Goal: Task Accomplishment & Management: Use online tool/utility

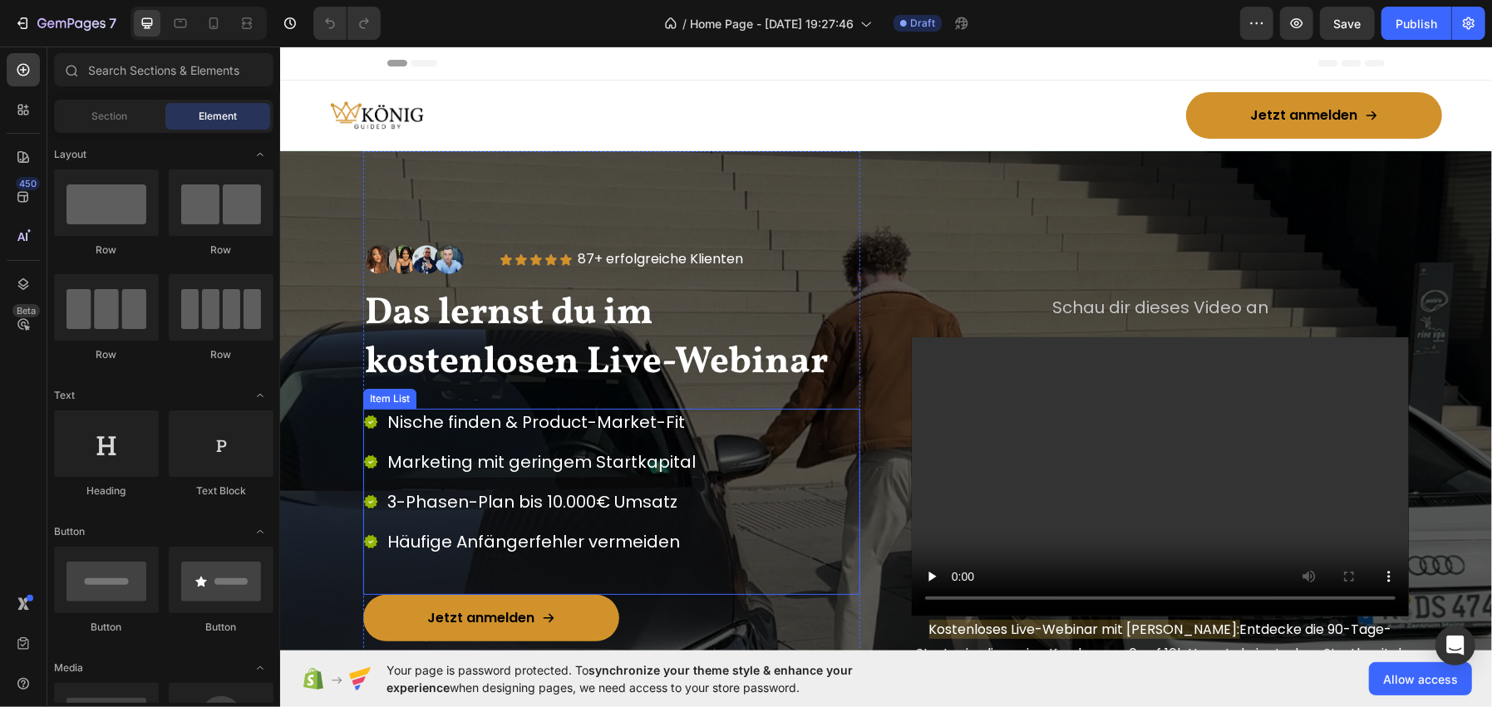
click at [627, 413] on p "Nische finden & Product-Market-Fit" at bounding box center [540, 422] width 308 height 22
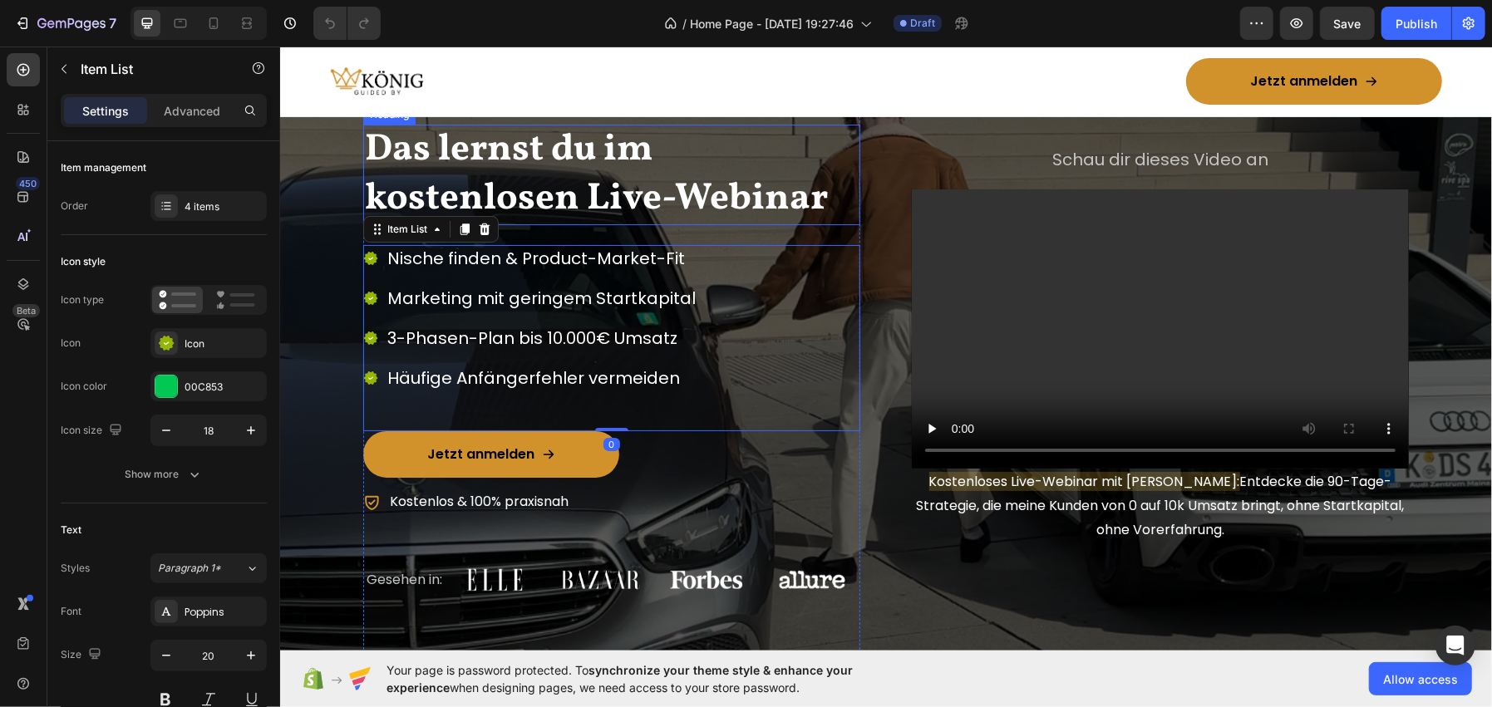
scroll to position [165, 0]
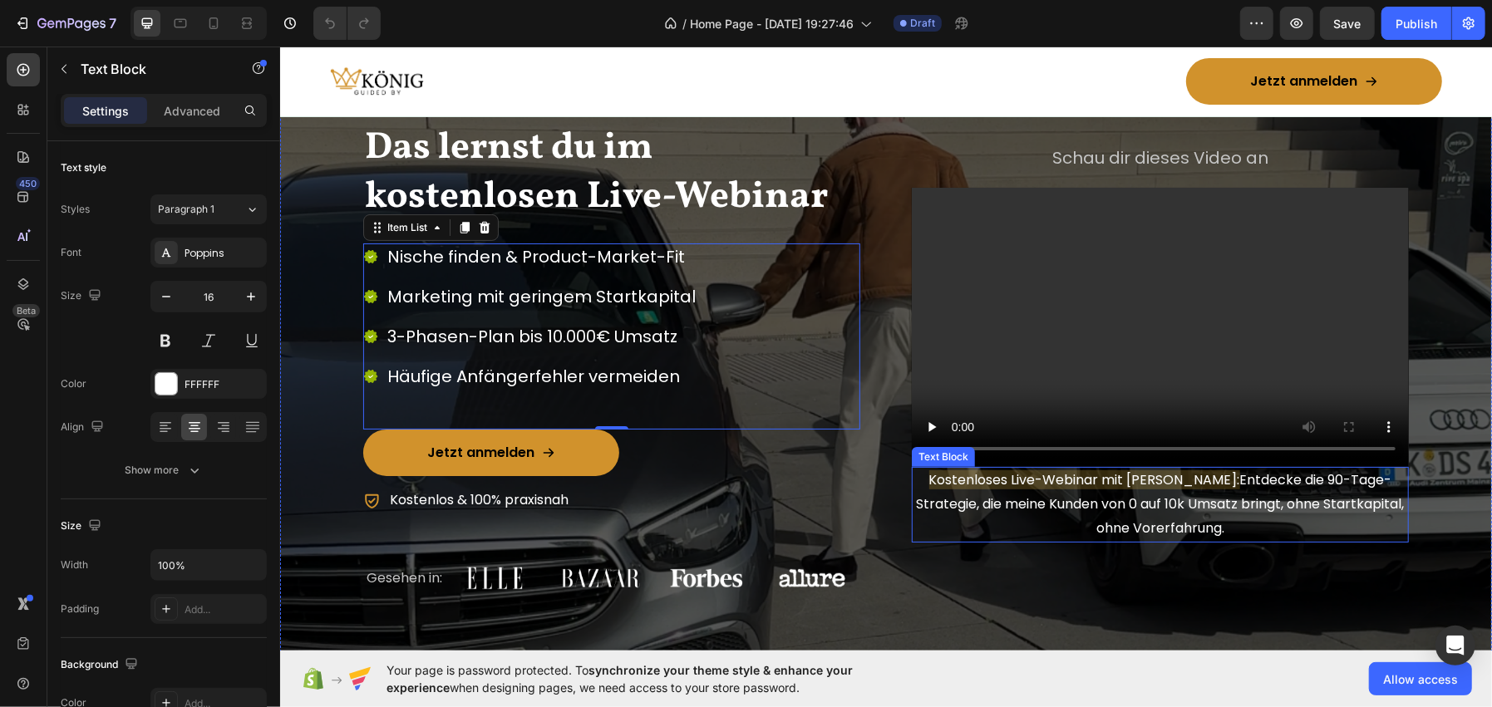
click at [1123, 480] on span "Kostenloses Live-Webinar mit [PERSON_NAME]:" at bounding box center [1083, 479] width 311 height 19
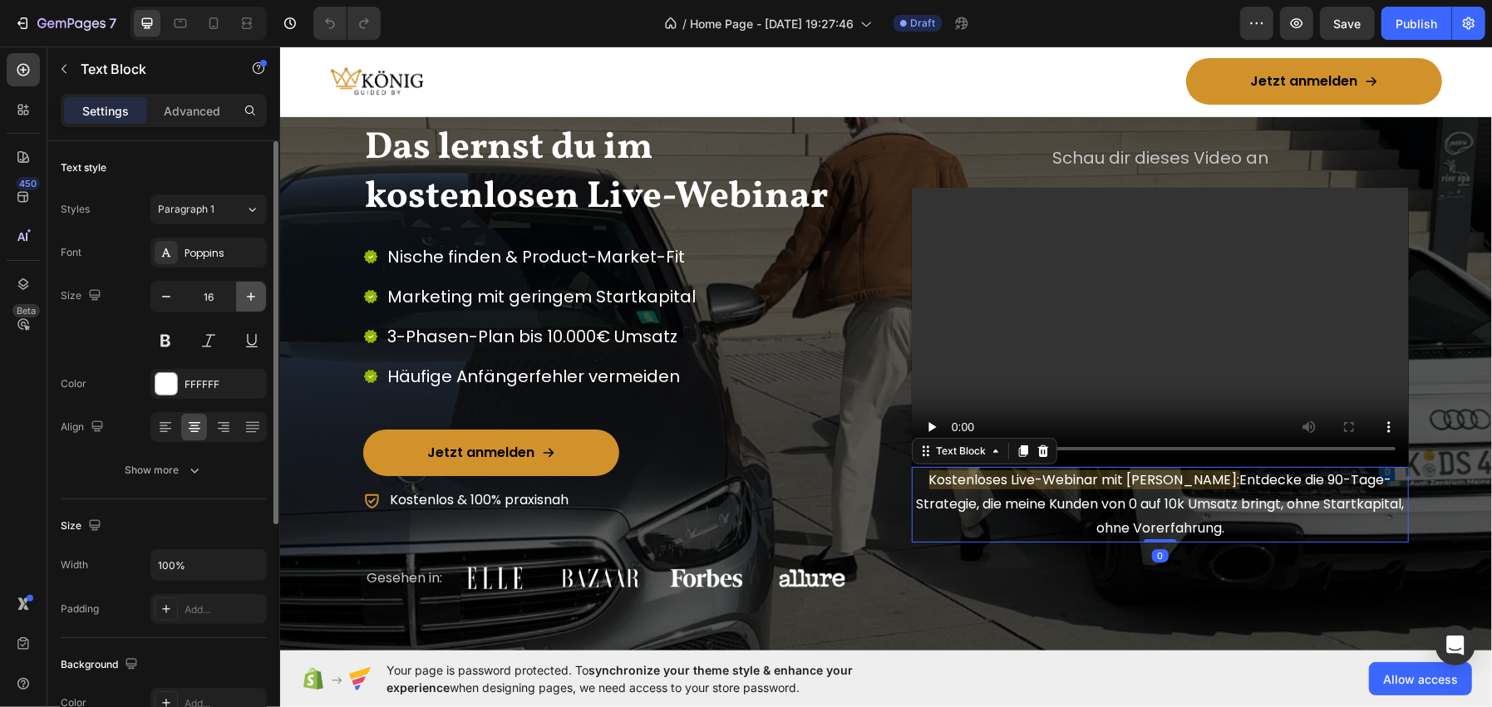
click at [260, 291] on button "button" at bounding box center [251, 297] width 30 height 30
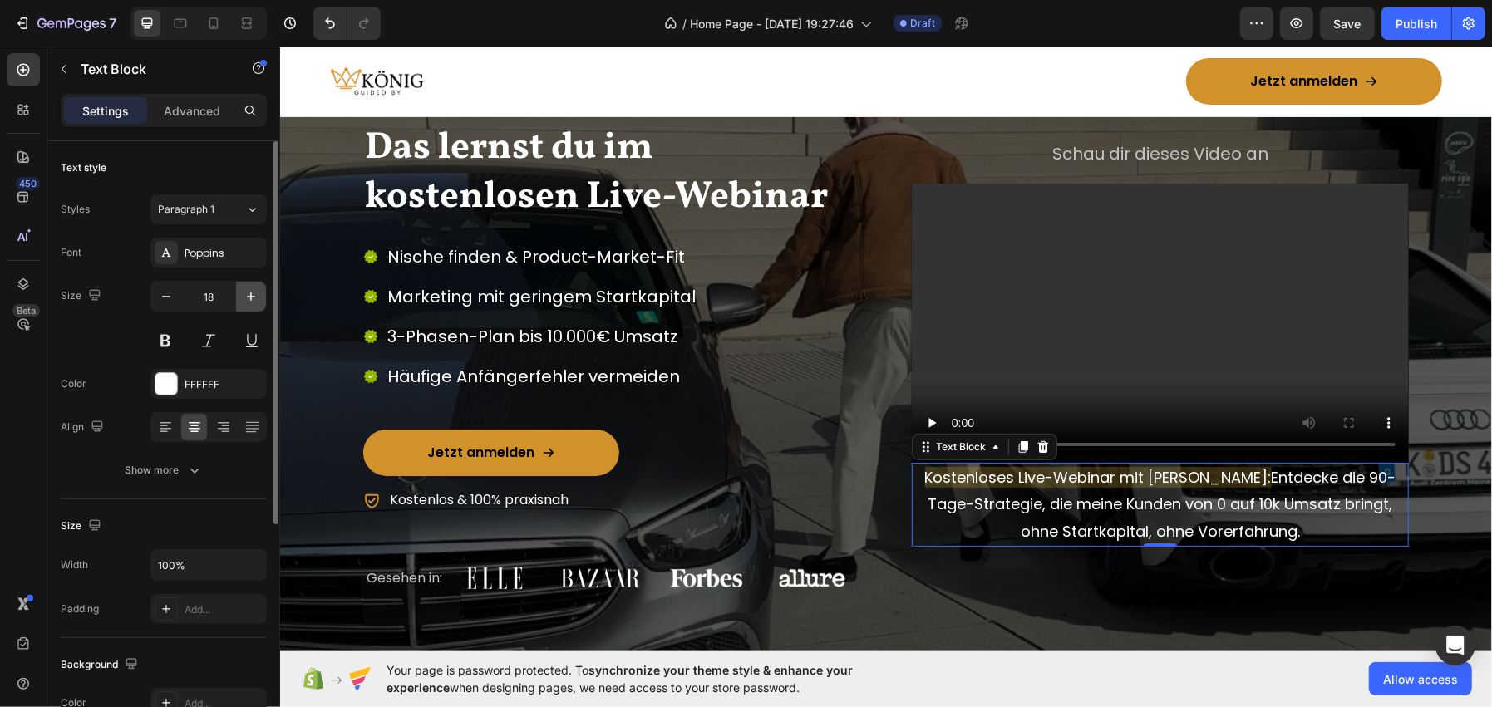
click at [260, 291] on button "button" at bounding box center [251, 297] width 30 height 30
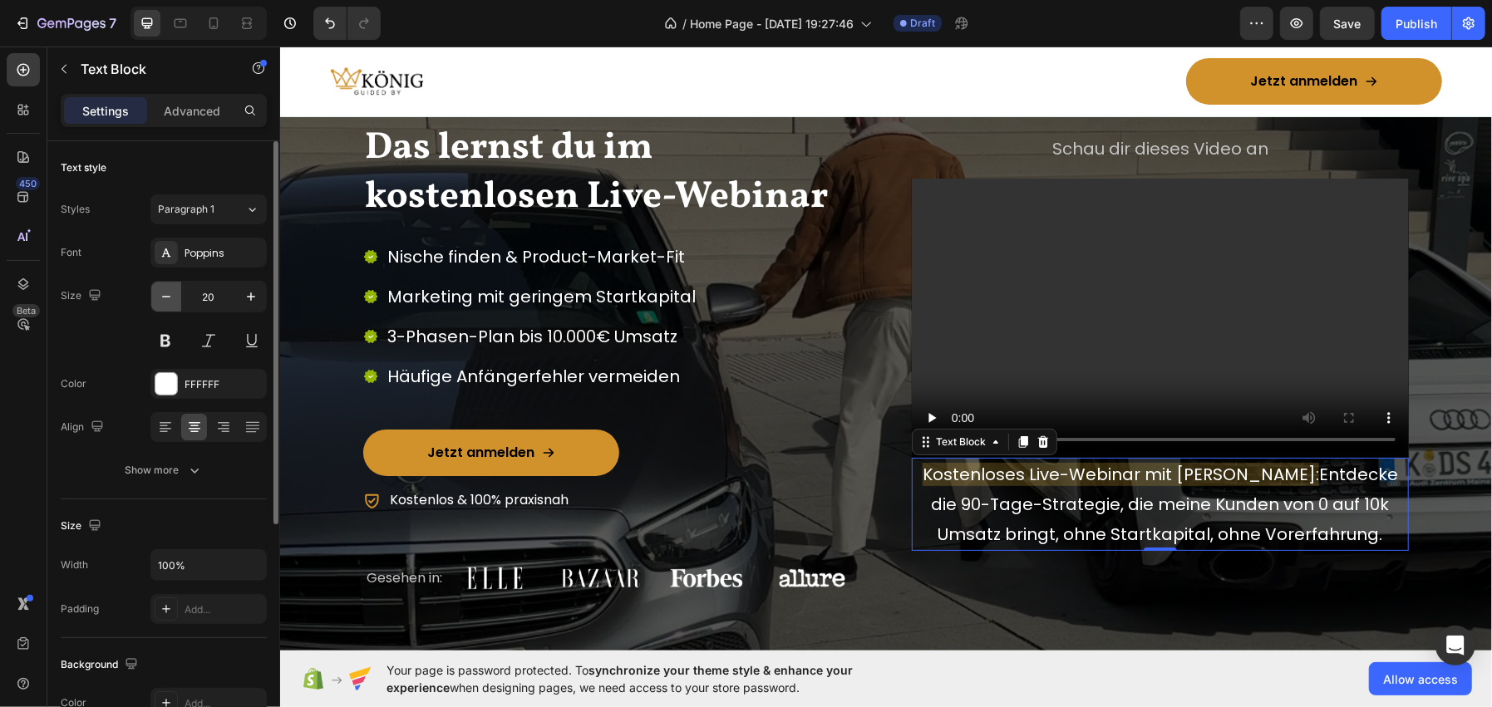
click at [164, 298] on icon "button" at bounding box center [166, 296] width 17 height 17
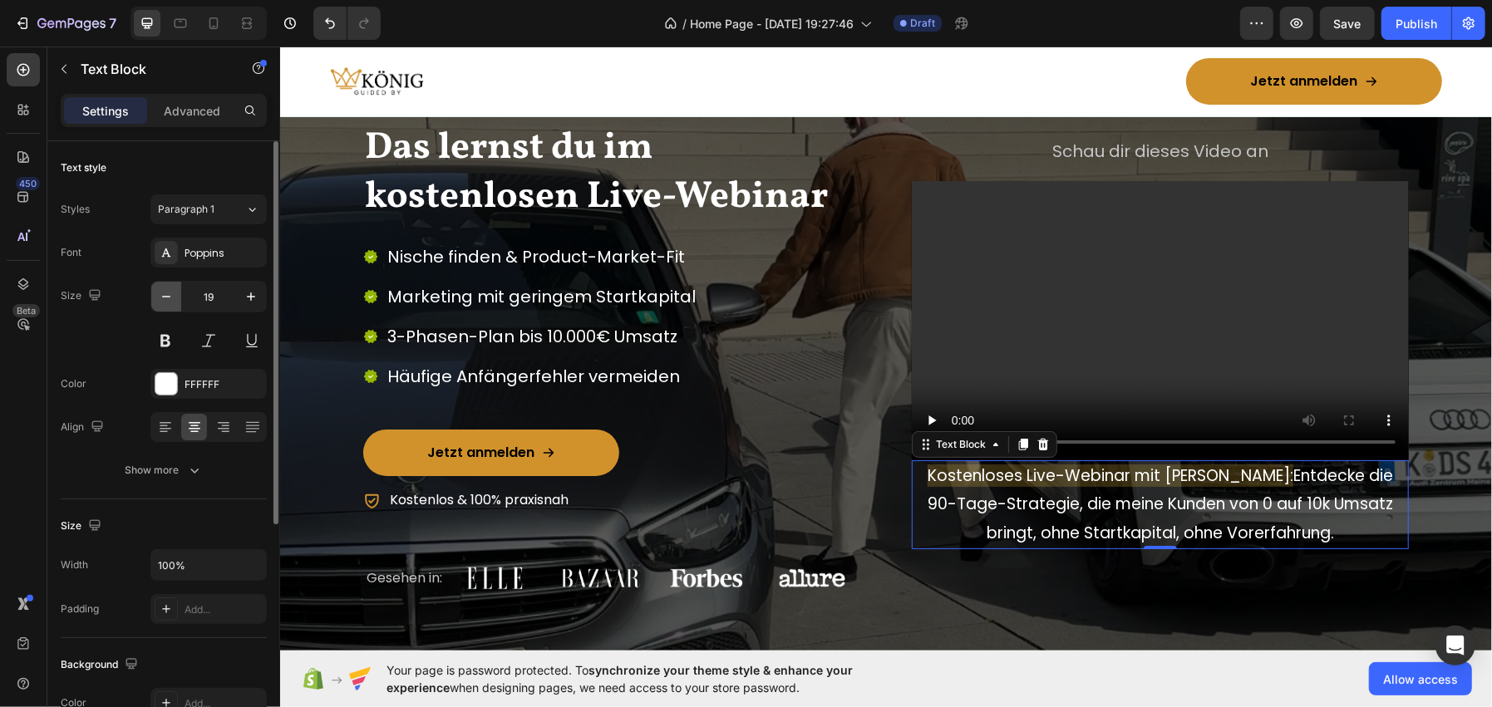
click at [164, 298] on icon "button" at bounding box center [166, 296] width 17 height 17
type input "18"
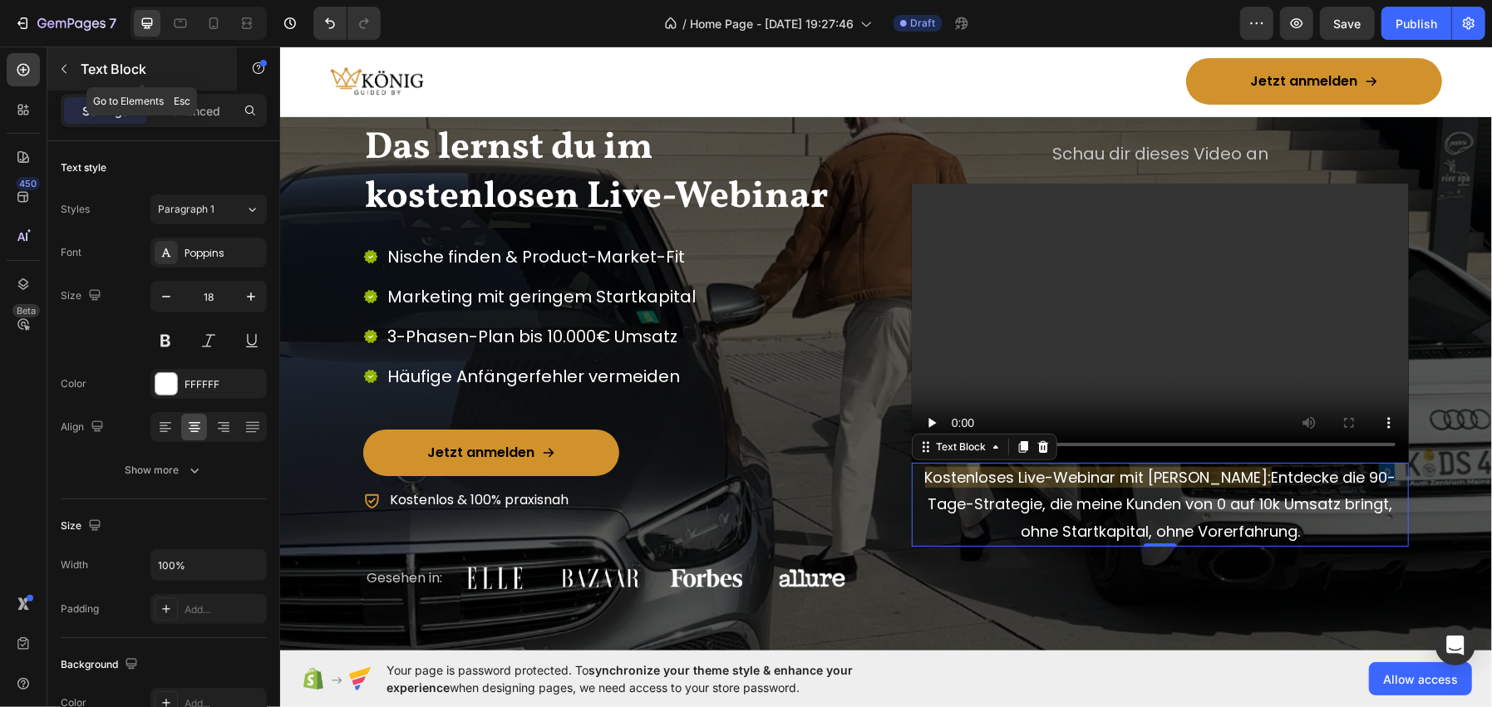
click at [154, 71] on p "Text Block" at bounding box center [151, 69] width 141 height 20
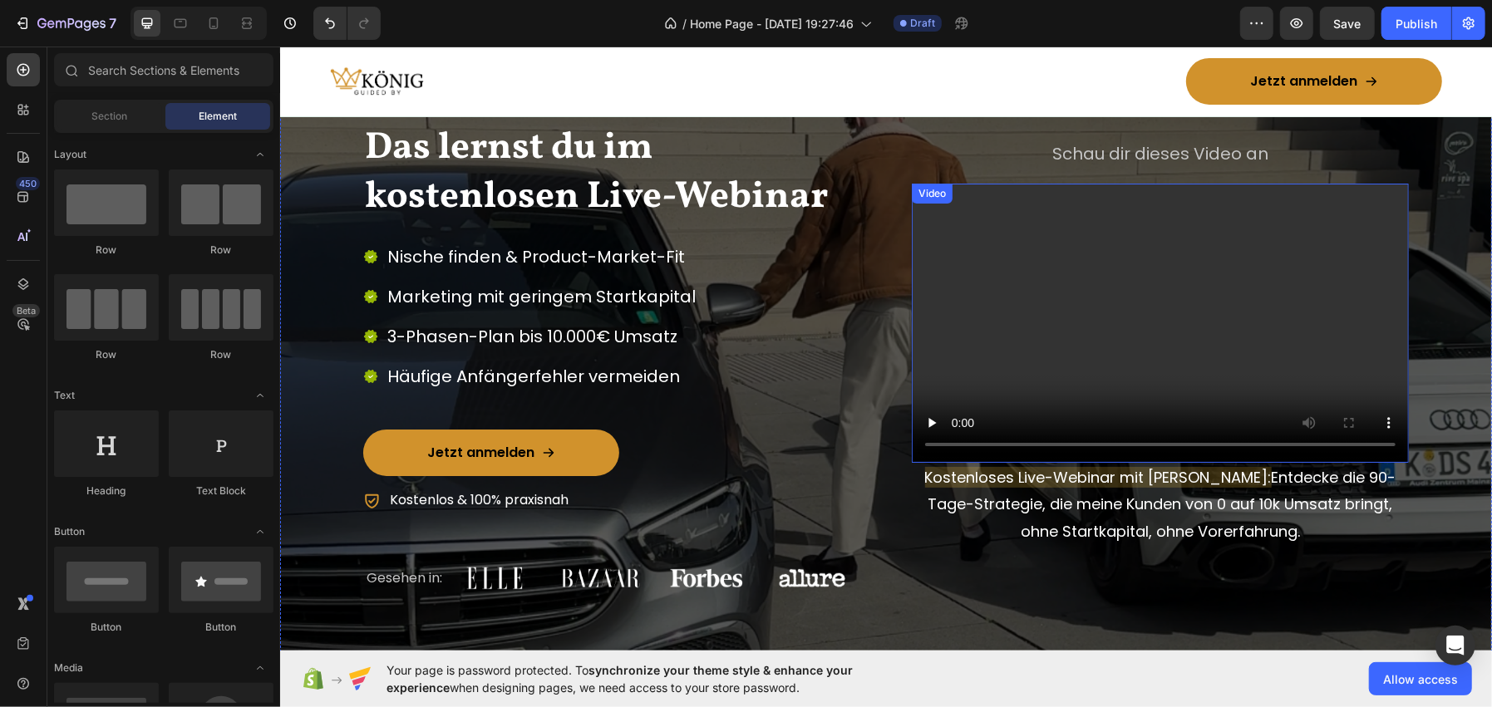
scroll to position [0, 0]
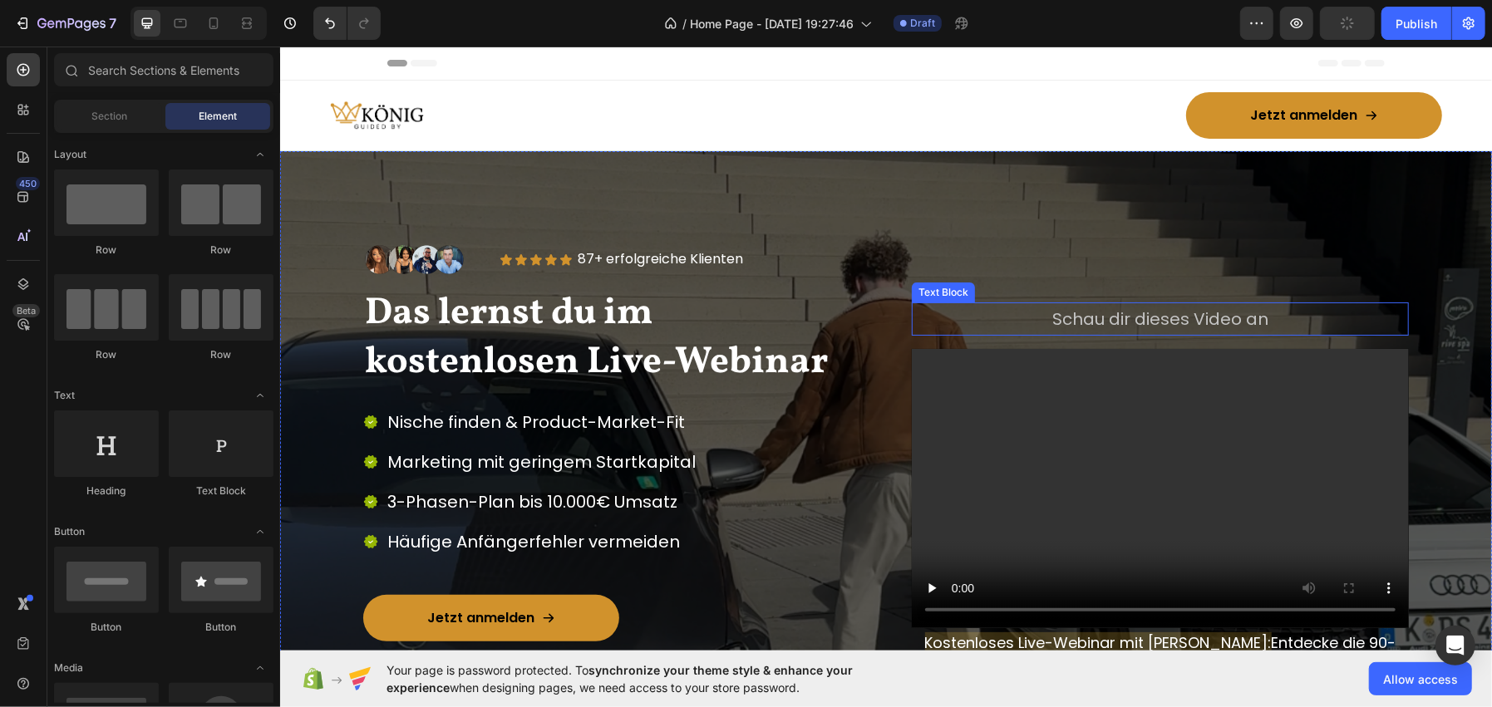
click at [1086, 320] on p "Schau dir dieses Video an" at bounding box center [1160, 318] width 494 height 30
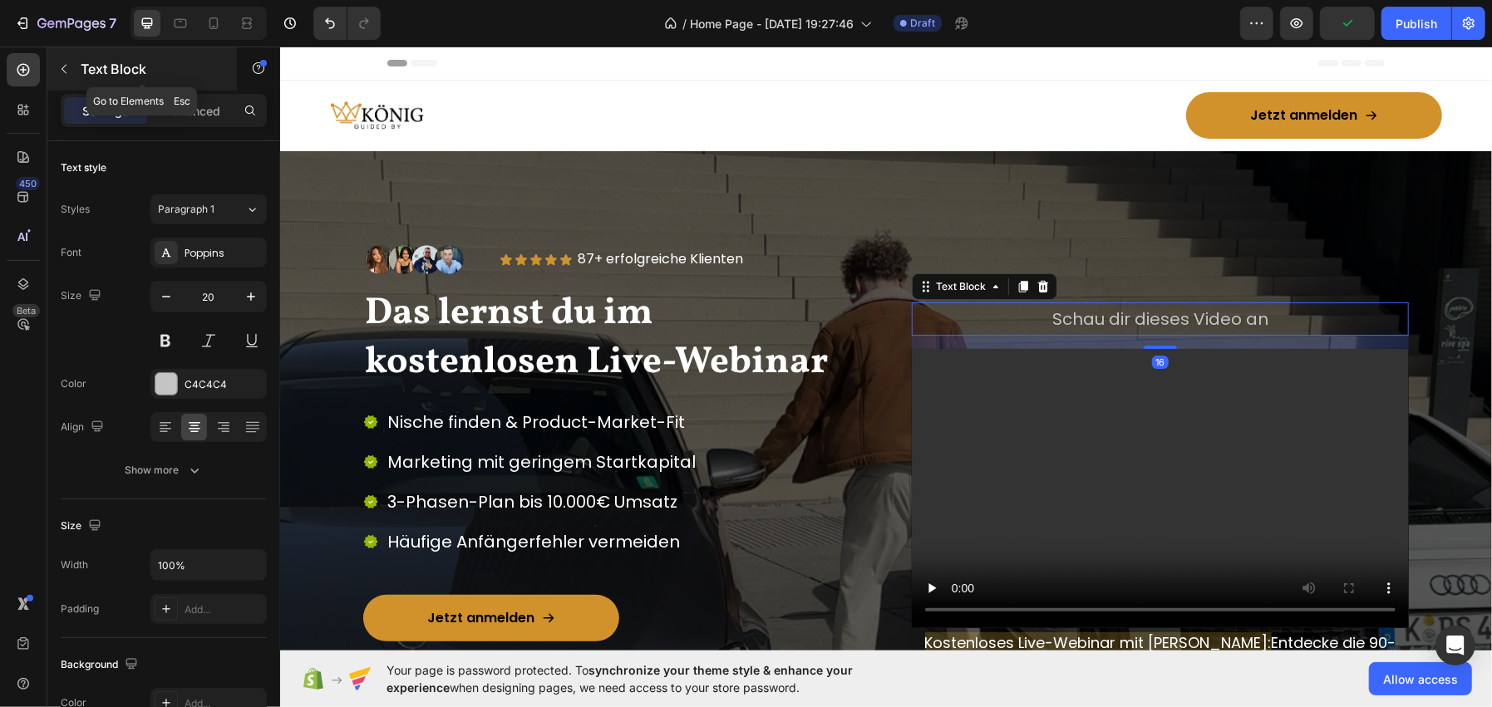
click at [84, 52] on div "Text Block" at bounding box center [141, 68] width 189 height 43
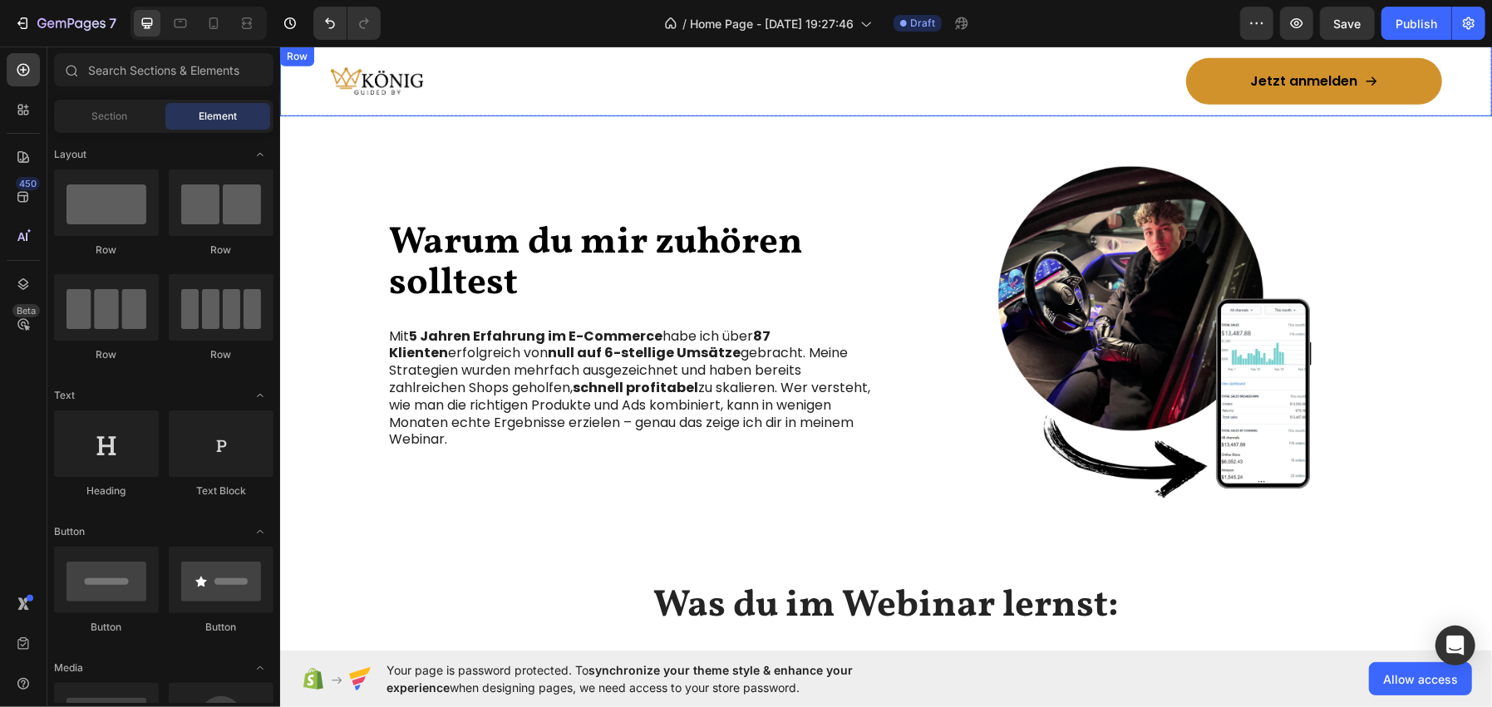
scroll to position [830, 0]
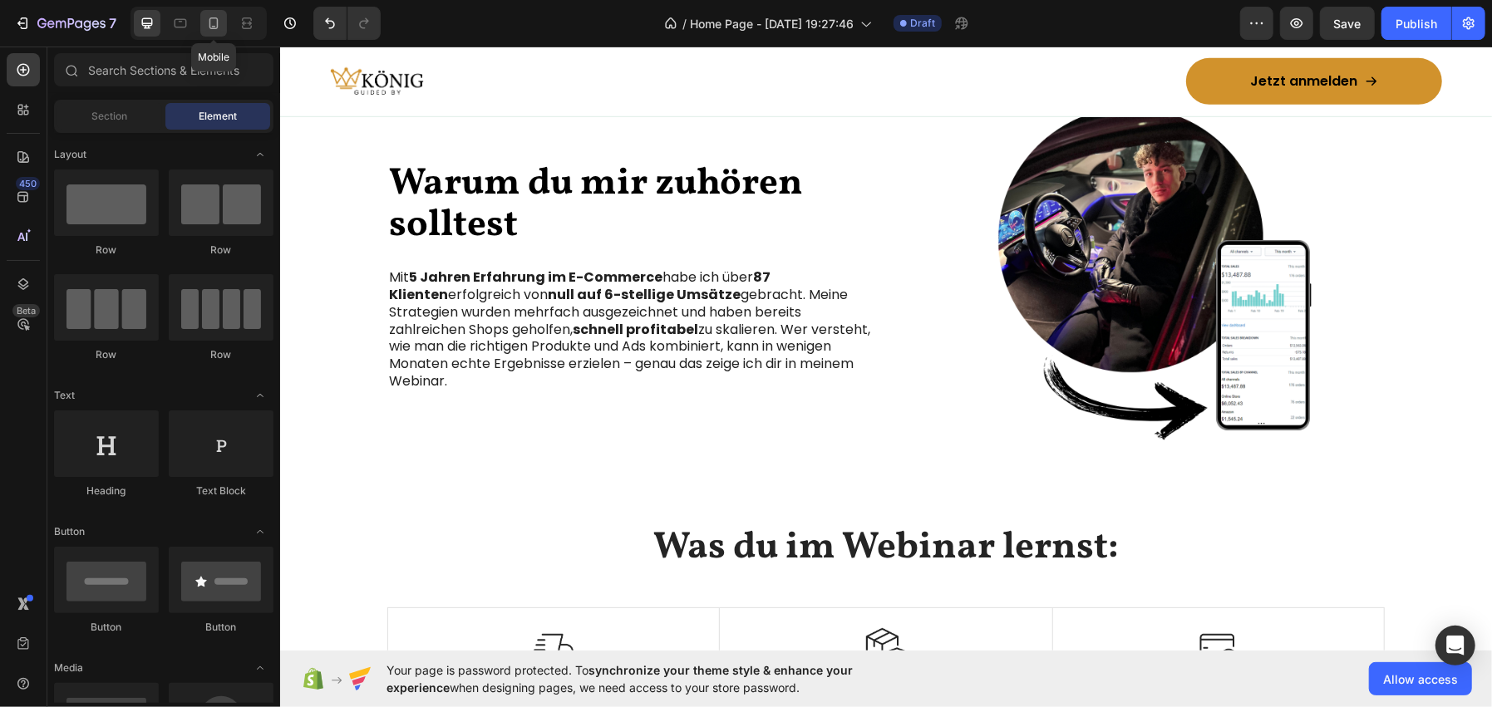
click at [205, 32] on div at bounding box center [213, 23] width 27 height 27
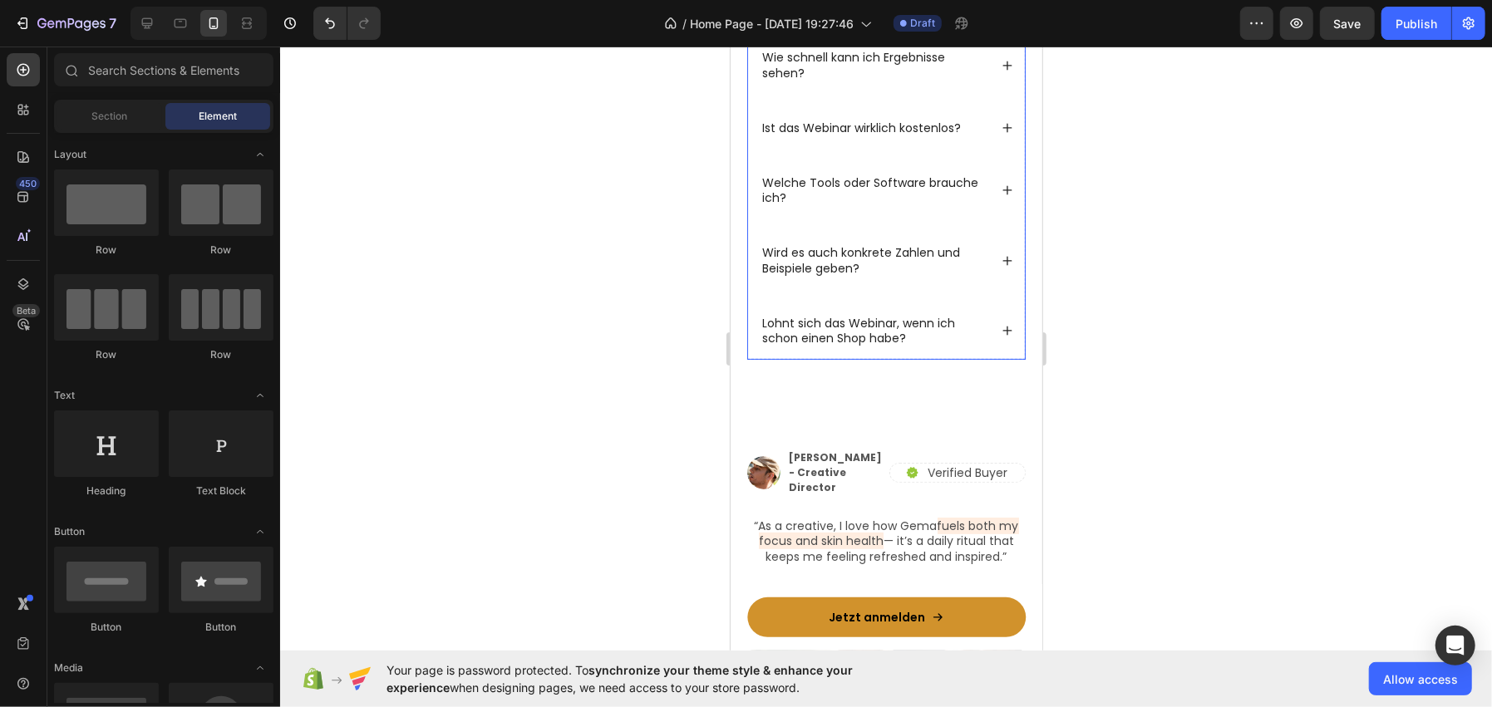
scroll to position [4703, 0]
click at [984, 326] on div "Lohnt sich das Webinar, wenn ich schon einen Shop habe?" at bounding box center [885, 327] width 277 height 58
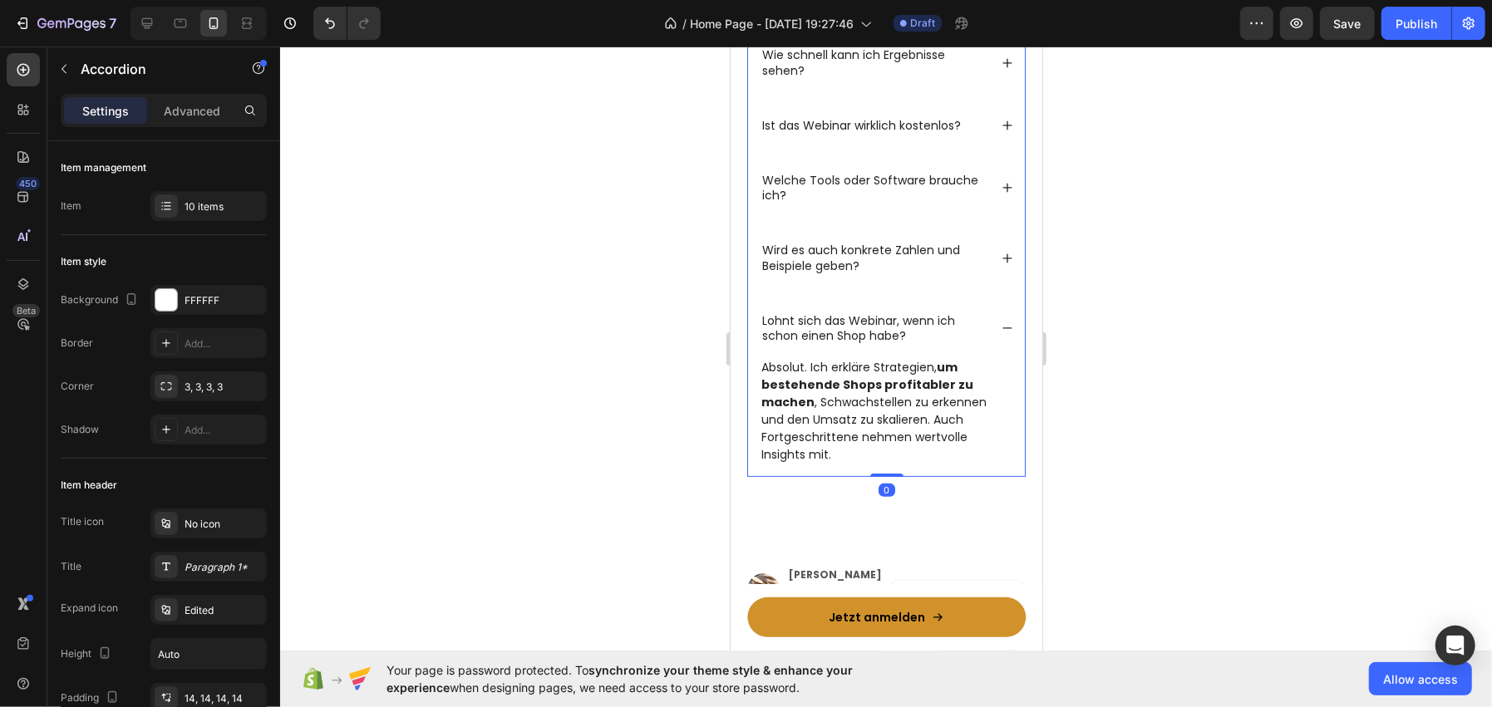
click at [984, 326] on div "Lohnt sich das Webinar, wenn ich schon einen Shop habe?" at bounding box center [885, 327] width 277 height 58
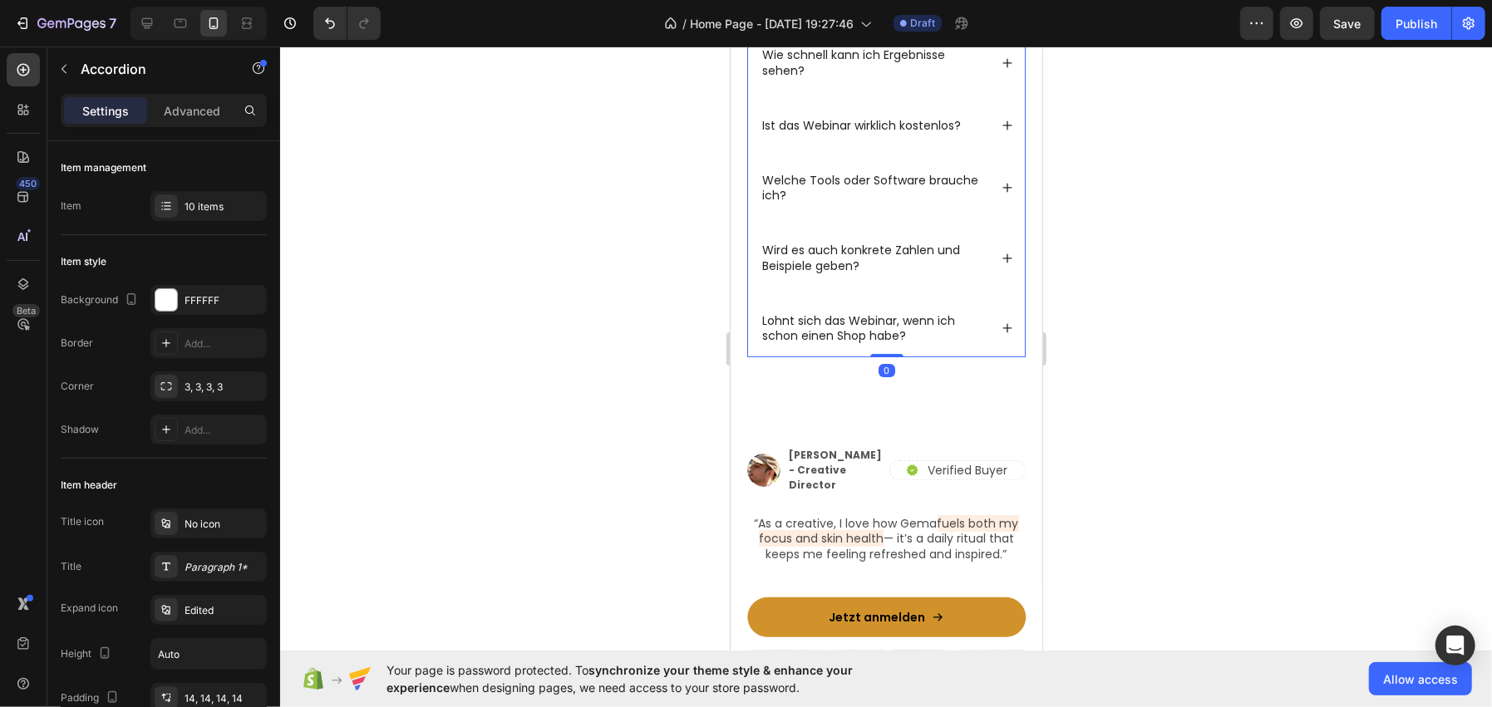
click at [545, 353] on div at bounding box center [886, 377] width 1212 height 661
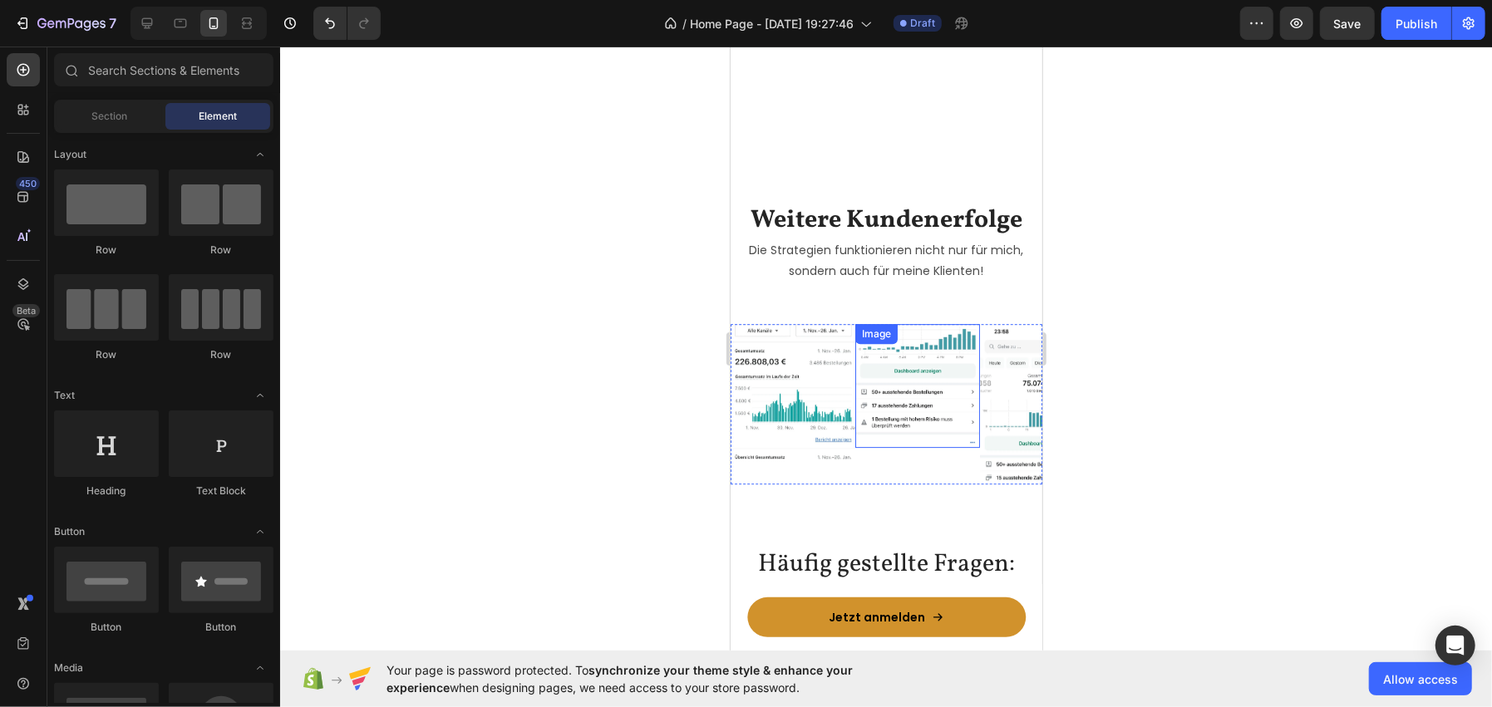
scroll to position [3900, 0]
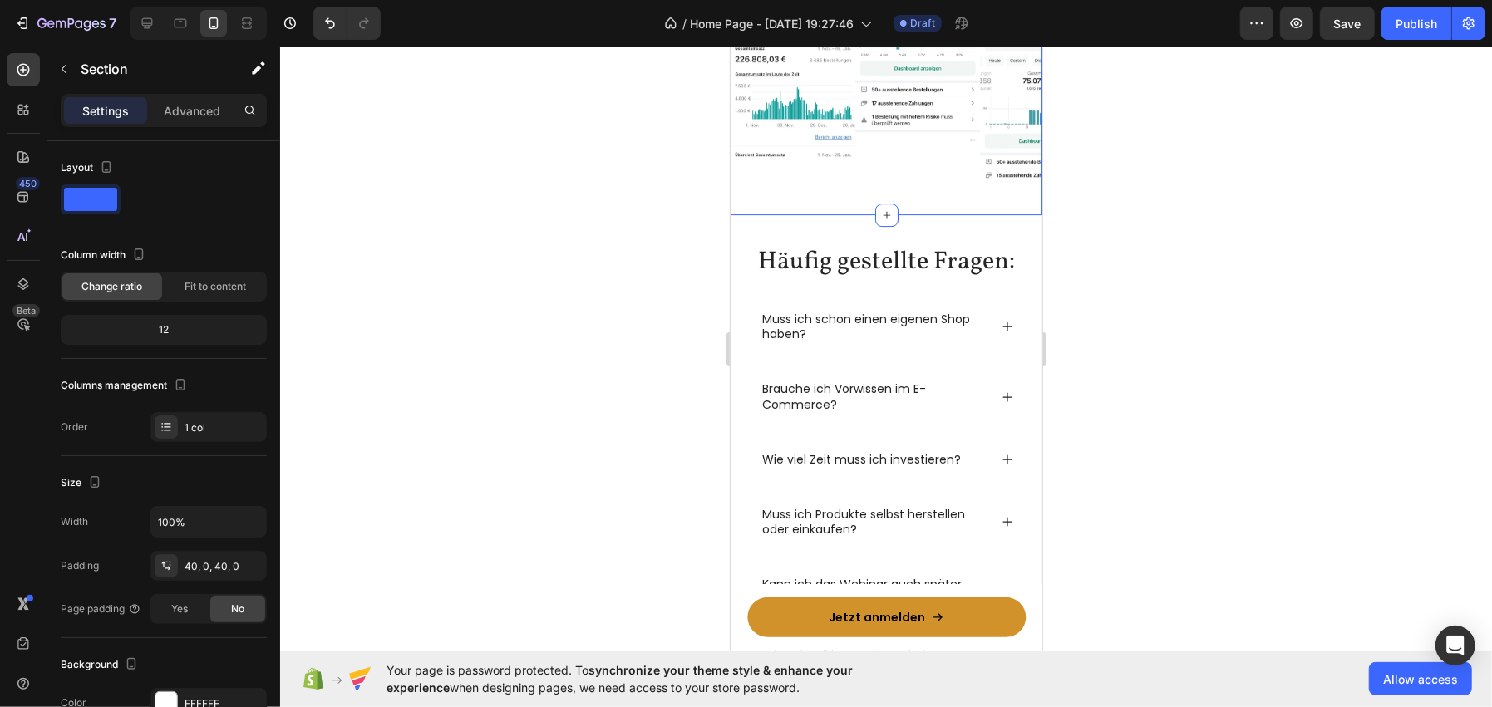
click at [858, 214] on div "Weitere Kundenerfolge Heading Die Strategien funktionieren nicht nur für mich, …" at bounding box center [886, 40] width 312 height 348
click at [178, 116] on p "Advanced" at bounding box center [192, 110] width 57 height 17
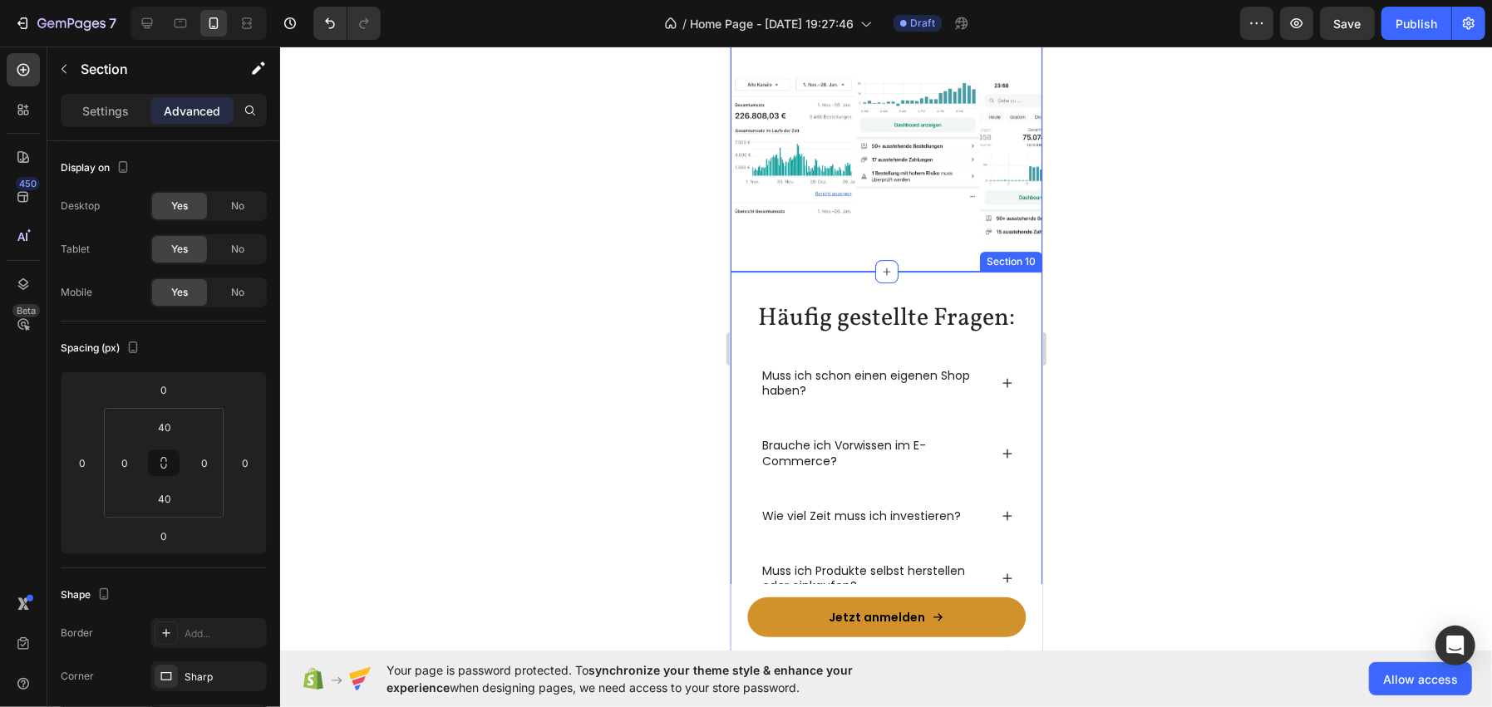
scroll to position [3567, 0]
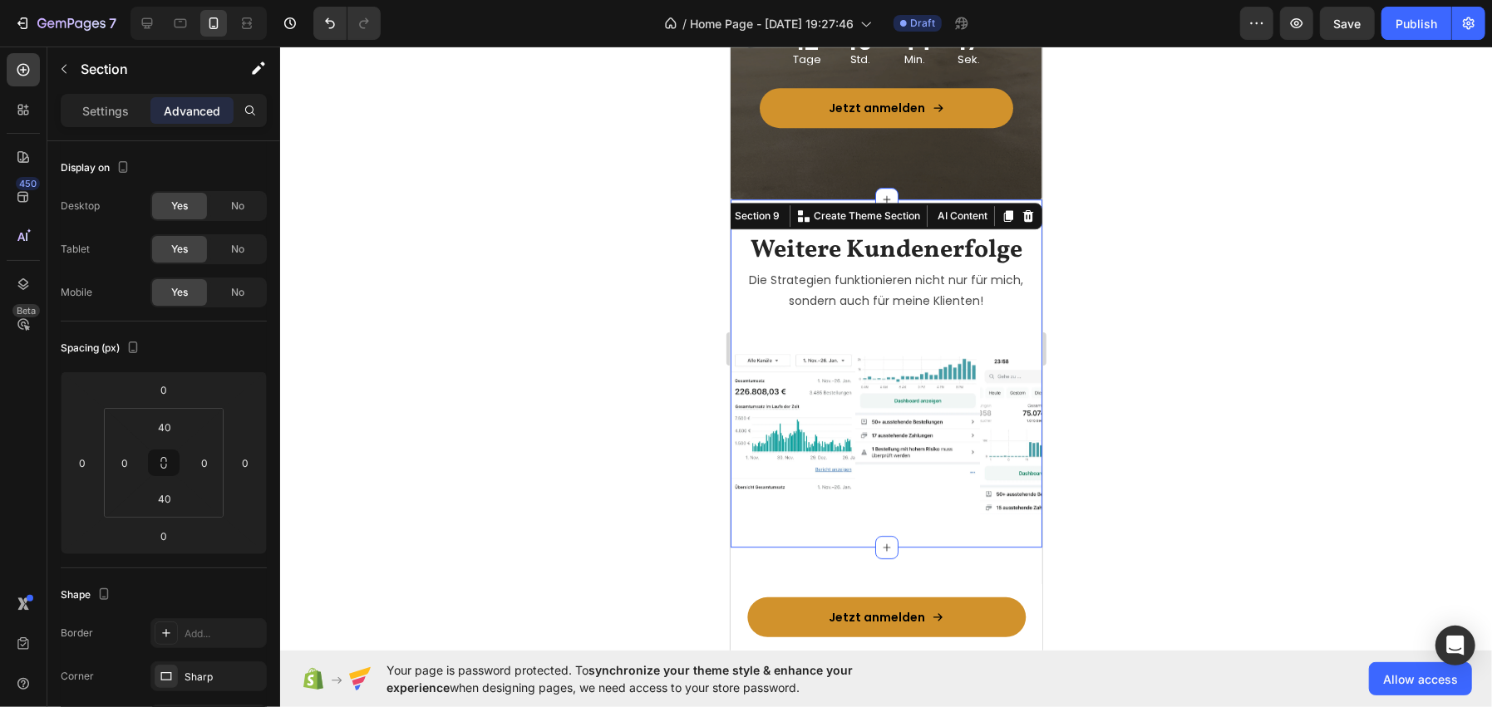
click at [552, 303] on div at bounding box center [886, 377] width 1212 height 661
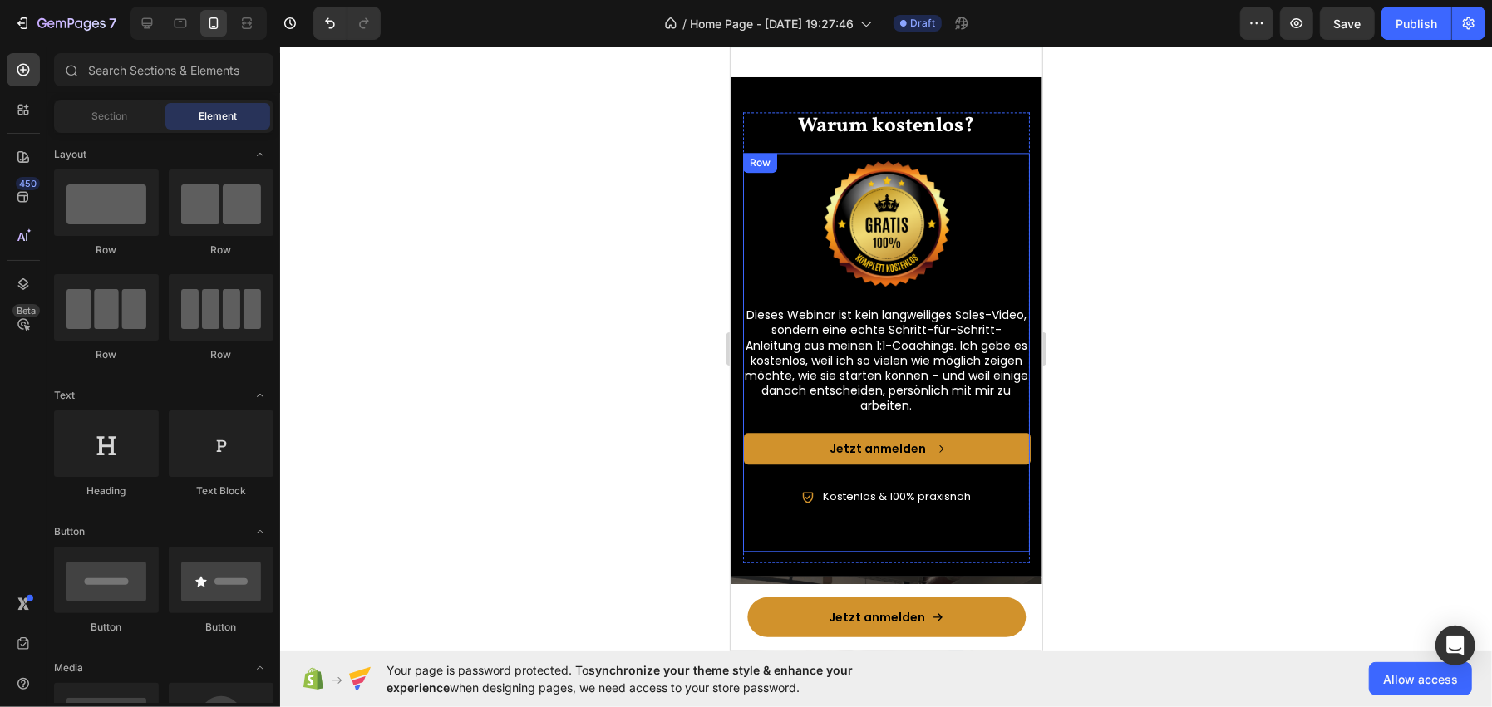
scroll to position [2653, 0]
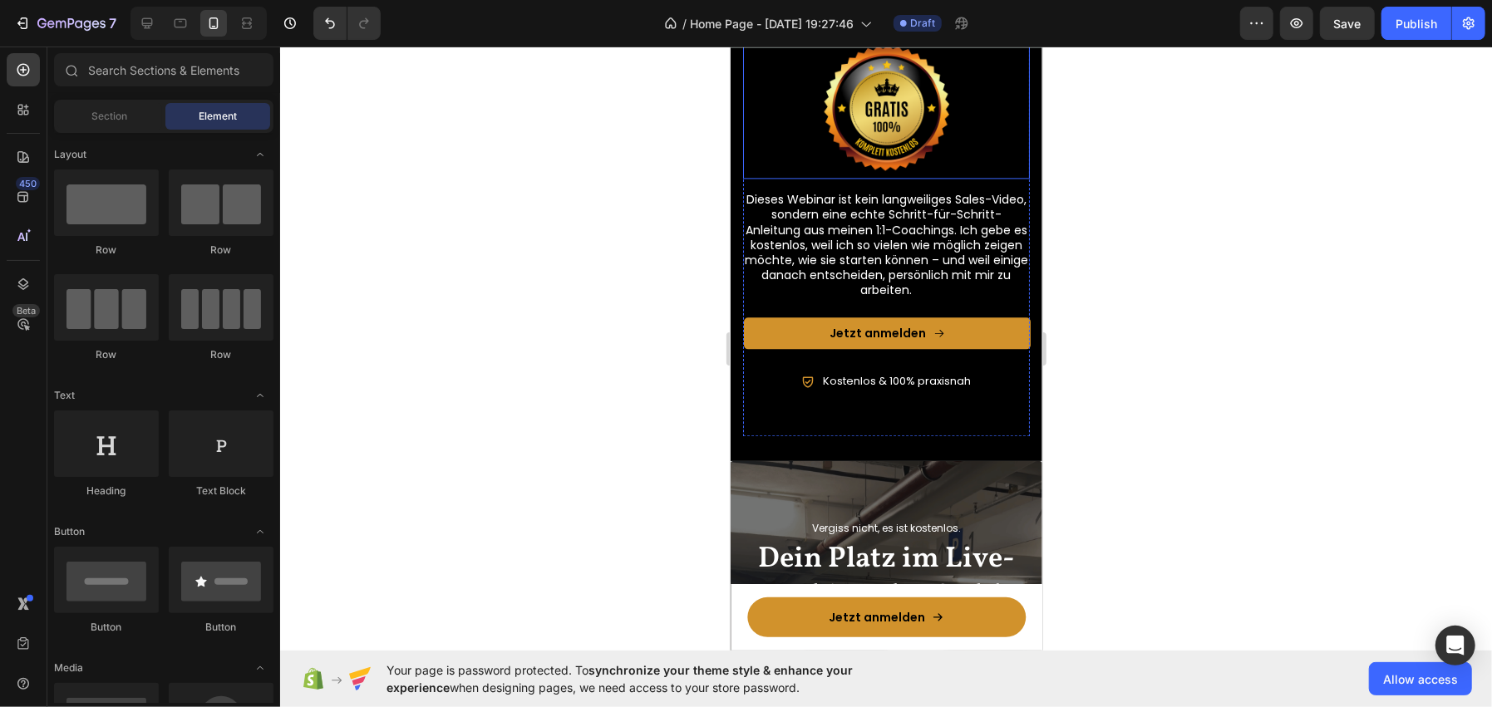
click at [887, 178] on img at bounding box center [885, 107] width 141 height 141
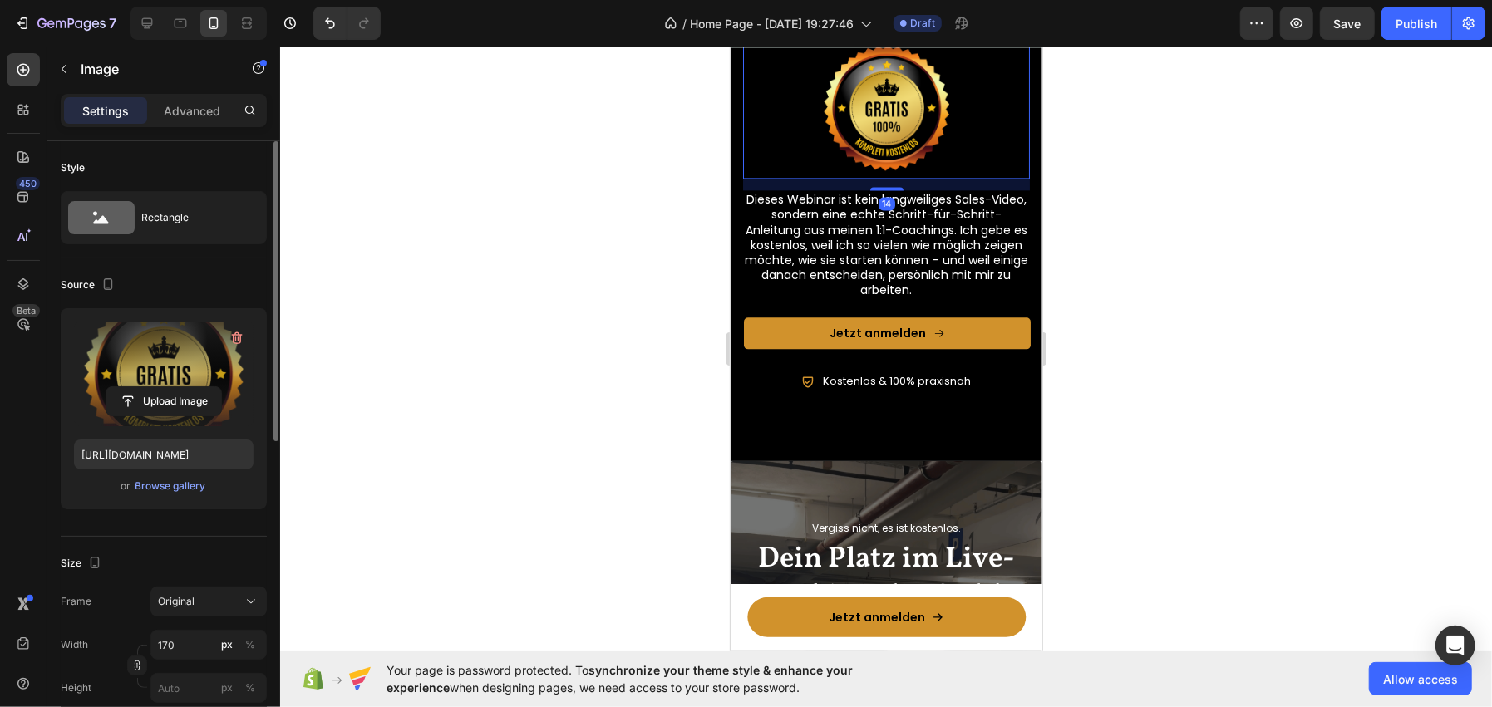
click at [127, 379] on label at bounding box center [164, 374] width 180 height 105
click at [127, 387] on input "file" at bounding box center [163, 401] width 115 height 28
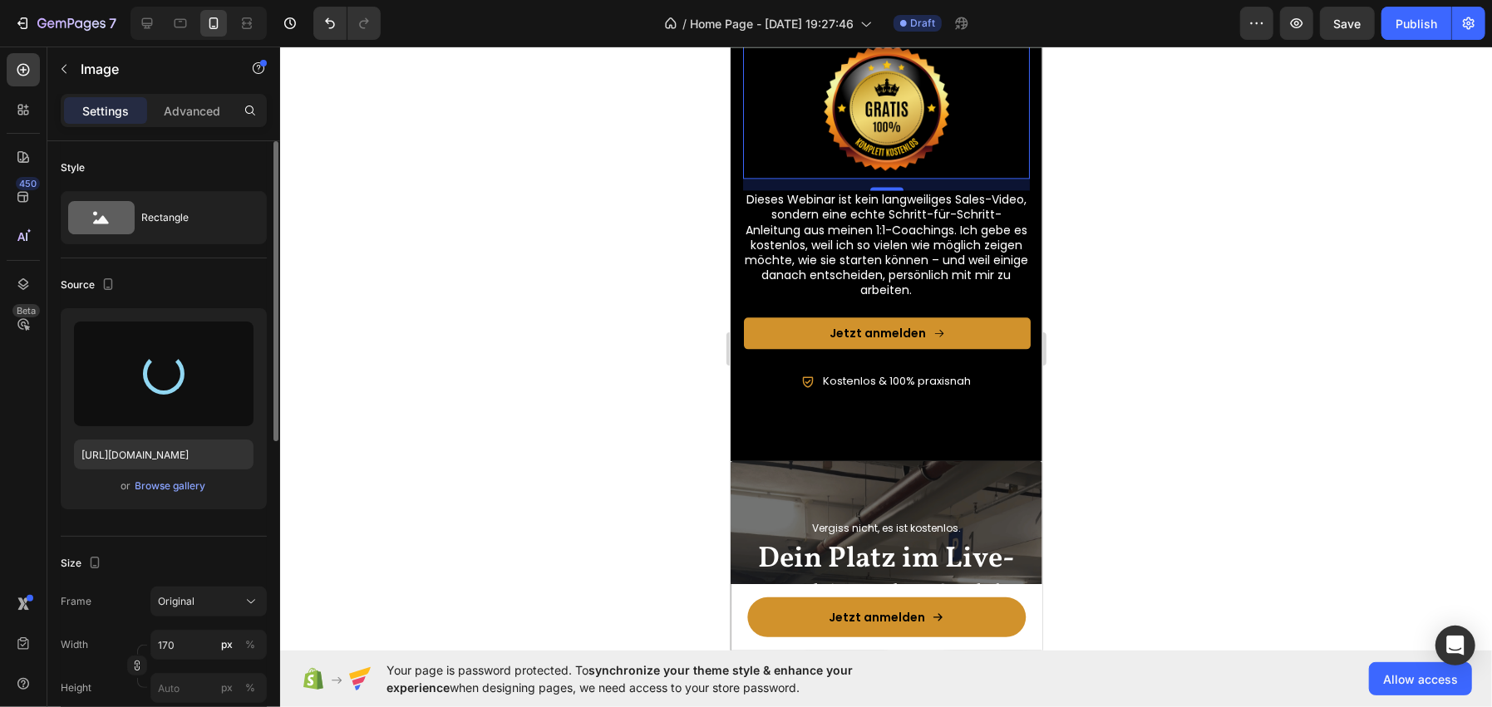
type input "https://cdn.shopify.com/s/files/1/0962/6039/1259/files/gempages_586445511985201…"
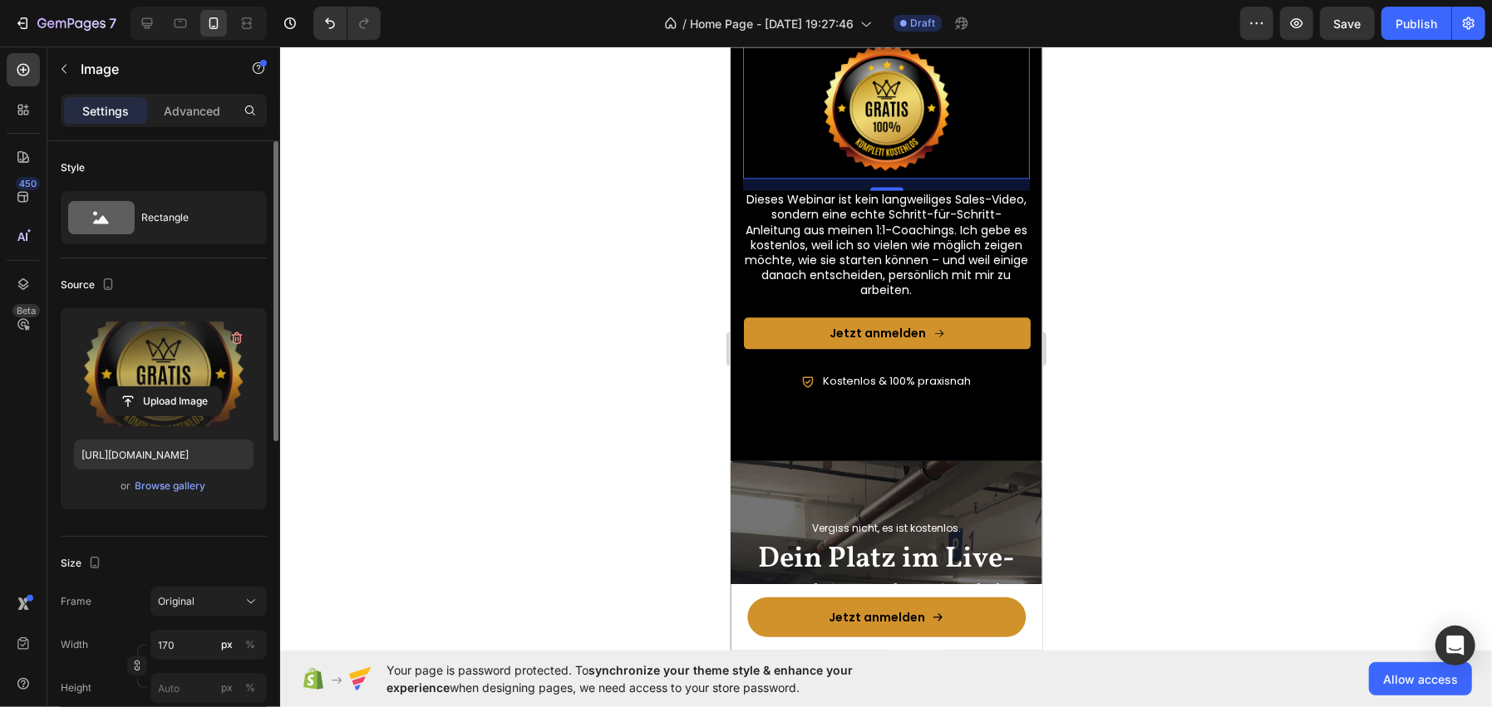
click at [455, 207] on div at bounding box center [886, 377] width 1212 height 661
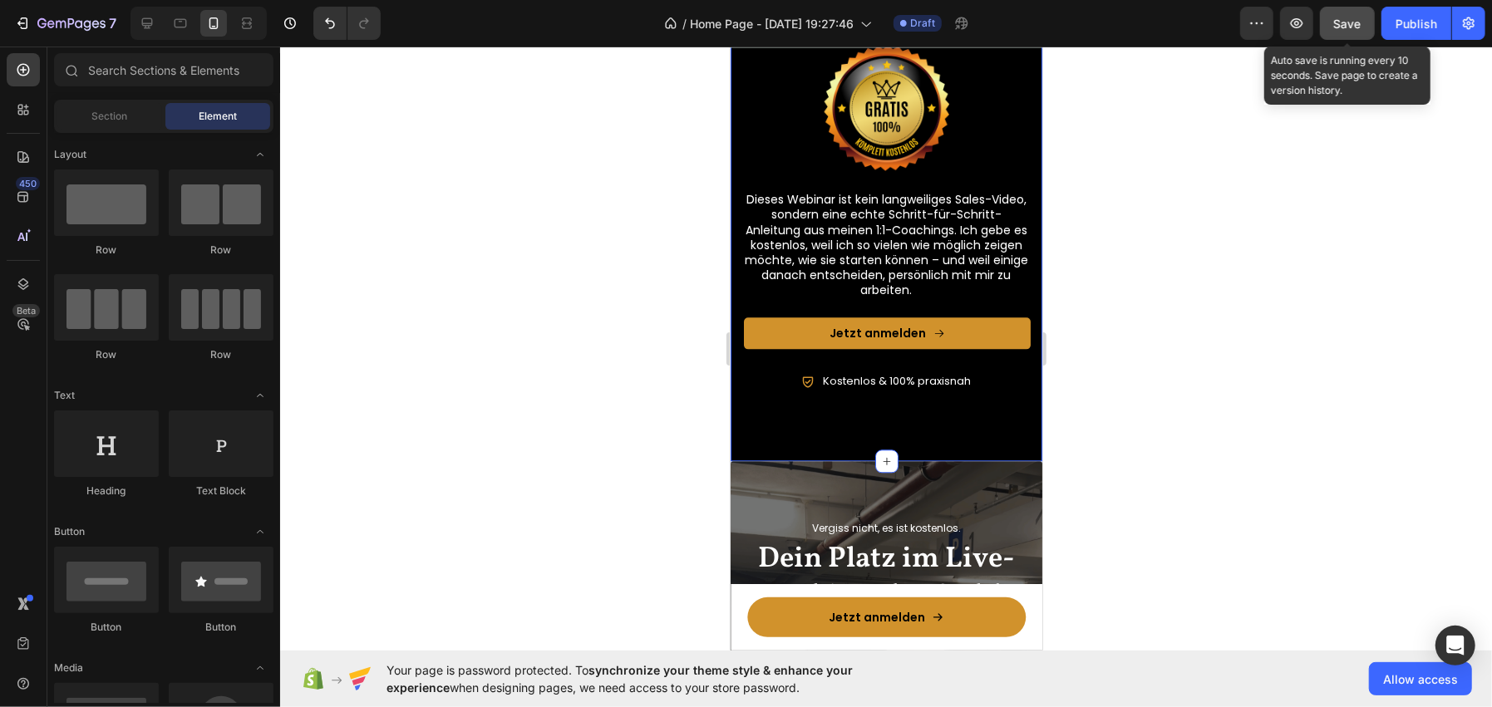
click at [1337, 31] on div "Save" at bounding box center [1347, 23] width 27 height 17
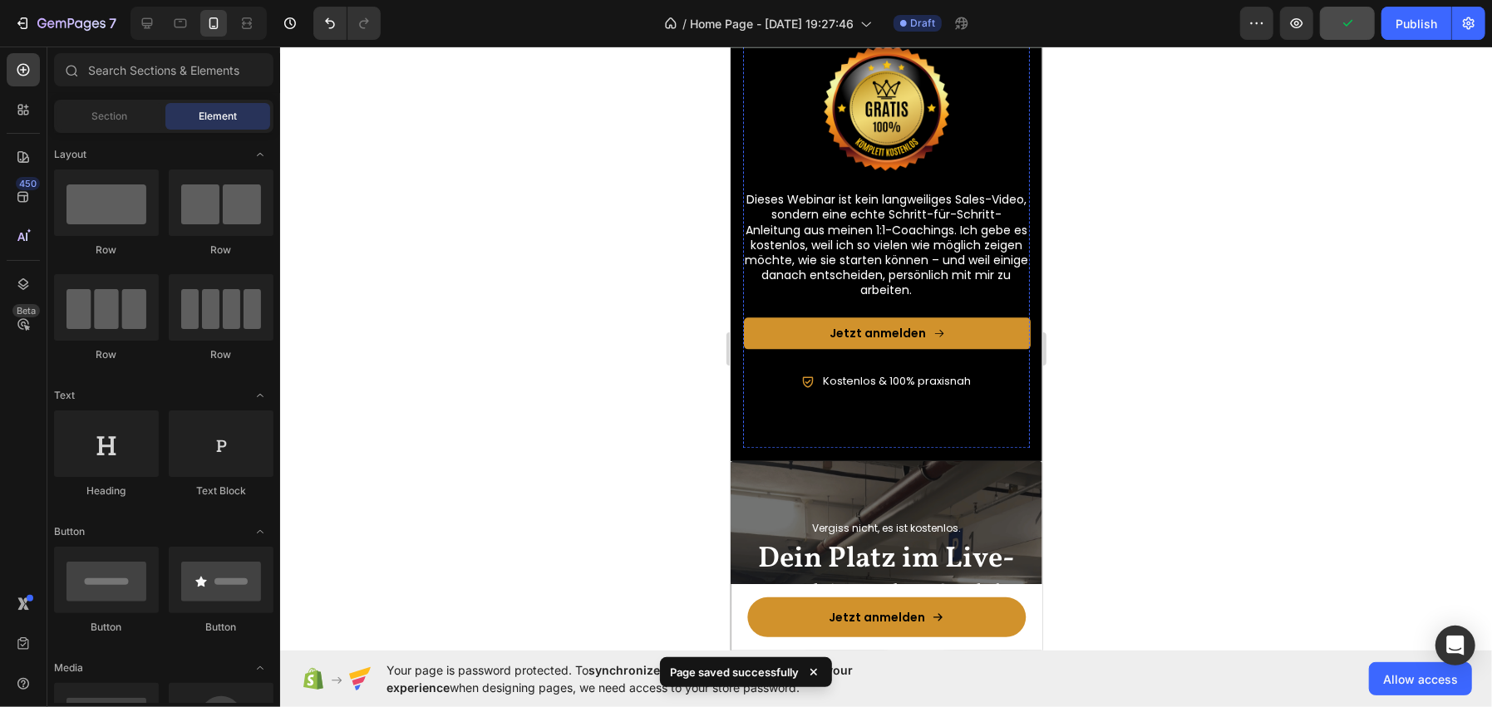
click at [889, 25] on h2 "Warum kostenlos?" at bounding box center [885, 10] width 287 height 29
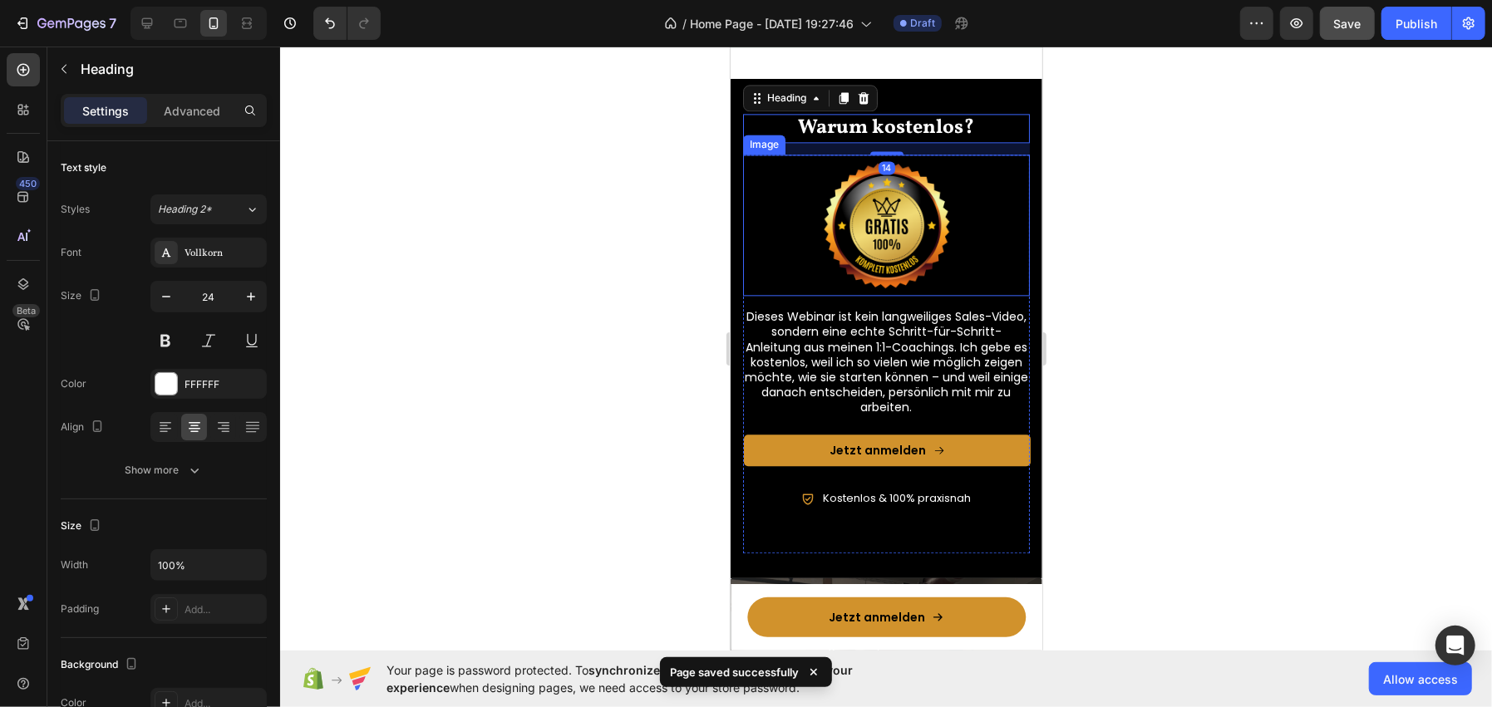
scroll to position [2902, 0]
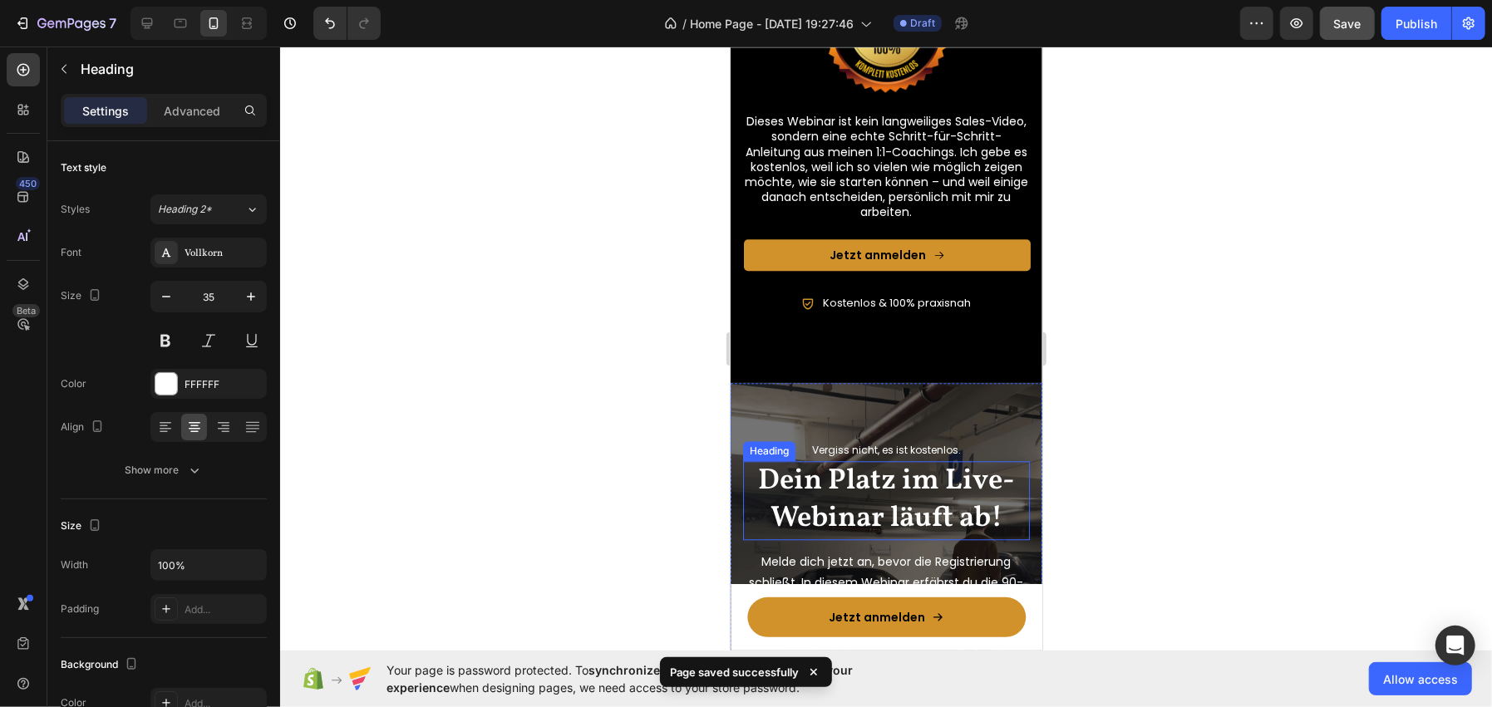
click at [845, 490] on h2 "Dein Platz im Live-Webinar läuft ab!" at bounding box center [885, 499] width 287 height 79
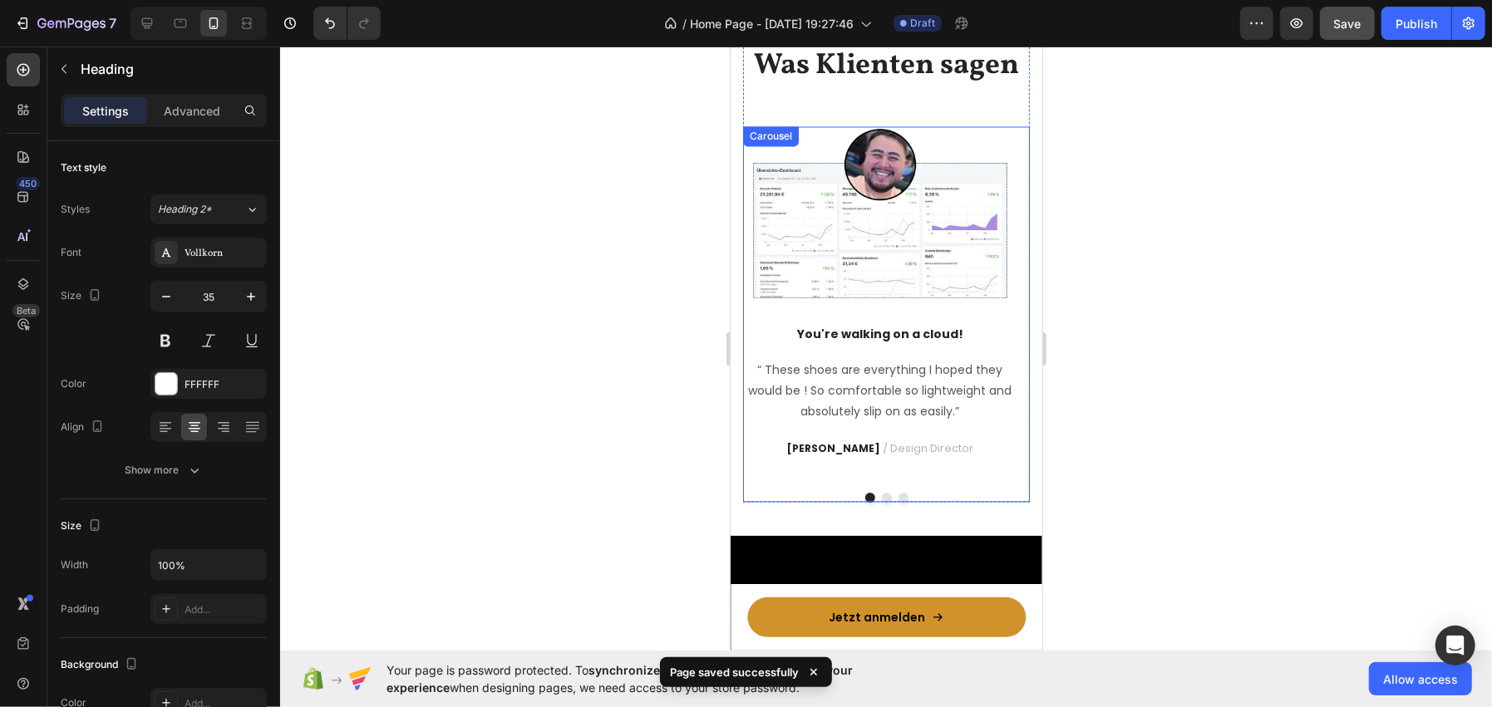
scroll to position [1940, 0]
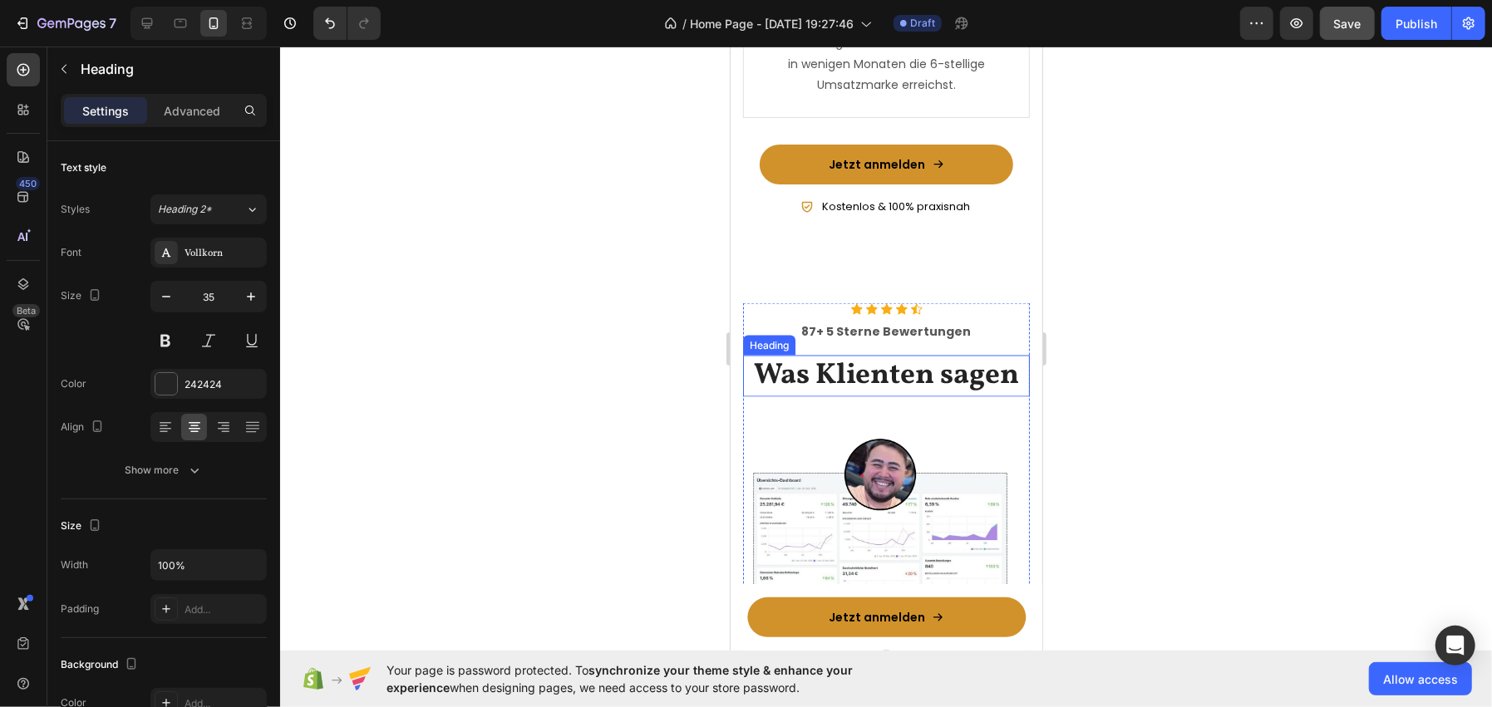
click at [805, 373] on h2 "Was Klienten sagen" at bounding box center [885, 376] width 287 height 42
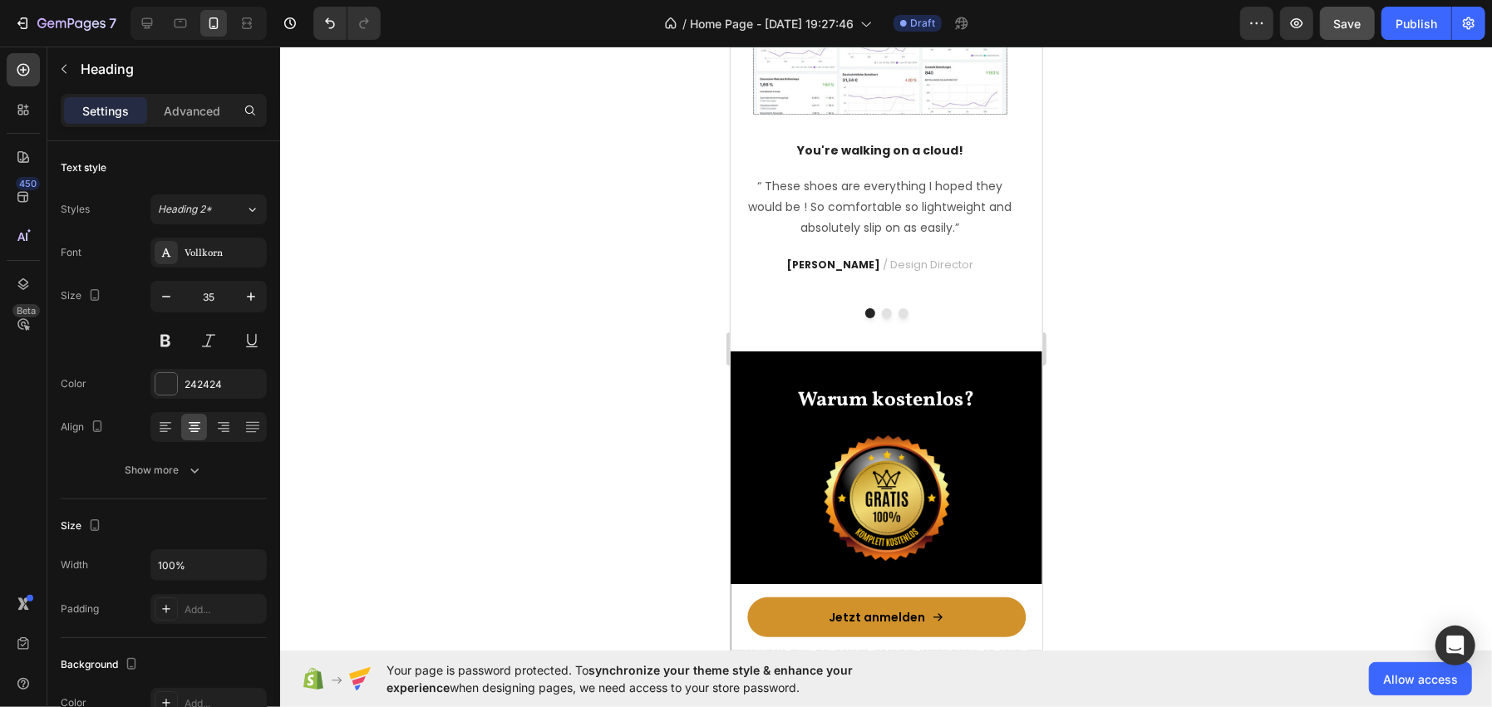
scroll to position [2439, 0]
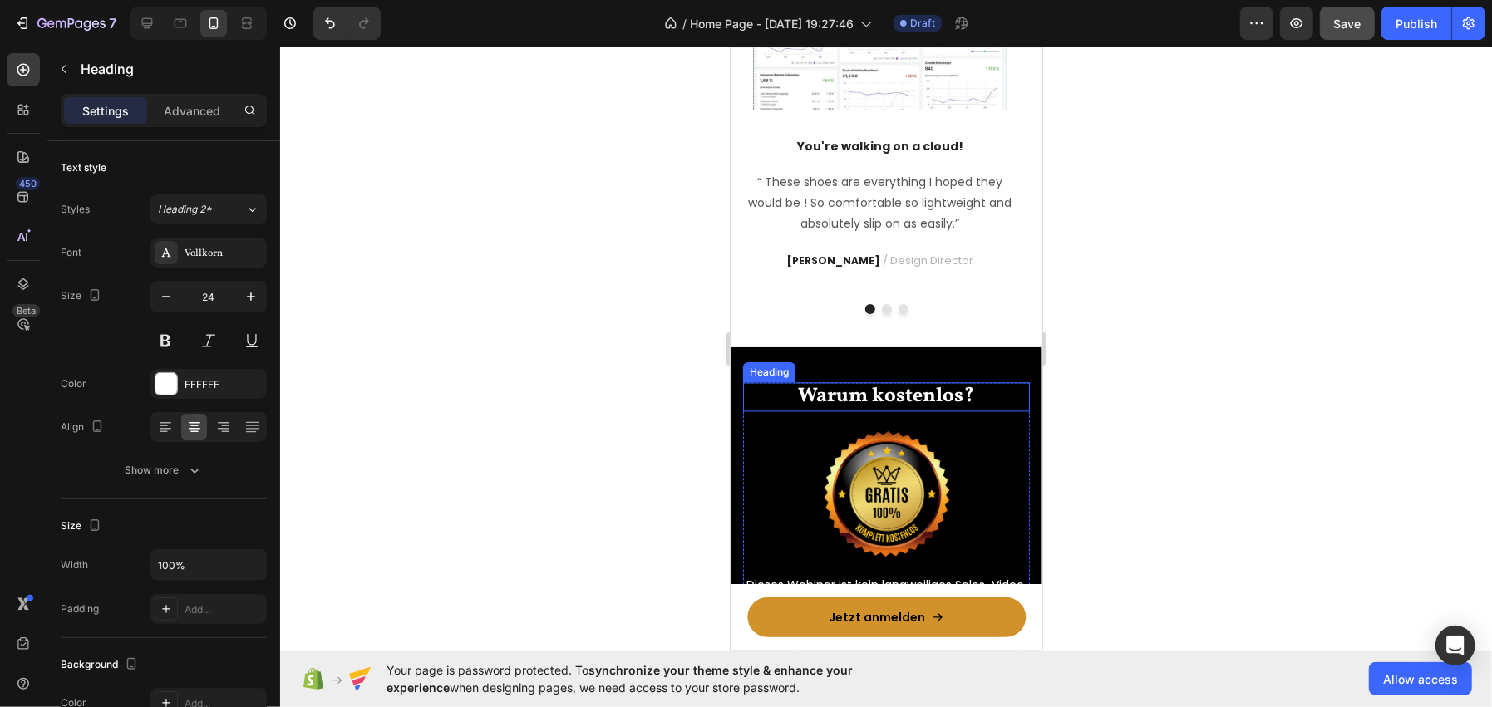
click at [847, 401] on h2 "Warum kostenlos?" at bounding box center [885, 395] width 287 height 29
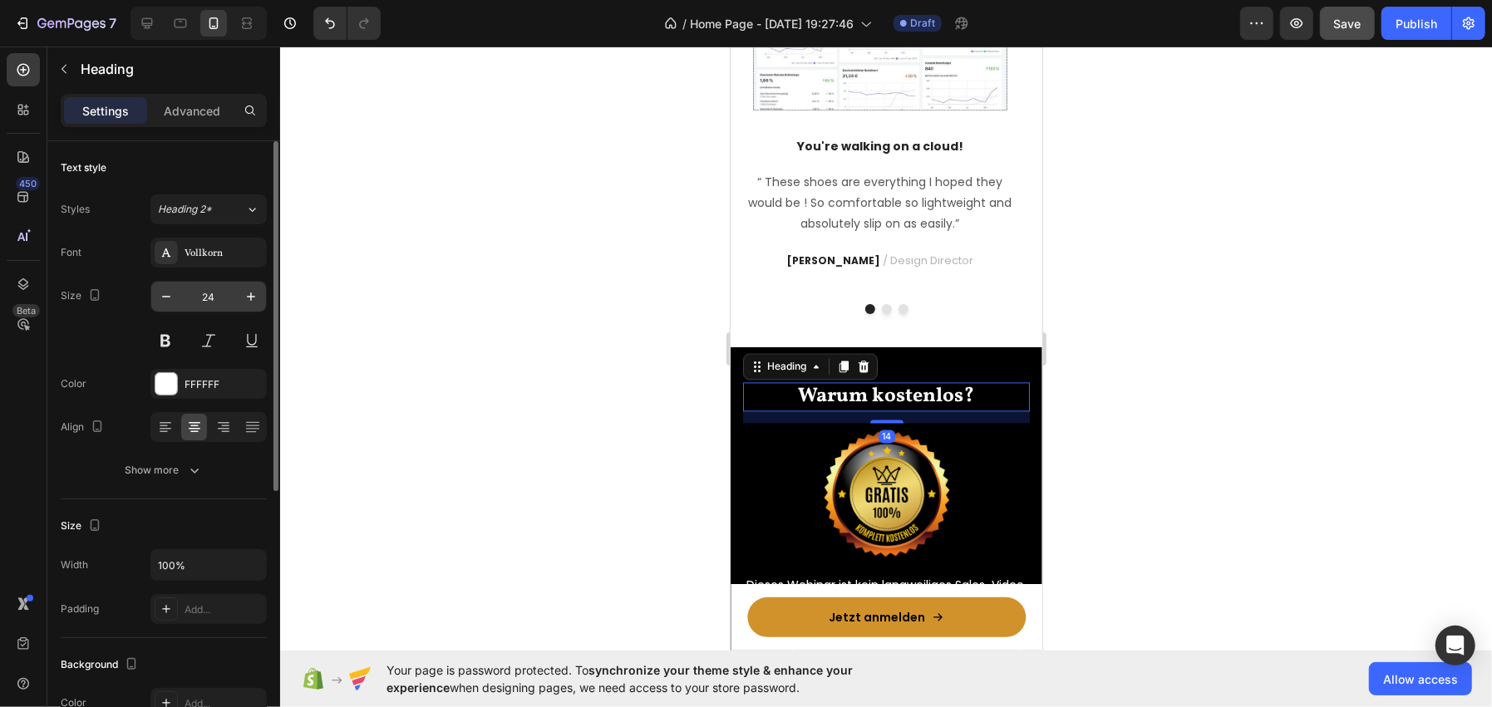
click at [209, 294] on input "24" at bounding box center [208, 297] width 55 height 30
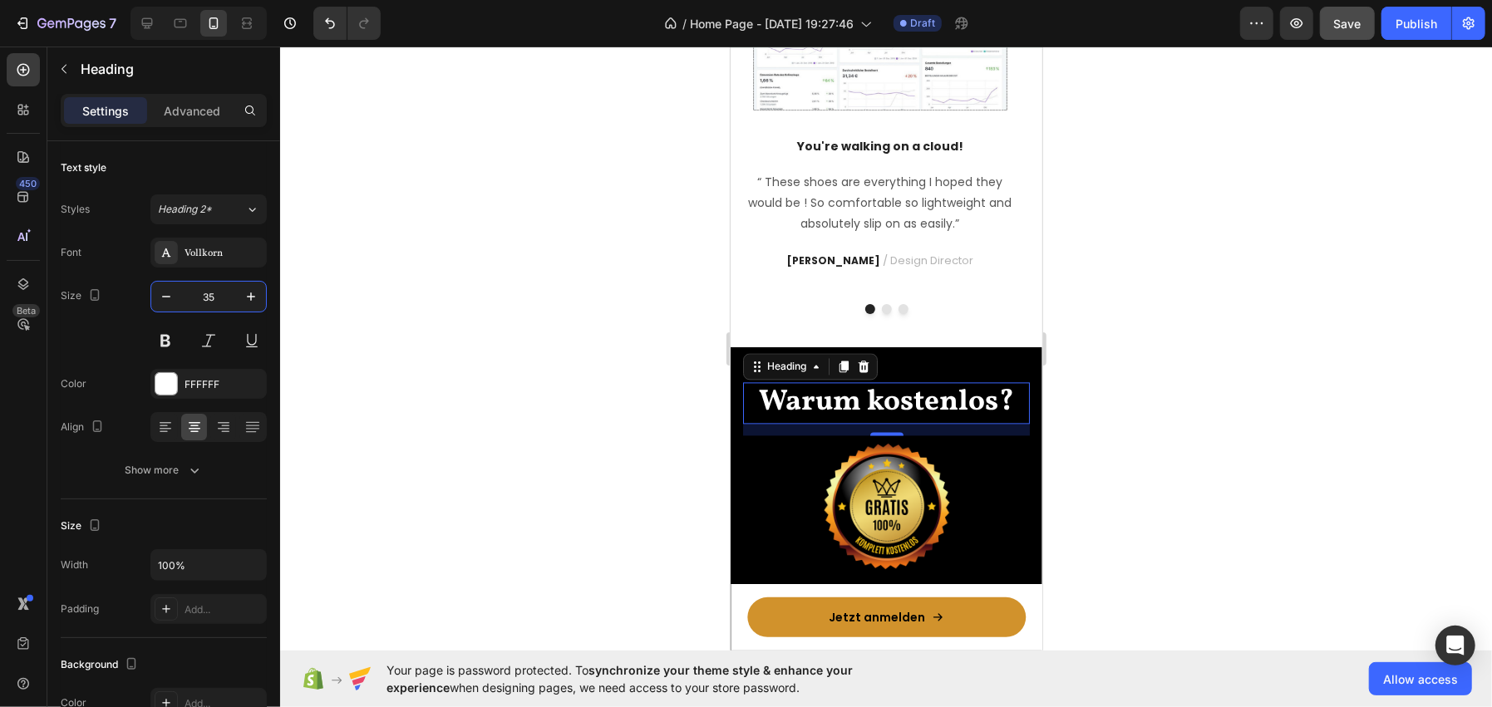
type input "35"
click at [480, 229] on div at bounding box center [886, 377] width 1212 height 661
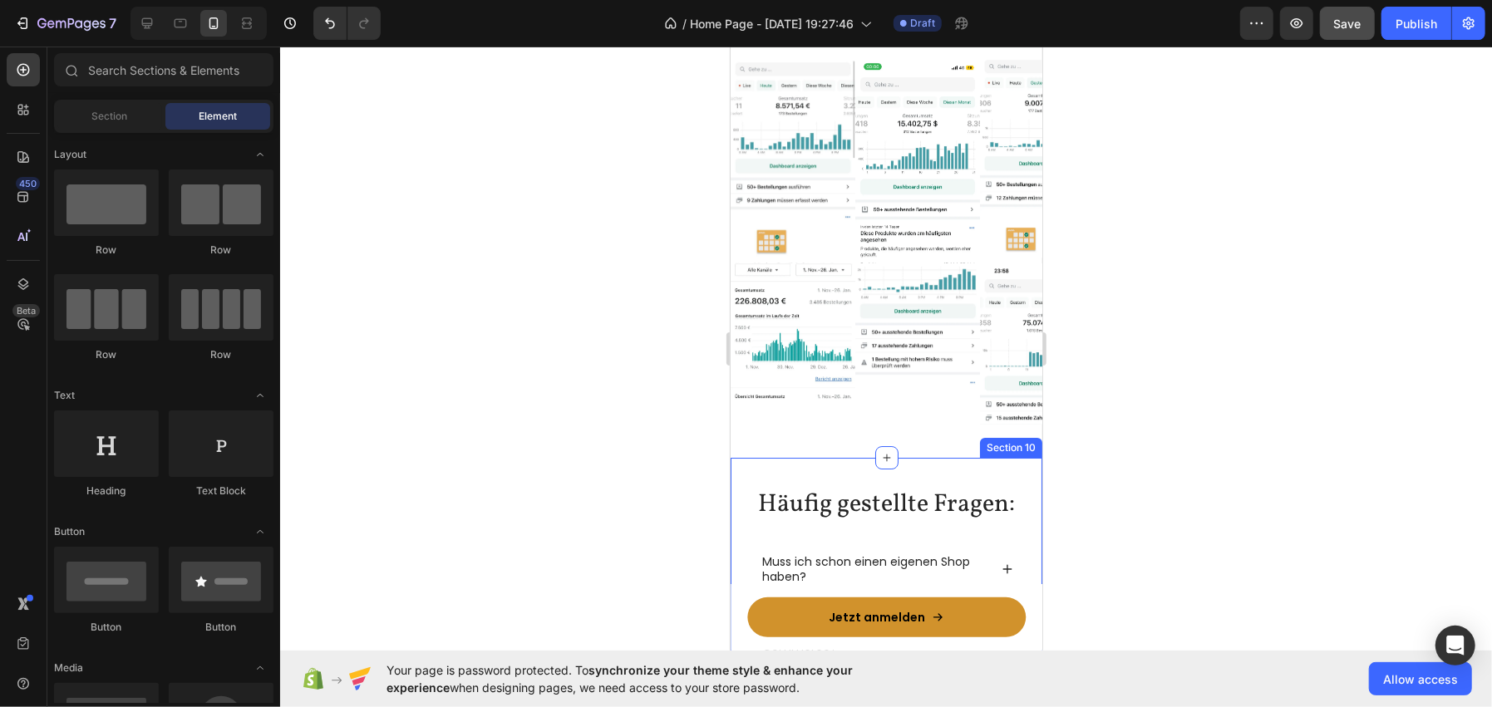
scroll to position [3989, 0]
click at [798, 432] on div "Weitere Kundenerfolge Heading Die Strategien funktionieren nicht nur für mich, …" at bounding box center [886, 181] width 312 height 553
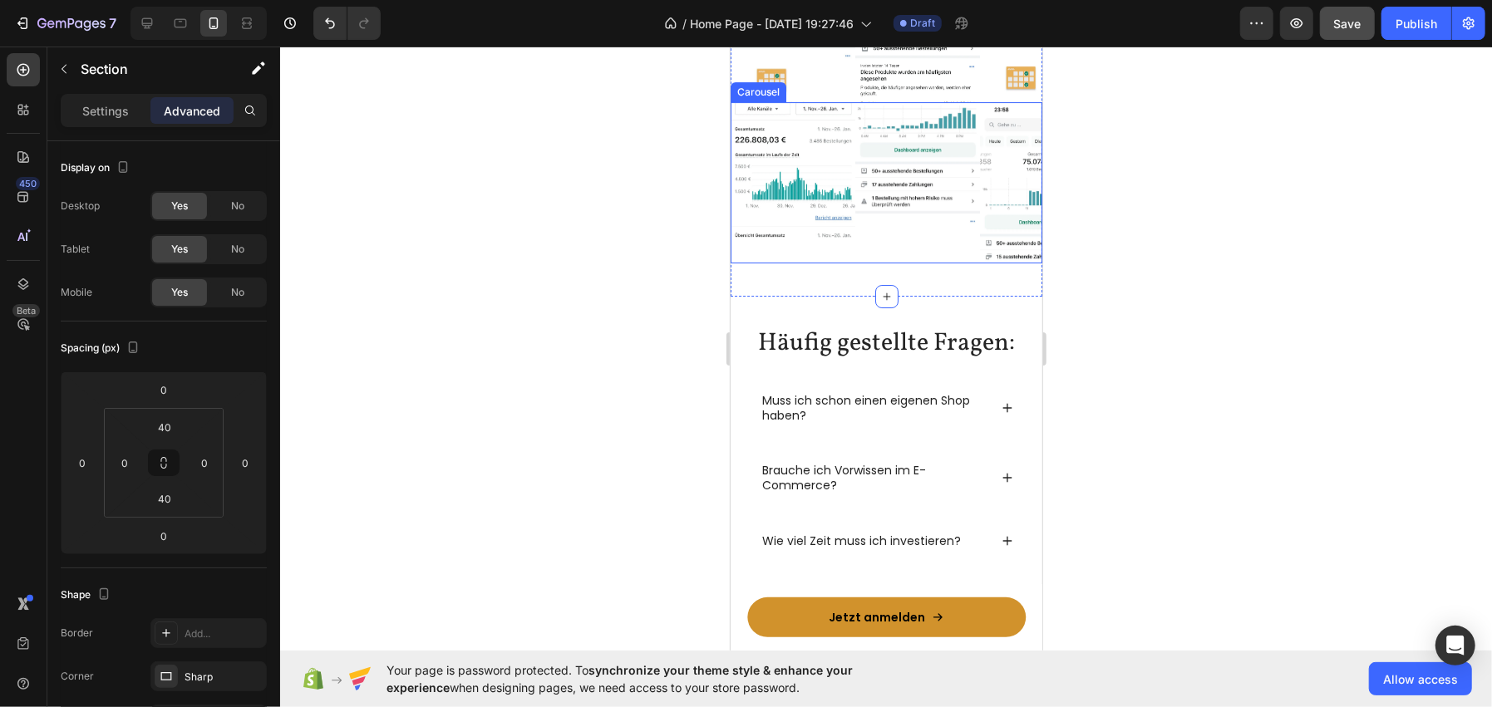
scroll to position [4155, 0]
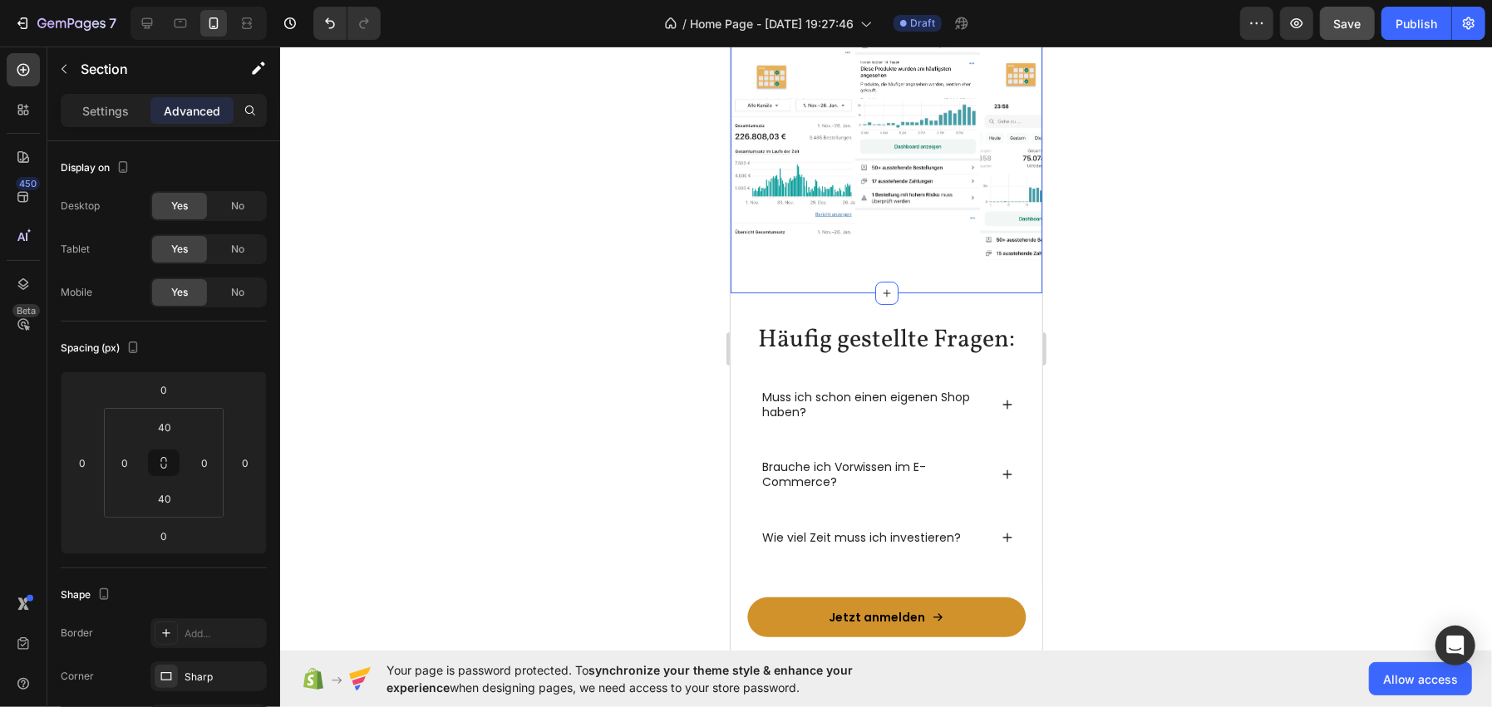
click at [515, 312] on div at bounding box center [886, 377] width 1212 height 661
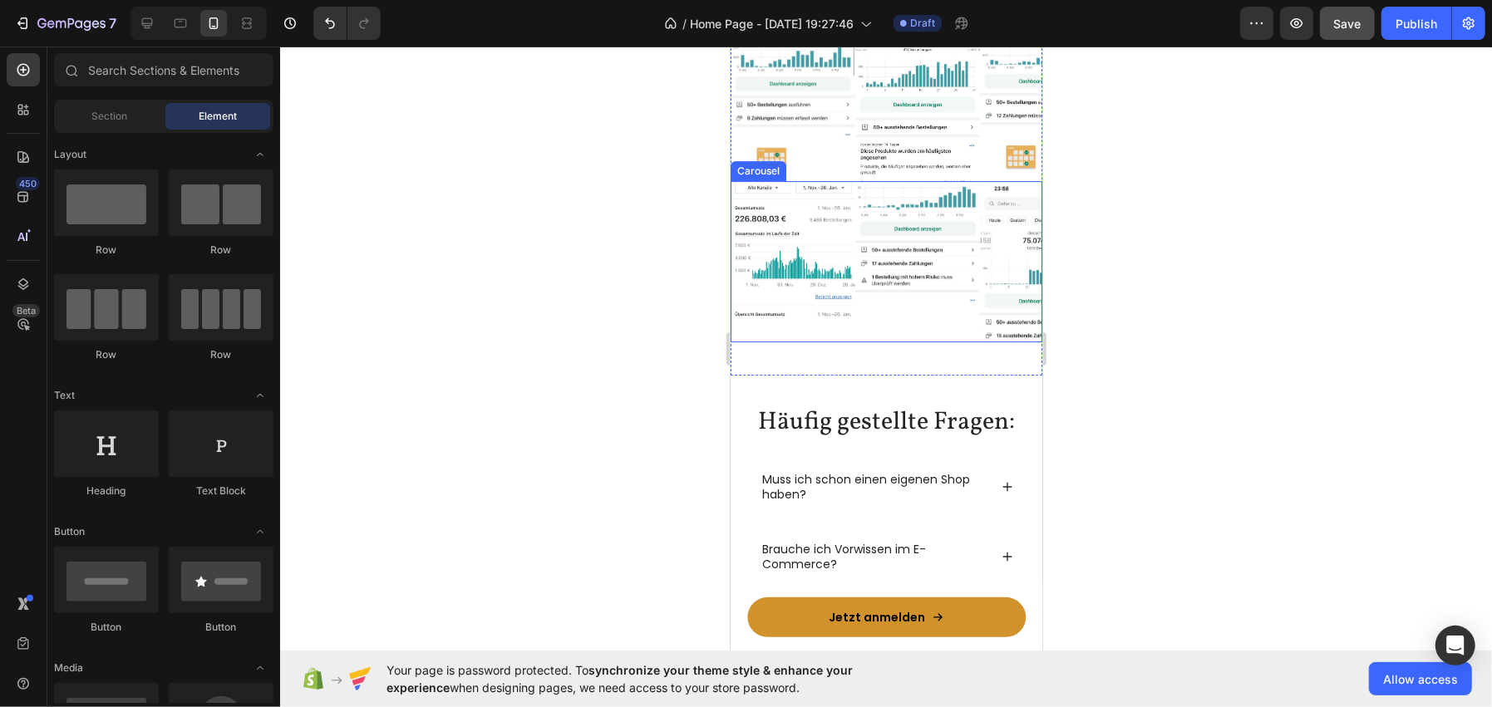
scroll to position [4072, 0]
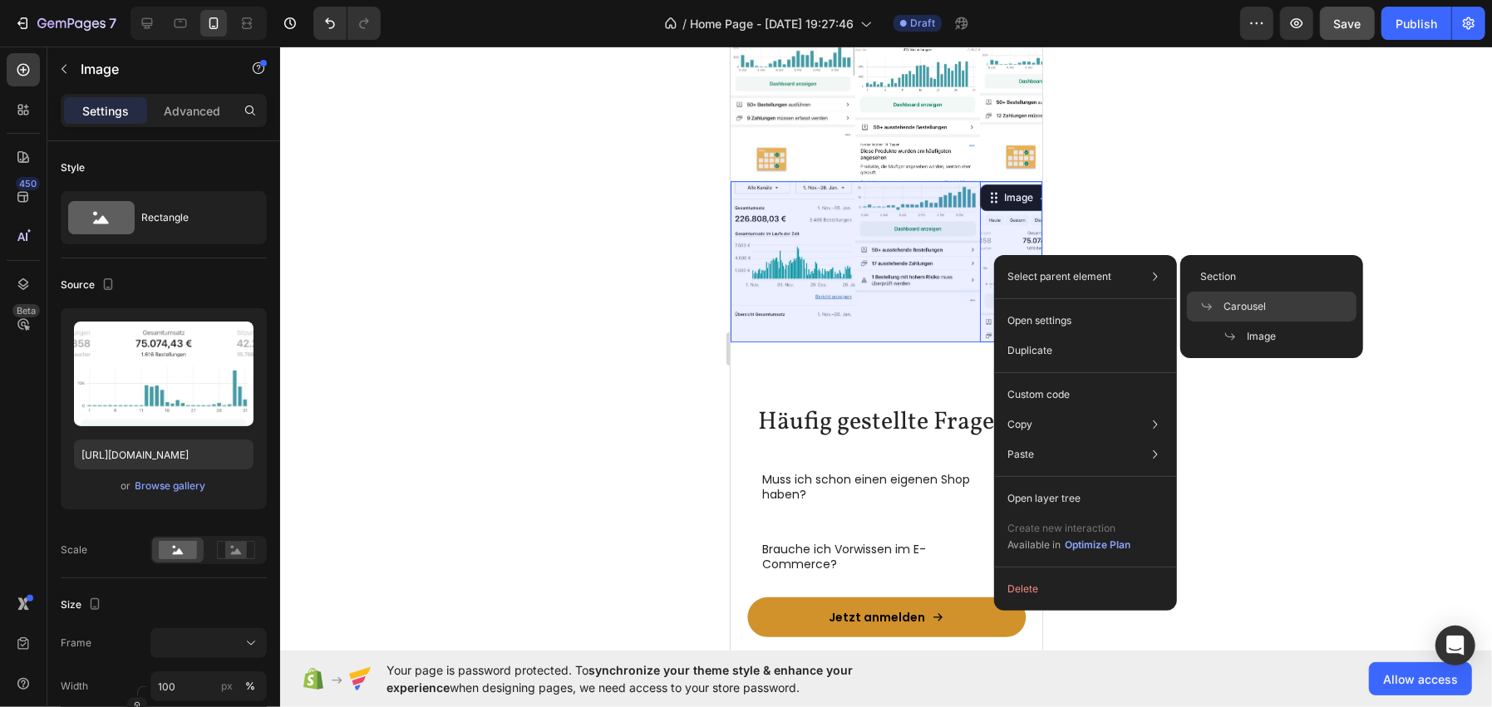
click at [1210, 300] on icon at bounding box center [1206, 306] width 13 height 13
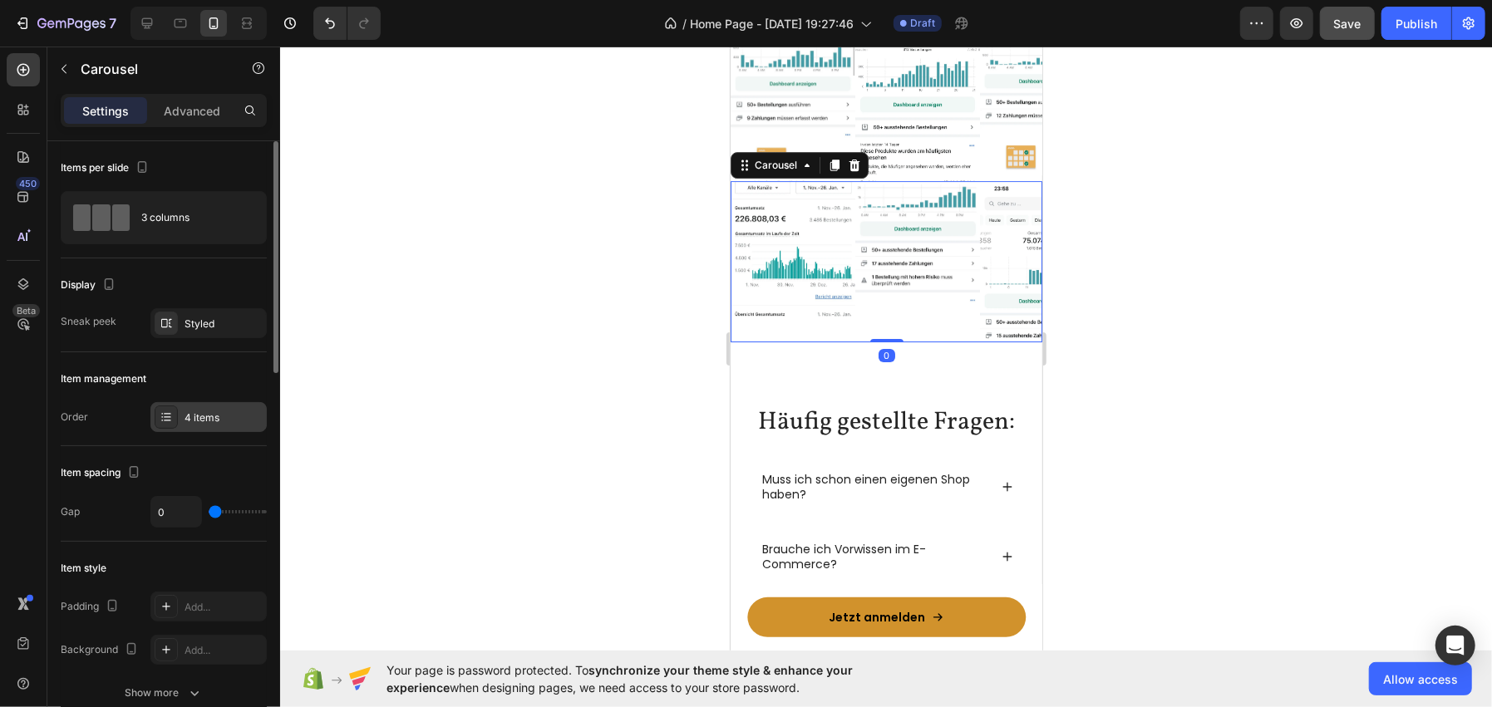
click at [189, 411] on div "4 items" at bounding box center [224, 418] width 78 height 15
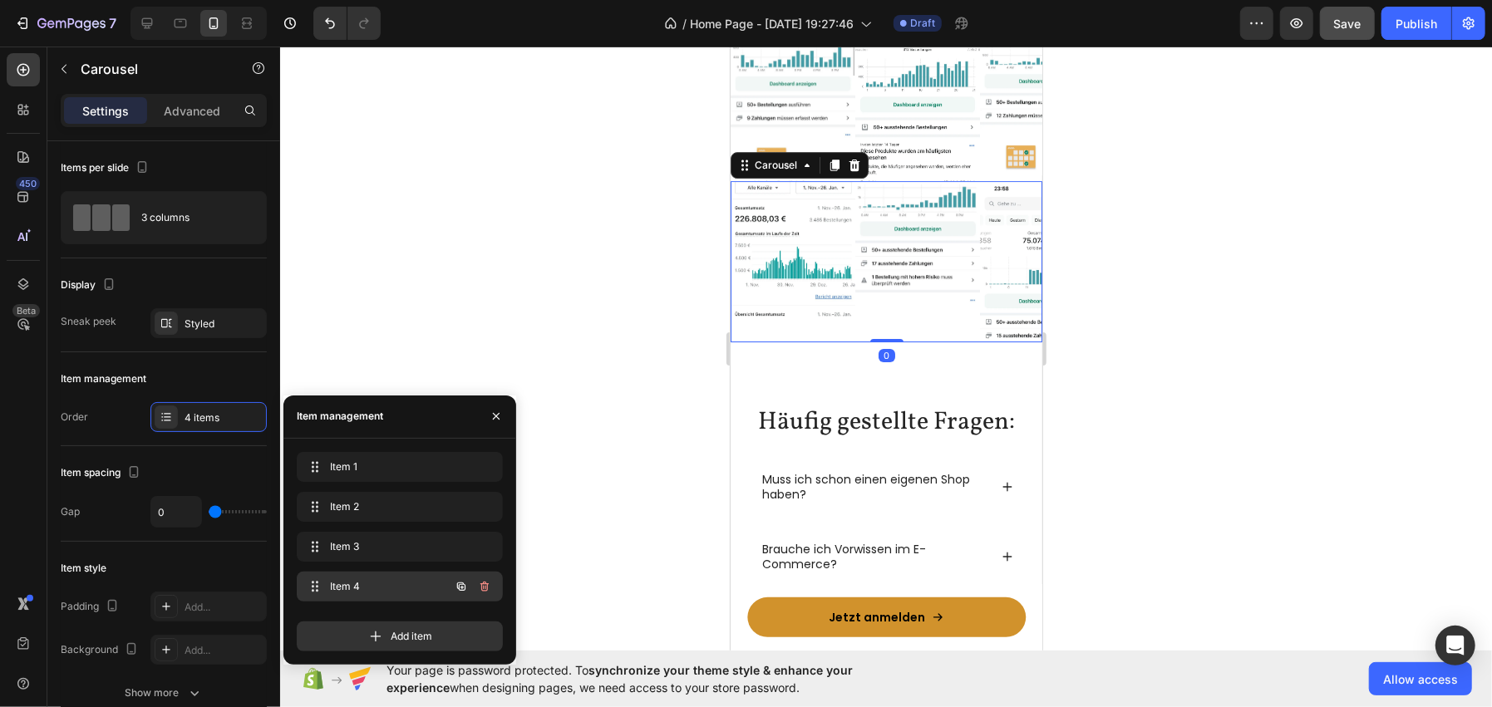
click at [405, 572] on div "Item 4 Item 4" at bounding box center [400, 587] width 206 height 30
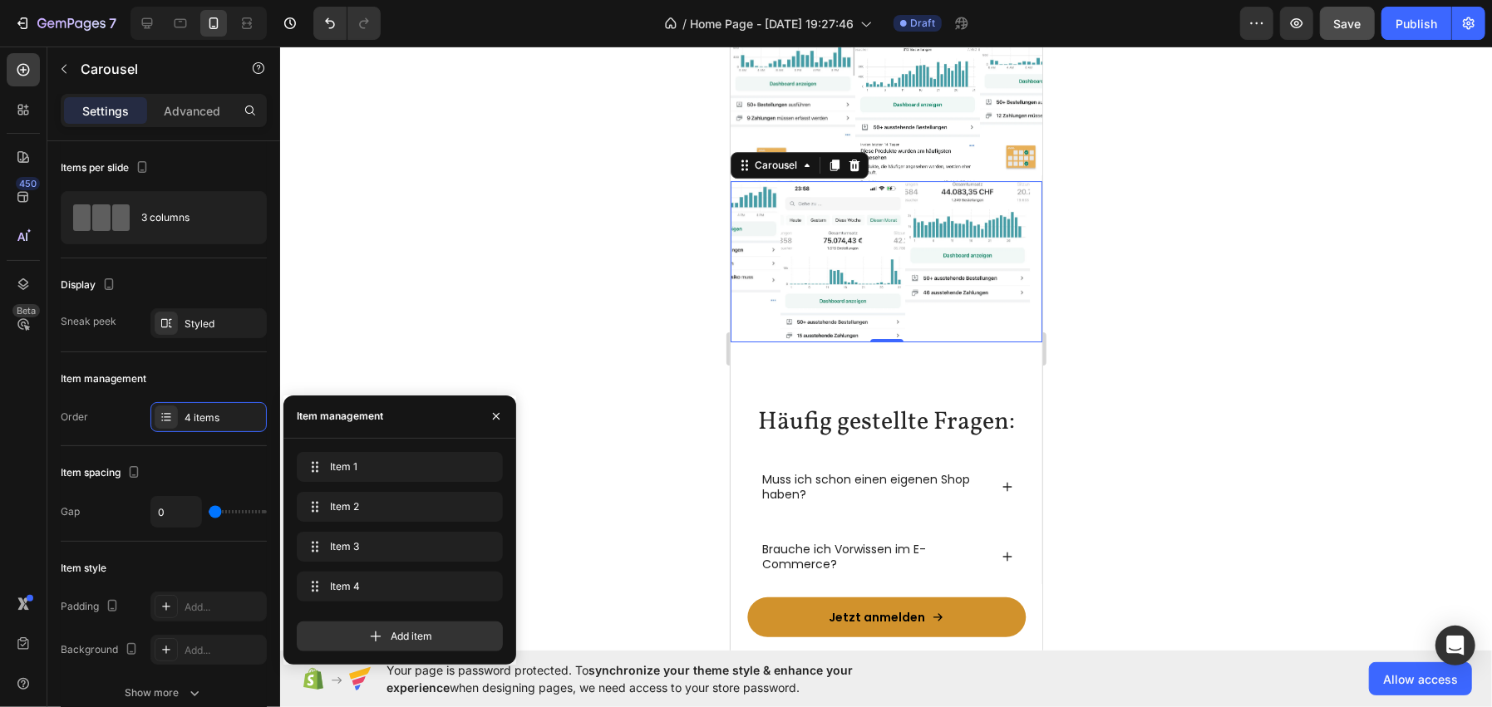
click at [1213, 241] on div at bounding box center [886, 377] width 1212 height 661
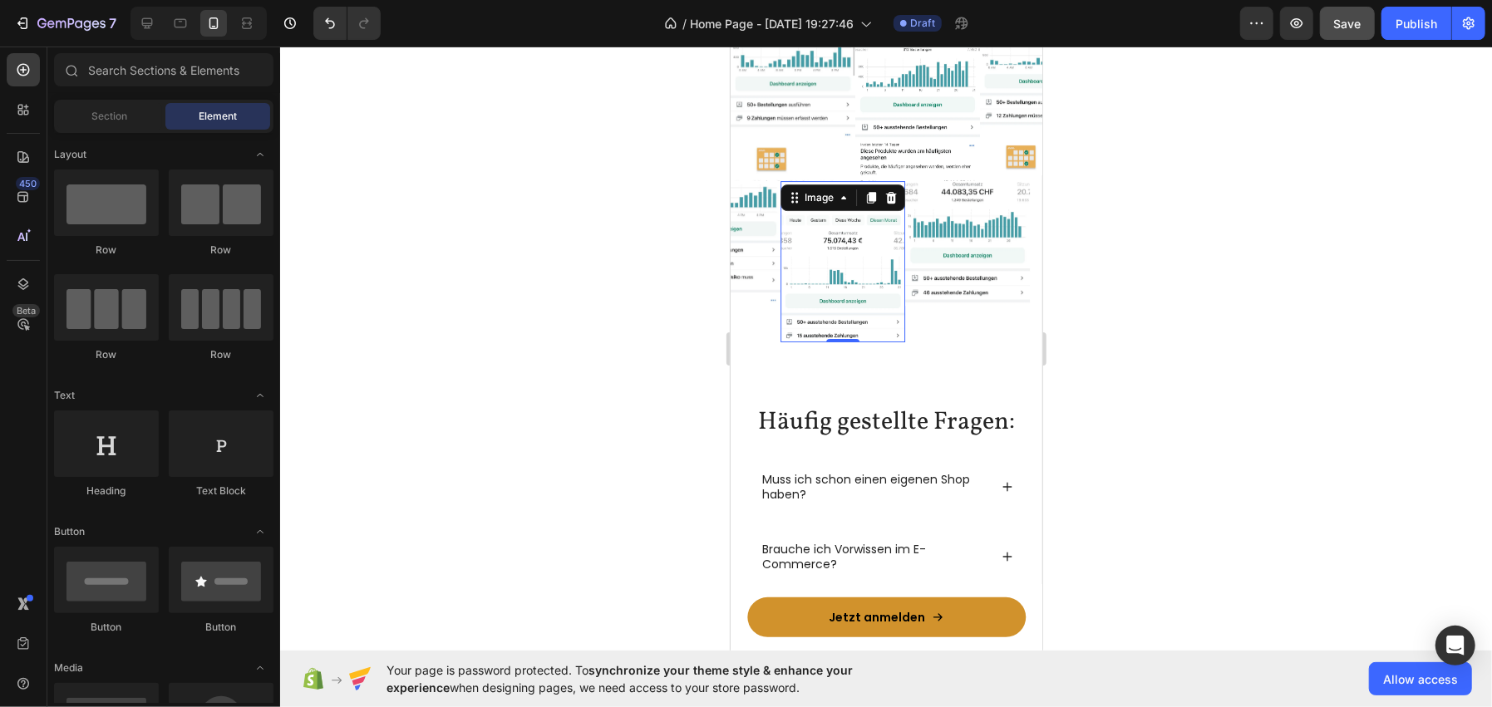
click at [864, 254] on img at bounding box center [842, 260] width 125 height 160
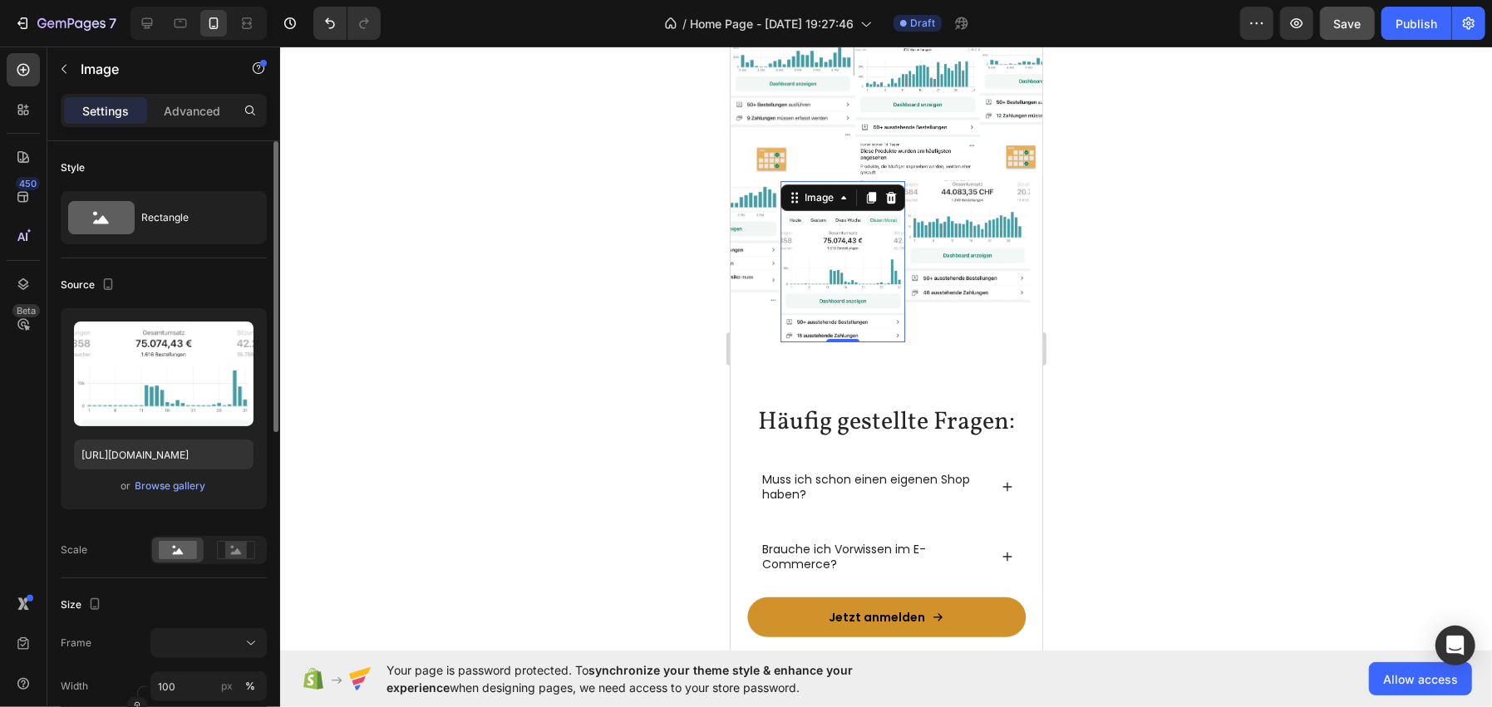
scroll to position [249, 0]
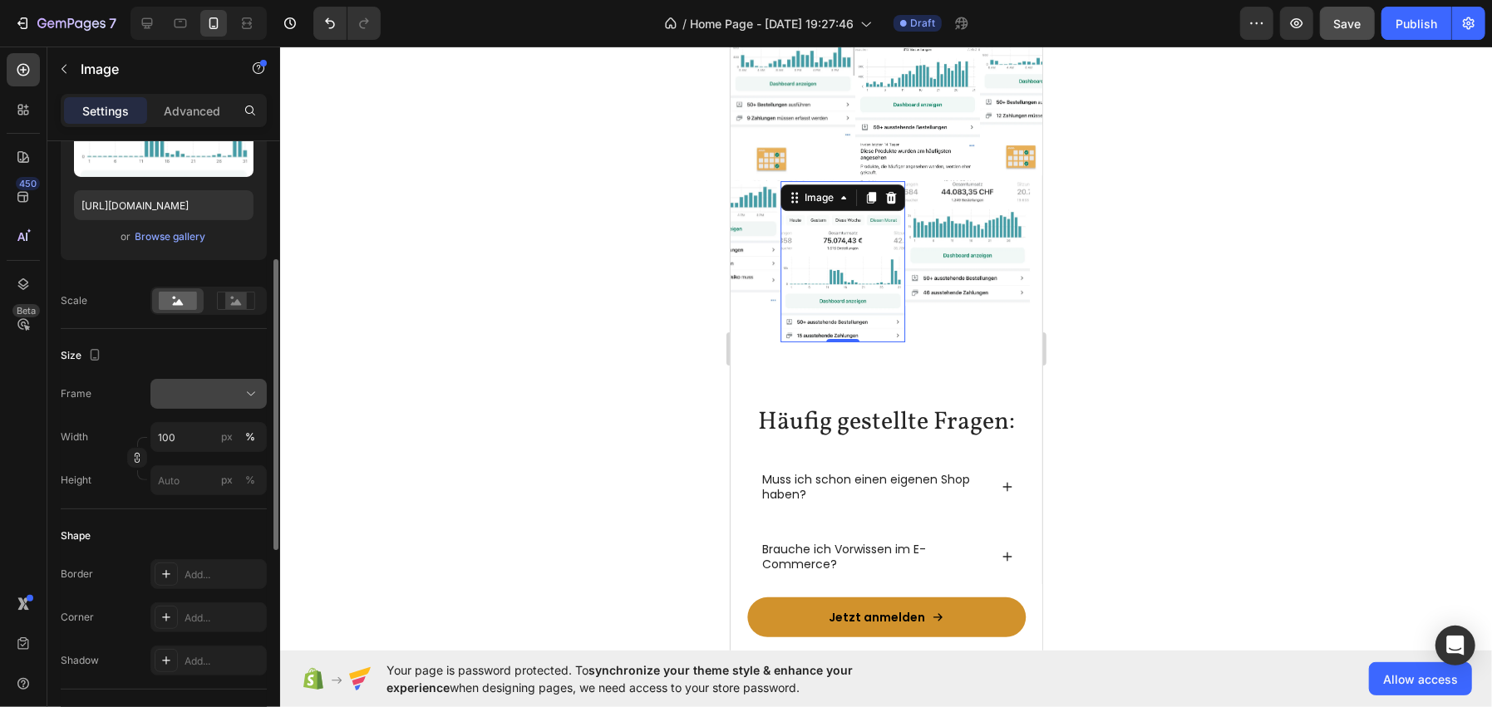
click at [189, 390] on div at bounding box center [208, 394] width 101 height 17
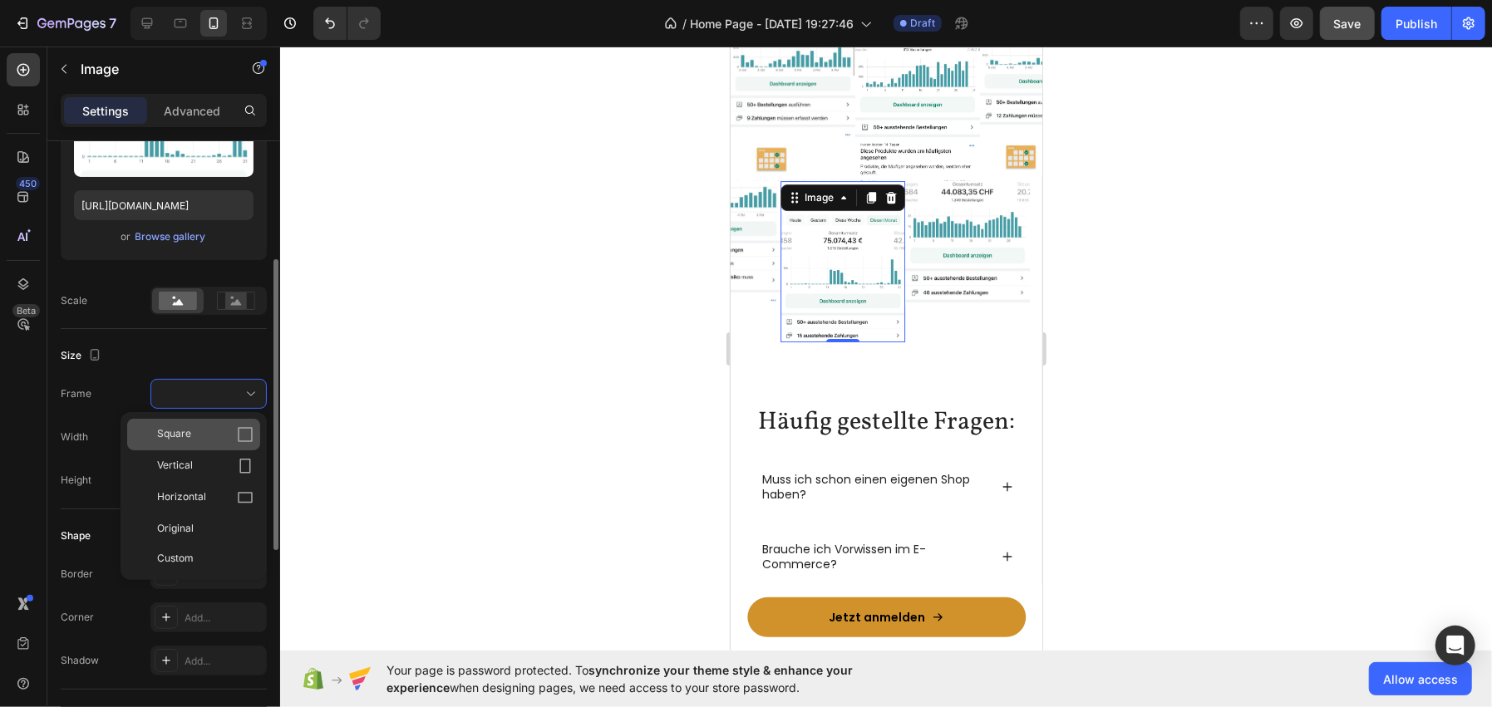
click at [202, 436] on div "Square" at bounding box center [205, 434] width 96 height 17
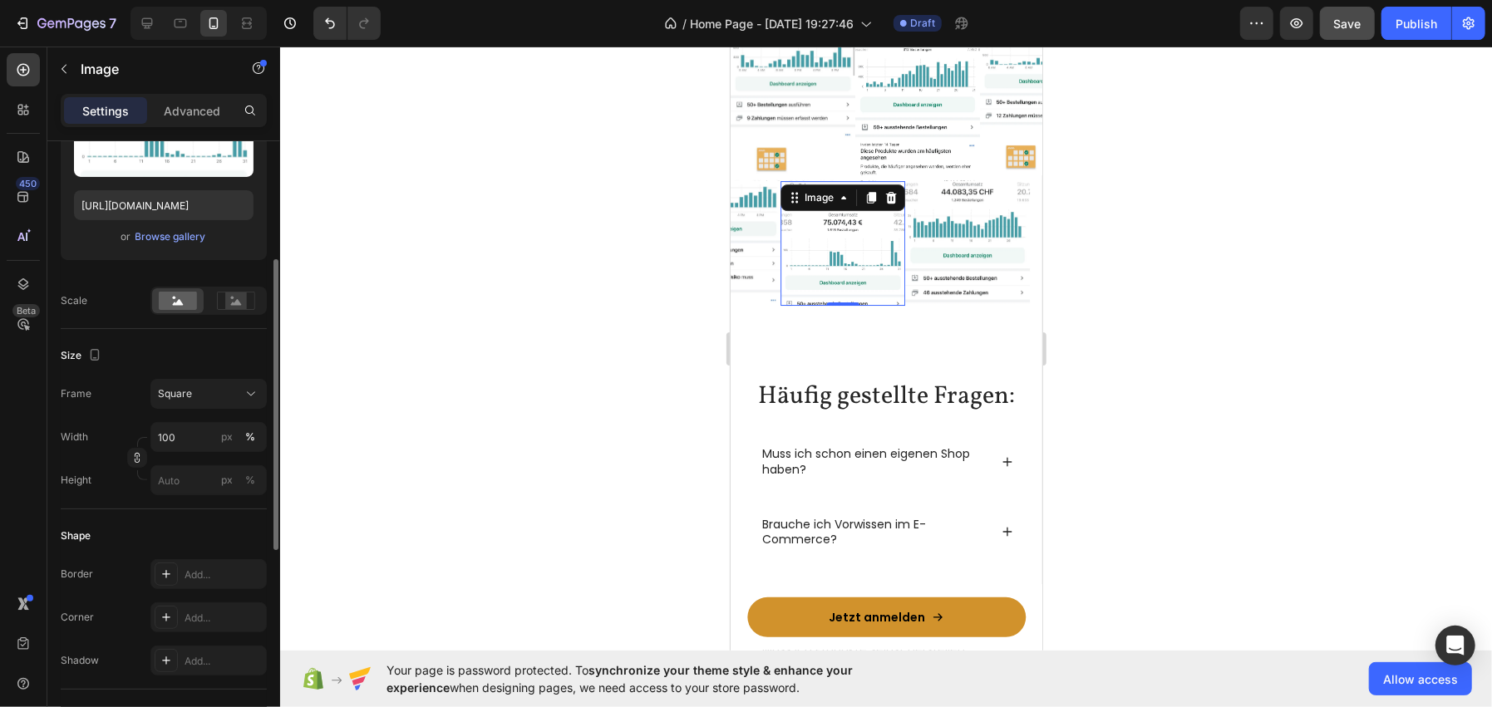
click at [583, 257] on div at bounding box center [886, 377] width 1212 height 661
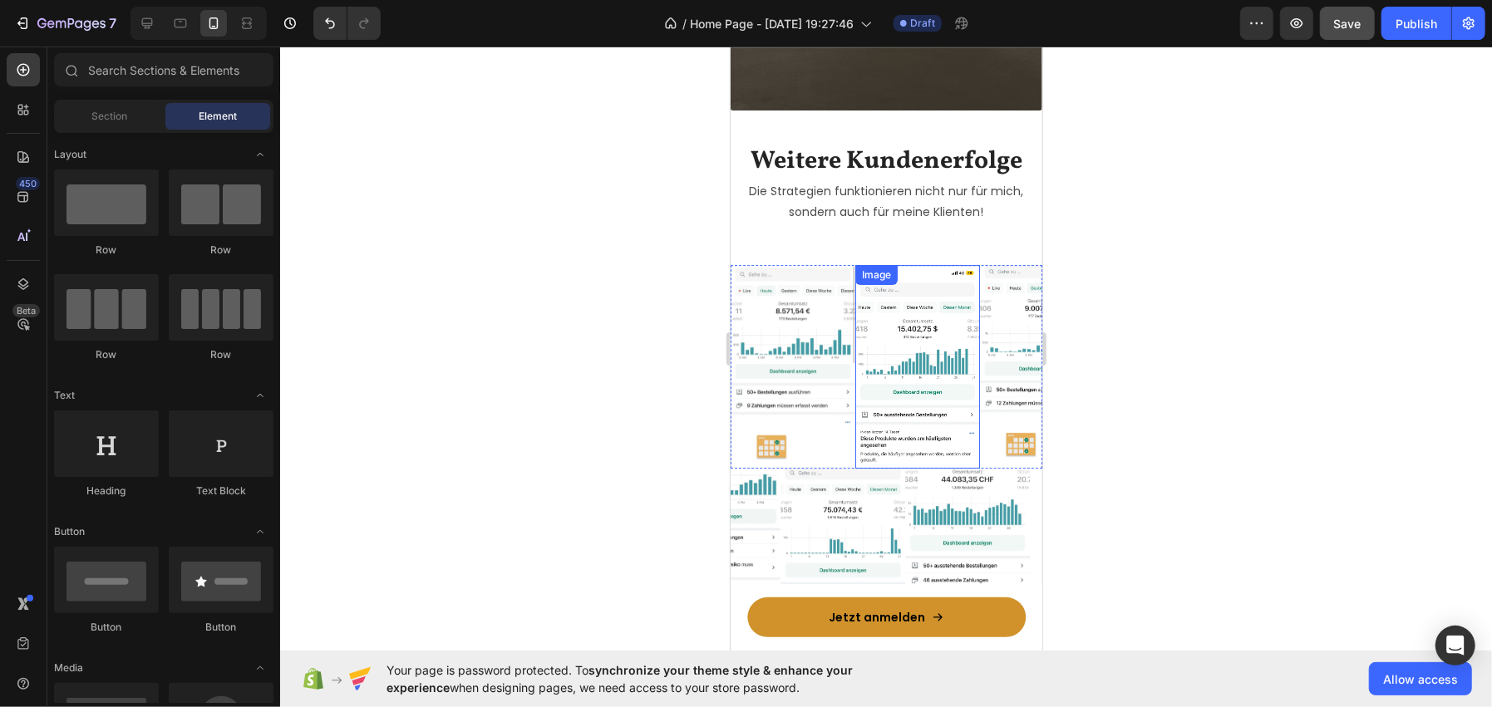
scroll to position [3989, 0]
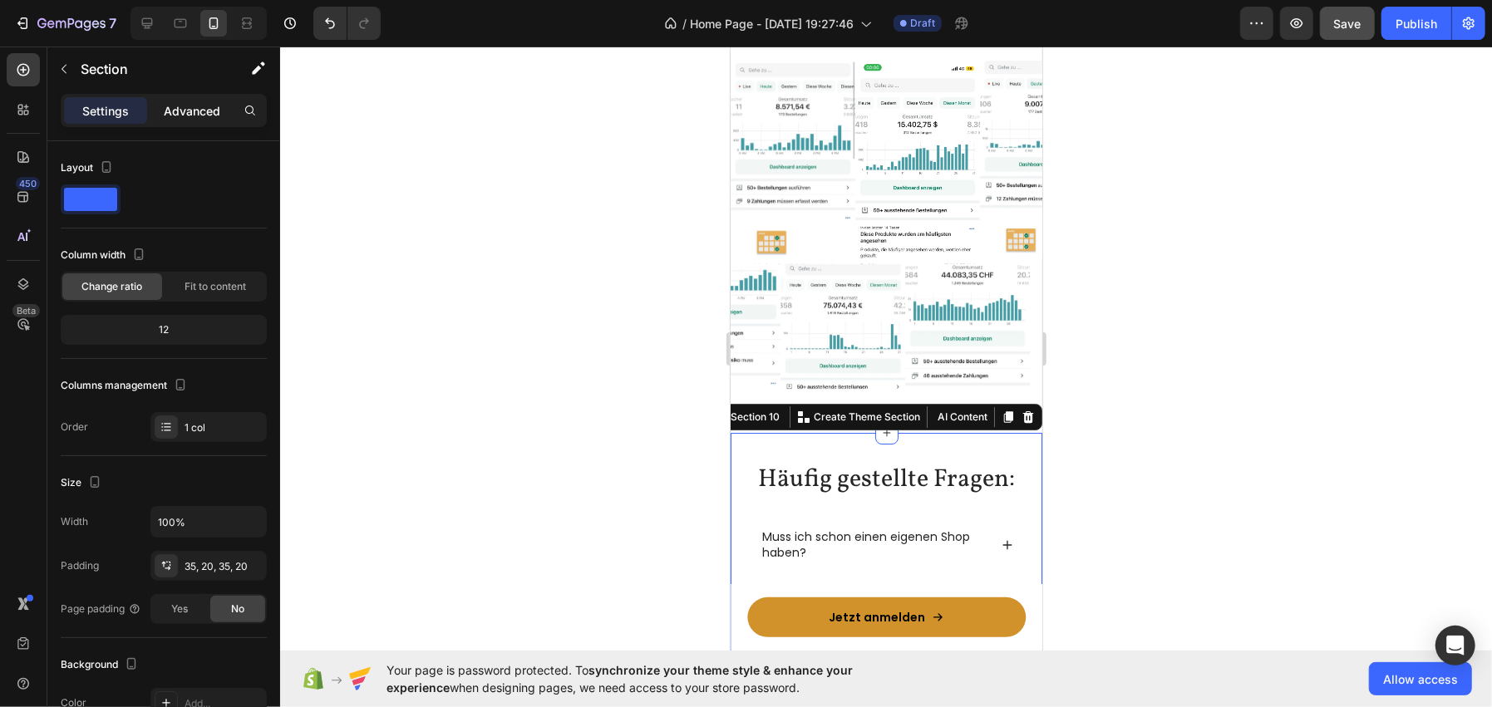
click at [179, 121] on div "Advanced" at bounding box center [191, 110] width 83 height 27
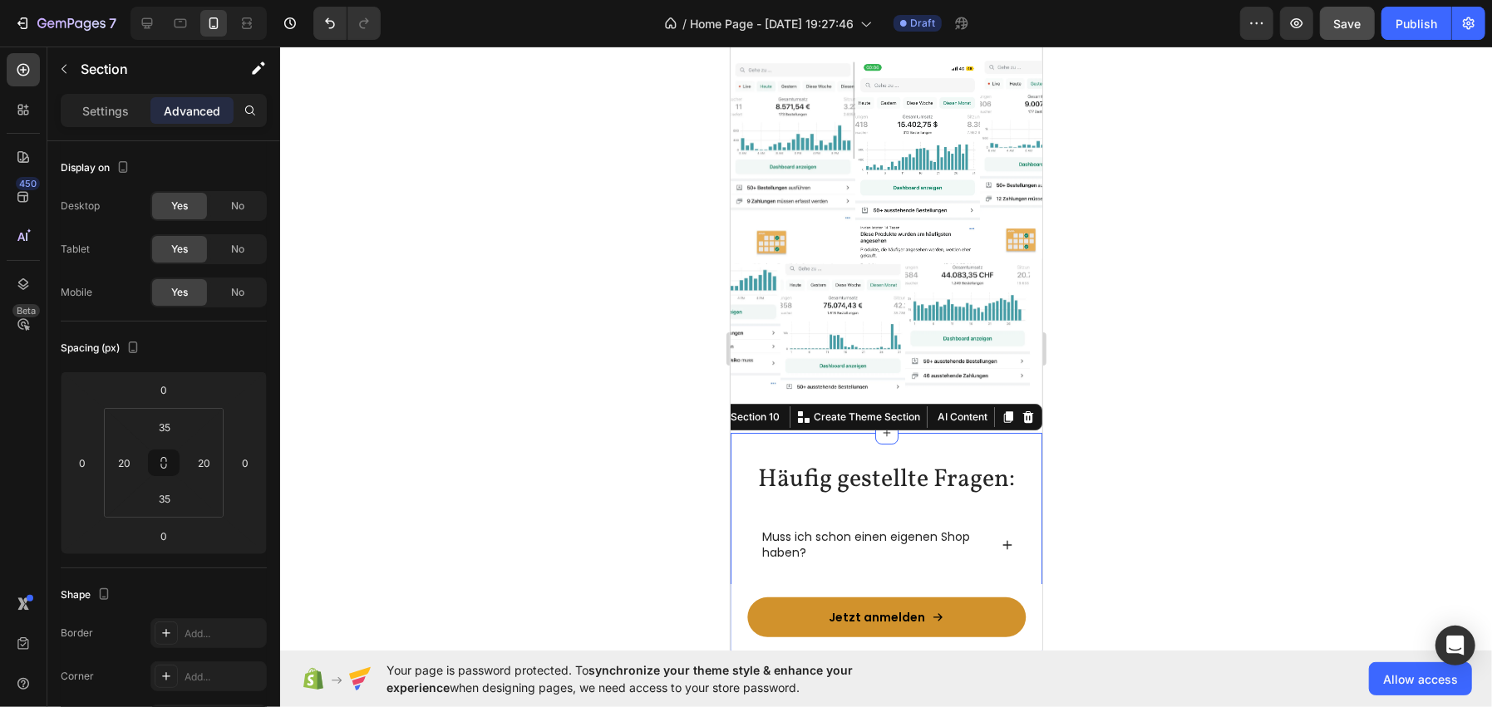
click at [490, 327] on div at bounding box center [886, 377] width 1212 height 661
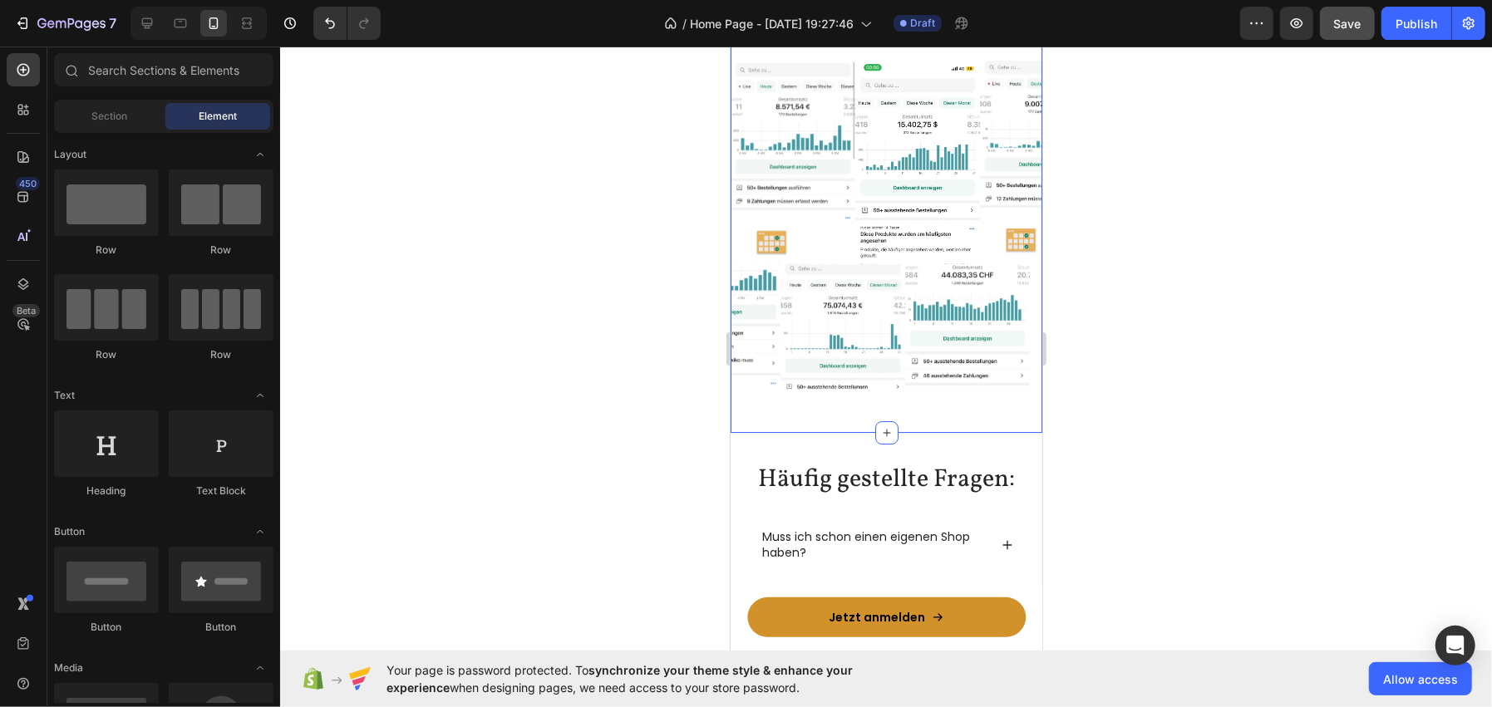
click at [825, 418] on div "Weitere Kundenerfolge Heading Die Strategien funktionieren nicht nur für mich, …" at bounding box center [886, 168] width 312 height 527
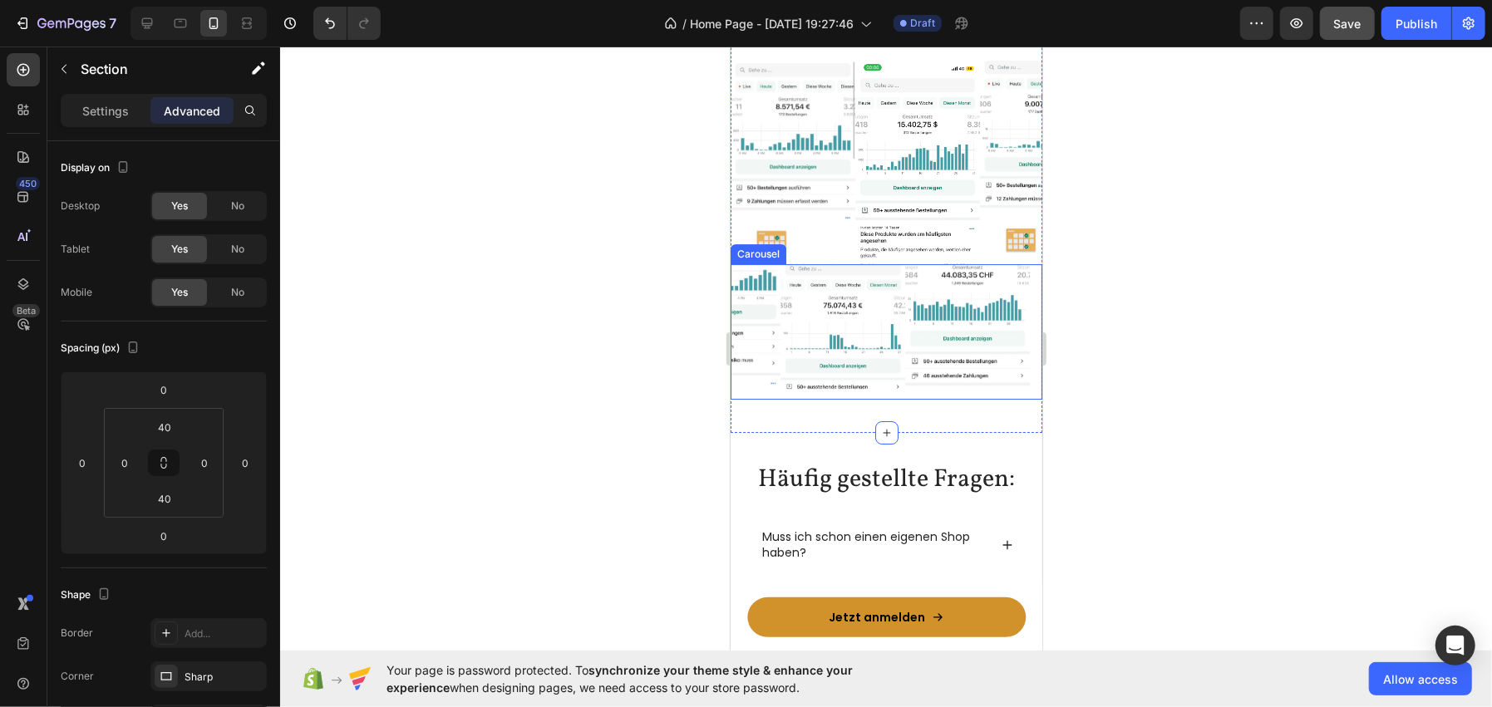
click at [488, 296] on div at bounding box center [886, 377] width 1212 height 661
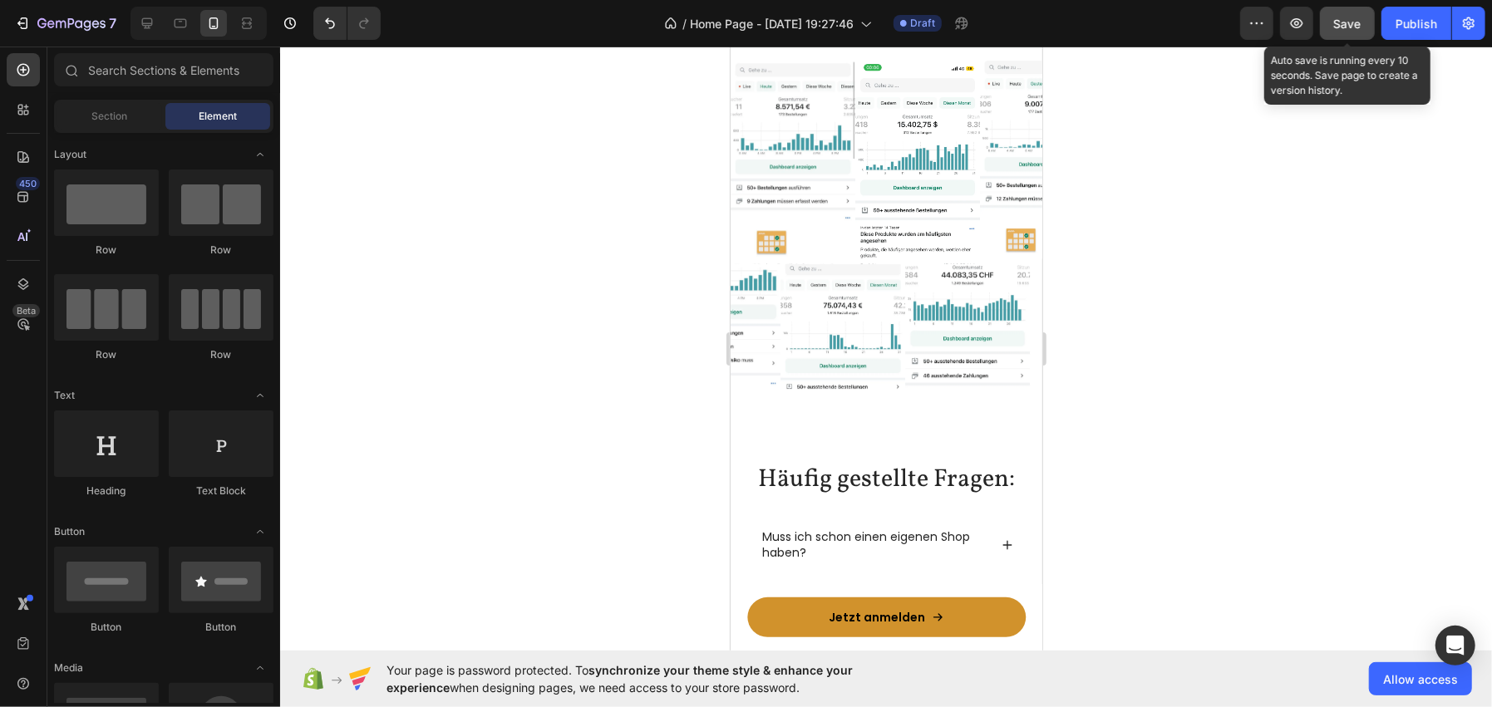
click at [1345, 33] on button "Save" at bounding box center [1347, 23] width 55 height 33
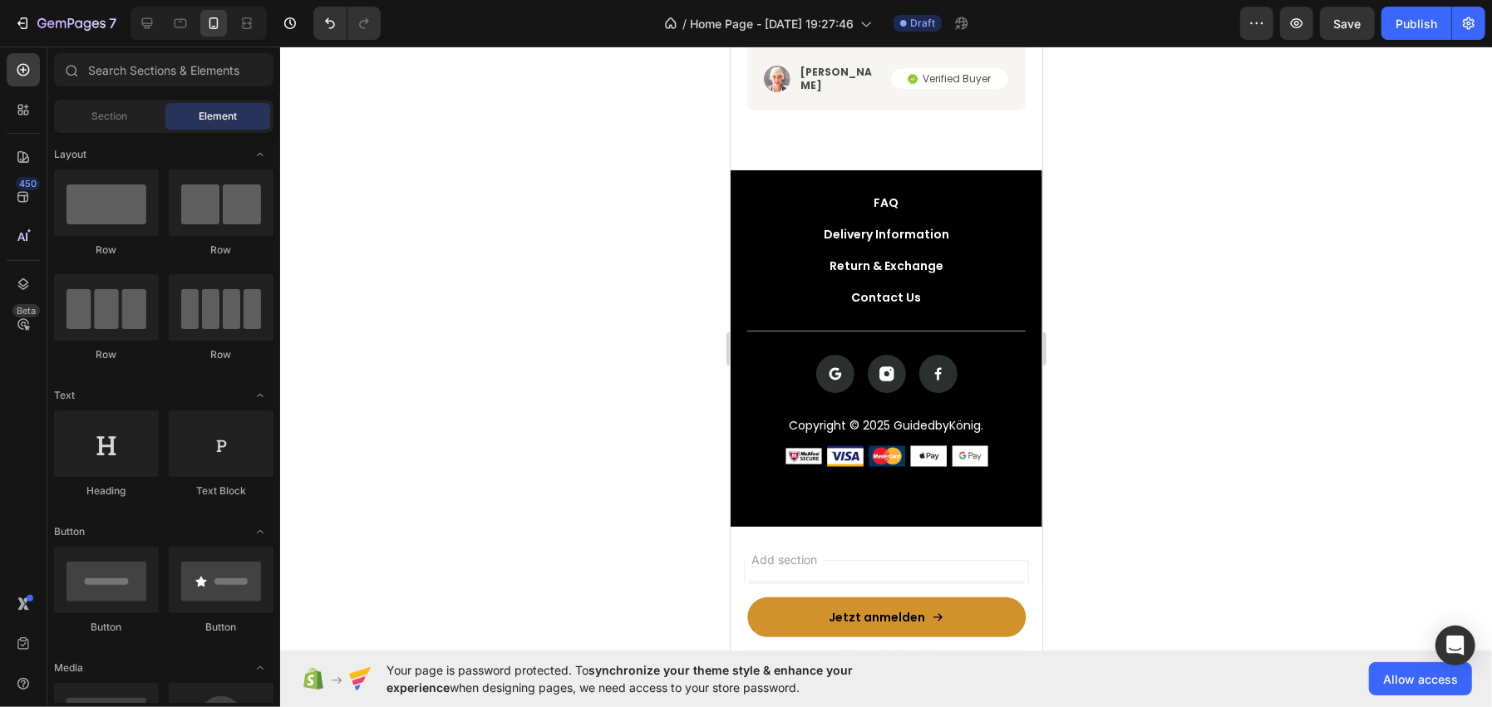
scroll to position [6482, 0]
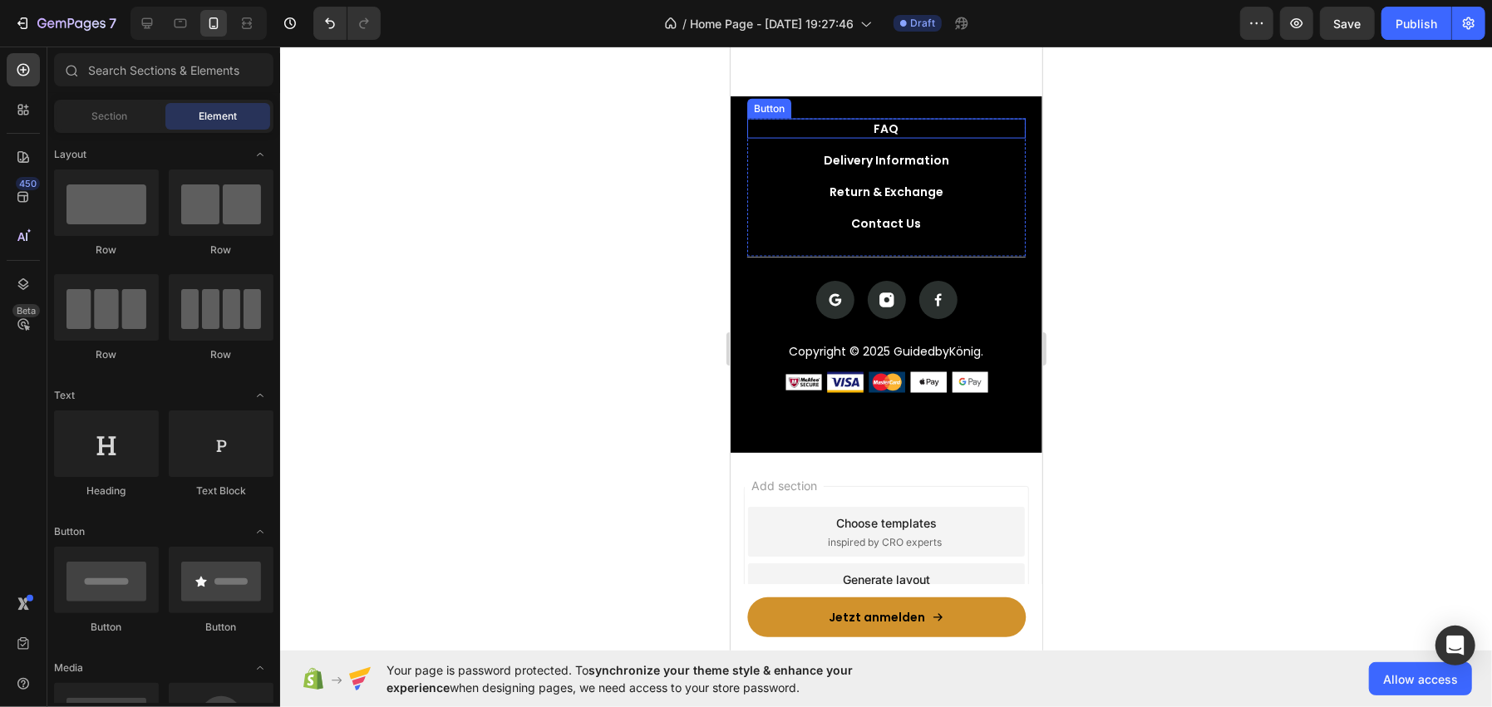
click at [834, 138] on div "FAQ Button" at bounding box center [885, 128] width 278 height 20
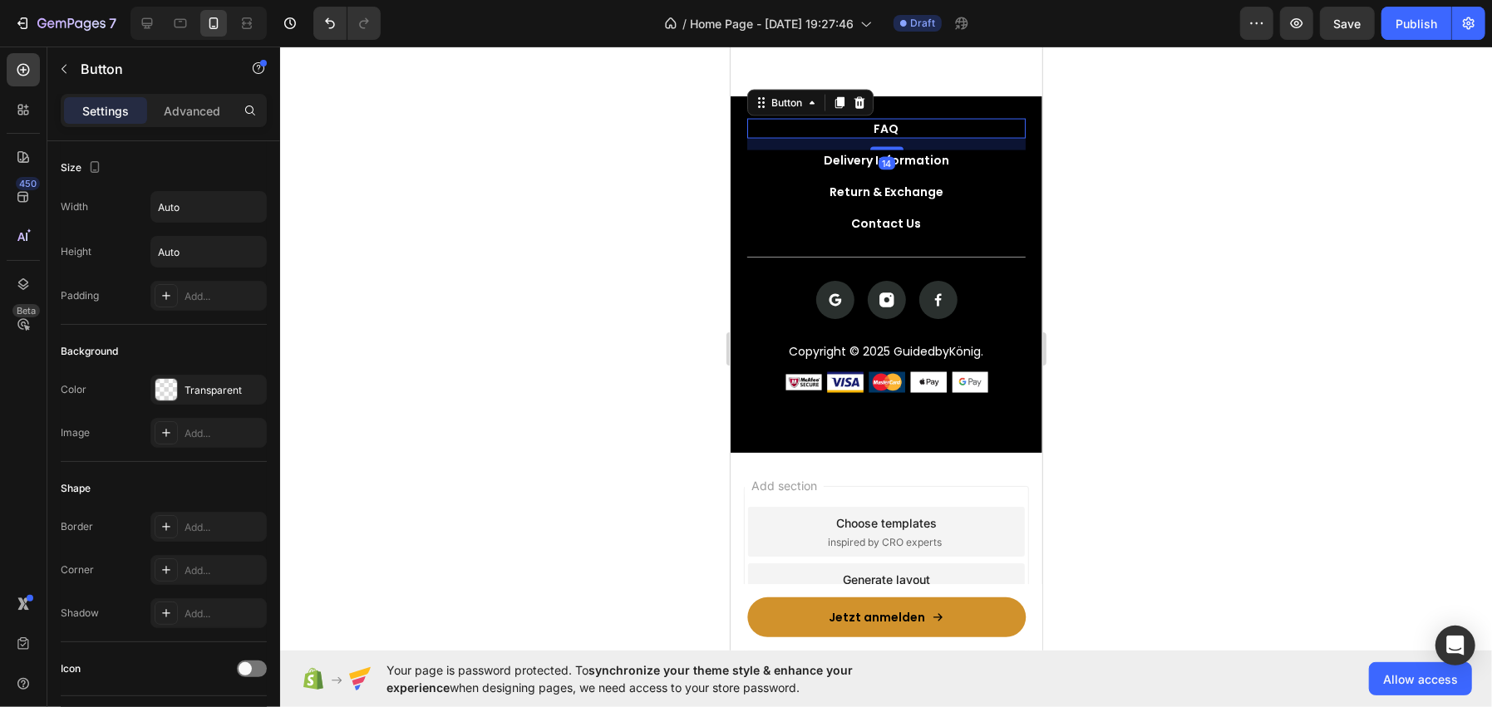
drag, startPoint x: 589, startPoint y: 303, endPoint x: 589, endPoint y: 291, distance: 12.5
click at [589, 291] on div at bounding box center [886, 377] width 1212 height 661
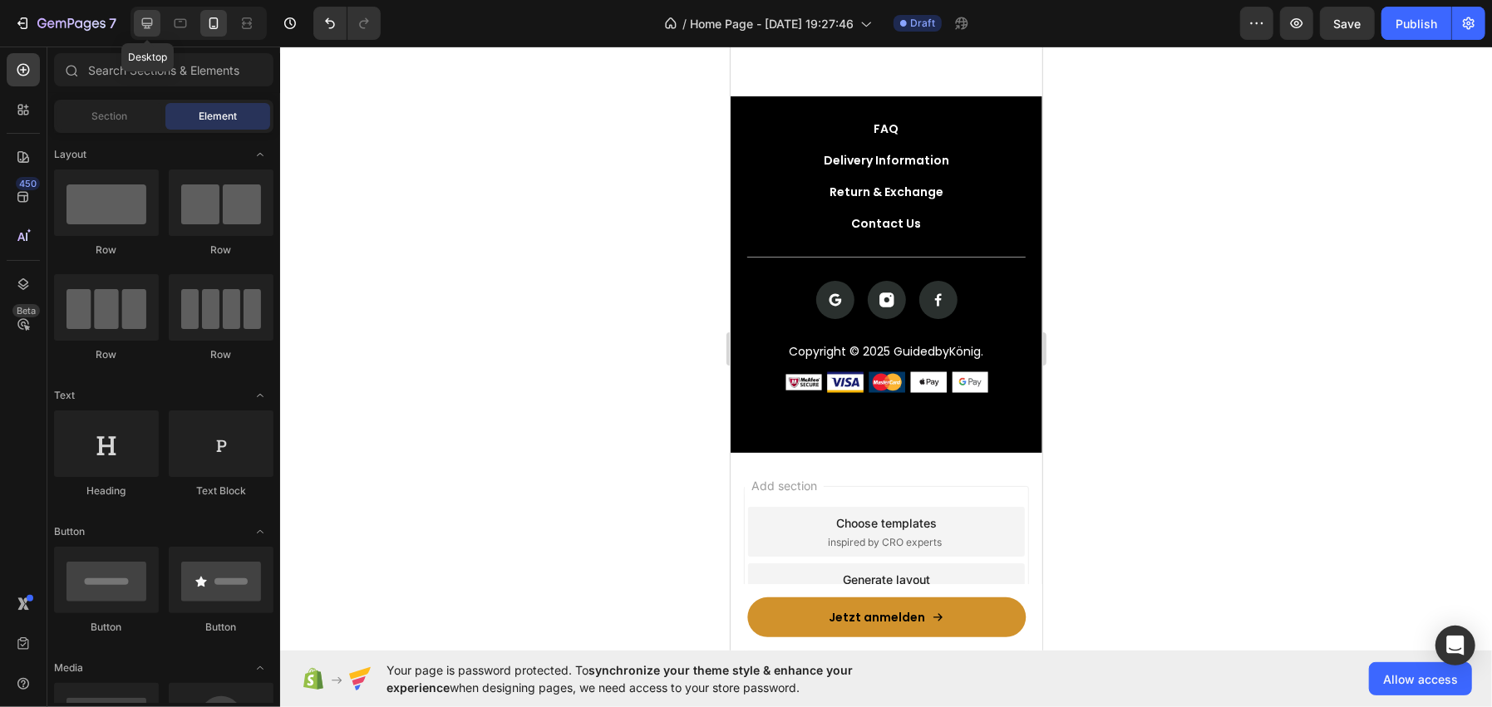
click at [149, 13] on div at bounding box center [147, 23] width 27 height 27
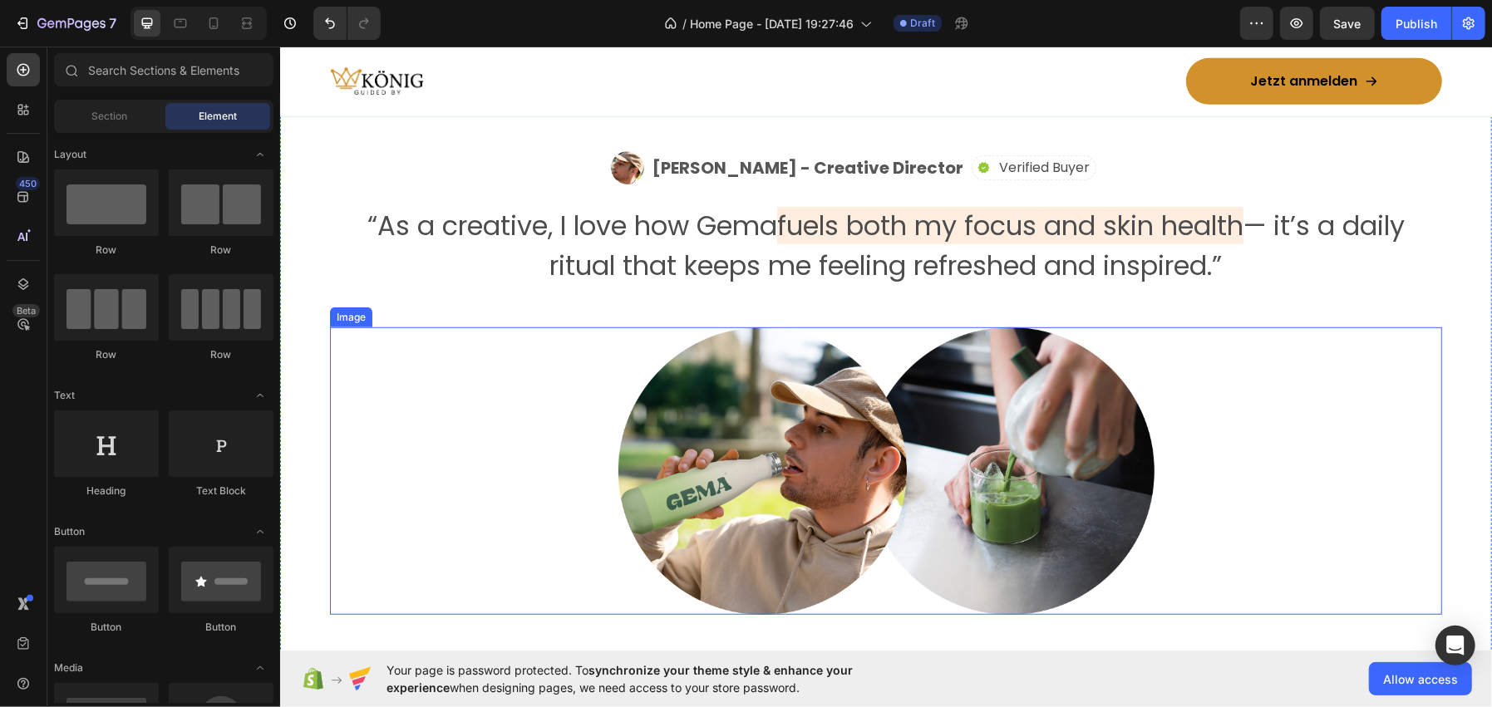
scroll to position [5210, 0]
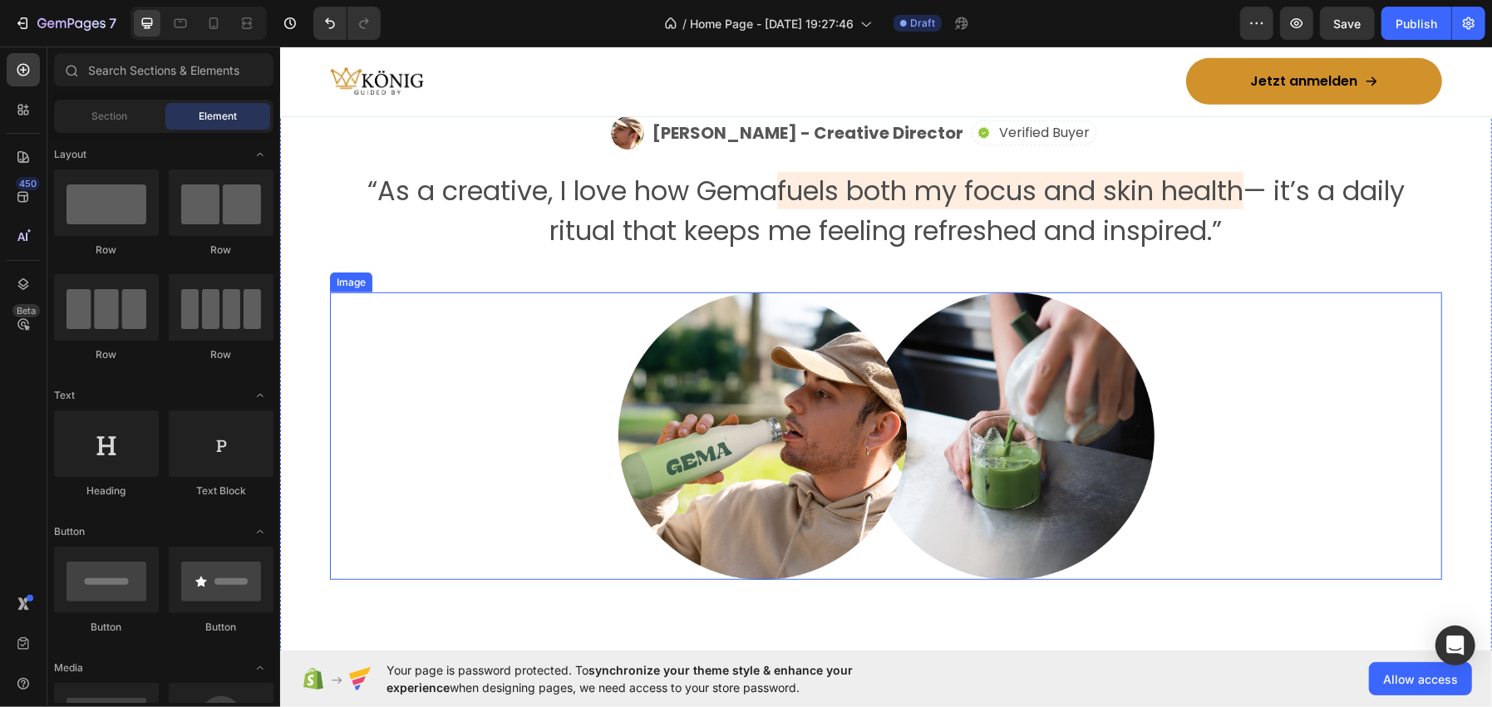
click at [813, 436] on img at bounding box center [886, 436] width 536 height 288
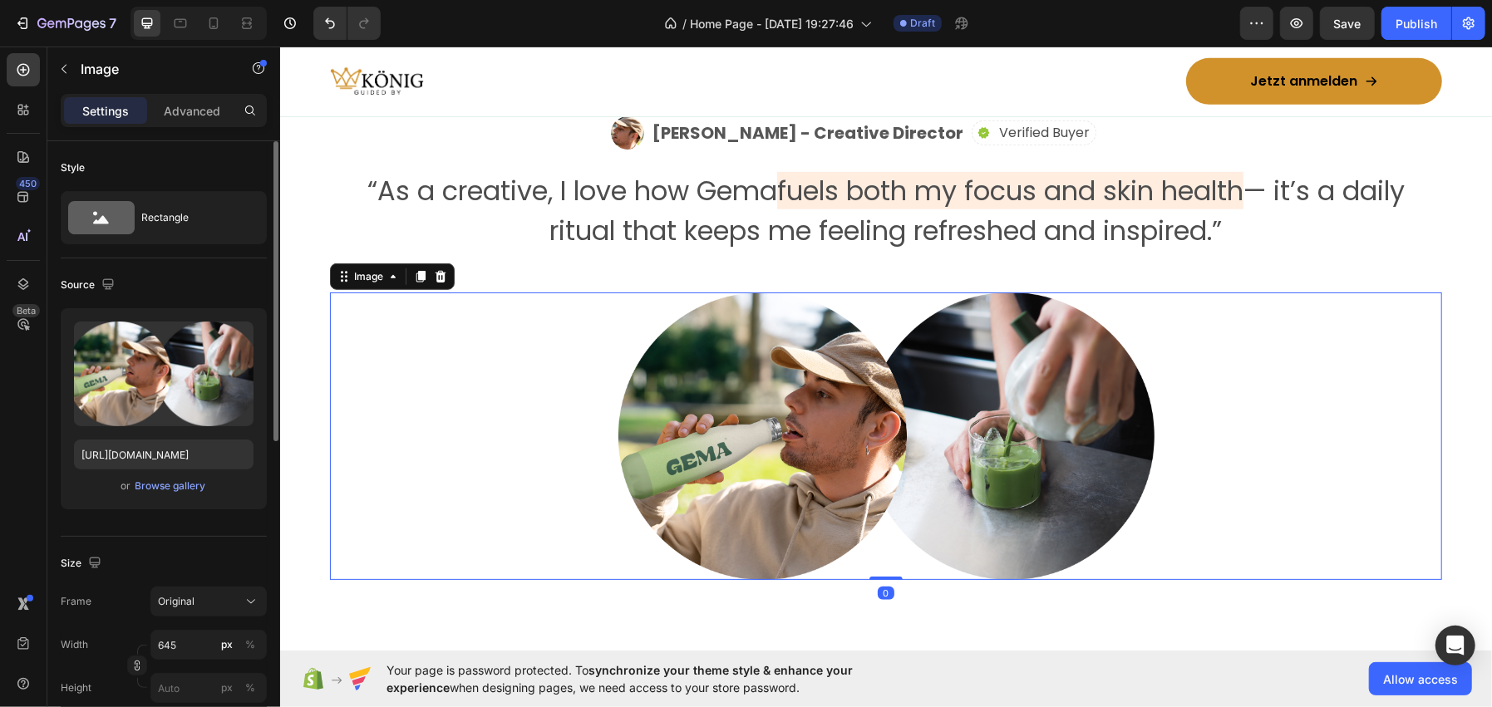
scroll to position [82, 0]
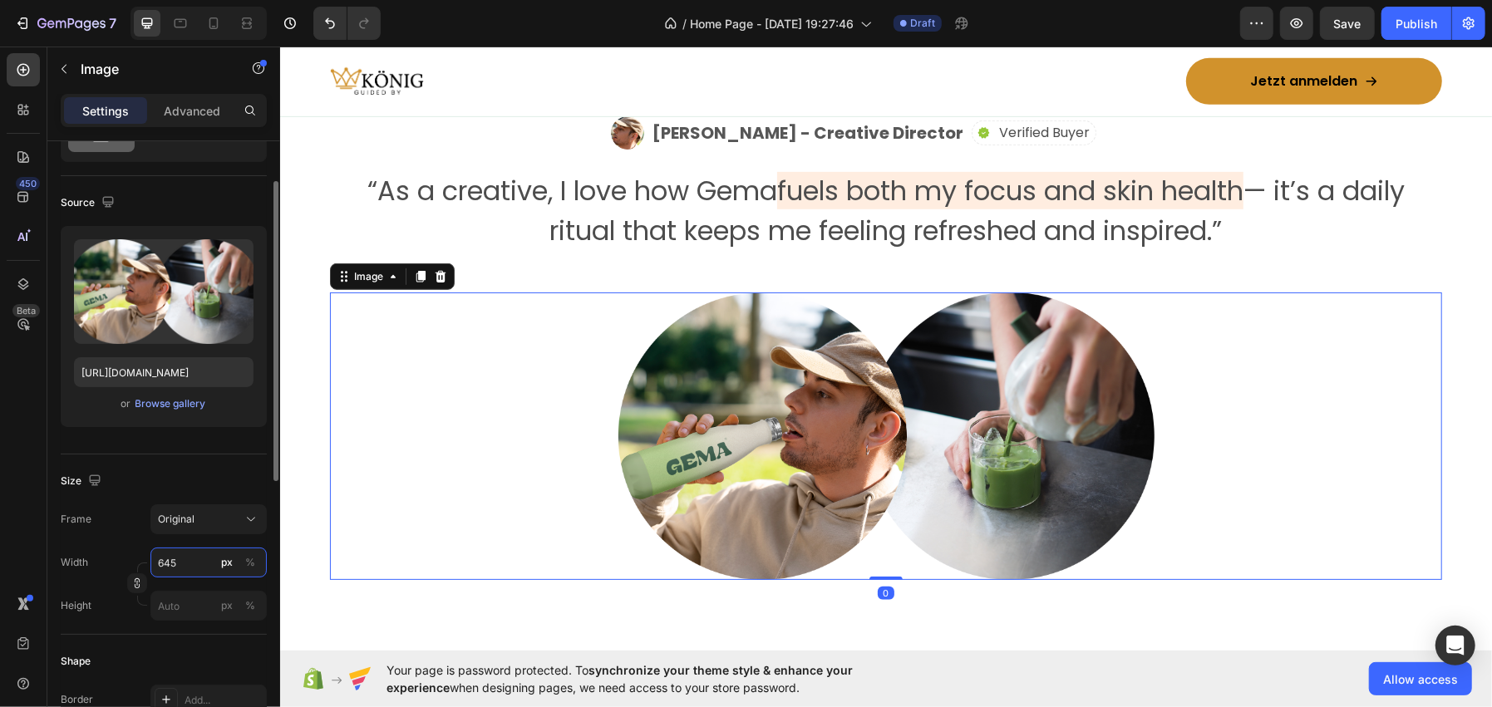
click at [181, 564] on input "645" at bounding box center [208, 563] width 116 height 30
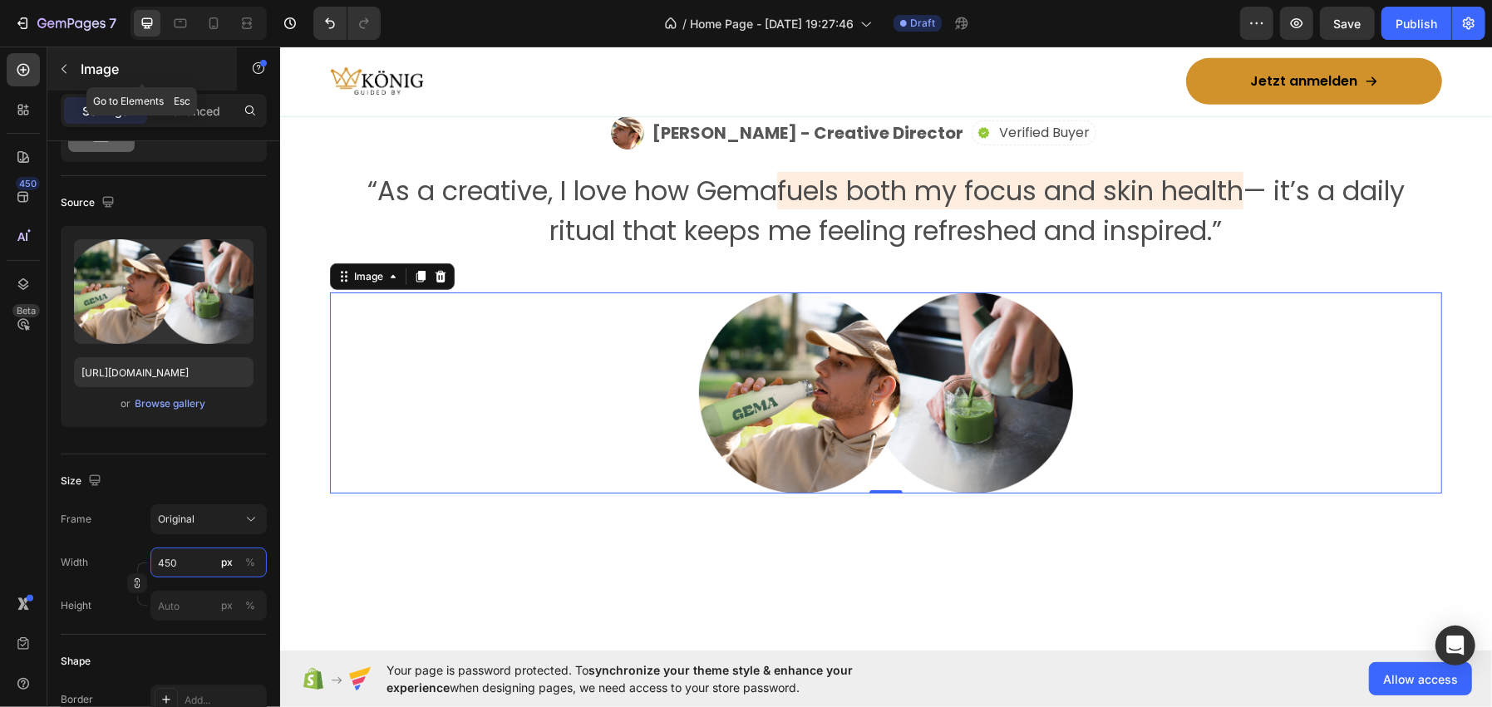
type input "450"
click at [135, 60] on p "Image" at bounding box center [151, 69] width 141 height 20
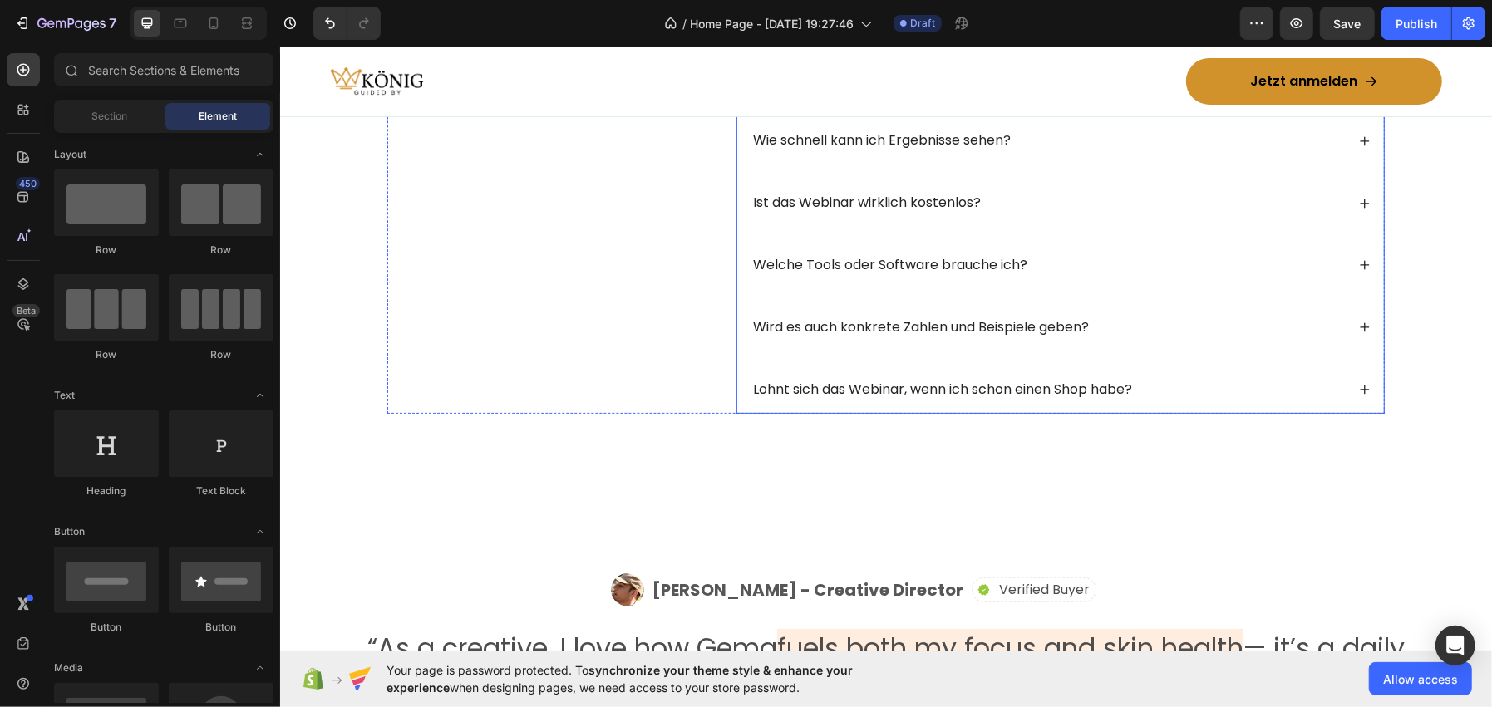
scroll to position [4878, 0]
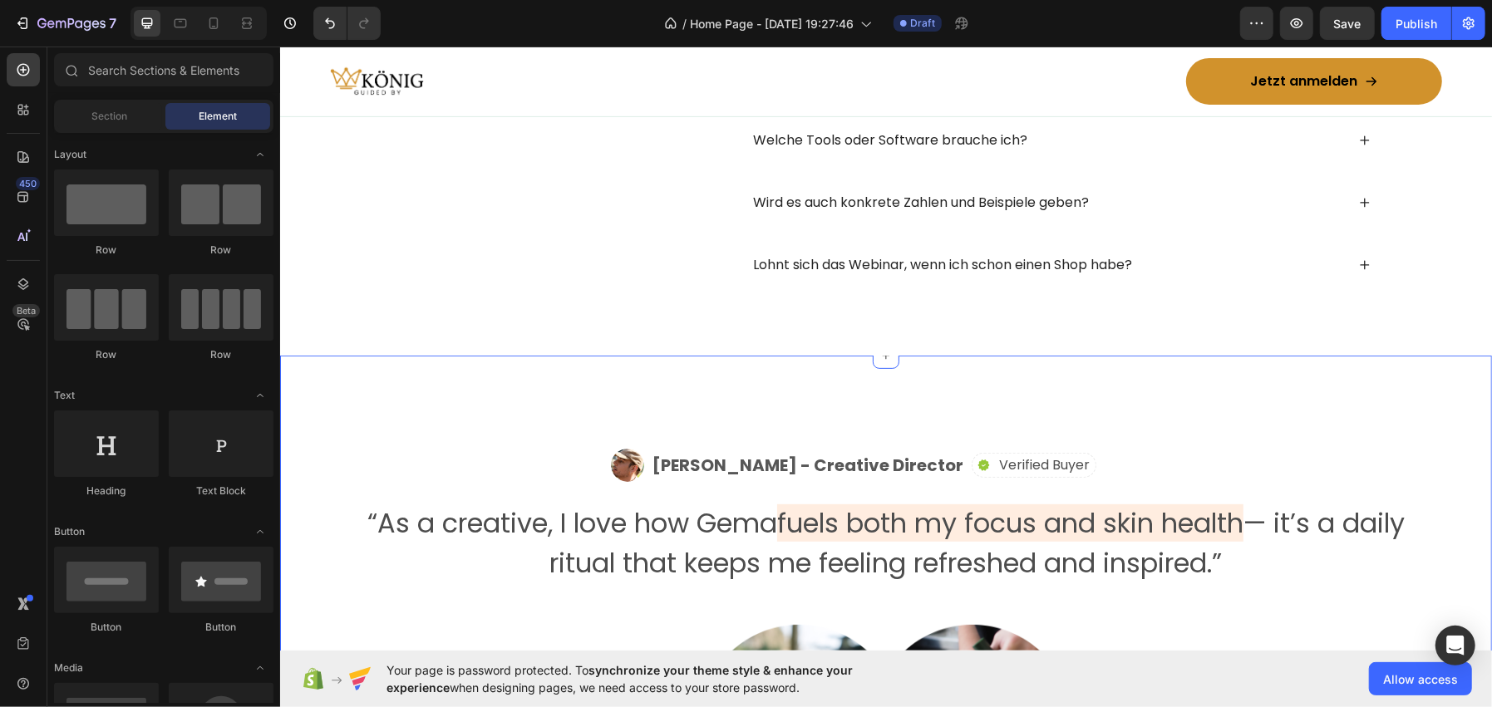
click at [742, 400] on div "Image Alex Carter - Creative Director Text Block Row Icon Verified Buyer Text B…" at bounding box center [885, 636] width 1212 height 563
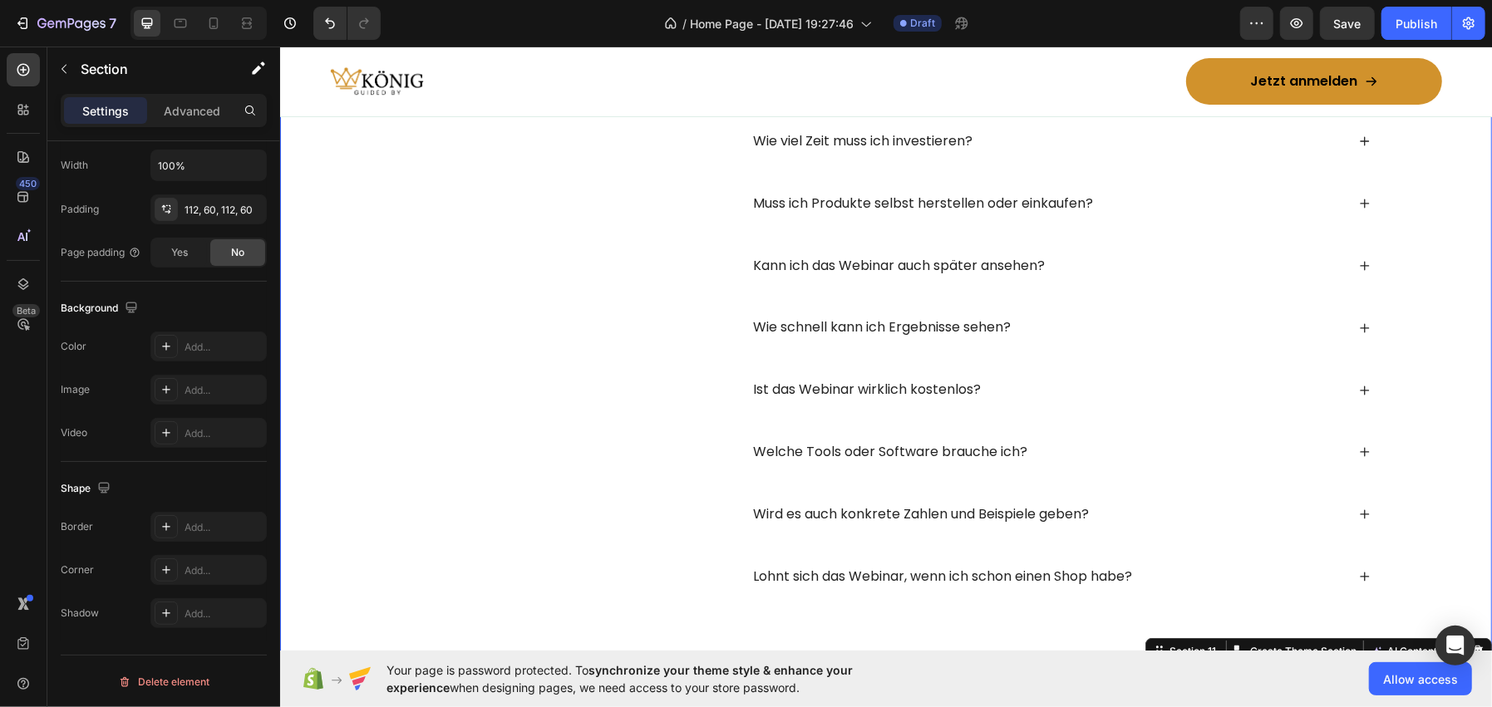
scroll to position [4379, 0]
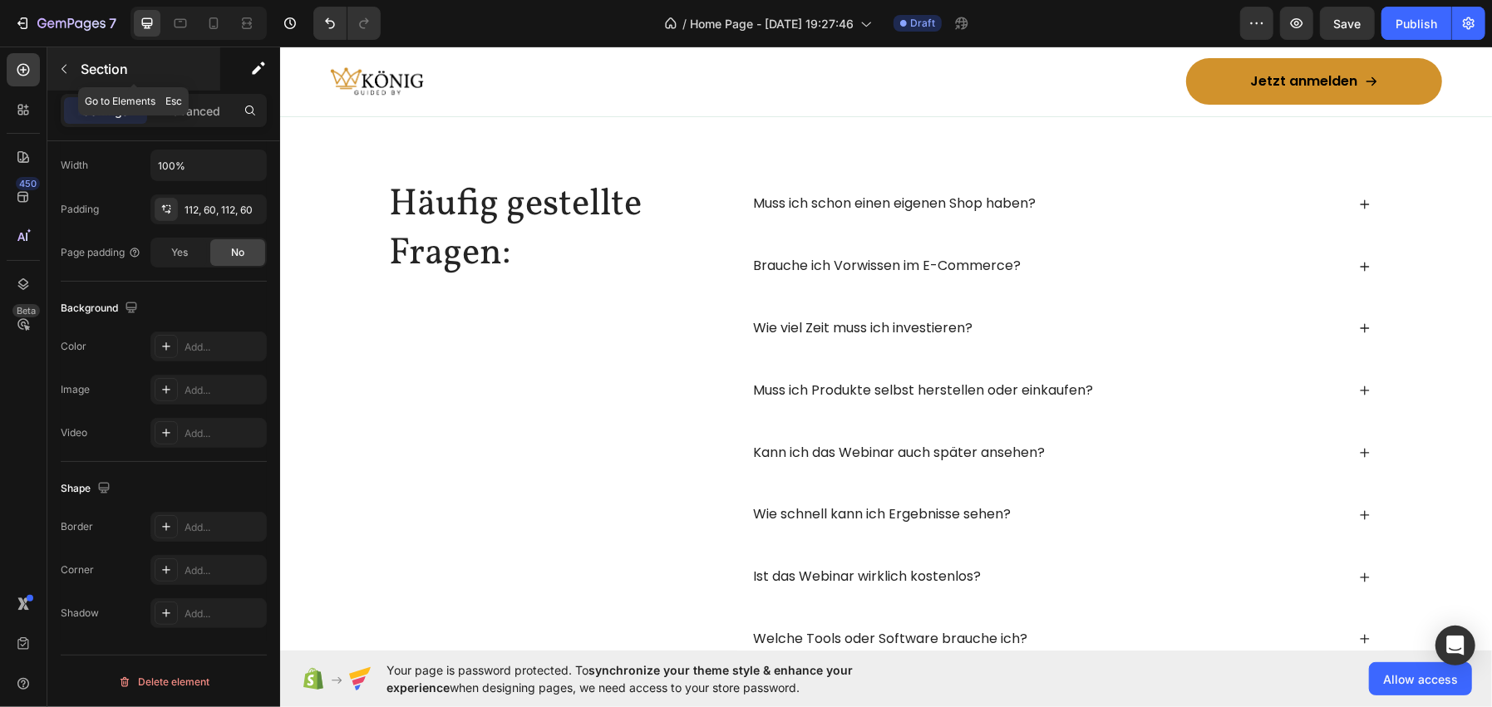
drag, startPoint x: 180, startPoint y: 77, endPoint x: 169, endPoint y: 66, distance: 15.3
click at [180, 77] on p "Section" at bounding box center [149, 69] width 136 height 20
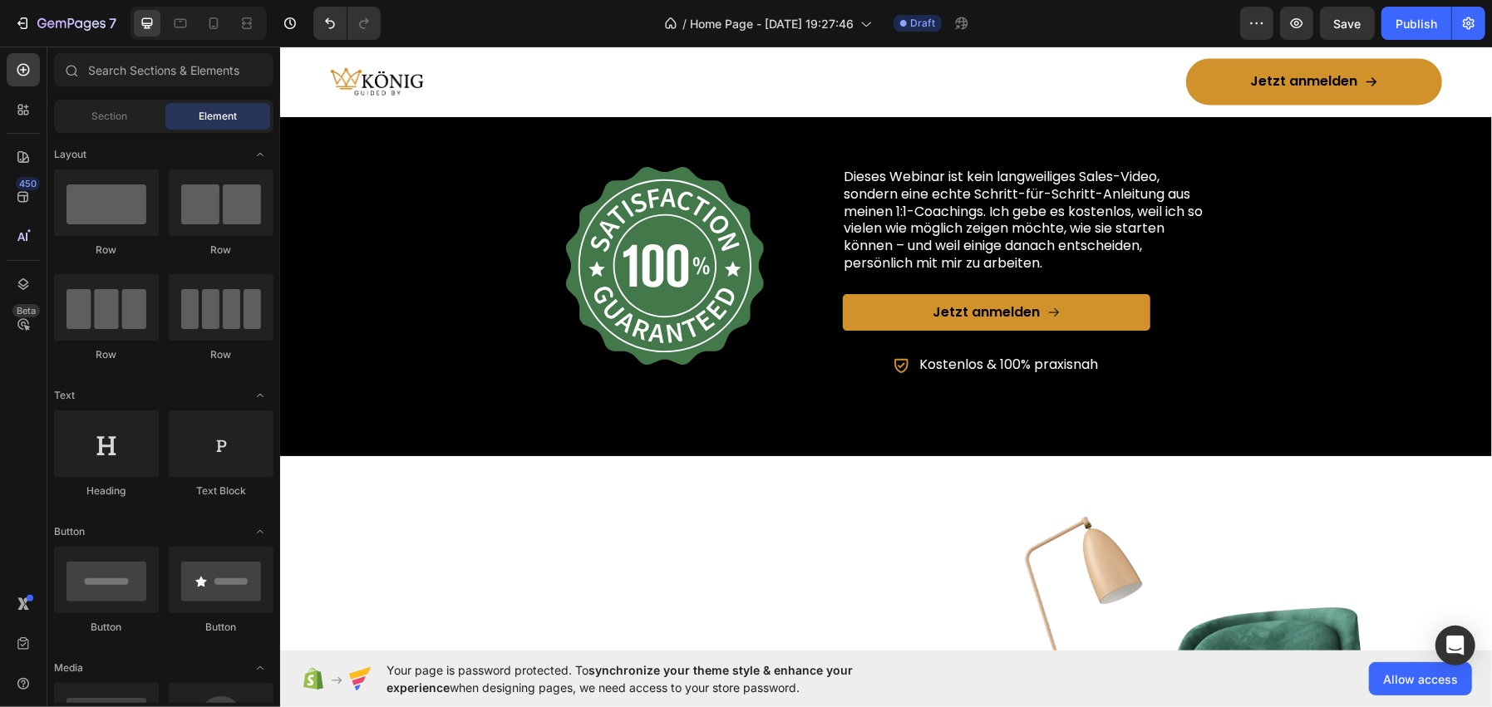
scroll to position [2493, 0]
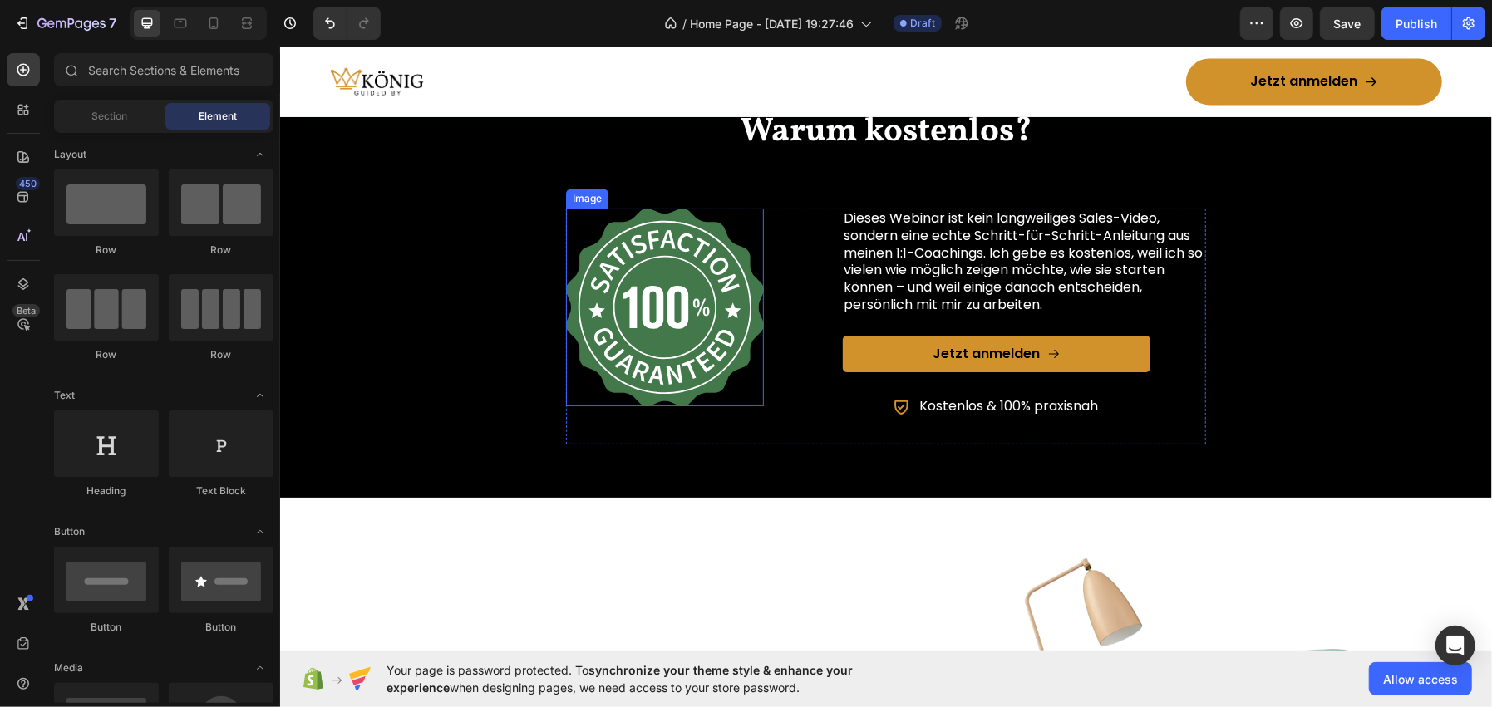
click at [671, 316] on img at bounding box center [664, 307] width 198 height 198
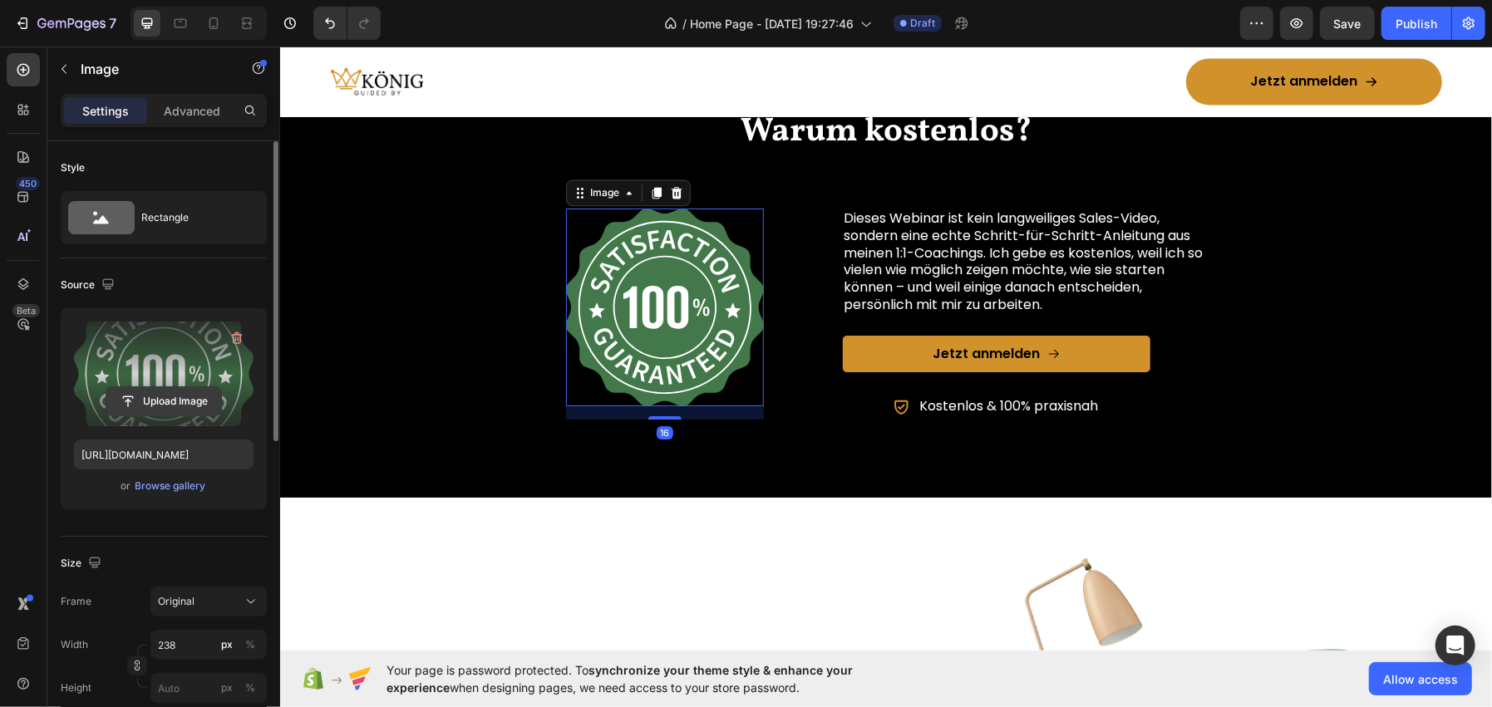
click at [139, 400] on input "file" at bounding box center [163, 401] width 115 height 28
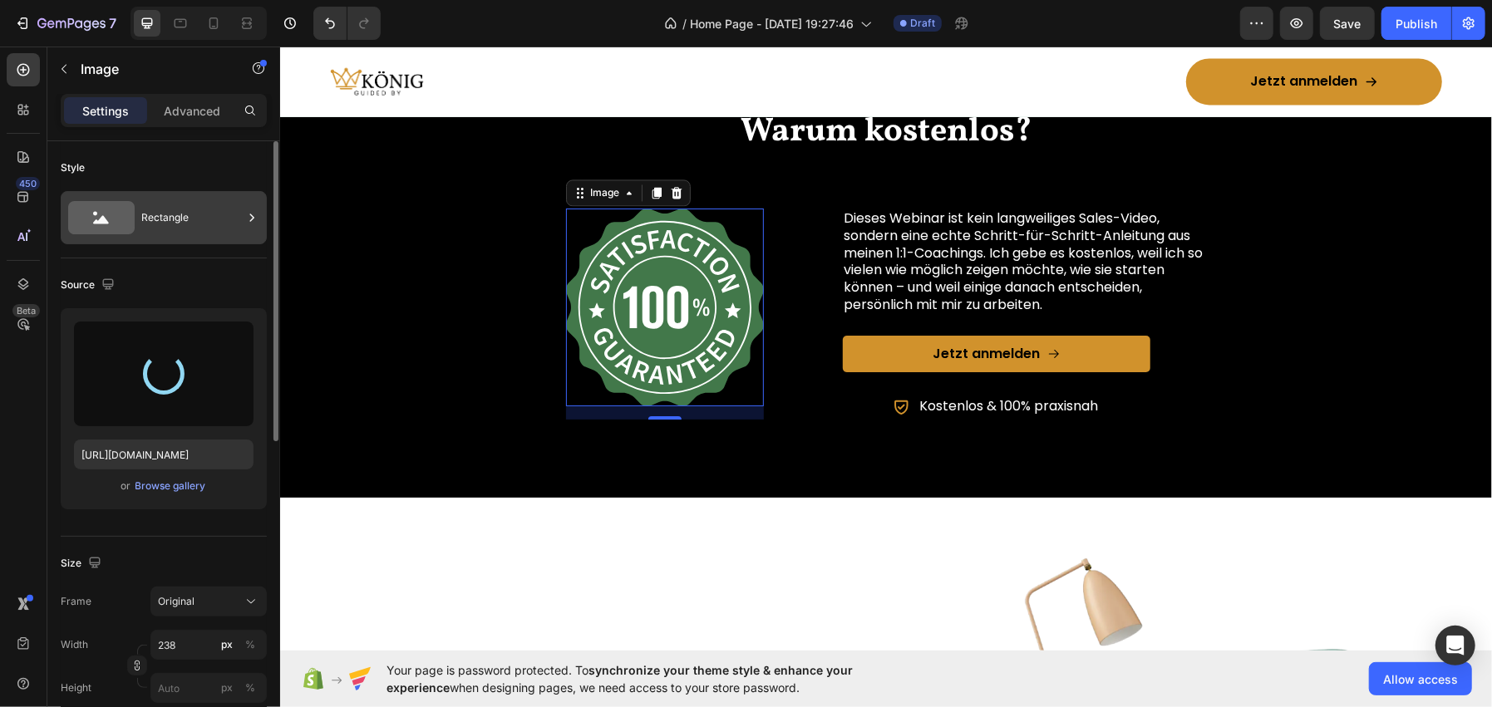
type input "https://cdn.shopify.com/s/files/1/0962/6039/1259/files/gempages_586445511985201…"
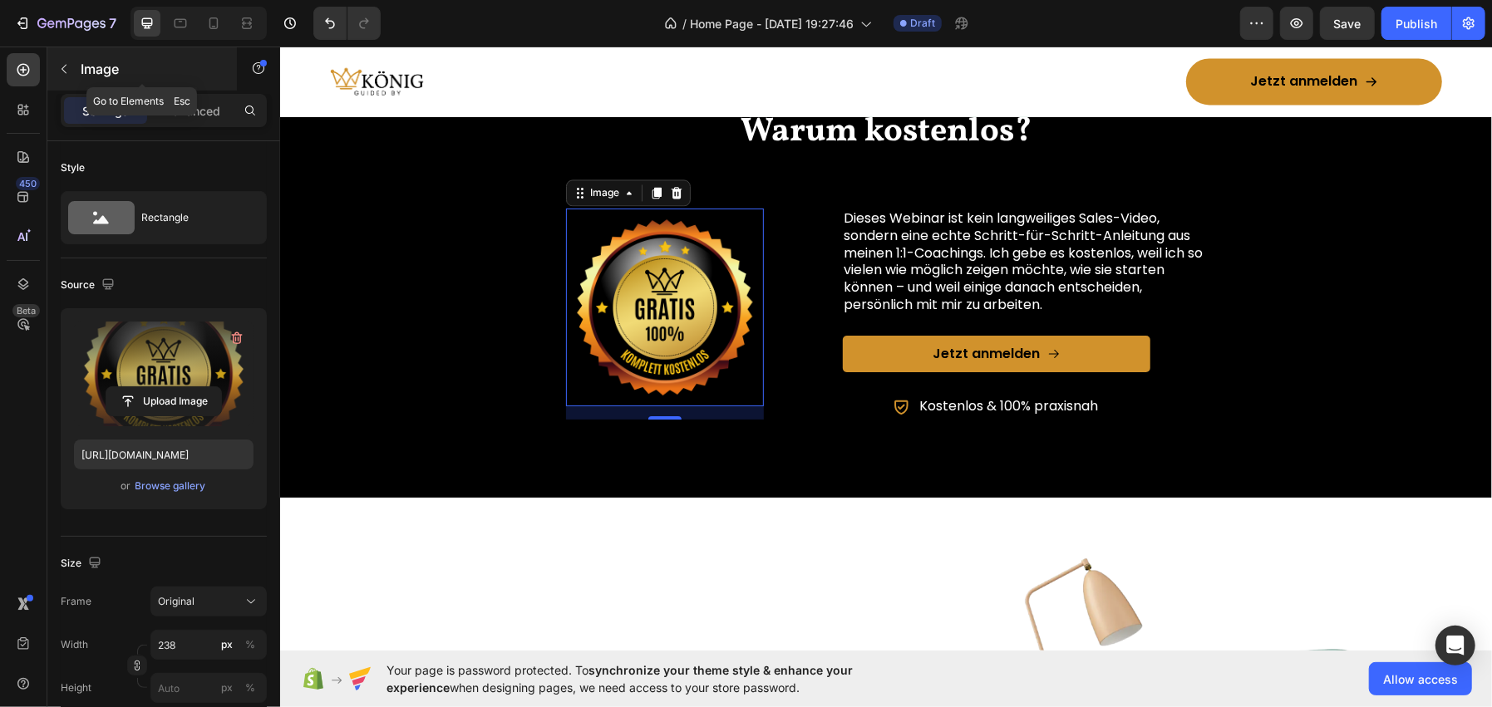
click at [86, 62] on p "Image" at bounding box center [151, 69] width 141 height 20
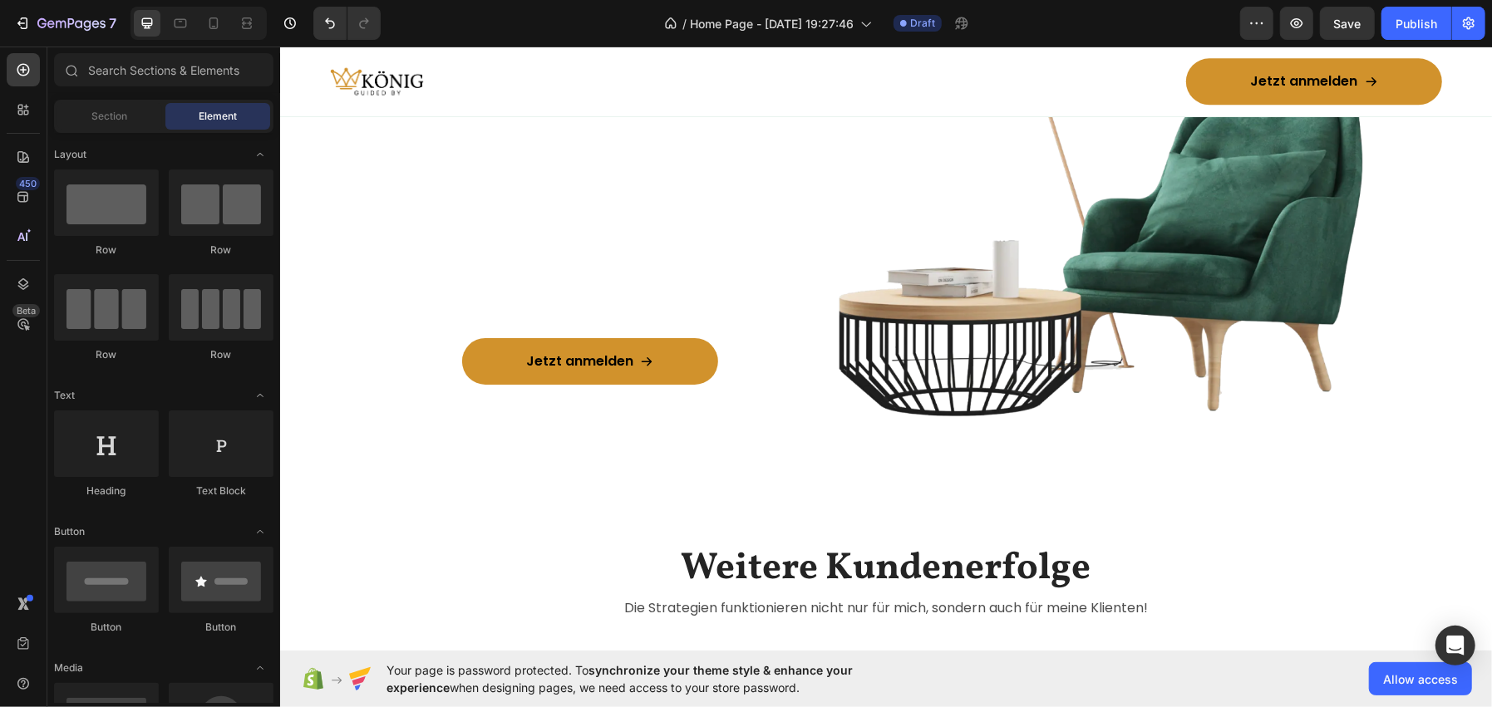
scroll to position [3074, 0]
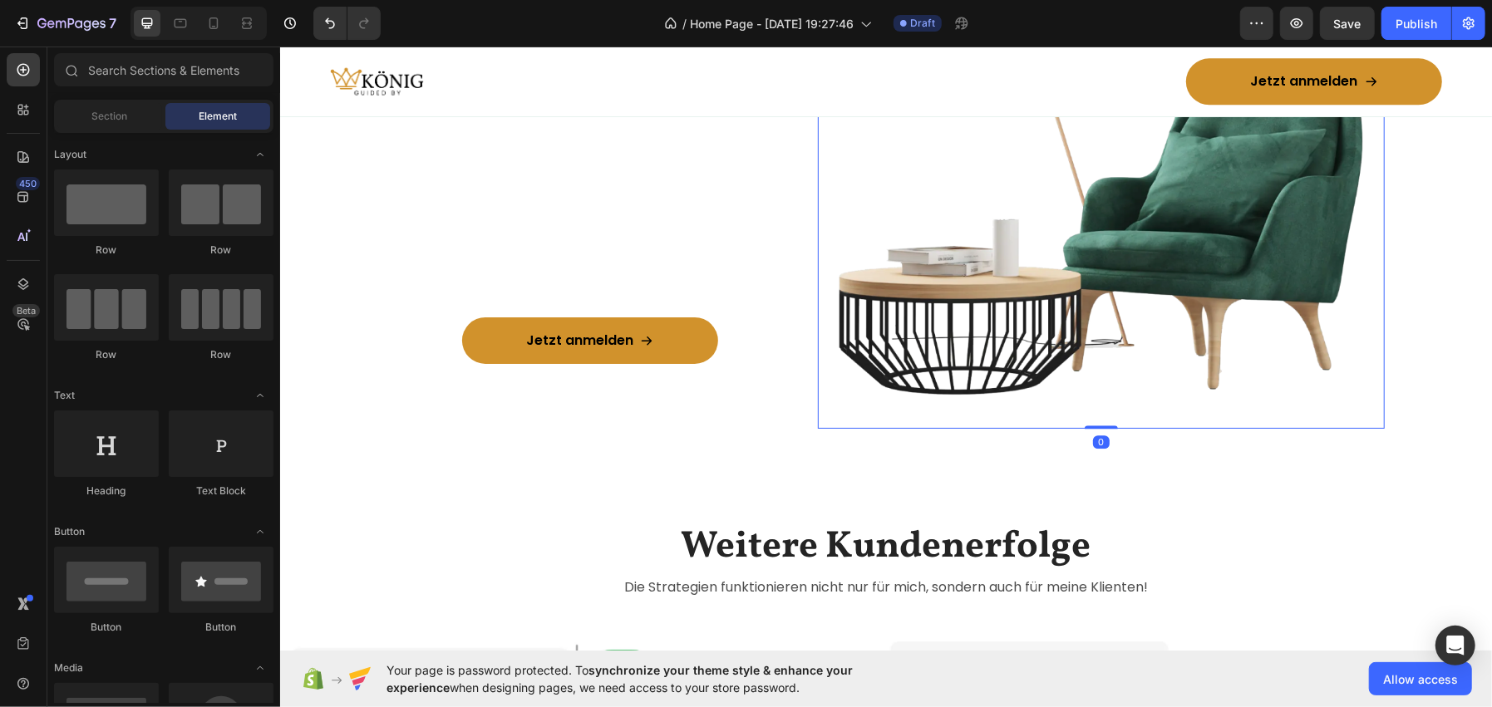
click at [1037, 314] on img at bounding box center [1101, 185] width 568 height 486
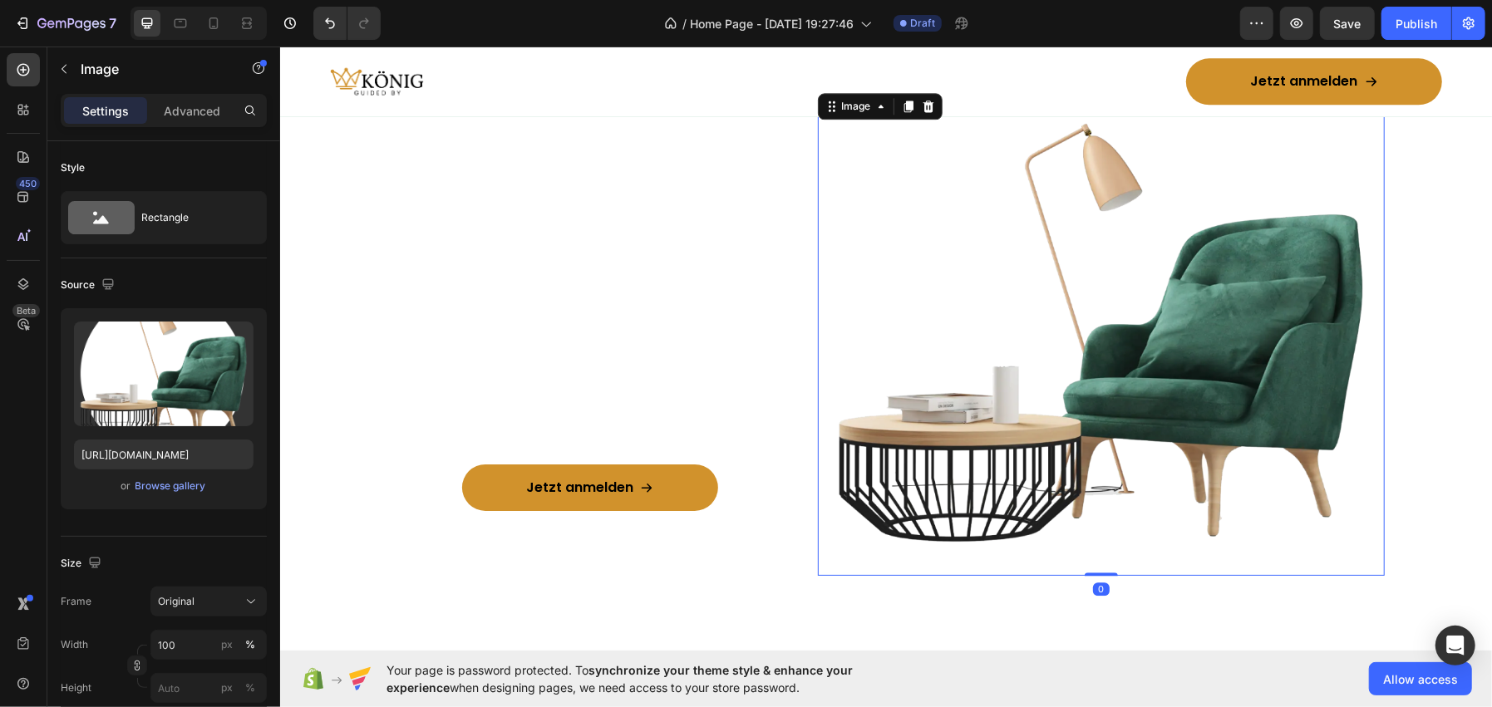
scroll to position [2908, 0]
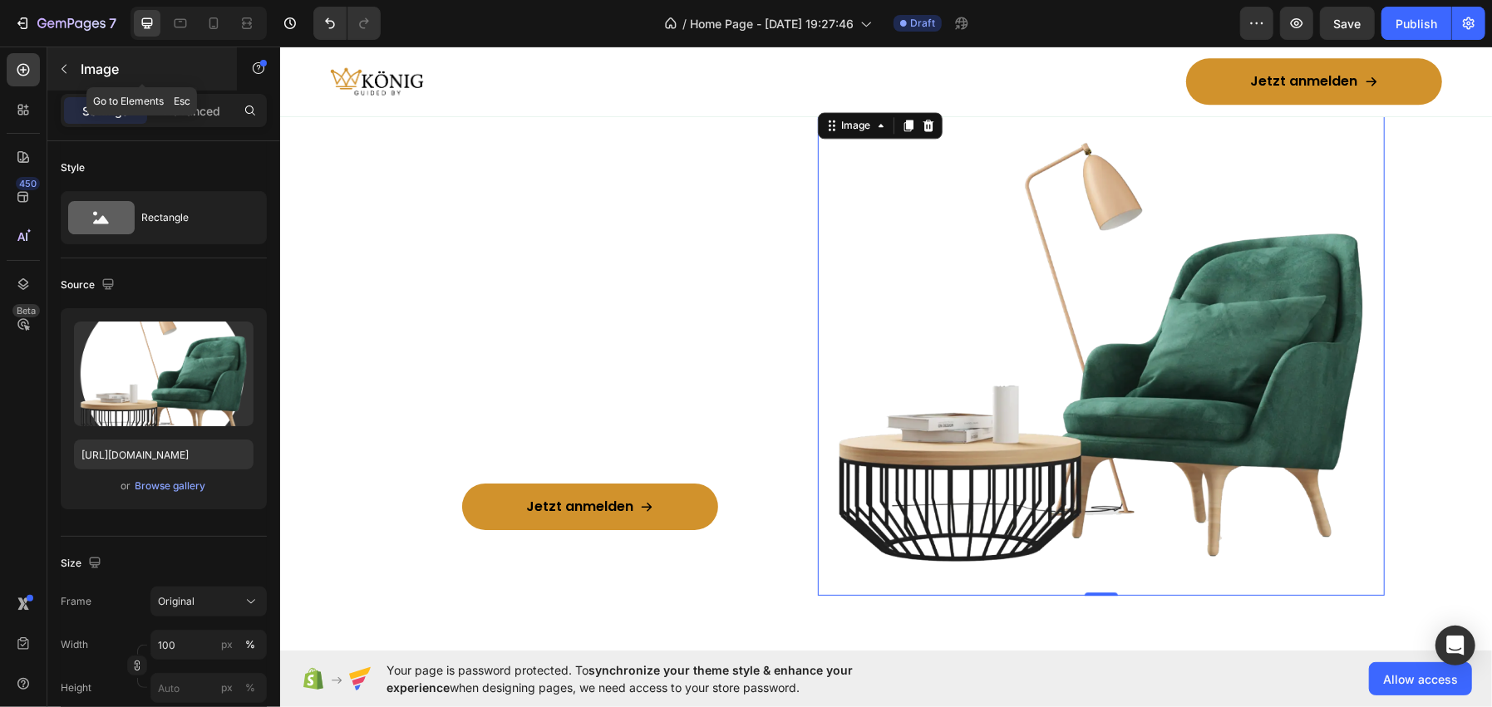
click at [122, 71] on p "Image" at bounding box center [151, 69] width 141 height 20
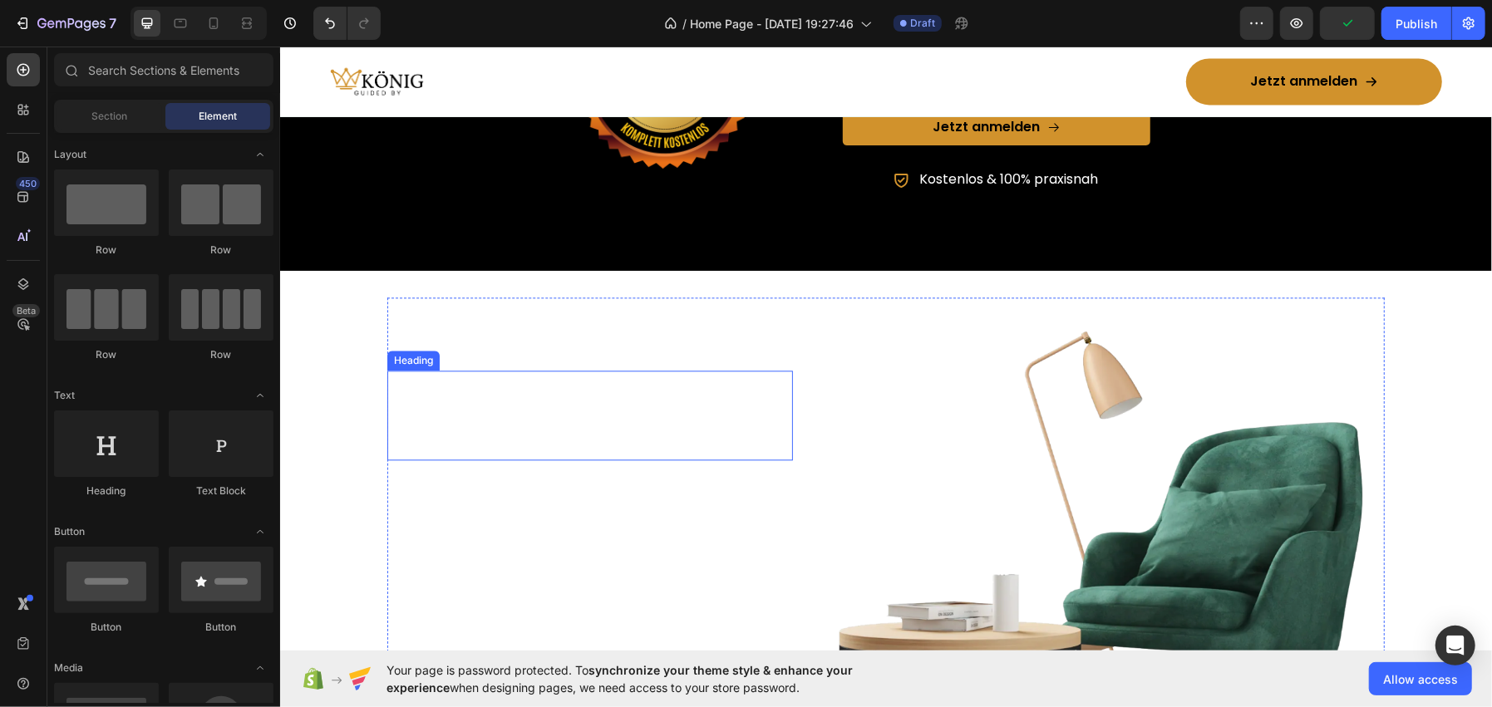
scroll to position [2742, 0]
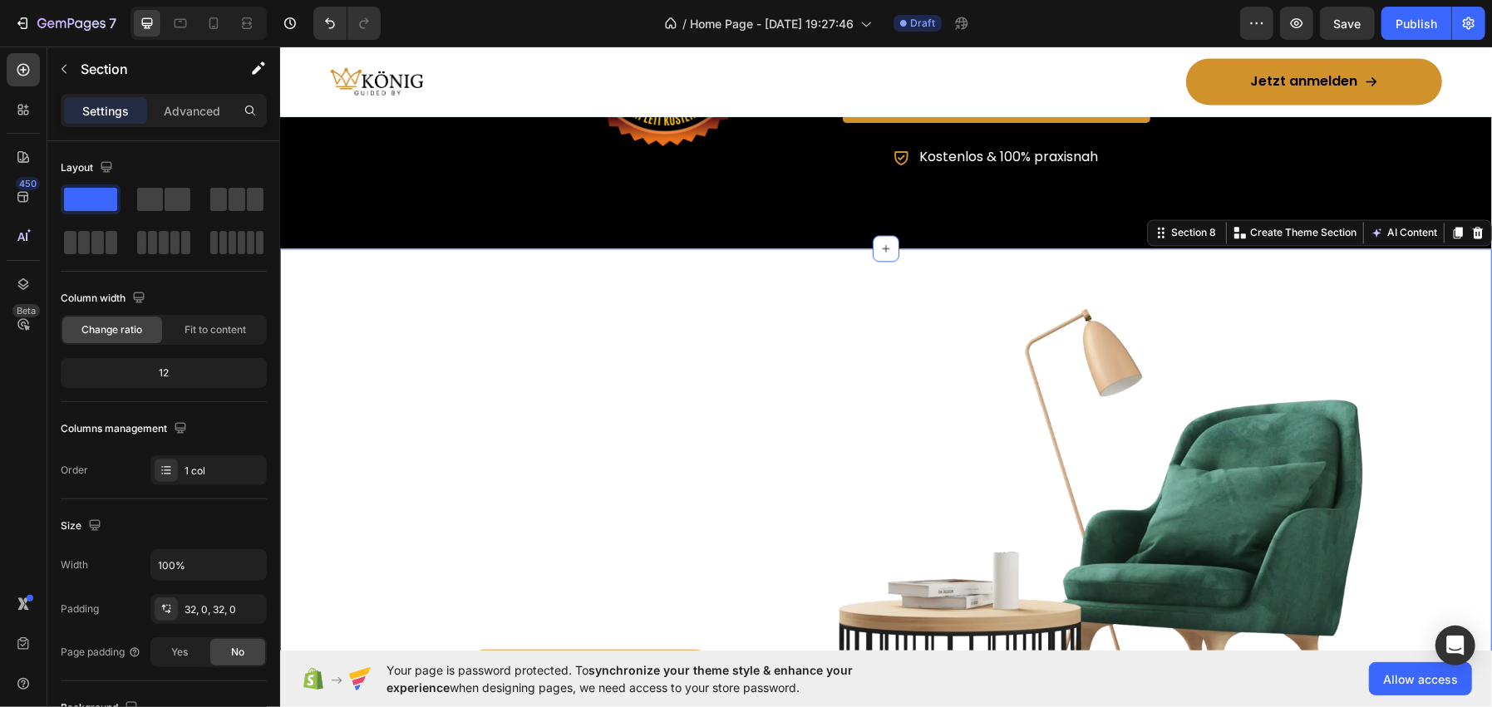
click at [352, 310] on div "Vergiss nicht, es ist kostenlos. Text block Dein Platz im Live-Webinar läuft ab…" at bounding box center [885, 517] width 1212 height 486
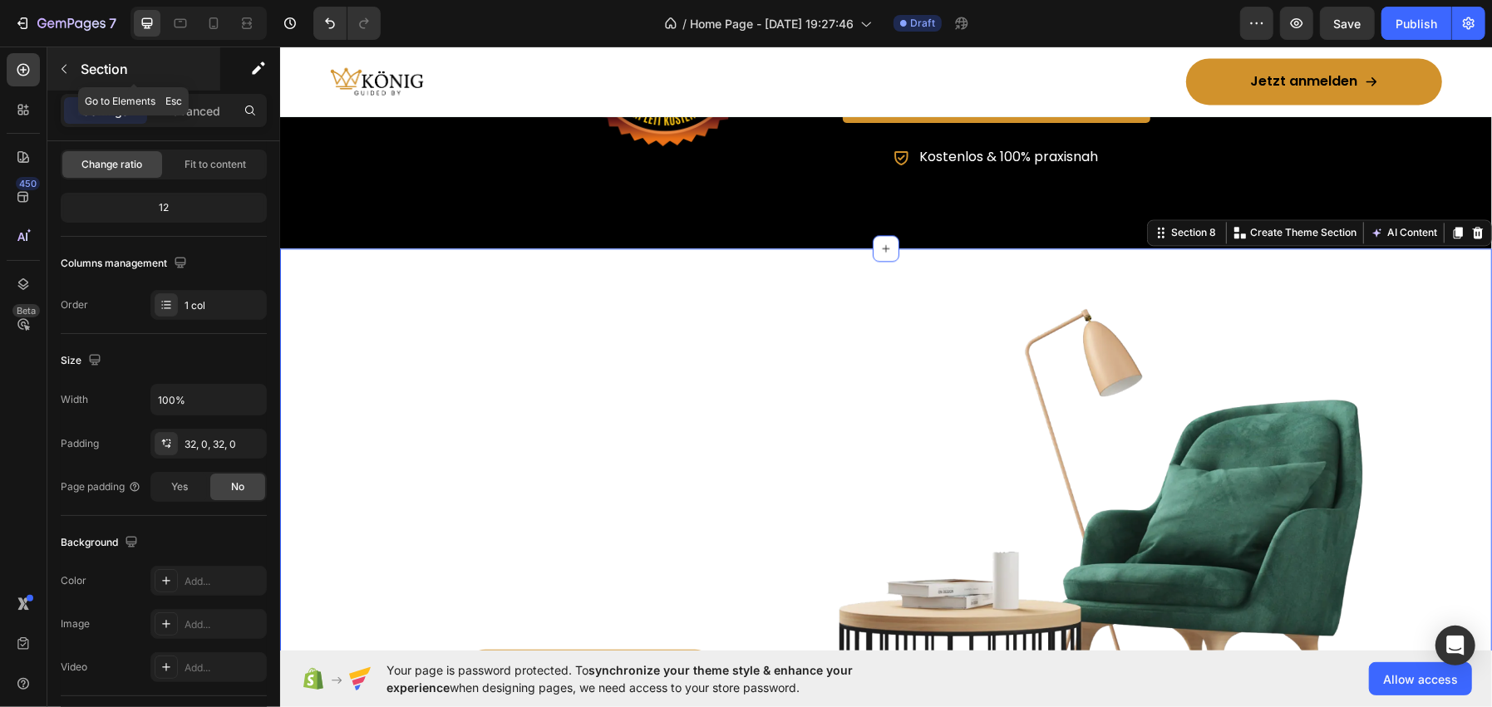
click at [101, 65] on p "Section" at bounding box center [149, 69] width 136 height 20
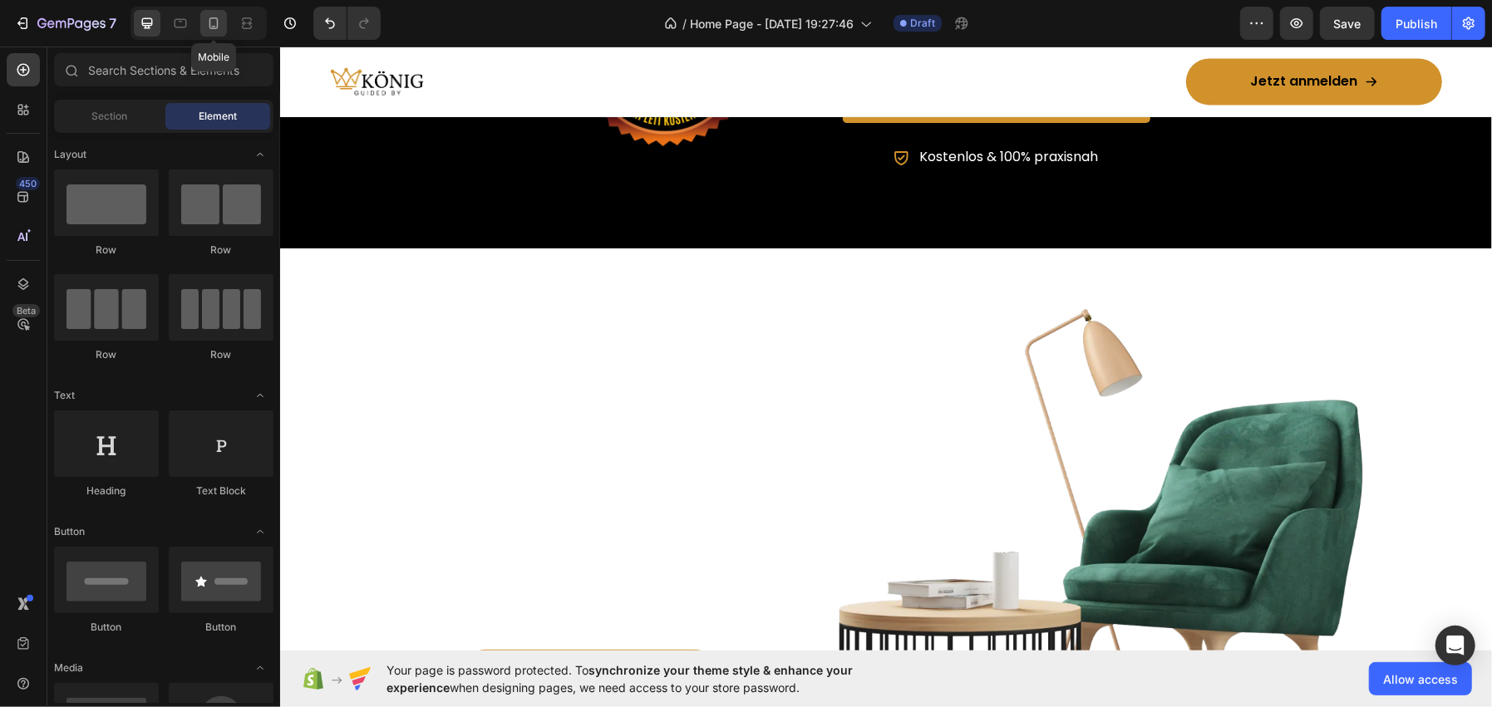
click at [221, 27] on icon at bounding box center [213, 23] width 17 height 17
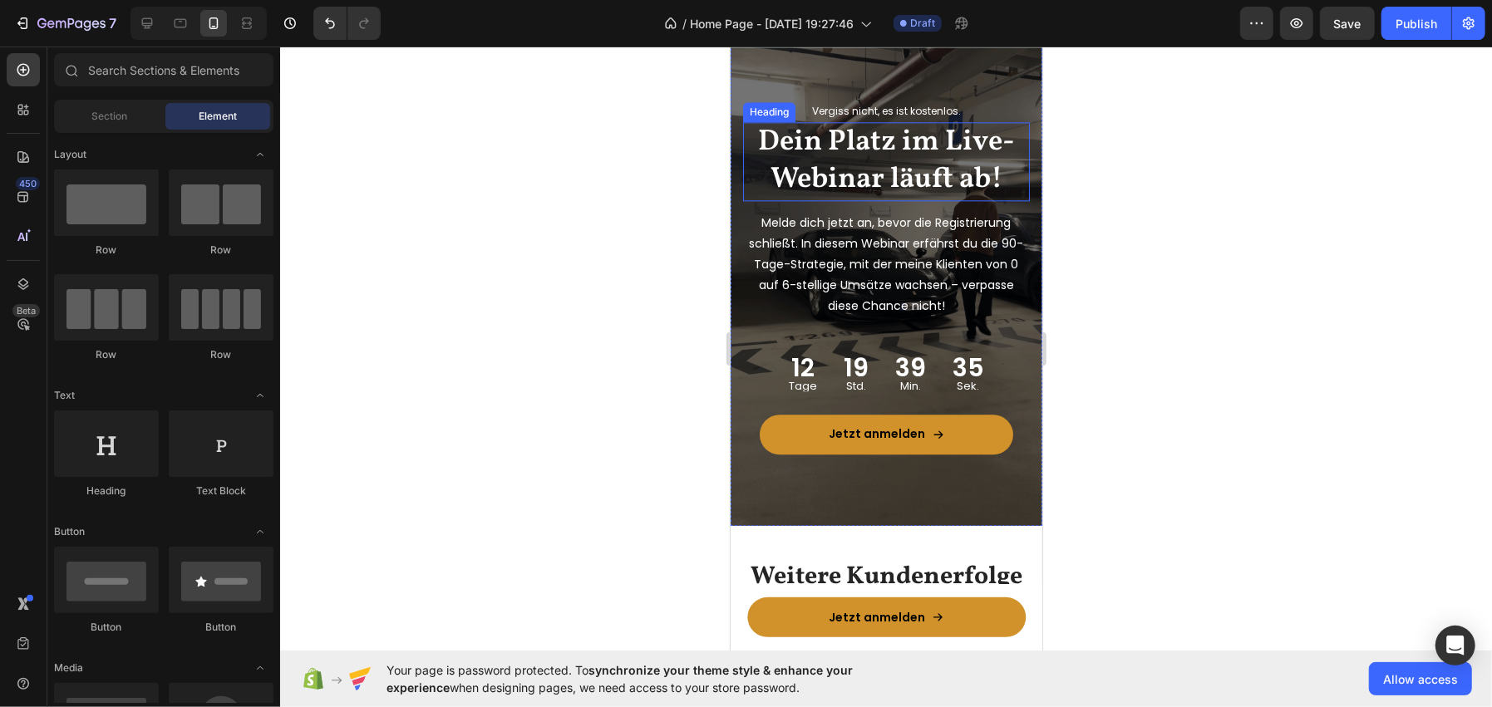
scroll to position [2886, 0]
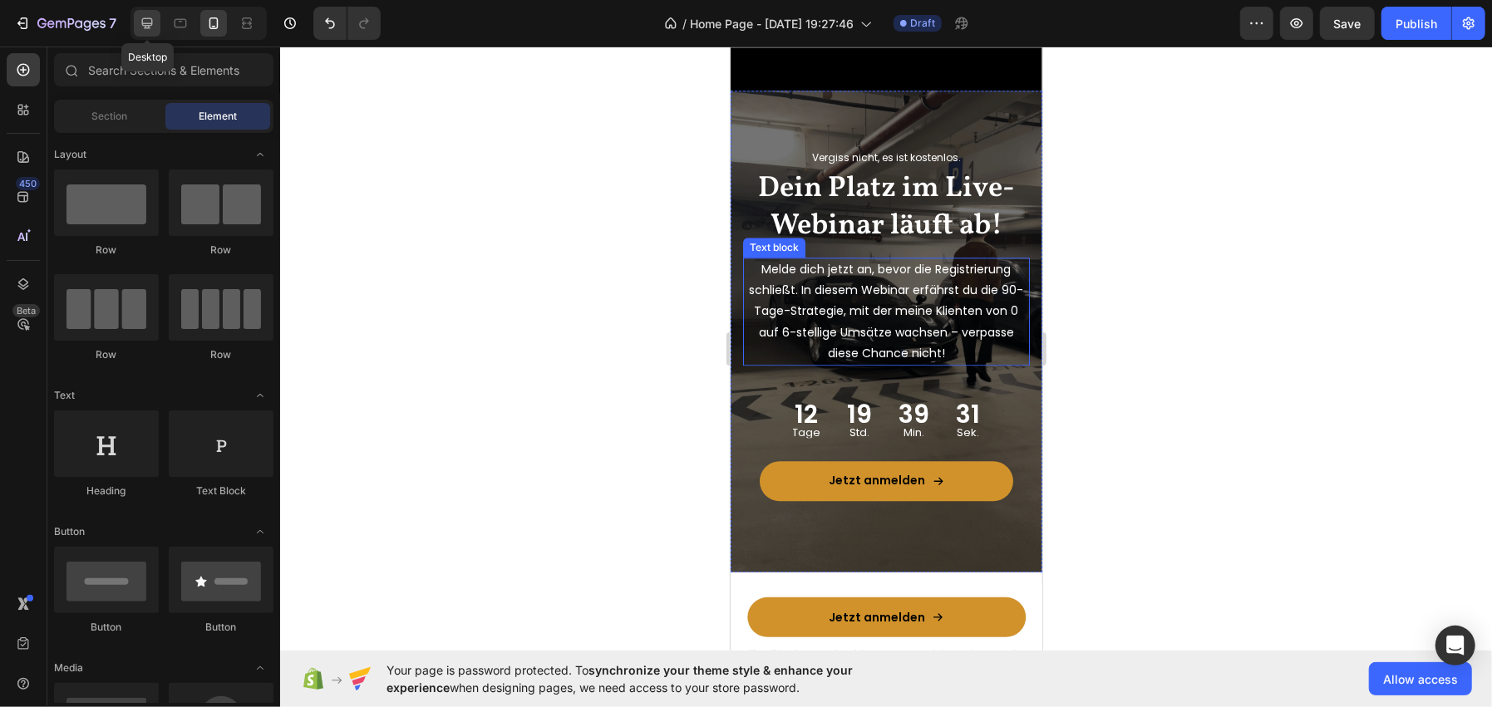
click at [140, 30] on icon at bounding box center [147, 23] width 17 height 17
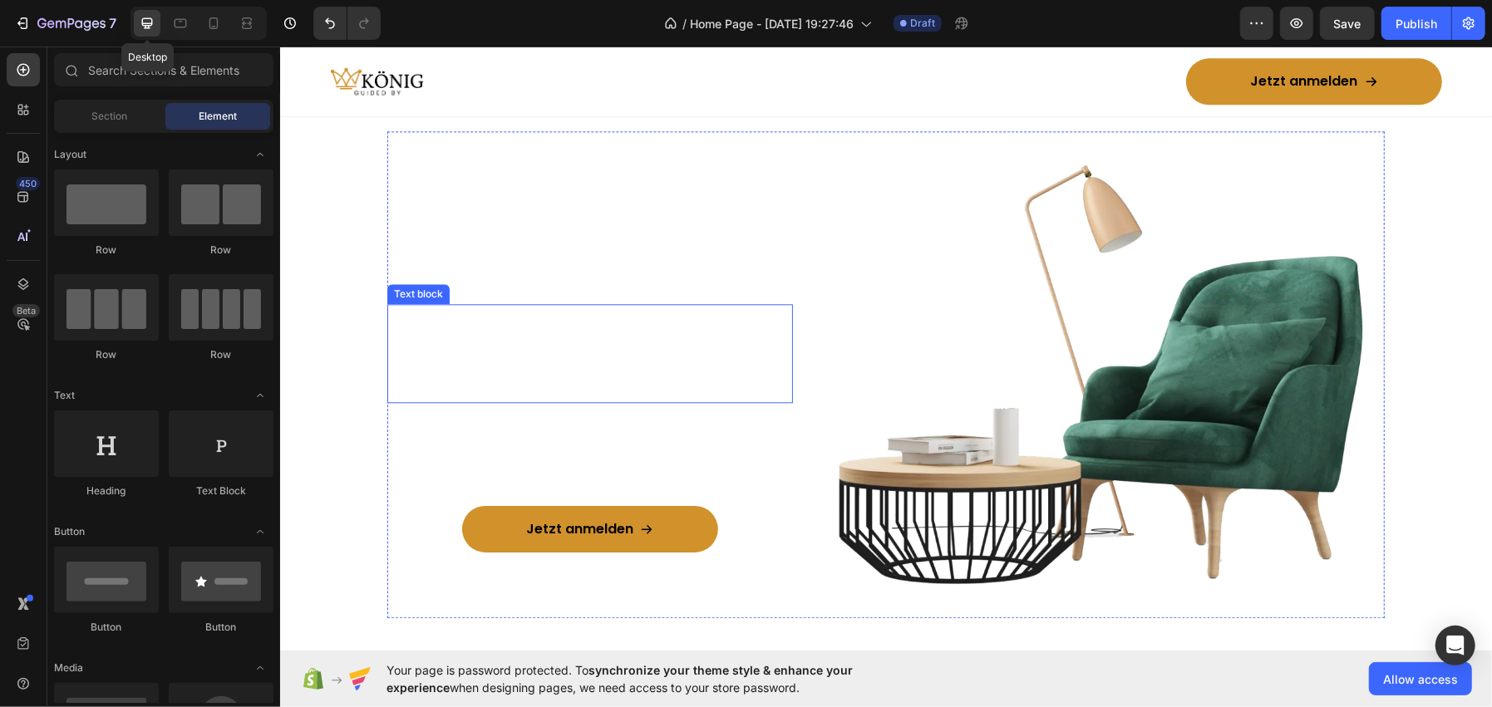
scroll to position [2825, 0]
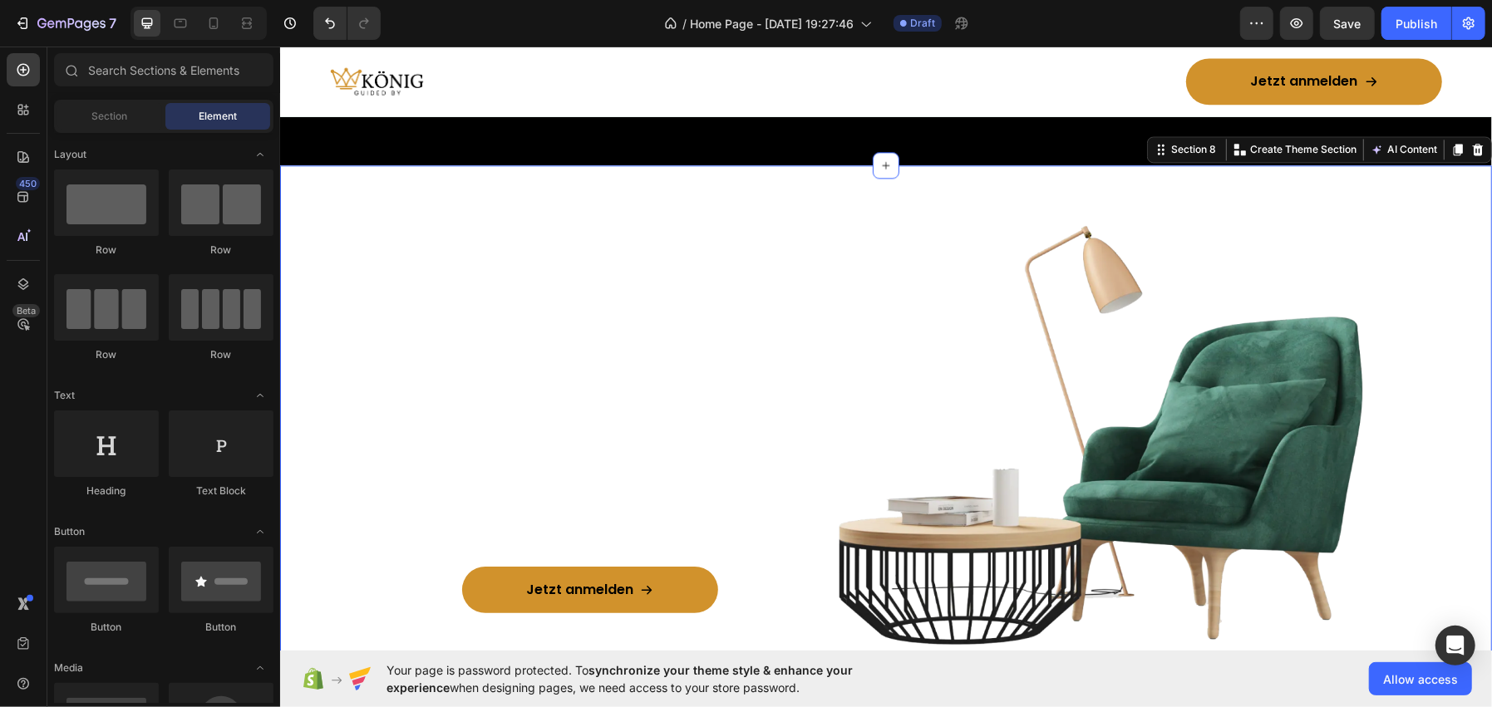
click at [325, 219] on div "Vergiss nicht, es ist kostenlos. Text block Dein Platz im Live-Webinar läuft ab…" at bounding box center [885, 434] width 1212 height 486
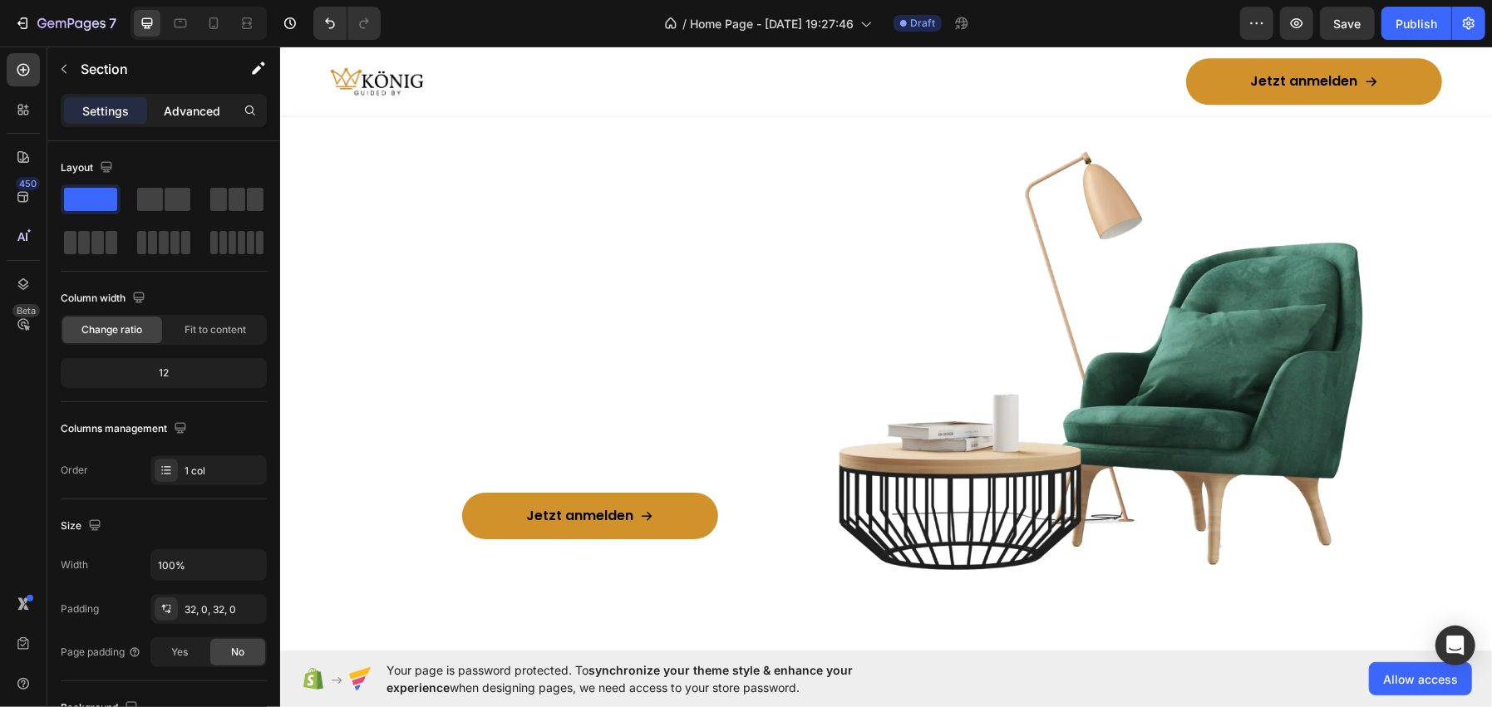
scroll to position [2897, 0]
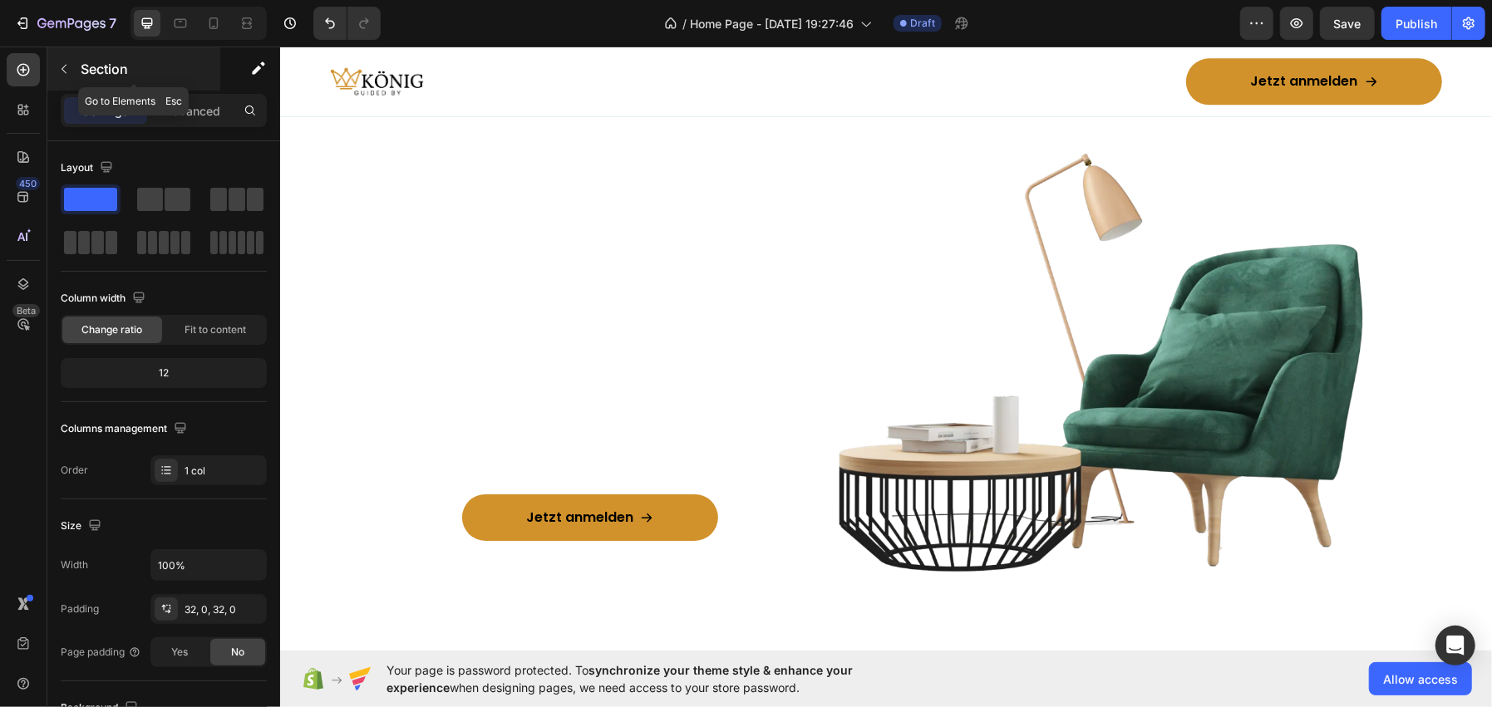
click at [168, 71] on p "Section" at bounding box center [149, 69] width 136 height 20
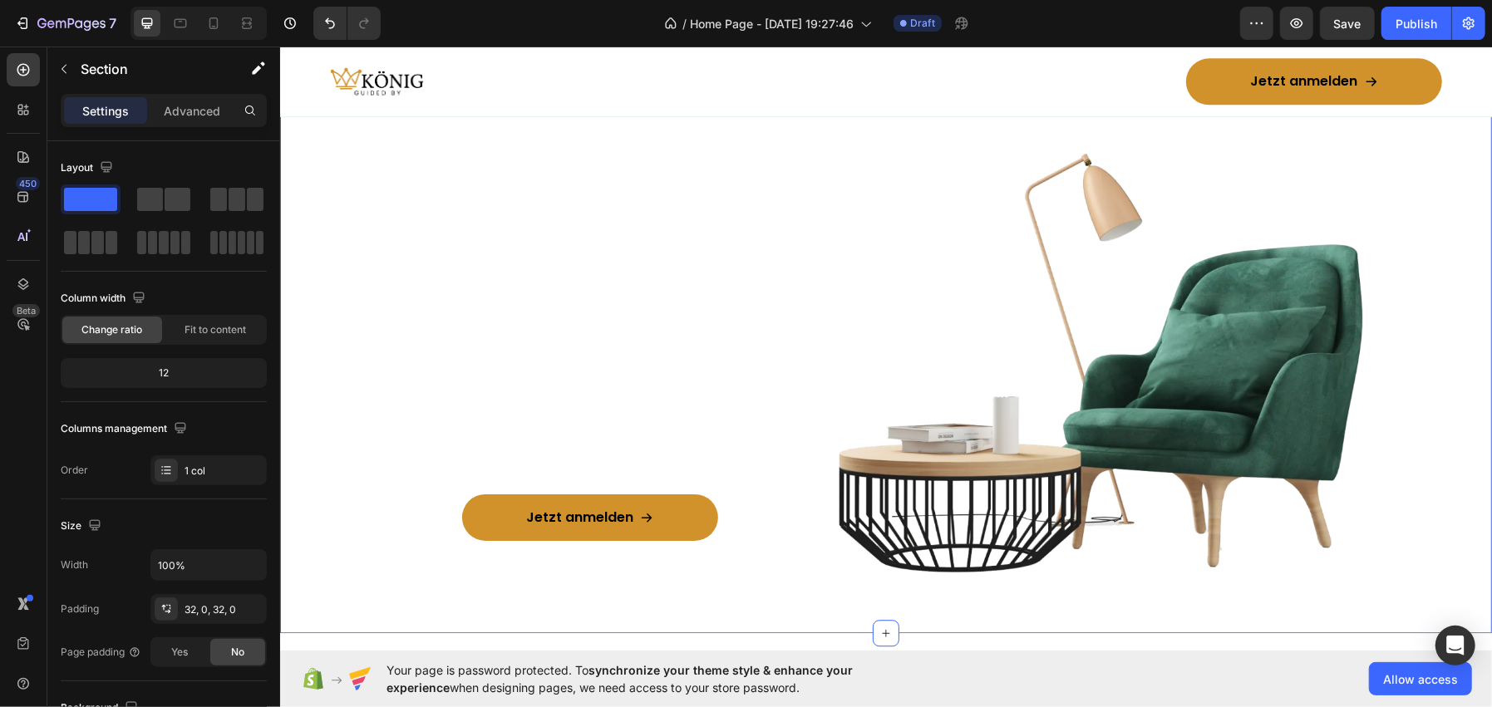
click at [317, 545] on div "Vergiss nicht, es ist kostenlos. Text block Dein Platz im Live-Webinar läuft ab…" at bounding box center [885, 362] width 1212 height 486
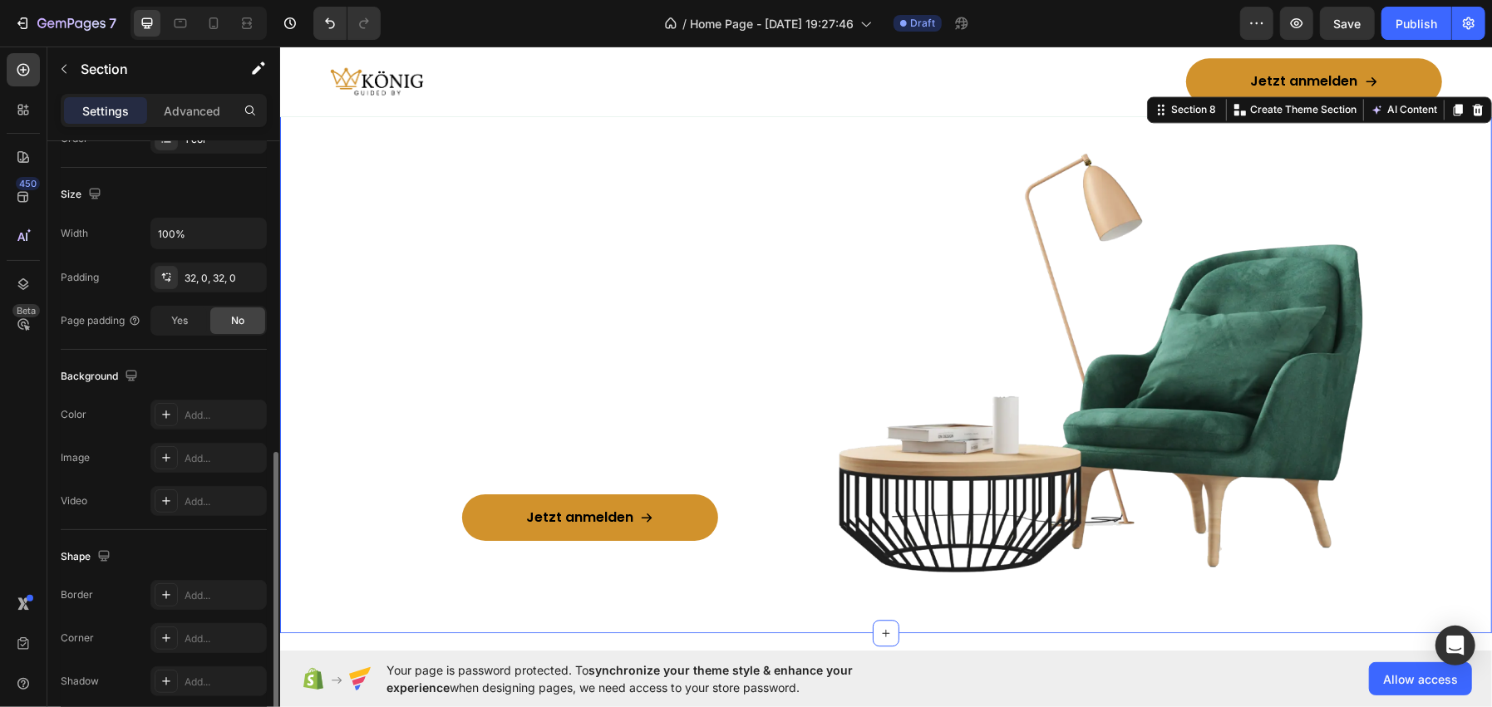
scroll to position [400, 0]
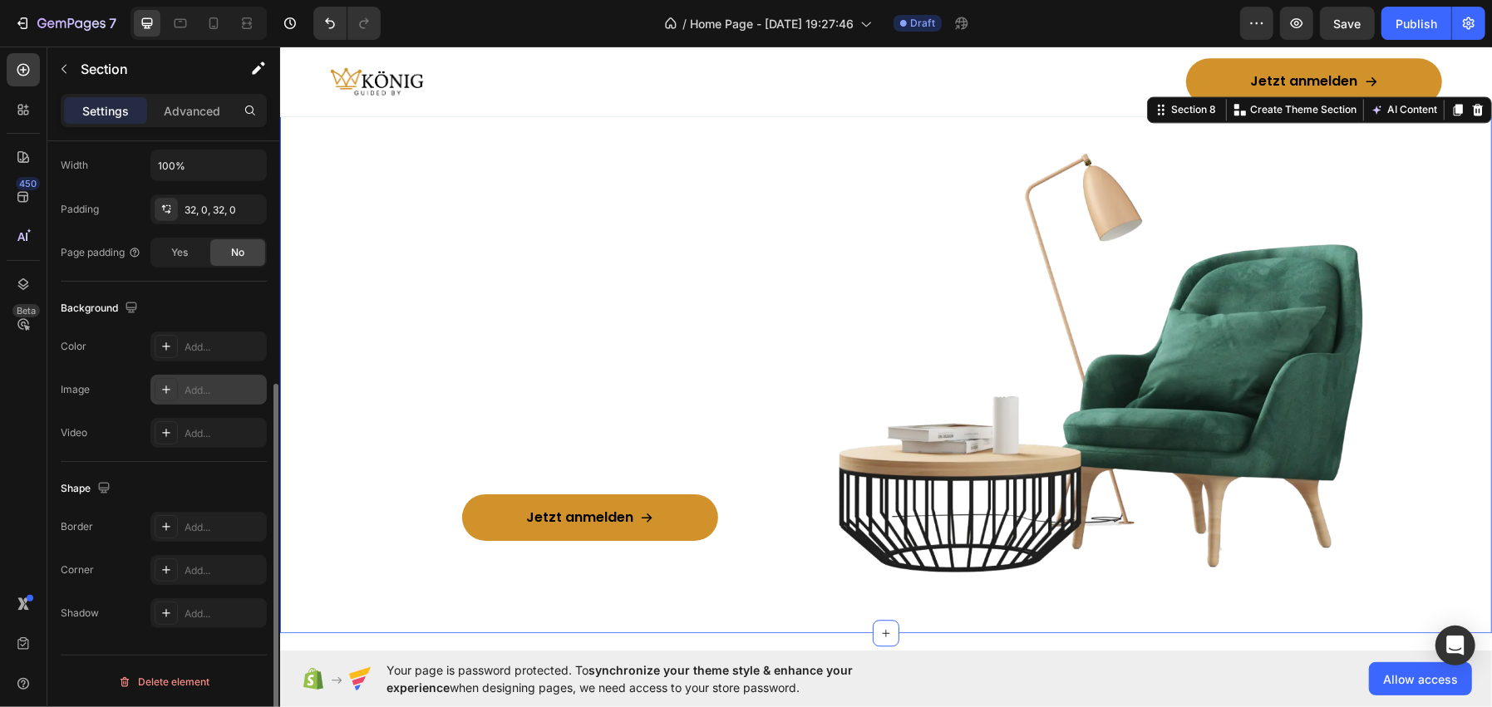
click at [155, 399] on div at bounding box center [166, 389] width 23 height 23
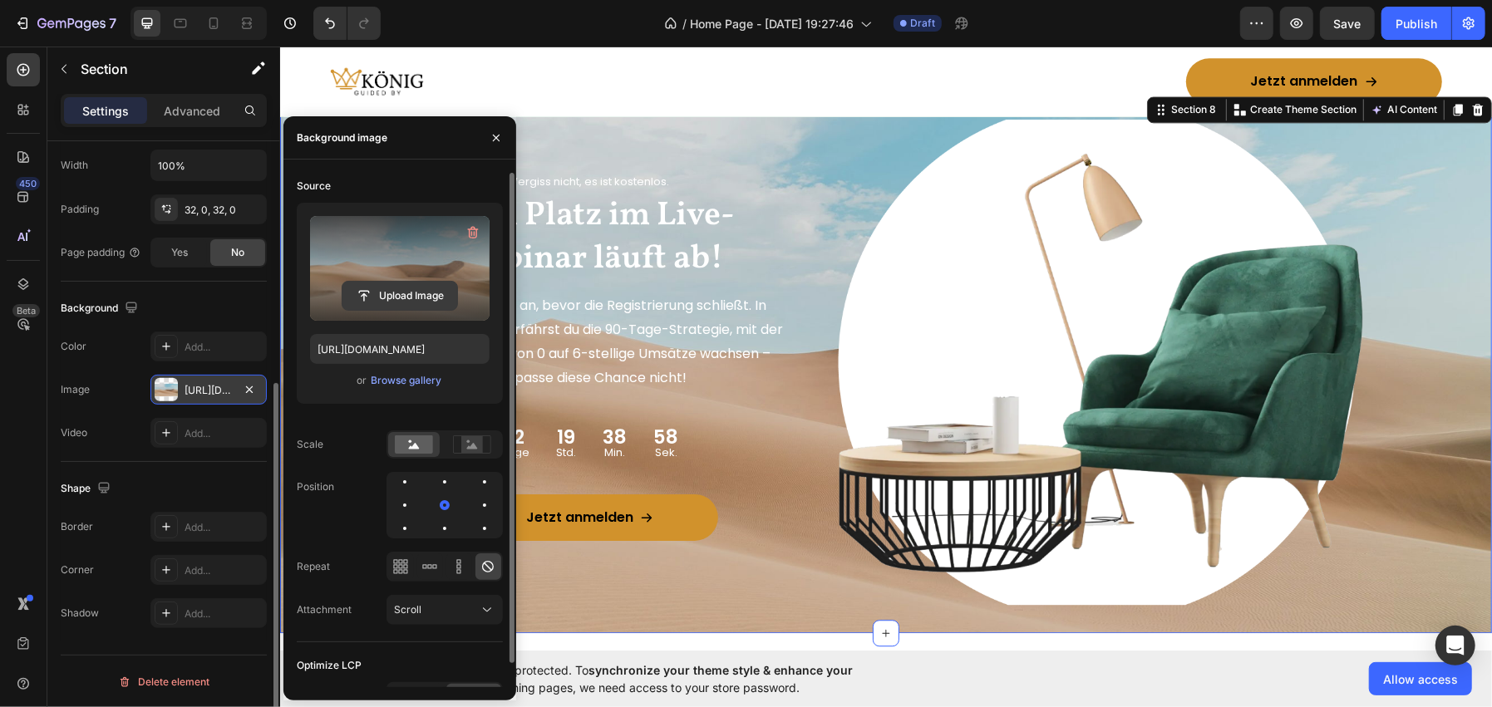
click at [357, 287] on input "file" at bounding box center [399, 296] width 115 height 28
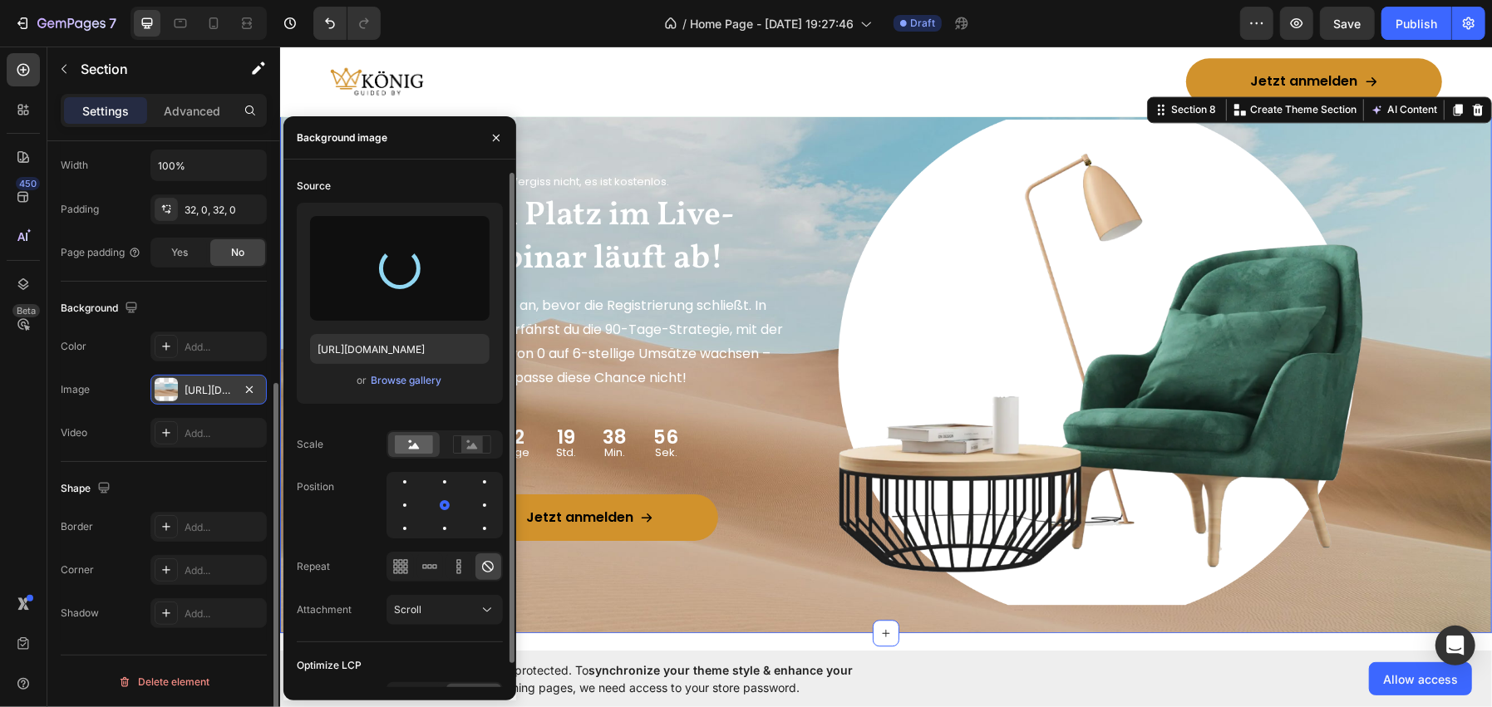
type input "https://cdn.shopify.com/s/files/1/0962/6039/1259/files/gempages_586445511985201…"
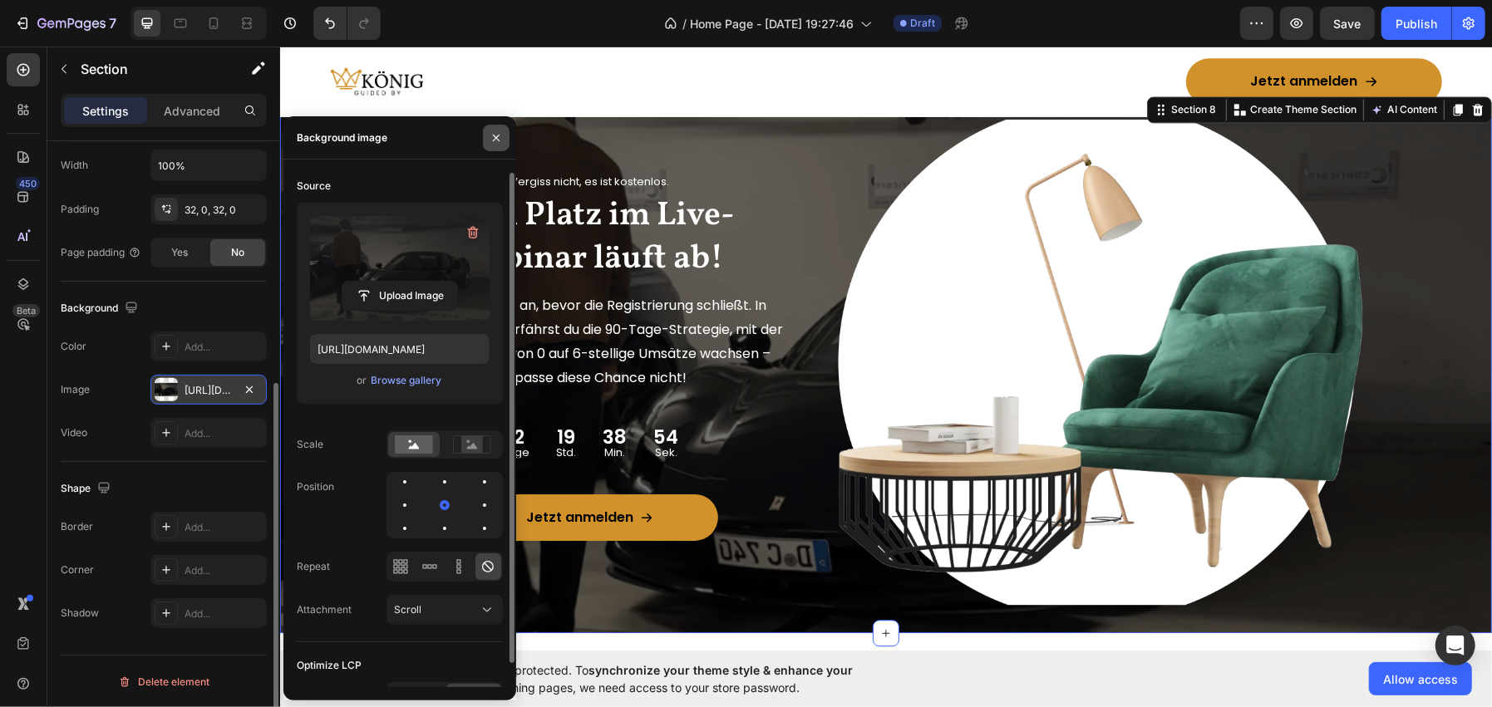
click at [492, 143] on icon "button" at bounding box center [496, 137] width 13 height 13
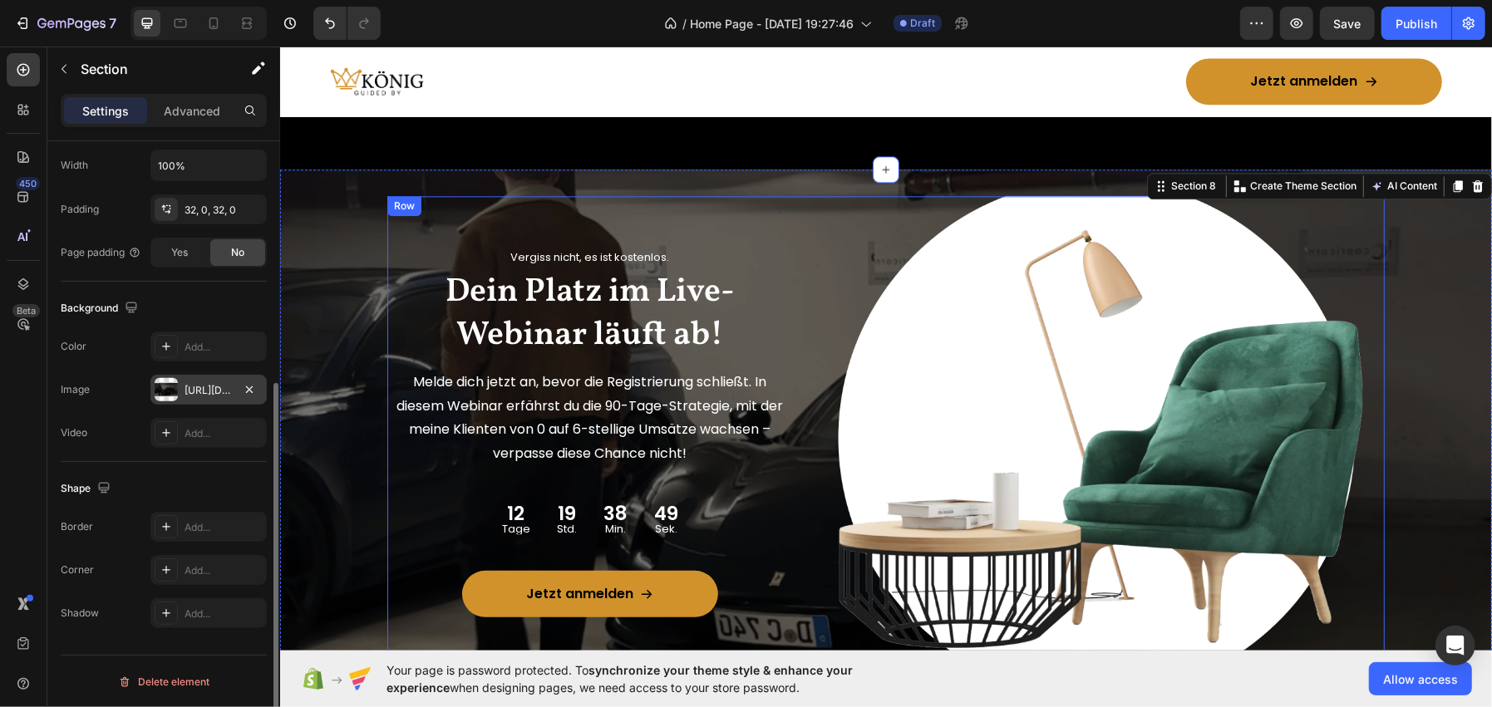
scroll to position [2814, 0]
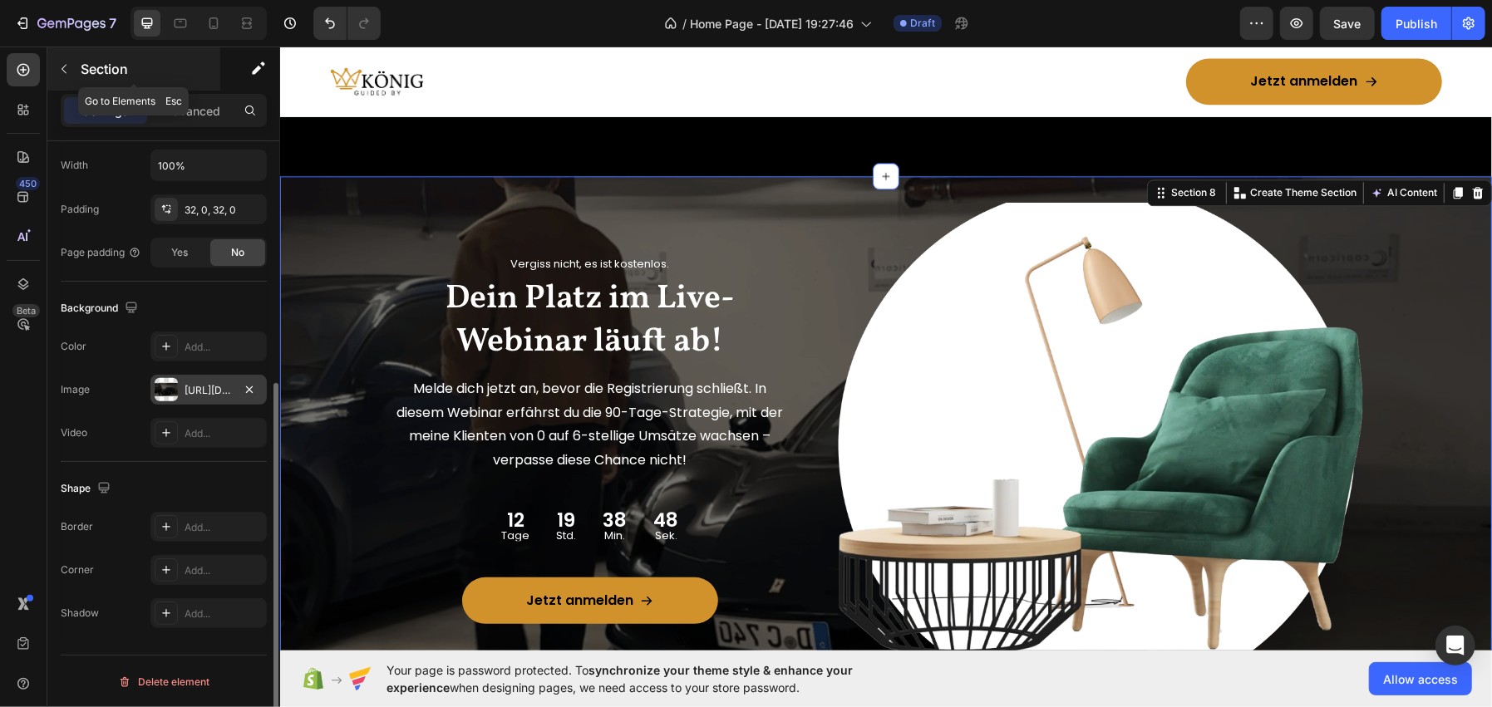
click at [146, 81] on div "Section" at bounding box center [133, 68] width 173 height 43
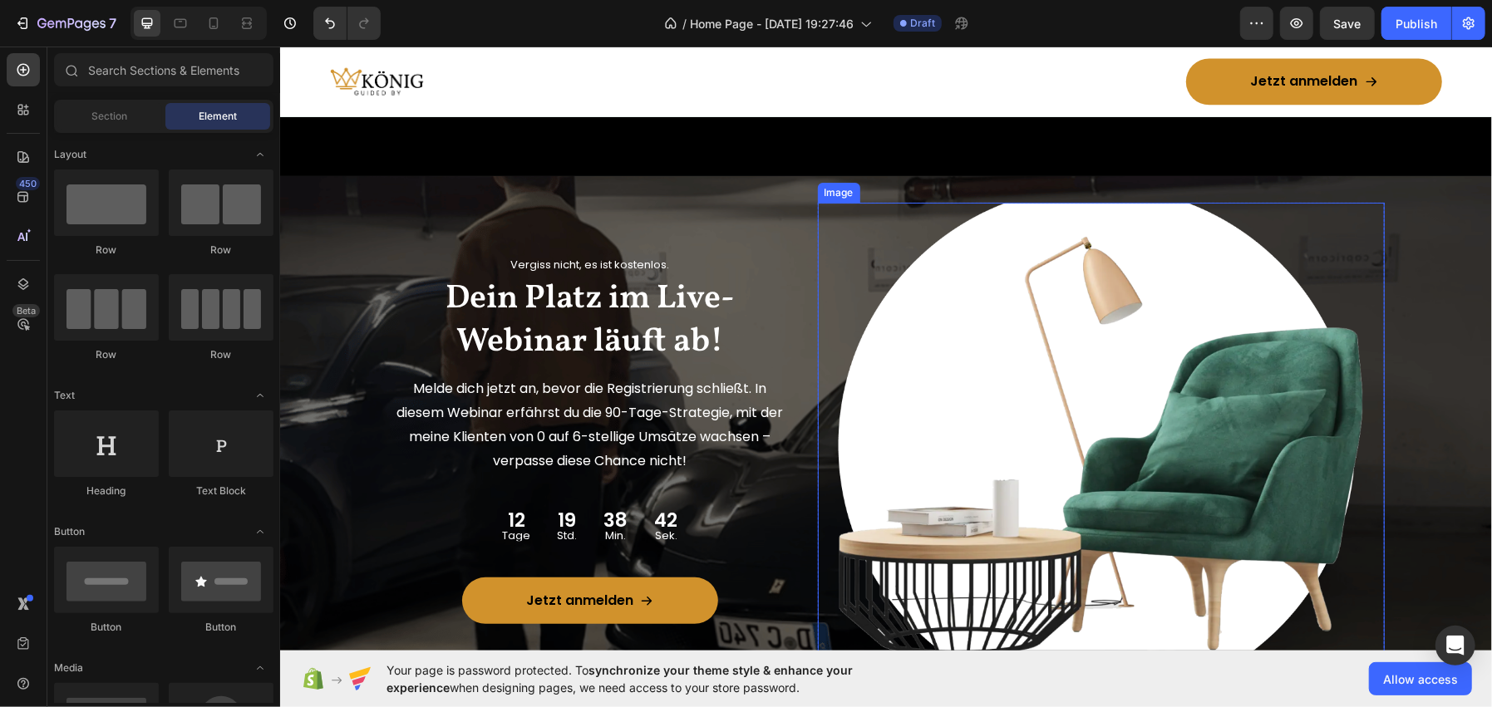
click at [973, 342] on img at bounding box center [1101, 445] width 568 height 486
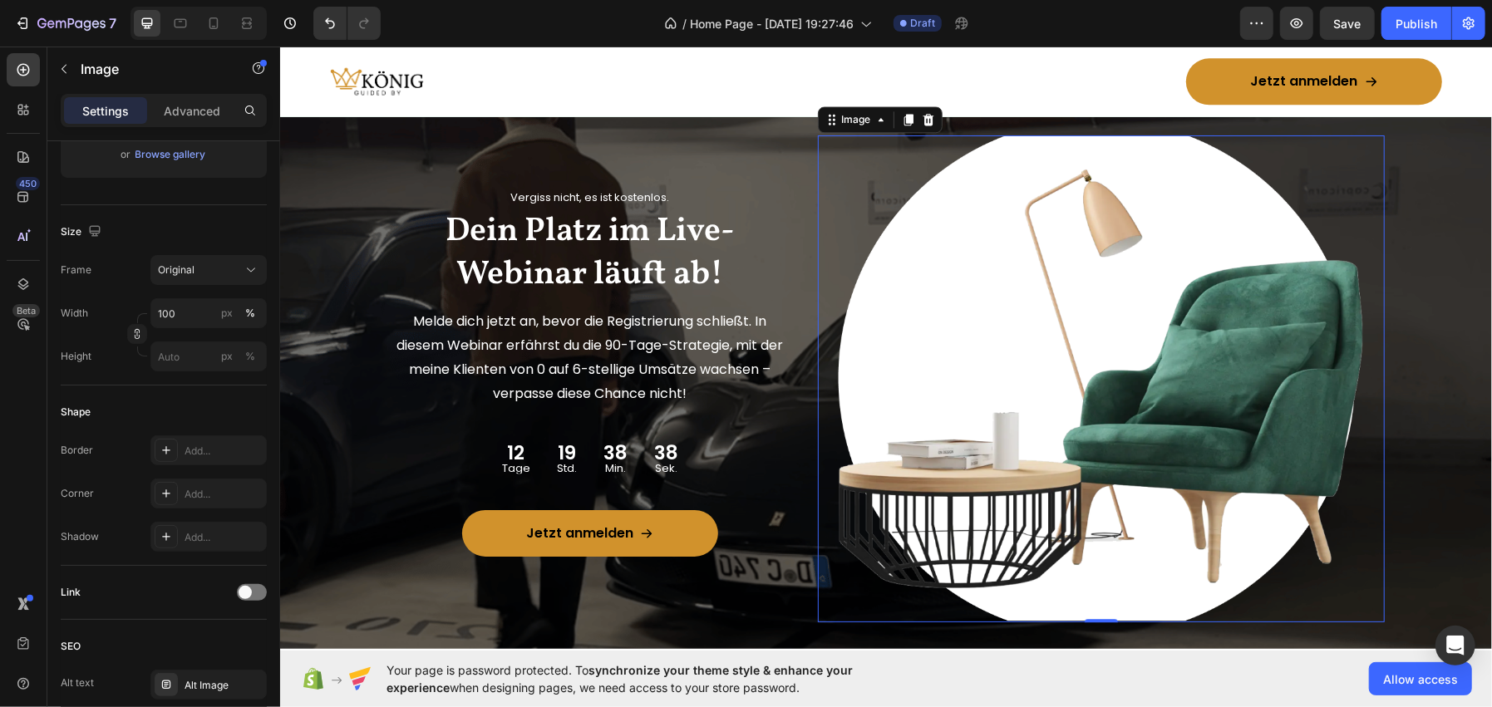
scroll to position [2897, 0]
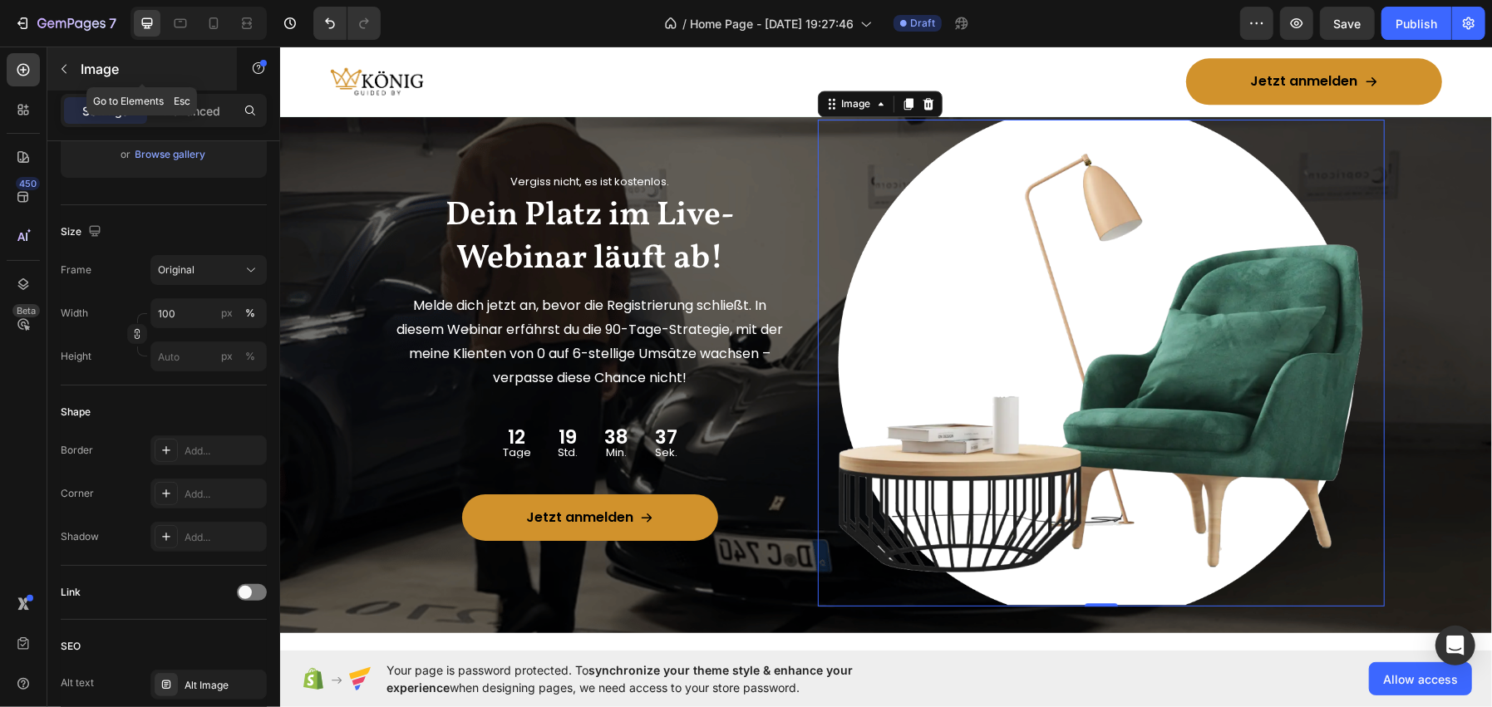
click at [159, 70] on p "Image" at bounding box center [151, 69] width 141 height 20
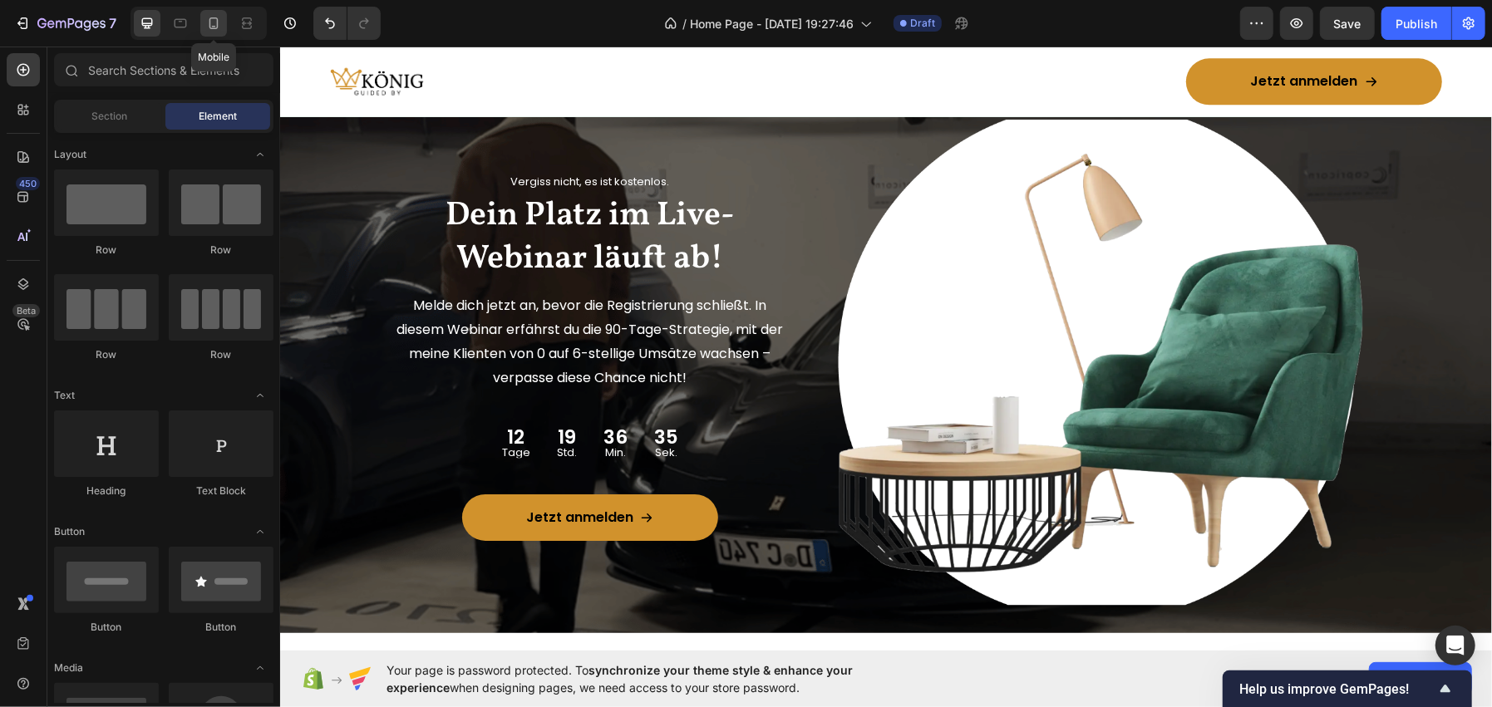
click at [211, 20] on icon at bounding box center [213, 23] width 17 height 17
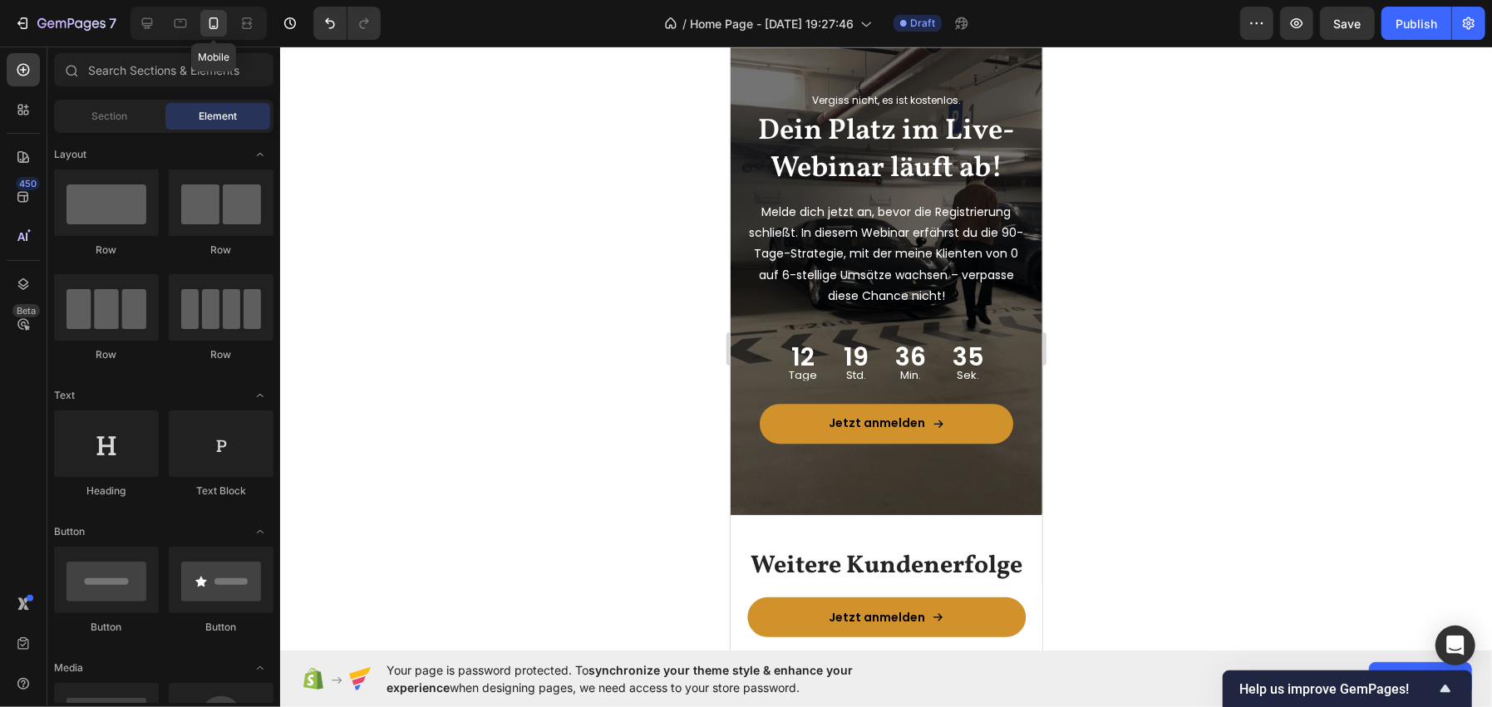
scroll to position [2896, 0]
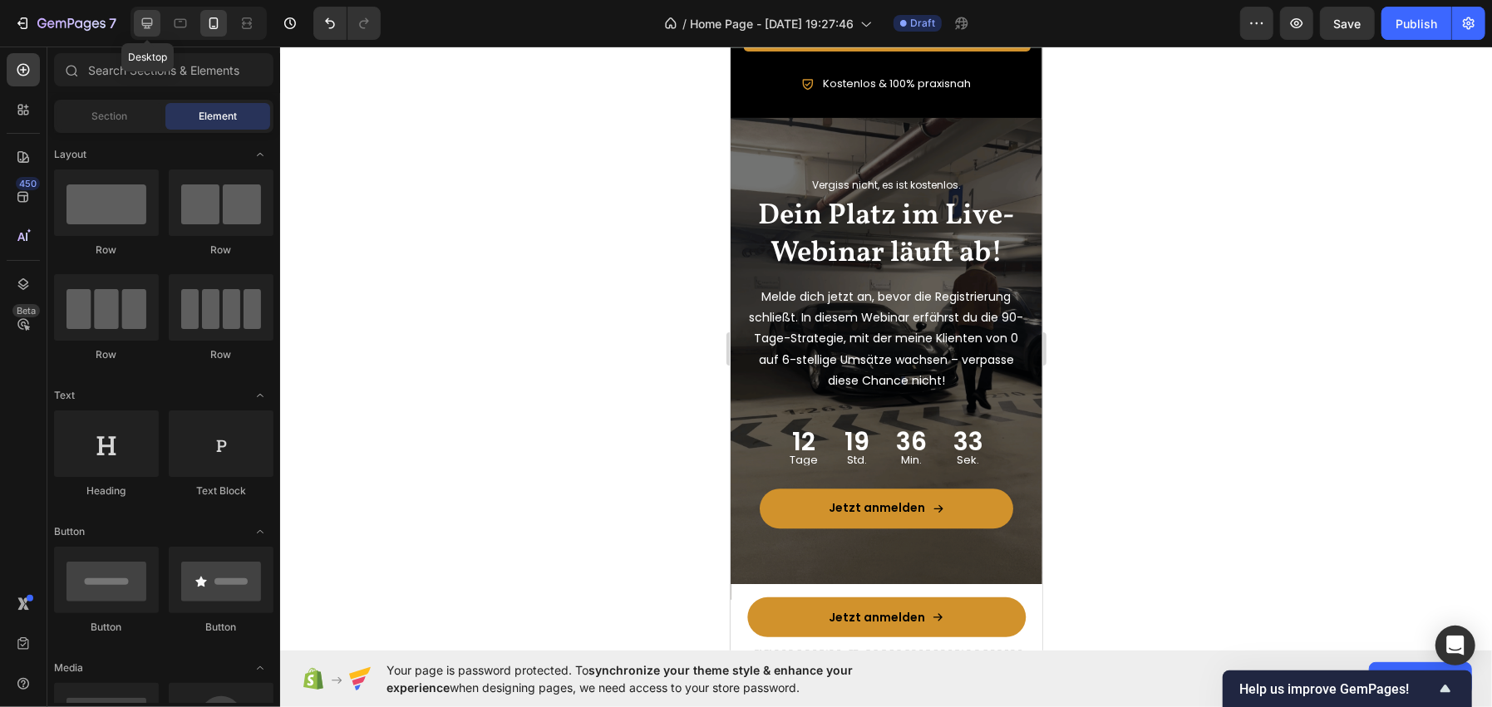
click at [145, 17] on icon at bounding box center [147, 23] width 17 height 17
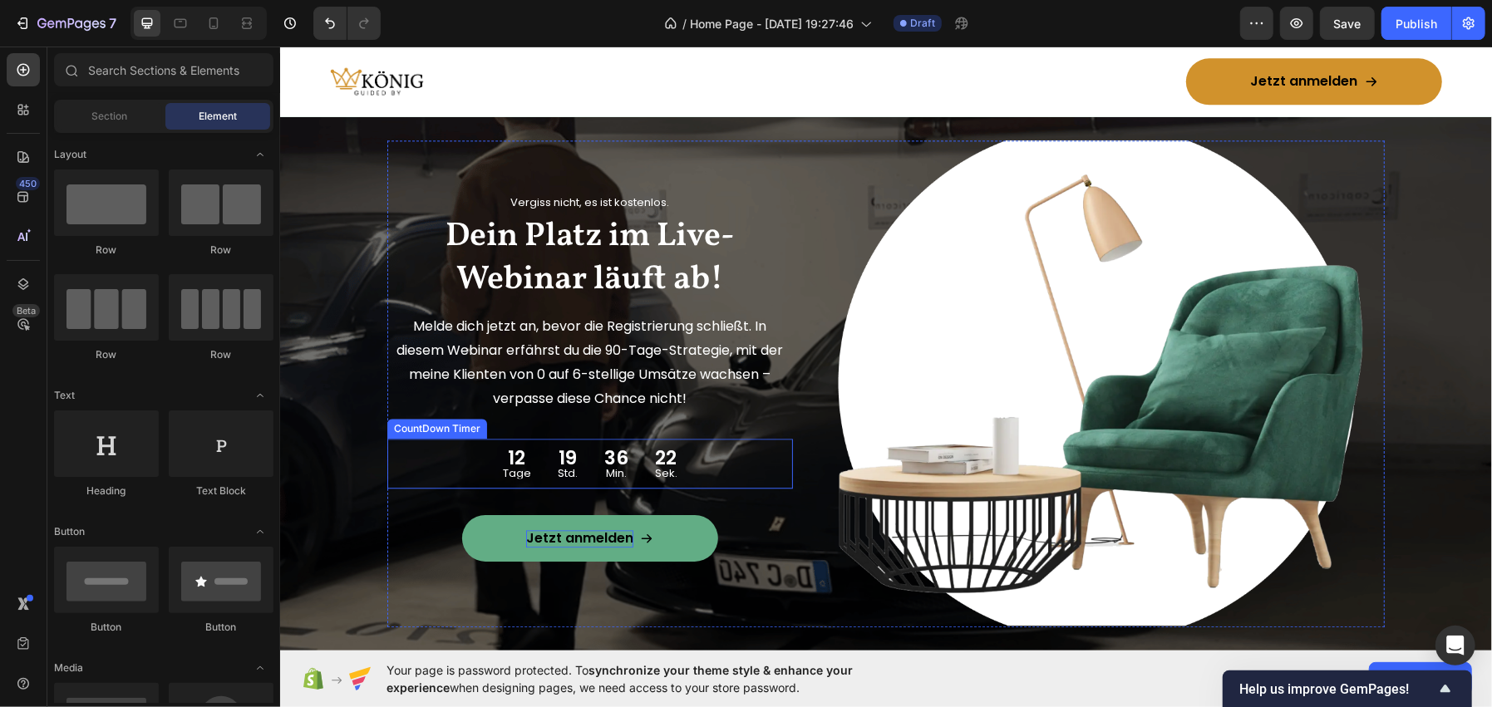
scroll to position [2933, 0]
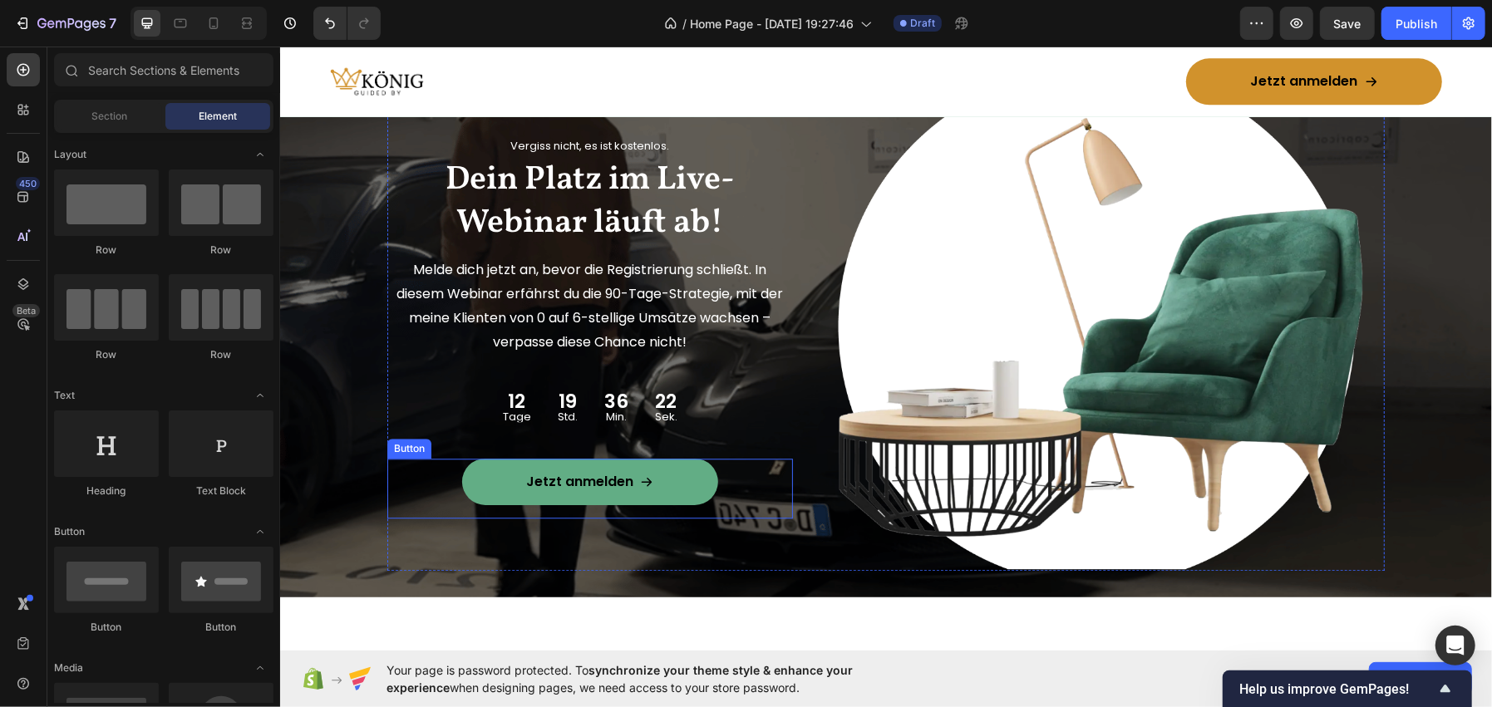
click at [512, 488] on link "Jetzt anmelden" at bounding box center [589, 481] width 256 height 47
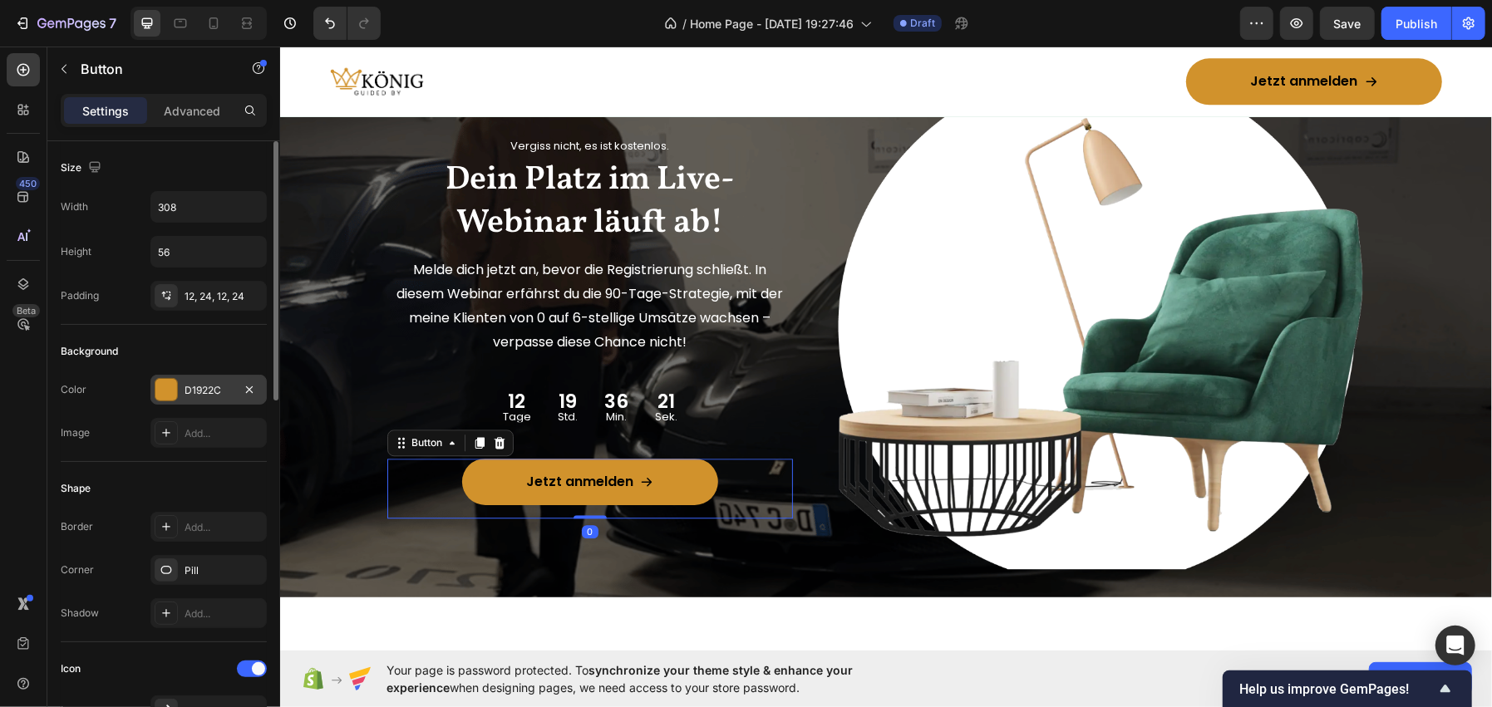
click at [182, 400] on div "D1922C" at bounding box center [208, 390] width 116 height 30
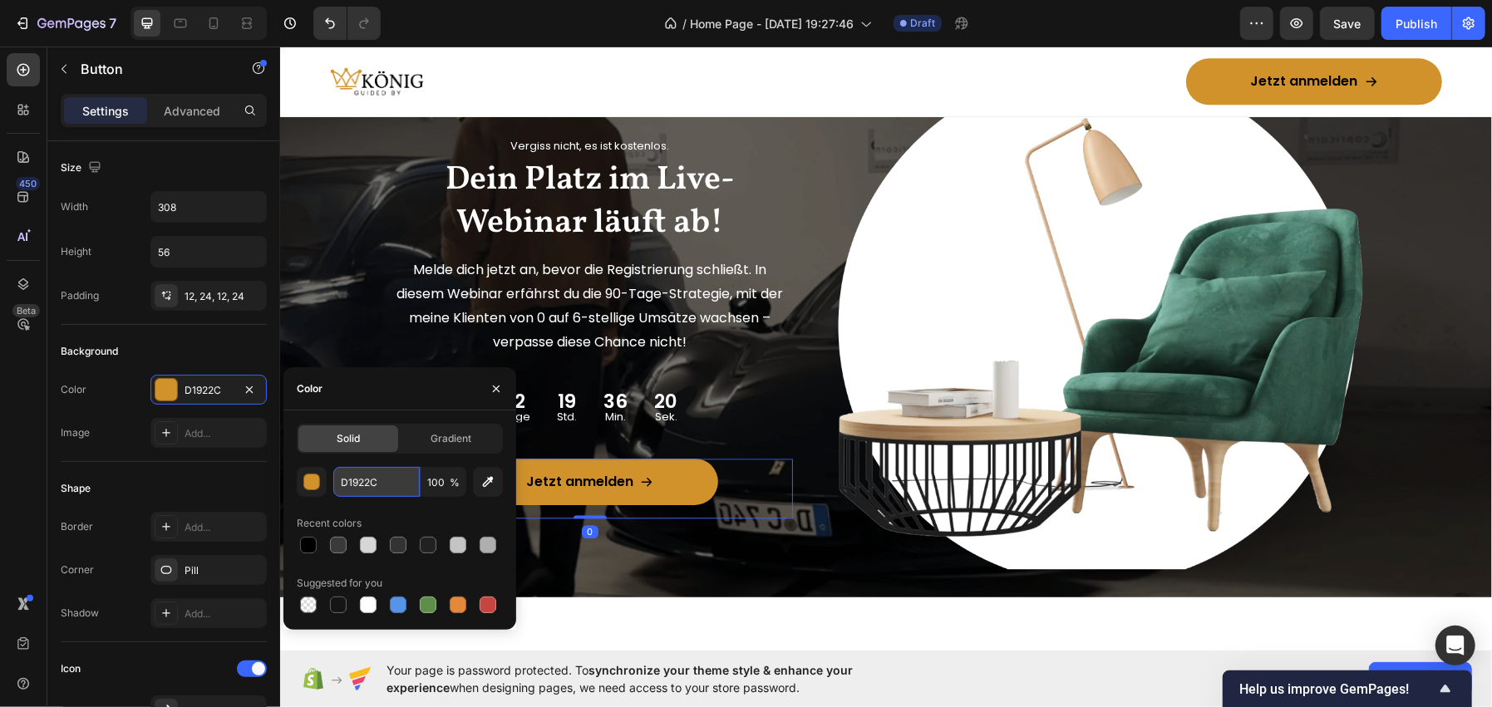
click at [380, 486] on input "D1922C" at bounding box center [376, 482] width 86 height 30
click at [495, 395] on icon "button" at bounding box center [496, 388] width 13 height 13
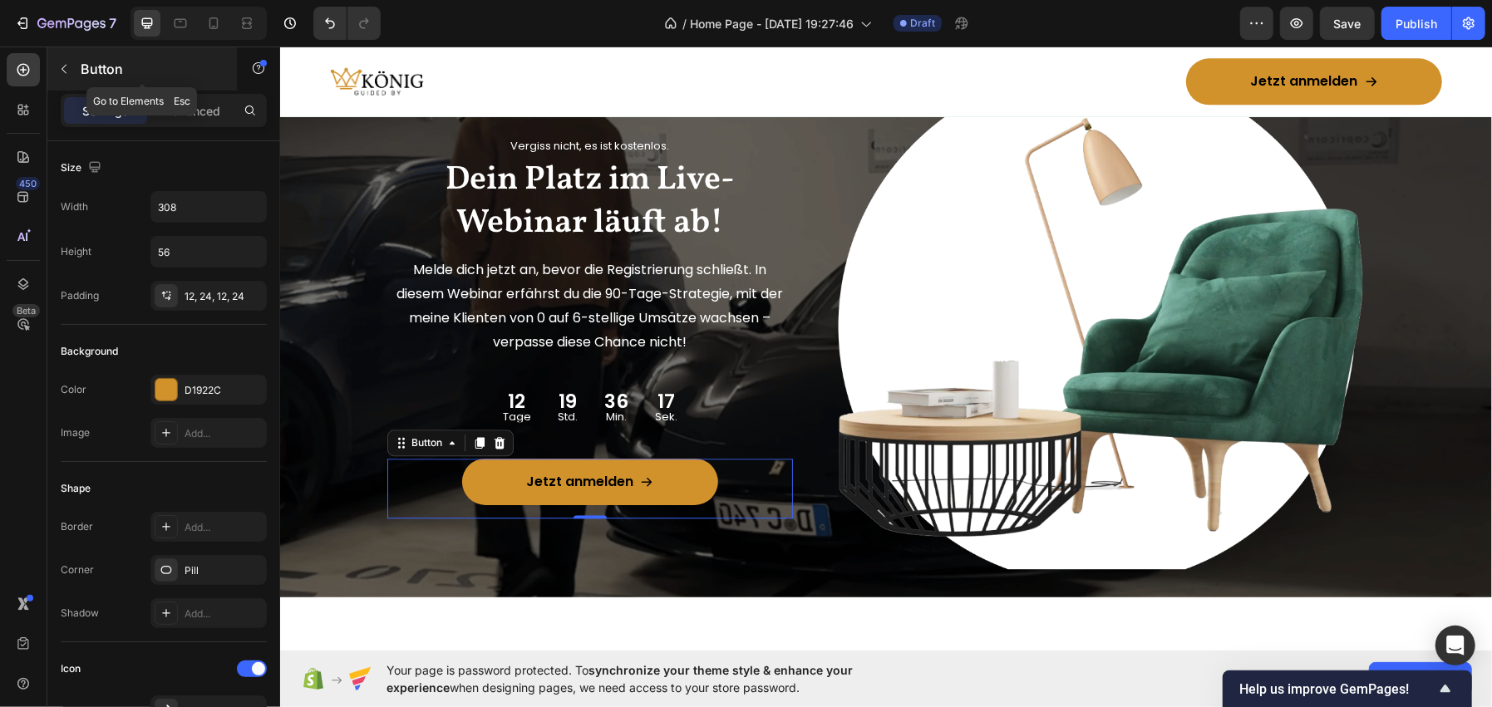
click at [161, 70] on p "Button" at bounding box center [151, 69] width 141 height 20
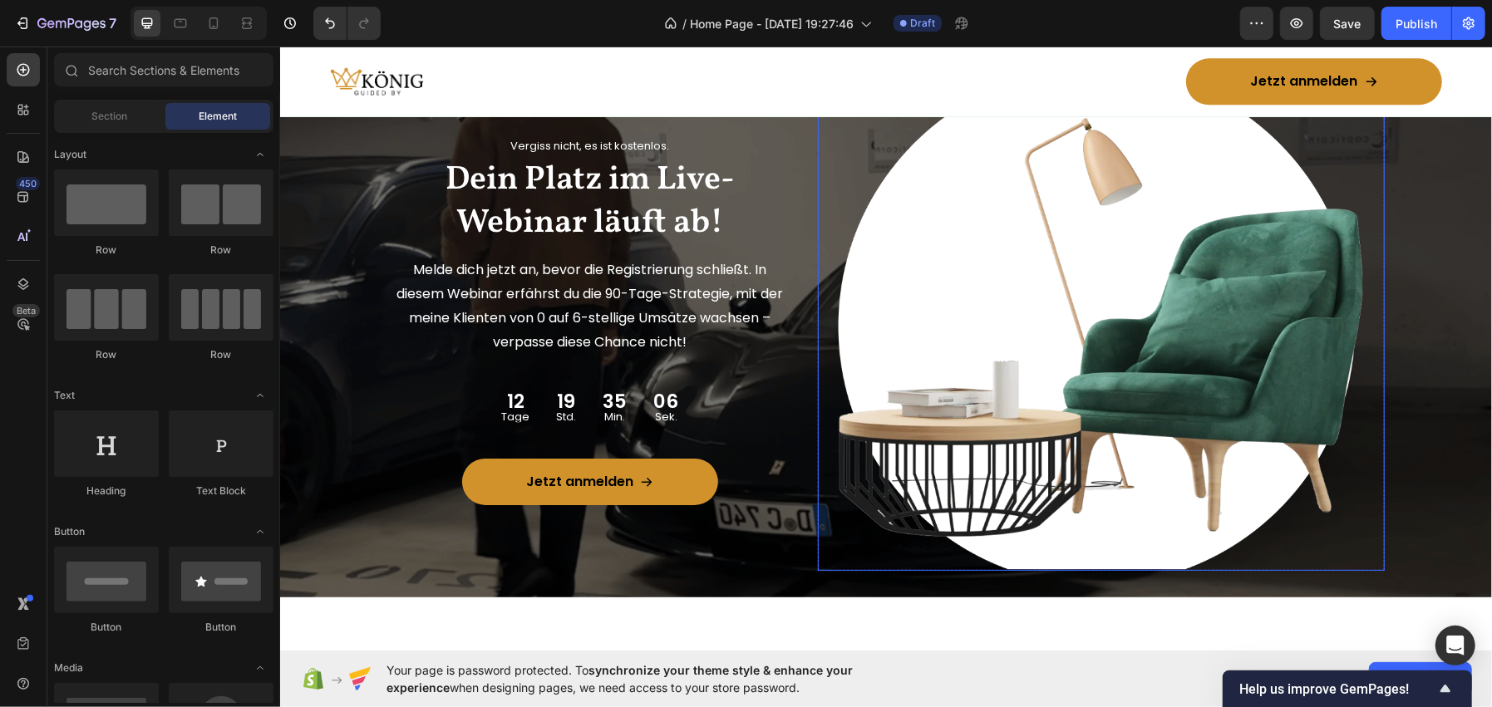
click at [1244, 306] on img at bounding box center [1101, 326] width 568 height 486
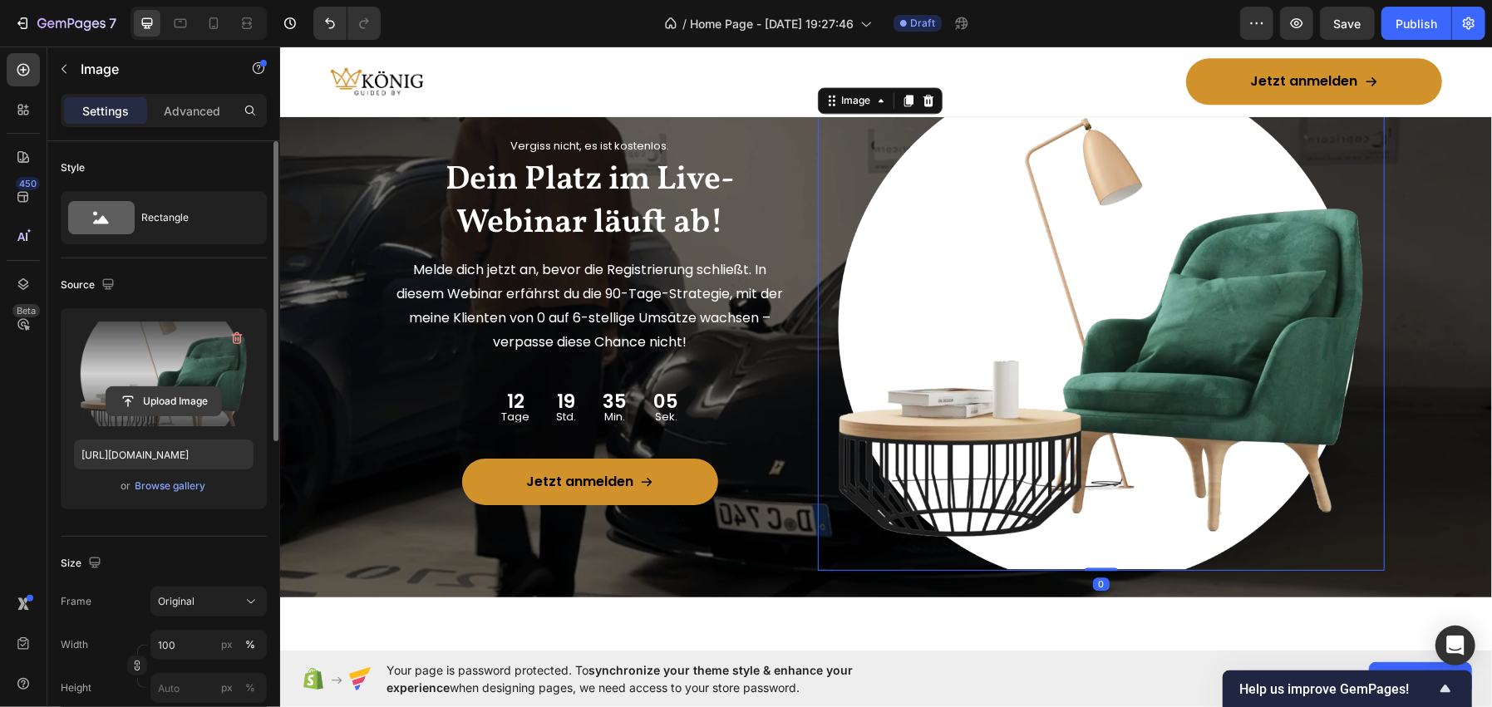
click at [150, 394] on input "file" at bounding box center [163, 401] width 115 height 28
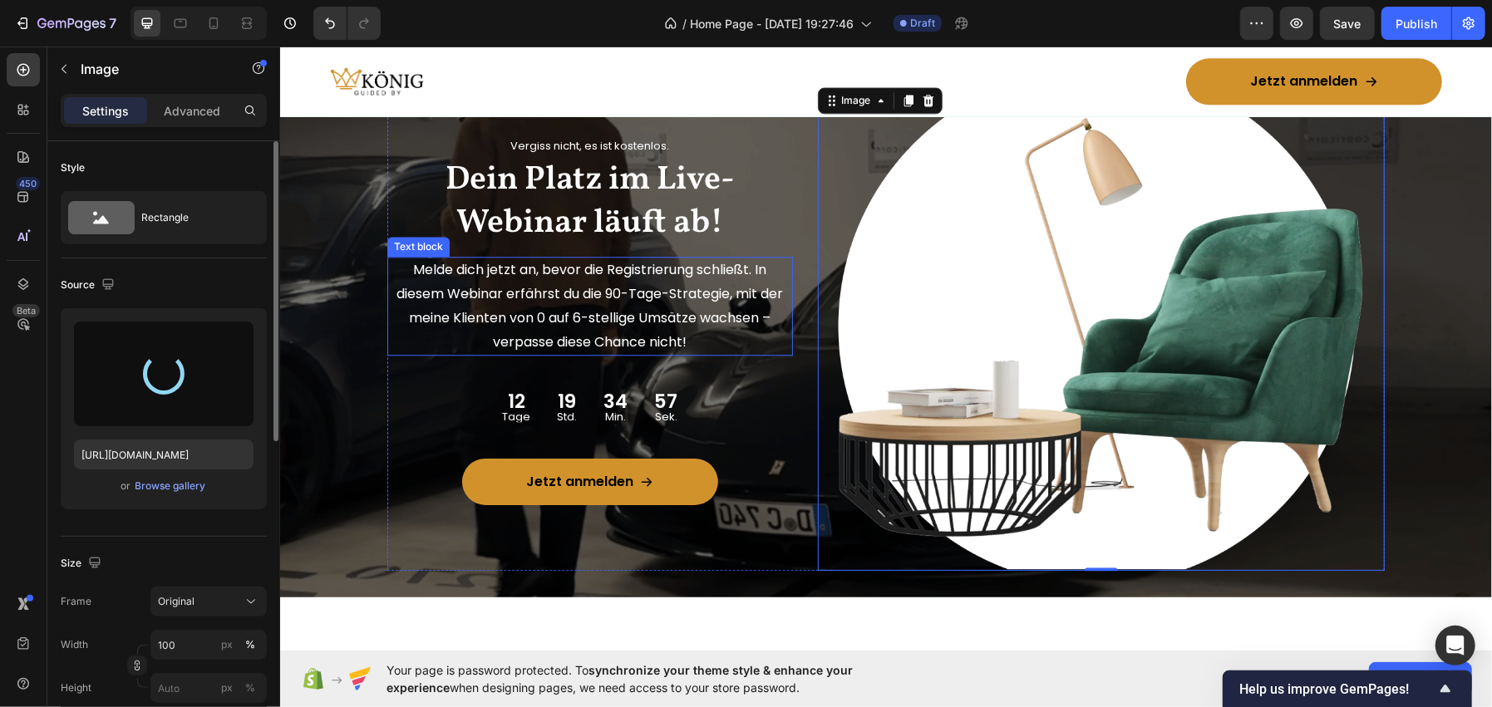
type input "[URL][DOMAIN_NAME]"
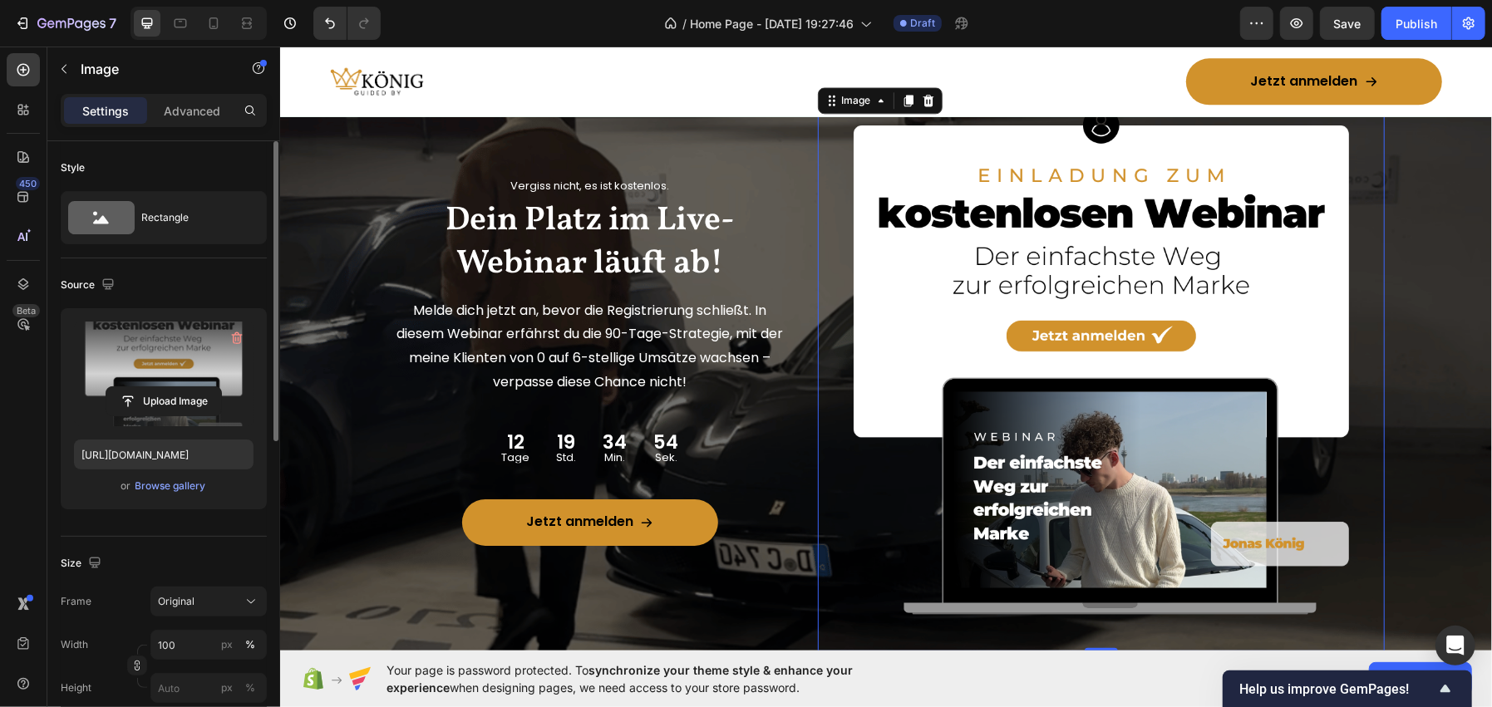
scroll to position [165, 0]
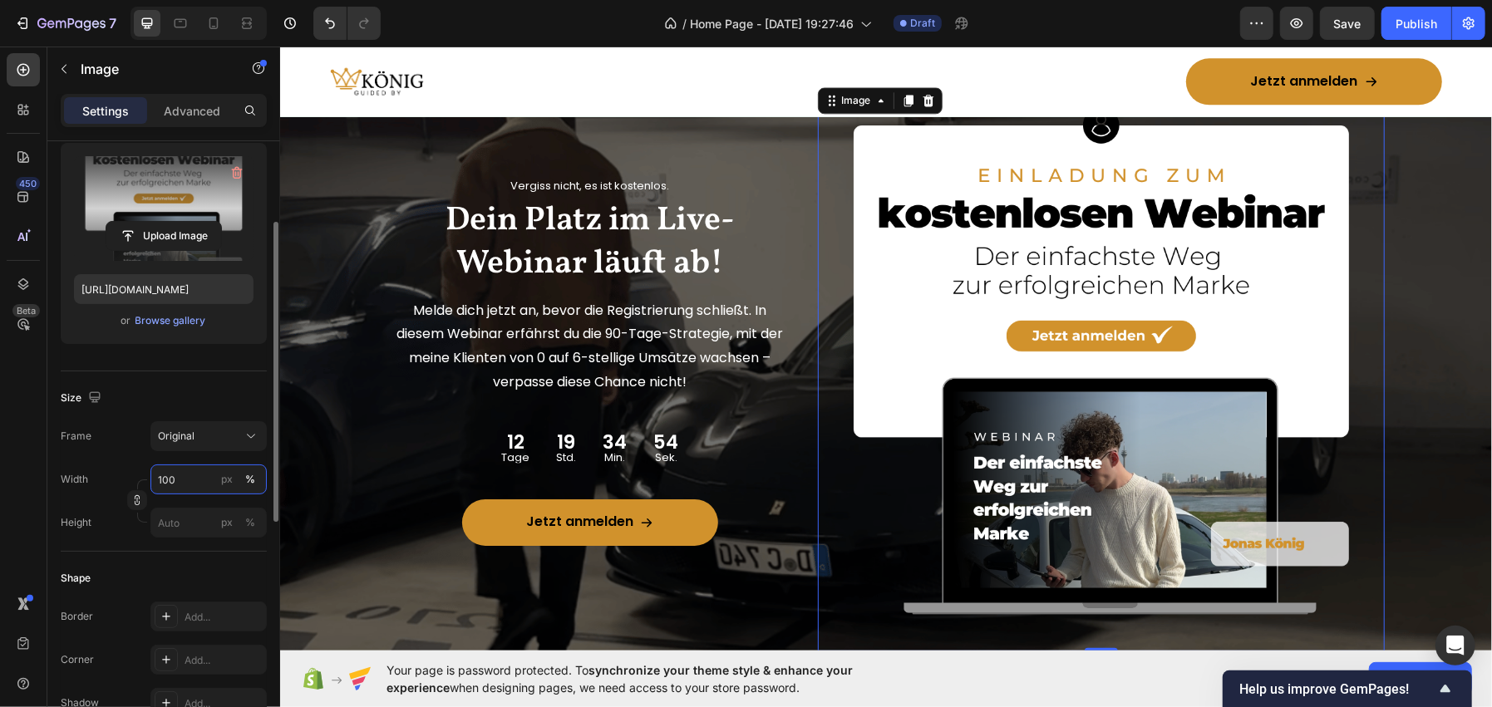
click at [194, 478] on input "100" at bounding box center [208, 480] width 116 height 30
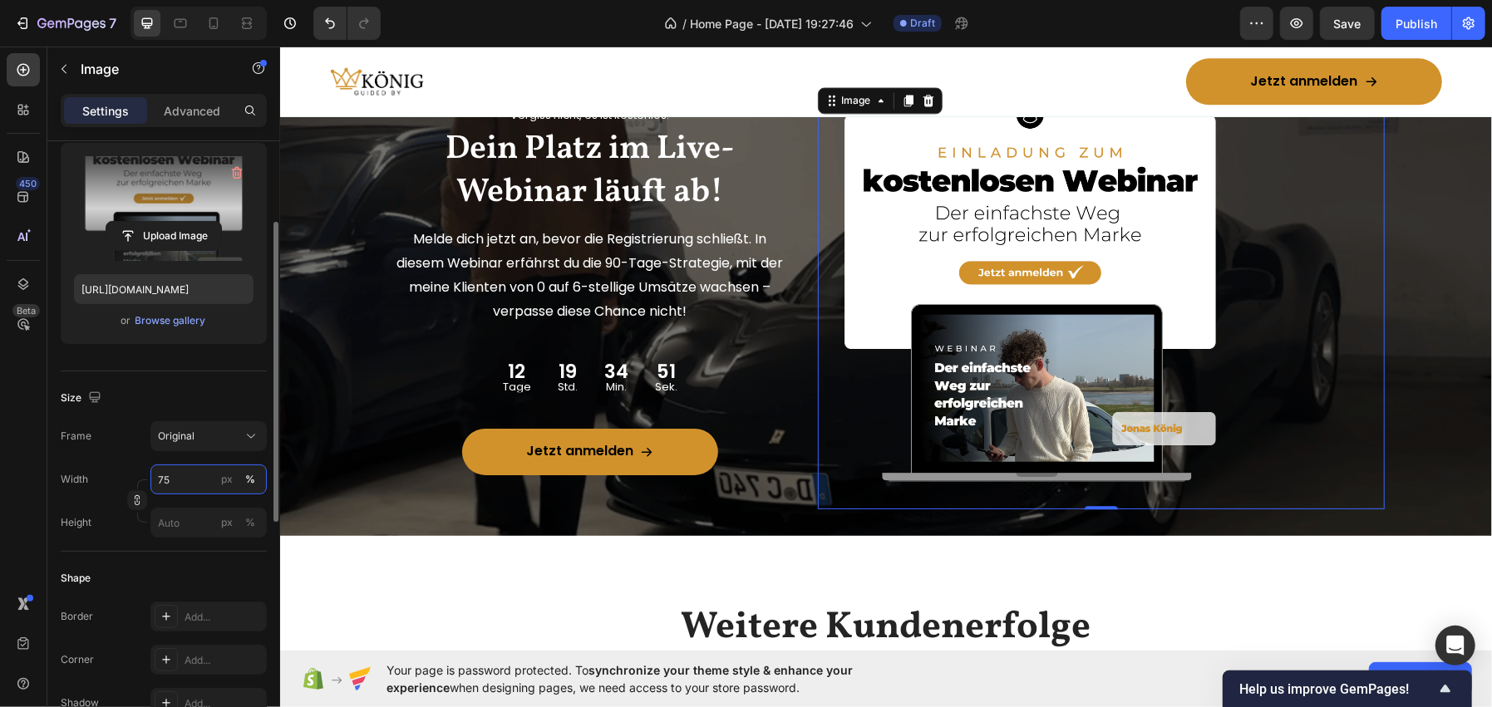
click at [194, 478] on input "75" at bounding box center [208, 480] width 116 height 30
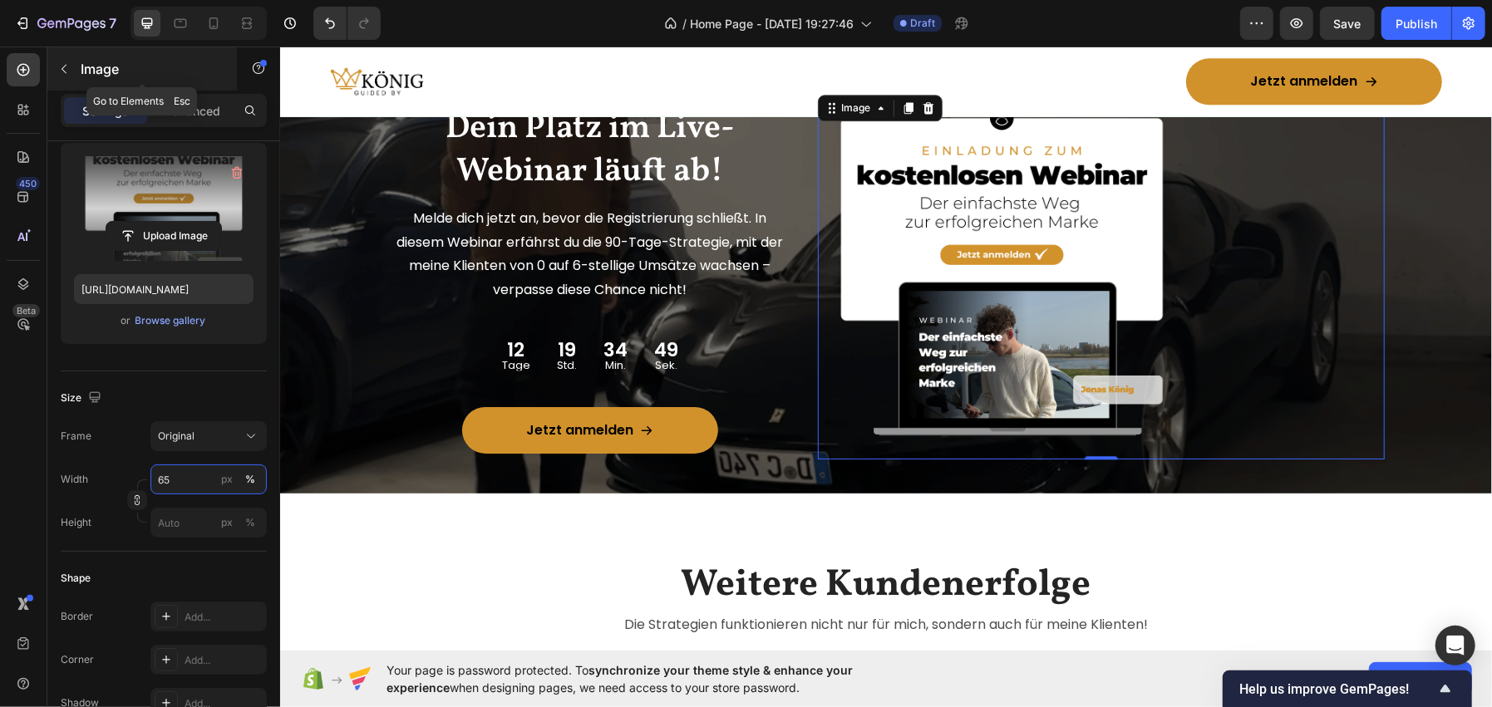
type input "65"
click at [106, 66] on p "Image" at bounding box center [151, 69] width 141 height 20
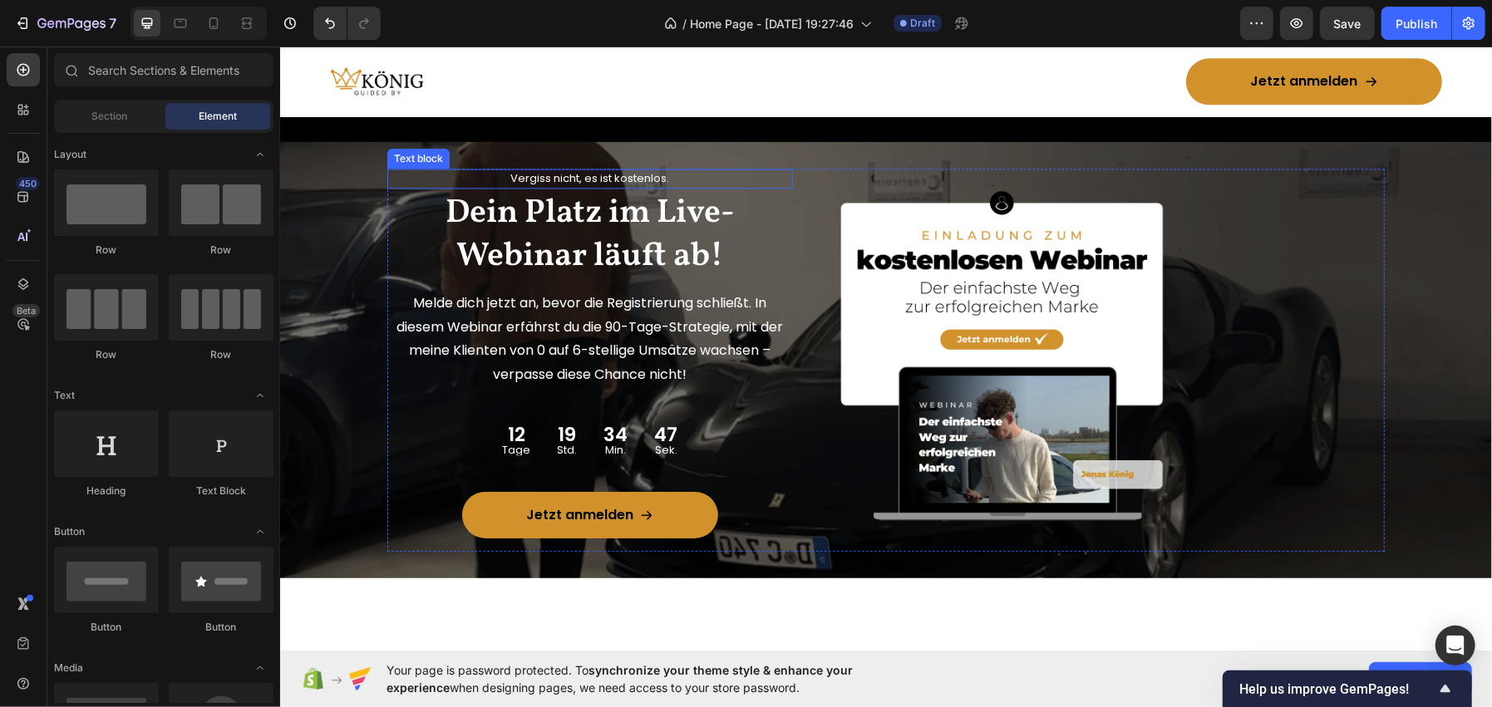
scroll to position [2850, 0]
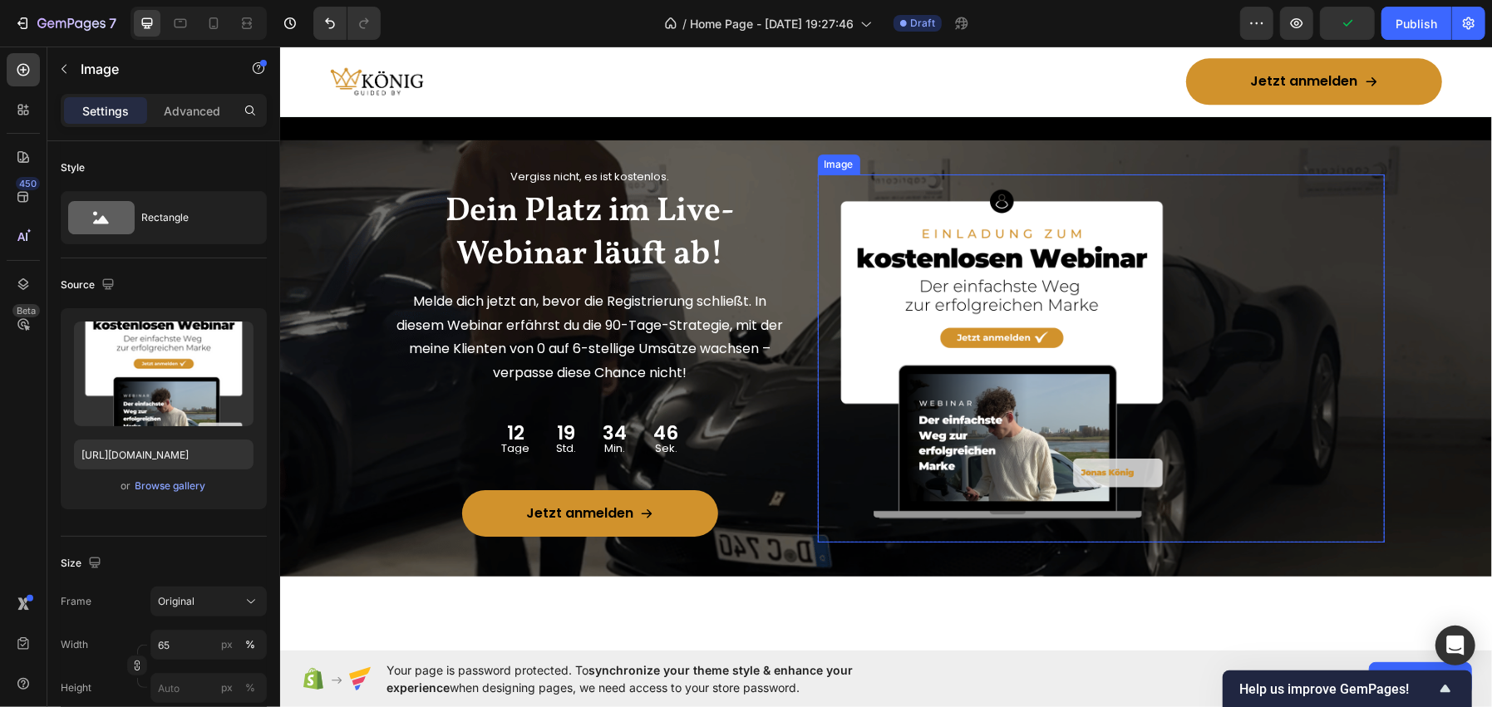
click at [1144, 334] on img at bounding box center [1001, 358] width 369 height 369
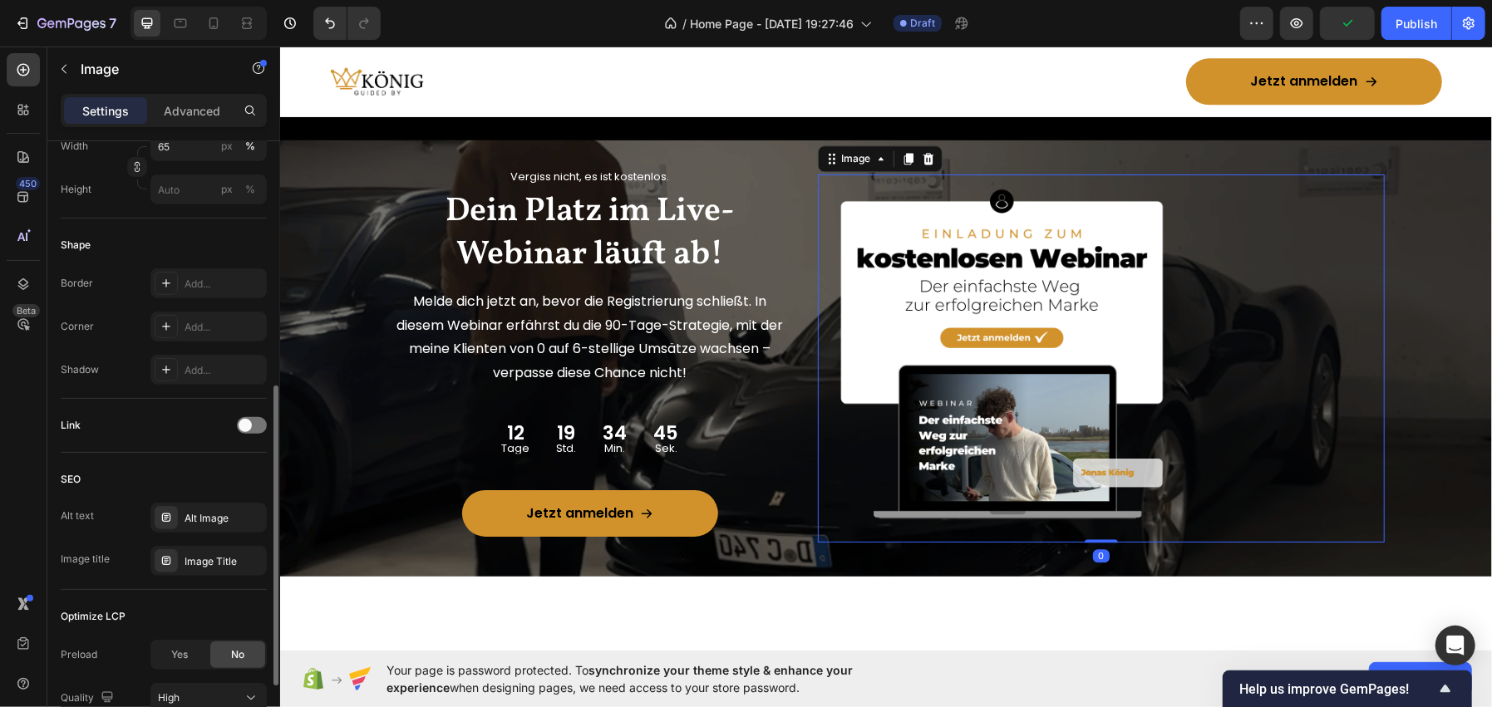
scroll to position [641, 0]
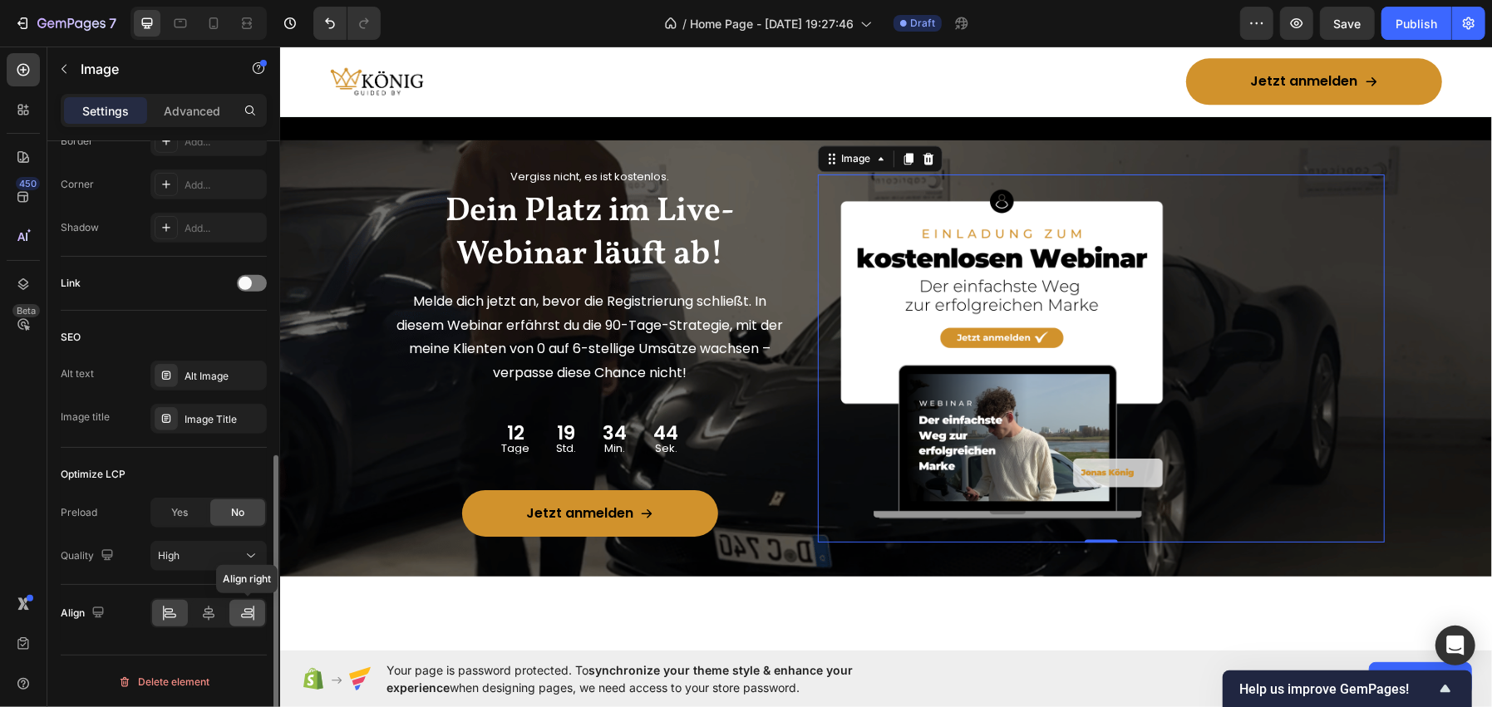
click at [244, 605] on icon at bounding box center [247, 613] width 17 height 17
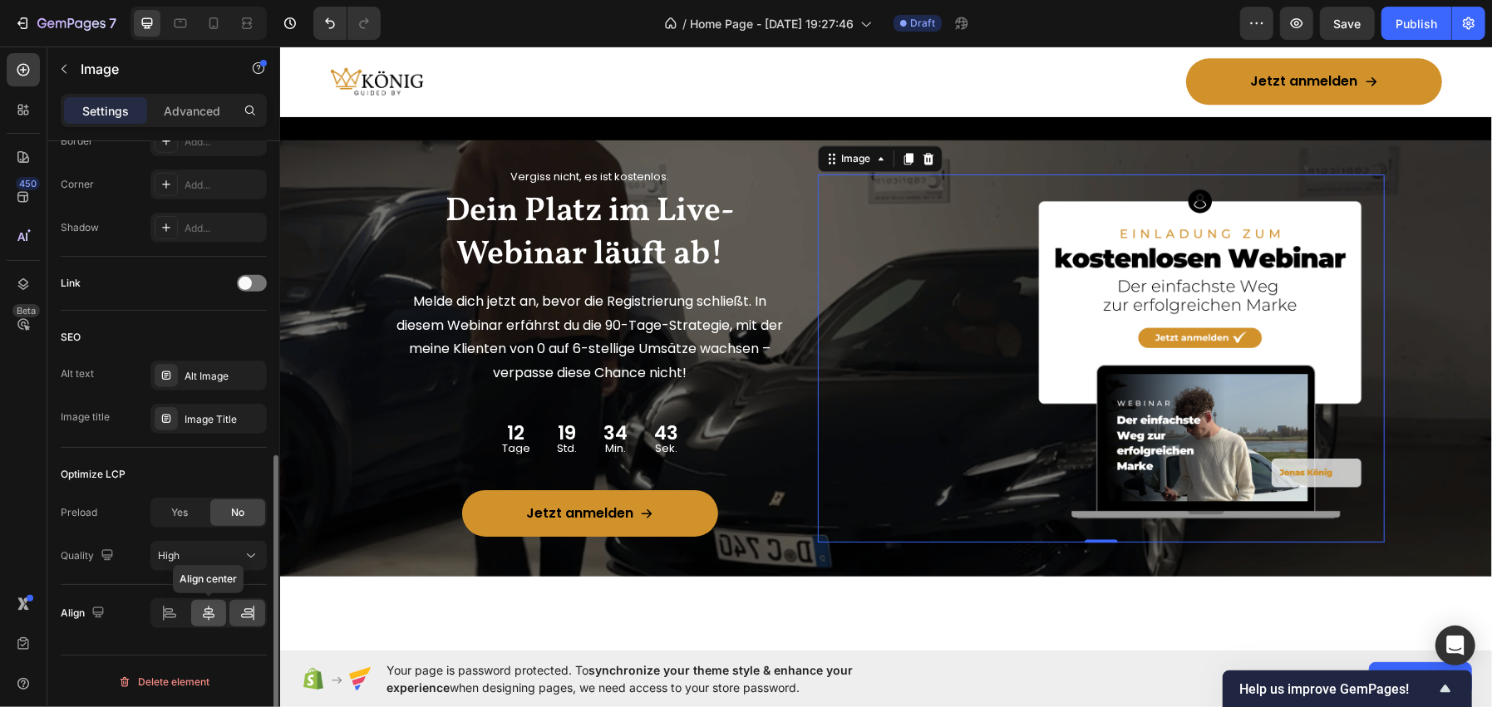
click at [224, 605] on div at bounding box center [209, 613] width 36 height 27
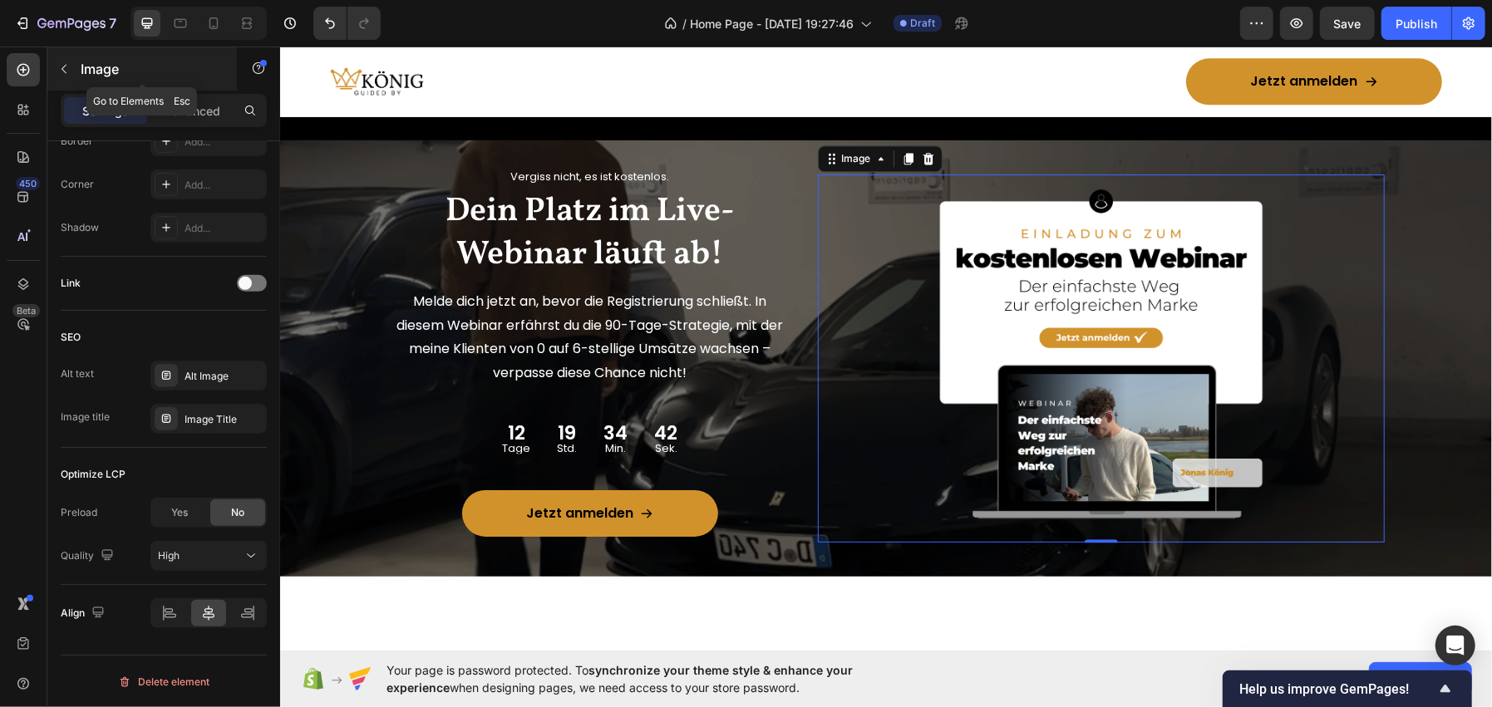
click at [109, 65] on p "Image" at bounding box center [151, 69] width 141 height 20
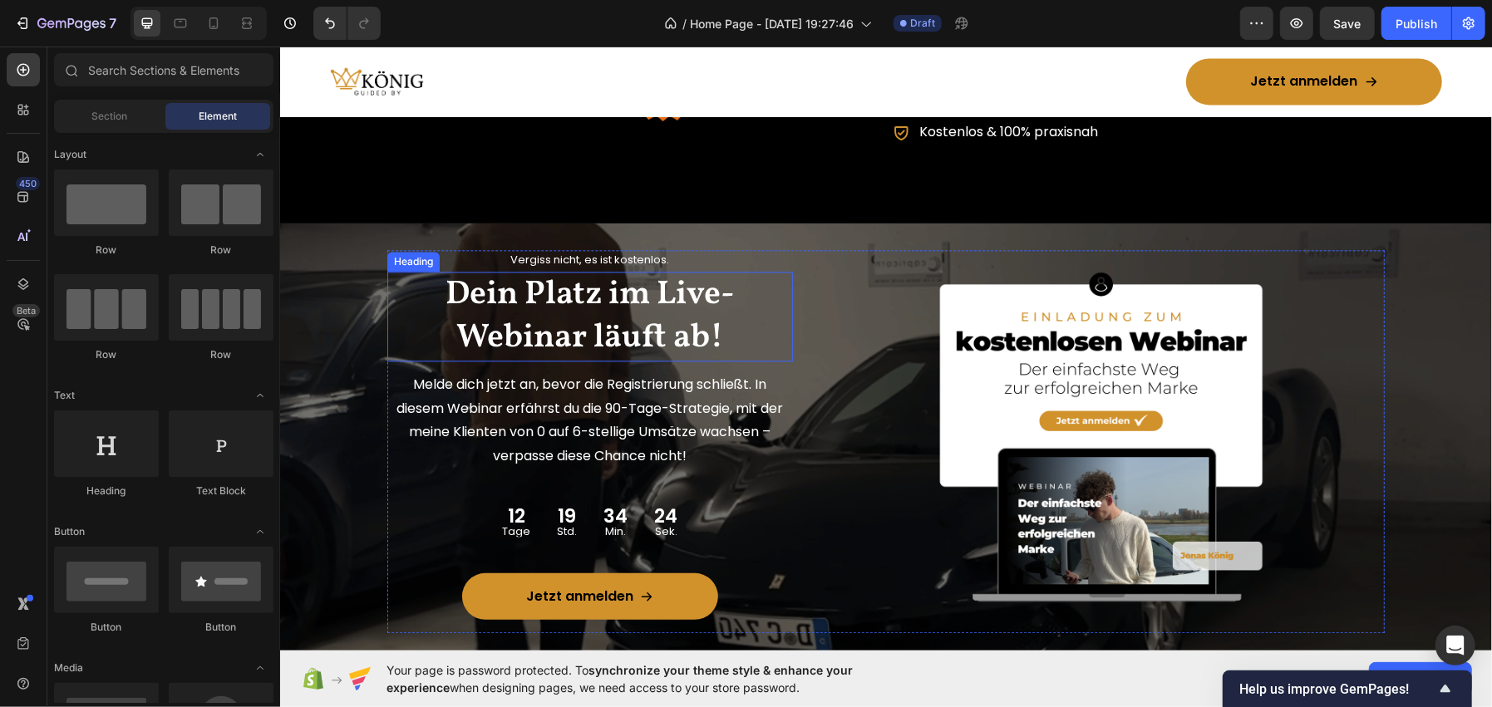
scroll to position [2850, 0]
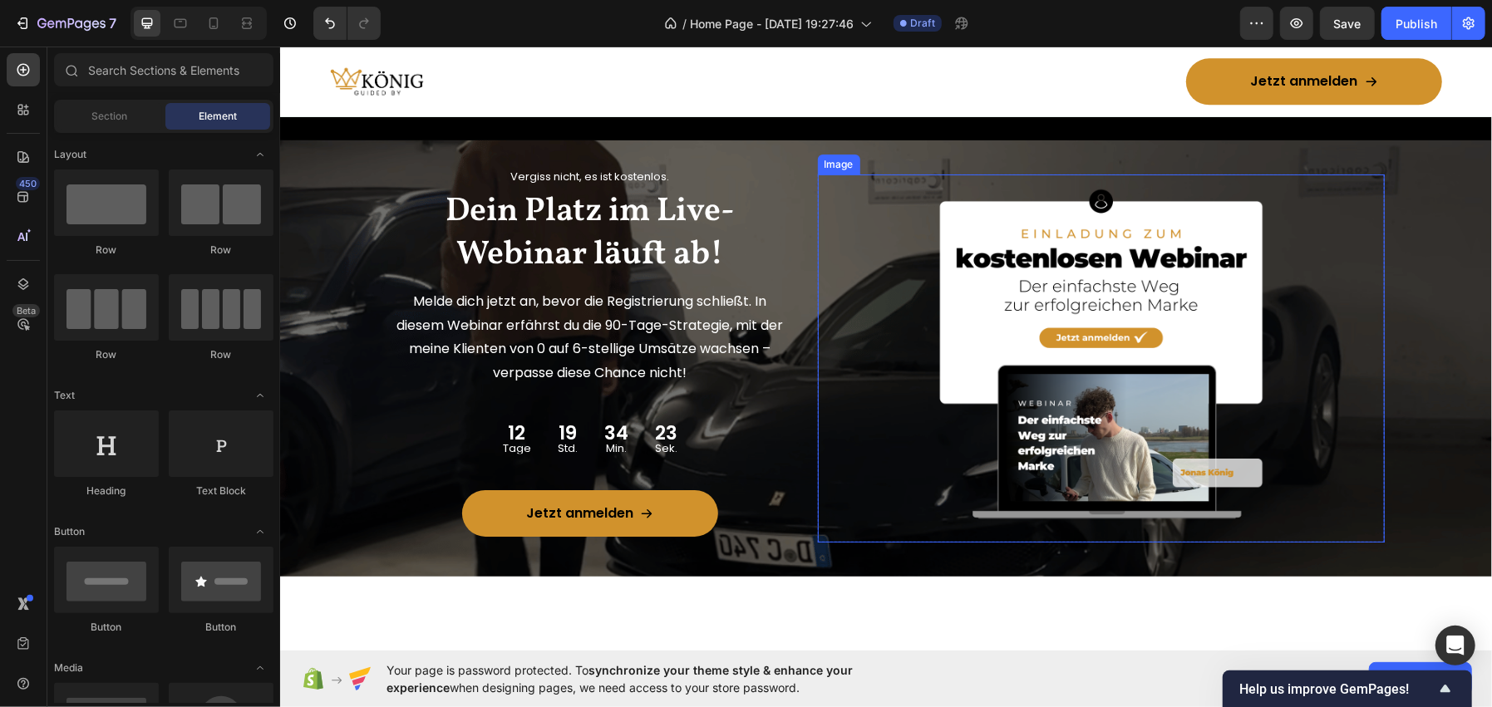
click at [1042, 283] on img at bounding box center [1100, 358] width 369 height 369
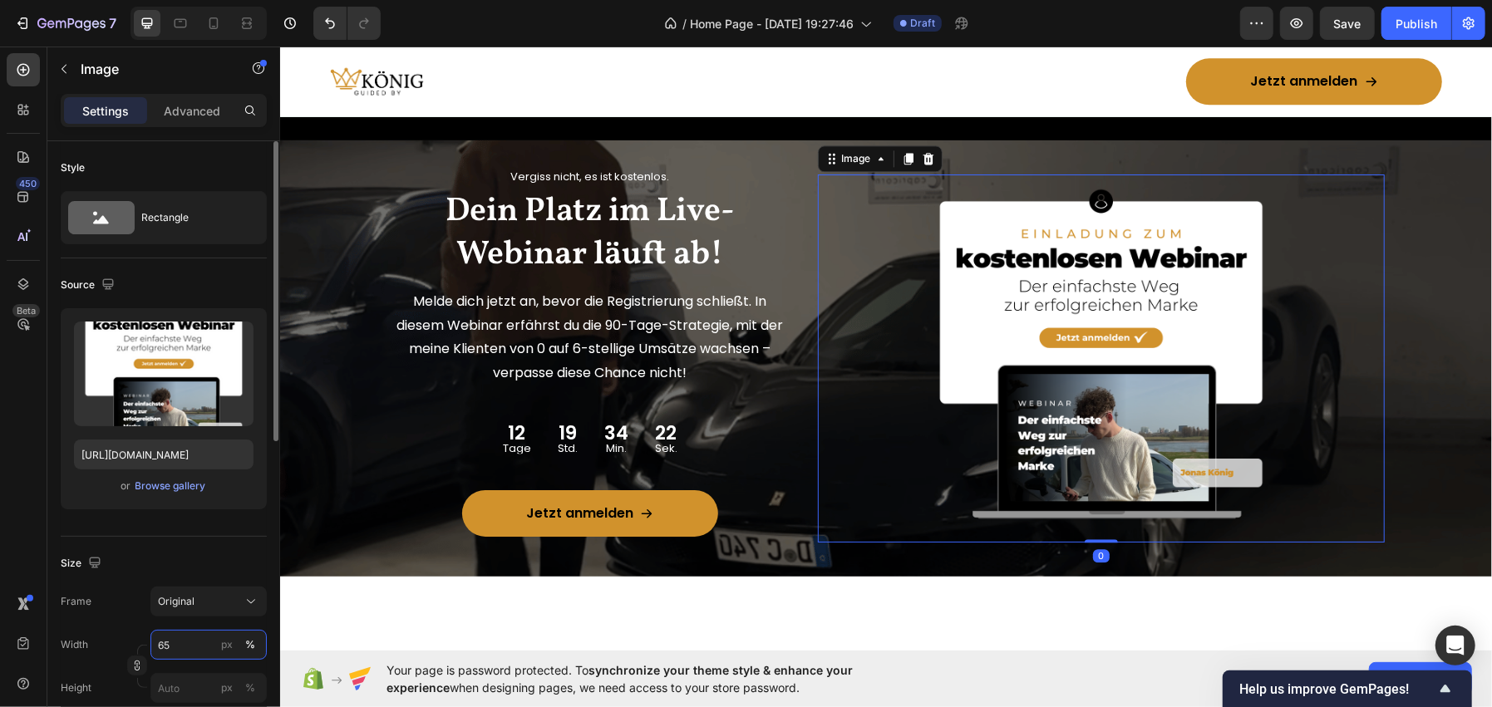
click at [180, 631] on input "65" at bounding box center [208, 645] width 116 height 30
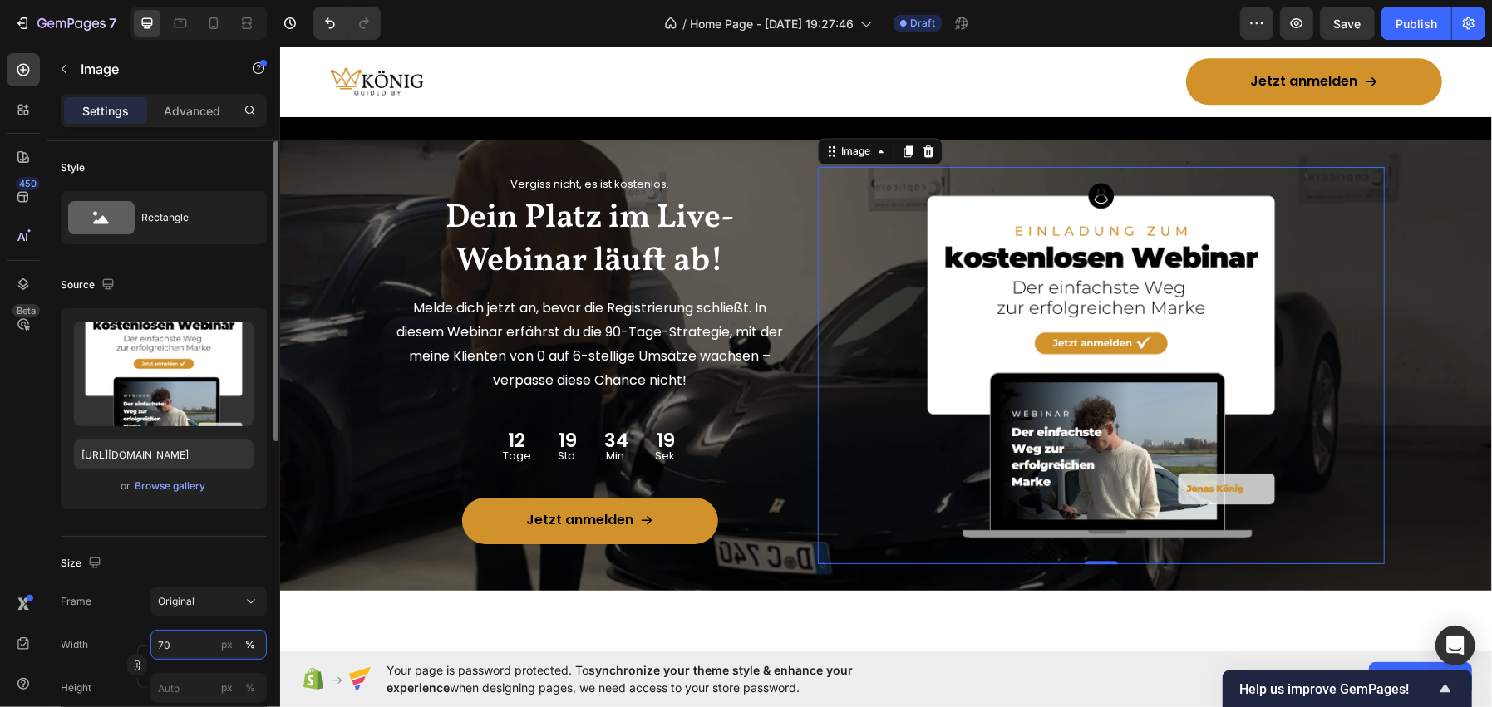
type input "7"
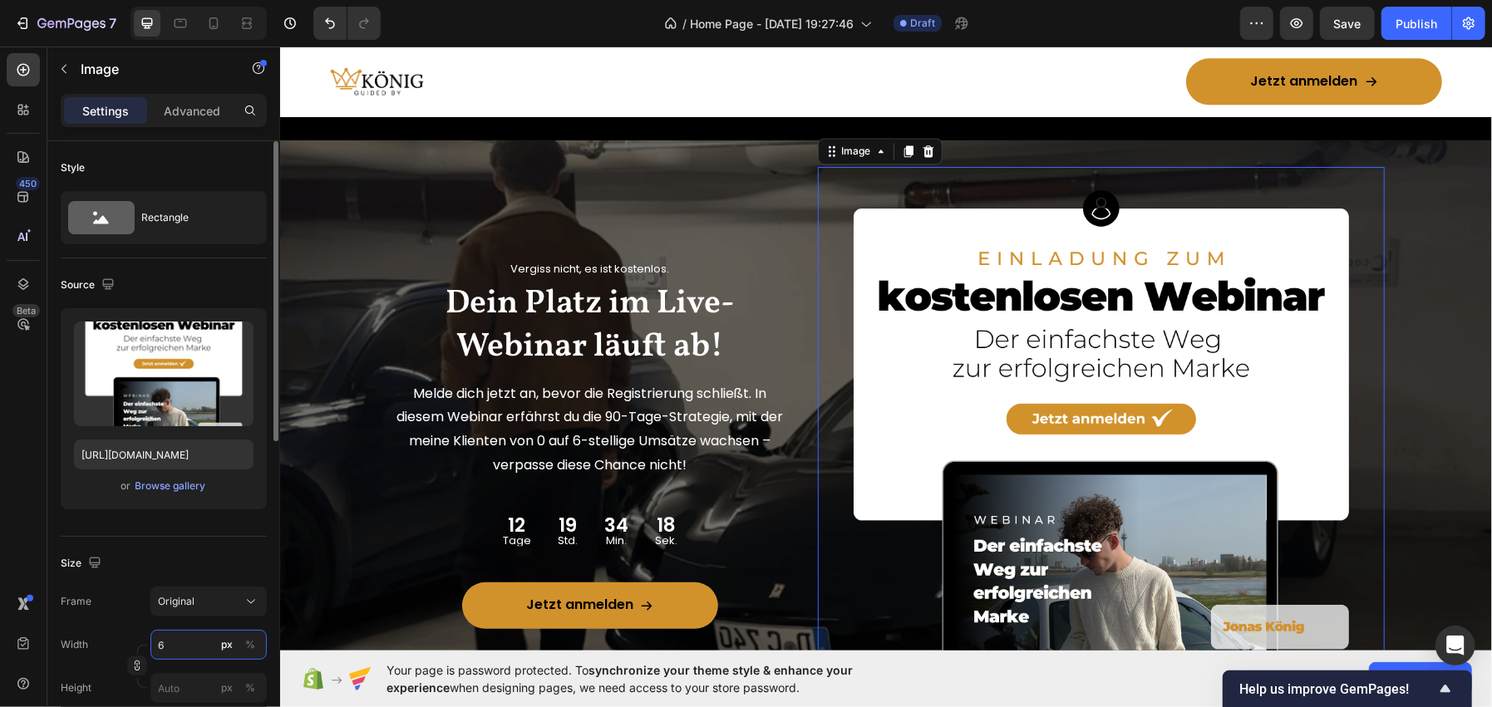
type input "65"
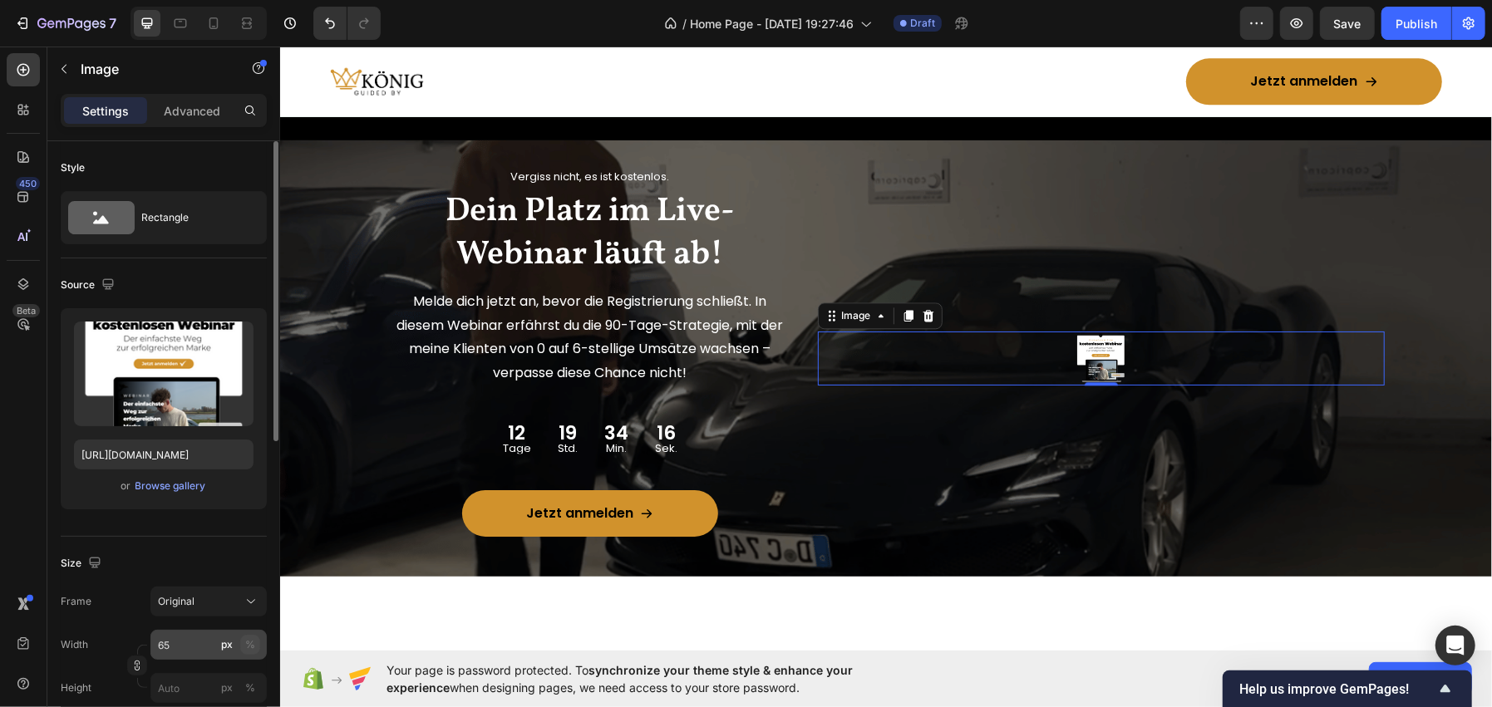
click at [253, 644] on div "%" at bounding box center [250, 644] width 10 height 15
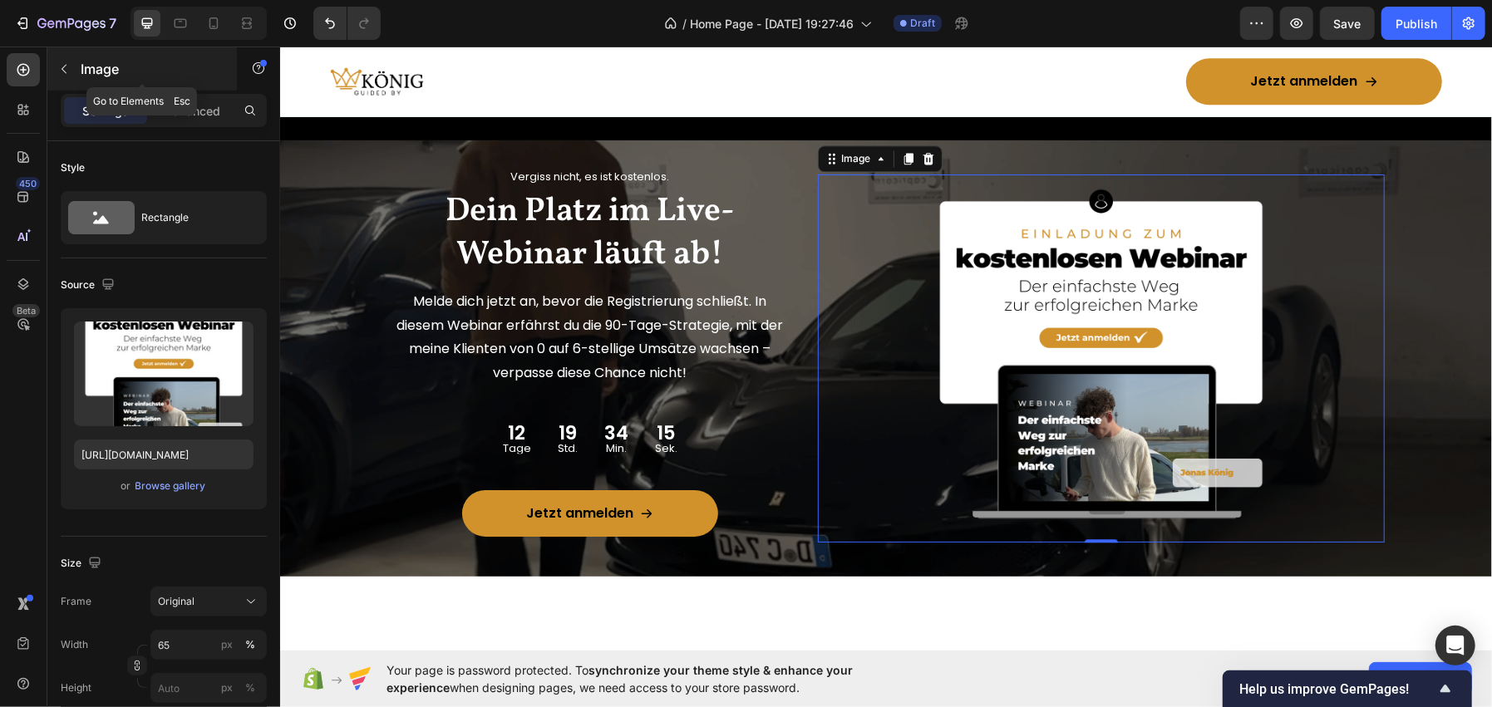
click at [121, 65] on p "Image" at bounding box center [151, 69] width 141 height 20
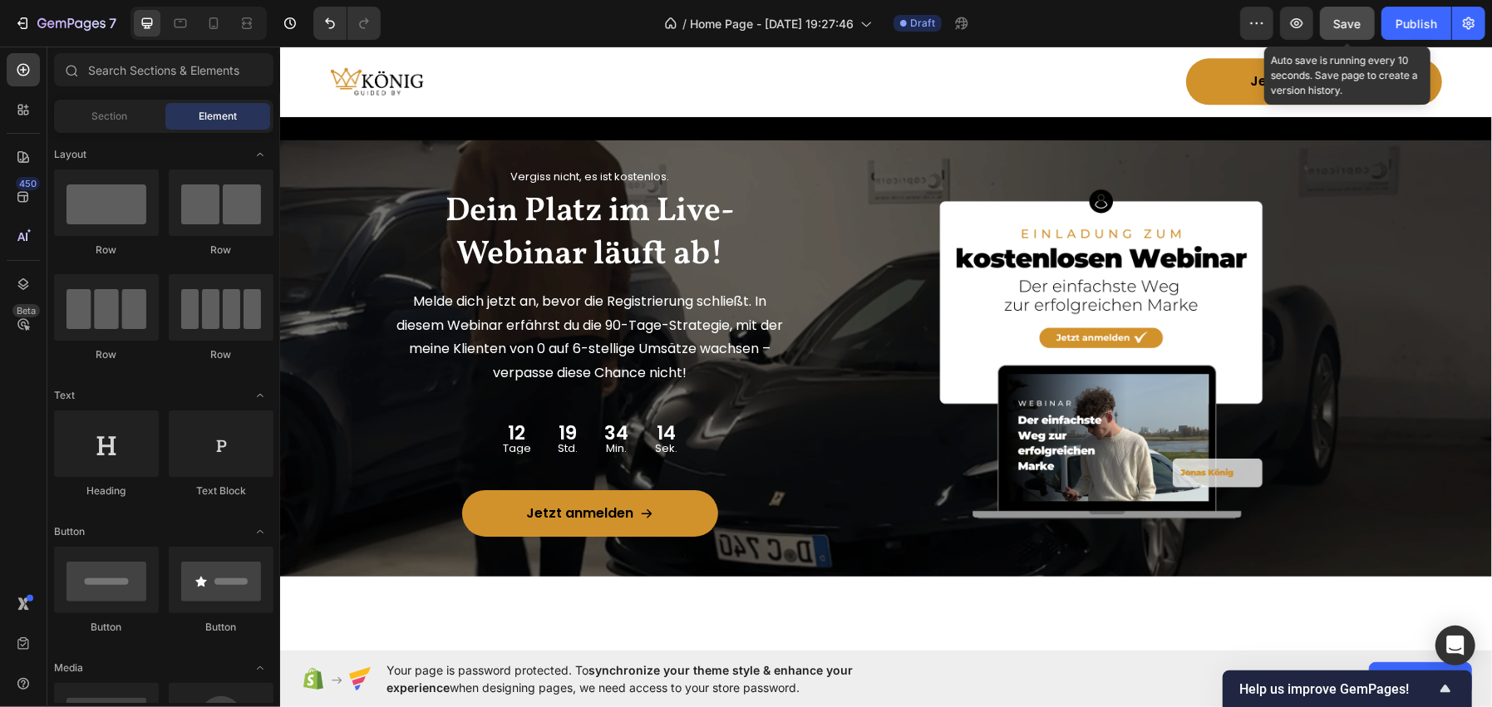
click at [1331, 22] on button "Save" at bounding box center [1347, 23] width 55 height 33
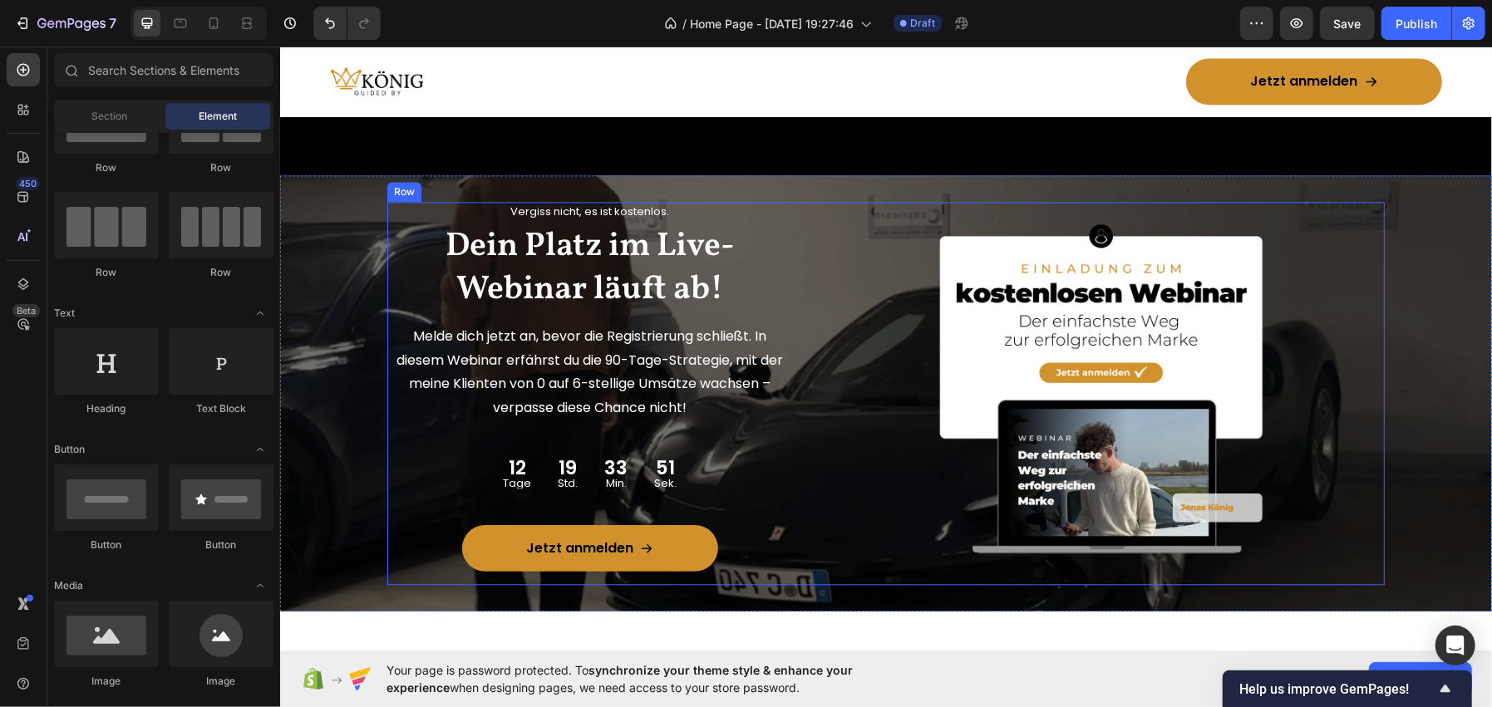
scroll to position [2767, 0]
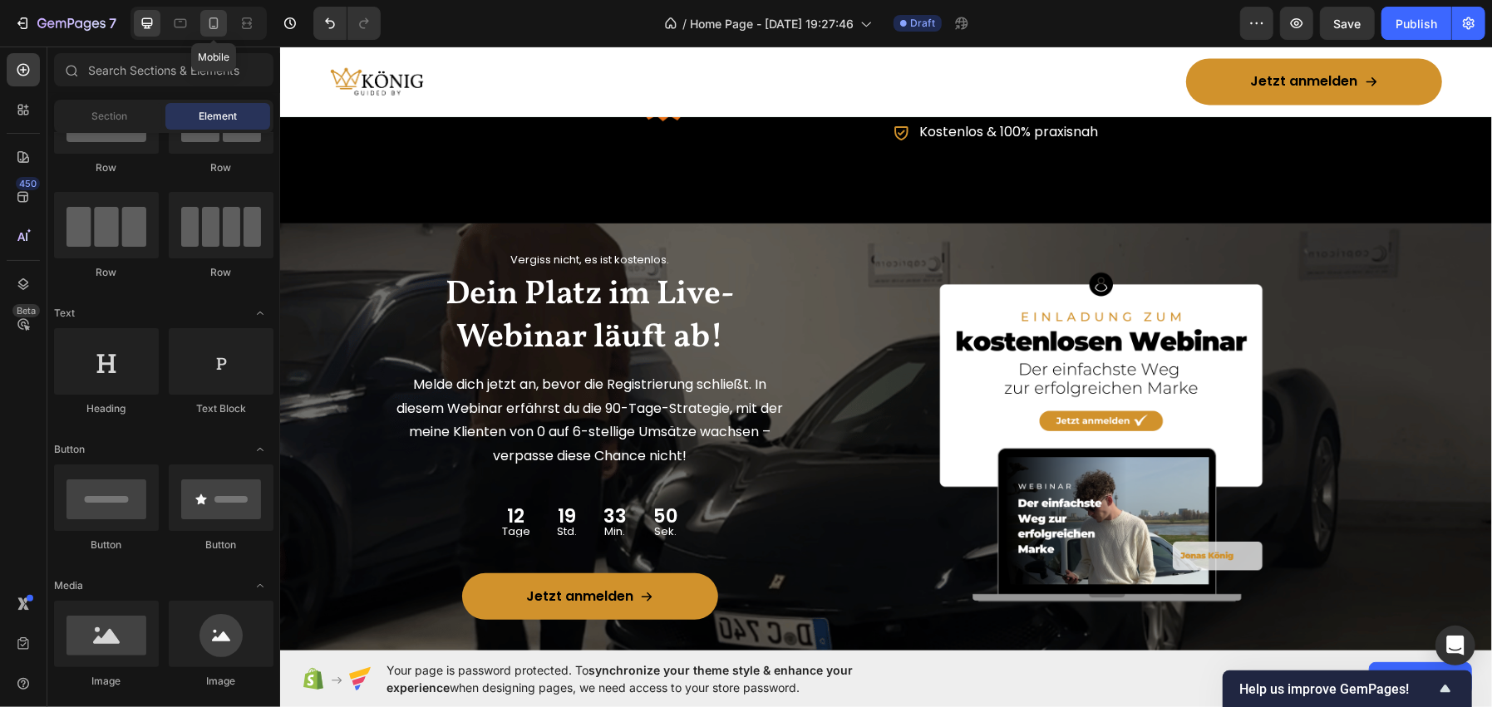
click at [214, 30] on icon at bounding box center [213, 23] width 17 height 17
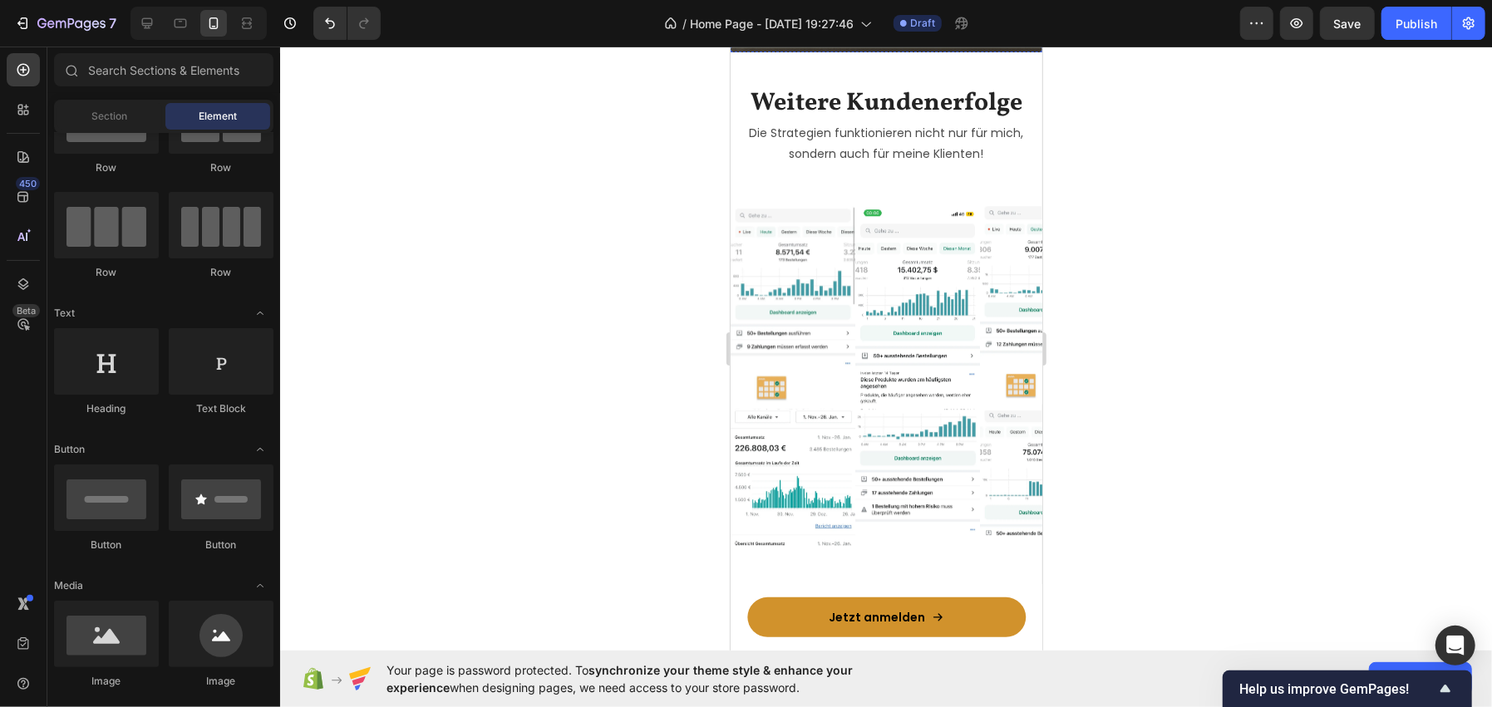
scroll to position [3409, 0]
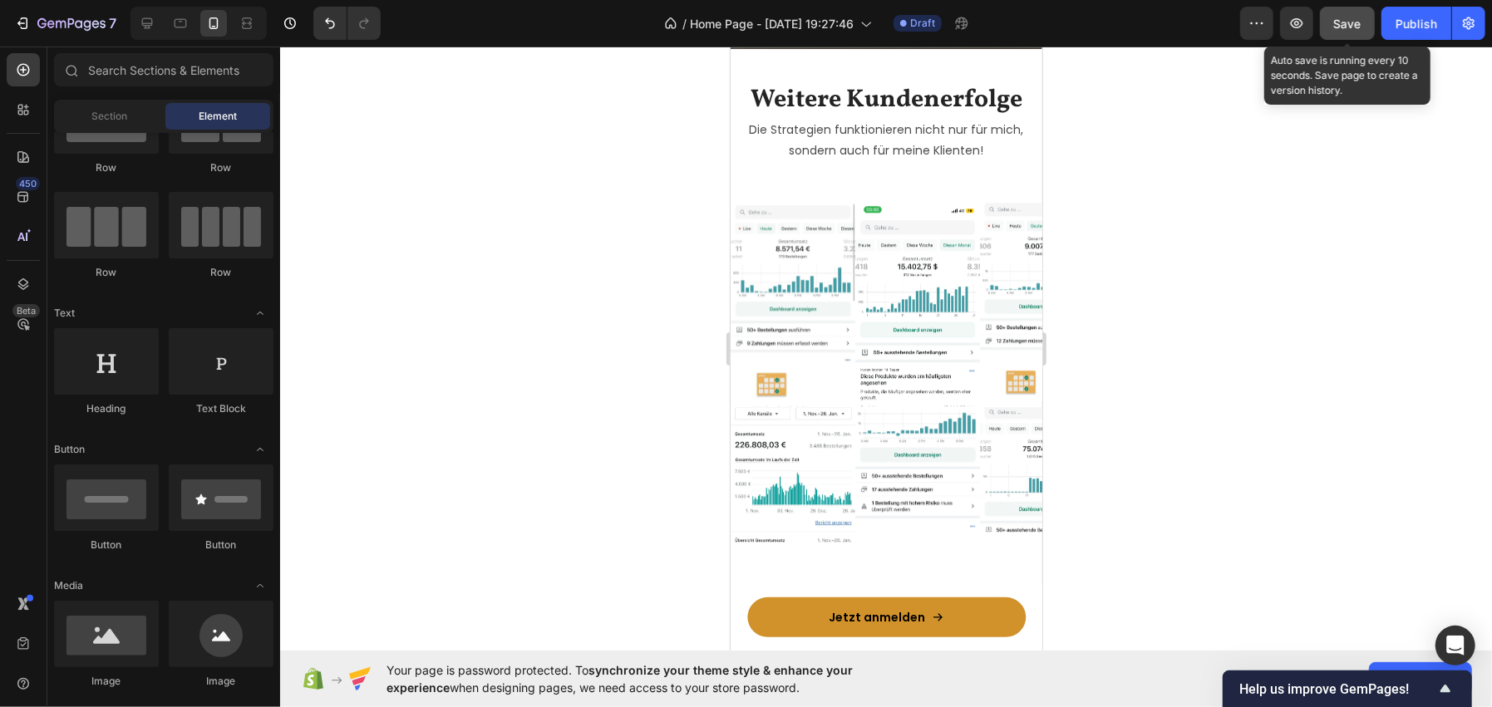
click at [1329, 16] on button "Save" at bounding box center [1347, 23] width 55 height 33
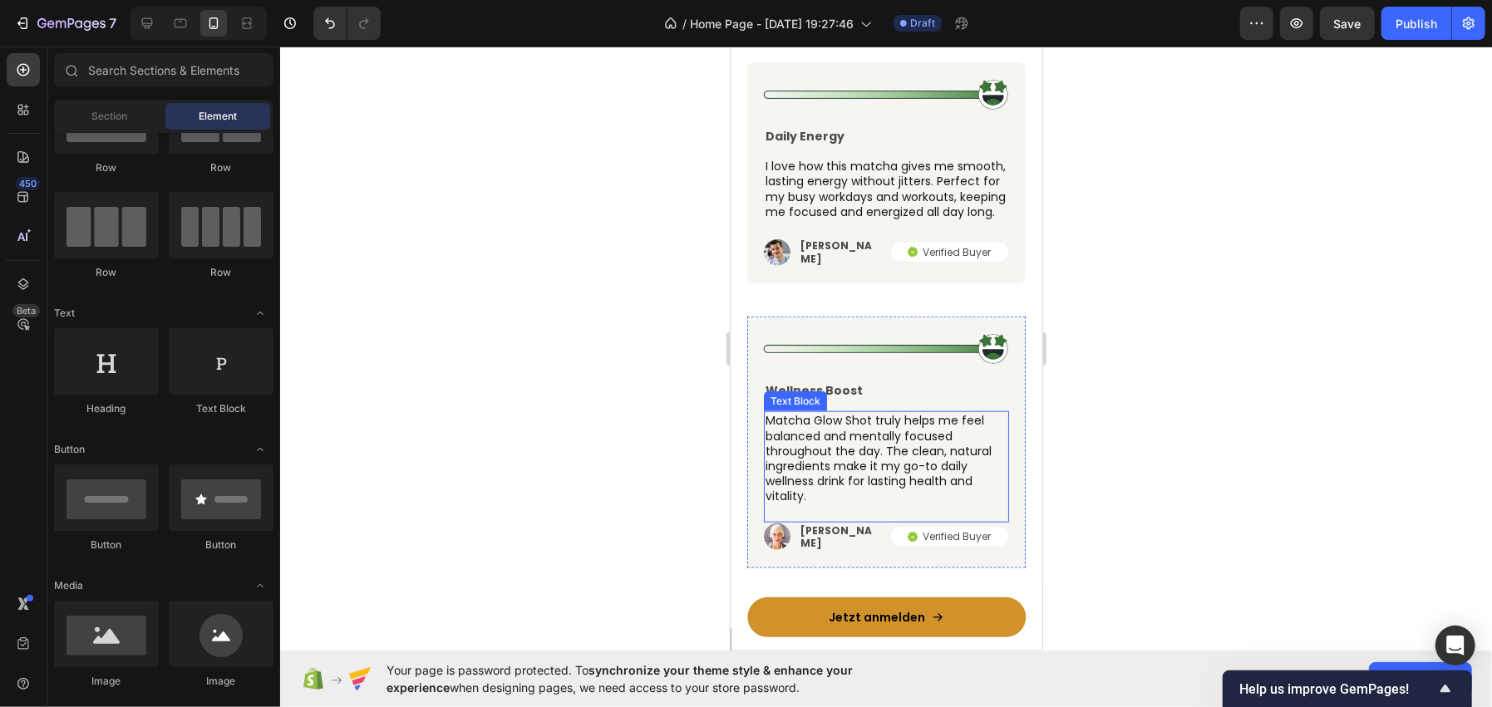
scroll to position [5487, 0]
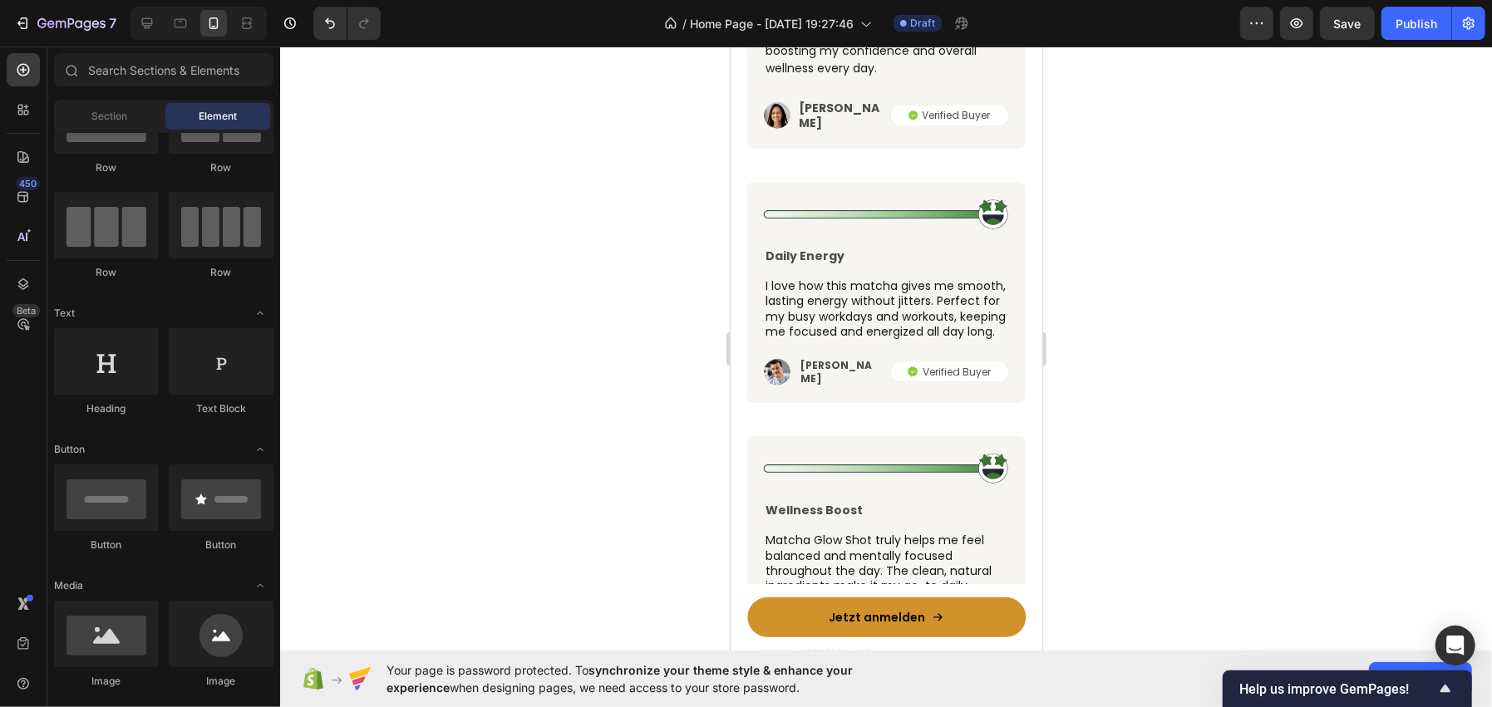
click at [131, 28] on div at bounding box center [198, 23] width 136 height 33
click at [139, 28] on icon at bounding box center [147, 23] width 17 height 17
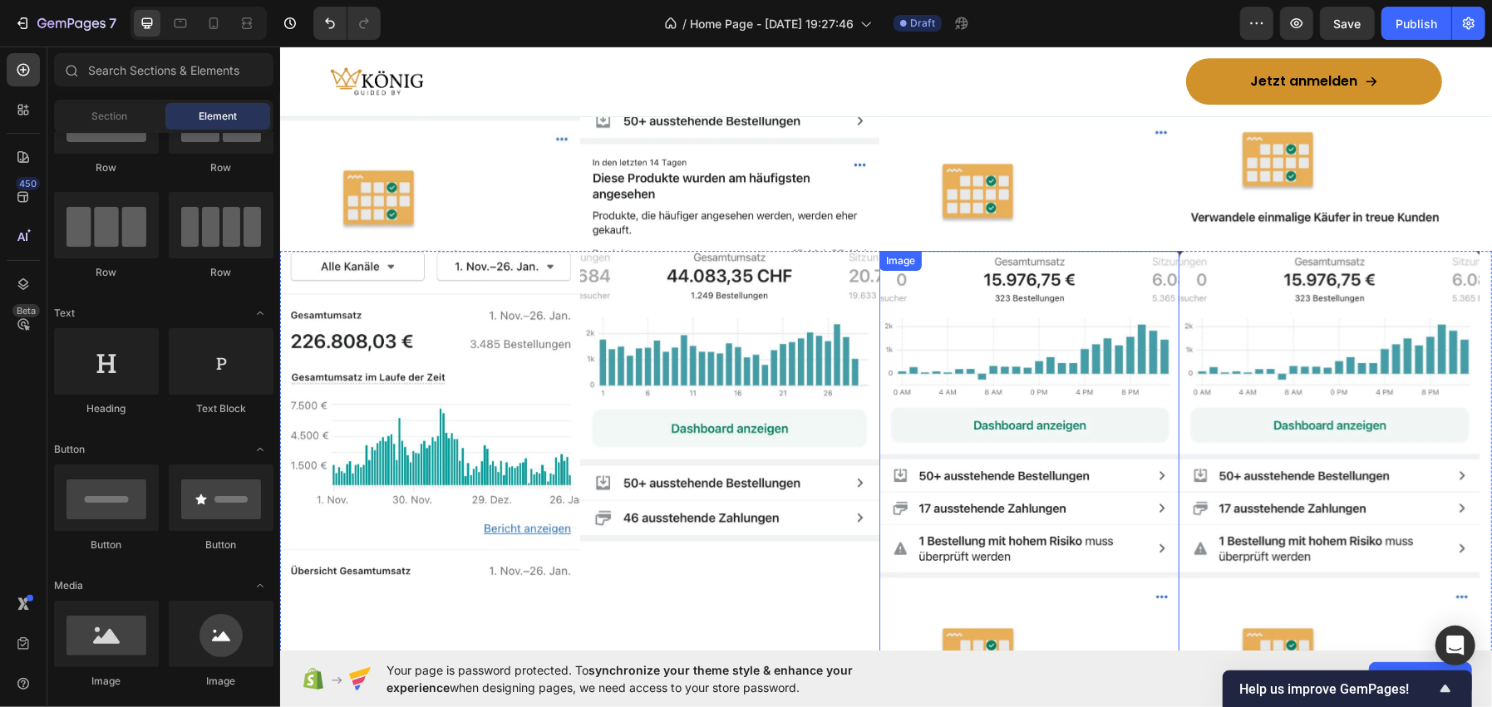
scroll to position [4082, 0]
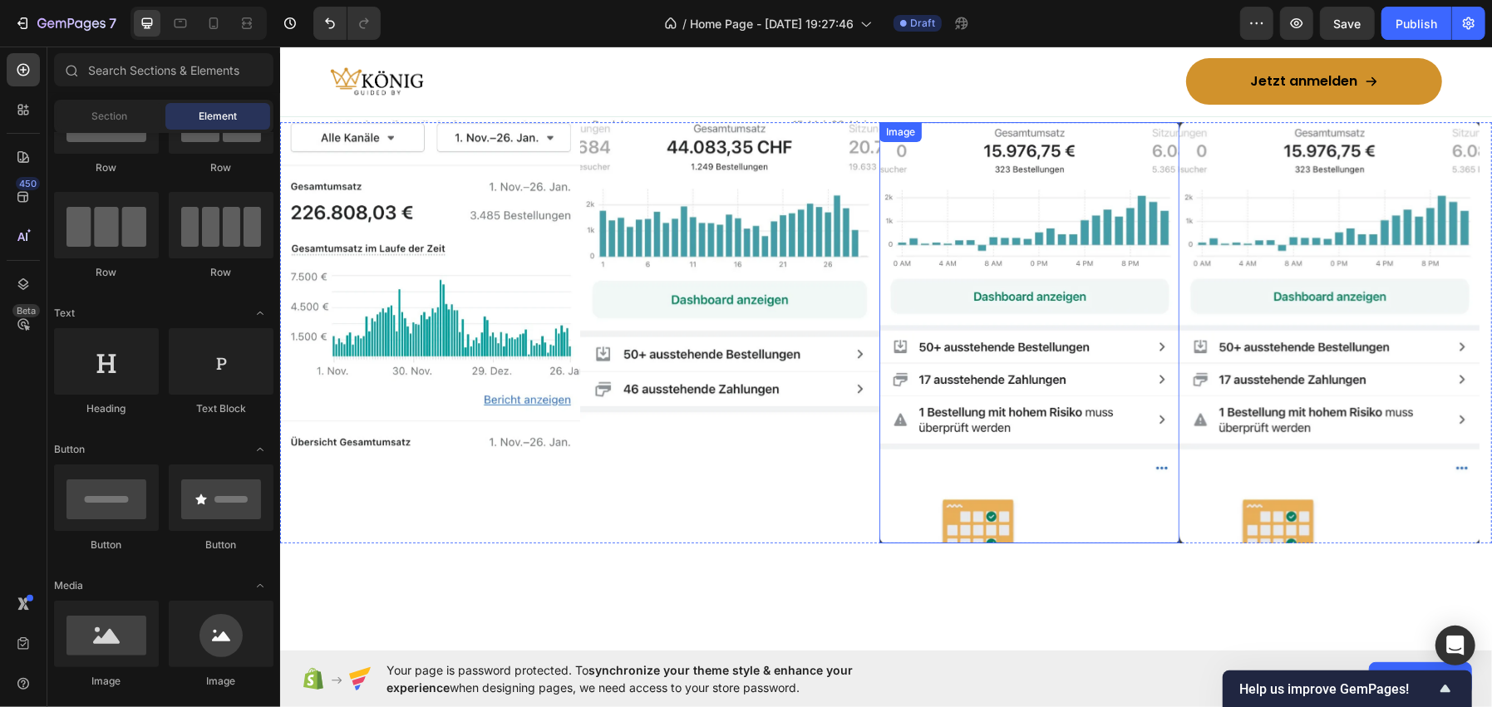
click at [933, 324] on img at bounding box center [1028, 331] width 300 height 421
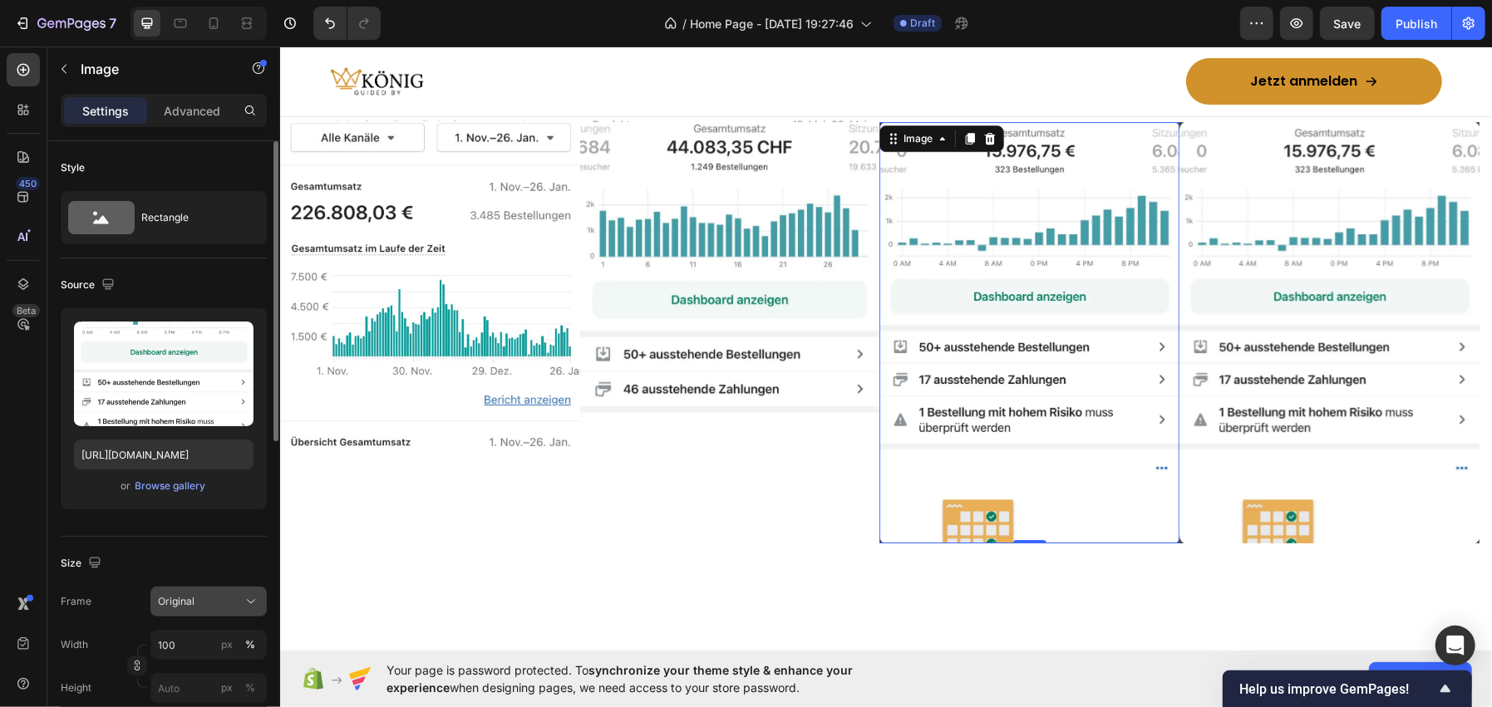
click at [194, 600] on div "Original" at bounding box center [198, 601] width 81 height 15
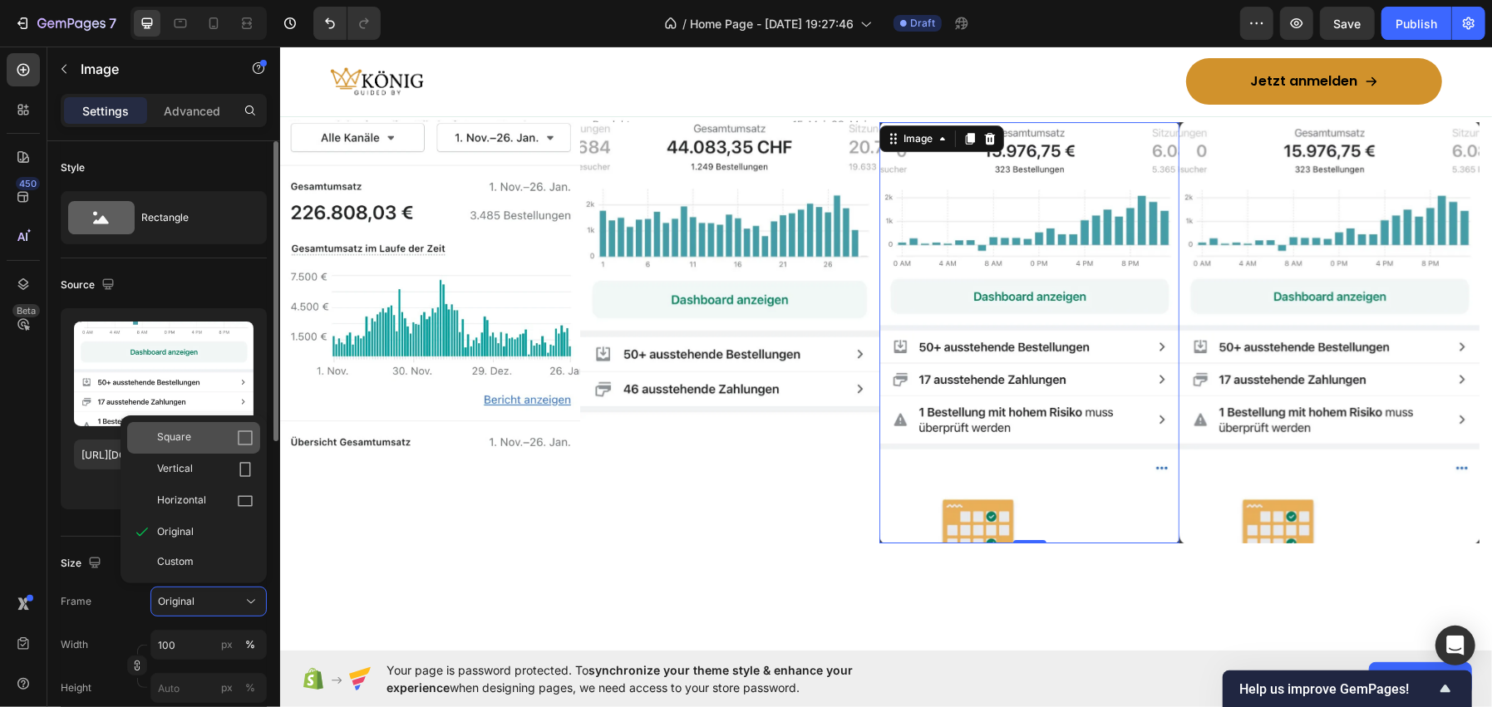
click at [199, 436] on div "Square" at bounding box center [205, 438] width 96 height 17
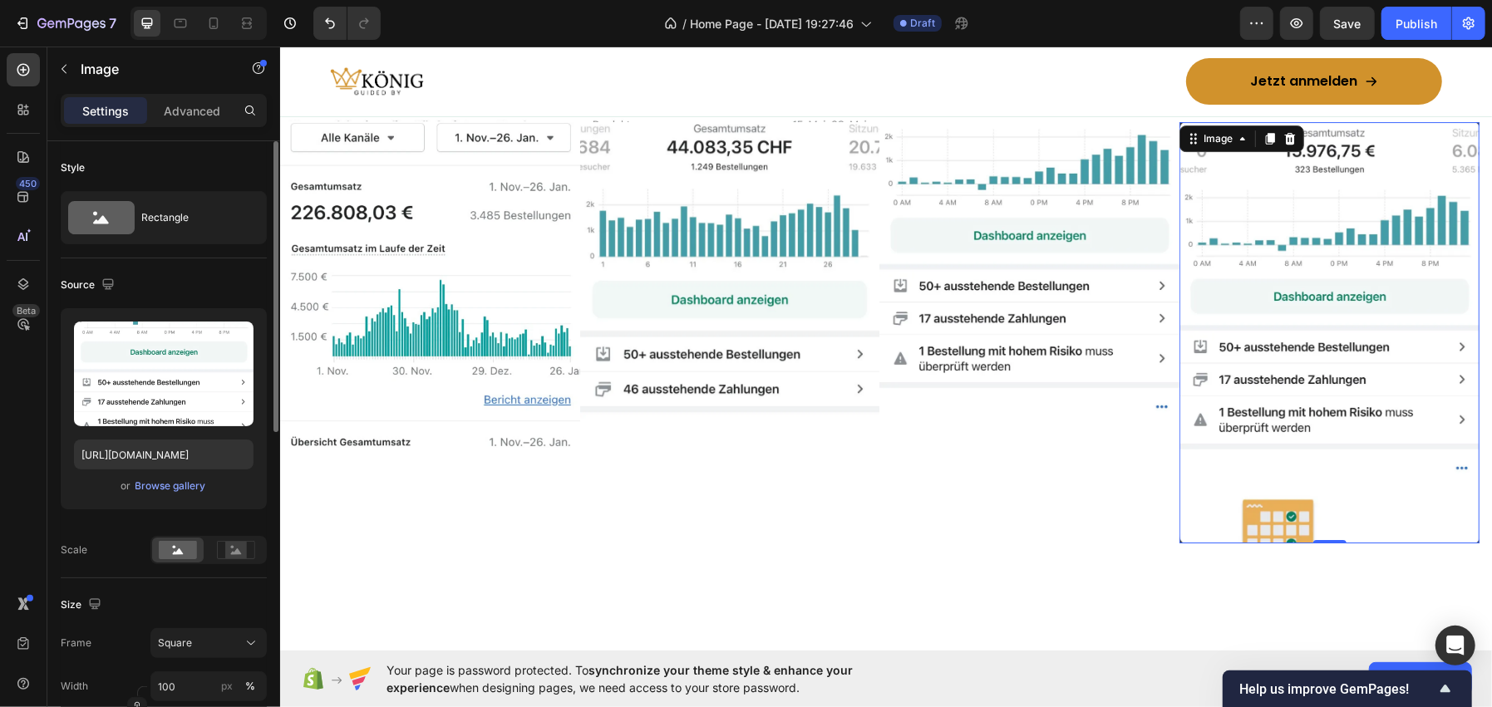
click at [1336, 313] on img at bounding box center [1329, 331] width 300 height 421
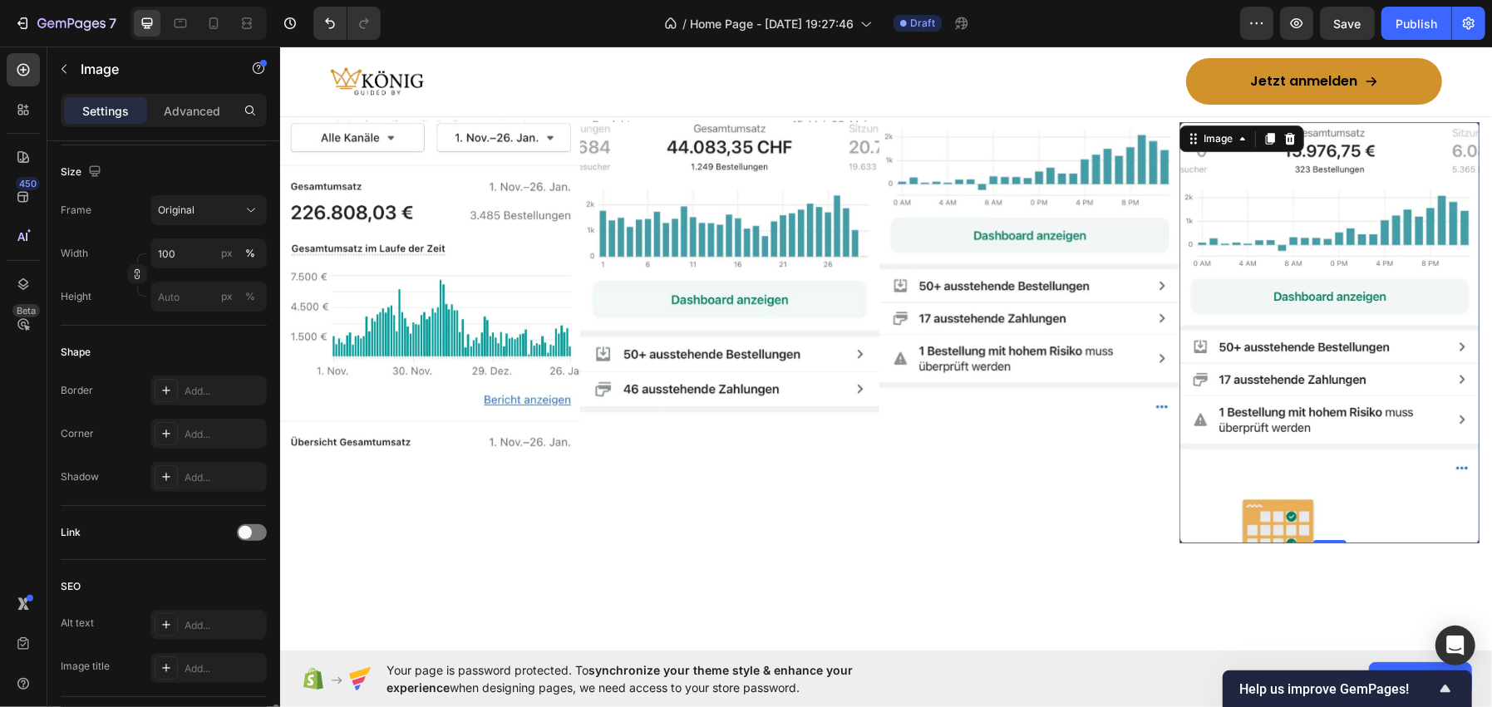
scroll to position [308, 0]
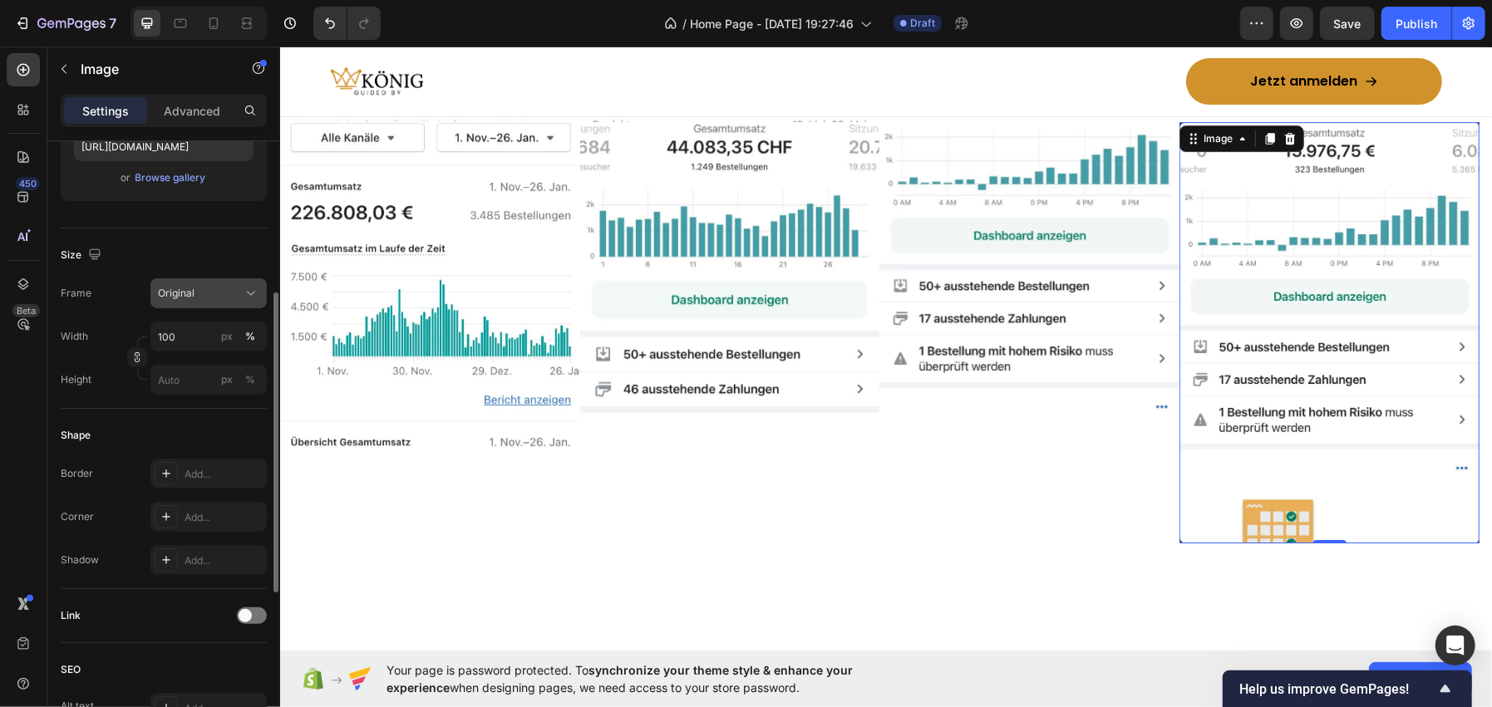
click at [216, 298] on div "Original" at bounding box center [198, 293] width 81 height 15
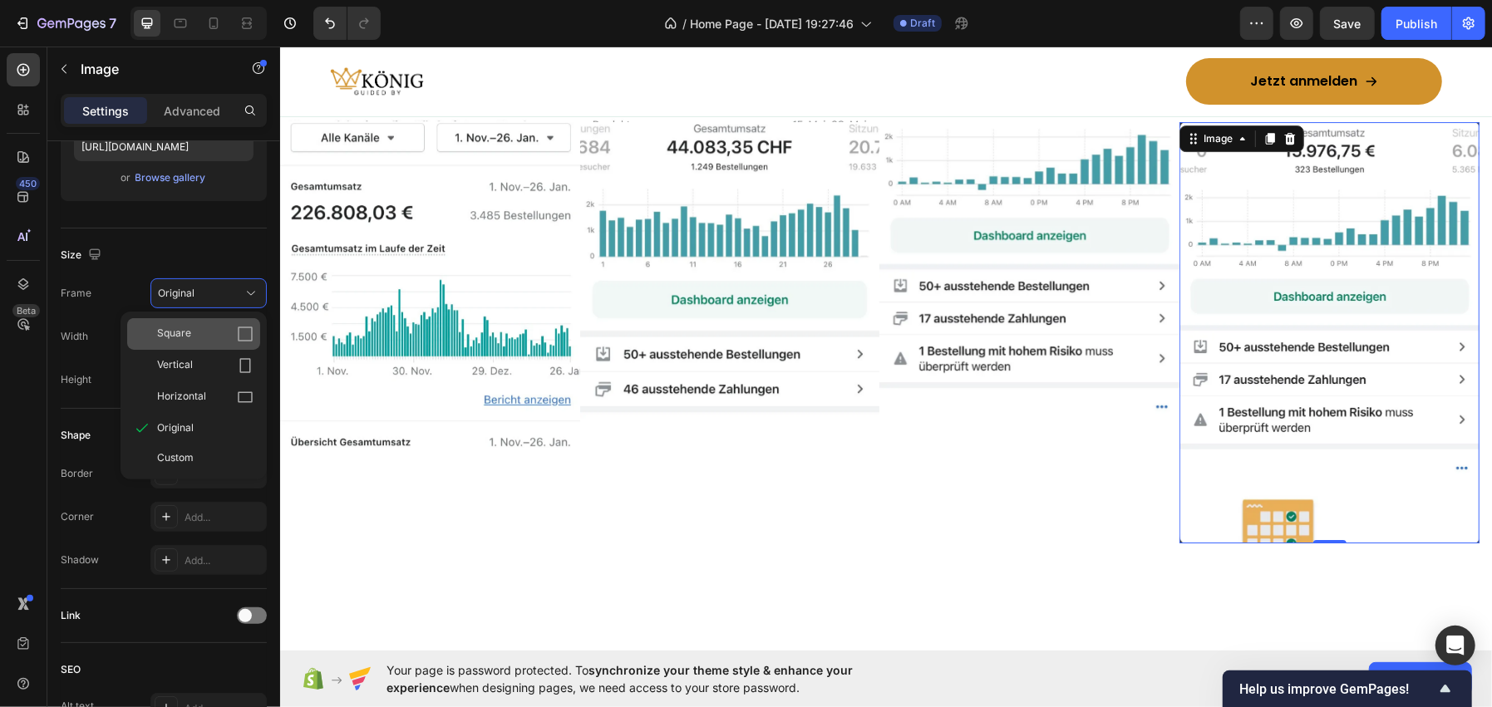
click at [214, 321] on div "Square" at bounding box center [193, 334] width 133 height 32
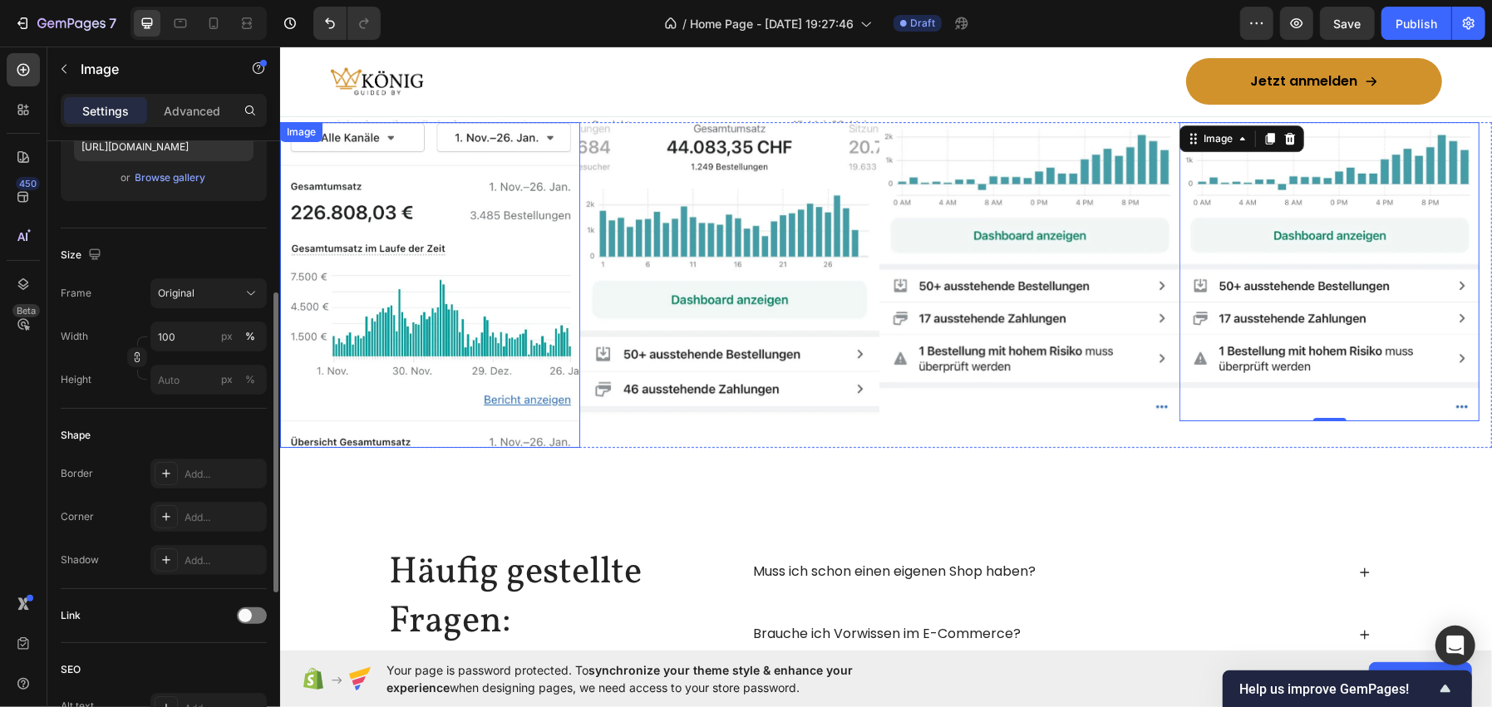
click at [425, 350] on img at bounding box center [429, 284] width 300 height 327
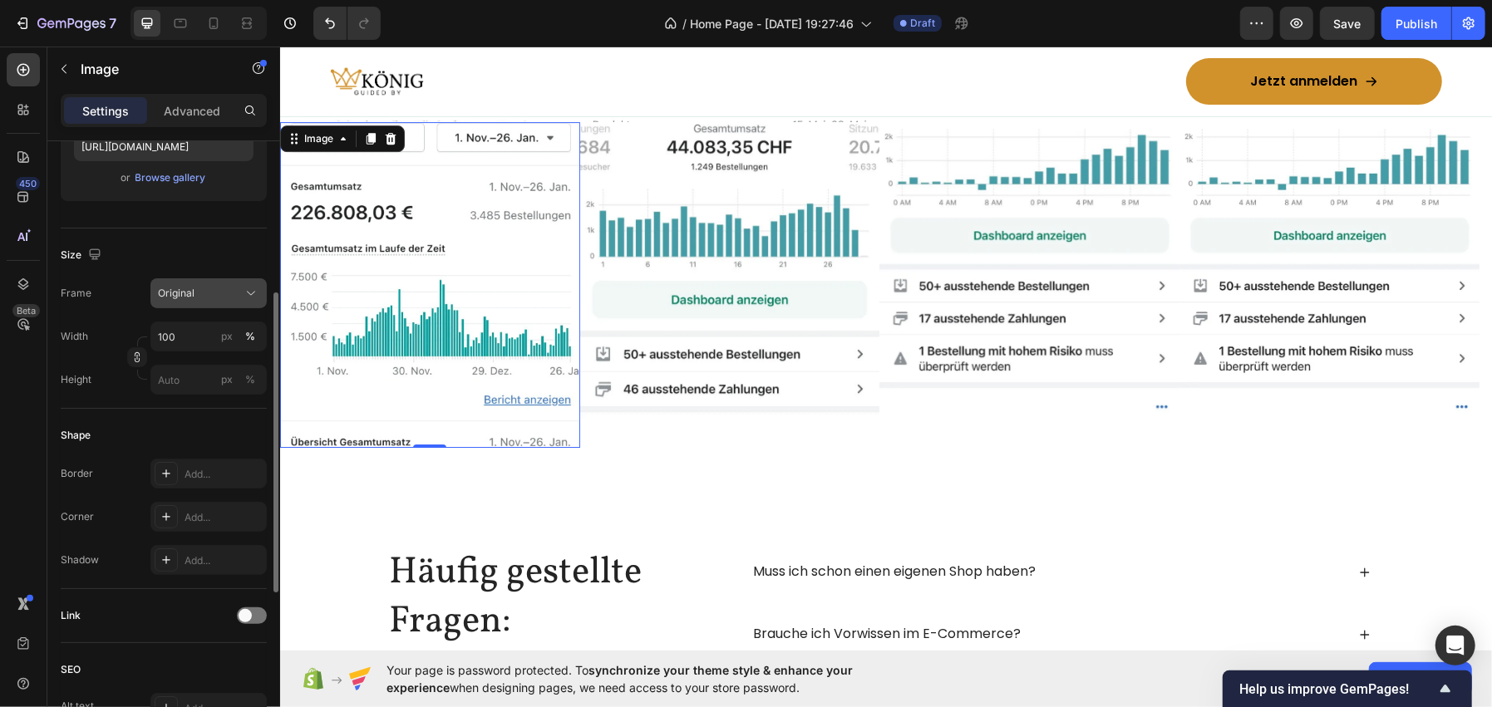
click at [185, 282] on button "Original" at bounding box center [208, 293] width 116 height 30
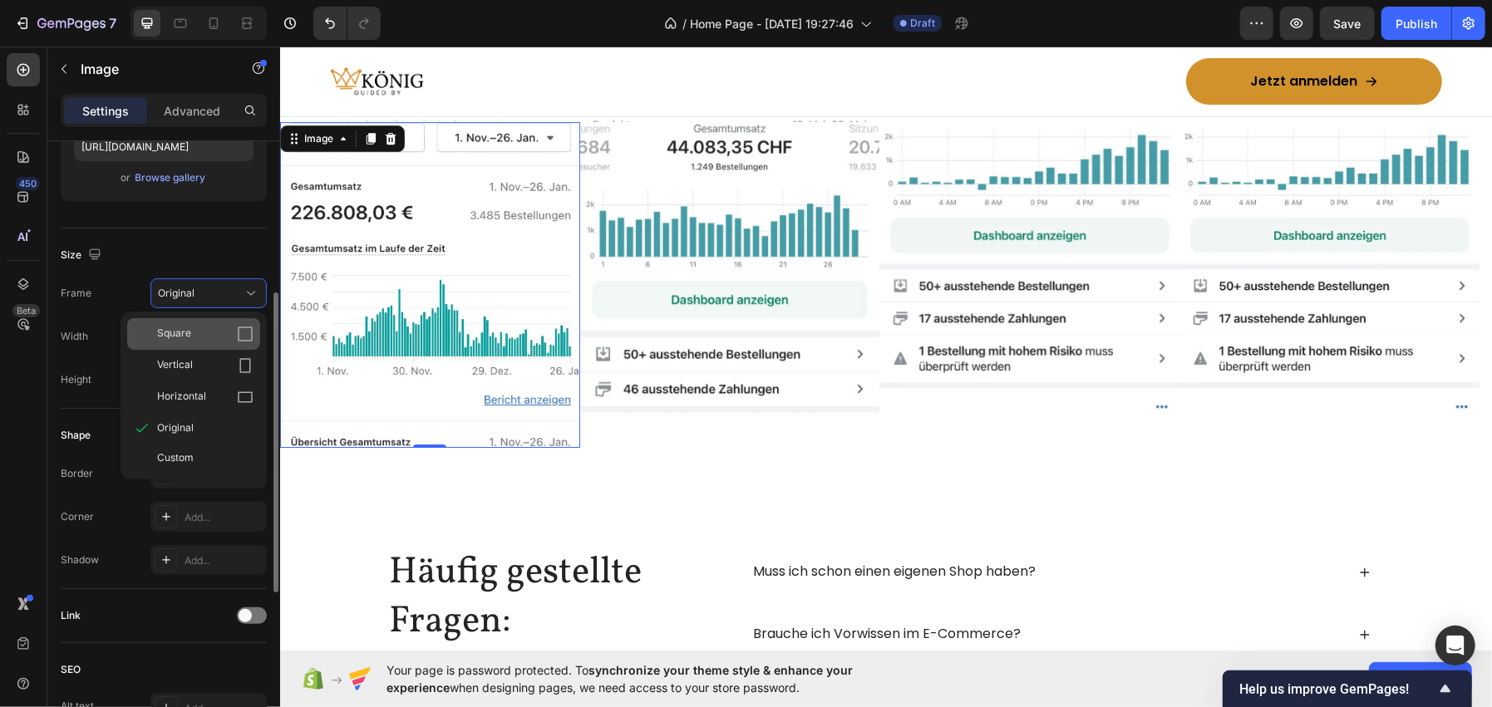
click at [194, 320] on div "Square" at bounding box center [193, 334] width 133 height 32
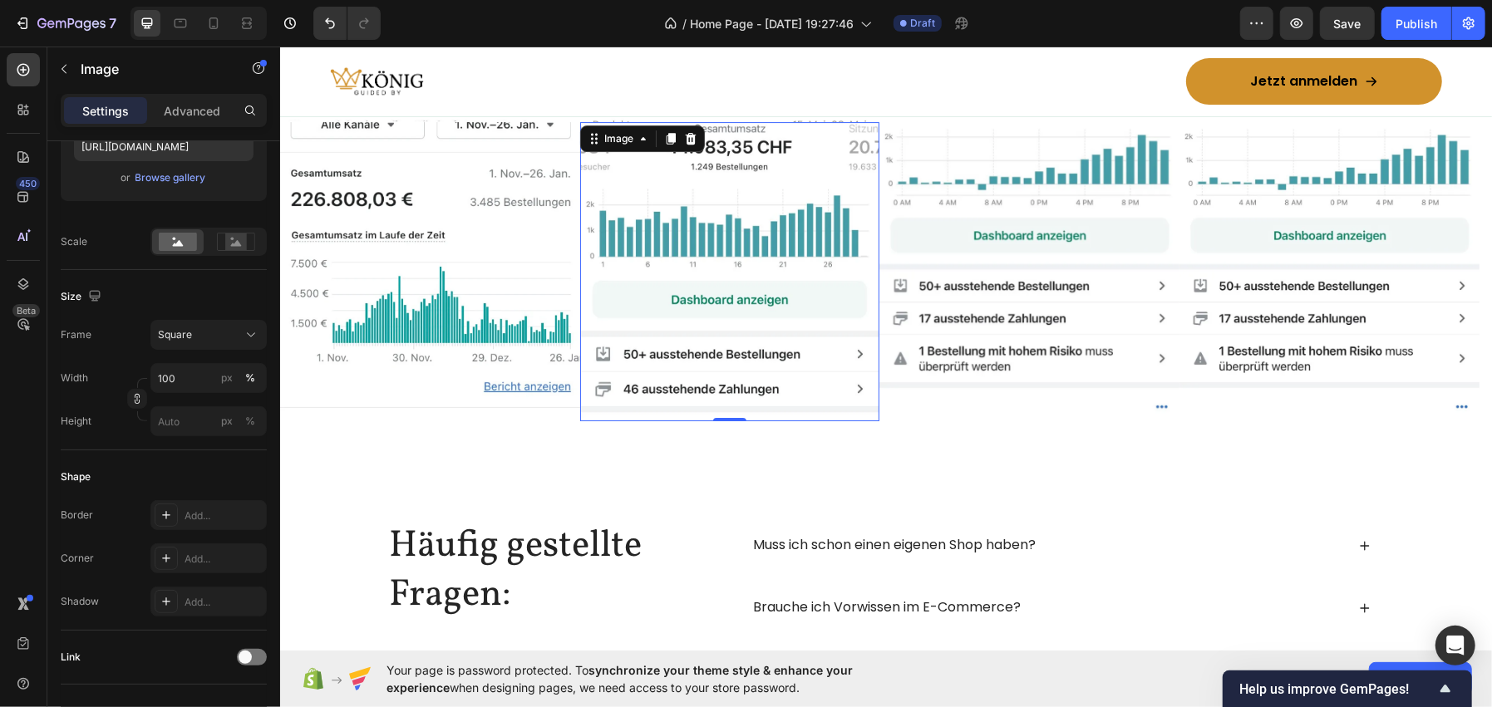
click at [719, 283] on img at bounding box center [729, 271] width 300 height 300
click at [192, 332] on div "Square" at bounding box center [198, 334] width 81 height 15
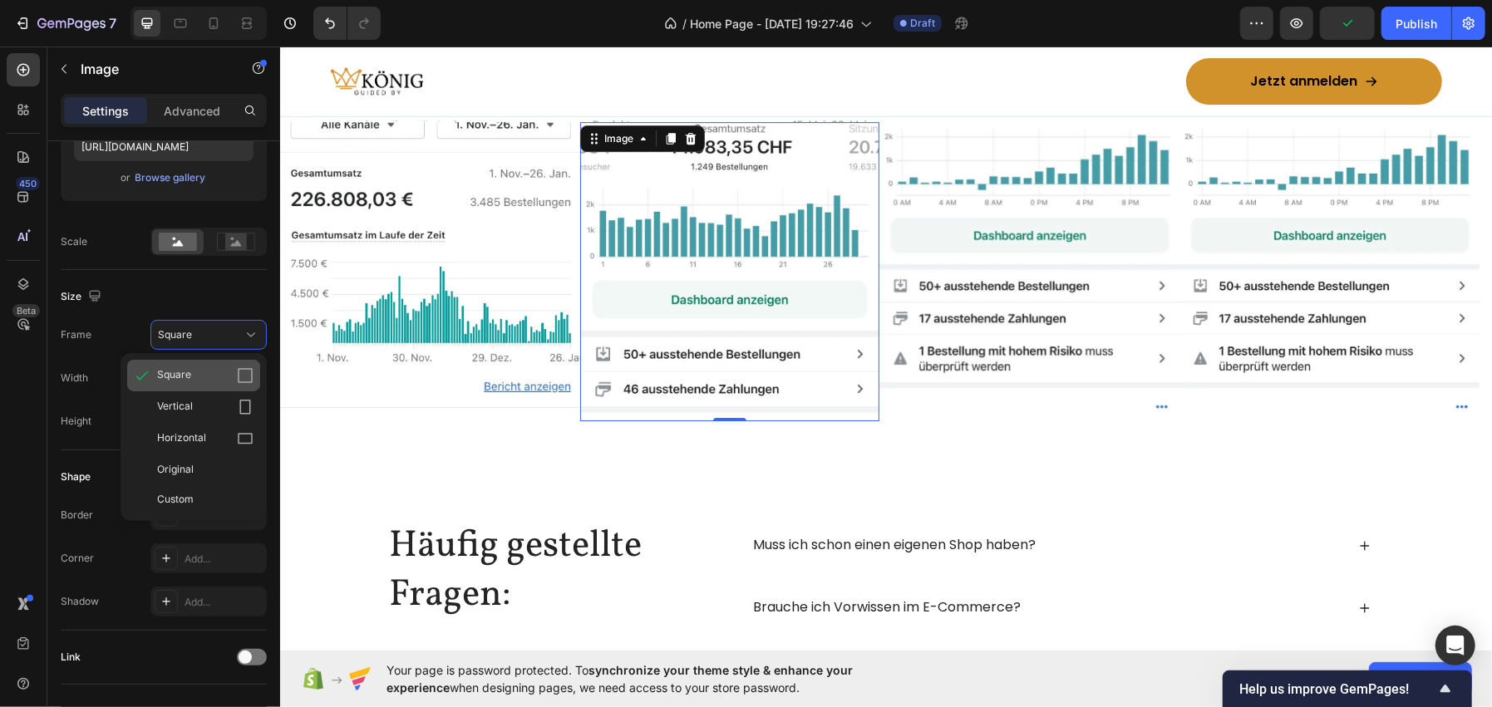
click at [190, 369] on div "Square" at bounding box center [205, 375] width 96 height 17
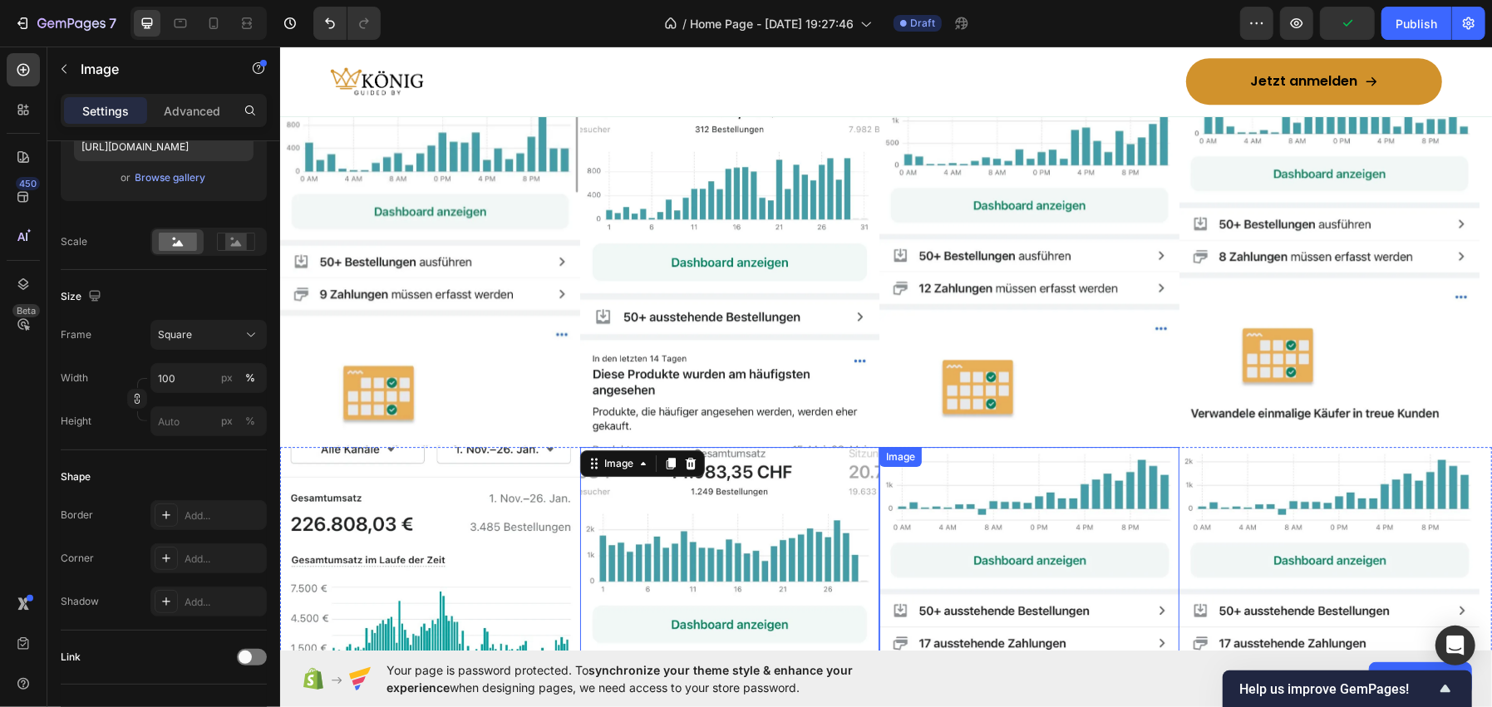
scroll to position [3750, 0]
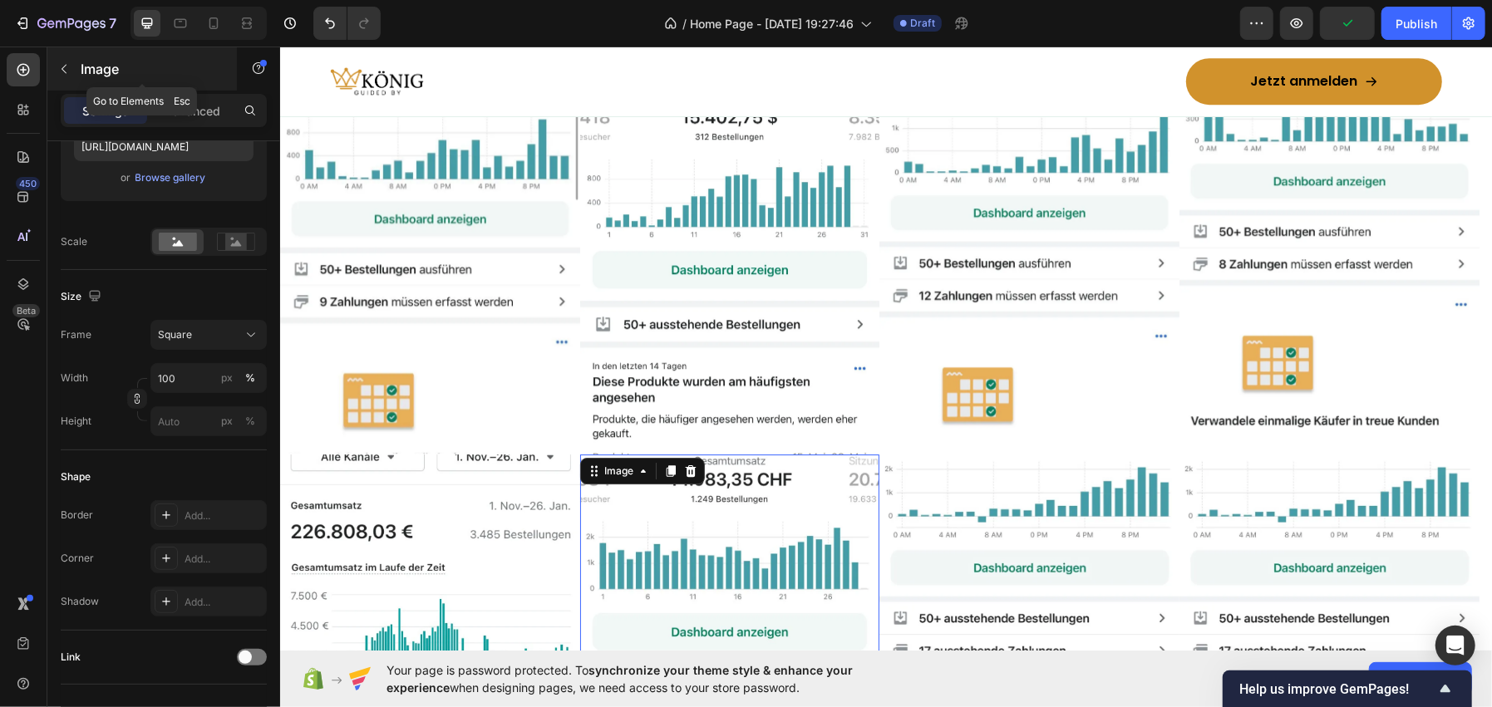
click at [168, 75] on p "Image" at bounding box center [151, 69] width 141 height 20
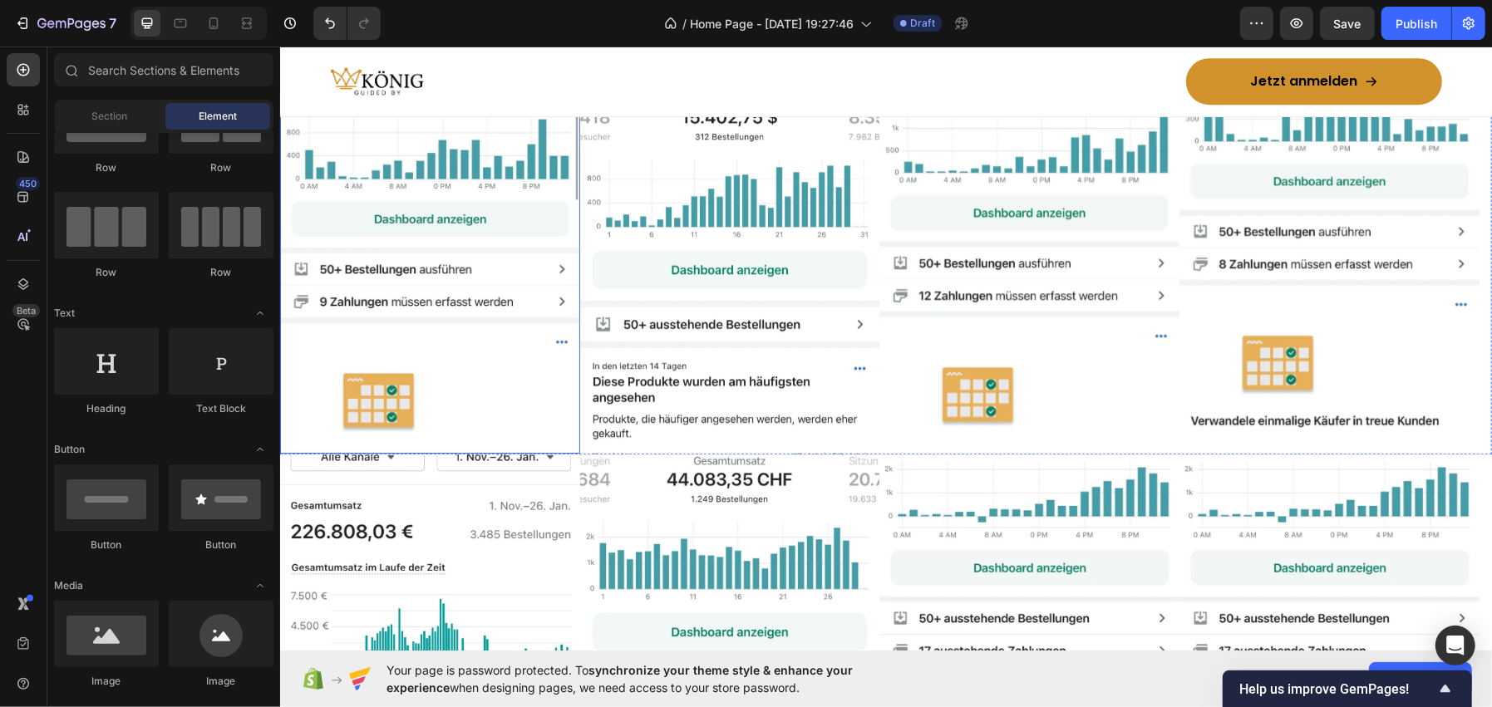
click at [486, 245] on img at bounding box center [429, 208] width 300 height 491
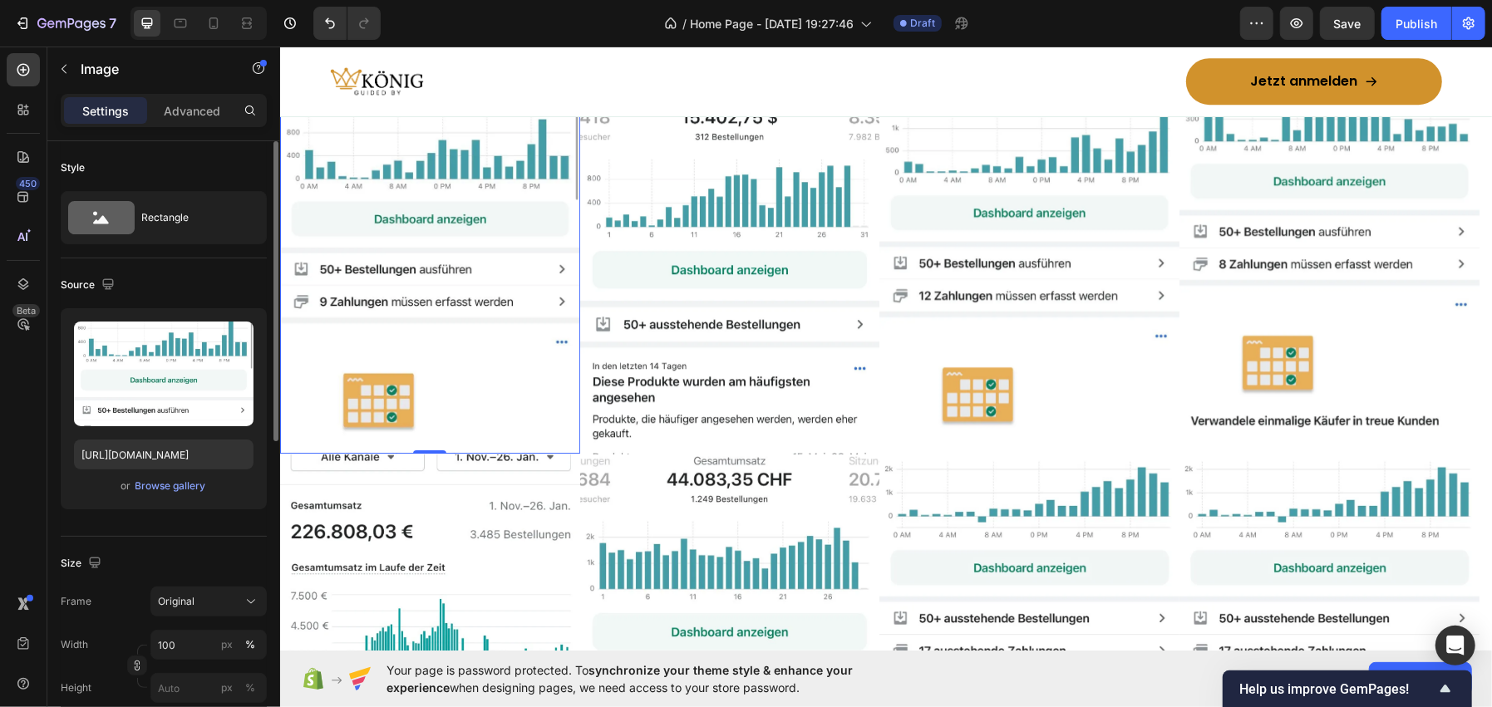
scroll to position [165, 0]
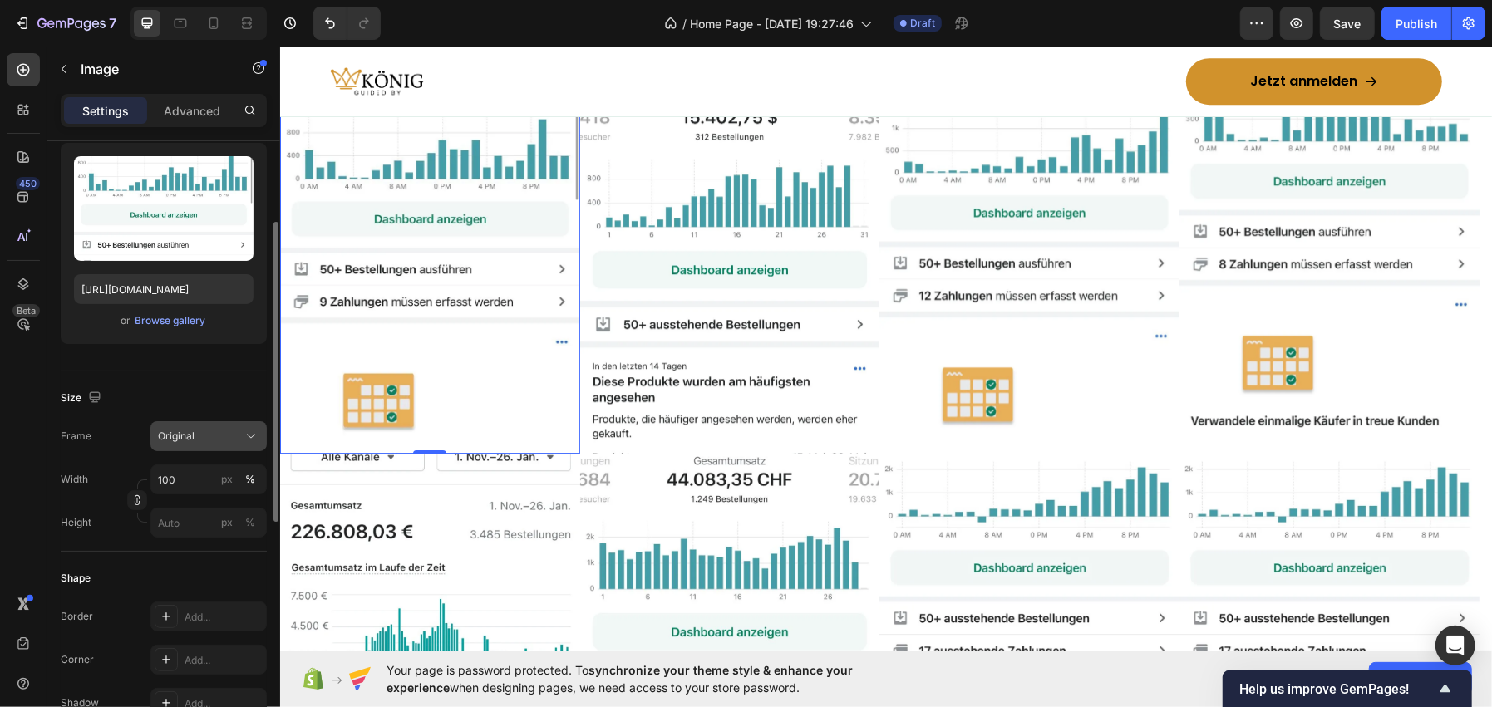
click at [209, 431] on div "Original" at bounding box center [198, 436] width 81 height 15
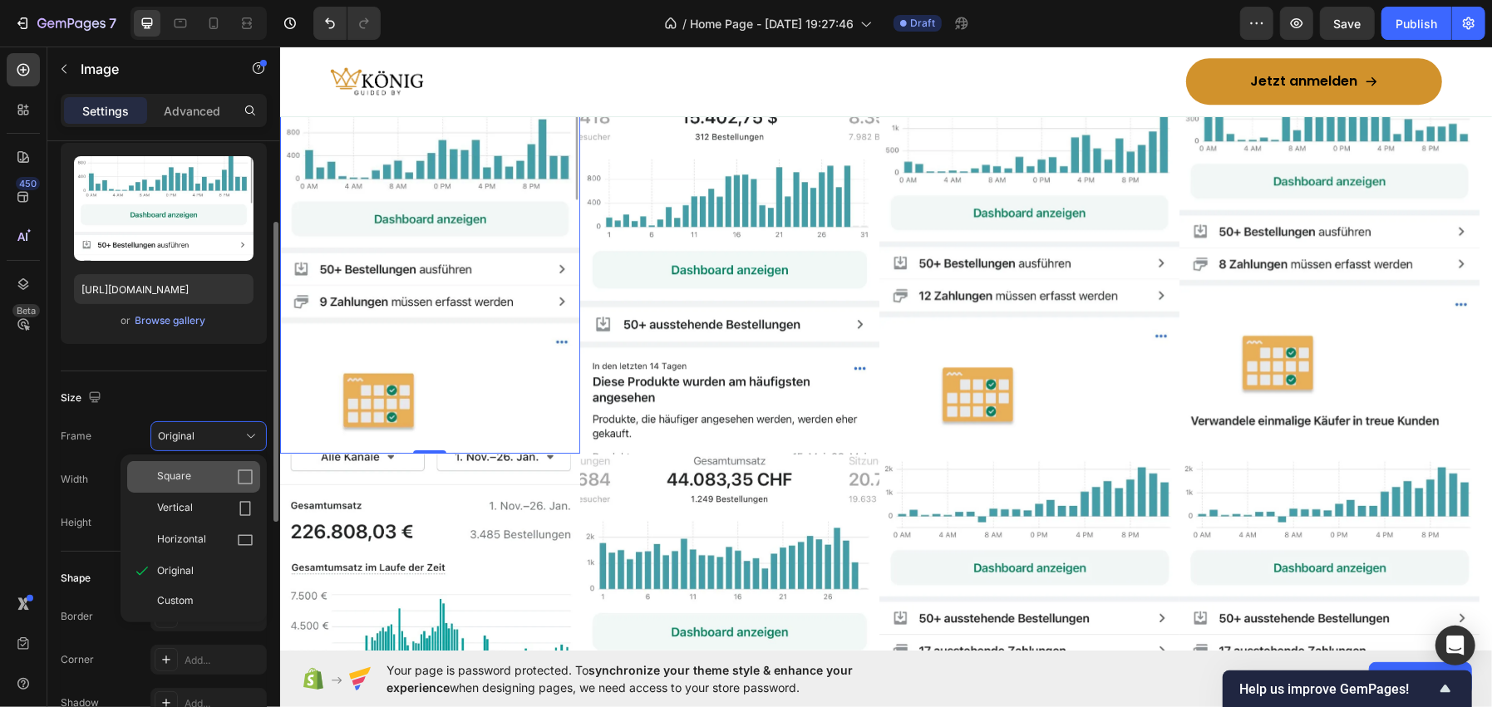
click at [202, 471] on div "Square" at bounding box center [205, 477] width 96 height 17
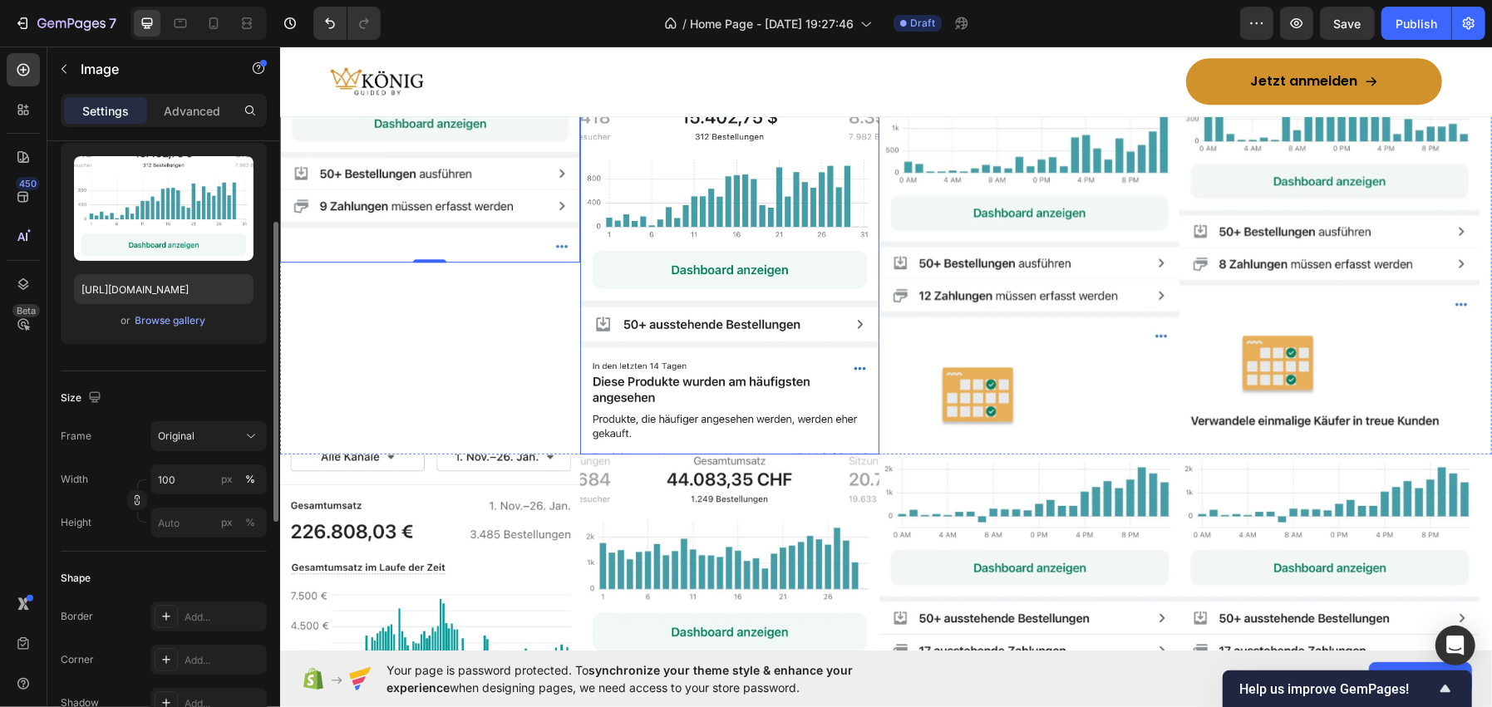
click at [684, 273] on img at bounding box center [729, 208] width 300 height 491
click at [218, 429] on div "Original" at bounding box center [198, 436] width 81 height 15
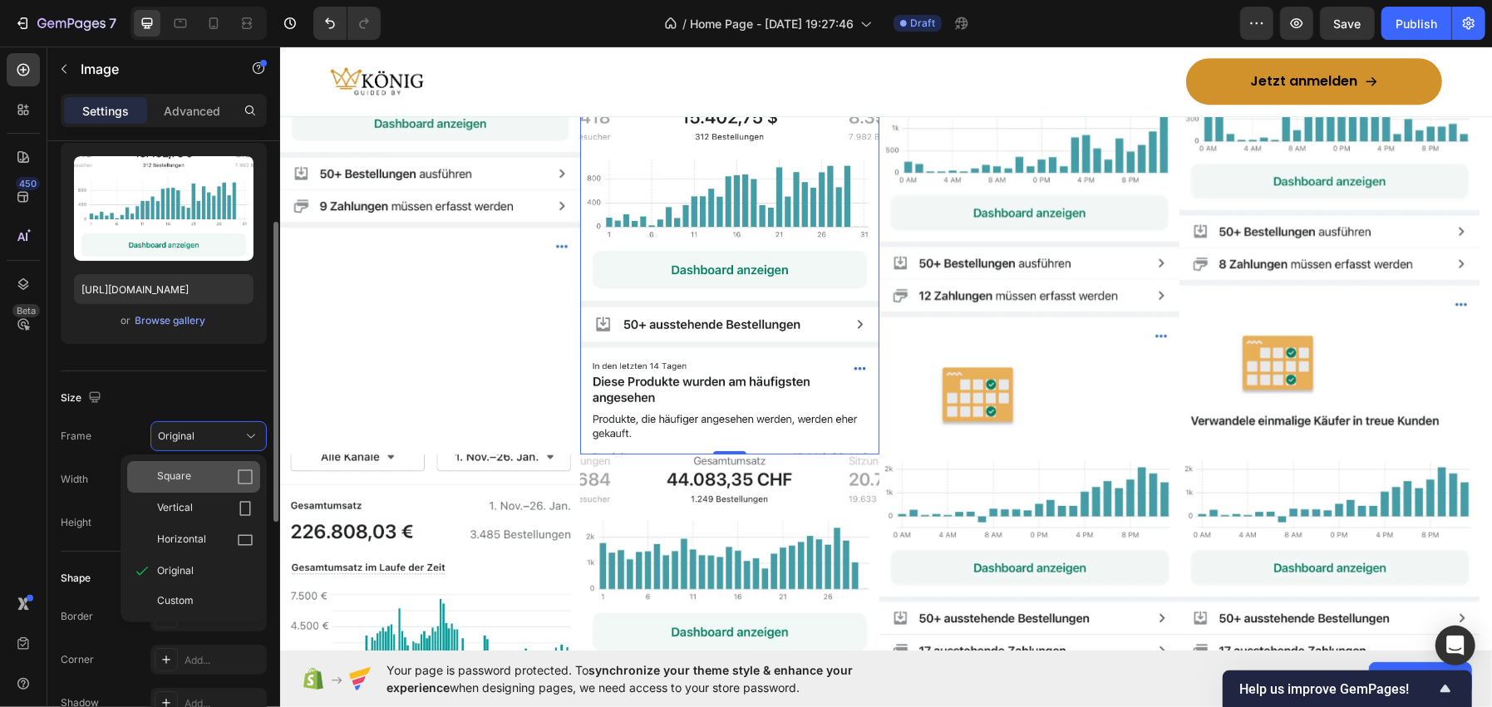
click at [208, 465] on div "Square" at bounding box center [193, 477] width 133 height 32
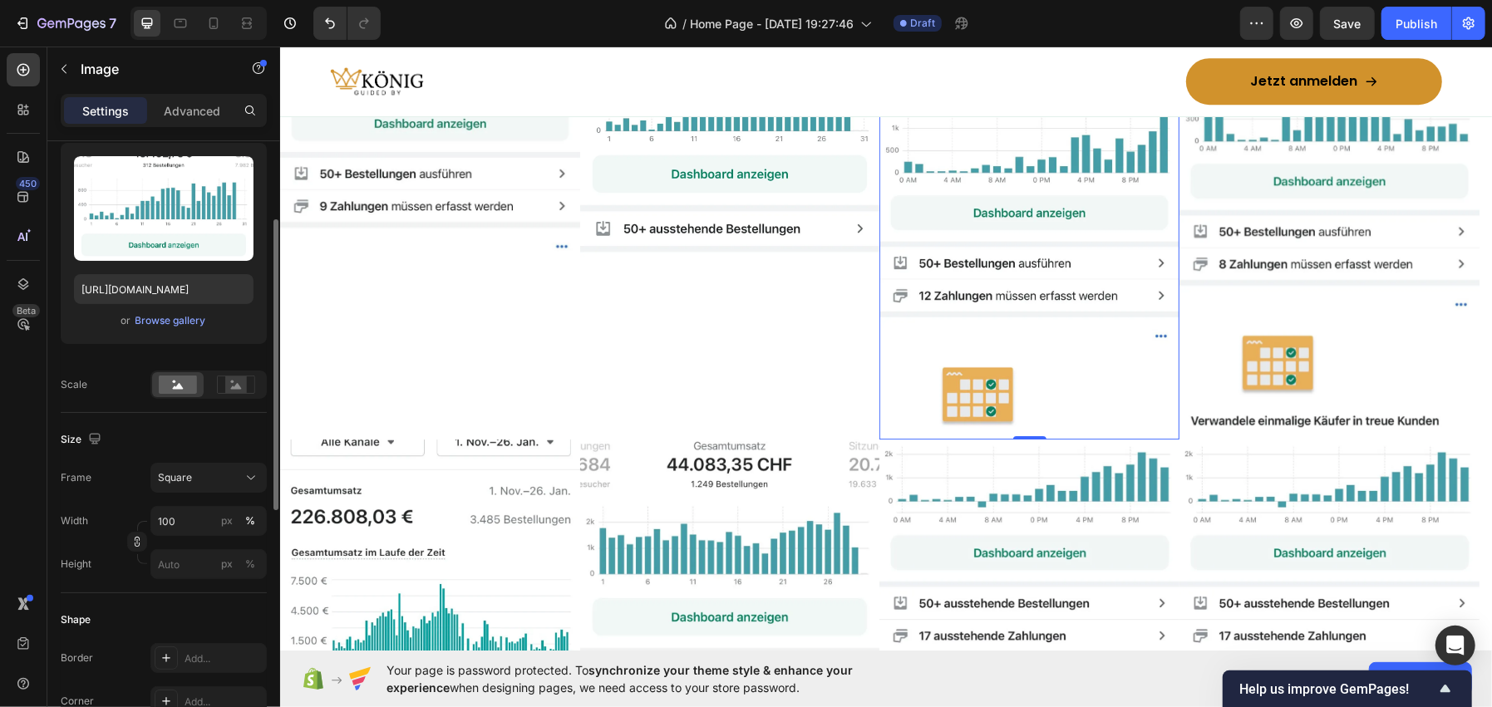
click at [1044, 240] on img at bounding box center [1028, 201] width 300 height 476
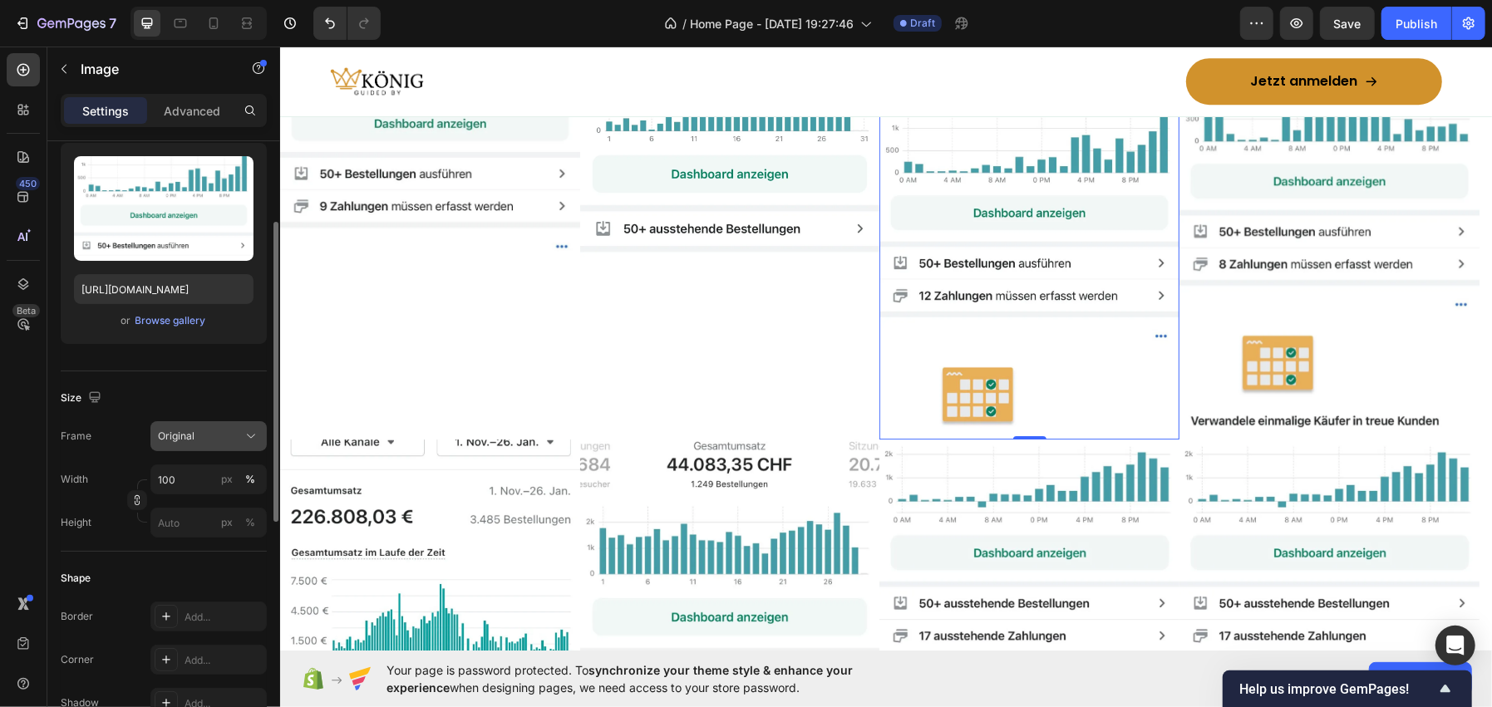
click at [237, 435] on div "Original" at bounding box center [198, 436] width 81 height 15
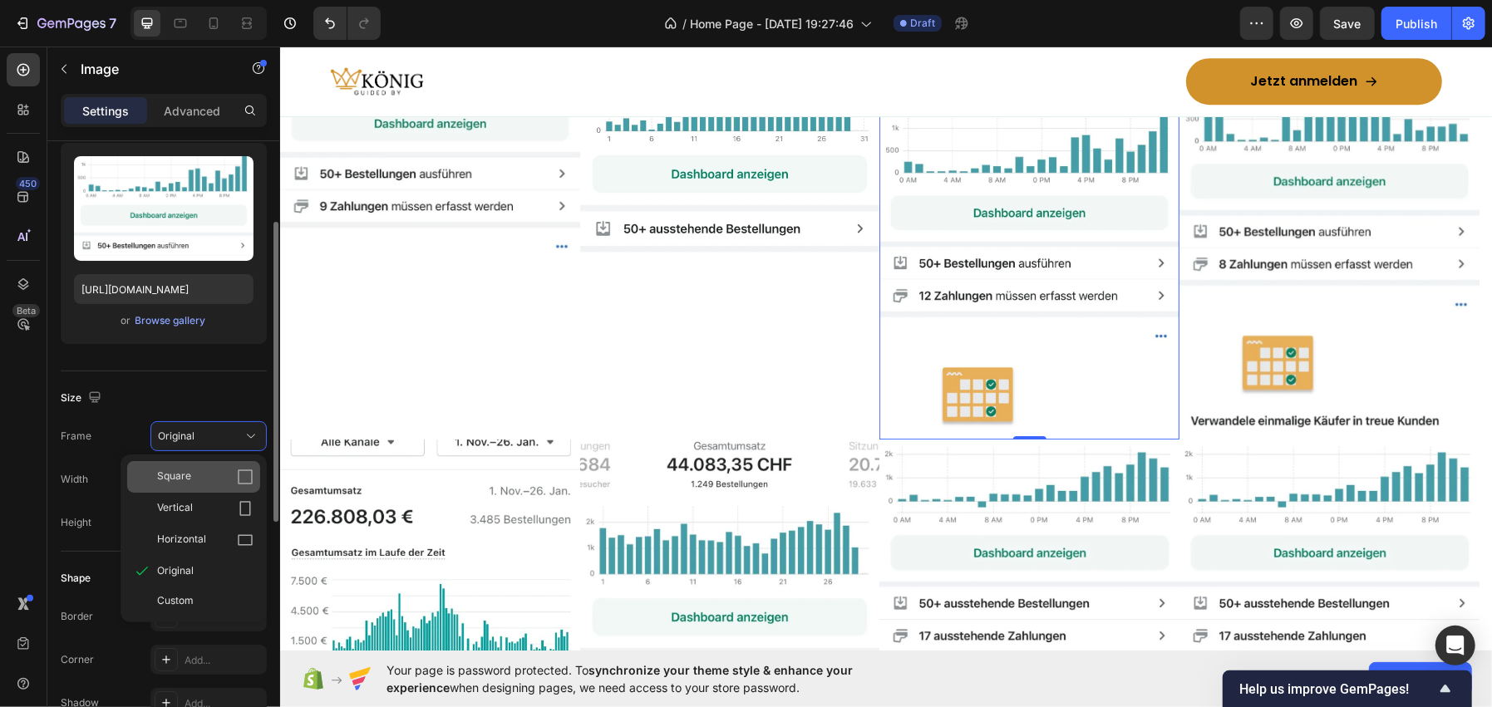
drag, startPoint x: 231, startPoint y: 465, endPoint x: 88, endPoint y: 381, distance: 165.8
click at [231, 465] on div "Square" at bounding box center [193, 477] width 133 height 32
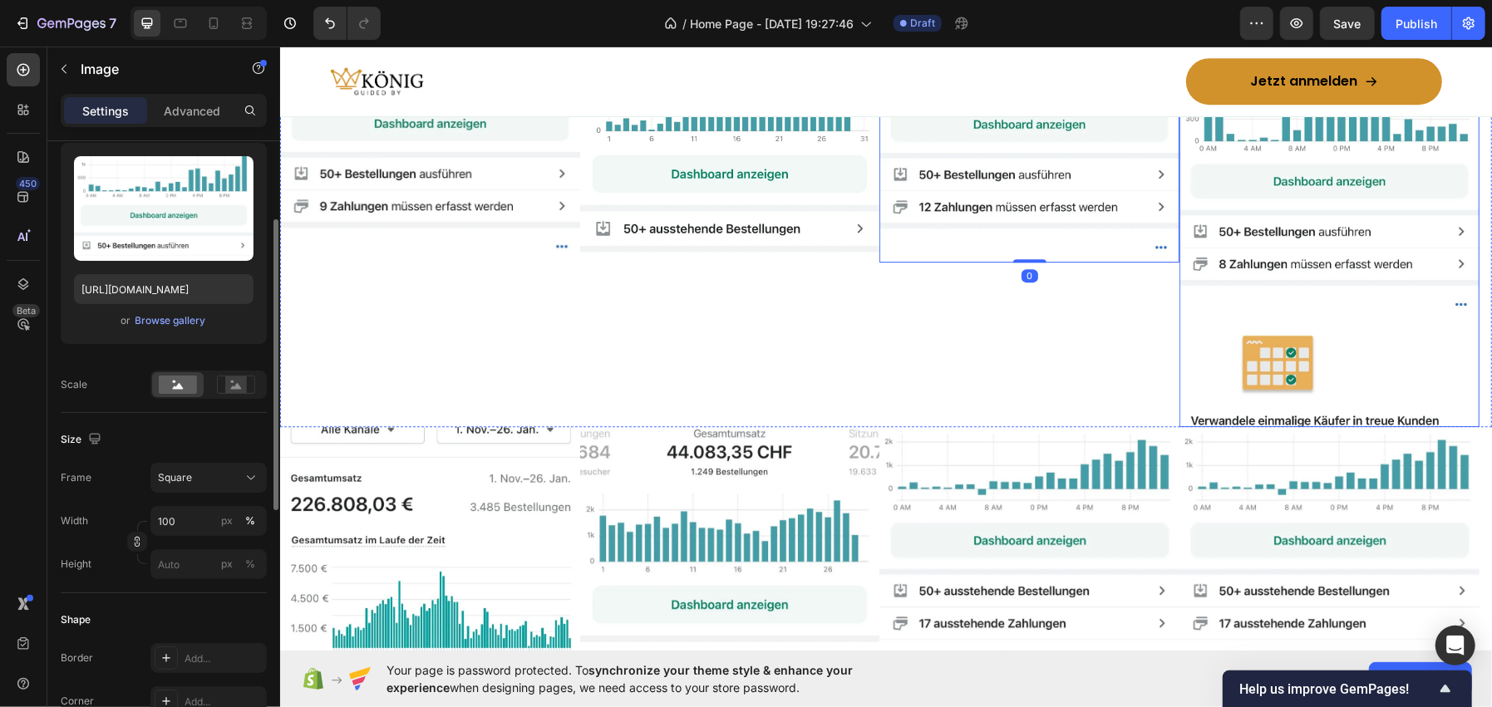
click at [1281, 288] on img at bounding box center [1329, 195] width 300 height 464
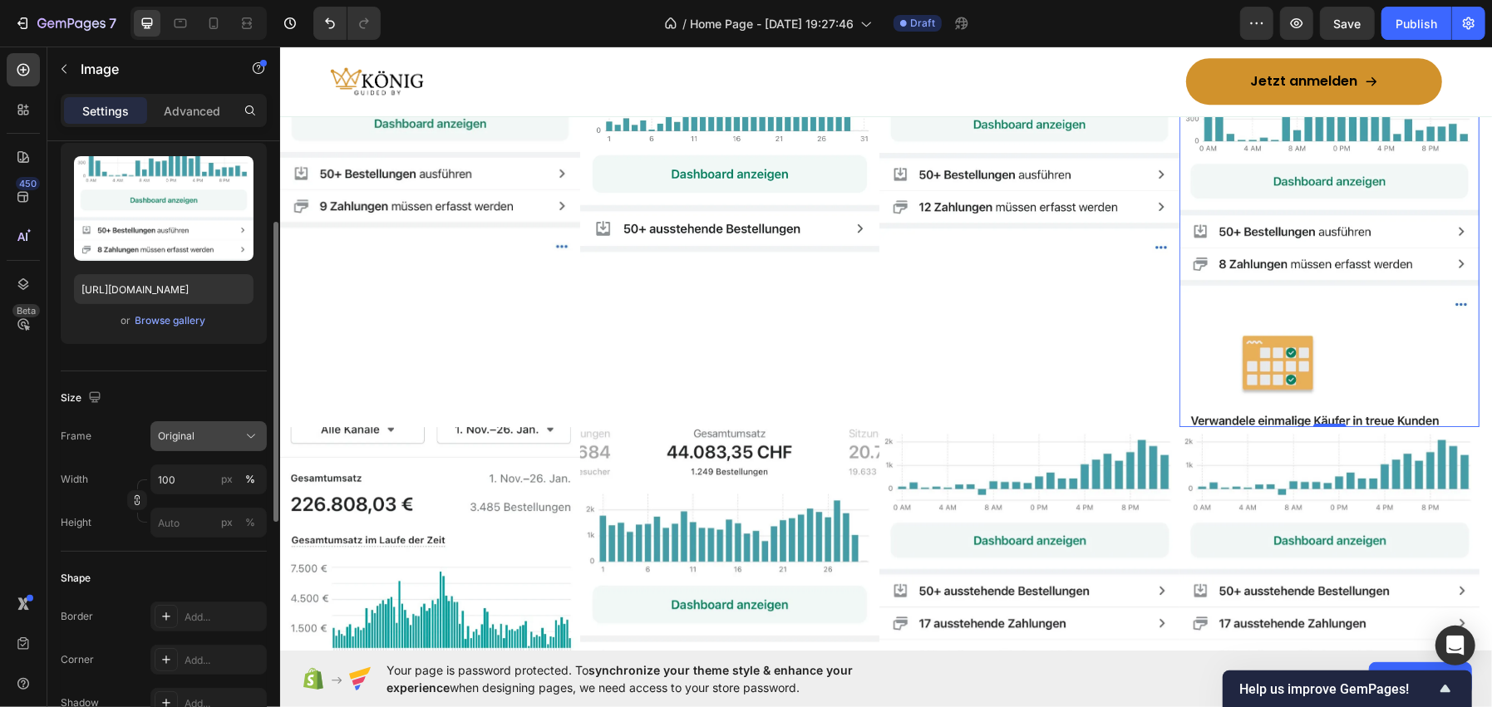
click at [212, 423] on button "Original" at bounding box center [208, 436] width 116 height 30
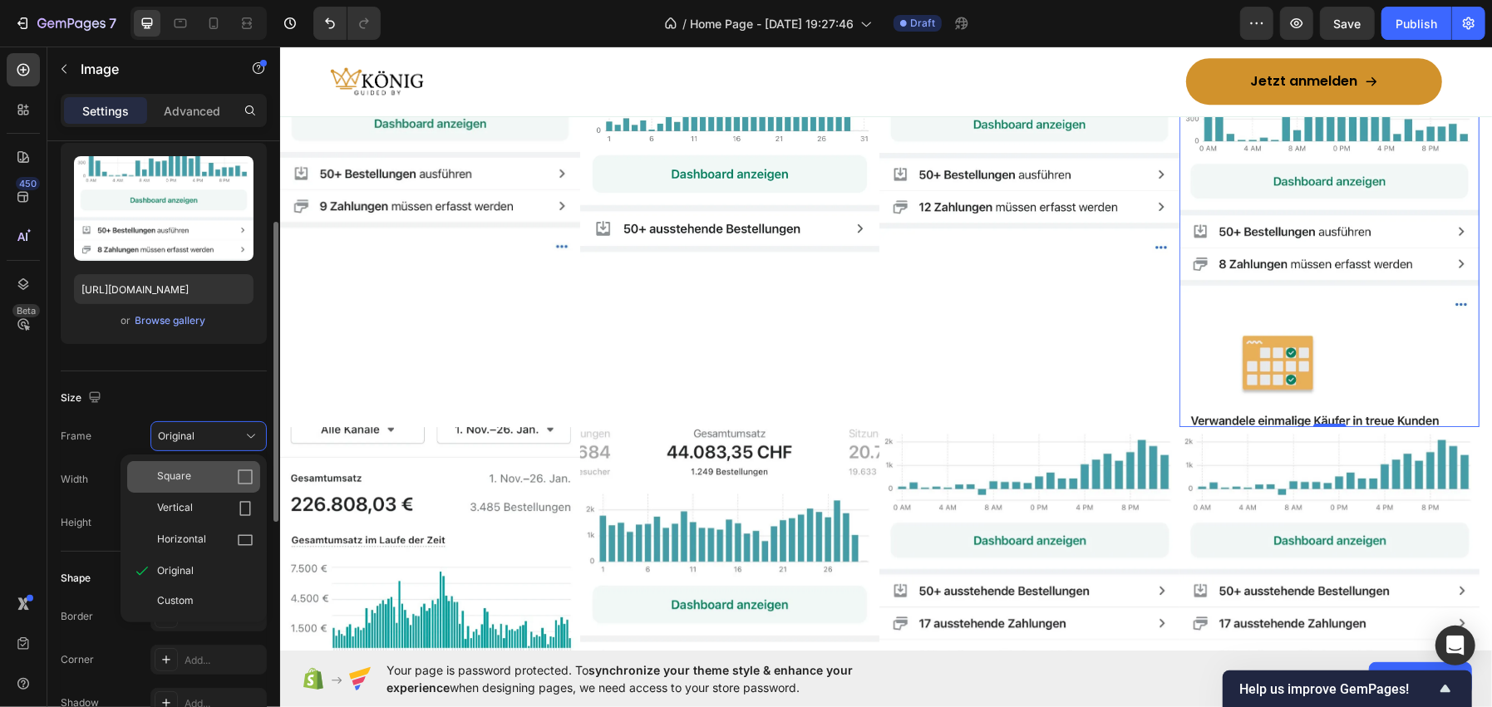
click at [201, 467] on div "Square" at bounding box center [193, 477] width 133 height 32
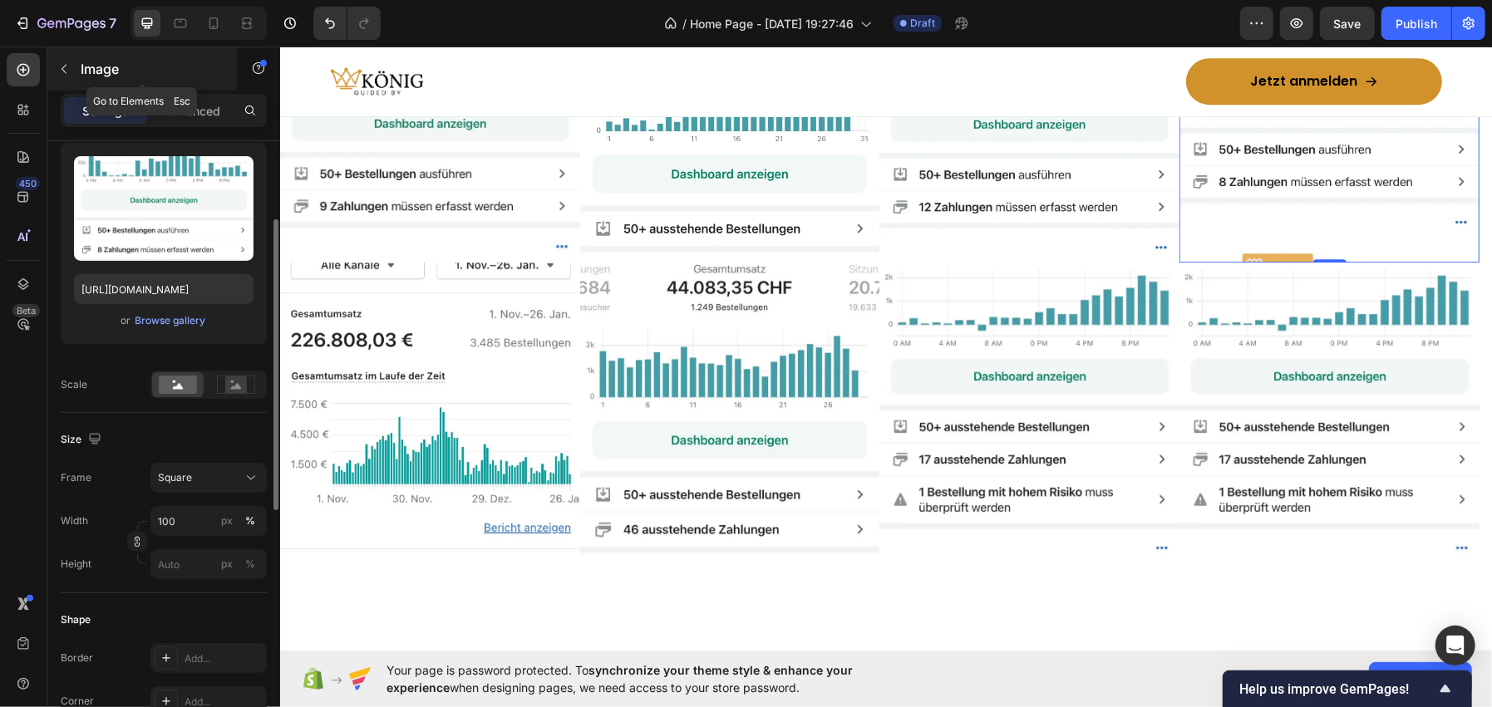
click at [200, 82] on div "Image" at bounding box center [141, 68] width 189 height 43
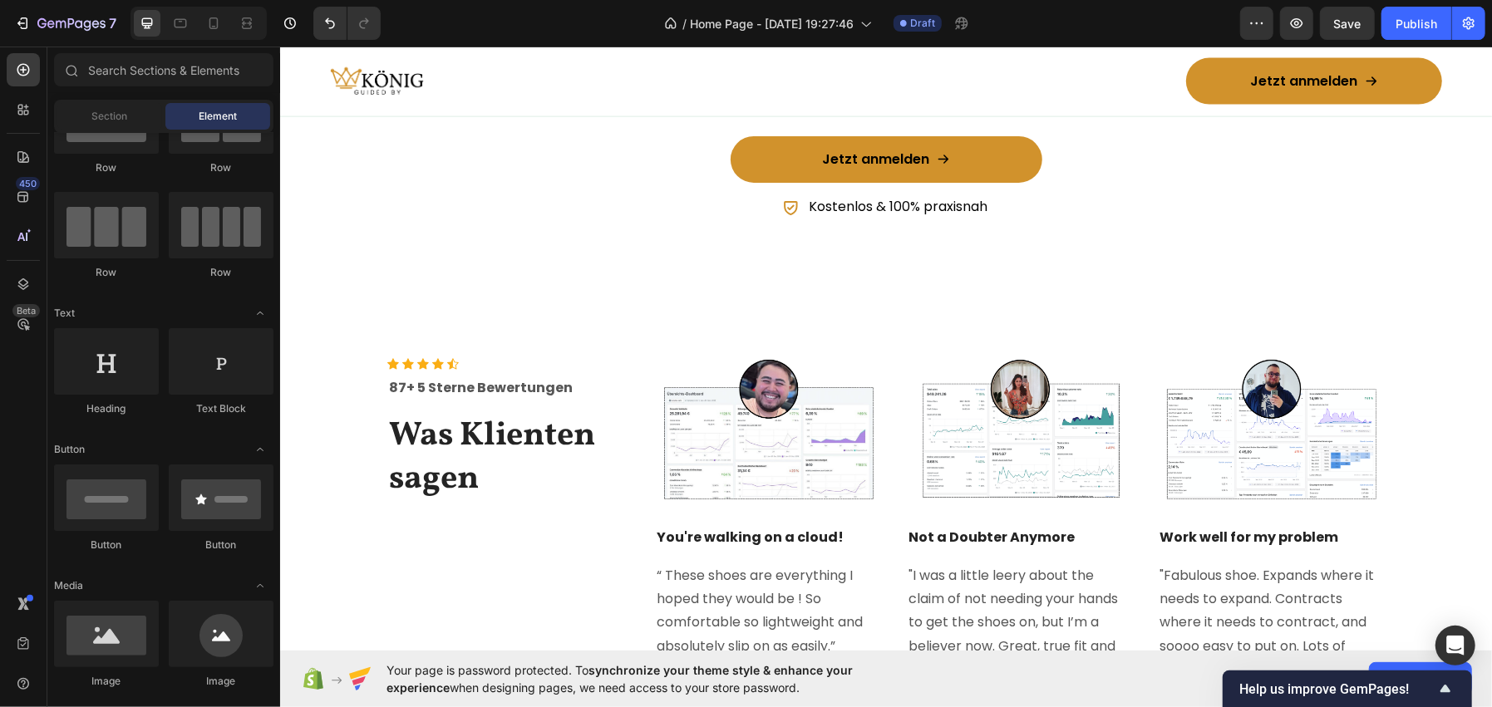
scroll to position [1672, 0]
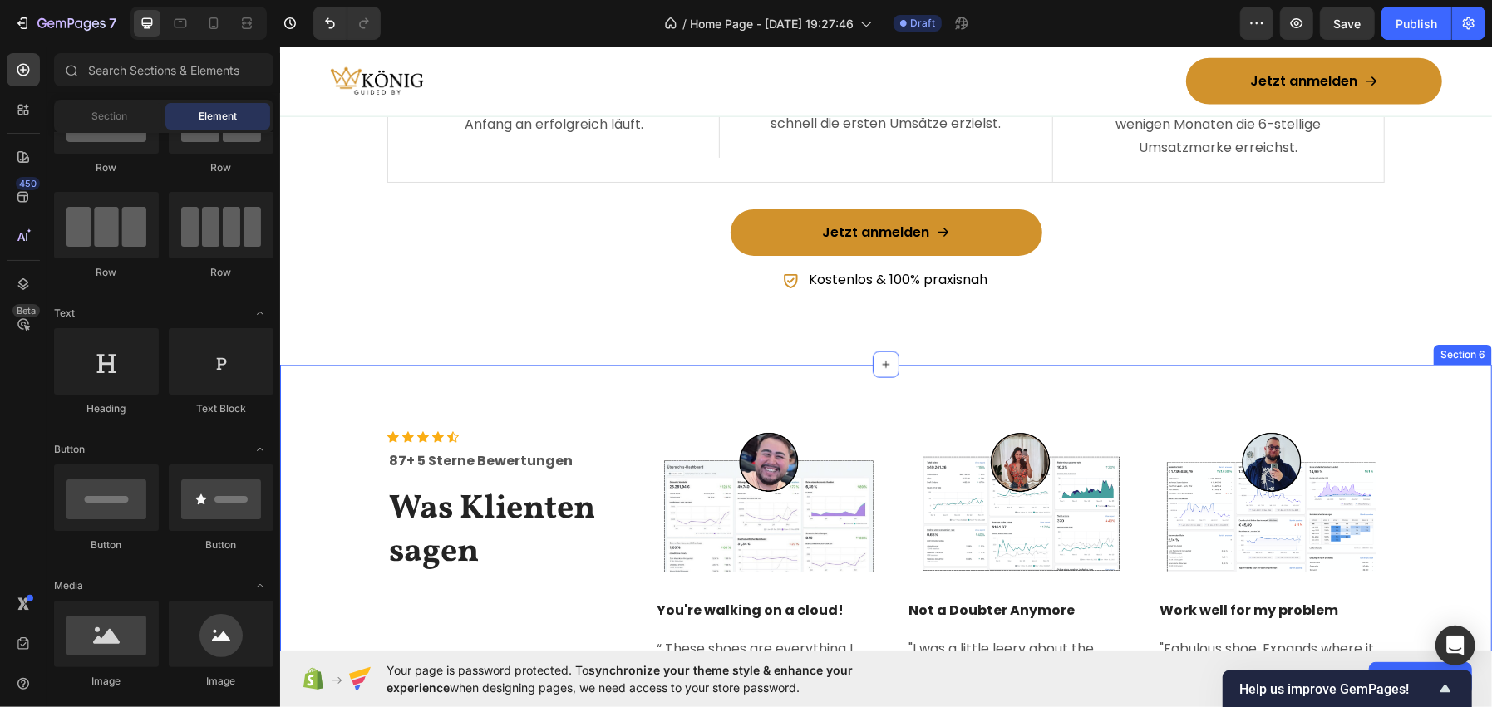
click at [538, 364] on div "Icon Icon Icon Icon Icon Icon List Hoz 87+ 5 Sterne Bewertungen Text block Was …" at bounding box center [885, 613] width 1212 height 499
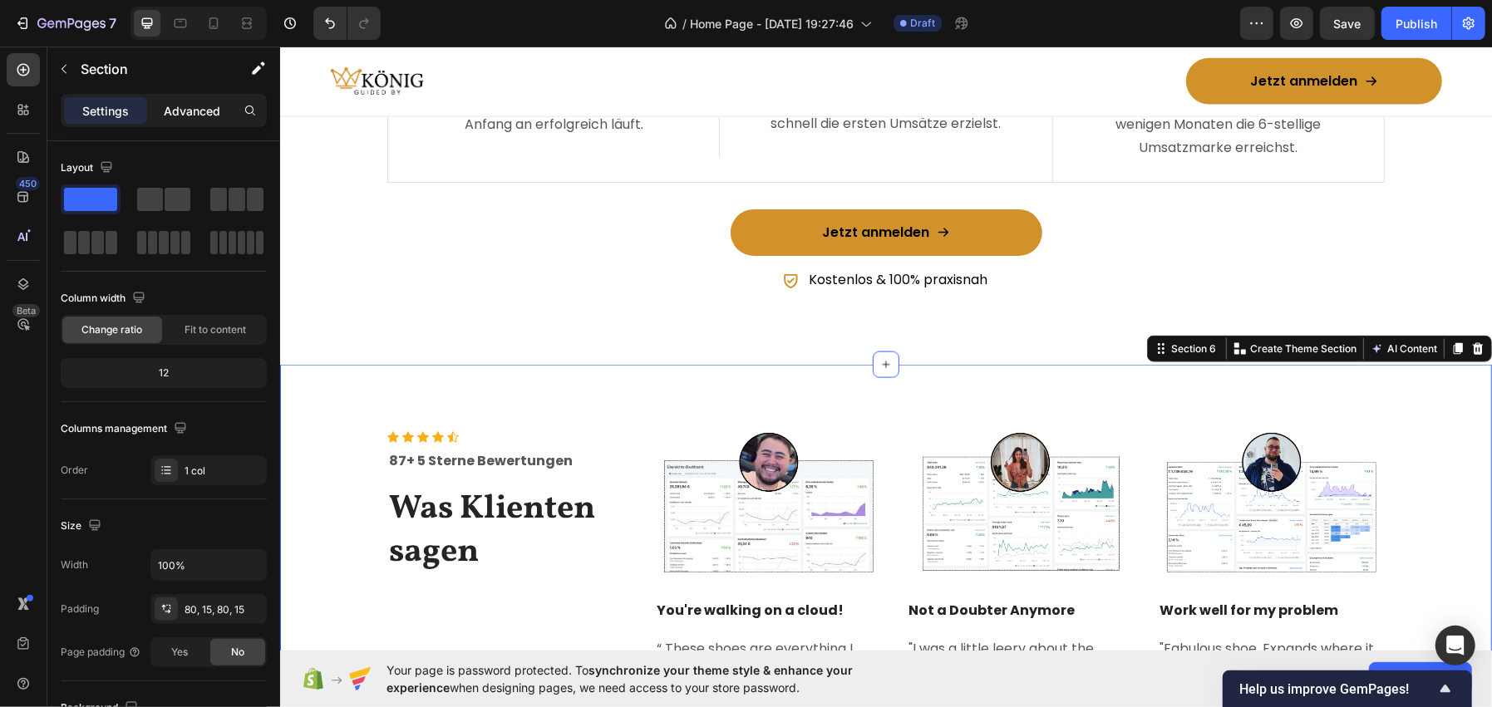
click at [176, 113] on p "Advanced" at bounding box center [192, 110] width 57 height 17
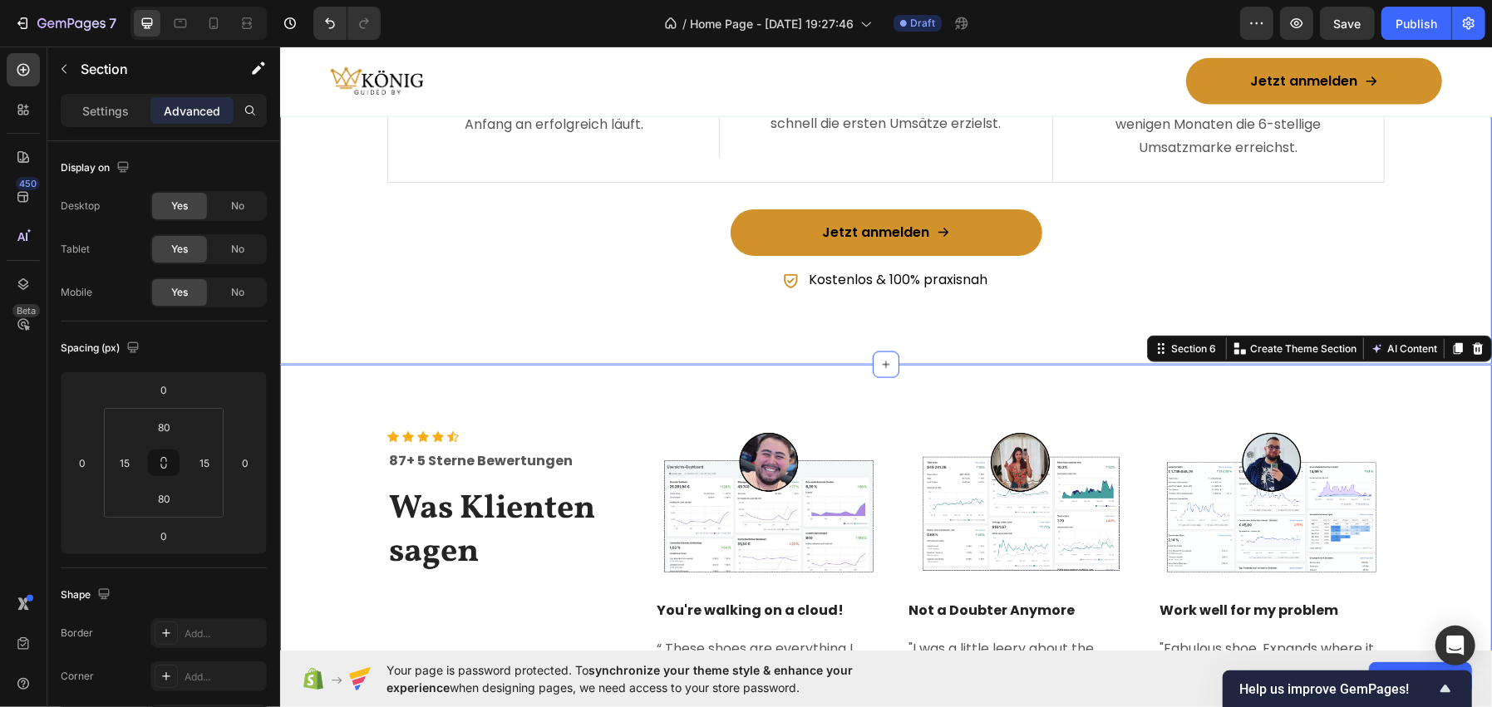
click at [368, 340] on div "Was du im Webinar lernst: Heading Row Image Nische finden Text Block Lerne, wie…" at bounding box center [885, 95] width 1212 height 538
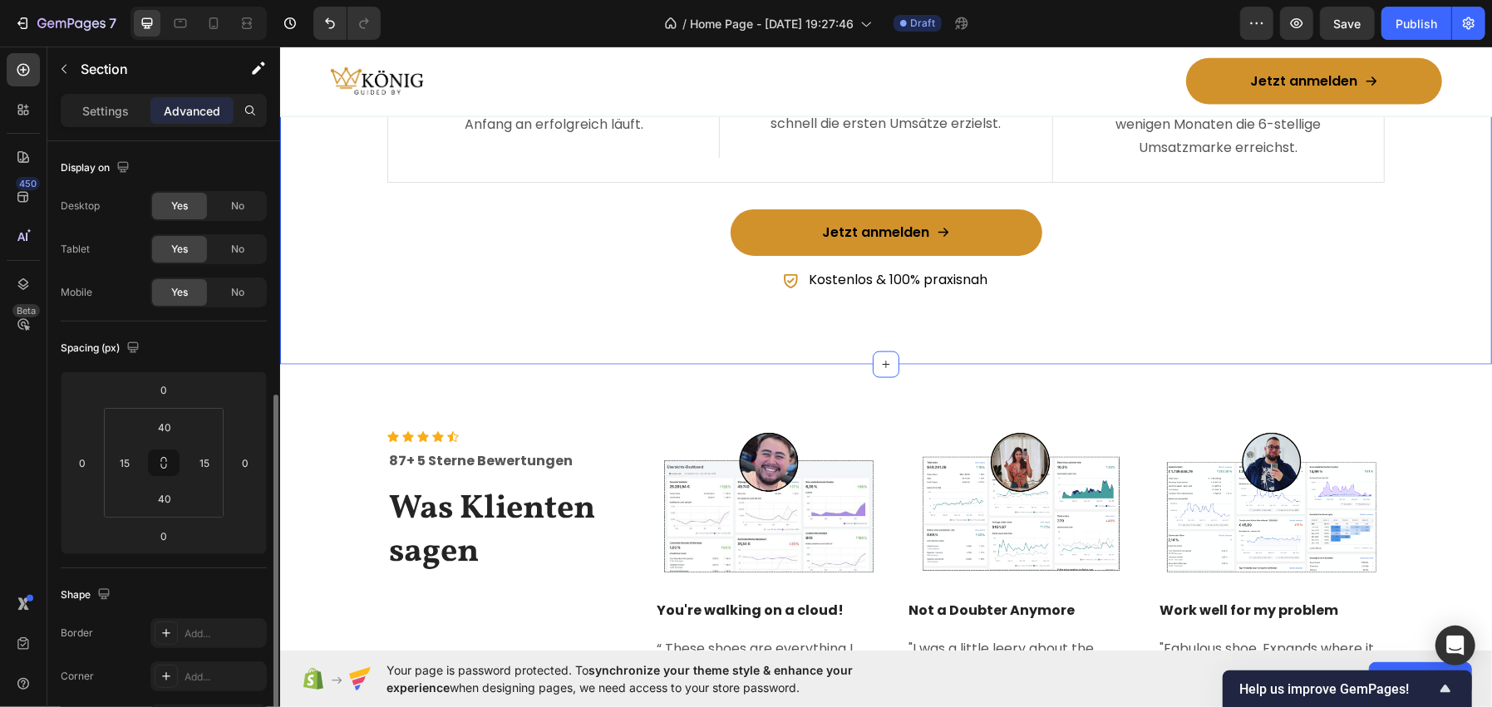
scroll to position [165, 0]
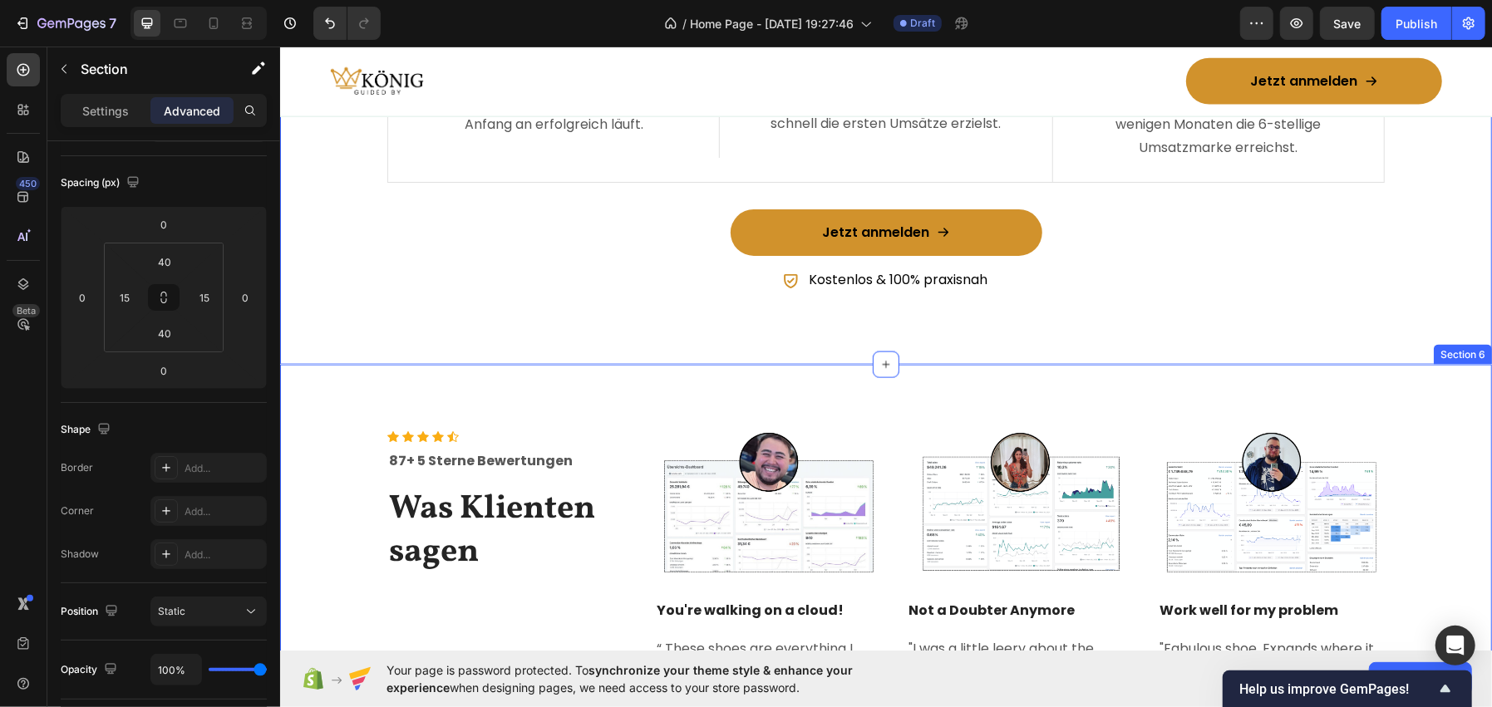
click at [370, 376] on div "Icon Icon Icon Icon Icon Icon List Hoz 87+ 5 Sterne Bewertungen Text block Was …" at bounding box center [885, 613] width 1212 height 499
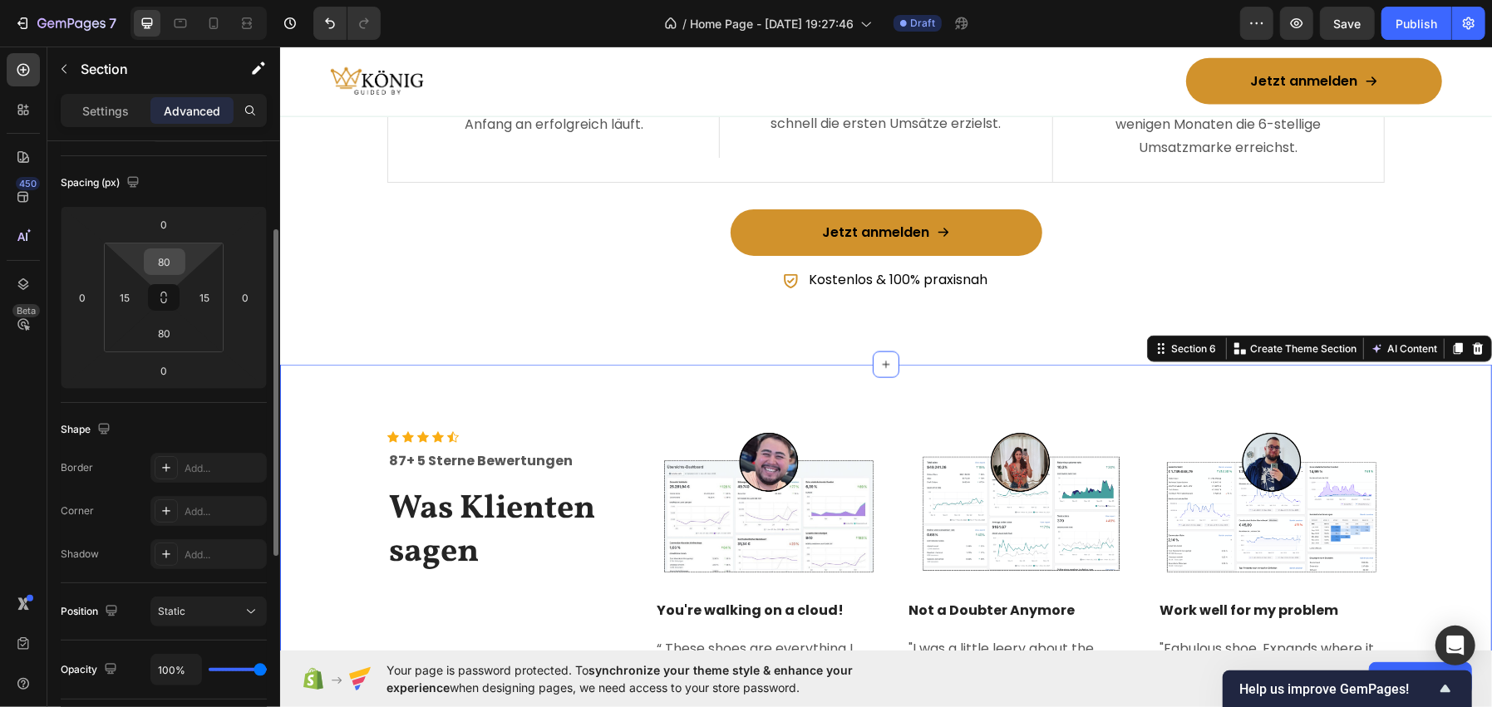
click at [155, 258] on input "80" at bounding box center [164, 261] width 33 height 25
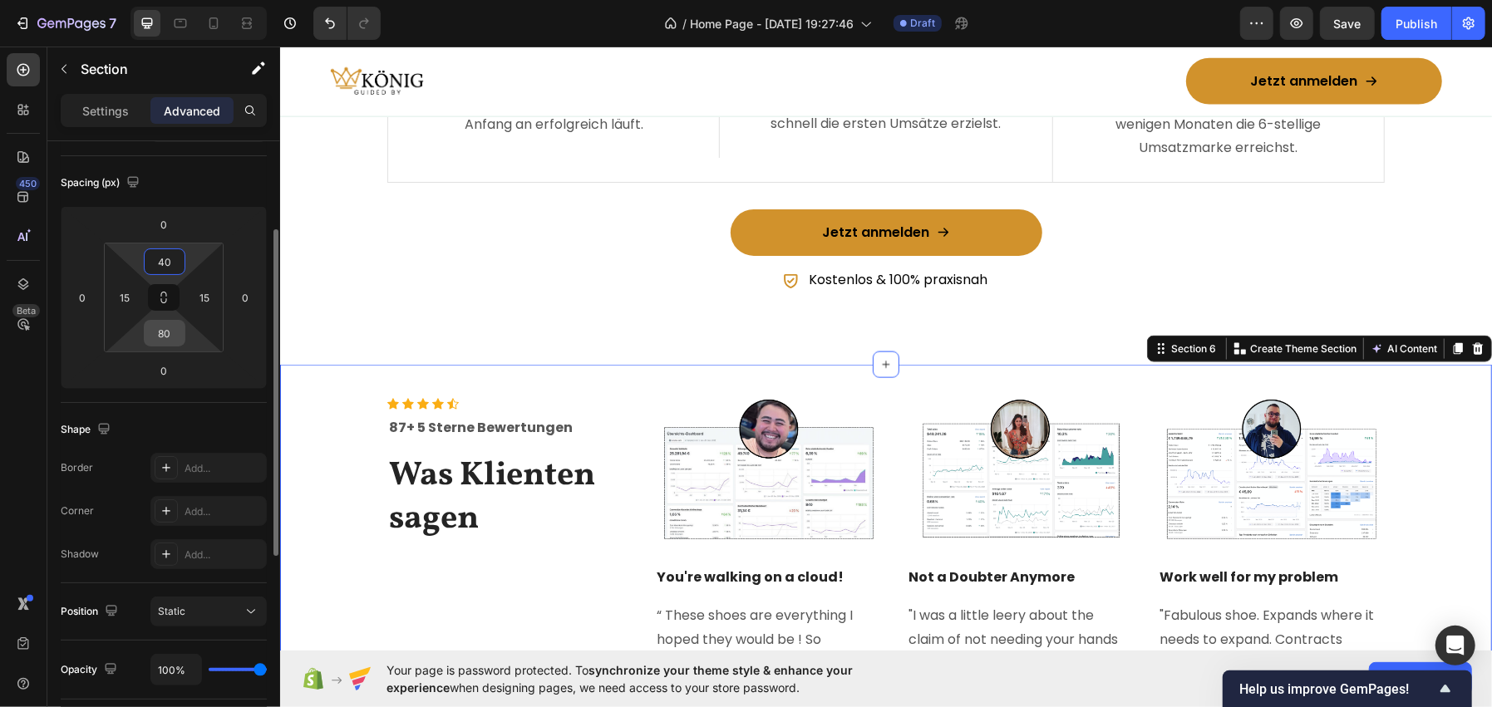
type input "40"
click at [161, 331] on input "80" at bounding box center [164, 333] width 33 height 25
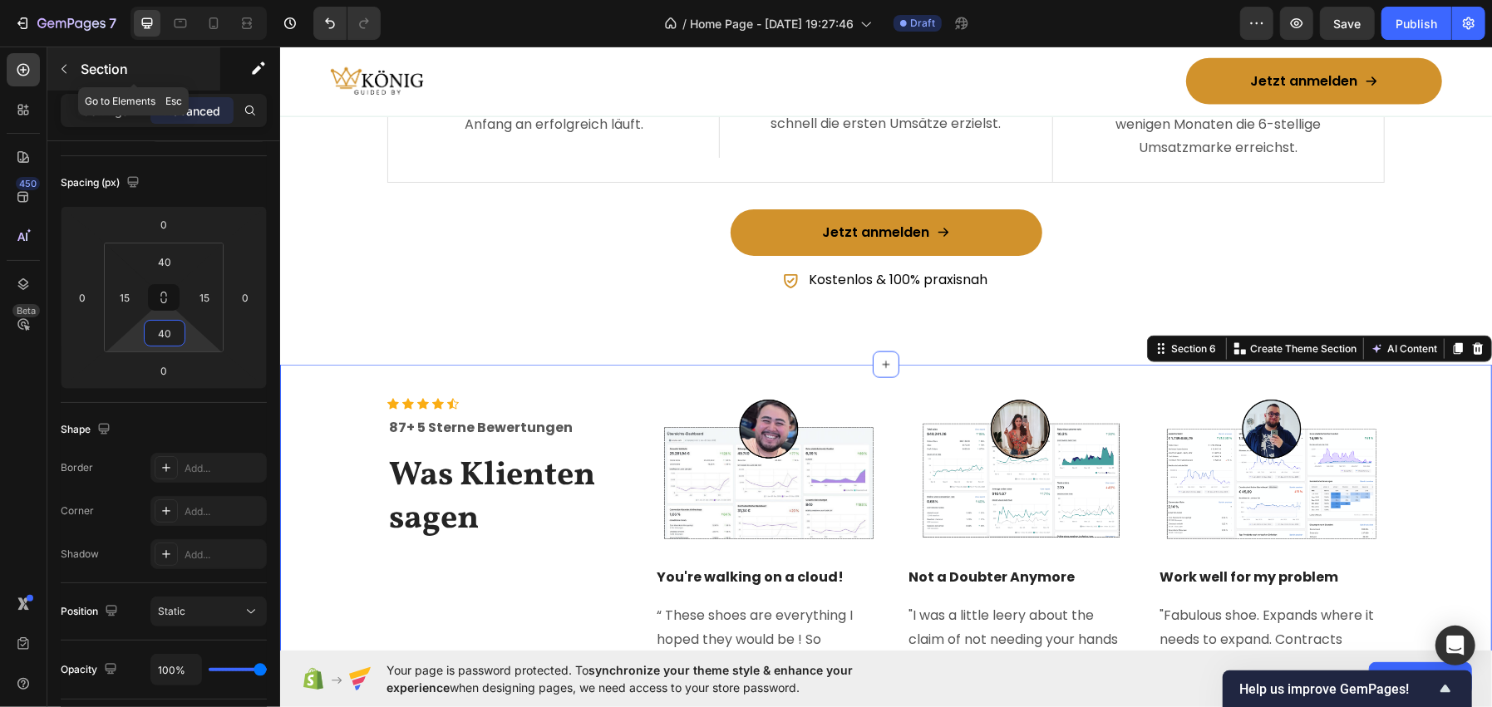
type input "40"
click at [122, 77] on p "Section" at bounding box center [149, 69] width 136 height 20
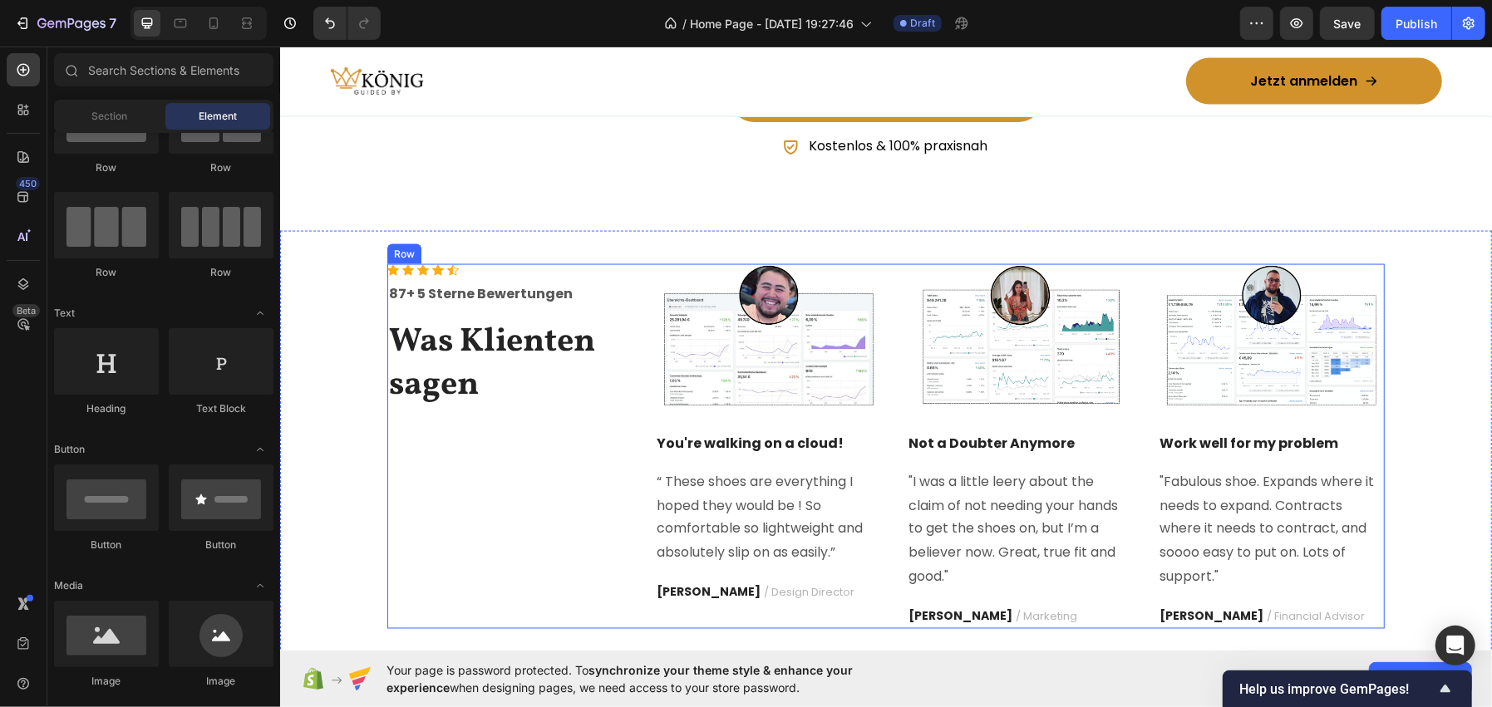
scroll to position [1922, 0]
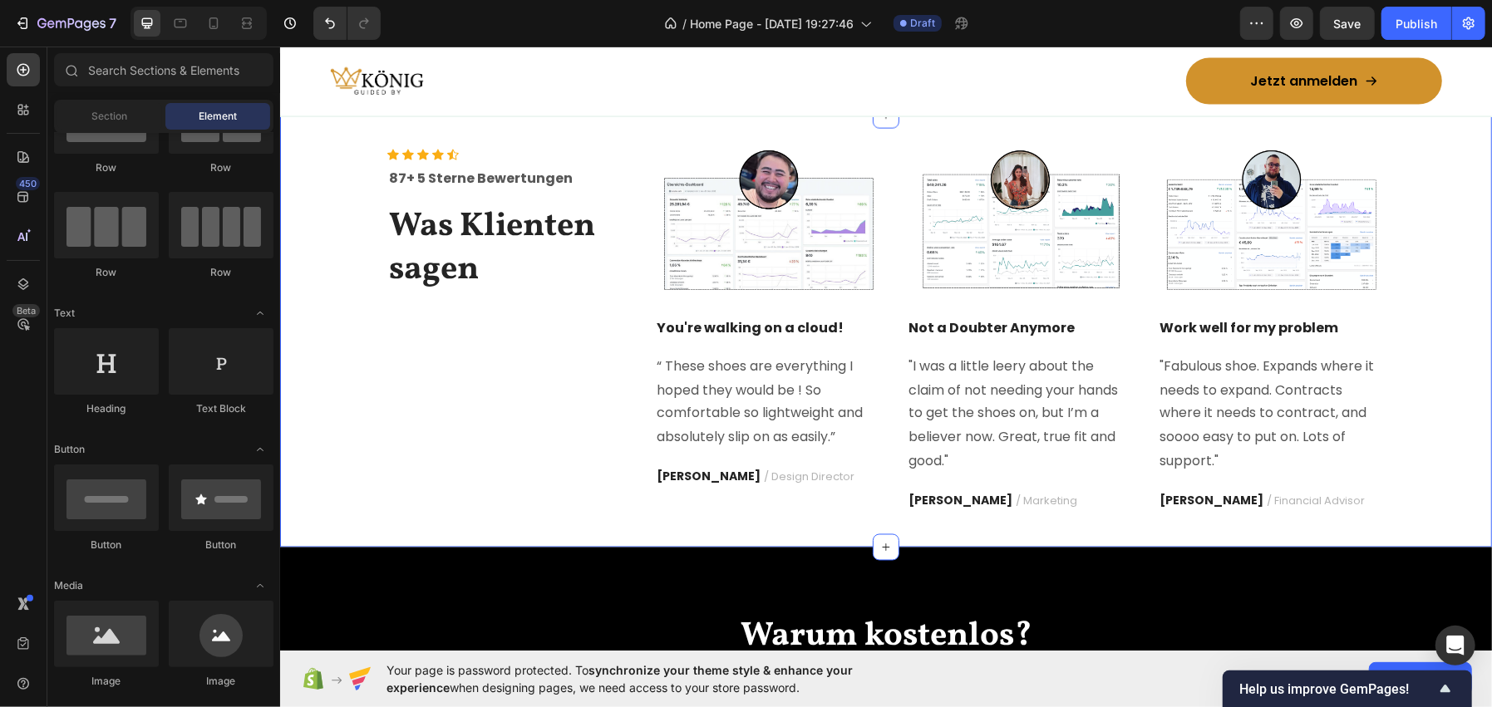
click at [341, 485] on div "Icon Icon Icon Icon Icon Icon List Hoz 87+ 5 Sterne Bewertungen Text block Was …" at bounding box center [885, 331] width 1187 height 366
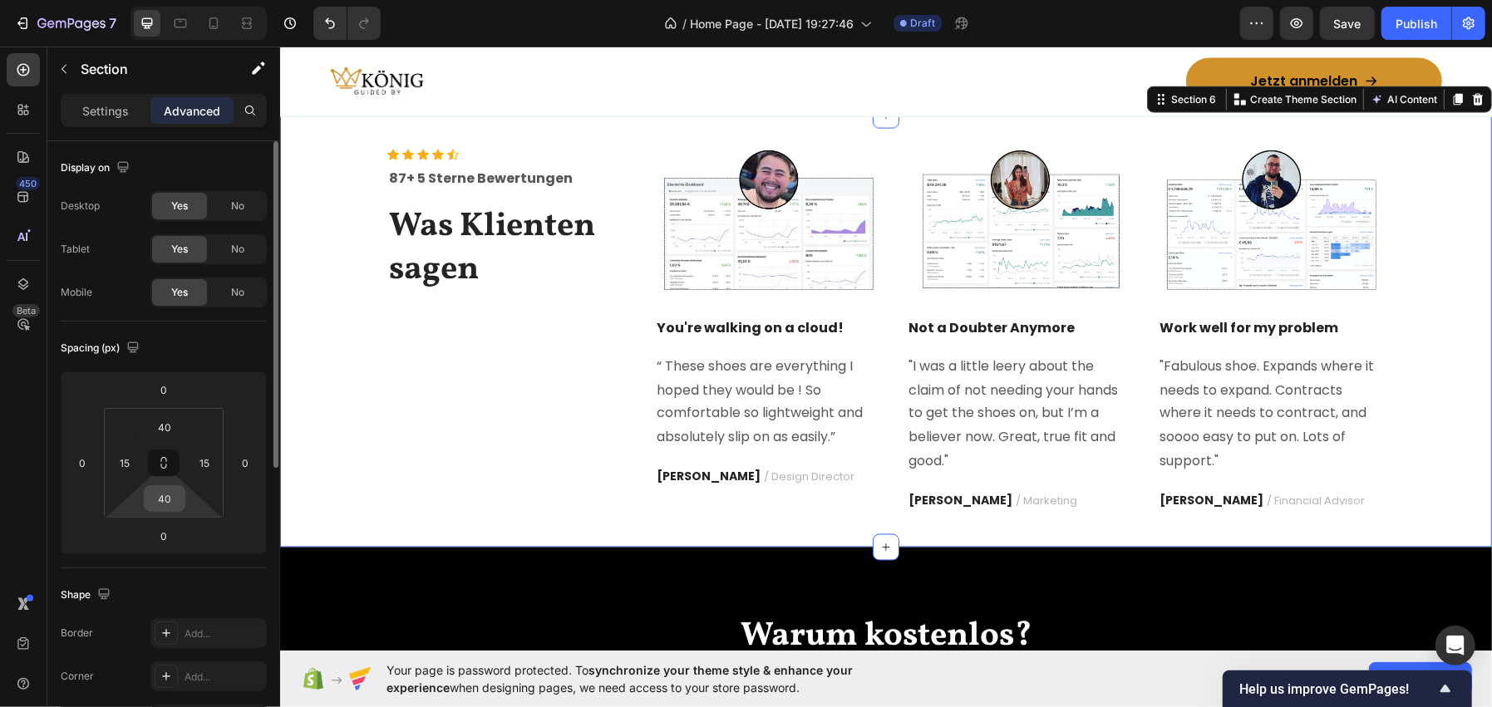
click at [175, 499] on input "40" at bounding box center [164, 498] width 33 height 25
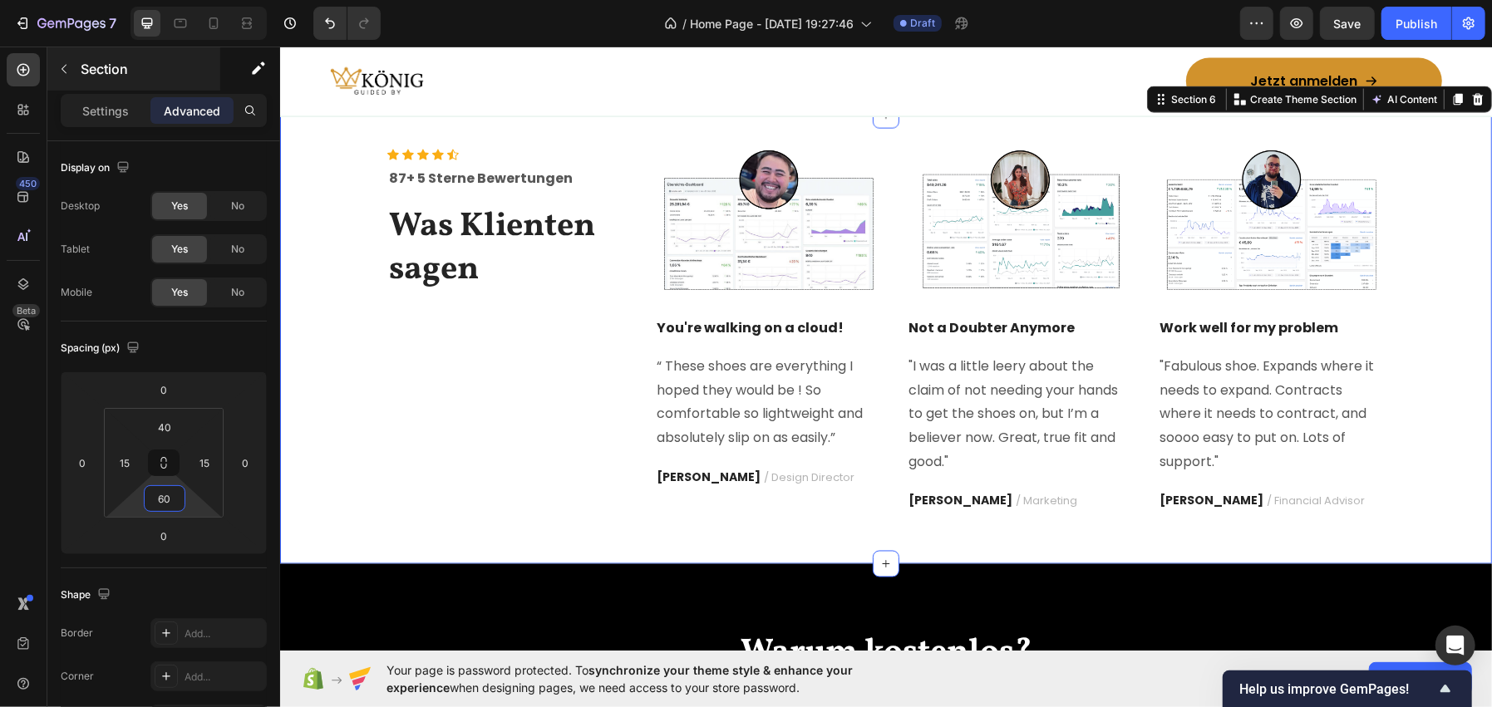
type input "60"
click at [76, 83] on div "Section" at bounding box center [133, 68] width 173 height 43
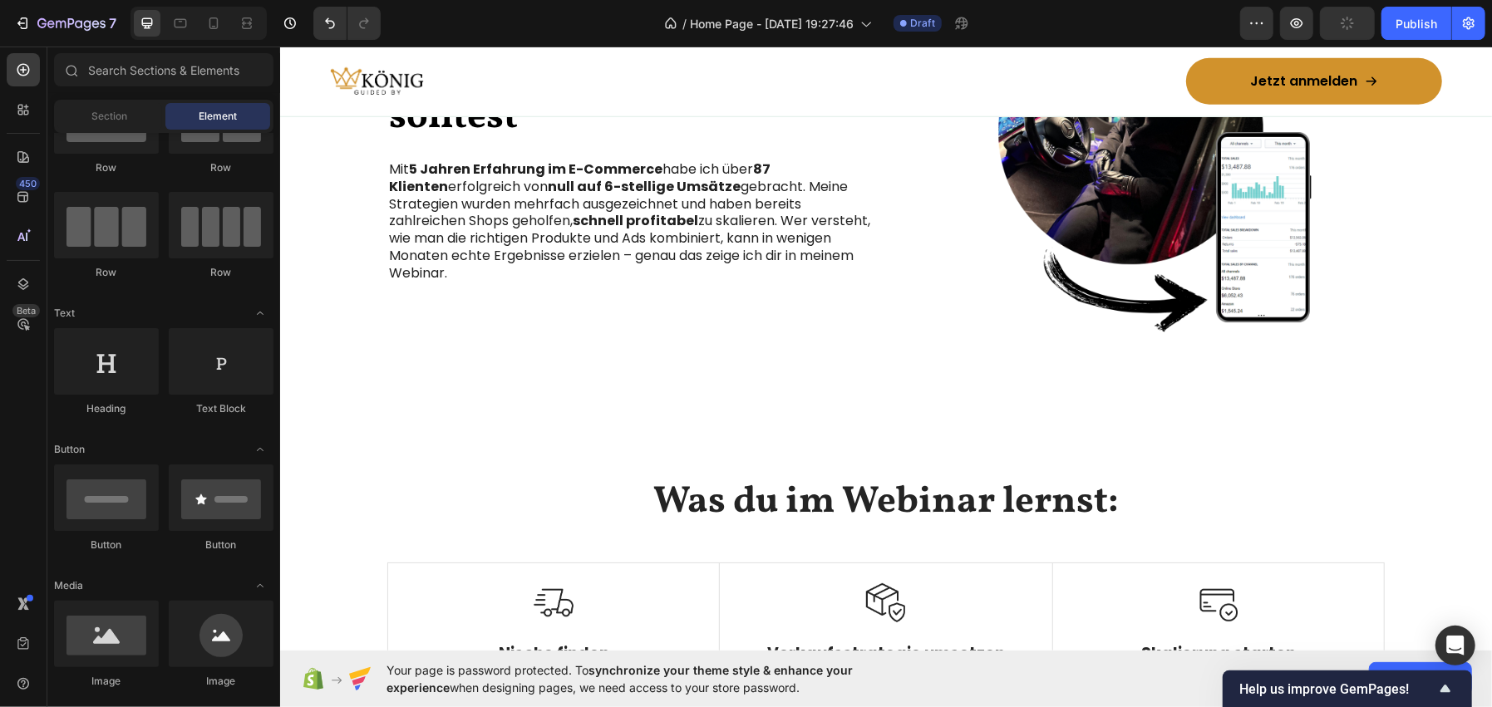
scroll to position [1007, 0]
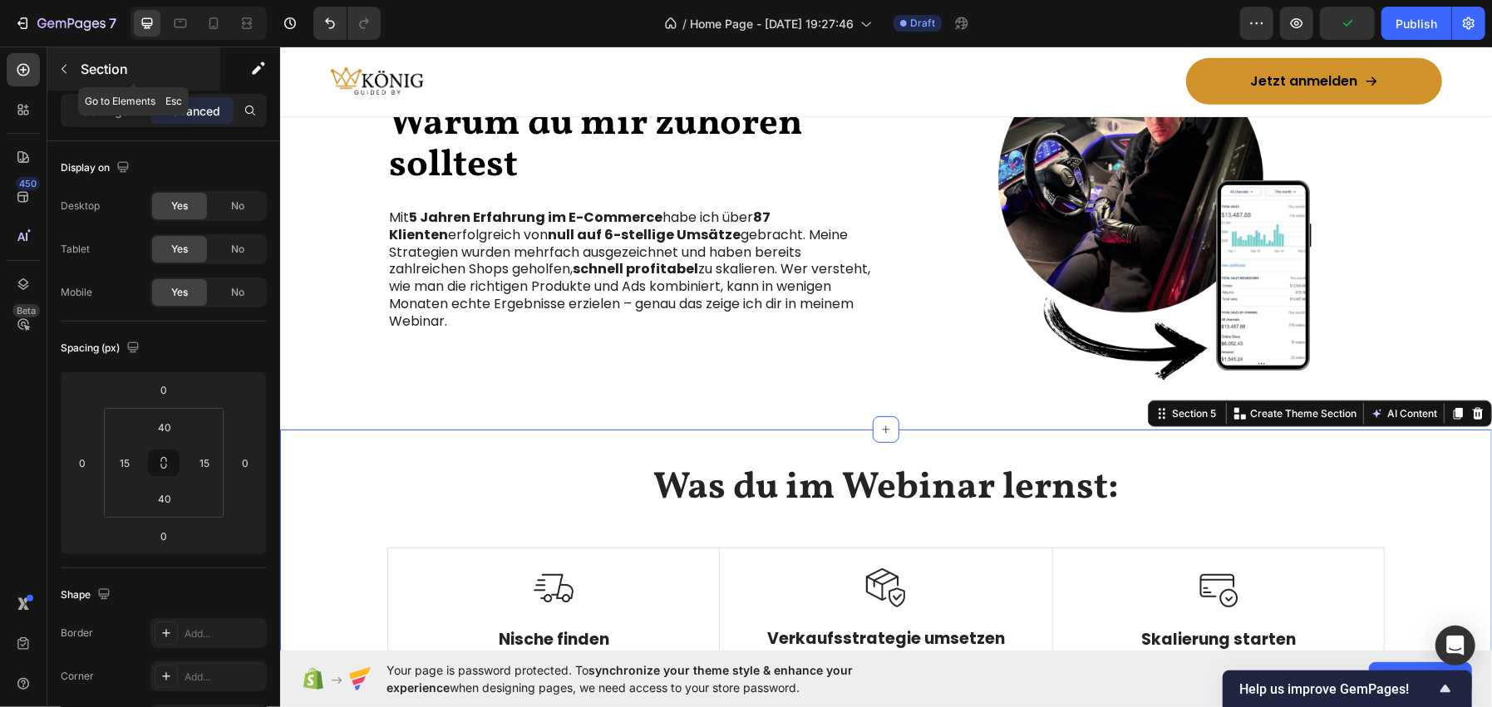
click at [106, 63] on p "Section" at bounding box center [149, 69] width 136 height 20
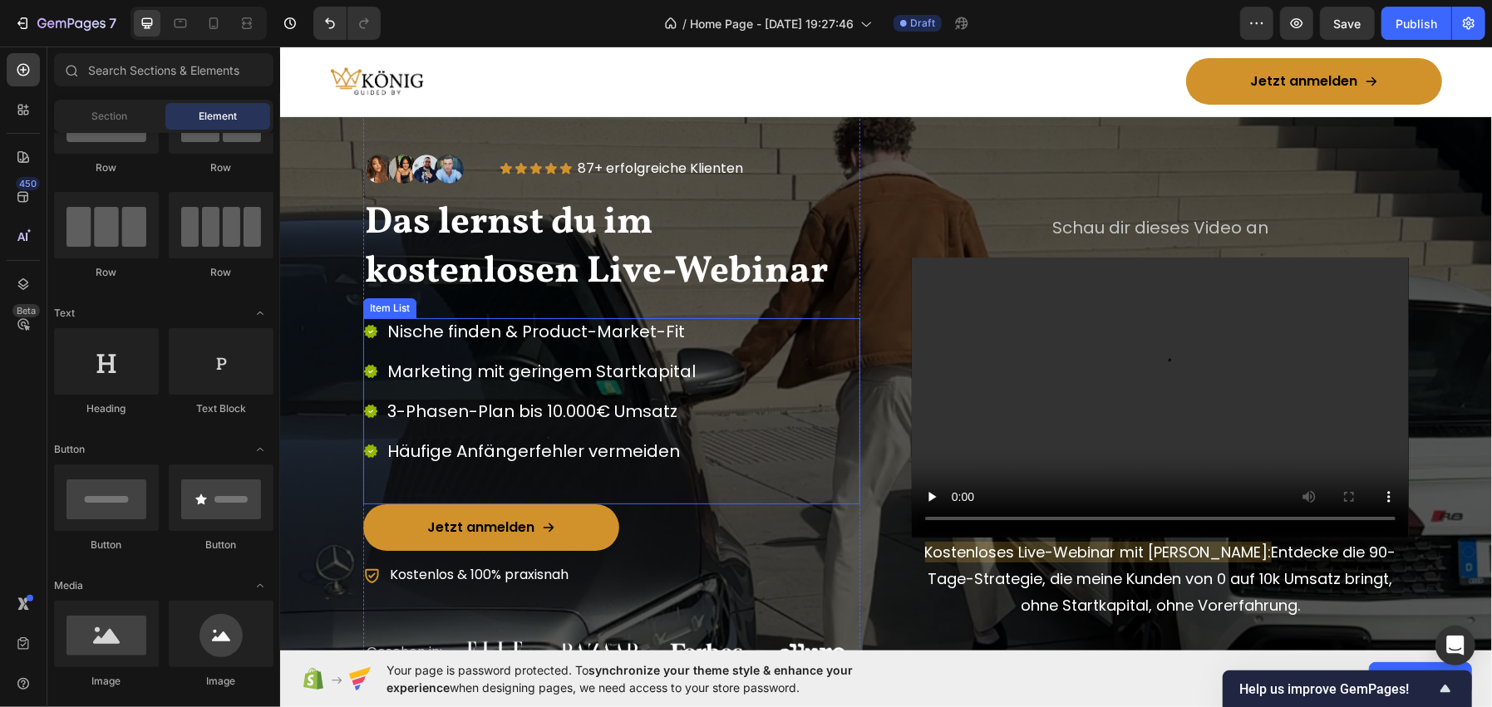
scroll to position [0, 0]
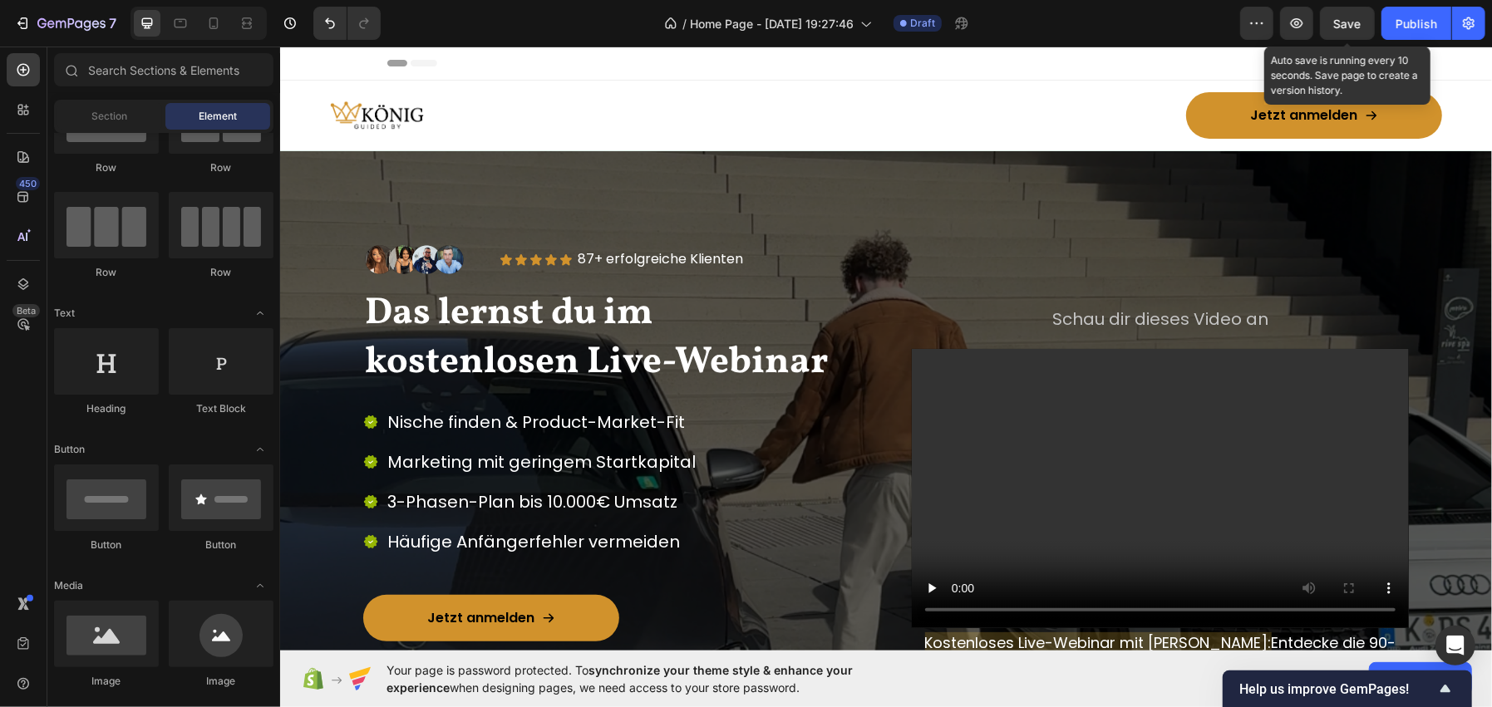
click at [1353, 31] on div "Save" at bounding box center [1347, 23] width 27 height 17
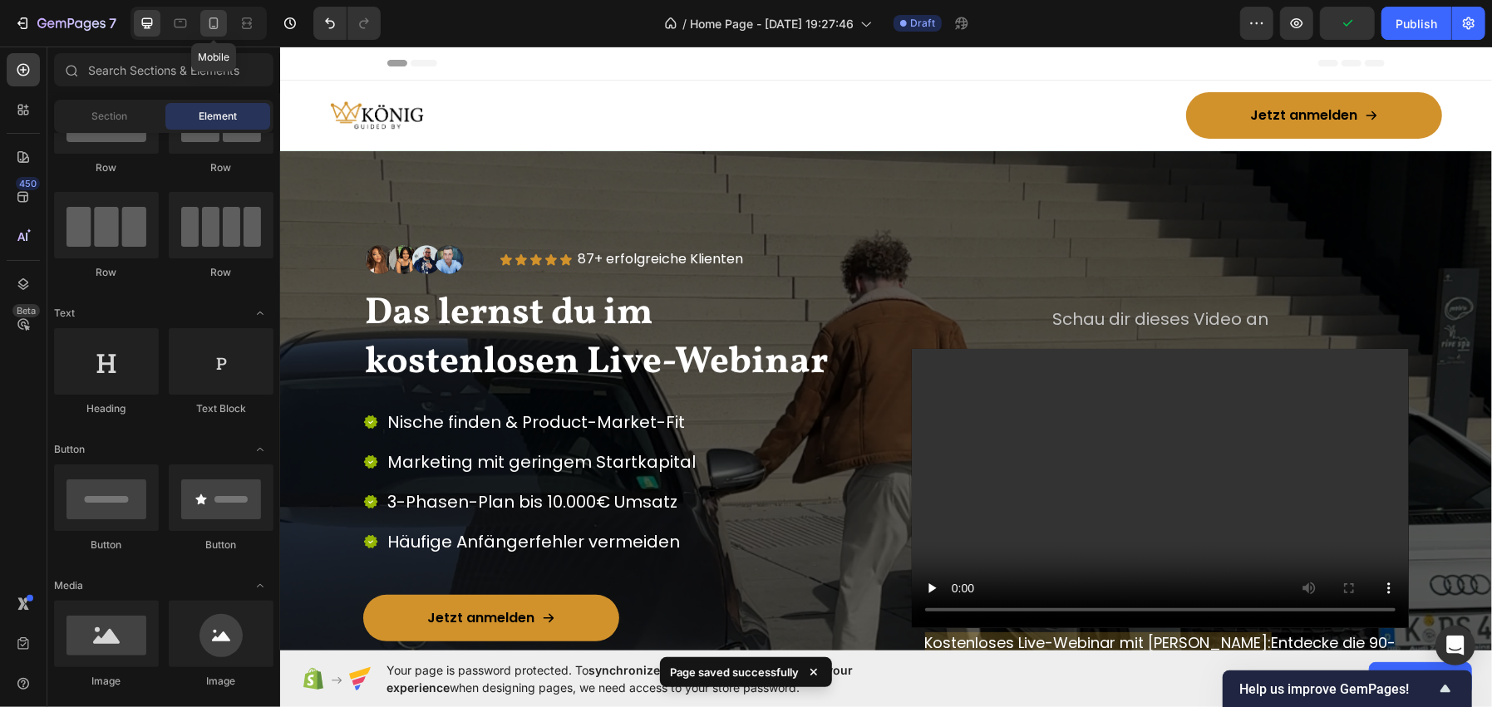
click at [212, 30] on icon at bounding box center [213, 23] width 17 height 17
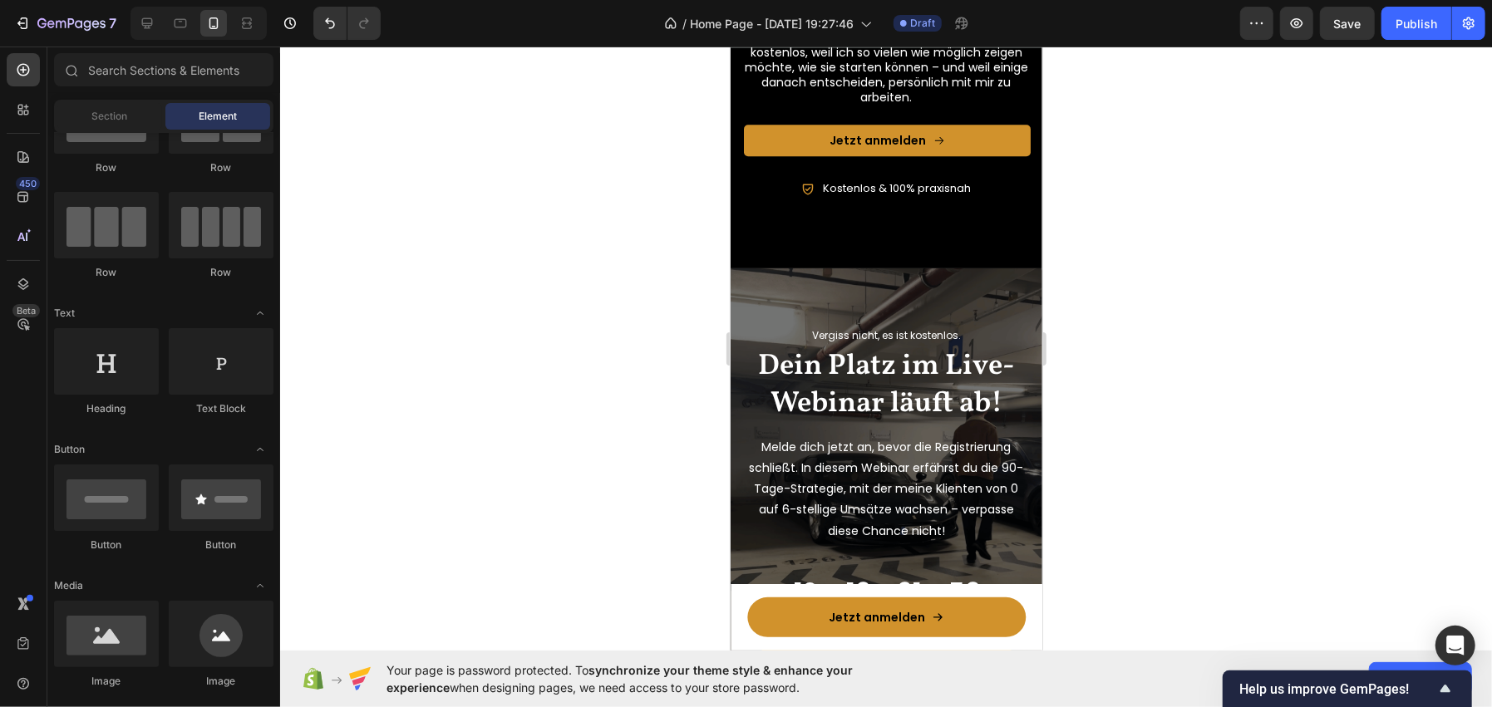
scroll to position [3157, 0]
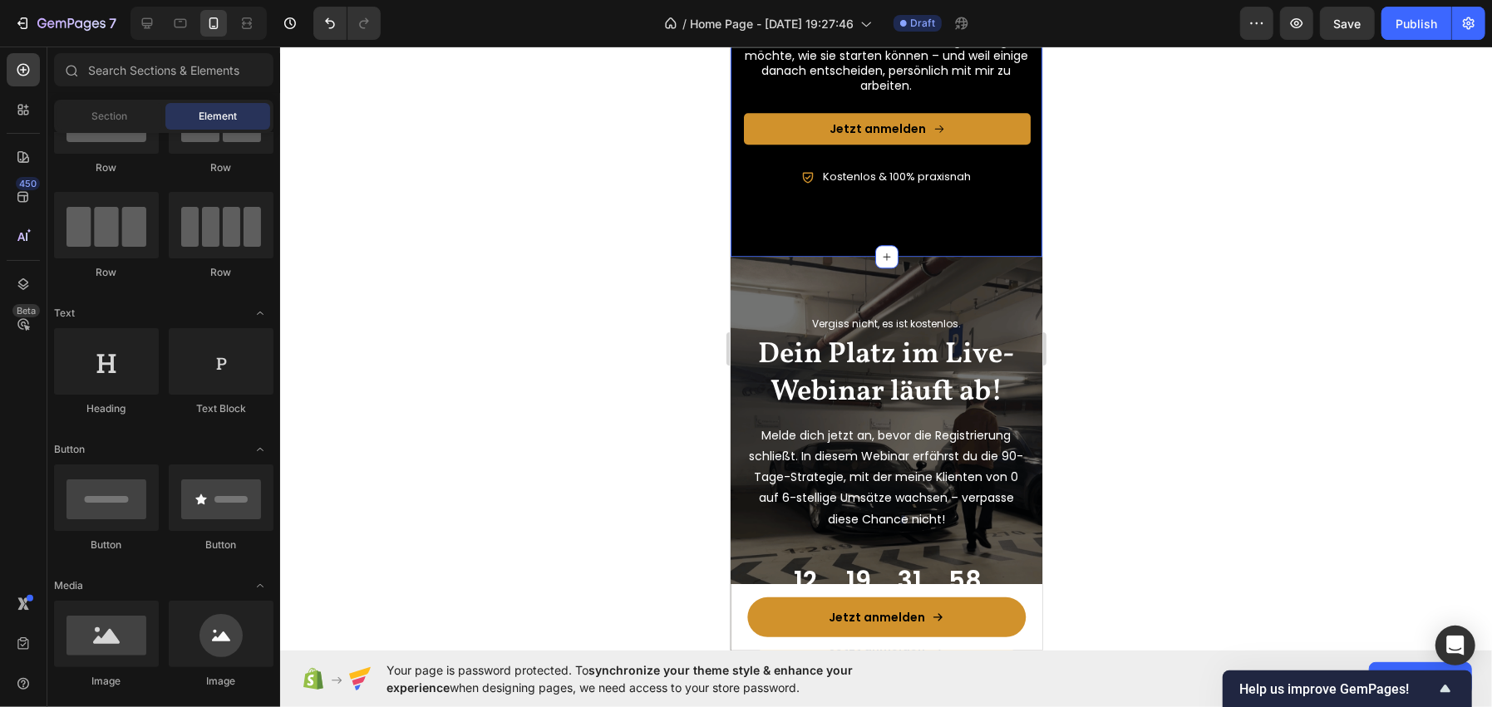
click at [746, 245] on div "Warum kostenlos? Heading Image Dieses Webinar ist kein langweiliges Sales-Video…" at bounding box center [885, 18] width 287 height 476
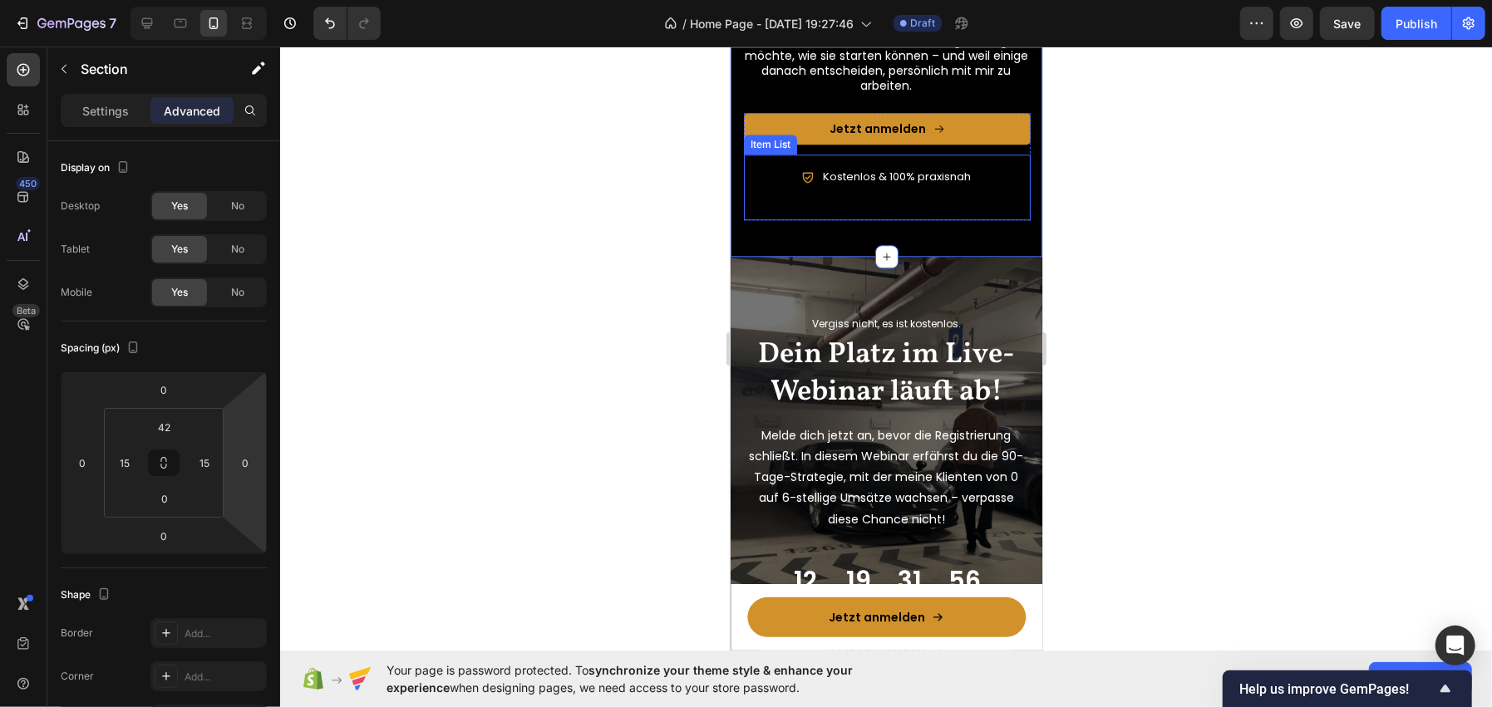
click at [800, 204] on div "Kostenlos & 100% praxisnah" at bounding box center [886, 187] width 287 height 66
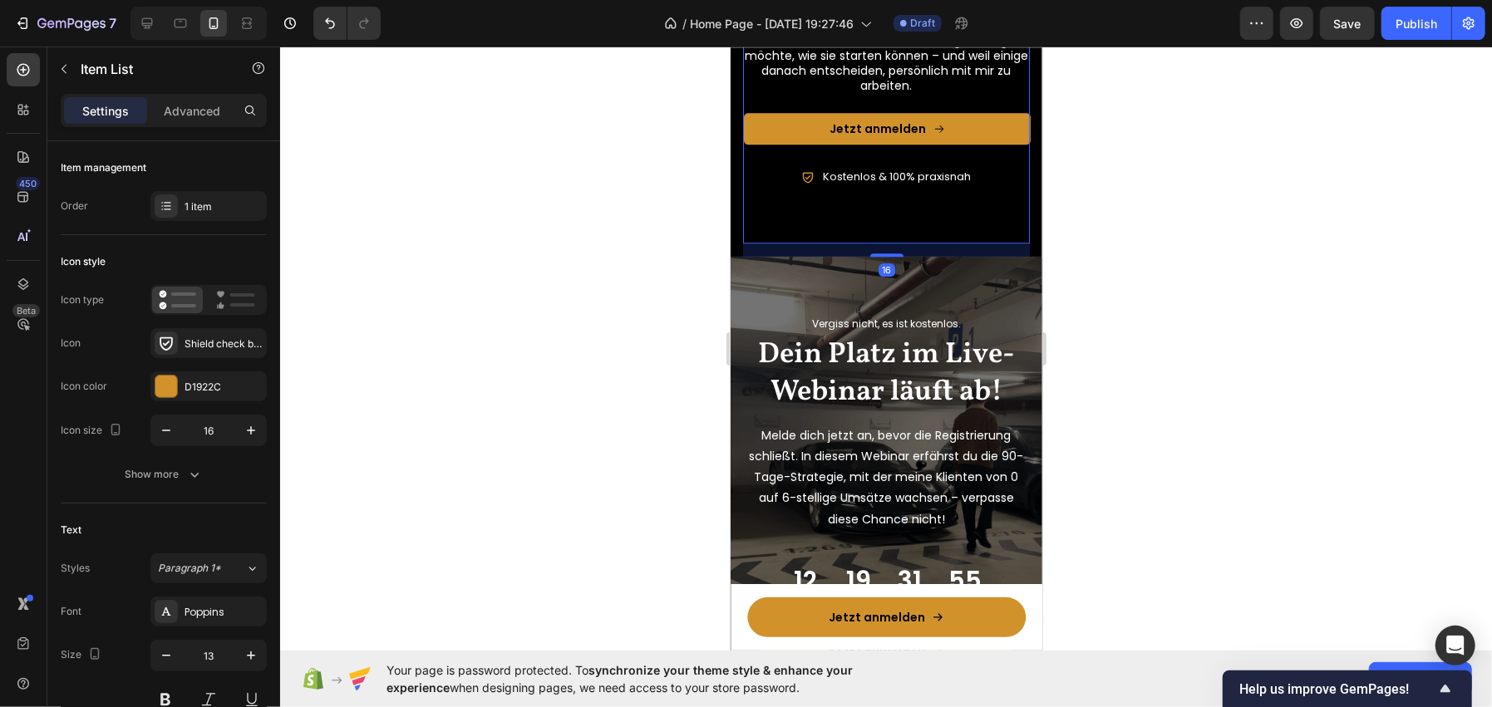
click at [780, 231] on div "Warum kostenlos? Heading Image Dieses Webinar ist kein langweiliges Sales-Video…" at bounding box center [885, 11] width 287 height 463
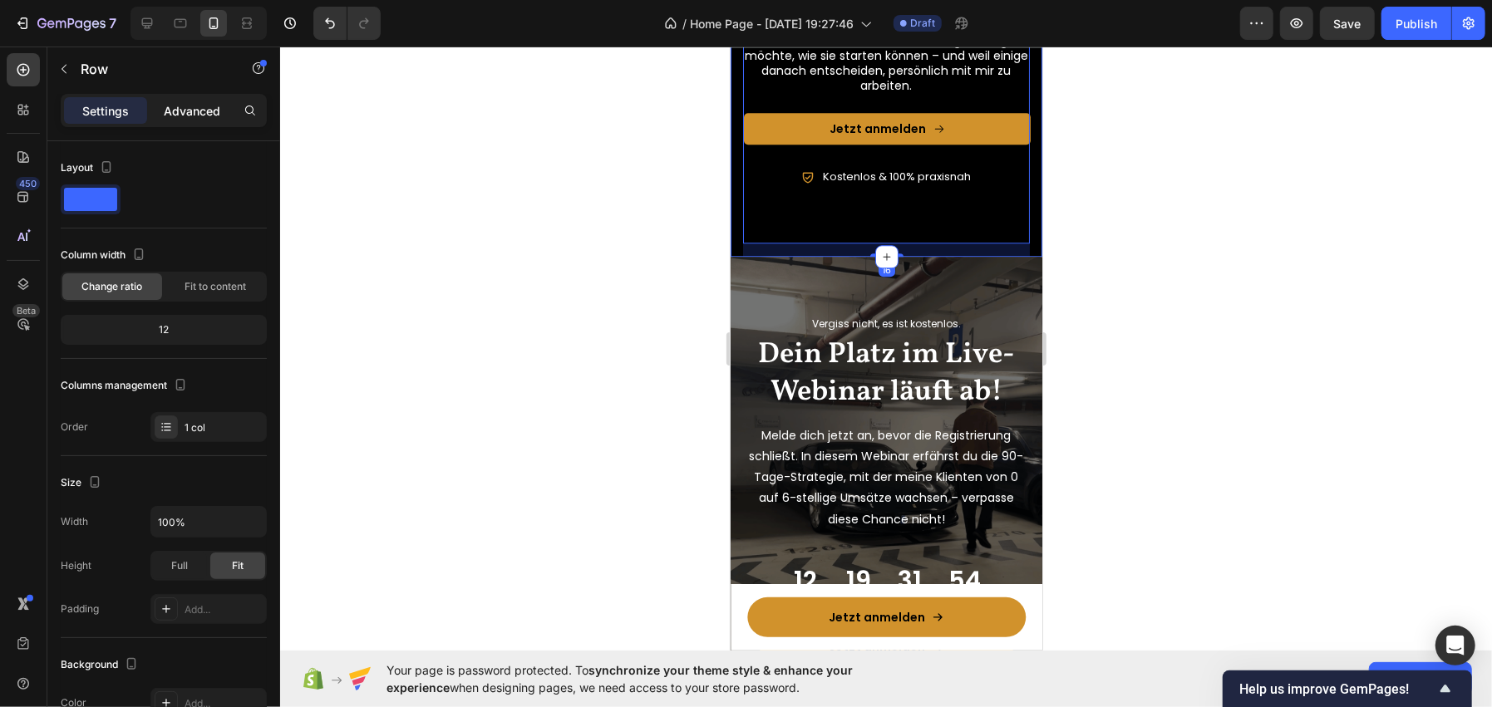
click at [189, 101] on div "Advanced" at bounding box center [191, 110] width 83 height 27
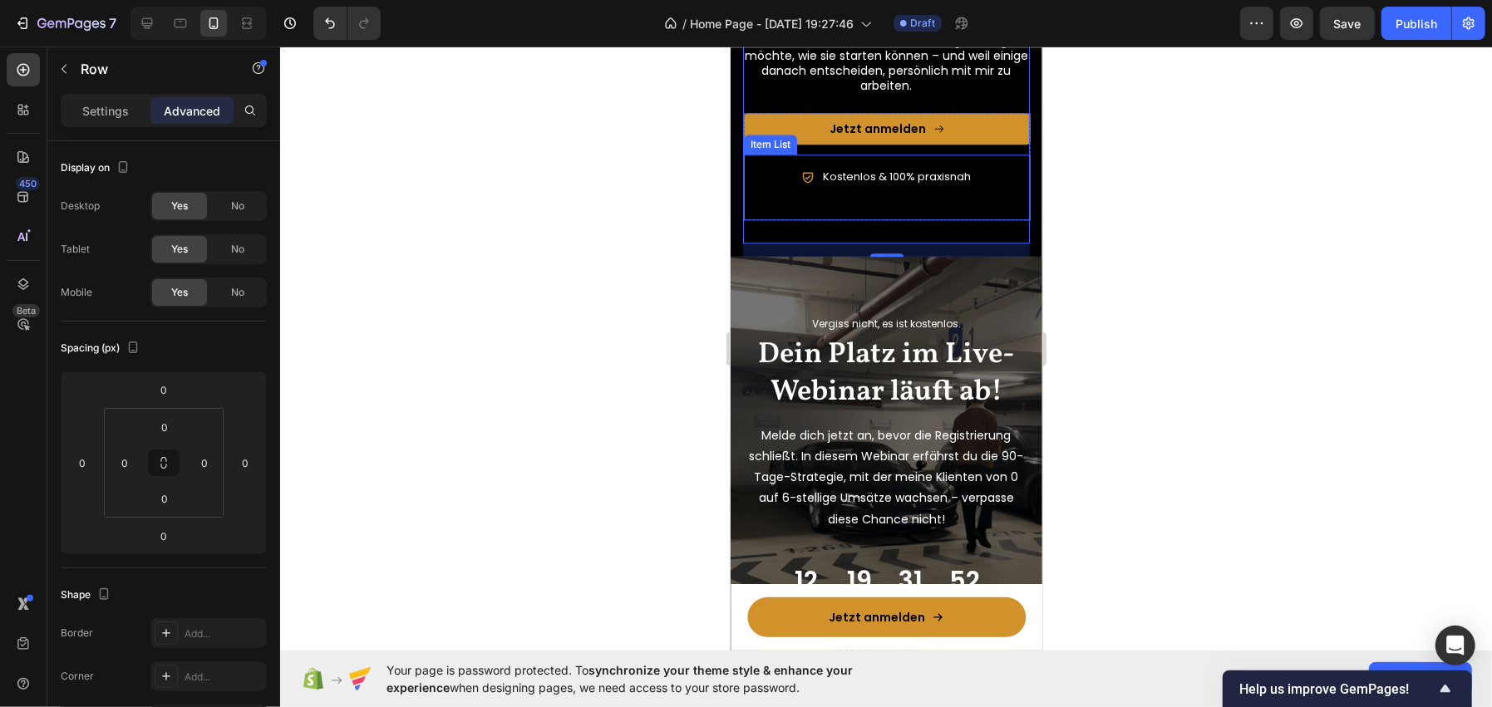
click at [831, 186] on div "Kostenlos & 100% praxisnah" at bounding box center [886, 187] width 287 height 66
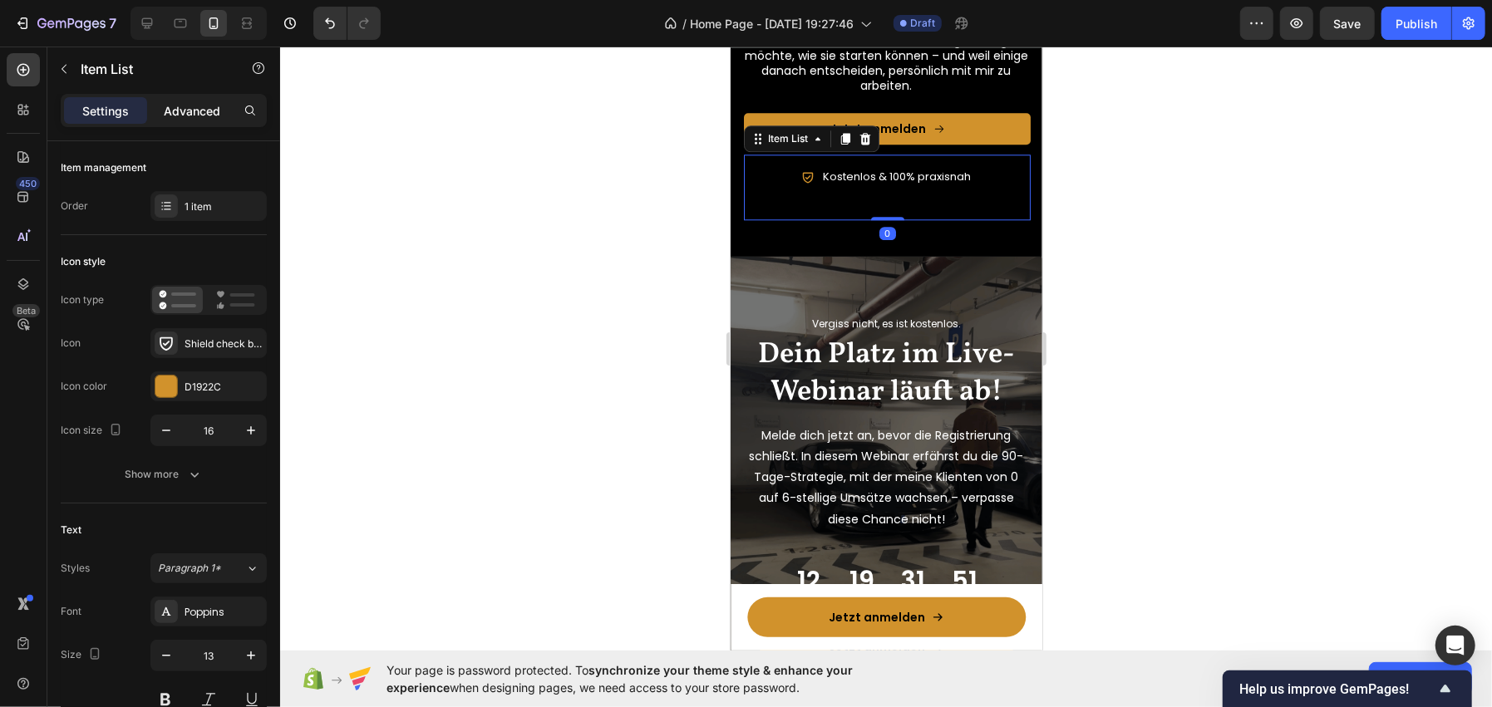
click at [189, 107] on p "Advanced" at bounding box center [192, 110] width 57 height 17
type input "100%"
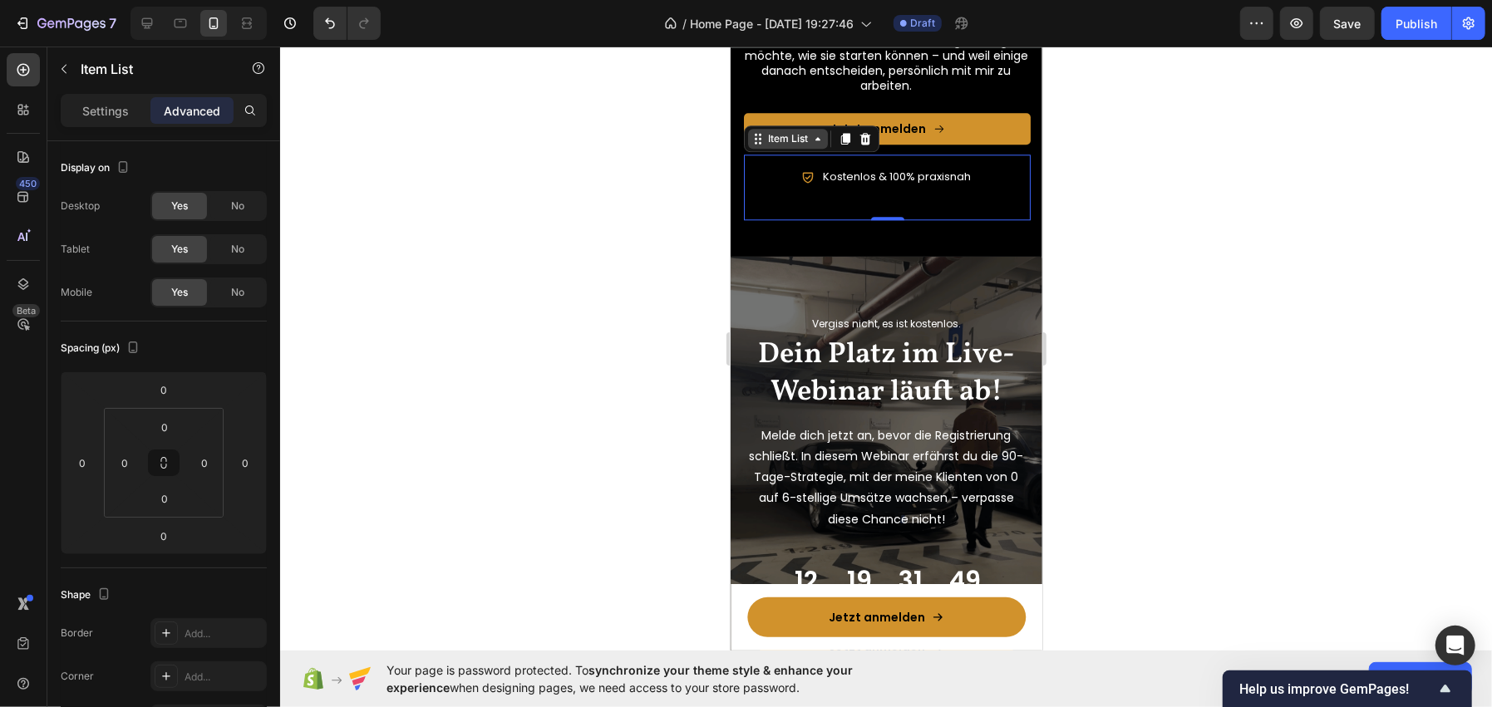
click at [773, 137] on div "Item List" at bounding box center [787, 137] width 47 height 15
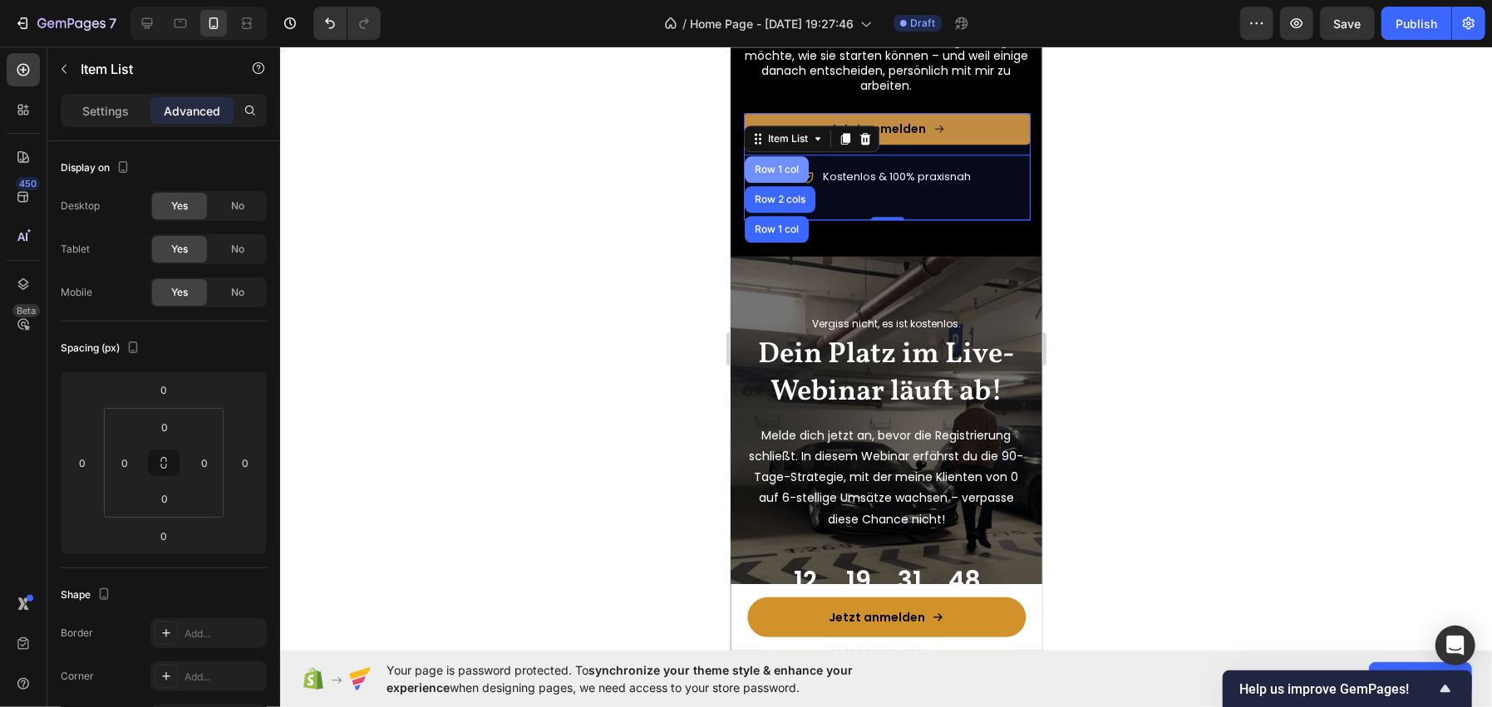
click at [771, 160] on div "Row 1 col" at bounding box center [776, 168] width 64 height 27
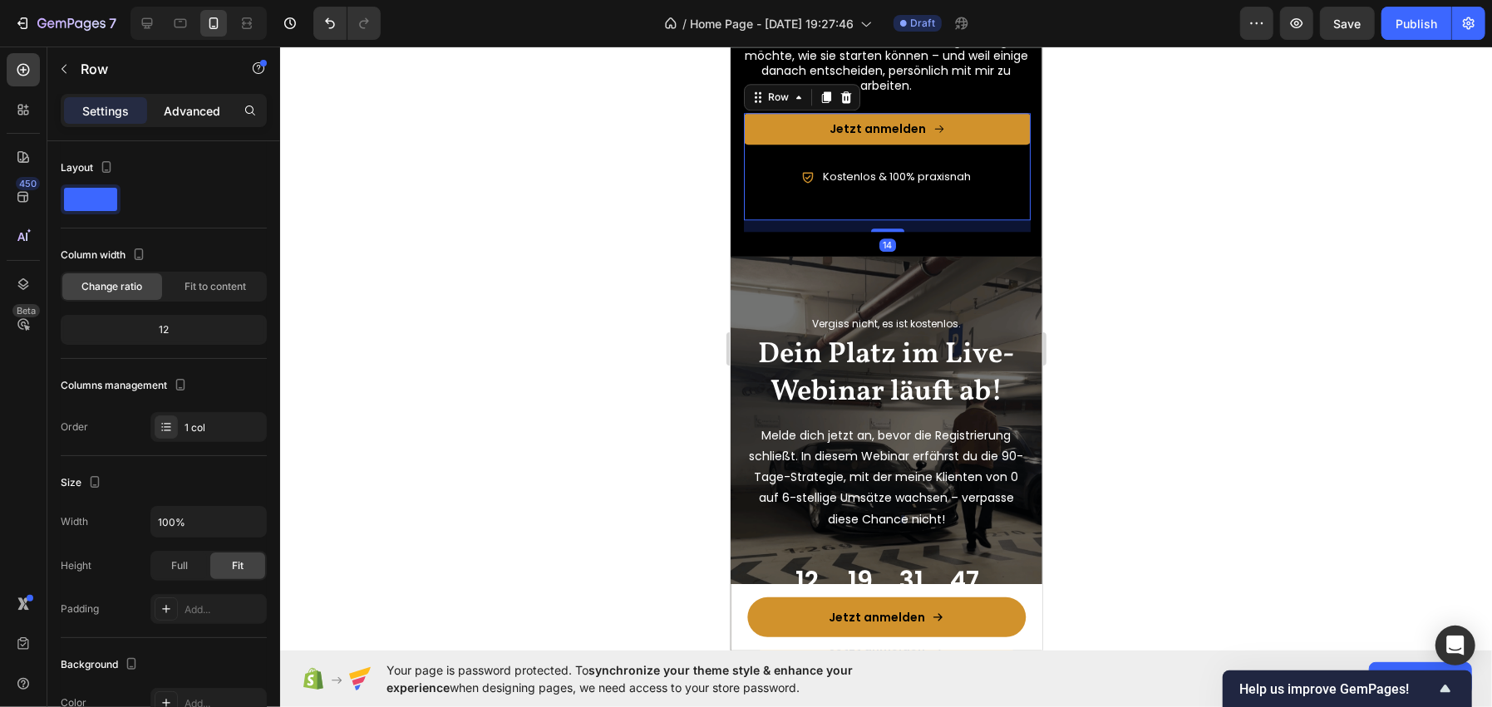
click at [186, 112] on p "Advanced" at bounding box center [192, 110] width 57 height 17
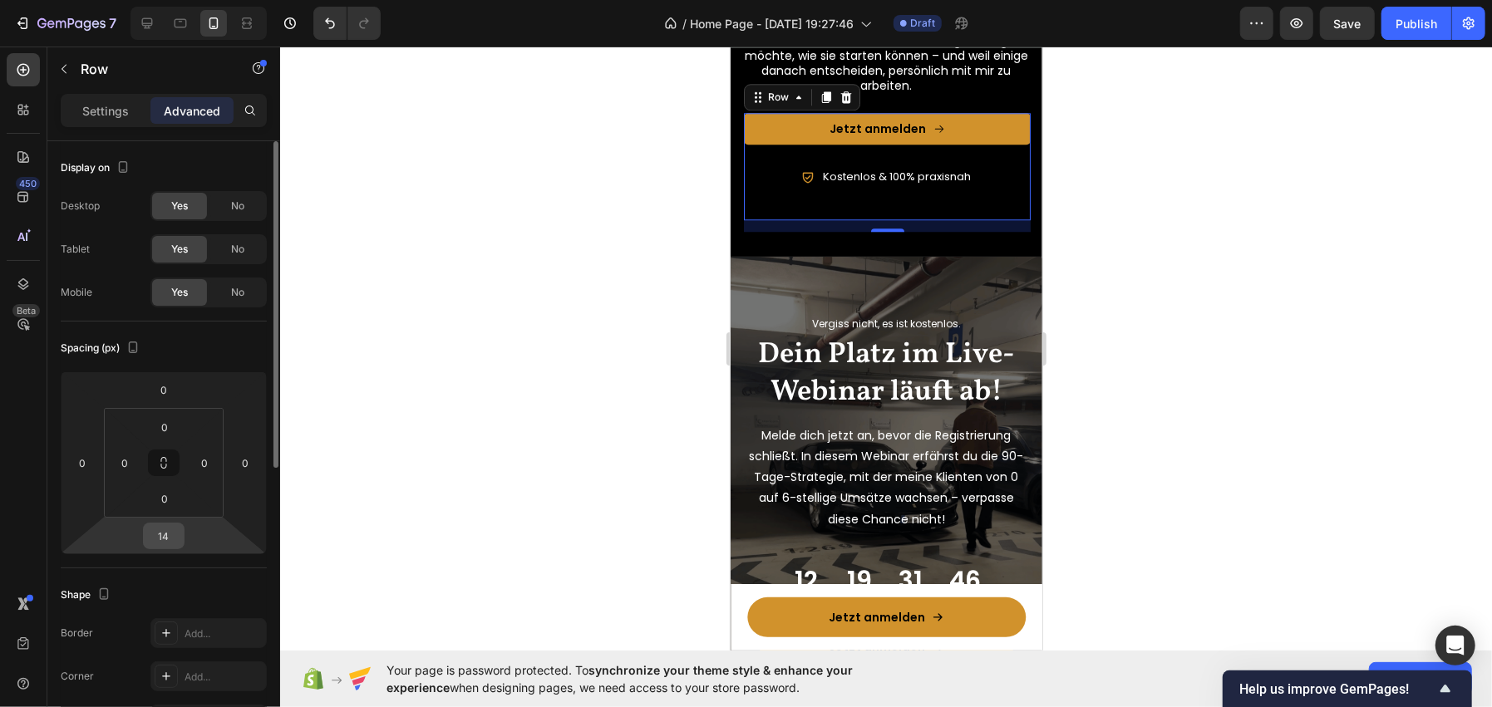
click at [160, 530] on input "14" at bounding box center [163, 536] width 33 height 25
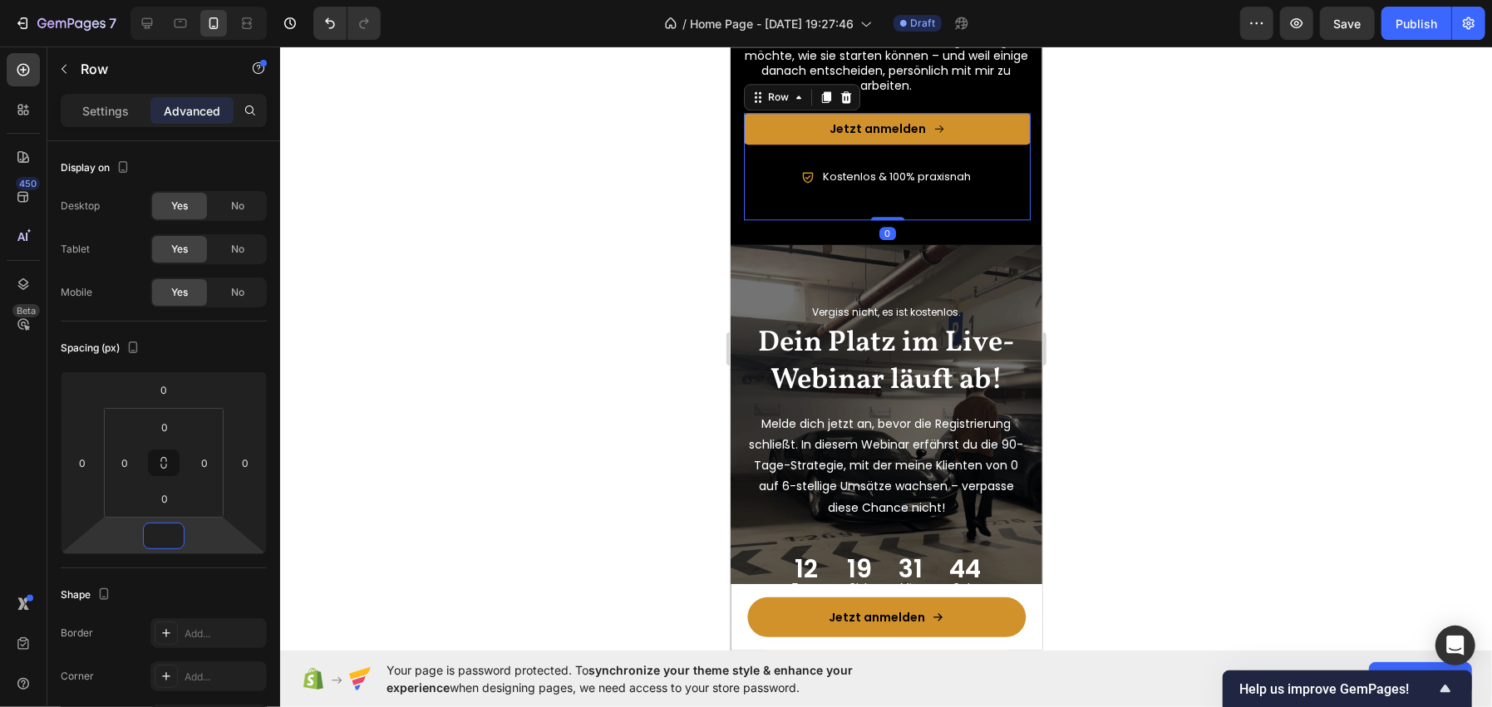
type input "0"
click at [587, 239] on div at bounding box center [886, 377] width 1212 height 661
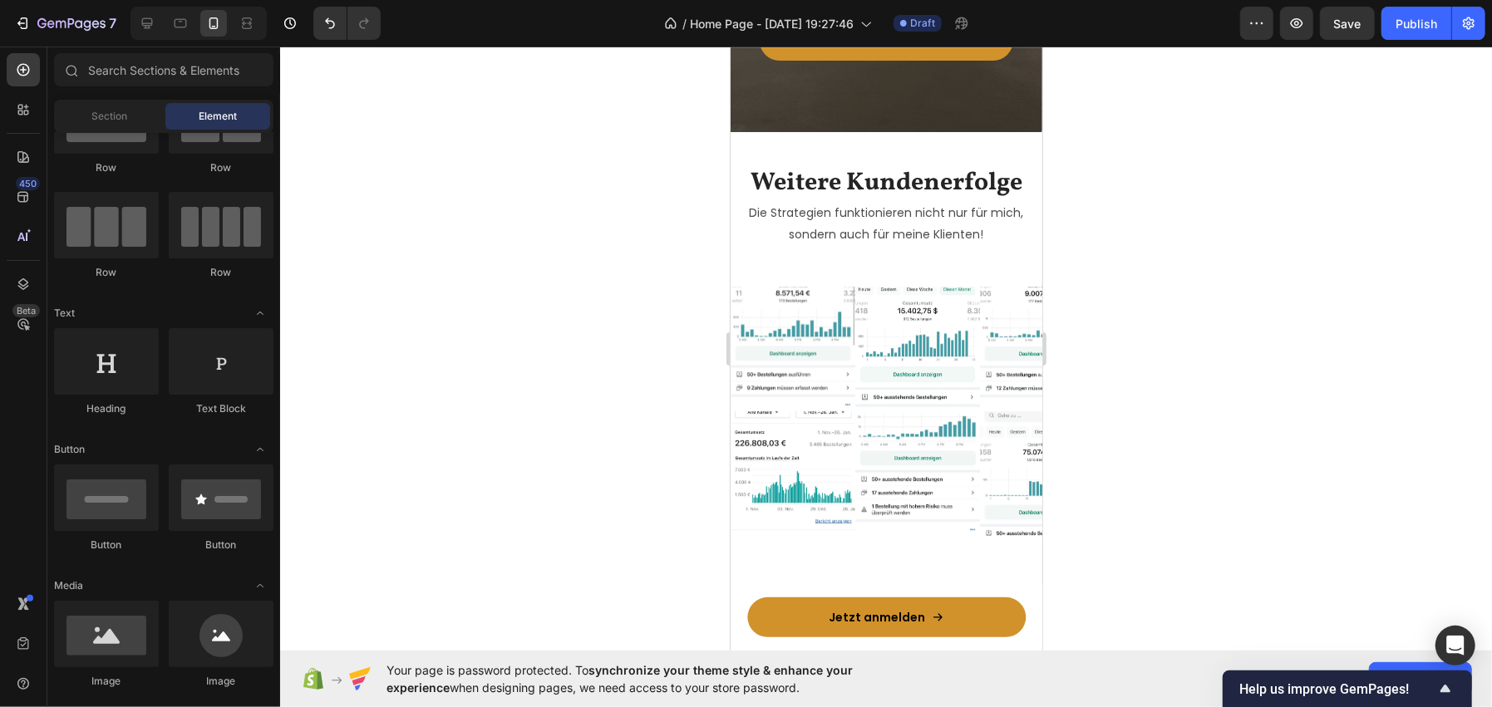
scroll to position [3823, 0]
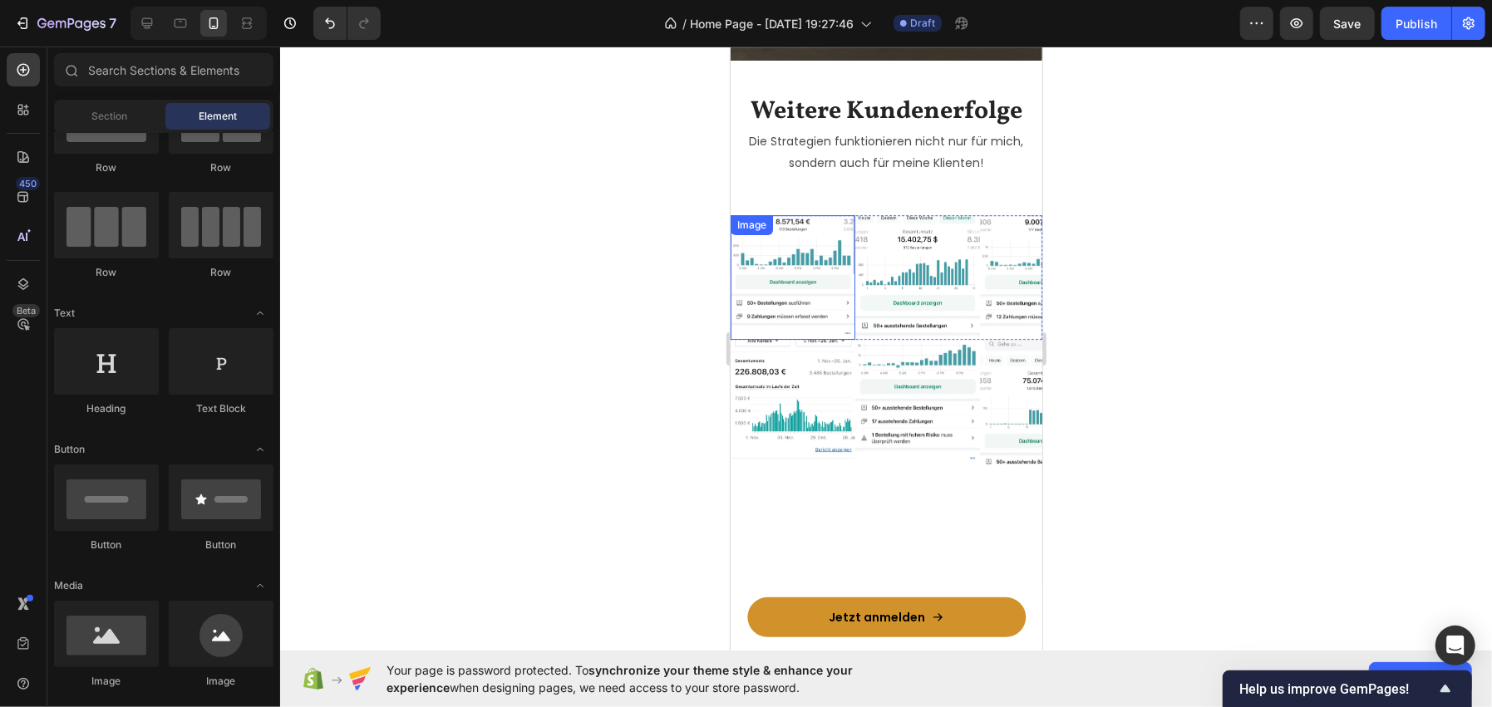
click at [766, 264] on img at bounding box center [792, 276] width 125 height 125
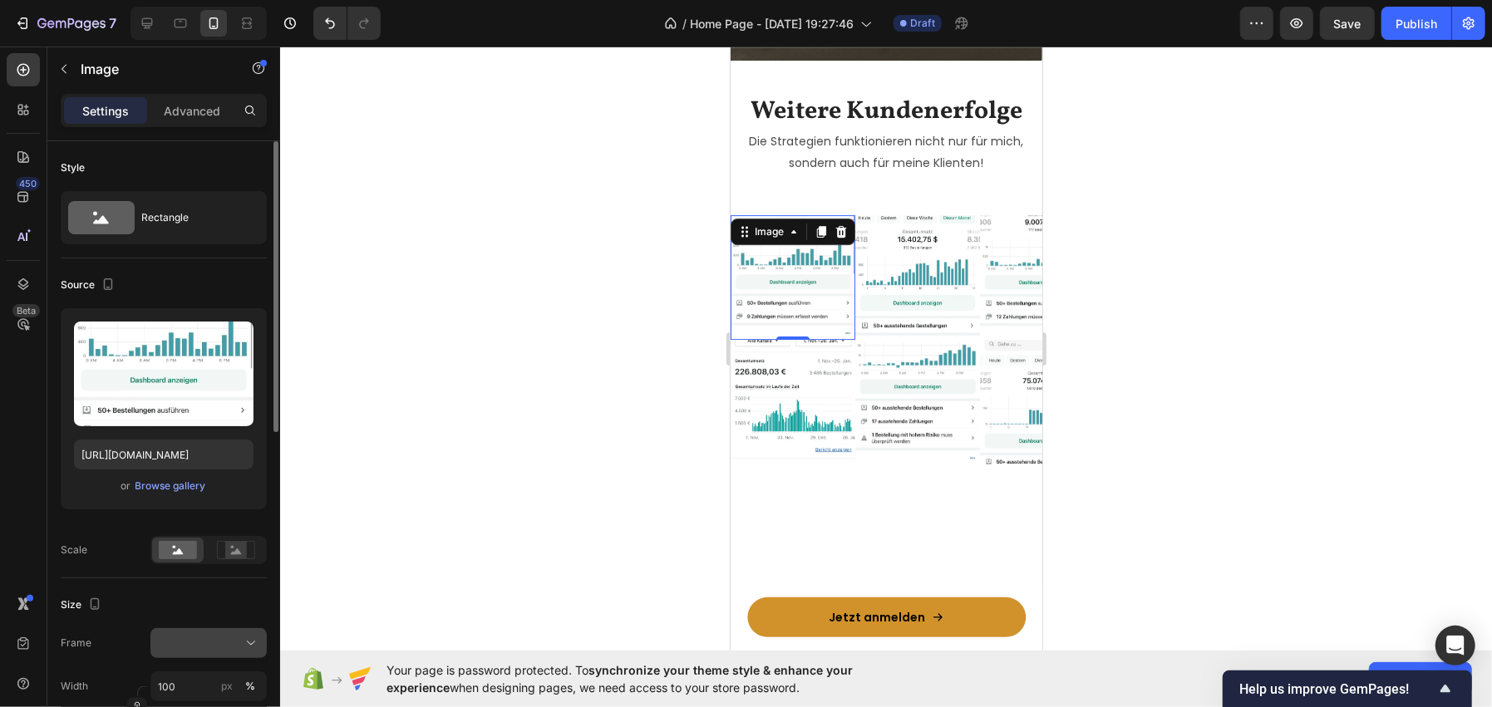
click at [229, 646] on div at bounding box center [208, 643] width 101 height 17
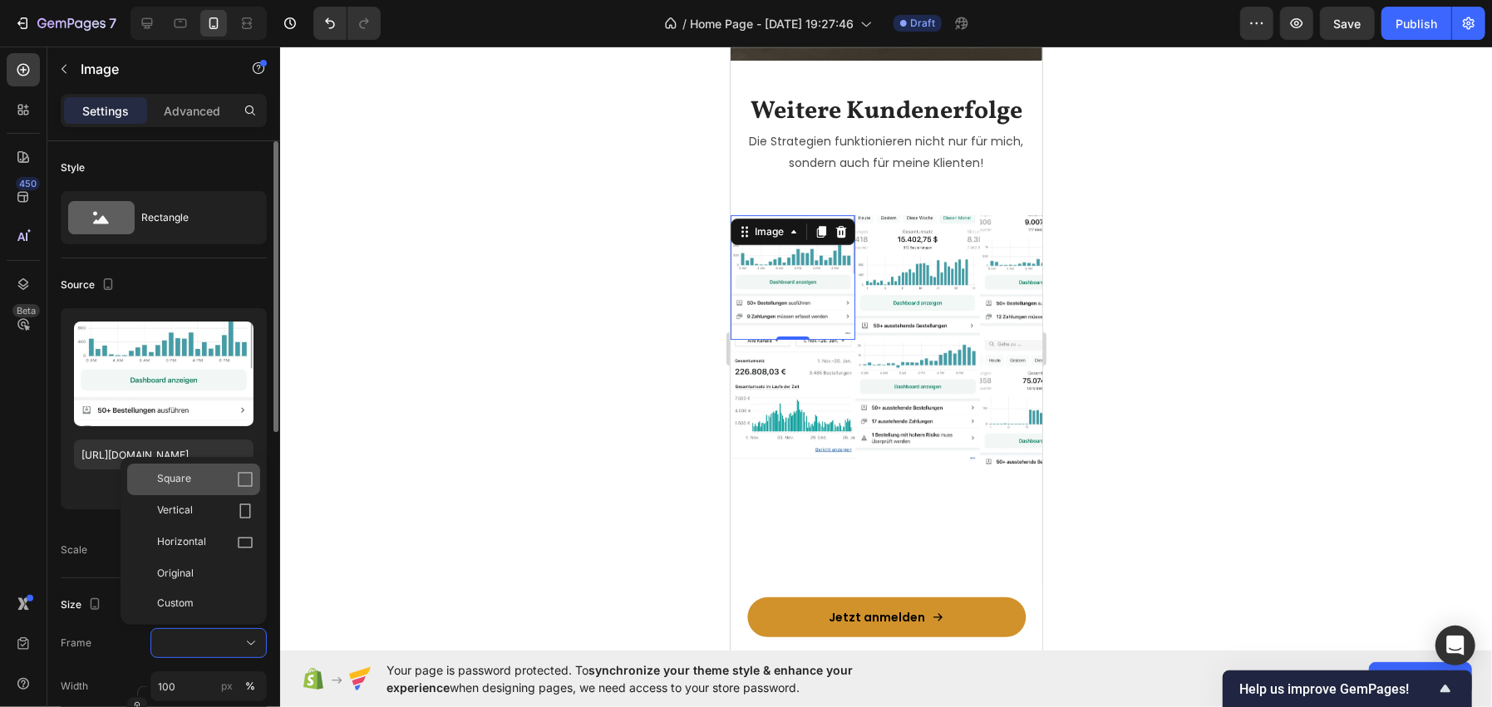
click at [204, 480] on div "Square" at bounding box center [205, 479] width 96 height 17
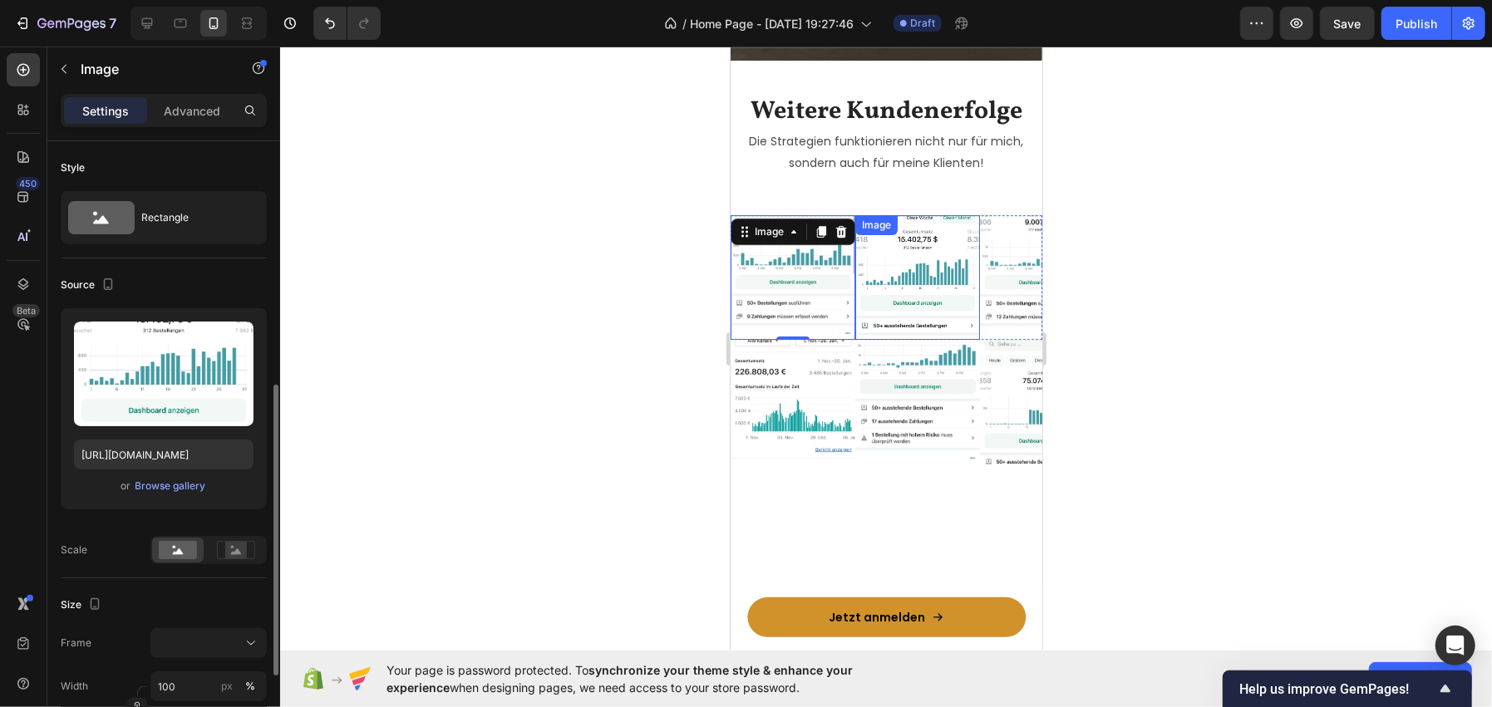
click at [920, 296] on img at bounding box center [916, 276] width 125 height 125
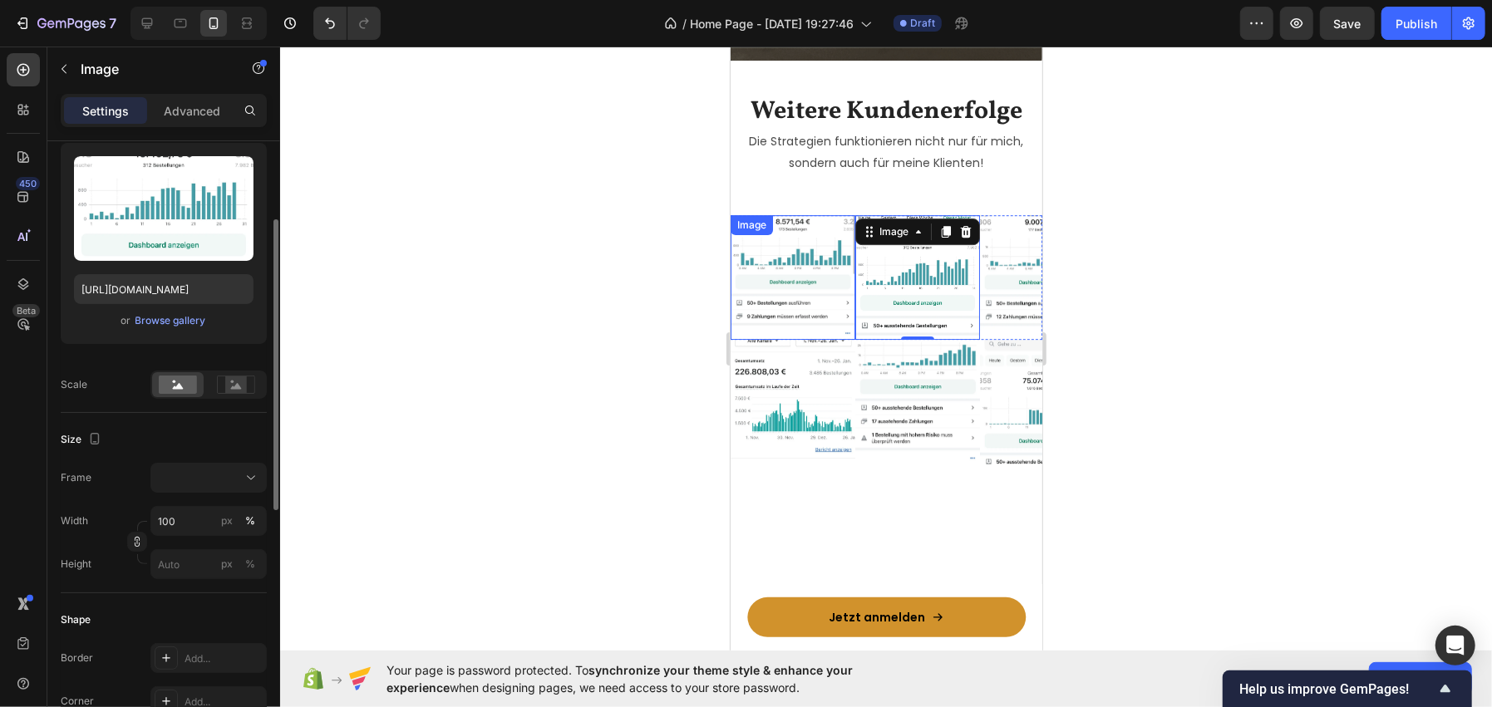
click at [180, 460] on div "Size Frame Width 100 px % Height px %" at bounding box center [164, 503] width 206 height 180
click at [176, 467] on button at bounding box center [208, 478] width 116 height 30
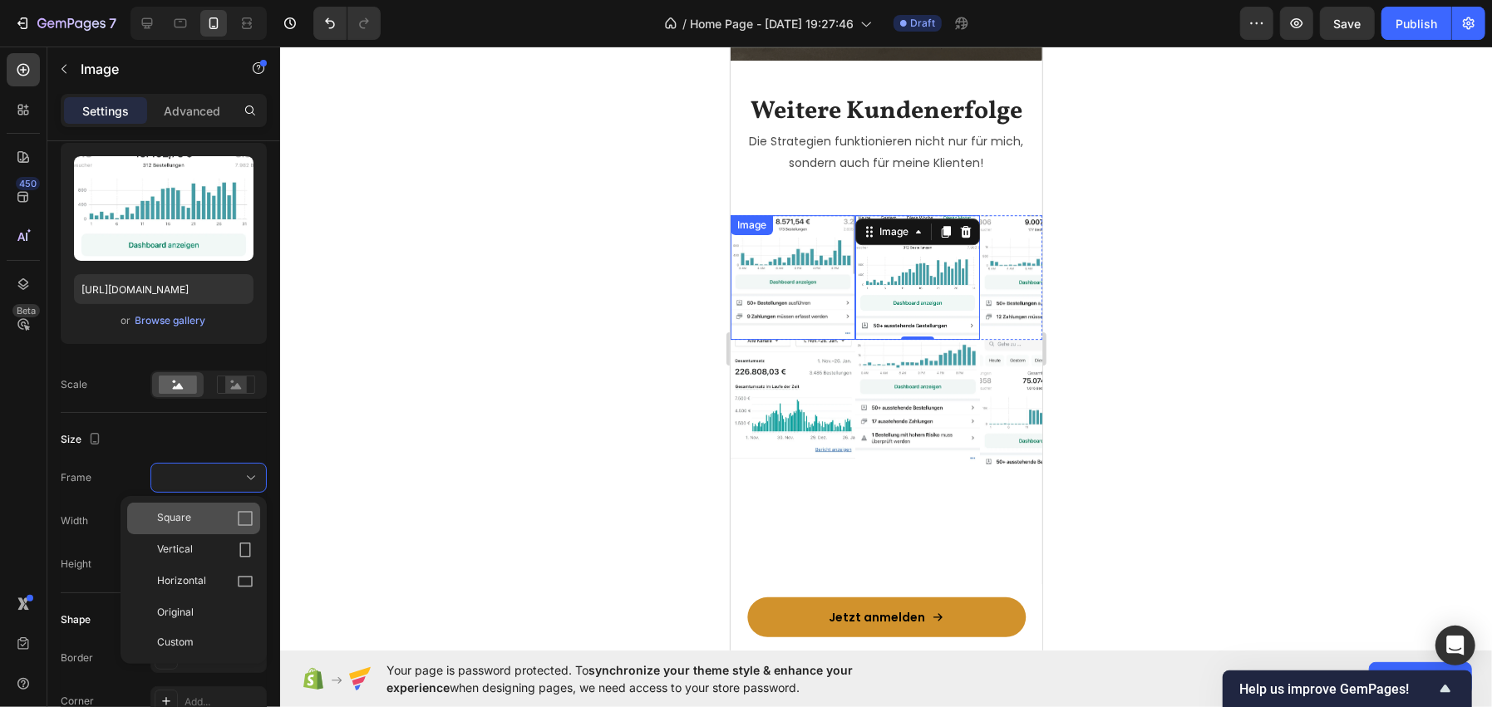
click at [214, 507] on div "Square" at bounding box center [193, 519] width 133 height 32
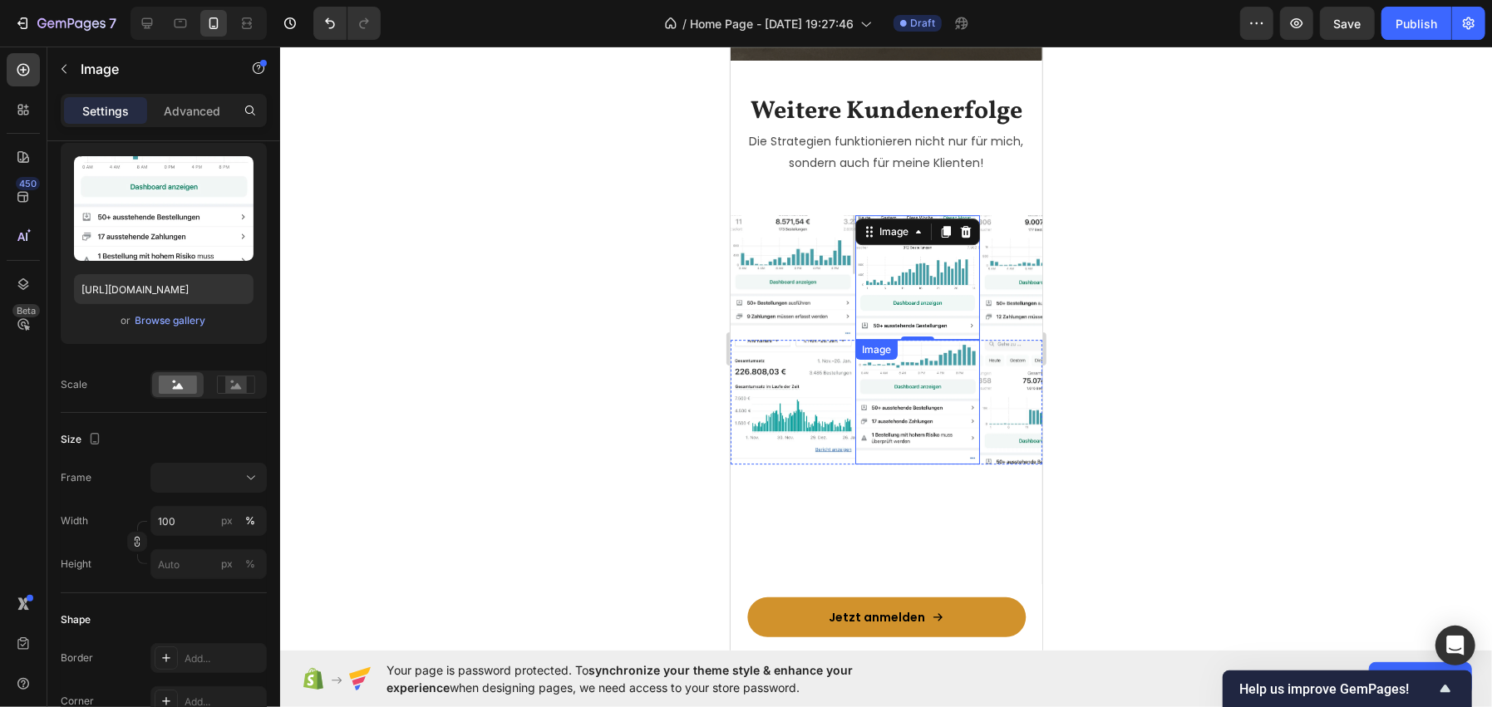
click at [895, 366] on div "Image" at bounding box center [916, 401] width 125 height 125
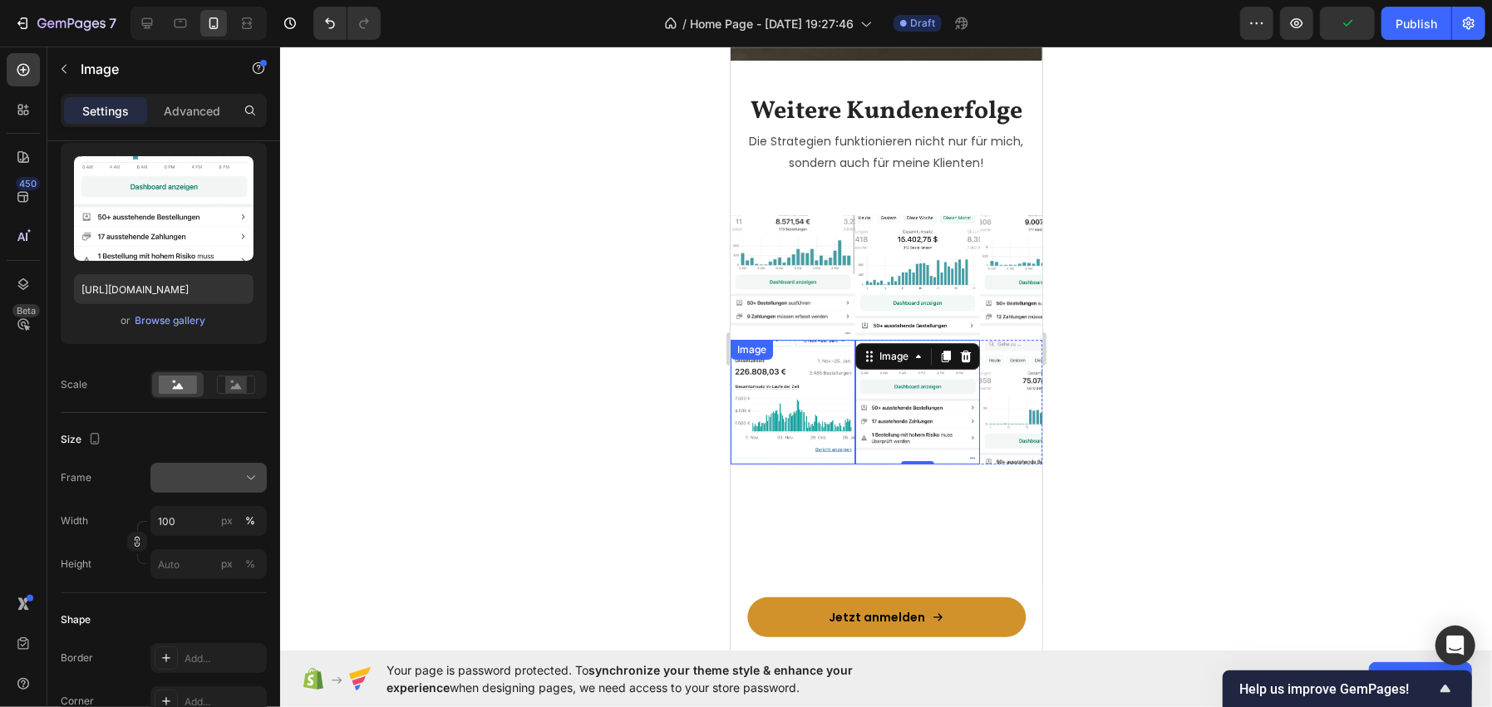
click at [184, 472] on div at bounding box center [208, 478] width 101 height 17
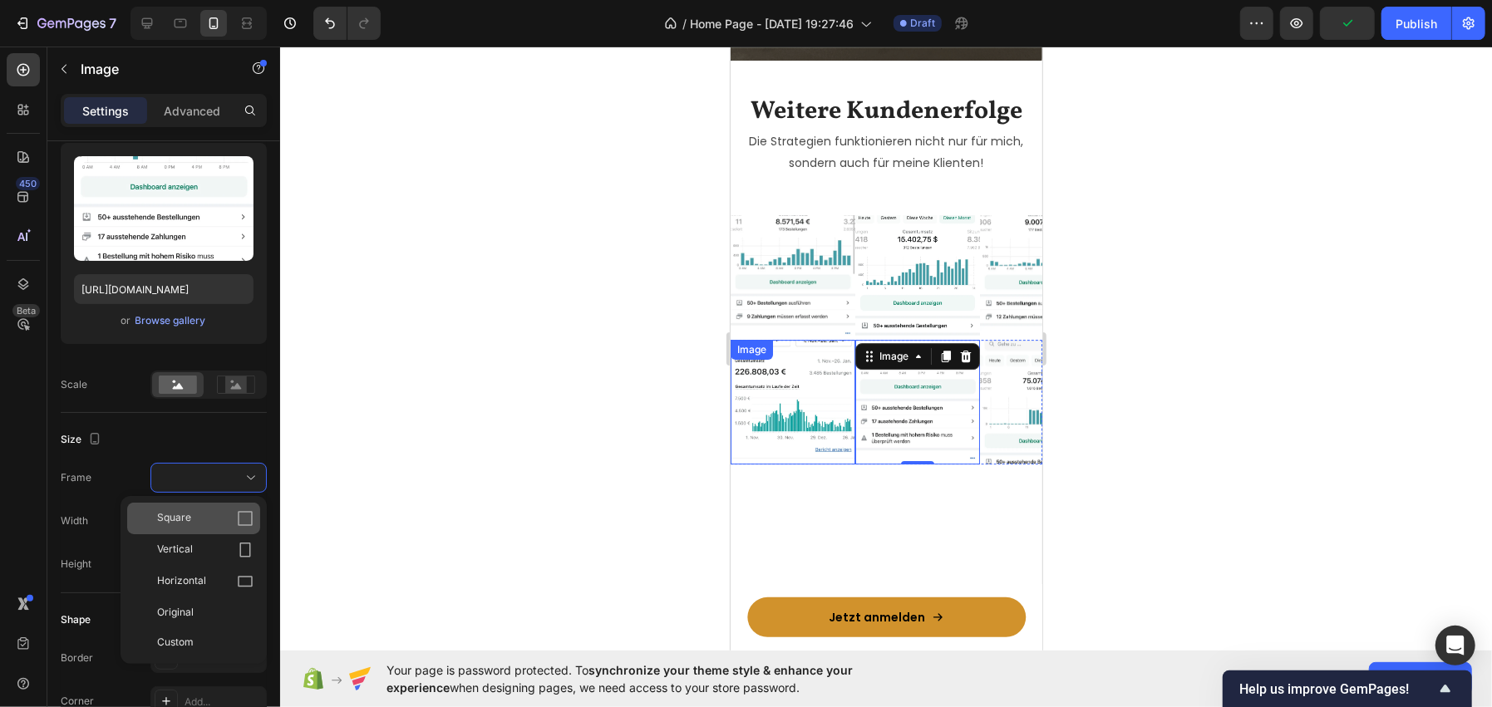
click at [211, 507] on div "Square" at bounding box center [193, 519] width 133 height 32
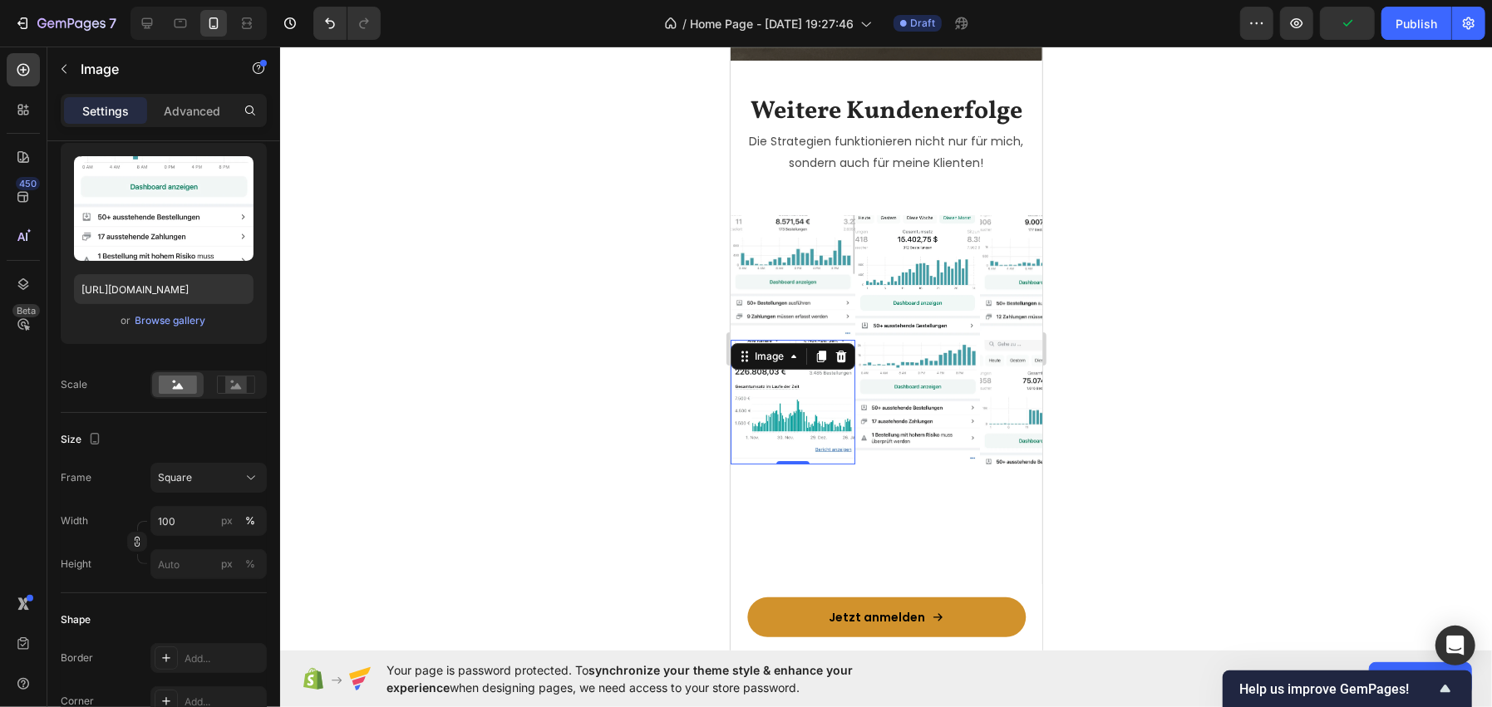
click at [844, 416] on img at bounding box center [792, 401] width 125 height 125
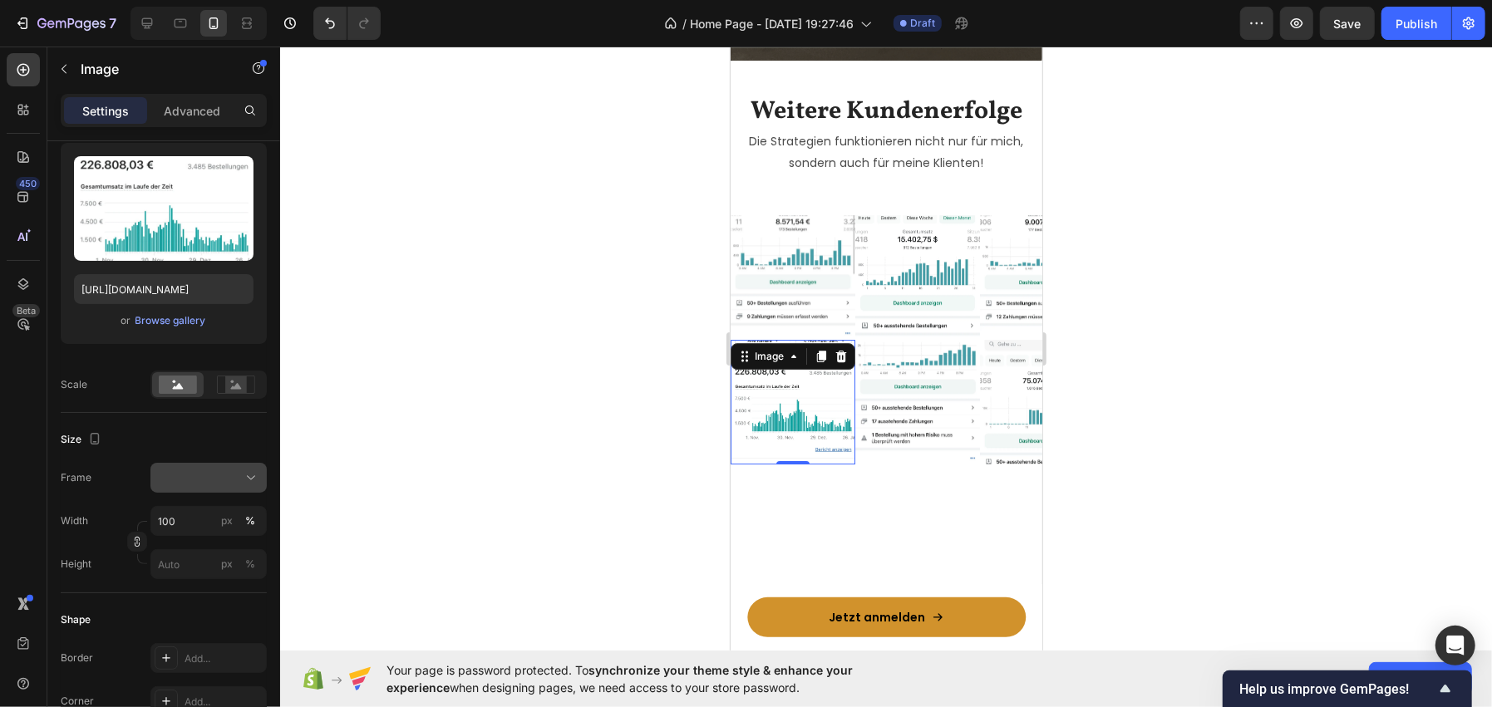
click at [175, 486] on button at bounding box center [208, 478] width 116 height 30
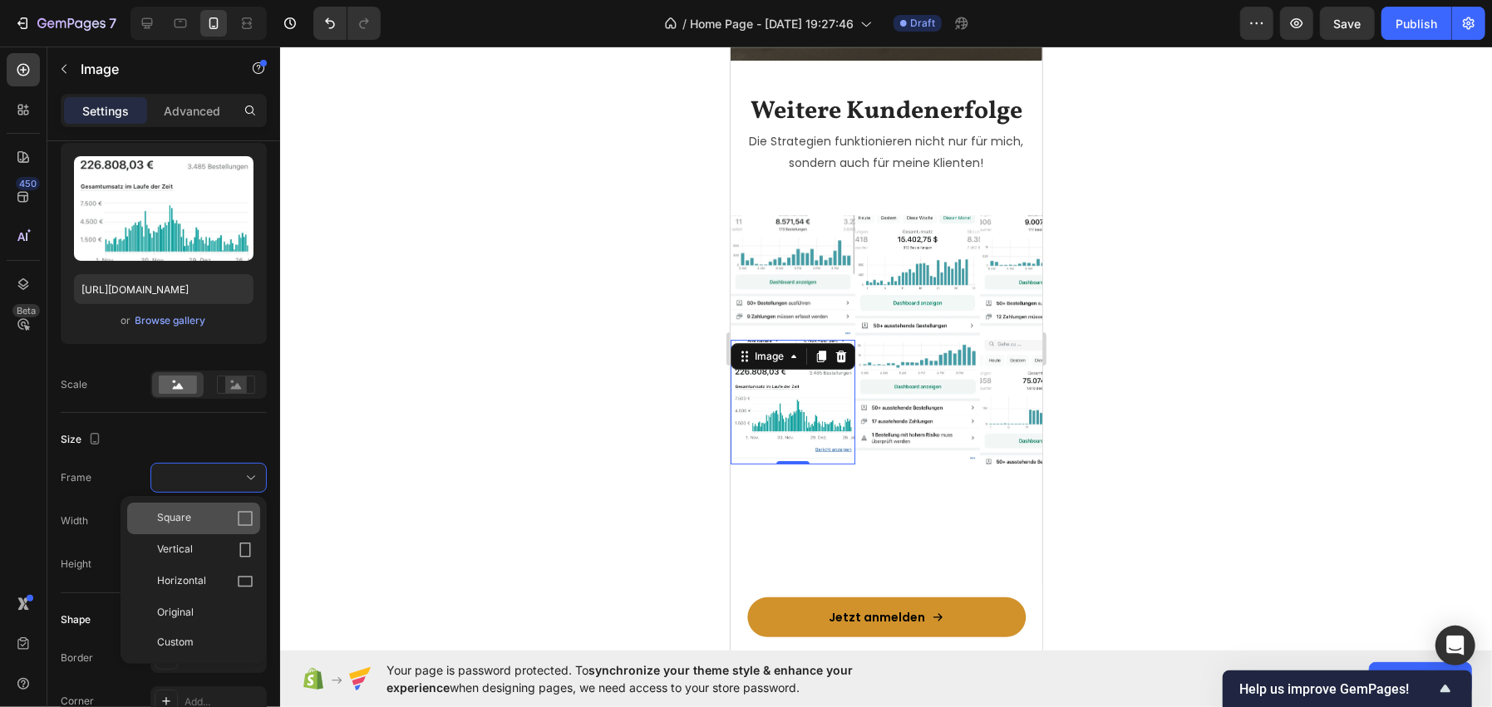
click at [186, 527] on div "Square" at bounding box center [193, 519] width 133 height 32
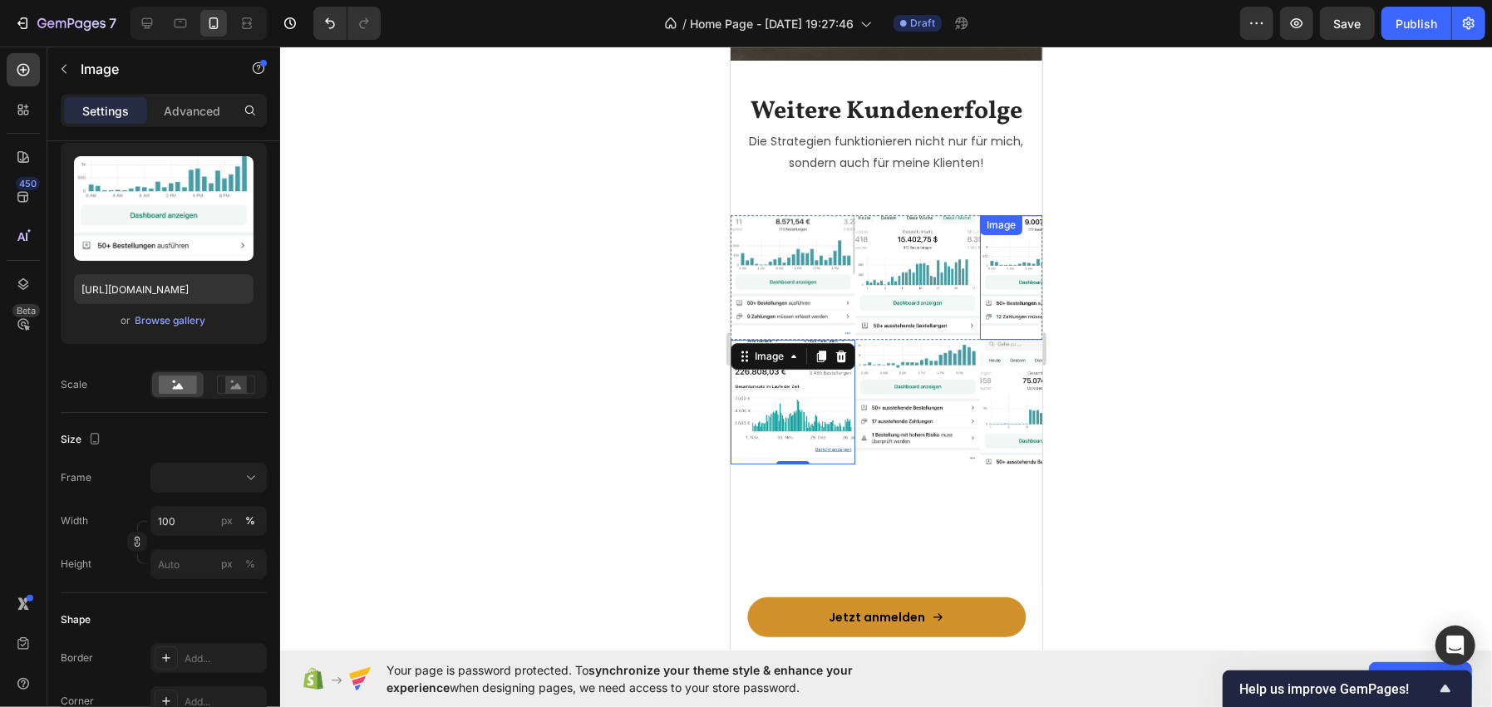
click at [1007, 298] on img at bounding box center [1041, 276] width 125 height 125
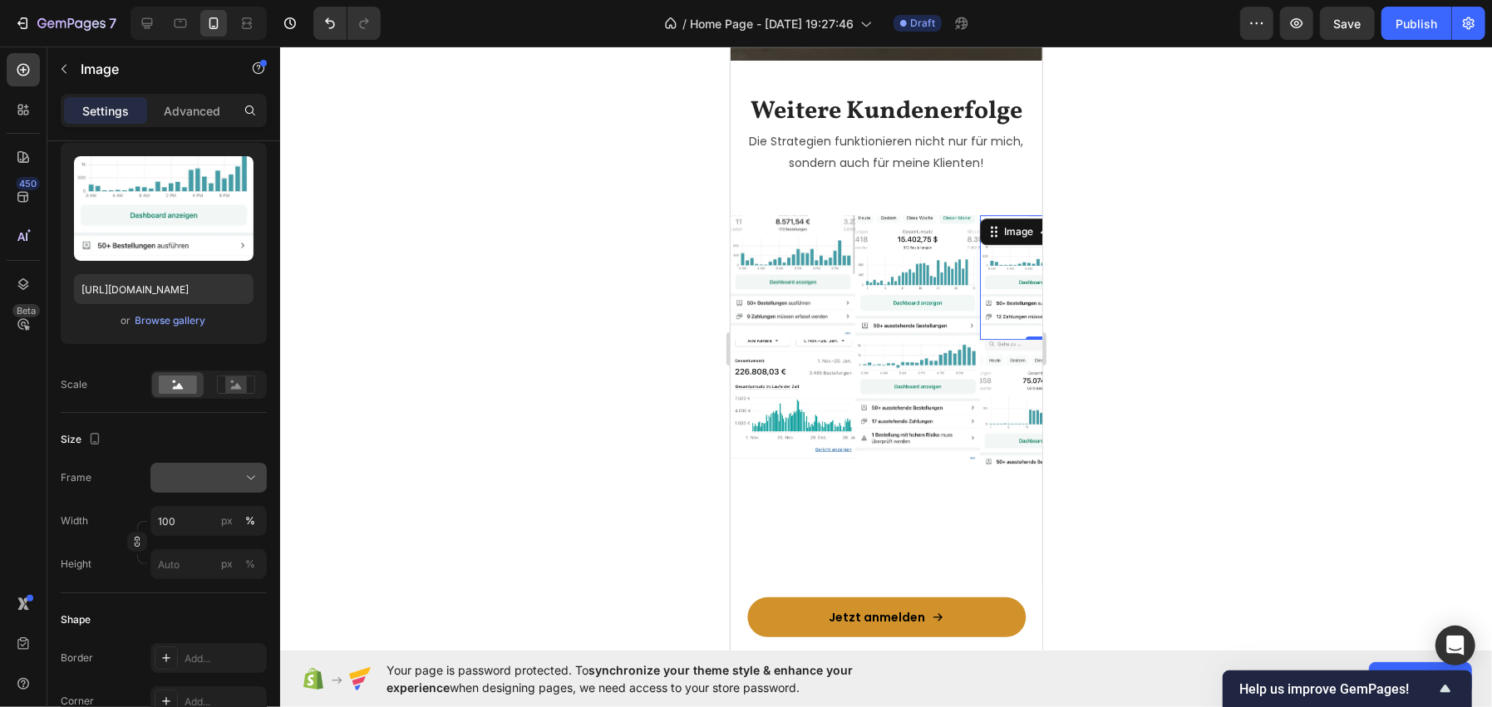
click at [213, 471] on div at bounding box center [208, 478] width 101 height 17
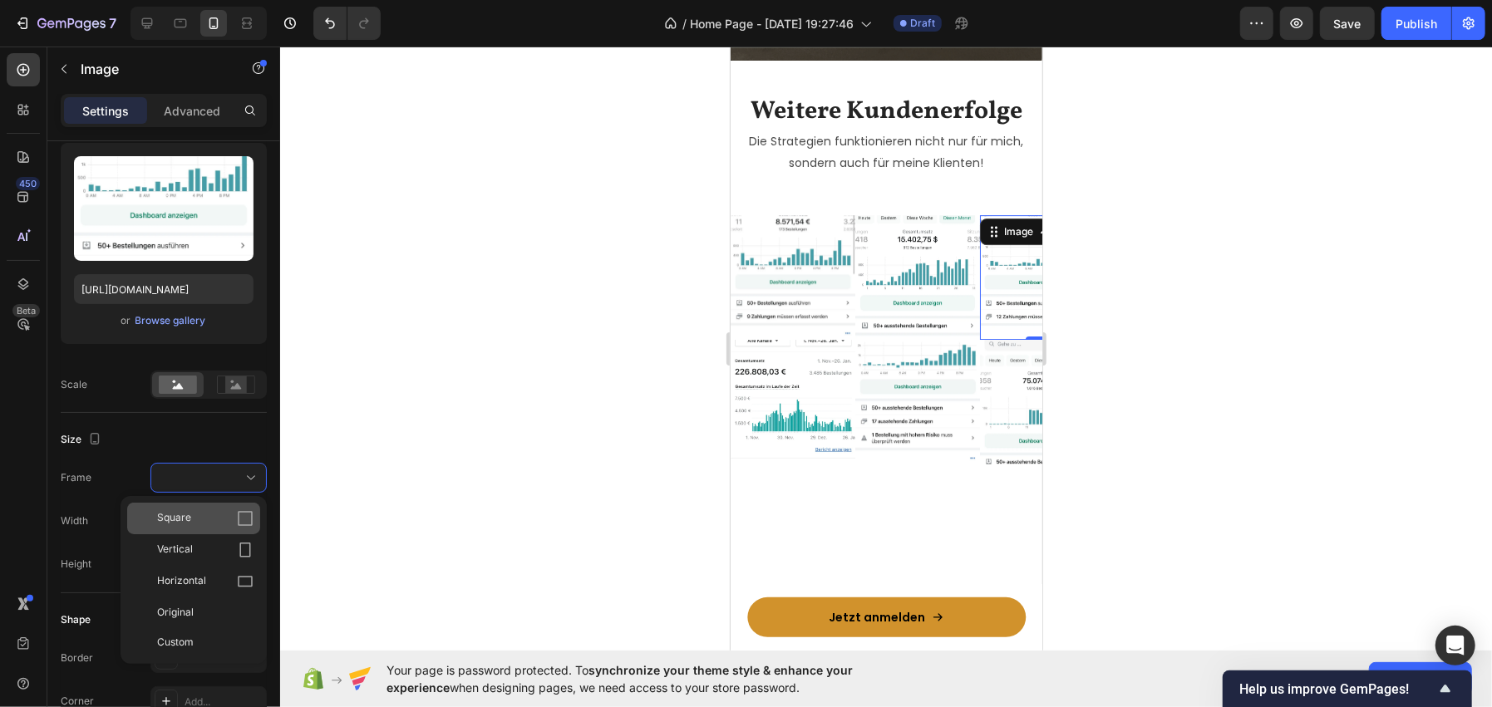
click at [220, 510] on div "Square" at bounding box center [205, 518] width 96 height 17
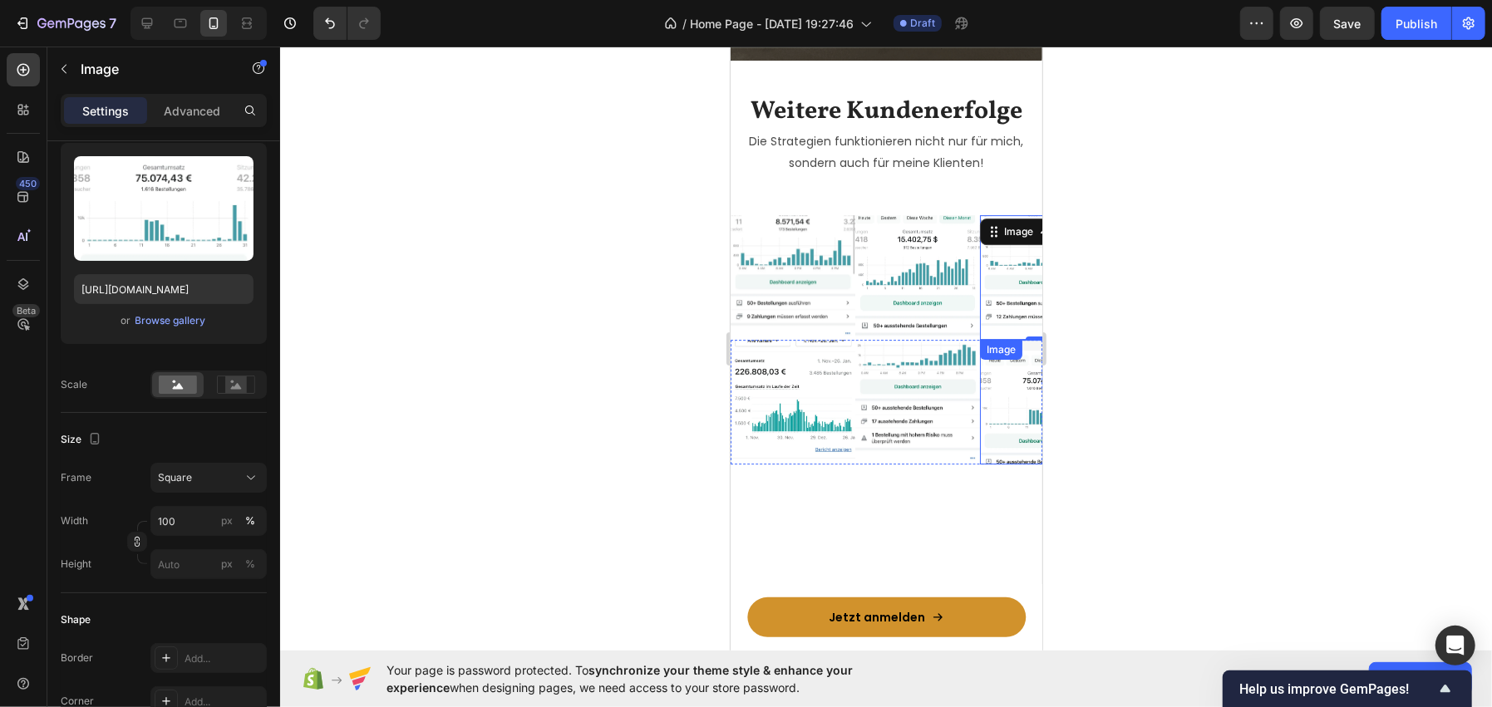
click at [992, 381] on img at bounding box center [1041, 401] width 125 height 125
click at [172, 466] on button "Square" at bounding box center [208, 478] width 116 height 30
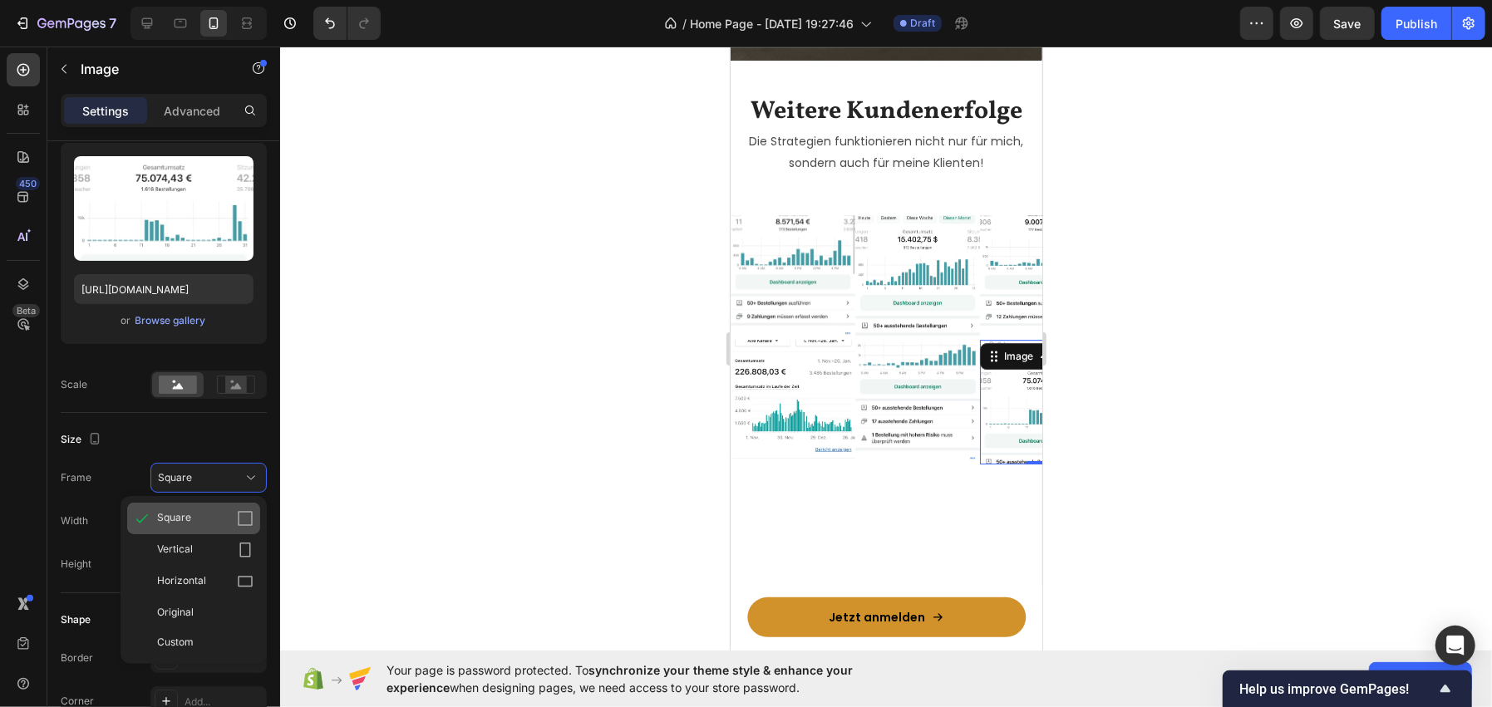
click at [189, 528] on div "Square" at bounding box center [193, 519] width 133 height 32
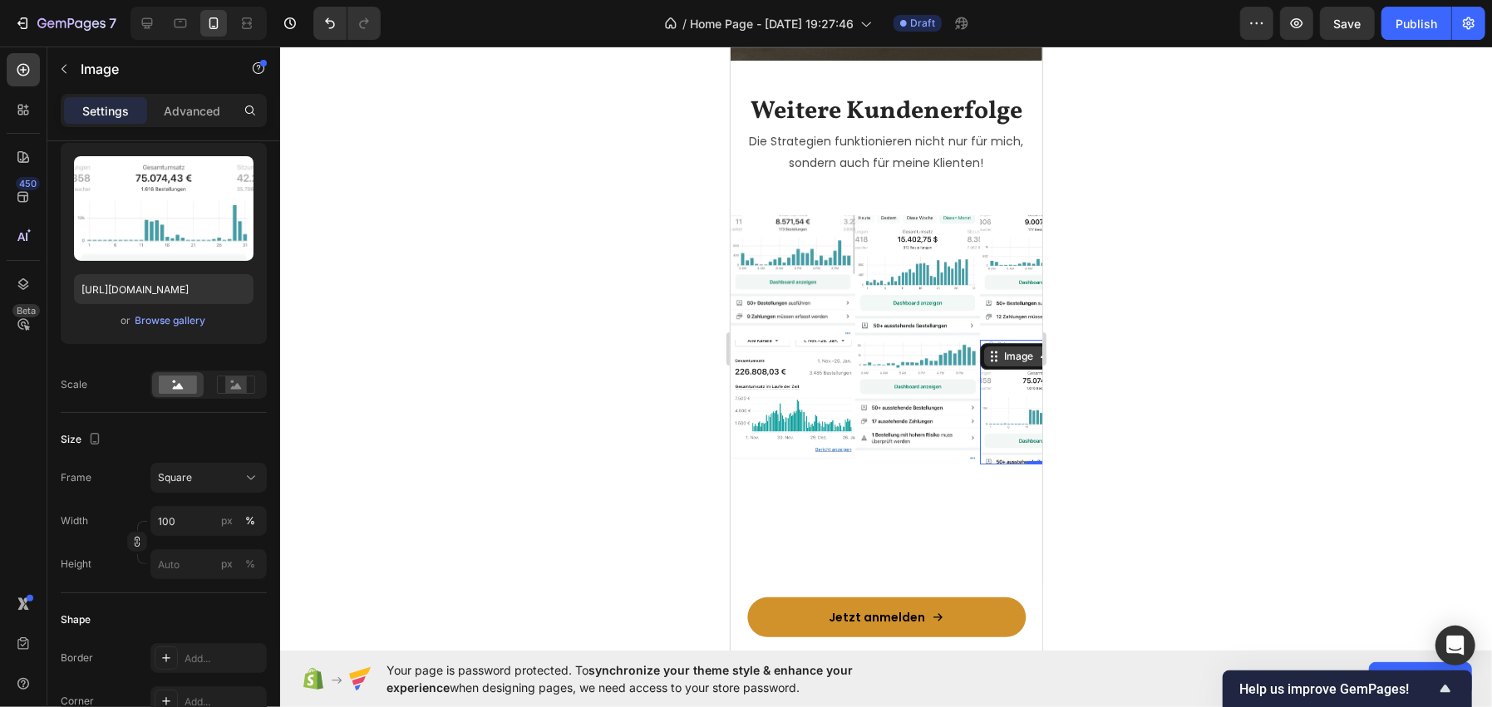
click at [1008, 349] on div "Image" at bounding box center [1018, 355] width 36 height 15
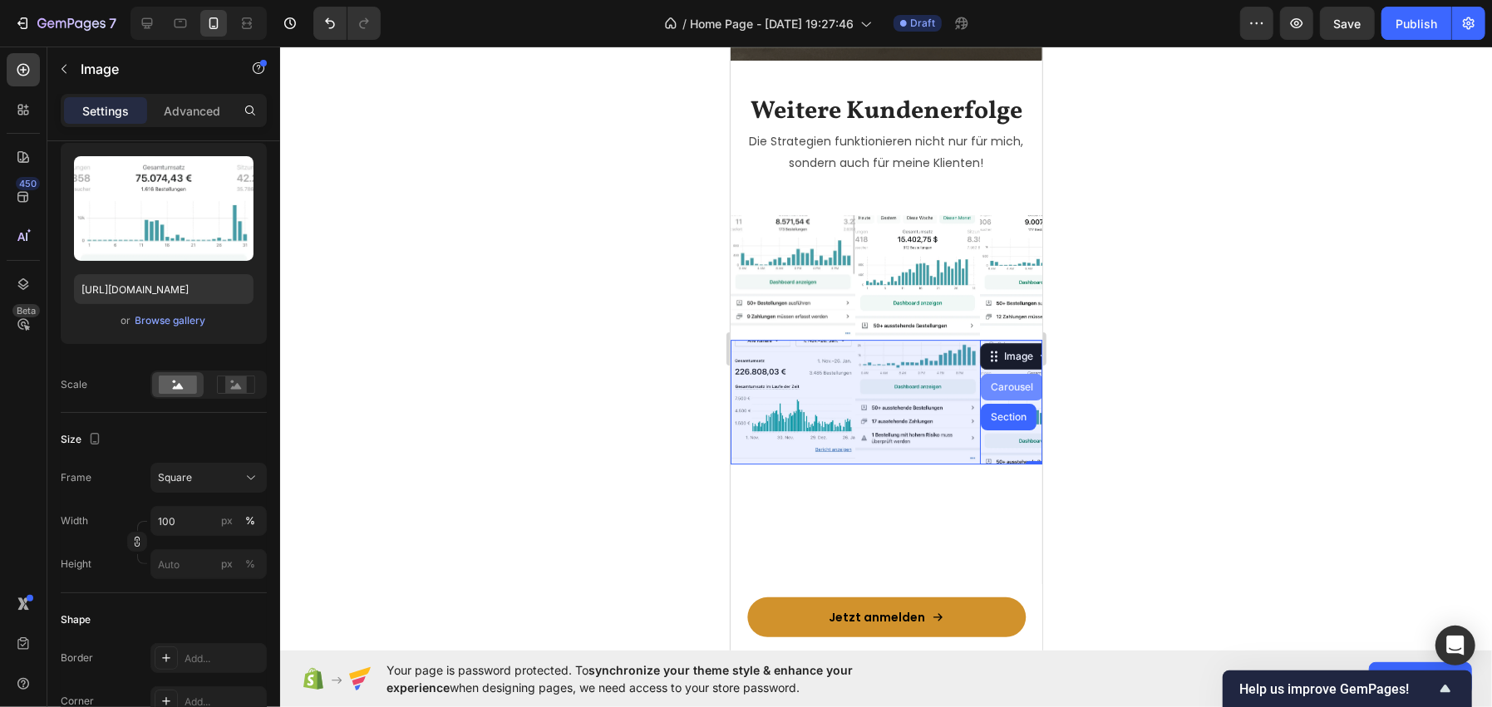
click at [1001, 384] on div "Carousel" at bounding box center [1011, 386] width 49 height 10
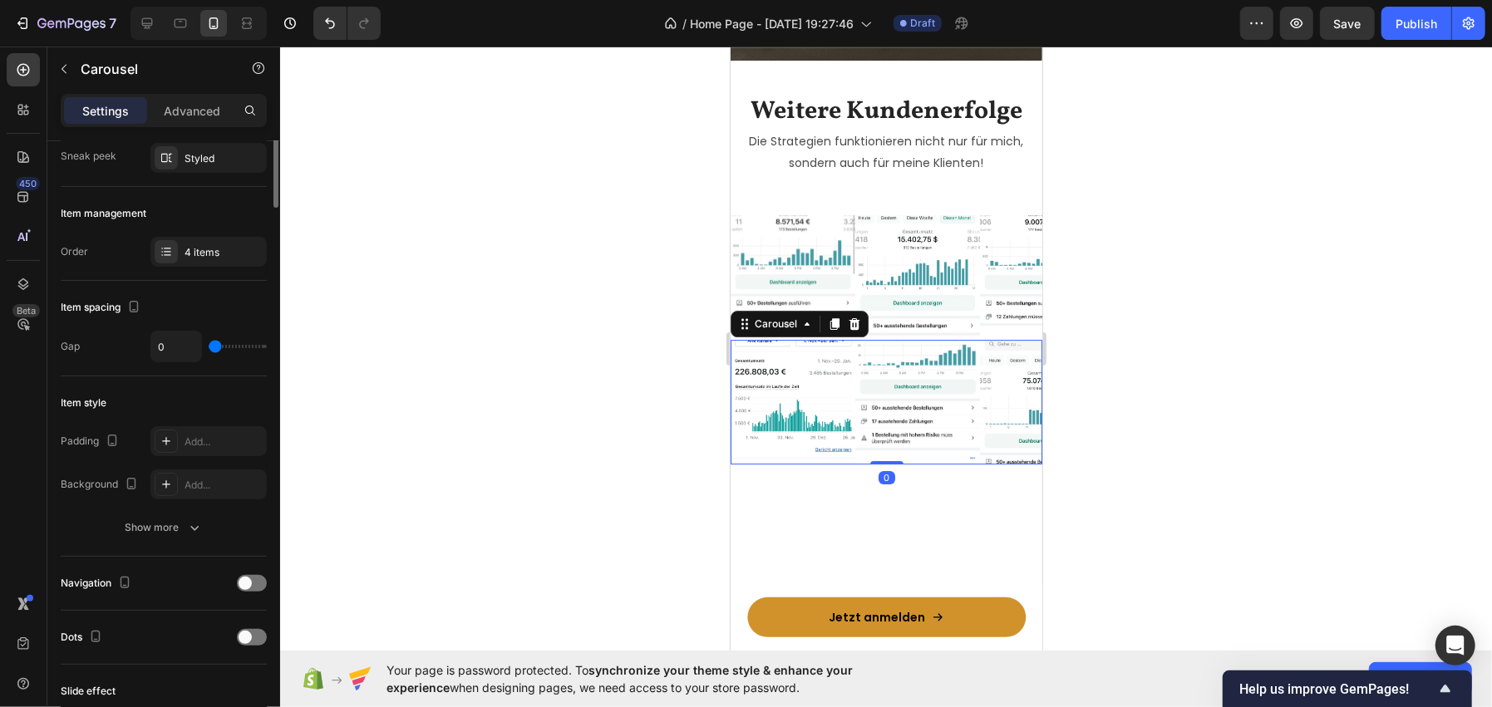
scroll to position [0, 0]
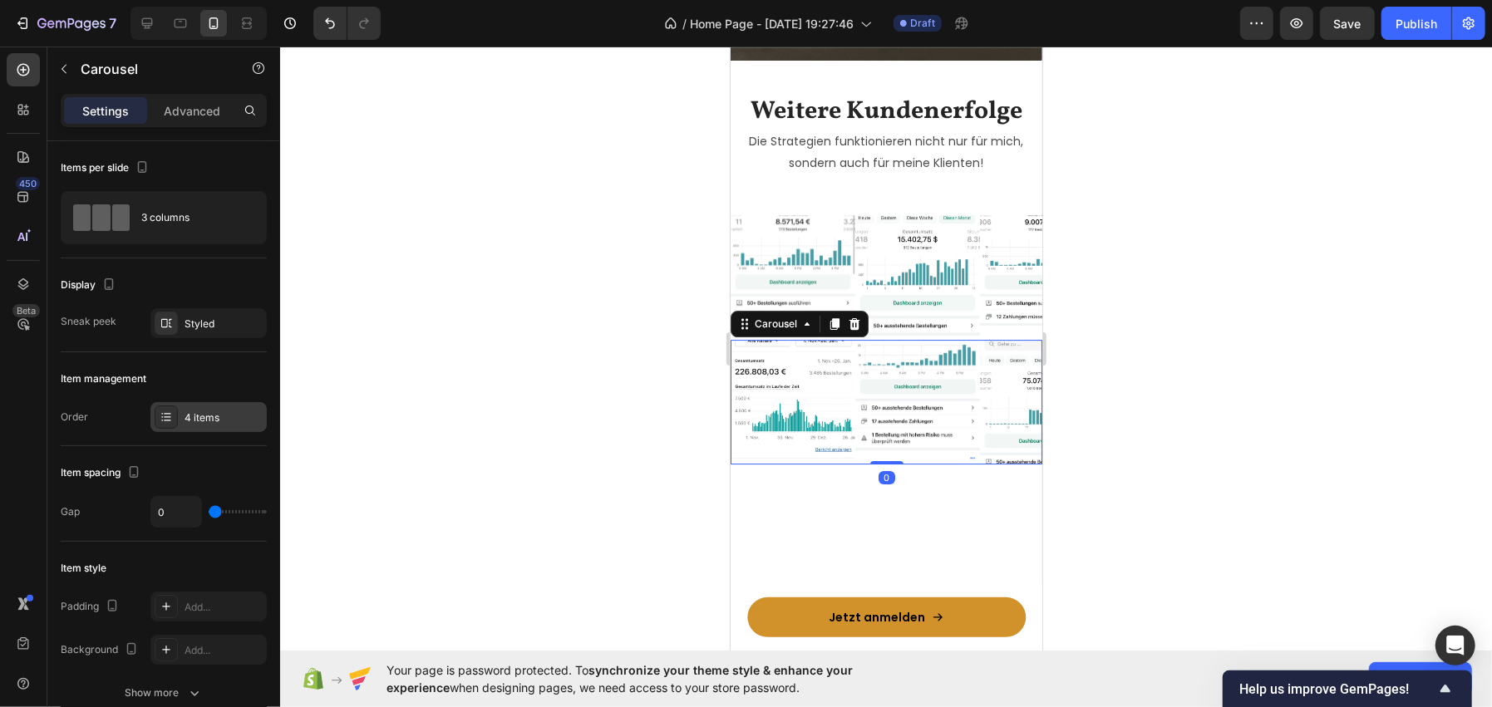
click at [198, 411] on div "4 items" at bounding box center [224, 418] width 78 height 15
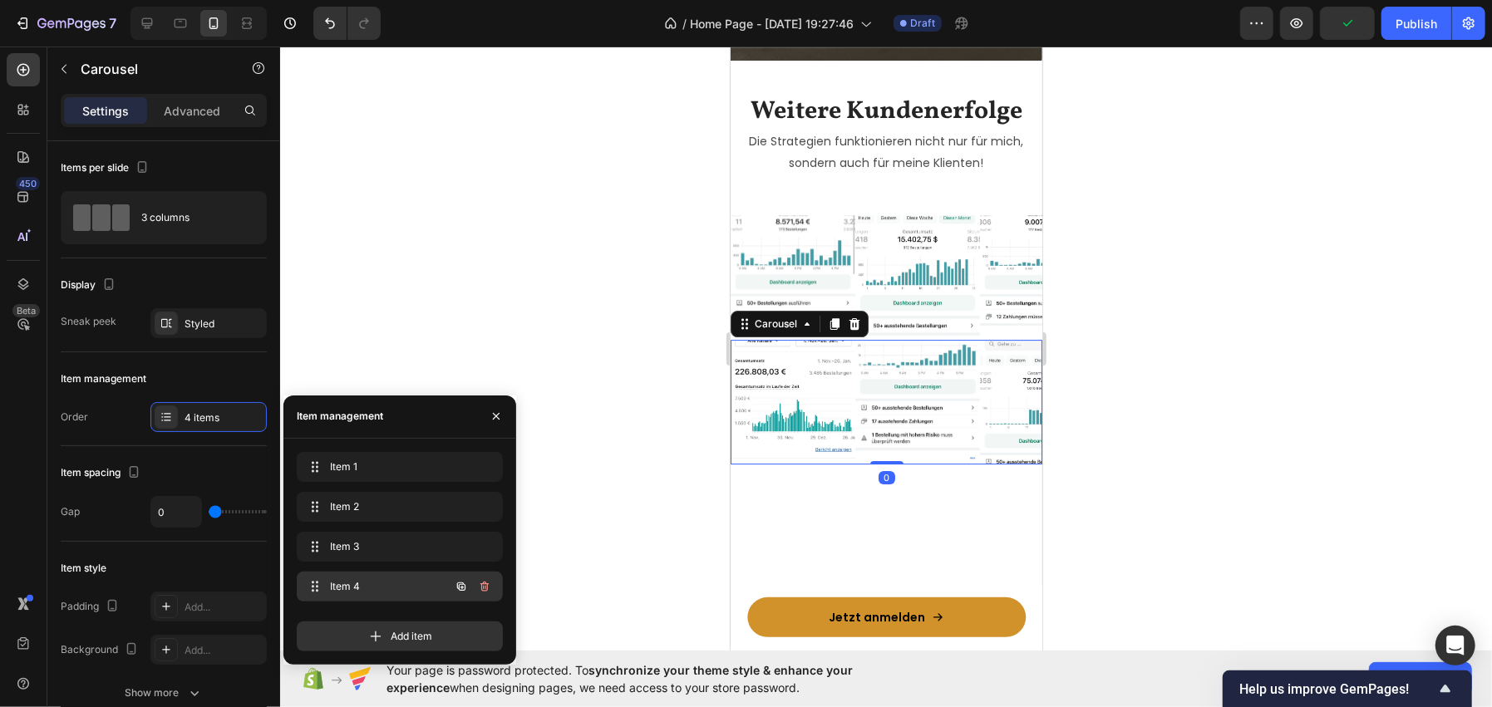
click at [367, 583] on span "Item 4" at bounding box center [377, 586] width 94 height 15
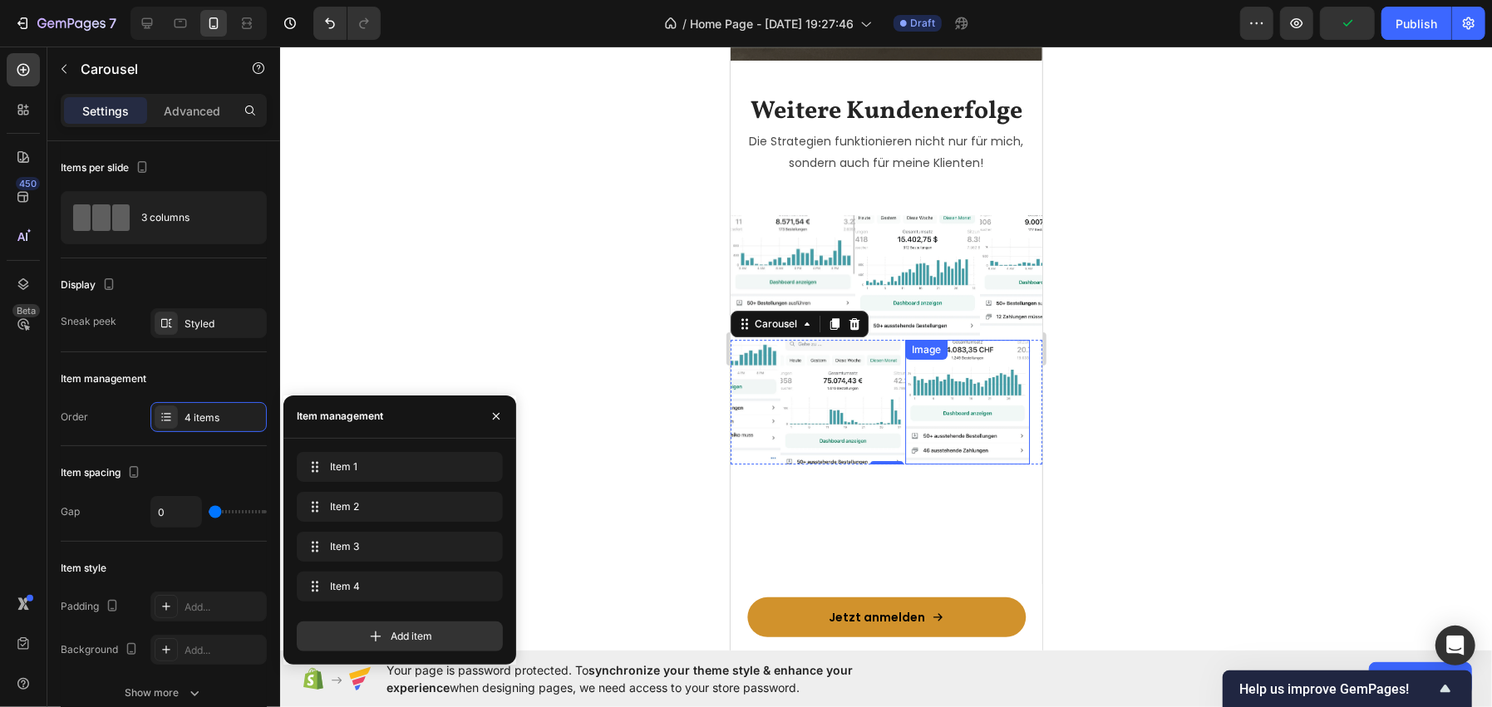
click at [946, 397] on img at bounding box center [966, 401] width 125 height 125
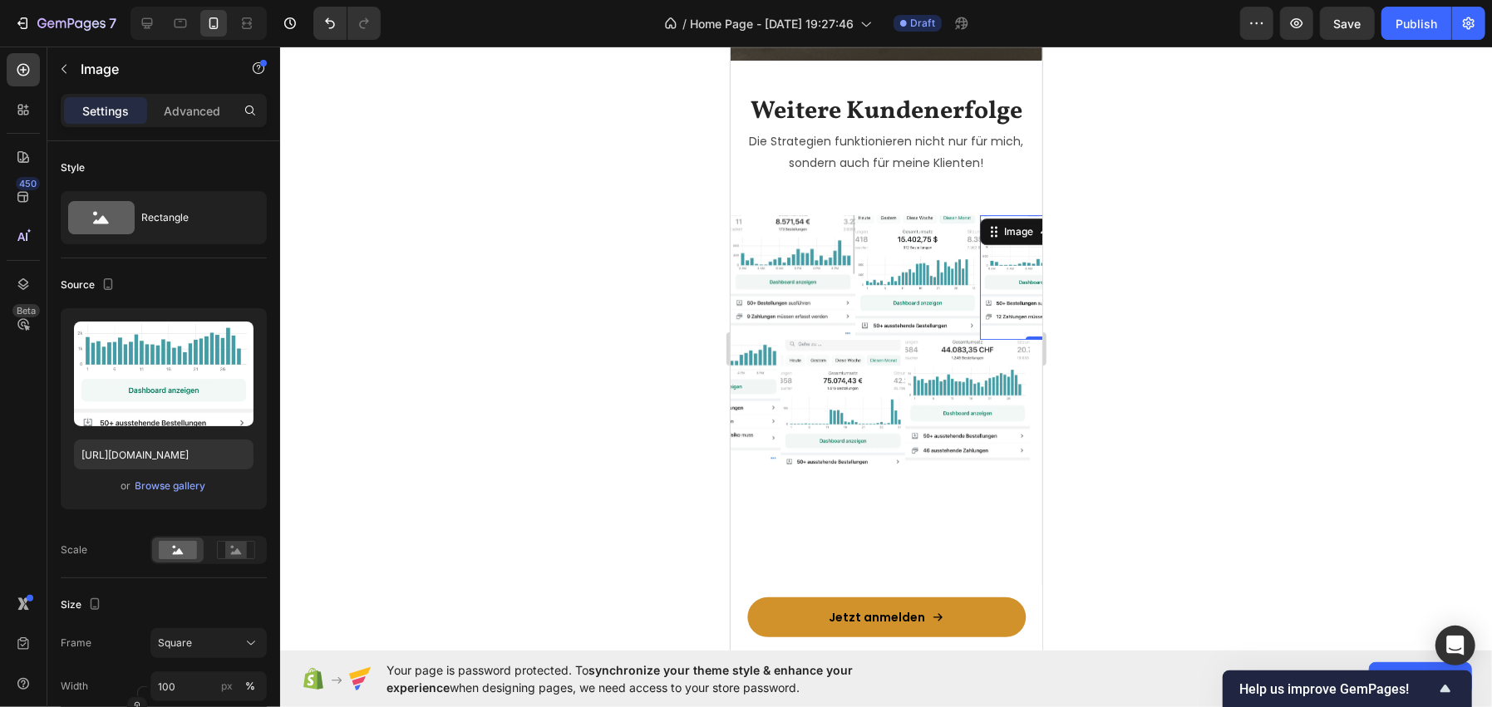
click at [1001, 261] on img at bounding box center [1041, 276] width 125 height 125
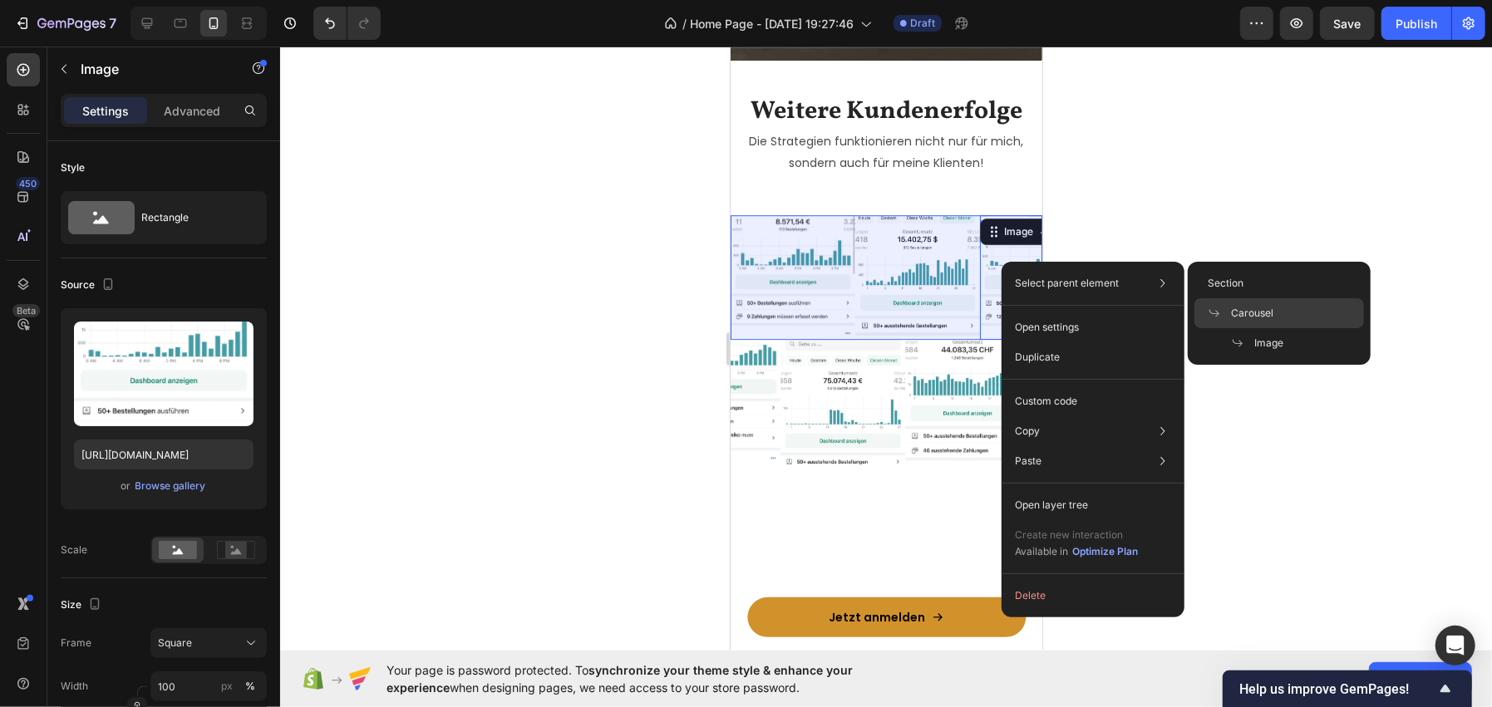
click at [1220, 301] on div "Carousel" at bounding box center [1279, 313] width 170 height 30
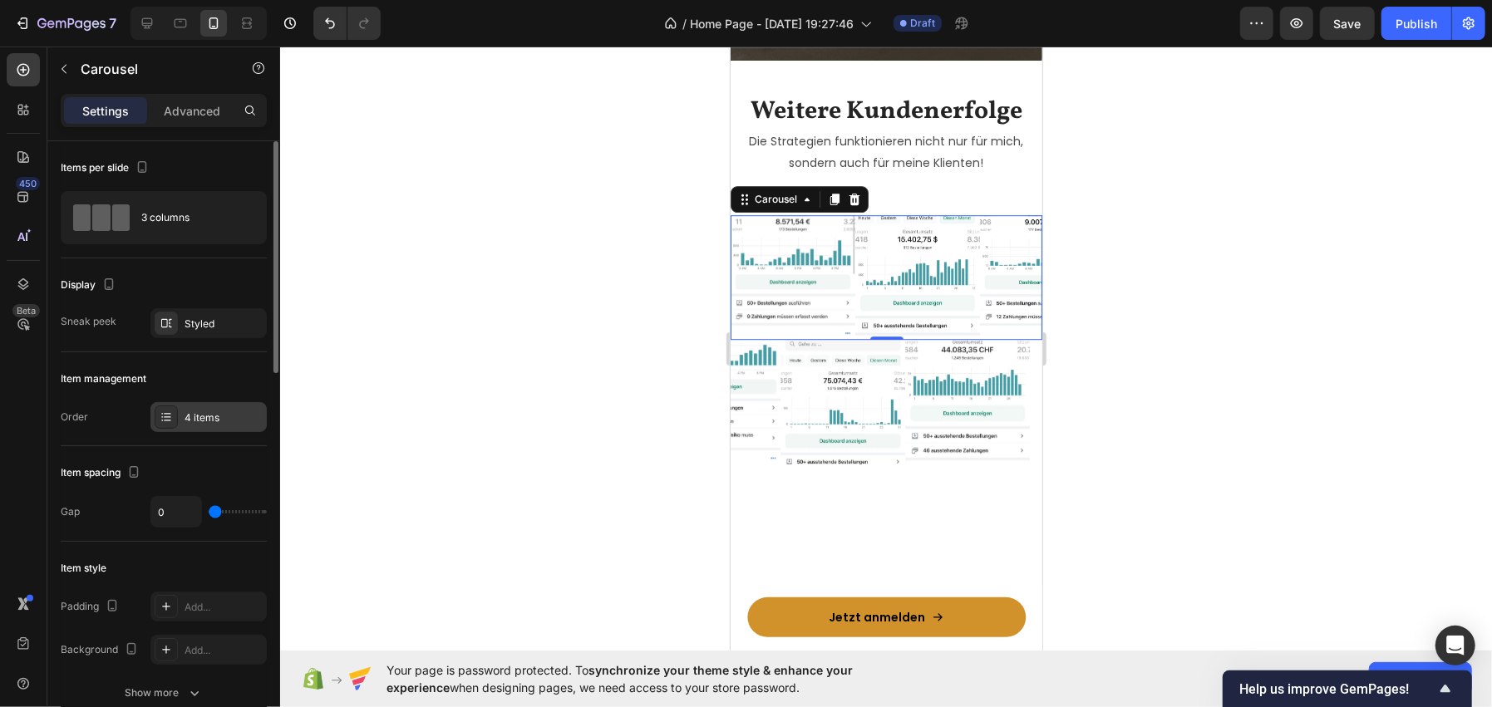
click at [219, 421] on div "4 items" at bounding box center [224, 418] width 78 height 15
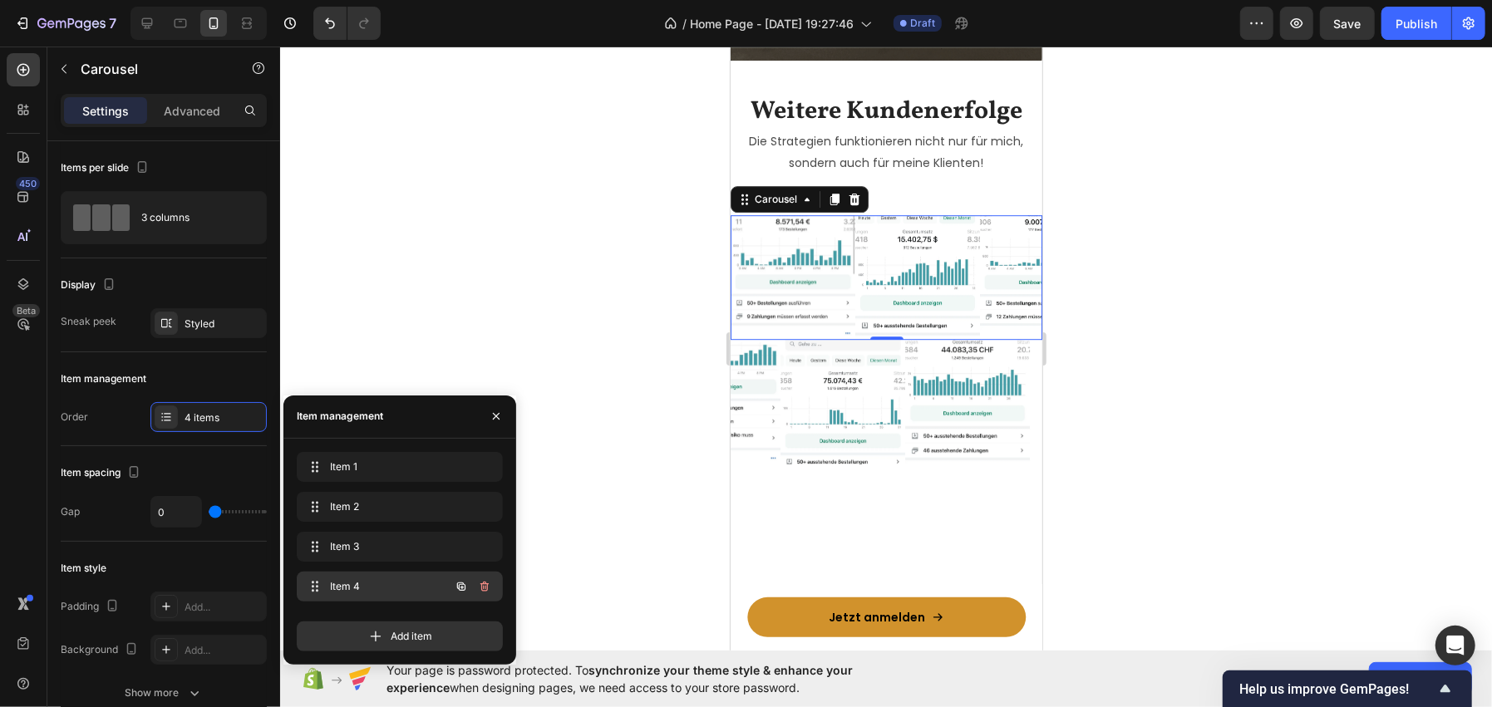
click at [367, 572] on div "Item 4 Item 4" at bounding box center [400, 587] width 206 height 30
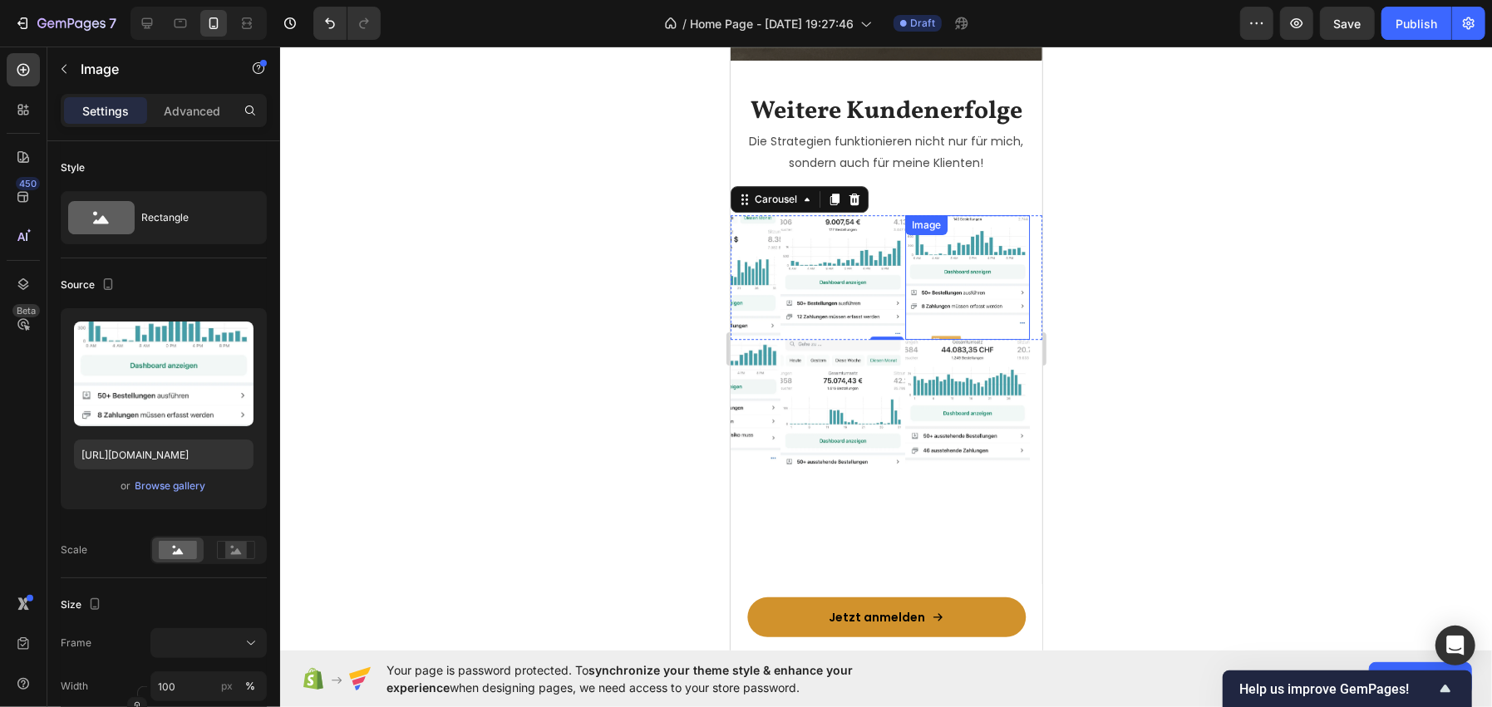
click at [972, 257] on img at bounding box center [966, 276] width 125 height 125
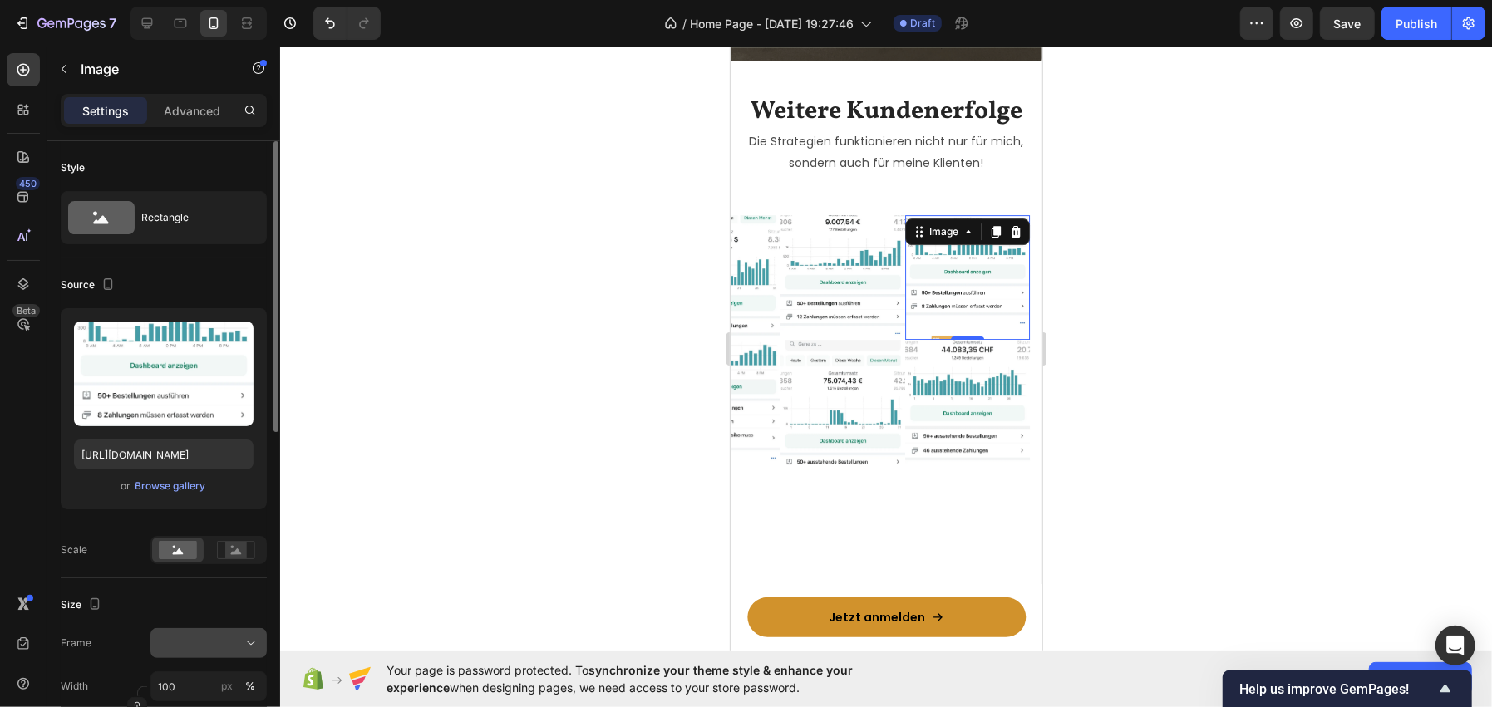
click at [177, 637] on div at bounding box center [208, 643] width 101 height 17
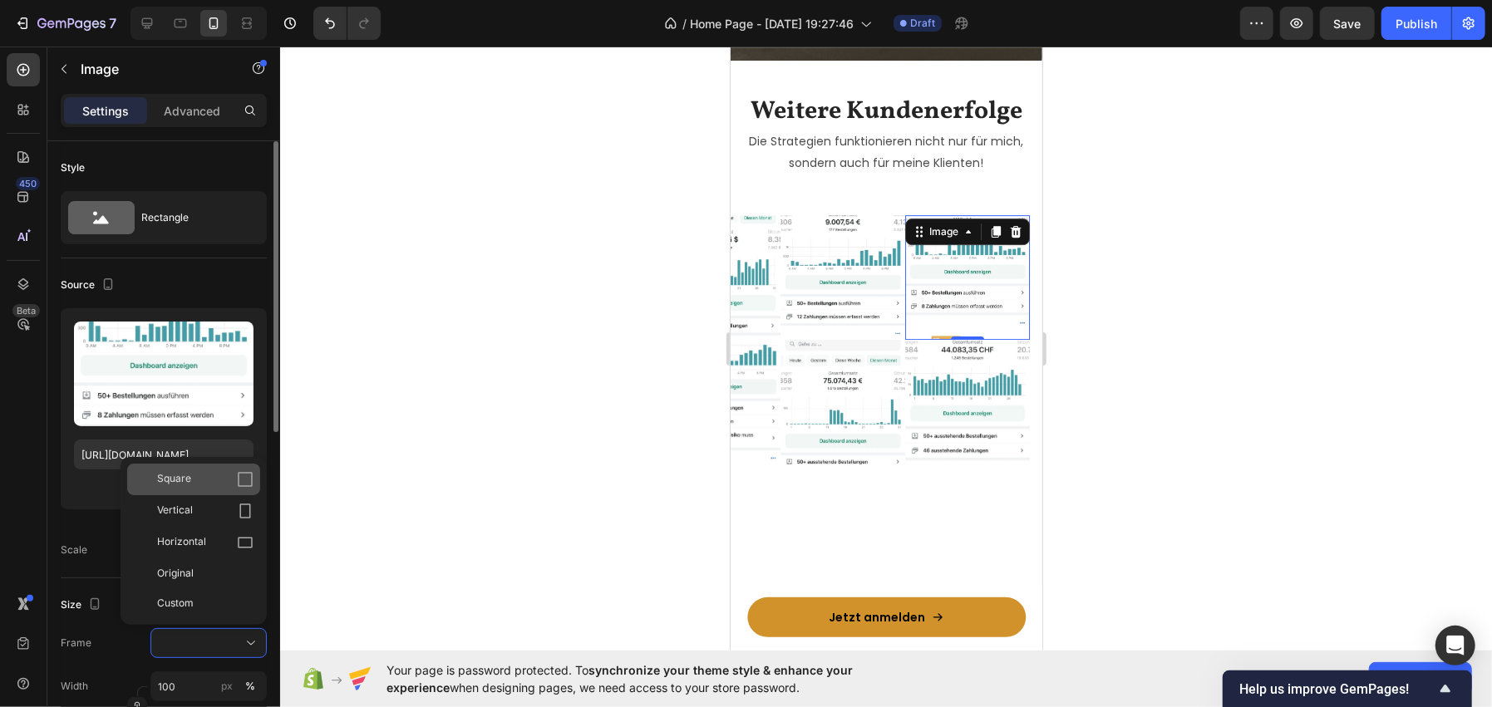
click at [195, 480] on div "Square" at bounding box center [205, 479] width 96 height 17
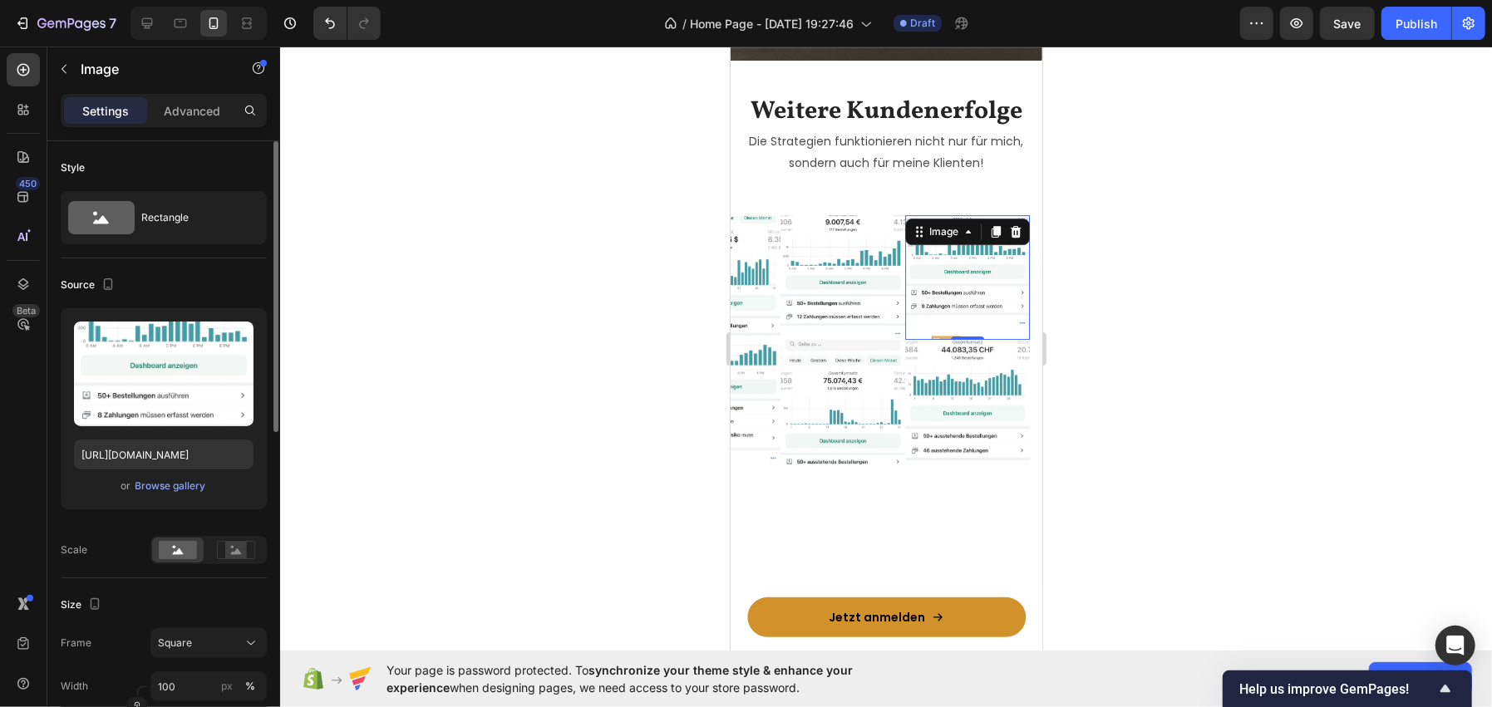
click at [617, 316] on div at bounding box center [886, 377] width 1212 height 661
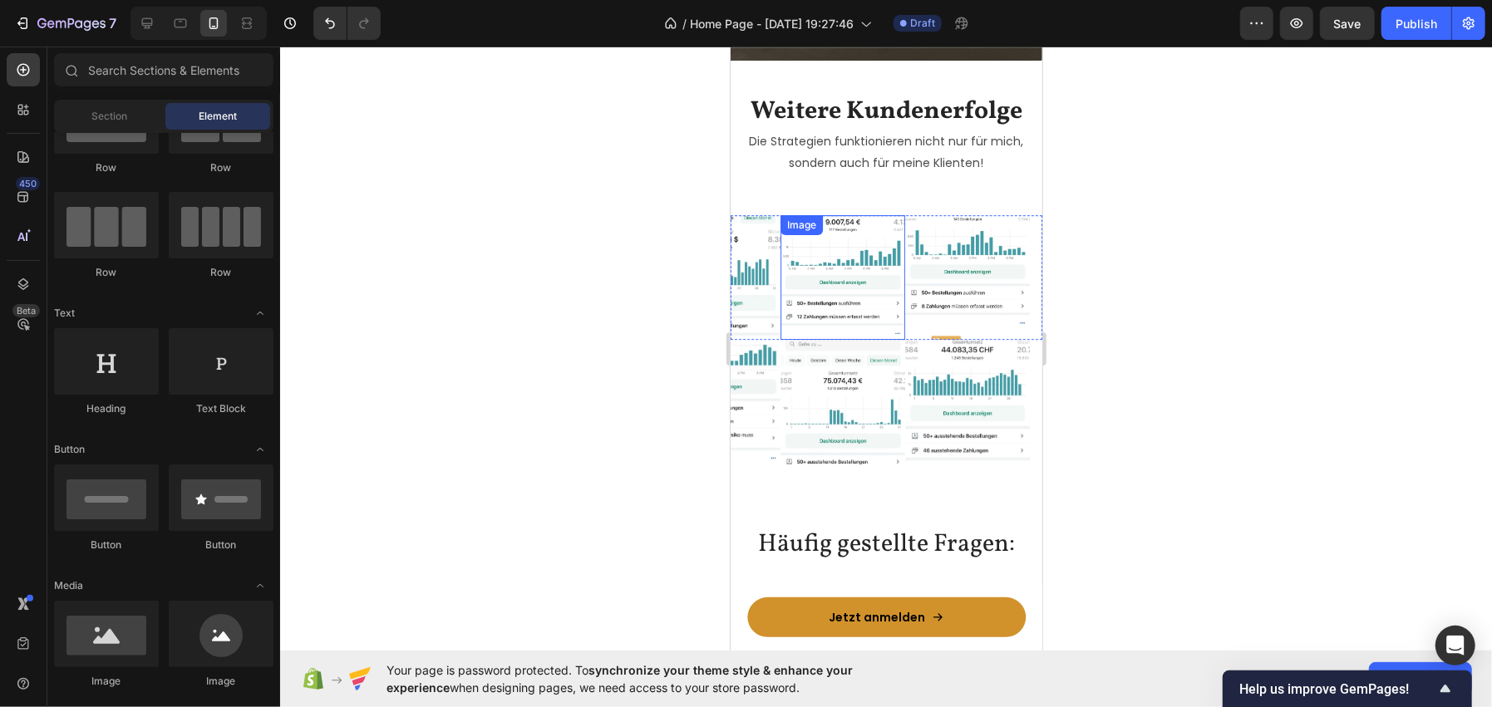
scroll to position [3906, 0]
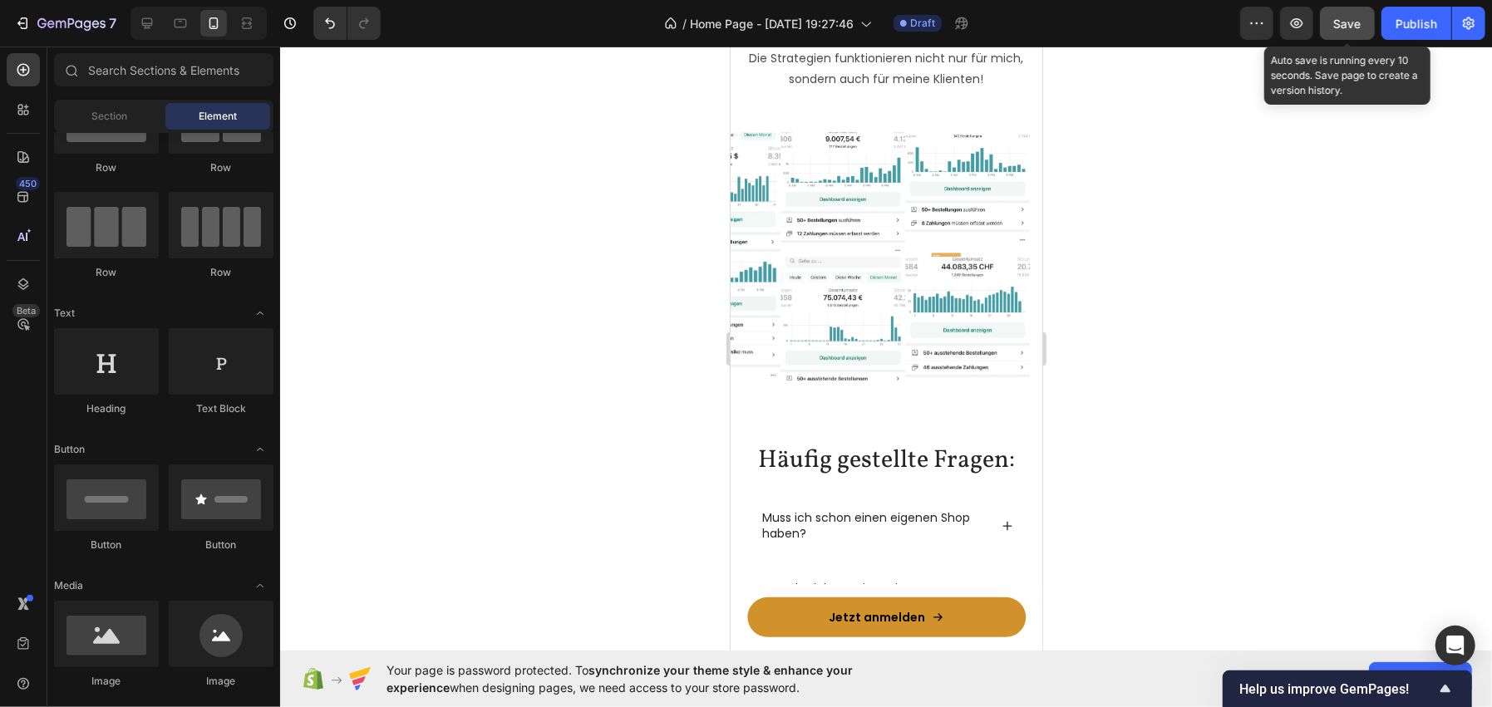
click at [1364, 21] on button "Save" at bounding box center [1347, 23] width 55 height 33
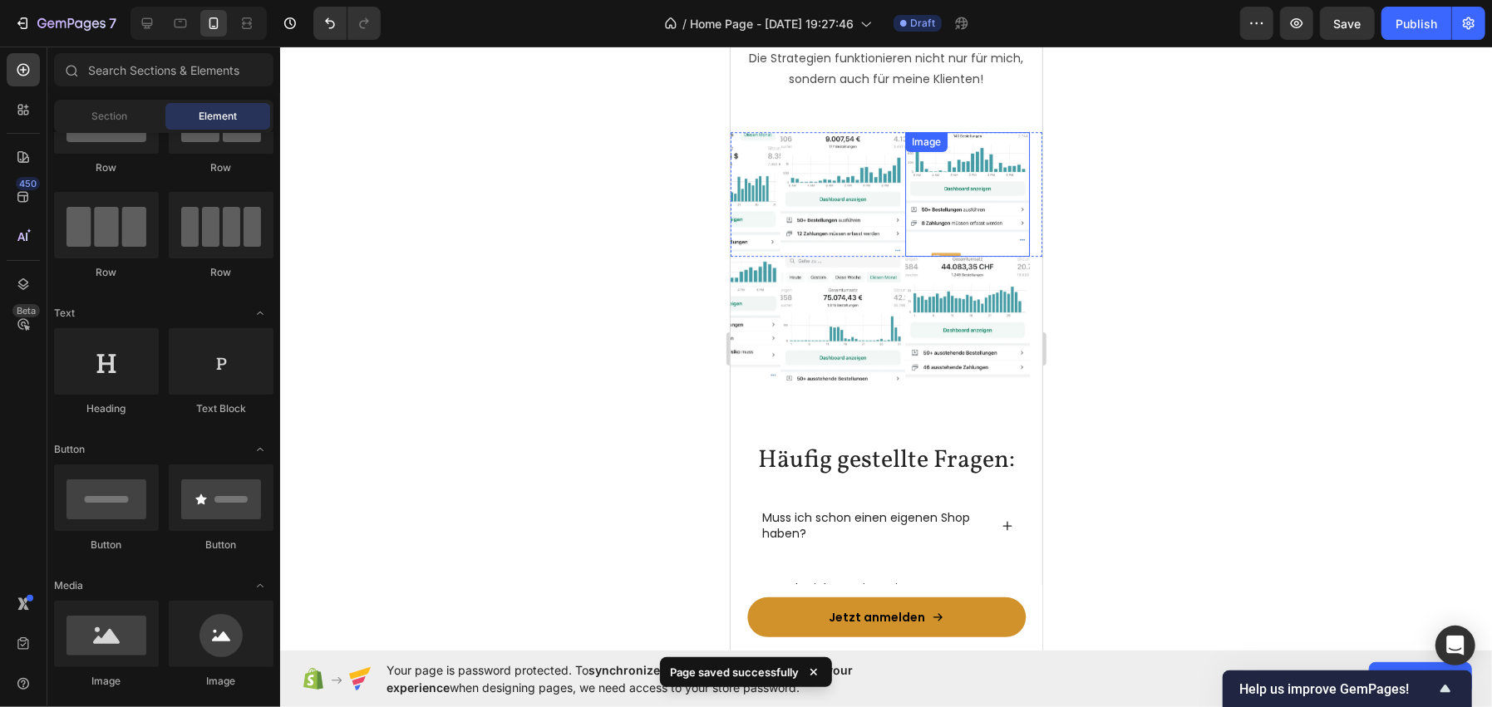
click at [947, 209] on img at bounding box center [966, 193] width 125 height 125
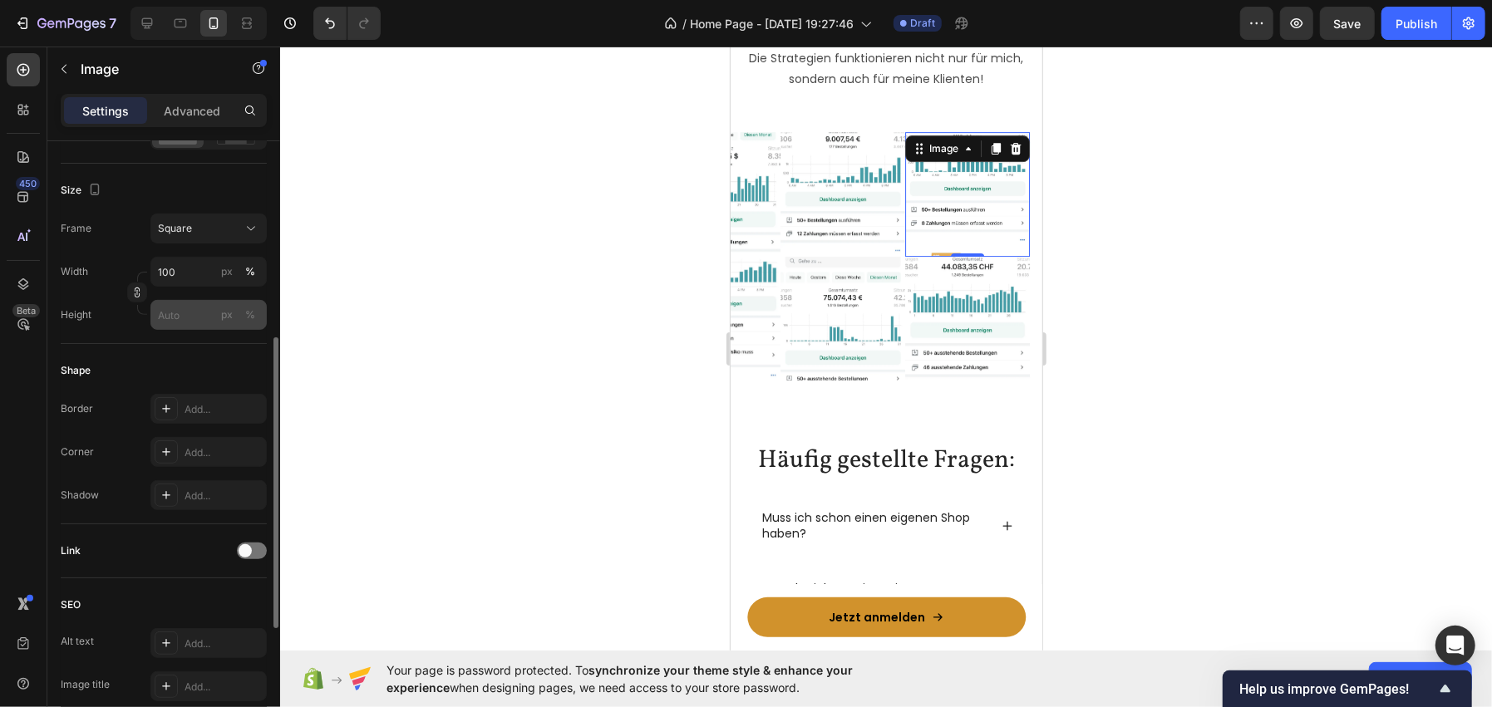
scroll to position [249, 0]
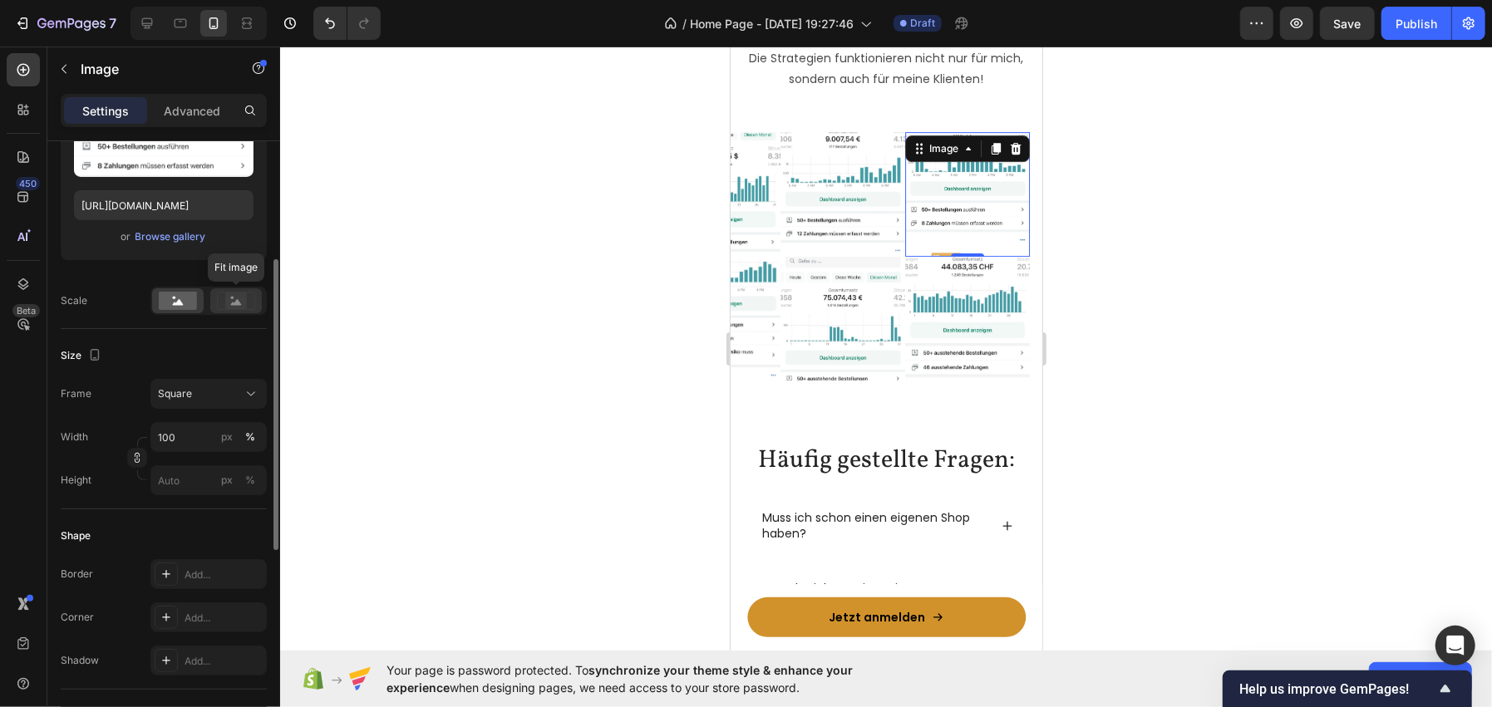
click at [225, 303] on icon at bounding box center [236, 301] width 38 height 18
click at [153, 303] on div at bounding box center [178, 300] width 52 height 25
click at [449, 343] on div at bounding box center [886, 377] width 1212 height 661
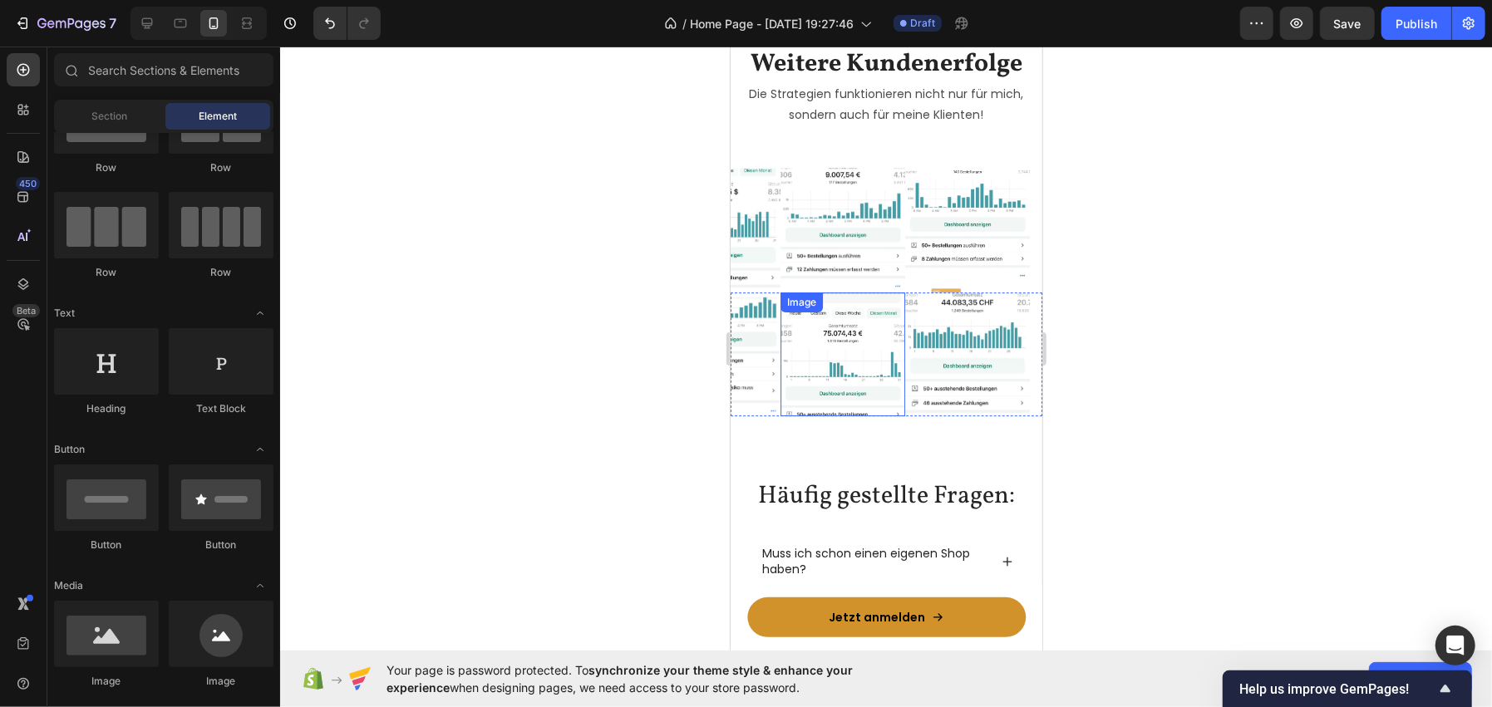
scroll to position [3823, 0]
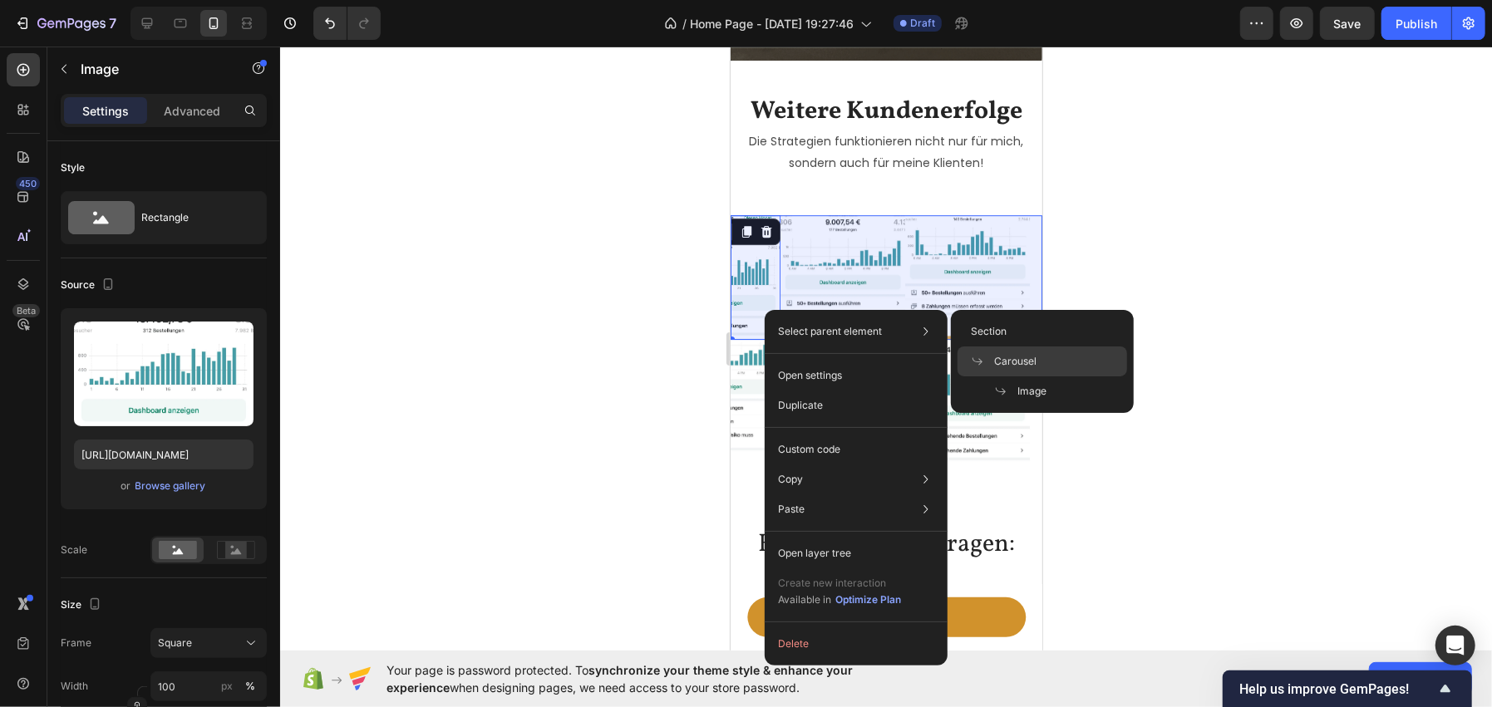
click at [1027, 355] on span "Carousel" at bounding box center [1015, 361] width 42 height 15
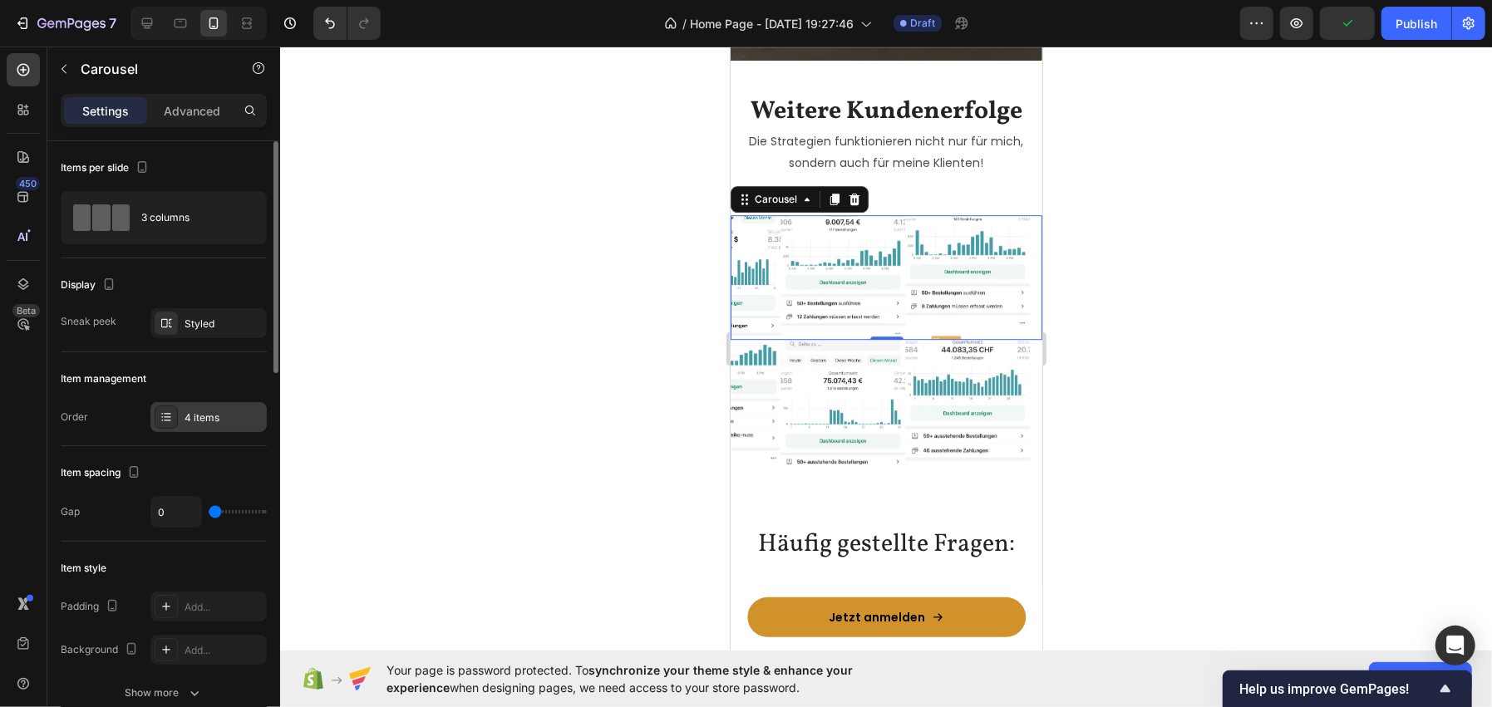
click at [218, 419] on div "4 items" at bounding box center [224, 418] width 78 height 15
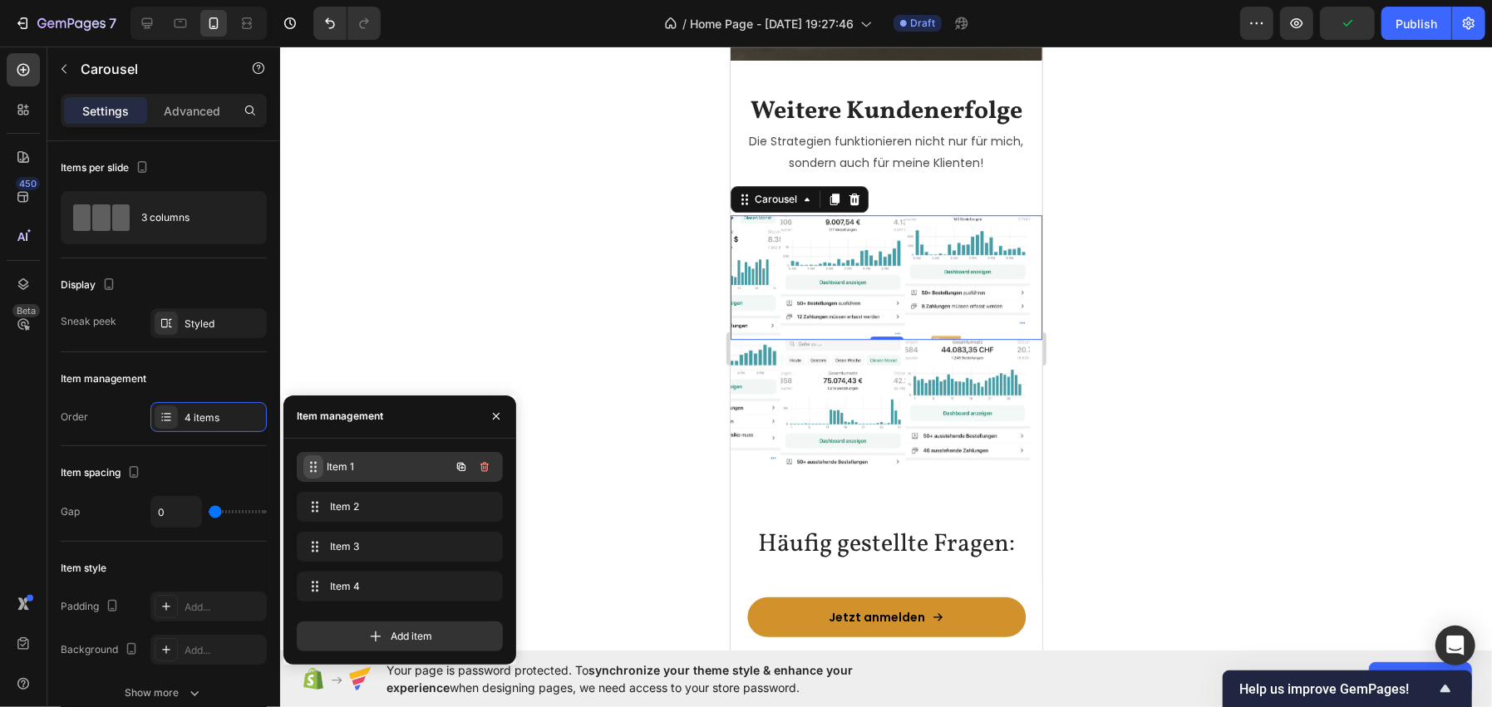
click at [309, 462] on icon at bounding box center [313, 466] width 13 height 13
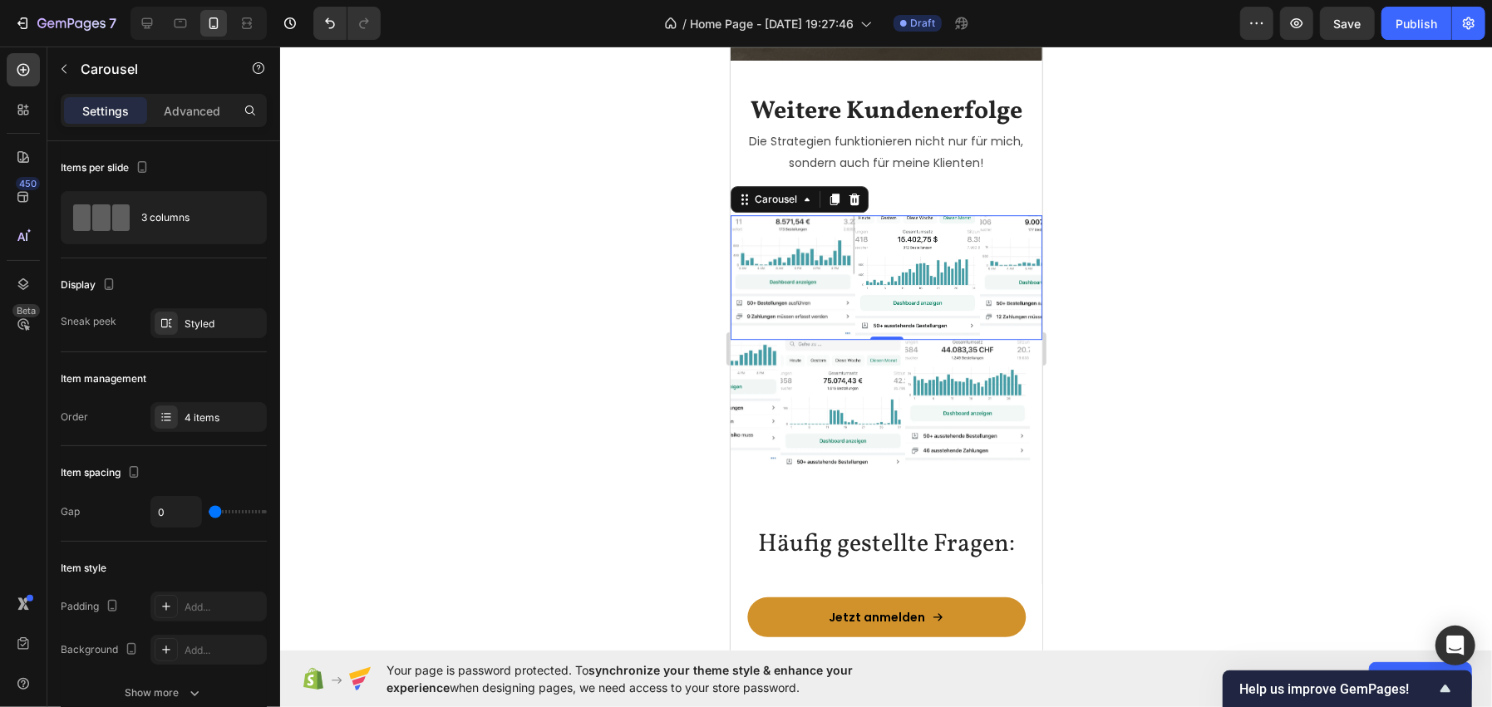
click at [402, 256] on div at bounding box center [886, 377] width 1212 height 661
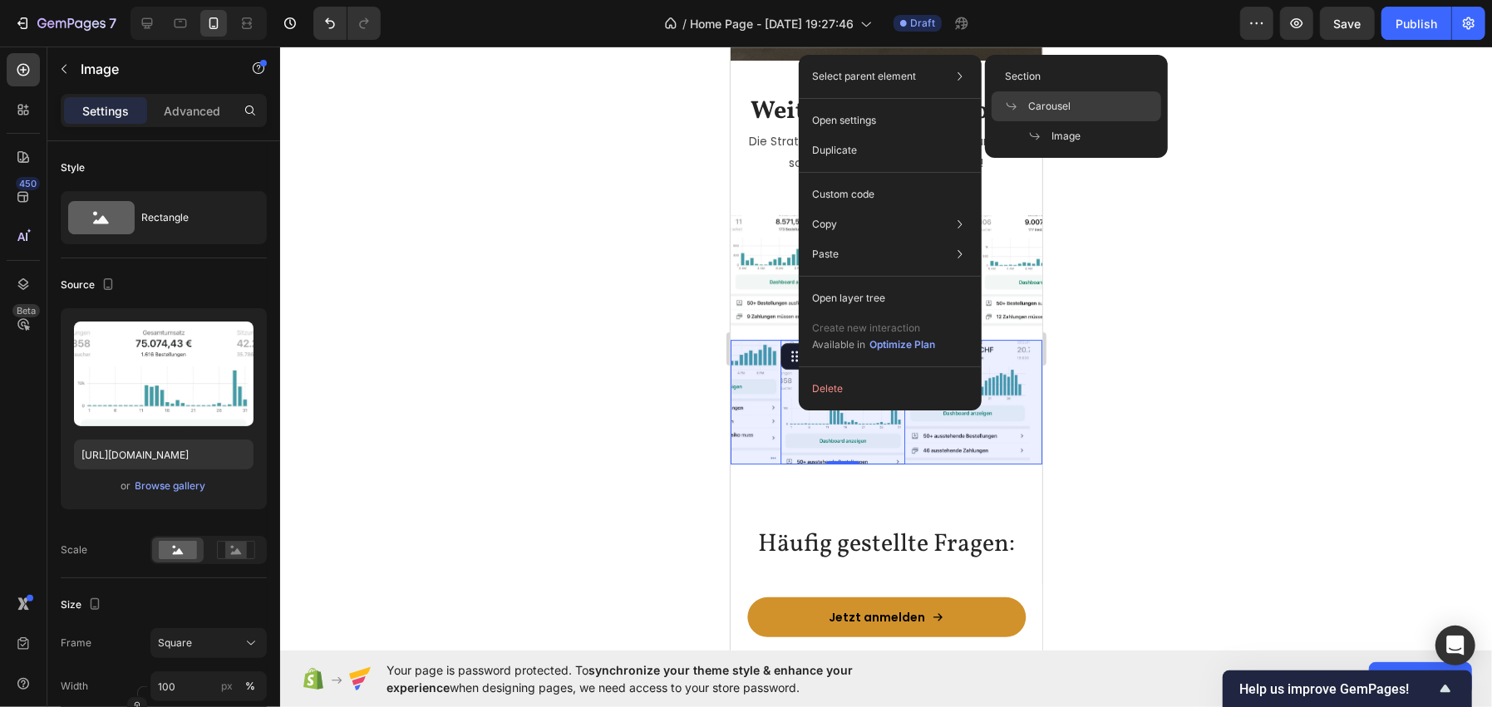
click at [1061, 96] on div "Carousel" at bounding box center [1077, 106] width 170 height 30
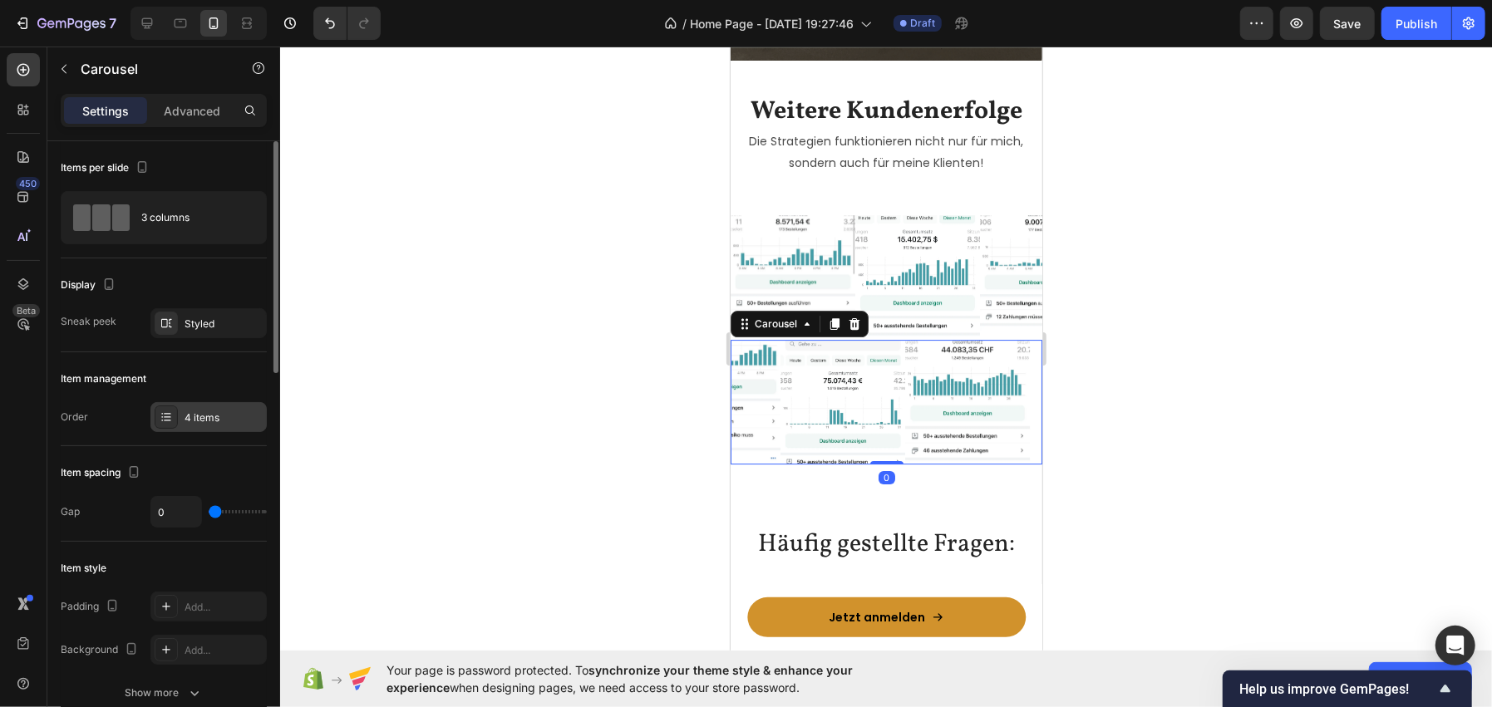
click at [194, 413] on div "4 items" at bounding box center [224, 418] width 78 height 15
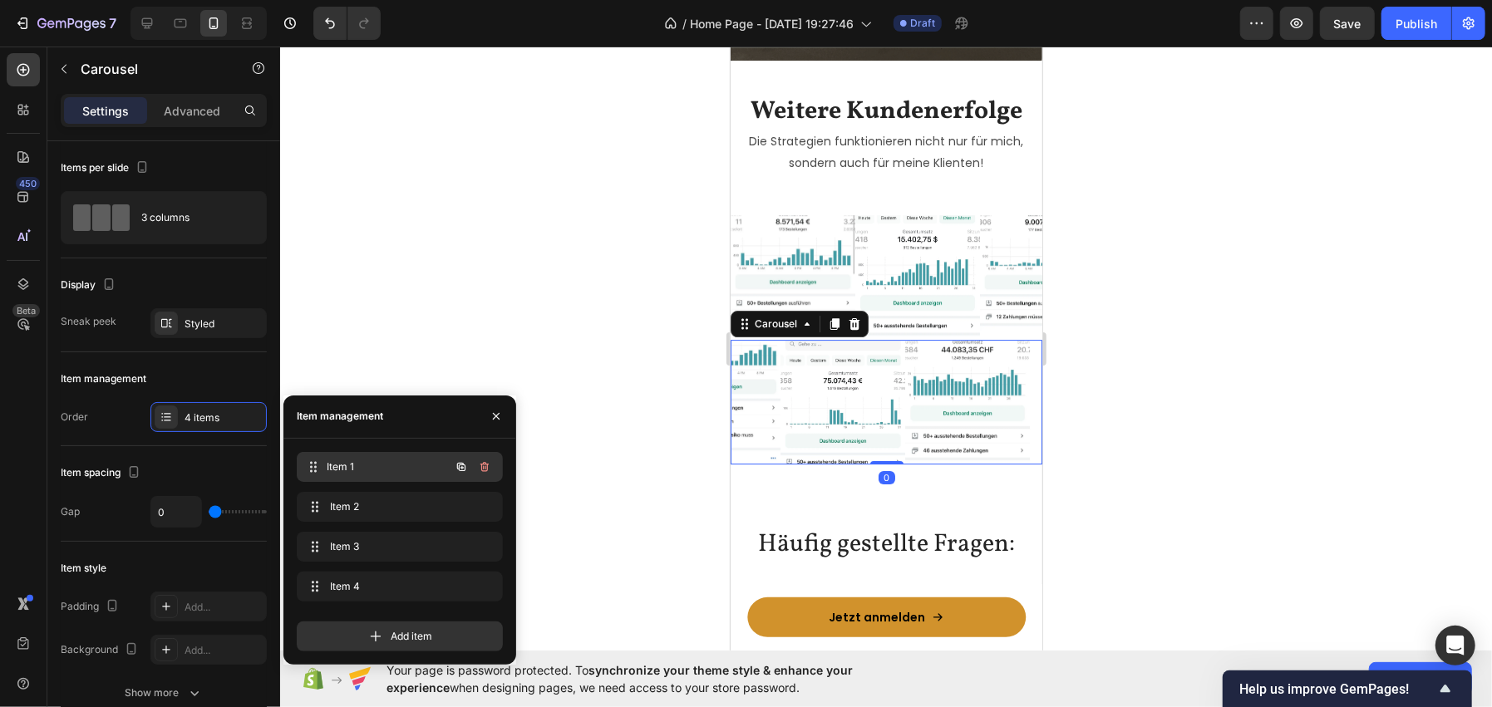
click at [333, 471] on span "Item 1" at bounding box center [388, 467] width 123 height 15
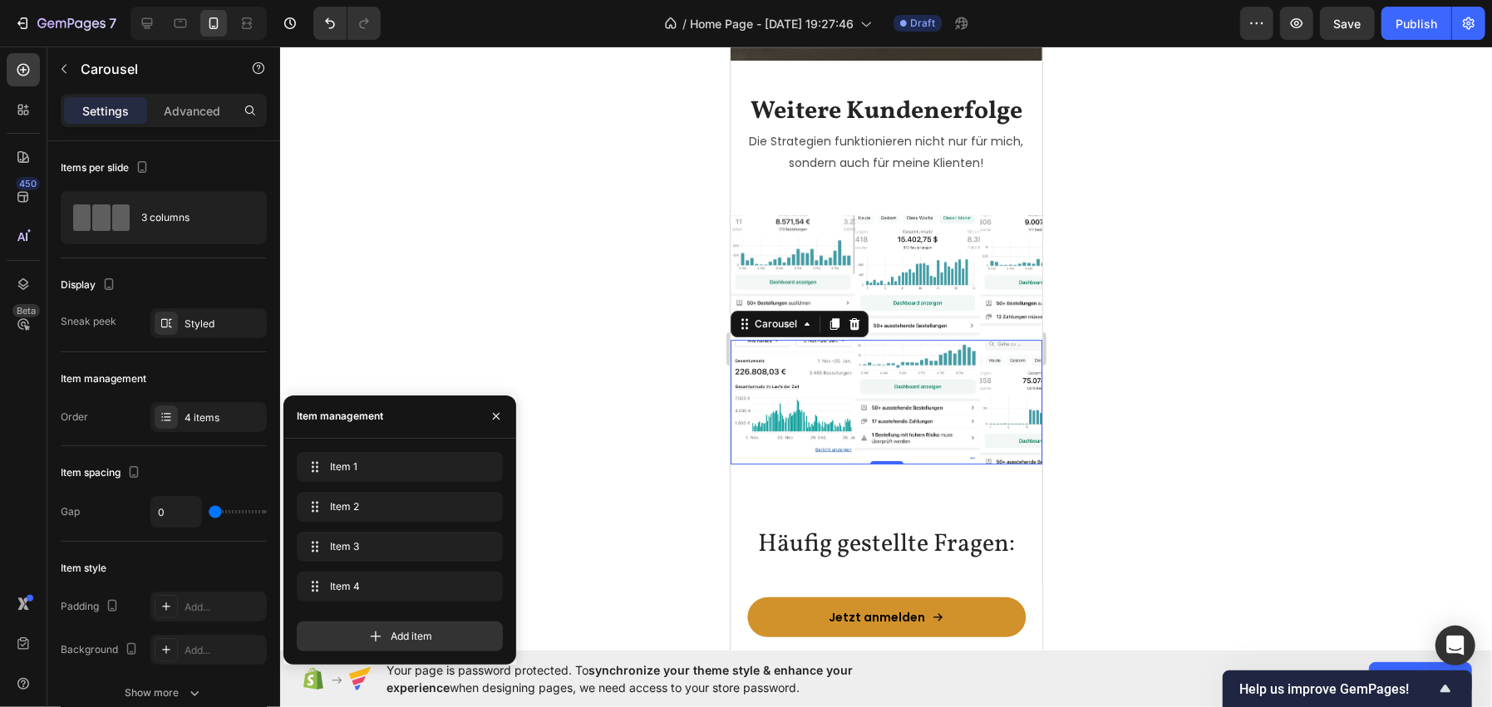
click at [449, 241] on div at bounding box center [886, 377] width 1212 height 661
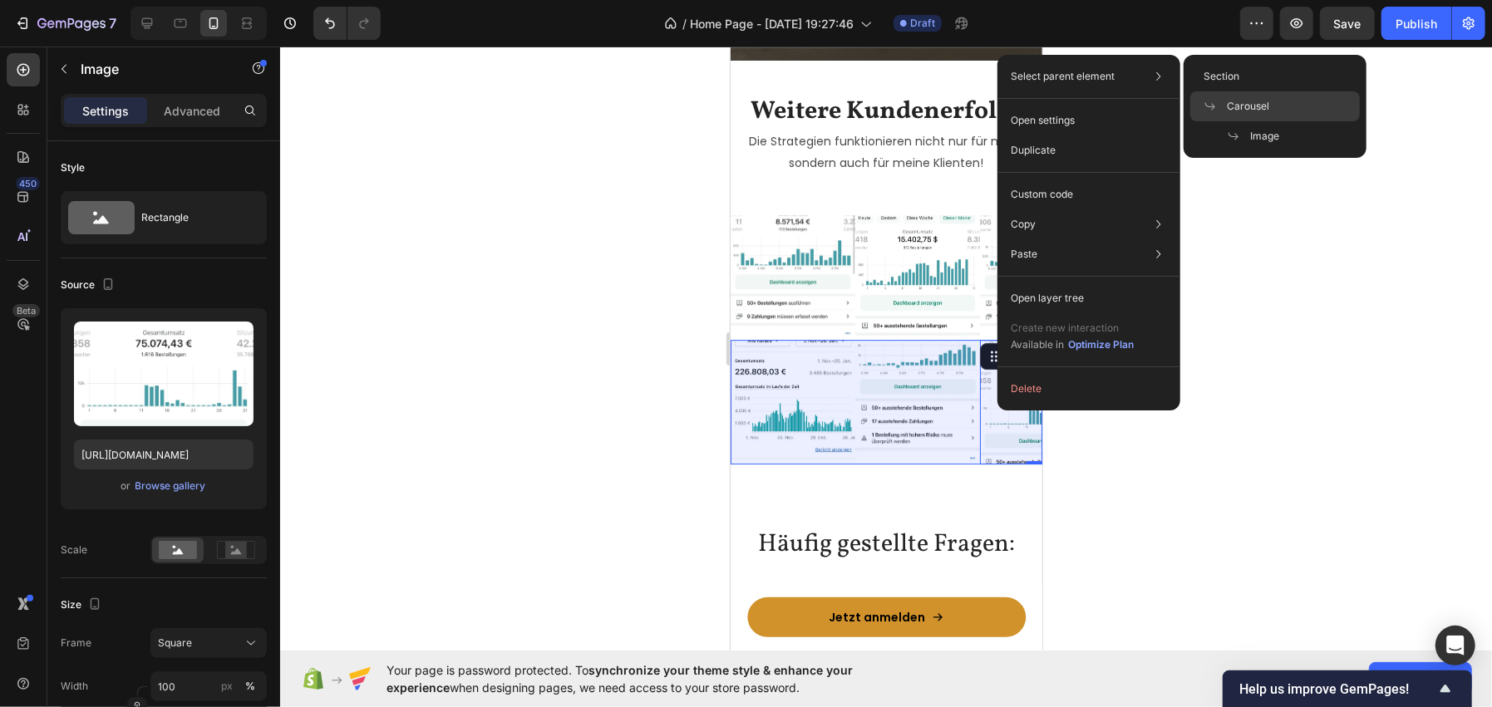
click at [1221, 100] on span at bounding box center [1214, 106] width 23 height 13
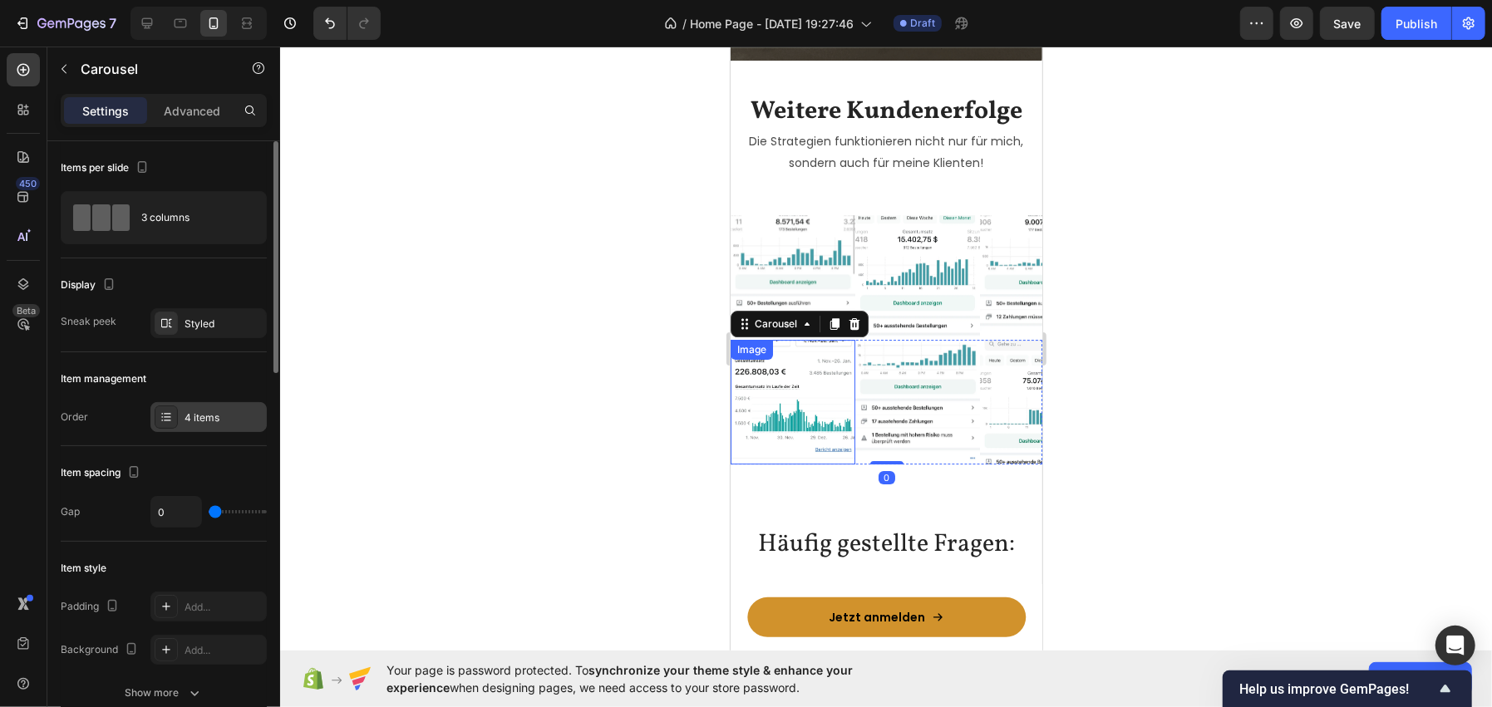
click at [210, 423] on div "4 items" at bounding box center [224, 418] width 78 height 15
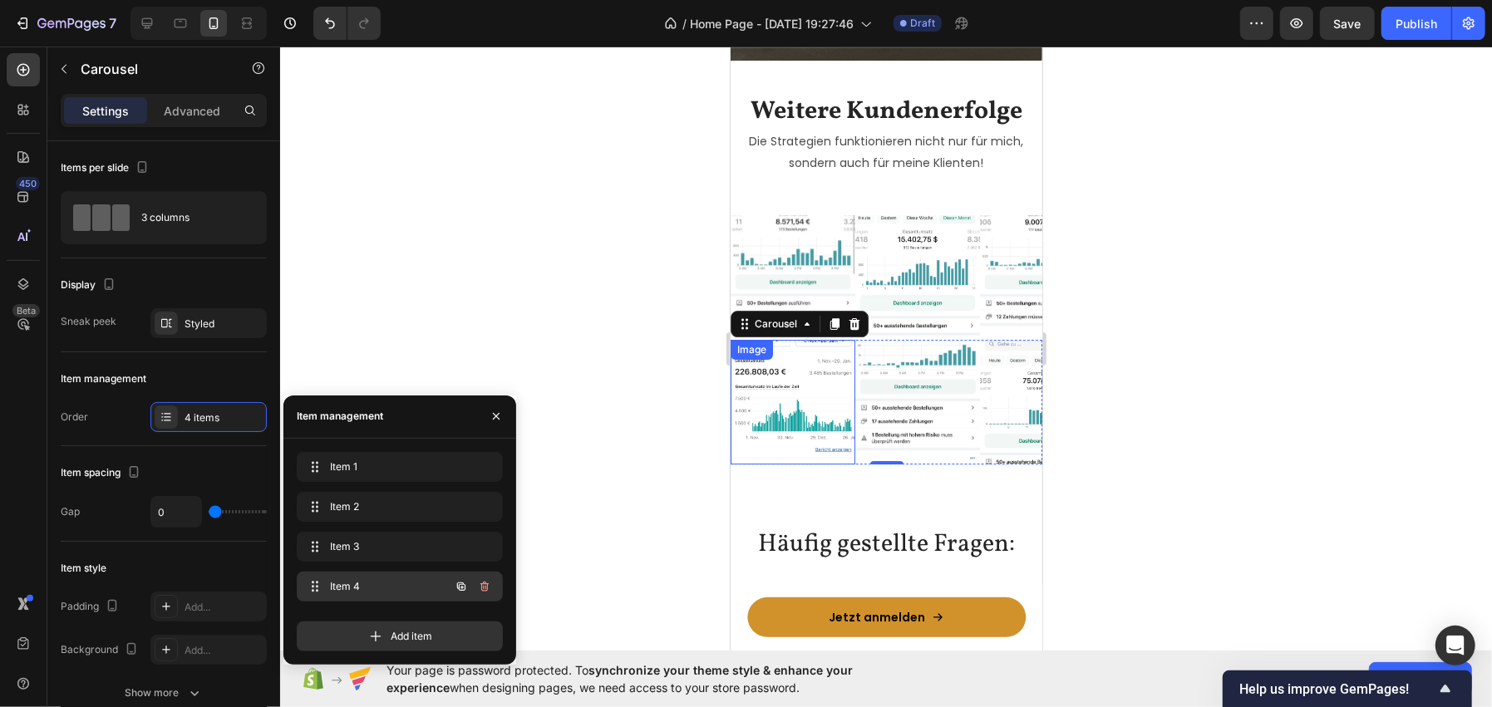
click at [331, 572] on div "Item 4 Item 4" at bounding box center [400, 587] width 206 height 30
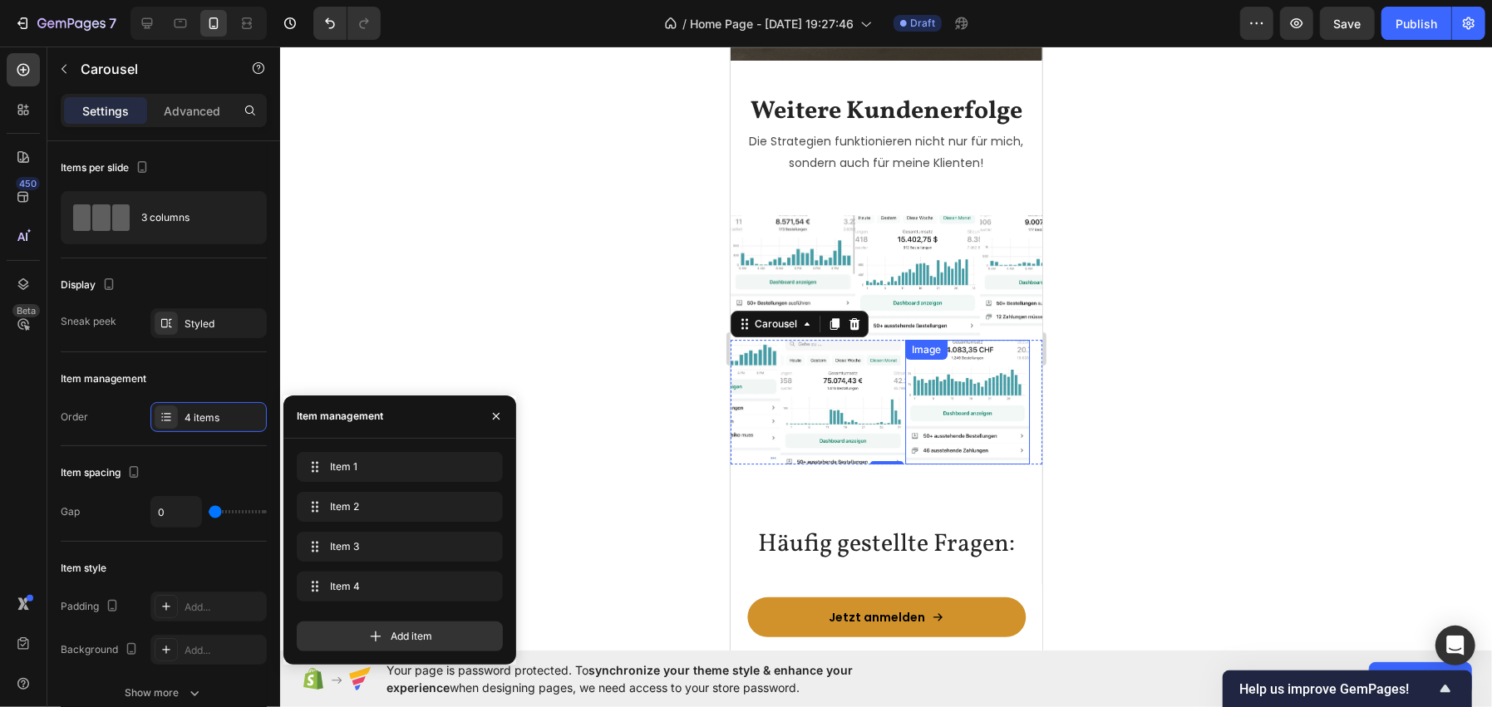
click at [967, 362] on div "Image" at bounding box center [966, 401] width 125 height 125
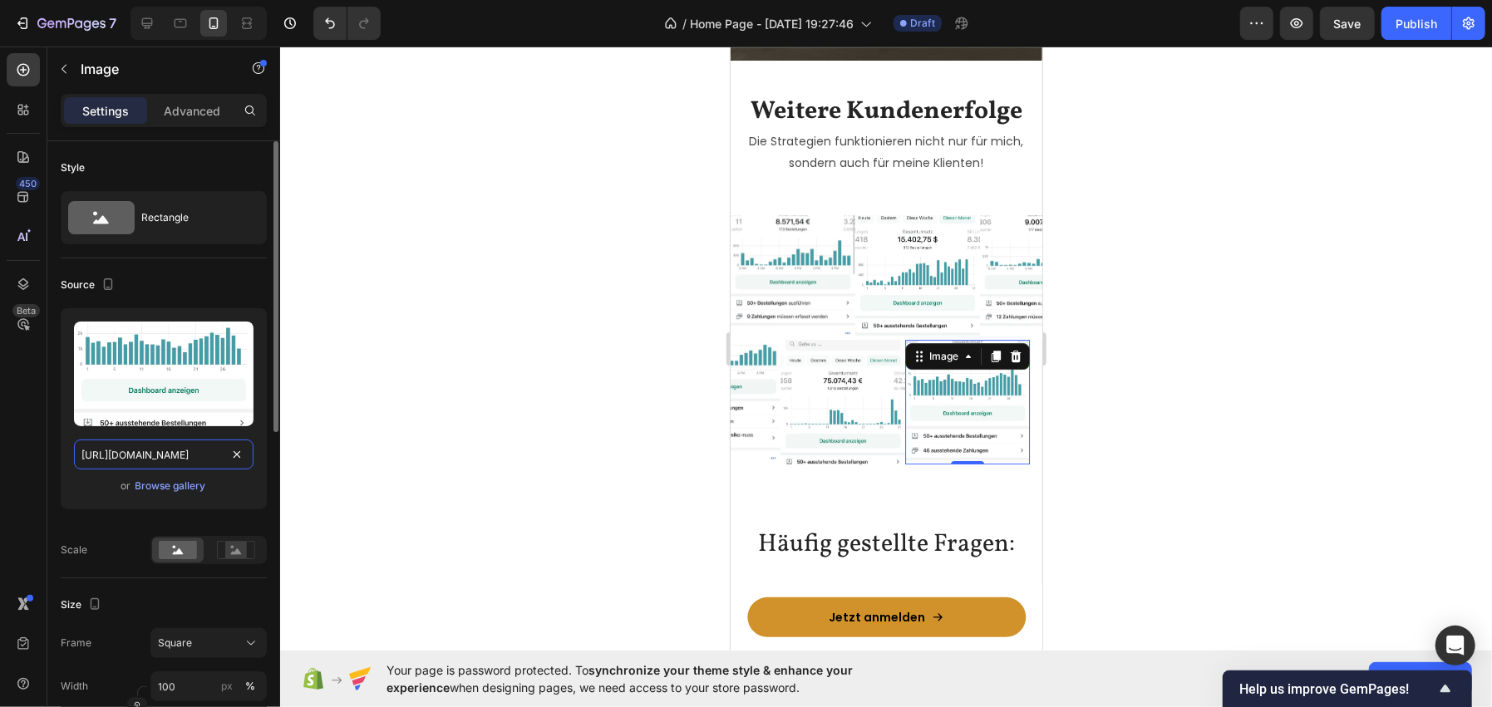
click at [141, 446] on input "https://cdn.prod.website-files.com/6673406f82bfbbe0186f6097/6677a4ec3ec0a9ce590…" at bounding box center [164, 455] width 180 height 30
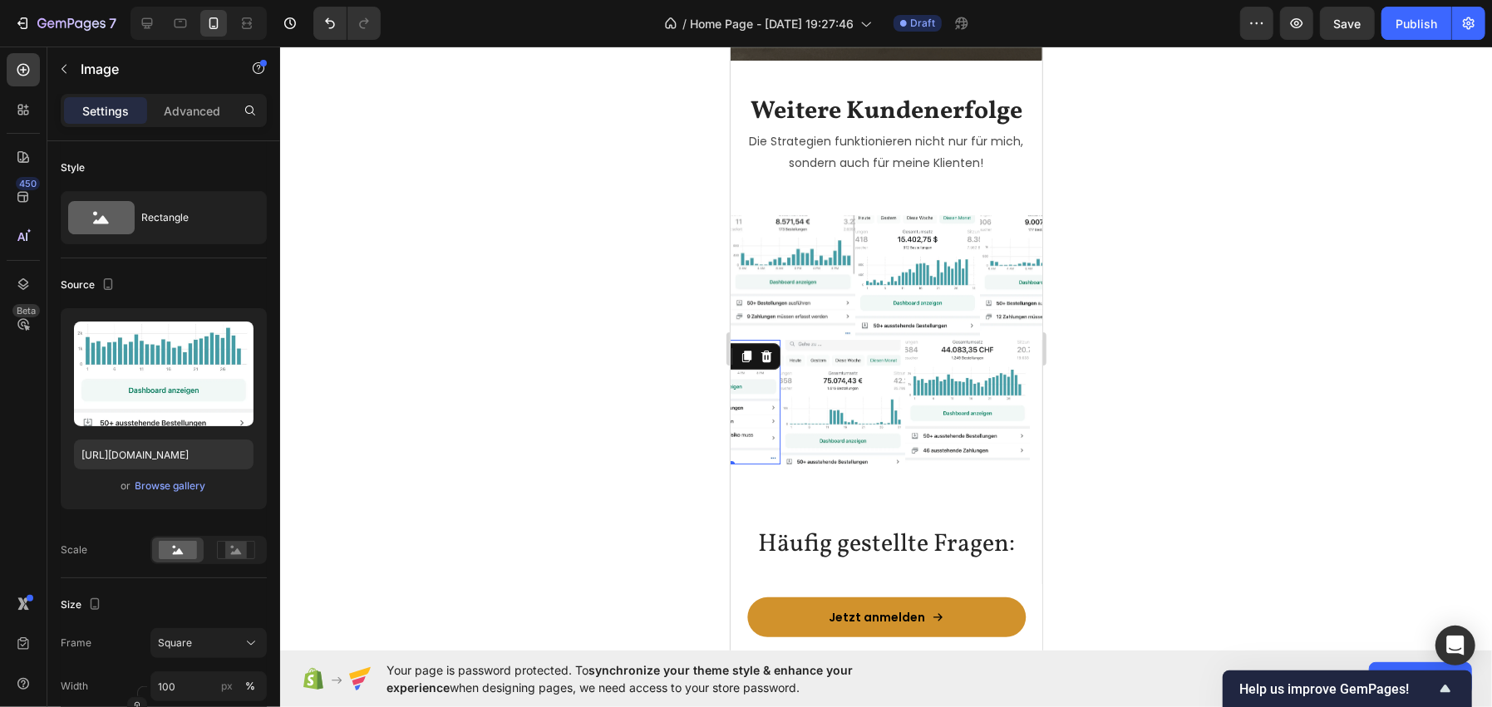
click at [763, 389] on img at bounding box center [717, 401] width 125 height 125
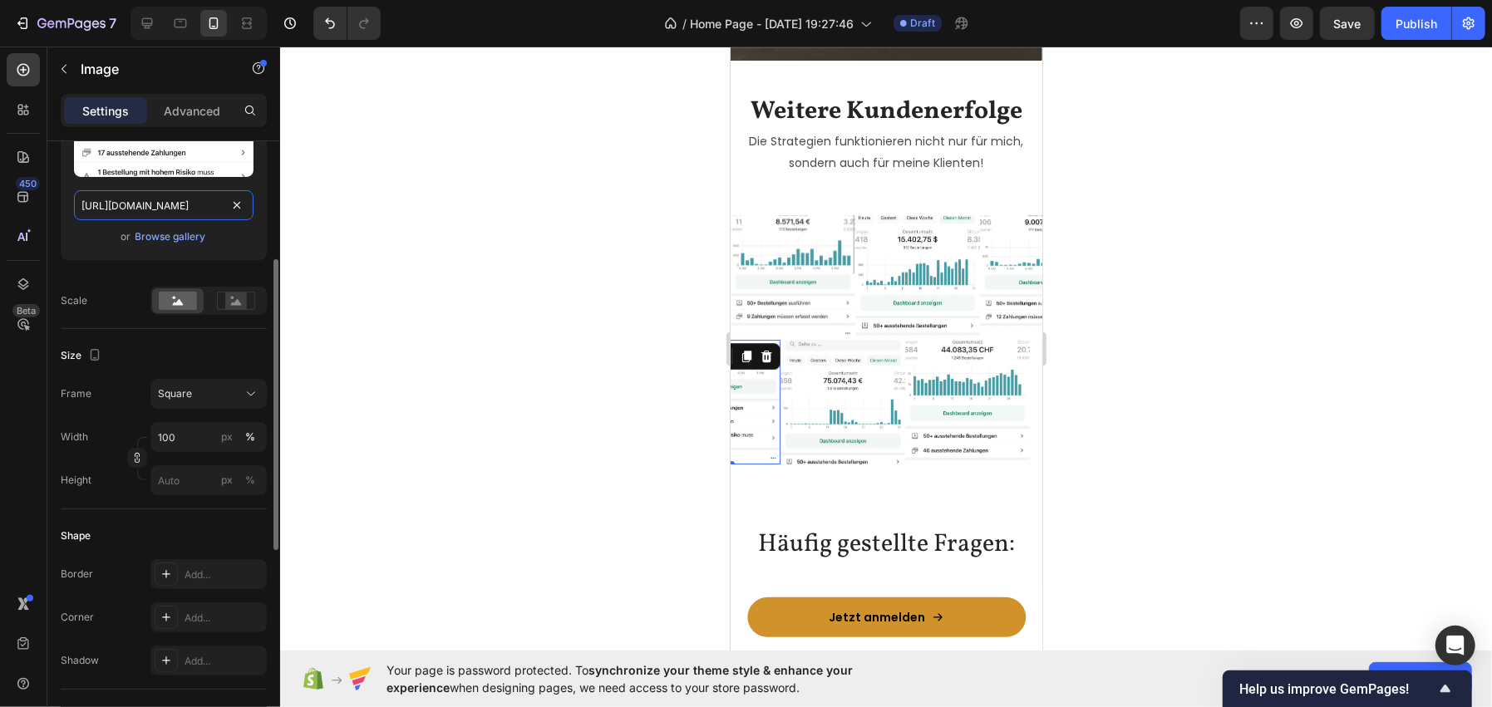
click at [154, 206] on input "https://cdn.prod.website-files.com/6673406f82bfbbe0186f6097/6677a4ee3ec0a9ce590…" at bounding box center [164, 205] width 180 height 30
click at [1011, 382] on img at bounding box center [966, 401] width 125 height 125
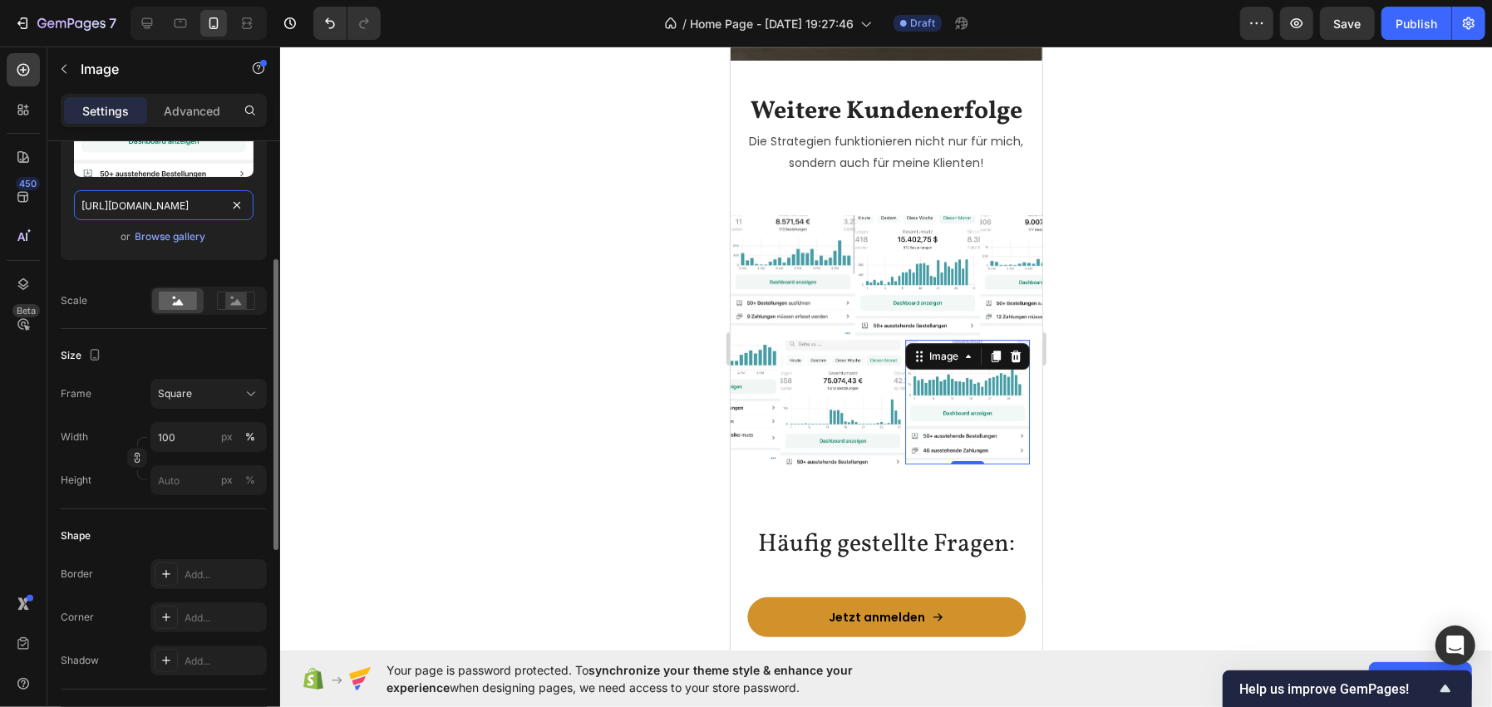
click at [155, 209] on input "https://cdn.prod.website-files.com/6673406f82bfbbe0186f6097/6677a4ec3ec0a9ce590…" at bounding box center [164, 205] width 180 height 30
paste input "e3ec0a9ce5906f2b3_dsu-tt-9"
type input "https://cdn.prod.website-files.com/6673406f82bfbbe0186f6097/6677a4ee3ec0a9ce590…"
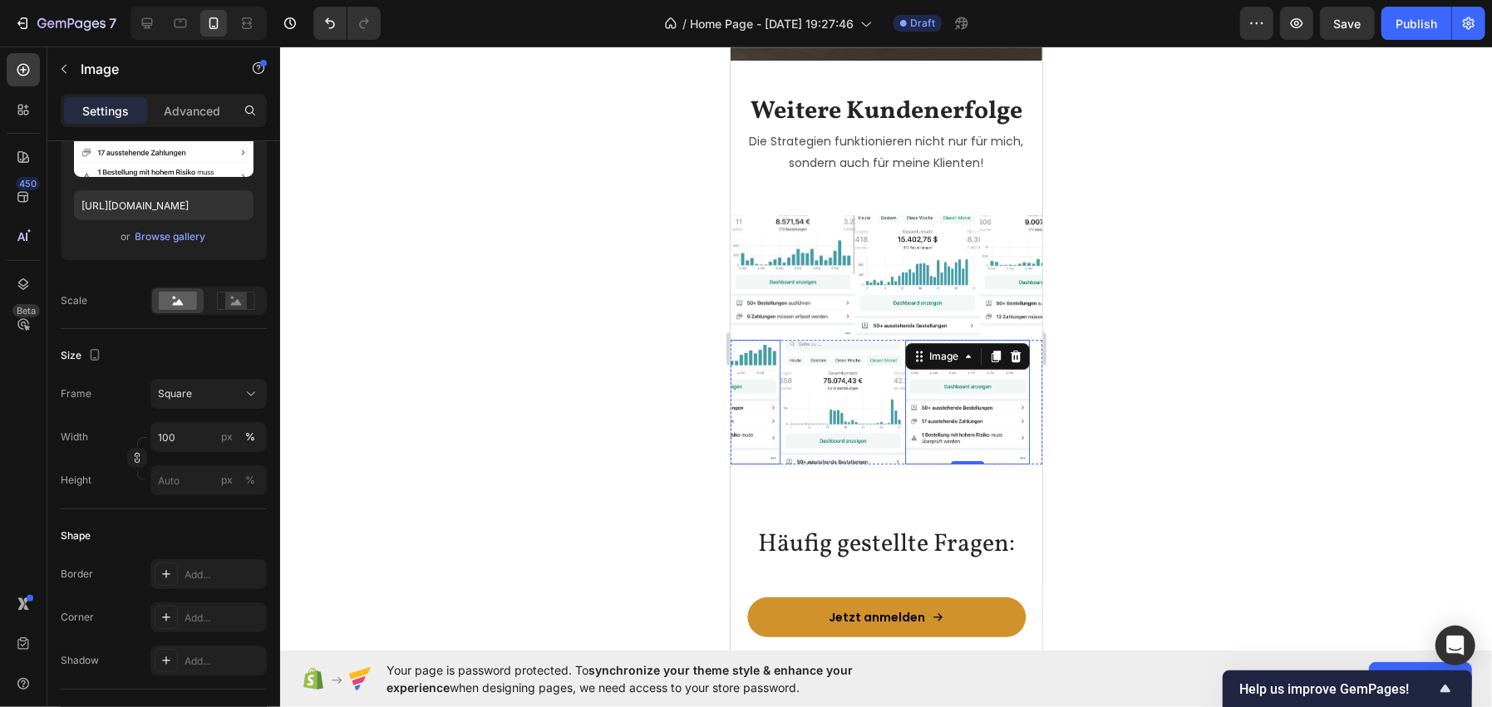
click at [766, 411] on img at bounding box center [717, 401] width 125 height 125
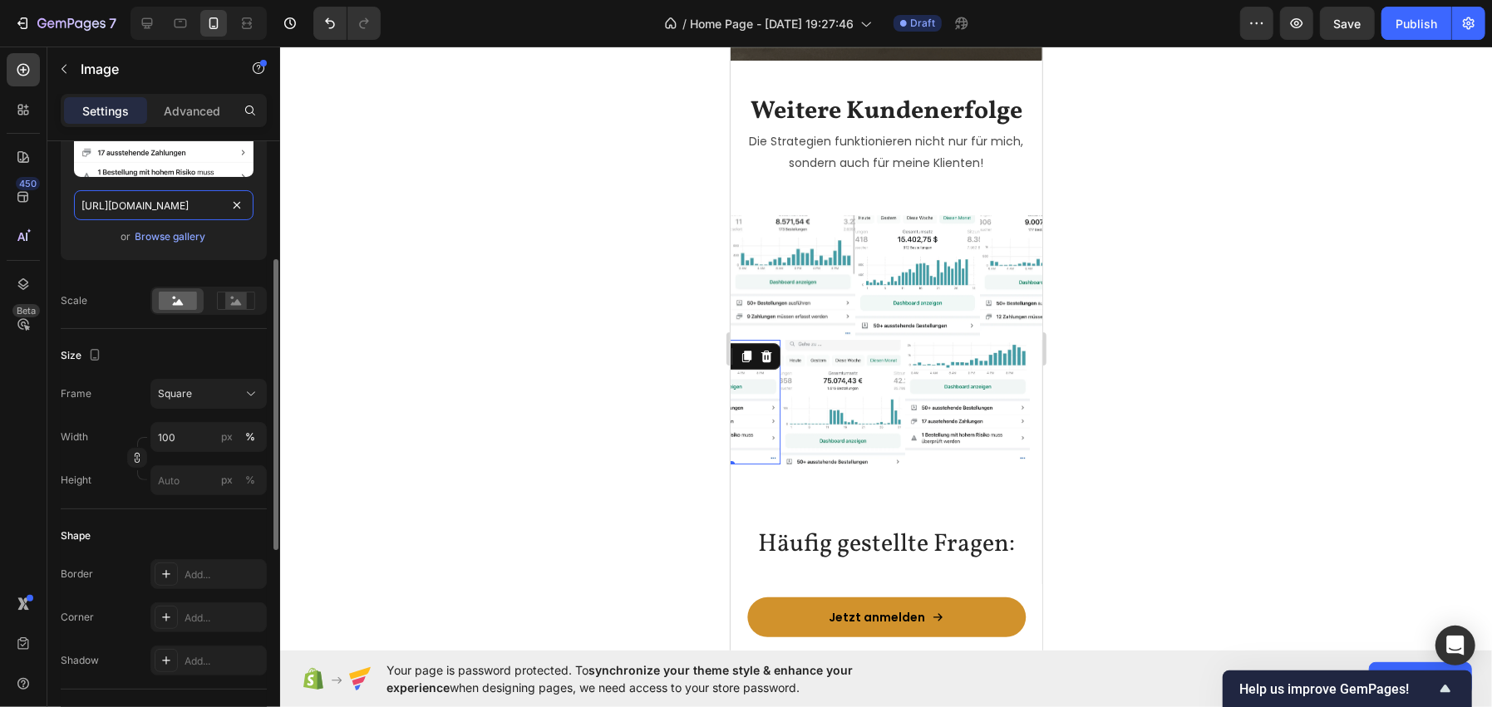
click at [158, 209] on input "https://cdn.prod.website-files.com/6673406f82bfbbe0186f6097/6677a4ee3ec0a9ce590…" at bounding box center [164, 205] width 180 height 30
paste input "c3ec0a9ce5906f1eb_dsu-tt-1"
type input "https://cdn.prod.website-files.com/6673406f82bfbbe0186f6097/6677a4ec3ec0a9ce590…"
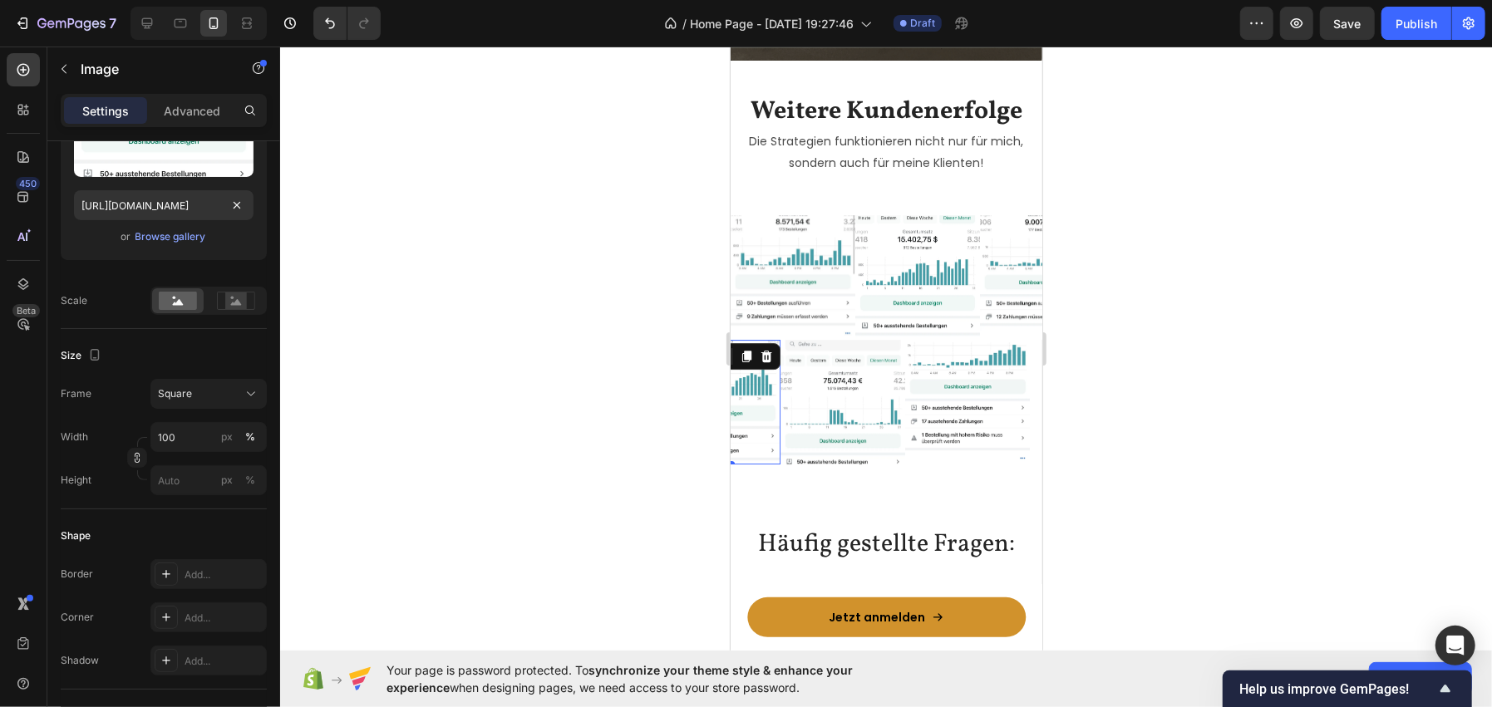
click at [502, 305] on div at bounding box center [886, 377] width 1212 height 661
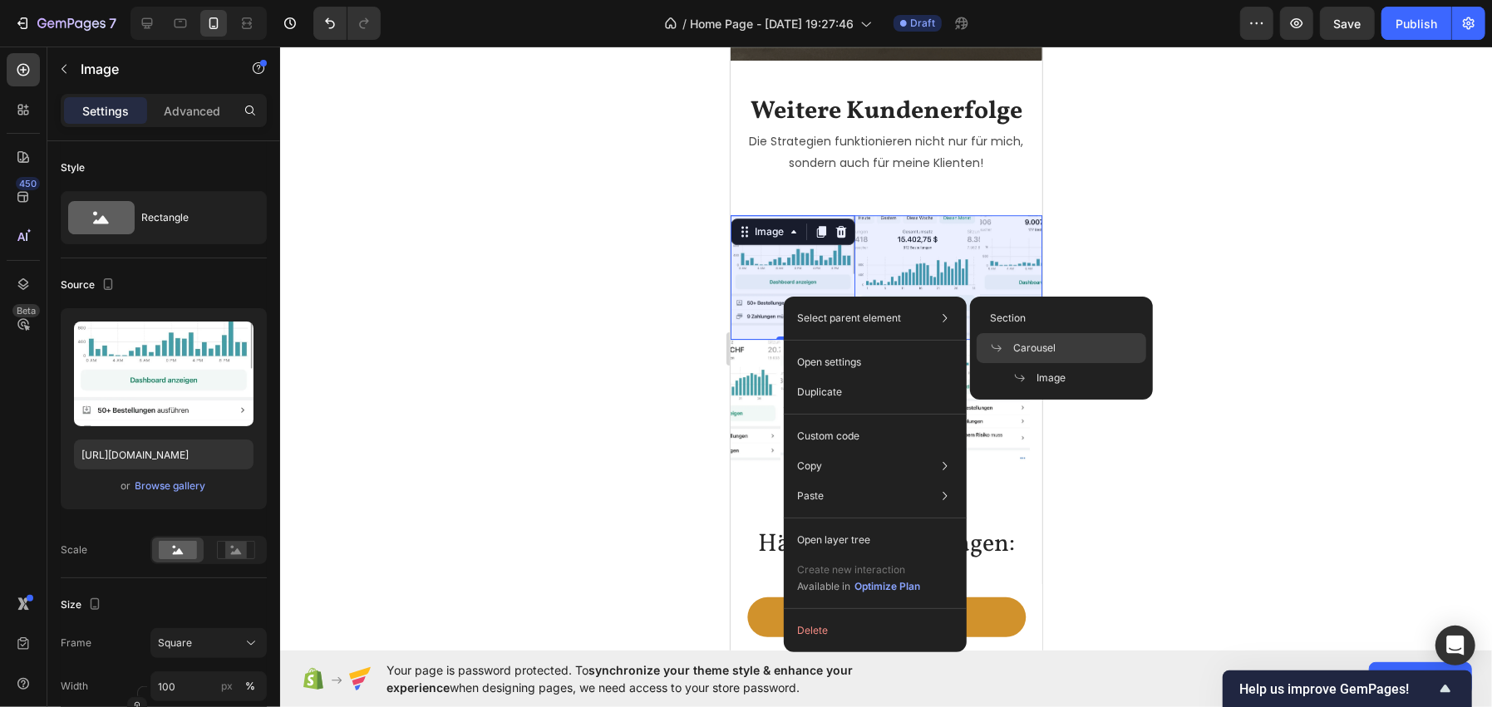
click at [1035, 337] on div "Carousel" at bounding box center [1062, 348] width 170 height 30
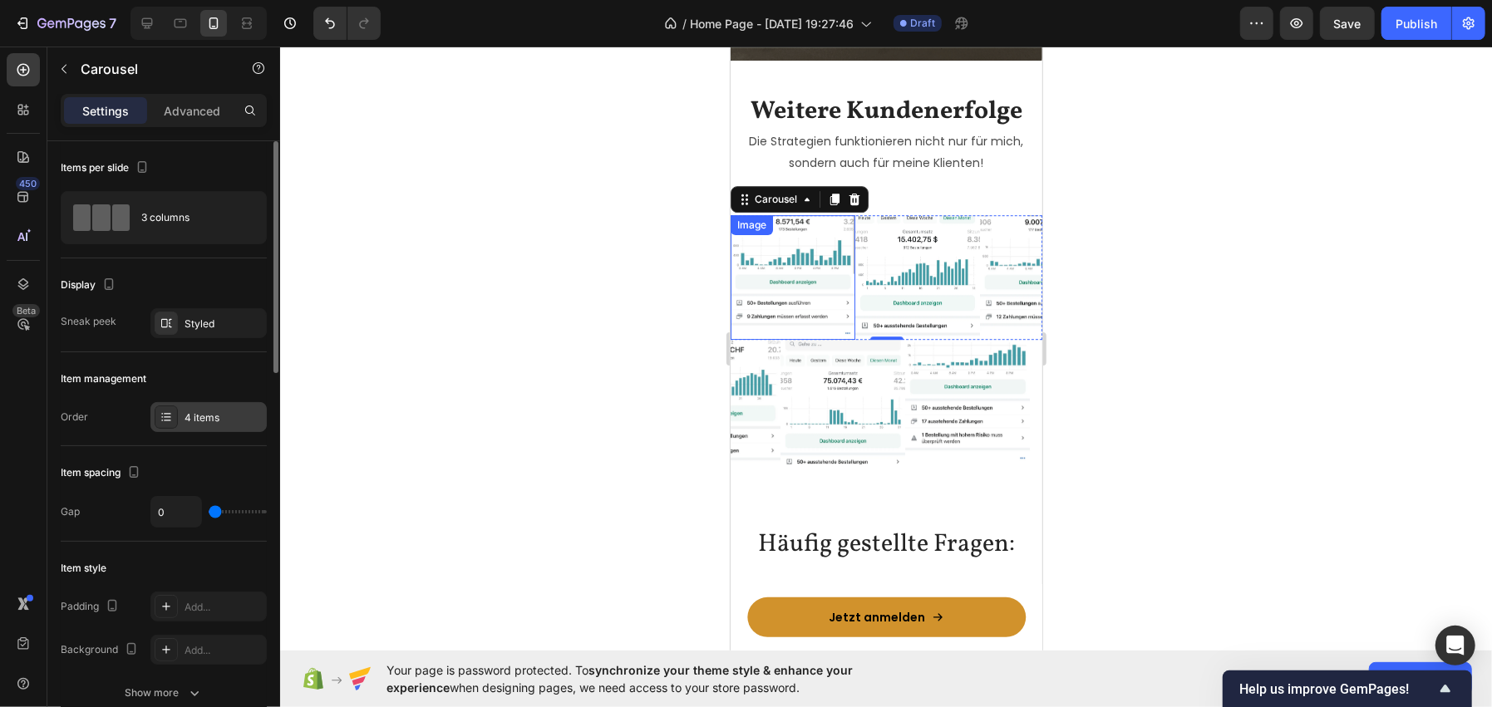
click at [196, 420] on div "4 items" at bounding box center [224, 418] width 78 height 15
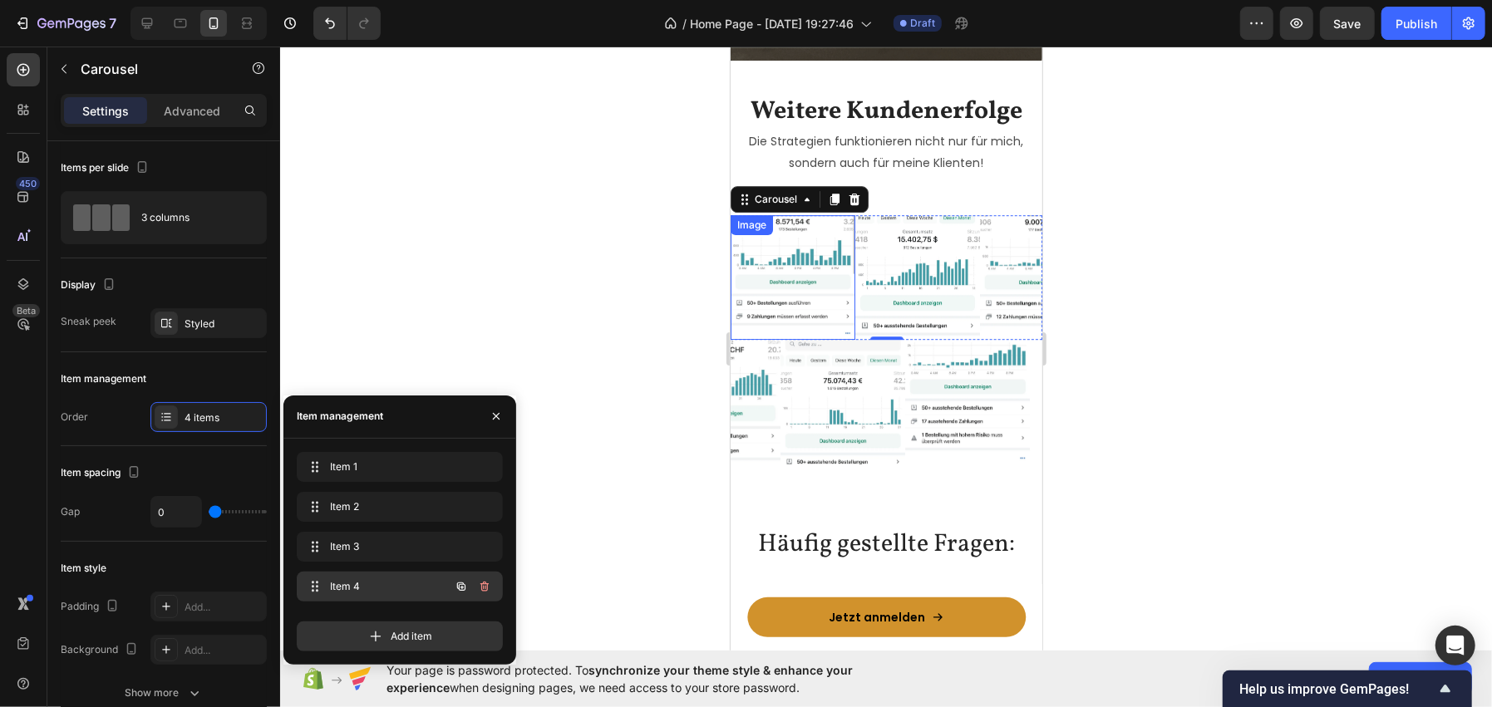
click at [356, 575] on div "Item 4 Item 4" at bounding box center [376, 586] width 146 height 23
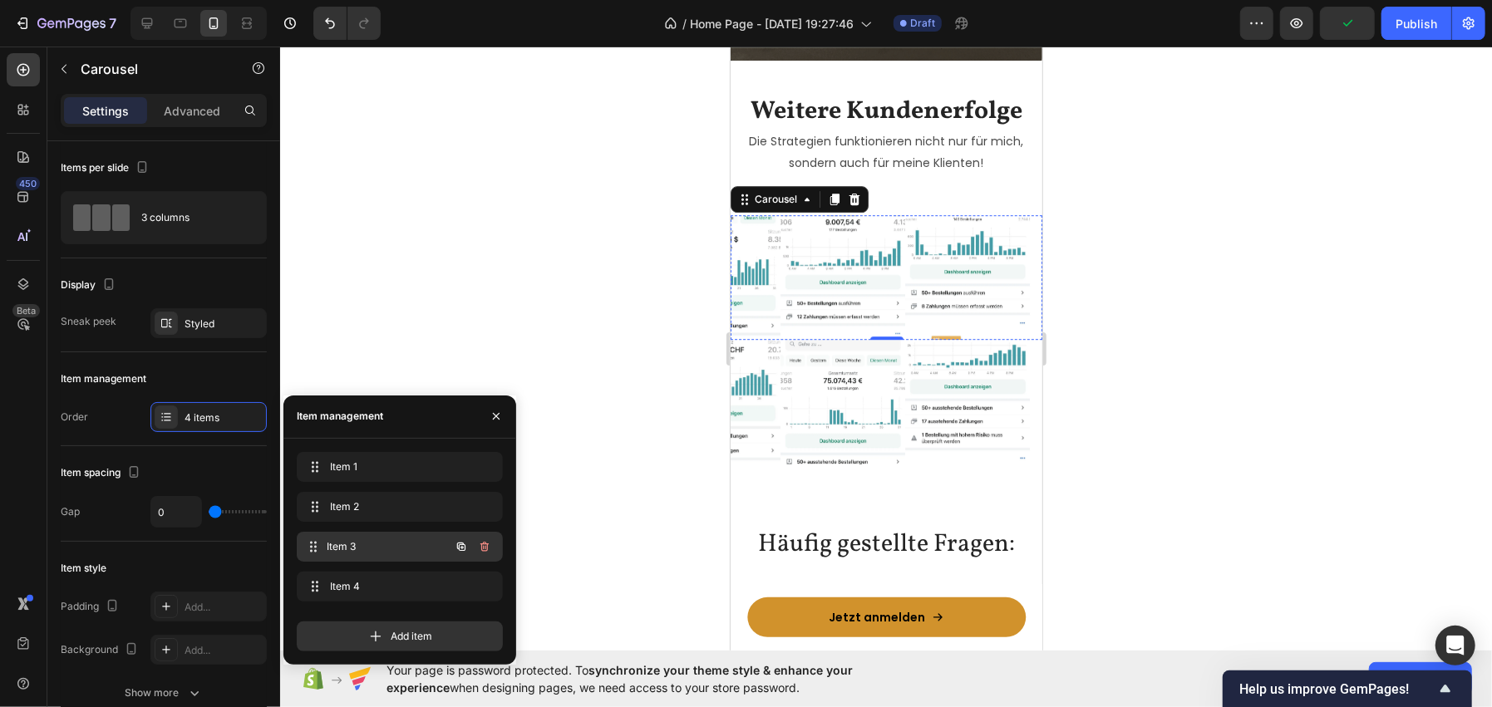
click at [352, 540] on span "Item 3" at bounding box center [388, 546] width 123 height 15
click at [352, 546] on span "Item 3" at bounding box center [377, 546] width 94 height 15
click at [362, 516] on div "Item 2 Item 2" at bounding box center [376, 506] width 146 height 23
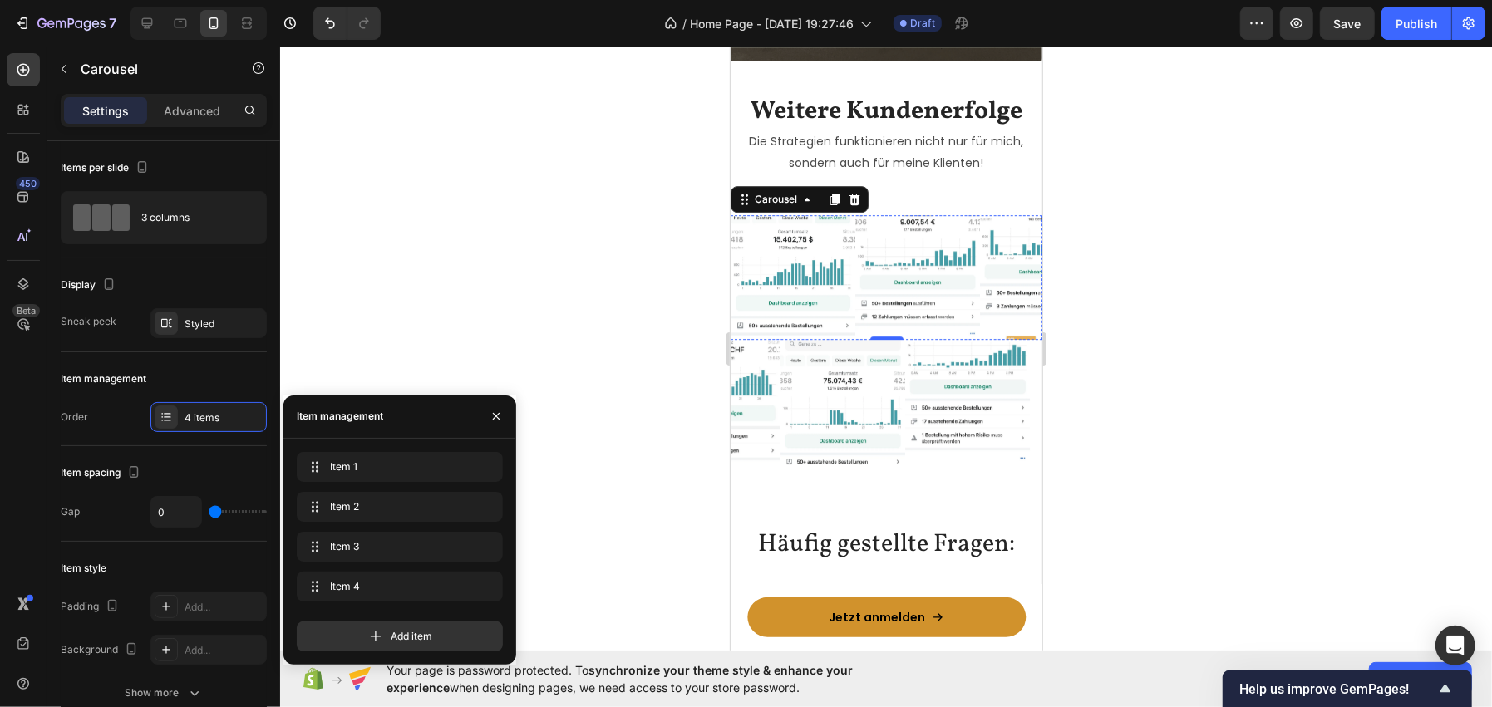
click at [475, 252] on div at bounding box center [886, 377] width 1212 height 661
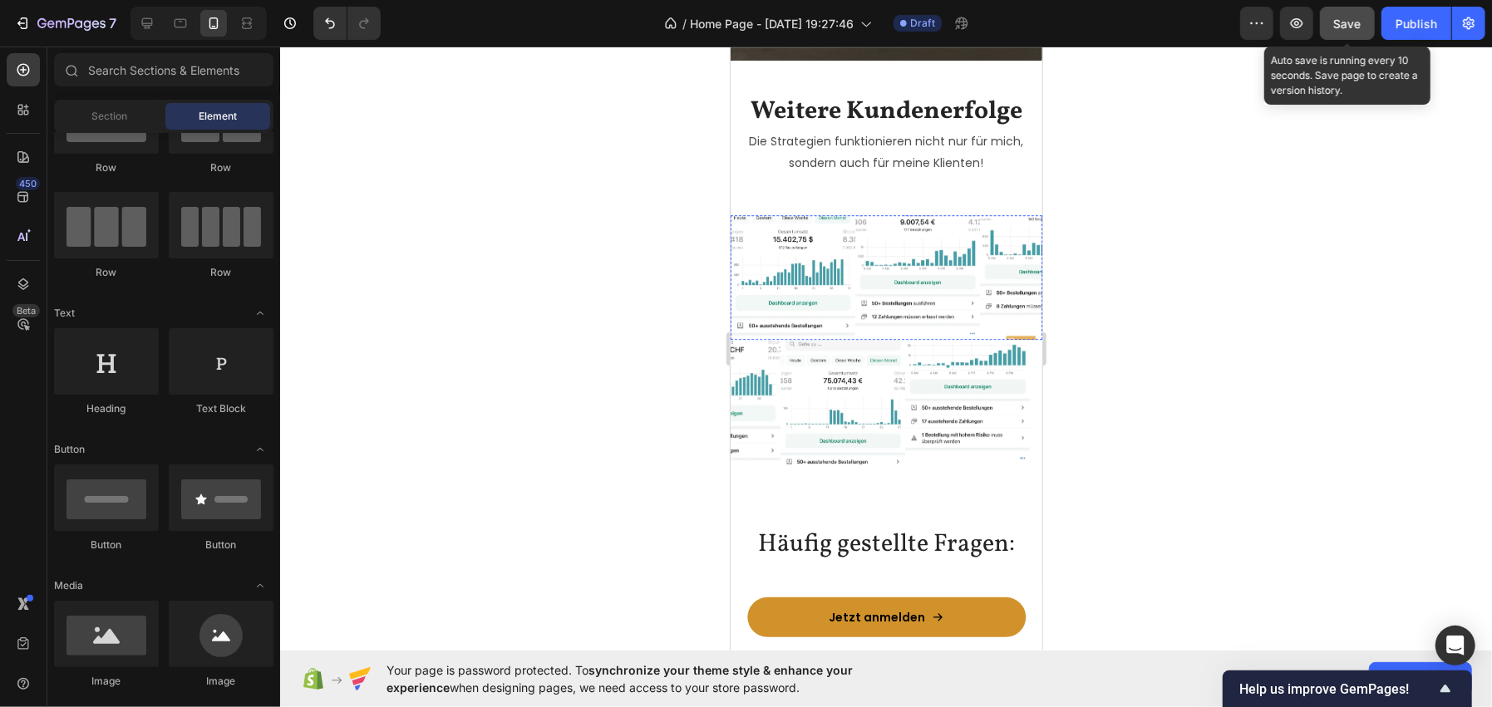
drag, startPoint x: 1336, startPoint y: 25, endPoint x: 211, endPoint y: 150, distance: 1132.2
click at [1336, 25] on span "Save" at bounding box center [1347, 24] width 27 height 14
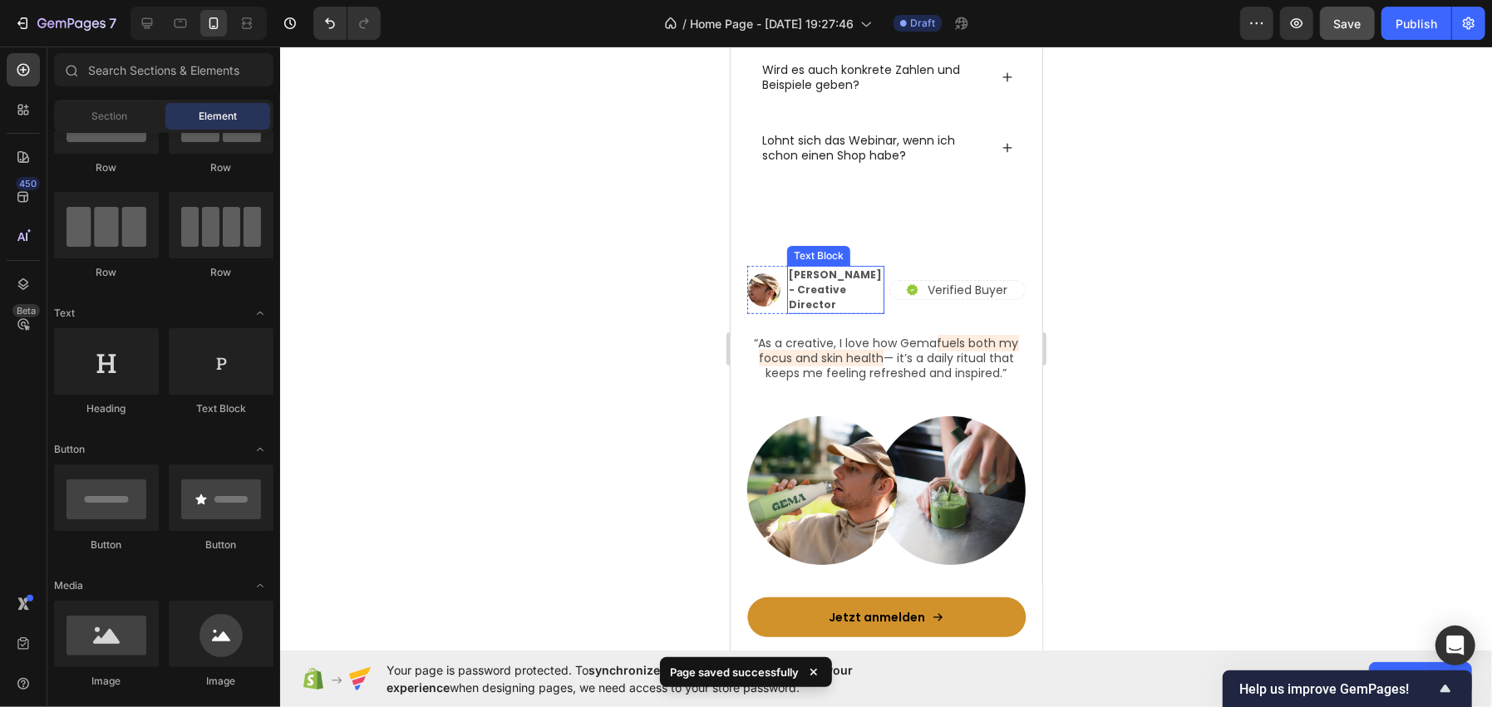
scroll to position [4986, 0]
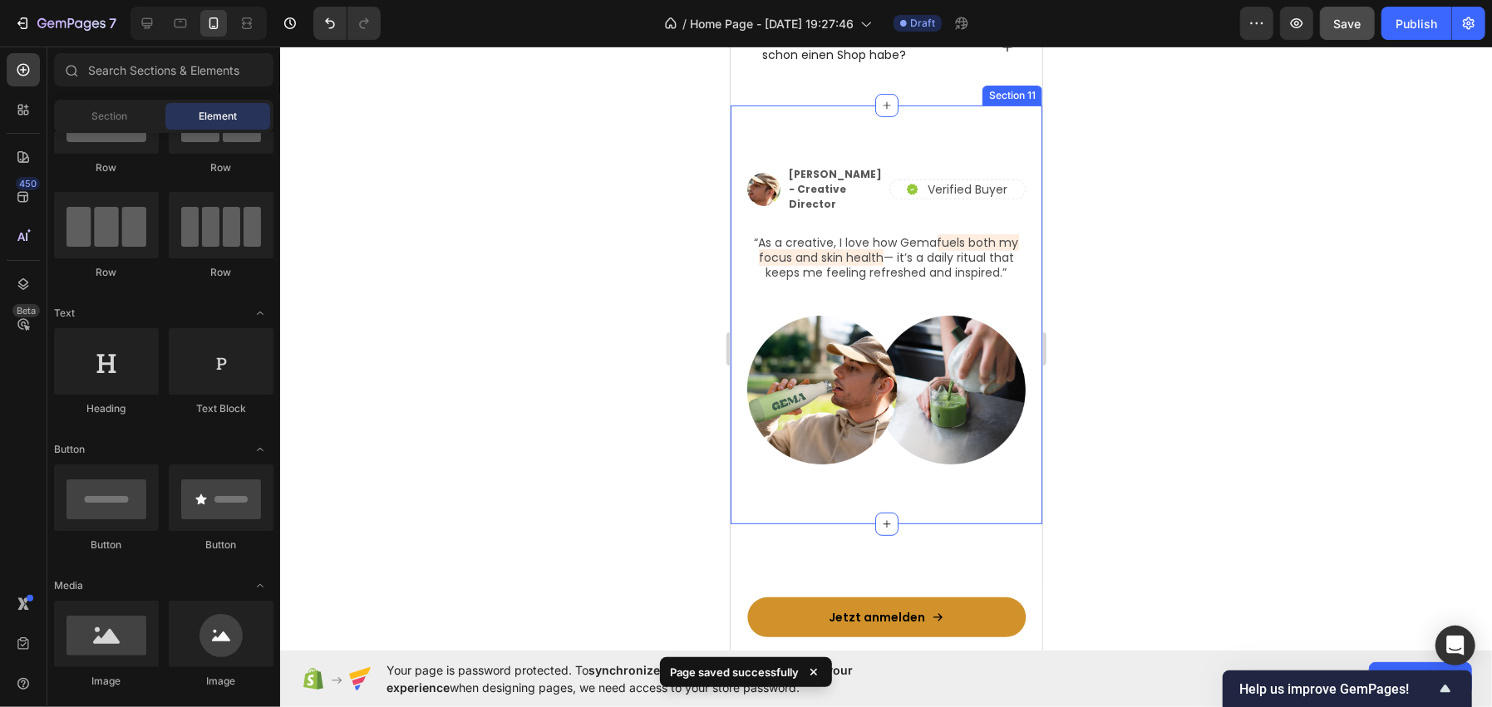
click at [775, 115] on div "Image Alex Carter - Creative Director Text Block Row Icon Verified Buyer Text B…" at bounding box center [886, 314] width 312 height 419
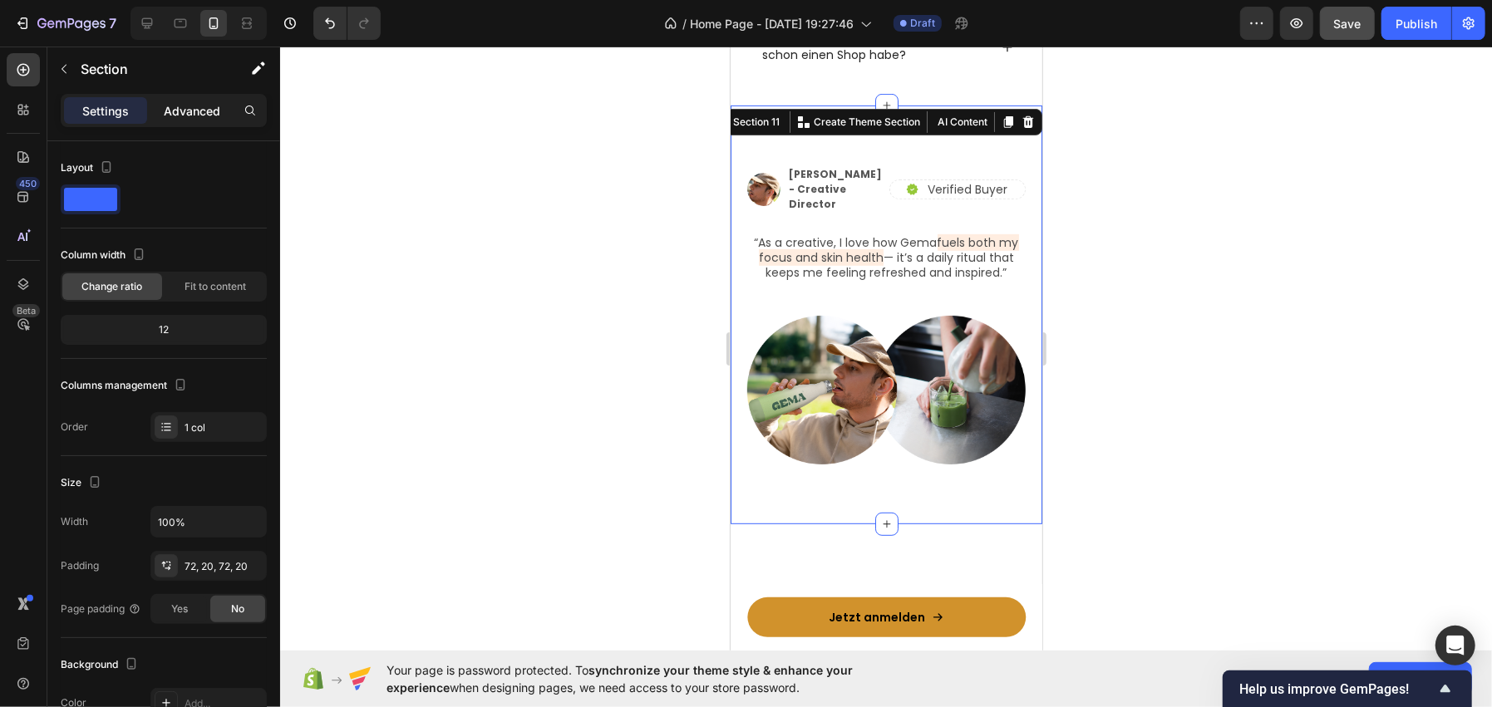
click at [178, 118] on p "Advanced" at bounding box center [192, 110] width 57 height 17
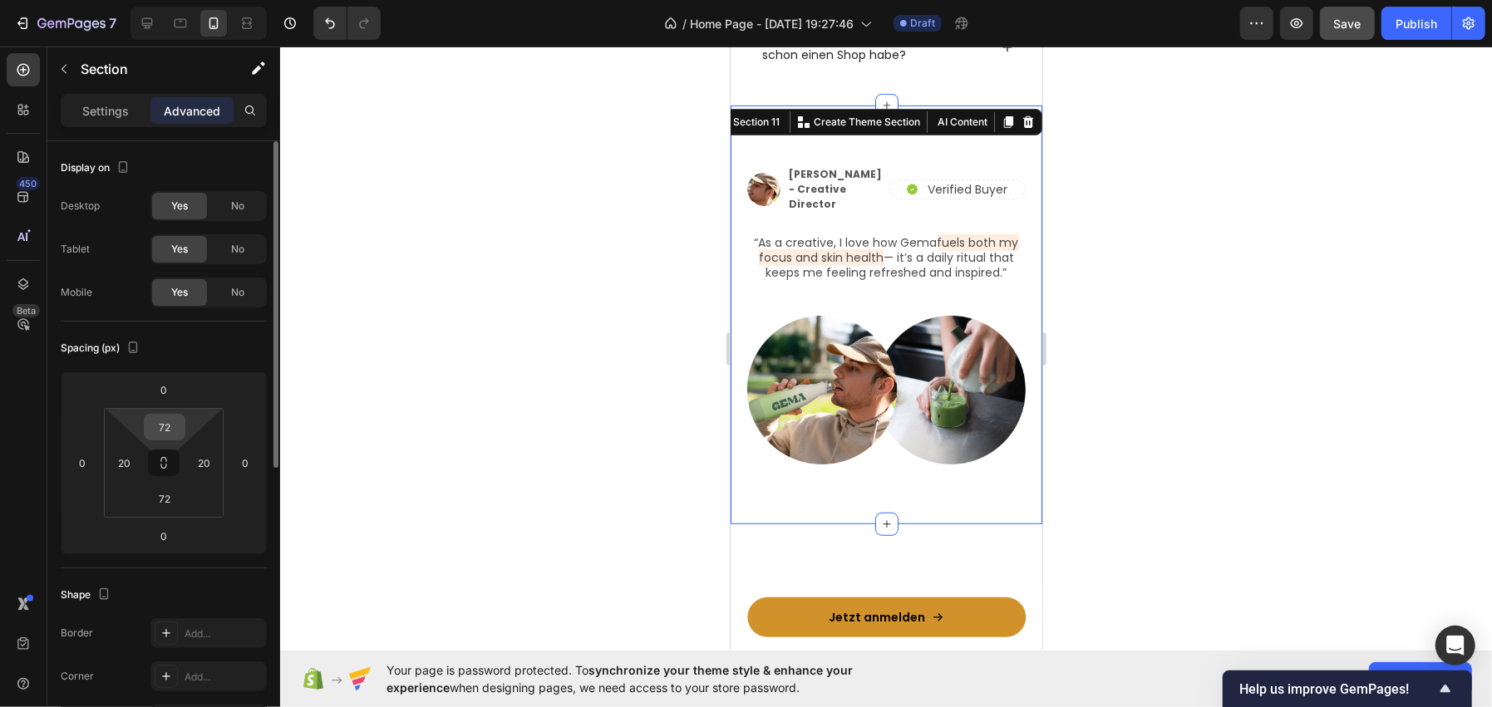
click at [154, 422] on input "72" at bounding box center [164, 427] width 33 height 25
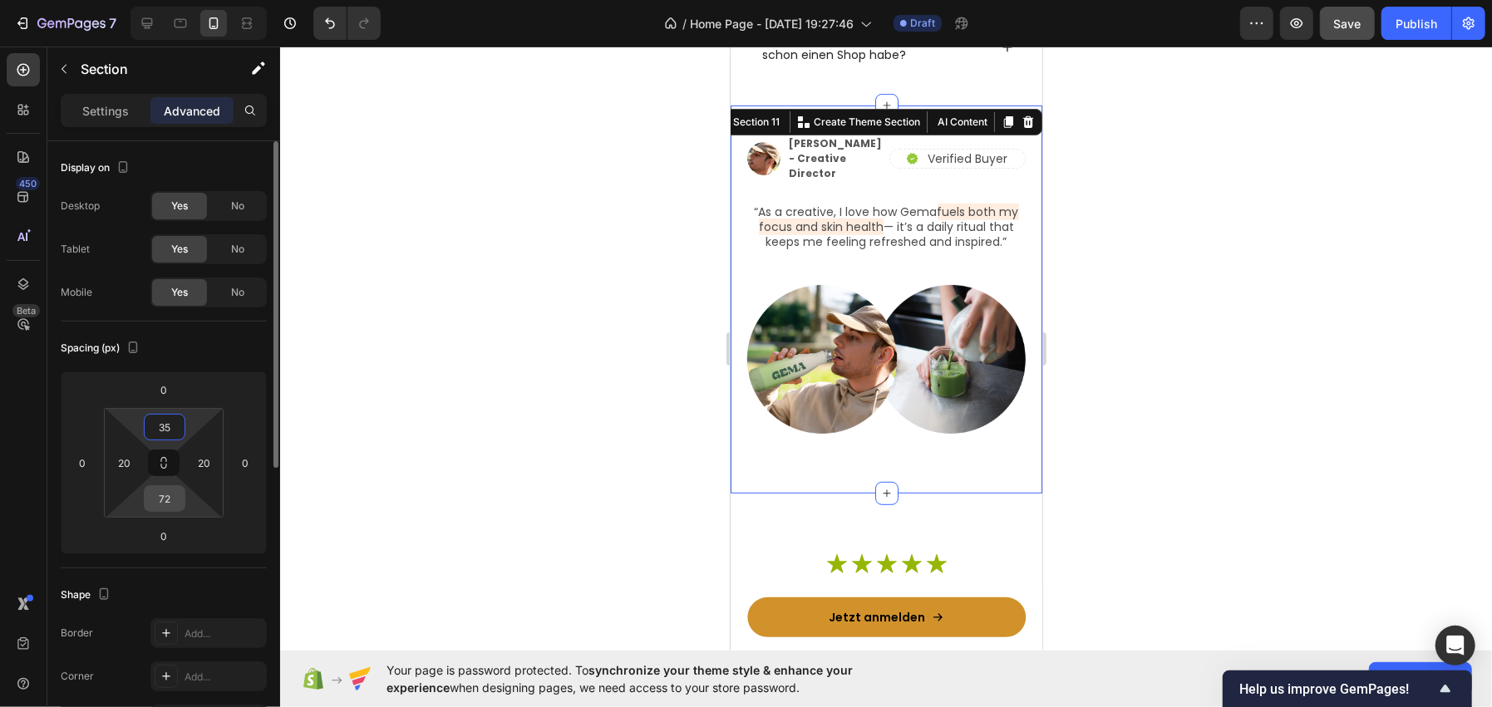
type input "35"
click at [169, 497] on input "72" at bounding box center [164, 498] width 33 height 25
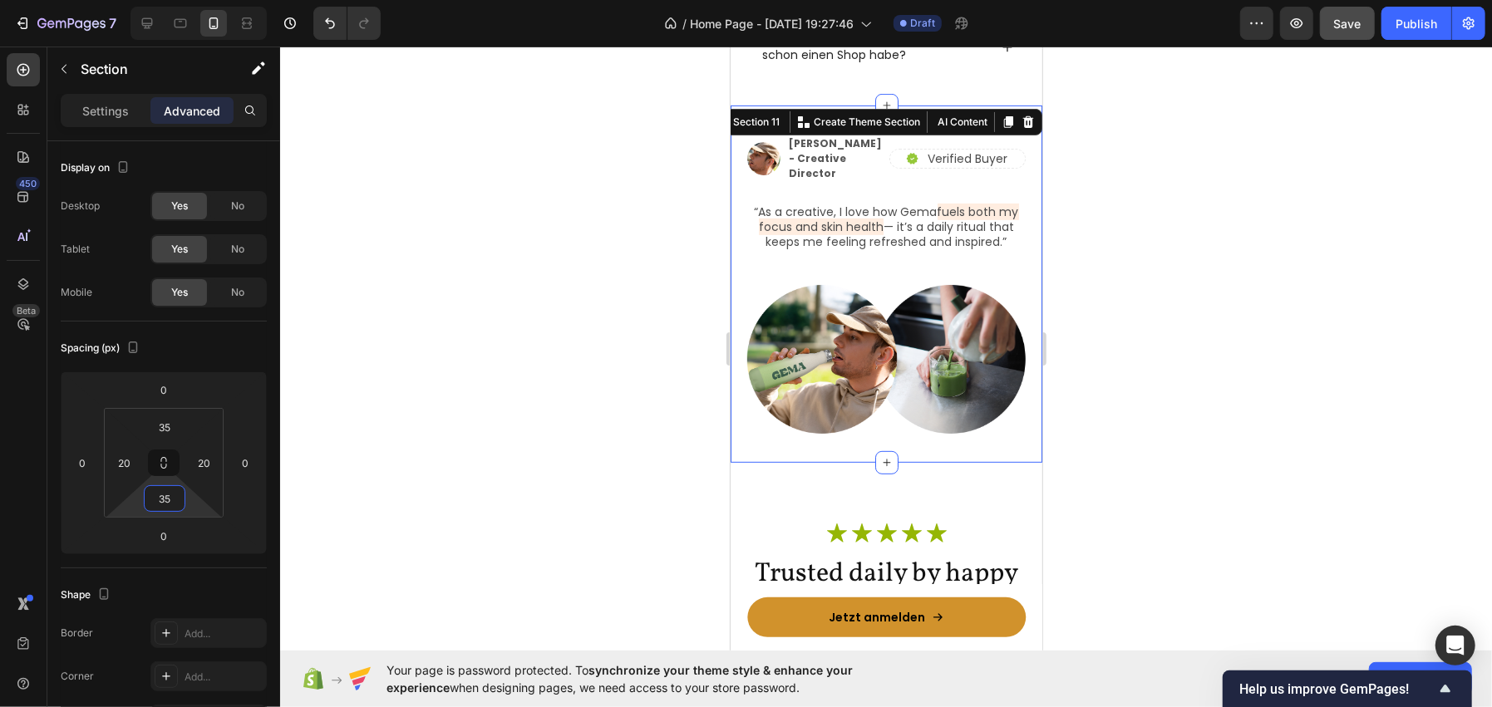
type input "35"
drag, startPoint x: 497, startPoint y: 416, endPoint x: 73, endPoint y: 443, distance: 424.7
click at [497, 416] on div at bounding box center [886, 377] width 1212 height 661
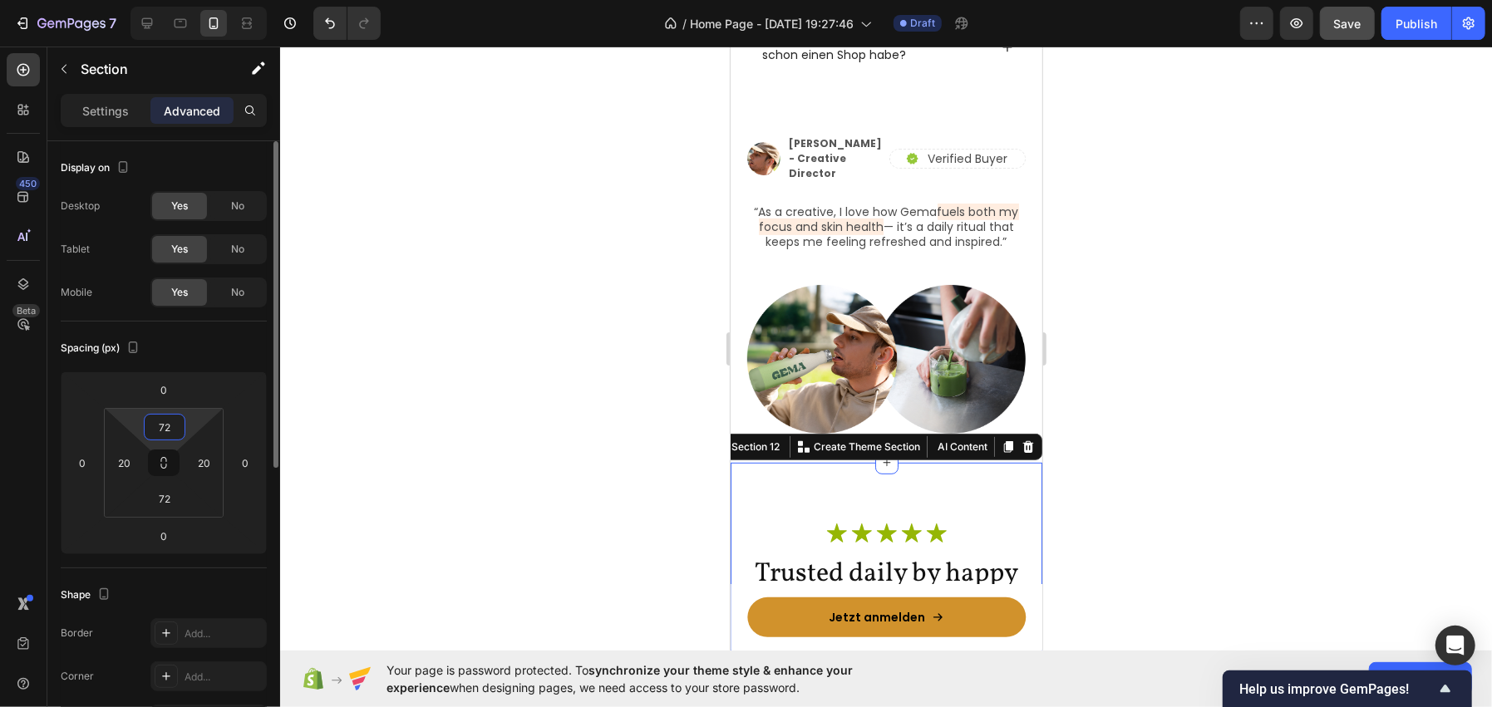
click at [180, 424] on input "72" at bounding box center [164, 427] width 33 height 25
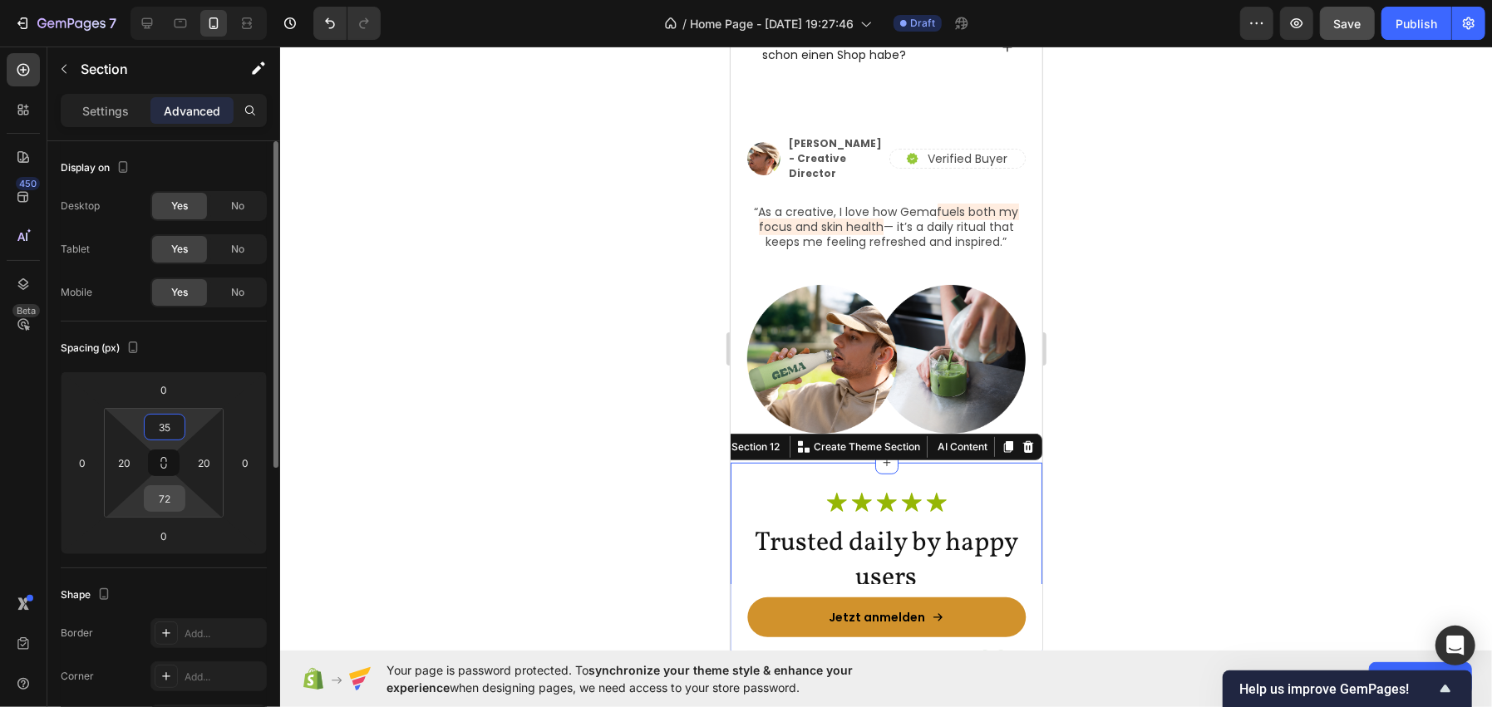
type input "35"
click at [156, 500] on input "72" at bounding box center [164, 498] width 33 height 25
type input "35"
click at [456, 341] on div at bounding box center [886, 377] width 1212 height 661
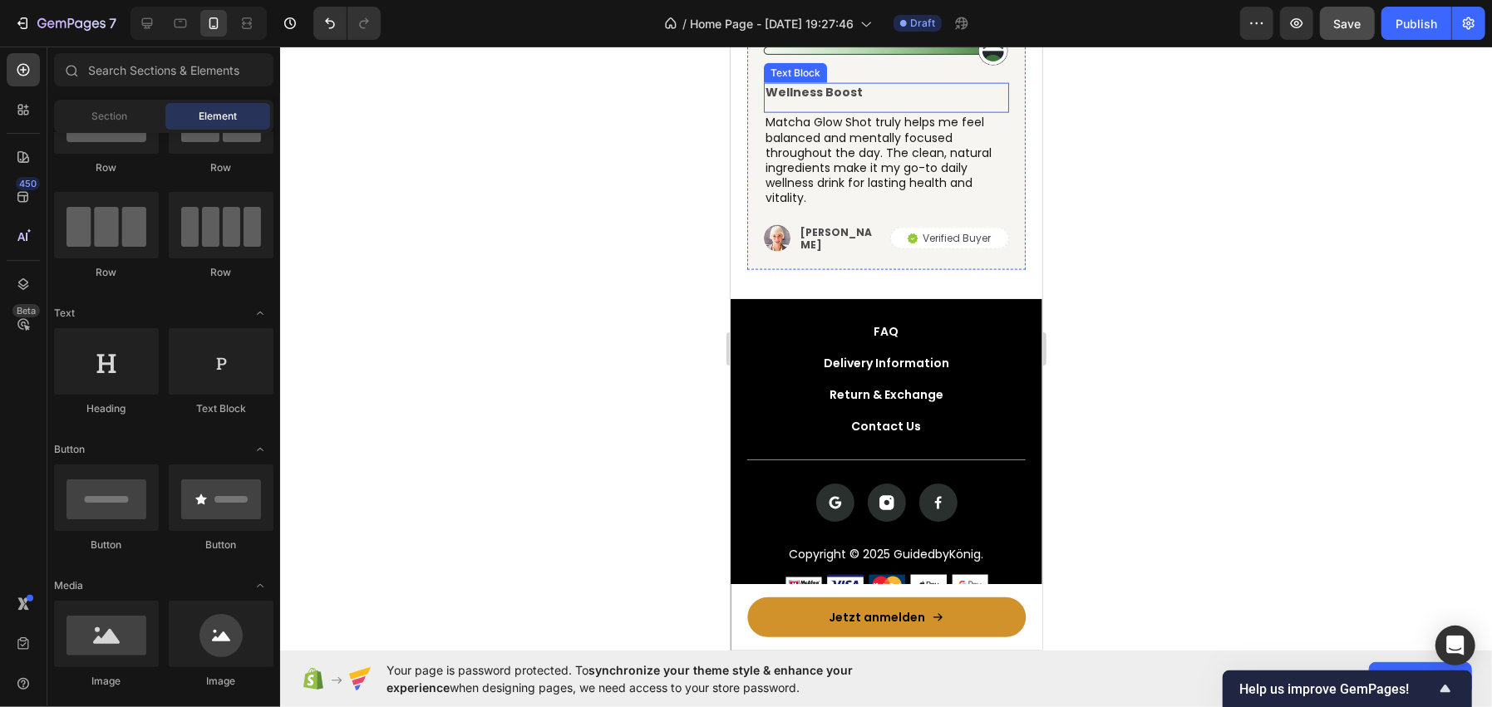
scroll to position [6149, 0]
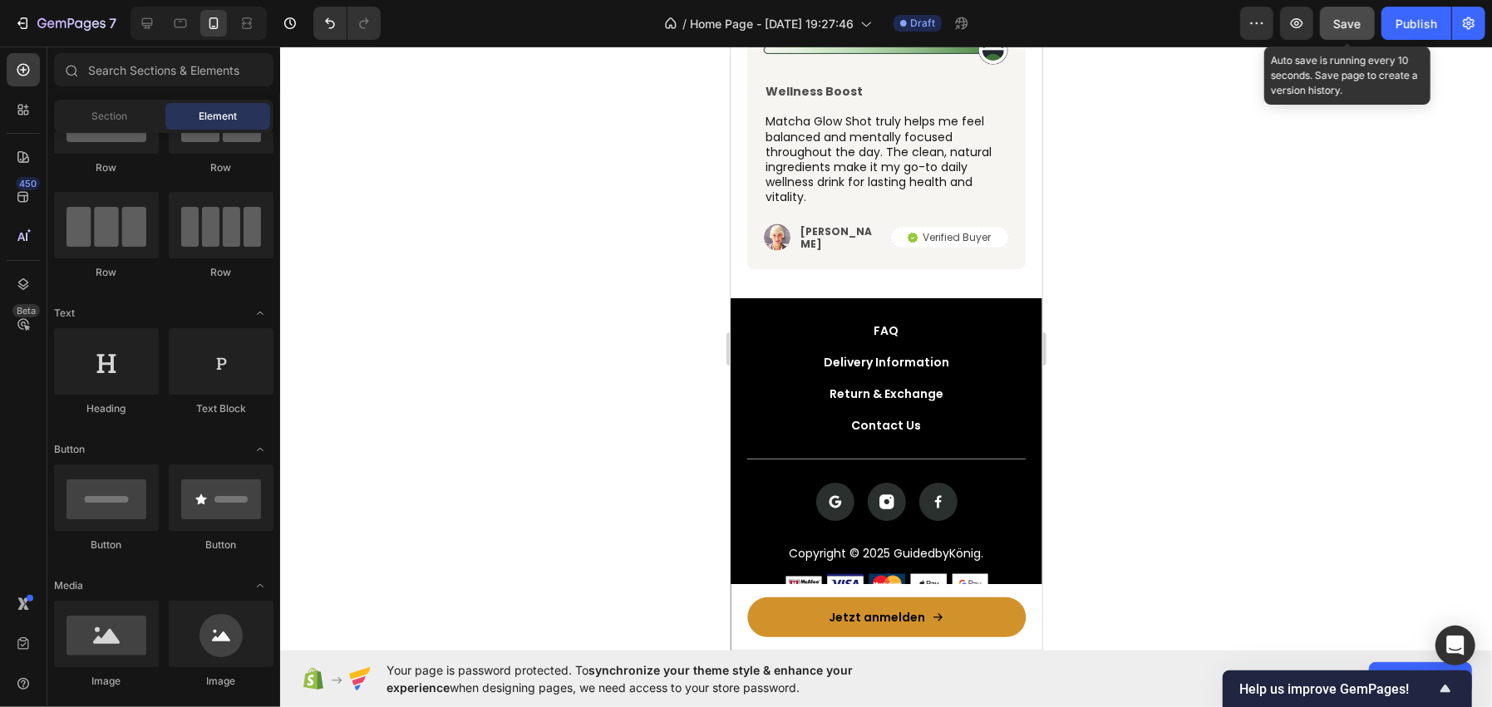
click at [1365, 11] on button "Save" at bounding box center [1347, 23] width 55 height 33
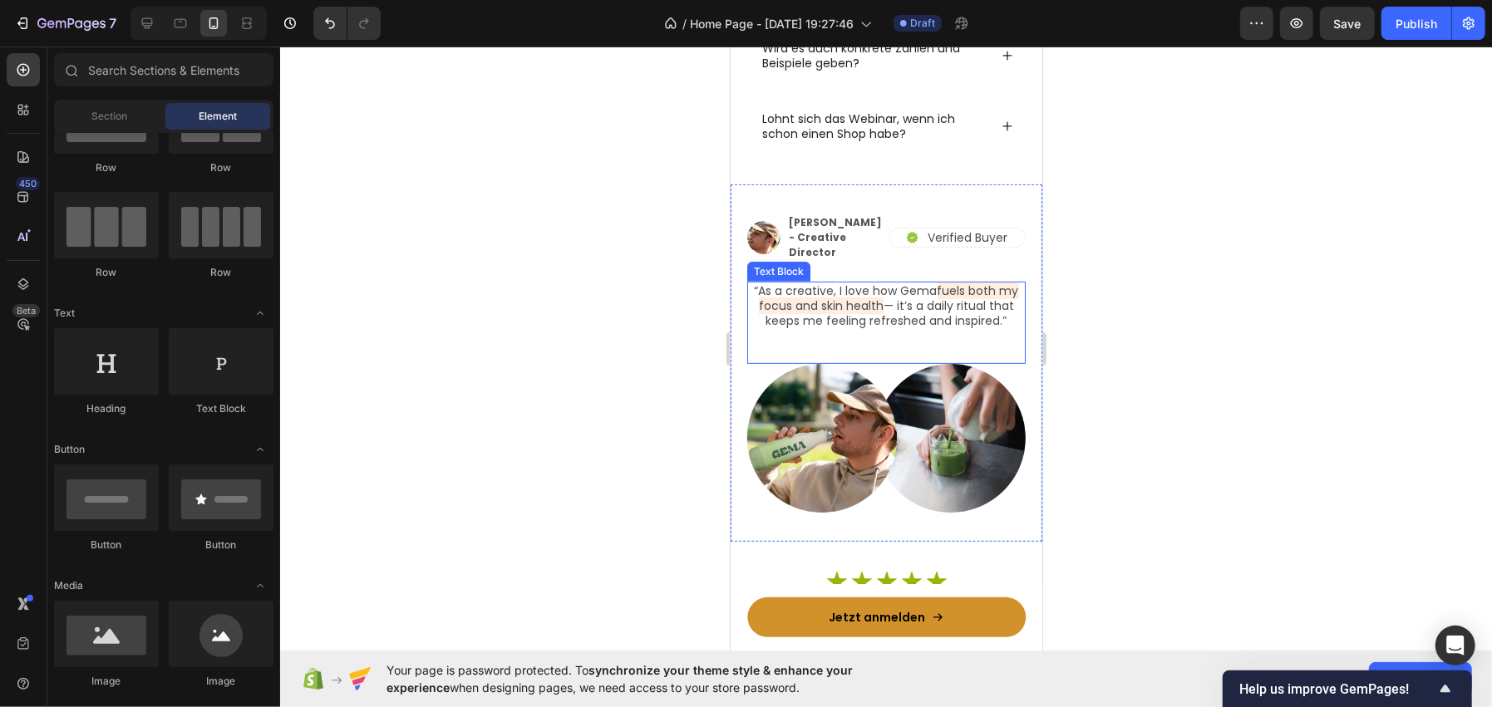
scroll to position [4903, 0]
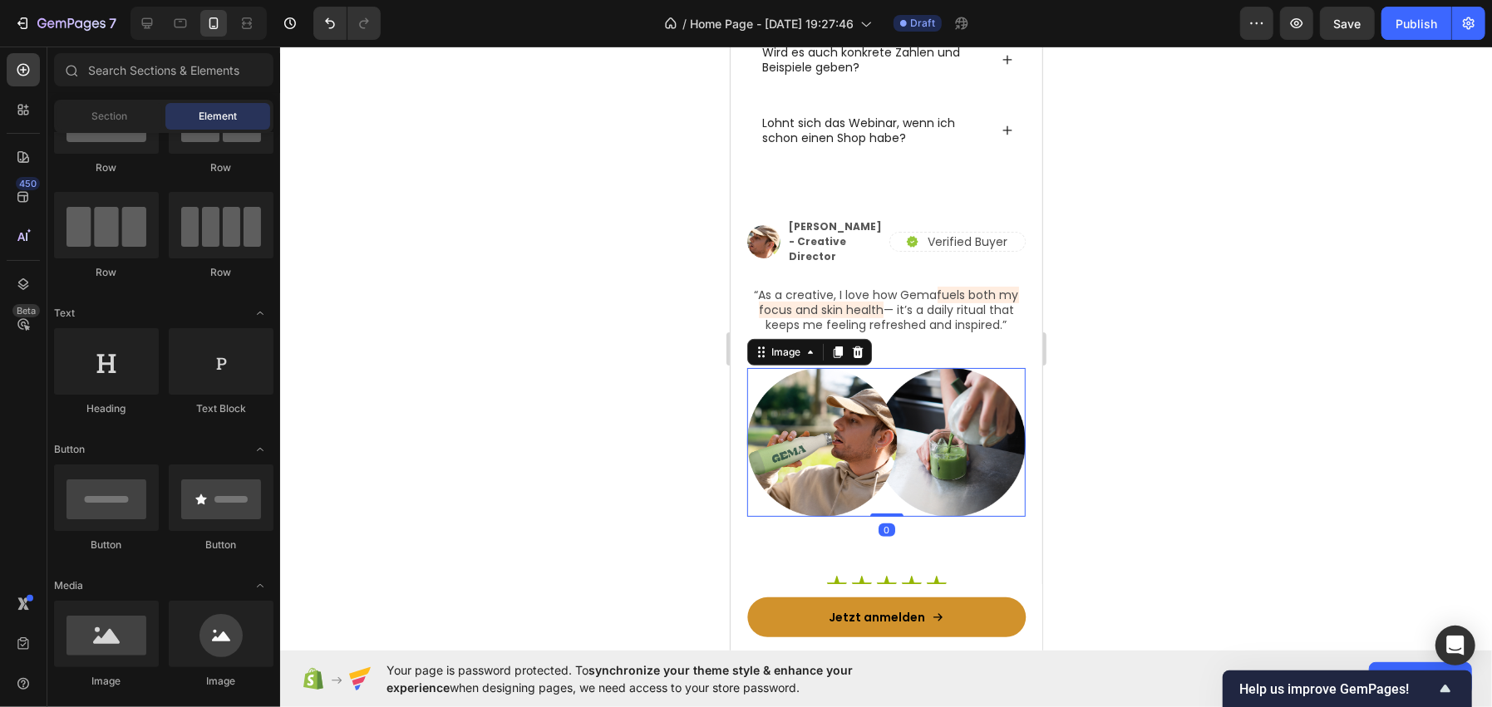
click at [828, 456] on img at bounding box center [885, 442] width 278 height 150
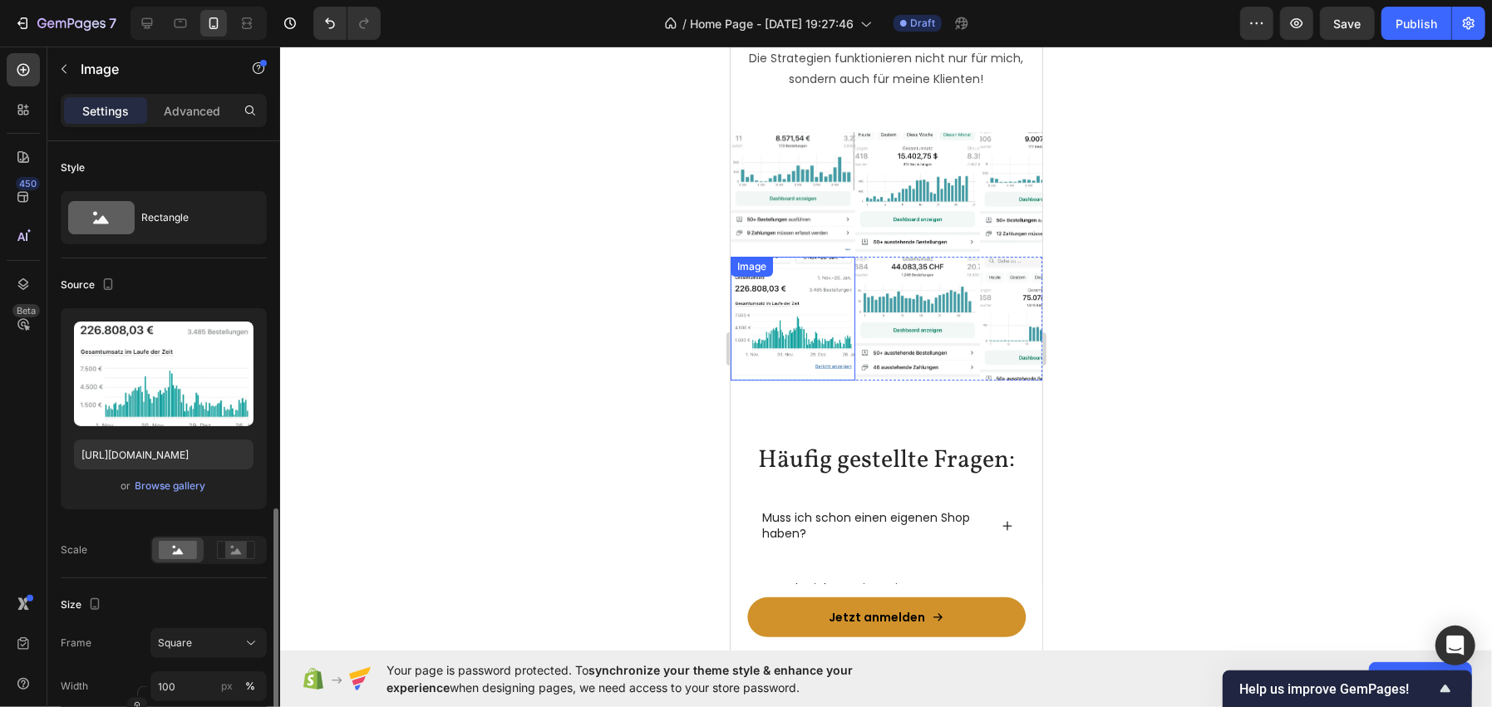
scroll to position [249, 0]
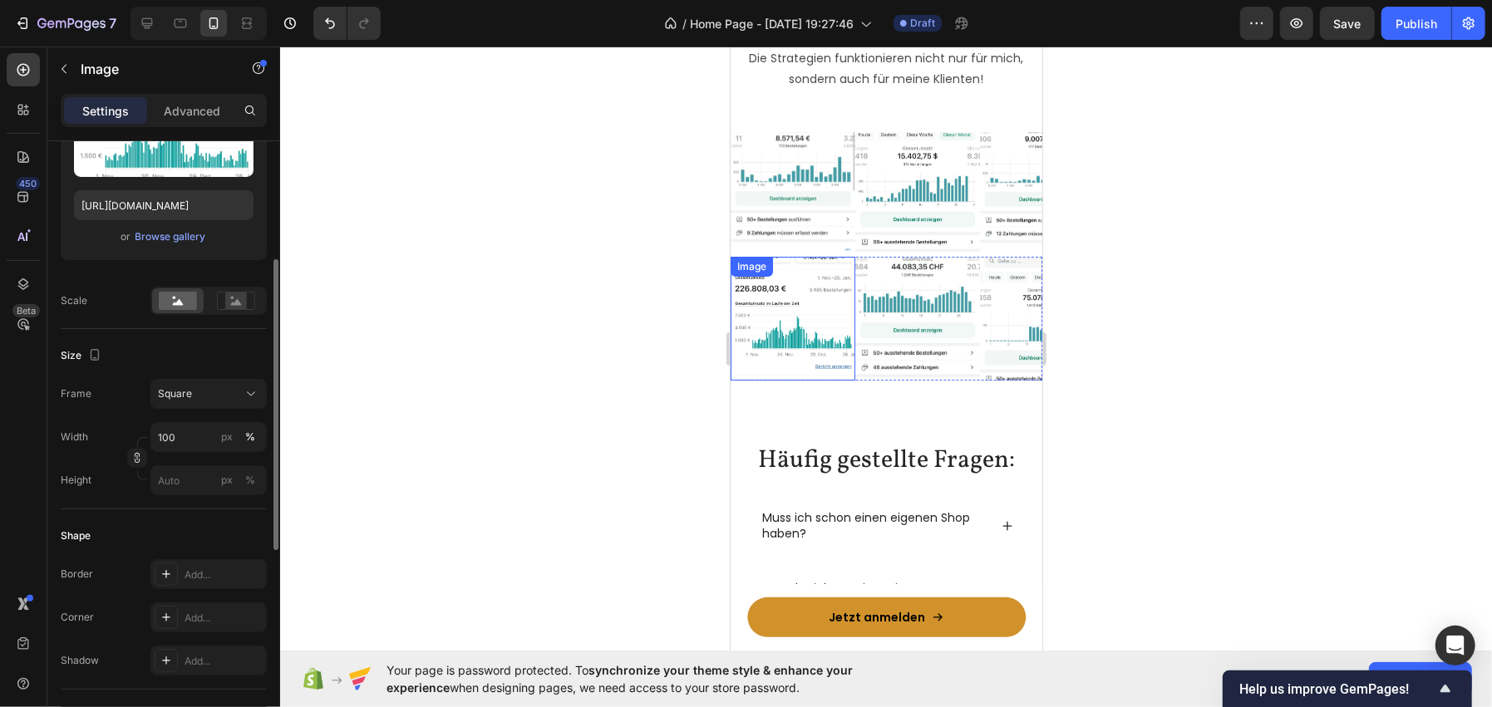
click at [822, 332] on img at bounding box center [792, 318] width 125 height 125
click at [209, 198] on input "https://cdn.prod.website-files.com/6673406f82bfbbe0186f6097/6677a4ee3ec0a9ce590…" at bounding box center [164, 205] width 180 height 30
click at [574, 269] on div at bounding box center [886, 377] width 1212 height 661
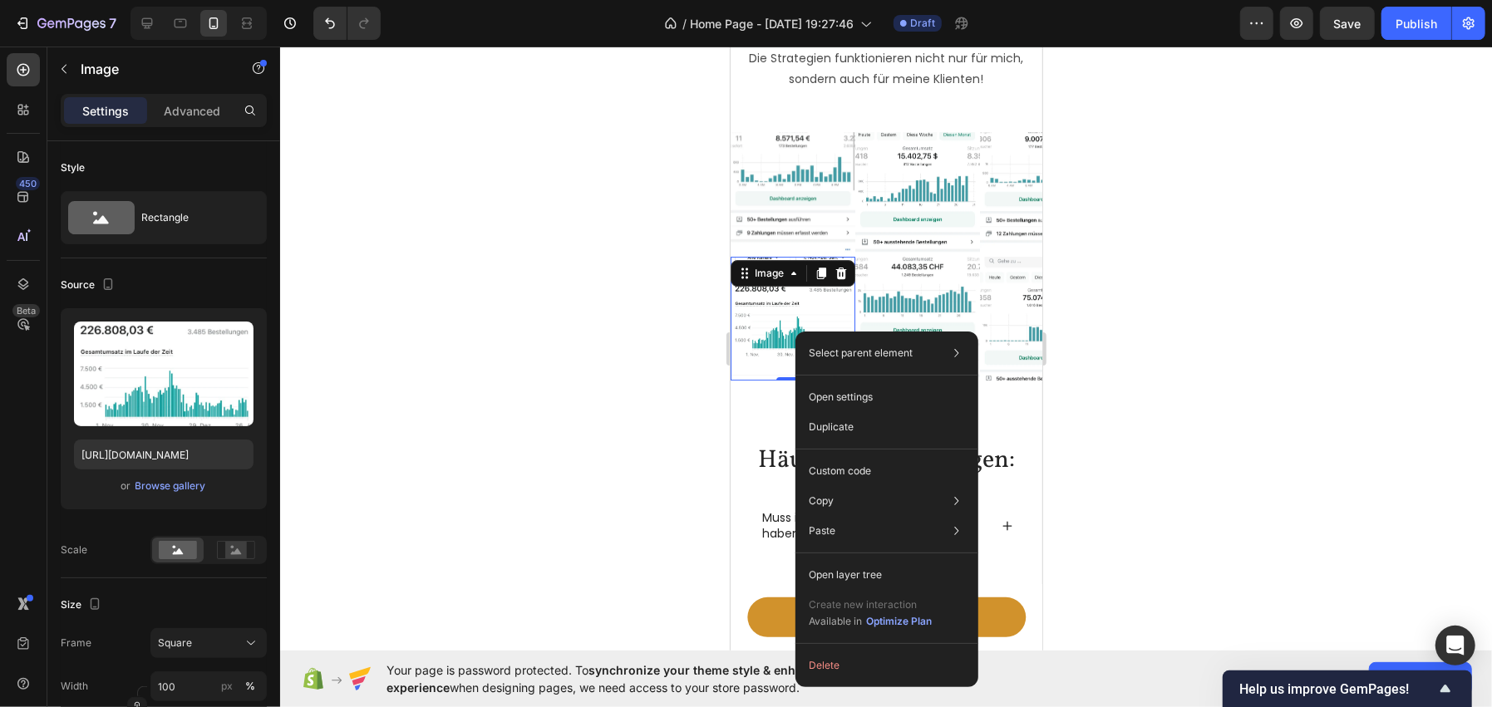
click at [396, 321] on div at bounding box center [886, 377] width 1212 height 661
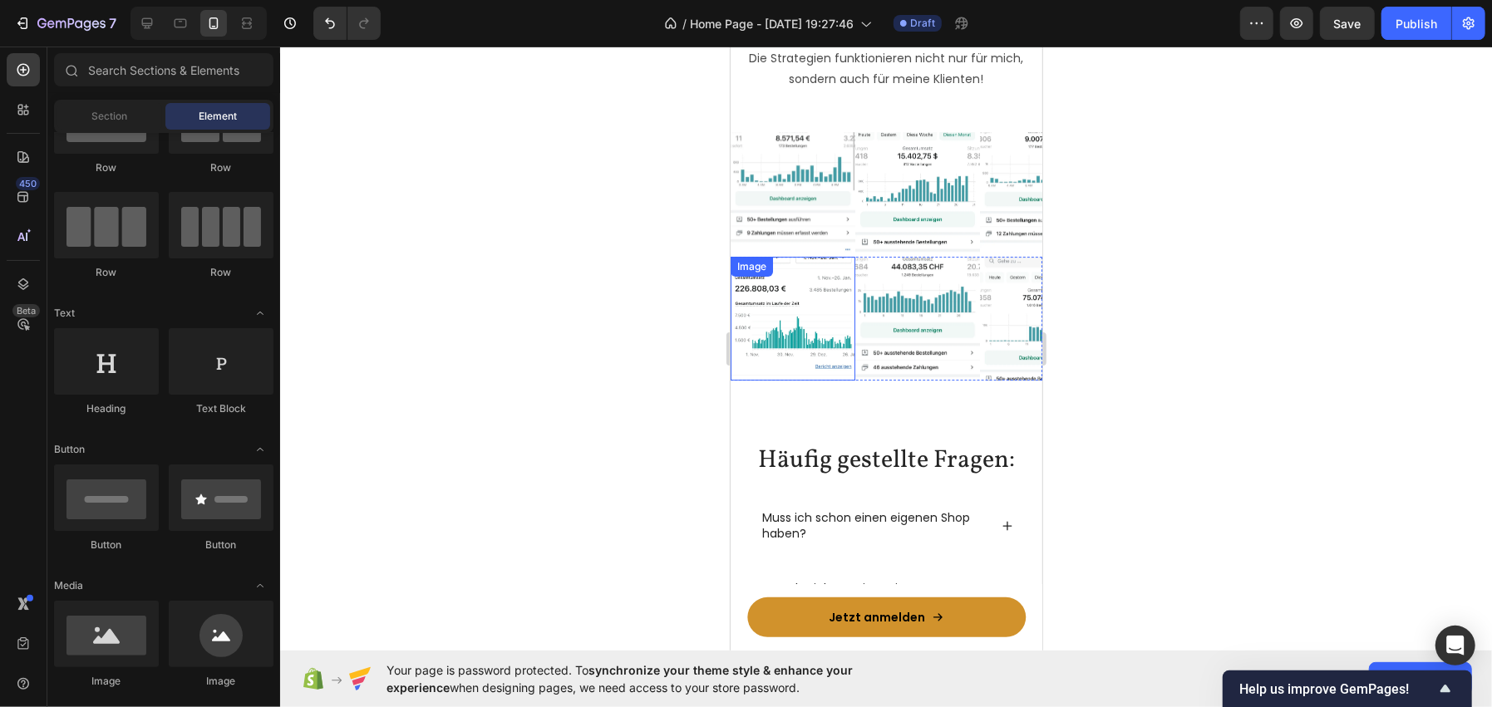
click at [762, 293] on img at bounding box center [792, 318] width 125 height 125
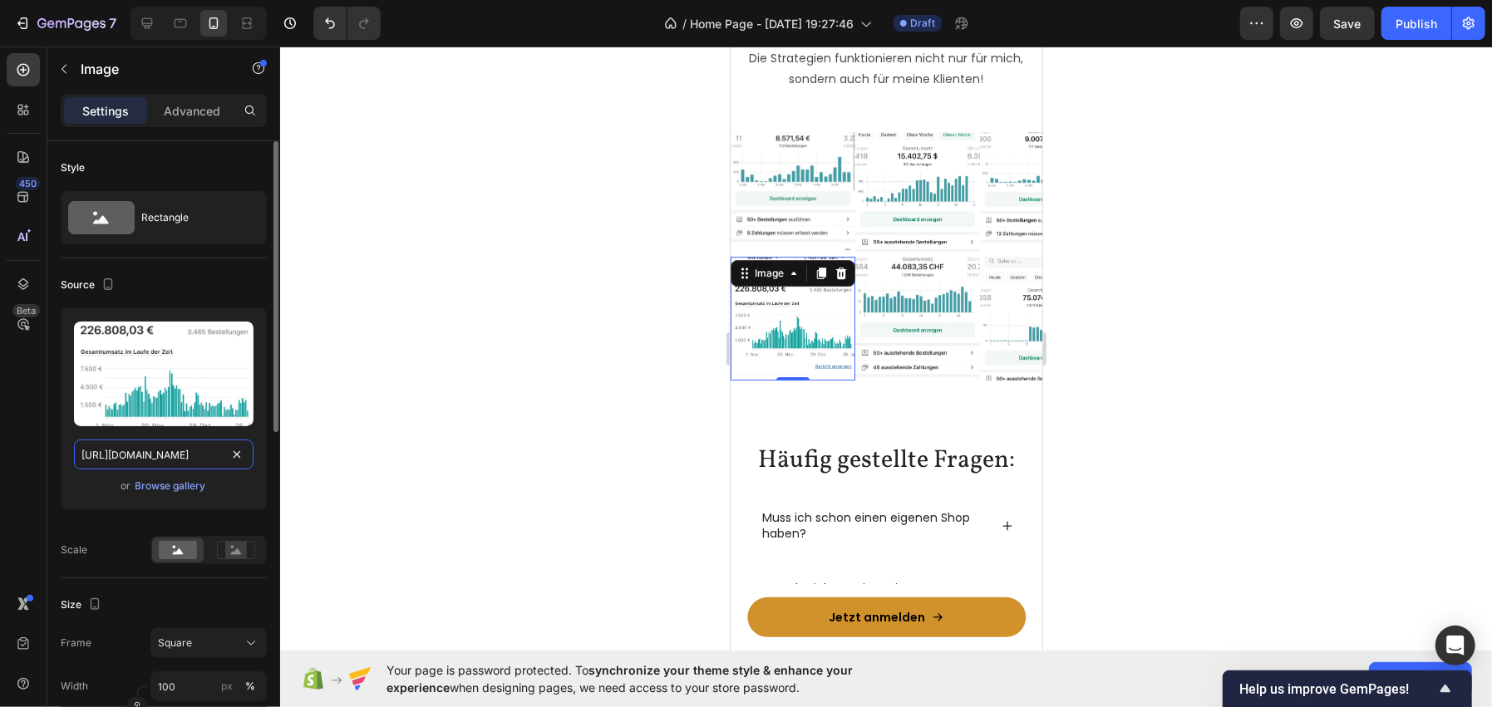
click at [129, 456] on input "https://cdn.prod.website-files.com/6673406f82bfbbe0186f6097/6677a4ee3ec0a9ce590…" at bounding box center [164, 455] width 180 height 30
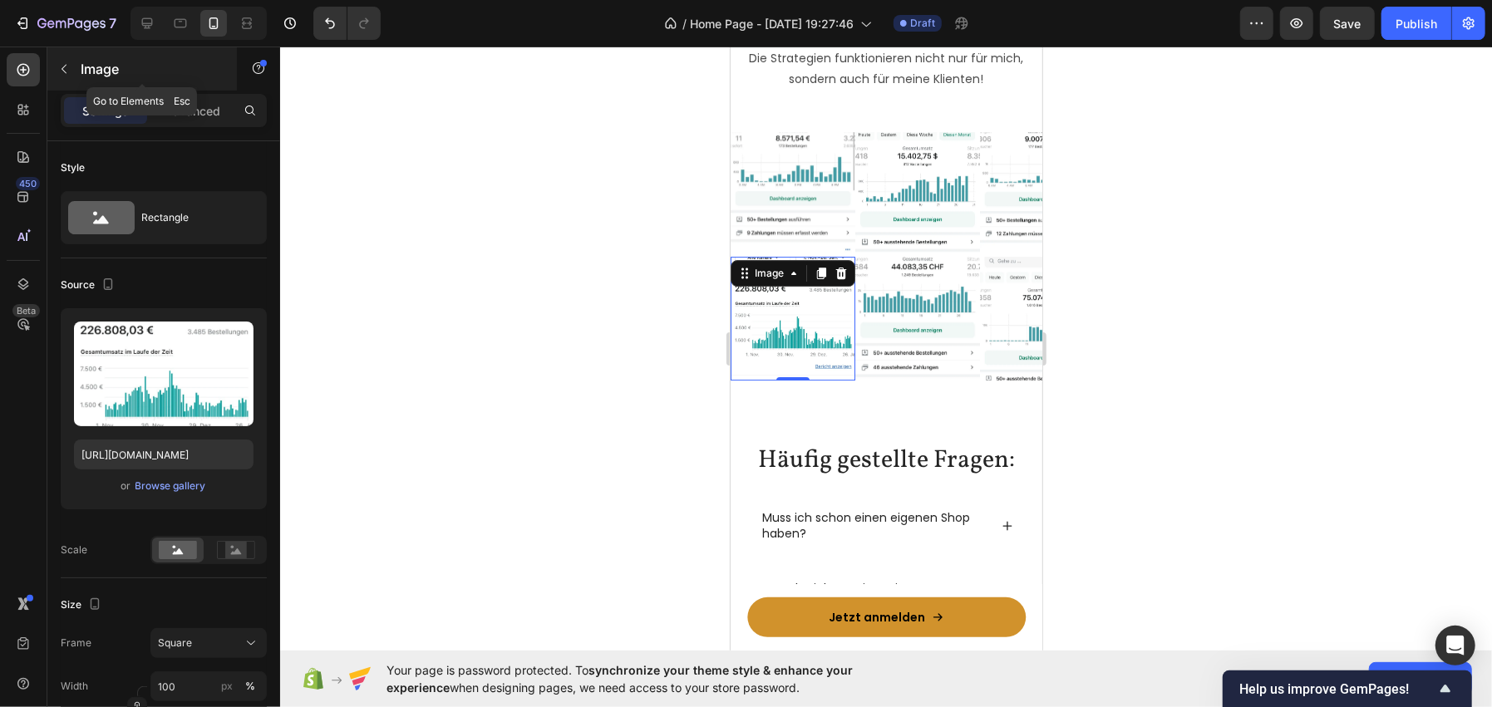
click at [63, 69] on icon "button" at bounding box center [63, 68] width 13 height 13
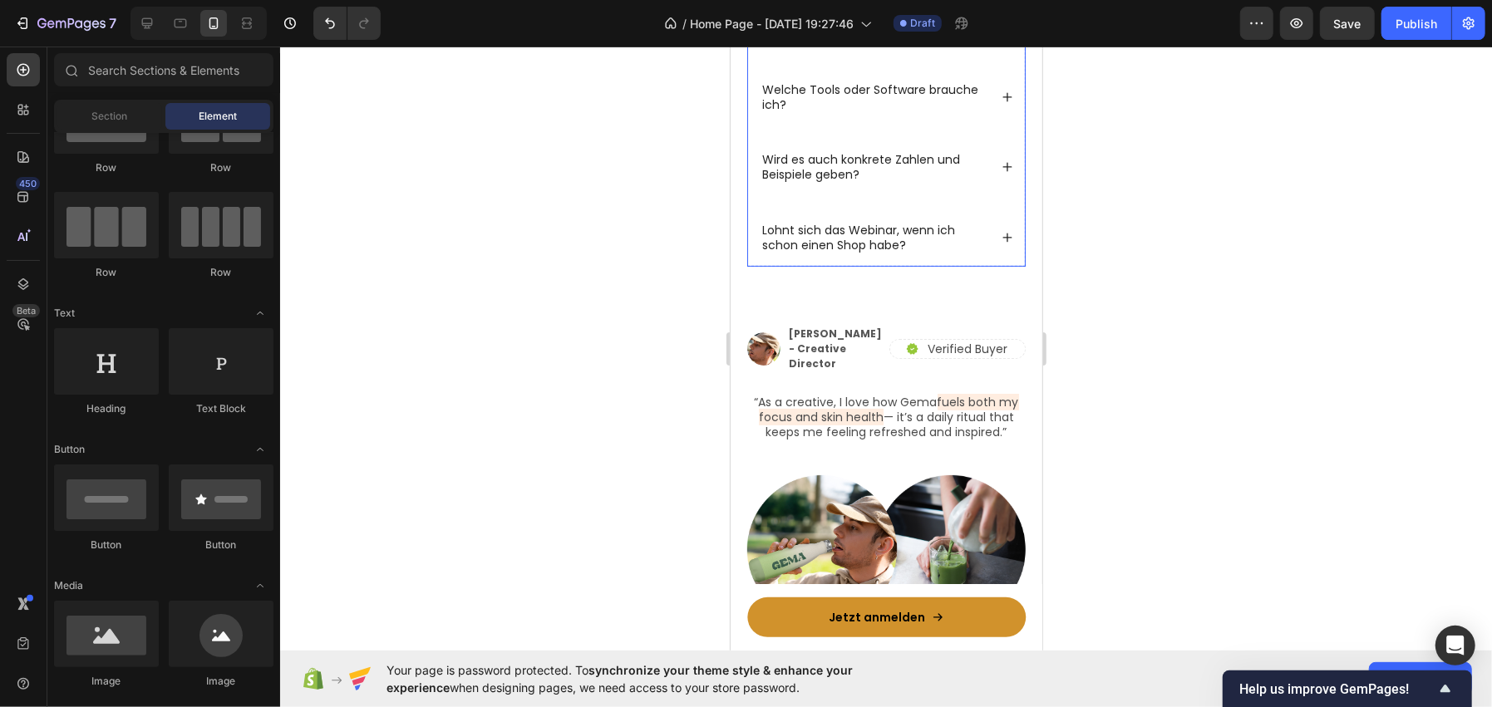
scroll to position [4962, 0]
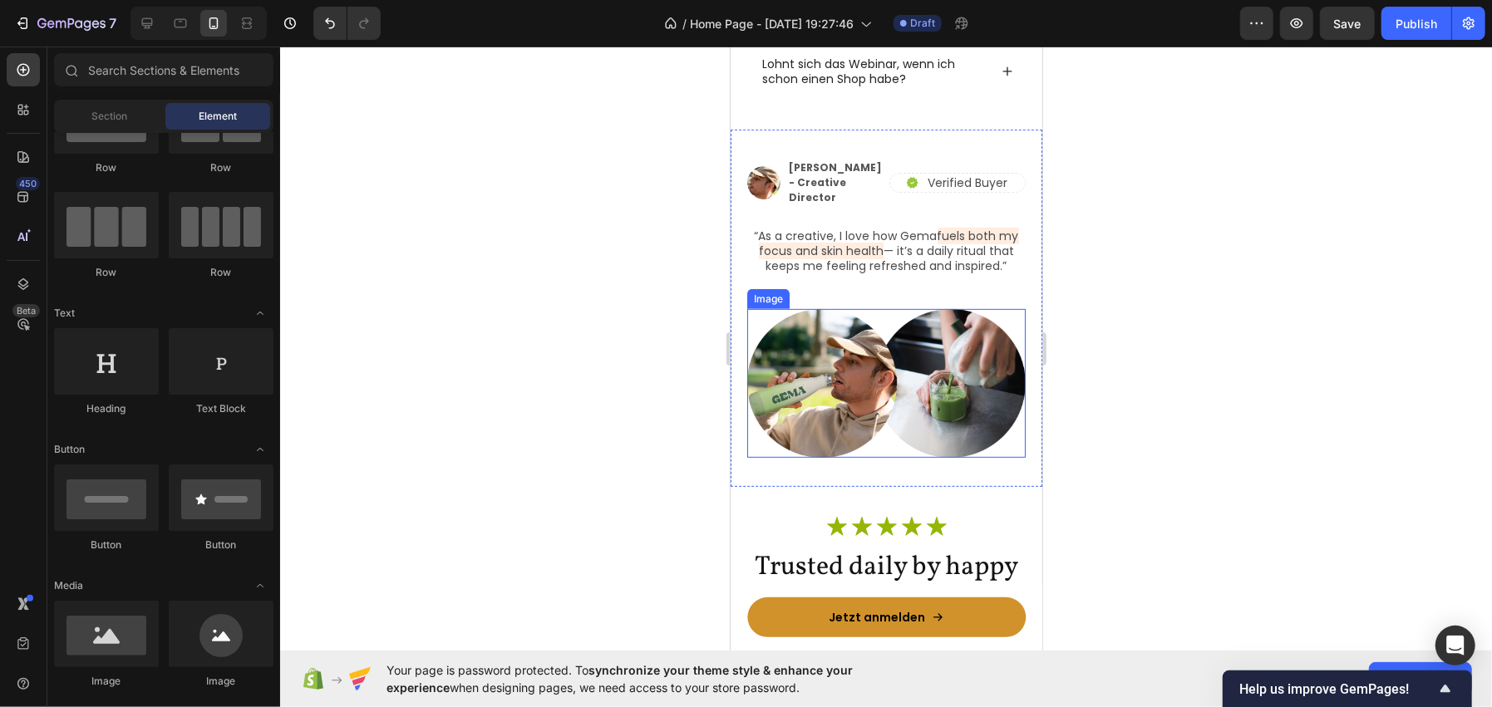
click at [899, 406] on img at bounding box center [885, 383] width 278 height 150
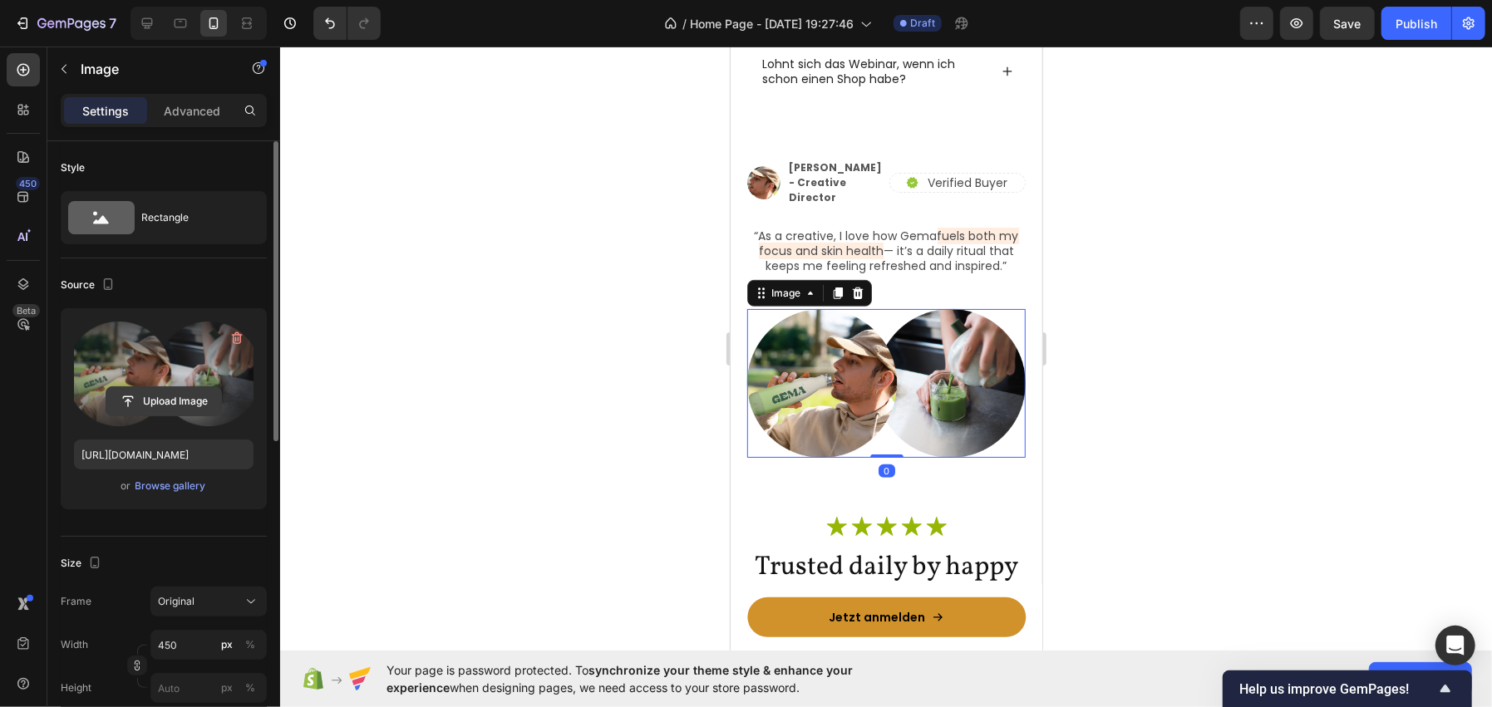
click at [189, 389] on input "file" at bounding box center [163, 401] width 115 height 28
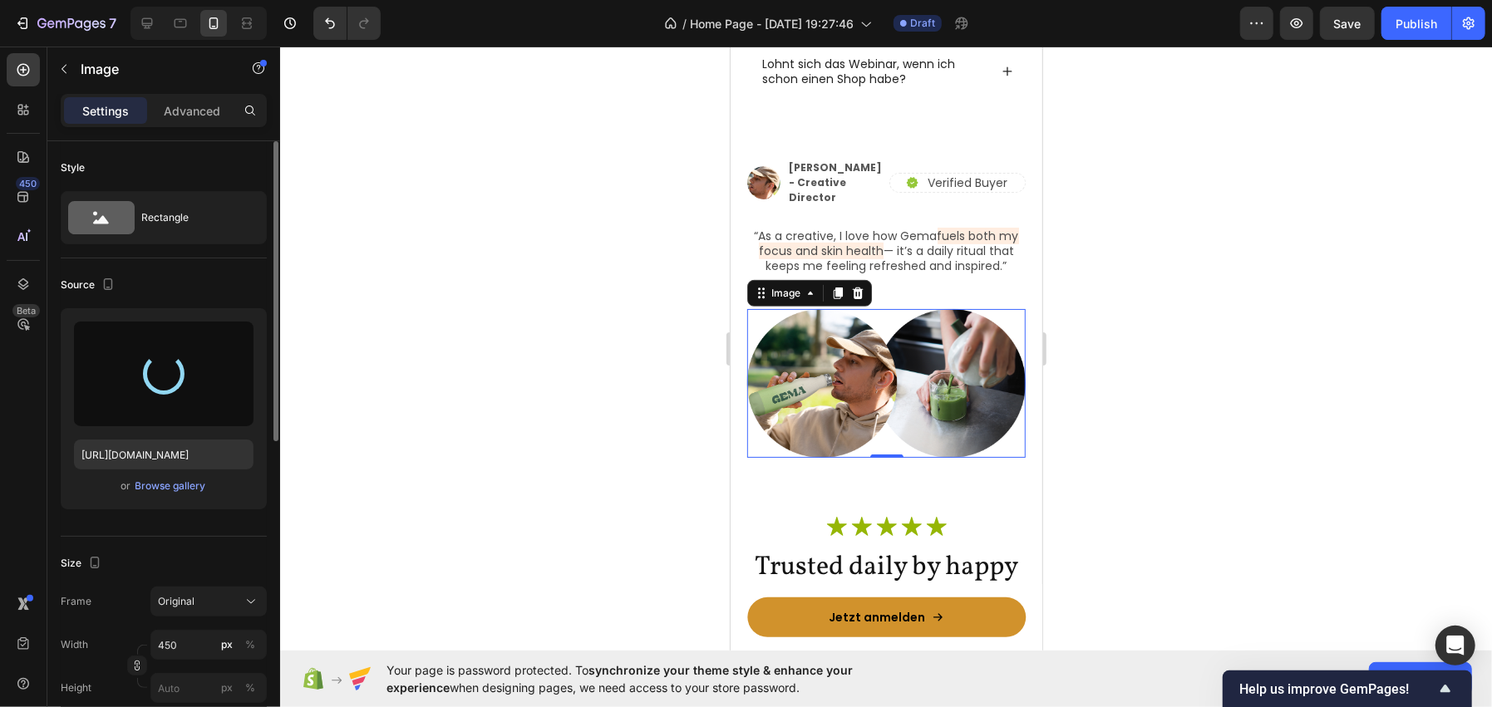
type input "https://cdn.shopify.com/s/files/1/0962/6039/1259/files/gempages_586445511985201…"
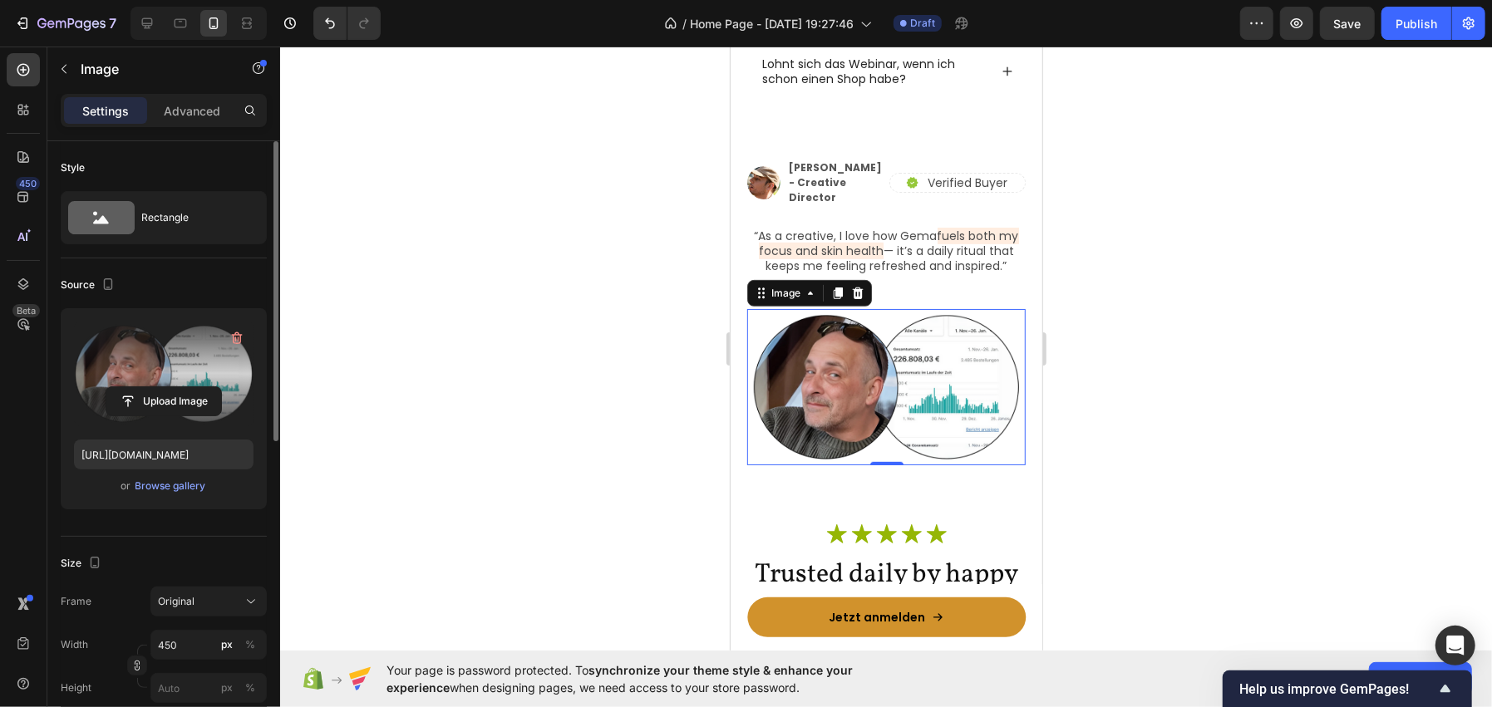
click at [451, 239] on div at bounding box center [886, 377] width 1212 height 661
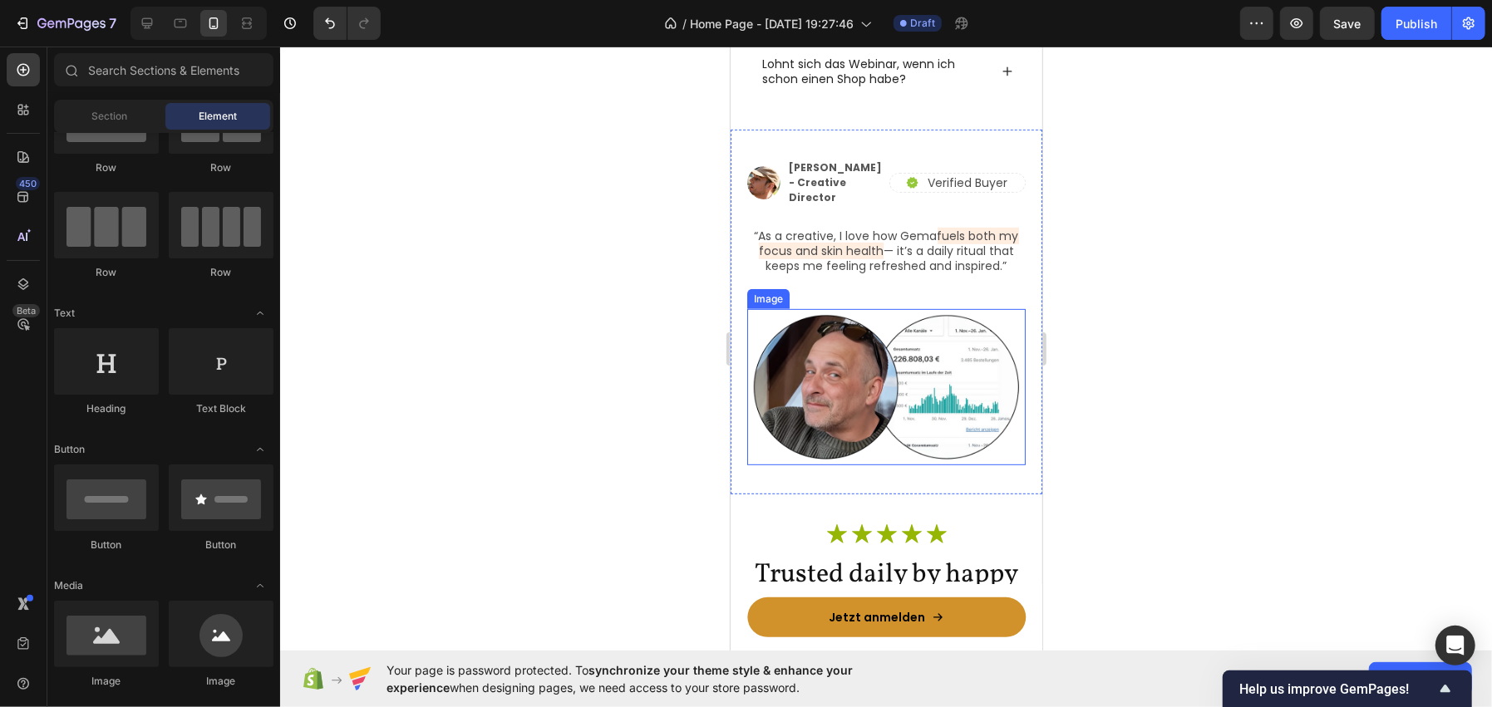
click at [812, 407] on img at bounding box center [885, 386] width 278 height 156
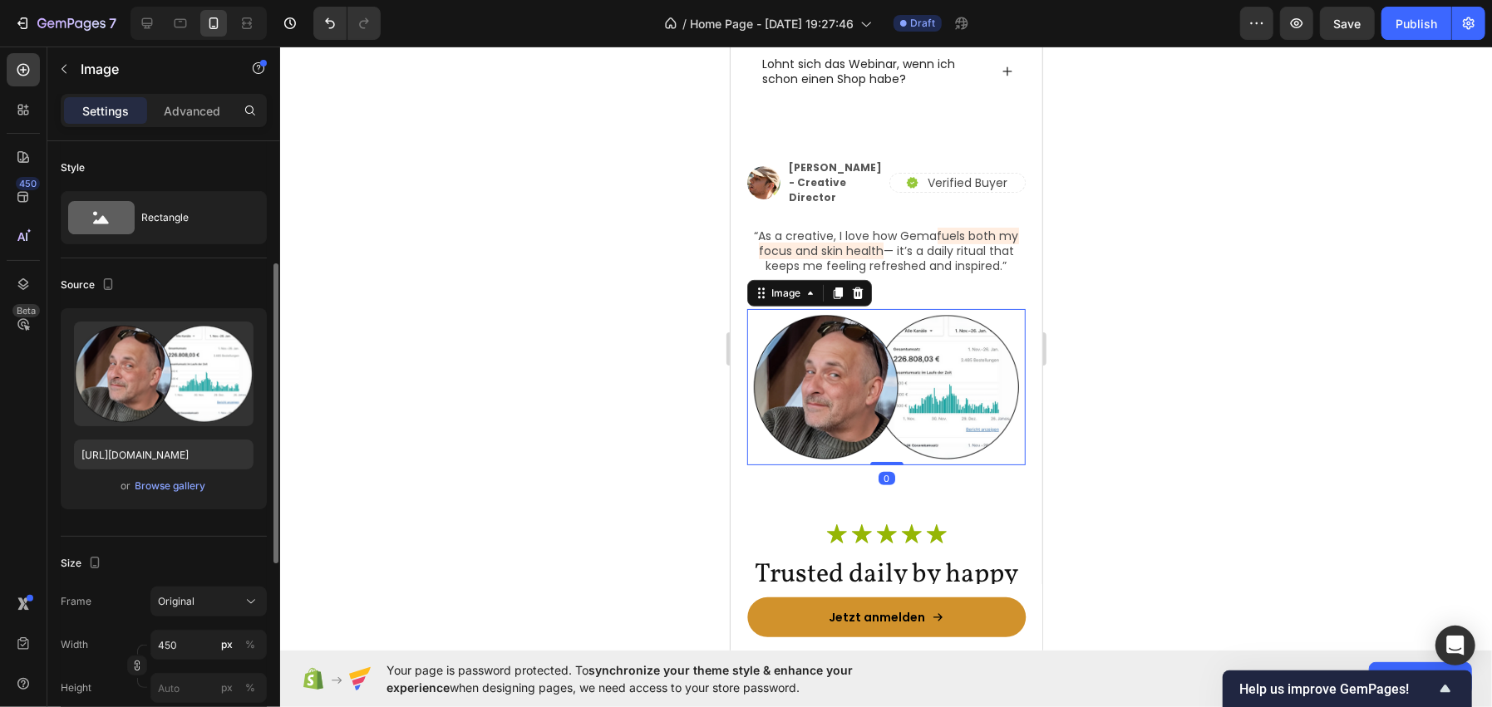
scroll to position [82, 0]
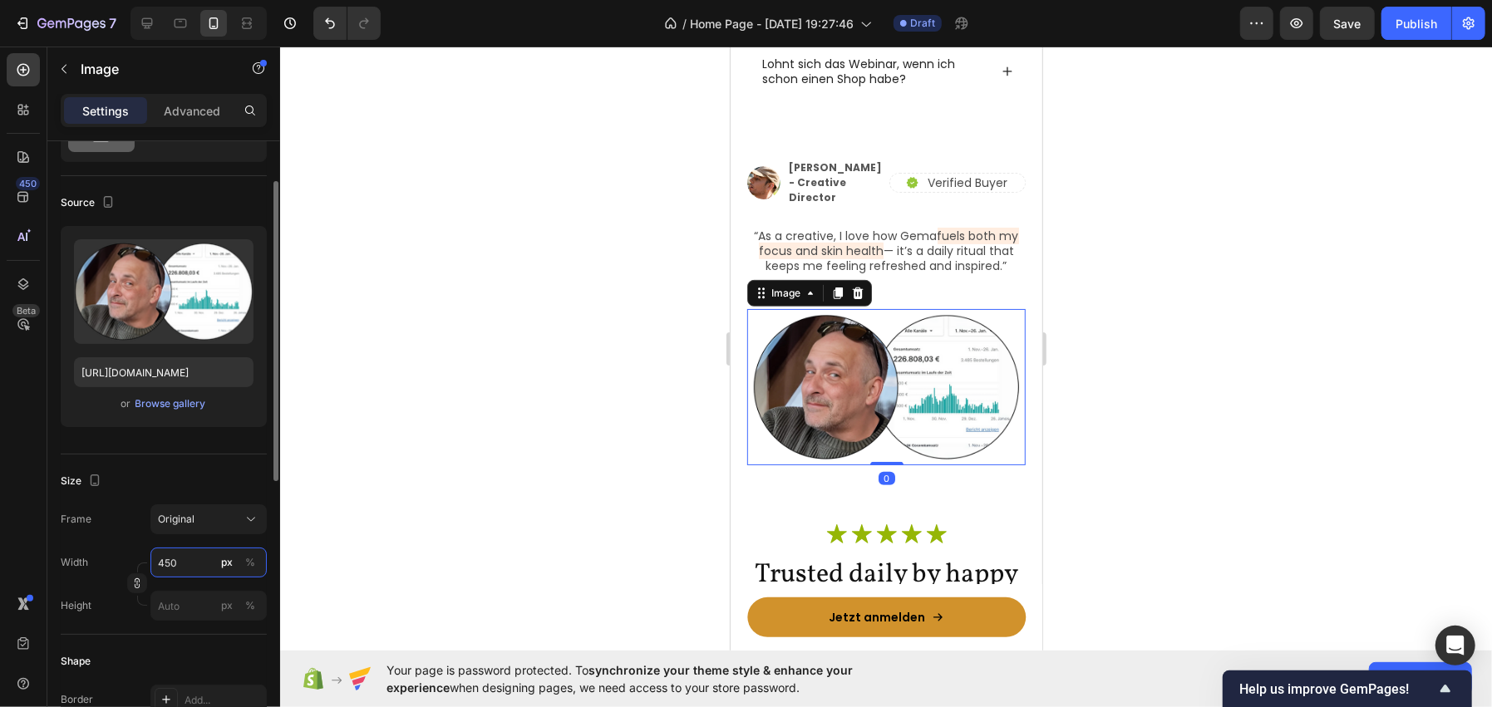
click at [188, 552] on input "450" at bounding box center [208, 563] width 116 height 30
click at [188, 552] on input "400" at bounding box center [208, 563] width 116 height 30
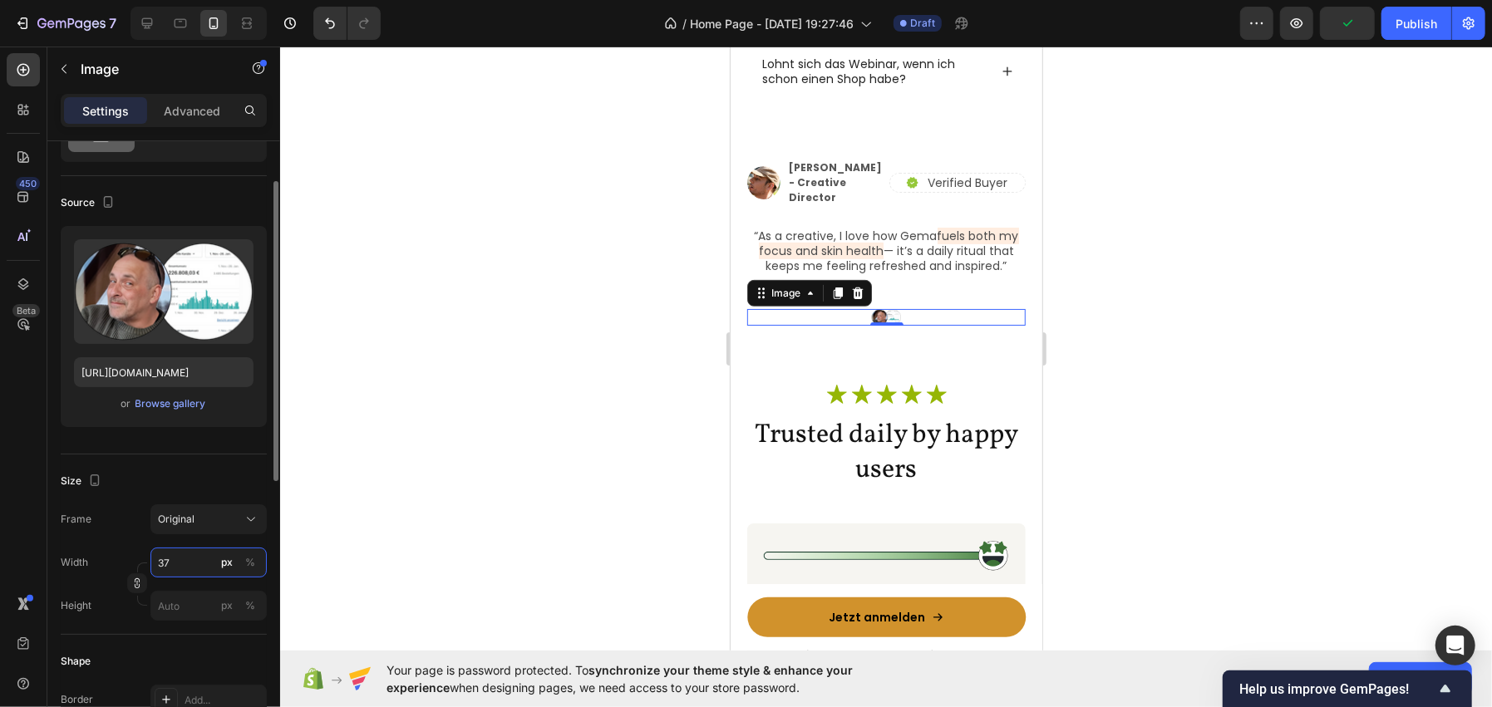
type input "375"
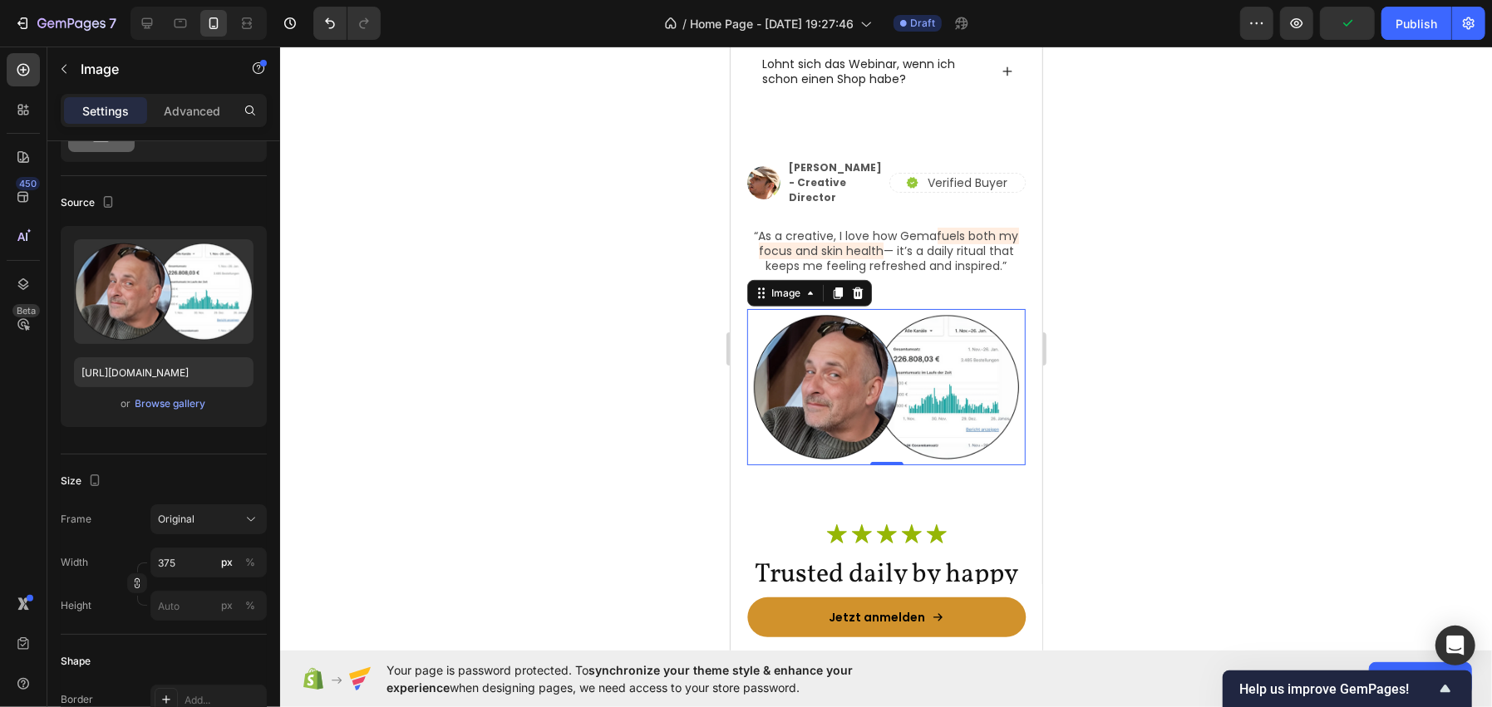
click at [484, 409] on div at bounding box center [886, 377] width 1212 height 661
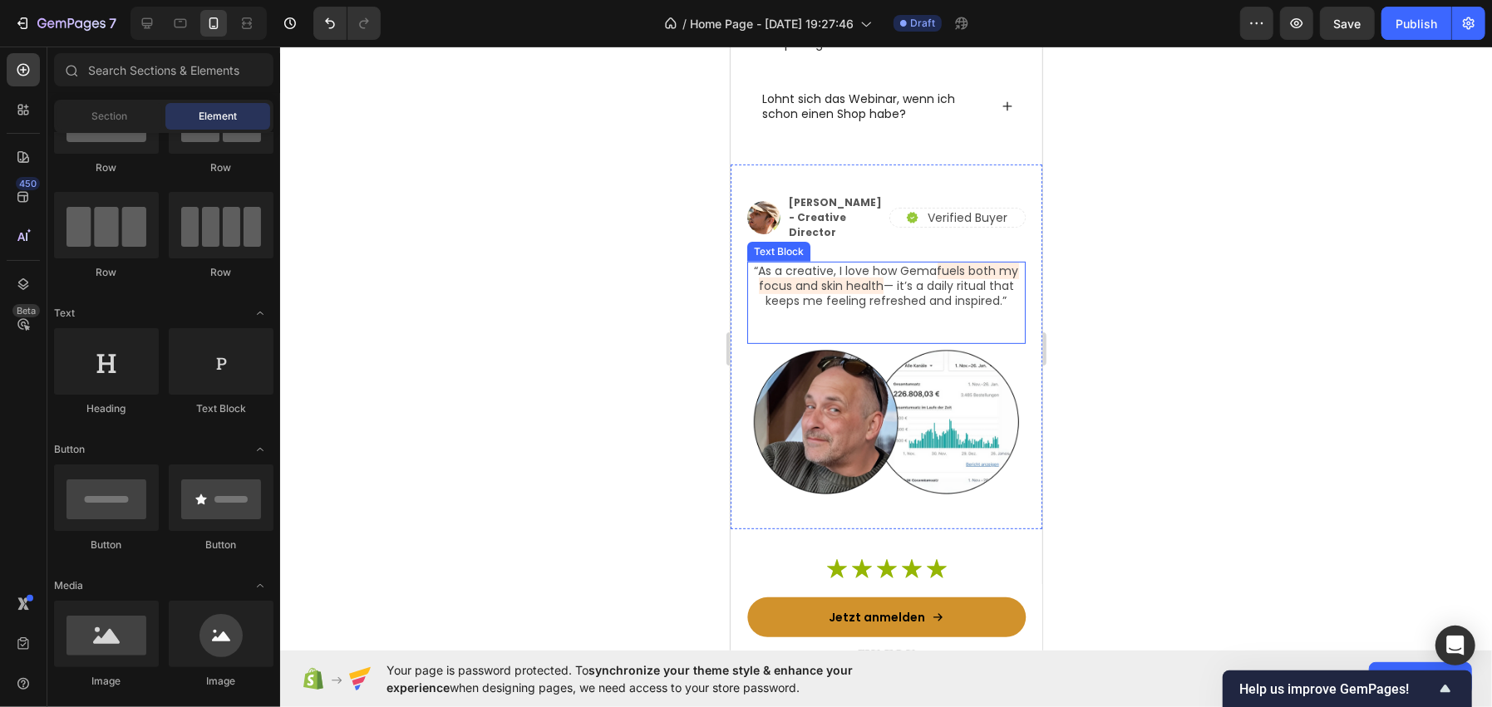
scroll to position [4879, 0]
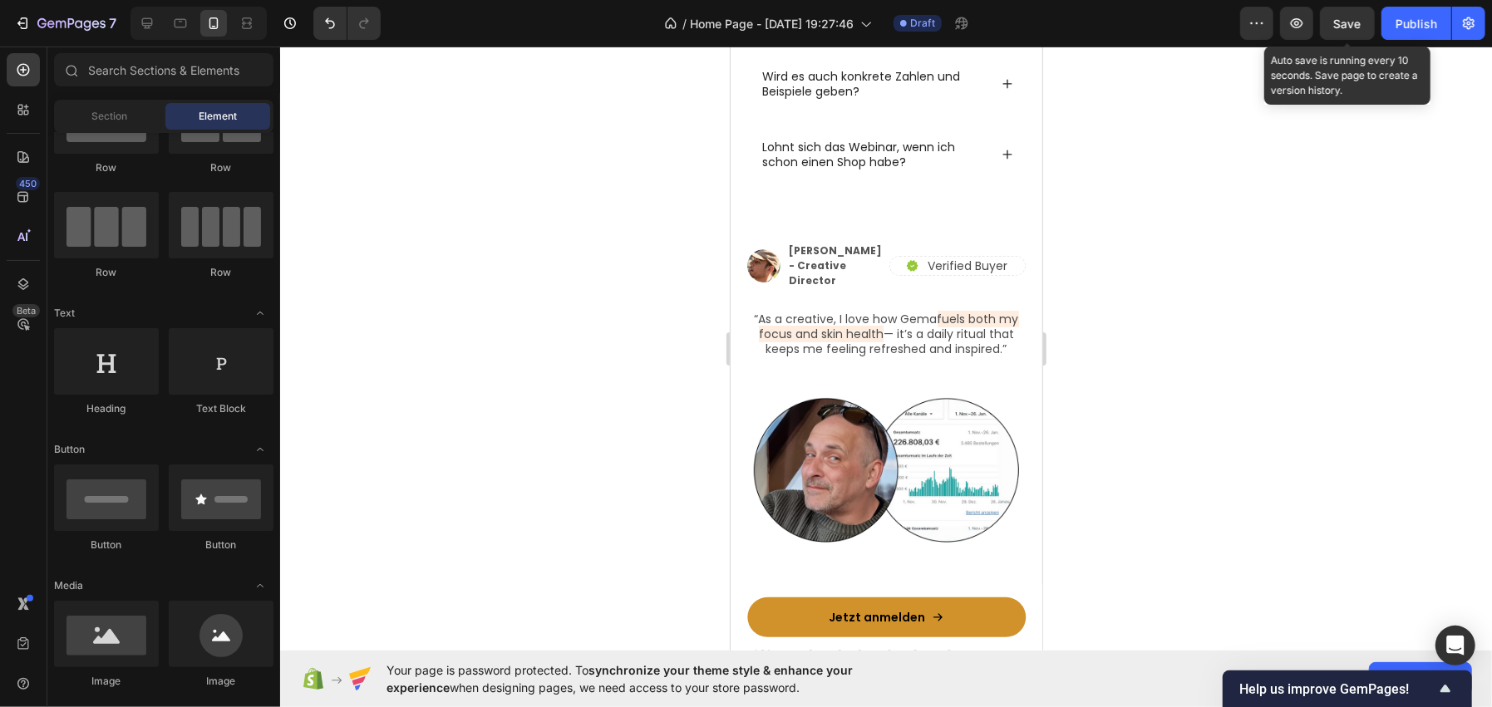
click at [1346, 22] on span "Save" at bounding box center [1347, 24] width 27 height 14
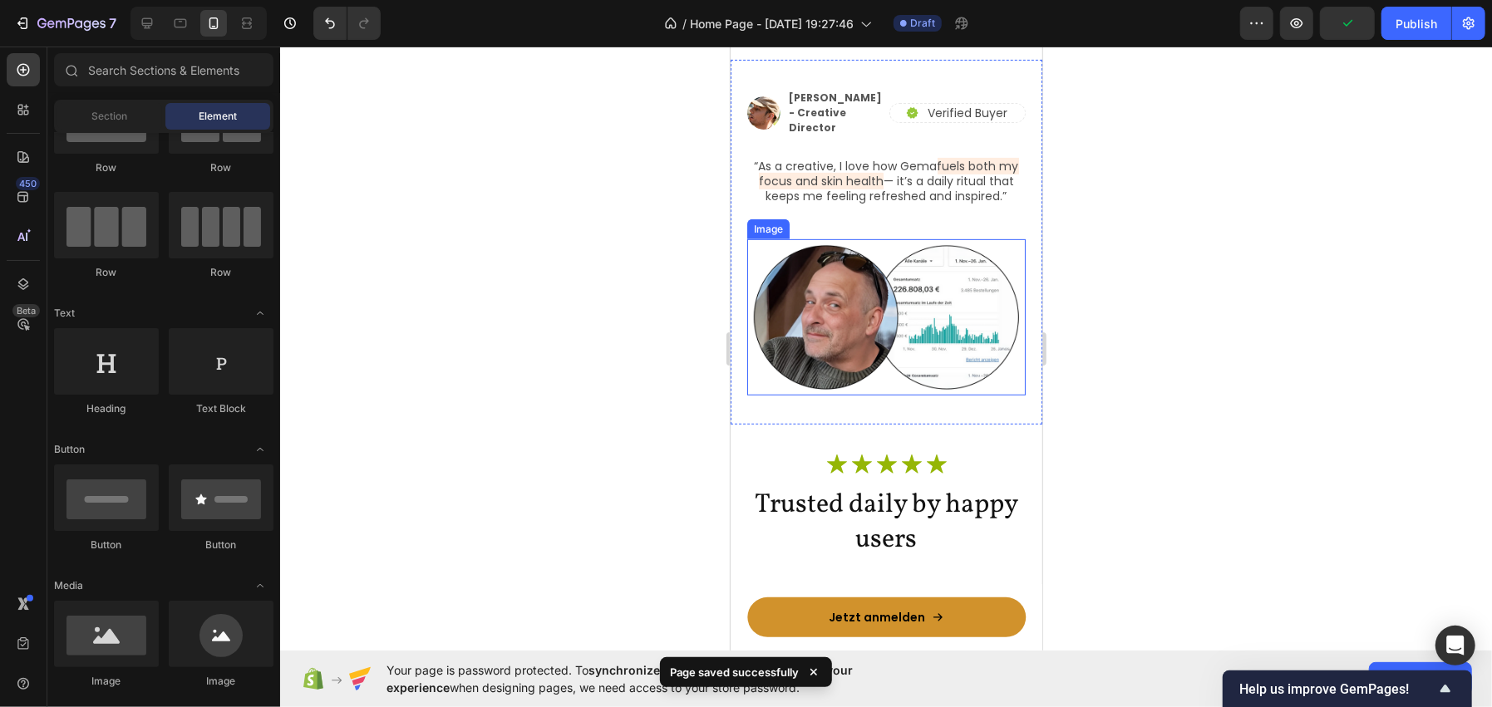
scroll to position [4962, 0]
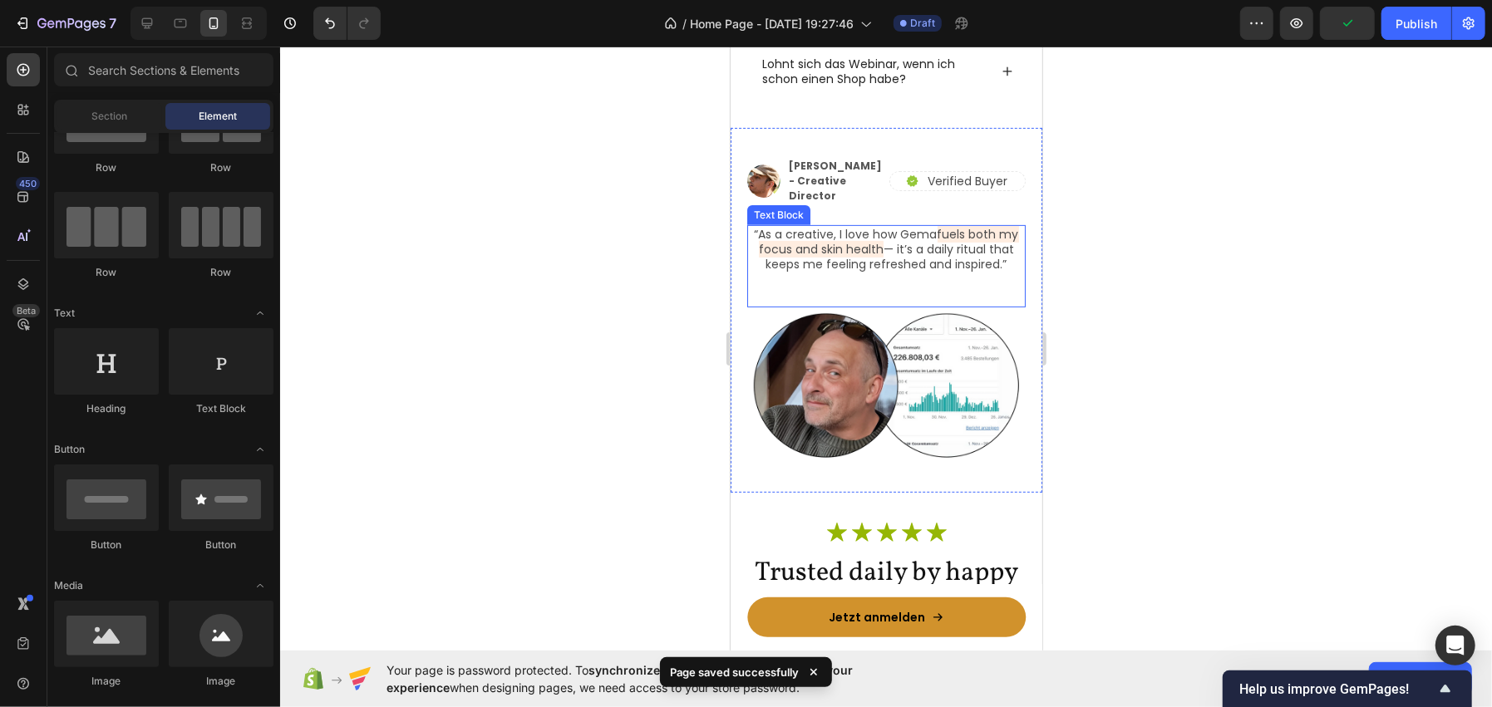
click at [908, 298] on div "“As a creative, I love how Gema fuels both my focus and skin health — it’s a da…" at bounding box center [885, 265] width 278 height 82
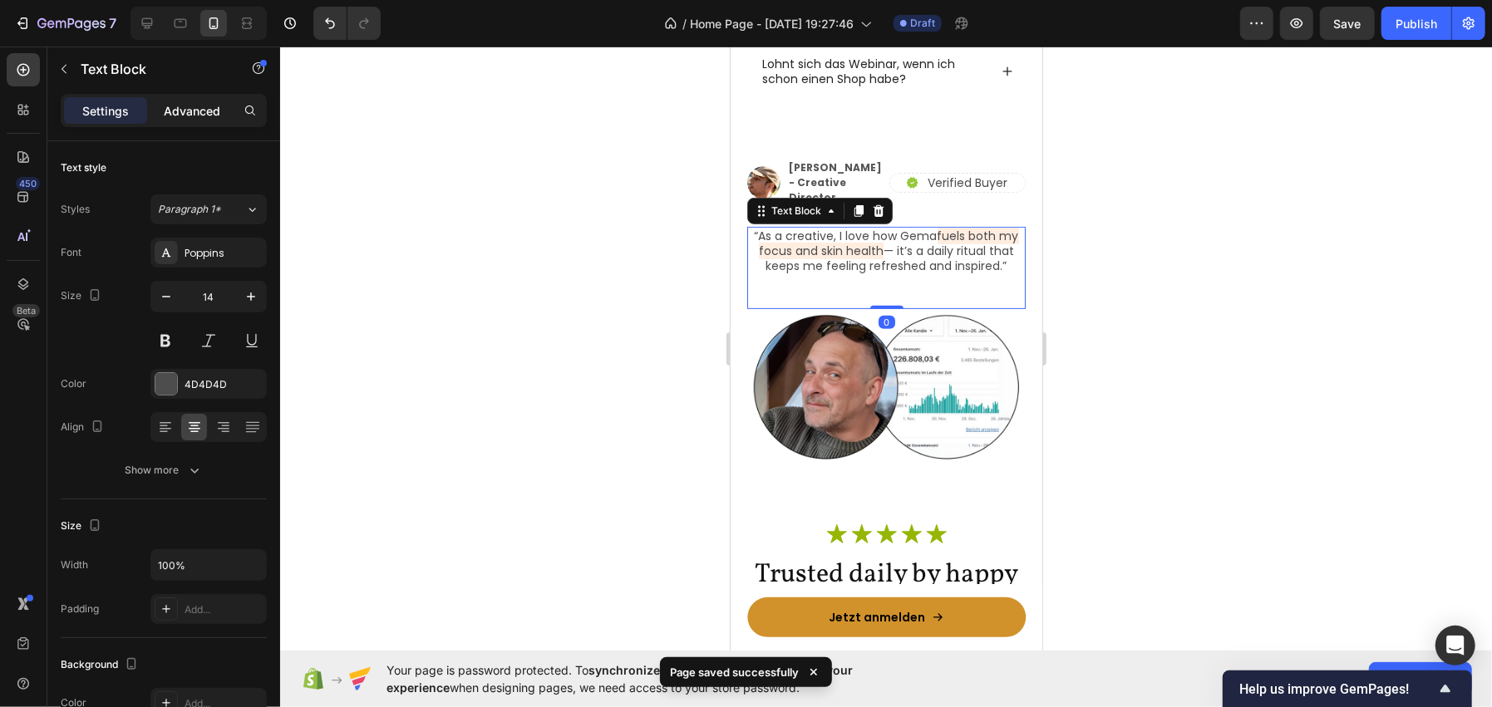
click at [166, 104] on p "Advanced" at bounding box center [192, 110] width 57 height 17
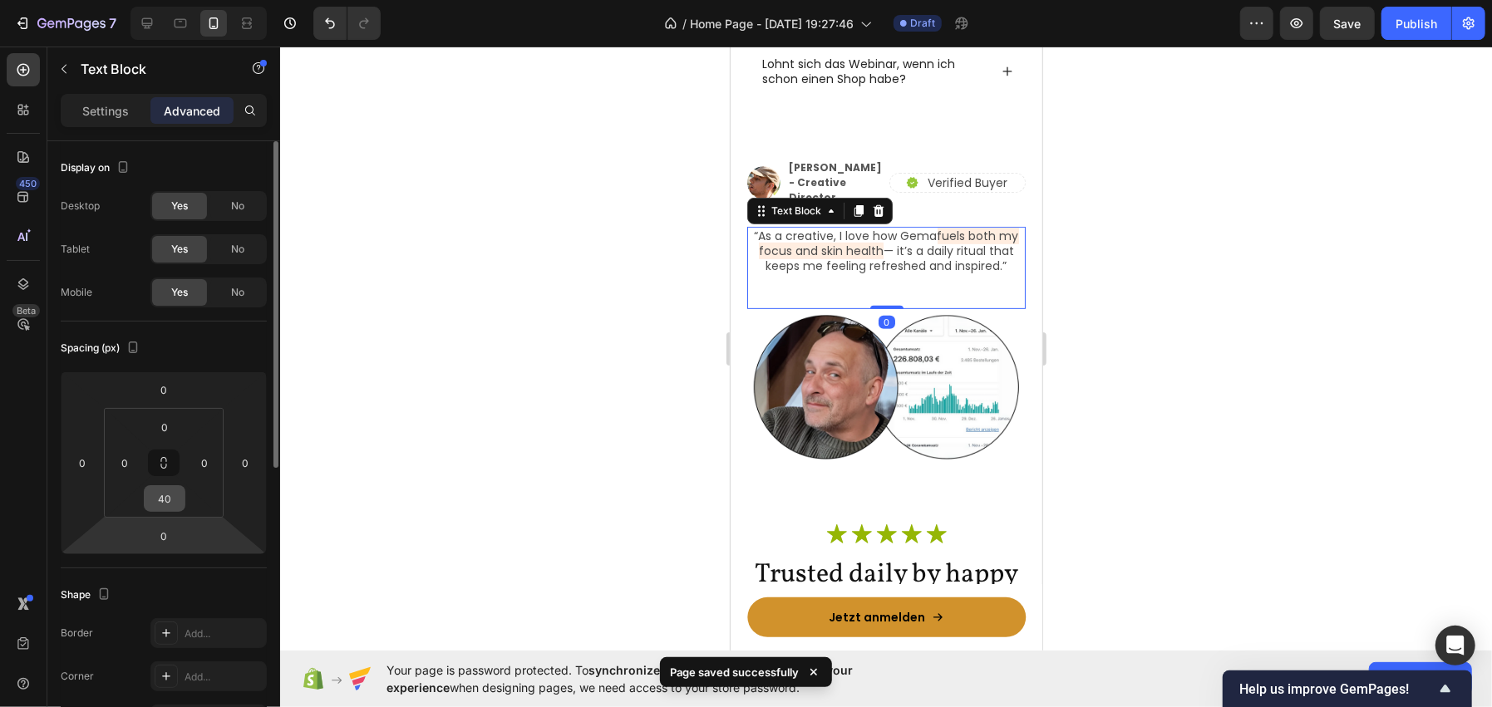
click at [150, 499] on input "40" at bounding box center [164, 498] width 33 height 25
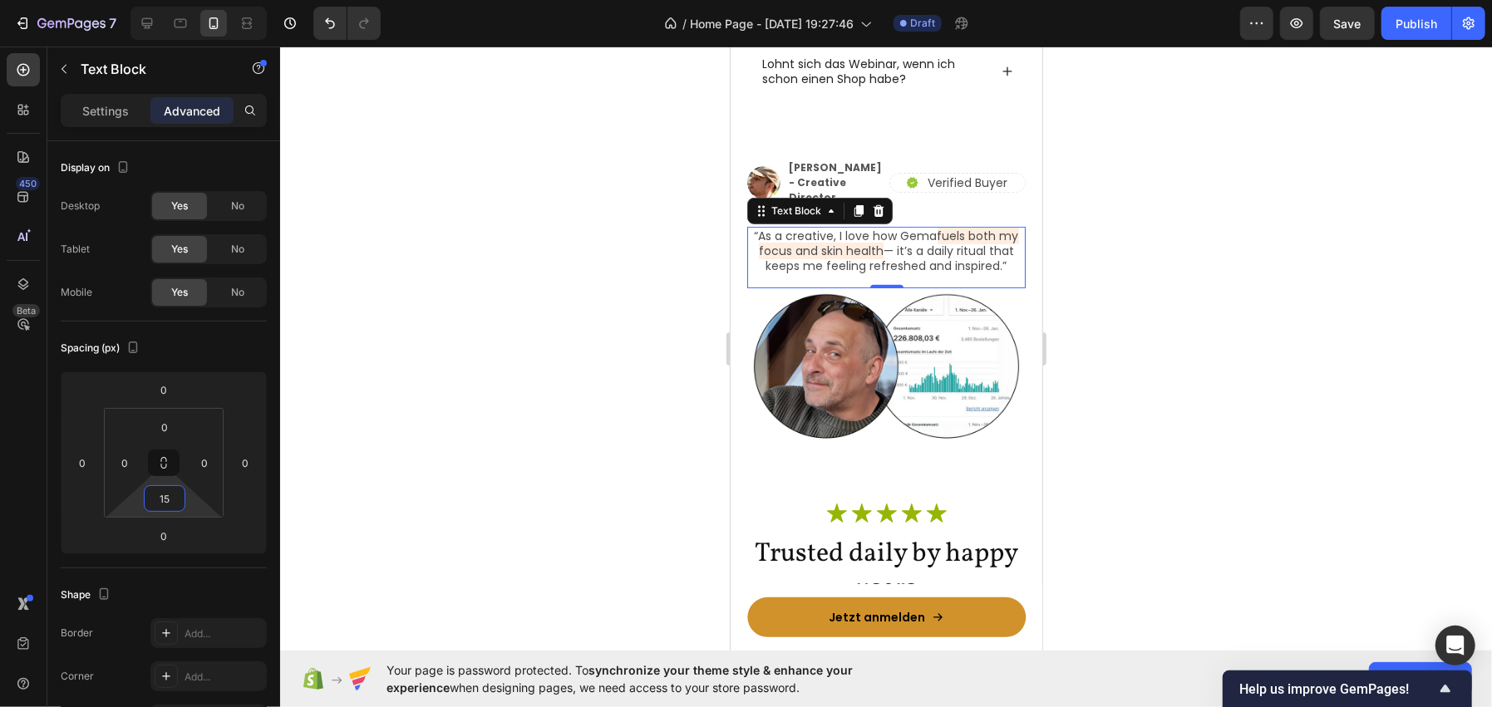
type input "15"
click at [415, 342] on div at bounding box center [886, 377] width 1212 height 661
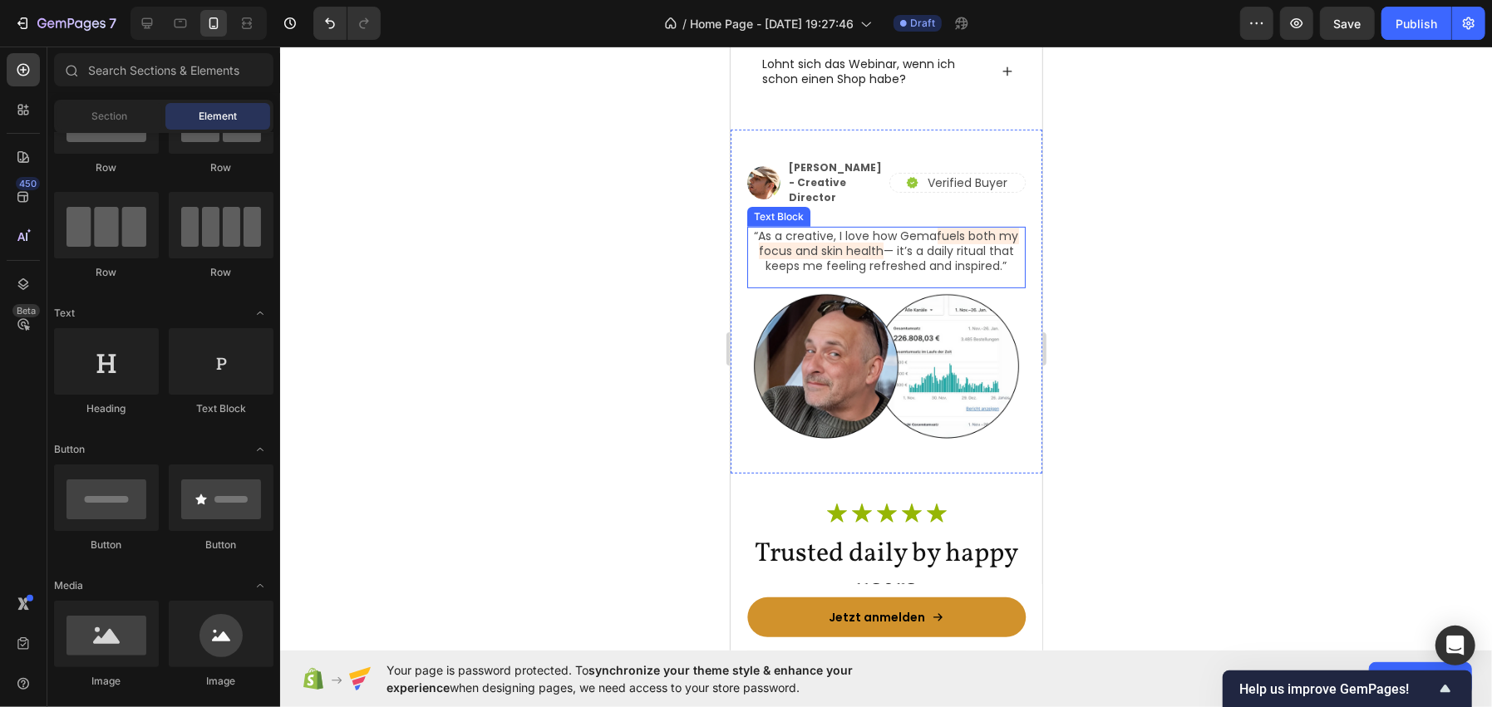
click at [893, 255] on p "“As a creative, I love how Gema fuels both my focus and skin health — it’s a da…" at bounding box center [885, 251] width 275 height 46
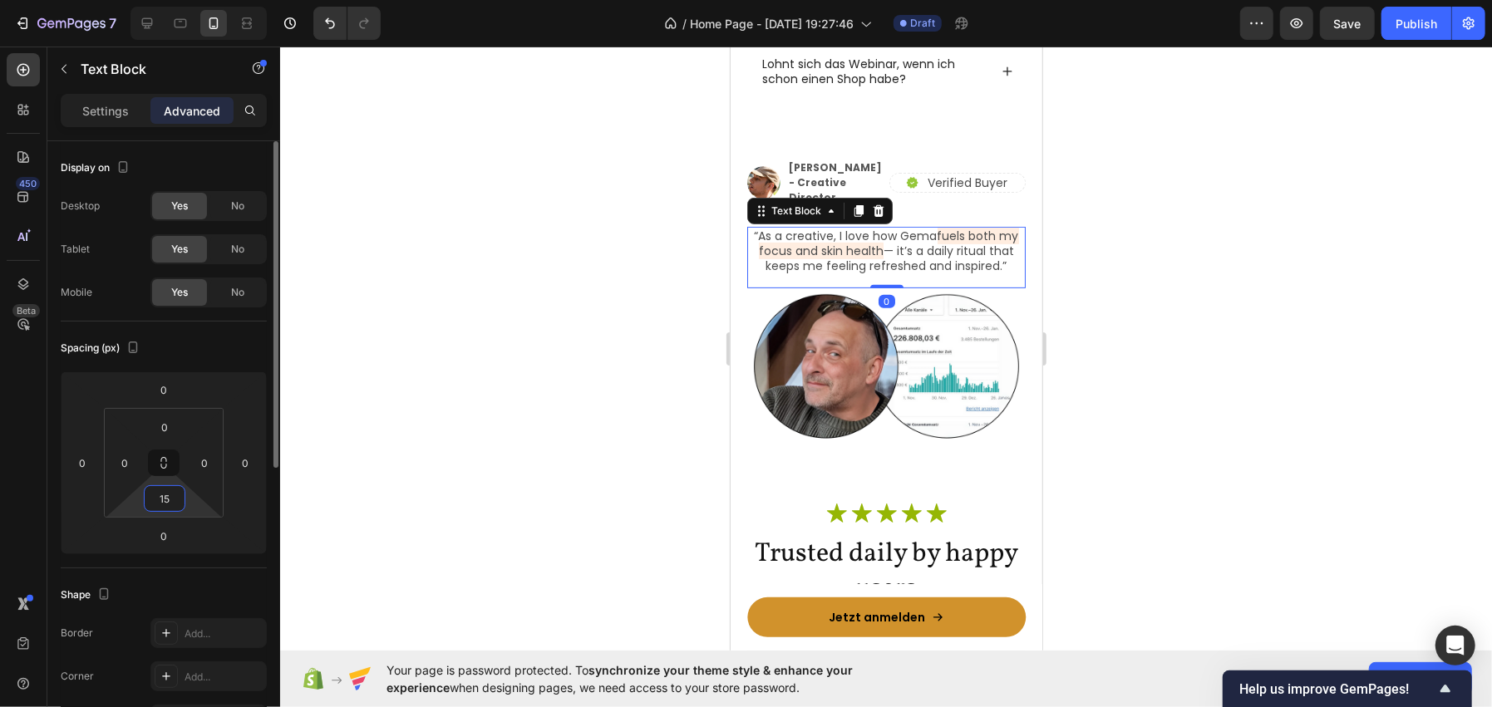
click at [164, 504] on input "15" at bounding box center [164, 498] width 33 height 25
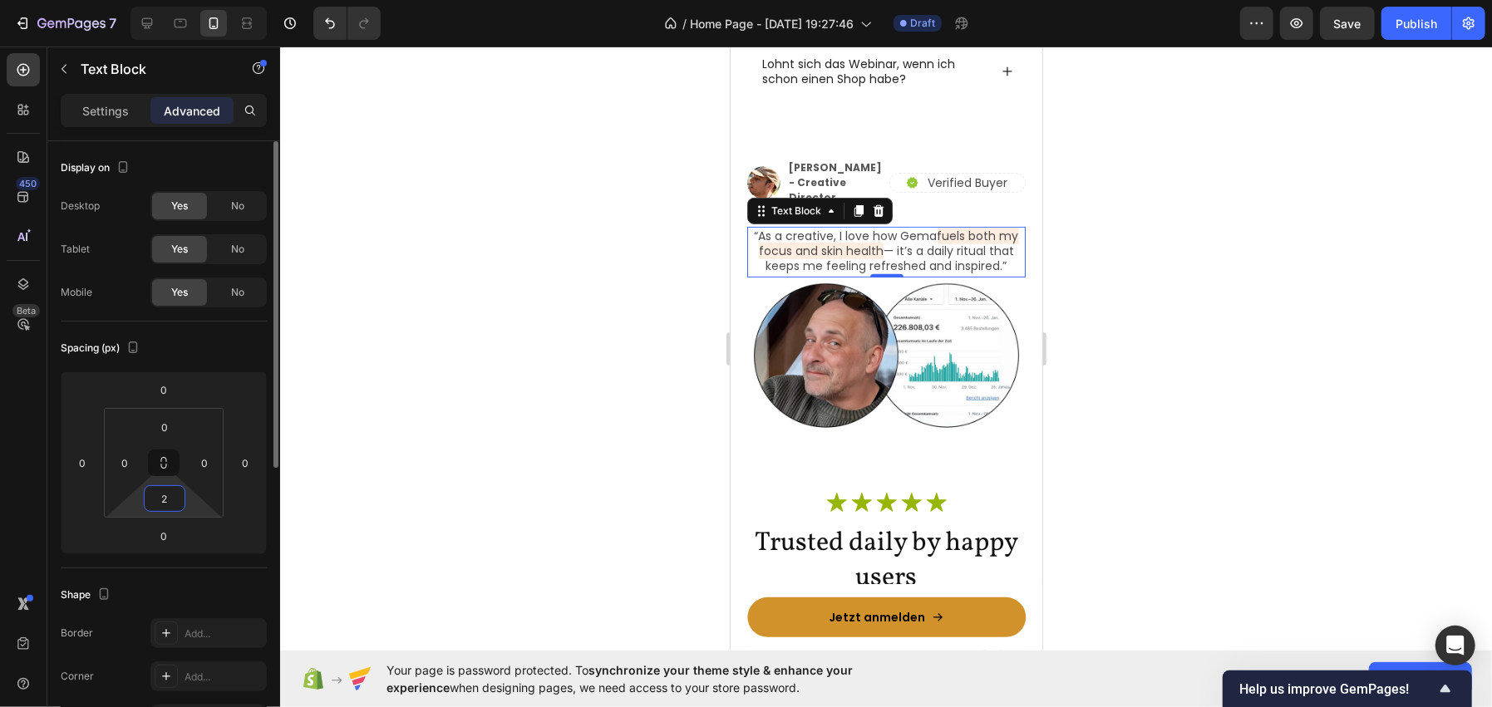
type input "20"
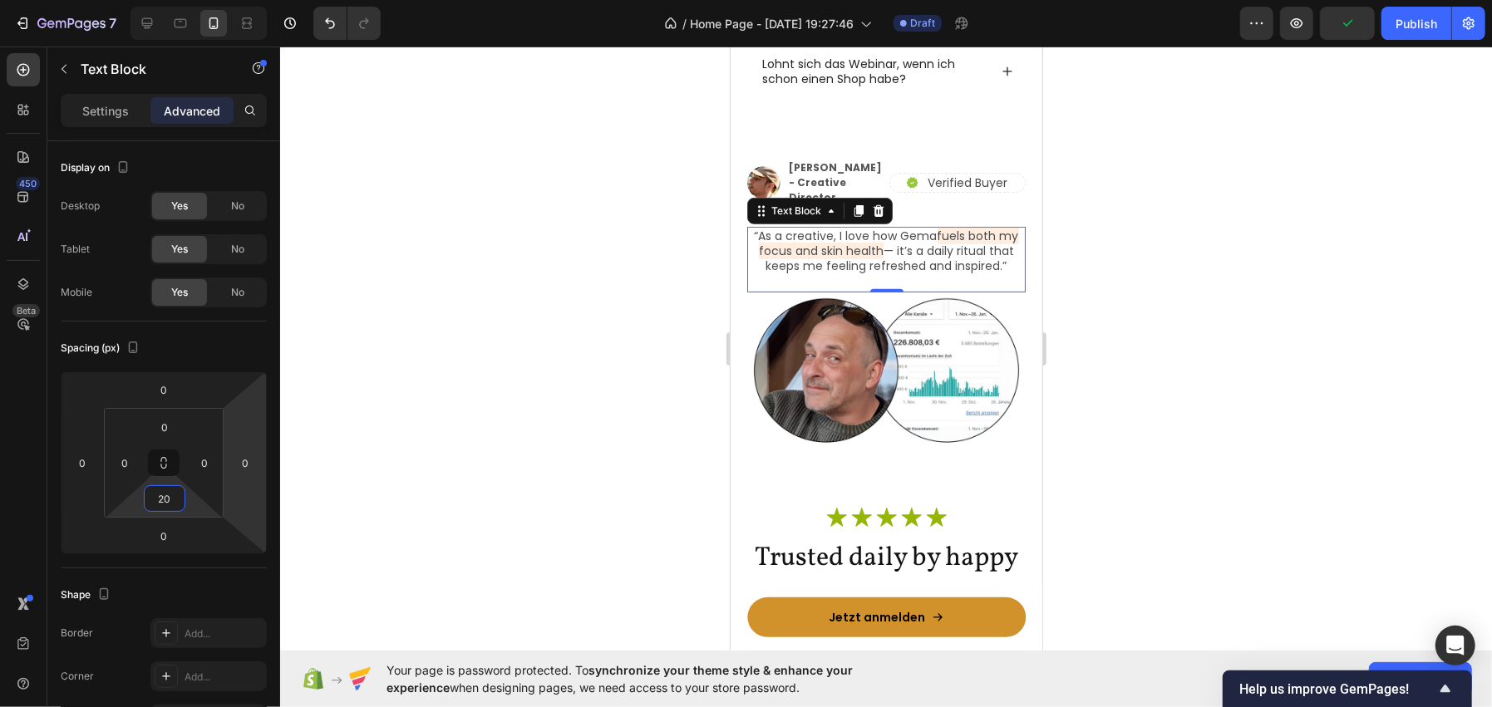
click at [685, 283] on div at bounding box center [886, 377] width 1212 height 661
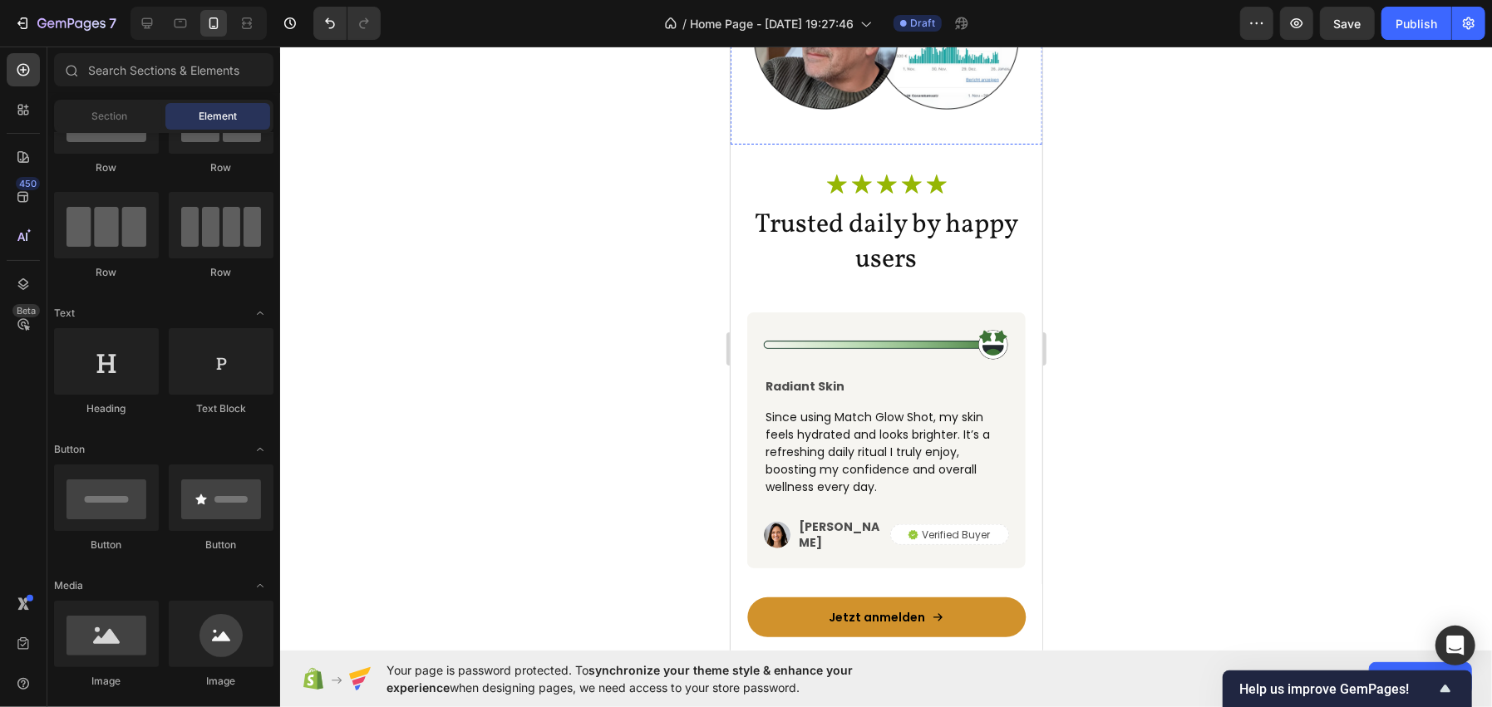
scroll to position [5294, 0]
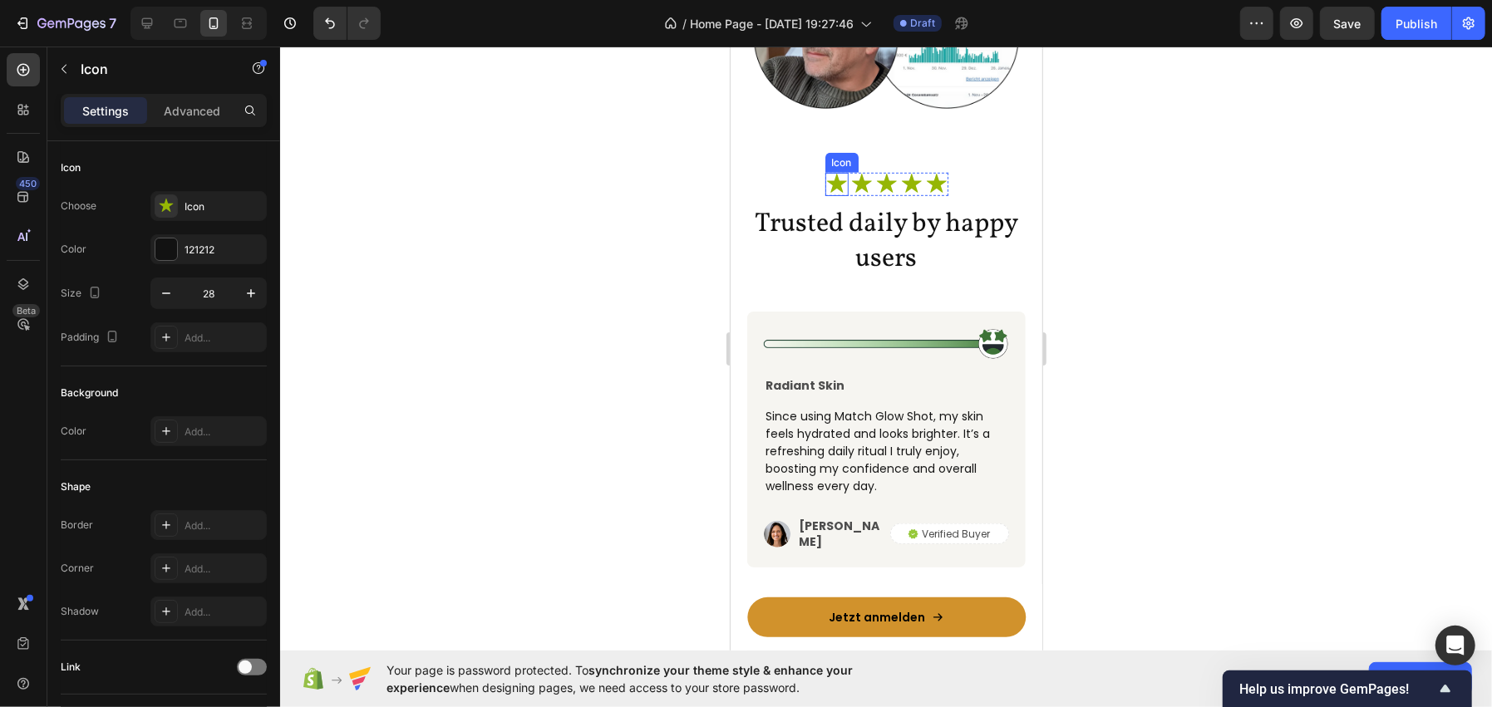
click at [829, 195] on div "Icon" at bounding box center [835, 183] width 23 height 23
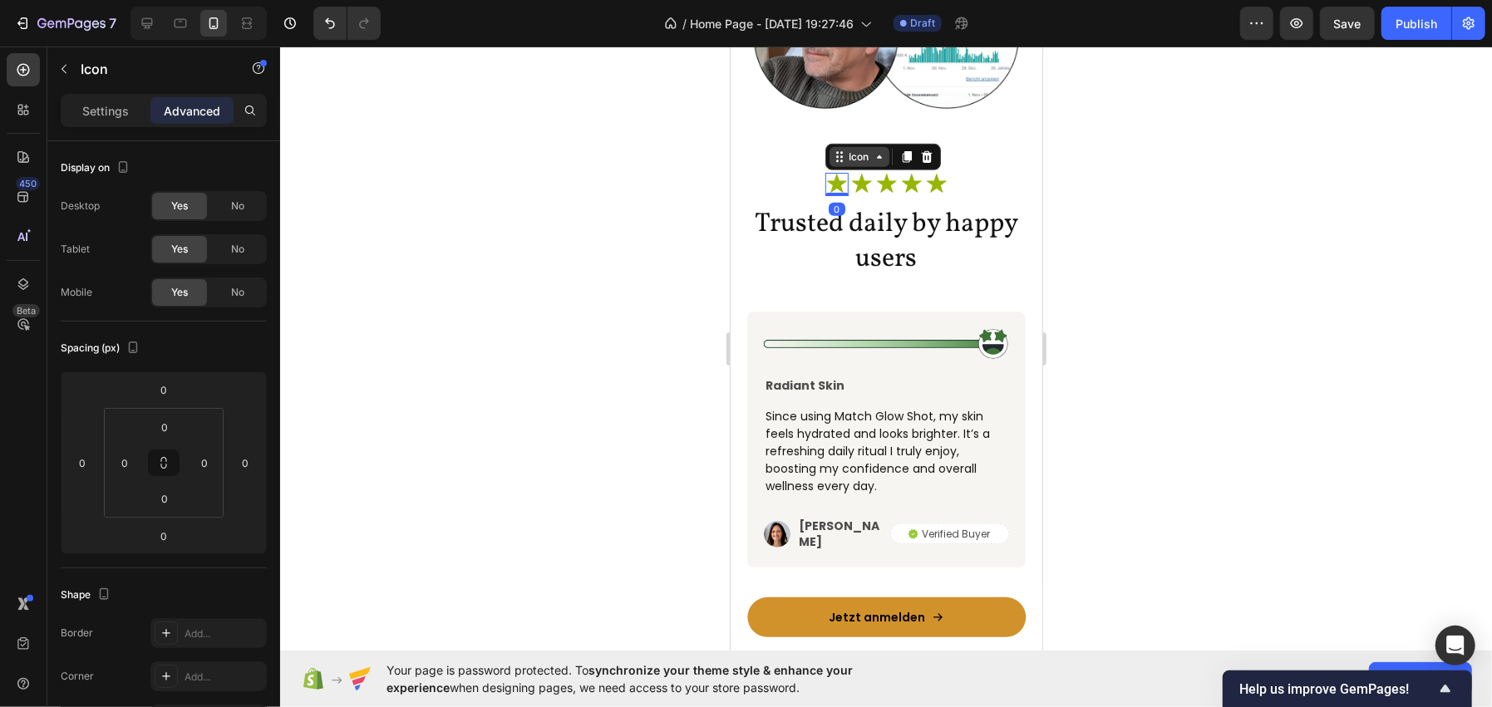
click at [846, 156] on div "Icon" at bounding box center [858, 156] width 27 height 0
click at [844, 125] on div "Icon List" at bounding box center [854, 127] width 59 height 27
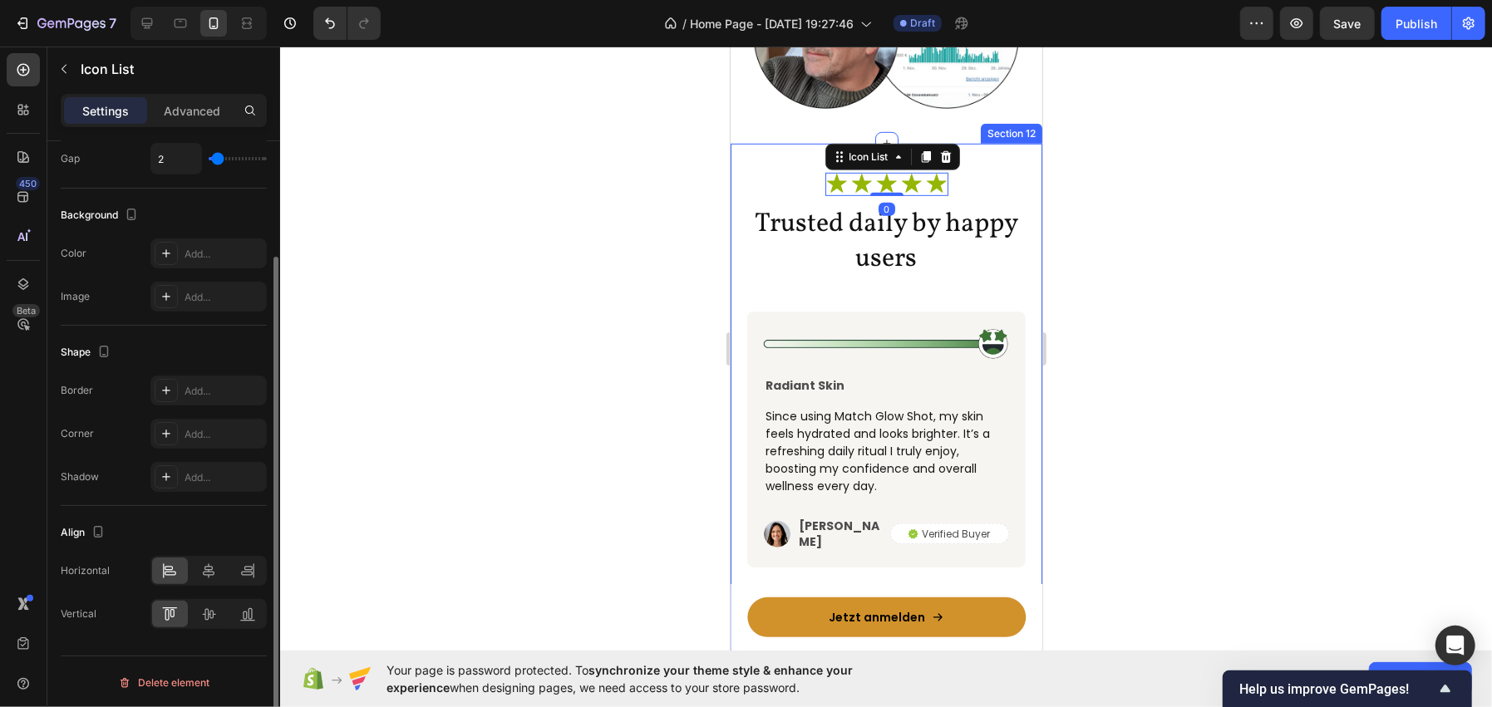
scroll to position [0, 0]
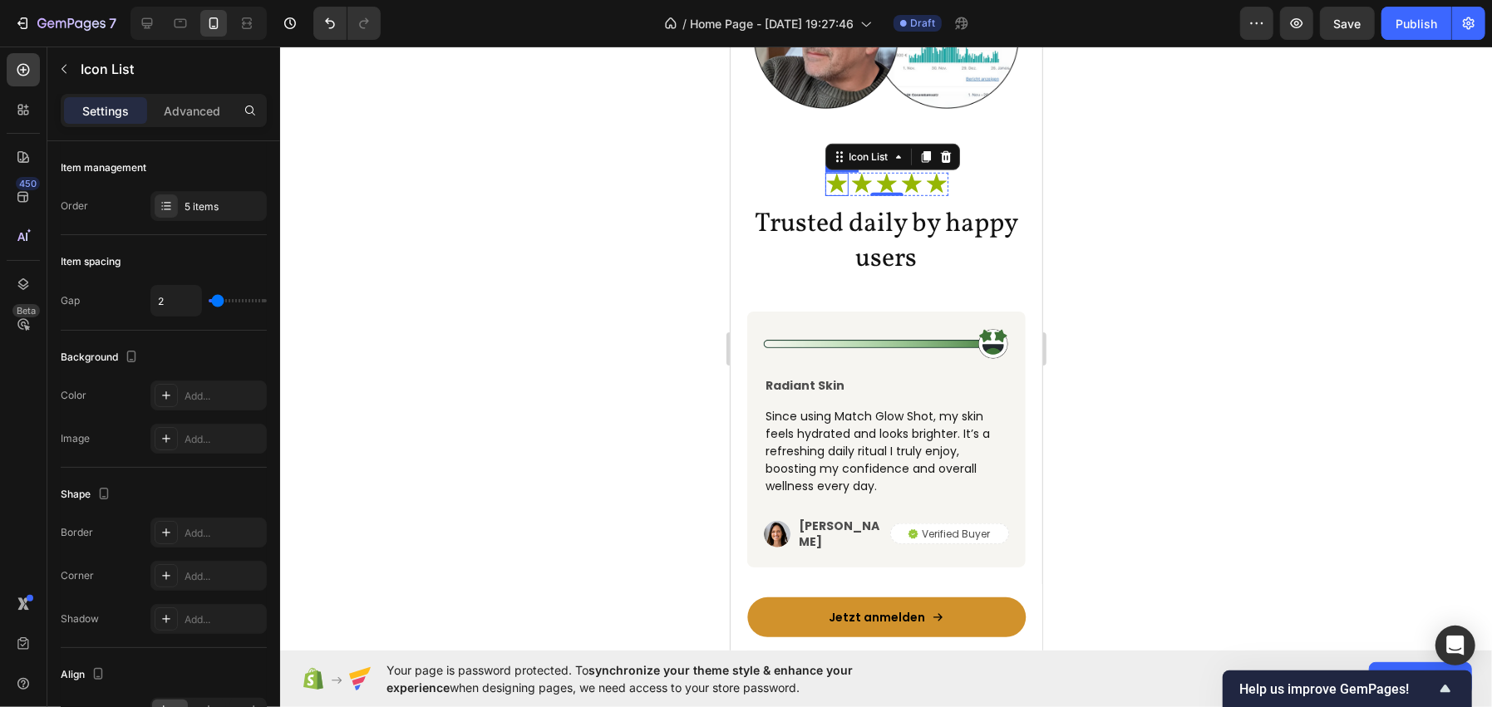
click at [834, 182] on icon at bounding box center [835, 183] width 23 height 23
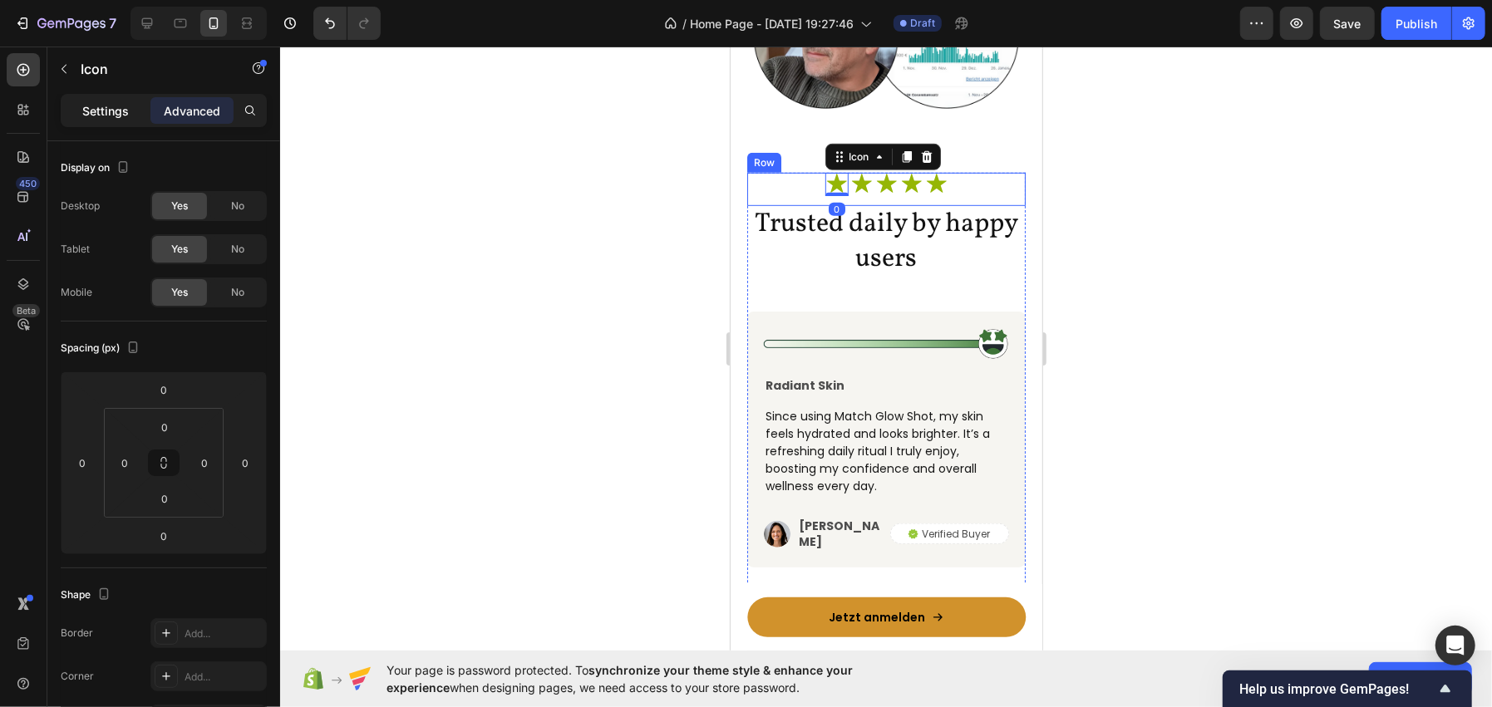
click at [101, 97] on div "Settings" at bounding box center [105, 110] width 83 height 27
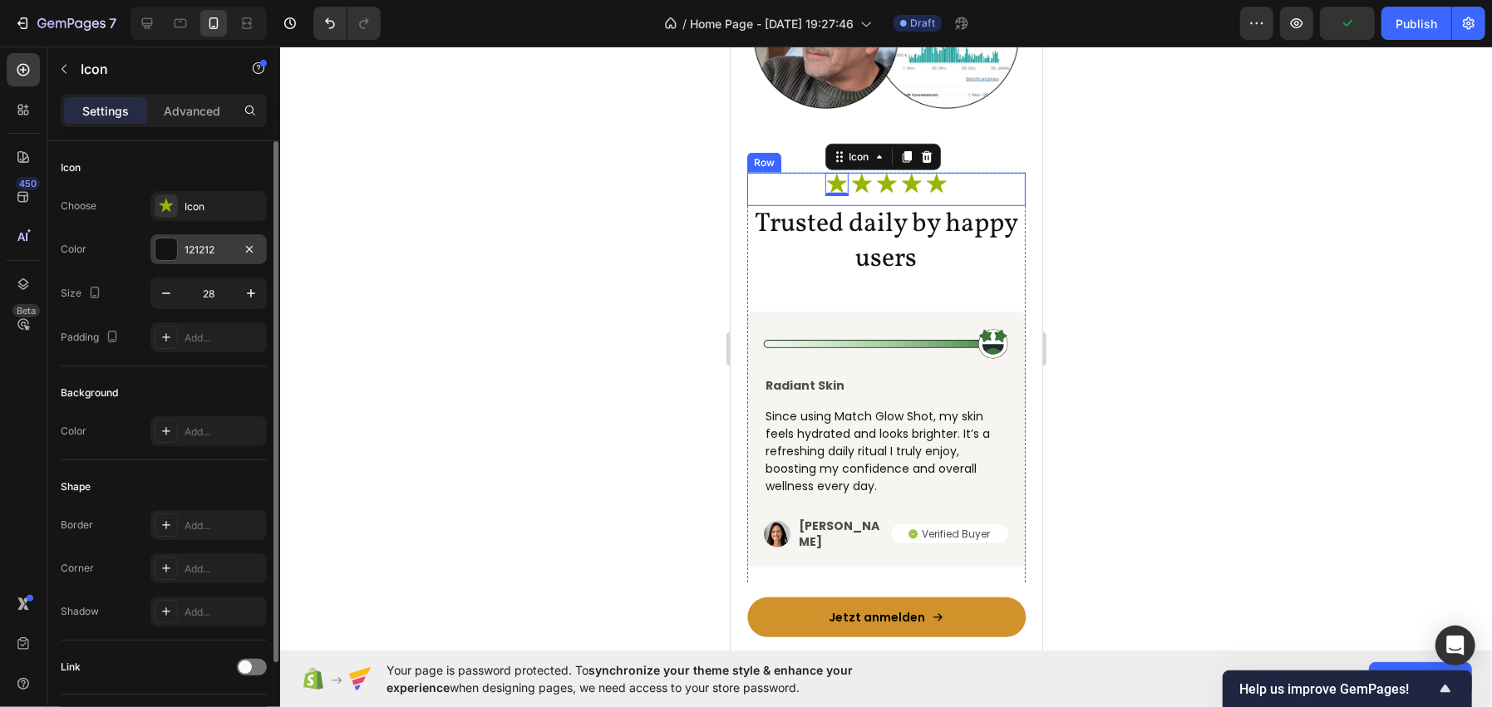
click at [199, 239] on div "121212" at bounding box center [208, 249] width 116 height 30
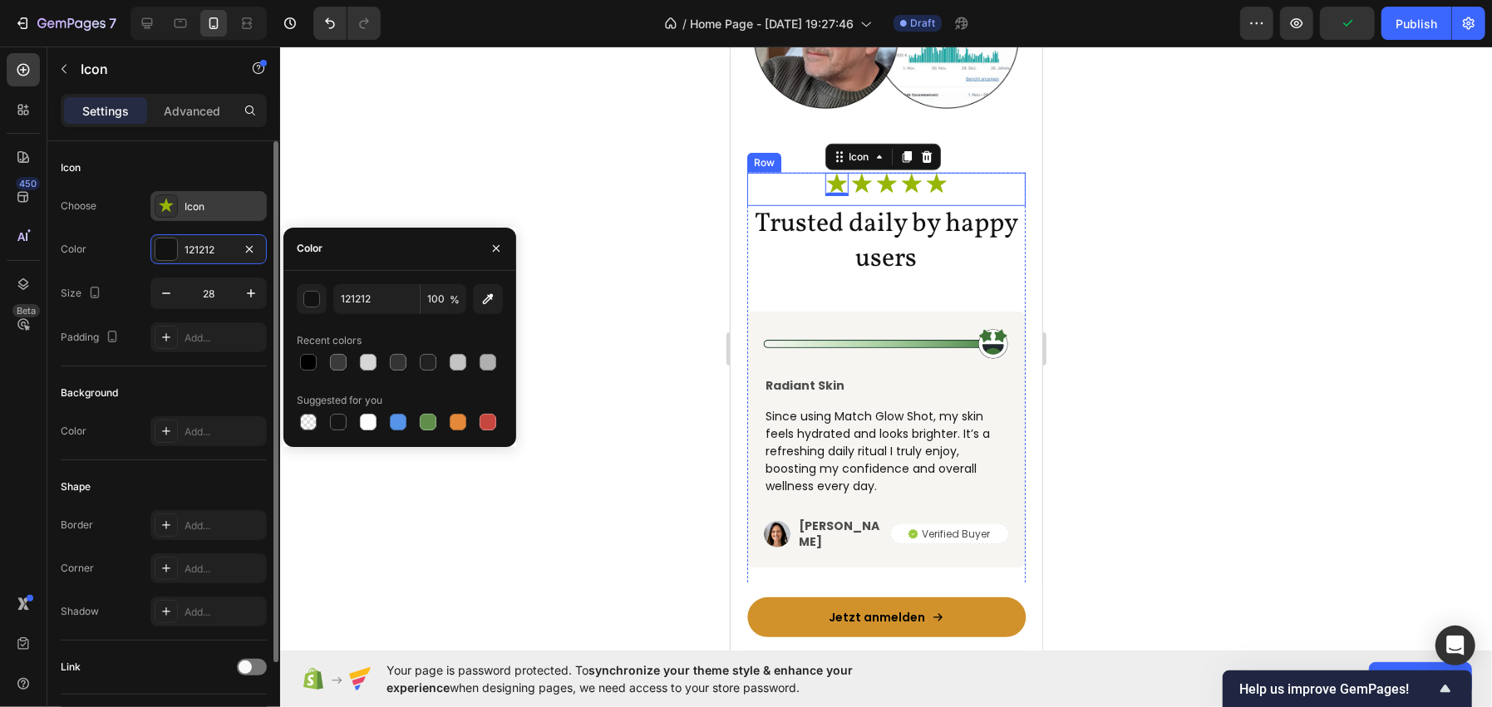
click at [201, 209] on div "Icon" at bounding box center [224, 206] width 78 height 15
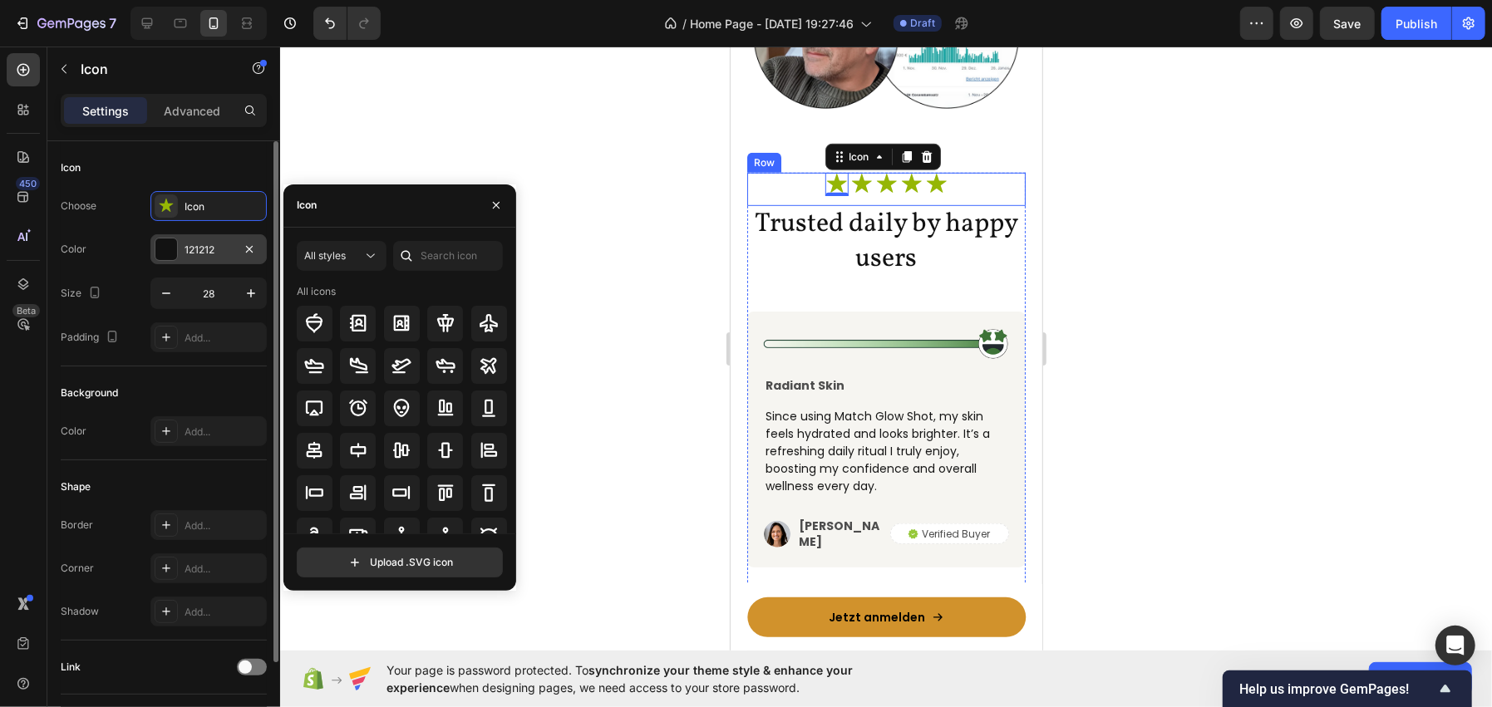
click at [198, 255] on div "121212" at bounding box center [209, 250] width 48 height 15
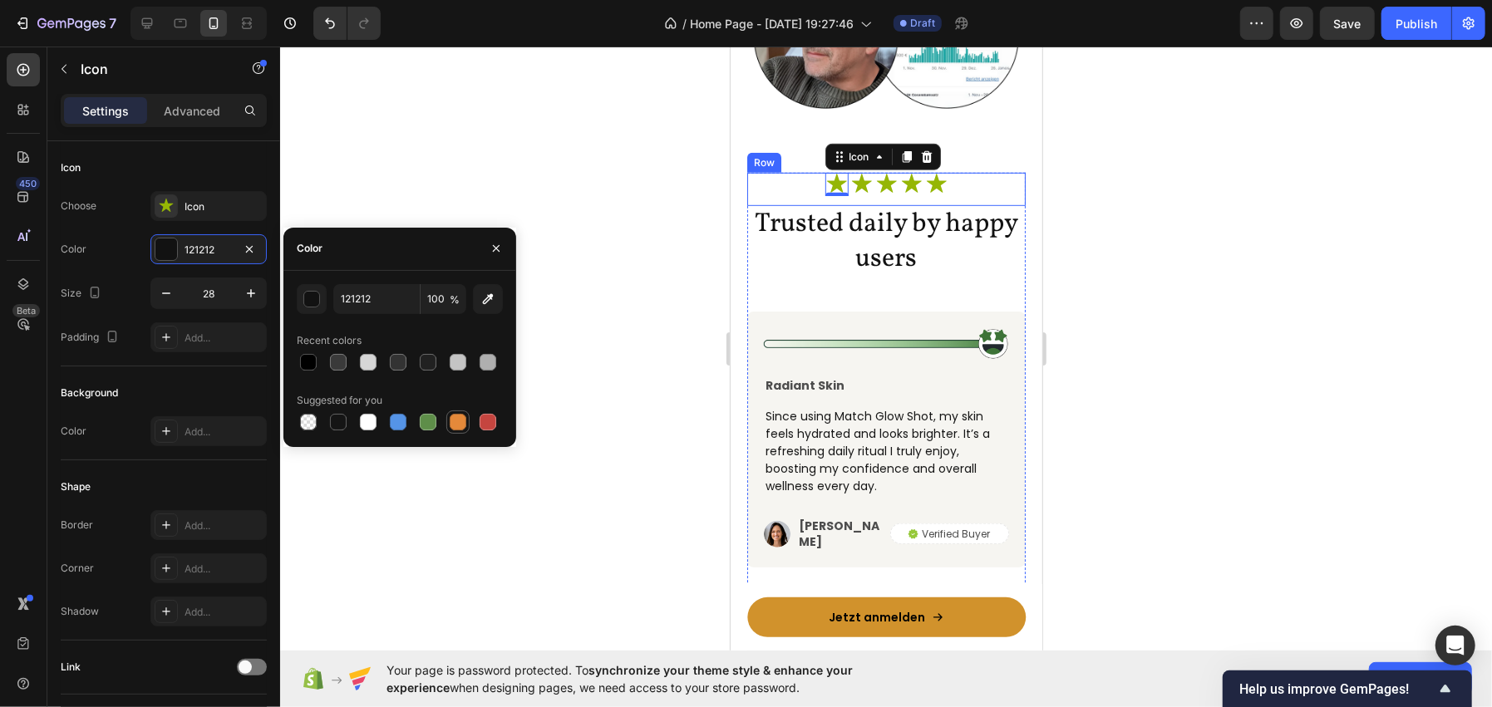
click at [450, 418] on div at bounding box center [458, 422] width 17 height 17
type input "E4893A"
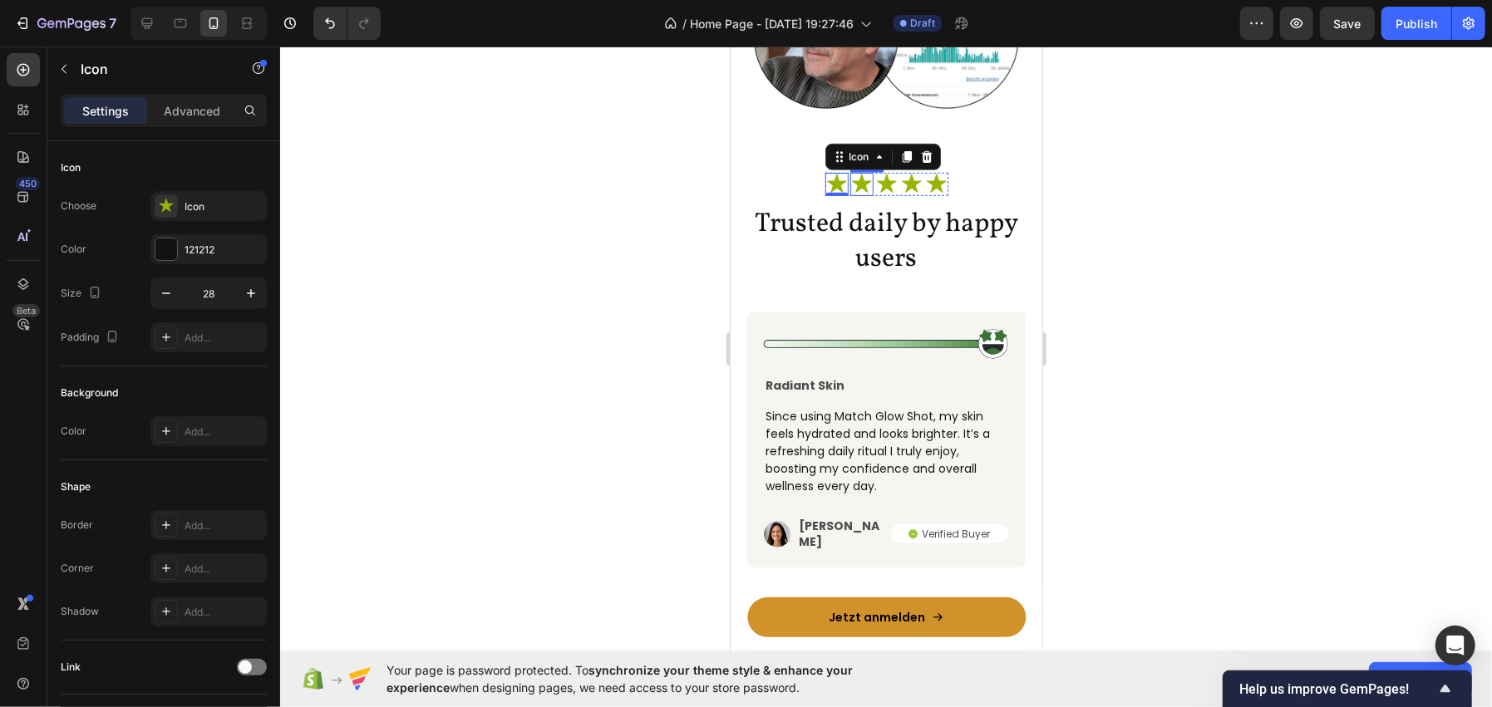
click at [858, 189] on icon at bounding box center [861, 182] width 20 height 19
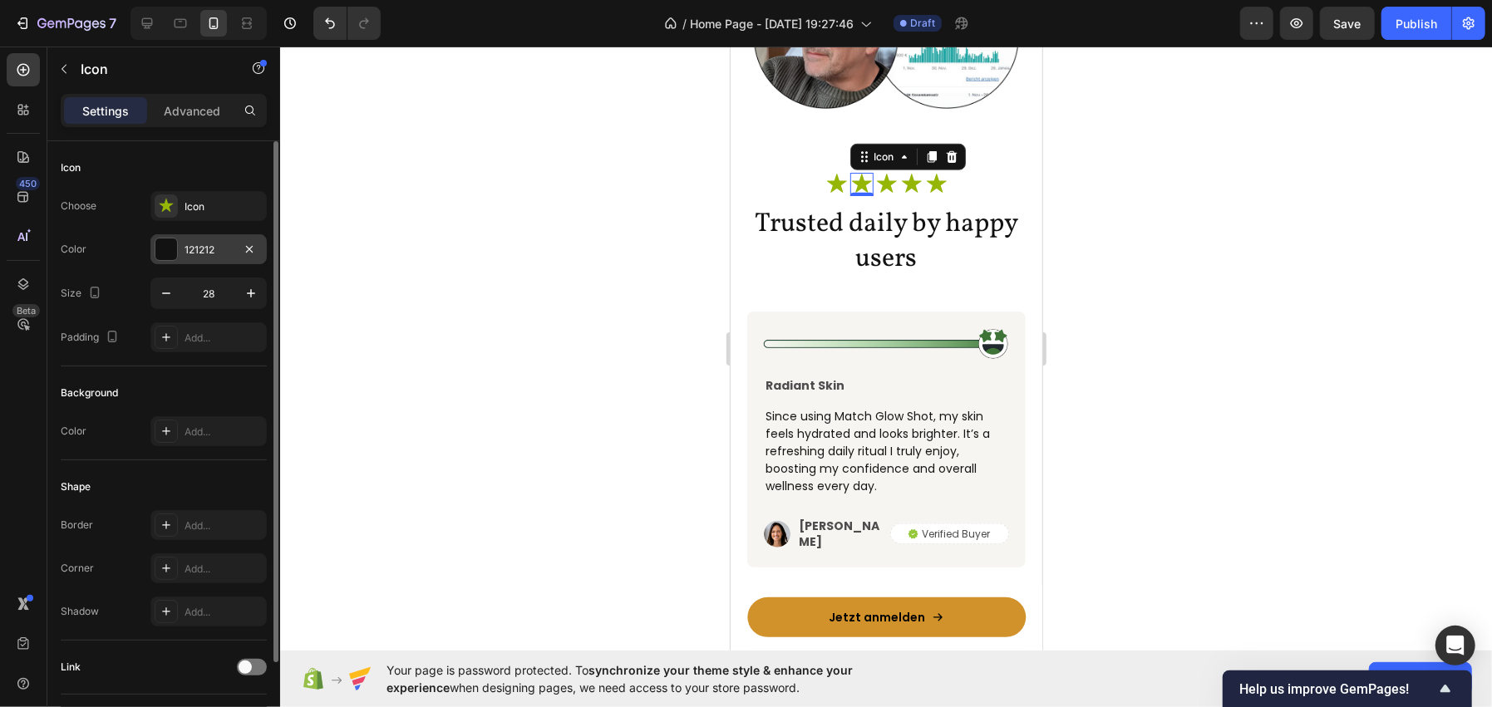
click at [181, 249] on div "121212" at bounding box center [208, 249] width 116 height 30
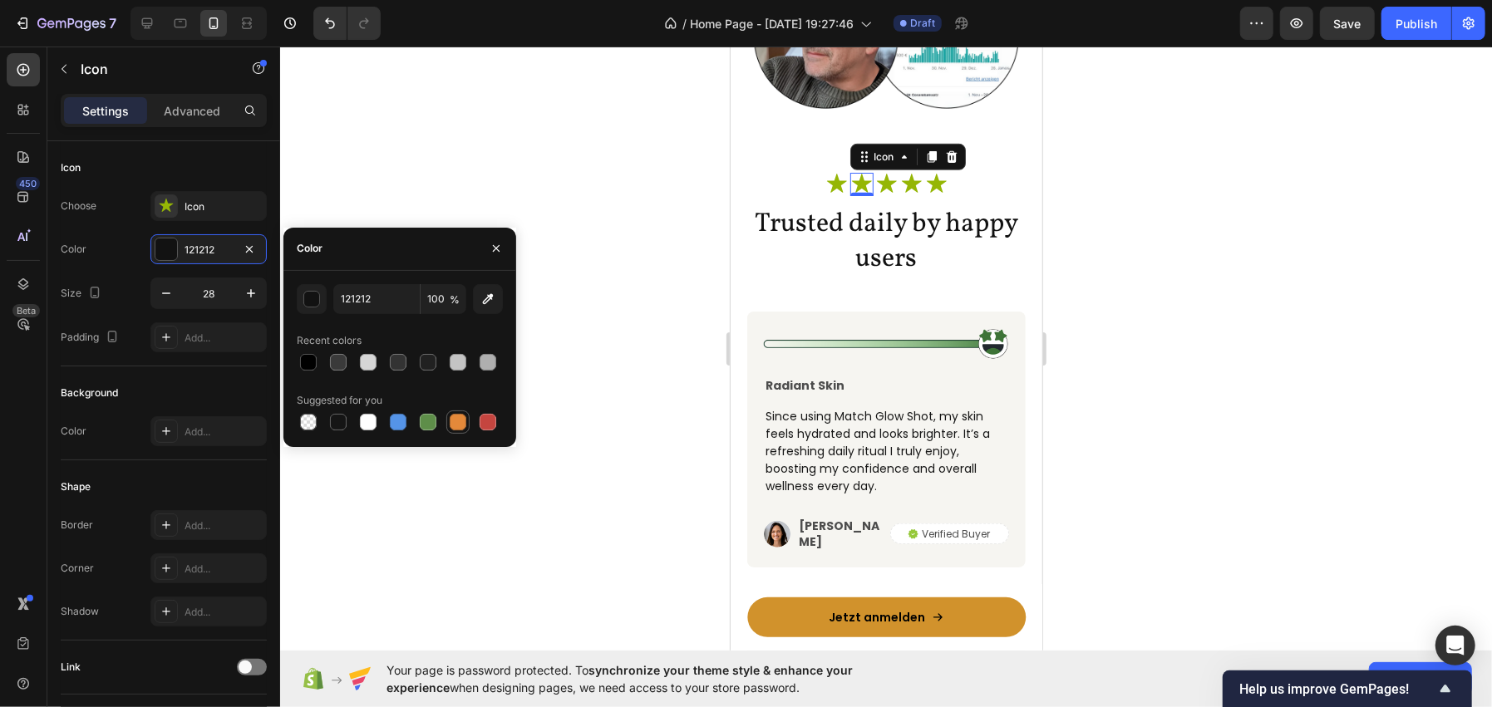
click at [462, 421] on div at bounding box center [458, 422] width 17 height 17
type input "E4893A"
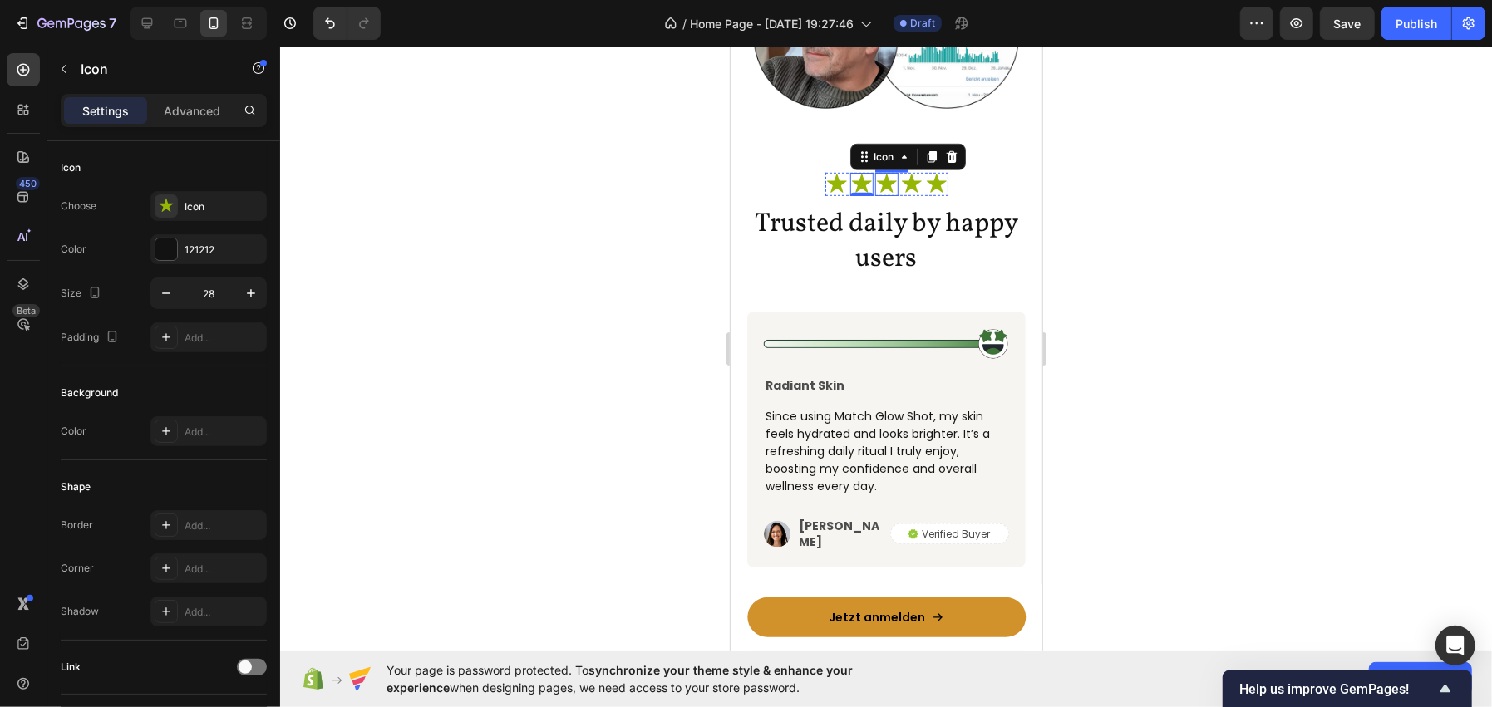
click at [886, 190] on icon at bounding box center [885, 183] width 23 height 23
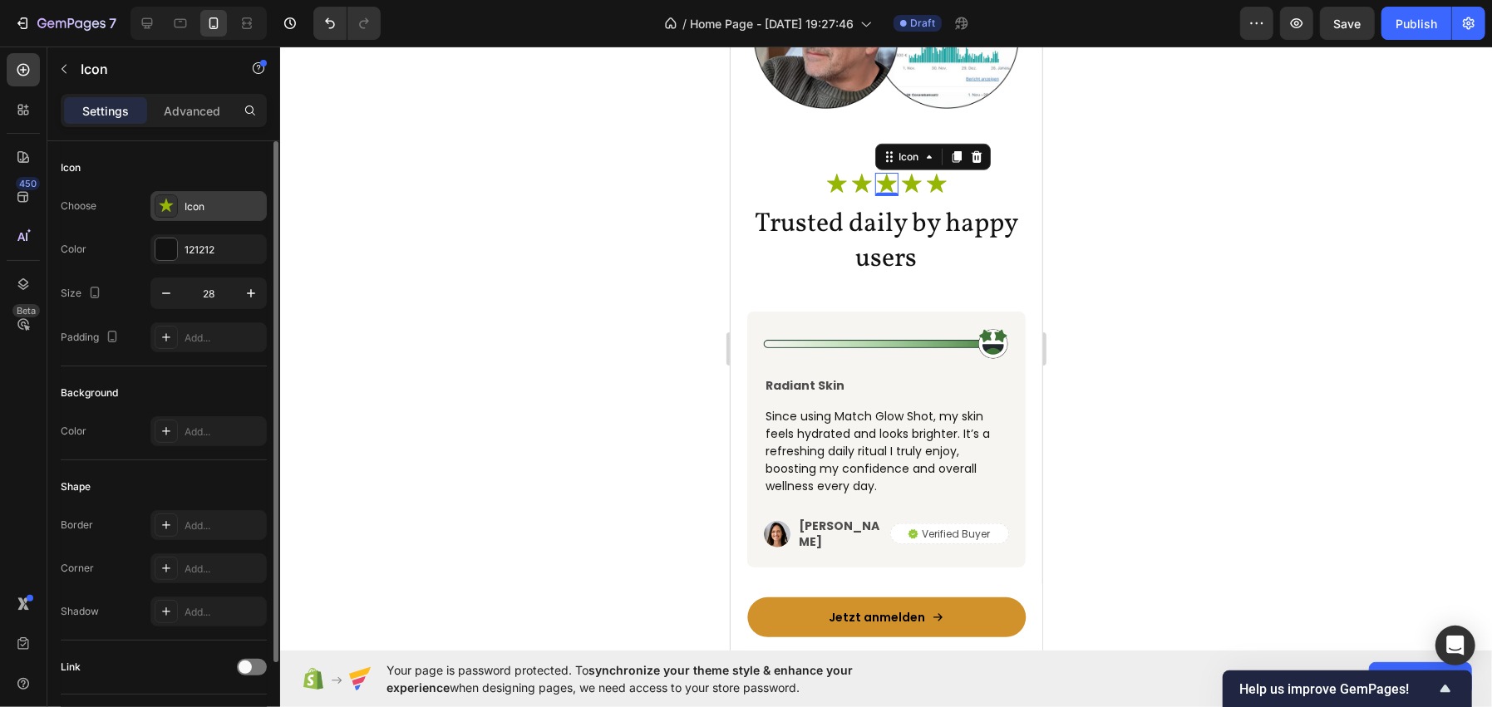
click at [213, 204] on div "Icon" at bounding box center [224, 206] width 78 height 15
click at [194, 253] on div "121212" at bounding box center [209, 250] width 48 height 15
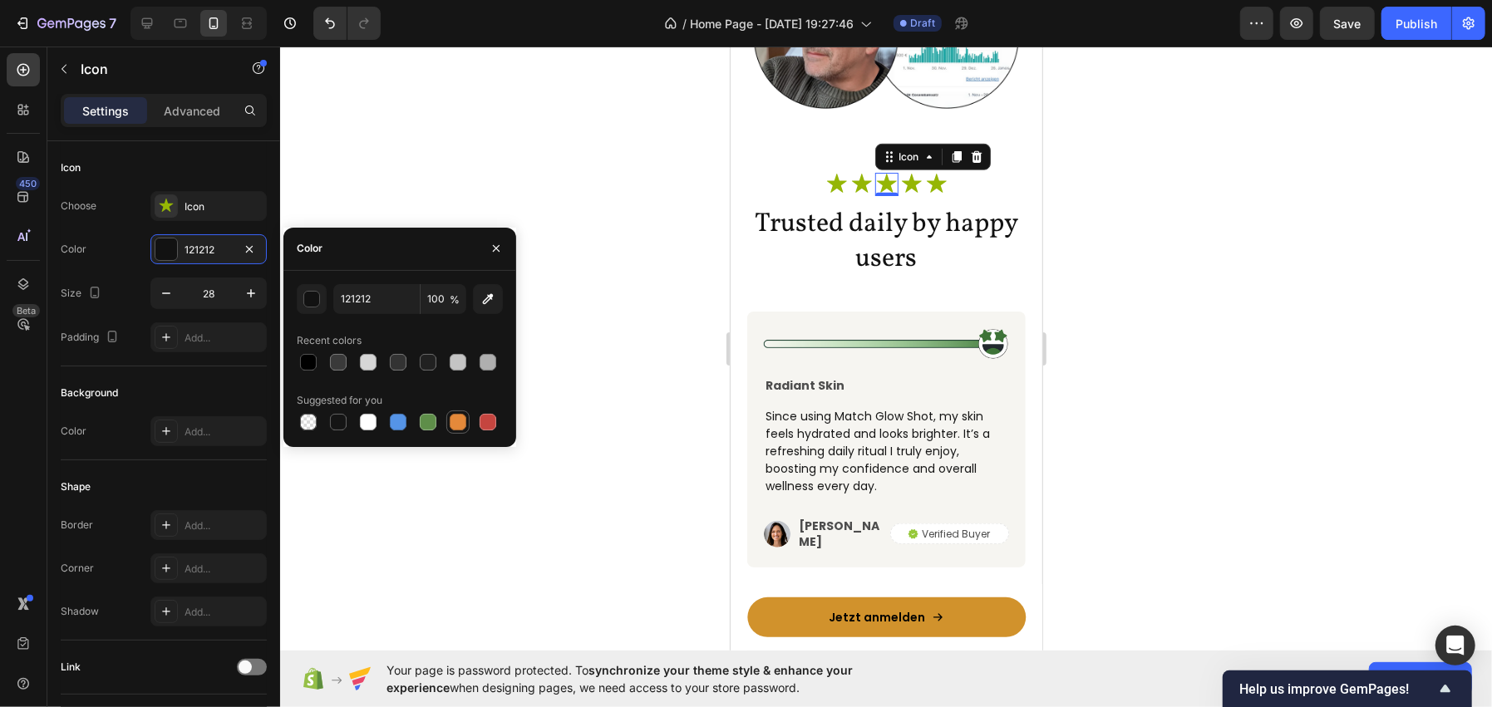
click at [455, 417] on div at bounding box center [458, 422] width 17 height 17
type input "E4893A"
click at [907, 192] on icon at bounding box center [911, 182] width 20 height 19
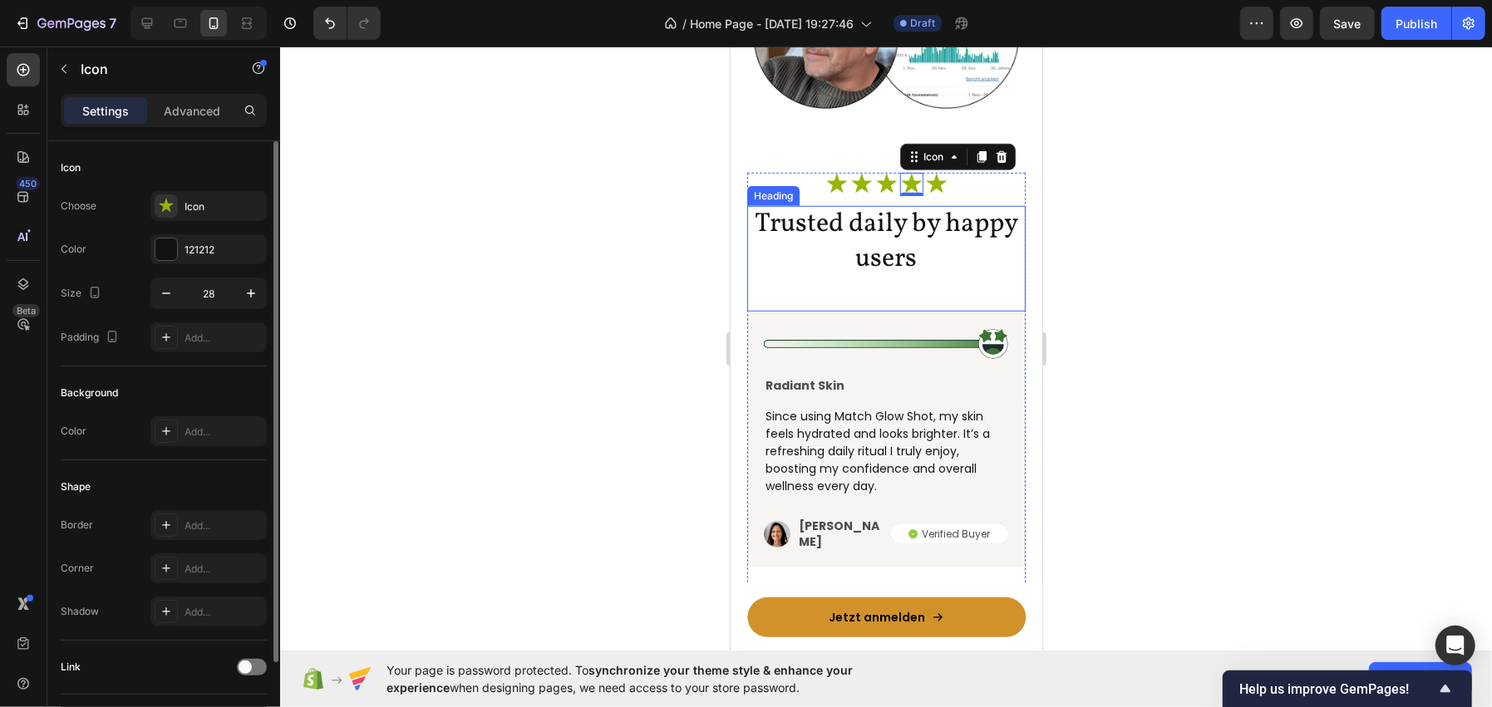
click at [216, 224] on div "Choose Icon Color 121212 Size 28 Padding Add..." at bounding box center [164, 271] width 206 height 161
click at [205, 257] on div "121212" at bounding box center [208, 249] width 116 height 30
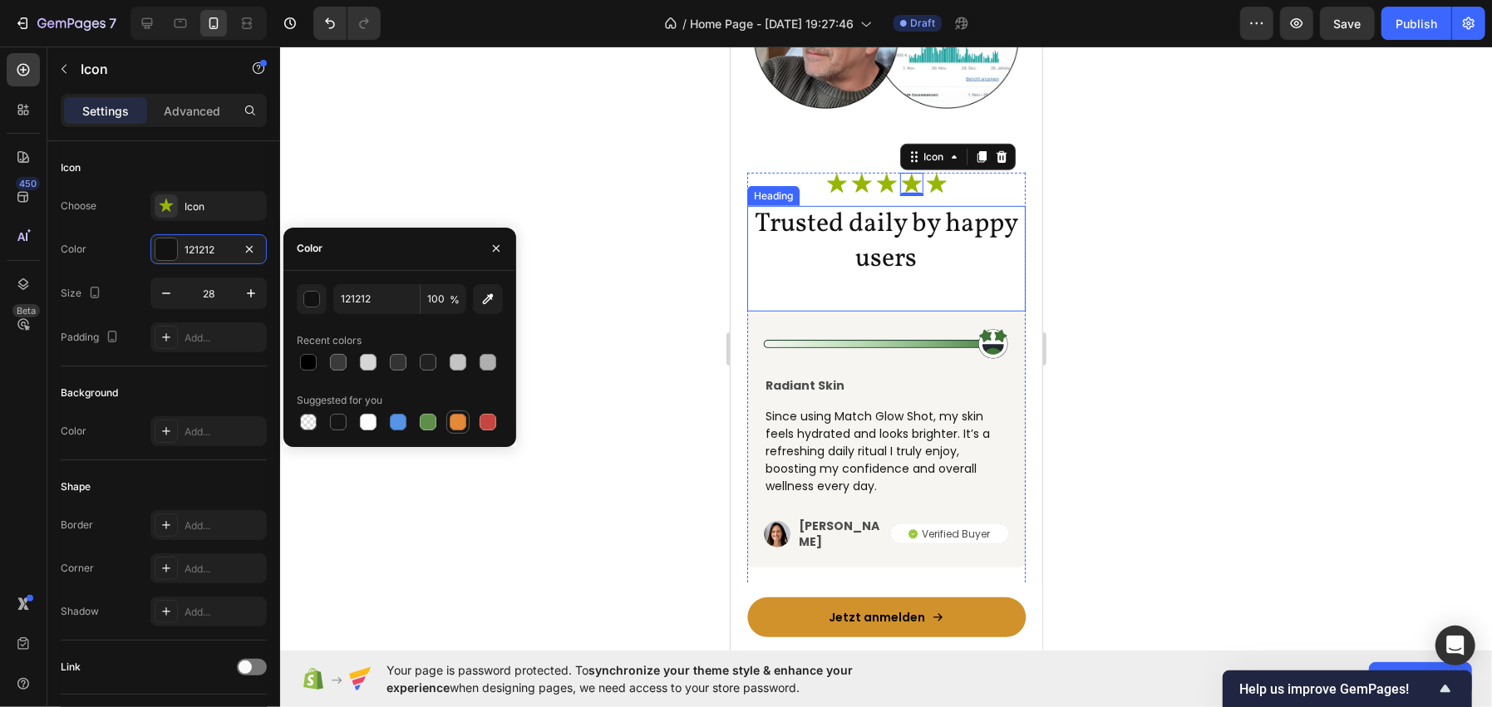
click at [458, 418] on div at bounding box center [458, 422] width 17 height 17
type input "E4893A"
click at [927, 185] on icon at bounding box center [935, 183] width 23 height 23
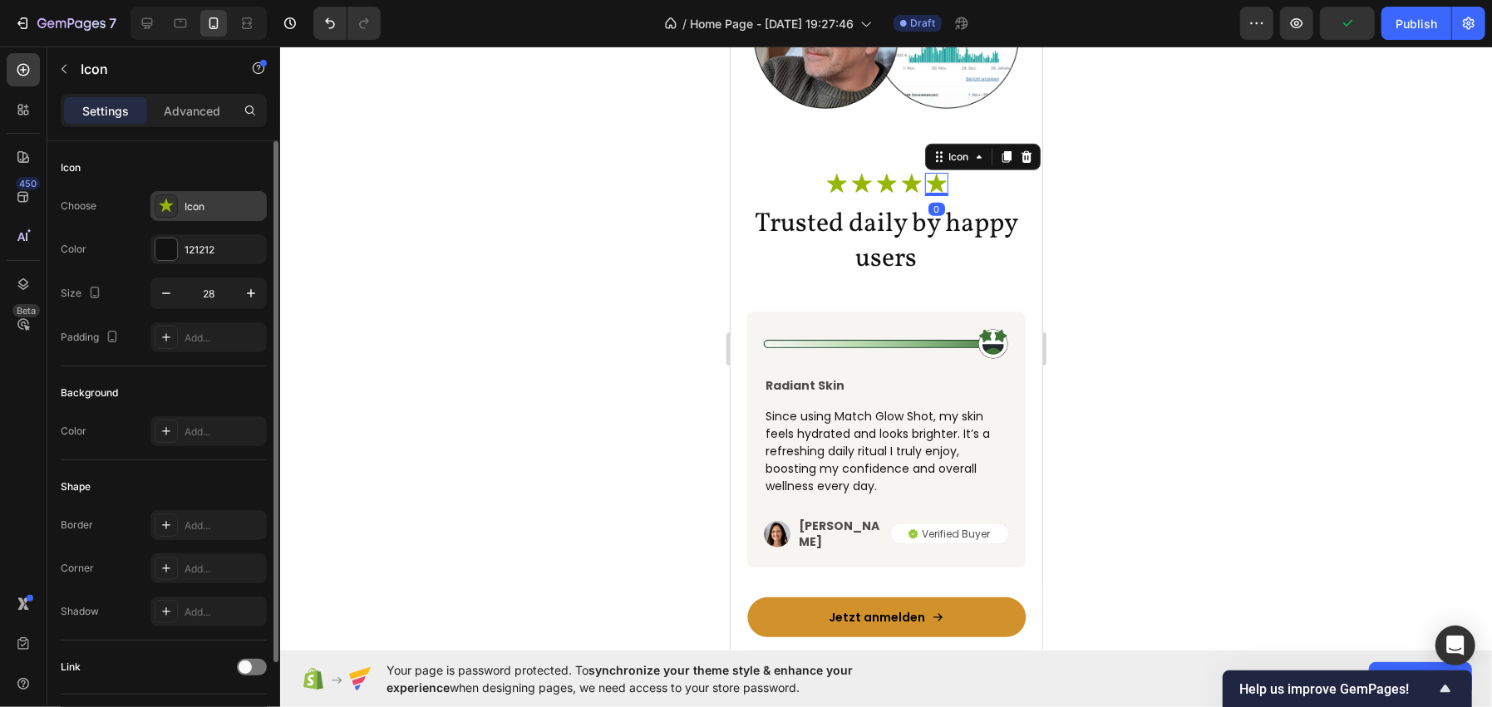
click at [198, 212] on div "Icon" at bounding box center [224, 206] width 78 height 15
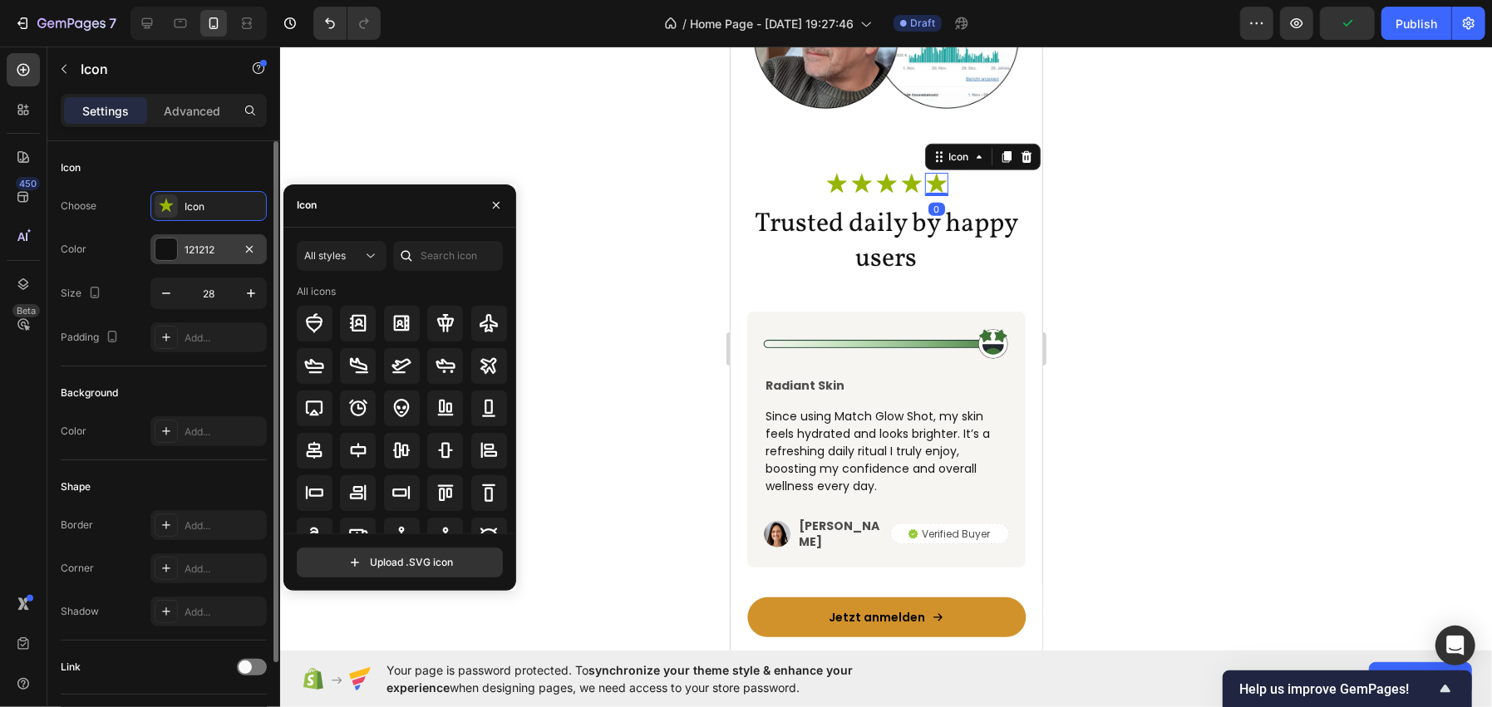
click at [193, 263] on div "121212" at bounding box center [208, 249] width 116 height 30
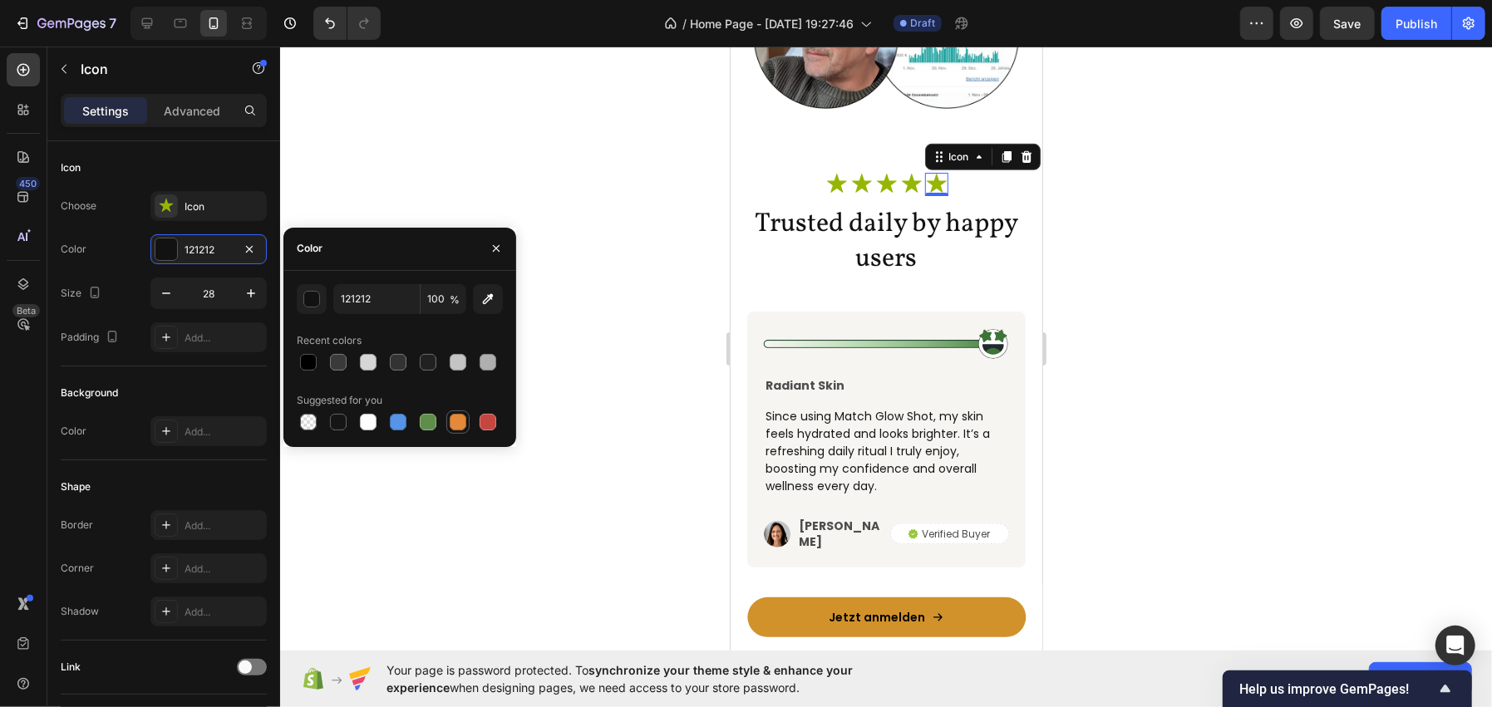
click at [459, 419] on div at bounding box center [458, 422] width 17 height 17
type input "E4893A"
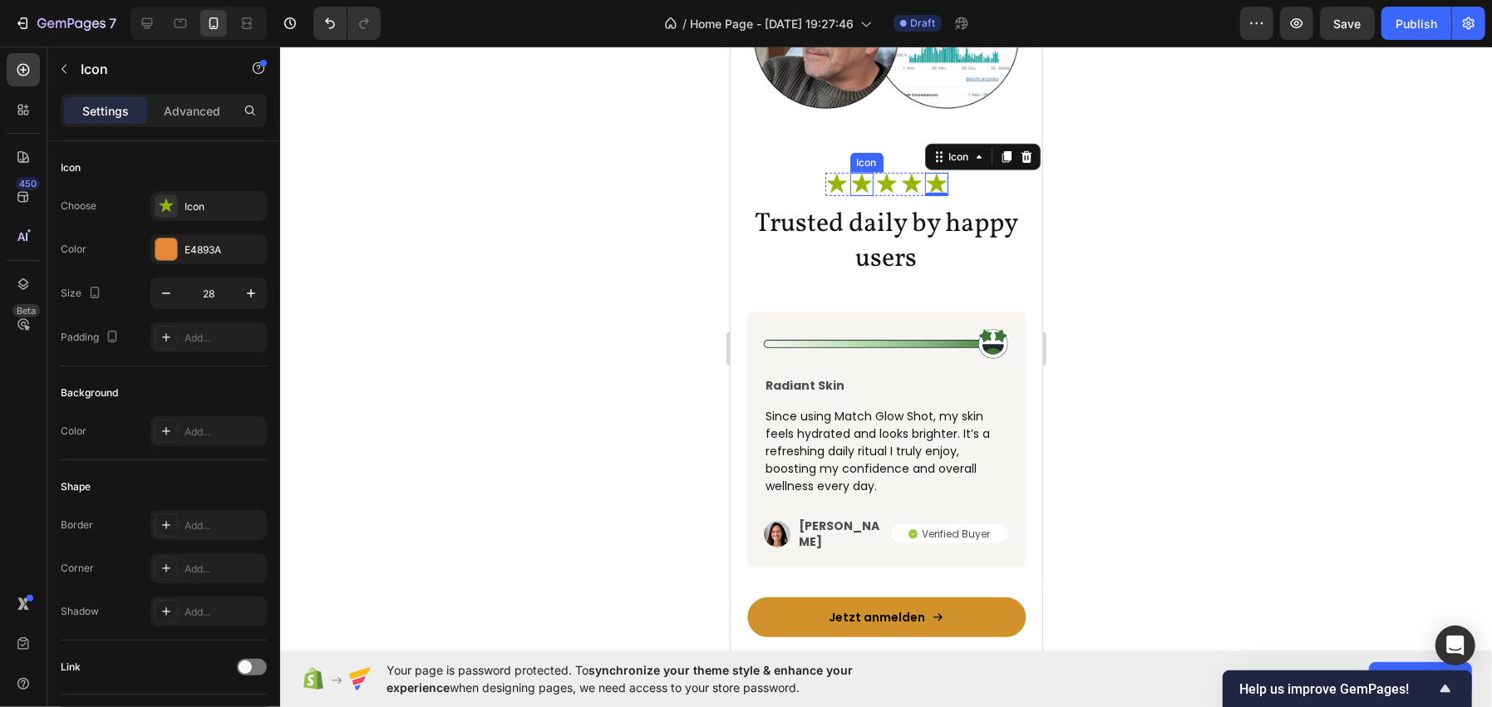
click at [849, 195] on div "Icon" at bounding box center [860, 183] width 23 height 23
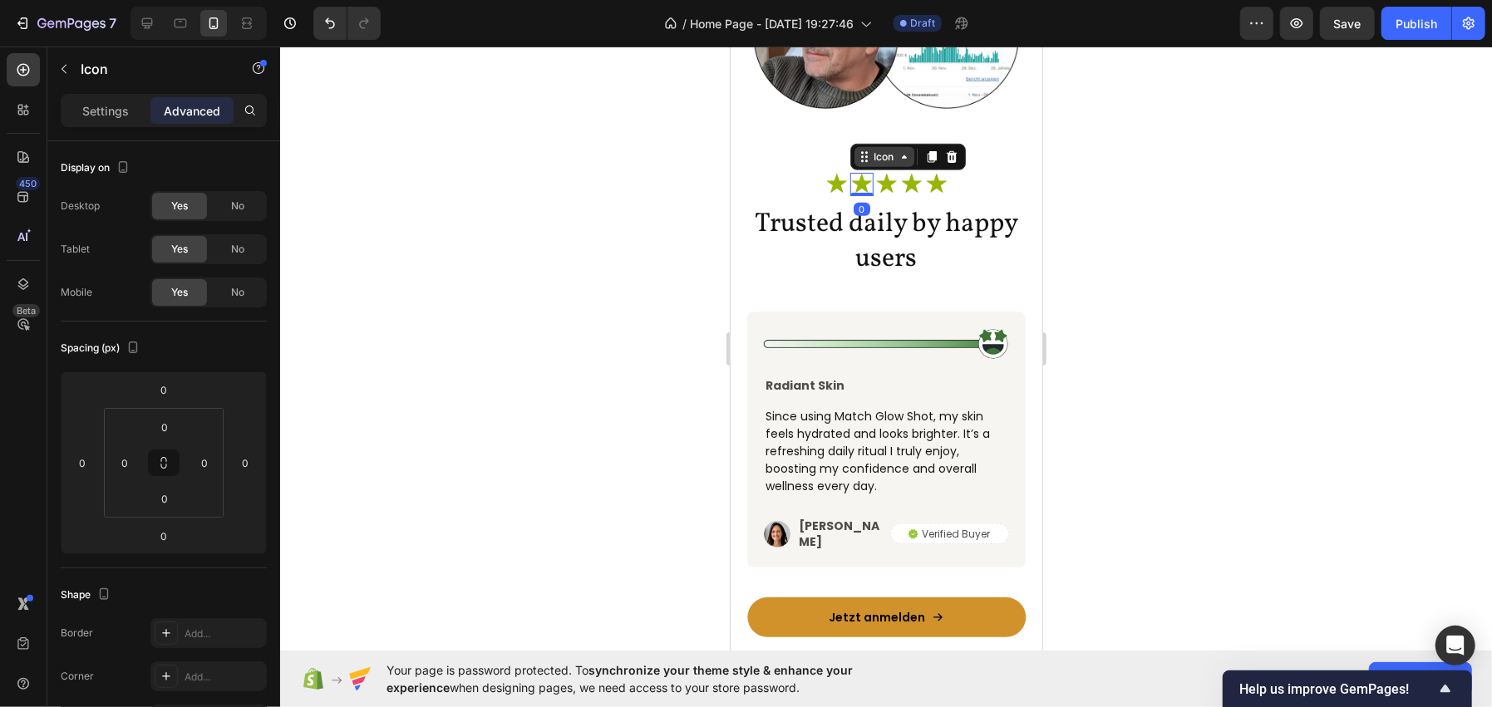
click at [897, 159] on icon at bounding box center [903, 156] width 13 height 13
click at [878, 140] on div "Icon List" at bounding box center [879, 127] width 59 height 27
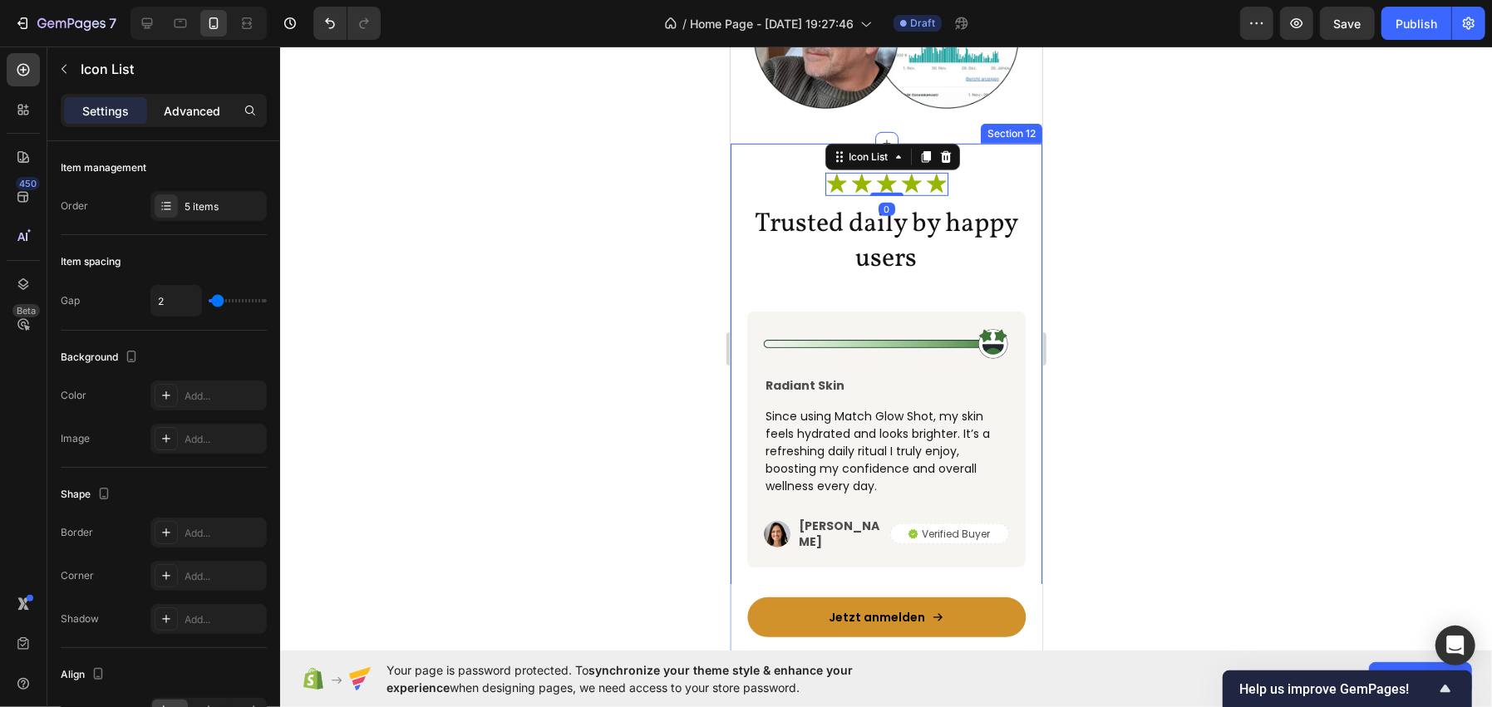
click at [186, 106] on p "Advanced" at bounding box center [192, 110] width 57 height 17
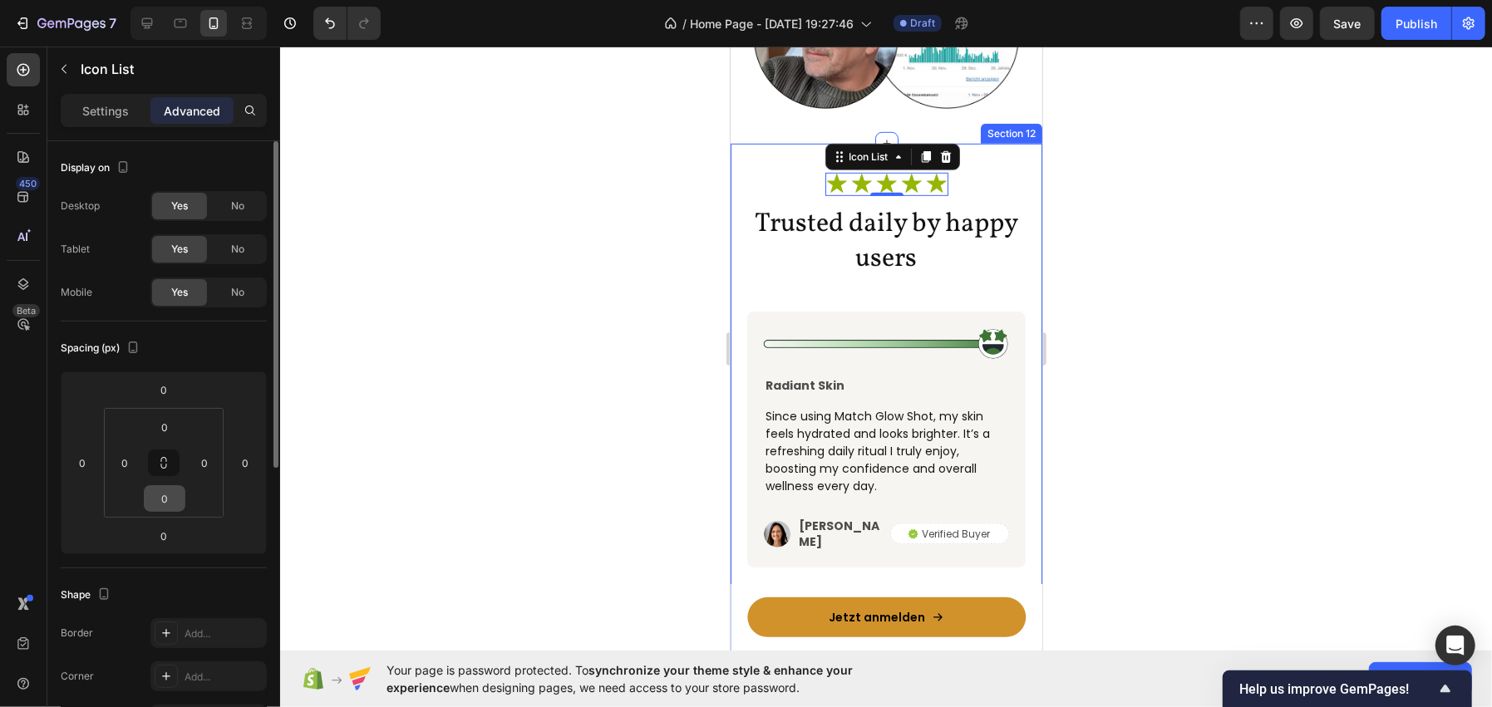
scroll to position [249, 0]
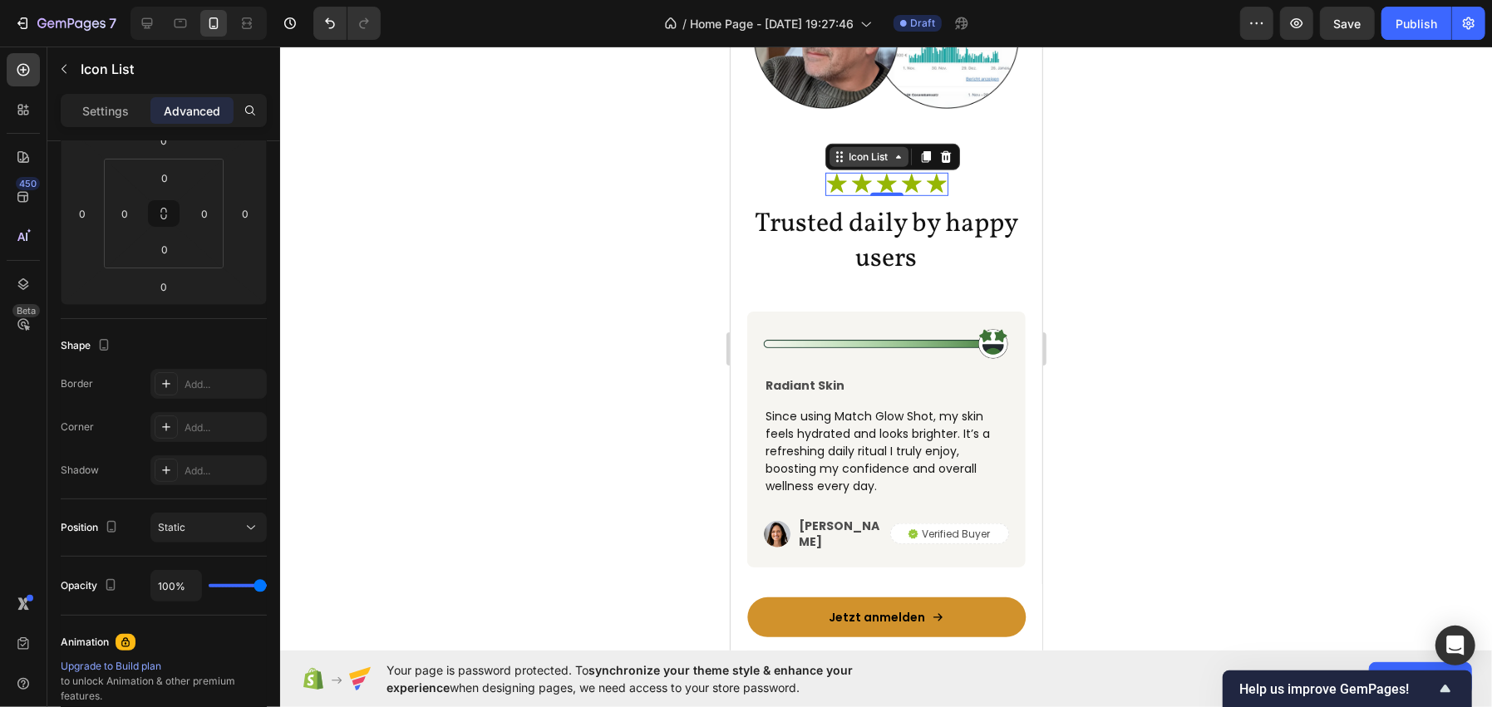
click at [855, 157] on div "Icon List" at bounding box center [868, 156] width 46 height 15
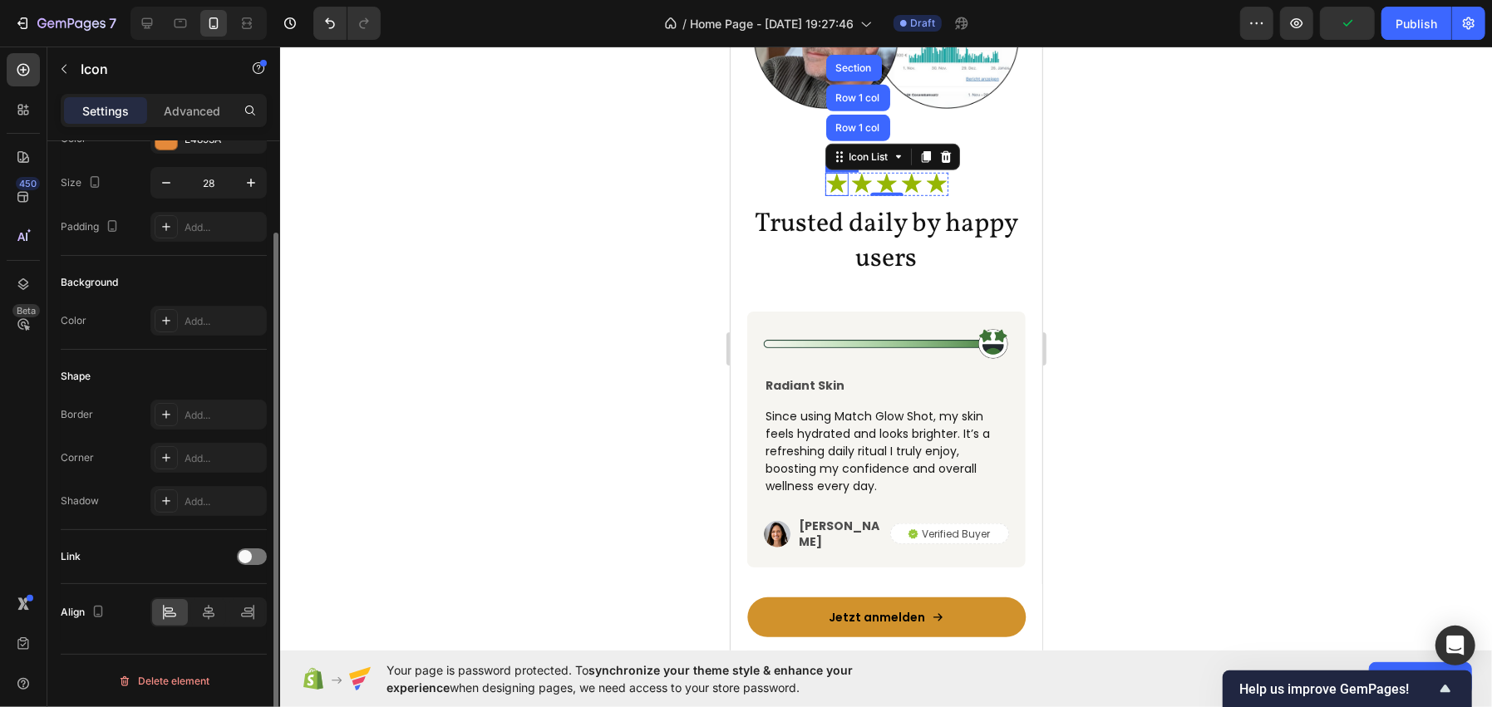
scroll to position [0, 0]
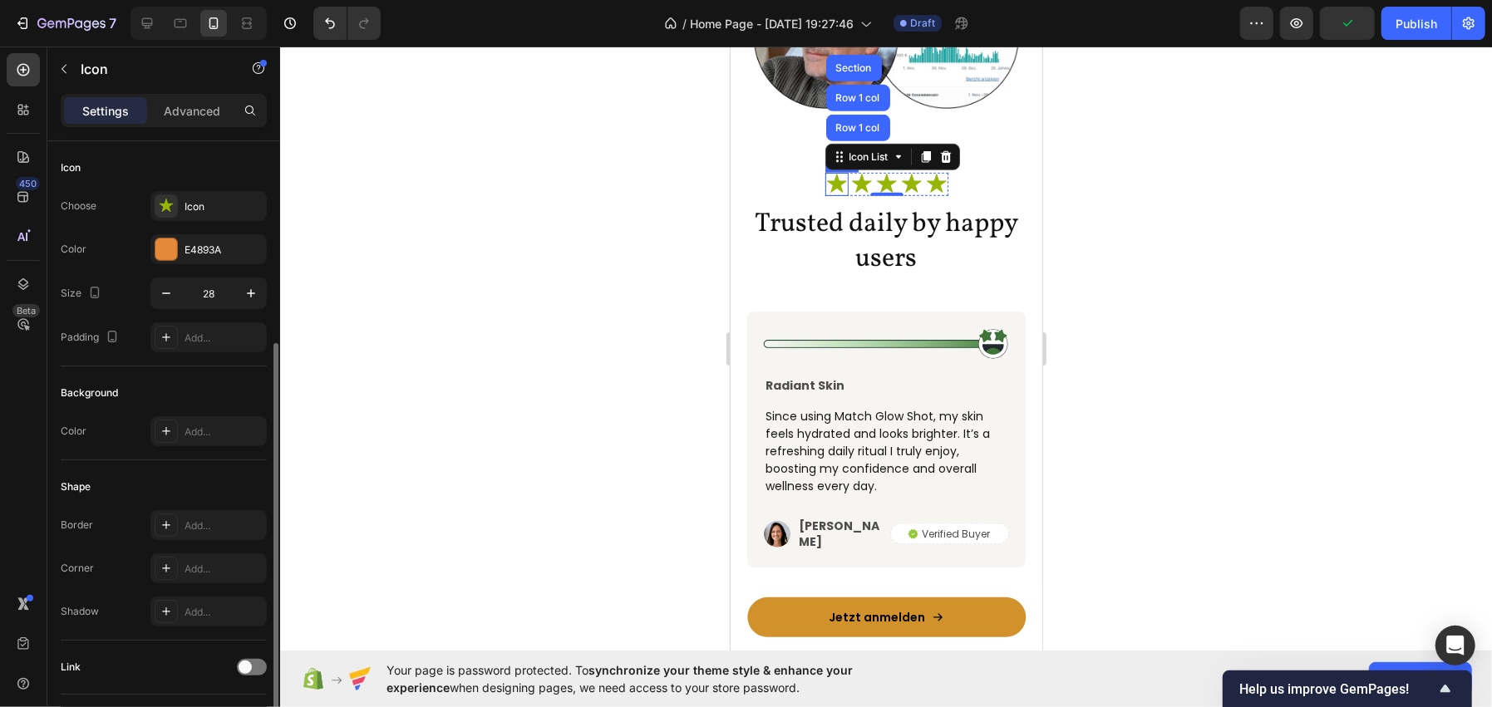
click at [833, 192] on icon at bounding box center [836, 182] width 20 height 19
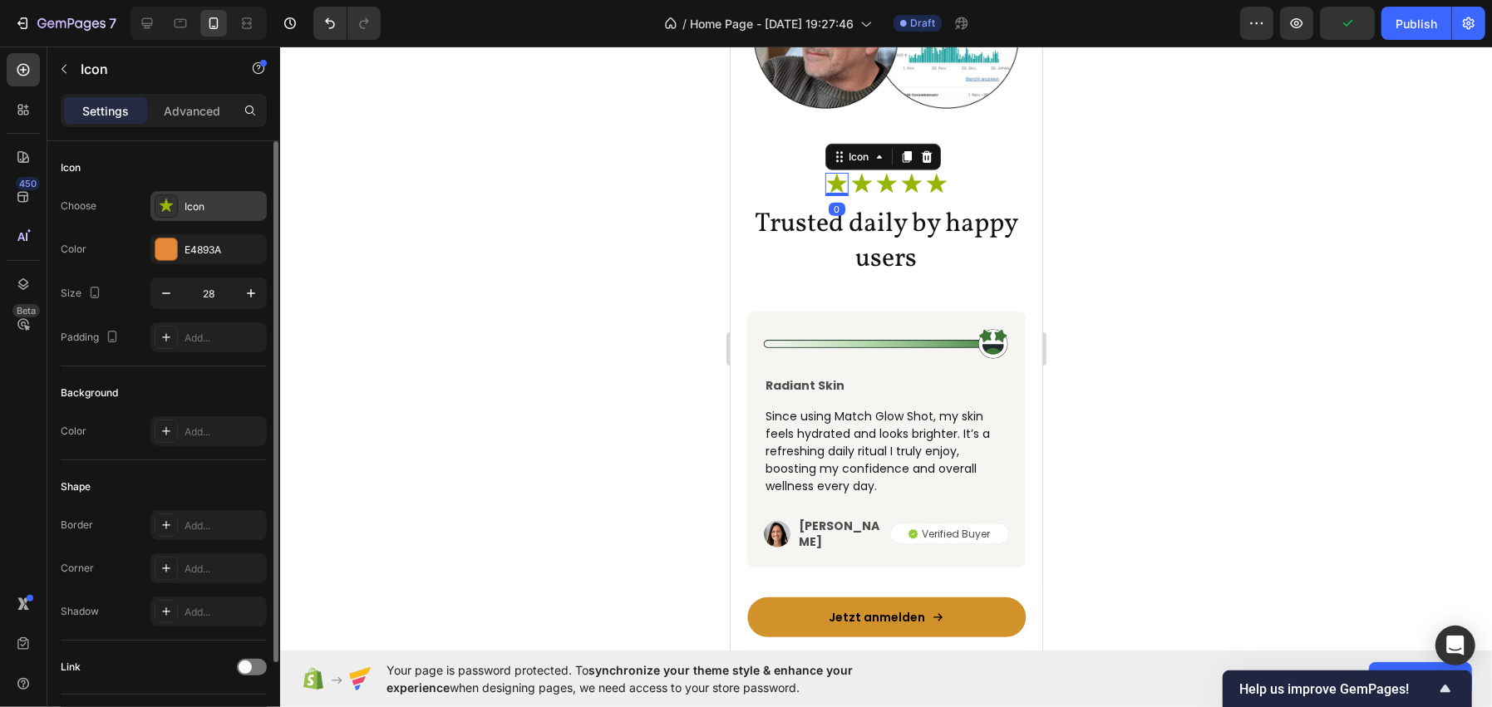
click at [201, 200] on div "Icon" at bounding box center [224, 206] width 78 height 15
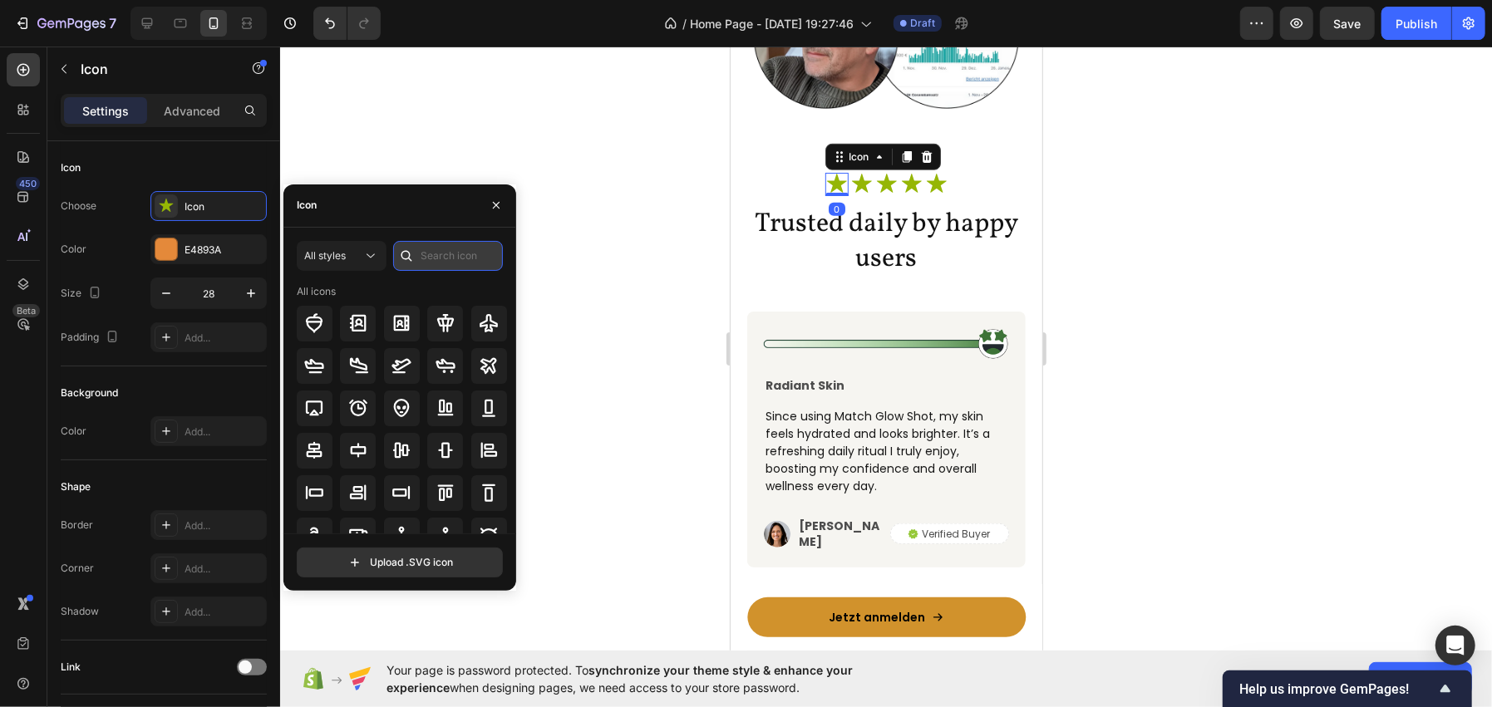
click at [431, 254] on input "text" at bounding box center [448, 256] width 110 height 30
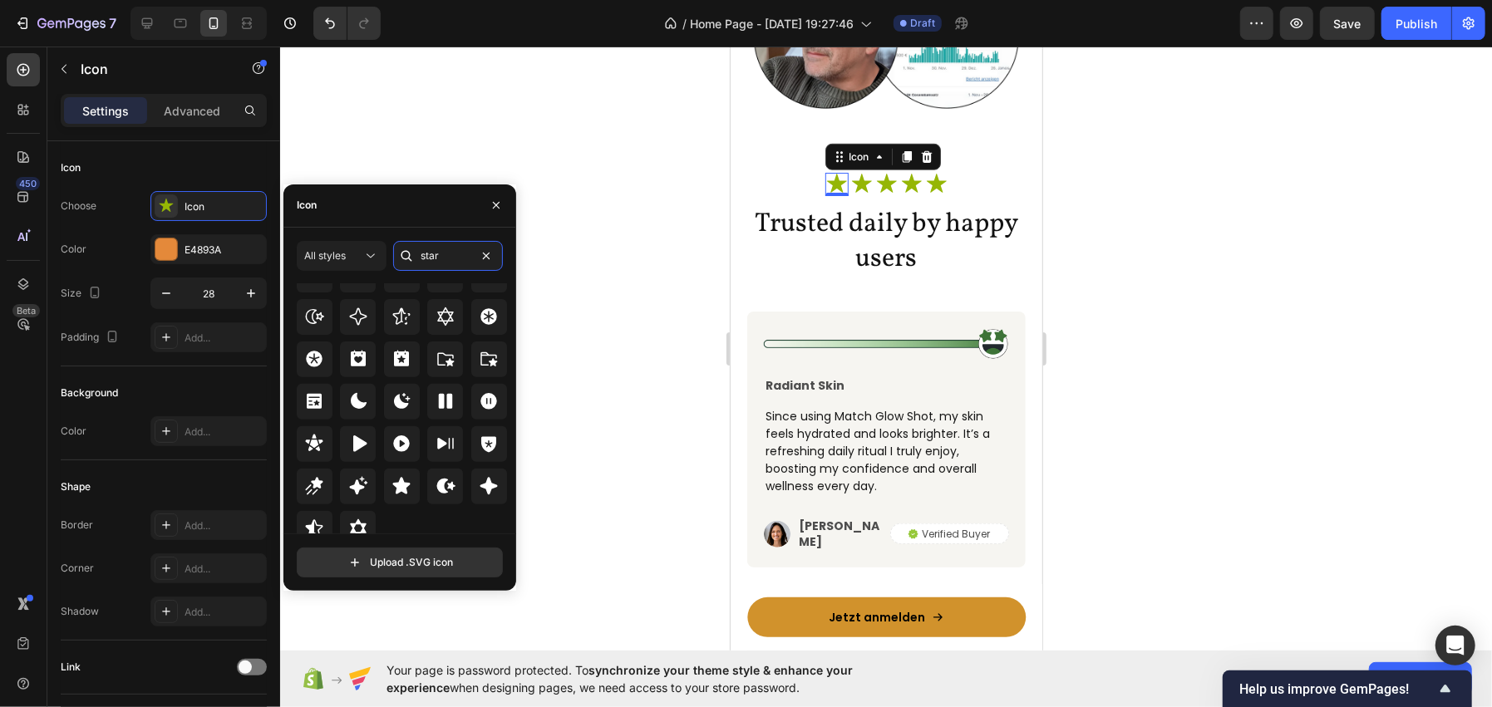
scroll to position [504, 0]
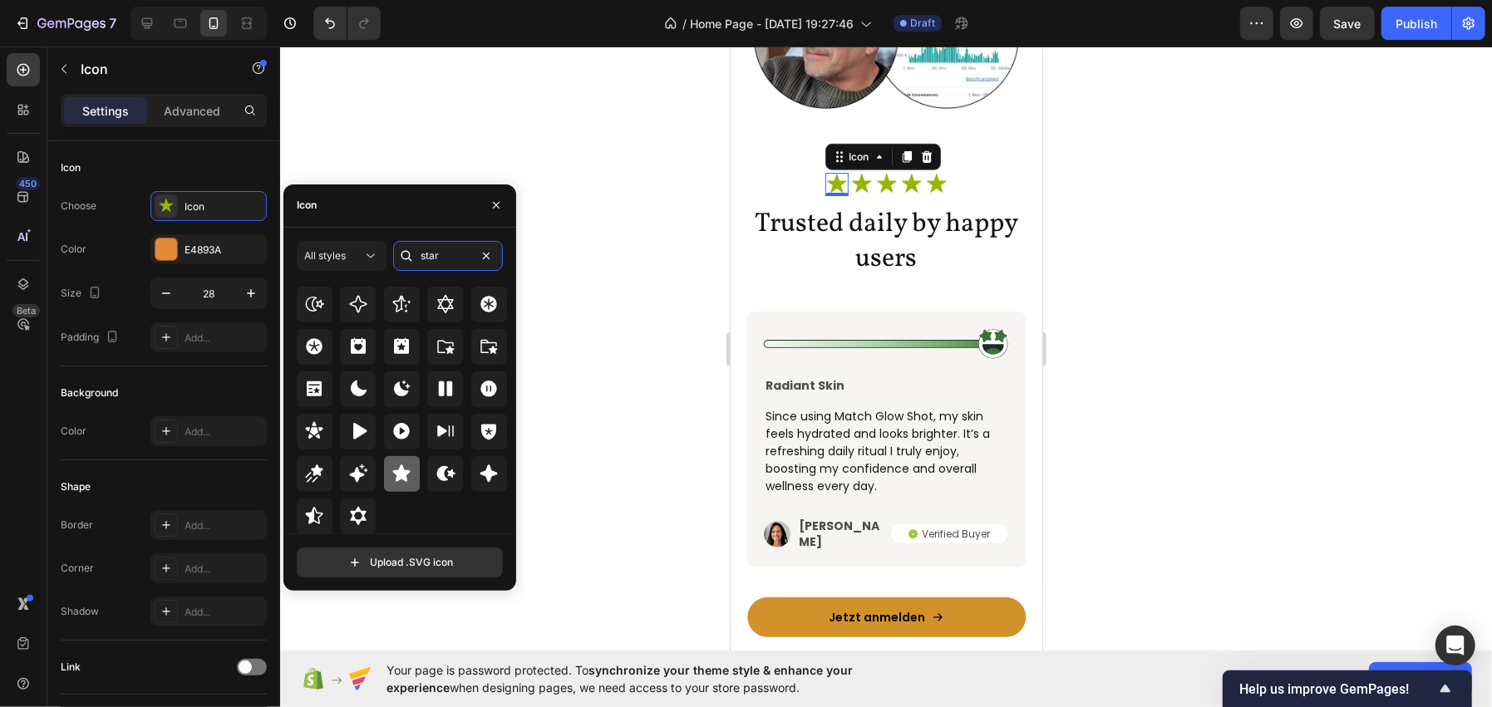
type input "star"
click at [397, 476] on icon at bounding box center [401, 473] width 17 height 17
click at [858, 187] on icon at bounding box center [860, 183] width 23 height 23
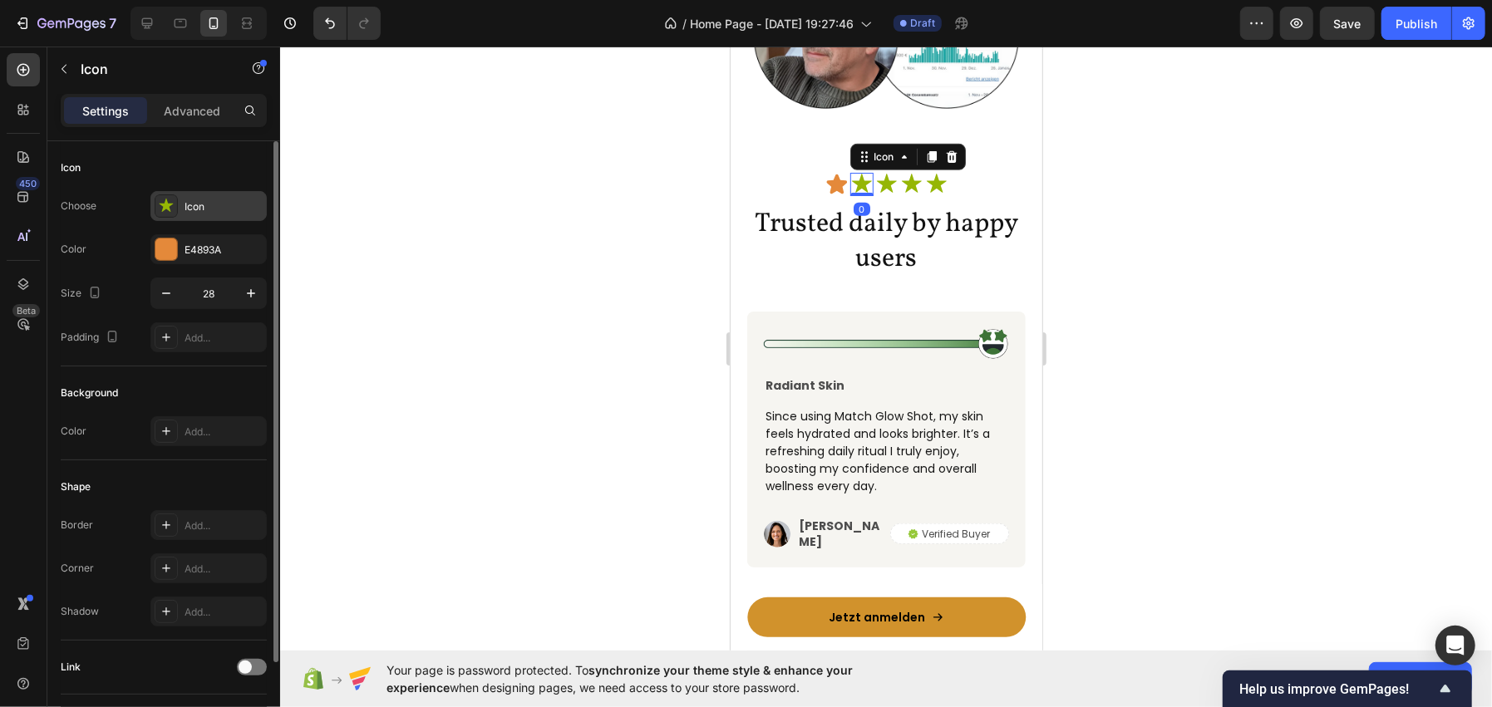
click at [189, 210] on div "Icon" at bounding box center [224, 206] width 78 height 15
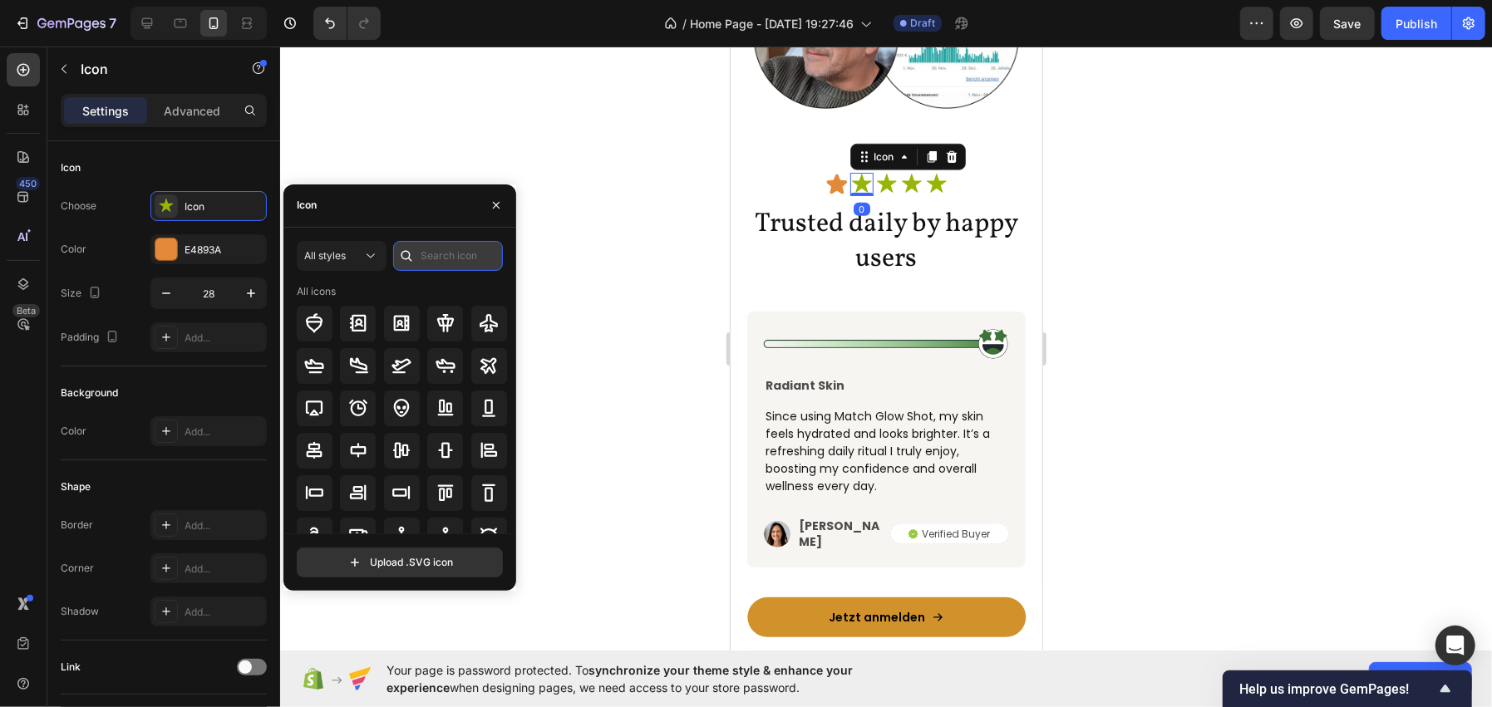
click at [465, 262] on input "text" at bounding box center [448, 256] width 110 height 30
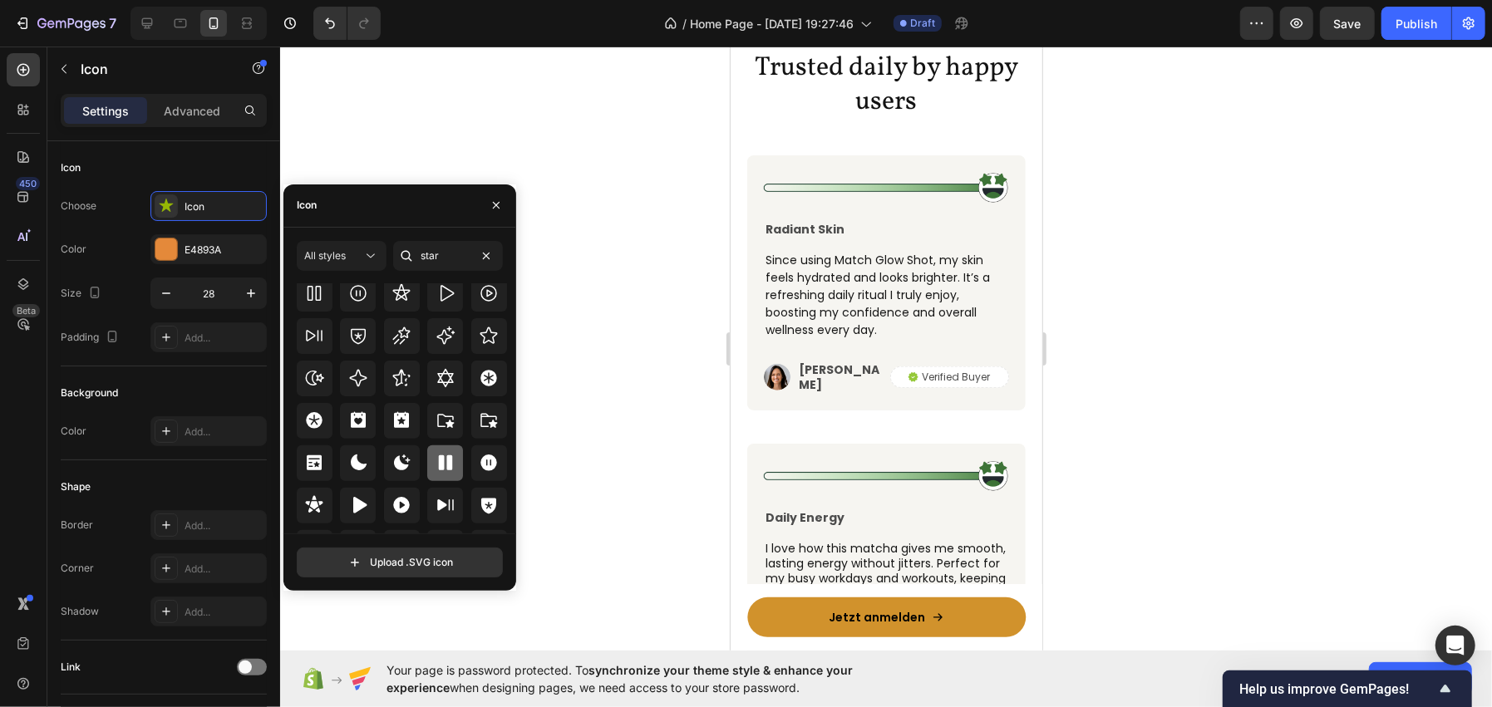
scroll to position [504, 0]
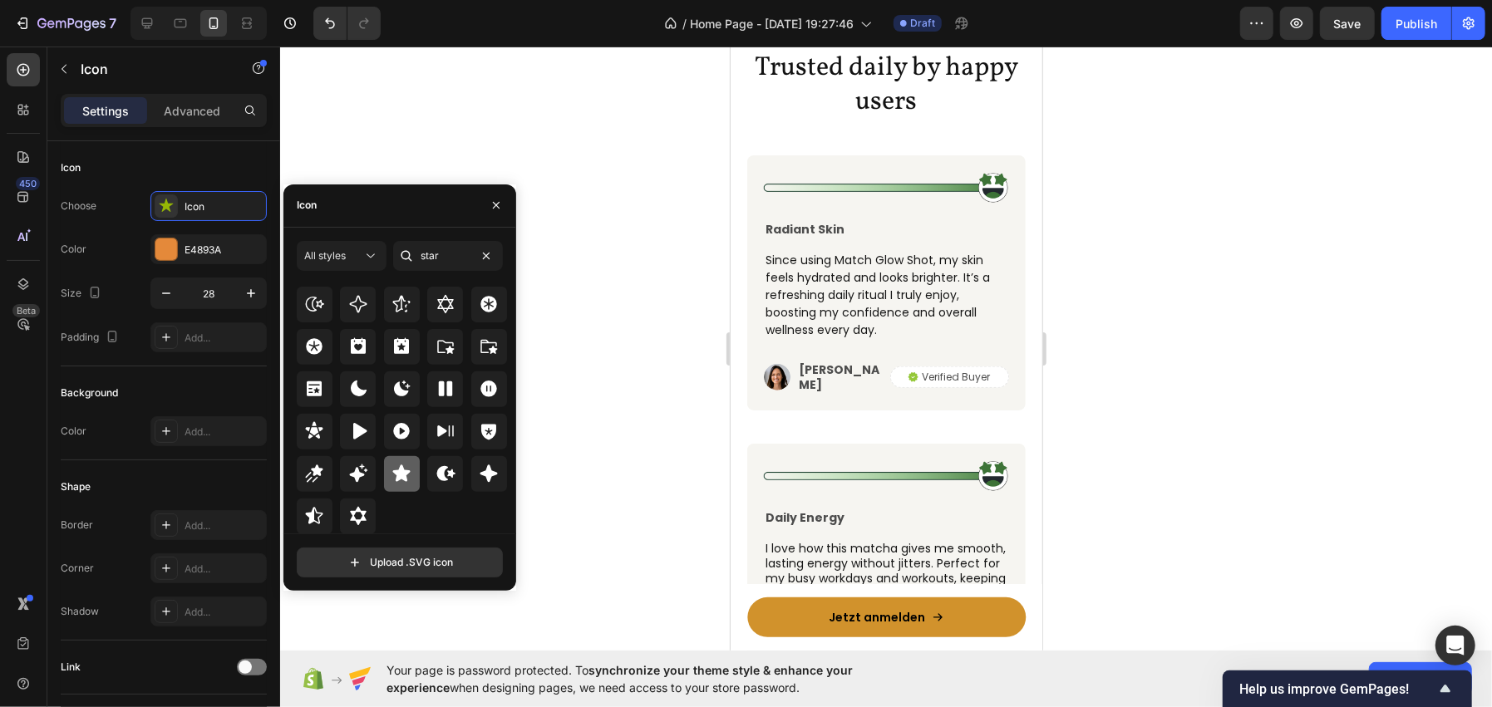
type input "star"
click at [400, 487] on div at bounding box center [402, 474] width 36 height 36
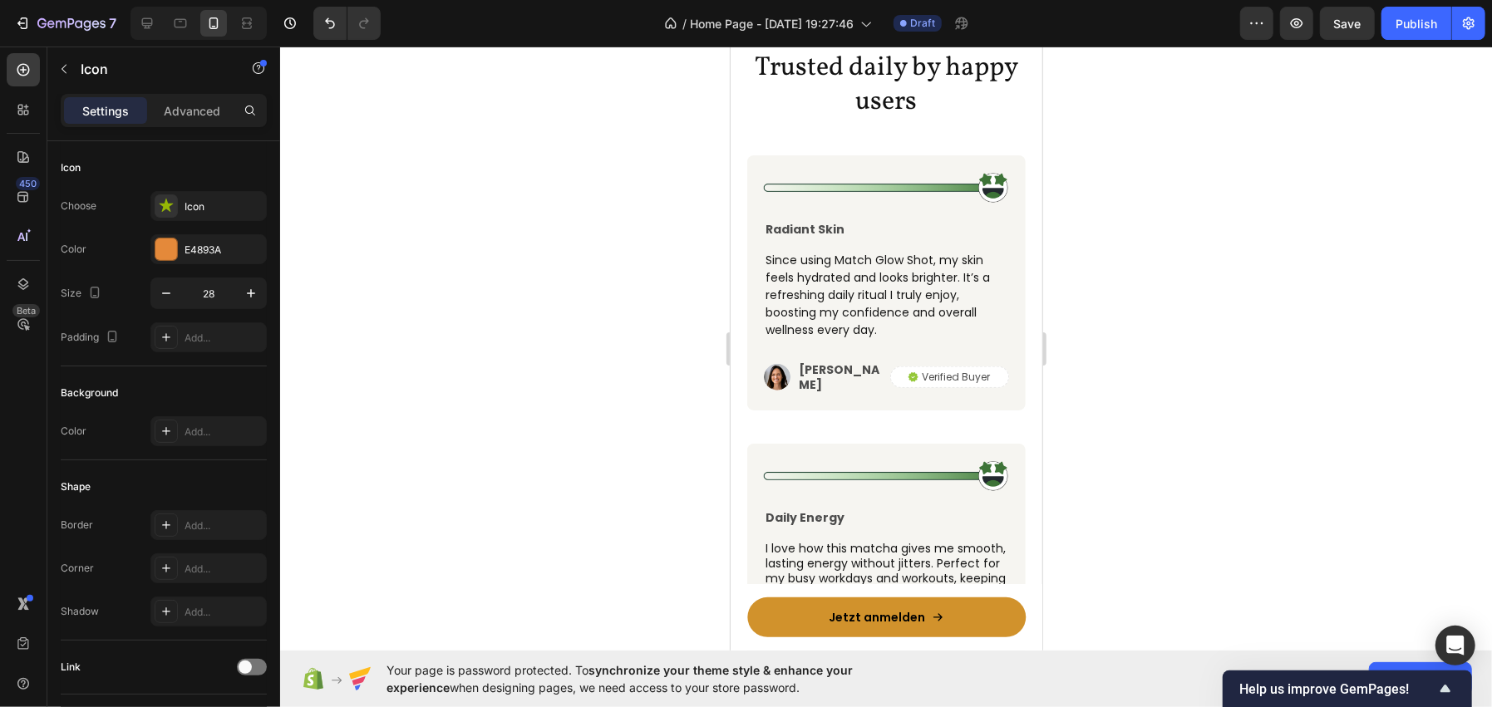
click at [881, 36] on icon at bounding box center [886, 26] width 20 height 19
click at [188, 204] on div "Icon" at bounding box center [224, 206] width 78 height 15
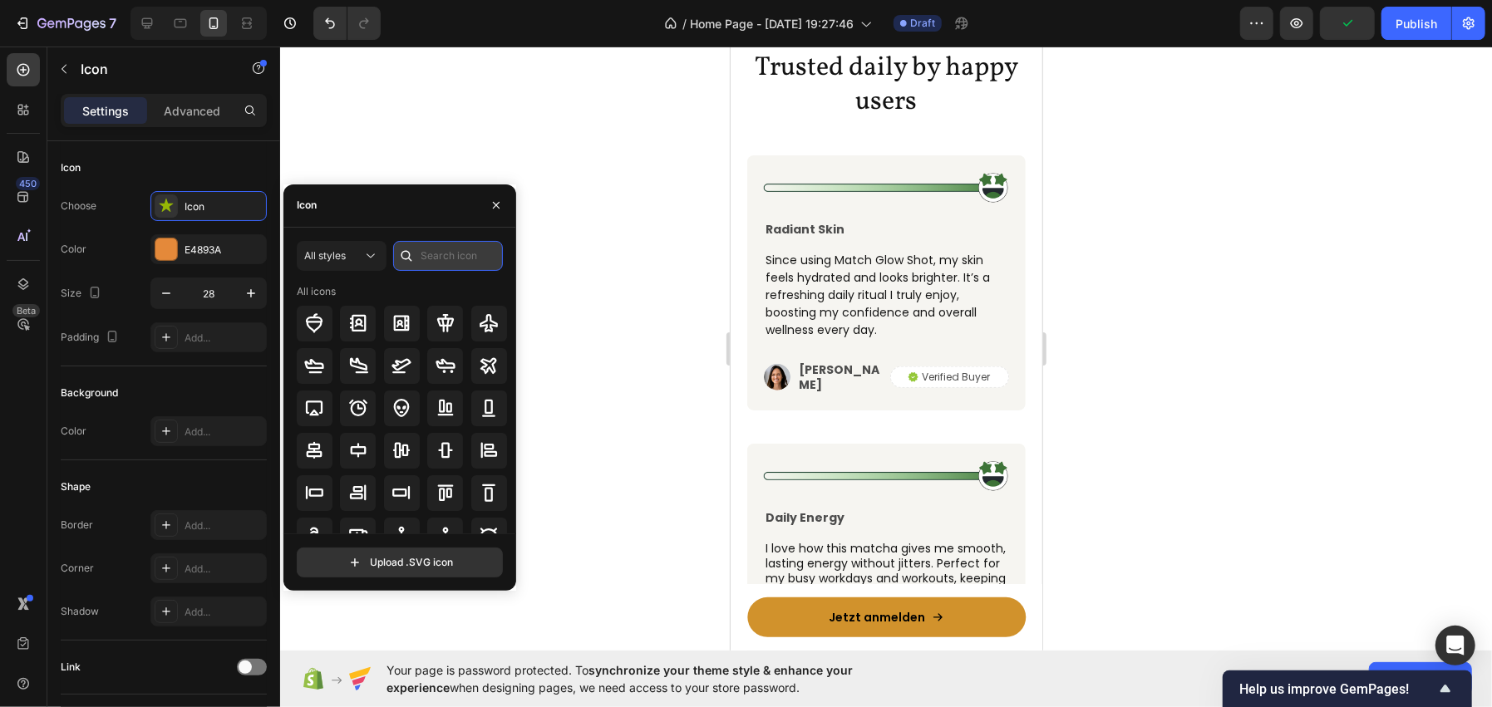
click at [439, 250] on input "text" at bounding box center [448, 256] width 110 height 30
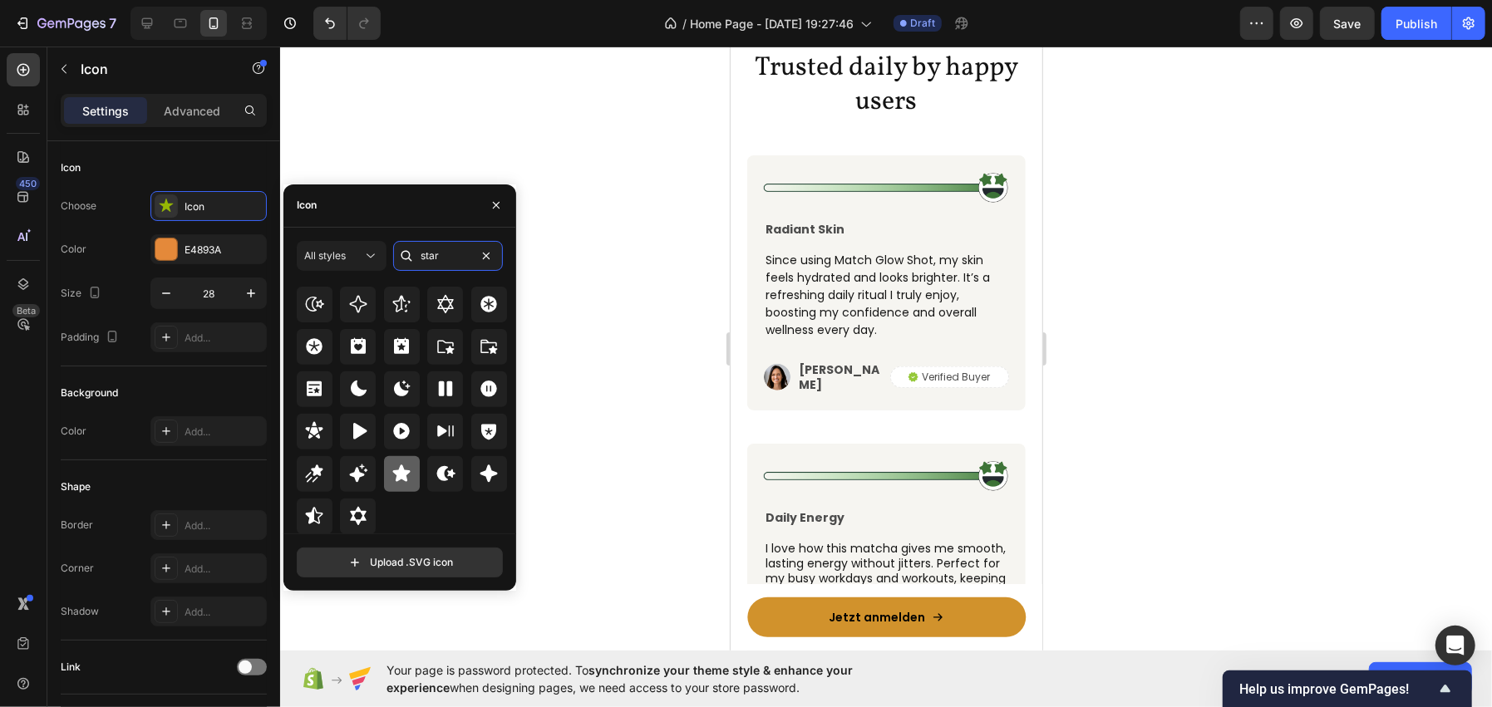
type input "star"
click at [398, 480] on icon at bounding box center [401, 474] width 20 height 20
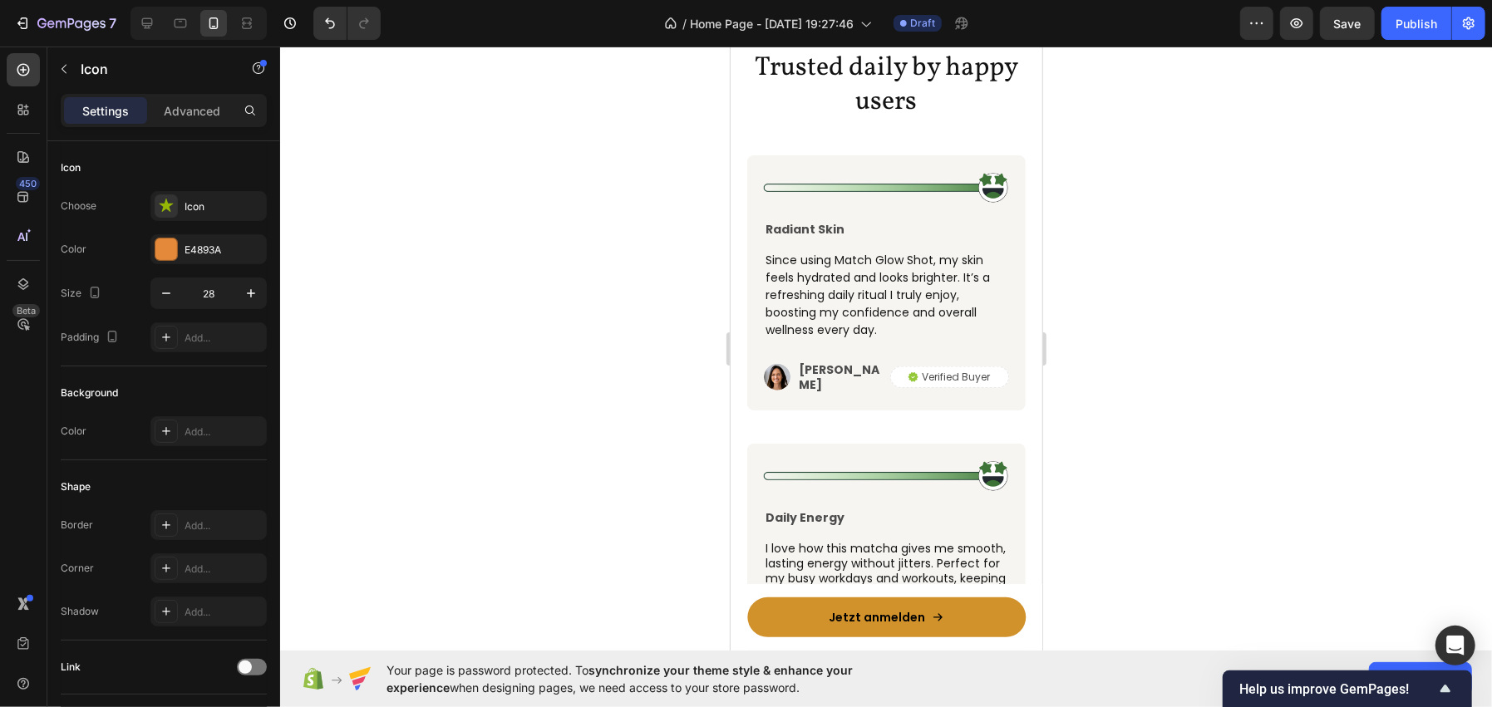
click at [899, 39] on icon at bounding box center [910, 27] width 23 height 23
click at [170, 208] on icon at bounding box center [166, 206] width 17 height 17
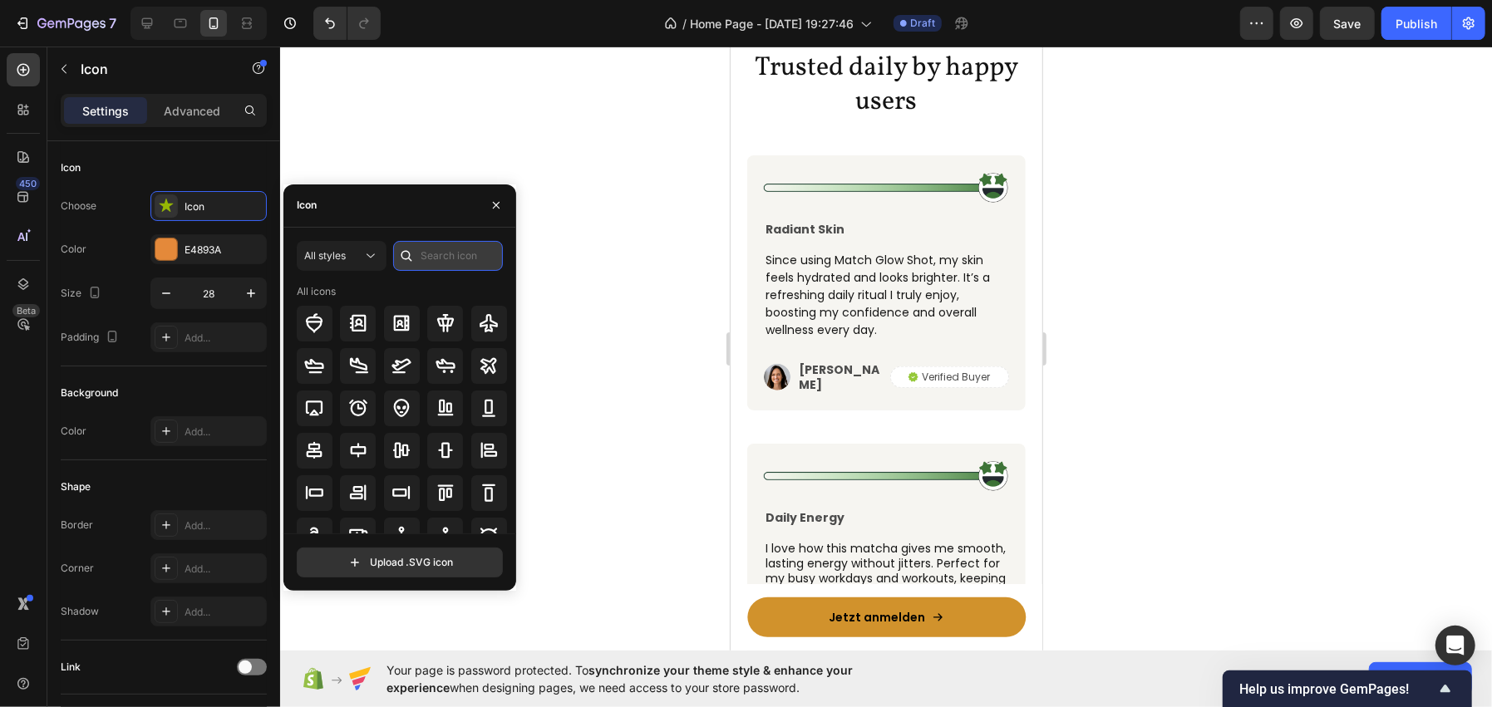
click at [458, 258] on input "text" at bounding box center [448, 256] width 110 height 30
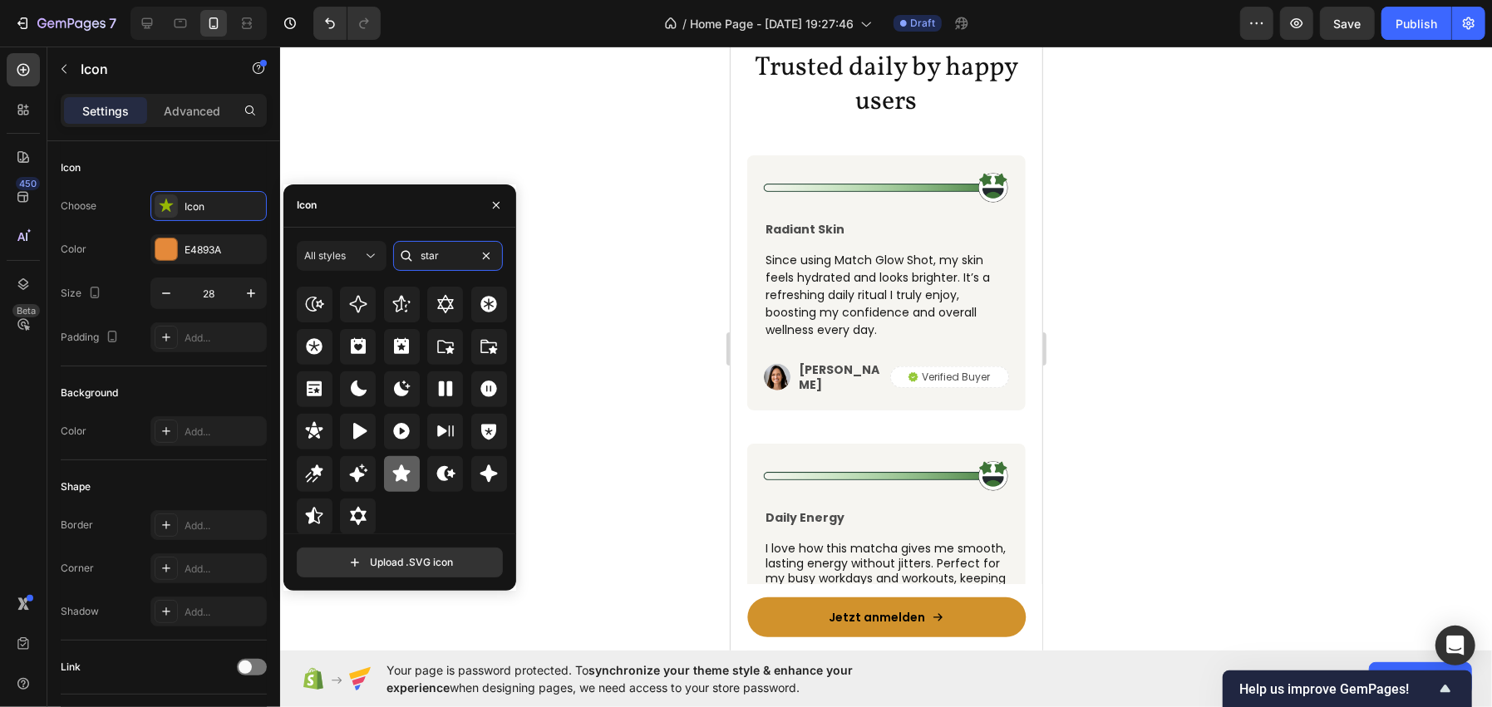
type input "star"
click at [414, 467] on div at bounding box center [402, 474] width 36 height 36
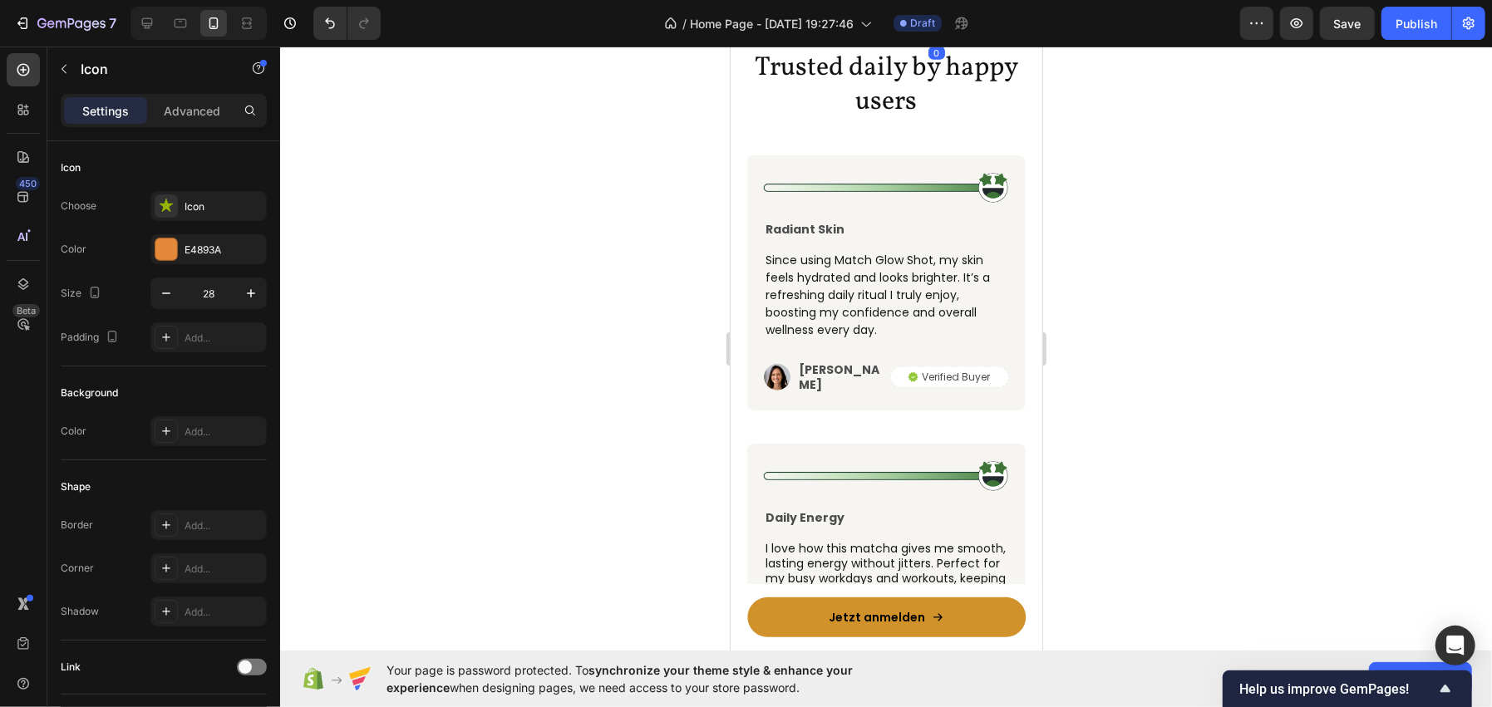
click at [939, 39] on icon at bounding box center [935, 27] width 23 height 23
click at [207, 210] on div "Icon" at bounding box center [224, 206] width 78 height 15
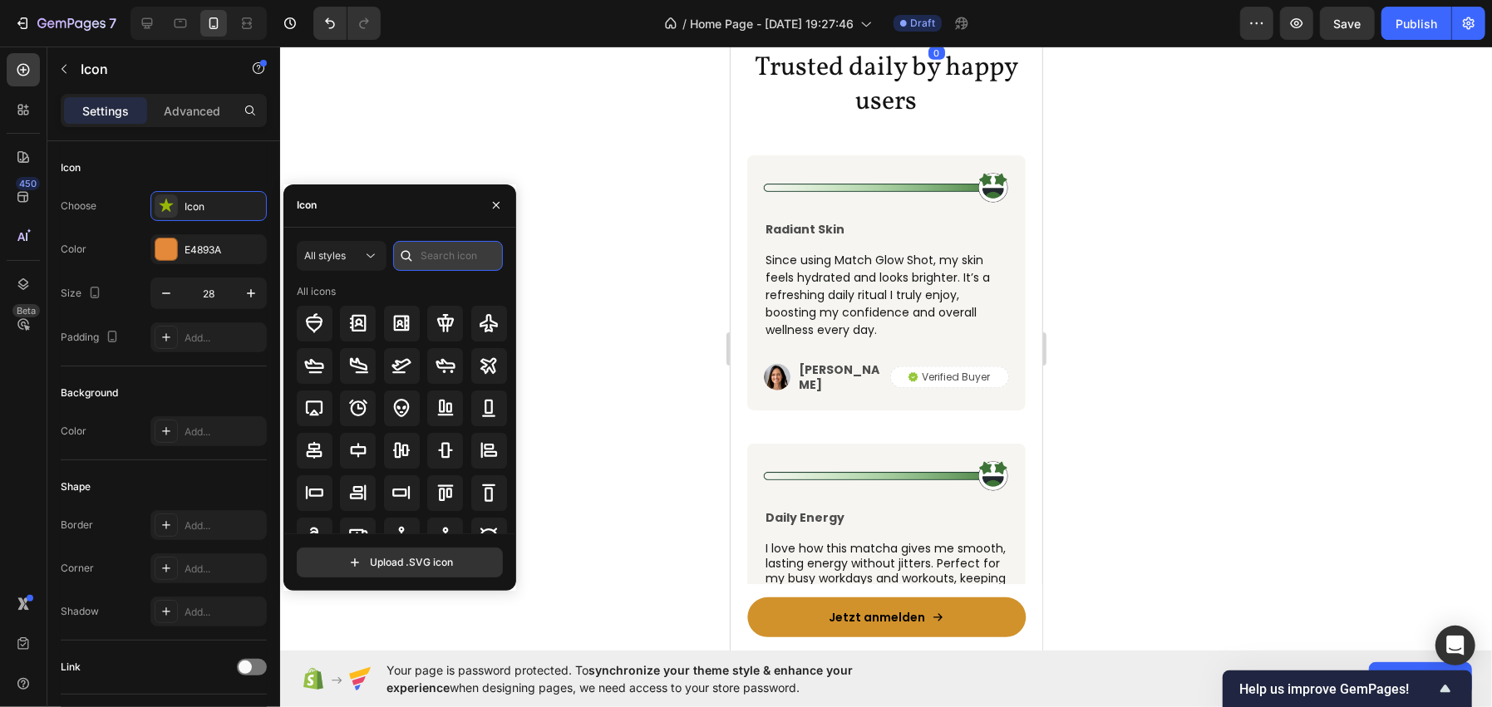
click at [438, 267] on input "text" at bounding box center [448, 256] width 110 height 30
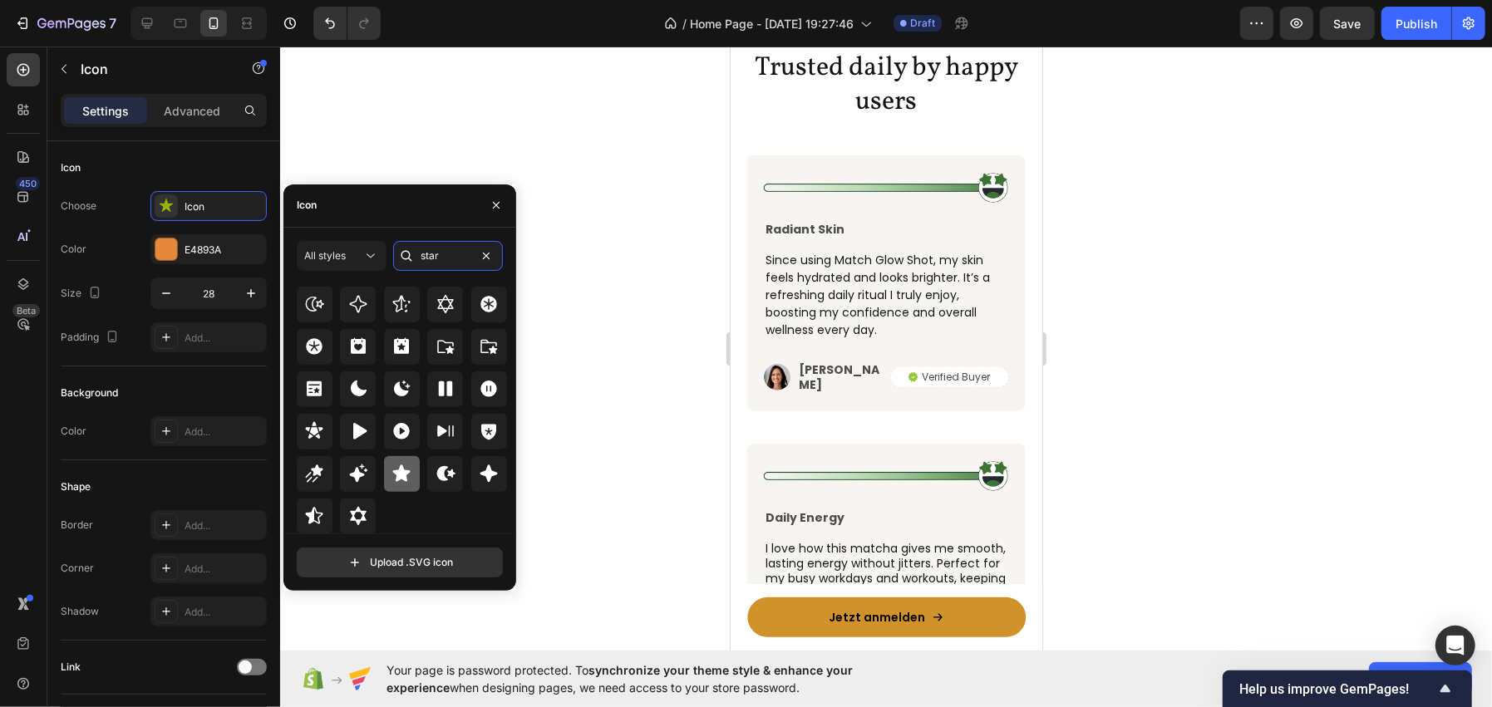
type input "star"
click at [402, 480] on icon at bounding box center [401, 473] width 17 height 17
click at [526, 145] on div at bounding box center [886, 377] width 1212 height 661
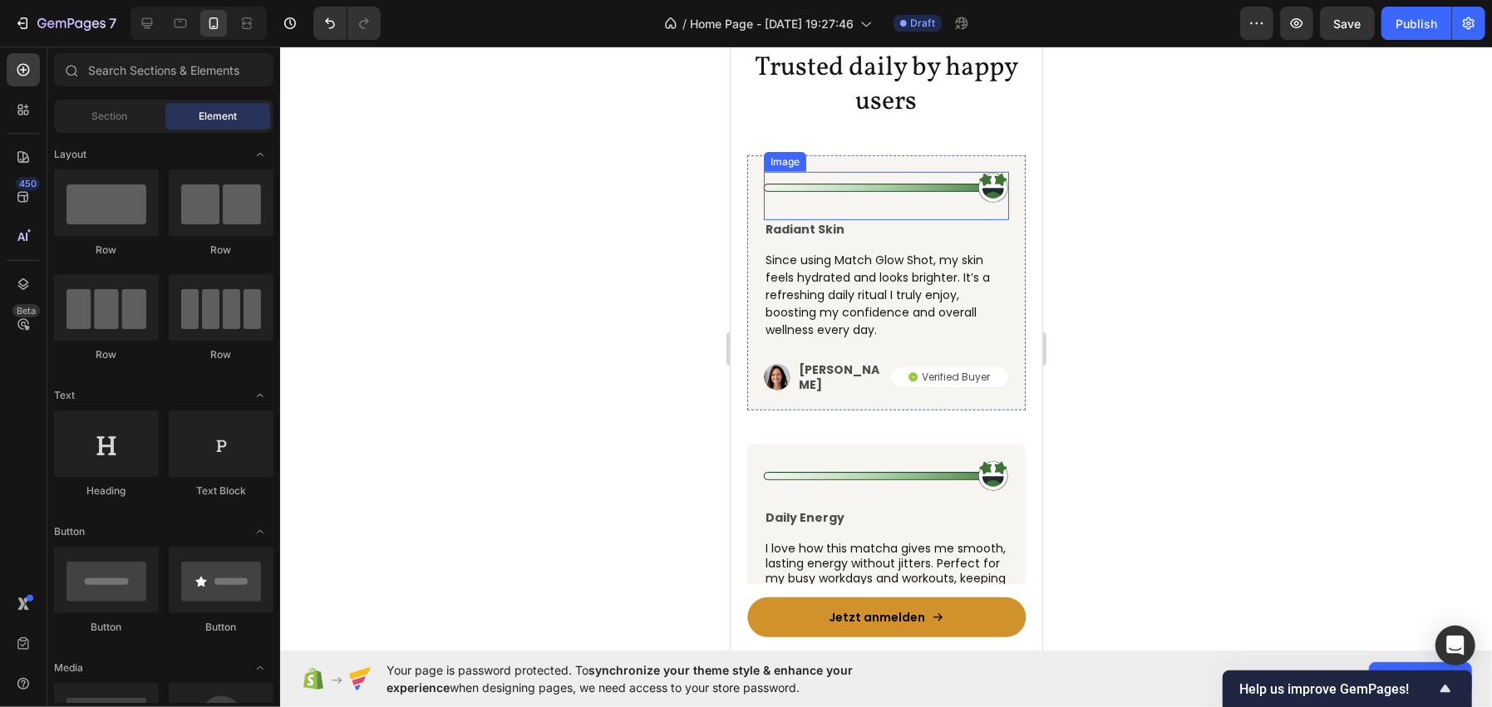
click at [952, 203] on img at bounding box center [885, 187] width 245 height 32
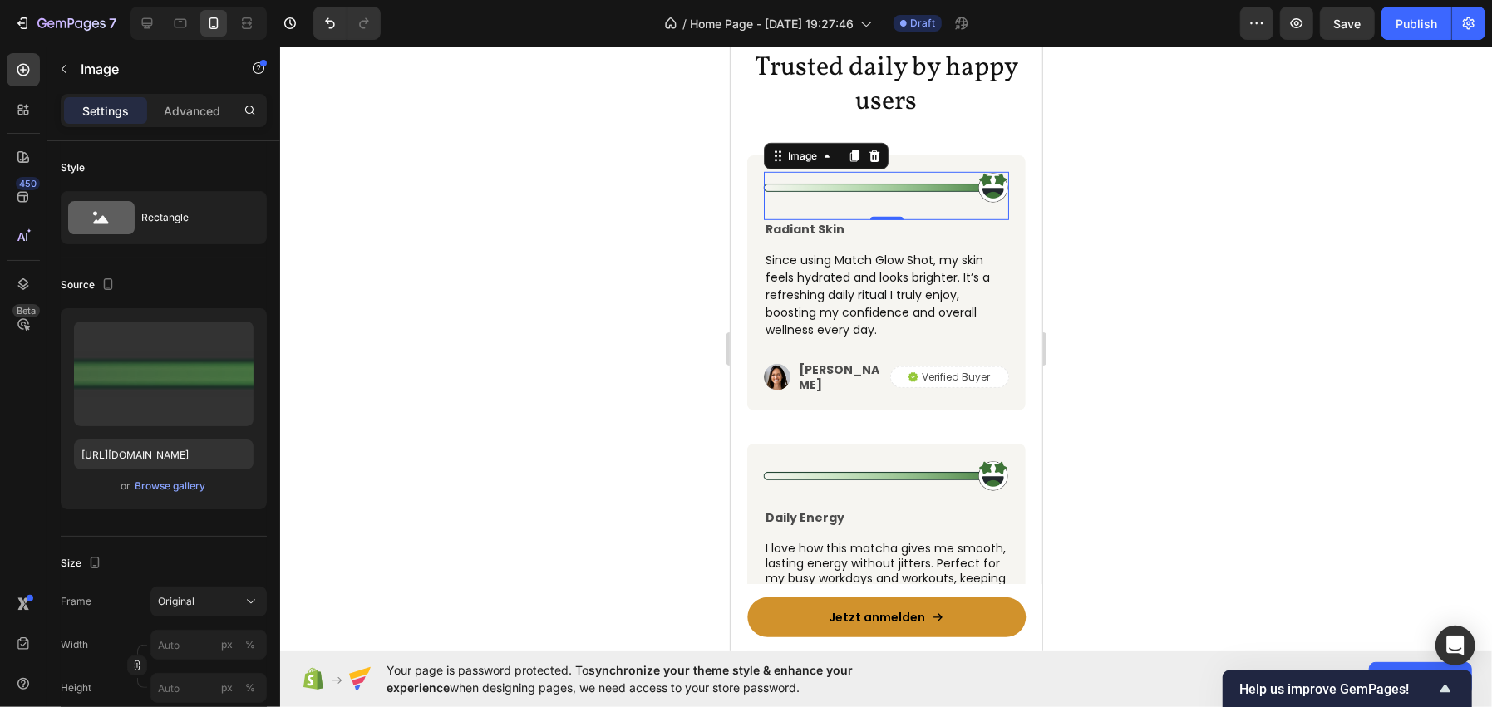
click at [603, 342] on div at bounding box center [886, 377] width 1212 height 661
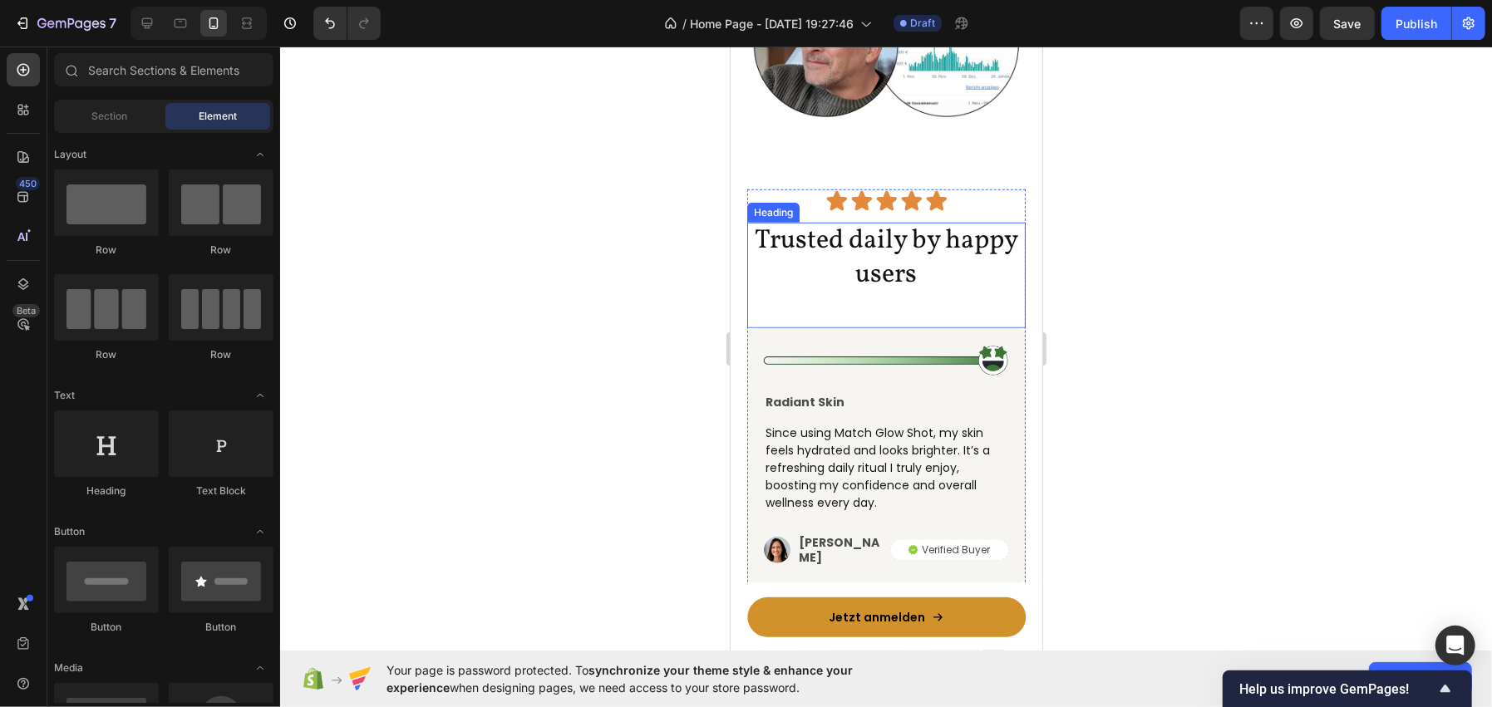
scroll to position [5294, 0]
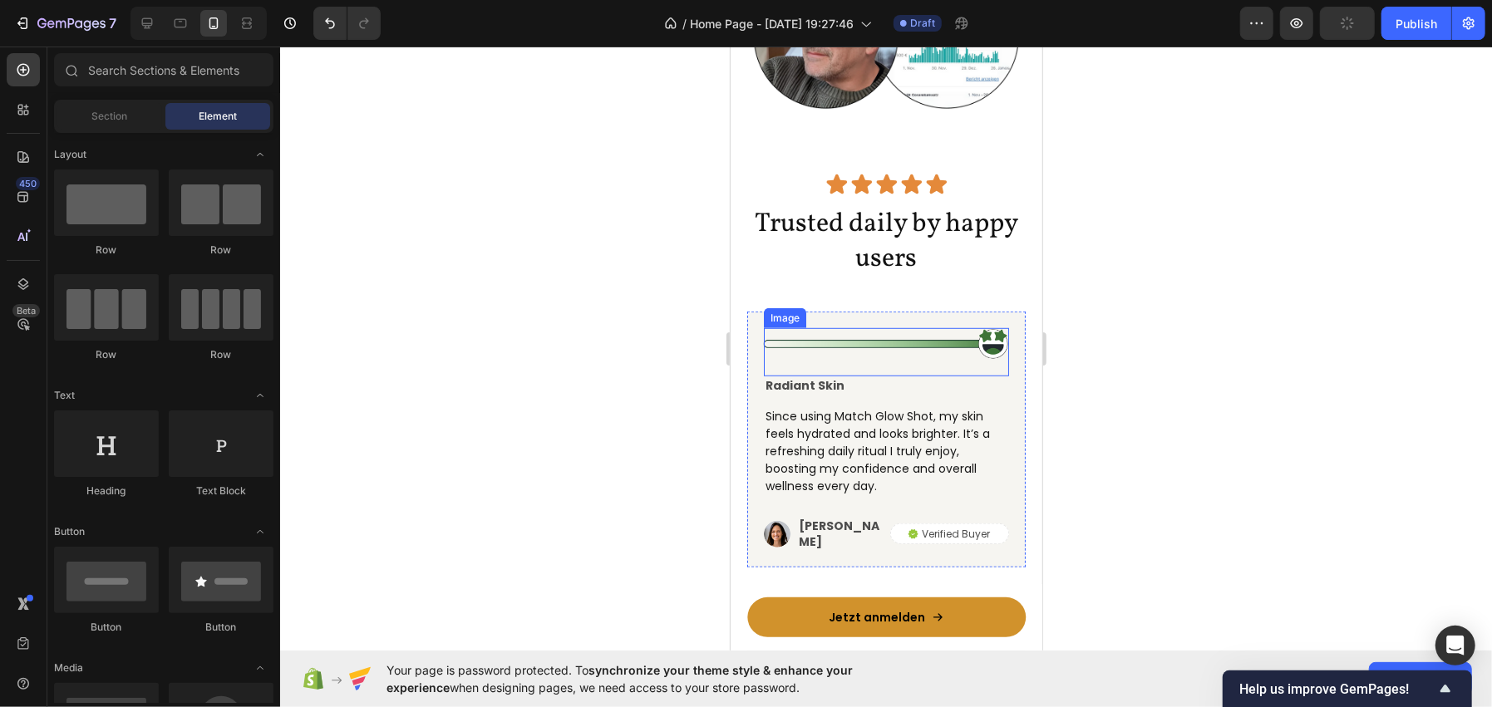
click at [832, 351] on img at bounding box center [885, 343] width 245 height 32
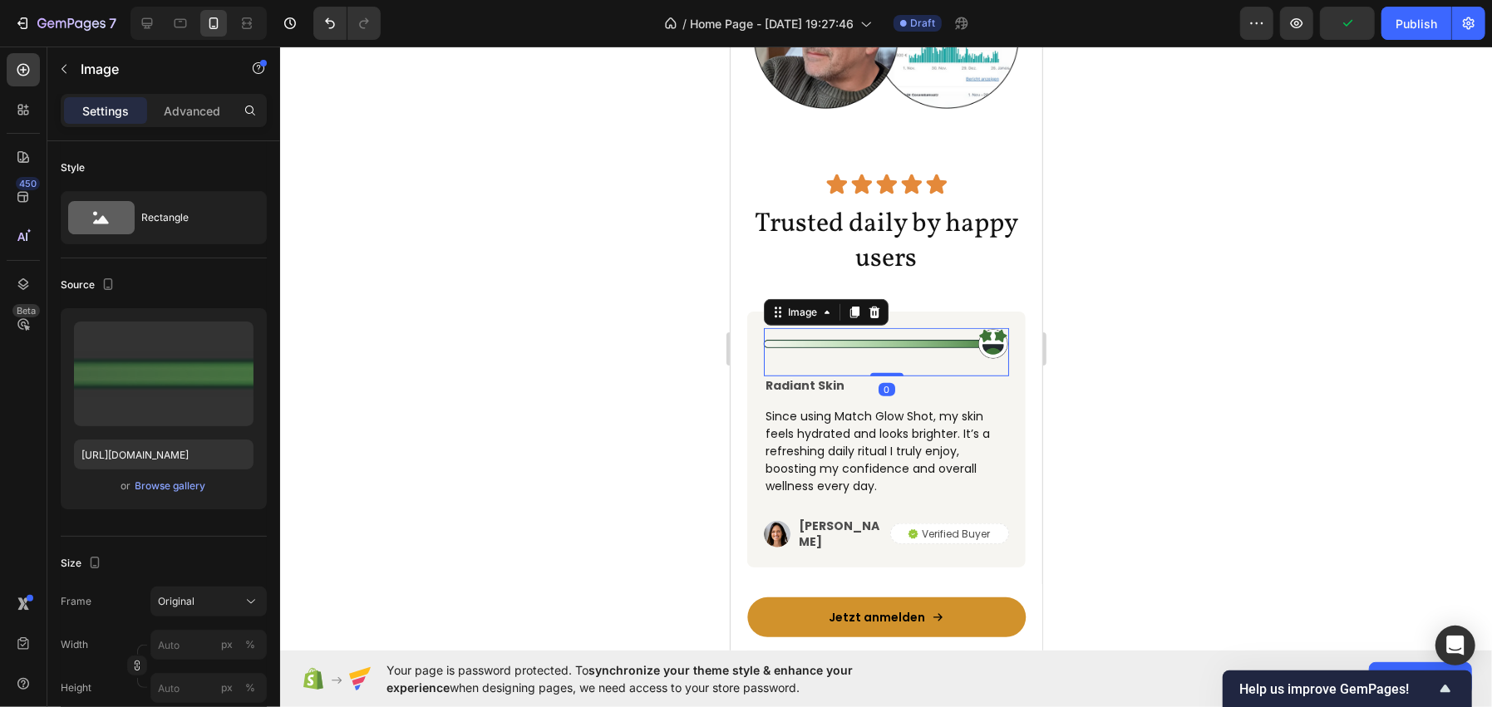
click at [564, 324] on div at bounding box center [886, 377] width 1212 height 661
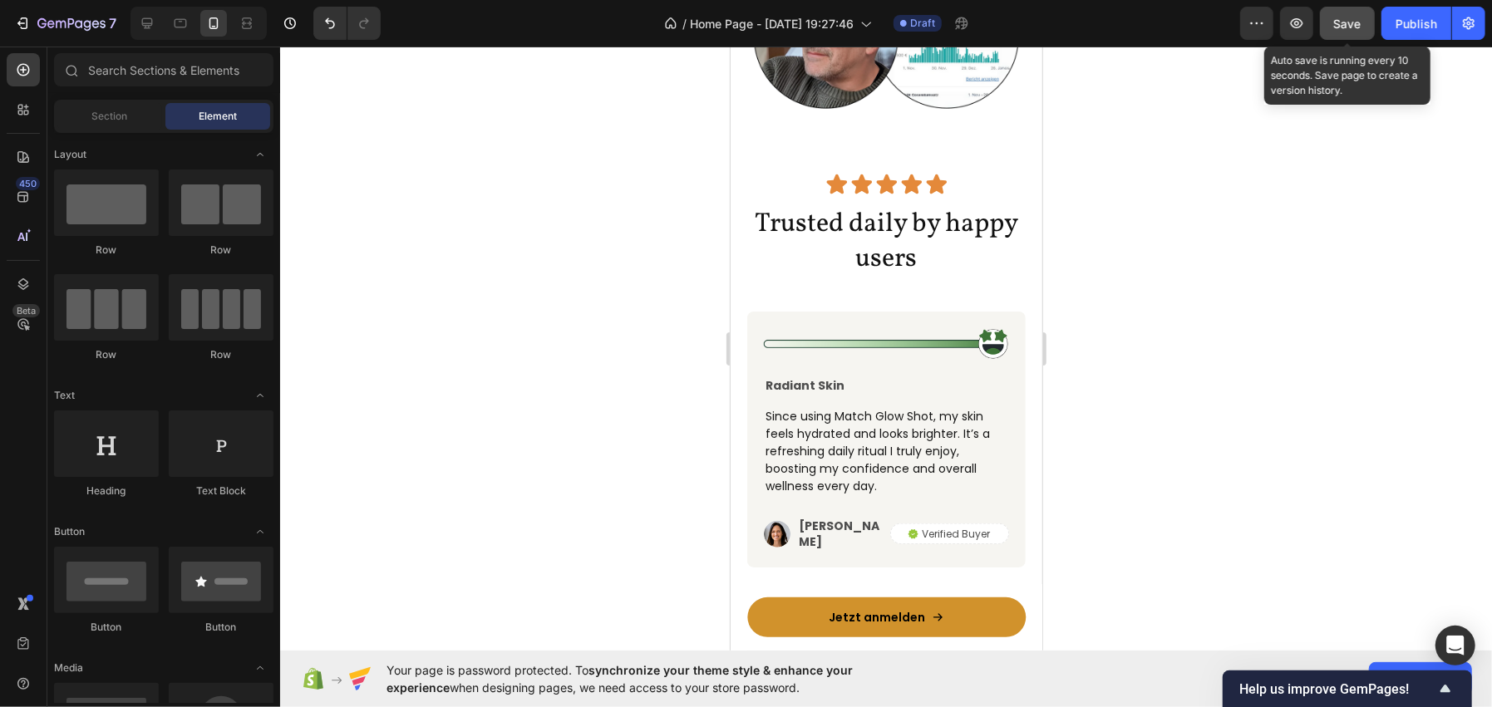
click at [1341, 21] on span "Save" at bounding box center [1347, 24] width 27 height 14
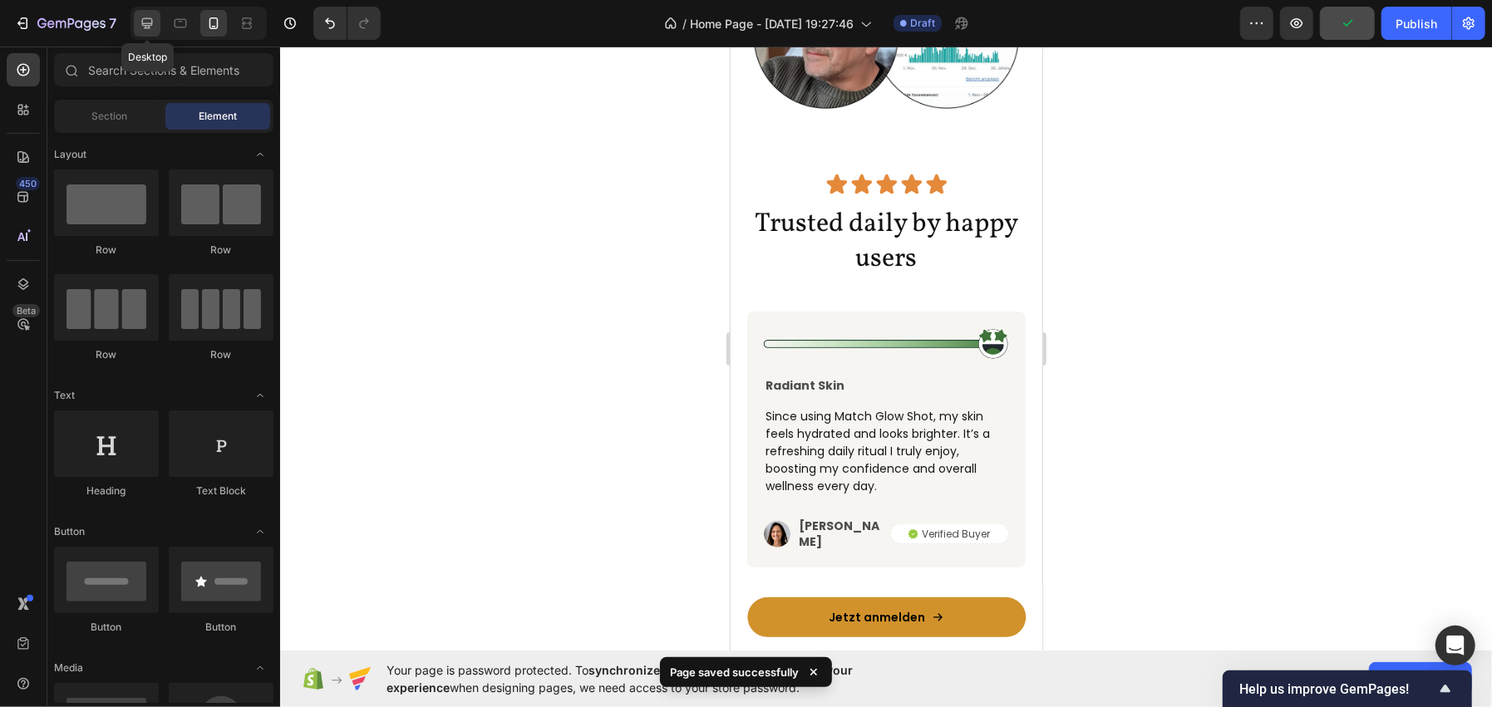
click at [158, 19] on div at bounding box center [147, 23] width 27 height 27
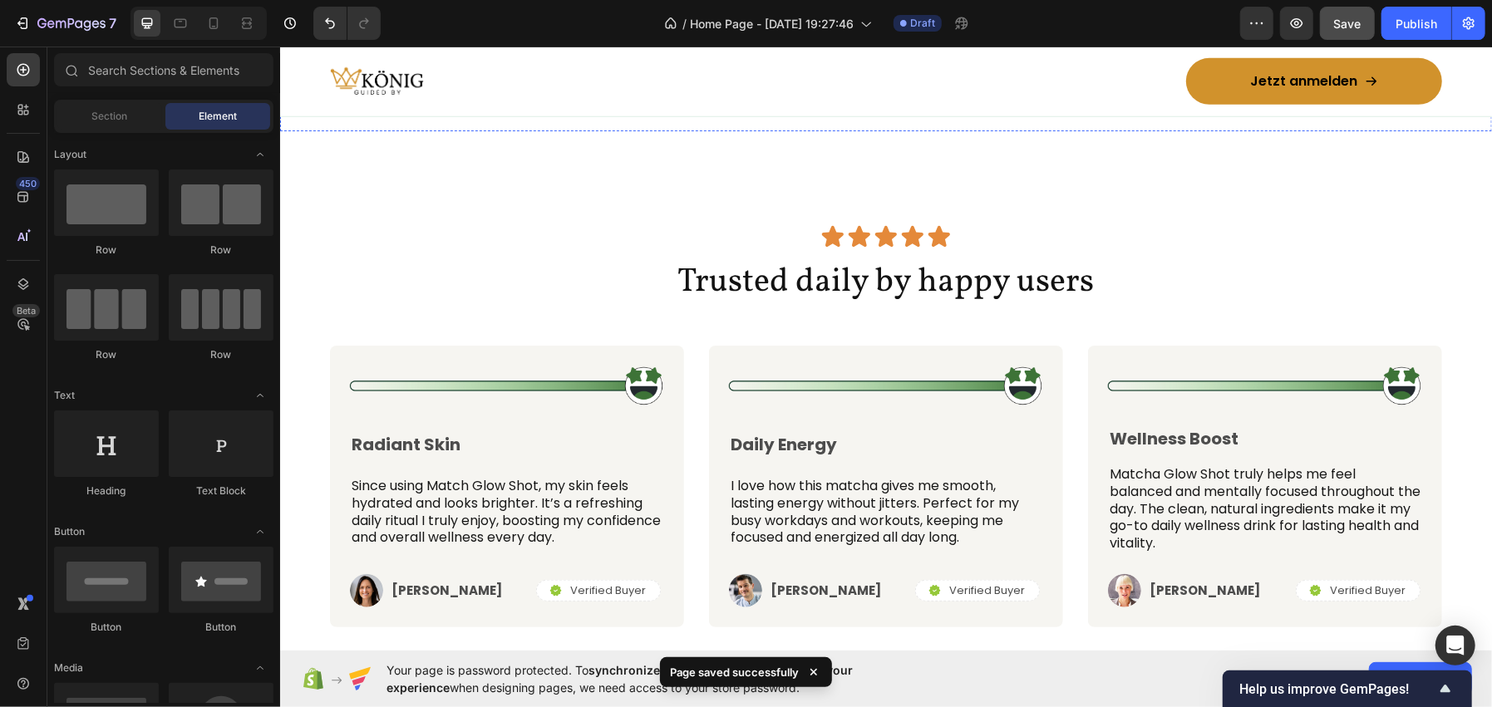
scroll to position [5664, 0]
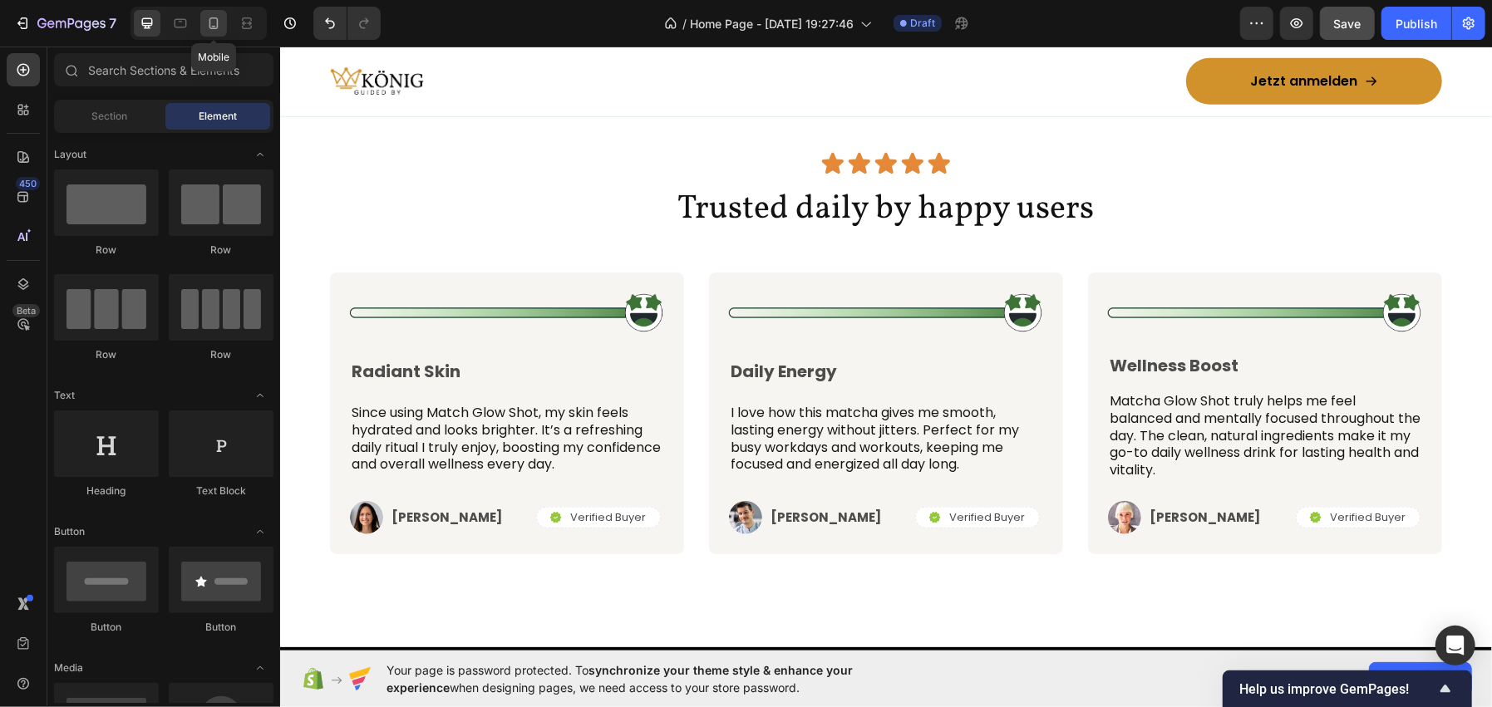
click at [201, 25] on div at bounding box center [213, 23] width 27 height 27
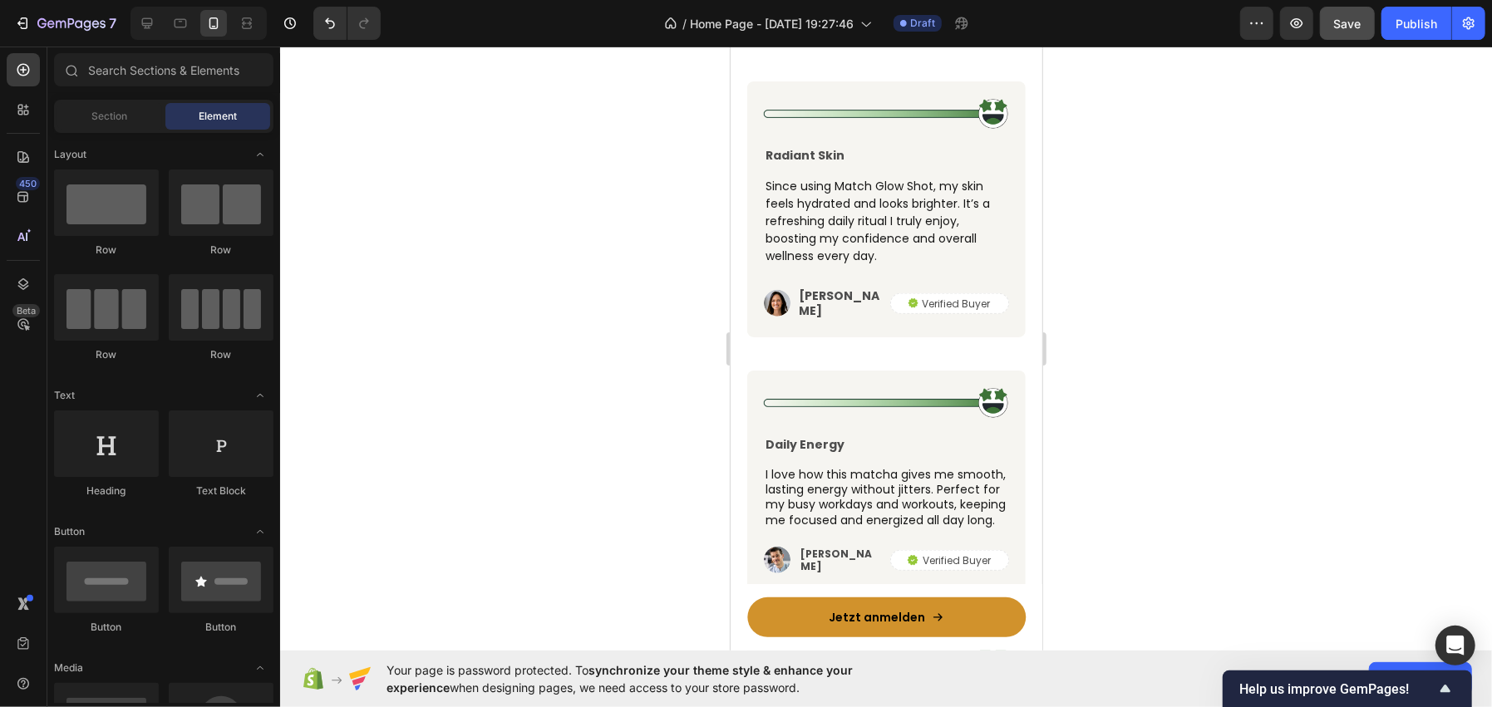
scroll to position [5699, 0]
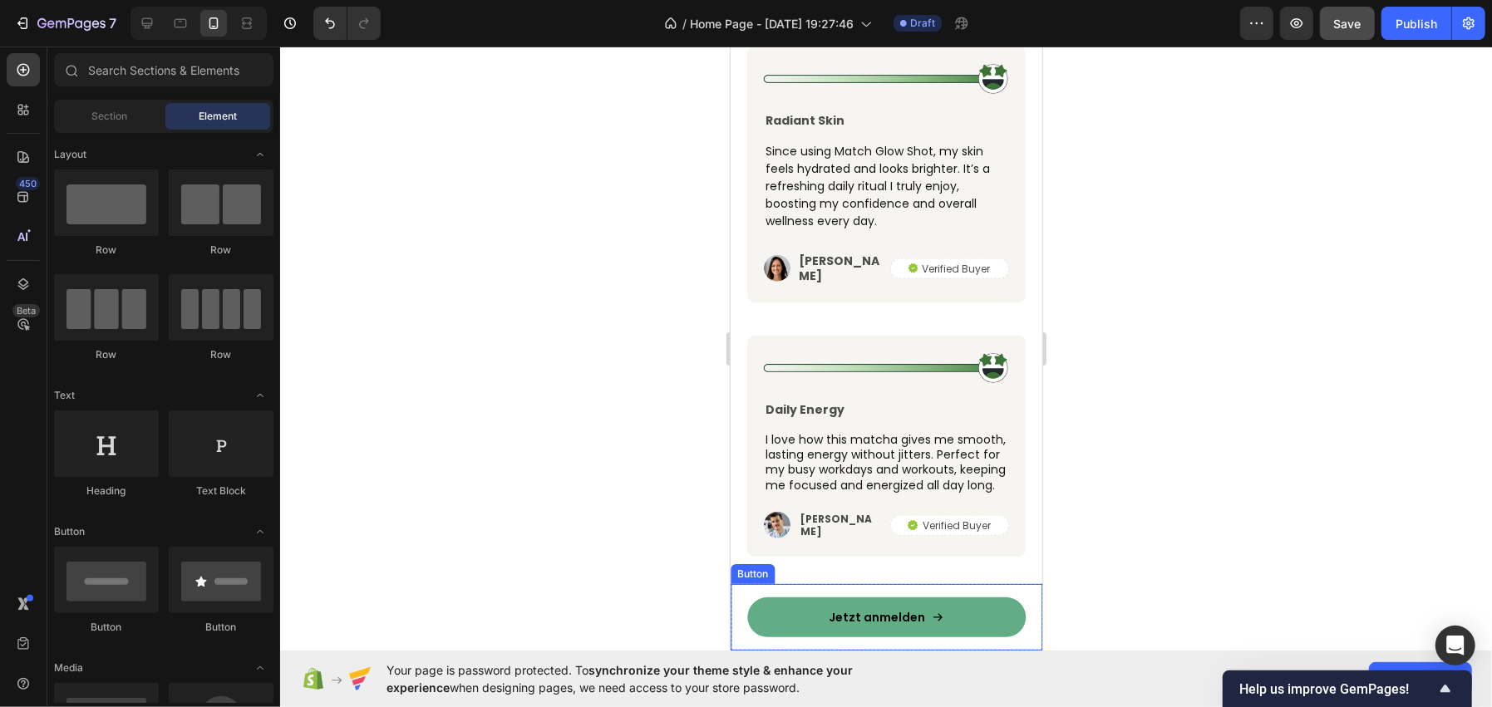
click at [751, 621] on link "Jetzt anmelden" at bounding box center [885, 617] width 278 height 40
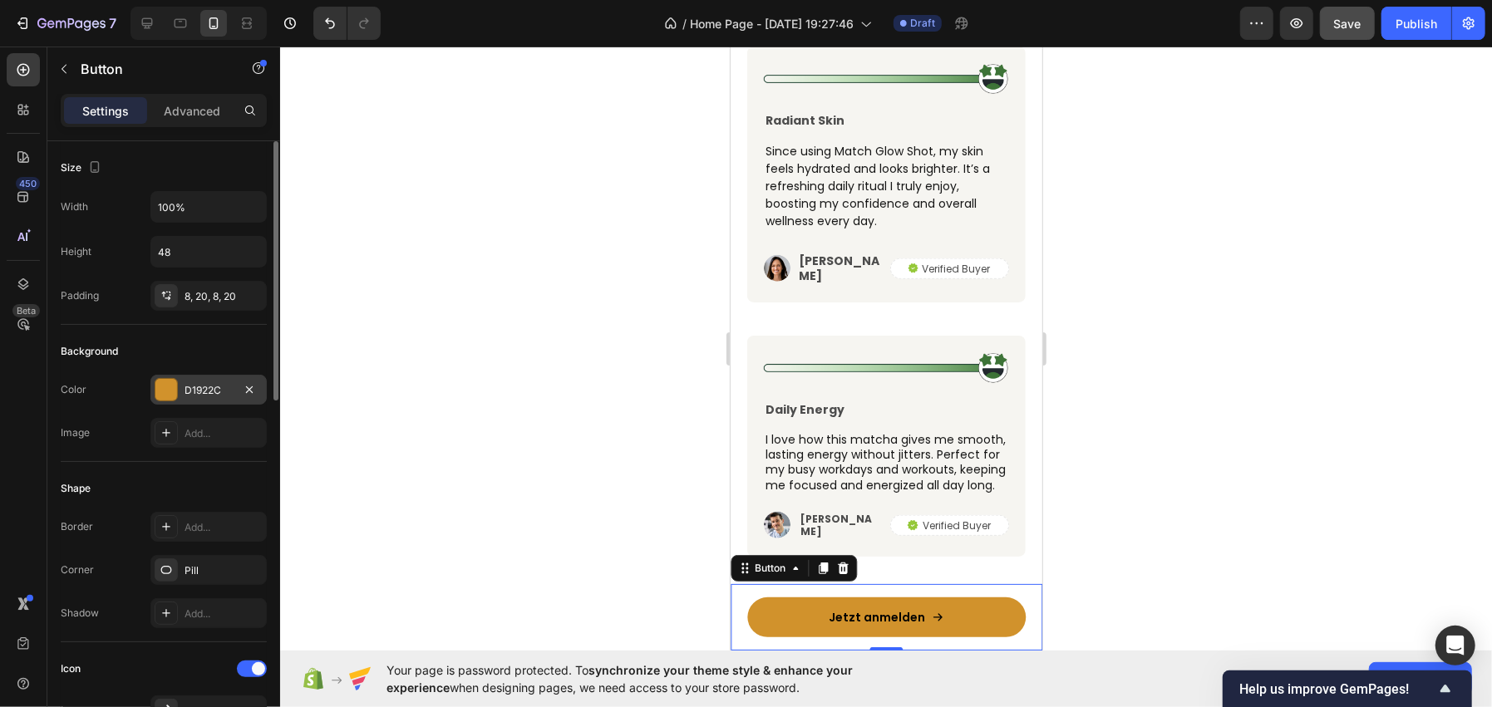
click at [219, 391] on div "D1922C" at bounding box center [209, 390] width 48 height 15
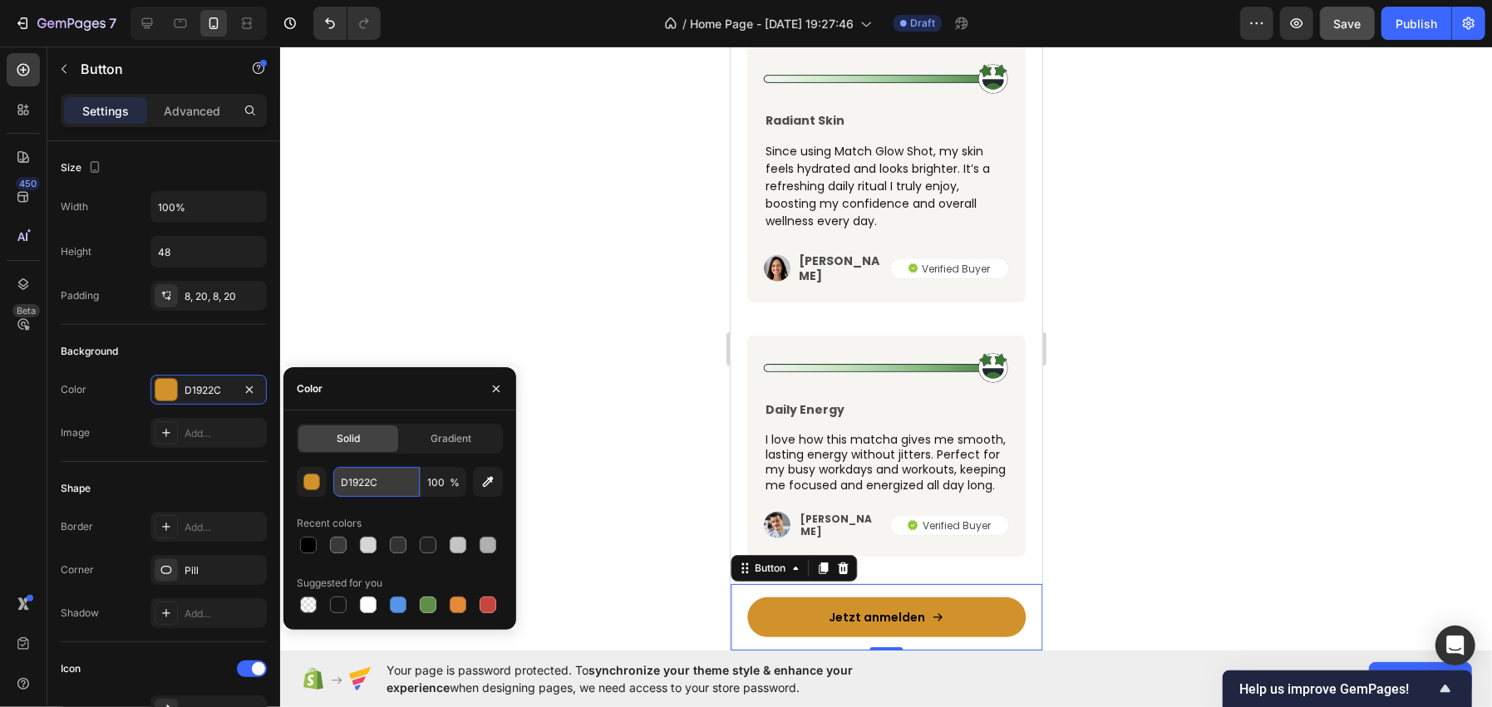
click at [359, 480] on input "D1922C" at bounding box center [376, 482] width 86 height 30
click at [498, 382] on icon "button" at bounding box center [496, 388] width 13 height 13
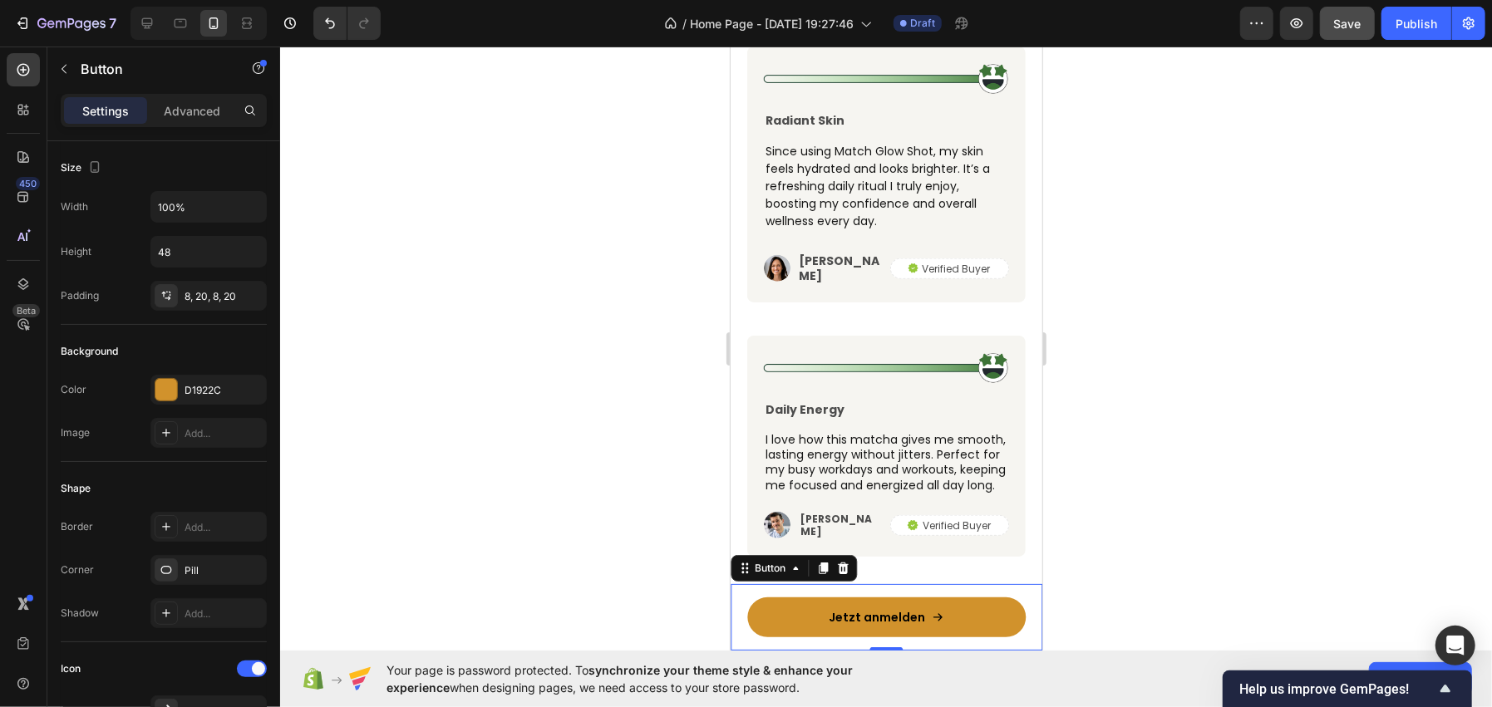
click at [474, 307] on div at bounding box center [886, 377] width 1212 height 661
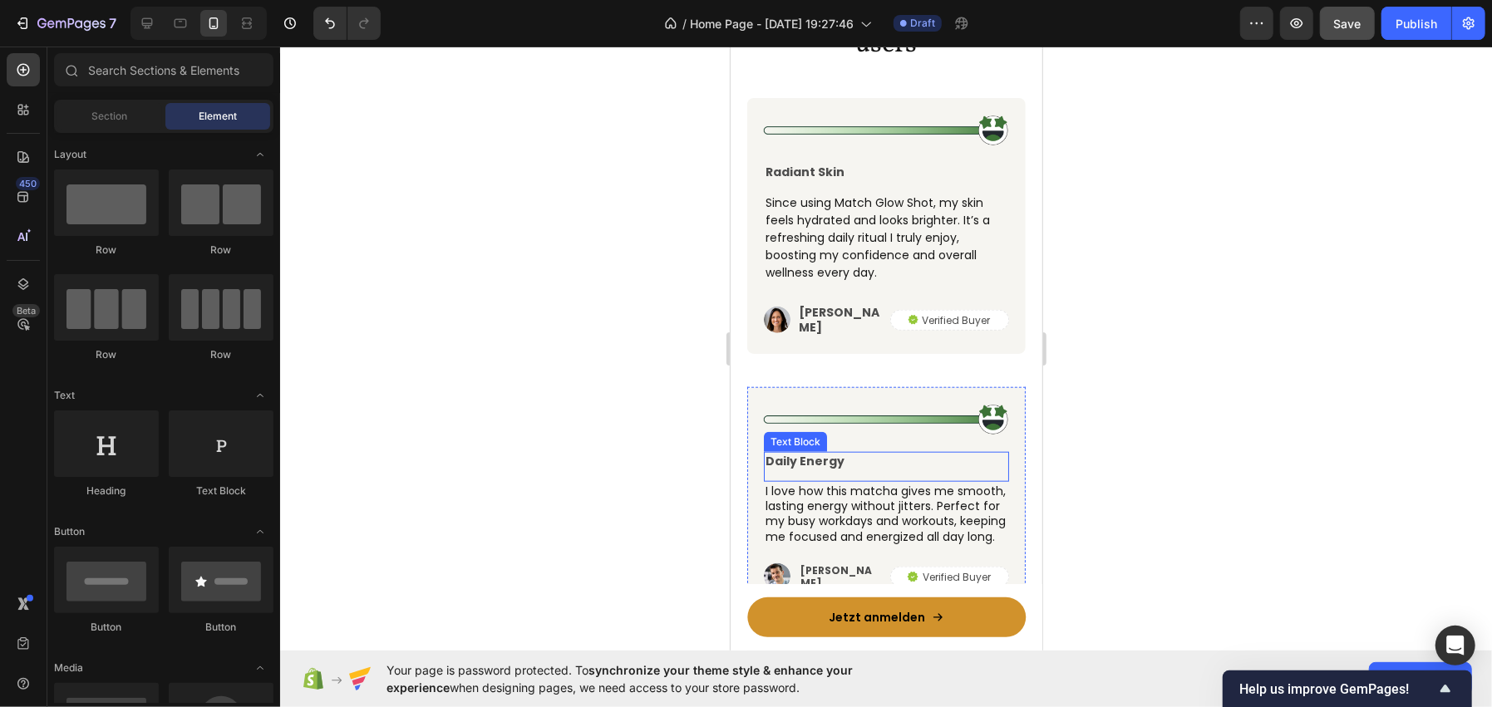
scroll to position [5616, 0]
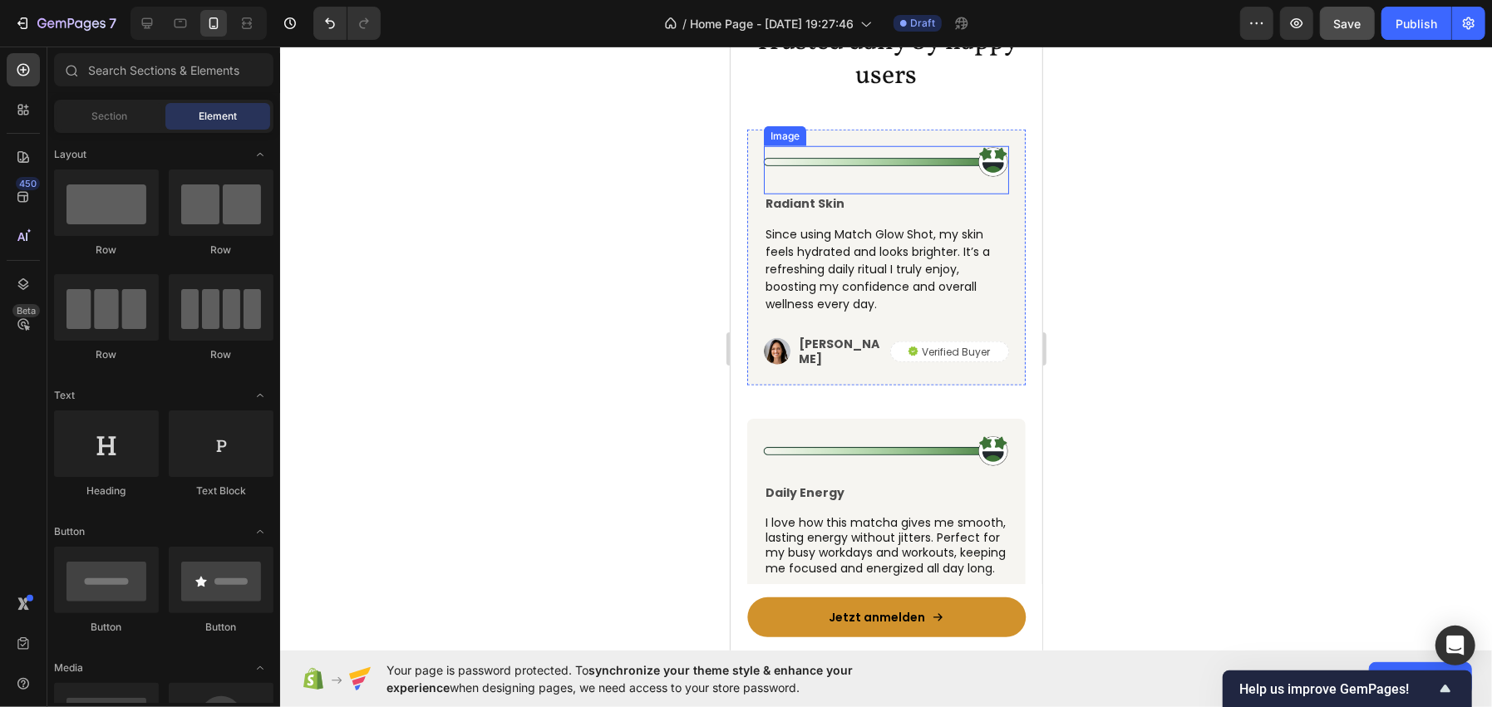
click at [873, 161] on img at bounding box center [885, 161] width 245 height 32
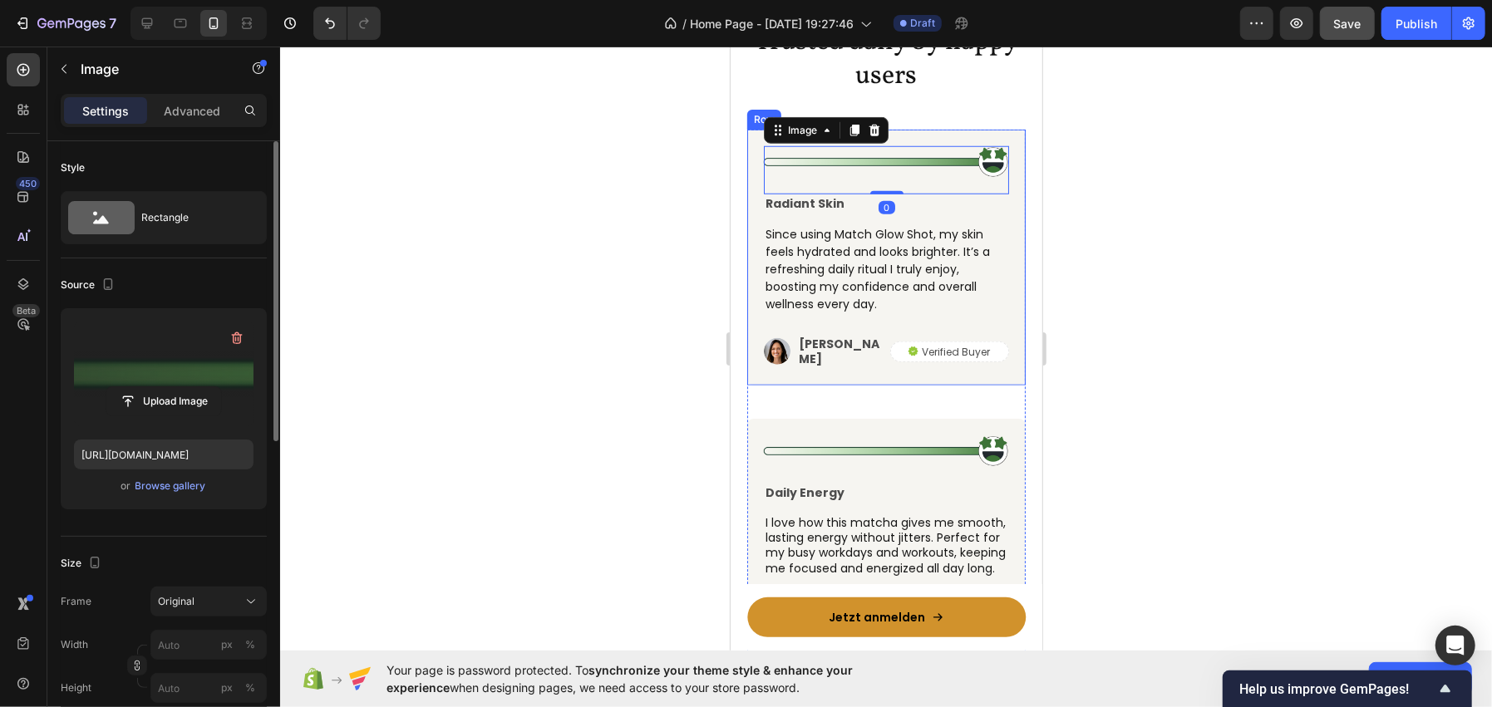
click at [170, 384] on label at bounding box center [164, 374] width 180 height 105
click at [170, 387] on input "file" at bounding box center [163, 401] width 115 height 28
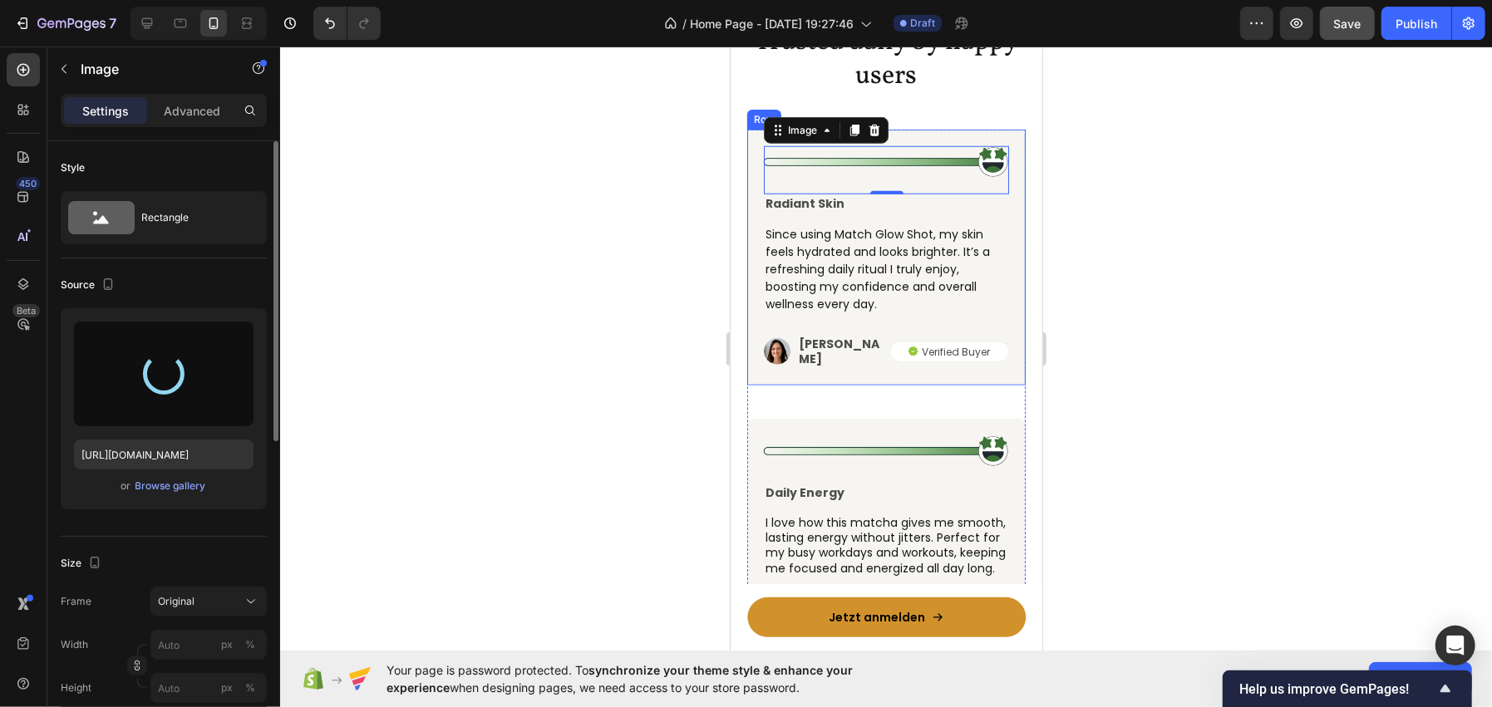
type input "https://cdn.shopify.com/s/files/1/0962/6039/1259/files/gempages_586445511985201…"
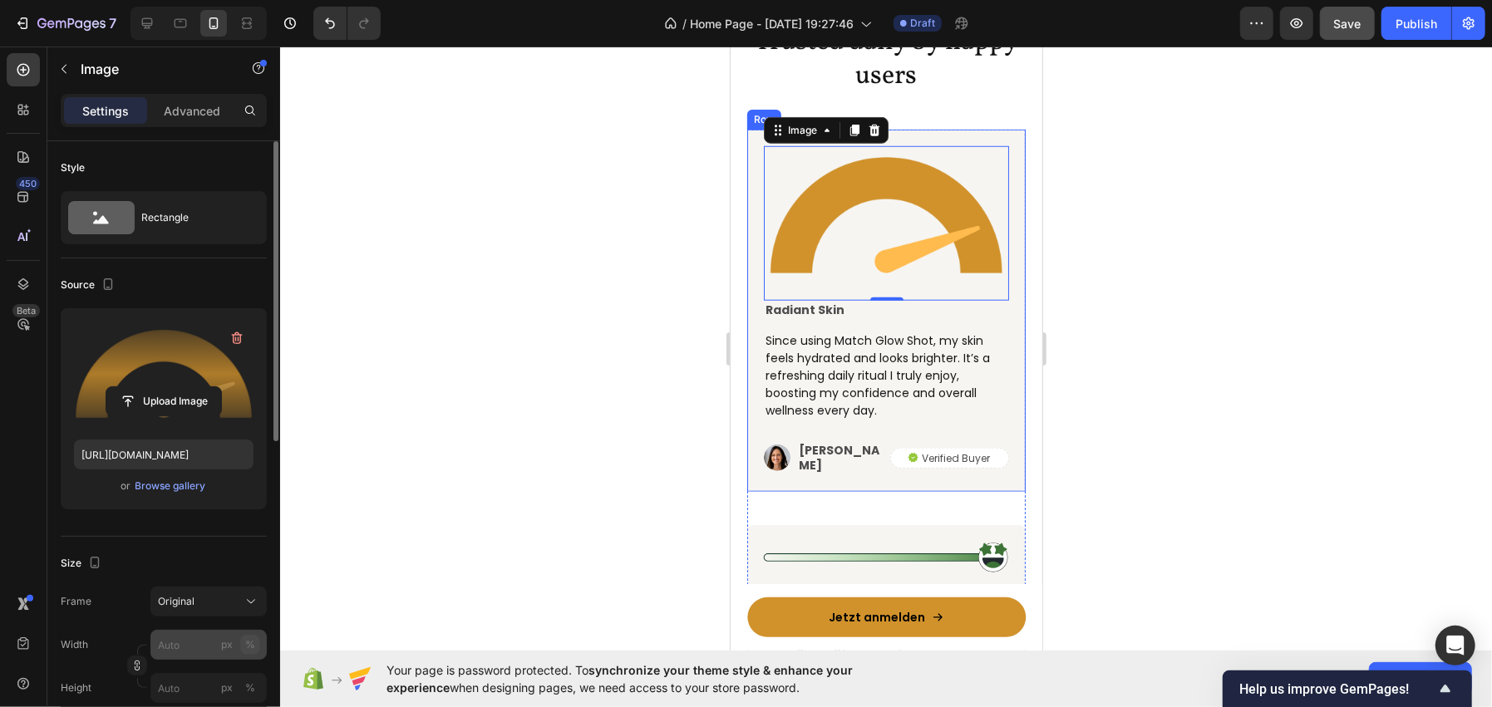
click at [246, 647] on div "%" at bounding box center [250, 644] width 10 height 15
click at [168, 647] on input "px %" at bounding box center [208, 645] width 116 height 30
click at [178, 652] on input "px %" at bounding box center [208, 645] width 116 height 30
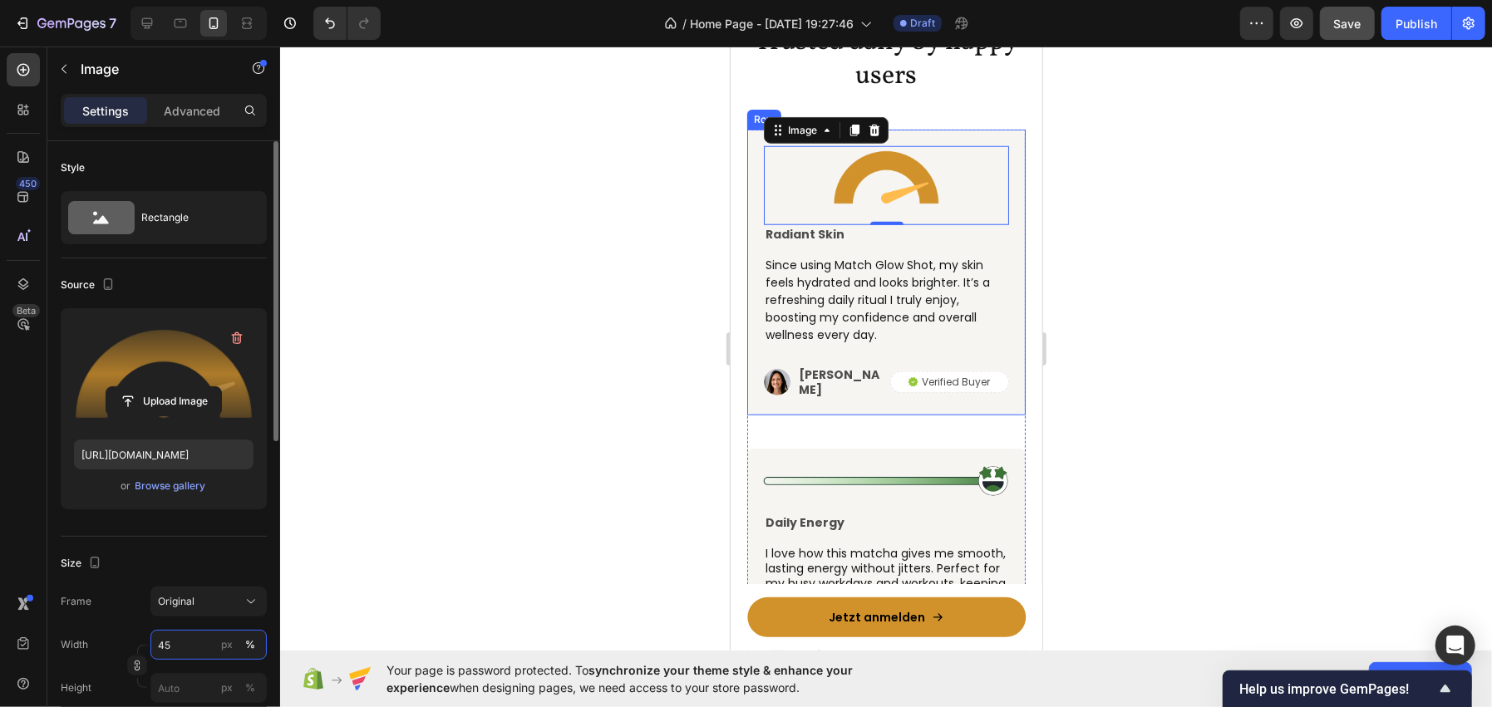
click at [178, 652] on input "45" at bounding box center [208, 645] width 116 height 30
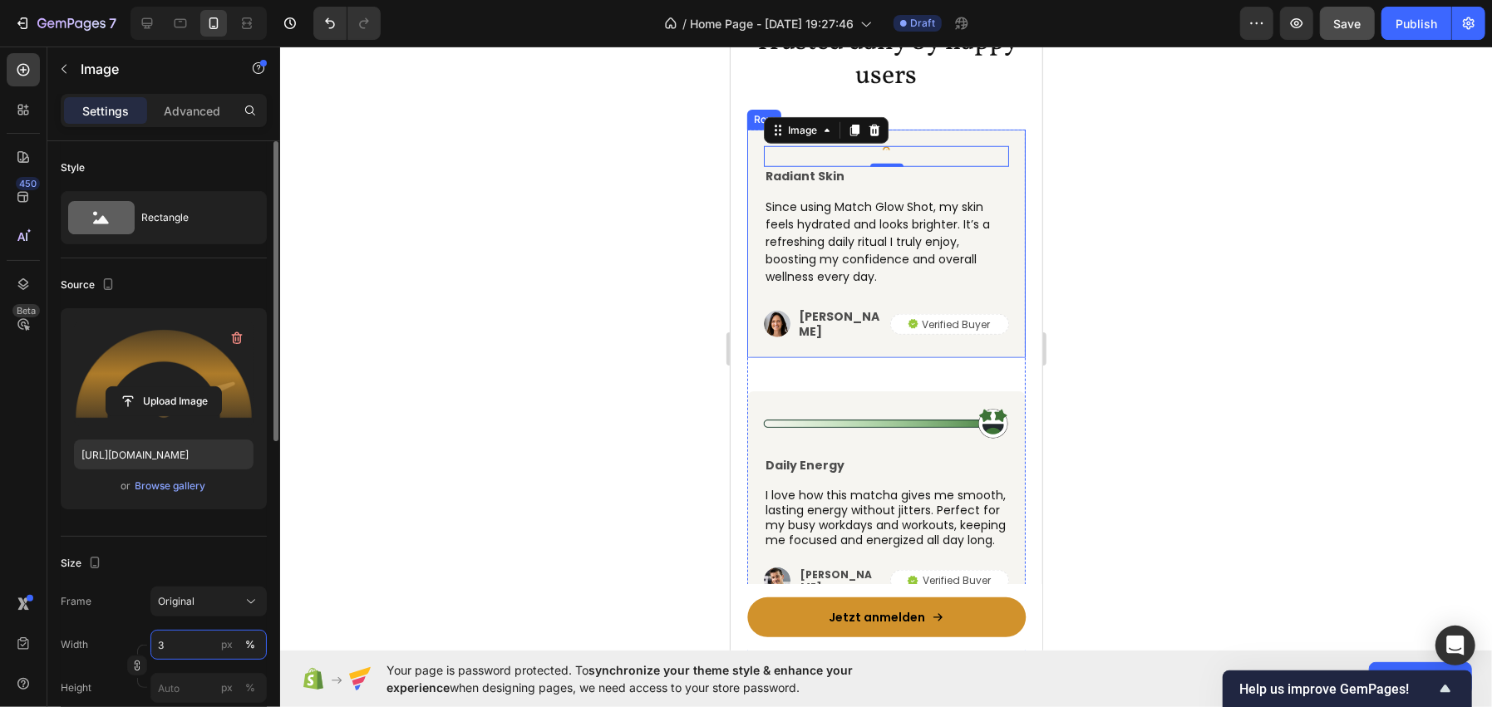
type input "35"
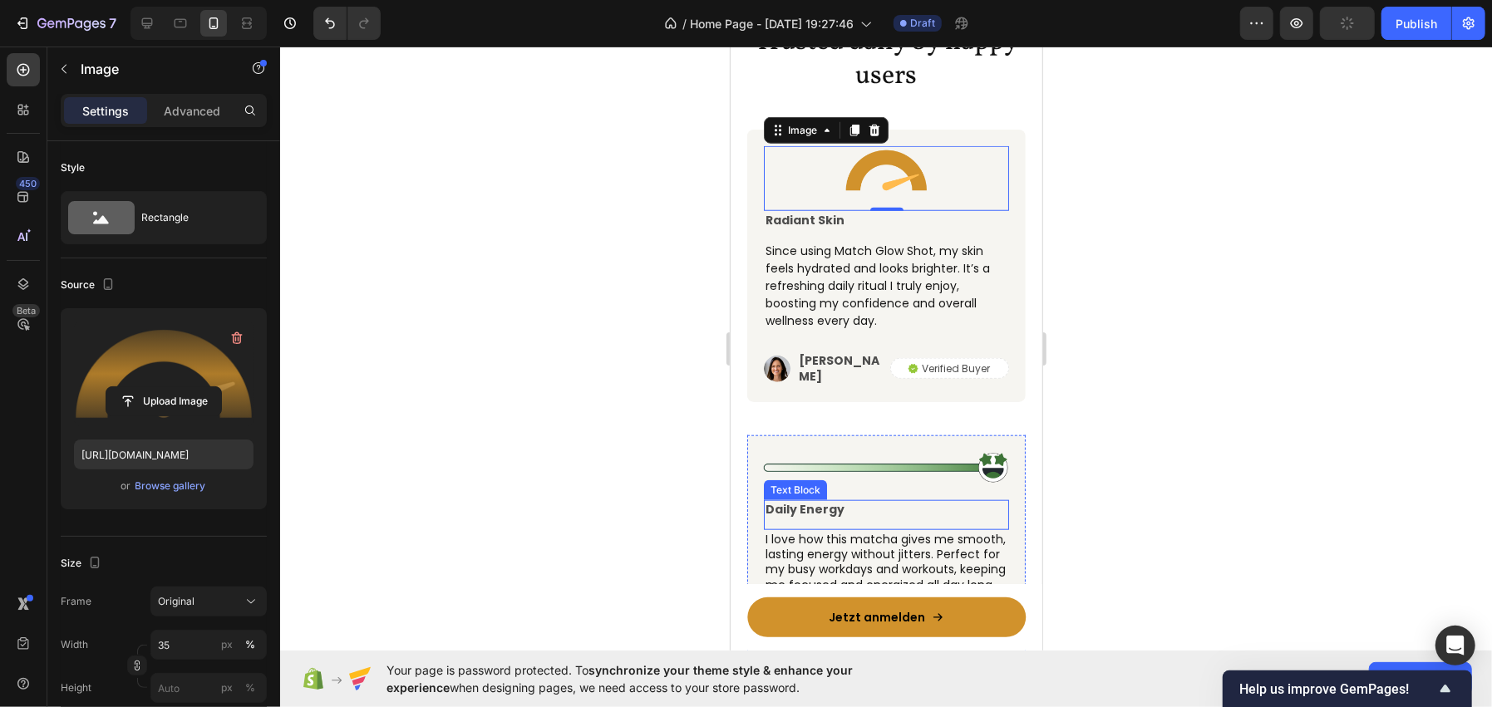
click at [831, 458] on img at bounding box center [885, 467] width 245 height 32
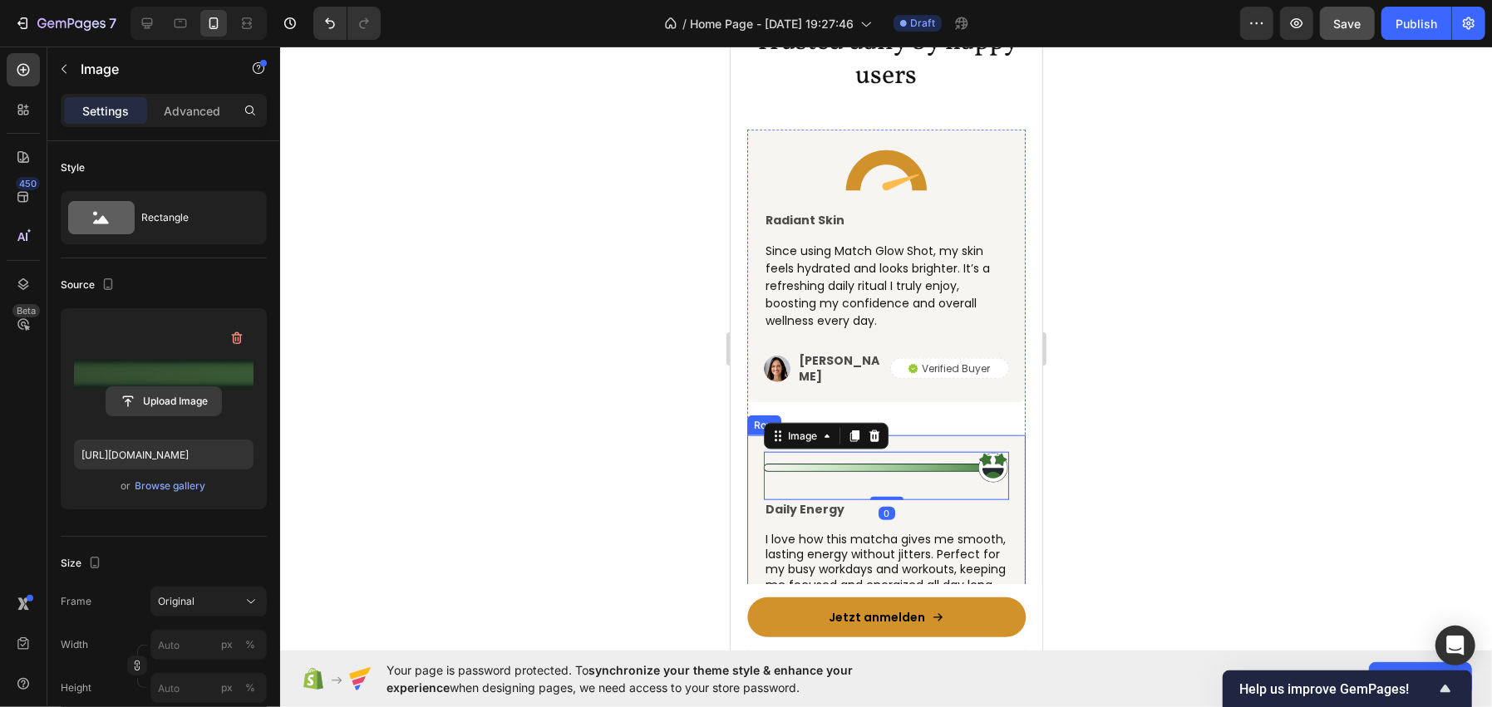
click at [148, 396] on input "file" at bounding box center [163, 401] width 115 height 28
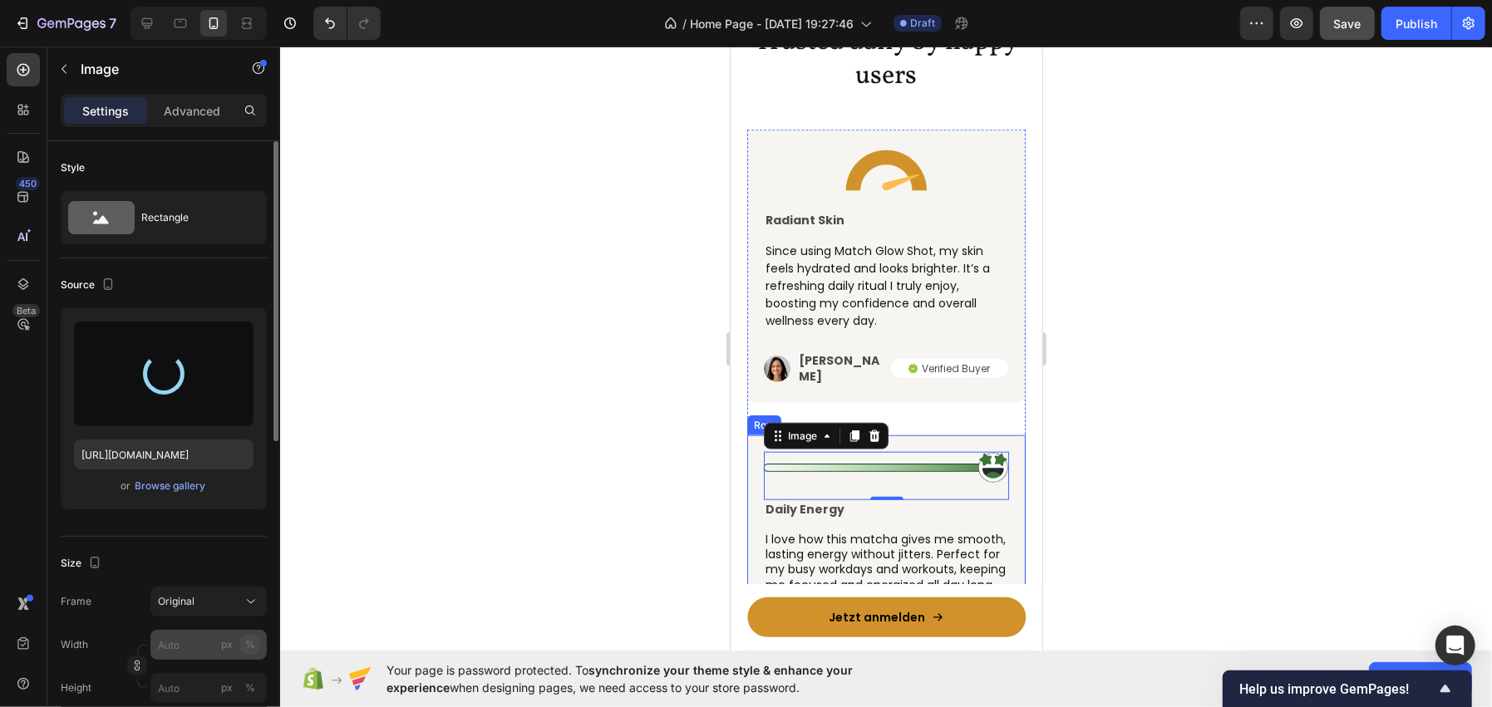
type input "https://cdn.shopify.com/s/files/1/0962/6039/1259/files/gempages_586445511985201…"
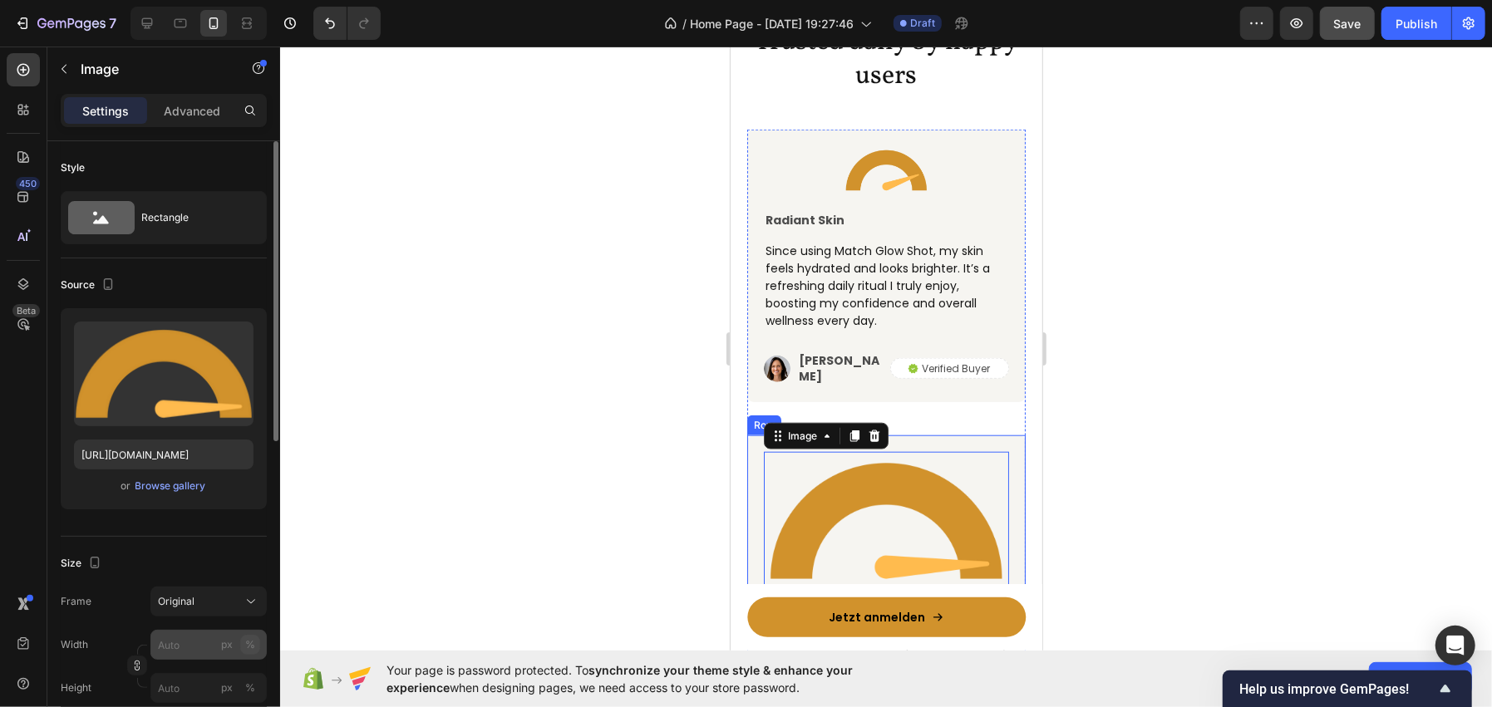
click at [250, 651] on div "%" at bounding box center [250, 644] width 10 height 15
type input "35"
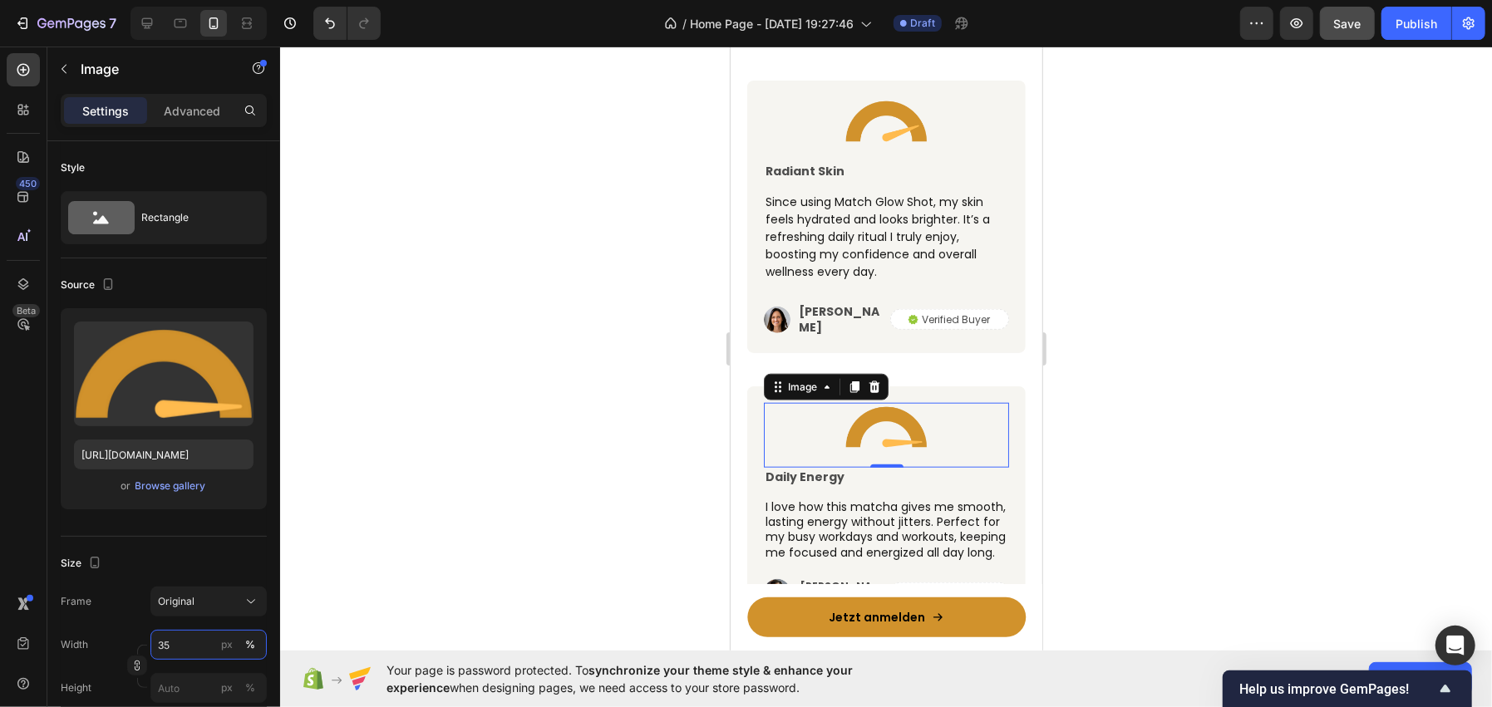
scroll to position [5782, 0]
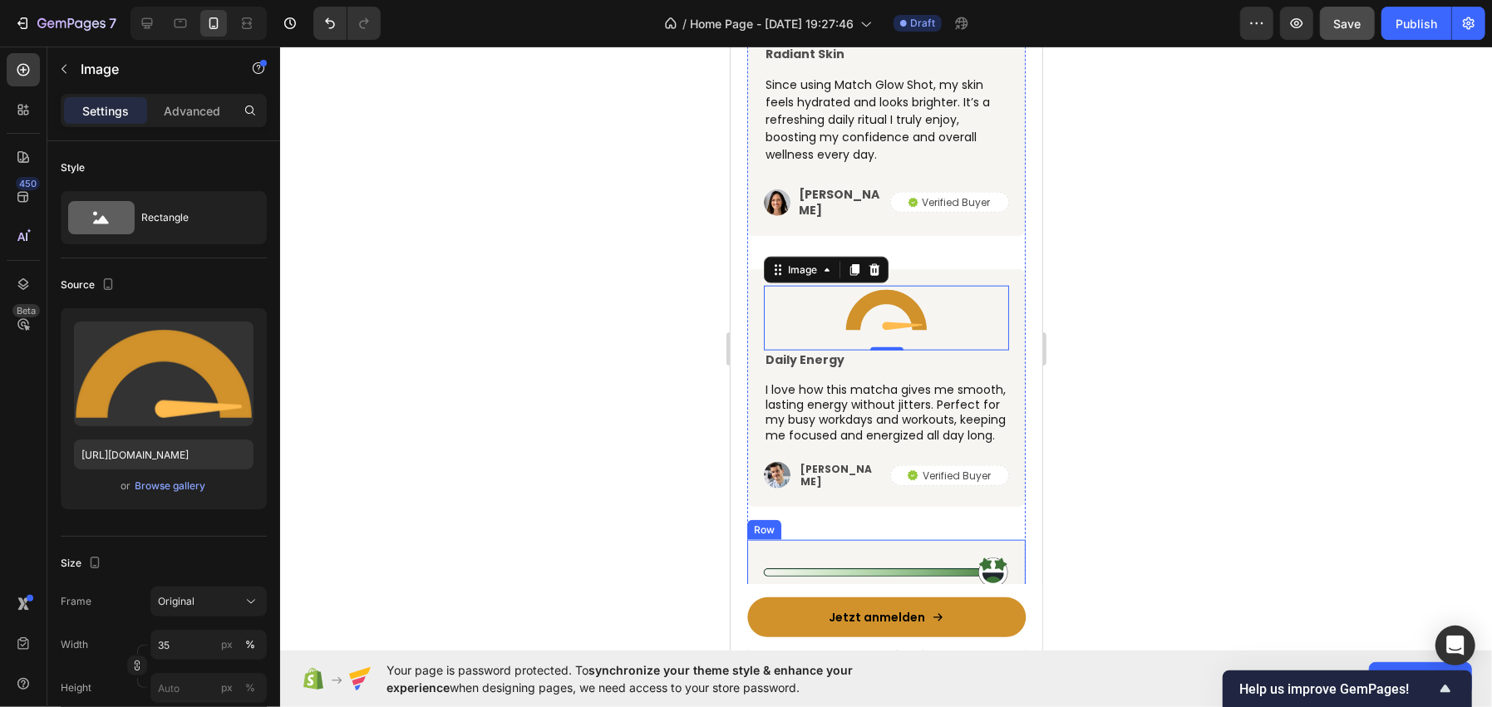
click at [846, 573] on img at bounding box center [885, 572] width 245 height 32
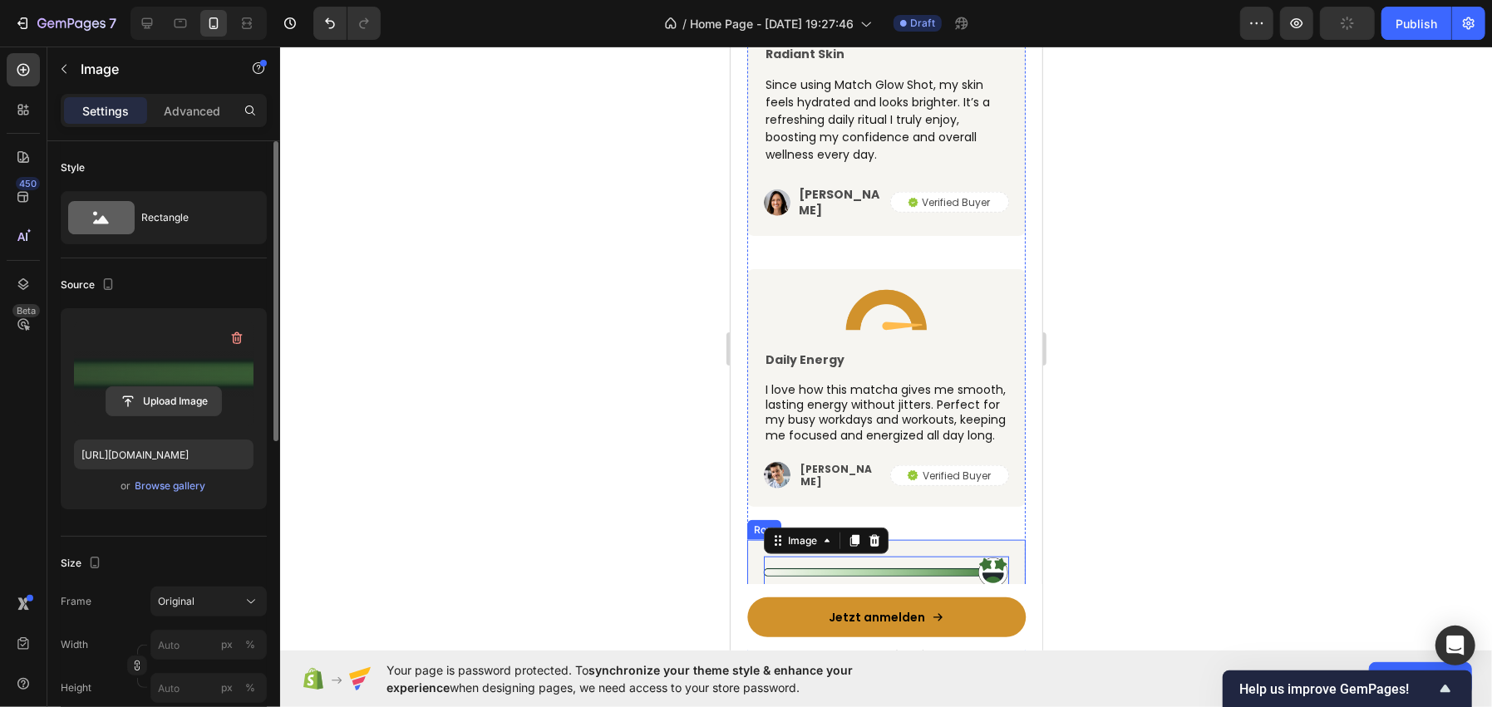
click at [179, 397] on input "file" at bounding box center [163, 401] width 115 height 28
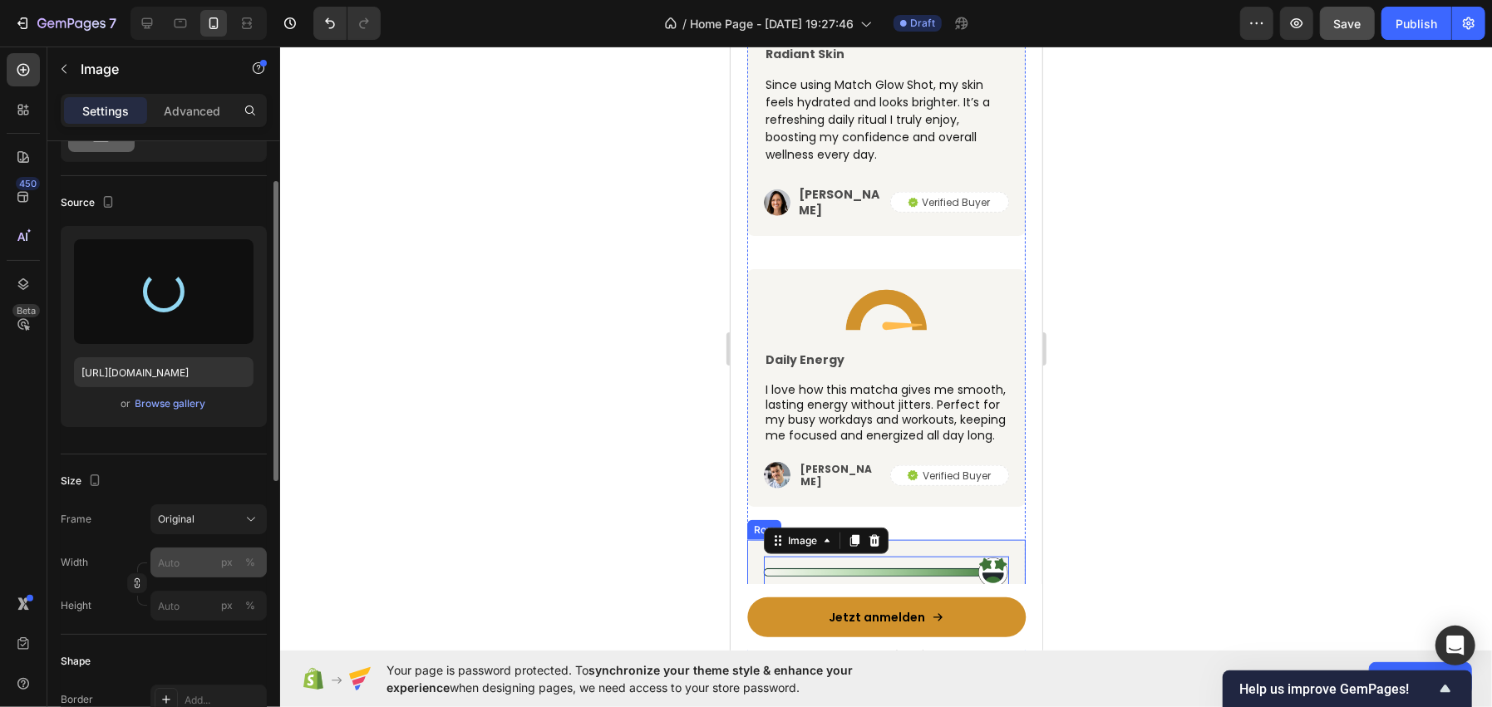
scroll to position [165, 0]
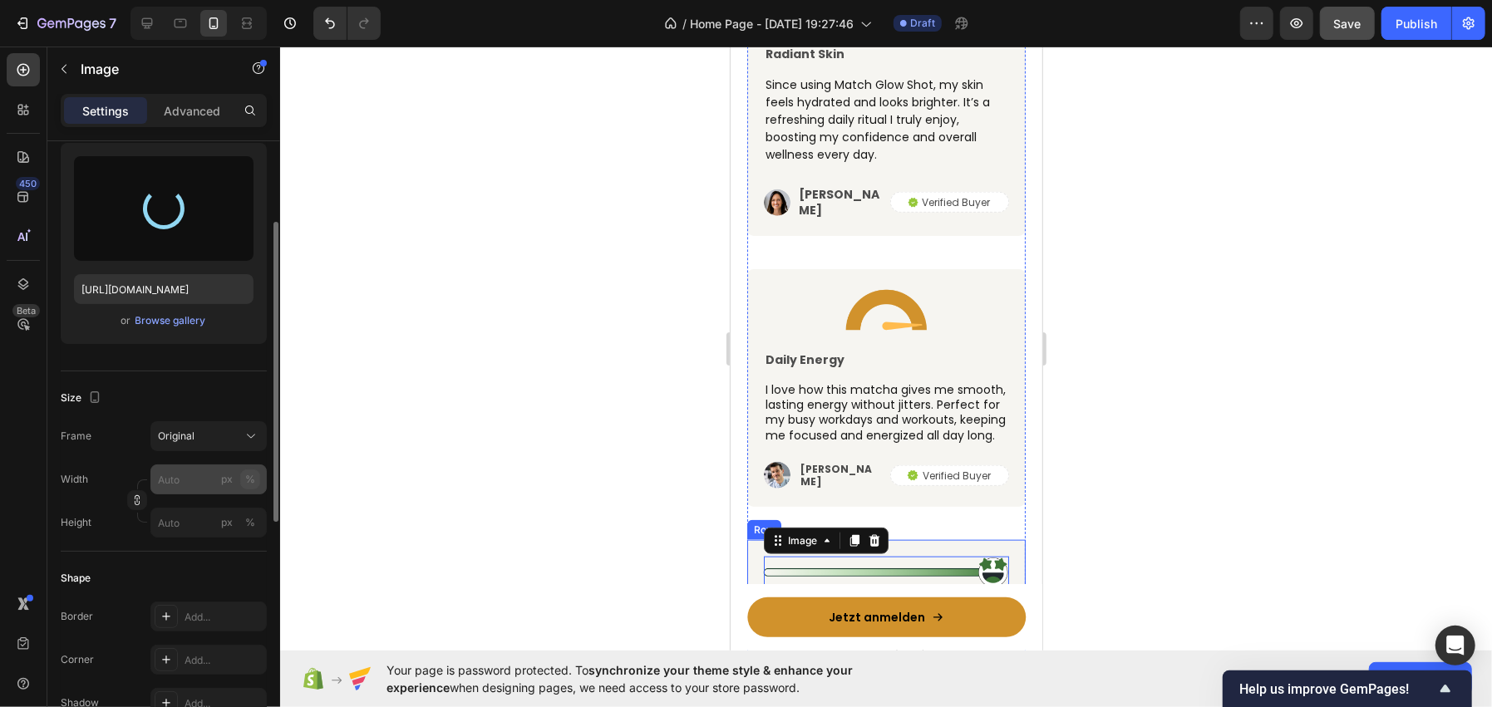
type input "https://cdn.shopify.com/s/files/1/0962/6039/1259/files/gempages_586445511985201…"
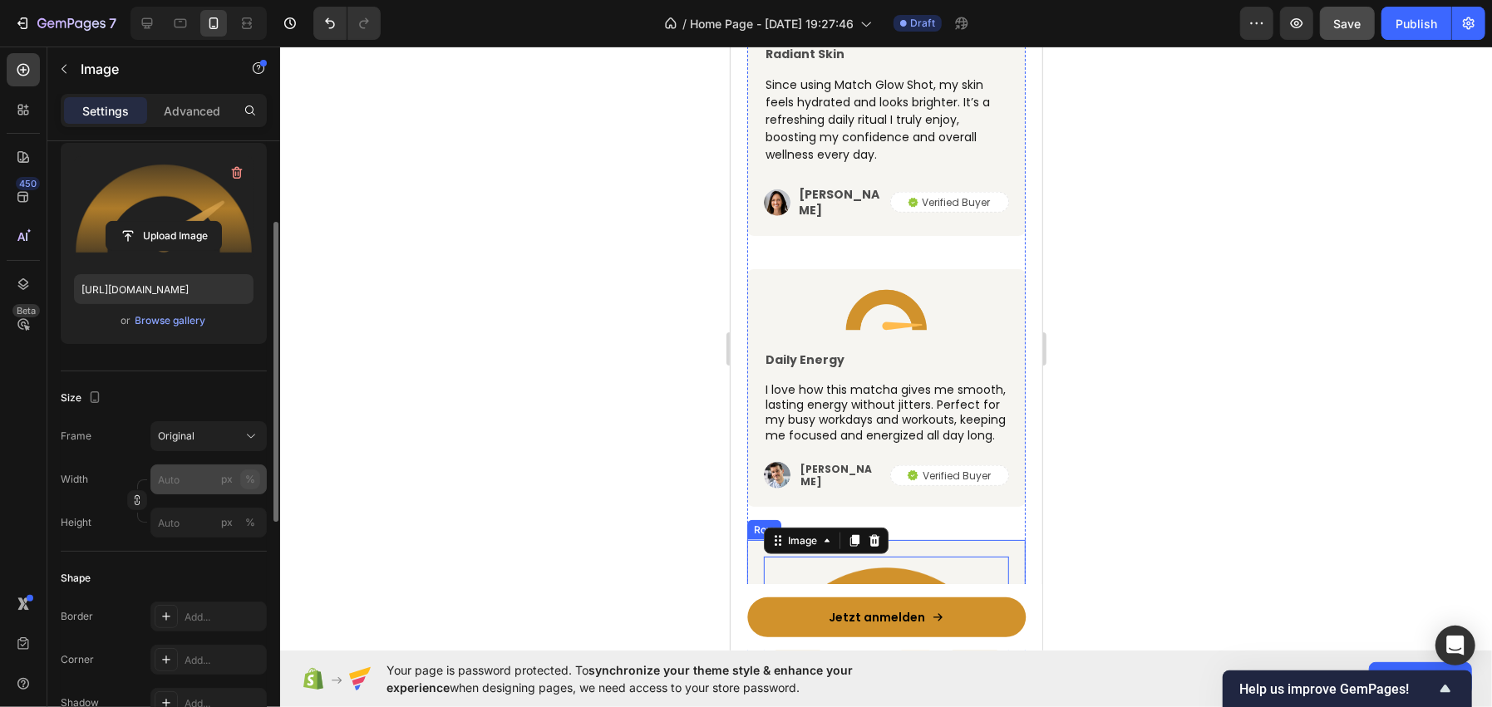
click at [249, 472] on div "%" at bounding box center [250, 479] width 10 height 15
type input "35"
click at [565, 362] on div at bounding box center [886, 377] width 1212 height 661
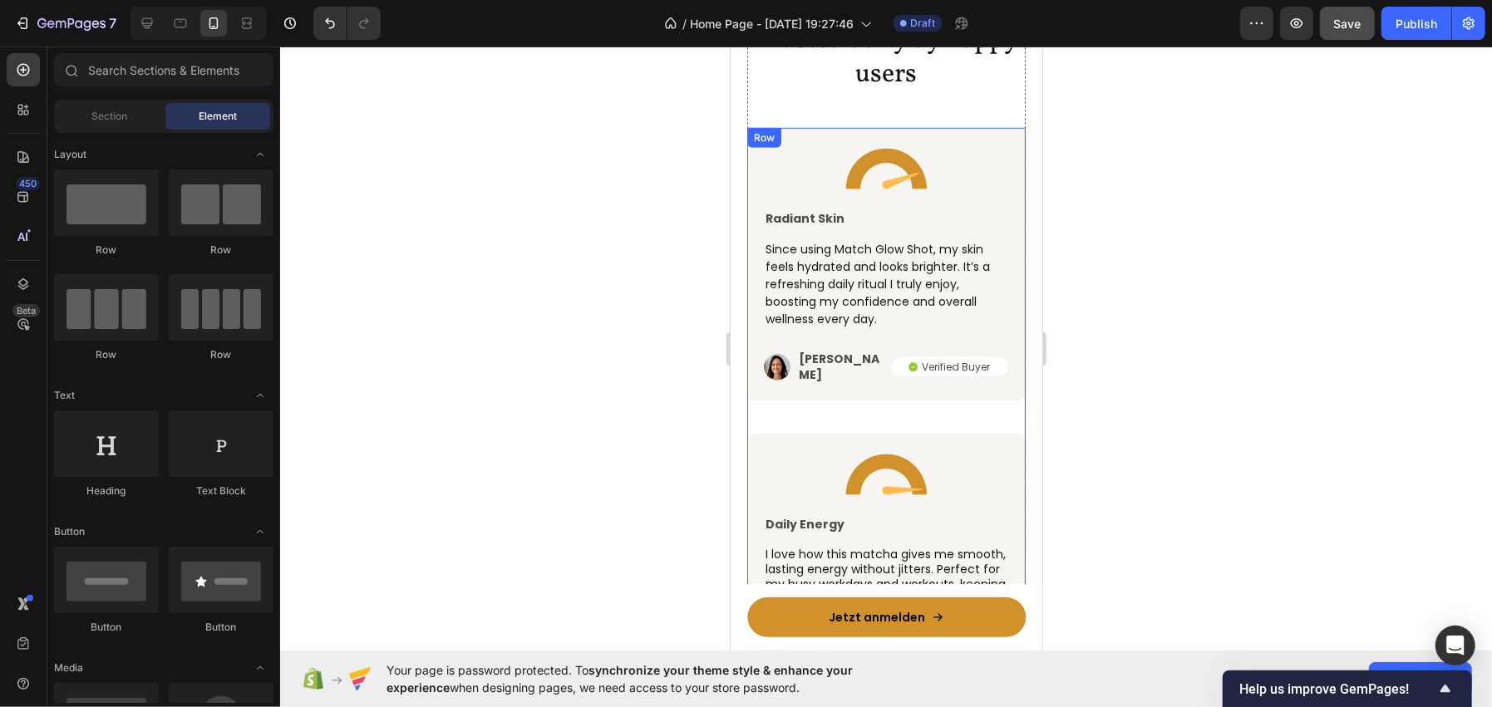
scroll to position [5616, 0]
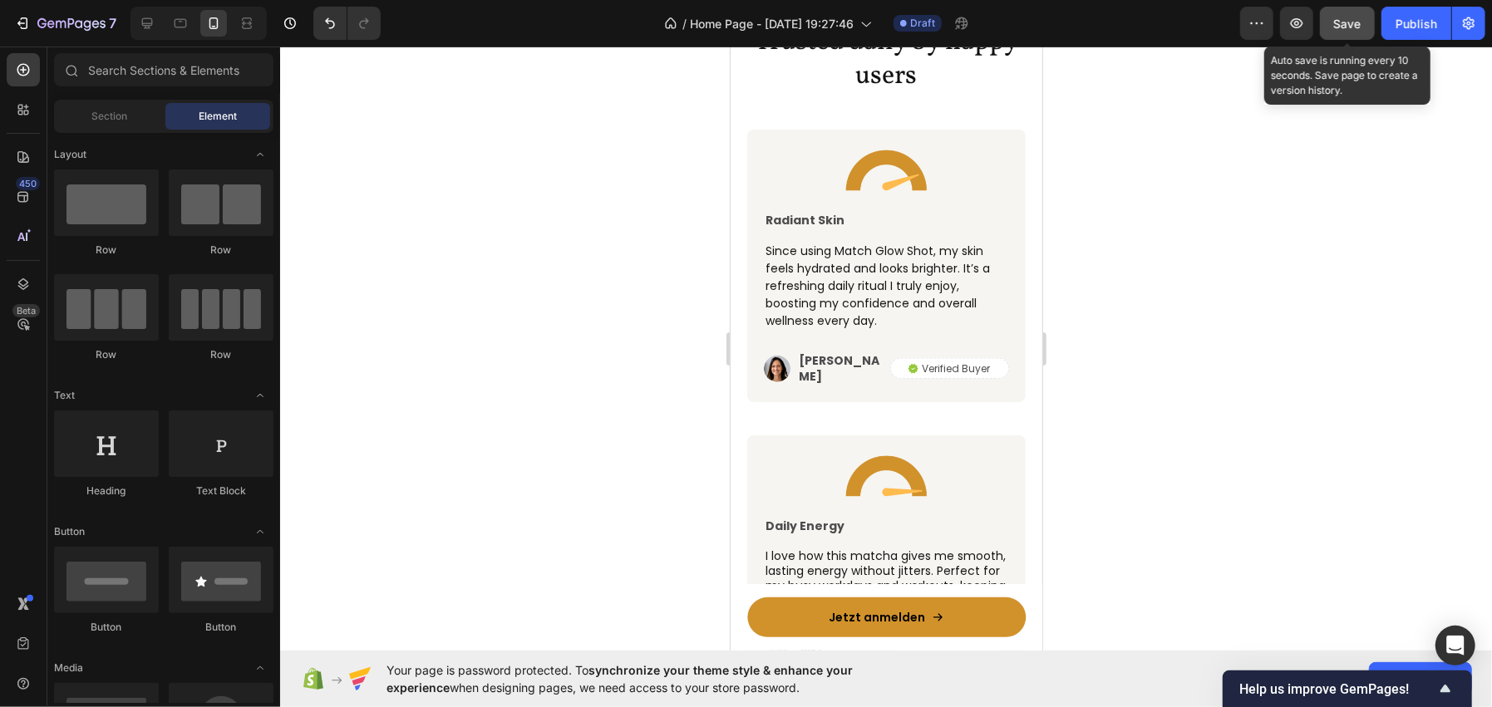
click at [1357, 25] on span "Save" at bounding box center [1347, 24] width 27 height 14
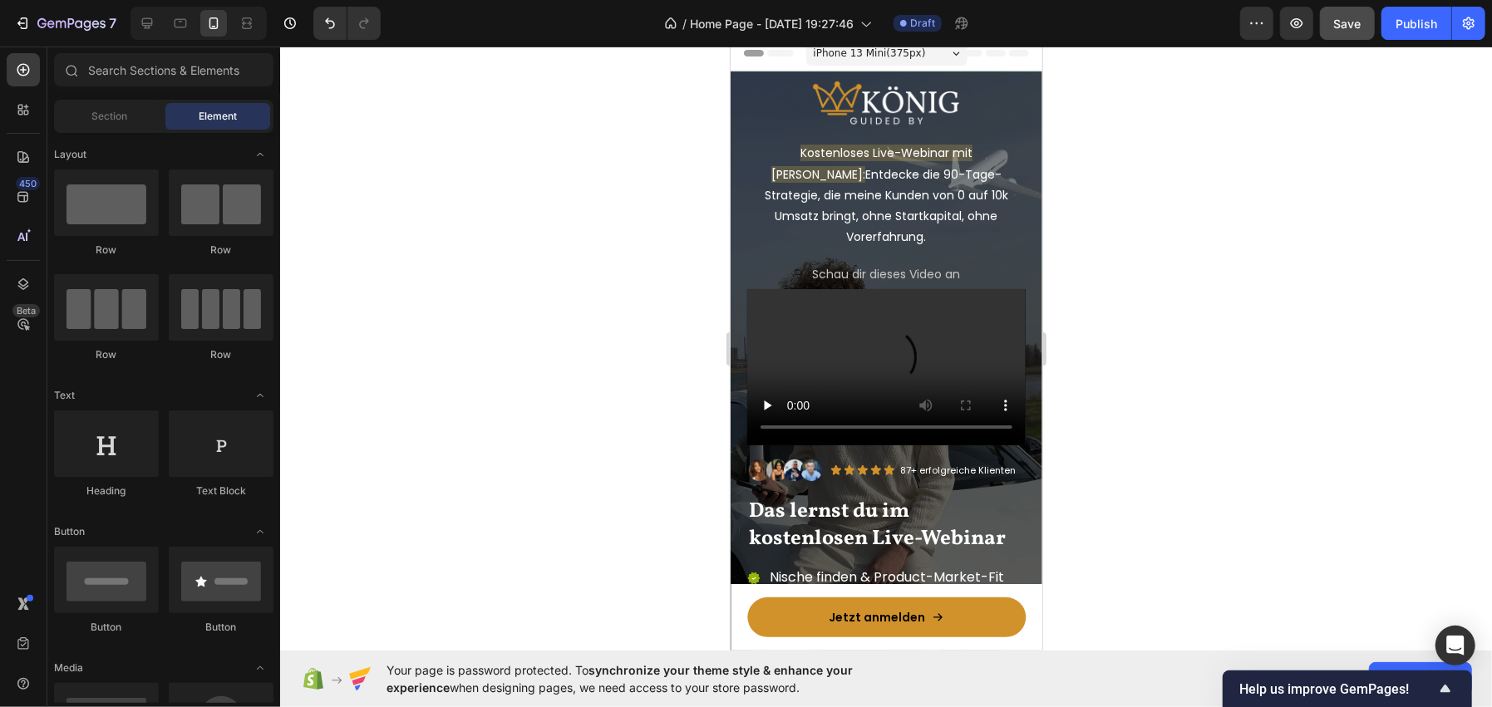
scroll to position [0, 0]
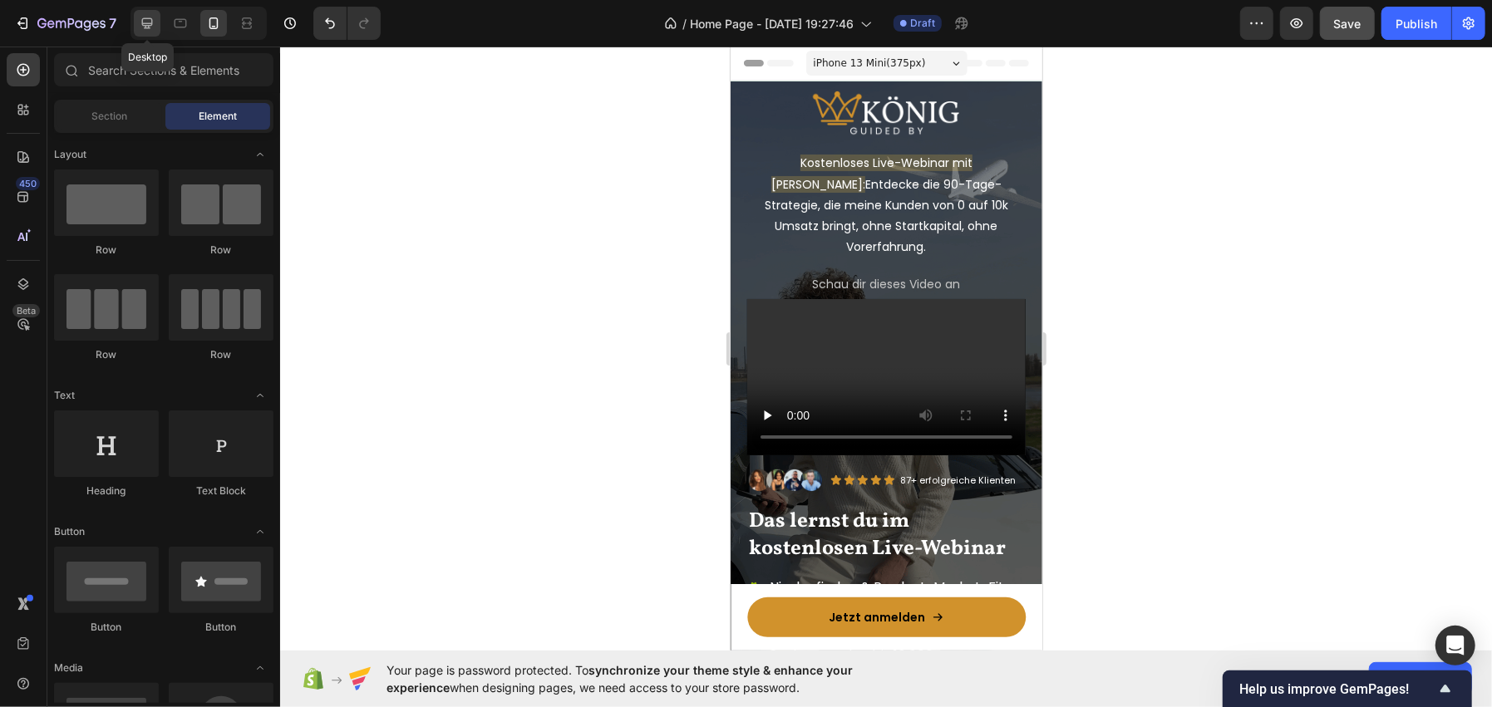
click at [149, 18] on icon at bounding box center [147, 23] width 11 height 11
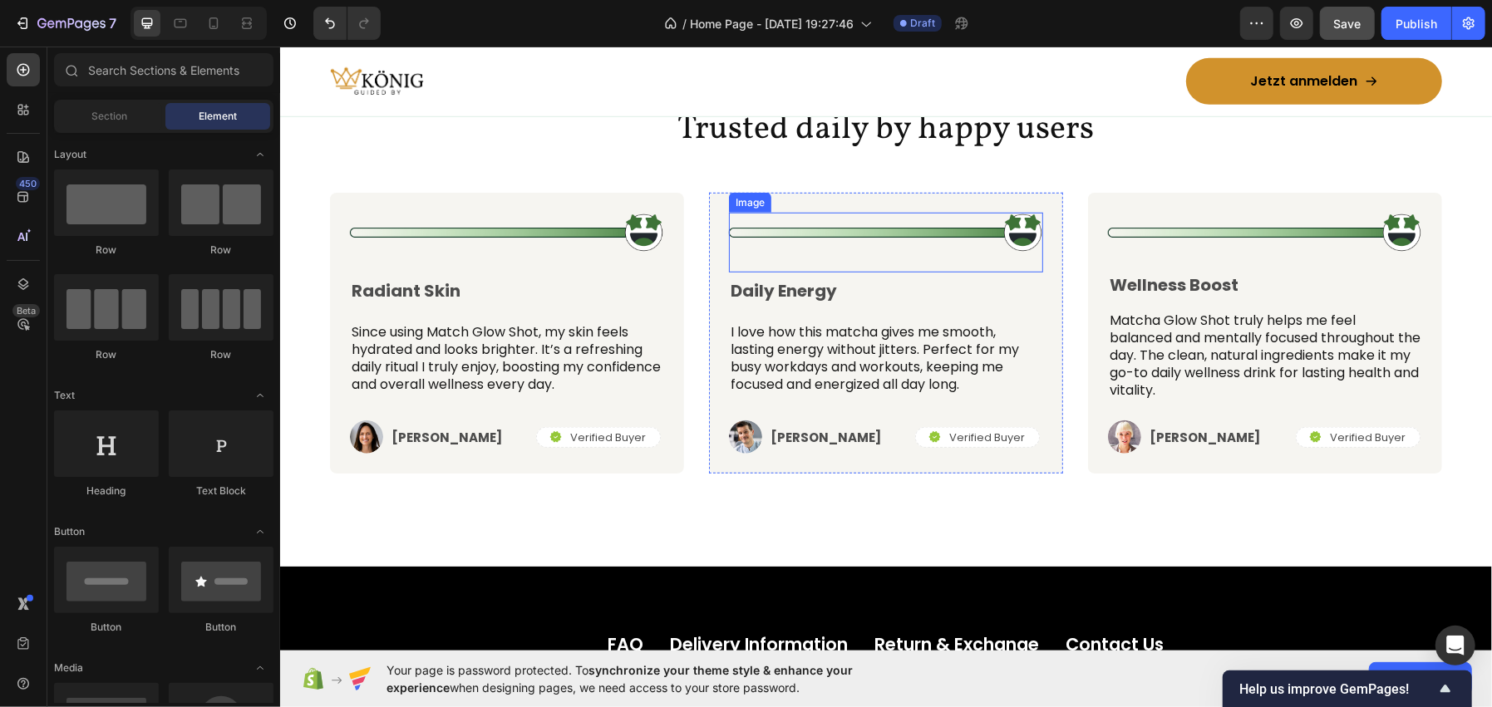
scroll to position [5401, 0]
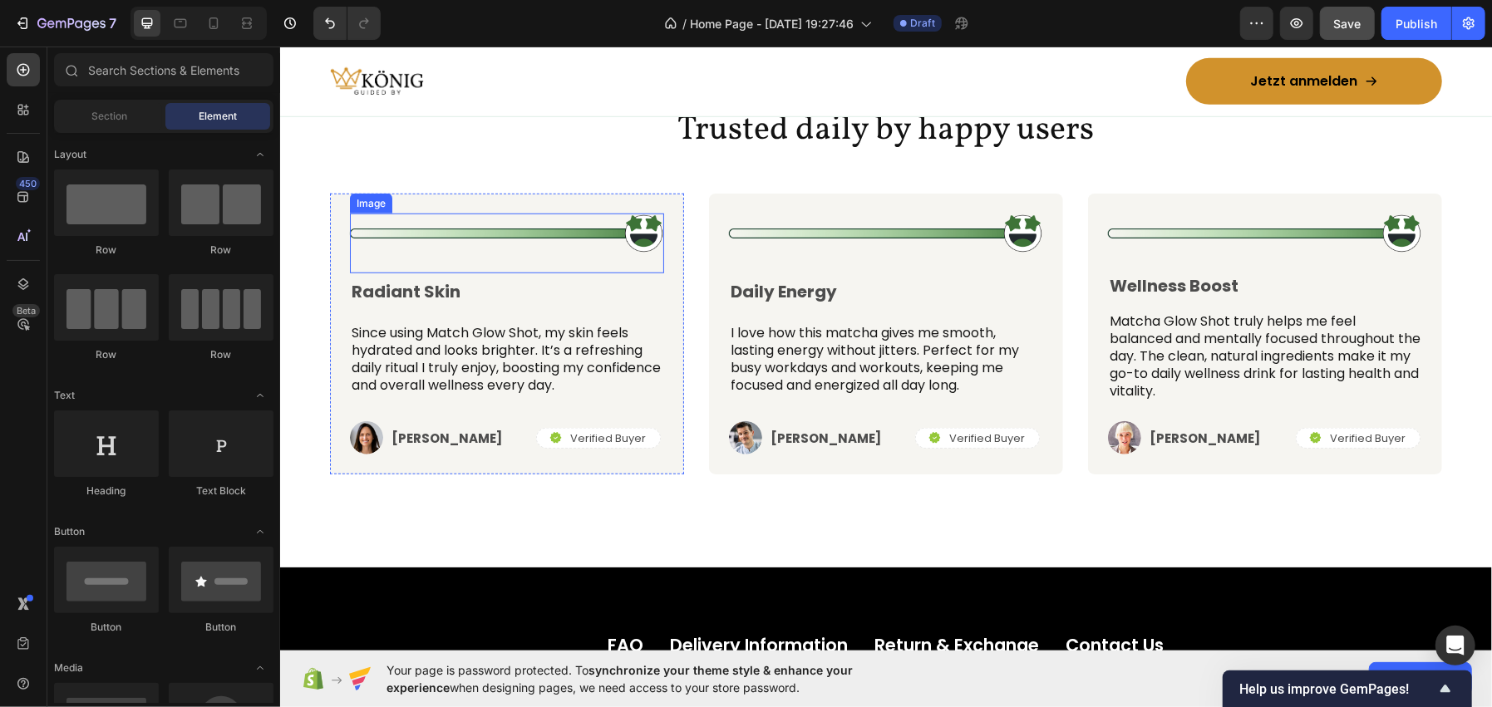
click at [608, 231] on img at bounding box center [506, 233] width 314 height 41
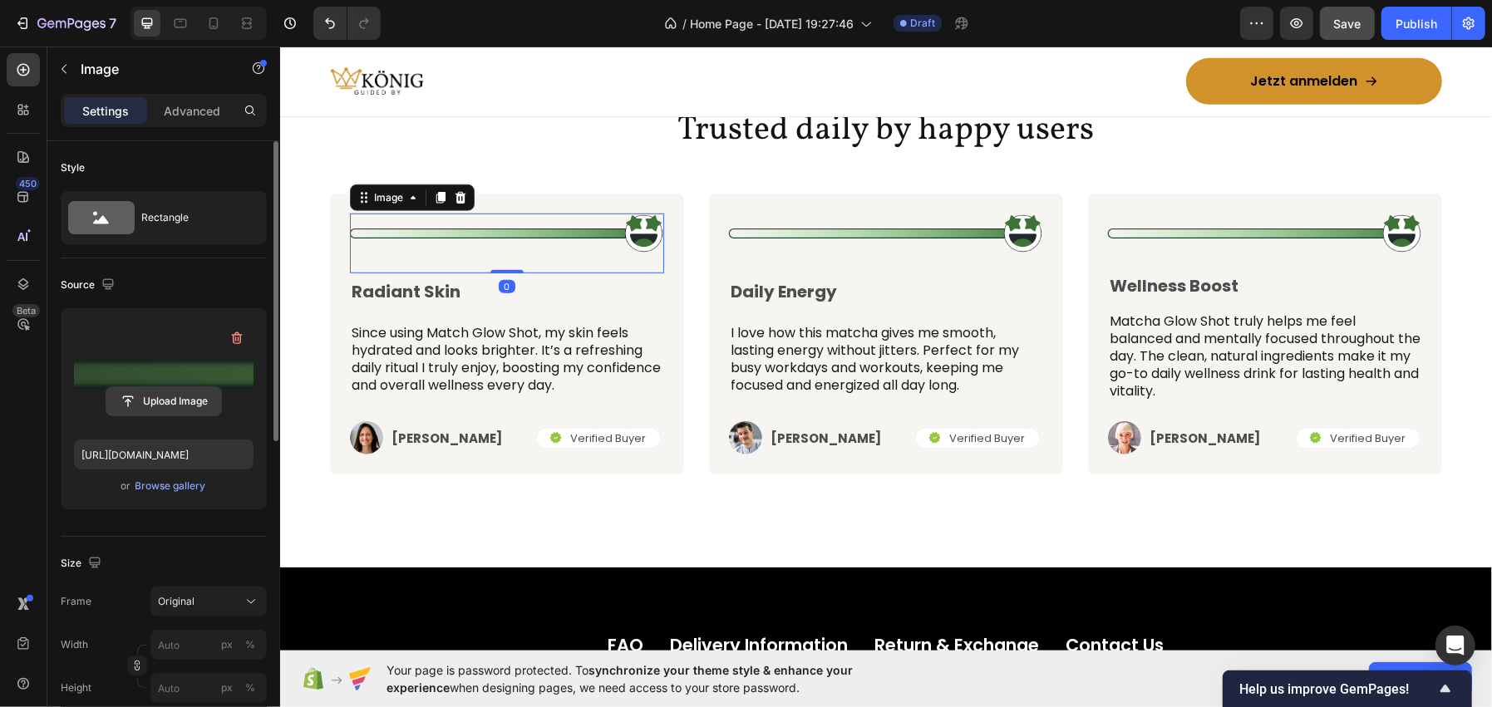
click at [154, 401] on input "file" at bounding box center [163, 401] width 115 height 28
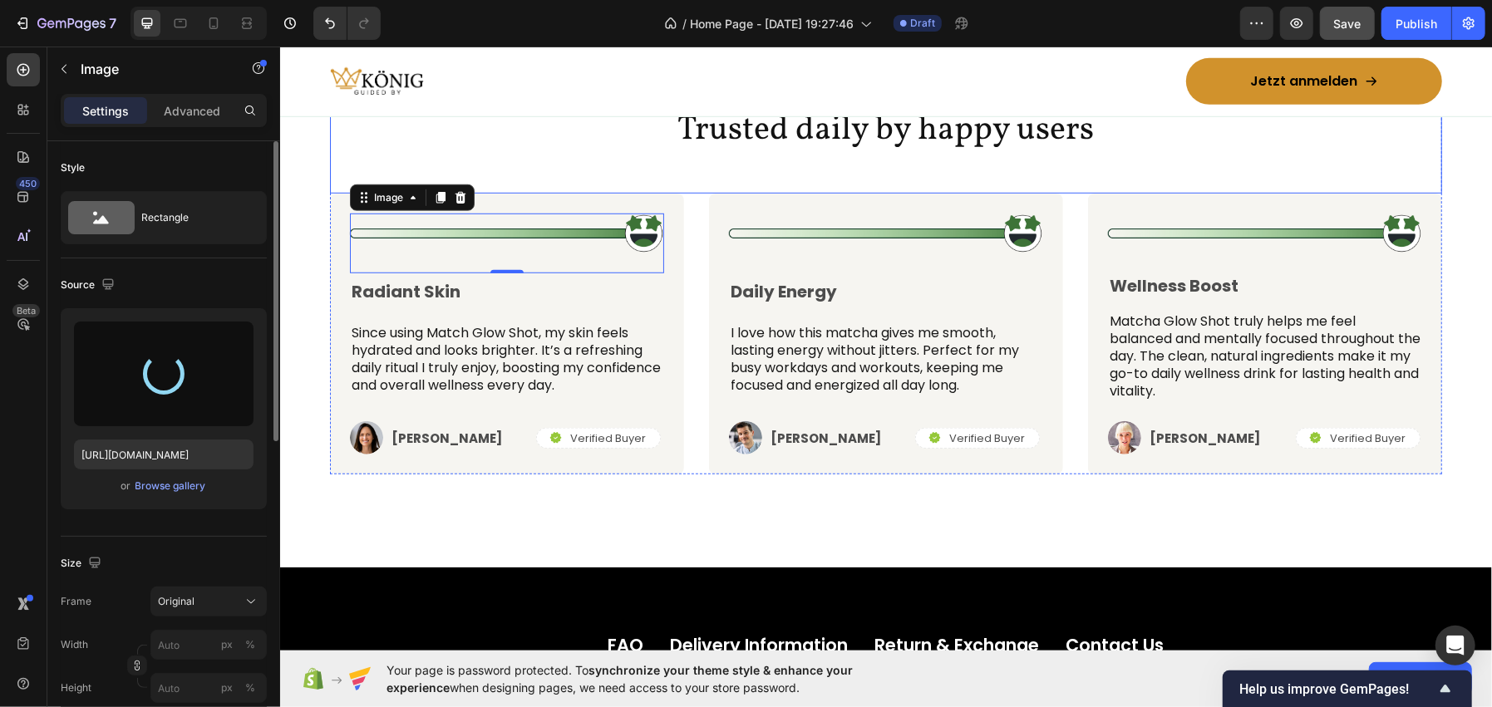
type input "https://cdn.shopify.com/s/files/1/0962/6039/1259/files/gempages_586445511985201…"
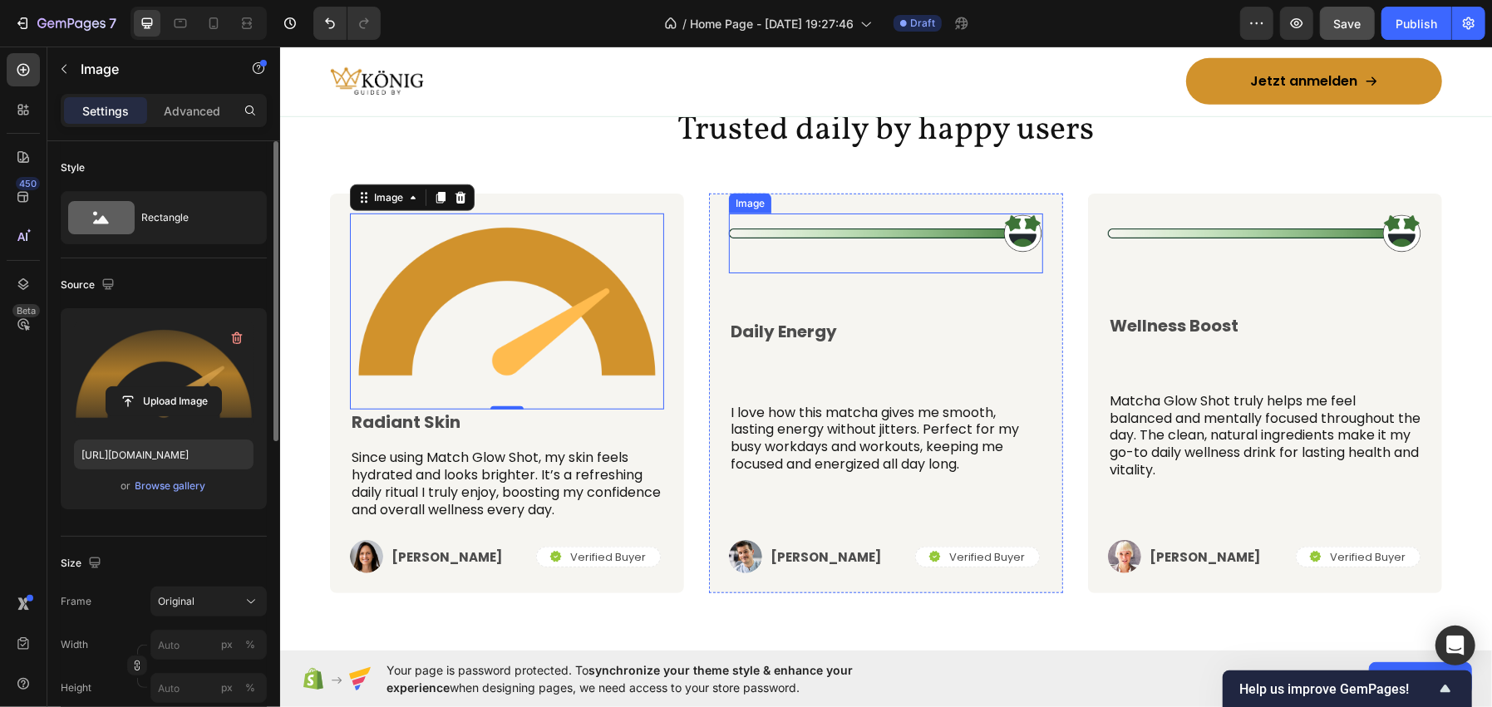
click at [843, 253] on div "Image" at bounding box center [885, 243] width 314 height 61
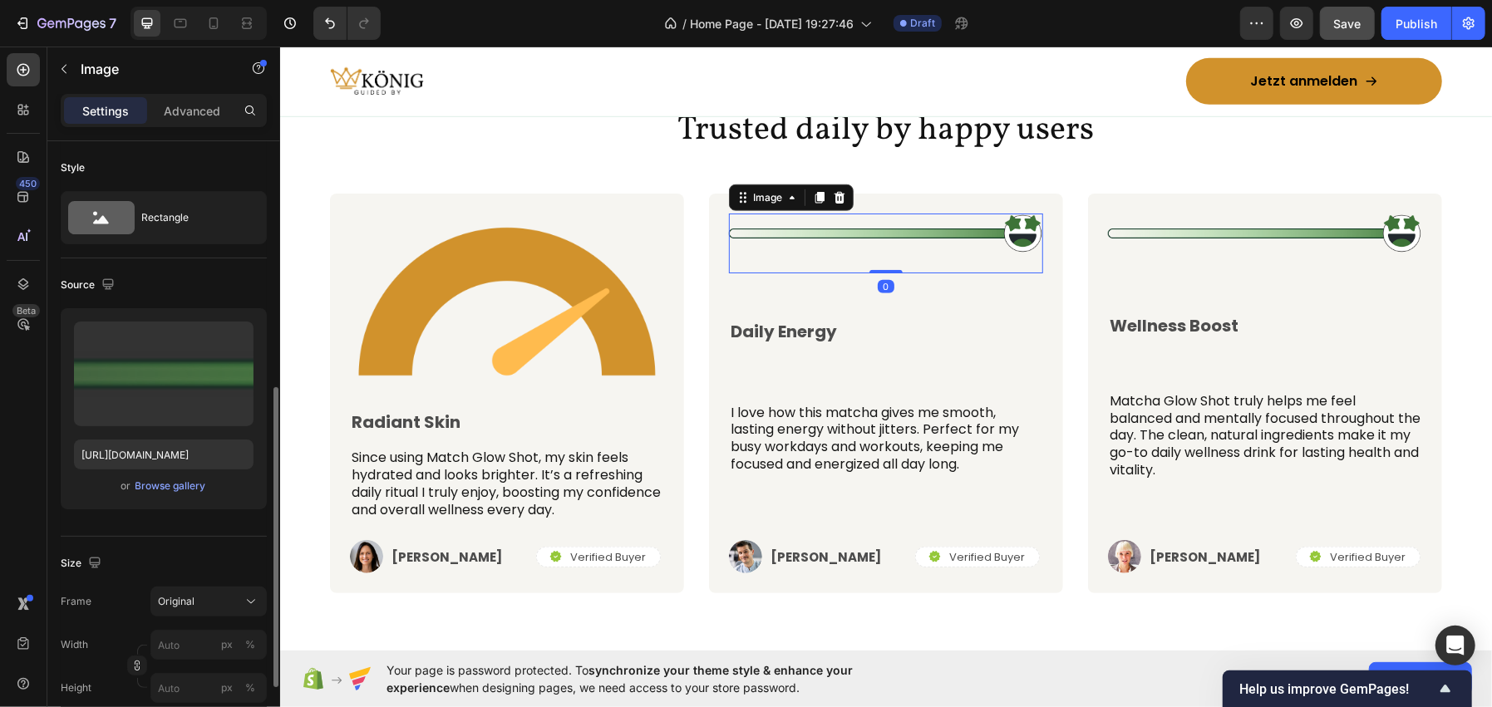
scroll to position [165, 0]
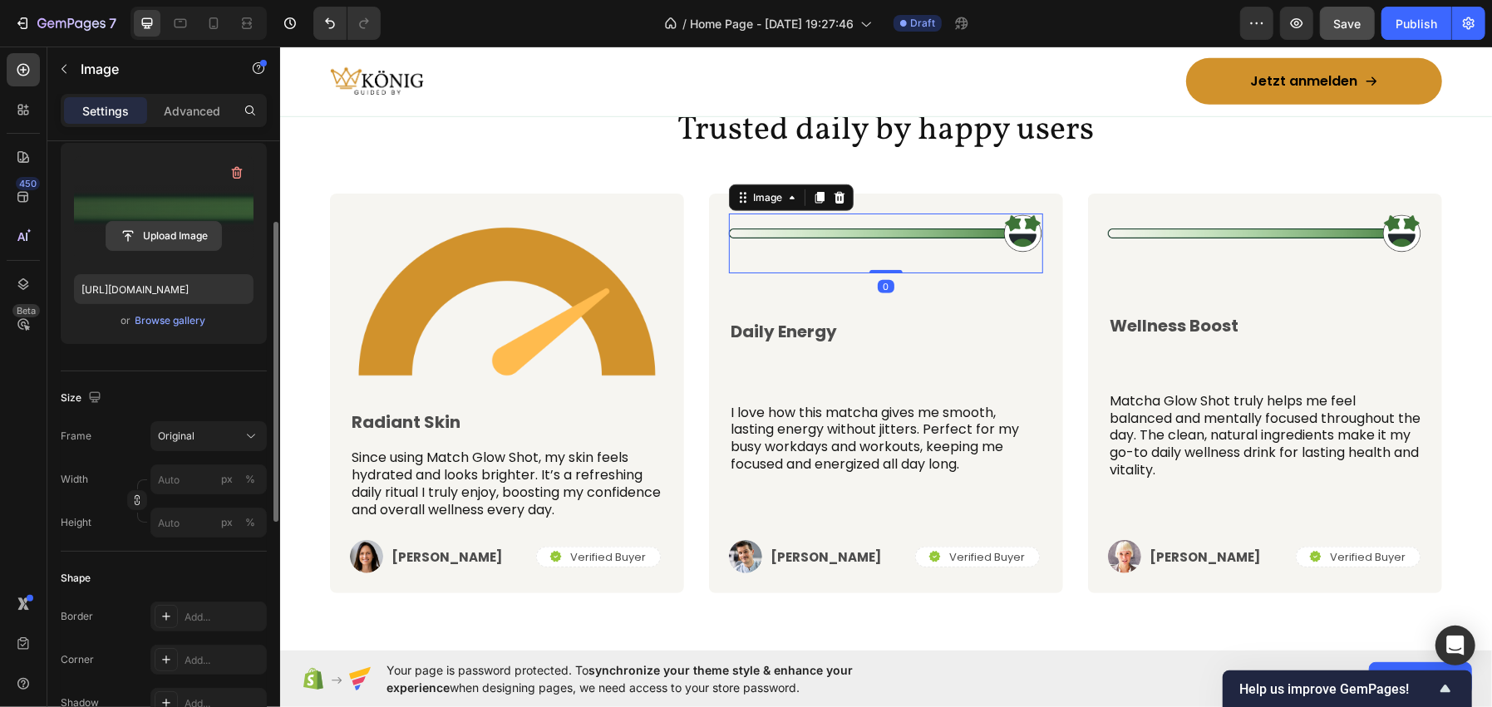
click at [150, 247] on input "file" at bounding box center [163, 236] width 115 height 28
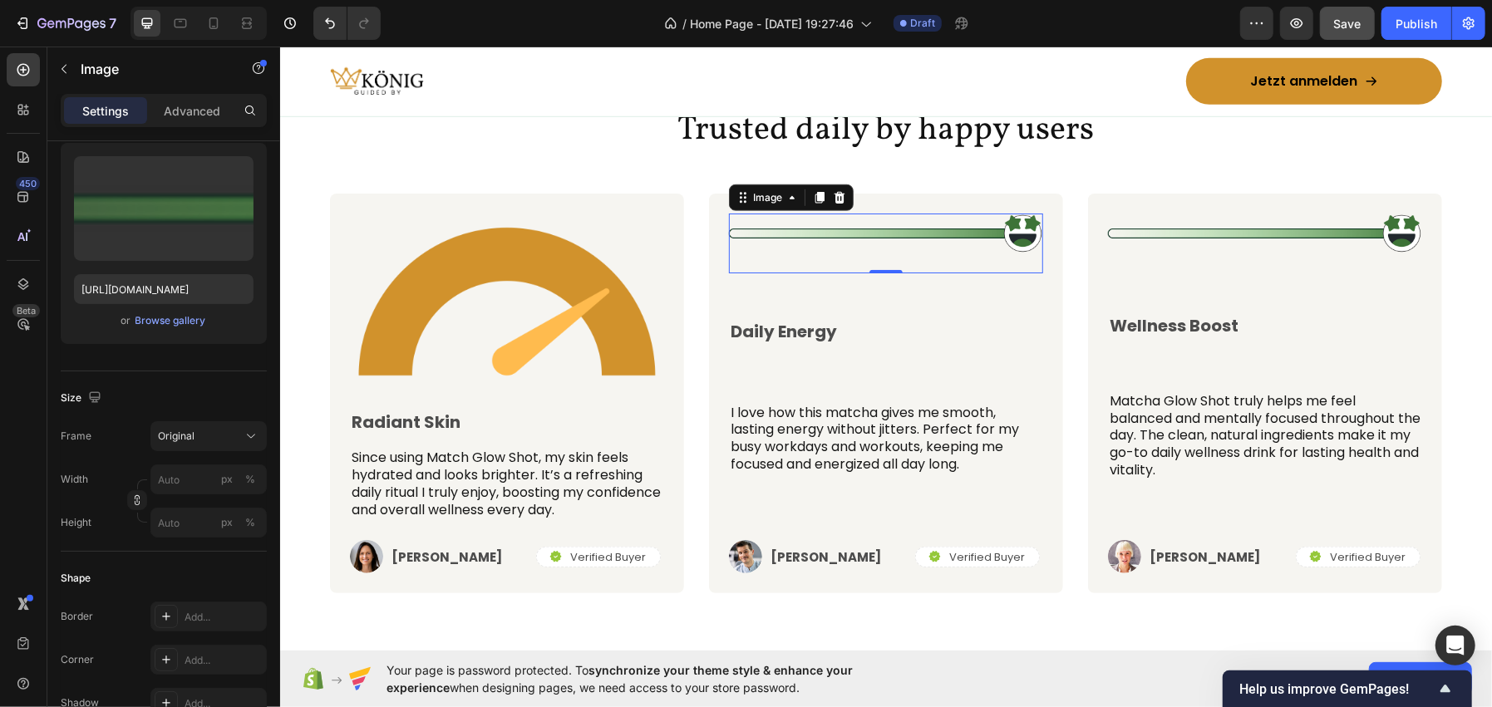
type input "https://cdn.shopify.com/s/files/1/0962/6039/1259/files/gempages_586445511985201…"
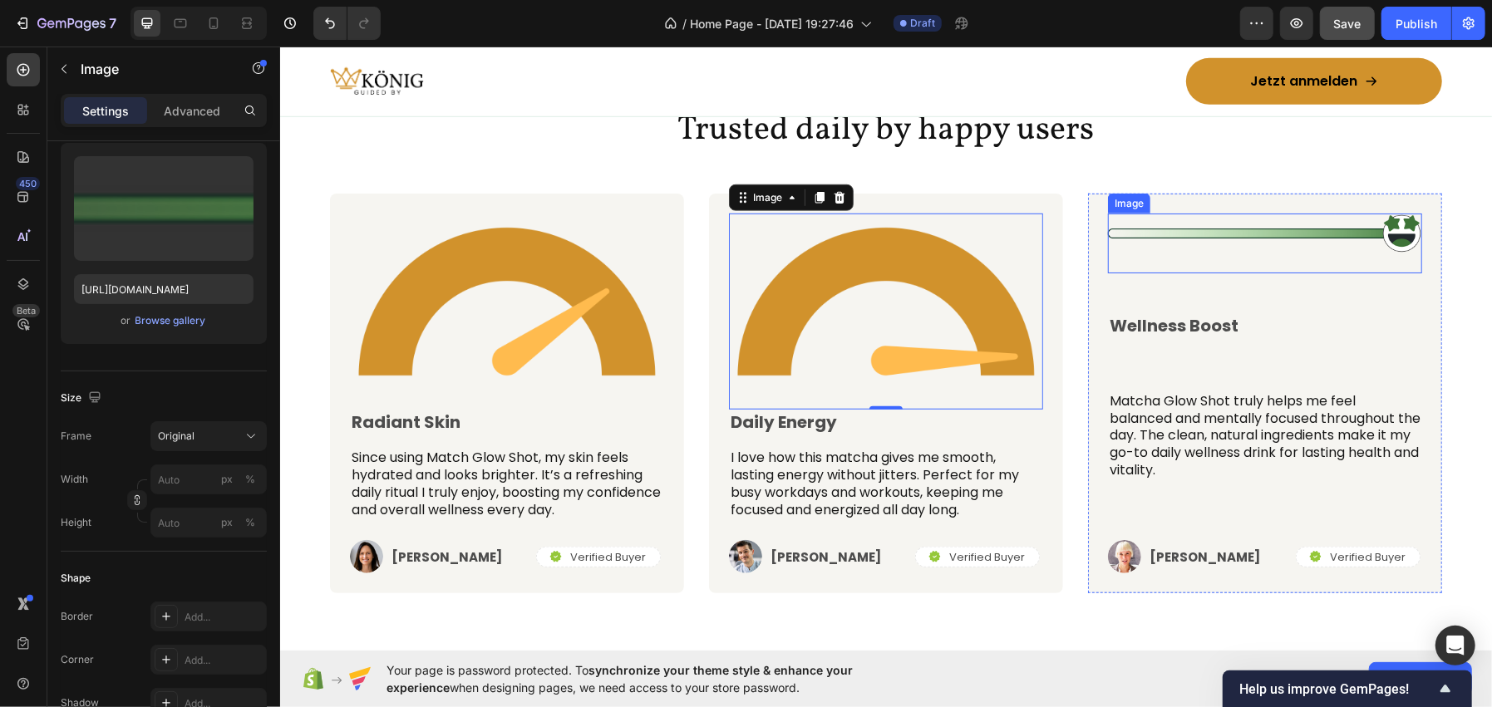
click at [1233, 234] on img at bounding box center [1264, 233] width 314 height 41
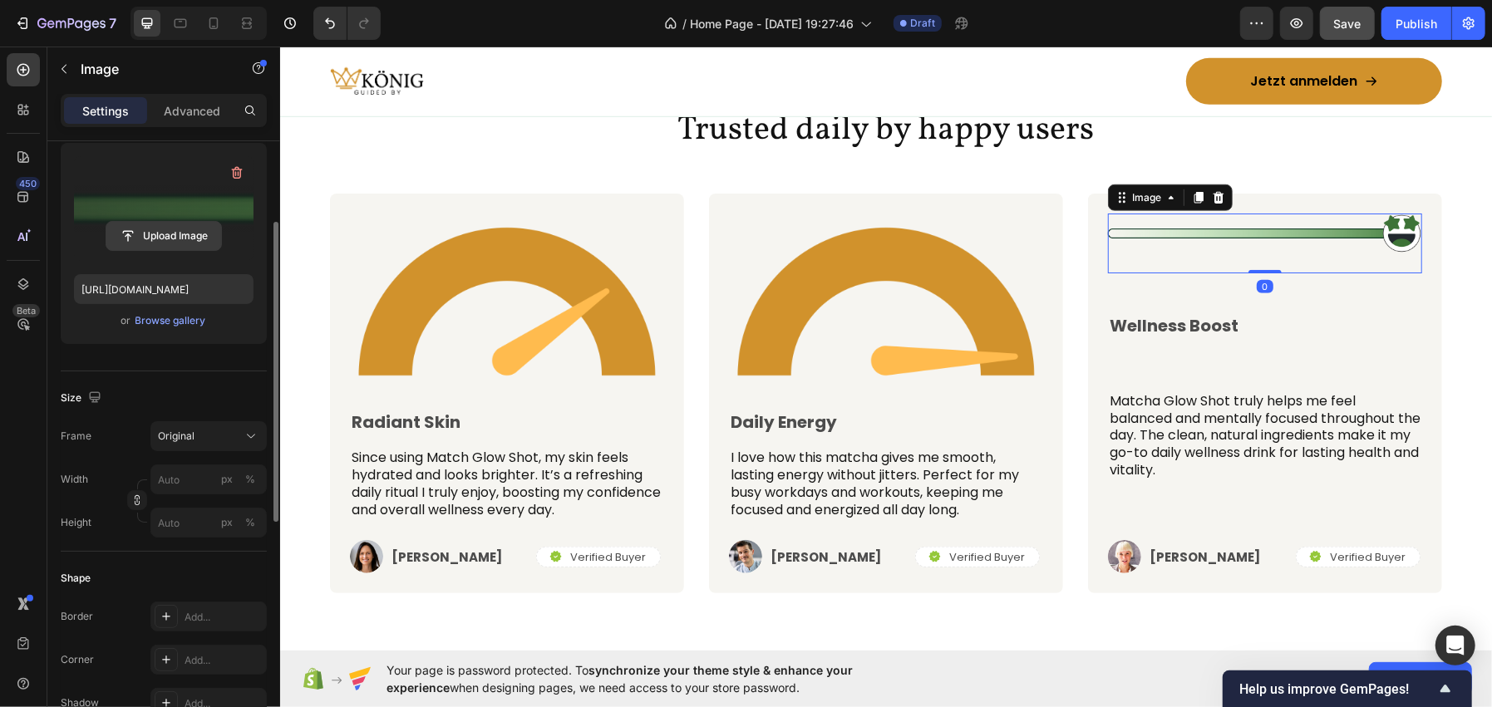
click at [153, 239] on input "file" at bounding box center [163, 236] width 115 height 28
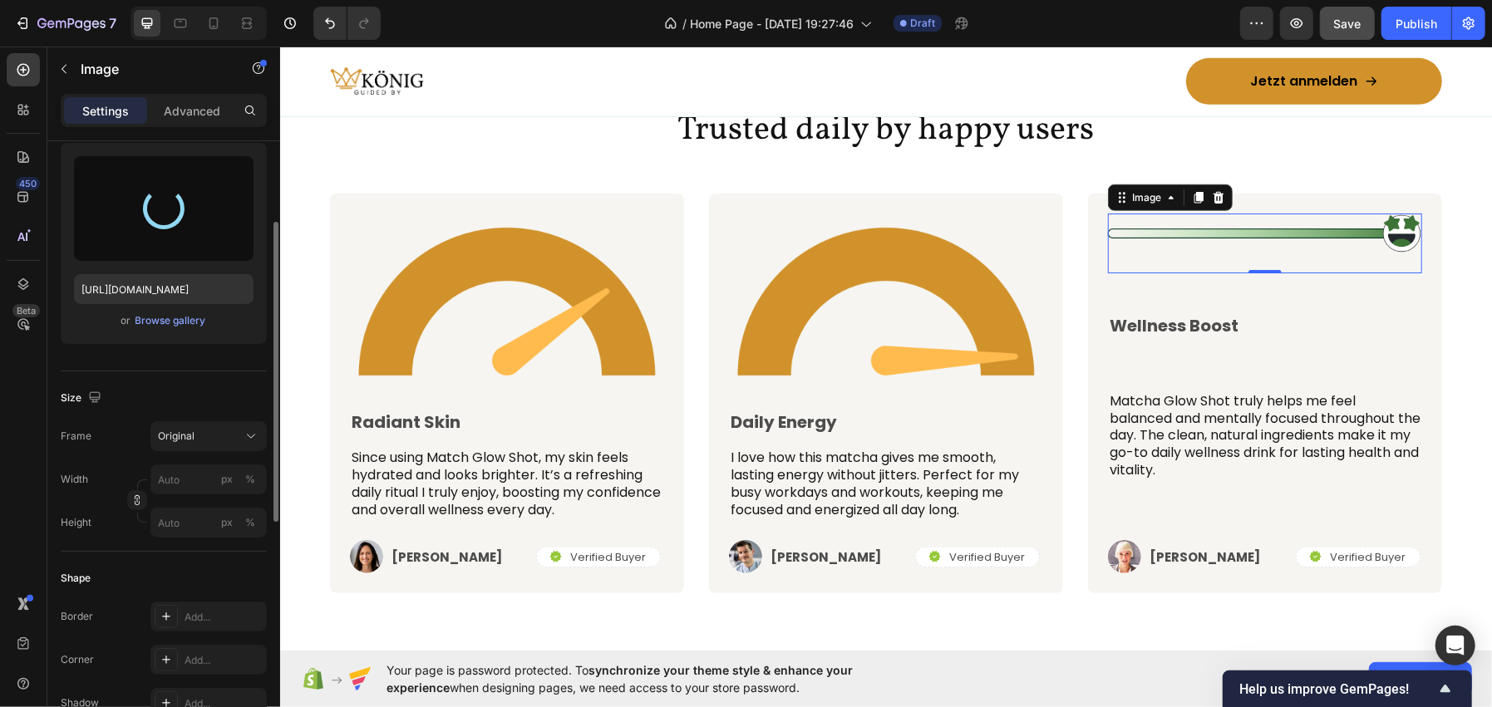
type input "https://cdn.shopify.com/s/files/1/0962/6039/1259/files/gempages_586445511985201…"
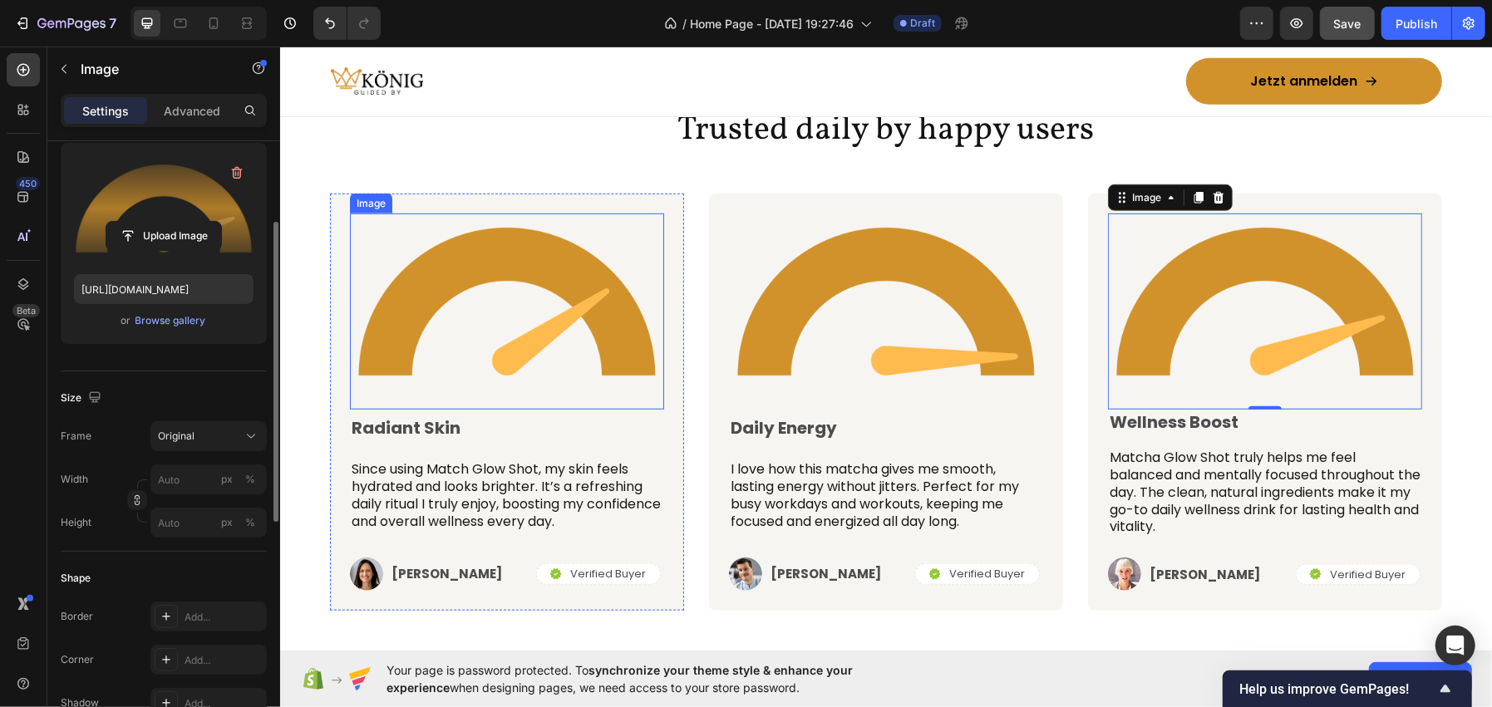
click at [465, 288] on img at bounding box center [506, 301] width 314 height 177
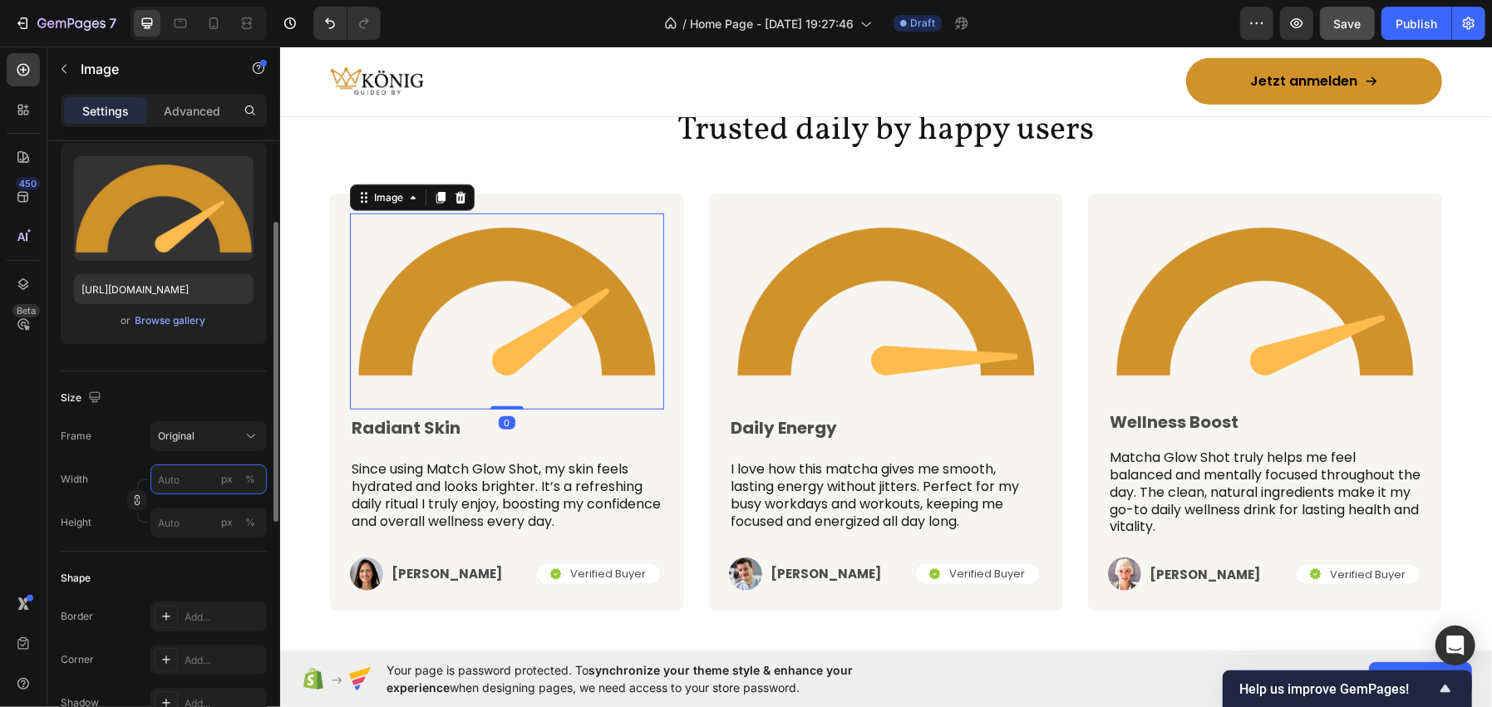
click at [260, 471] on input "px %" at bounding box center [208, 480] width 116 height 30
click at [252, 478] on div "%" at bounding box center [250, 479] width 10 height 15
type input "45"
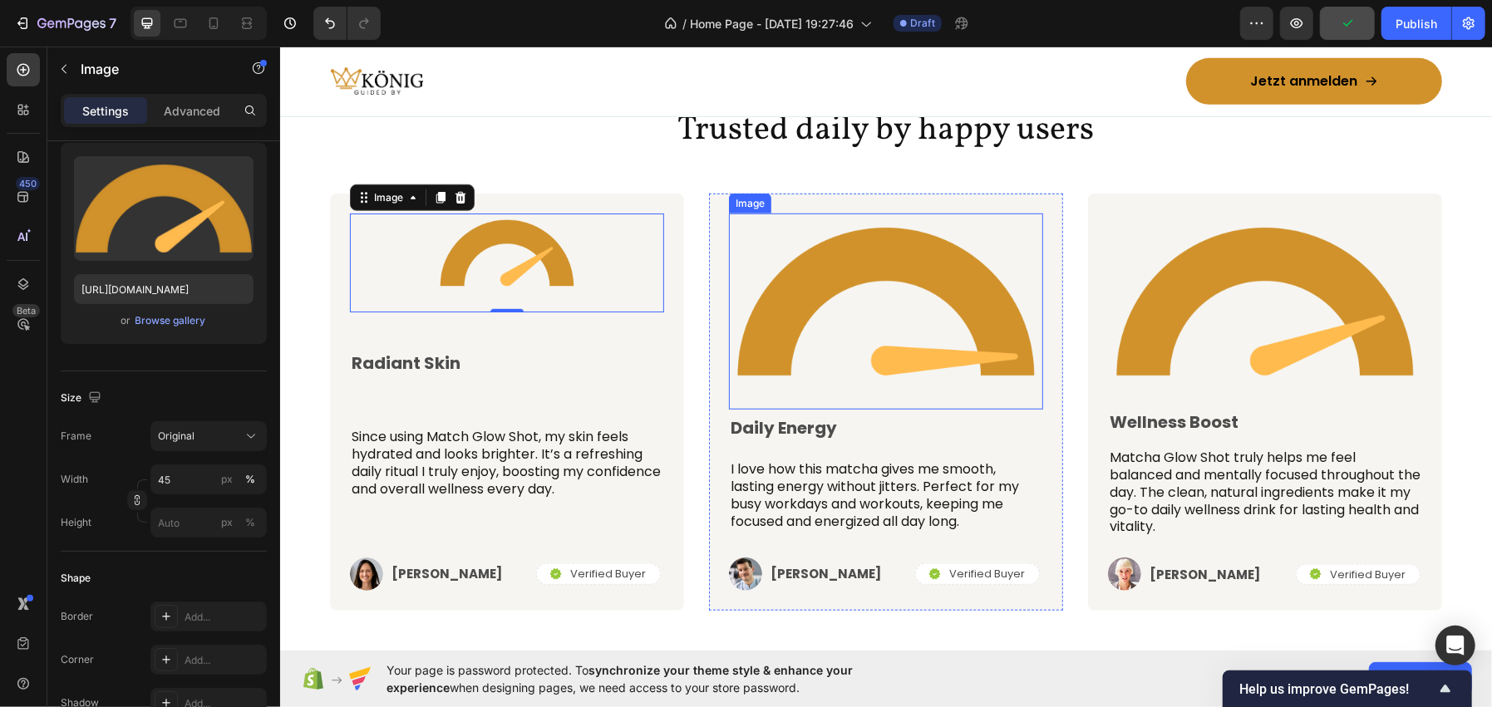
click at [854, 283] on img at bounding box center [885, 301] width 314 height 177
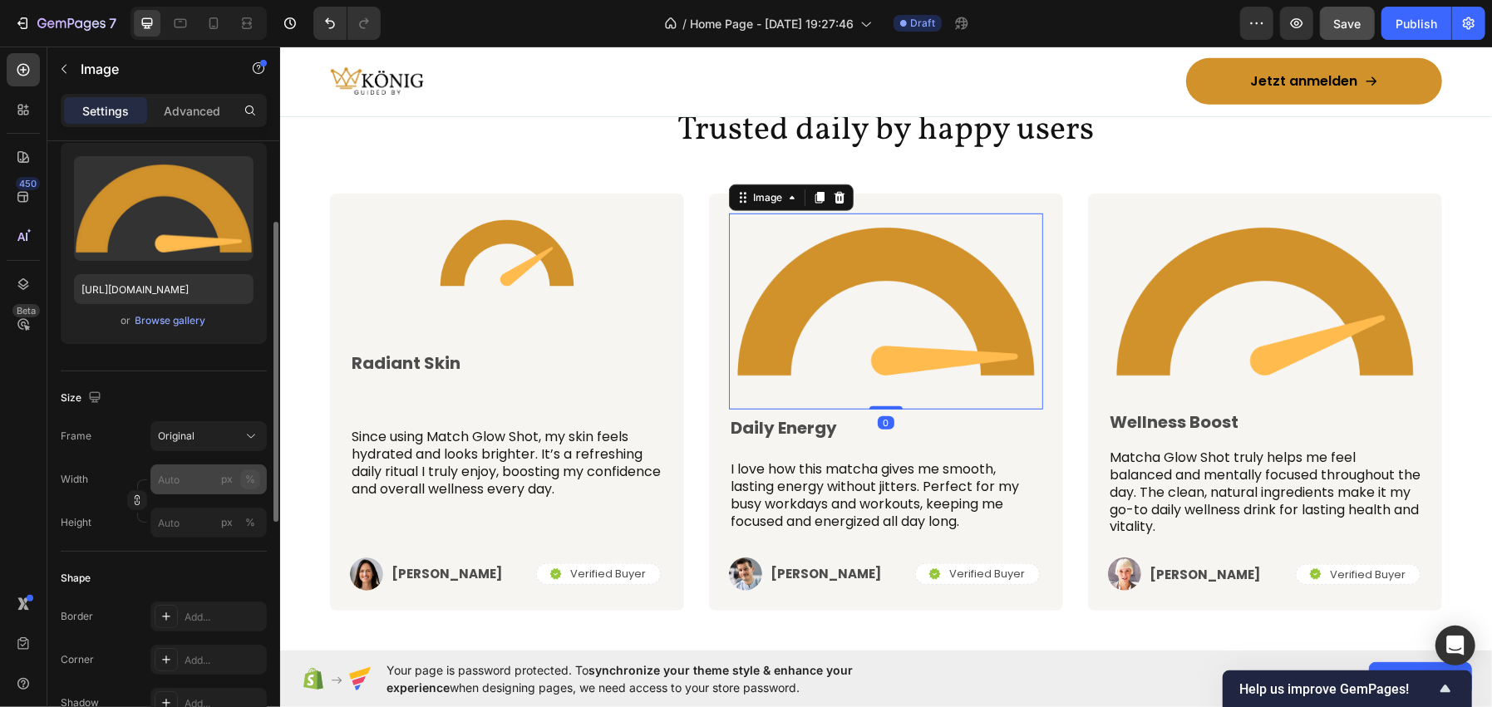
click at [258, 479] on button "%" at bounding box center [250, 480] width 20 height 20
click at [182, 474] on input "px %" at bounding box center [208, 480] width 116 height 30
type input "45"
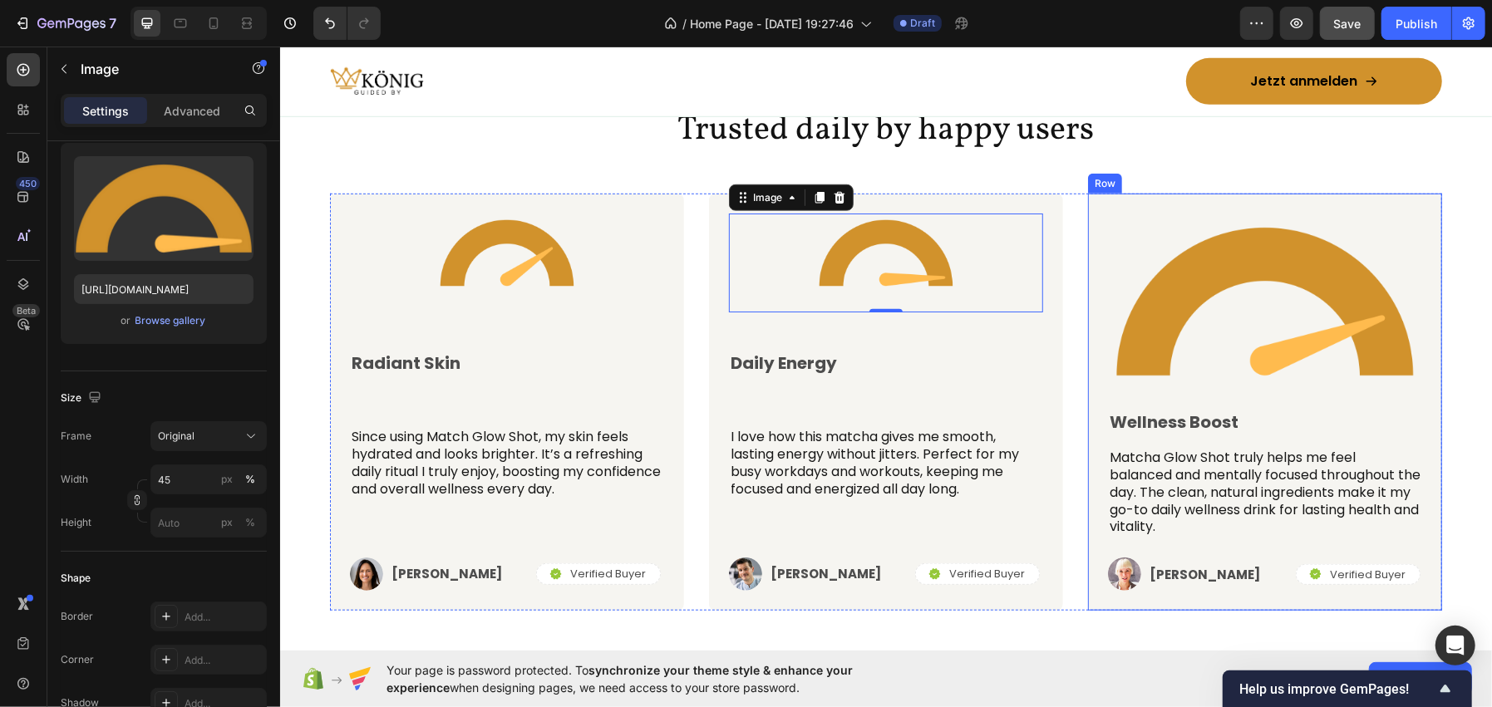
click at [1115, 282] on img at bounding box center [1264, 301] width 314 height 177
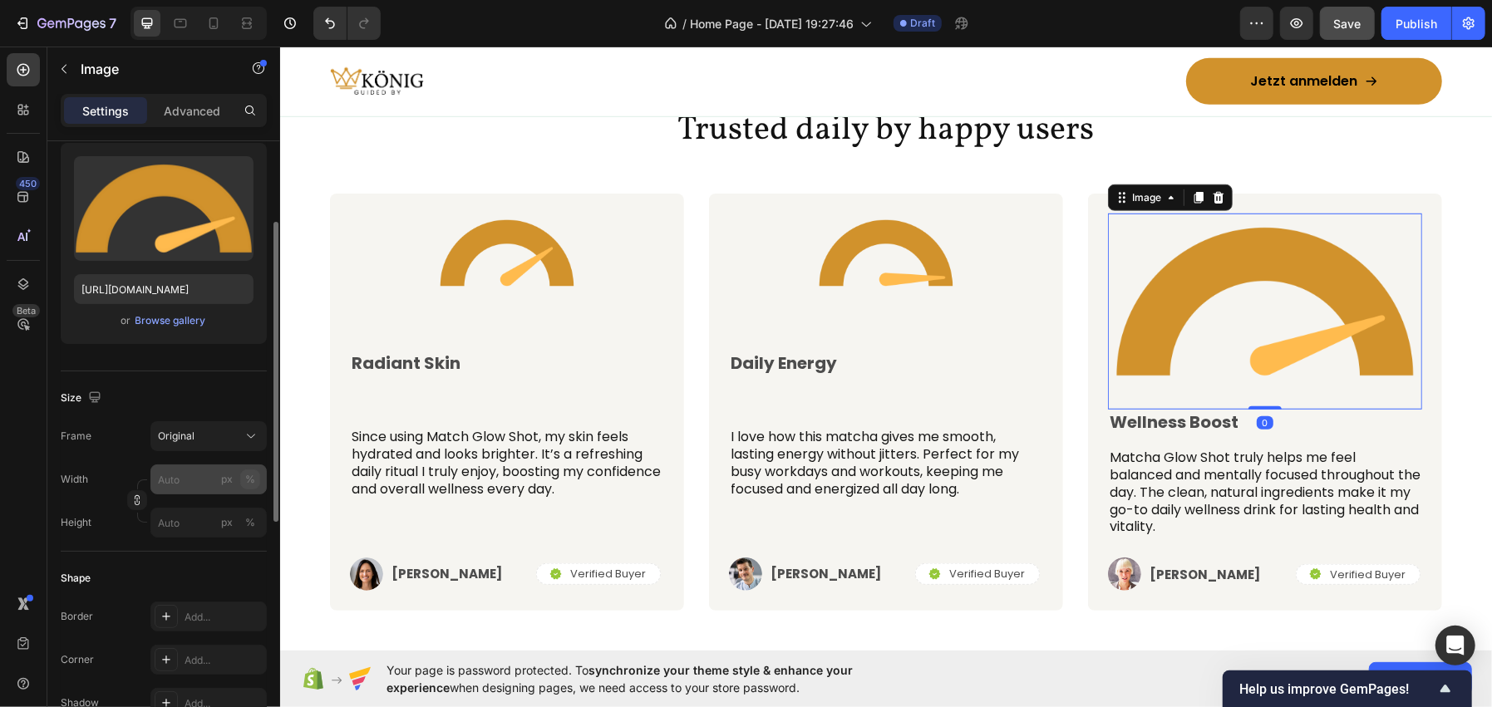
click at [249, 480] on div "%" at bounding box center [250, 479] width 10 height 15
click at [189, 482] on input "px %" at bounding box center [208, 480] width 116 height 30
type input "45"
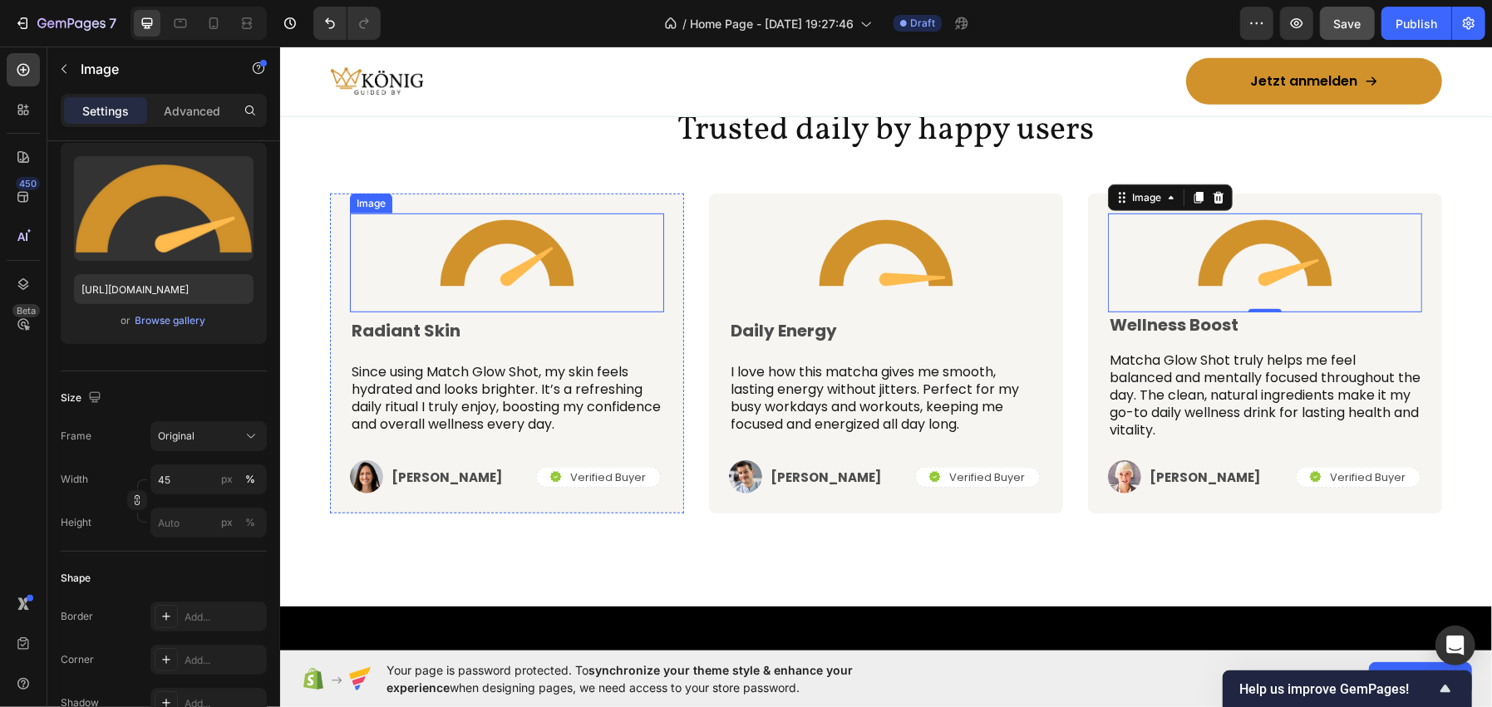
click at [445, 263] on img at bounding box center [506, 253] width 141 height 80
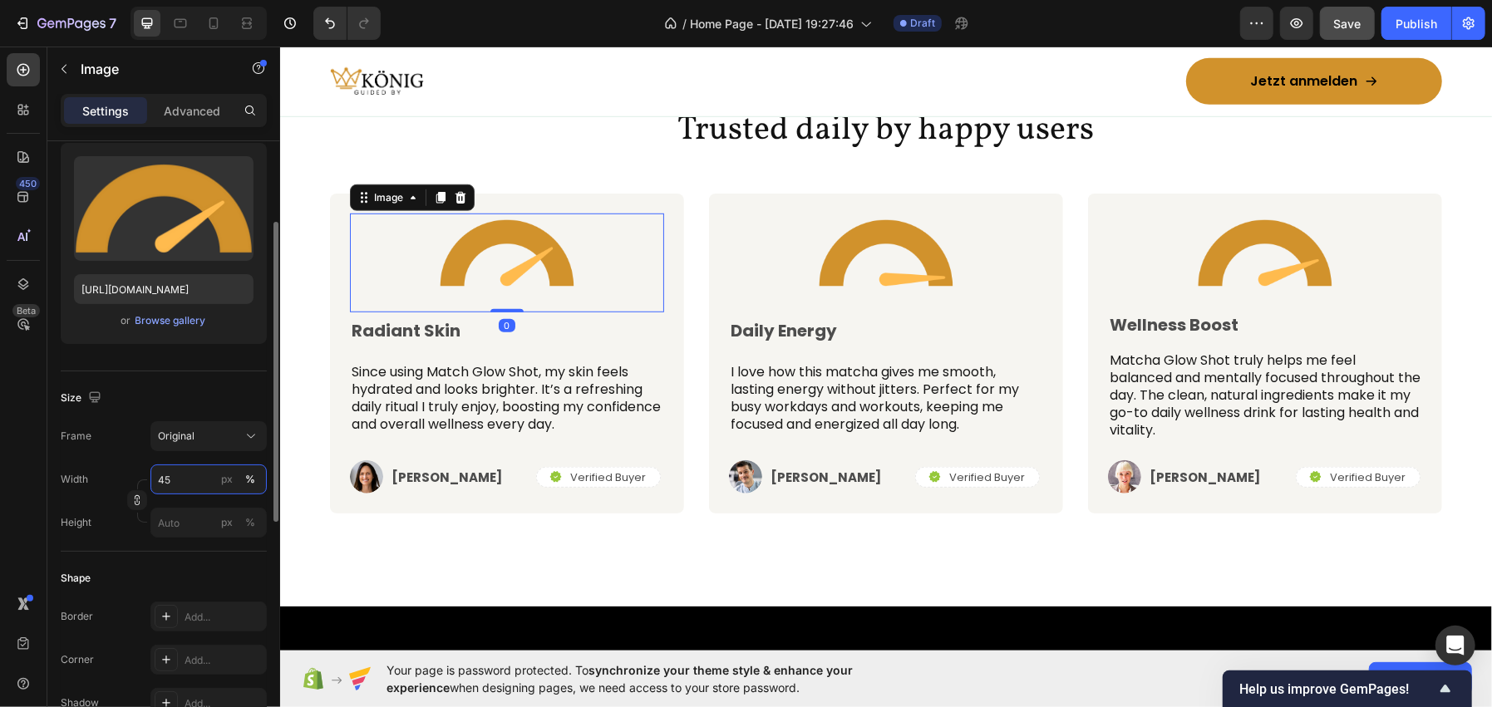
click at [175, 489] on input "45" at bounding box center [208, 480] width 116 height 30
type input "40"
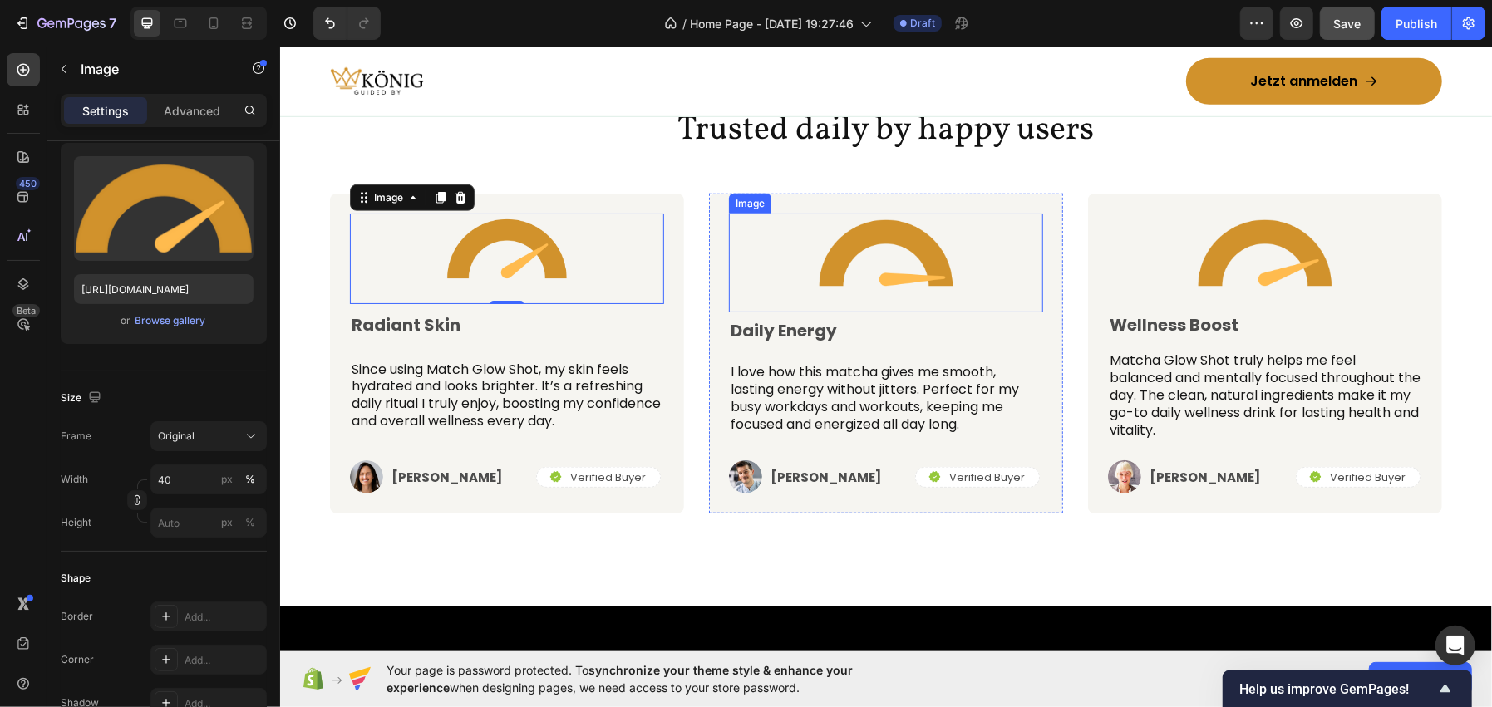
click at [775, 259] on div at bounding box center [885, 253] width 314 height 80
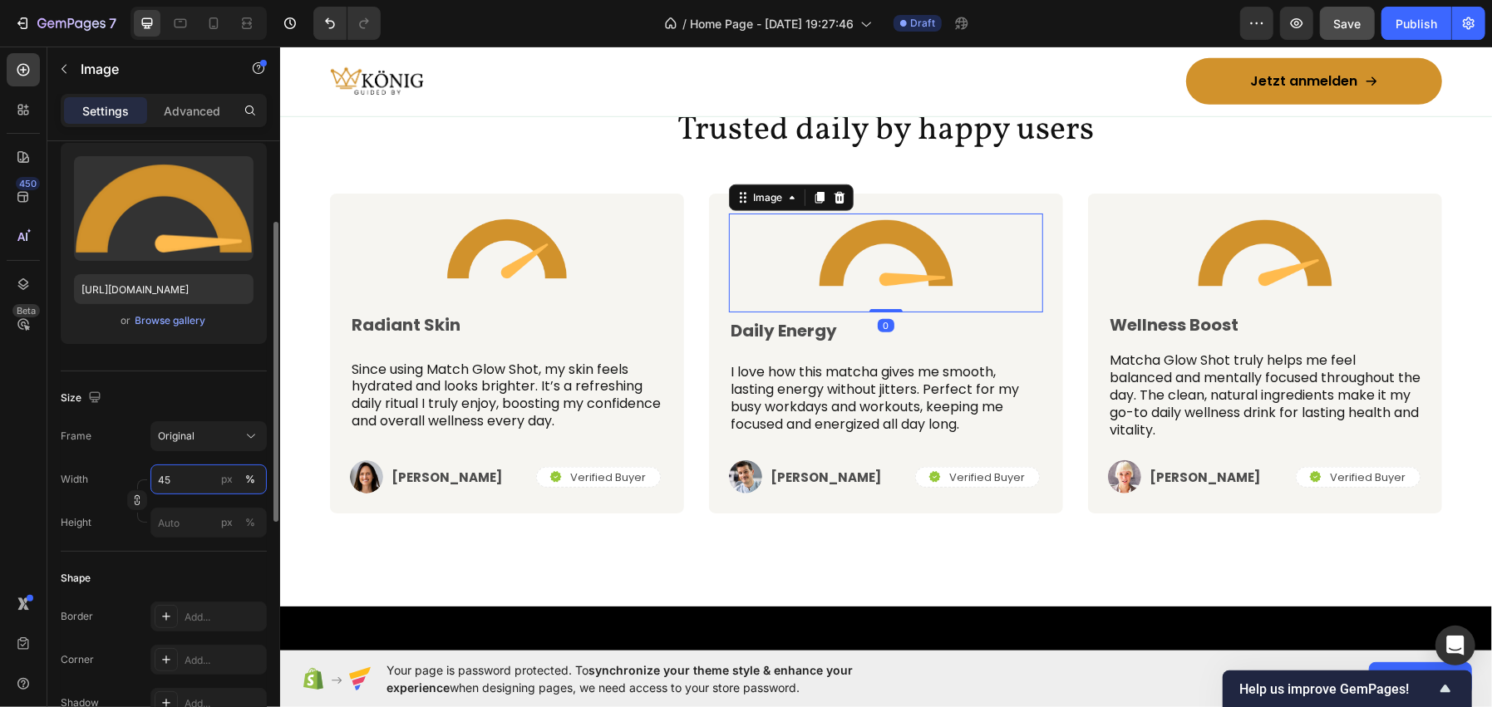
click at [160, 468] on input "45" at bounding box center [208, 480] width 116 height 30
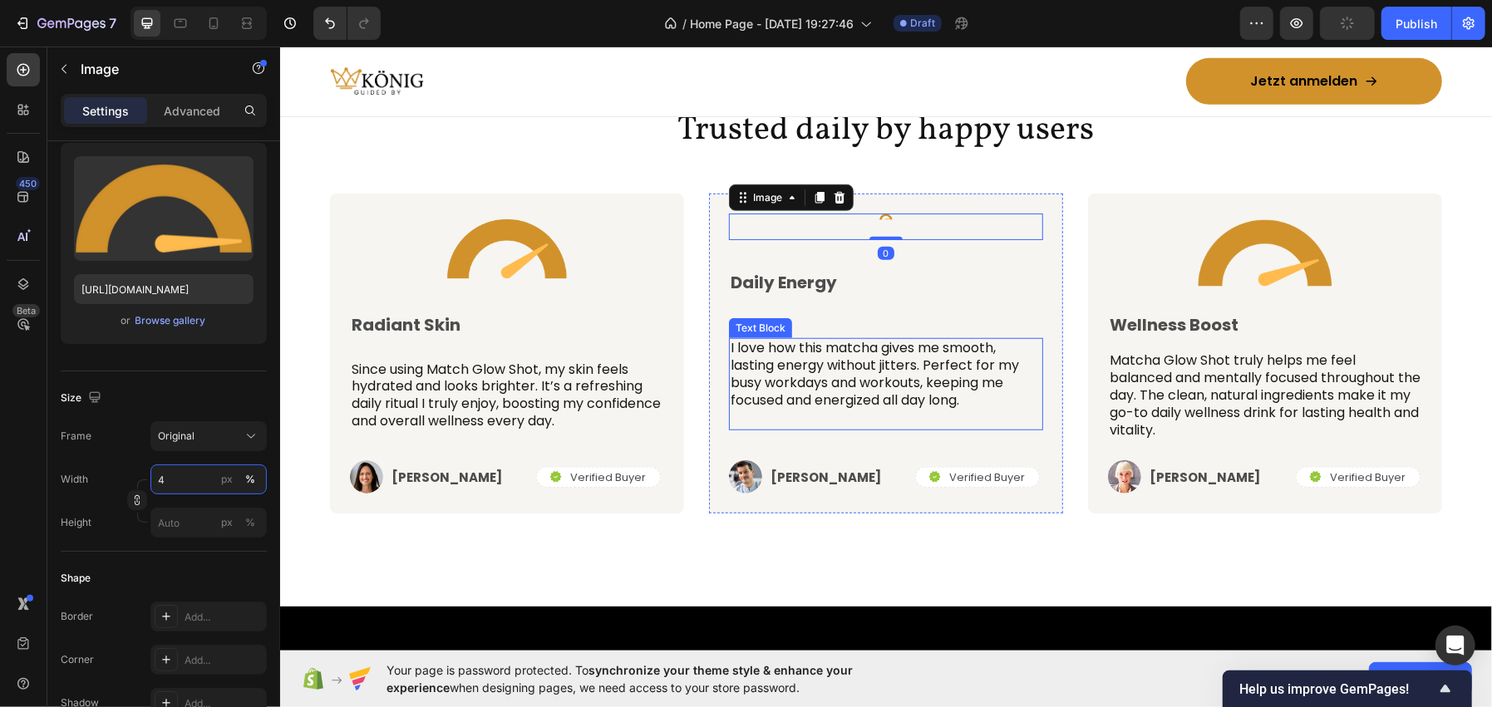
type input "40"
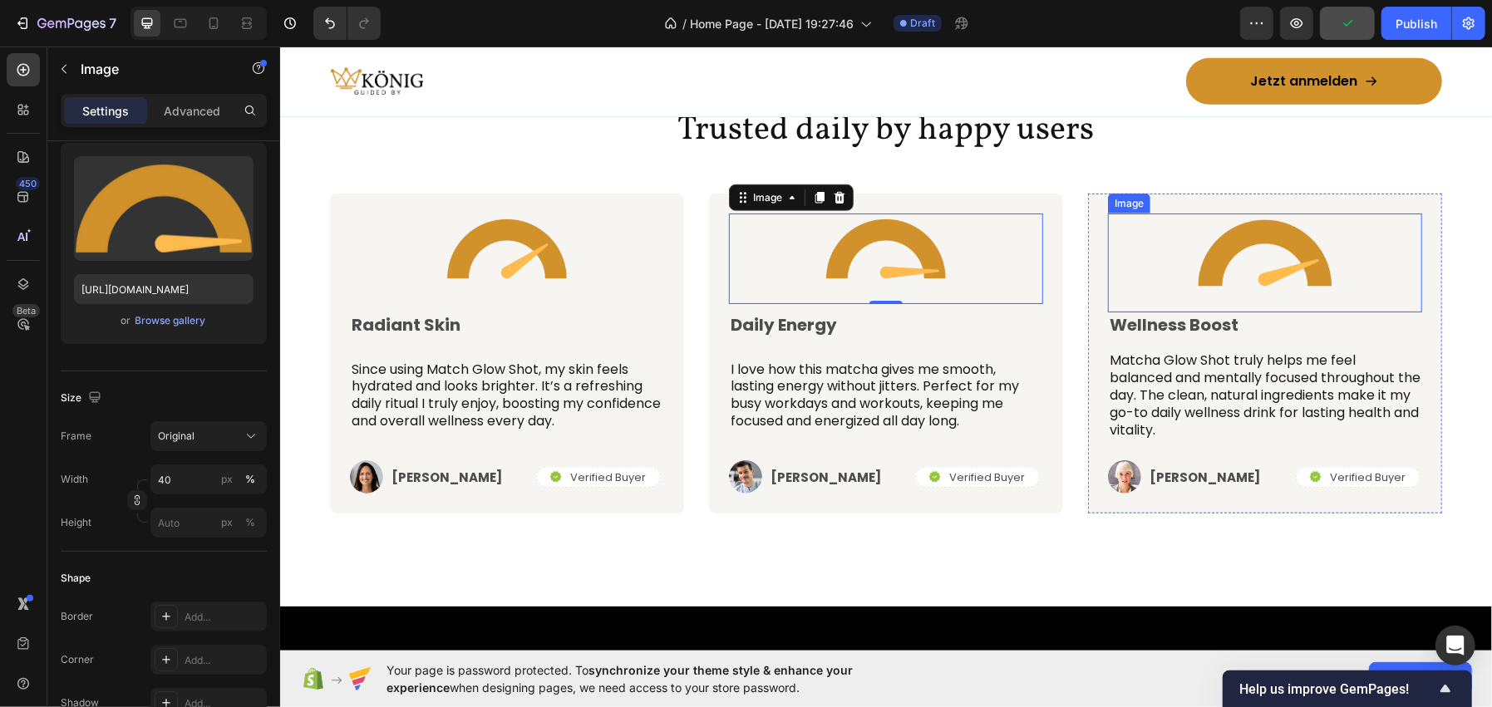
click at [1263, 266] on img at bounding box center [1263, 253] width 141 height 80
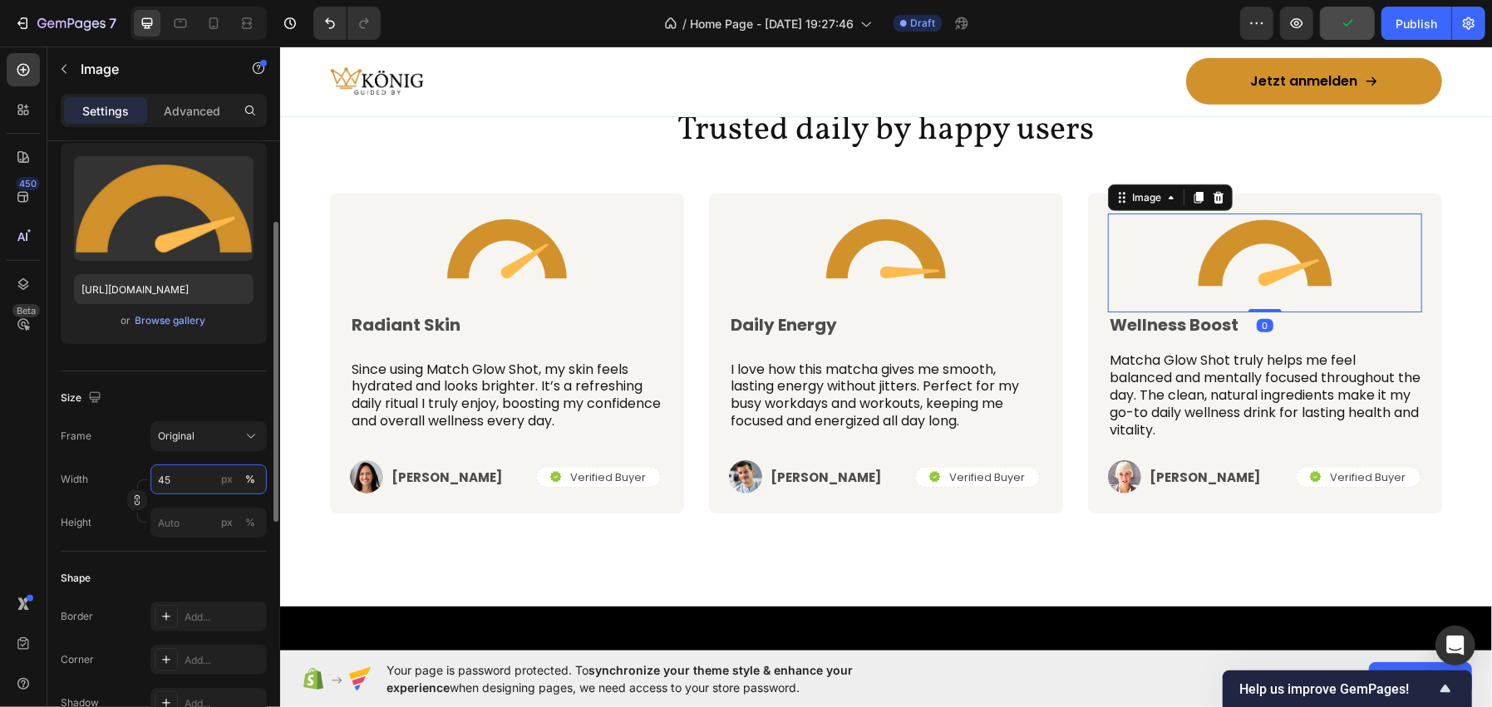
click at [189, 475] on input "45" at bounding box center [208, 480] width 116 height 30
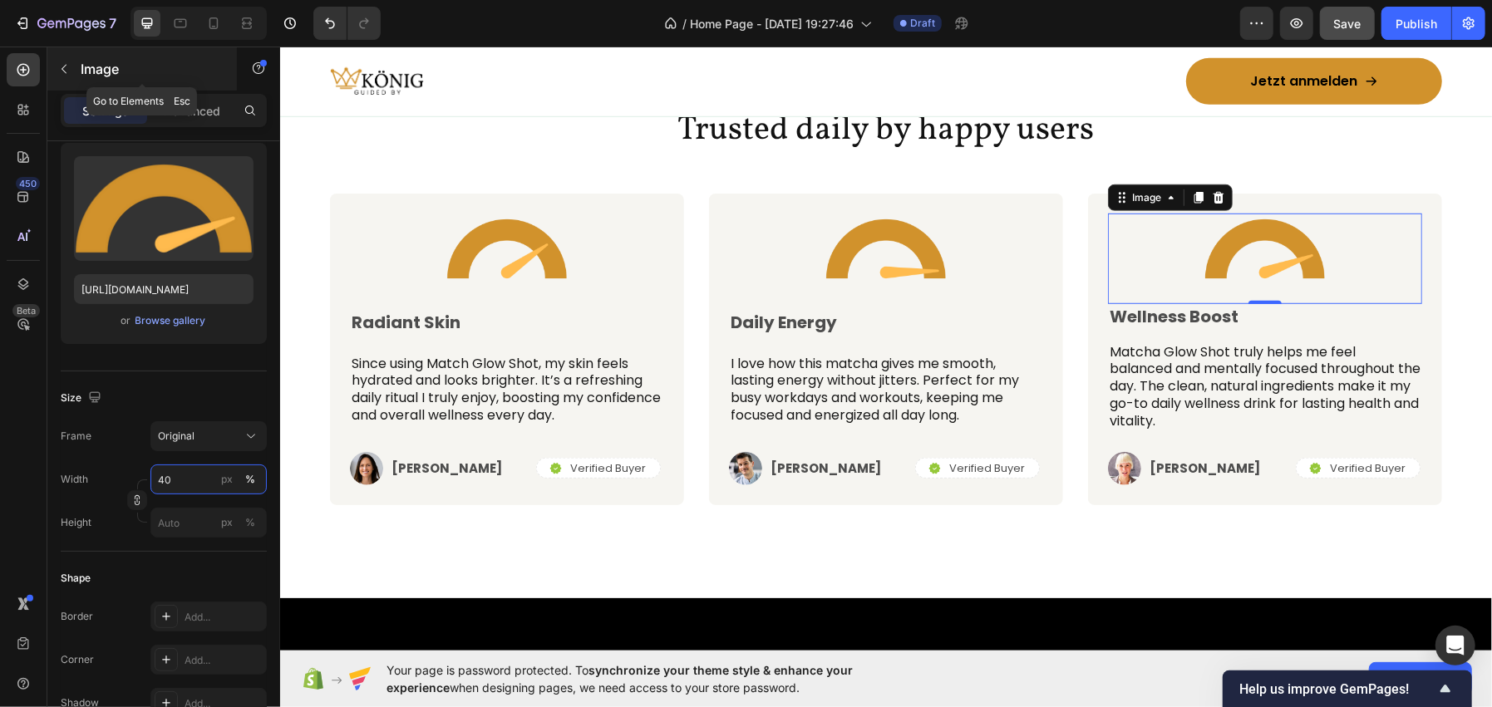
type input "40"
click at [102, 51] on div "Image" at bounding box center [141, 68] width 189 height 43
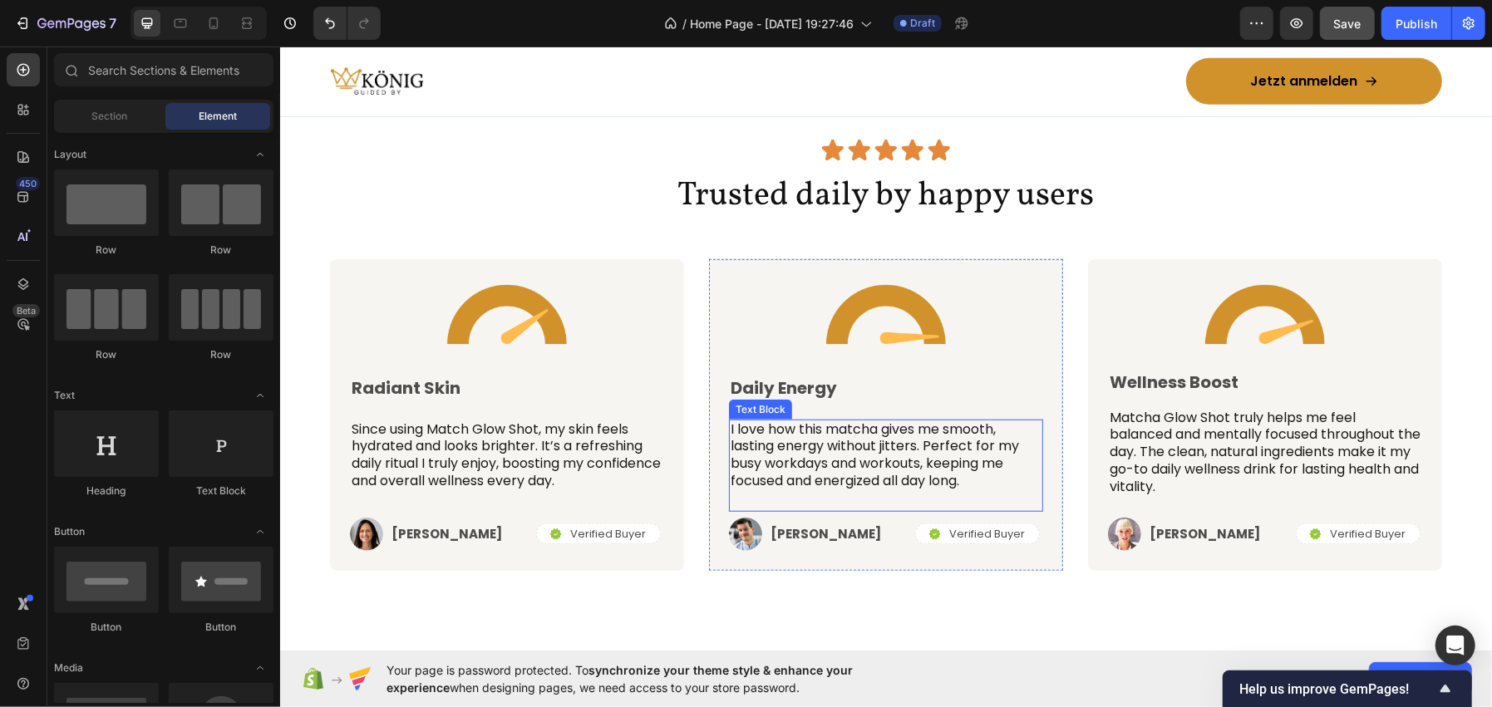
scroll to position [5235, 0]
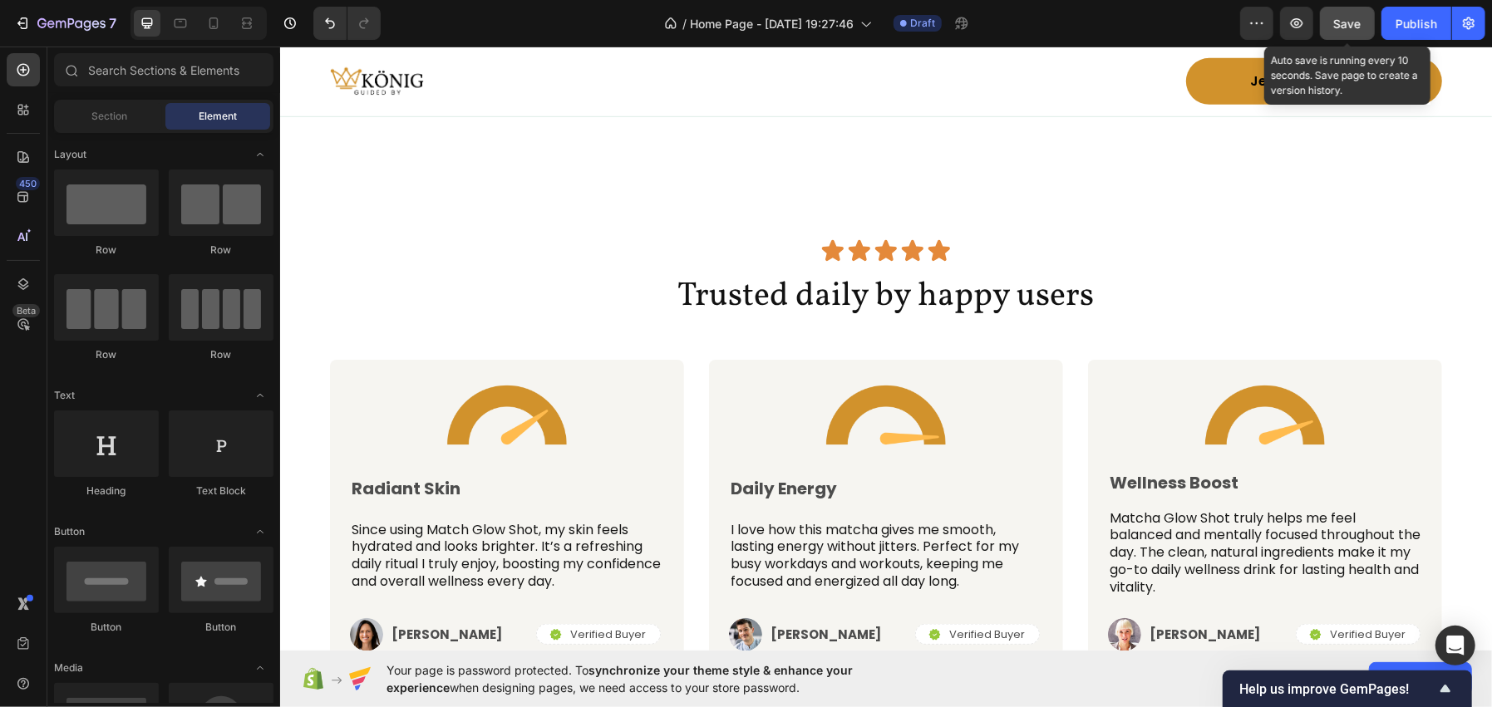
click at [1331, 17] on button "Save" at bounding box center [1347, 23] width 55 height 33
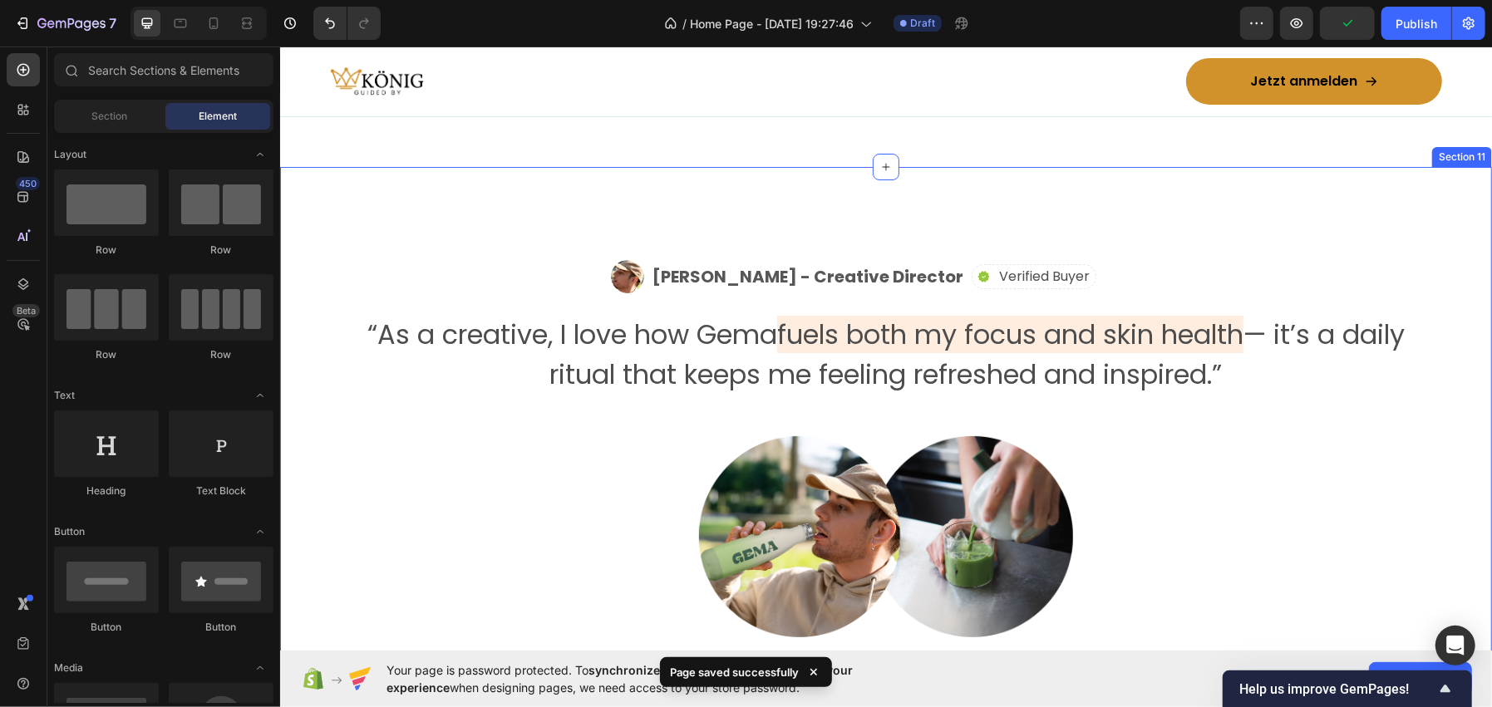
scroll to position [4820, 0]
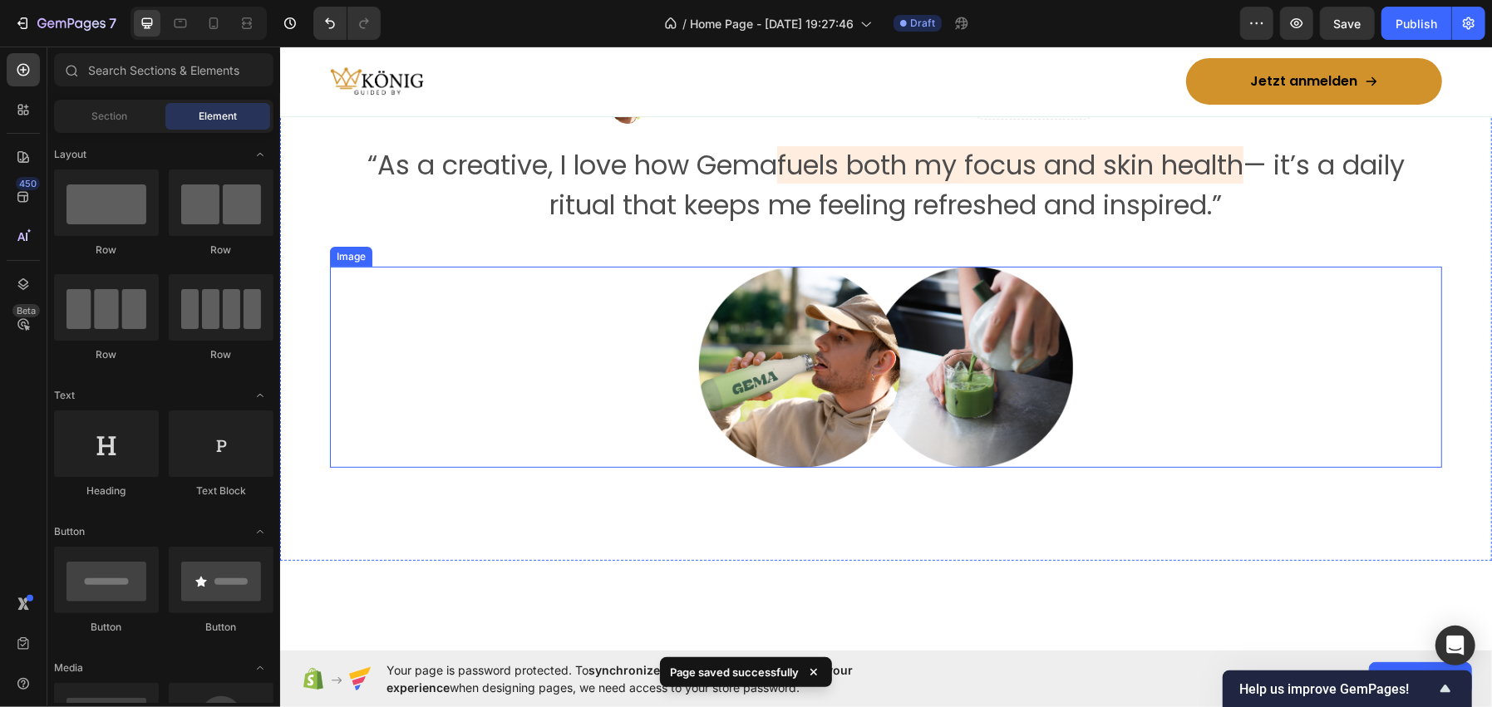
click at [891, 417] on img at bounding box center [885, 366] width 374 height 200
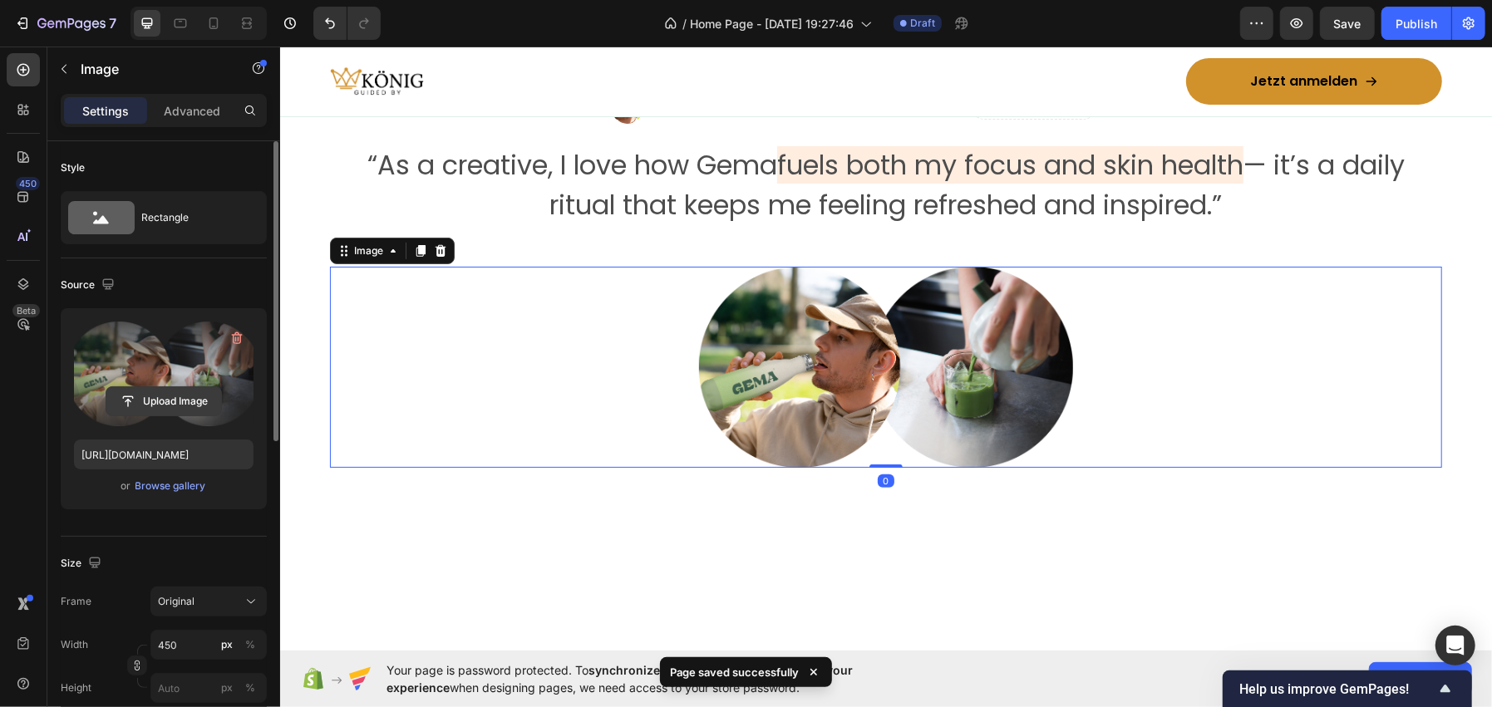
click at [175, 397] on input "file" at bounding box center [163, 401] width 115 height 28
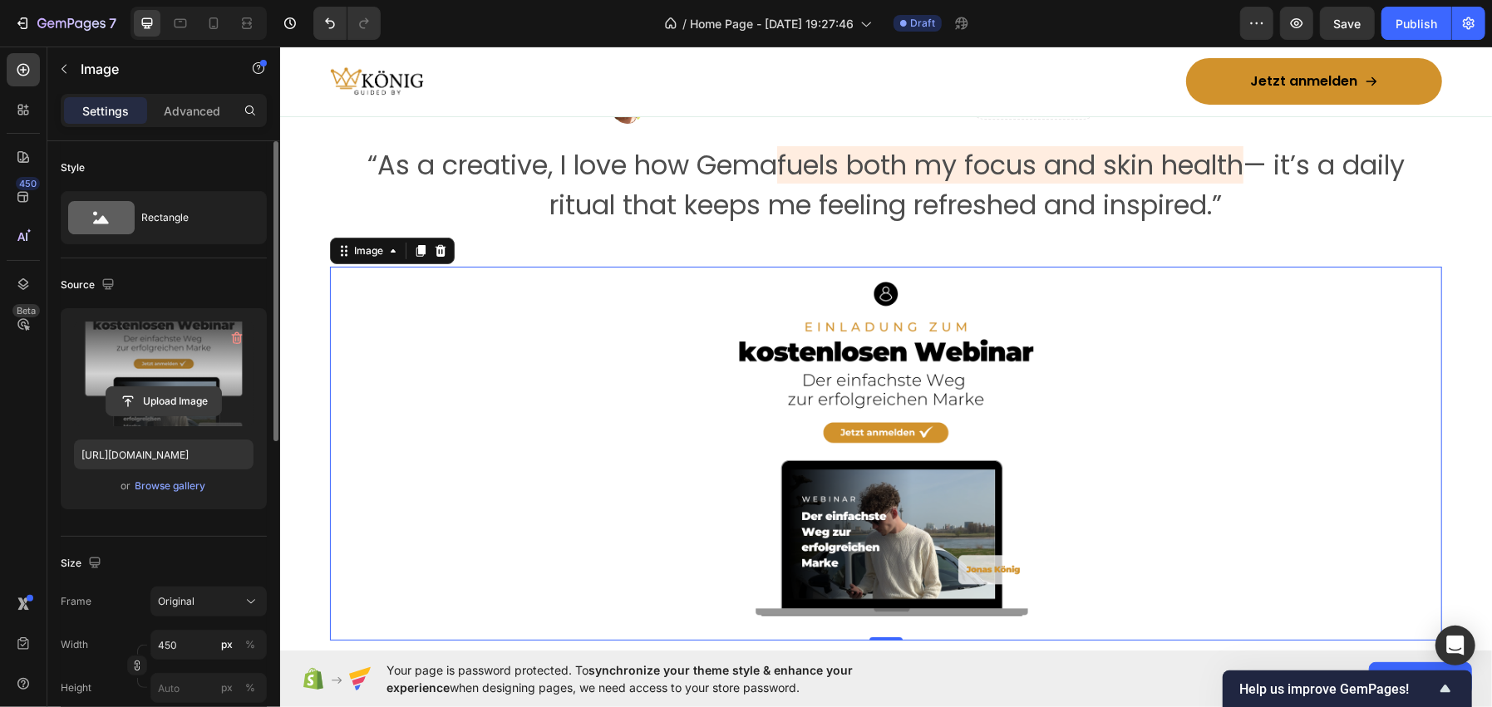
click at [115, 394] on input "file" at bounding box center [163, 401] width 115 height 28
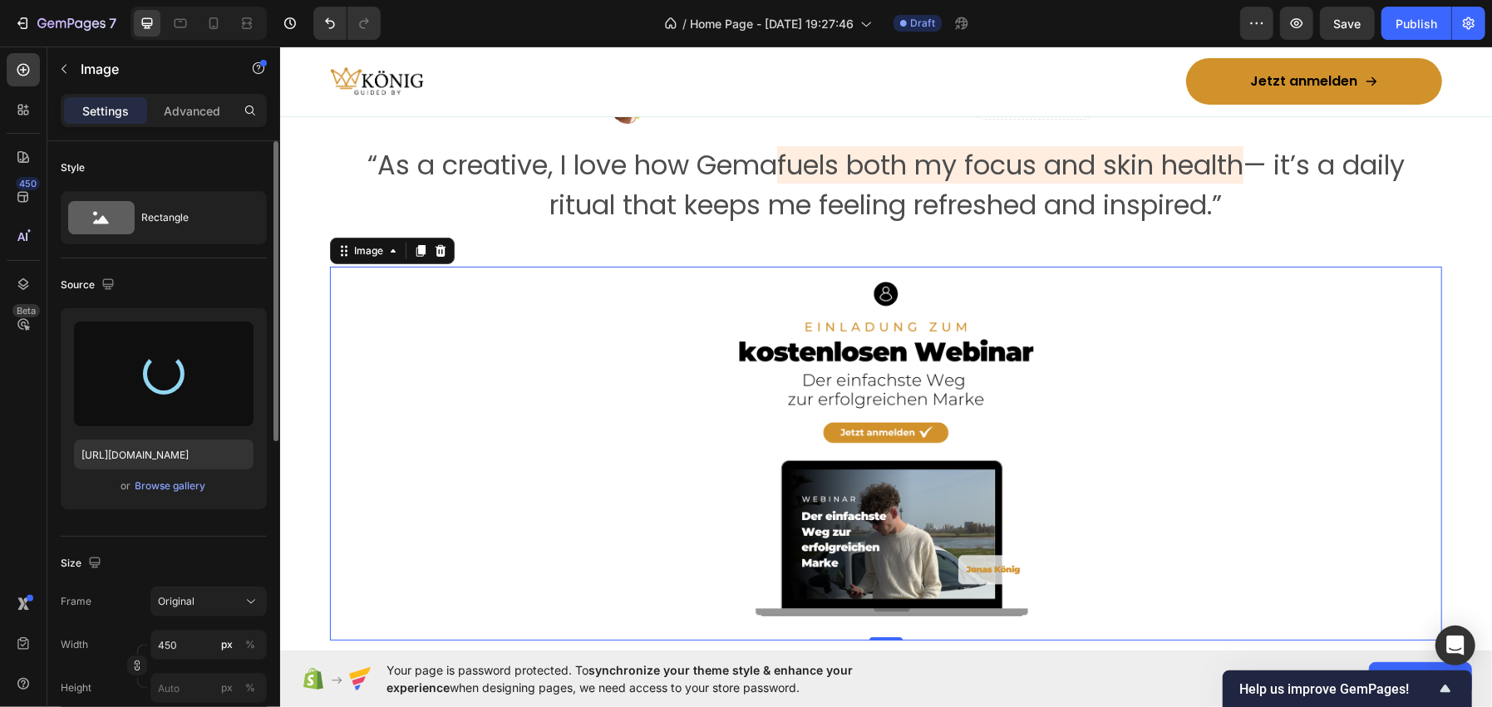
type input "https://cdn.shopify.com/s/files/1/0962/6039/1259/files/gempages_586445511985201…"
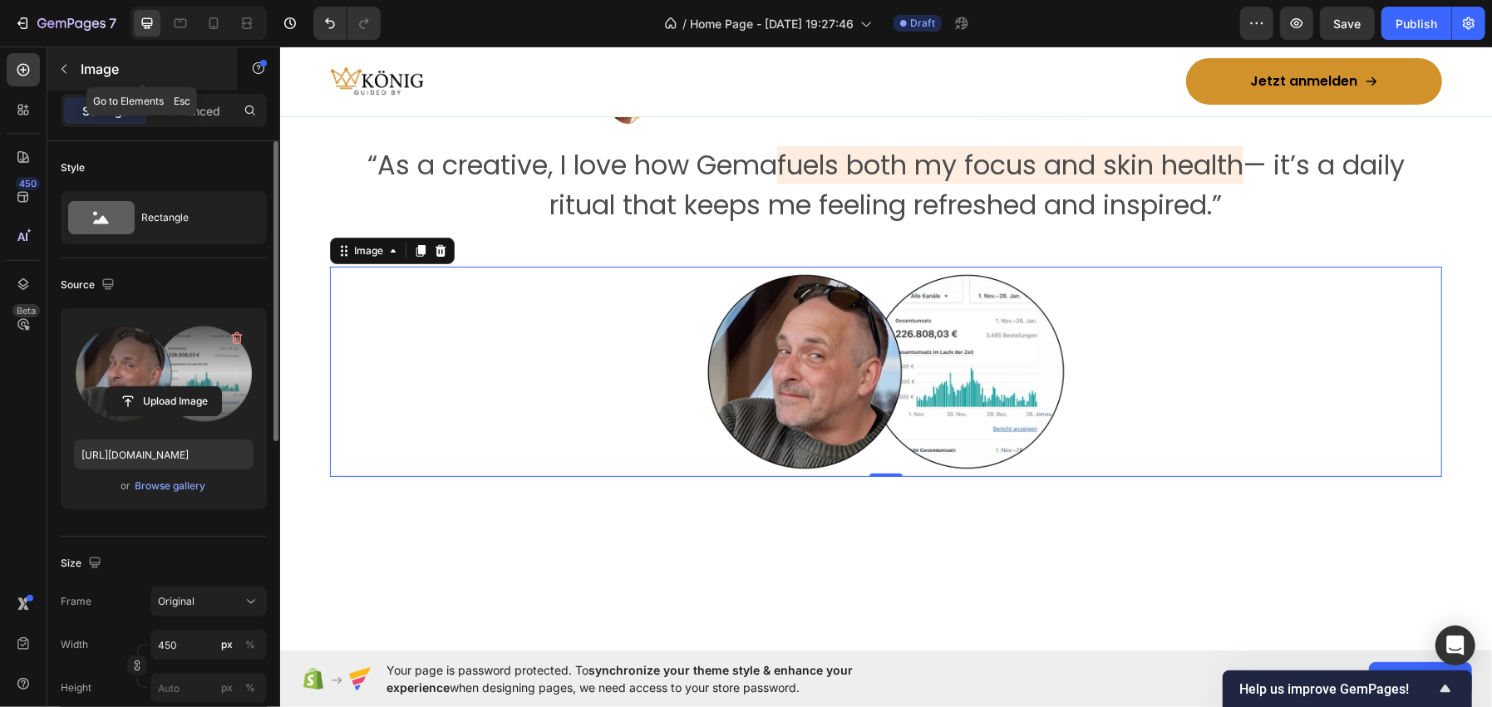
click at [162, 65] on p "Image" at bounding box center [151, 69] width 141 height 20
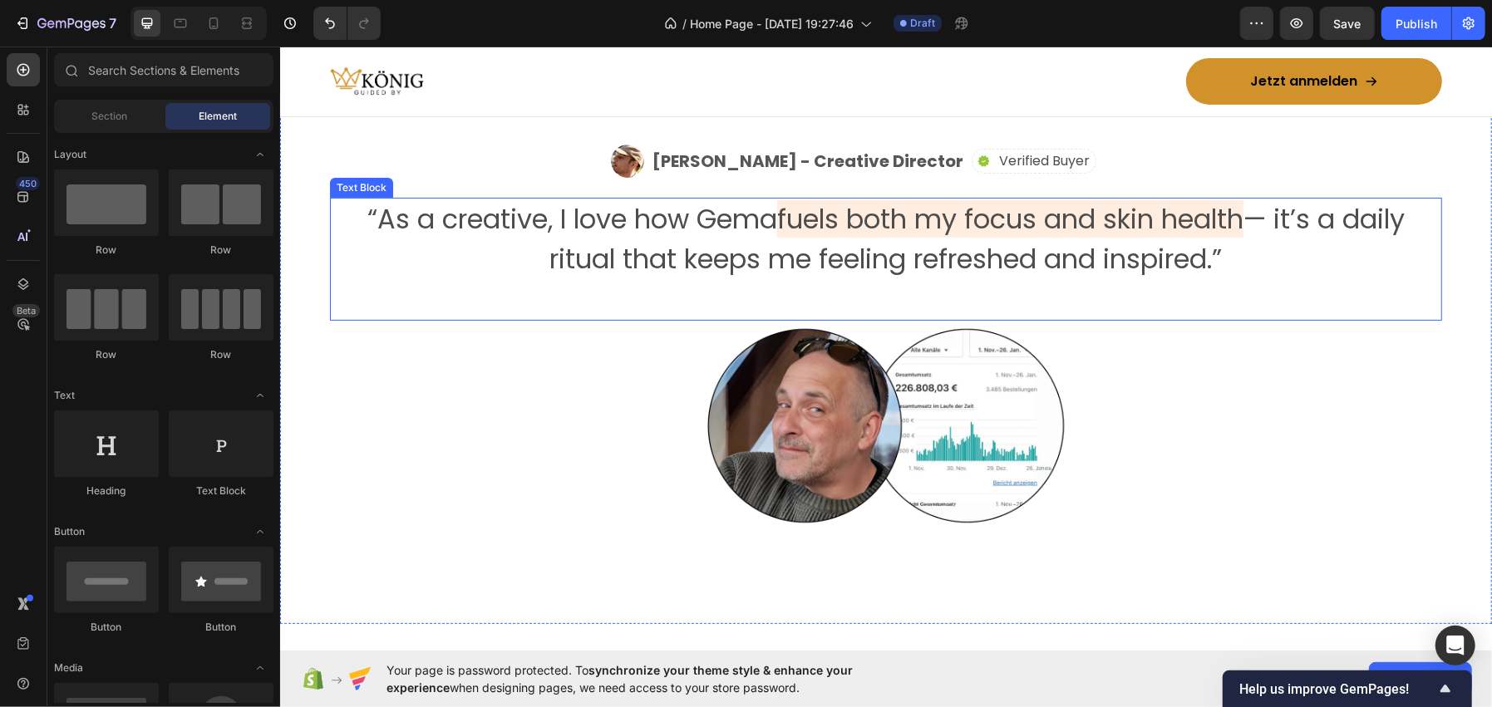
scroll to position [4653, 0]
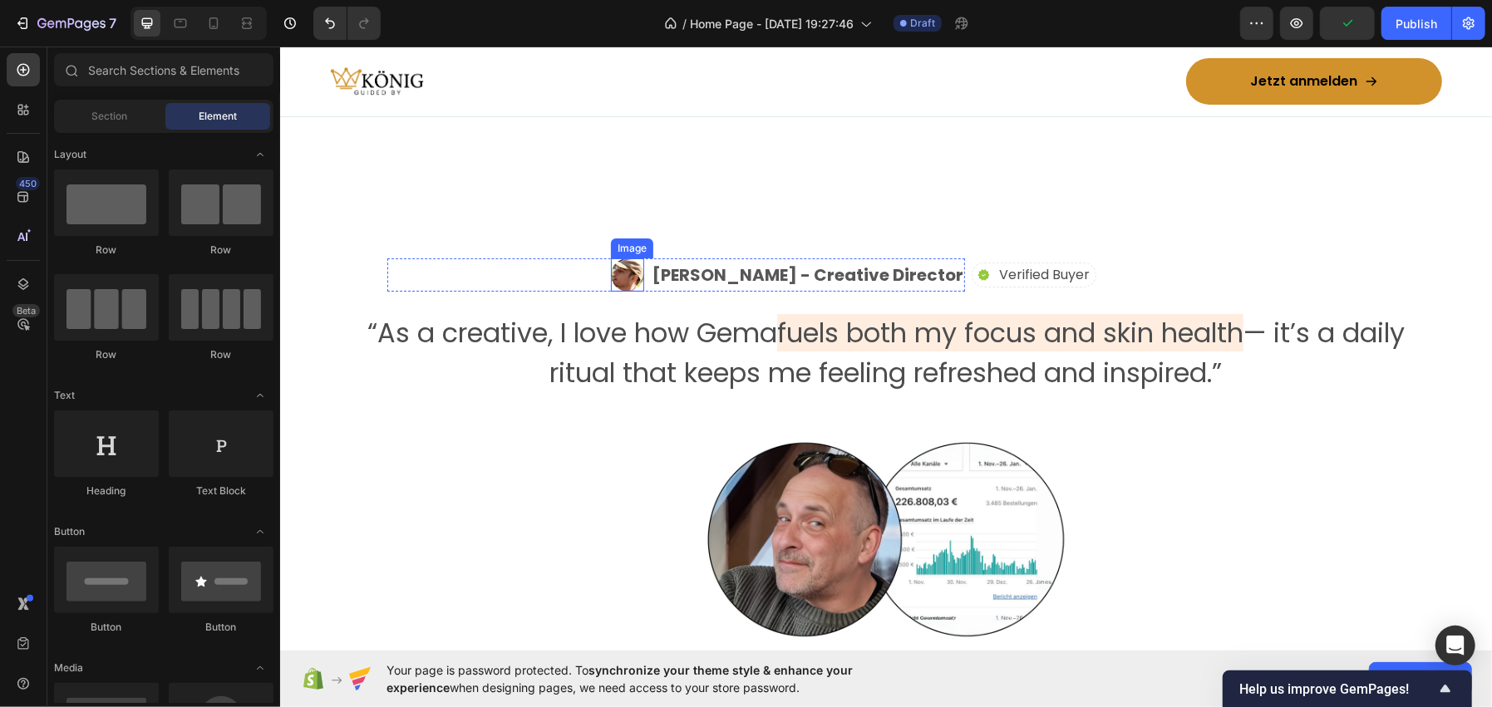
click at [643, 268] on img at bounding box center [626, 274] width 33 height 33
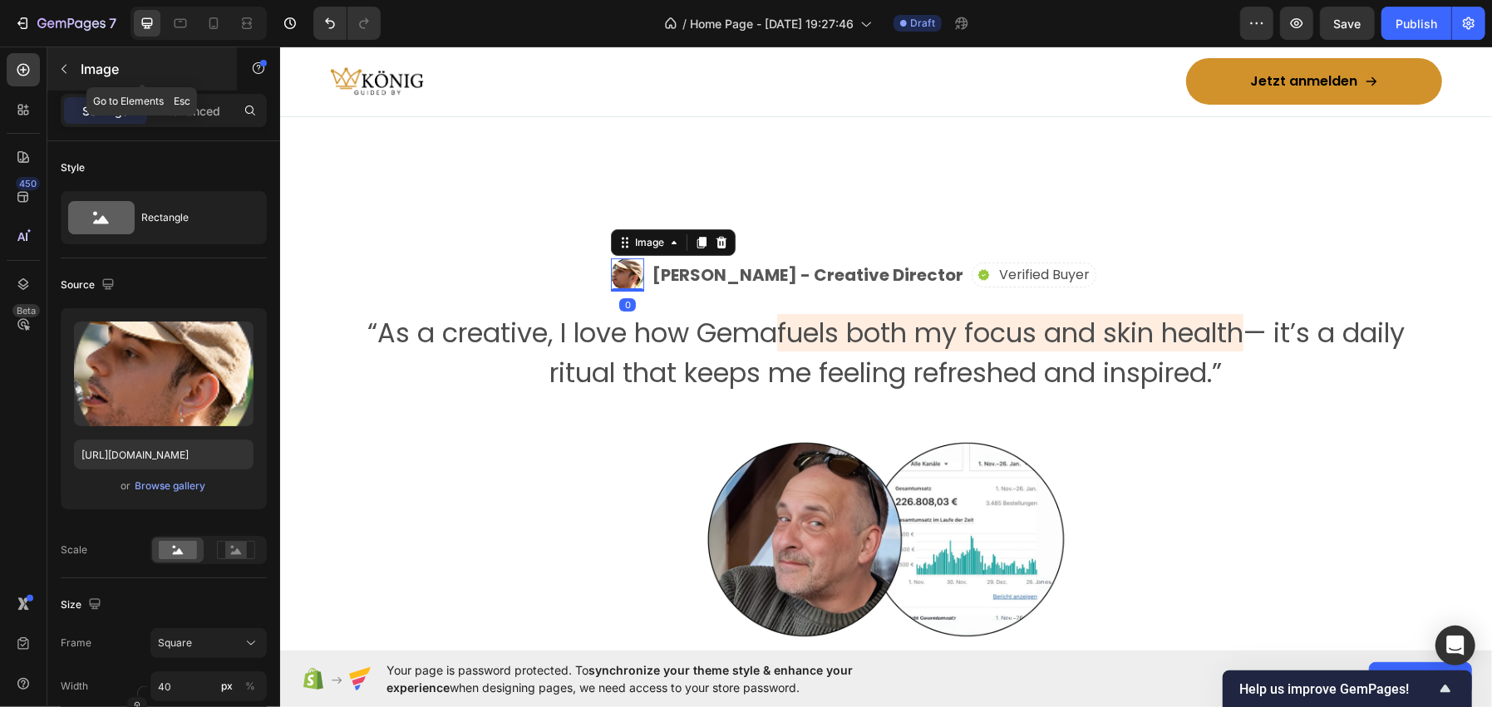
click at [165, 78] on p "Image" at bounding box center [151, 69] width 141 height 20
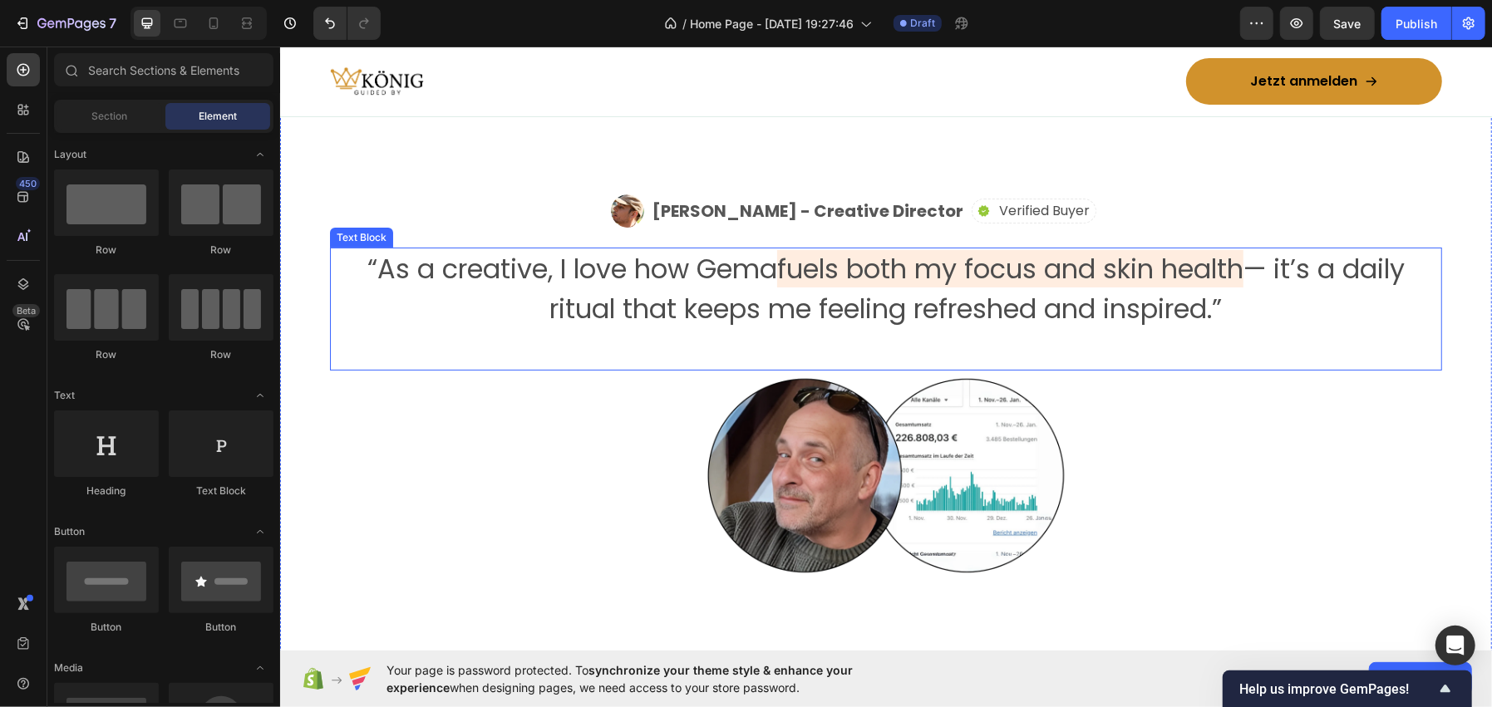
scroll to position [4903, 0]
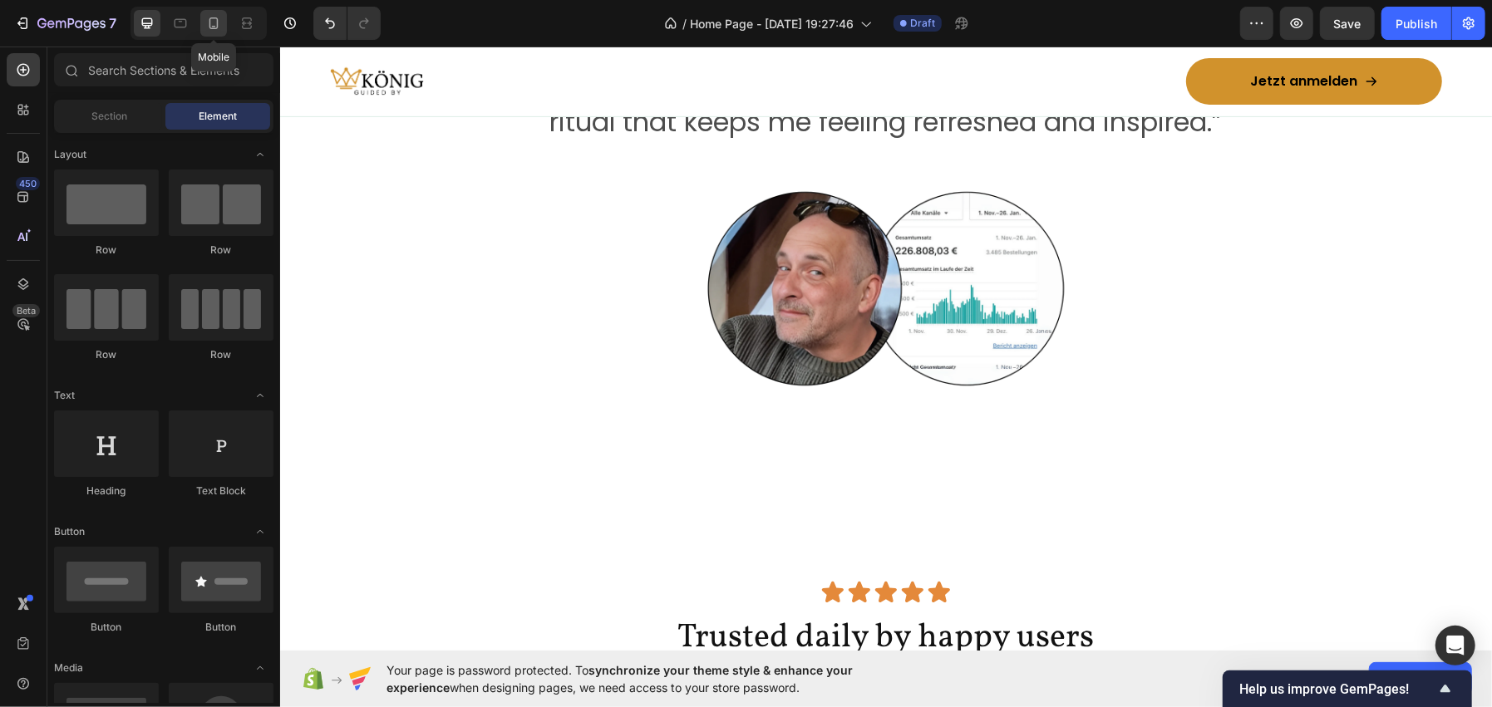
click at [213, 12] on div at bounding box center [213, 23] width 27 height 27
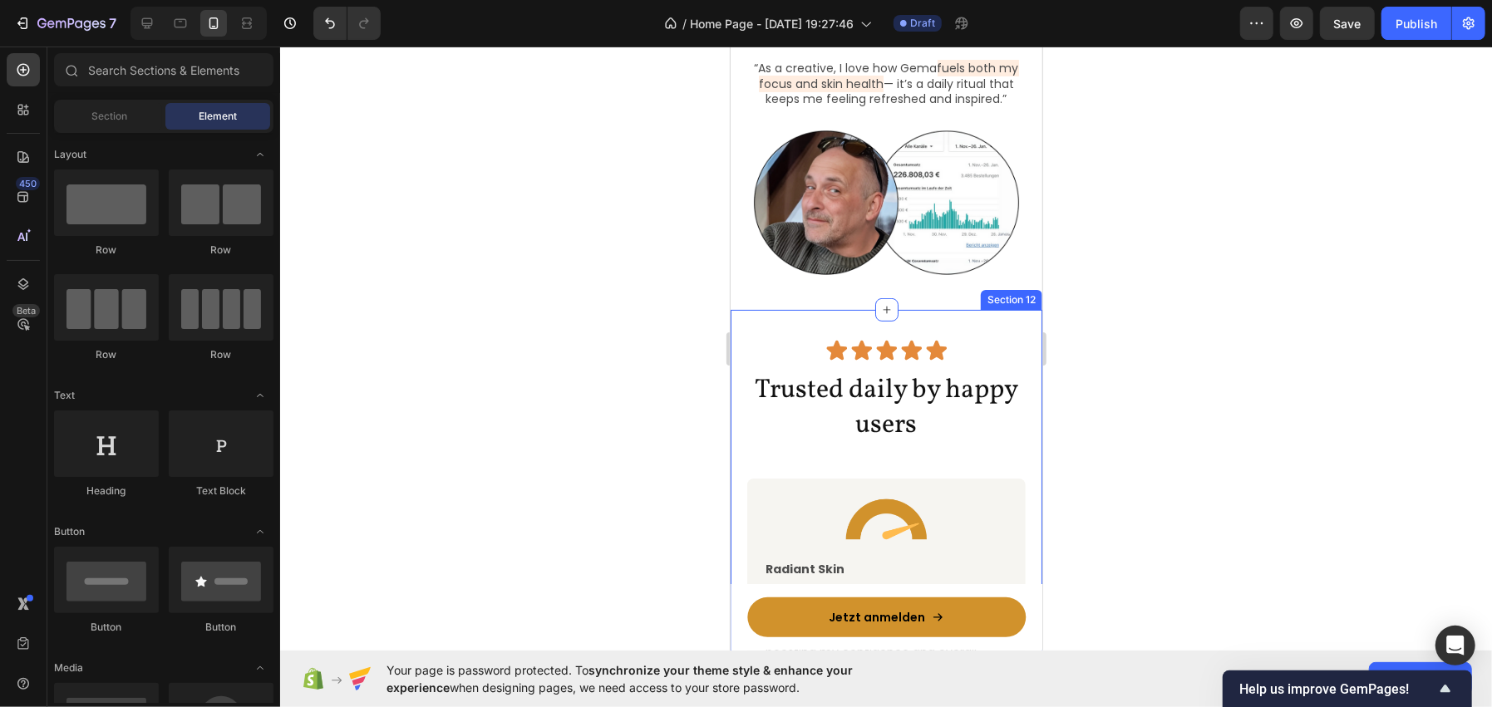
scroll to position [4767, 0]
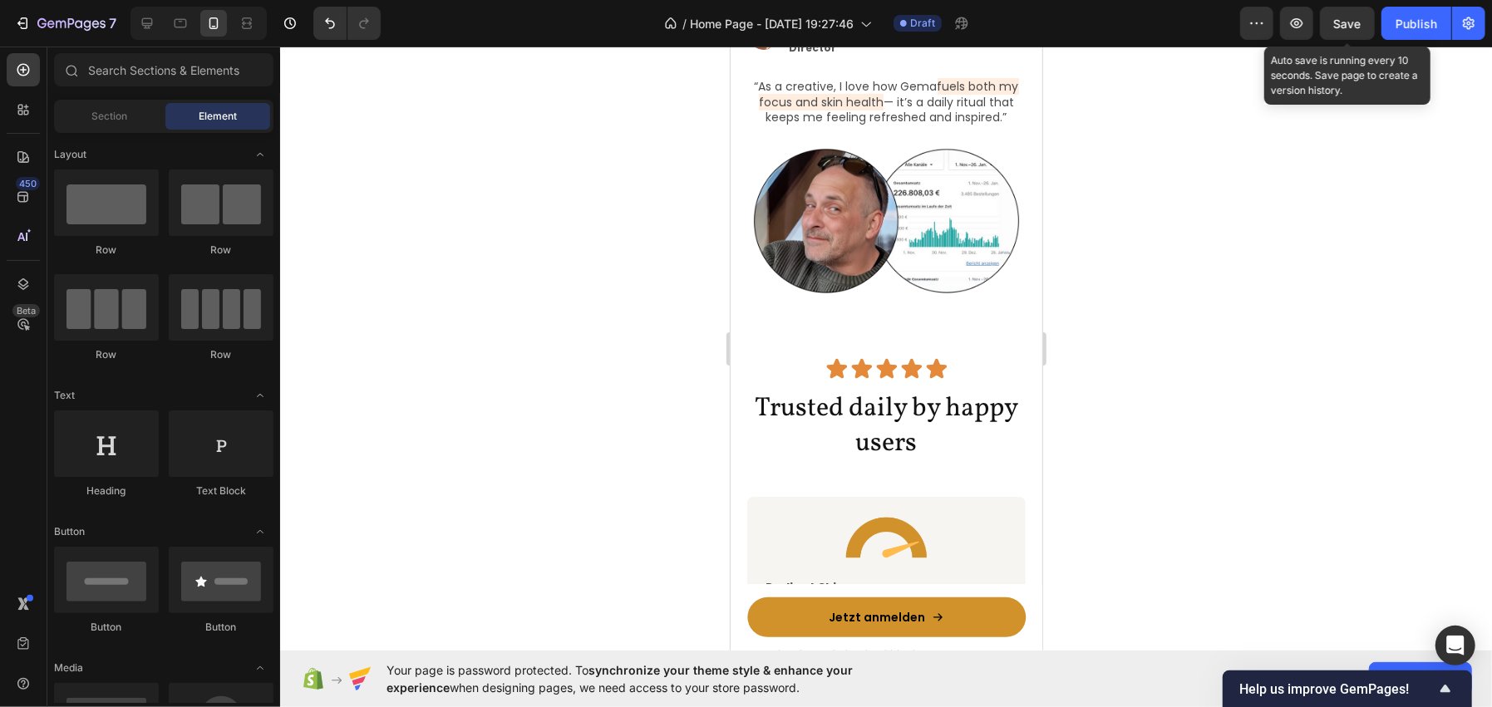
click at [1337, 18] on span "Save" at bounding box center [1347, 24] width 27 height 14
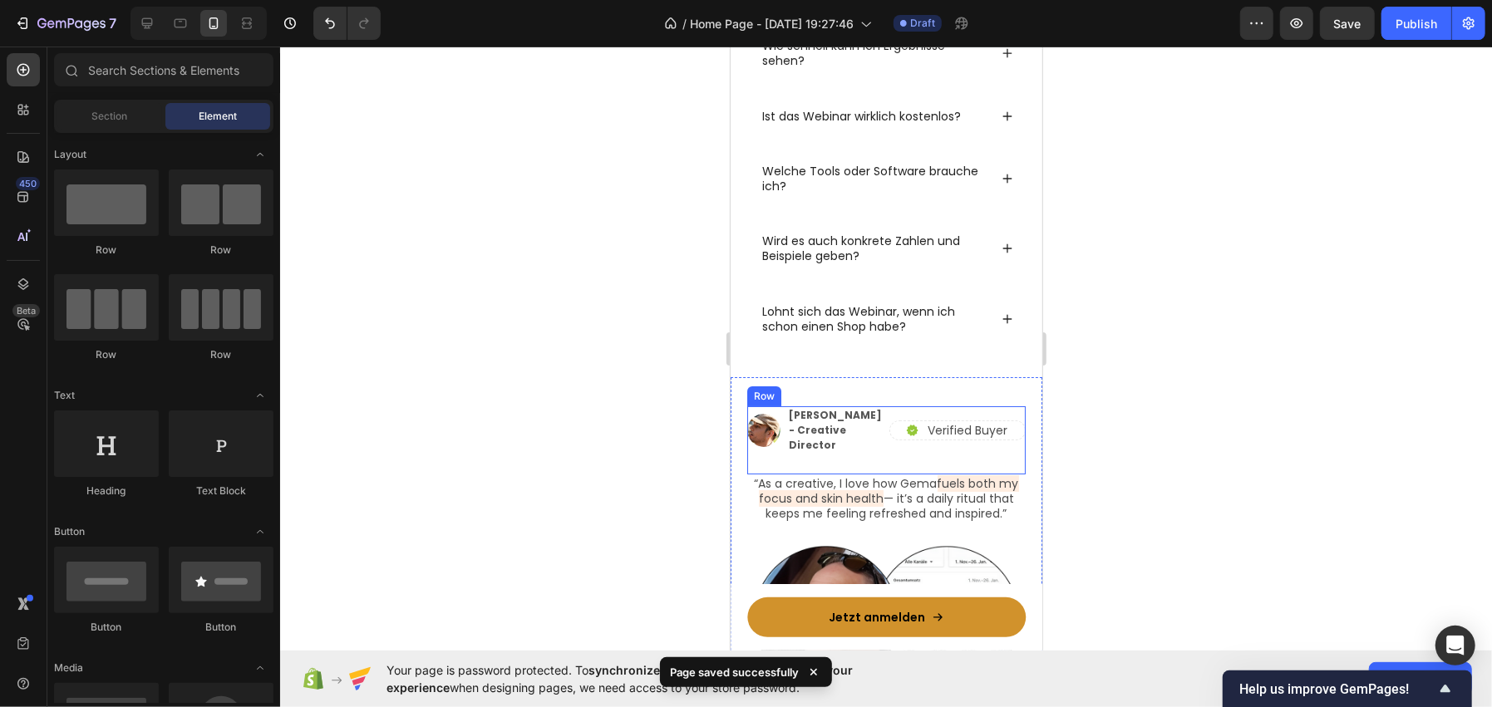
scroll to position [4518, 0]
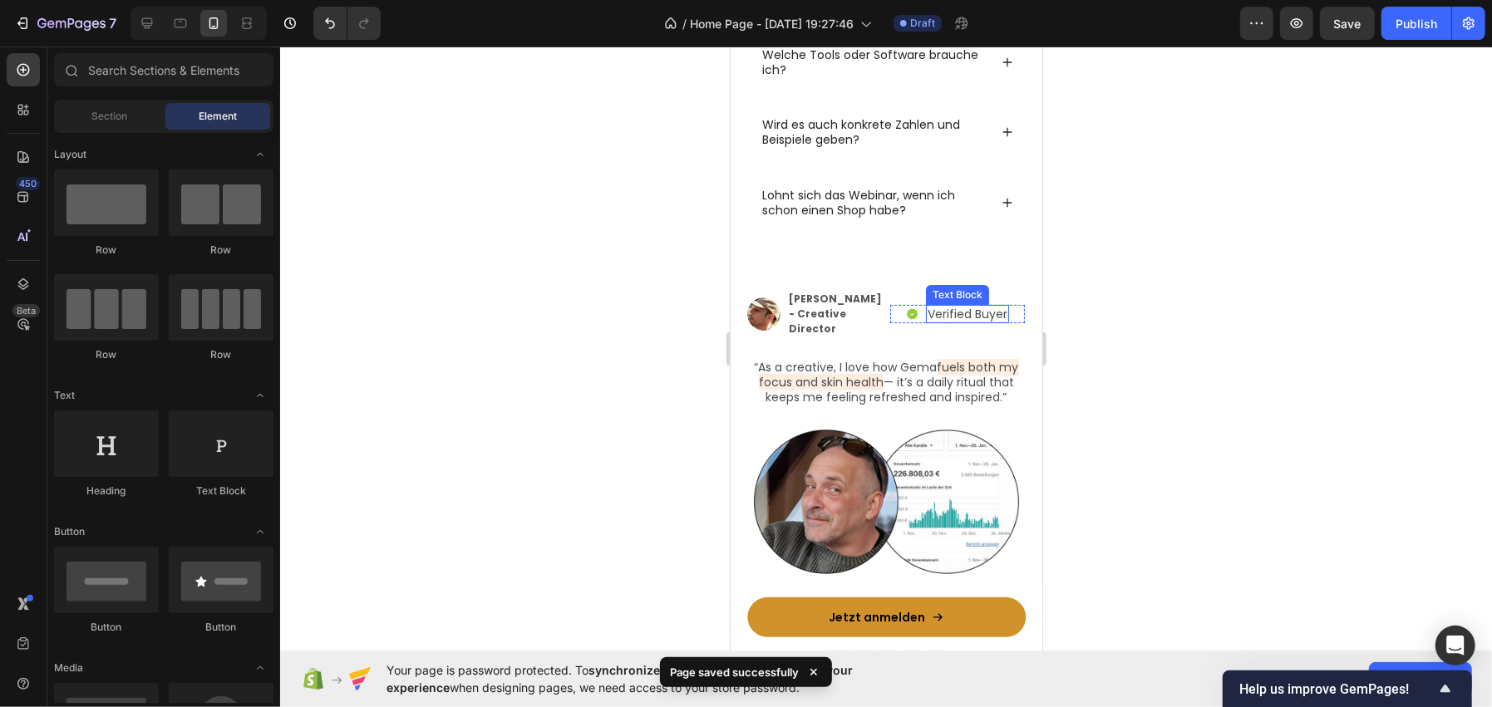
click at [960, 313] on p "Verified Buyer" at bounding box center [967, 313] width 80 height 15
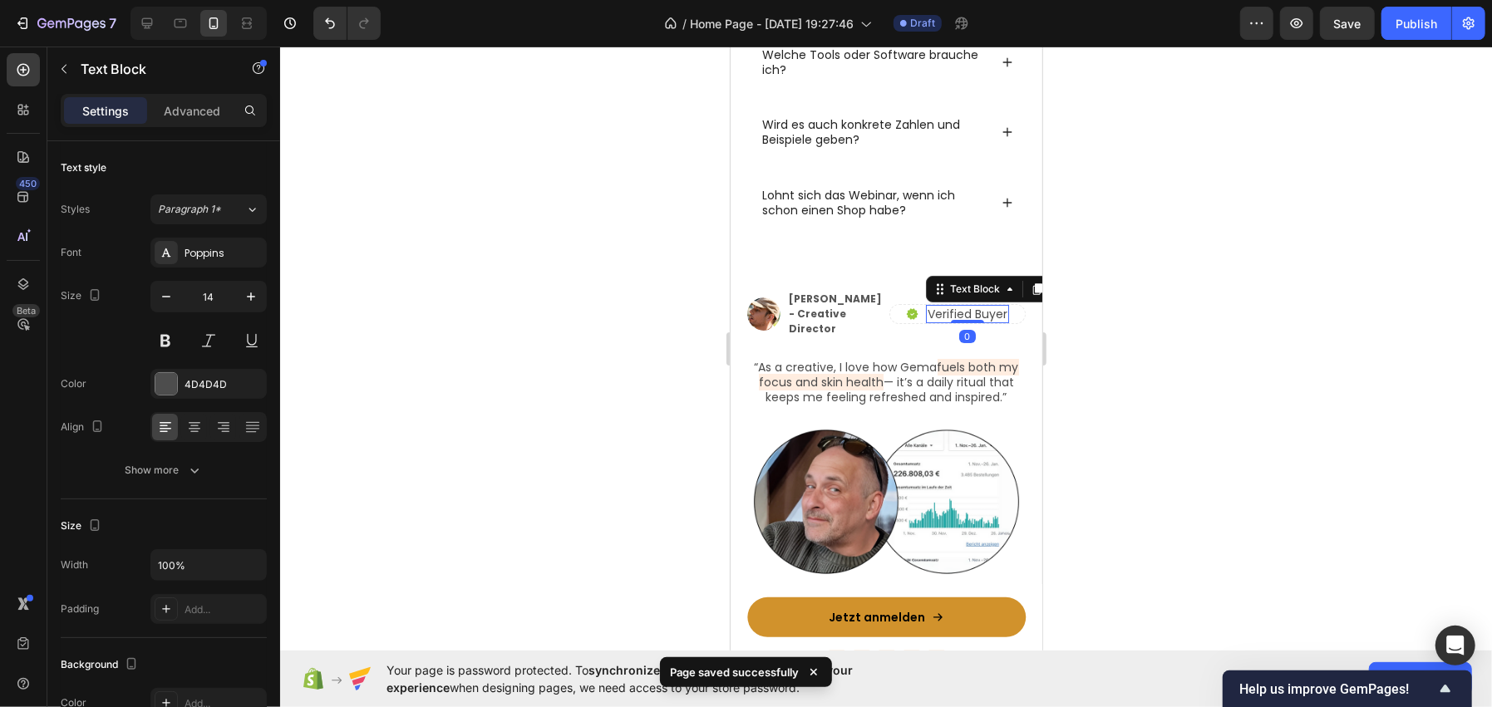
click at [960, 313] on p "Verified Buyer" at bounding box center [967, 313] width 80 height 15
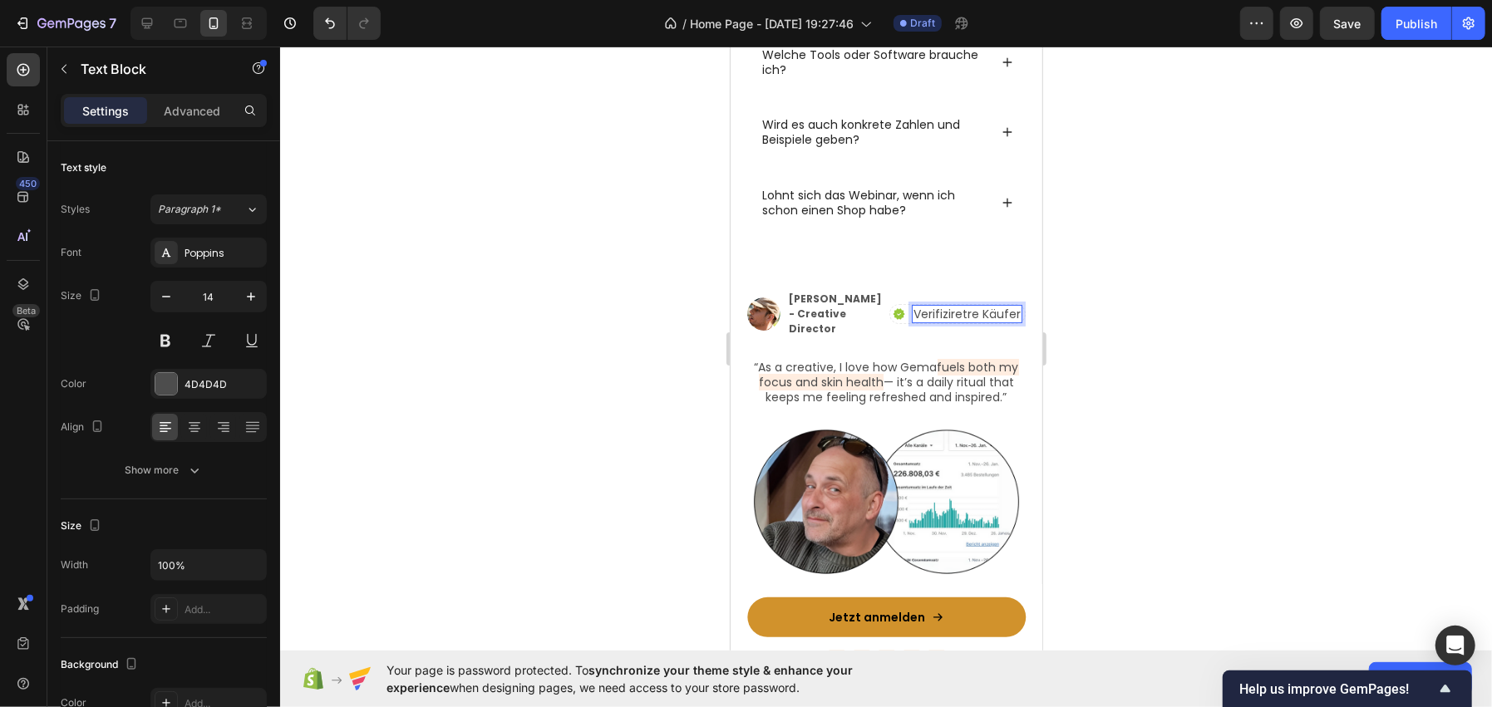
click at [960, 313] on p "Verifiziretre Käufer" at bounding box center [966, 313] width 107 height 15
click at [939, 310] on p "Verifiziretre Käufer" at bounding box center [966, 313] width 107 height 15
click at [1318, 254] on div at bounding box center [886, 377] width 1212 height 661
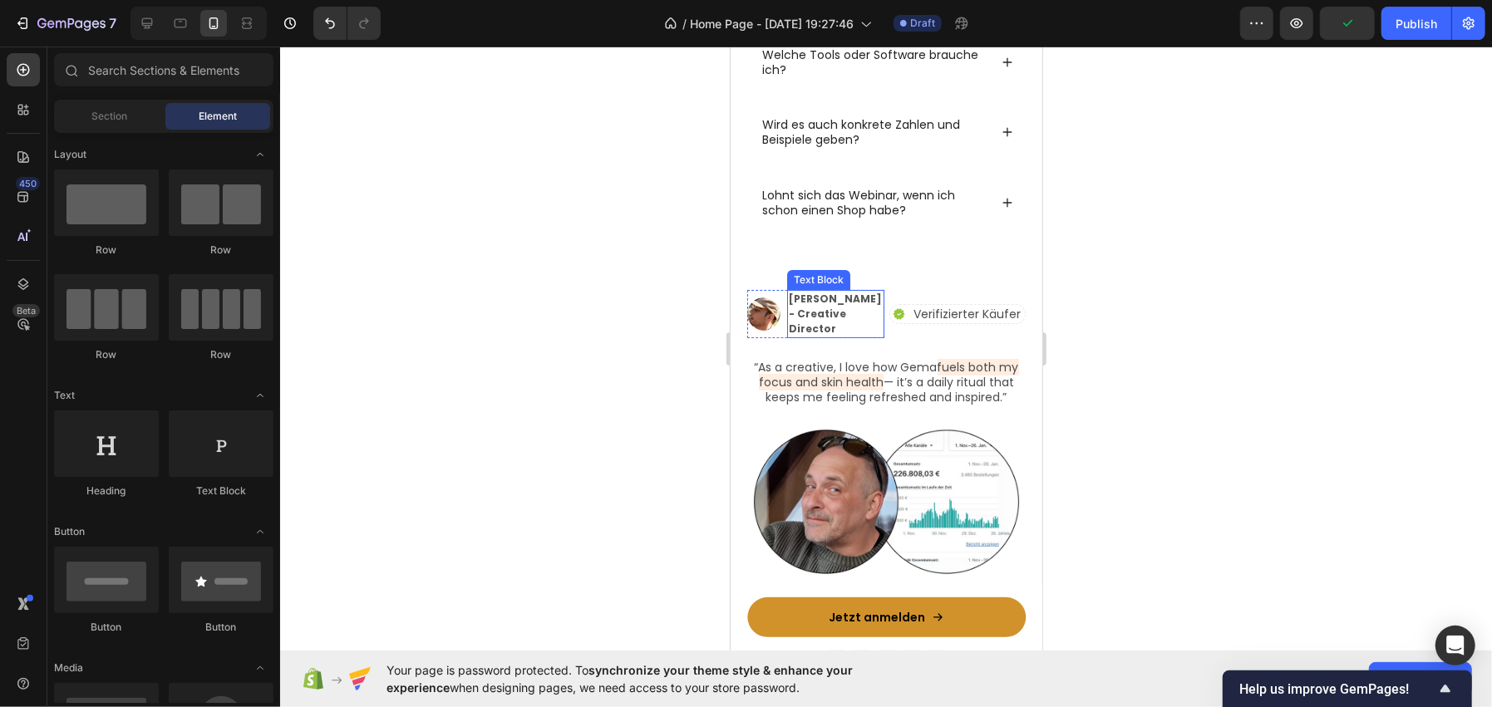
click at [812, 315] on p "Alex Carter - Creative Director" at bounding box center [835, 313] width 94 height 45
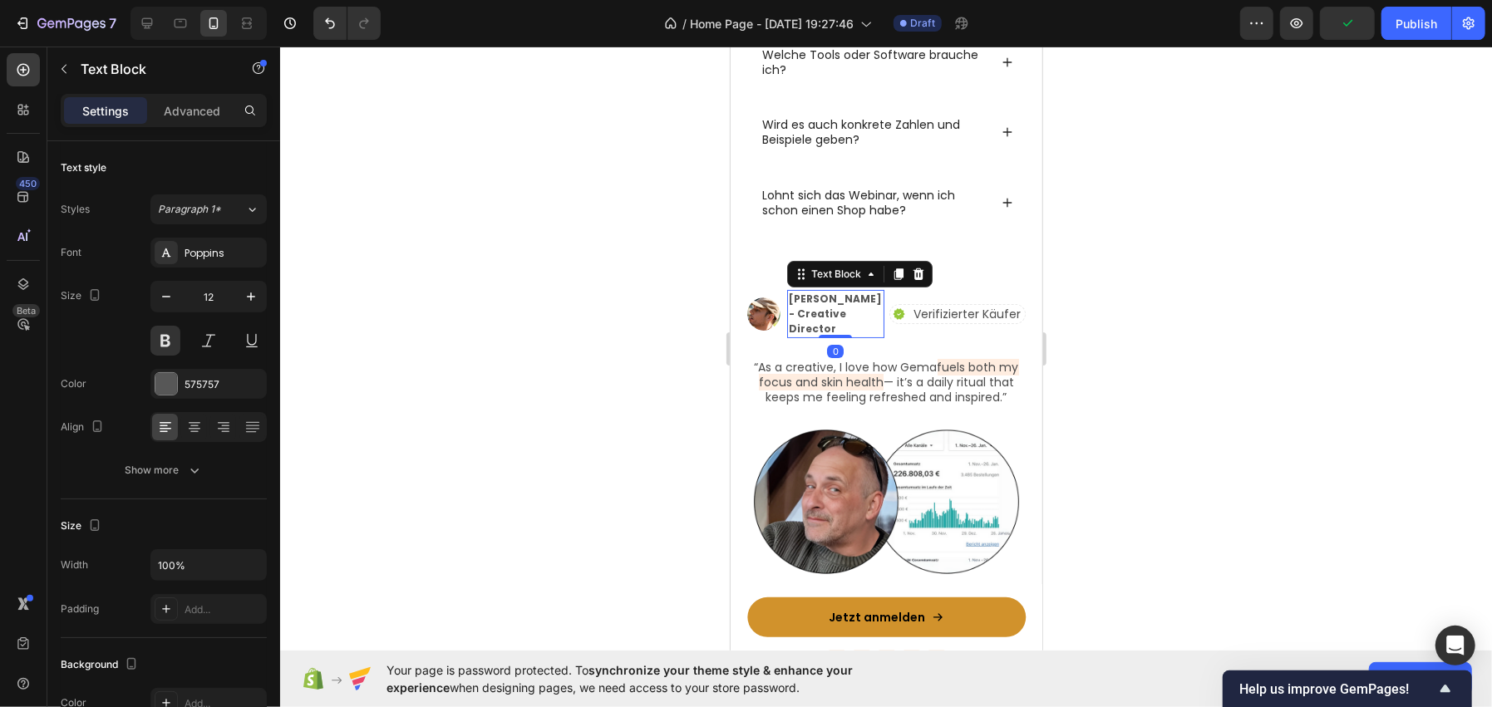
click at [812, 315] on p "Alex Carter - Creative Director" at bounding box center [835, 313] width 94 height 45
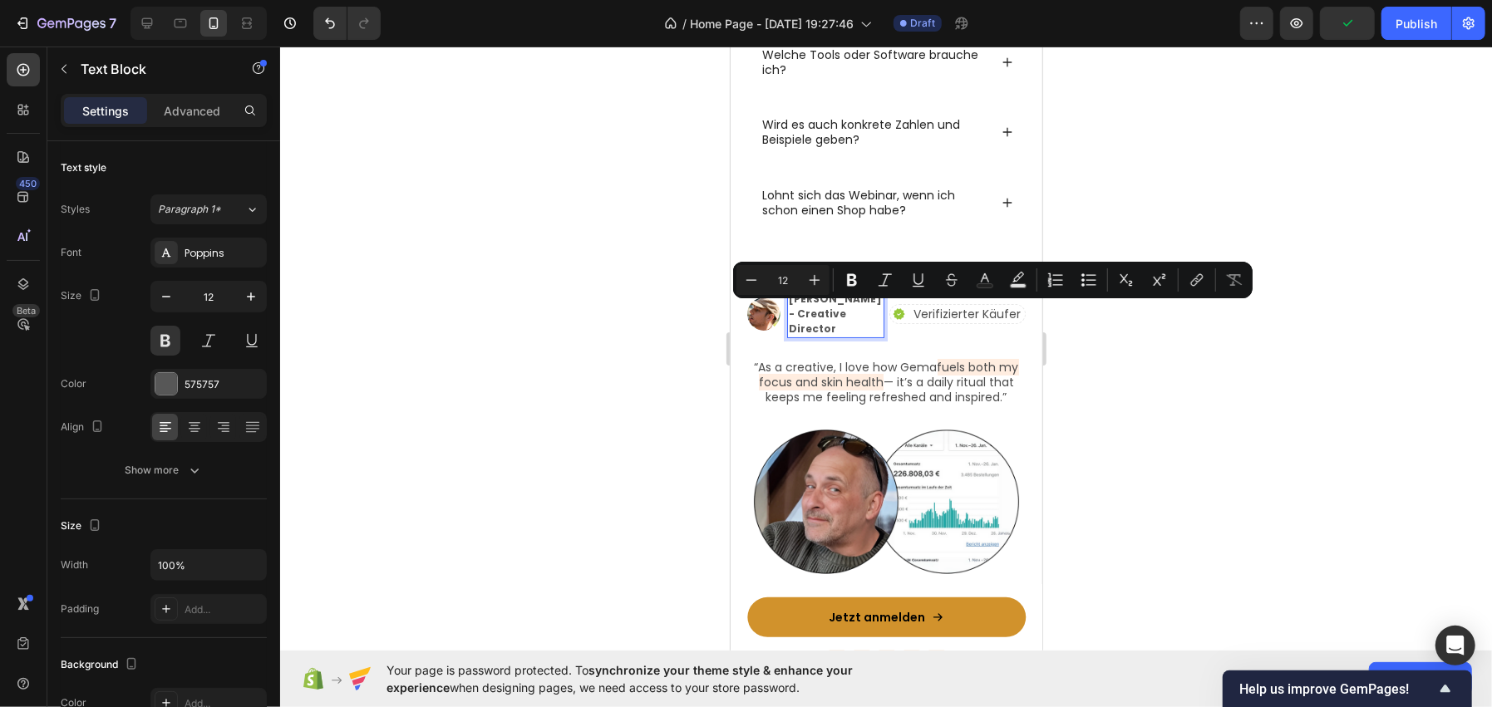
click at [834, 322] on p "Alex Carter - Creative Director" at bounding box center [835, 313] width 94 height 45
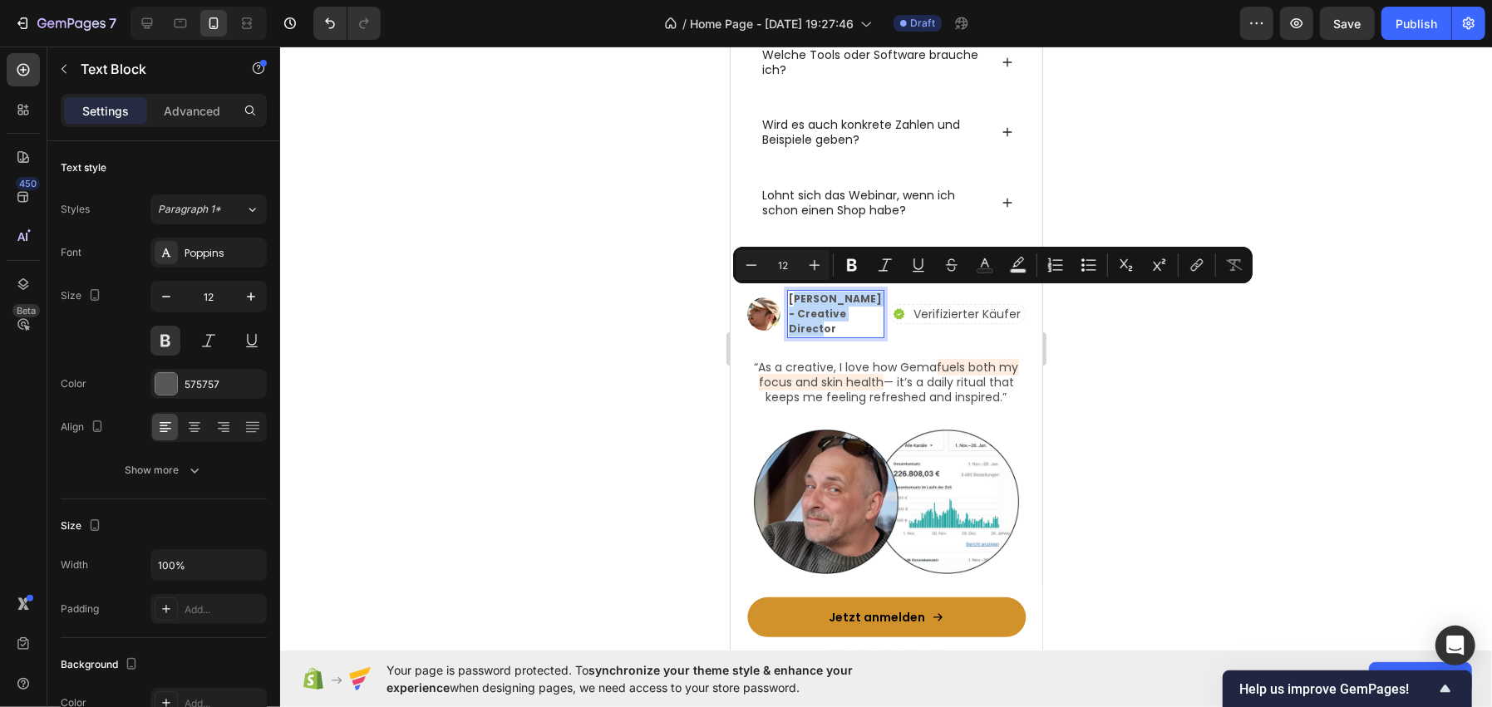
drag, startPoint x: 843, startPoint y: 327, endPoint x: 792, endPoint y: 298, distance: 58.5
click at [792, 298] on p "Alex Carter - Creative Director" at bounding box center [835, 313] width 94 height 45
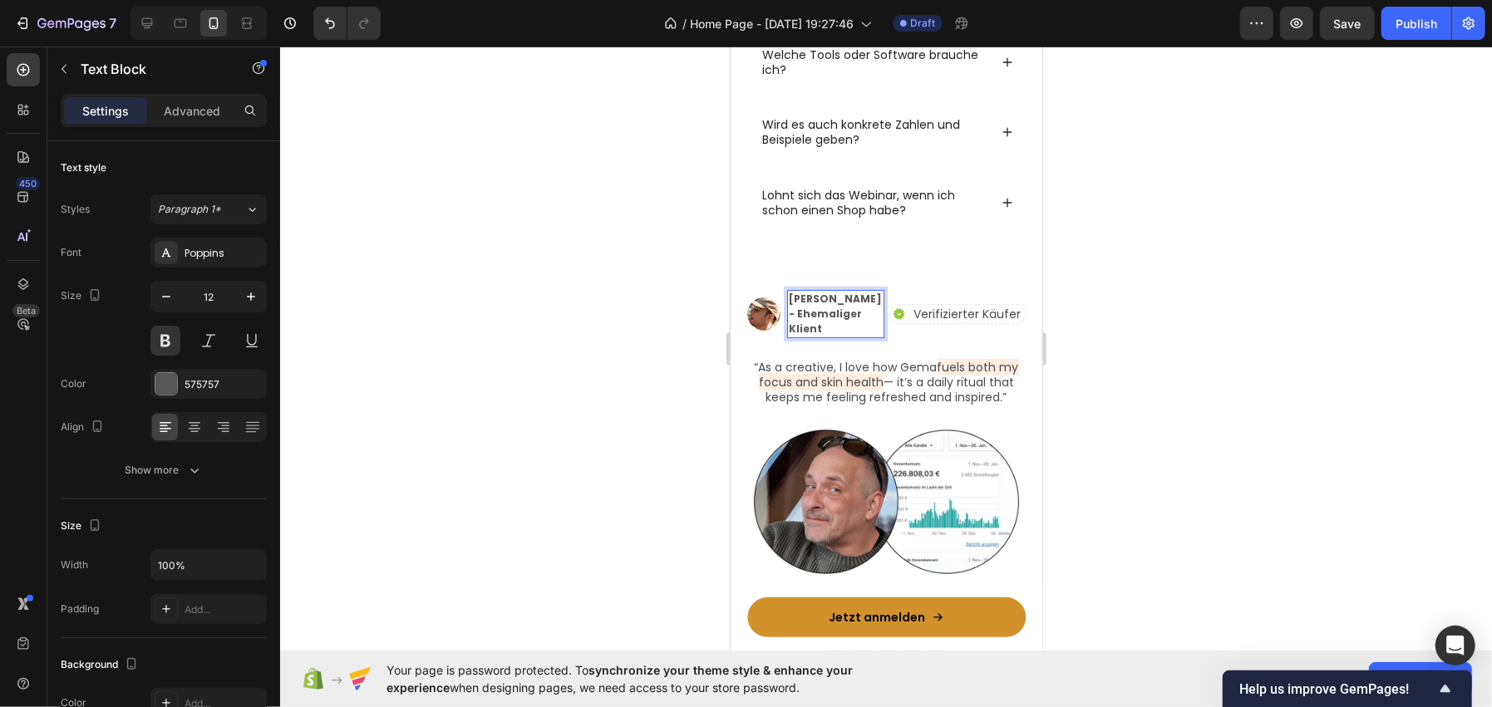
click at [859, 301] on p "Dirk Zimmer - Ehemaliger Klient" at bounding box center [835, 313] width 94 height 45
click at [475, 383] on div at bounding box center [886, 377] width 1212 height 661
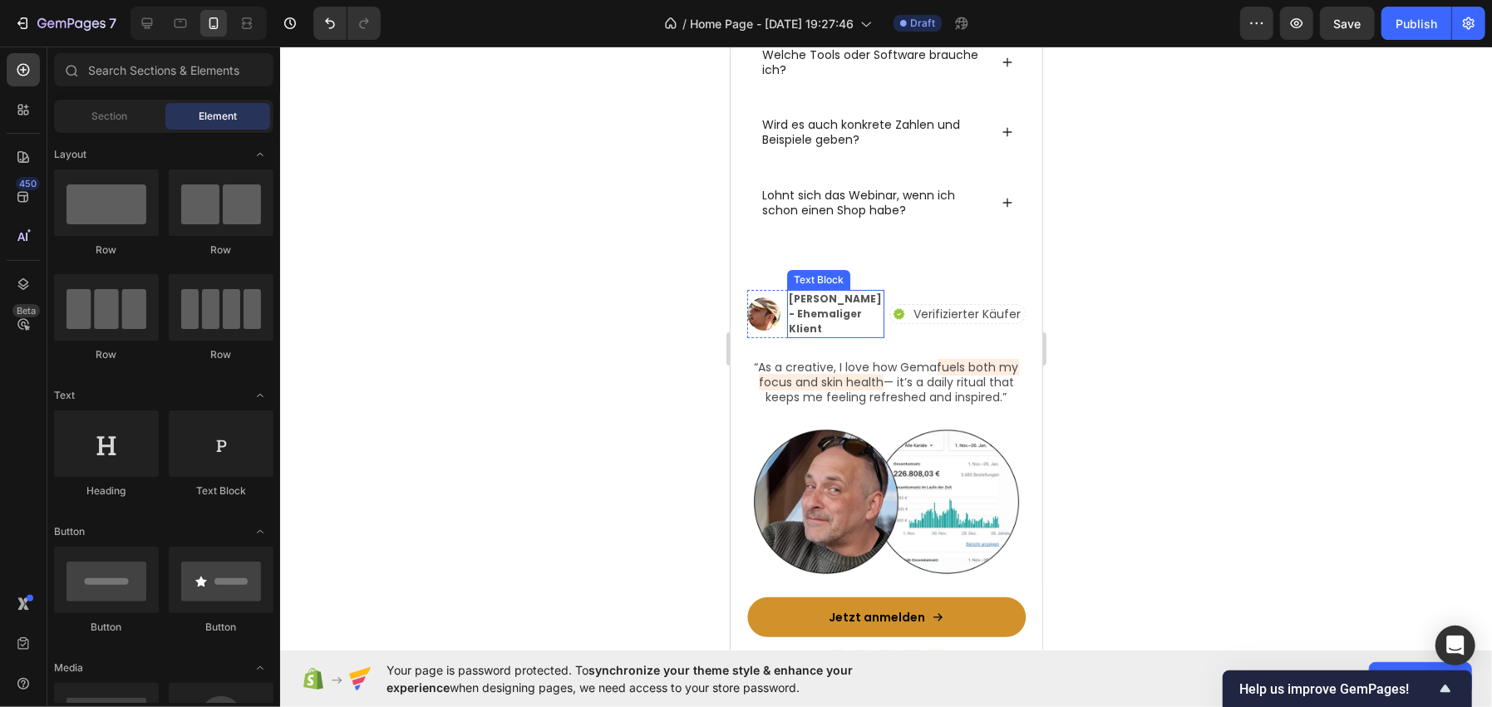
click at [840, 322] on p "Dirk Zimmer - Ehemaliger Klient" at bounding box center [835, 313] width 94 height 45
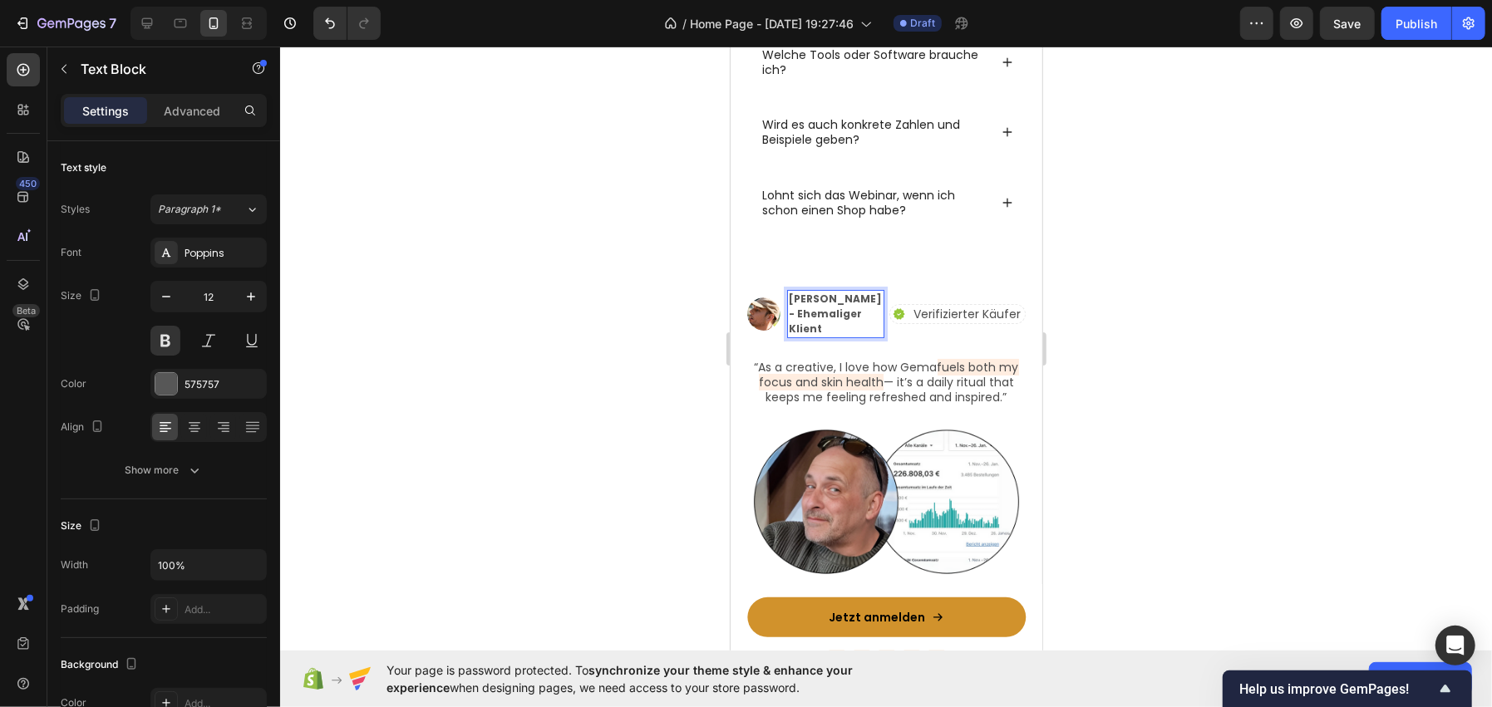
click at [821, 308] on p "Dirk Zimmer - Ehemaliger Klient" at bounding box center [835, 313] width 94 height 45
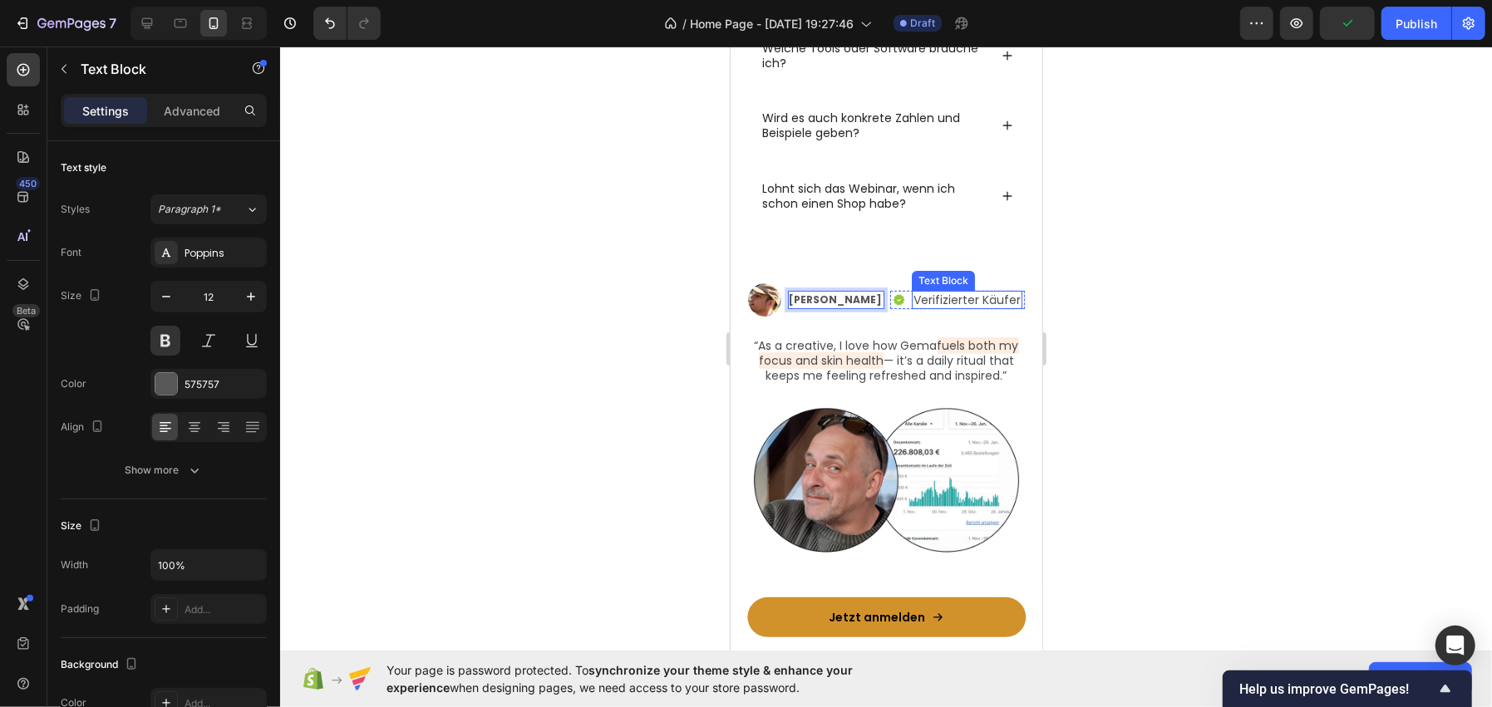
click at [976, 292] on p "Verifizierter Käufer" at bounding box center [966, 299] width 107 height 15
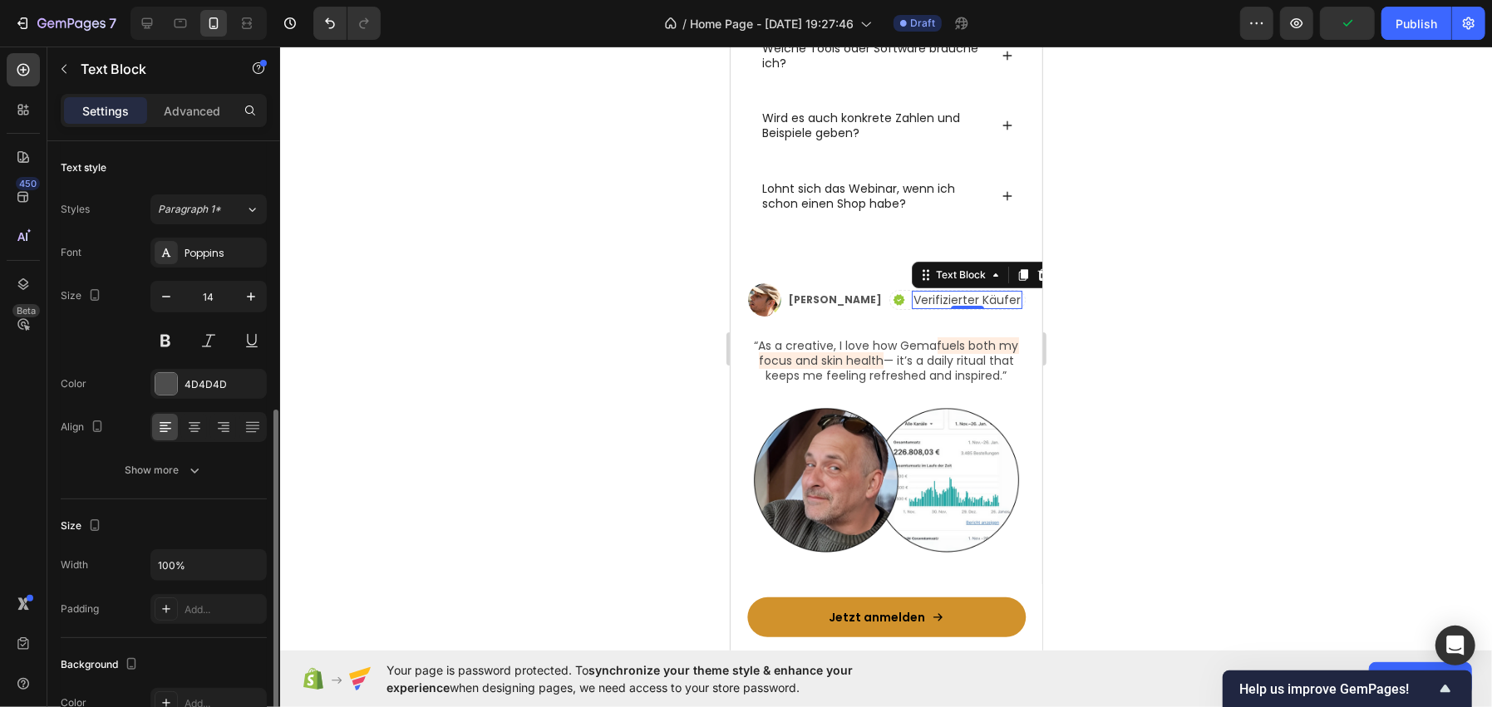
scroll to position [165, 0]
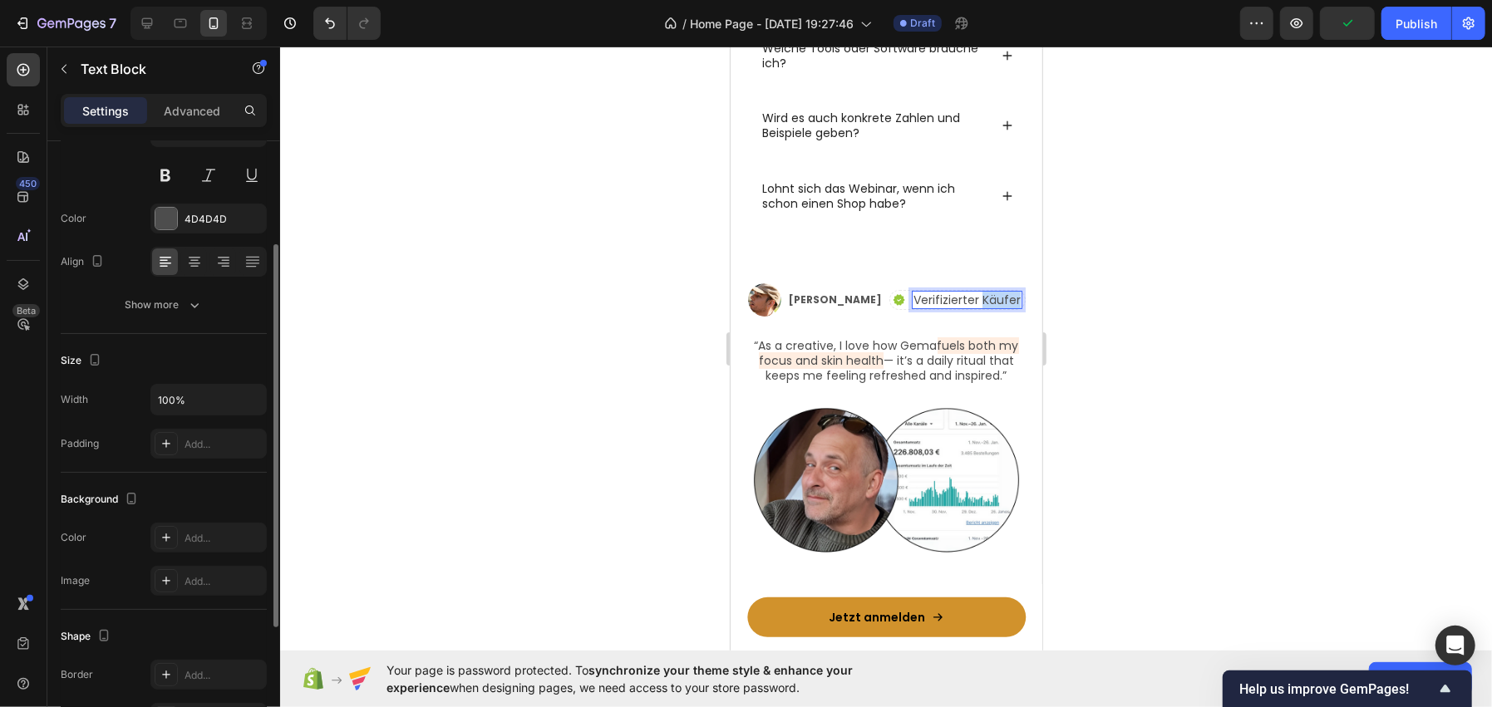
click at [995, 298] on p "Verifizierter Käufer" at bounding box center [966, 299] width 107 height 15
click at [1134, 341] on div at bounding box center [886, 377] width 1212 height 661
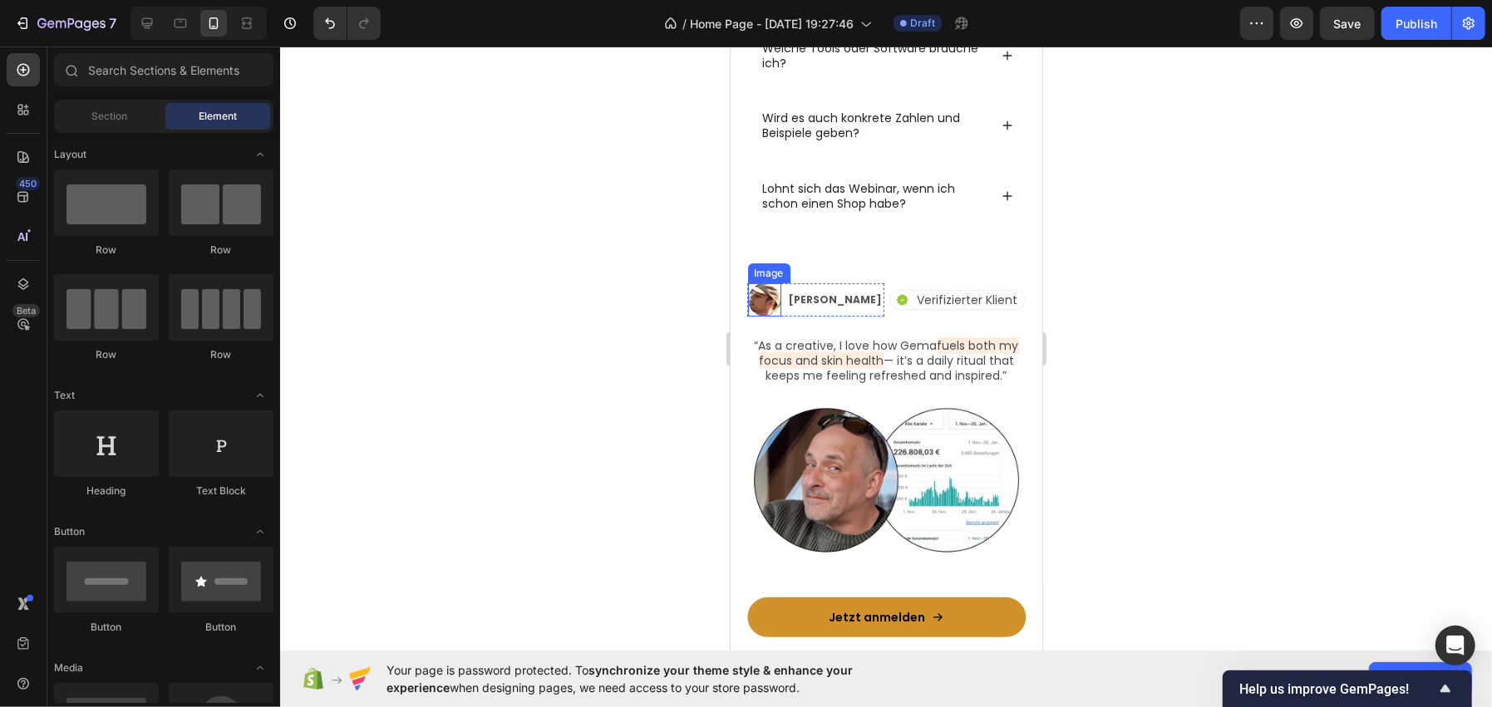
click at [780, 286] on img at bounding box center [763, 299] width 33 height 33
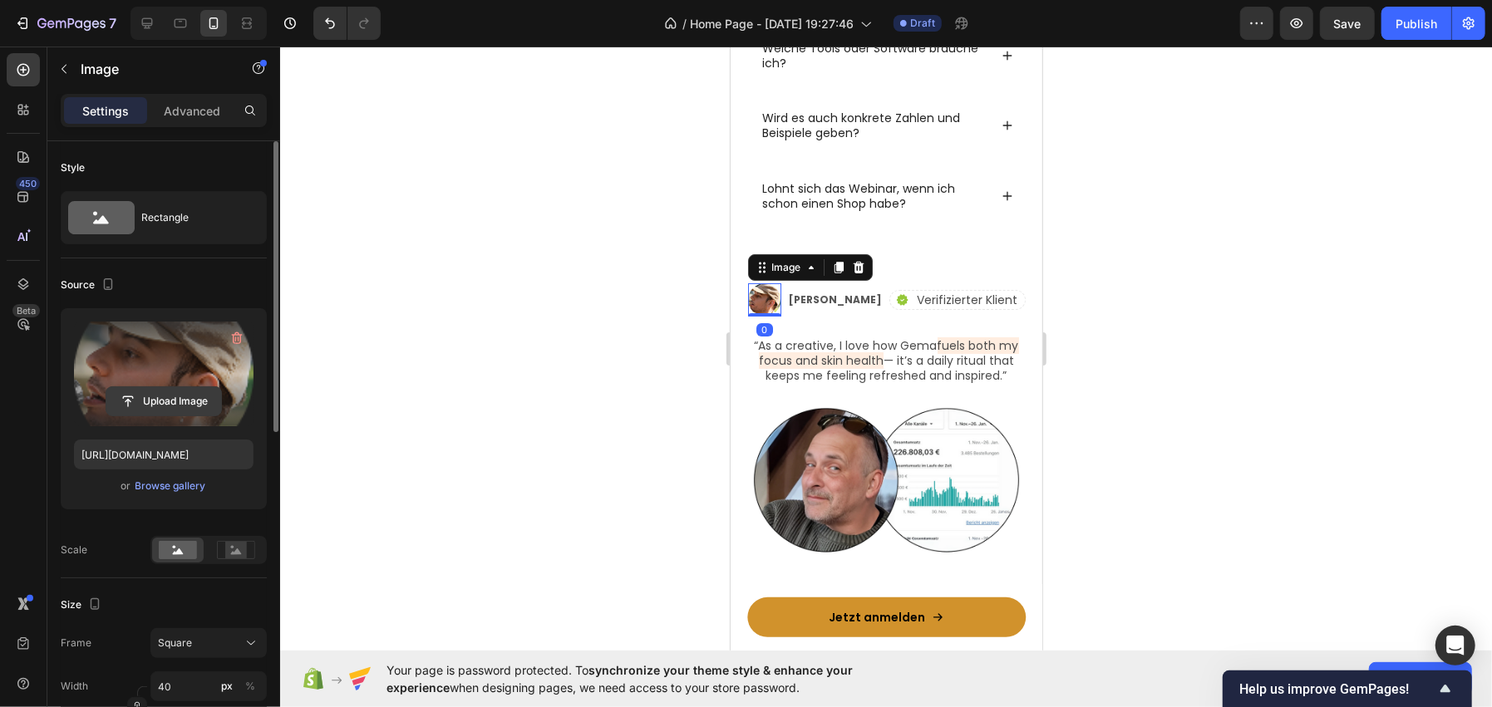
click at [150, 388] on input "file" at bounding box center [163, 401] width 115 height 28
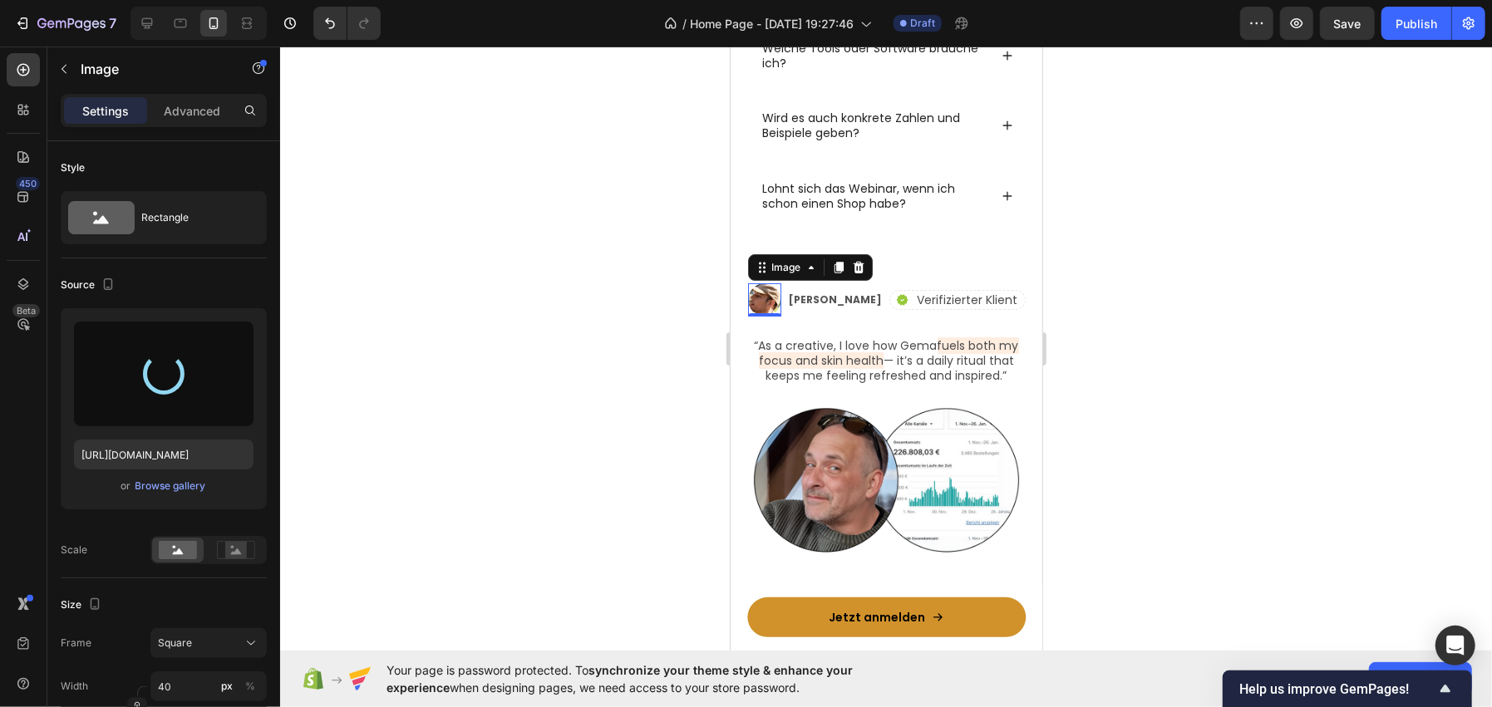
type input "https://cdn.shopify.com/s/files/1/0962/6039/1259/files/gempages_586445511985201…"
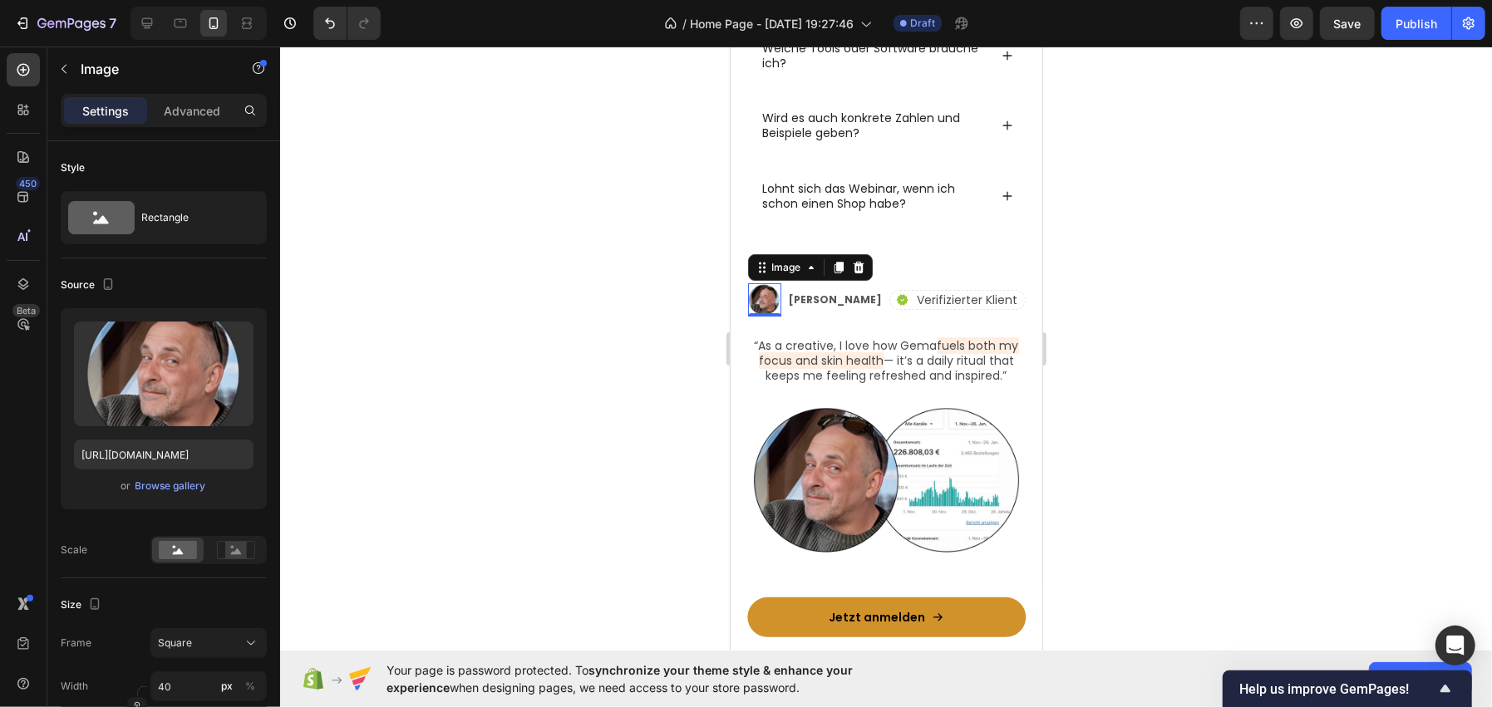
click at [625, 222] on div at bounding box center [886, 377] width 1212 height 661
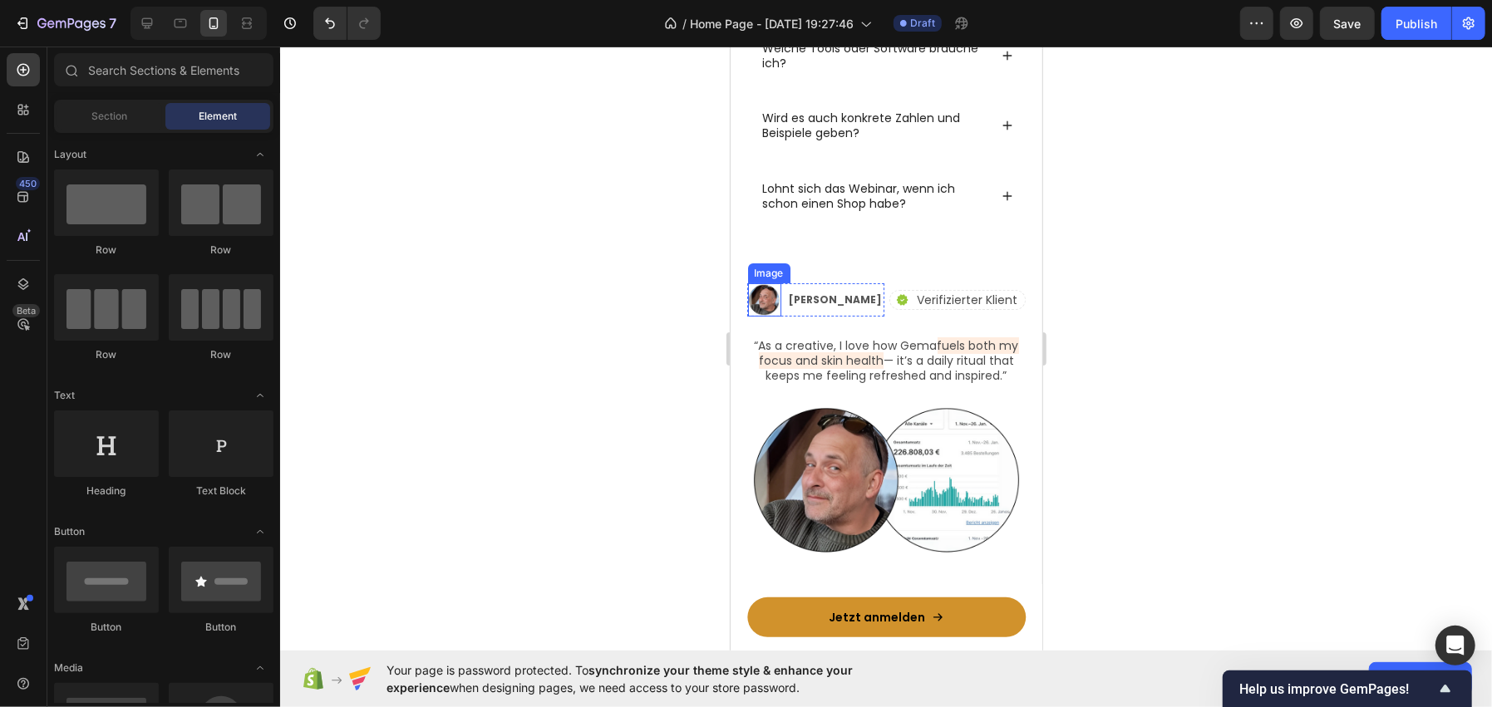
click at [780, 293] on img at bounding box center [763, 299] width 33 height 33
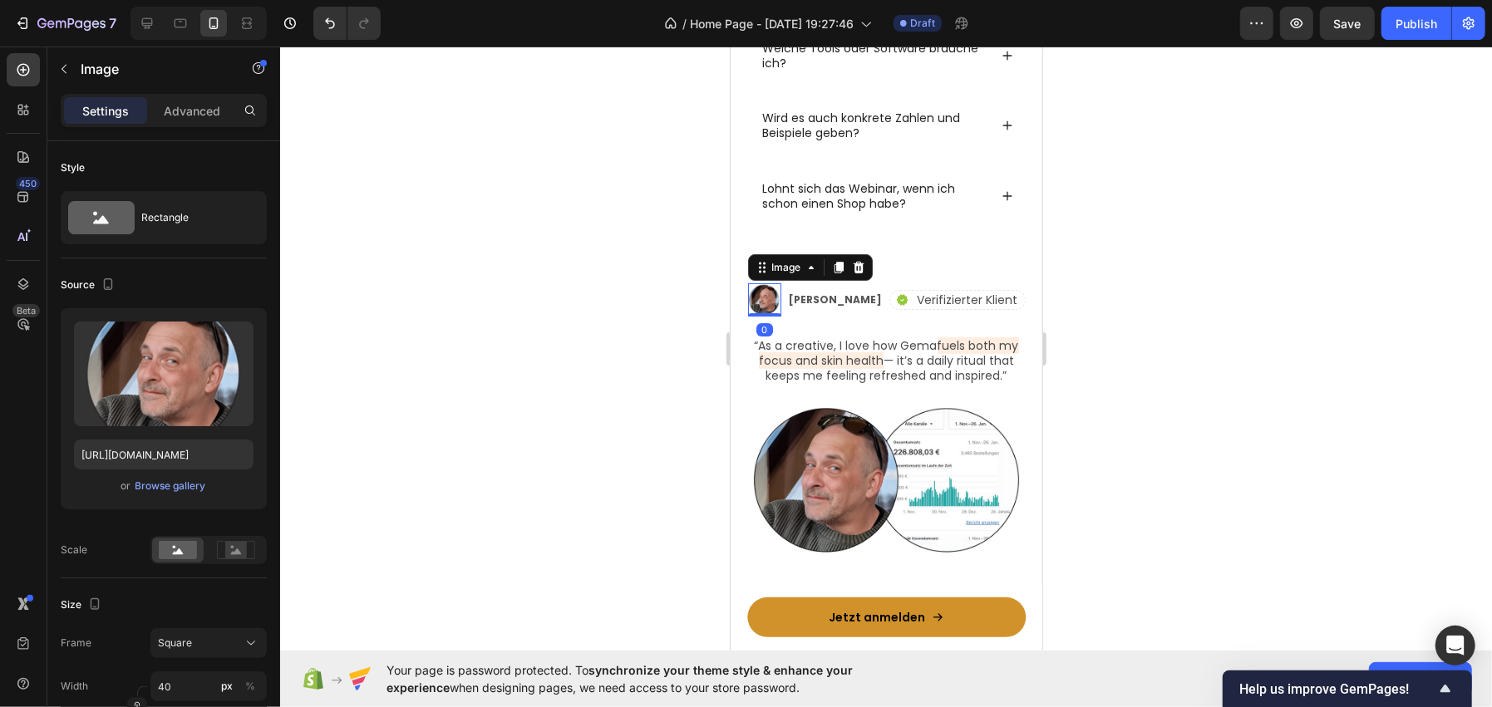
click at [525, 341] on div at bounding box center [886, 377] width 1212 height 661
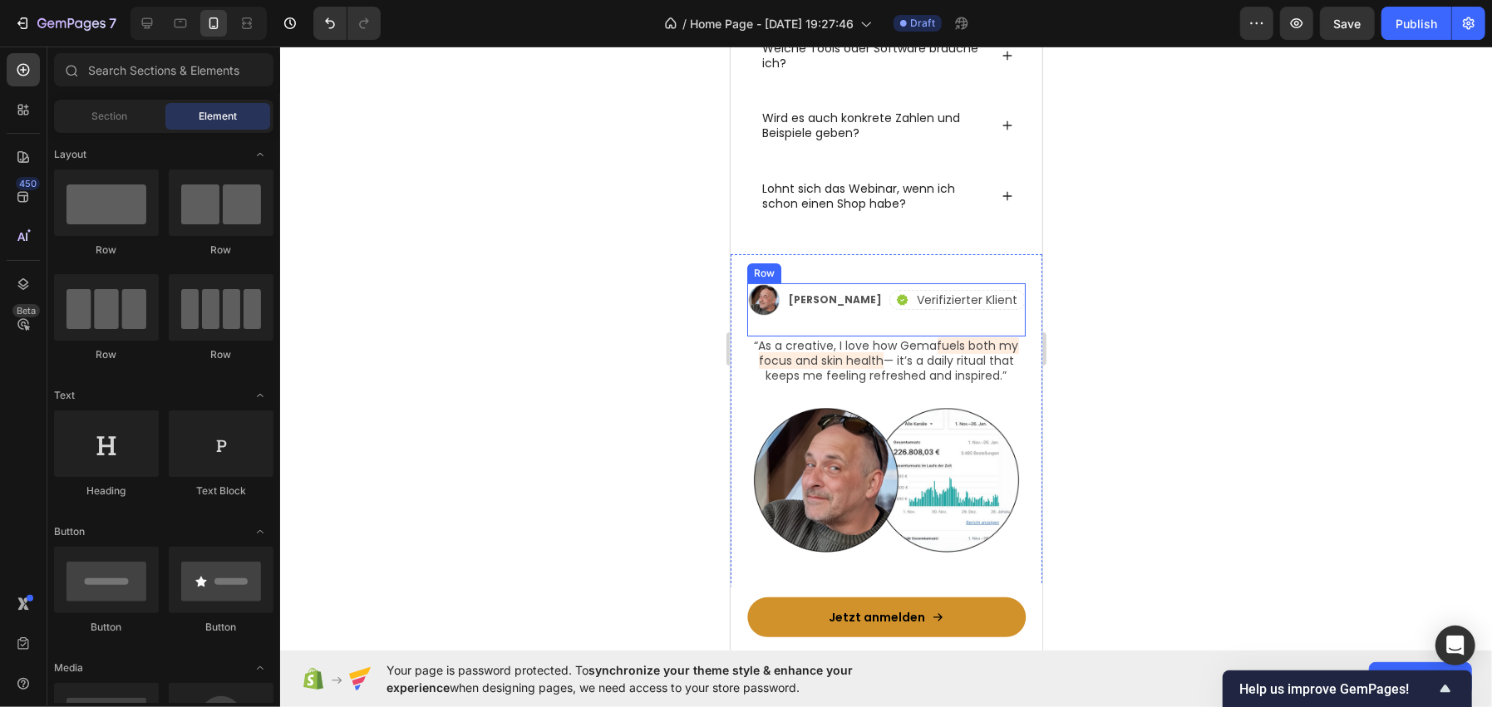
click at [569, 368] on div at bounding box center [886, 377] width 1212 height 661
click at [830, 362] on span "fuels both my focus and skin health" at bounding box center [888, 353] width 260 height 32
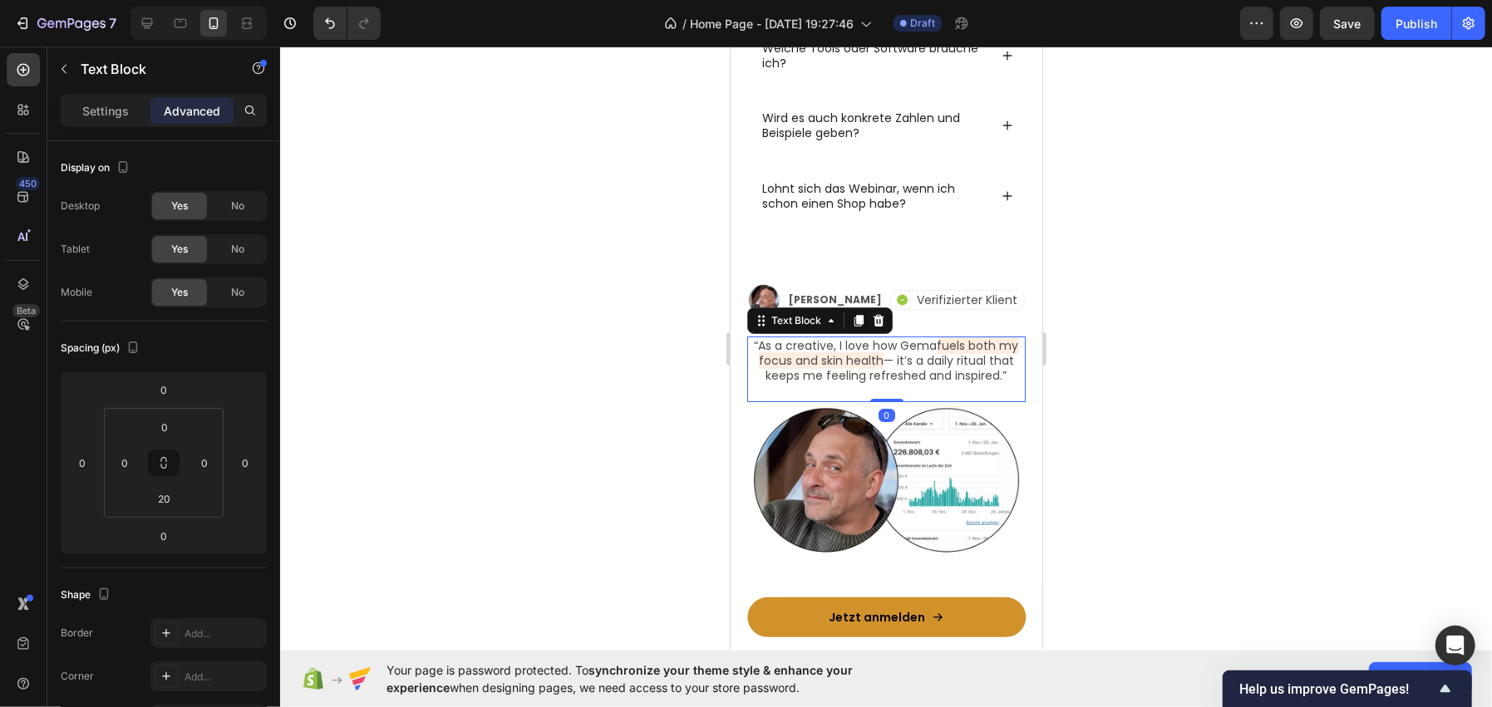
click at [475, 374] on div at bounding box center [886, 377] width 1212 height 661
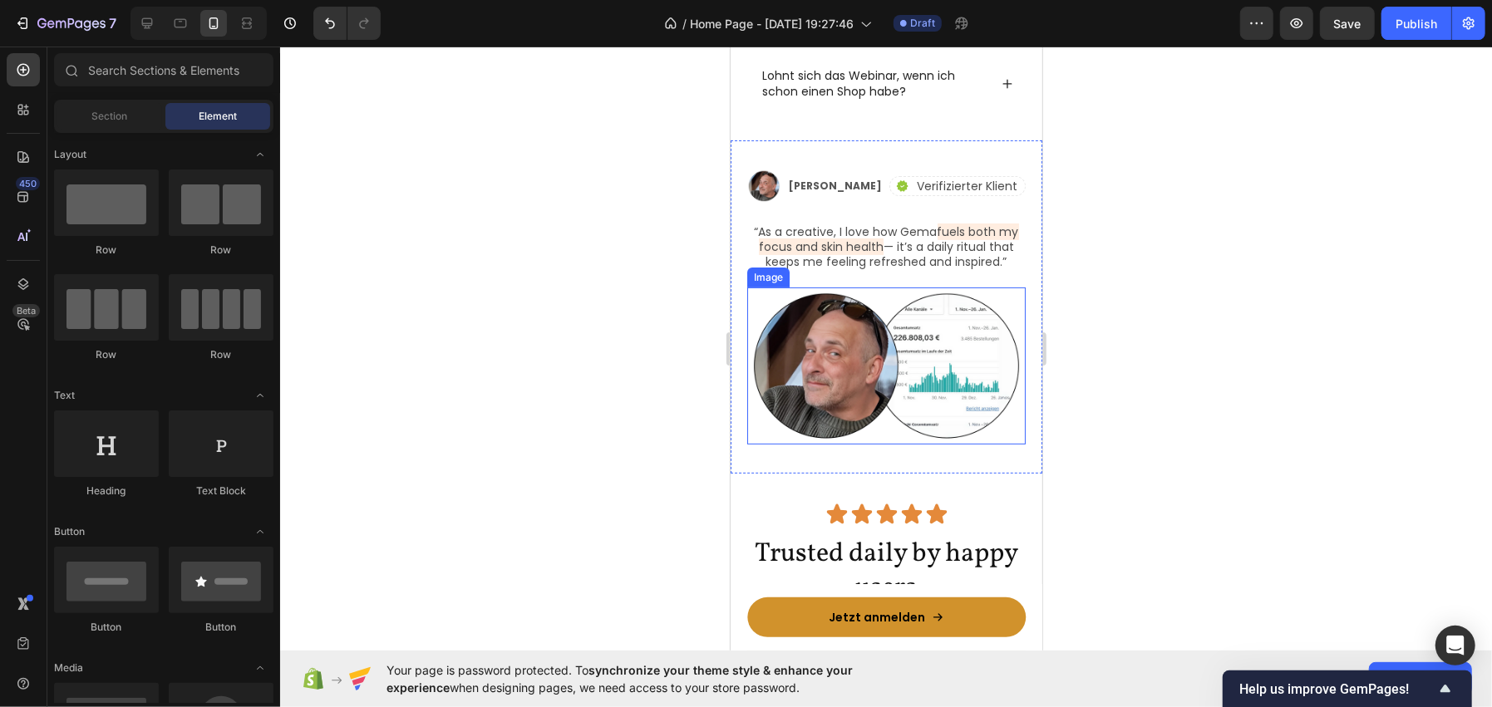
scroll to position [4786, 0]
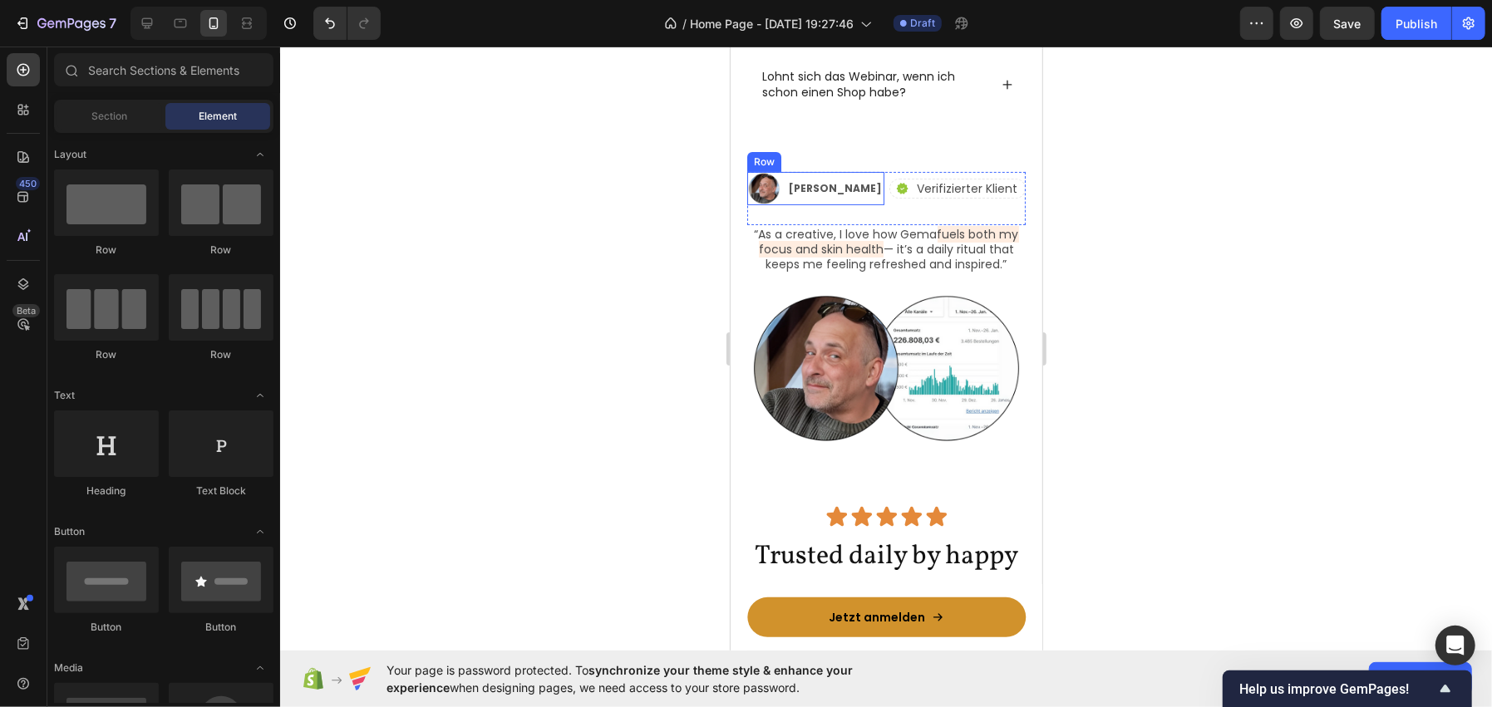
click at [827, 197] on div "Dirk Zimmer Text Block" at bounding box center [835, 187] width 96 height 33
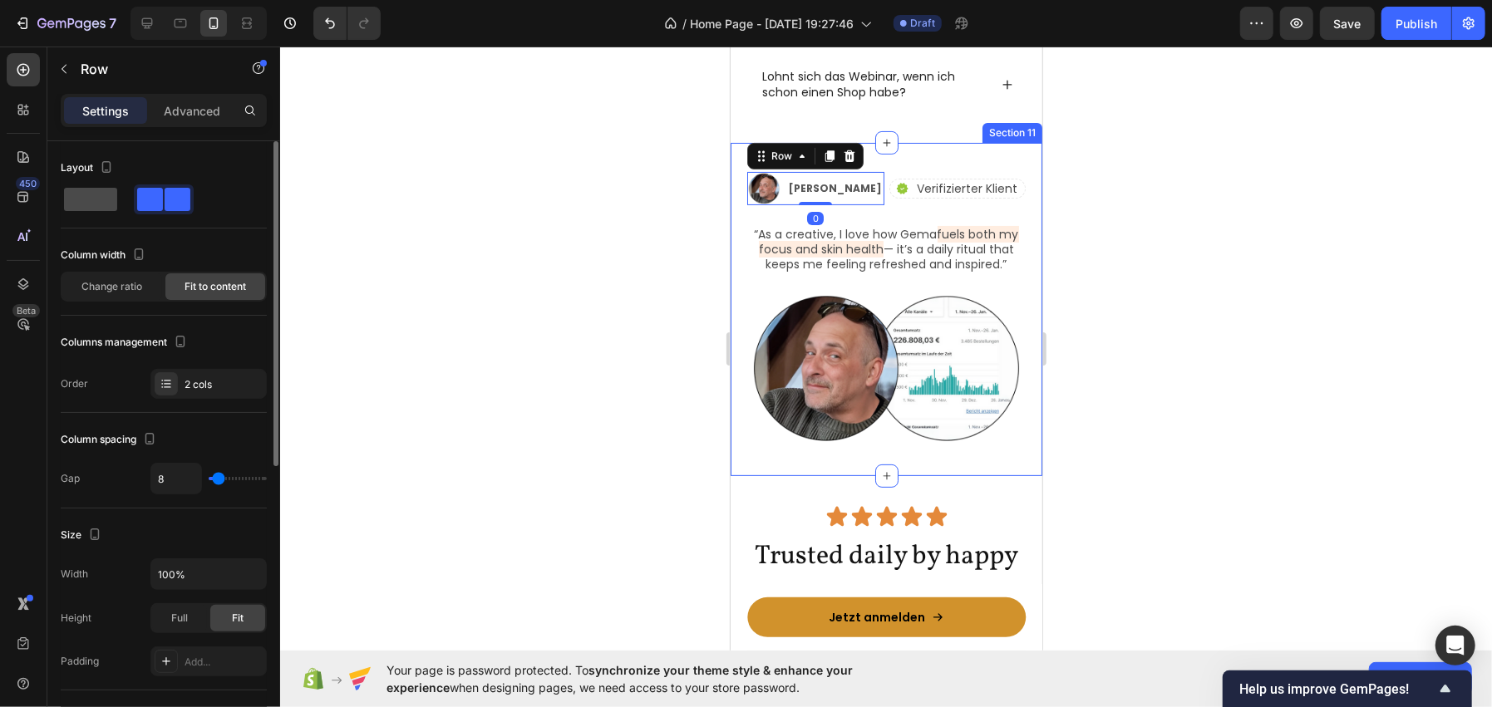
click at [90, 195] on span at bounding box center [90, 199] width 53 height 23
type input "0"
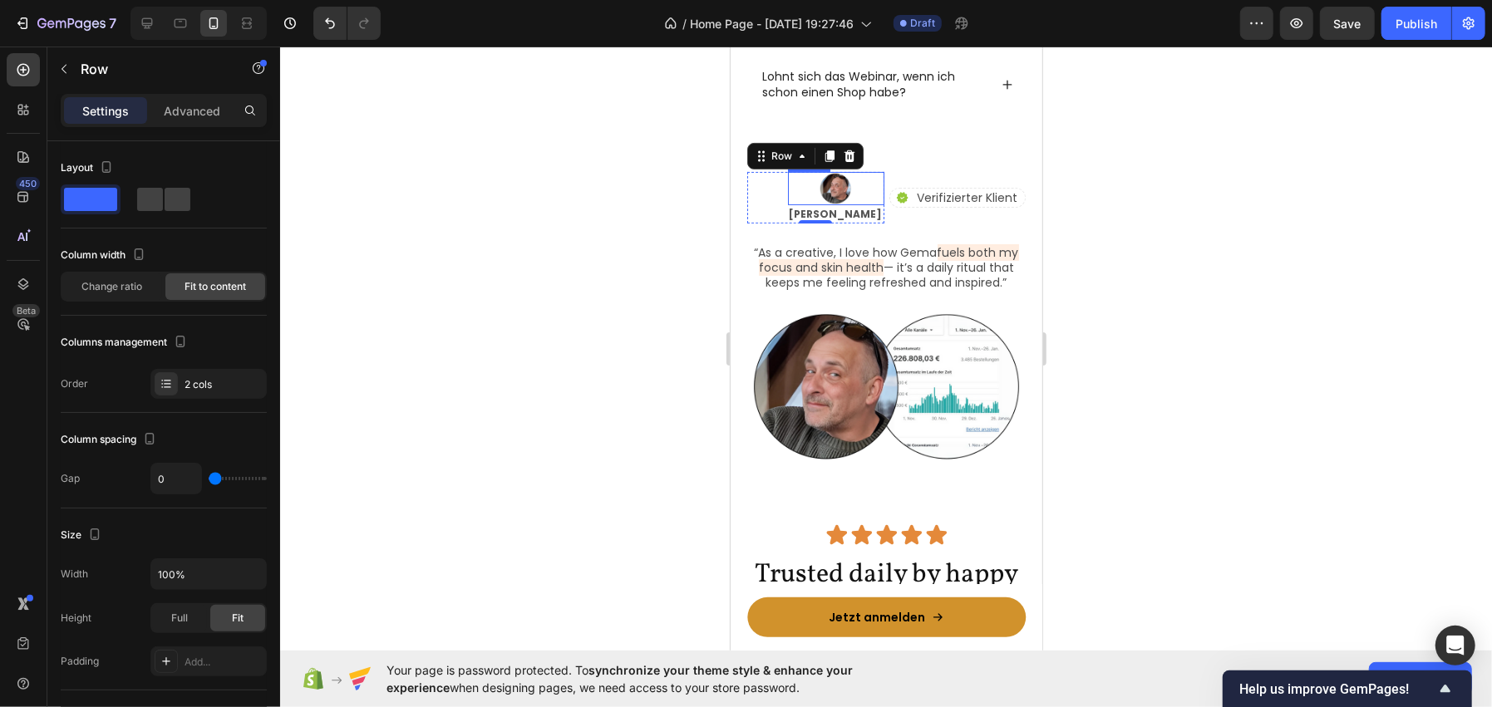
click at [834, 187] on img at bounding box center [835, 187] width 33 height 33
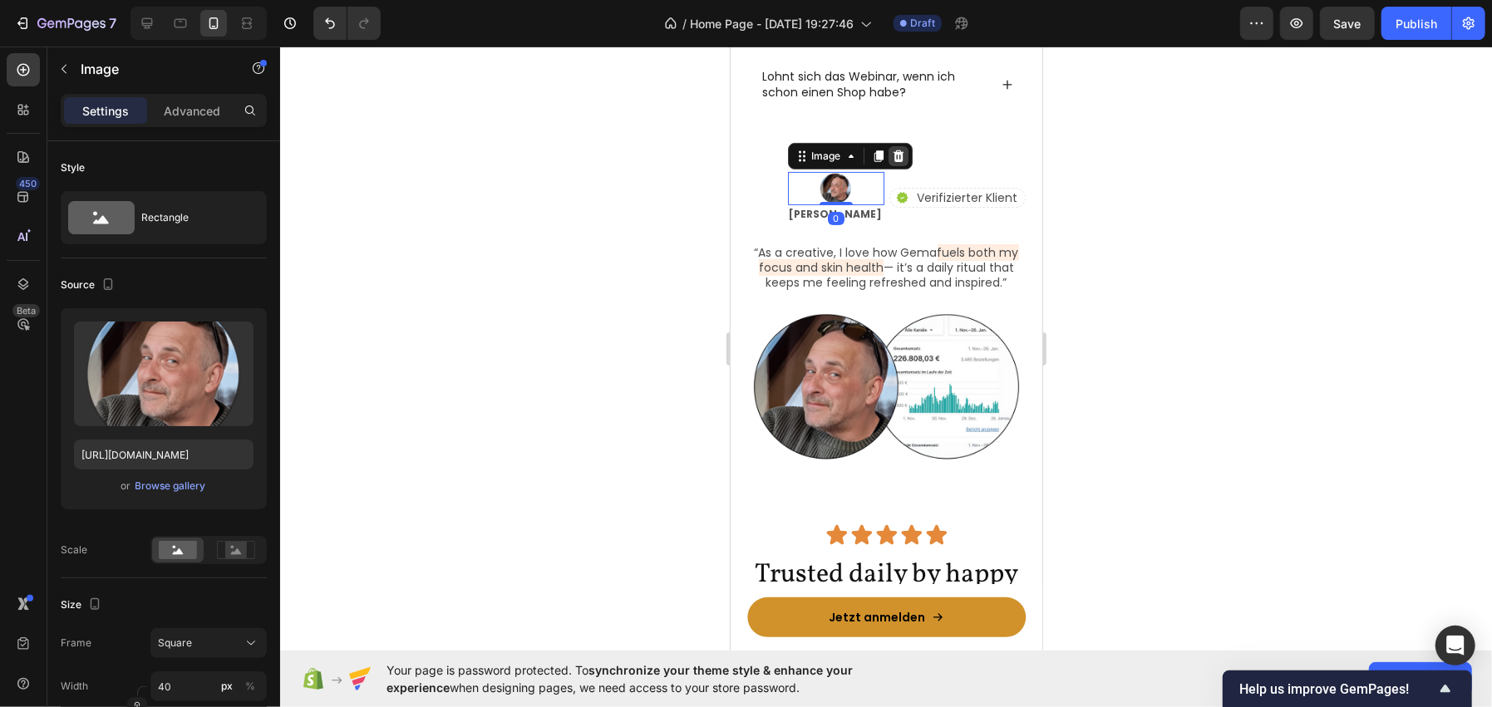
click at [908, 147] on div at bounding box center [898, 155] width 20 height 20
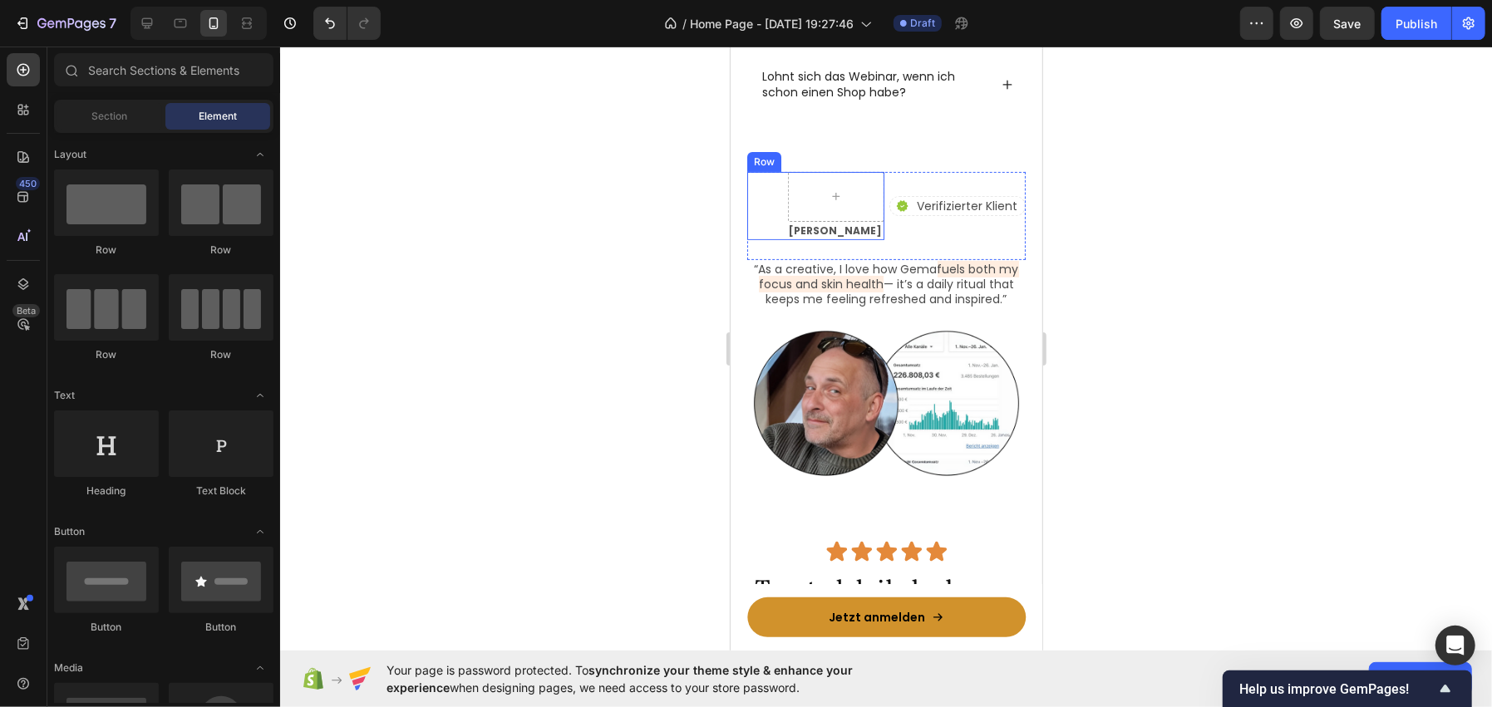
click at [758, 223] on div "Dirk Zimmer Text Block Row" at bounding box center [814, 205] width 137 height 68
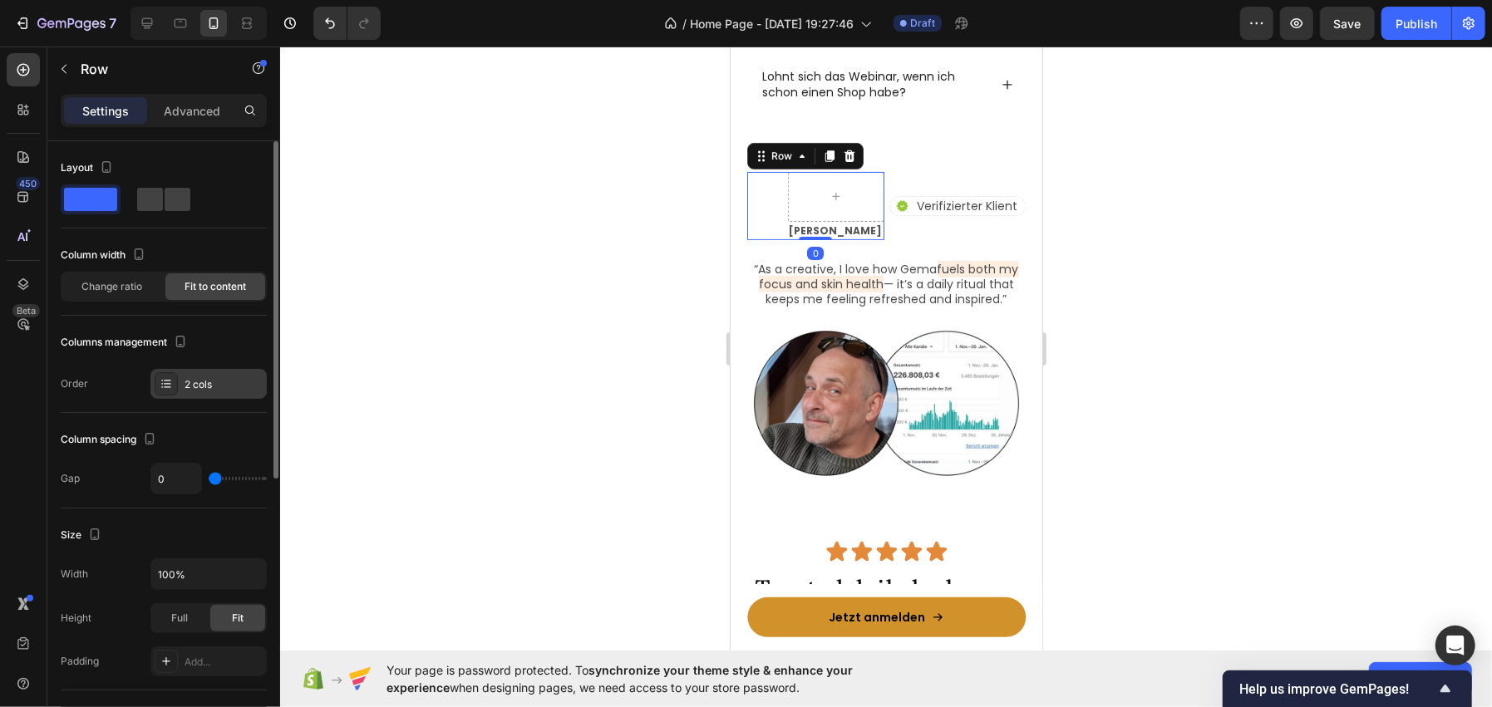
click at [202, 382] on div "2 cols" at bounding box center [224, 384] width 78 height 15
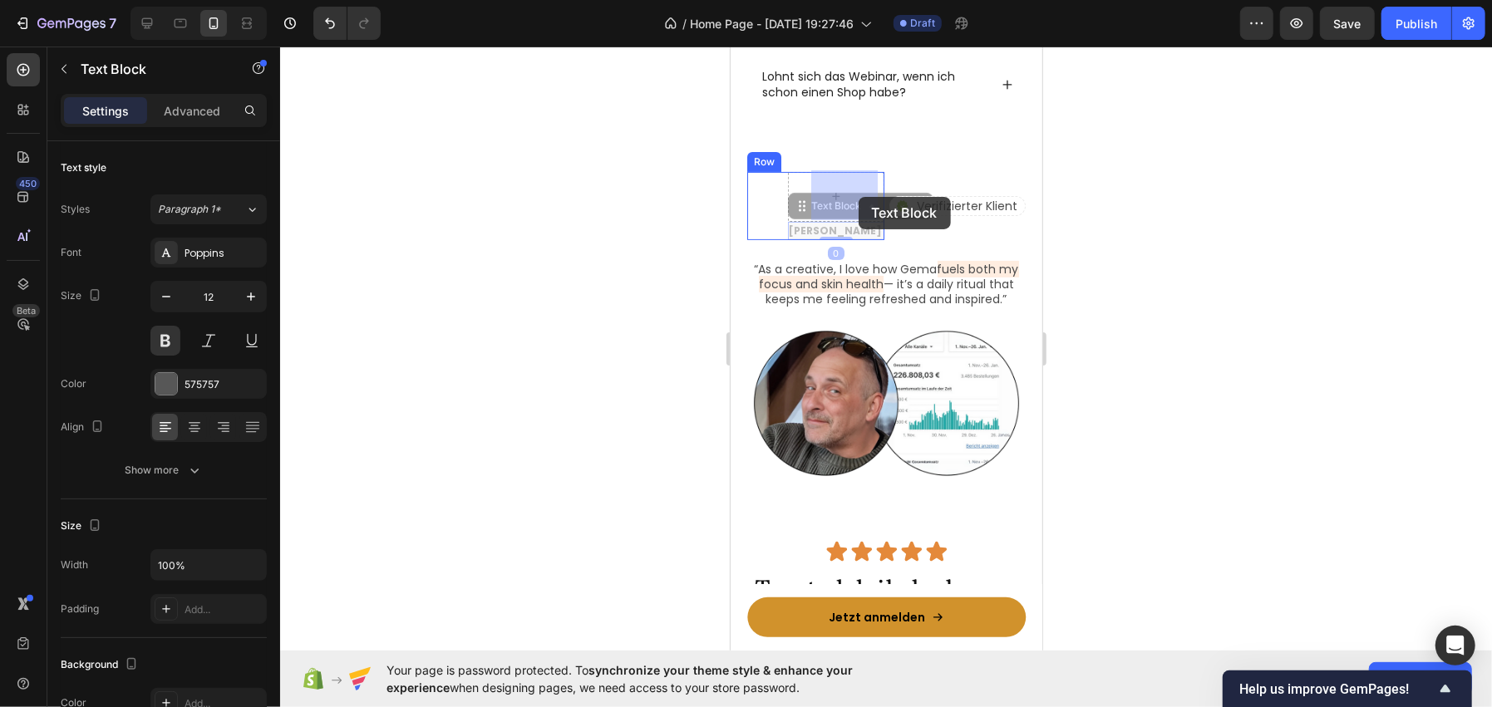
drag, startPoint x: 825, startPoint y: 228, endPoint x: 858, endPoint y: 196, distance: 45.3
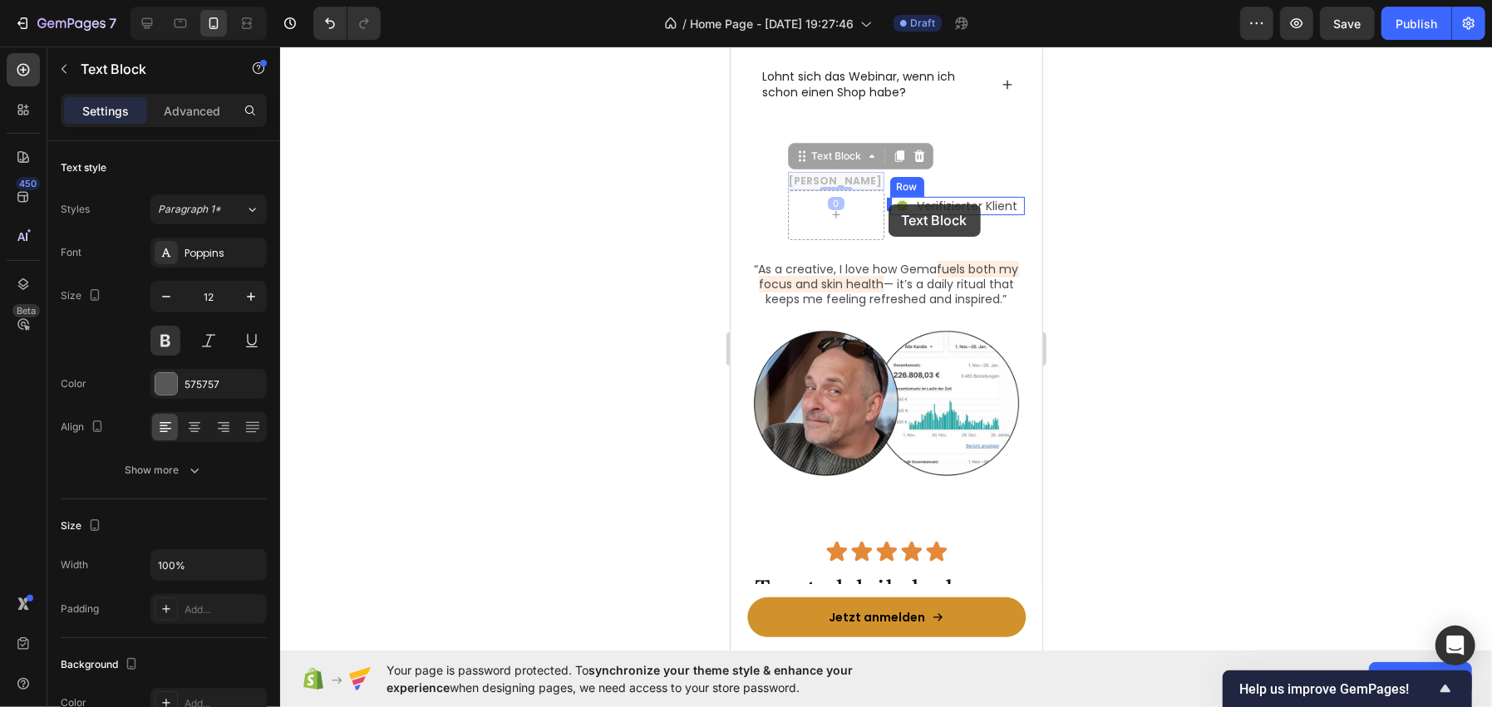
drag, startPoint x: 855, startPoint y: 179, endPoint x: 888, endPoint y: 204, distance: 40.9
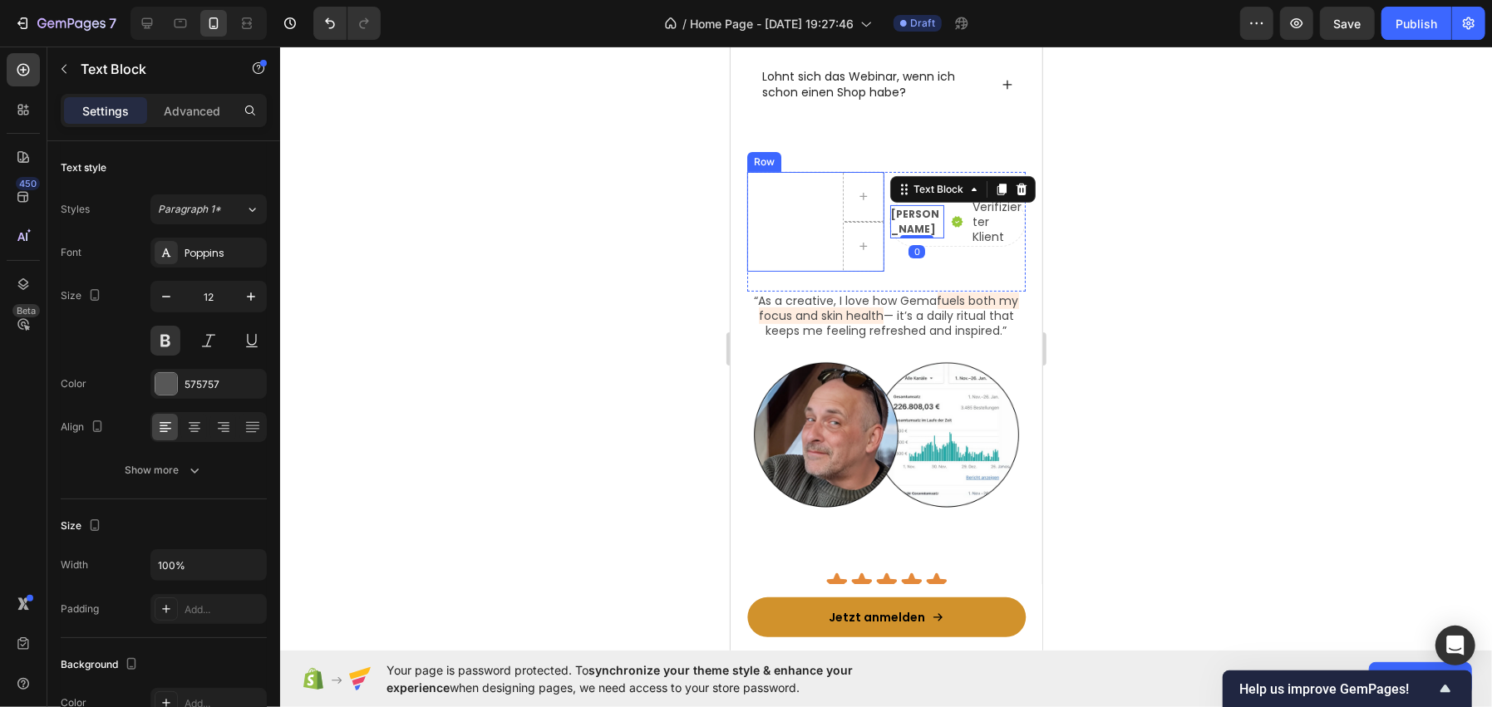
click at [800, 226] on div "Row" at bounding box center [814, 221] width 137 height 100
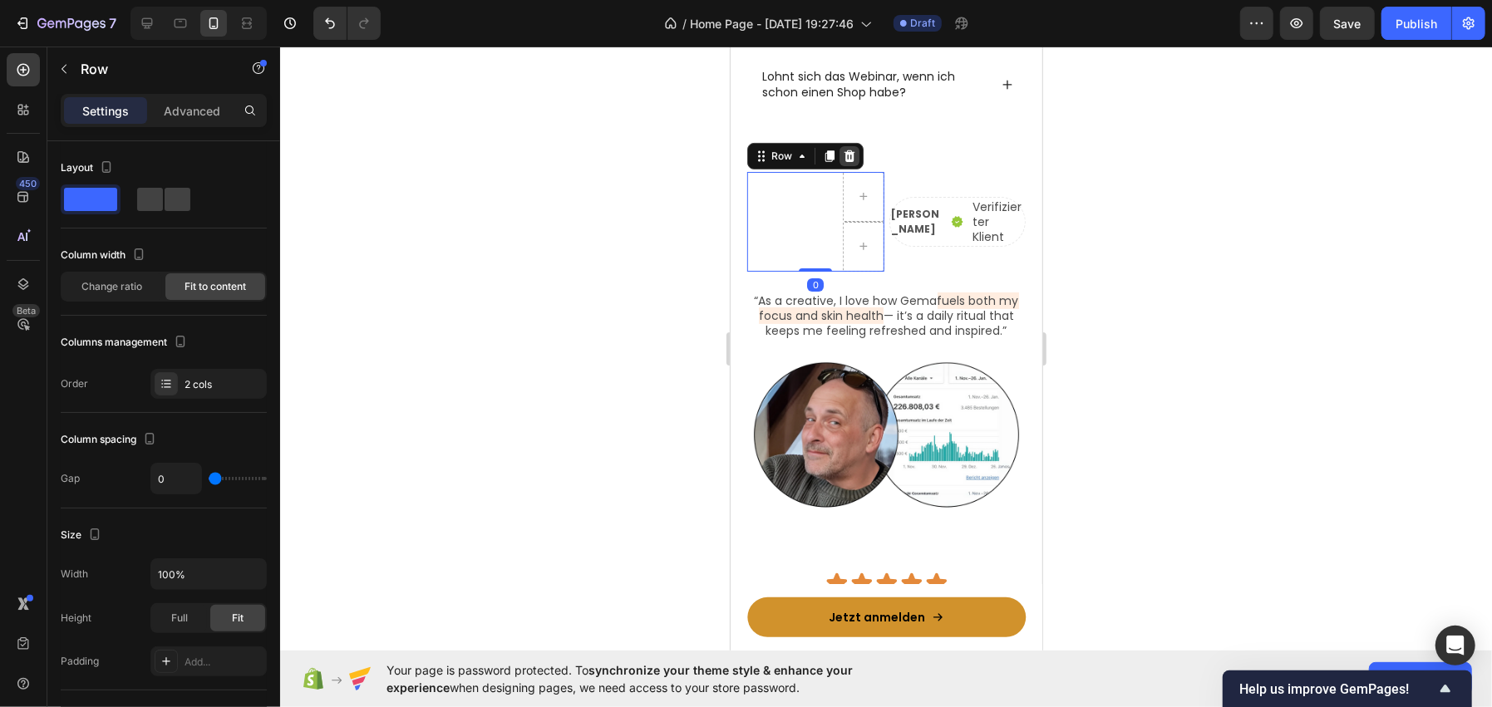
click at [846, 149] on icon at bounding box center [848, 155] width 13 height 13
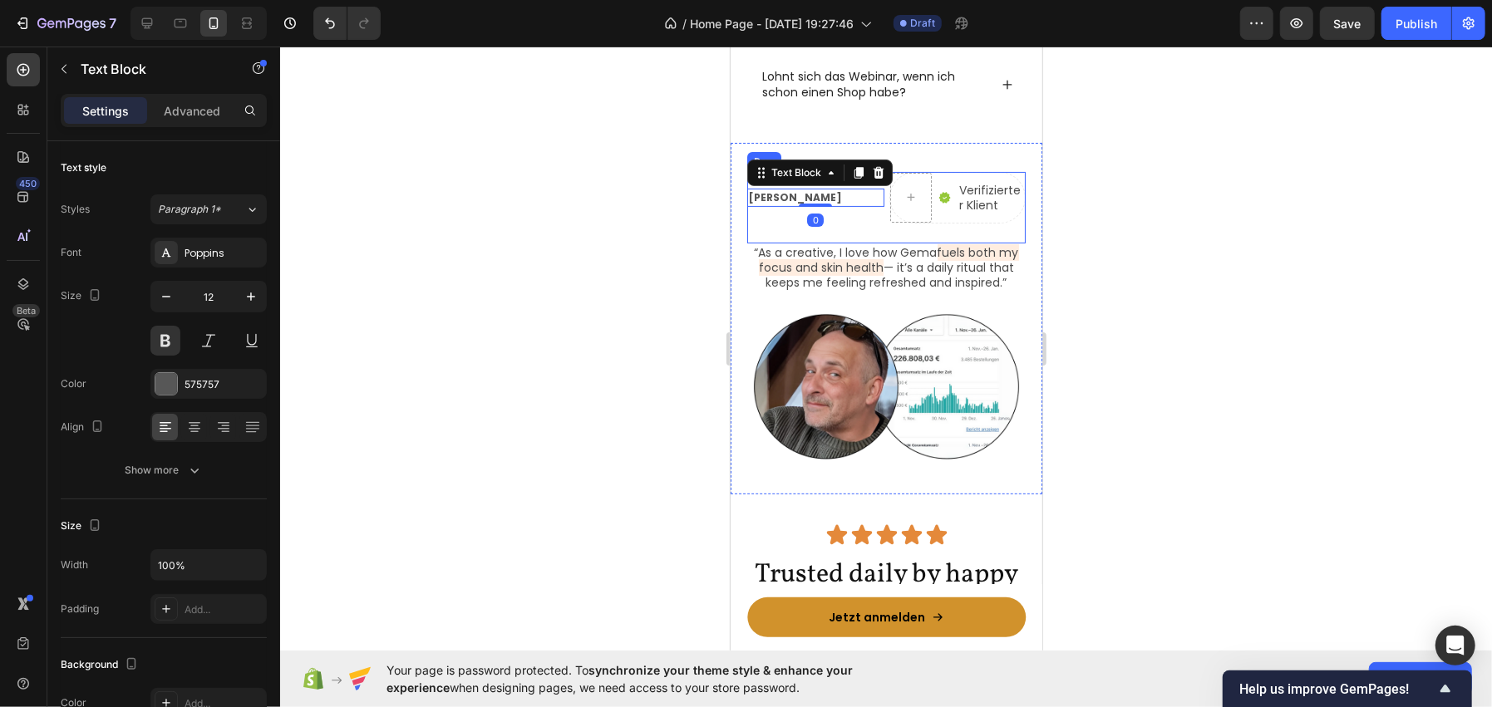
click at [869, 209] on div "Dirk Zimmer Text Block 0" at bounding box center [814, 197] width 137 height 52
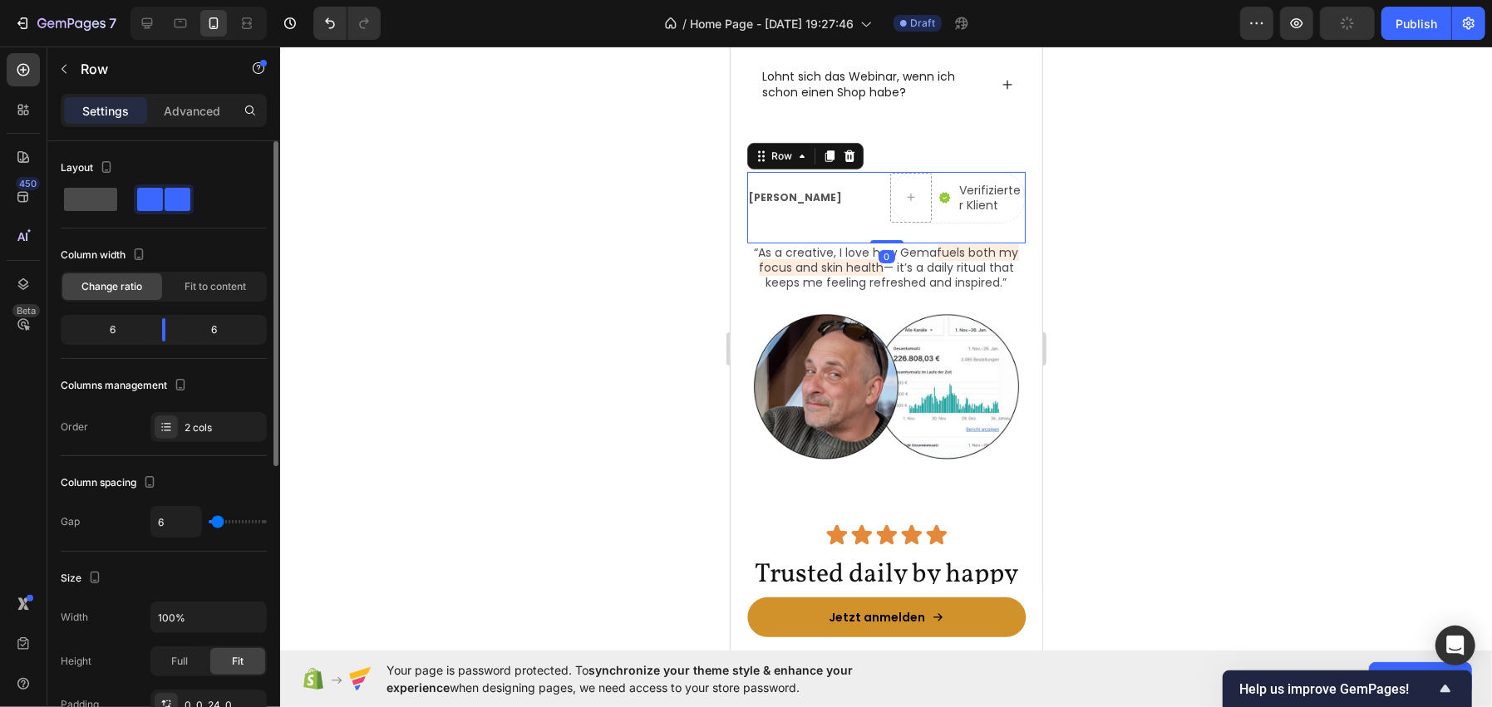
click at [111, 191] on span at bounding box center [90, 199] width 53 height 23
type input "0"
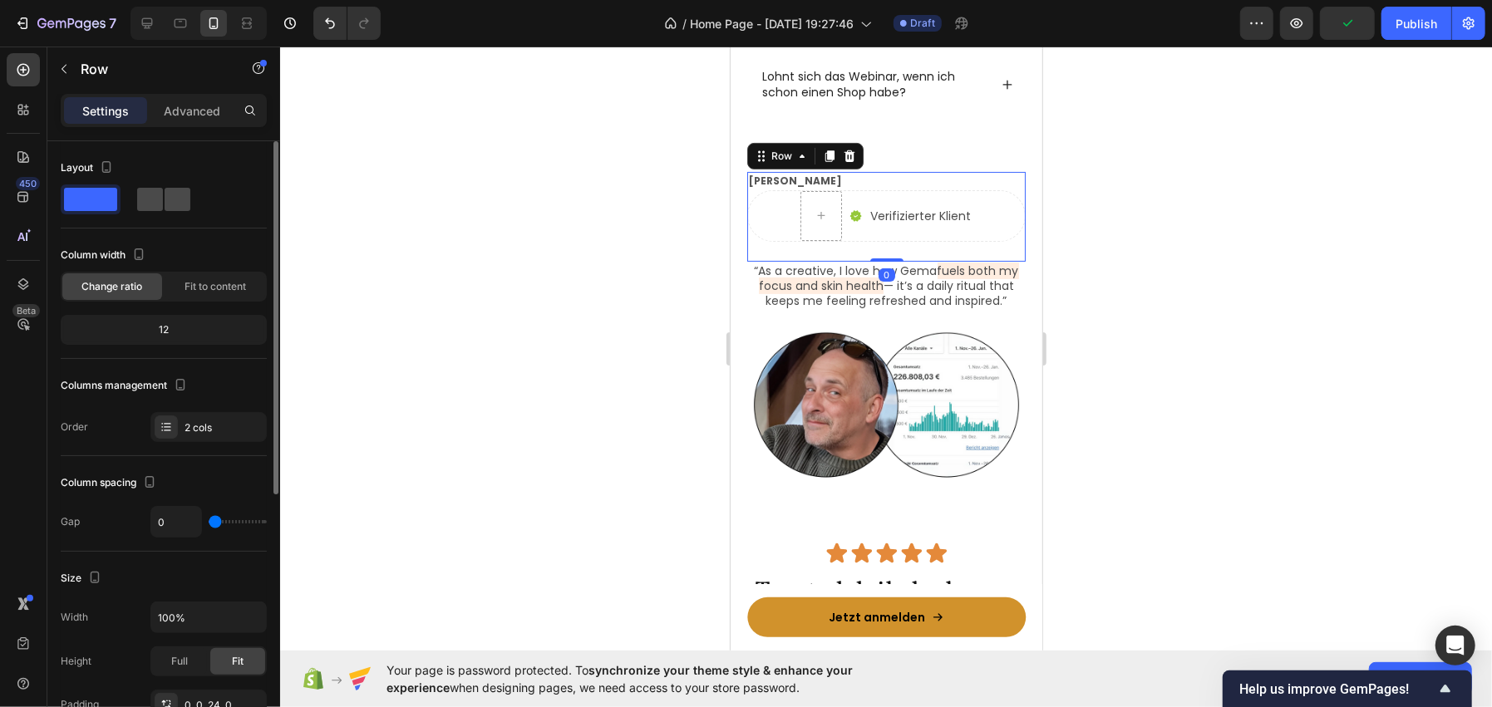
click at [167, 198] on span at bounding box center [178, 199] width 26 height 23
type input "6"
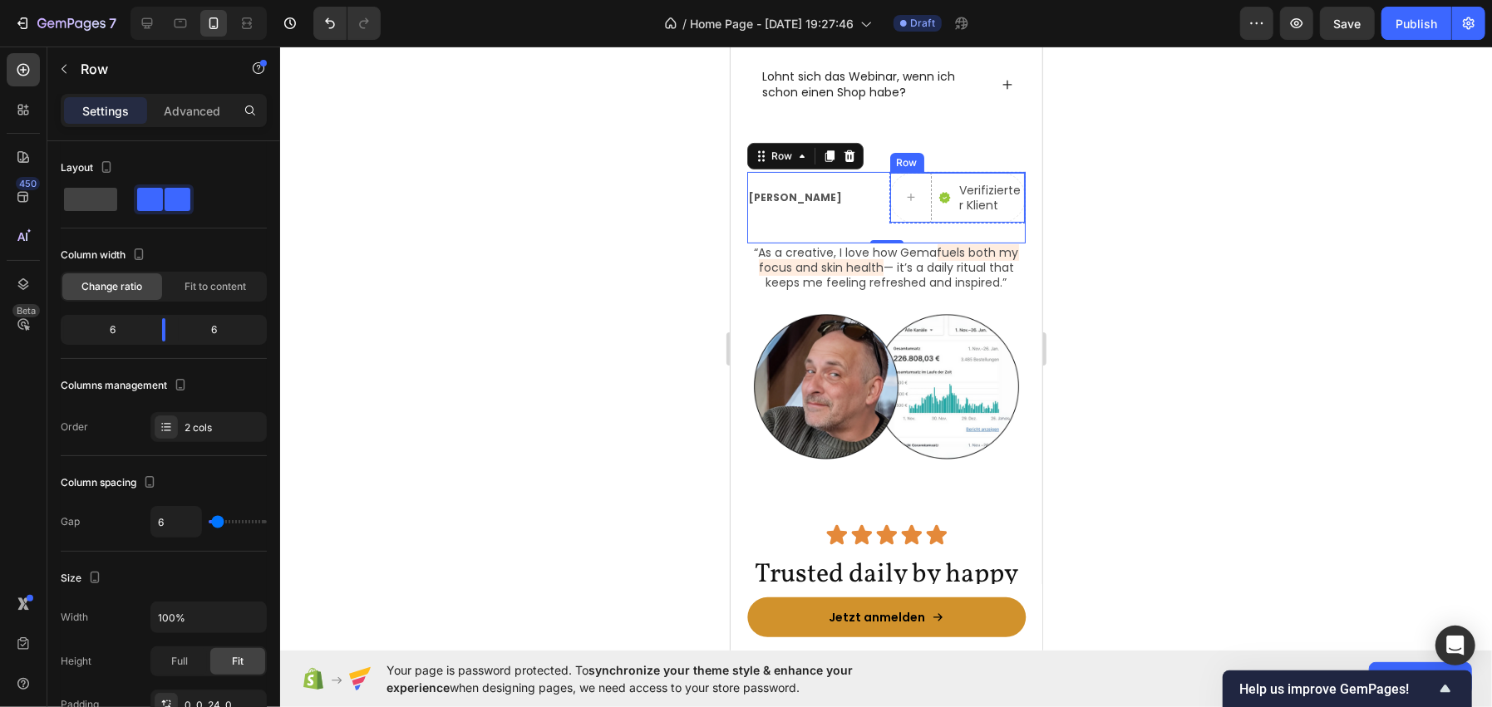
click at [889, 184] on div at bounding box center [910, 197] width 42 height 50
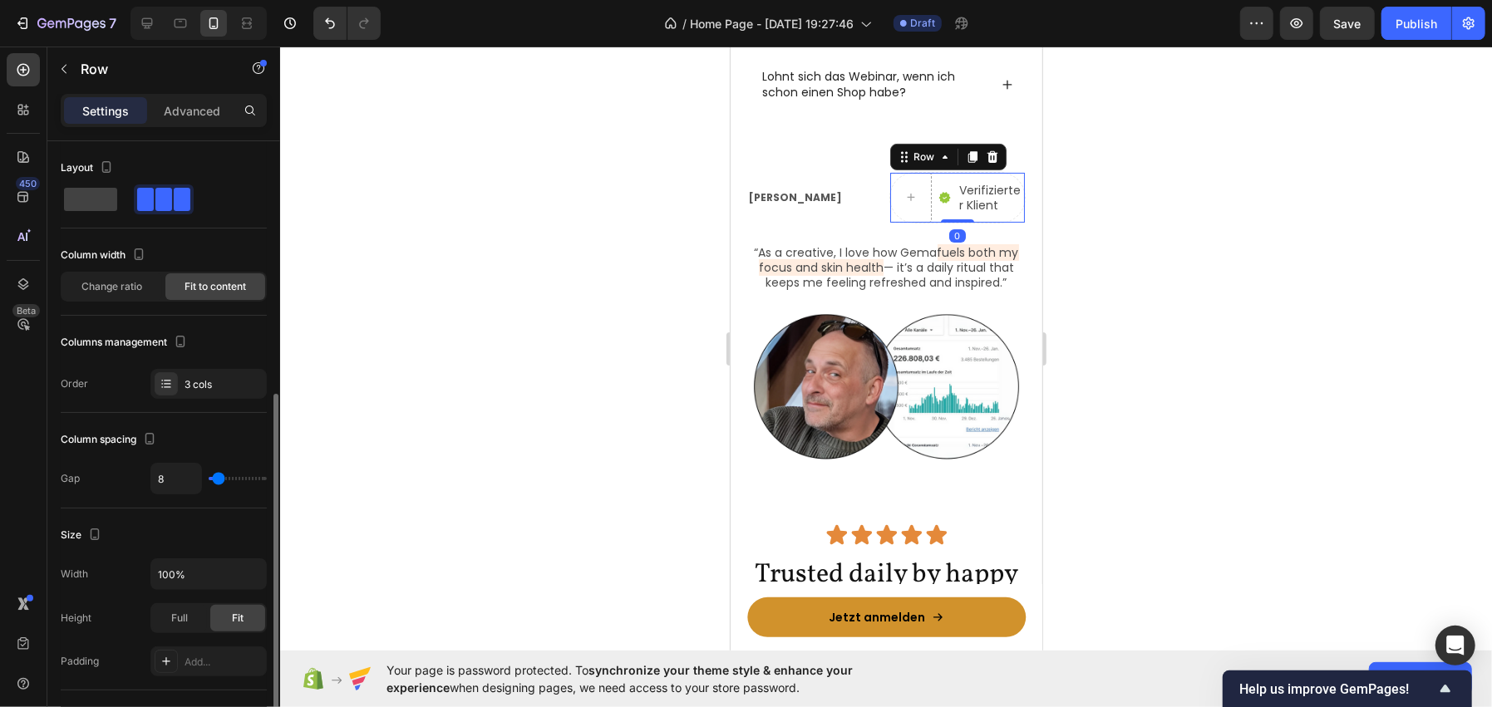
scroll to position [165, 0]
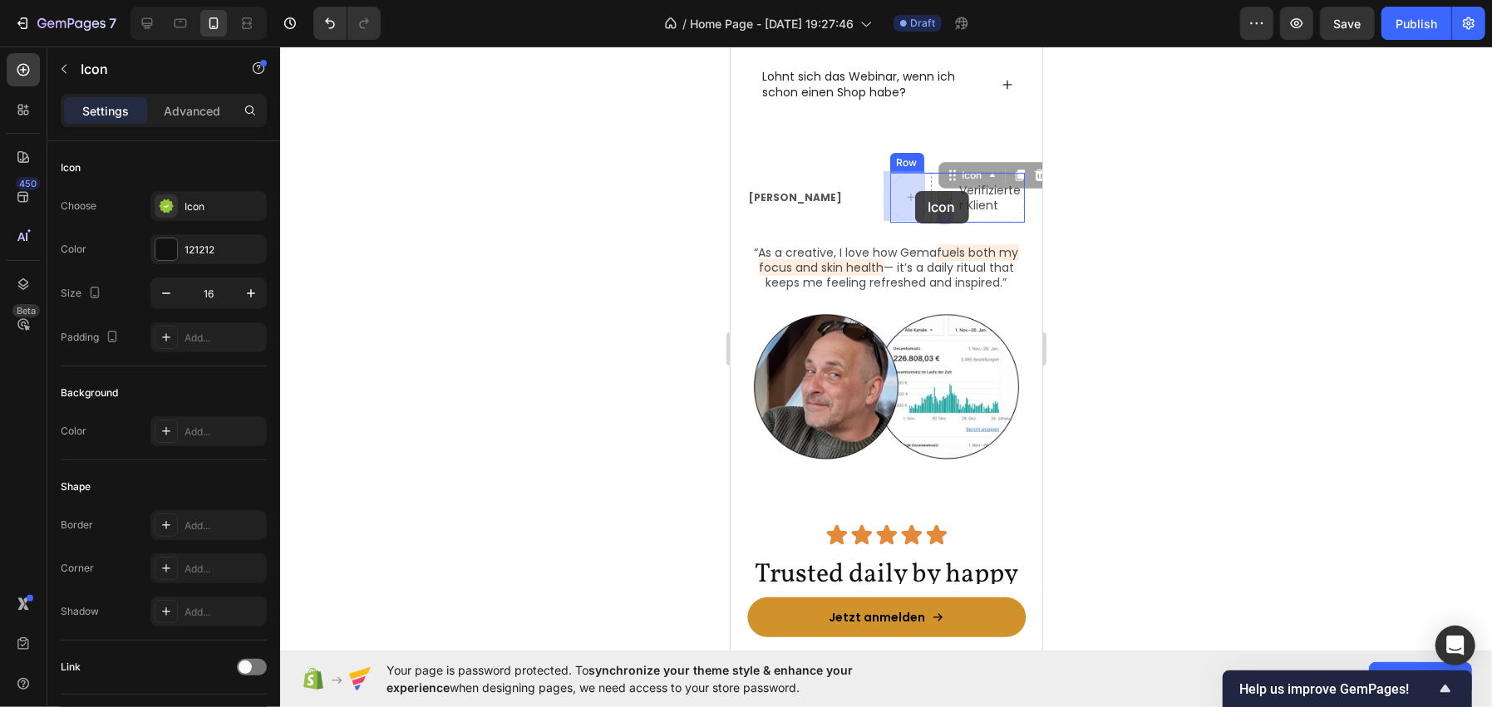
drag, startPoint x: 933, startPoint y: 191, endPoint x: 912, endPoint y: 190, distance: 20.8
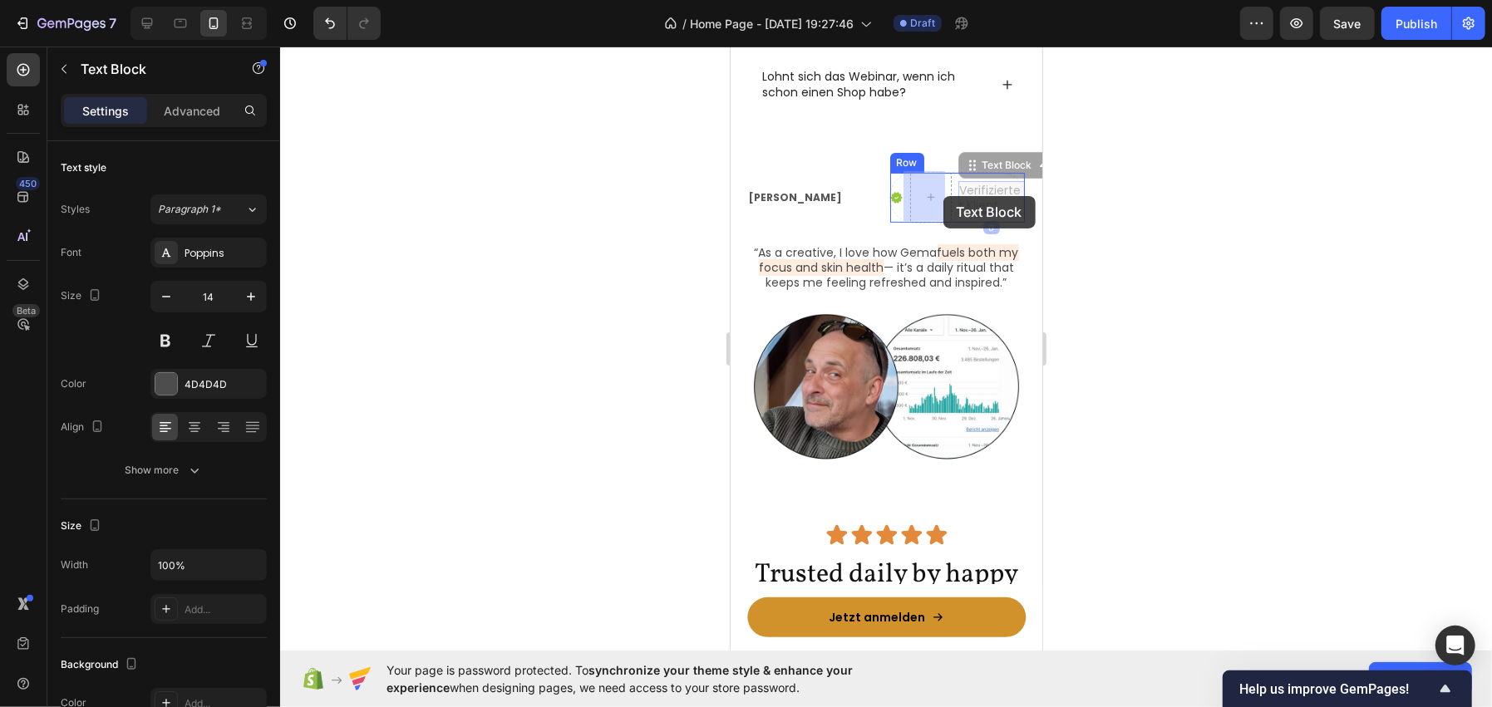
drag, startPoint x: 982, startPoint y: 193, endPoint x: 941, endPoint y: 196, distance: 40.9
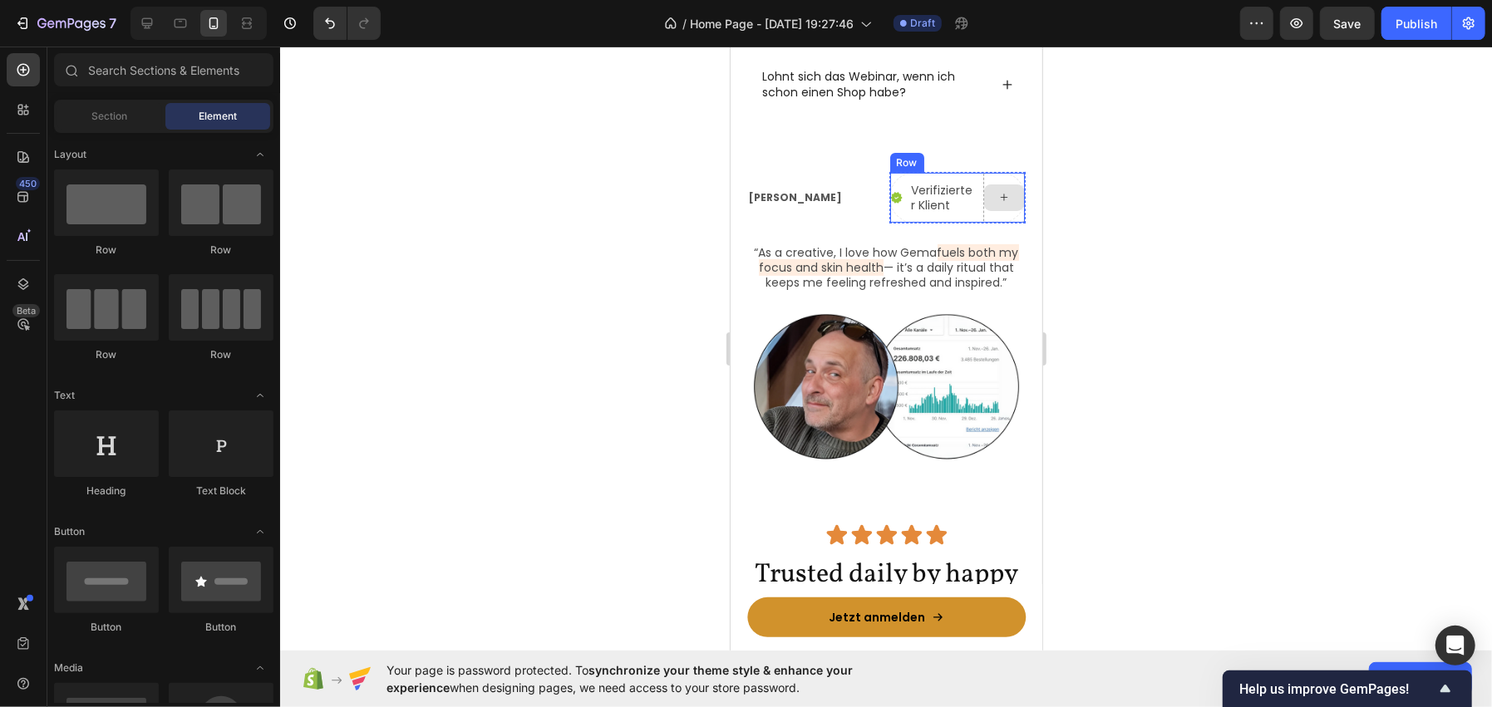
click at [1006, 204] on div at bounding box center [1003, 197] width 40 height 27
click at [982, 212] on div at bounding box center [1003, 197] width 42 height 50
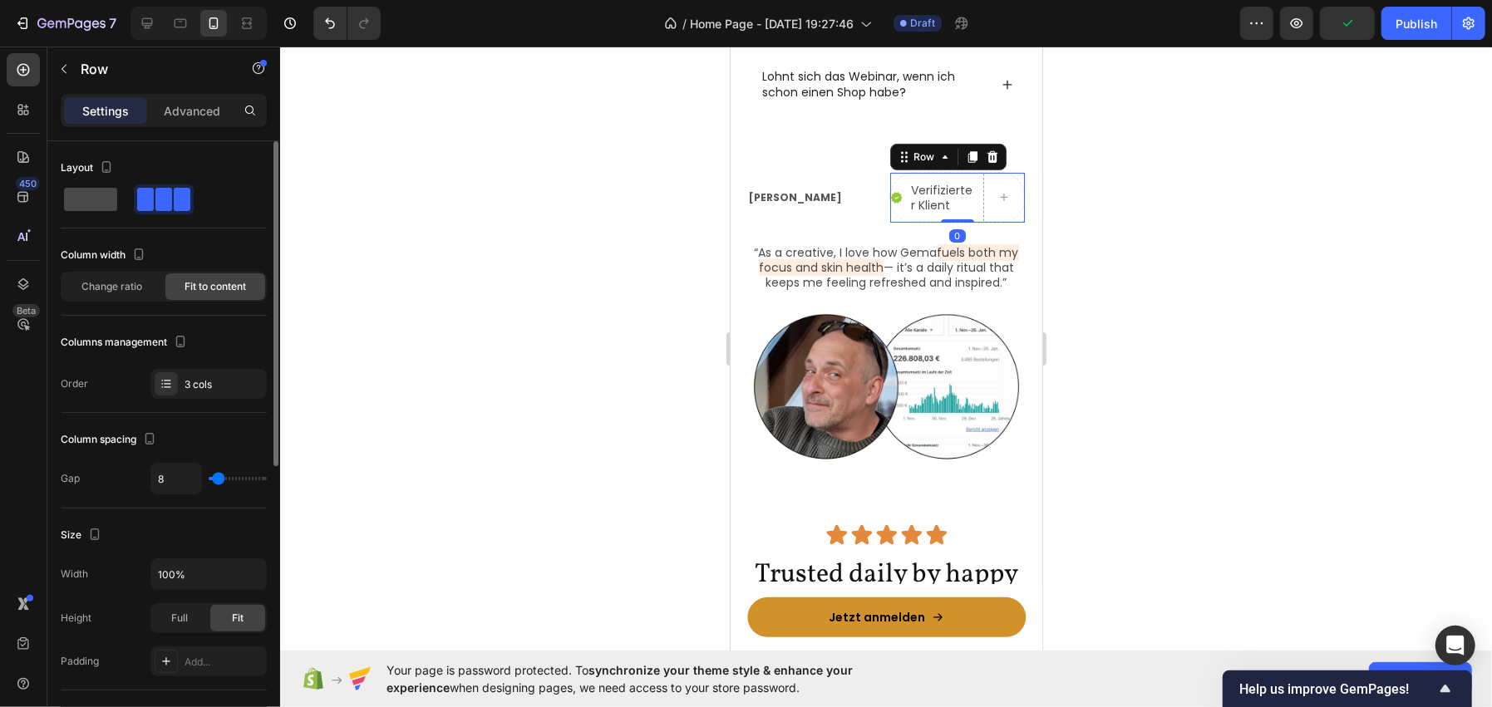
click at [93, 200] on span at bounding box center [90, 199] width 53 height 23
type input "0"
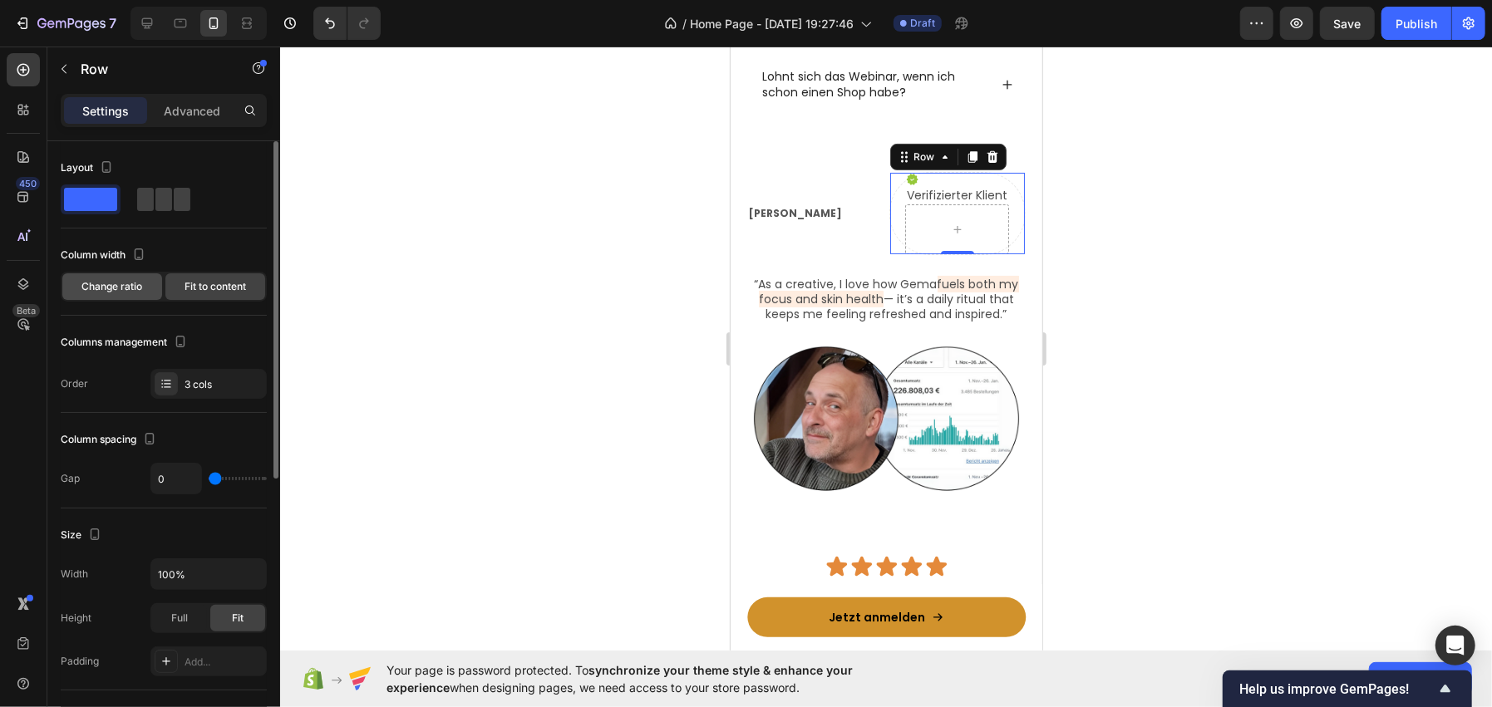
click at [101, 296] on div "Change ratio" at bounding box center [112, 286] width 100 height 27
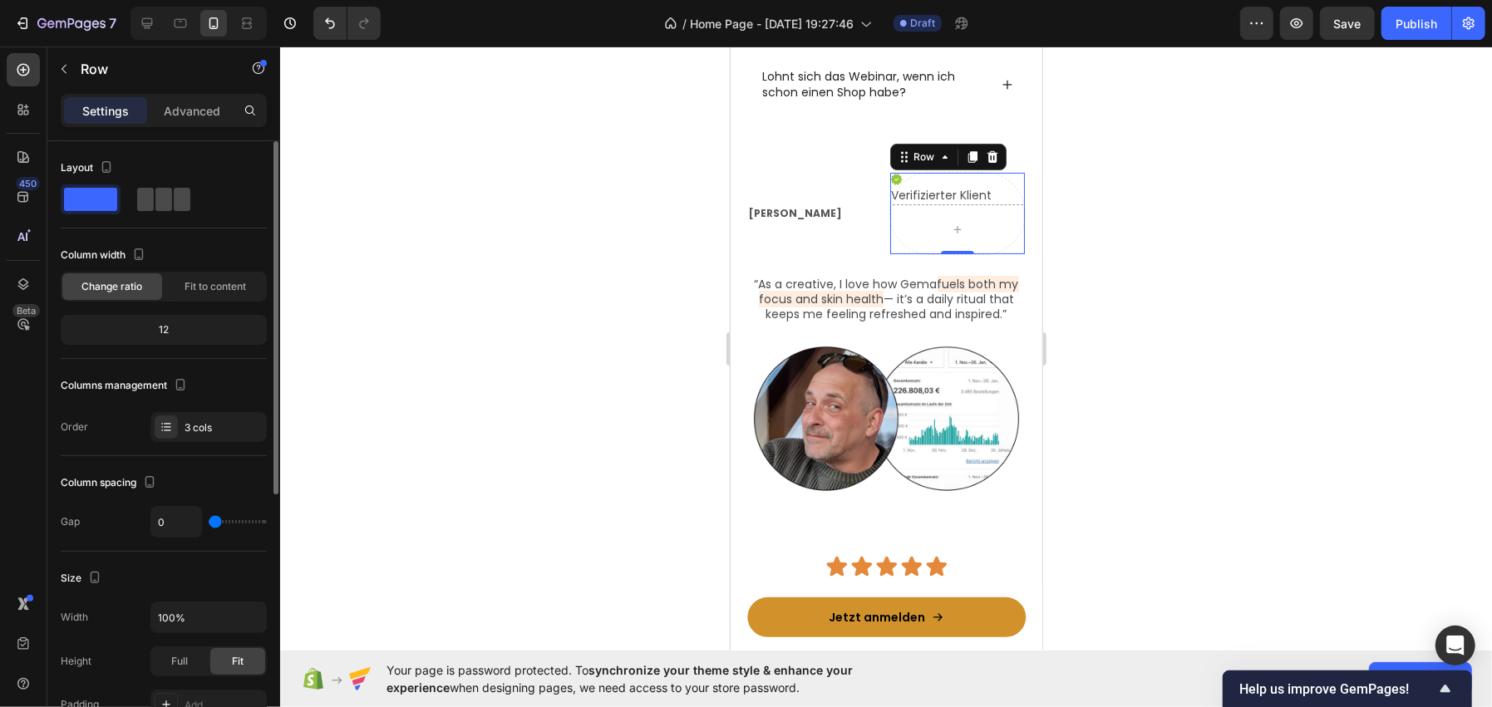
click at [139, 206] on span at bounding box center [145, 199] width 17 height 23
type input "8"
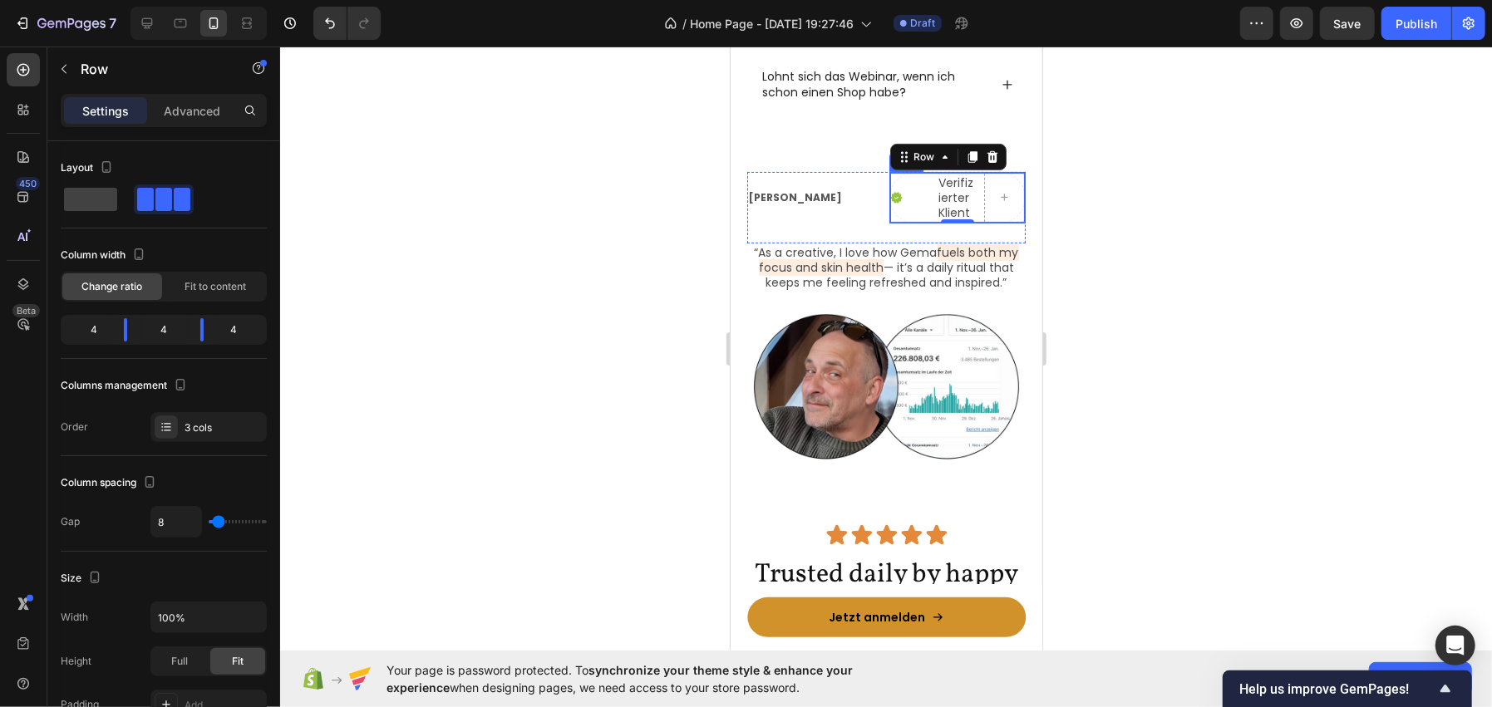
click at [865, 213] on div "Dirk Zimmer Text Block" at bounding box center [814, 197] width 137 height 52
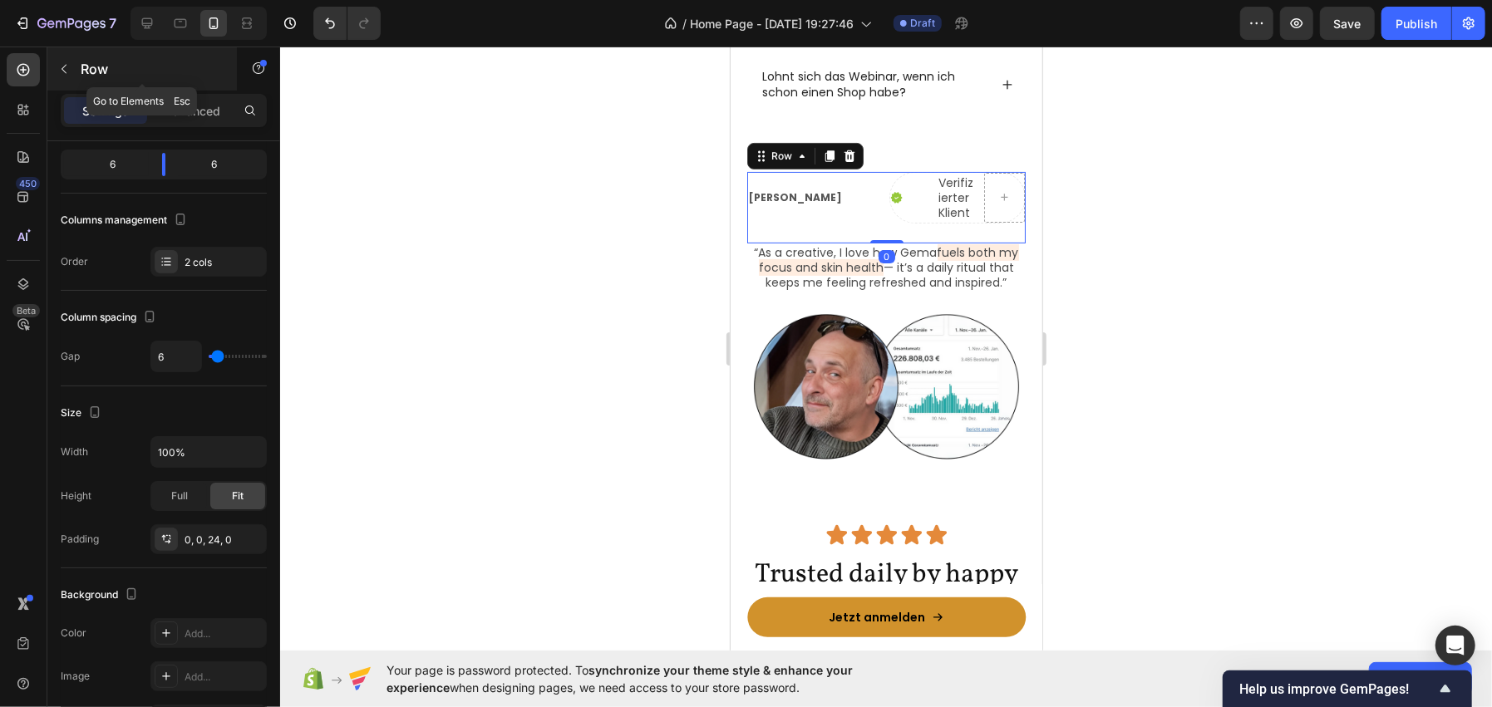
click at [97, 71] on p "Row" at bounding box center [151, 69] width 141 height 20
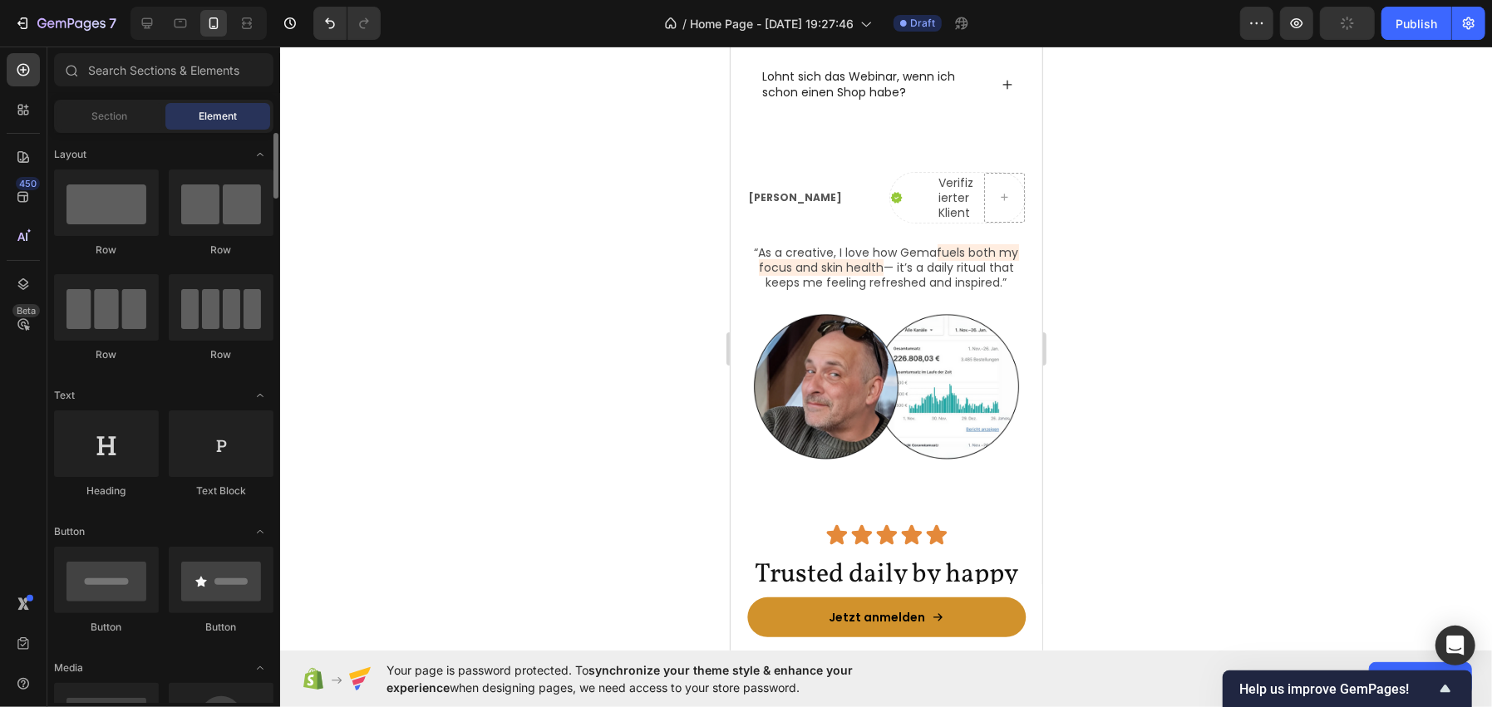
scroll to position [0, 0]
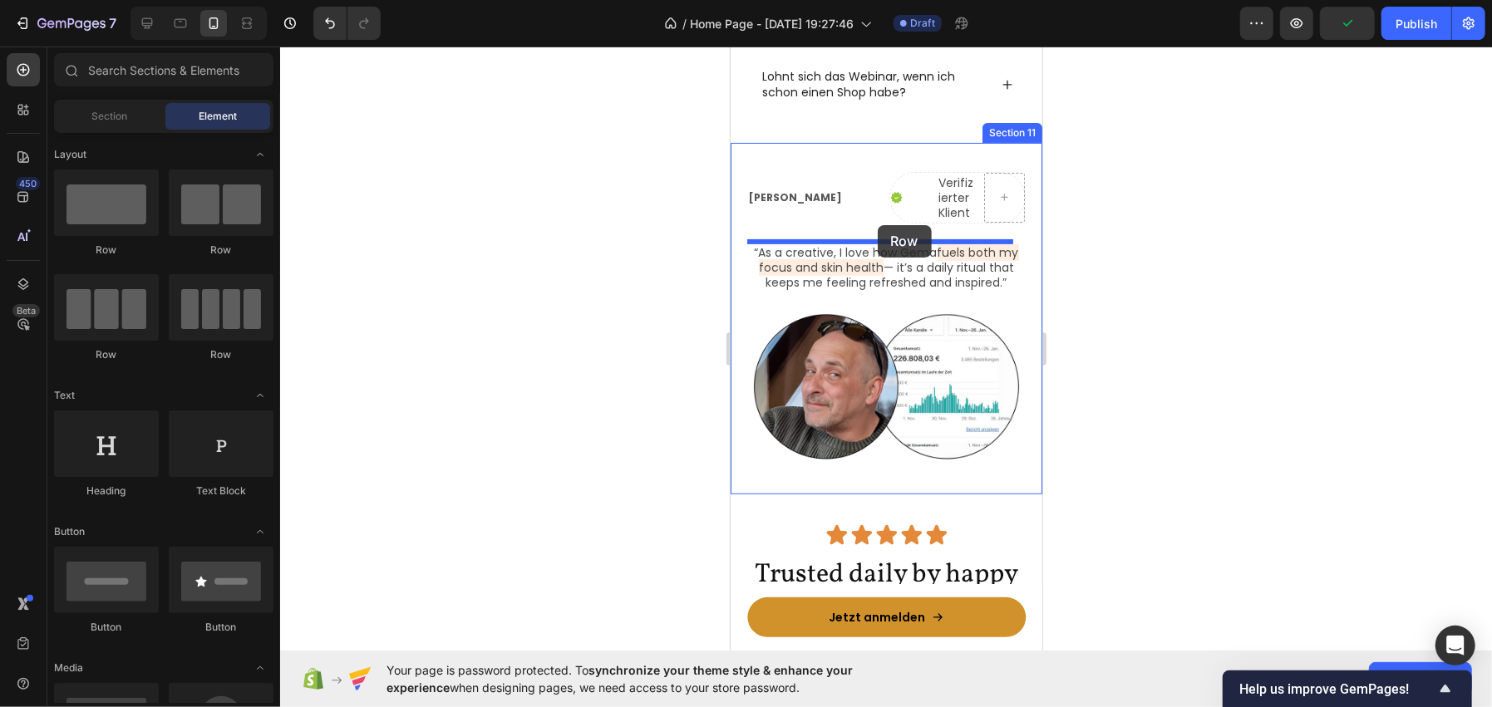
drag, startPoint x: 946, startPoint y: 253, endPoint x: 877, endPoint y: 224, distance: 74.9
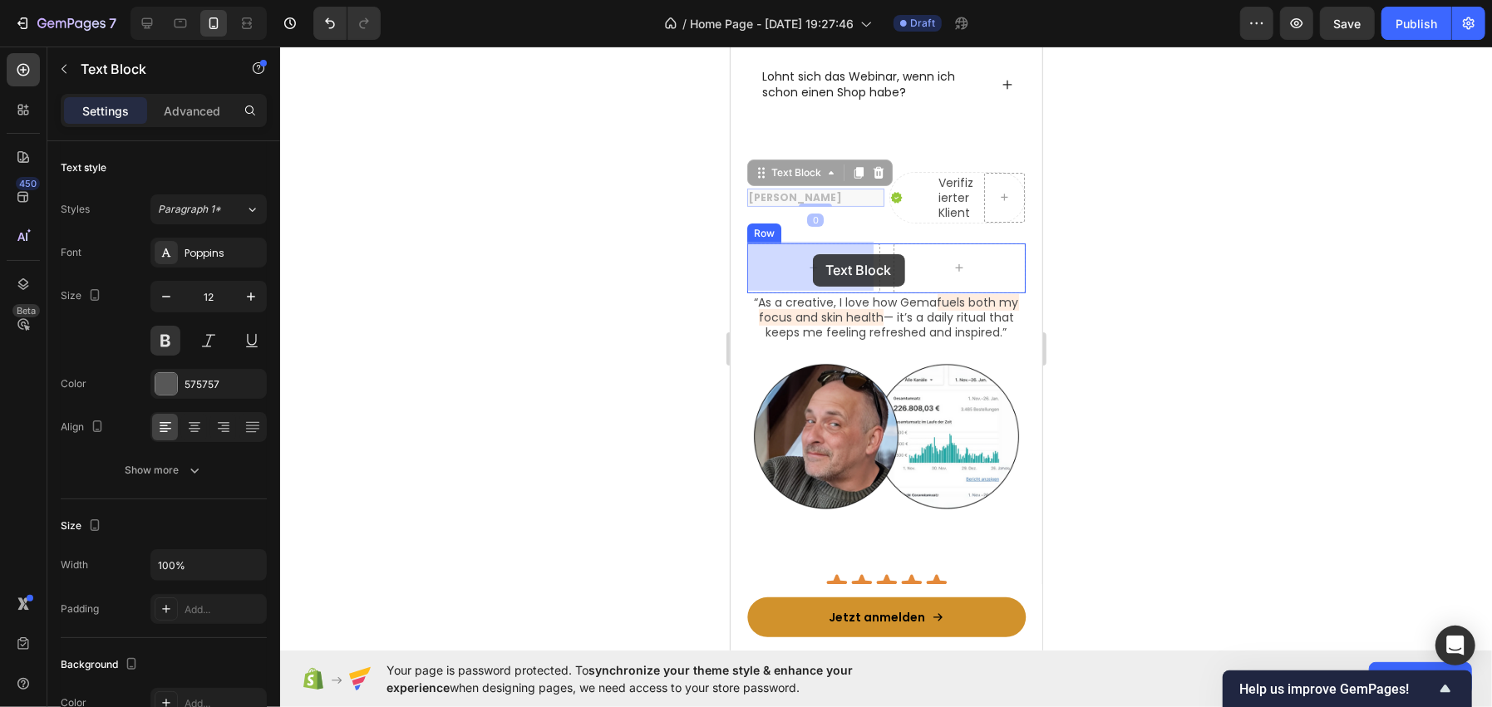
drag, startPoint x: 795, startPoint y: 195, endPoint x: 812, endPoint y: 253, distance: 60.5
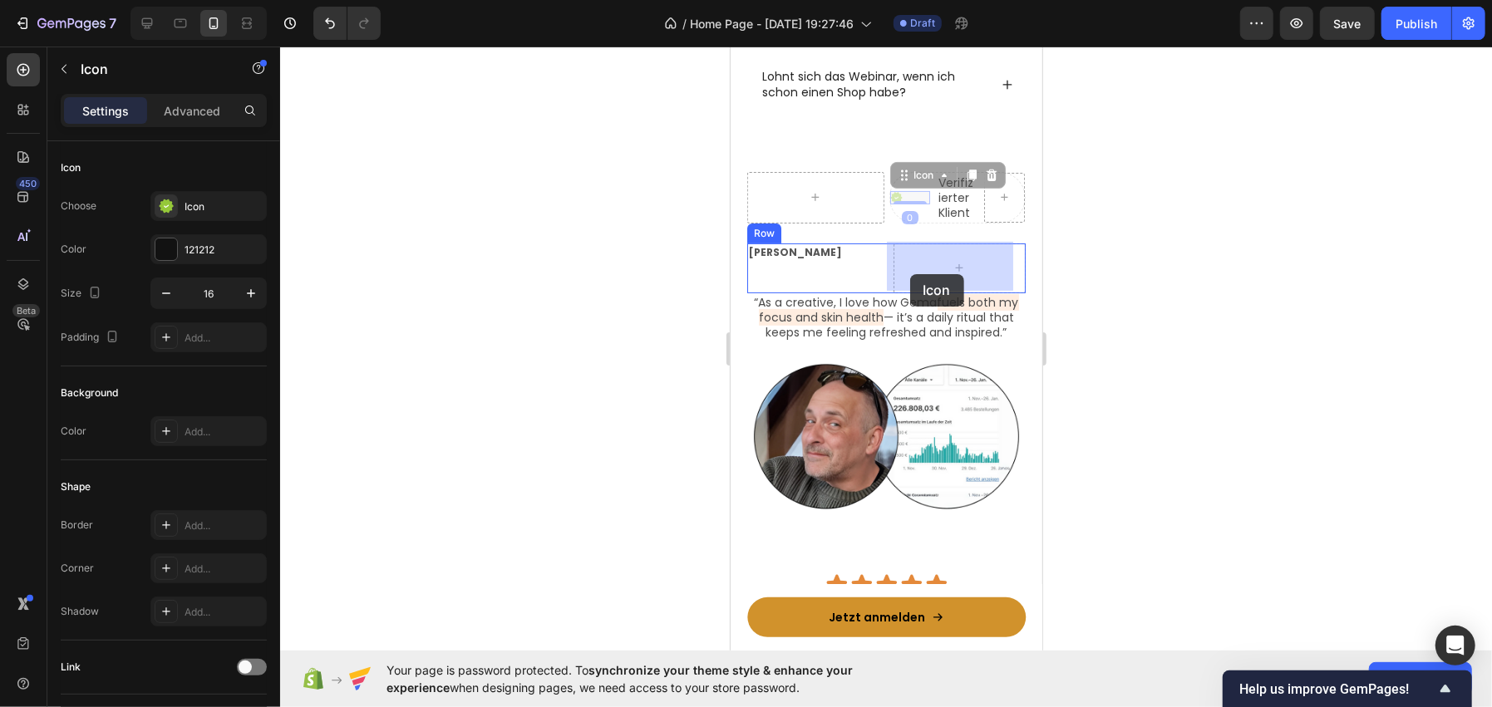
drag, startPoint x: 890, startPoint y: 195, endPoint x: 909, endPoint y: 273, distance: 80.4
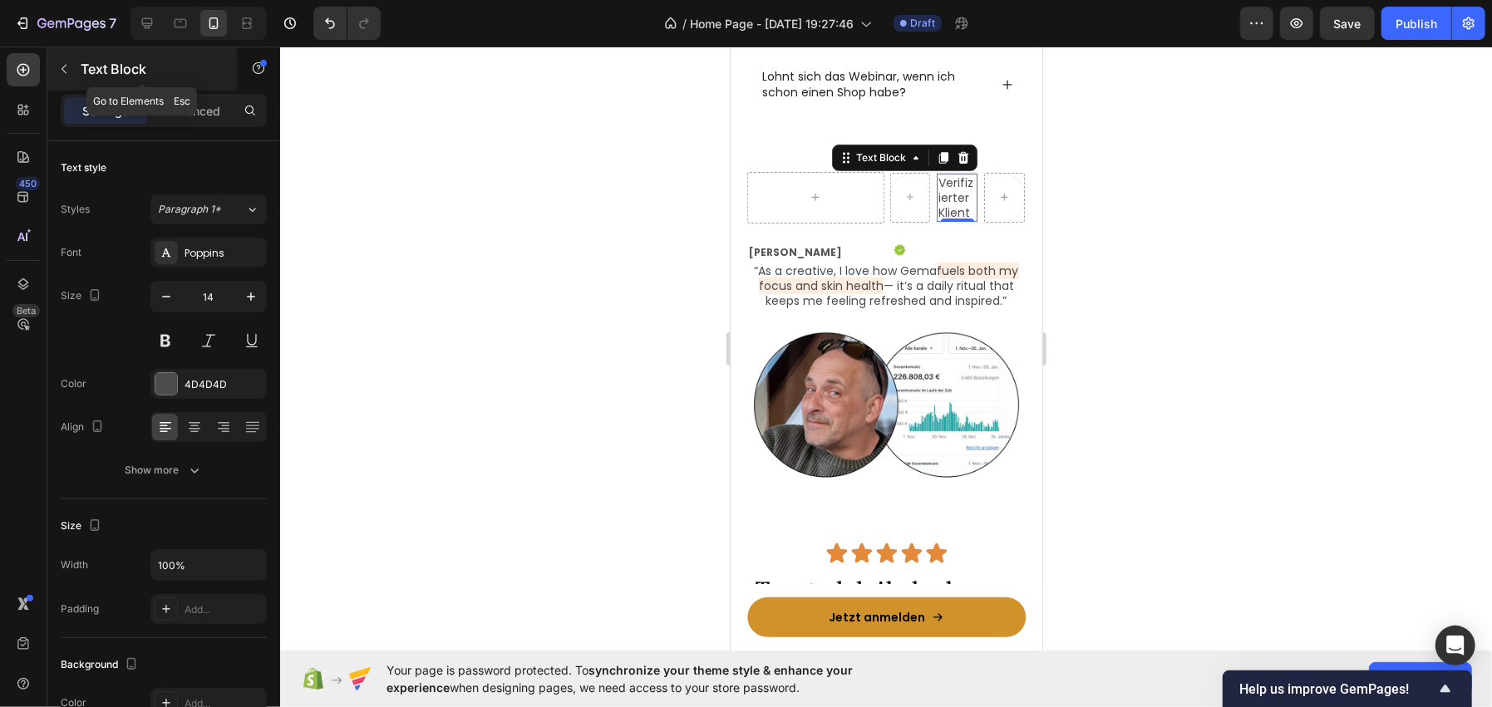
click at [105, 71] on p "Text Block" at bounding box center [151, 69] width 141 height 20
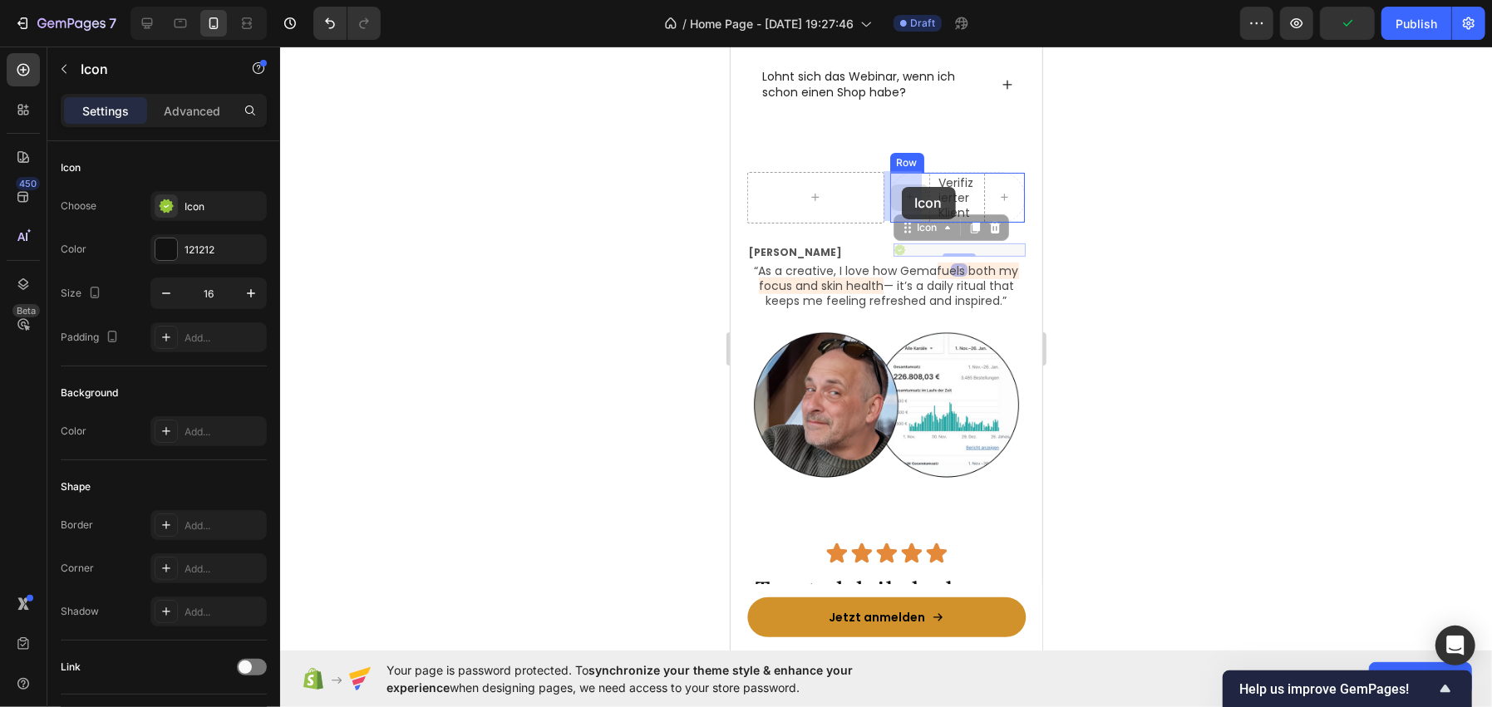
drag, startPoint x: 895, startPoint y: 243, endPoint x: 901, endPoint y: 187, distance: 56.0
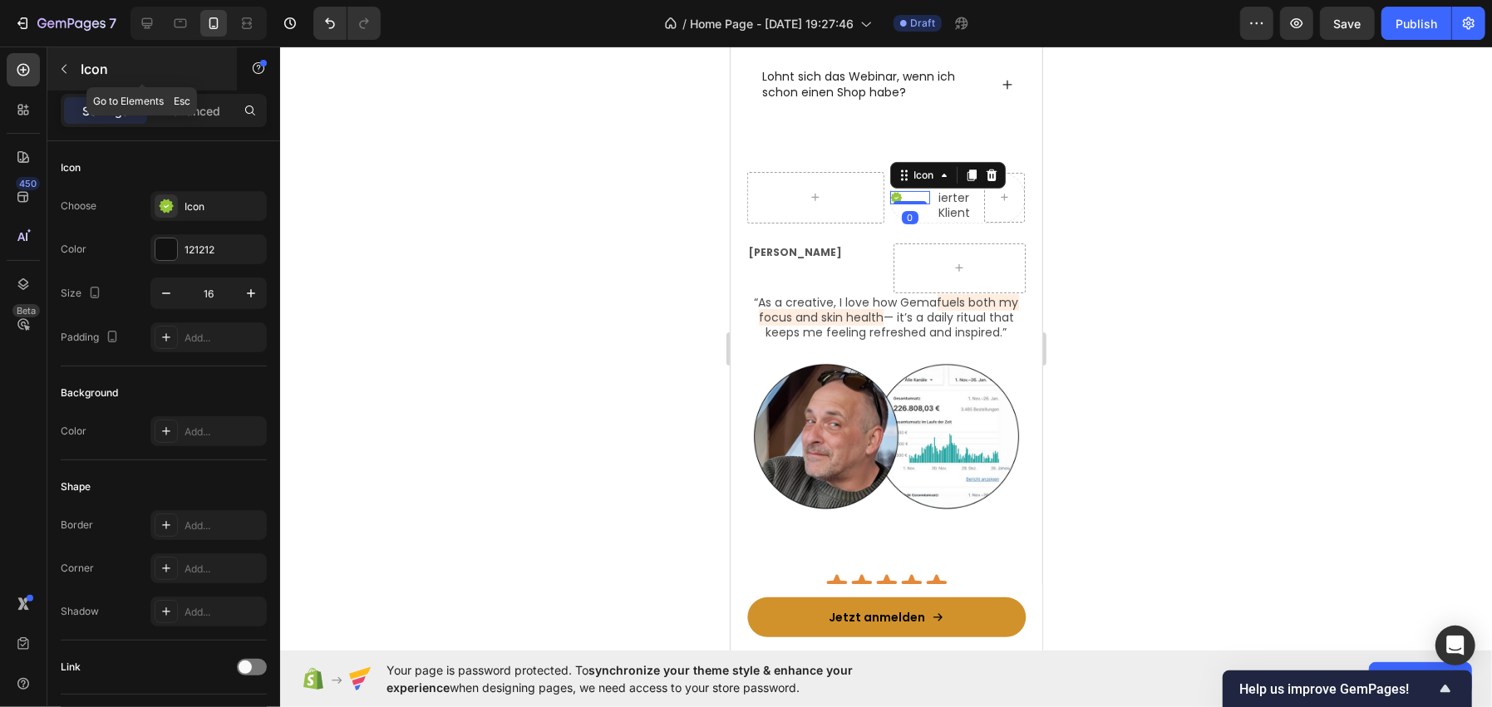
click at [106, 66] on p "Icon" at bounding box center [151, 69] width 141 height 20
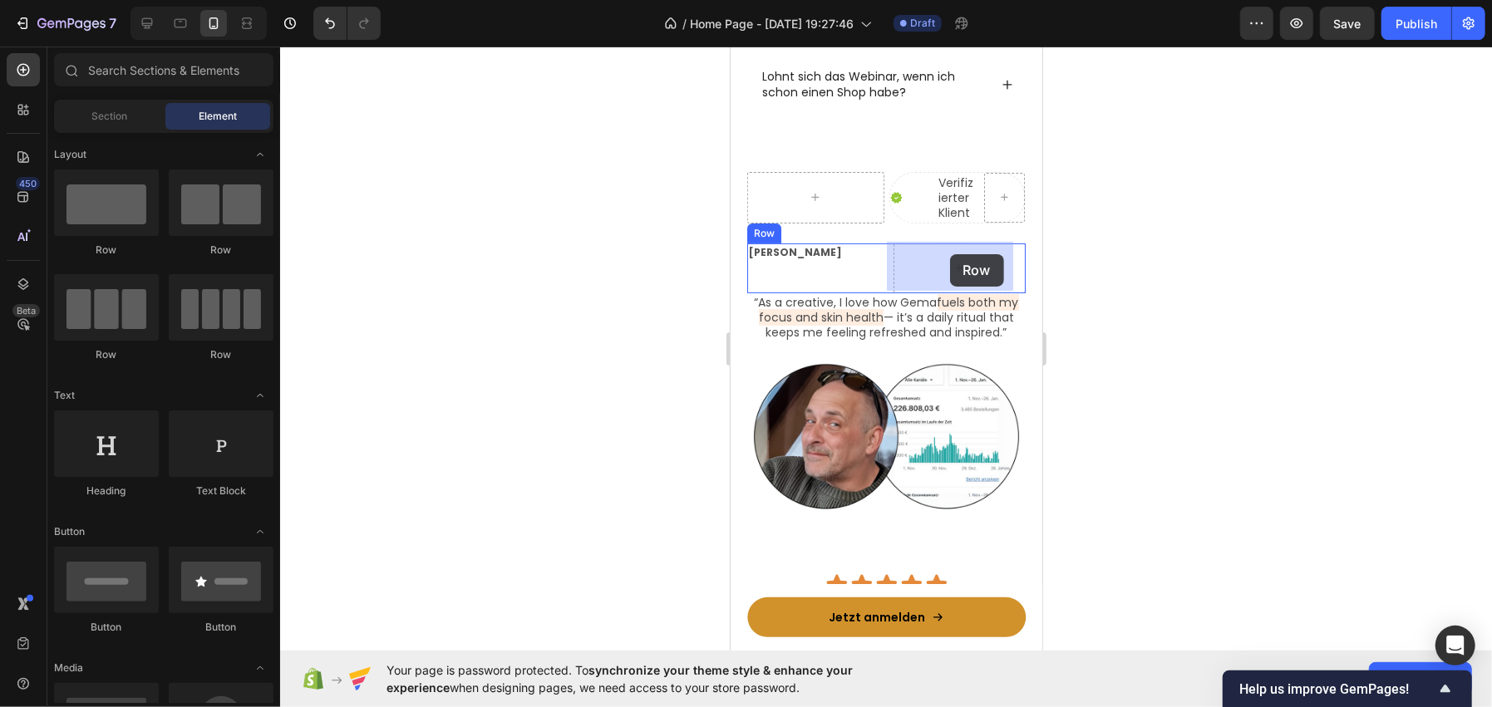
drag, startPoint x: 932, startPoint y: 246, endPoint x: 949, endPoint y: 253, distance: 19.0
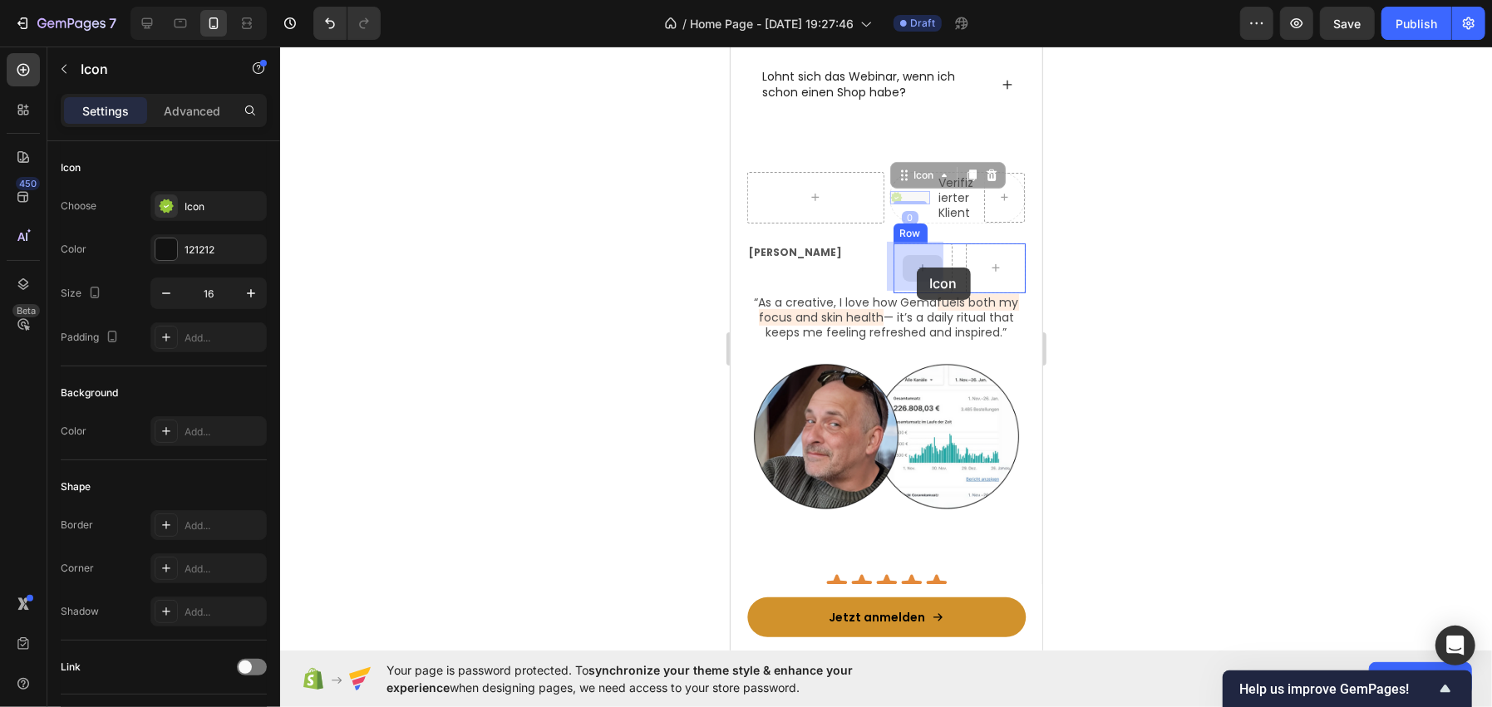
drag, startPoint x: 893, startPoint y: 194, endPoint x: 915, endPoint y: 267, distance: 75.5
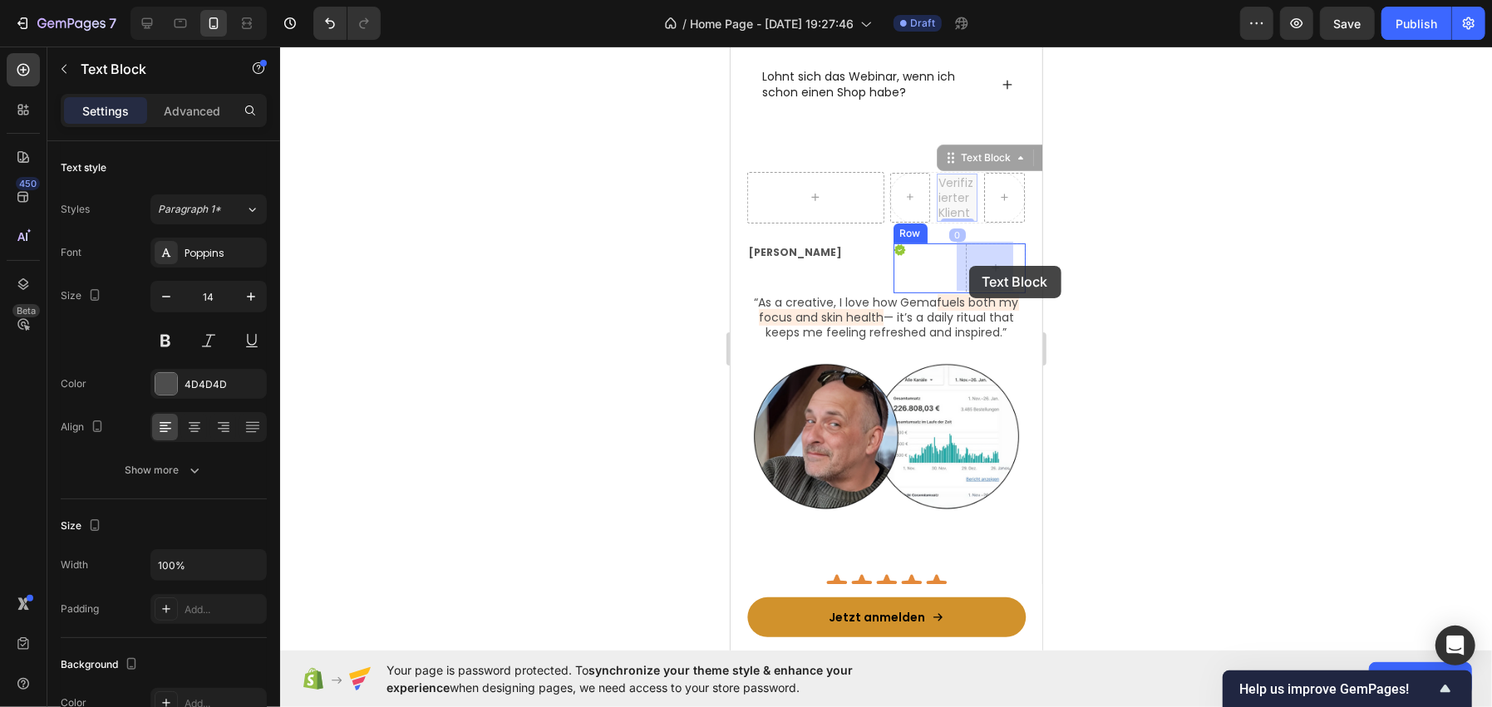
drag, startPoint x: 949, startPoint y: 191, endPoint x: 968, endPoint y: 265, distance: 76.4
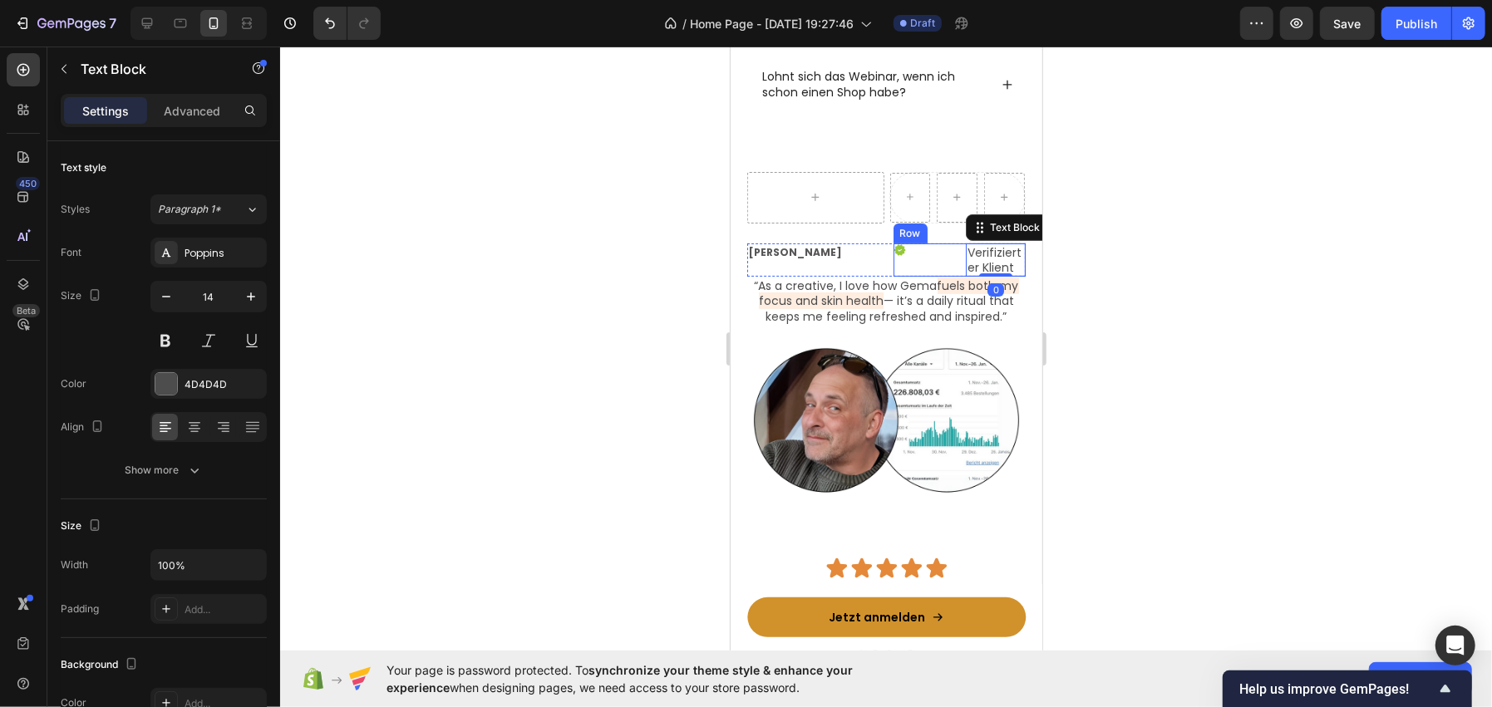
click at [929, 258] on div "Icon" at bounding box center [923, 259] width 60 height 33
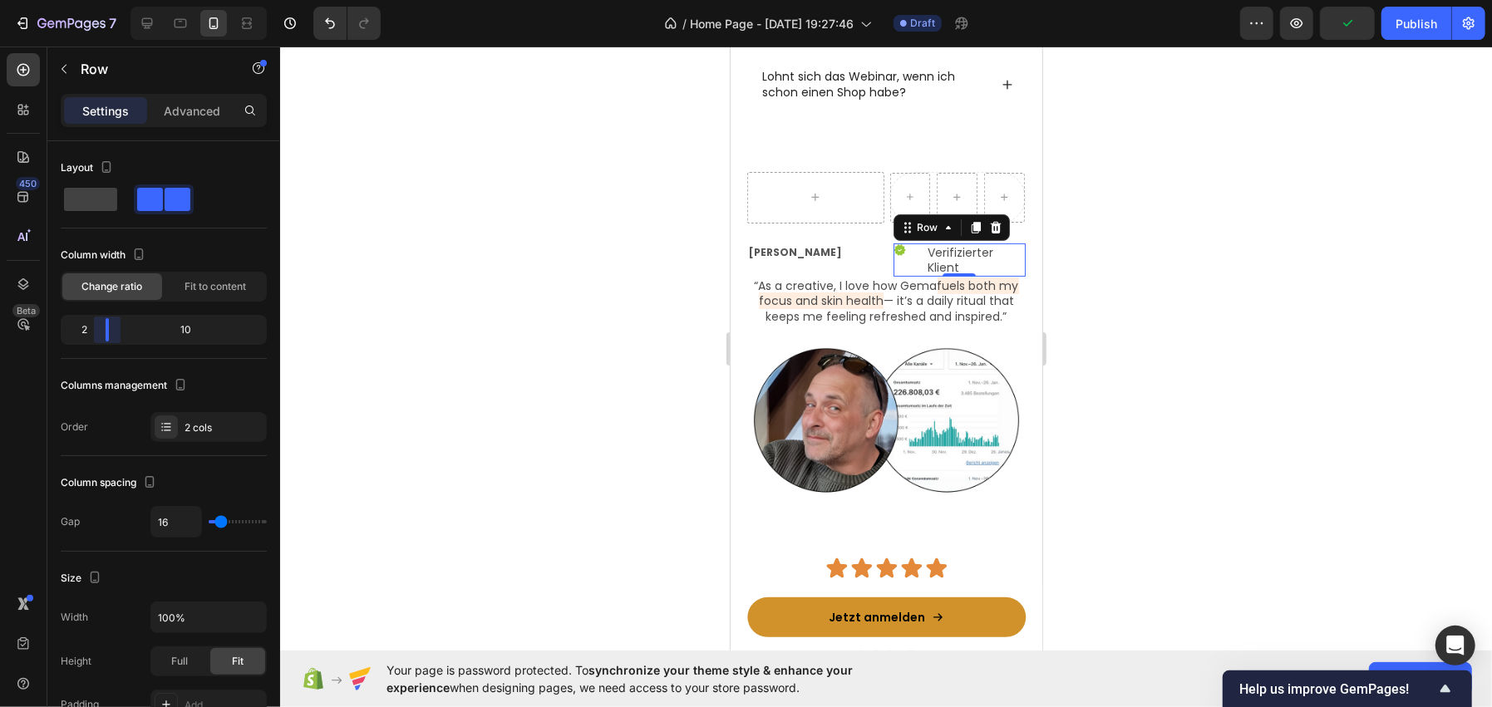
drag, startPoint x: 158, startPoint y: 331, endPoint x: 100, endPoint y: 323, distance: 58.7
click at [100, 0] on body "7 / Home Page - Sep 28, 19:27:46 Draft Preview Publish 450 Beta Sections(18) El…" at bounding box center [746, 0] width 1492 height 0
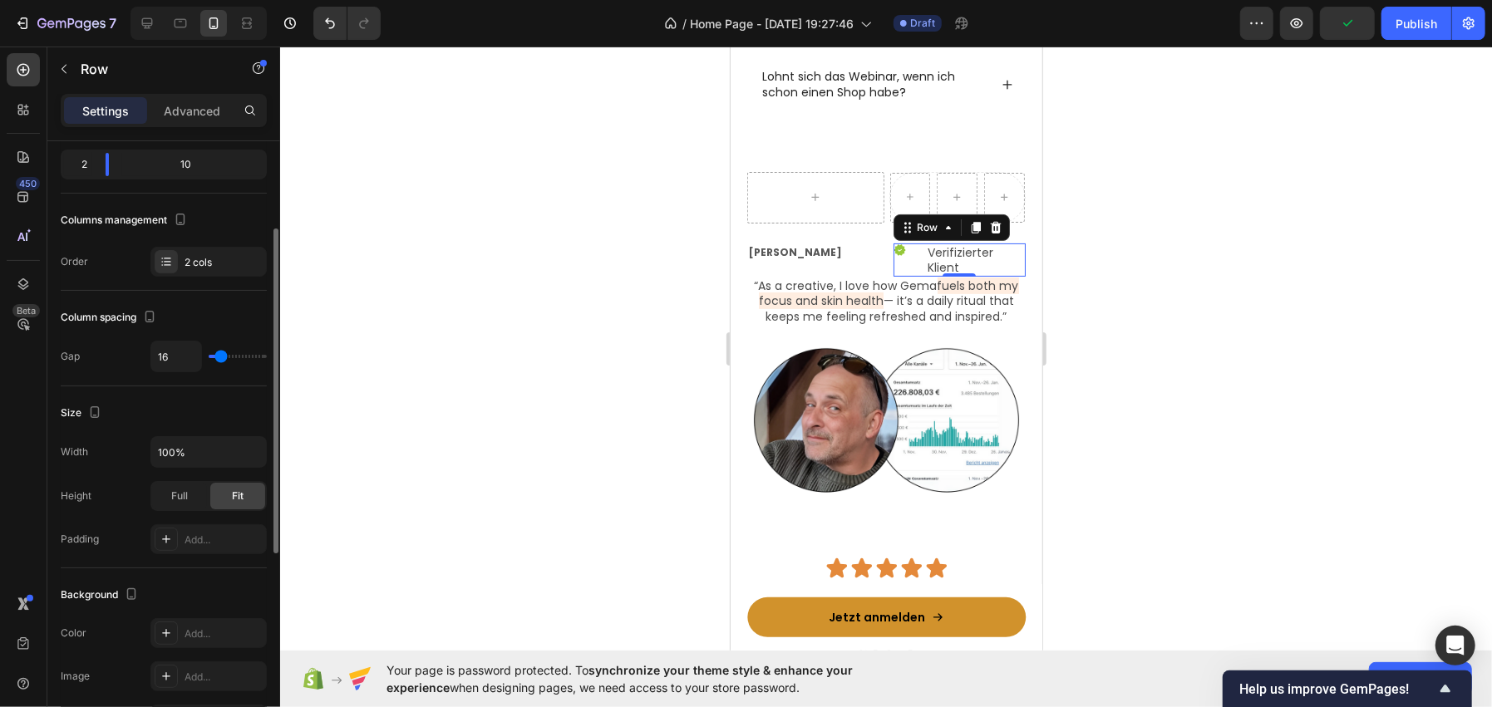
scroll to position [545, 0]
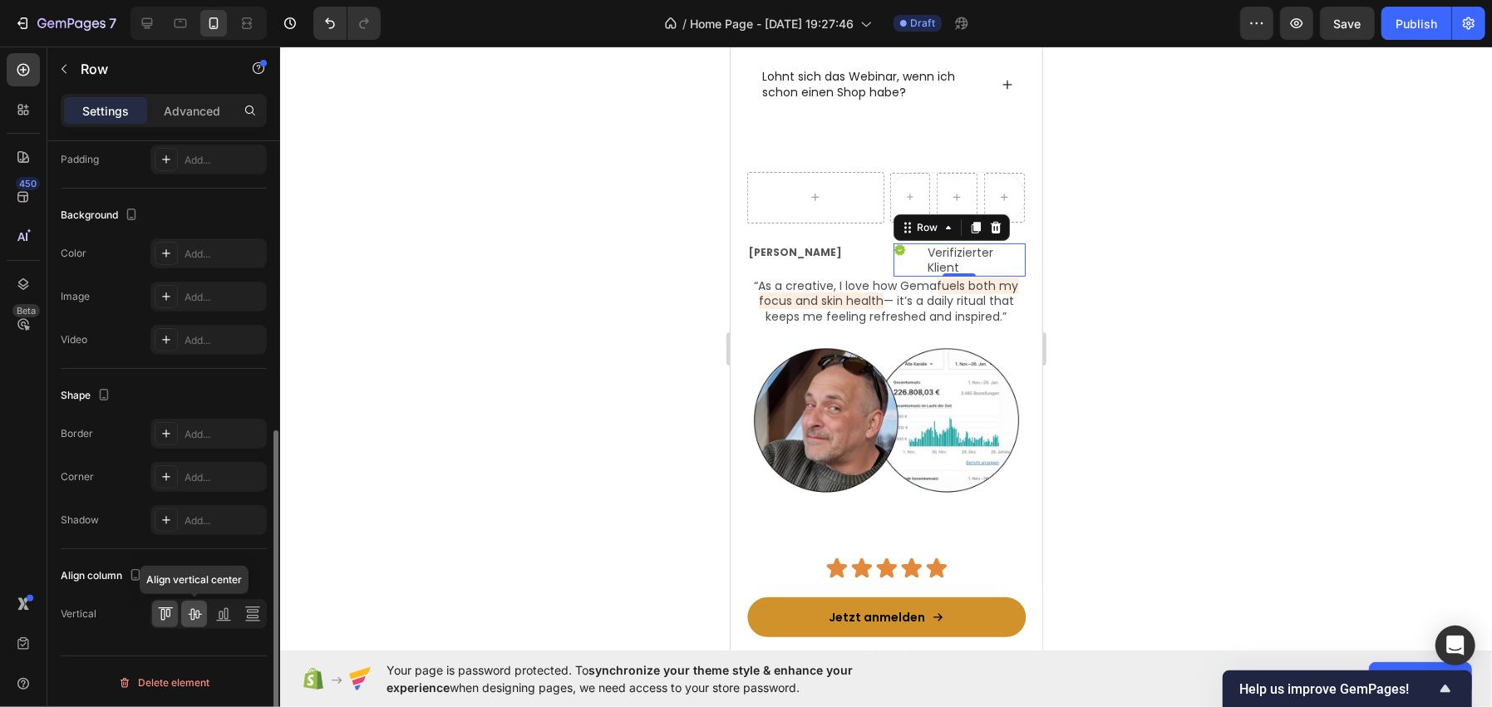
click at [191, 612] on icon at bounding box center [194, 614] width 17 height 17
click at [1131, 240] on div at bounding box center [886, 377] width 1212 height 661
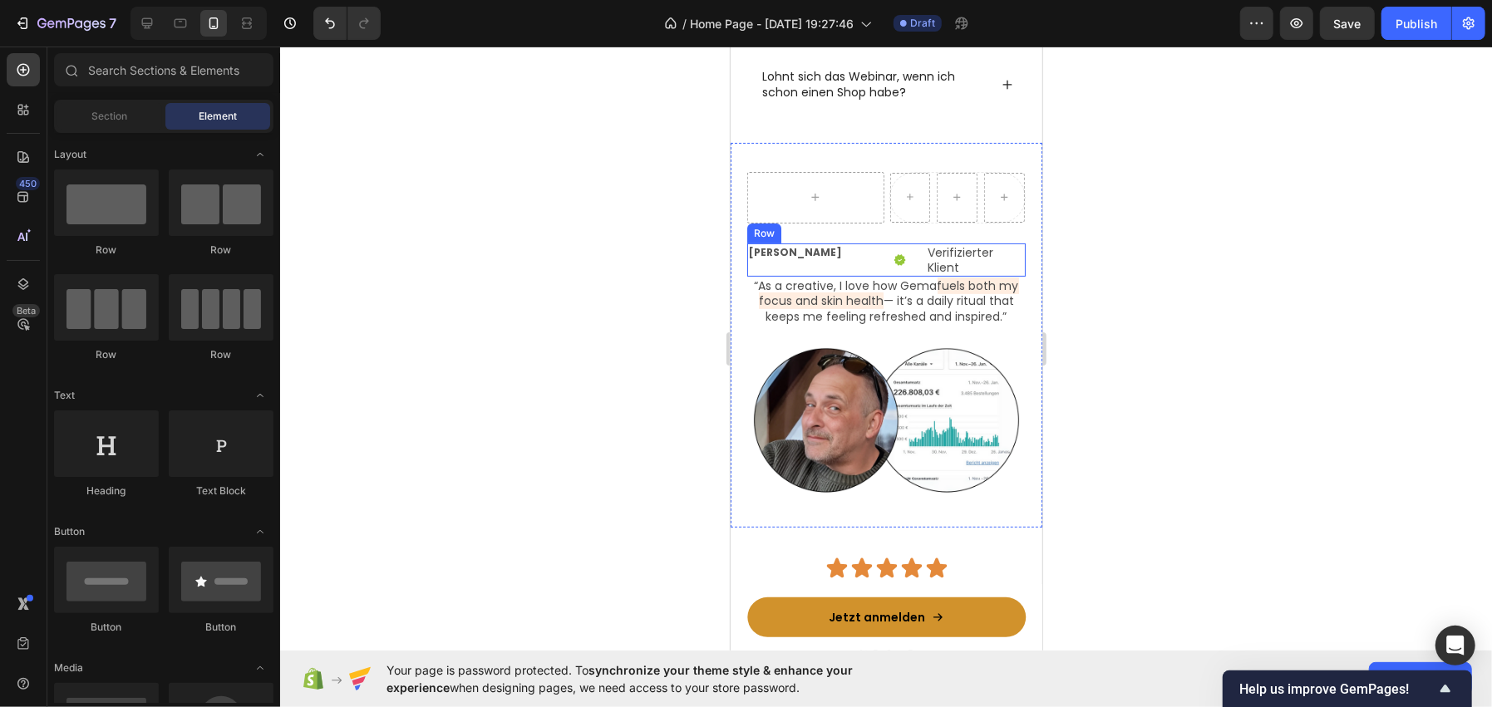
click at [840, 263] on div "Dirk Zimmer Text Block" at bounding box center [812, 259] width 133 height 33
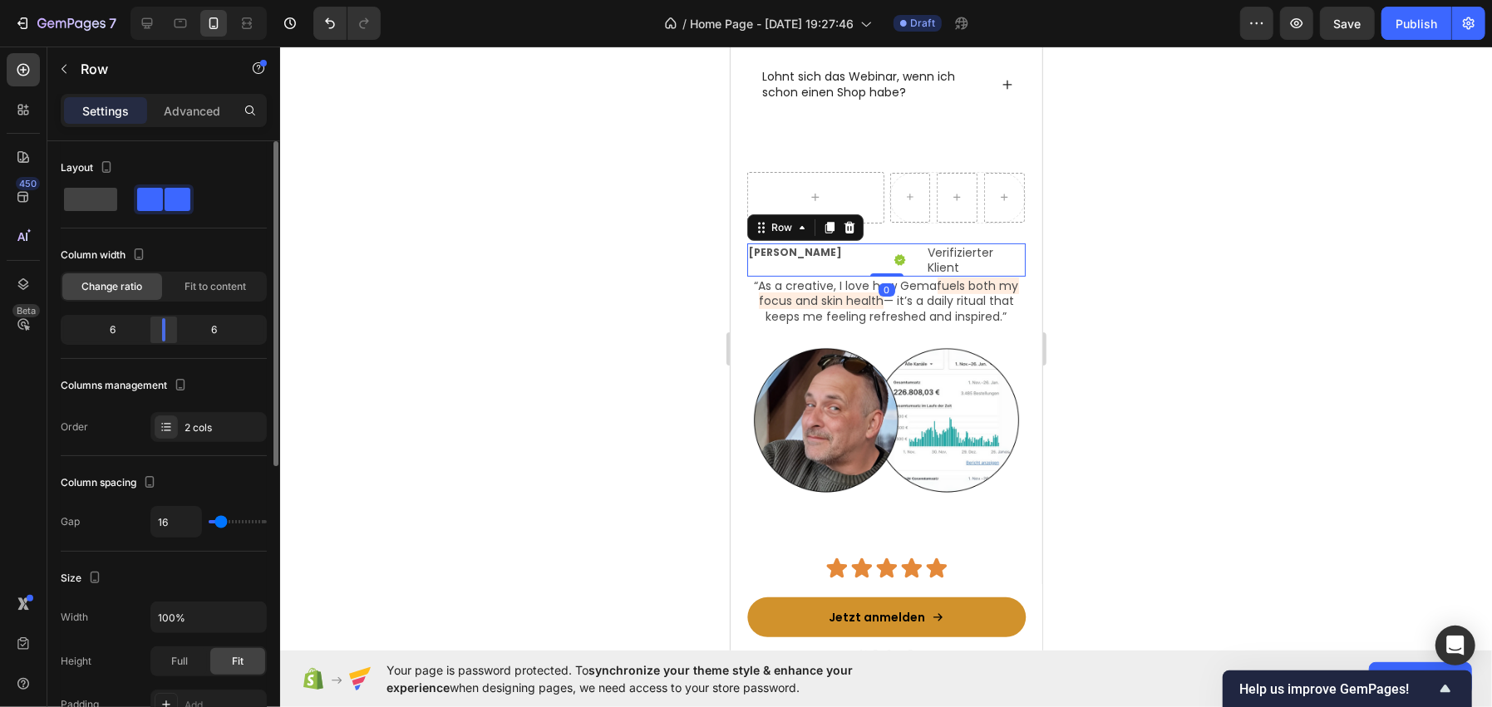
click at [150, 0] on body "7 / Home Page - Sep 28, 19:27:46 Draft Preview Save Publish 450 Beta Sections(1…" at bounding box center [746, 0] width 1492 height 0
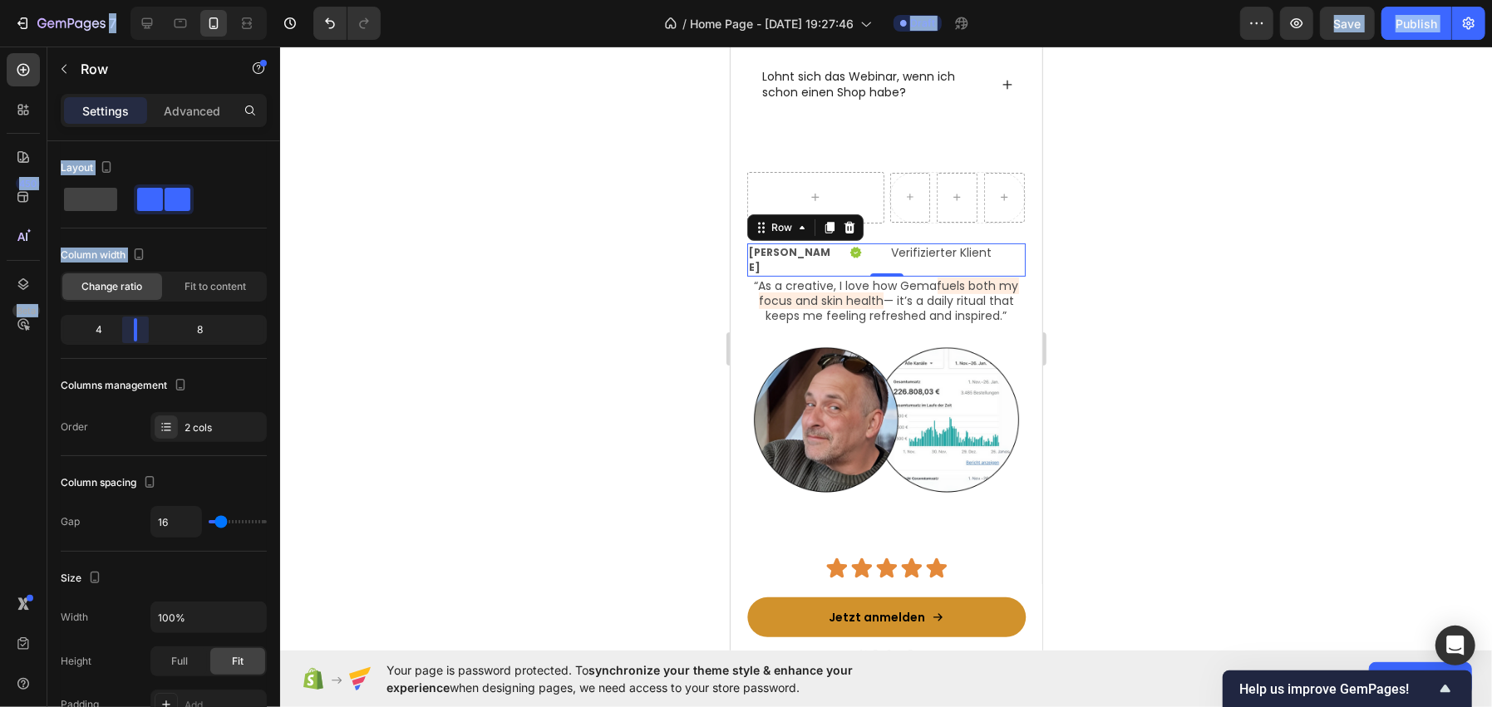
drag, startPoint x: 150, startPoint y: 320, endPoint x: 131, endPoint y: 320, distance: 18.3
click at [131, 0] on body "7 / Home Page - Sep 28, 19:27:46 Draft Preview Save Publish 450 Beta Sections(1…" at bounding box center [746, 0] width 1492 height 0
click at [855, 252] on div "Icon" at bounding box center [861, 251] width 27 height 13
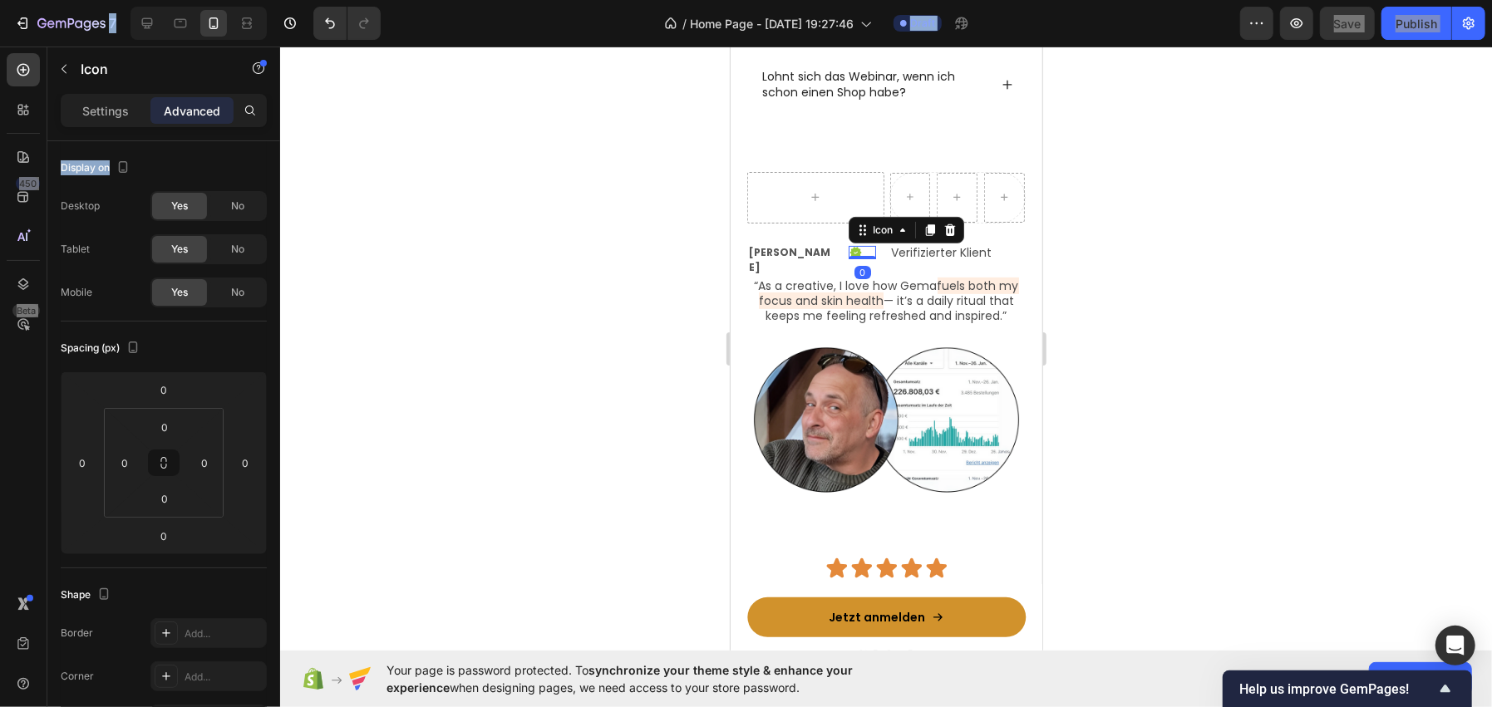
click at [178, 99] on div "Advanced" at bounding box center [191, 110] width 83 height 27
click at [890, 256] on p "Verifizierter Klient" at bounding box center [956, 251] width 133 height 15
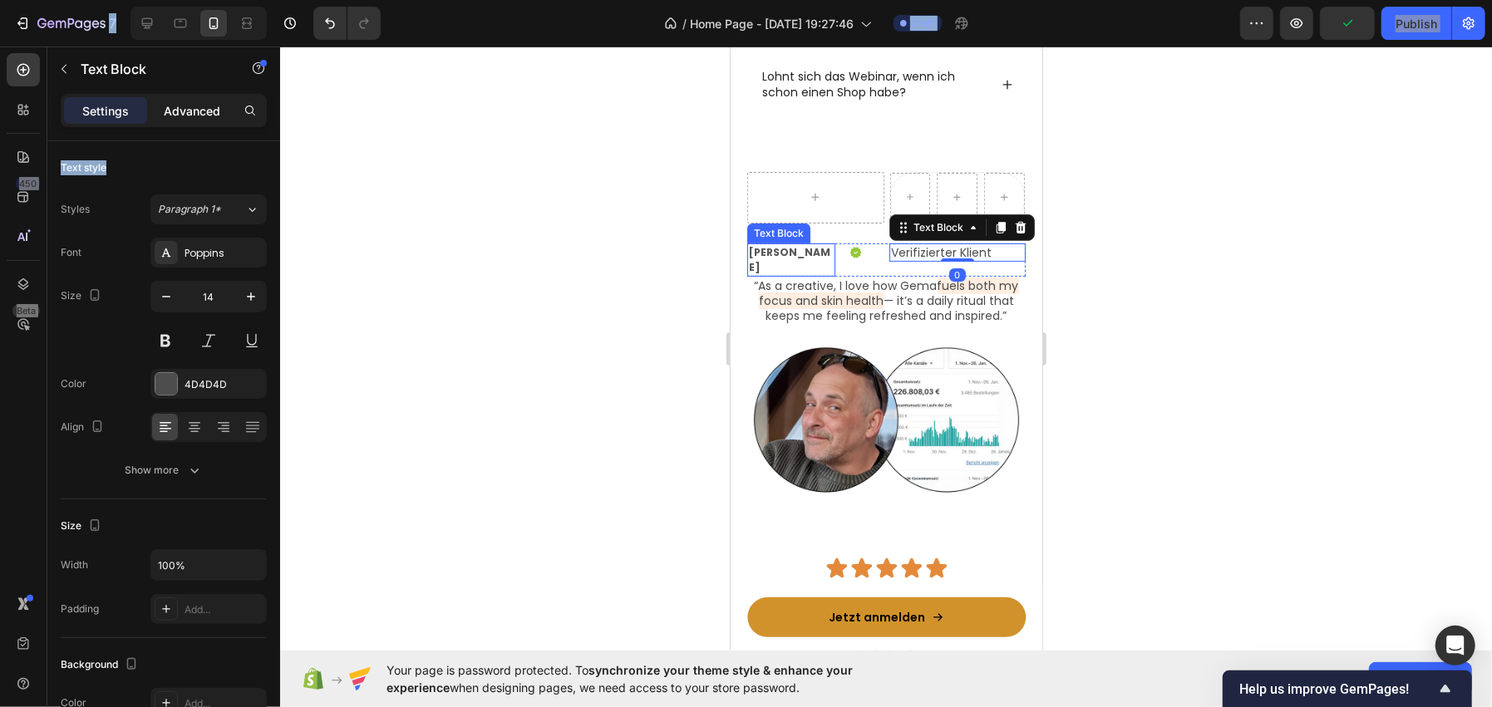
click at [225, 109] on div "Advanced" at bounding box center [191, 110] width 83 height 27
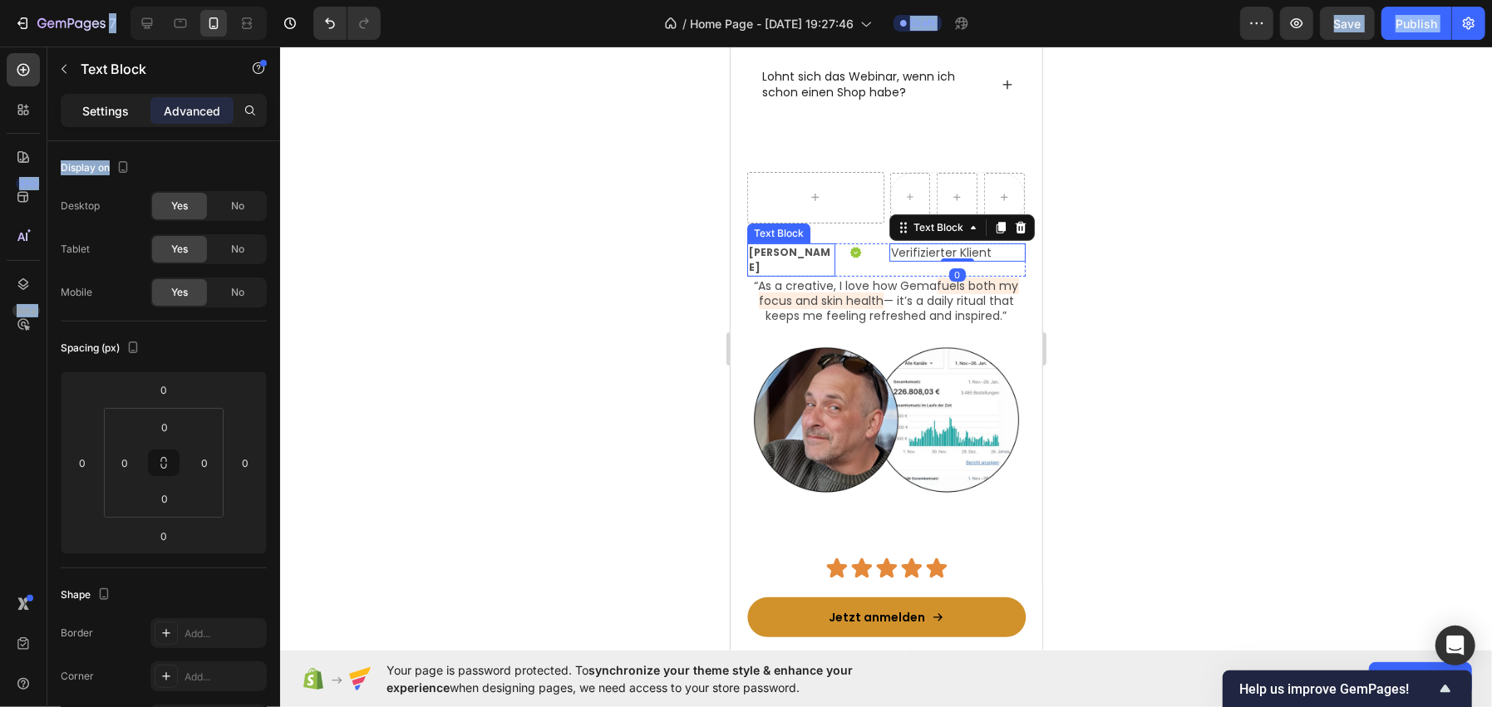
click at [104, 107] on p "Settings" at bounding box center [105, 110] width 47 height 17
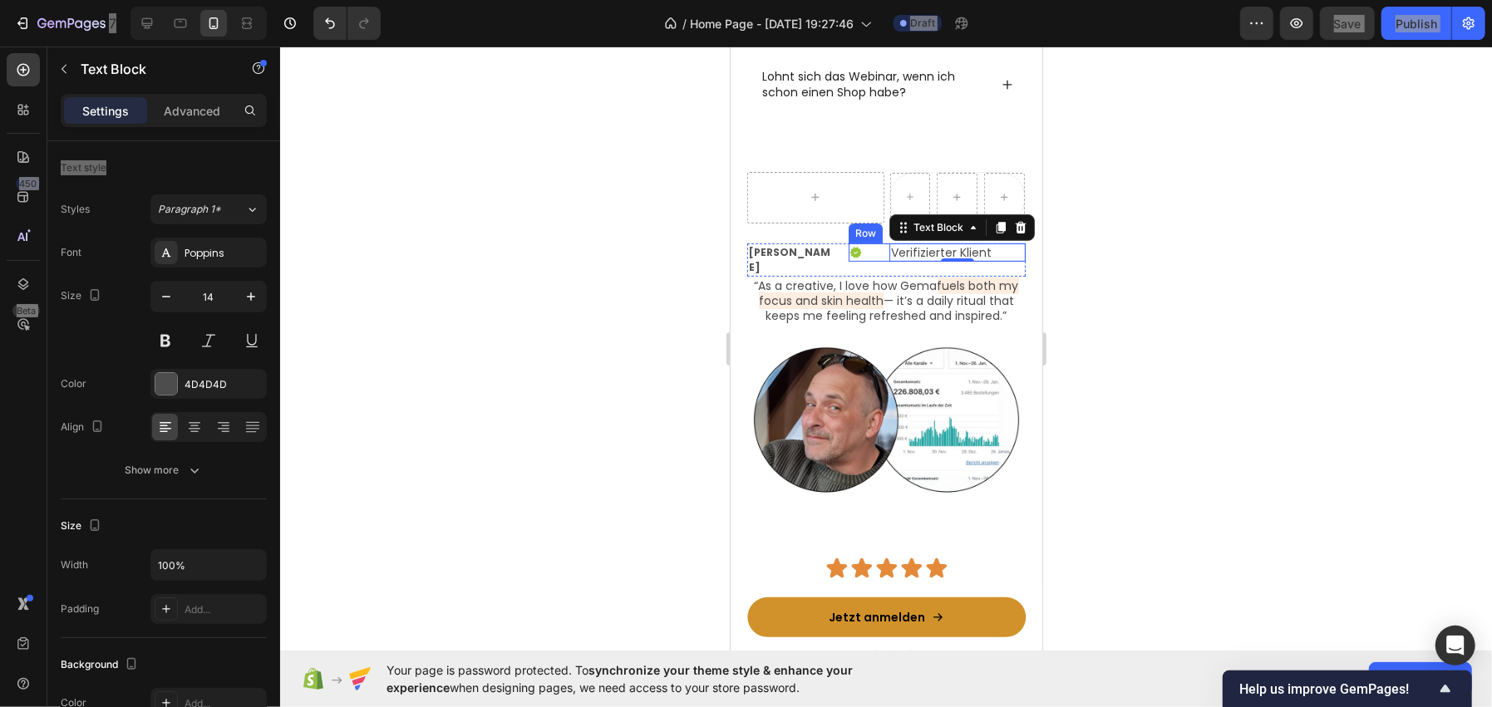
click at [875, 244] on div "Icon Verifizierter Klient Text Block 0 Row" at bounding box center [936, 252] width 177 height 18
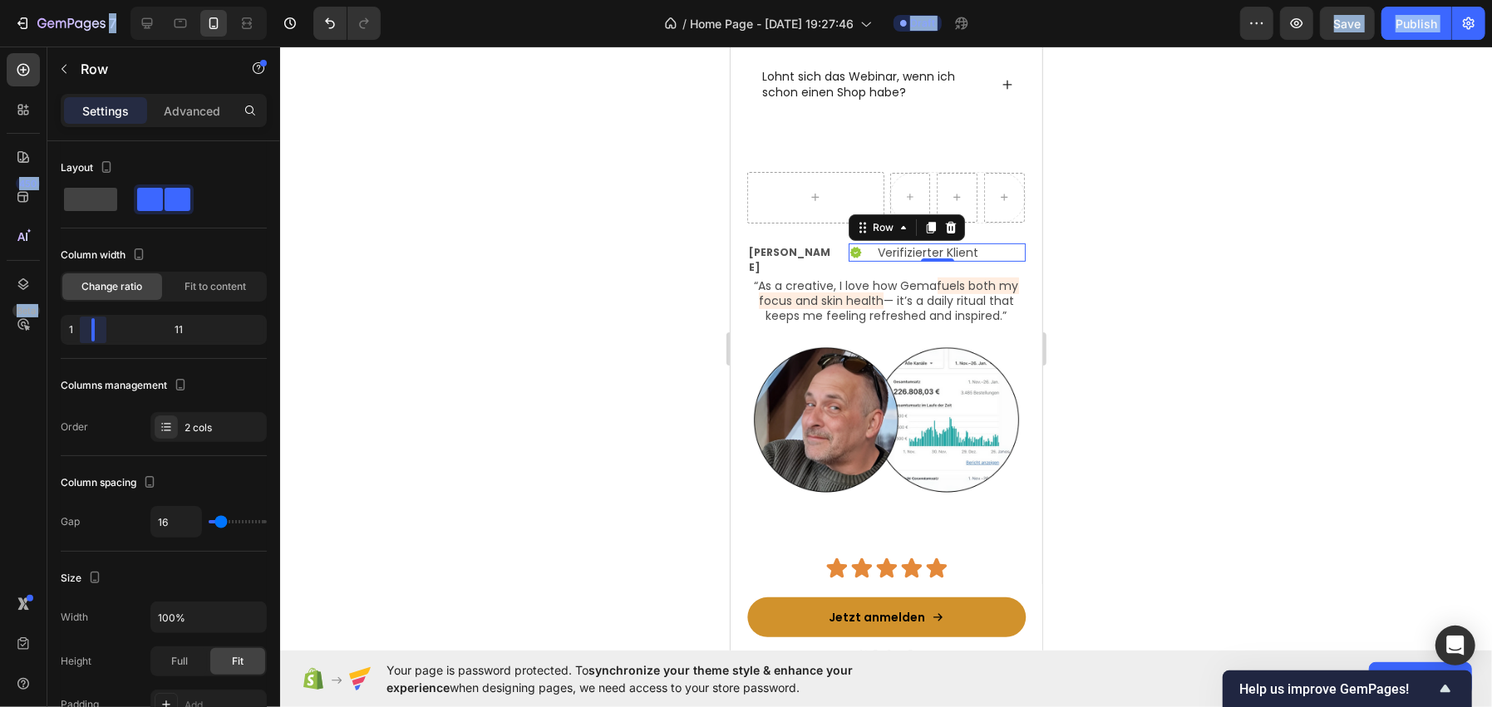
click at [81, 324] on div at bounding box center [746, 353] width 1492 height 707
drag, startPoint x: 90, startPoint y: 335, endPoint x: 66, endPoint y: 328, distance: 25.0
click at [66, 0] on body "7 / Home Page - Sep 28, 19:27:46 Draft Preview Save Publish 450 Beta Sections(1…" at bounding box center [746, 0] width 1492 height 0
click at [118, 330] on div "11" at bounding box center [185, 329] width 155 height 23
drag, startPoint x: 100, startPoint y: 327, endPoint x: 85, endPoint y: 327, distance: 15.0
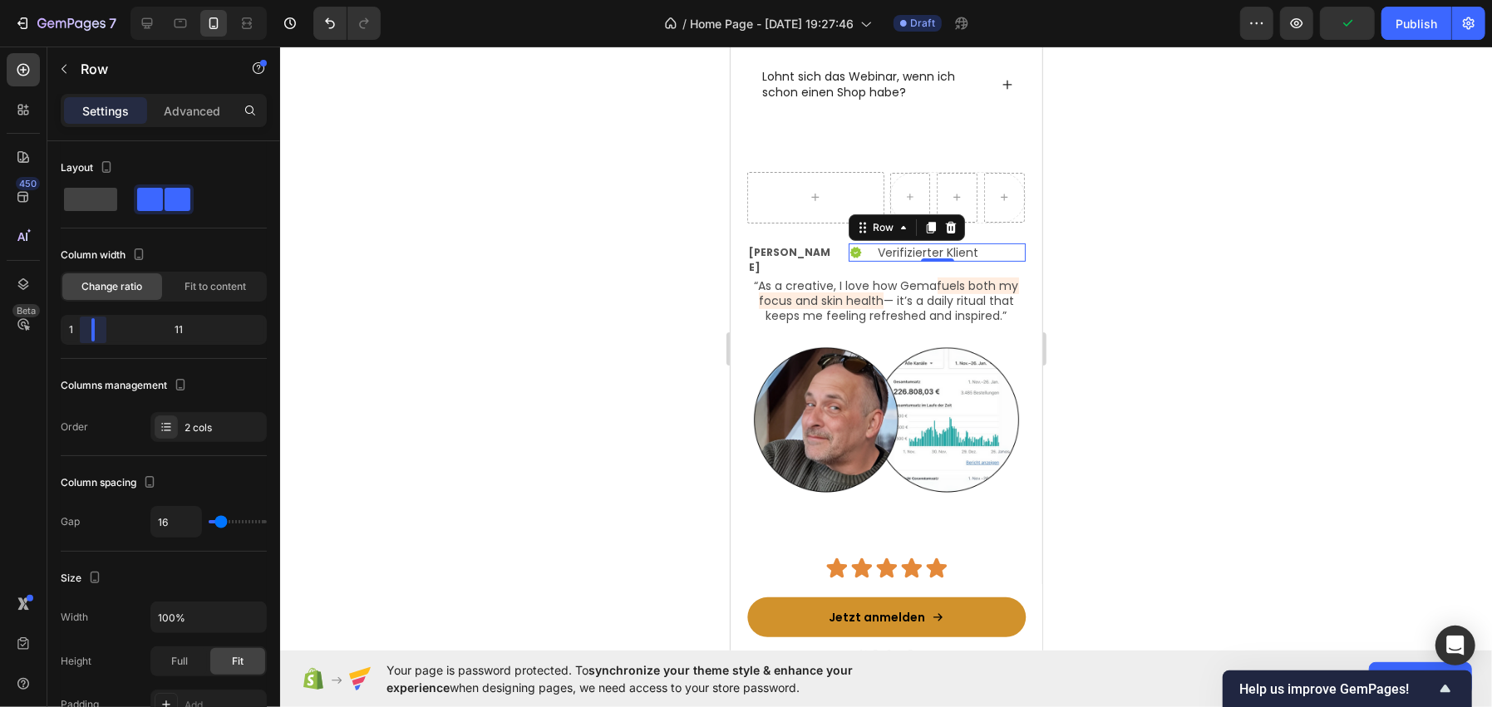
click at [85, 0] on body "7 / Home Page - Sep 28, 19:27:46 Draft Preview Publish 450 Beta Sections(18) El…" at bounding box center [746, 0] width 1492 height 0
click at [654, 261] on div at bounding box center [886, 377] width 1212 height 661
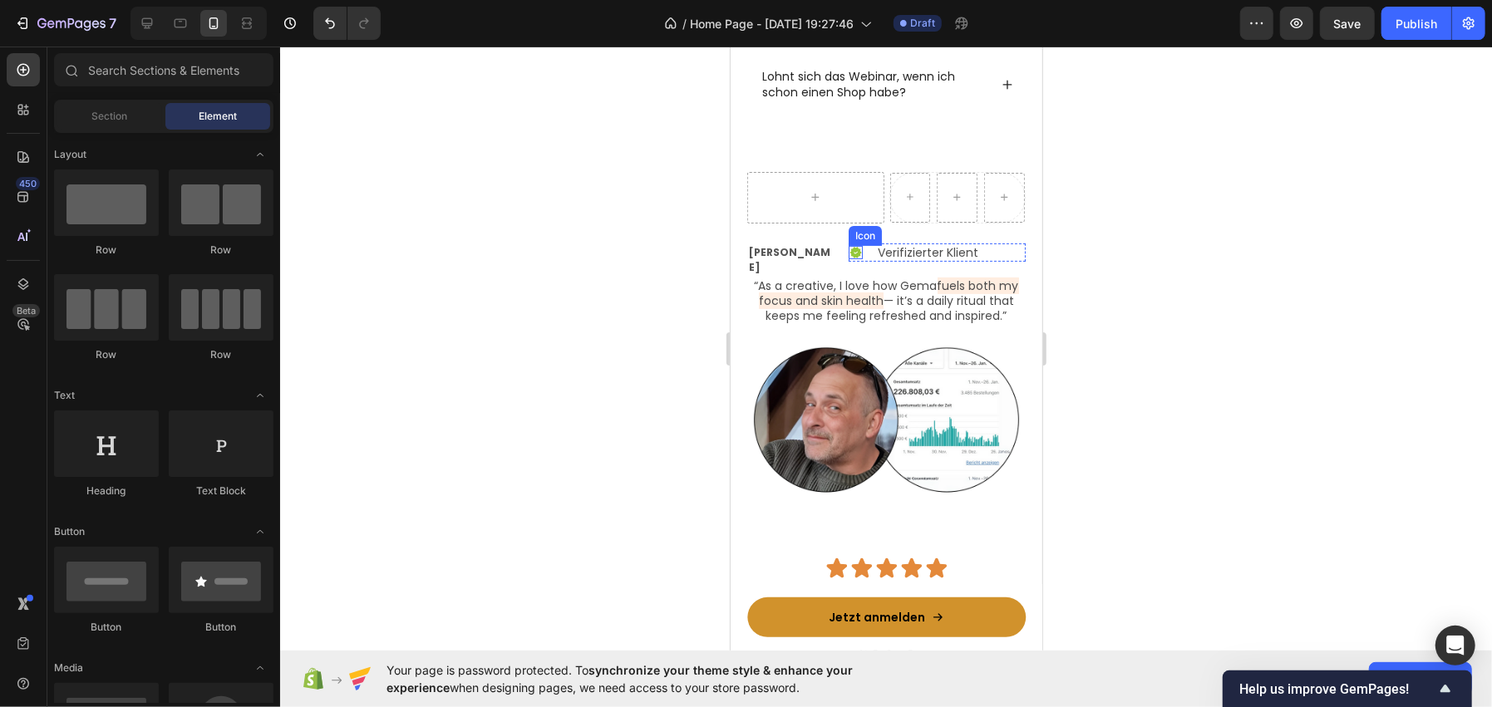
click at [849, 250] on icon at bounding box center [855, 251] width 12 height 11
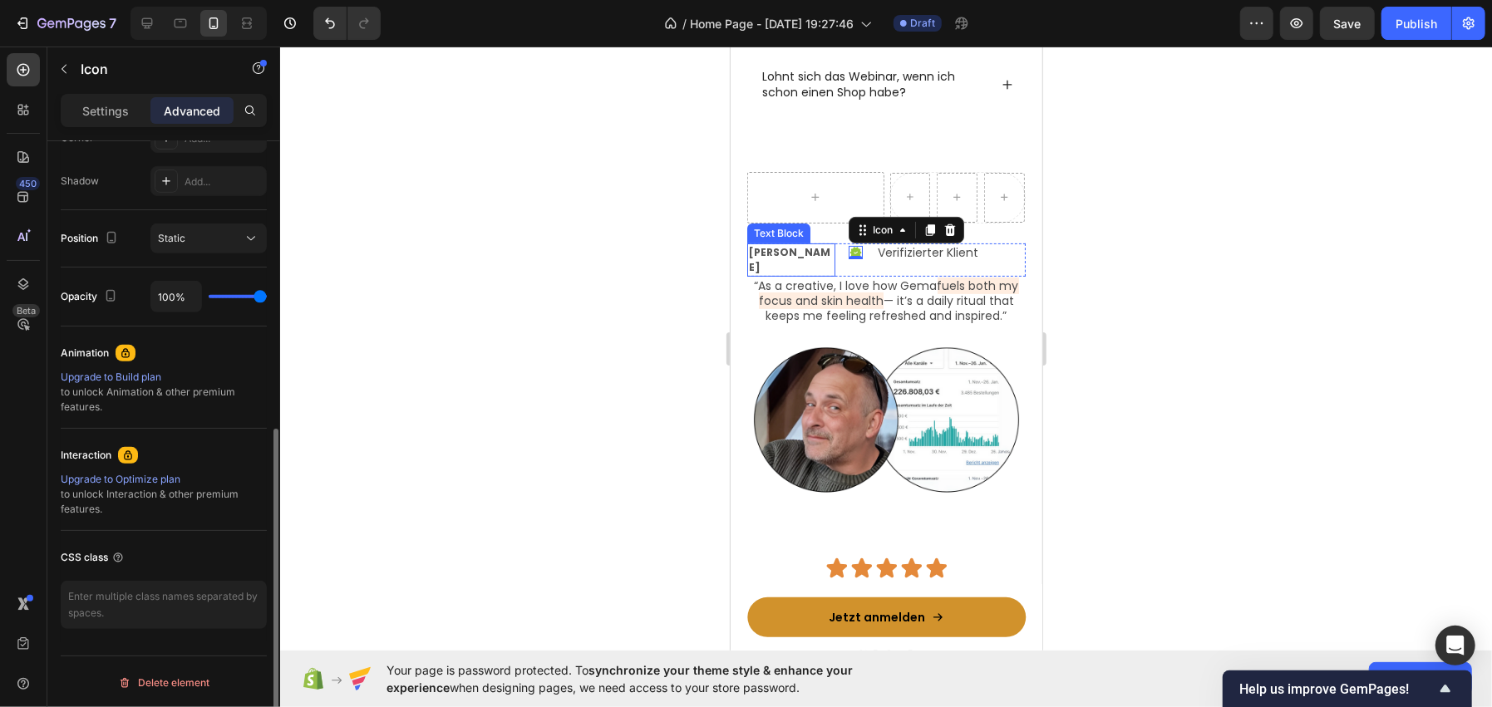
scroll to position [0, 0]
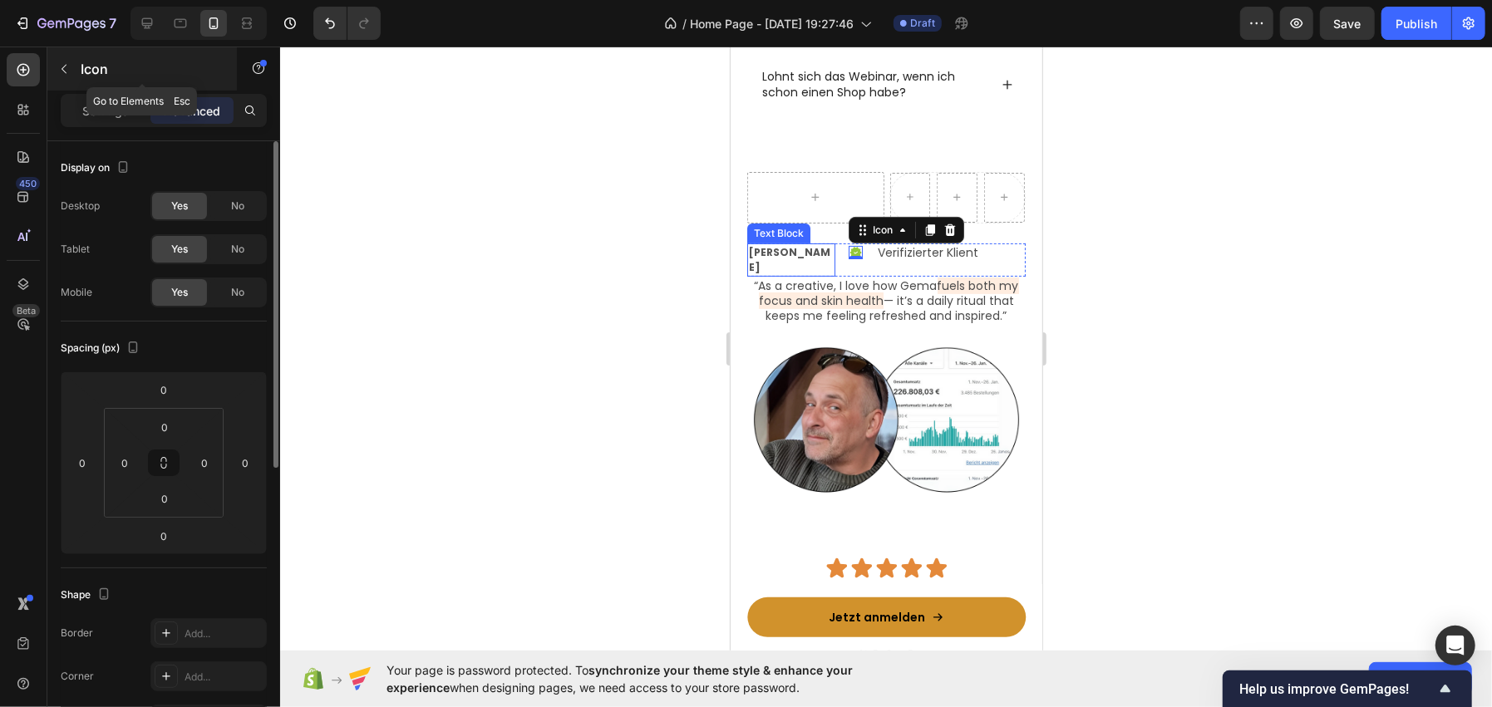
click at [102, 78] on p "Icon" at bounding box center [151, 69] width 141 height 20
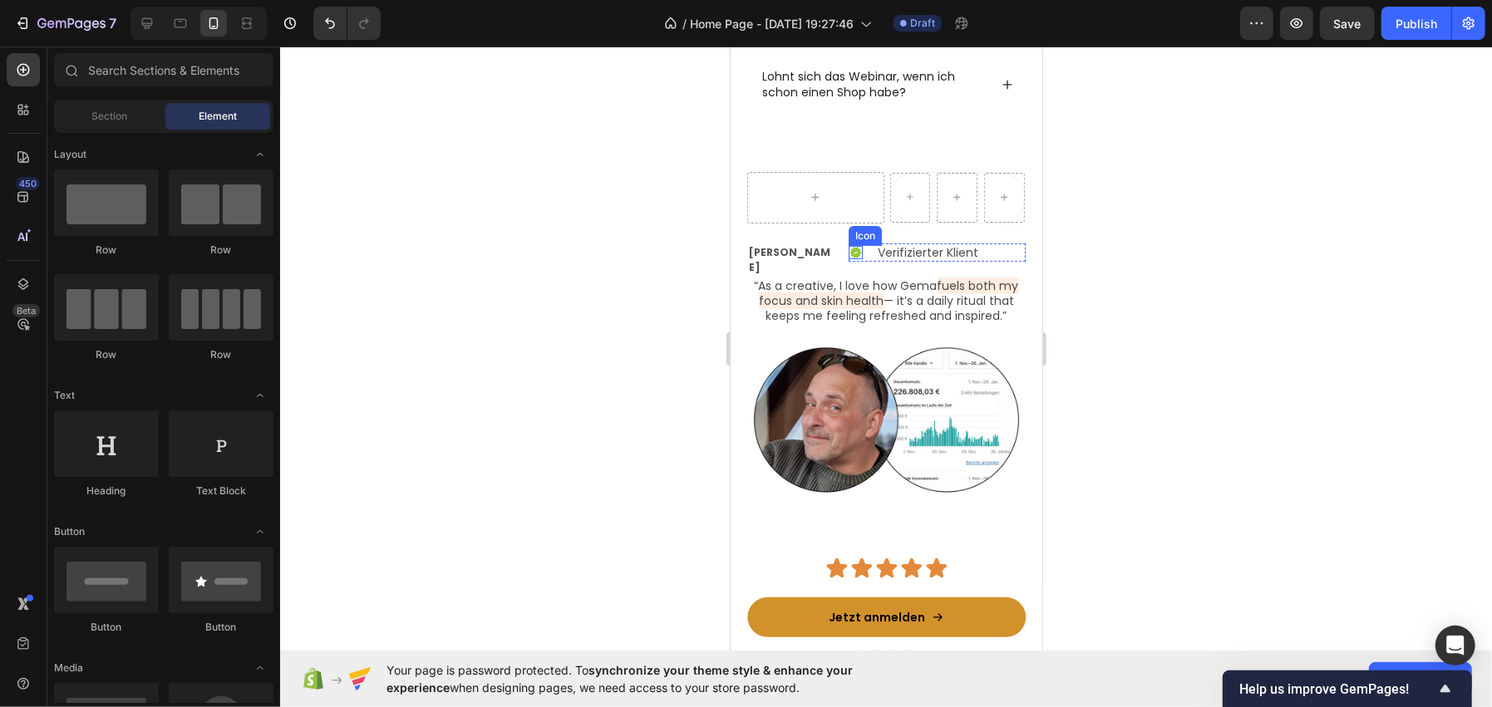
click at [850, 243] on div "Icon" at bounding box center [854, 252] width 13 height 18
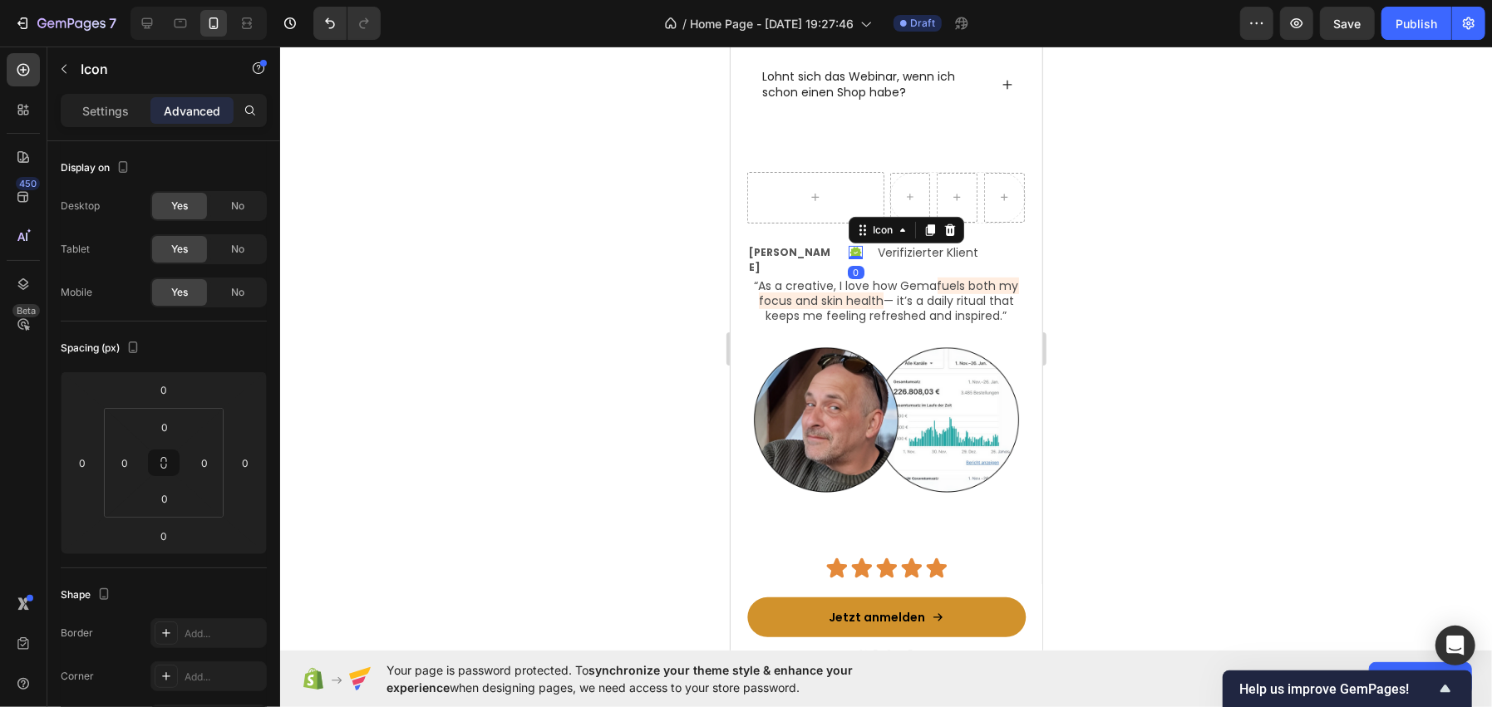
click at [78, 124] on div "Settings Advanced" at bounding box center [164, 110] width 206 height 33
click at [93, 109] on p "Settings" at bounding box center [105, 110] width 47 height 17
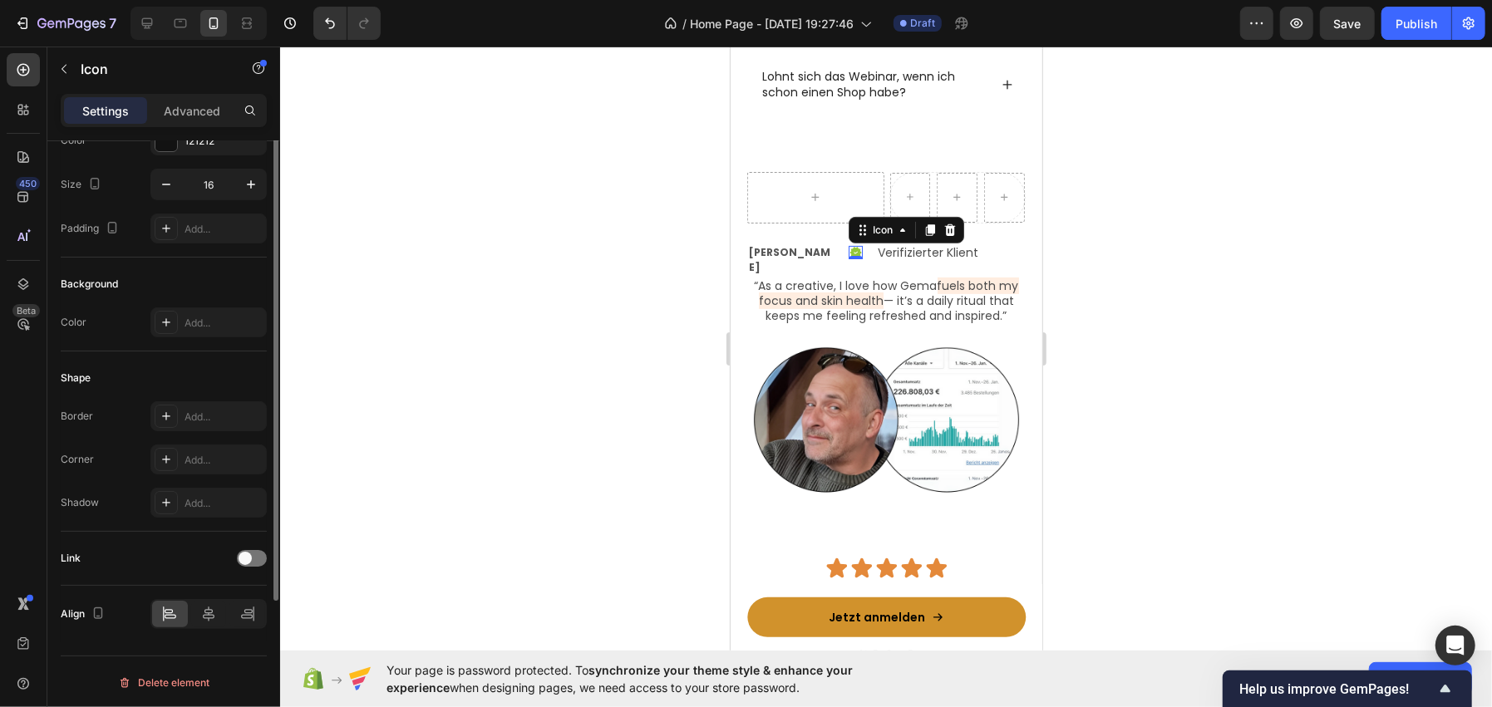
scroll to position [109, 0]
click at [260, 618] on div at bounding box center [247, 614] width 36 height 27
click at [892, 248] on p "Verifizierter Klient" at bounding box center [950, 251] width 146 height 15
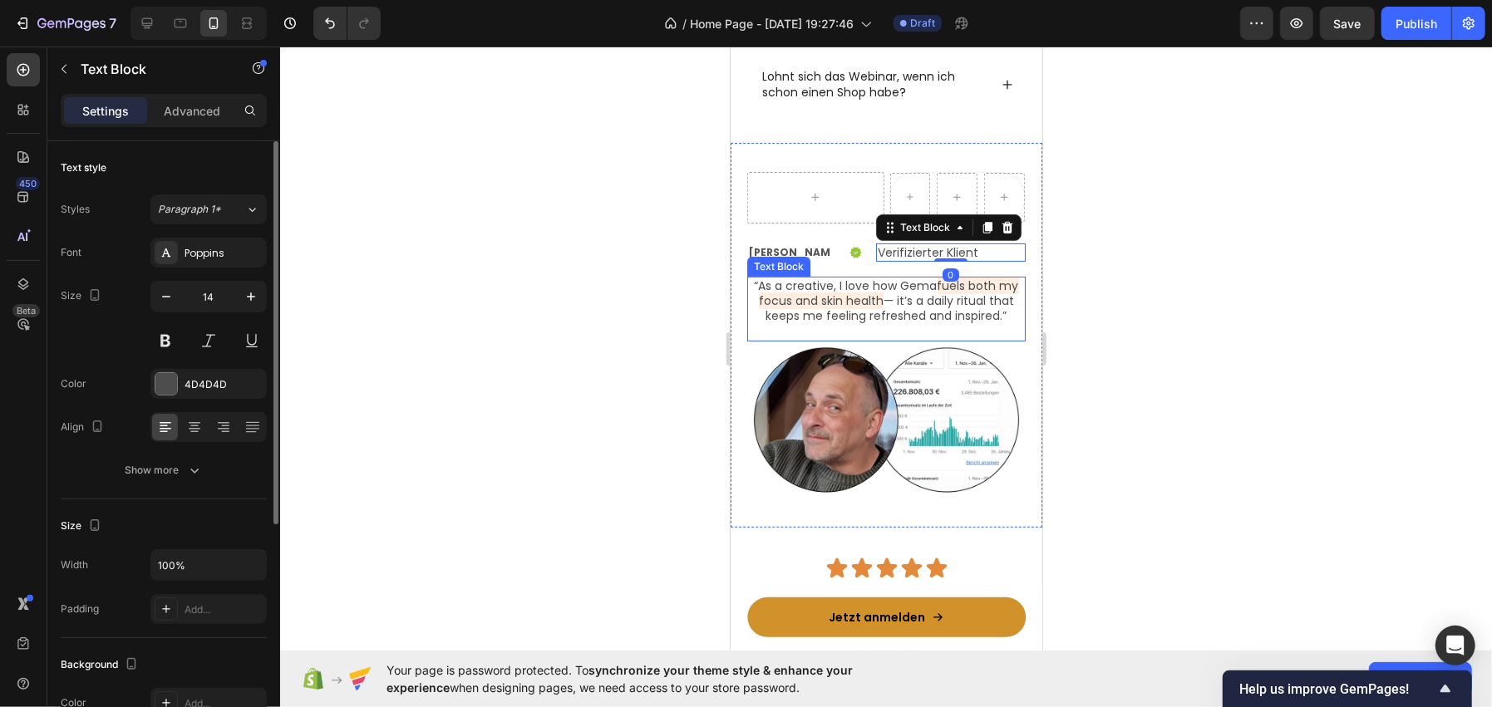
scroll to position [370, 0]
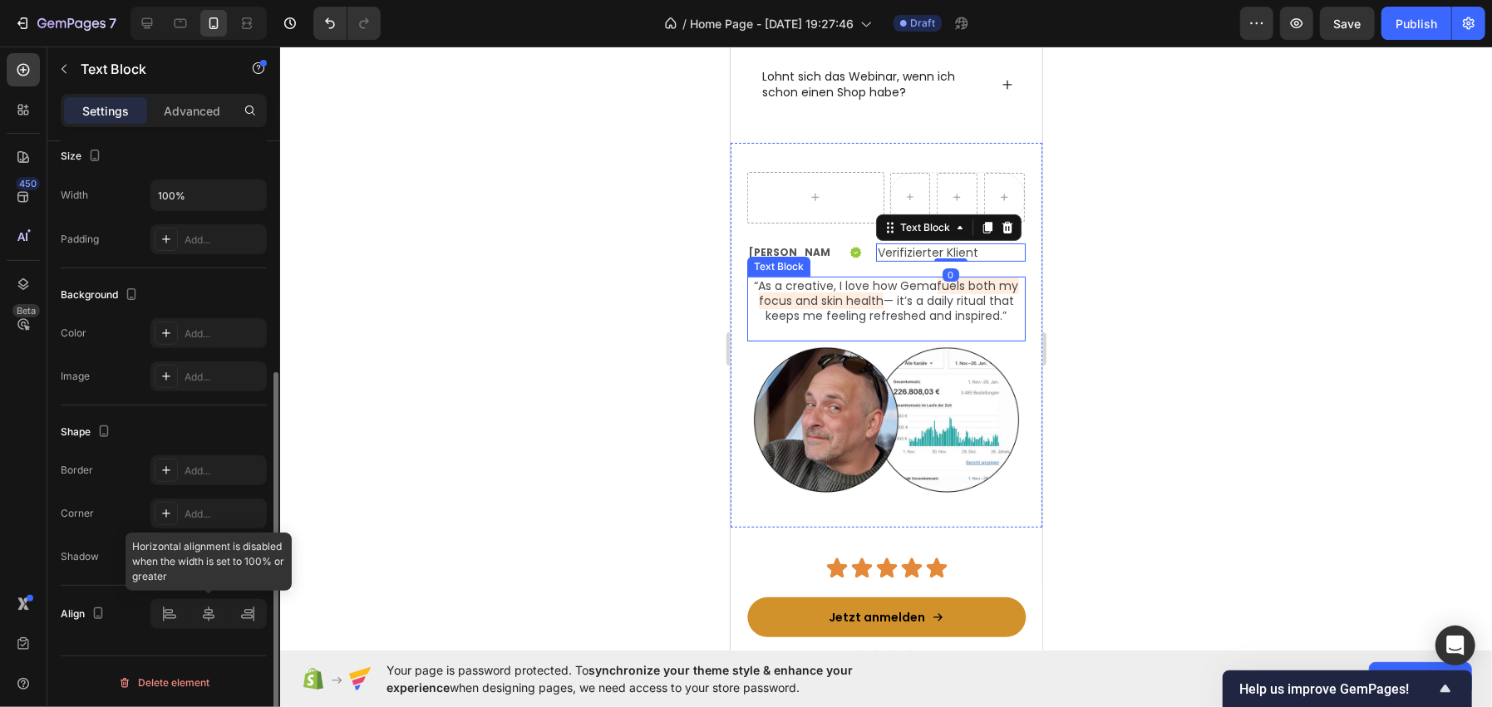
click at [173, 608] on div at bounding box center [208, 614] width 116 height 30
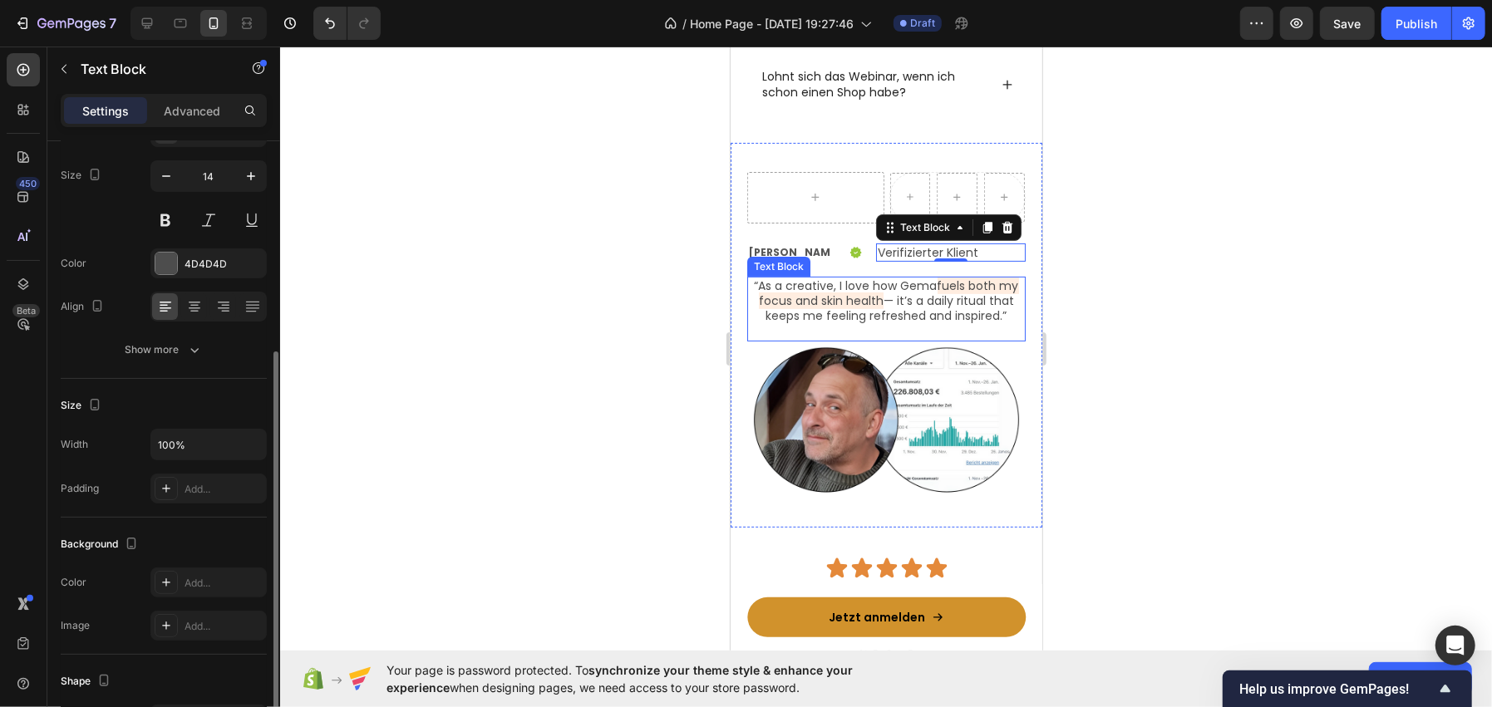
scroll to position [0, 0]
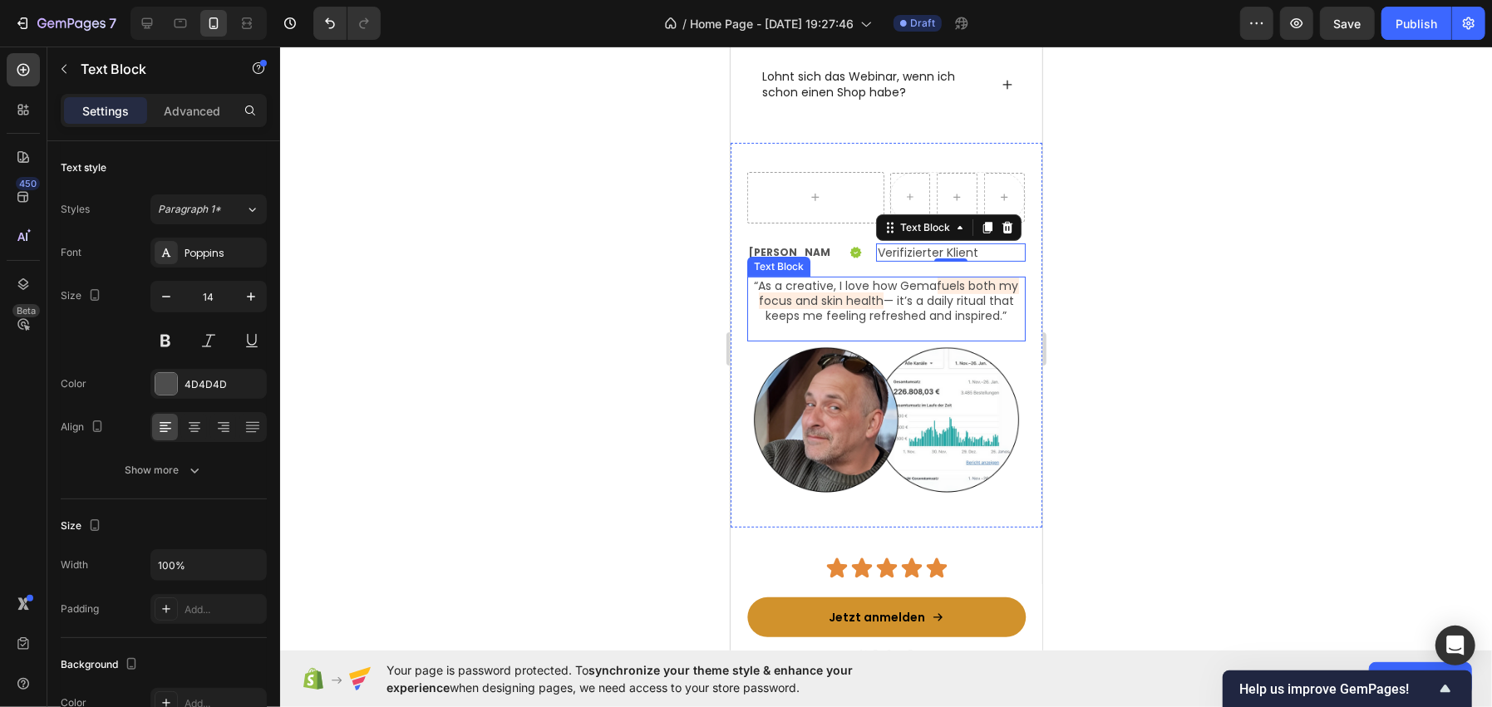
click at [583, 308] on div at bounding box center [886, 377] width 1212 height 661
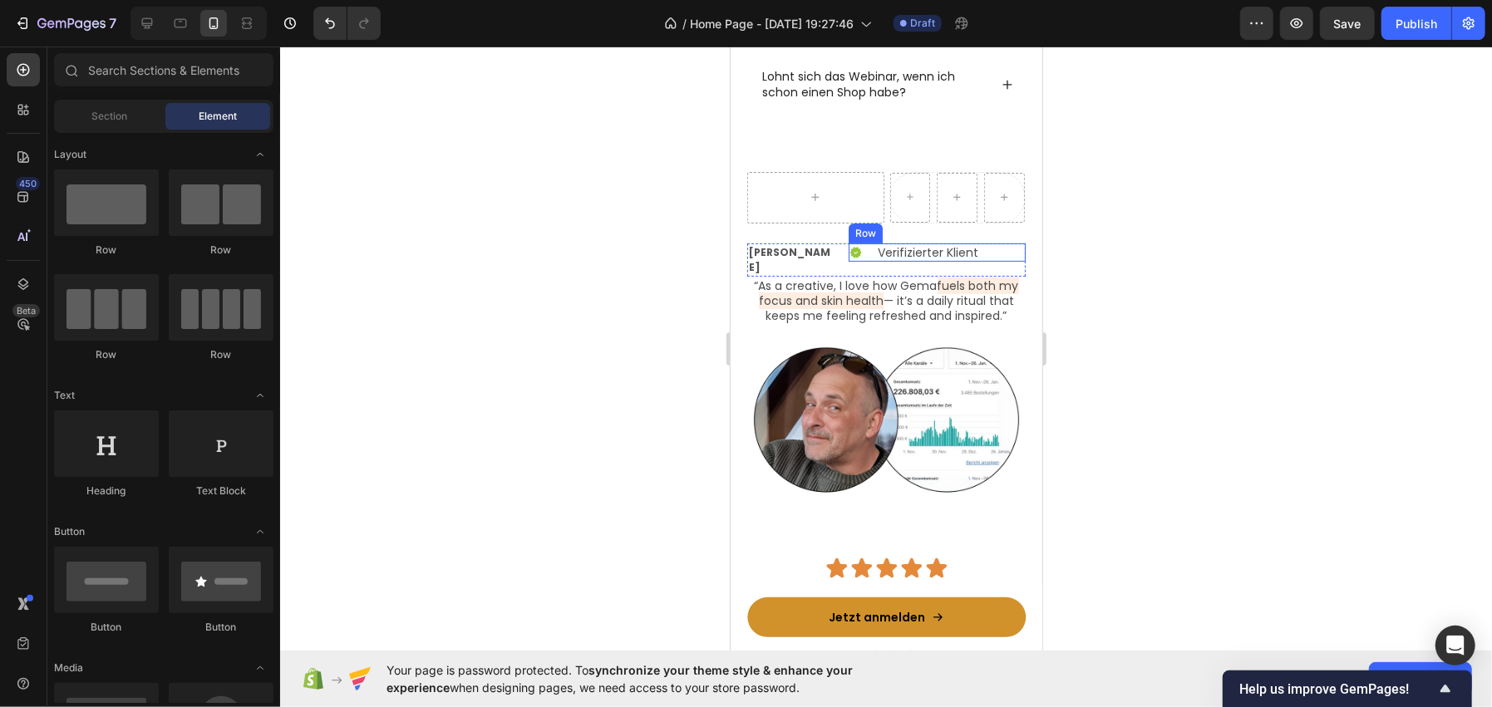
click at [864, 249] on div "Icon Verifizierter Klient Text Block Row" at bounding box center [936, 252] width 177 height 18
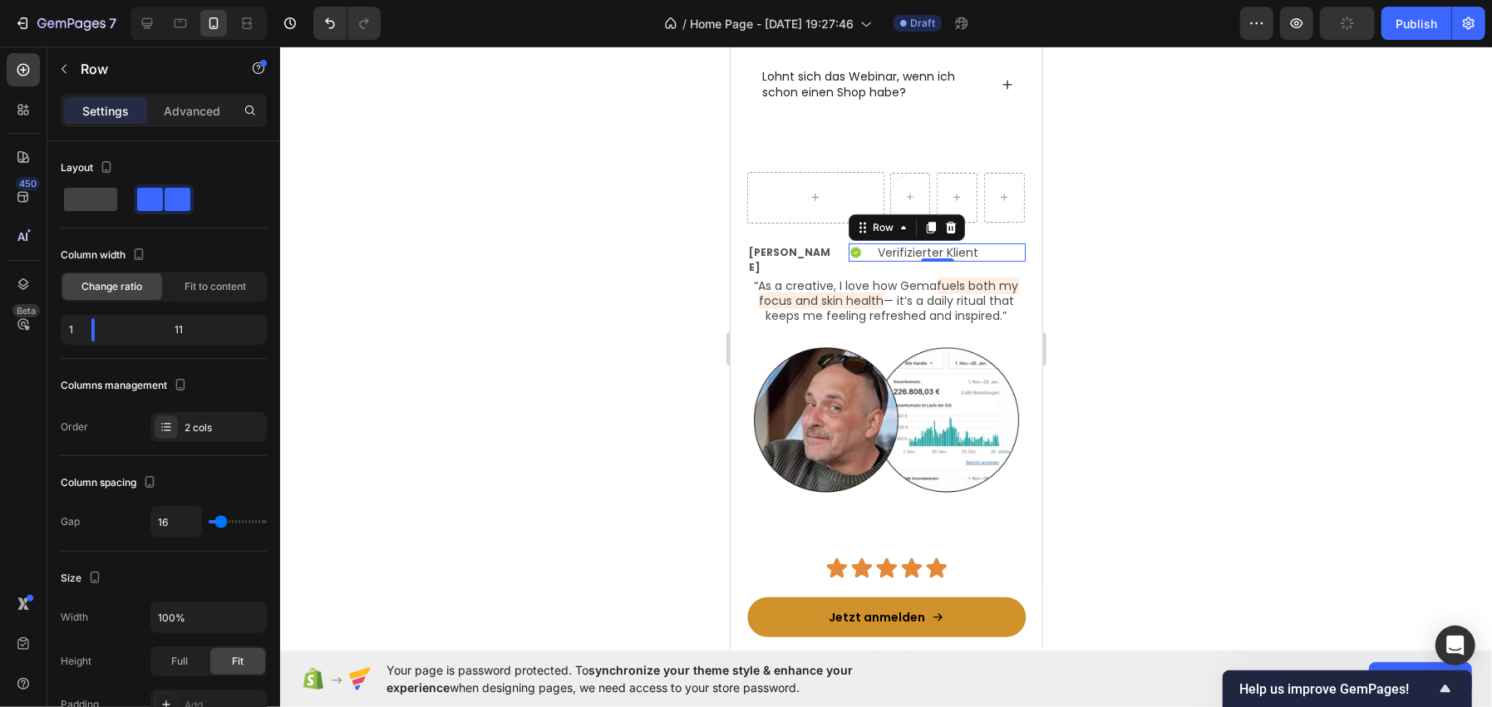
click at [468, 305] on div at bounding box center [886, 377] width 1212 height 661
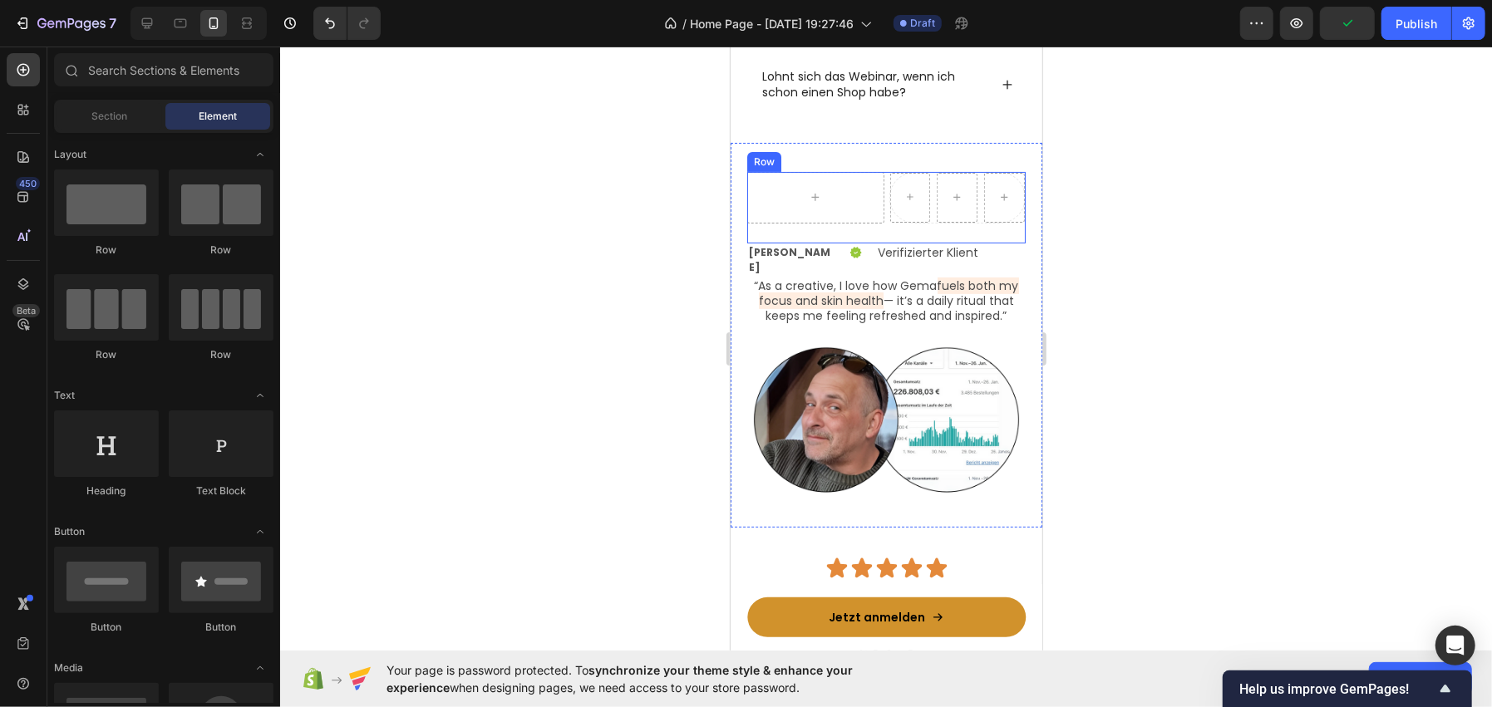
click at [789, 231] on div "Row Row Row" at bounding box center [885, 206] width 278 height 71
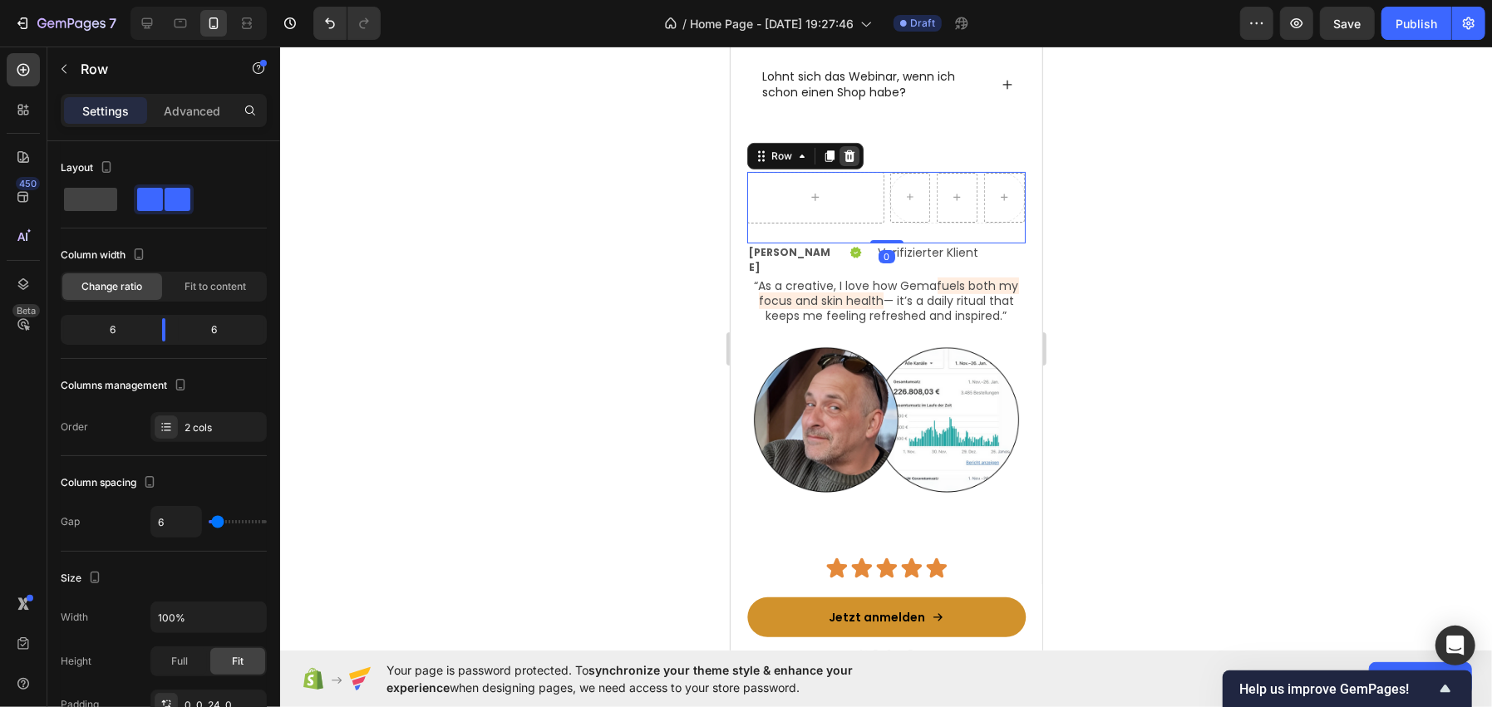
click at [855, 153] on div at bounding box center [849, 155] width 20 height 20
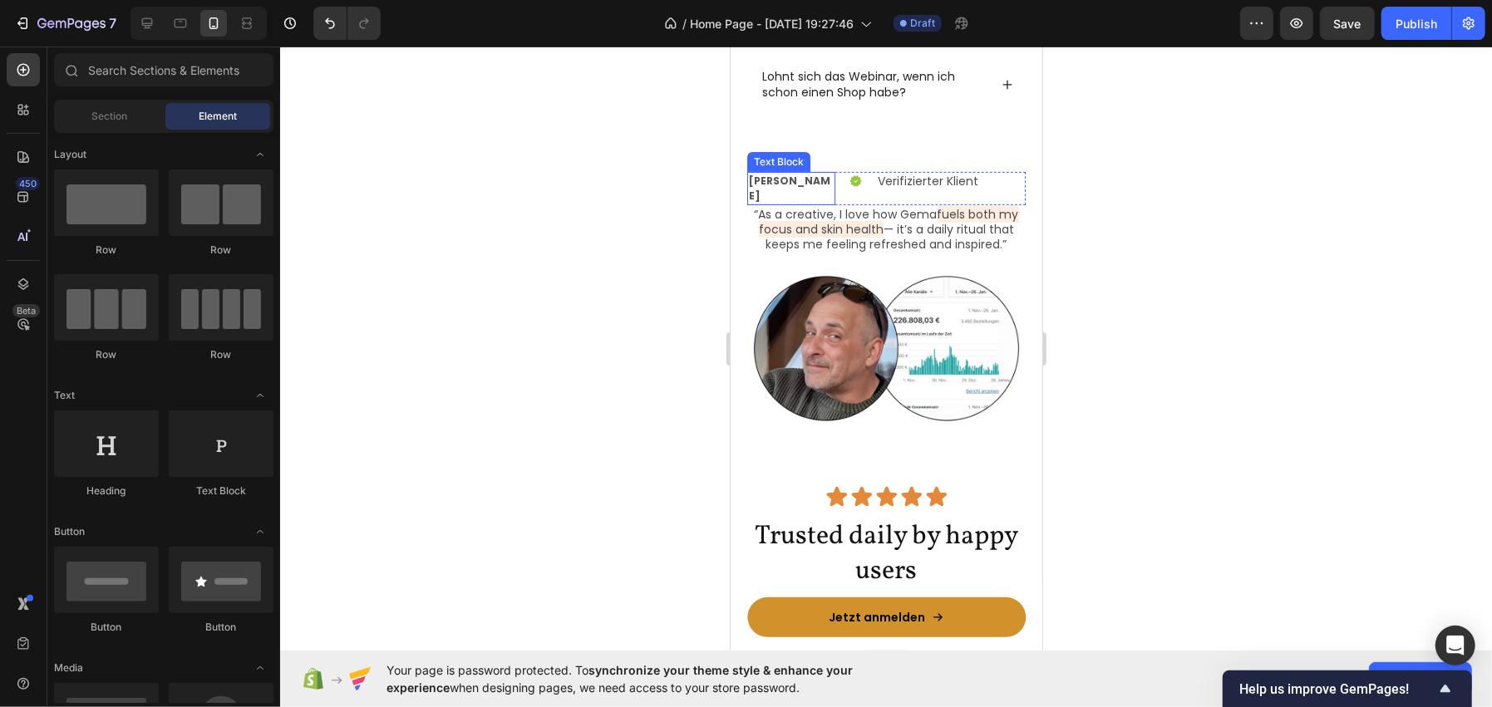
click at [819, 175] on p "Dirk Zimmer" at bounding box center [790, 188] width 85 height 30
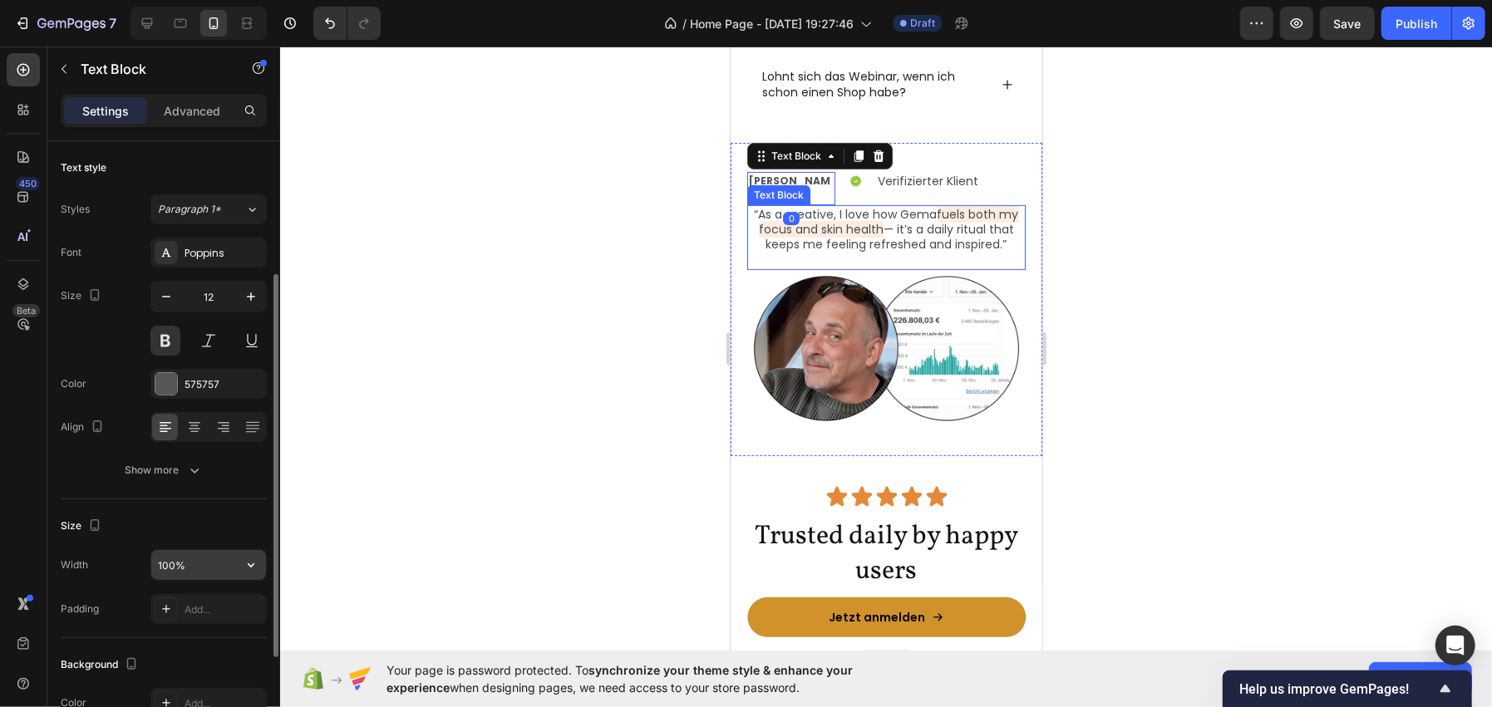
scroll to position [249, 0]
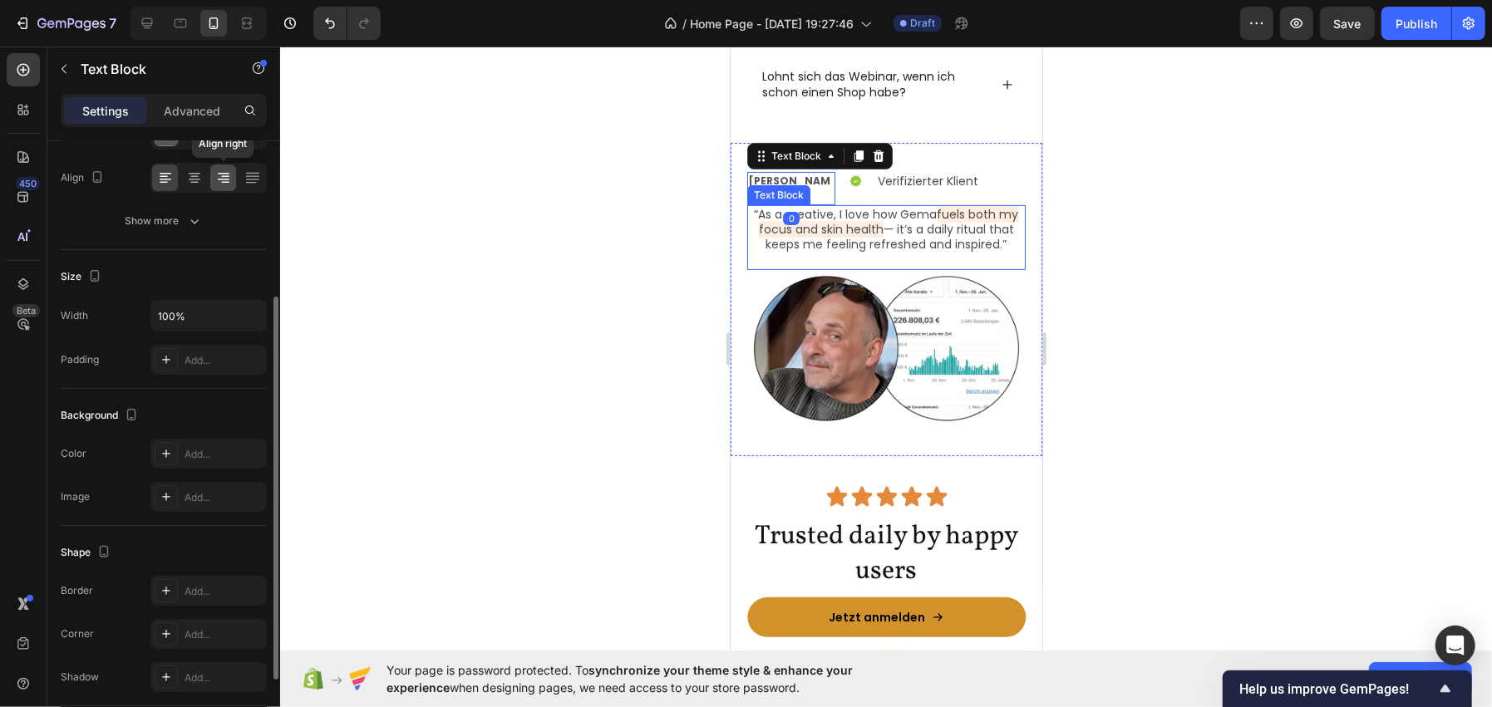
click at [228, 175] on icon at bounding box center [223, 178] width 17 height 17
click at [573, 217] on div at bounding box center [886, 377] width 1212 height 661
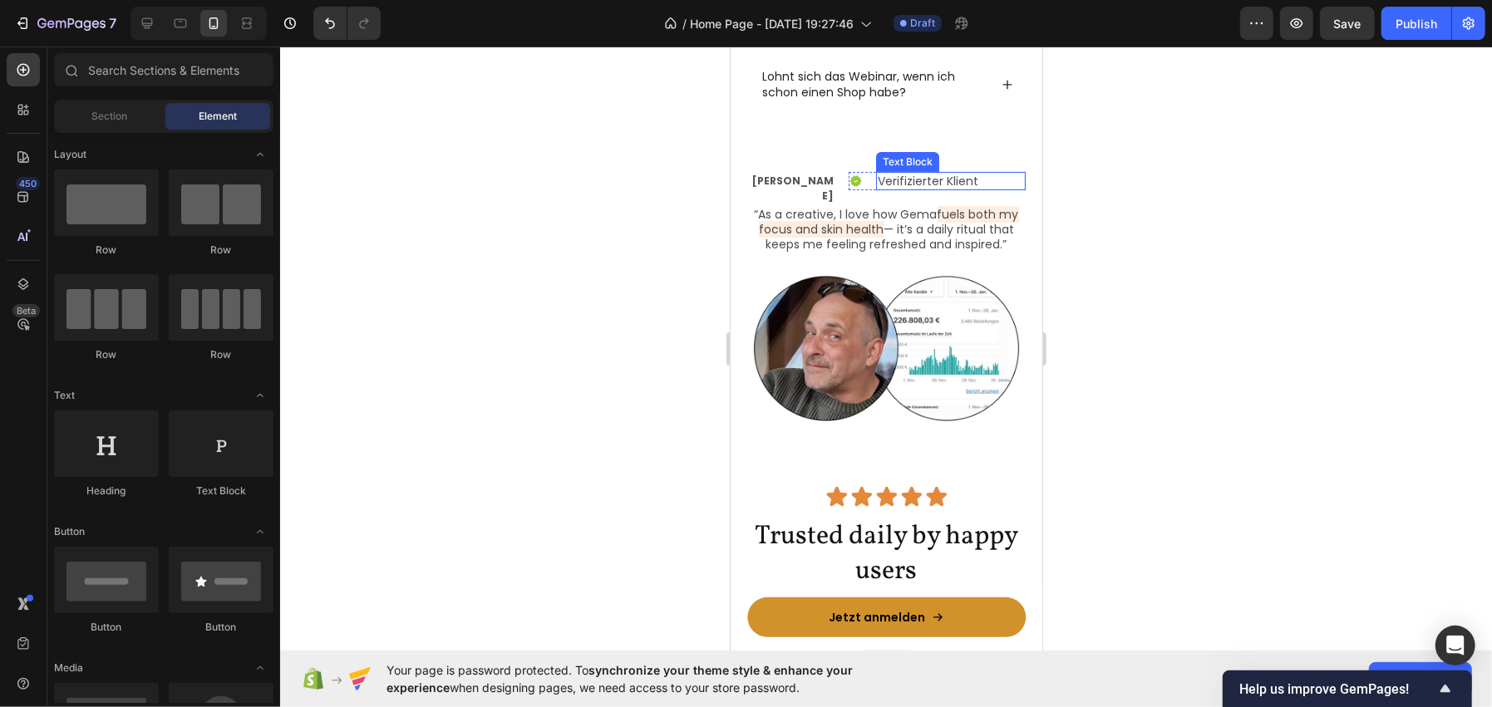
click at [936, 173] on p "Verifizierter Klient" at bounding box center [950, 180] width 146 height 15
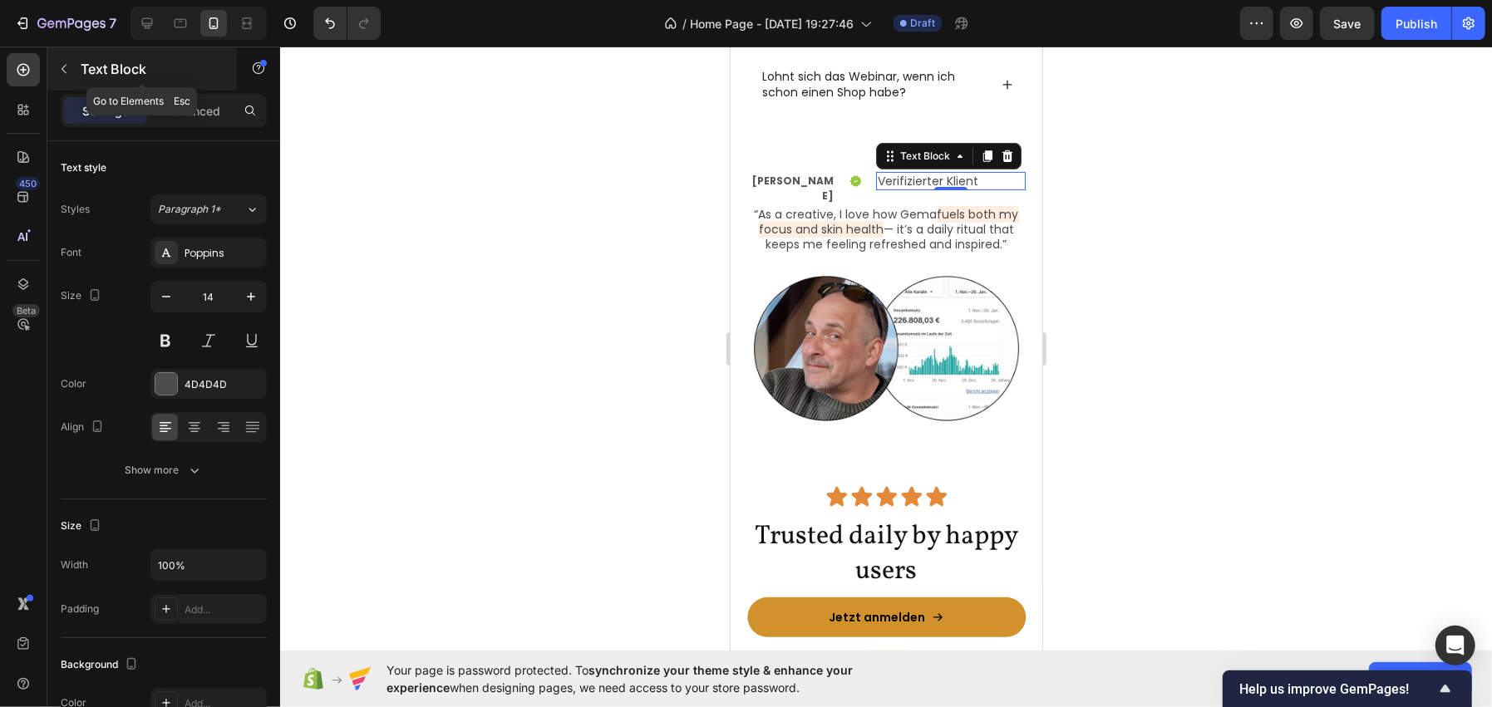
click at [187, 64] on p "Text Block" at bounding box center [151, 69] width 141 height 20
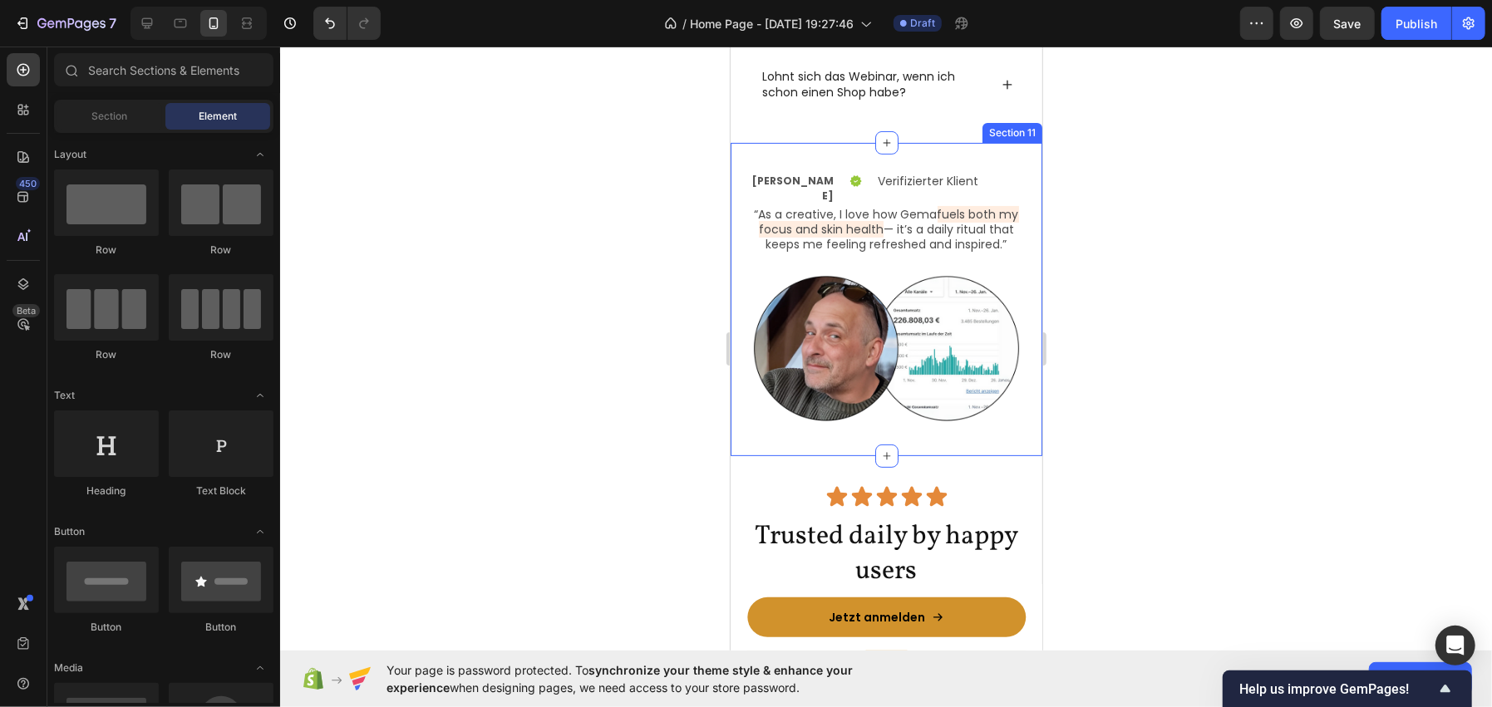
click at [799, 423] on div "Dirk Zimmer Text Block Icon Verifizierter Klient Text Block Row Row “As a creat…" at bounding box center [886, 298] width 312 height 313
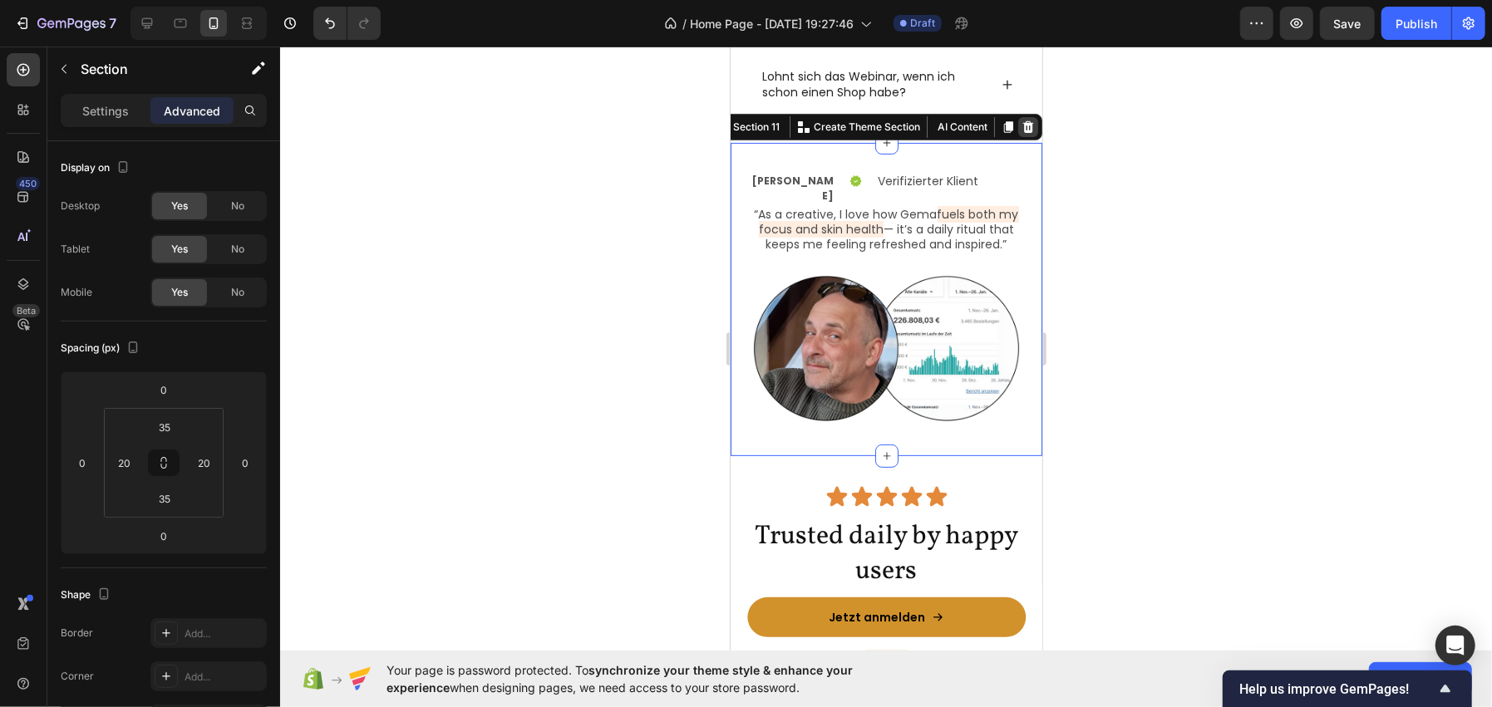
click at [1022, 121] on icon at bounding box center [1027, 127] width 11 height 12
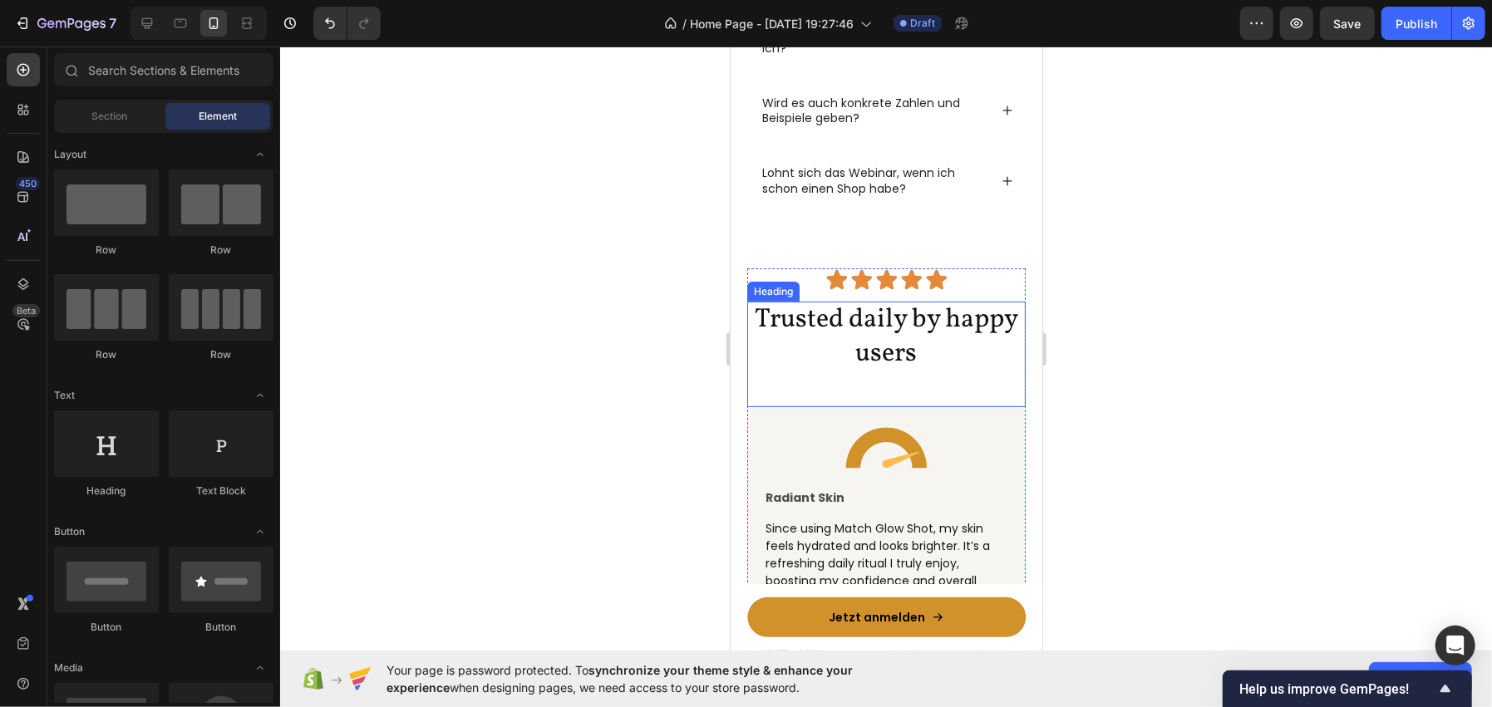
scroll to position [4536, 0]
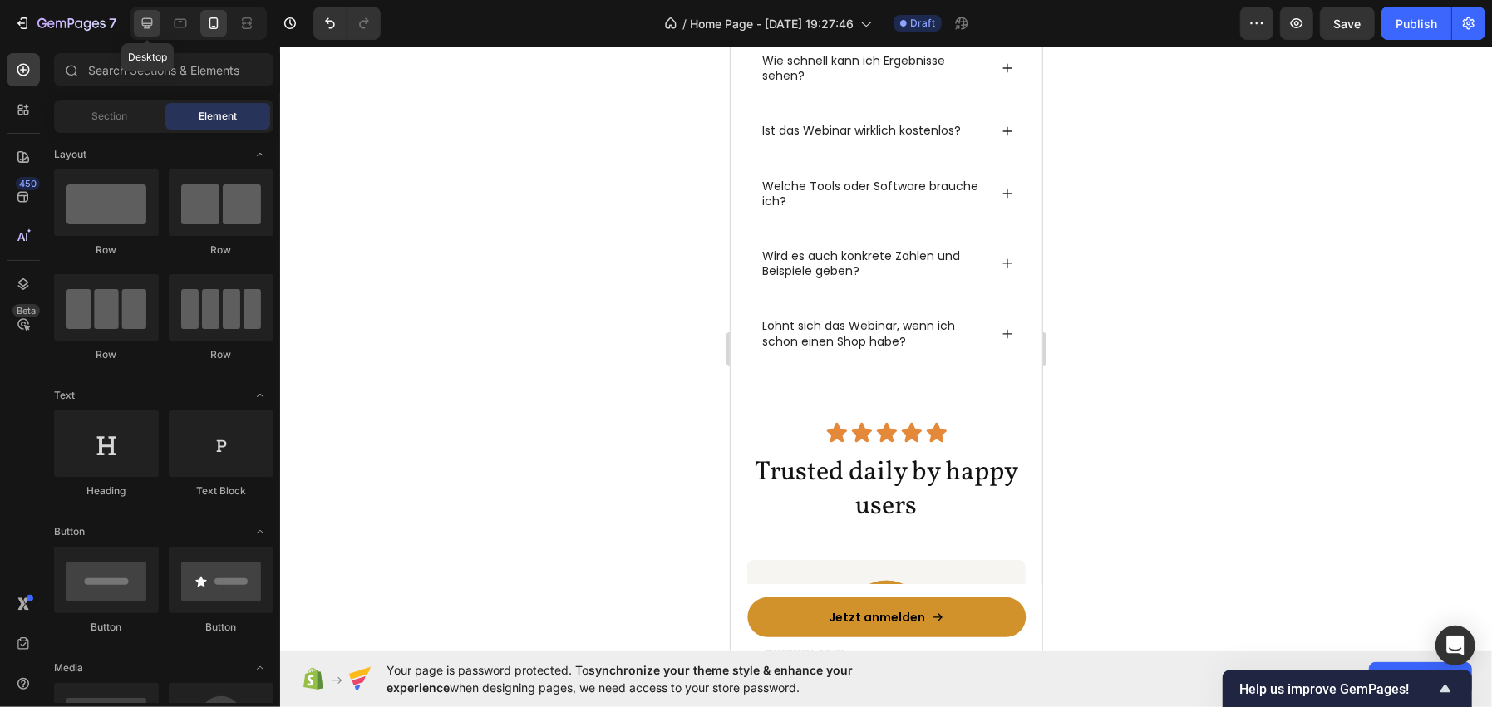
click at [155, 10] on div at bounding box center [147, 23] width 27 height 27
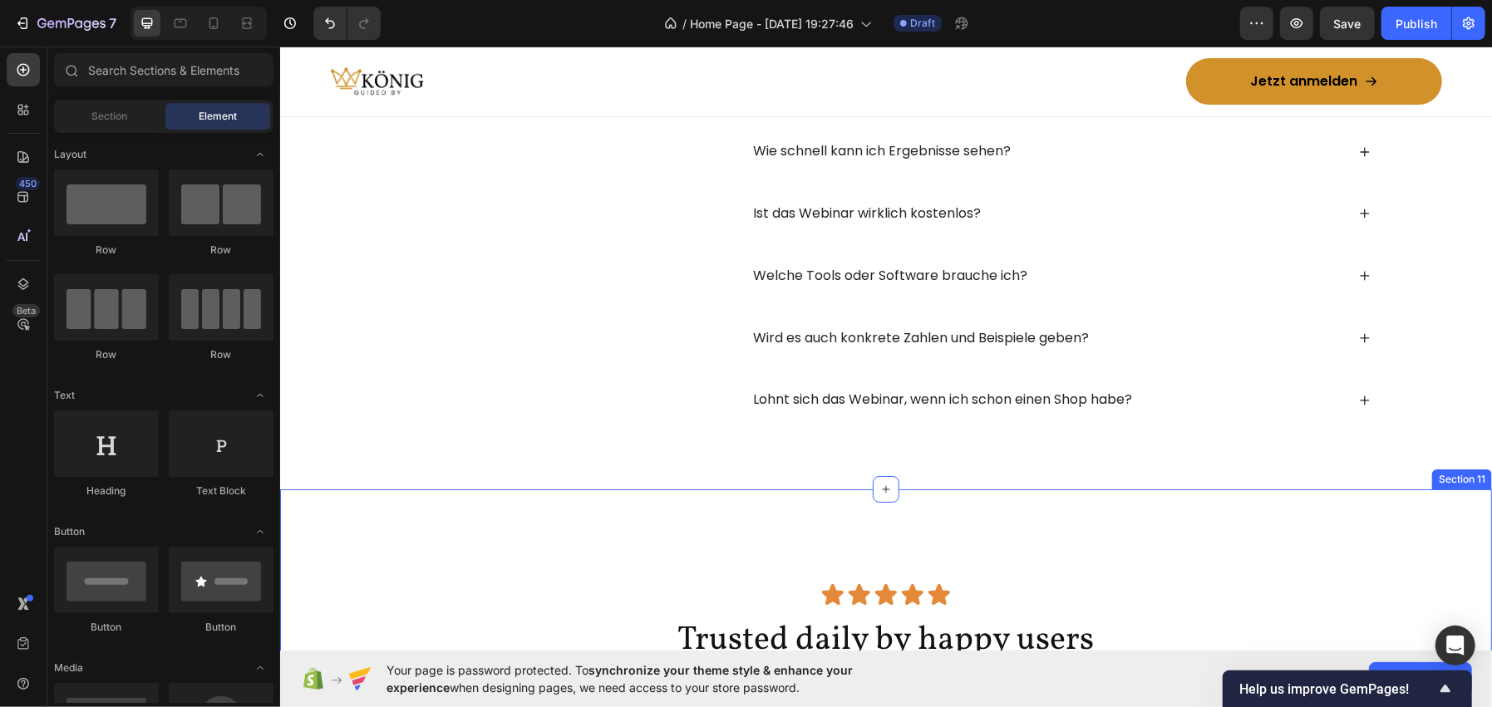
scroll to position [4446, 0]
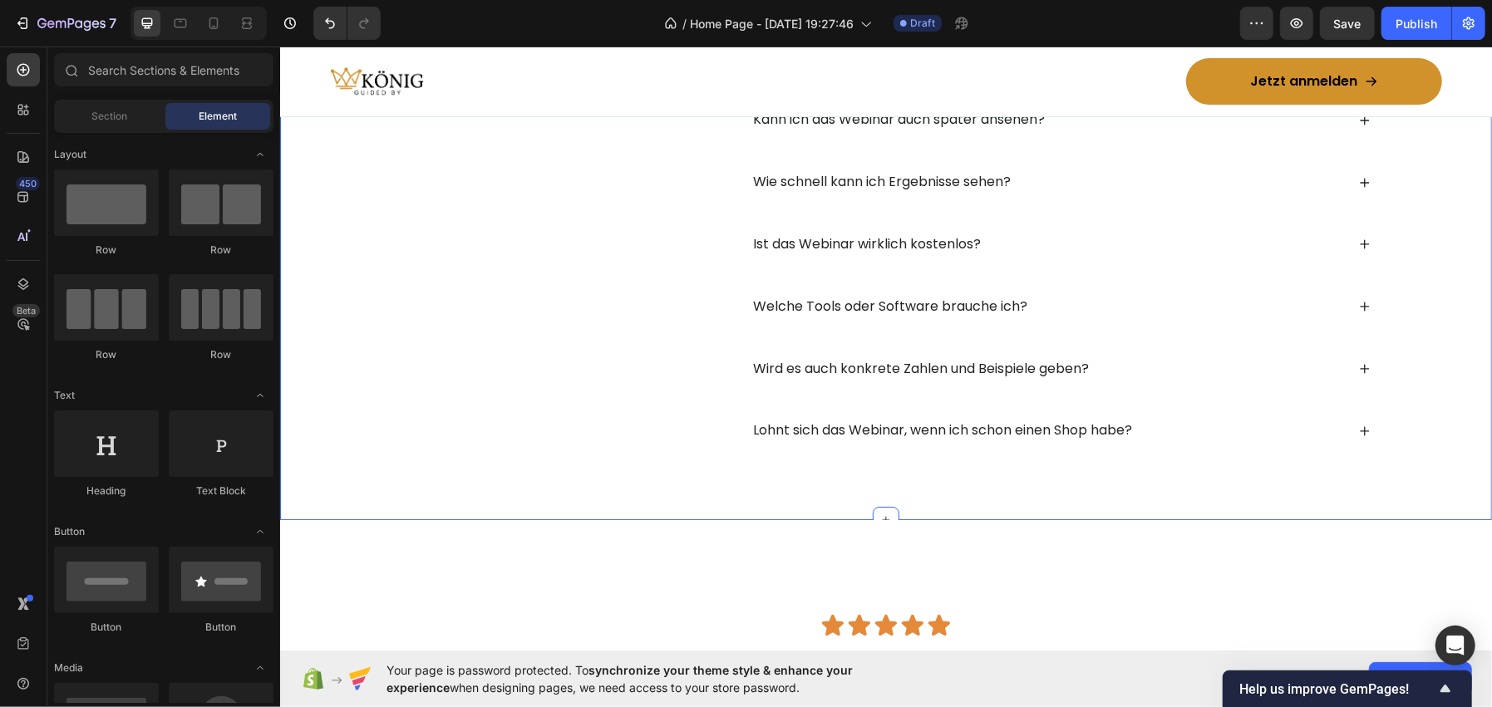
click at [618, 467] on div "Häufig gestellte Fragen: Heading Muss ich schon einen eigenen Shop haben? Brauc…" at bounding box center [885, 150] width 1212 height 740
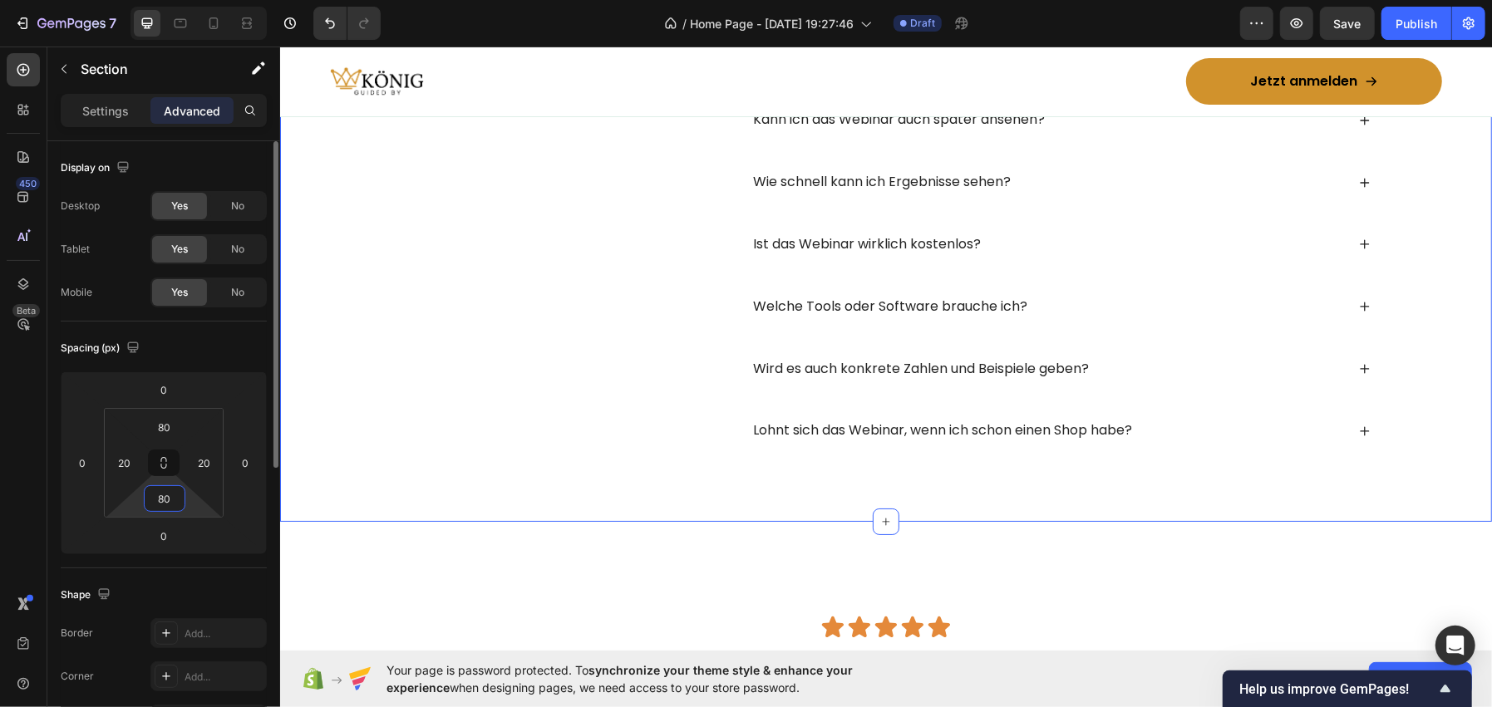
click at [160, 492] on input "80" at bounding box center [164, 498] width 33 height 25
type input "40"
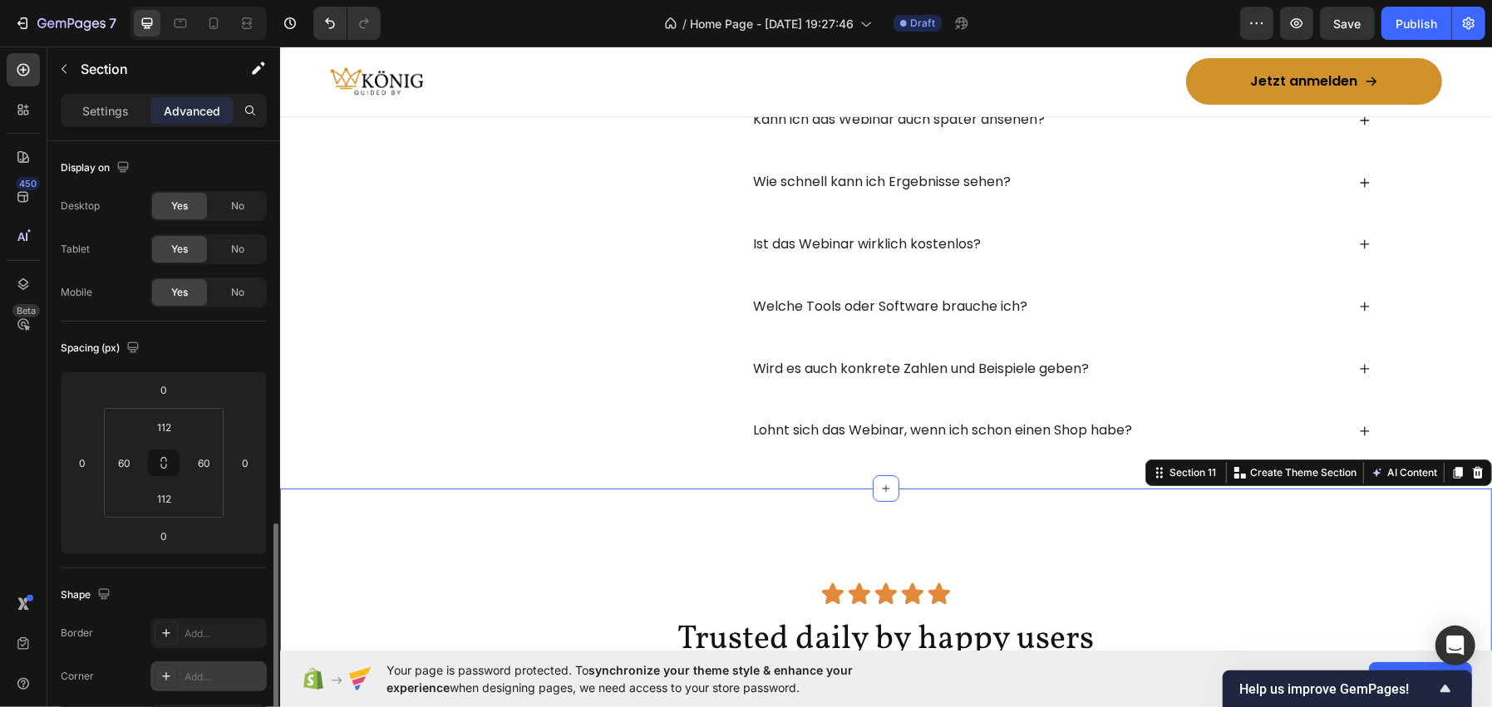
scroll to position [249, 0]
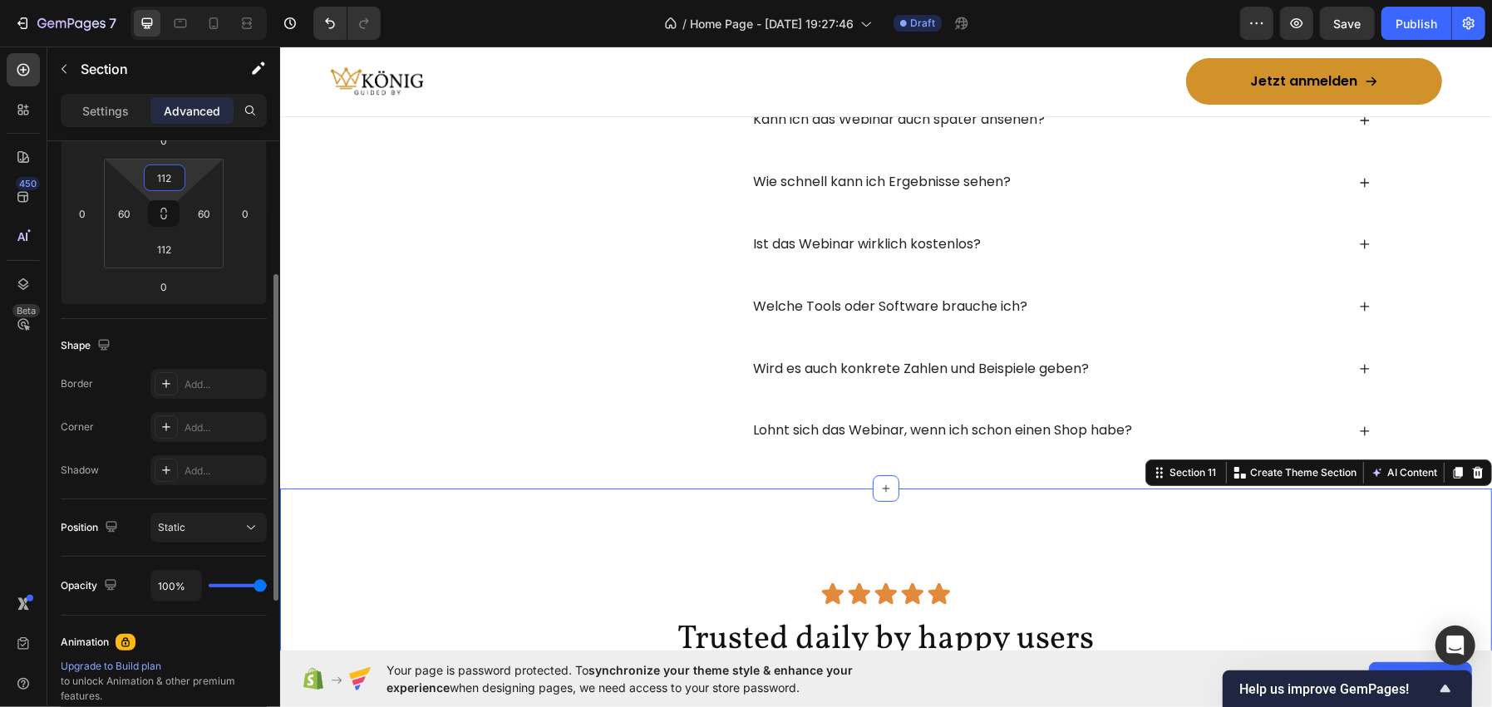
click at [162, 180] on input "112" at bounding box center [164, 177] width 33 height 25
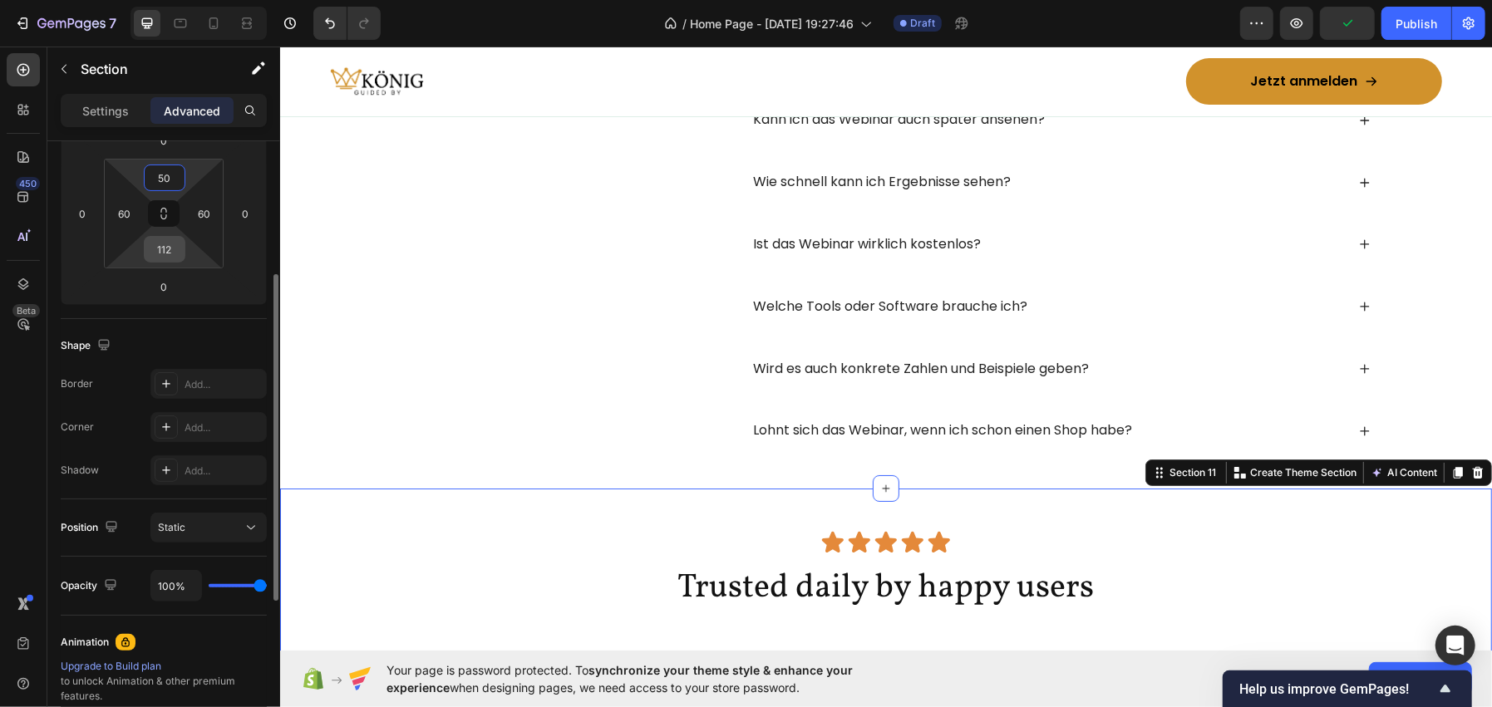
type input "50"
click at [163, 253] on input "112" at bounding box center [164, 249] width 33 height 25
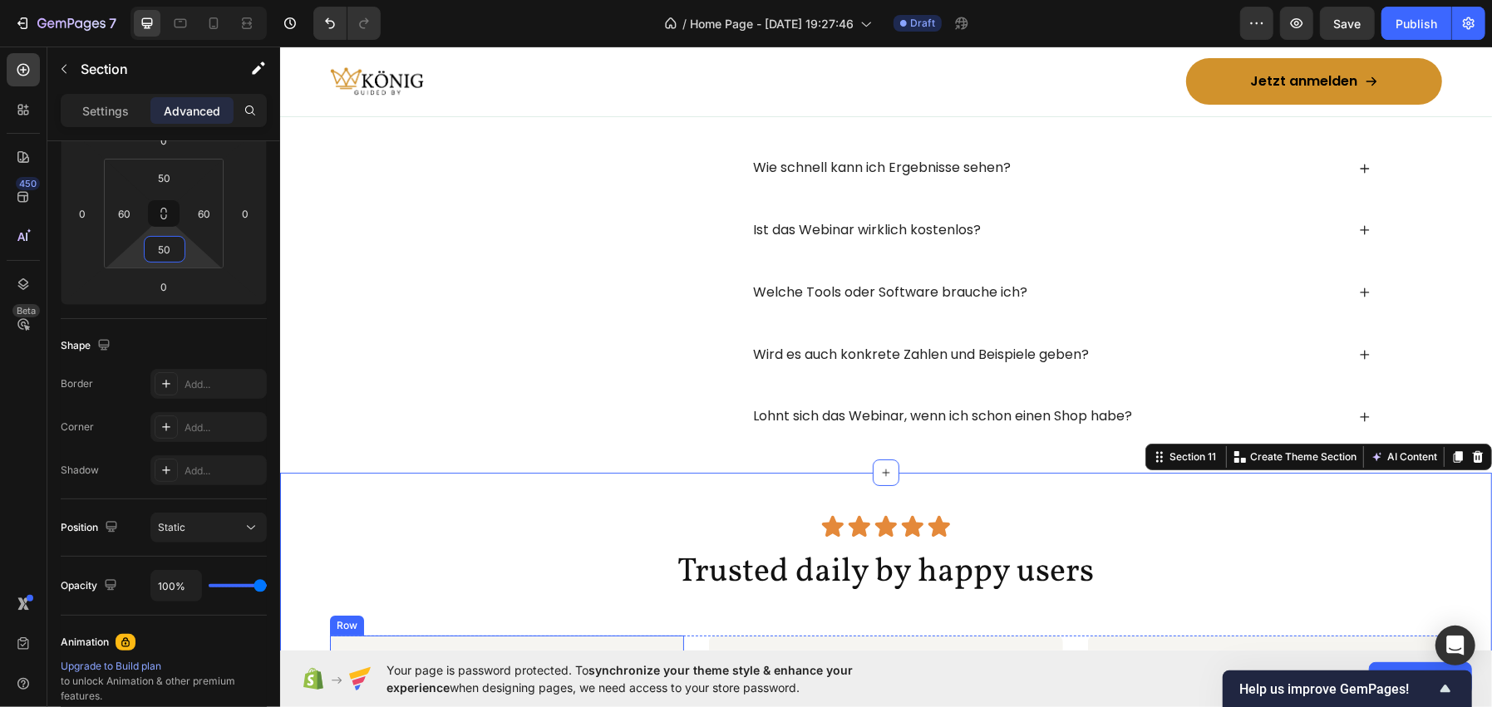
scroll to position [4446, 0]
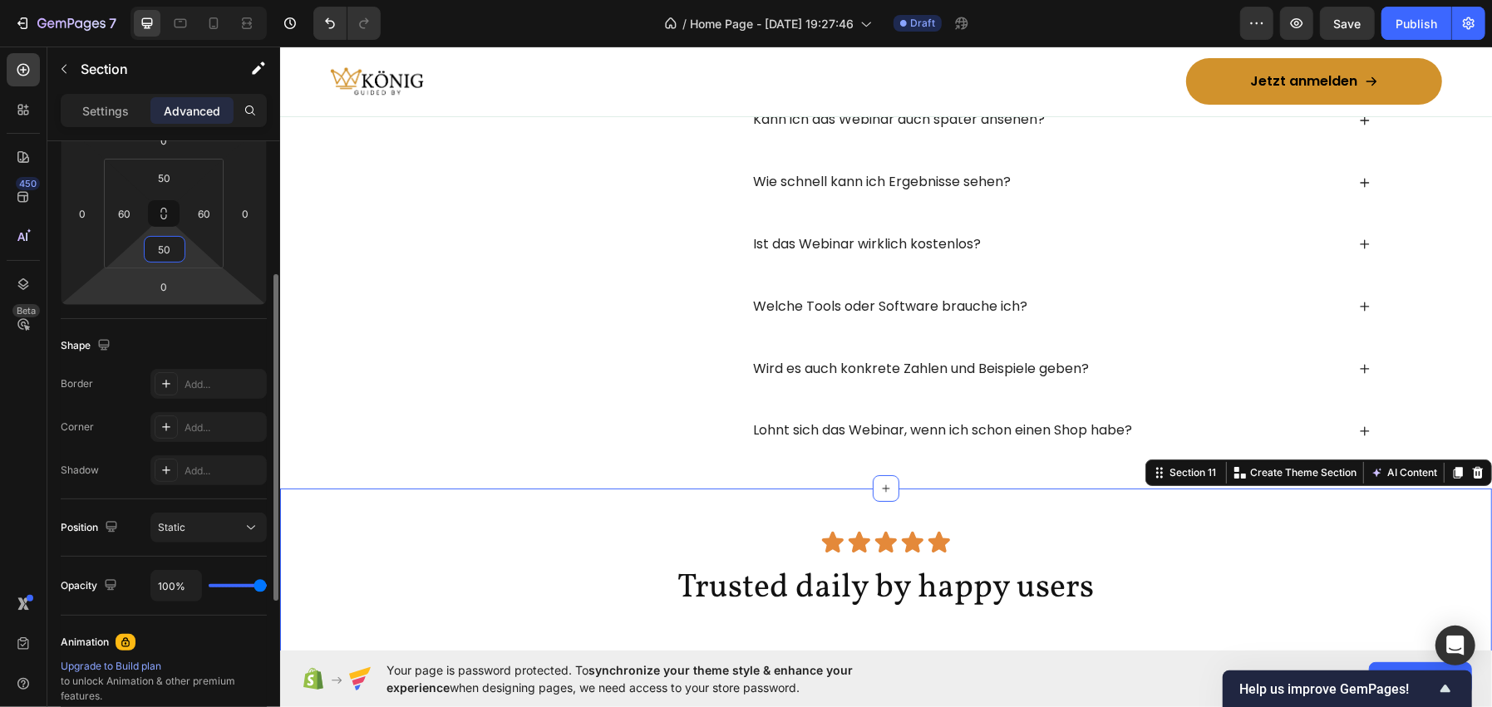
type input "5"
type input "70"
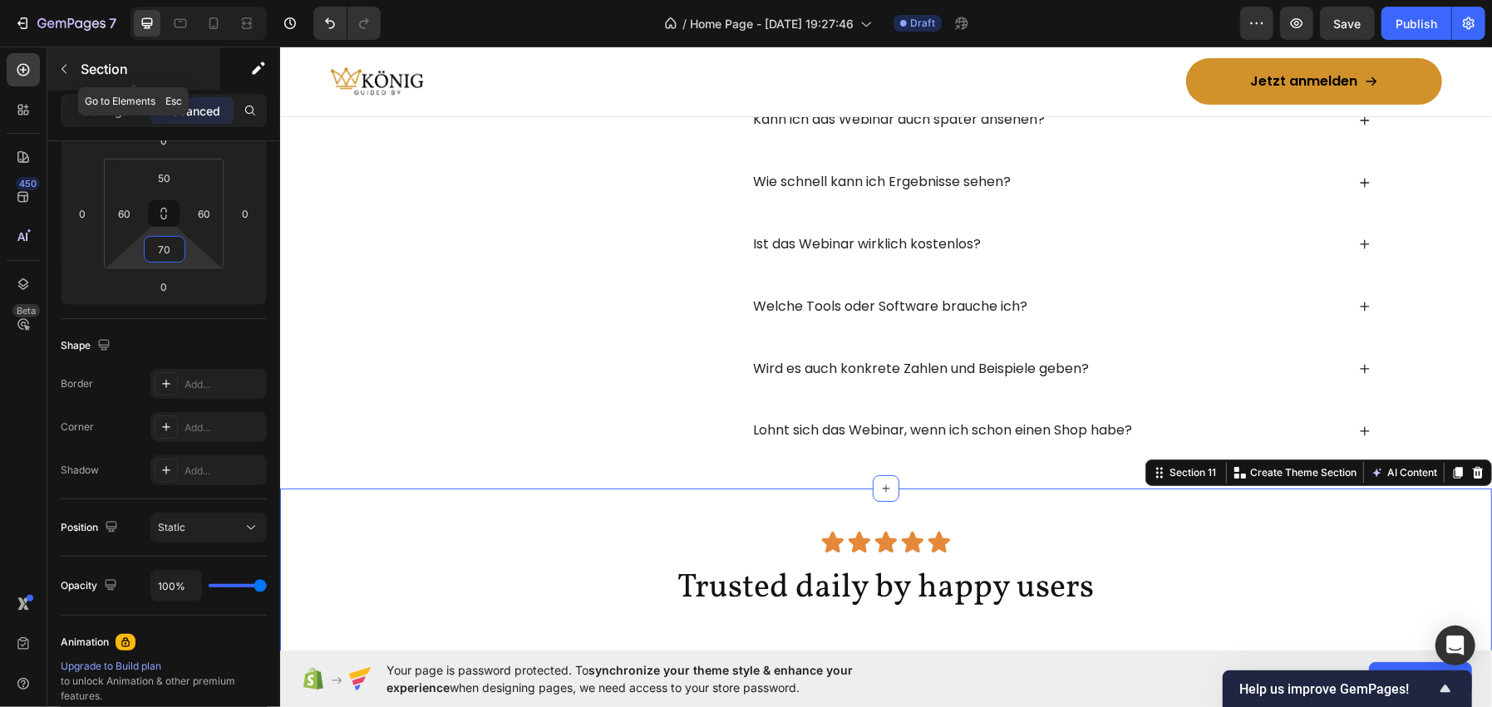
click at [119, 73] on p "Section" at bounding box center [149, 69] width 136 height 20
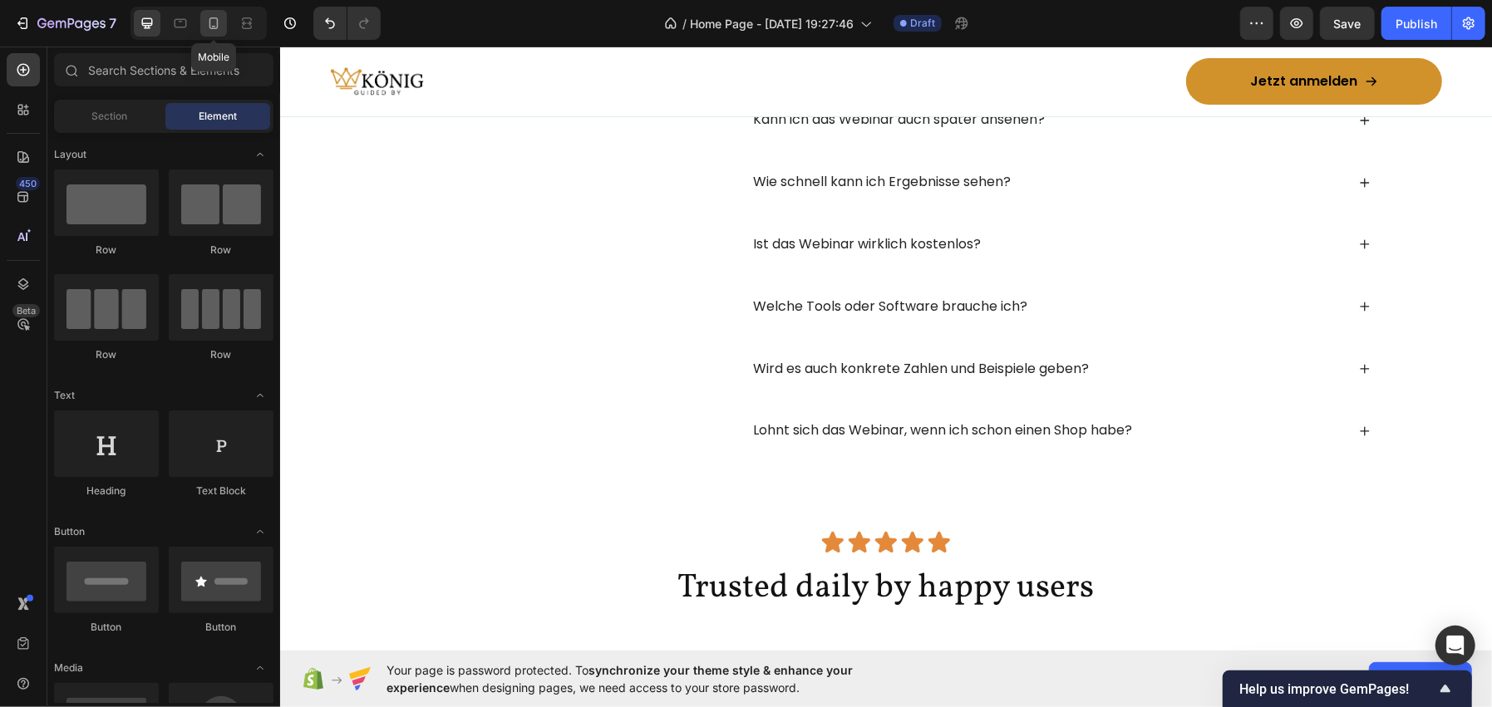
click at [209, 24] on icon at bounding box center [213, 23] width 17 height 17
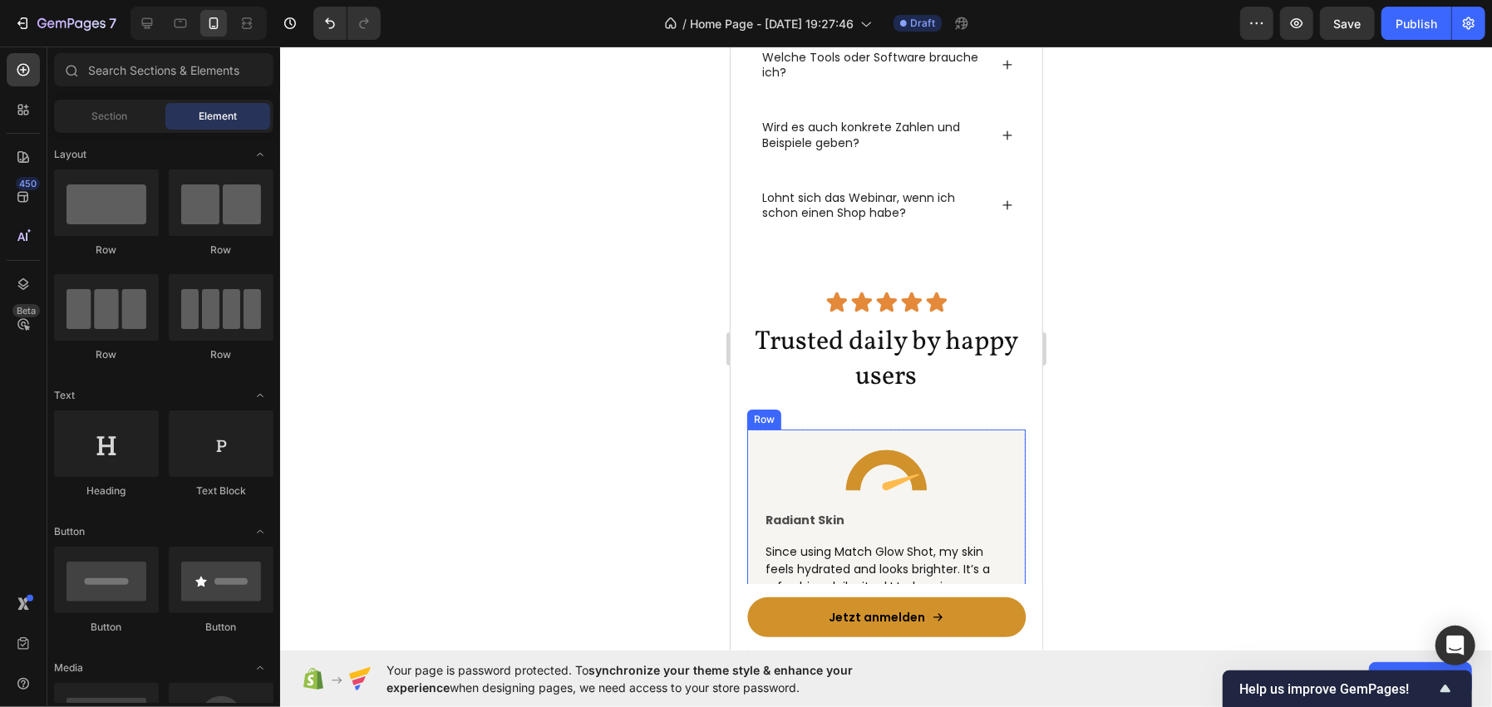
scroll to position [4689, 0]
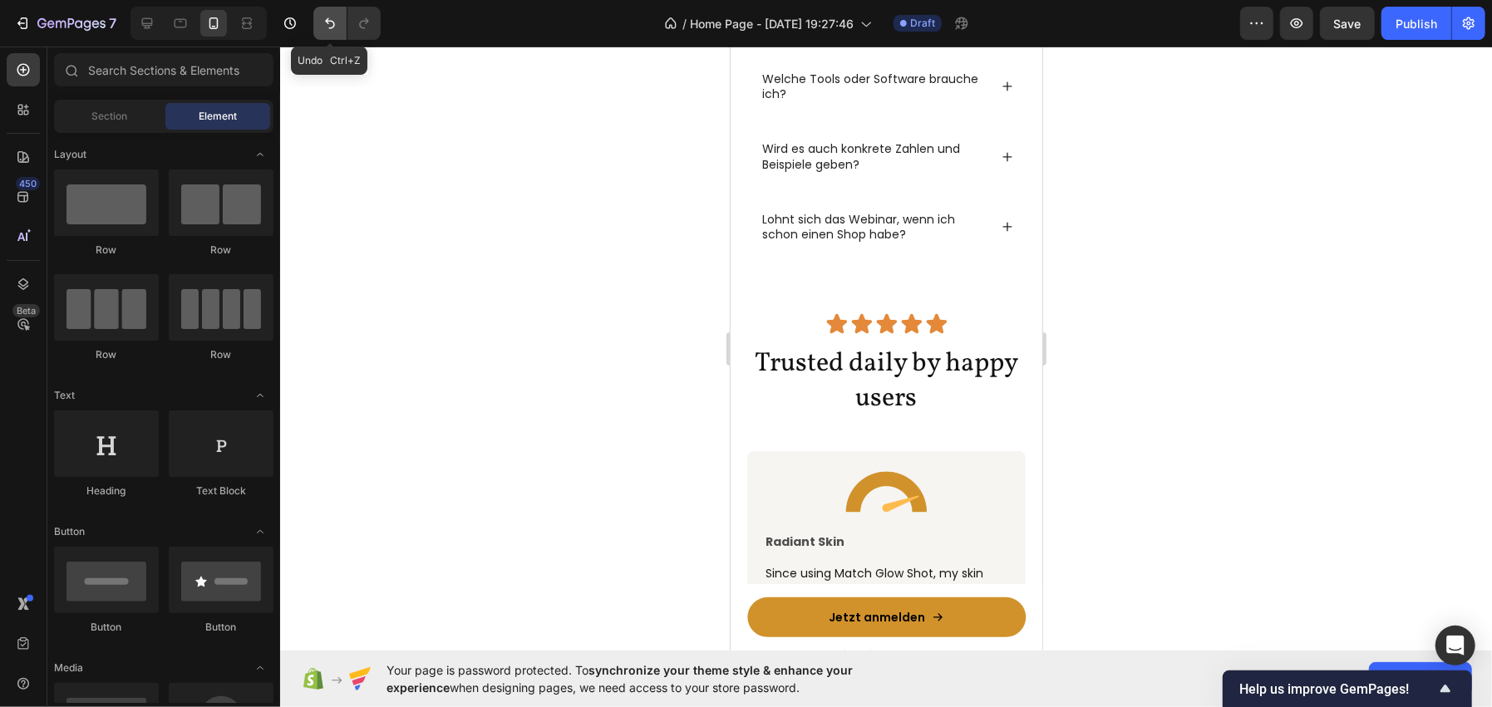
click at [332, 18] on icon "Undo/Redo" at bounding box center [330, 23] width 17 height 17
click at [328, 21] on icon "Undo/Redo" at bounding box center [330, 23] width 10 height 11
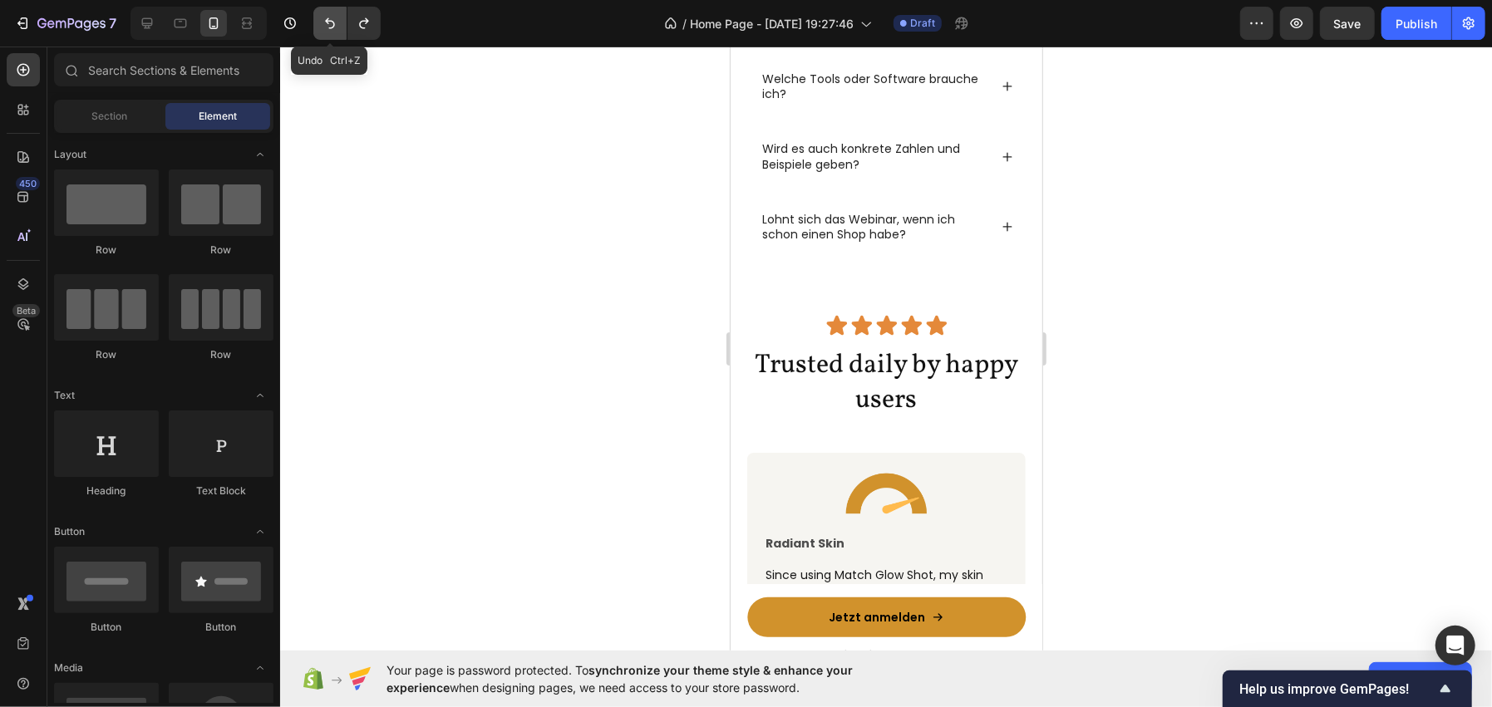
click at [328, 21] on icon "Undo/Redo" at bounding box center [330, 23] width 10 height 11
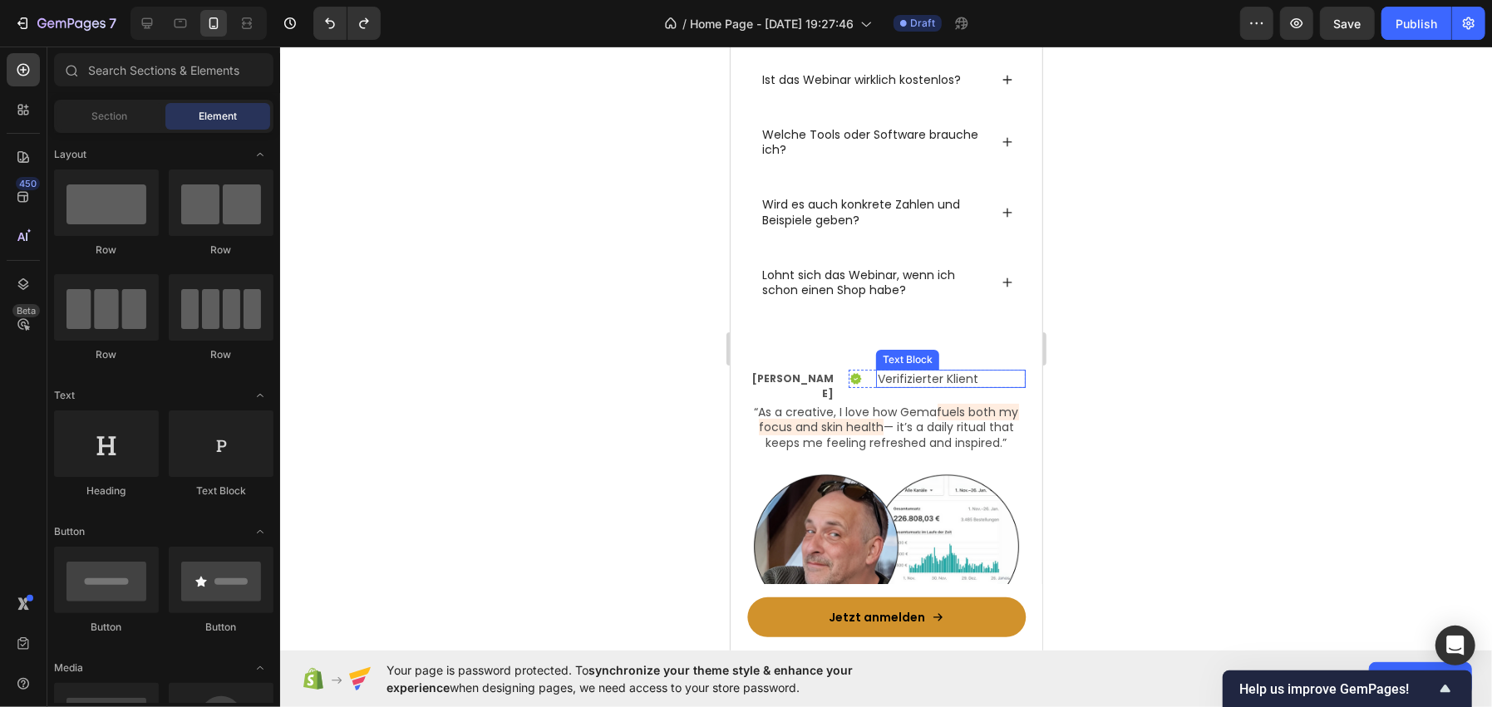
scroll to position [4606, 0]
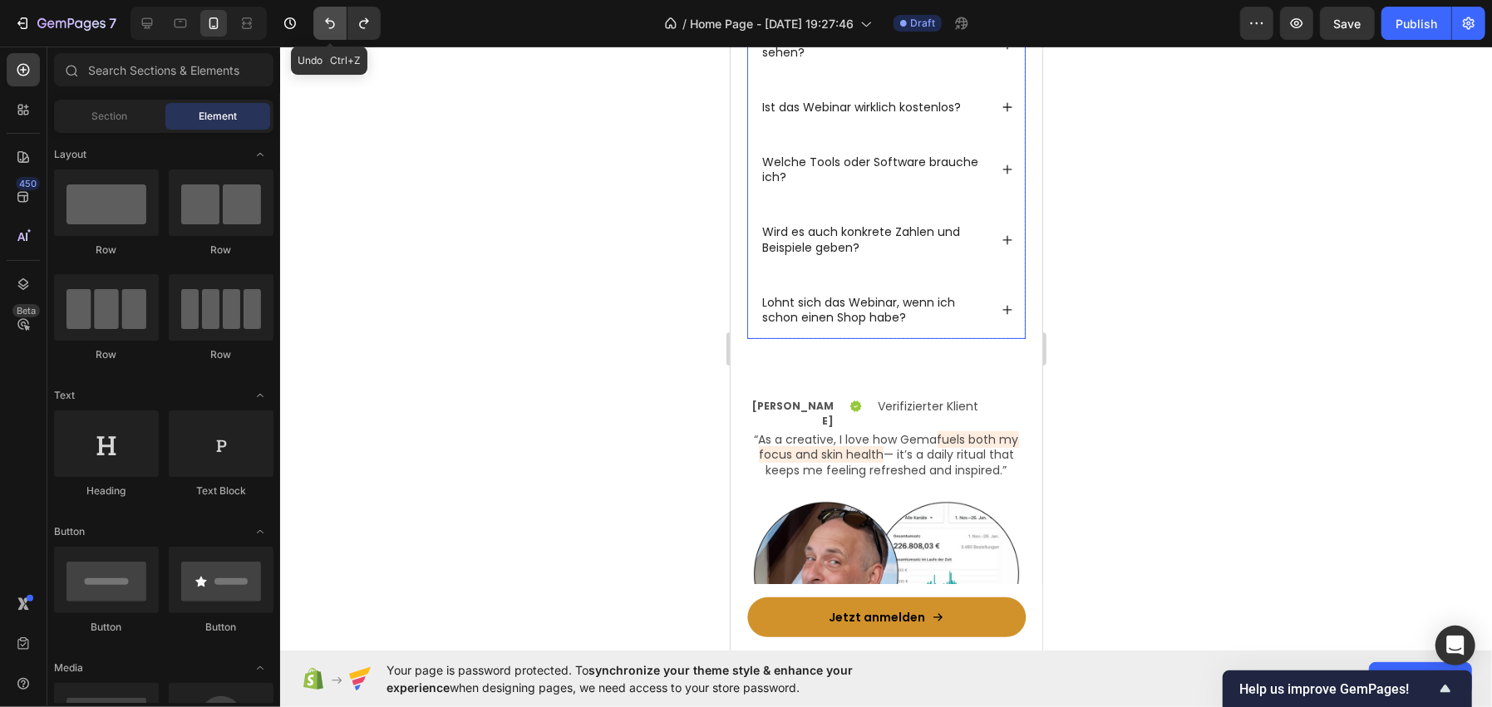
click at [322, 27] on icon "Undo/Redo" at bounding box center [330, 23] width 17 height 17
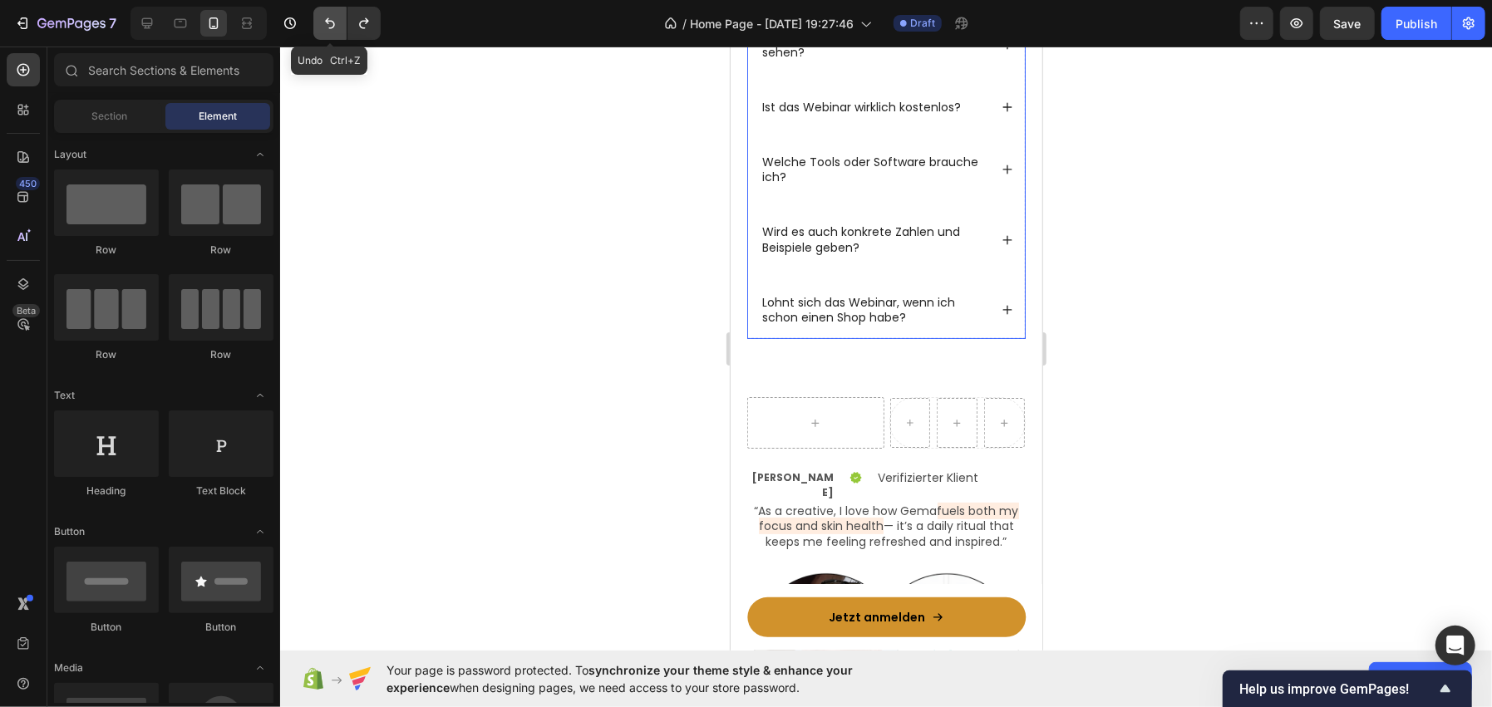
click at [322, 27] on icon "Undo/Redo" at bounding box center [330, 23] width 17 height 17
click at [337, 24] on icon "Undo/Redo" at bounding box center [330, 23] width 17 height 17
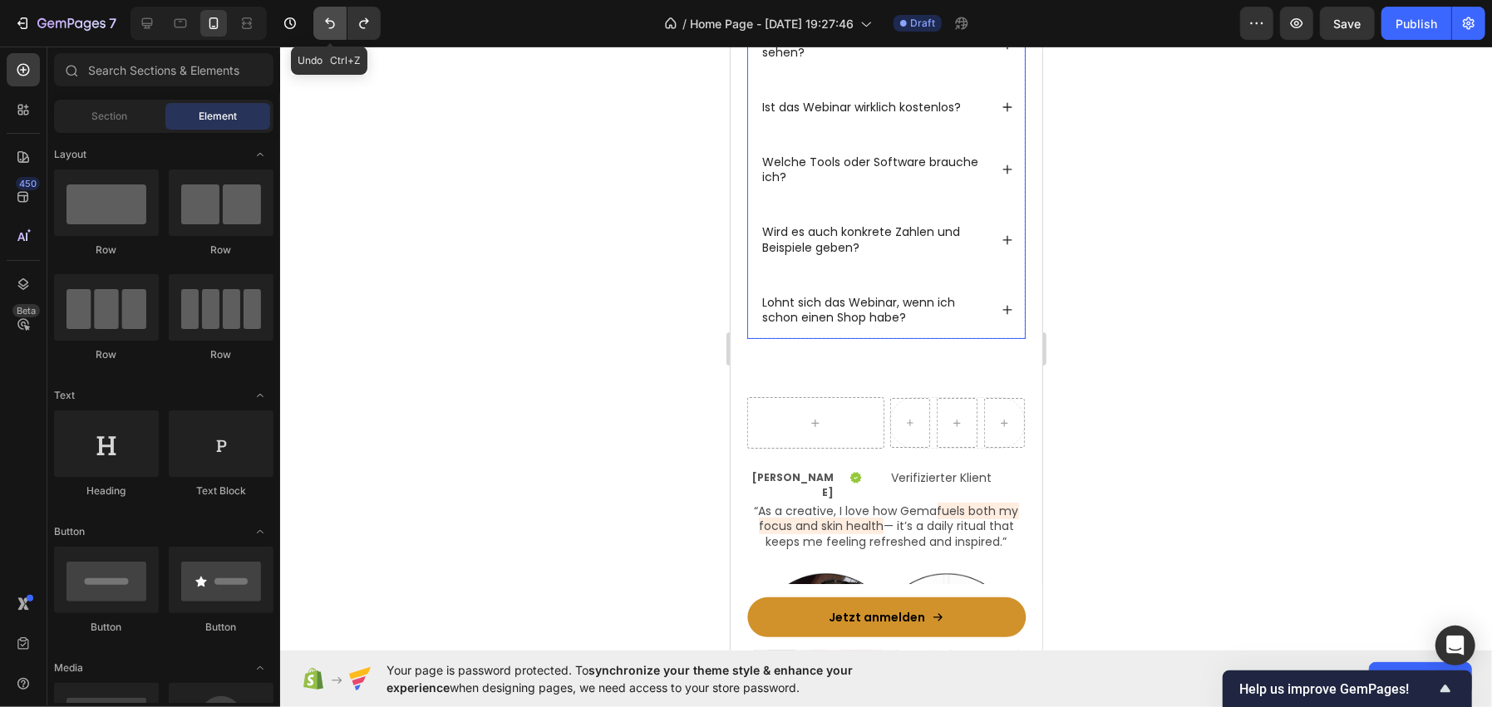
click at [337, 24] on icon "Undo/Redo" at bounding box center [330, 23] width 17 height 17
click at [325, 24] on icon "Undo/Redo" at bounding box center [330, 23] width 17 height 17
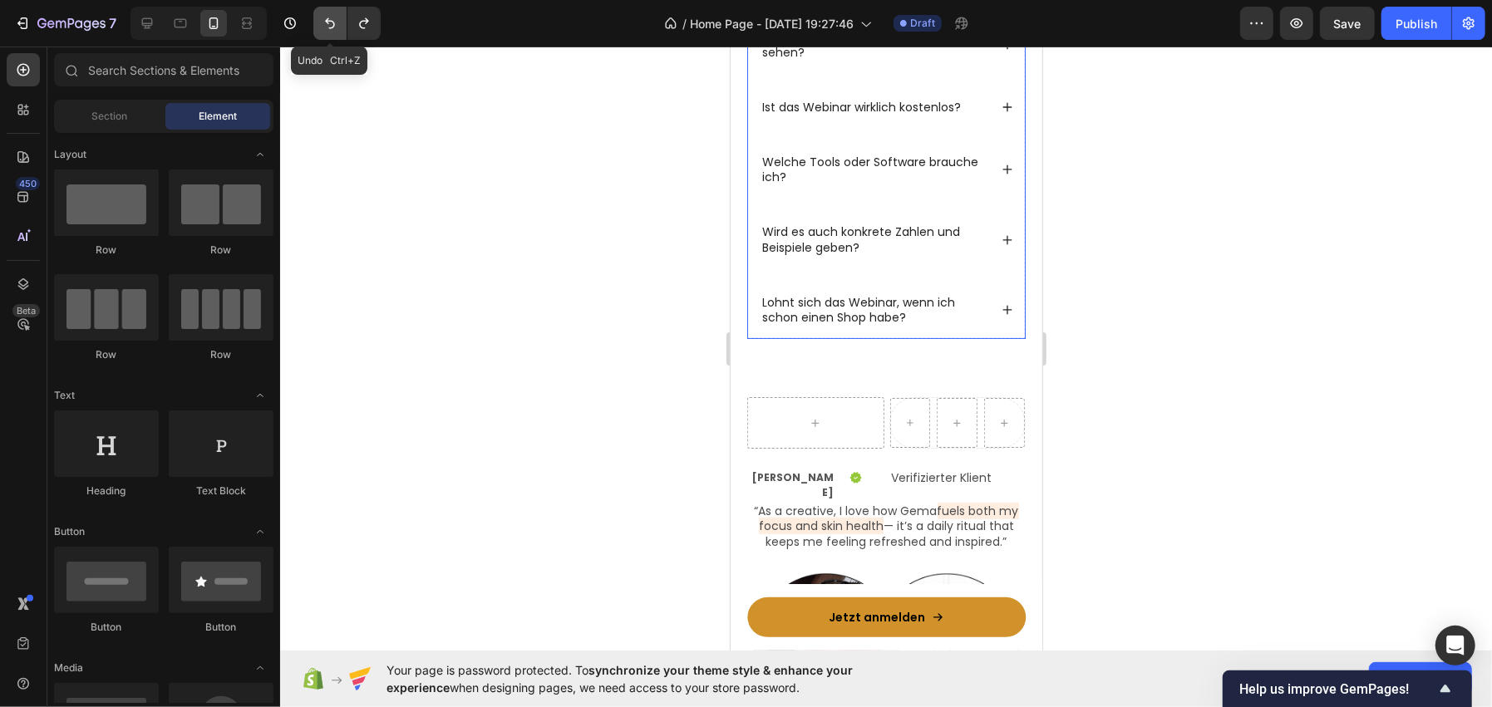
click at [325, 24] on icon "Undo/Redo" at bounding box center [330, 23] width 17 height 17
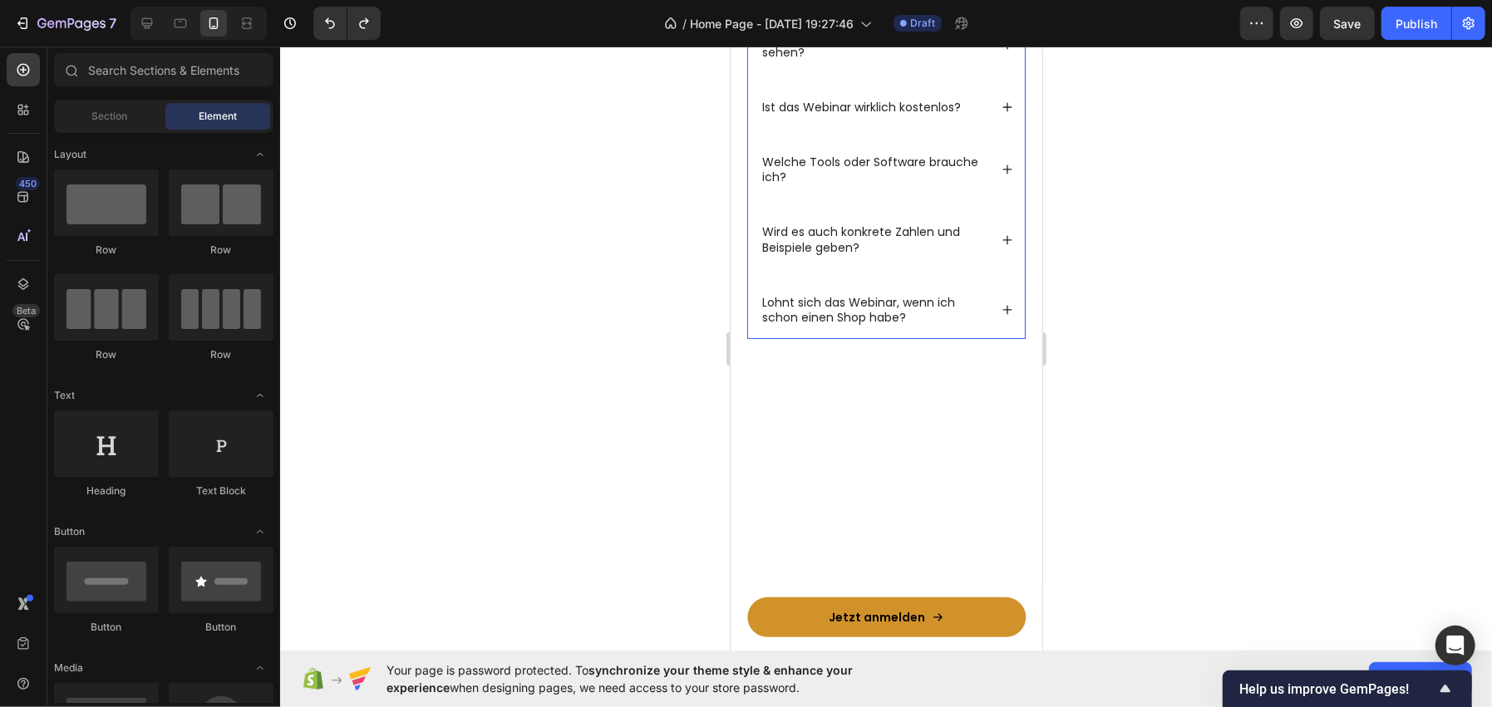
click at [488, 220] on div at bounding box center [886, 377] width 1212 height 661
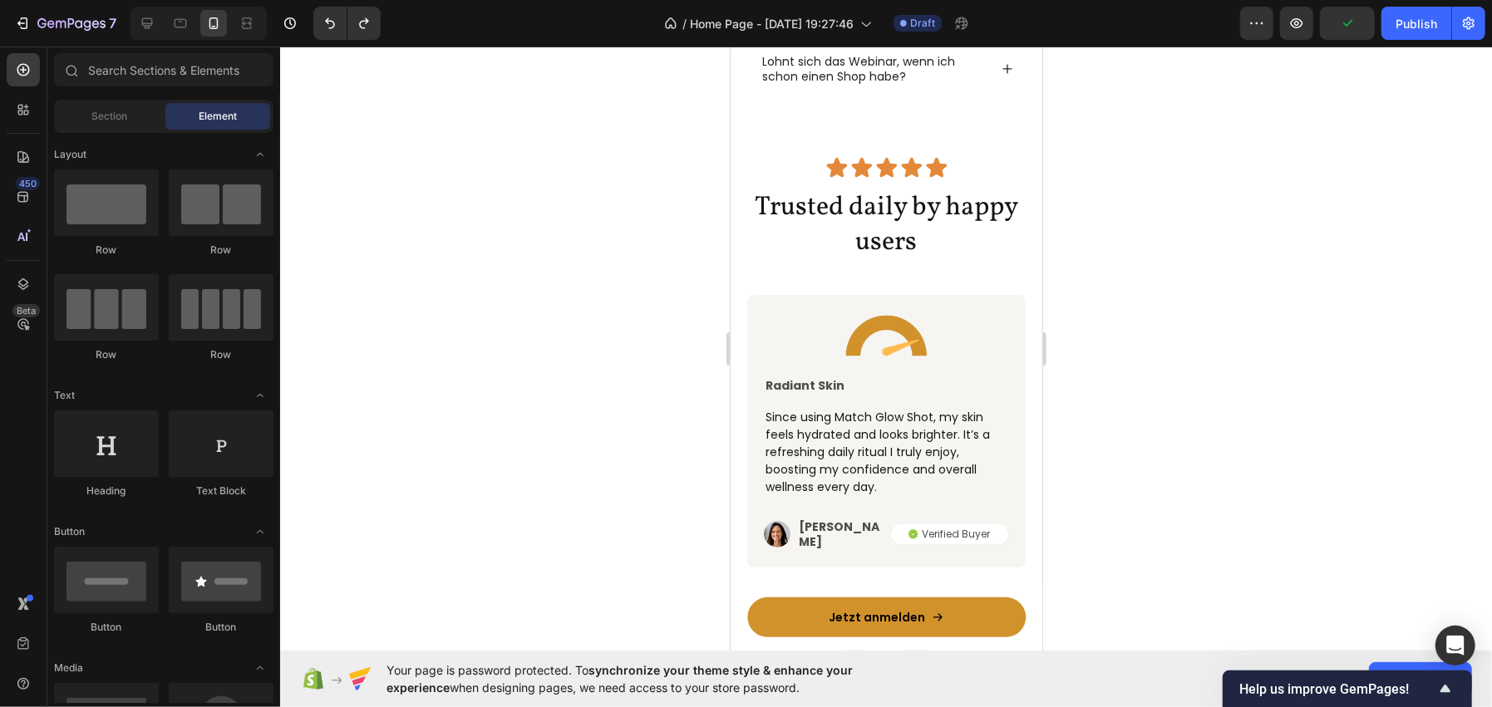
scroll to position [4855, 0]
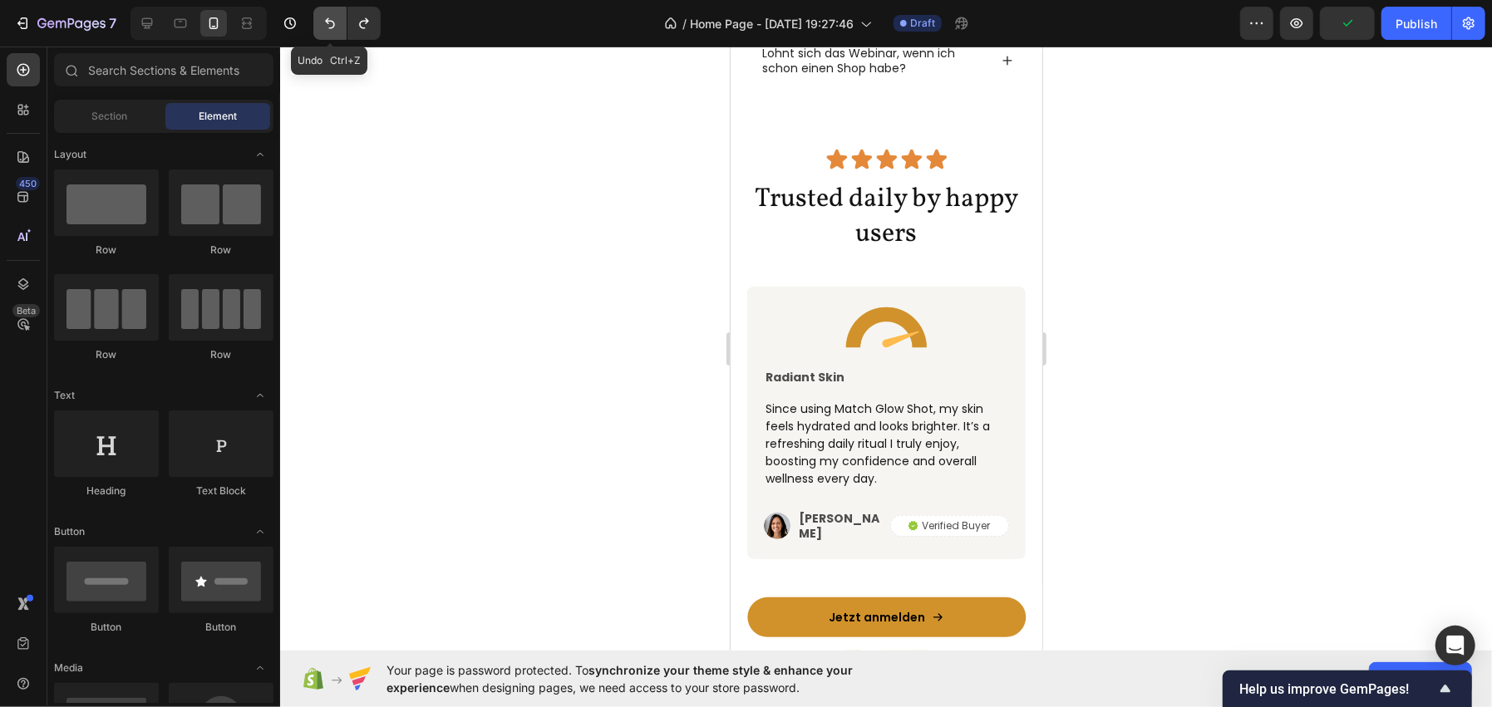
click at [324, 22] on icon "Undo/Redo" at bounding box center [330, 23] width 17 height 17
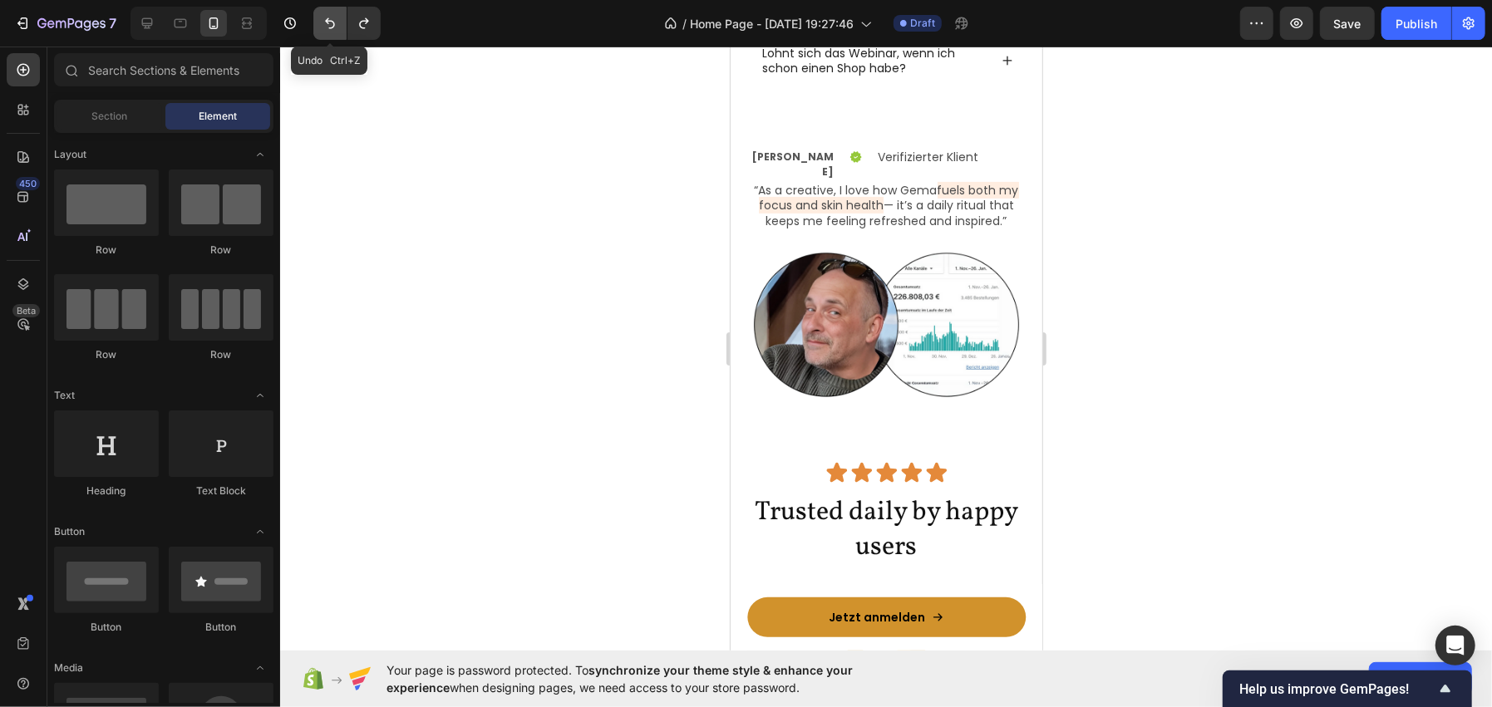
click at [322, 27] on icon "Undo/Redo" at bounding box center [330, 23] width 17 height 17
click at [327, 22] on icon "Undo/Redo" at bounding box center [330, 23] width 17 height 17
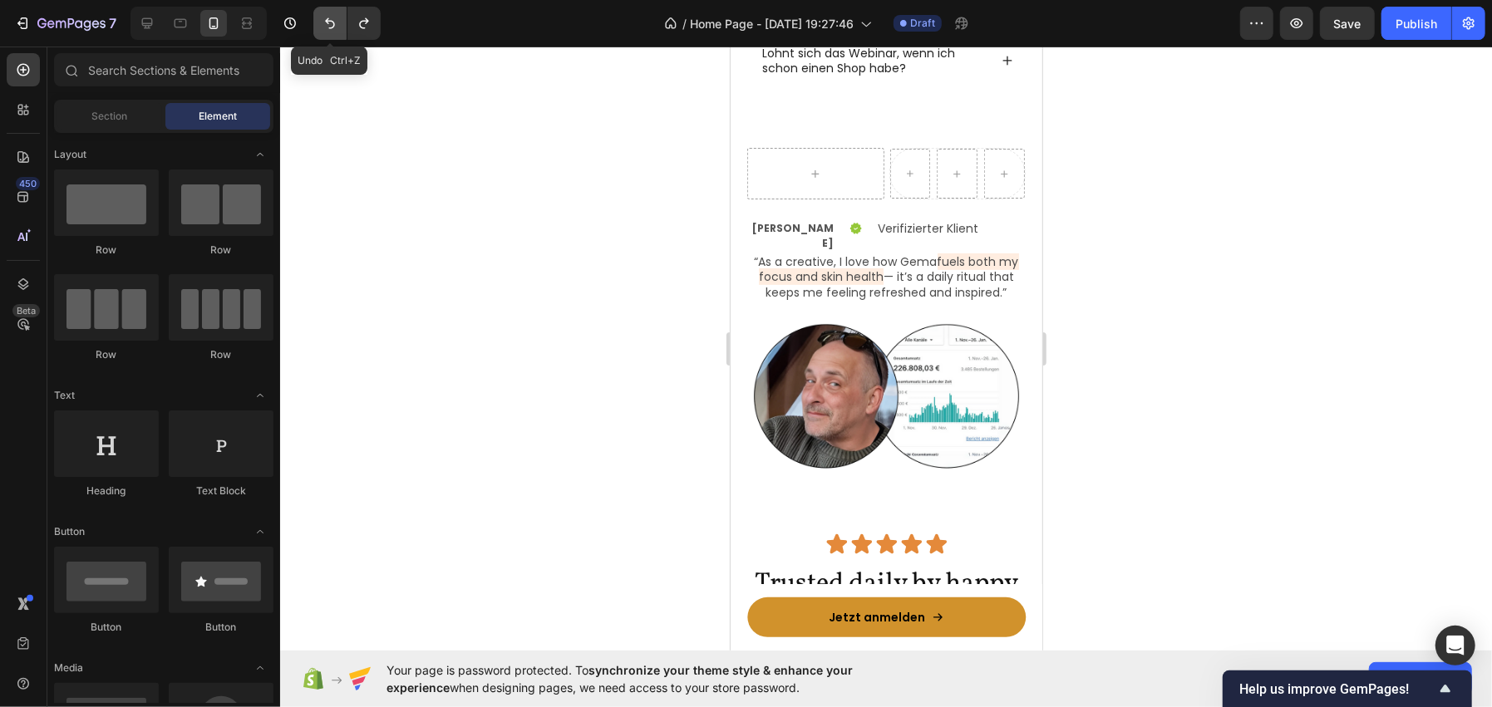
click at [337, 27] on icon "Undo/Redo" at bounding box center [330, 23] width 17 height 17
click at [336, 27] on icon "Undo/Redo" at bounding box center [330, 23] width 17 height 17
click at [332, 21] on icon "Undo/Redo" at bounding box center [330, 23] width 17 height 17
click at [332, 22] on icon "Undo/Redo" at bounding box center [330, 23] width 17 height 17
click at [337, 27] on icon "Undo/Redo" at bounding box center [330, 23] width 17 height 17
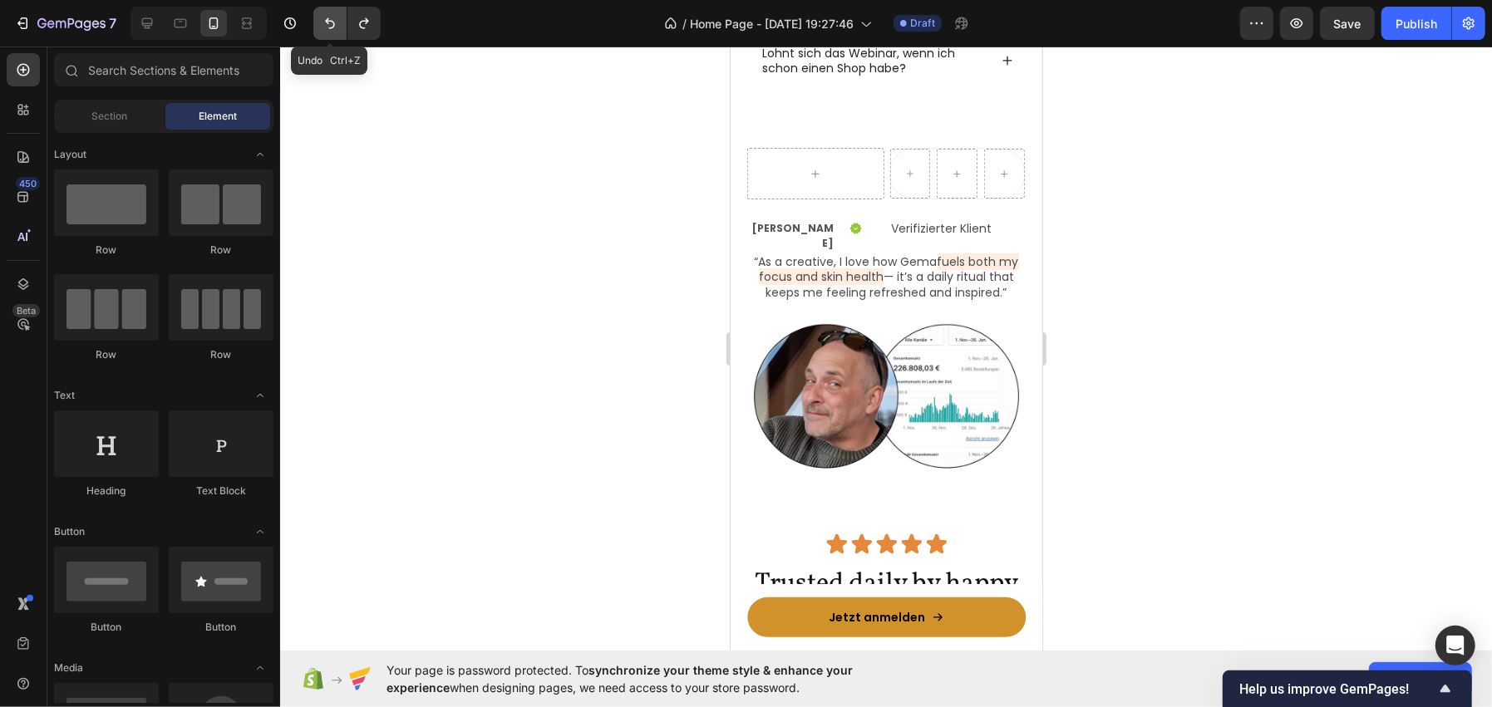
click at [332, 26] on icon "Undo/Redo" at bounding box center [330, 23] width 17 height 17
click at [334, 17] on icon "Undo/Redo" at bounding box center [330, 23] width 17 height 17
click at [331, 27] on icon "Undo/Redo" at bounding box center [330, 23] width 10 height 11
click at [333, 27] on icon "Undo/Redo" at bounding box center [330, 23] width 17 height 17
click at [326, 30] on icon "Undo/Redo" at bounding box center [330, 23] width 17 height 17
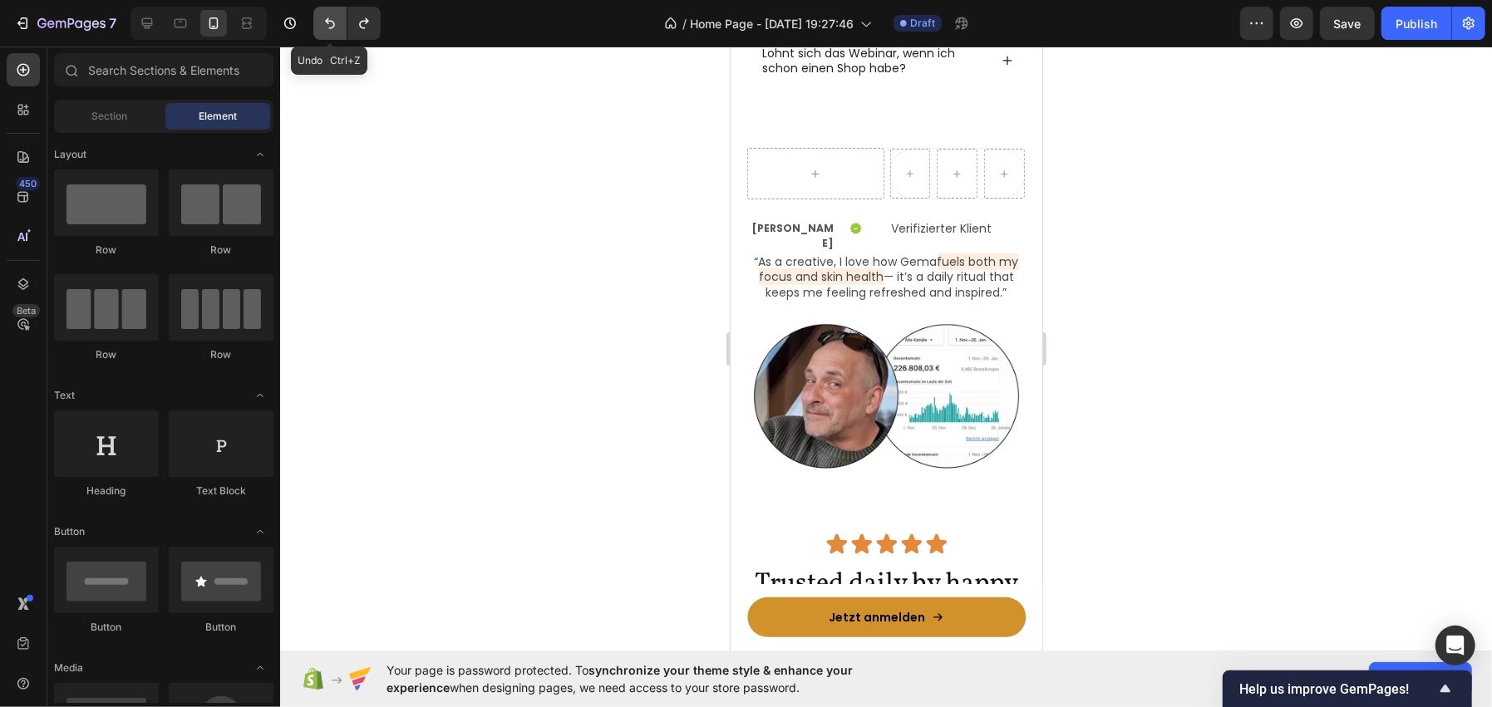
click at [331, 21] on icon "Undo/Redo" at bounding box center [330, 23] width 10 height 11
click at [332, 27] on icon "Undo/Redo" at bounding box center [330, 23] width 10 height 11
click at [329, 21] on icon "Undo/Redo" at bounding box center [330, 23] width 10 height 11
click at [327, 18] on icon "Undo/Redo" at bounding box center [330, 23] width 10 height 11
click at [332, 25] on icon "Undo/Redo" at bounding box center [330, 23] width 17 height 17
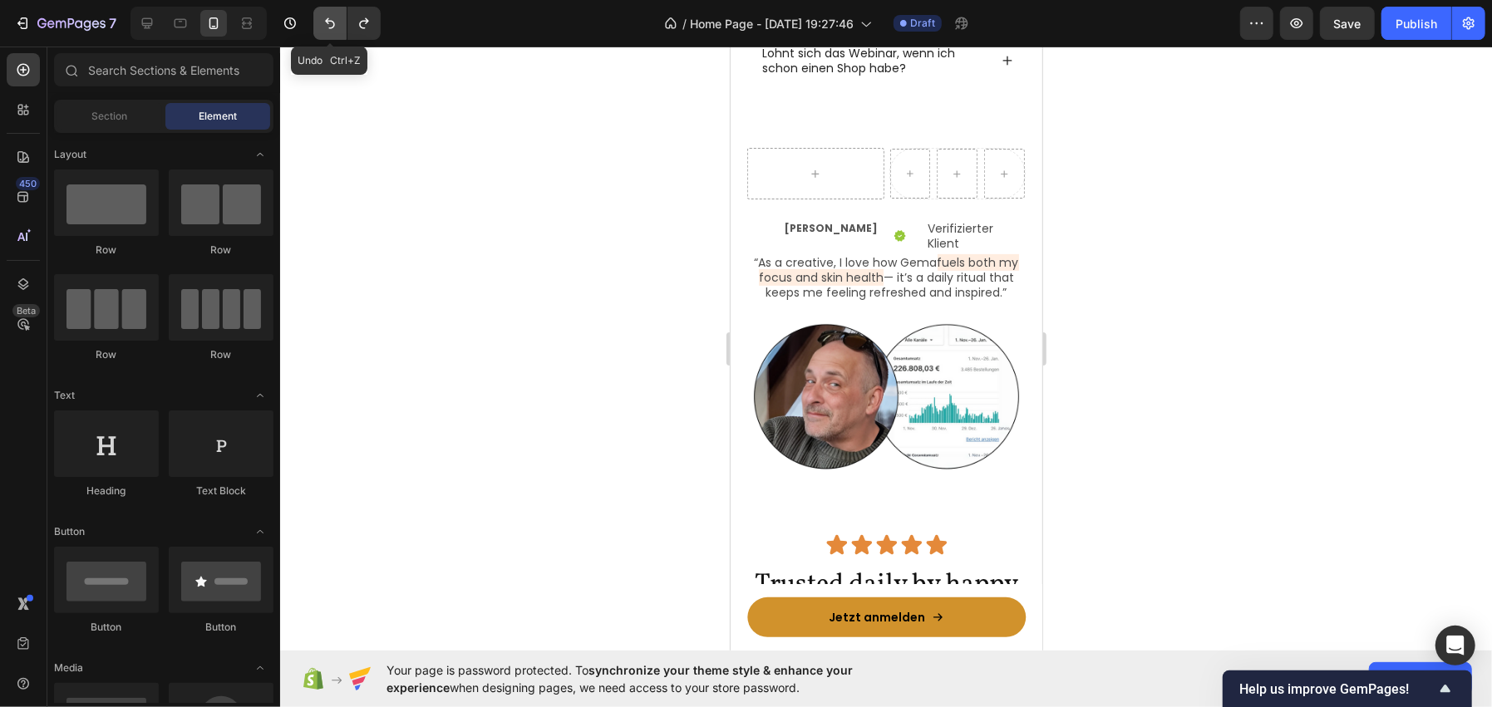
click at [330, 22] on icon "Undo/Redo" at bounding box center [330, 23] width 17 height 17
click at [330, 17] on icon "Undo/Redo" at bounding box center [330, 23] width 17 height 17
click at [328, 20] on icon "Undo/Redo" at bounding box center [330, 23] width 10 height 11
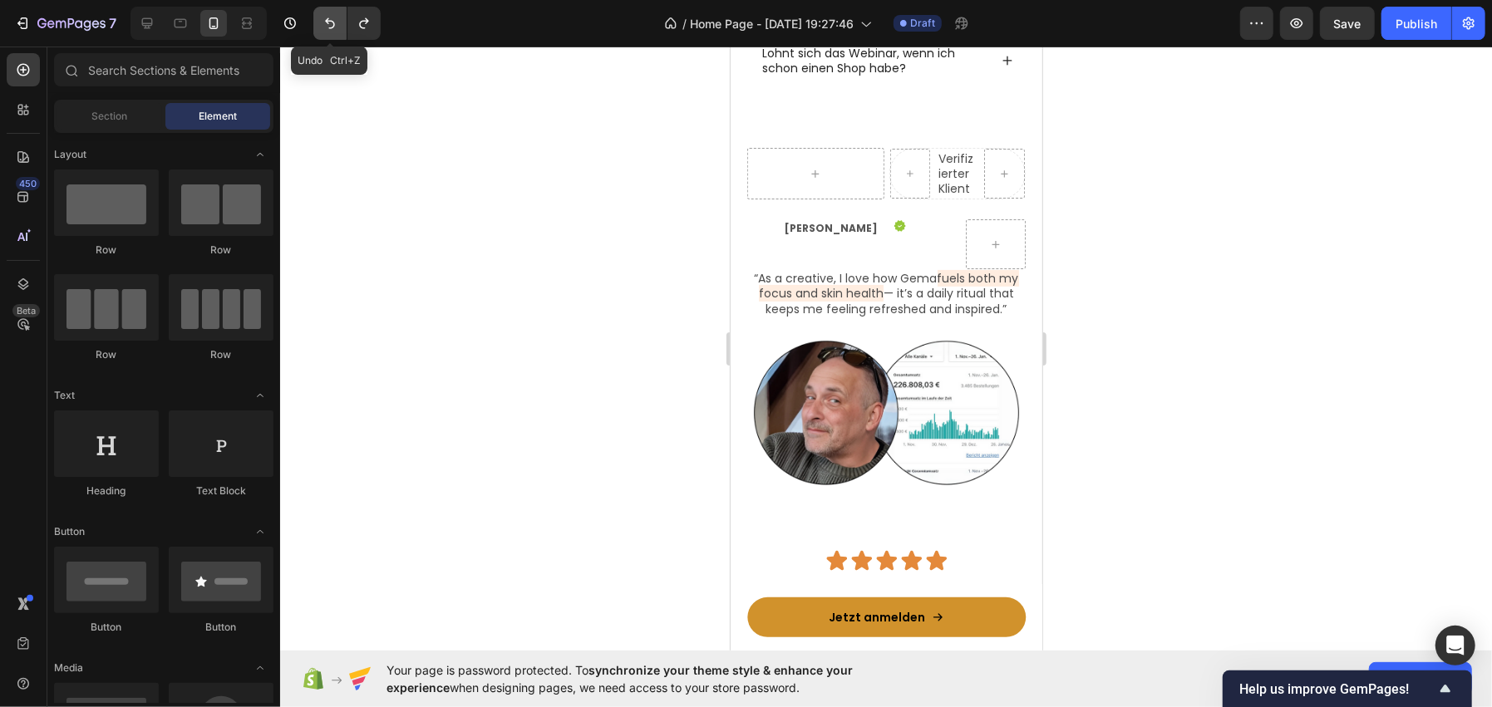
click at [330, 26] on icon "Undo/Redo" at bounding box center [330, 23] width 17 height 17
click at [331, 30] on icon "Undo/Redo" at bounding box center [330, 23] width 17 height 17
click at [324, 22] on icon "Undo/Redo" at bounding box center [330, 23] width 17 height 17
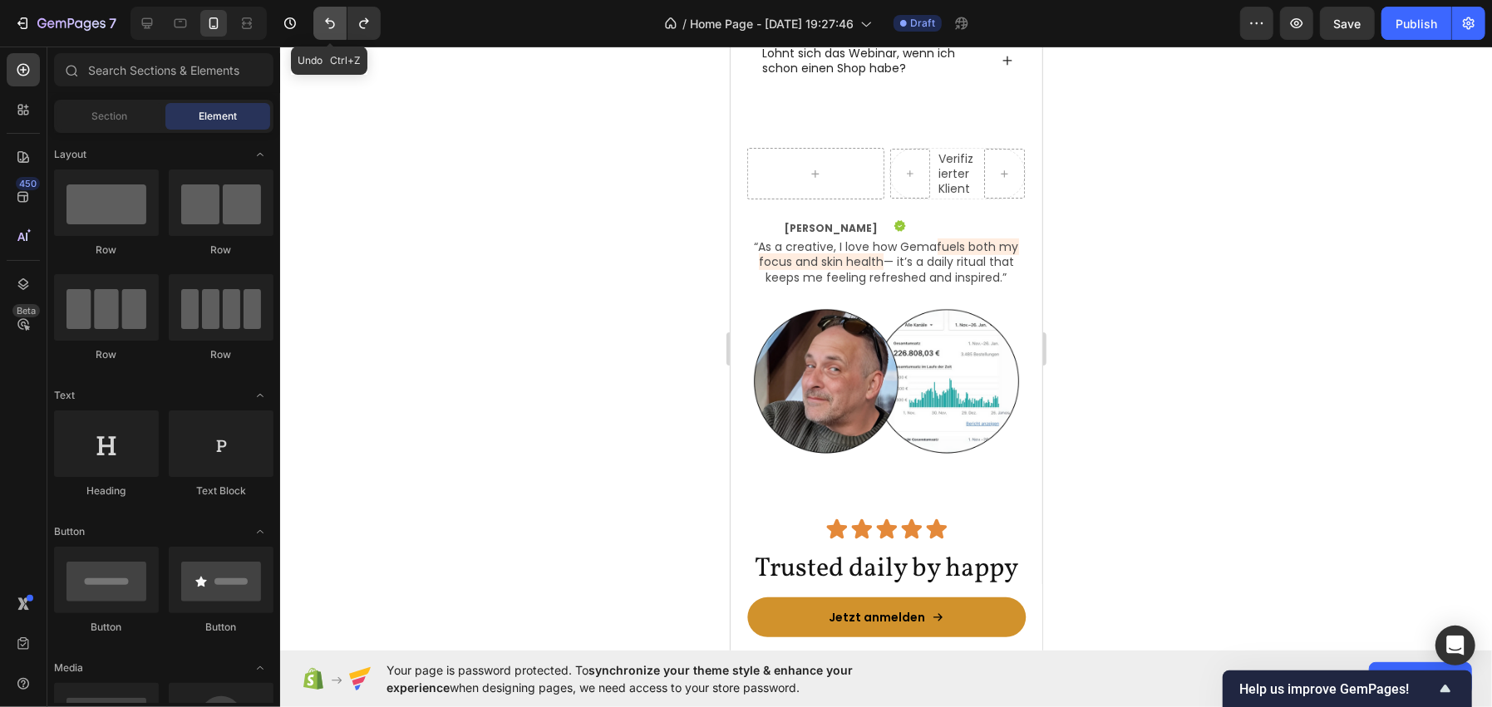
click at [323, 27] on icon "Undo/Redo" at bounding box center [330, 23] width 17 height 17
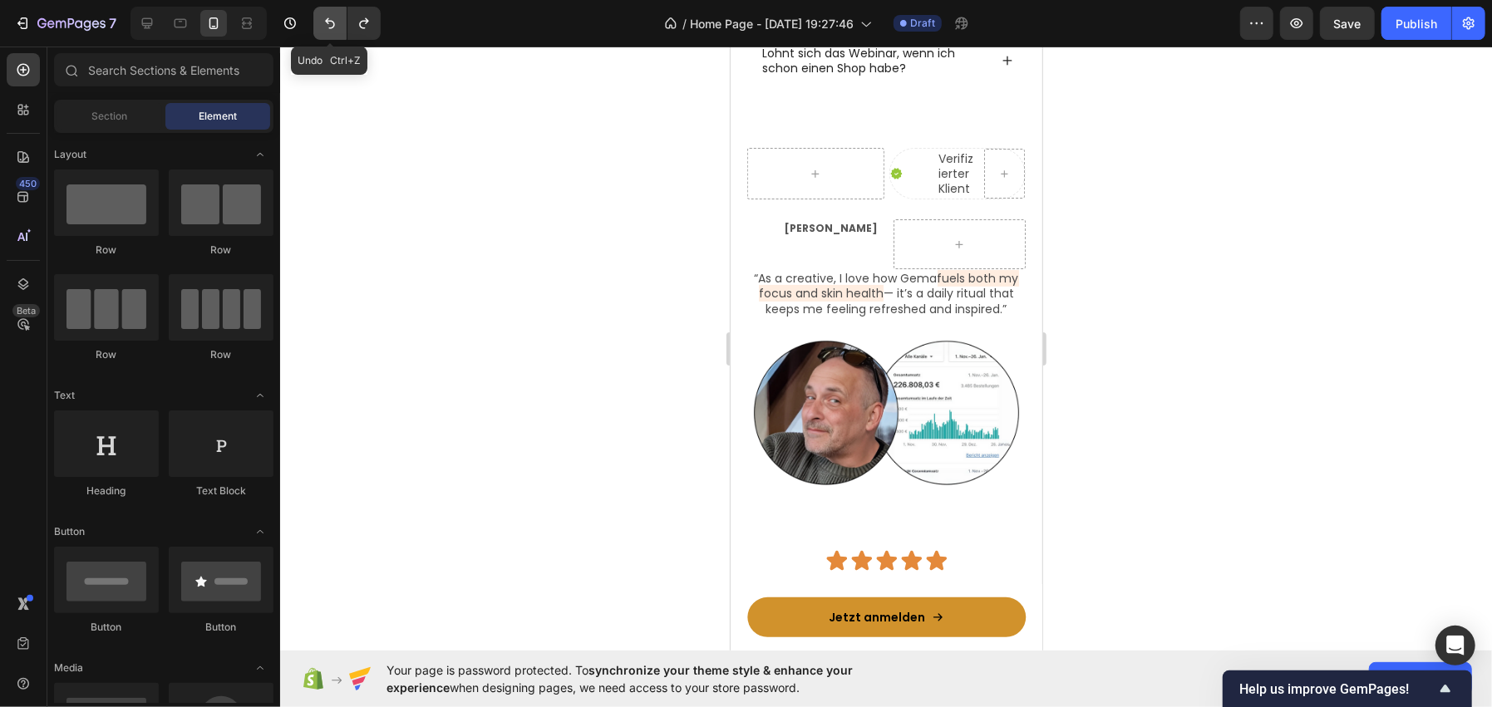
click at [328, 30] on icon "Undo/Redo" at bounding box center [330, 23] width 17 height 17
click at [327, 30] on icon "Undo/Redo" at bounding box center [330, 23] width 17 height 17
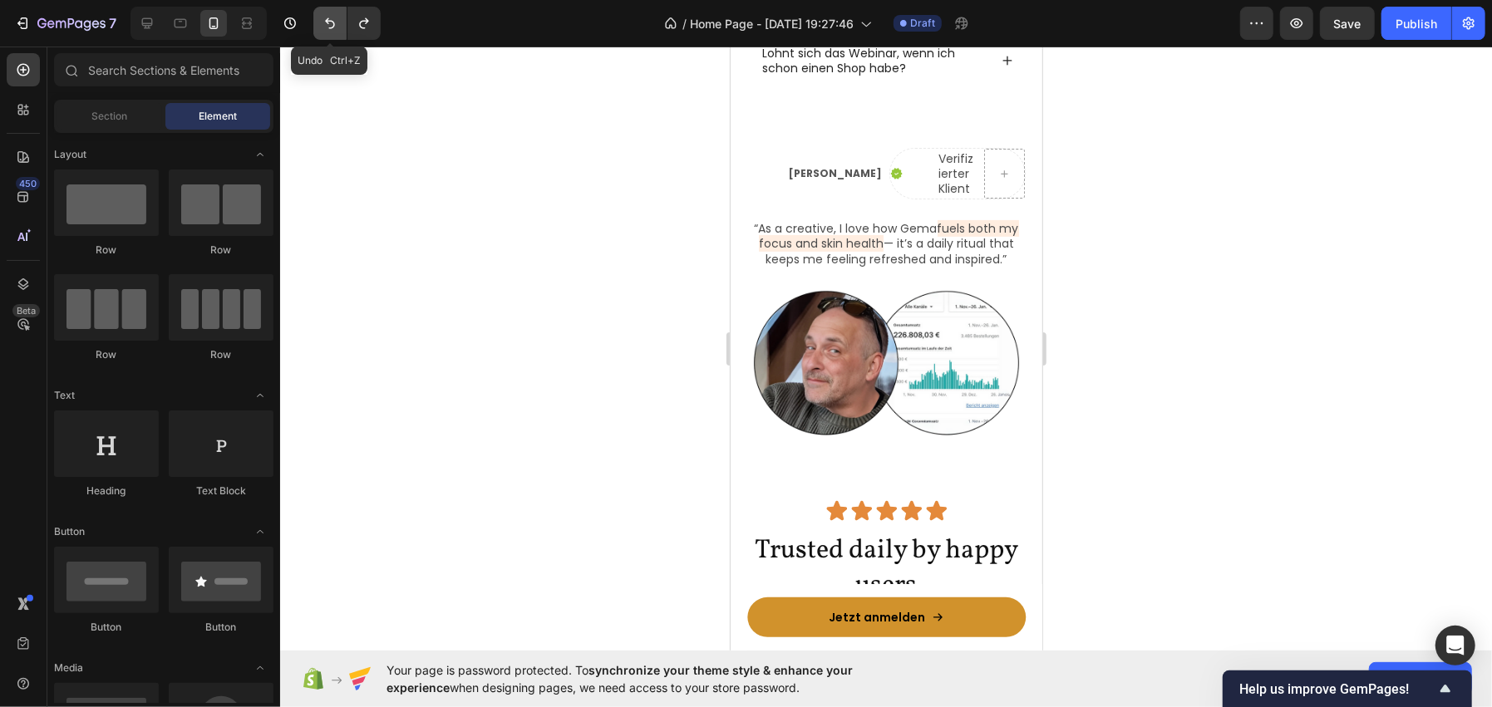
click at [329, 30] on icon "Undo/Redo" at bounding box center [330, 23] width 17 height 17
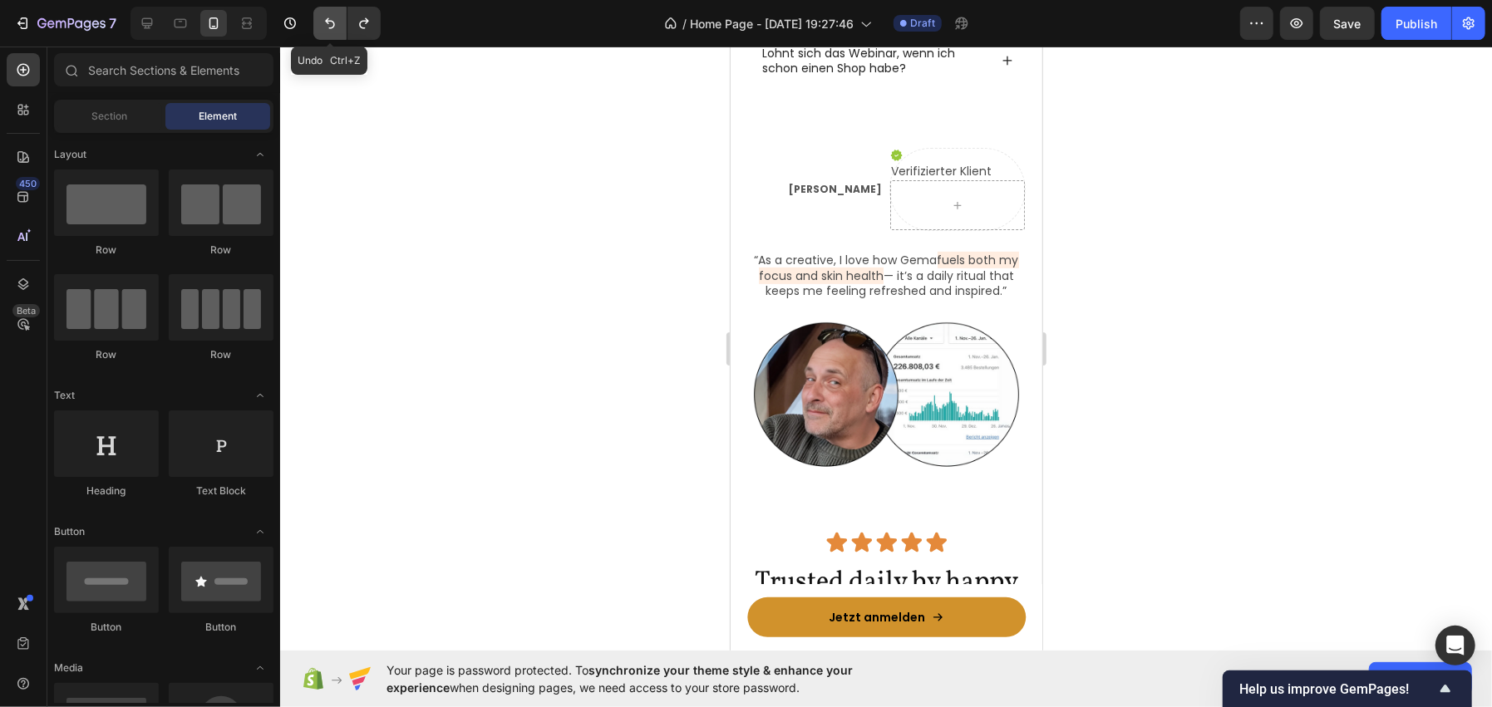
click at [332, 23] on icon "Undo/Redo" at bounding box center [330, 23] width 17 height 17
click at [329, 26] on icon "Undo/Redo" at bounding box center [330, 23] width 17 height 17
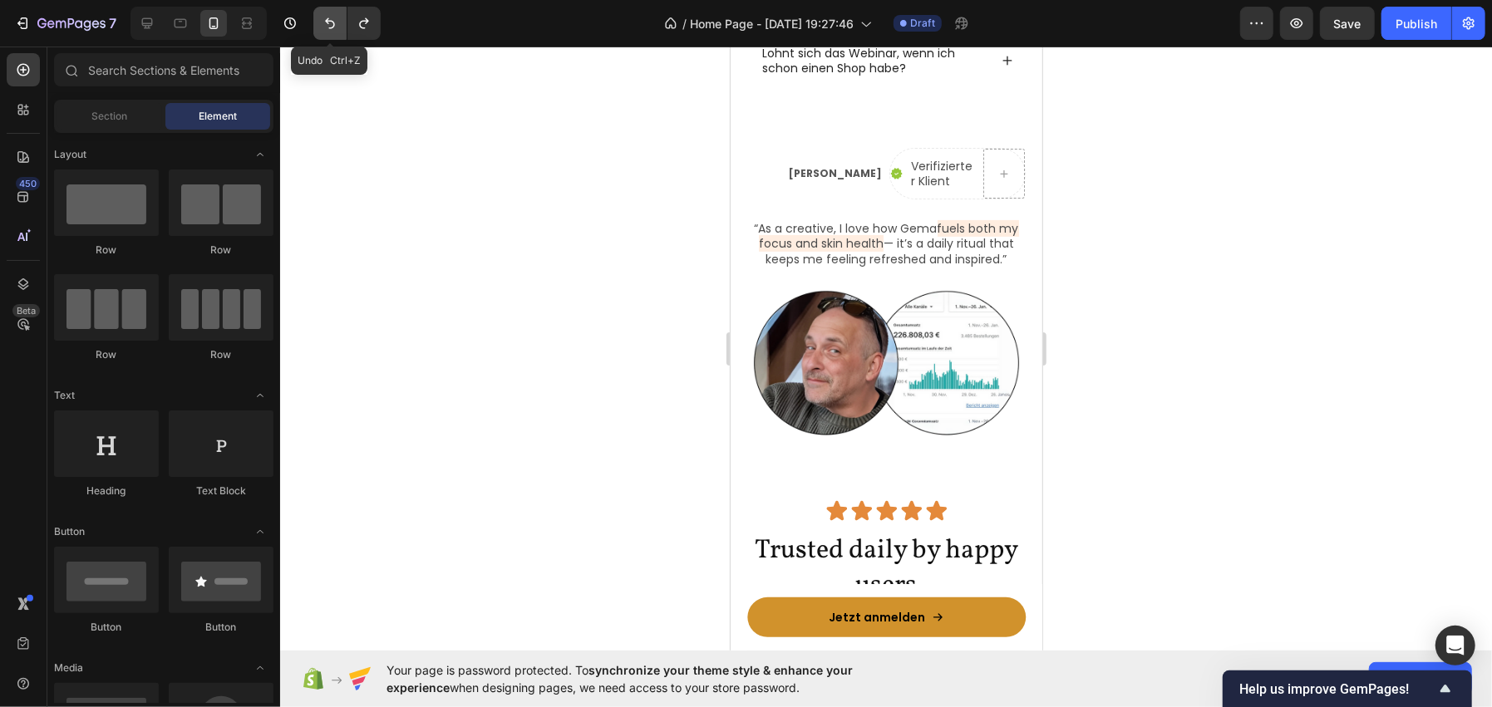
click at [328, 25] on icon "Undo/Redo" at bounding box center [330, 23] width 17 height 17
click at [322, 28] on icon "Undo/Redo" at bounding box center [330, 23] width 17 height 17
click at [323, 27] on icon "Undo/Redo" at bounding box center [330, 23] width 17 height 17
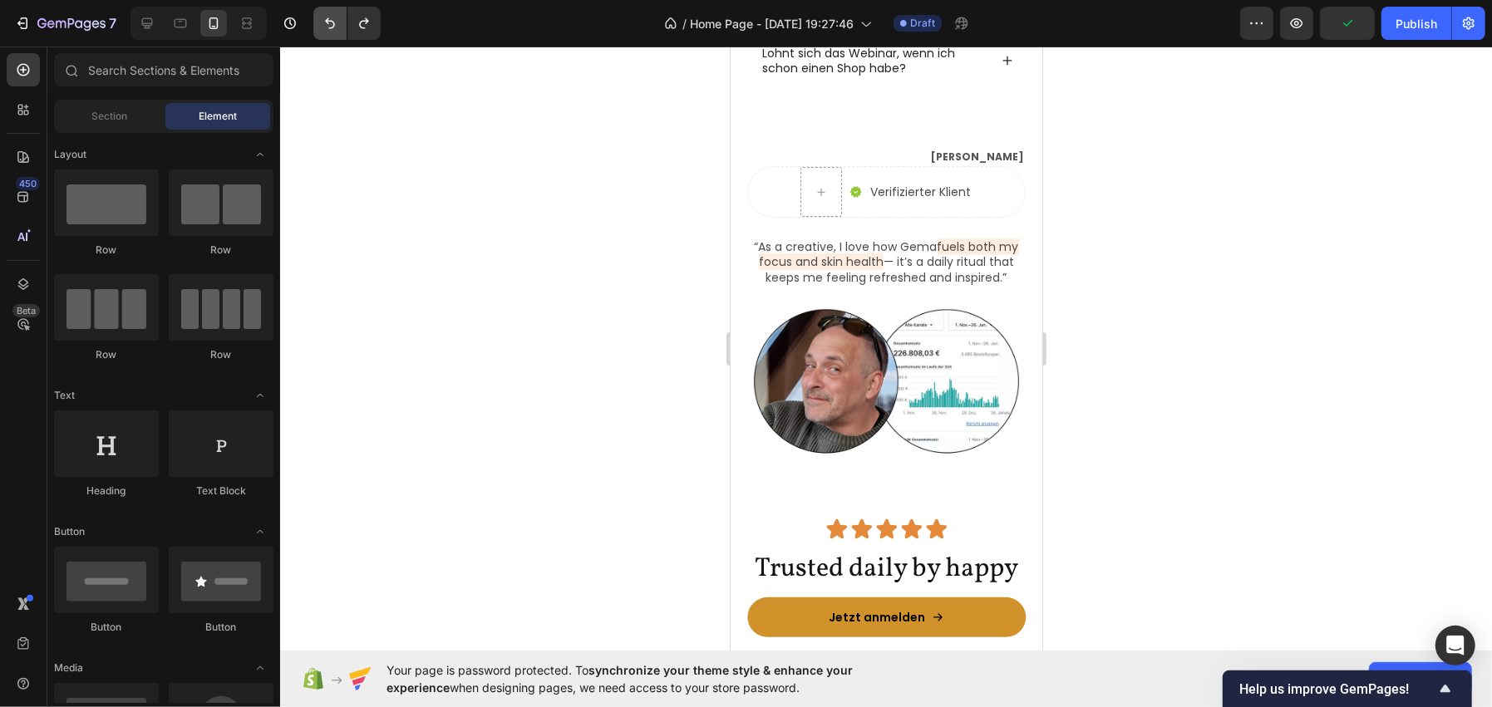
click at [331, 30] on icon "Undo/Redo" at bounding box center [330, 23] width 17 height 17
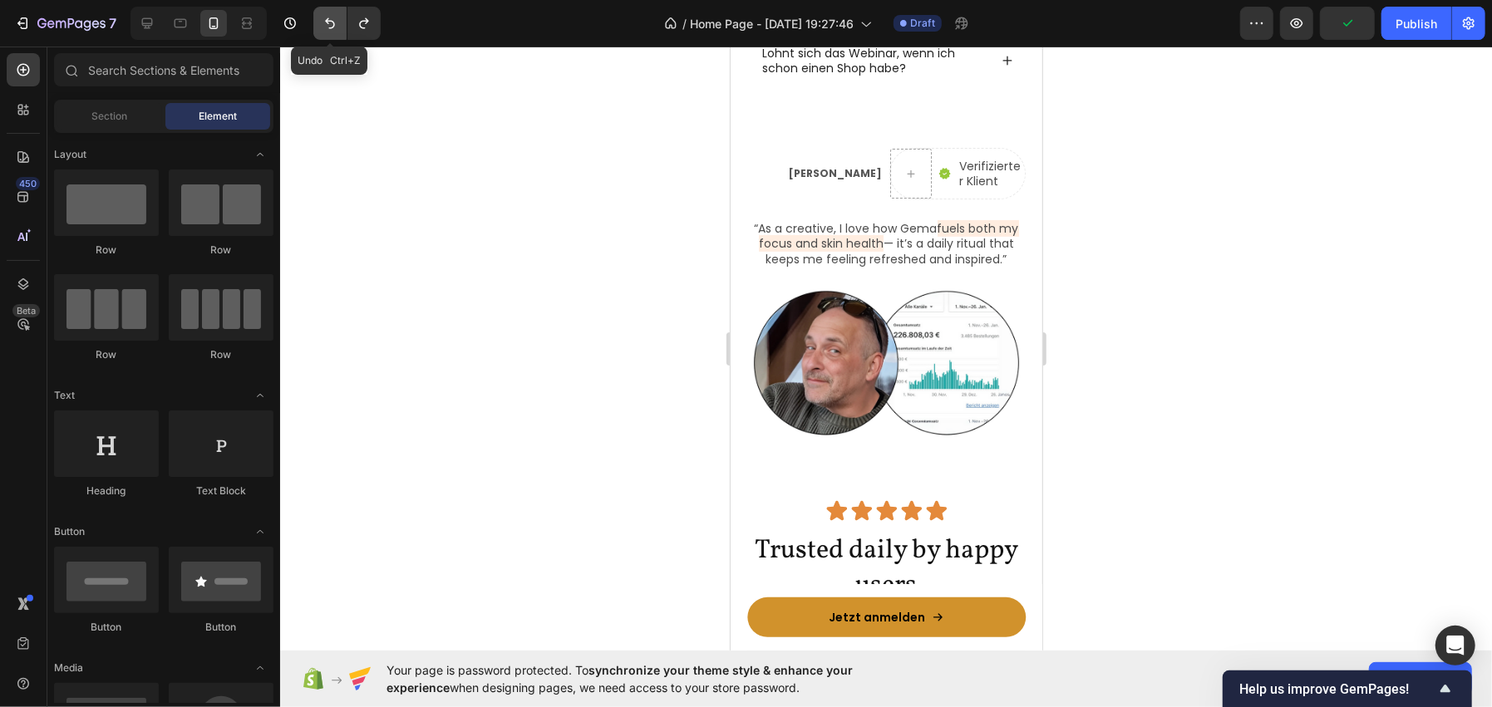
click at [331, 30] on icon "Undo/Redo" at bounding box center [330, 23] width 17 height 17
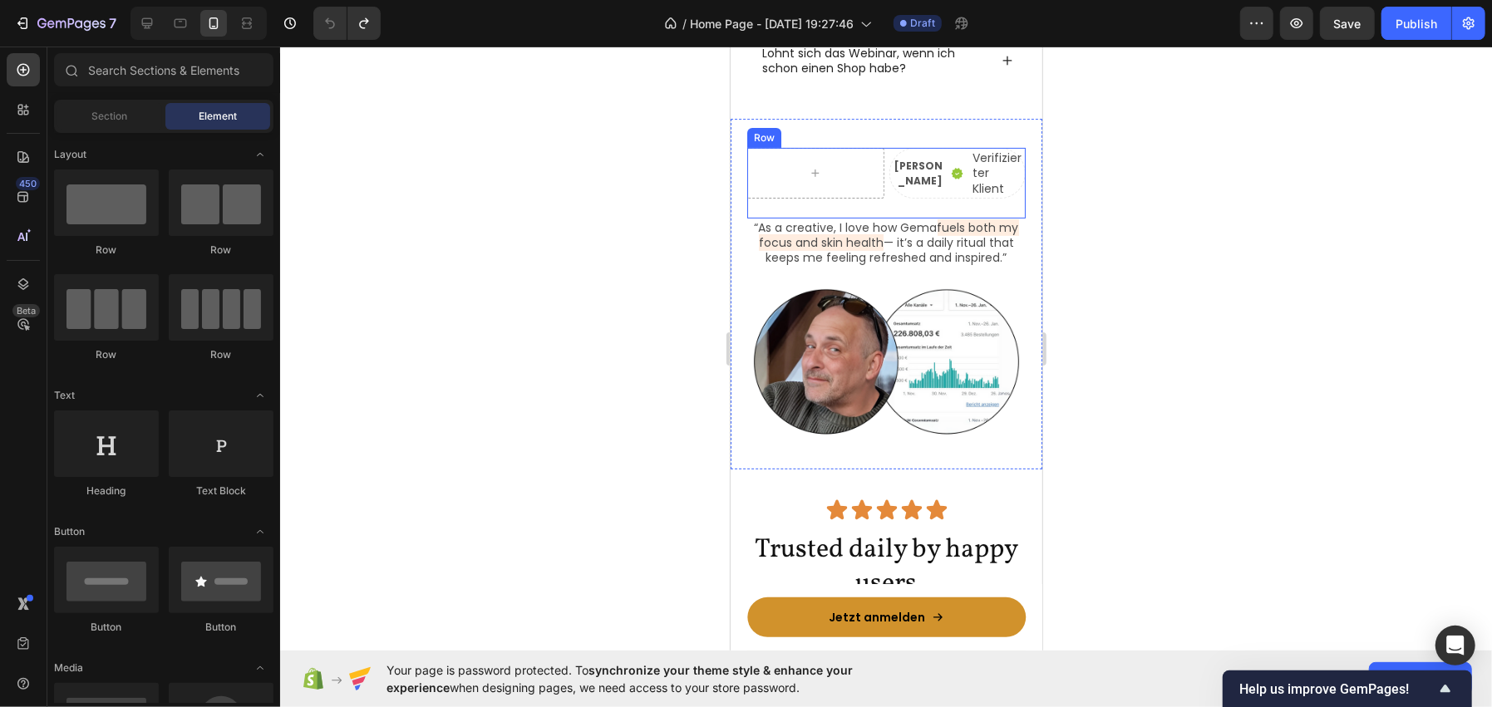
click at [923, 201] on div "Dirk Zimmer Text Block Icon Verifizierter Klient Text Block Row Row Row" at bounding box center [885, 182] width 278 height 71
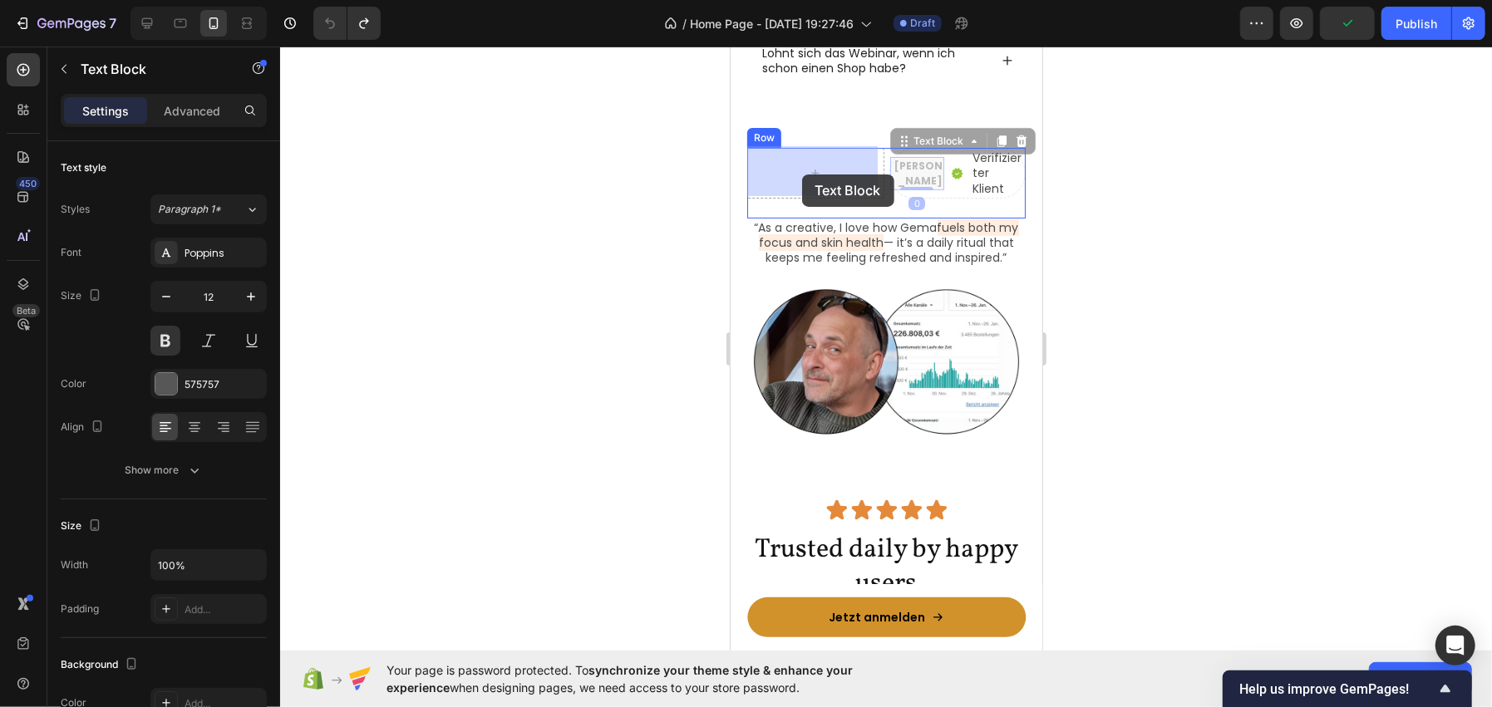
drag, startPoint x: 908, startPoint y: 167, endPoint x: 801, endPoint y: 174, distance: 106.6
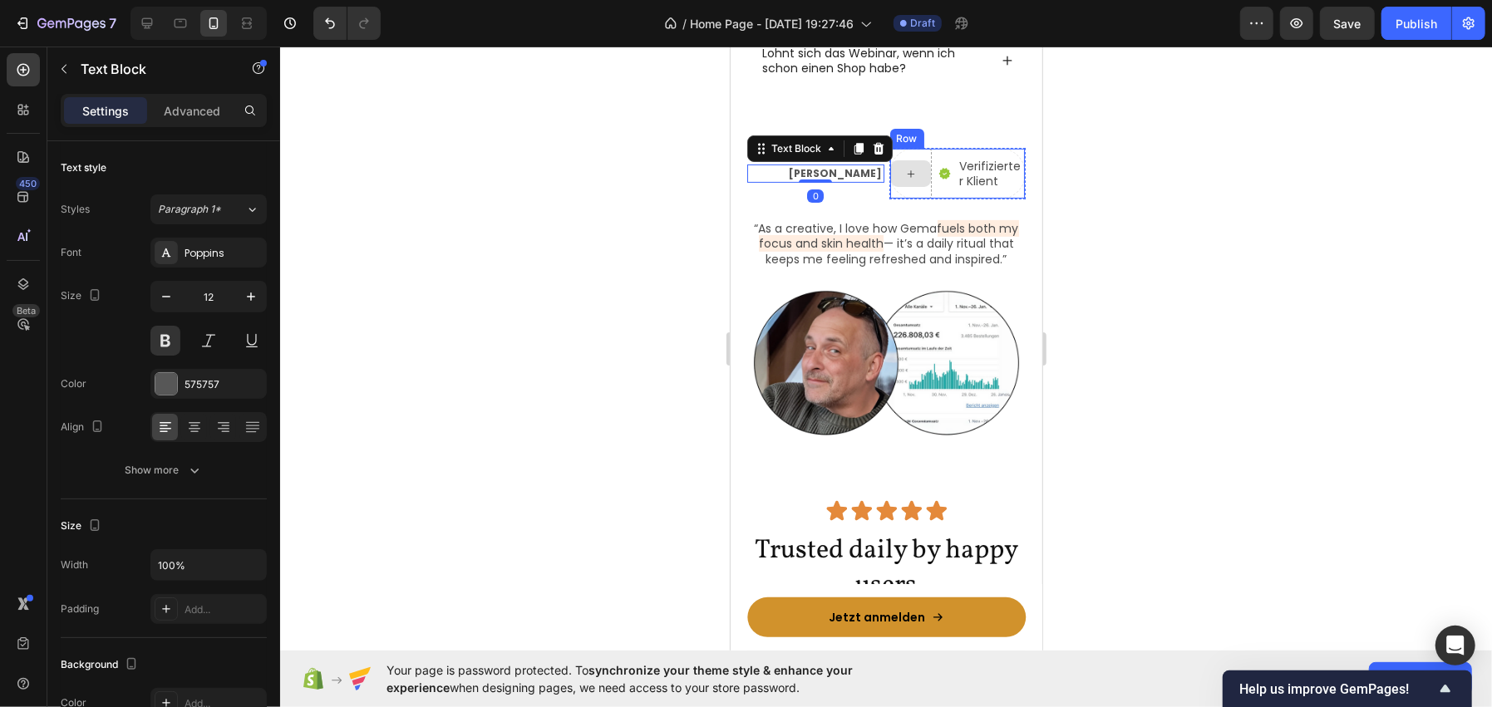
click at [912, 177] on div at bounding box center [910, 173] width 40 height 27
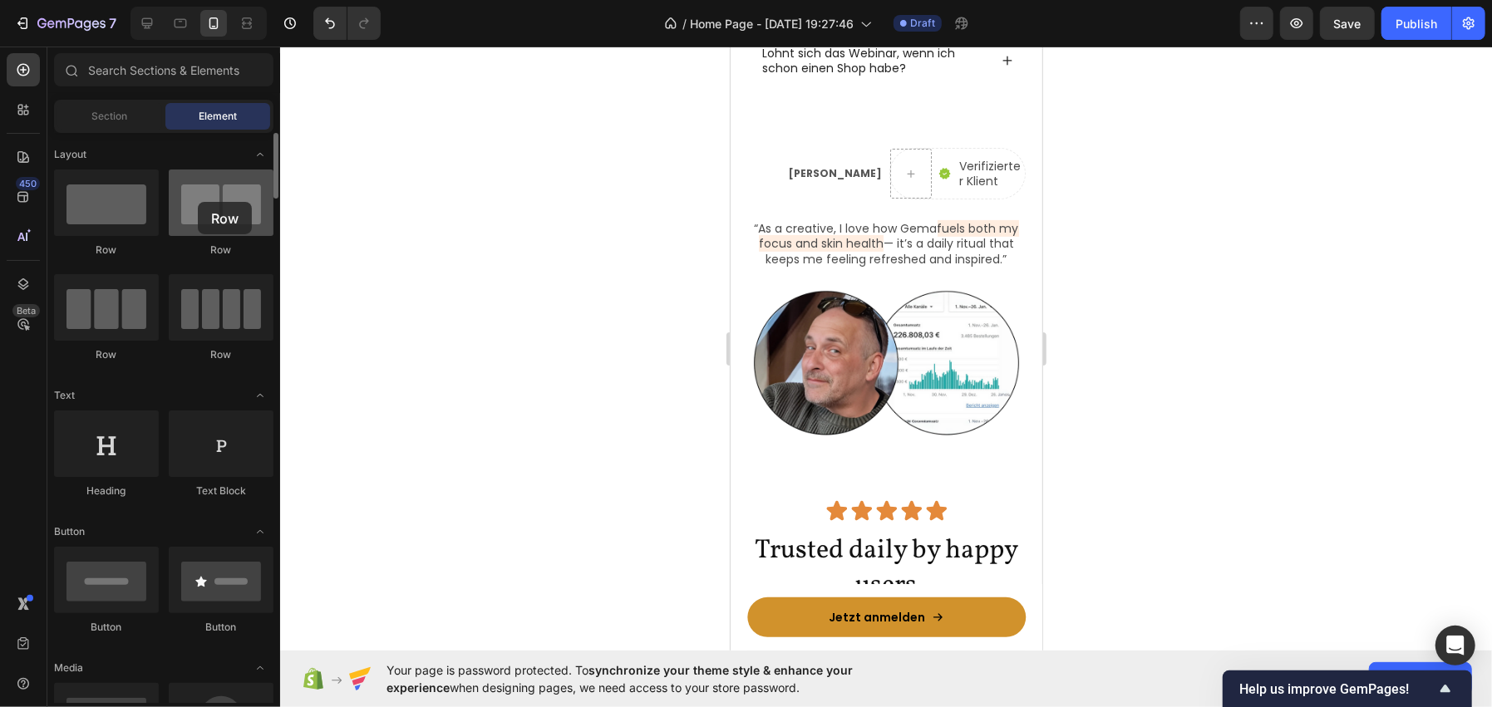
drag, startPoint x: 214, startPoint y: 220, endPoint x: 199, endPoint y: 202, distance: 23.6
click at [199, 202] on div at bounding box center [221, 203] width 105 height 66
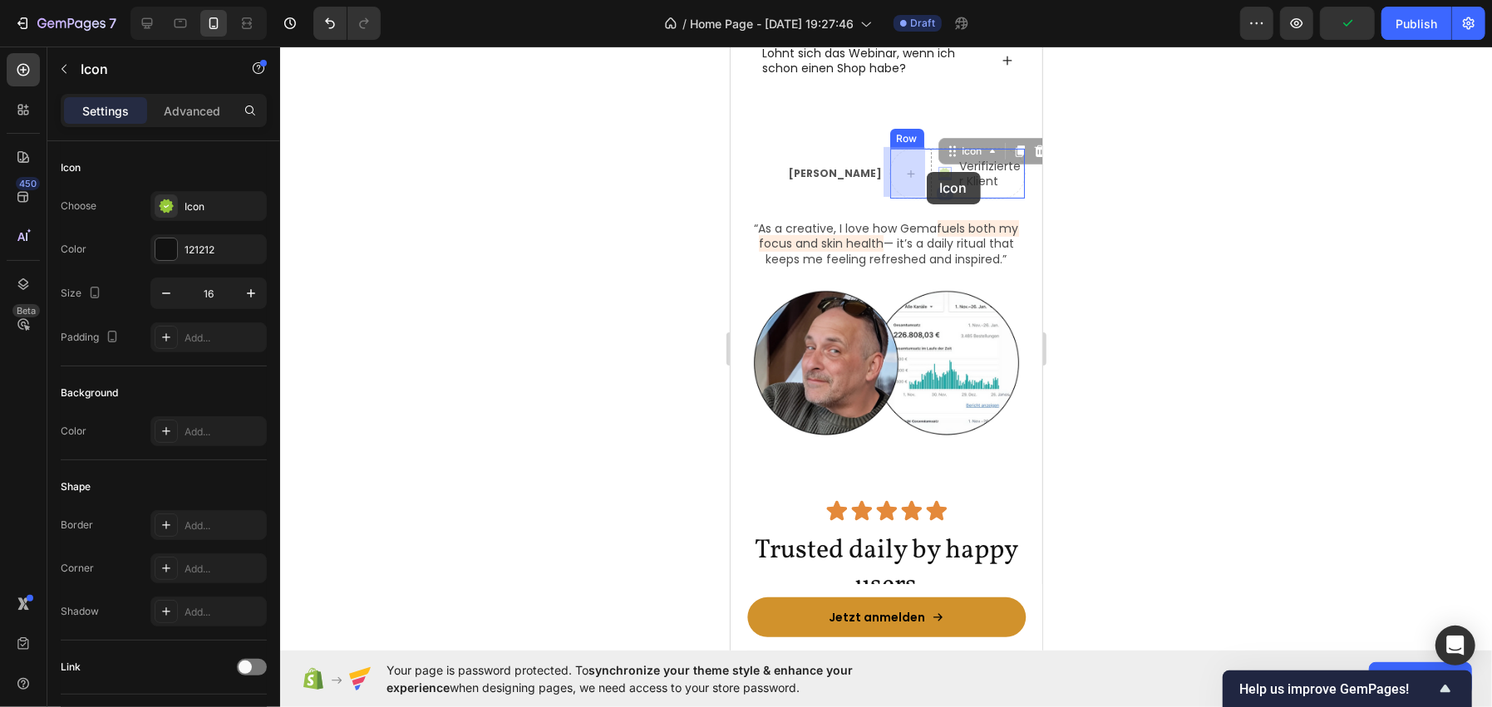
drag, startPoint x: 941, startPoint y: 170, endPoint x: 926, endPoint y: 171, distance: 15.0
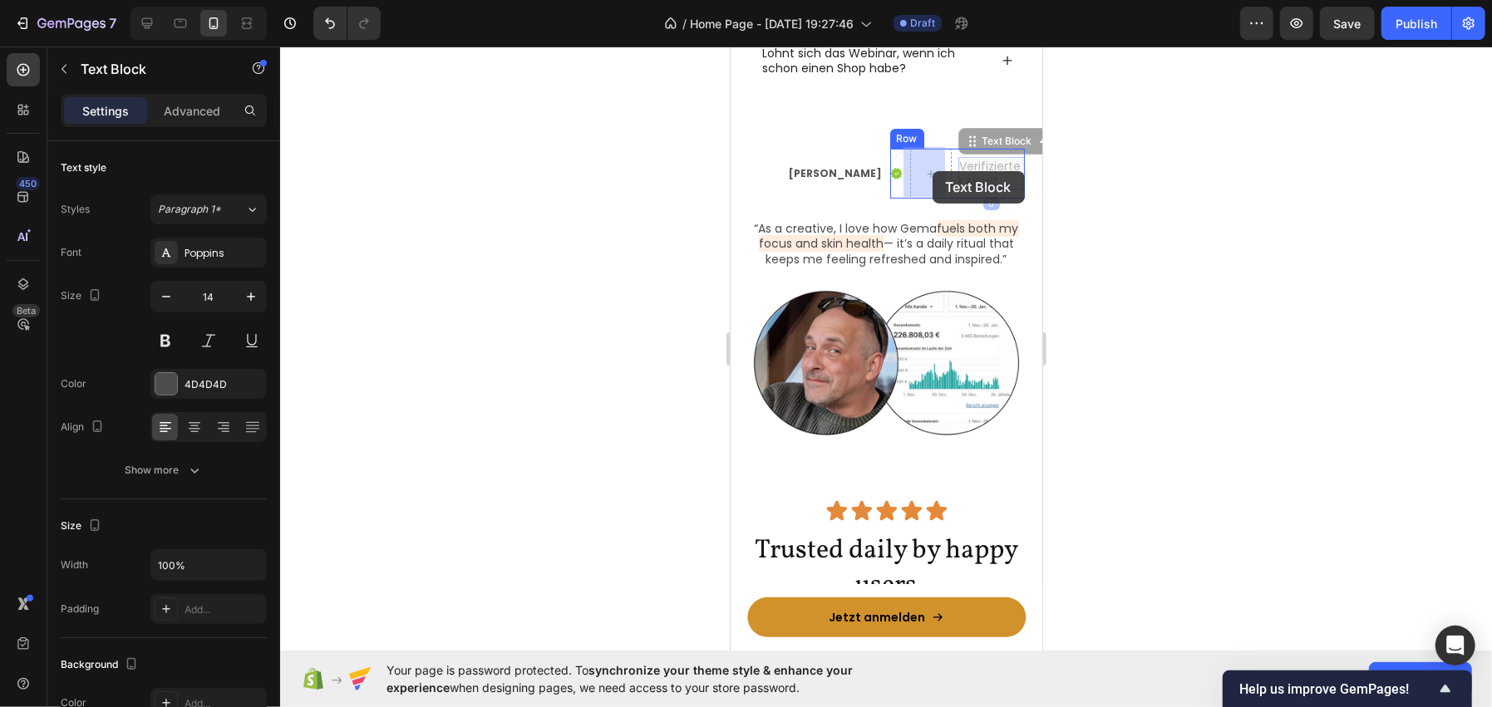
drag, startPoint x: 969, startPoint y: 170, endPoint x: 932, endPoint y: 170, distance: 37.4
click at [964, 189] on div "Icon Verifizierter Klient Text Block 0 Row" at bounding box center [956, 173] width 137 height 52
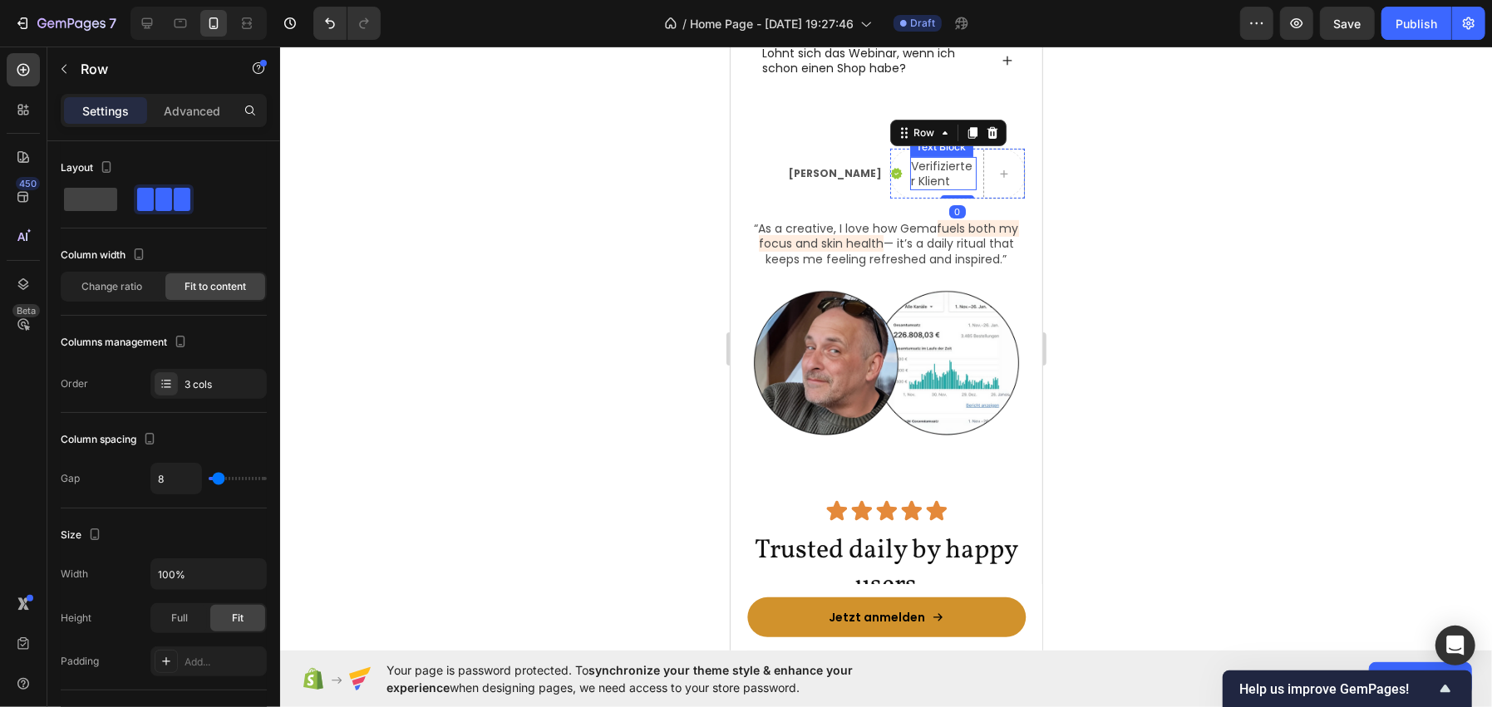
click at [940, 160] on p "Verifizierter Klient" at bounding box center [943, 173] width 64 height 30
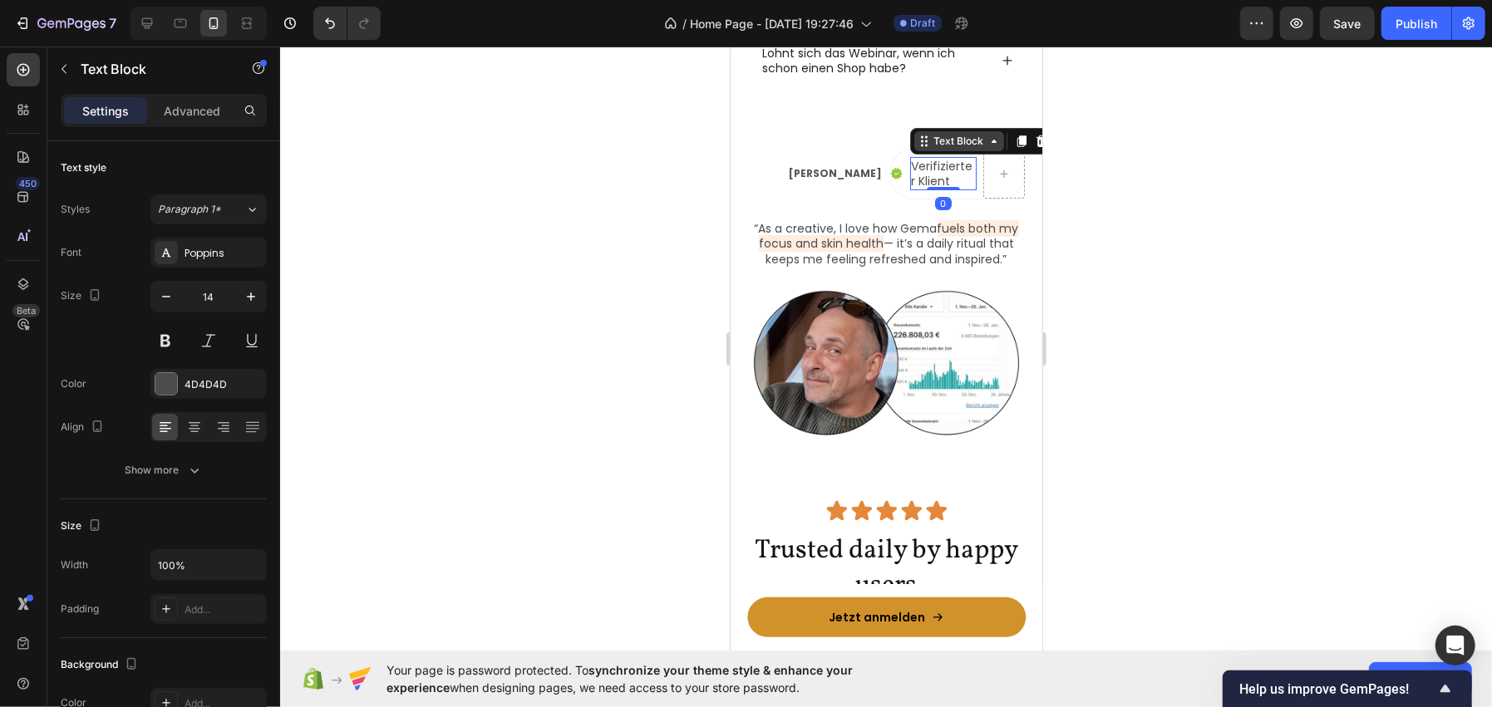
click at [933, 140] on div "Text Block" at bounding box center [958, 140] width 57 height 15
click at [953, 175] on div "Row 3 cols" at bounding box center [945, 171] width 71 height 27
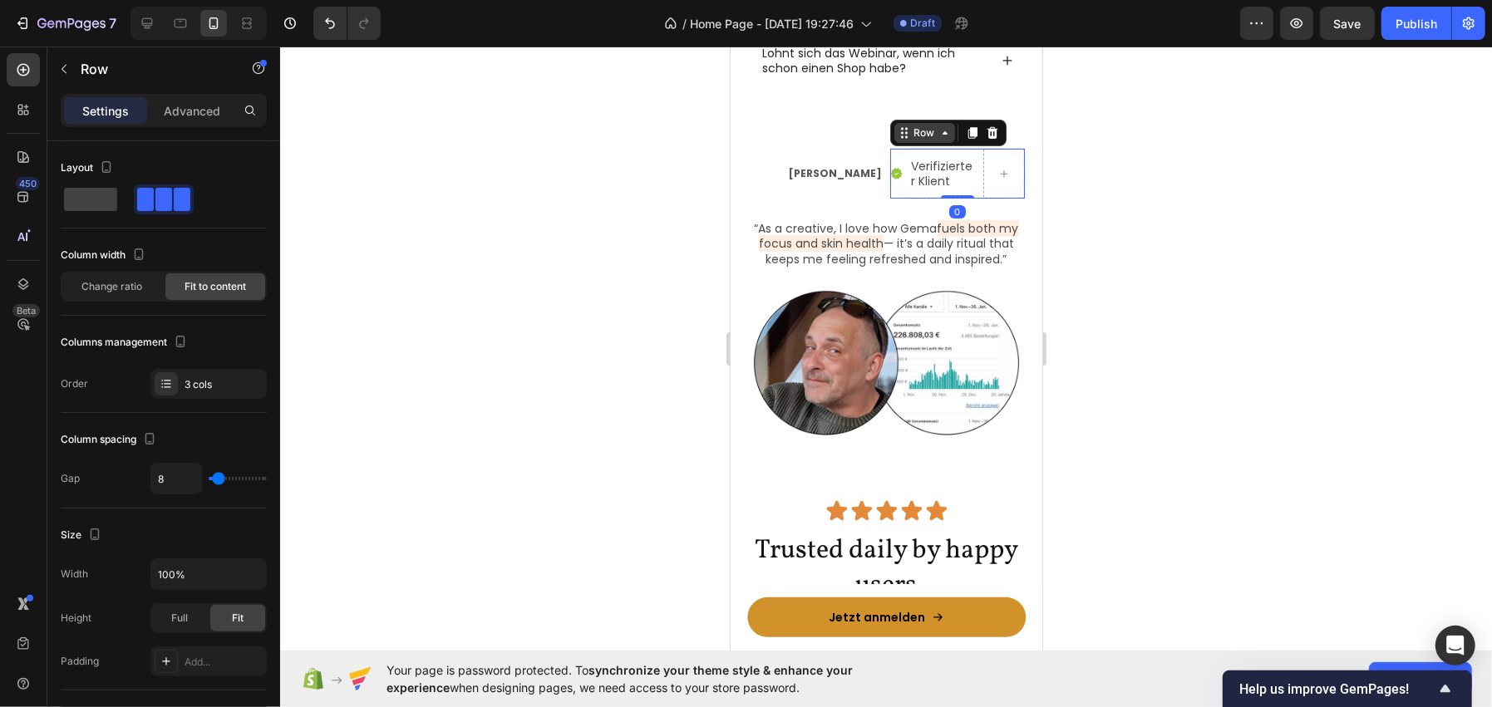
click at [926, 131] on div "Row" at bounding box center [923, 132] width 27 height 15
click at [569, 178] on div at bounding box center [886, 377] width 1212 height 661
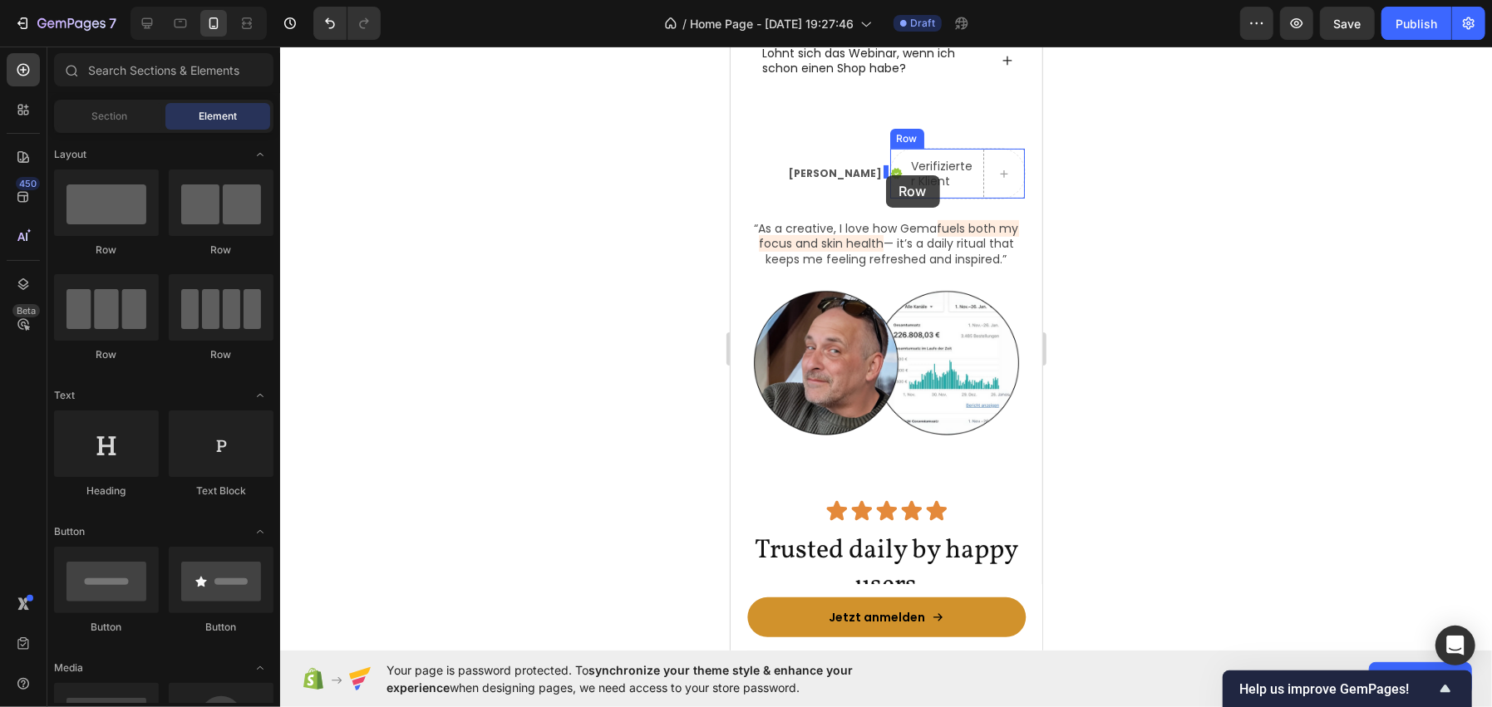
drag, startPoint x: 942, startPoint y: 247, endPoint x: 885, endPoint y: 175, distance: 92.3
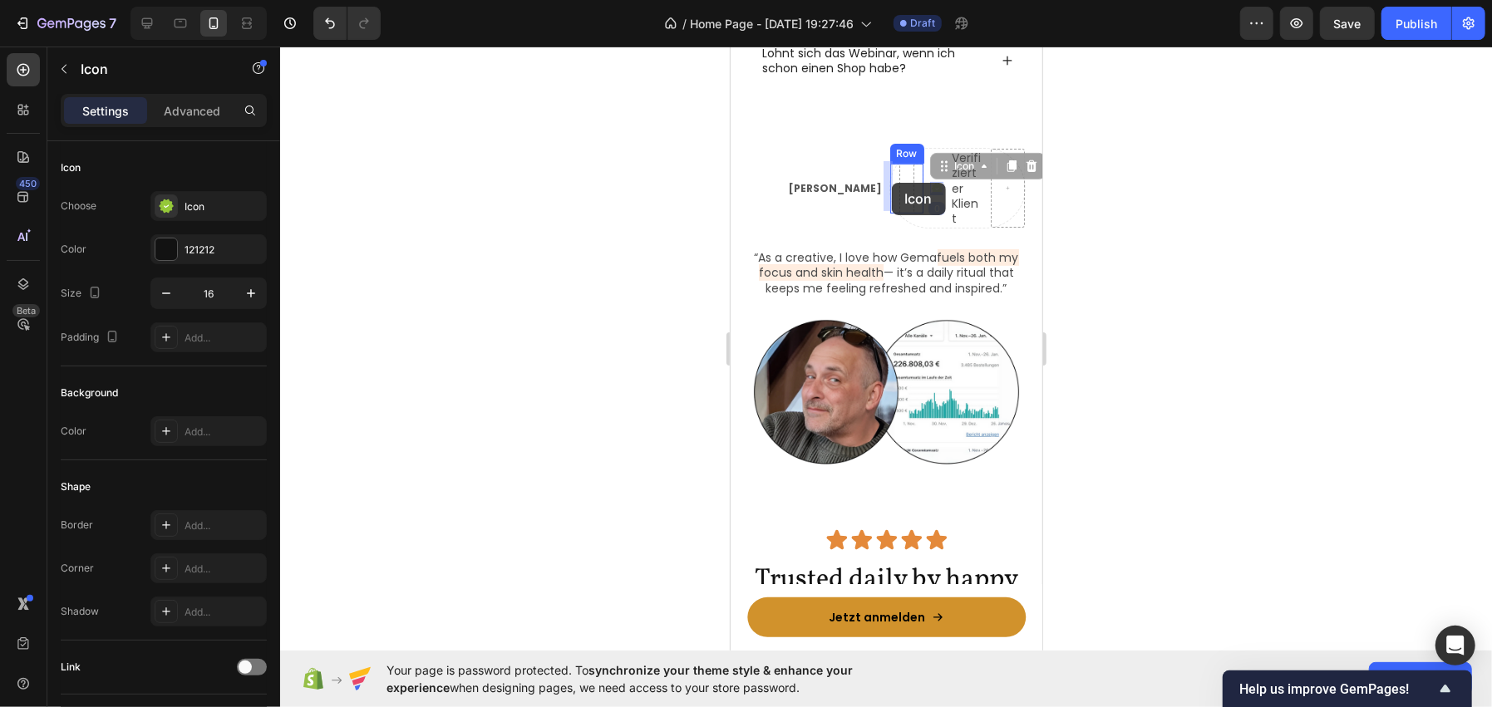
drag, startPoint x: 925, startPoint y: 186, endPoint x: 891, endPoint y: 182, distance: 34.3
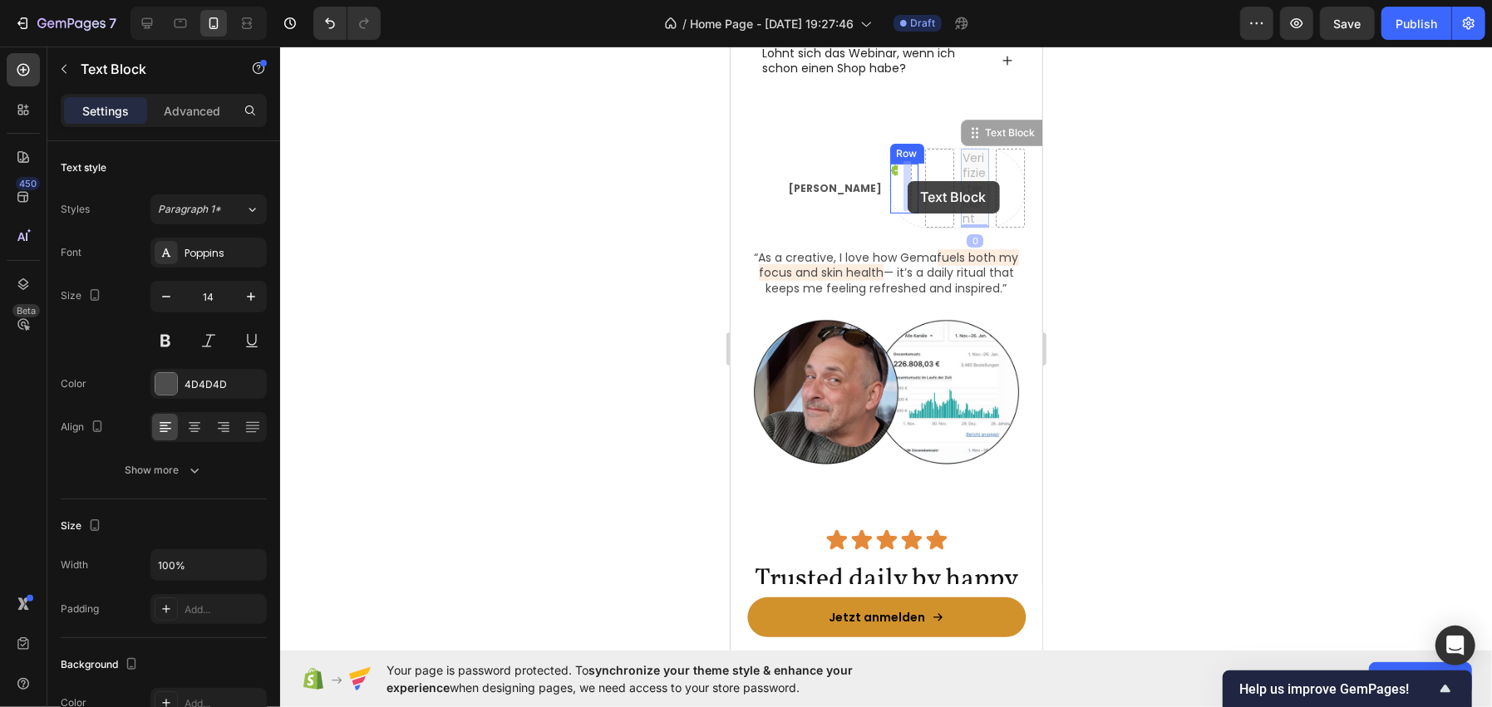
drag, startPoint x: 957, startPoint y: 188, endPoint x: 907, endPoint y: 180, distance: 50.4
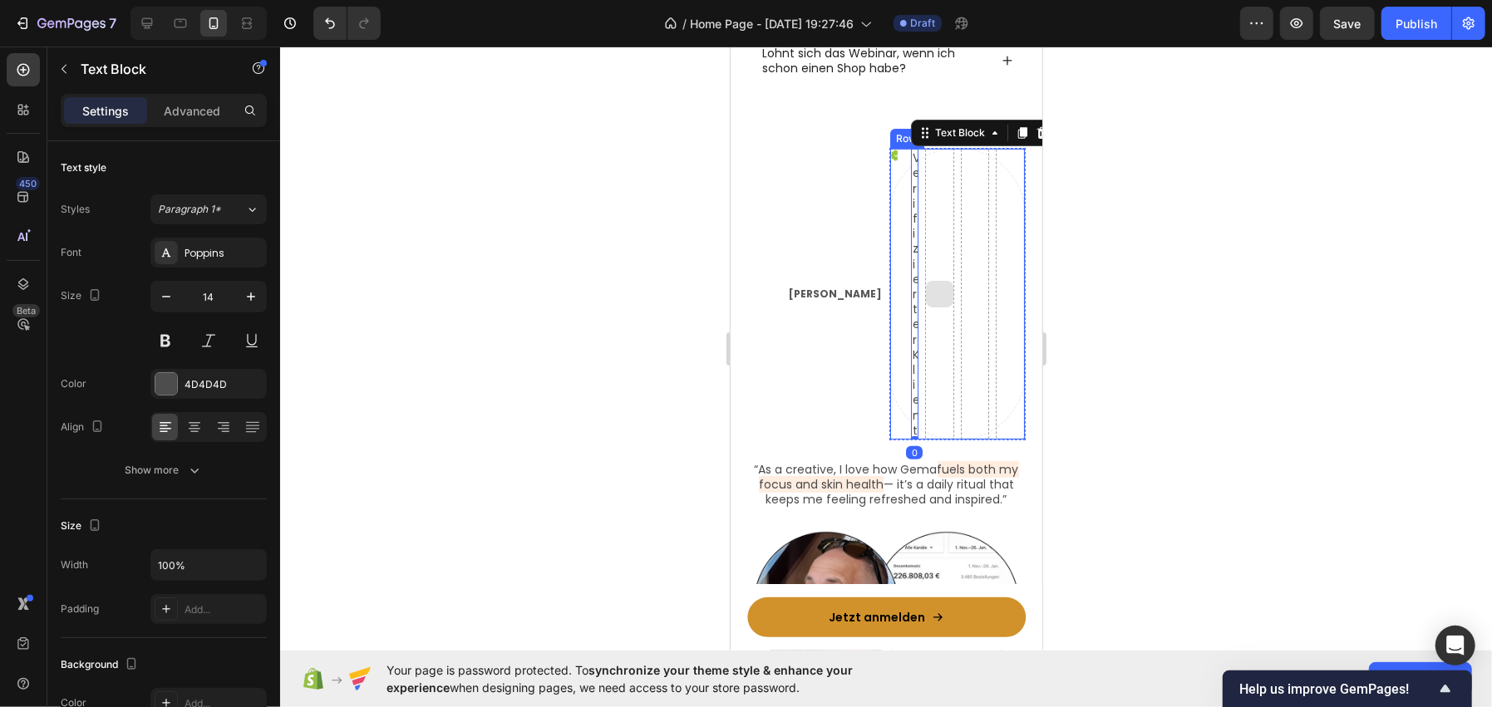
click at [941, 188] on div at bounding box center [938, 293] width 29 height 291
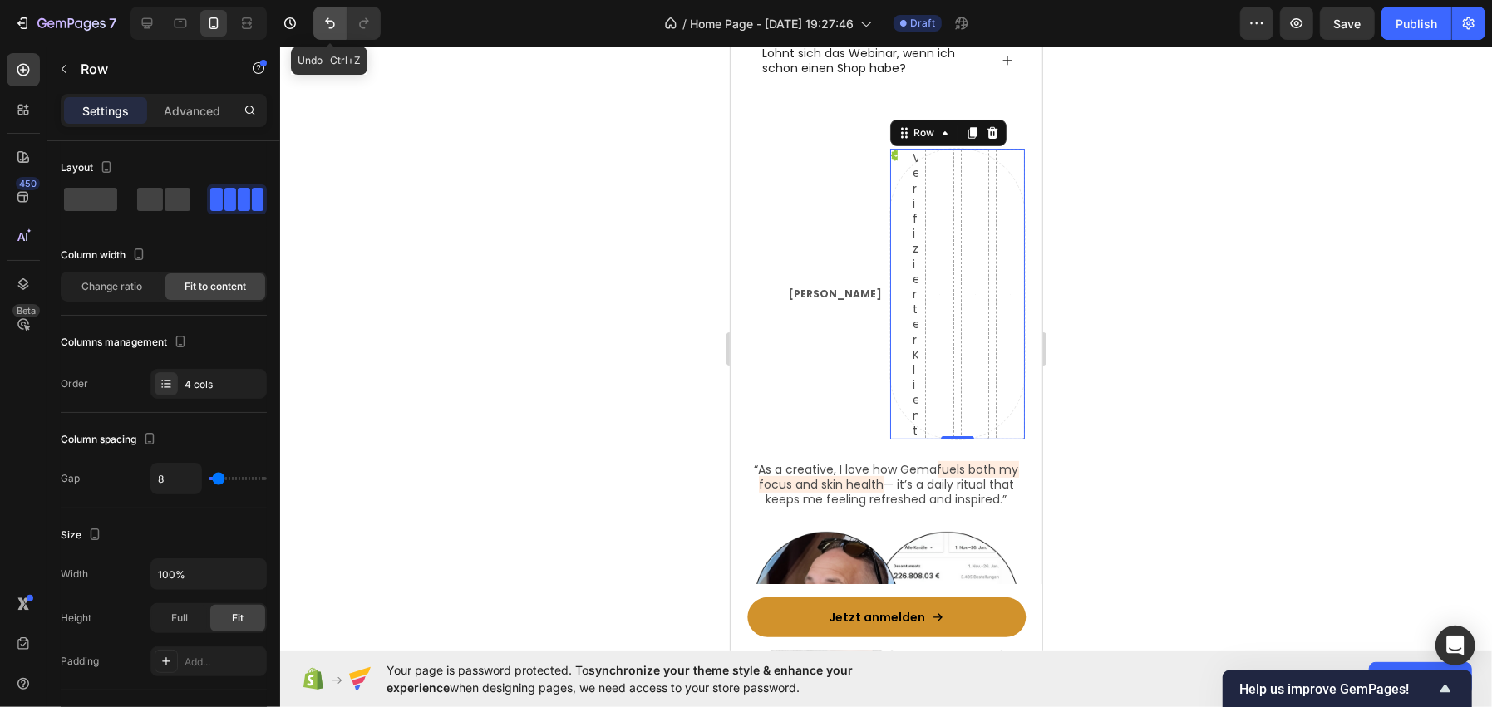
click at [341, 25] on button "Undo/Redo" at bounding box center [329, 23] width 33 height 33
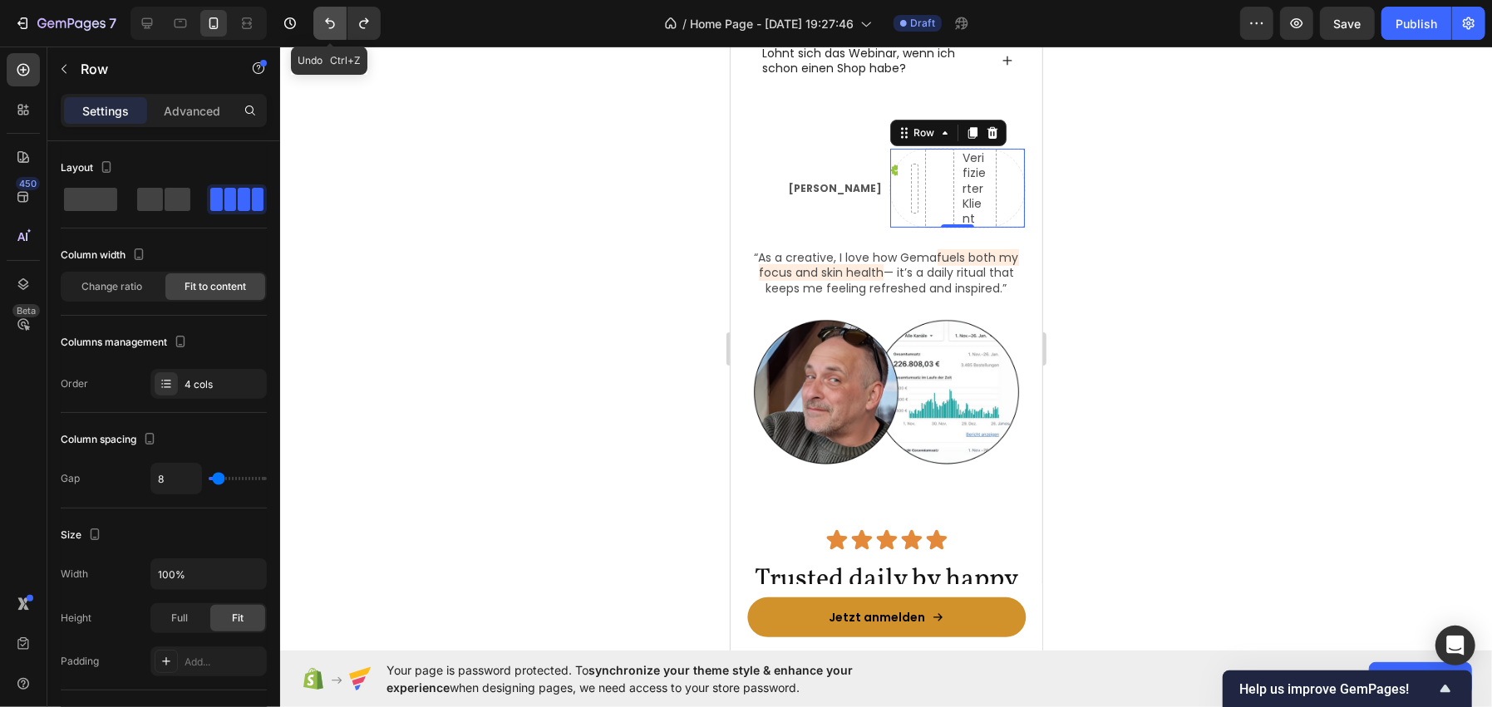
click at [341, 25] on button "Undo/Redo" at bounding box center [329, 23] width 33 height 33
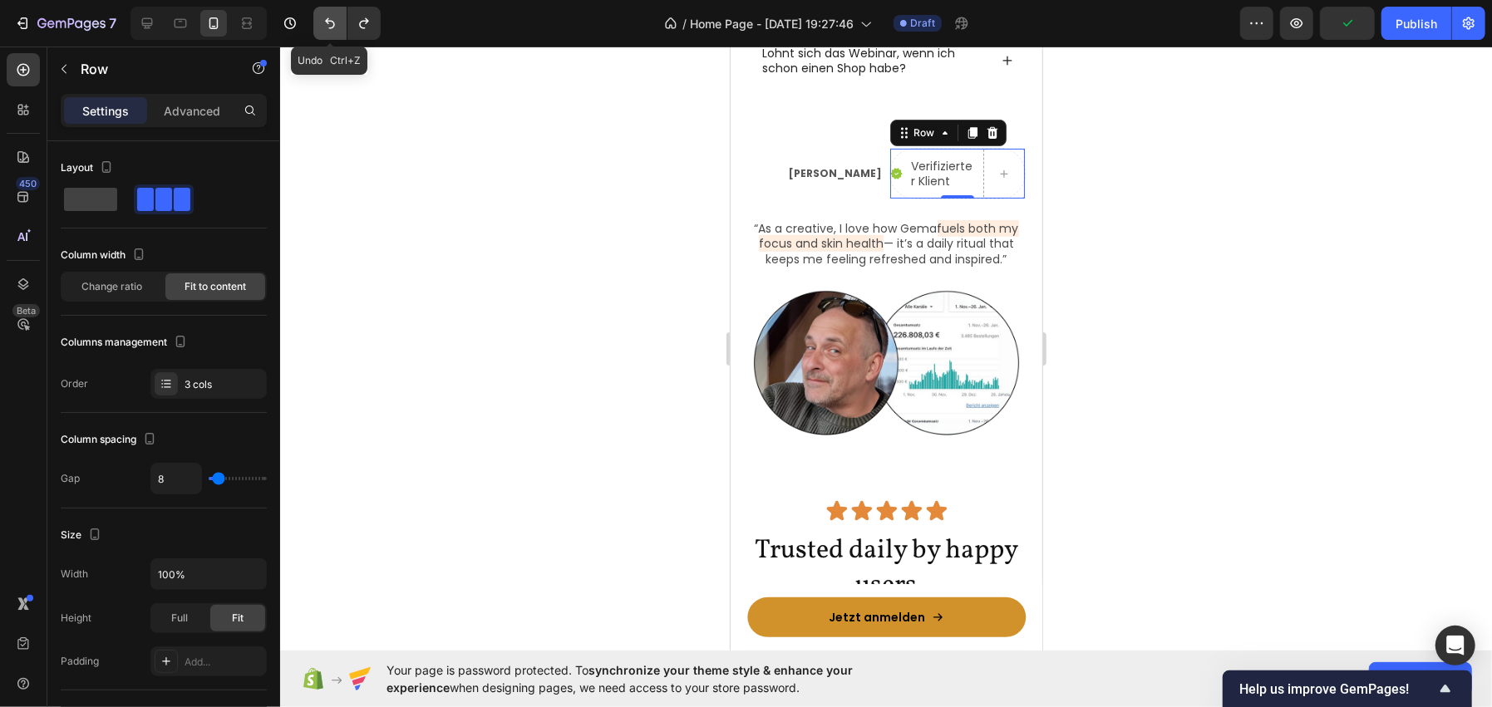
click at [341, 25] on button "Undo/Redo" at bounding box center [329, 23] width 33 height 33
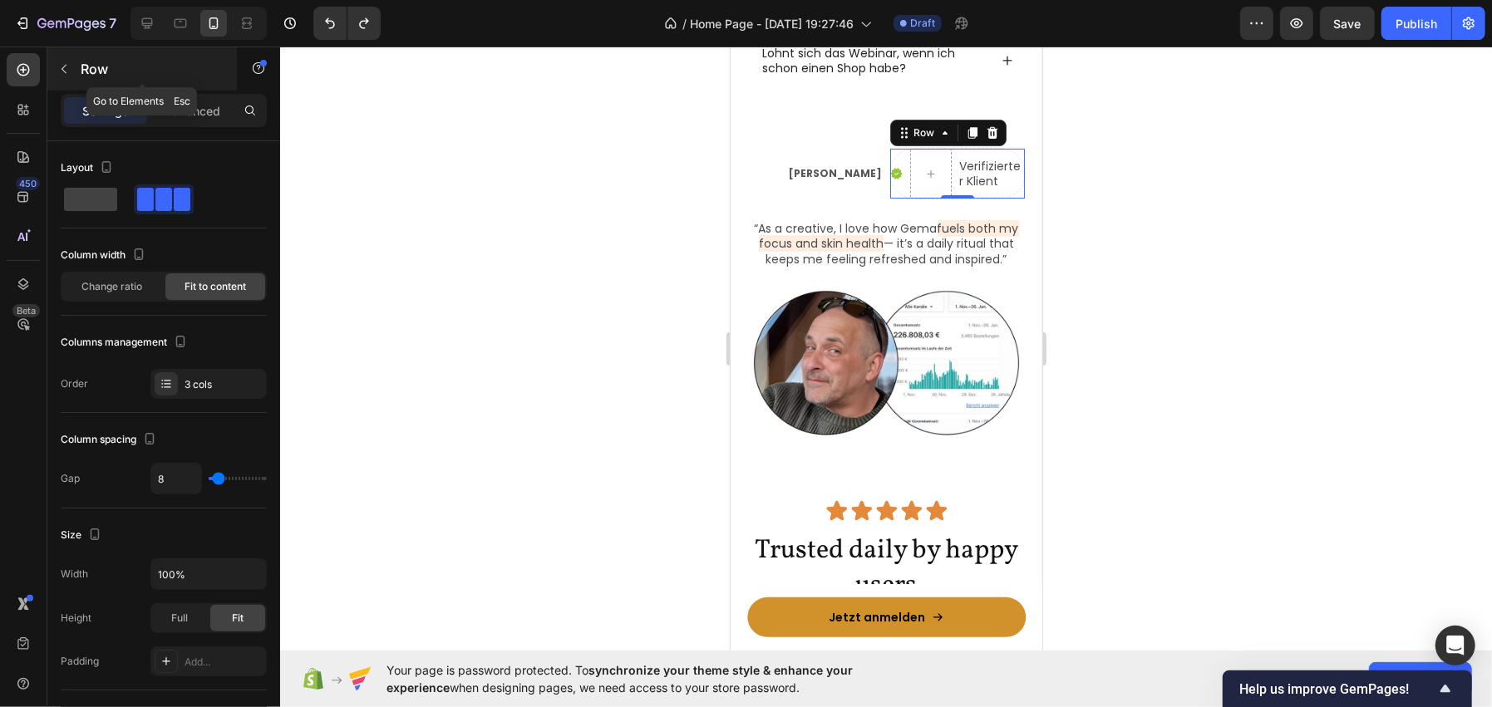
click at [134, 64] on p "Row" at bounding box center [151, 69] width 141 height 20
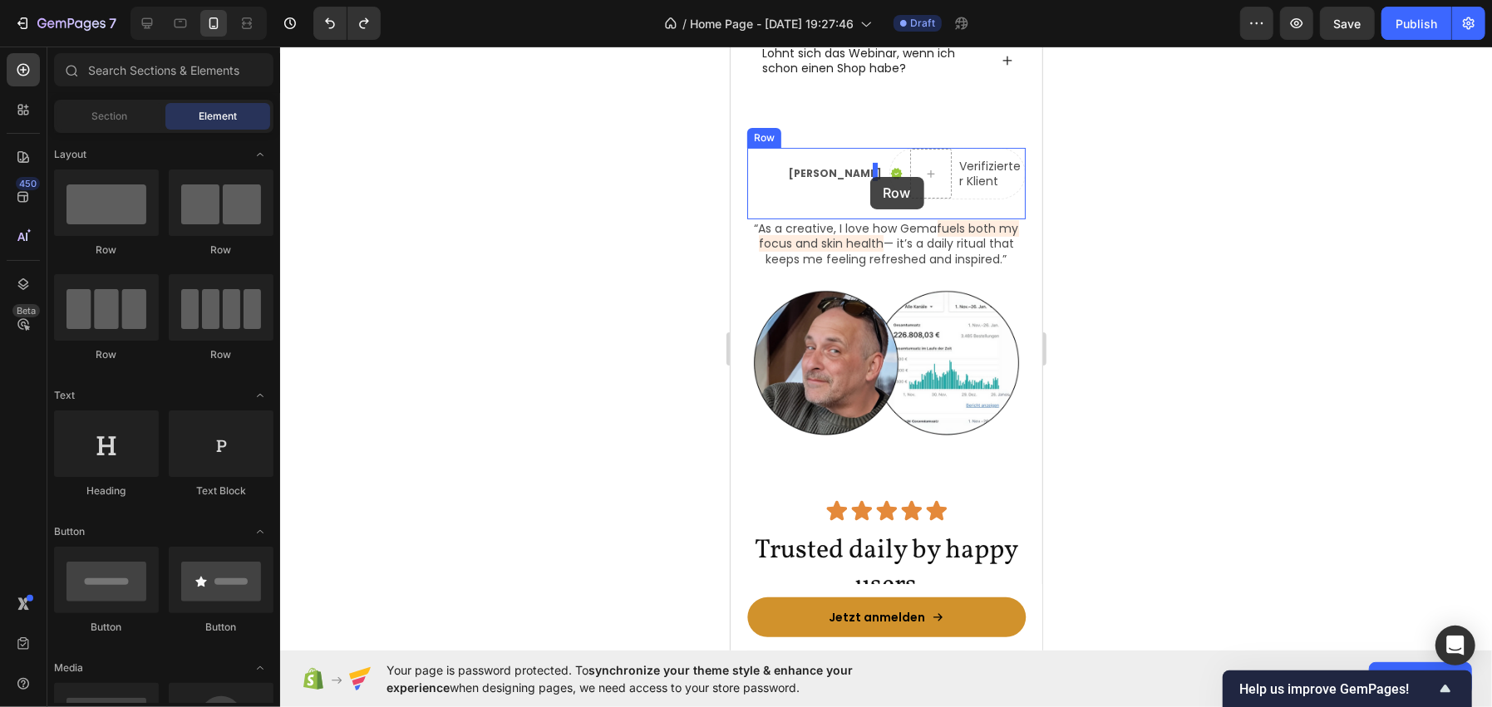
drag, startPoint x: 951, startPoint y: 251, endPoint x: 869, endPoint y: 176, distance: 110.6
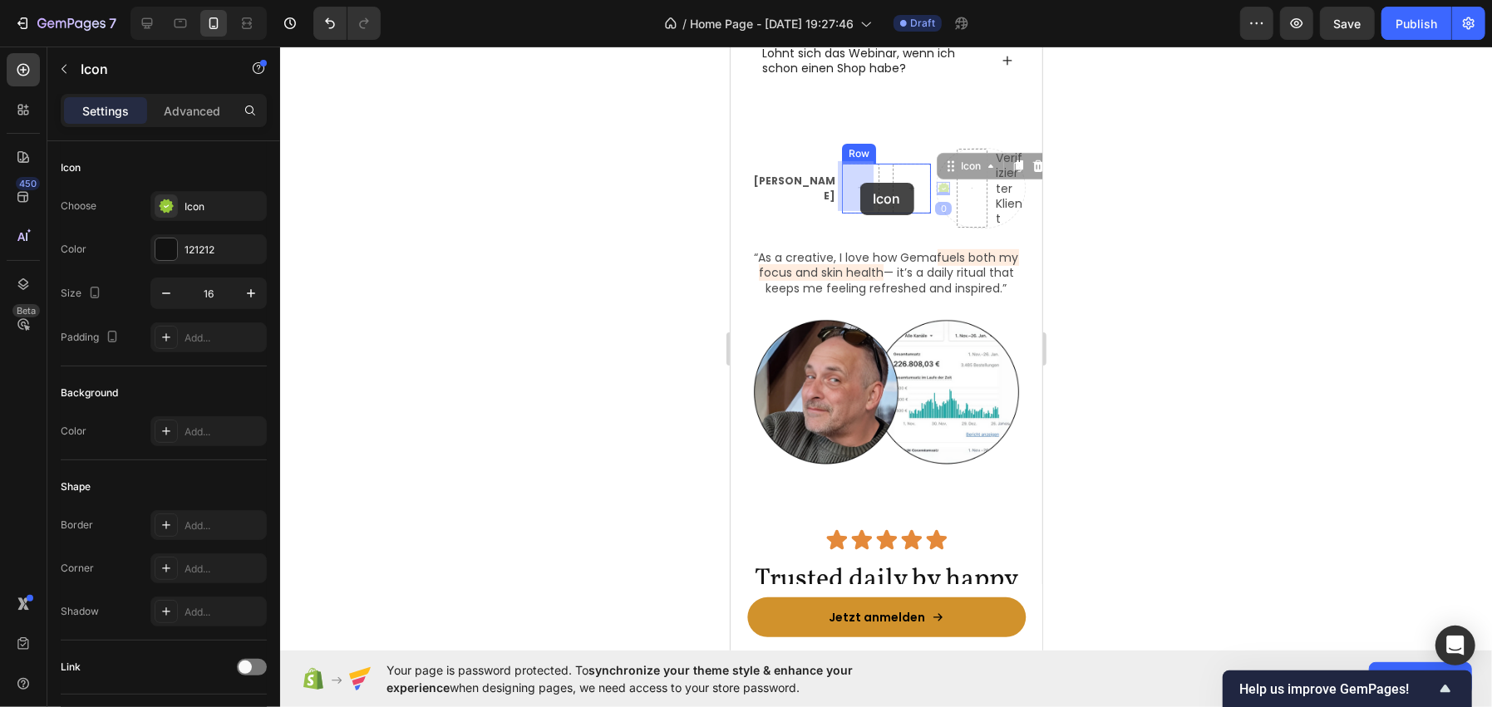
drag, startPoint x: 936, startPoint y: 187, endPoint x: 860, endPoint y: 182, distance: 75.8
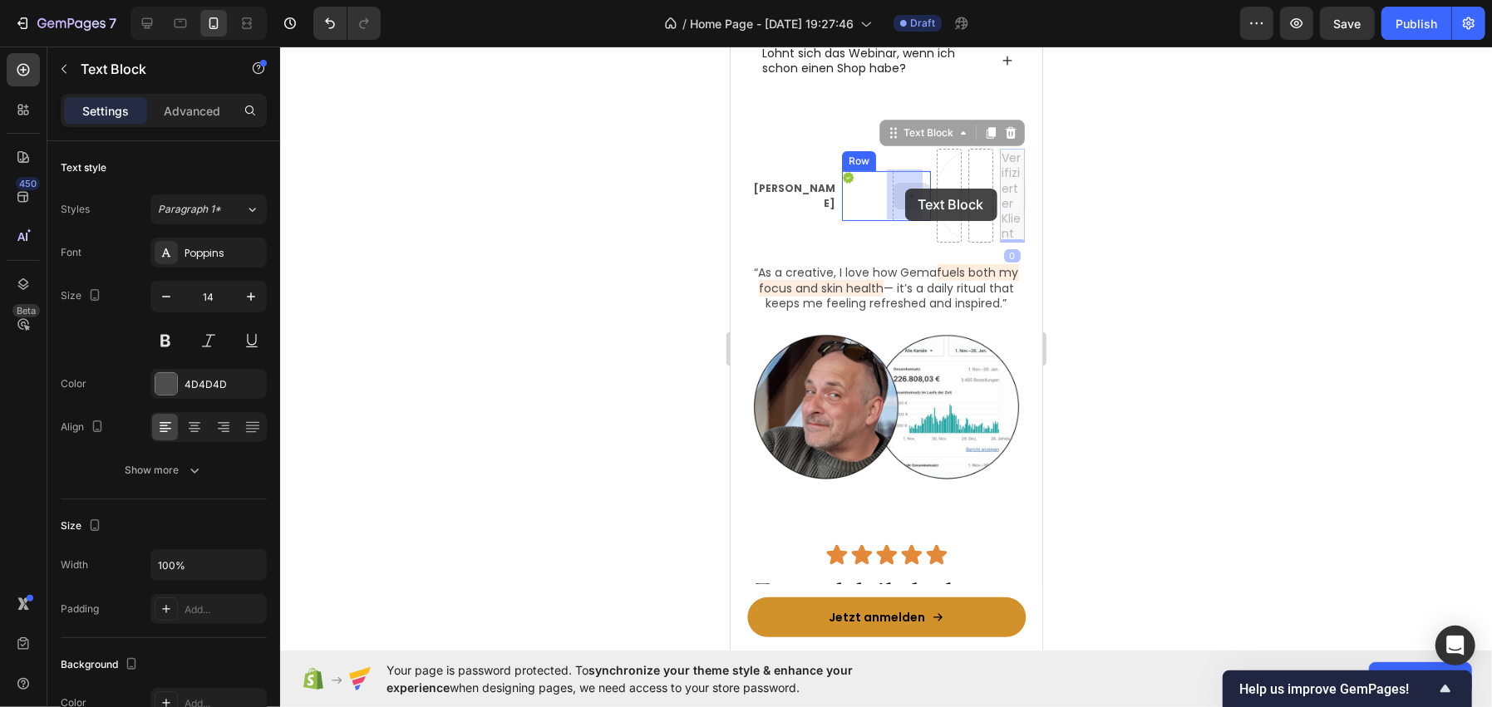
drag, startPoint x: 998, startPoint y: 184, endPoint x: 904, endPoint y: 188, distance: 94.0
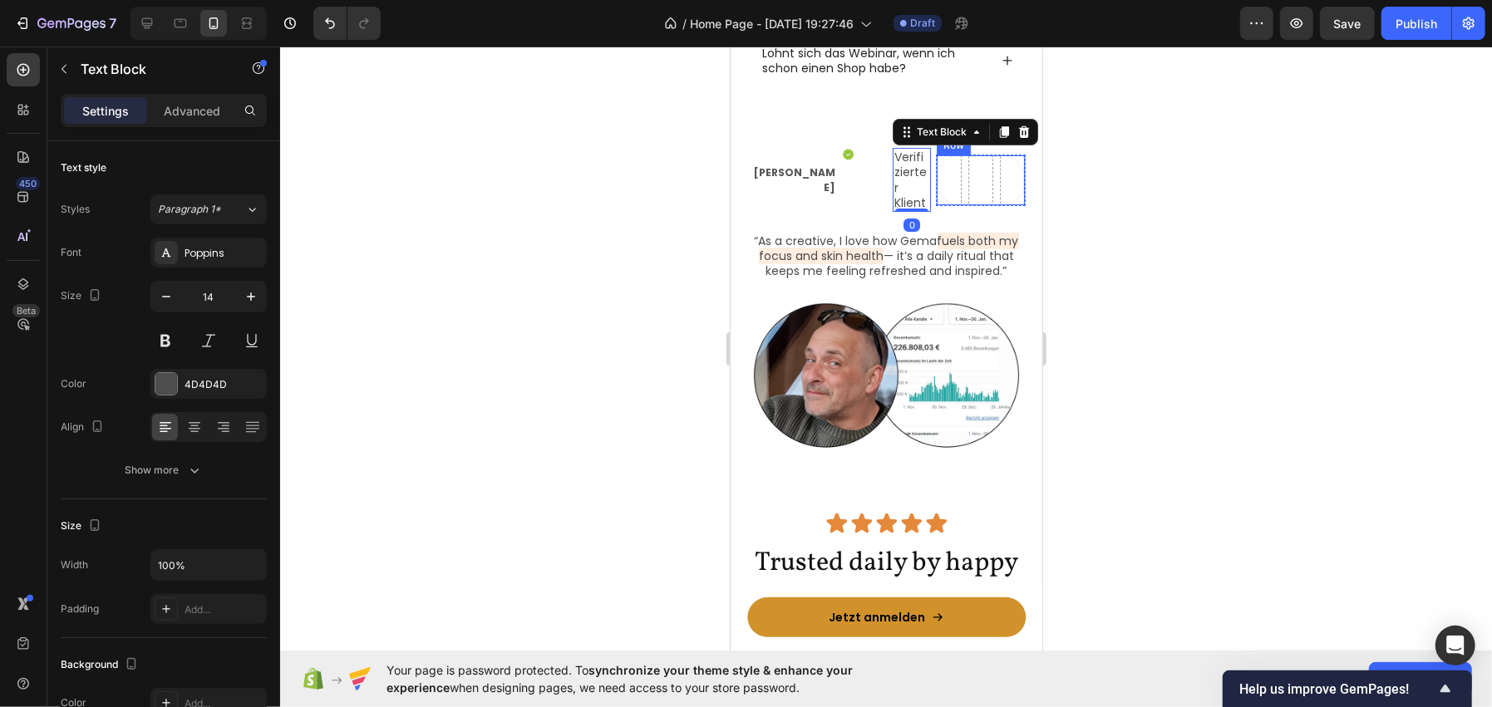
click at [955, 182] on div "Row" at bounding box center [980, 180] width 90 height 52
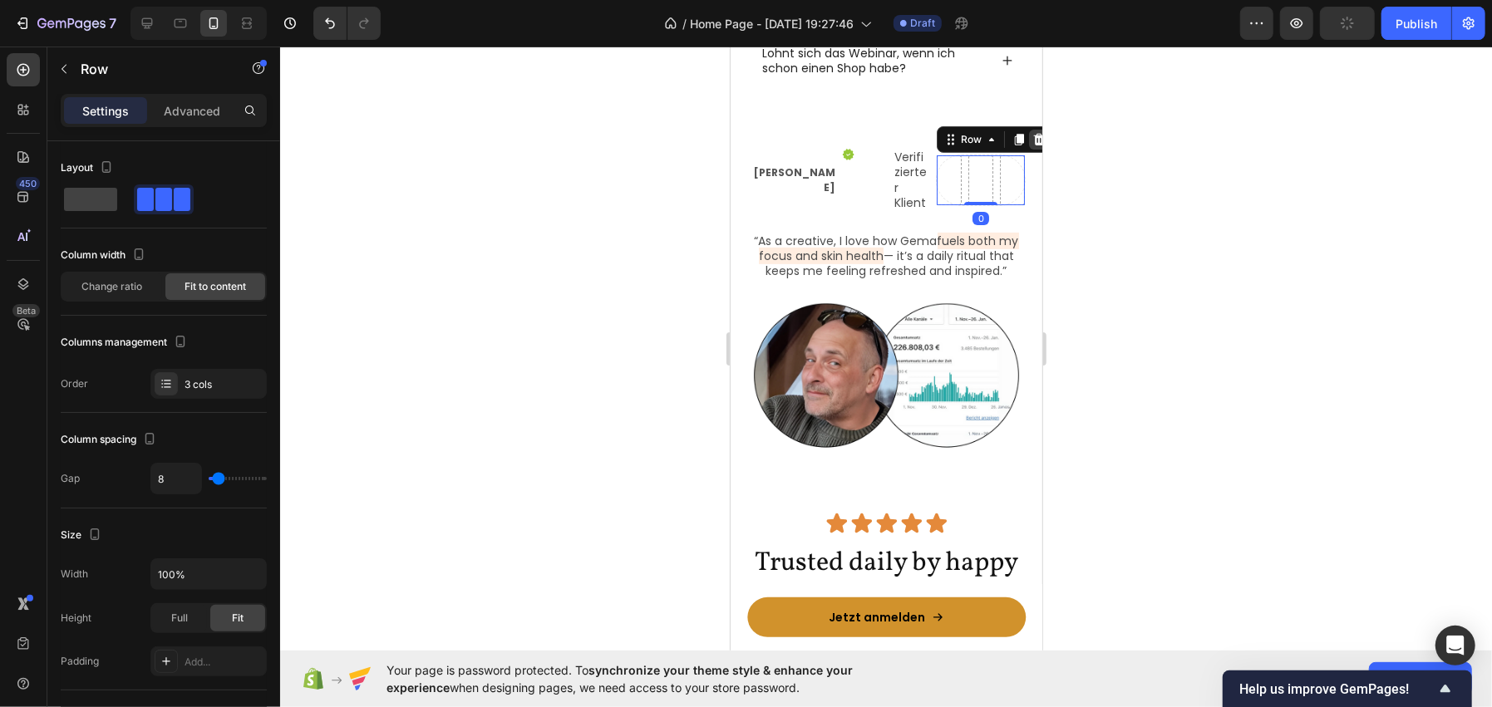
click at [1028, 137] on div at bounding box center [1038, 139] width 20 height 20
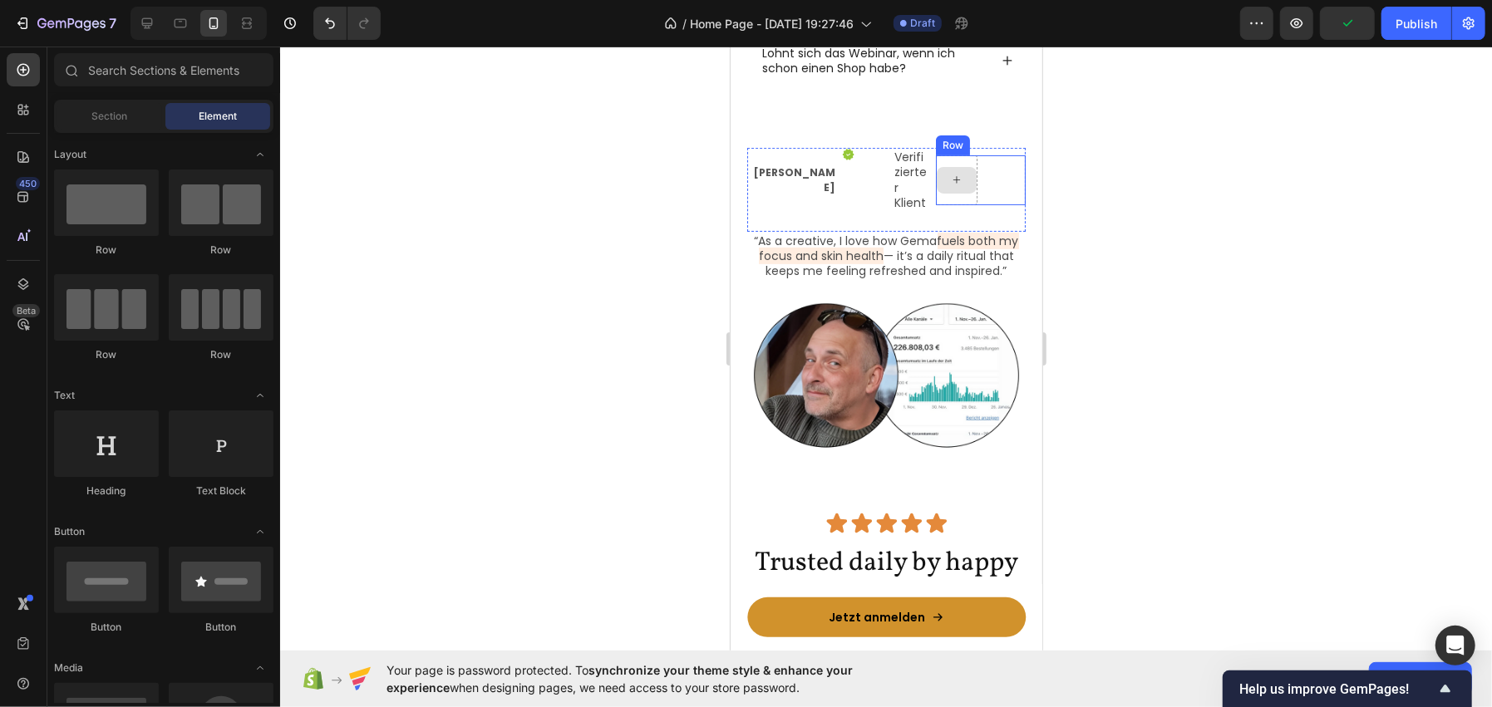
click at [957, 172] on div at bounding box center [956, 179] width 40 height 27
click at [971, 159] on div "Row" at bounding box center [980, 180] width 90 height 50
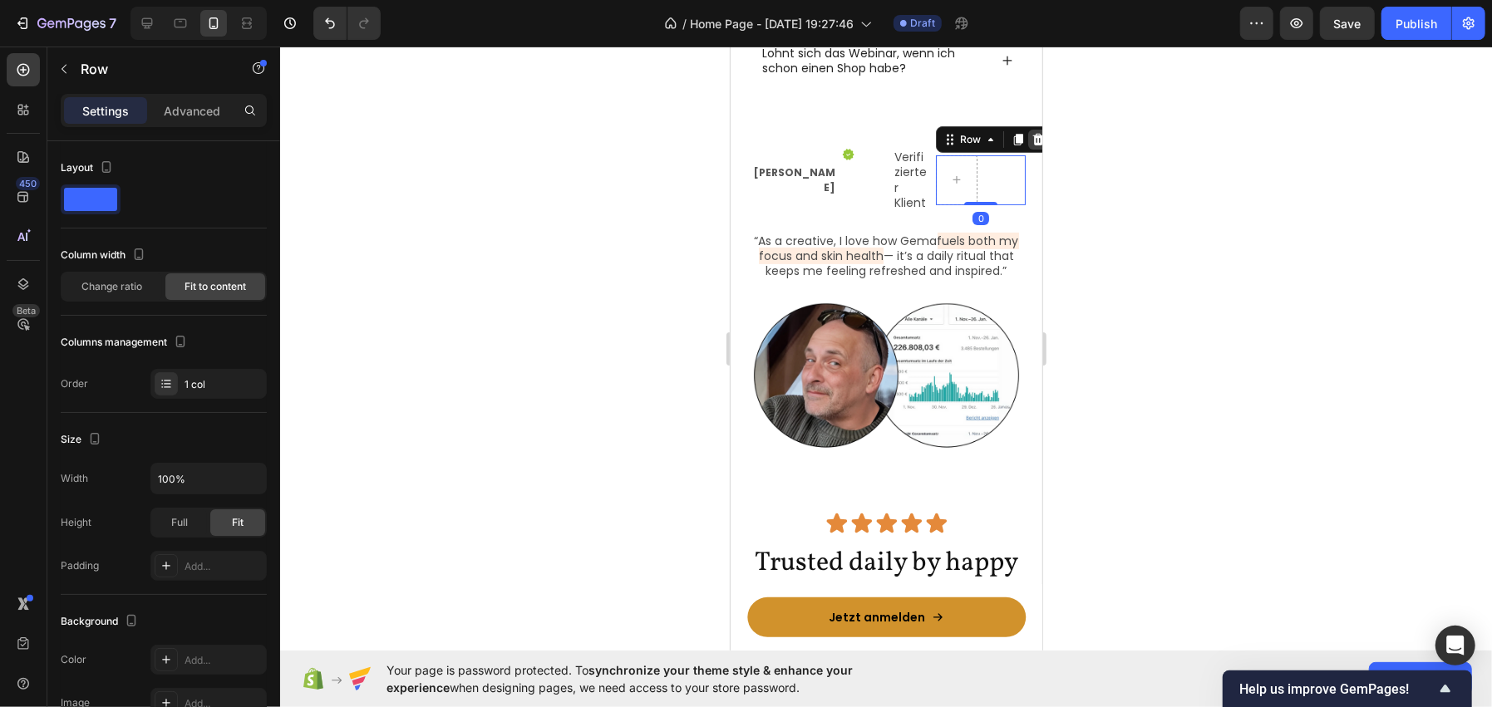
click at [1031, 137] on icon at bounding box center [1037, 138] width 13 height 13
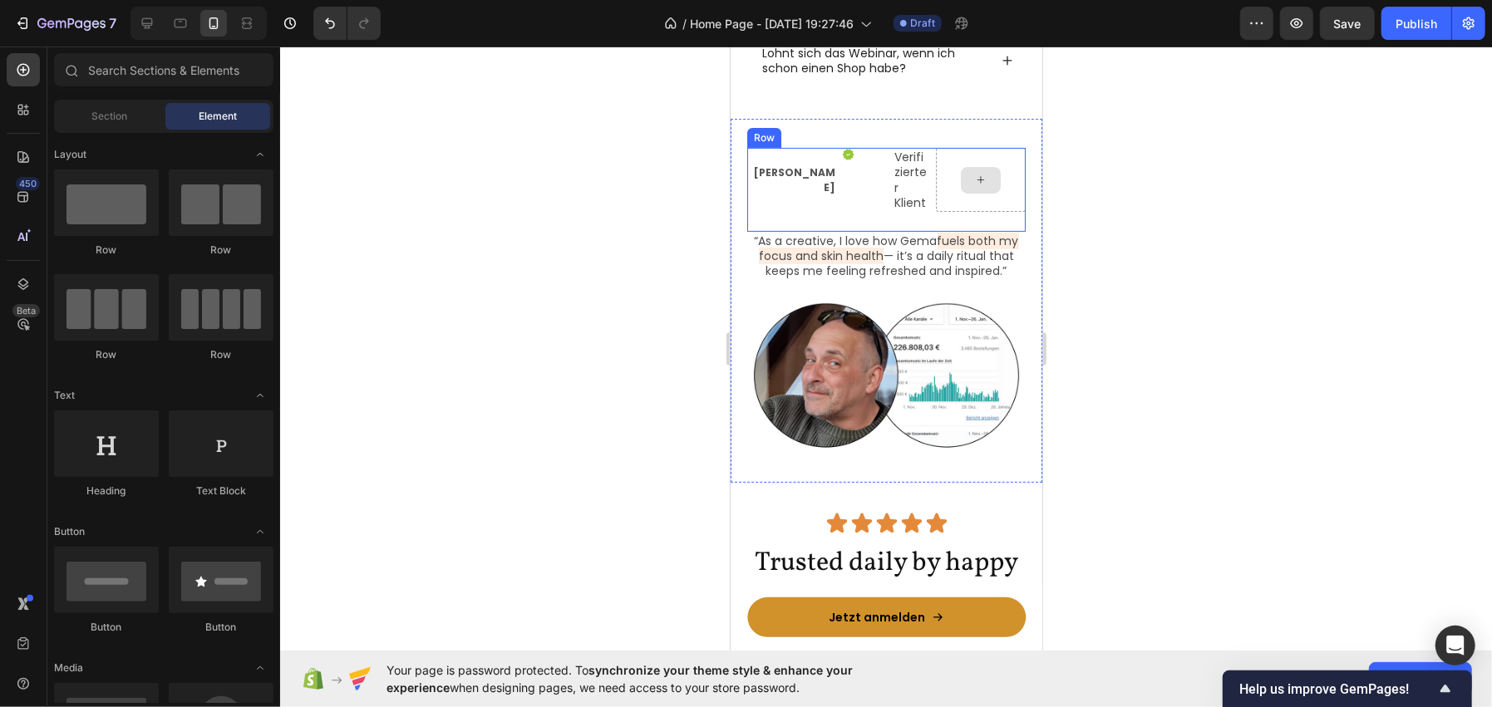
click at [924, 175] on div "Dirk Zimmer Text Block Icon Verifizierter Klient Text Block Row Row" at bounding box center [885, 189] width 278 height 84
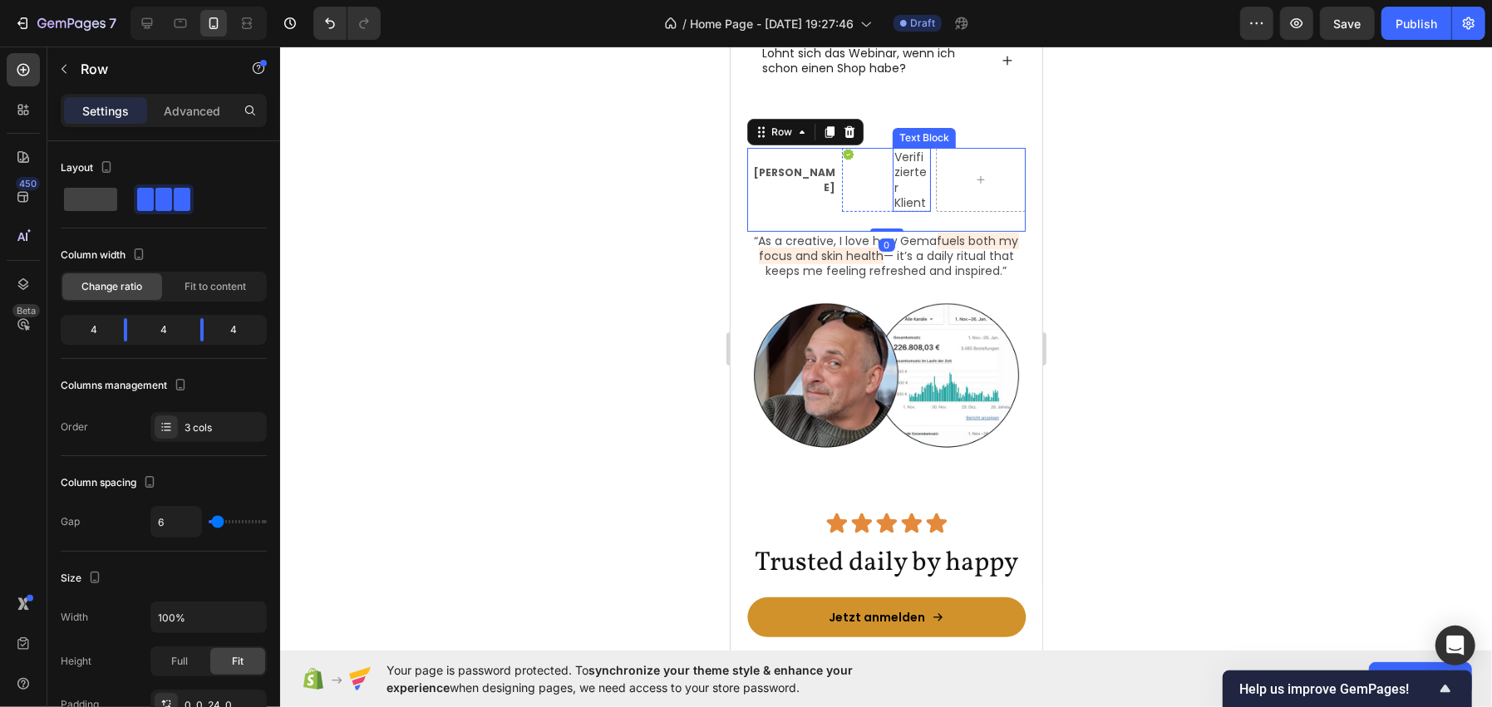
click at [882, 175] on div "Icon Verifizierter Klient Text Block Row" at bounding box center [886, 179] width 90 height 64
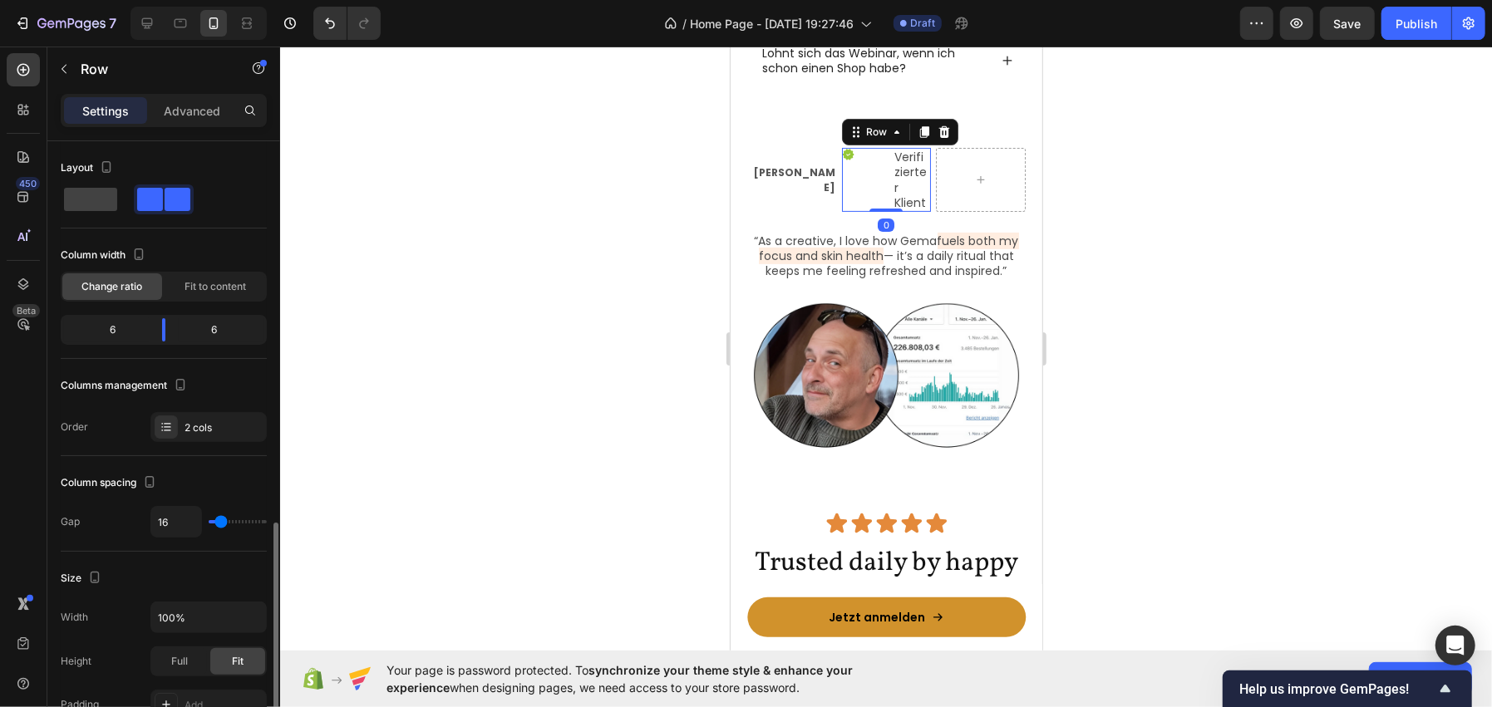
scroll to position [249, 0]
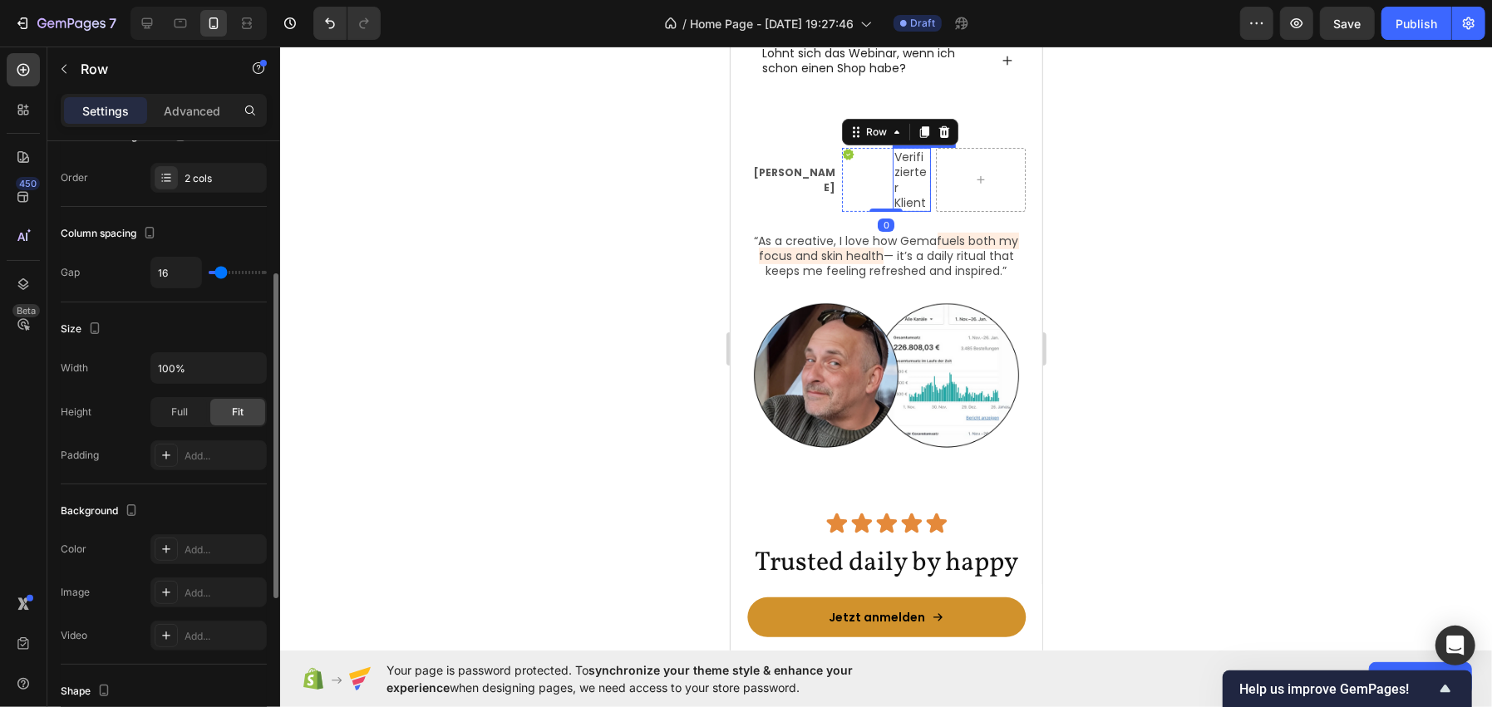
click at [935, 174] on div at bounding box center [980, 179] width 90 height 64
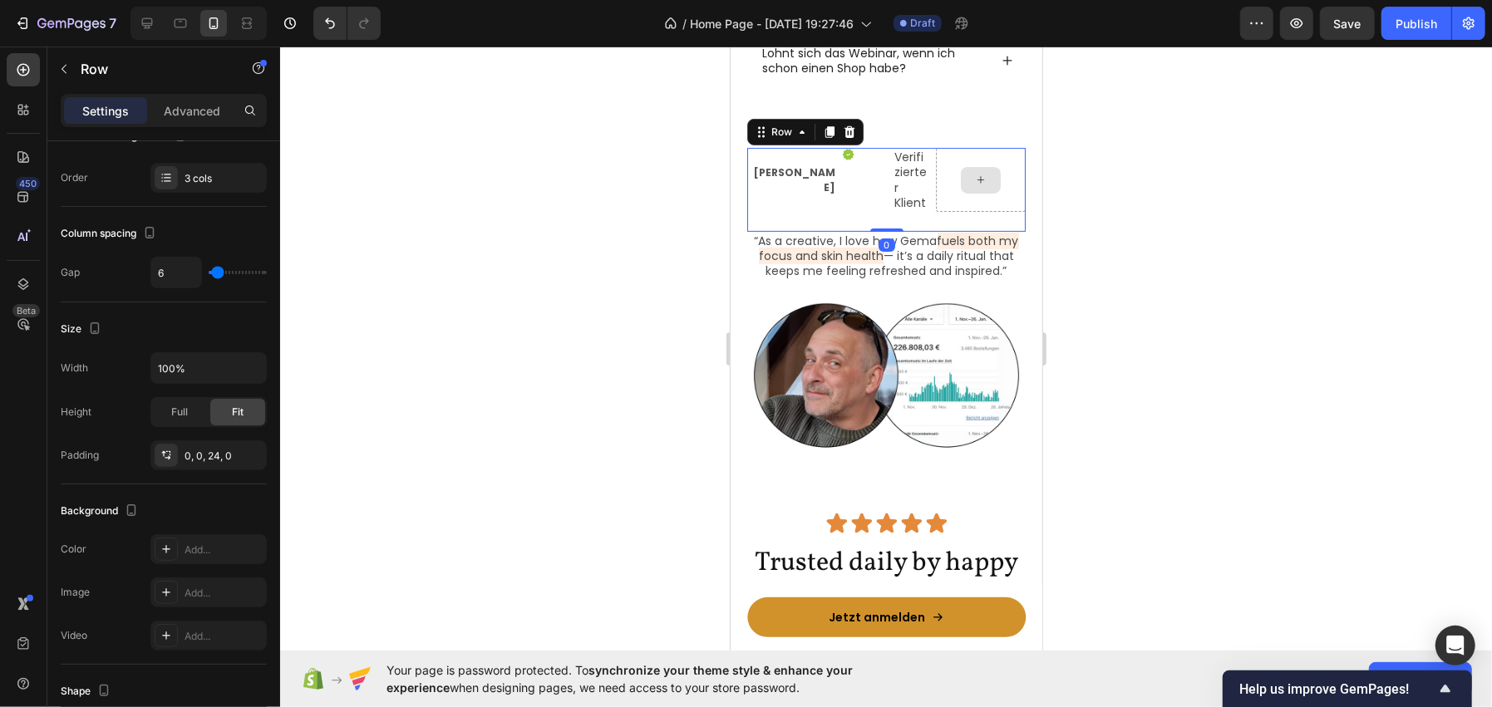
click at [947, 194] on div at bounding box center [980, 179] width 90 height 64
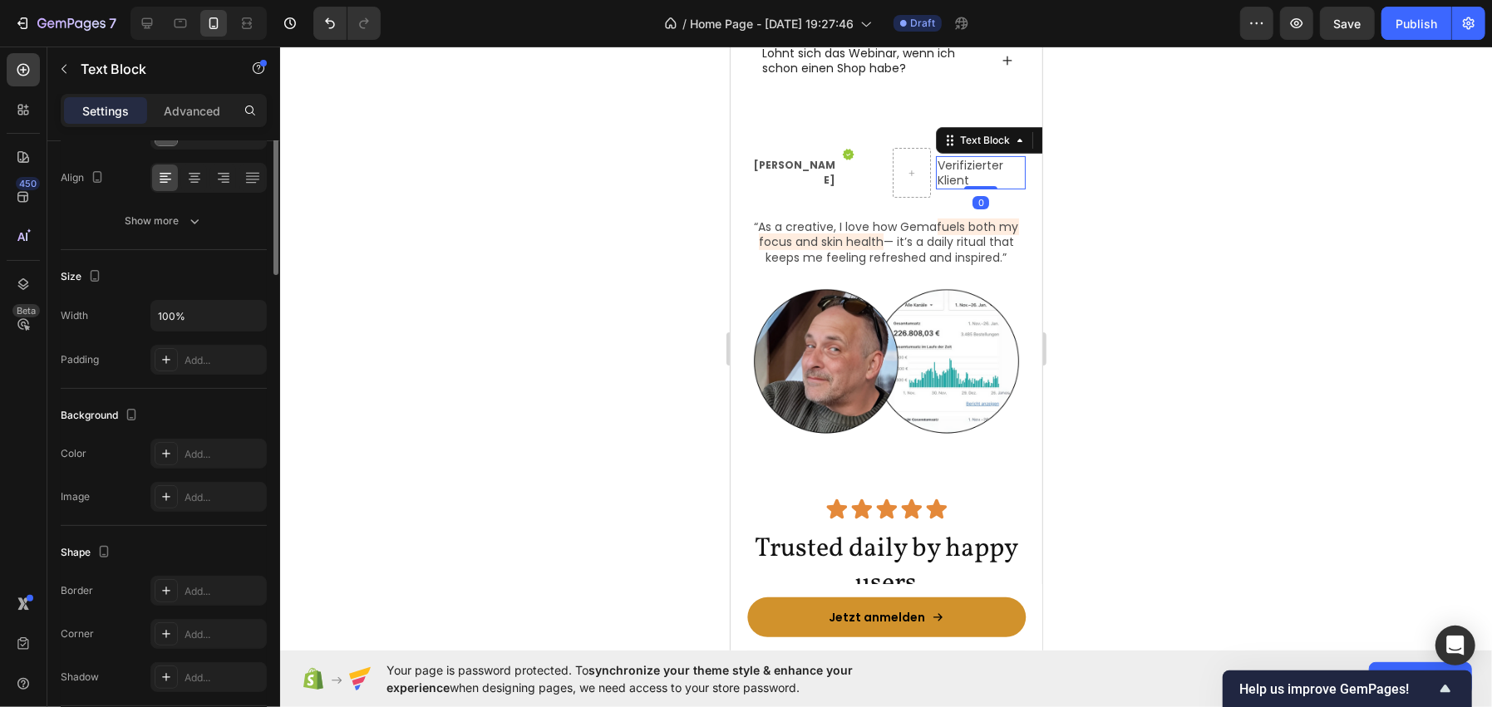
scroll to position [0, 0]
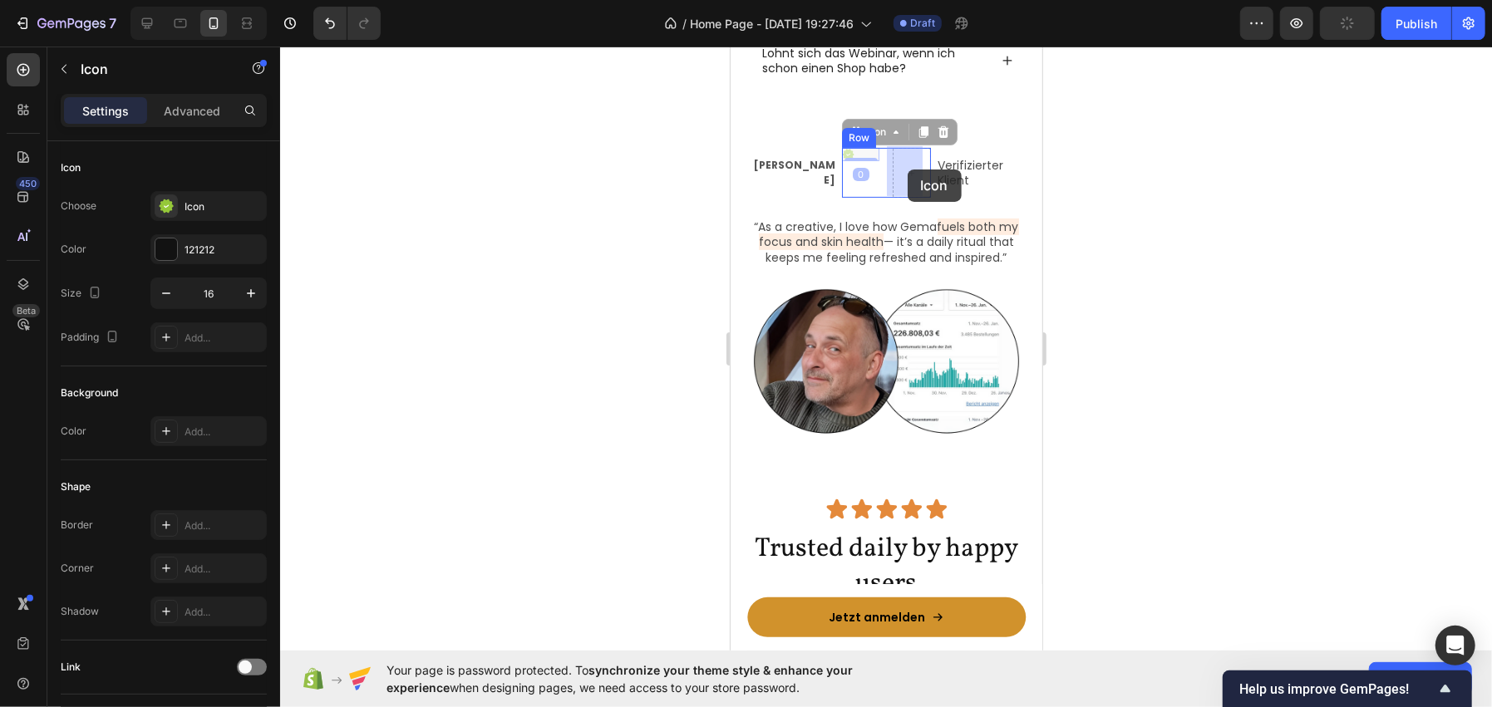
drag, startPoint x: 844, startPoint y: 155, endPoint x: 907, endPoint y: 169, distance: 63.9
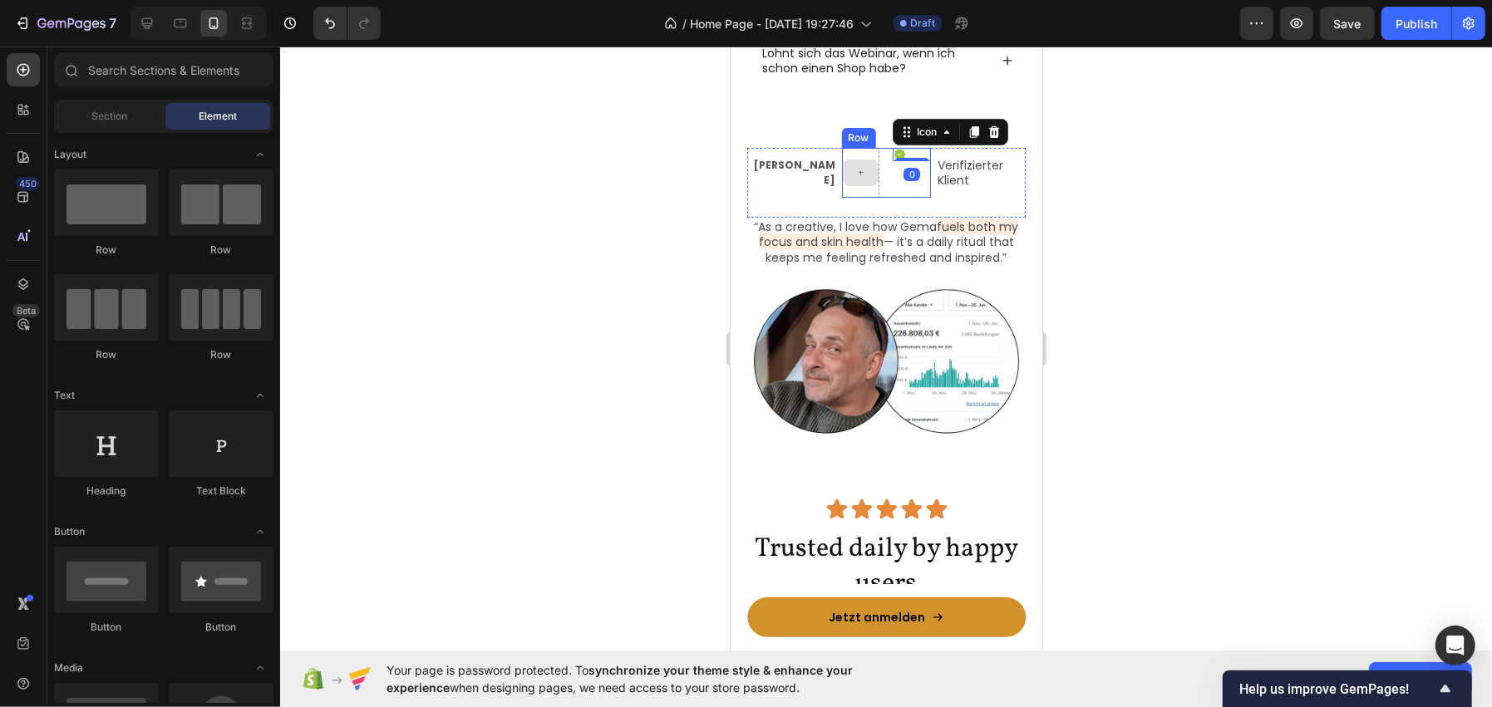
click at [862, 165] on div at bounding box center [860, 172] width 37 height 27
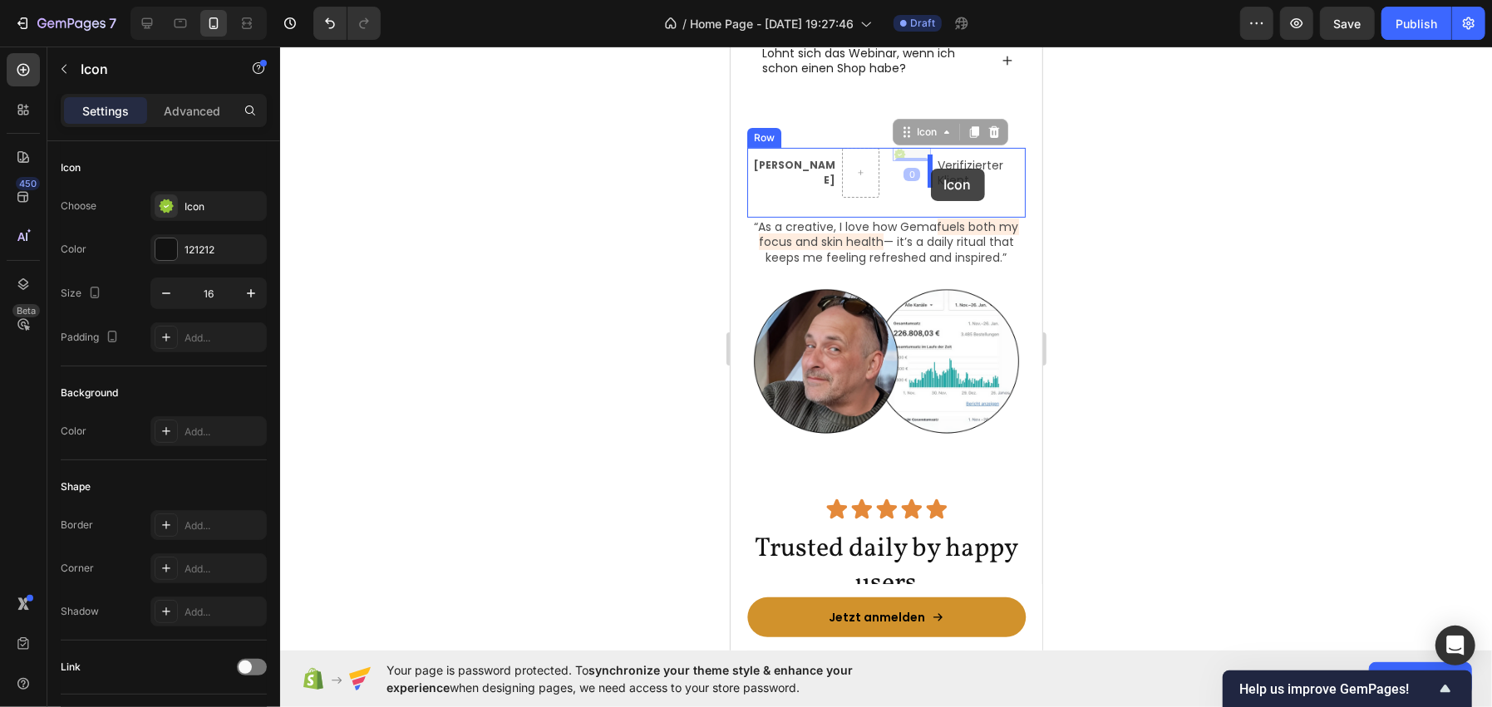
drag, startPoint x: 888, startPoint y: 152, endPoint x: 930, endPoint y: 168, distance: 44.5
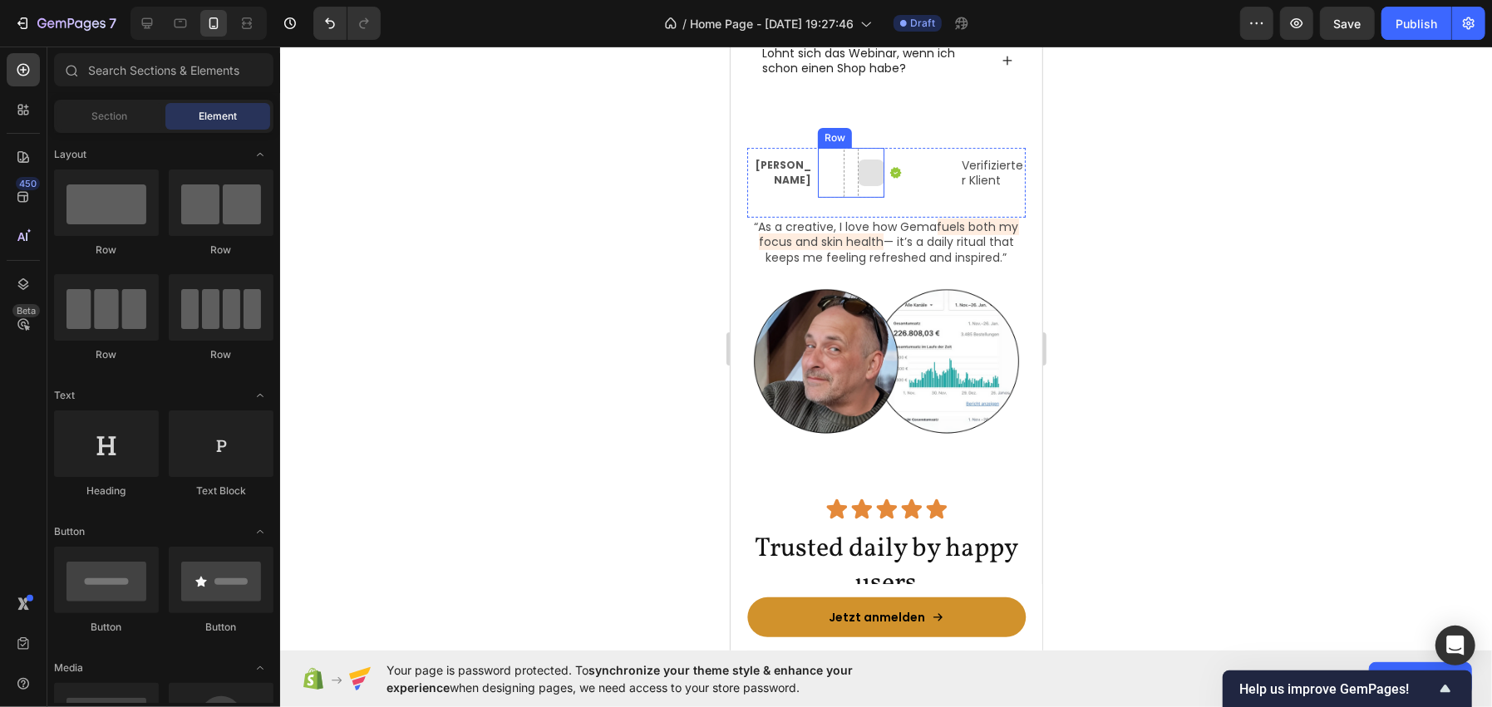
click at [858, 175] on div at bounding box center [870, 172] width 27 height 27
drag, startPoint x: 854, startPoint y: 175, endPoint x: 1407, endPoint y: 230, distance: 555.4
click at [857, 175] on div at bounding box center [870, 172] width 27 height 27
click at [645, 184] on div at bounding box center [886, 377] width 1212 height 661
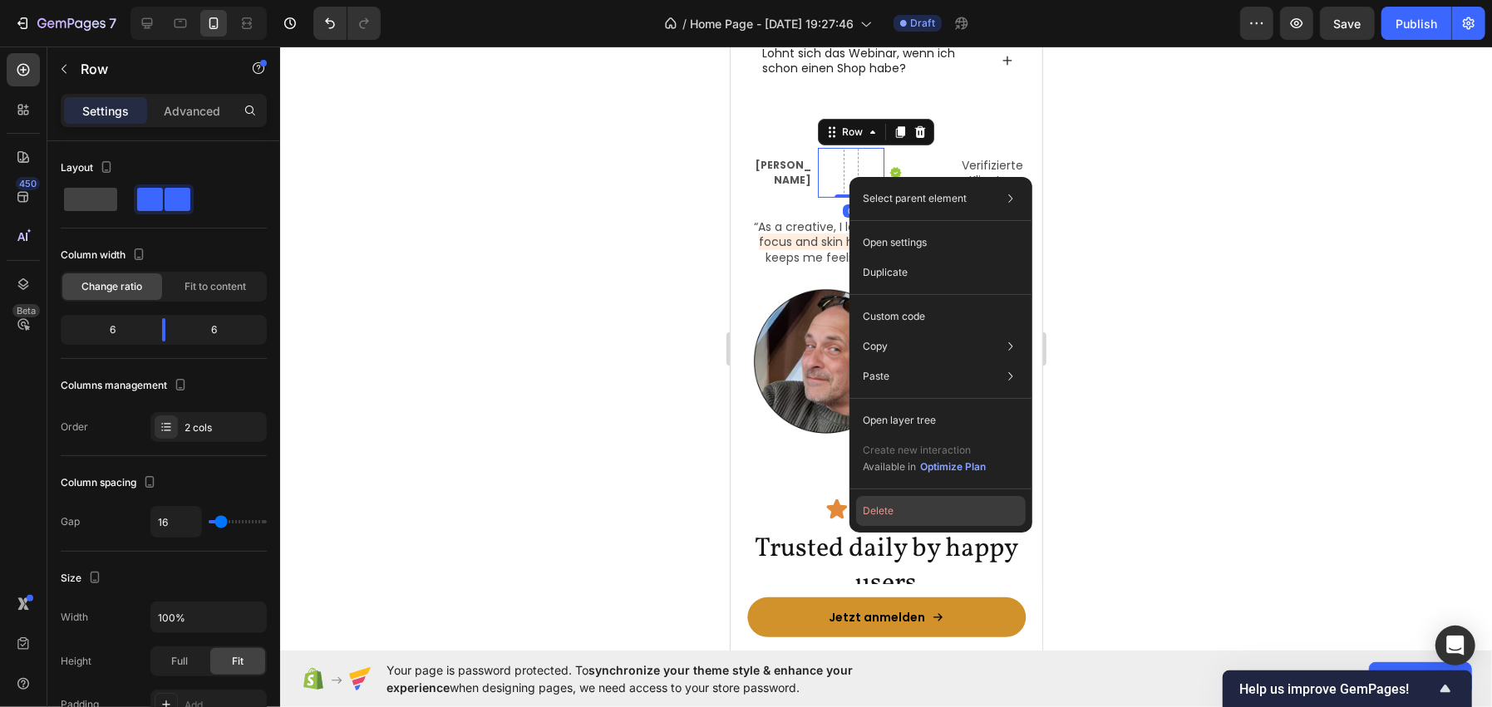
click at [884, 515] on button "Delete" at bounding box center [941, 511] width 170 height 30
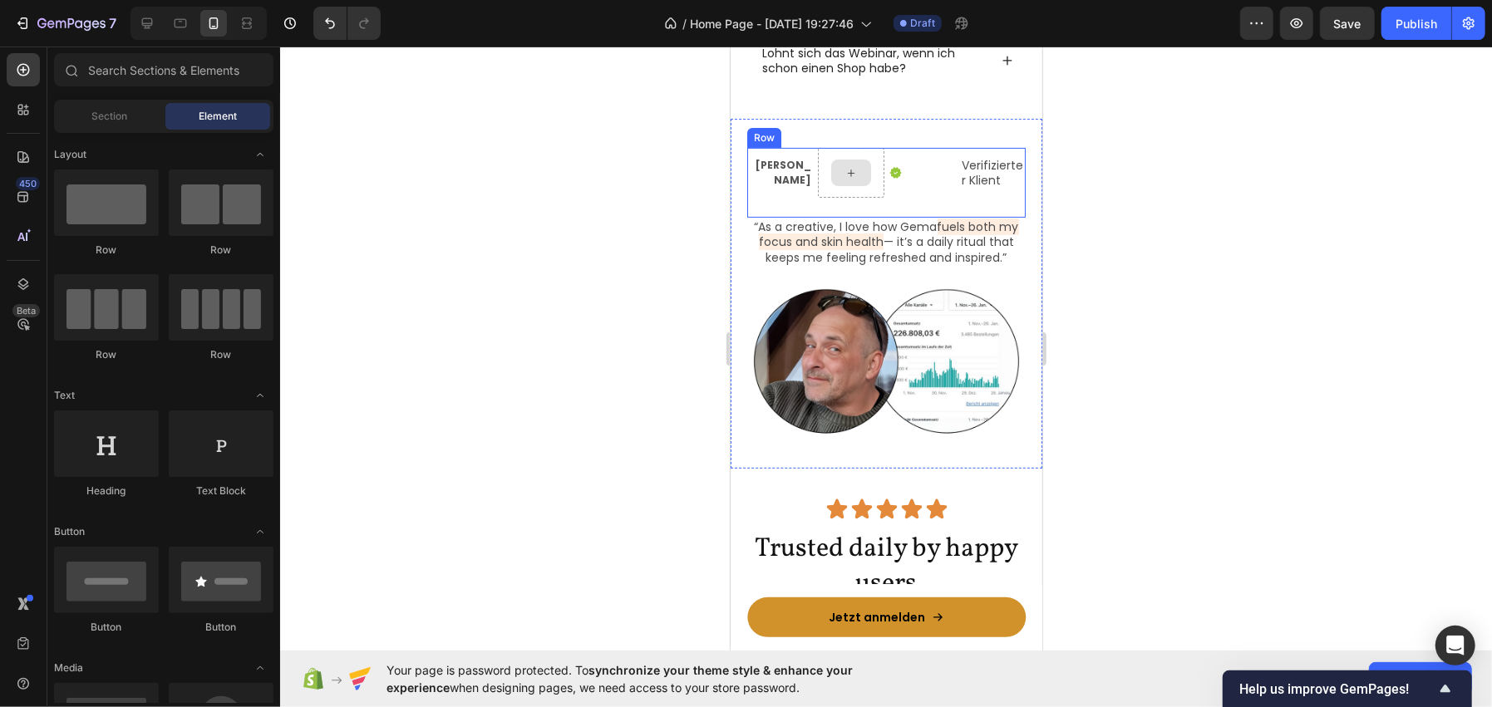
click at [844, 176] on icon at bounding box center [850, 172] width 13 height 14
click at [745, 240] on div "Dirk Zimmer Text Block Icon Verifizierter Klient Text Block Row “As a creative,…" at bounding box center [886, 293] width 312 height 350
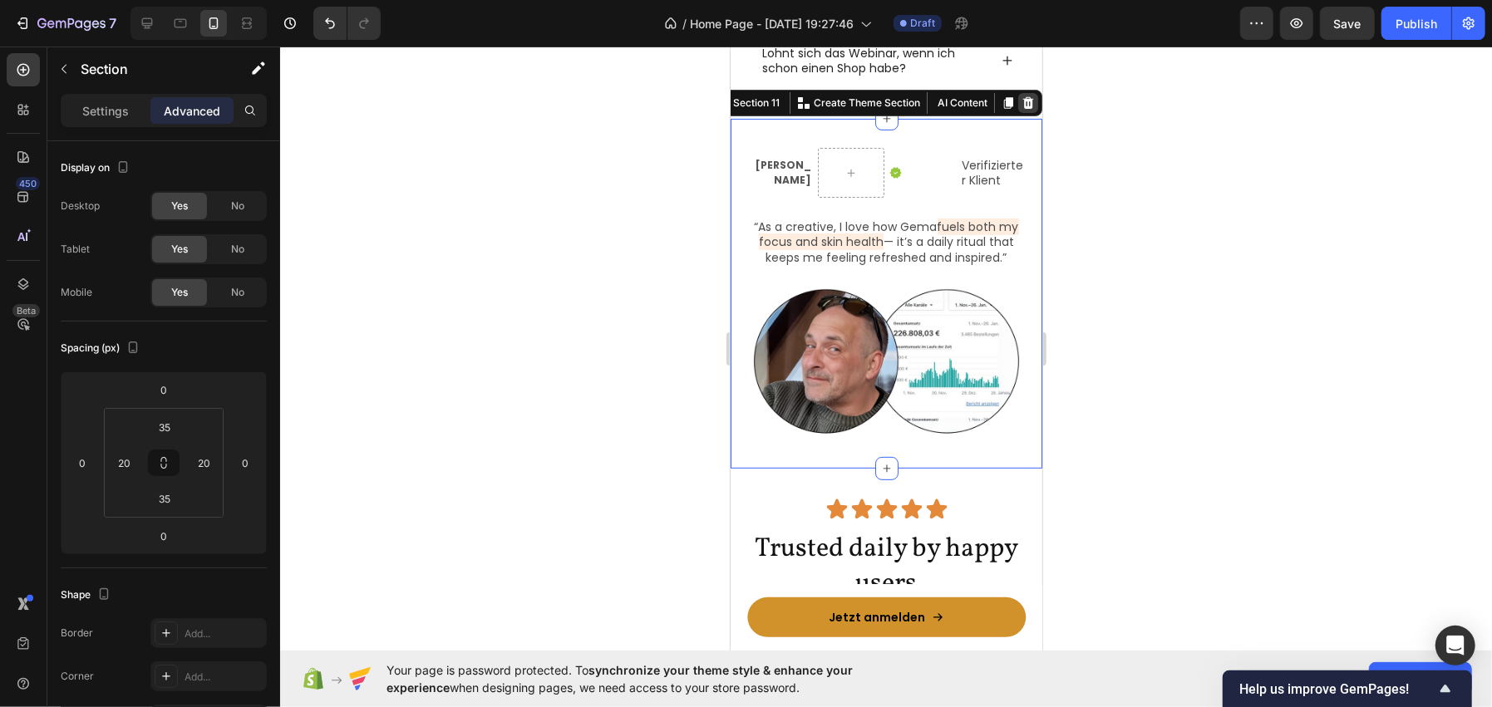
click at [1017, 92] on div at bounding box center [1027, 102] width 20 height 20
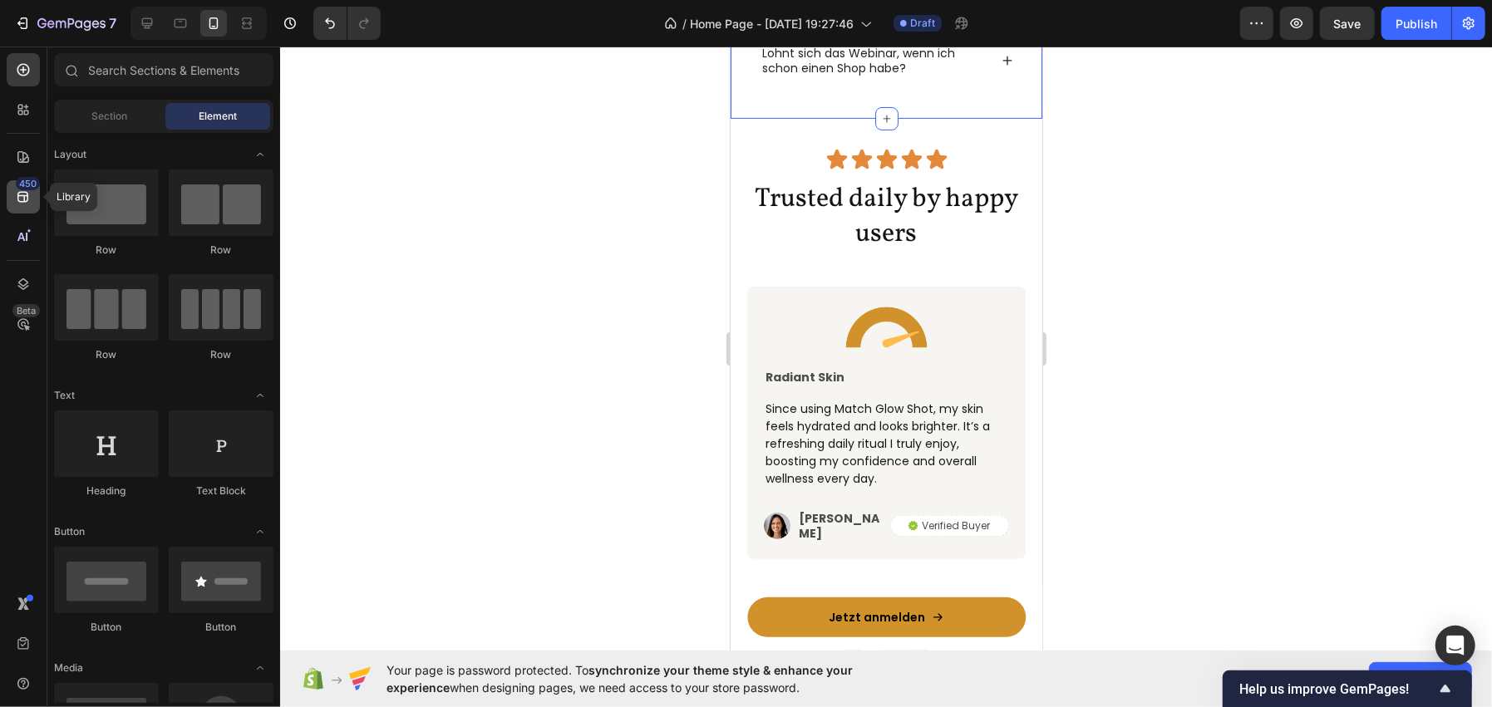
click at [33, 194] on div "450" at bounding box center [23, 196] width 33 height 33
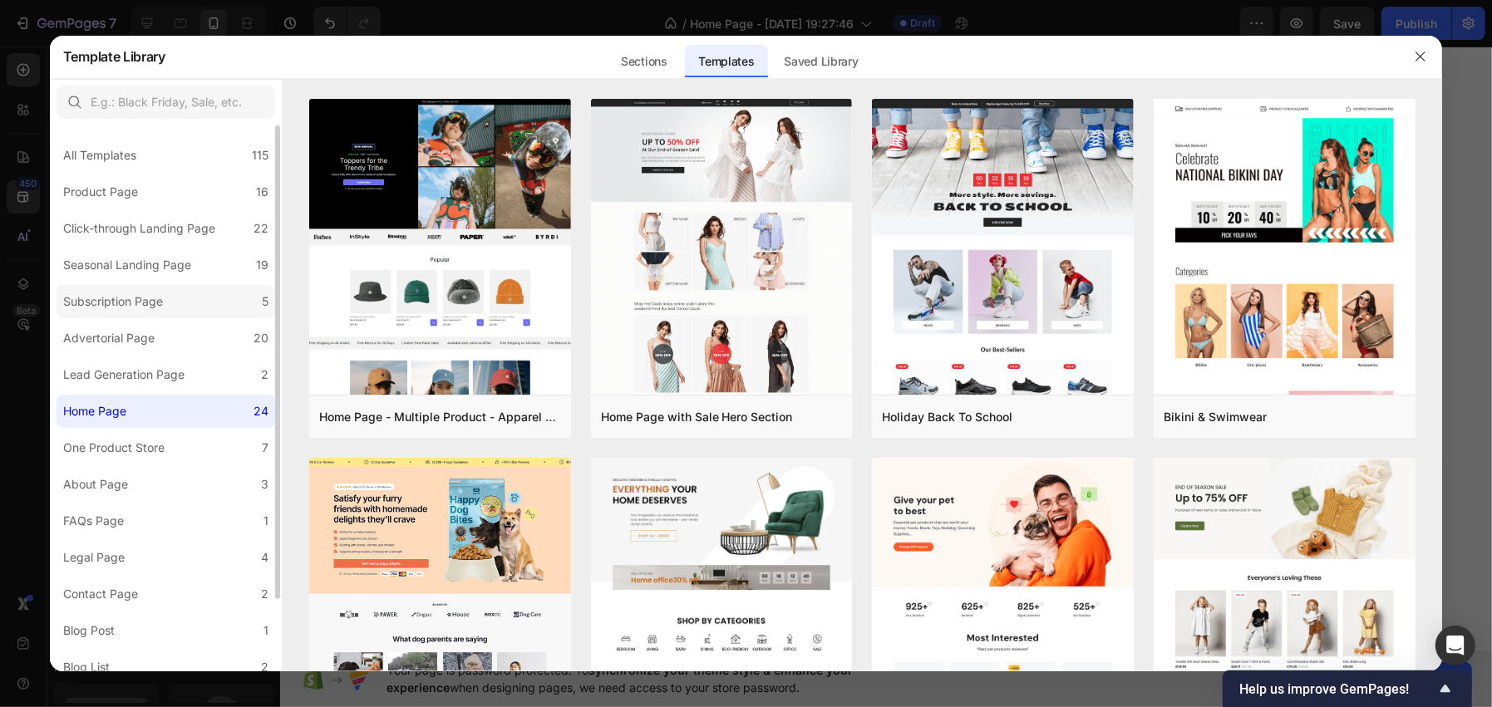
click at [141, 305] on div "Subscription Page" at bounding box center [113, 302] width 100 height 20
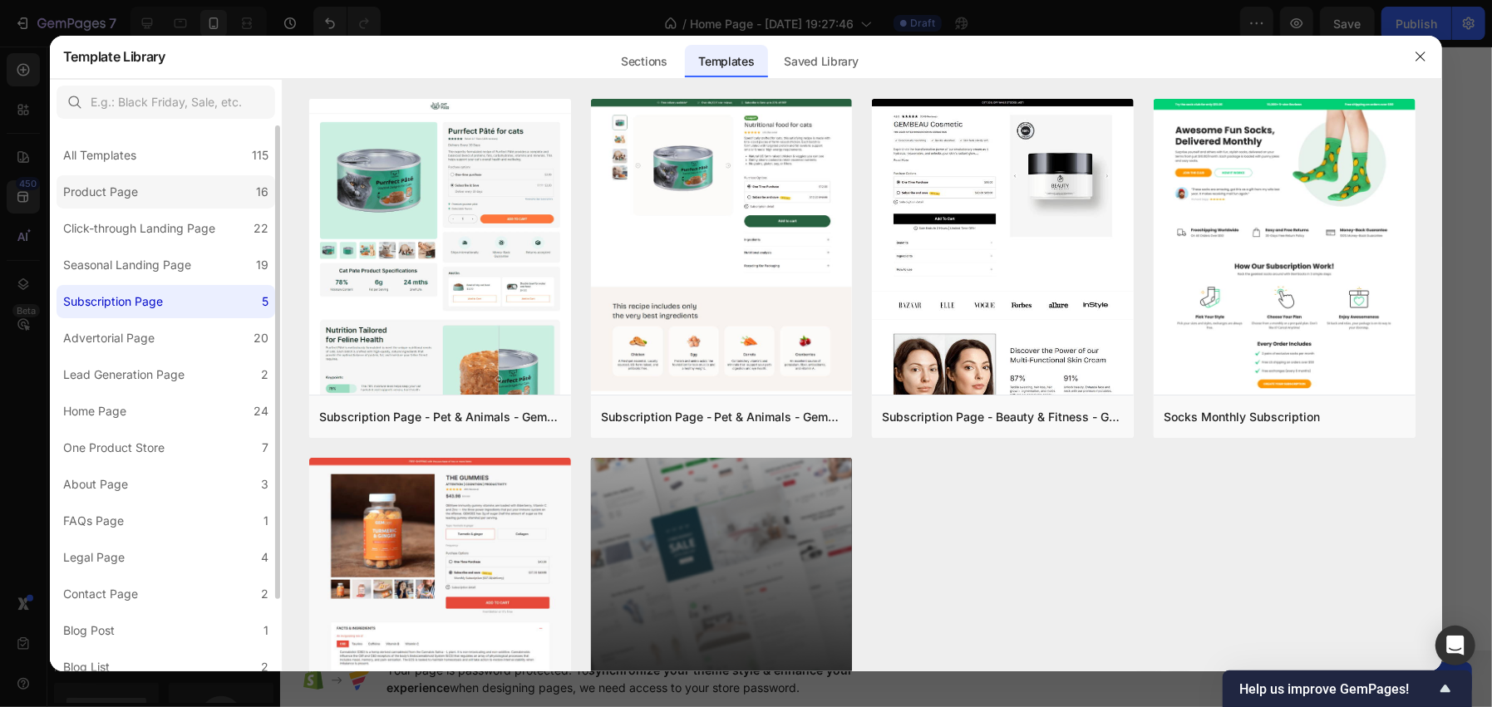
click at [172, 199] on label "Product Page 16" at bounding box center [166, 191] width 219 height 33
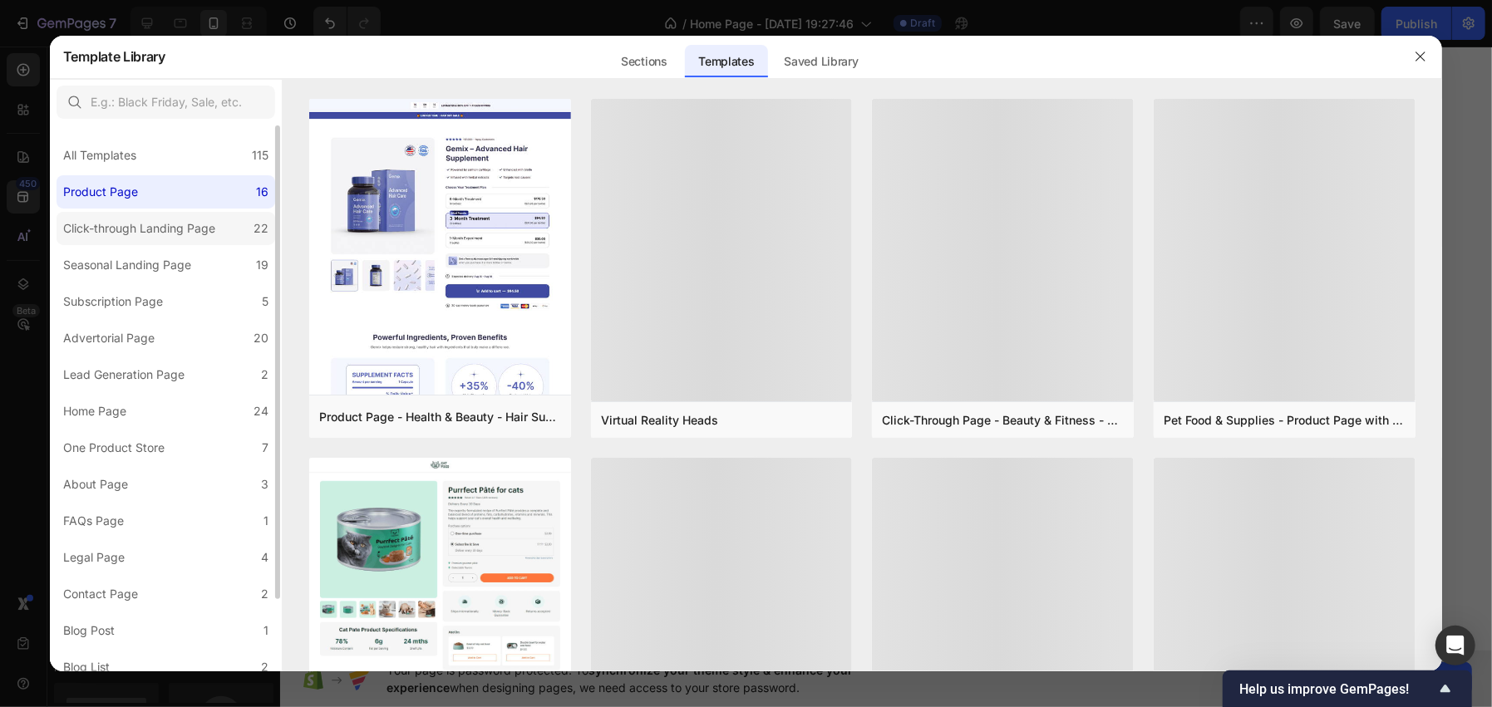
click at [160, 242] on label "Click-through Landing Page 22" at bounding box center [166, 228] width 219 height 33
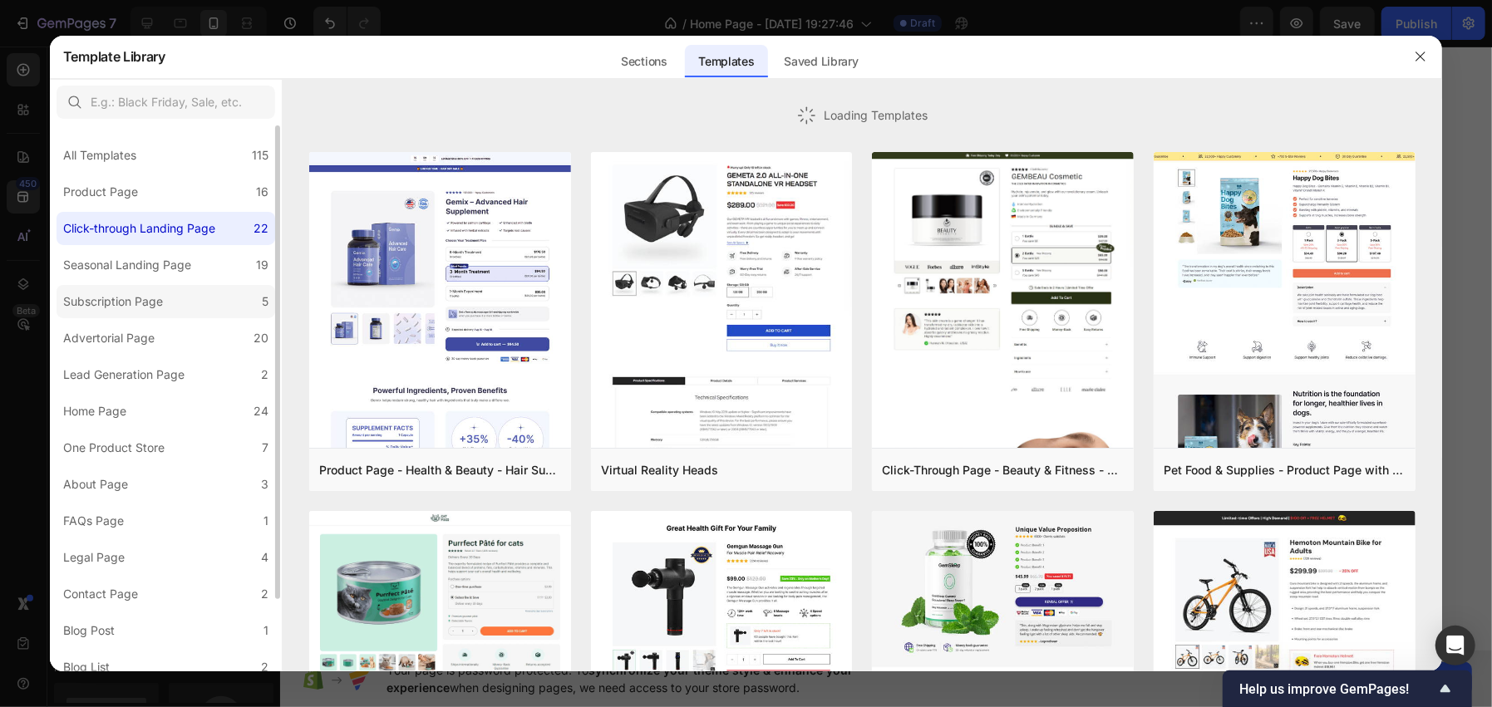
click at [148, 289] on label "Subscription Page 5" at bounding box center [166, 301] width 219 height 33
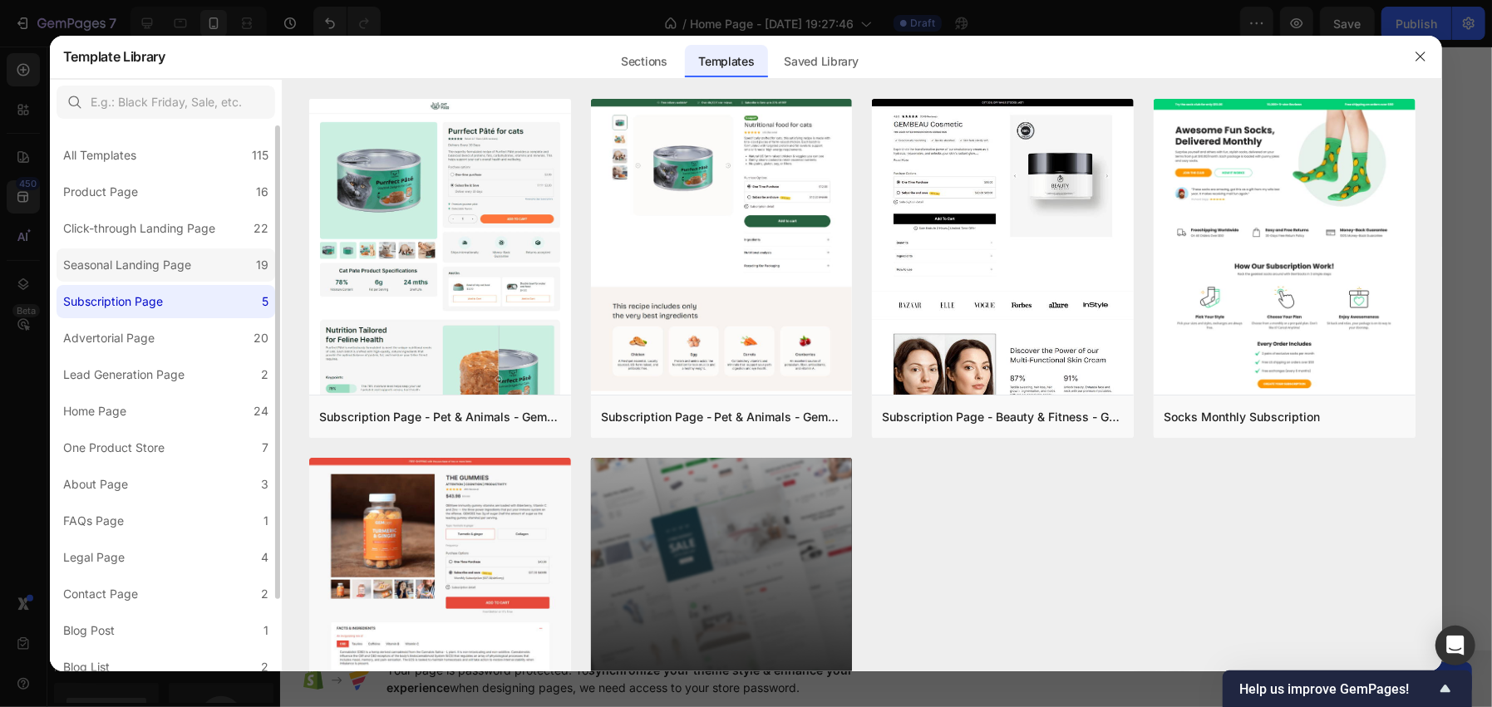
click at [145, 263] on div "Seasonal Landing Page" at bounding box center [127, 265] width 128 height 20
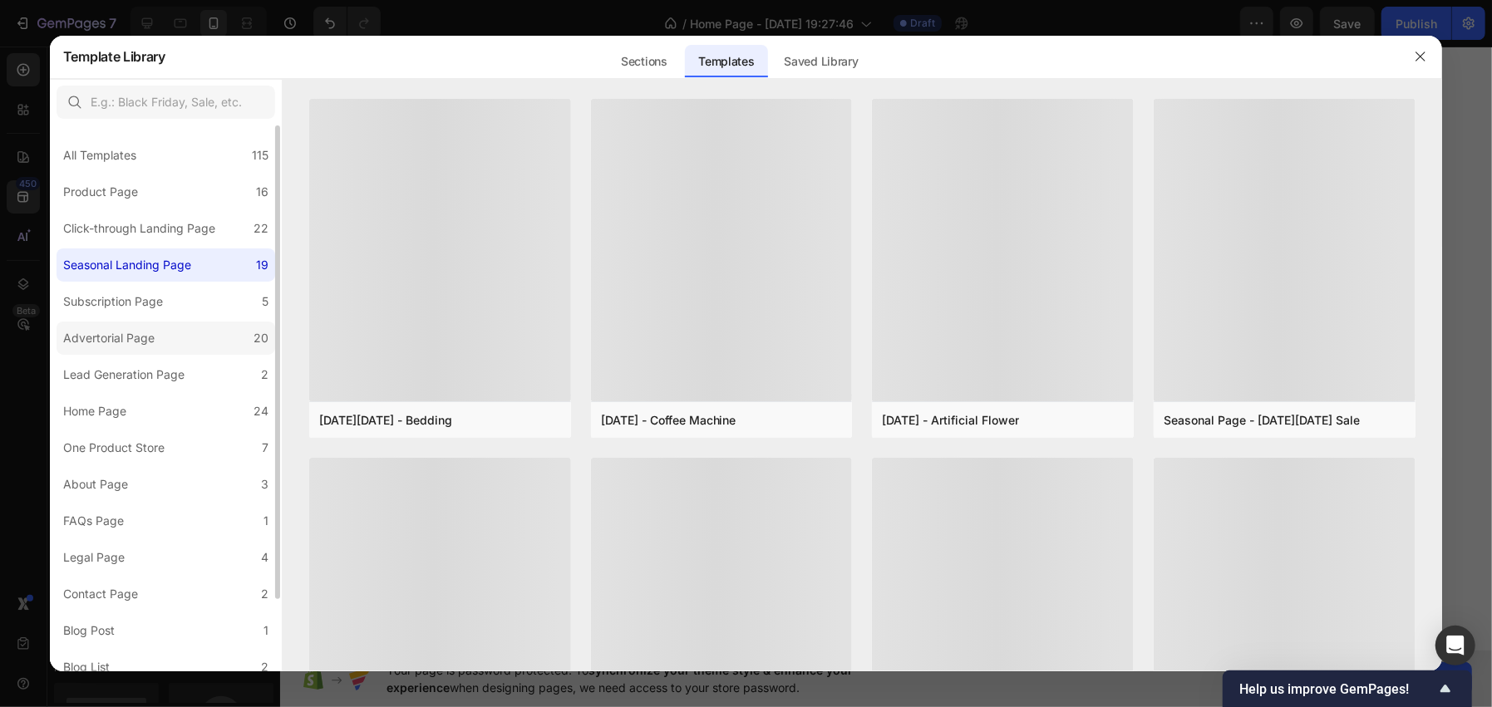
click at [130, 328] on div "Advertorial Page" at bounding box center [108, 338] width 91 height 20
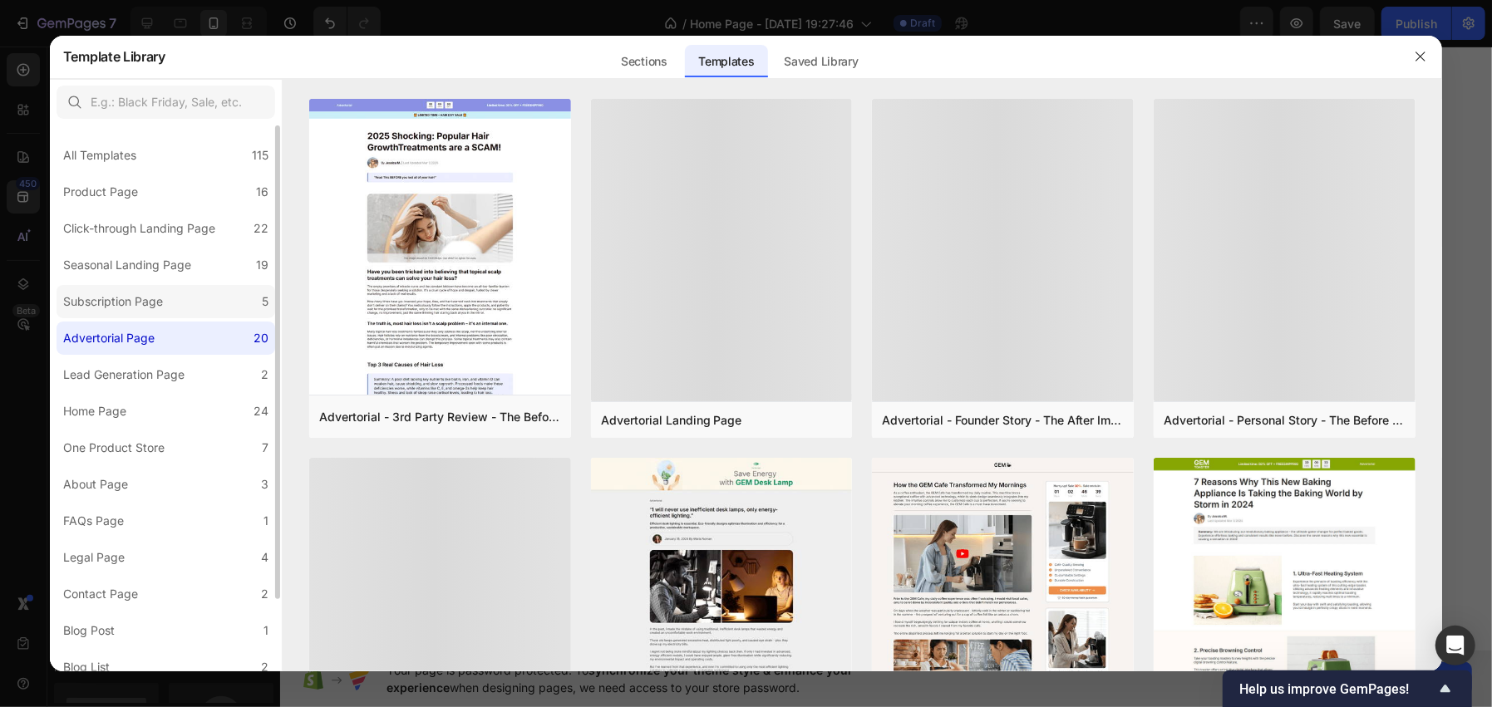
click at [135, 303] on div "Subscription Page" at bounding box center [113, 302] width 100 height 20
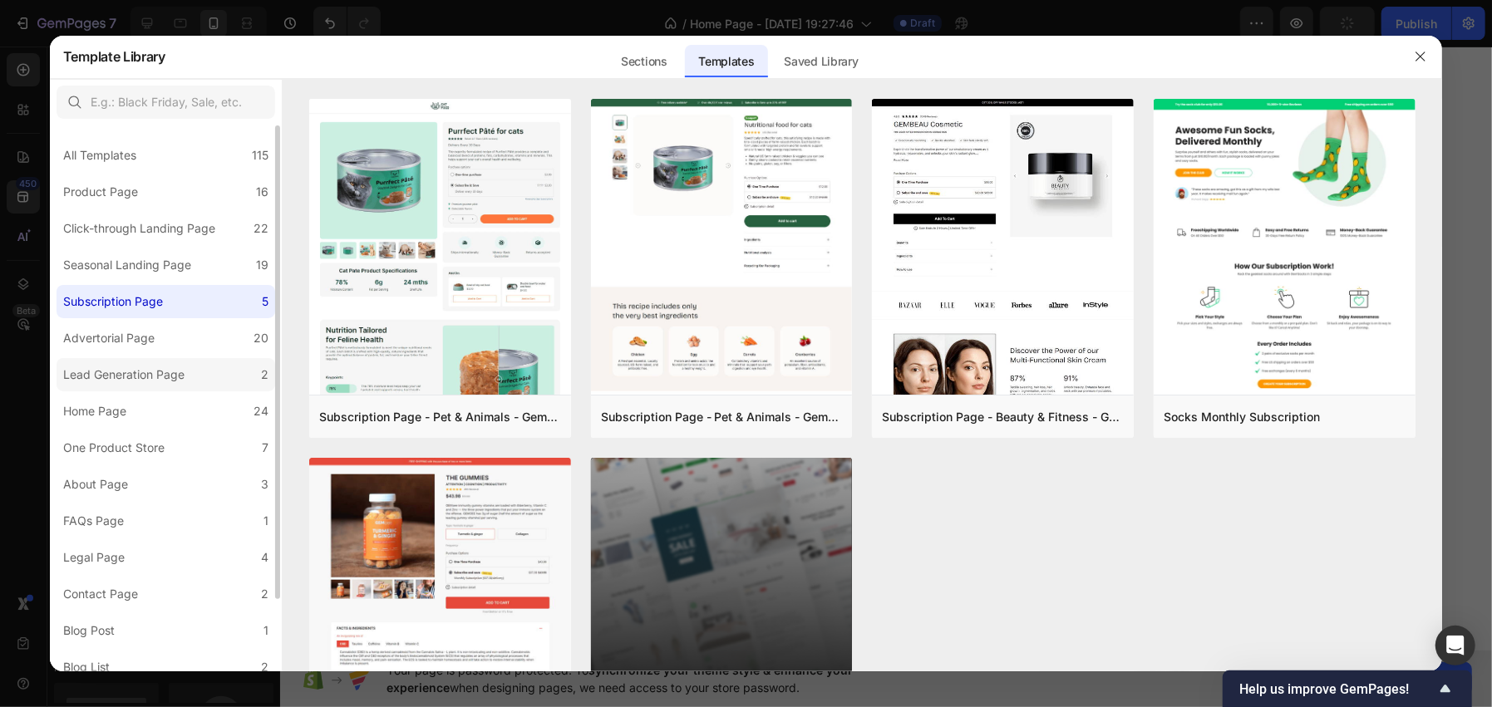
click at [118, 365] on div "Lead Generation Page" at bounding box center [123, 375] width 121 height 20
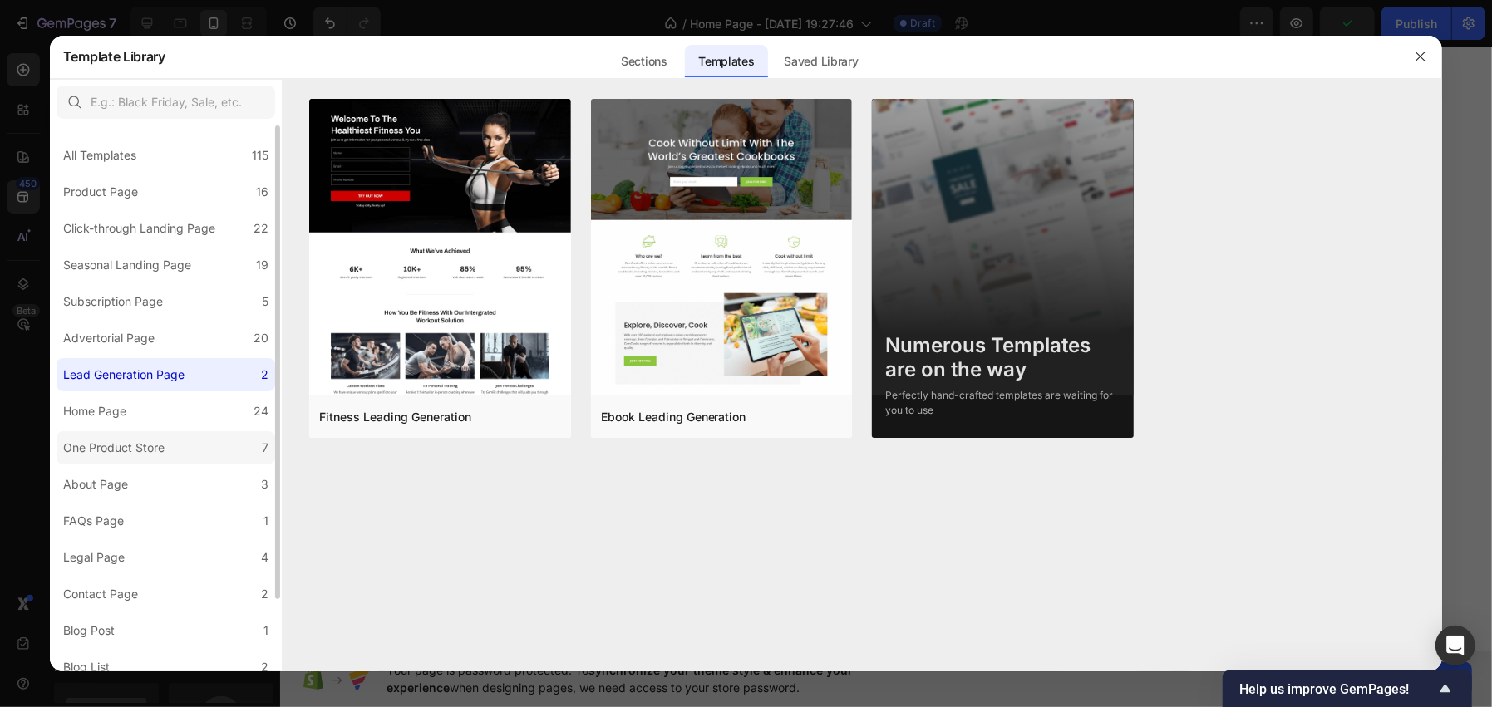
click at [102, 457] on label "One Product Store 7" at bounding box center [166, 447] width 219 height 33
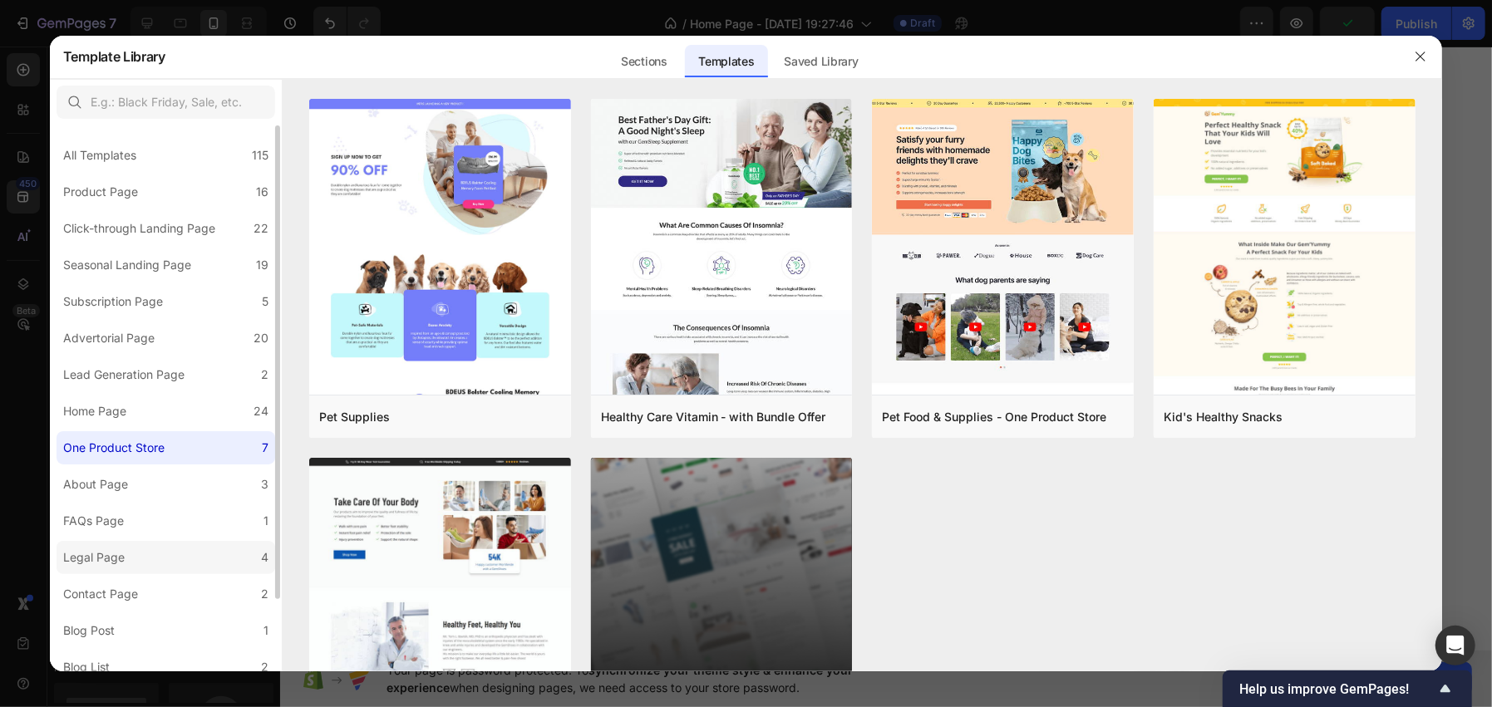
click at [105, 541] on label "Legal Page 4" at bounding box center [166, 557] width 219 height 33
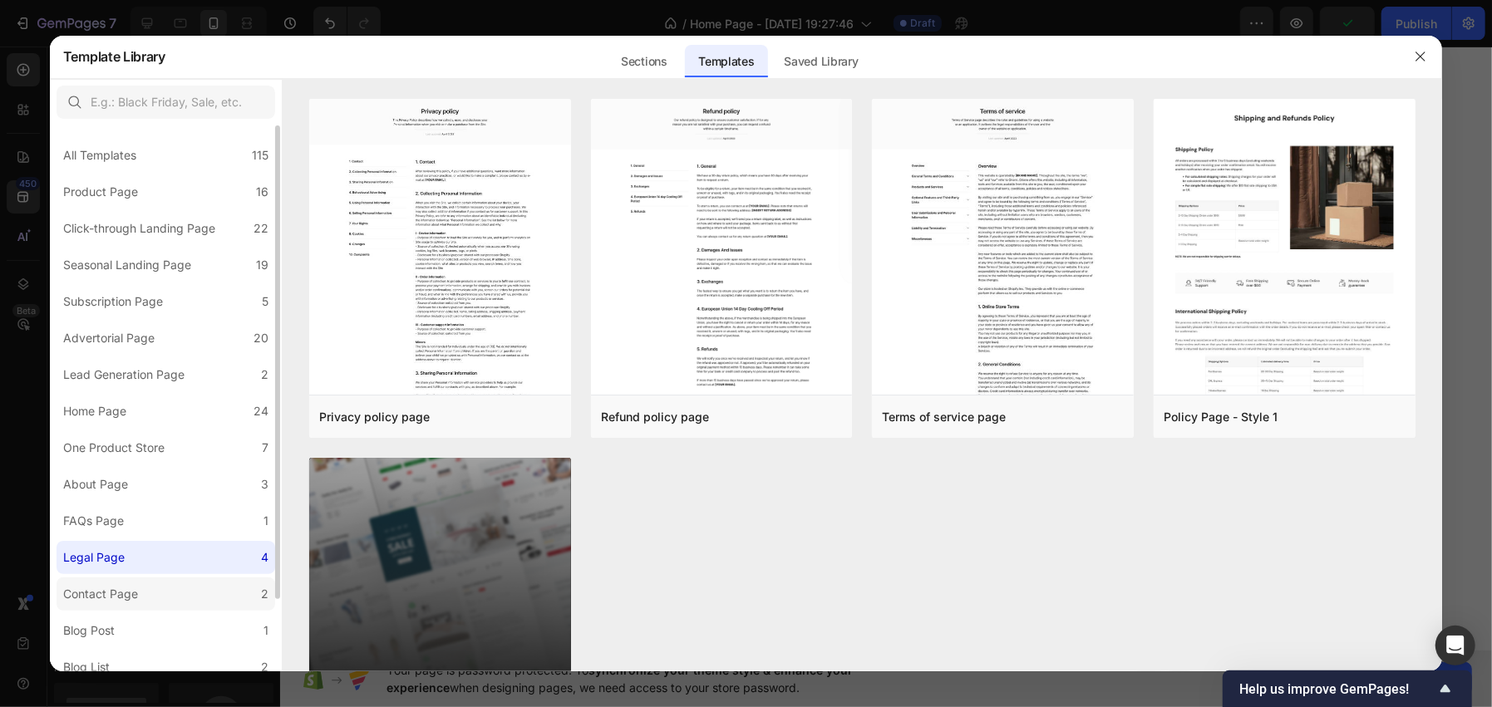
scroll to position [84, 0]
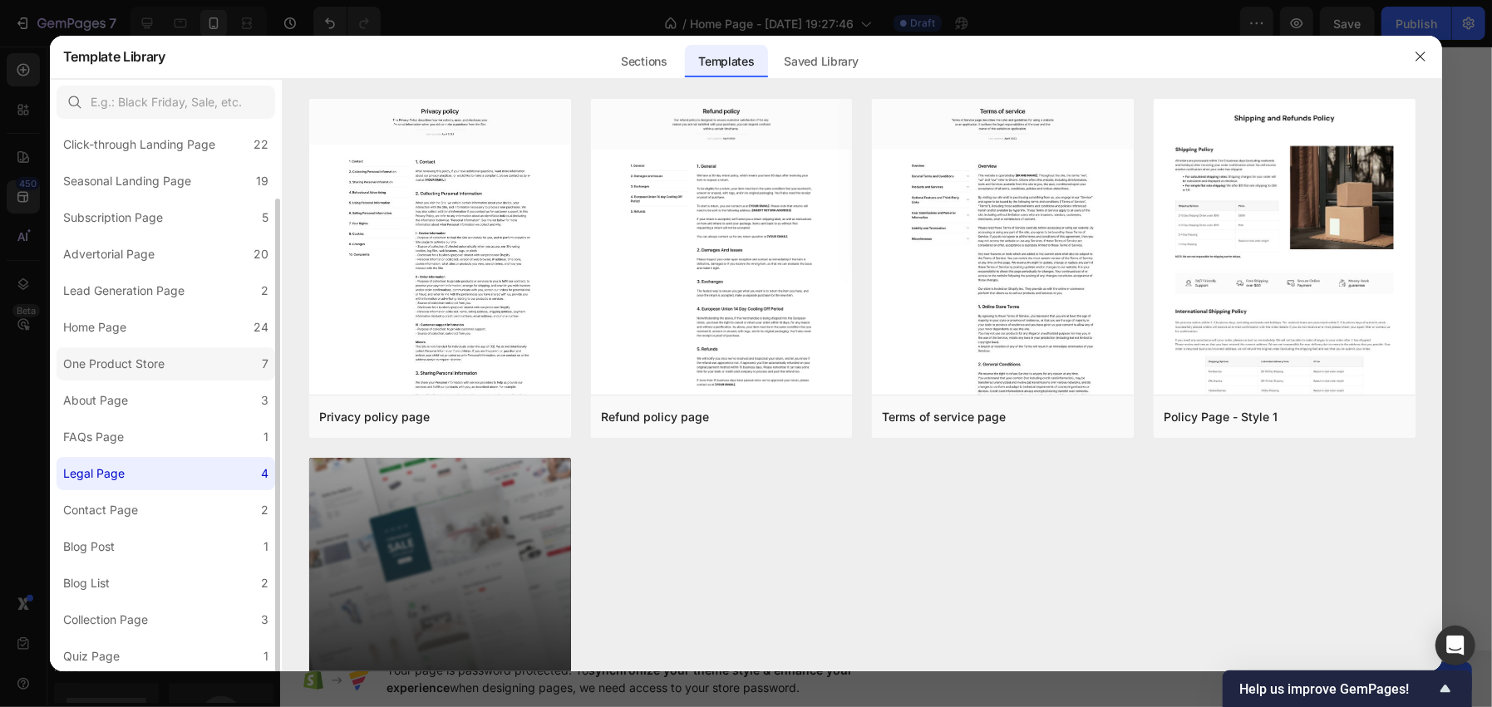
click at [103, 347] on label "One Product Store 7" at bounding box center [166, 363] width 219 height 33
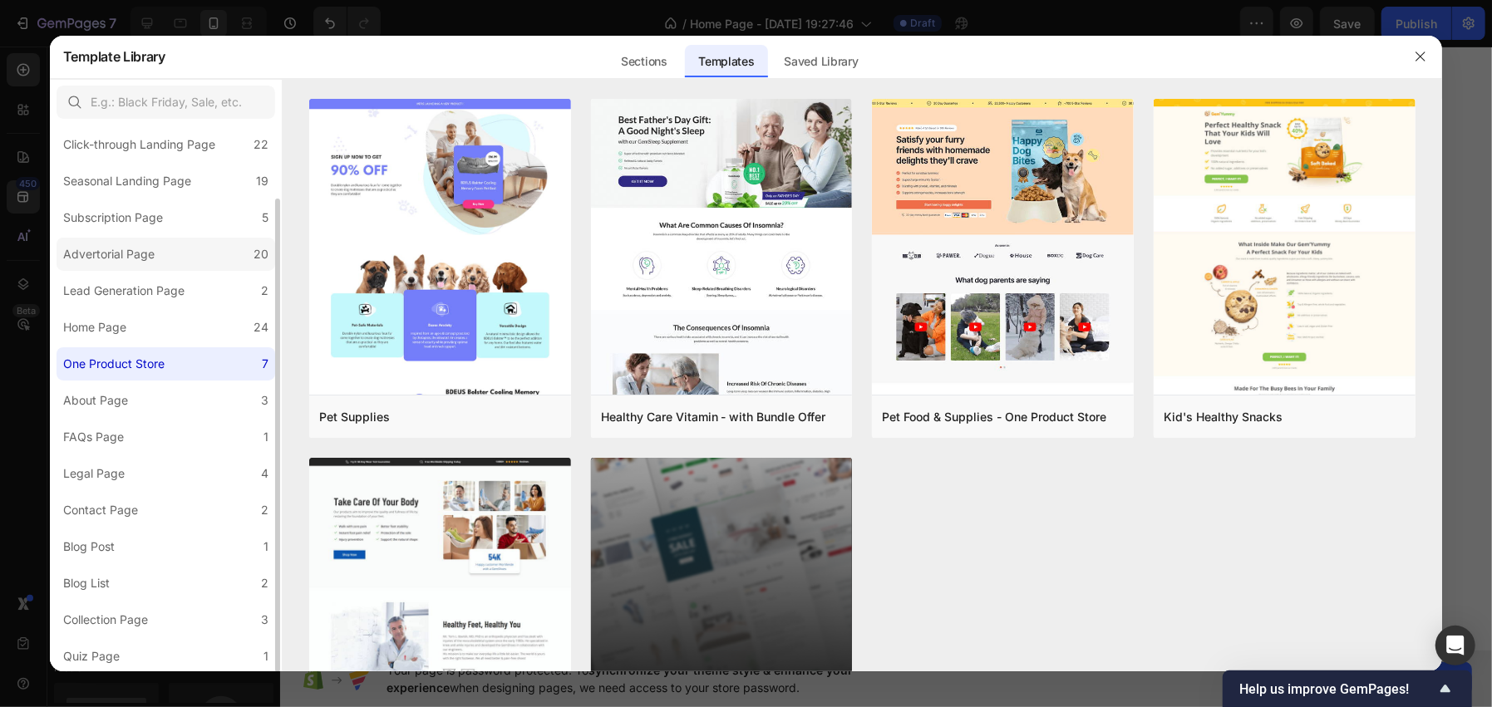
click at [129, 266] on label "Advertorial Page 20" at bounding box center [166, 254] width 219 height 33
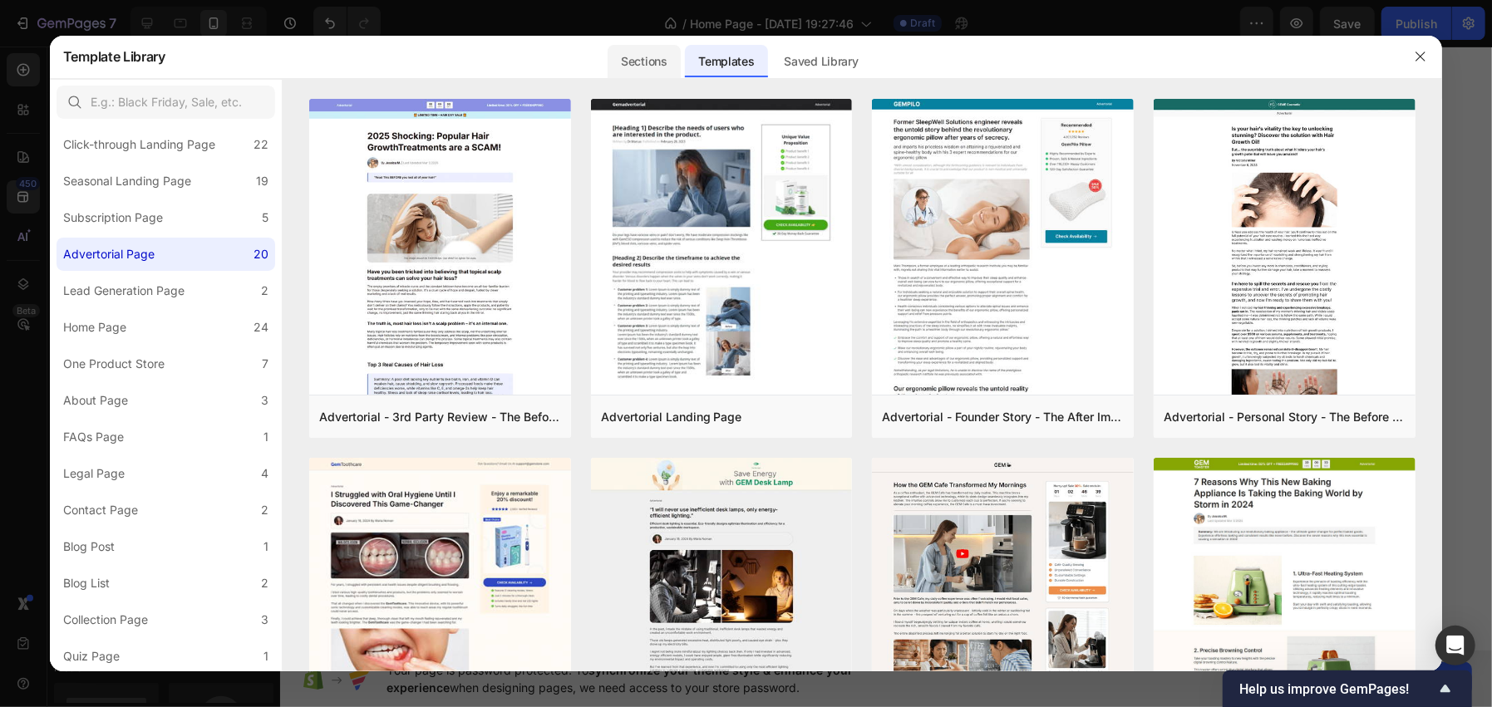
click at [608, 56] on div "Sections" at bounding box center [644, 61] width 72 height 33
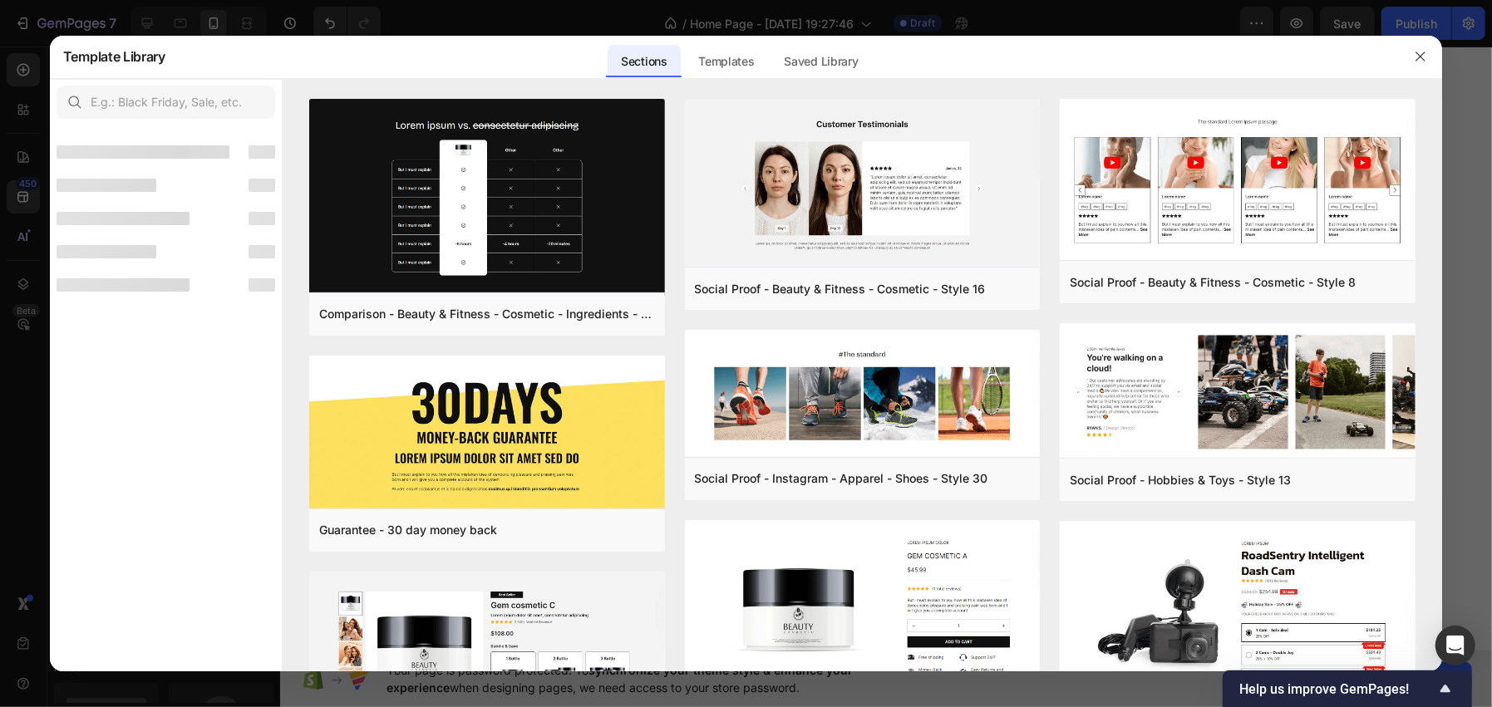
scroll to position [0, 0]
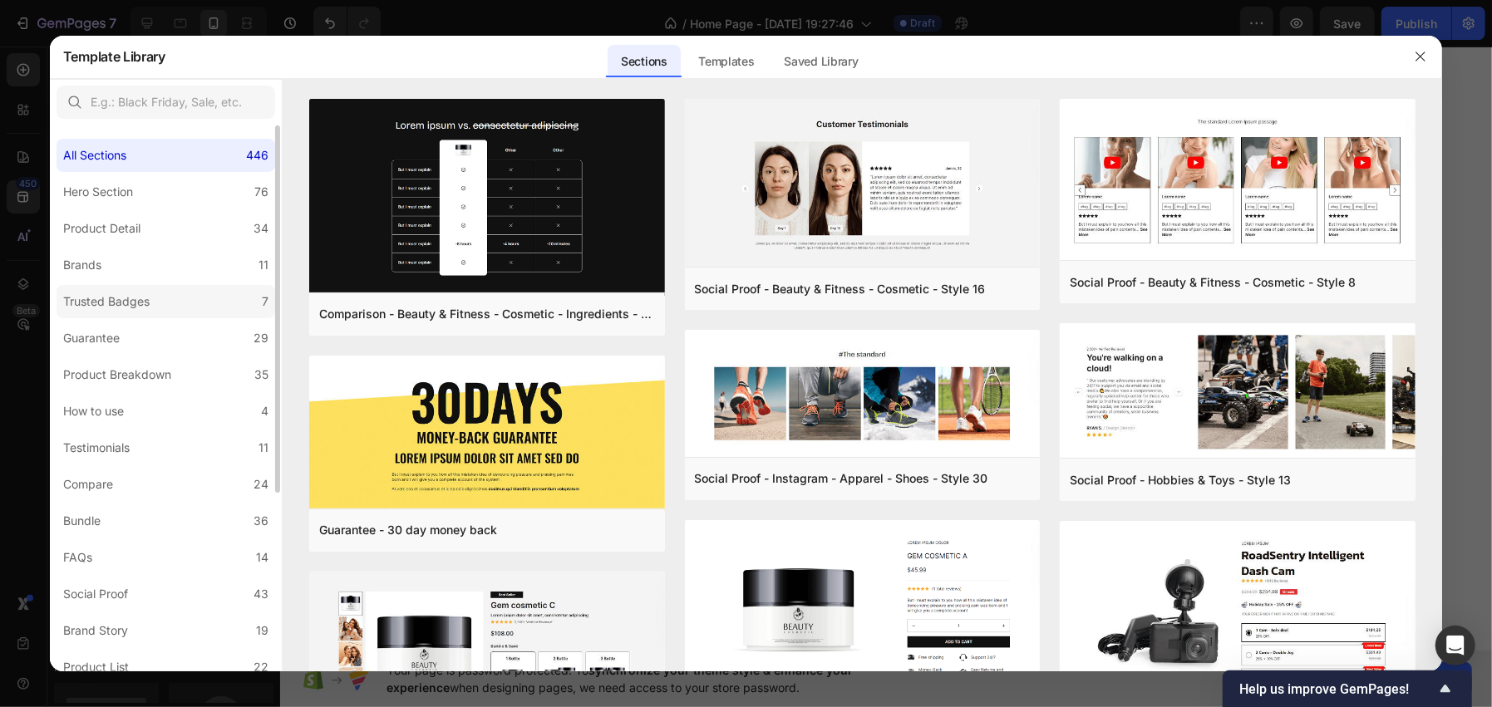
click at [113, 285] on label "Trusted Badges 7" at bounding box center [166, 301] width 219 height 33
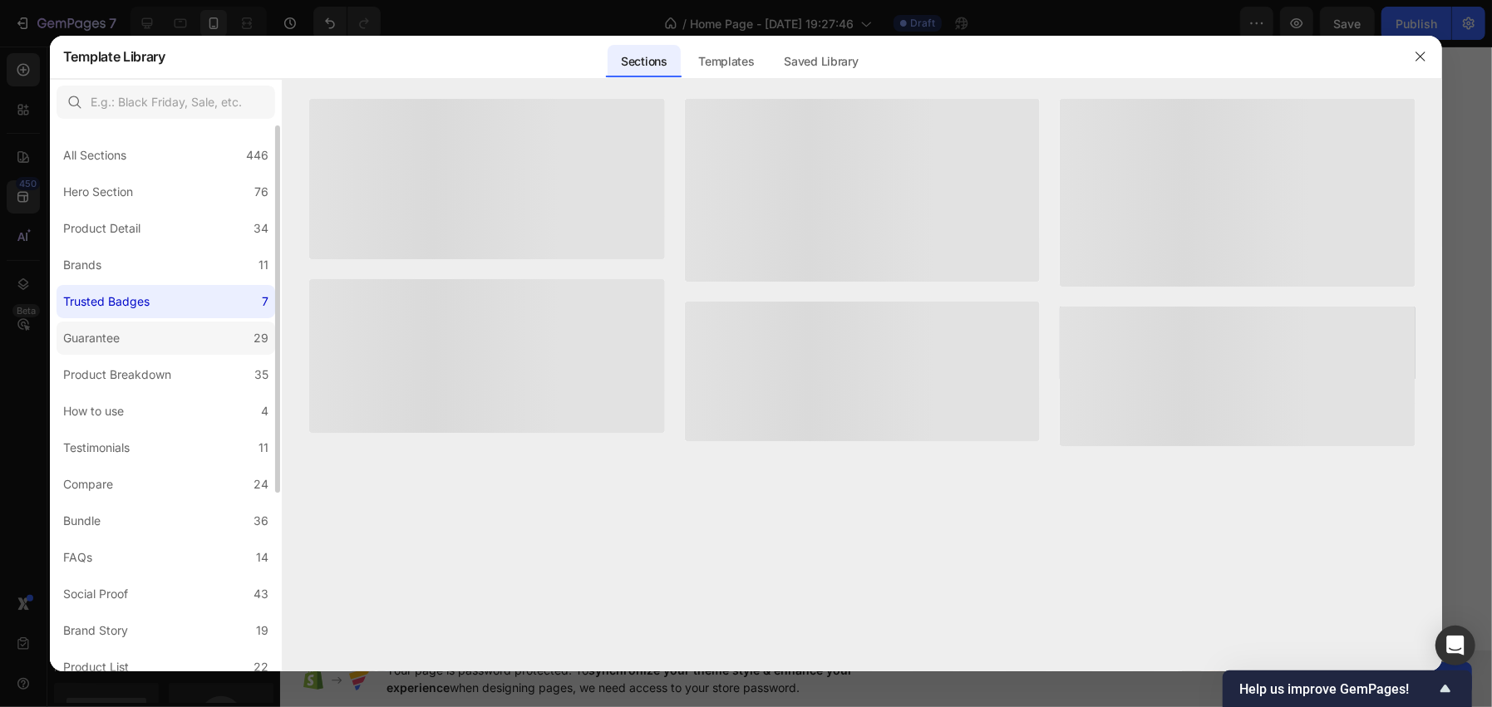
click at [101, 333] on div "Guarantee" at bounding box center [91, 338] width 57 height 20
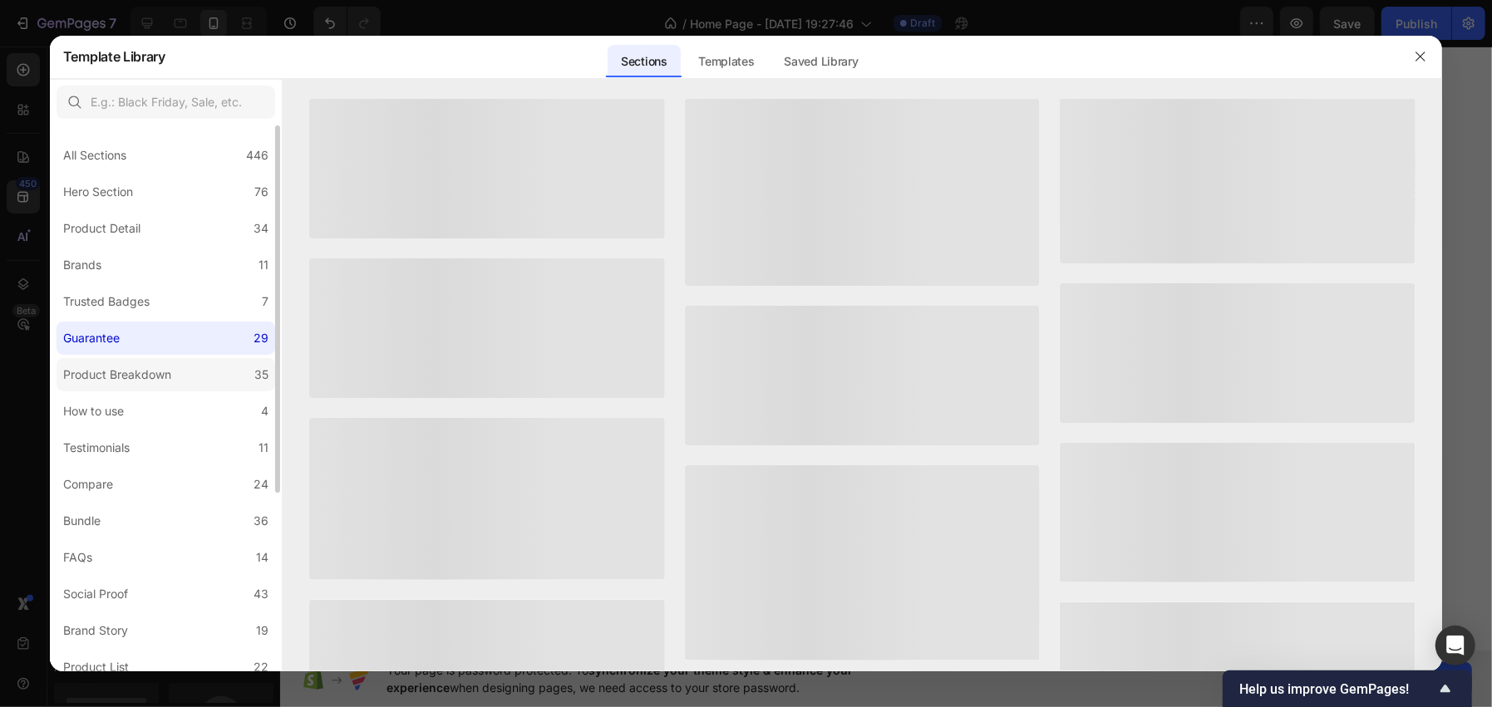
click at [96, 386] on label "Product Breakdown 35" at bounding box center [166, 374] width 219 height 33
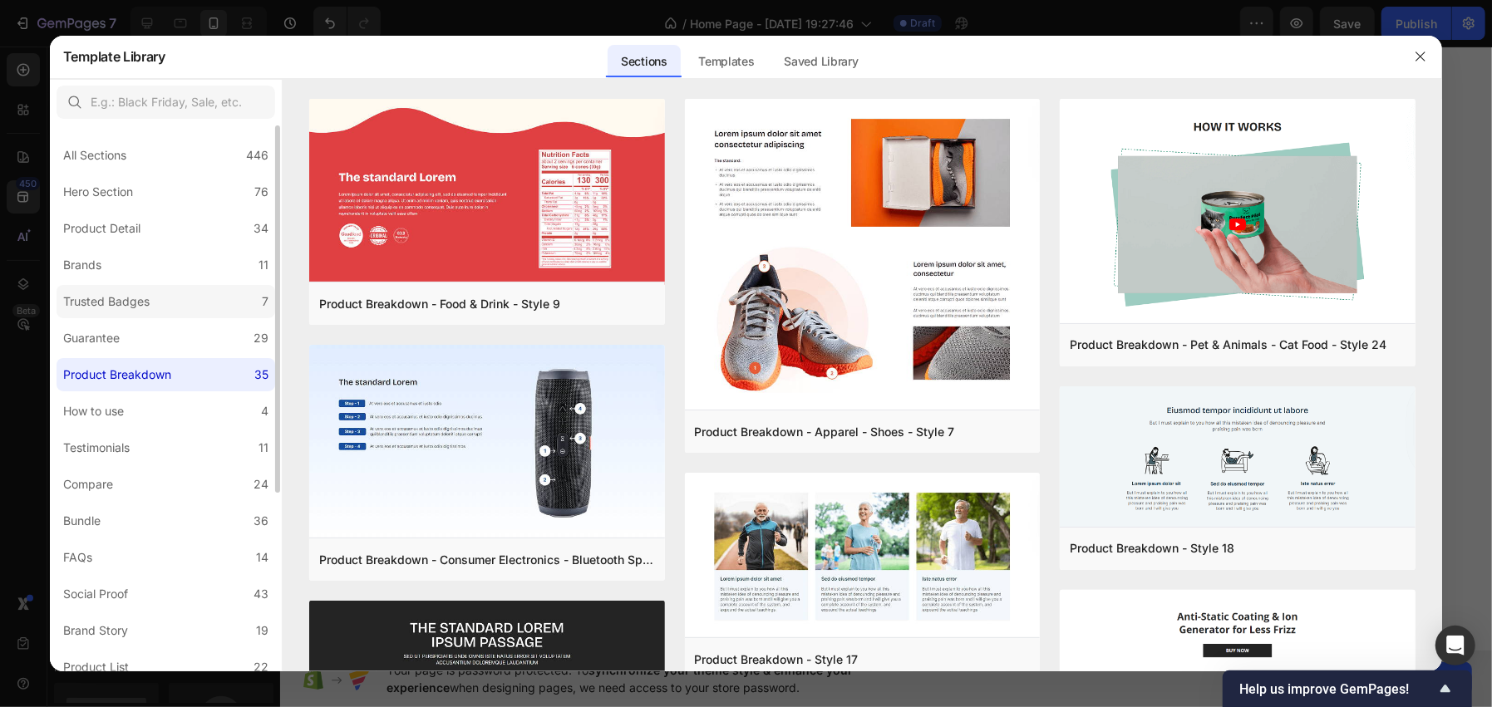
click at [116, 314] on label "Trusted Badges 7" at bounding box center [166, 301] width 219 height 33
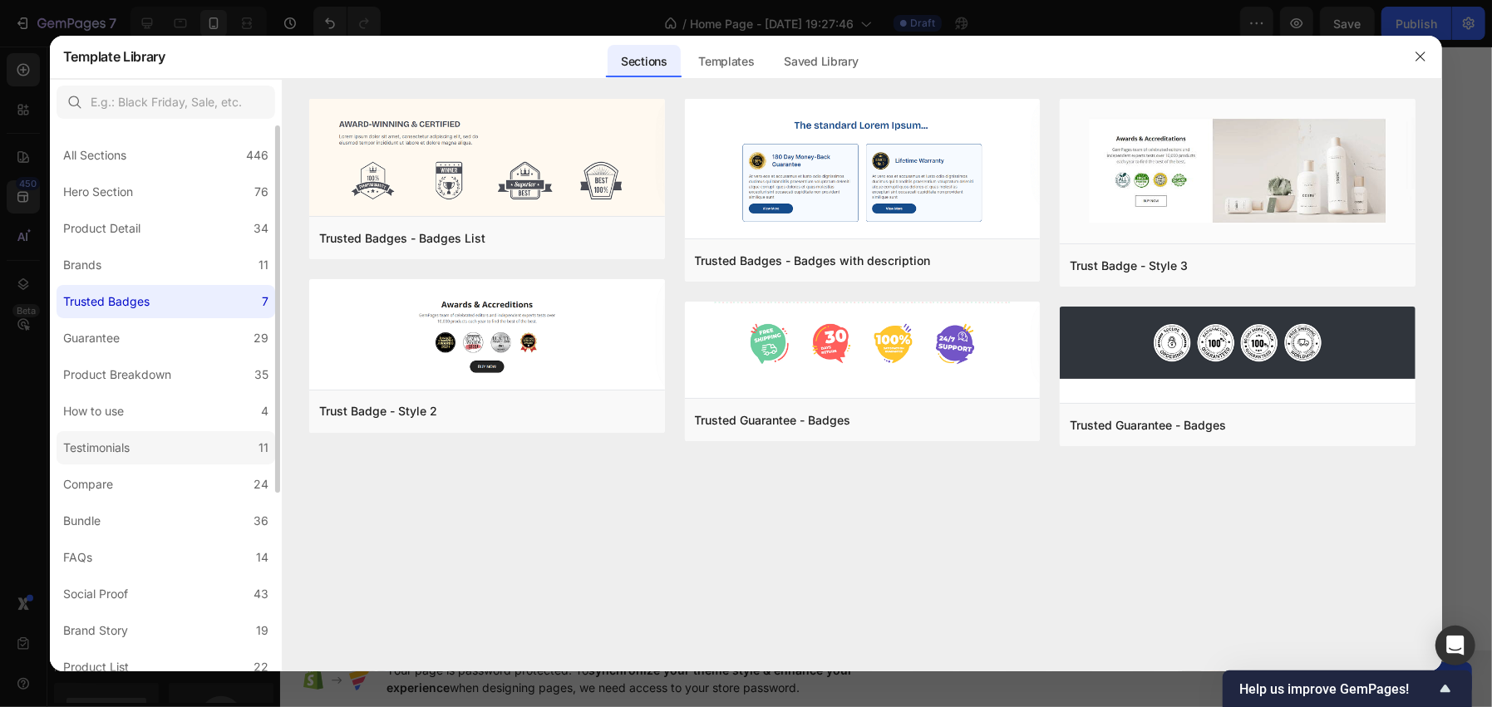
click at [92, 452] on div "Testimonials" at bounding box center [96, 448] width 66 height 20
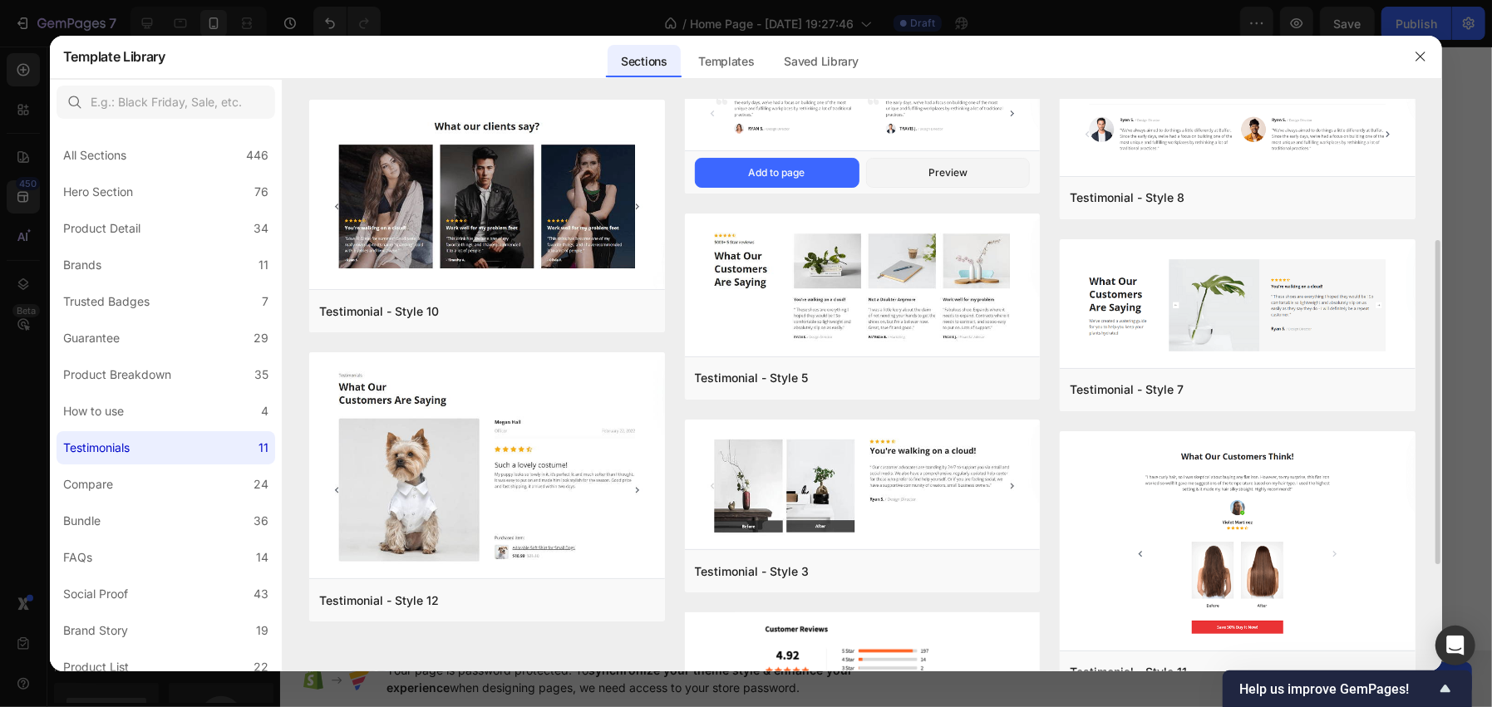
scroll to position [438, 0]
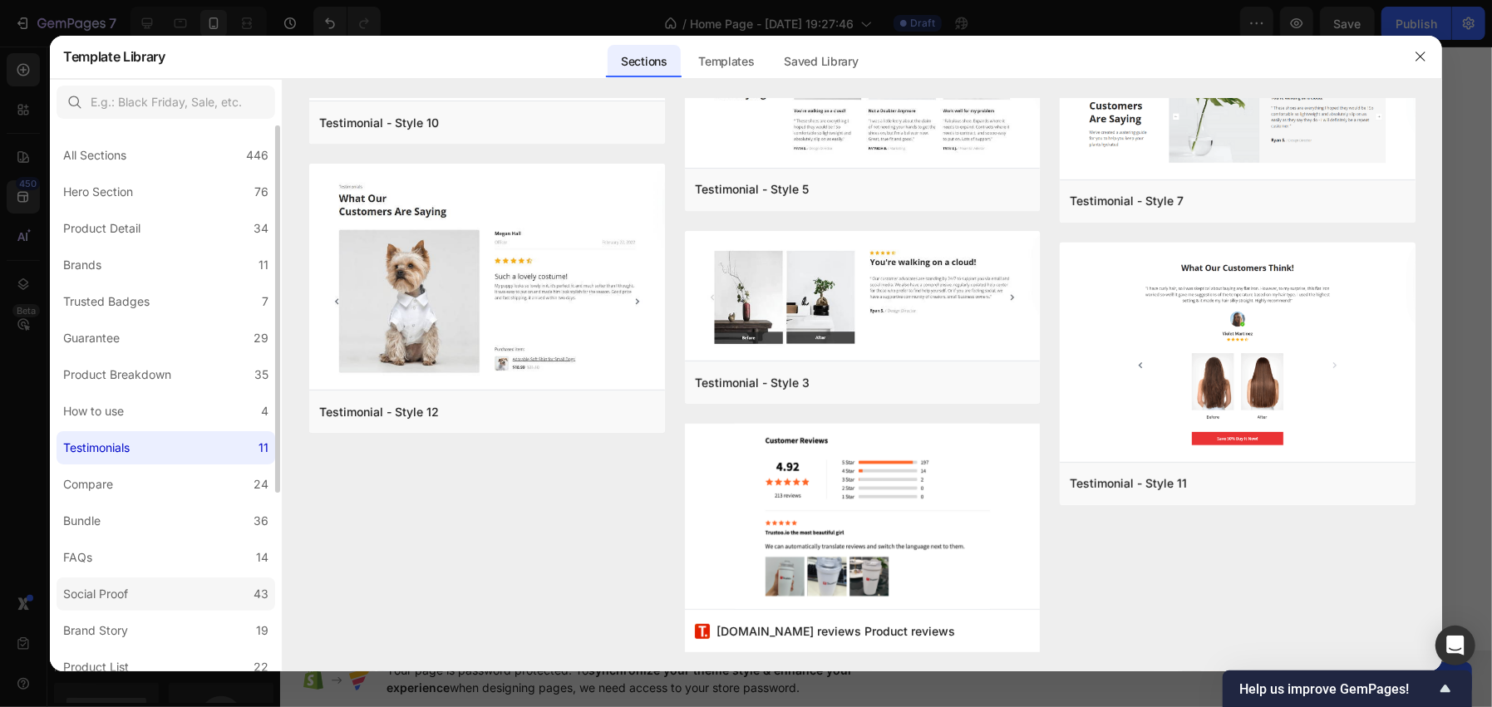
click at [118, 599] on div "Social Proof" at bounding box center [95, 594] width 65 height 20
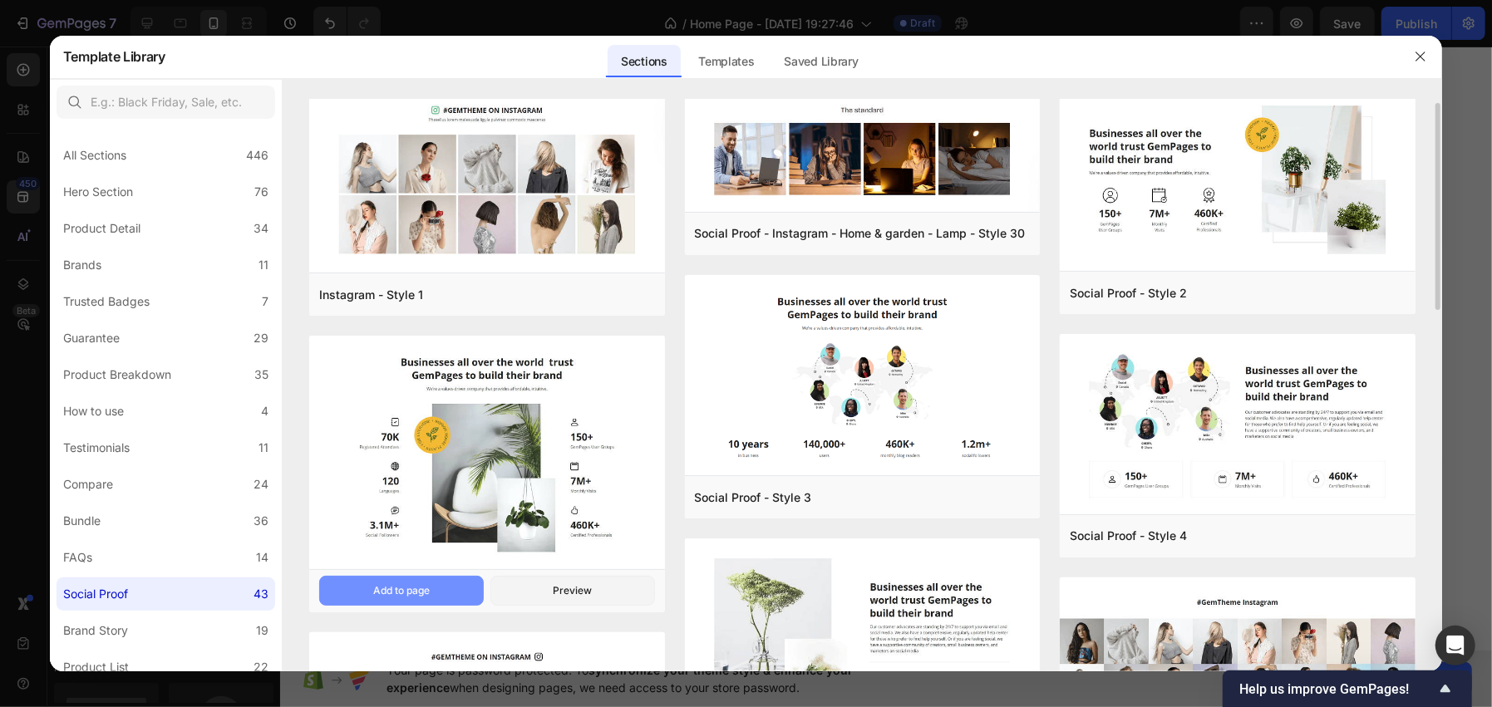
scroll to position [0, 0]
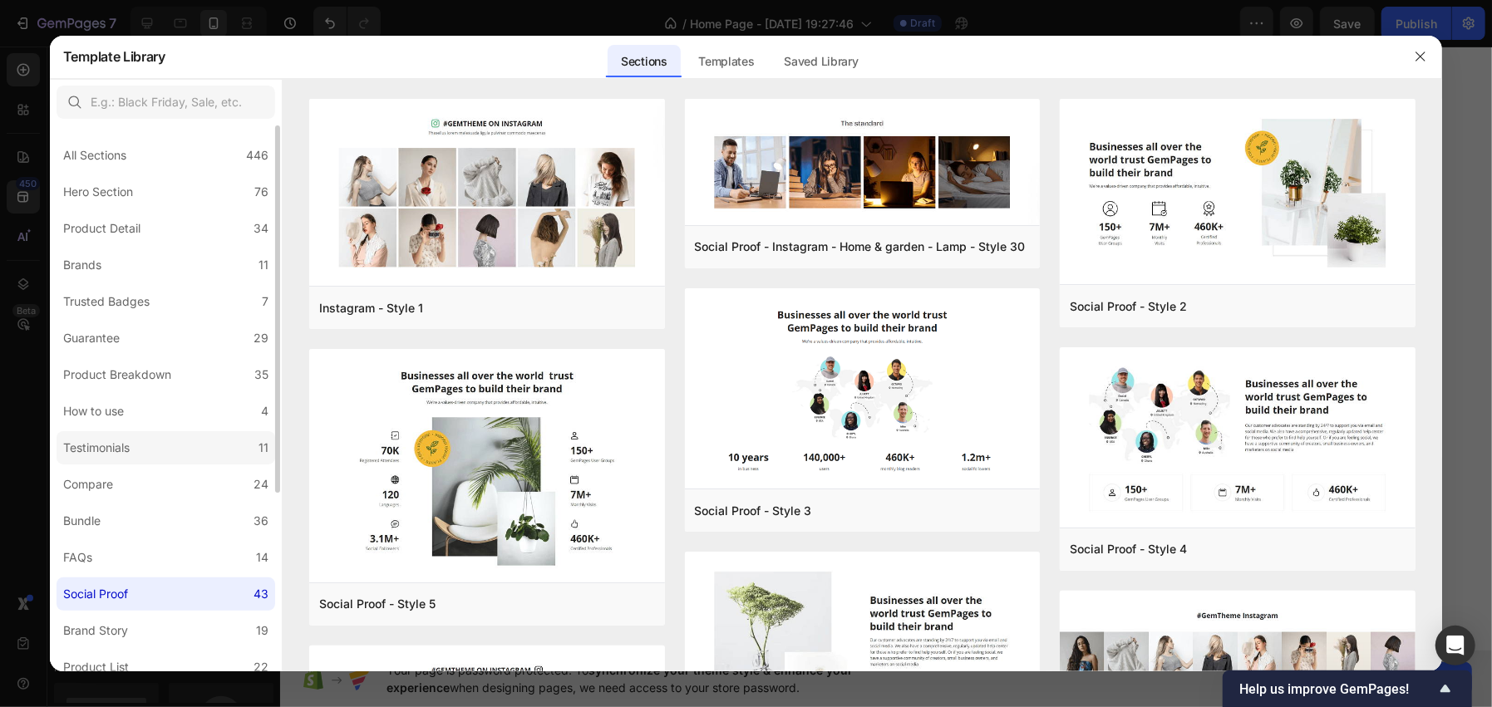
click at [107, 459] on label "Testimonials 11" at bounding box center [166, 447] width 219 height 33
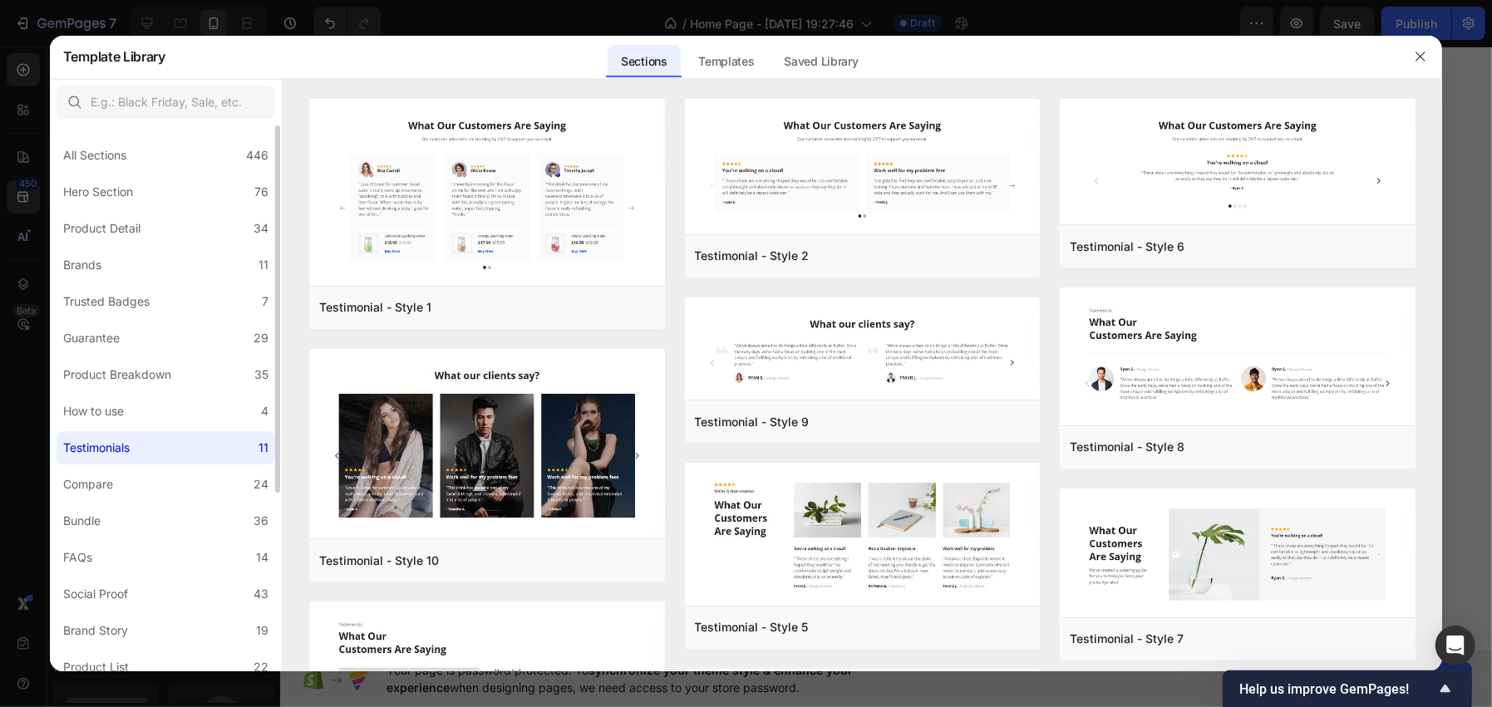
click at [159, 392] on div "All Sections 446 Hero Section 76 Product Detail 34 Brands 11 Trusted Badges 7 G…" at bounding box center [166, 532] width 232 height 814
click at [133, 400] on label "How to use 4" at bounding box center [166, 411] width 219 height 33
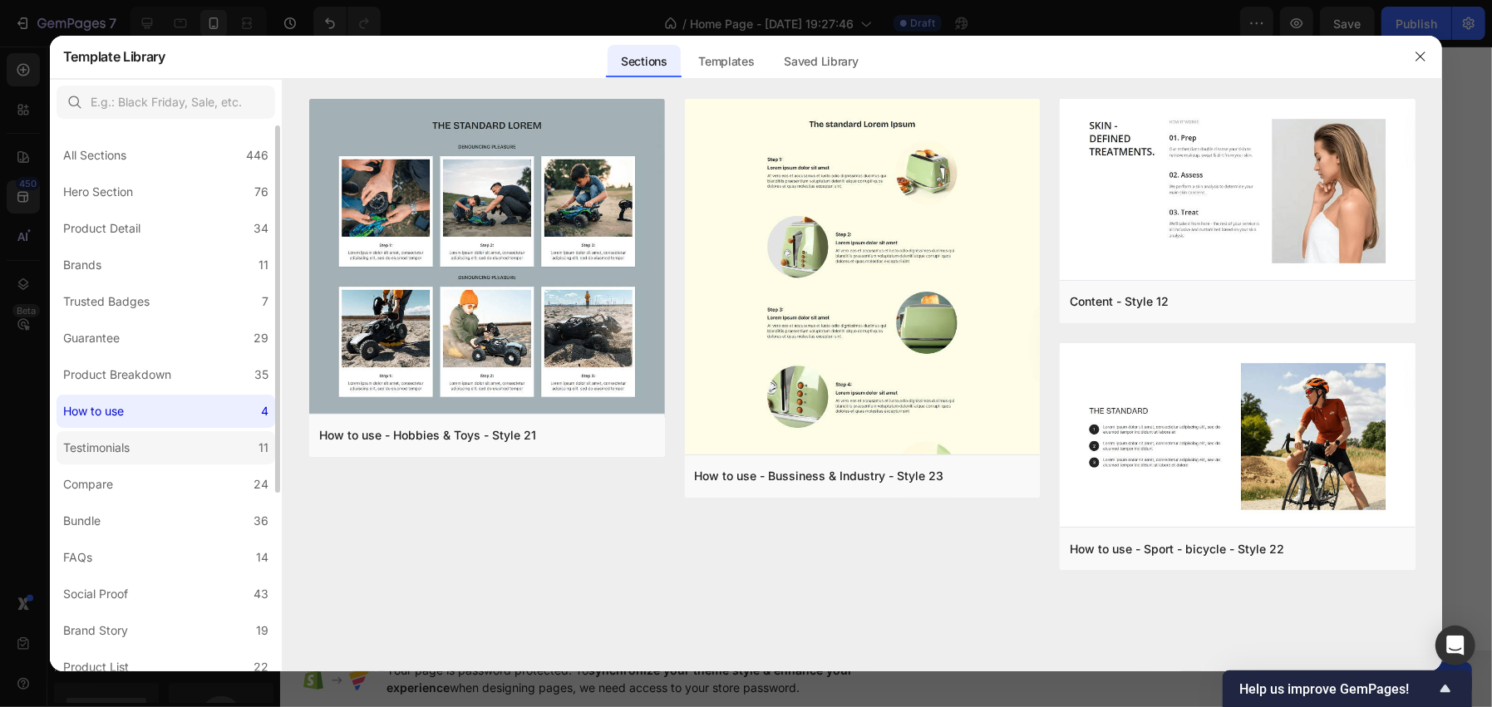
click at [105, 436] on label "Testimonials 11" at bounding box center [166, 447] width 219 height 33
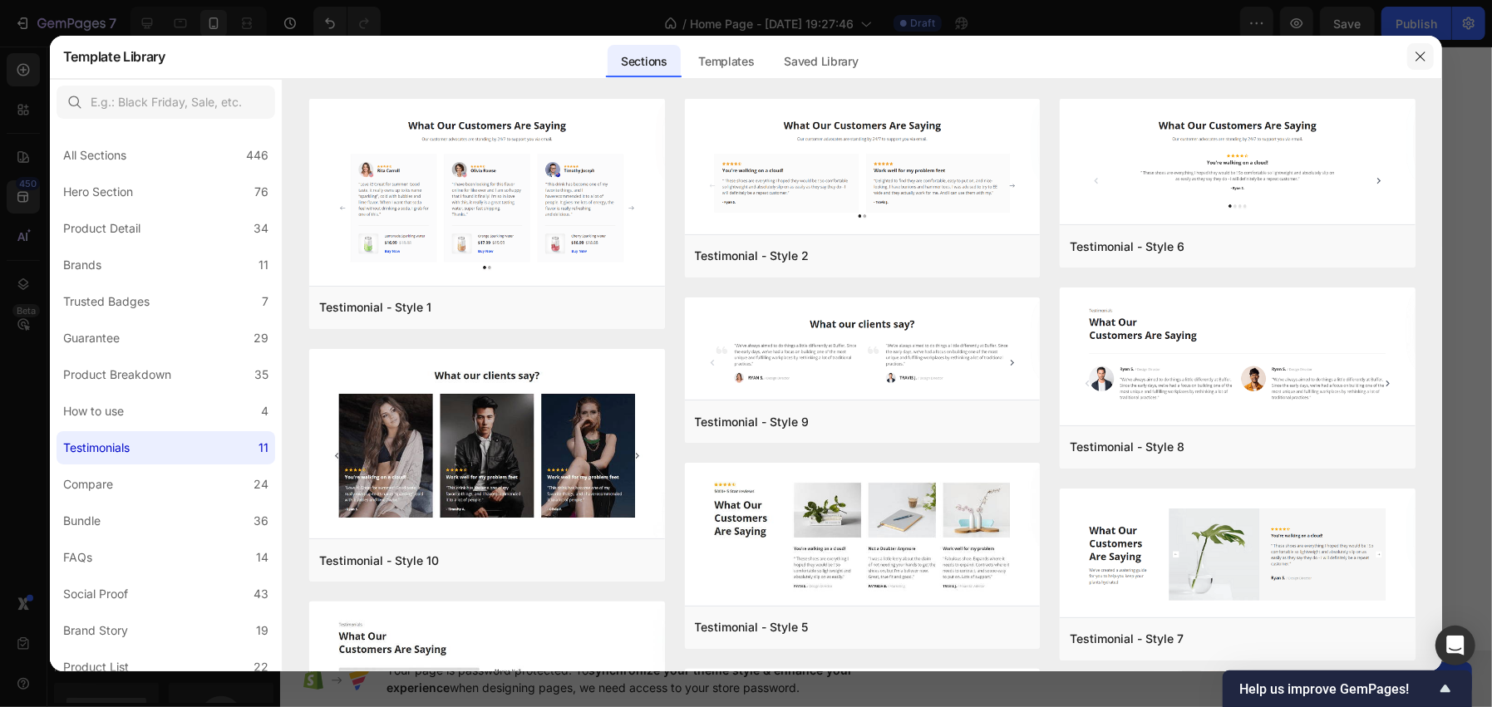
click at [1408, 52] on button "button" at bounding box center [1420, 56] width 27 height 27
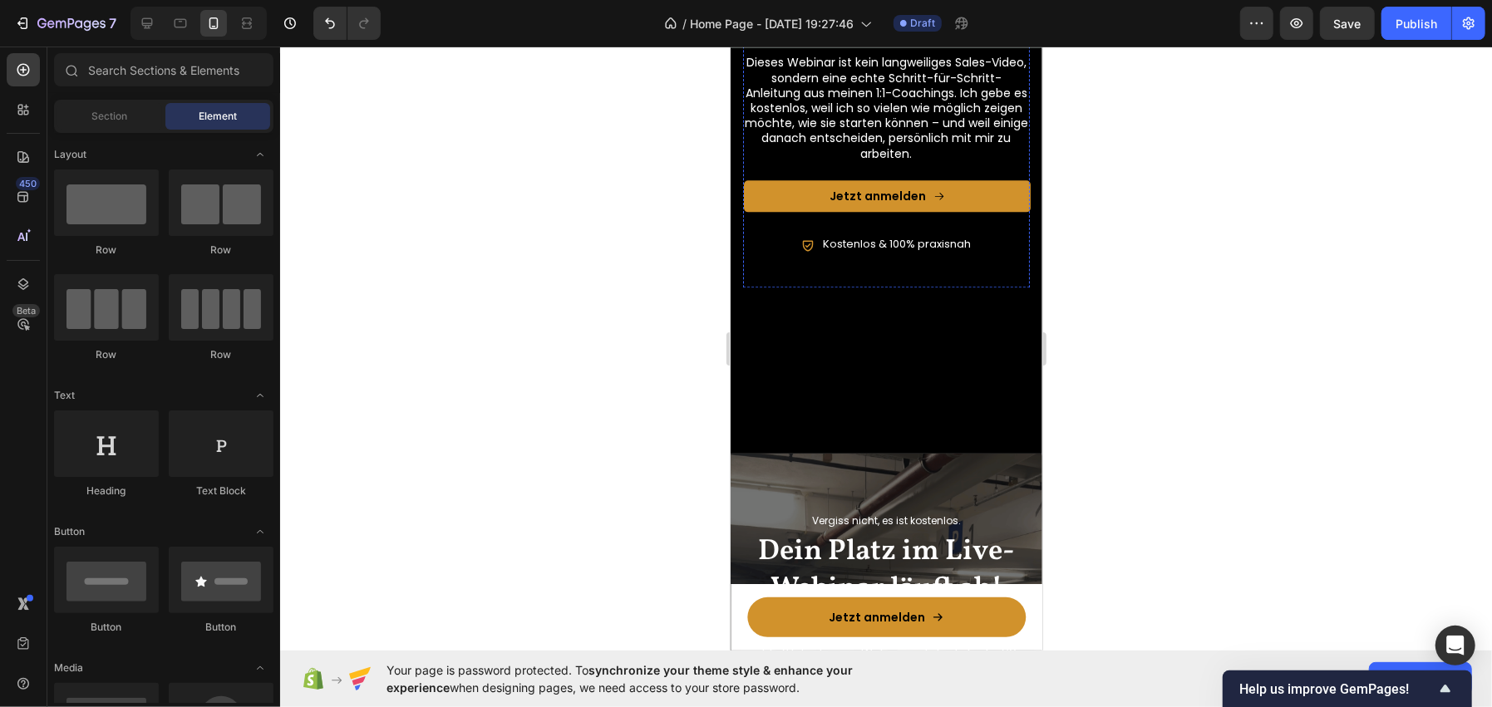
scroll to position [2171, 0]
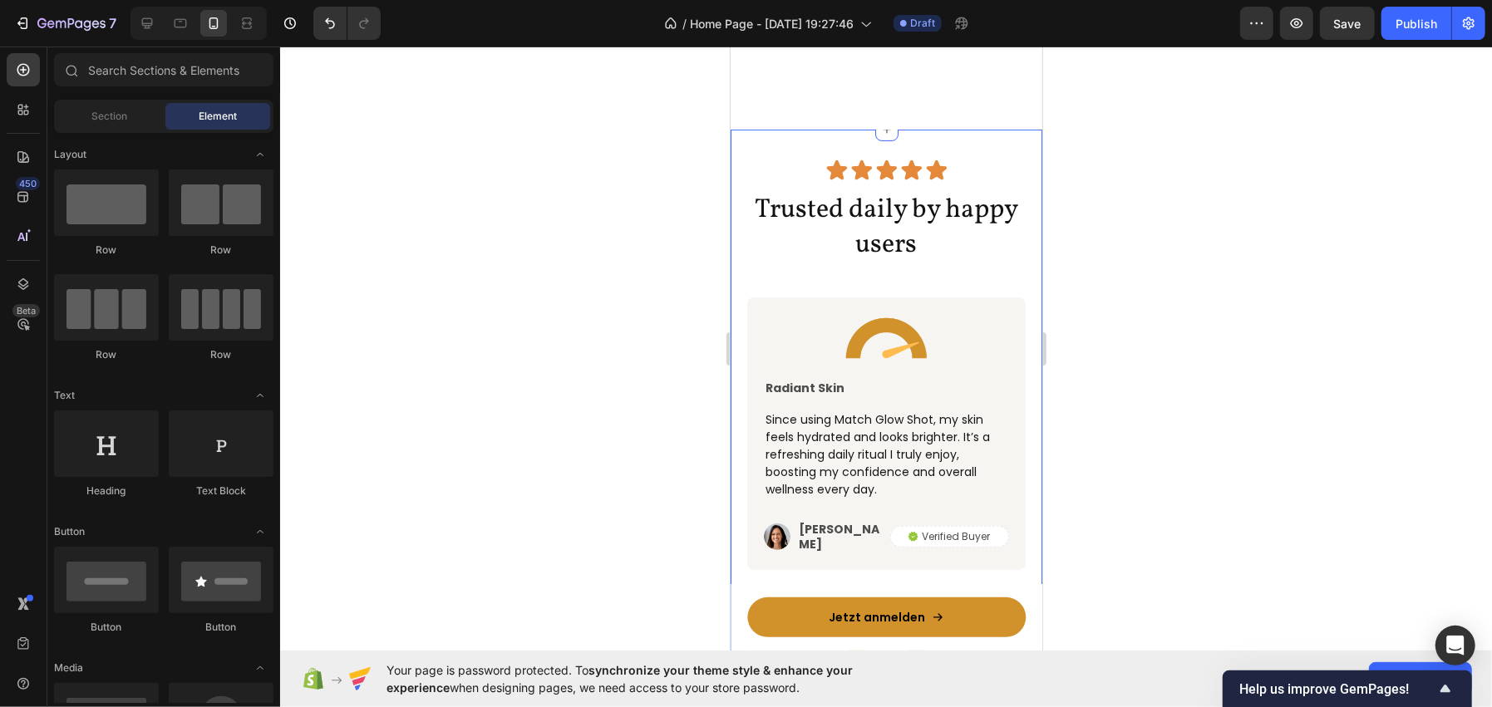
scroll to position [4948, 0]
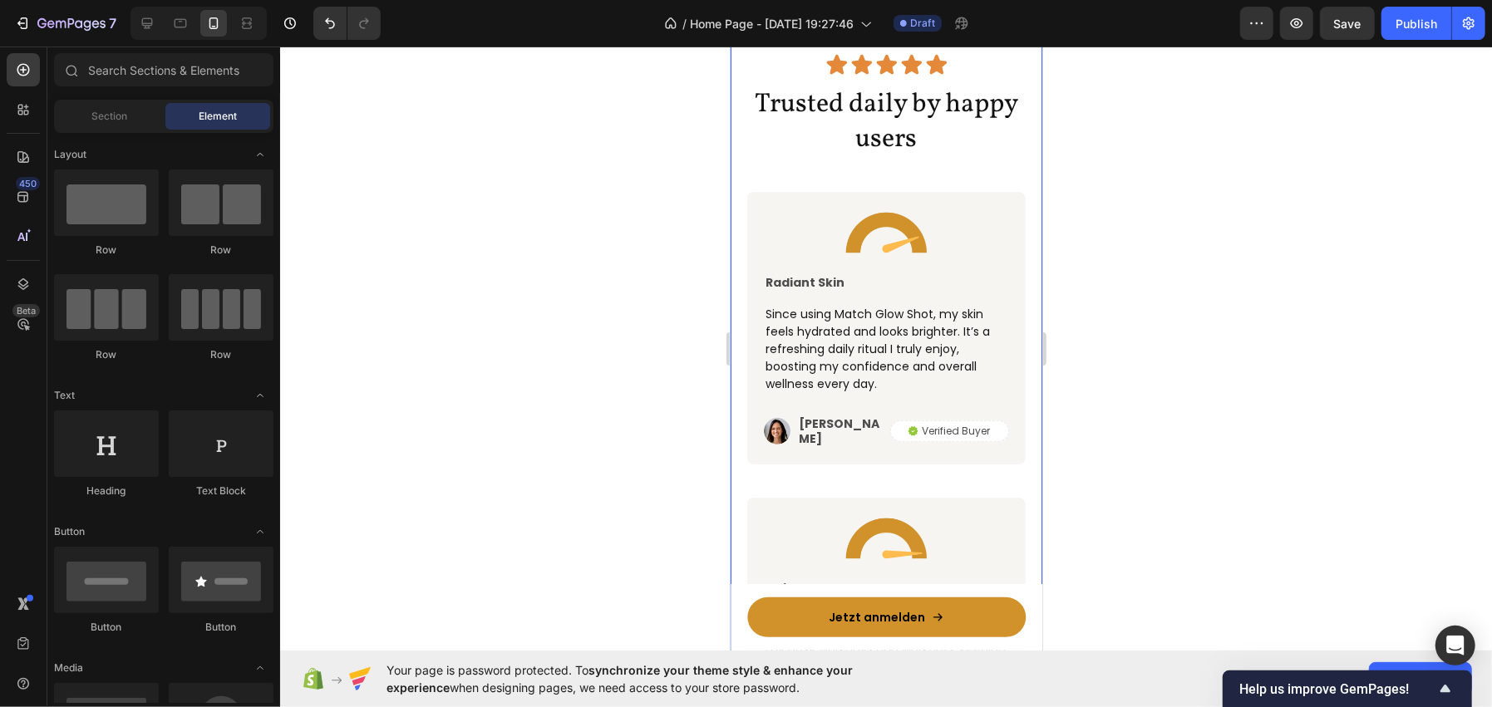
click at [747, 243] on div "Image Radiant Skin Text Block Since using Match Glow Shot, my skin feels hydrat…" at bounding box center [885, 327] width 278 height 273
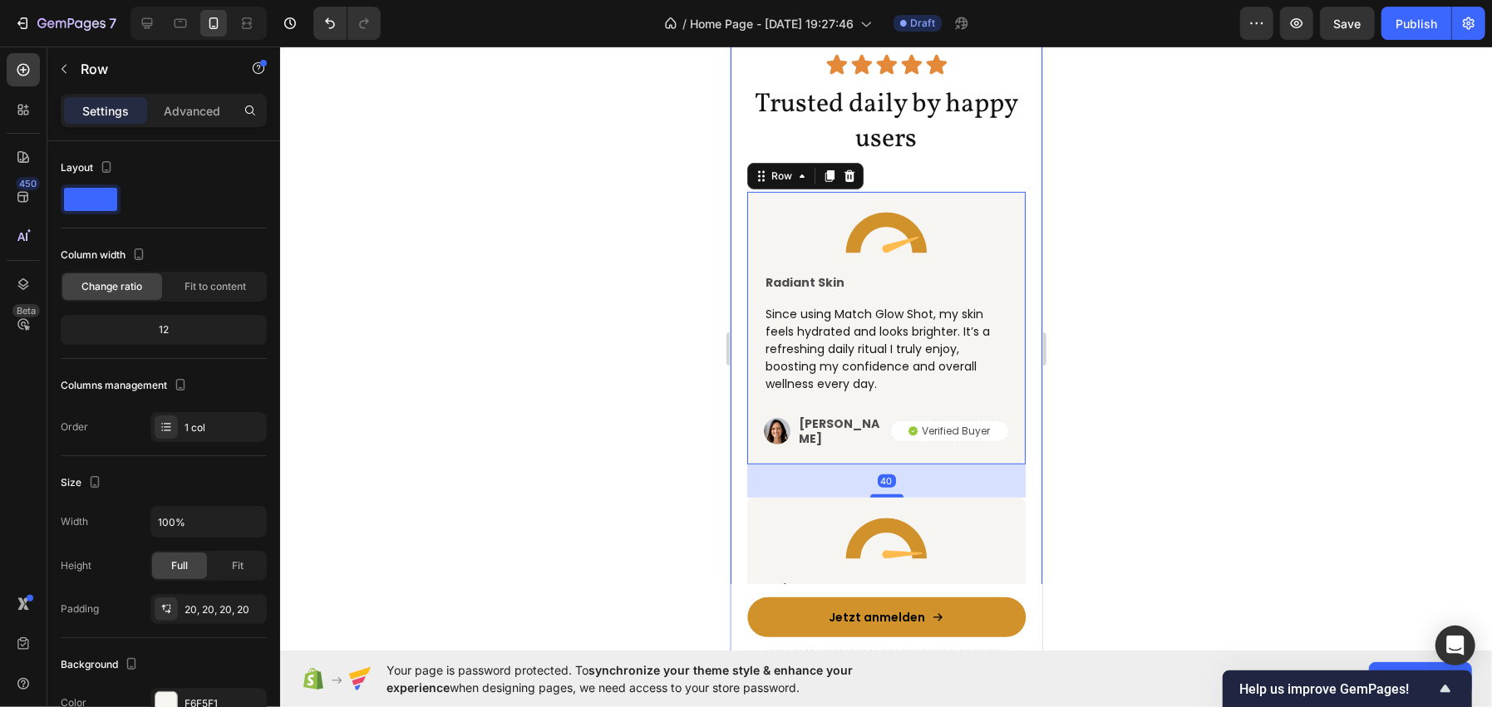
click at [740, 244] on div "Icon Icon Icon Icon Icon Icon List Row Trusted daily by happy users Heading Ima…" at bounding box center [886, 520] width 312 height 994
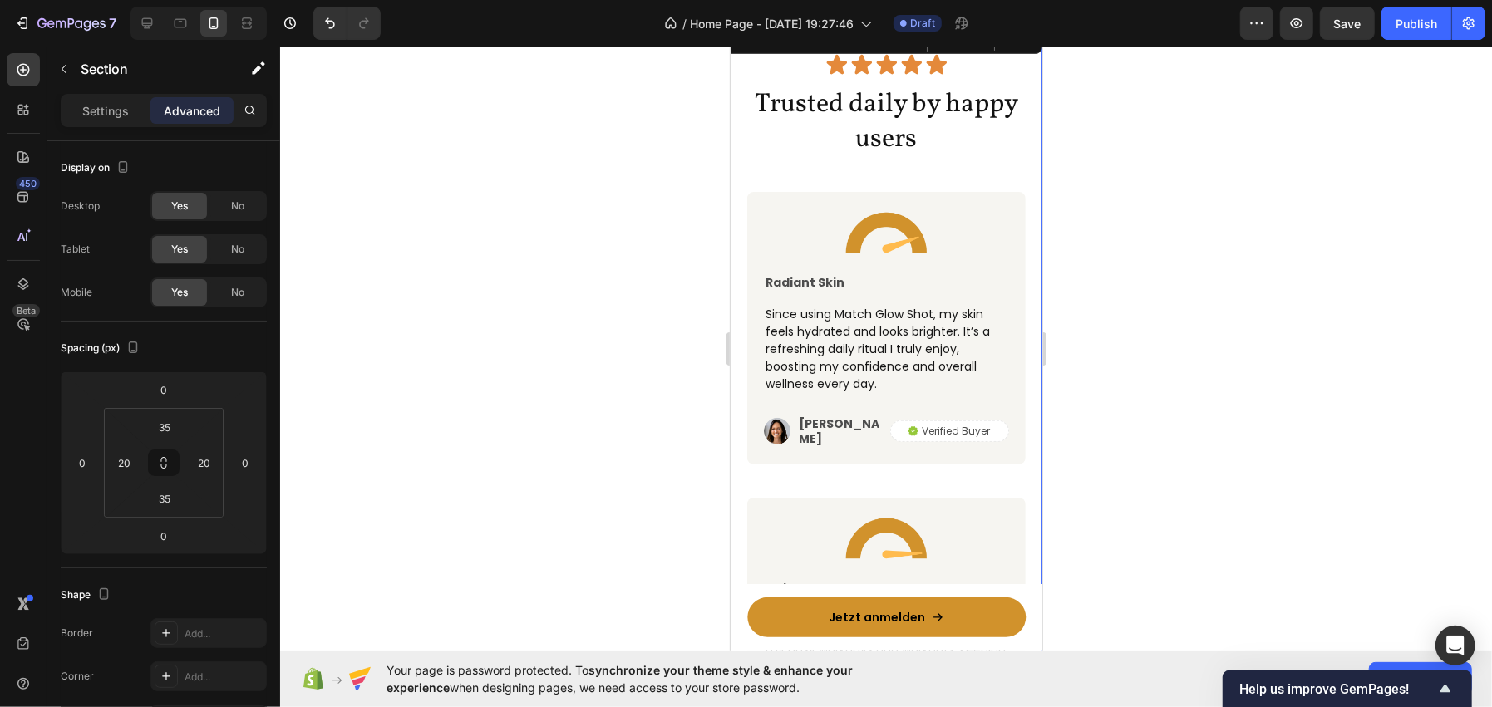
click at [544, 212] on div at bounding box center [886, 377] width 1212 height 661
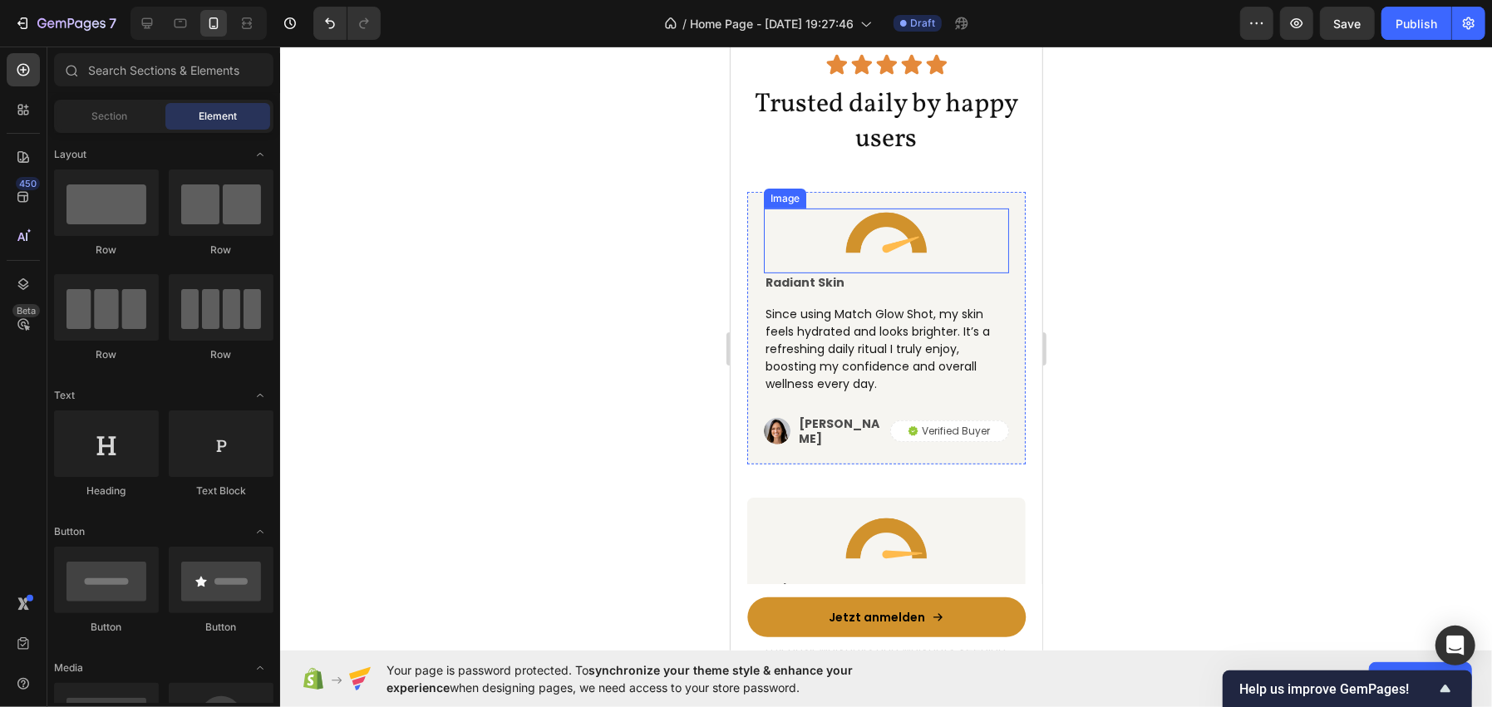
scroll to position [4533, 0]
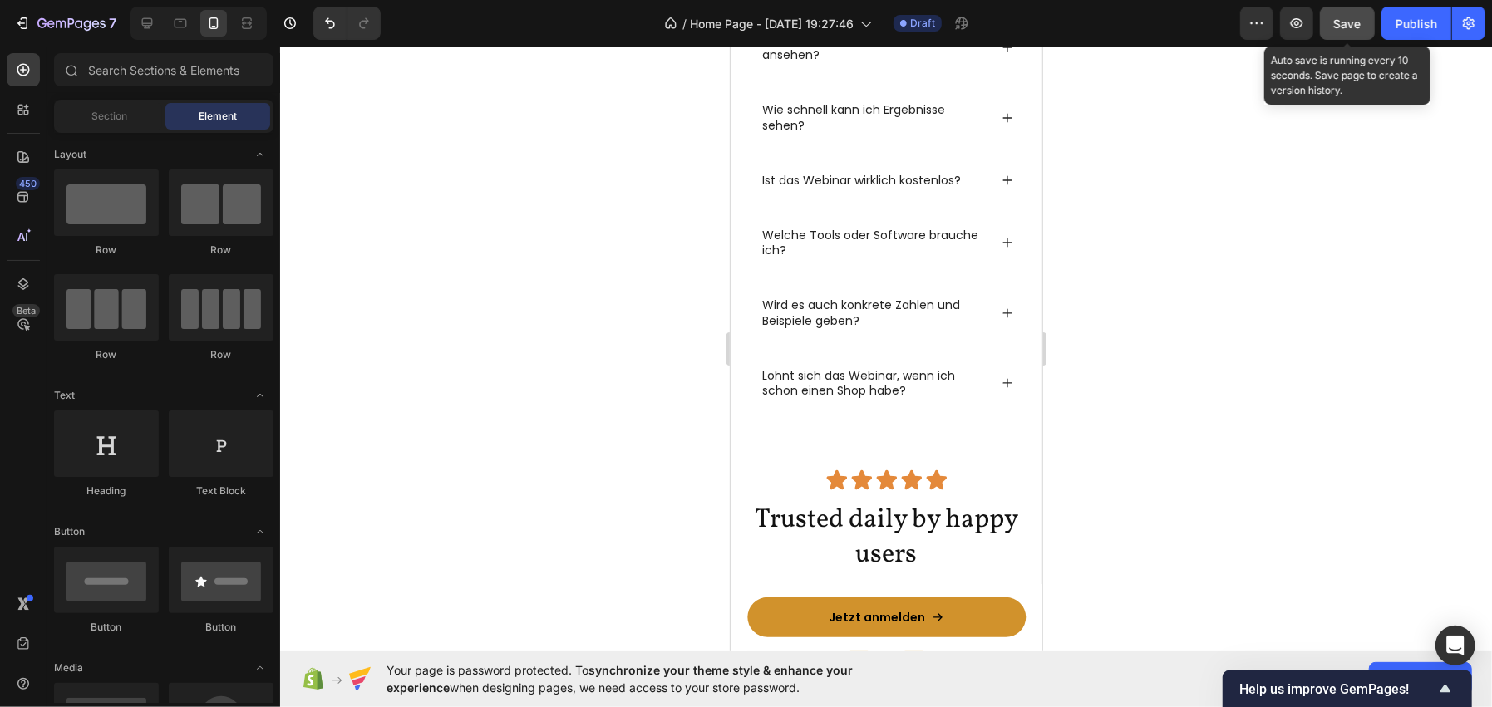
click at [1339, 22] on span "Save" at bounding box center [1347, 24] width 27 height 14
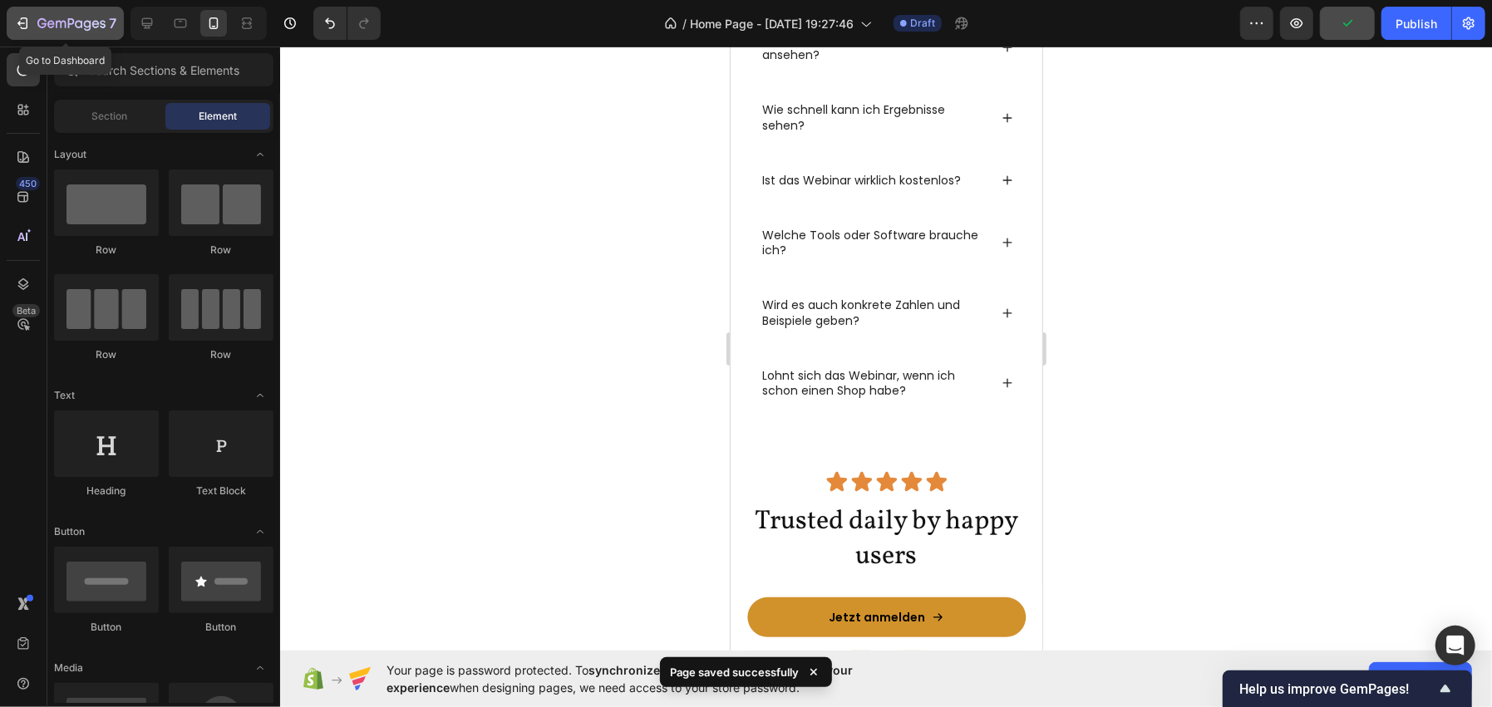
click at [84, 27] on icon "button" at bounding box center [87, 25] width 7 height 11
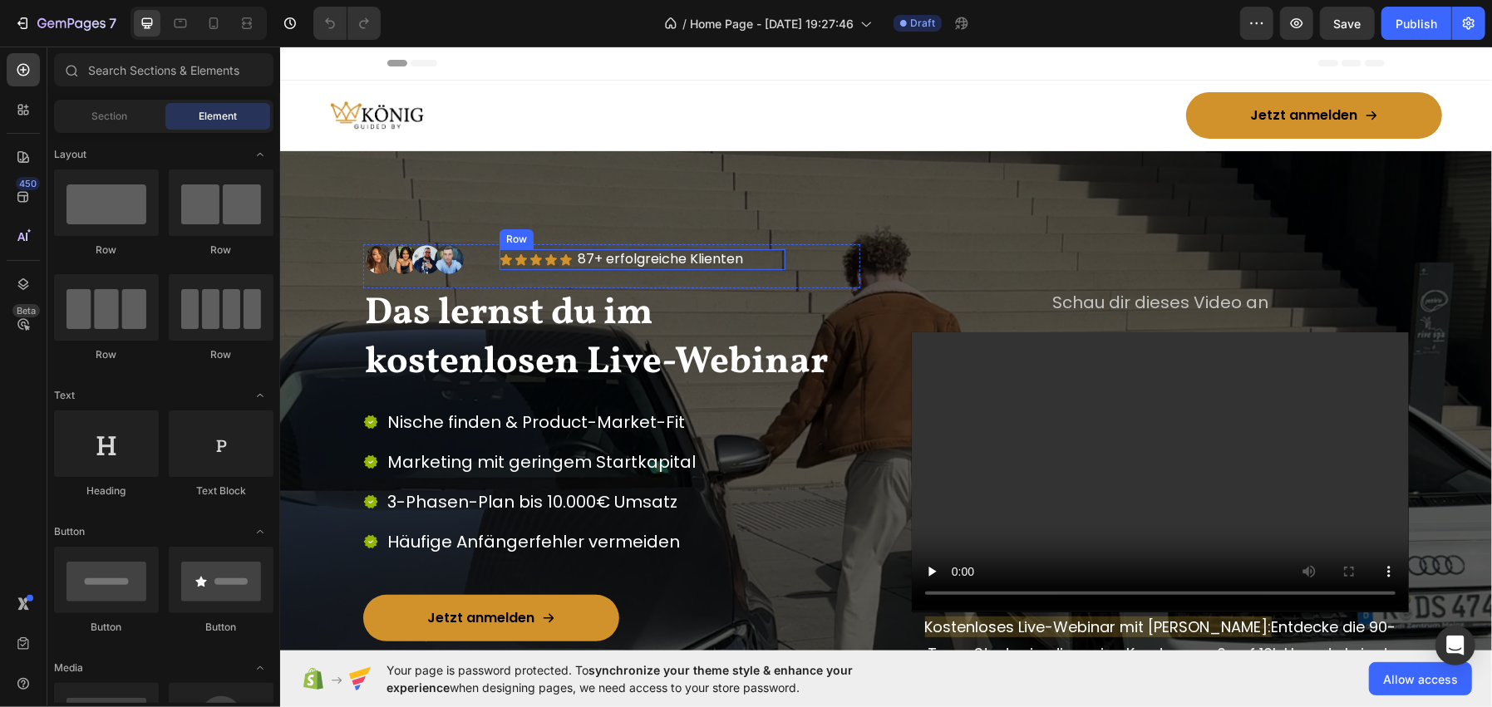
click at [571, 264] on div "Icon Icon Icon Icon Icon Icon List 87+ erfolgreiche Klienten Text Block Row" at bounding box center [642, 259] width 286 height 21
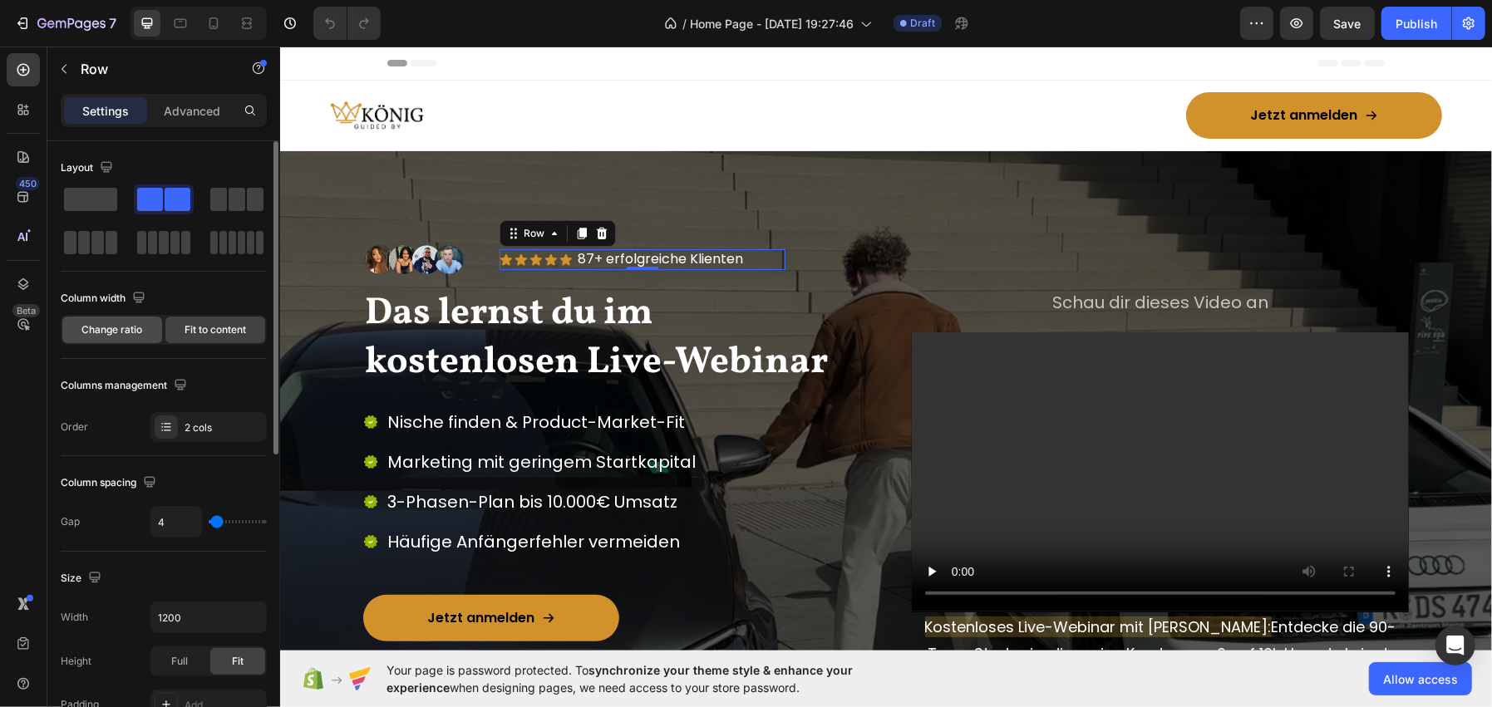
click at [134, 331] on span "Change ratio" at bounding box center [112, 329] width 61 height 15
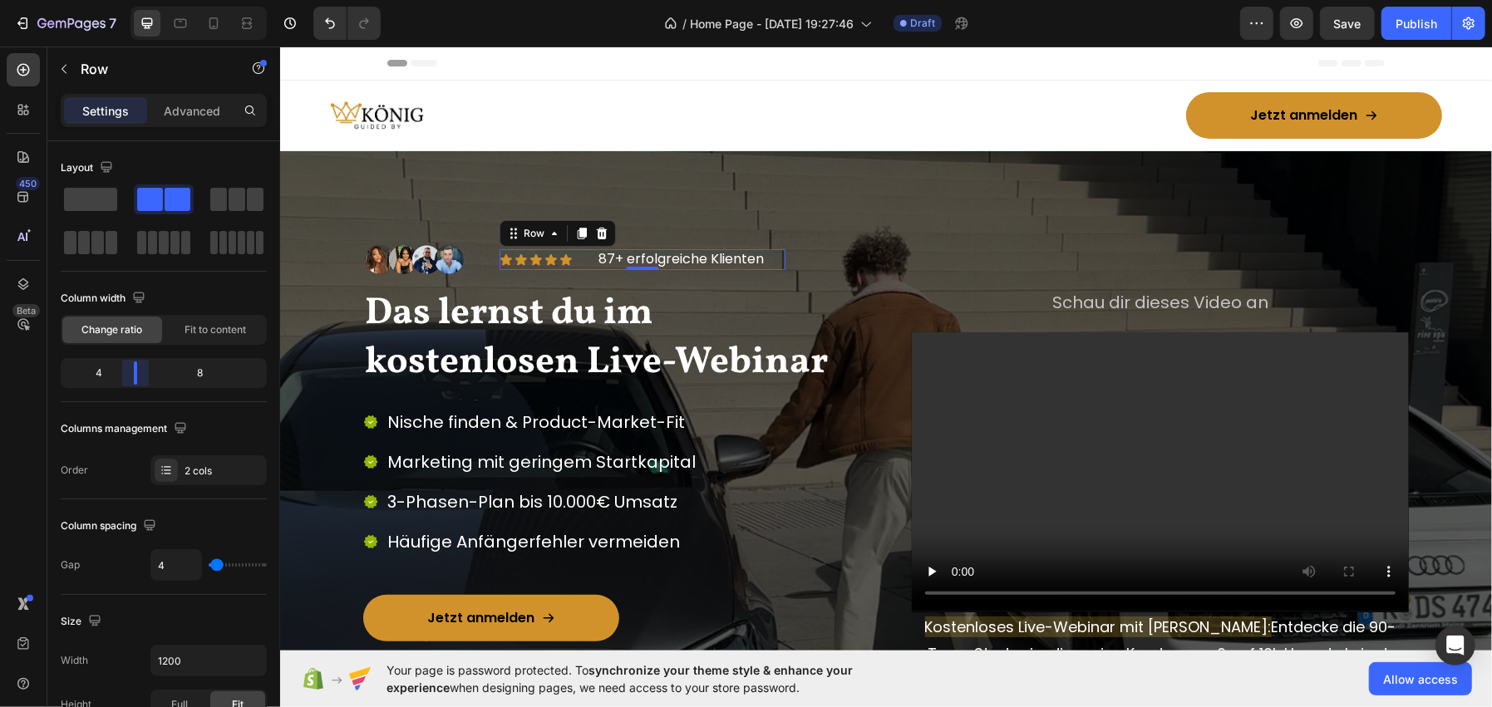
drag, startPoint x: 160, startPoint y: 373, endPoint x: 137, endPoint y: 367, distance: 23.4
click at [137, 0] on body "7 / Home Page - [DATE] 19:27:46 Draft Preview Save Publish 450 Beta Sections(18…" at bounding box center [746, 0] width 1492 height 0
click at [138, 62] on p "Row" at bounding box center [151, 69] width 141 height 20
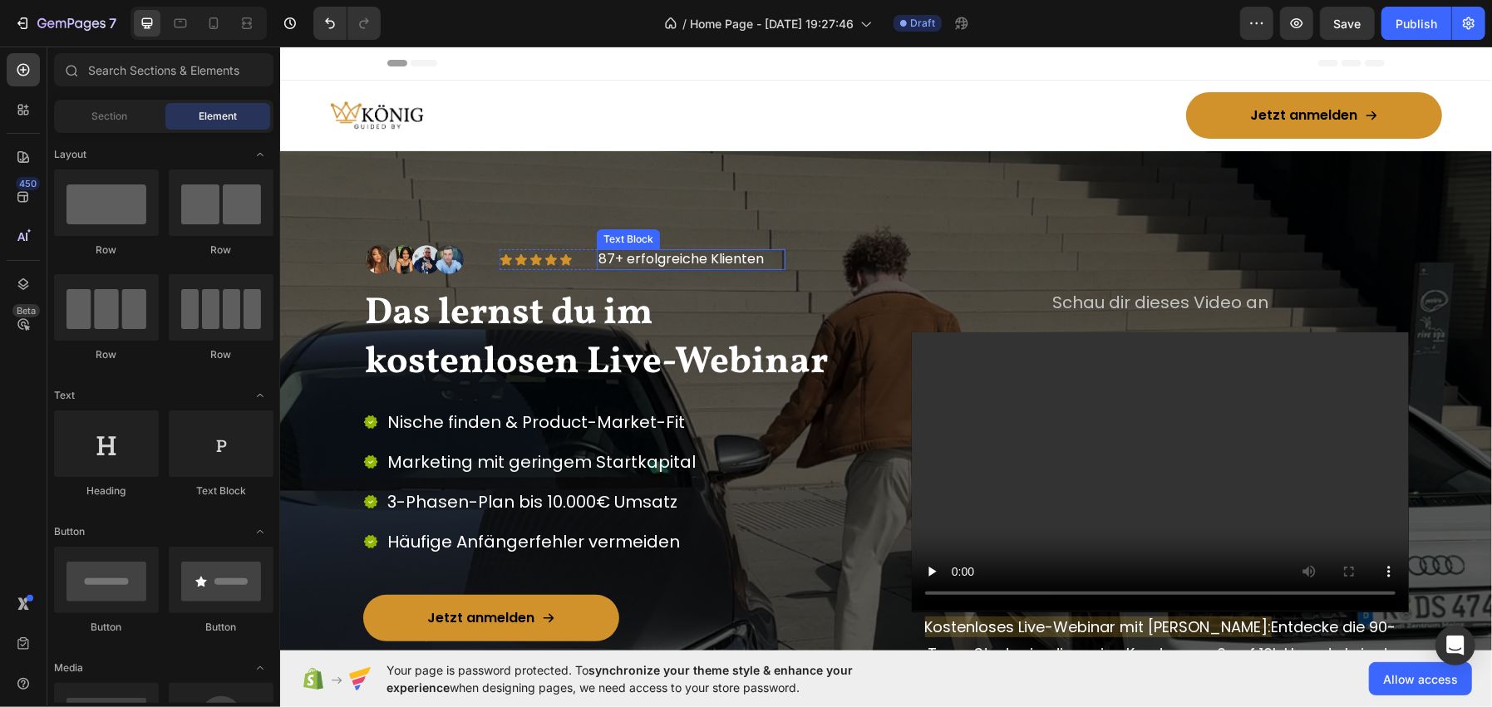
click at [598, 267] on p "87+ erfolgreiche Klienten" at bounding box center [690, 258] width 185 height 17
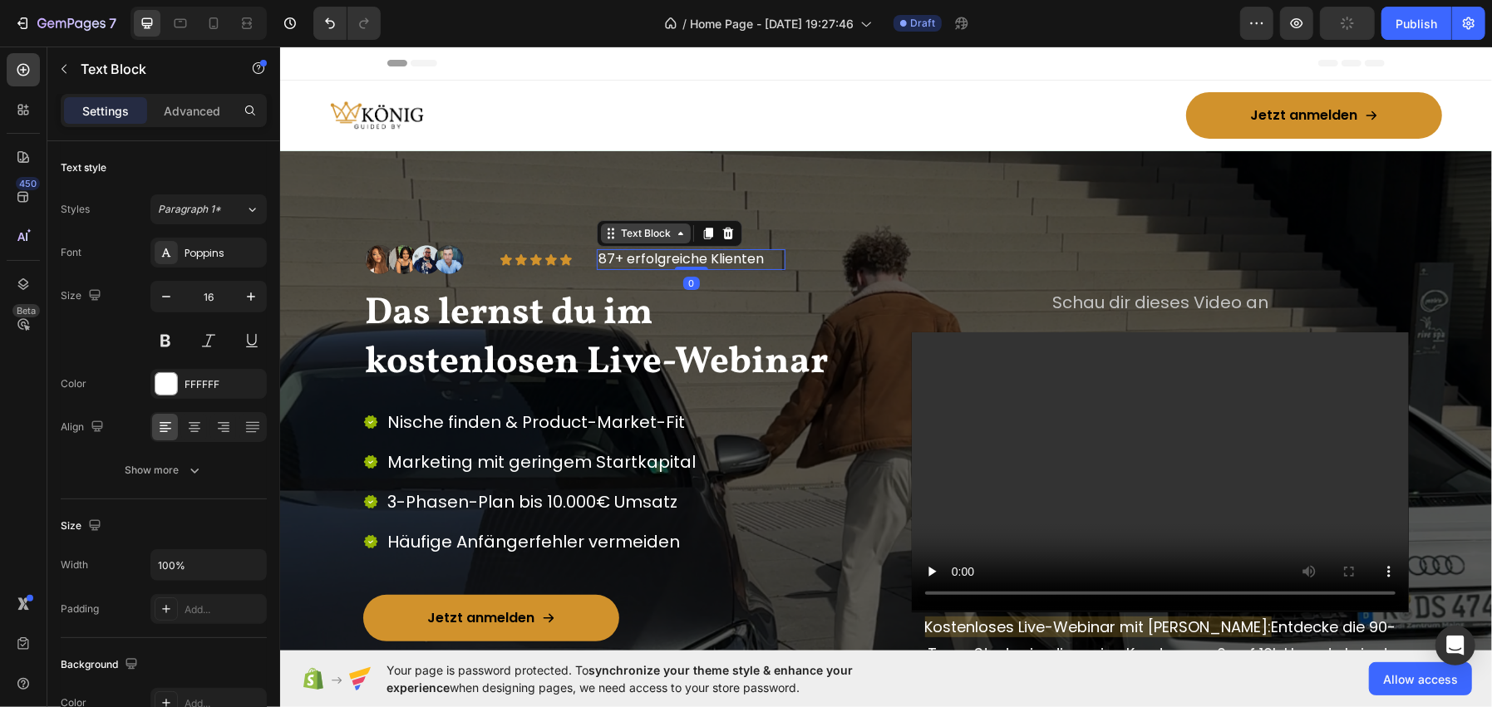
click at [628, 234] on div "Text Block" at bounding box center [645, 232] width 57 height 15
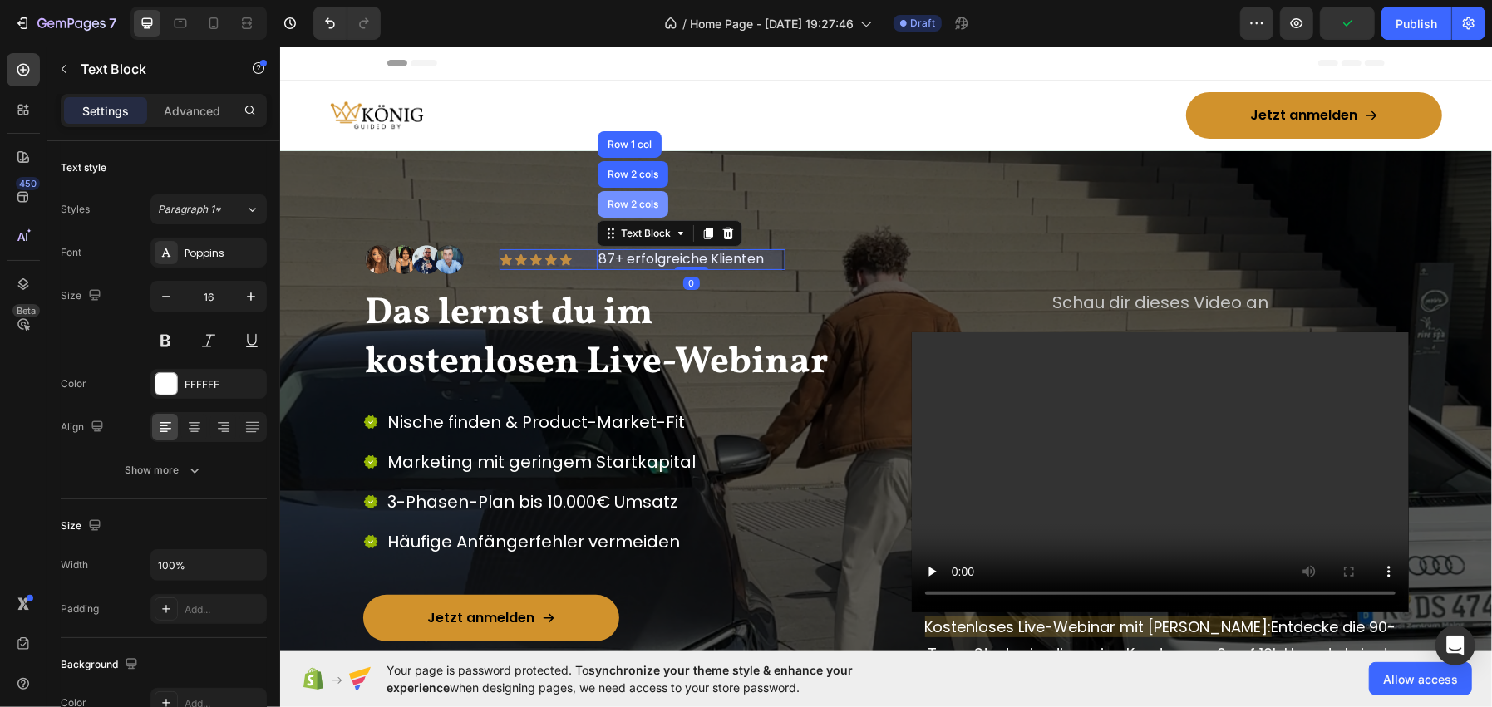
click at [638, 207] on div "Row 2 cols" at bounding box center [631, 204] width 57 height 10
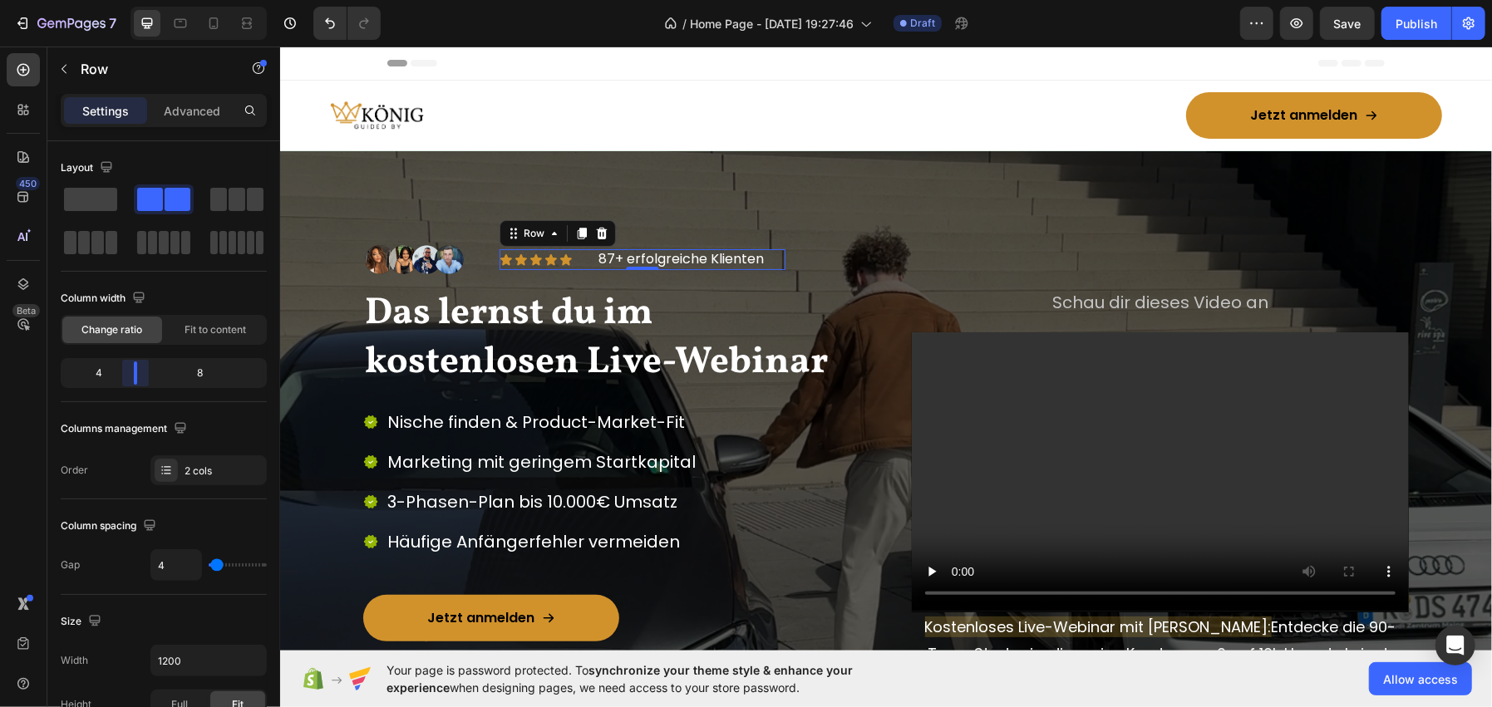
drag, startPoint x: 139, startPoint y: 370, endPoint x: 127, endPoint y: 367, distance: 12.1
click at [127, 0] on body "7 / Home Page - Sep 28, 19:27:46 Draft Preview Save Publish 450 Beta Sections(1…" at bounding box center [746, 0] width 1492 height 0
click at [121, 78] on p "Row" at bounding box center [151, 69] width 141 height 20
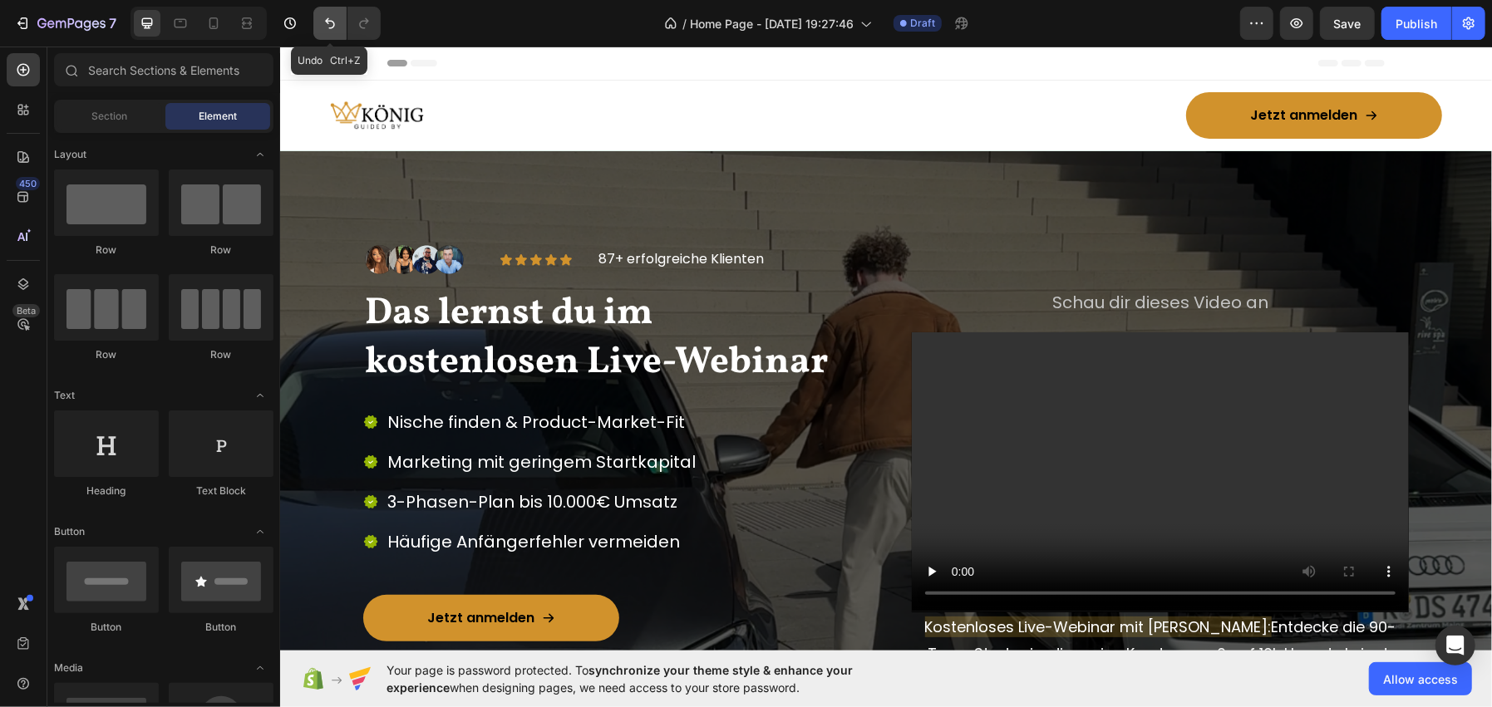
click at [325, 21] on icon "Undo/Redo" at bounding box center [330, 23] width 10 height 11
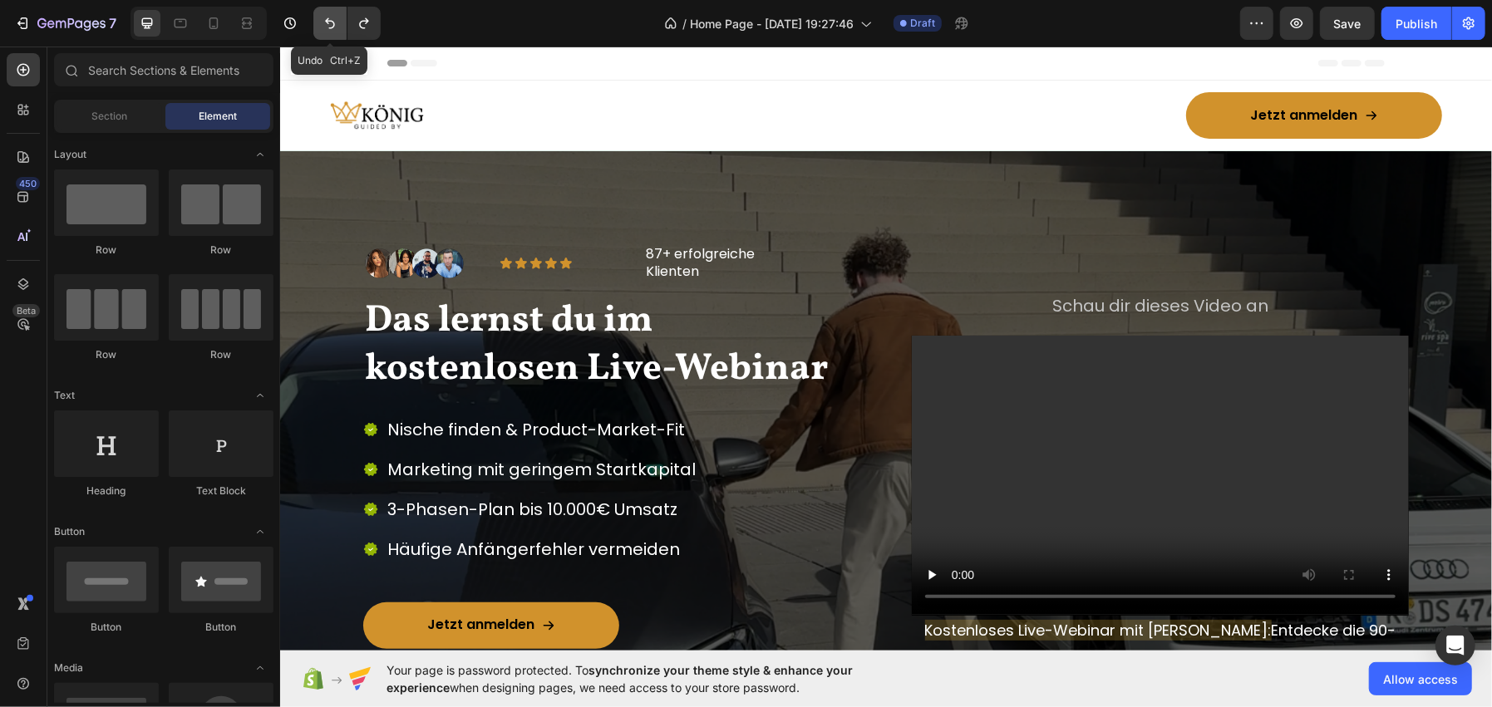
click at [325, 21] on icon "Undo/Redo" at bounding box center [330, 23] width 10 height 11
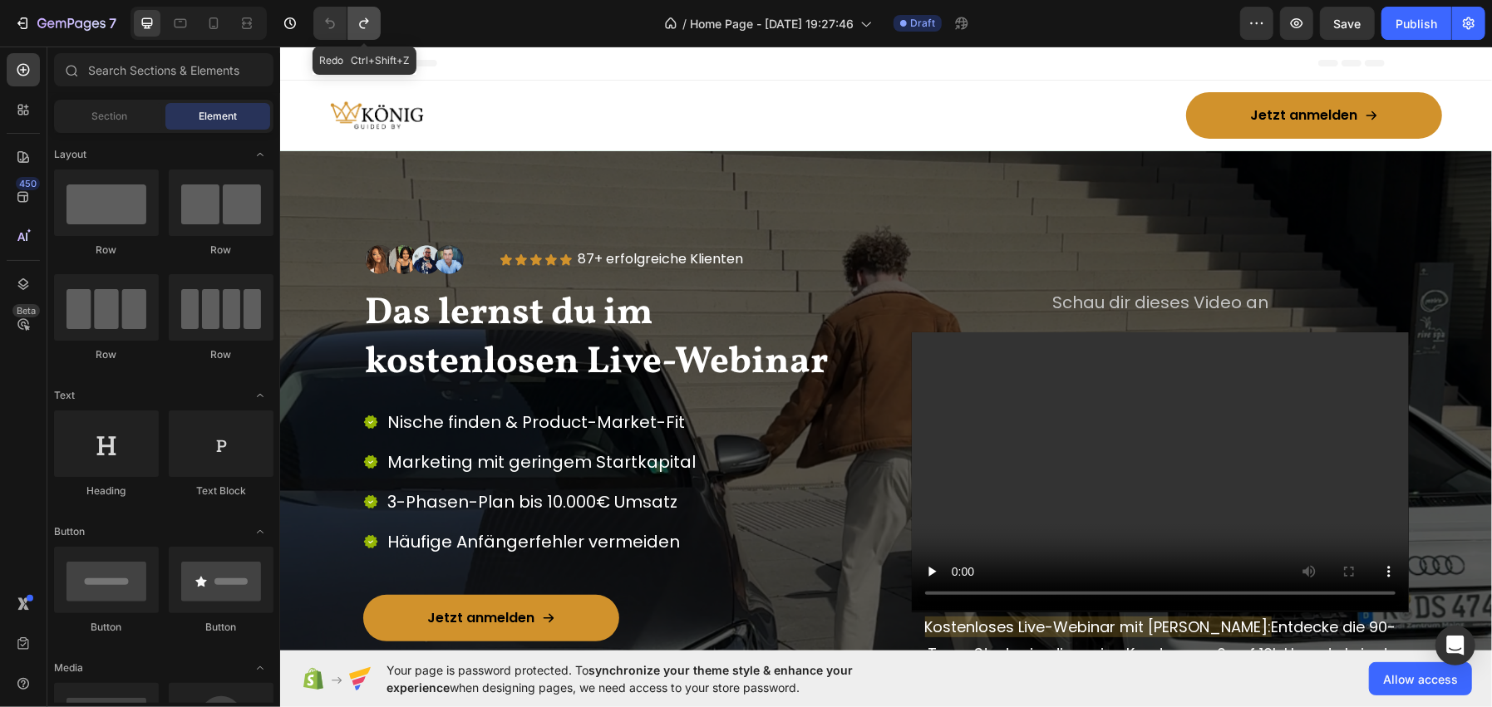
click at [362, 32] on button "Undo/Redo" at bounding box center [363, 23] width 33 height 33
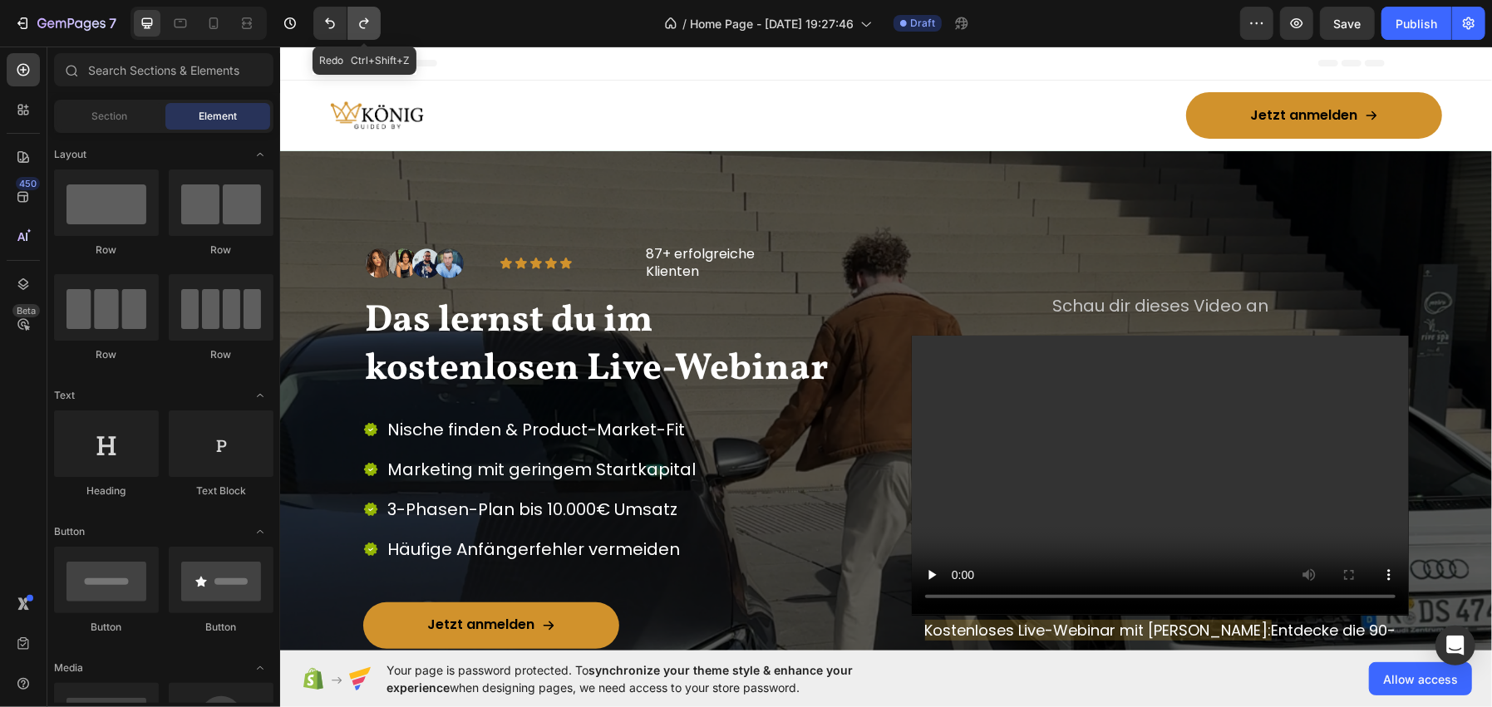
click at [362, 32] on button "Undo/Redo" at bounding box center [363, 23] width 33 height 33
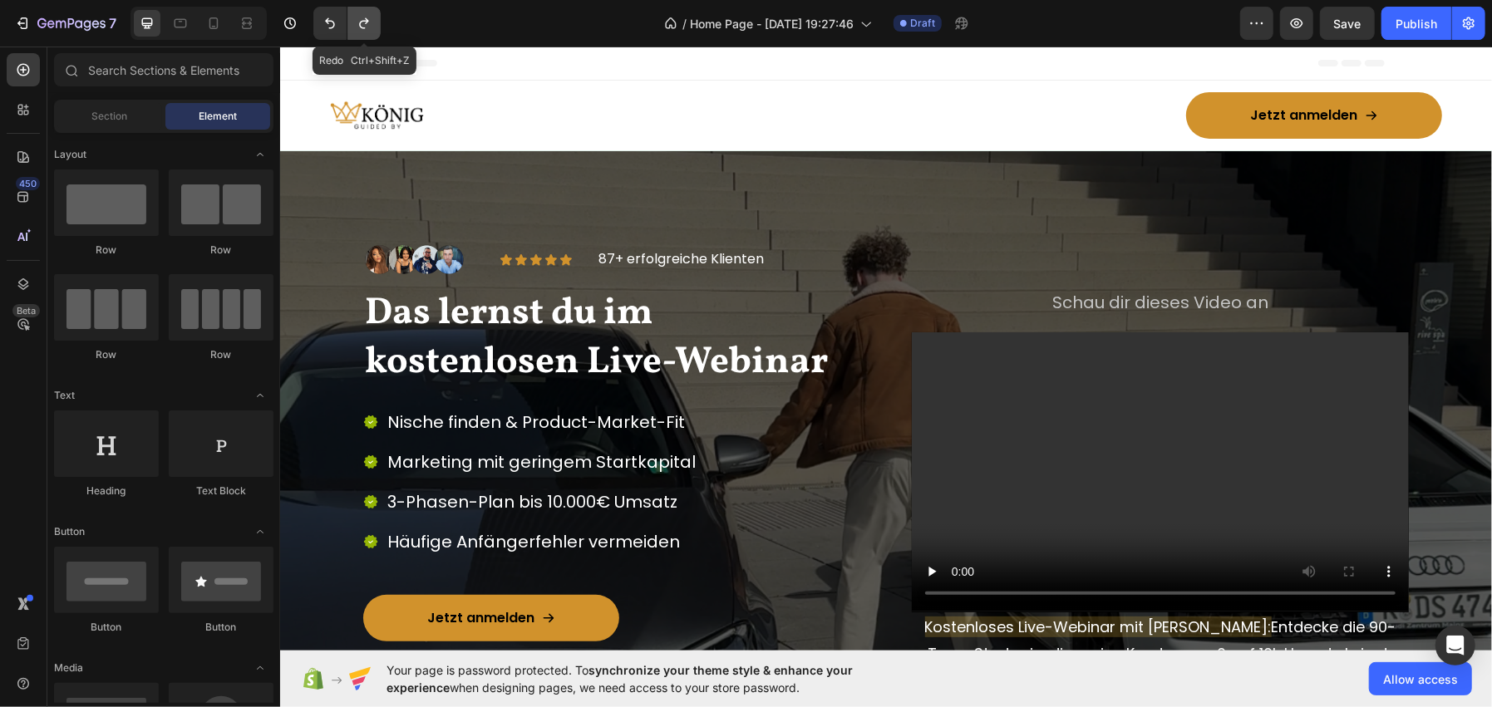
click at [361, 27] on icon "Undo/Redo" at bounding box center [363, 23] width 9 height 11
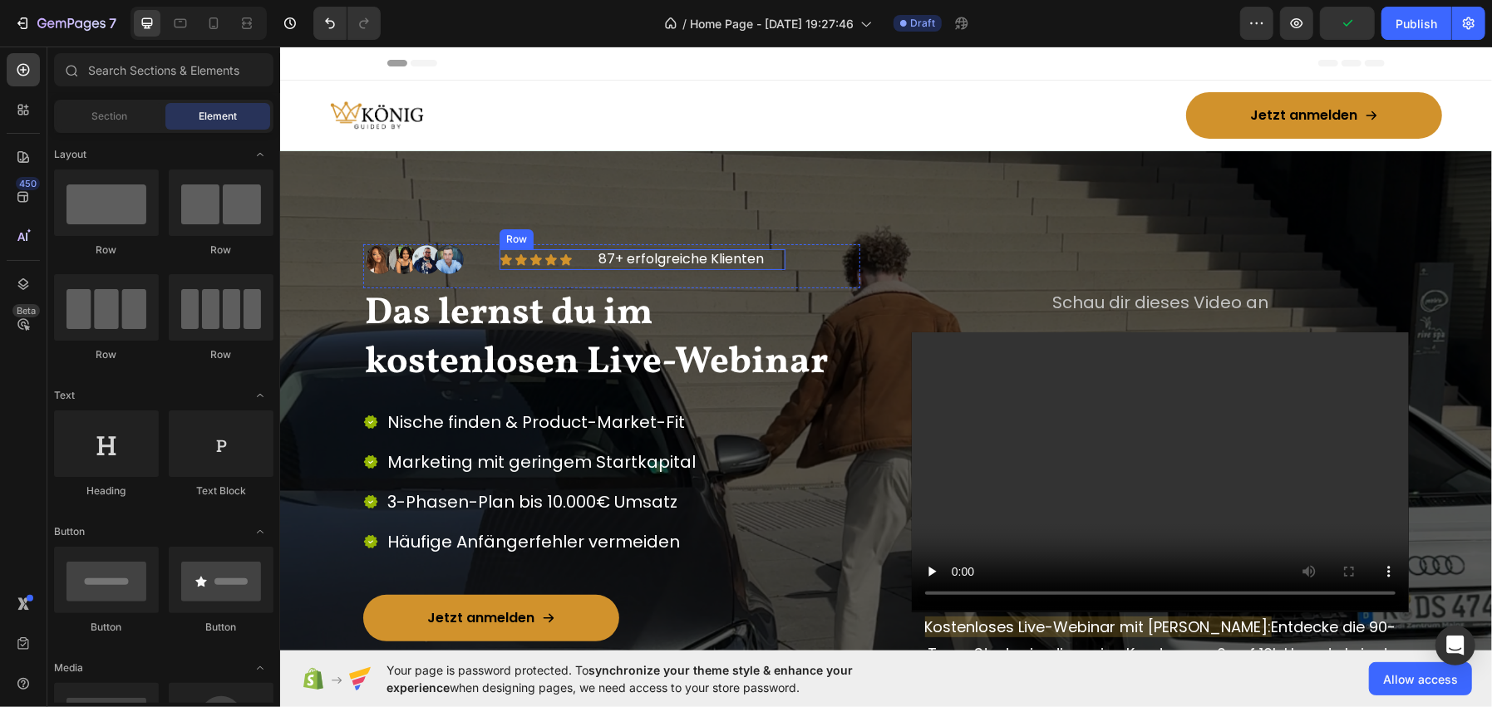
click at [580, 267] on div "Icon Icon Icon Icon Icon Icon List" at bounding box center [546, 259] width 94 height 21
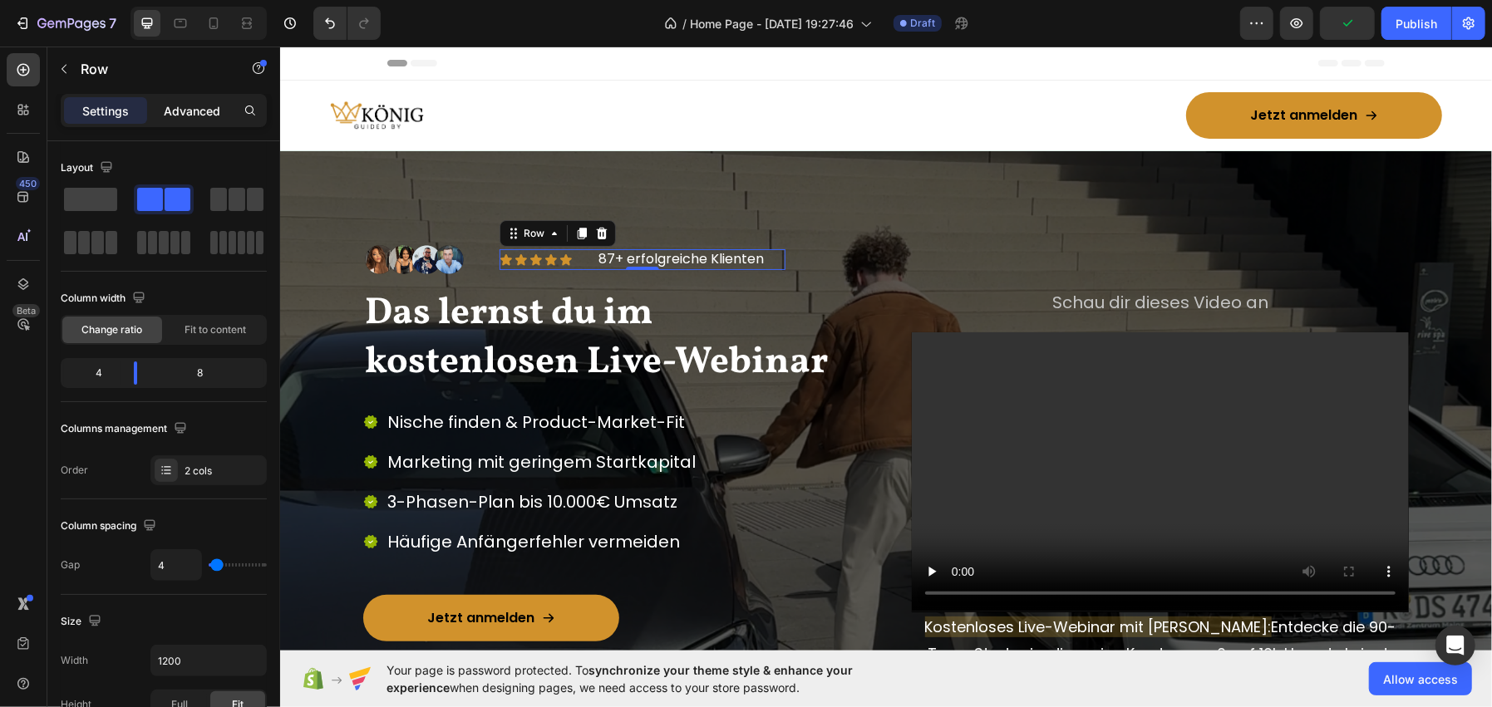
click at [220, 110] on div "Advanced" at bounding box center [191, 110] width 83 height 27
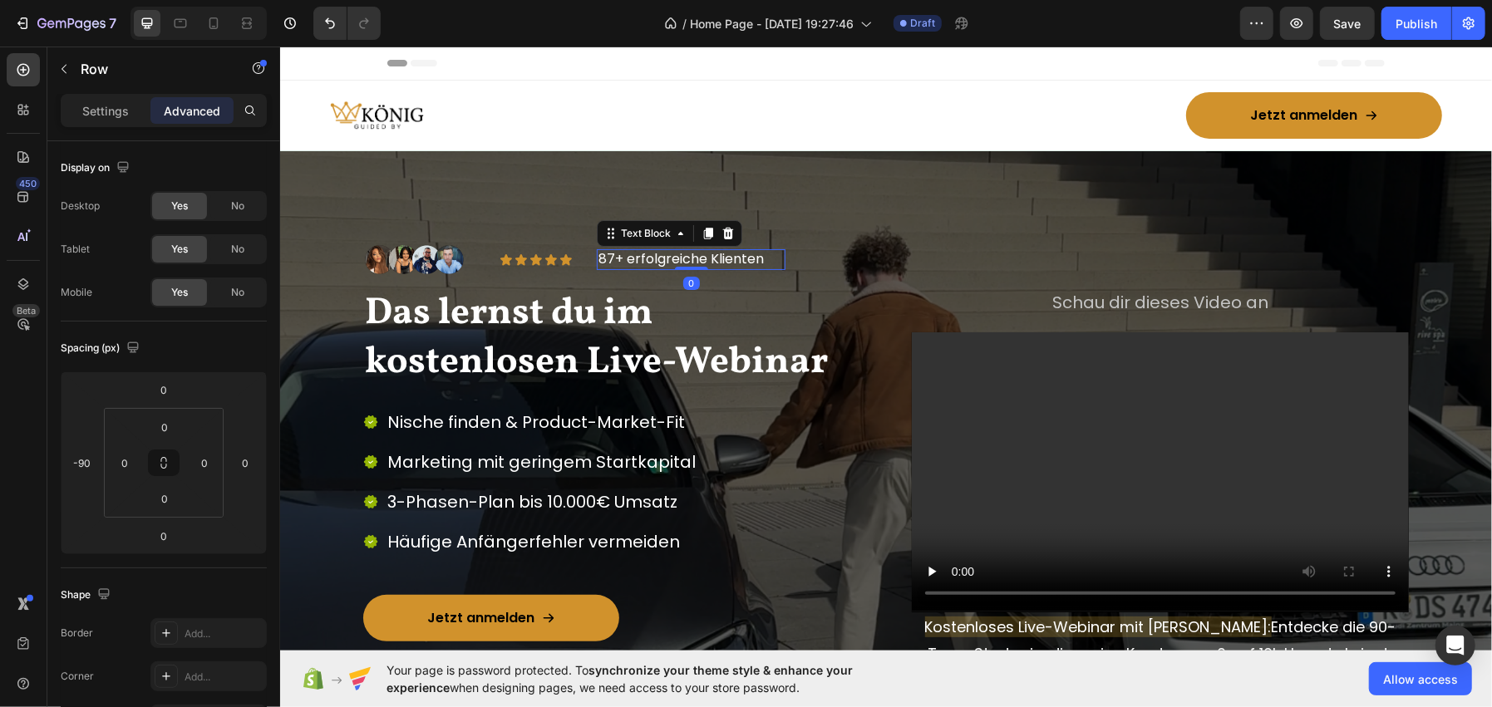
click at [607, 258] on p "87+ erfolgreiche Klienten" at bounding box center [690, 258] width 185 height 17
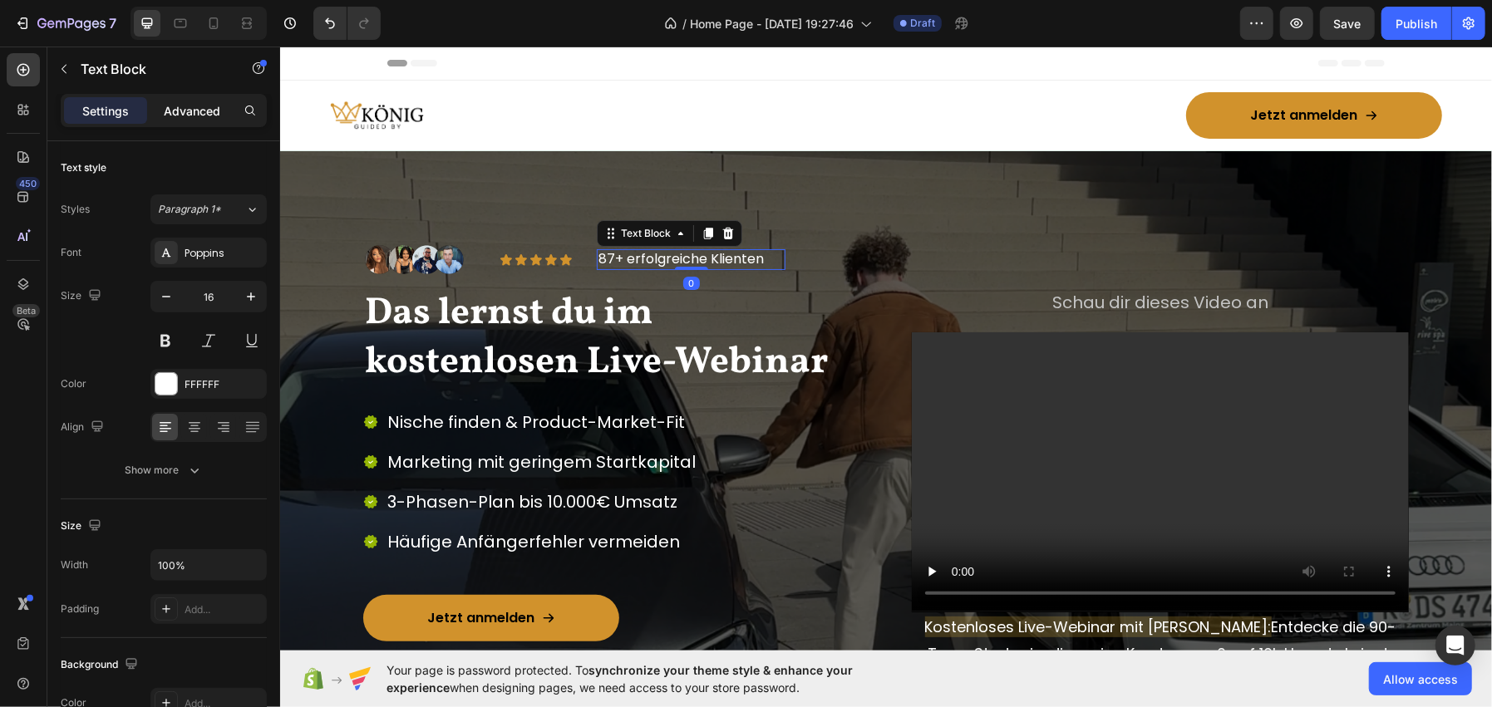
click at [214, 114] on p "Advanced" at bounding box center [192, 110] width 57 height 17
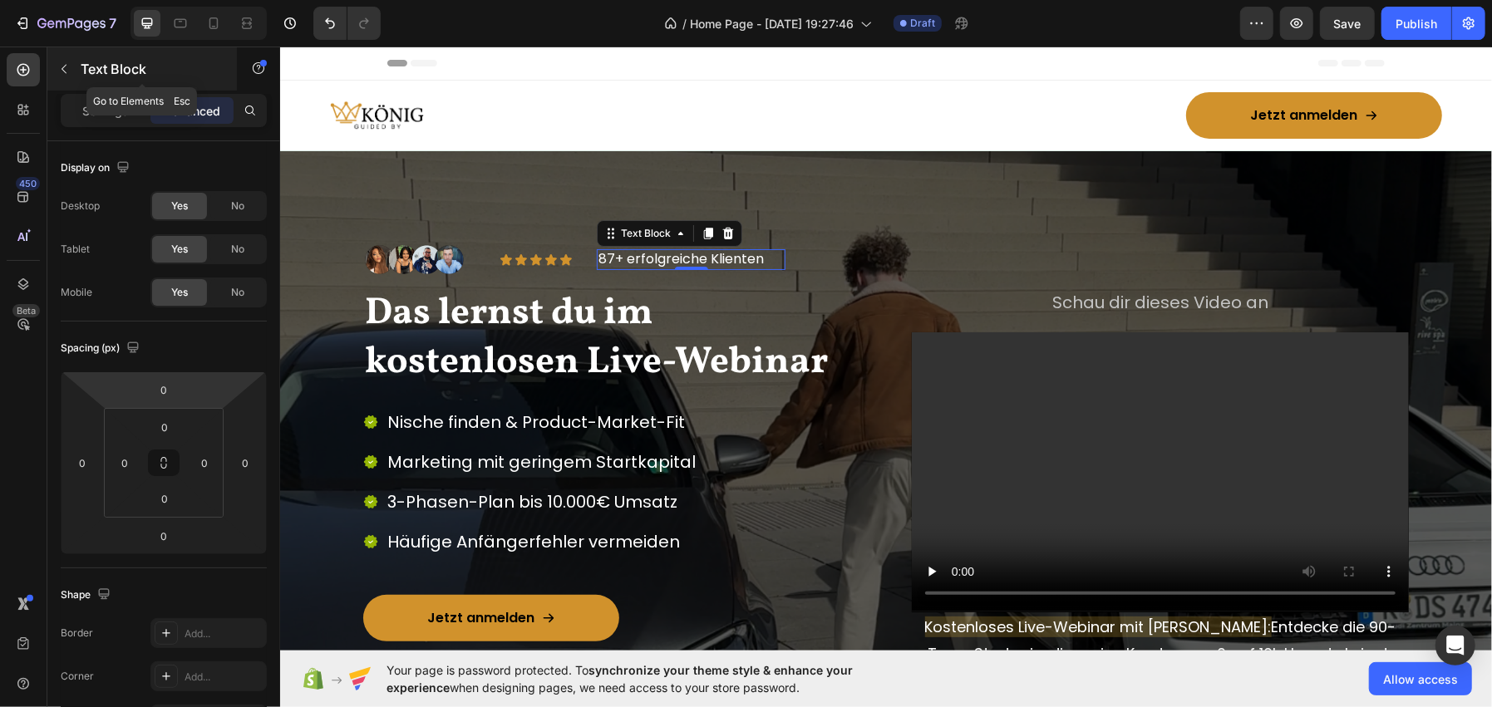
click at [133, 78] on p "Text Block" at bounding box center [151, 69] width 141 height 20
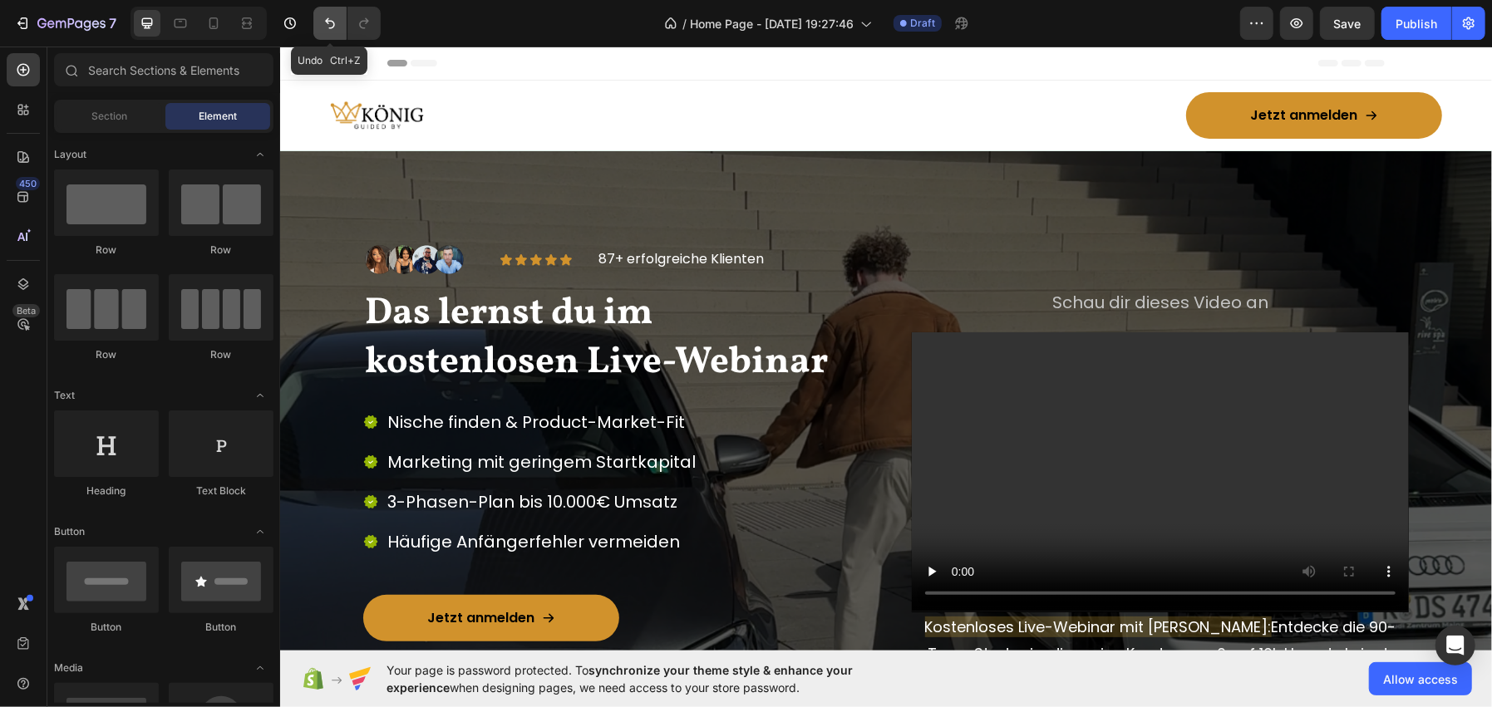
click at [332, 32] on button "Undo/Redo" at bounding box center [329, 23] width 33 height 33
click at [577, 260] on p "87+ erfolgreiche Klienten" at bounding box center [659, 258] width 165 height 17
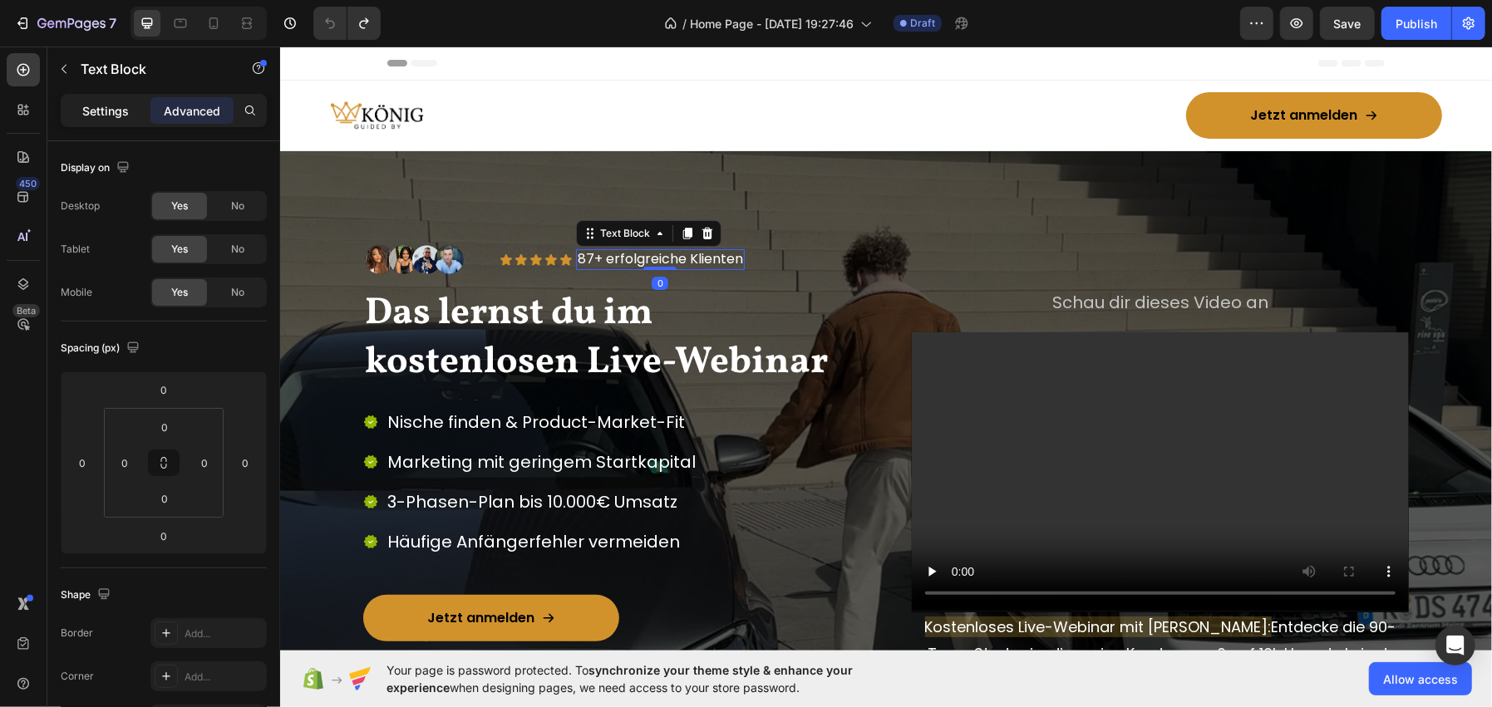
click at [100, 106] on p "Settings" at bounding box center [105, 110] width 47 height 17
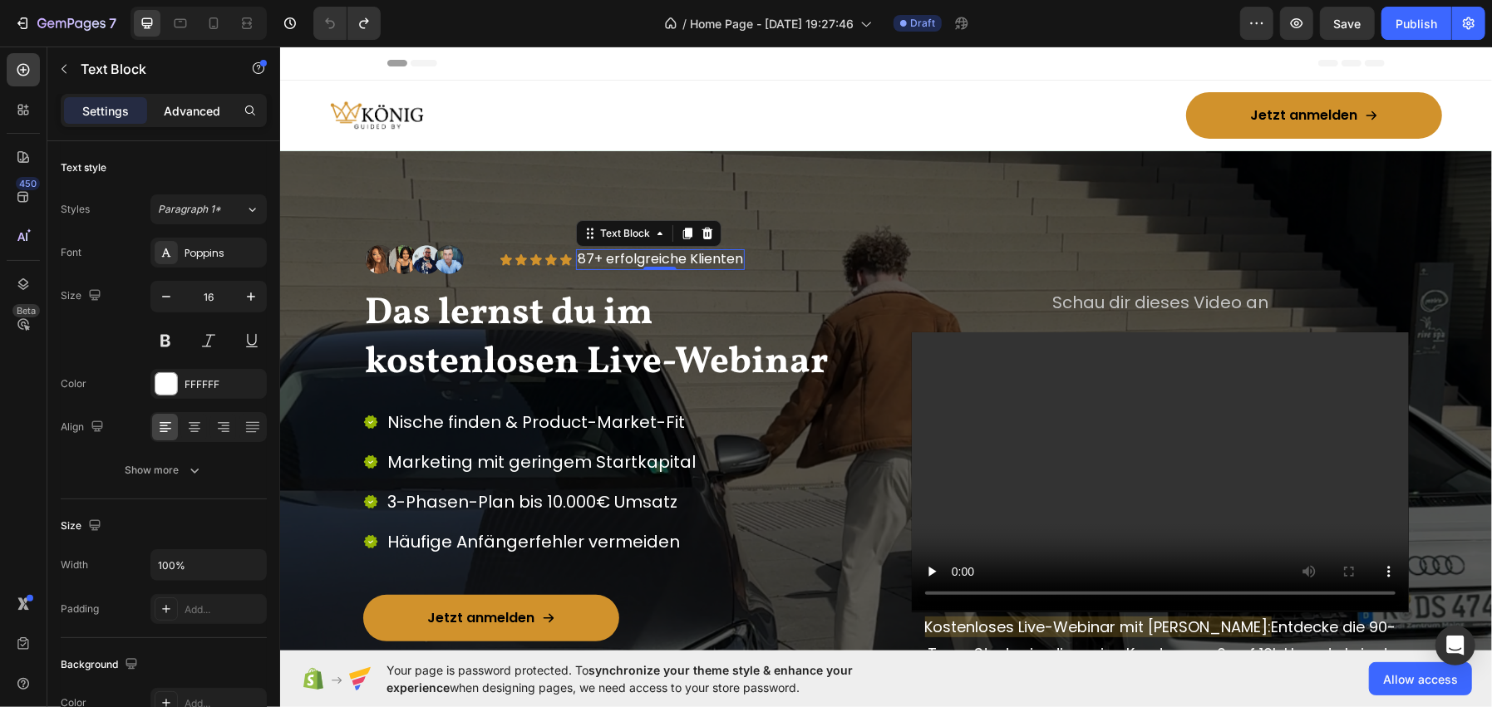
click at [171, 106] on p "Advanced" at bounding box center [192, 110] width 57 height 17
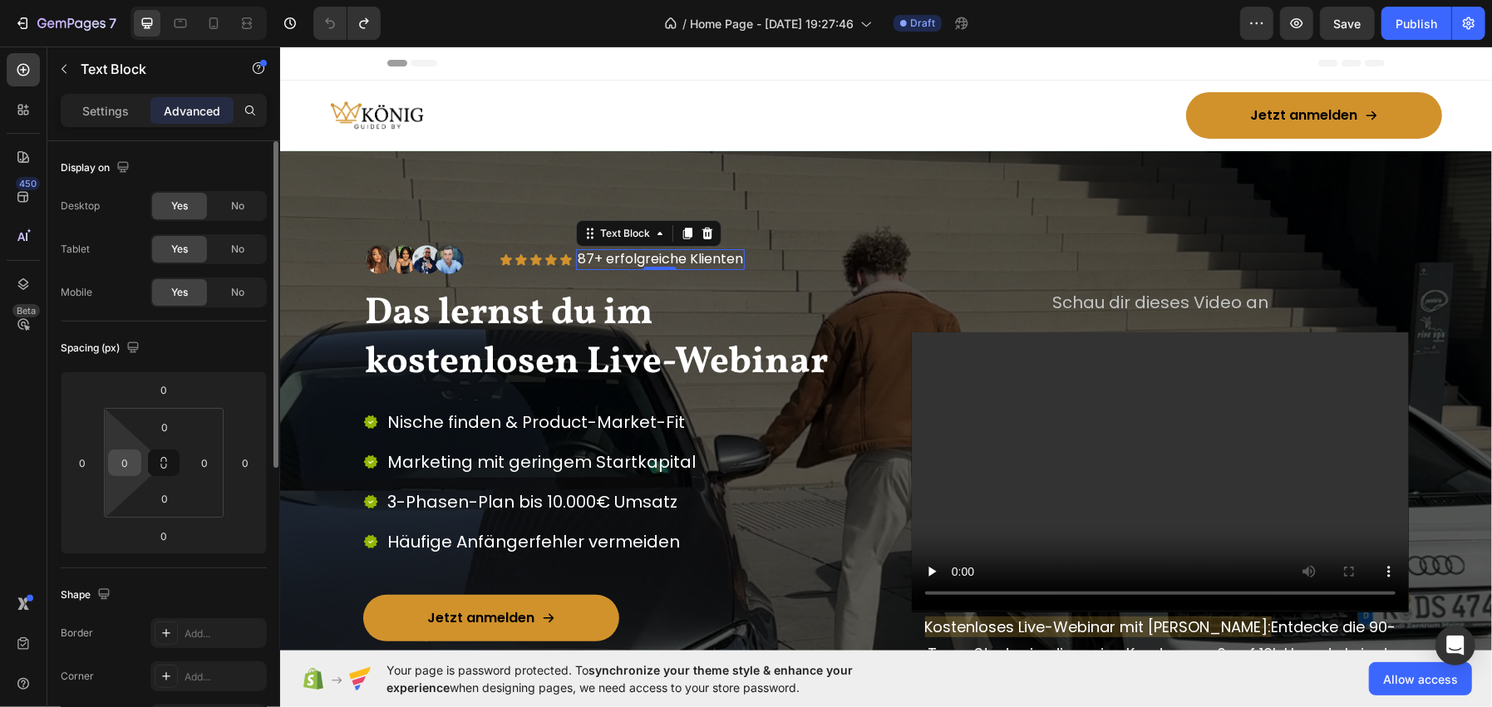
click at [135, 461] on input "0" at bounding box center [124, 462] width 25 height 25
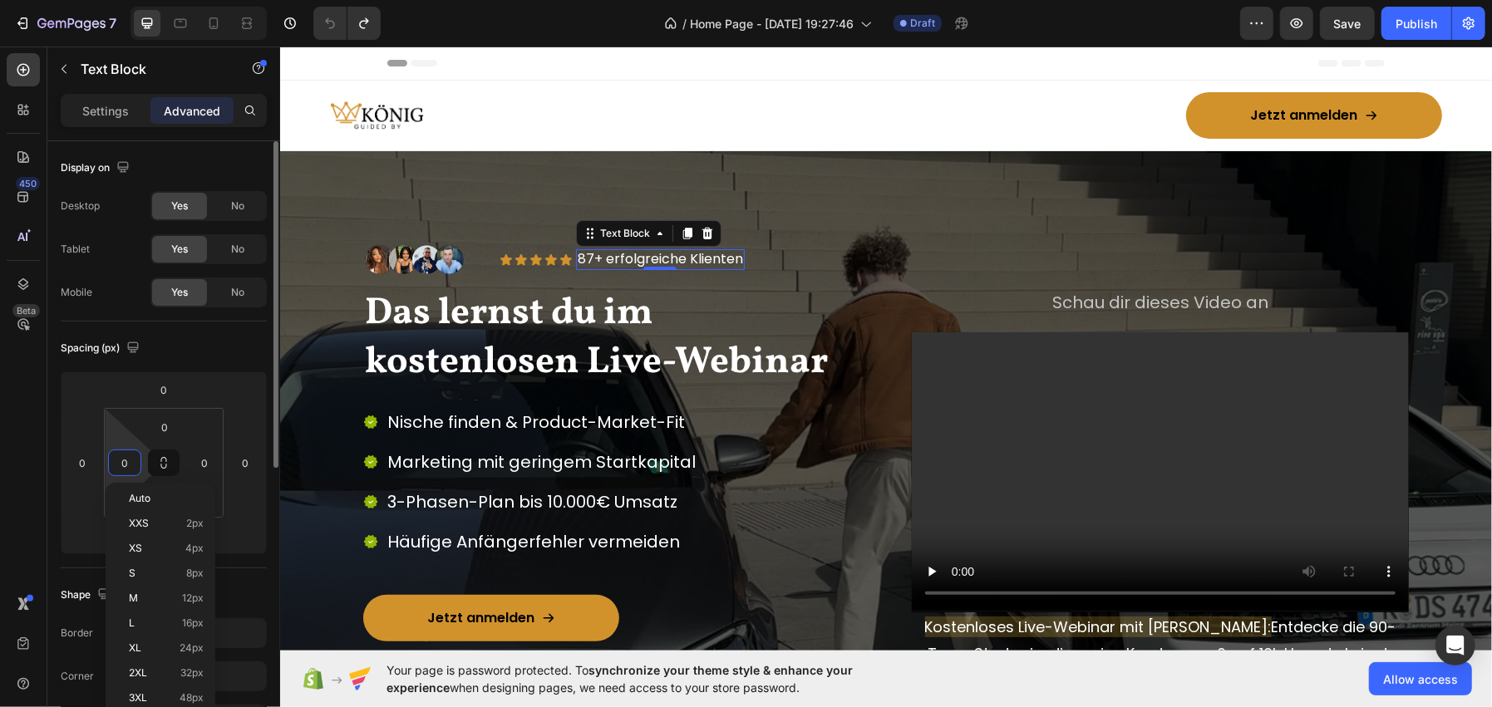
type input "5"
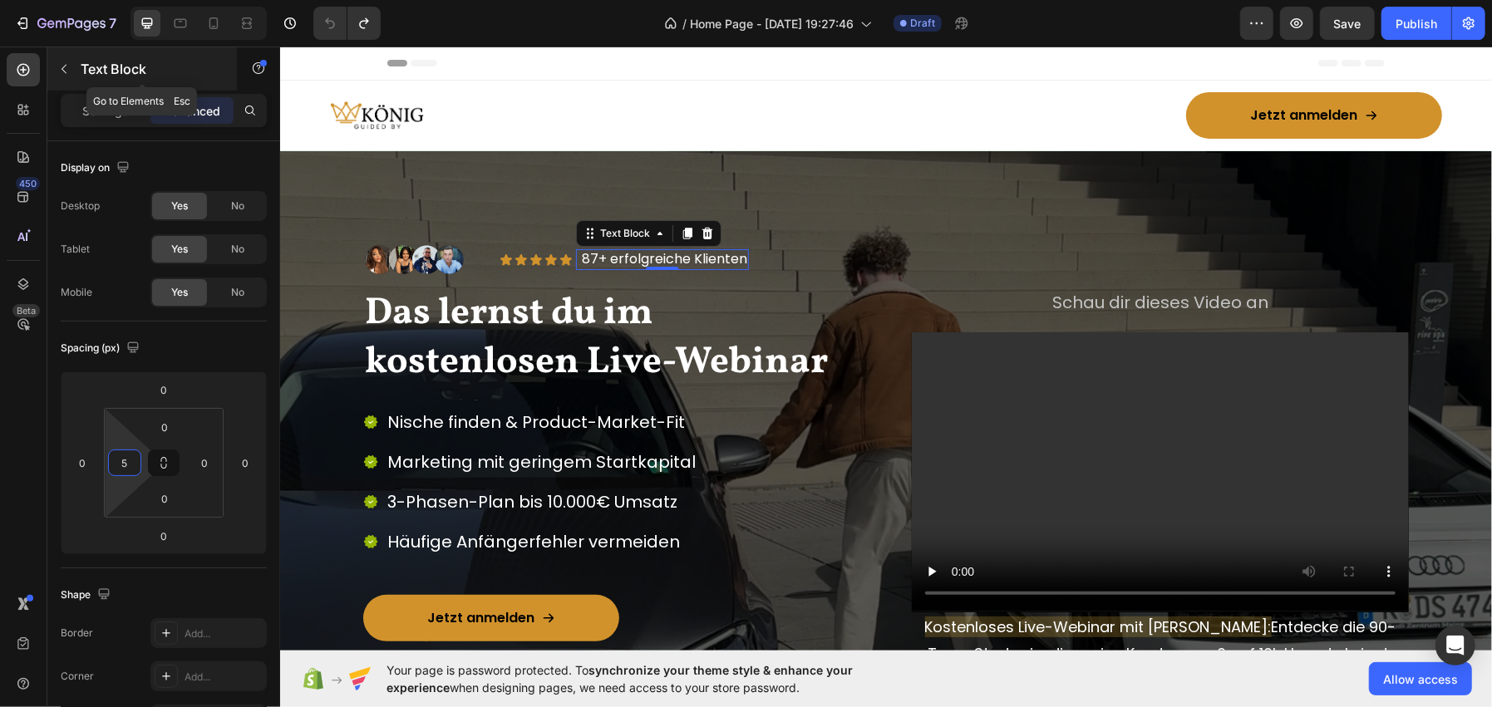
click at [106, 72] on p "Text Block" at bounding box center [151, 69] width 141 height 20
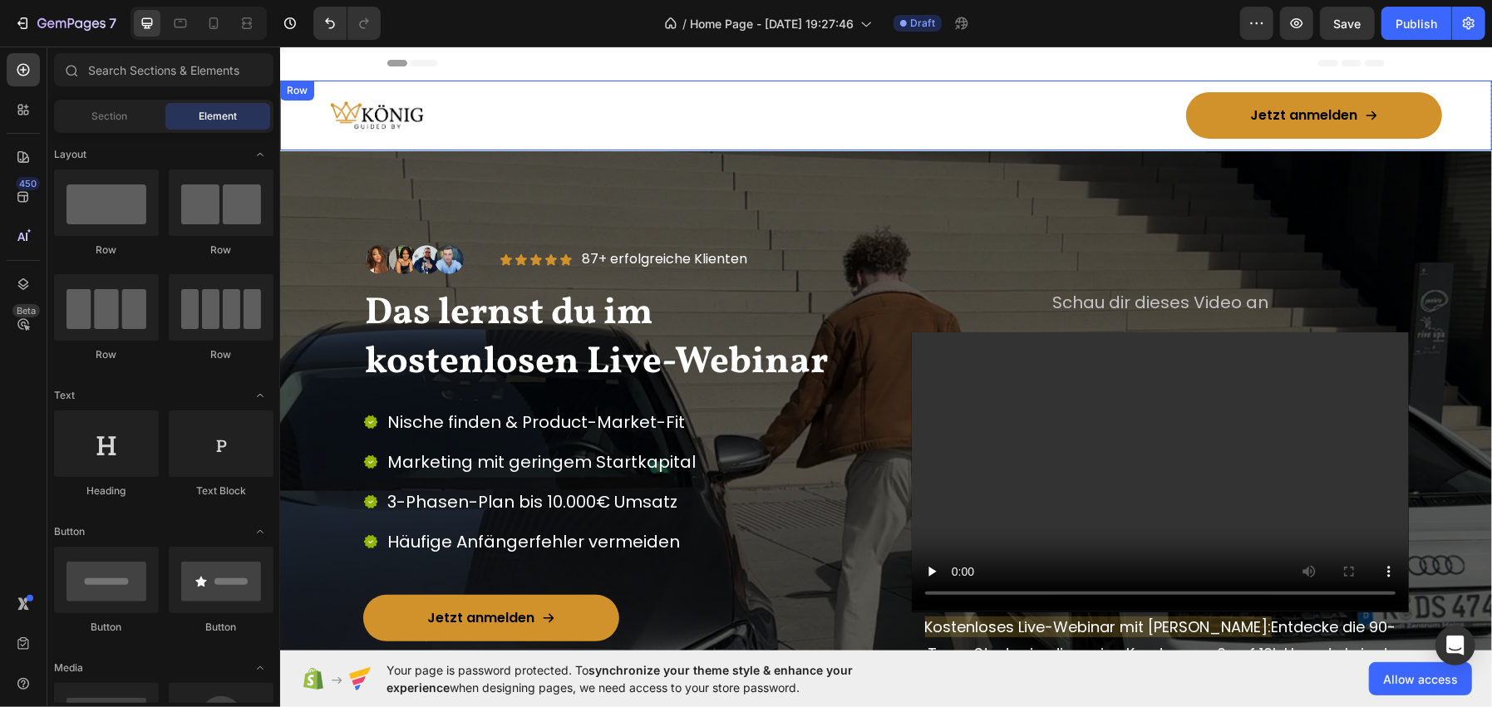
click at [882, 137] on div "Image Jetzt anmelden Button Row Row" at bounding box center [885, 115] width 1212 height 70
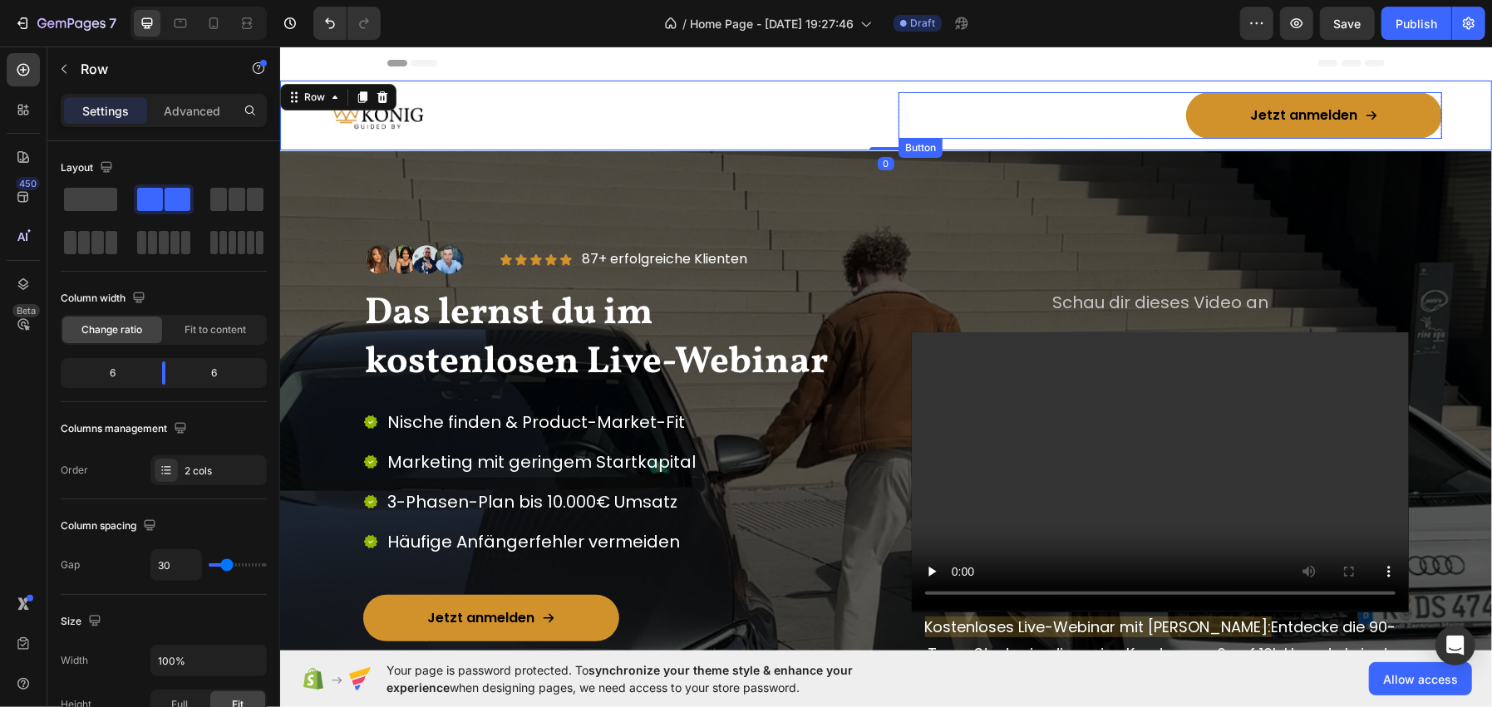
click at [1151, 104] on div "Jetzt anmelden Button" at bounding box center [1170, 114] width 544 height 47
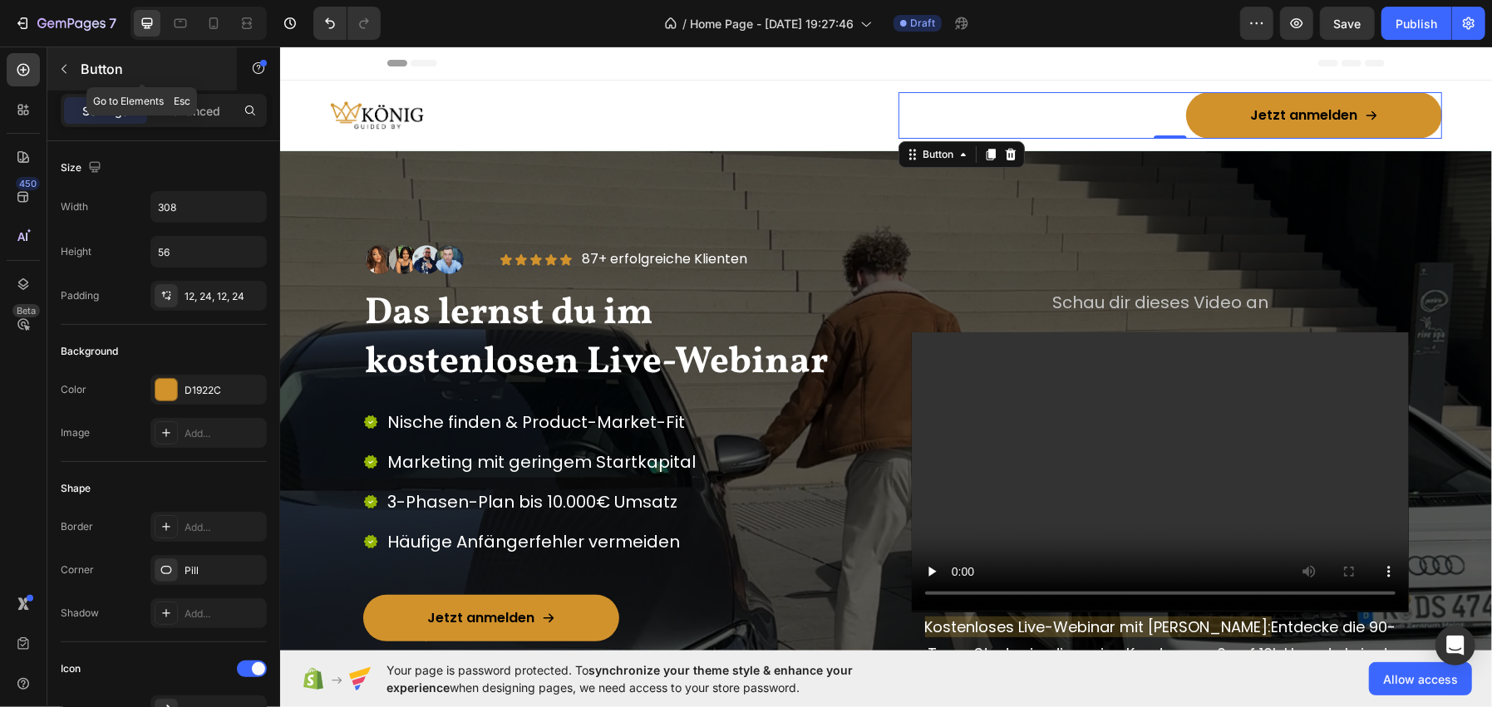
click at [209, 84] on div "Button" at bounding box center [141, 68] width 189 height 43
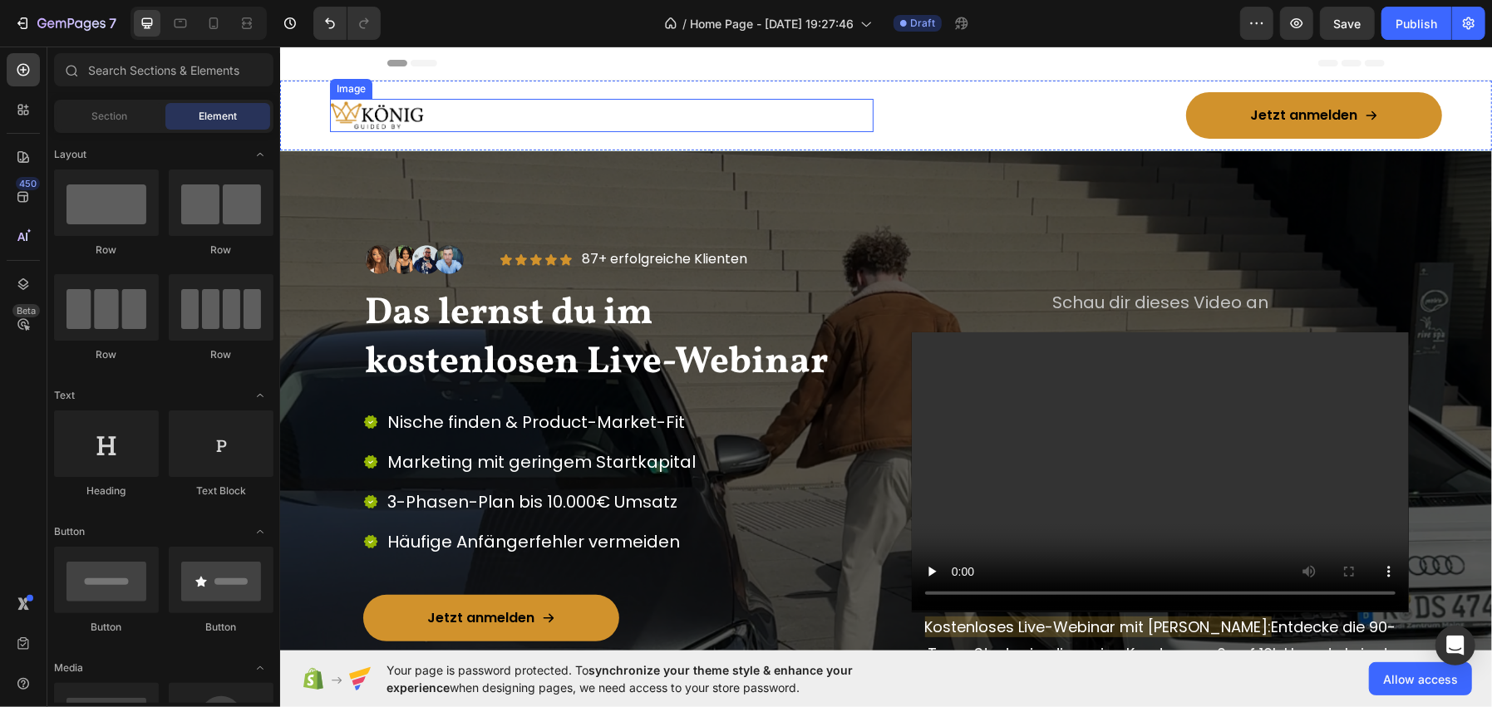
click at [359, 104] on img at bounding box center [376, 115] width 94 height 34
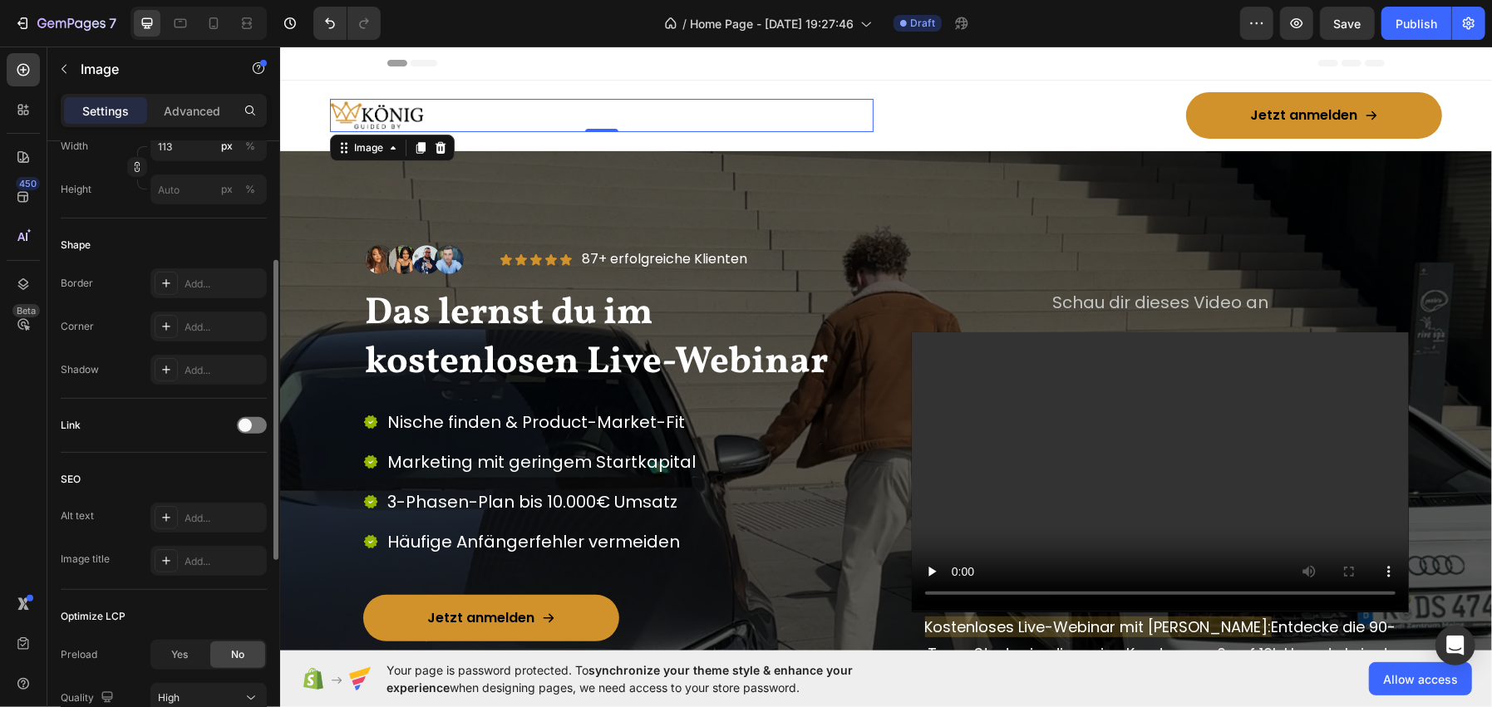
scroll to position [641, 0]
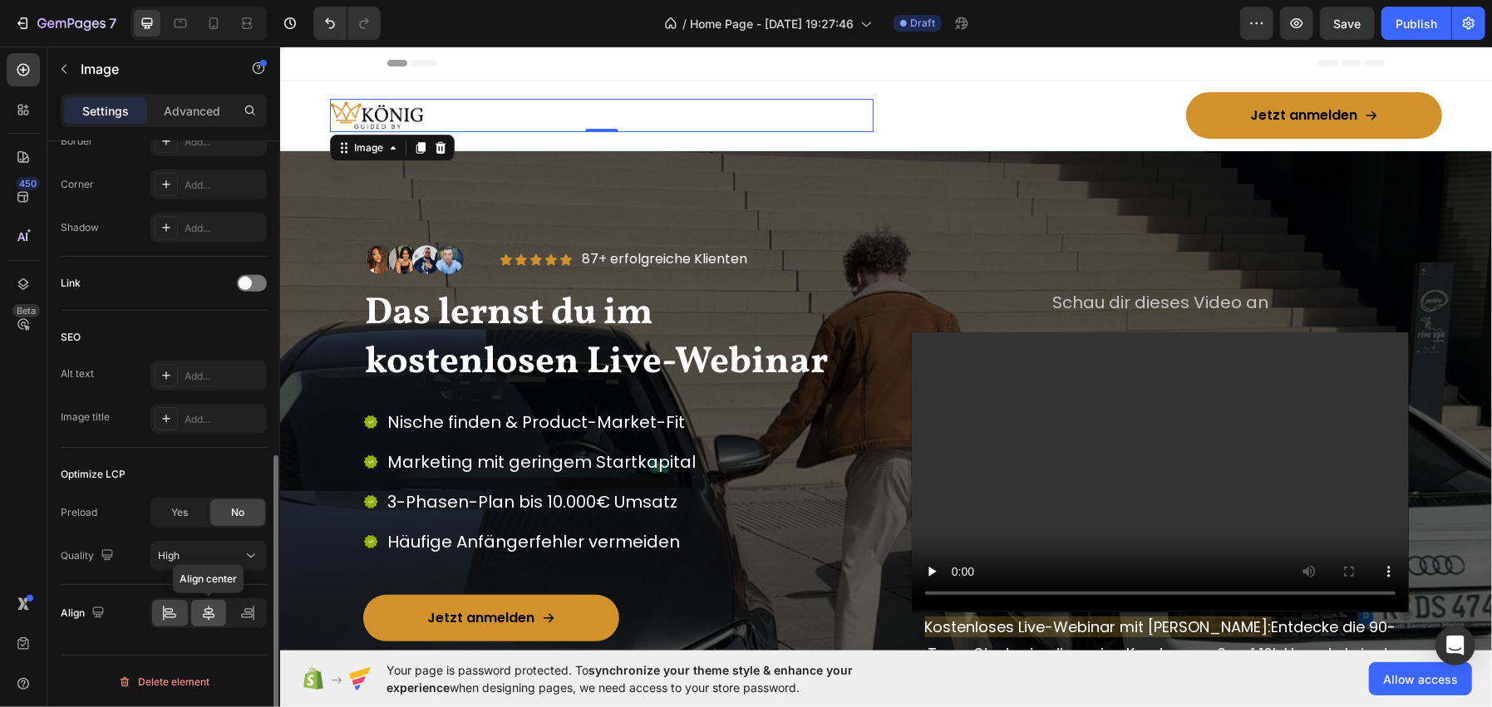
click at [203, 617] on icon at bounding box center [208, 613] width 17 height 17
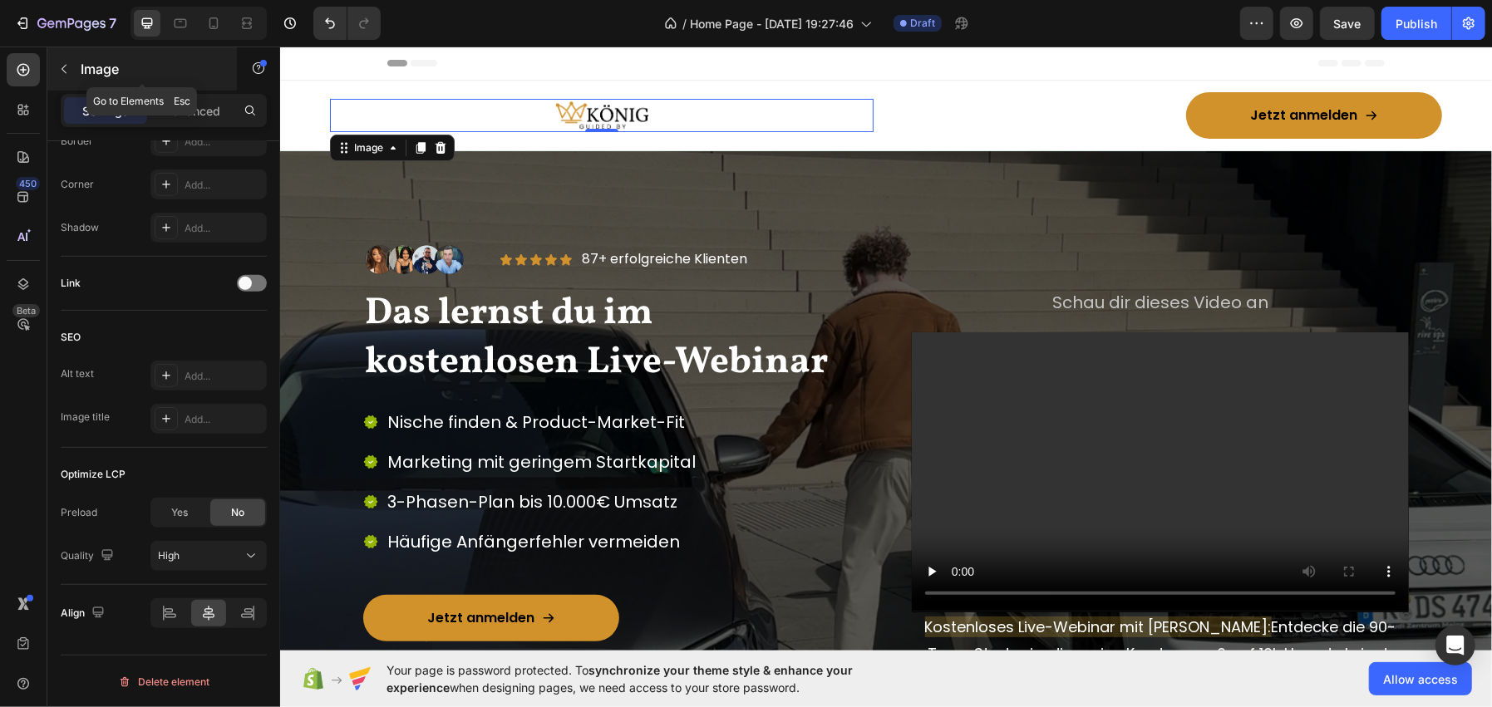
click at [137, 69] on p "Image" at bounding box center [151, 69] width 141 height 20
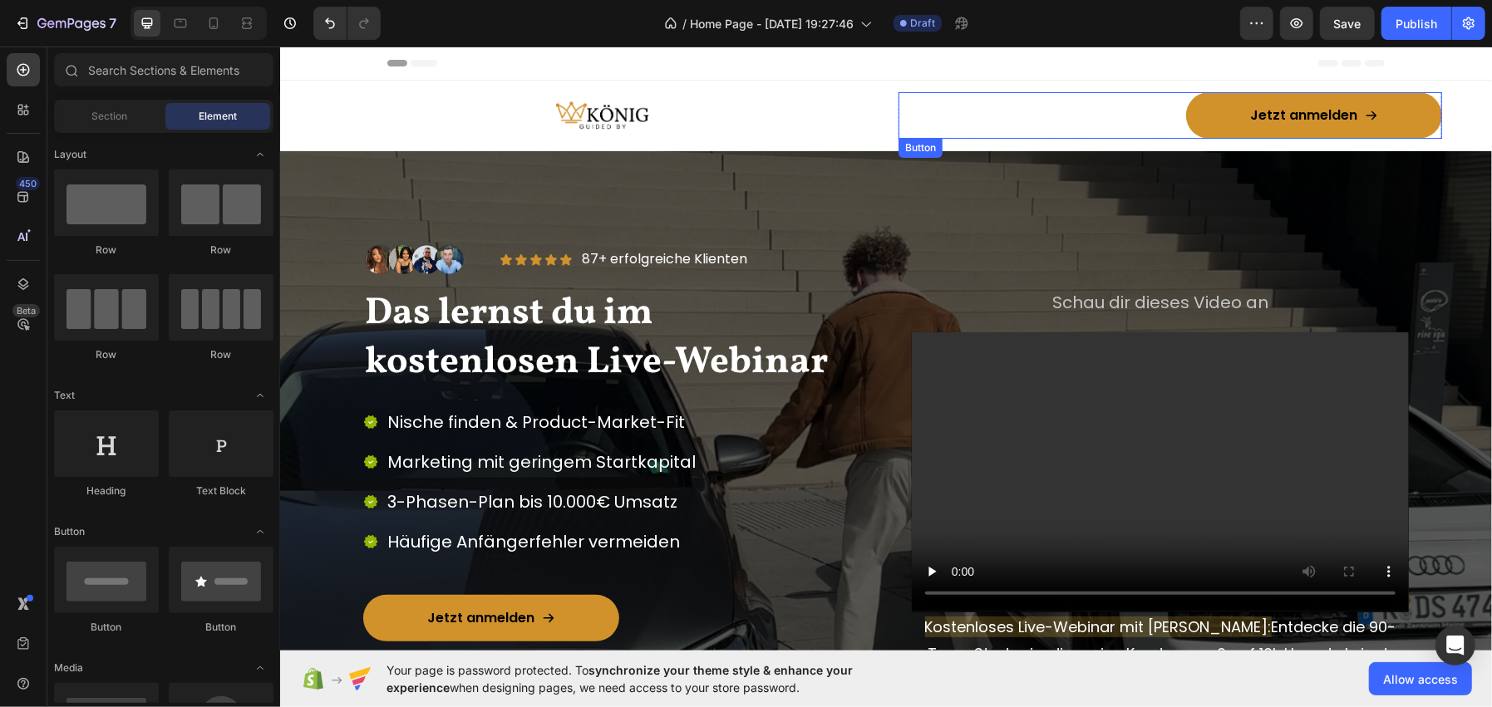
click at [1089, 124] on div "Jetzt anmelden Button" at bounding box center [1170, 114] width 544 height 47
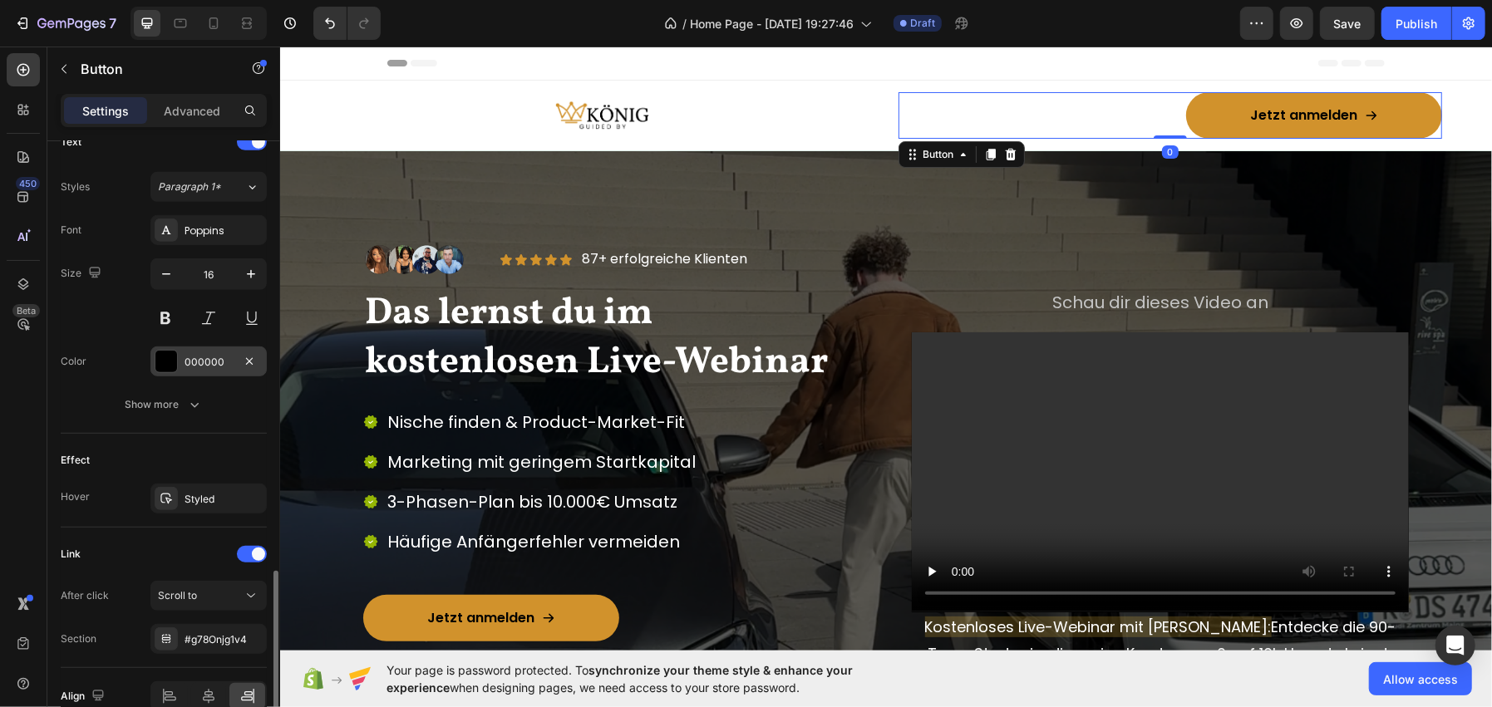
scroll to position [795, 0]
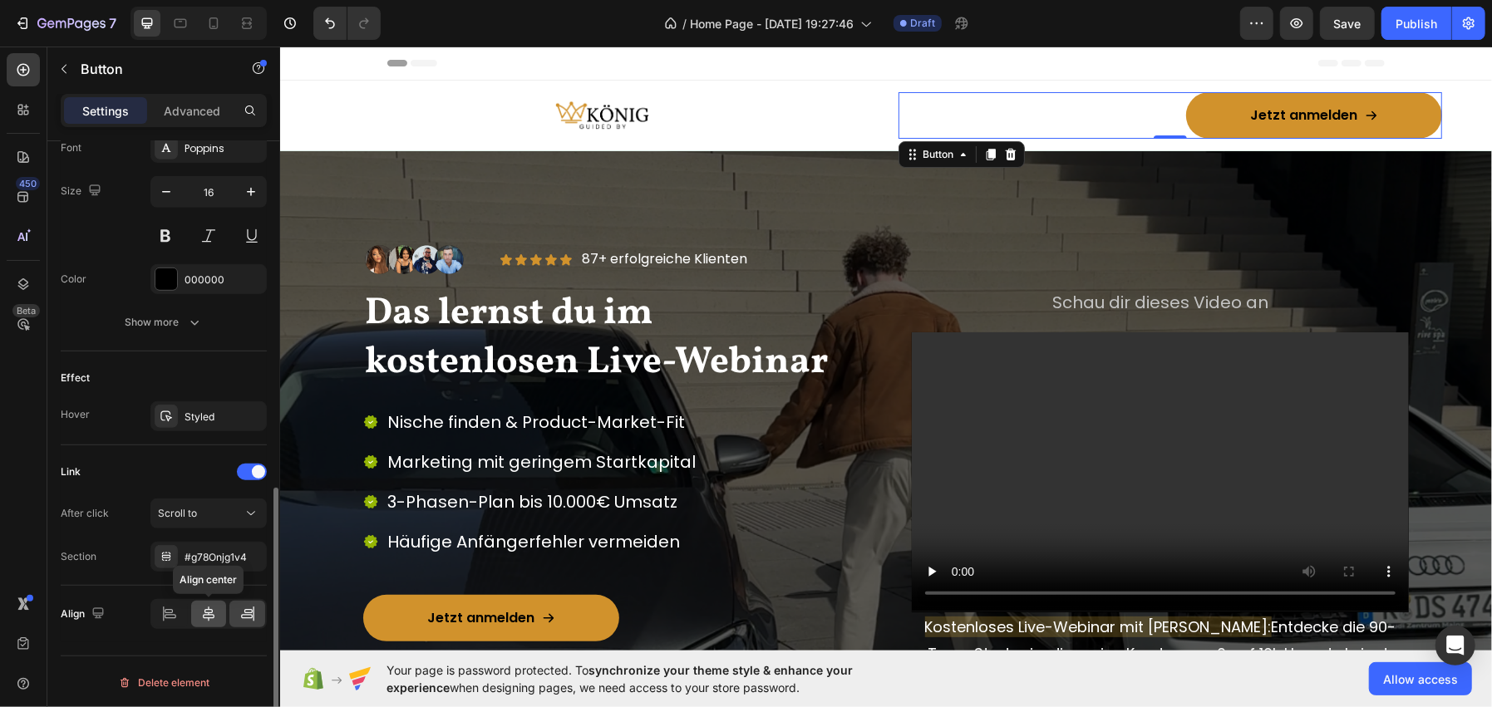
click at [210, 618] on icon at bounding box center [208, 614] width 17 height 17
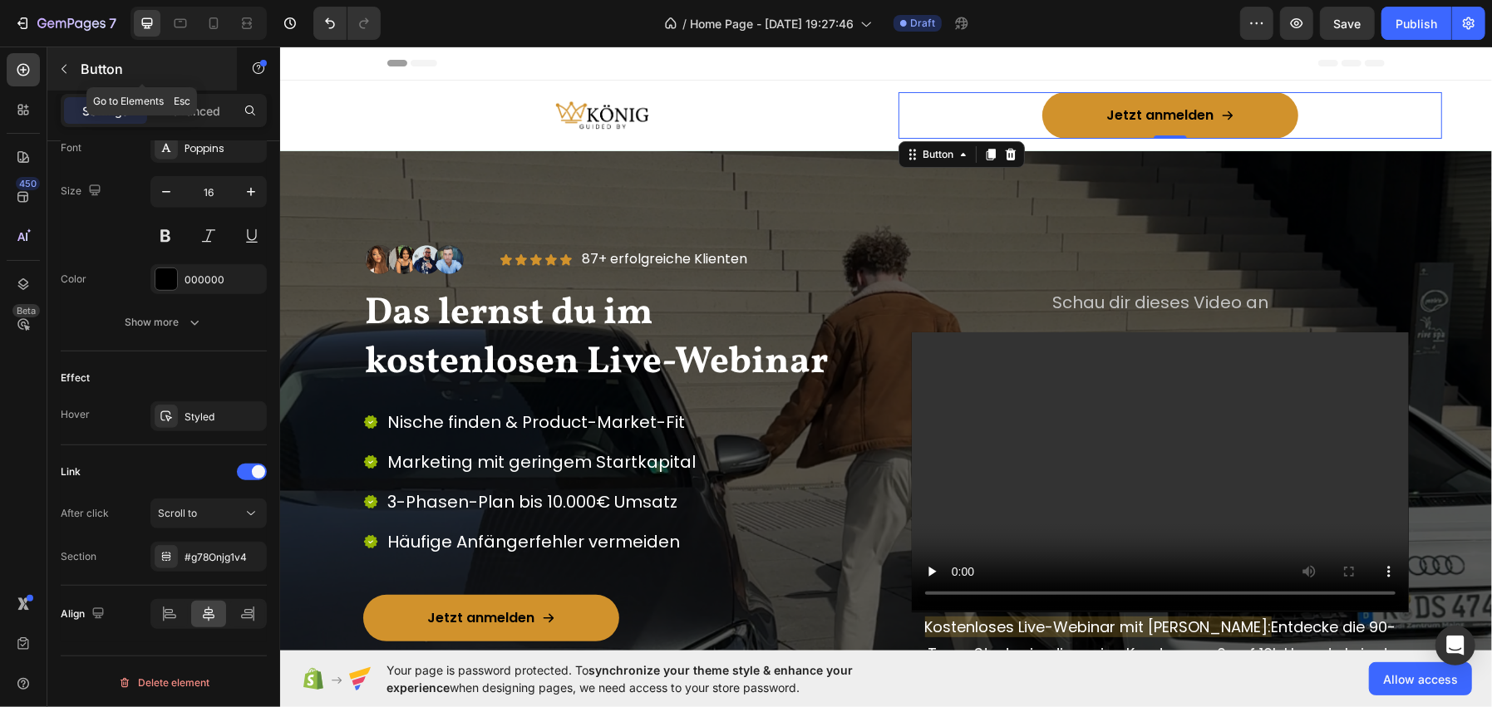
click at [86, 71] on p "Button" at bounding box center [151, 69] width 141 height 20
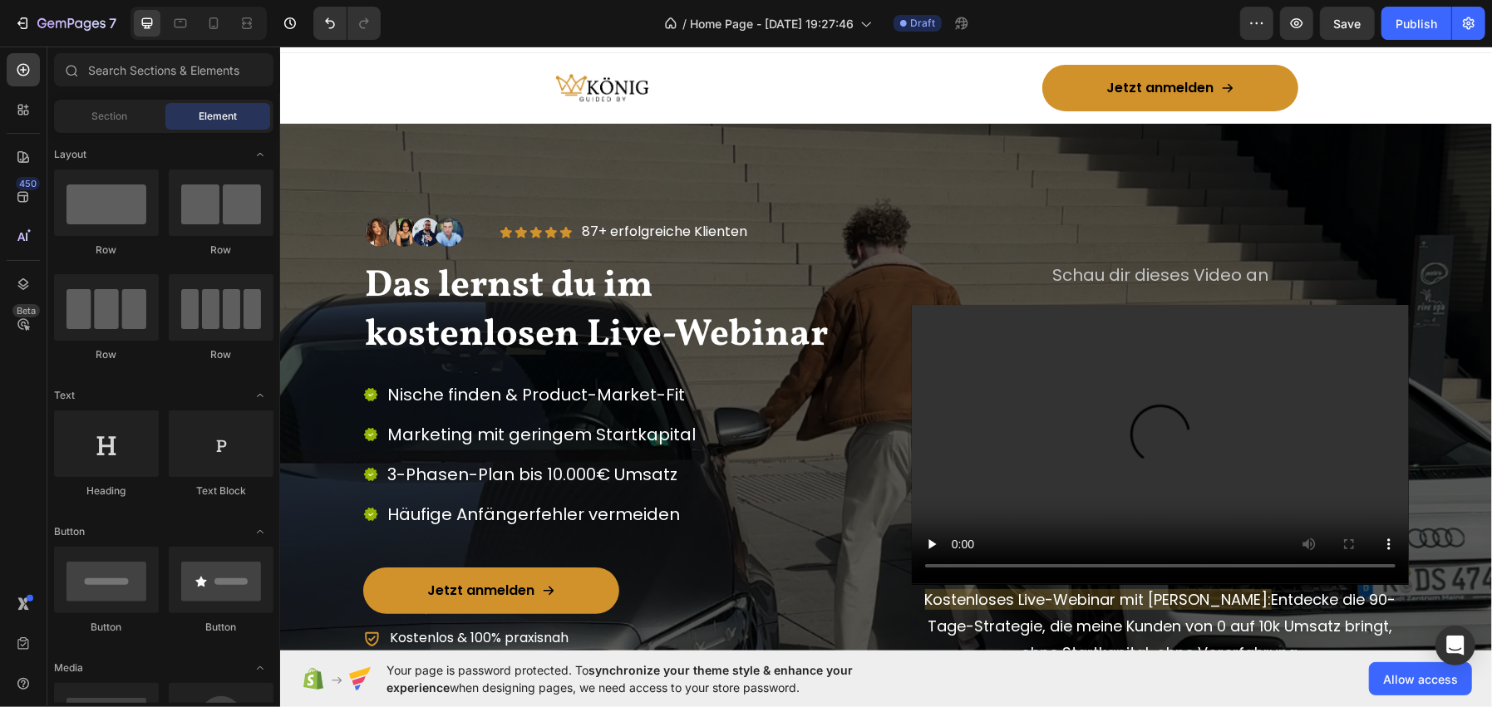
scroll to position [0, 0]
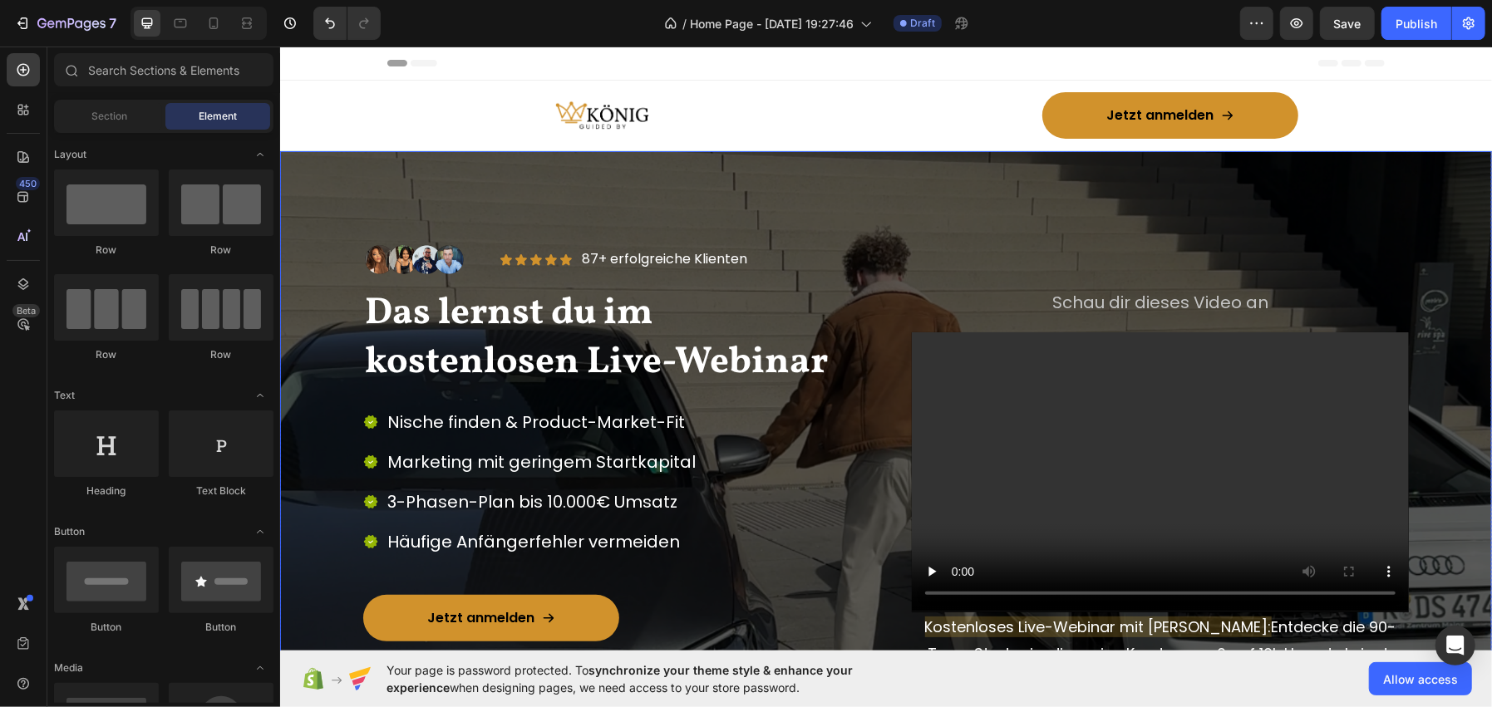
click at [320, 186] on div "Image Kostenloses Live-Webinar mit Jonas König: Entdecke die 90-Tage-Strategie,…" at bounding box center [885, 490] width 1212 height 680
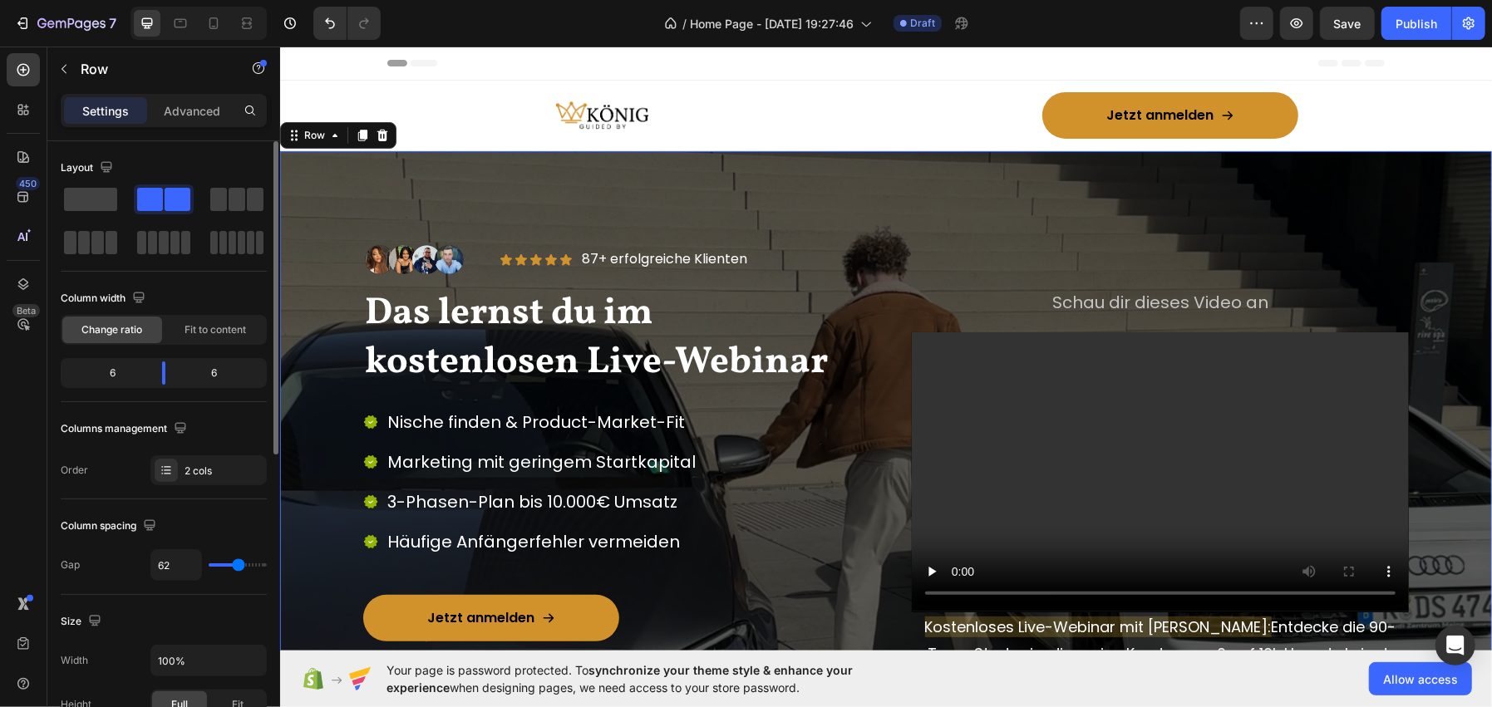
scroll to position [499, 0]
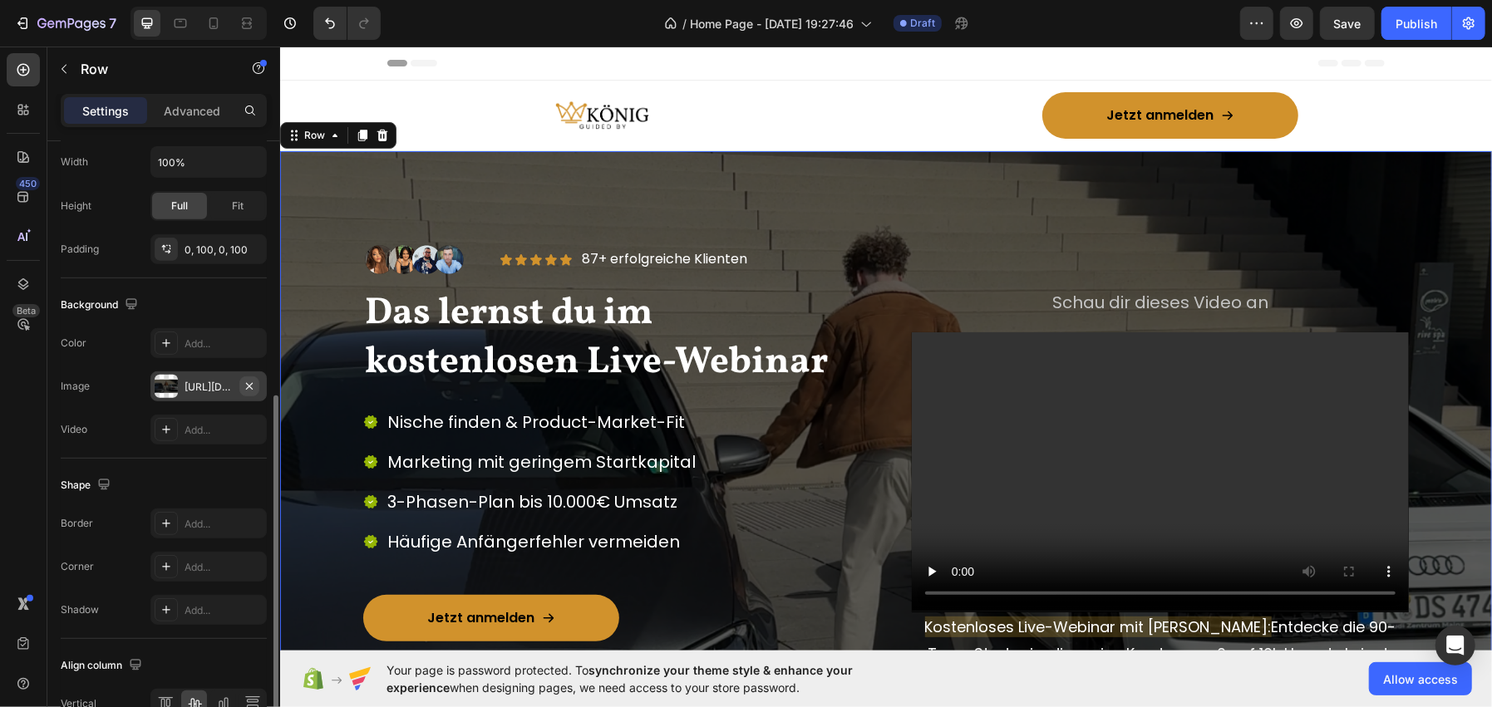
click at [249, 381] on icon "button" at bounding box center [249, 386] width 13 height 13
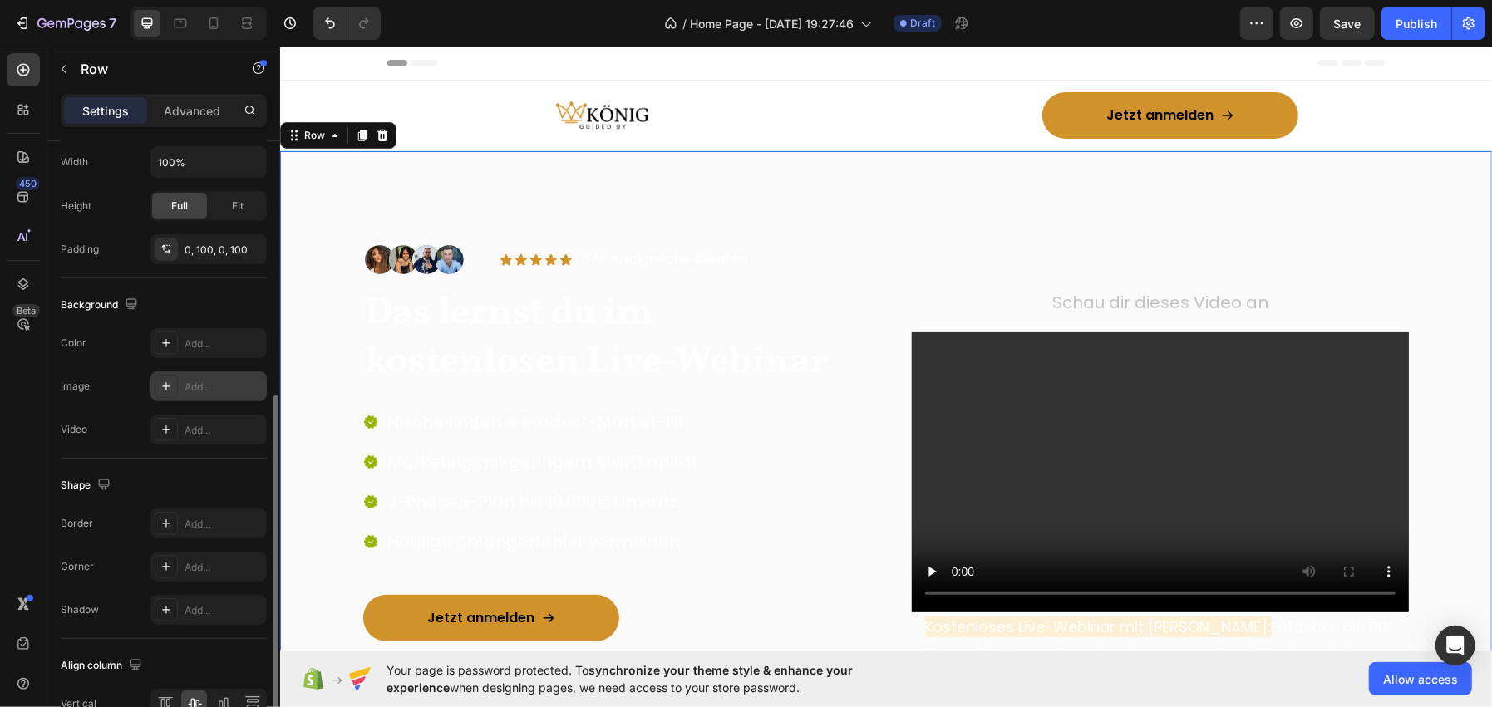
click at [212, 392] on div "Add..." at bounding box center [224, 387] width 78 height 15
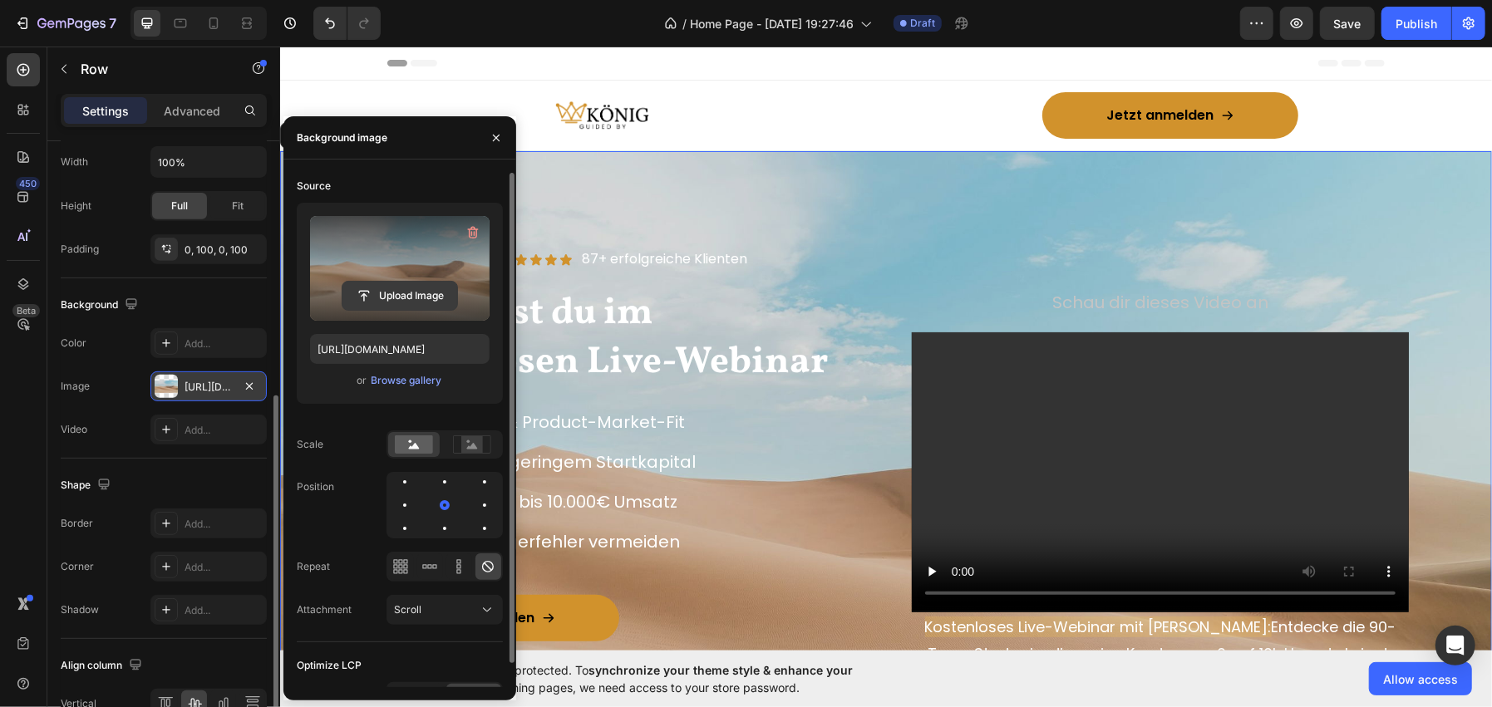
click at [379, 285] on input "file" at bounding box center [399, 296] width 115 height 28
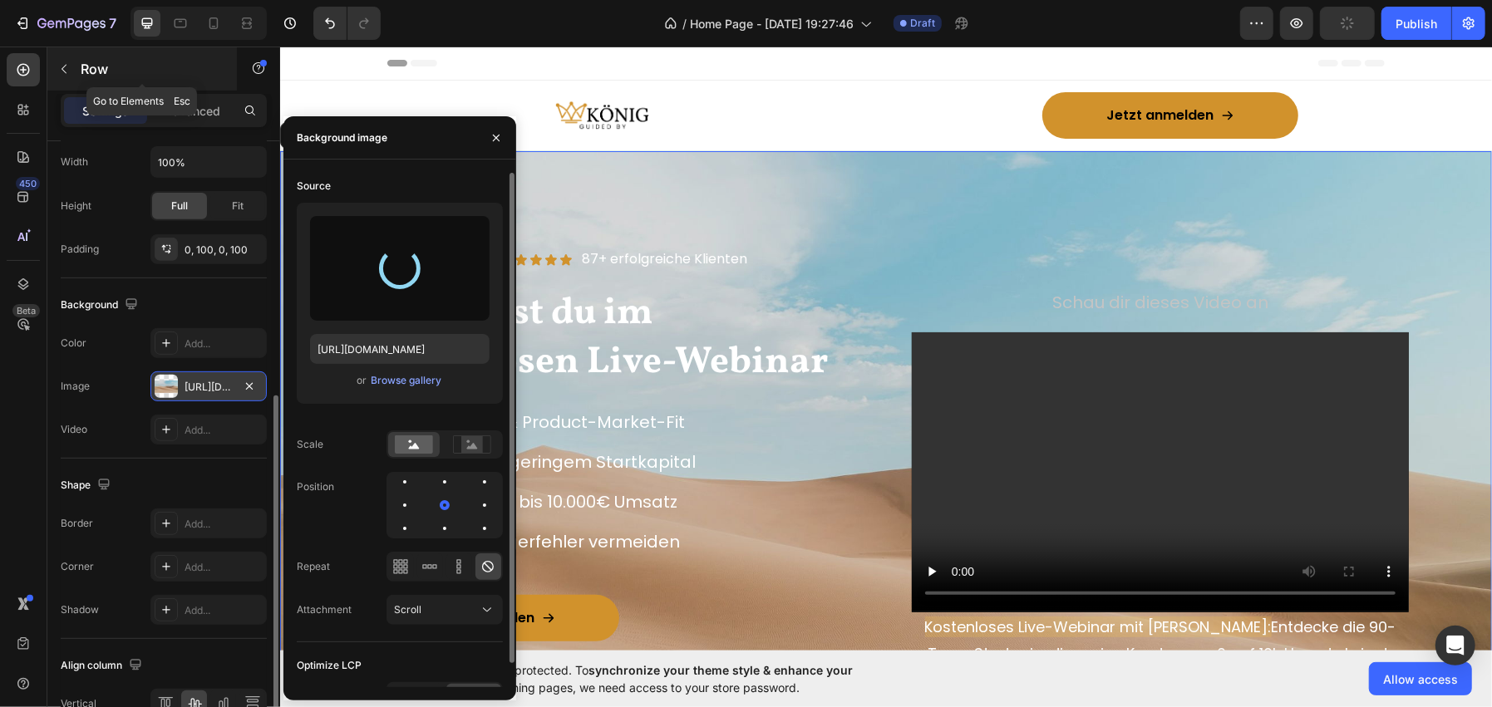
type input "https://cdn.shopify.com/s/files/1/0962/6039/1259/files/gempages_586445511985201…"
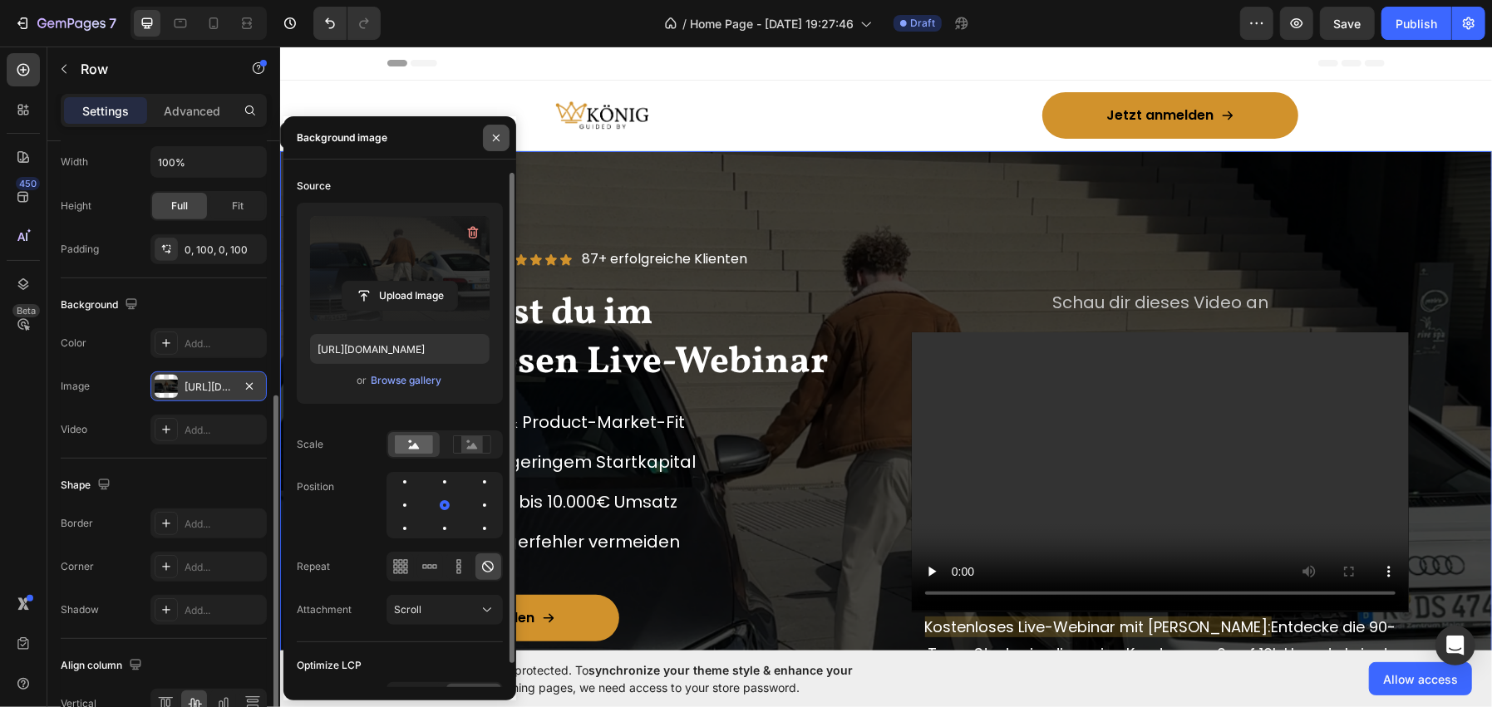
click at [483, 142] on button "button" at bounding box center [496, 138] width 27 height 27
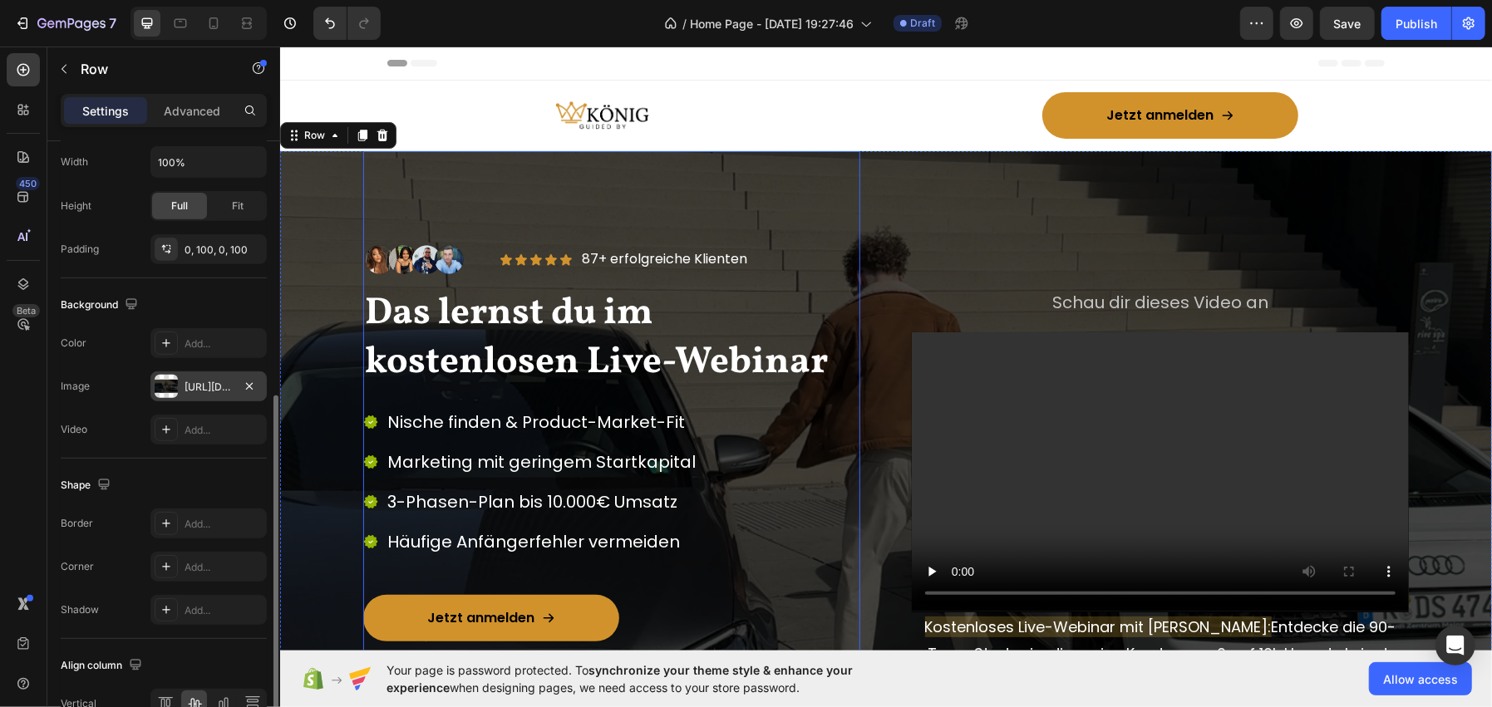
scroll to position [0, 0]
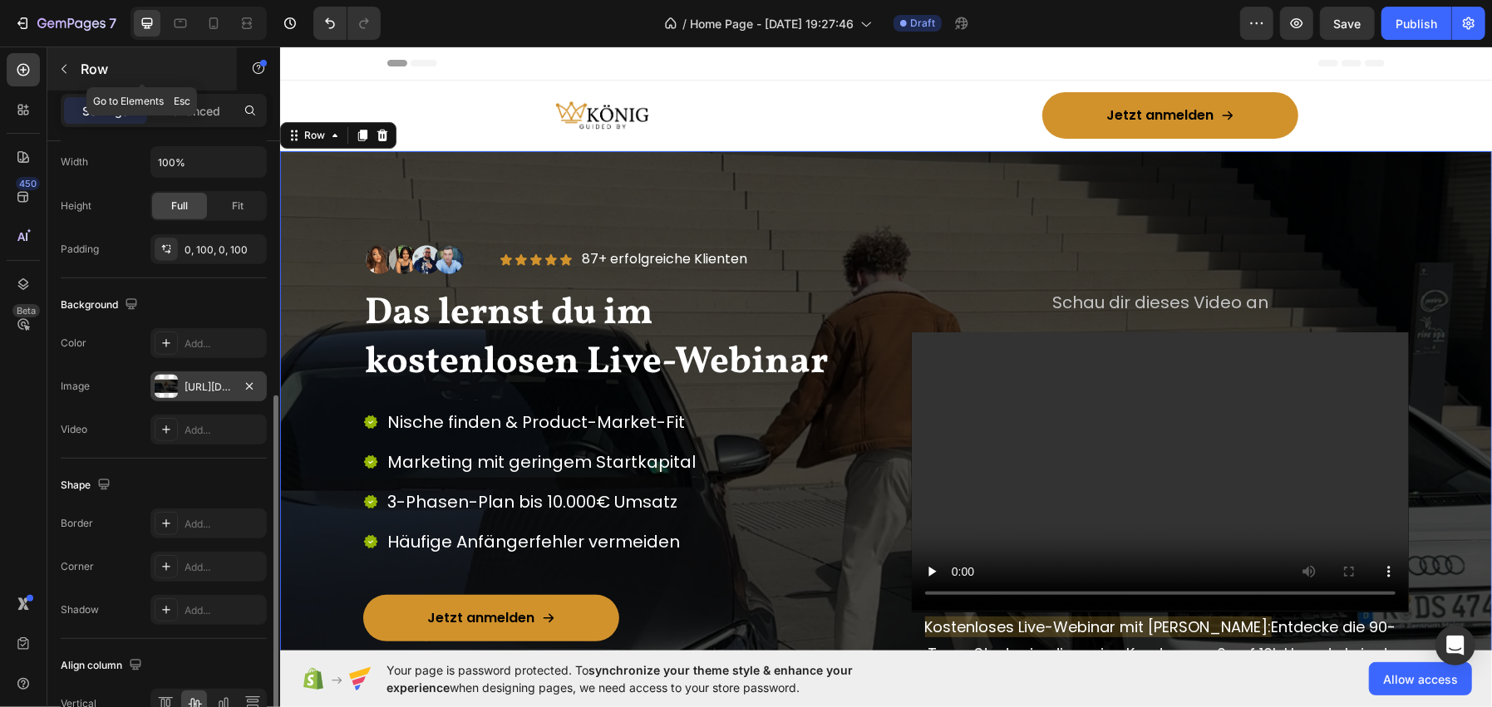
click at [151, 65] on p "Row" at bounding box center [151, 69] width 141 height 20
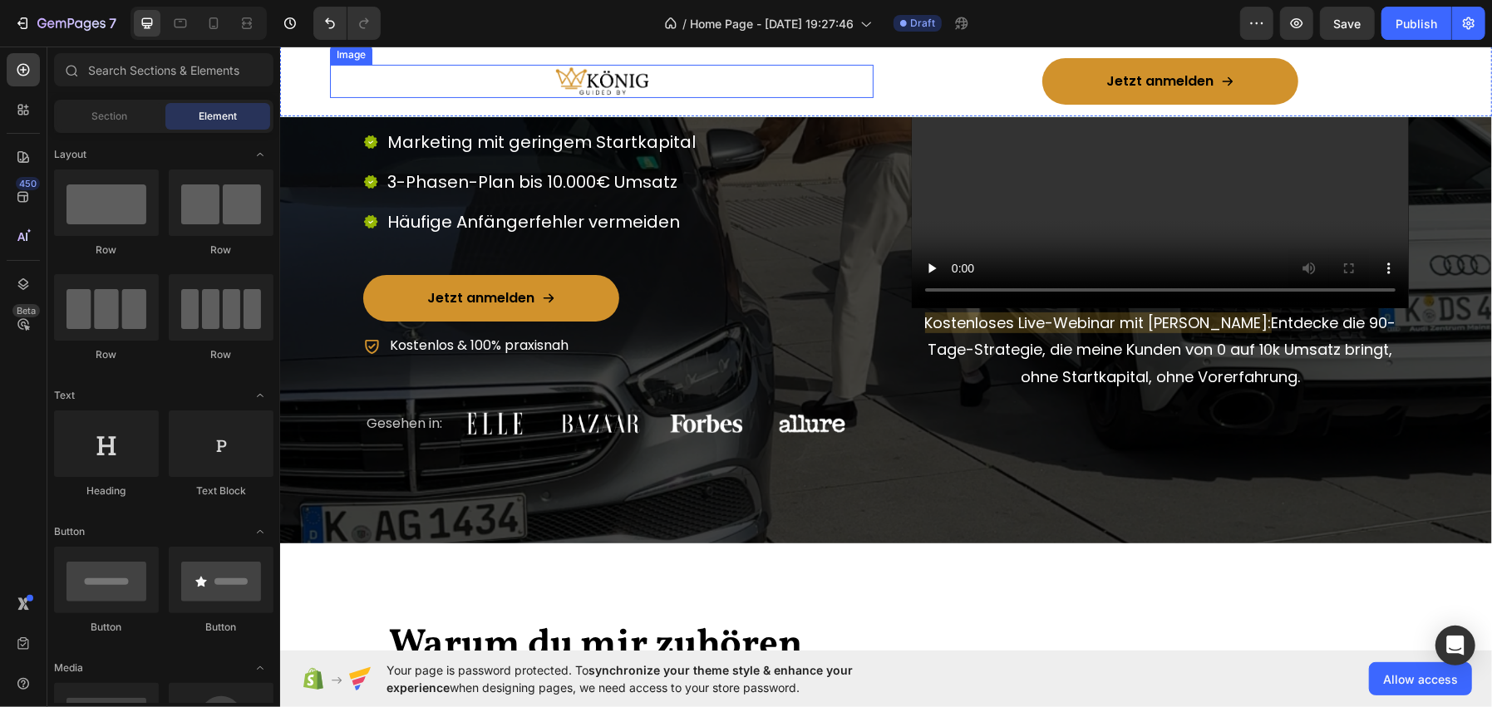
scroll to position [332, 0]
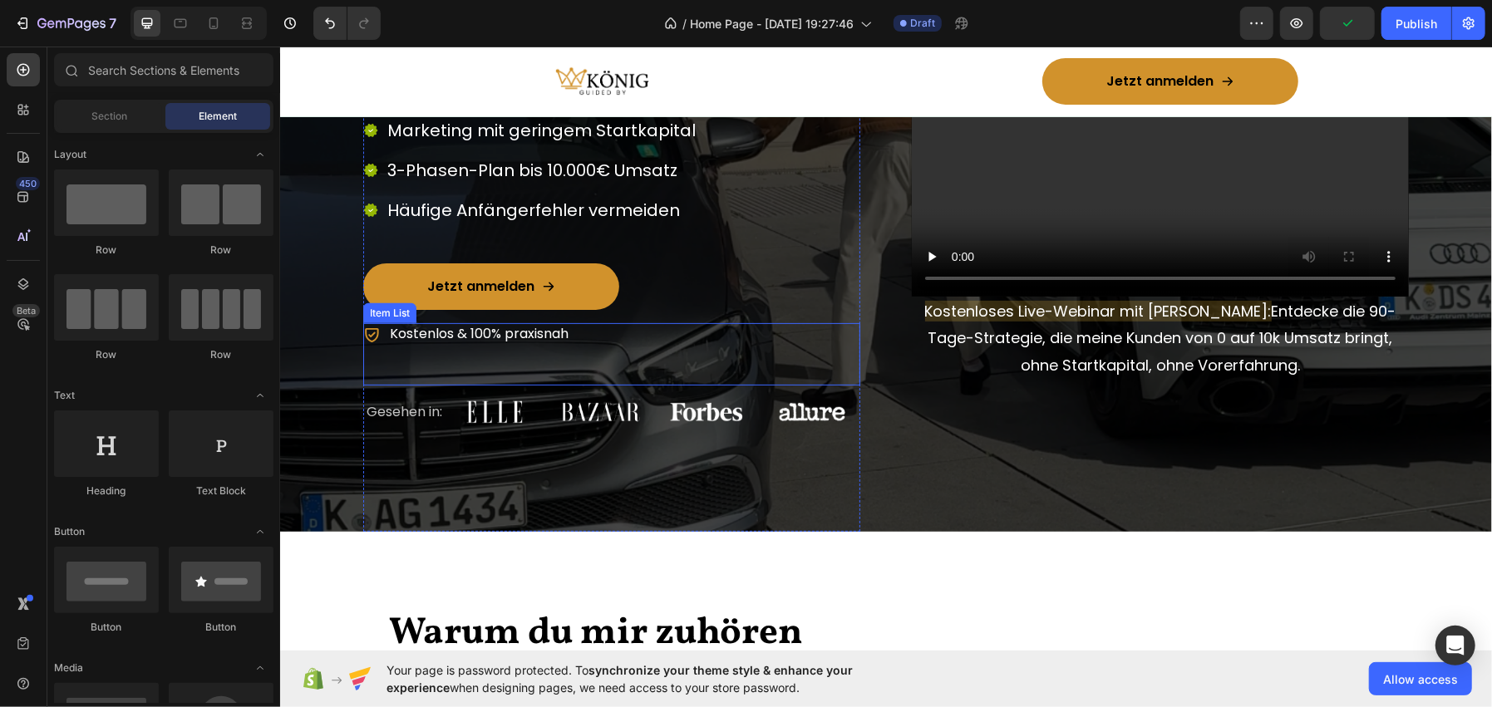
click at [577, 327] on div "Kostenlos & 100% praxisnah" at bounding box center [610, 353] width 497 height 62
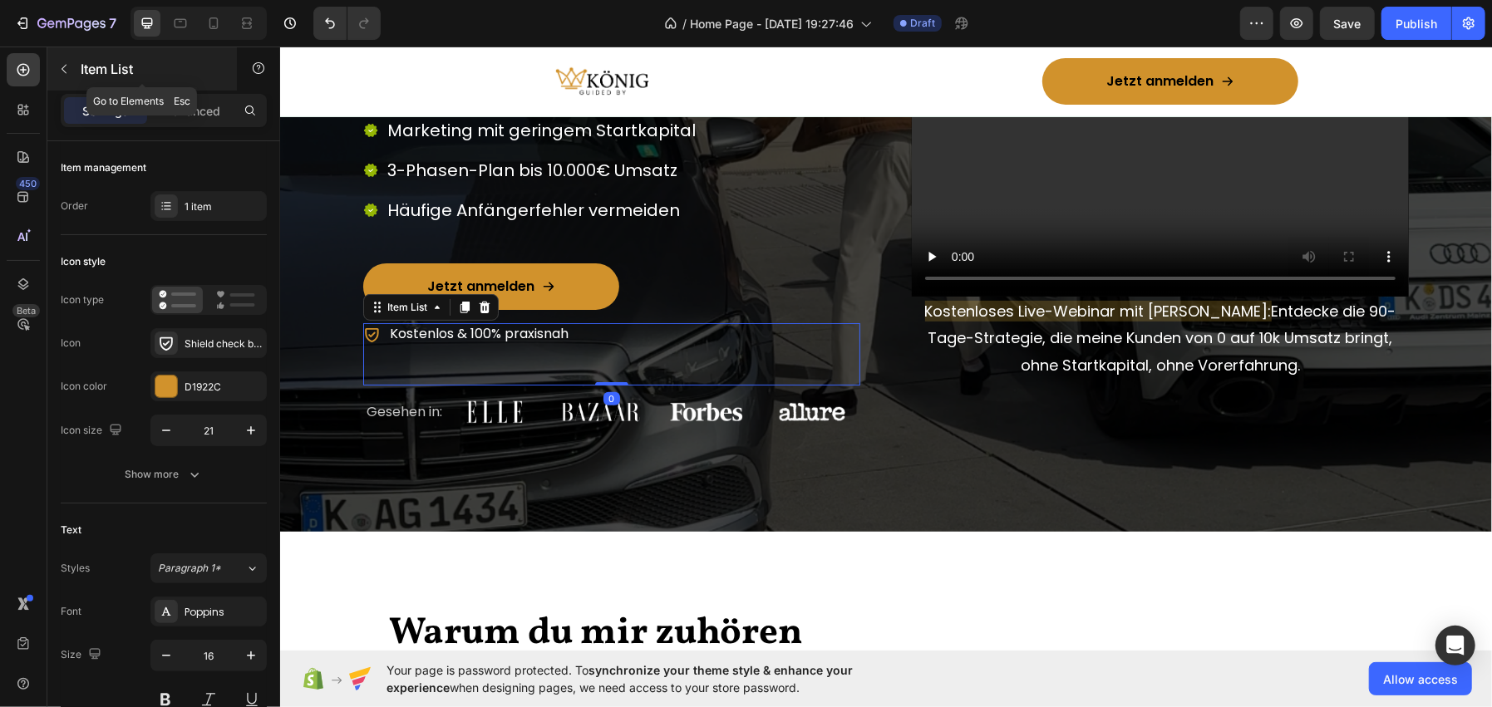
click at [164, 69] on p "Item List" at bounding box center [151, 69] width 141 height 20
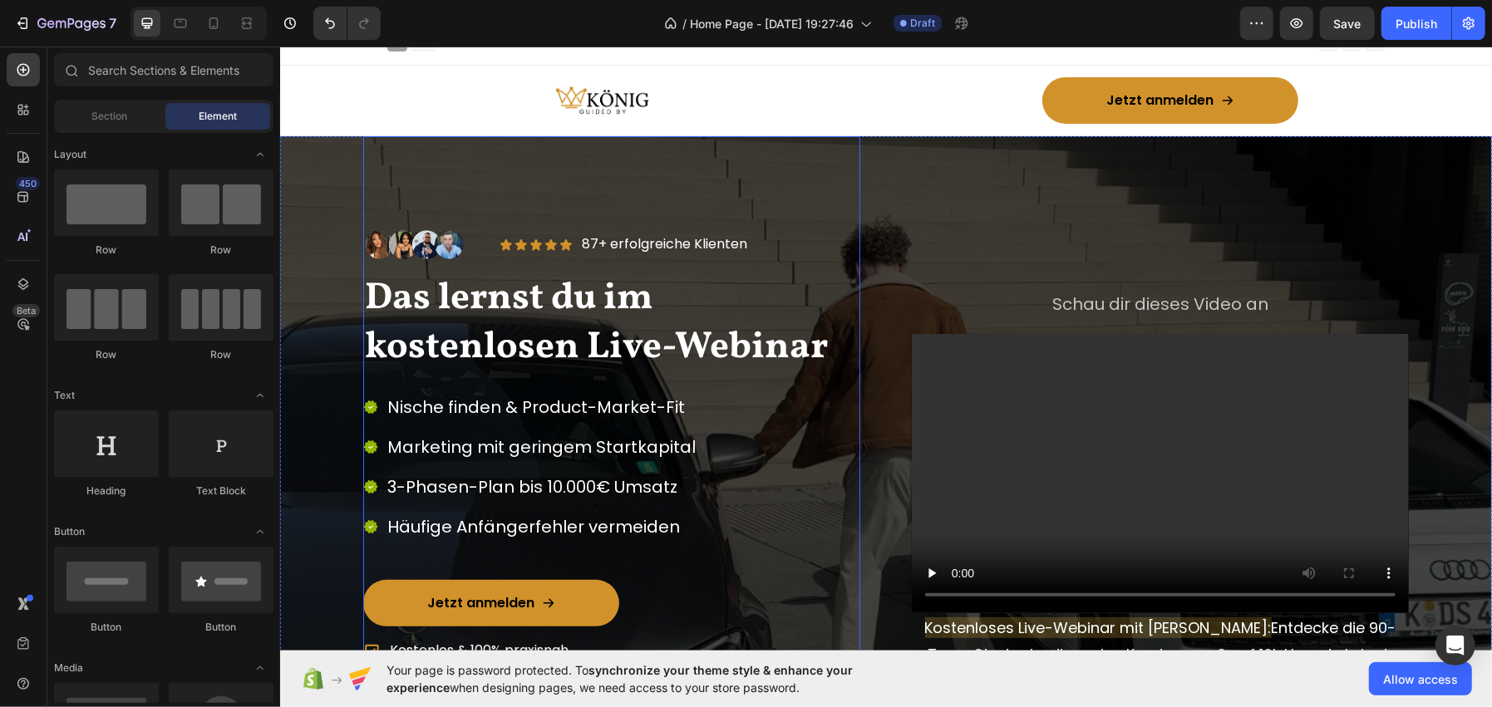
scroll to position [0, 0]
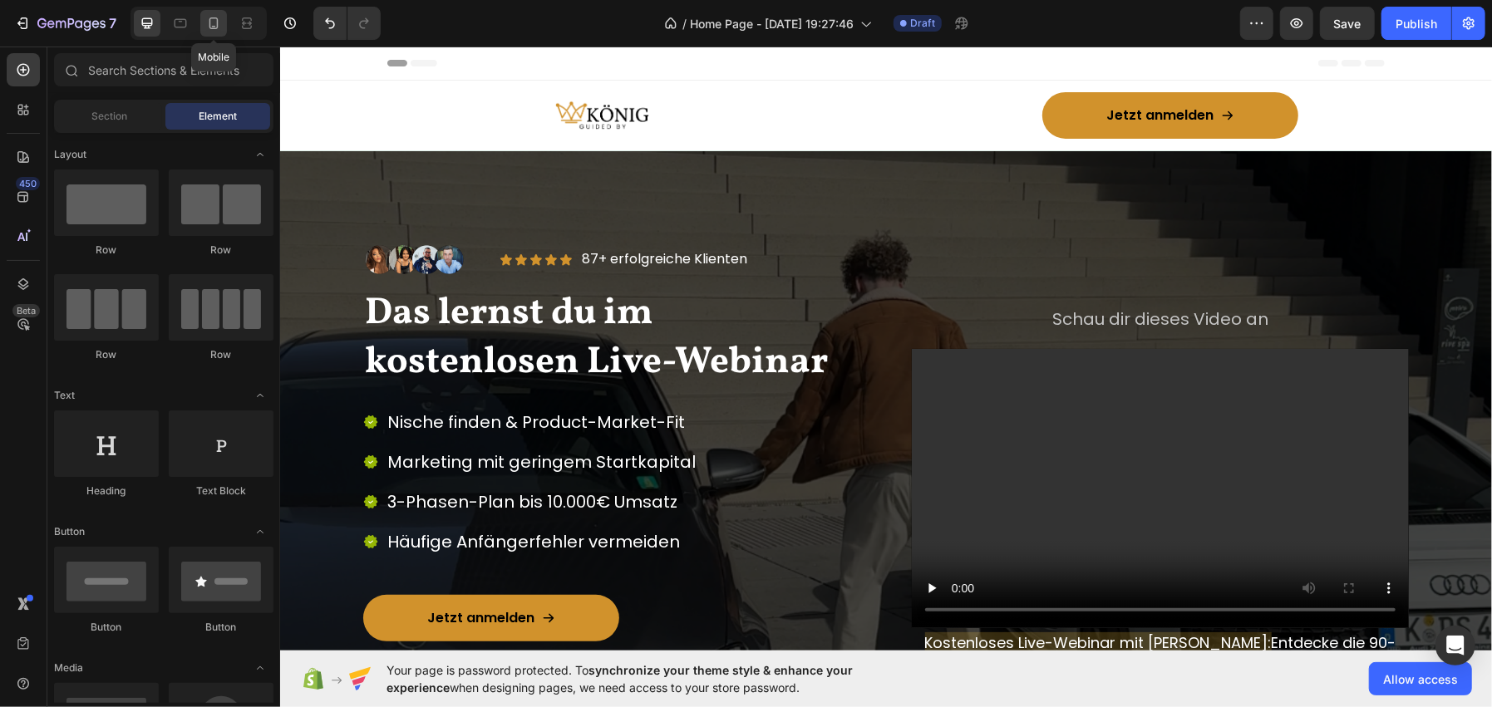
click at [206, 20] on icon at bounding box center [213, 23] width 17 height 17
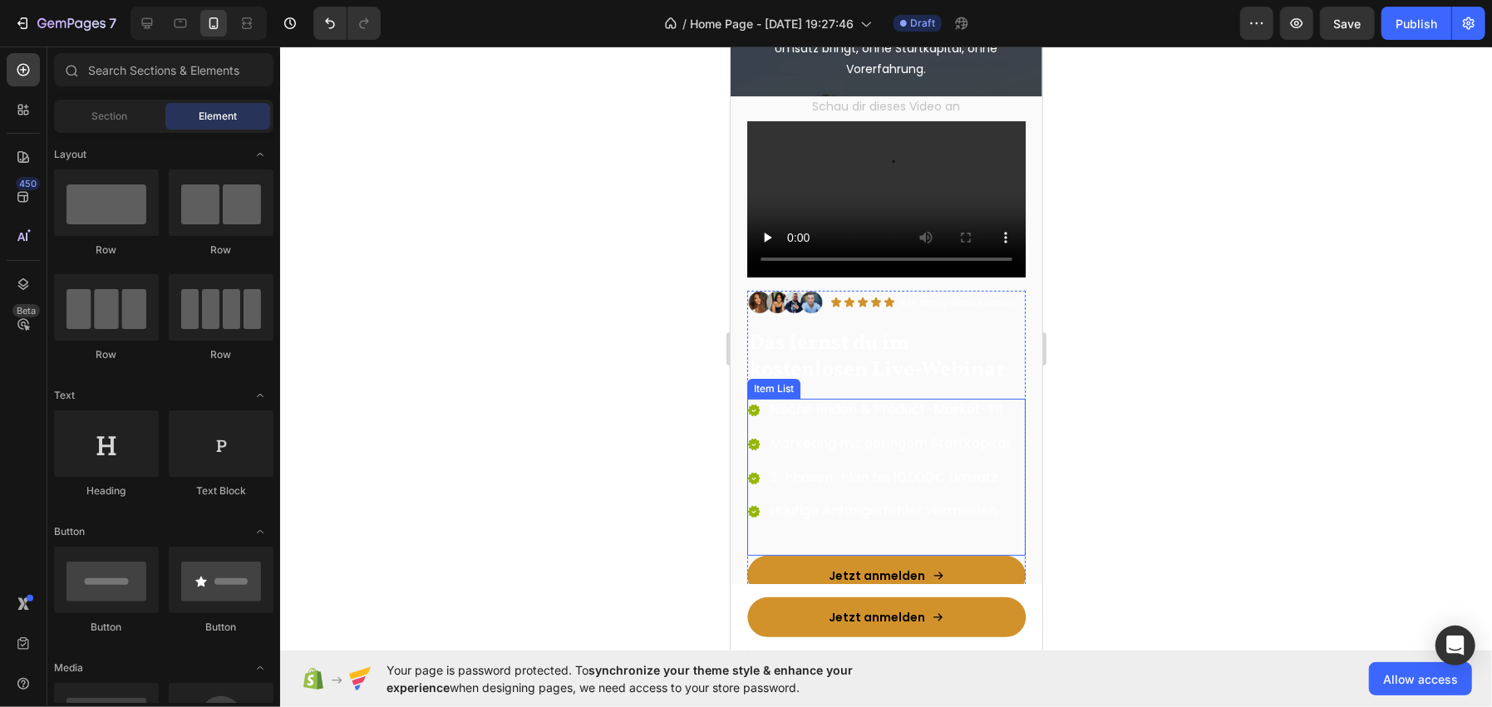
scroll to position [249, 0]
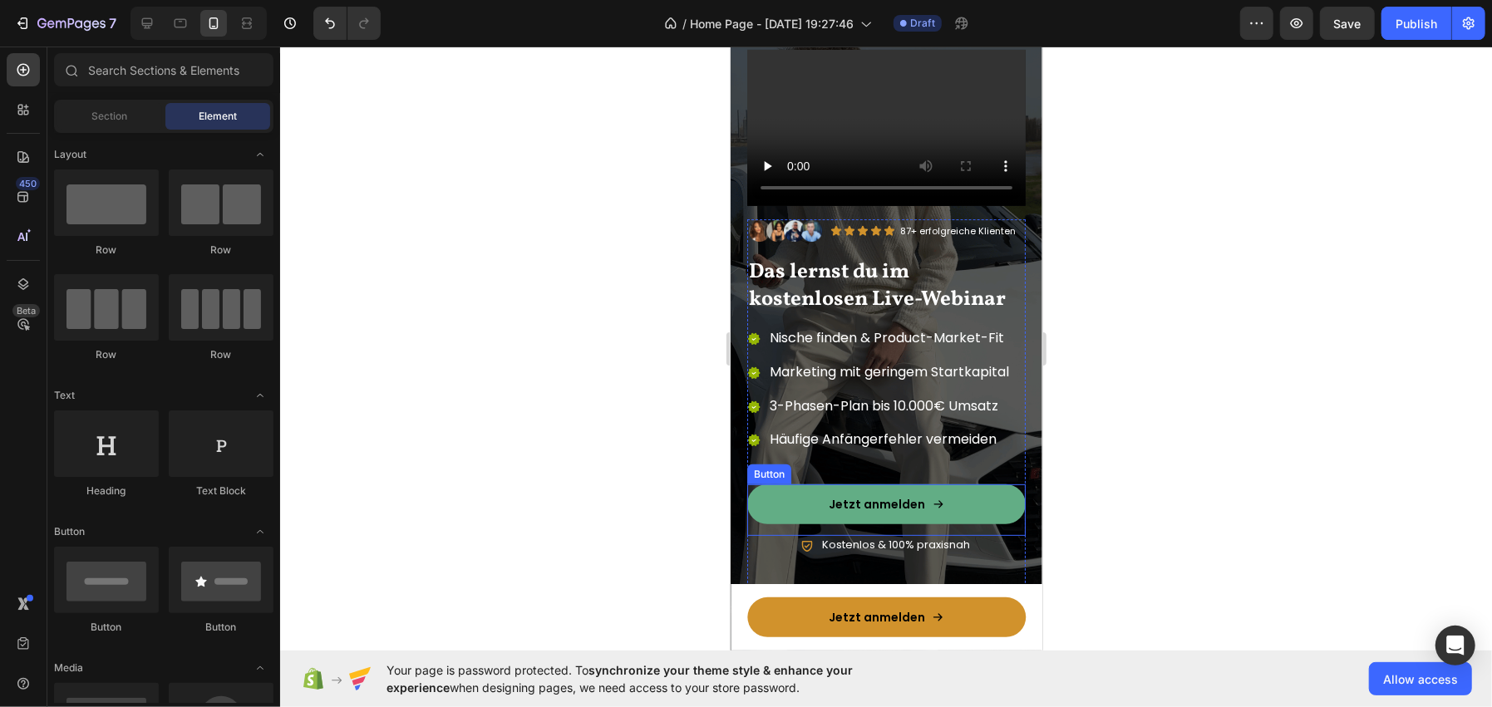
click at [764, 484] on link "Jetzt anmelden" at bounding box center [885, 504] width 278 height 40
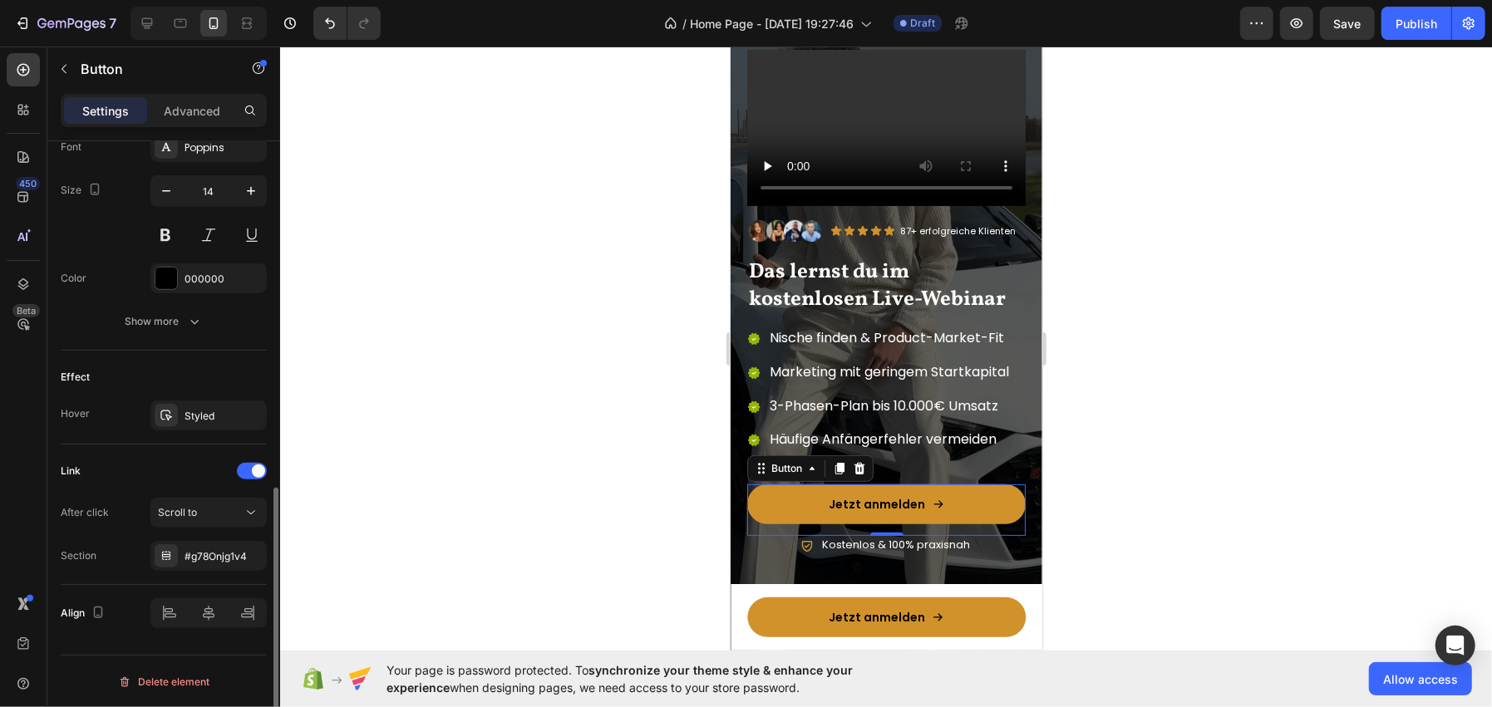
scroll to position [629, 0]
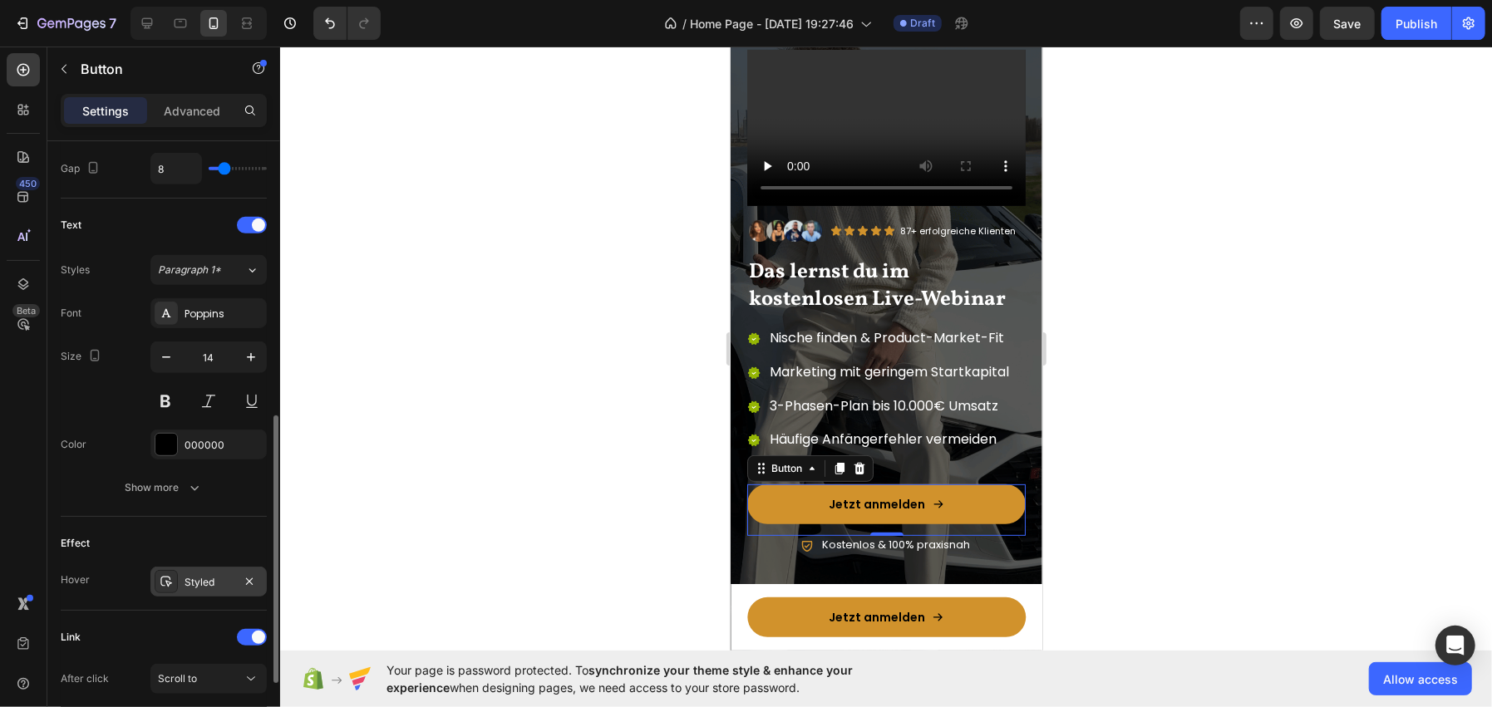
click at [186, 575] on div "Styled" at bounding box center [209, 582] width 48 height 15
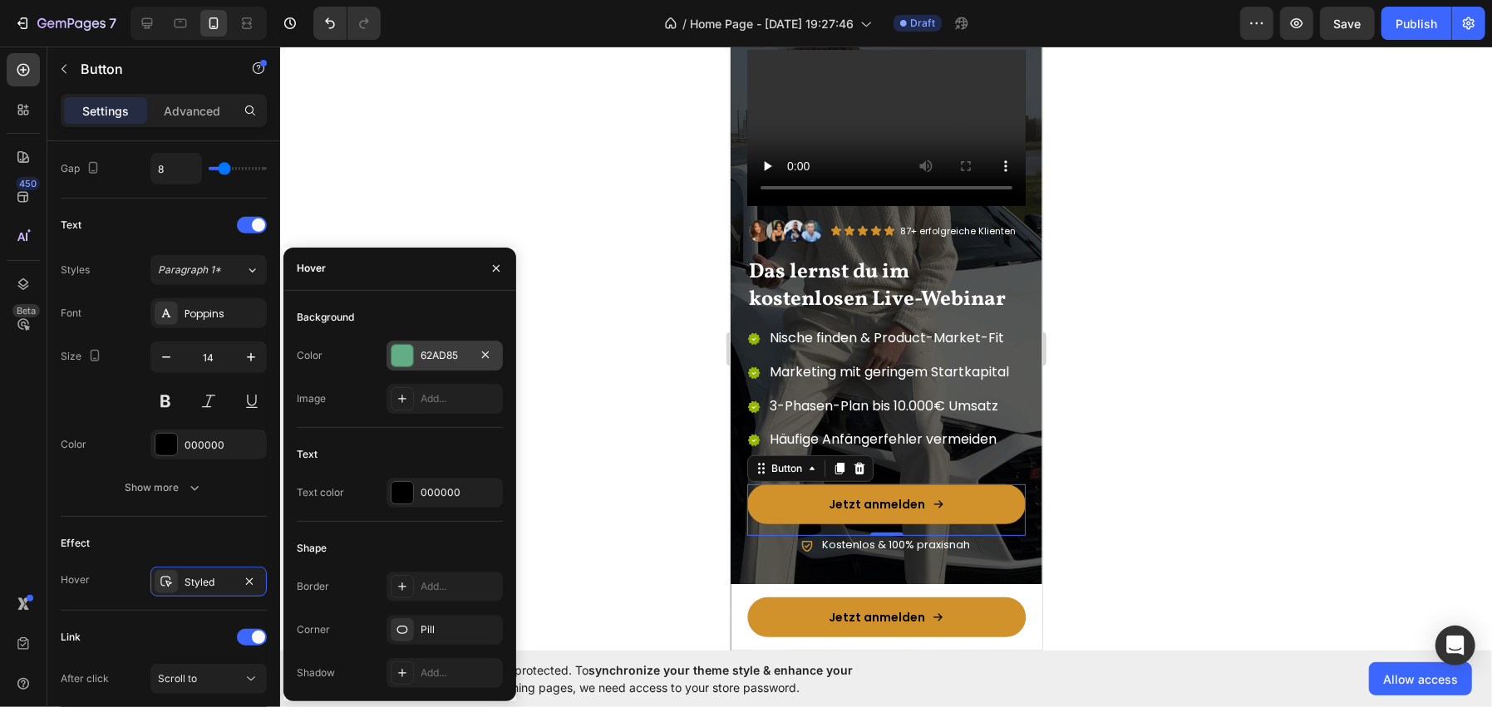
click at [414, 348] on div "62AD85" at bounding box center [444, 356] width 116 height 30
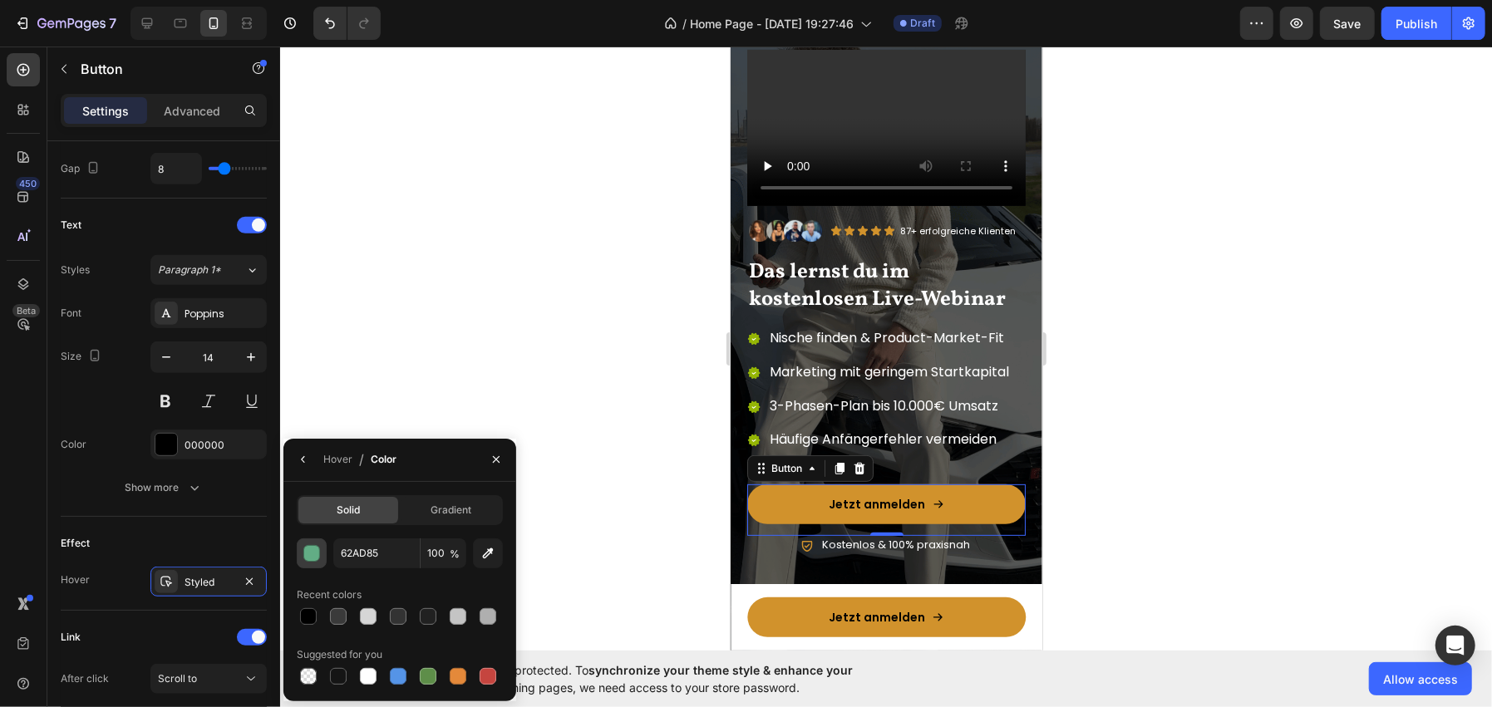
click at [312, 553] on div "button" at bounding box center [312, 554] width 17 height 17
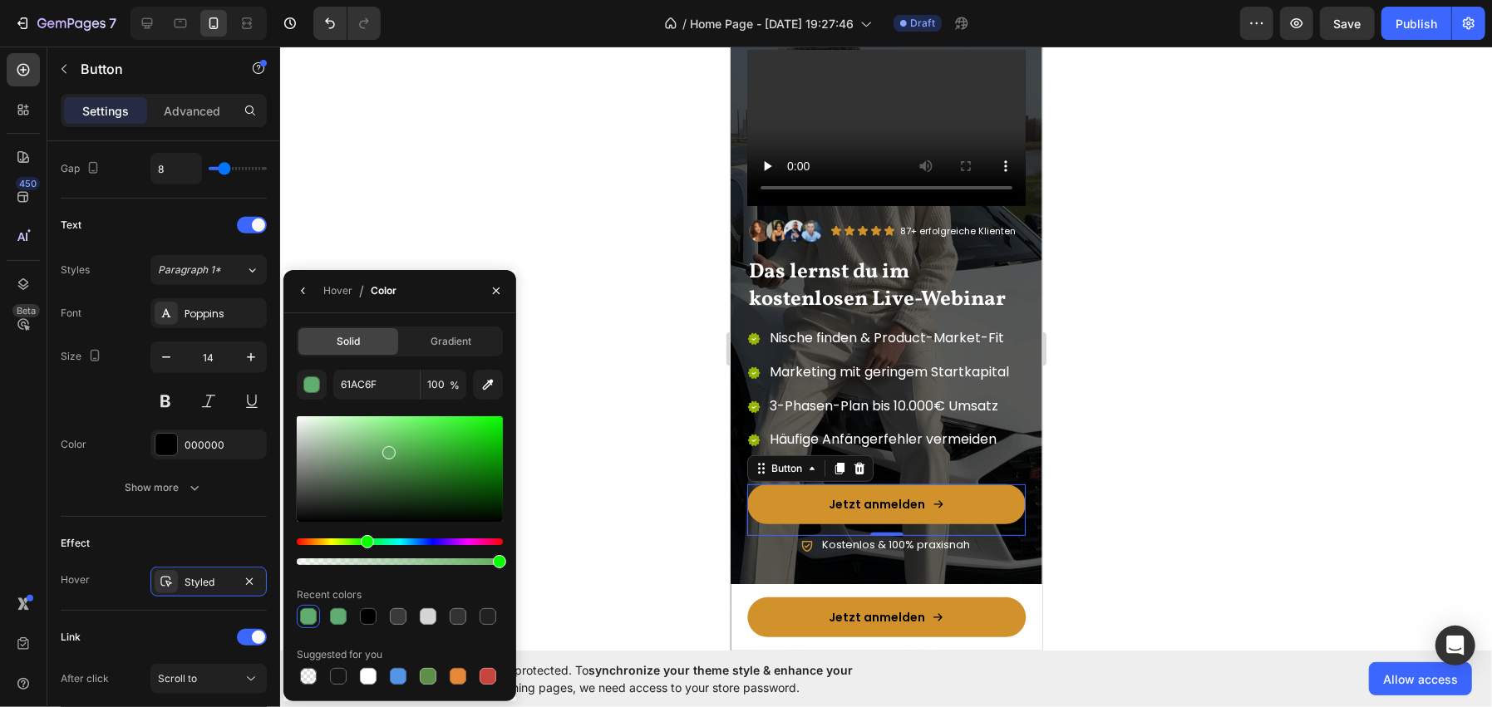
drag, startPoint x: 383, startPoint y: 540, endPoint x: 365, endPoint y: 537, distance: 18.6
click at [365, 537] on div "Hue" at bounding box center [367, 541] width 13 height 13
click at [445, 433] on div at bounding box center [400, 469] width 206 height 106
click at [428, 456] on div at bounding box center [400, 469] width 206 height 106
click at [457, 450] on div at bounding box center [400, 469] width 206 height 106
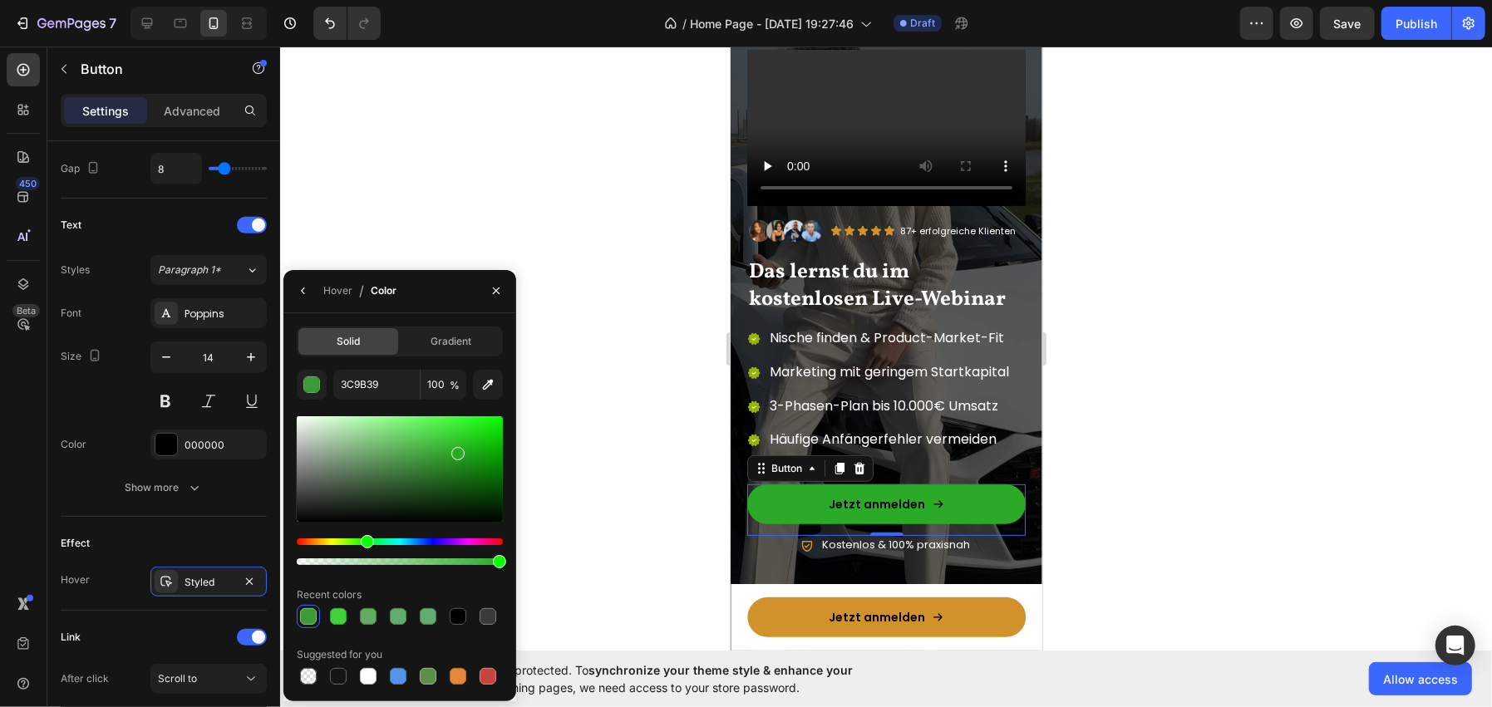
type input "2BAA27"
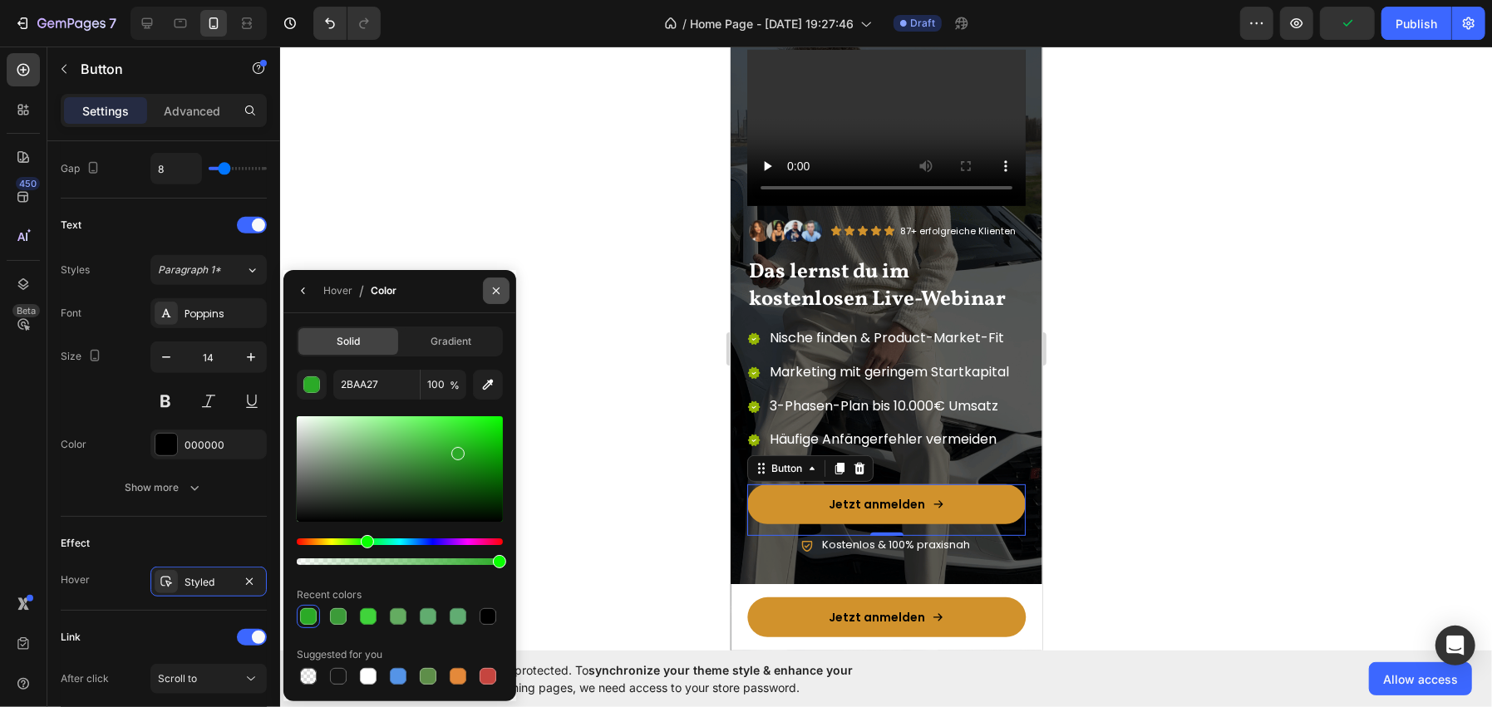
click at [503, 286] on button "button" at bounding box center [496, 291] width 27 height 27
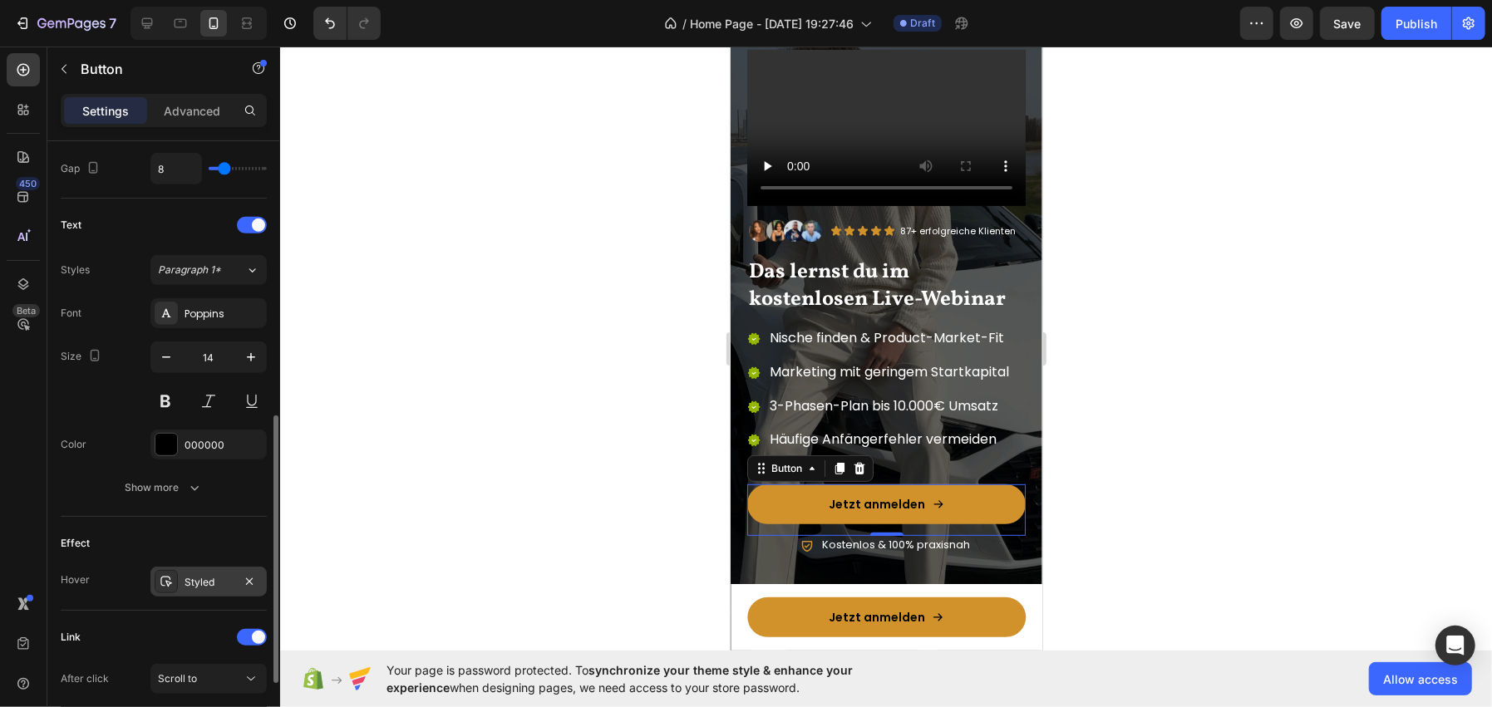
click at [192, 567] on div "Styled" at bounding box center [208, 582] width 116 height 30
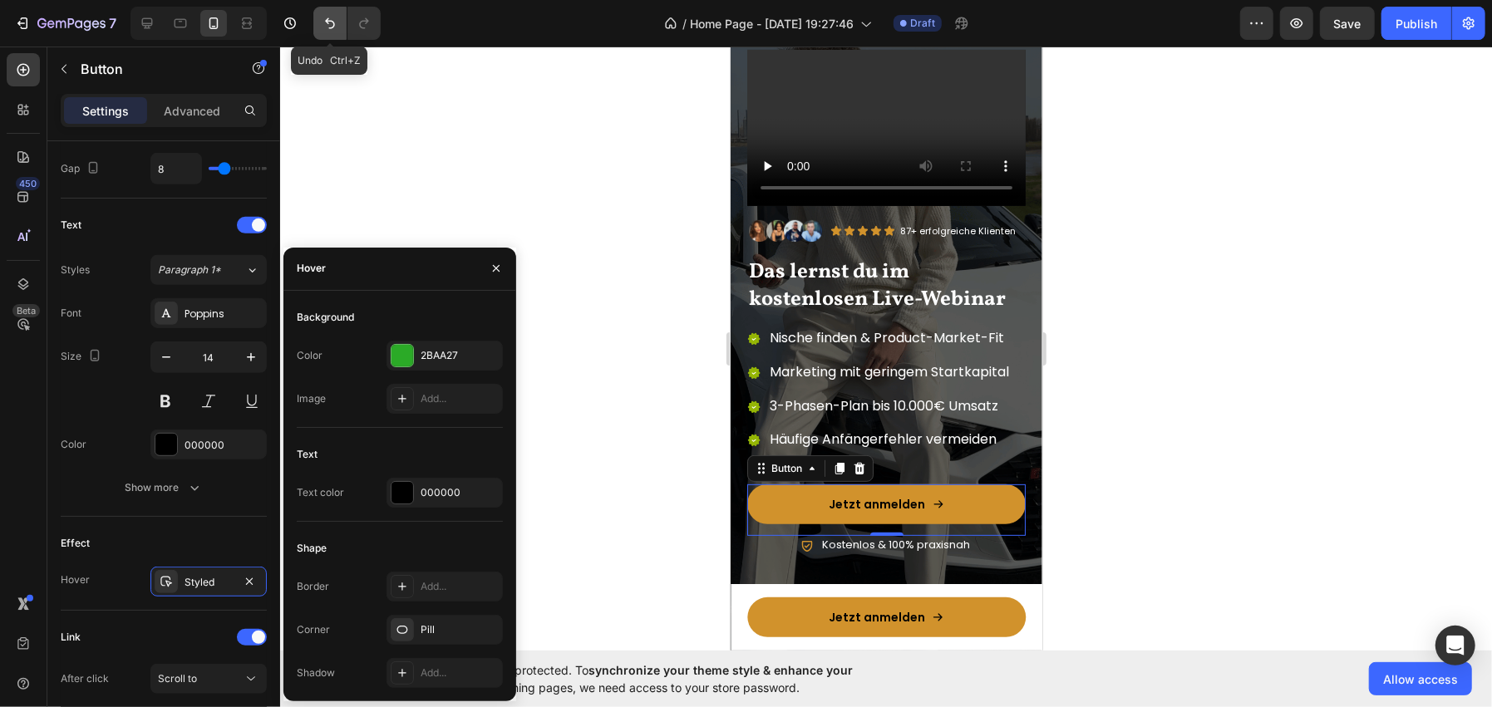
click at [325, 12] on button "Undo/Redo" at bounding box center [329, 23] width 33 height 33
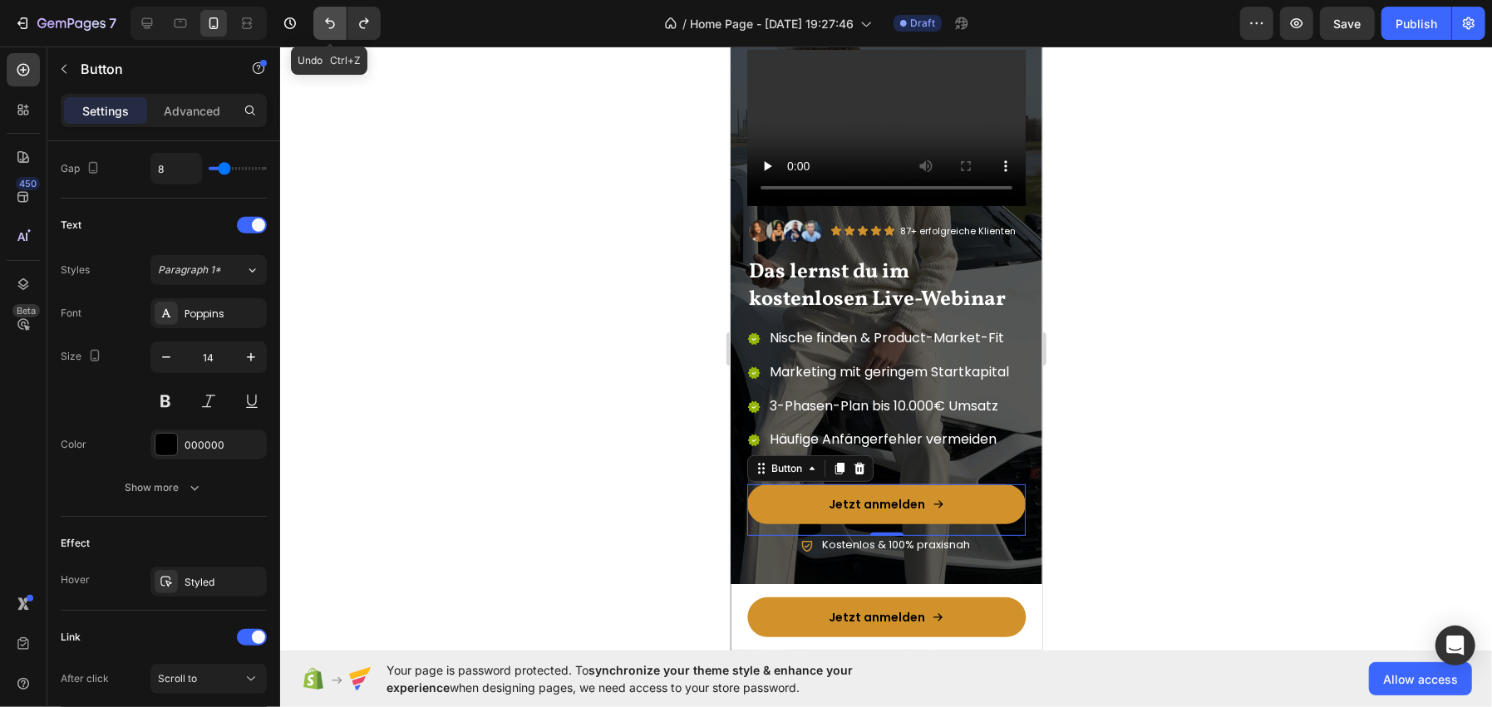
click at [325, 12] on button "Undo/Redo" at bounding box center [329, 23] width 33 height 33
click at [334, 16] on icon "Undo/Redo" at bounding box center [330, 23] width 17 height 17
click at [167, 575] on icon at bounding box center [166, 581] width 13 height 13
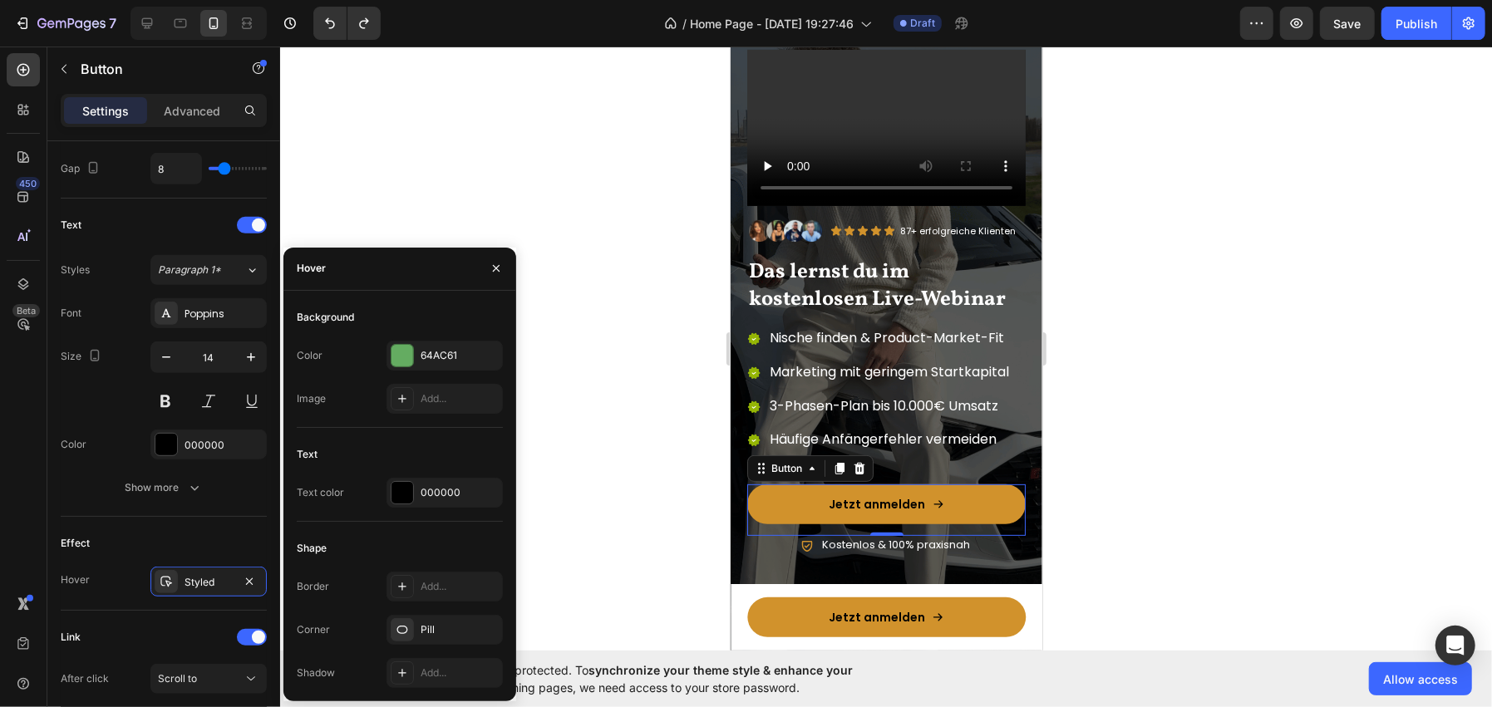
click at [496, 130] on div at bounding box center [886, 377] width 1212 height 661
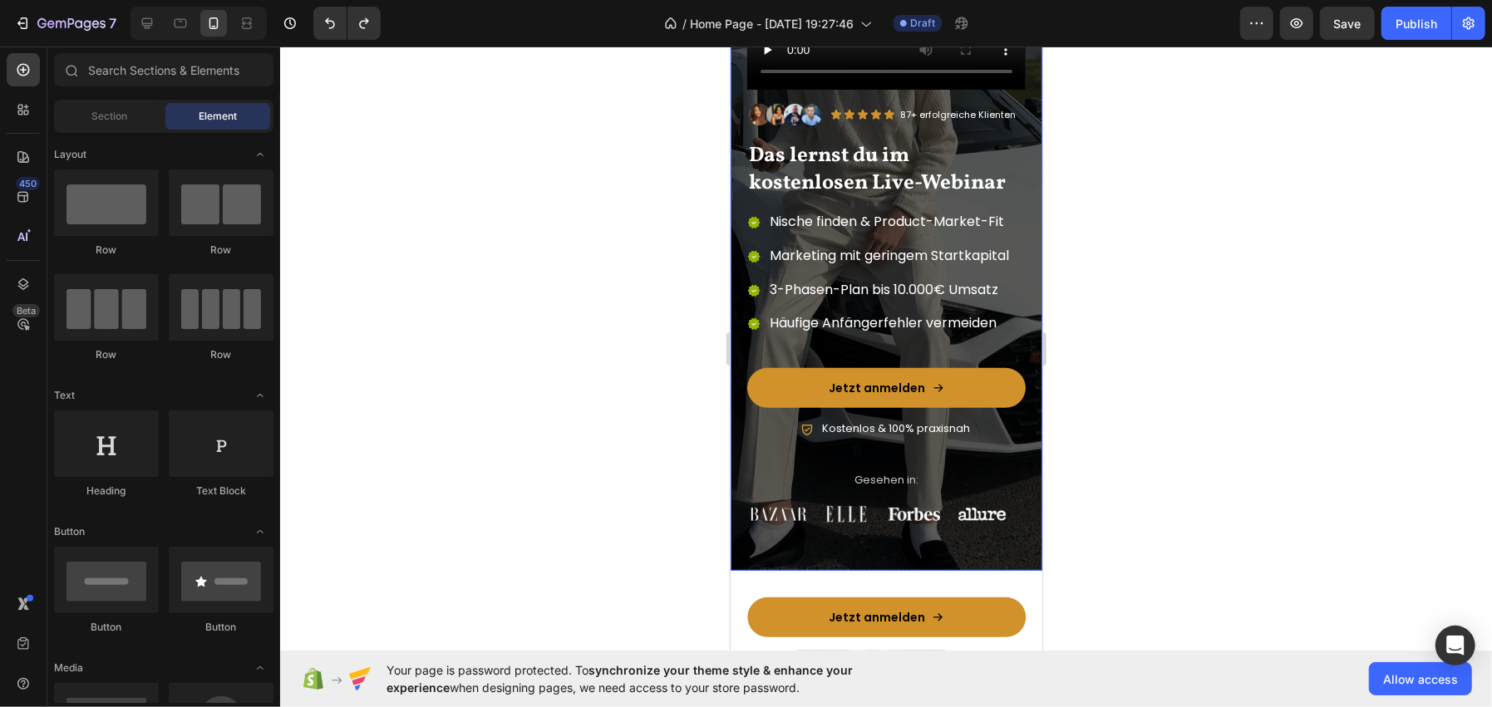
scroll to position [332, 0]
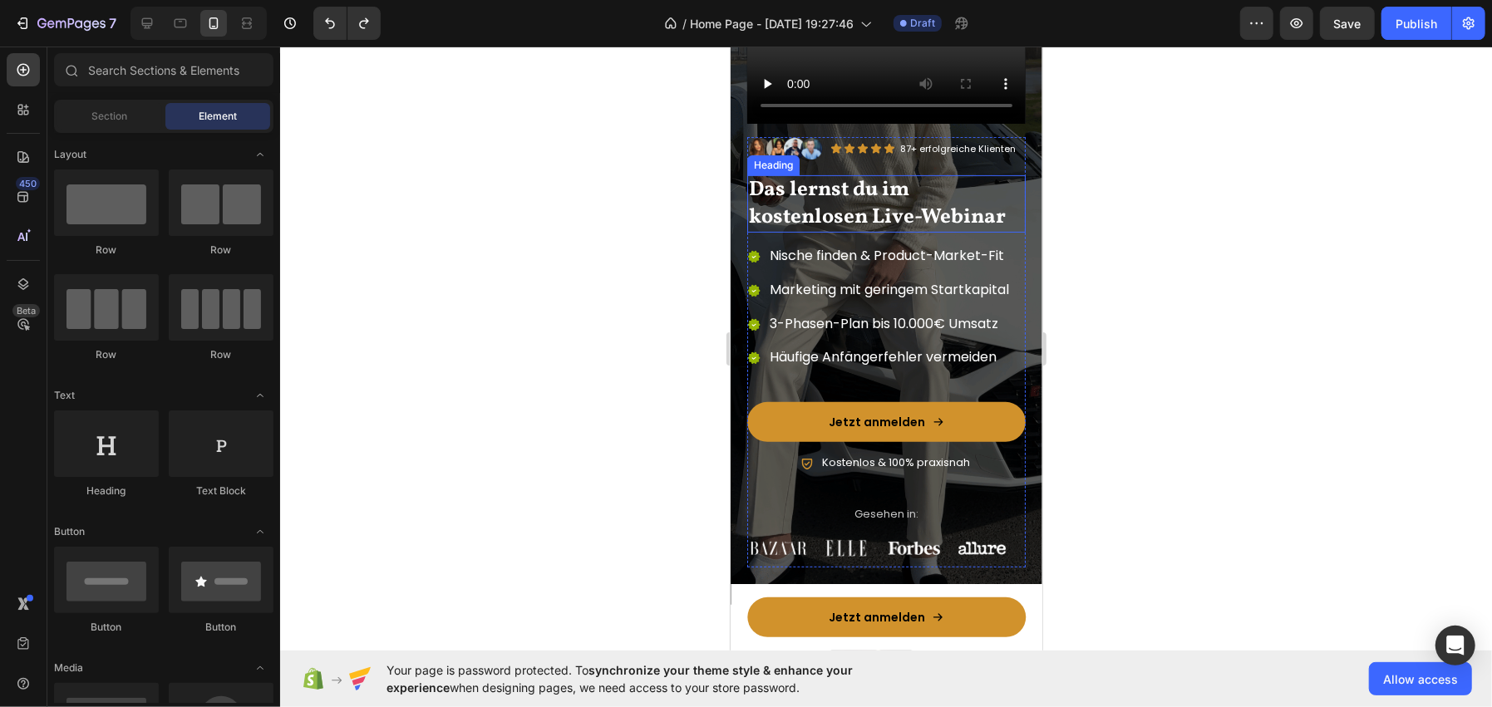
click at [839, 175] on span "Das lernst du im kostenlosen Live-Webinar" at bounding box center [876, 203] width 257 height 57
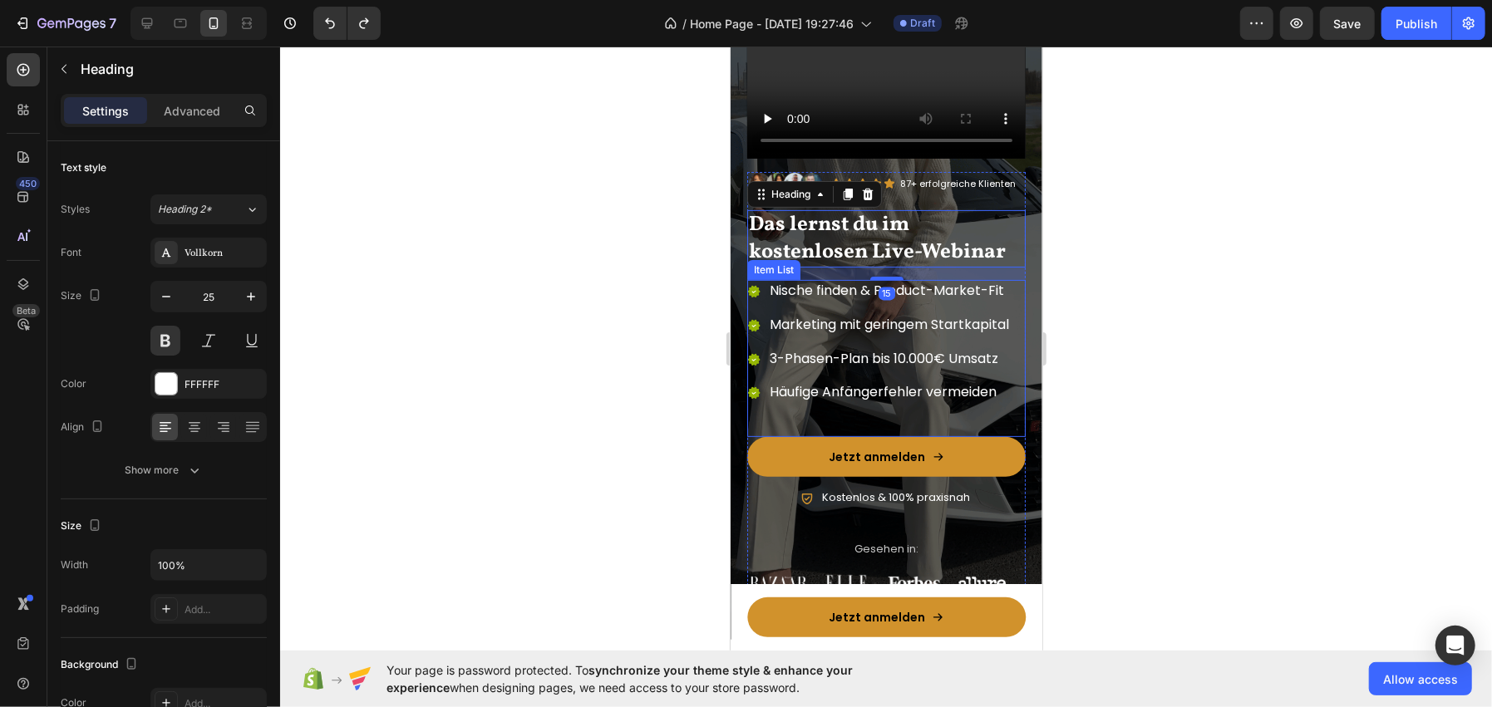
scroll to position [249, 0]
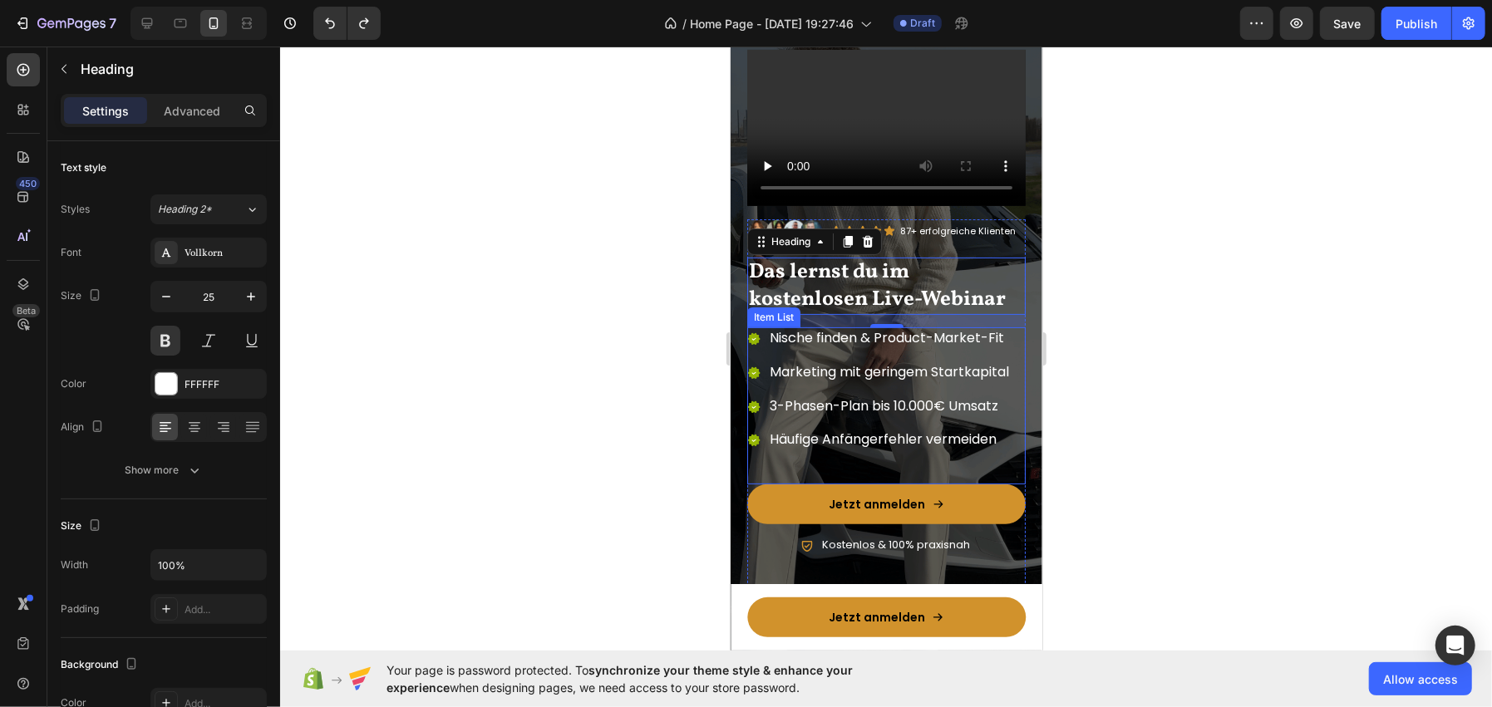
click at [849, 363] on p "Marketing mit geringem Startkapital" at bounding box center [888, 371] width 239 height 17
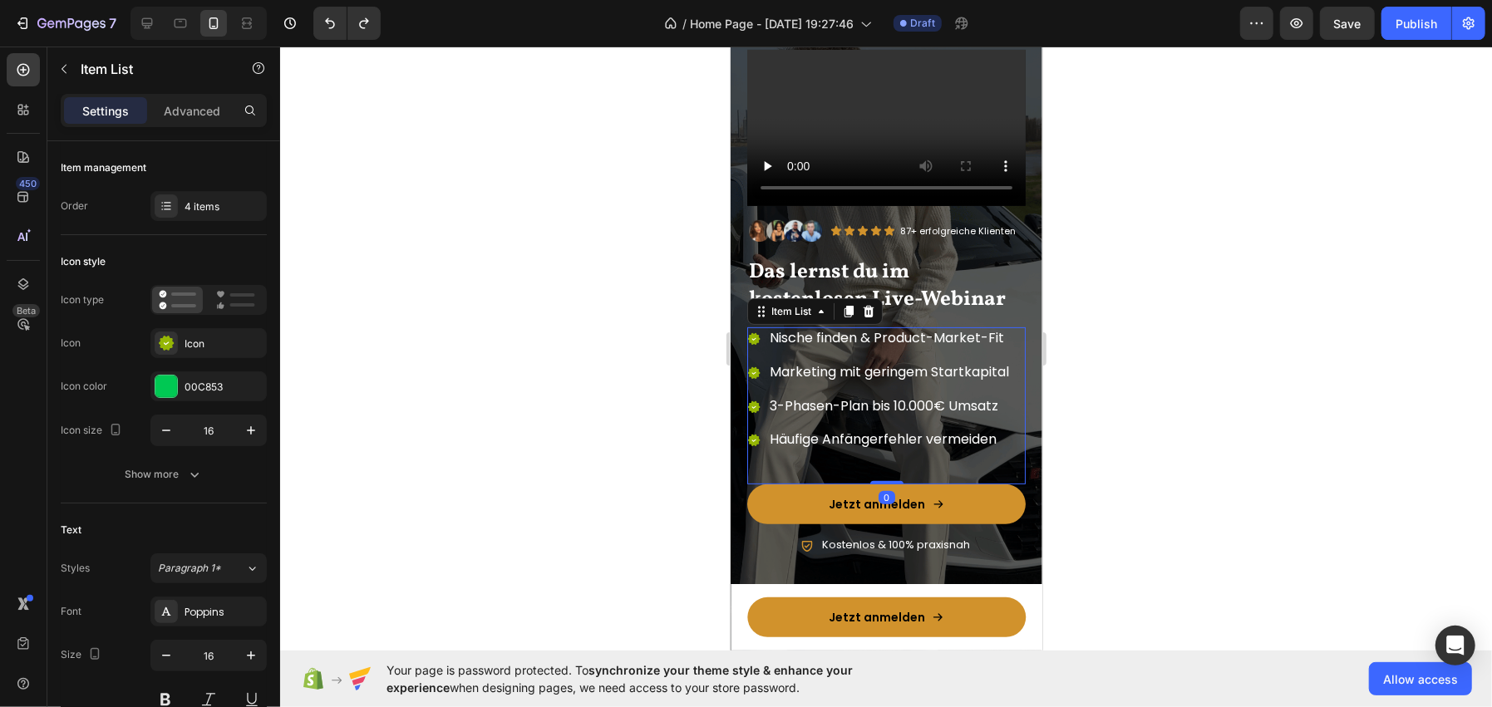
click at [560, 356] on div at bounding box center [886, 377] width 1212 height 661
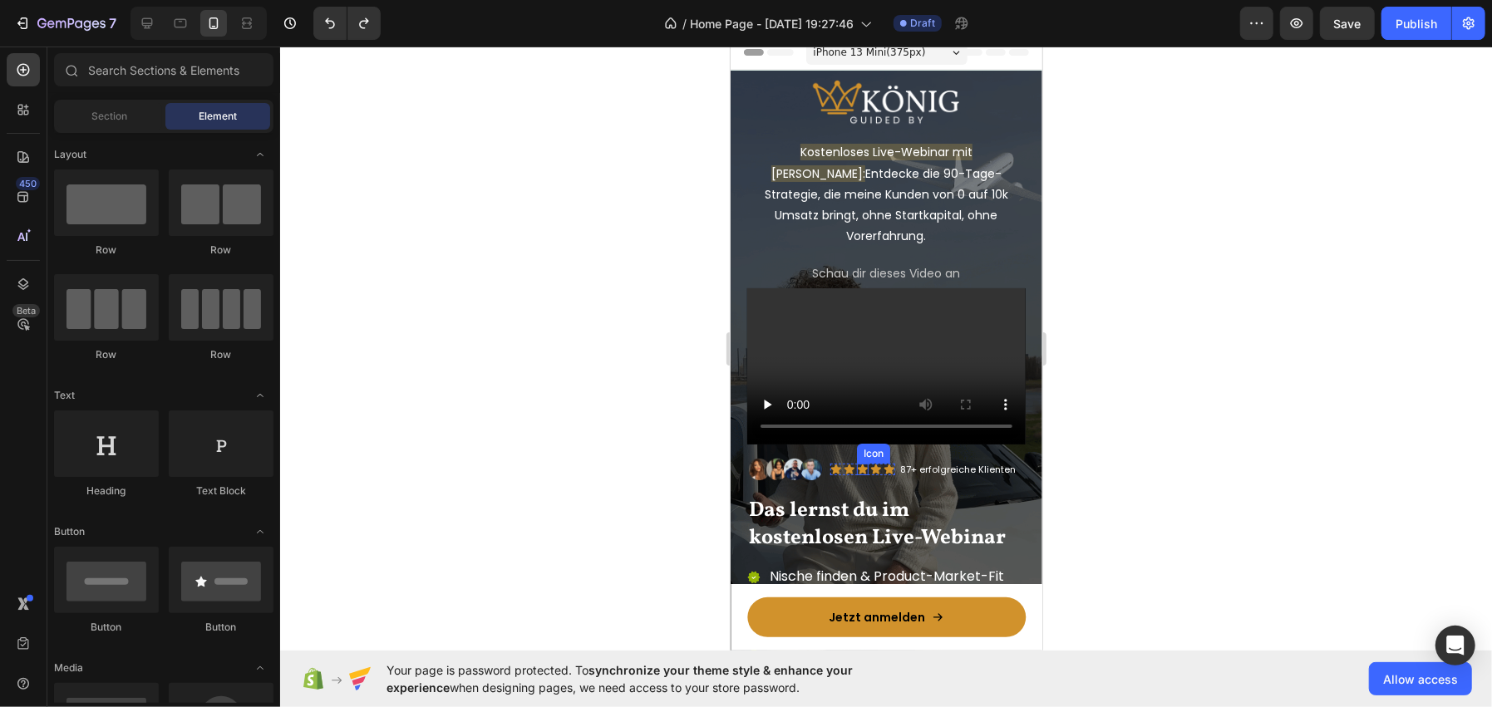
scroll to position [0, 0]
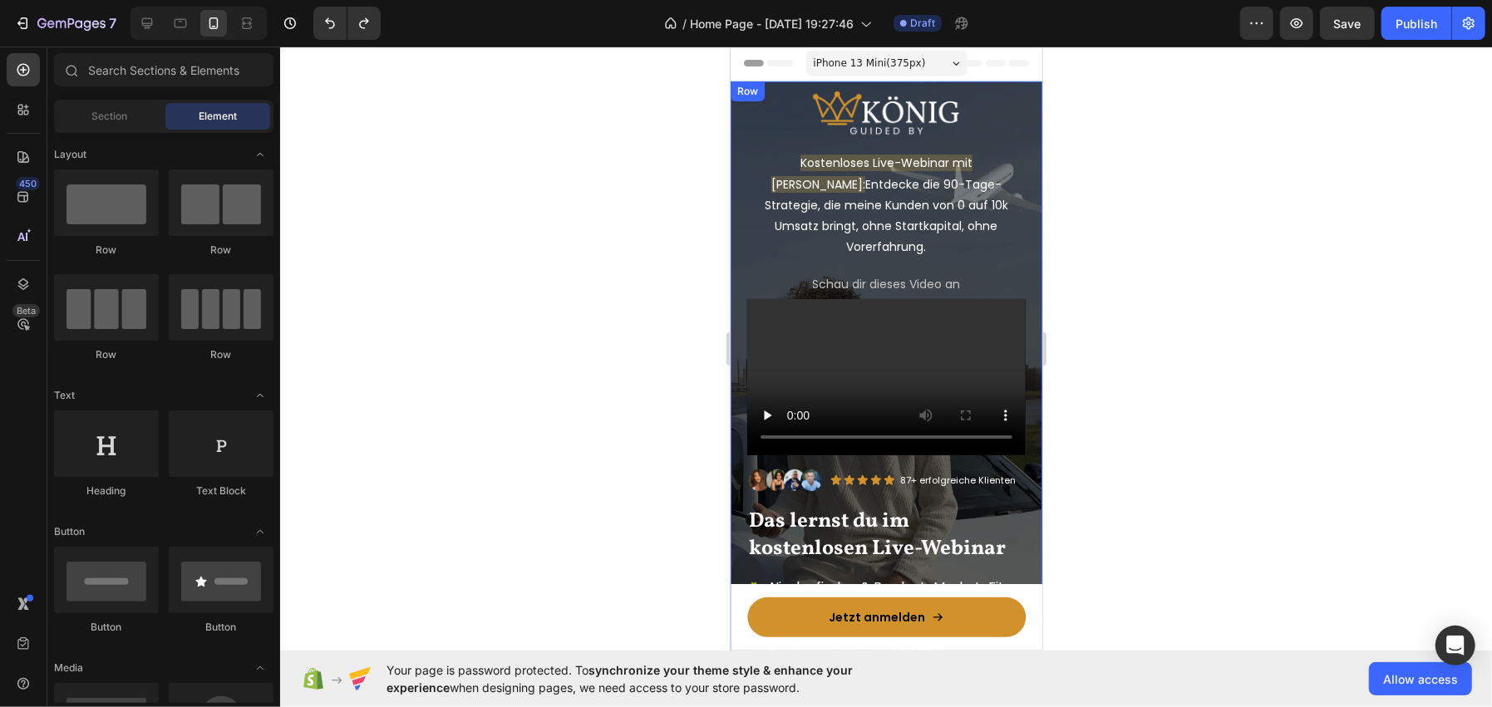
click at [872, 221] on p "Kostenloses Live-Webinar mit Jonas König: Entdecke die 90-Tage-Strategie, die m…" at bounding box center [885, 204] width 275 height 105
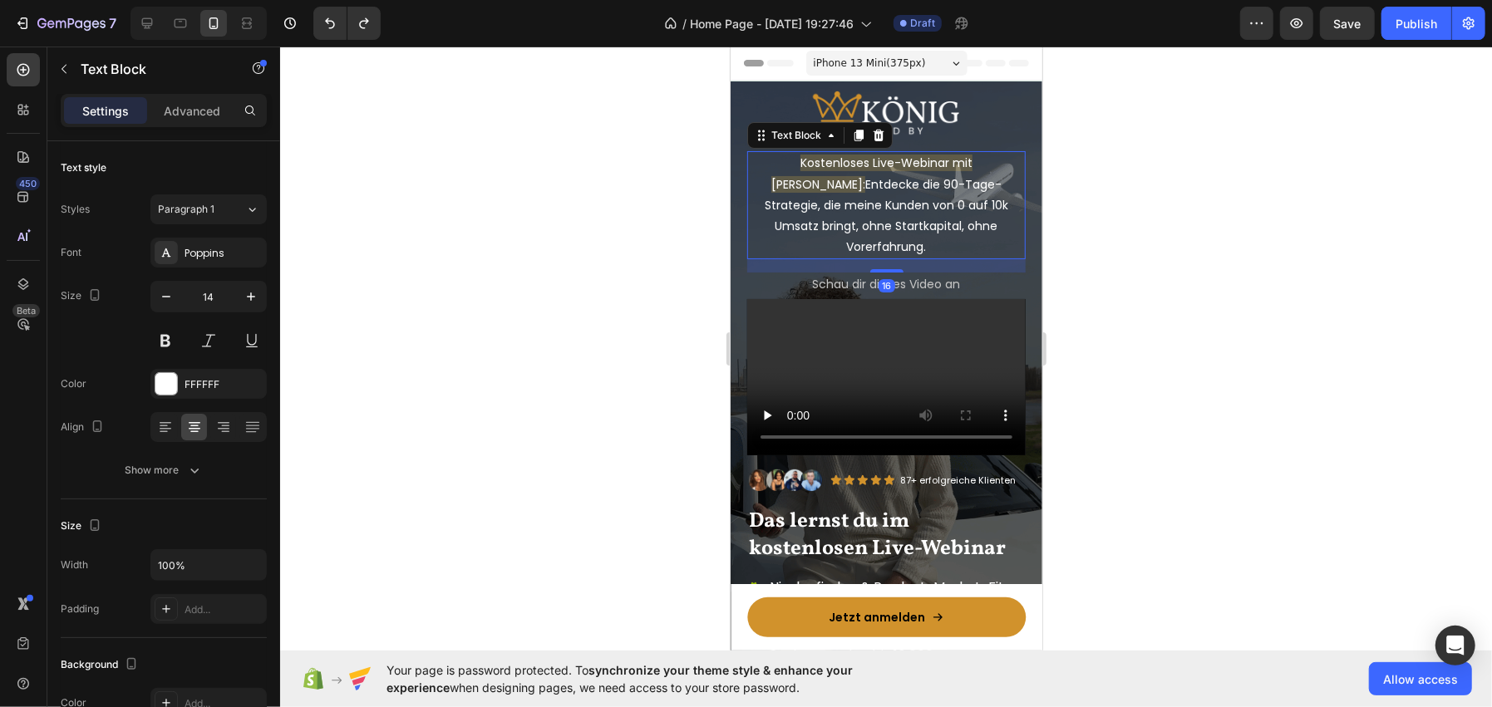
click at [583, 295] on div at bounding box center [886, 377] width 1212 height 661
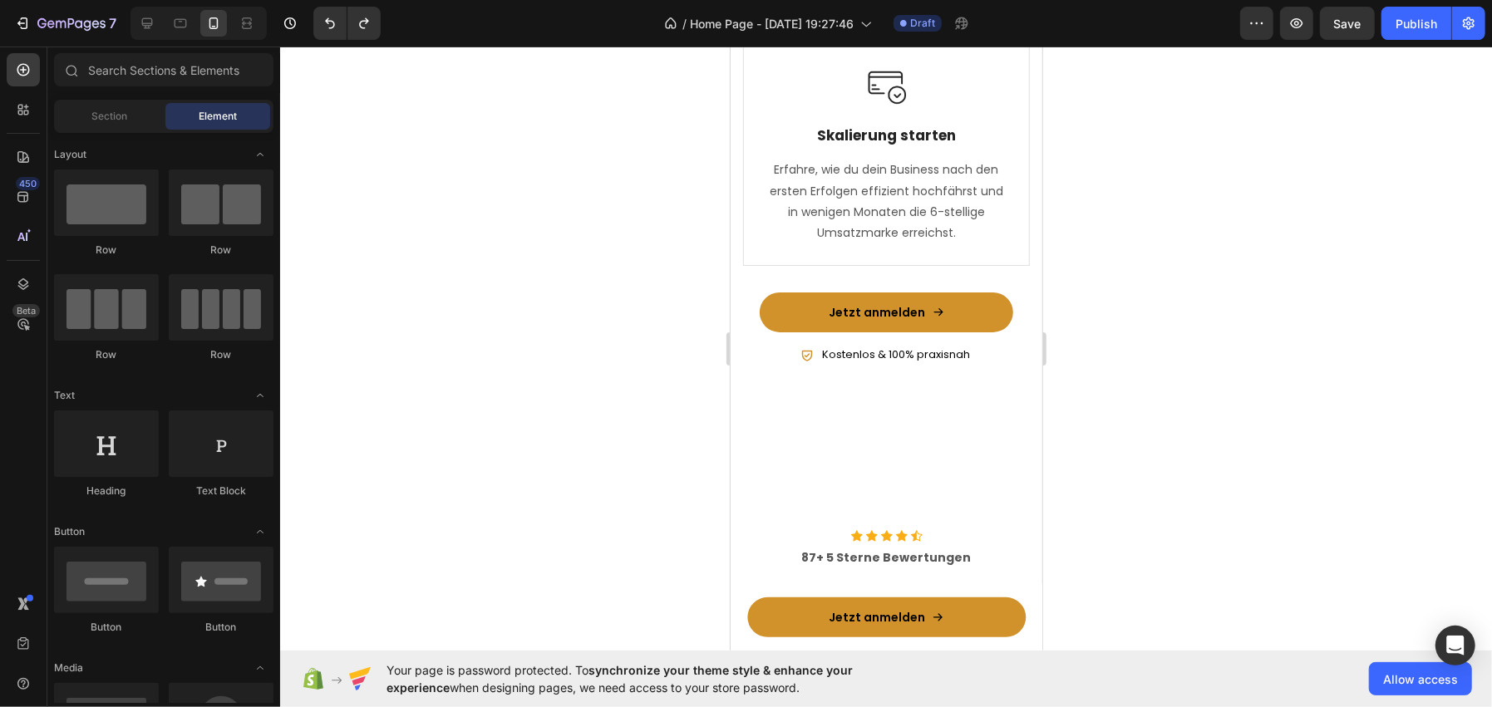
scroll to position [1828, 0]
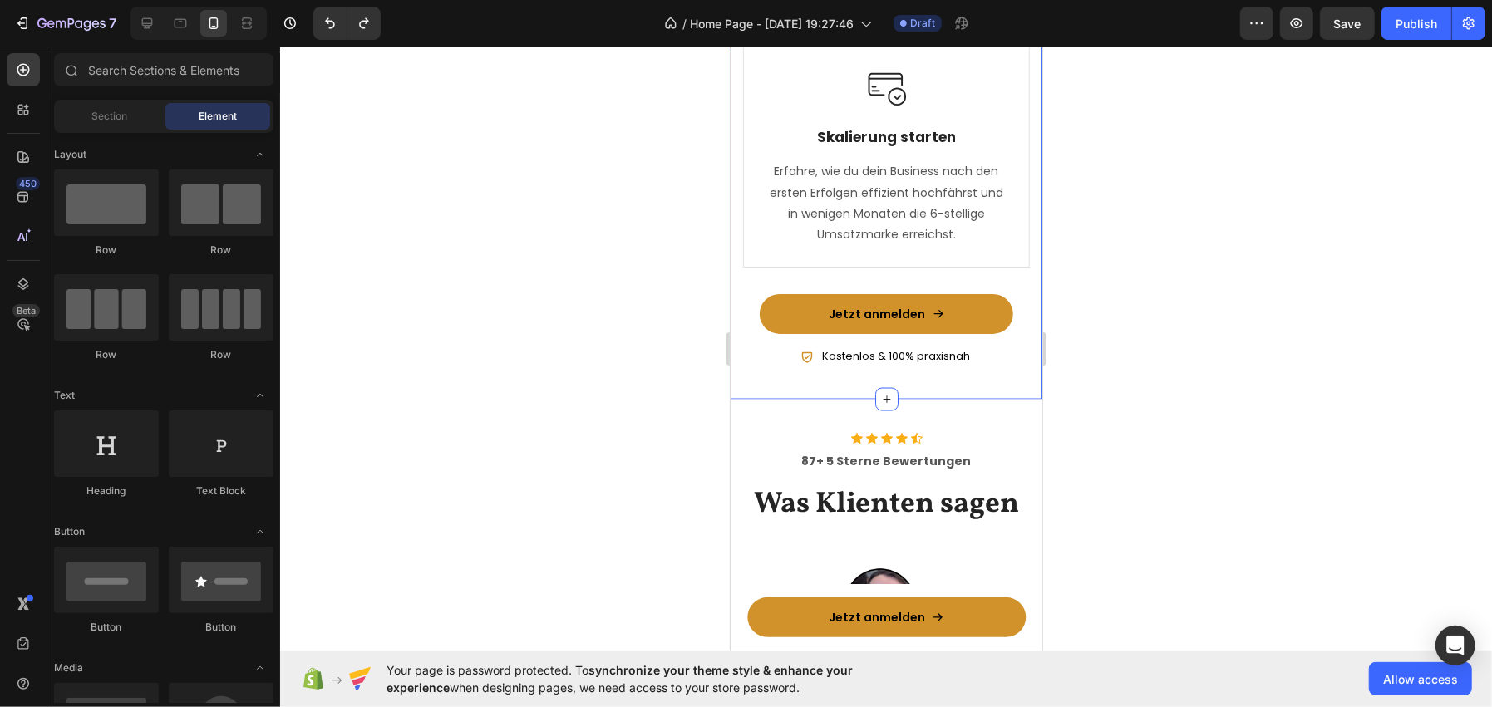
click at [737, 399] on div "Was du im Webinar lernst: Heading Row Image Nische finden Text Block Lerne, wie…" at bounding box center [886, -1] width 312 height 799
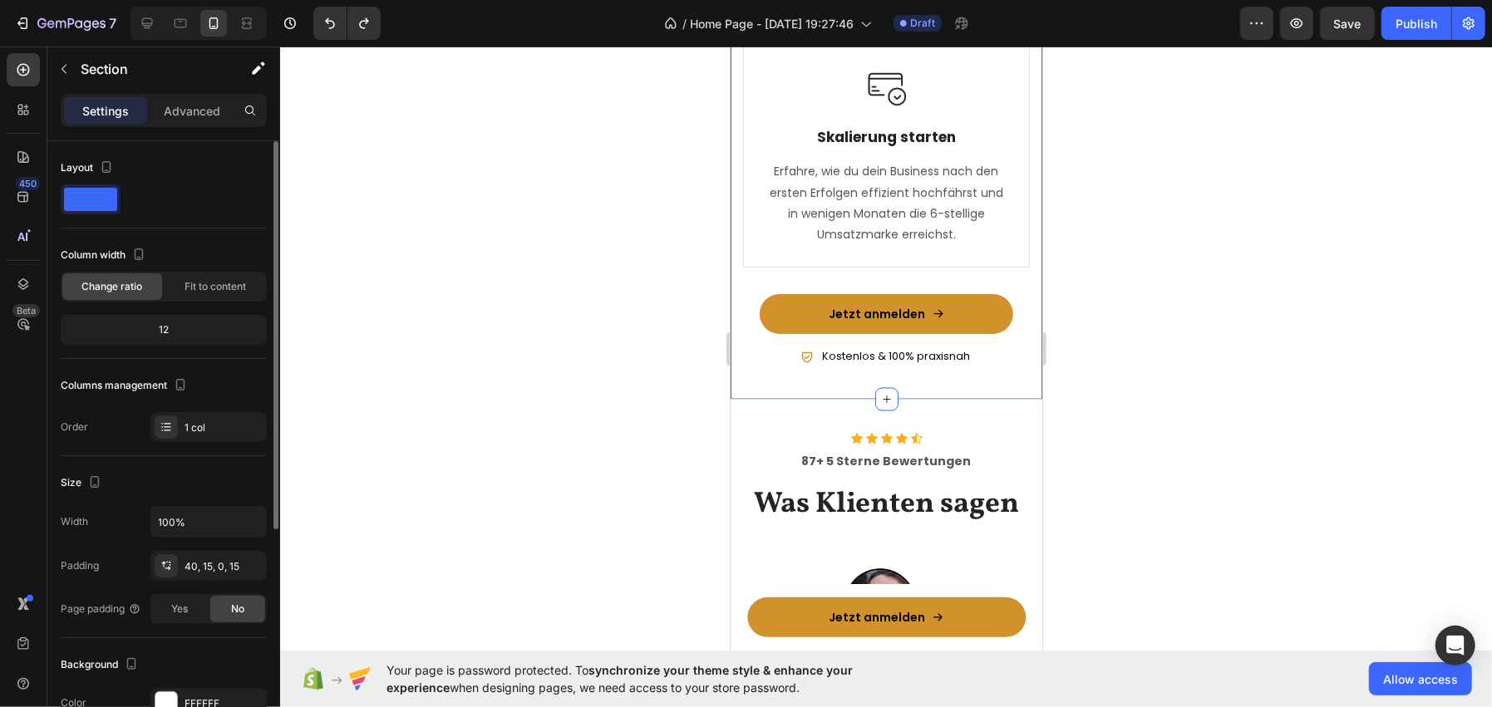
scroll to position [356, 0]
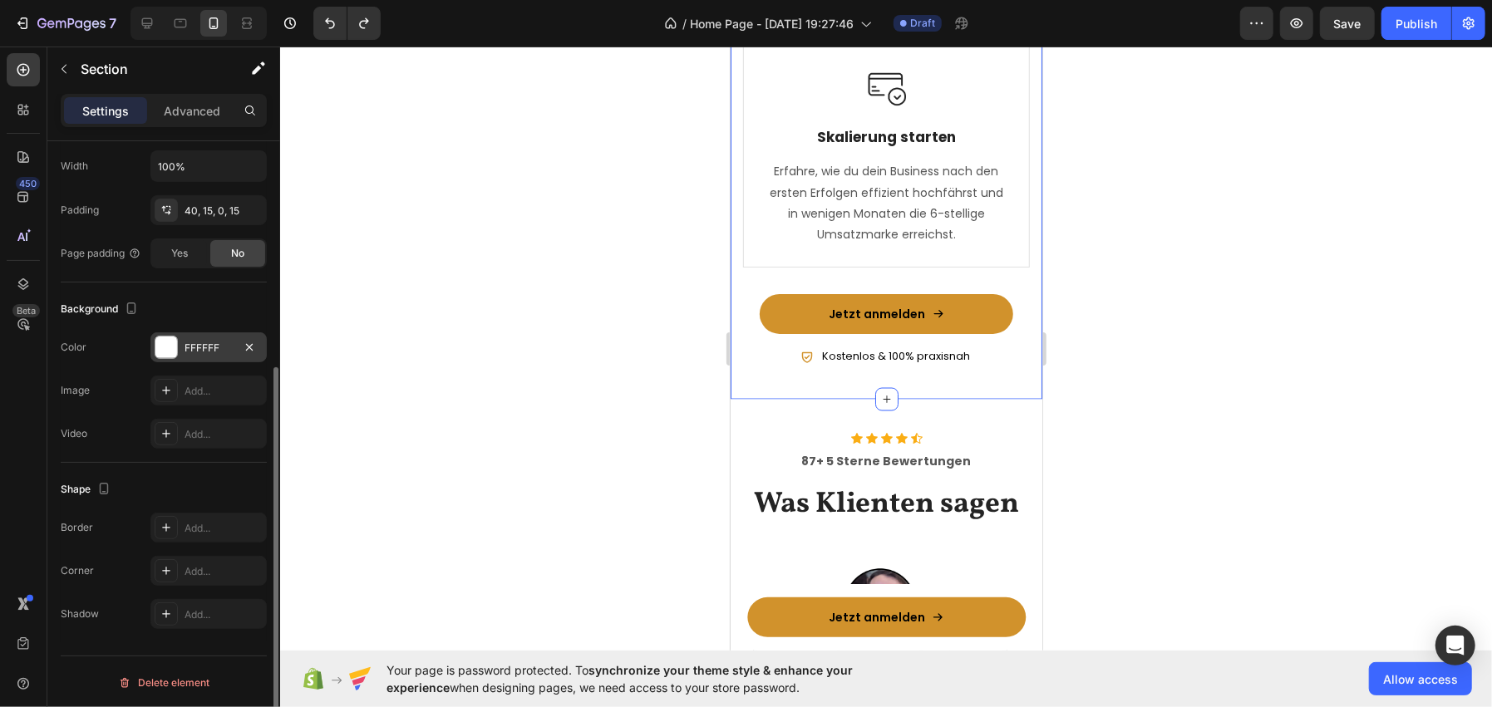
click at [165, 346] on div at bounding box center [166, 348] width 22 height 22
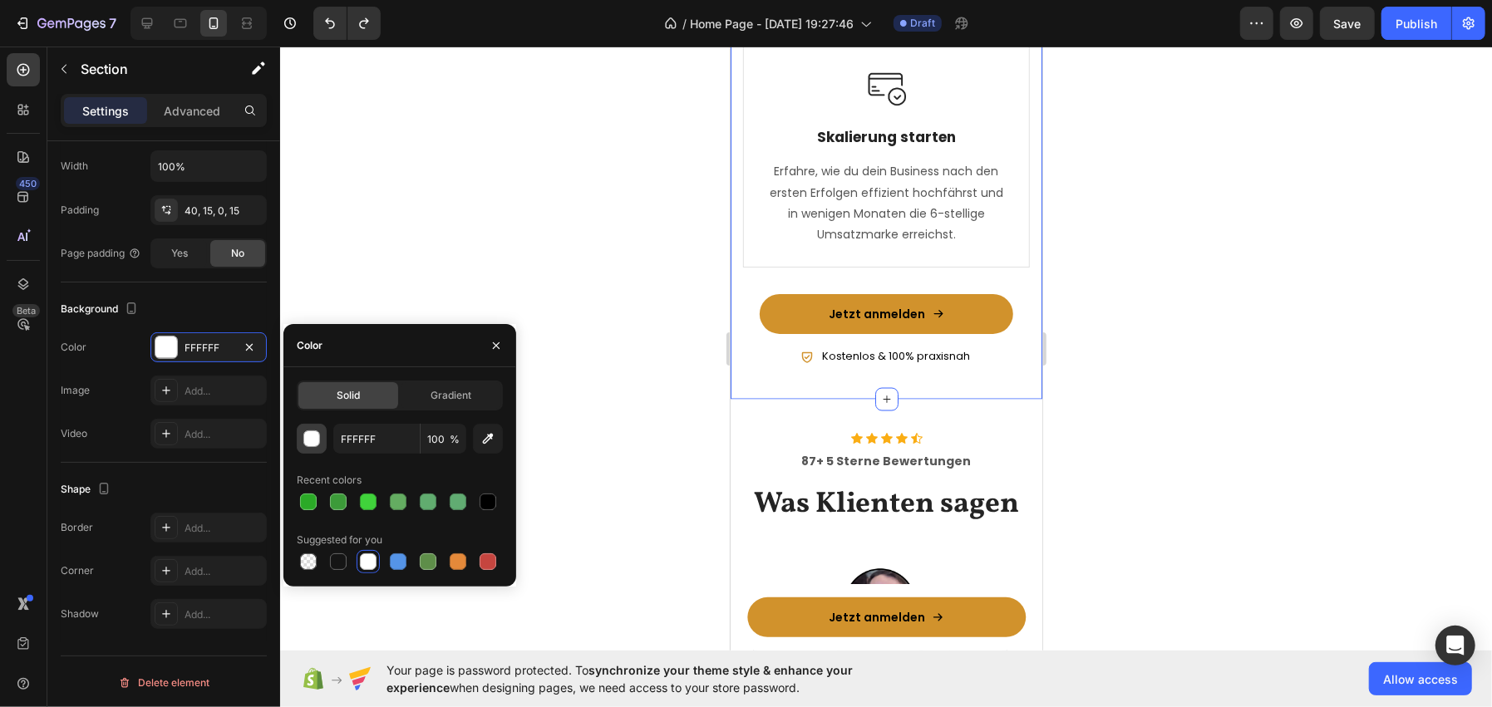
click at [315, 442] on div "button" at bounding box center [312, 439] width 17 height 17
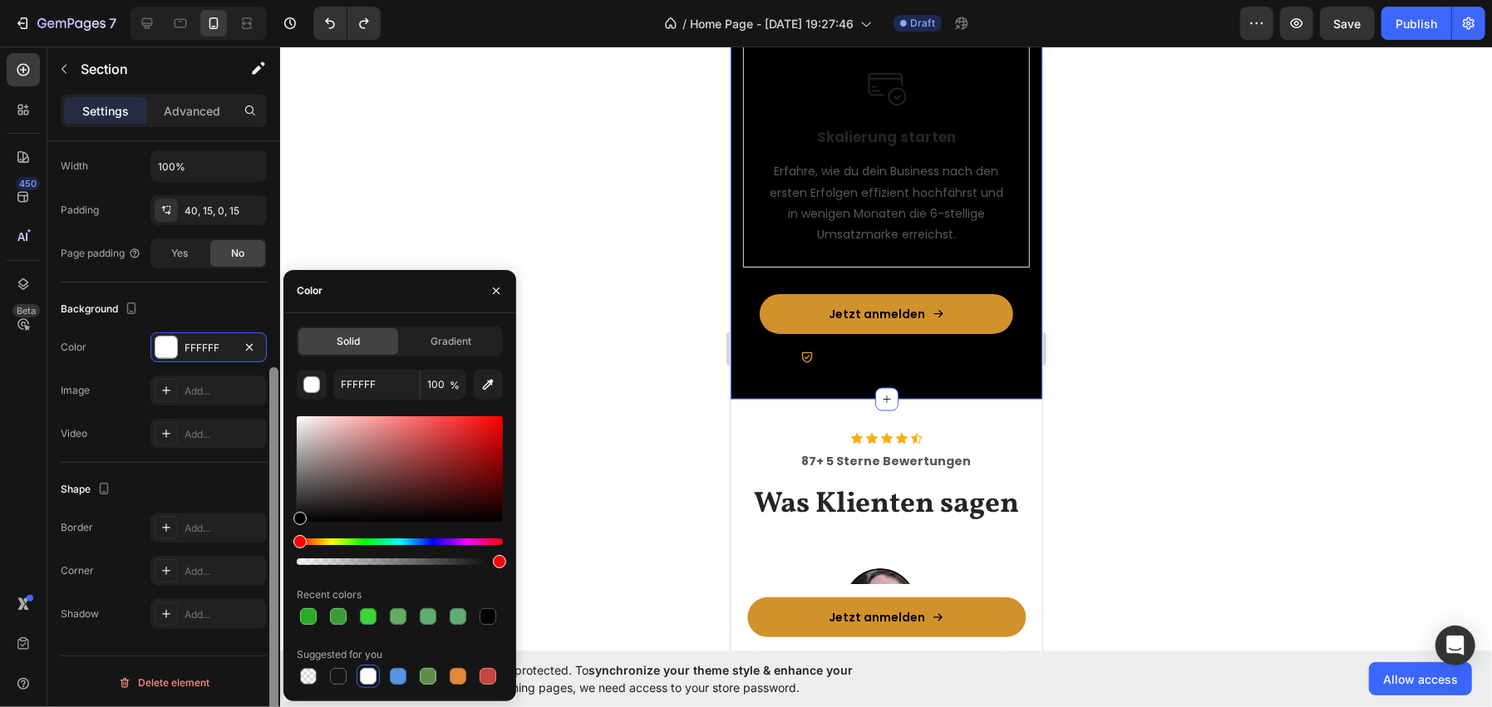
drag, startPoint x: 283, startPoint y: 539, endPoint x: 272, endPoint y: 563, distance: 27.2
click at [272, 563] on div "450 Beta Sections(18) Elements(83) Section Element Hero Section Product Detail …" at bounding box center [140, 377] width 280 height 661
type input "000000"
click at [439, 190] on div at bounding box center [886, 377] width 1212 height 661
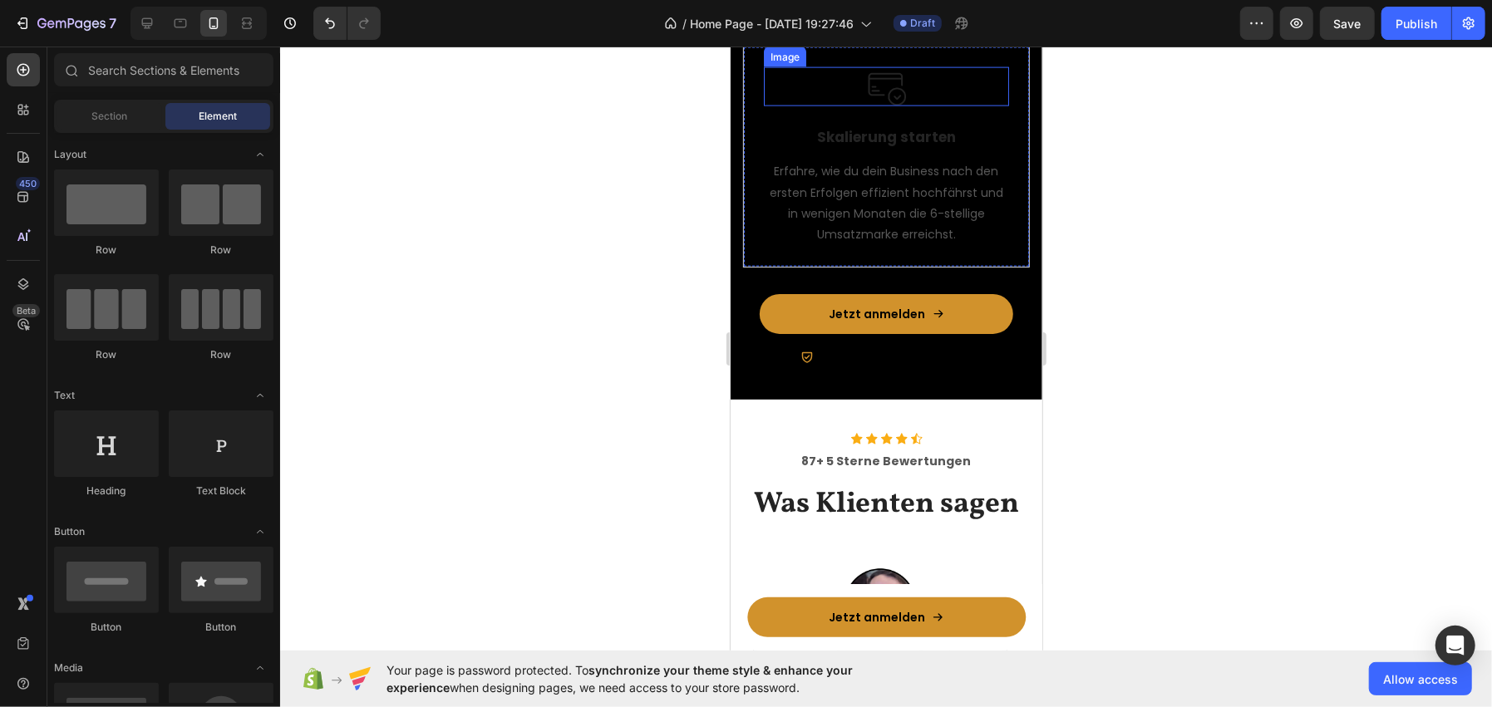
click at [844, 106] on div at bounding box center [885, 86] width 245 height 40
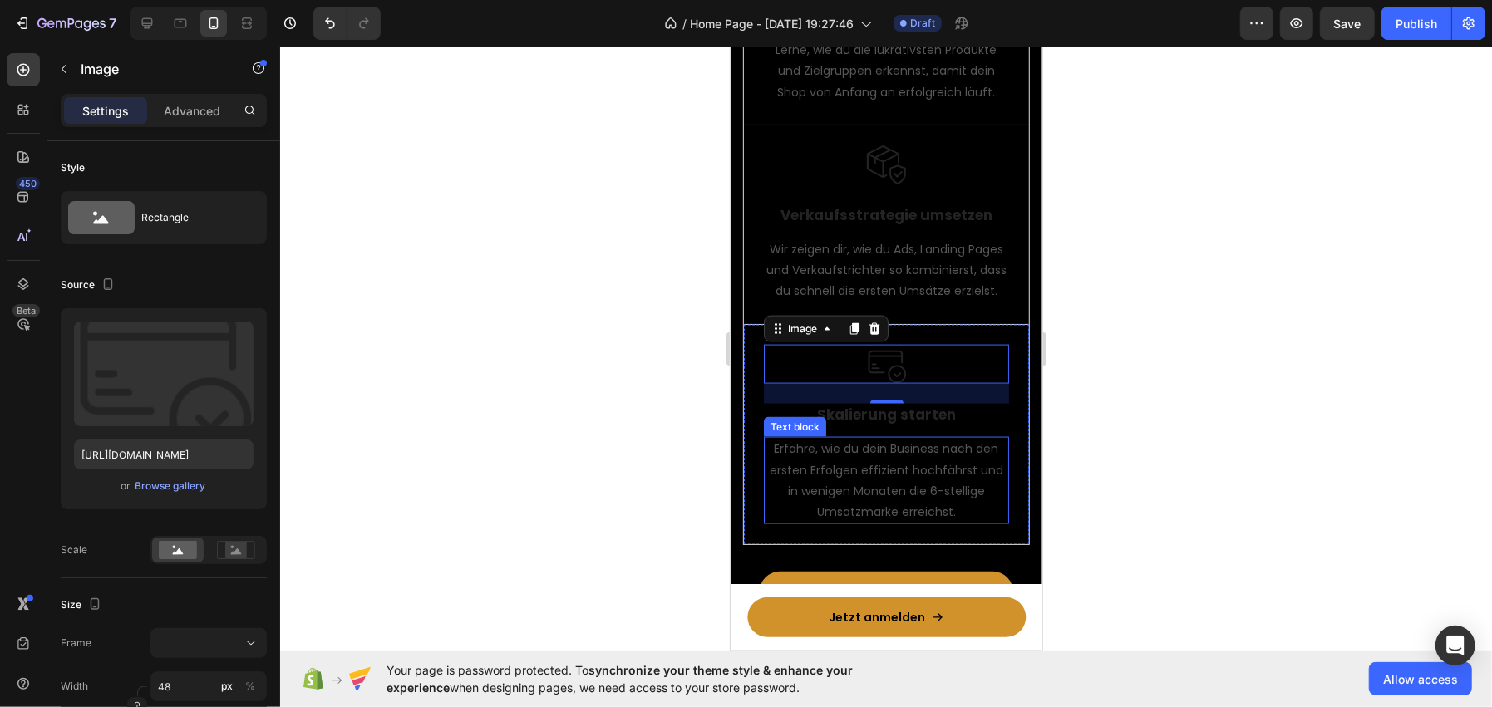
scroll to position [1412, 0]
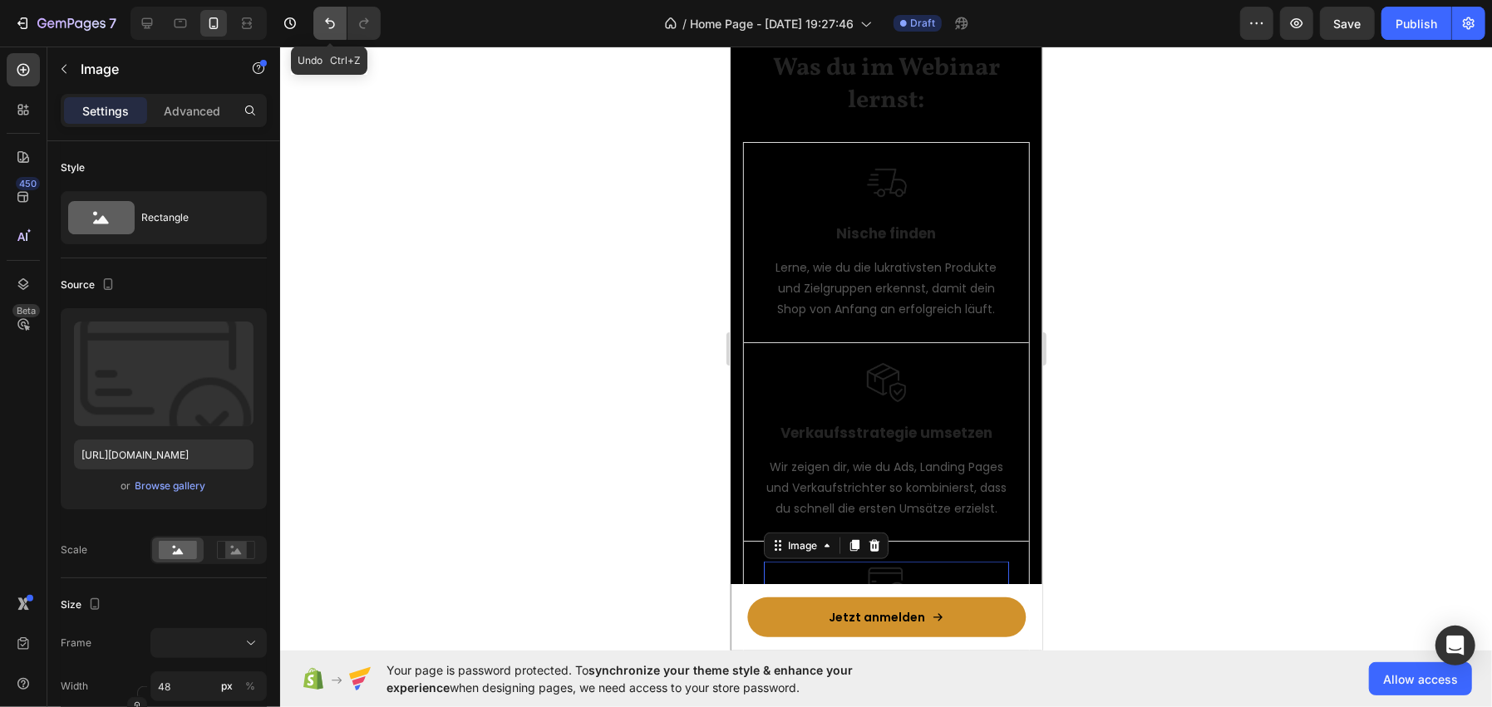
click at [322, 25] on icon "Undo/Redo" at bounding box center [330, 23] width 17 height 17
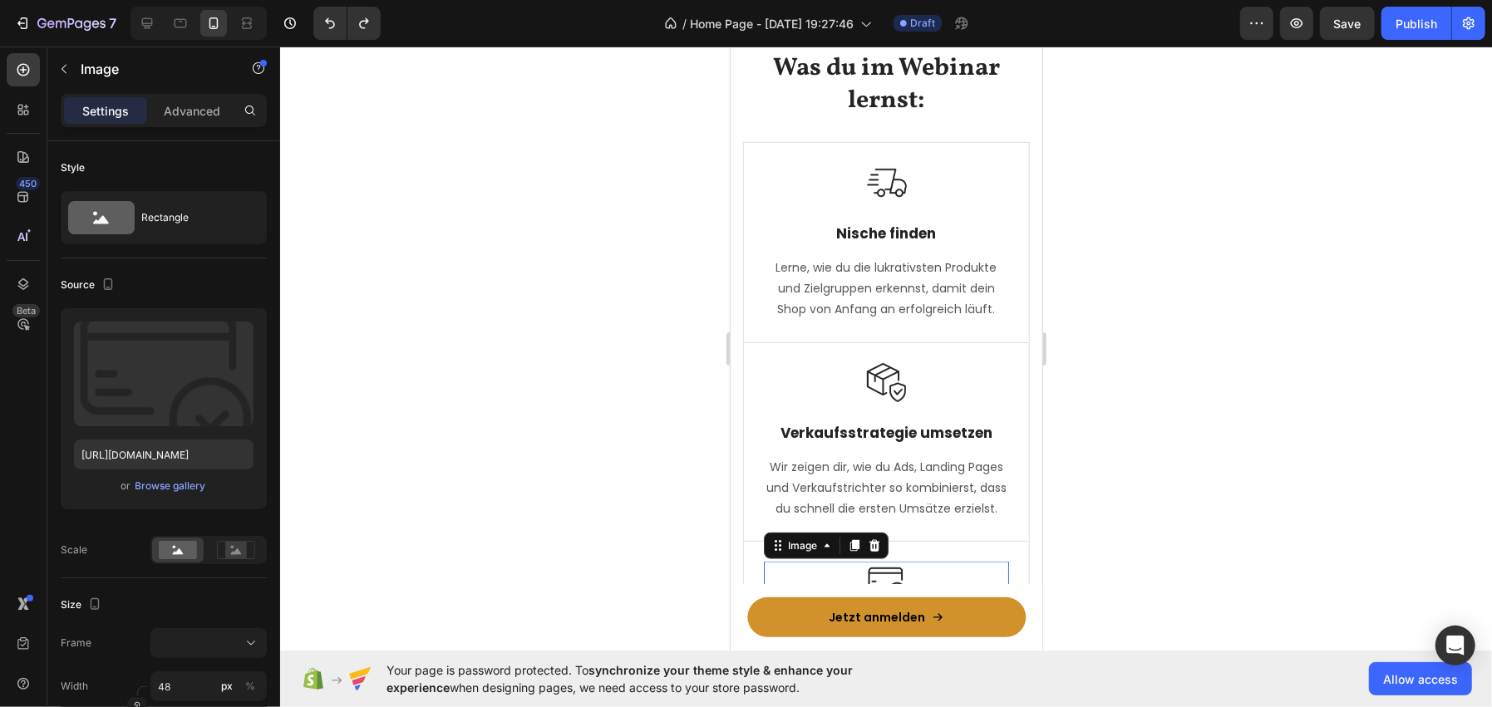
click at [492, 219] on div at bounding box center [886, 377] width 1212 height 661
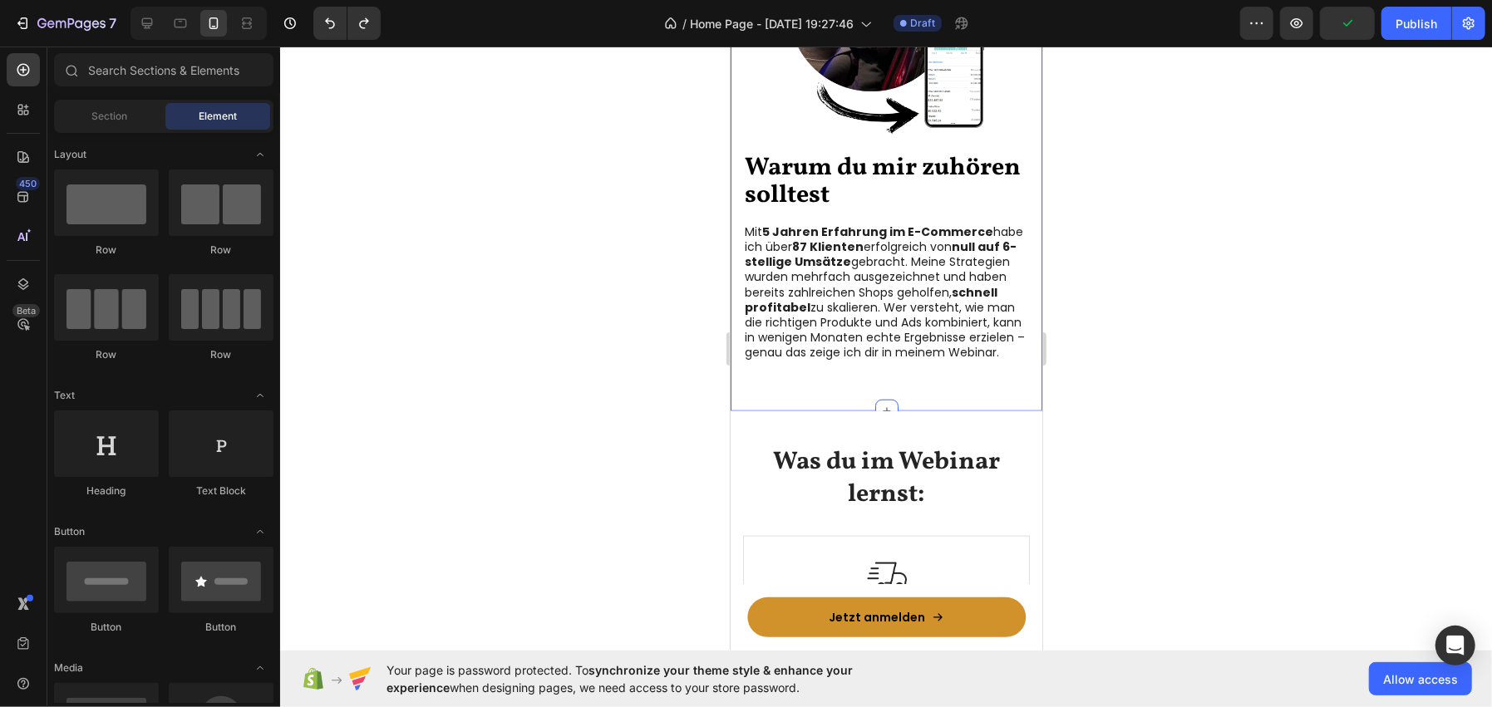
scroll to position [745, 0]
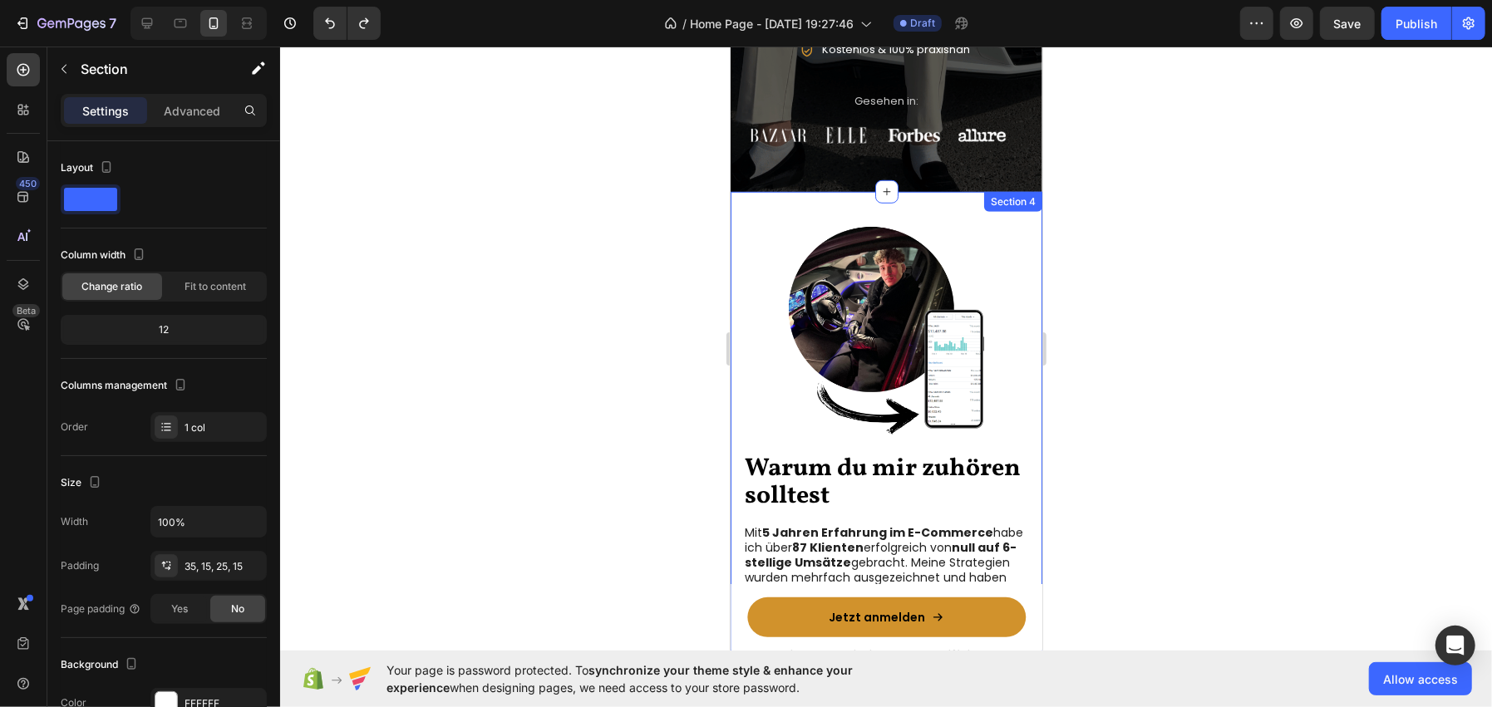
click at [743, 191] on div "Warum du mir zuhören solltest Heading Mit 5 Jahren Erfahrung im E-Commerce habe…" at bounding box center [886, 448] width 312 height 515
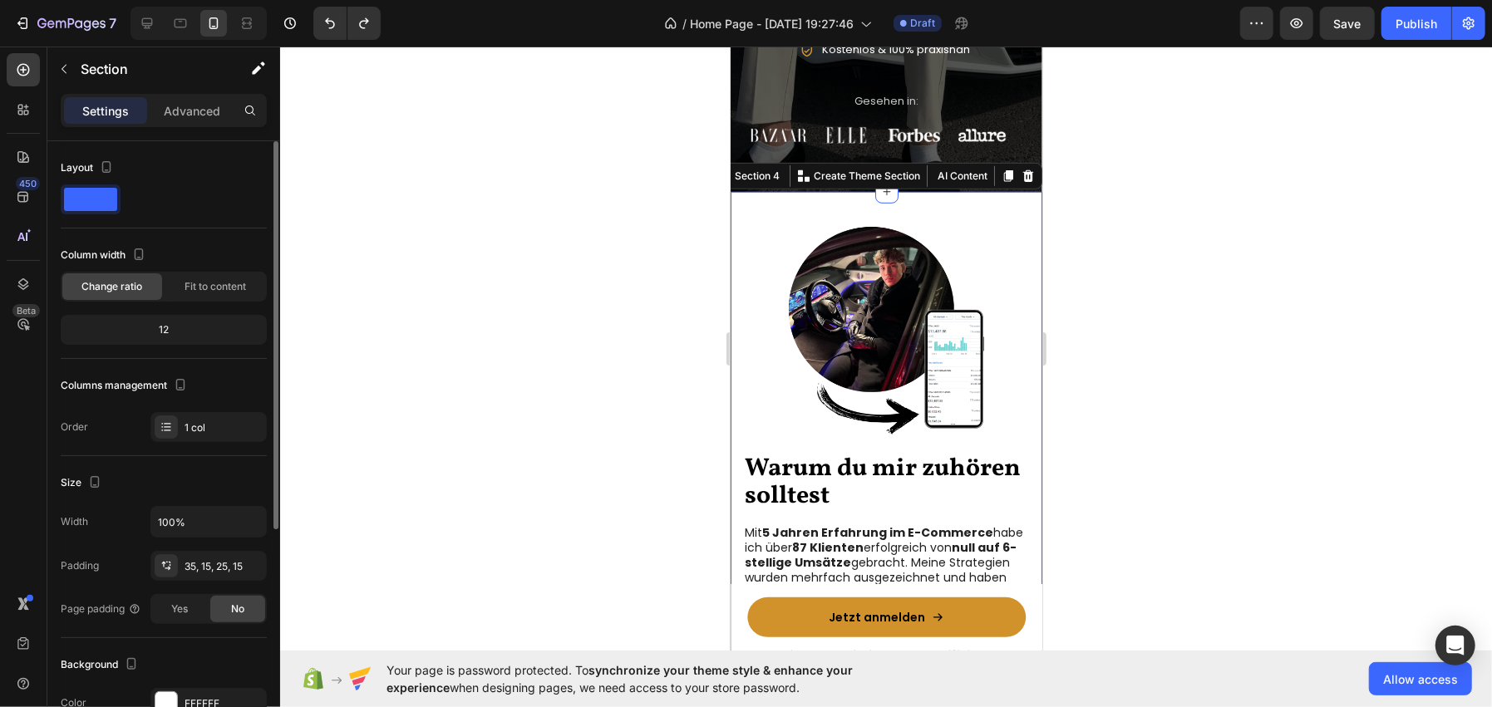
scroll to position [356, 0]
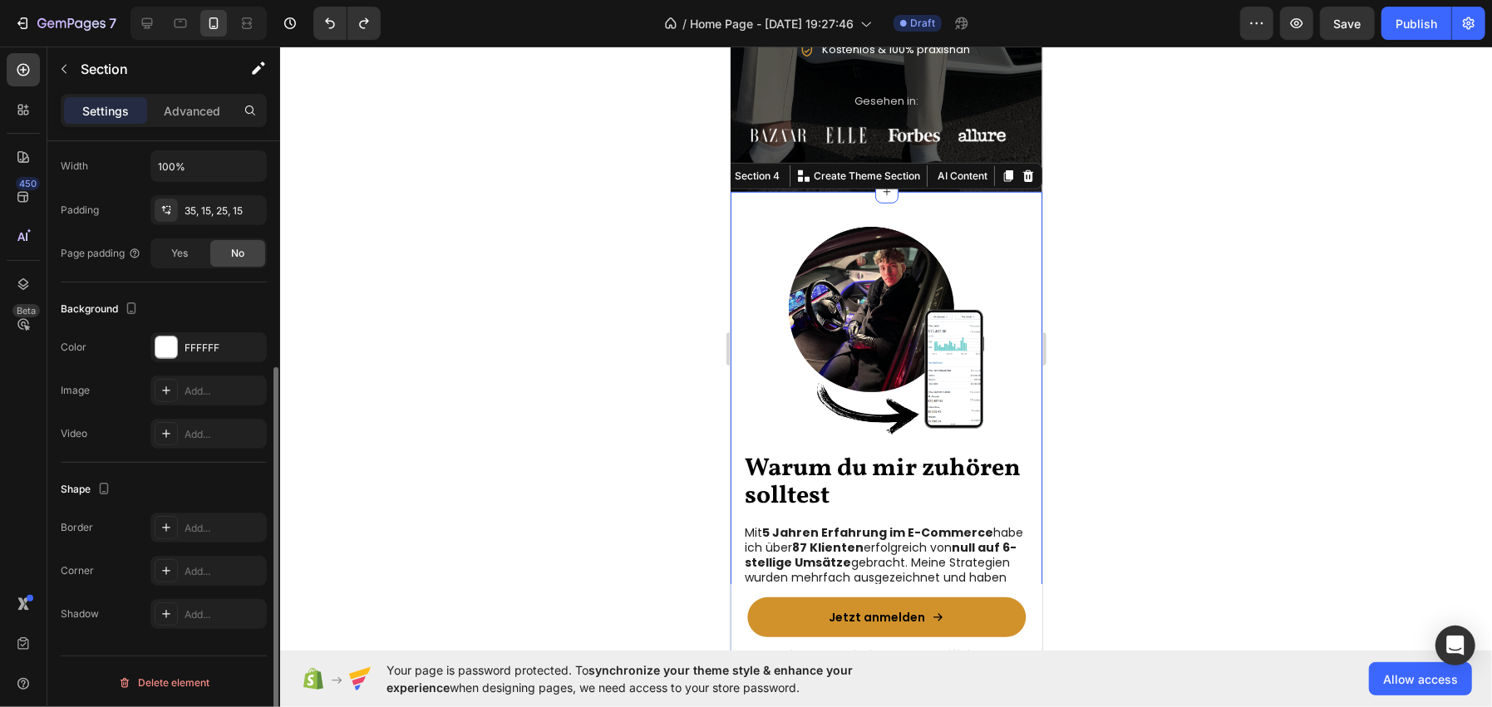
click at [183, 327] on div "Background The changes might be hidden by the video. Color FFFFFF Image Add... …" at bounding box center [164, 373] width 206 height 180
click at [159, 347] on div at bounding box center [166, 348] width 22 height 22
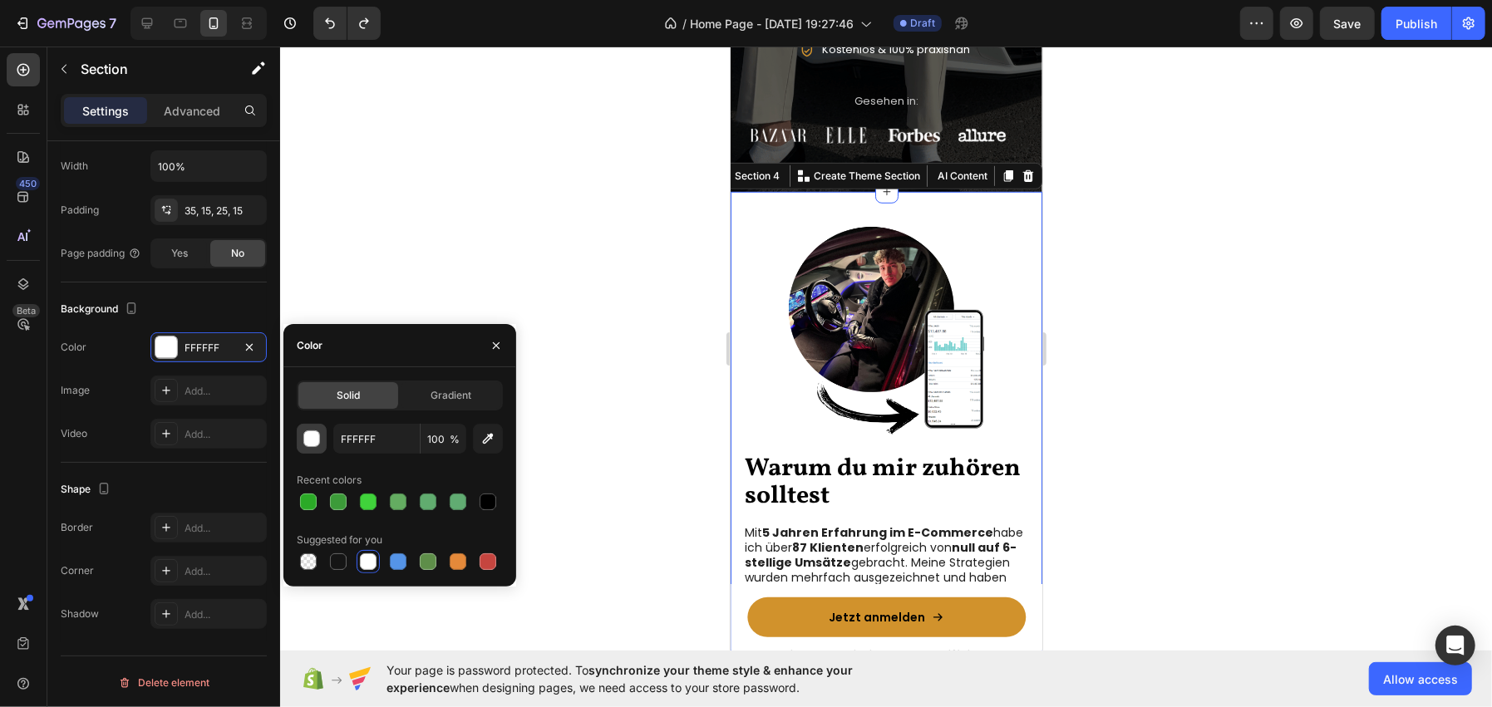
click at [307, 443] on div "button" at bounding box center [312, 439] width 17 height 17
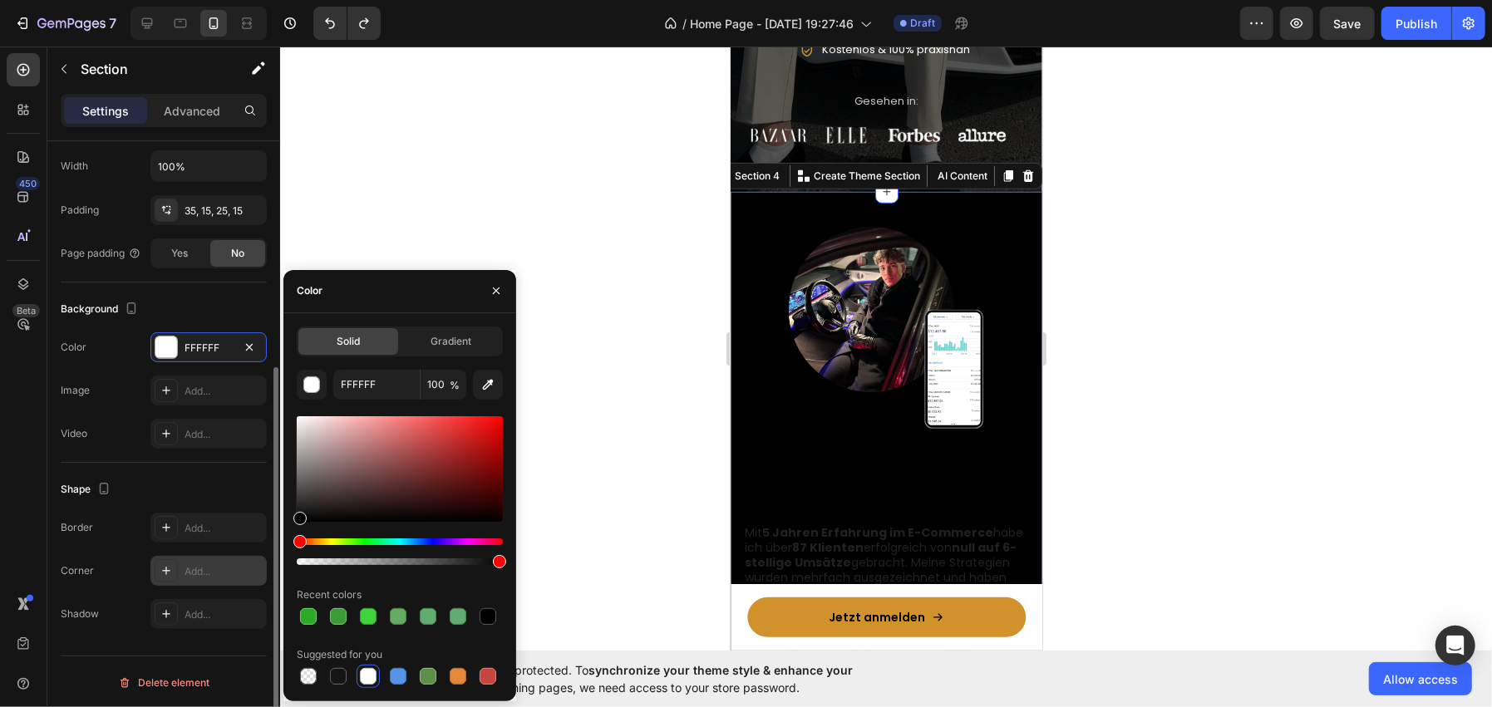
drag, startPoint x: 278, startPoint y: 536, endPoint x: 246, endPoint y: 576, distance: 50.9
click at [246, 576] on div "450 Beta Sections(18) Elements(83) Section Element Hero Section Product Detail …" at bounding box center [140, 377] width 280 height 661
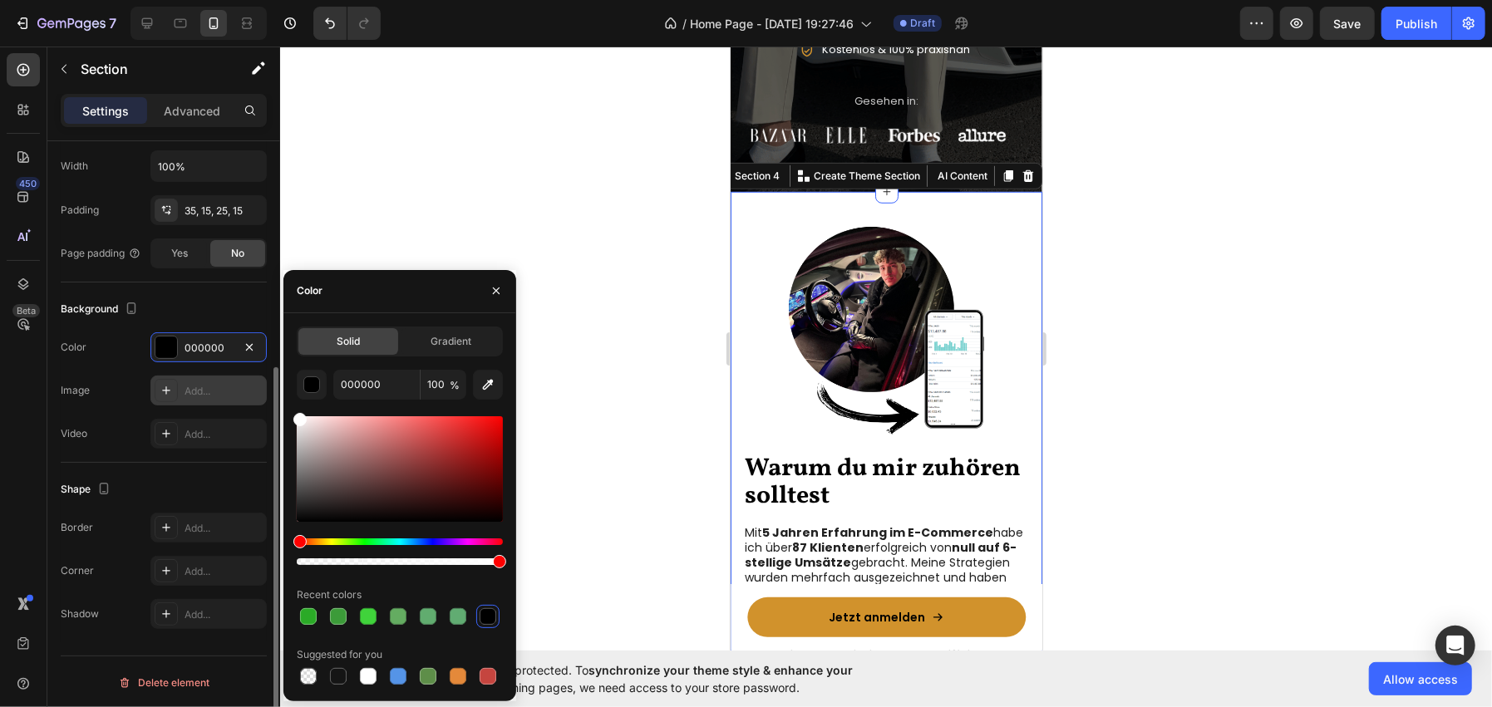
drag, startPoint x: 318, startPoint y: 421, endPoint x: 266, endPoint y: 383, distance: 64.3
click at [266, 383] on div "450 Beta Sections(18) Elements(83) Section Element Hero Section Product Detail …" at bounding box center [140, 377] width 280 height 661
type input "FFFFFF"
click at [404, 165] on div at bounding box center [886, 377] width 1212 height 661
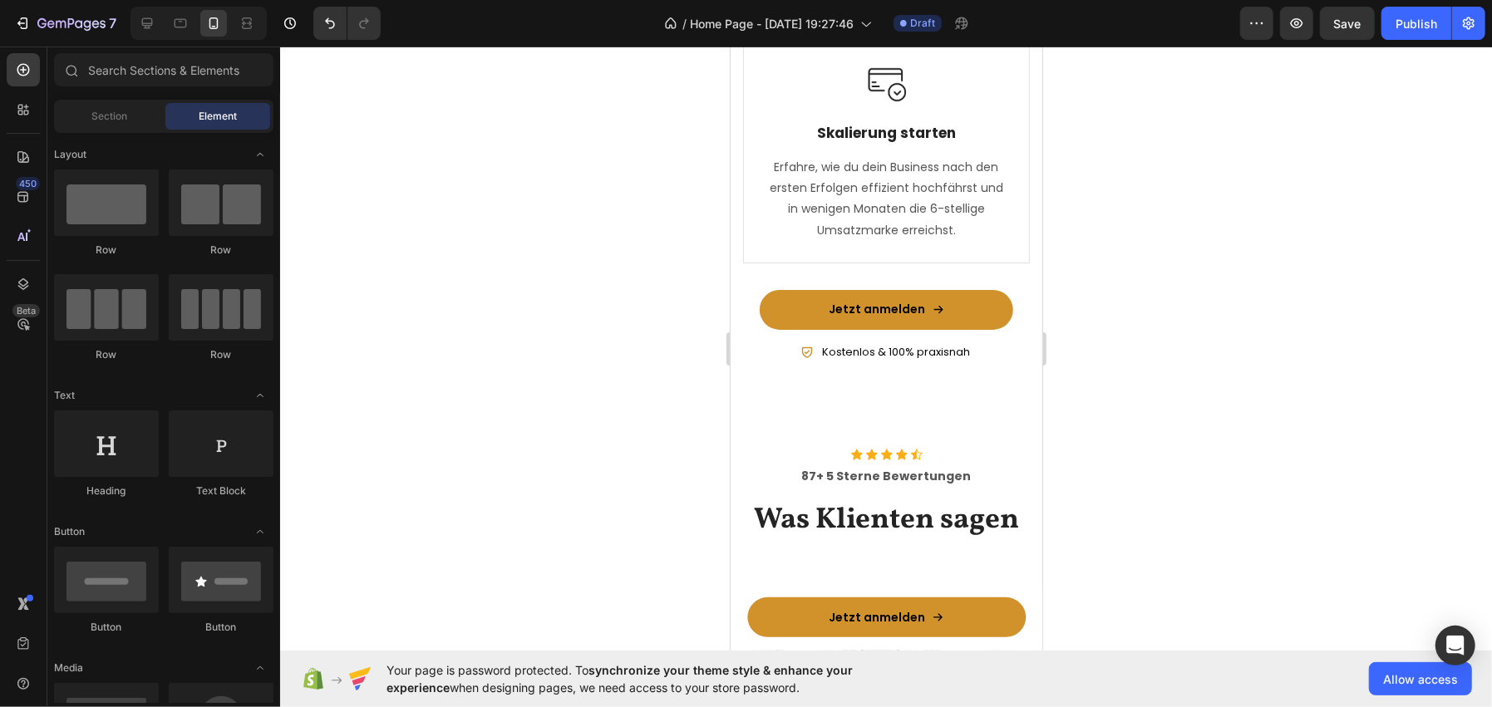
scroll to position [2074, 0]
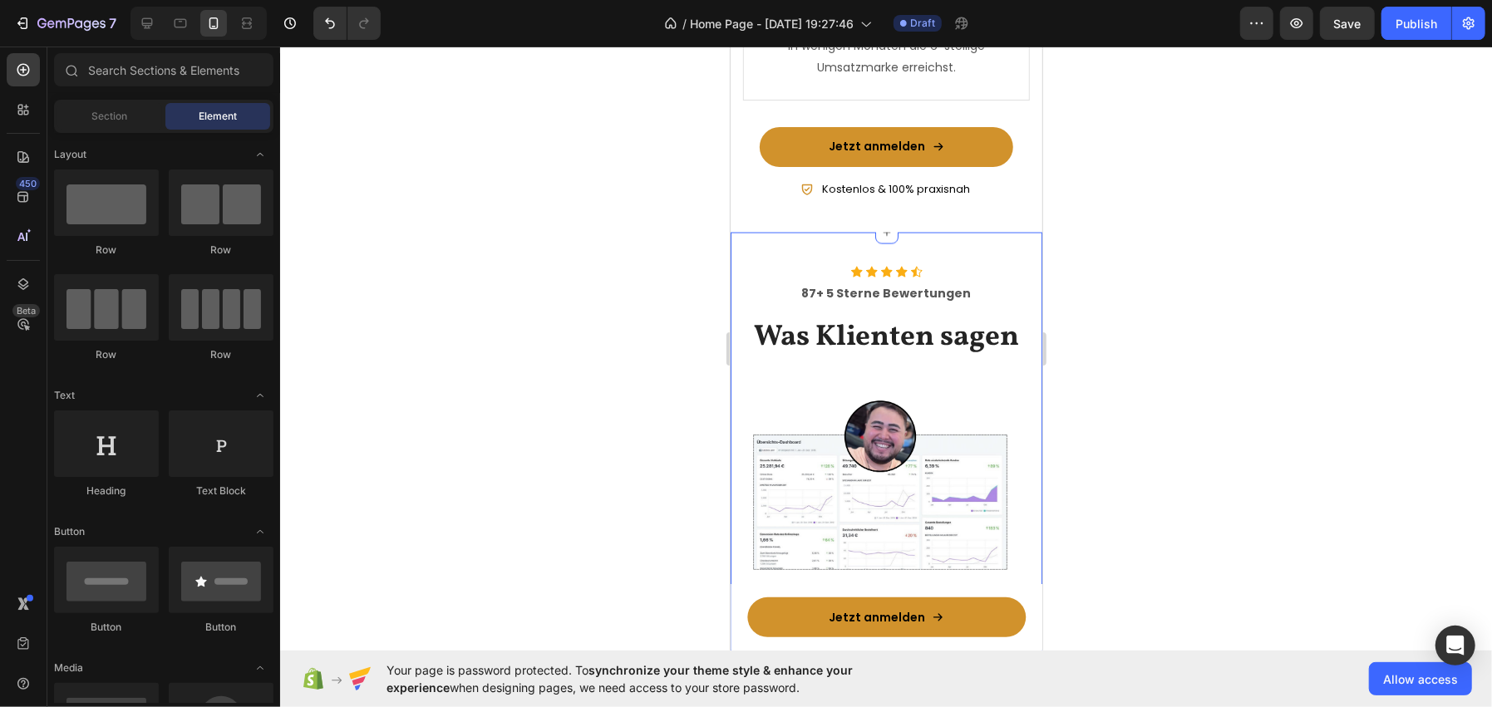
click at [757, 264] on div "Icon Icon Icon Icon Icon Icon List Hoz 87+ 5 Sterne Bewertungen Text block Was …" at bounding box center [886, 520] width 312 height 576
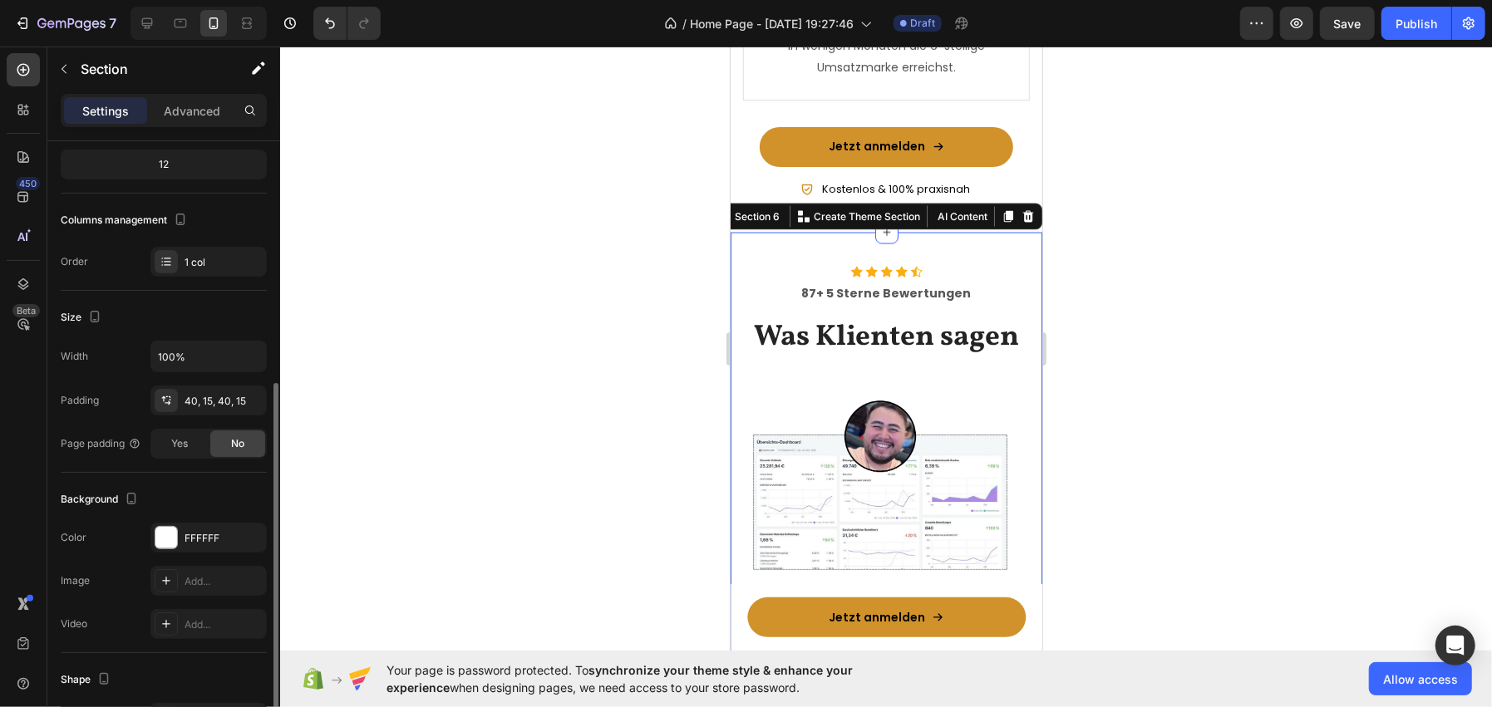
scroll to position [249, 0]
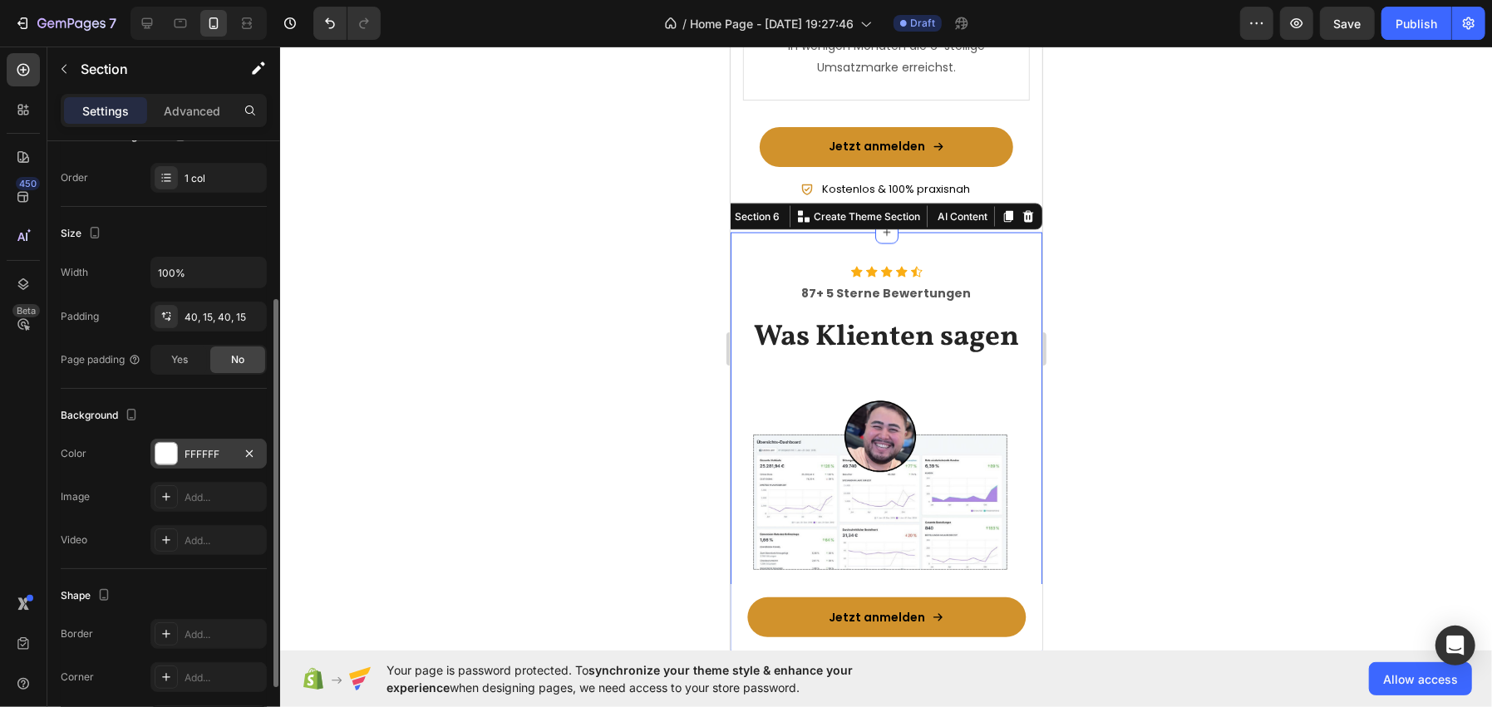
click at [160, 456] on div at bounding box center [166, 454] width 22 height 22
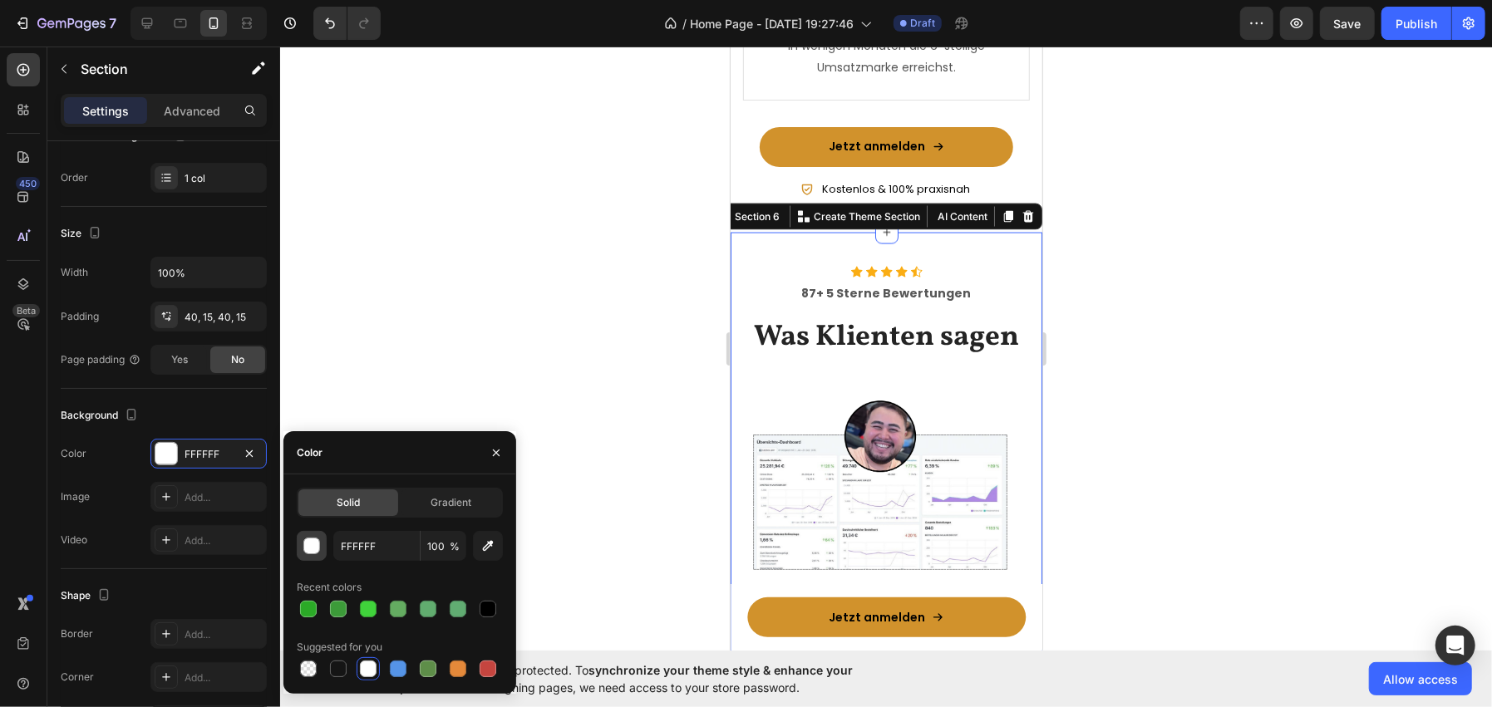
click at [320, 538] on button "button" at bounding box center [312, 546] width 30 height 30
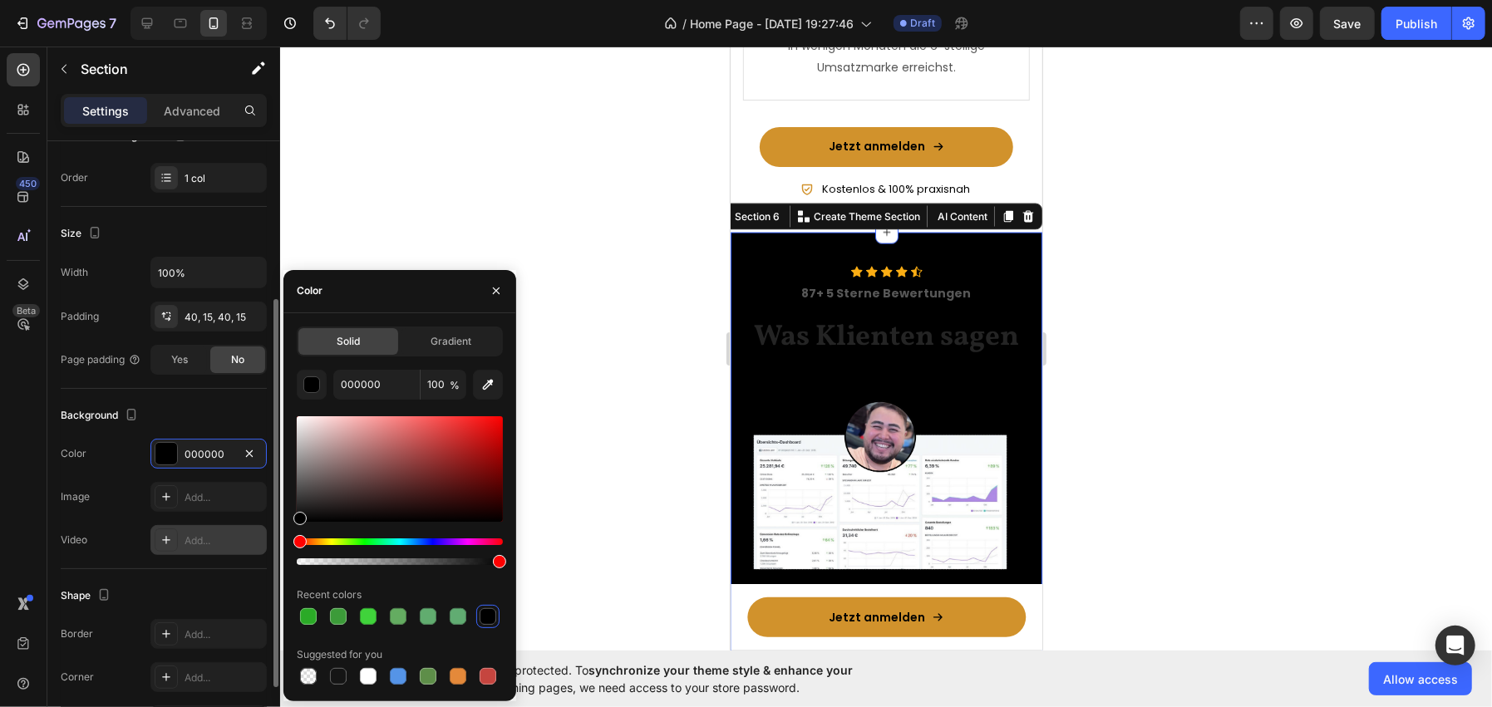
drag, startPoint x: 315, startPoint y: 503, endPoint x: 265, endPoint y: 543, distance: 63.9
click at [265, 543] on div "450 Beta Sections(18) Elements(83) Section Element Hero Section Product Detail …" at bounding box center [140, 377] width 280 height 661
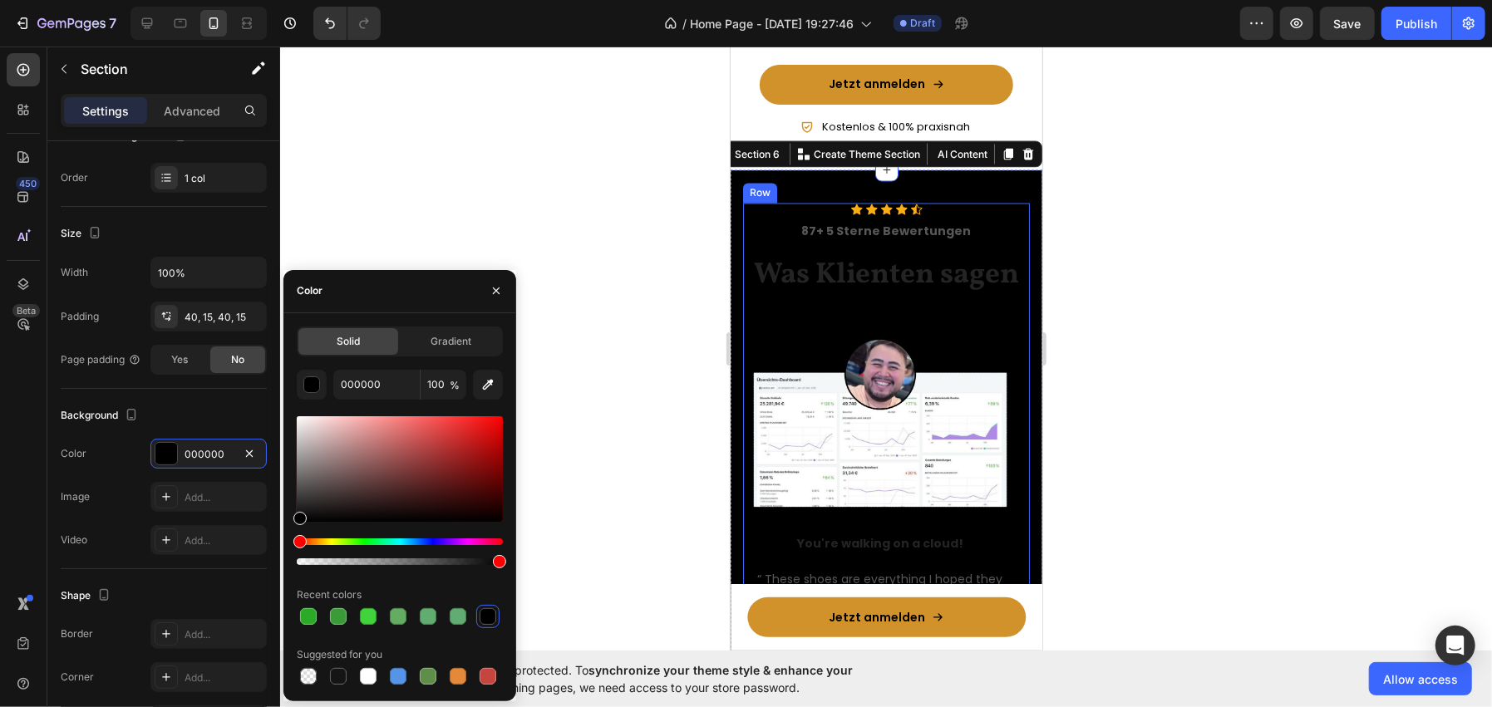
scroll to position [2324, 0]
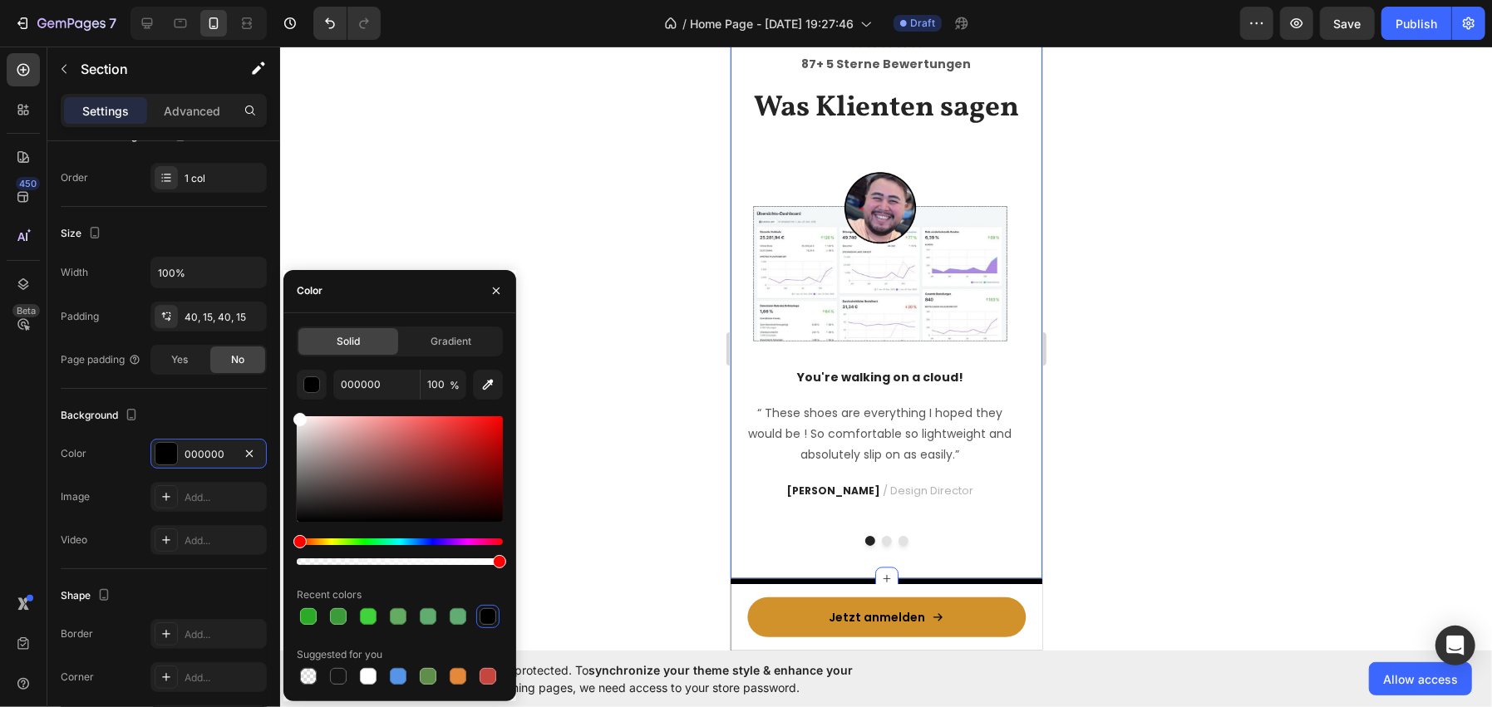
drag, startPoint x: 328, startPoint y: 418, endPoint x: 284, endPoint y: 402, distance: 46.8
click at [284, 402] on div "Solid Gradient 000000 100 % Recent colors Suggested for you" at bounding box center [399, 508] width 233 height 362
type input "FFFFFF"
click at [495, 292] on icon "button" at bounding box center [496, 291] width 7 height 7
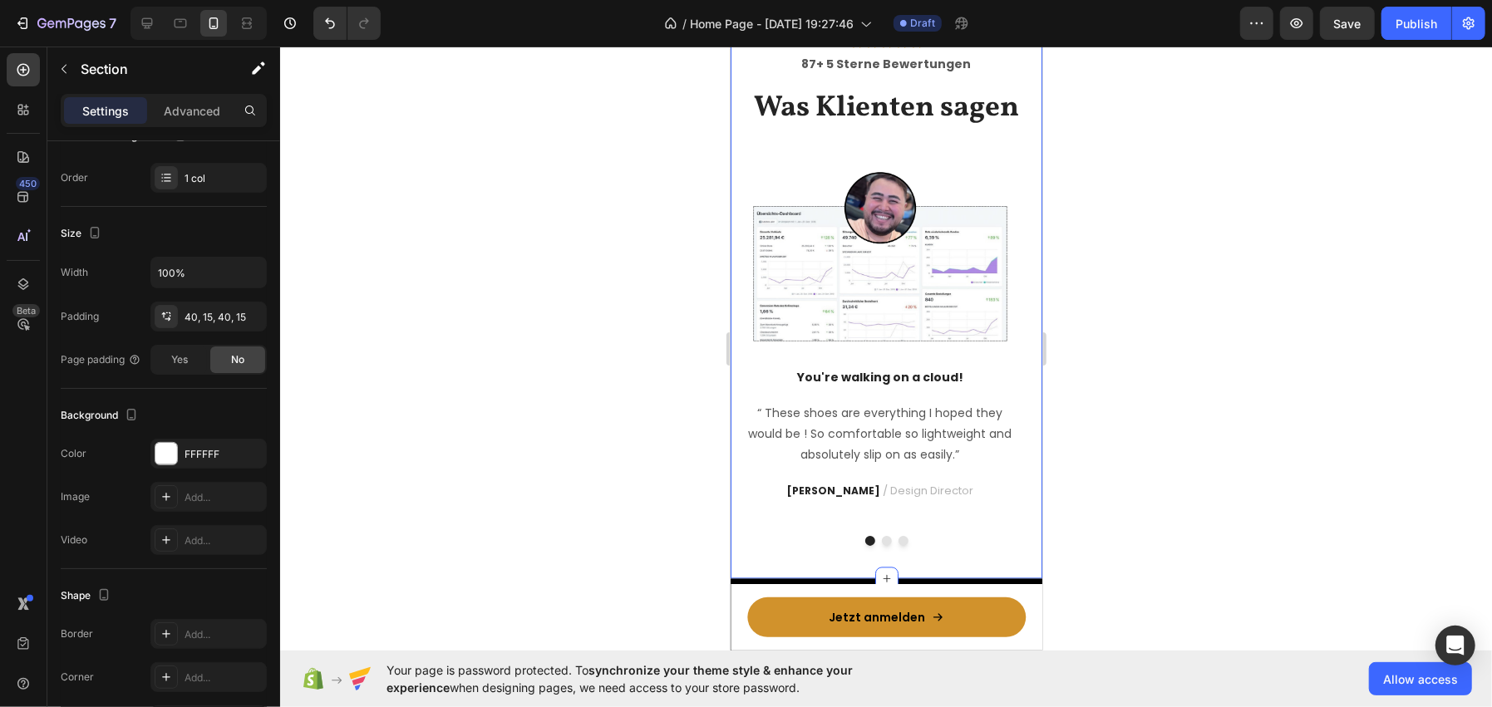
click at [543, 234] on div at bounding box center [886, 377] width 1212 height 661
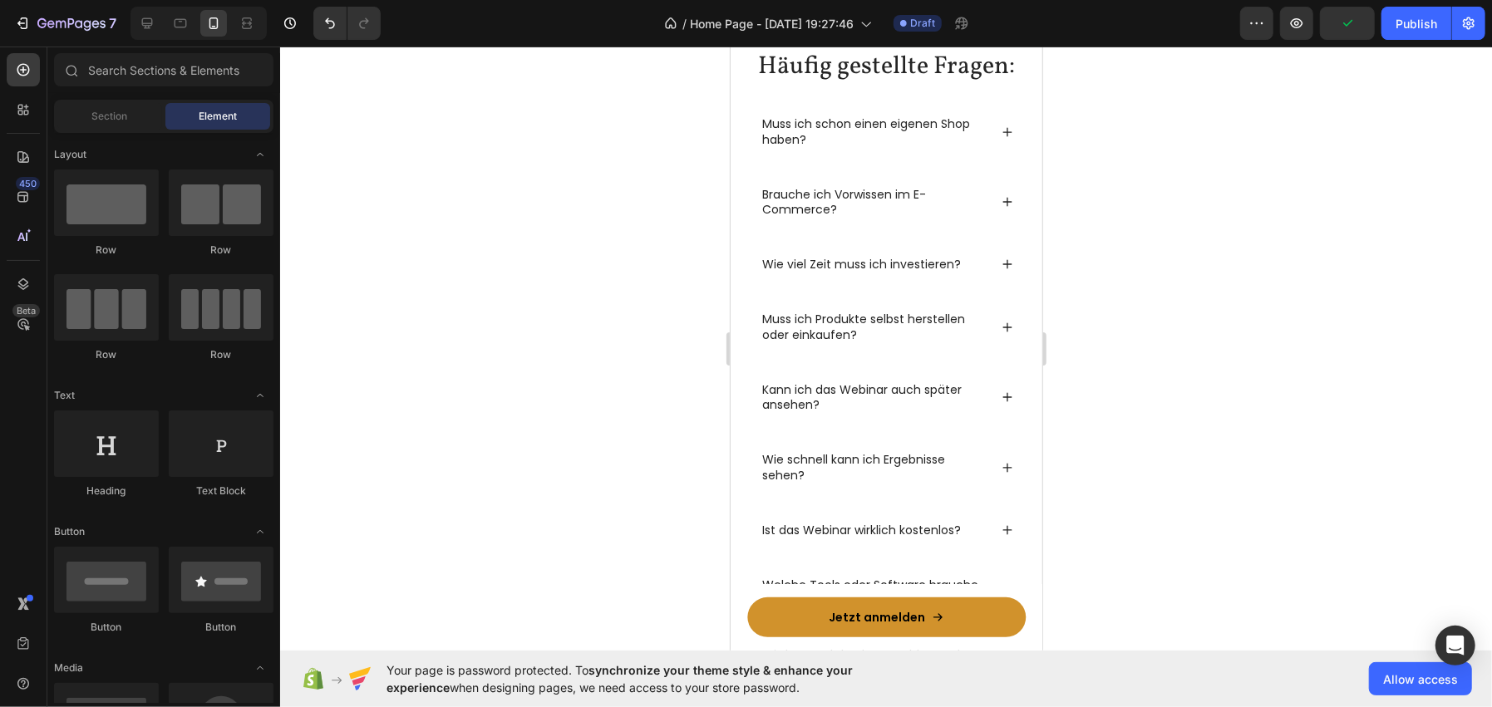
scroll to position [4402, 0]
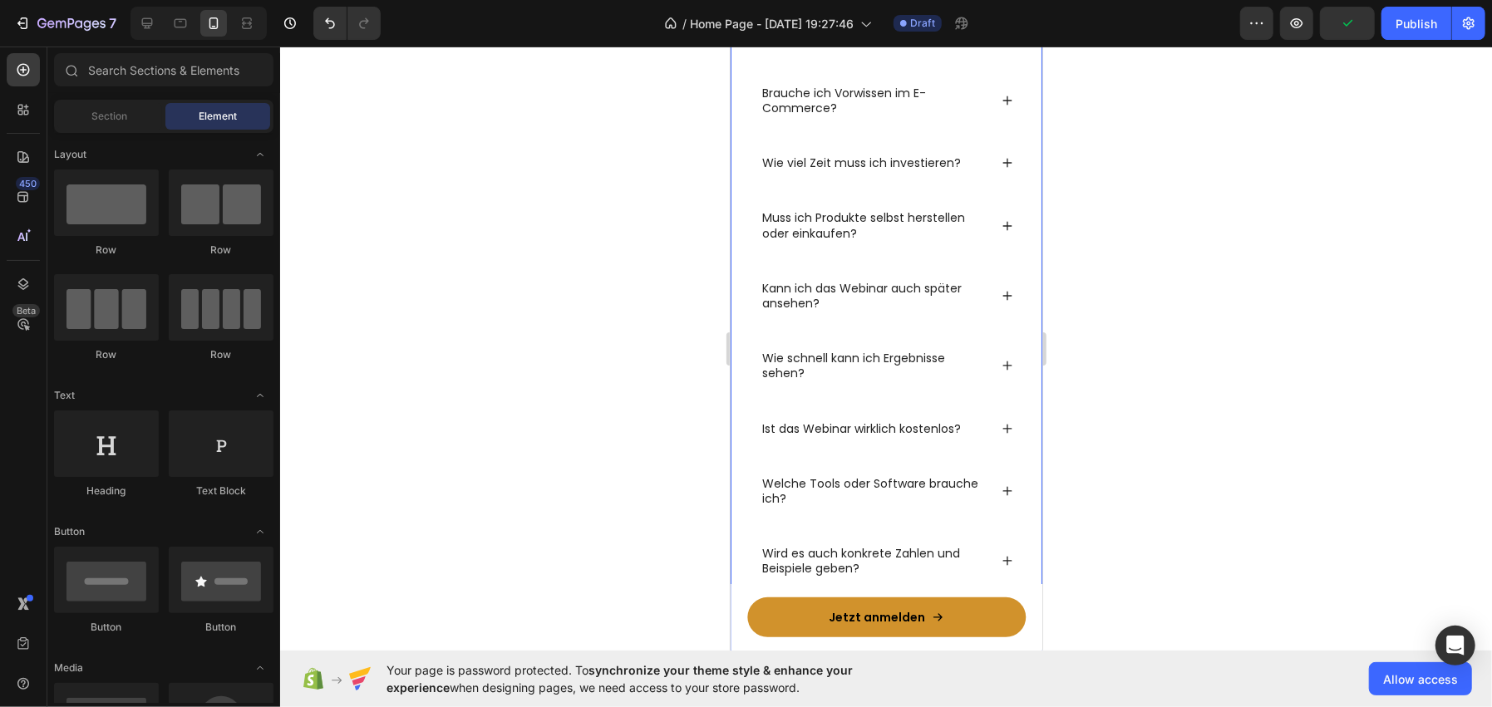
click at [736, 230] on div "Häufig gestellte Fragen: Heading Muss ich schon einen eigenen Shop haben? Brauc…" at bounding box center [886, 303] width 312 height 771
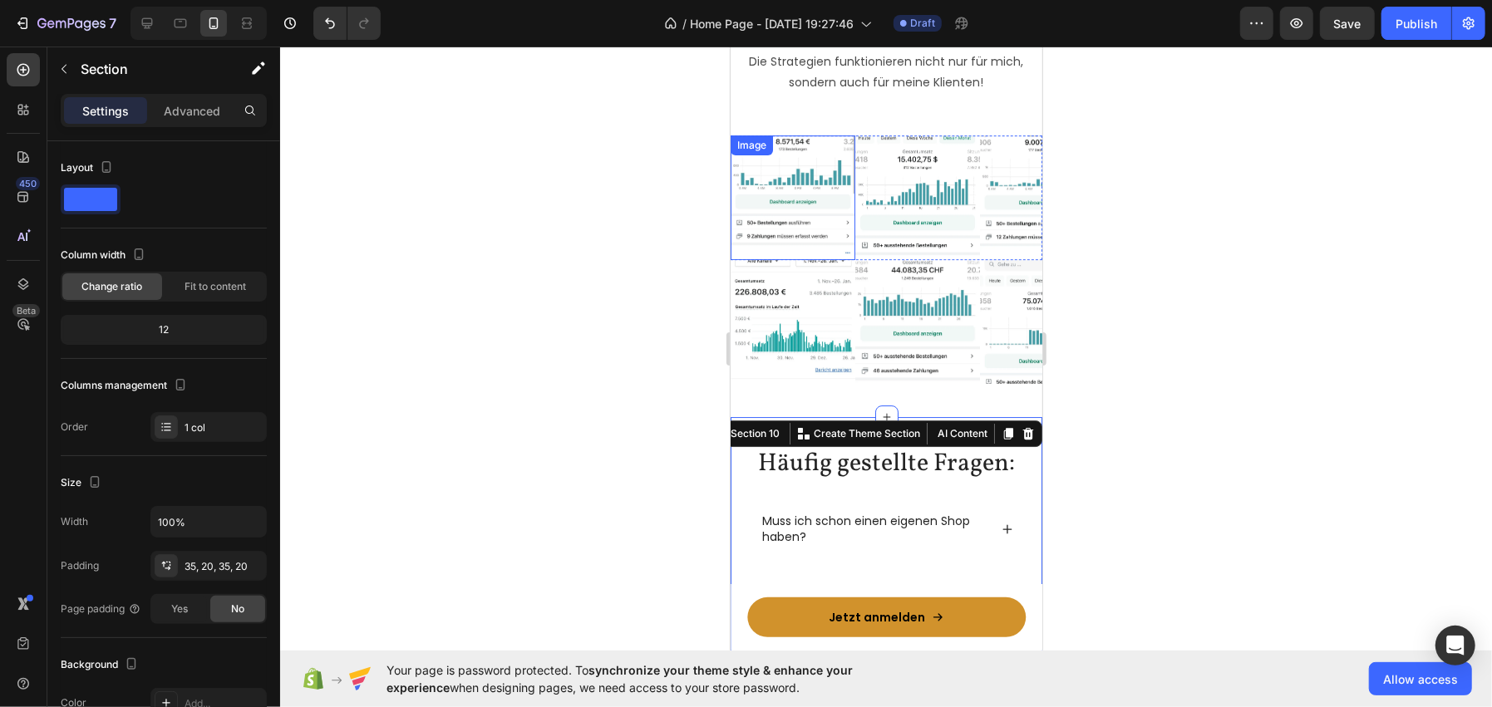
click at [564, 274] on div at bounding box center [886, 377] width 1212 height 661
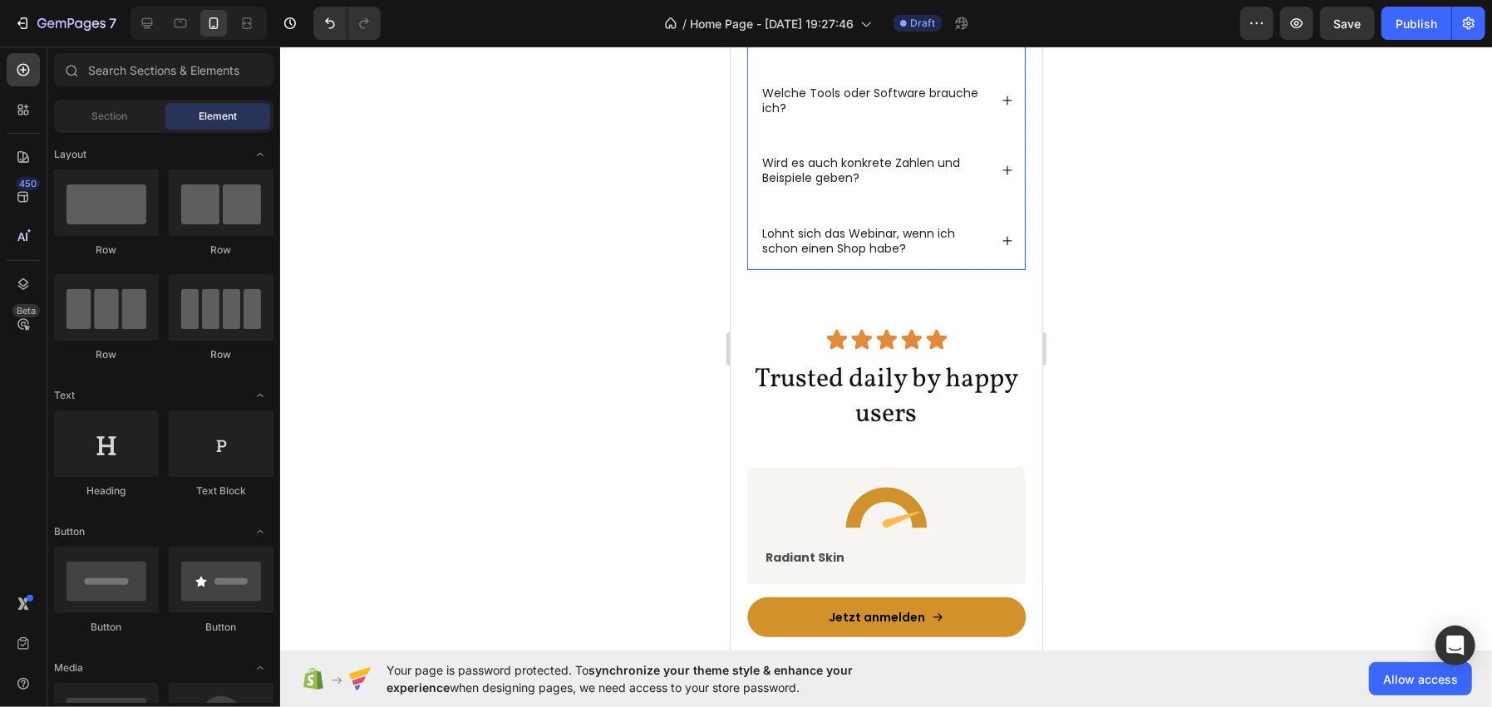
scroll to position [4817, 0]
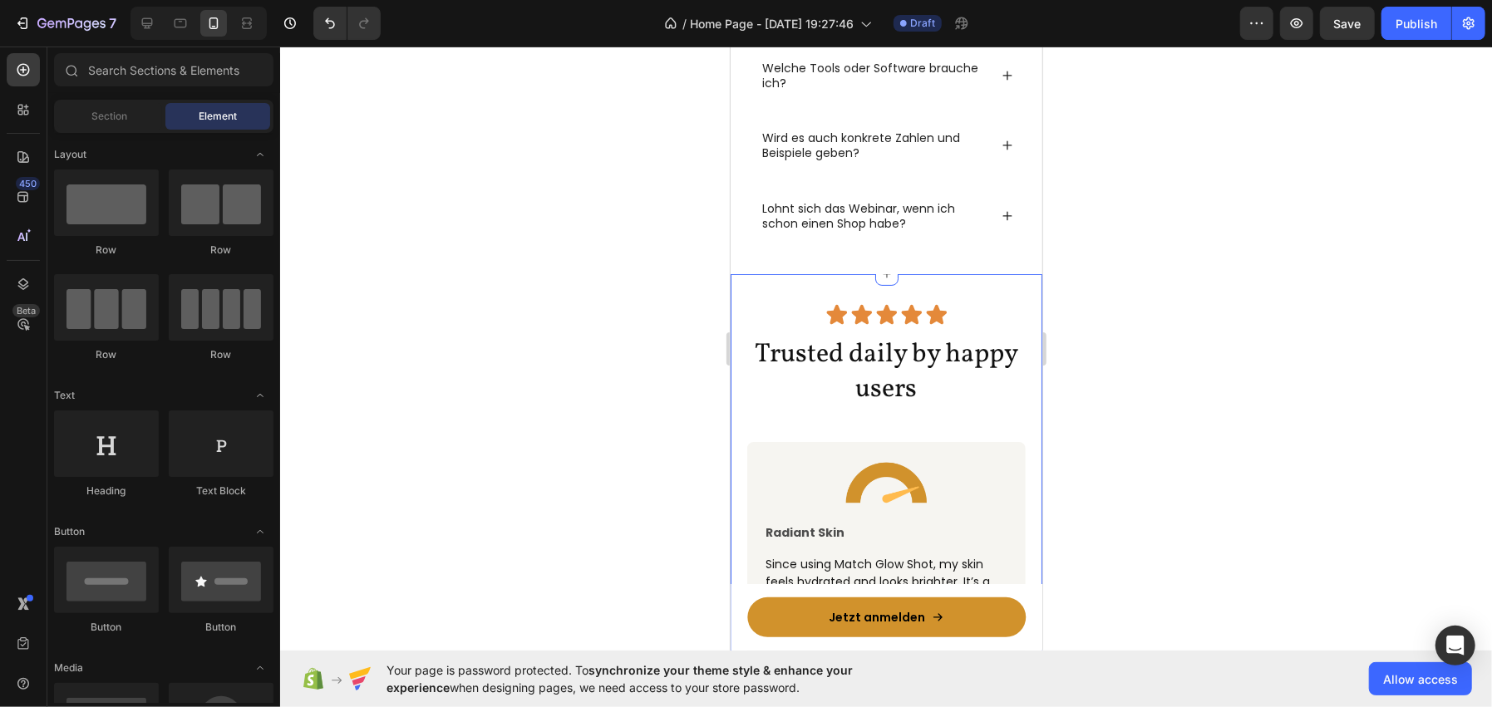
click at [746, 288] on div "Icon Icon Icon Icon Icon Icon List Row Trusted daily by happy users Heading Ima…" at bounding box center [886, 547] width 312 height 549
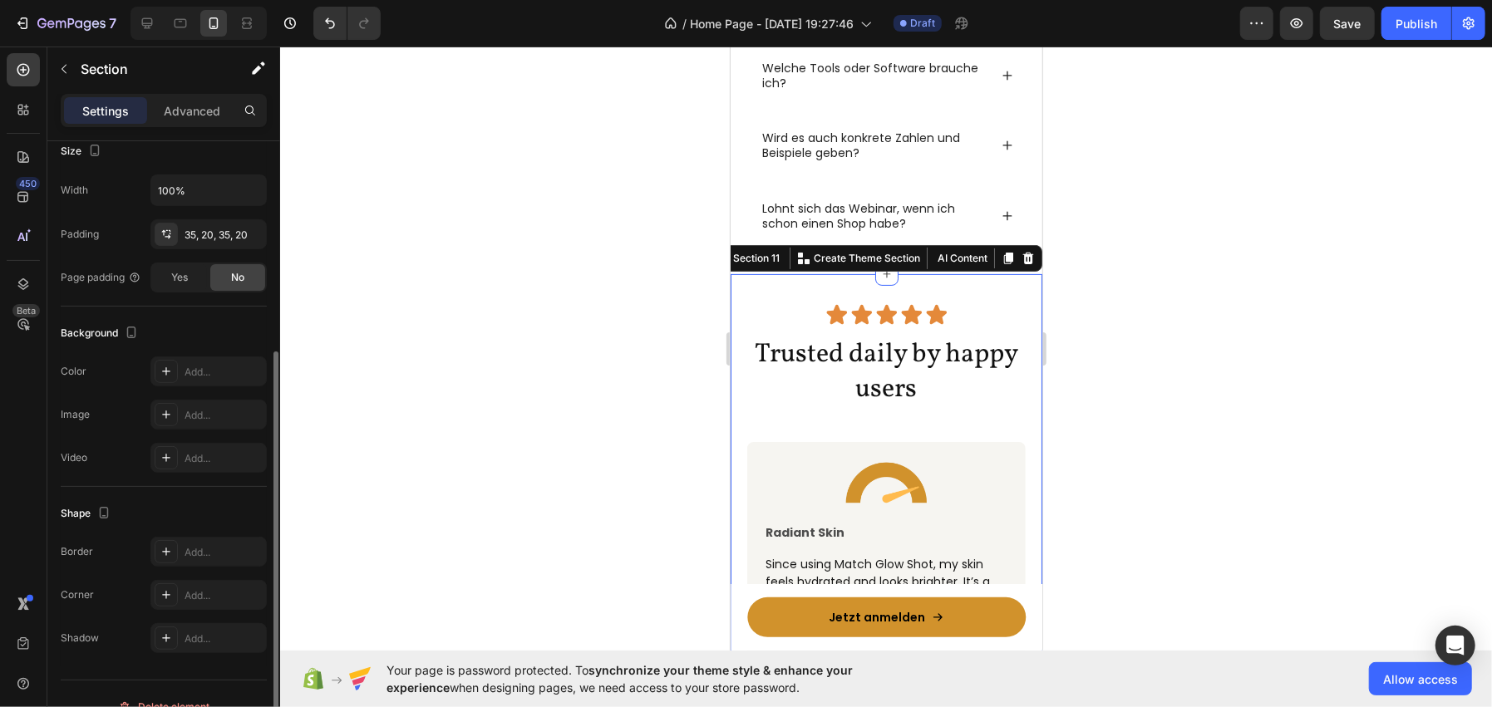
scroll to position [356, 0]
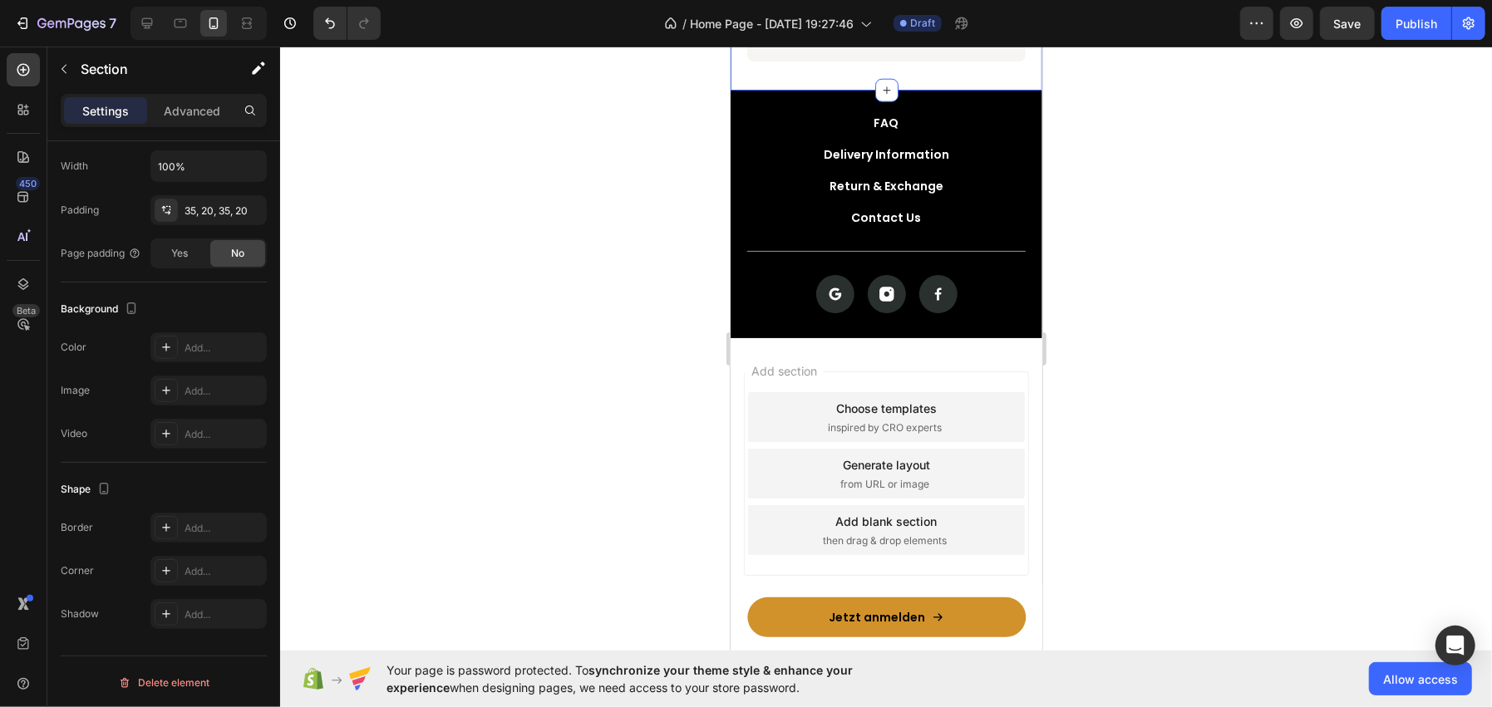
click at [588, 397] on div at bounding box center [886, 377] width 1212 height 661
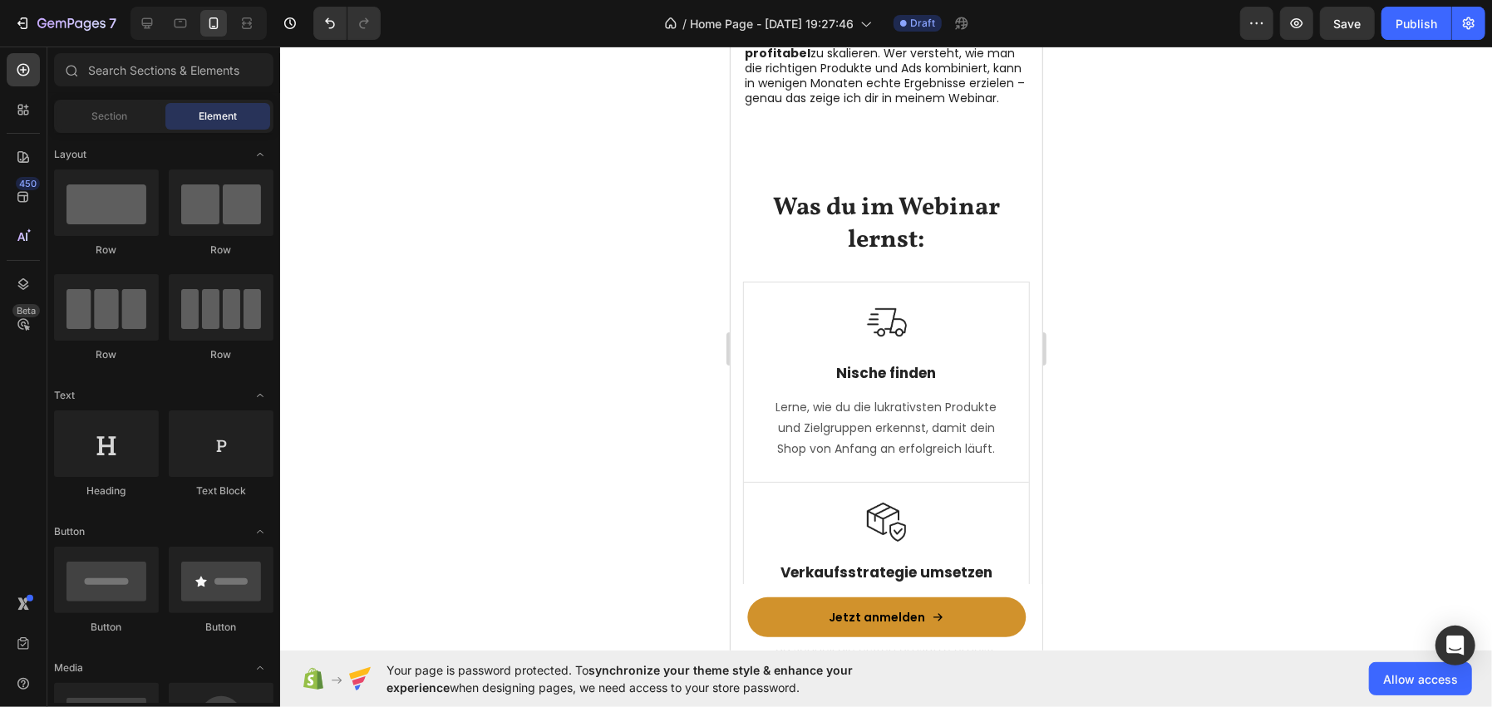
scroll to position [1211, 0]
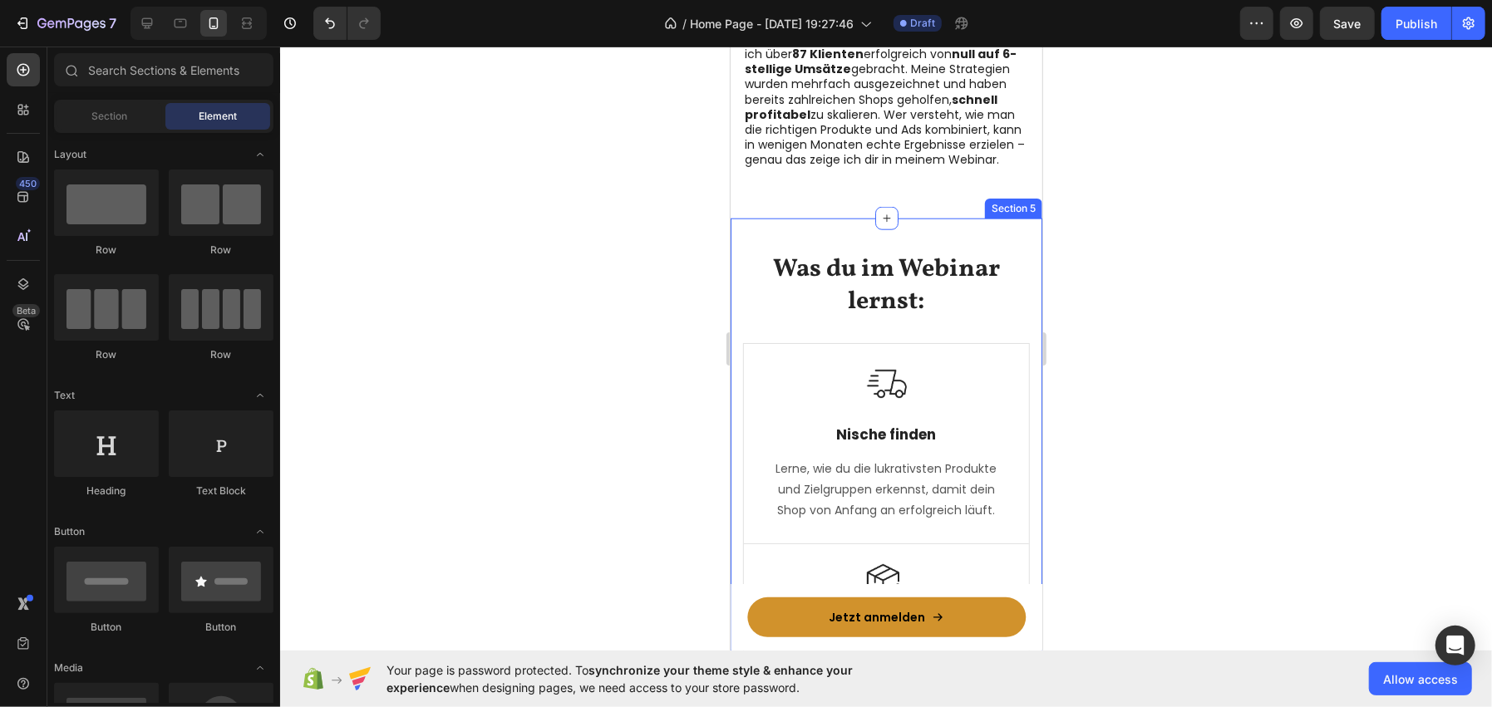
click at [741, 239] on div "Was du im Webinar lernst: Heading Row Image Nische finden Text Block Lerne, wie…" at bounding box center [886, 657] width 312 height 878
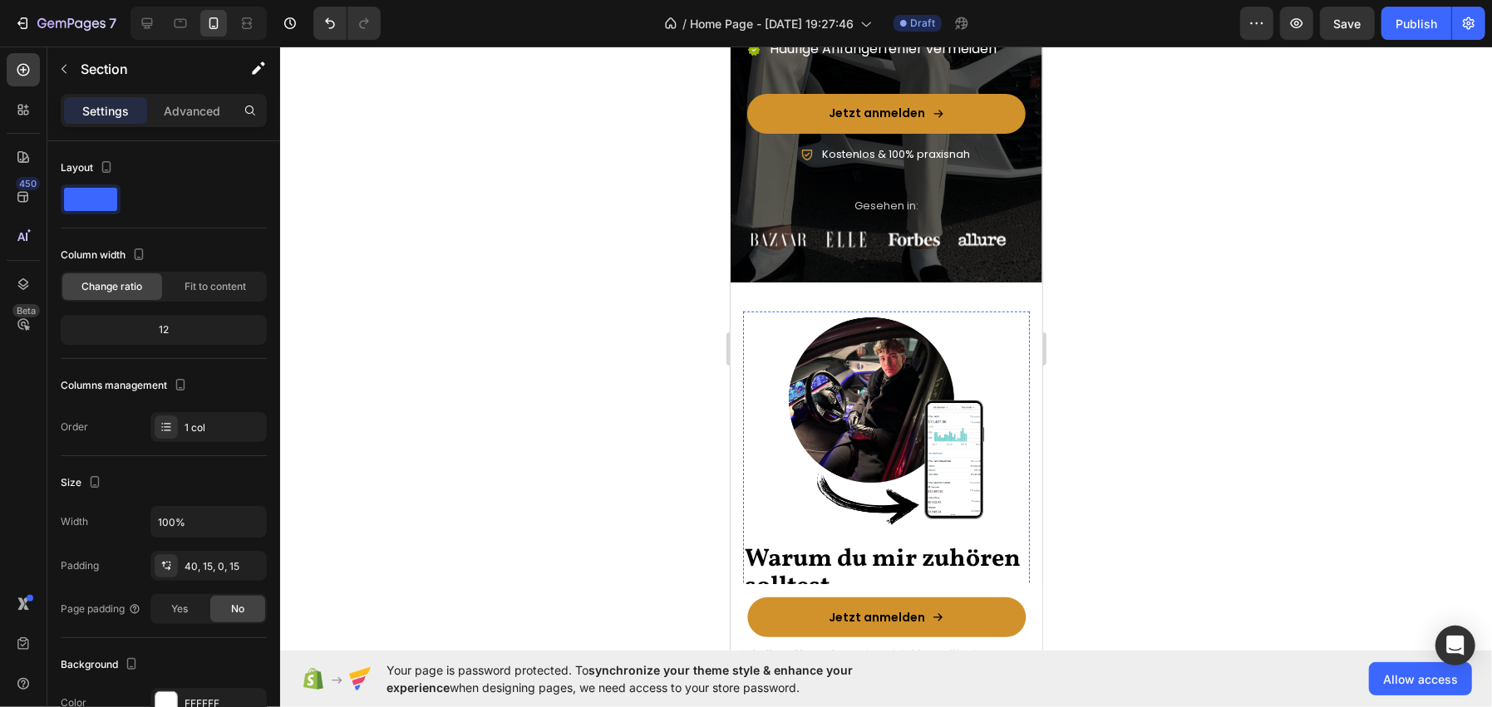
scroll to position [626, 0]
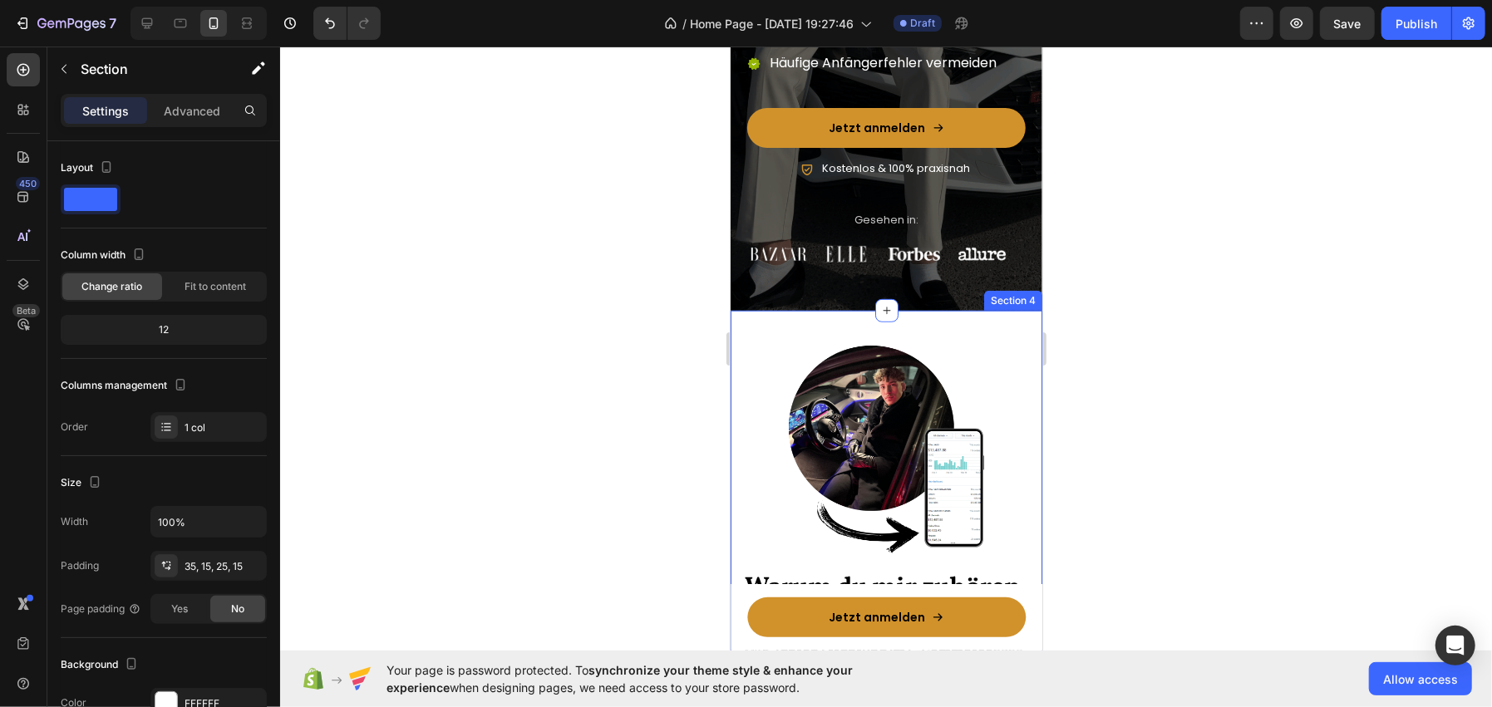
click at [747, 310] on div "Warum du mir zuhören solltest Heading Mit 5 Jahren Erfahrung im E-Commerce habe…" at bounding box center [886, 567] width 312 height 515
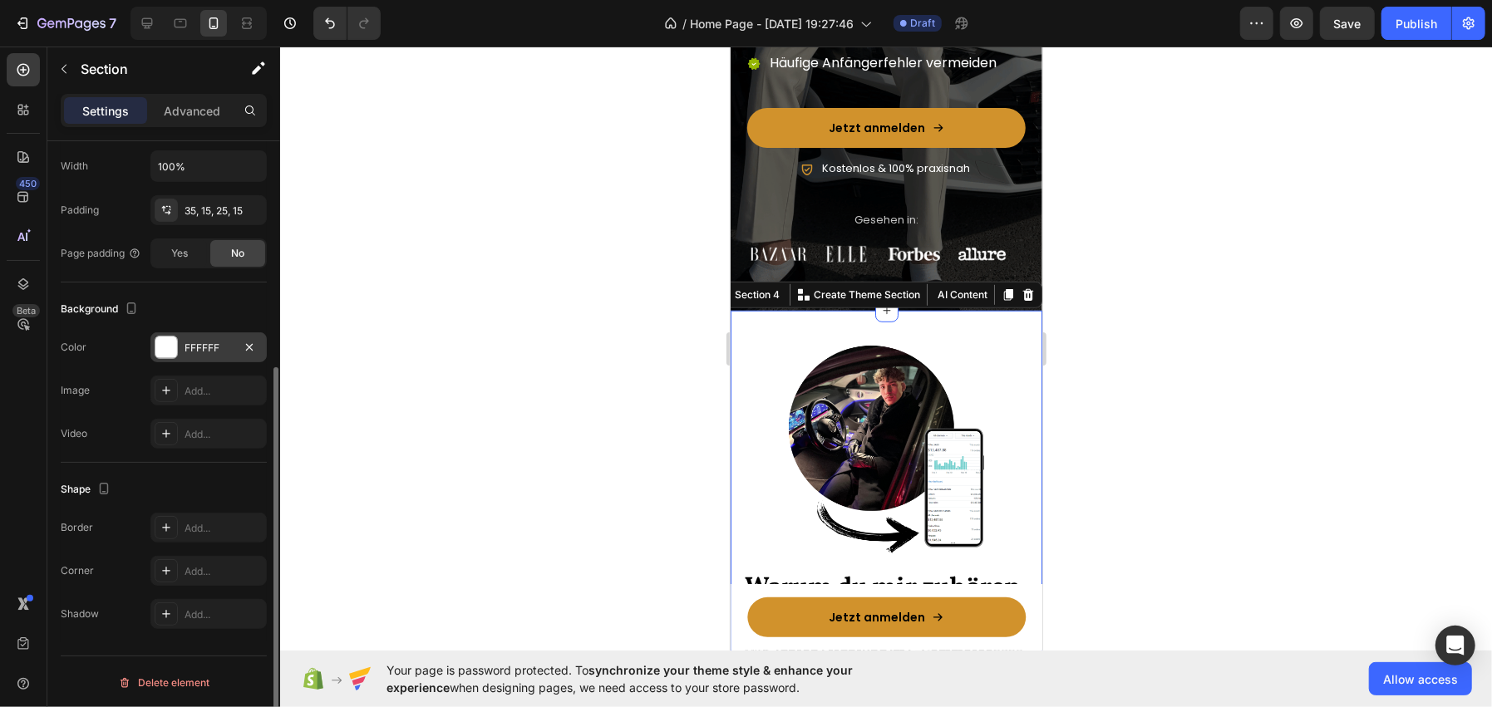
click at [201, 338] on div "FFFFFF" at bounding box center [208, 347] width 116 height 30
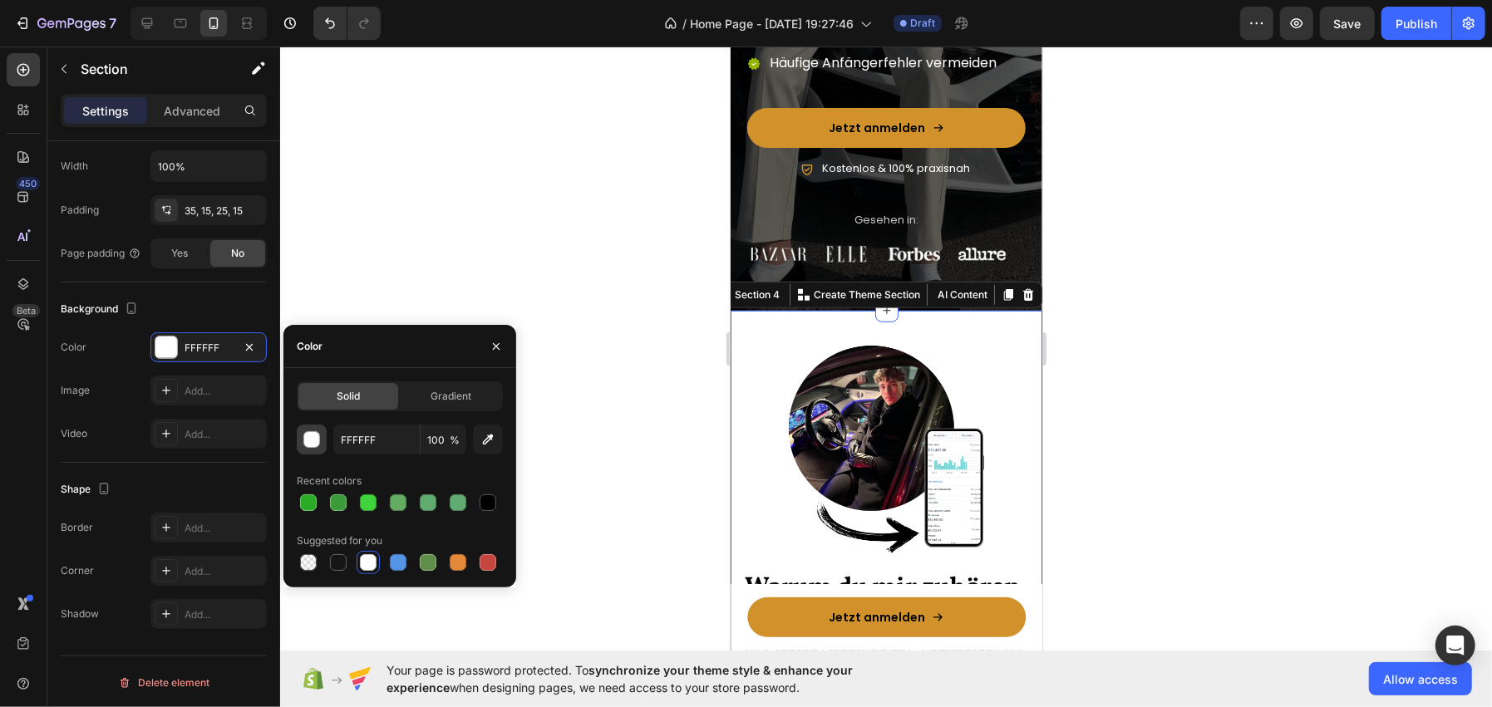
click at [303, 443] on div "button" at bounding box center [311, 439] width 17 height 17
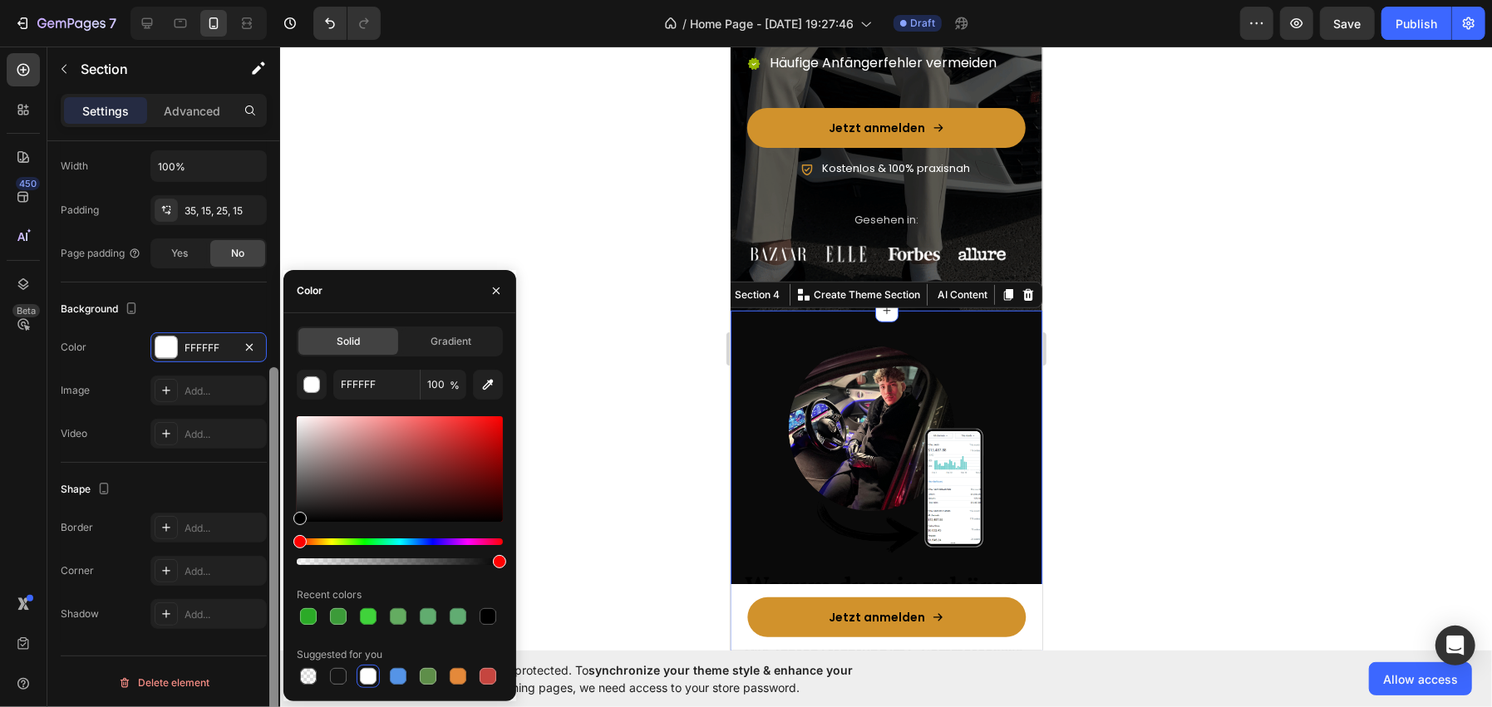
drag, startPoint x: 303, startPoint y: 443, endPoint x: 277, endPoint y: 532, distance: 92.6
click at [277, 532] on div "450 Beta Sections(18) Elements(83) Section Element Hero Section Product Detail …" at bounding box center [140, 377] width 280 height 661
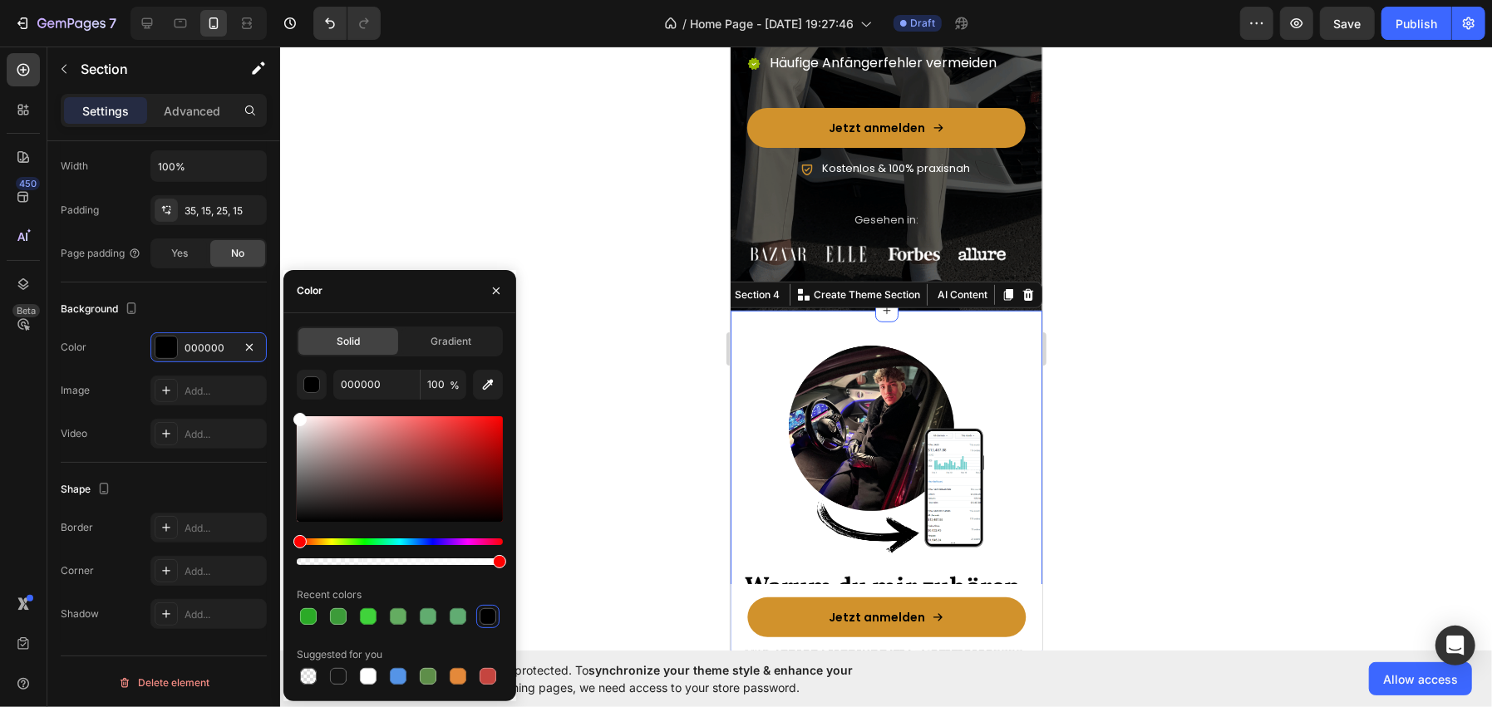
drag, startPoint x: 317, startPoint y: 432, endPoint x: 288, endPoint y: 391, distance: 50.7
click at [288, 391] on div "Solid Gradient 000000 100 % Recent colors Suggested for you" at bounding box center [399, 508] width 233 height 362
type input "FFFFFF"
click at [485, 293] on button "button" at bounding box center [496, 291] width 27 height 27
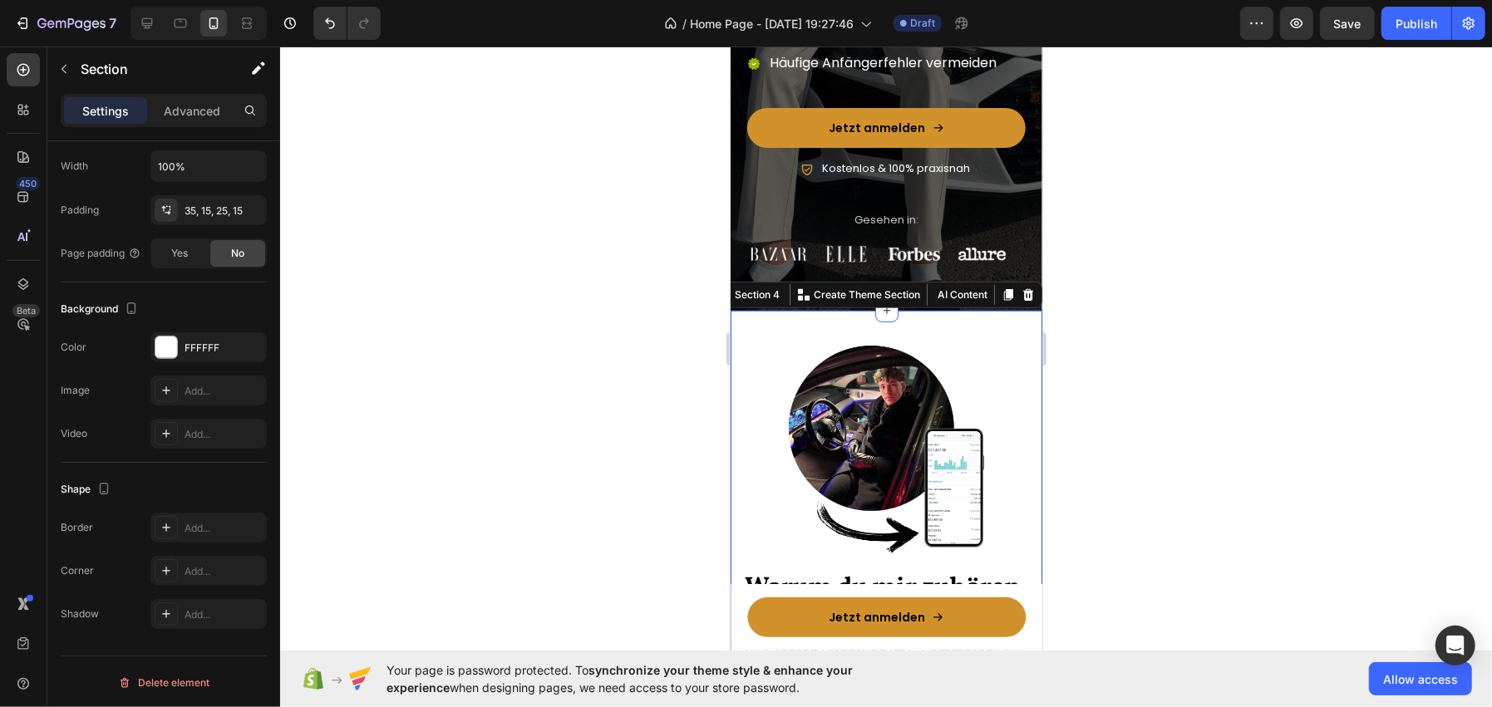
click at [573, 281] on div at bounding box center [886, 377] width 1212 height 661
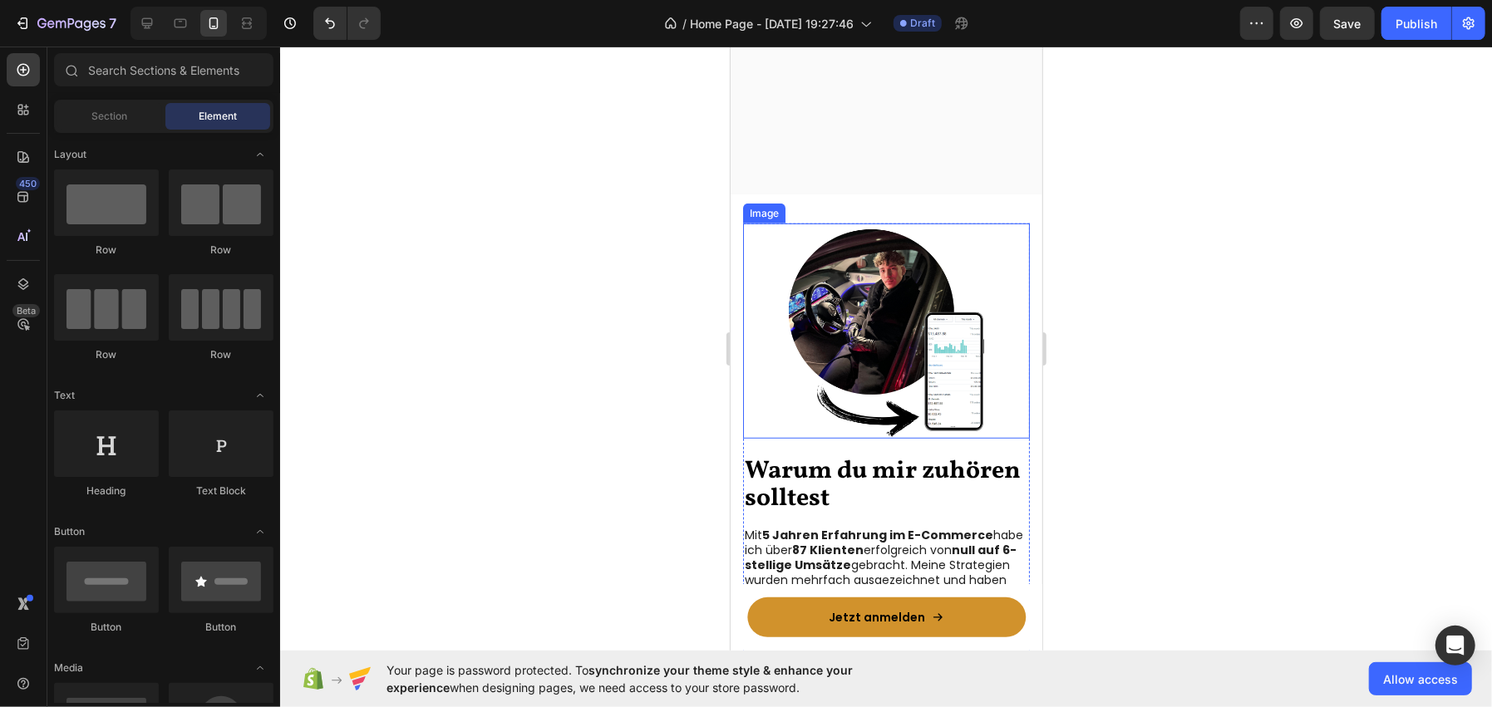
scroll to position [1125, 0]
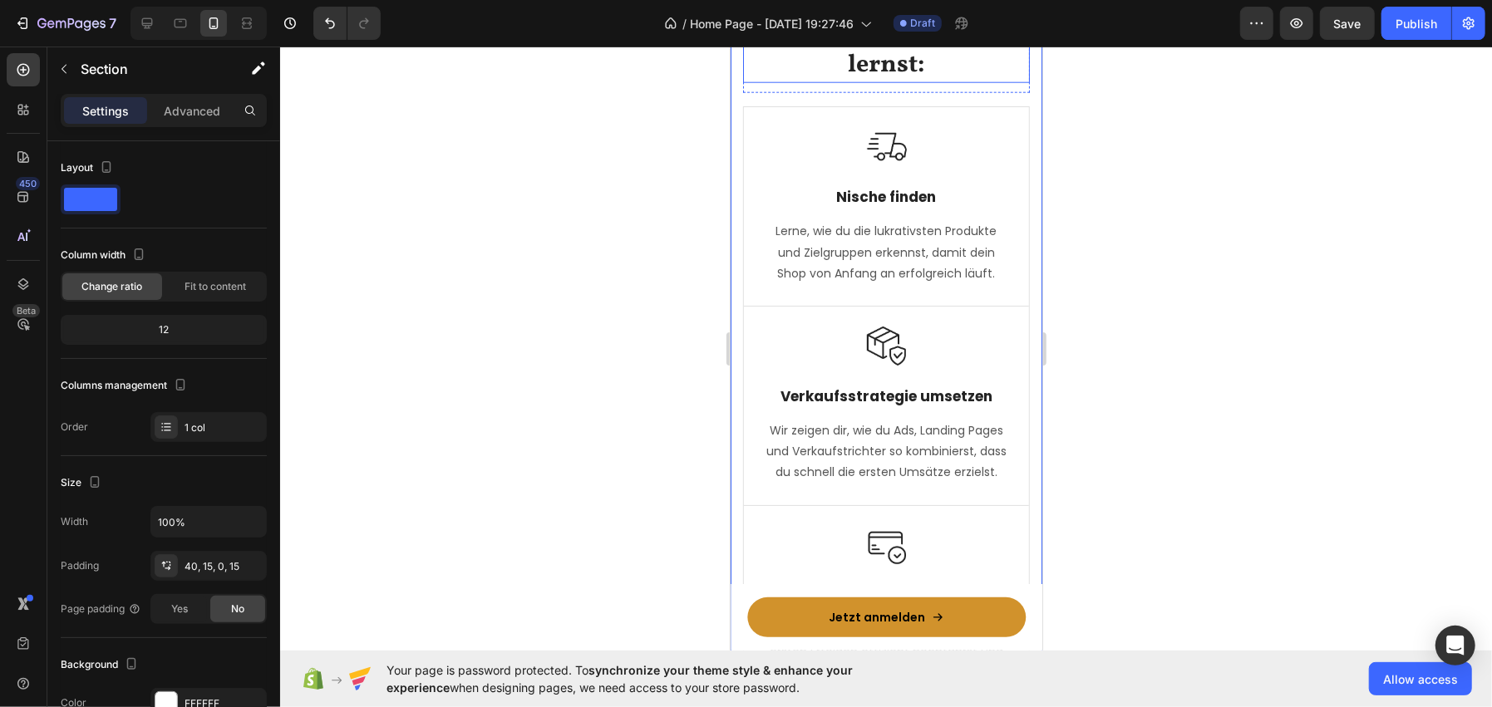
scroll to position [1457, 0]
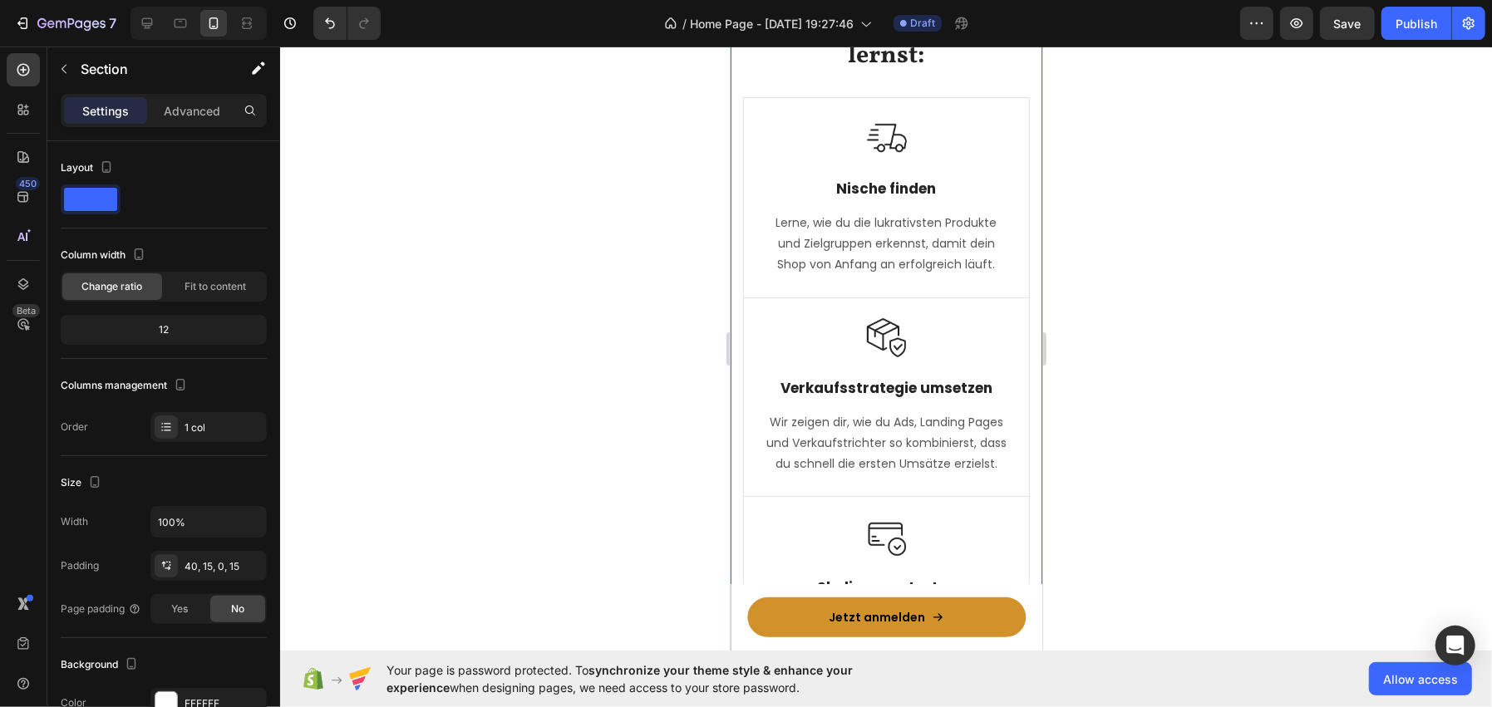
click at [598, 154] on div at bounding box center [886, 377] width 1212 height 661
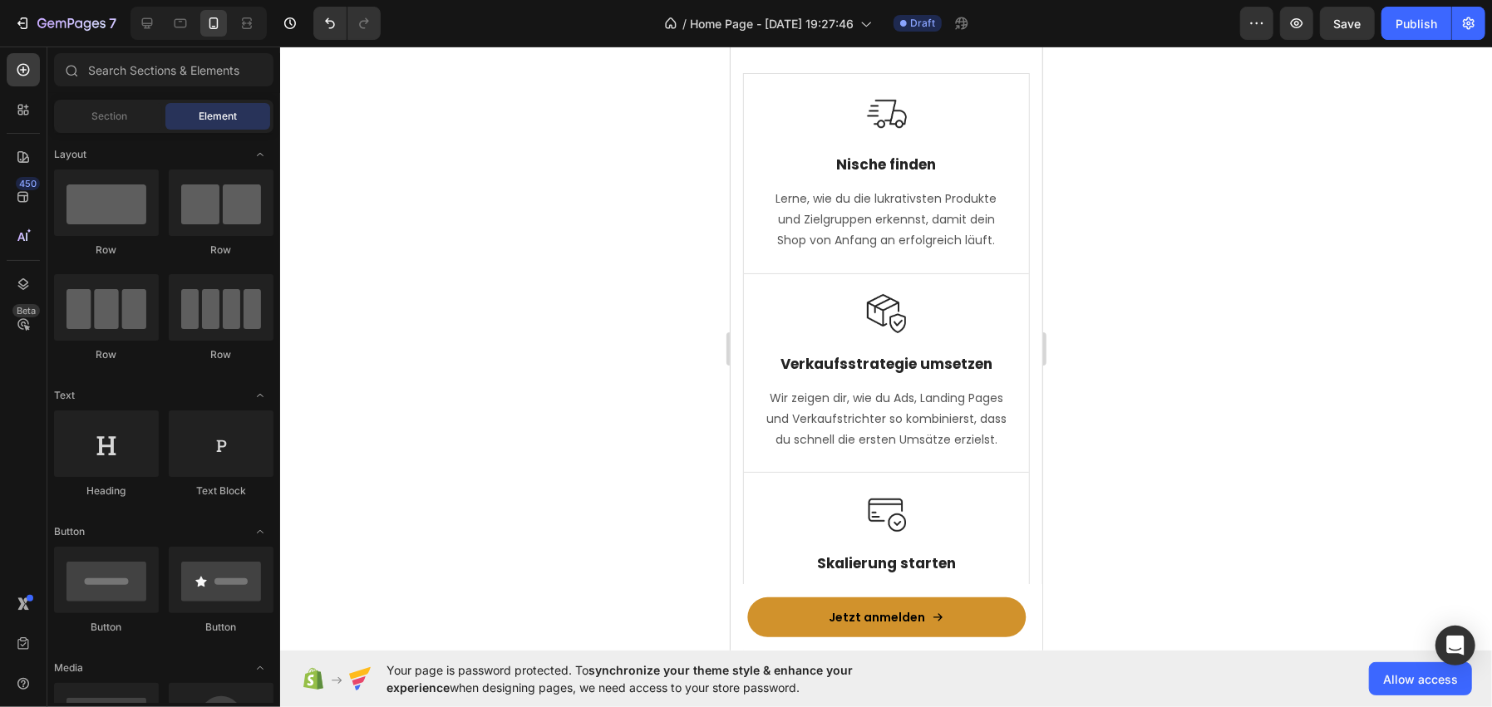
scroll to position [1388, 0]
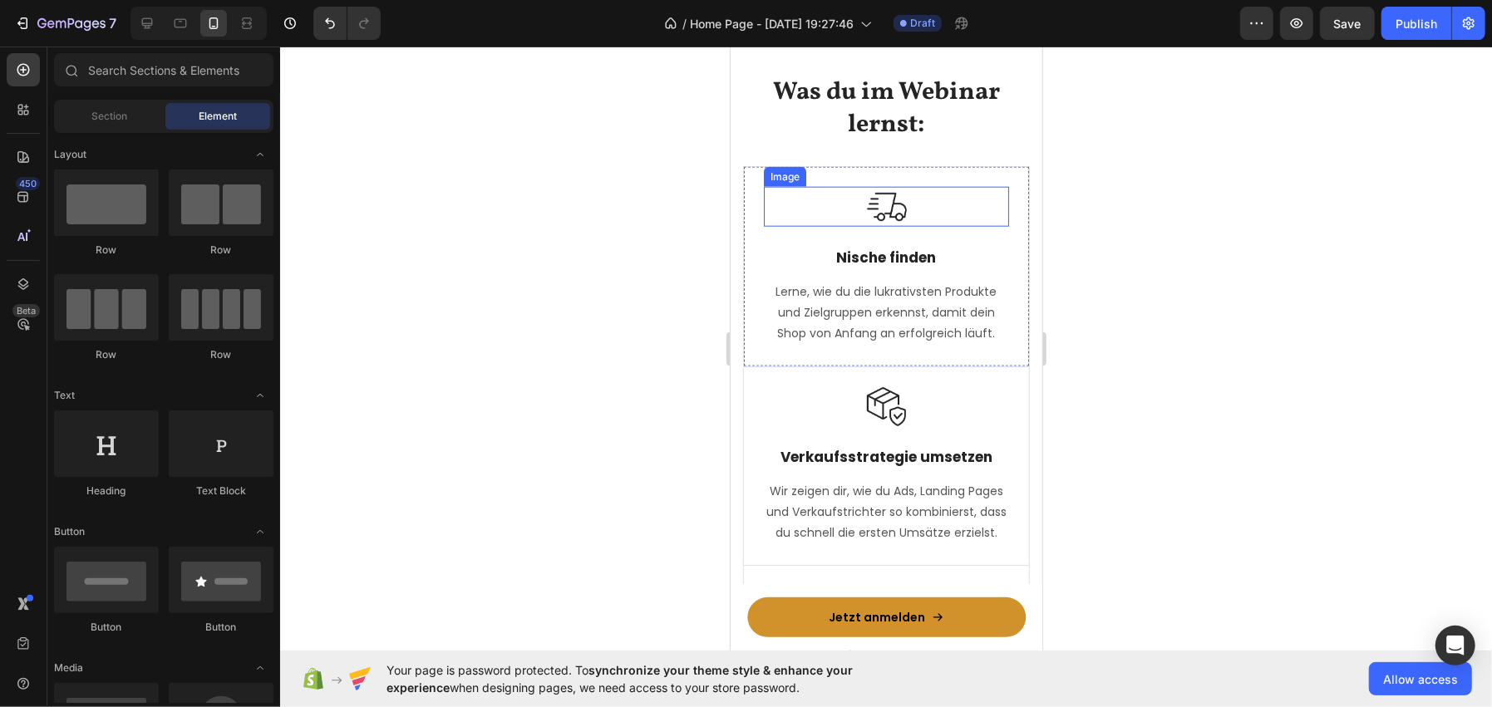
click at [846, 194] on div at bounding box center [885, 206] width 245 height 40
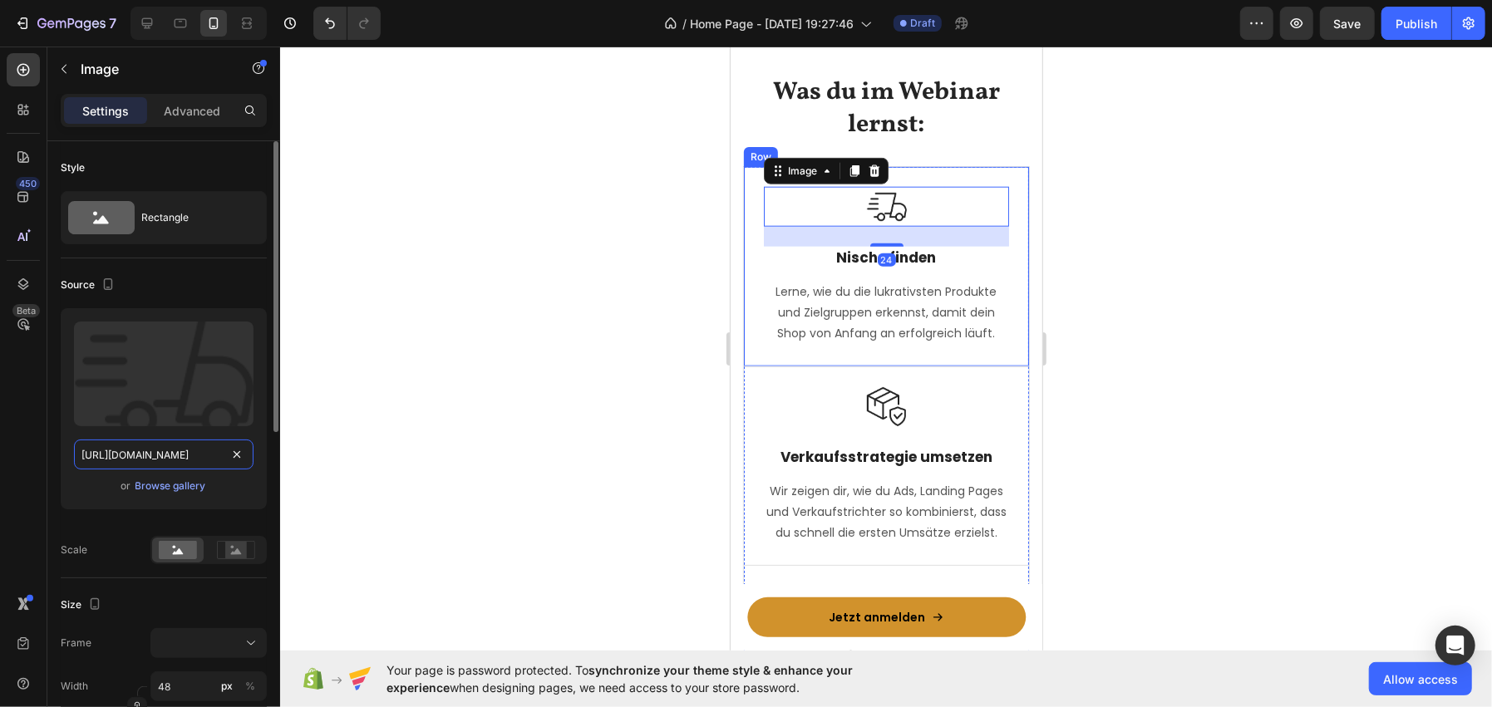
click at [168, 445] on input "https://ucarecdn.com/b0e5a3fb-7f60-425b-af6f-60390e0f6431/-/format/auto/" at bounding box center [164, 455] width 180 height 30
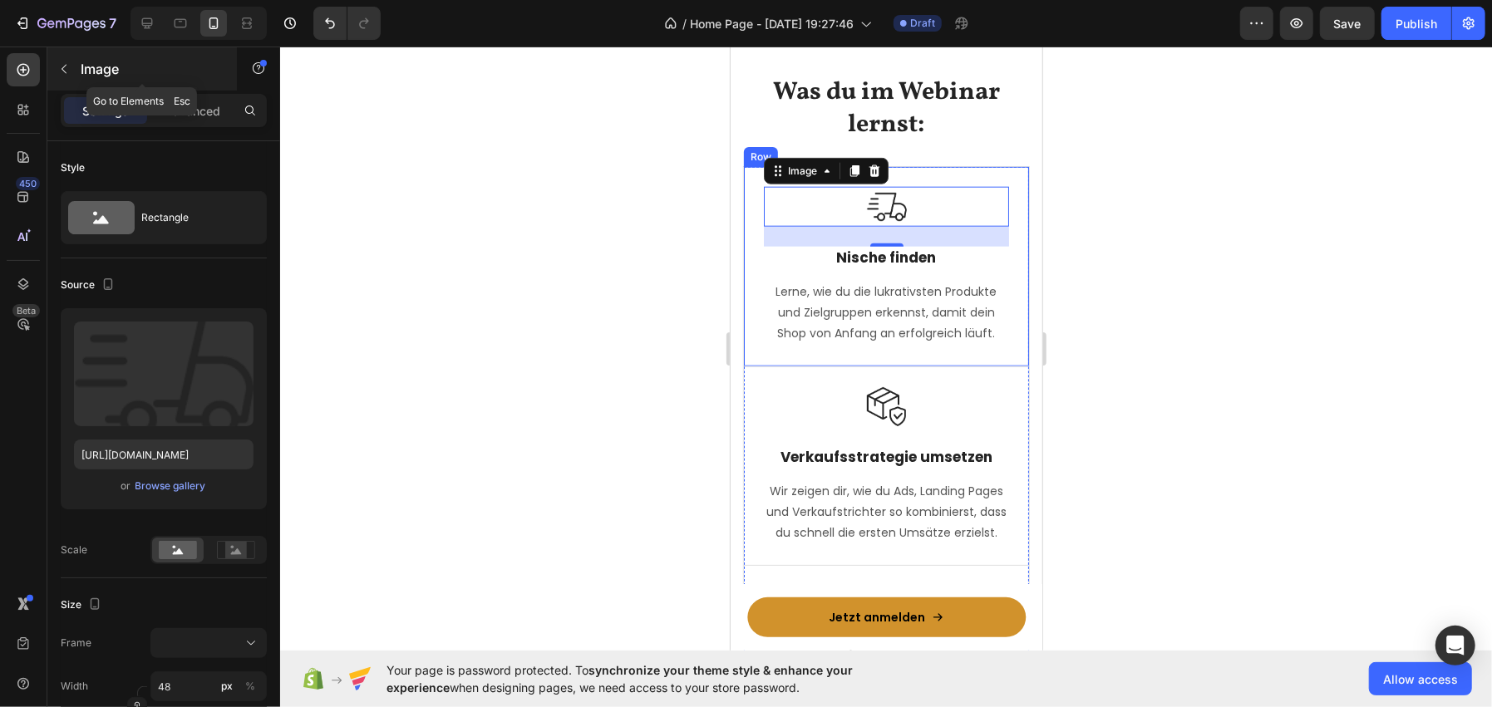
click at [119, 86] on div "Image" at bounding box center [141, 68] width 189 height 43
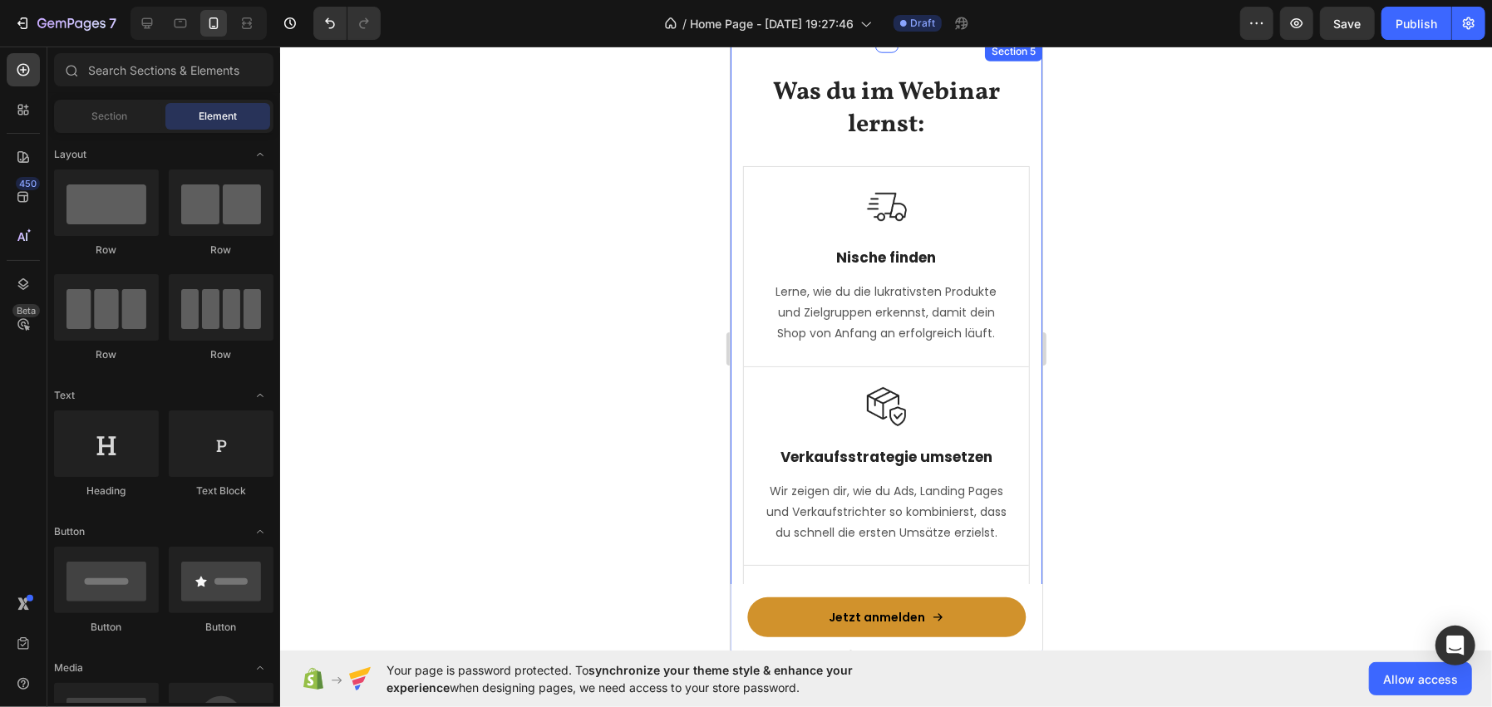
click at [588, 250] on div at bounding box center [886, 377] width 1212 height 661
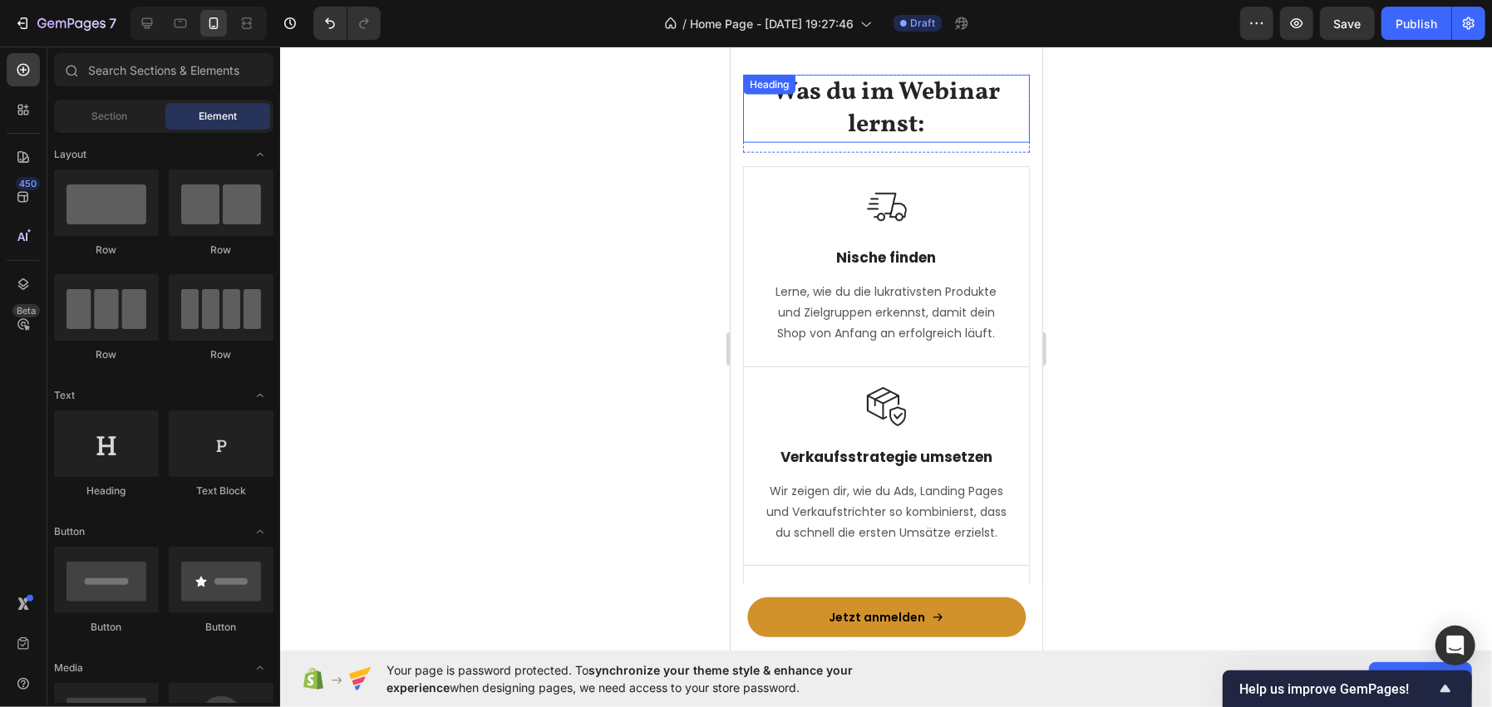
scroll to position [1305, 0]
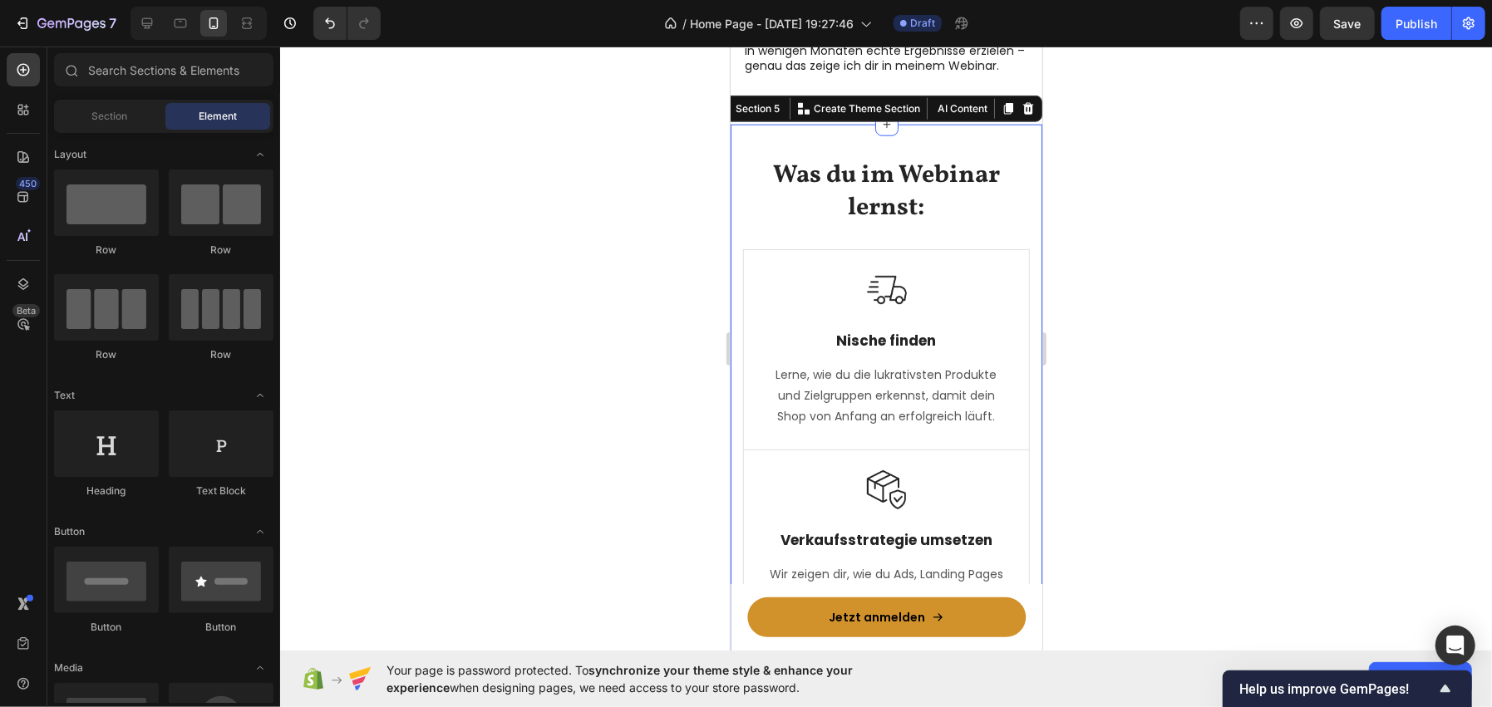
click at [780, 136] on div "Was du im Webinar lernst: Heading Row Image Nische finden Text Block Lerne, wie…" at bounding box center [886, 563] width 312 height 878
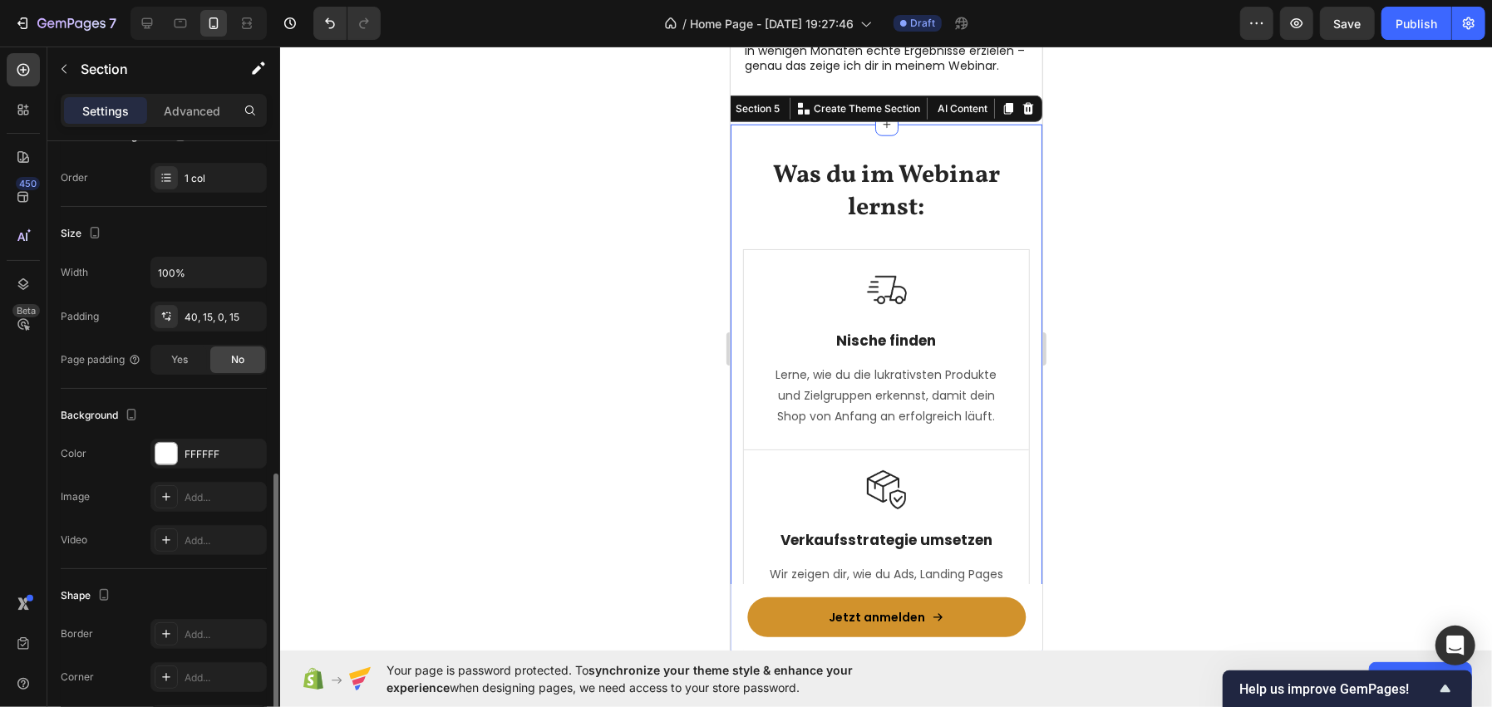
scroll to position [356, 0]
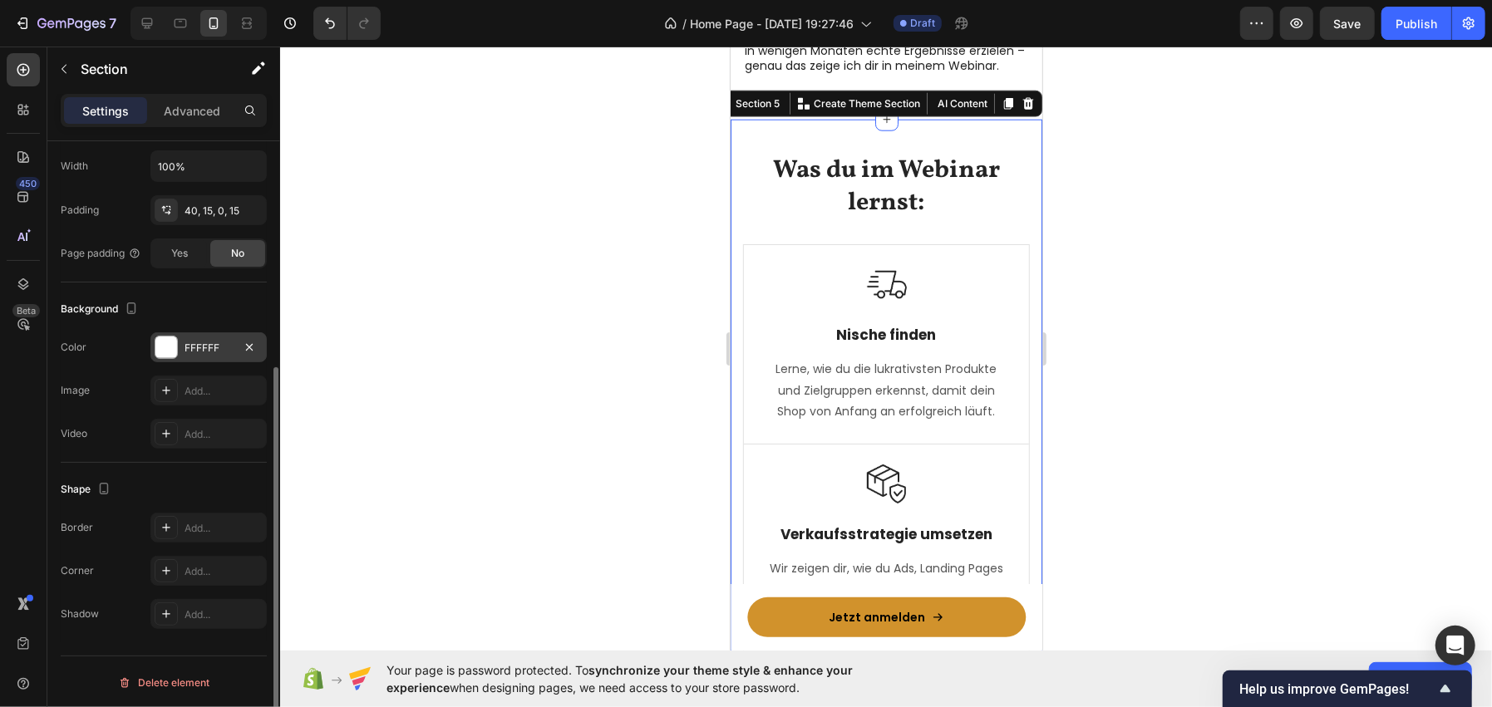
drag, startPoint x: 188, startPoint y: 337, endPoint x: 182, endPoint y: 345, distance: 9.5
click at [182, 345] on div "FFFFFF" at bounding box center [208, 347] width 116 height 30
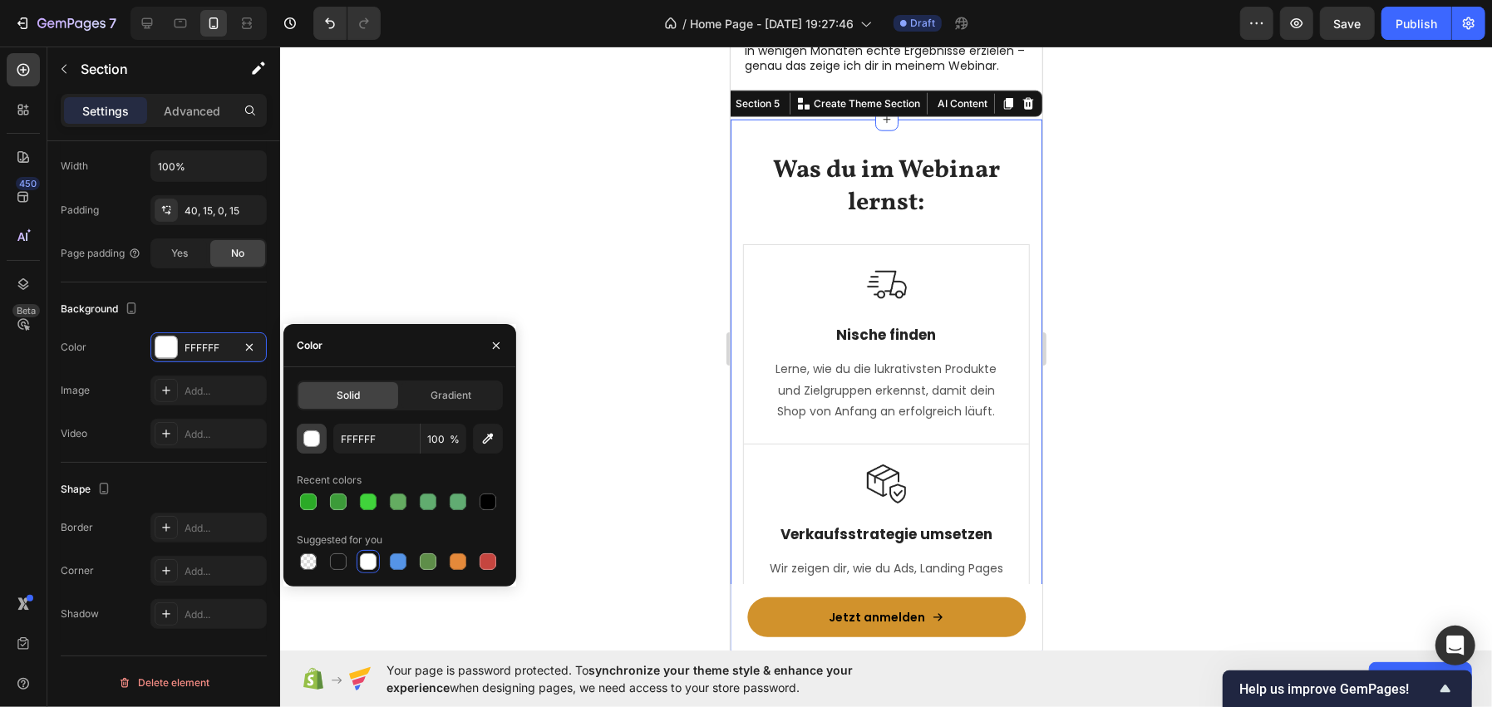
click at [304, 450] on button "button" at bounding box center [312, 439] width 30 height 30
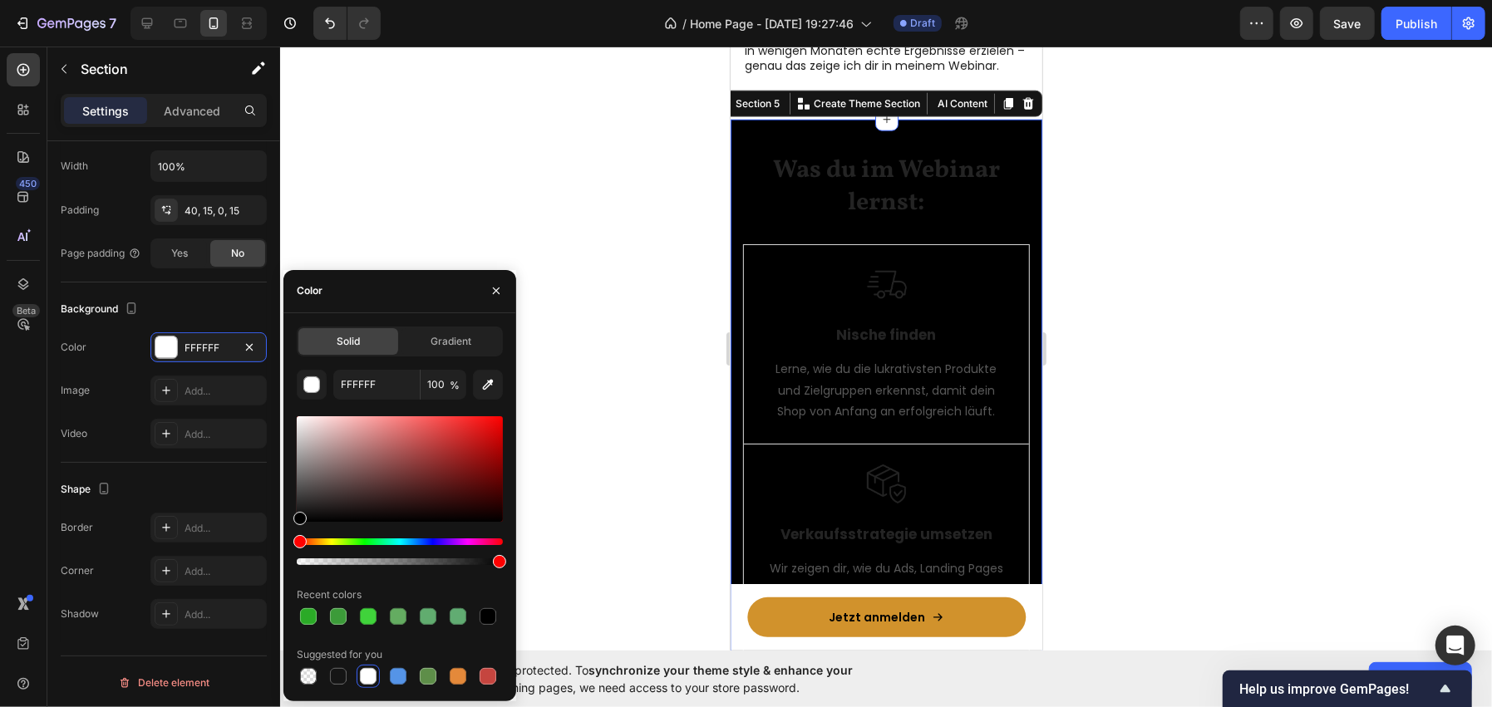
drag, startPoint x: 289, startPoint y: 531, endPoint x: 284, endPoint y: 546, distance: 15.8
click at [284, 546] on div "Solid Gradient FFFFFF 100 % Recent colors Suggested for you" at bounding box center [399, 508] width 233 height 362
type input "000000"
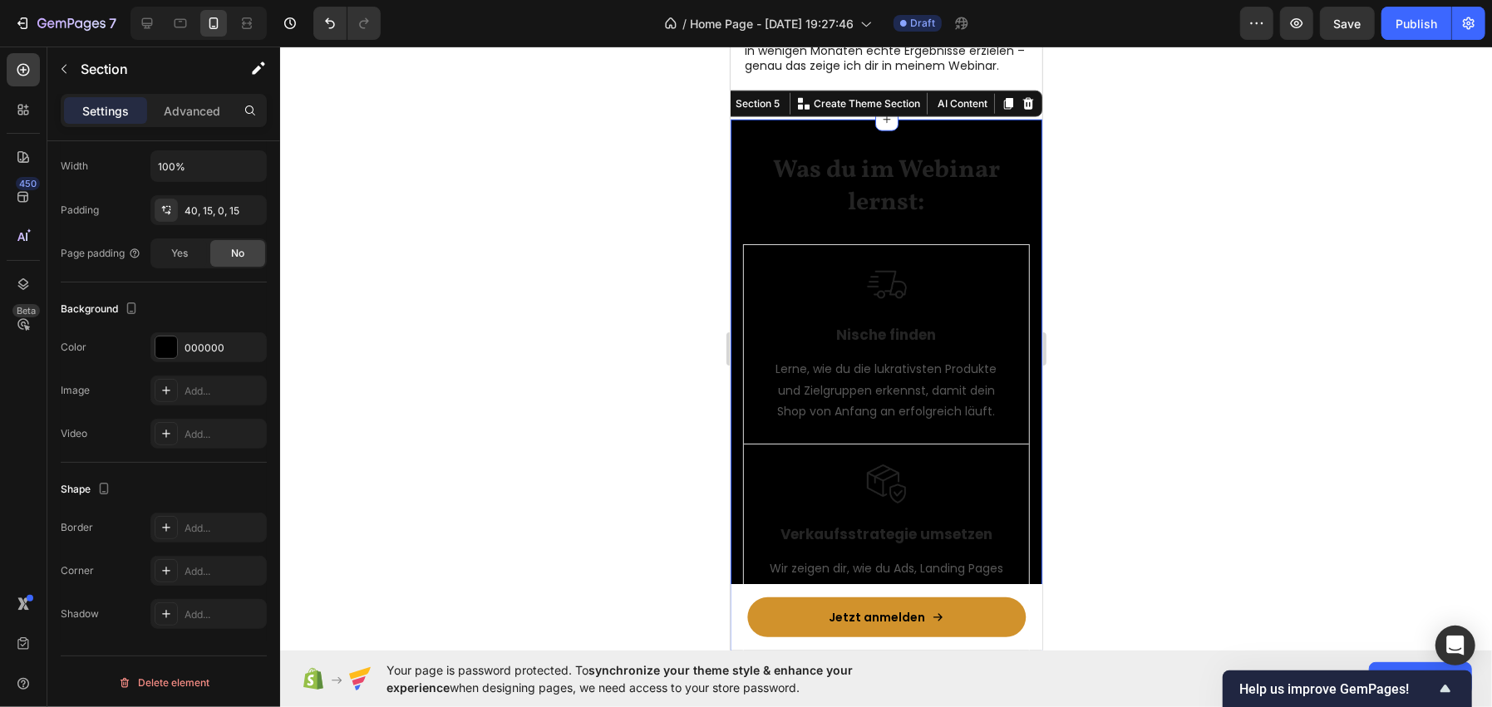
click at [473, 138] on div at bounding box center [886, 377] width 1212 height 661
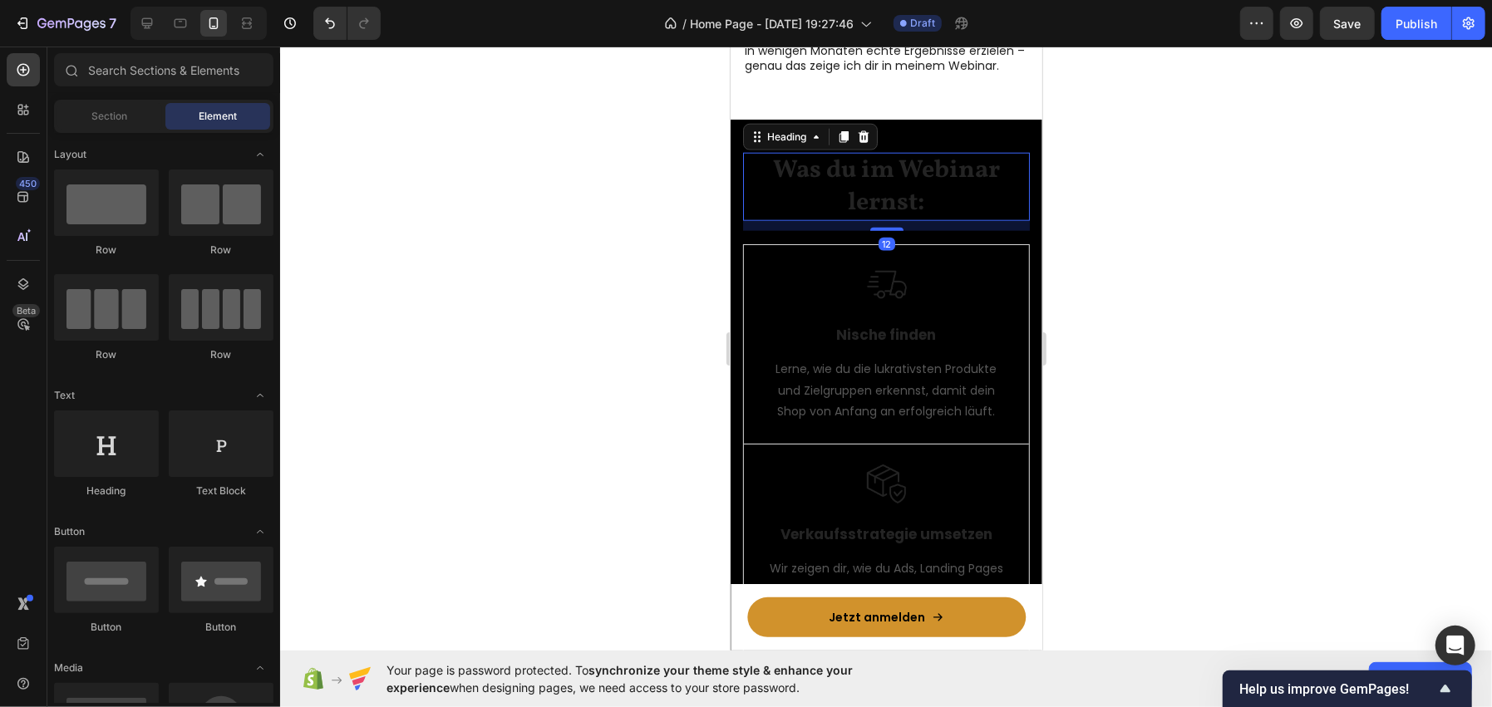
click at [899, 189] on h2 "Was du im Webinar lernst:" at bounding box center [885, 186] width 287 height 68
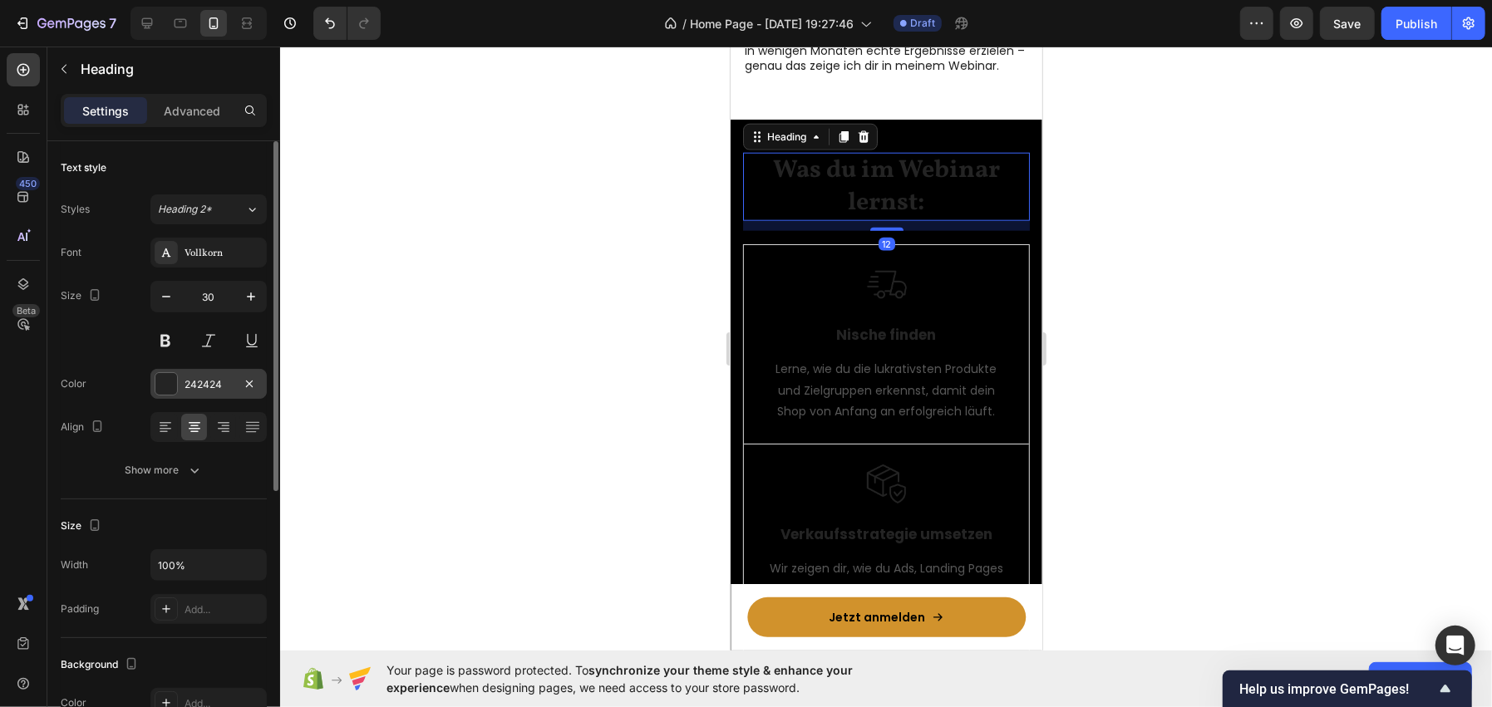
click at [165, 384] on div at bounding box center [166, 384] width 22 height 22
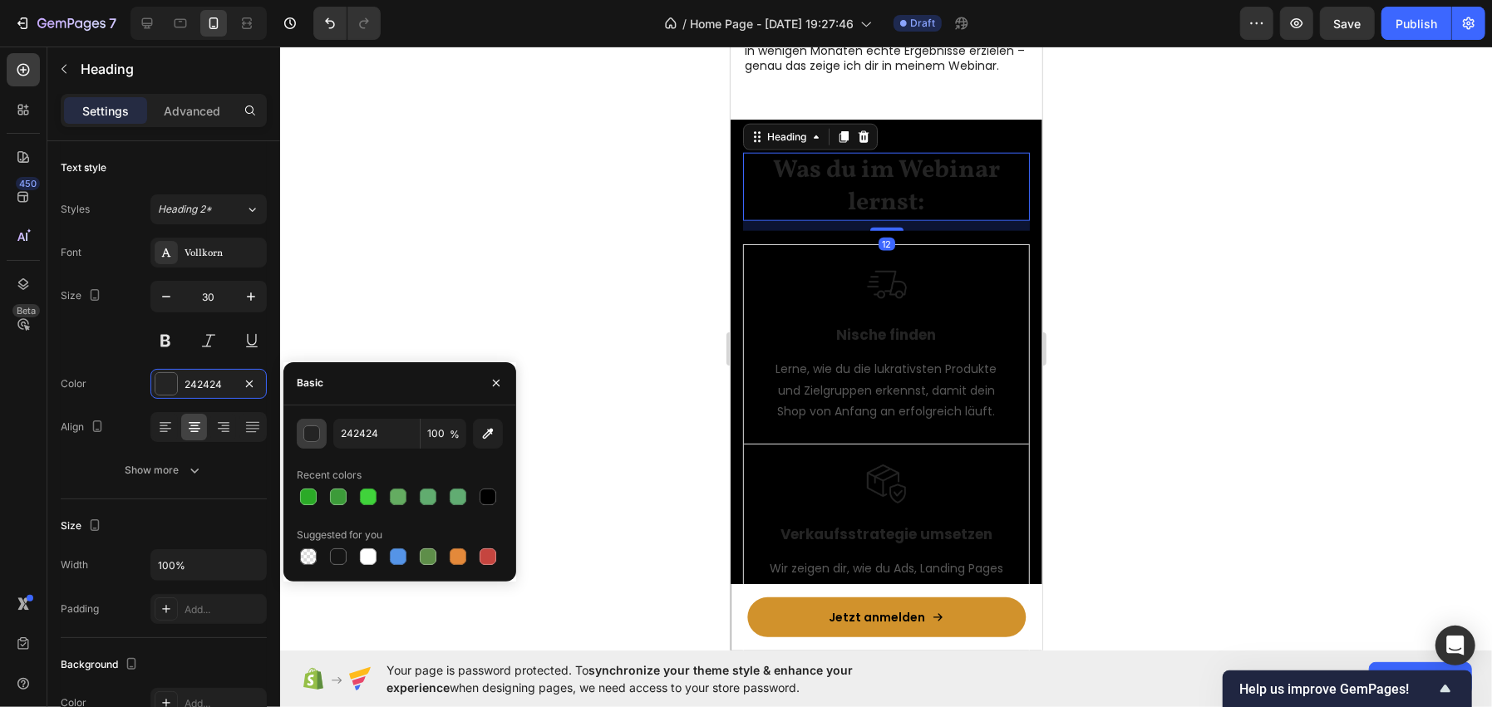
click at [306, 431] on div "button" at bounding box center [312, 434] width 17 height 17
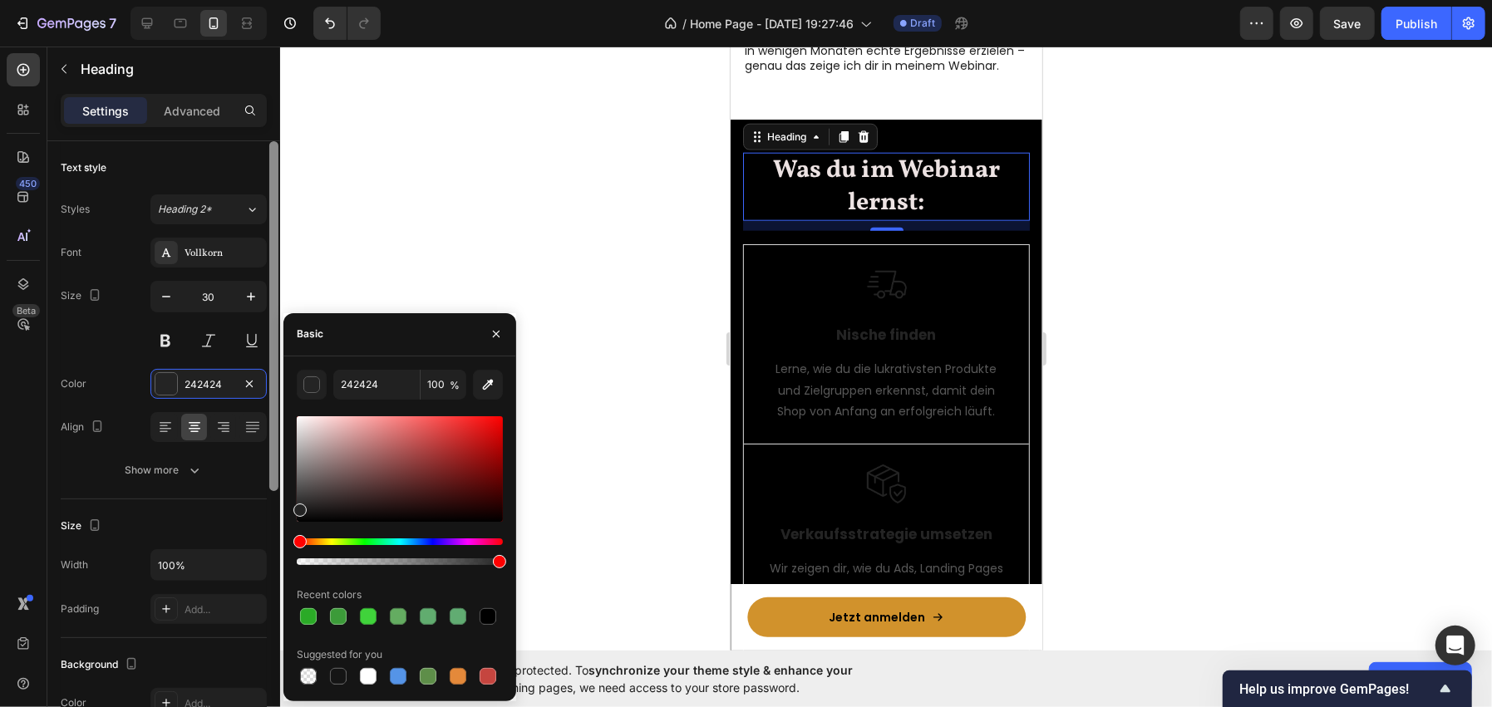
drag, startPoint x: 322, startPoint y: 436, endPoint x: 274, endPoint y: 369, distance: 82.8
click at [274, 369] on div "450 Beta Sections(18) Elements(83) Section Element Hero Section Product Detail …" at bounding box center [140, 377] width 280 height 661
type input "FFFFFF"
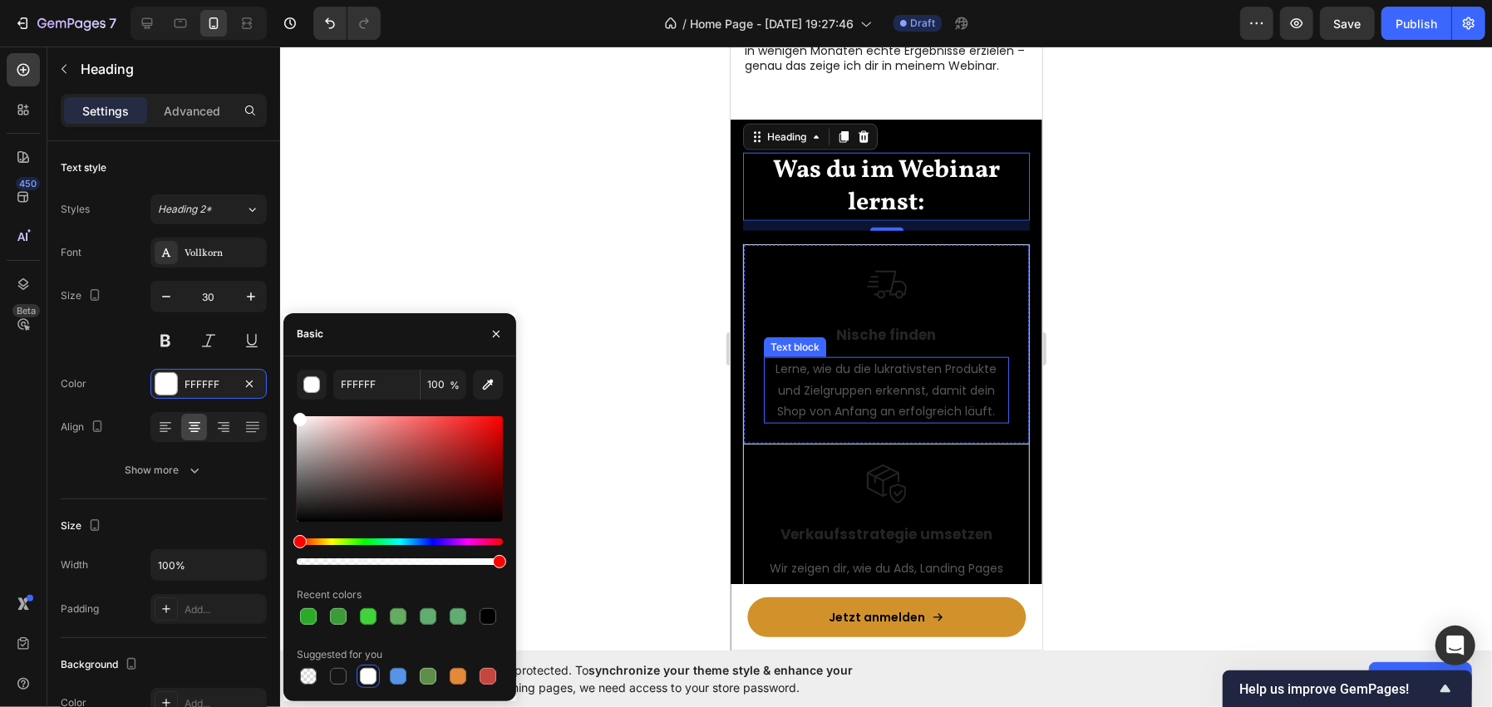
click at [894, 381] on p "Lerne, wie du die lukrativsten Produkte und Zielgruppen erkennst, damit dein Sh…" at bounding box center [886, 389] width 242 height 63
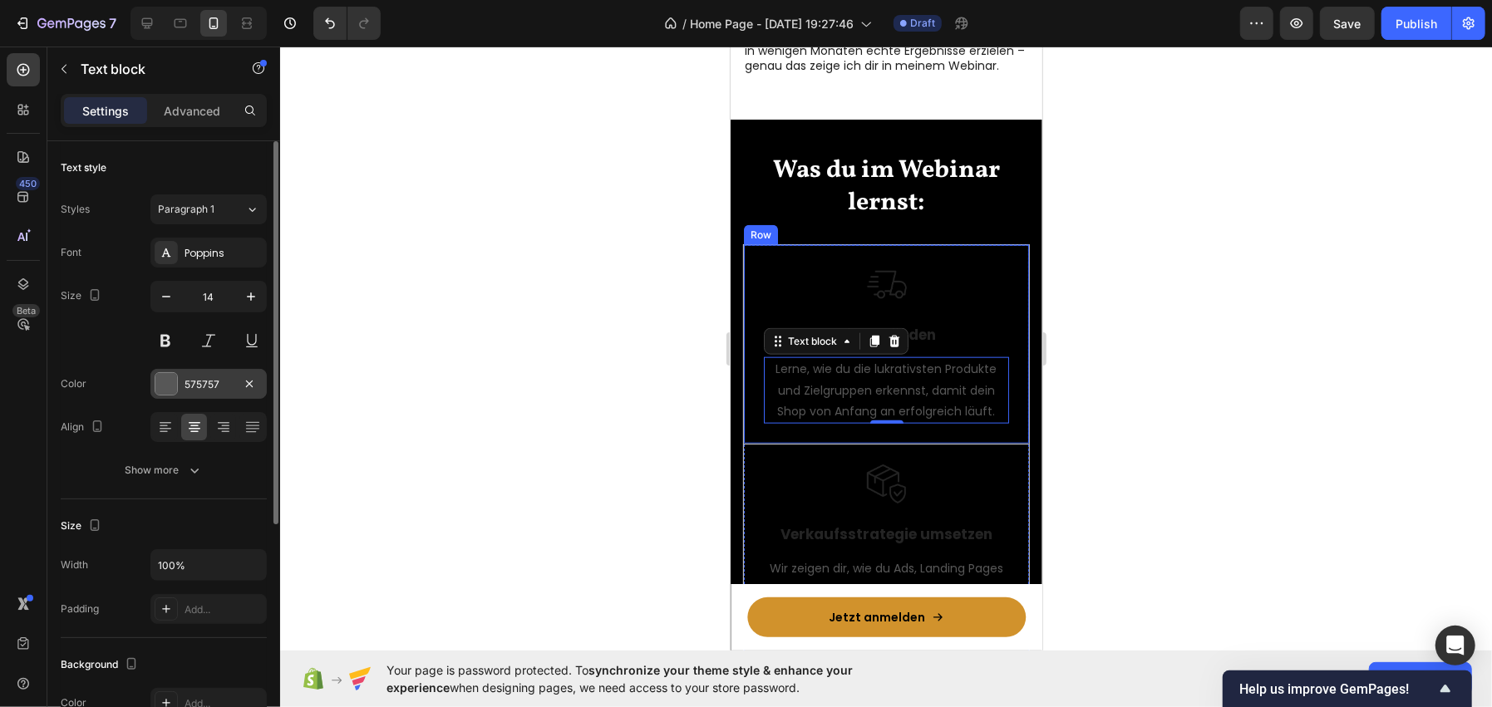
click at [160, 388] on div at bounding box center [166, 384] width 22 height 22
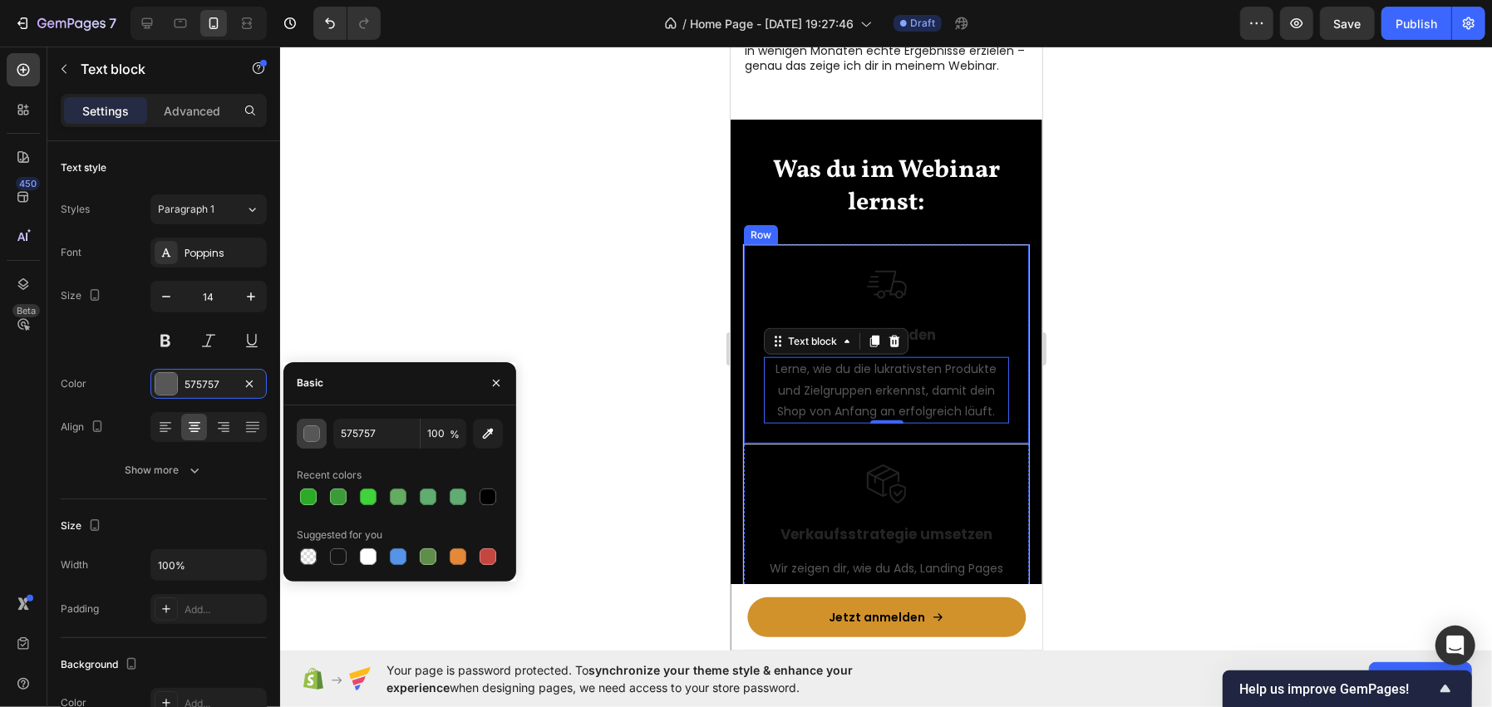
click at [324, 427] on button "button" at bounding box center [312, 434] width 30 height 30
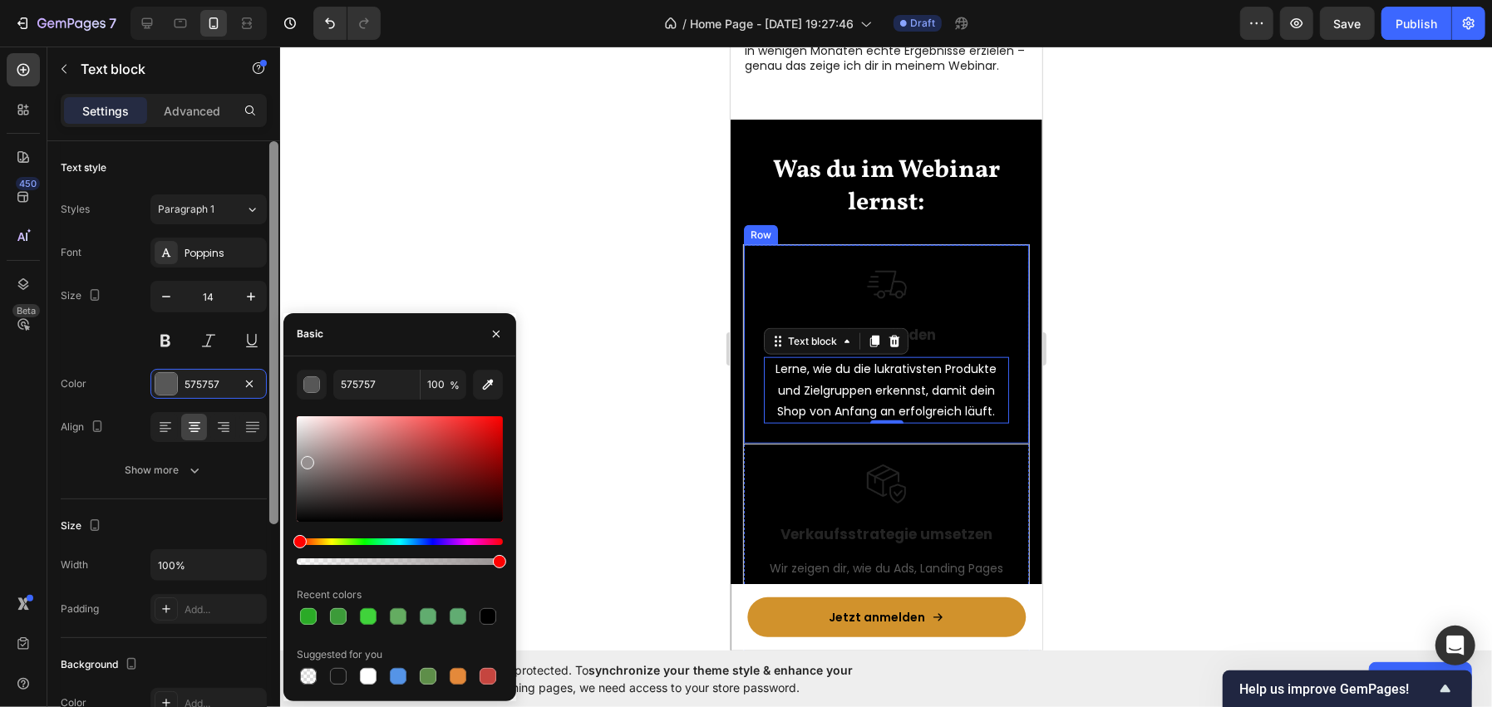
drag, startPoint x: 315, startPoint y: 469, endPoint x: 275, endPoint y: 397, distance: 81.9
click at [276, 398] on div "450 Beta Sections(18) Elements(83) Section Element Hero Section Product Detail …" at bounding box center [140, 377] width 280 height 661
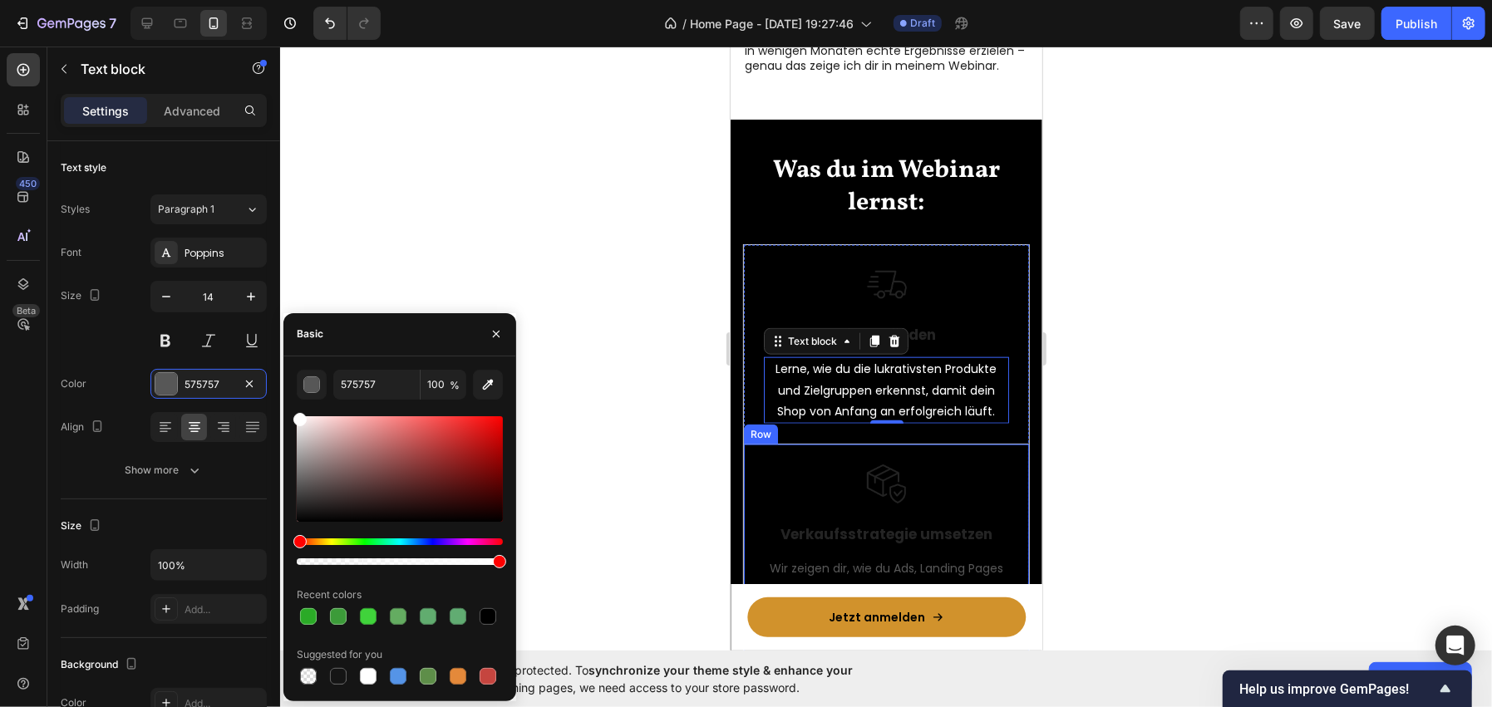
type input "FFFFFF"
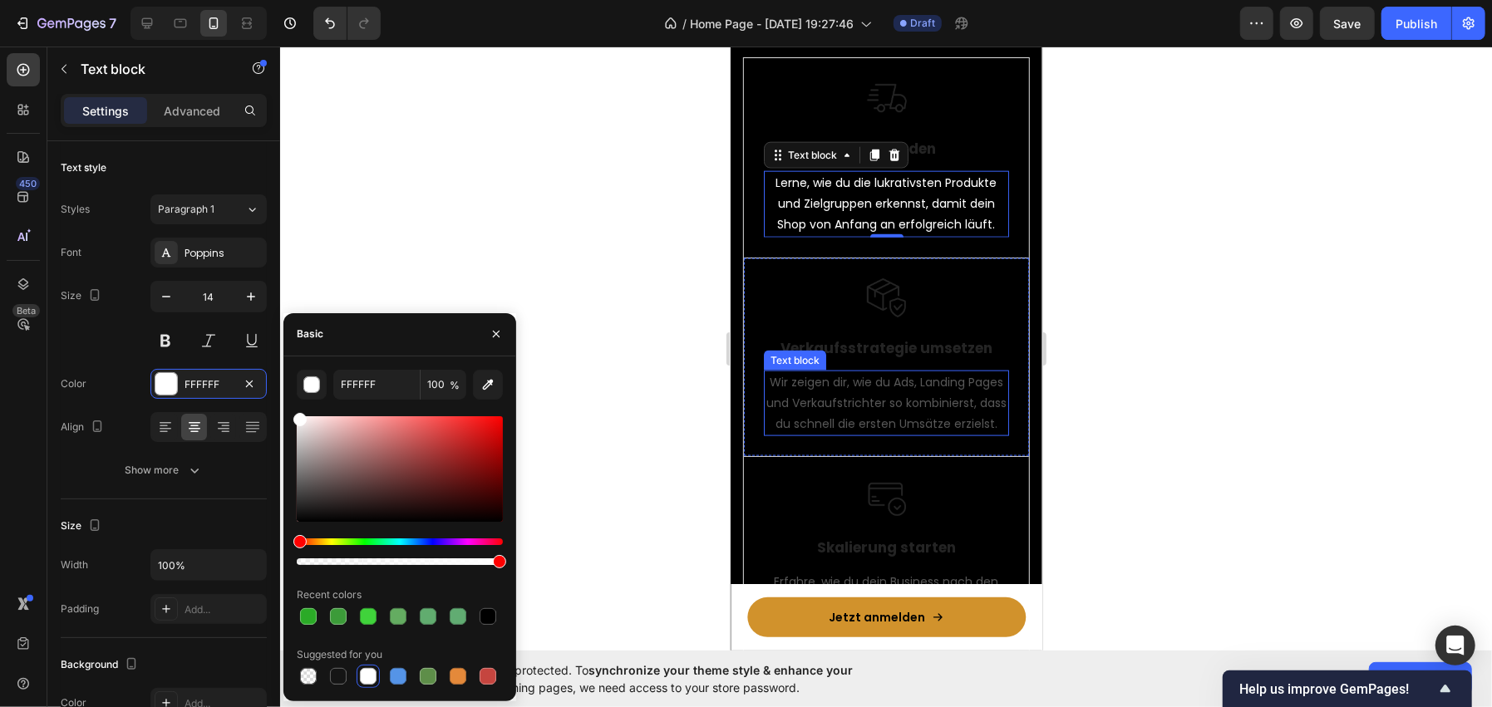
scroll to position [1637, 0]
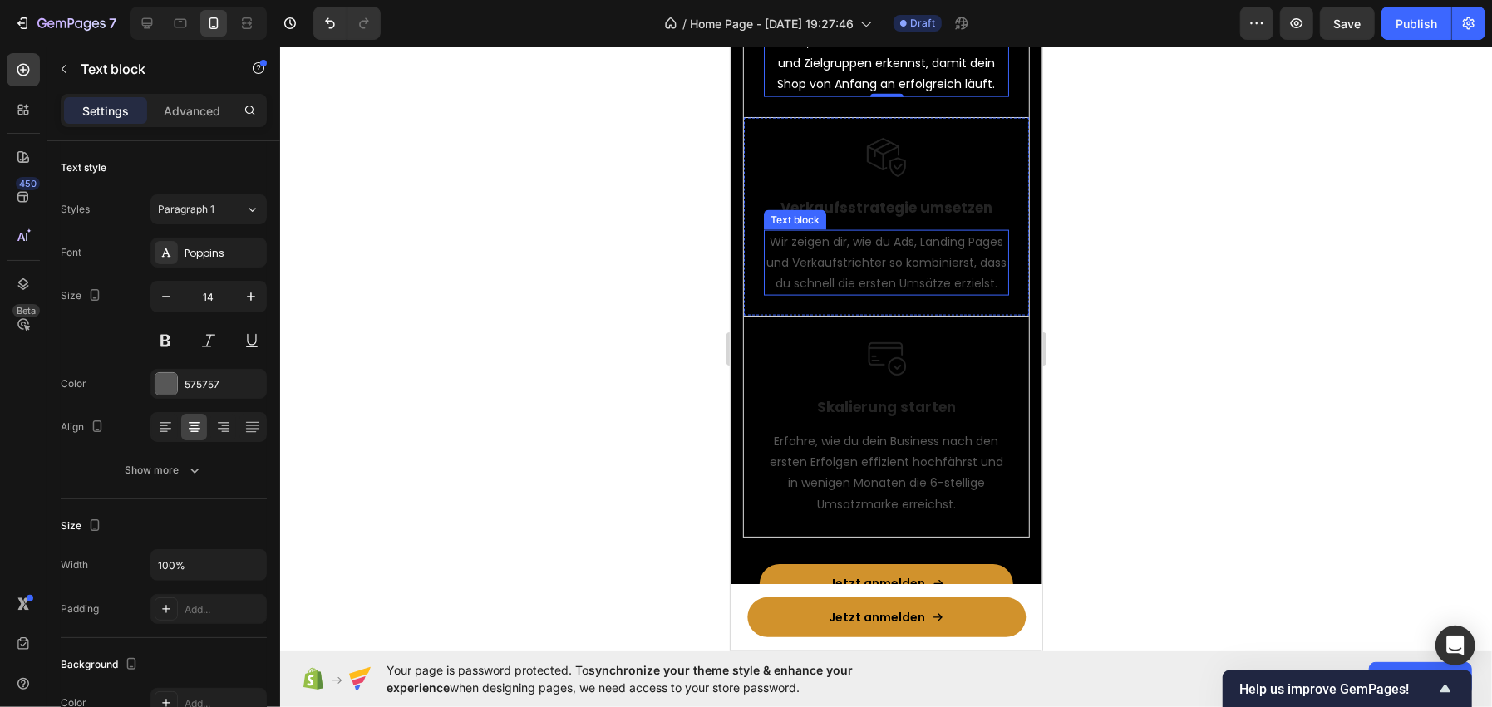
click at [874, 288] on p "Wir zeigen dir, wie du Ads, Landing Pages und Verkaufstrichter so kombinierst, …" at bounding box center [886, 262] width 242 height 63
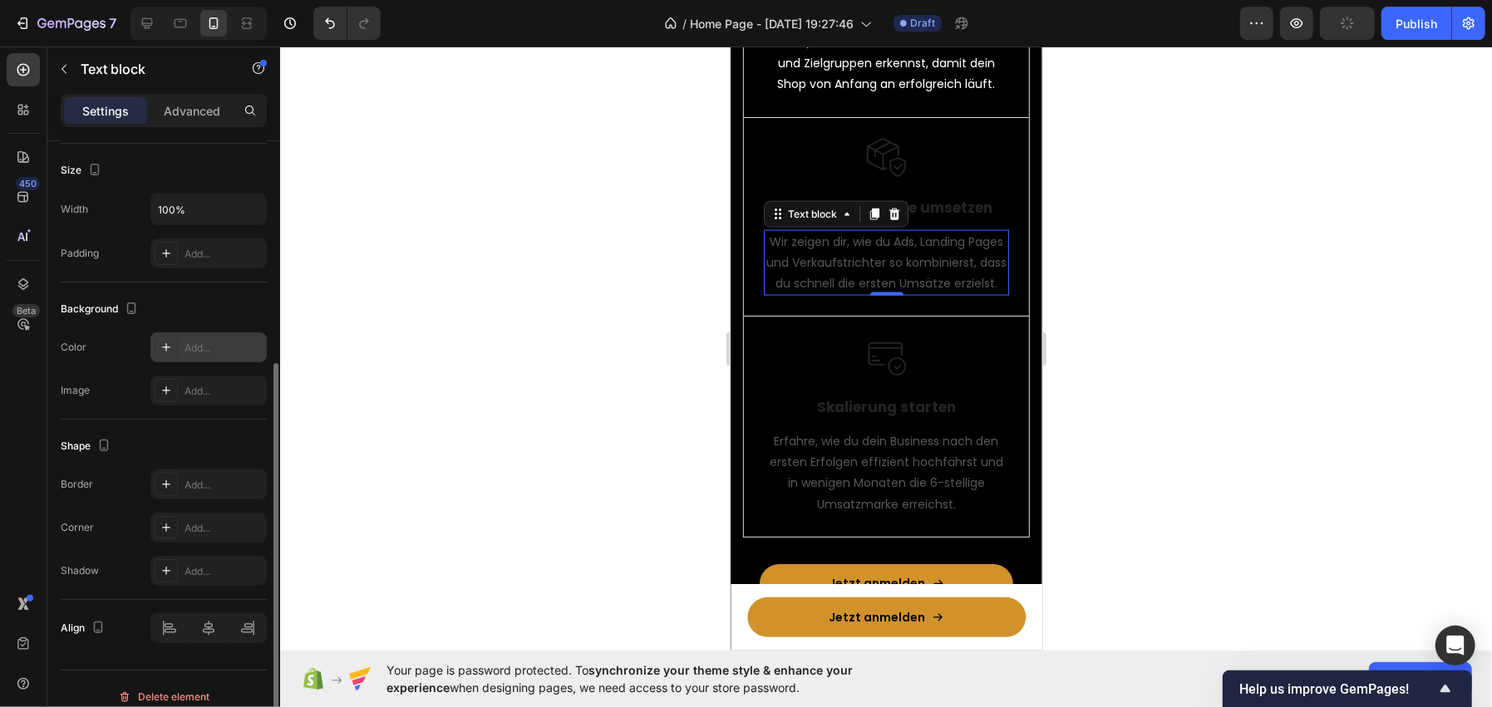
scroll to position [189, 0]
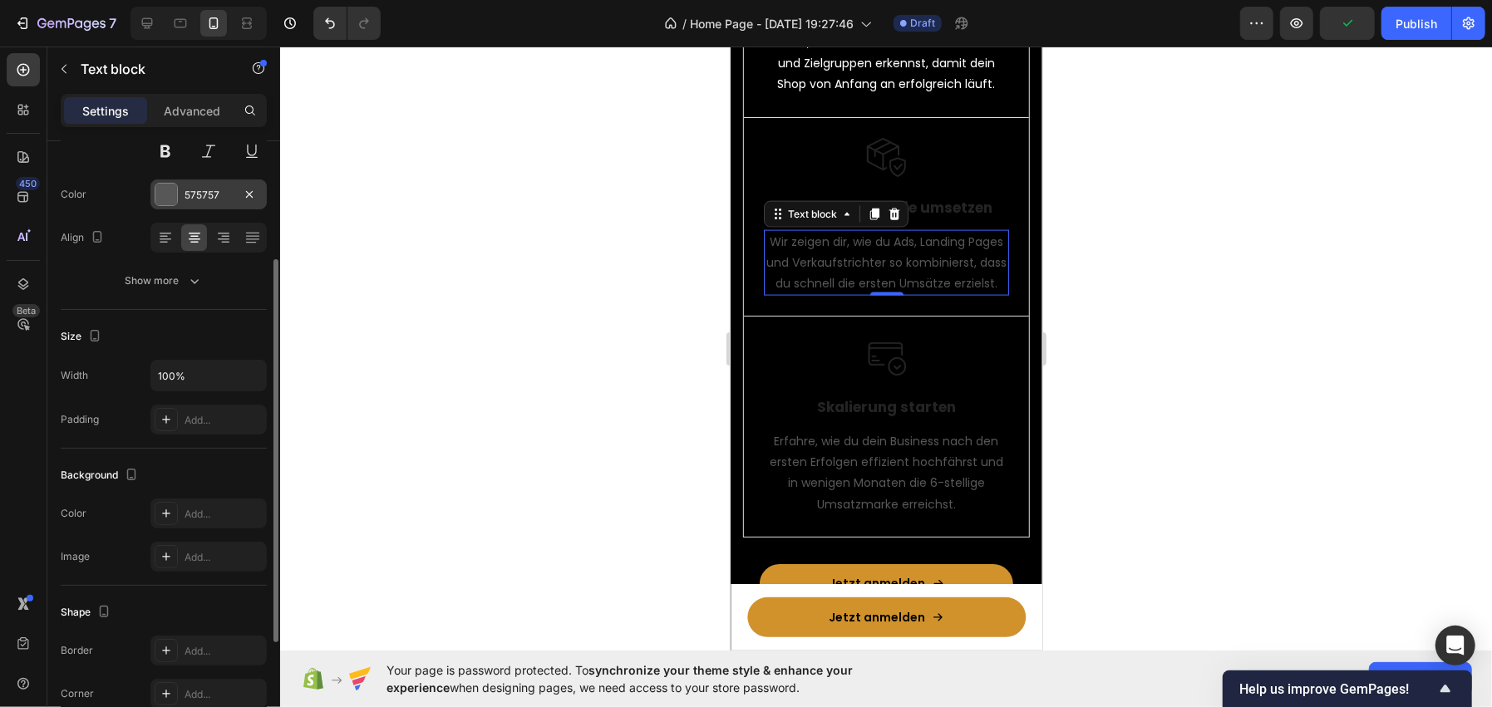
click at [163, 194] on div at bounding box center [166, 195] width 22 height 22
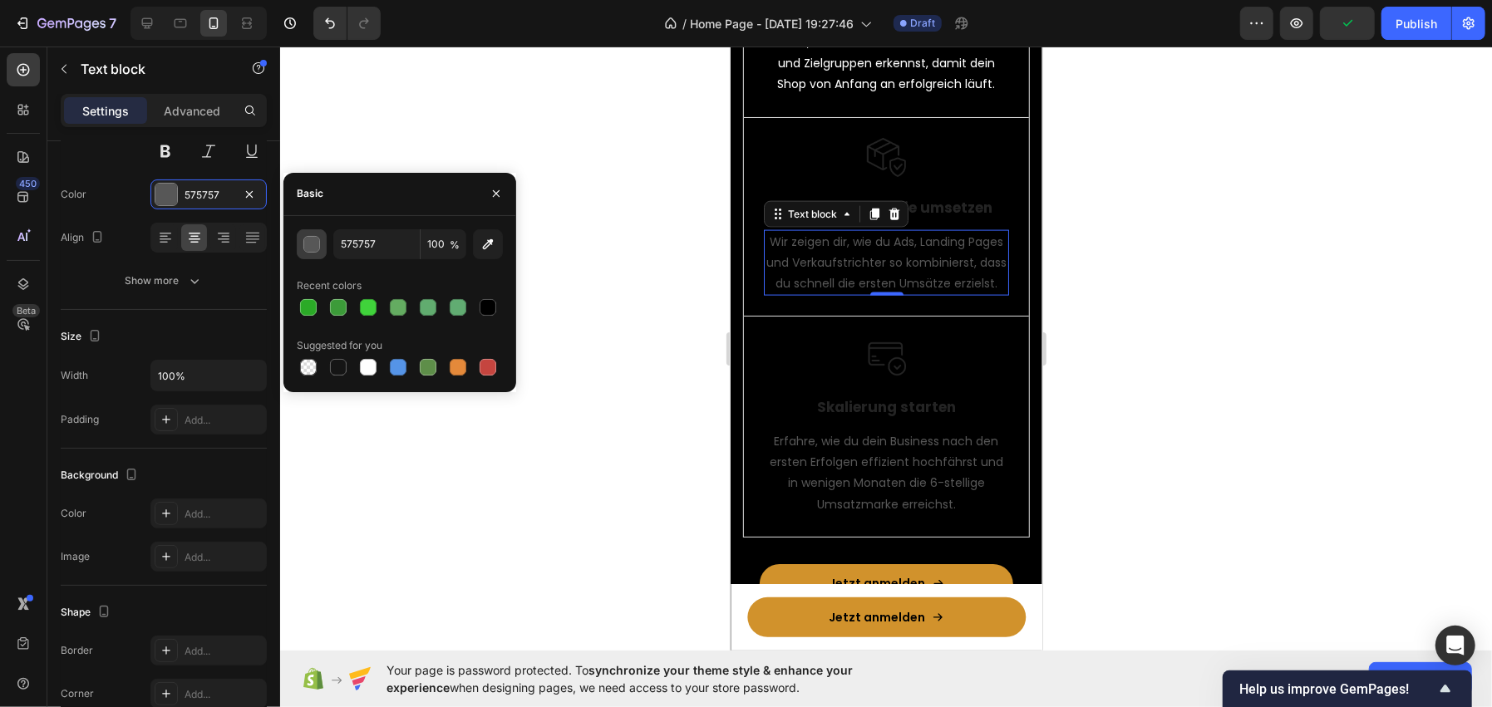
click at [310, 244] on div "button" at bounding box center [312, 245] width 17 height 17
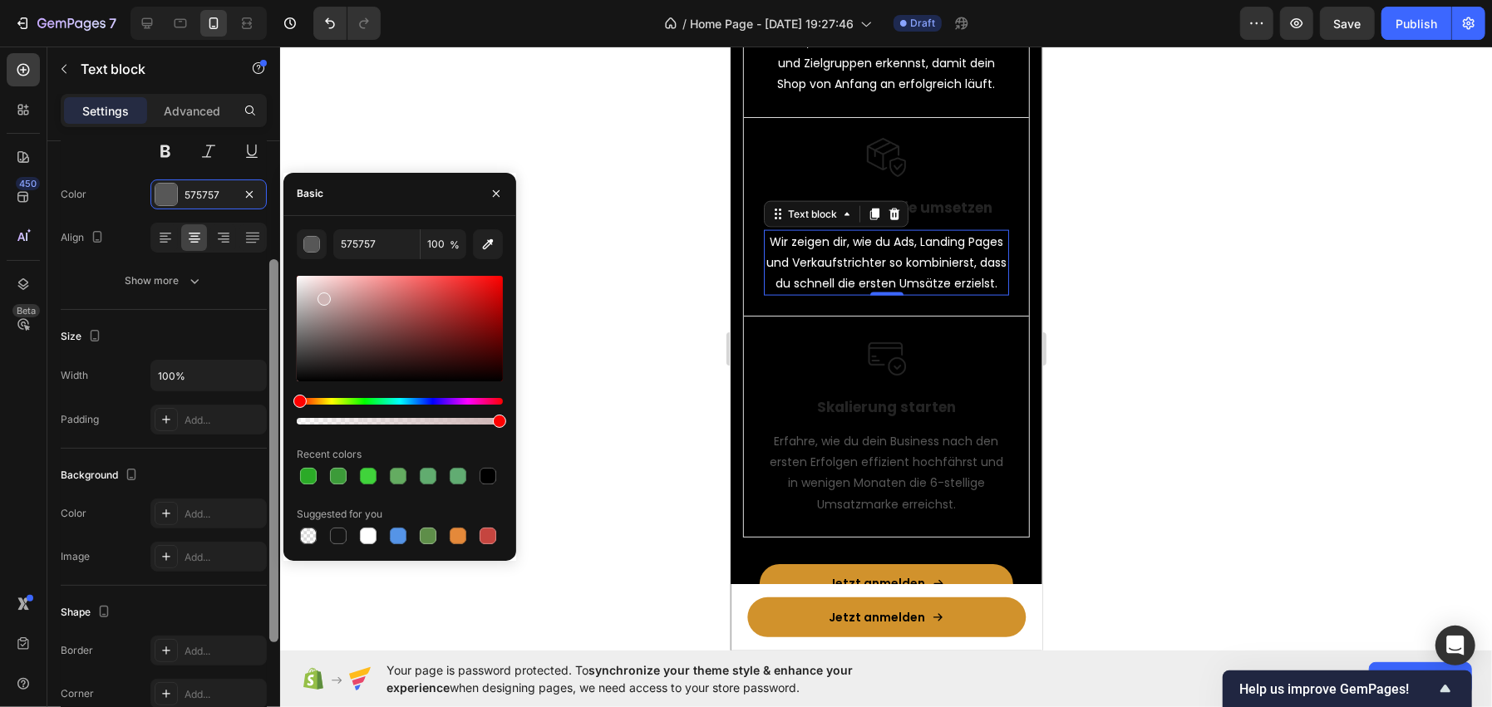
drag, startPoint x: 336, startPoint y: 300, endPoint x: 279, endPoint y: 261, distance: 68.7
click at [279, 261] on div "450 Beta Sections(18) Elements(83) Section Element Hero Section Product Detail …" at bounding box center [140, 377] width 280 height 661
type input "FFFFFF"
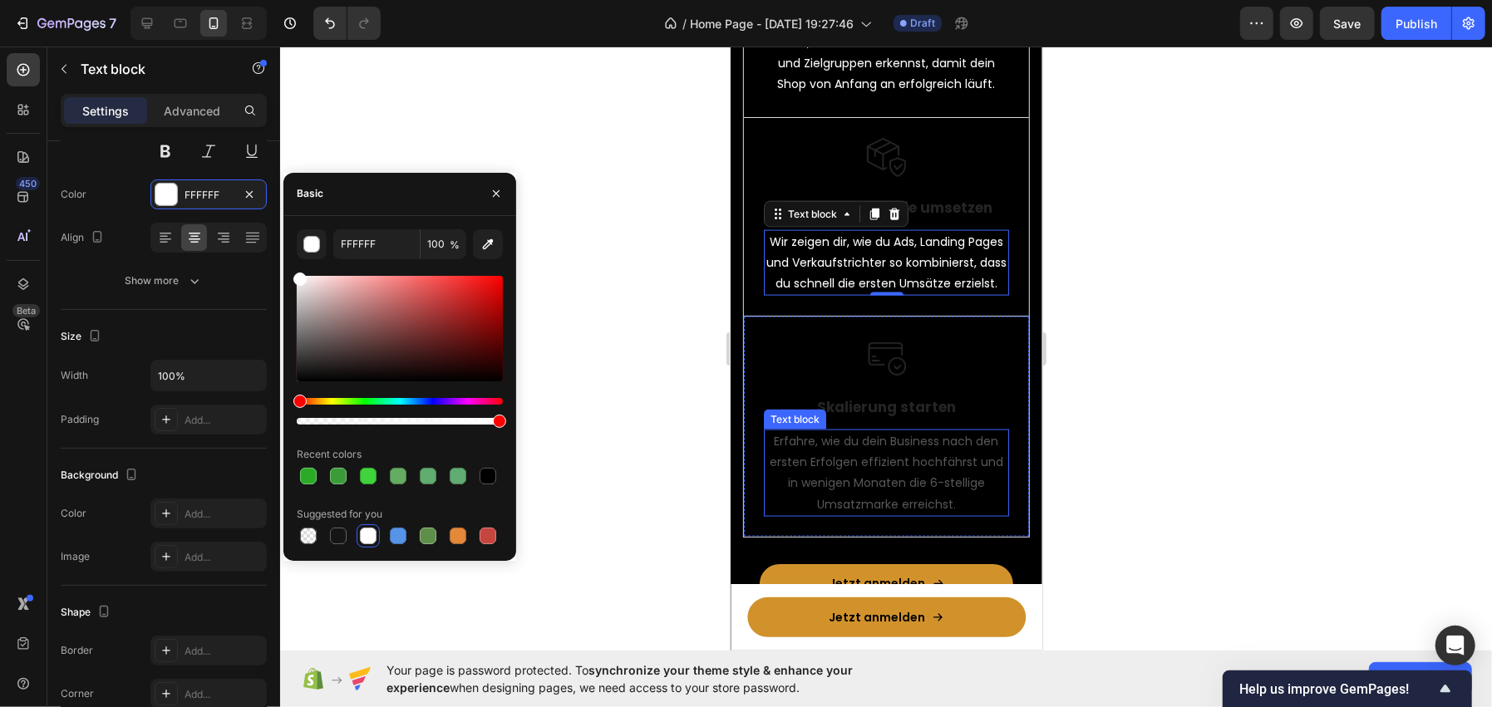
click at [907, 485] on p "Erfahre, wie du dein Business nach den ersten Erfolgen effizient hochfährst und…" at bounding box center [886, 473] width 242 height 84
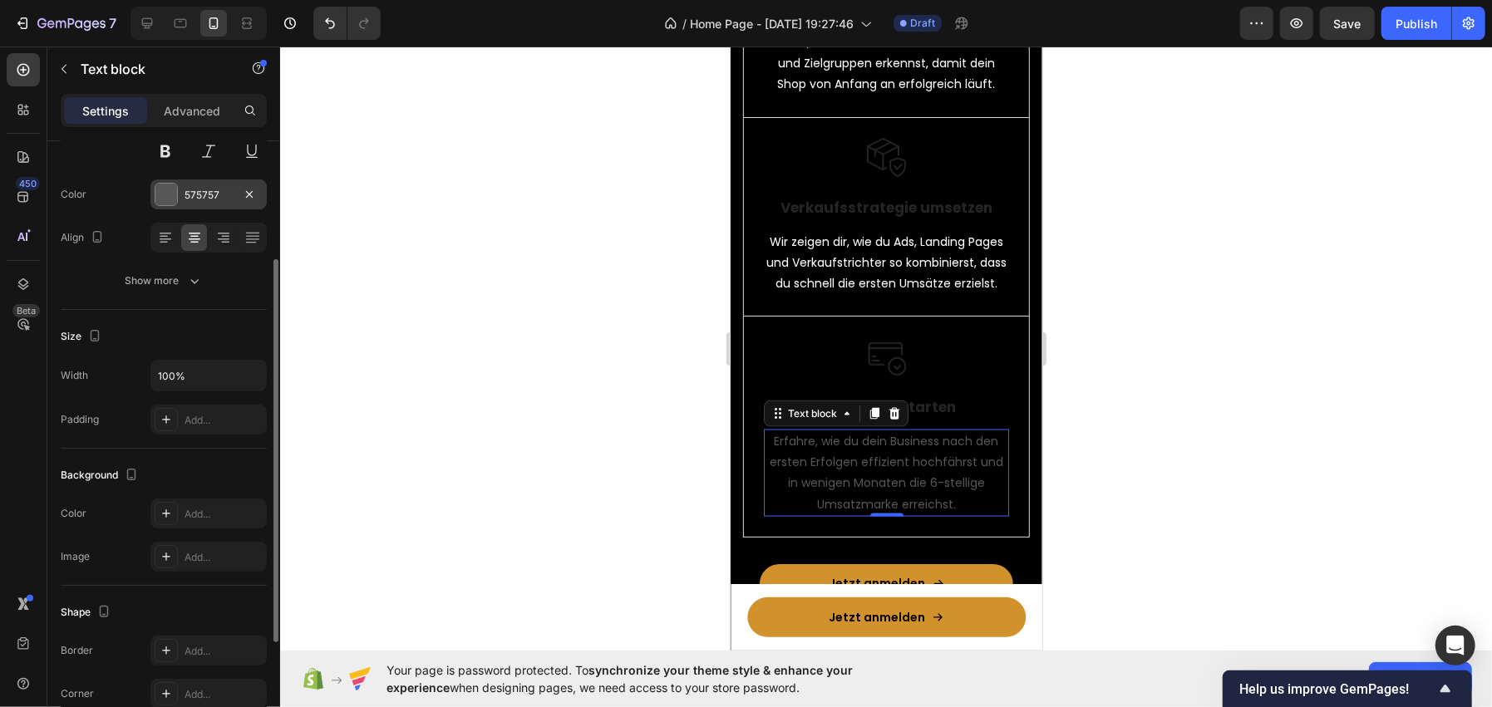
click at [201, 194] on div "575757" at bounding box center [209, 195] width 48 height 15
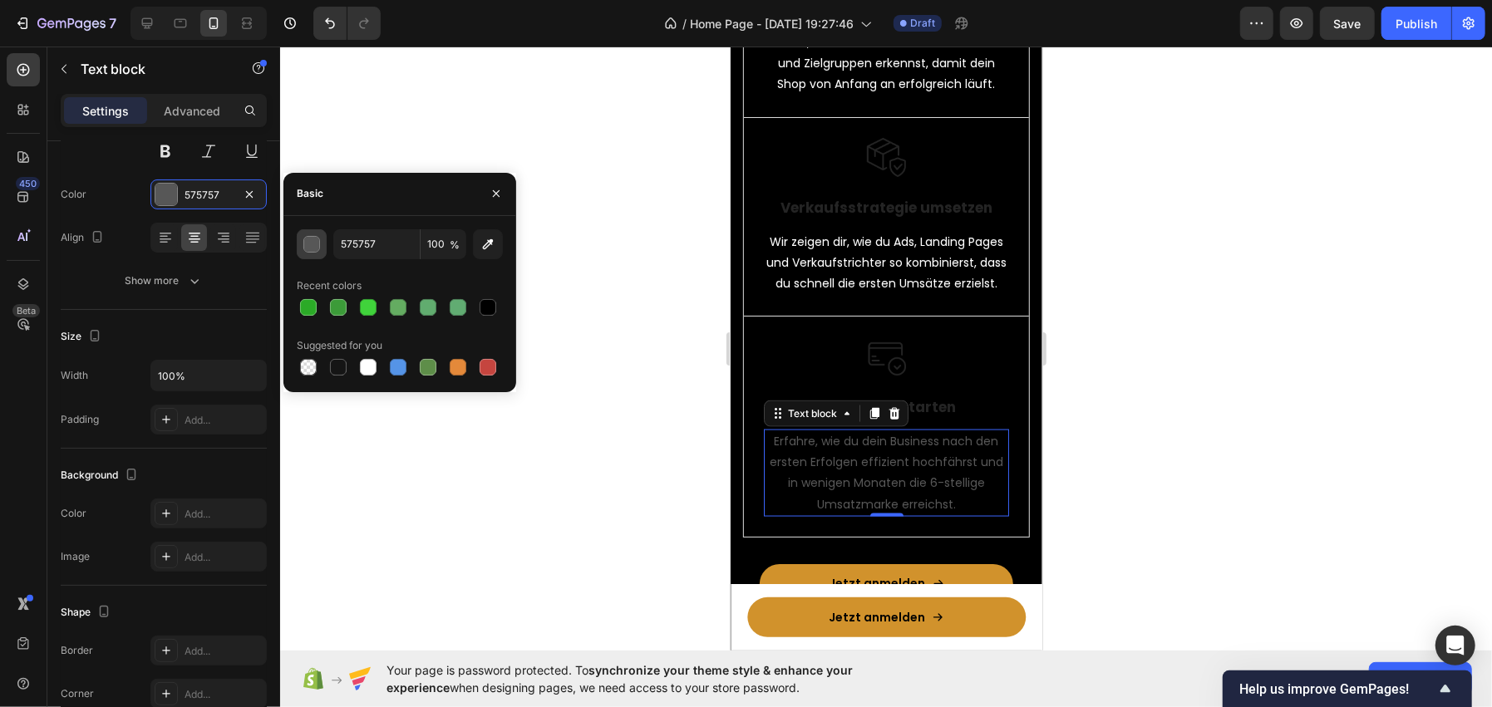
click at [322, 243] on button "button" at bounding box center [312, 244] width 30 height 30
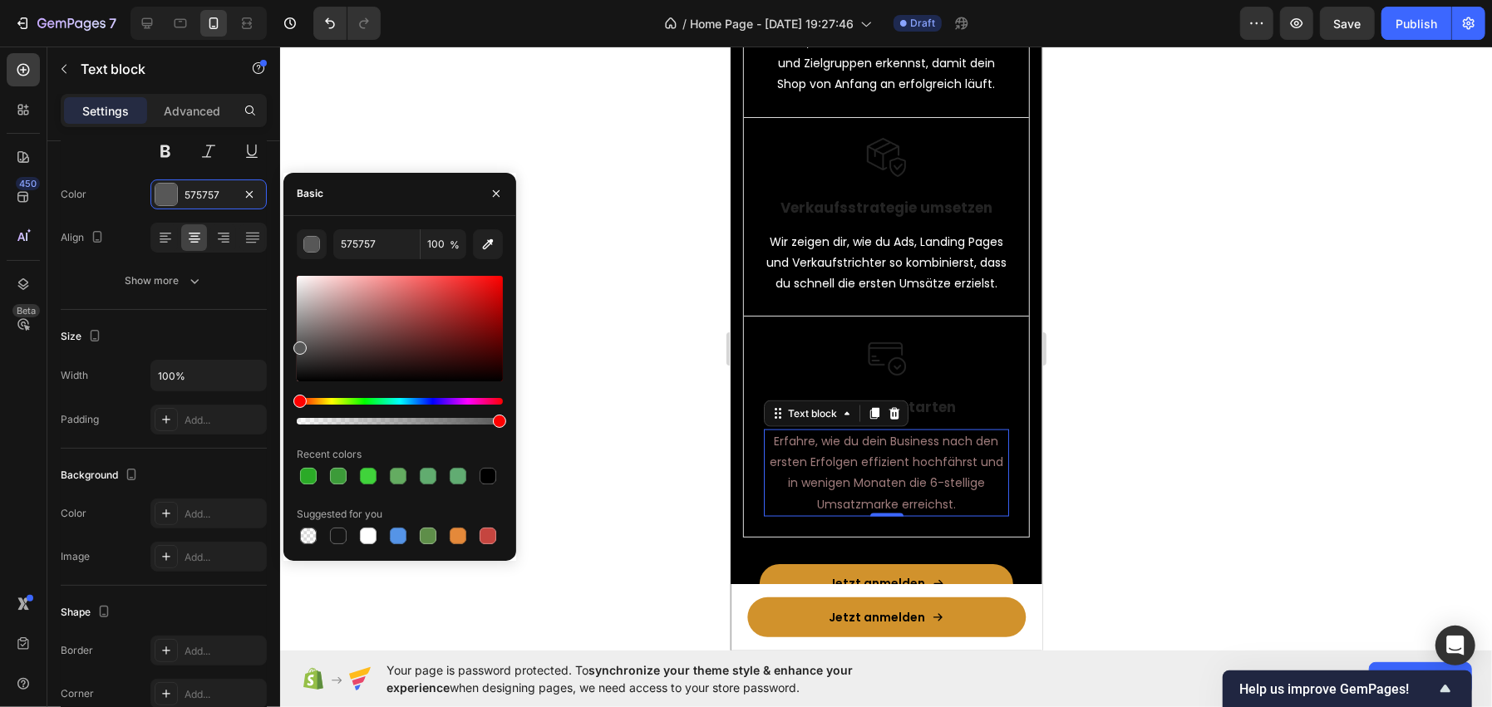
drag, startPoint x: 399, startPoint y: 365, endPoint x: 289, endPoint y: 249, distance: 159.3
click at [292, 252] on div "575757 100 % Recent colors Suggested for you" at bounding box center [399, 388] width 233 height 318
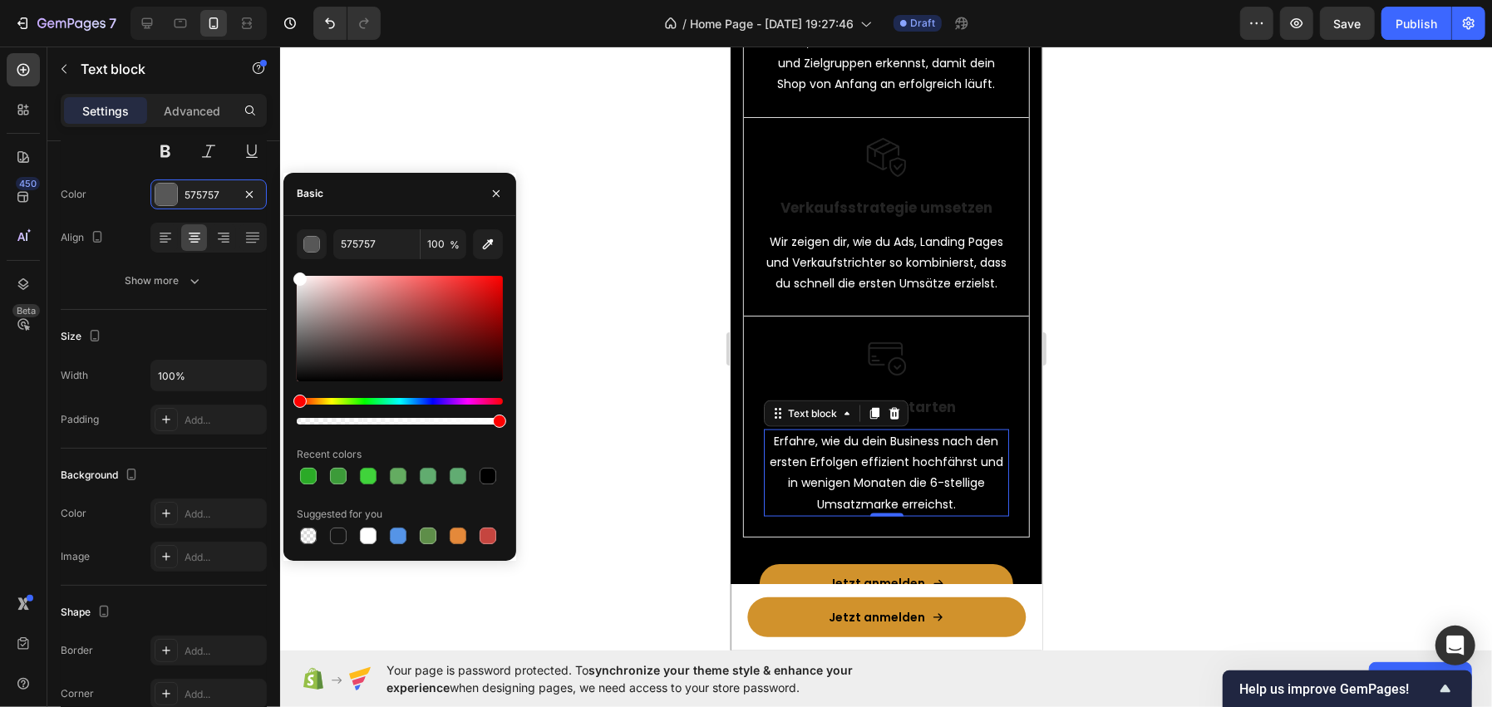
type input "FFFFFF"
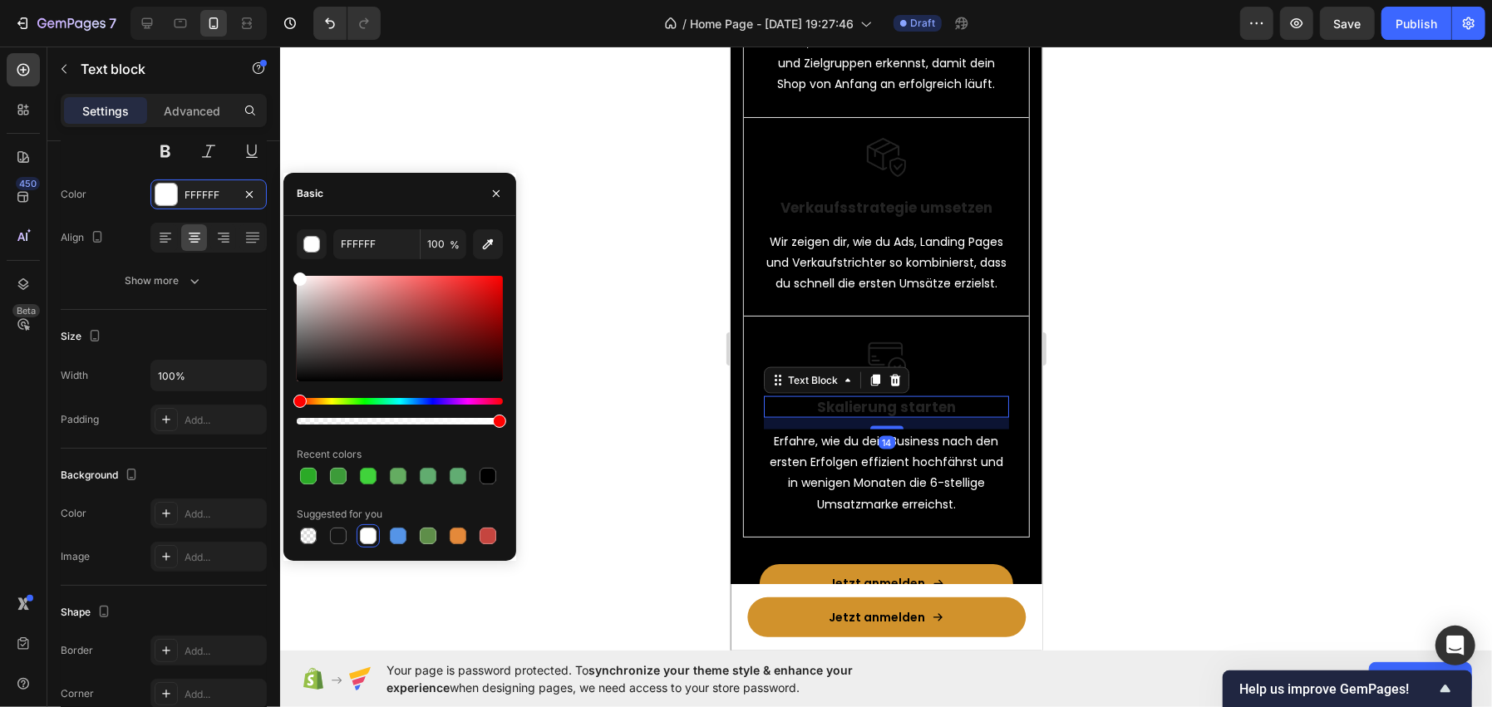
click at [949, 416] on p "Skalierung starten" at bounding box center [886, 406] width 242 height 18
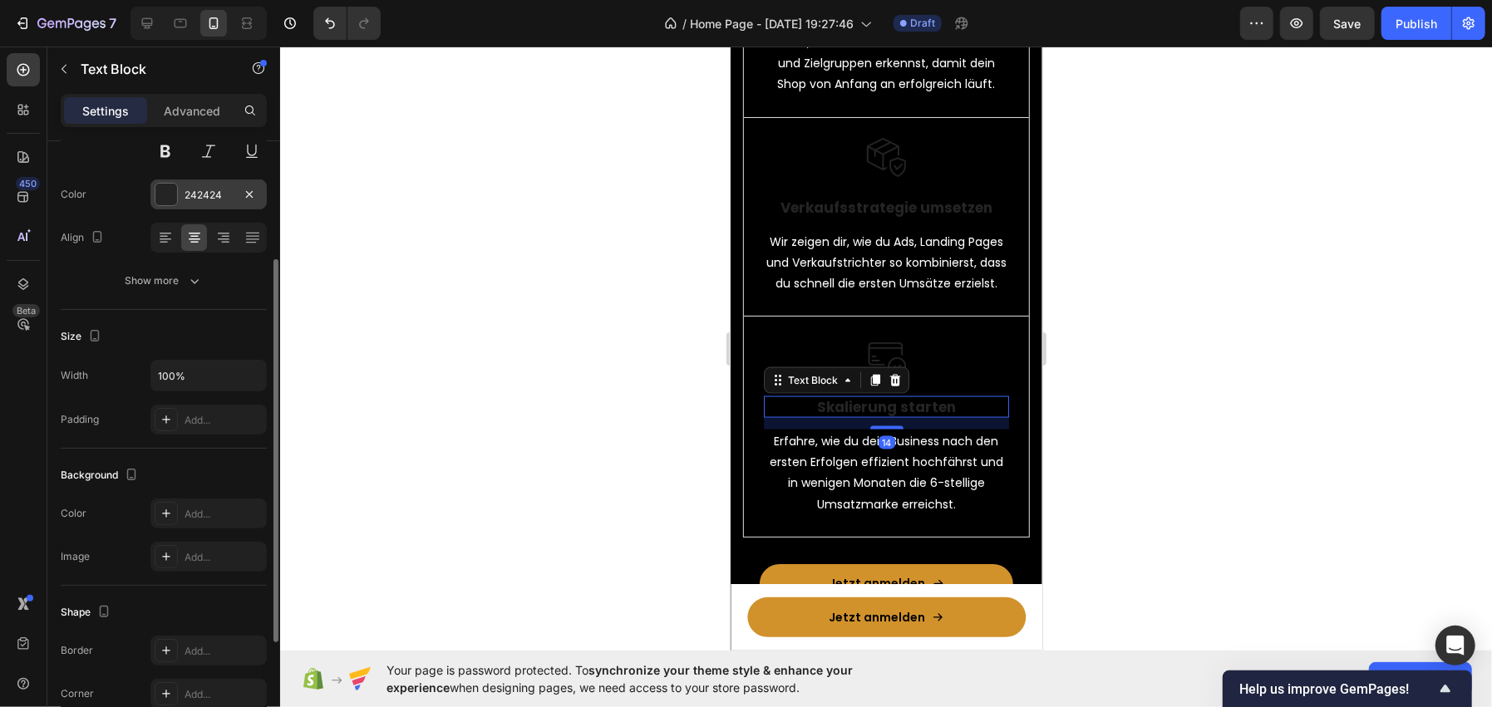
click at [160, 185] on div at bounding box center [166, 195] width 22 height 22
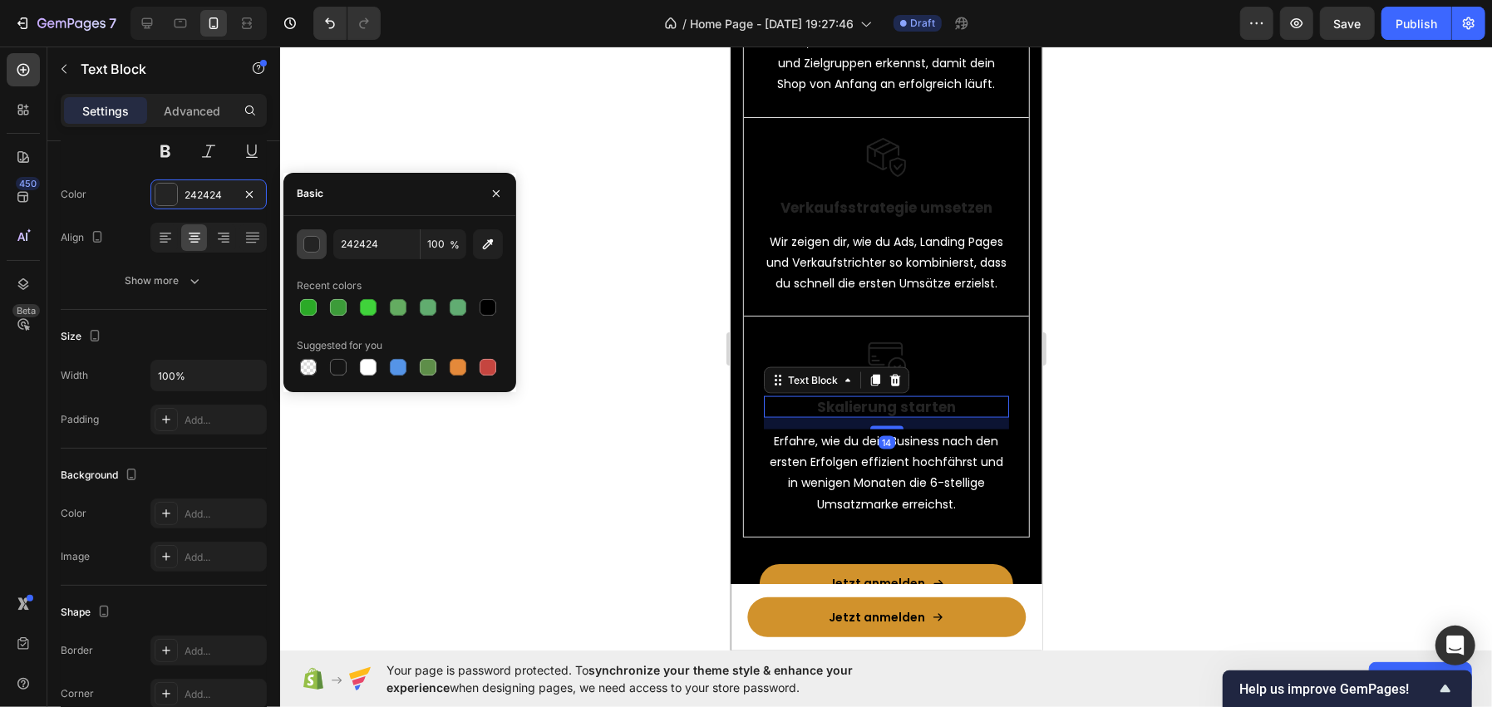
click at [308, 244] on div "button" at bounding box center [312, 245] width 17 height 17
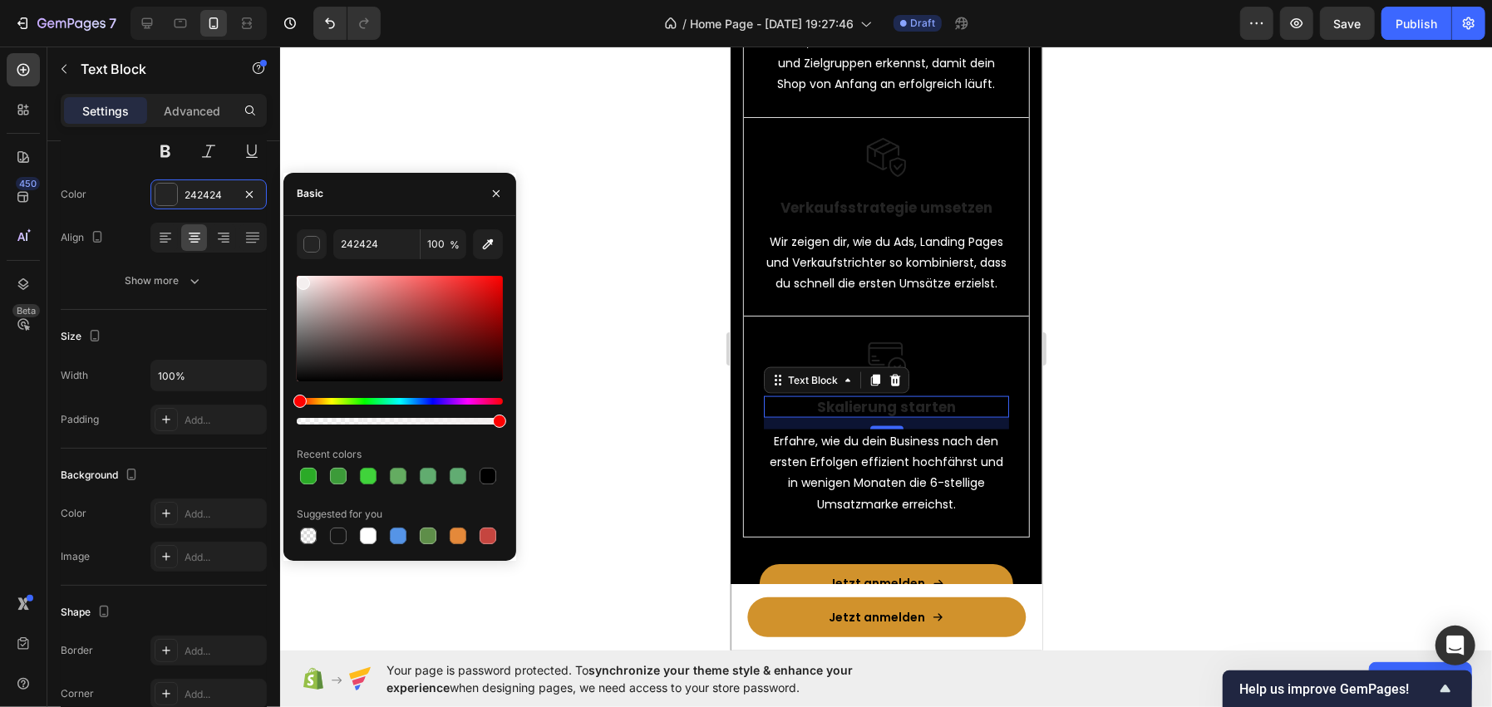
drag, startPoint x: 328, startPoint y: 309, endPoint x: 292, endPoint y: 256, distance: 64.5
click at [292, 257] on div "242424 100 % Recent colors Suggested for you" at bounding box center [399, 388] width 233 height 318
type input "FFFFFF"
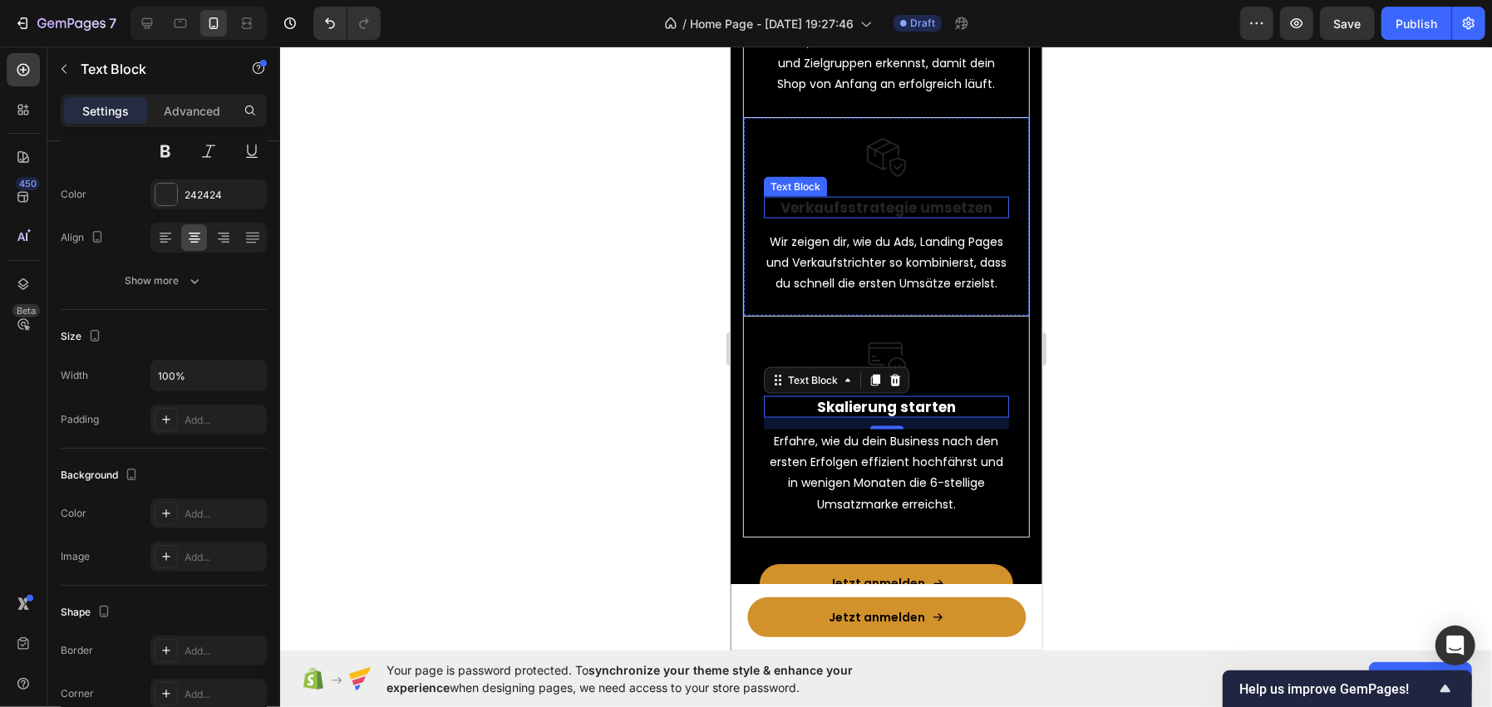
click at [916, 208] on p "Verkaufsstrategie umsetzen" at bounding box center [886, 207] width 242 height 18
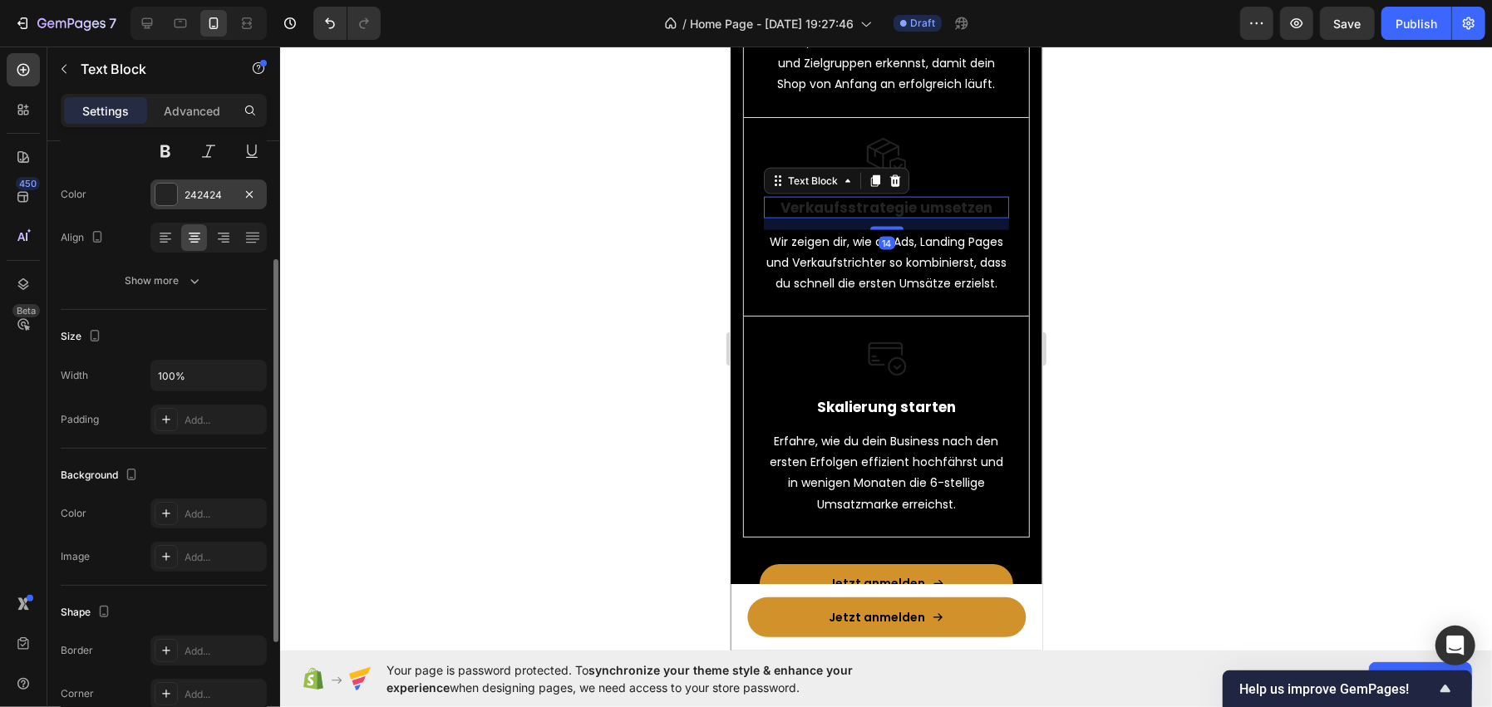
click at [158, 191] on div at bounding box center [166, 195] width 22 height 22
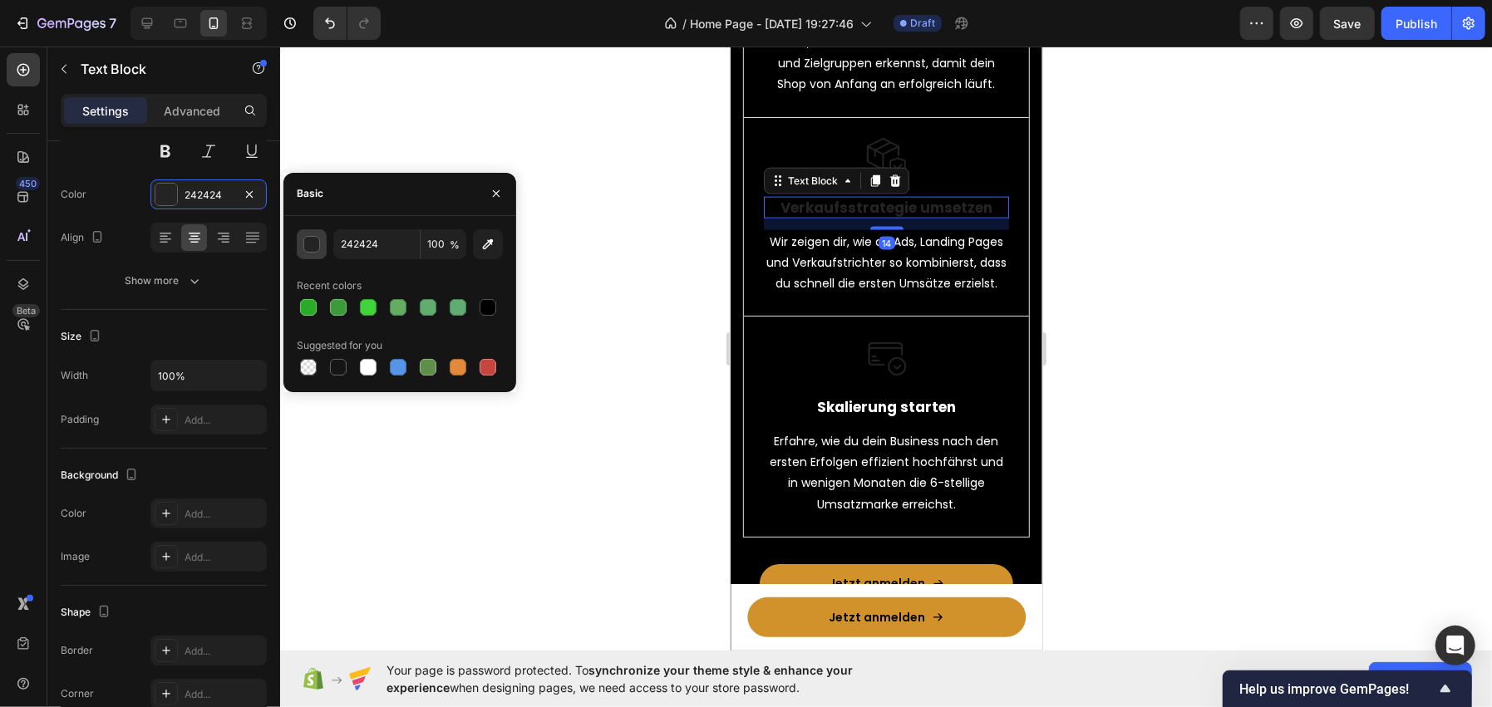
click at [298, 244] on button "button" at bounding box center [312, 244] width 30 height 30
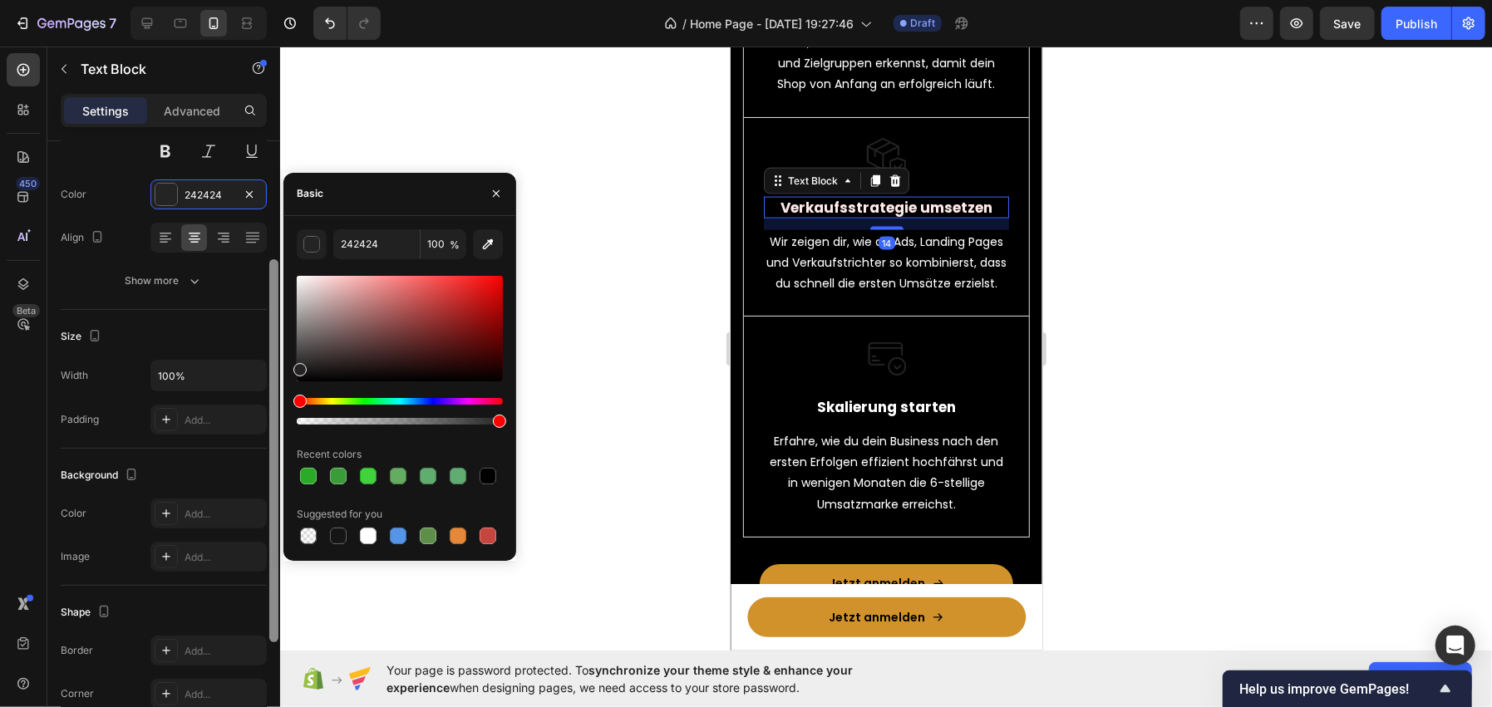
drag, startPoint x: 334, startPoint y: 292, endPoint x: 278, endPoint y: 238, distance: 78.2
click at [278, 238] on div "450 Beta Sections(18) Elements(83) Section Element Hero Section Product Detail …" at bounding box center [140, 377] width 280 height 661
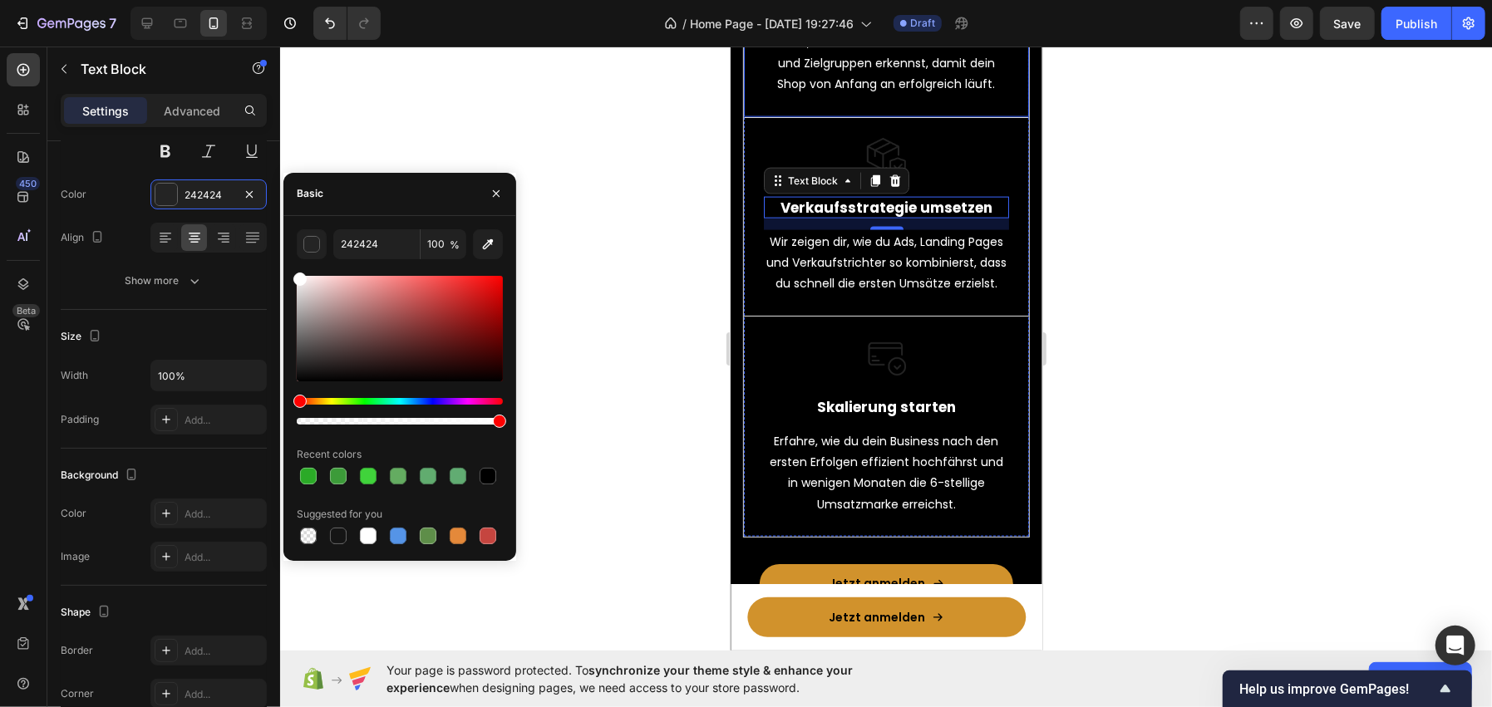
type input "FFFFFF"
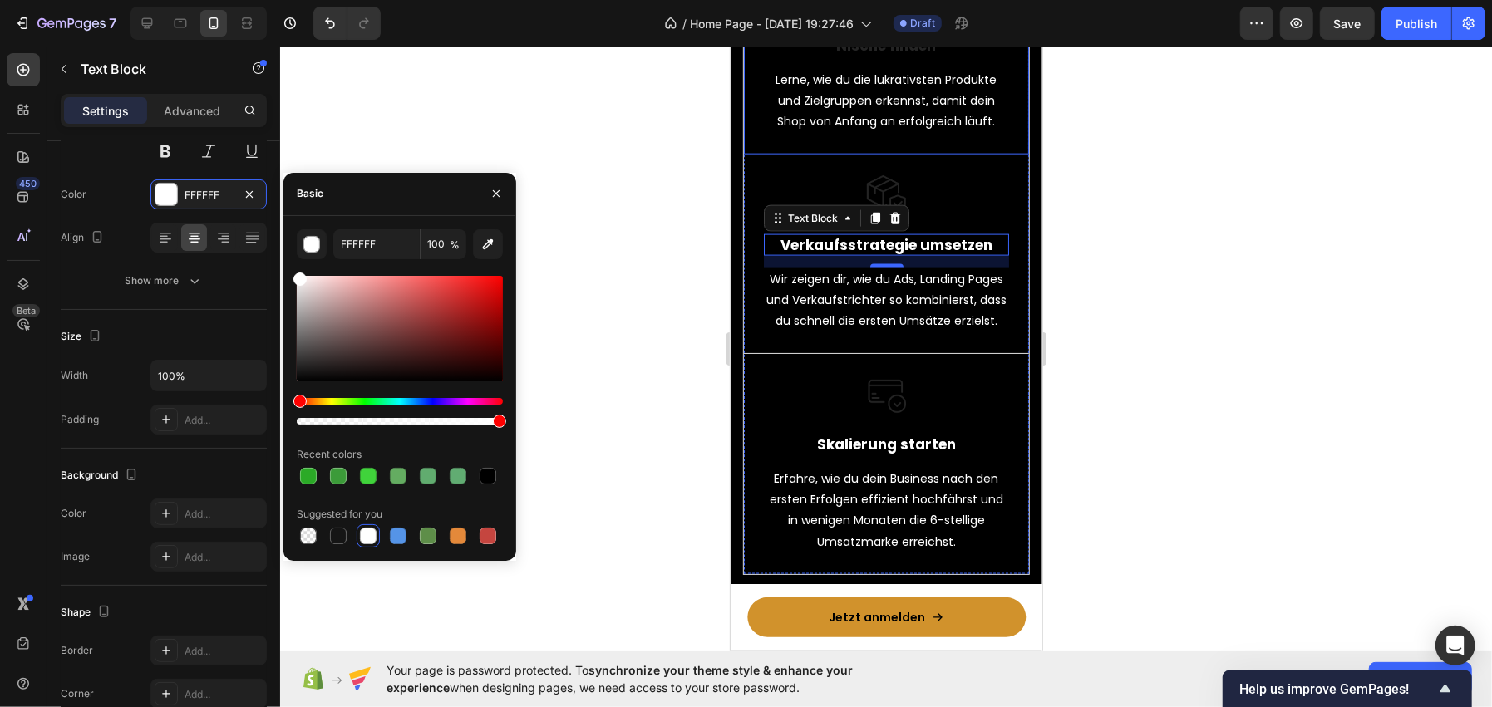
scroll to position [1471, 0]
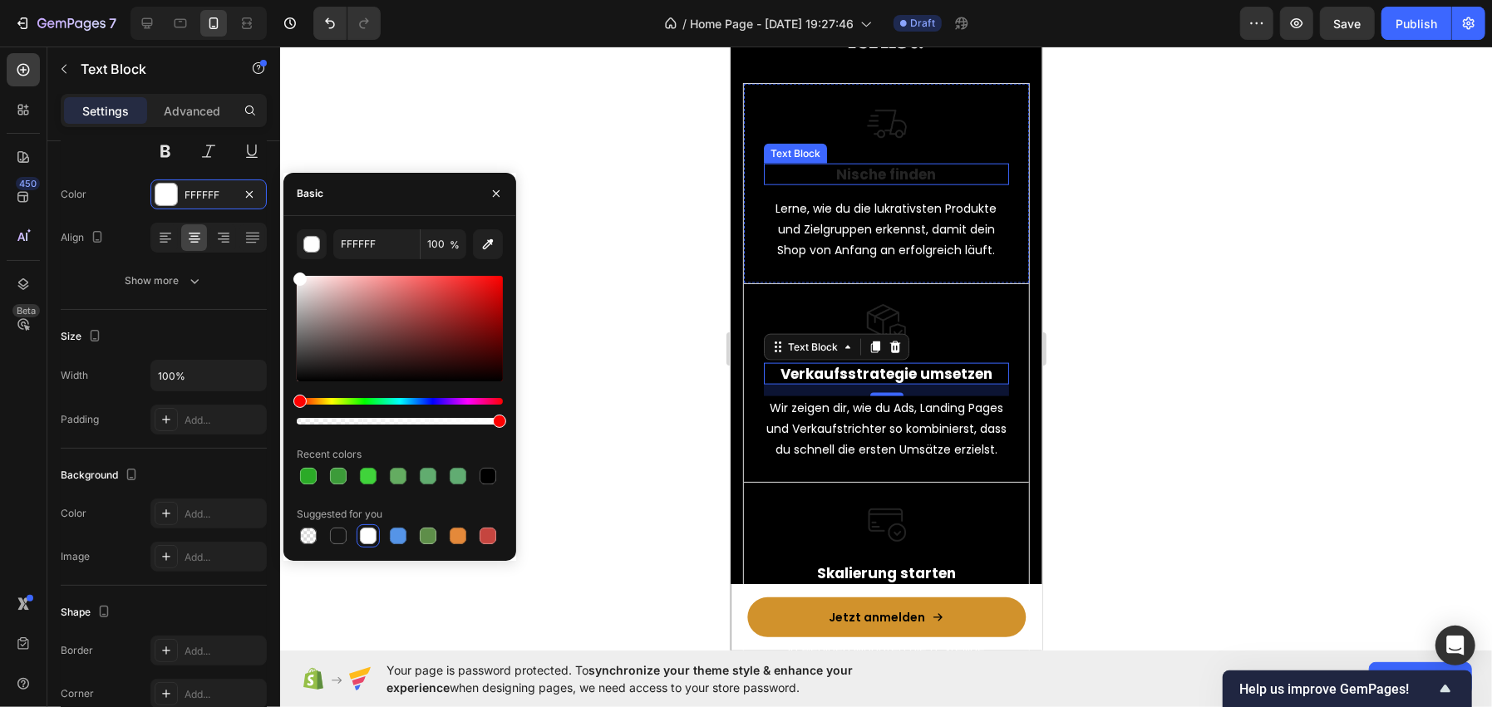
click at [879, 165] on p "Nische finden" at bounding box center [886, 174] width 242 height 18
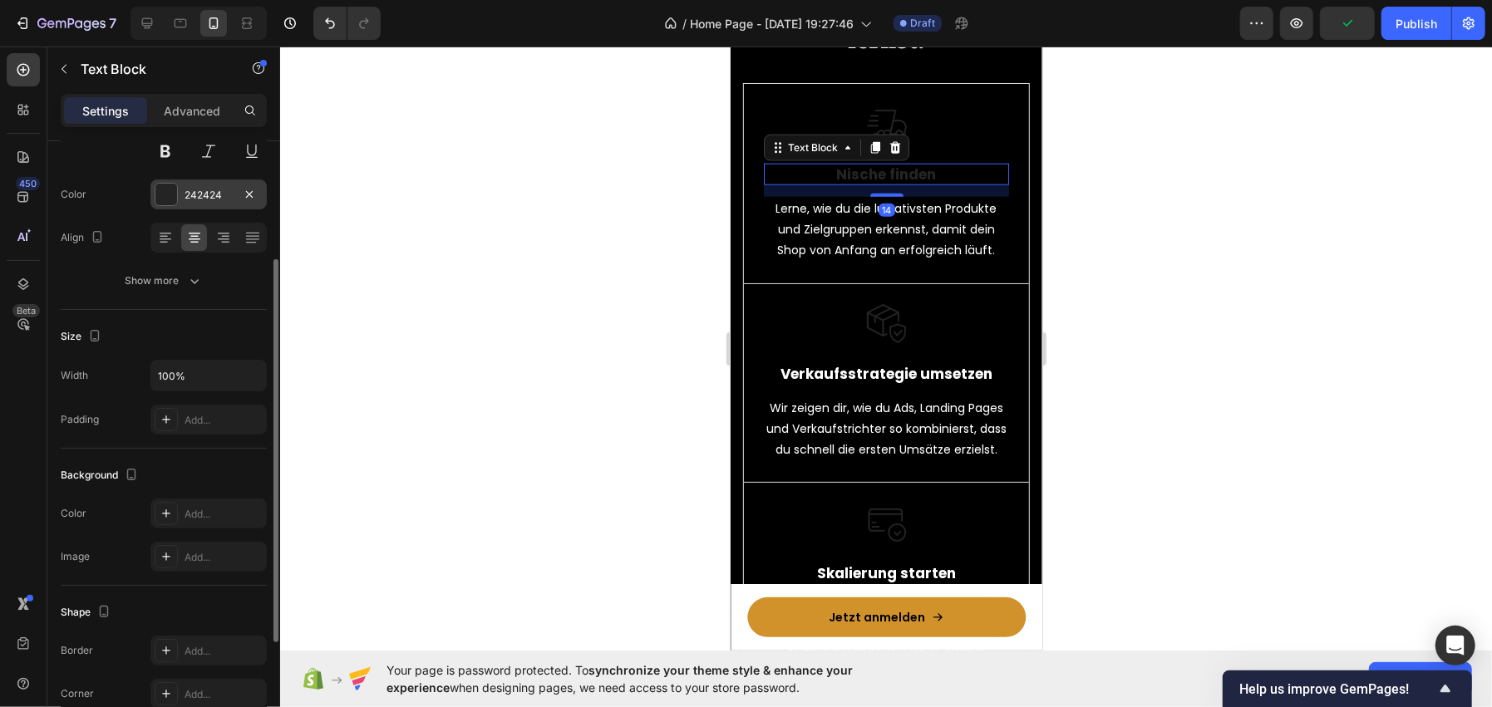
click at [172, 194] on div at bounding box center [166, 195] width 22 height 22
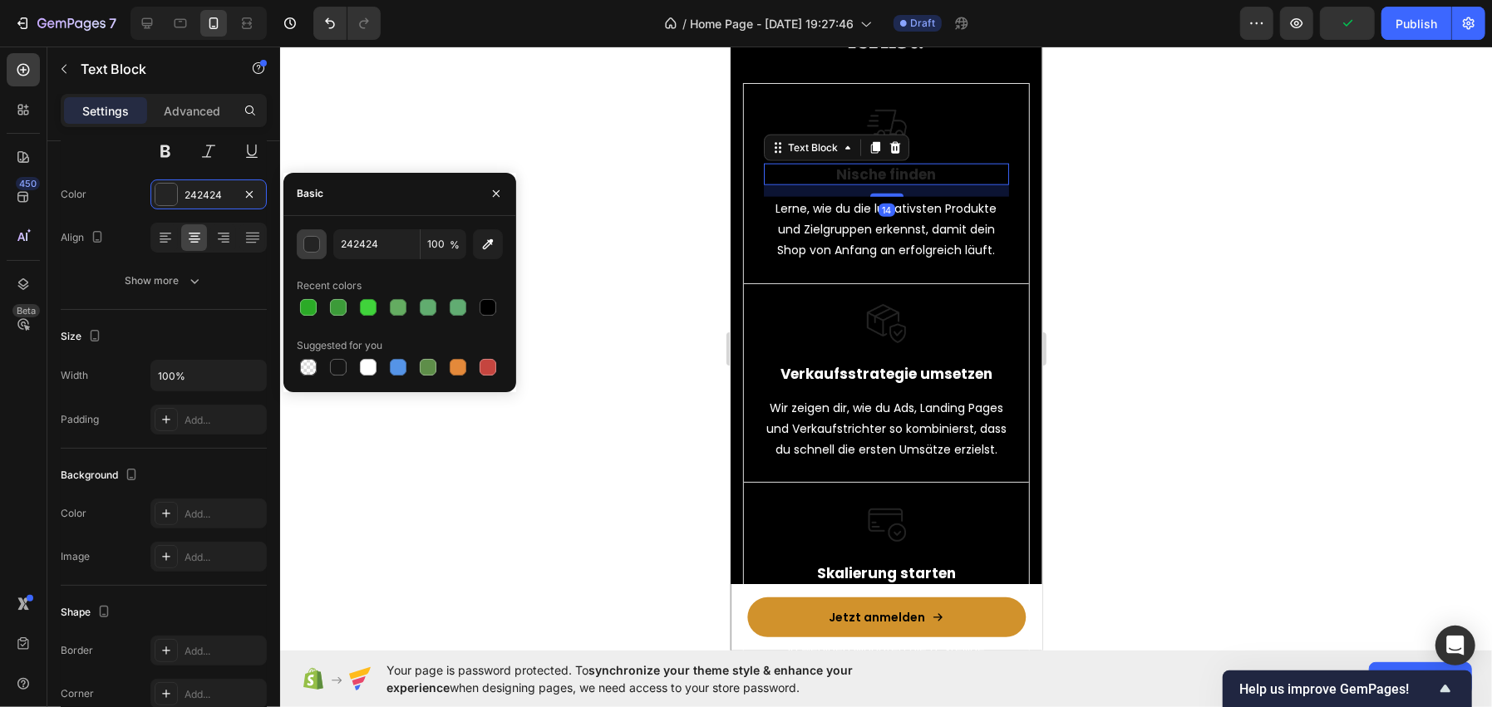
click at [306, 247] on div "button" at bounding box center [312, 245] width 17 height 17
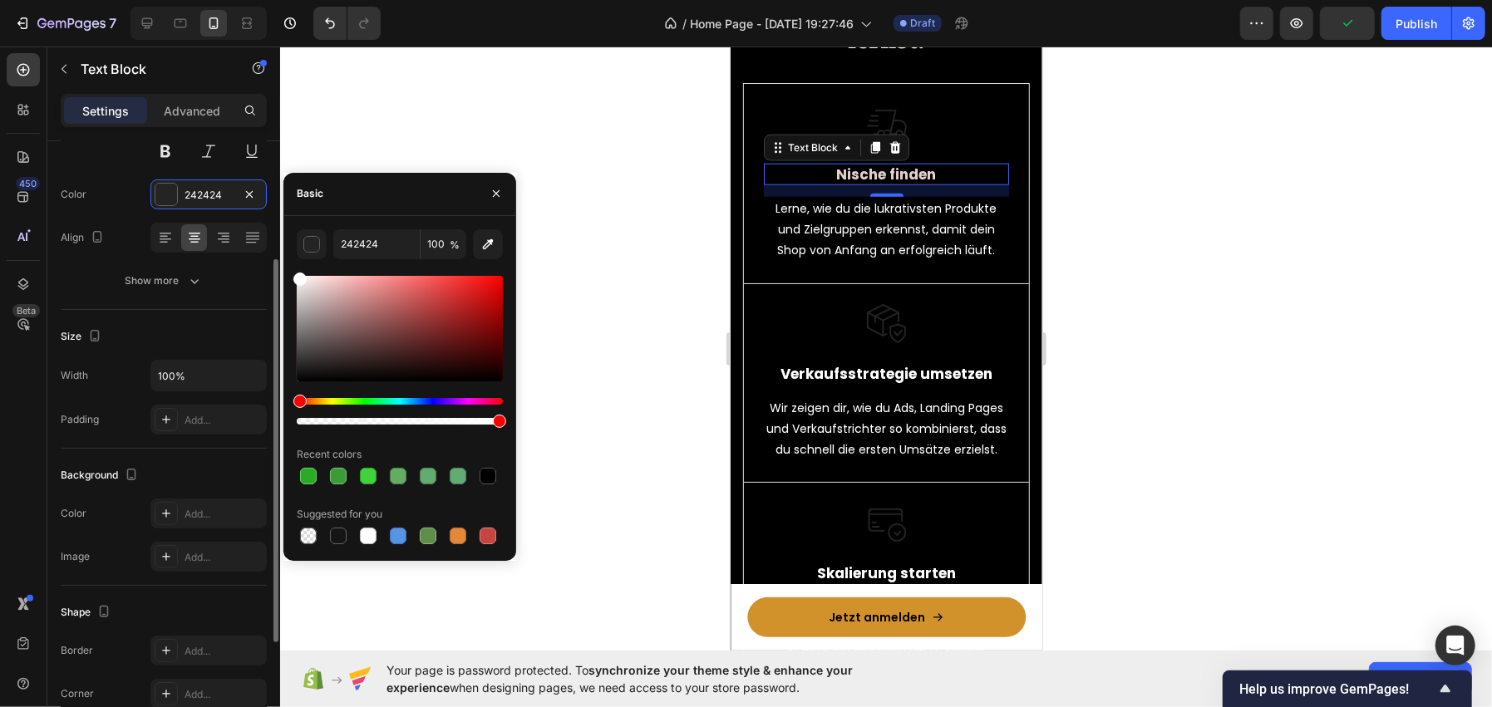
drag, startPoint x: 275, startPoint y: 253, endPoint x: 266, endPoint y: 244, distance: 12.9
click at [266, 244] on div "450 Beta Sections(18) Elements(83) Section Element Hero Section Product Detail …" at bounding box center [140, 377] width 280 height 661
type input "FFFFFF"
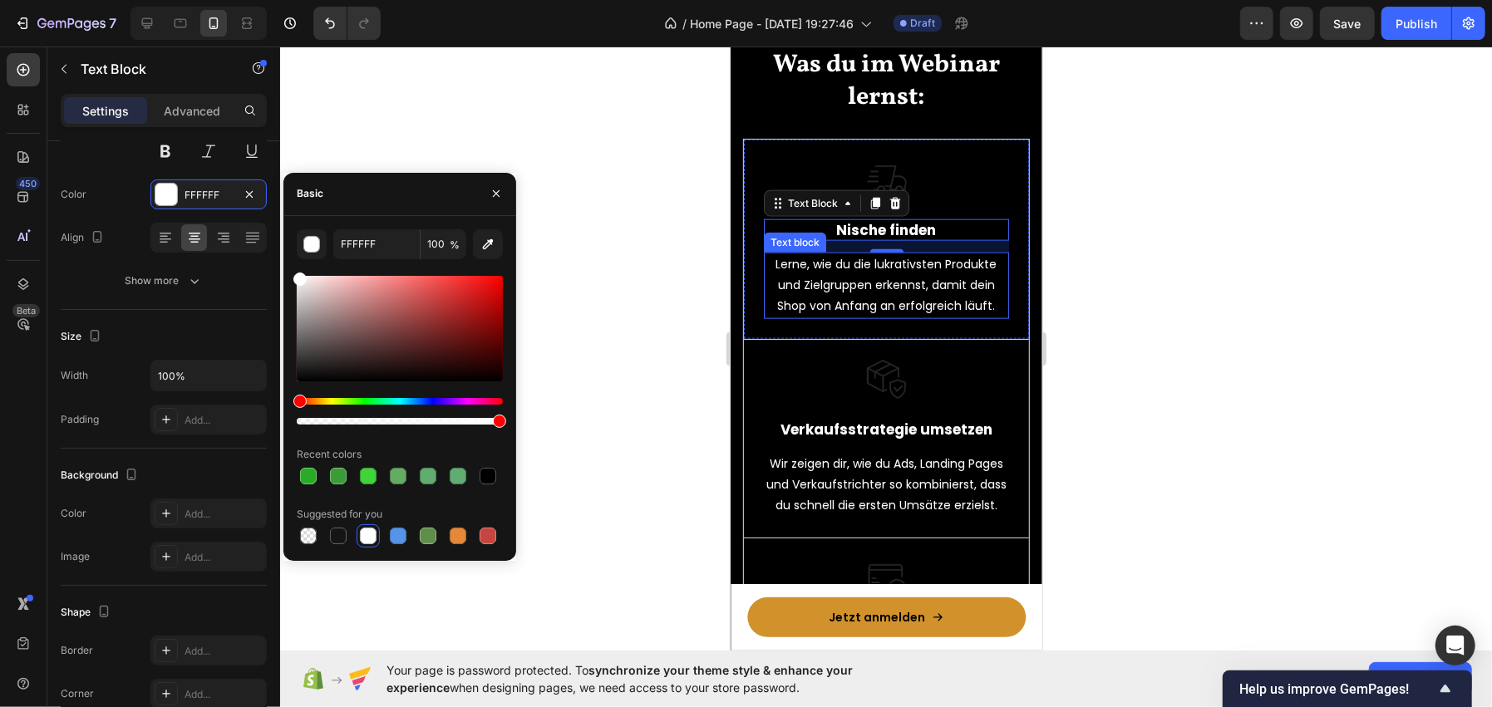
scroll to position [1305, 0]
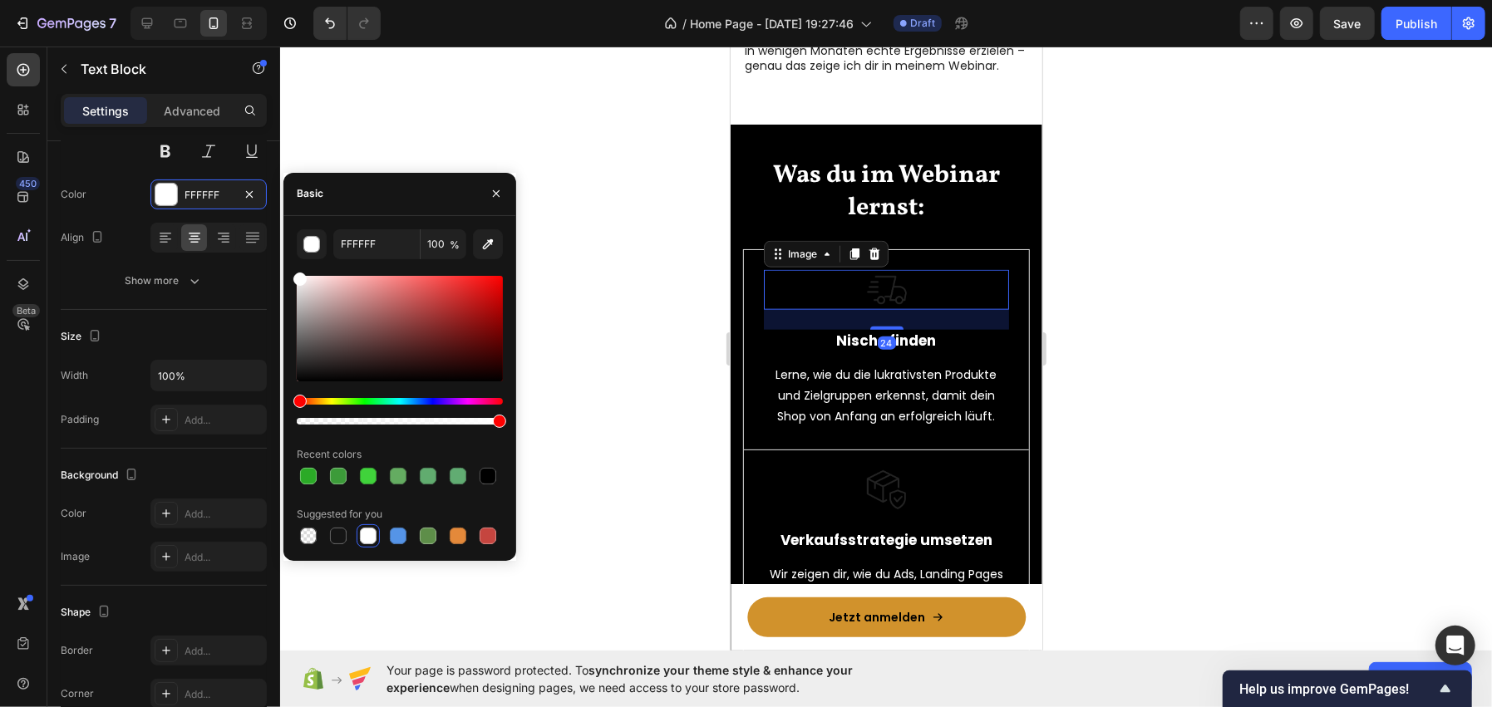
drag, startPoint x: 920, startPoint y: 278, endPoint x: 1037, endPoint y: 303, distance: 119.6
click at [920, 278] on div at bounding box center [885, 289] width 245 height 40
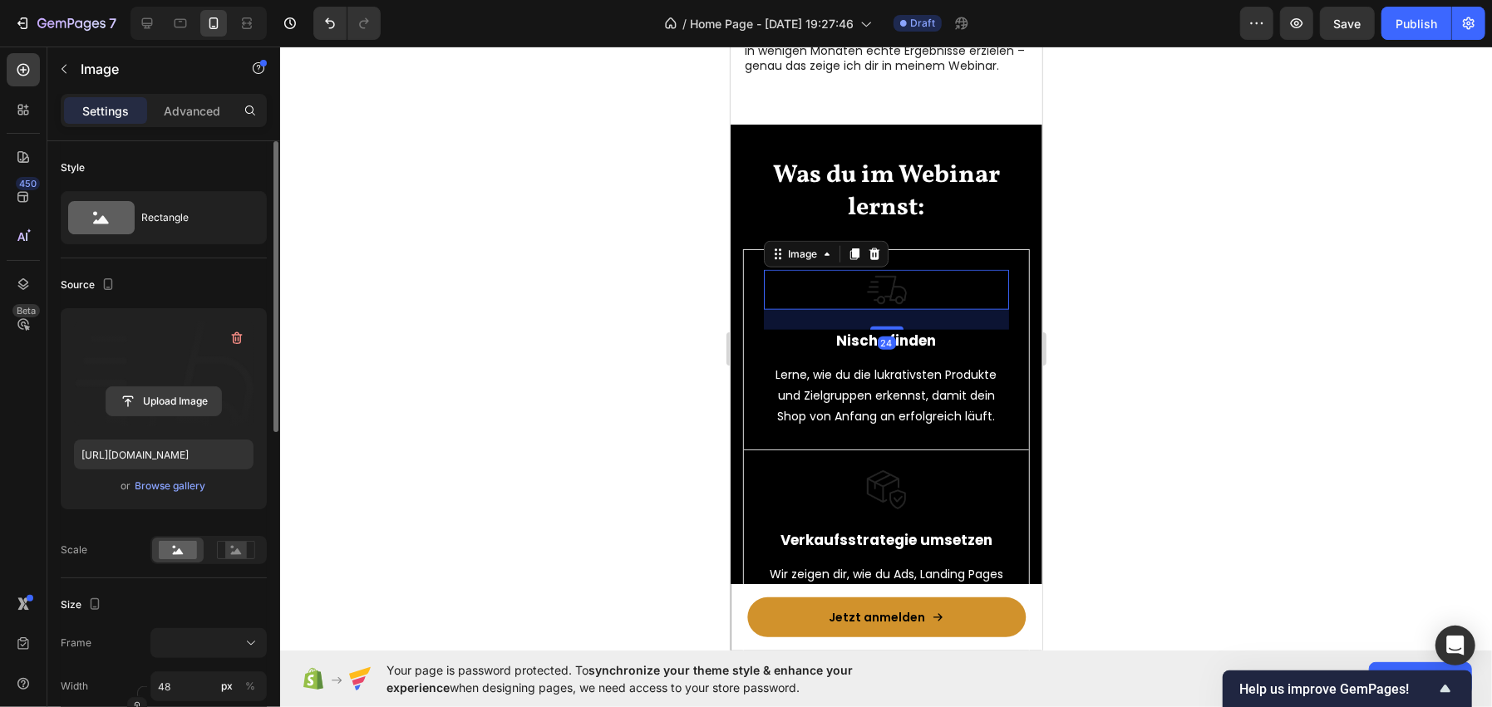
click at [135, 389] on input "file" at bounding box center [163, 401] width 115 height 28
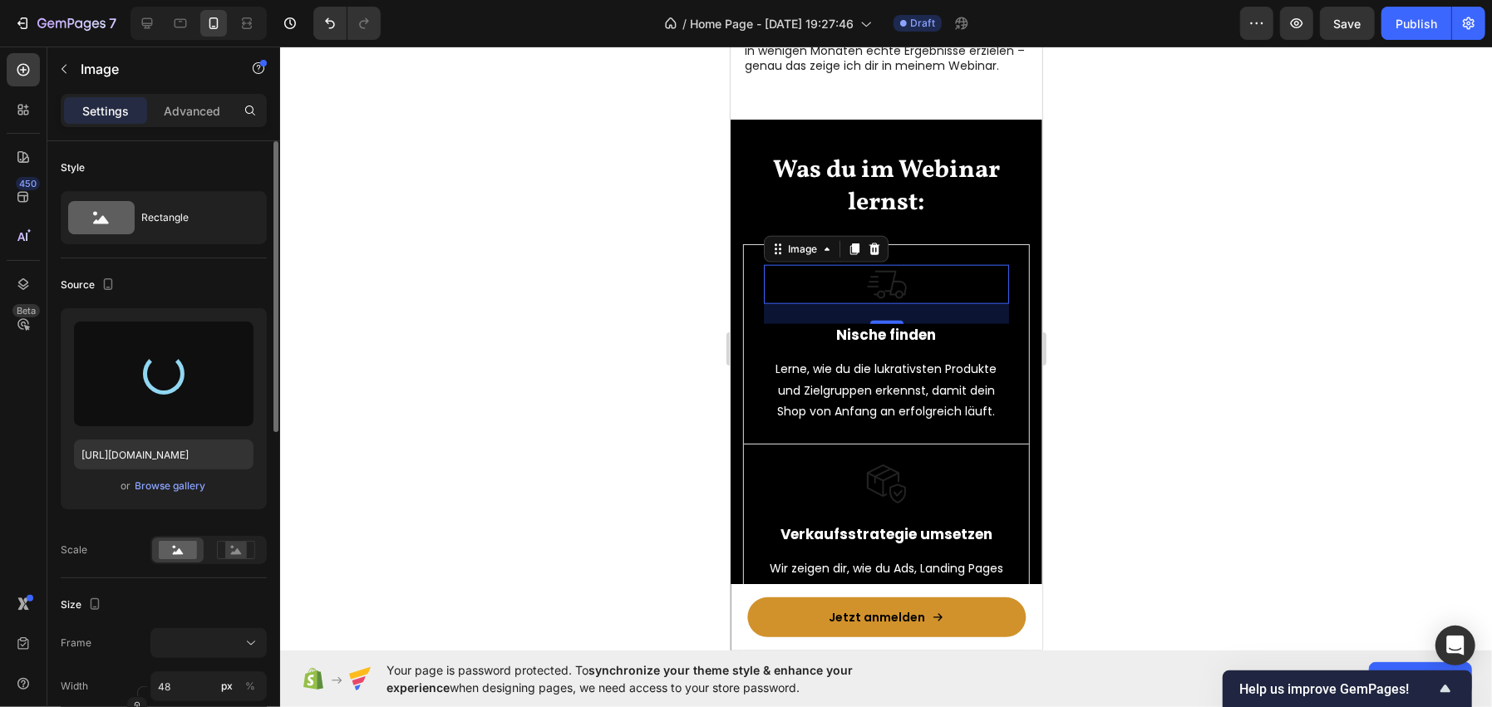
type input "[URL][DOMAIN_NAME]"
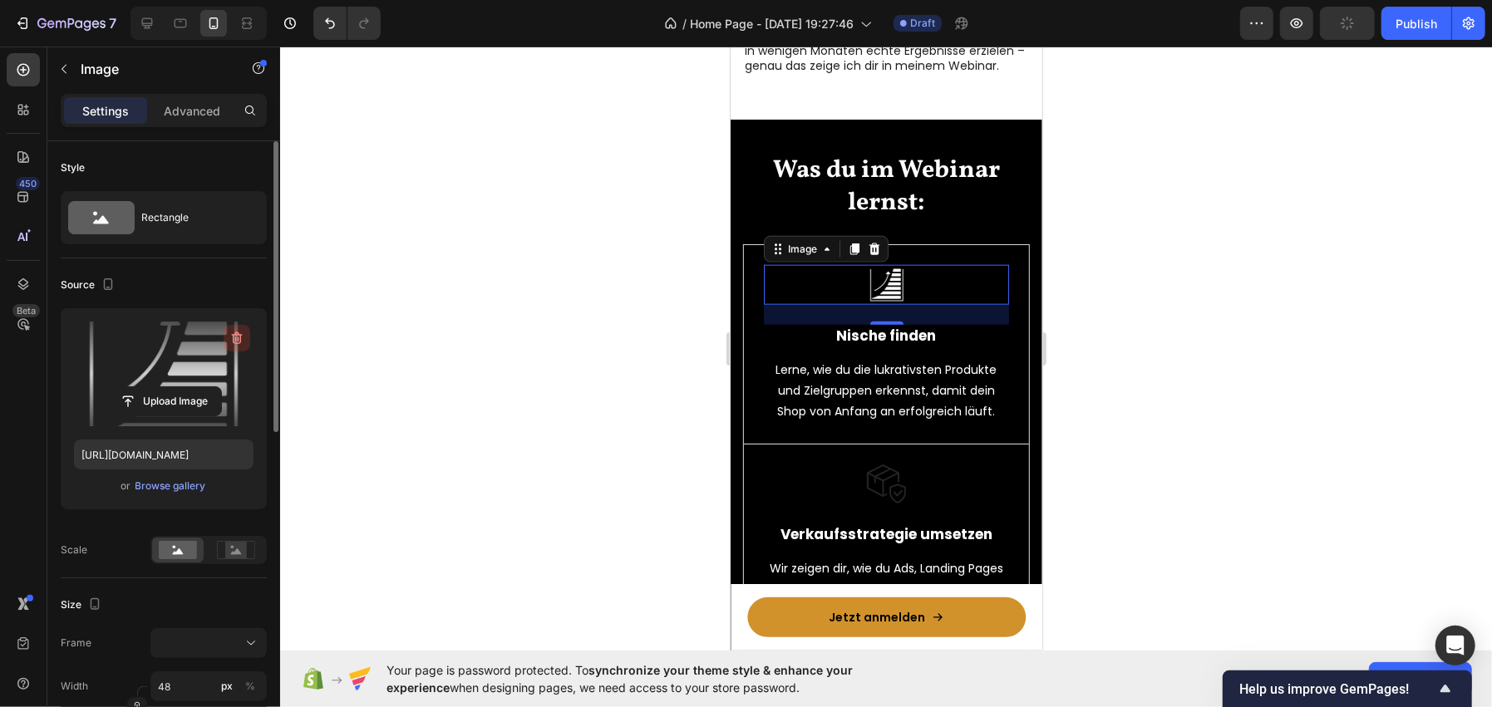
click at [238, 337] on icon "button" at bounding box center [239, 339] width 2 height 5
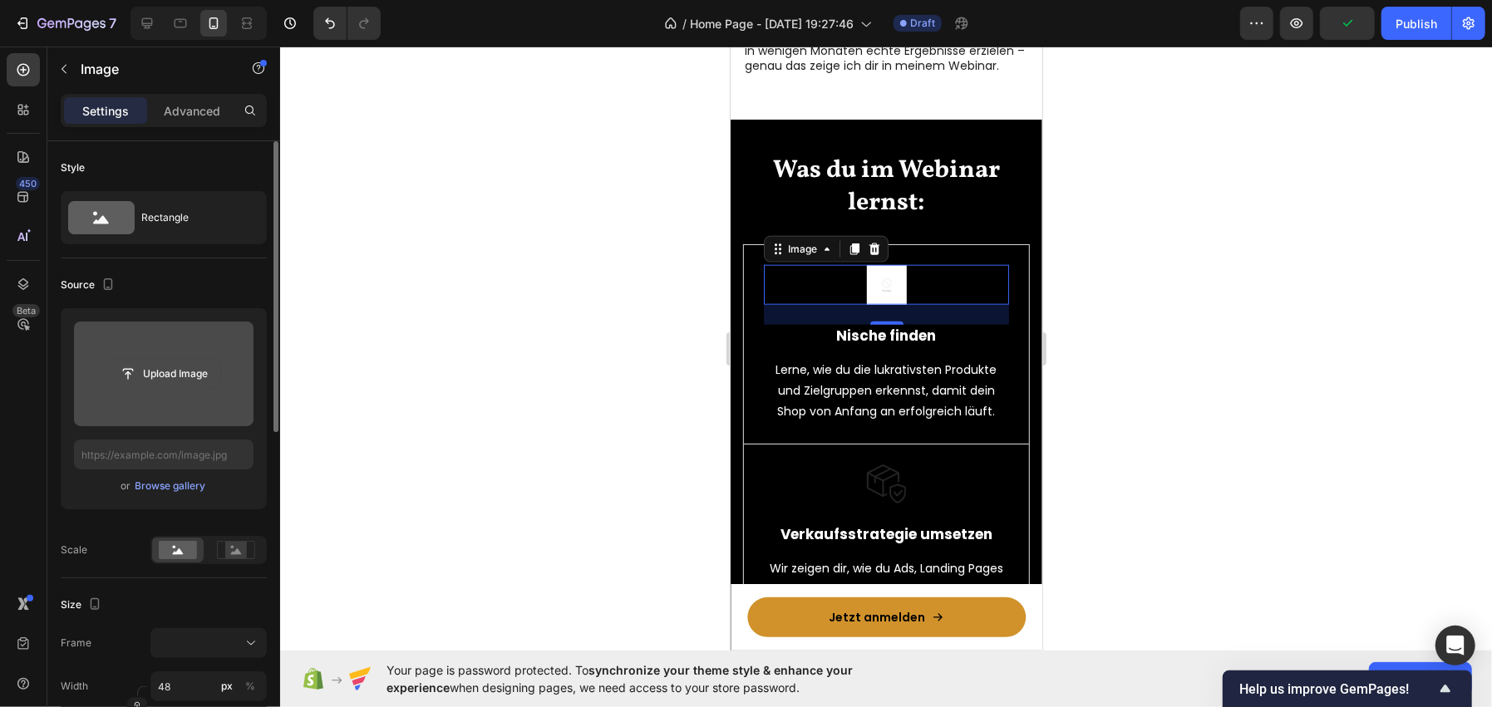
click at [157, 375] on input "file" at bounding box center [163, 374] width 115 height 28
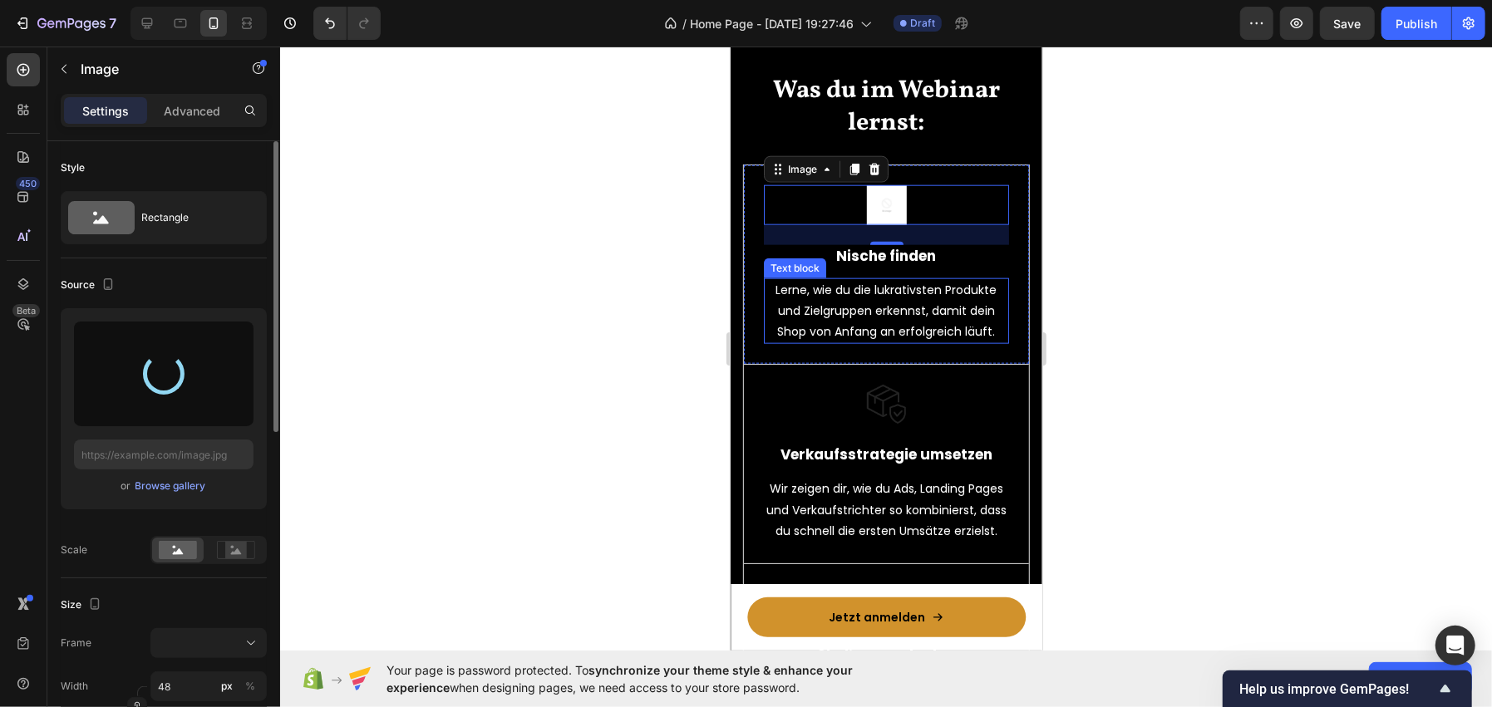
scroll to position [1388, 0]
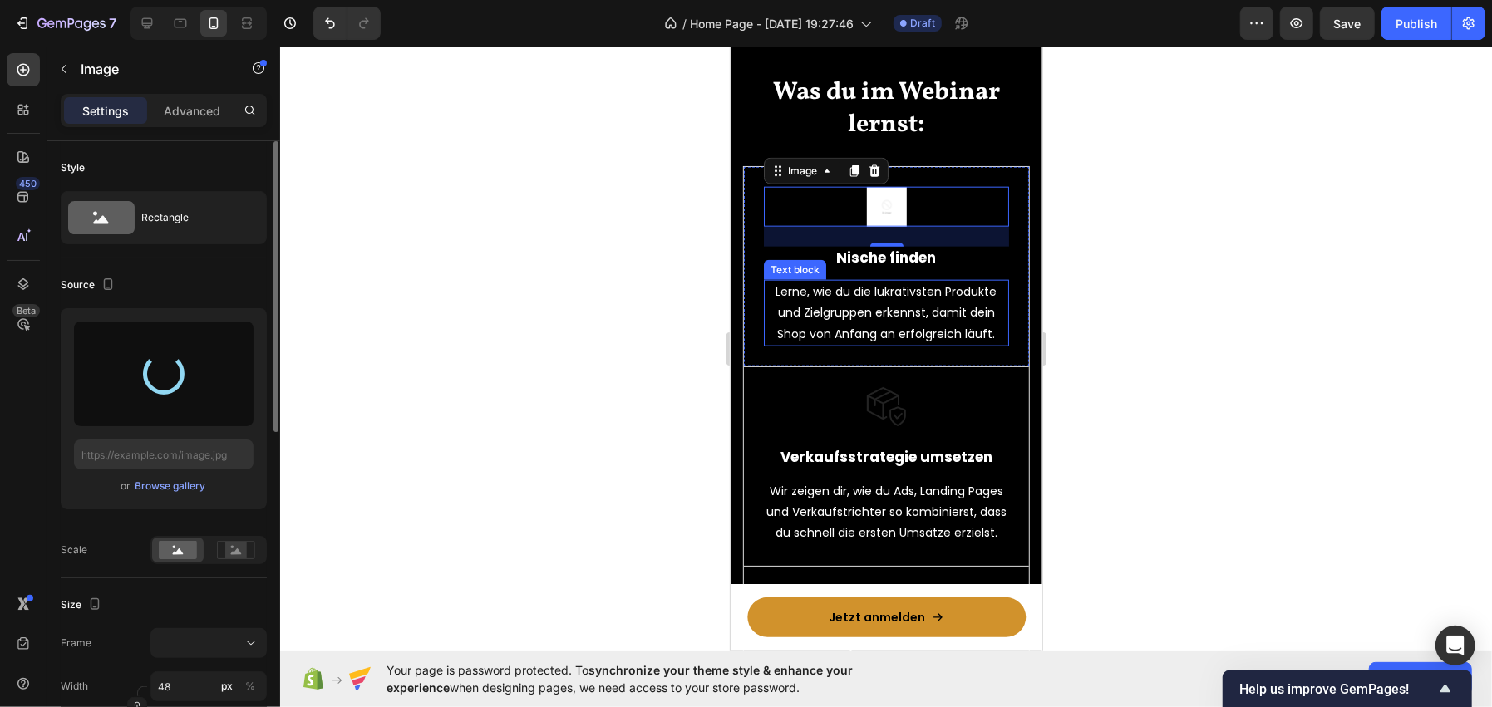
type input "[URL][DOMAIN_NAME]"
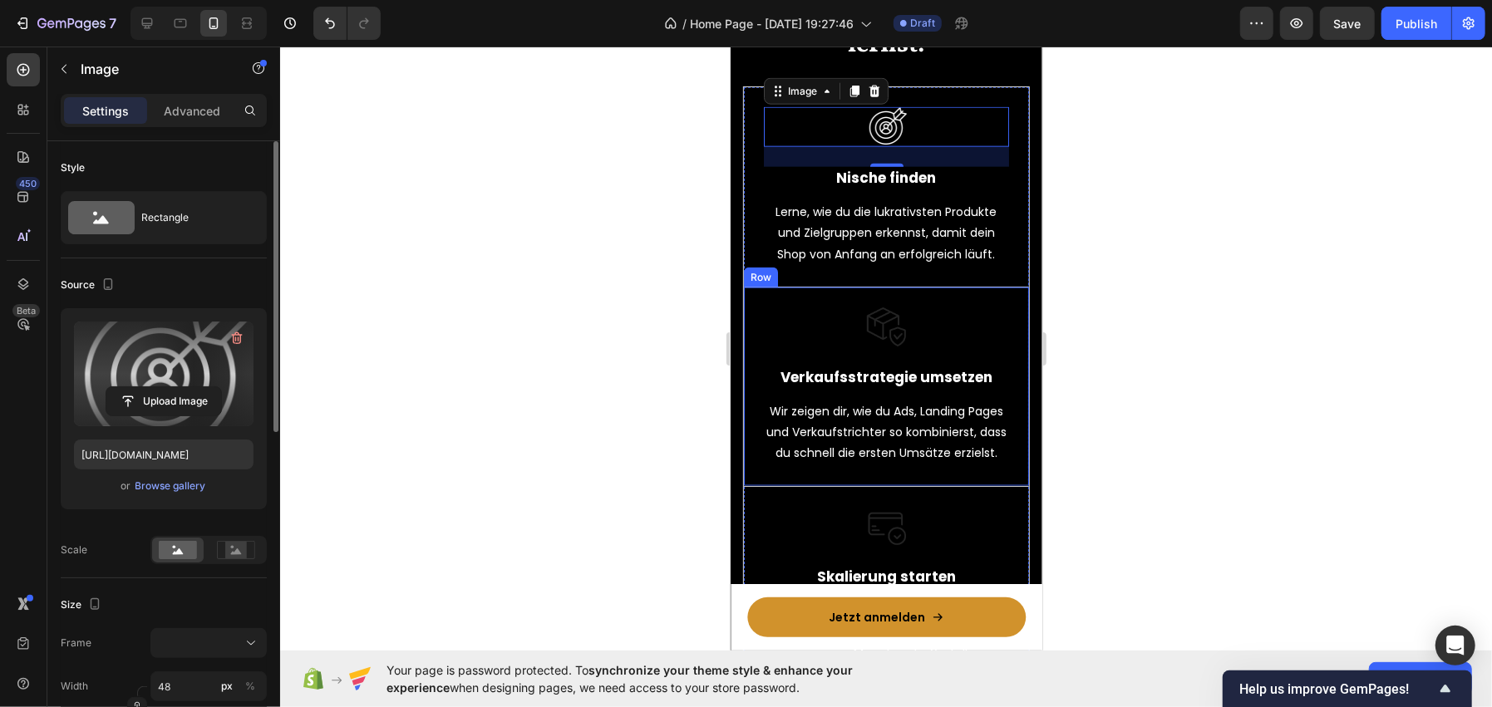
scroll to position [1471, 0]
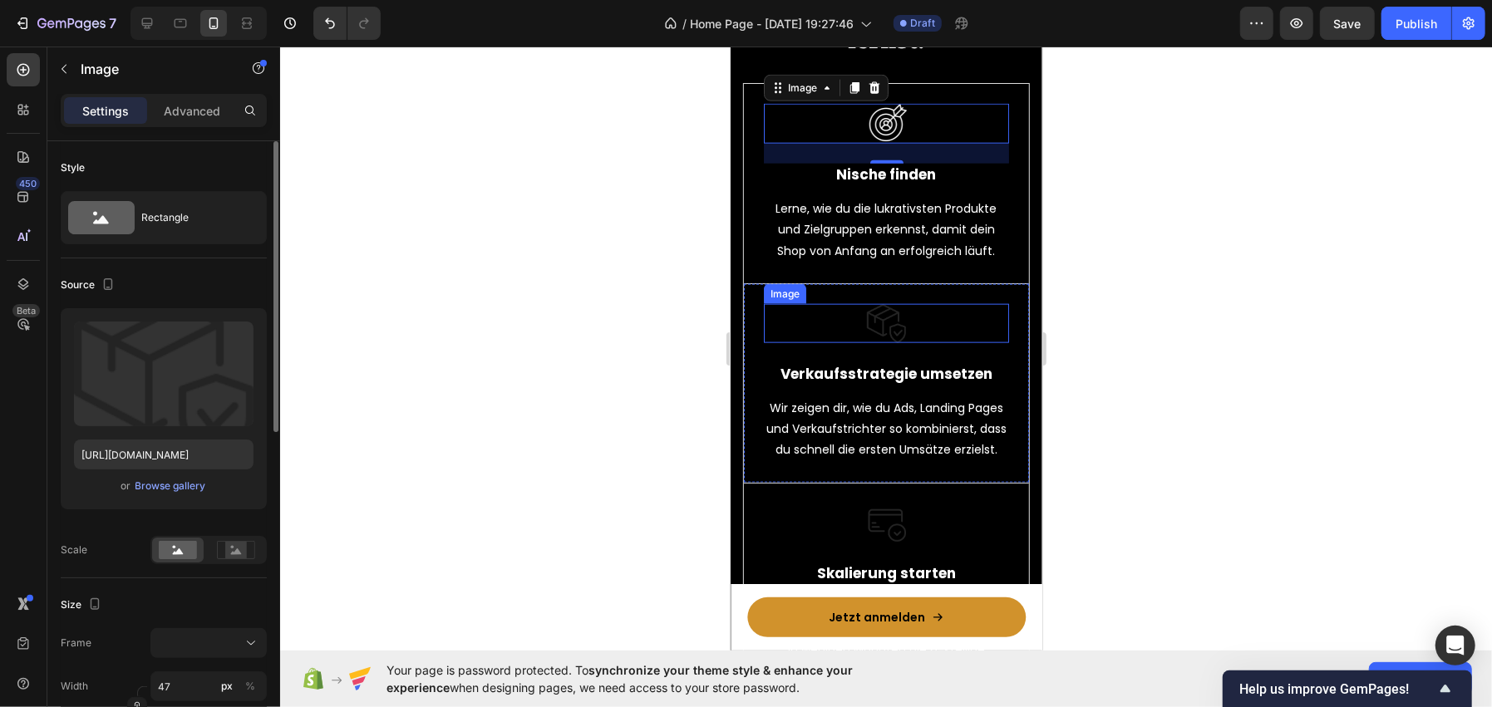
click at [866, 320] on img at bounding box center [885, 322] width 39 height 39
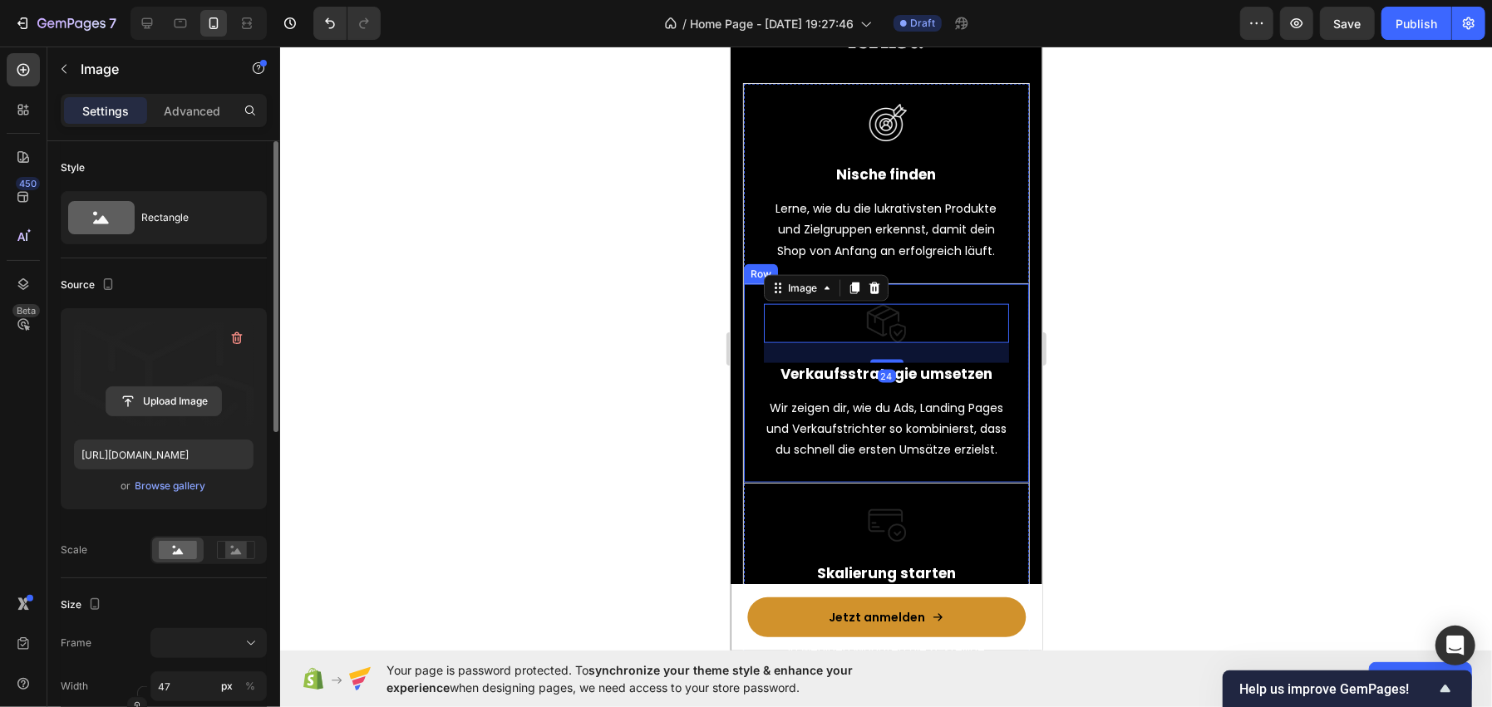
click at [185, 414] on input "file" at bounding box center [163, 401] width 115 height 28
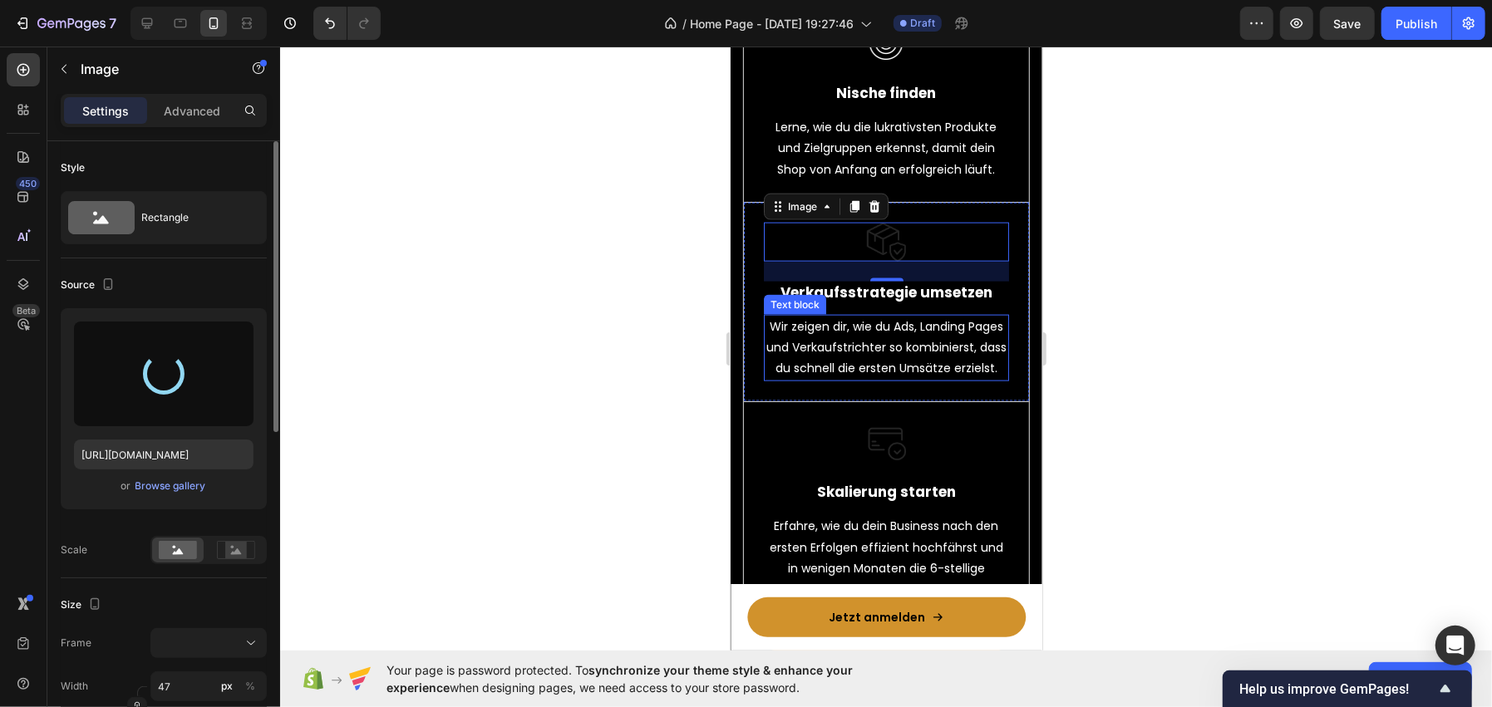
scroll to position [1554, 0]
type input "[URL][DOMAIN_NAME]"
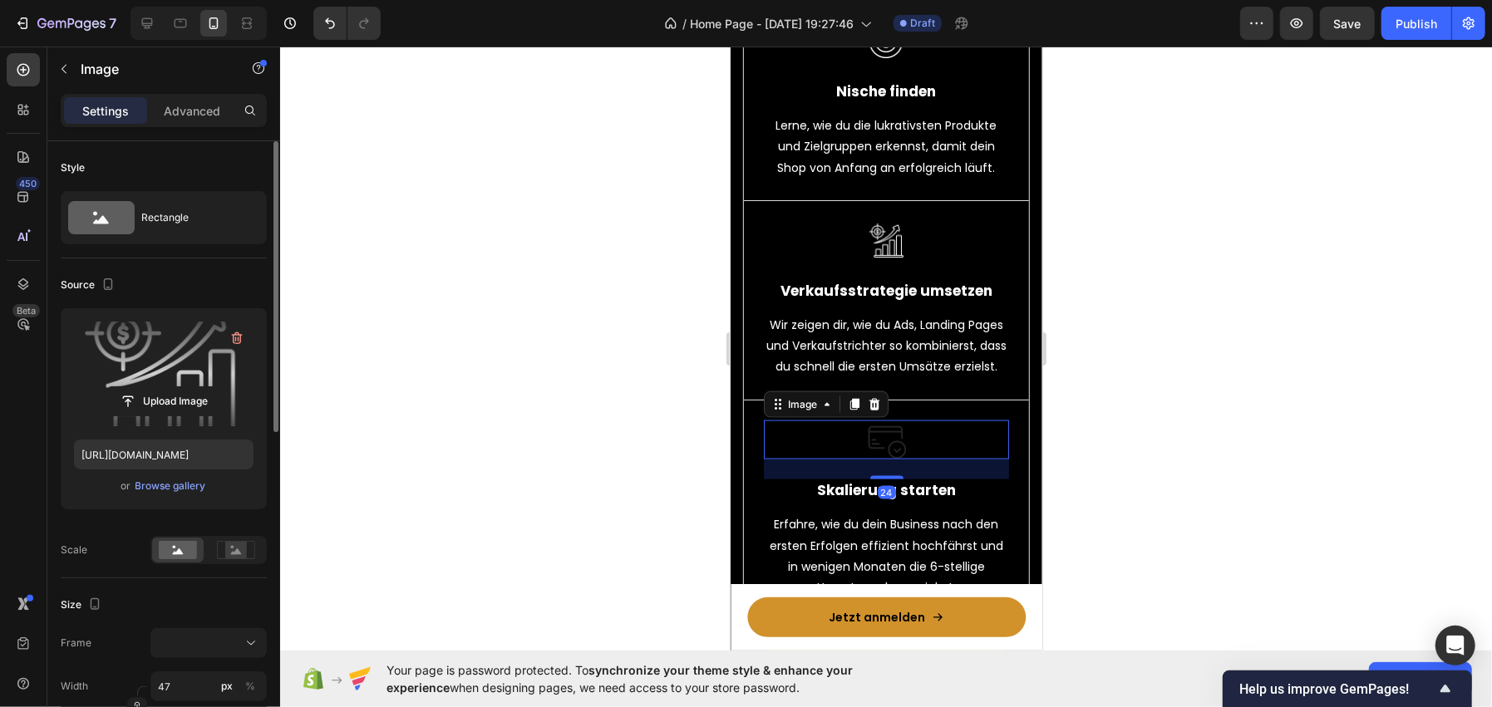
click at [888, 459] on img at bounding box center [886, 440] width 40 height 40
click at [171, 406] on input "file" at bounding box center [163, 401] width 115 height 28
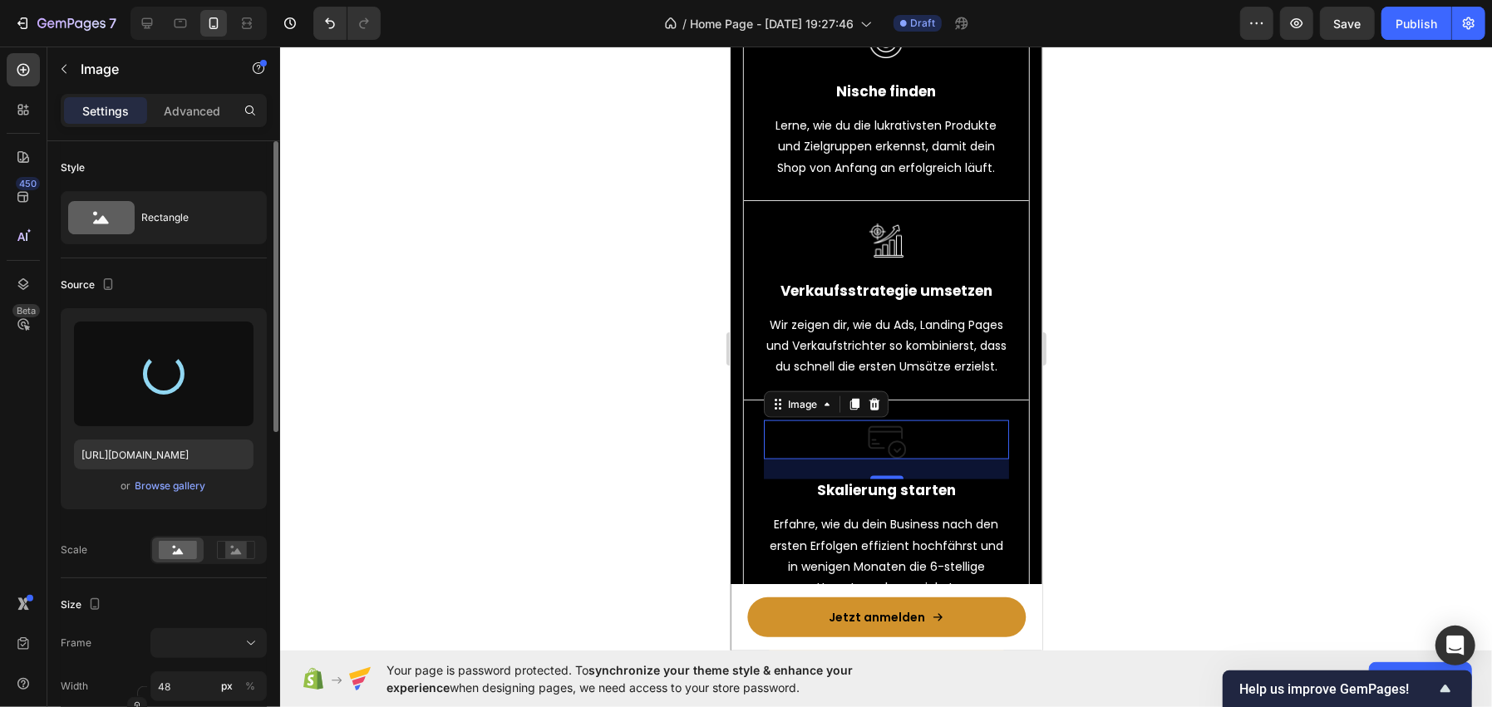
type input "[URL][DOMAIN_NAME]"
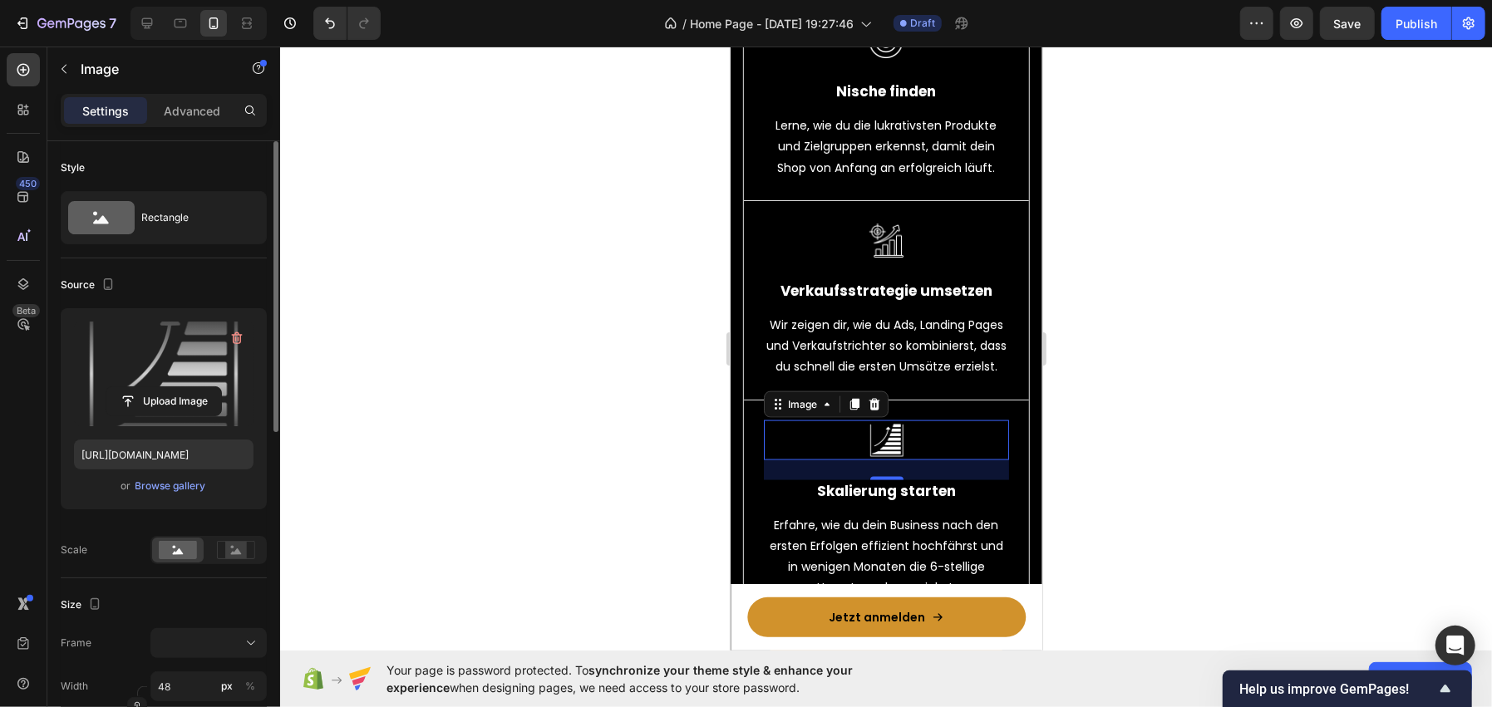
click at [460, 323] on div at bounding box center [886, 377] width 1212 height 661
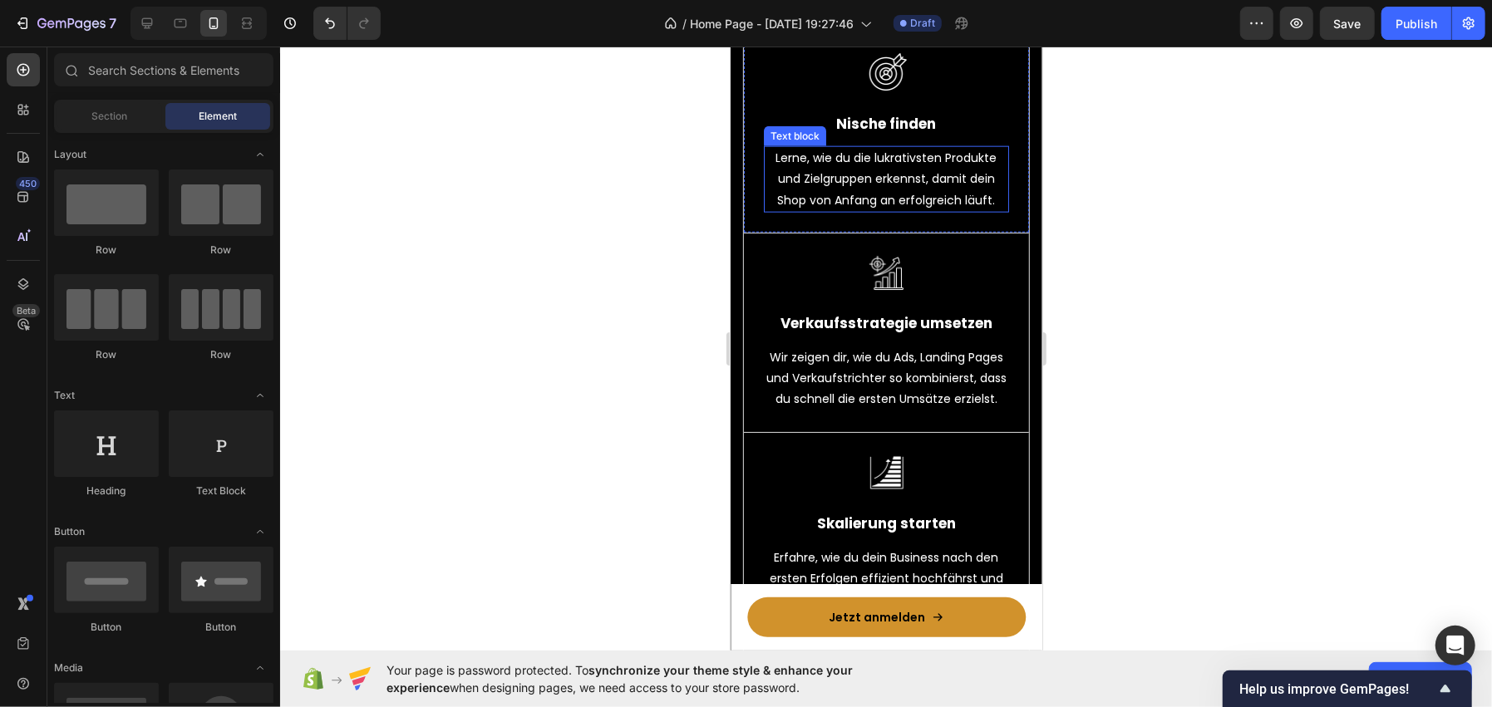
scroll to position [1970, 0]
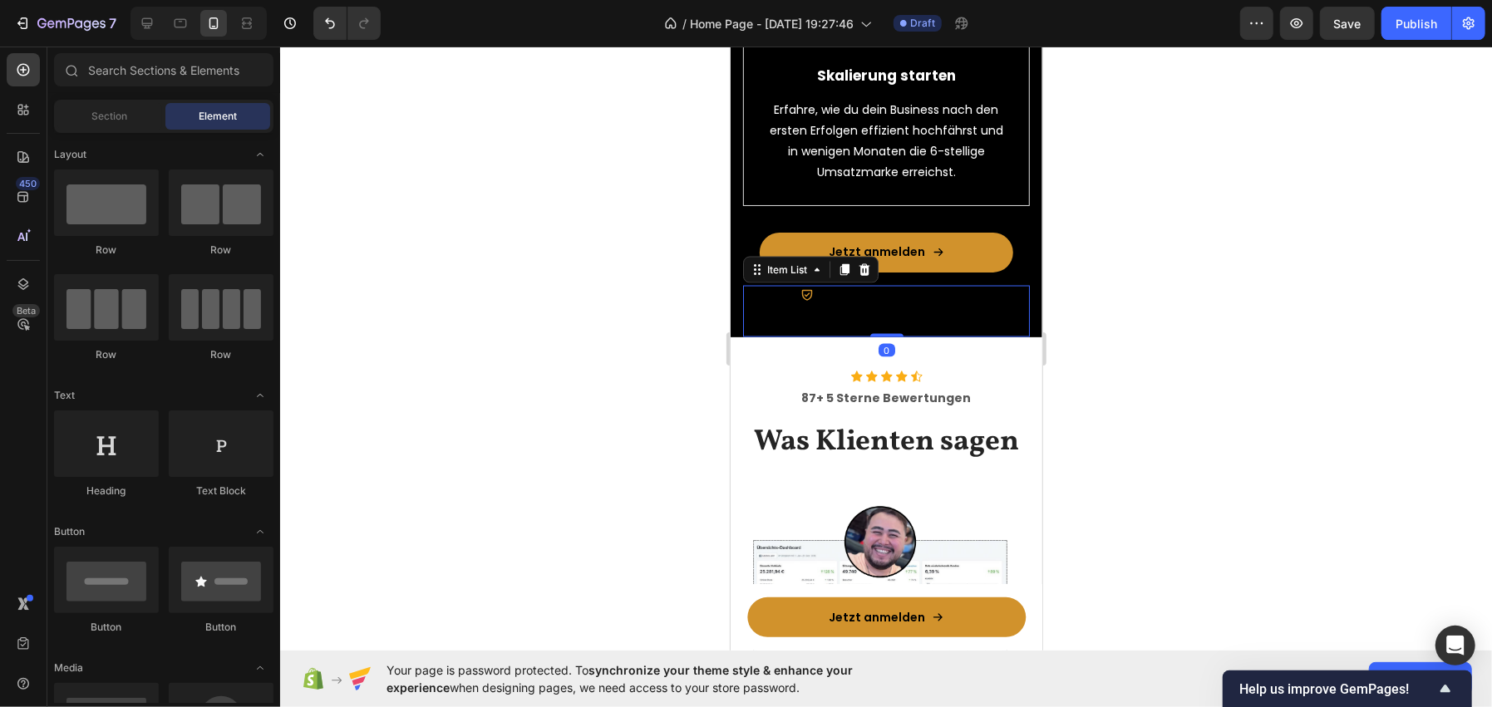
click at [872, 302] on p "Kostenlos & 100% praxisnah" at bounding box center [895, 295] width 148 height 14
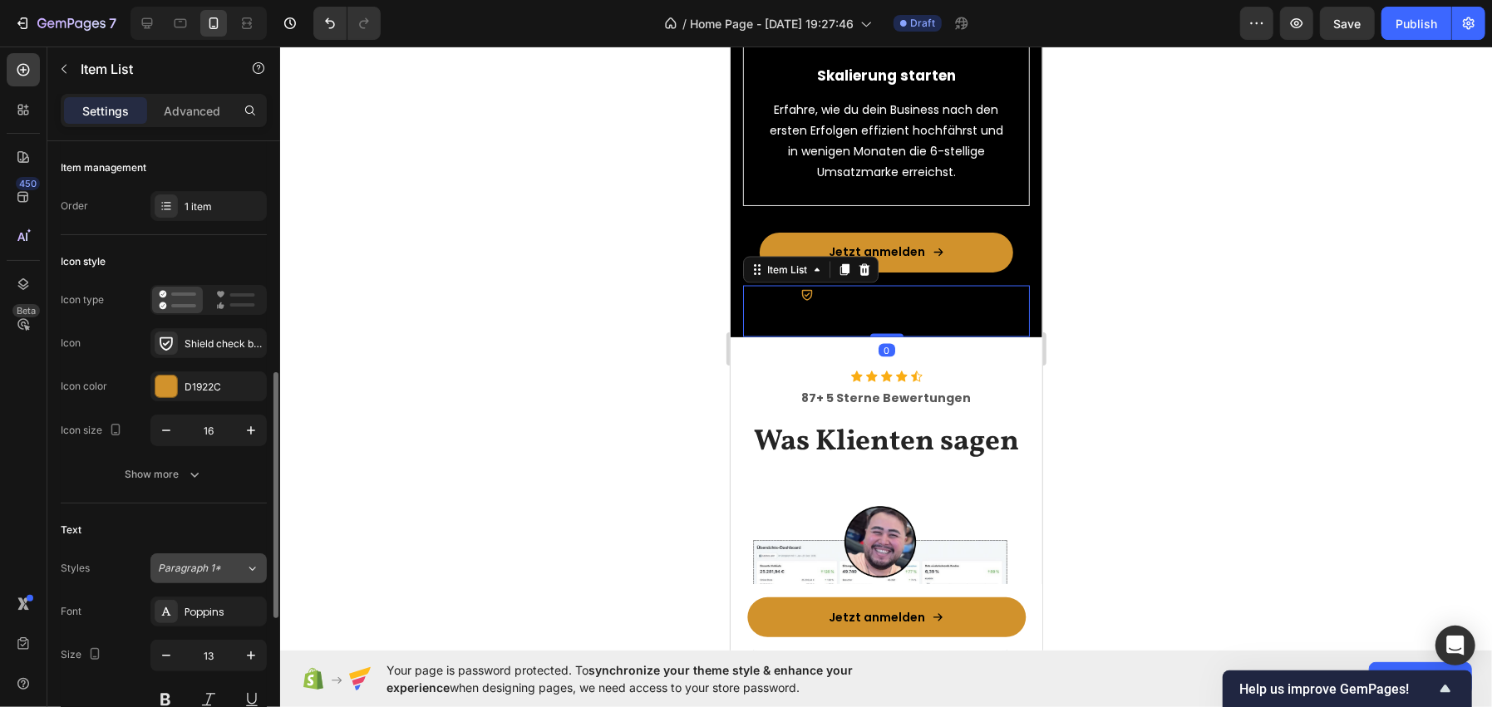
scroll to position [249, 0]
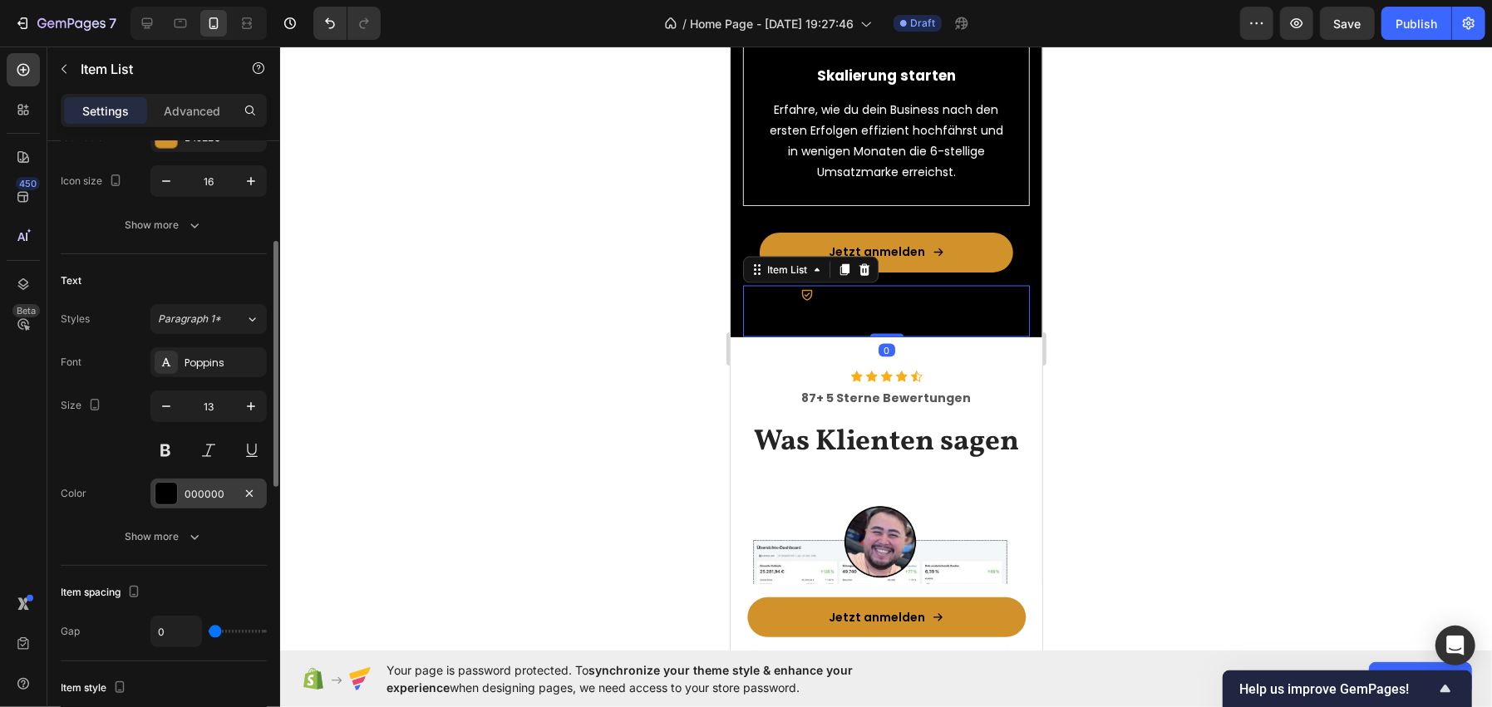
click at [182, 480] on div "000000" at bounding box center [208, 494] width 116 height 30
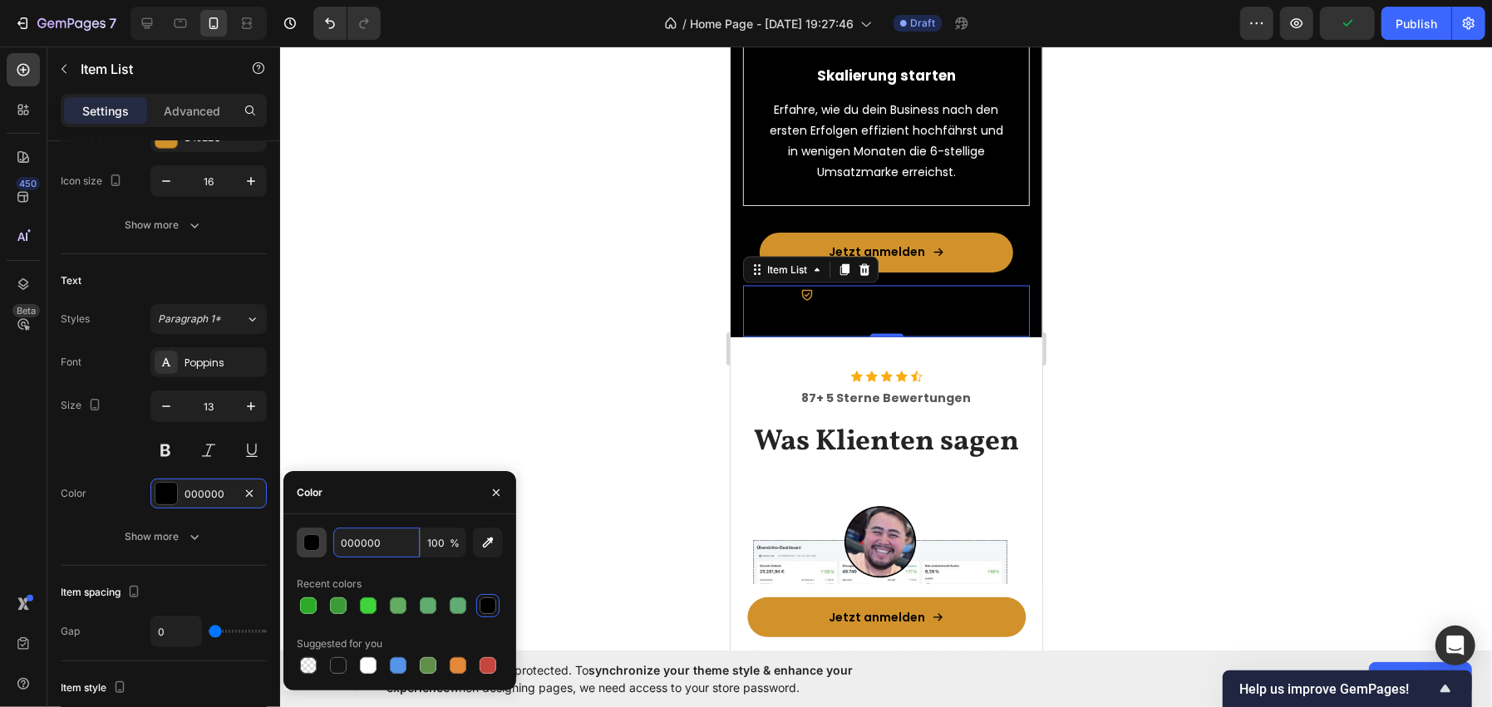
drag, startPoint x: 334, startPoint y: 547, endPoint x: 317, endPoint y: 544, distance: 17.0
click at [332, 546] on div "000000 100 %" at bounding box center [400, 543] width 206 height 30
click at [311, 543] on div "button" at bounding box center [312, 543] width 17 height 17
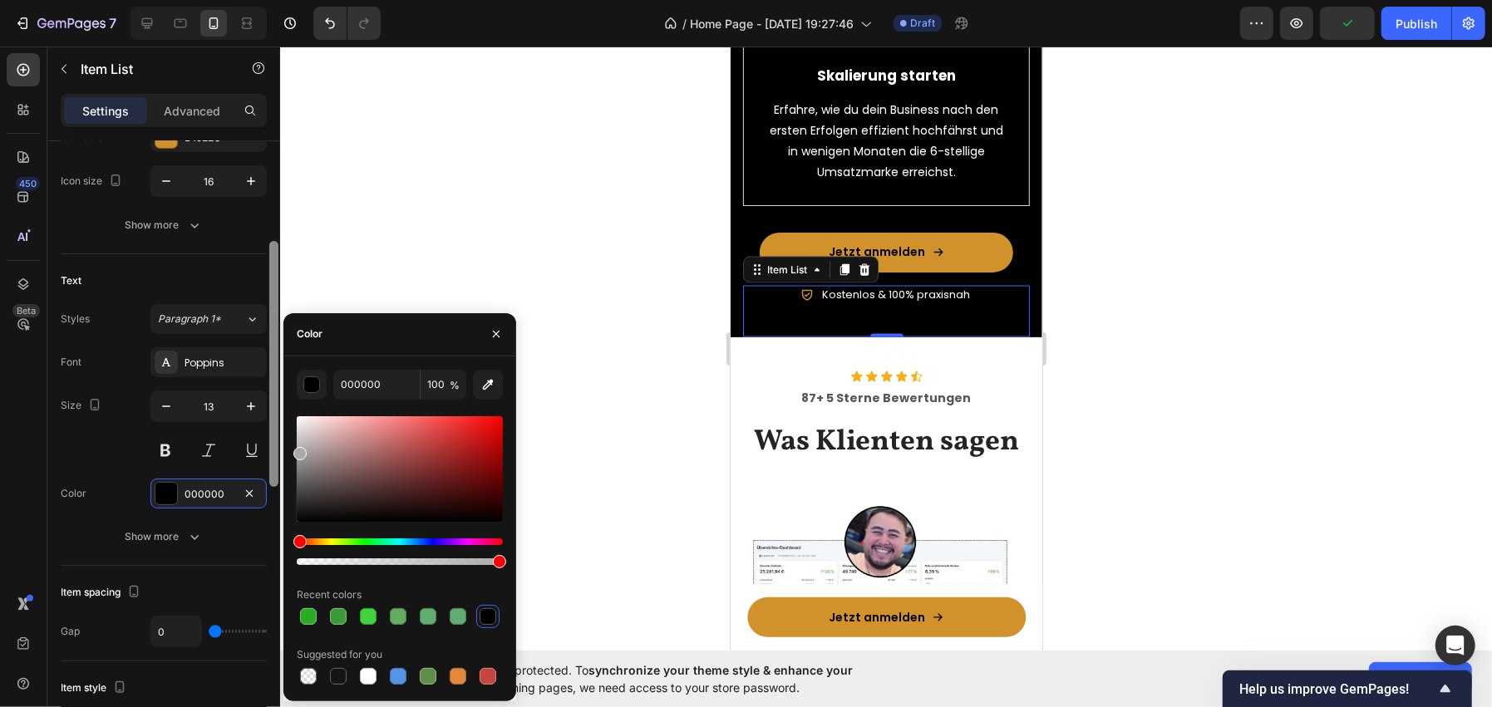
drag, startPoint x: 293, startPoint y: 462, endPoint x: 278, endPoint y: 364, distance: 99.1
click at [278, 364] on div "450 Beta Sections(18) Elements(83) Section Element Hero Section Product Detail …" at bounding box center [140, 377] width 280 height 661
click at [411, 183] on div at bounding box center [886, 377] width 1212 height 661
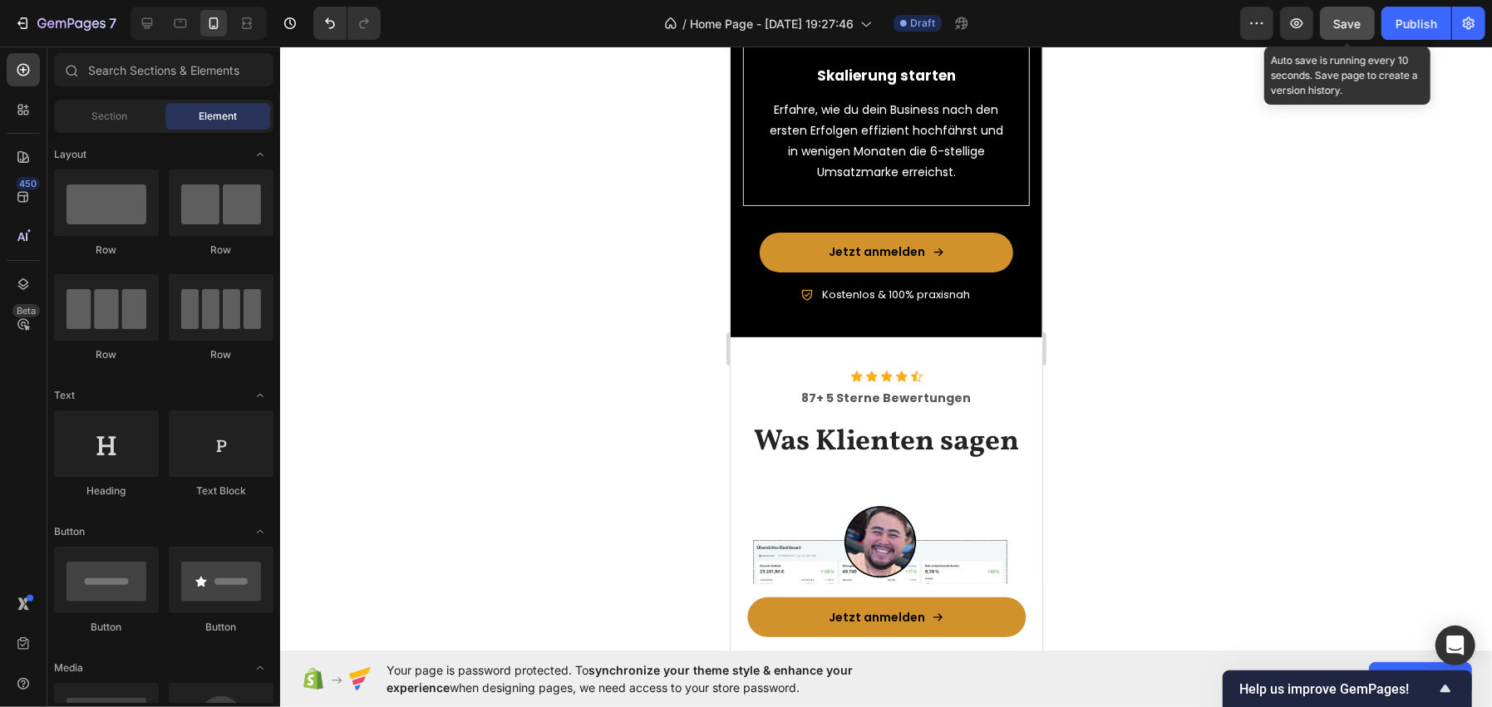
click at [1341, 21] on span "Save" at bounding box center [1347, 24] width 27 height 14
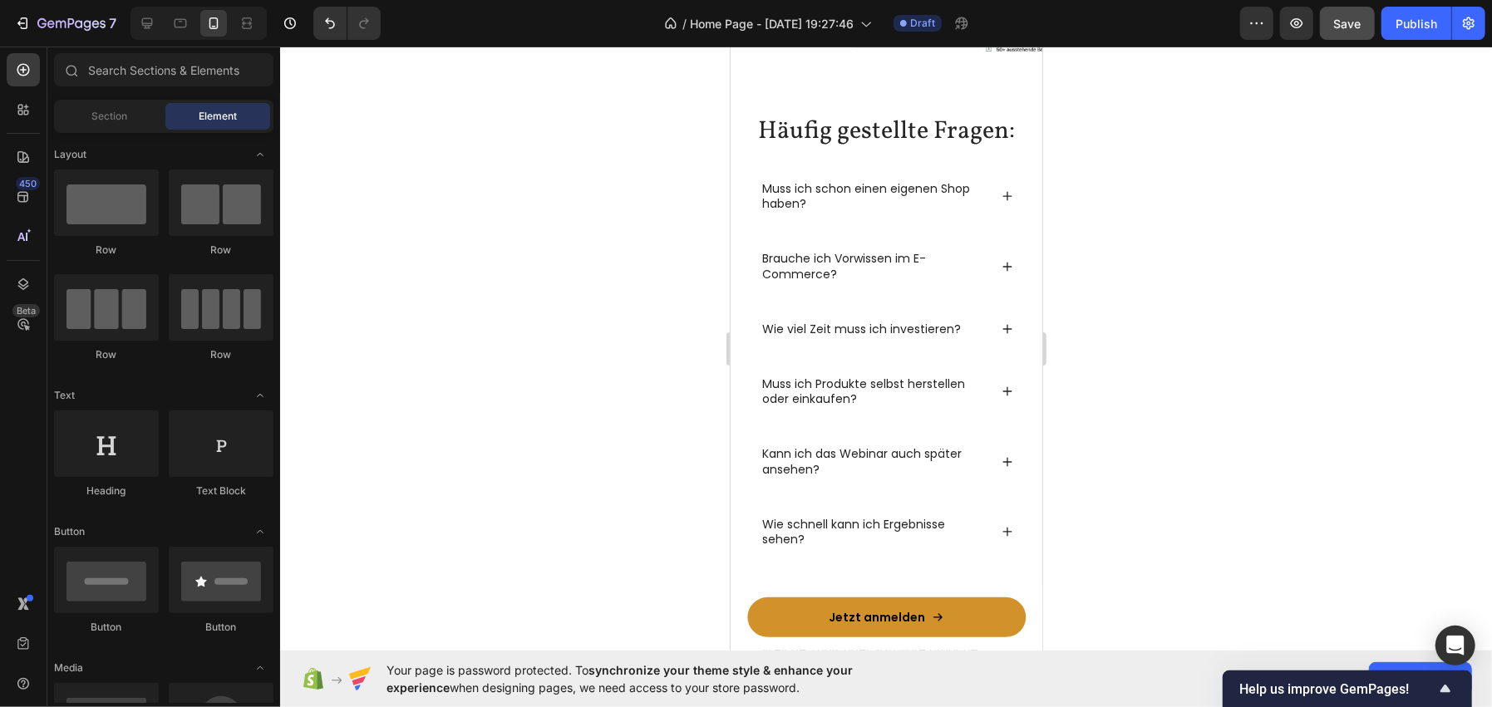
scroll to position [4238, 0]
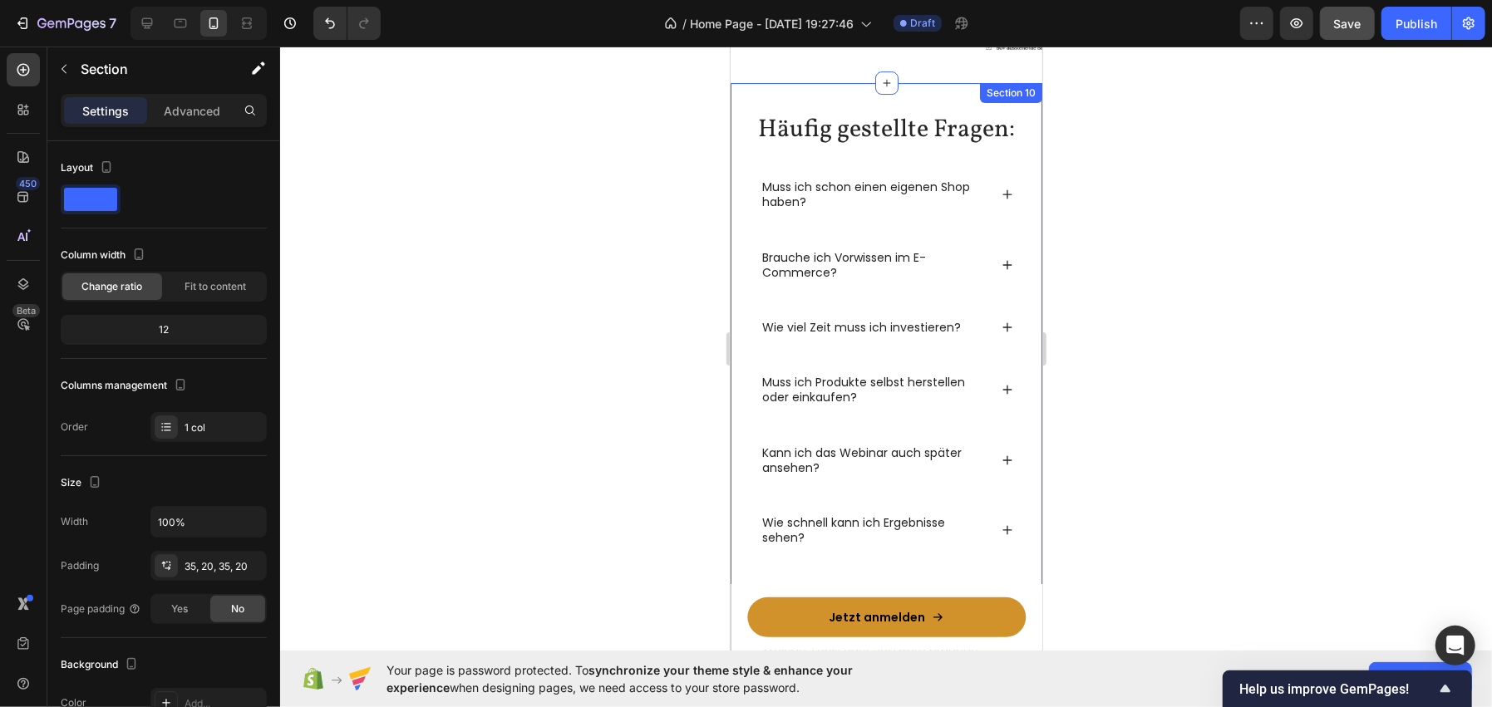
click at [741, 96] on div "Häufig gestellte Fragen: Heading Muss ich schon einen eigenen Shop haben? Brauc…" at bounding box center [886, 467] width 312 height 771
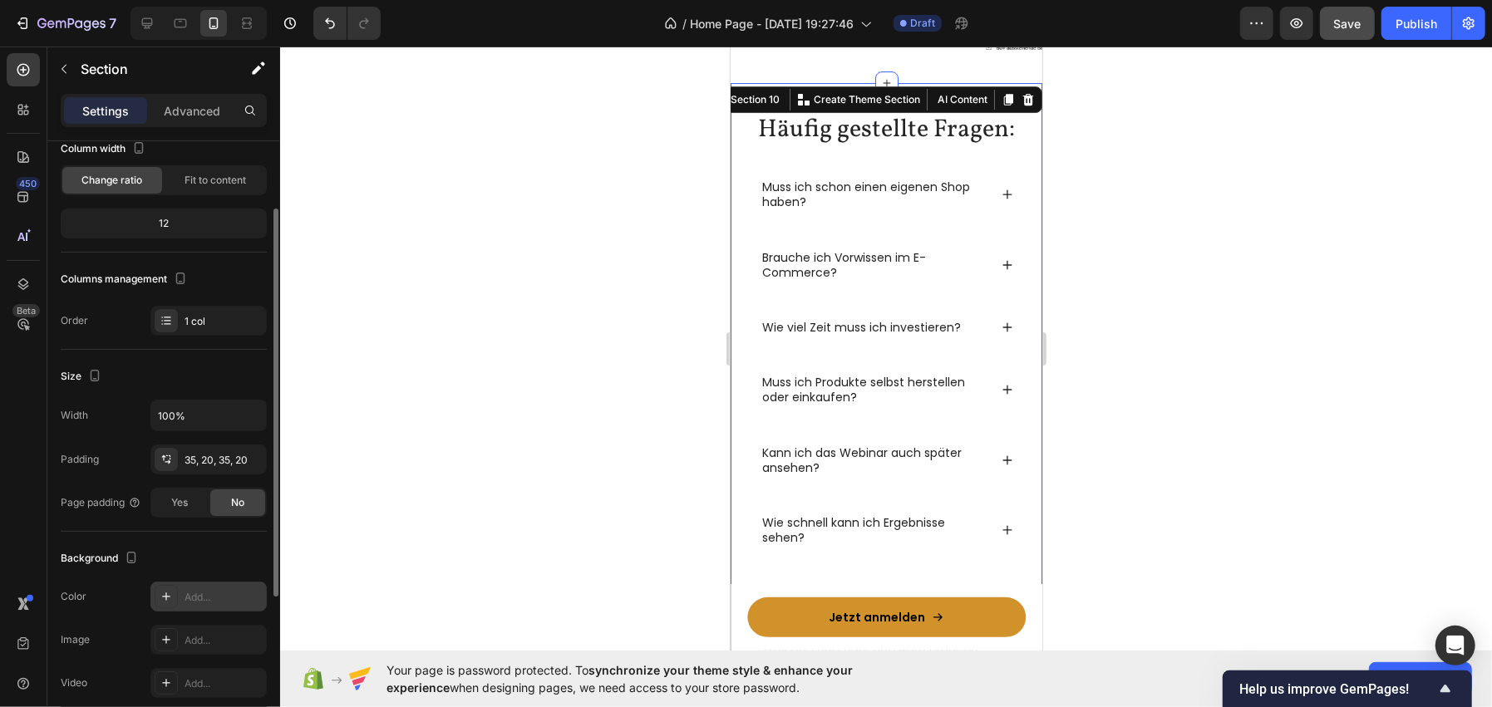
scroll to position [189, 0]
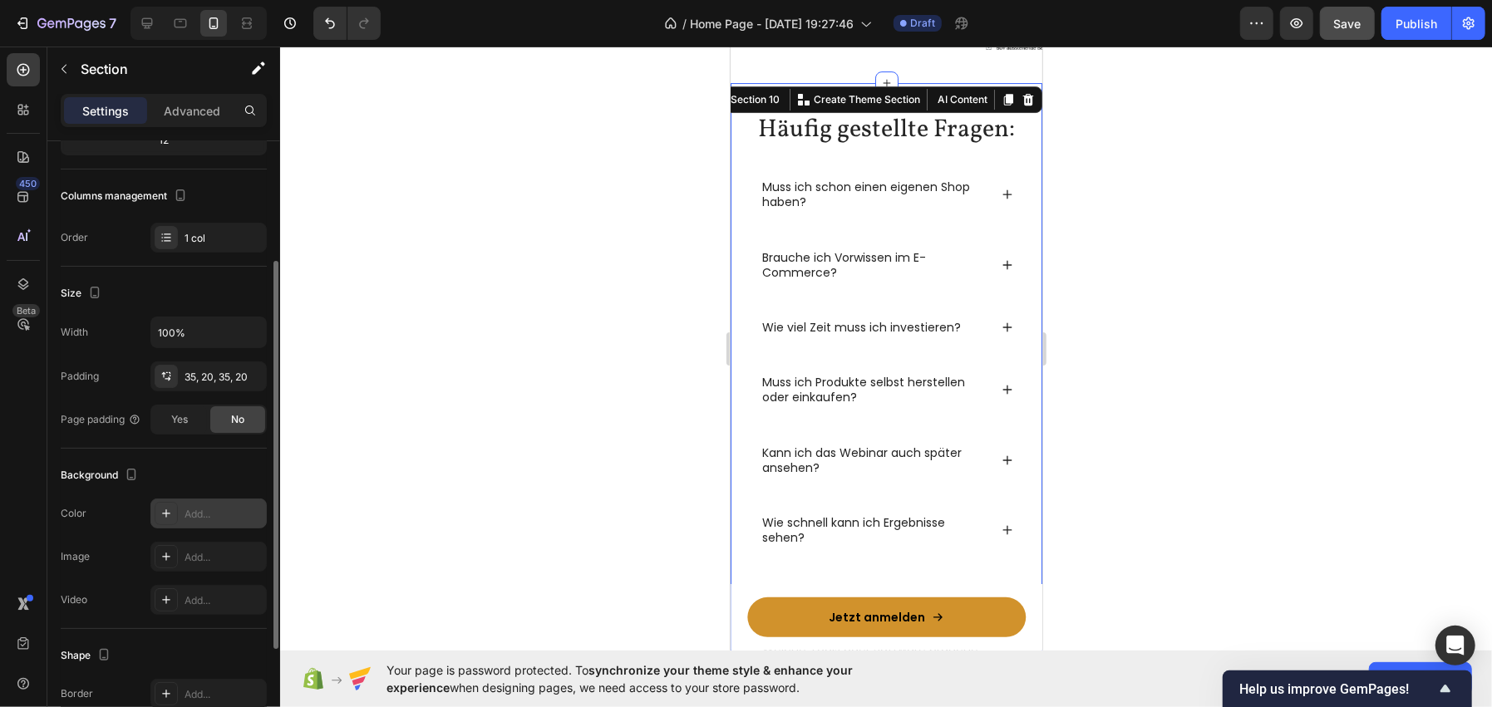
click at [165, 513] on icon at bounding box center [166, 513] width 13 height 13
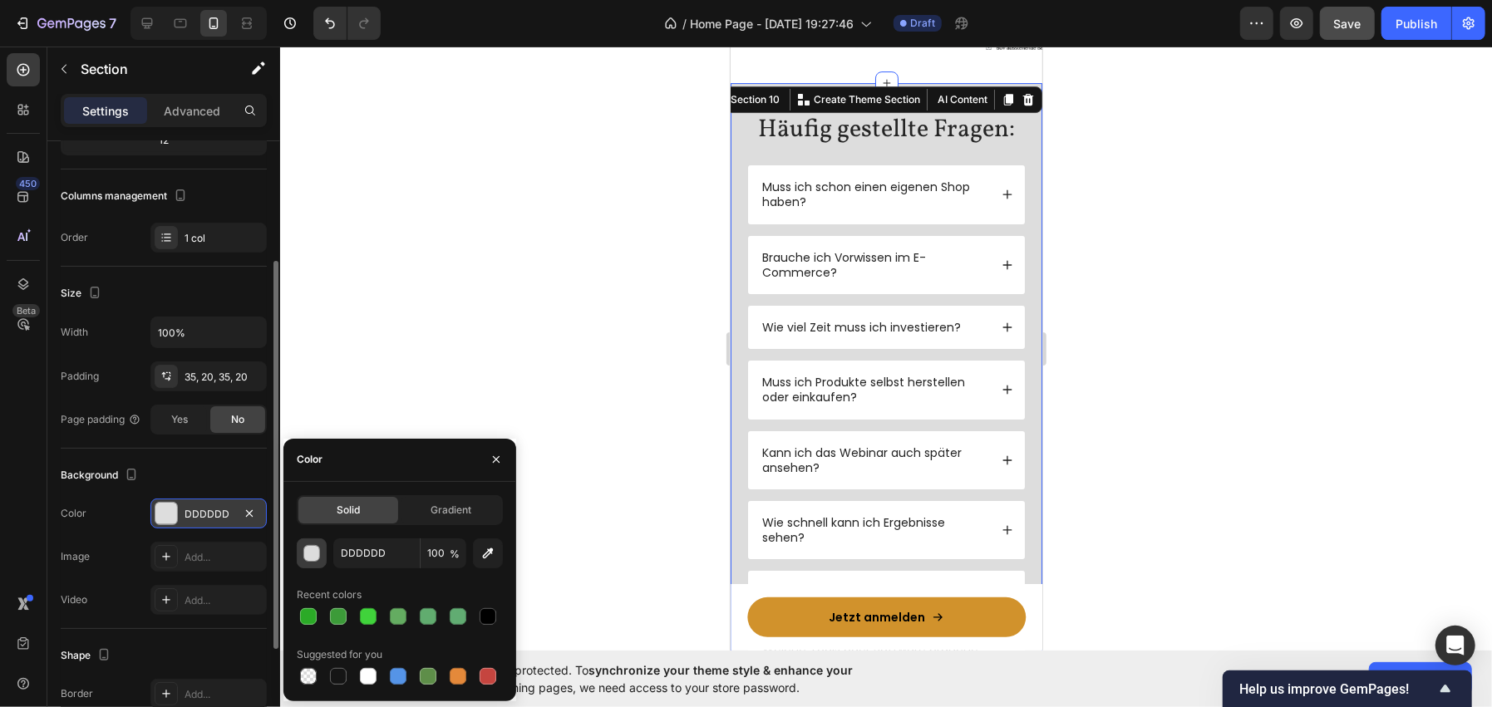
click at [309, 549] on div "button" at bounding box center [312, 554] width 17 height 17
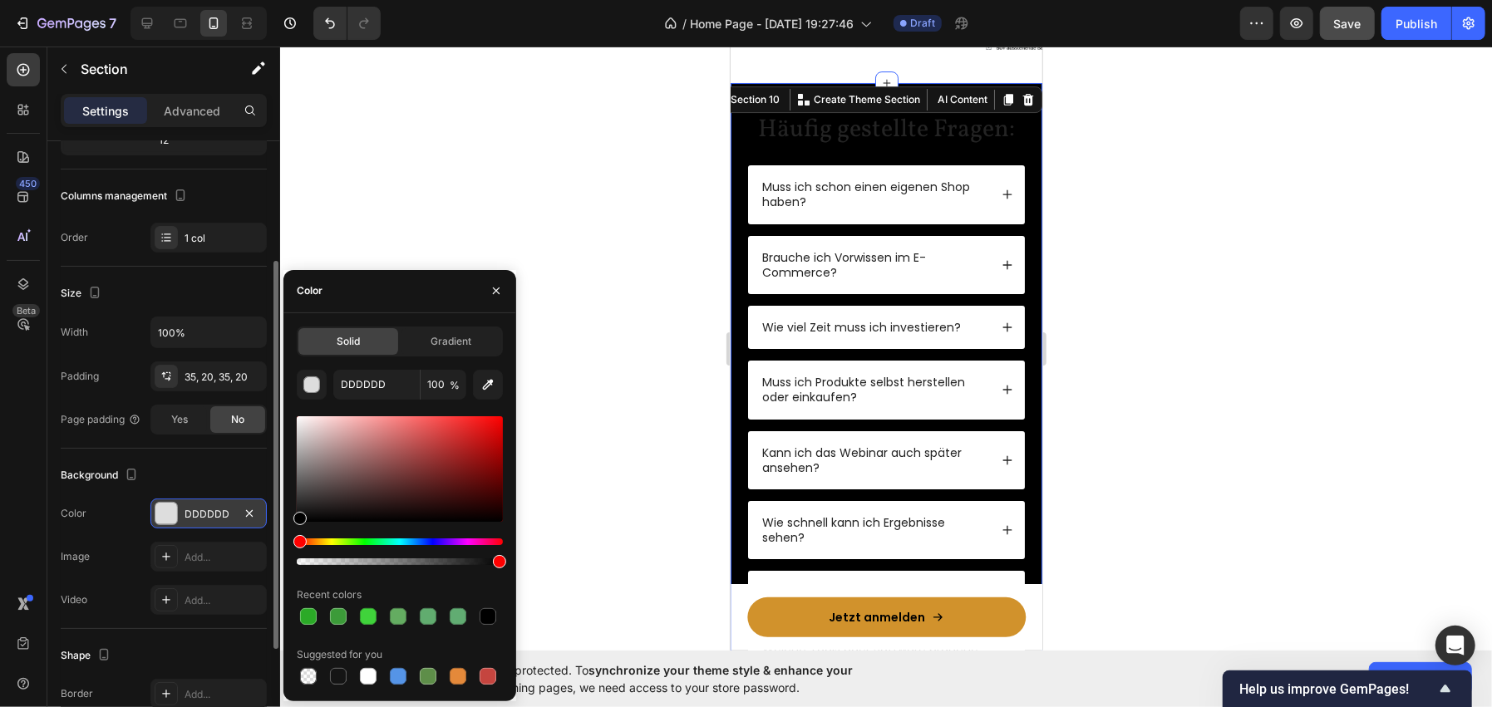
drag, startPoint x: 316, startPoint y: 485, endPoint x: 288, endPoint y: 538, distance: 59.8
click at [288, 538] on div "Solid Gradient DDDDDD 100 % Recent colors Suggested for you" at bounding box center [399, 508] width 233 height 362
type input "000000"
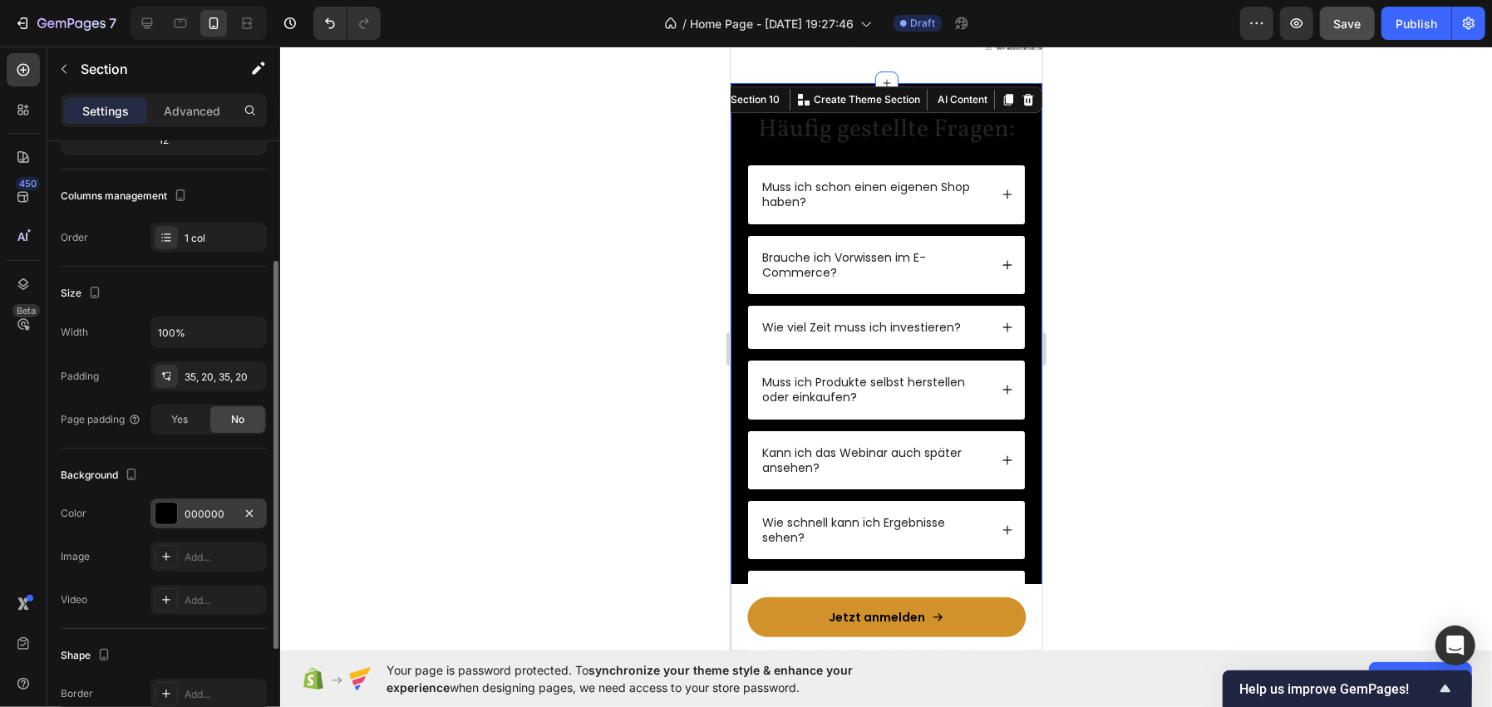
click at [452, 135] on div at bounding box center [886, 377] width 1212 height 661
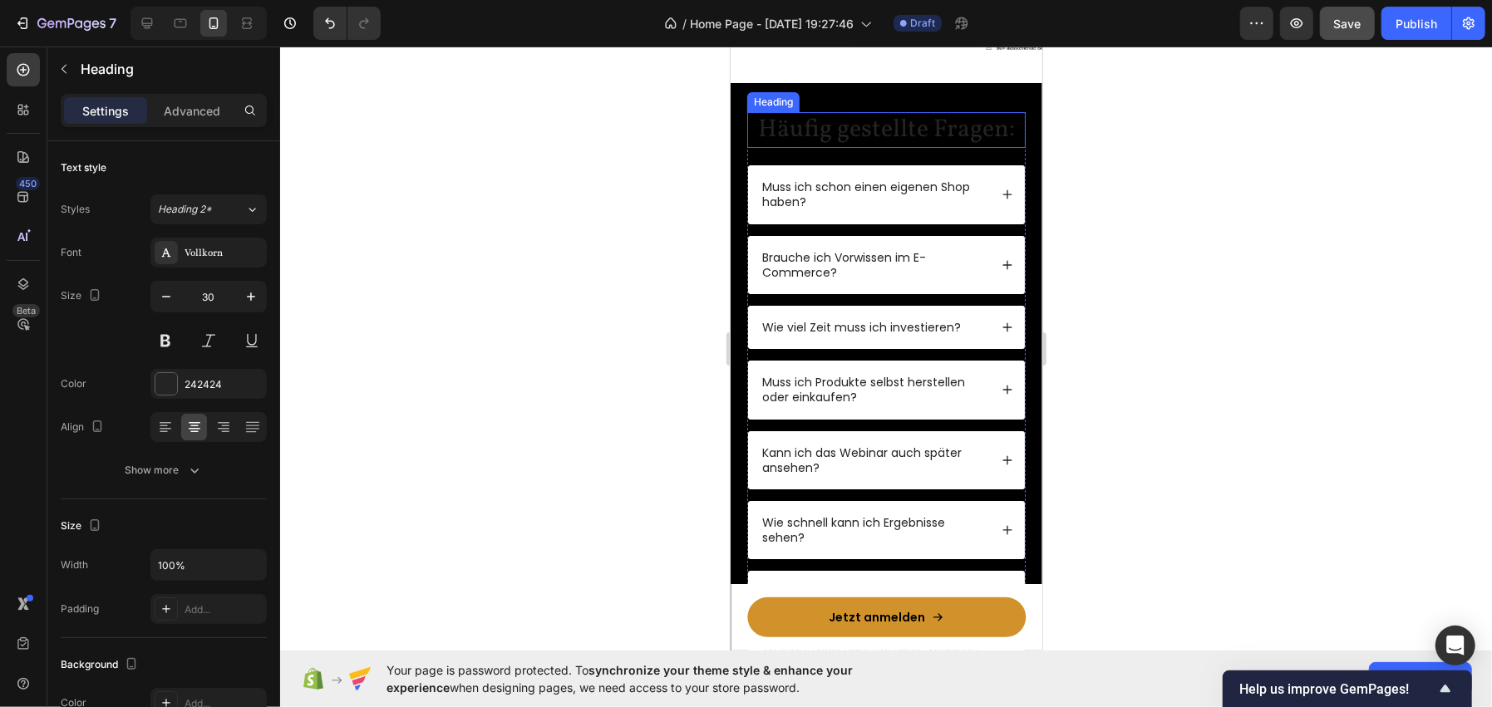
click at [797, 132] on h2 "Häufig gestellte Fragen:" at bounding box center [885, 129] width 278 height 36
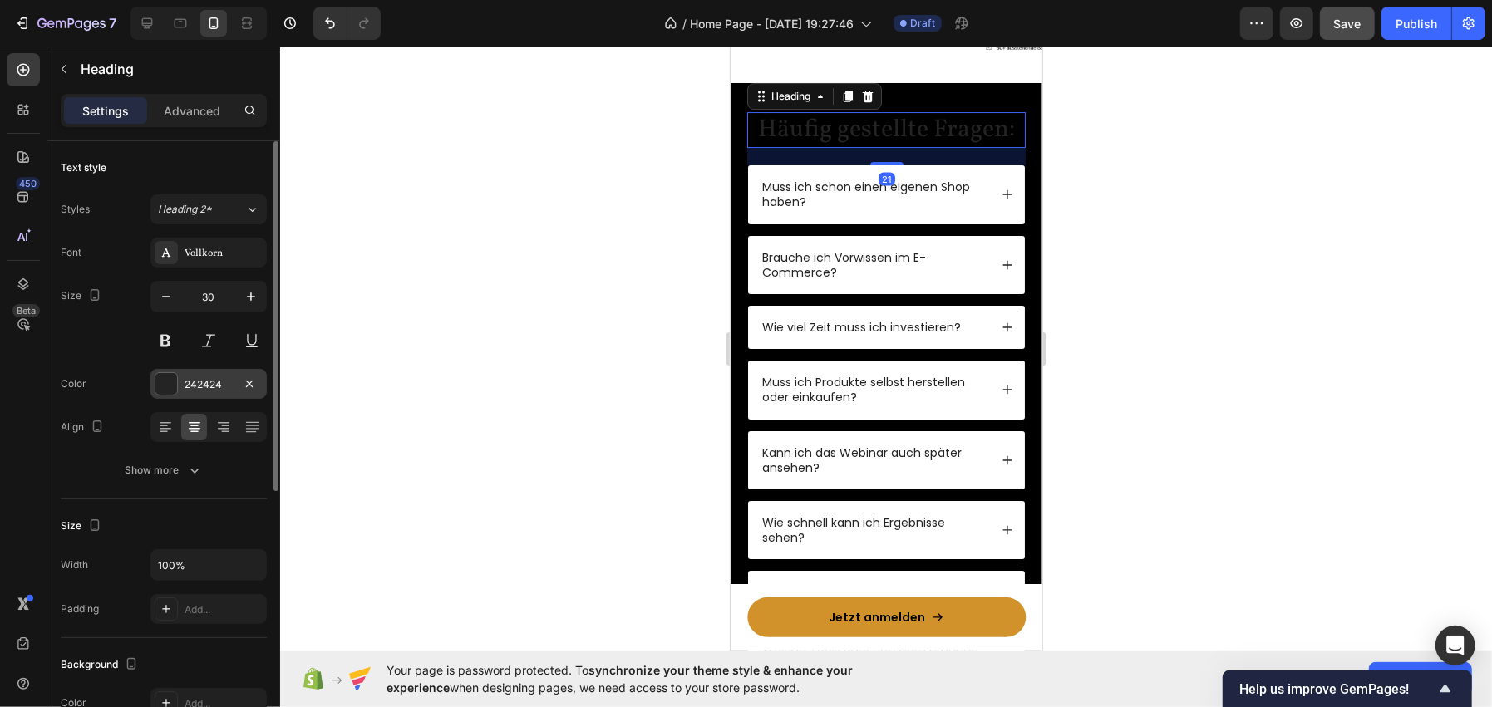
click at [176, 385] on div at bounding box center [166, 384] width 22 height 22
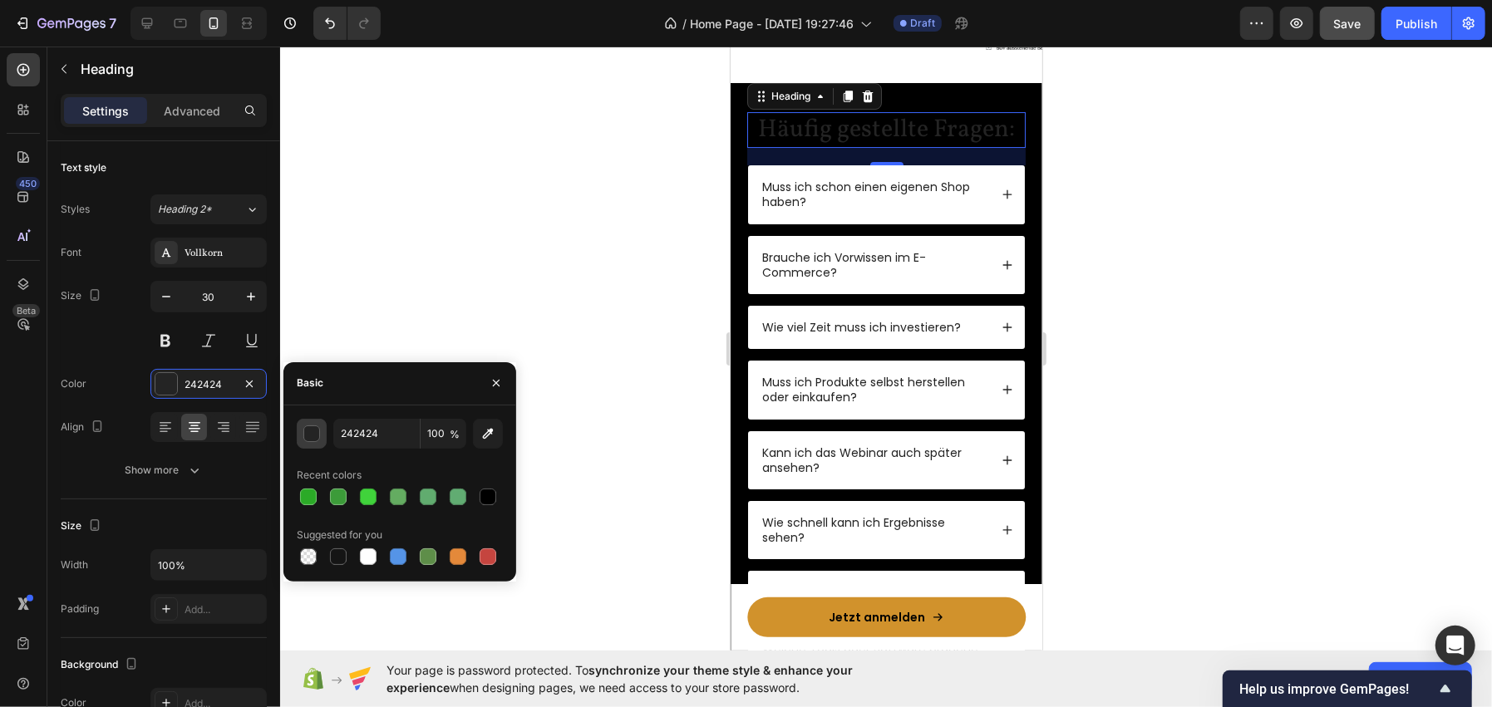
click at [317, 433] on div "button" at bounding box center [312, 434] width 17 height 17
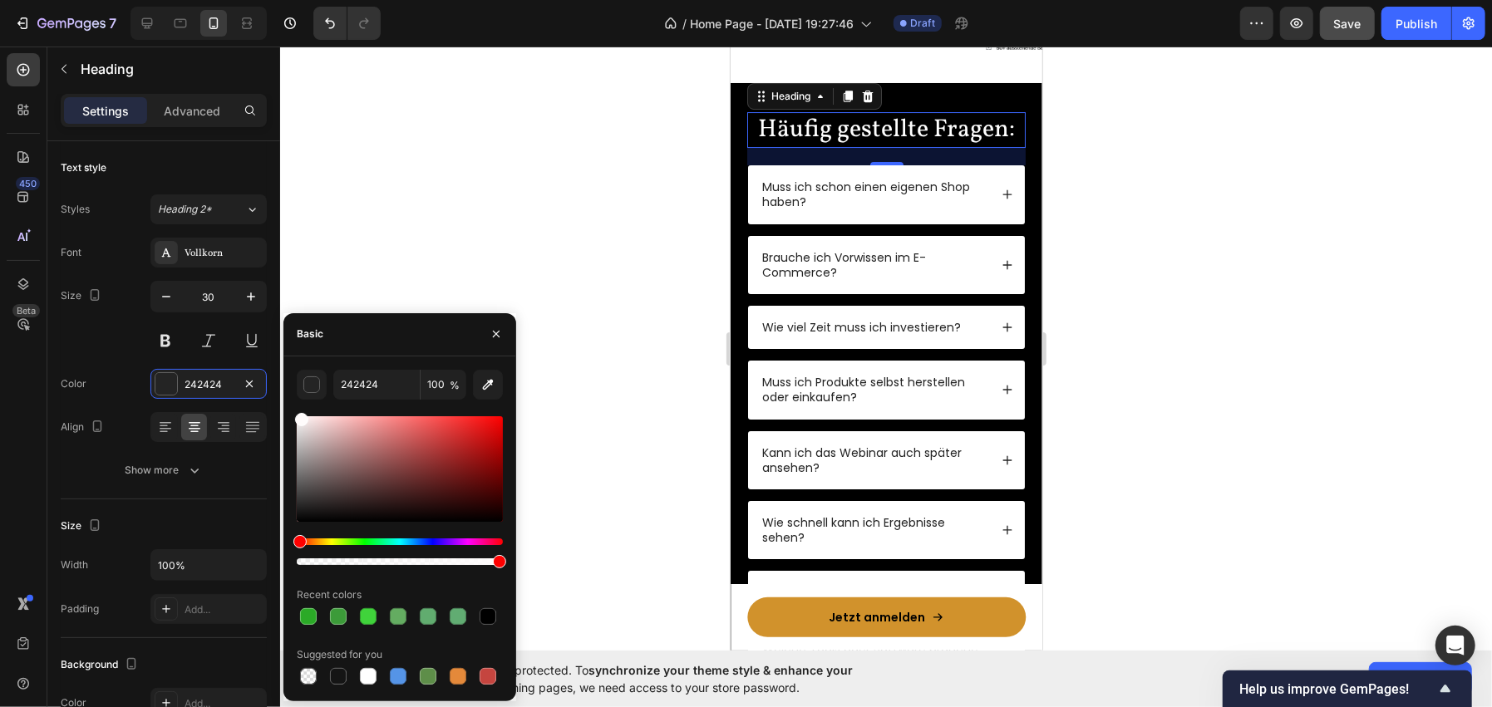
drag, startPoint x: 324, startPoint y: 431, endPoint x: 280, endPoint y: 397, distance: 55.7
click at [280, 0] on div "7 / Home Page - [DATE] 19:27:46 Draft Preview Save Publish 450 Beta Sections(18…" at bounding box center [746, 0] width 1492 height 0
type input "FFFFFF"
click at [426, 140] on div at bounding box center [886, 377] width 1212 height 661
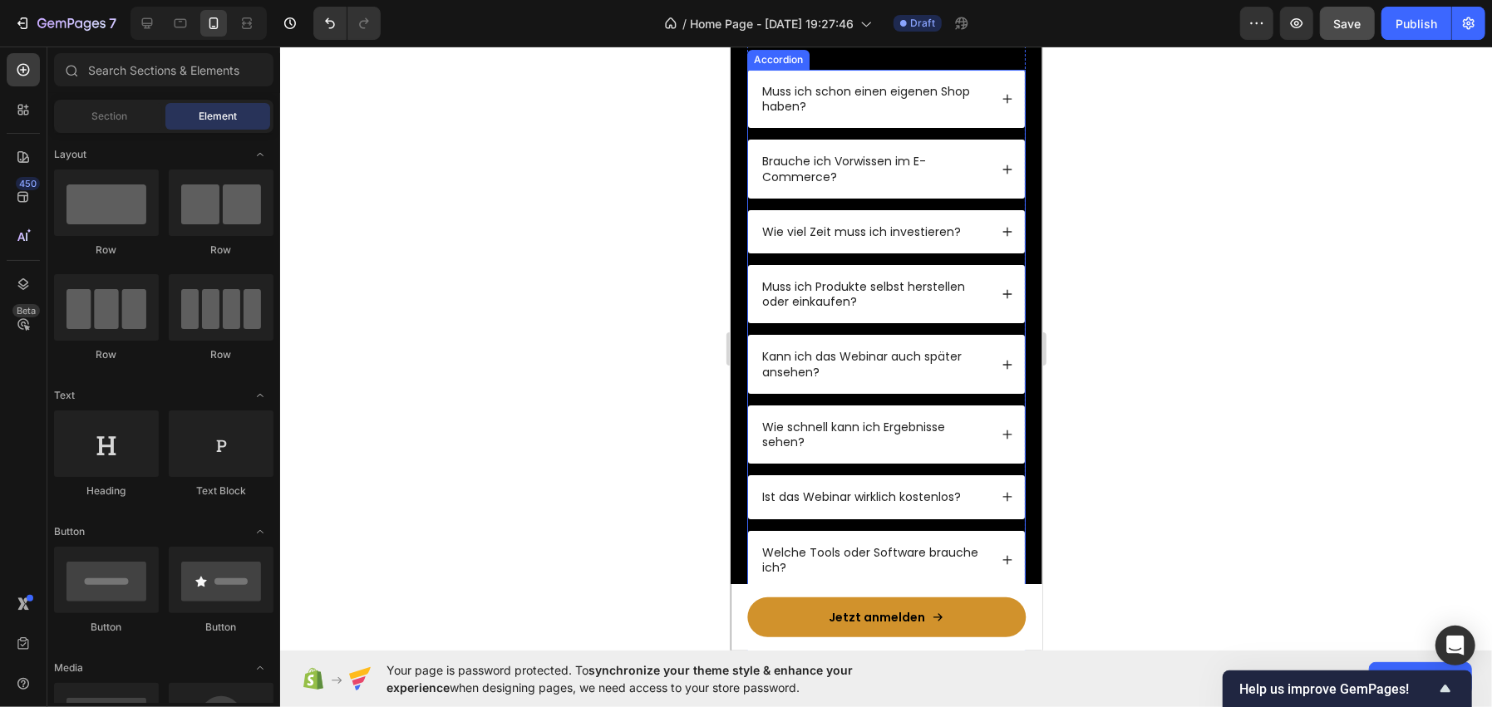
scroll to position [4487, 0]
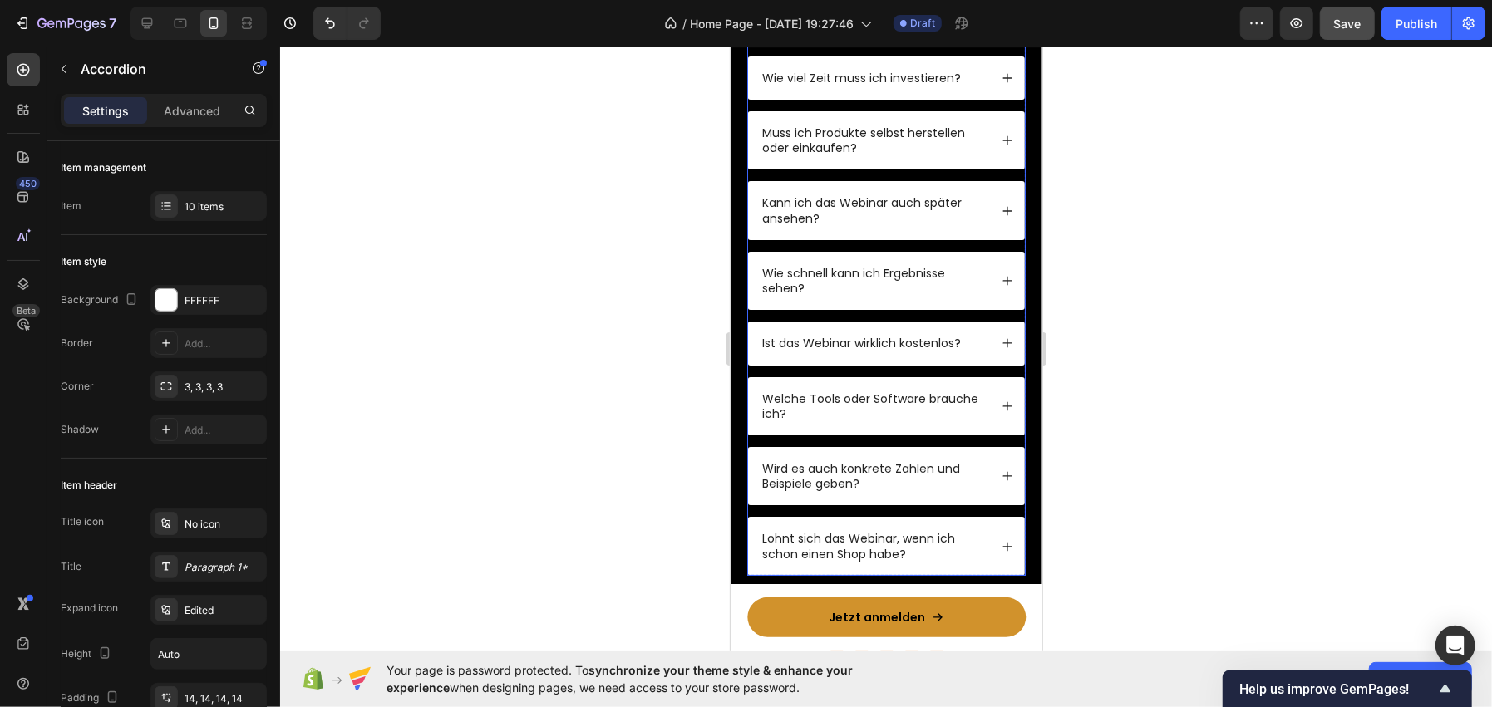
click at [1001, 210] on icon at bounding box center [1007, 210] width 12 height 12
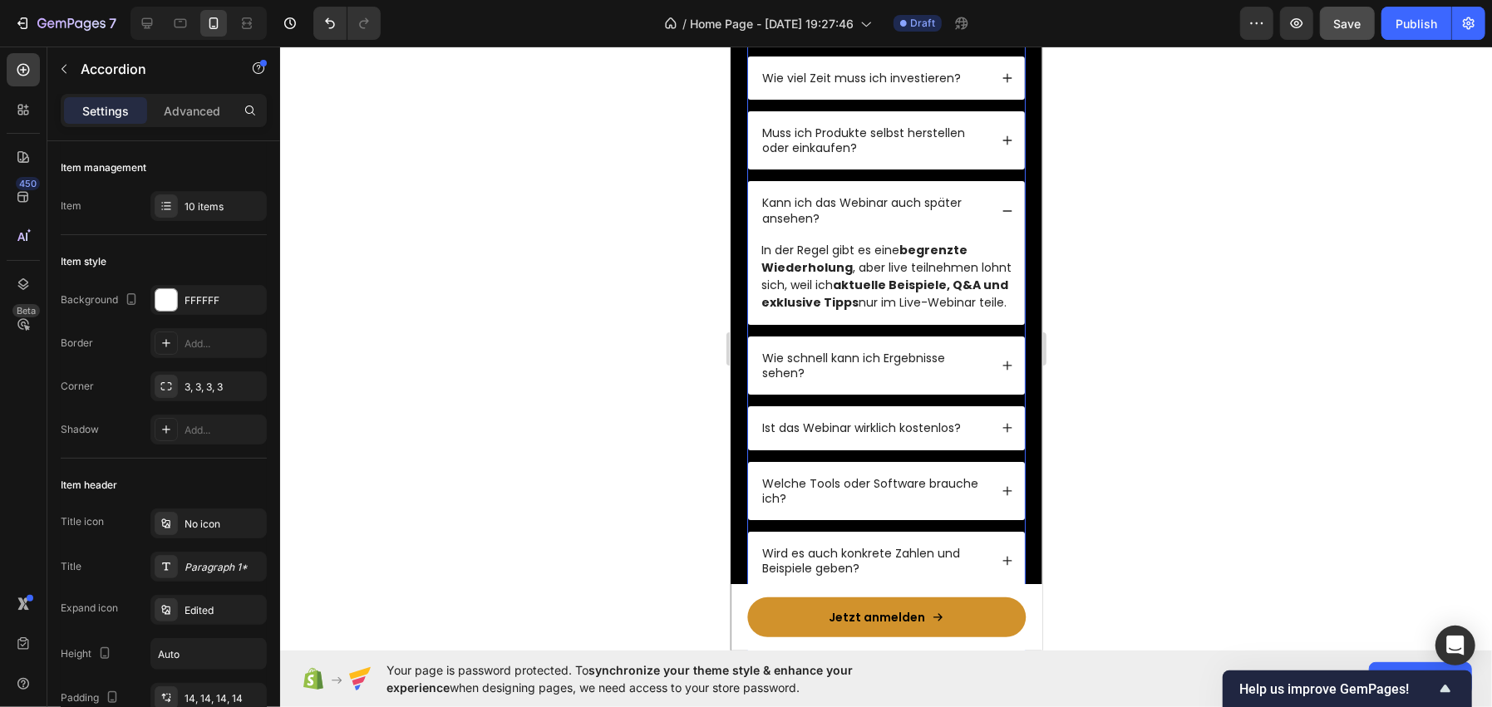
click at [1001, 210] on icon at bounding box center [1007, 210] width 12 height 12
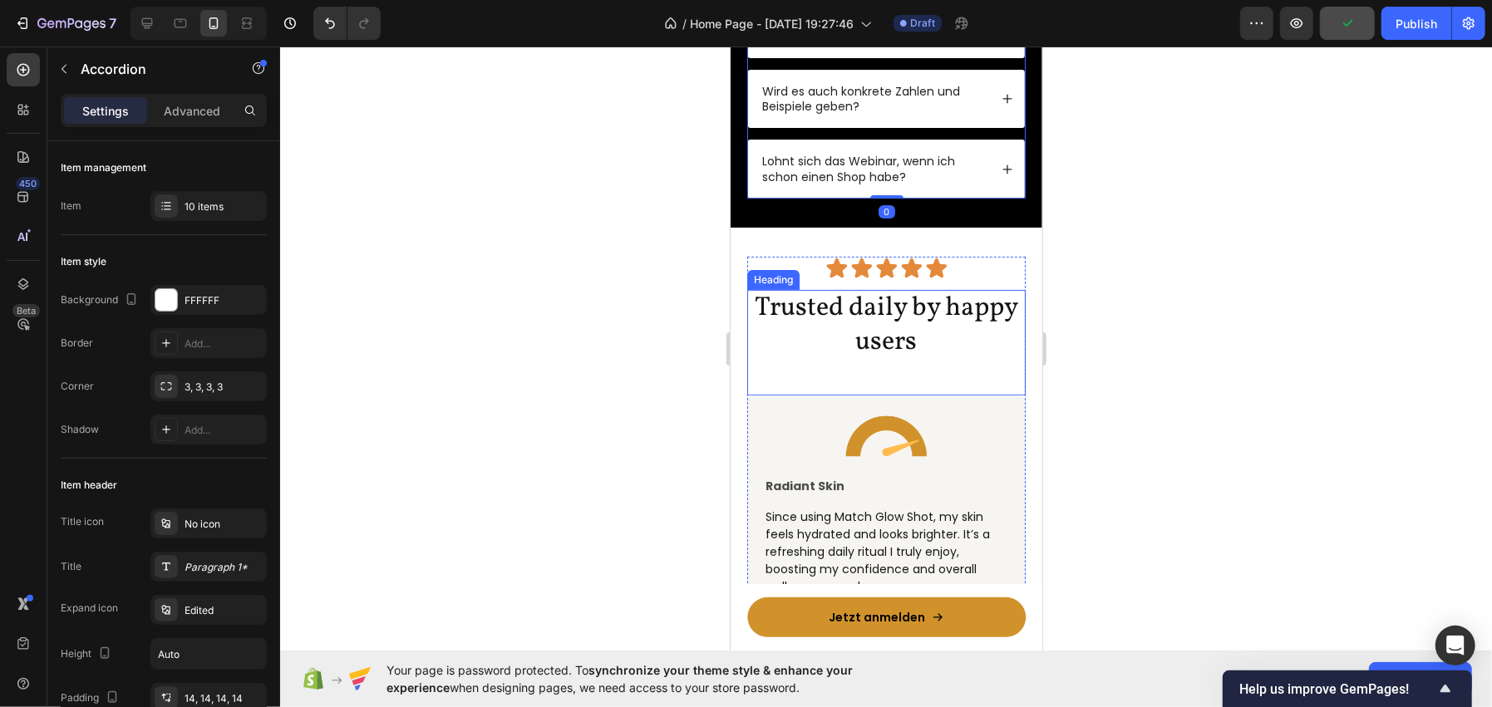
scroll to position [4903, 0]
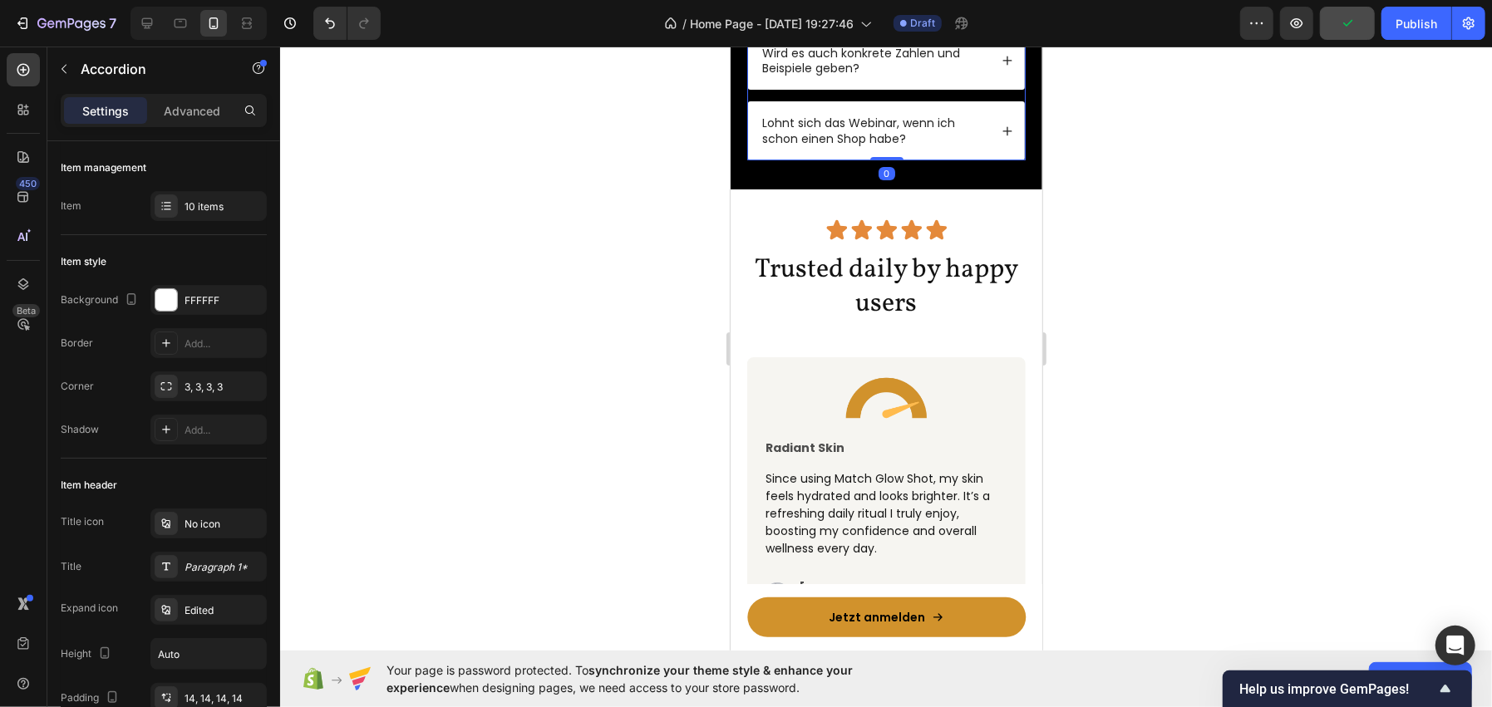
click at [561, 313] on div at bounding box center [886, 377] width 1212 height 661
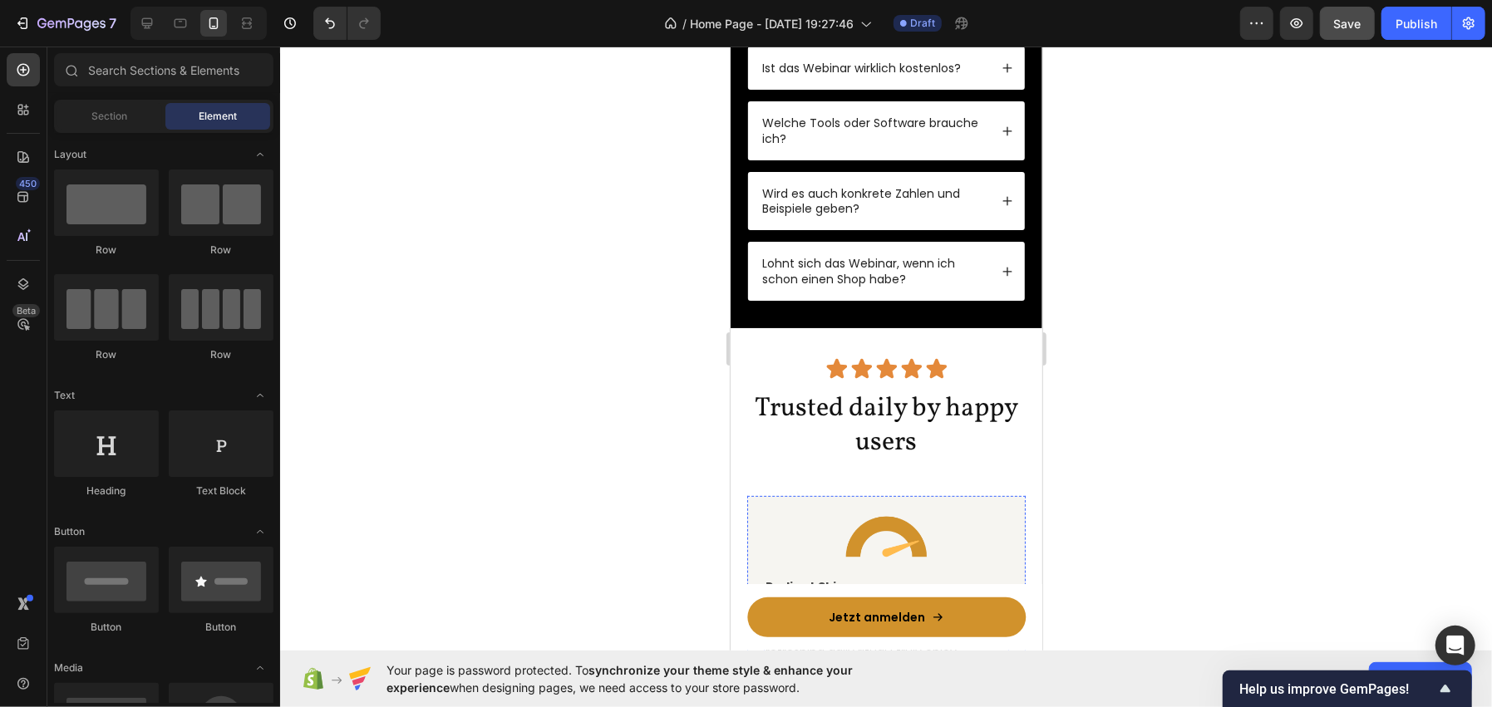
scroll to position [4737, 0]
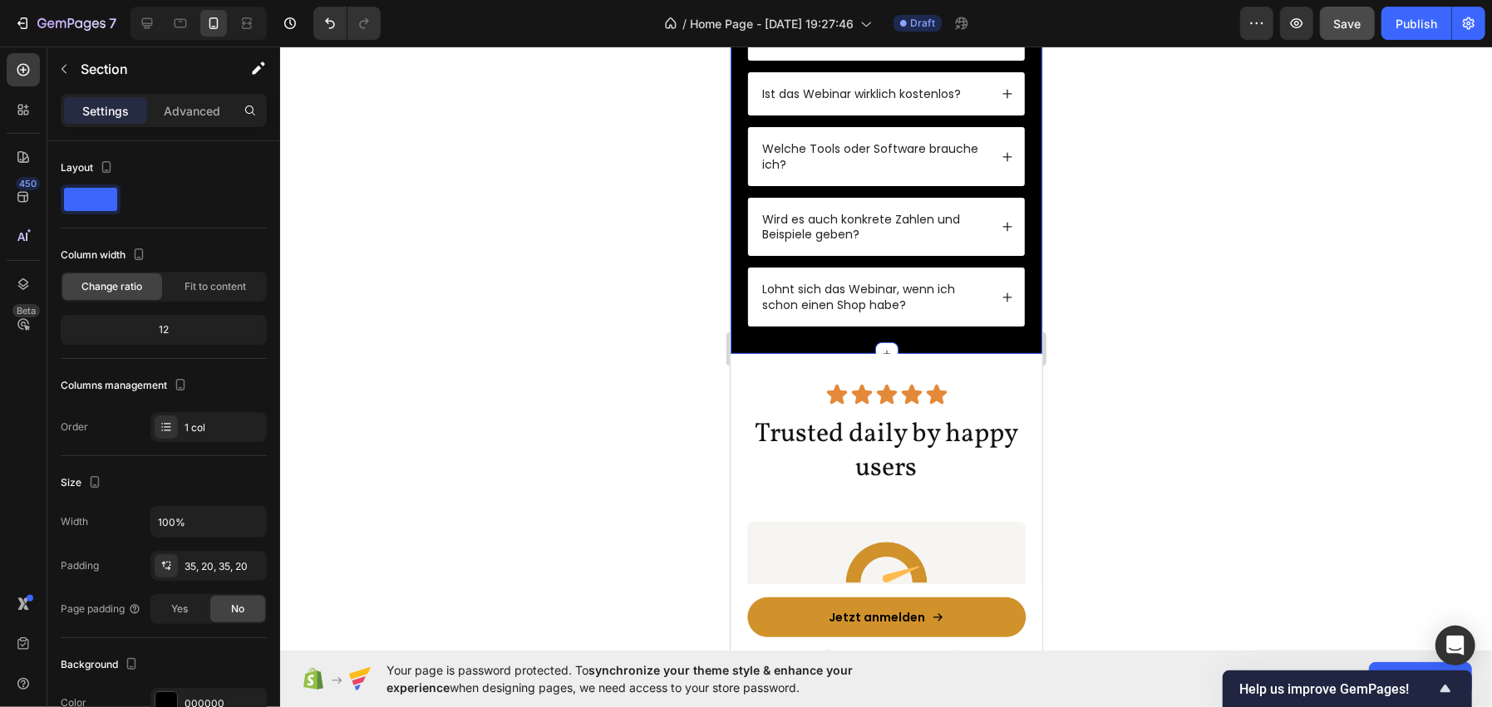
click at [217, 105] on p "Advanced" at bounding box center [192, 110] width 57 height 17
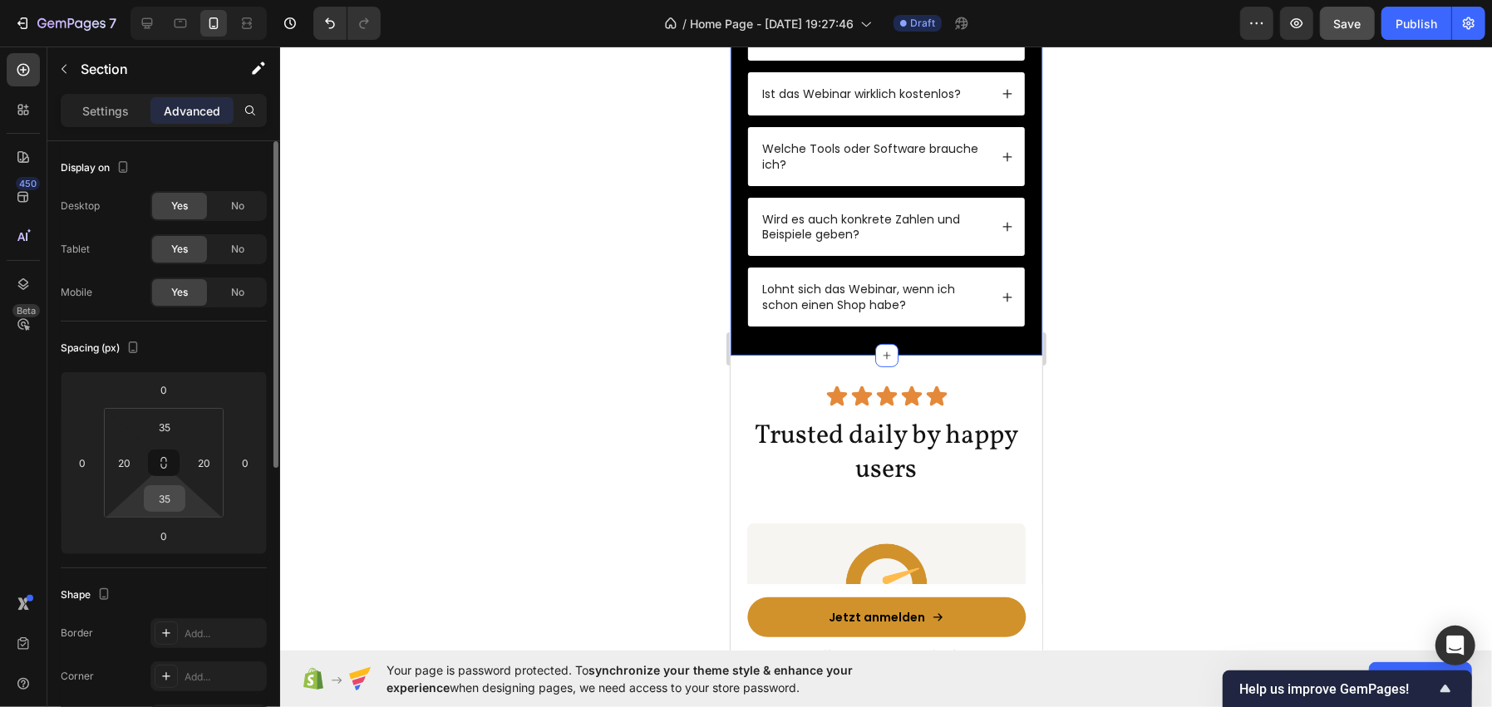
click at [165, 495] on input "35" at bounding box center [164, 498] width 33 height 25
type input "50"
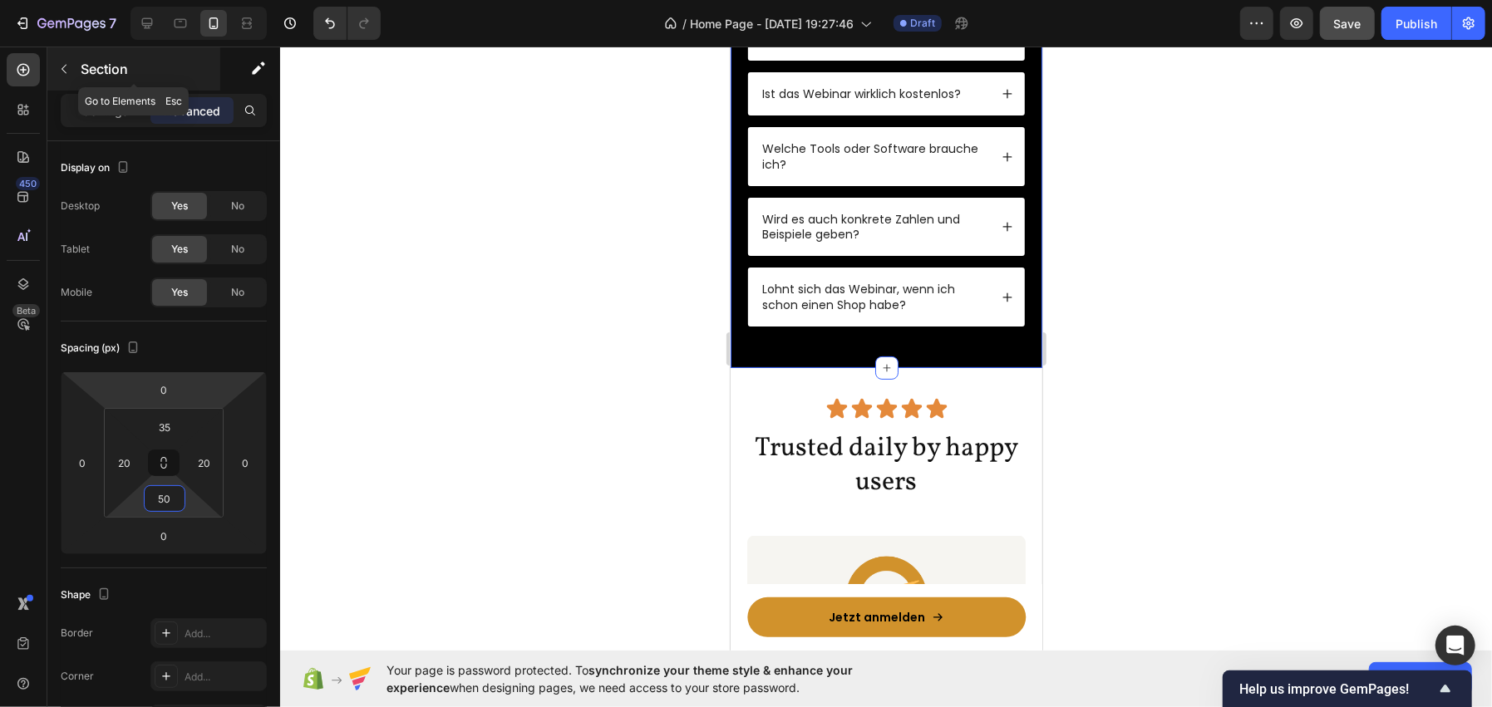
click at [121, 52] on div "Section" at bounding box center [133, 68] width 173 height 43
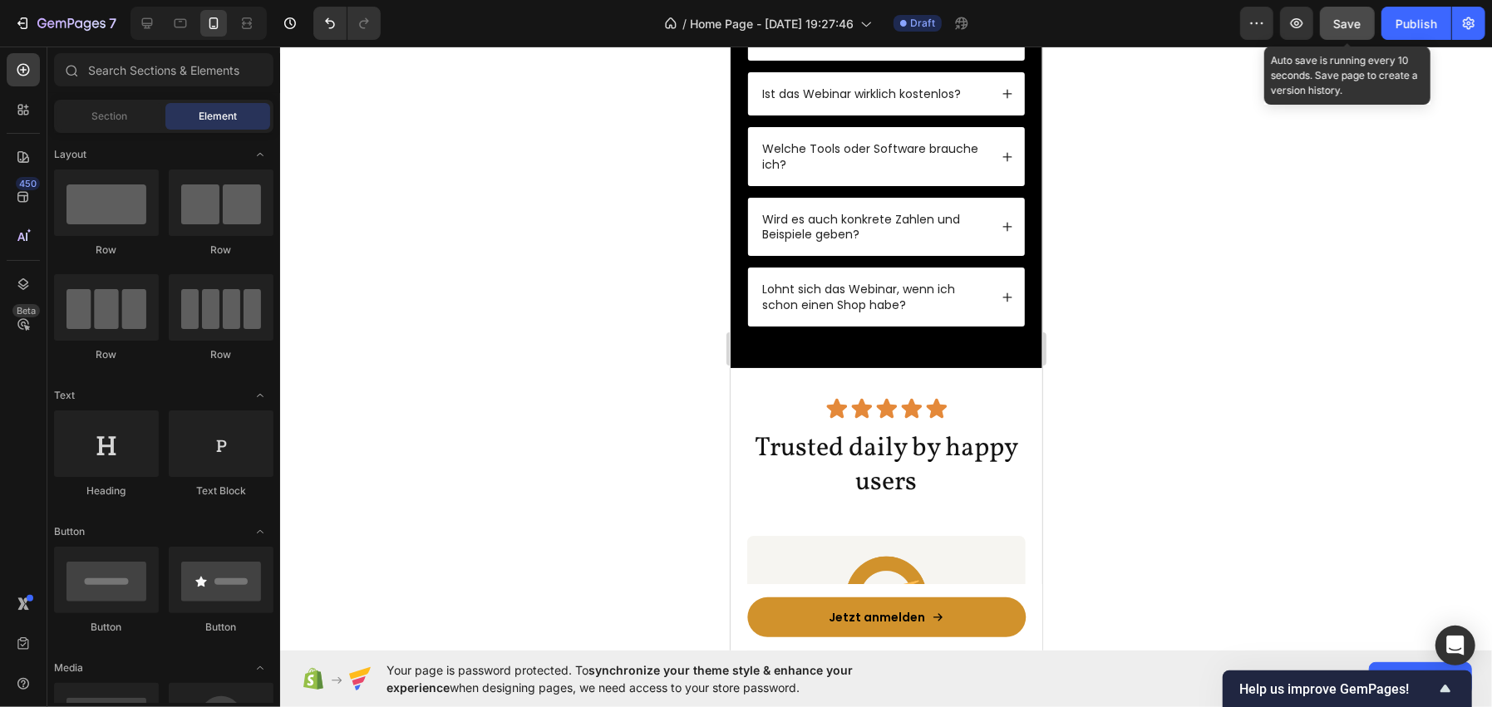
click at [1340, 23] on span "Save" at bounding box center [1347, 24] width 27 height 14
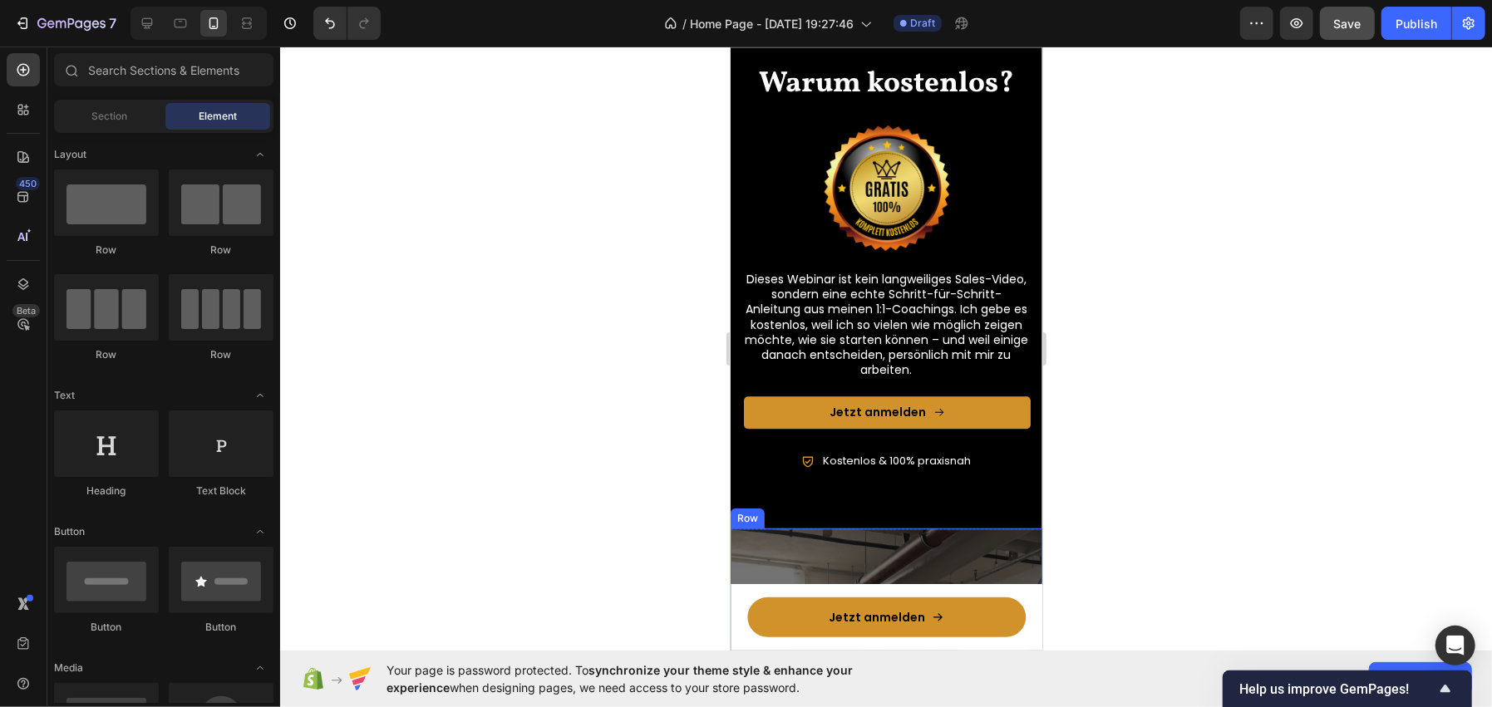
scroll to position [2783, 0]
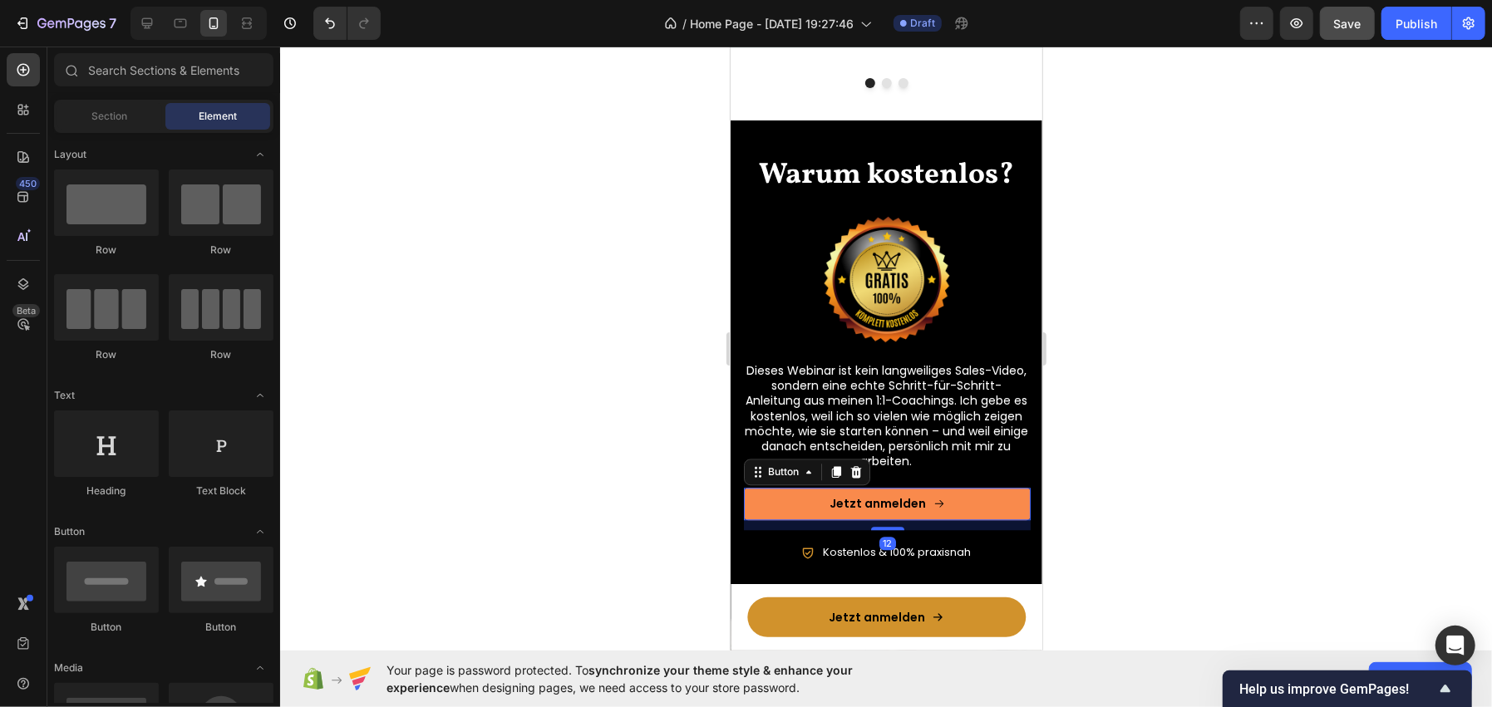
click at [756, 501] on button "Jetzt anmelden" at bounding box center [886, 503] width 287 height 32
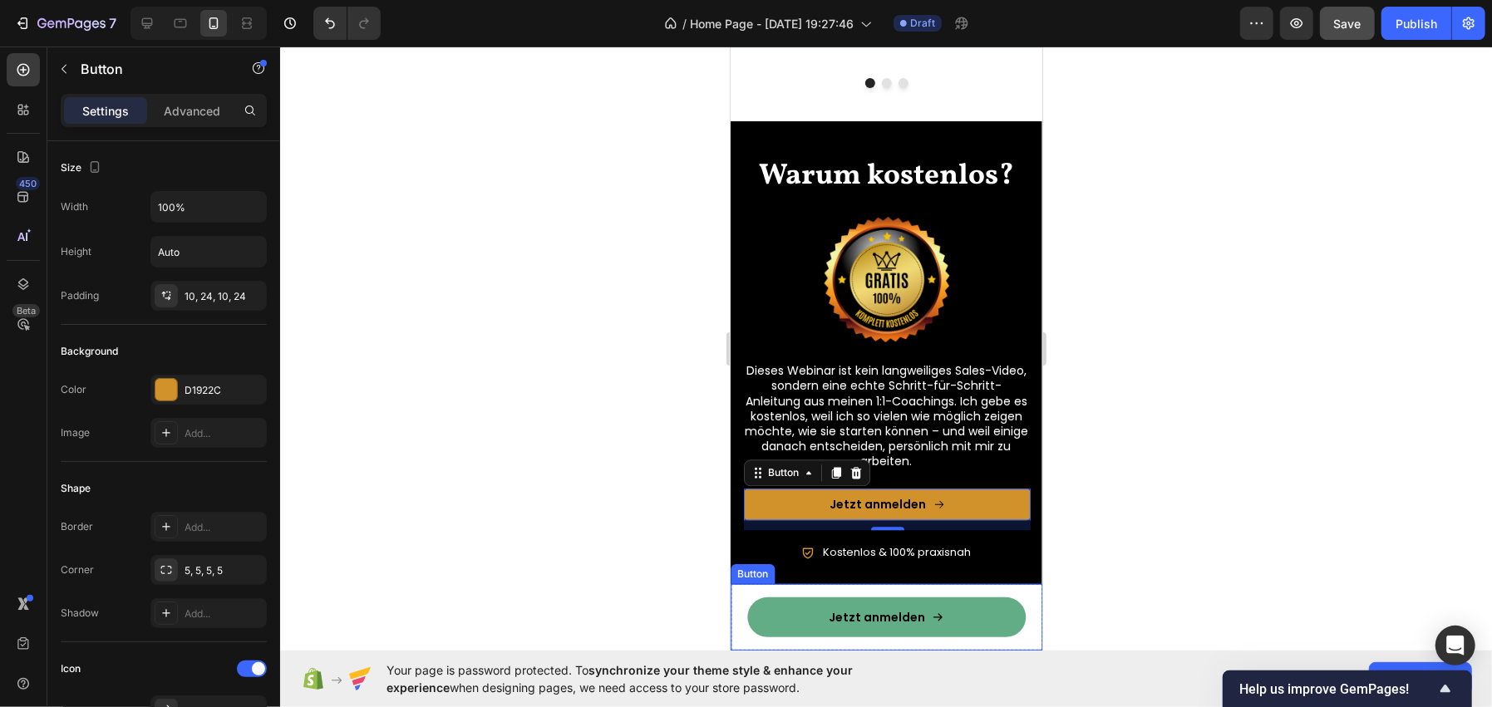
click at [783, 632] on link "Jetzt anmelden" at bounding box center [885, 617] width 278 height 40
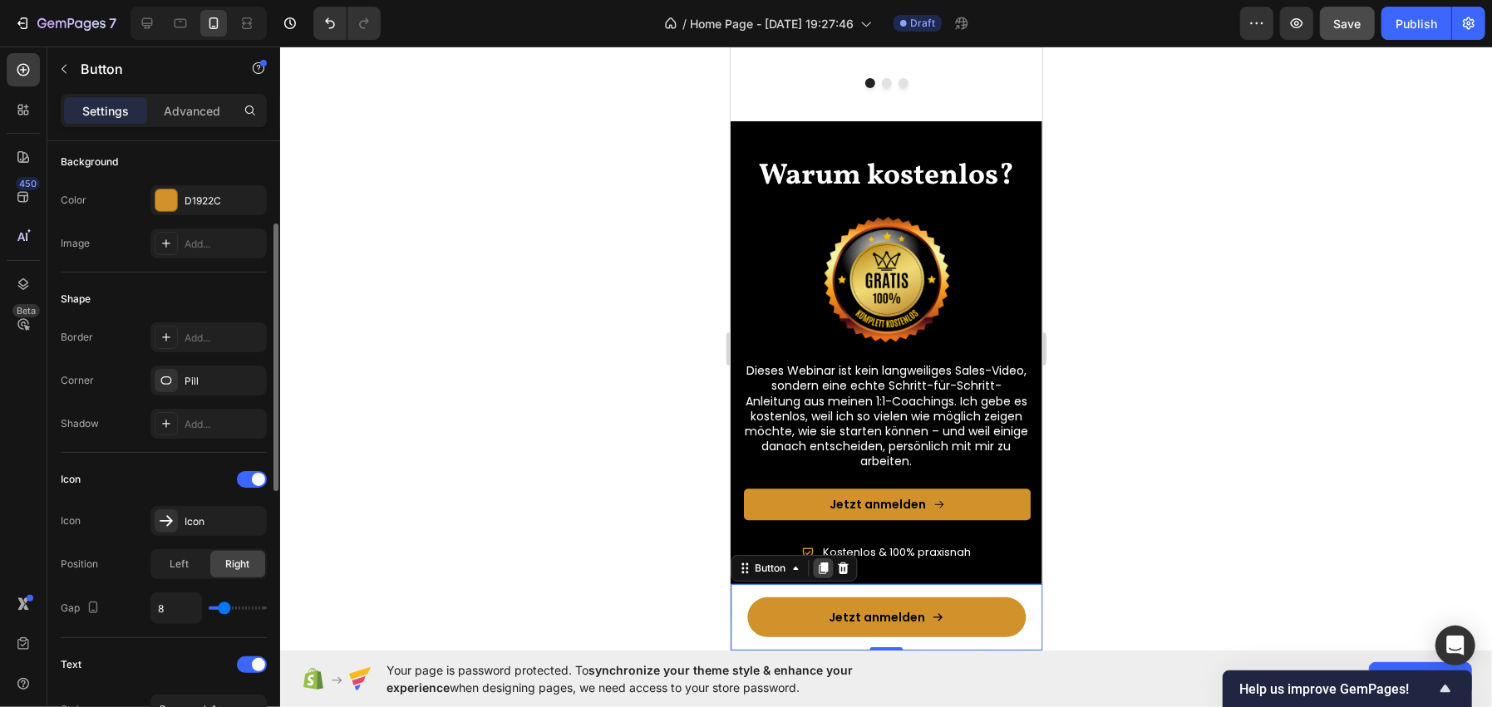
click at [820, 565] on icon at bounding box center [822, 568] width 9 height 12
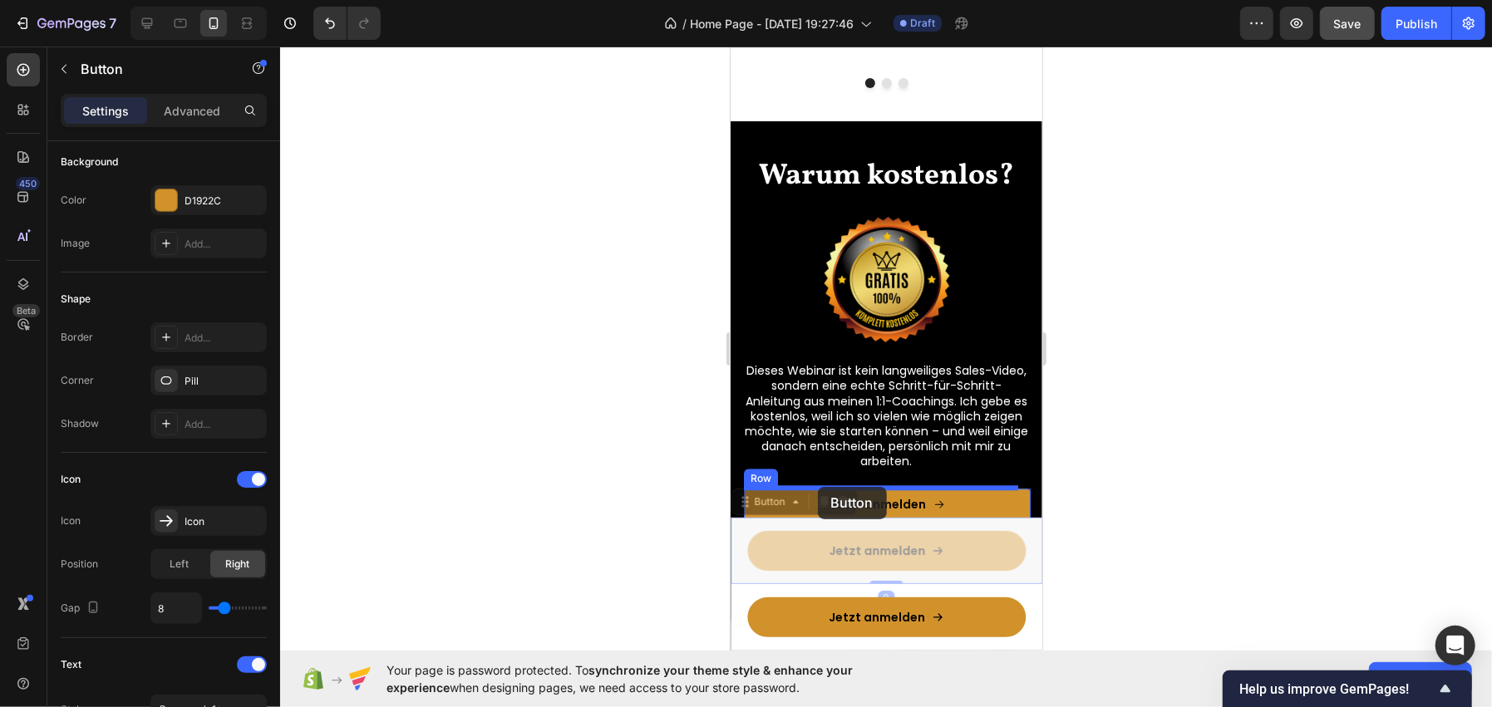
drag, startPoint x: 781, startPoint y: 529, endPoint x: 817, endPoint y: 486, distance: 56.1
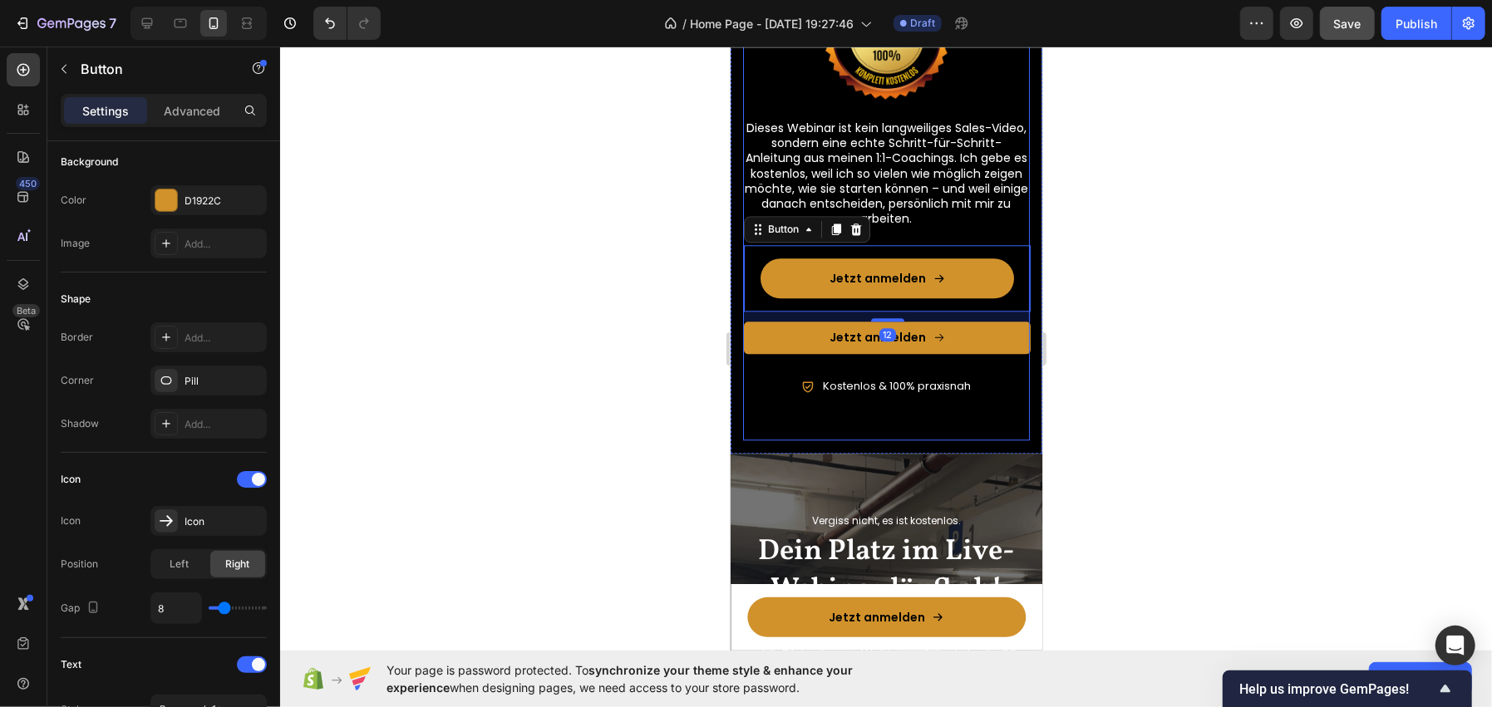
scroll to position [3032, 0]
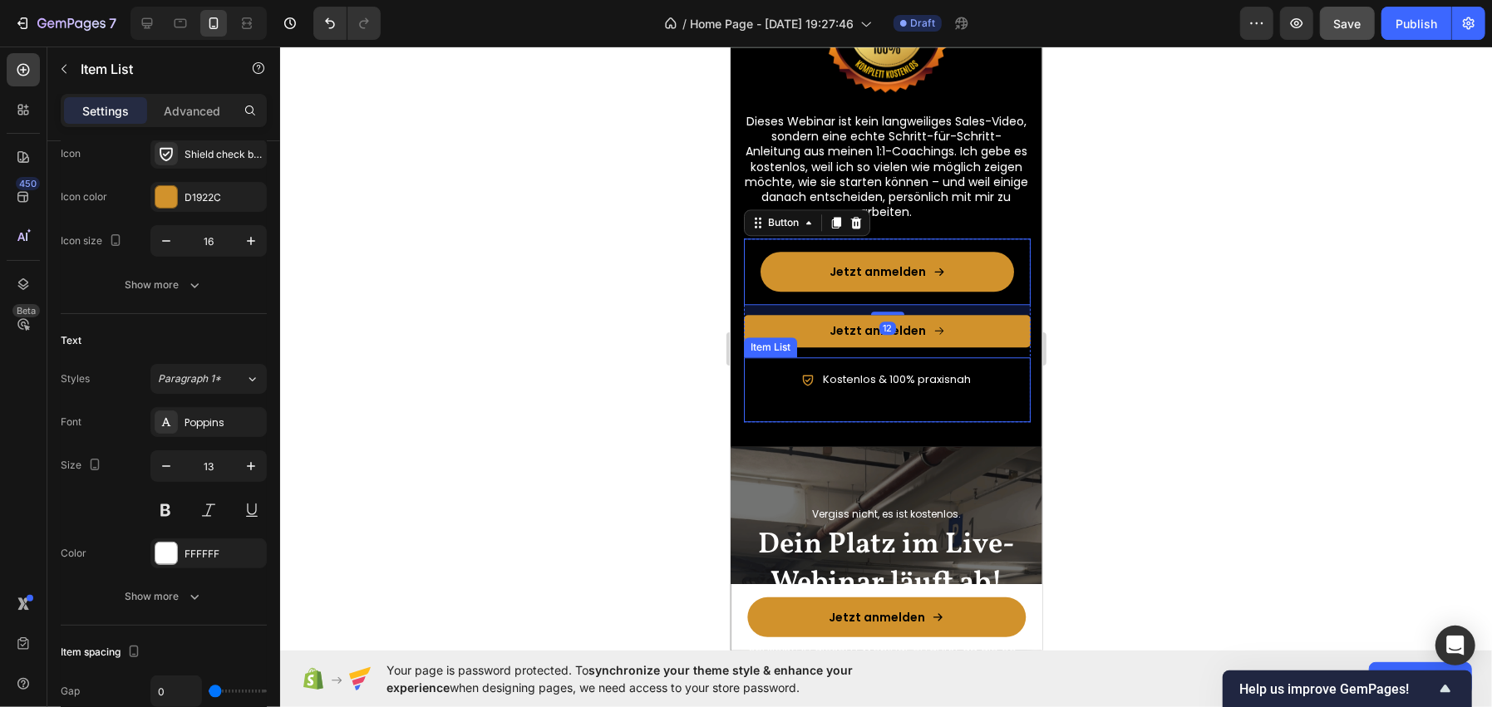
click at [793, 341] on div "Item List" at bounding box center [769, 346] width 47 height 15
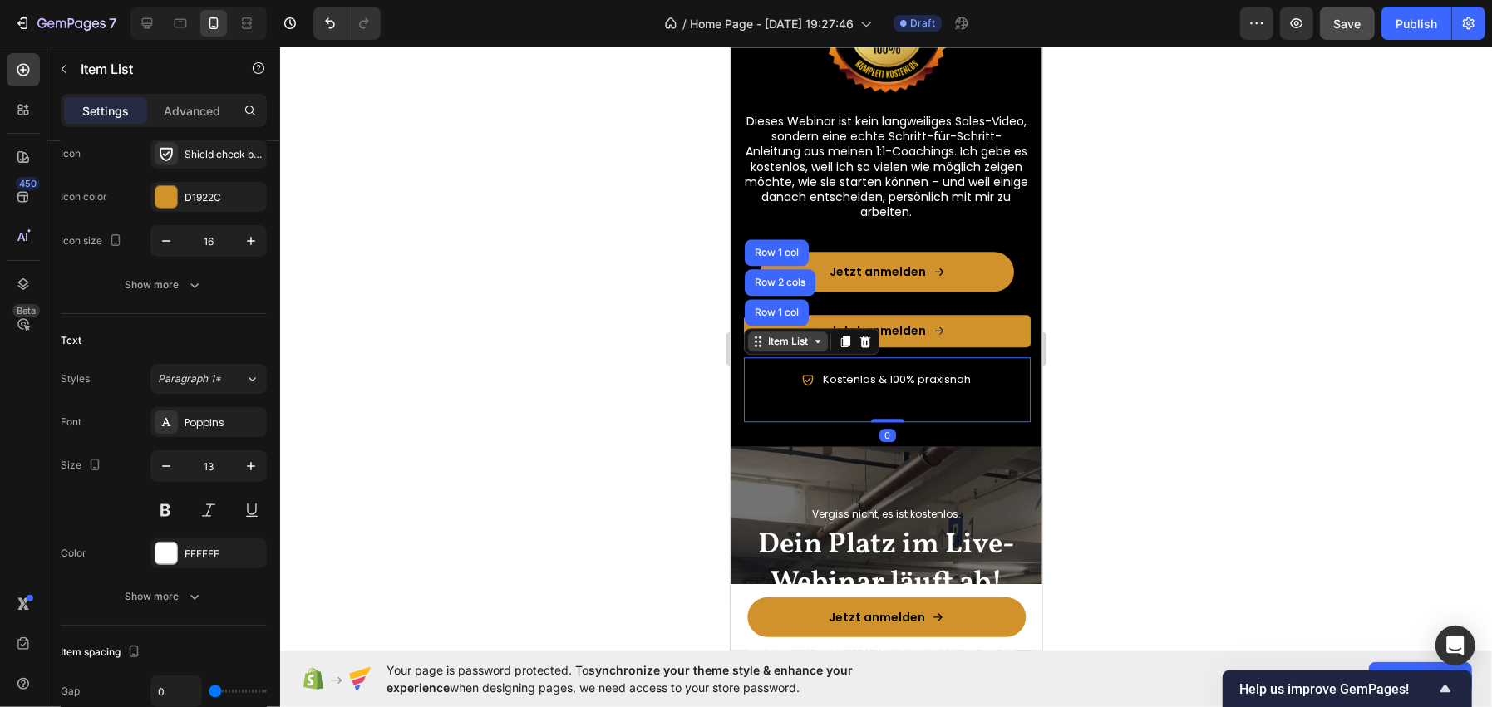
scroll to position [0, 0]
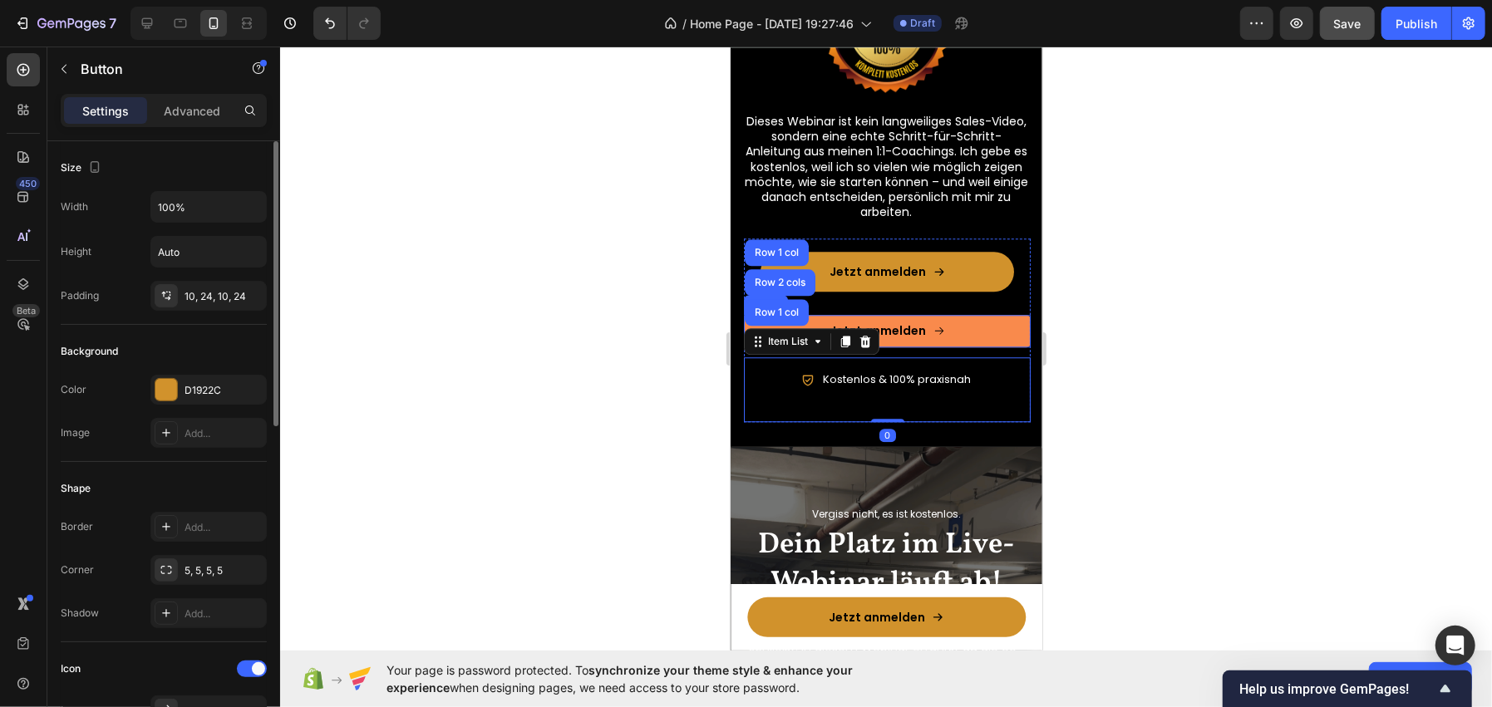
click at [943, 319] on button "Jetzt anmelden" at bounding box center [886, 330] width 287 height 32
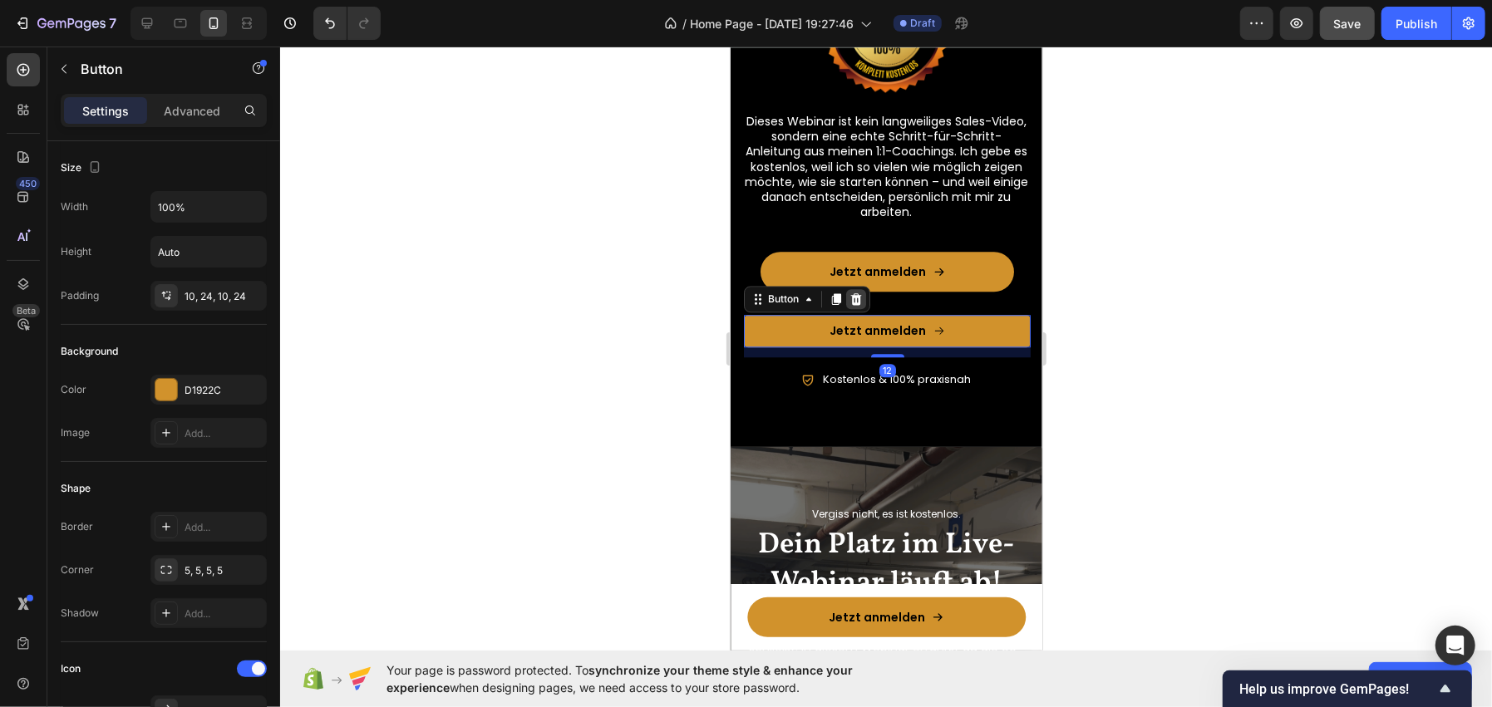
click at [852, 298] on icon at bounding box center [855, 299] width 11 height 12
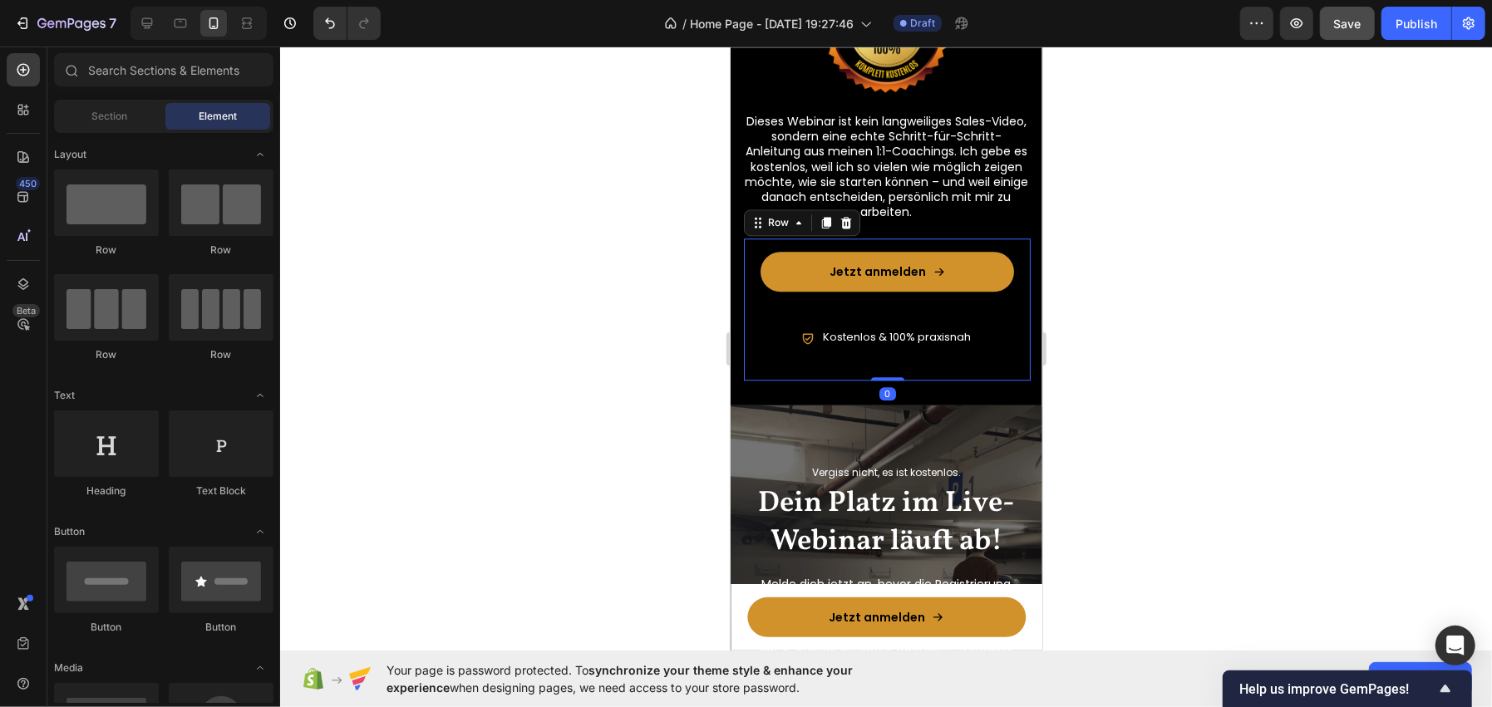
click at [858, 305] on div "Jetzt anmelden Button" at bounding box center [886, 276] width 287 height 76
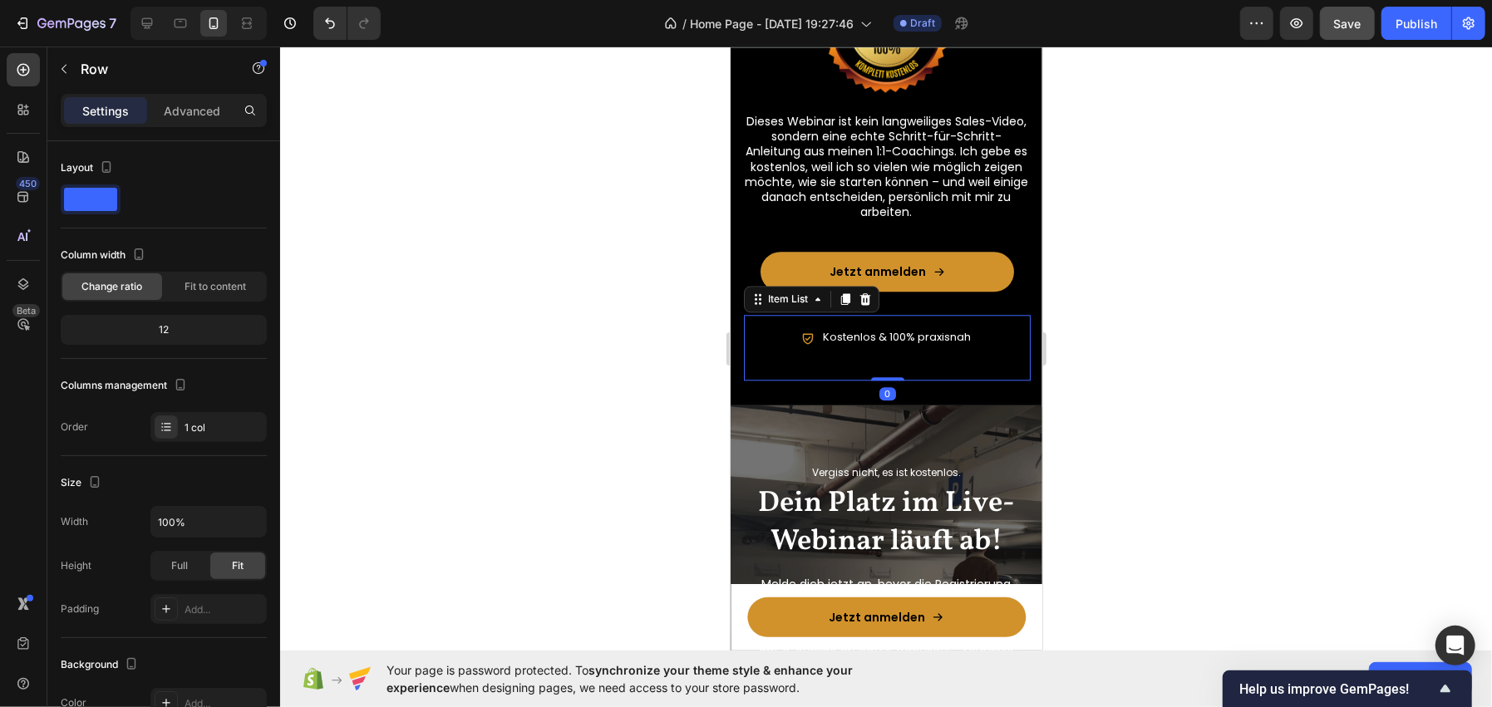
click at [844, 335] on p "Kostenlos & 100% praxisnah" at bounding box center [896, 337] width 148 height 14
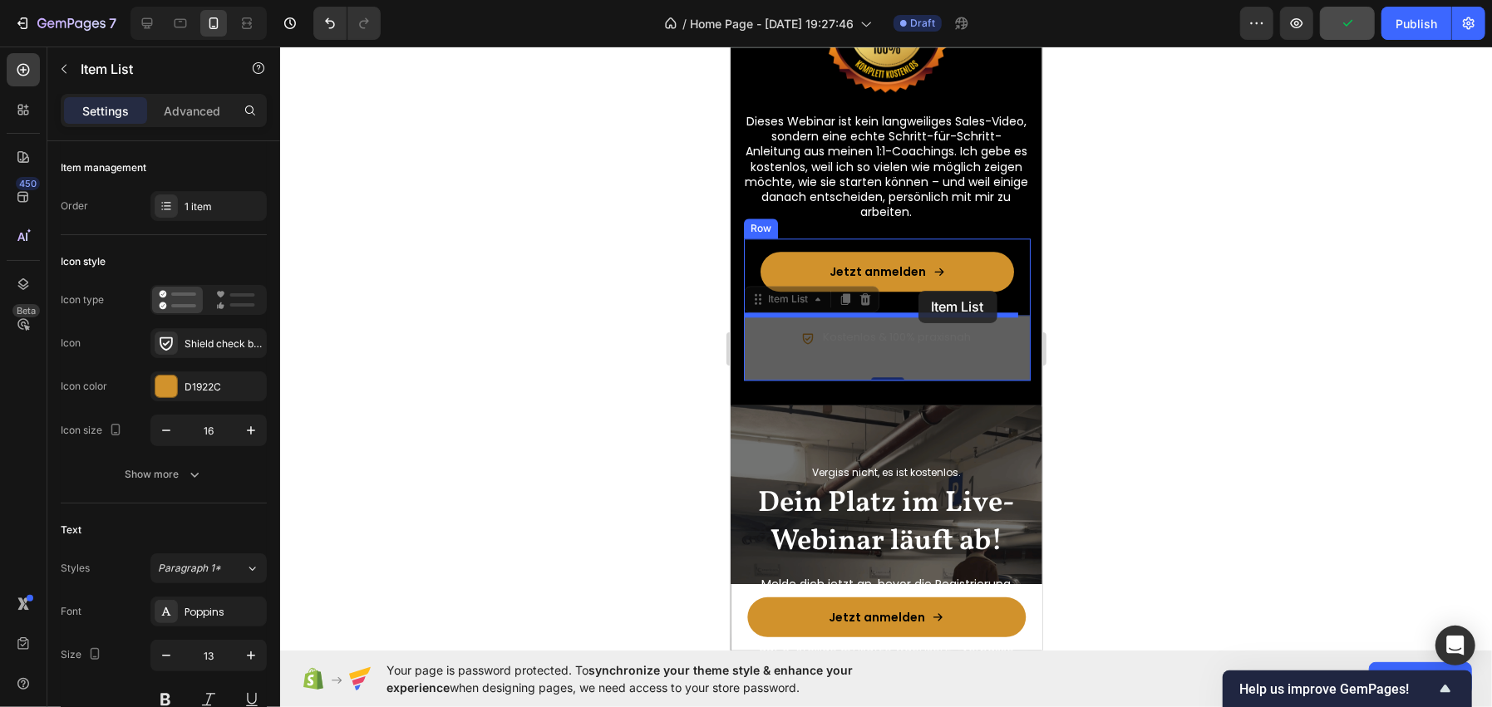
drag, startPoint x: 791, startPoint y: 298, endPoint x: 918, endPoint y: 290, distance: 126.6
click at [918, 290] on div "iPhone 13 Mini ( 375 px) iPhone 13 Mini iPhone 13 Pro iPhone 11 Pro Max iPhone …" at bounding box center [886, 358] width 312 height 6689
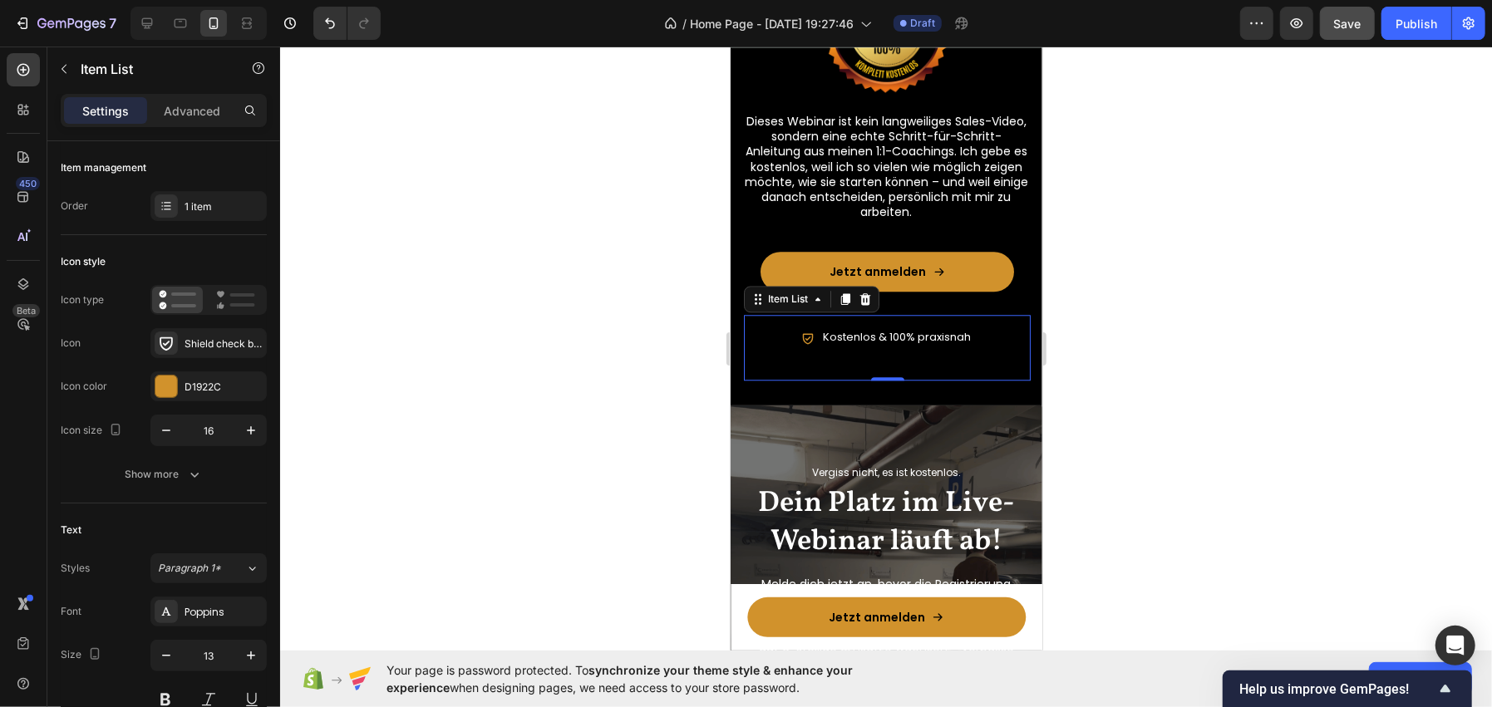
click at [635, 310] on div at bounding box center [886, 377] width 1212 height 661
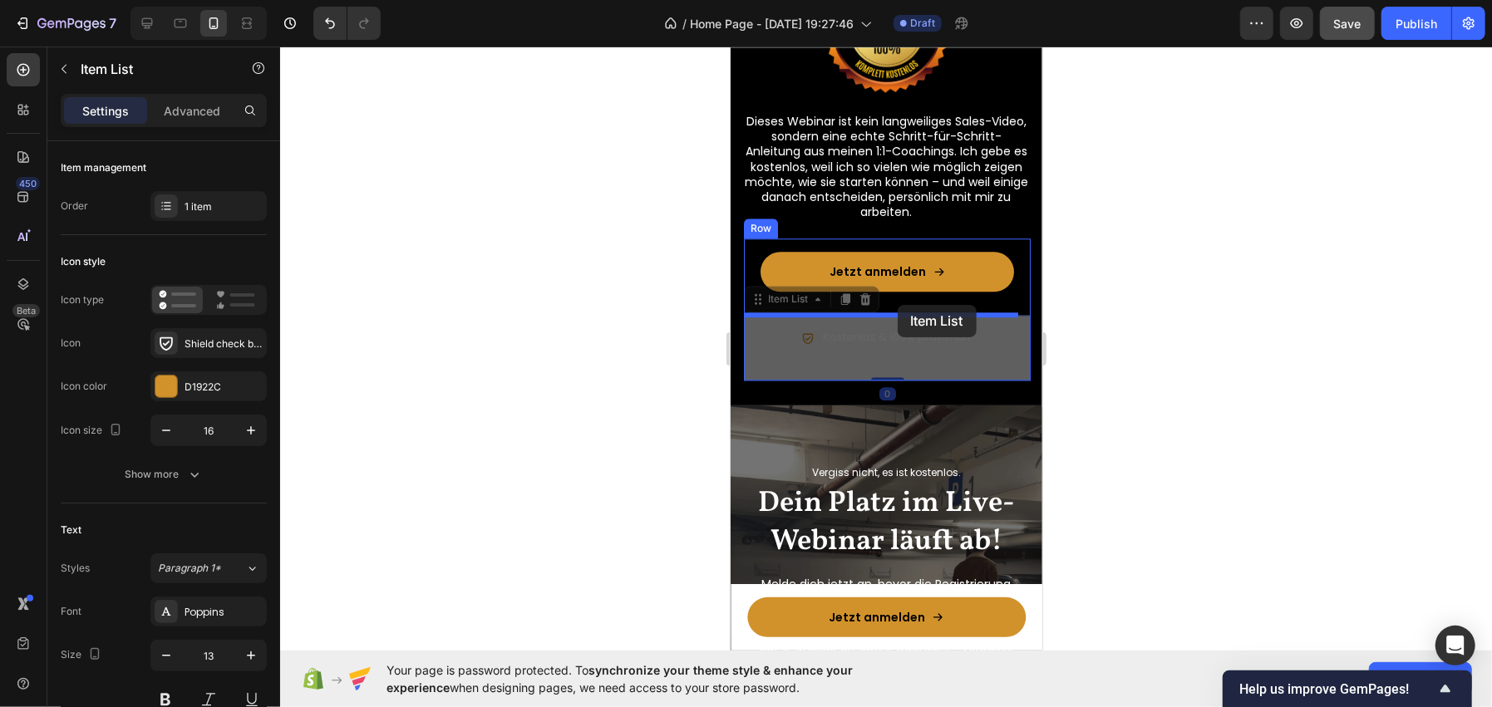
drag, startPoint x: 838, startPoint y: 337, endPoint x: 897, endPoint y: 304, distance: 67.3
click at [897, 304] on div "iPhone 13 Mini ( 375 px) iPhone 13 Mini iPhone 13 Pro iPhone 11 Pro Max iPhone …" at bounding box center [886, 358] width 312 height 6689
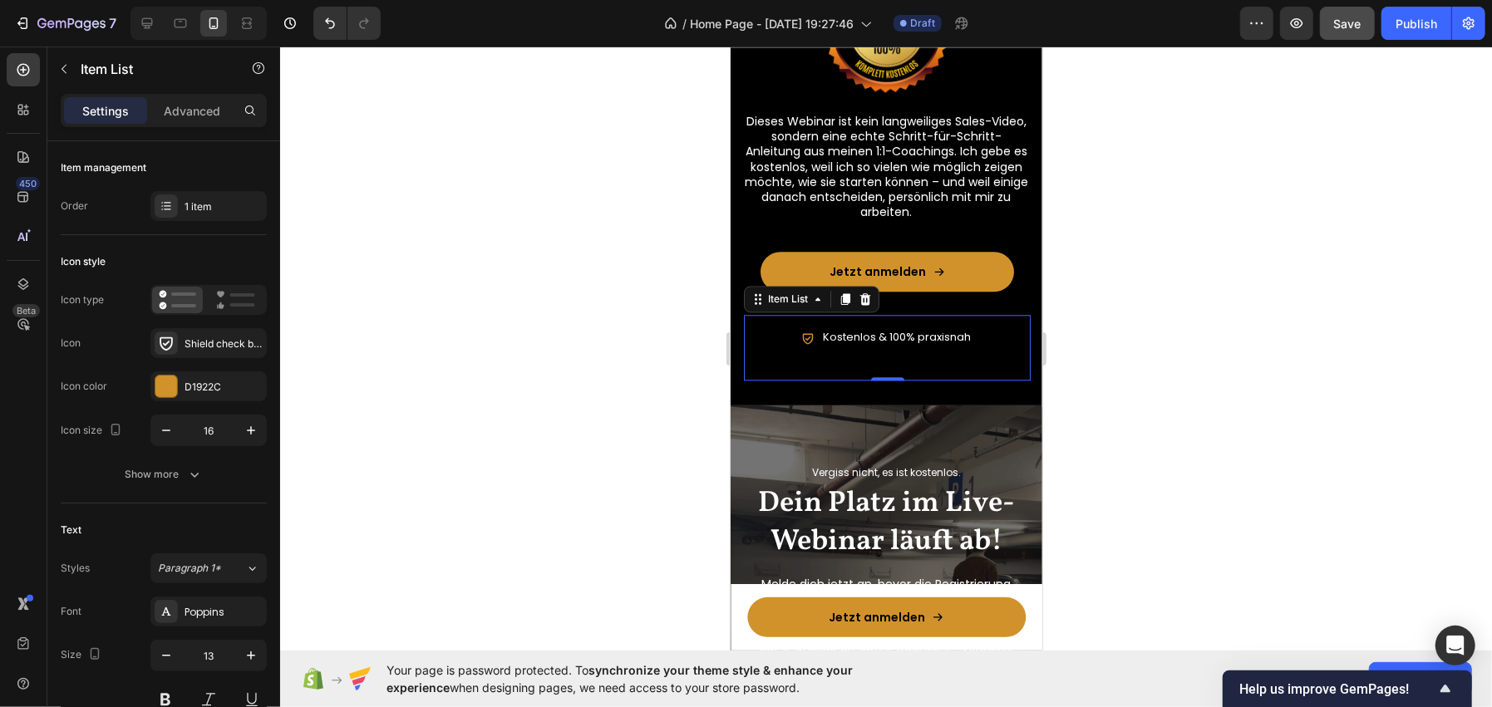
click at [641, 336] on div at bounding box center [886, 377] width 1212 height 661
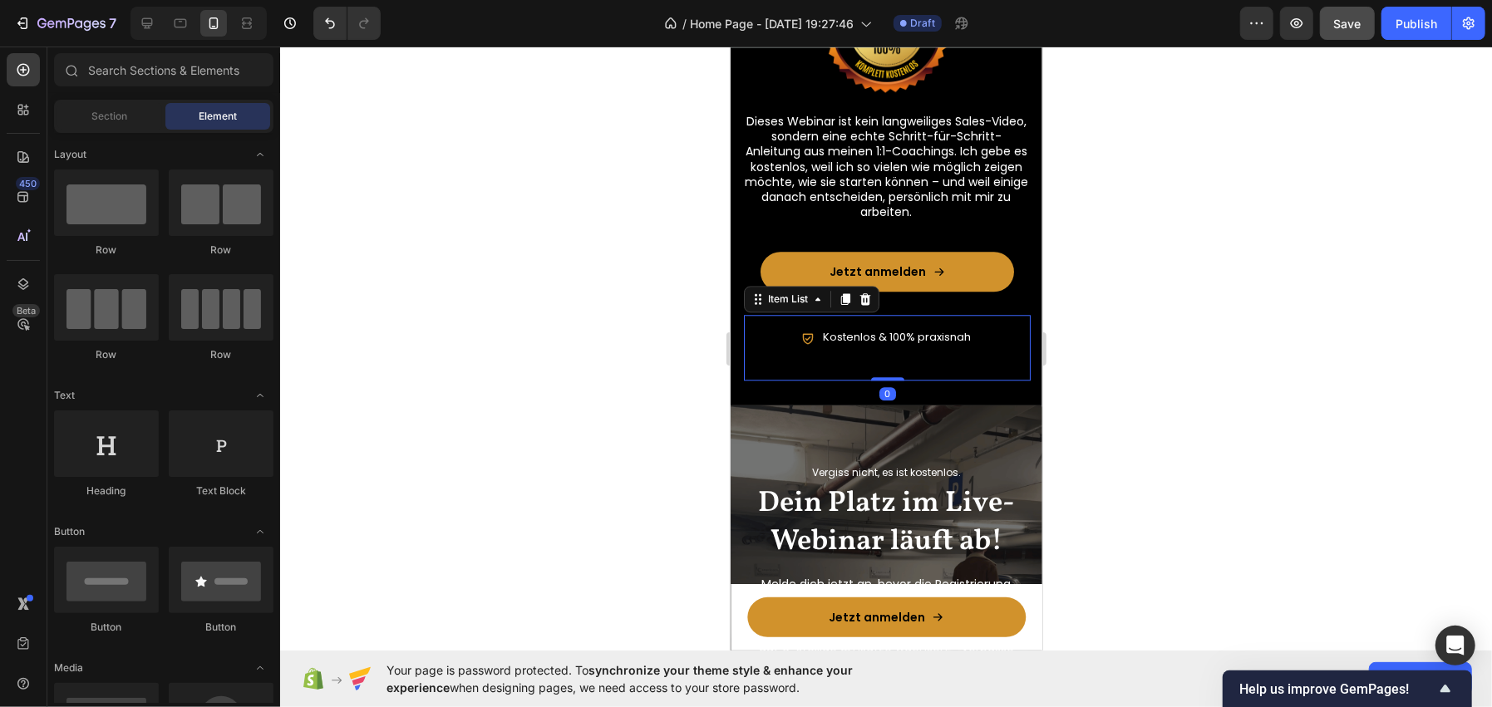
click at [944, 322] on div "Kostenlos & 100% praxisnah" at bounding box center [886, 347] width 287 height 66
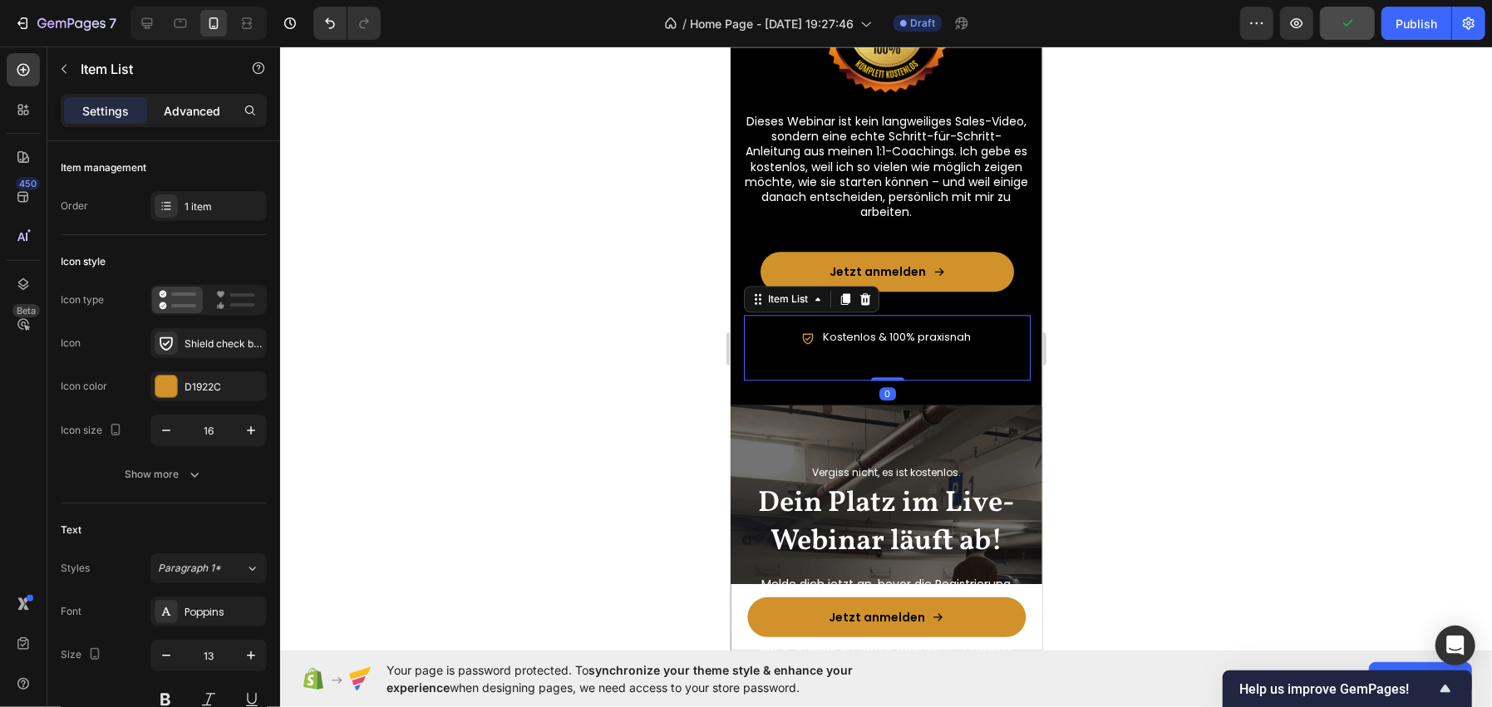
click at [199, 116] on p "Advanced" at bounding box center [192, 110] width 57 height 17
type input "100%"
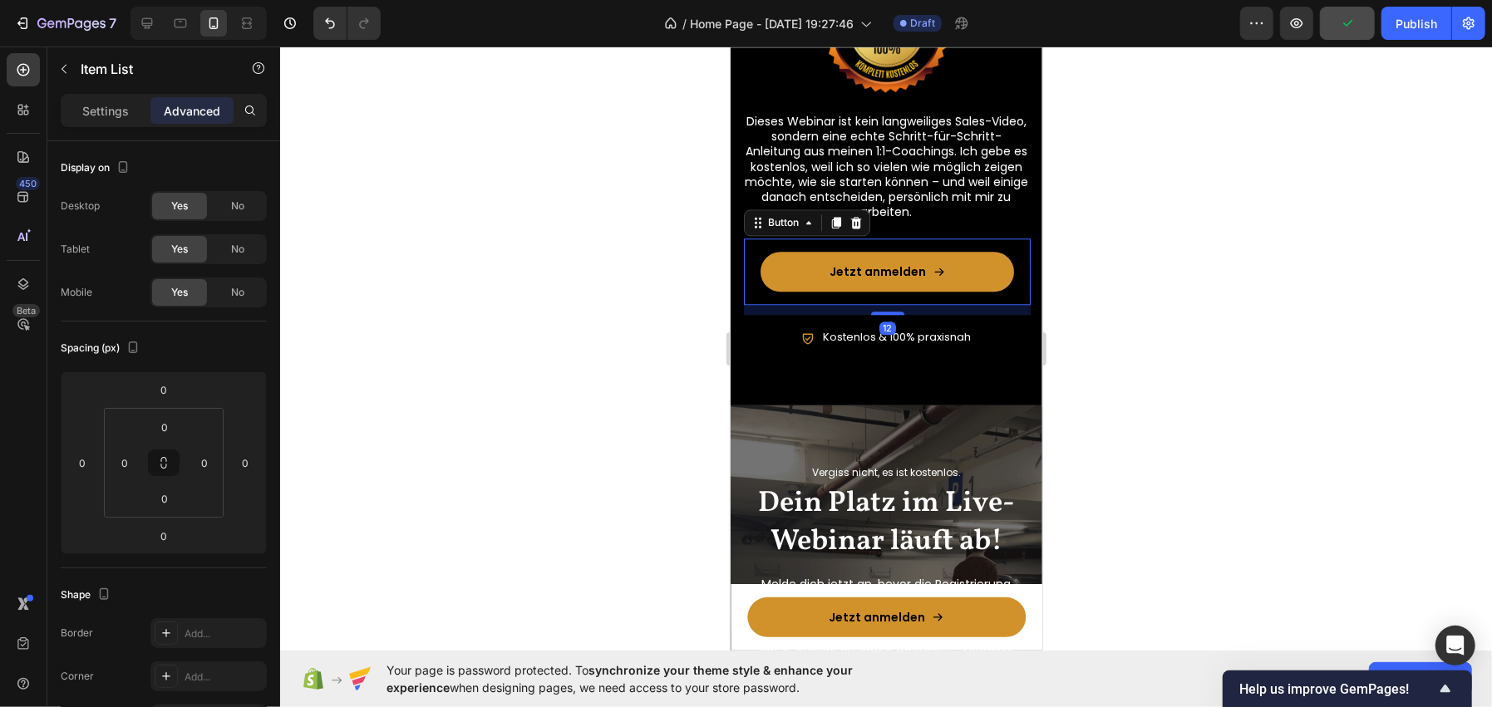
click at [953, 302] on div "Jetzt anmelden Button 12" at bounding box center [886, 271] width 287 height 66
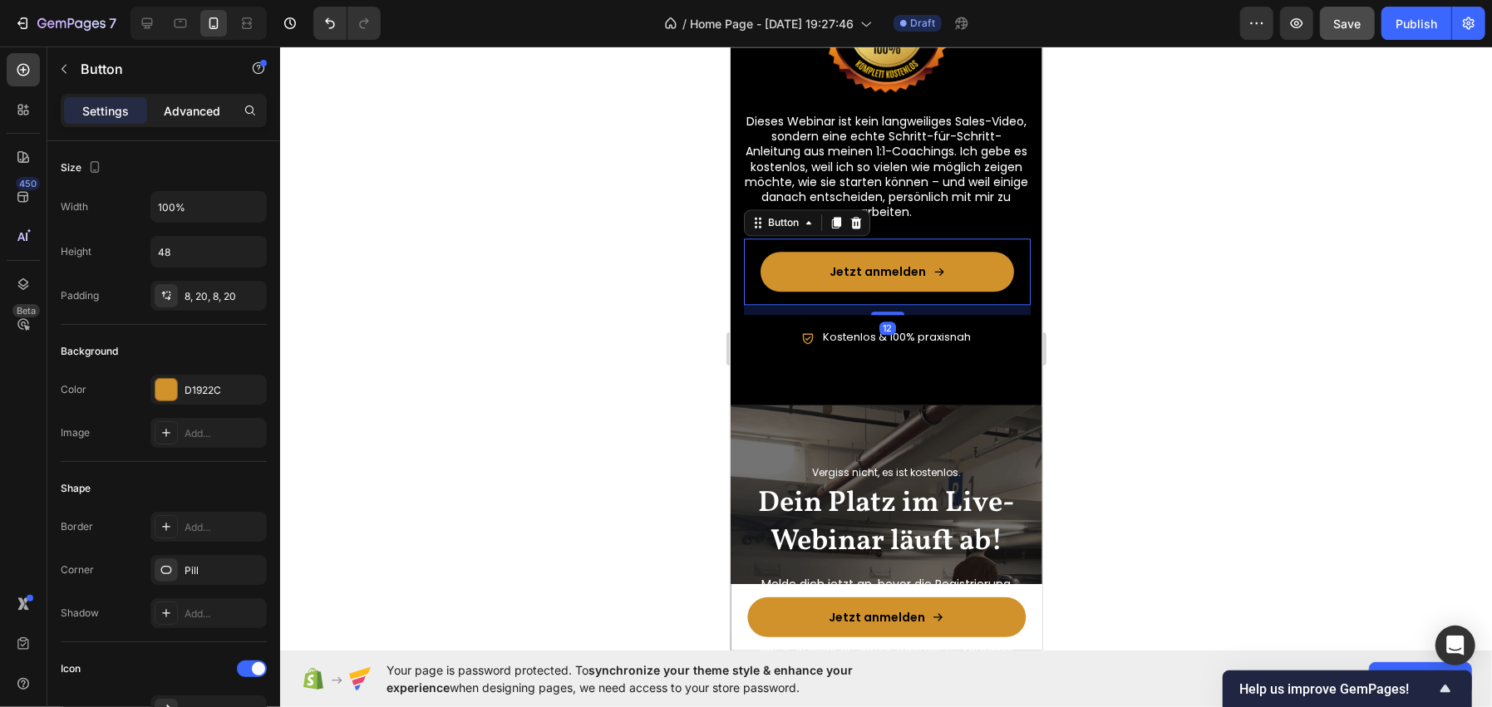
click at [173, 120] on div "Advanced" at bounding box center [191, 110] width 83 height 27
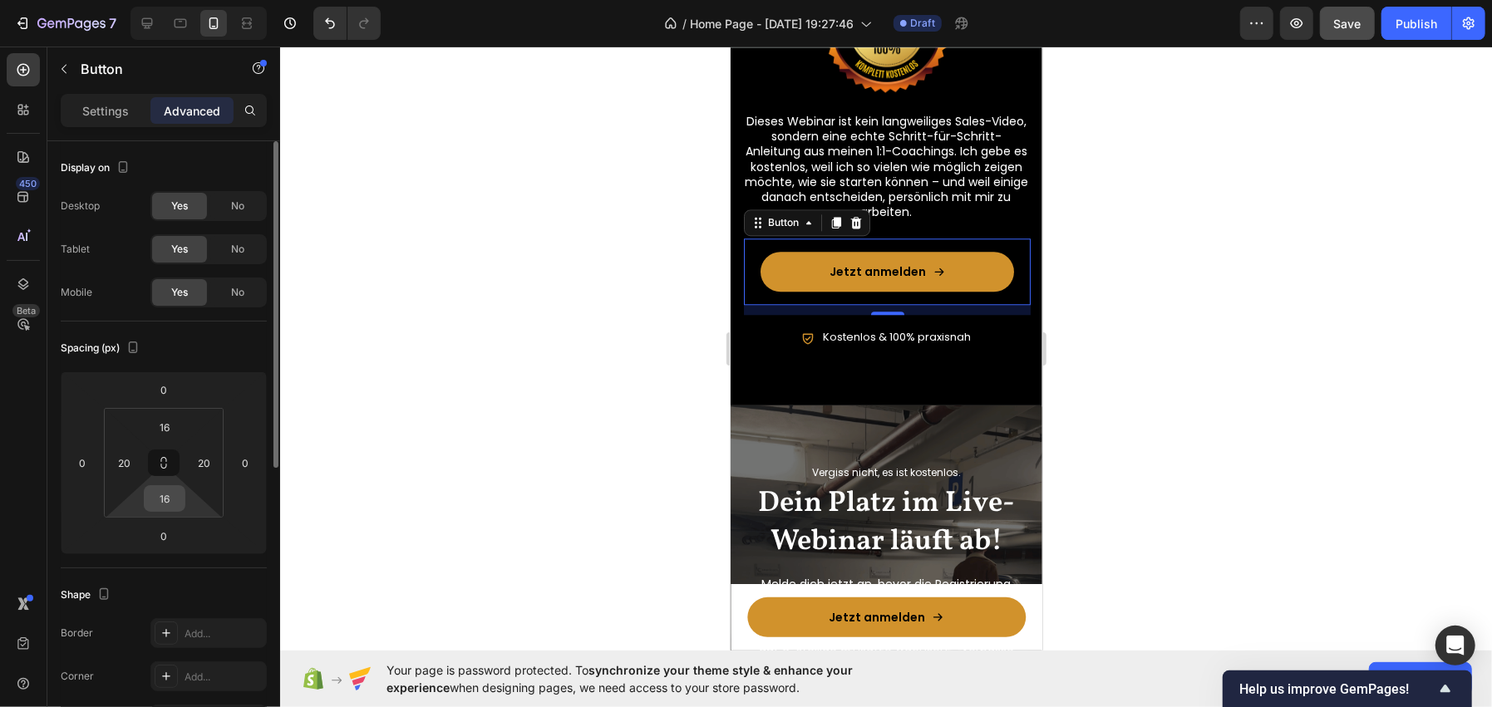
click at [159, 486] on input "16" at bounding box center [164, 498] width 33 height 25
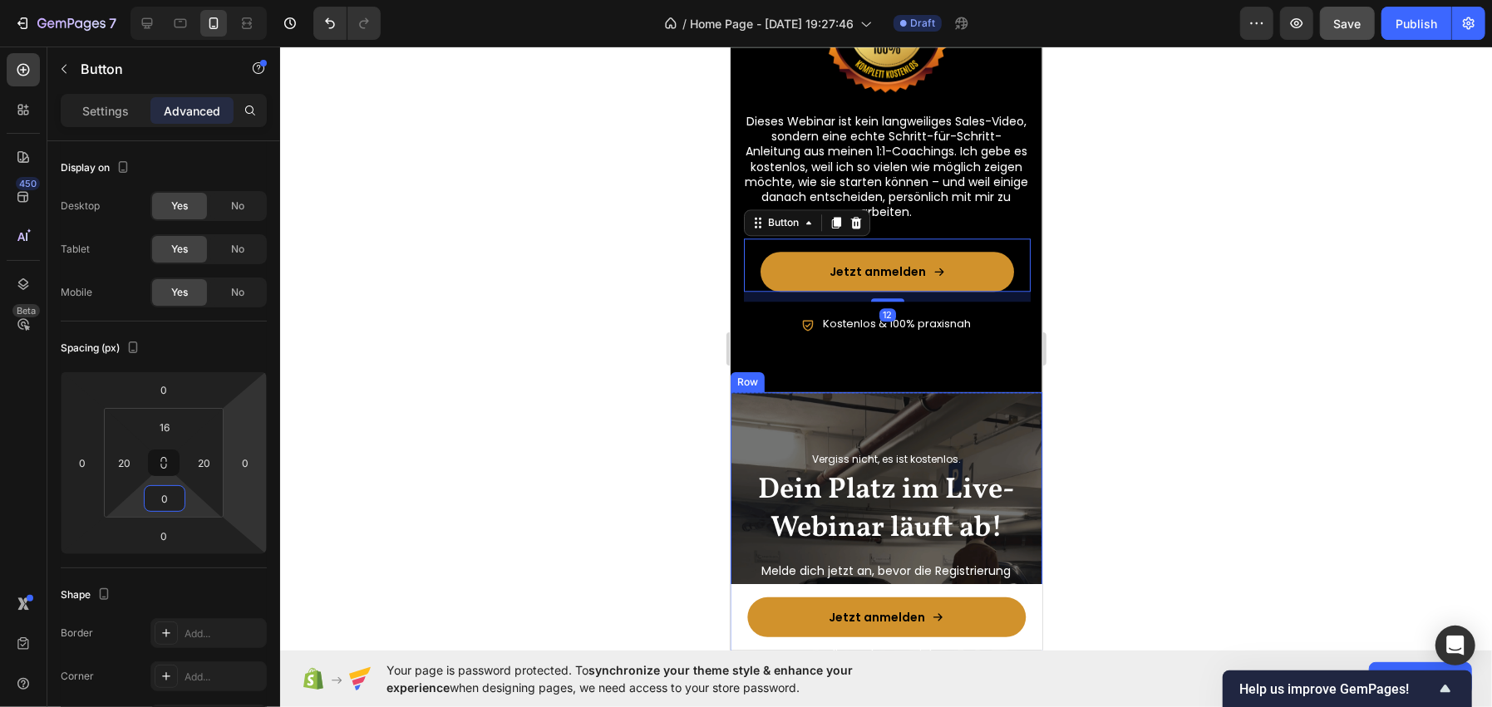
click at [1179, 231] on div at bounding box center [886, 377] width 1212 height 661
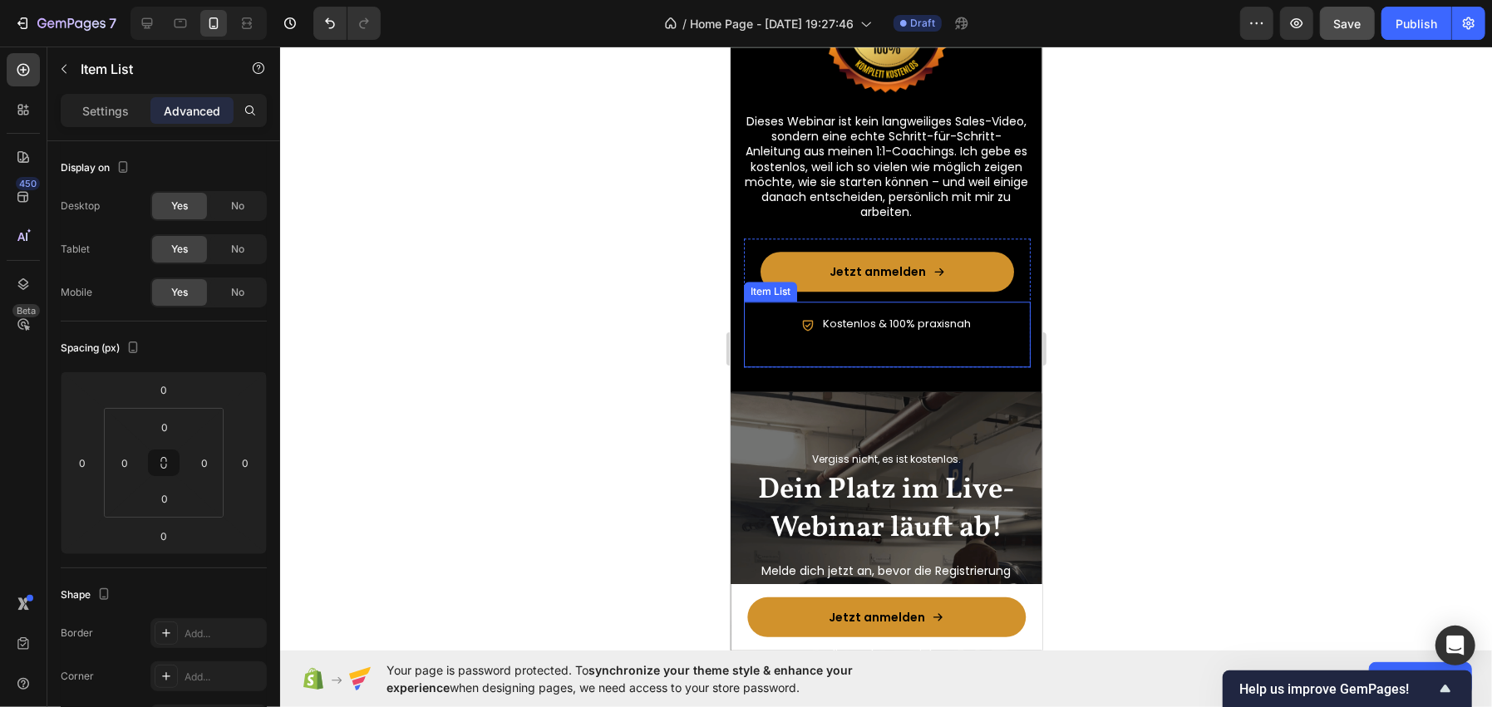
click at [948, 302] on div "Kostenlos & 100% praxisnah" at bounding box center [886, 334] width 287 height 66
click at [926, 324] on p "Kostenlos & 100% praxisnah" at bounding box center [896, 324] width 148 height 14
click at [559, 327] on div at bounding box center [886, 377] width 1212 height 661
click at [849, 322] on p "Kostenlos & 100% praxisnah" at bounding box center [896, 324] width 148 height 14
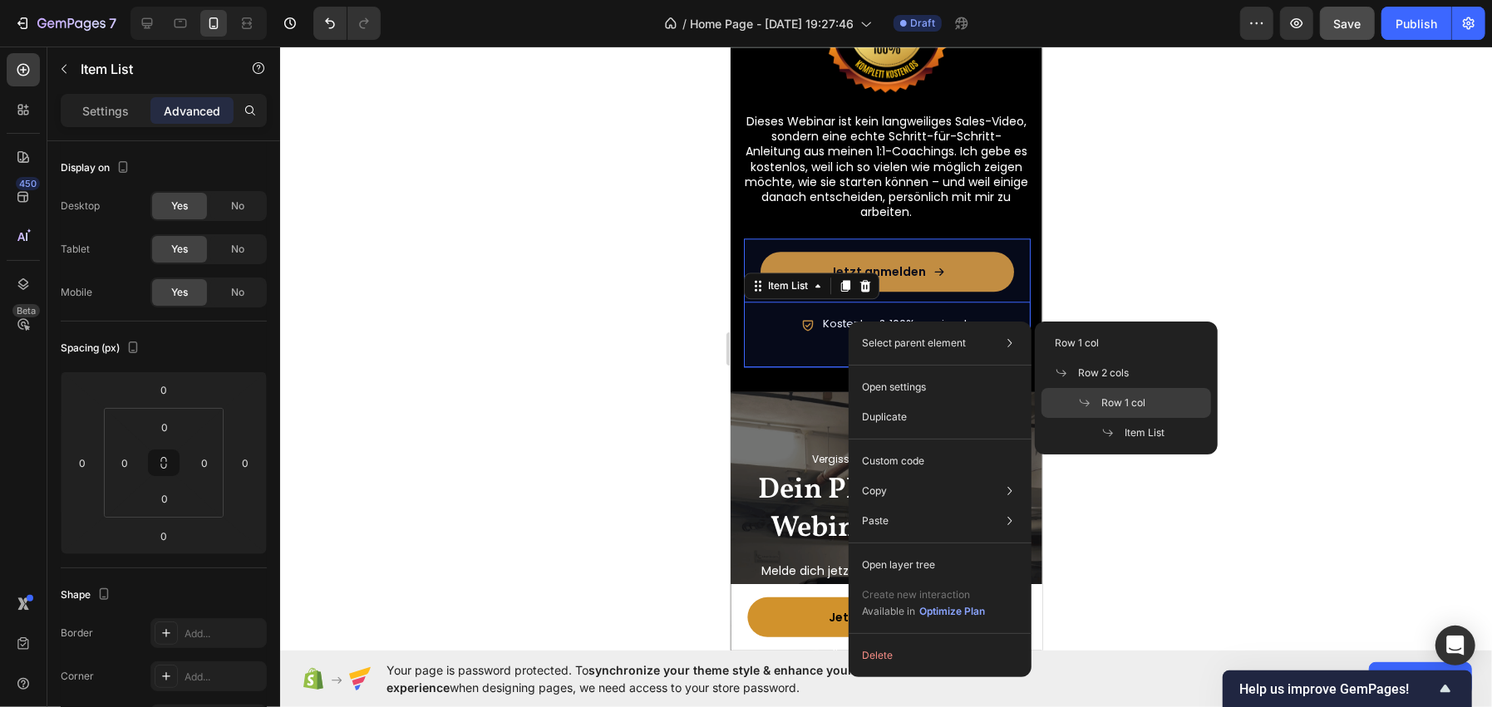
click at [1120, 397] on span "Row 1 col" at bounding box center [1123, 403] width 44 height 15
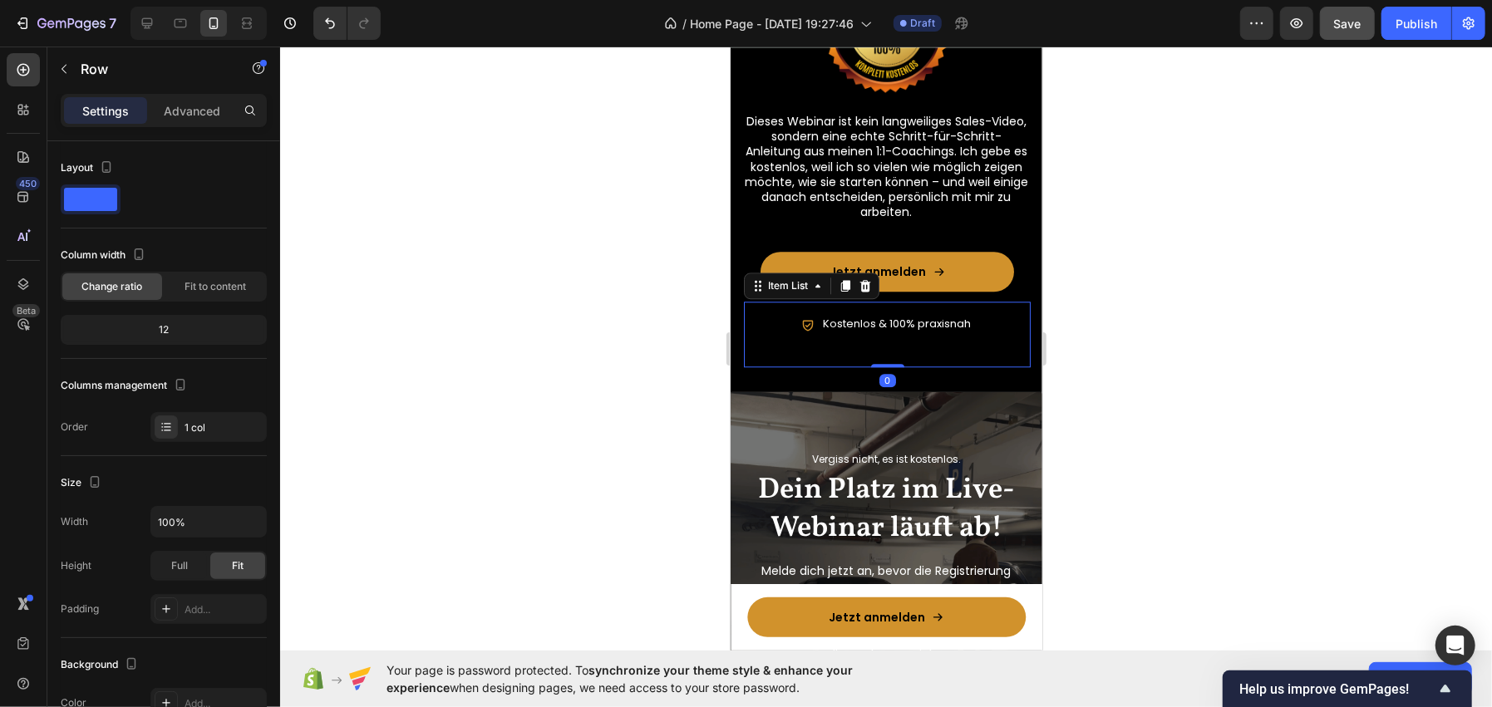
click at [850, 322] on p "Kostenlos & 100% praxisnah" at bounding box center [896, 324] width 148 height 14
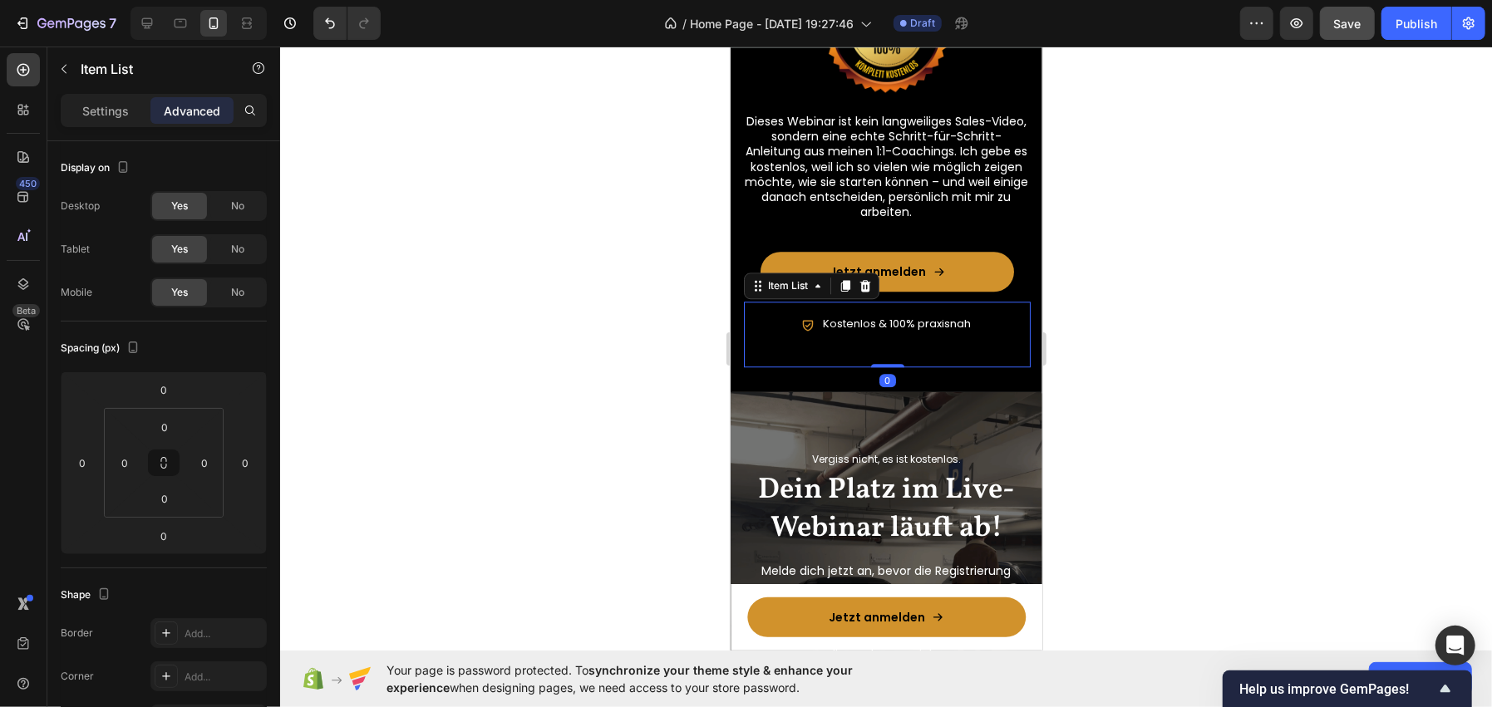
click at [800, 325] on icon at bounding box center [806, 323] width 13 height 13
click at [616, 421] on div at bounding box center [886, 377] width 1212 height 661
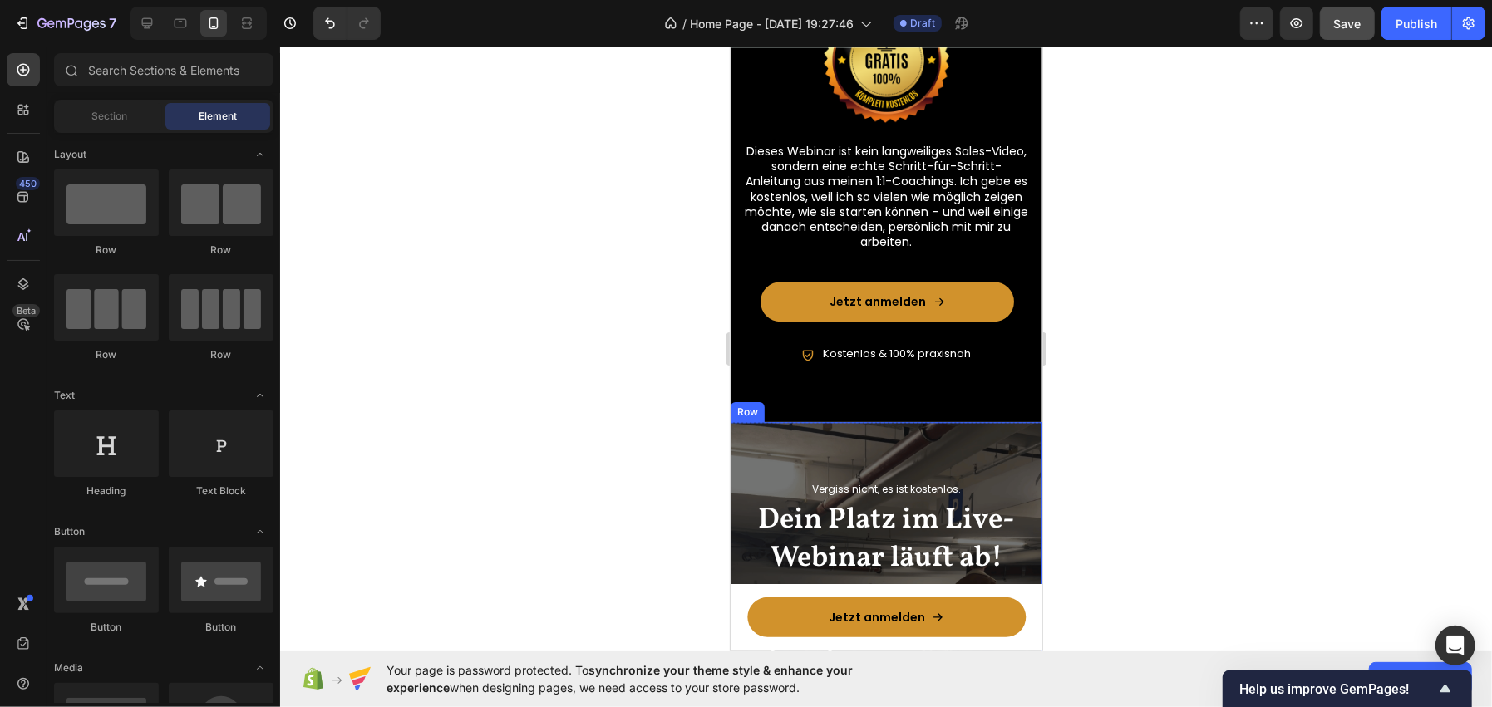
scroll to position [2949, 0]
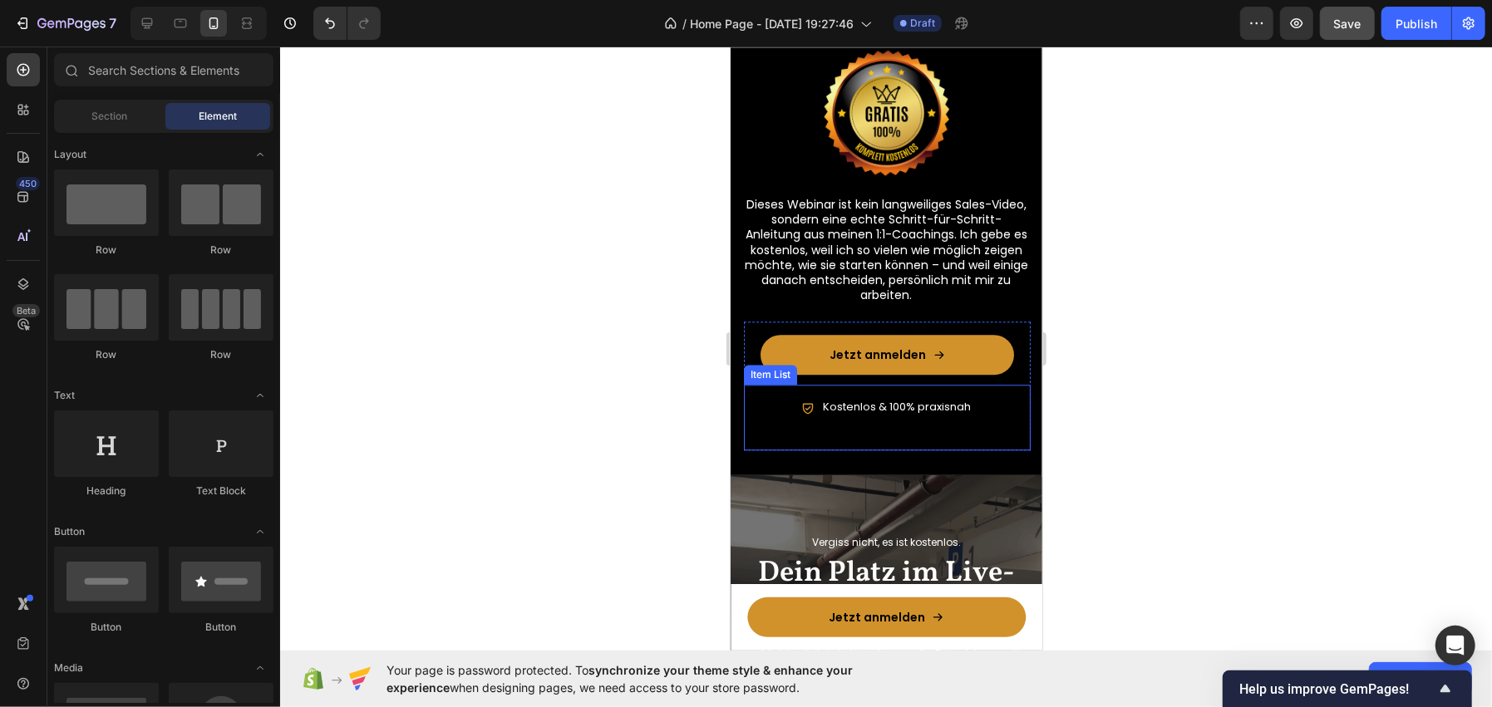
click at [846, 409] on p "Kostenlos & 100% praxisnah" at bounding box center [896, 407] width 148 height 14
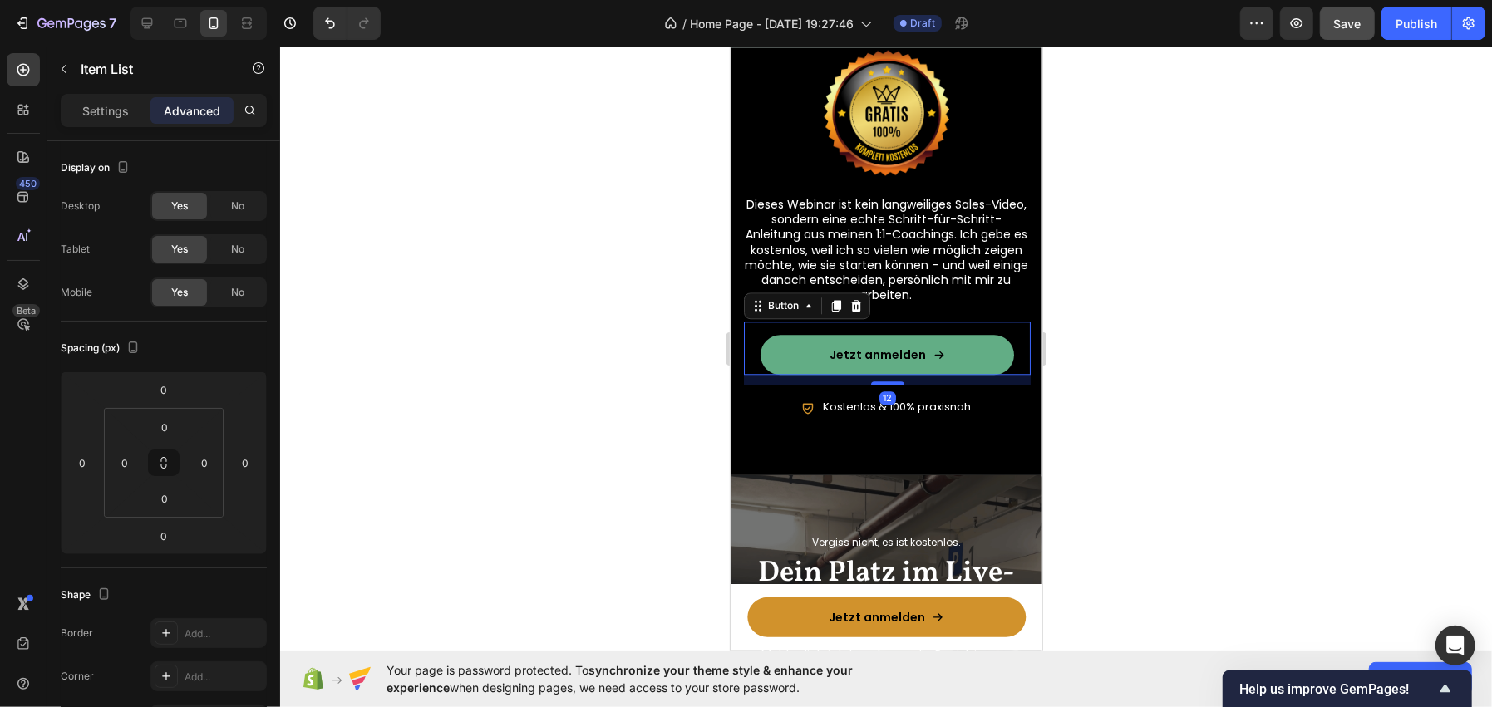
click at [997, 361] on link "Jetzt anmelden" at bounding box center [886, 354] width 253 height 40
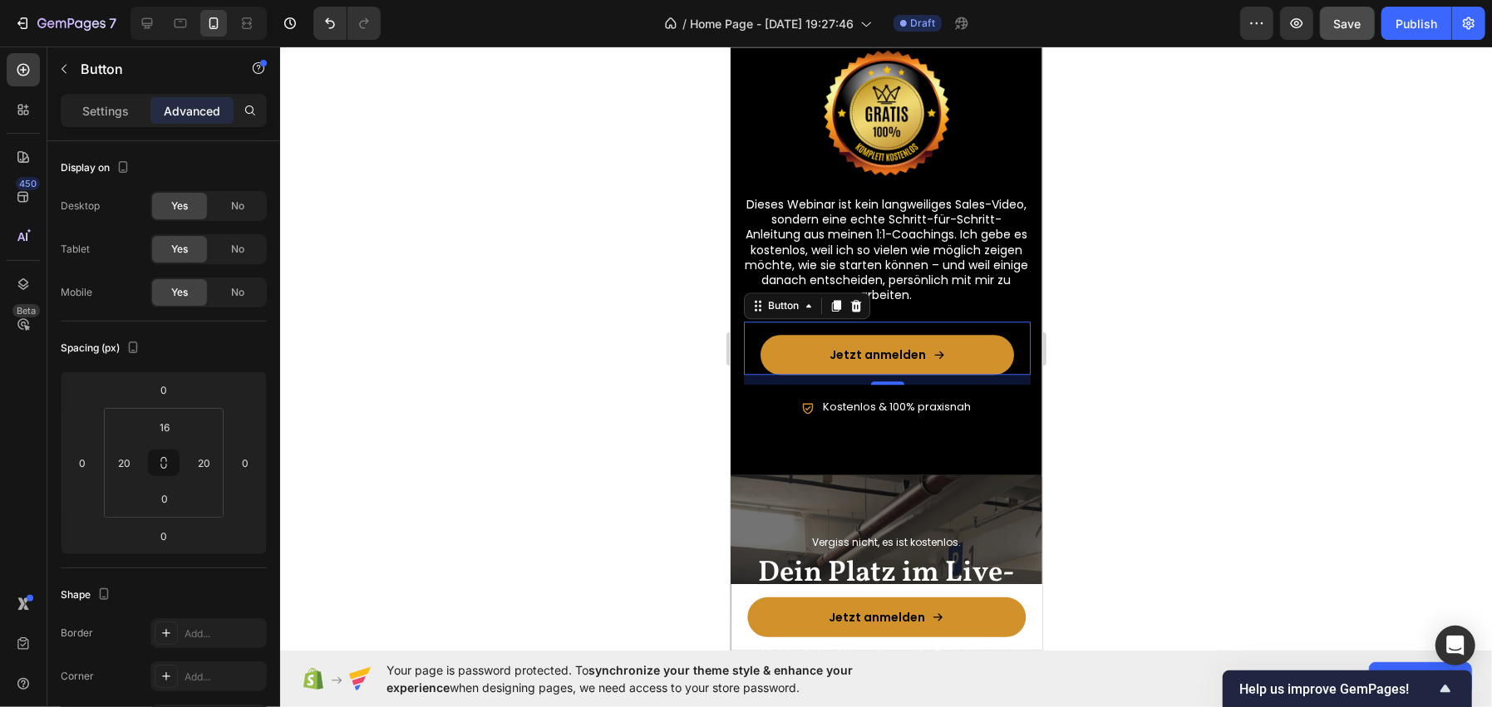
click at [968, 379] on div "12" at bounding box center [886, 379] width 287 height 10
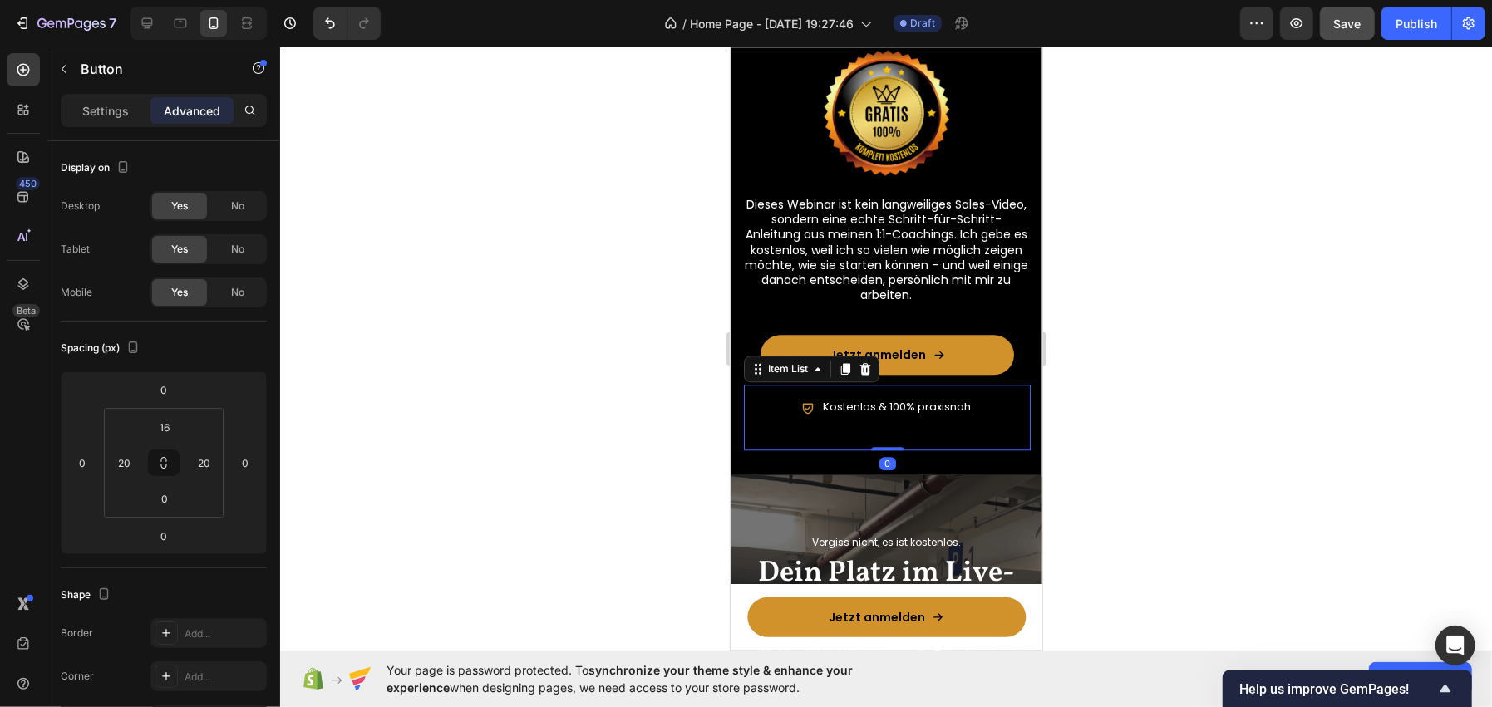
click at [840, 391] on div "Kostenlos & 100% praxisnah" at bounding box center [886, 417] width 287 height 66
click at [522, 421] on div at bounding box center [886, 377] width 1212 height 661
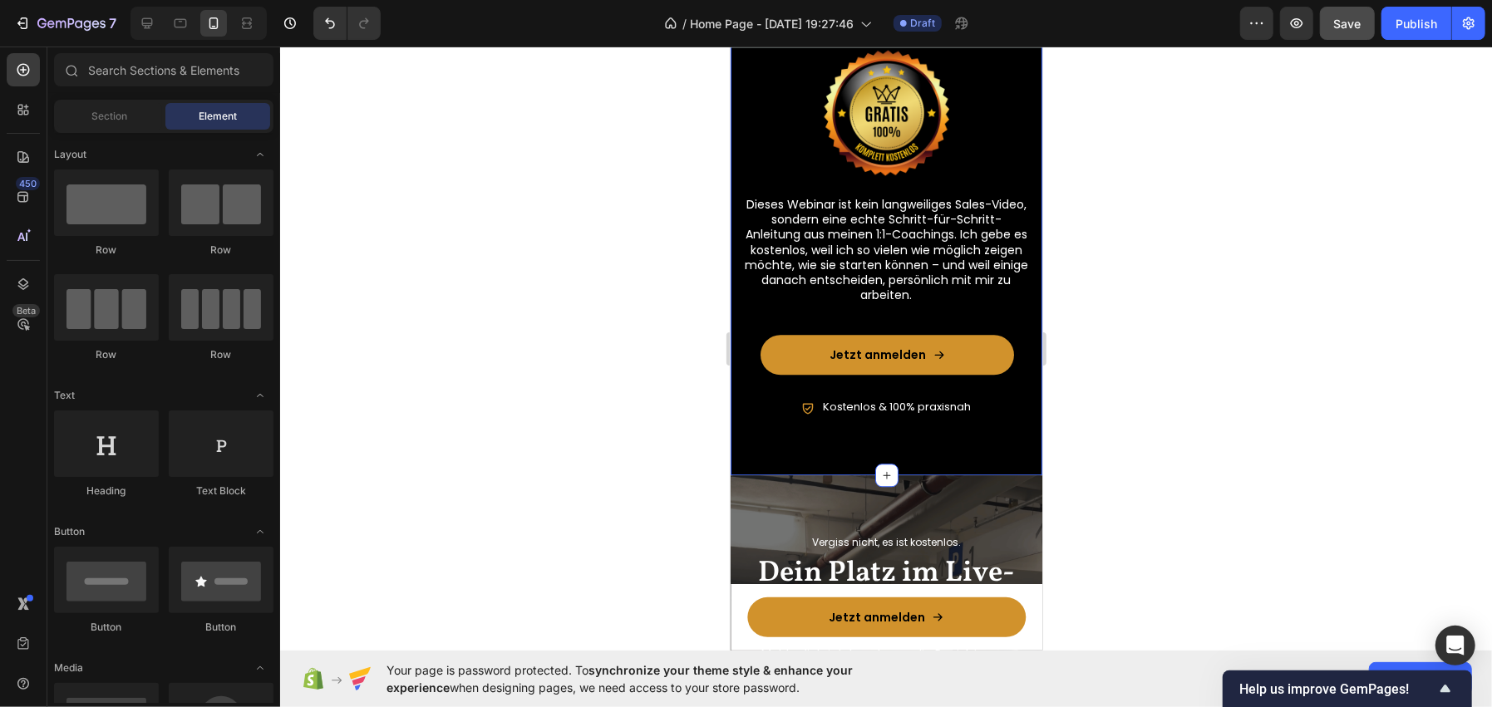
click at [1172, 381] on div at bounding box center [886, 377] width 1212 height 661
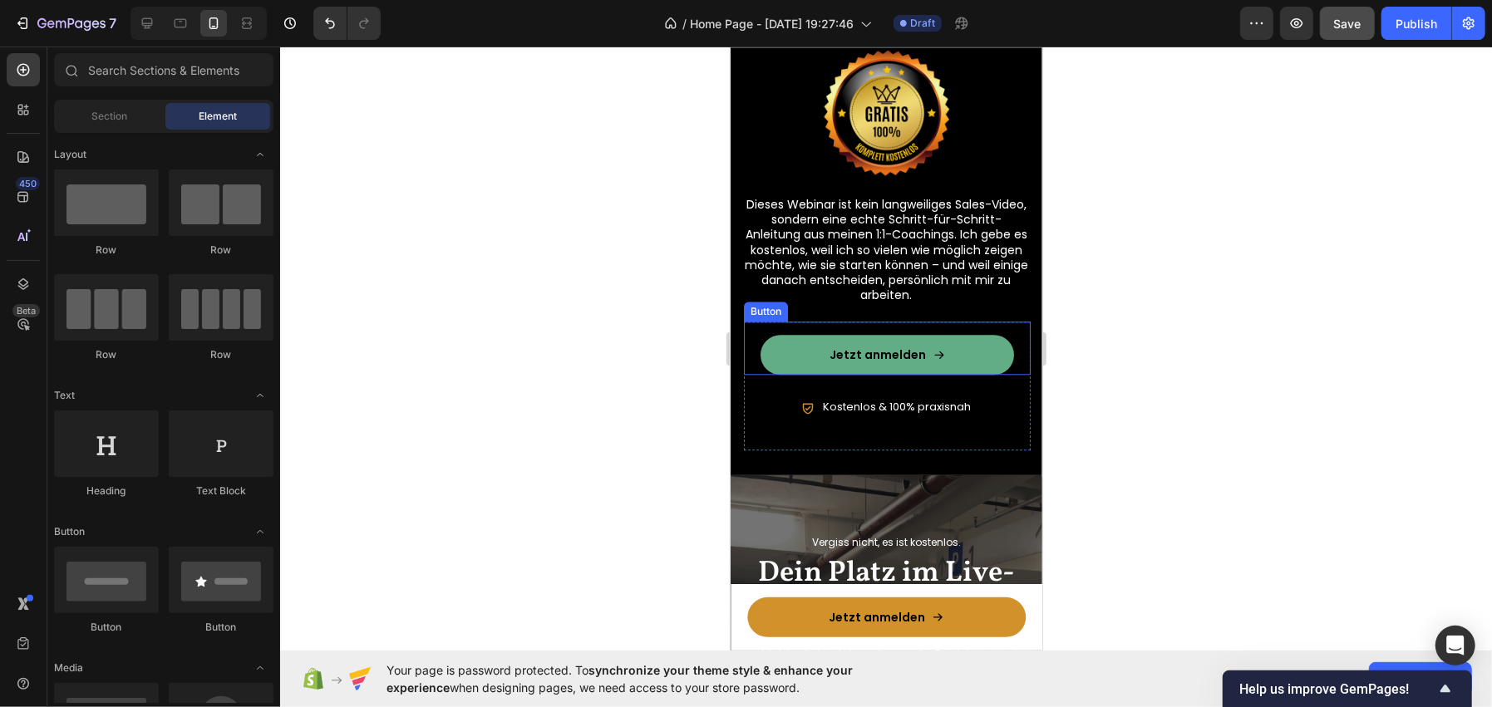
click at [807, 365] on link "Jetzt anmelden" at bounding box center [886, 354] width 253 height 40
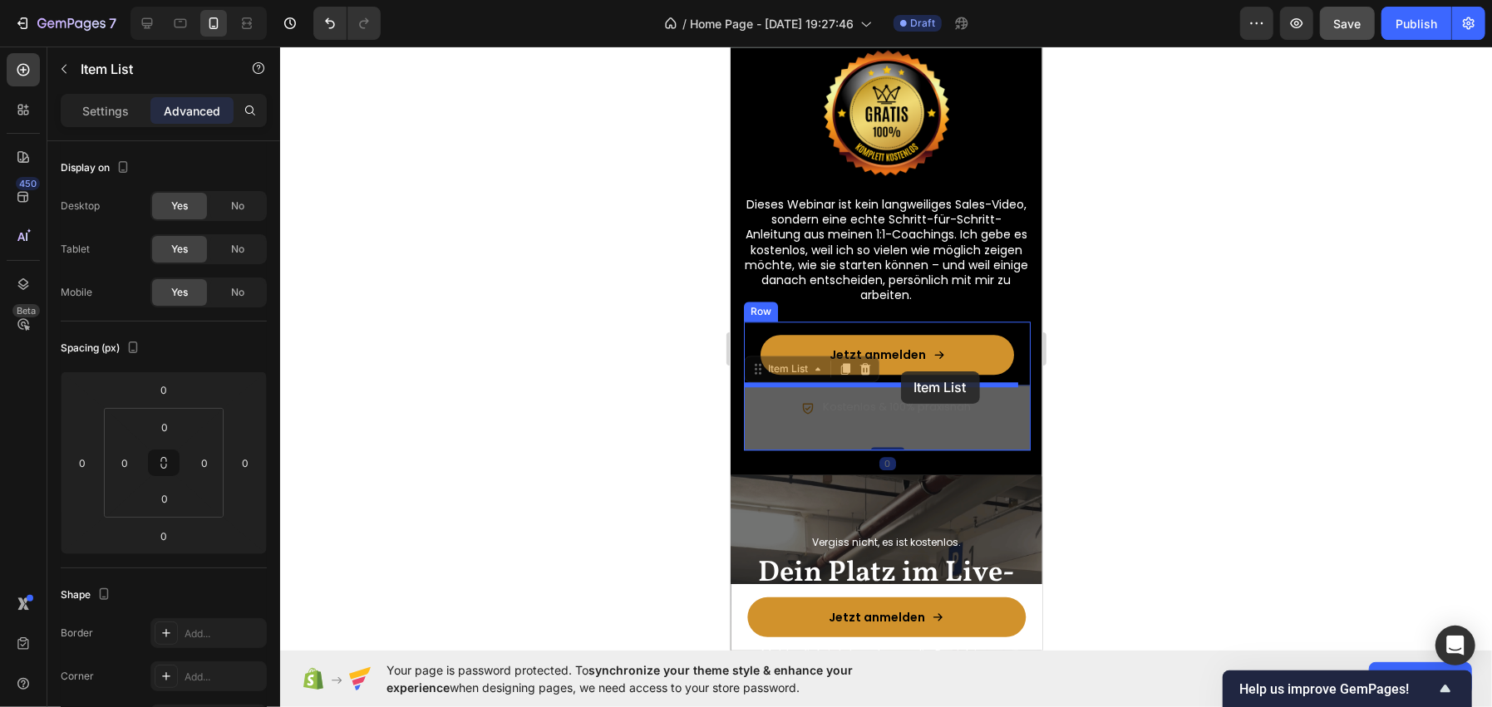
drag, startPoint x: 824, startPoint y: 404, endPoint x: 900, endPoint y: 371, distance: 83.4
click at [900, 371] on div "iPhone 13 Mini ( 375 px) iPhone 13 Mini iPhone 13 Pro iPhone 11 Pro Max iPhone …" at bounding box center [886, 435] width 312 height 6676
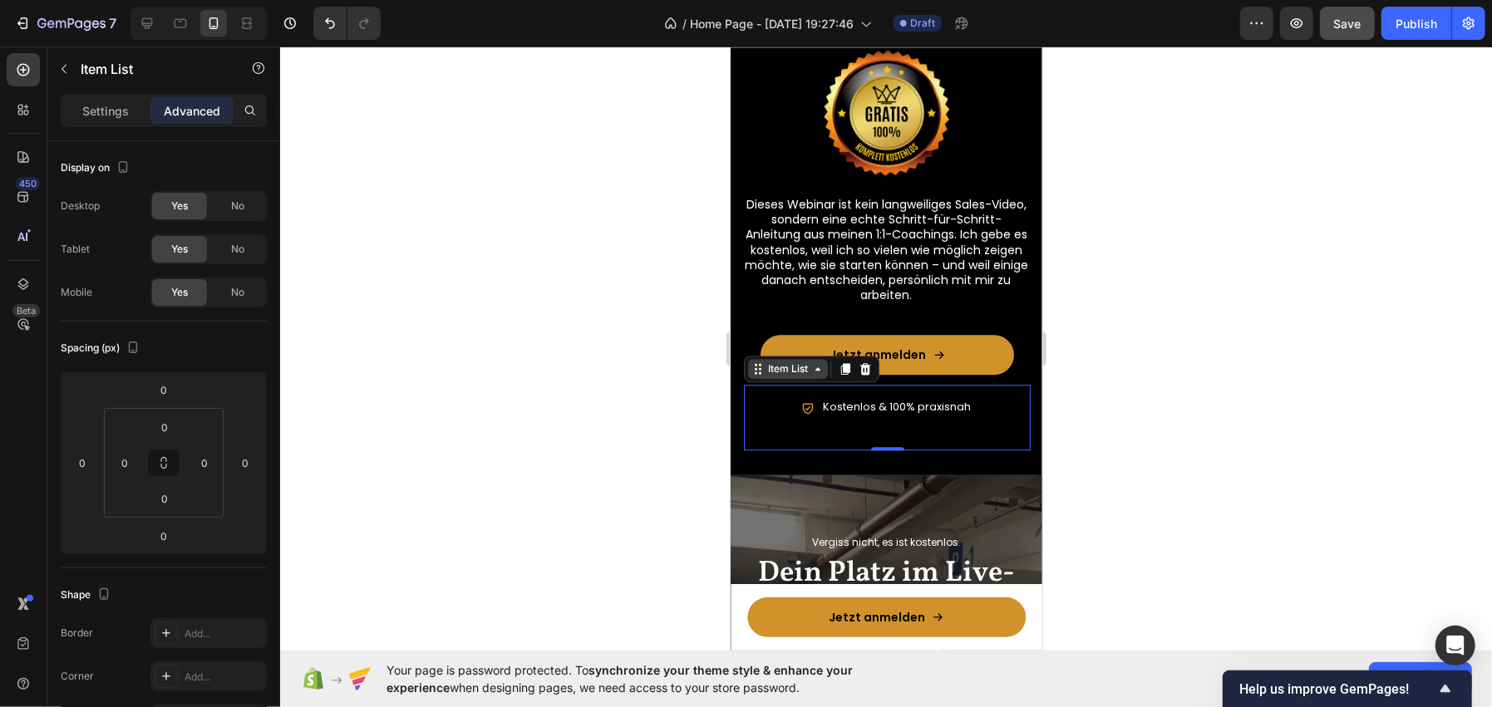
click at [807, 362] on div "Item List" at bounding box center [787, 368] width 47 height 15
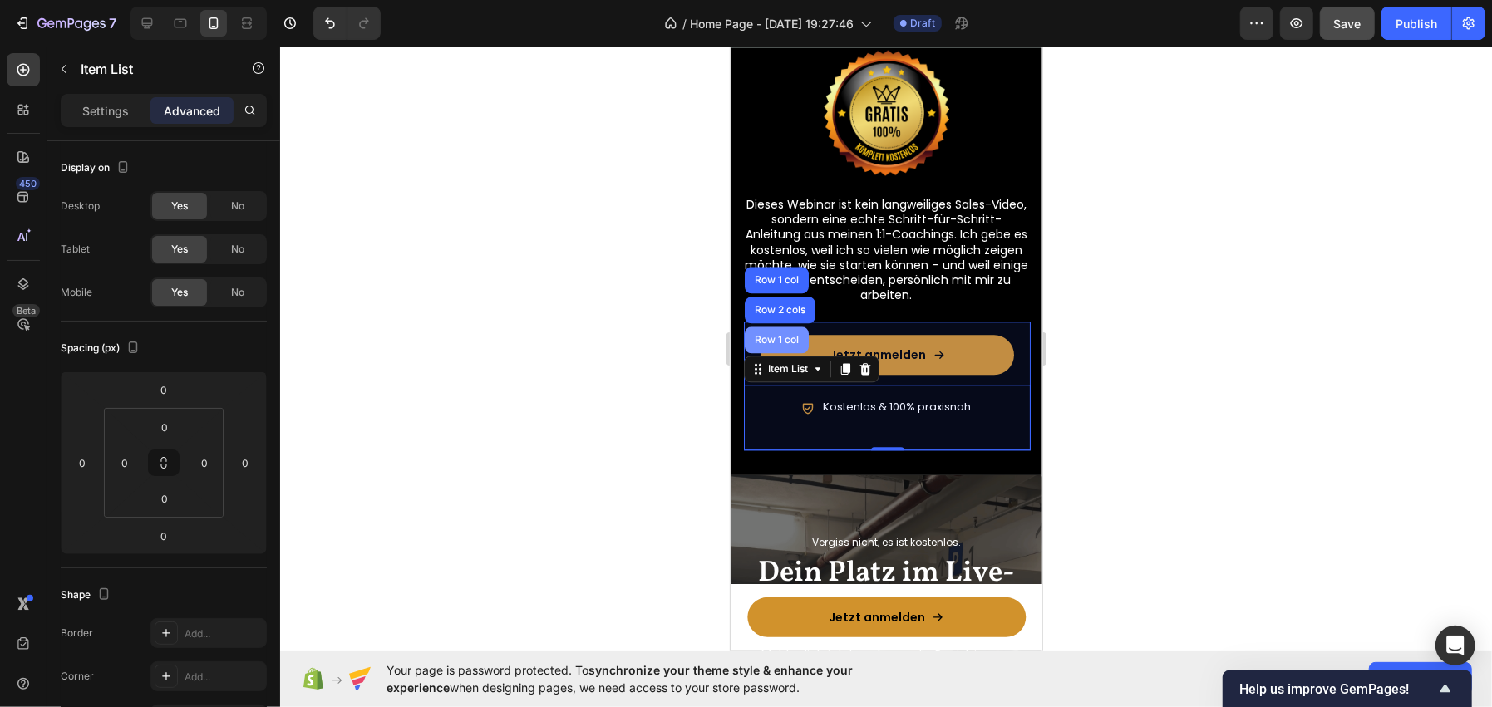
click at [789, 337] on div "Row 1 col" at bounding box center [776, 339] width 51 height 10
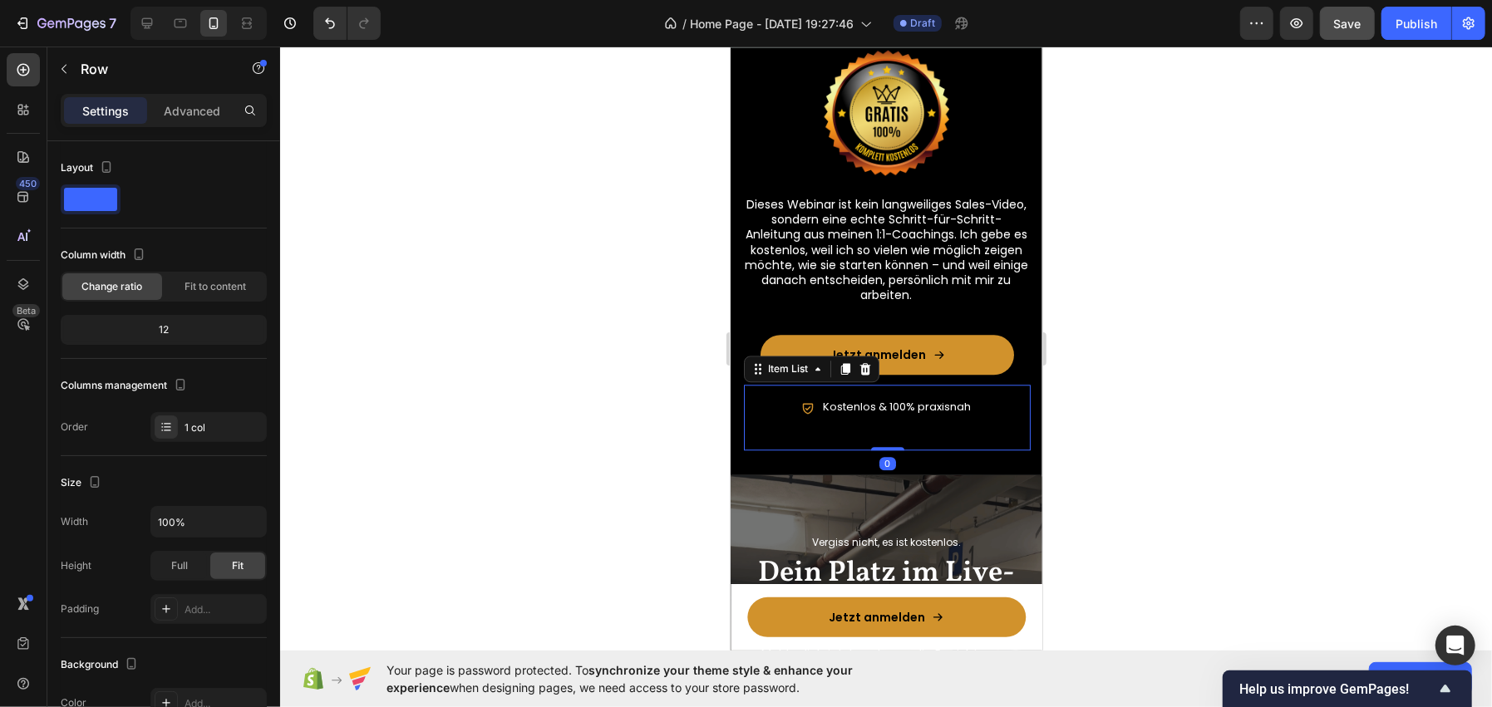
click at [834, 414] on div "Kostenlos & 100% praxisnah" at bounding box center [895, 406] width 153 height 19
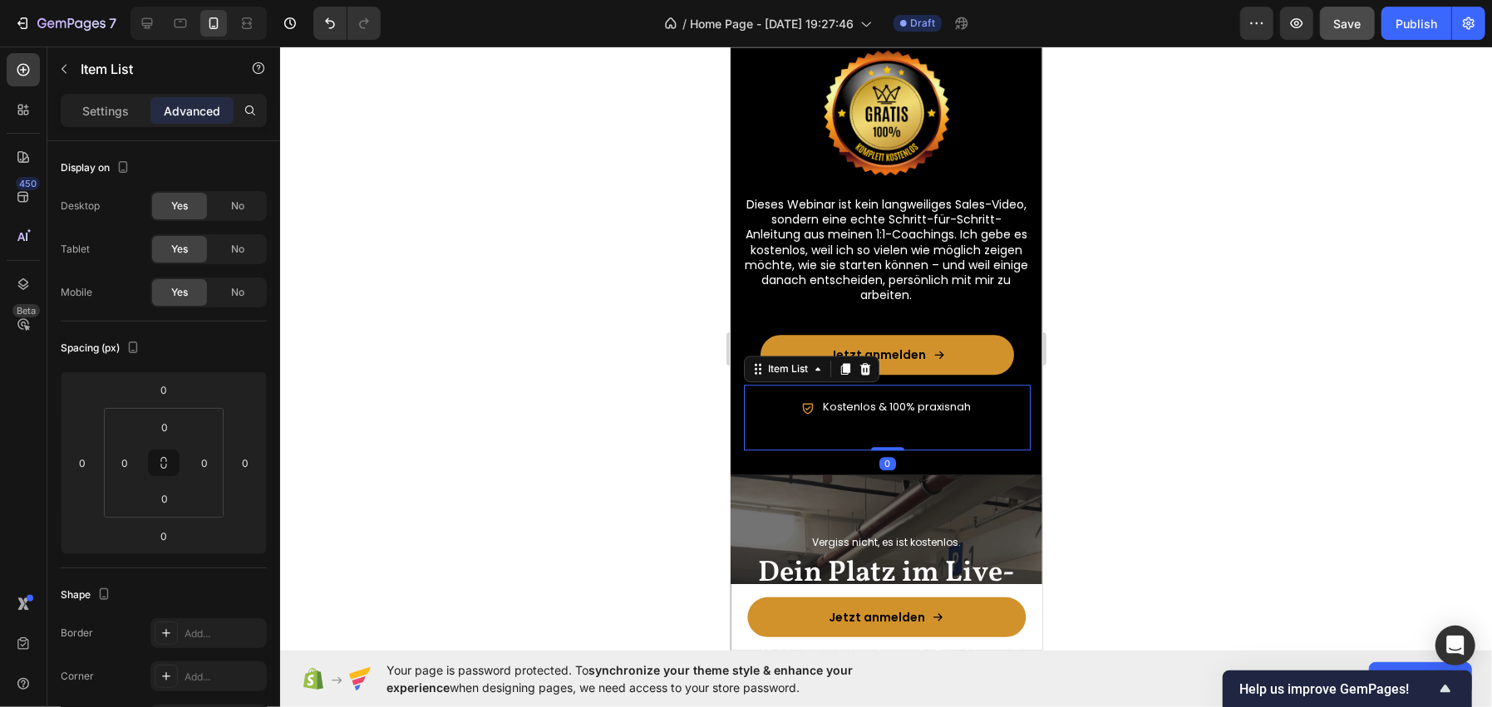
click at [1191, 399] on div at bounding box center [886, 377] width 1212 height 661
click at [933, 405] on p "Kostenlos & 100% praxisnah" at bounding box center [896, 407] width 148 height 14
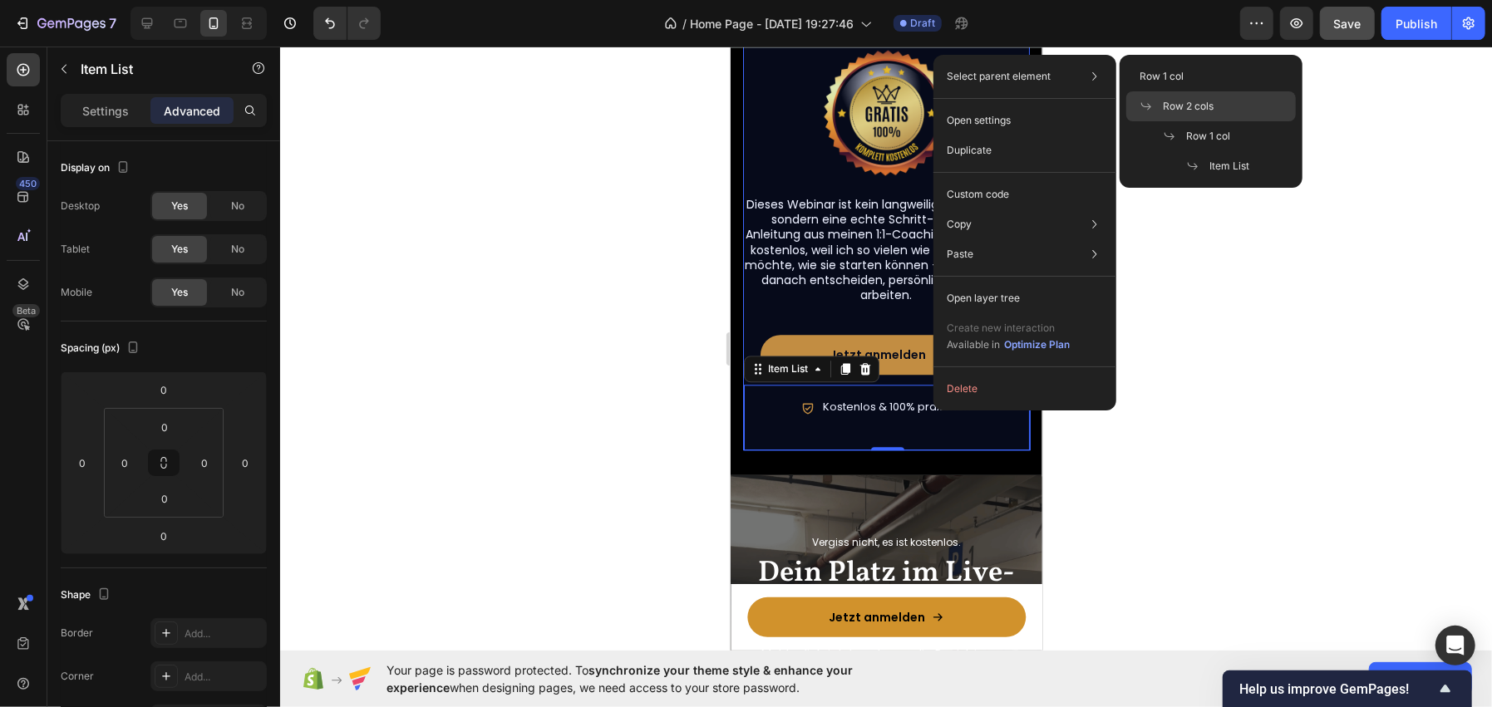
click at [1215, 109] on div "Row 2 cols" at bounding box center [1211, 106] width 170 height 30
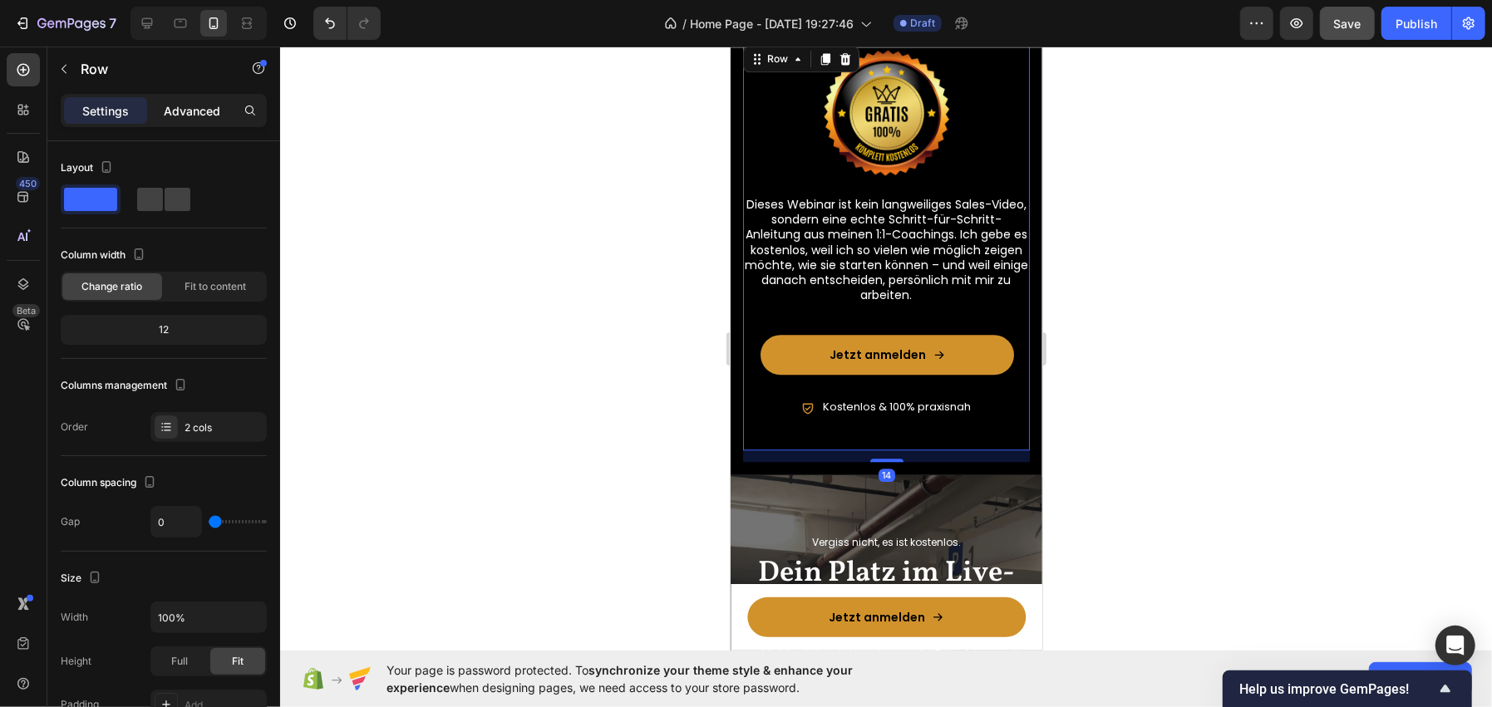
click at [205, 116] on p "Advanced" at bounding box center [192, 110] width 57 height 17
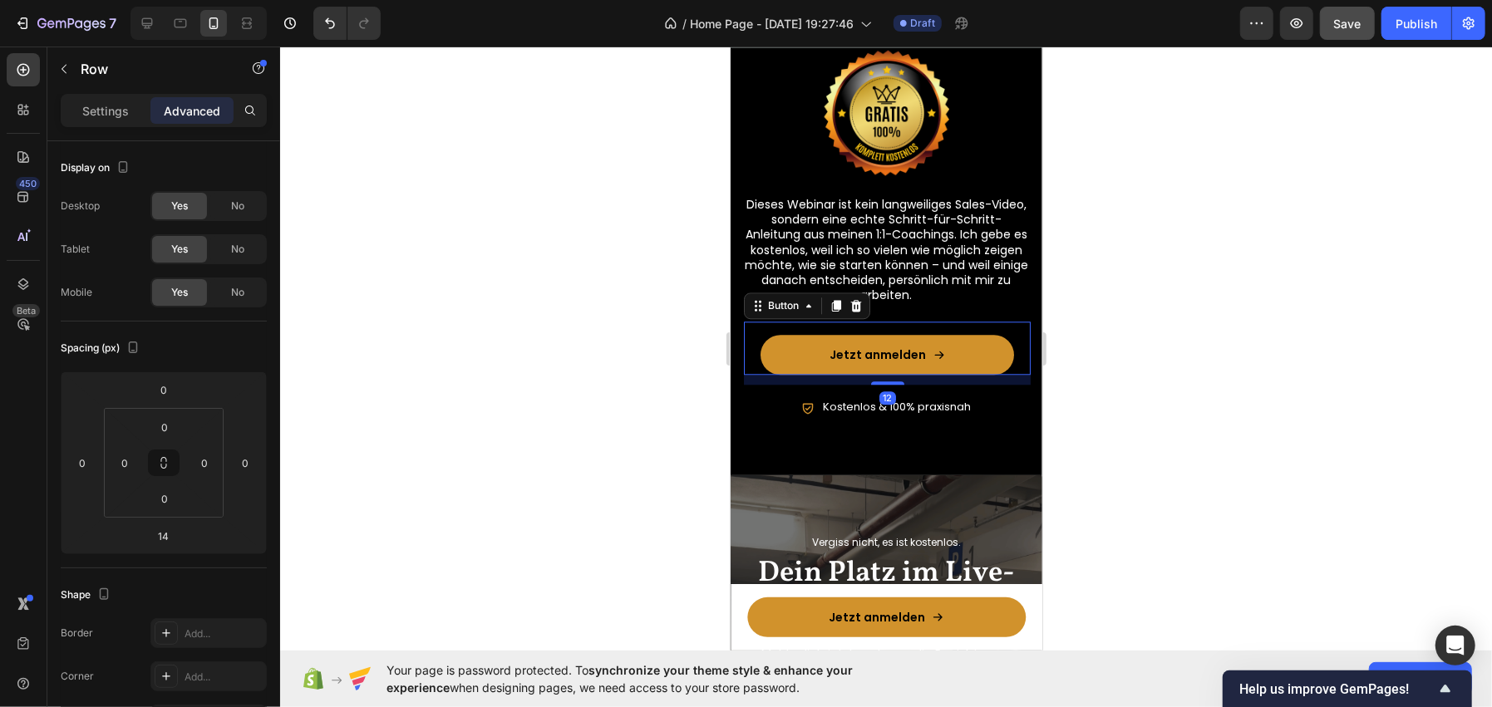
click at [756, 350] on div "Jetzt anmelden Button 12" at bounding box center [886, 347] width 287 height 53
click at [1186, 309] on div at bounding box center [886, 377] width 1212 height 661
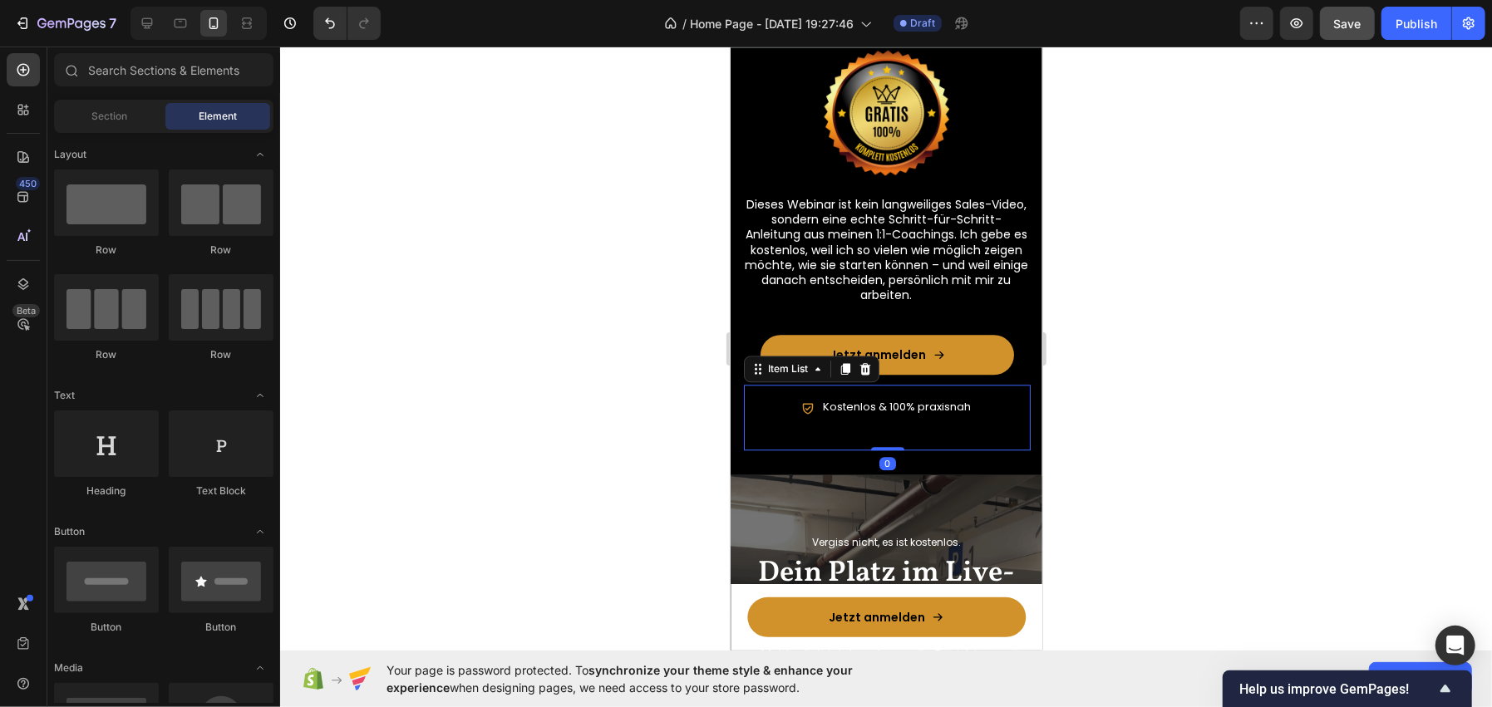
click at [968, 393] on div "Kostenlos & 100% praxisnah" at bounding box center [886, 417] width 287 height 66
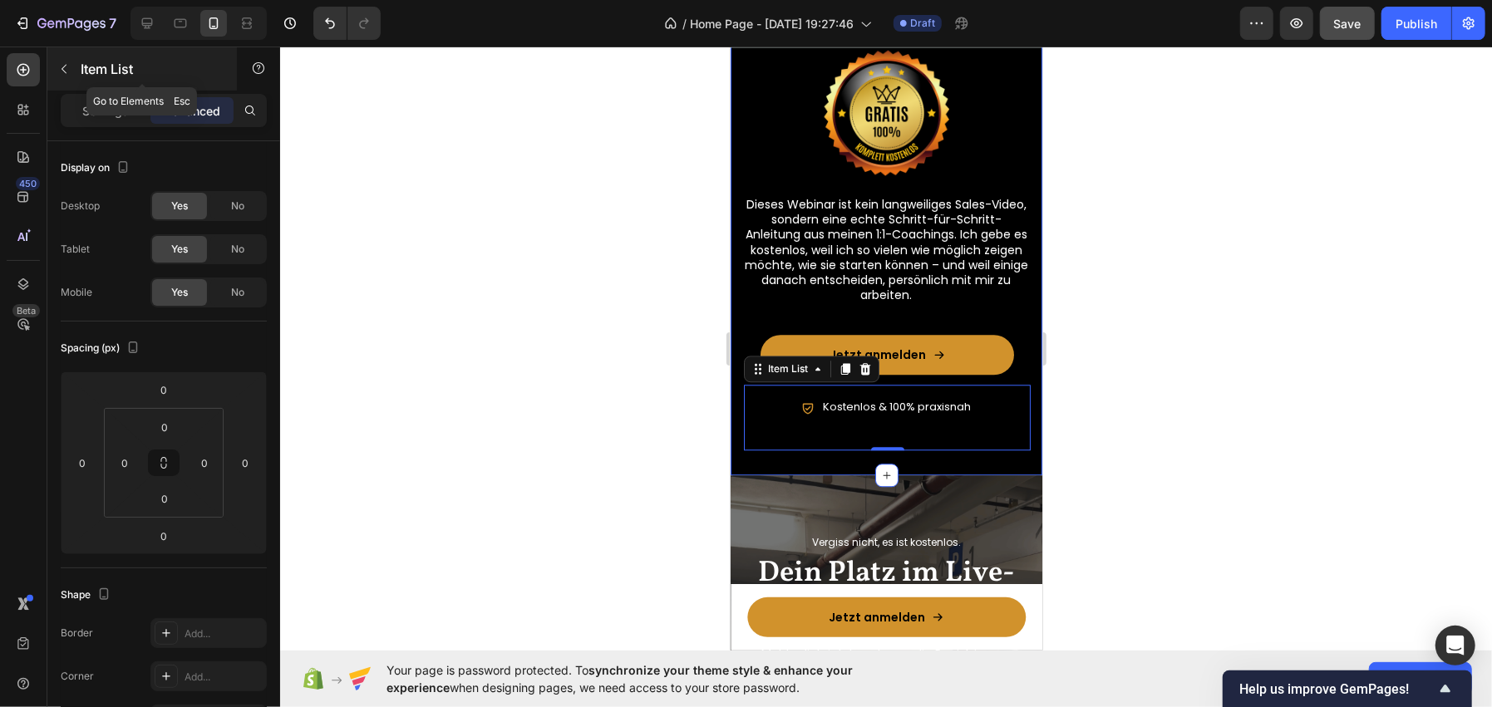
click at [165, 69] on p "Item List" at bounding box center [151, 69] width 141 height 20
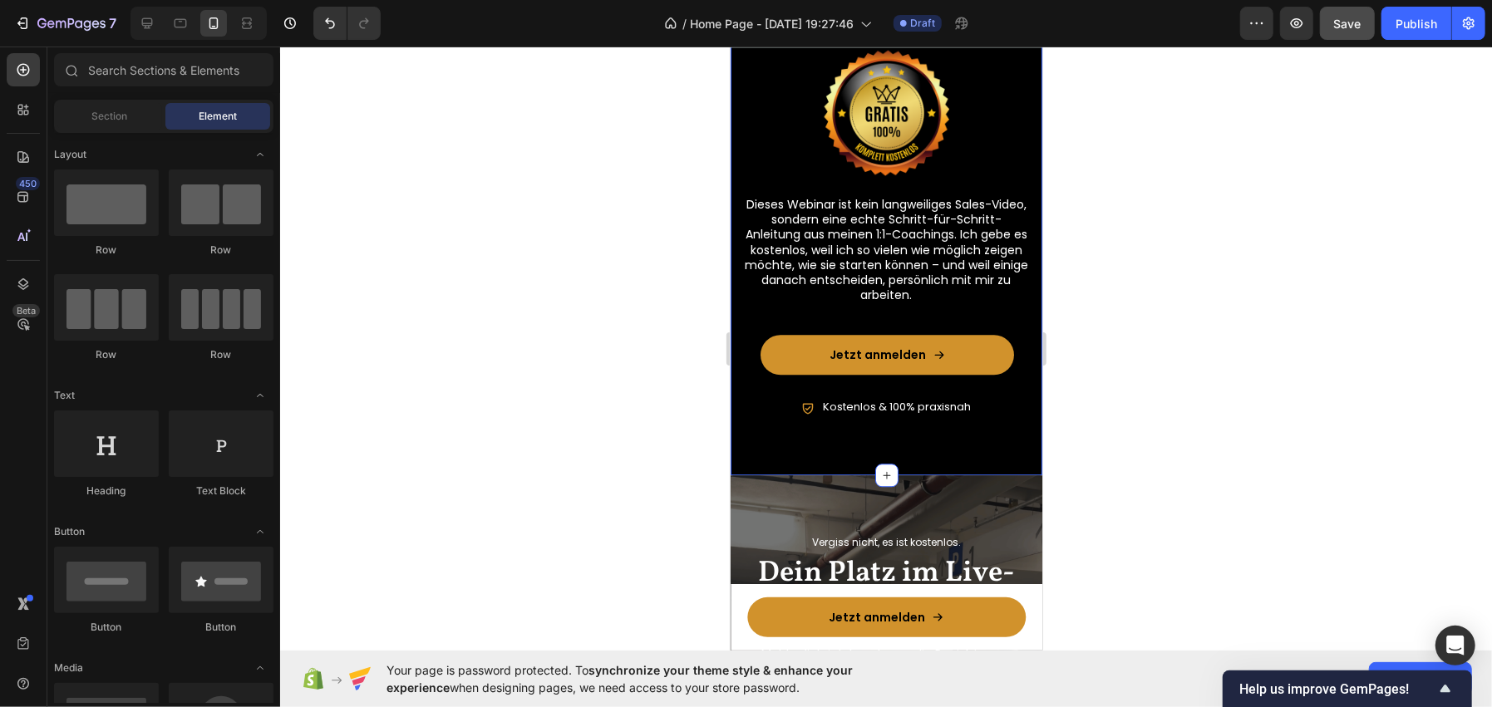
click at [157, 7] on div at bounding box center [198, 23] width 136 height 33
click at [150, 17] on icon at bounding box center [147, 23] width 17 height 17
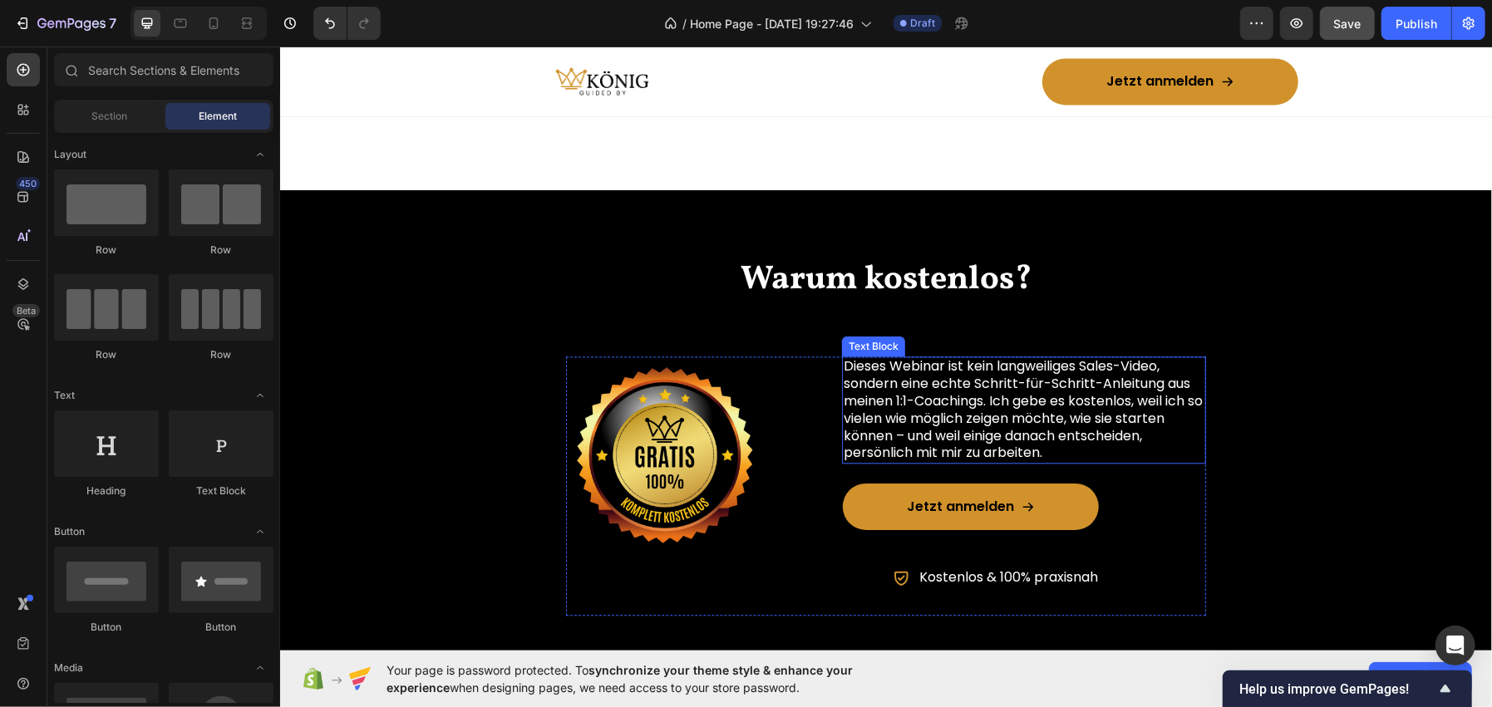
scroll to position [2785, 0]
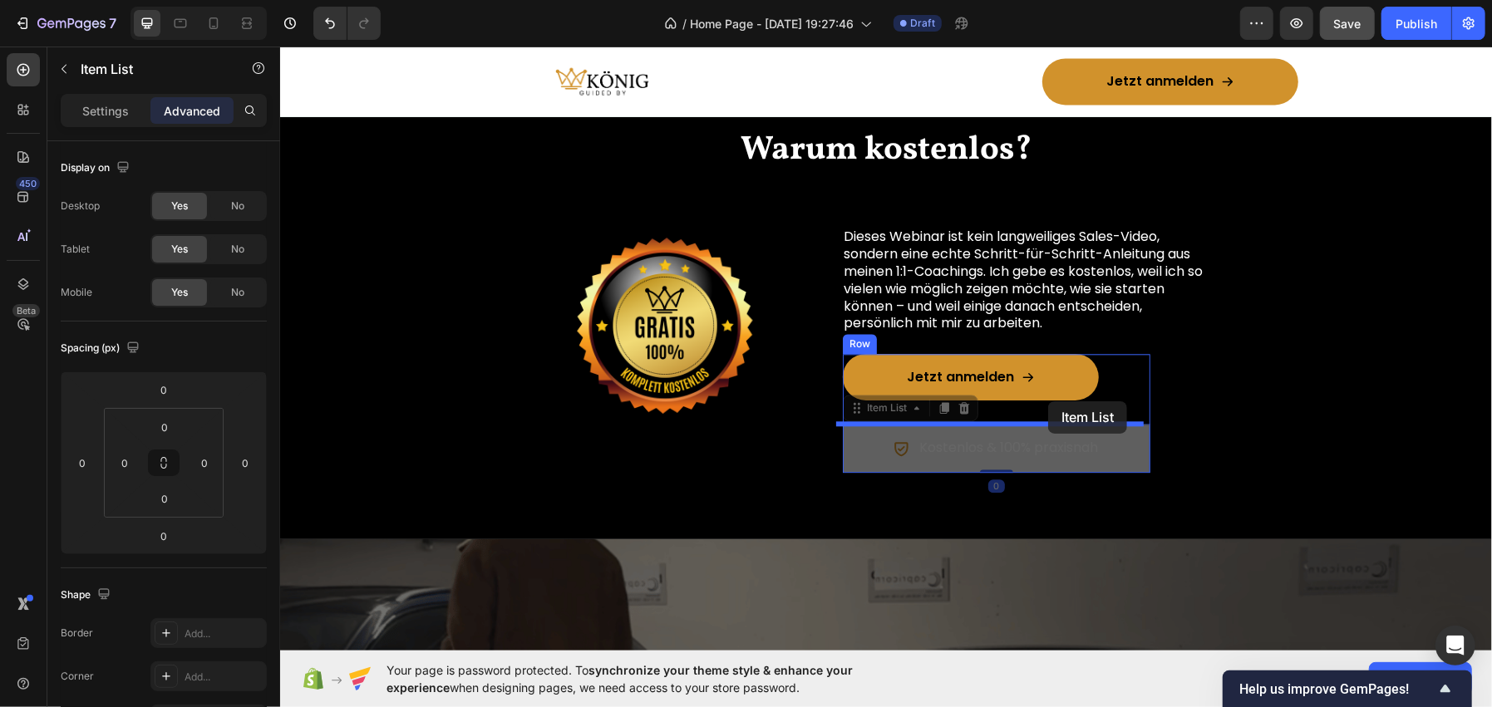
drag, startPoint x: 1059, startPoint y: 459, endPoint x: 1047, endPoint y: 401, distance: 59.3
click at [1047, 401] on div "Header Jetzt anmelden Button Sticky Image Jetzt anmelden Button Row Row Sticky …" at bounding box center [885, 469] width 1212 height 6416
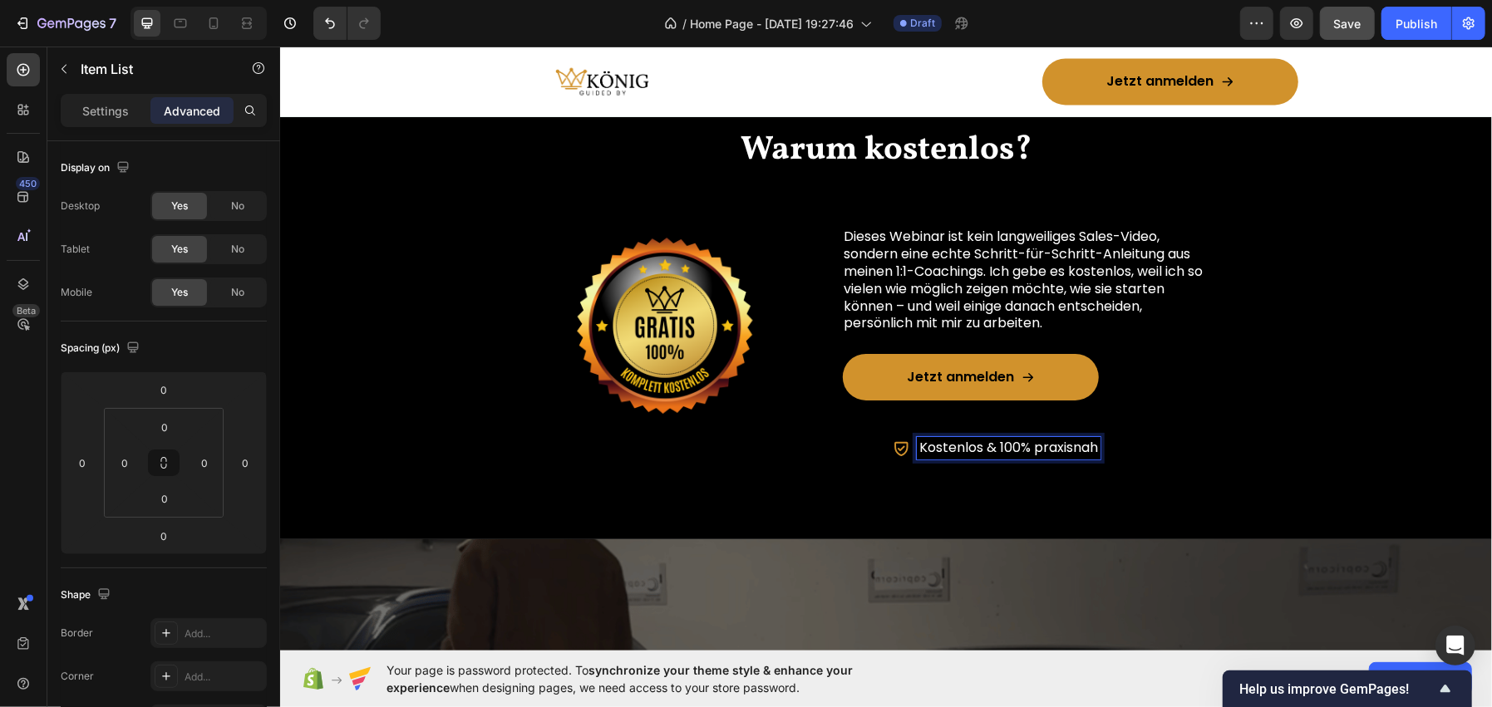
drag, startPoint x: 1016, startPoint y: 444, endPoint x: 1017, endPoint y: 432, distance: 11.7
click at [901, 455] on icon at bounding box center [900, 447] width 17 height 17
click at [893, 441] on icon at bounding box center [899, 448] width 13 height 14
click at [888, 412] on div "Item List" at bounding box center [886, 407] width 47 height 15
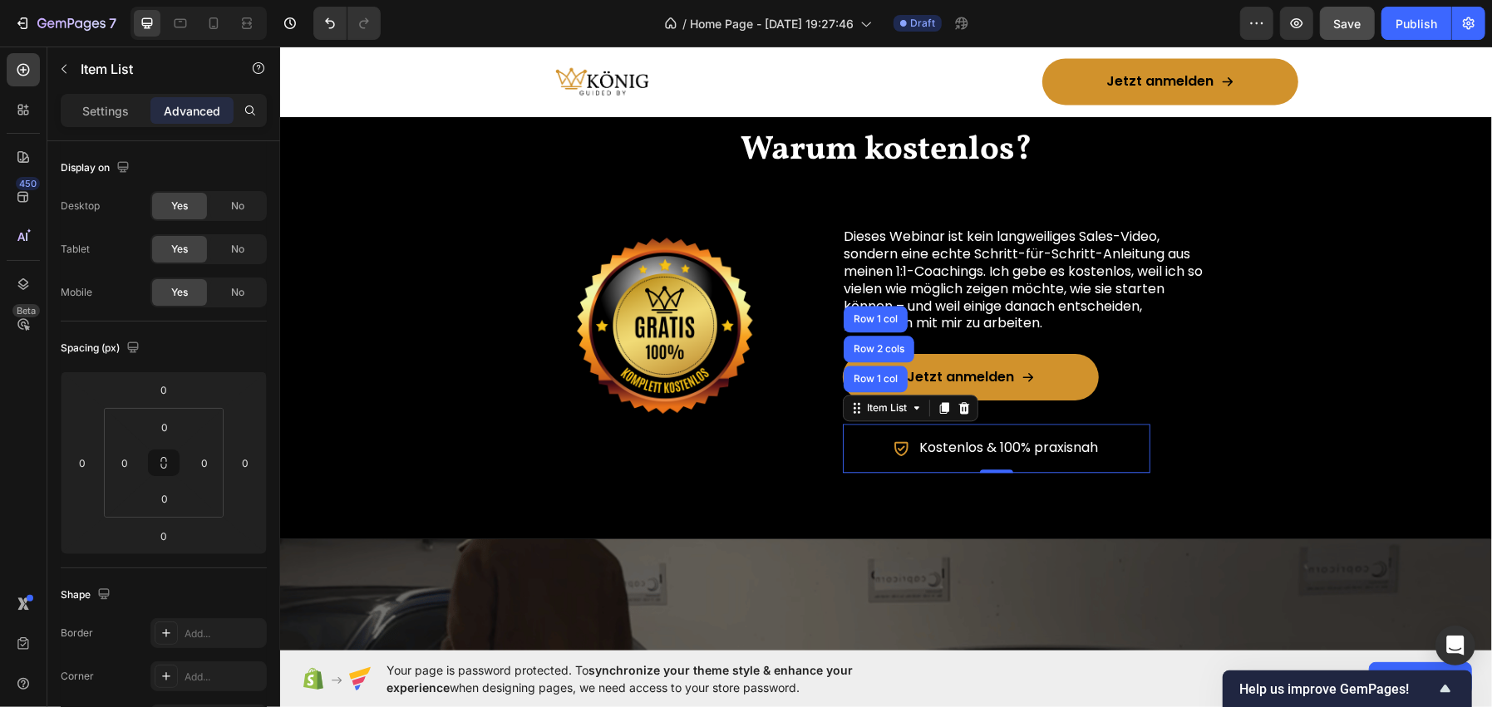
click at [892, 453] on icon at bounding box center [900, 447] width 17 height 17
click at [1001, 440] on p "Kostenlos & 100% praxisnah" at bounding box center [1007, 447] width 179 height 17
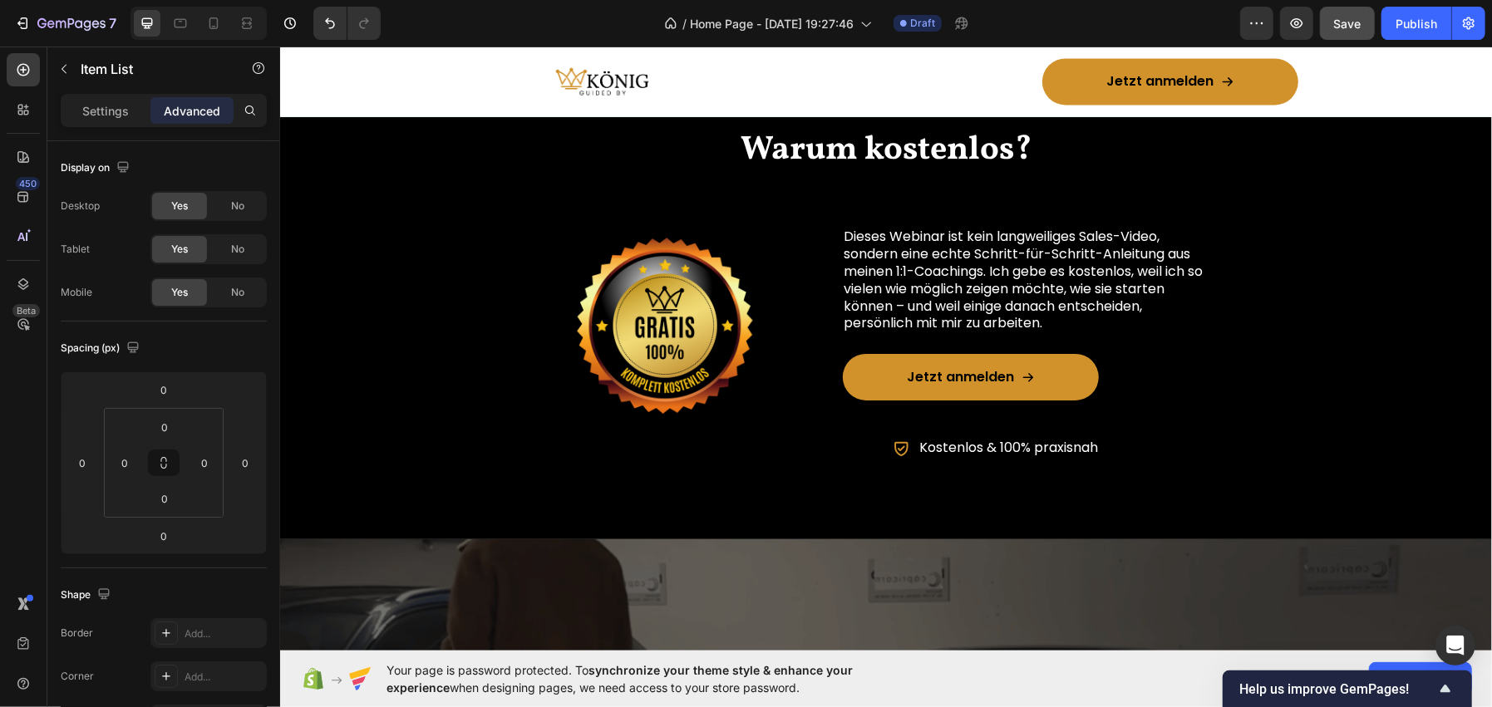
click at [988, 423] on div "Kostenlos & 100% praxisnah" at bounding box center [996, 447] width 308 height 49
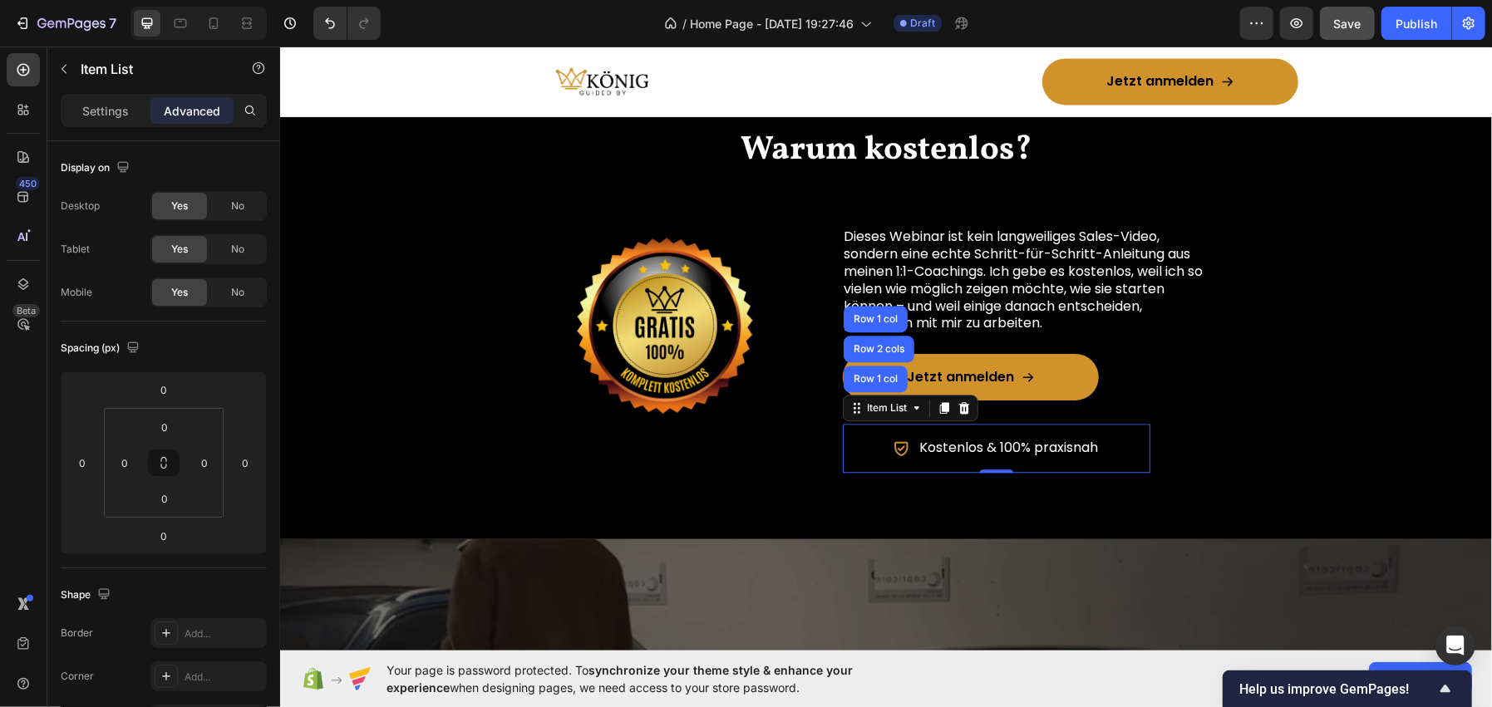
click at [878, 445] on div "Kostenlos & 100% praxisnah" at bounding box center [996, 447] width 308 height 49
click at [162, 367] on div "Spacing (px) 0 0 0 0 0 0 0 0" at bounding box center [164, 445] width 206 height 247
click at [78, 104] on div "Settings" at bounding box center [105, 110] width 83 height 27
type input "8"
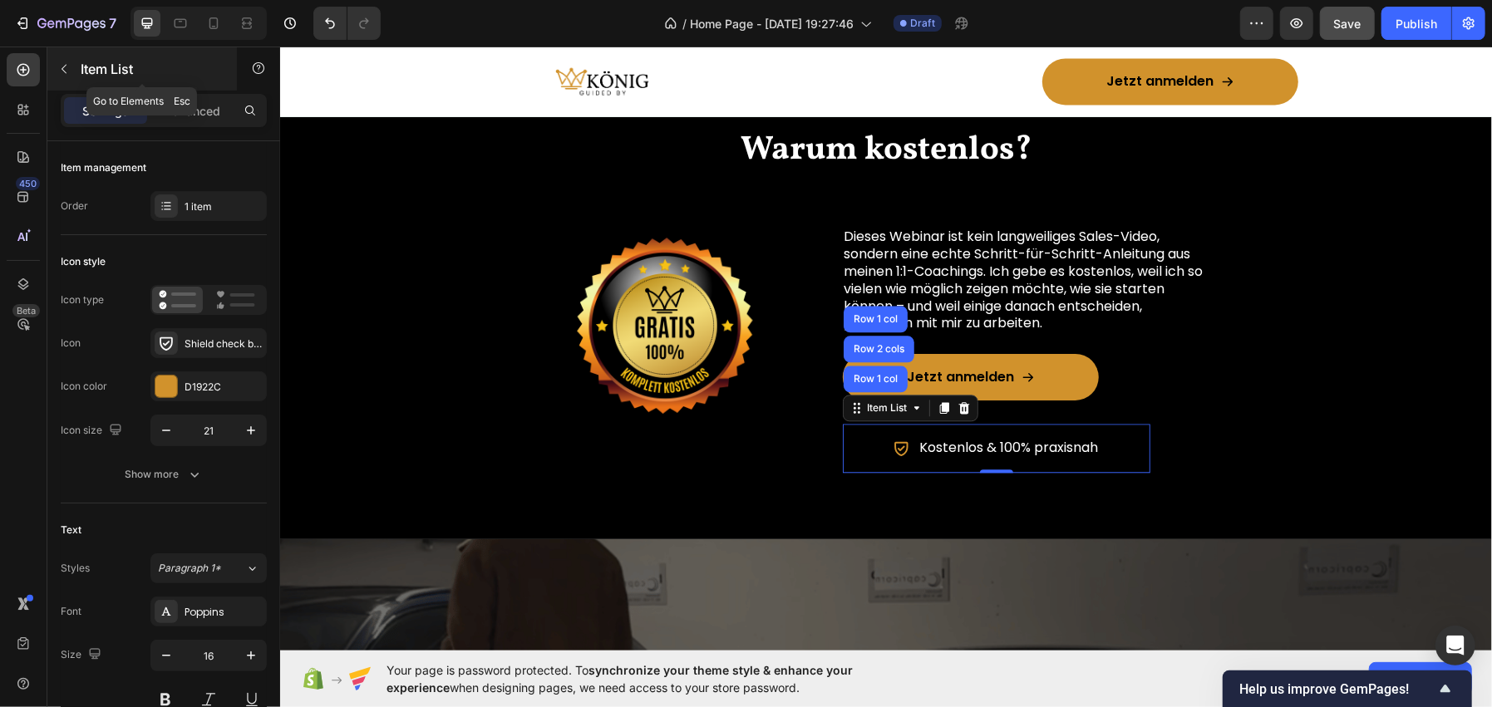
click at [88, 64] on p "Item List" at bounding box center [151, 69] width 141 height 20
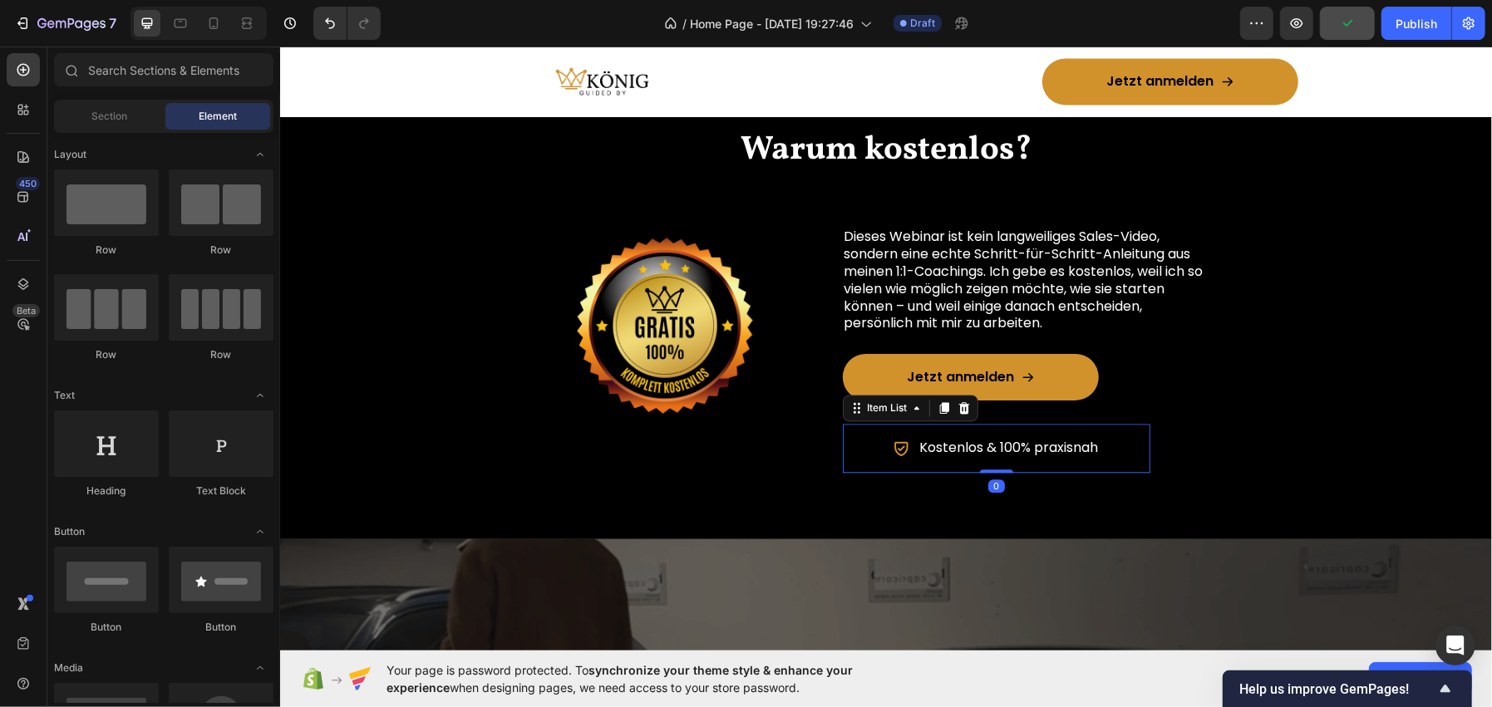
click at [934, 449] on p "Kostenlos & 100% praxisnah" at bounding box center [1007, 447] width 179 height 17
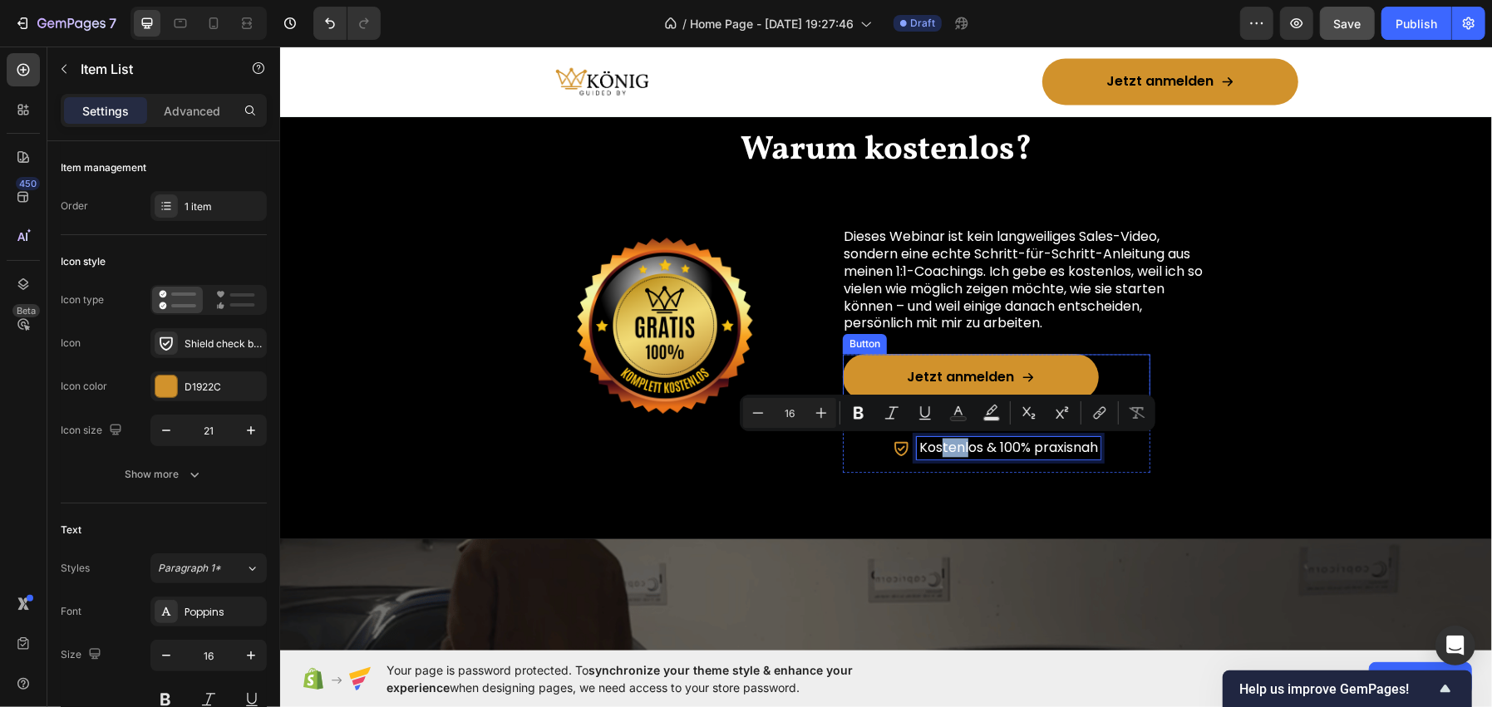
drag, startPoint x: 934, startPoint y: 449, endPoint x: 958, endPoint y: 406, distance: 49.5
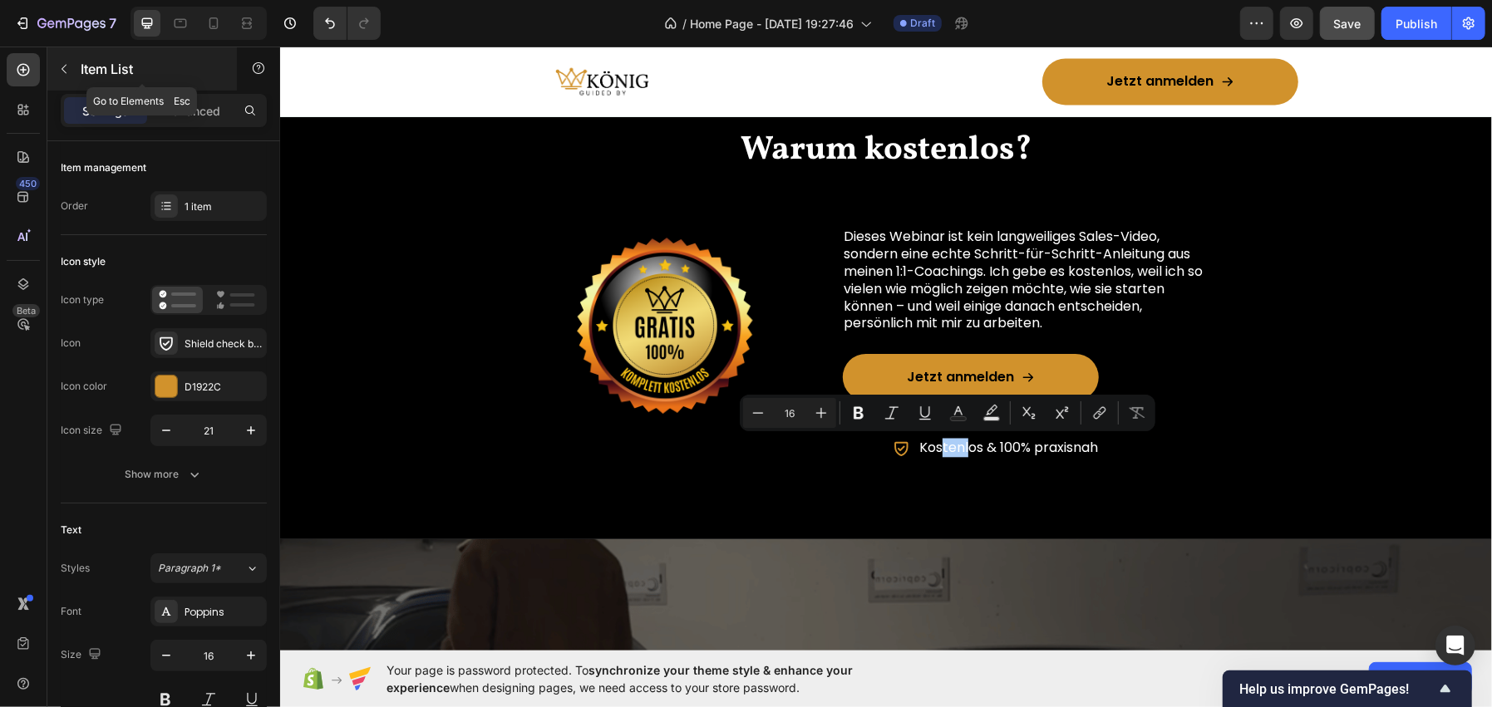
click at [169, 48] on div "Item List" at bounding box center [141, 68] width 189 height 43
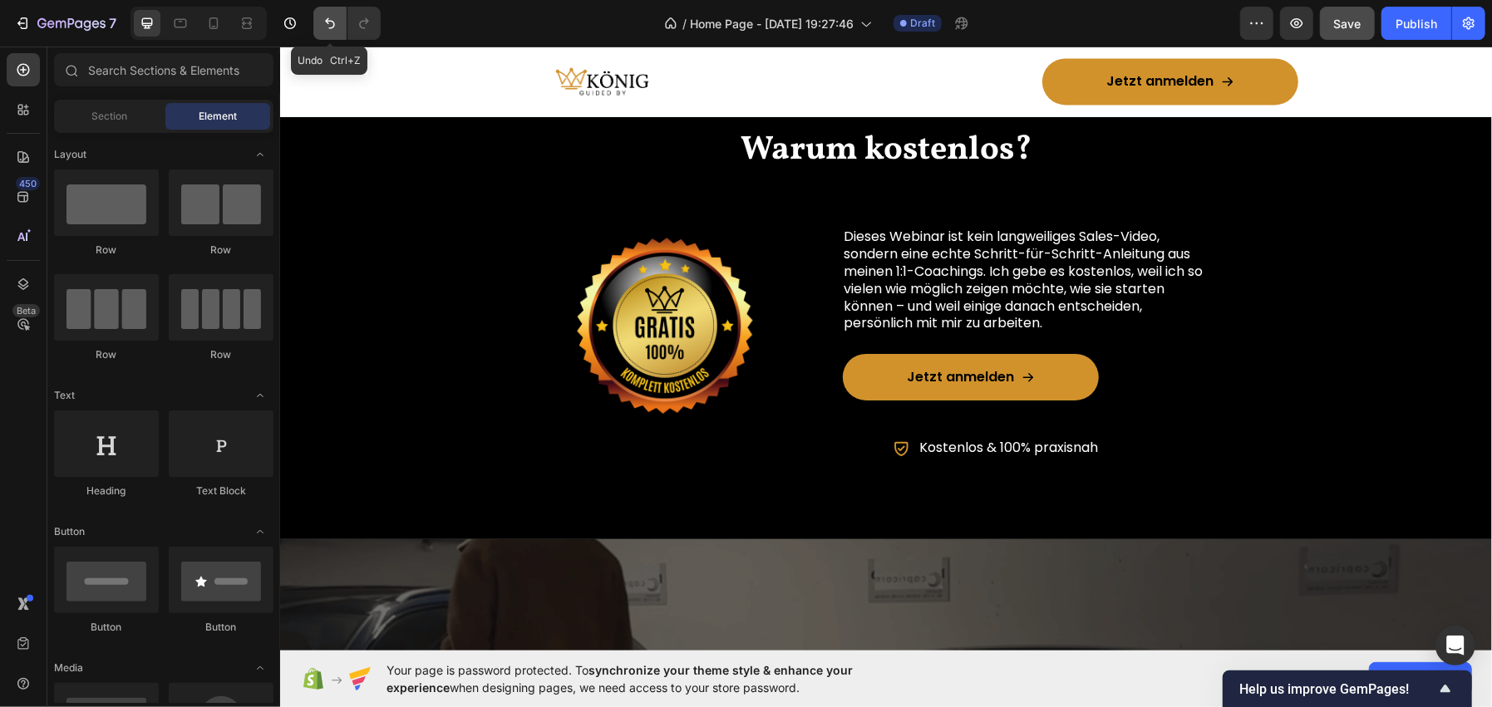
click at [328, 10] on button "Undo/Redo" at bounding box center [329, 23] width 33 height 33
click at [332, 23] on icon "Undo/Redo" at bounding box center [330, 23] width 17 height 17
click at [332, 30] on icon "Undo/Redo" at bounding box center [330, 23] width 17 height 17
click at [329, 27] on icon "Undo/Redo" at bounding box center [330, 23] width 17 height 17
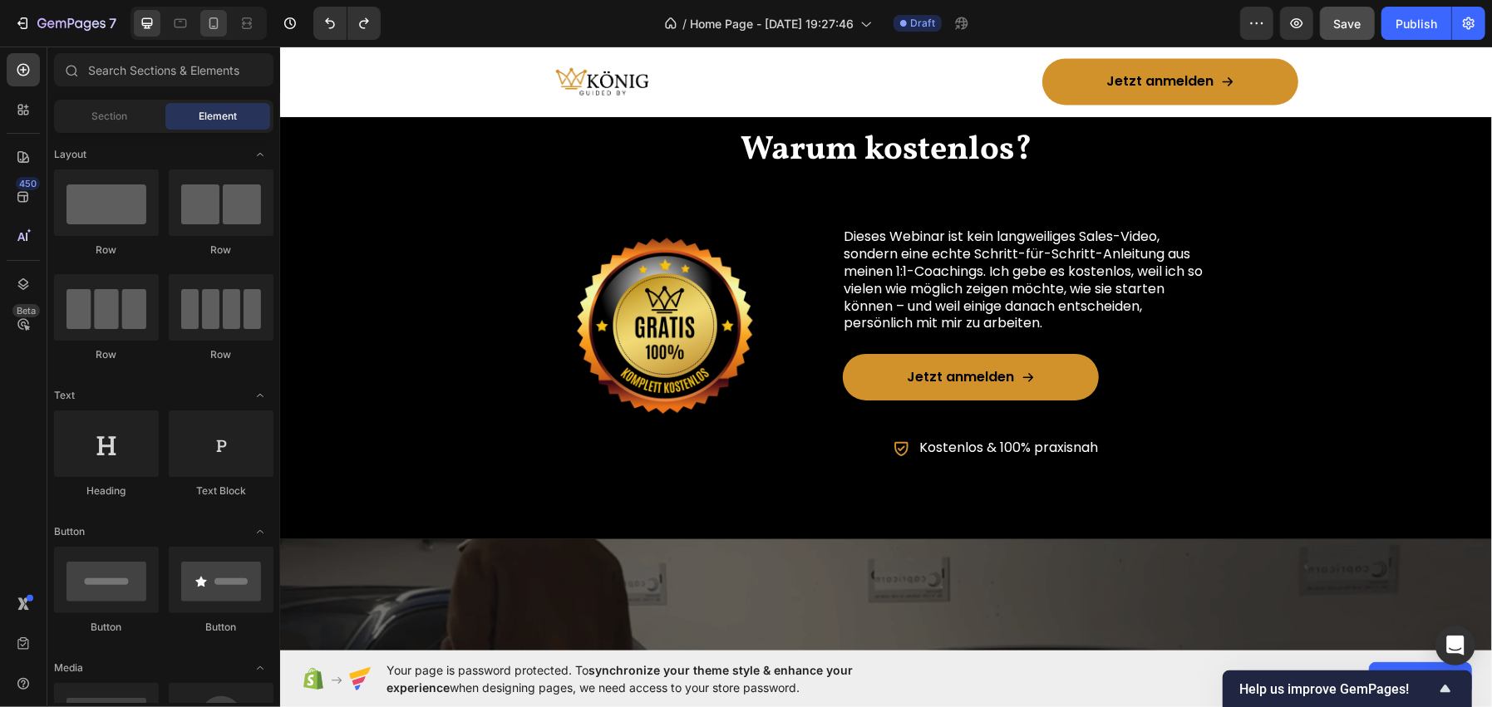
click at [205, 34] on div at bounding box center [213, 23] width 27 height 27
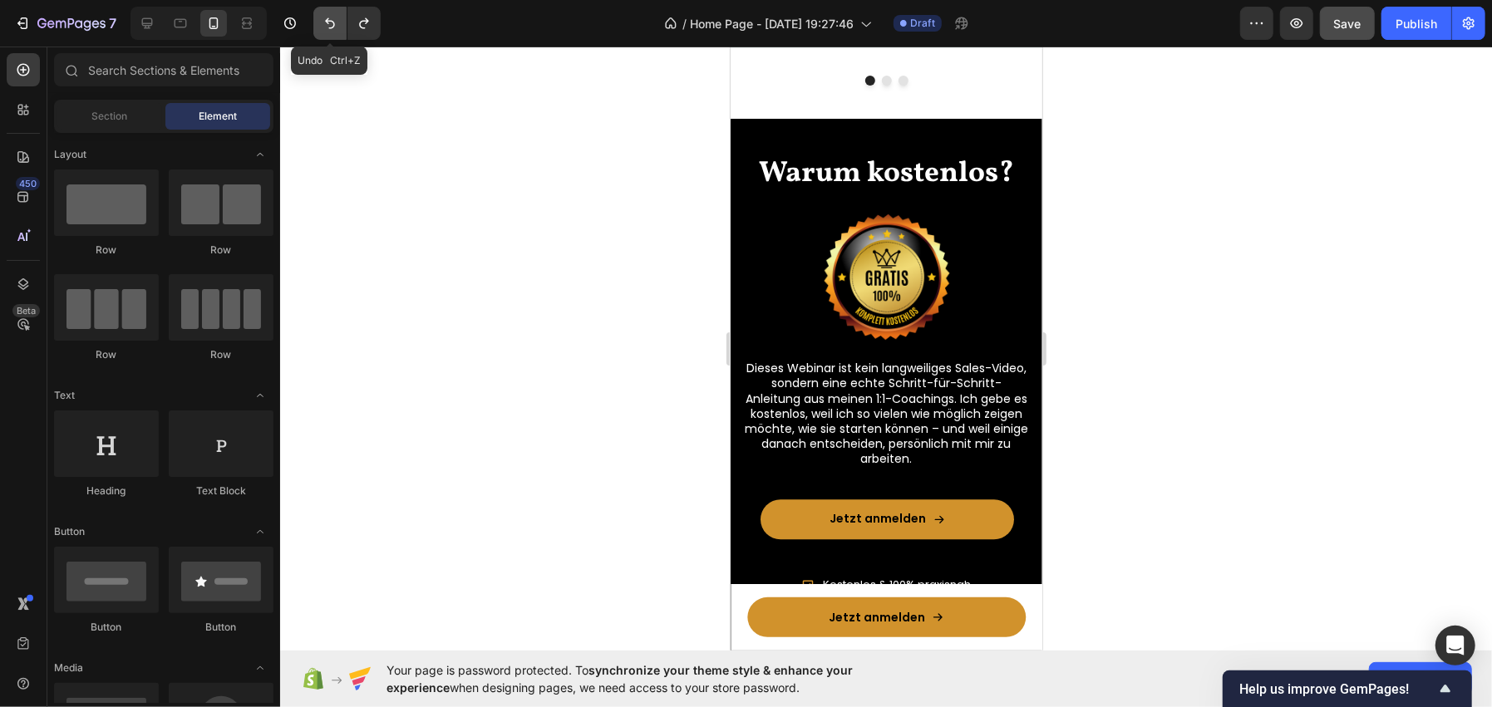
click at [333, 23] on icon "Undo/Redo" at bounding box center [330, 23] width 10 height 11
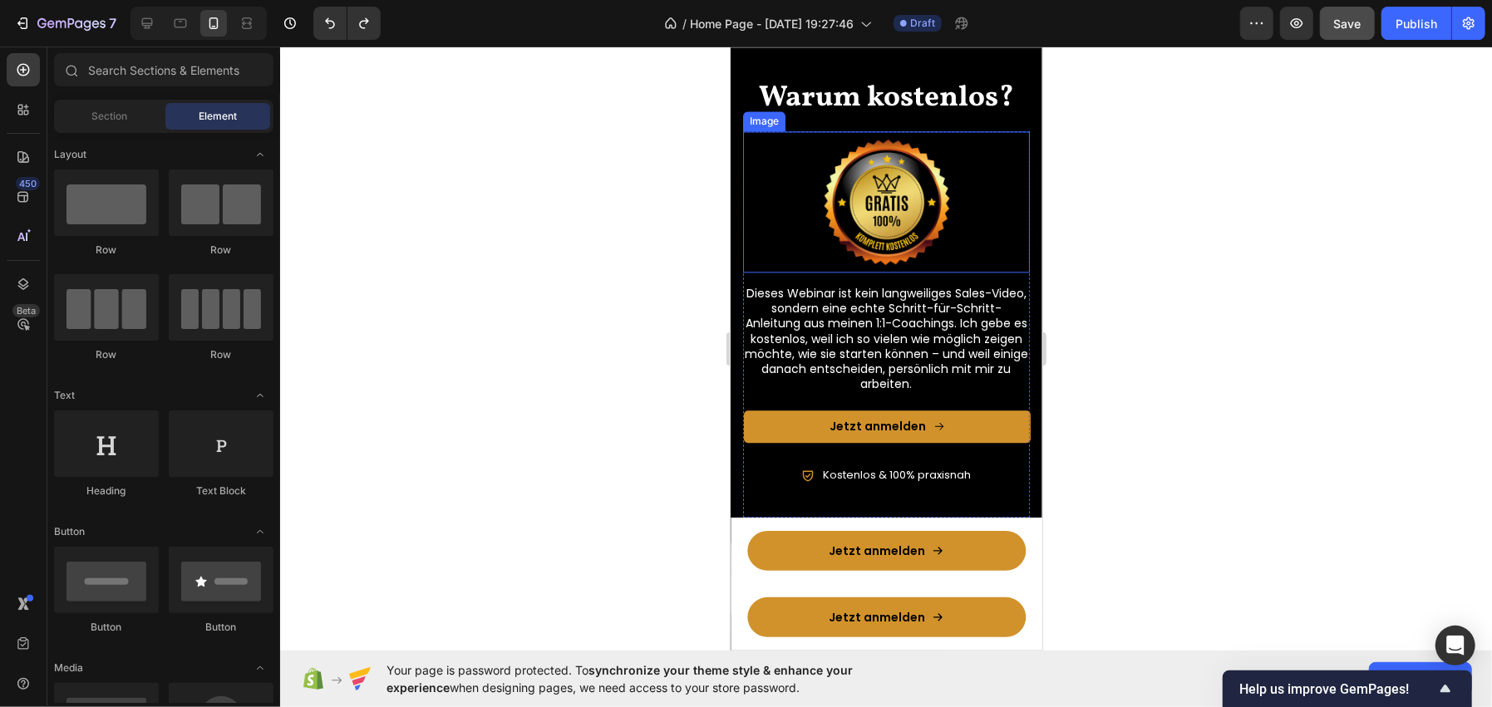
scroll to position [2951, 0]
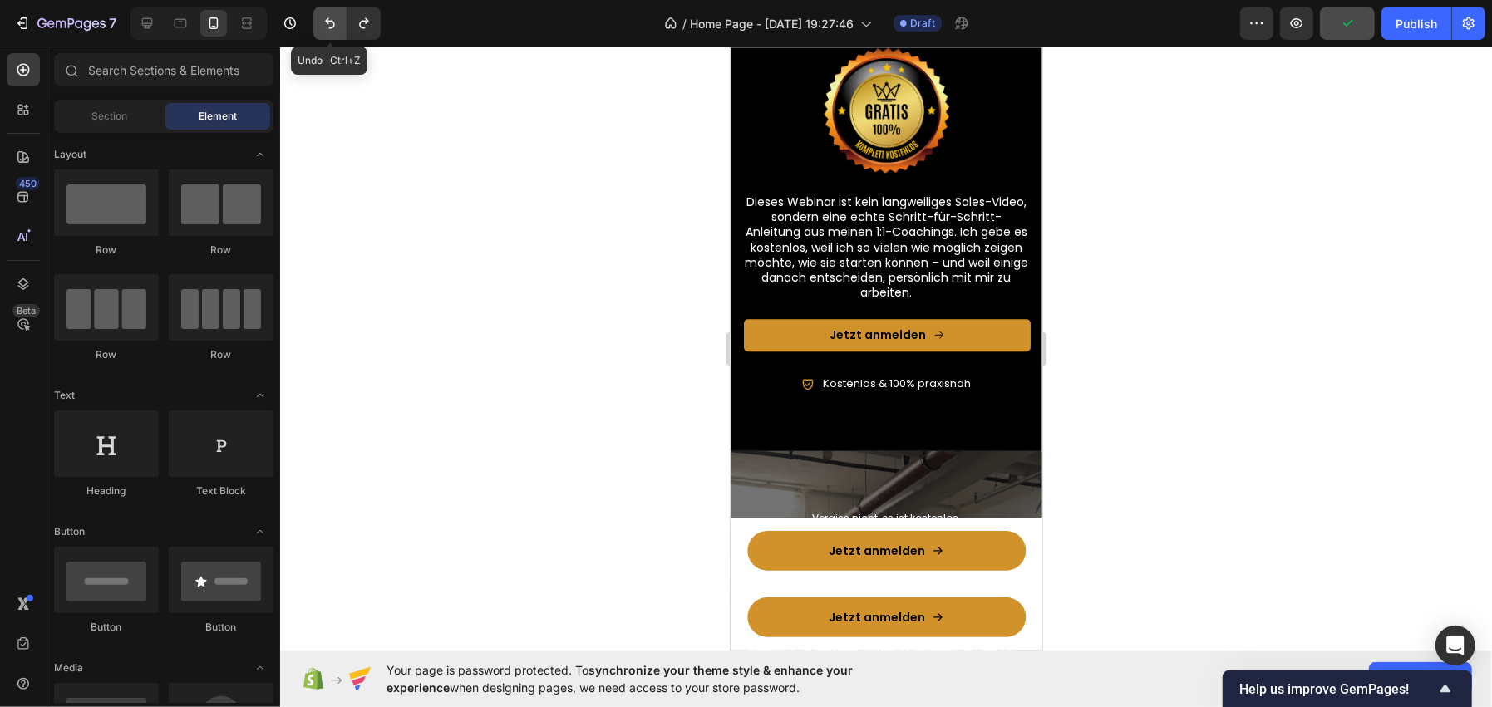
click at [335, 27] on icon "Undo/Redo" at bounding box center [330, 23] width 17 height 17
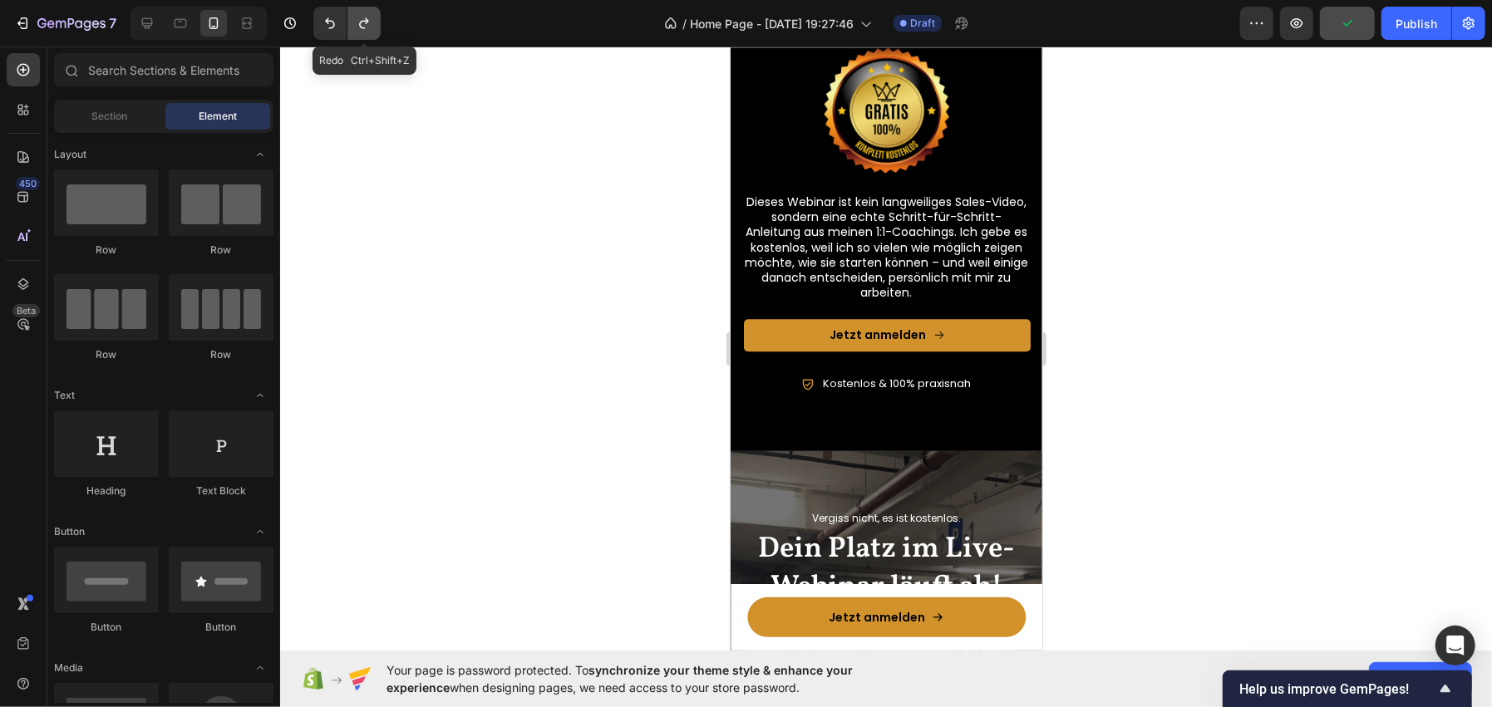
click at [362, 25] on icon "Undo/Redo" at bounding box center [364, 23] width 17 height 17
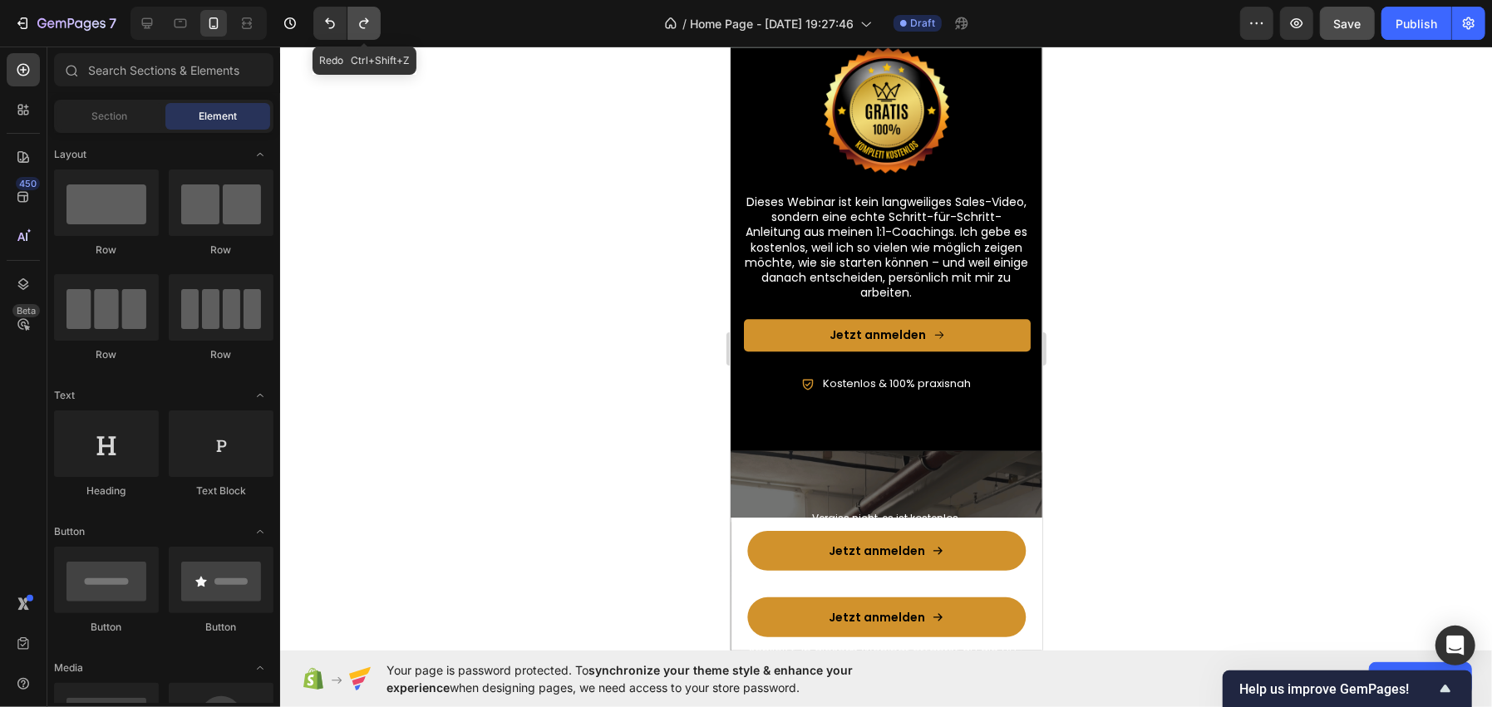
click at [362, 25] on icon "Undo/Redo" at bounding box center [364, 23] width 17 height 17
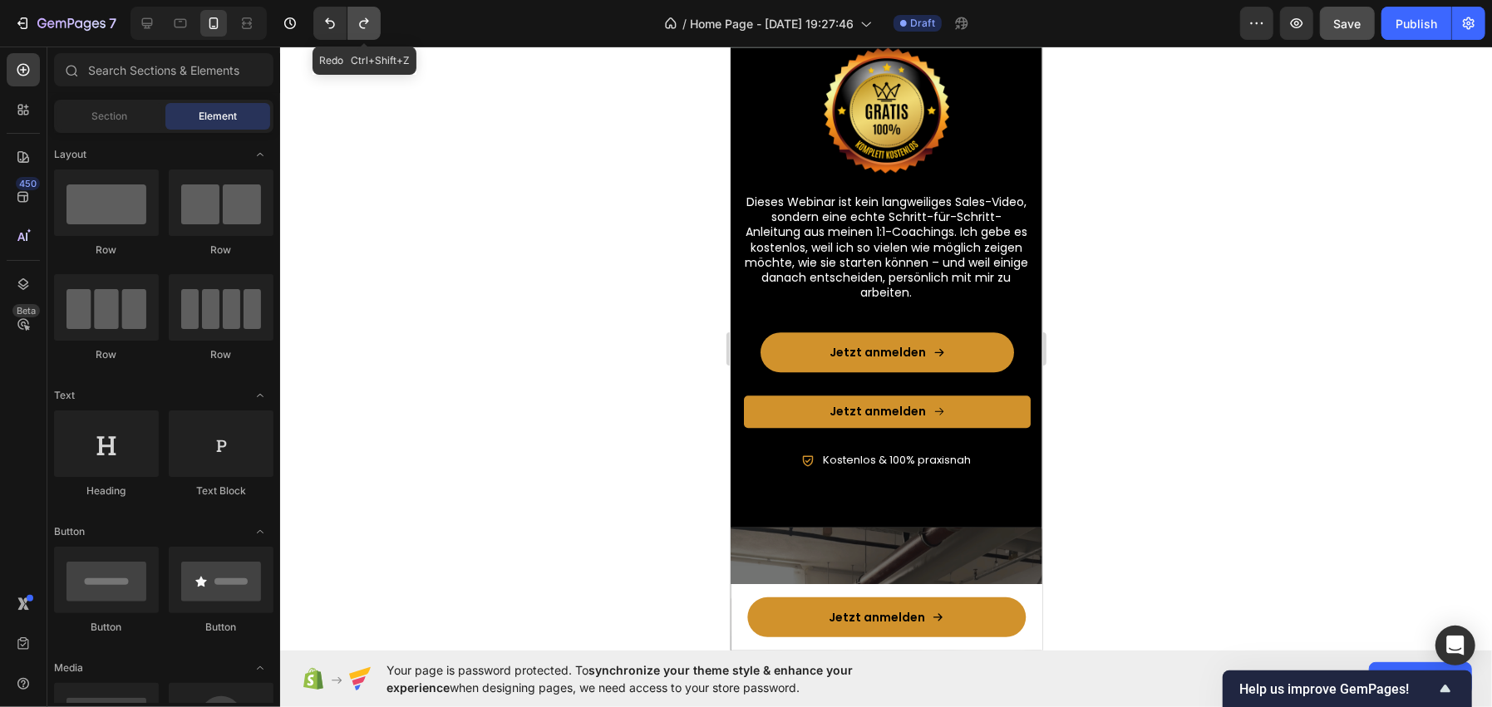
click at [362, 25] on icon "Undo/Redo" at bounding box center [364, 23] width 17 height 17
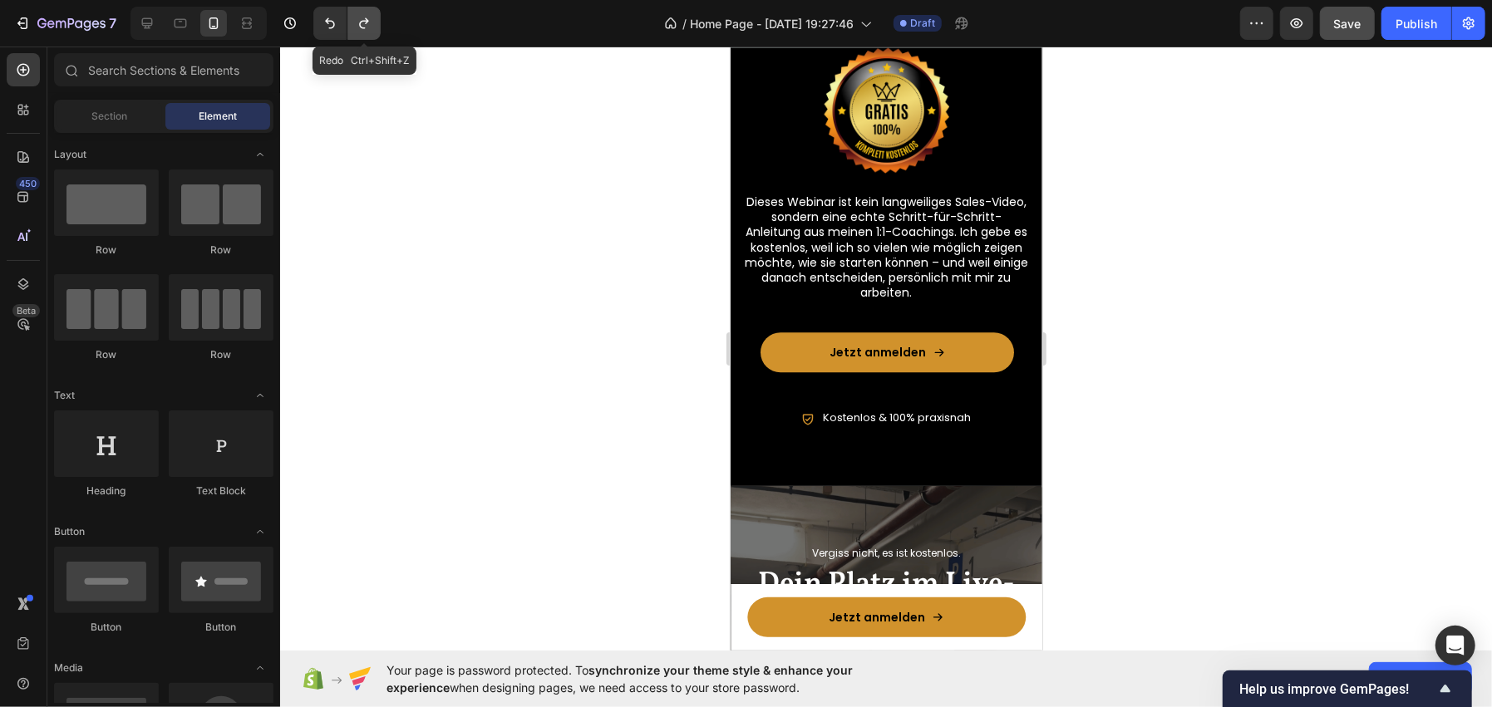
click at [362, 25] on icon "Undo/Redo" at bounding box center [364, 23] width 17 height 17
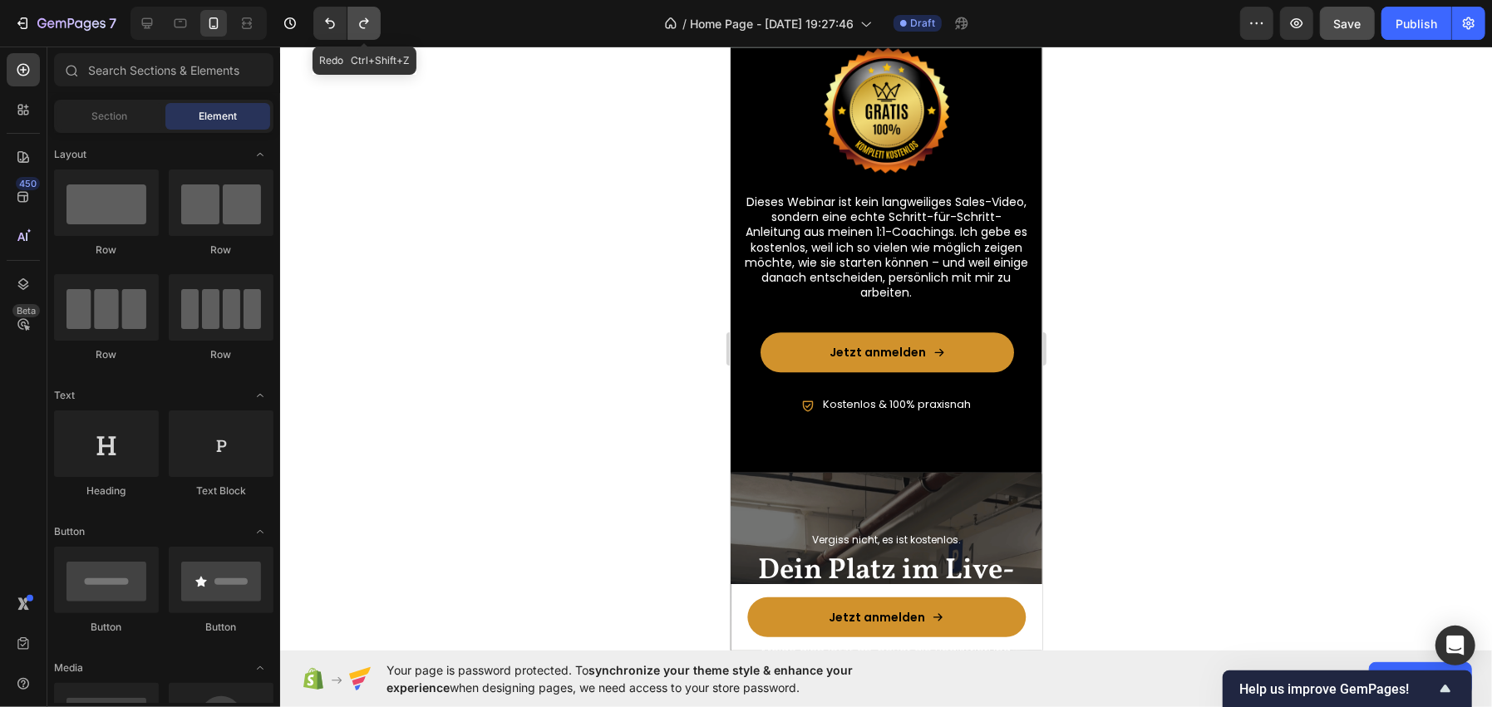
click at [362, 25] on icon "Undo/Redo" at bounding box center [364, 23] width 17 height 17
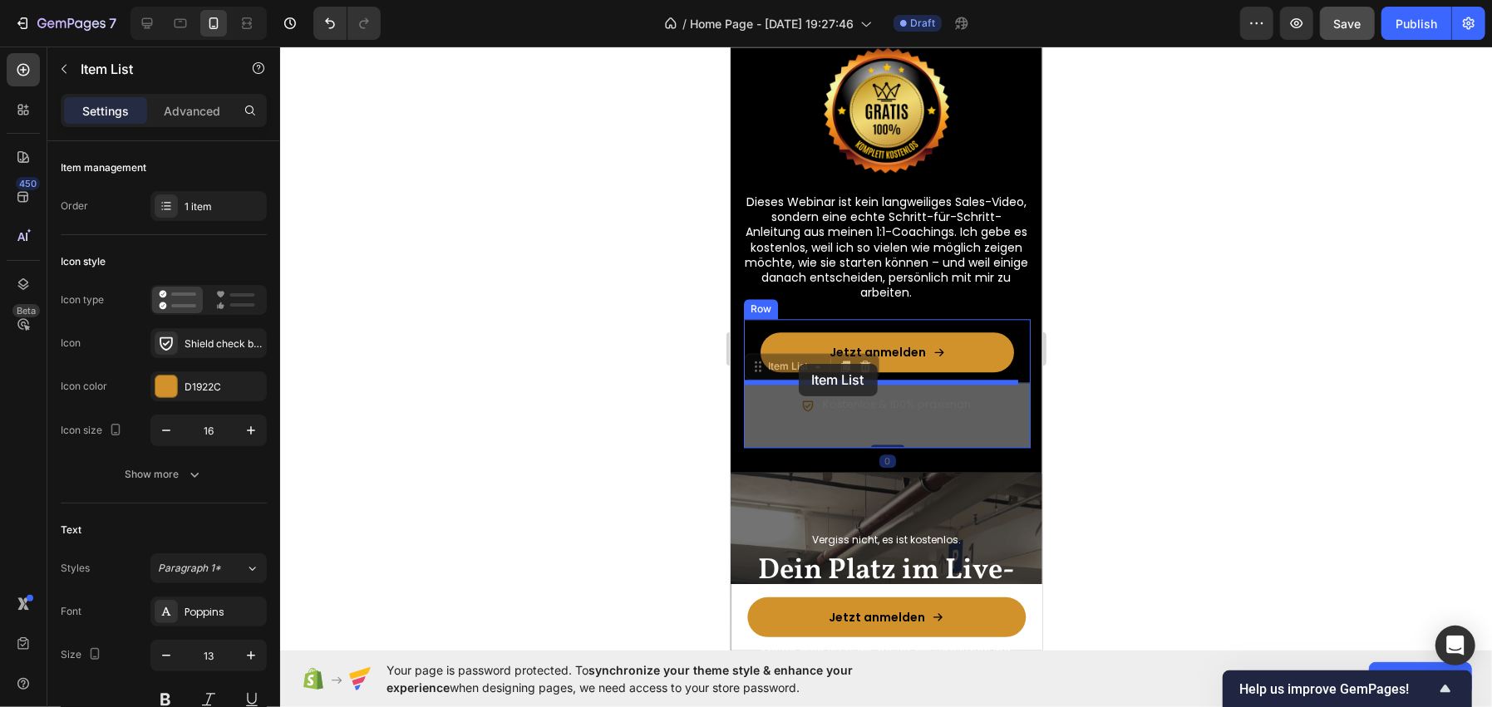
drag, startPoint x: 790, startPoint y: 404, endPoint x: 798, endPoint y: 363, distance: 41.6
click at [798, 363] on div "iPhone 13 Mini ( 375 px) iPhone 13 Mini iPhone 13 Pro iPhone 11 Pro Max iPhone …" at bounding box center [886, 432] width 312 height 6676
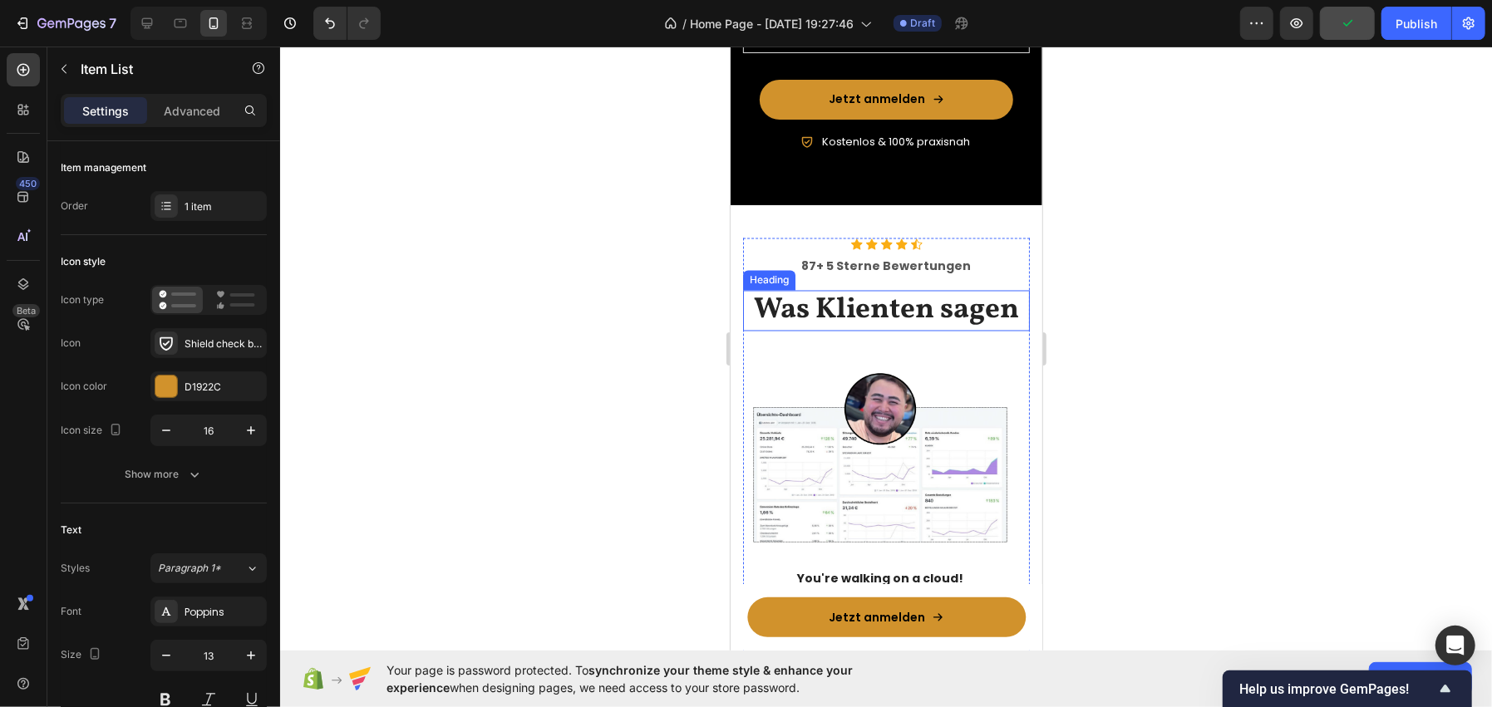
scroll to position [1950, 0]
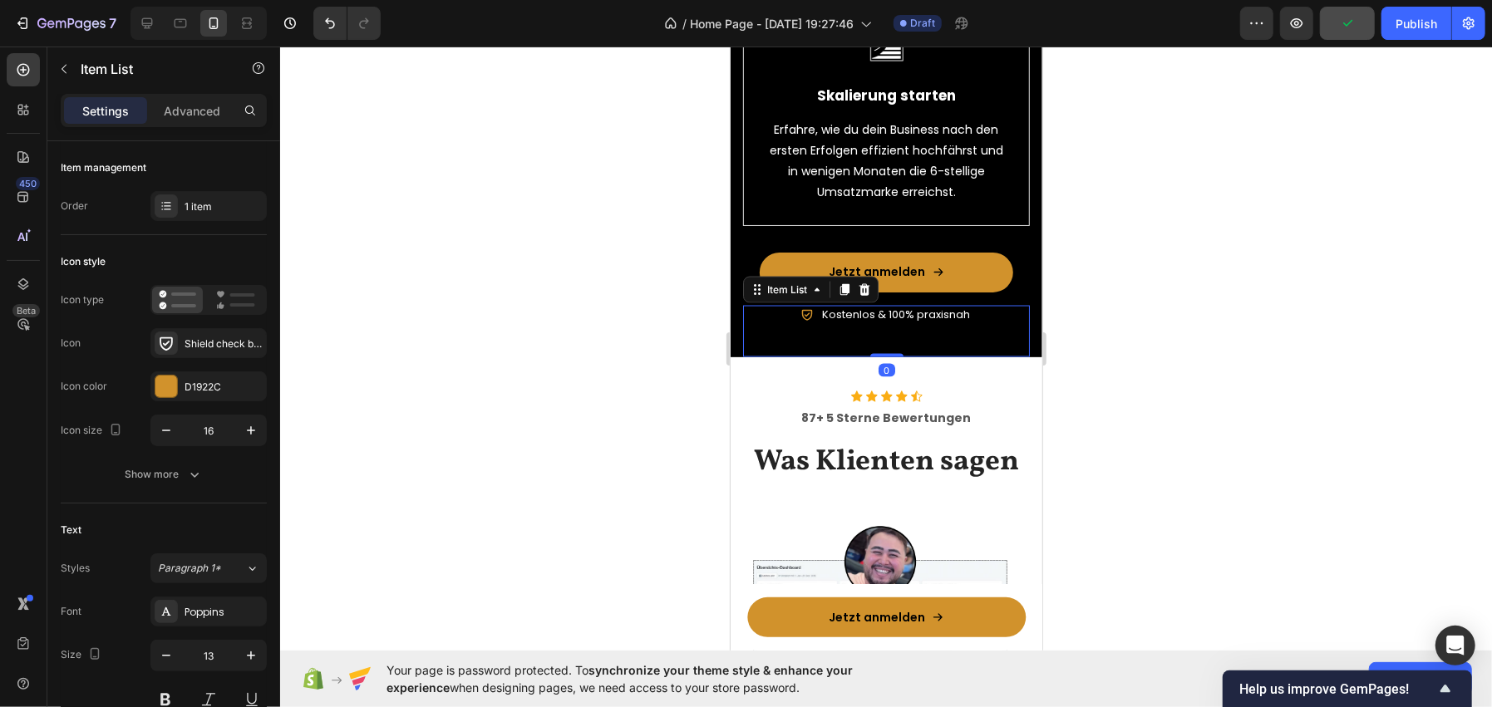
click at [777, 329] on div "Kostenlos & 100% praxisnah" at bounding box center [885, 331] width 287 height 52
click at [844, 295] on icon at bounding box center [843, 289] width 9 height 12
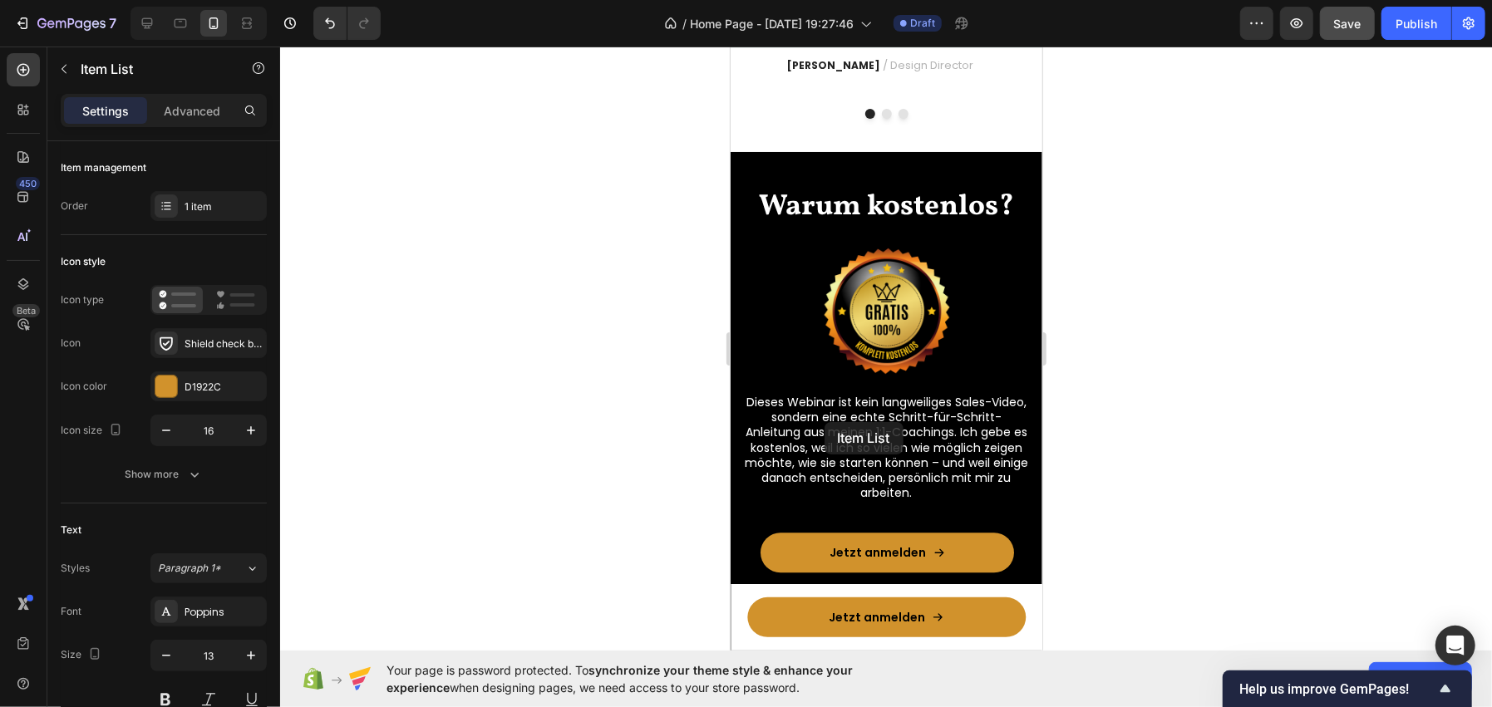
scroll to position [2864, 0]
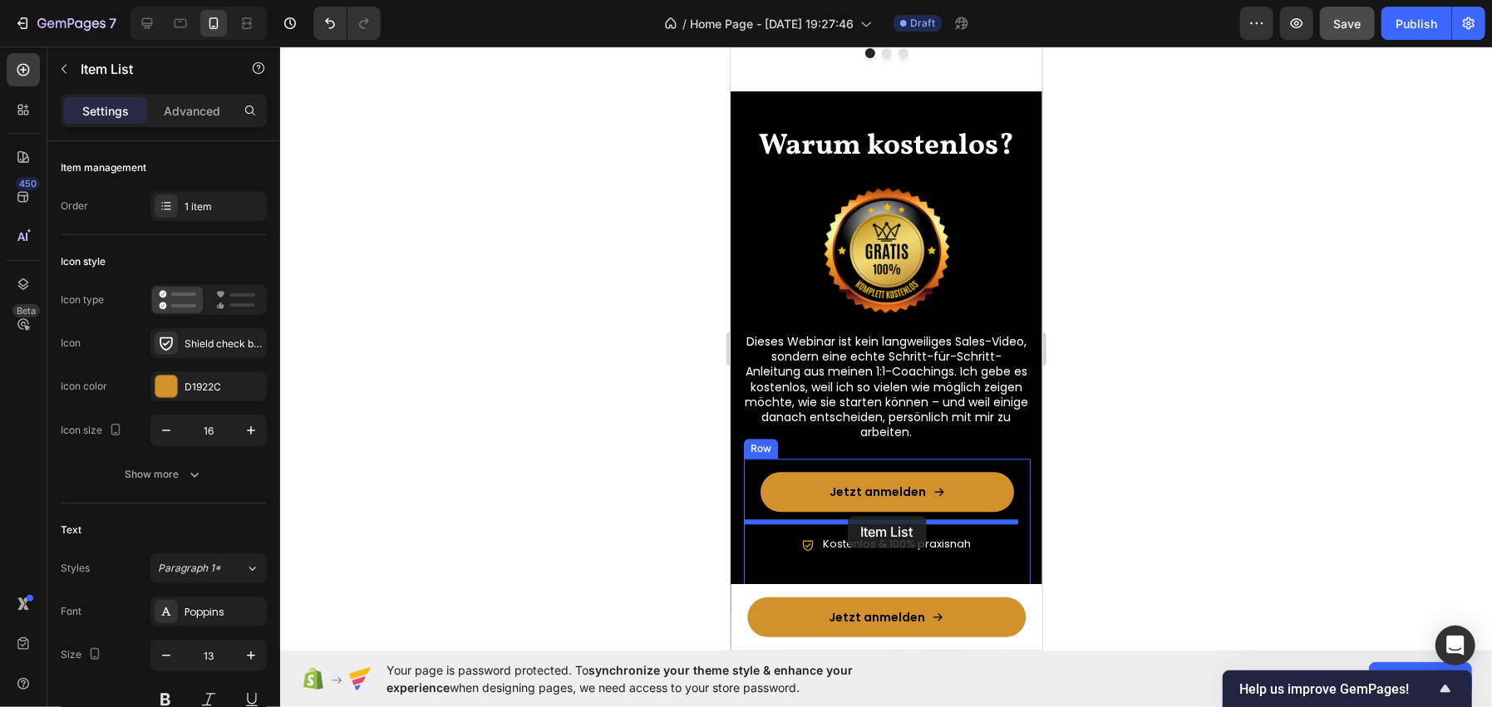
drag, startPoint x: 795, startPoint y: 363, endPoint x: 847, endPoint y: 515, distance: 160.6
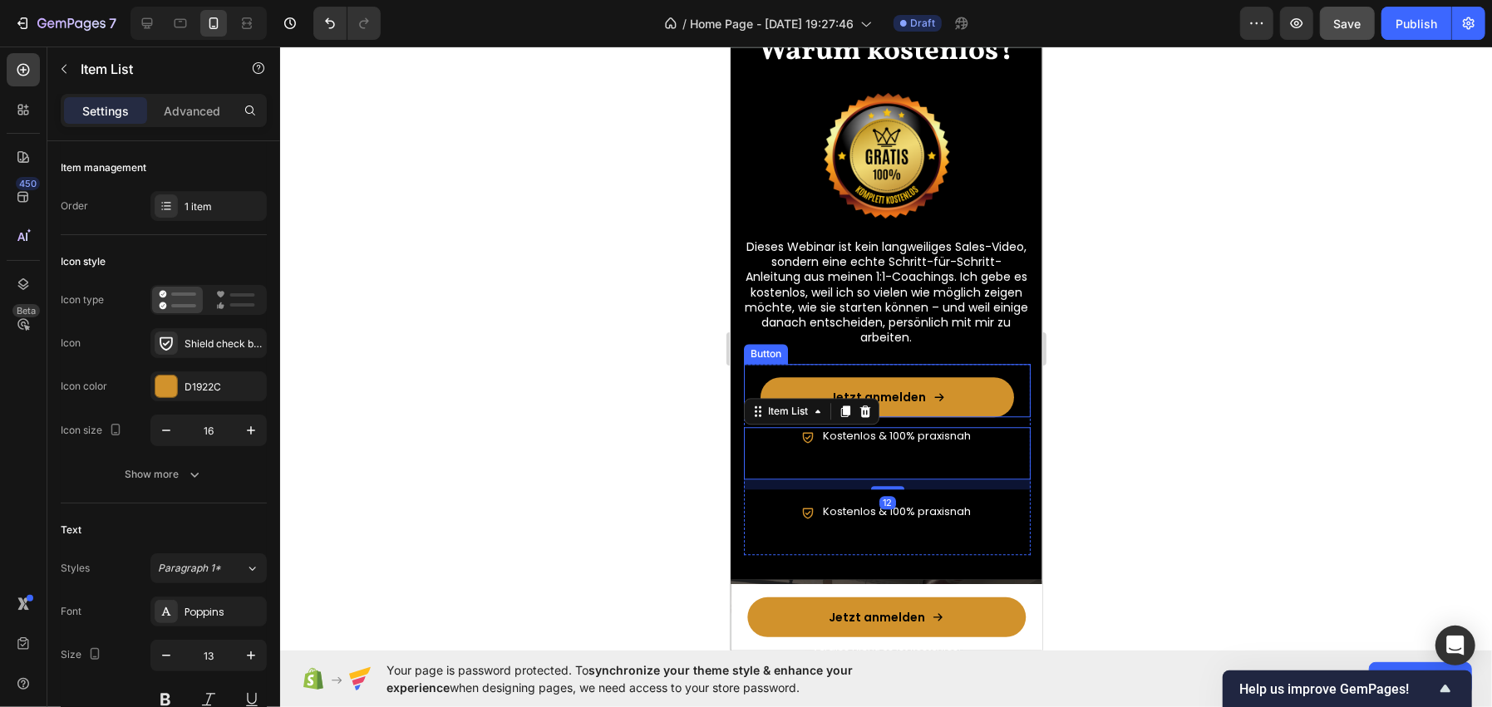
scroll to position [3113, 0]
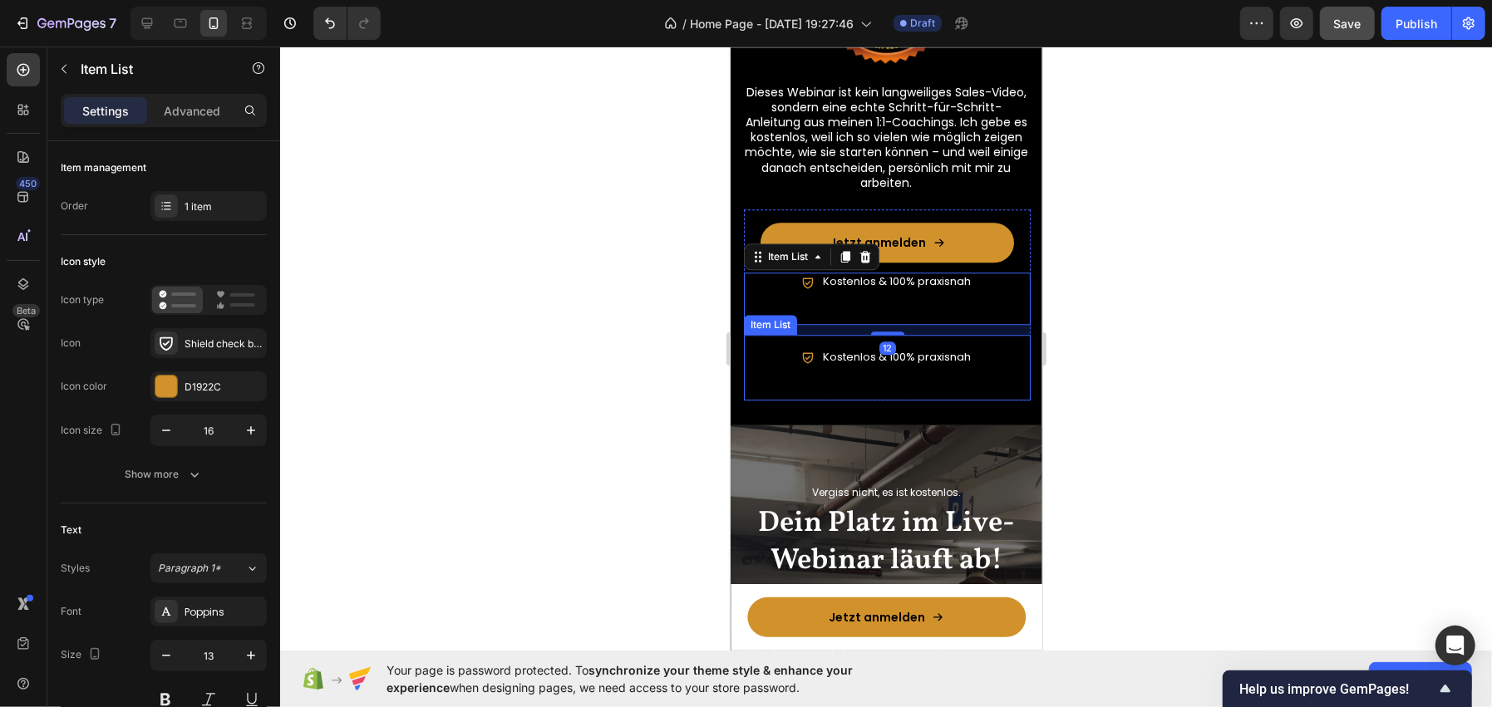
click at [839, 353] on p "Kostenlos & 100% praxisnah" at bounding box center [896, 357] width 148 height 14
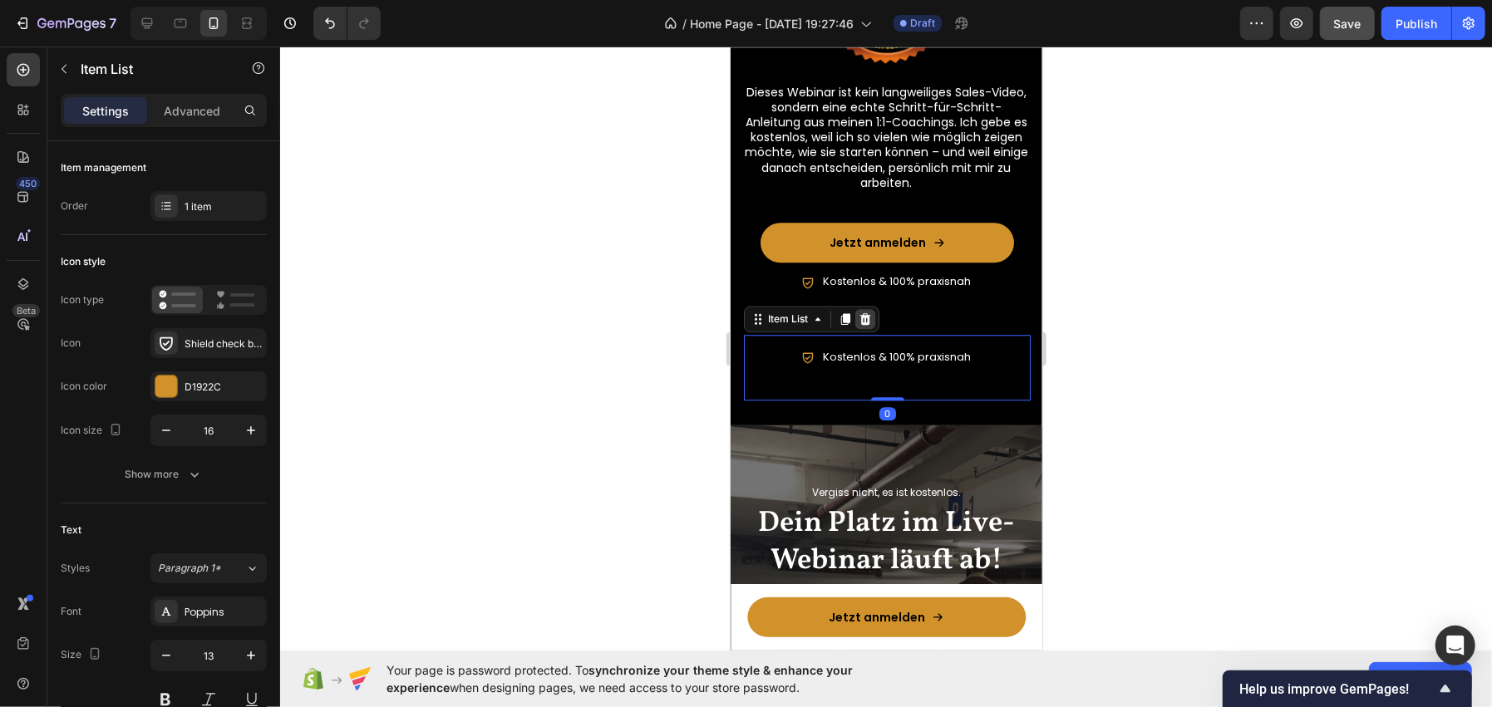
click at [861, 322] on icon at bounding box center [864, 319] width 11 height 12
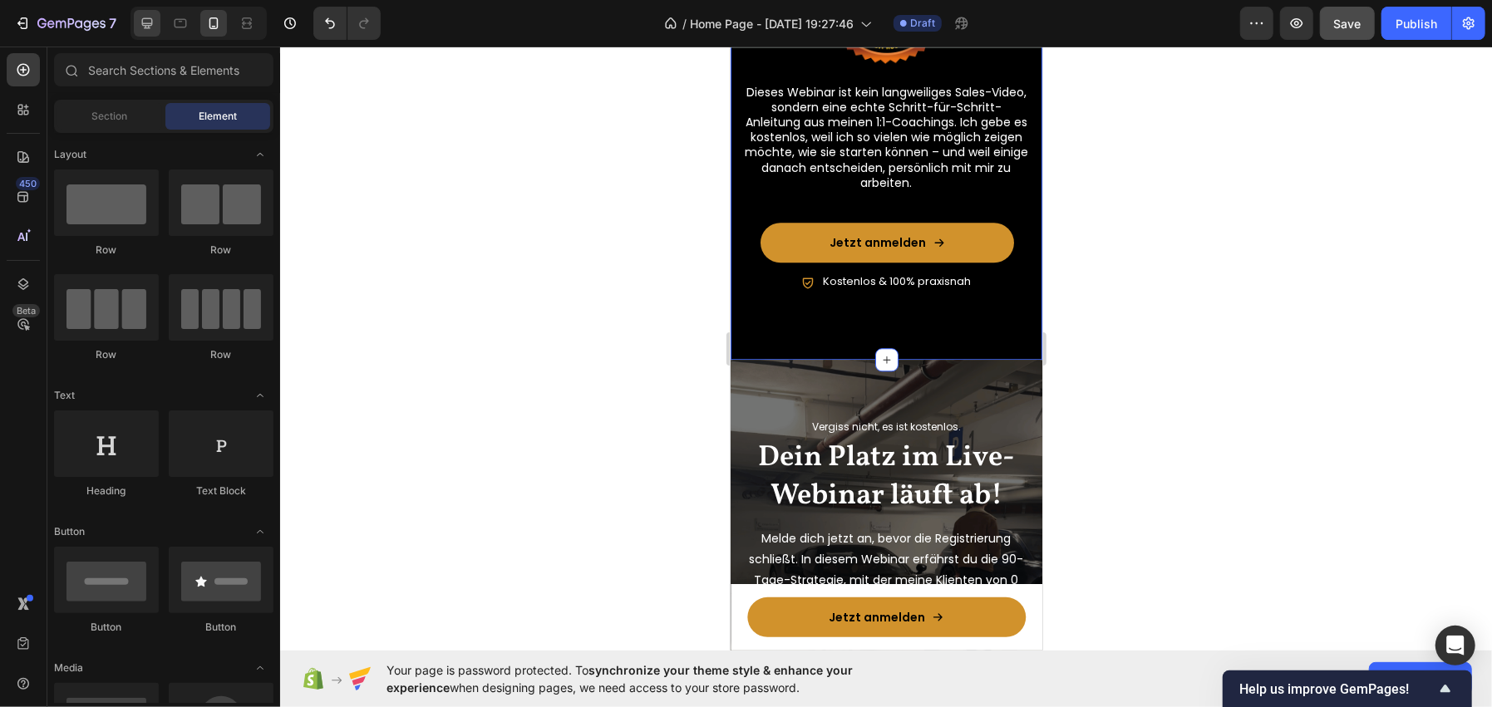
click at [156, 20] on div at bounding box center [147, 23] width 27 height 27
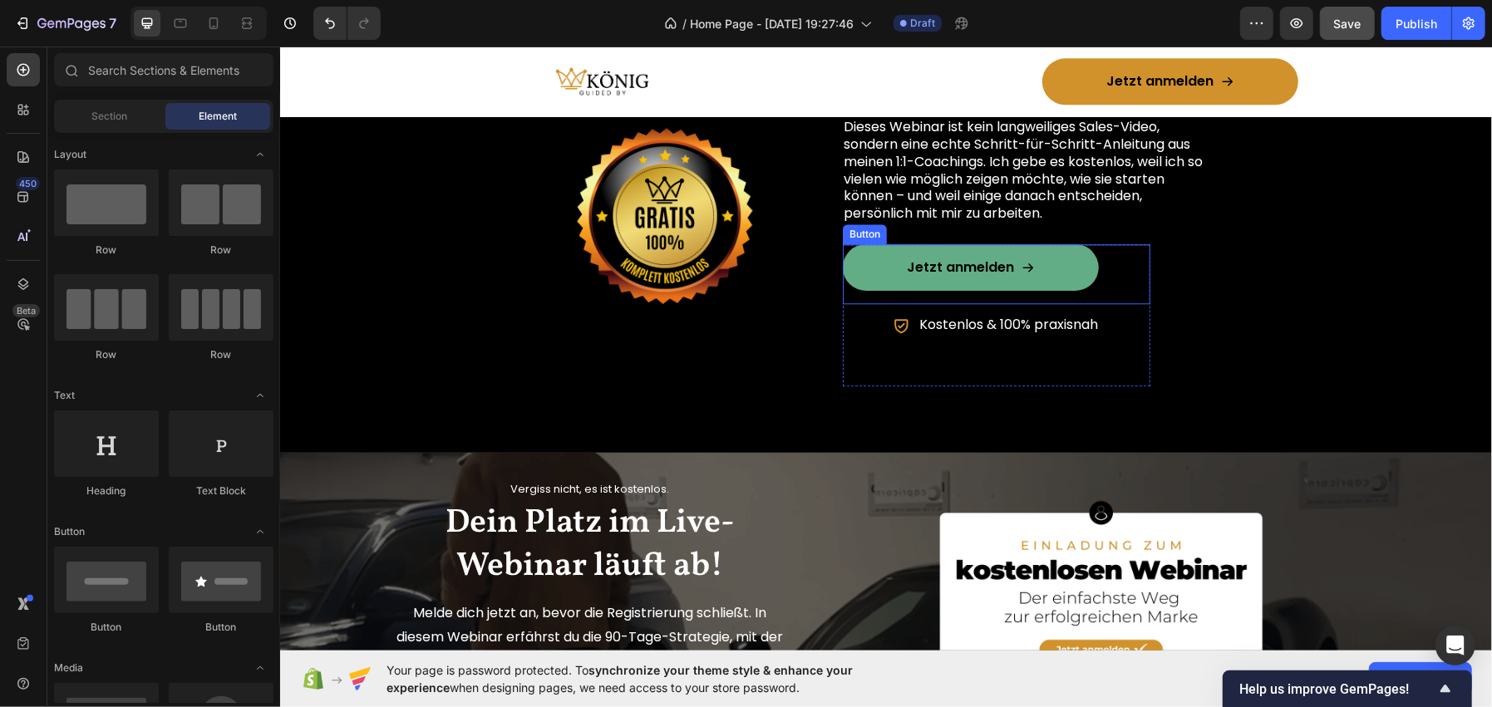
scroll to position [3030, 0]
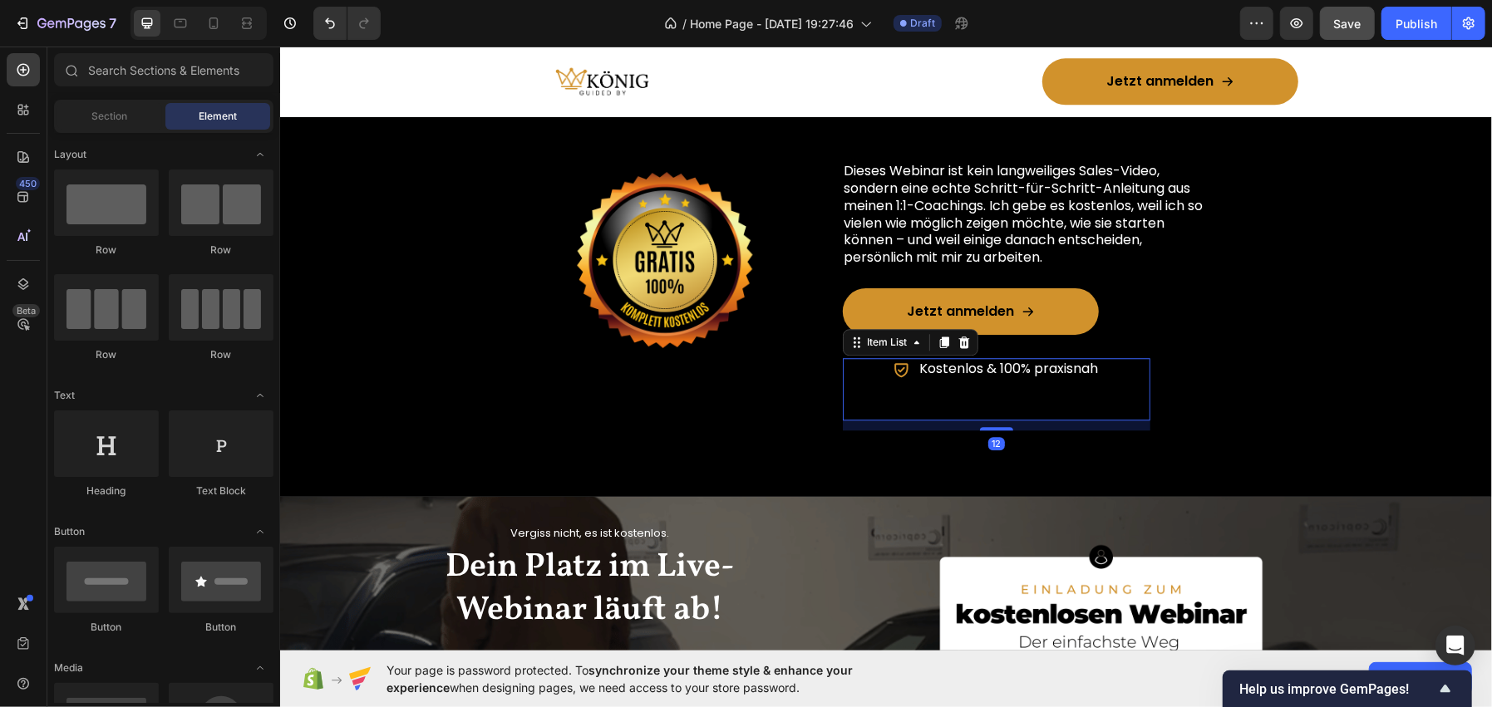
click at [947, 363] on p "Kostenlos & 100% praxisnah" at bounding box center [1007, 368] width 179 height 17
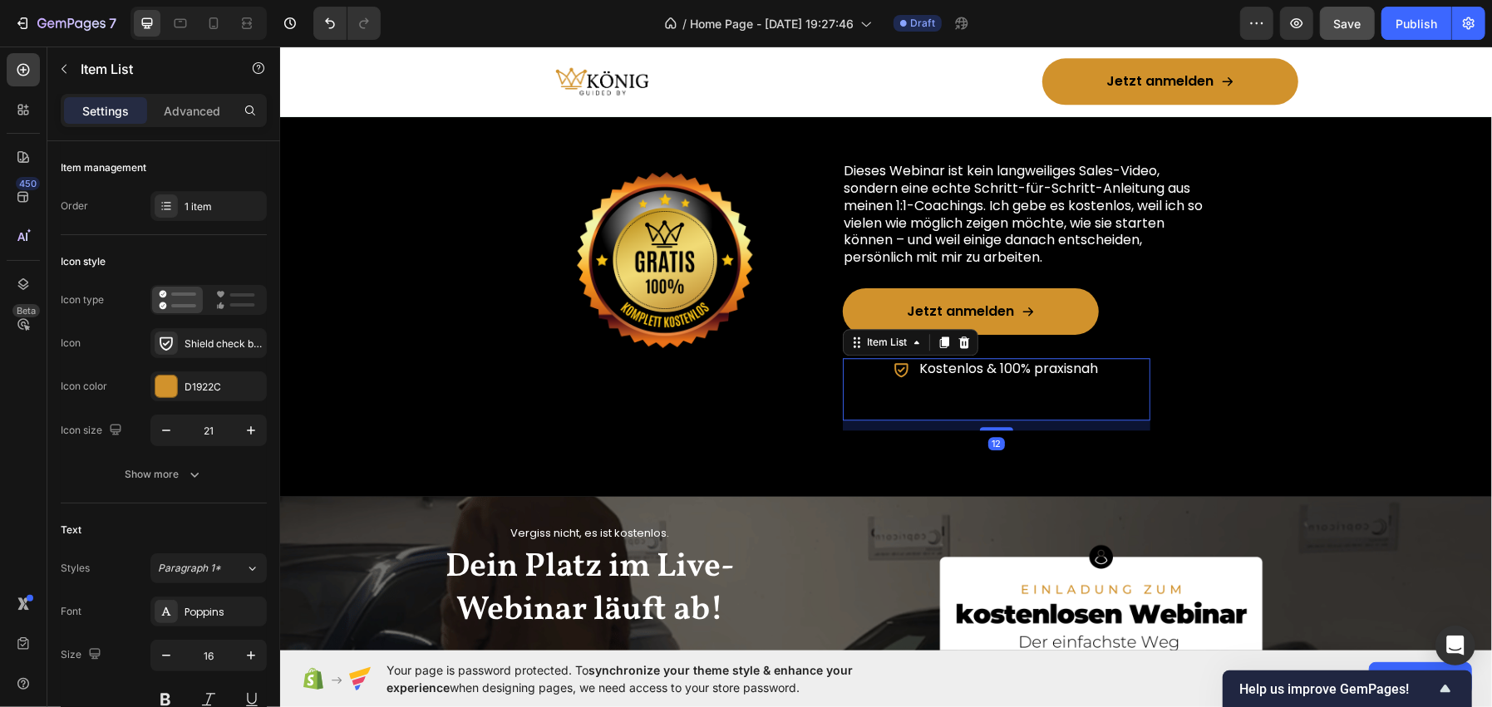
click at [891, 380] on div "Kostenlos & 100% praxisnah" at bounding box center [996, 388] width 308 height 62
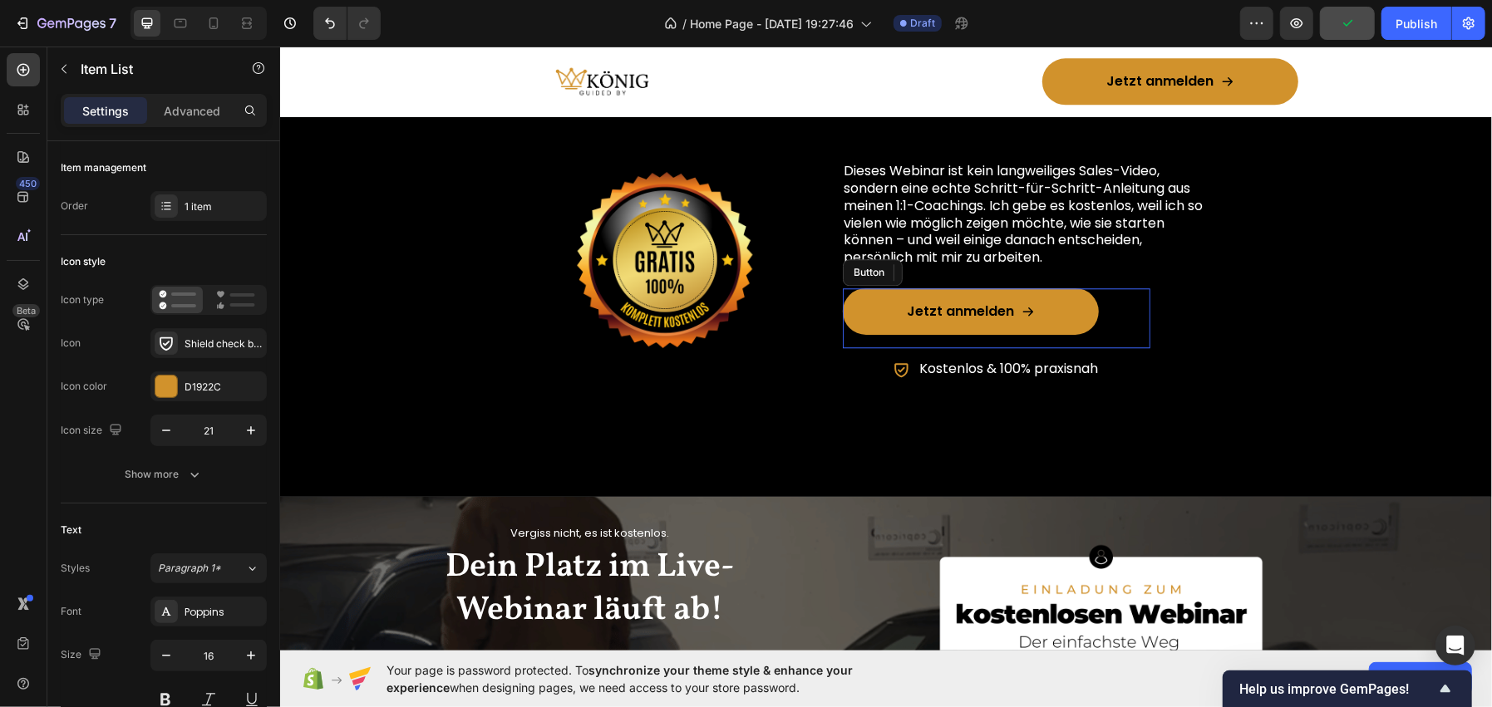
click at [1092, 311] on div "Jetzt anmelden Button" at bounding box center [996, 318] width 308 height 60
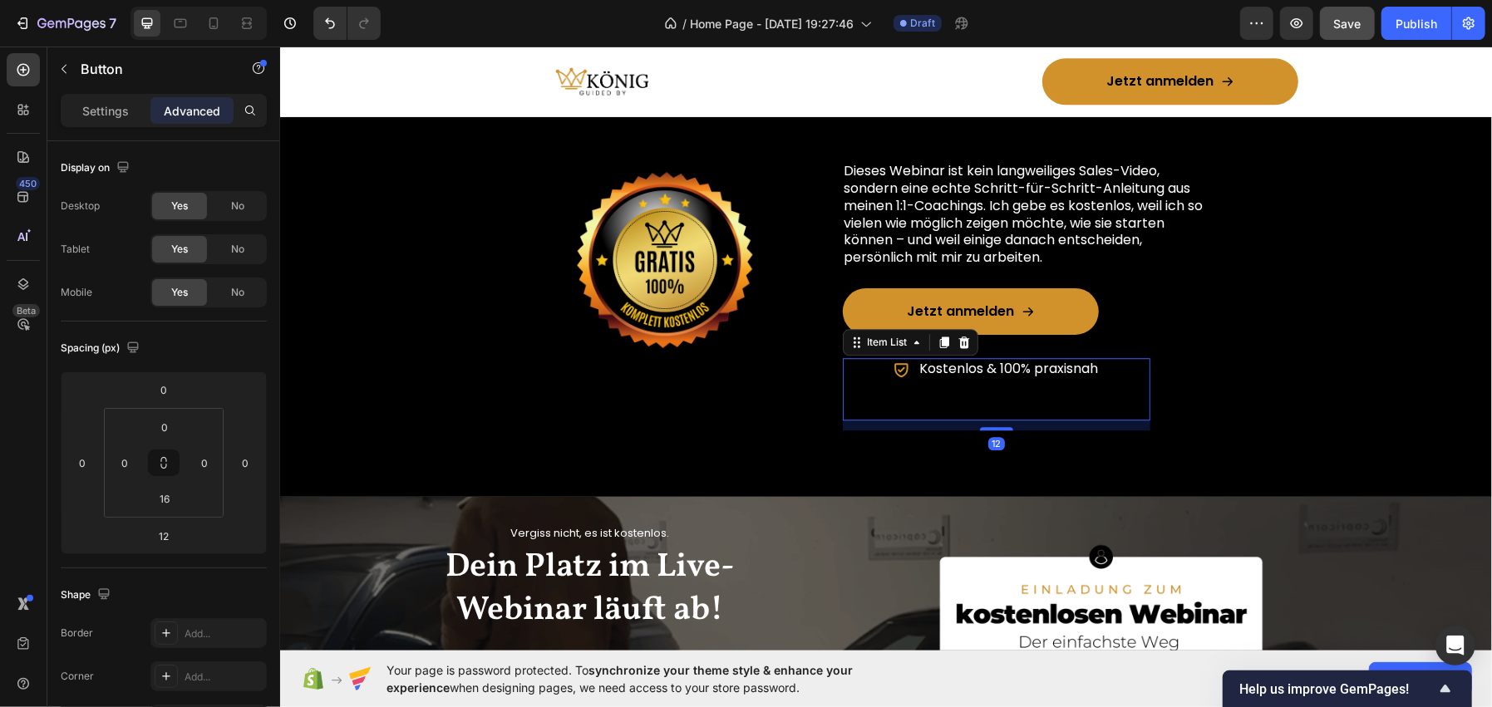
click at [893, 374] on icon at bounding box center [899, 369] width 13 height 14
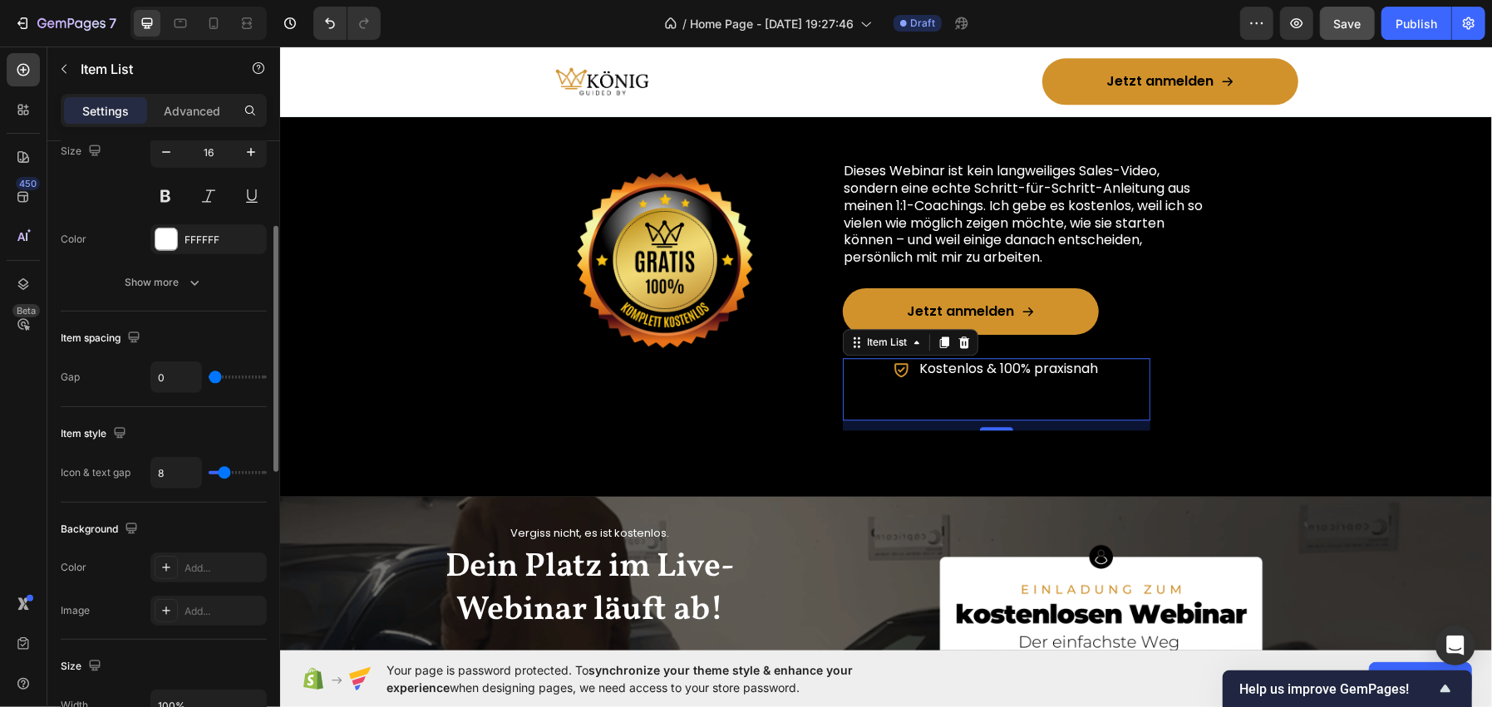
scroll to position [421, 0]
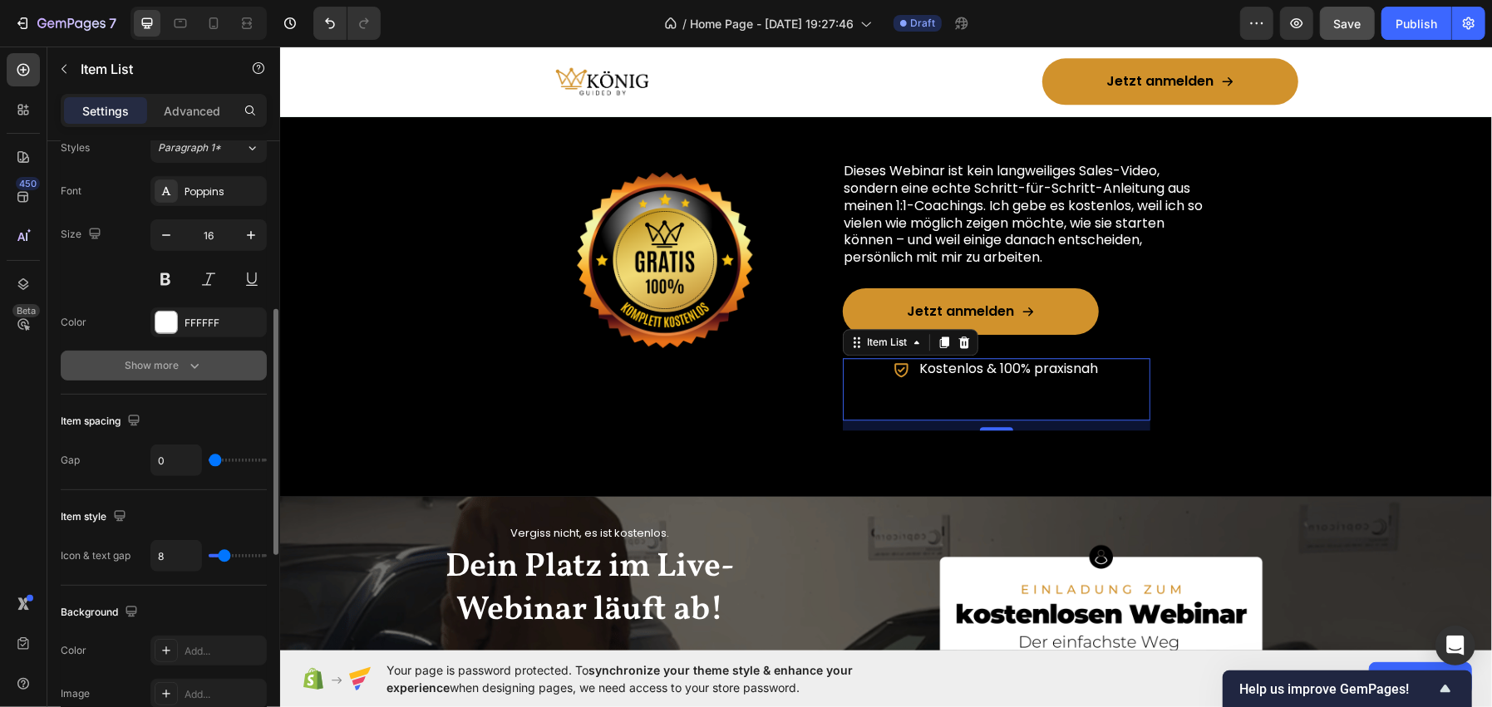
click at [188, 372] on icon "button" at bounding box center [194, 365] width 17 height 17
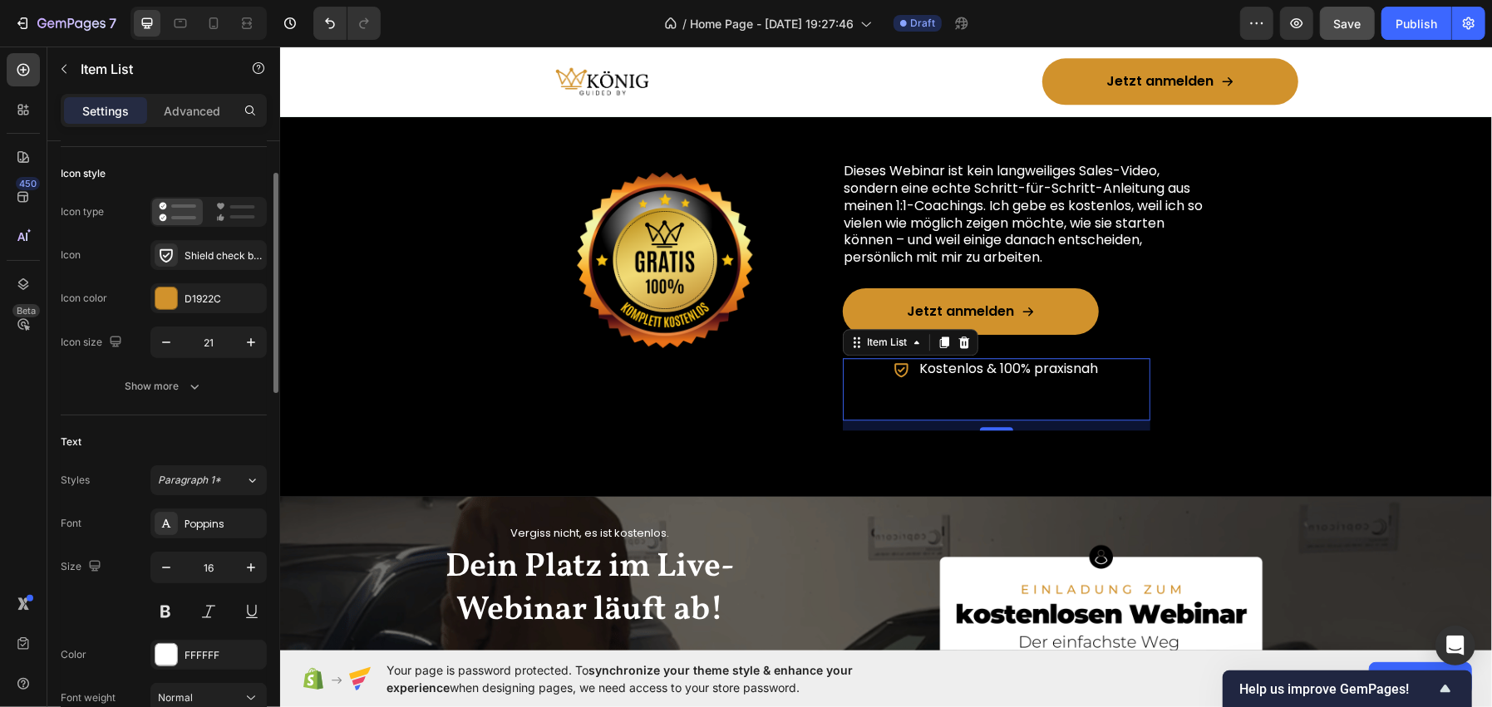
scroll to position [5, 0]
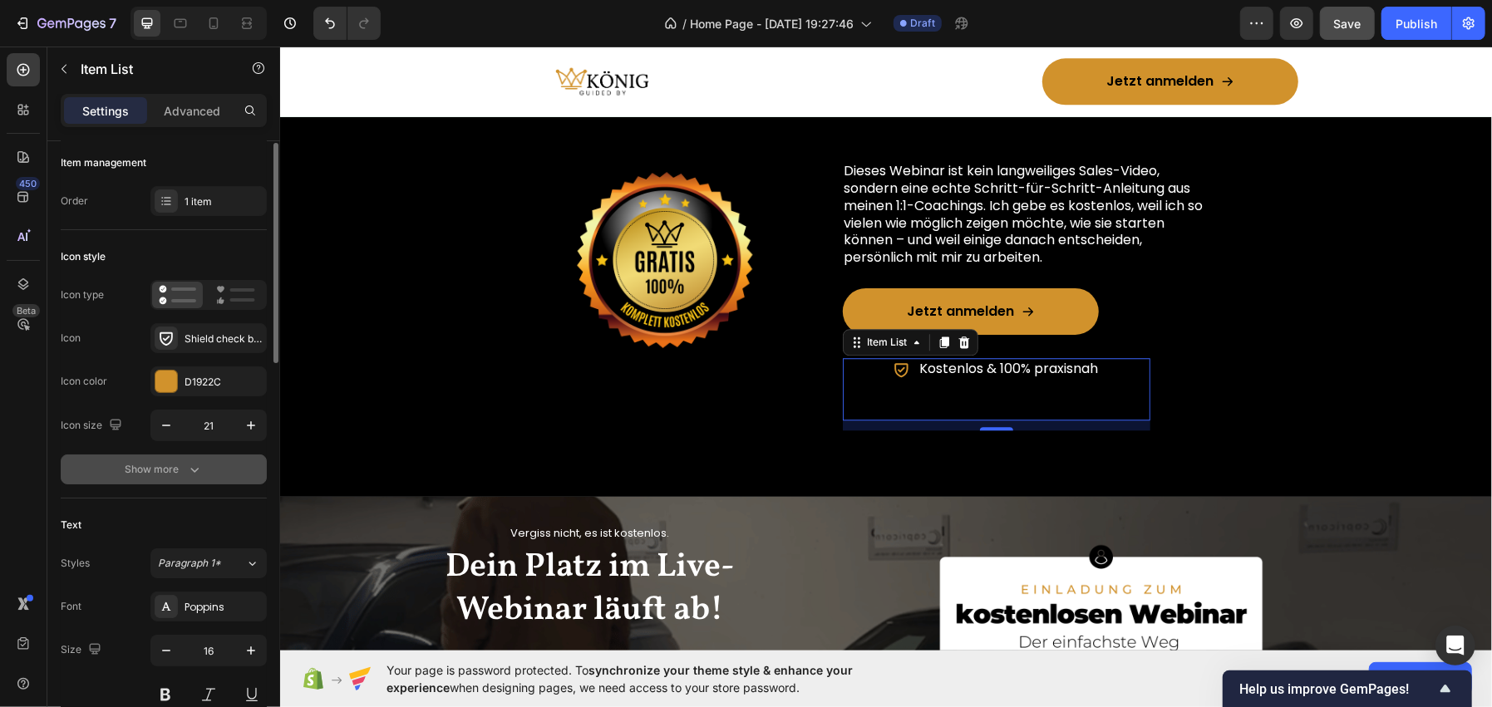
click at [161, 467] on div "Show more" at bounding box center [163, 469] width 77 height 17
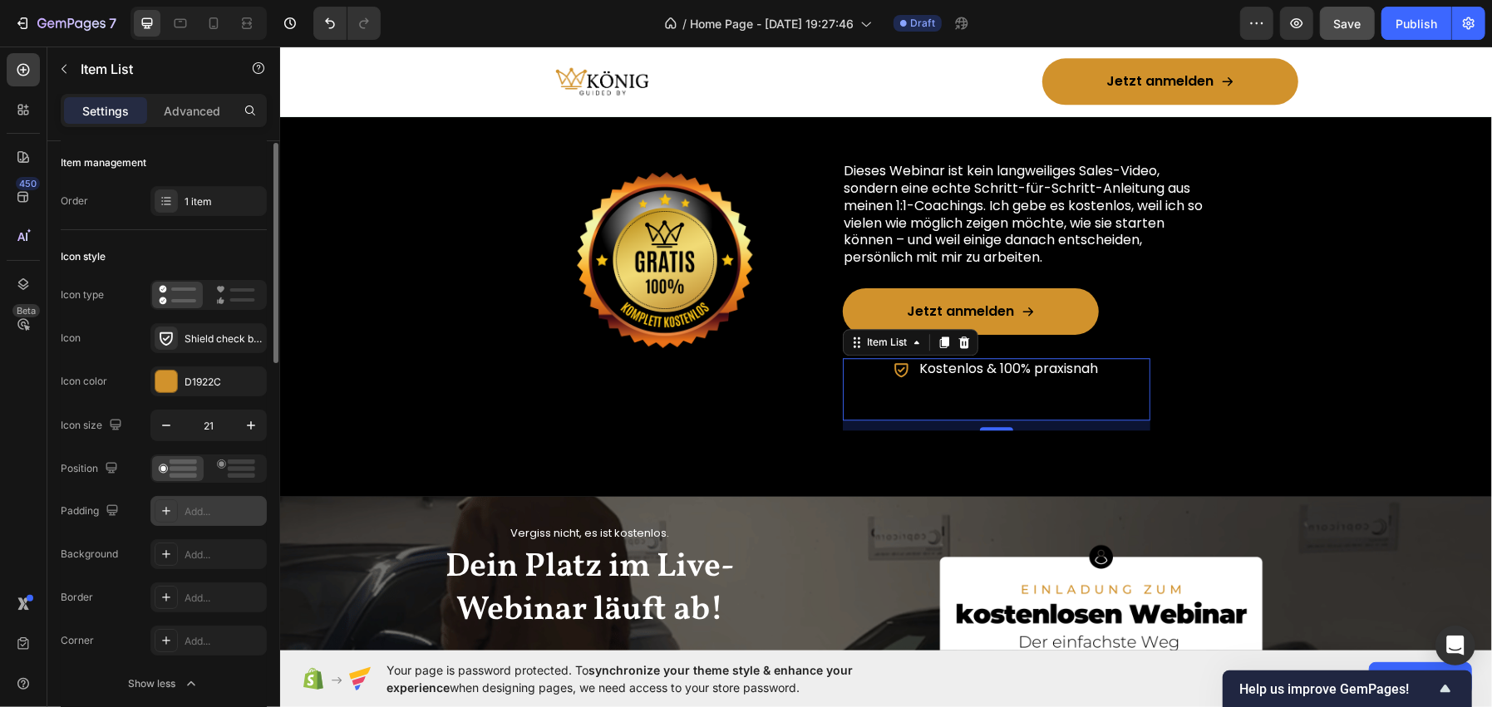
scroll to position [0, 0]
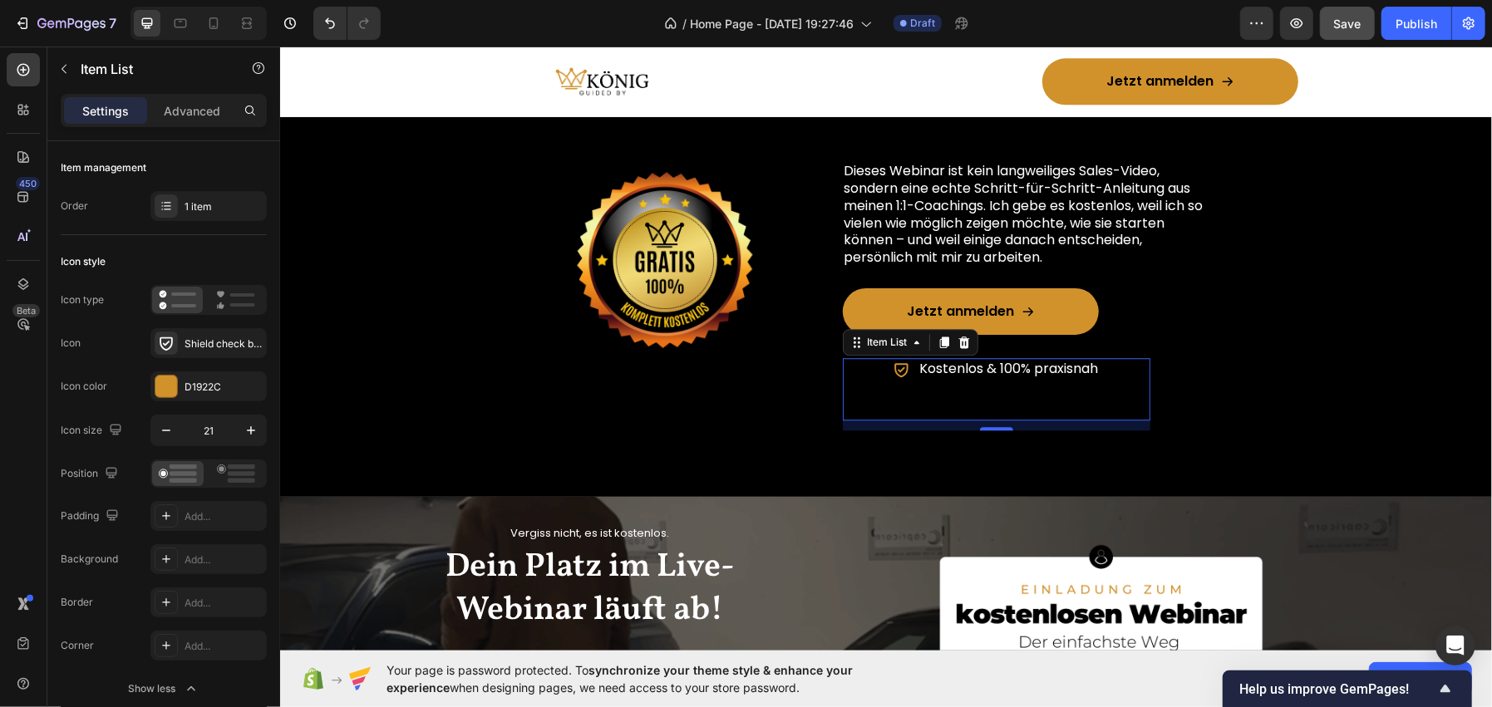
click at [967, 397] on div "Kostenlos & 100% praxisnah" at bounding box center [996, 388] width 308 height 62
click at [130, 59] on p "Item List" at bounding box center [151, 69] width 141 height 20
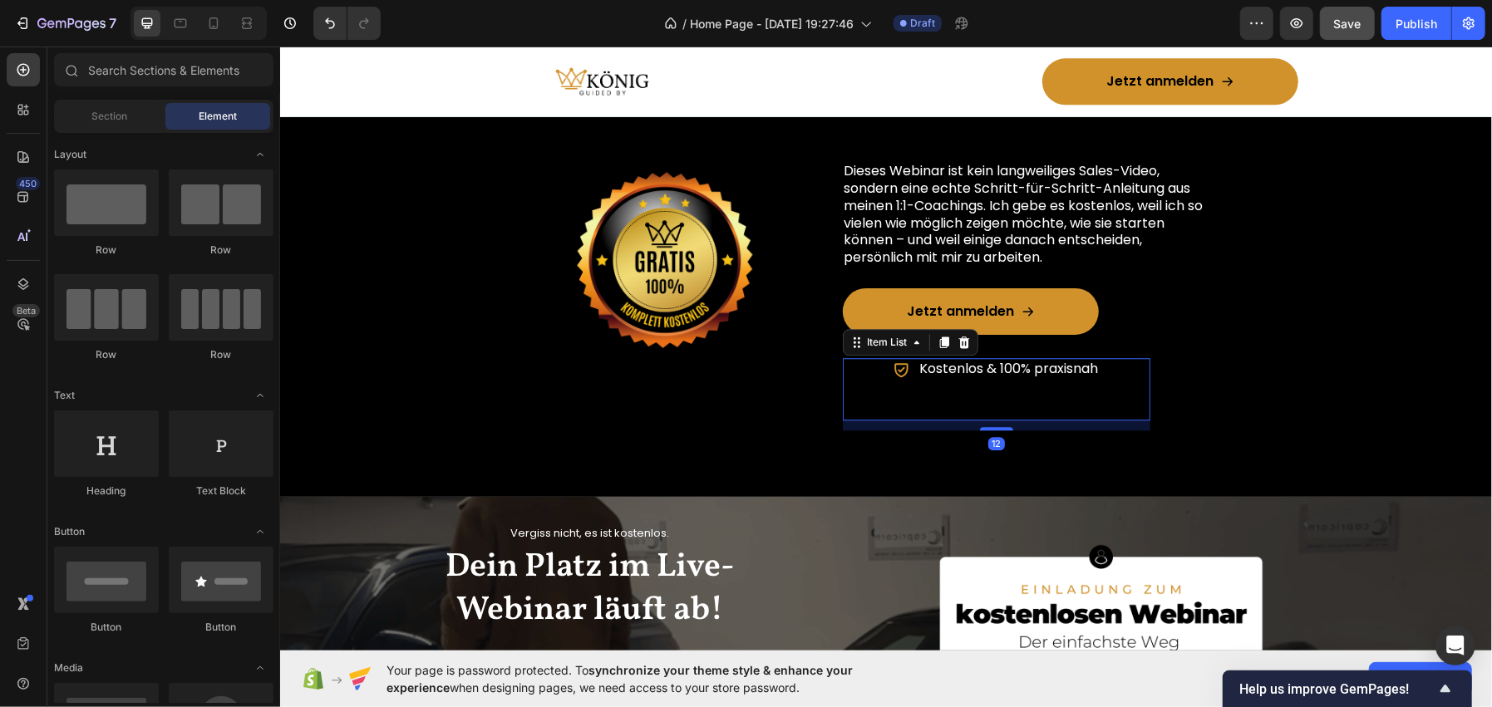
click at [891, 391] on div "Kostenlos & 100% praxisnah" at bounding box center [996, 388] width 308 height 62
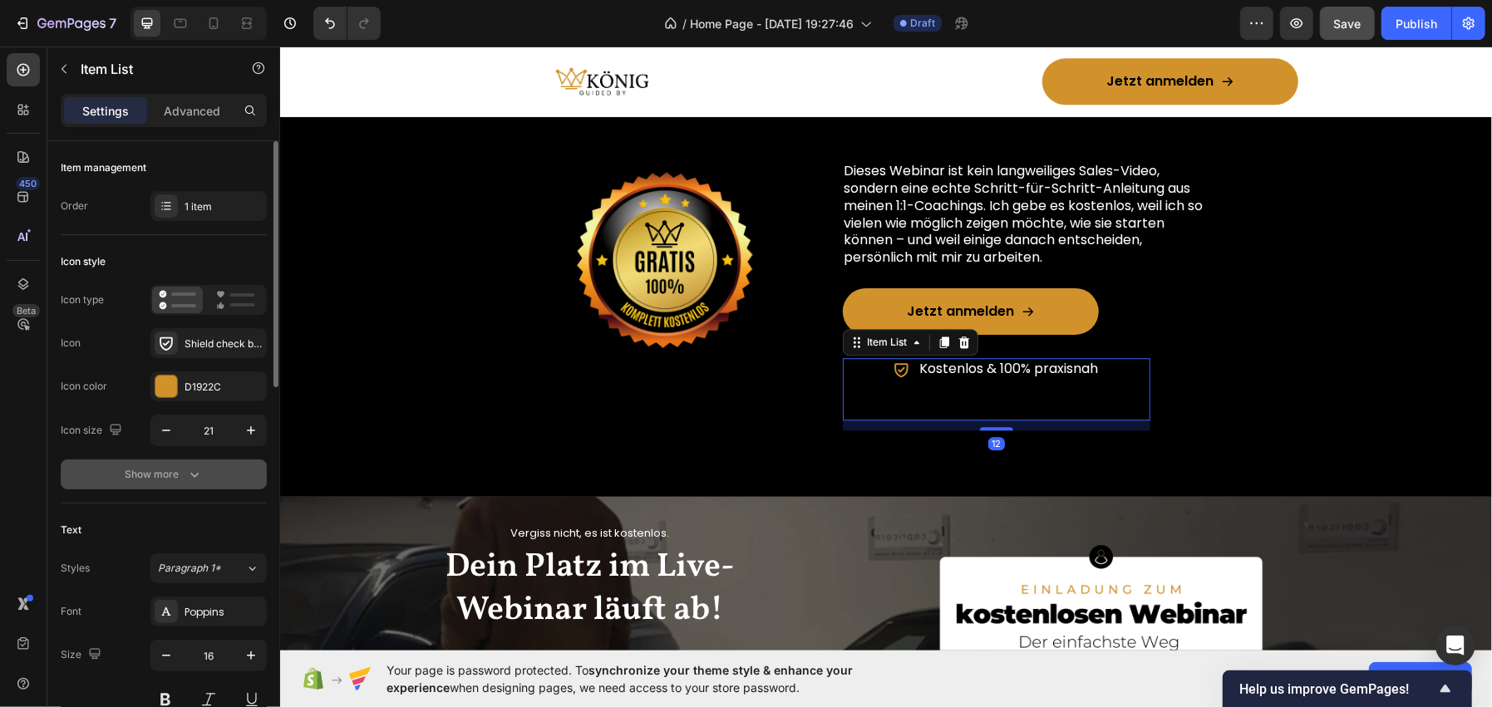
click at [183, 470] on div "Show more" at bounding box center [163, 474] width 77 height 17
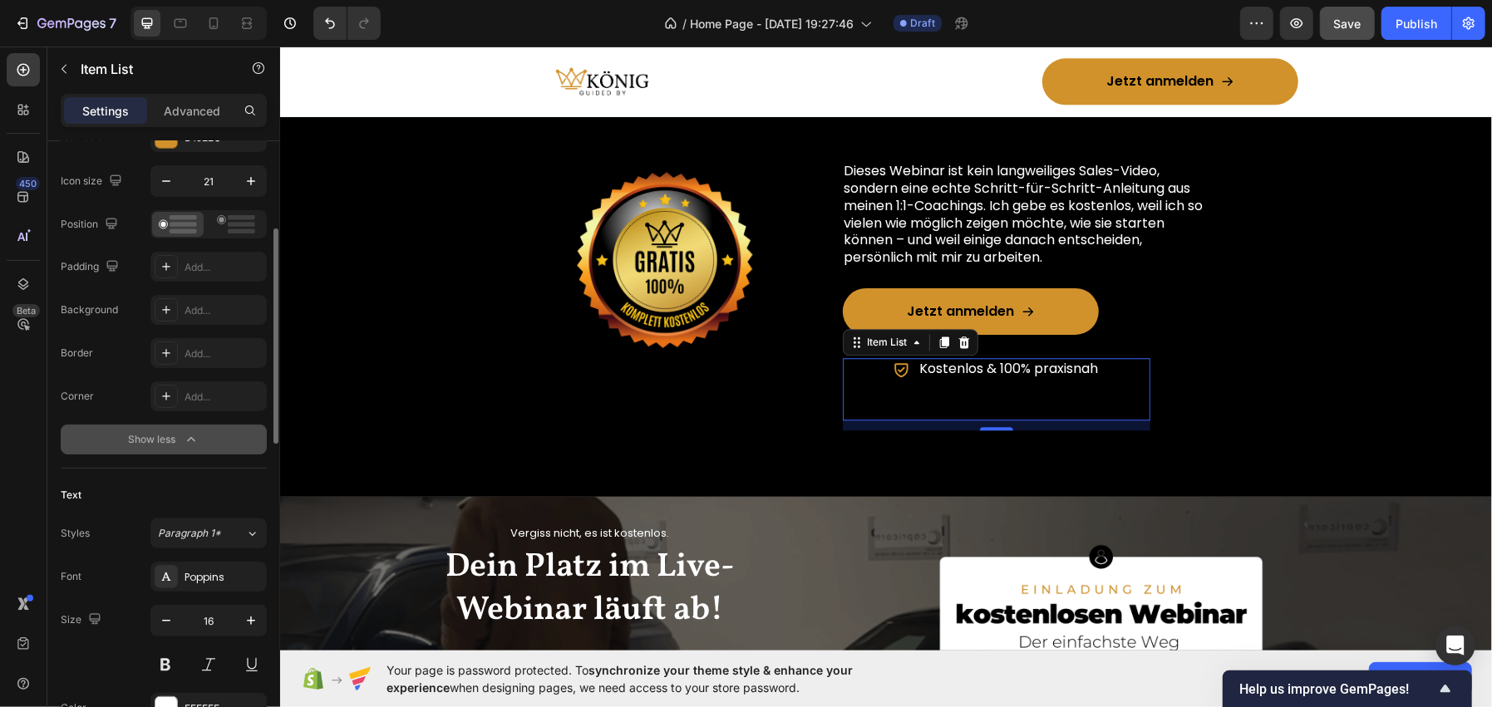
scroll to position [415, 0]
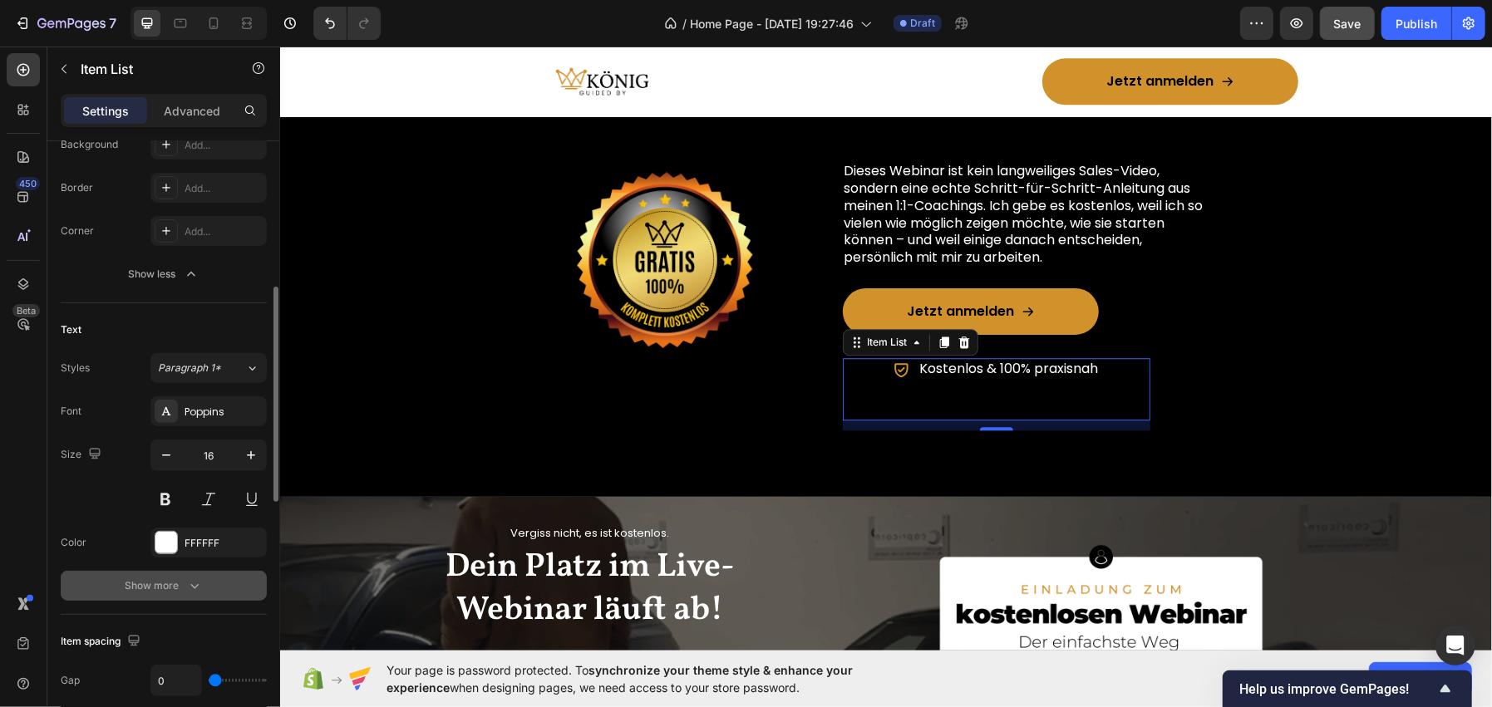
click at [145, 578] on div "Show more" at bounding box center [163, 586] width 77 height 17
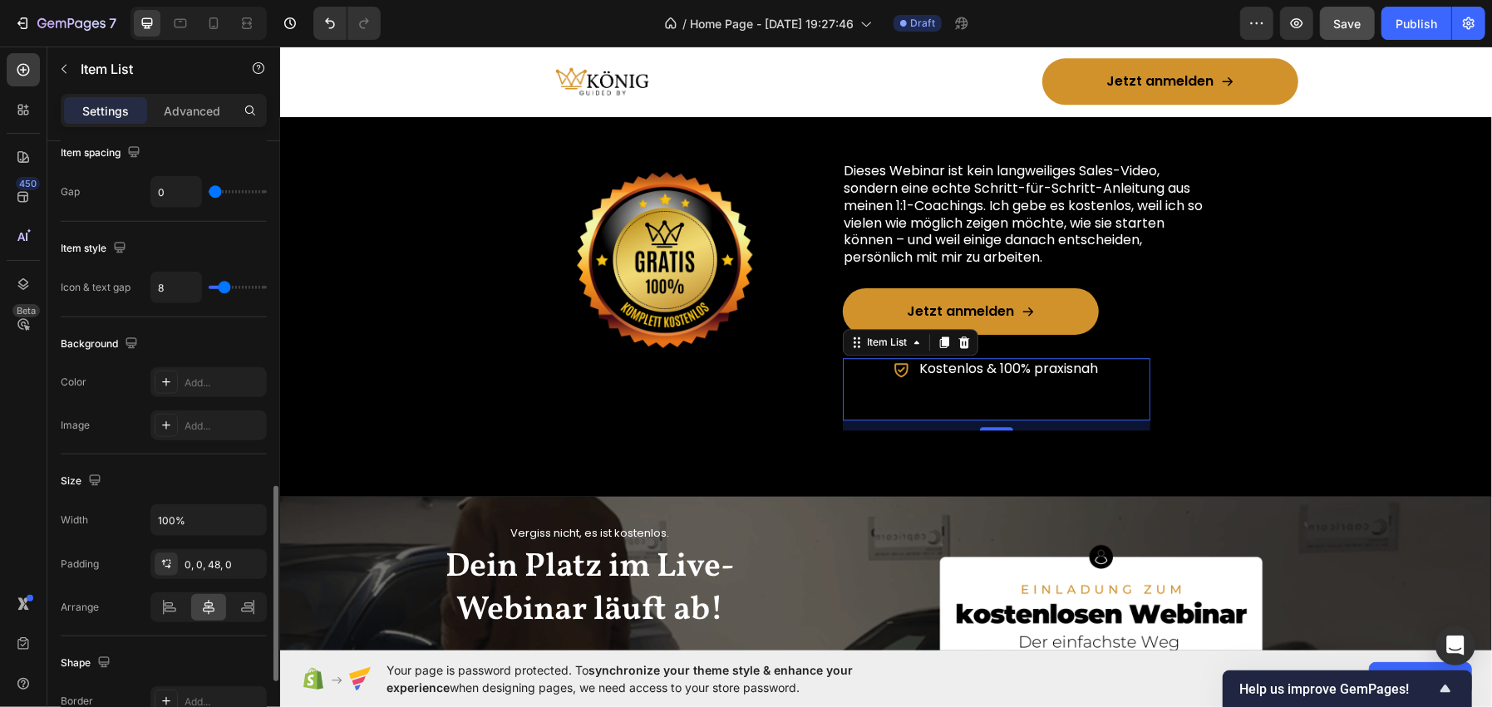
scroll to position [1246, 0]
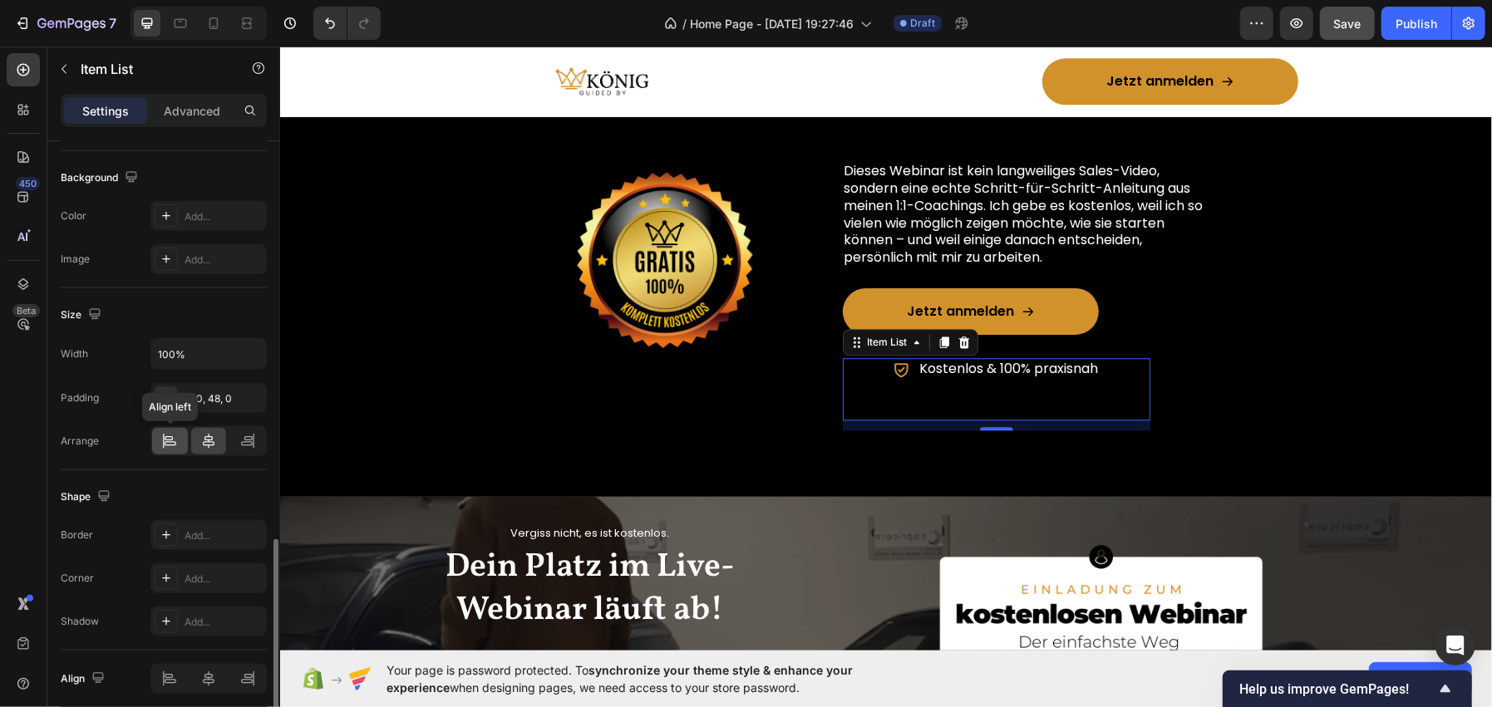
click at [176, 433] on icon at bounding box center [169, 441] width 17 height 17
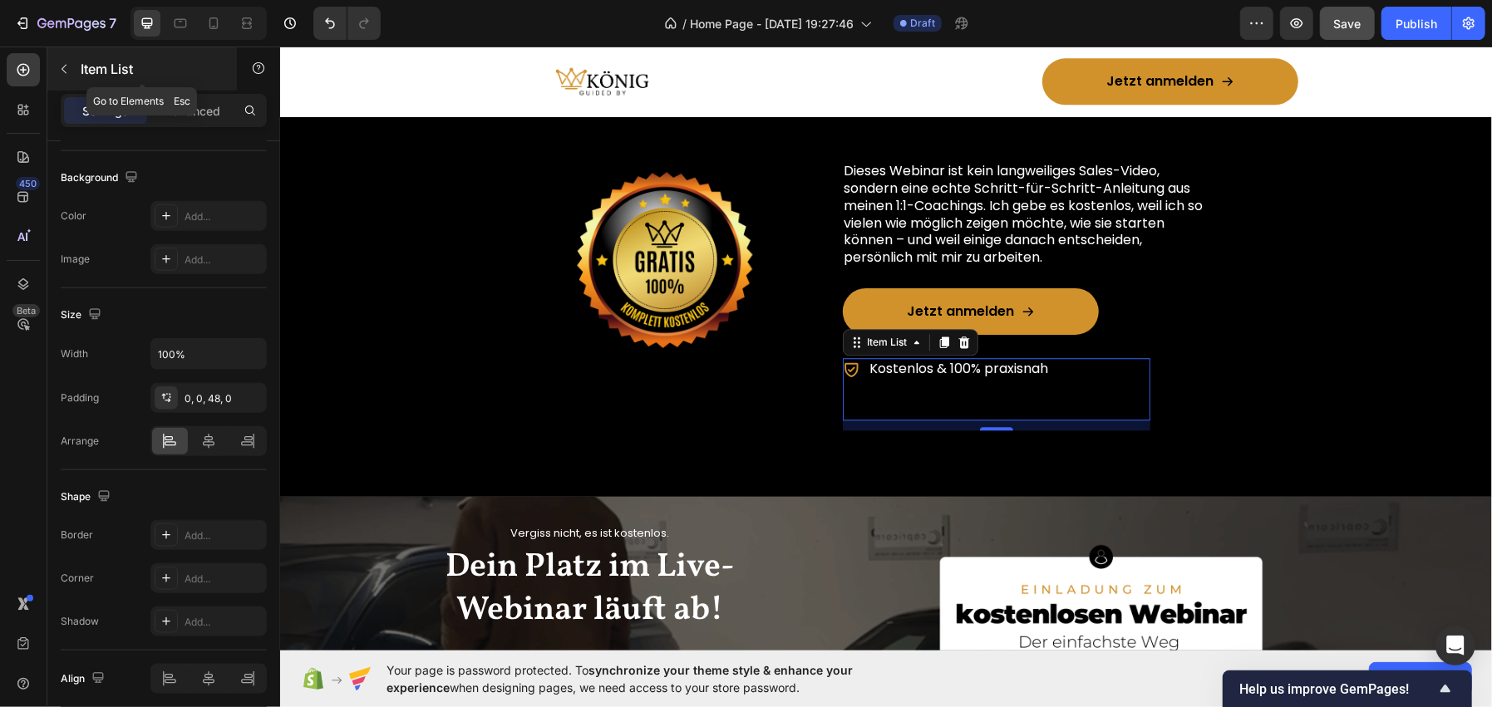
click at [116, 73] on p "Item List" at bounding box center [151, 69] width 141 height 20
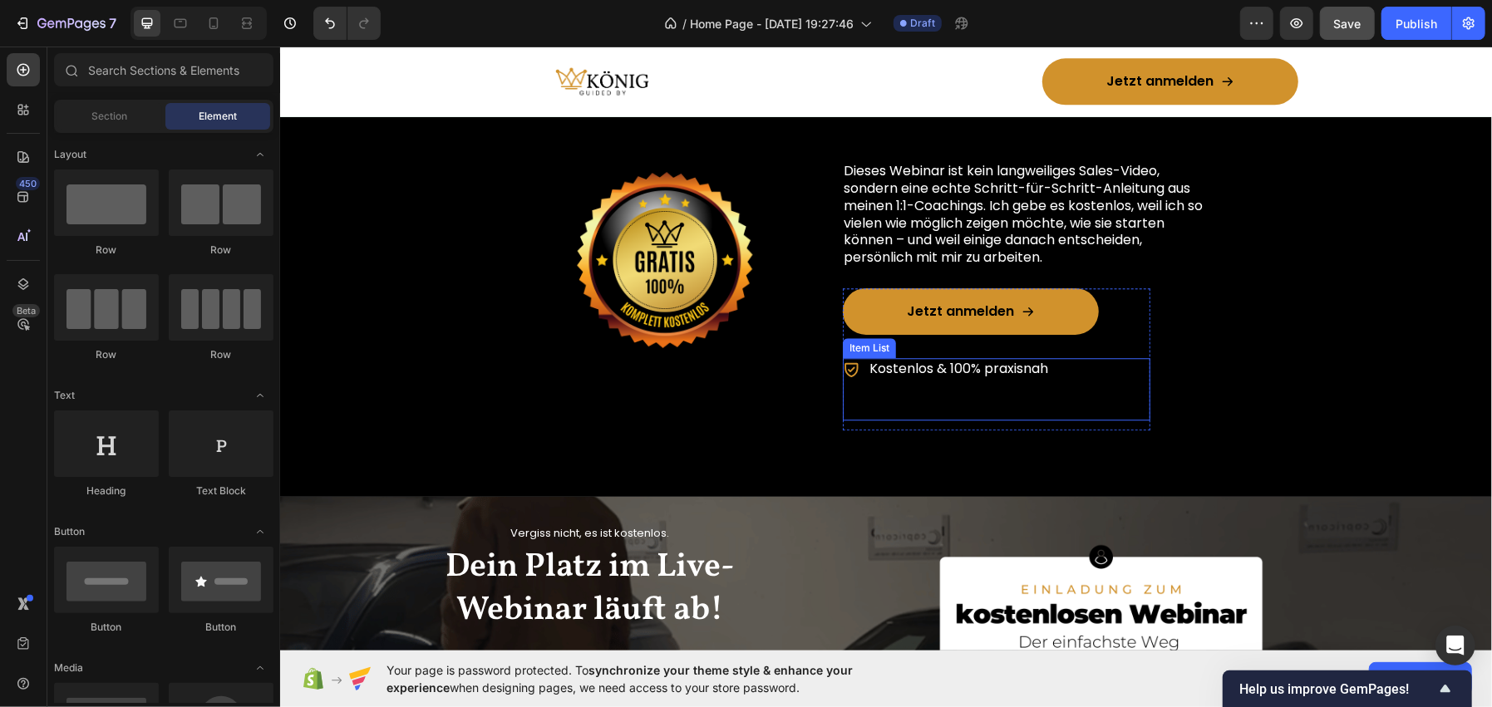
click at [882, 386] on div "Kostenlos & 100% praxisnah" at bounding box center [996, 388] width 308 height 62
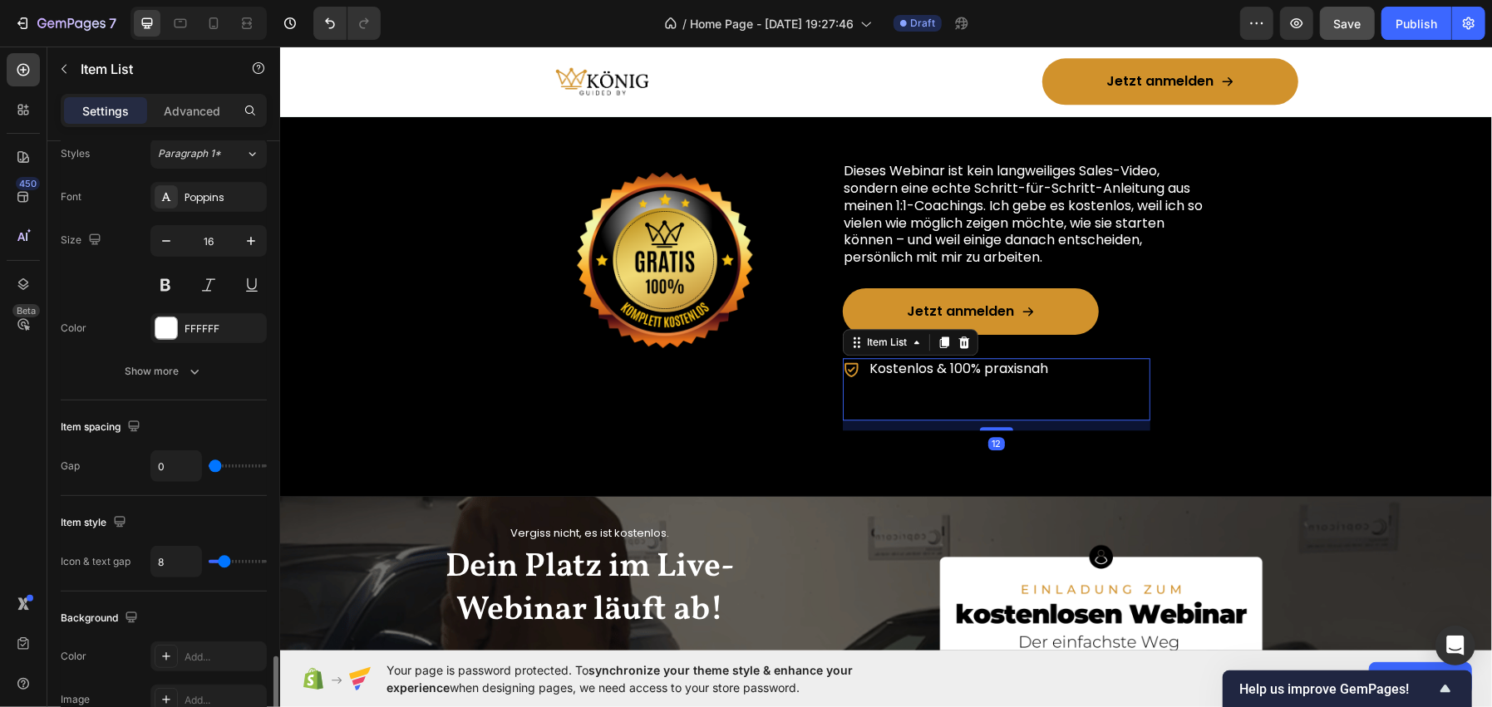
scroll to position [830, 0]
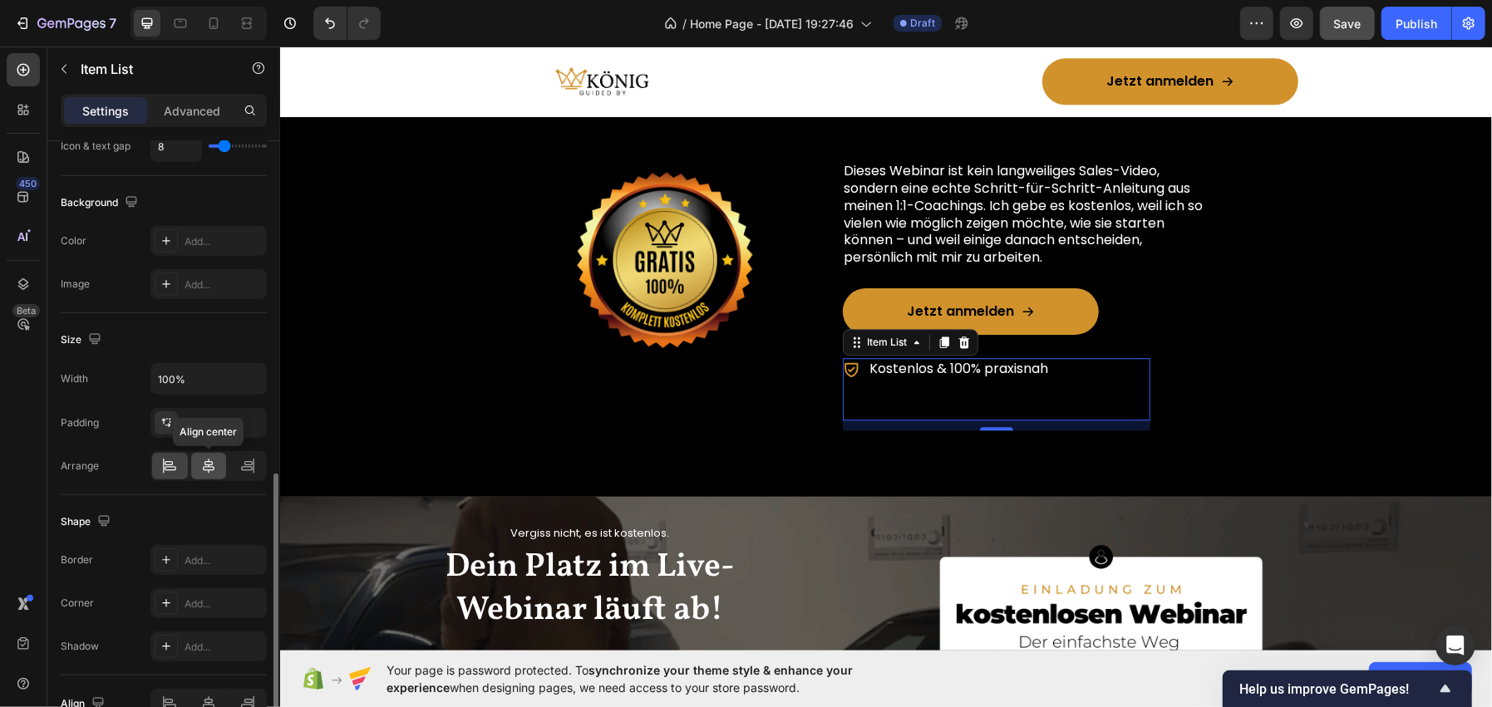
click at [206, 471] on icon at bounding box center [208, 466] width 17 height 17
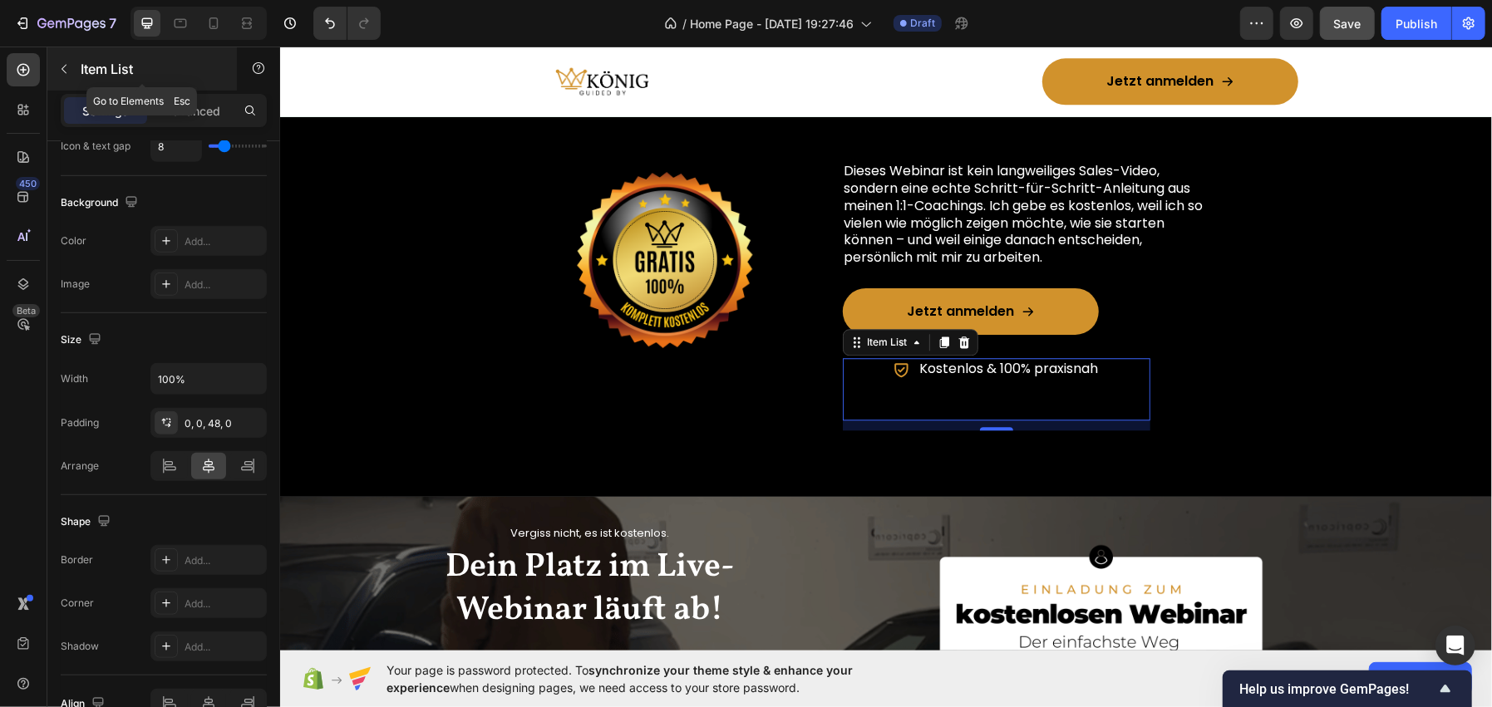
click at [145, 76] on p "Item List" at bounding box center [151, 69] width 141 height 20
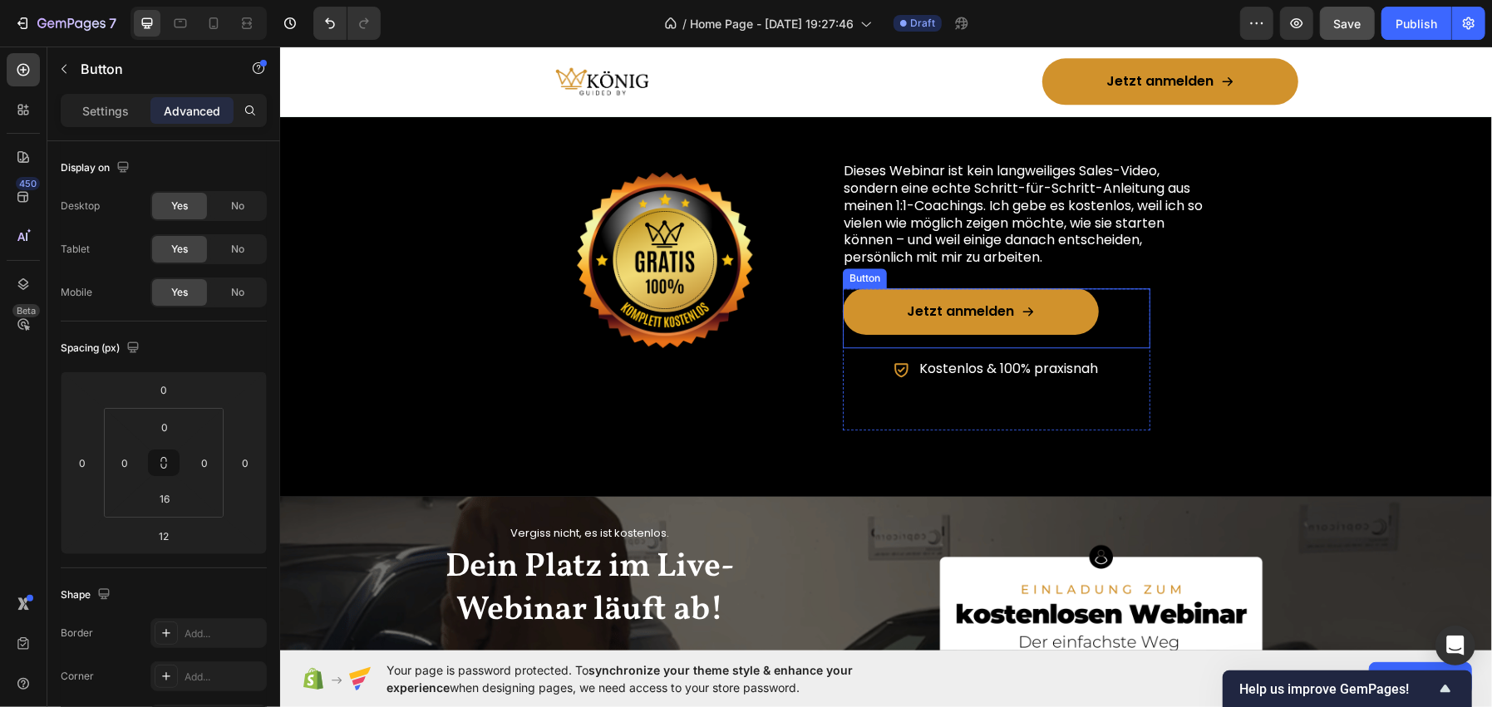
click at [1088, 328] on div "Jetzt anmelden Button" at bounding box center [996, 318] width 308 height 60
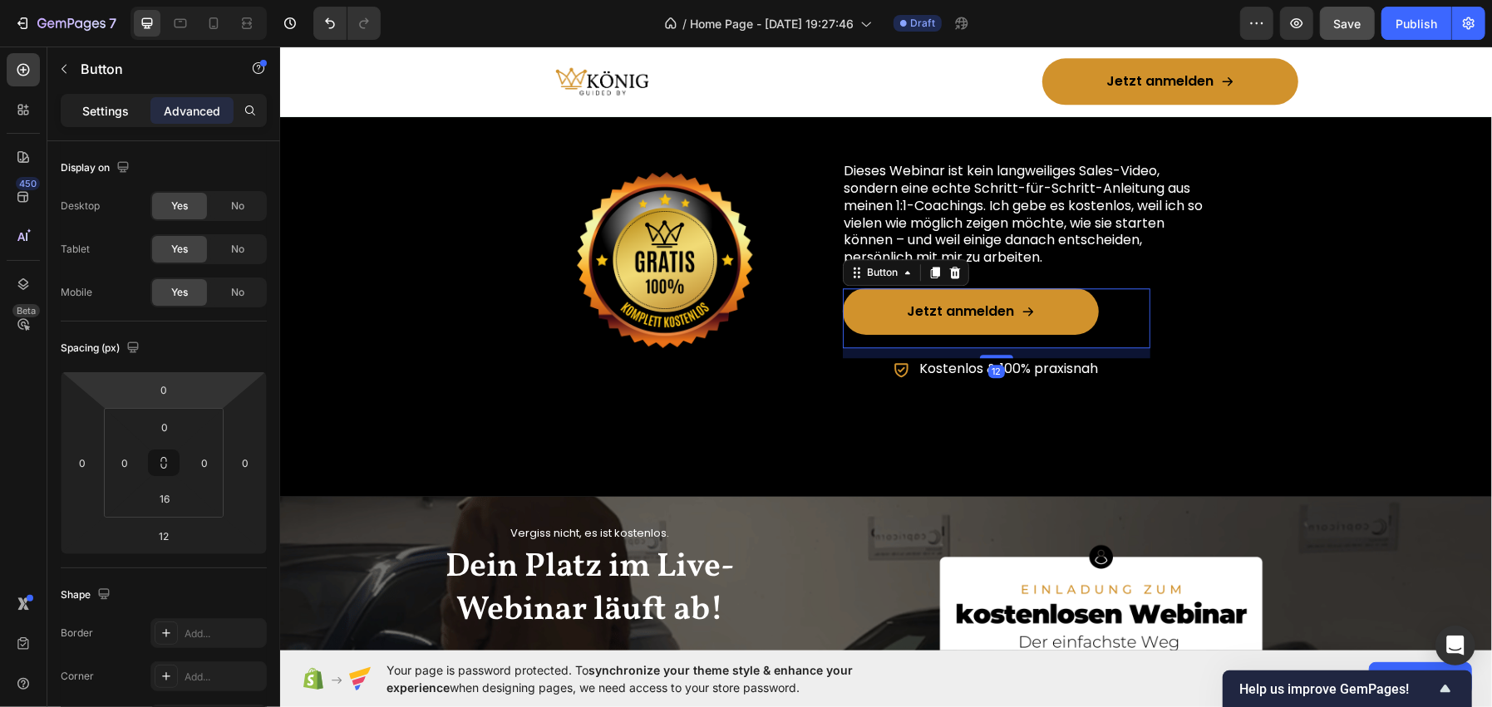
click at [87, 112] on p "Settings" at bounding box center [105, 110] width 47 height 17
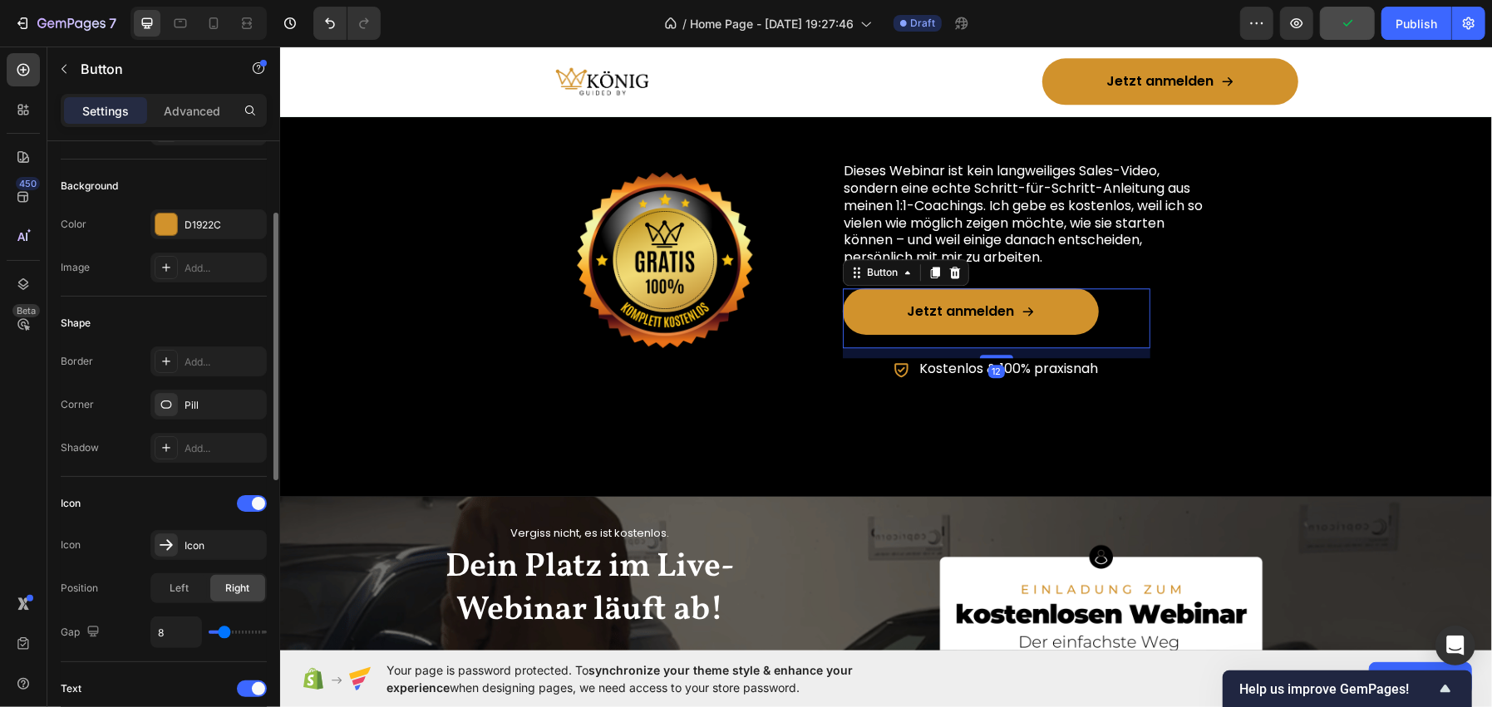
scroll to position [0, 0]
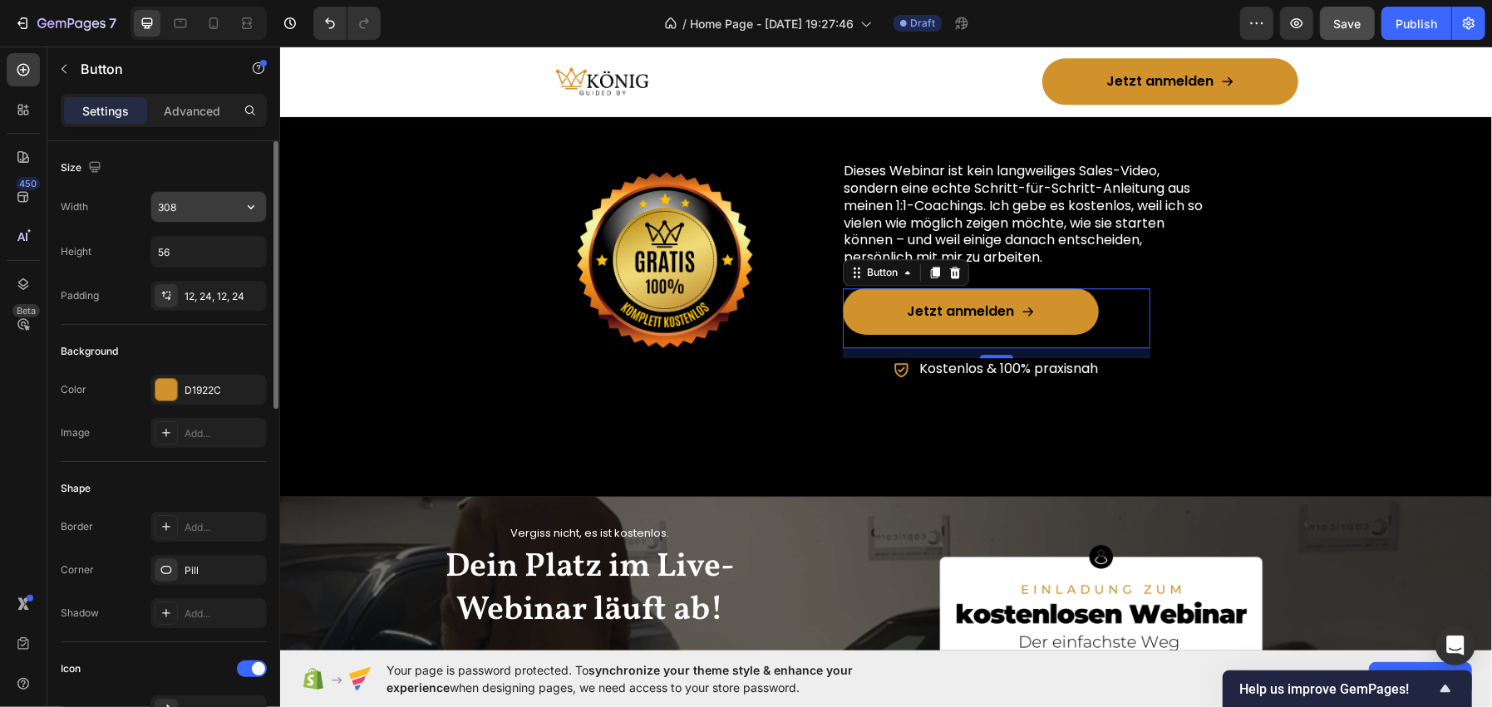
click at [187, 199] on input "308" at bounding box center [208, 207] width 115 height 30
click at [187, 199] on input "350" at bounding box center [208, 207] width 115 height 30
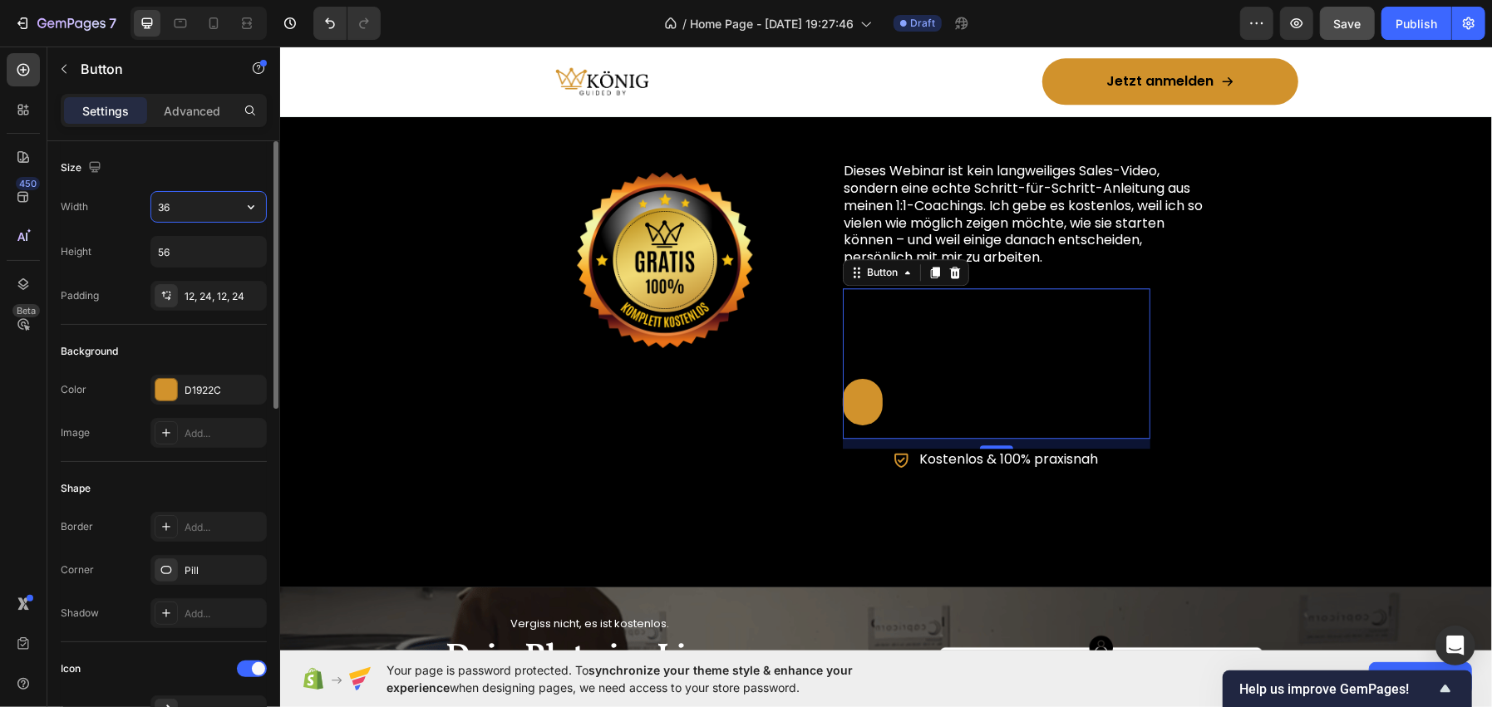
type input "360"
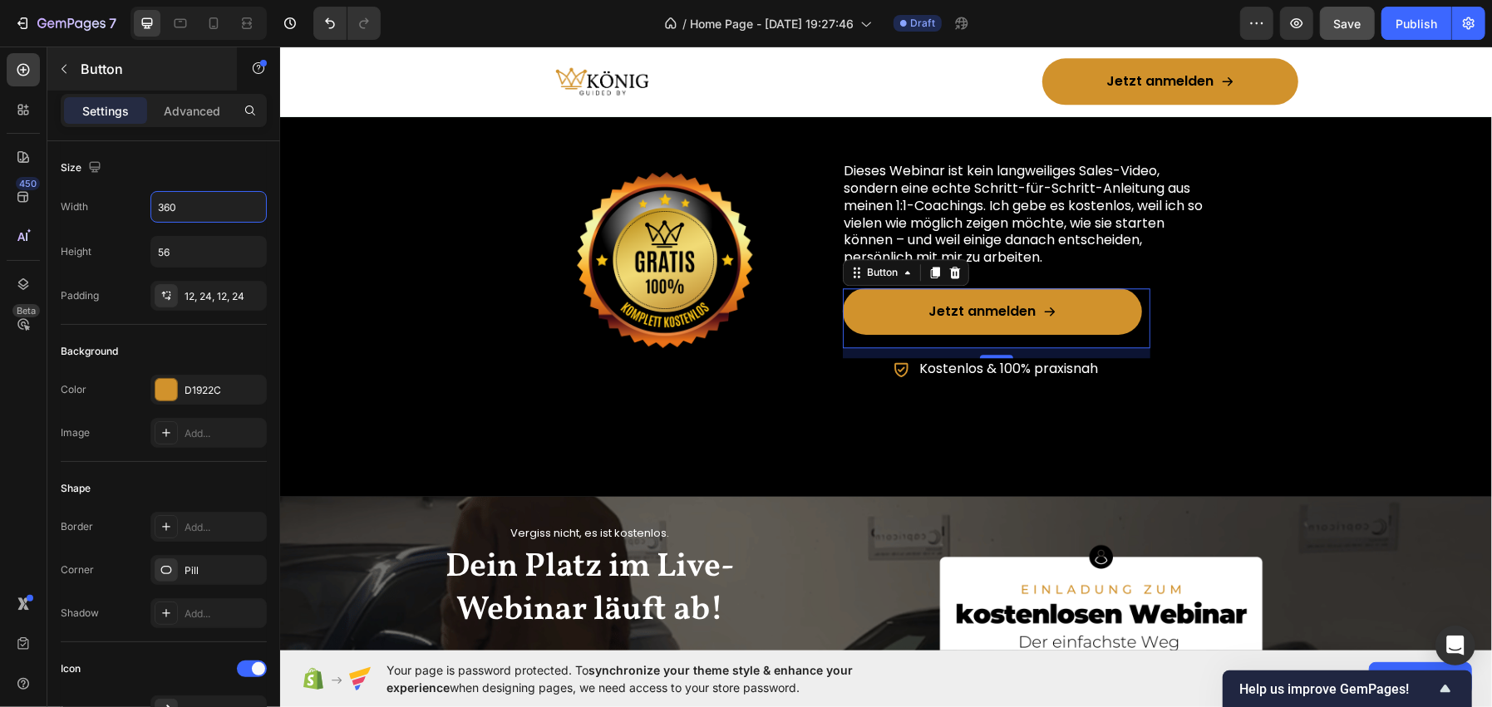
click at [155, 68] on p "Button" at bounding box center [151, 69] width 141 height 20
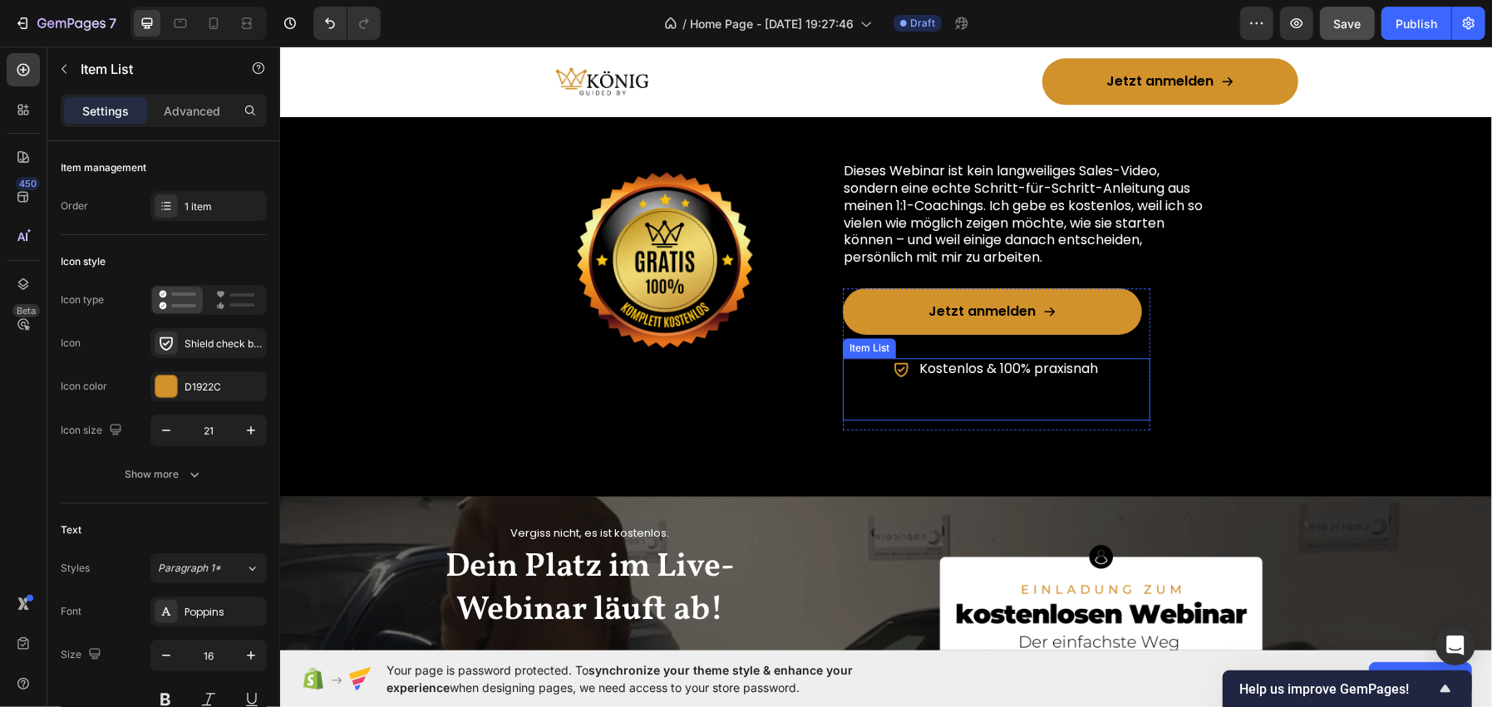
click at [963, 395] on div "Kostenlos & 100% praxisnah" at bounding box center [996, 388] width 308 height 62
click at [165, 107] on p "Advanced" at bounding box center [192, 110] width 57 height 17
type input "100%"
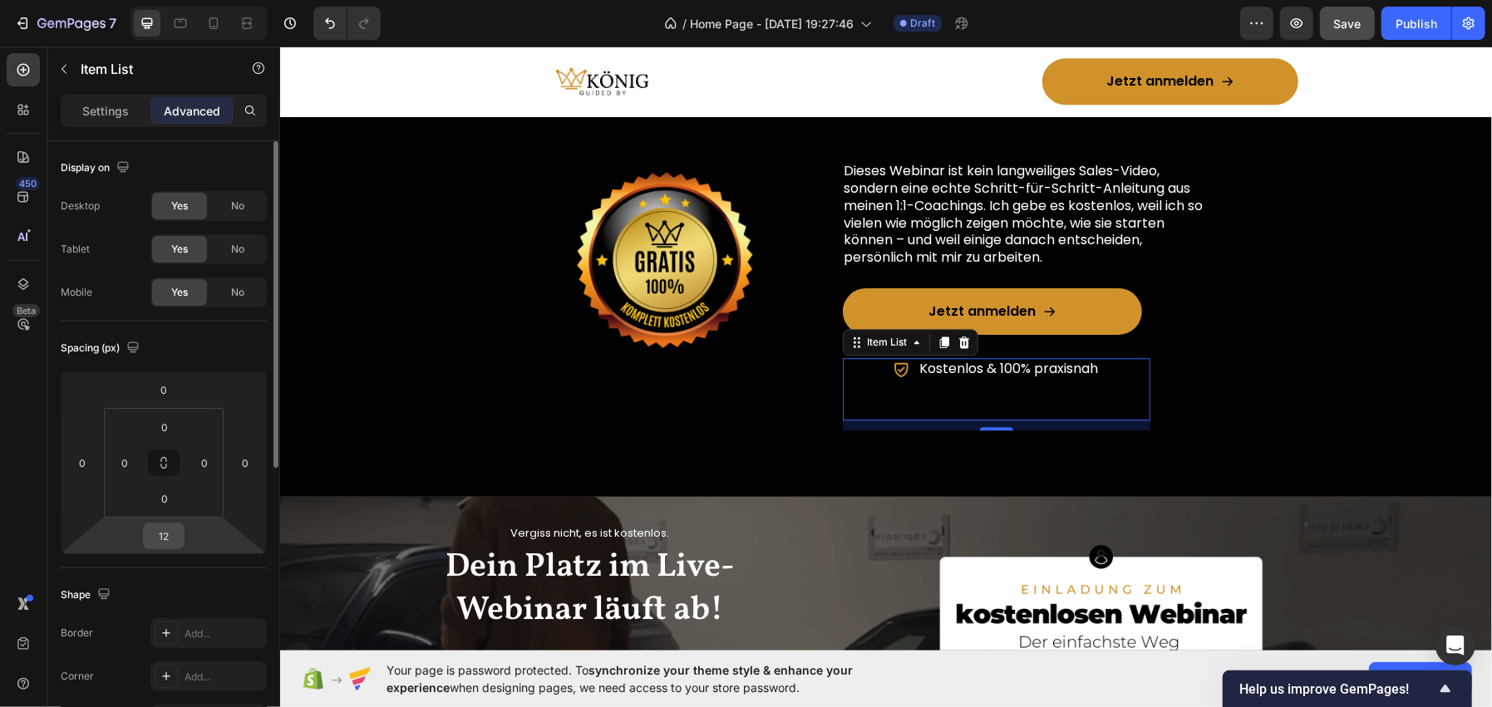
click at [155, 542] on input "12" at bounding box center [163, 536] width 33 height 25
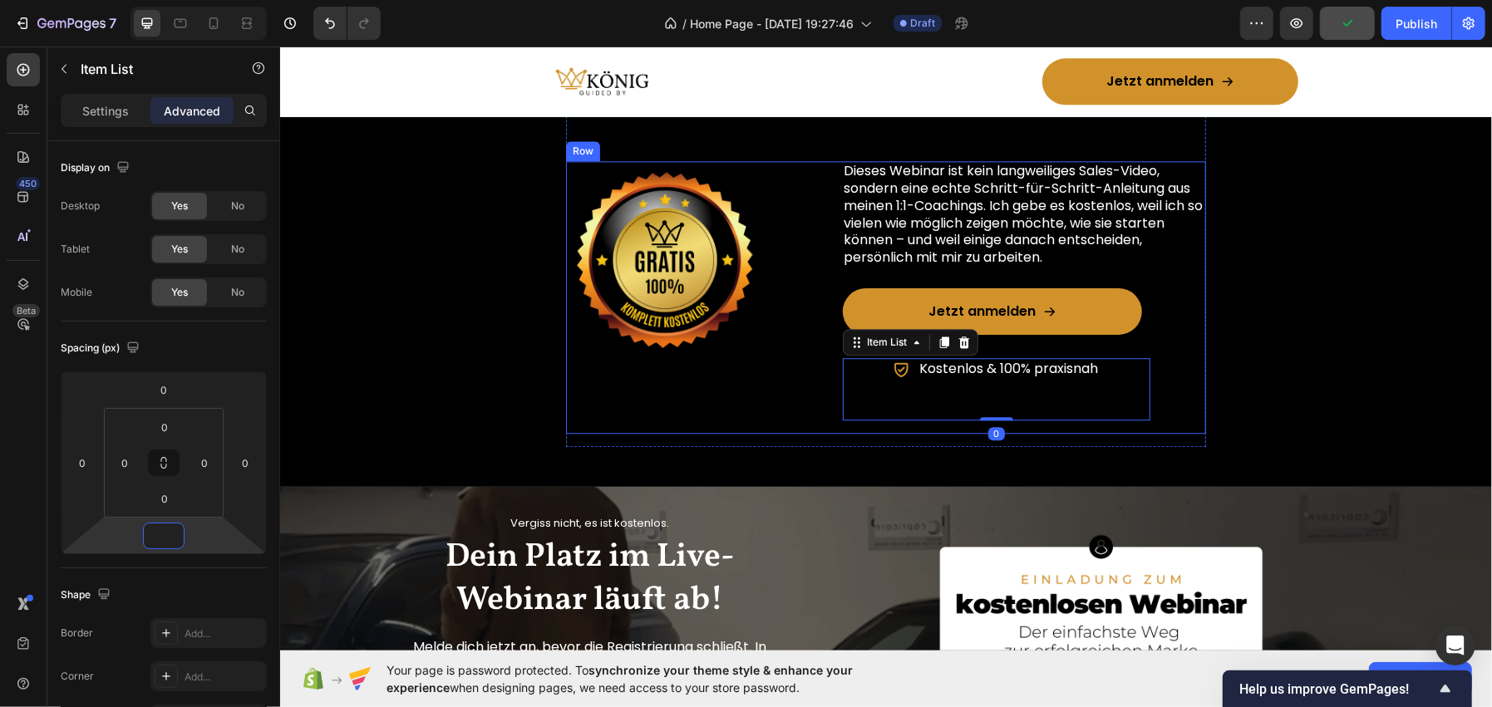
click at [861, 352] on div "Item List" at bounding box center [909, 341] width 135 height 27
type input "0"
click at [634, 371] on div "Image" at bounding box center [664, 296] width 198 height 273
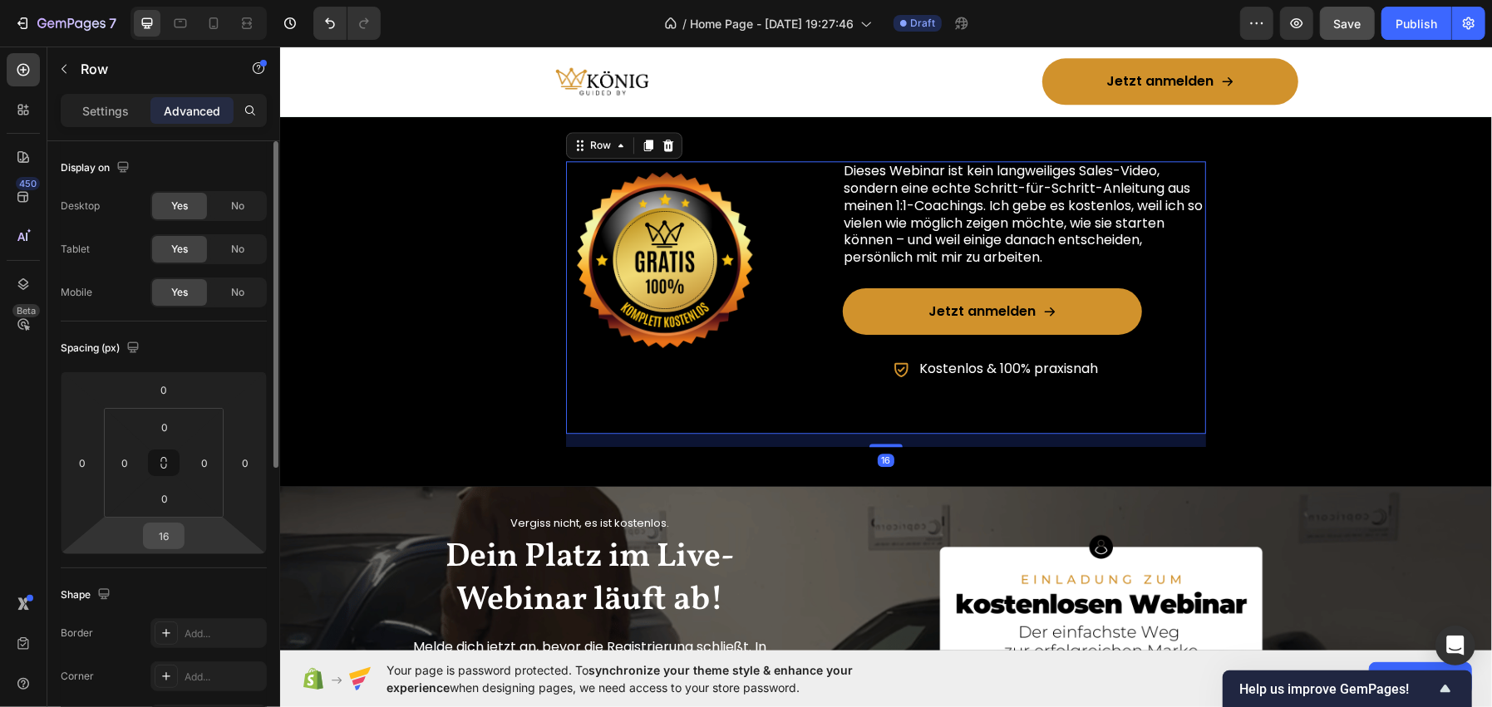
click at [153, 535] on input "16" at bounding box center [163, 536] width 33 height 25
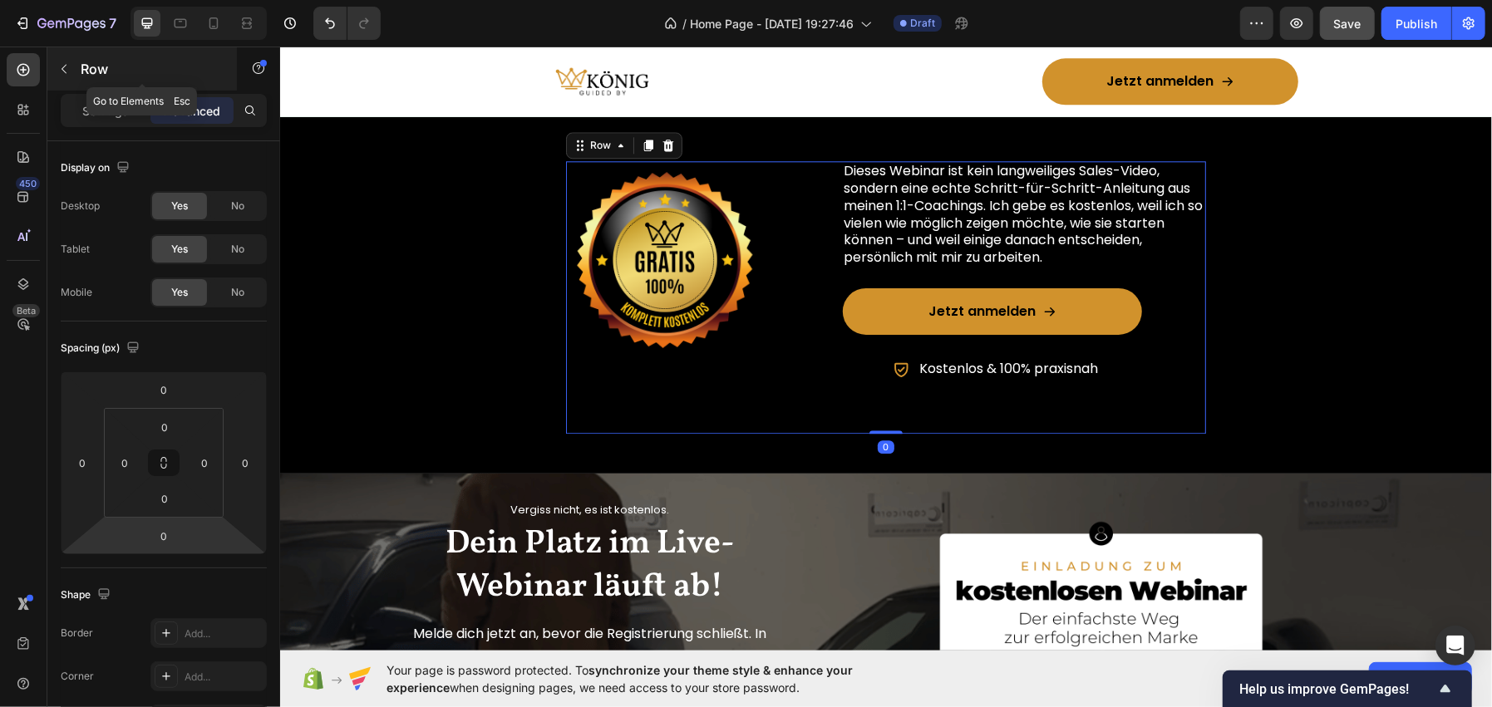
click at [162, 62] on p "Row" at bounding box center [151, 69] width 141 height 20
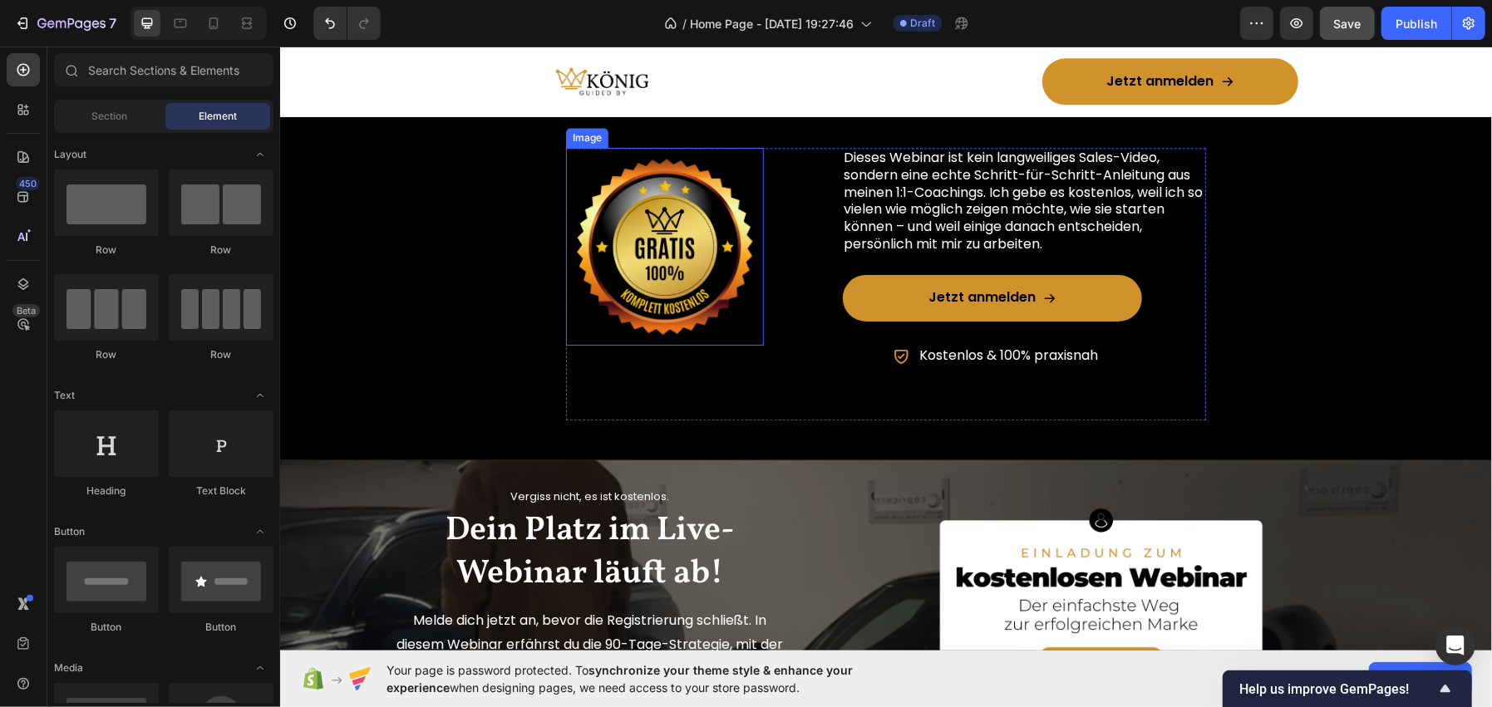
scroll to position [2781, 0]
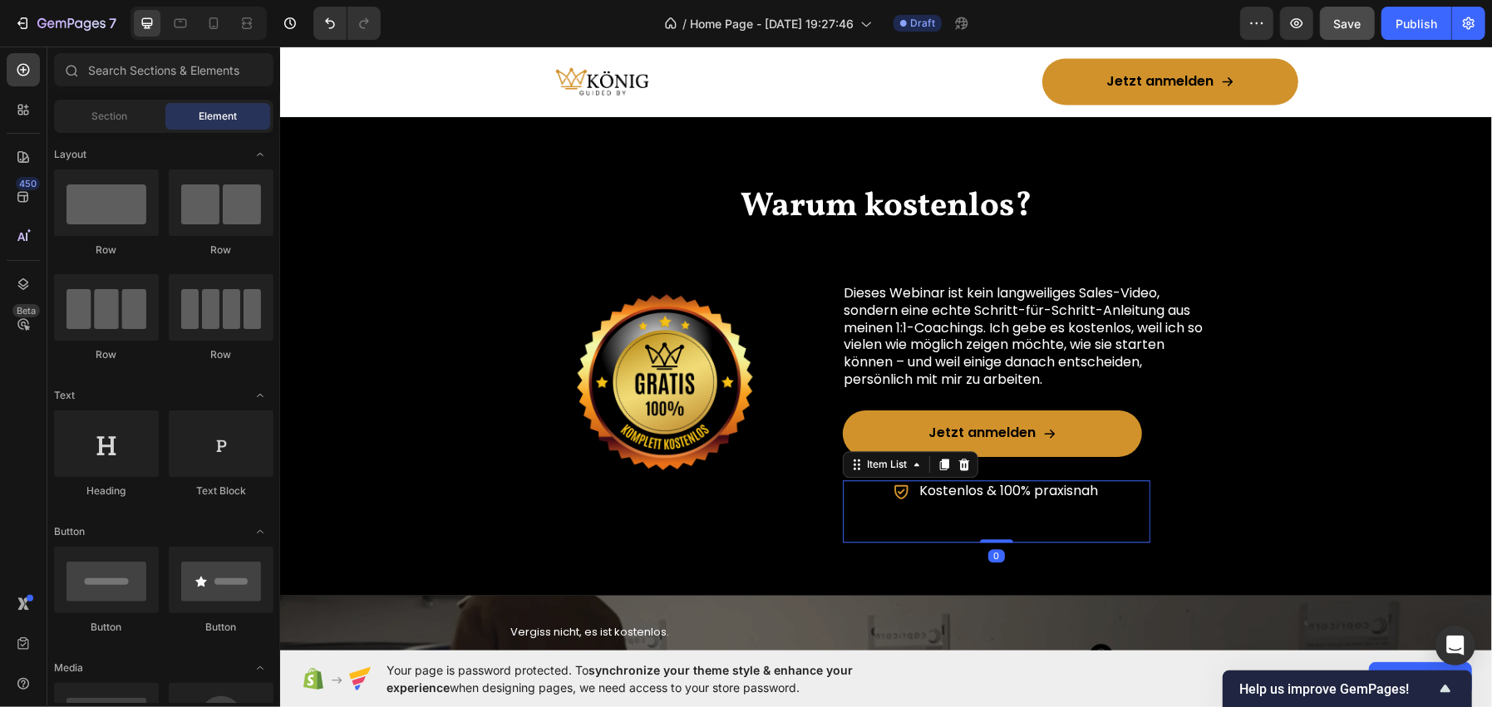
click at [1129, 508] on div "Kostenlos & 100% praxisnah" at bounding box center [996, 511] width 308 height 62
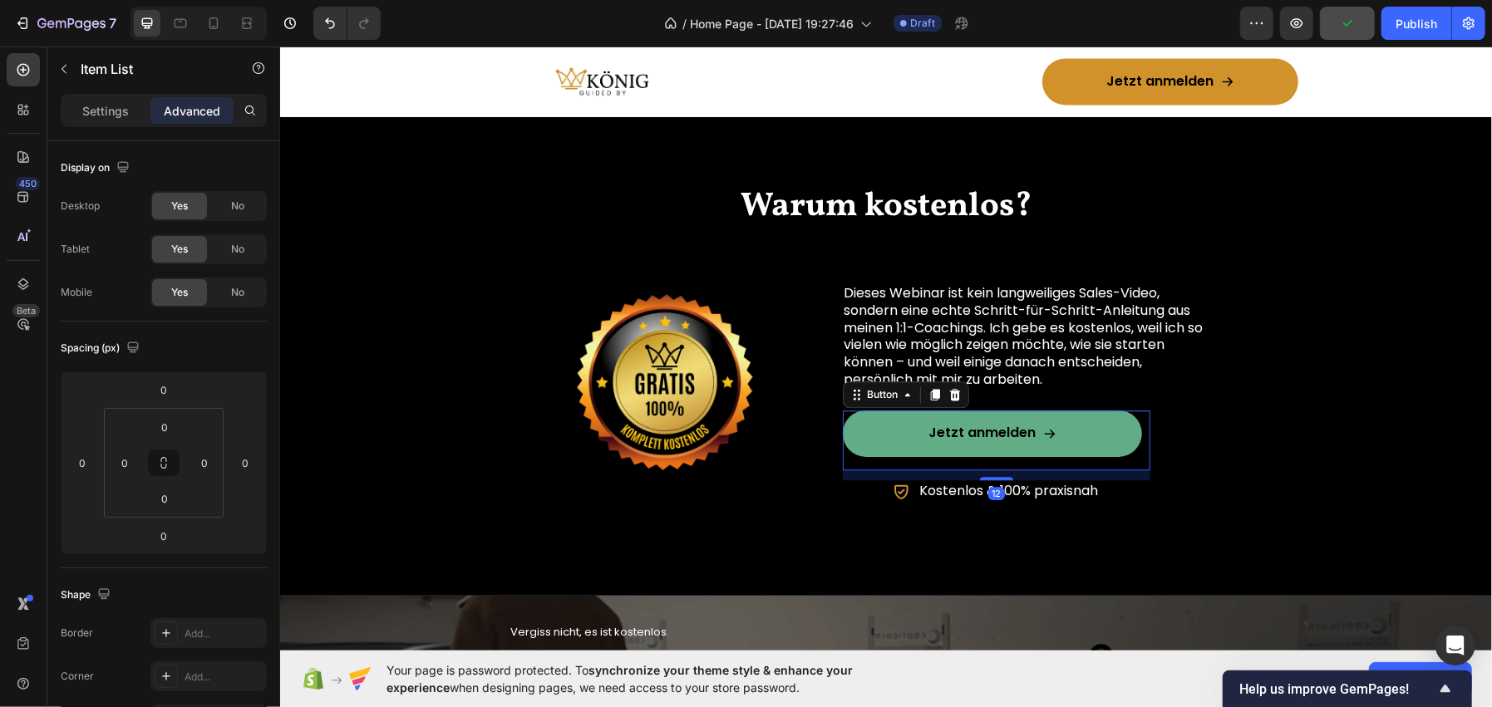
click at [1093, 449] on link "Jetzt anmelden" at bounding box center [991, 433] width 299 height 47
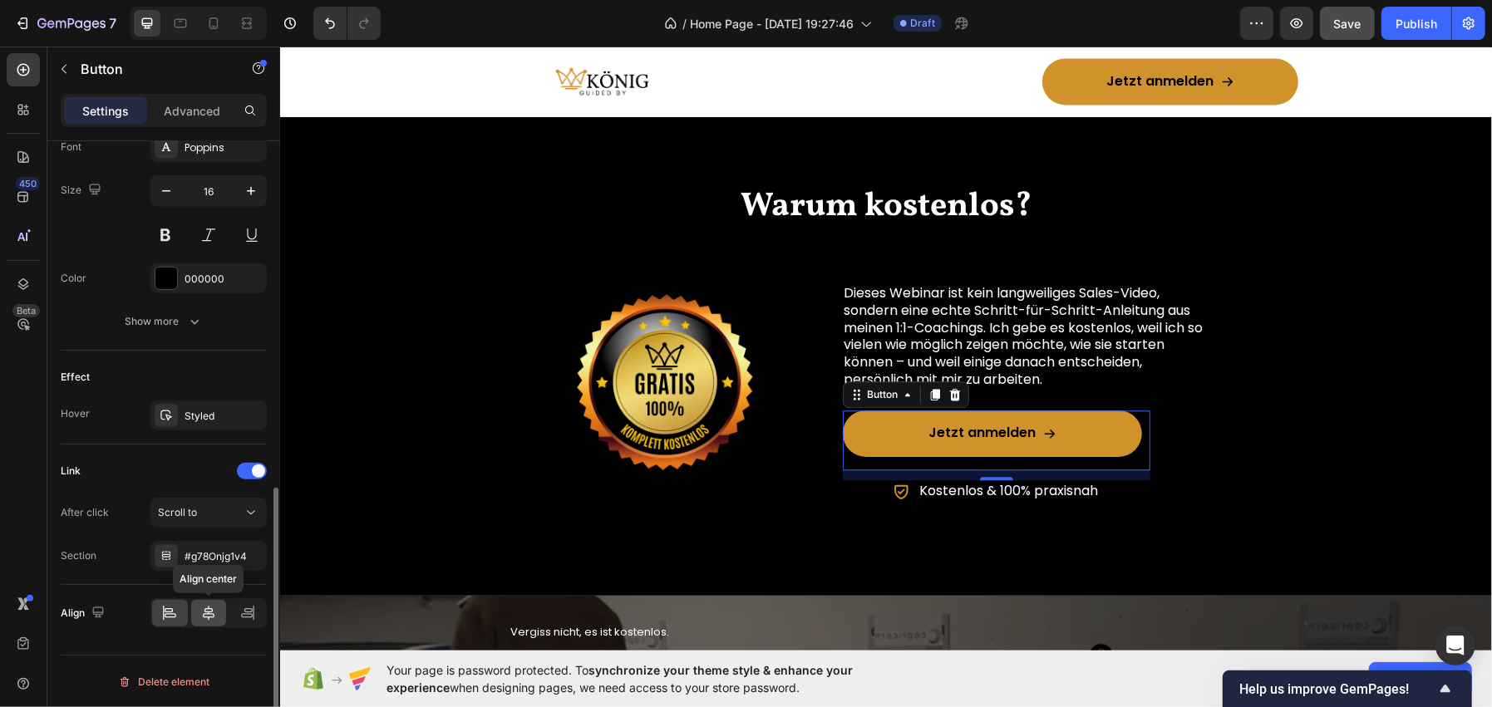
click at [202, 612] on icon at bounding box center [208, 613] width 17 height 17
click at [114, 63] on p "Button" at bounding box center [151, 69] width 141 height 20
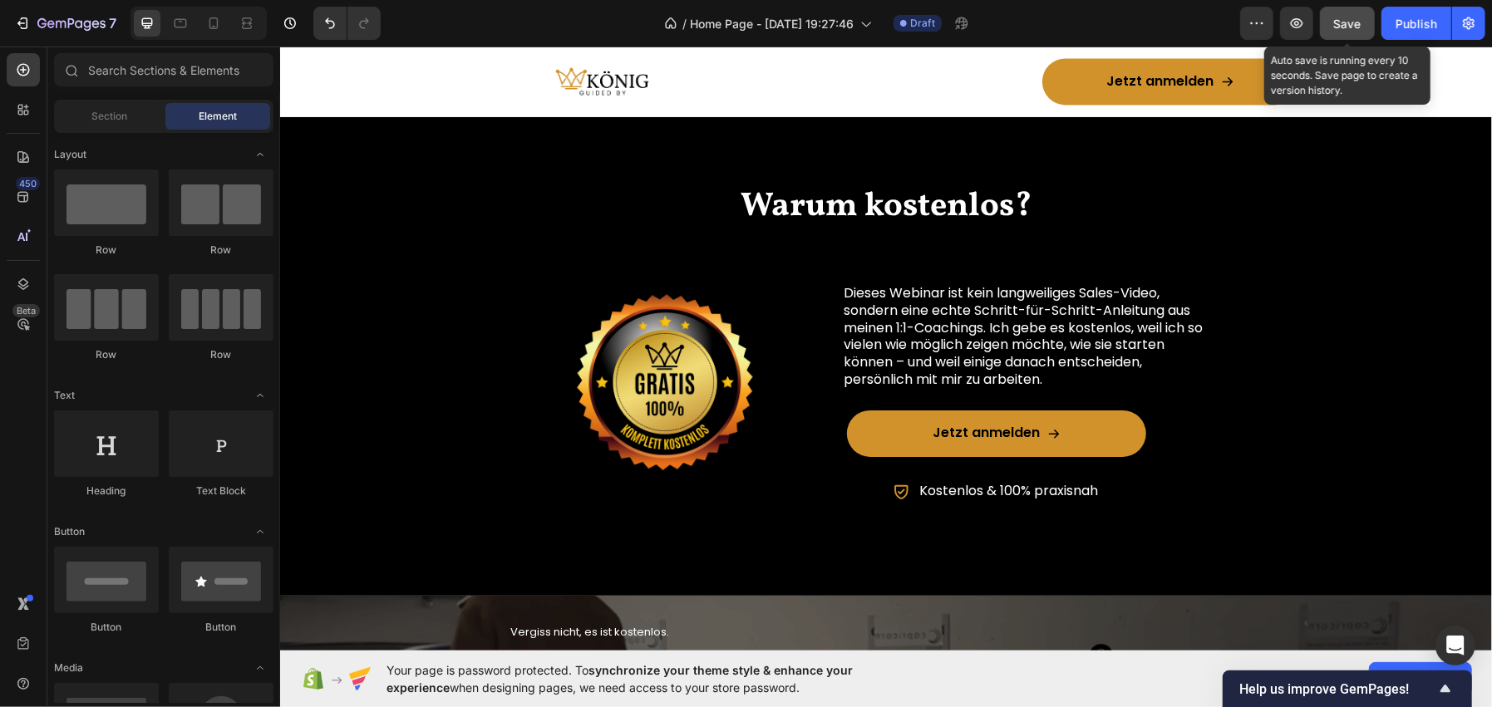
click at [1330, 28] on button "Save" at bounding box center [1347, 23] width 55 height 33
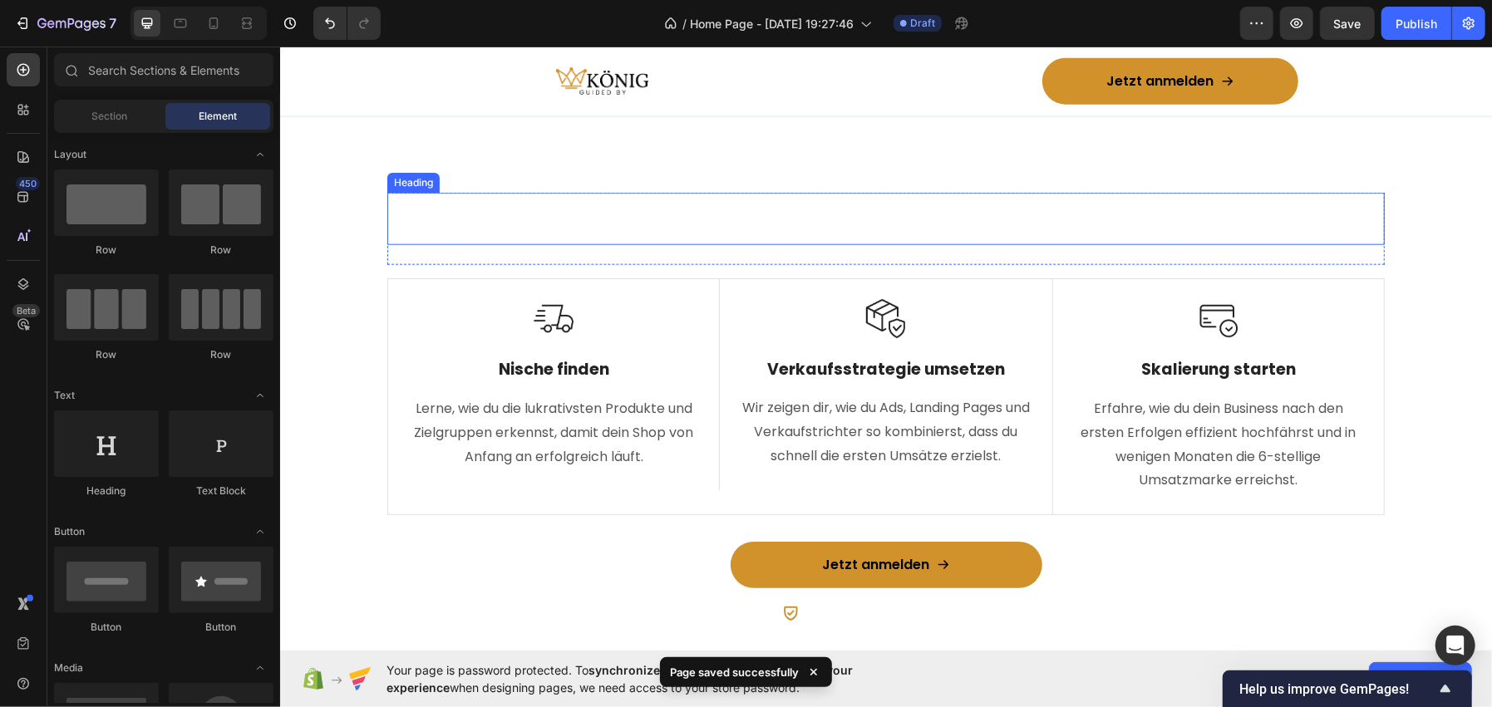
scroll to position [1451, 0]
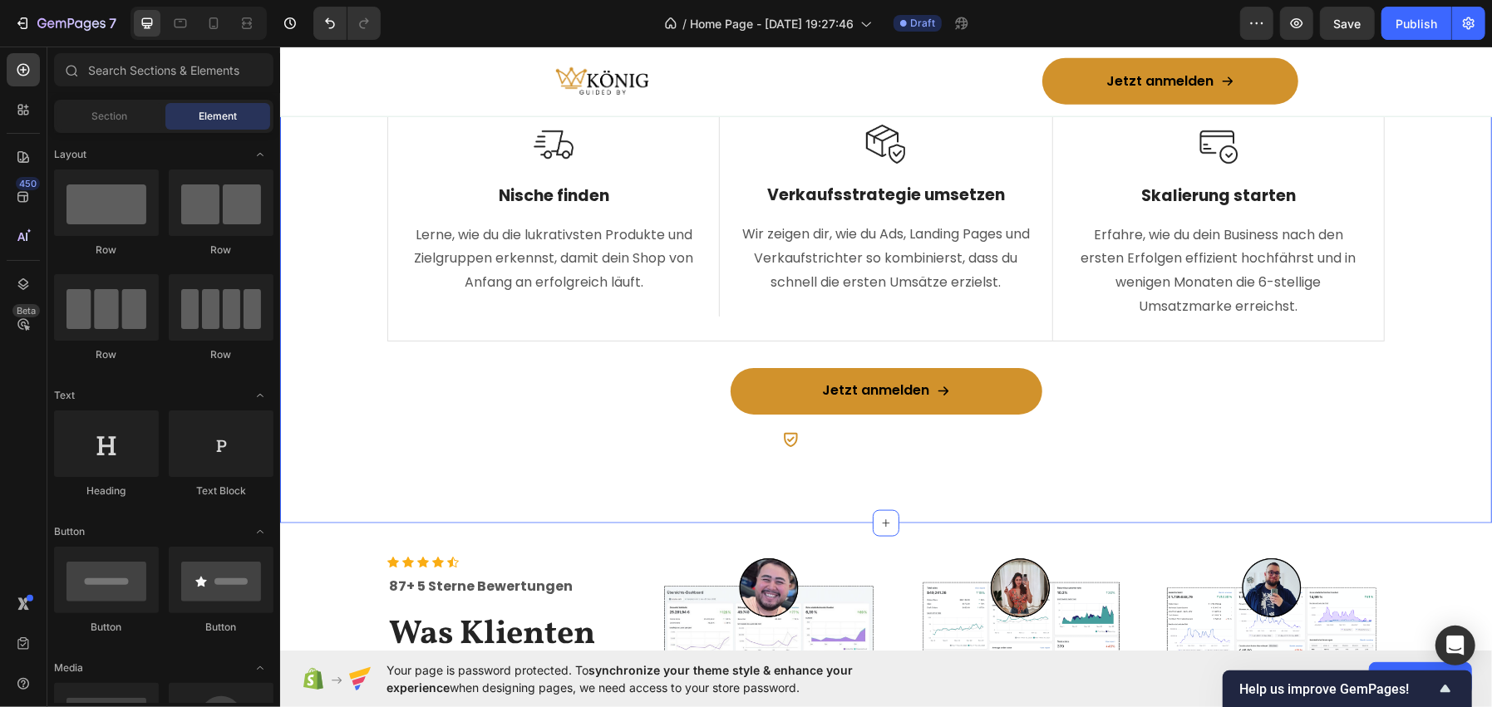
click at [392, 499] on div "Was du im Webinar lernst: Heading Row Image Nische finden Text Block Lerne, wie…" at bounding box center [885, 254] width 1212 height 538
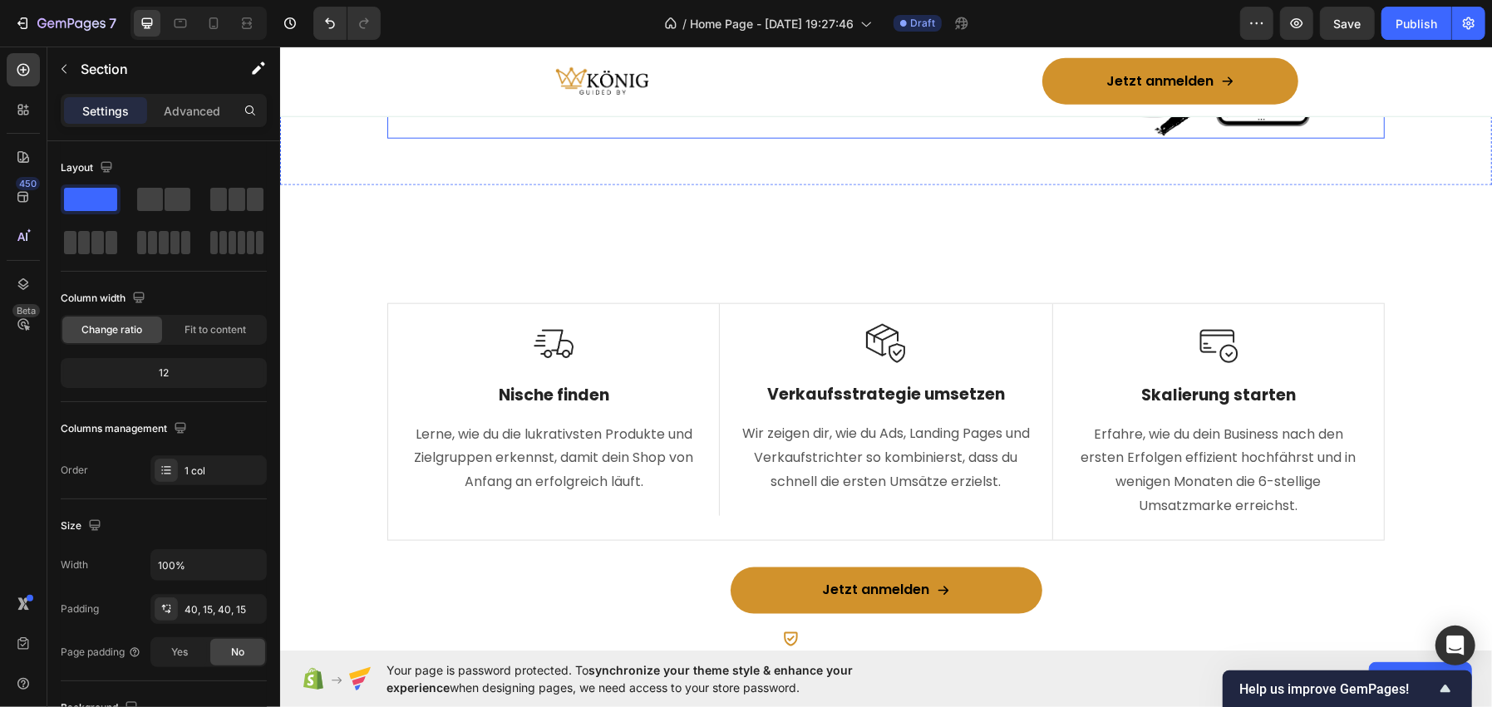
scroll to position [1368, 0]
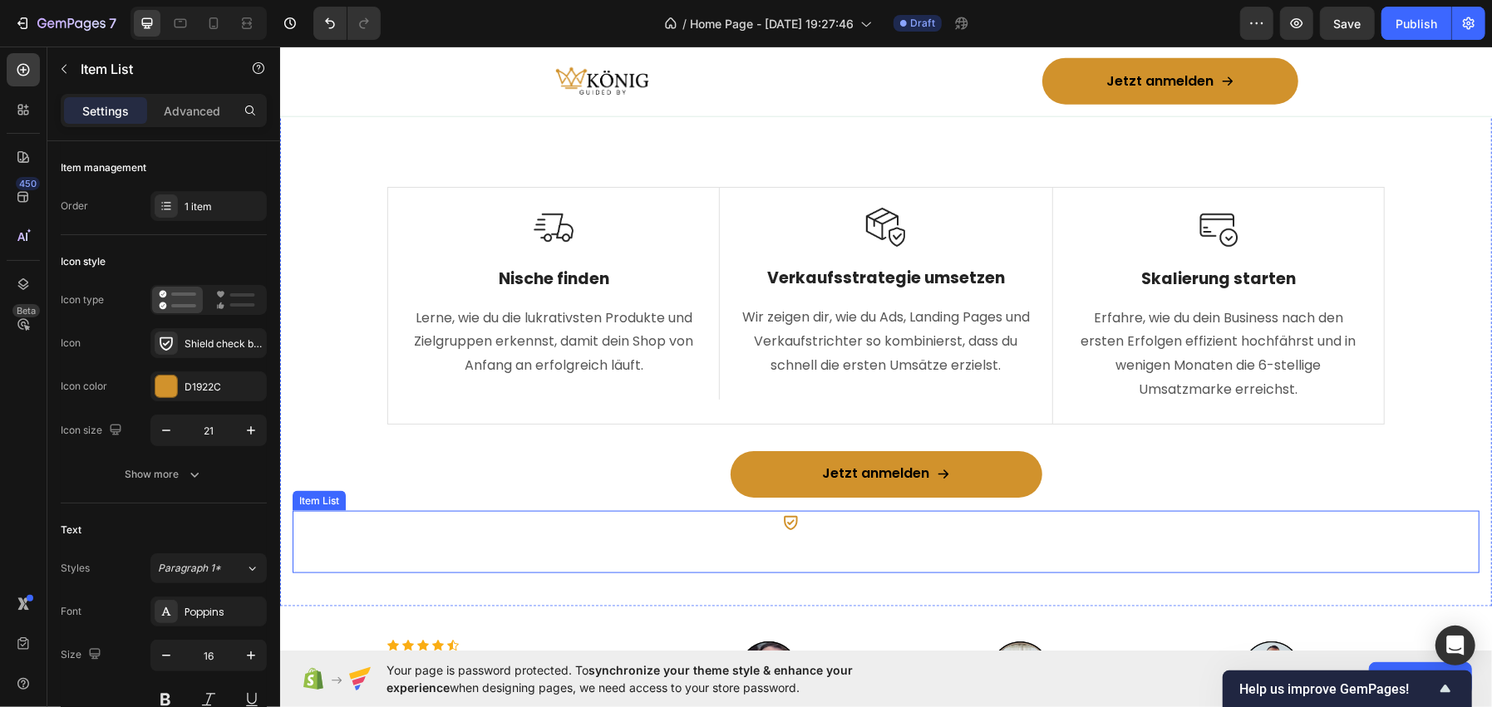
click at [821, 517] on p "Kostenlos & 100% praxisnah" at bounding box center [897, 521] width 179 height 17
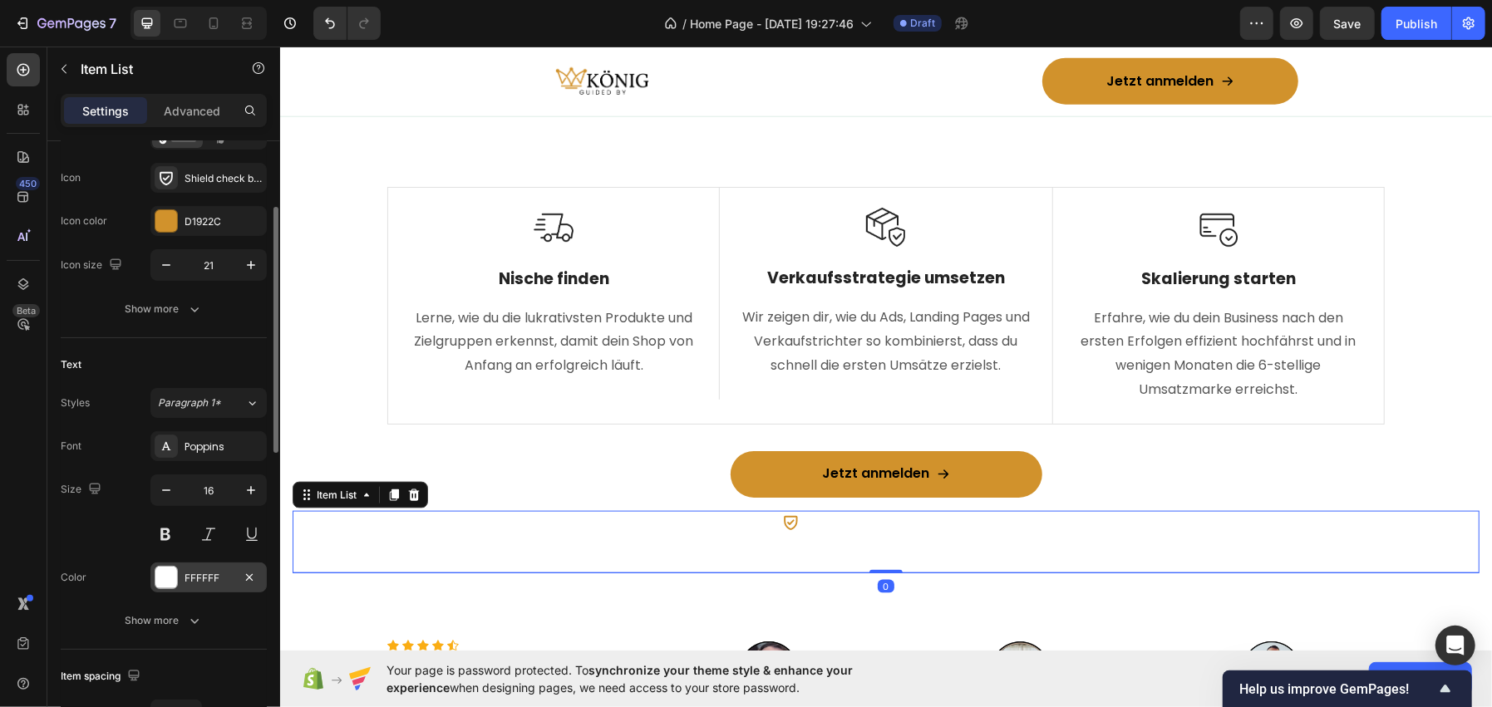
click at [171, 573] on div at bounding box center [166, 578] width 22 height 22
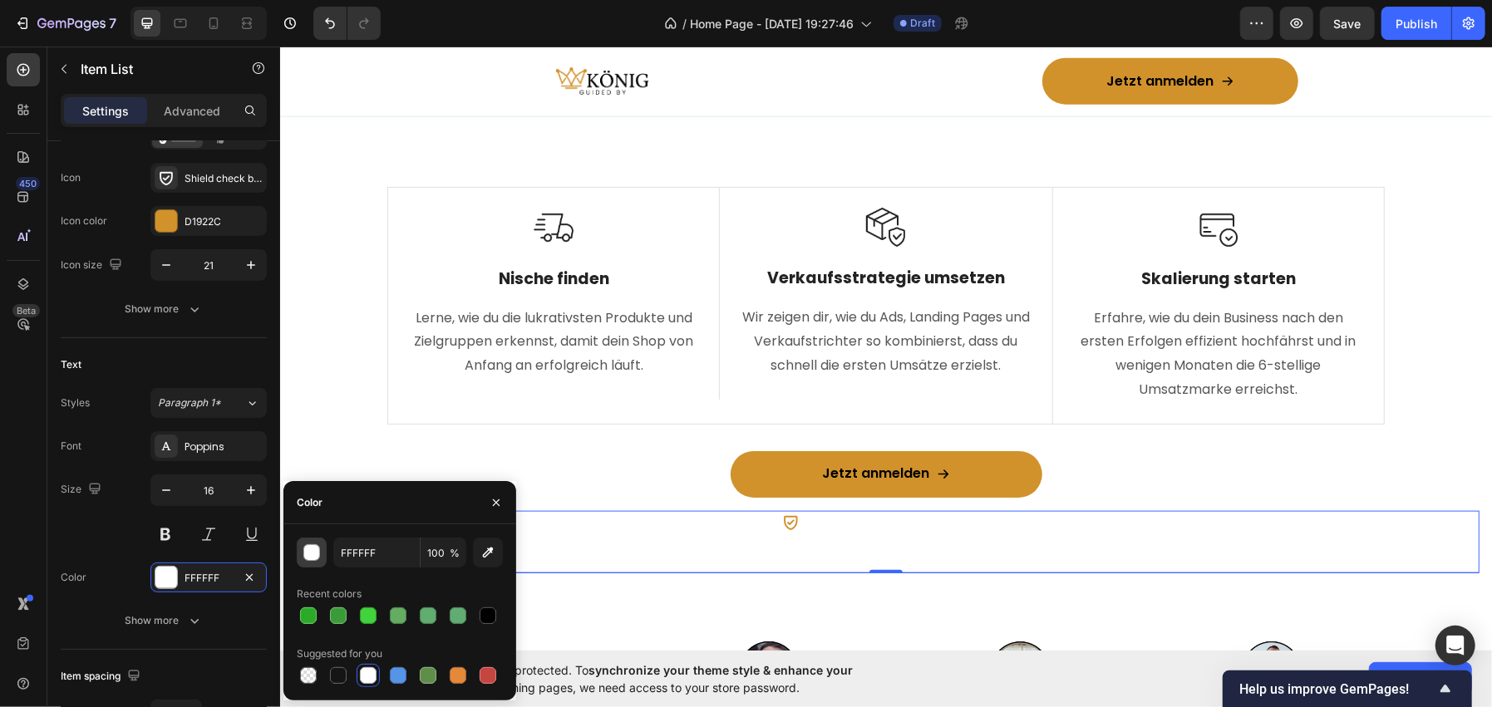
click at [311, 553] on div "button" at bounding box center [312, 553] width 17 height 17
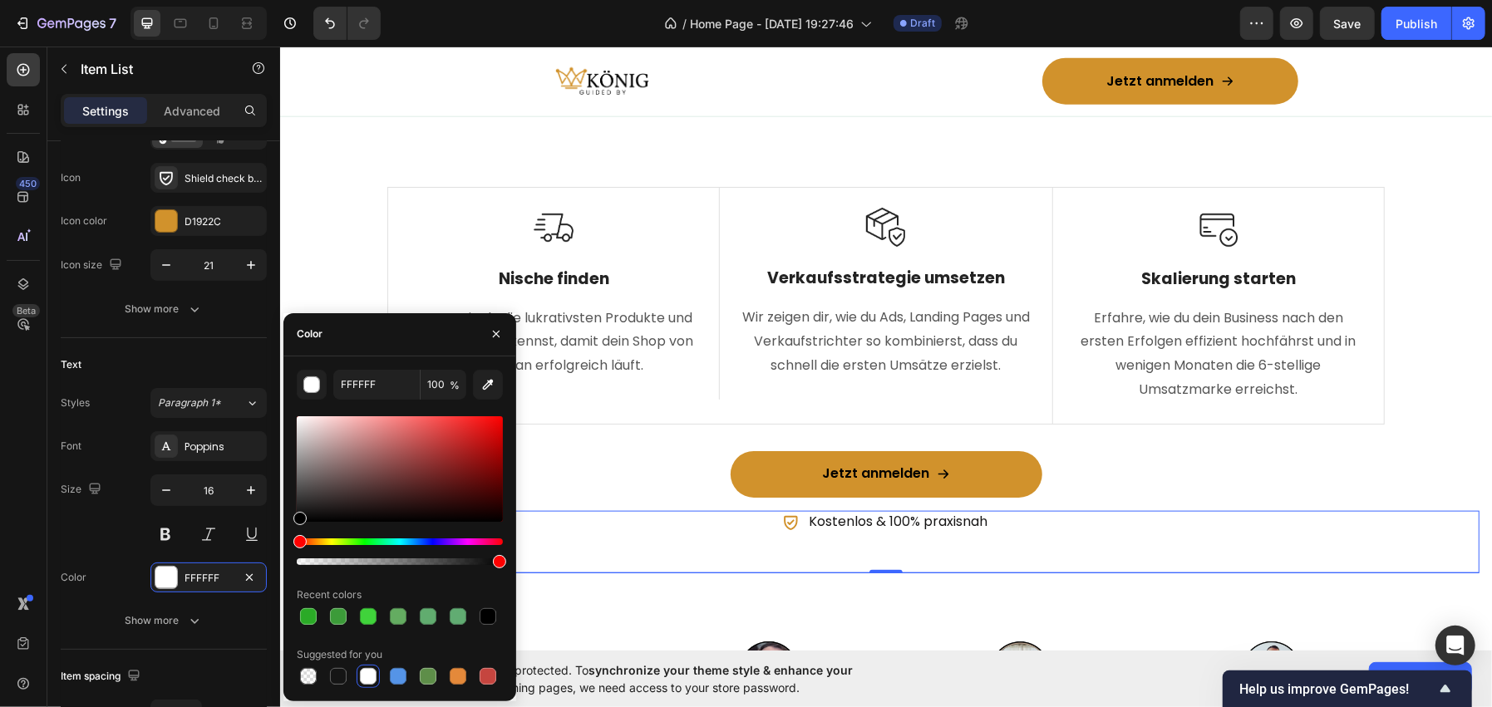
drag, startPoint x: 297, startPoint y: 522, endPoint x: 288, endPoint y: 530, distance: 11.8
click at [288, 530] on div "FFFFFF 100 % Recent colors Suggested for you" at bounding box center [399, 529] width 233 height 318
type input "000000"
drag, startPoint x: 495, startPoint y: 335, endPoint x: 31, endPoint y: 169, distance: 493.4
click at [495, 335] on icon "button" at bounding box center [496, 334] width 7 height 7
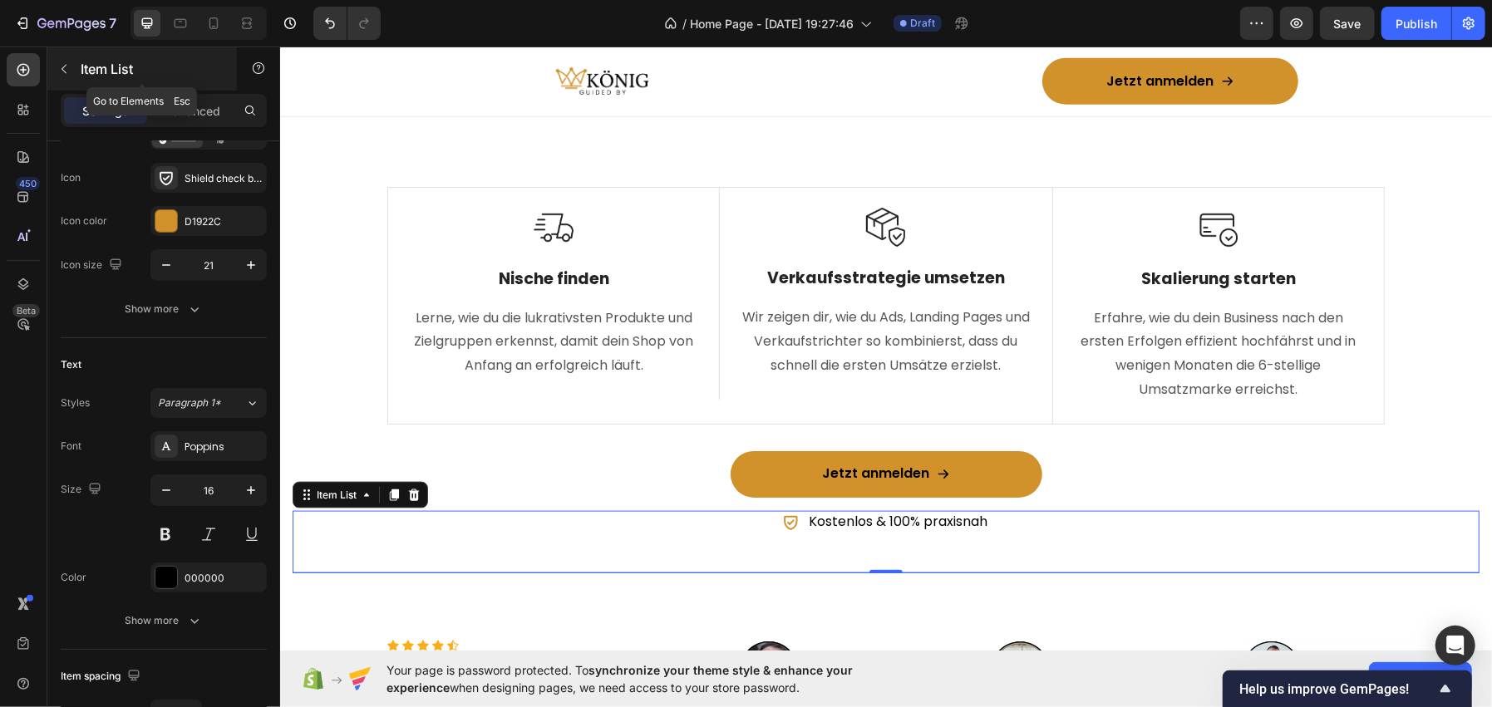
click at [86, 65] on p "Item List" at bounding box center [151, 69] width 141 height 20
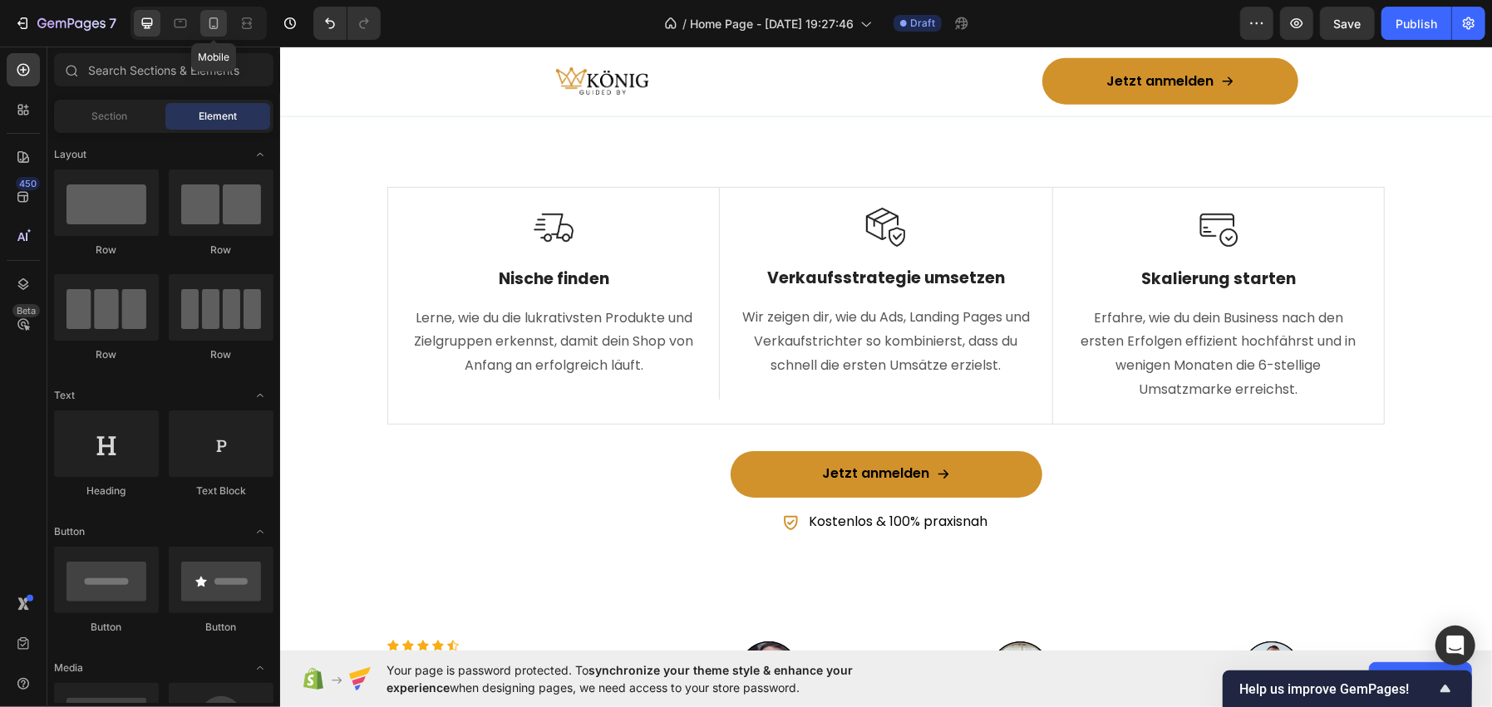
click at [217, 17] on icon at bounding box center [213, 23] width 17 height 17
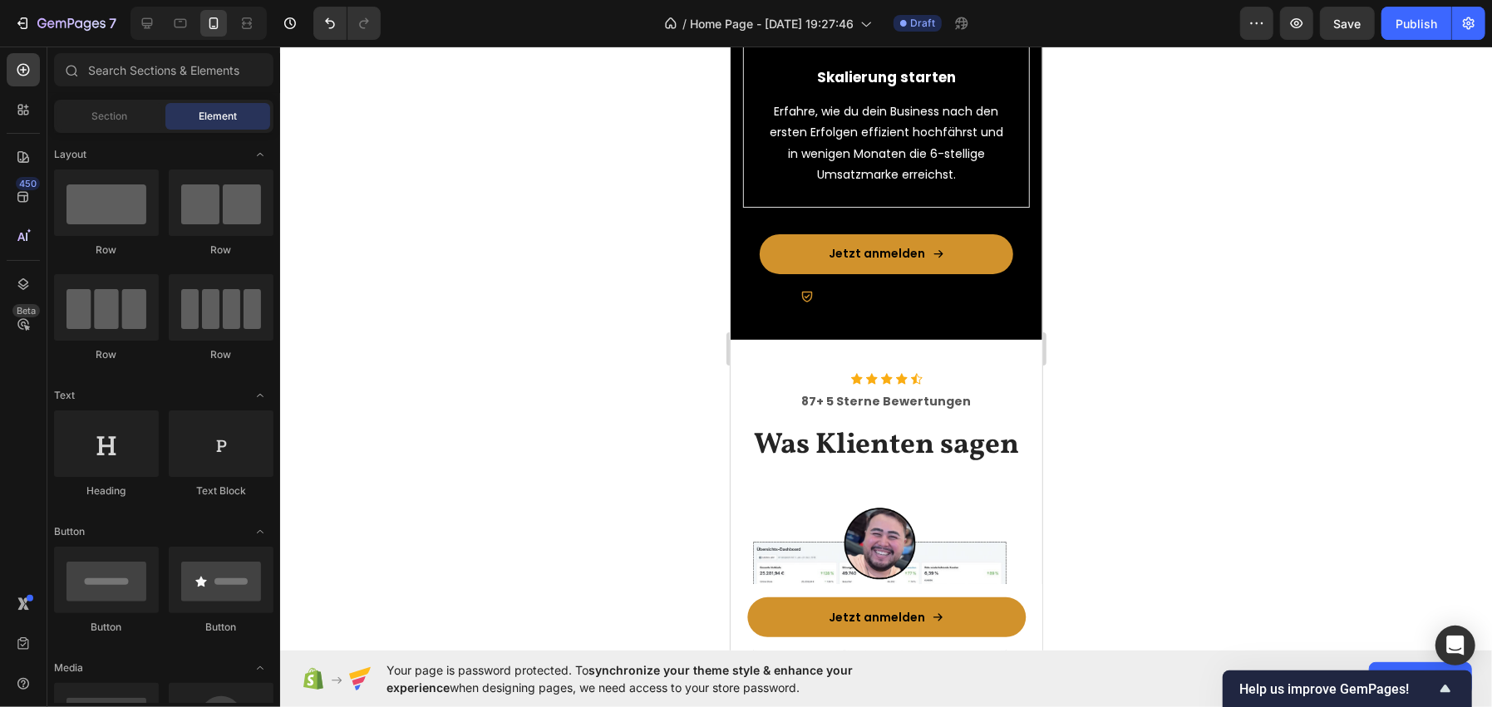
scroll to position [1814, 0]
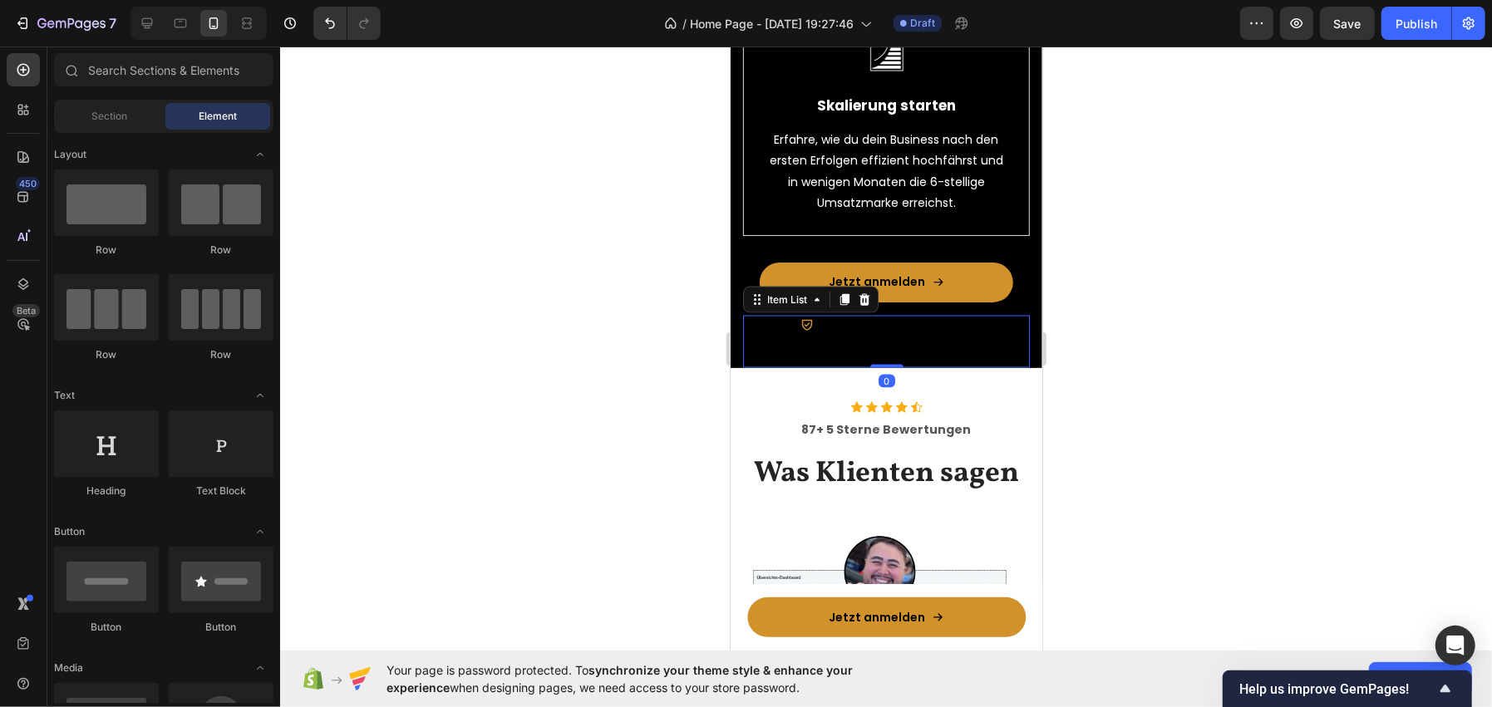
click at [864, 332] on p "Kostenlos & 100% praxisnah" at bounding box center [895, 324] width 148 height 14
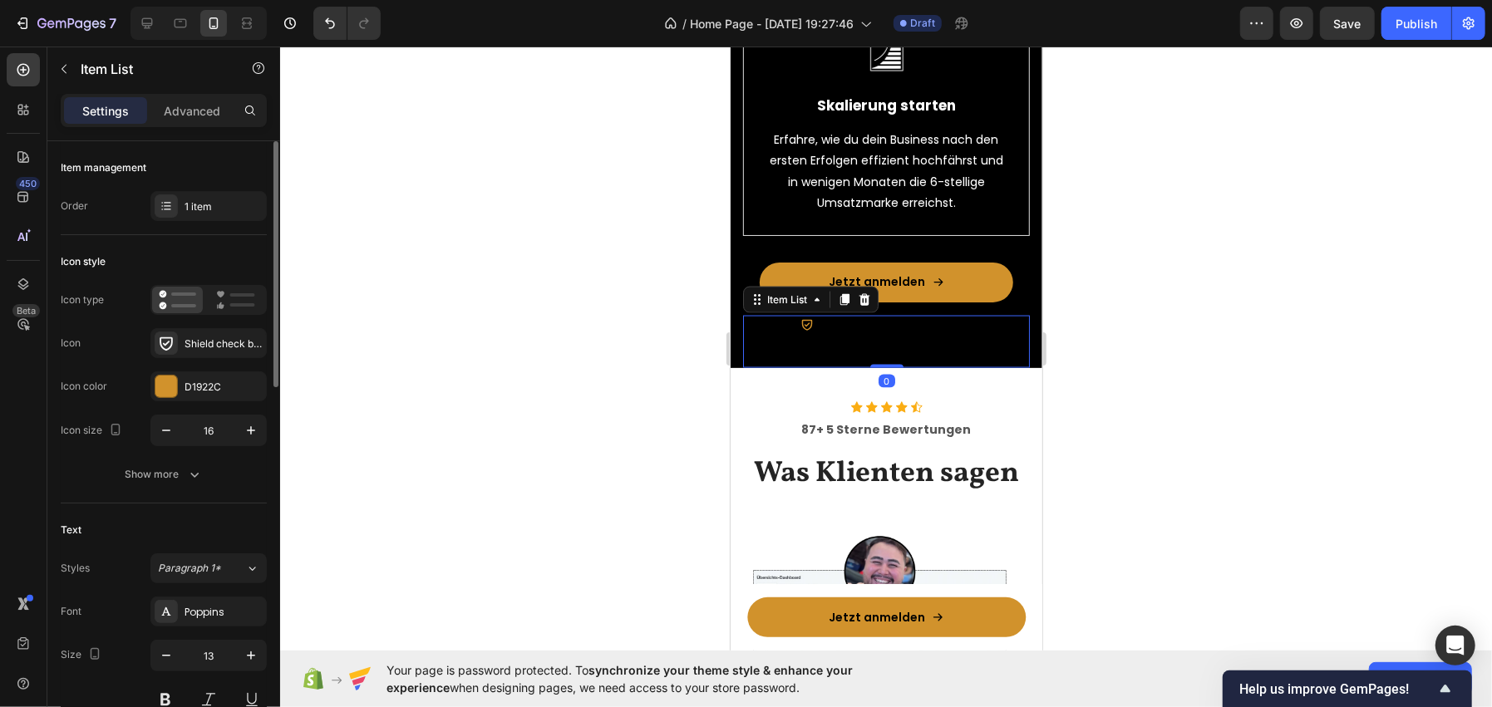
scroll to position [165, 0]
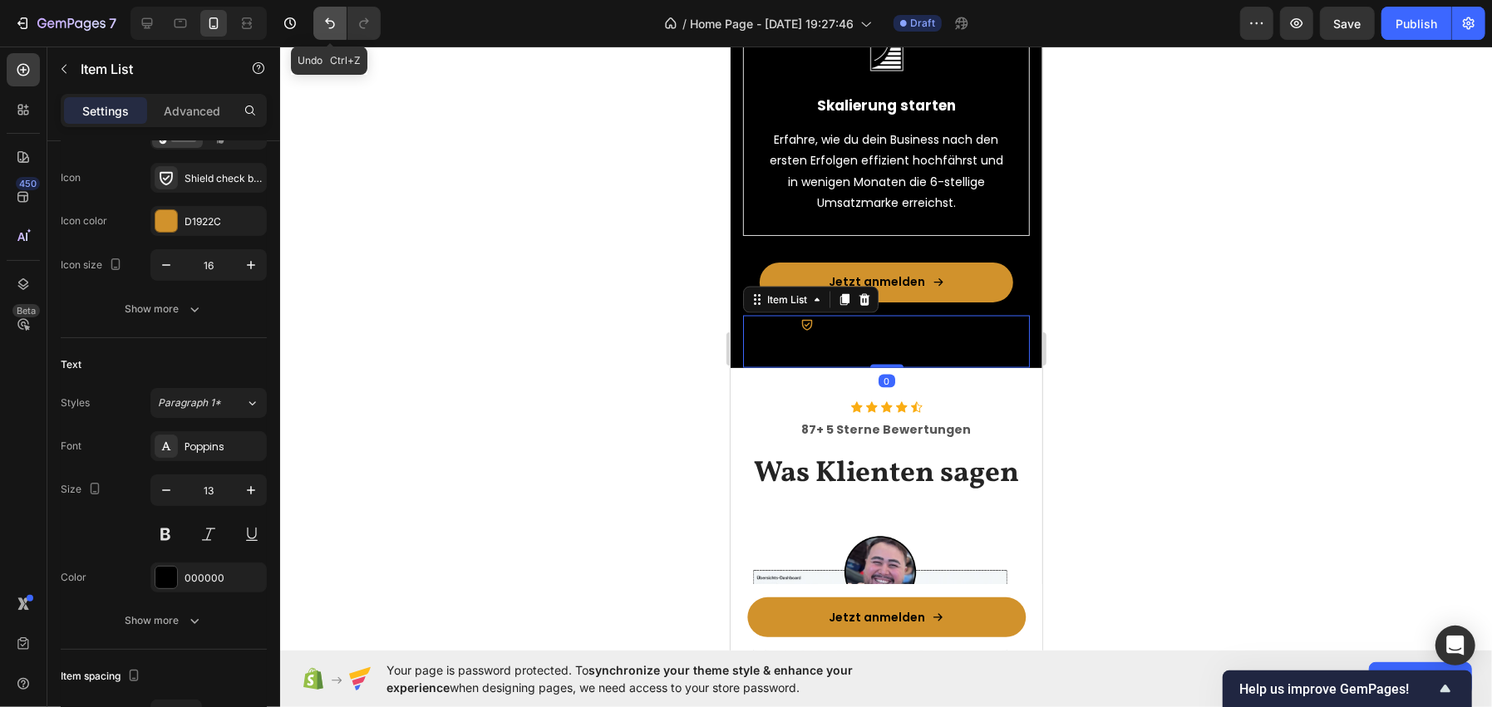
click at [339, 24] on button "Undo/Redo" at bounding box center [329, 23] width 33 height 33
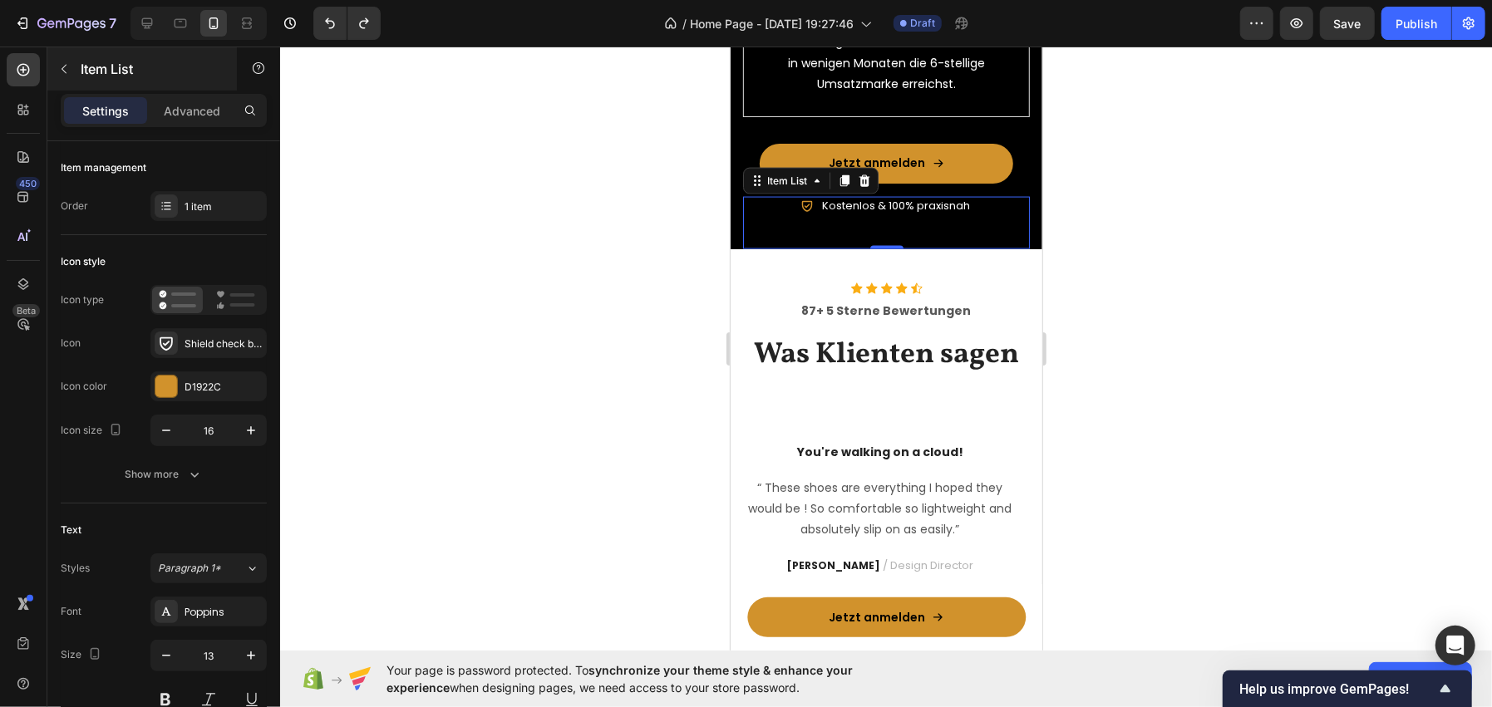
scroll to position [165, 0]
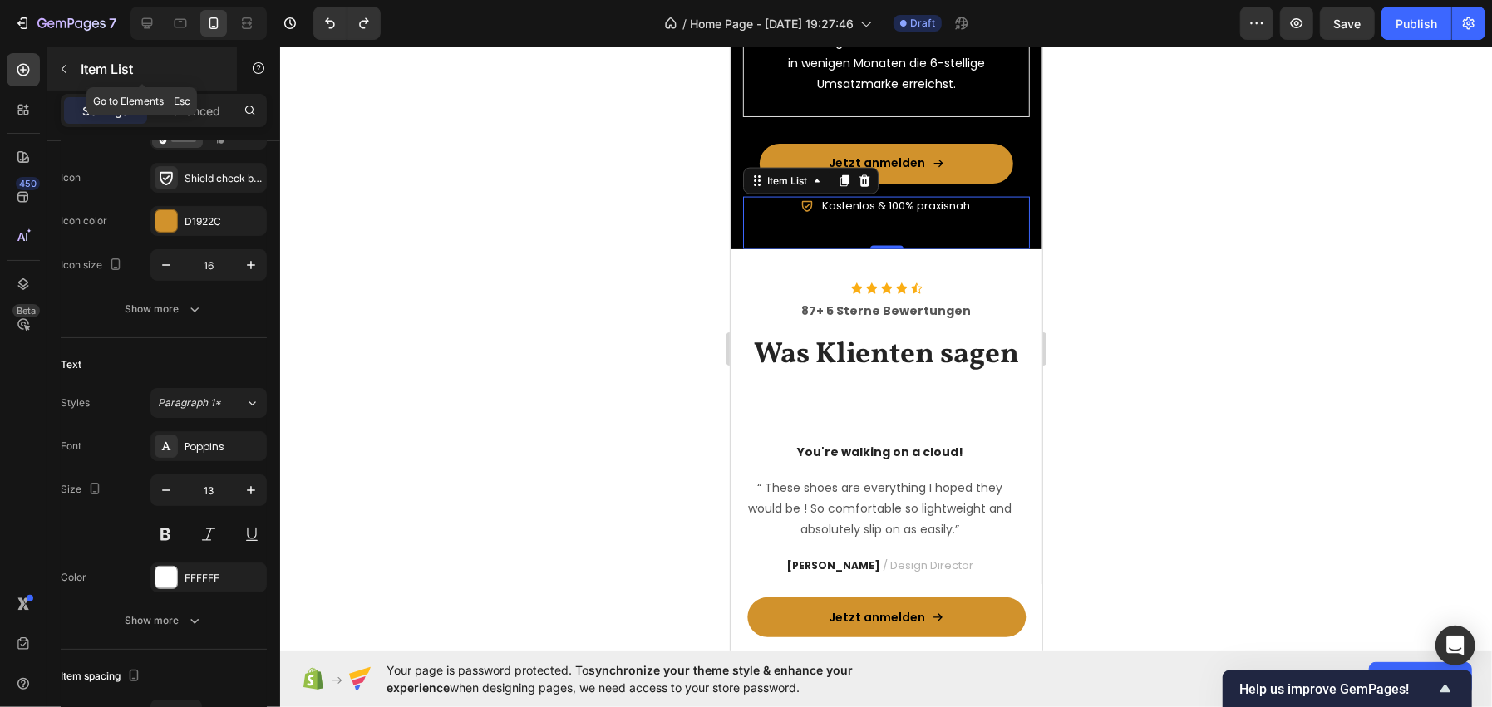
click at [125, 57] on div "Item List" at bounding box center [141, 68] width 189 height 43
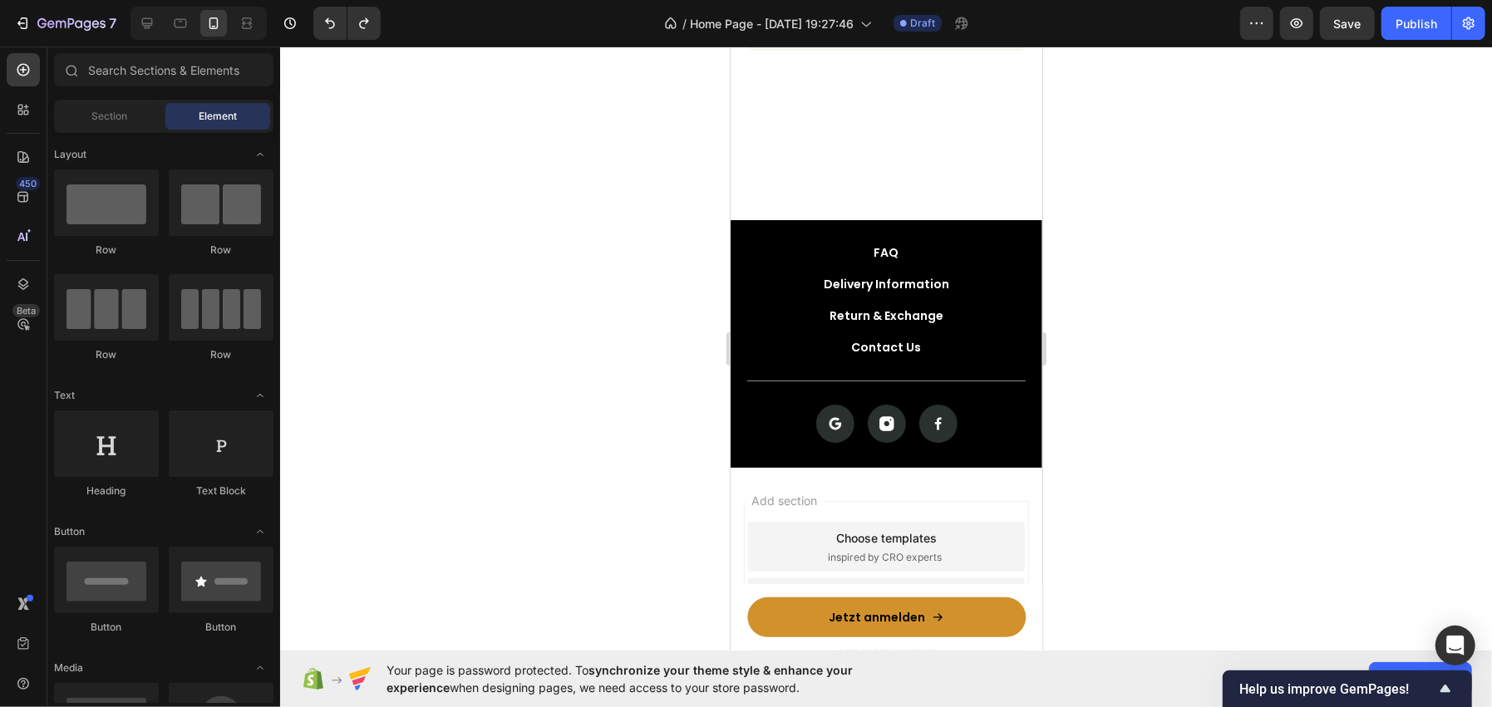
scroll to position [5900, 0]
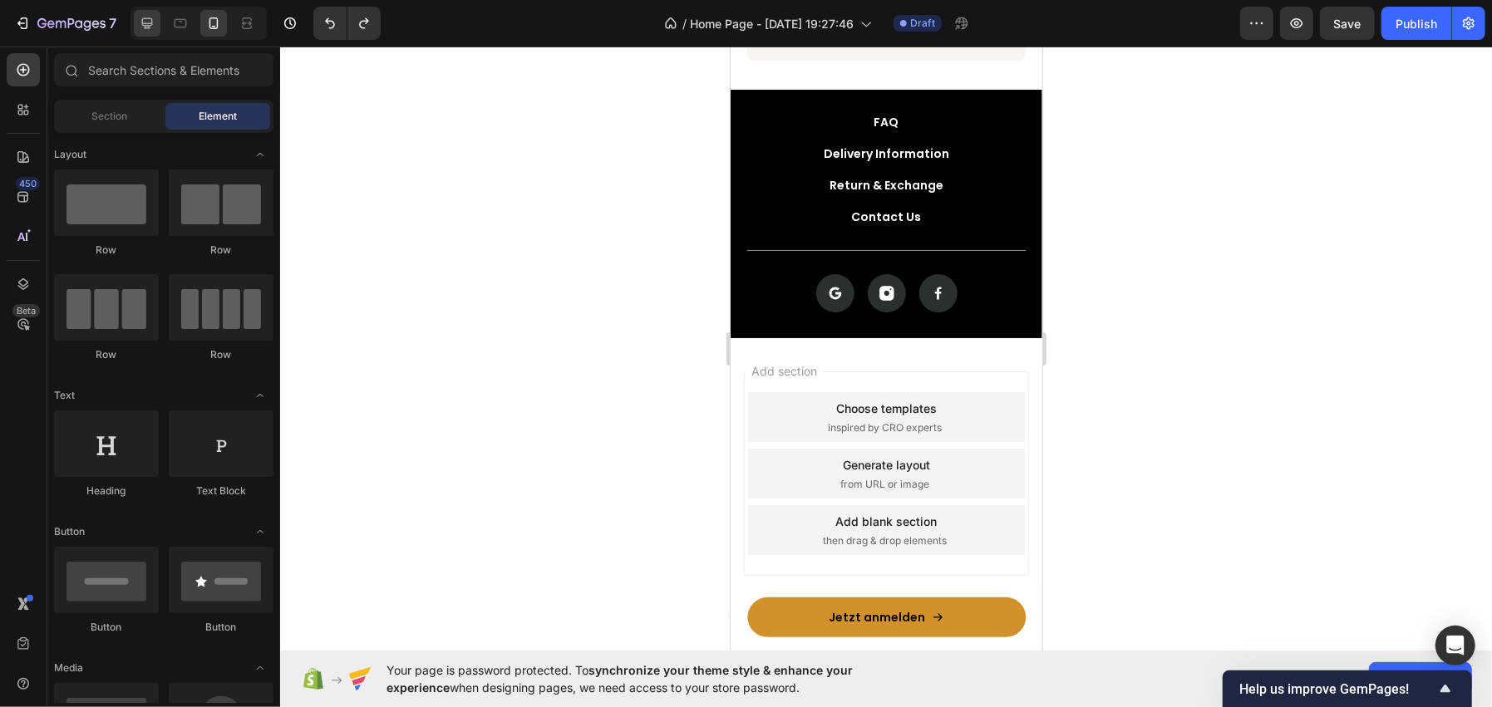
click at [154, 17] on icon at bounding box center [147, 23] width 17 height 17
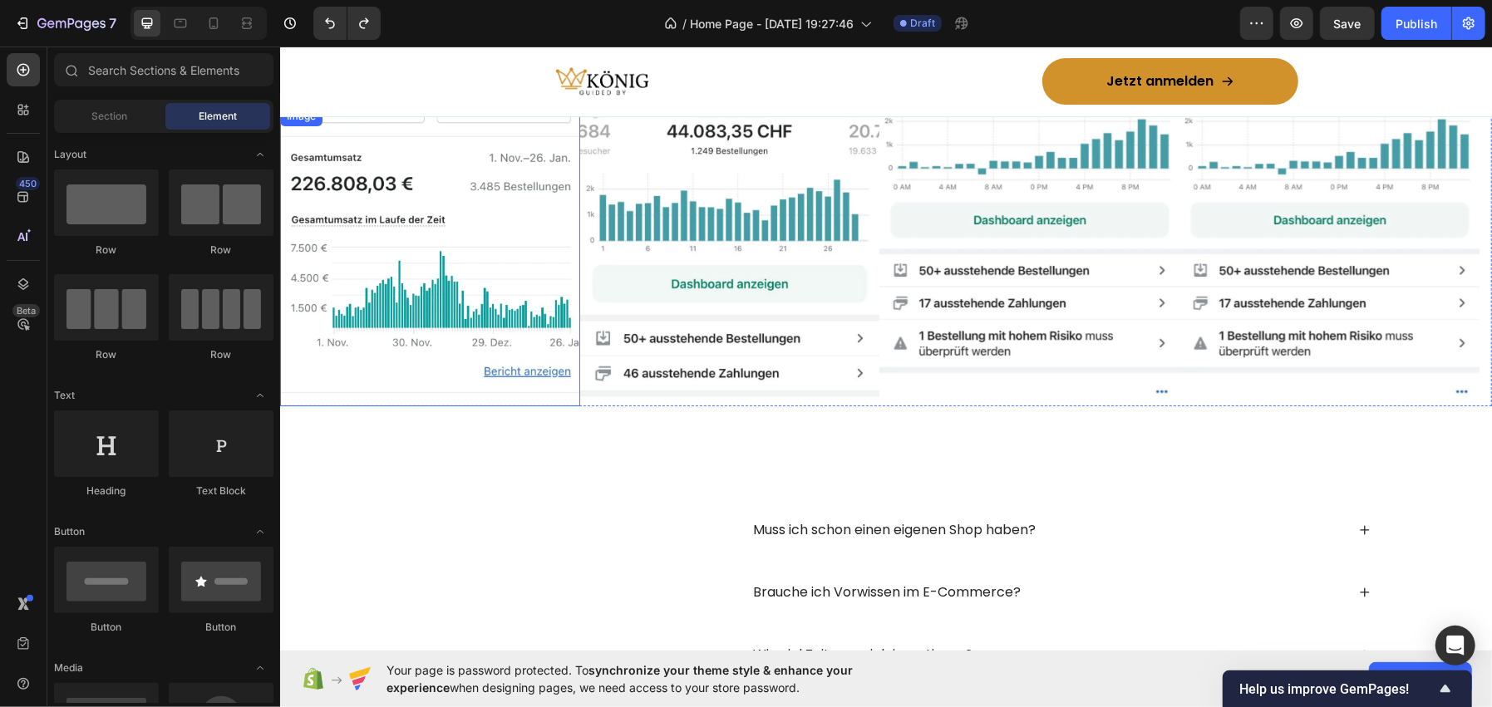
scroll to position [4274, 0]
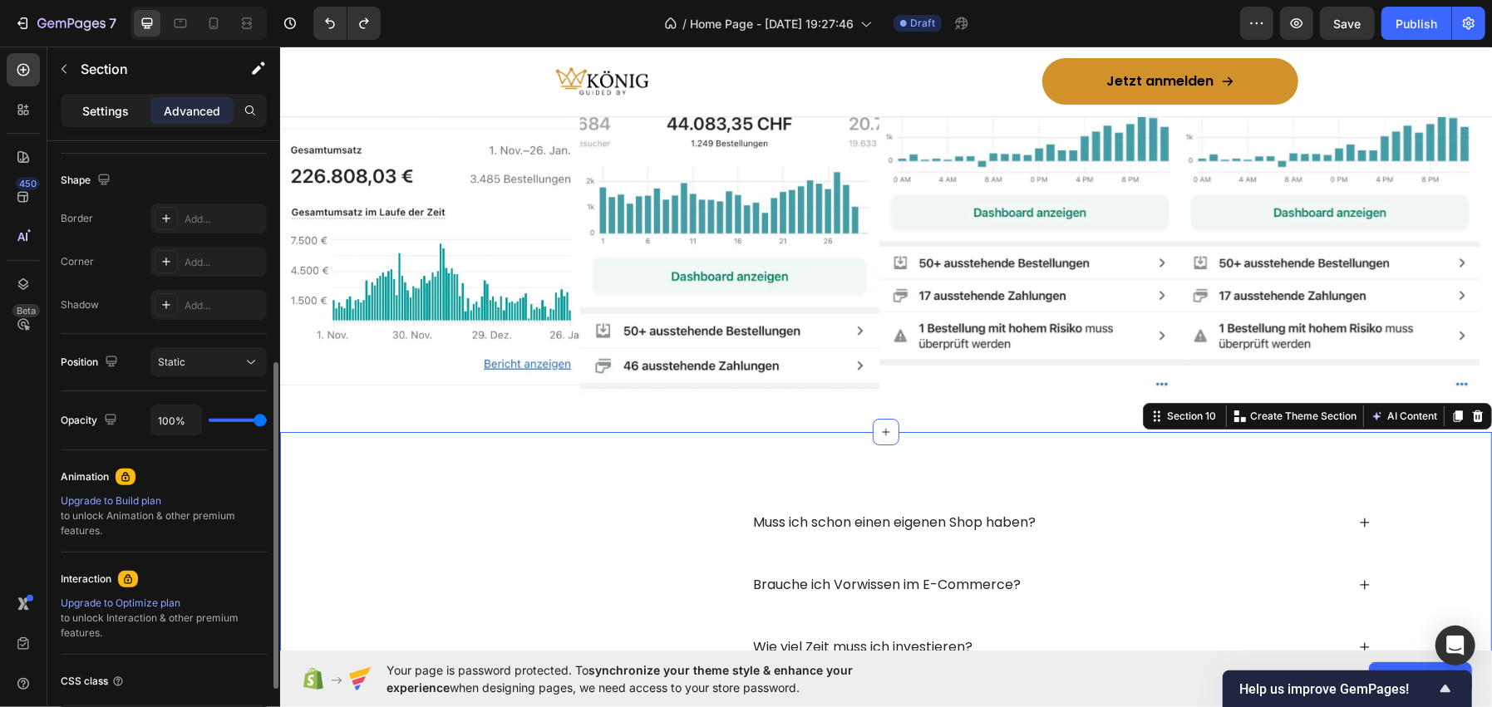
click at [114, 102] on p "Settings" at bounding box center [105, 110] width 47 height 17
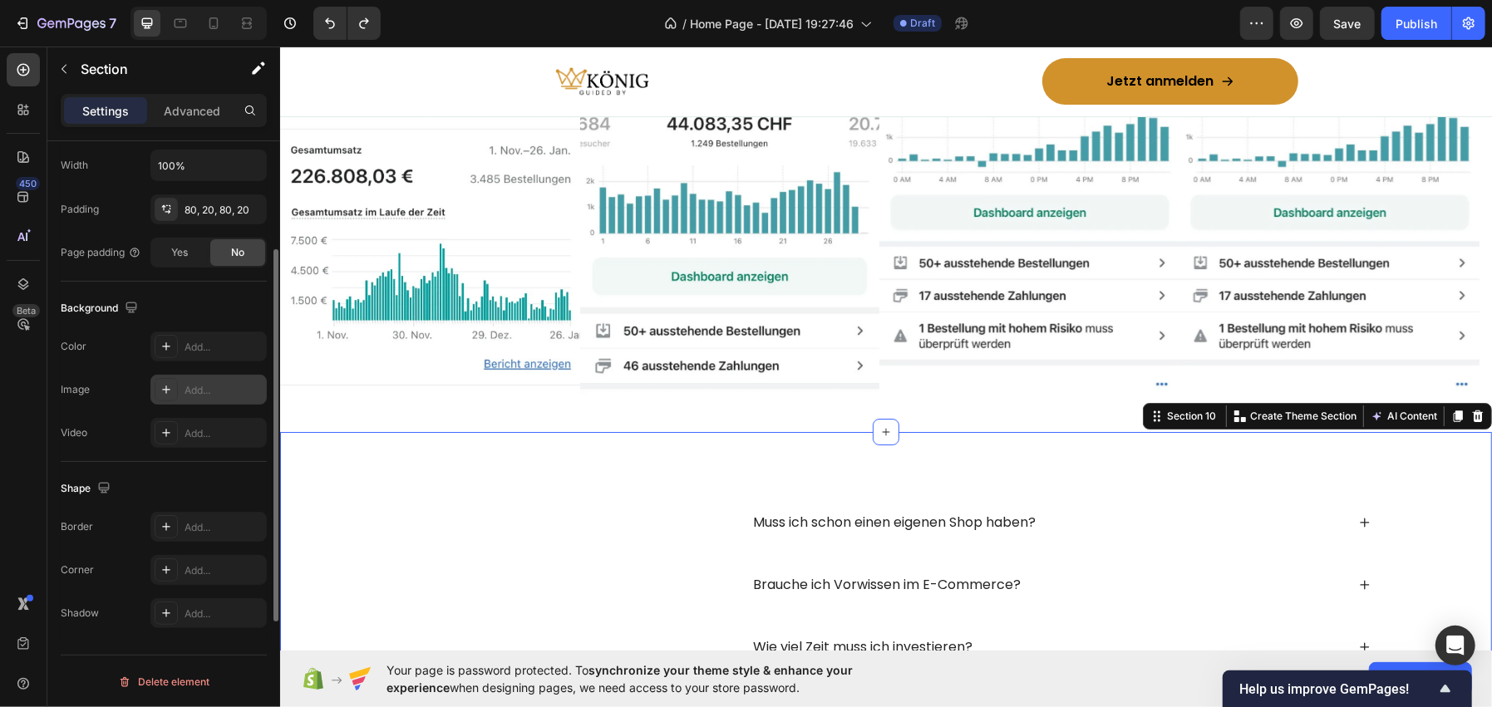
scroll to position [317, 0]
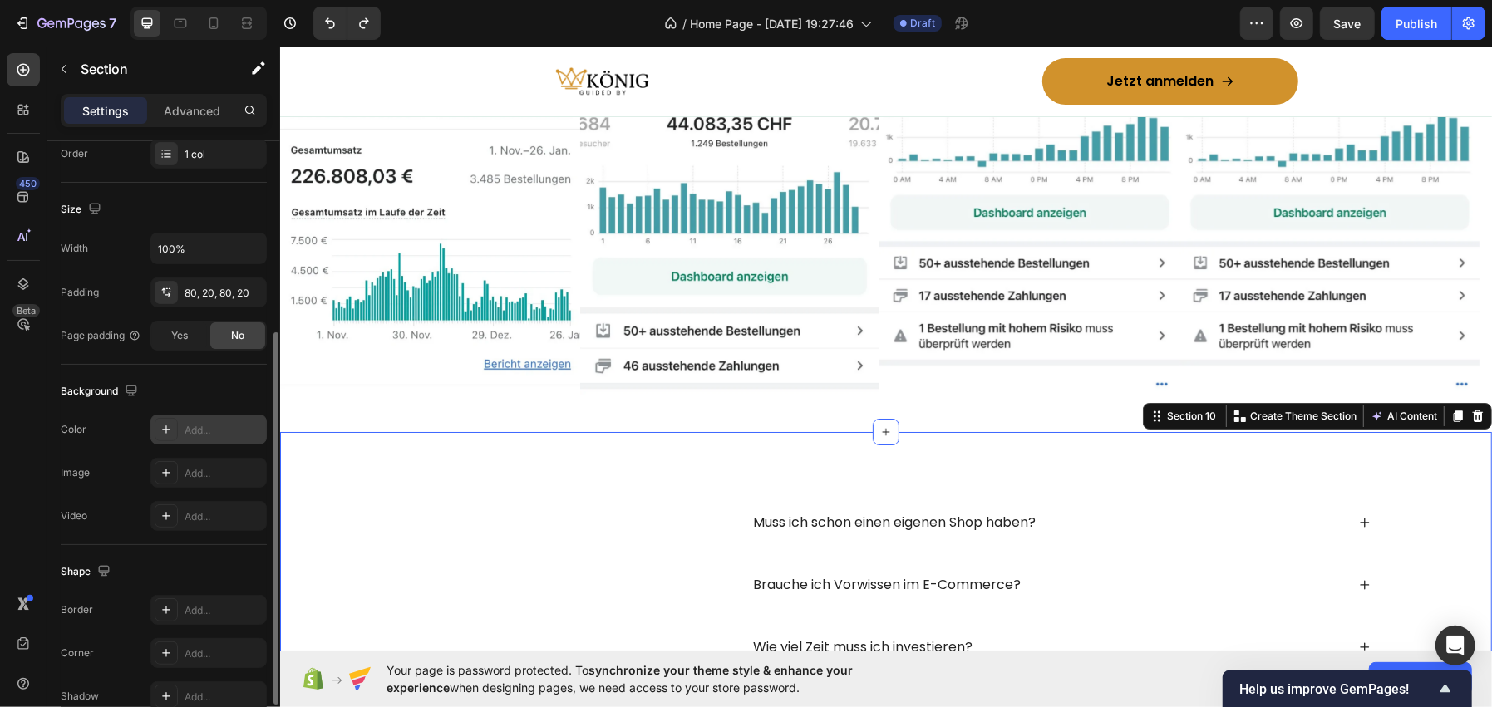
click at [181, 423] on div "Add..." at bounding box center [208, 430] width 116 height 30
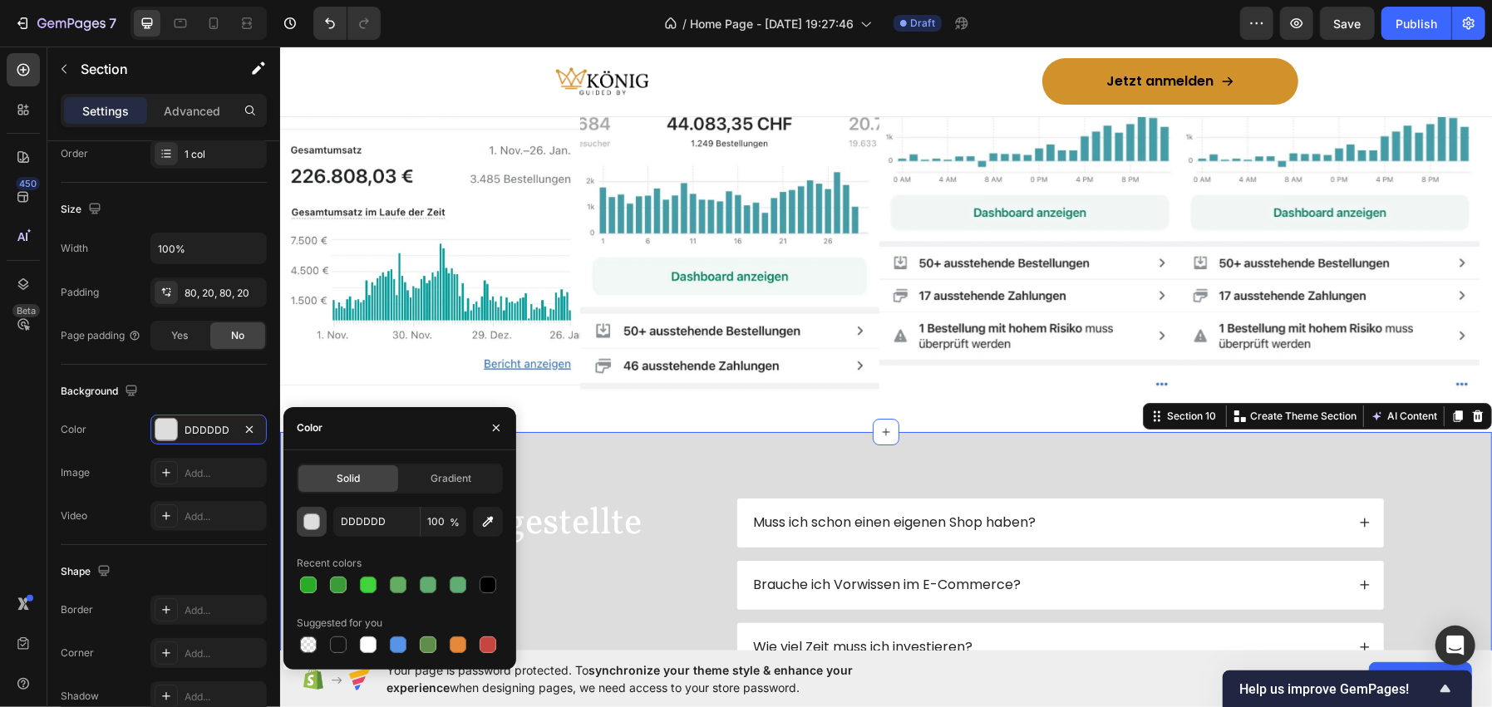
click at [319, 521] on div "button" at bounding box center [312, 522] width 17 height 17
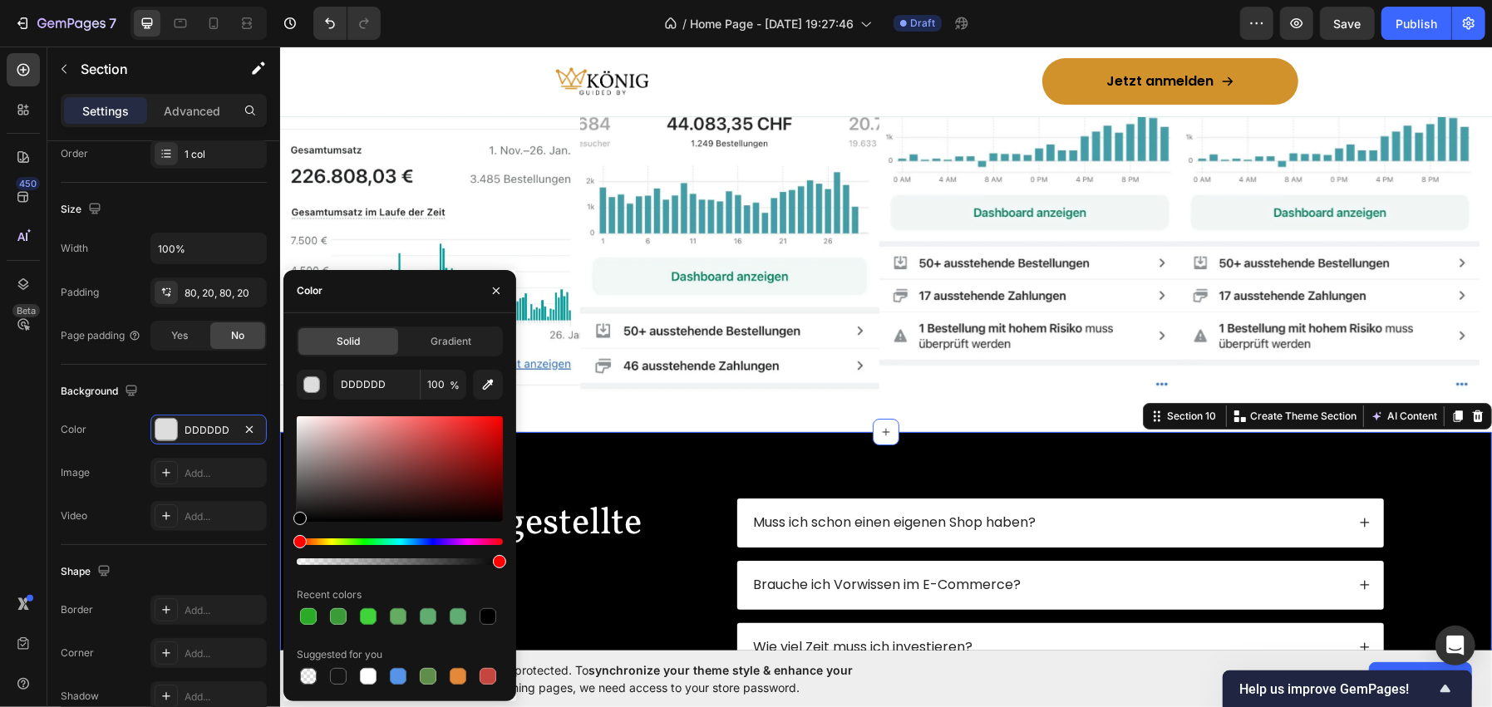
drag, startPoint x: 325, startPoint y: 504, endPoint x: 283, endPoint y: 544, distance: 57.0
click at [283, 544] on div "Solid Gradient DDDDDD 100 % Recent colors Suggested for you" at bounding box center [399, 508] width 233 height 362
type input "000000"
click at [495, 292] on icon "button" at bounding box center [496, 290] width 13 height 13
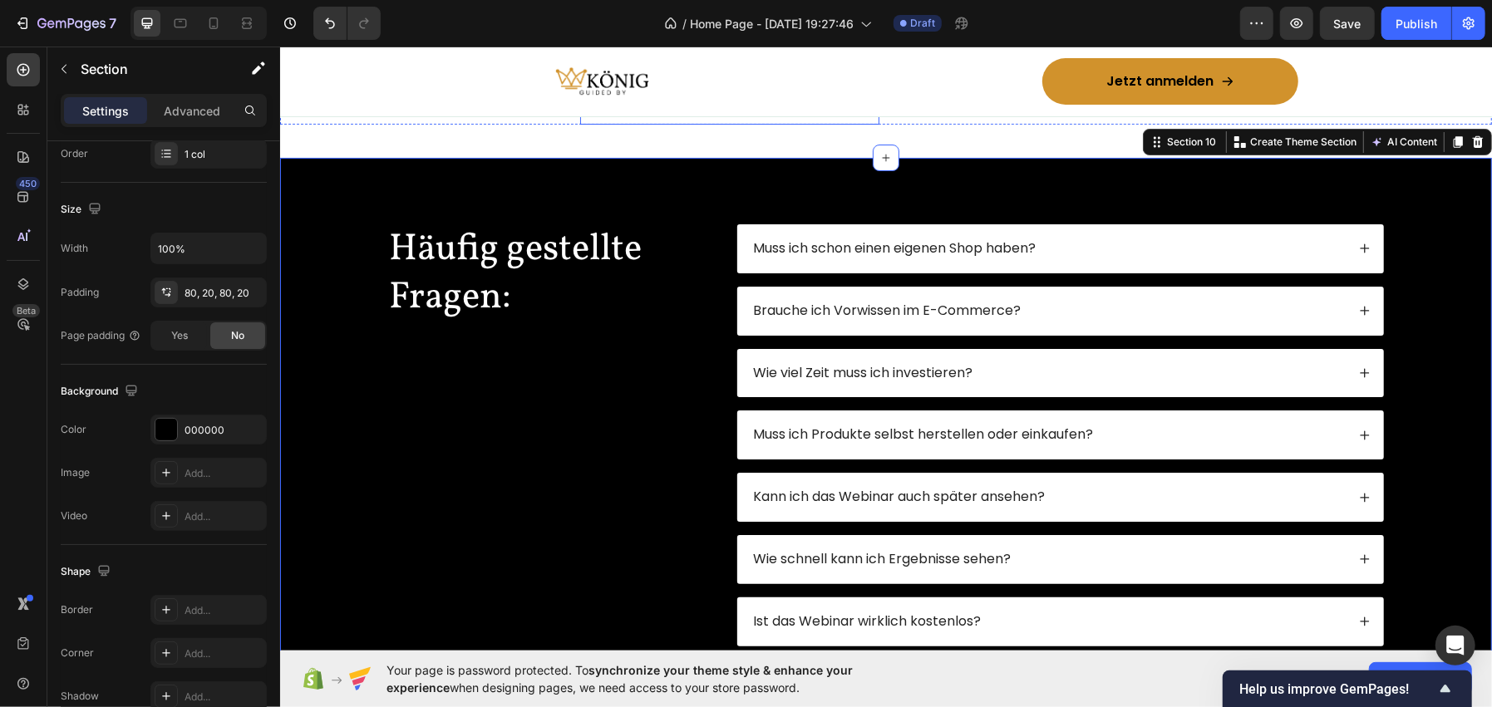
scroll to position [4689, 0]
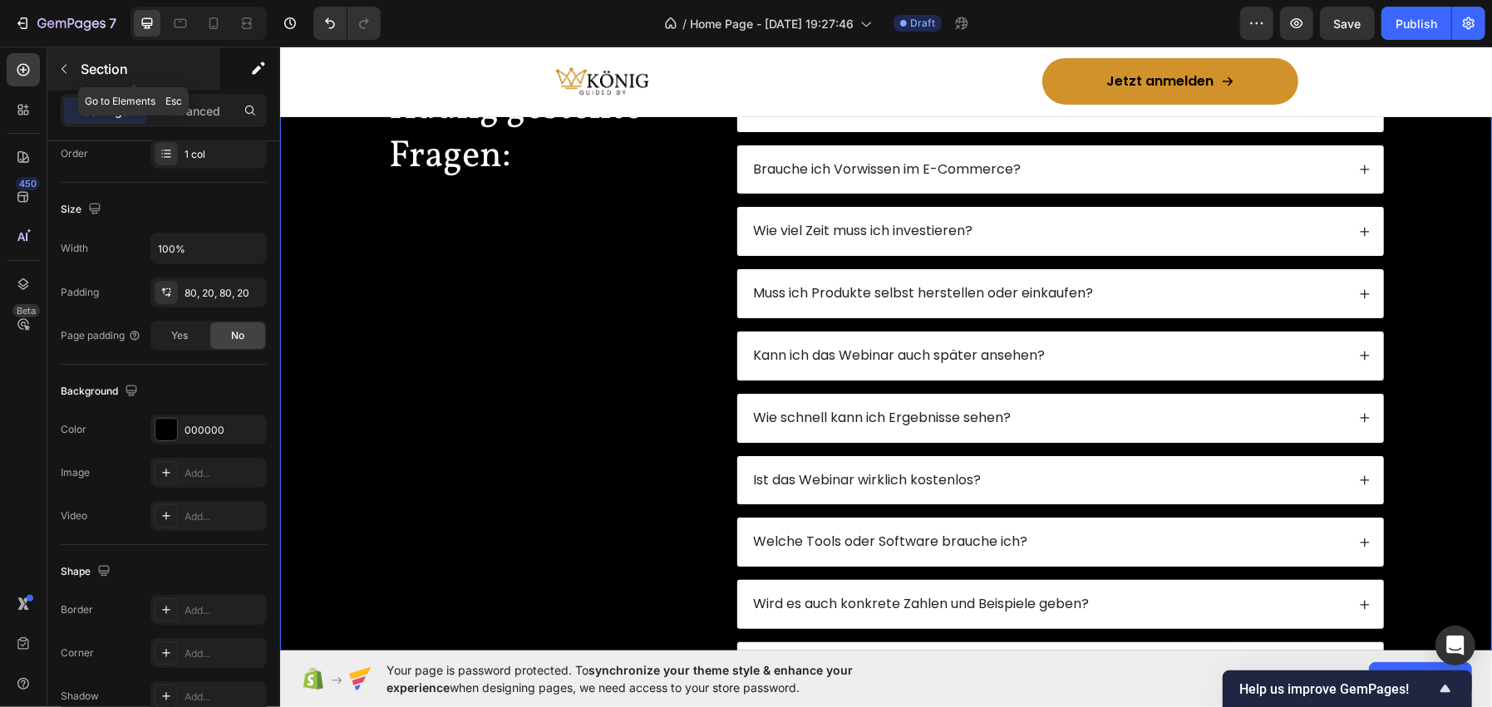
click at [139, 57] on div "Section" at bounding box center [133, 68] width 173 height 43
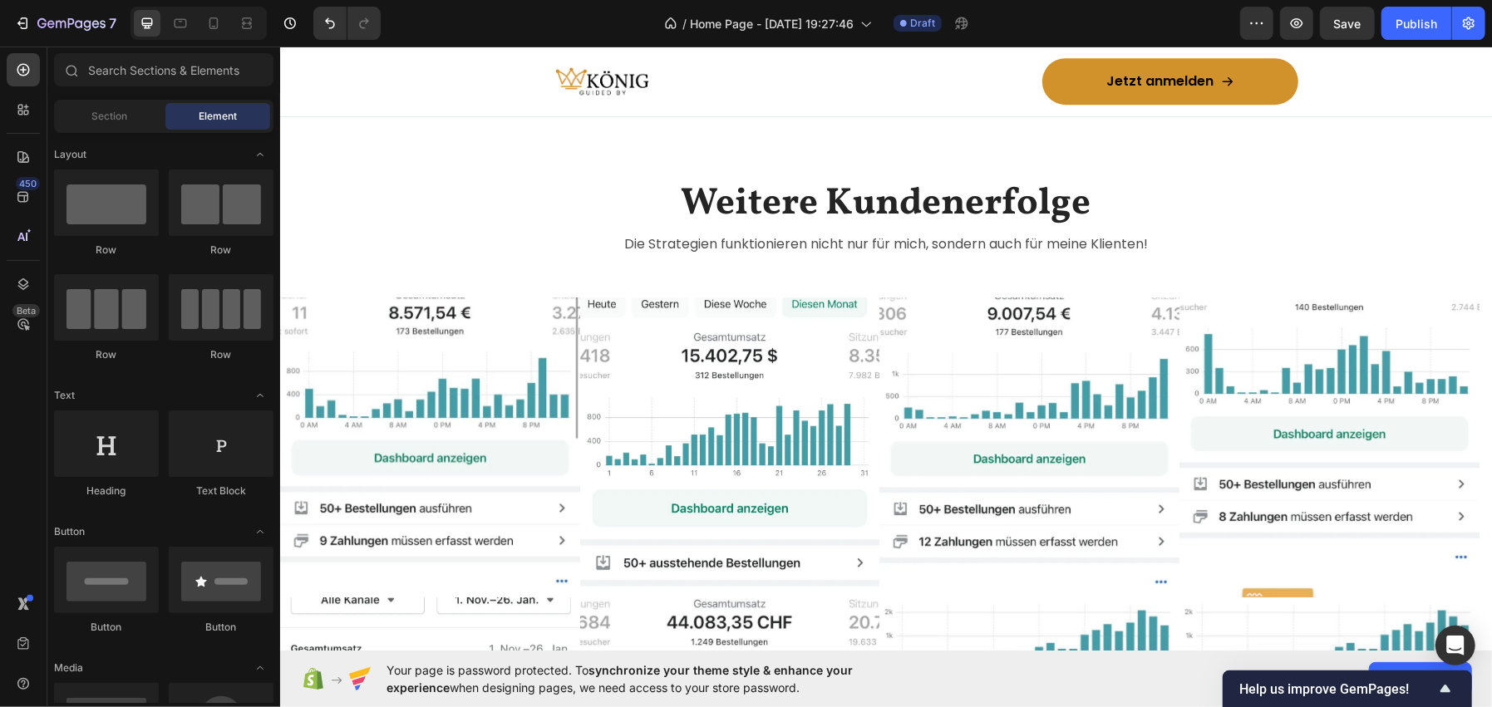
scroll to position [4357, 0]
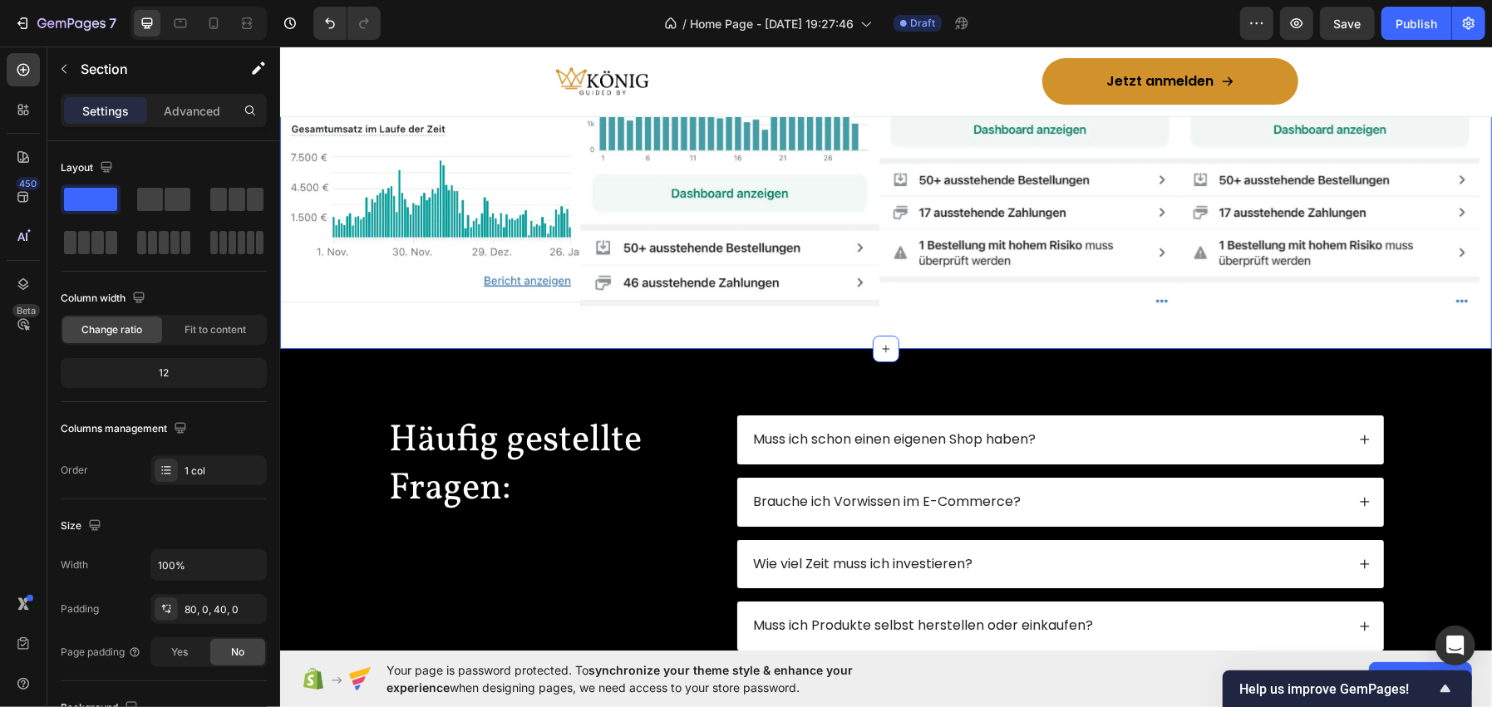
click at [155, 101] on div "Advanced" at bounding box center [191, 110] width 83 height 27
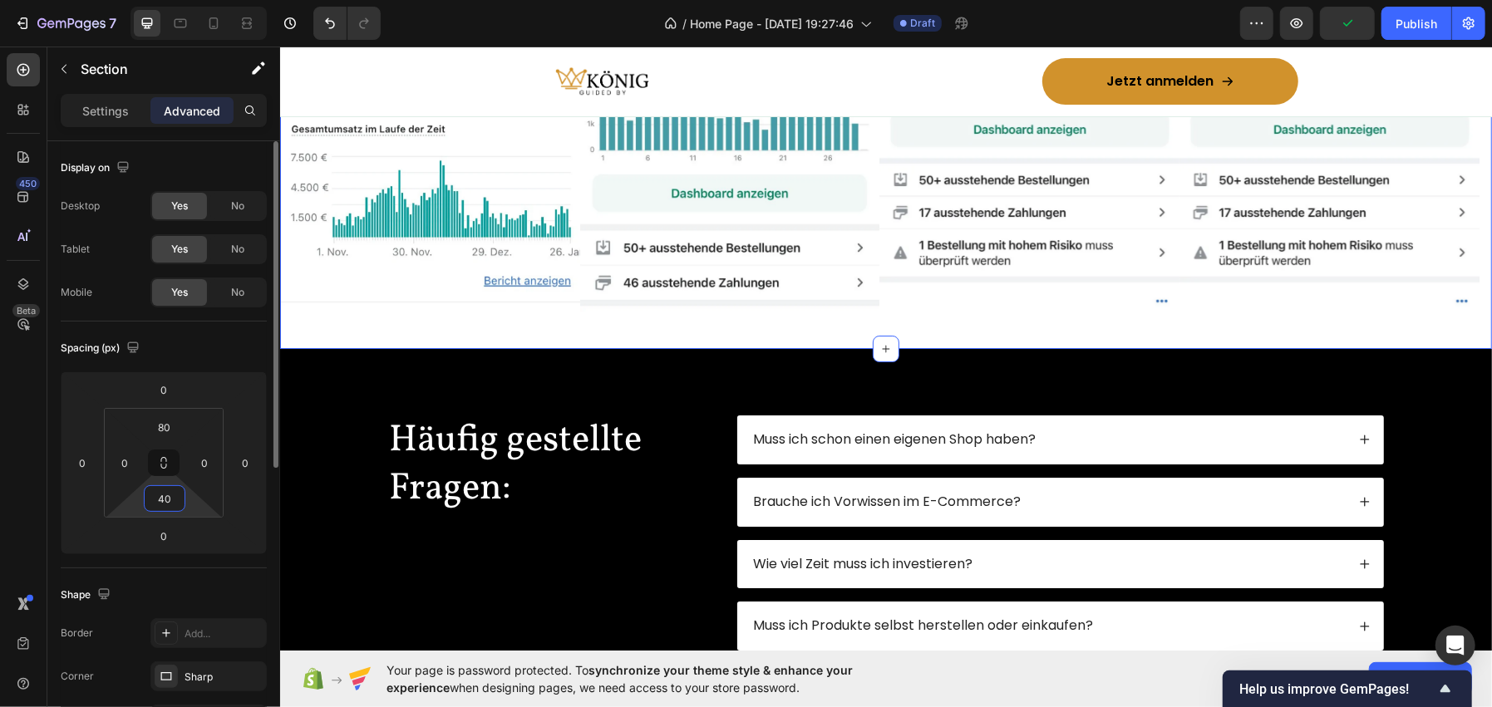
click at [160, 495] on input "40" at bounding box center [164, 498] width 33 height 25
type input "50"
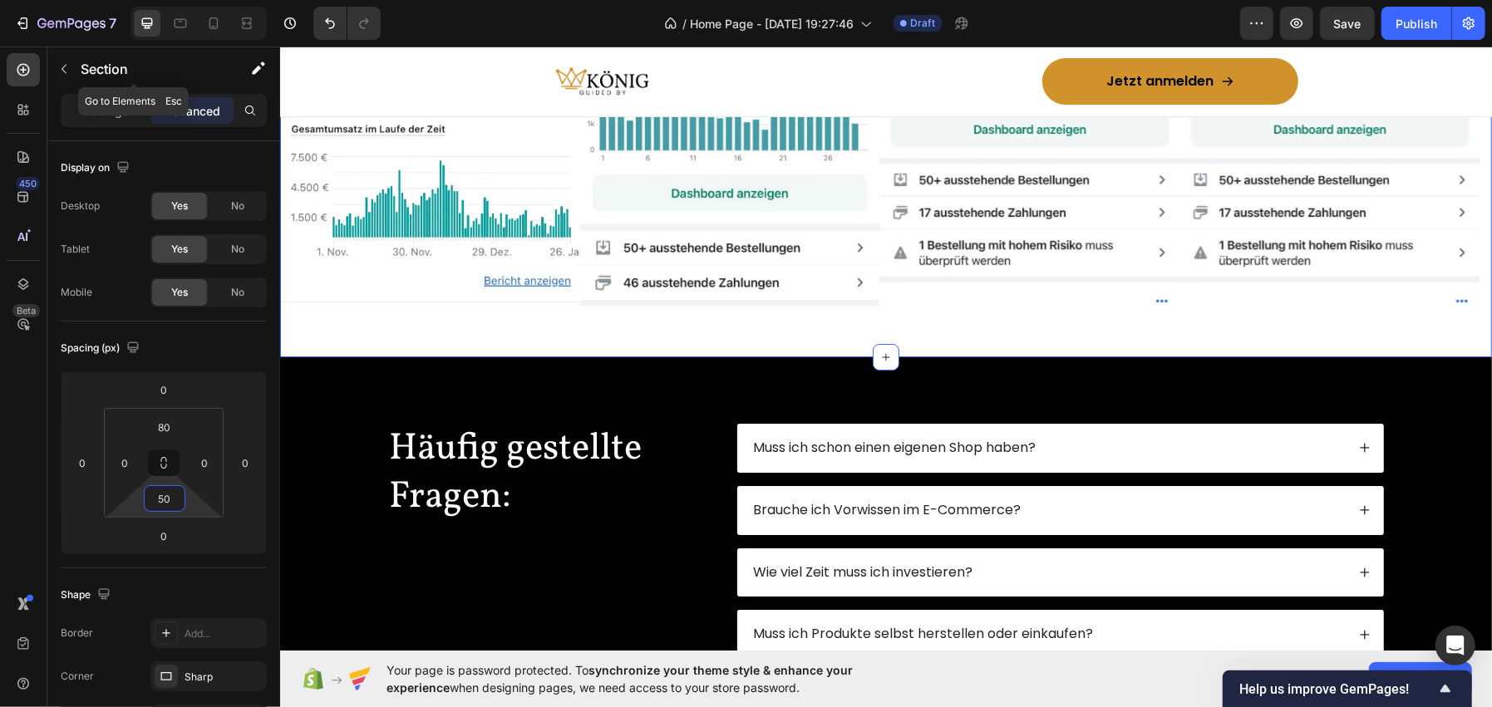
click at [118, 71] on p "Section" at bounding box center [149, 69] width 136 height 20
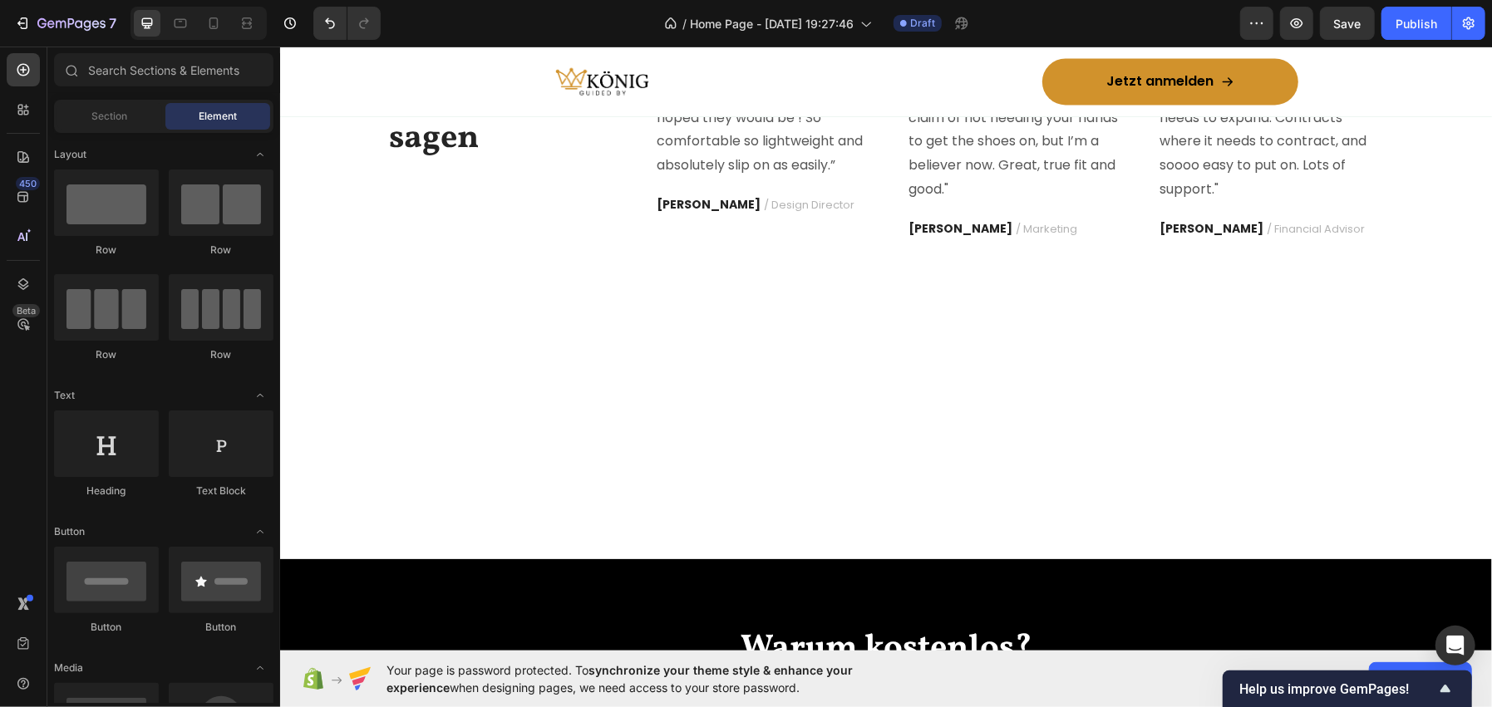
scroll to position [2362, 0]
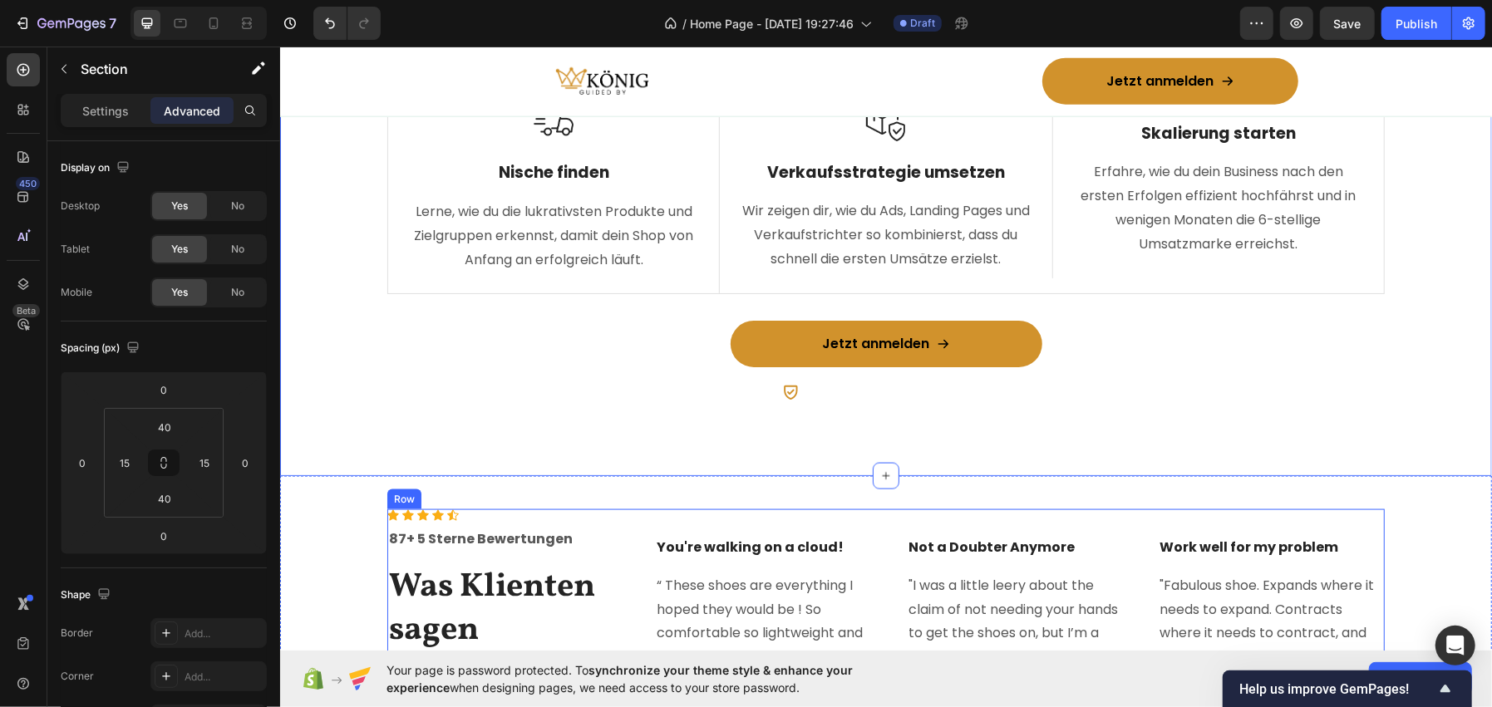
scroll to position [1531, 0]
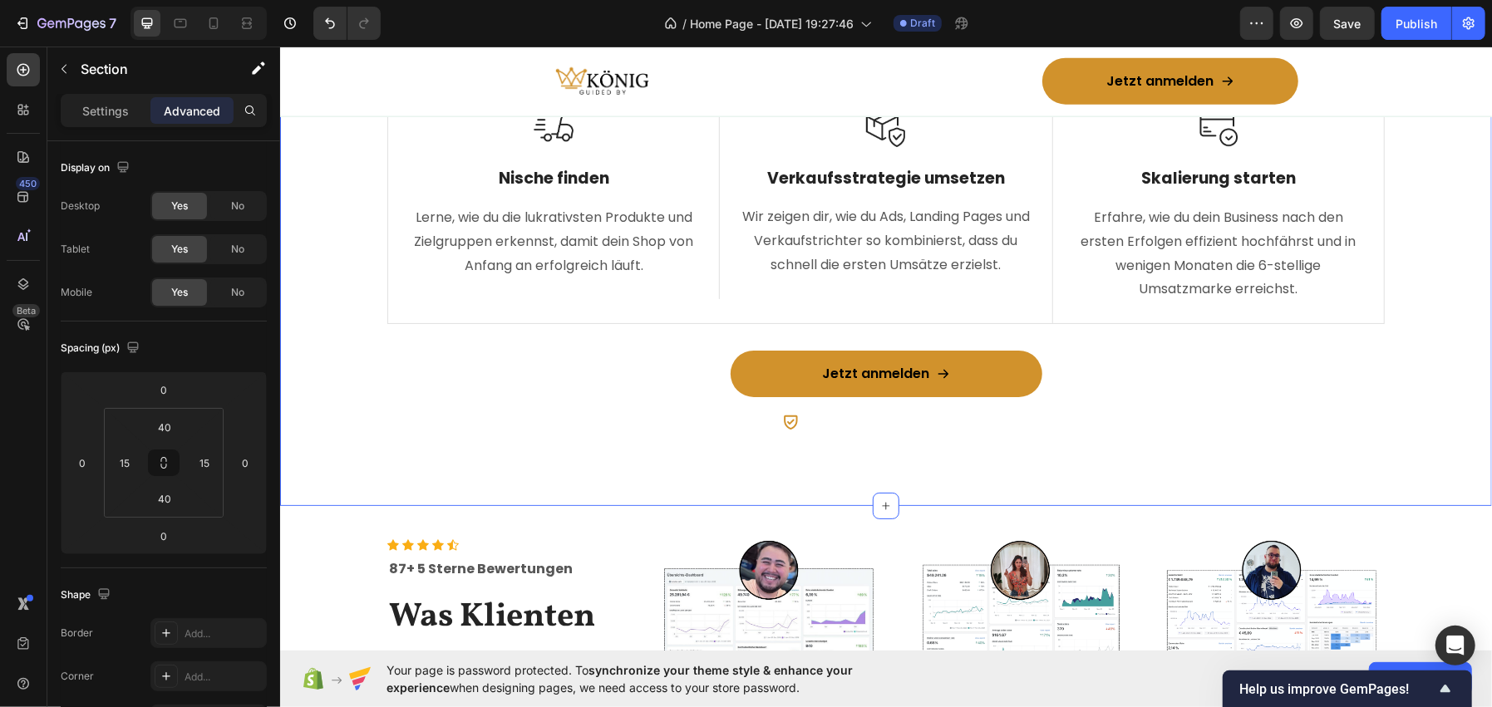
click at [295, 483] on div "Was du im Webinar lernst: Heading Row Image Nische finden Text Block Lerne, wie…" at bounding box center [885, 237] width 1212 height 538
click at [116, 117] on p "Settings" at bounding box center [105, 110] width 47 height 17
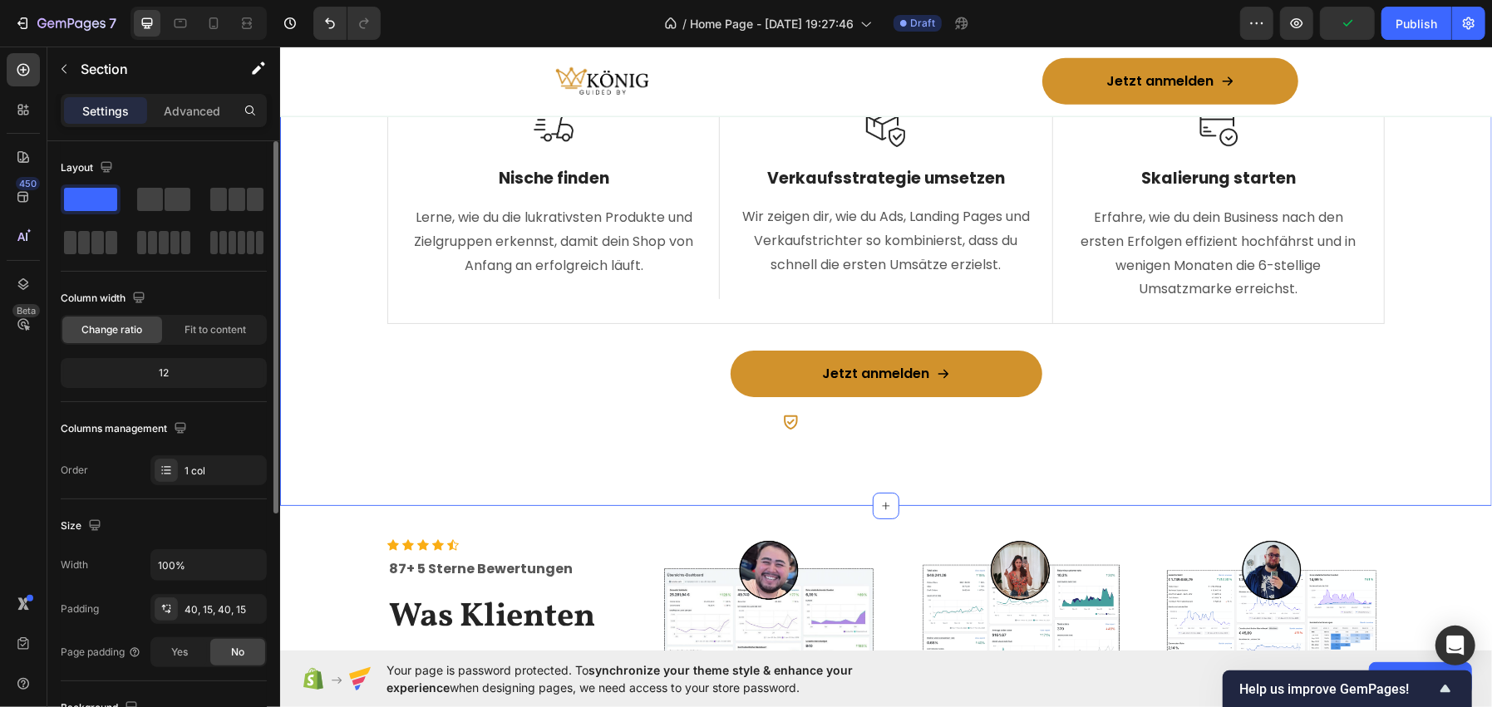
scroll to position [400, 0]
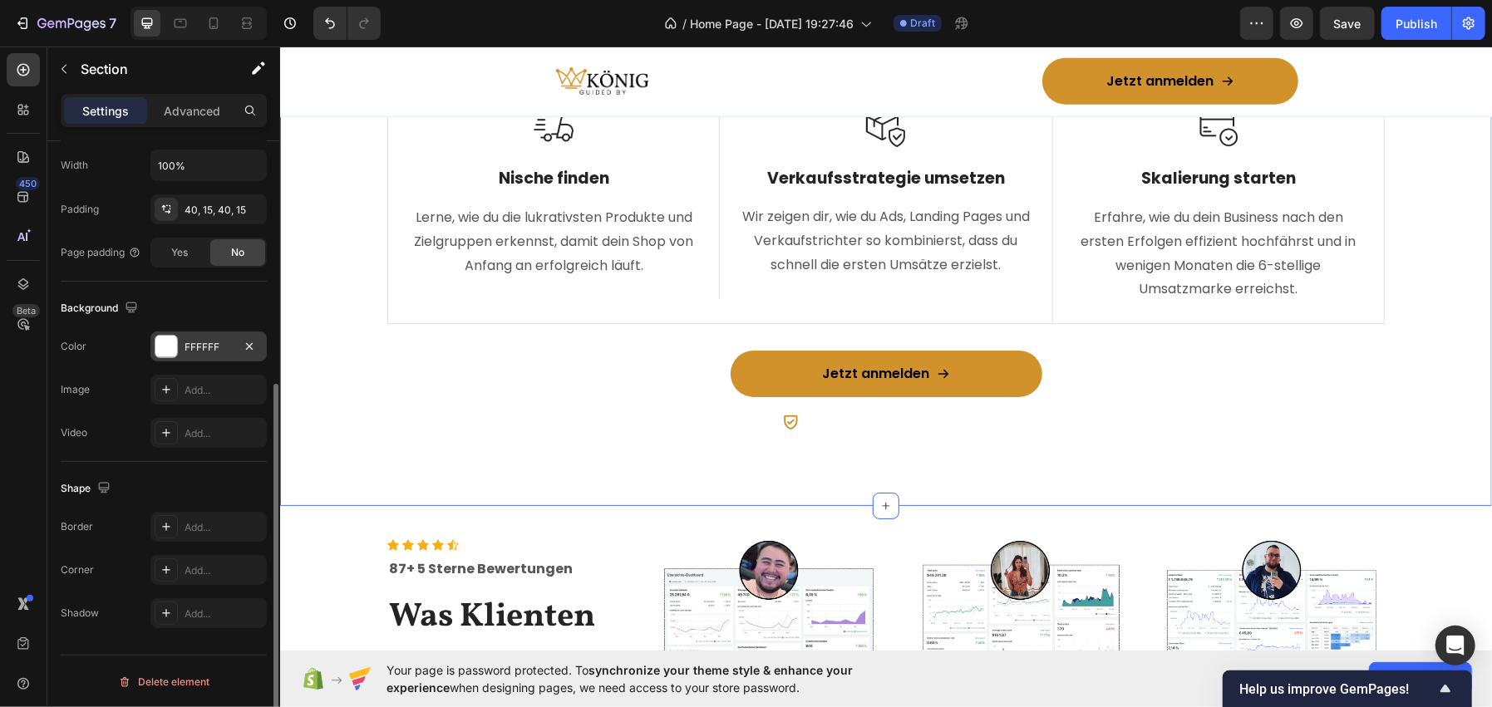
click at [165, 340] on div at bounding box center [166, 347] width 22 height 22
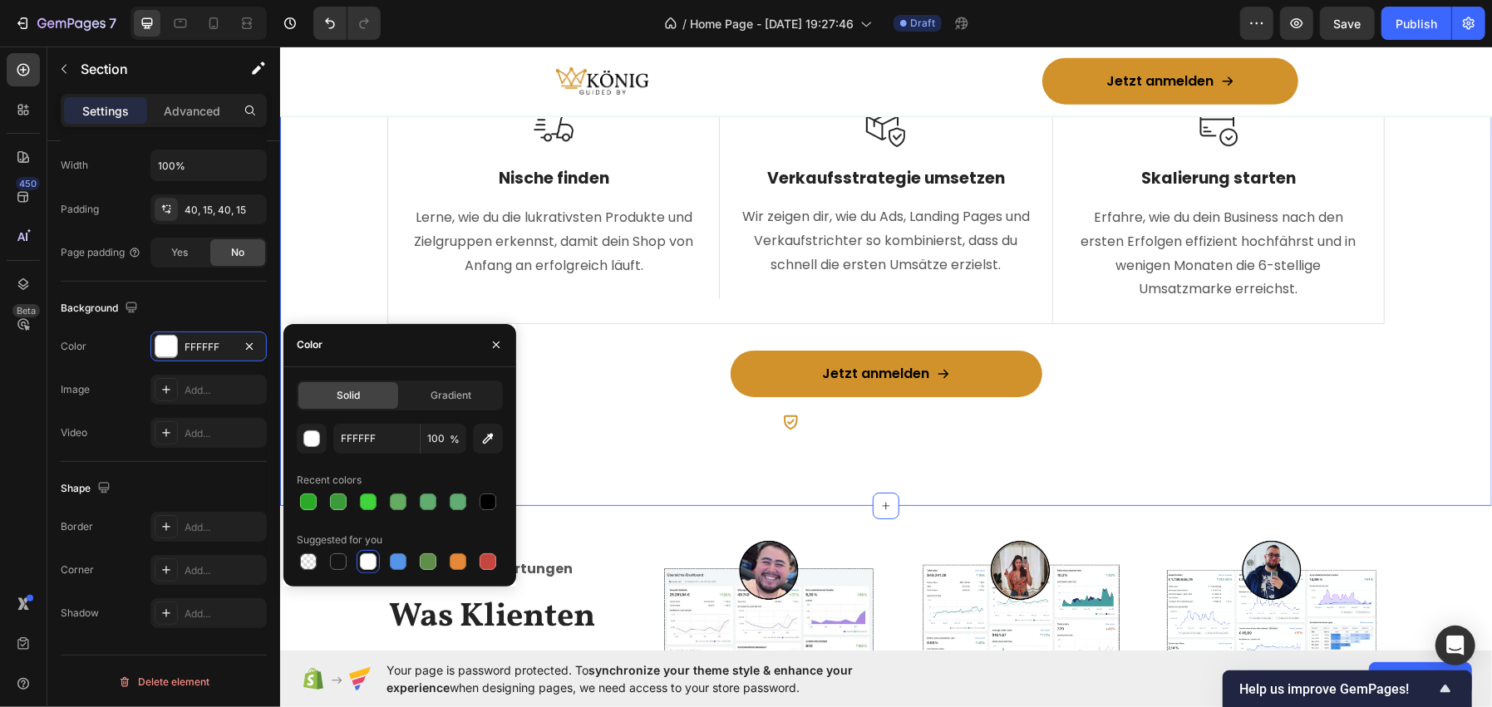
click at [304, 437] on div "button" at bounding box center [312, 439] width 17 height 17
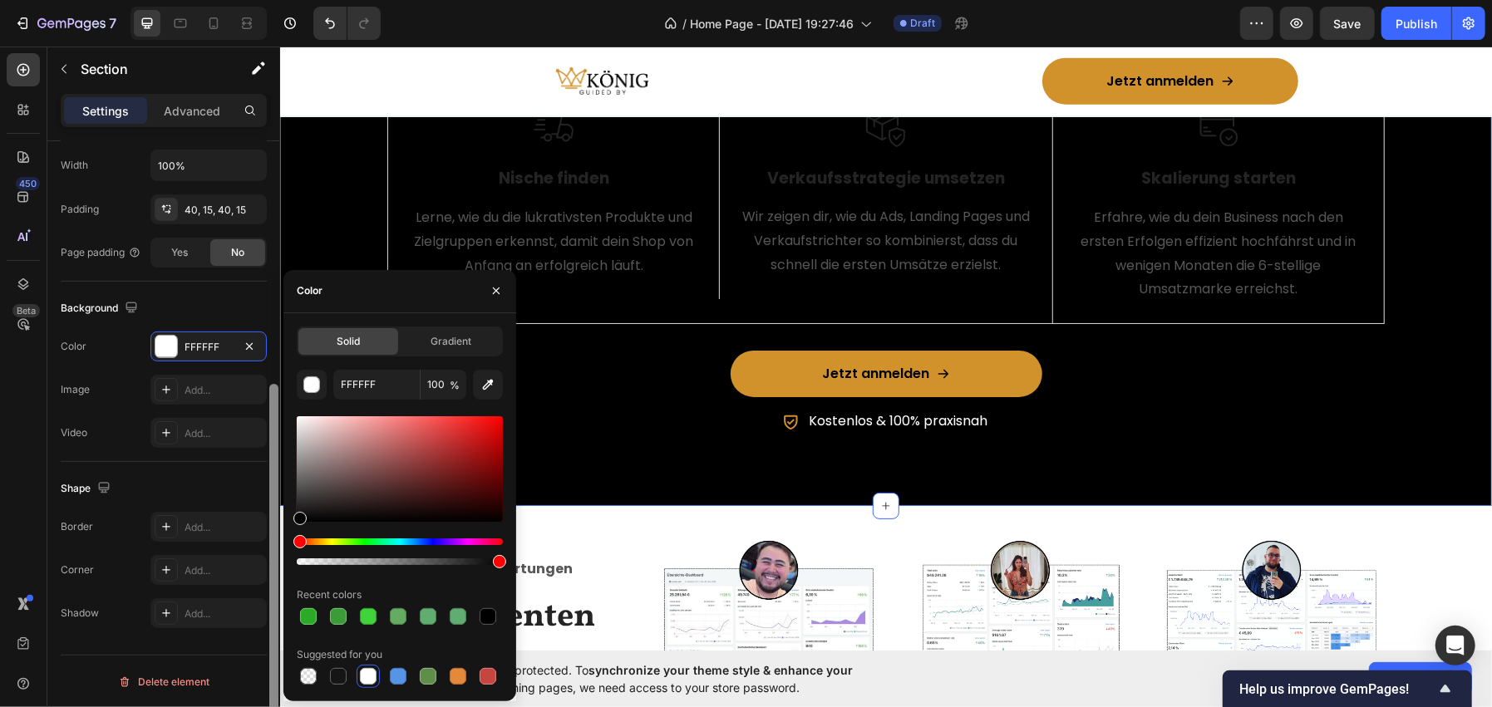
drag, startPoint x: 288, startPoint y: 540, endPoint x: 268, endPoint y: 563, distance: 30.0
click at [268, 563] on div "450 Beta Sections(18) Elements(83) Section Element Hero Section Product Detail …" at bounding box center [140, 377] width 280 height 661
type input "000000"
click at [490, 287] on icon "button" at bounding box center [496, 290] width 13 height 13
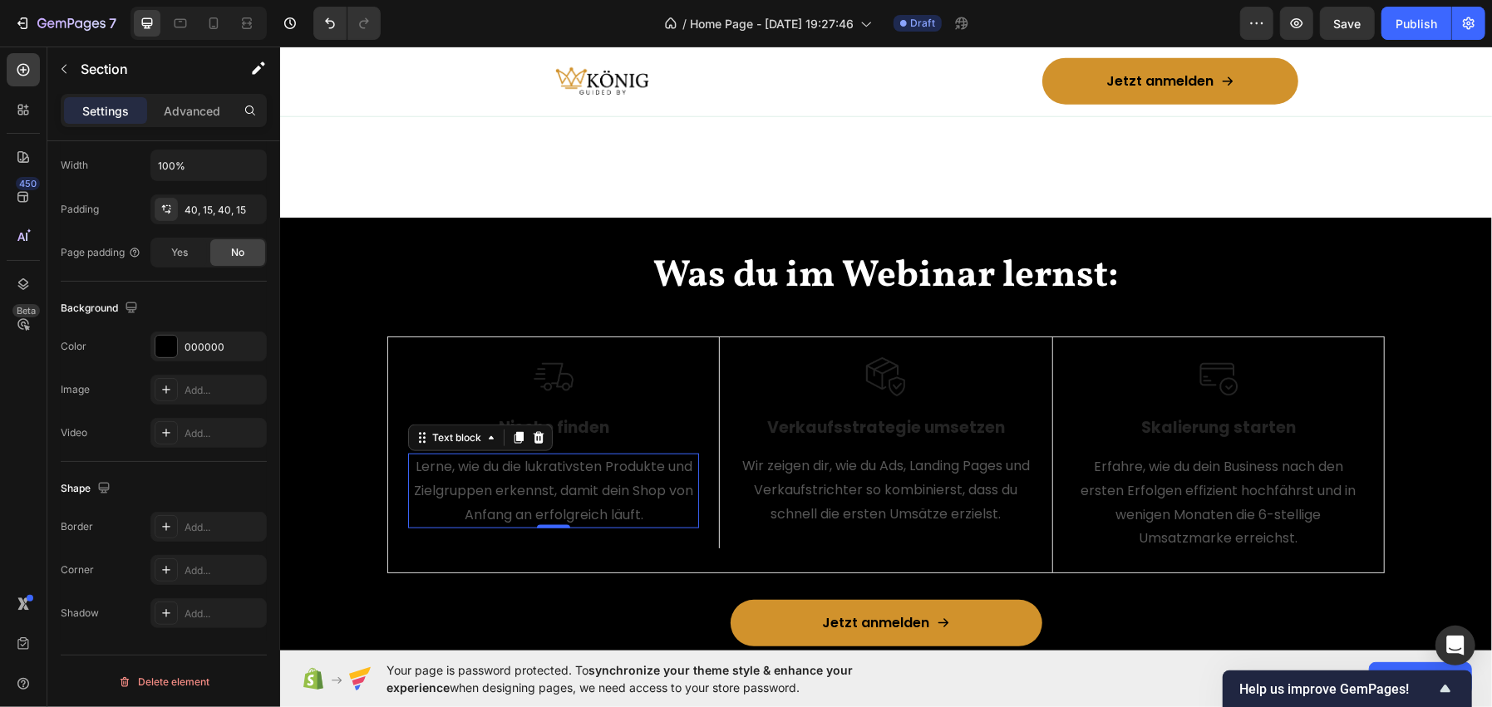
scroll to position [0, 0]
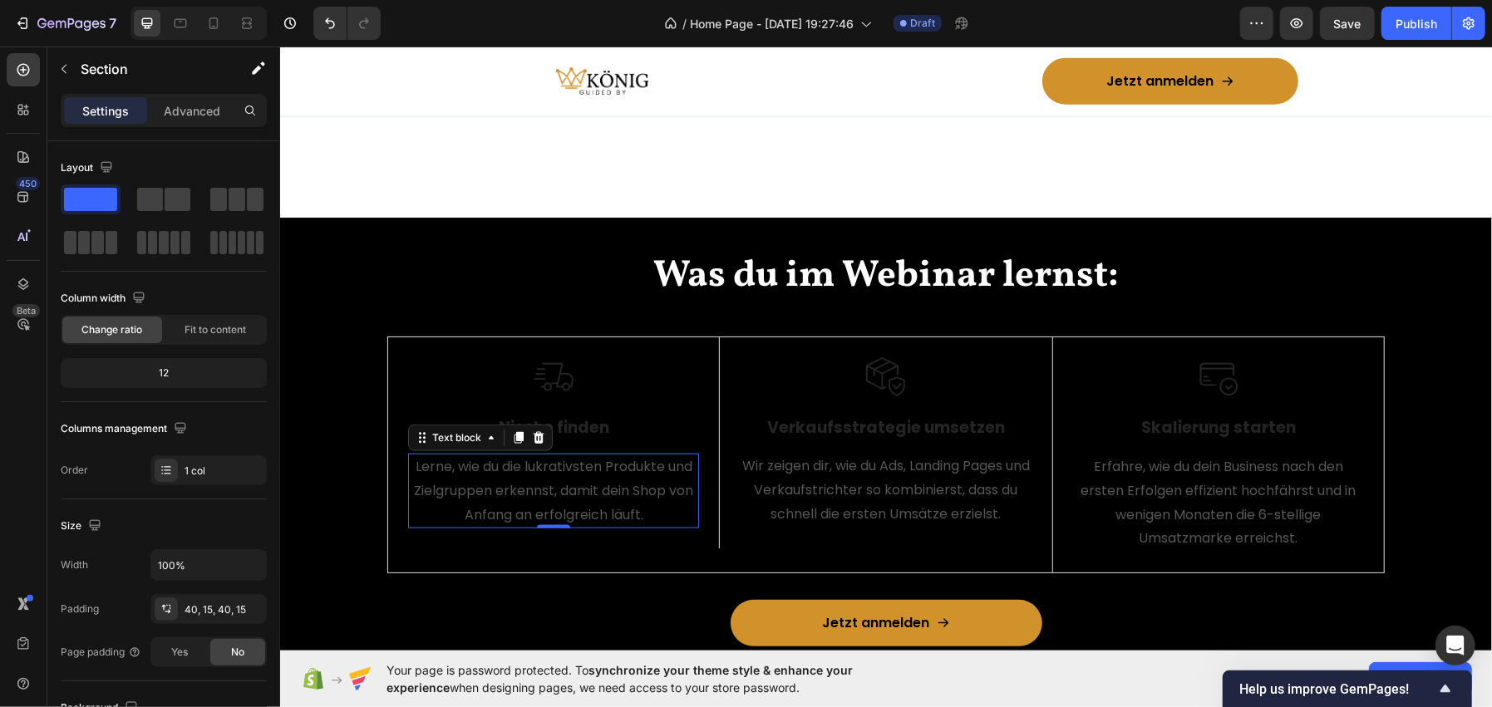
click at [540, 465] on p "Lerne, wie du die lukrativsten Produkte und Zielgruppen erkennst, damit dein Sh…" at bounding box center [553, 490] width 288 height 71
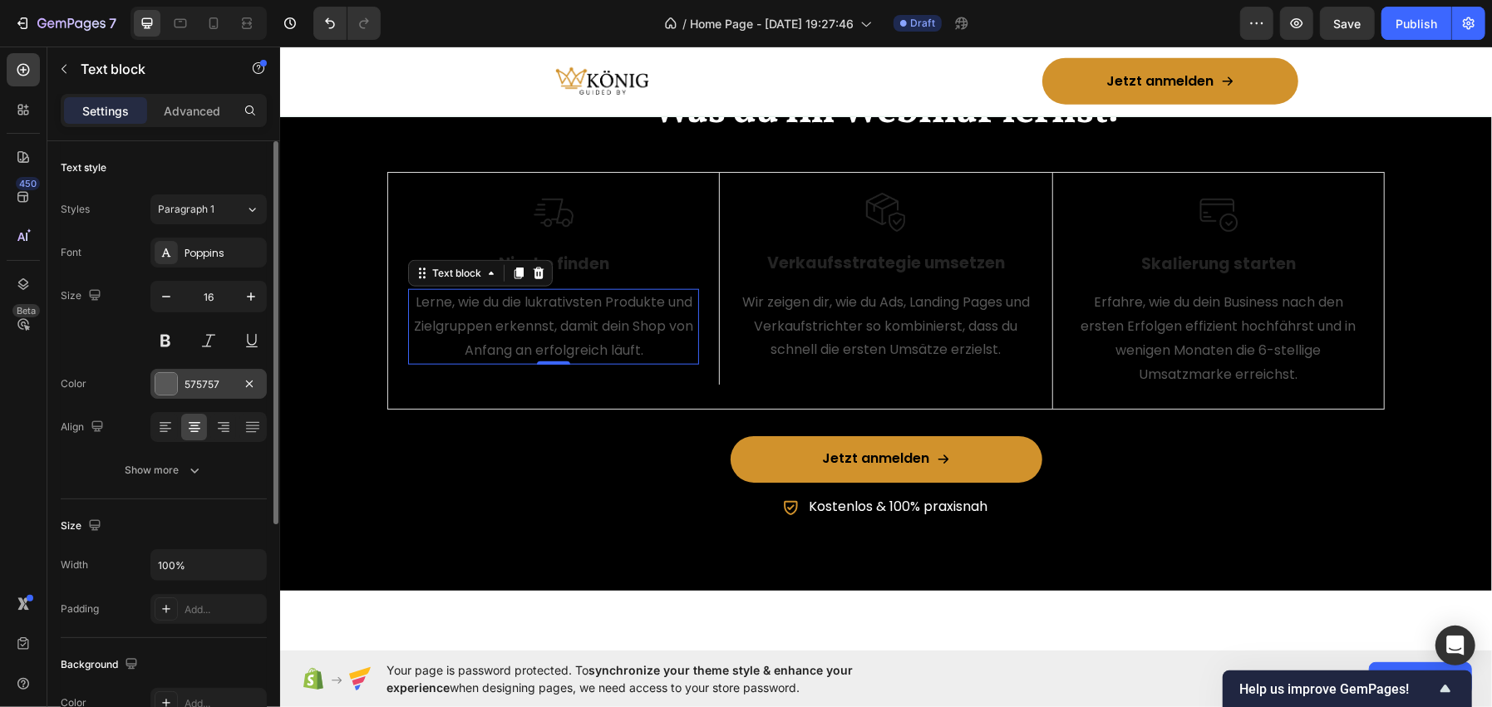
click at [185, 386] on div "575757" at bounding box center [209, 384] width 48 height 15
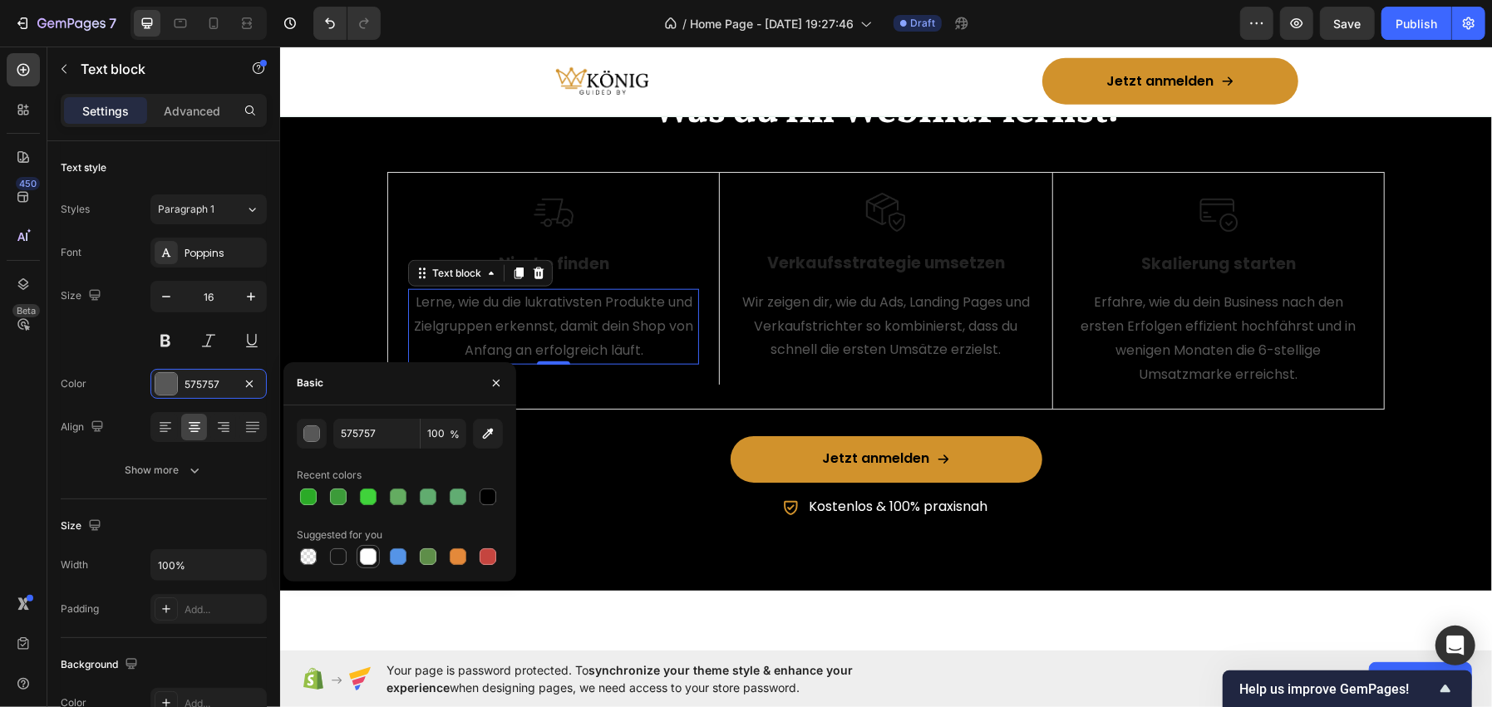
click at [373, 554] on div at bounding box center [368, 557] width 17 height 17
type input "FFFFFF"
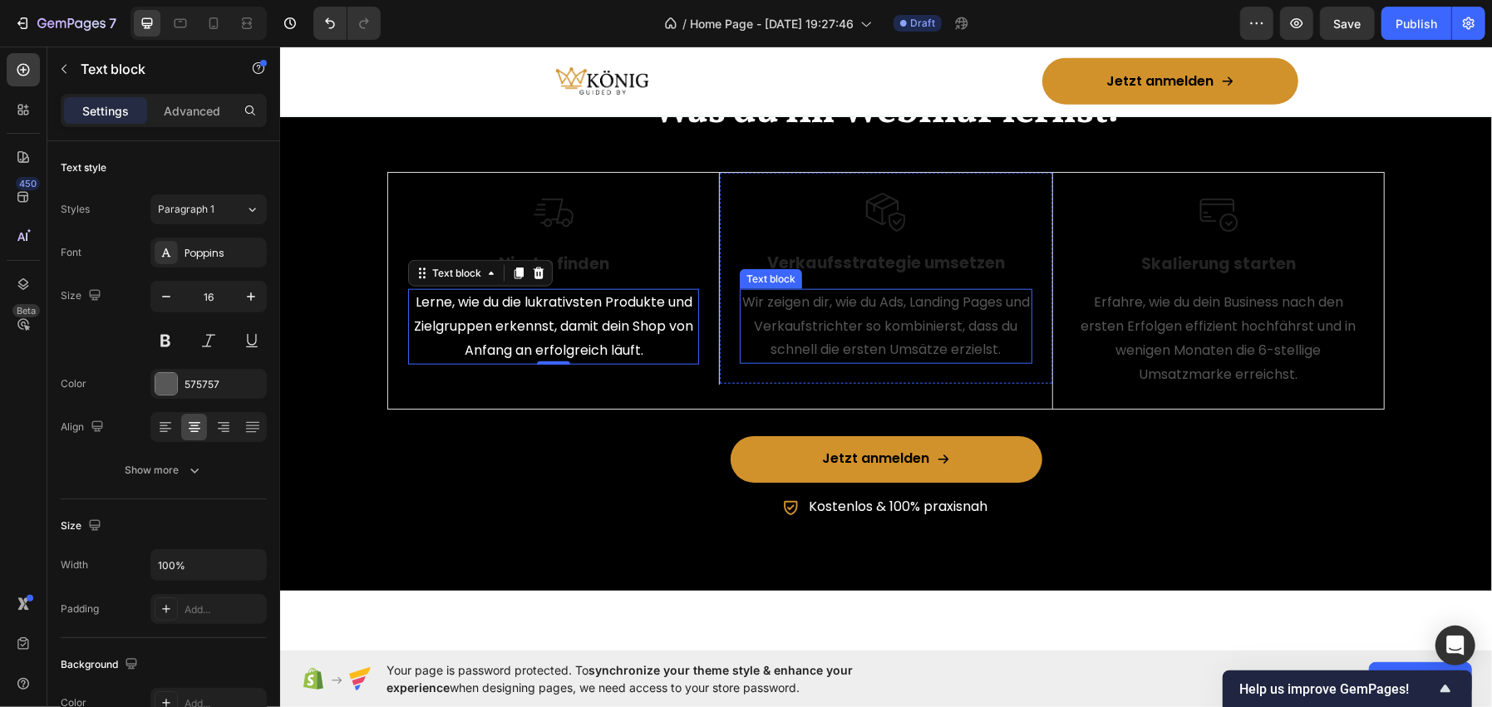
click at [854, 362] on p "Wir zeigen dir, wie du Ads, Landing Pages und Verkaufstrichter so kombinierst, …" at bounding box center [885, 325] width 288 height 71
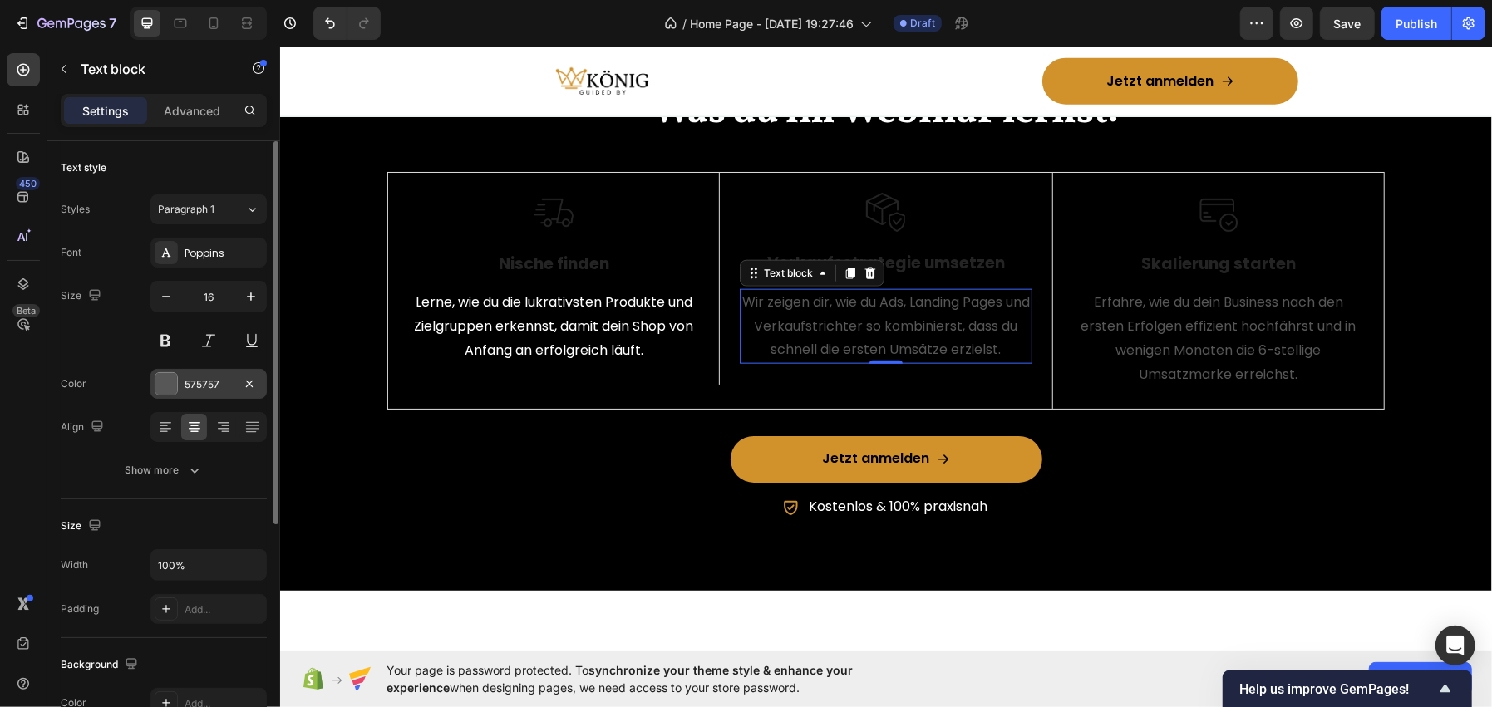
click at [176, 388] on div at bounding box center [166, 384] width 22 height 22
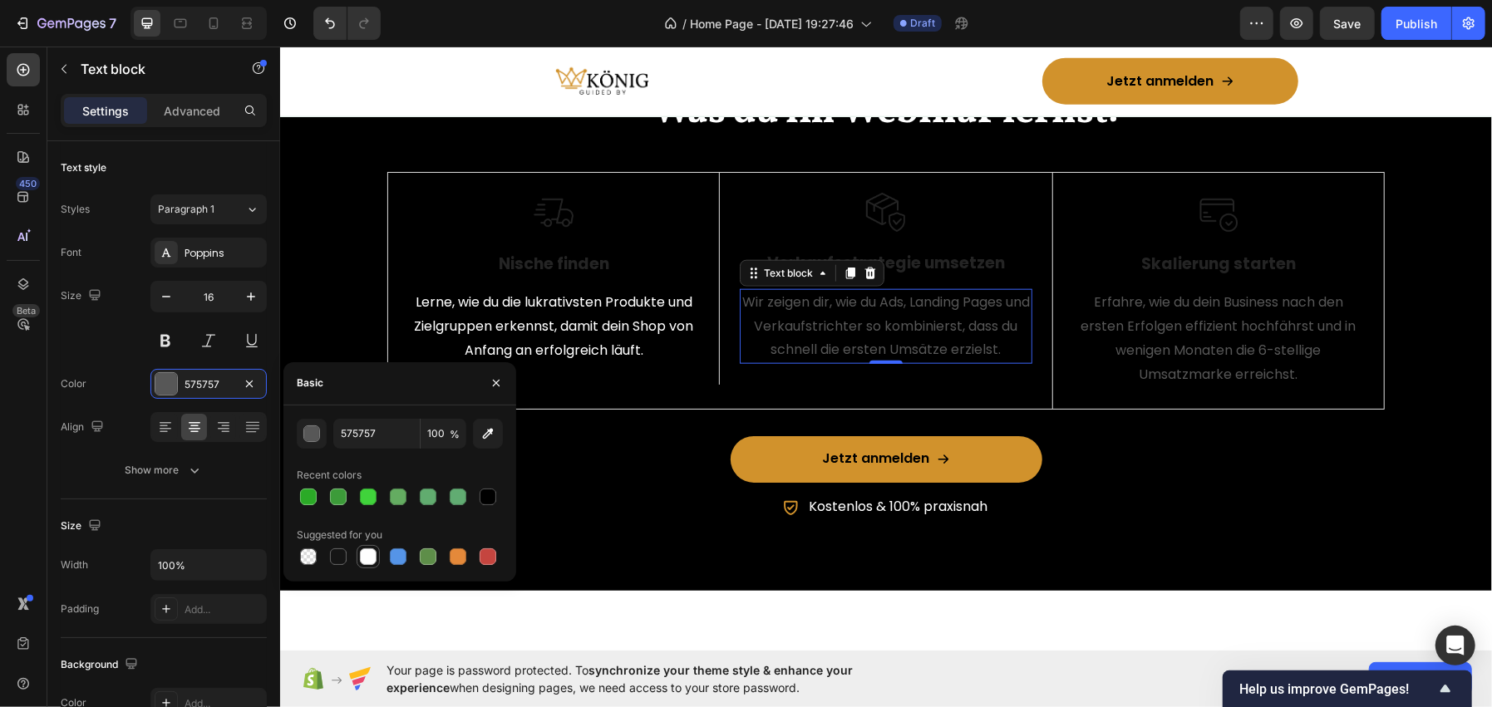
click at [378, 554] on div at bounding box center [368, 556] width 23 height 23
type input "FFFFFF"
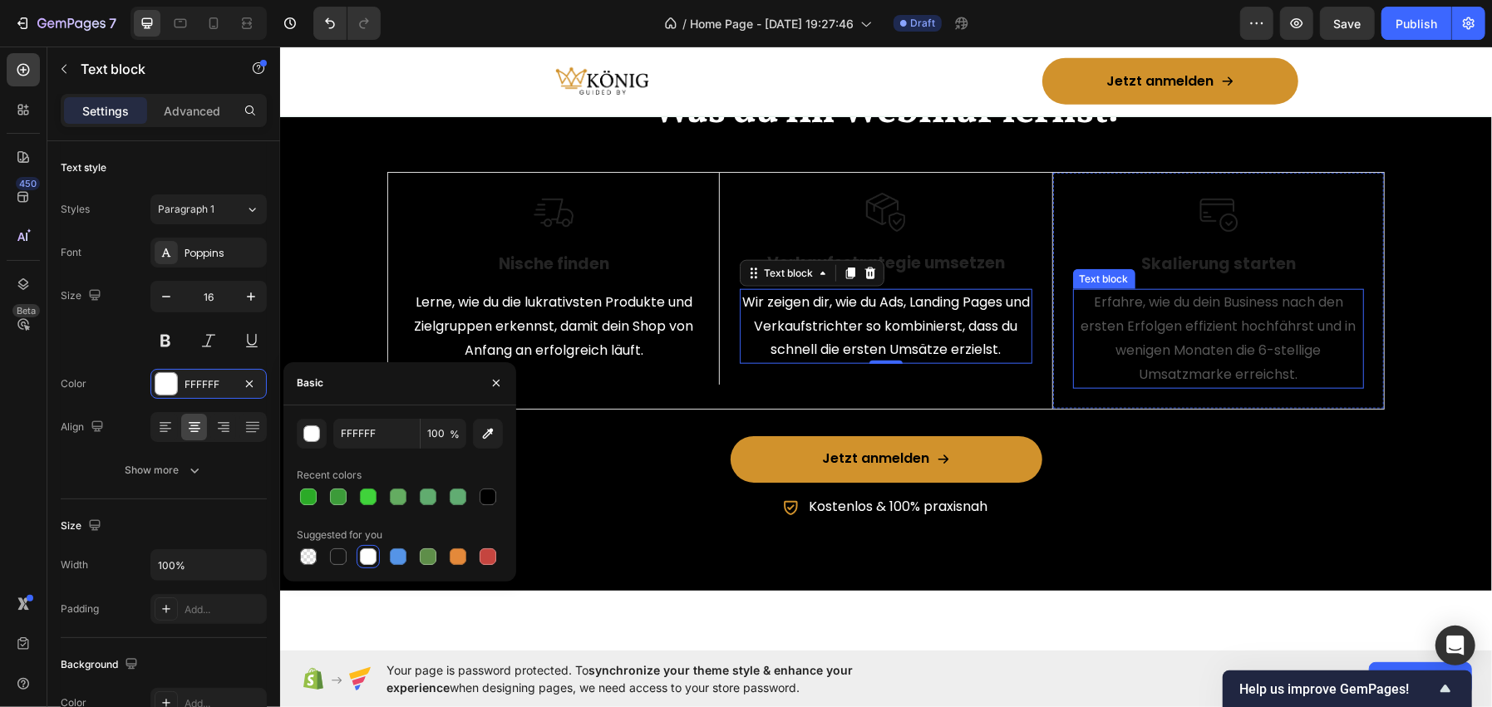
click at [1222, 386] on p "Erfahre, wie du dein Business nach den ersten Erfolgen effizient hochfährst und…" at bounding box center [1218, 338] width 288 height 96
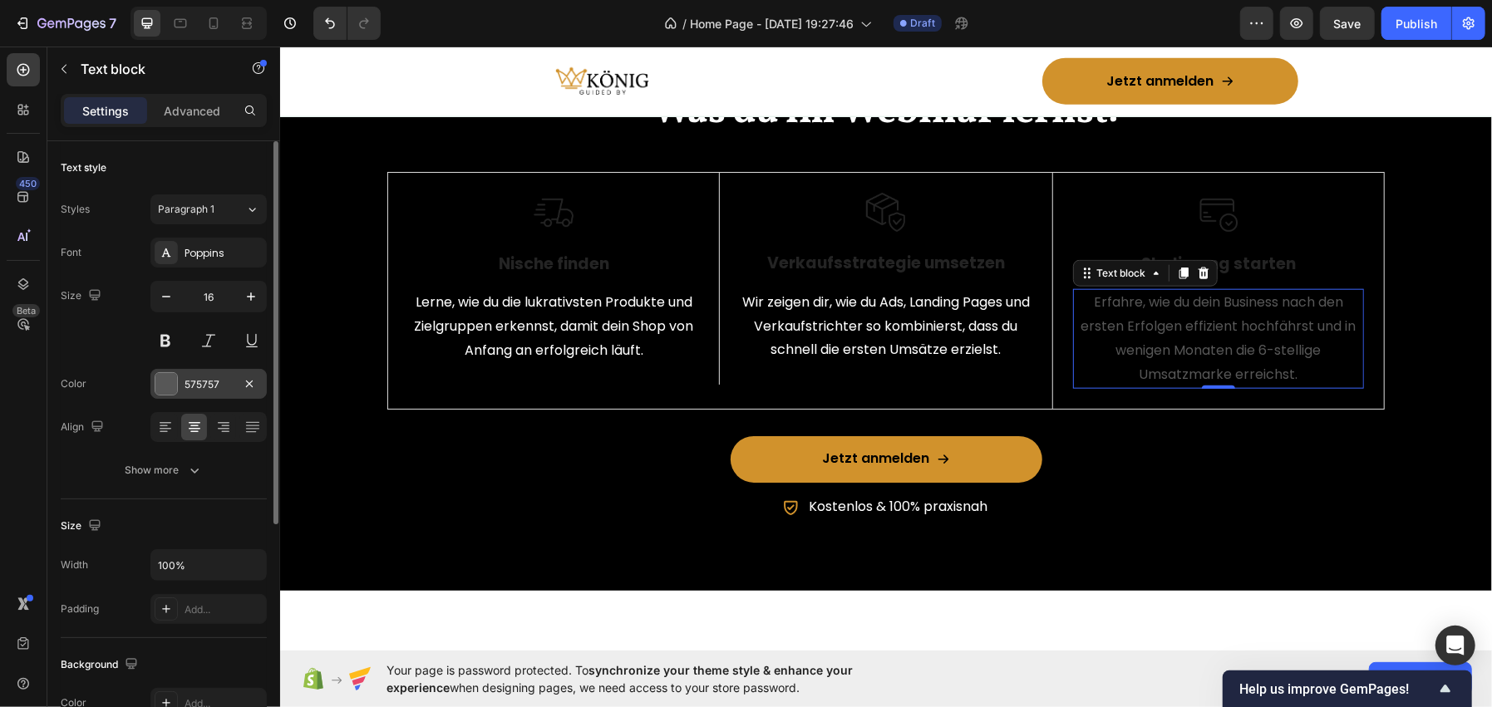
click at [176, 381] on div at bounding box center [166, 384] width 22 height 22
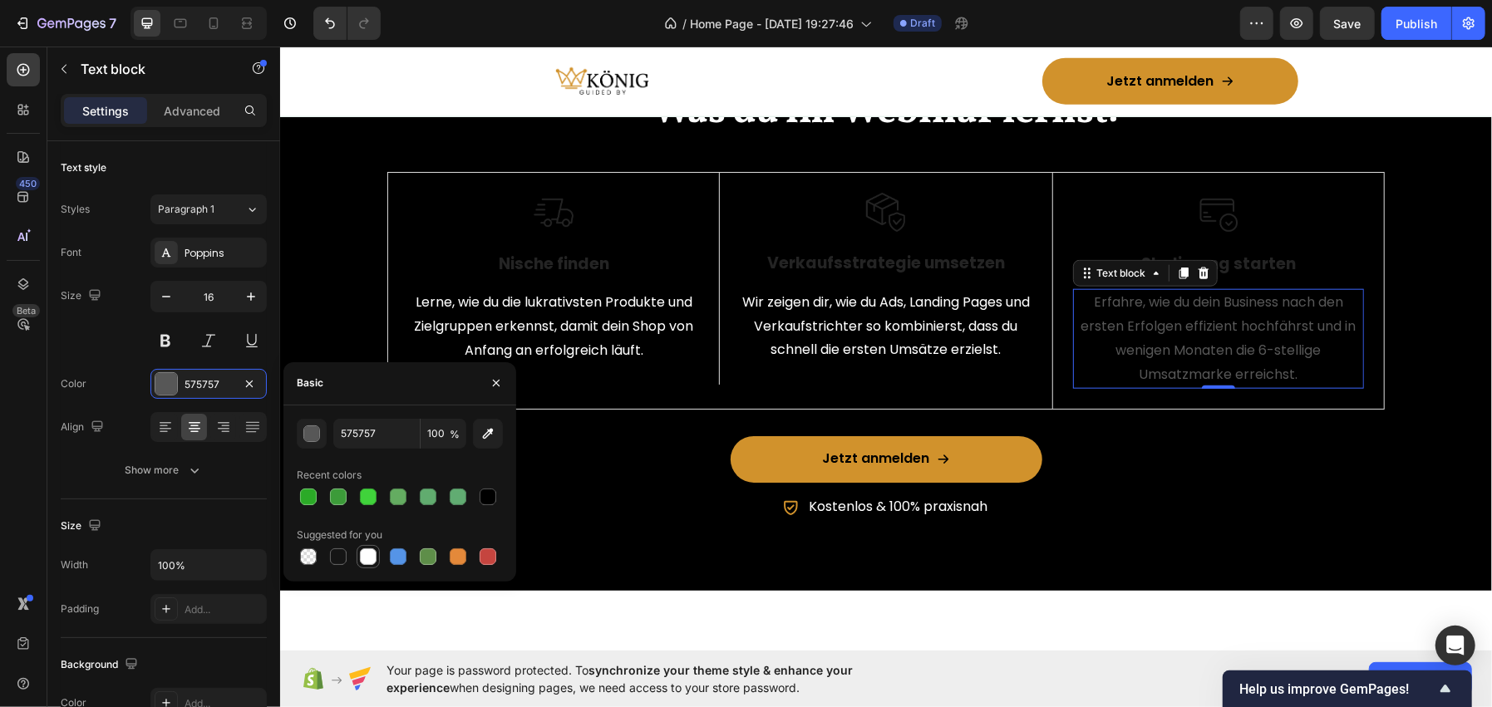
click at [376, 554] on div at bounding box center [368, 557] width 17 height 17
type input "FFFFFF"
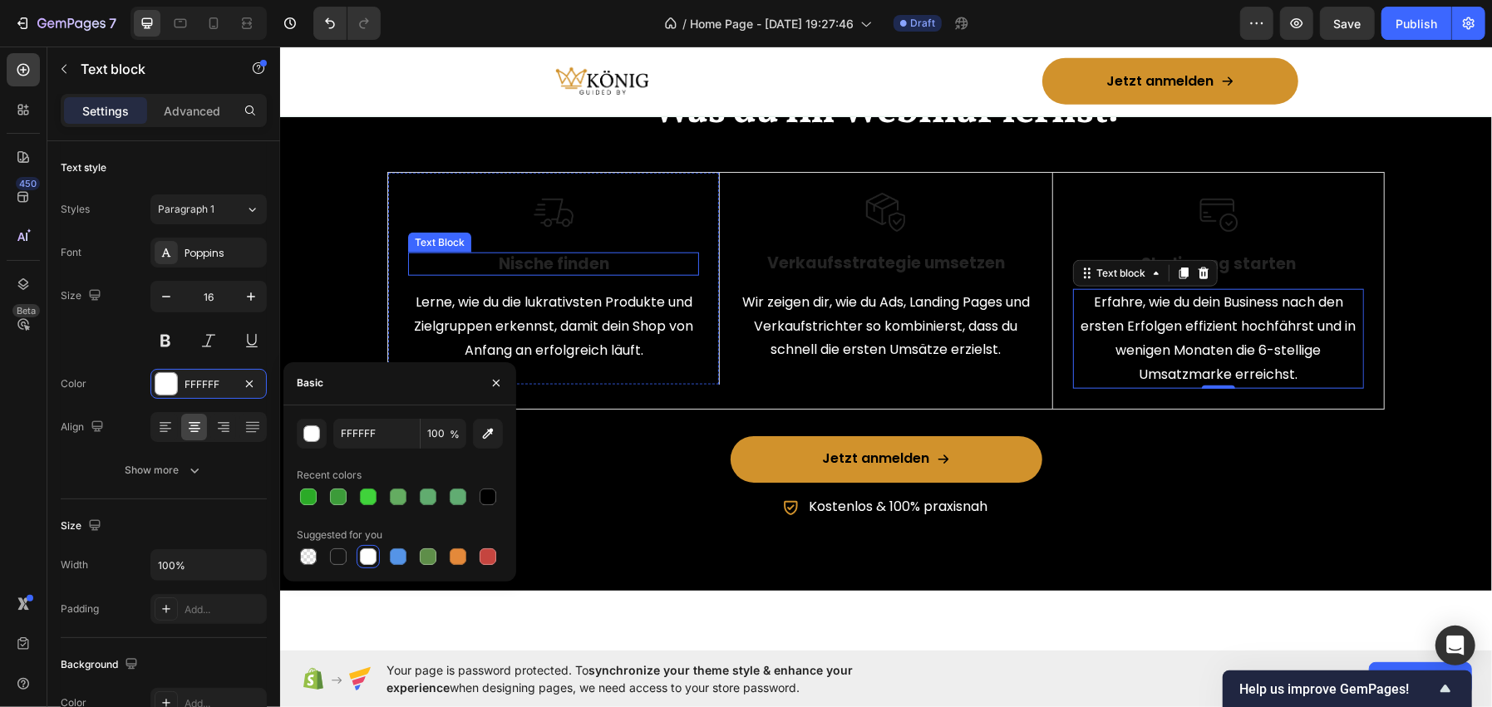
click at [617, 274] on p "Nische finden" at bounding box center [553, 263] width 288 height 21
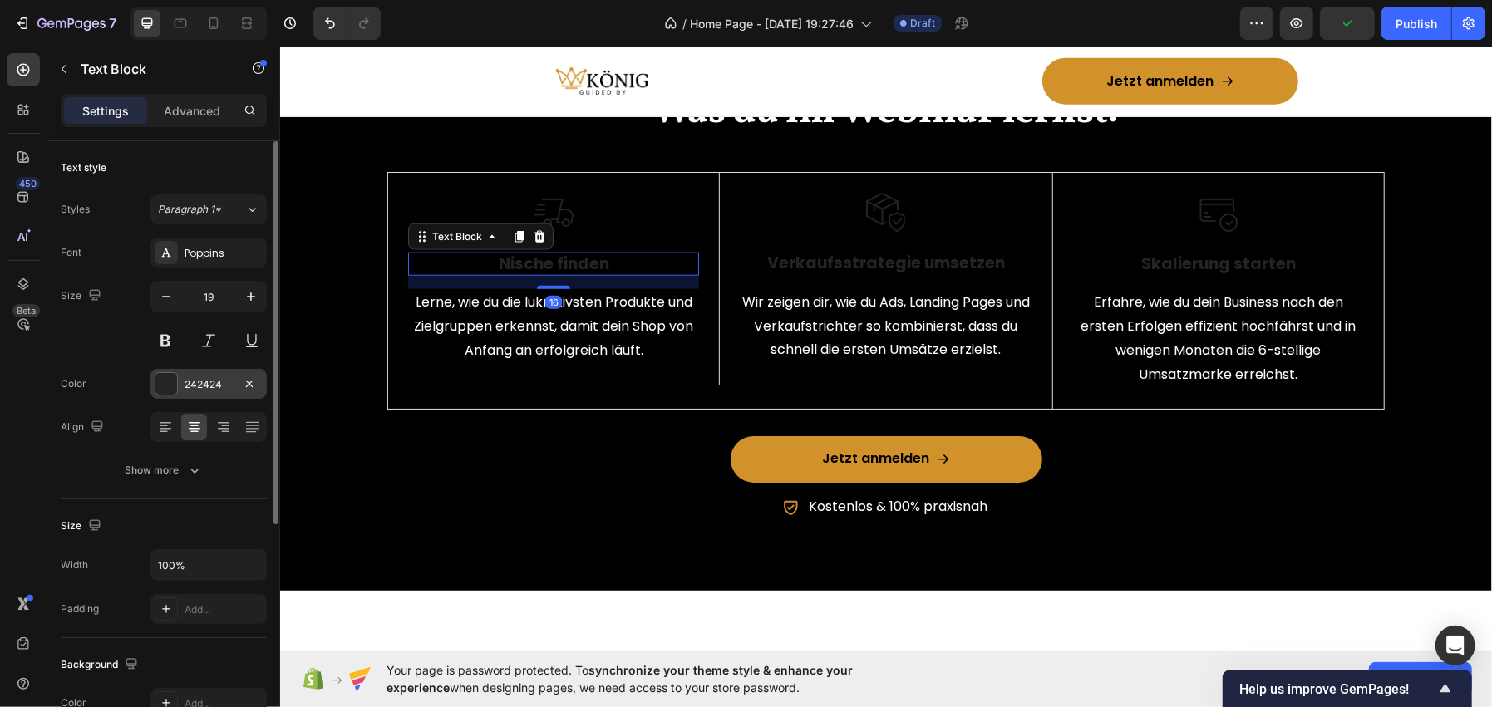
click at [194, 391] on div "242424" at bounding box center [209, 384] width 48 height 15
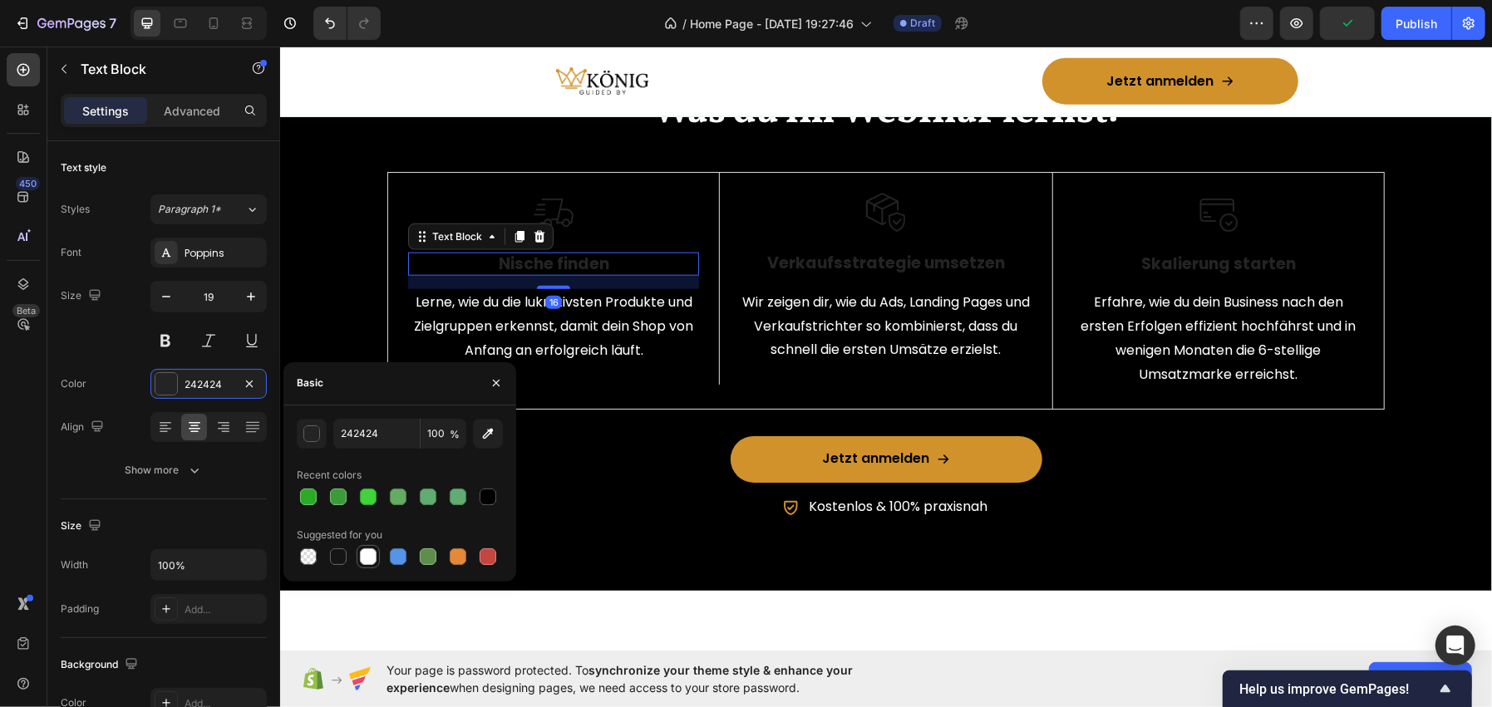
click at [374, 554] on div at bounding box center [368, 557] width 17 height 17
type input "FFFFFF"
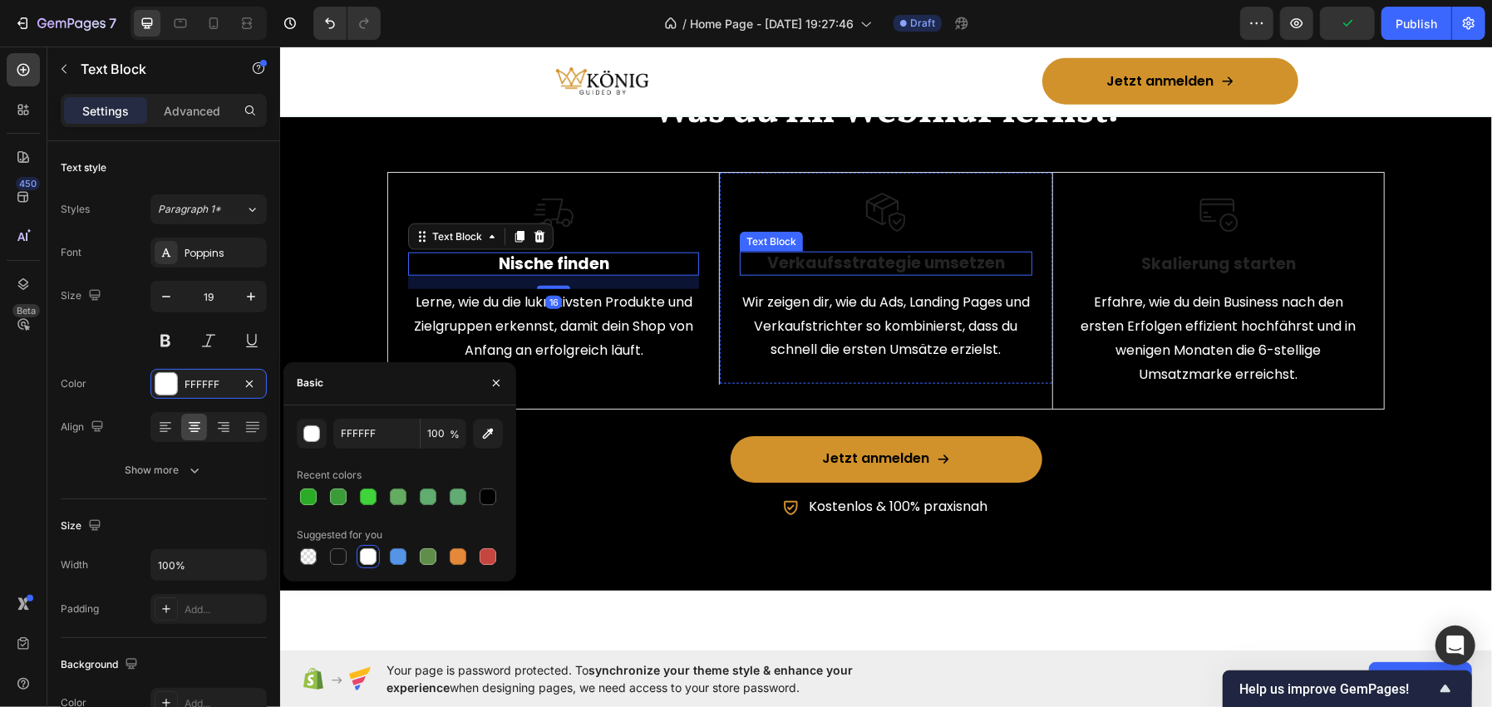
click at [882, 273] on strong "Verkaufsstrategie umsetzen" at bounding box center [885, 262] width 238 height 22
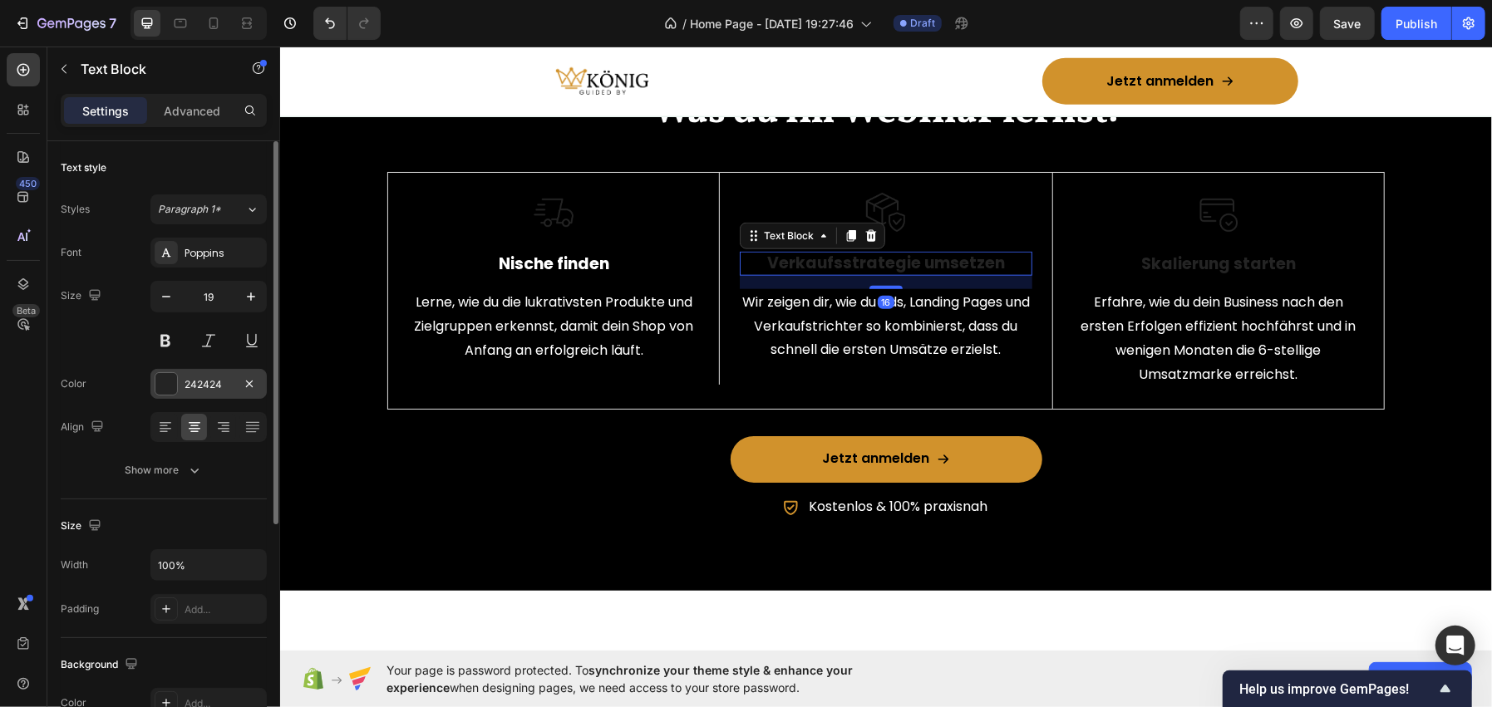
click at [158, 386] on div at bounding box center [166, 384] width 22 height 22
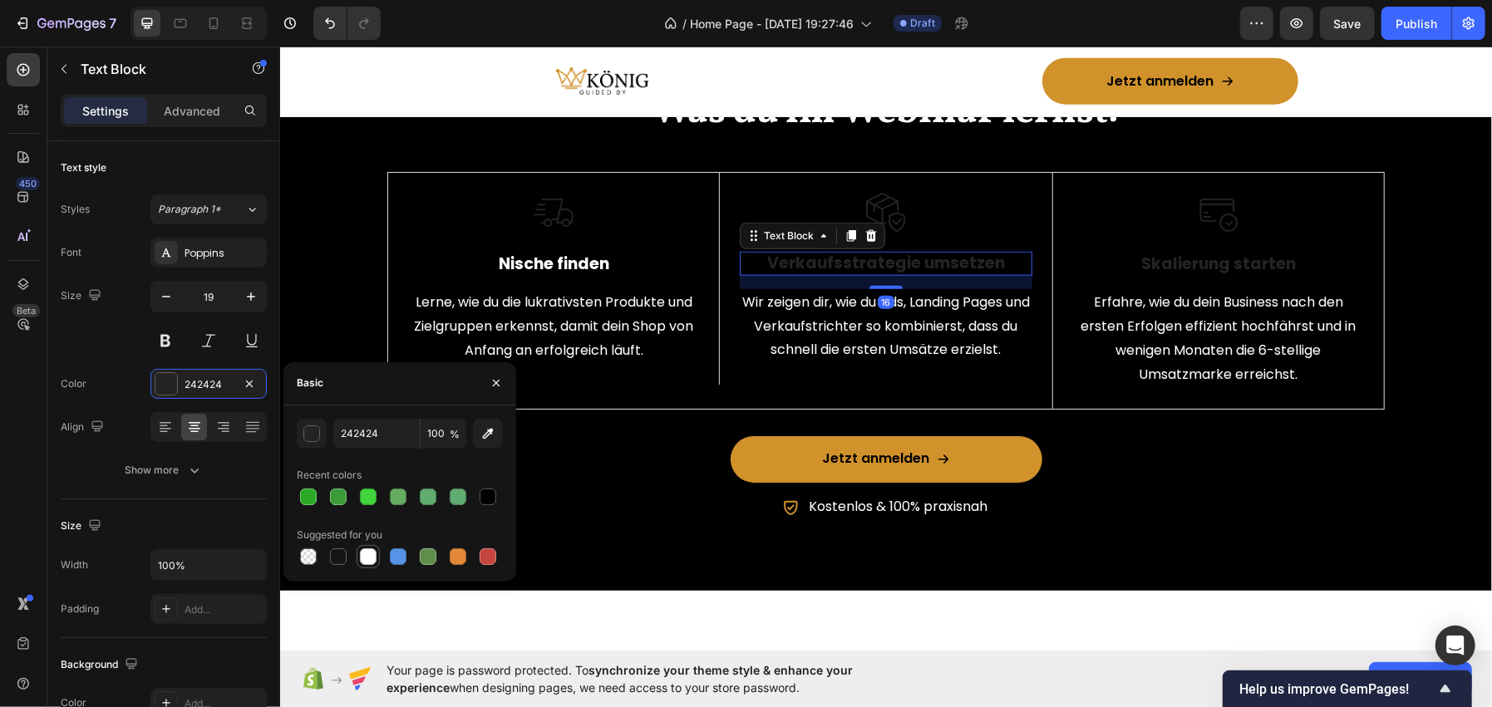
click at [373, 550] on div at bounding box center [368, 557] width 17 height 17
type input "FFFFFF"
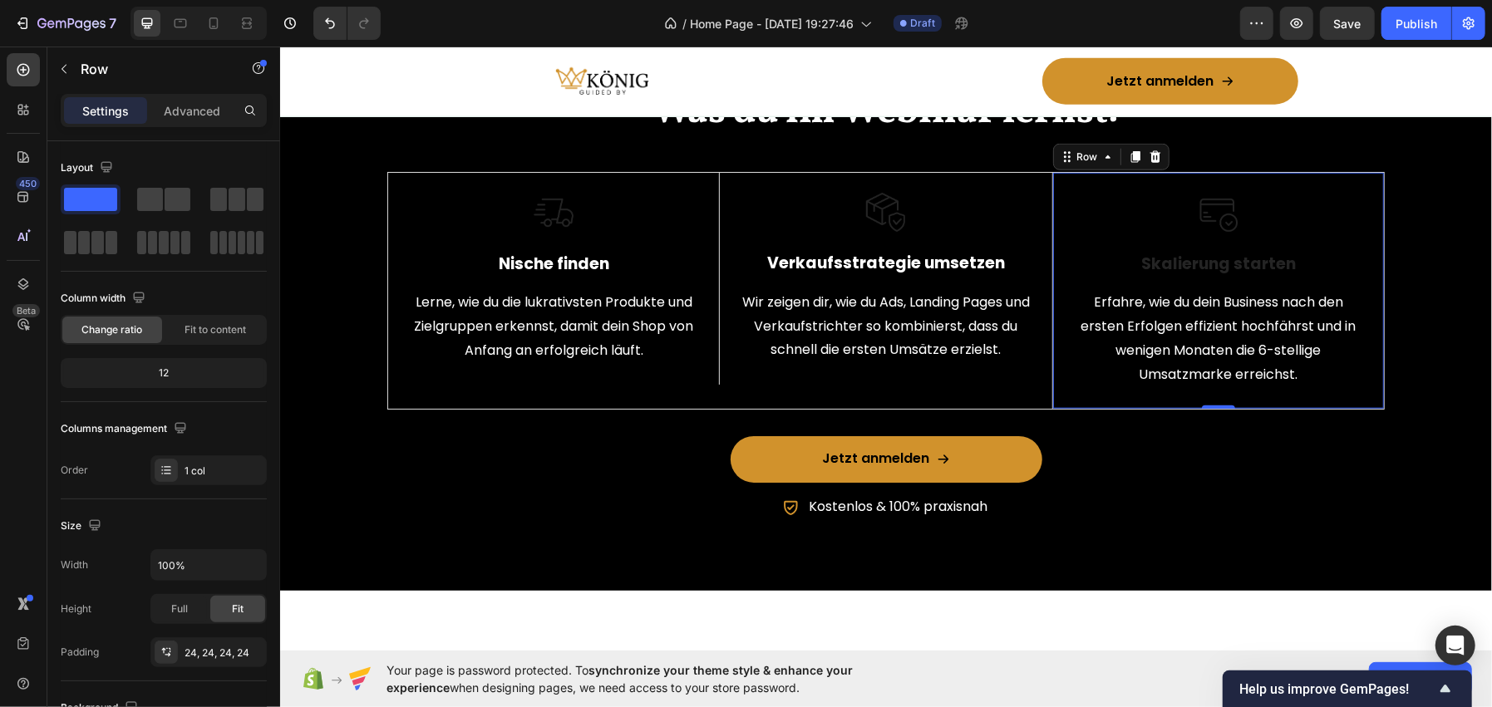
click at [1114, 380] on div "Image Skalierung starten Text Block Erfahre, wie du dein Business nach den erst…" at bounding box center [1217, 290] width 291 height 196
click at [1163, 274] on strong "Skalierung starten" at bounding box center [1217, 263] width 155 height 22
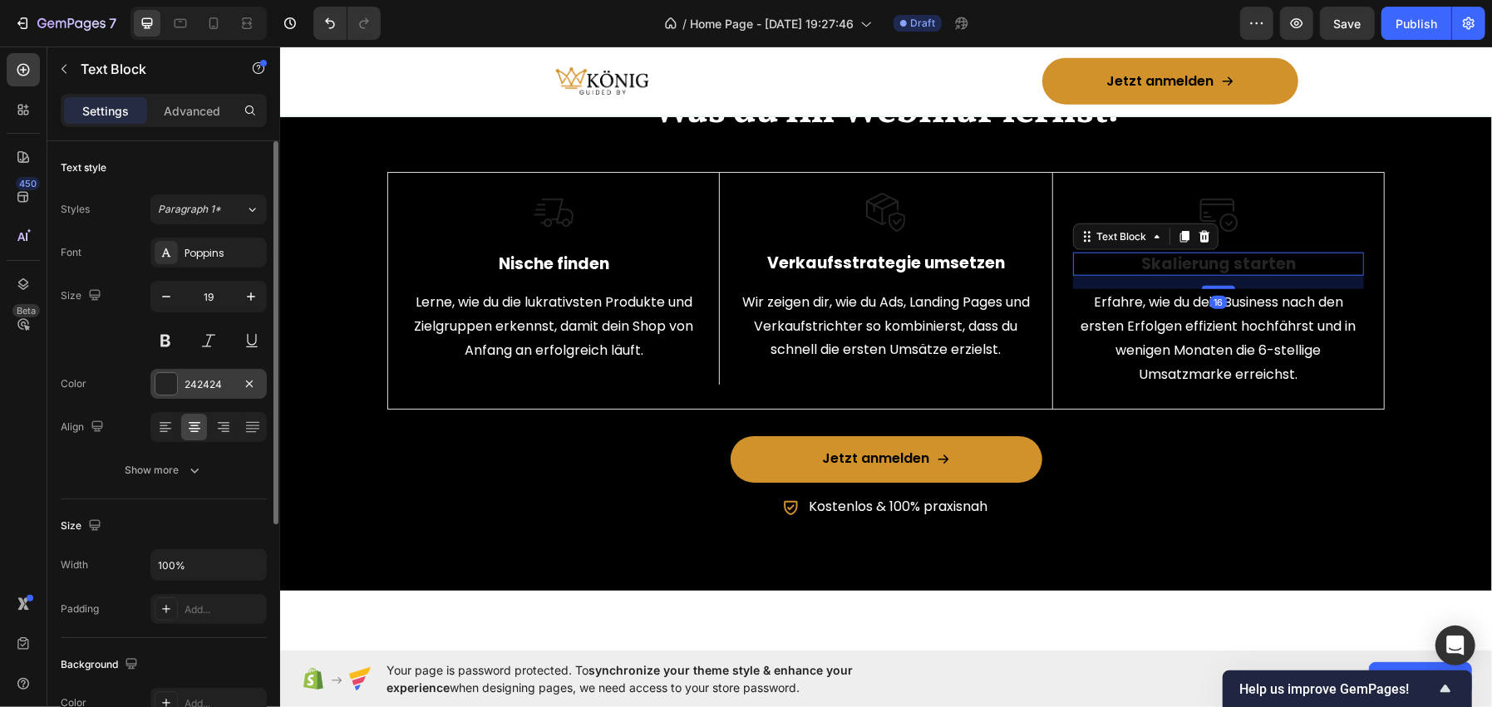
click at [159, 382] on div at bounding box center [166, 384] width 22 height 22
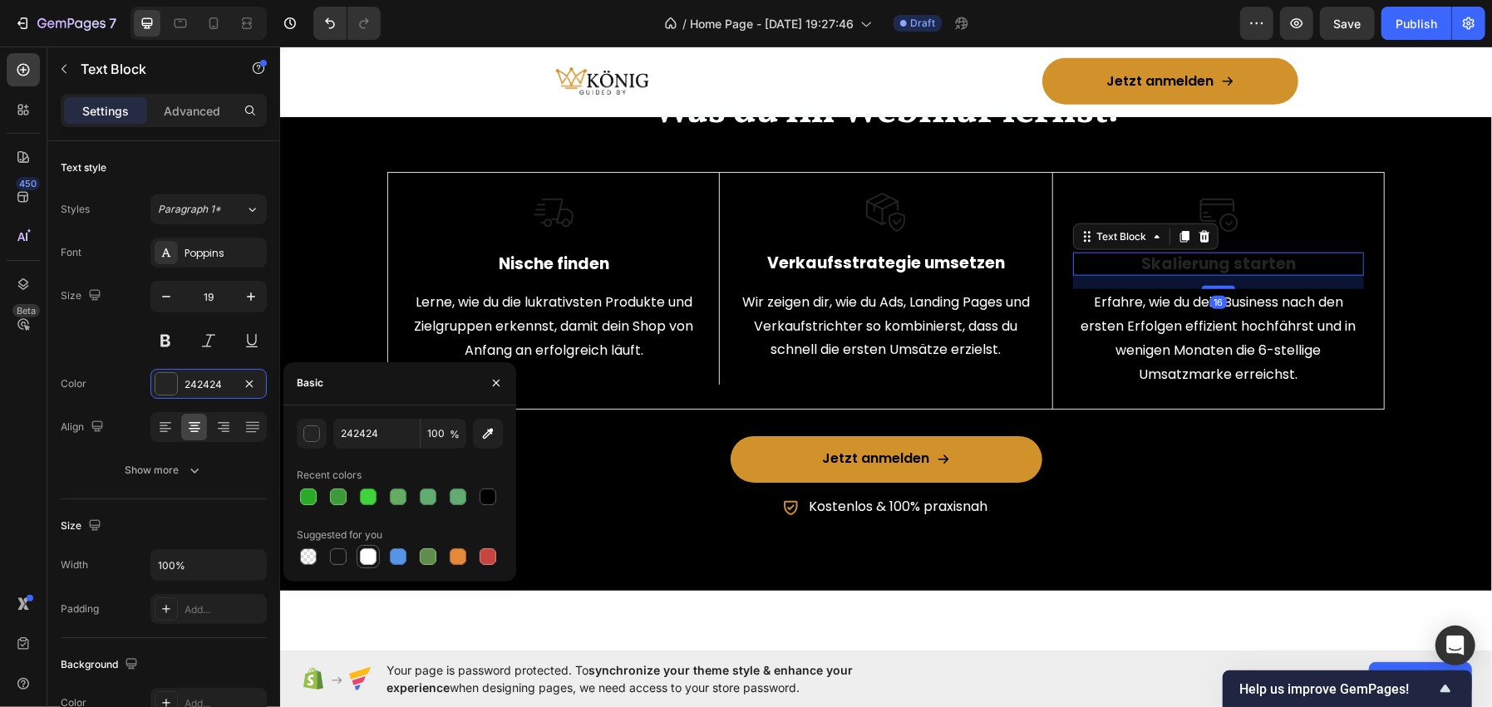
click at [367, 557] on div at bounding box center [368, 557] width 17 height 17
type input "FFFFFF"
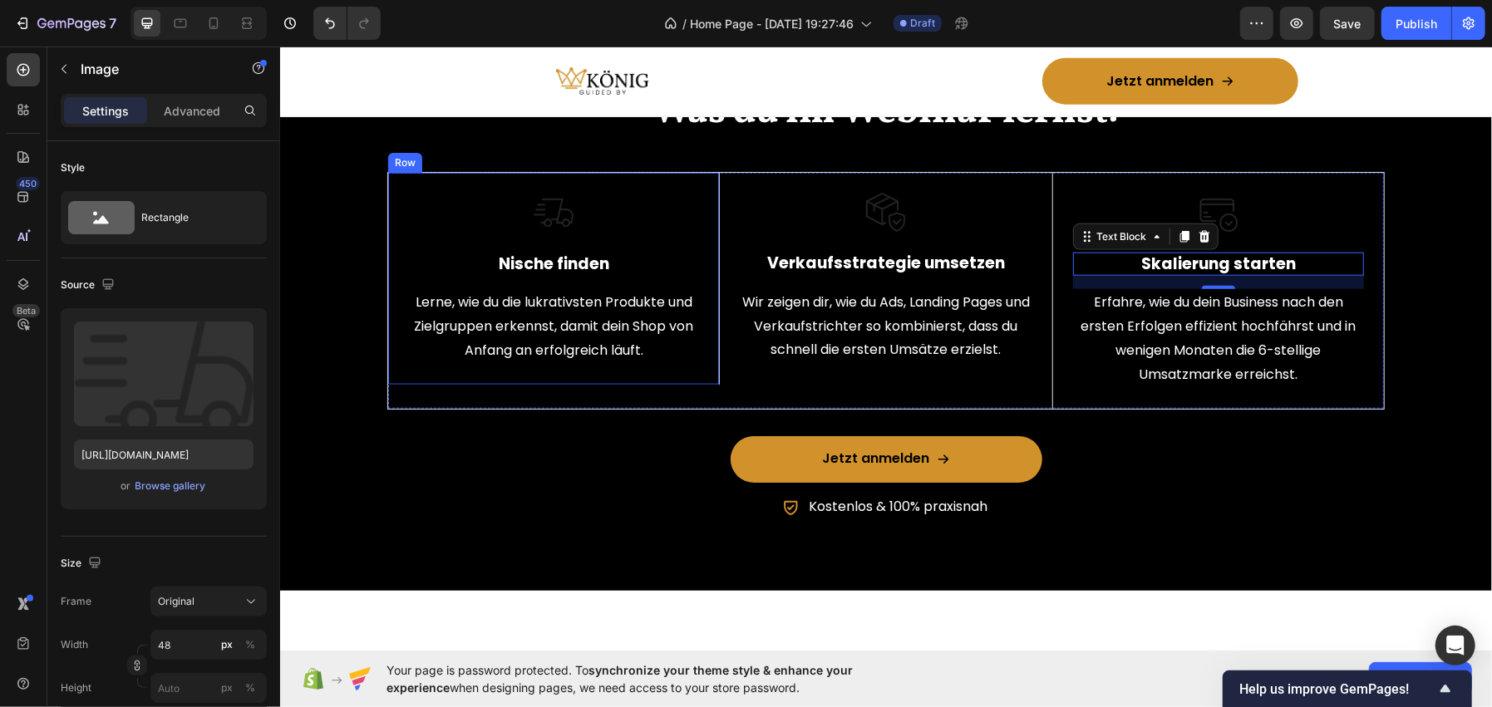
click at [565, 232] on img at bounding box center [553, 212] width 40 height 40
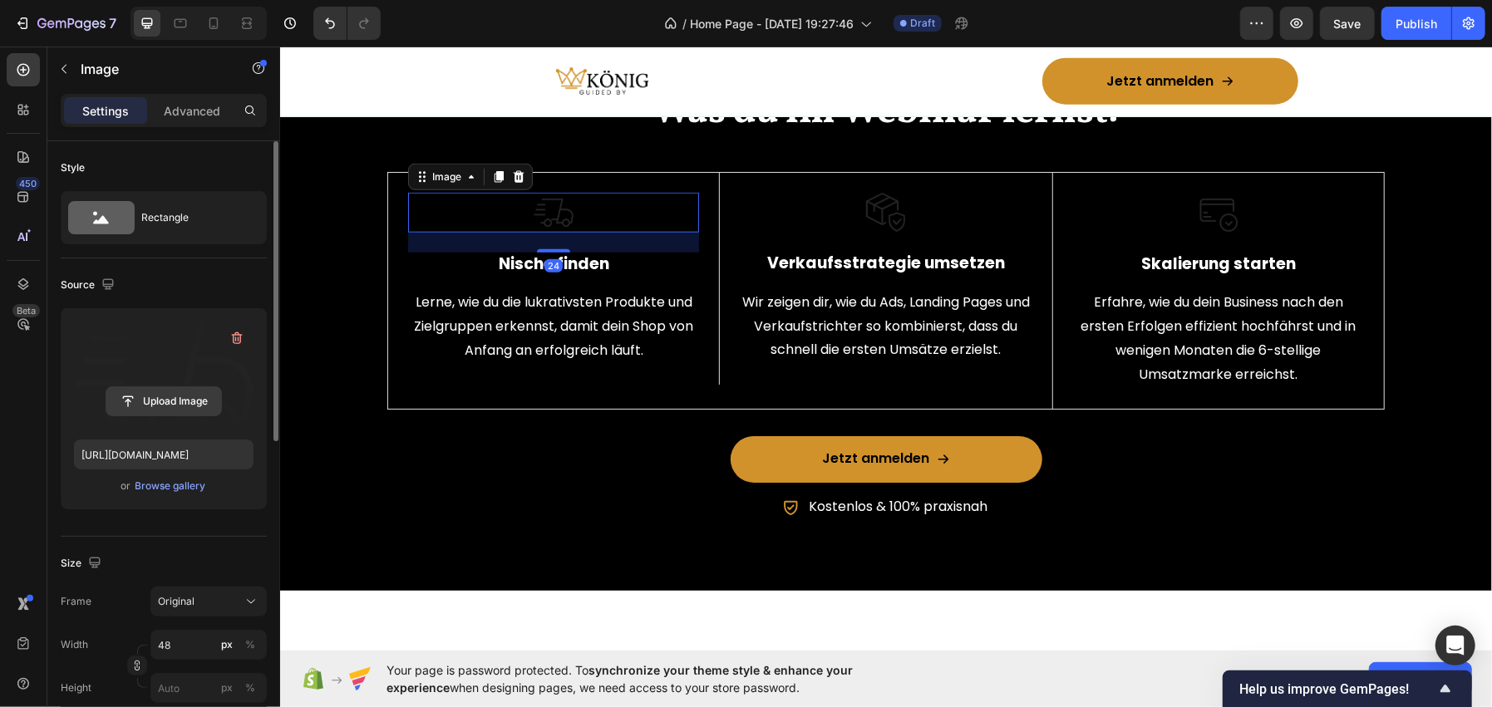
click at [141, 403] on input "file" at bounding box center [163, 401] width 115 height 28
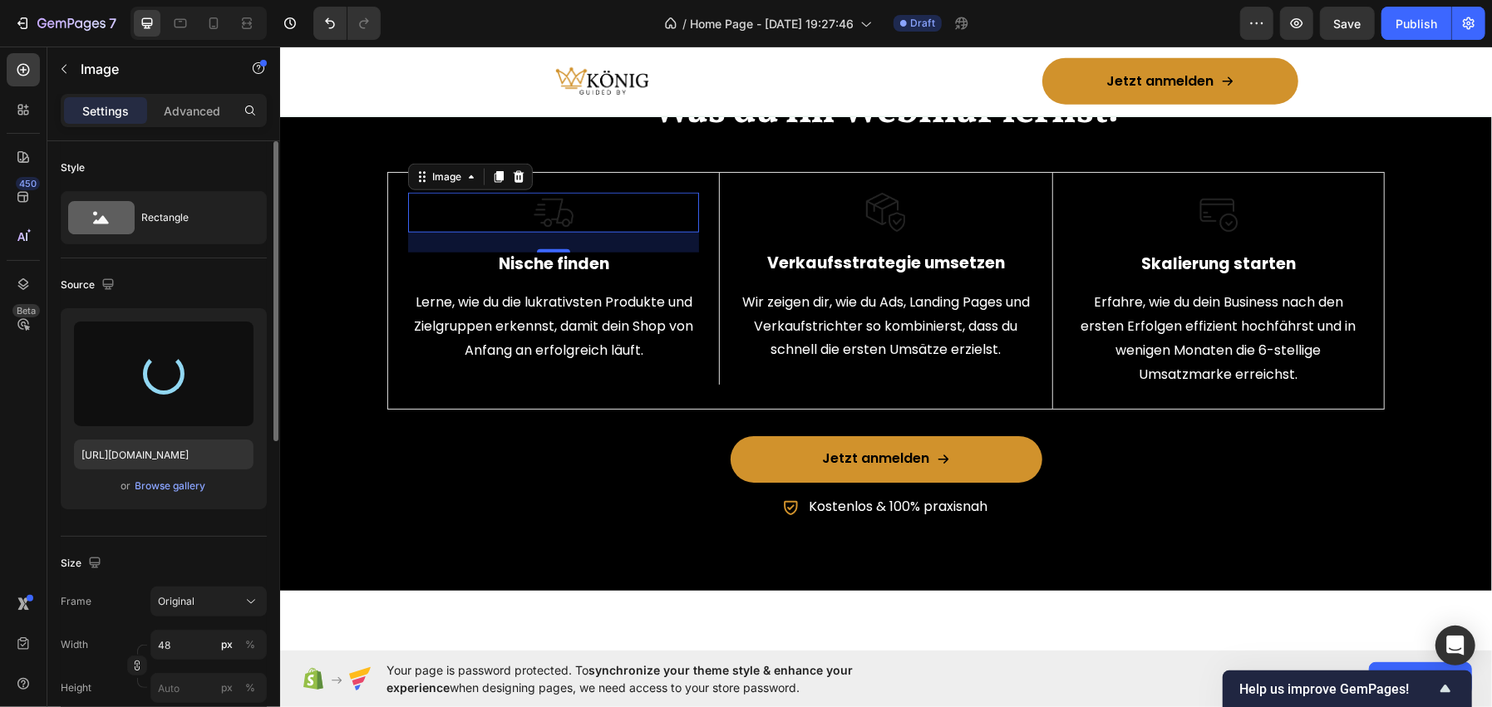
type input "[URL][DOMAIN_NAME]"
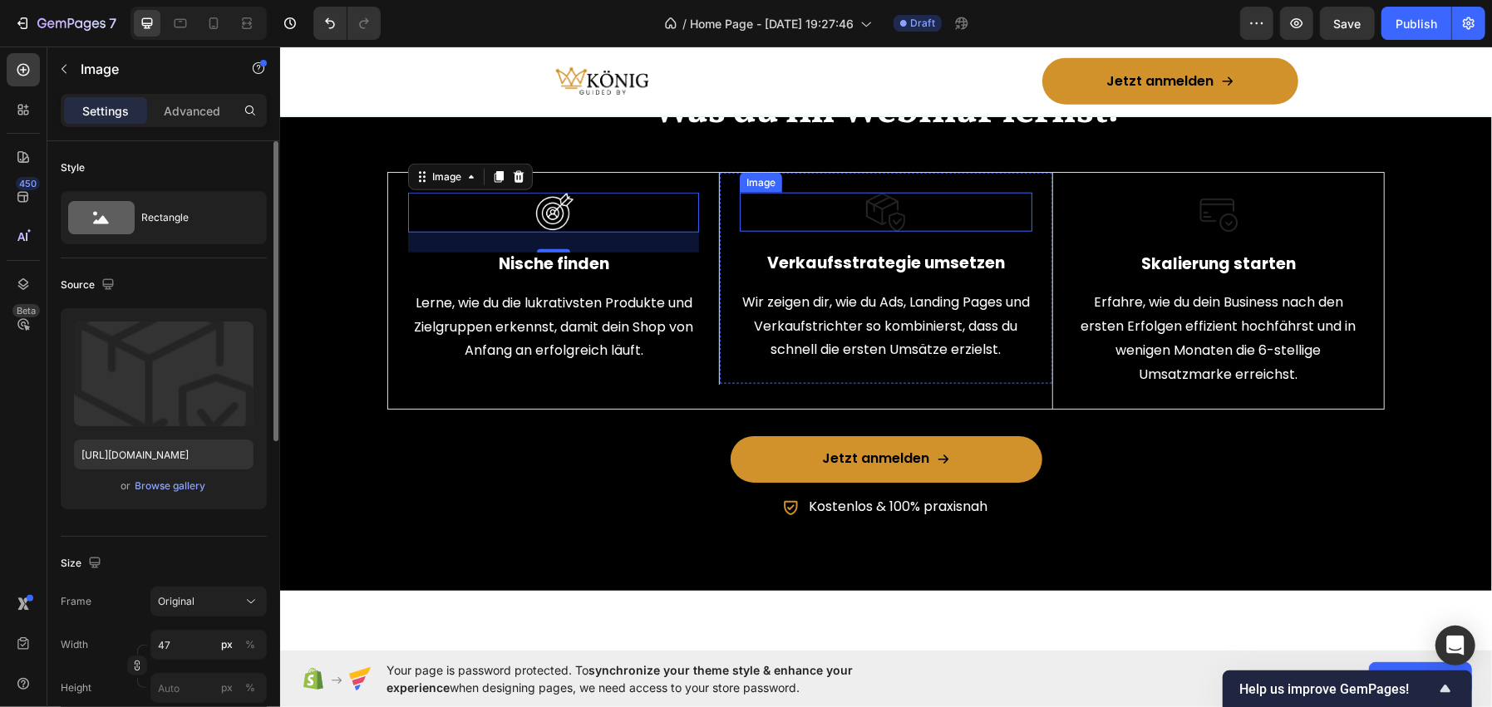
click at [775, 231] on div at bounding box center [885, 211] width 292 height 39
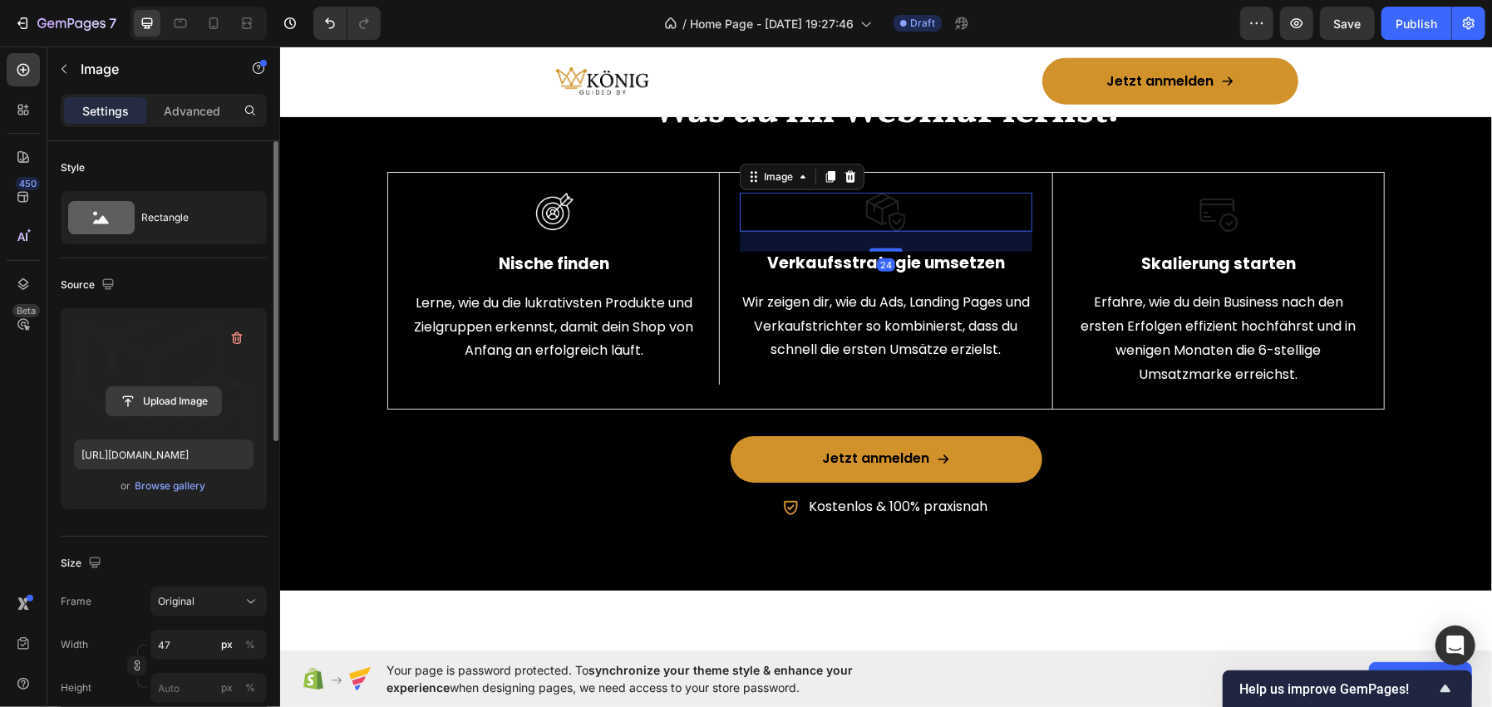
click at [165, 401] on input "file" at bounding box center [163, 401] width 115 height 28
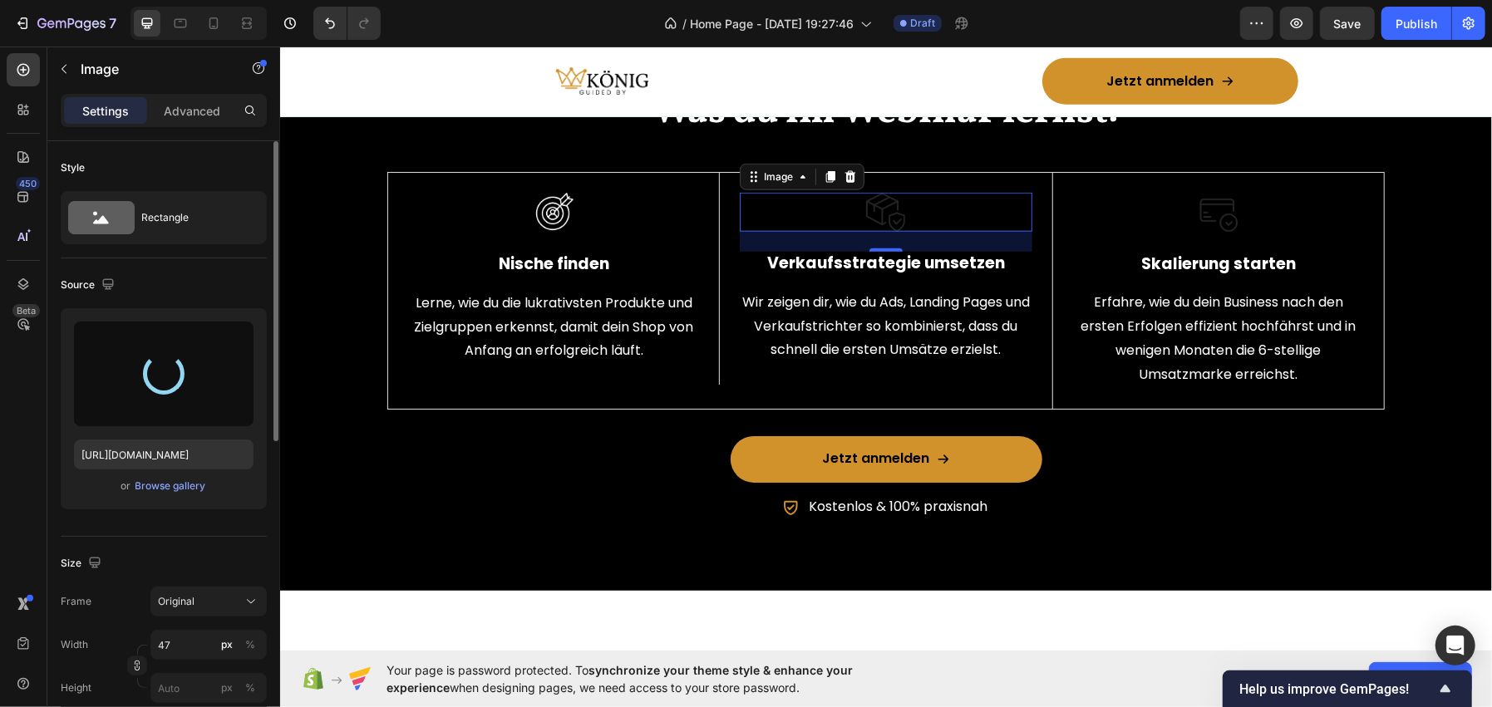
type input "[URL][DOMAIN_NAME]"
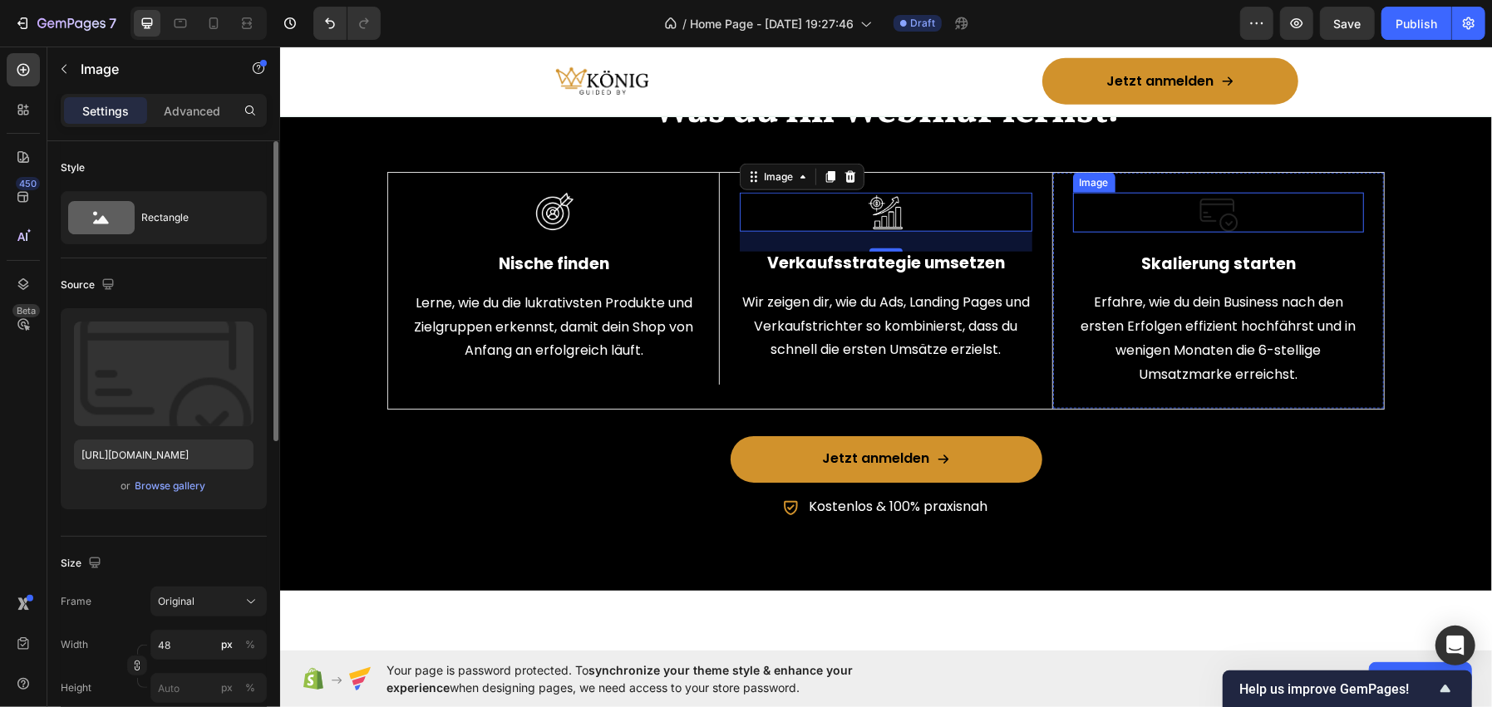
click at [1199, 232] on img at bounding box center [1218, 212] width 40 height 40
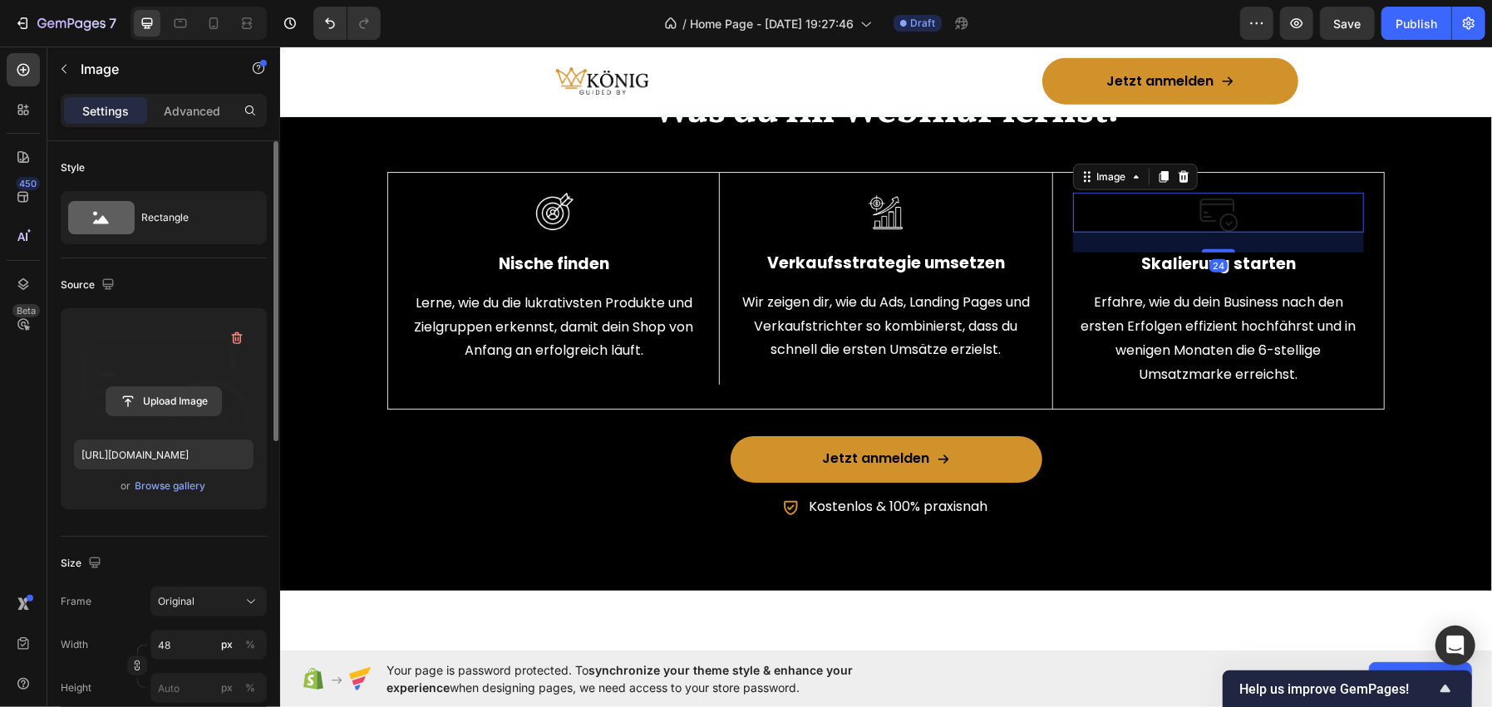
click at [139, 398] on input "file" at bounding box center [163, 401] width 115 height 28
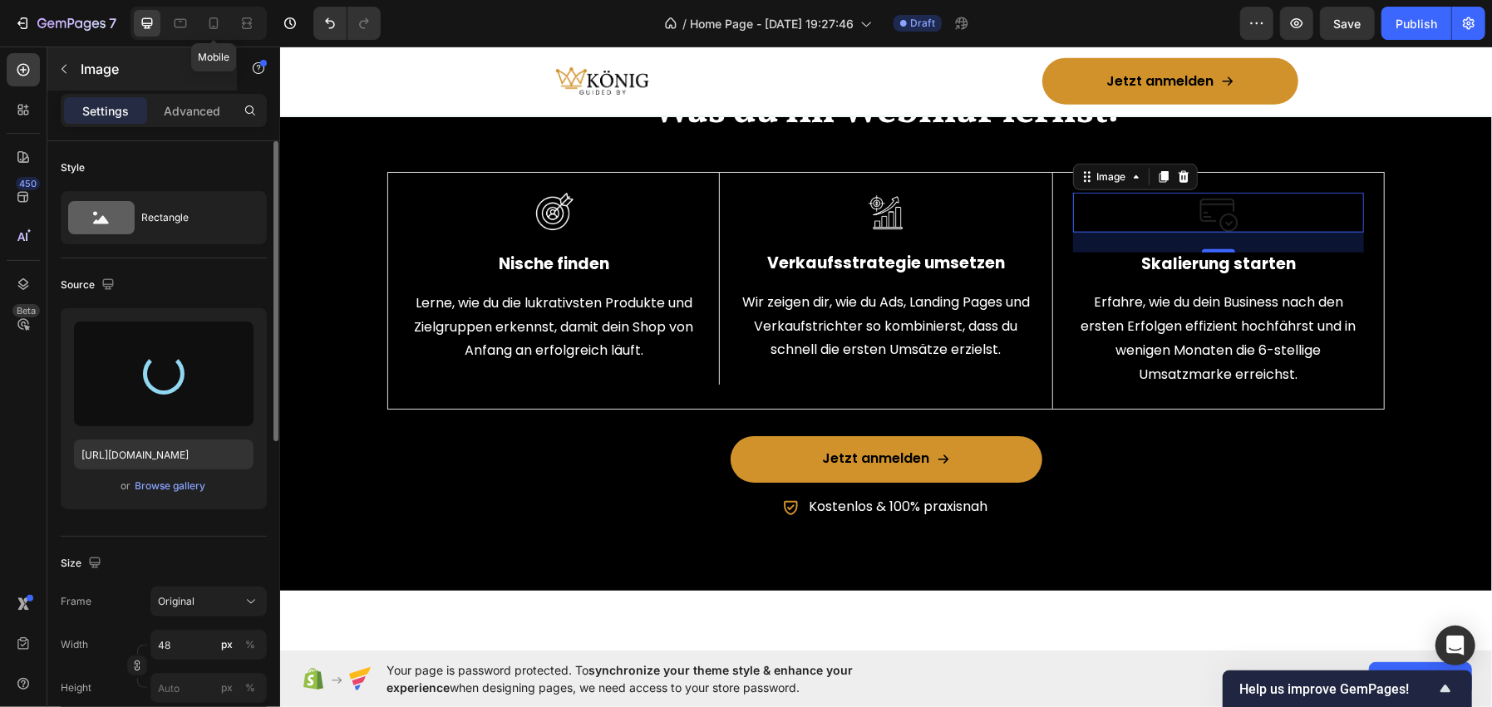
type input "[URL][DOMAIN_NAME]"
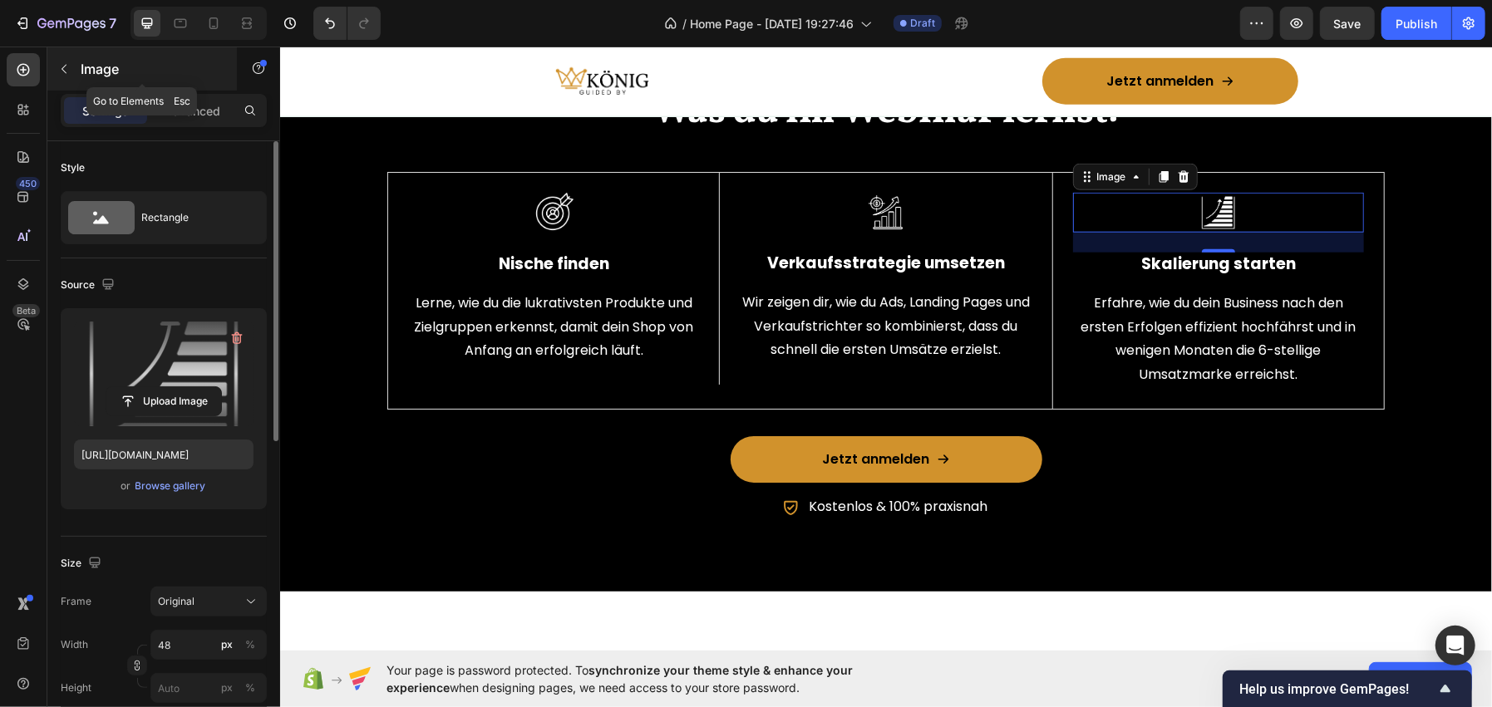
click at [134, 62] on p "Image" at bounding box center [151, 69] width 141 height 20
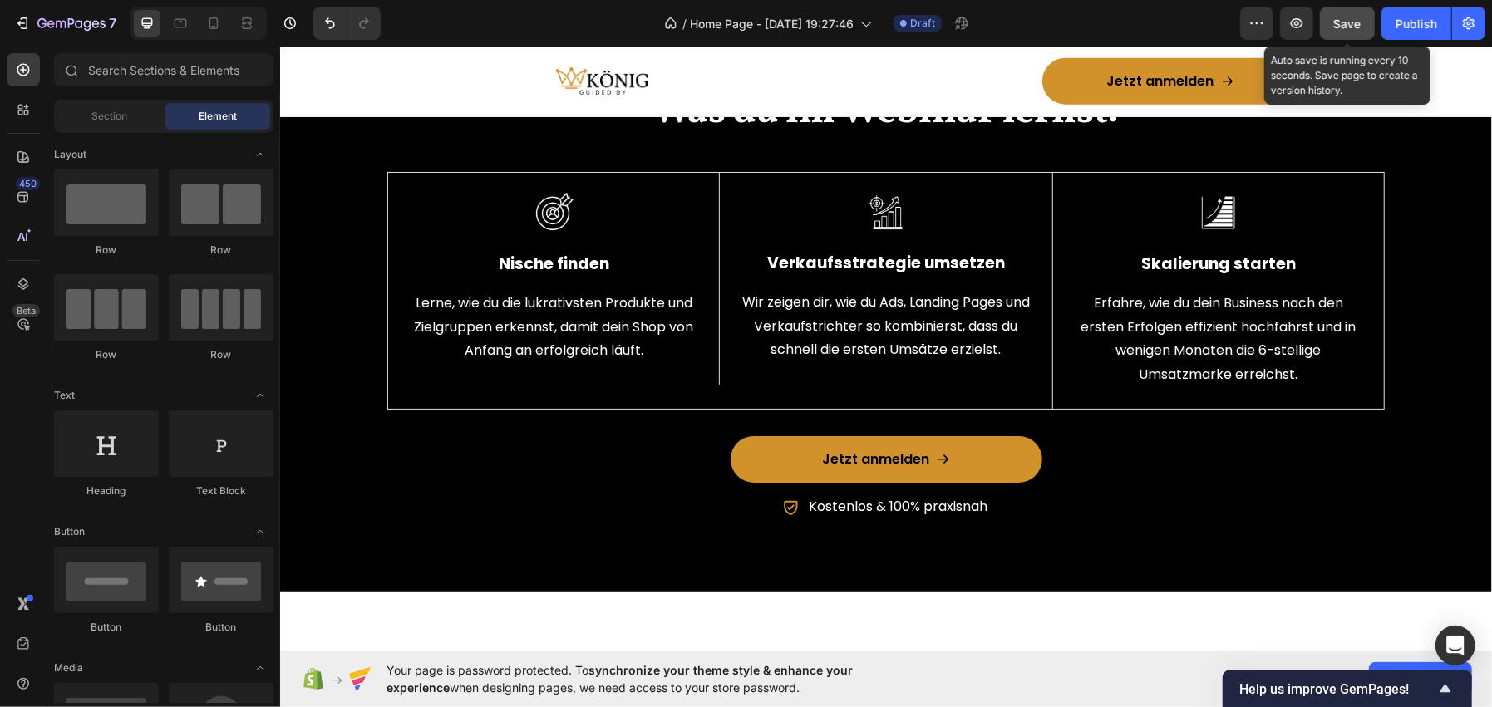
click at [1347, 13] on button "Save" at bounding box center [1347, 23] width 55 height 33
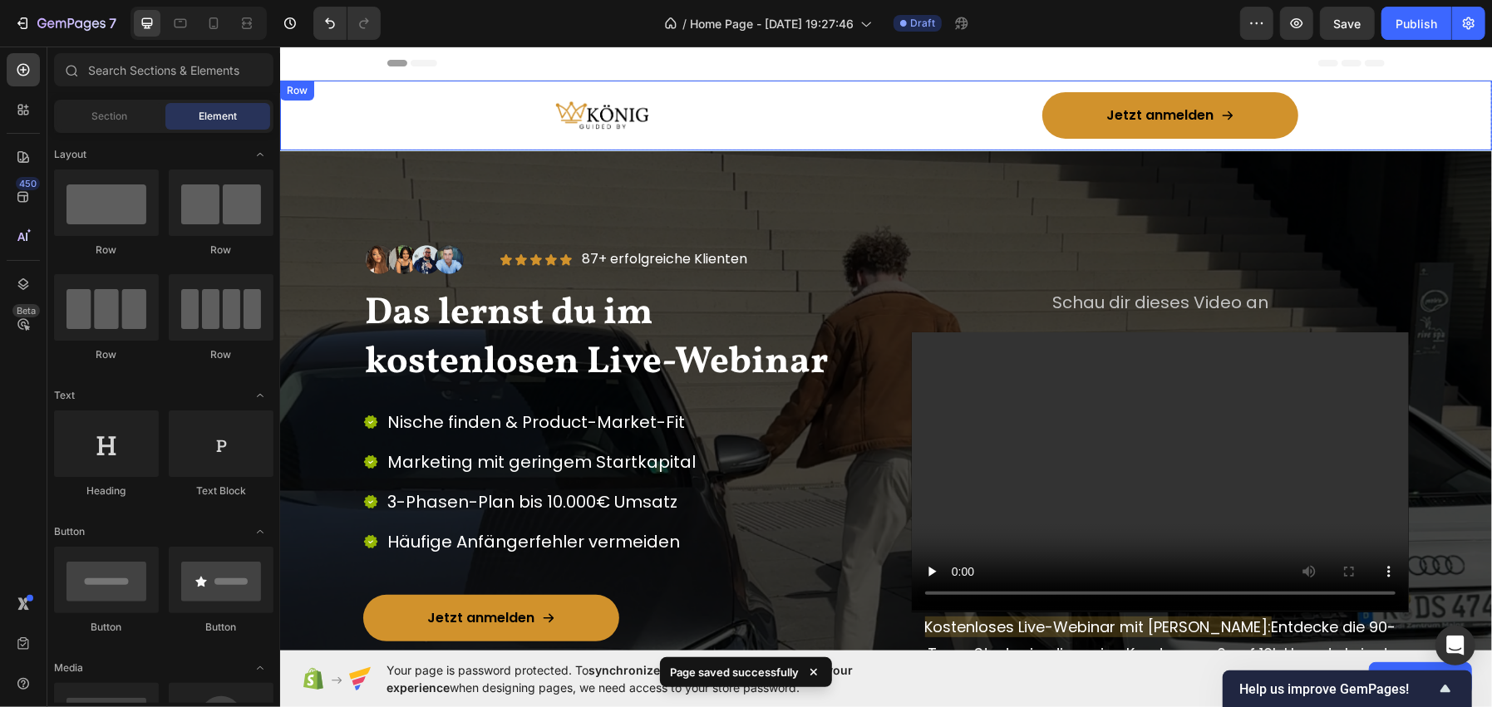
click at [374, 135] on div "Image" at bounding box center [601, 114] width 544 height 47
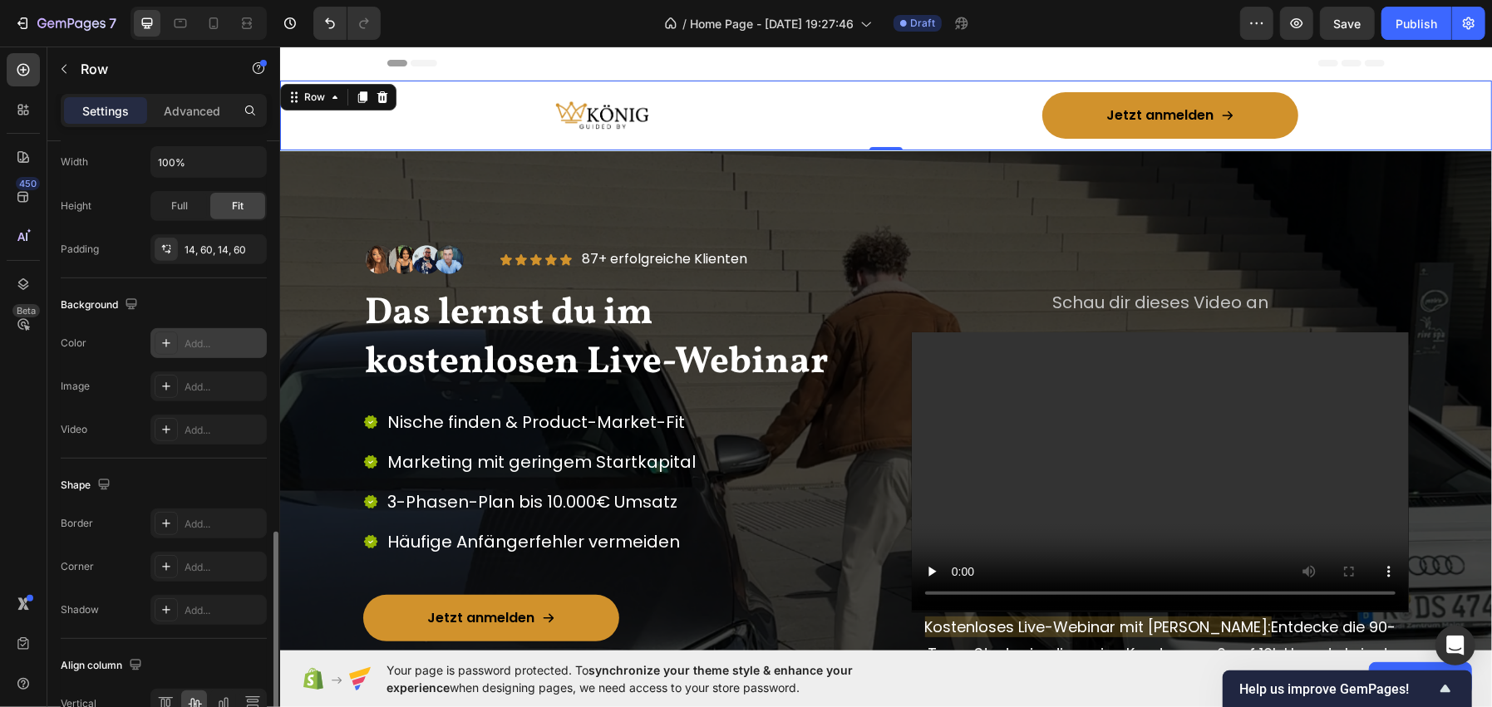
scroll to position [588, 0]
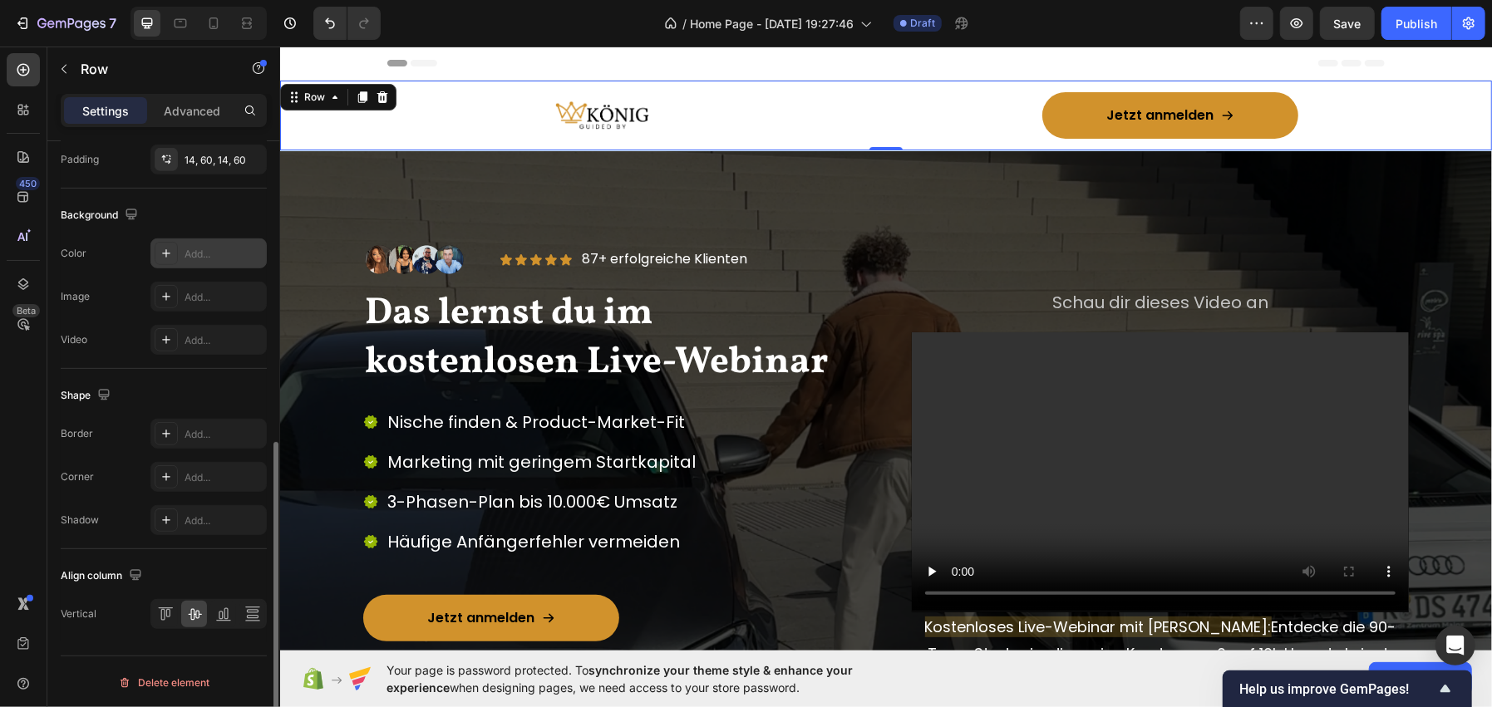
click at [177, 264] on div "Add..." at bounding box center [208, 254] width 116 height 30
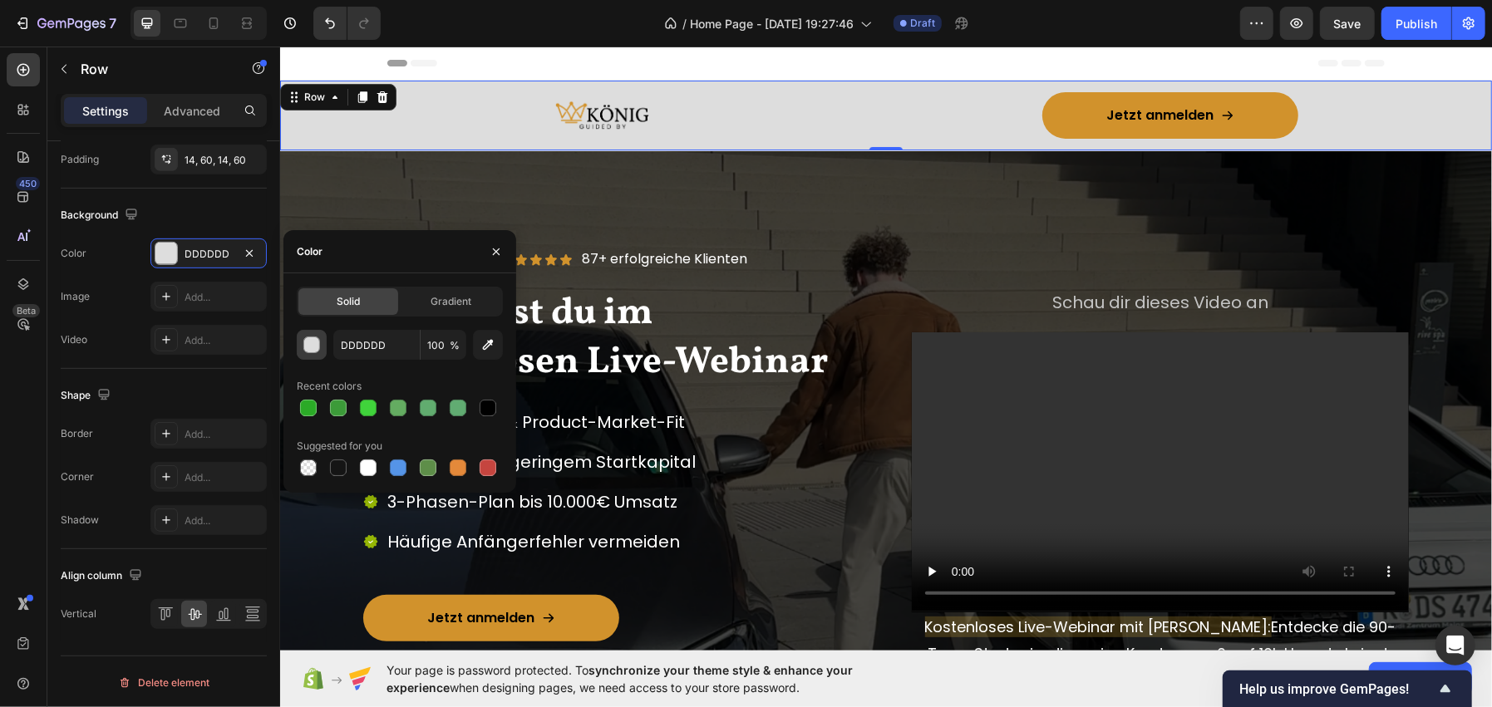
click at [303, 348] on div "button" at bounding box center [311, 345] width 17 height 17
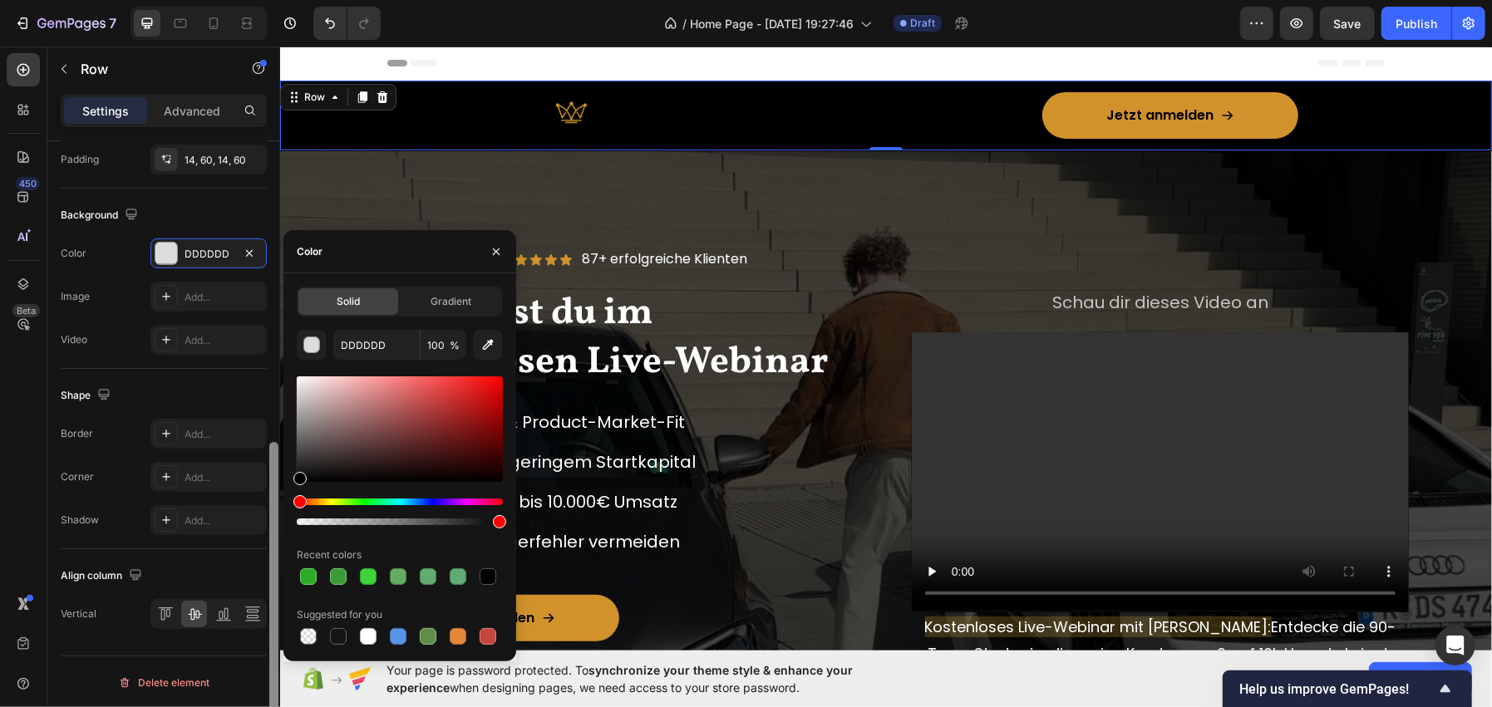
drag, startPoint x: 306, startPoint y: 449, endPoint x: 0, endPoint y: 450, distance: 305.9
click at [279, 498] on div "450 Beta Sections(18) Elements(83) Section Element Hero Section Product Detail …" at bounding box center [140, 377] width 280 height 661
type input "000000"
click at [500, 250] on icon "button" at bounding box center [496, 251] width 13 height 13
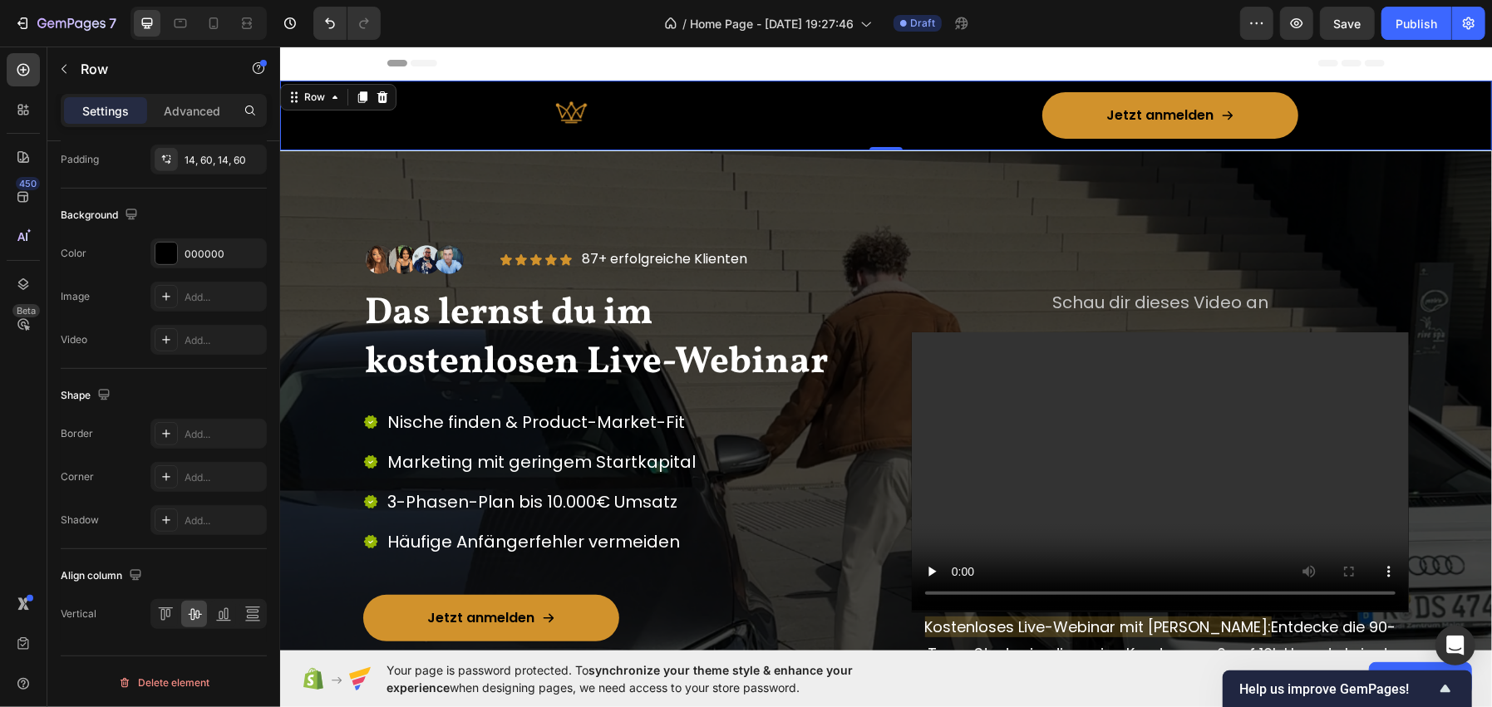
click at [589, 131] on div "Image" at bounding box center [601, 114] width 544 height 47
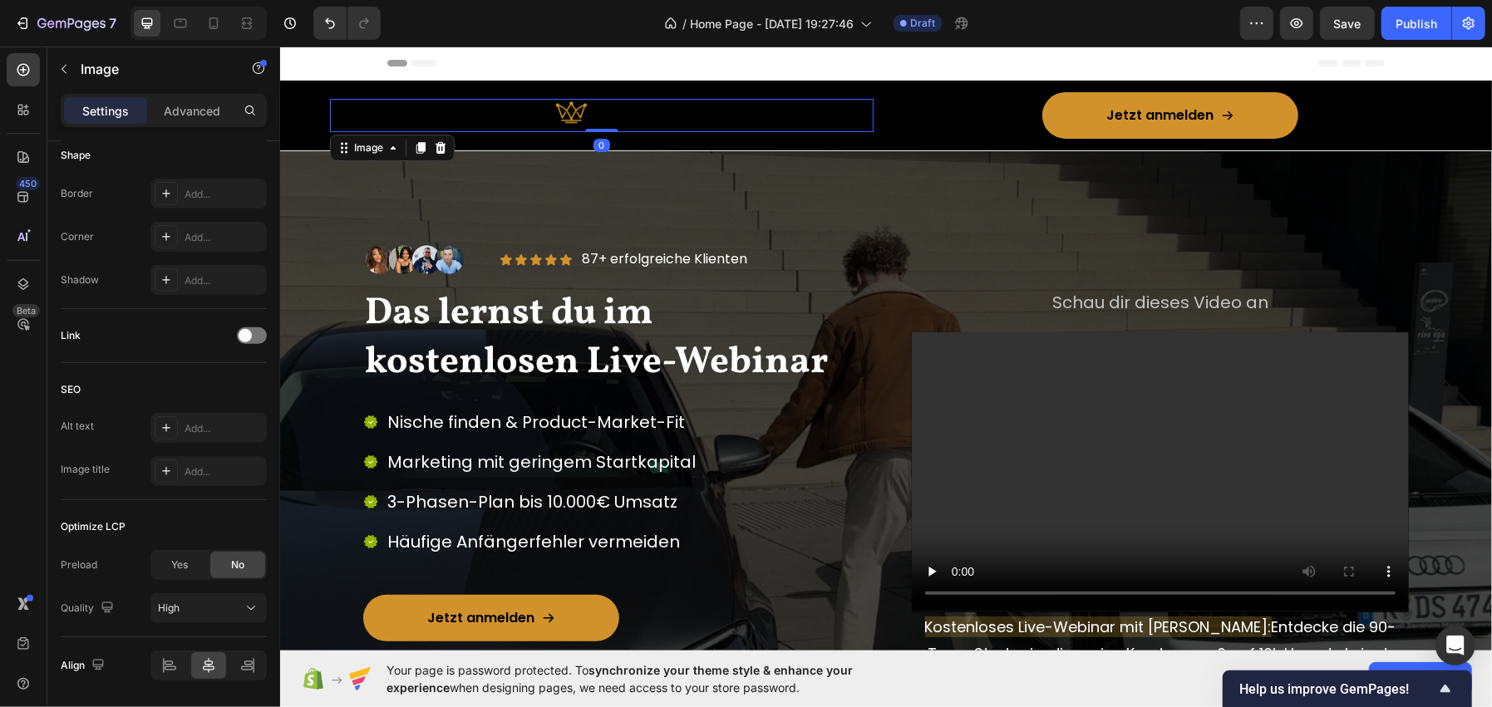
click at [618, 102] on img at bounding box center [601, 115] width 94 height 34
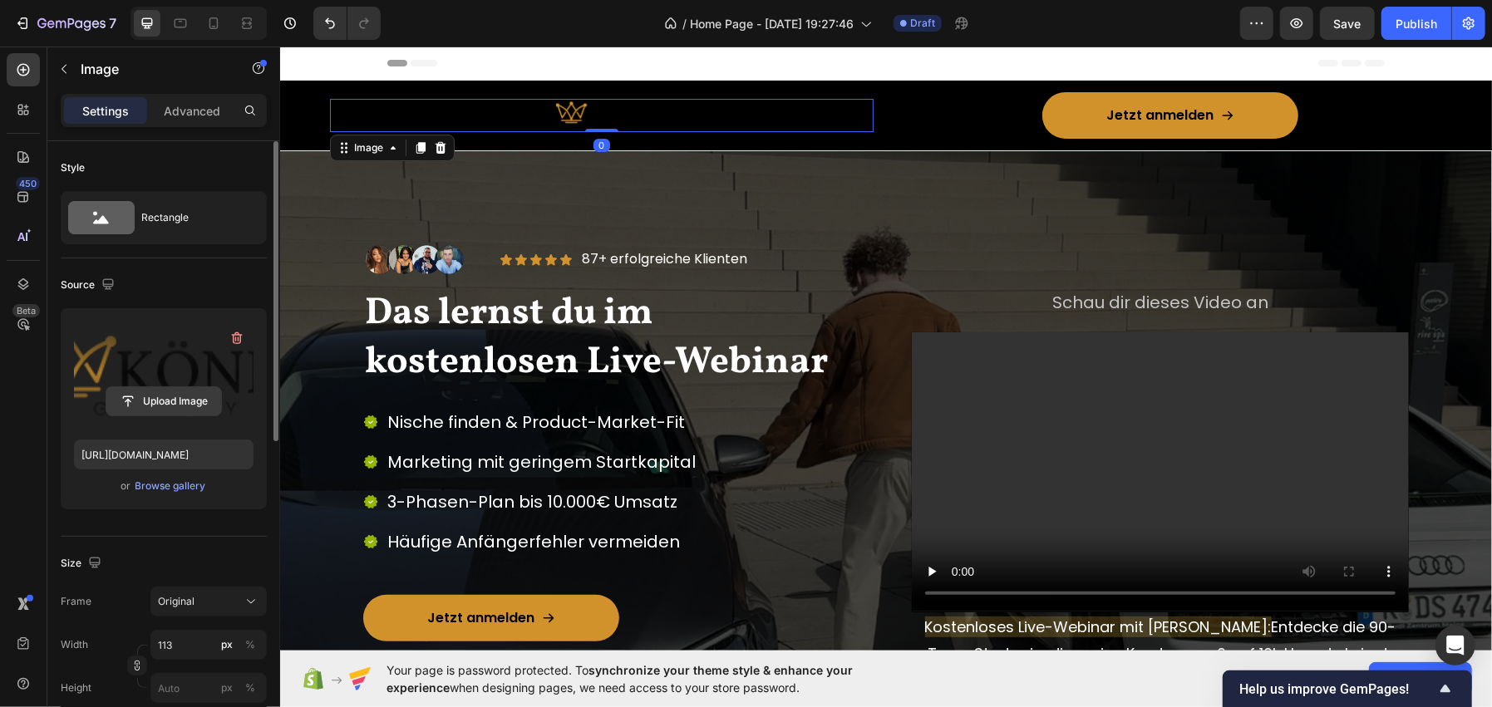
click at [209, 397] on input "file" at bounding box center [163, 401] width 115 height 28
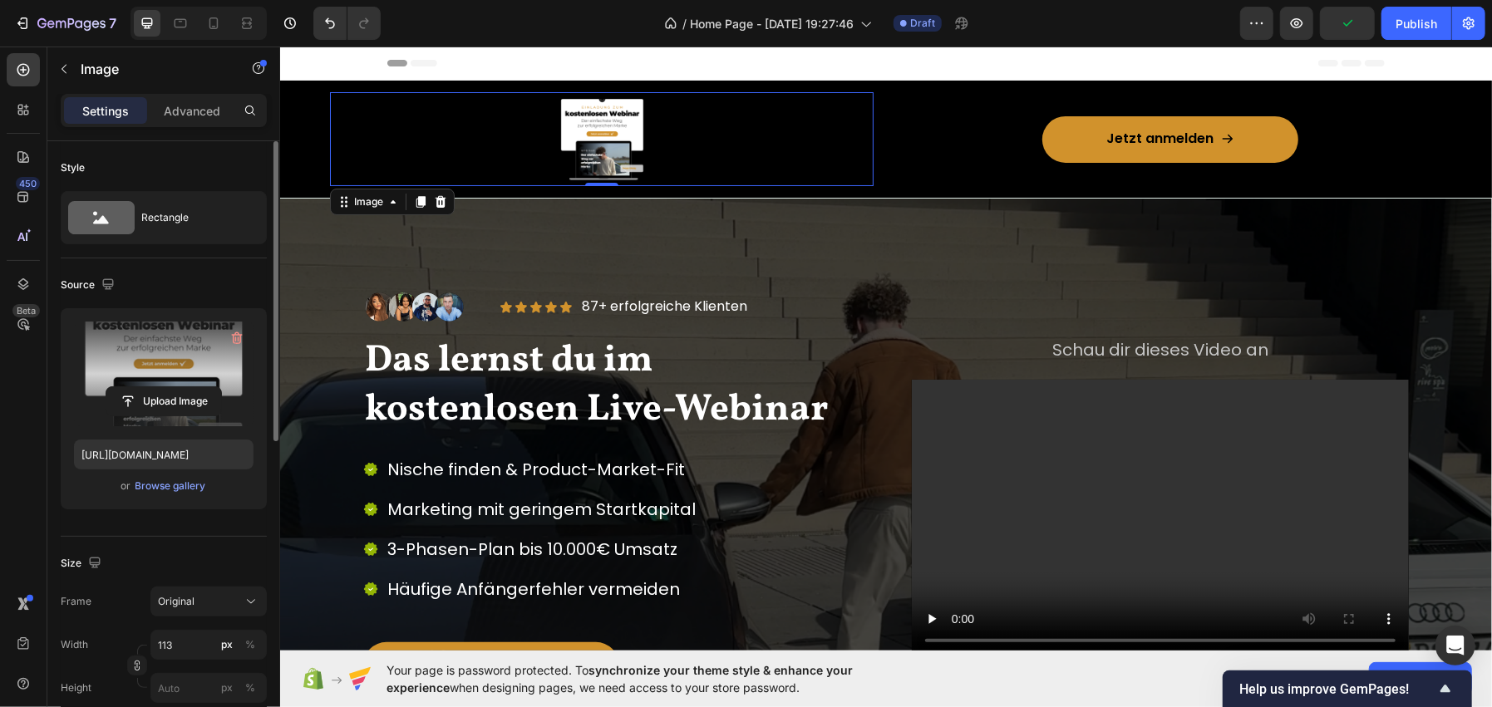
click at [144, 376] on label at bounding box center [164, 374] width 180 height 105
click at [144, 387] on input "file" at bounding box center [163, 401] width 115 height 28
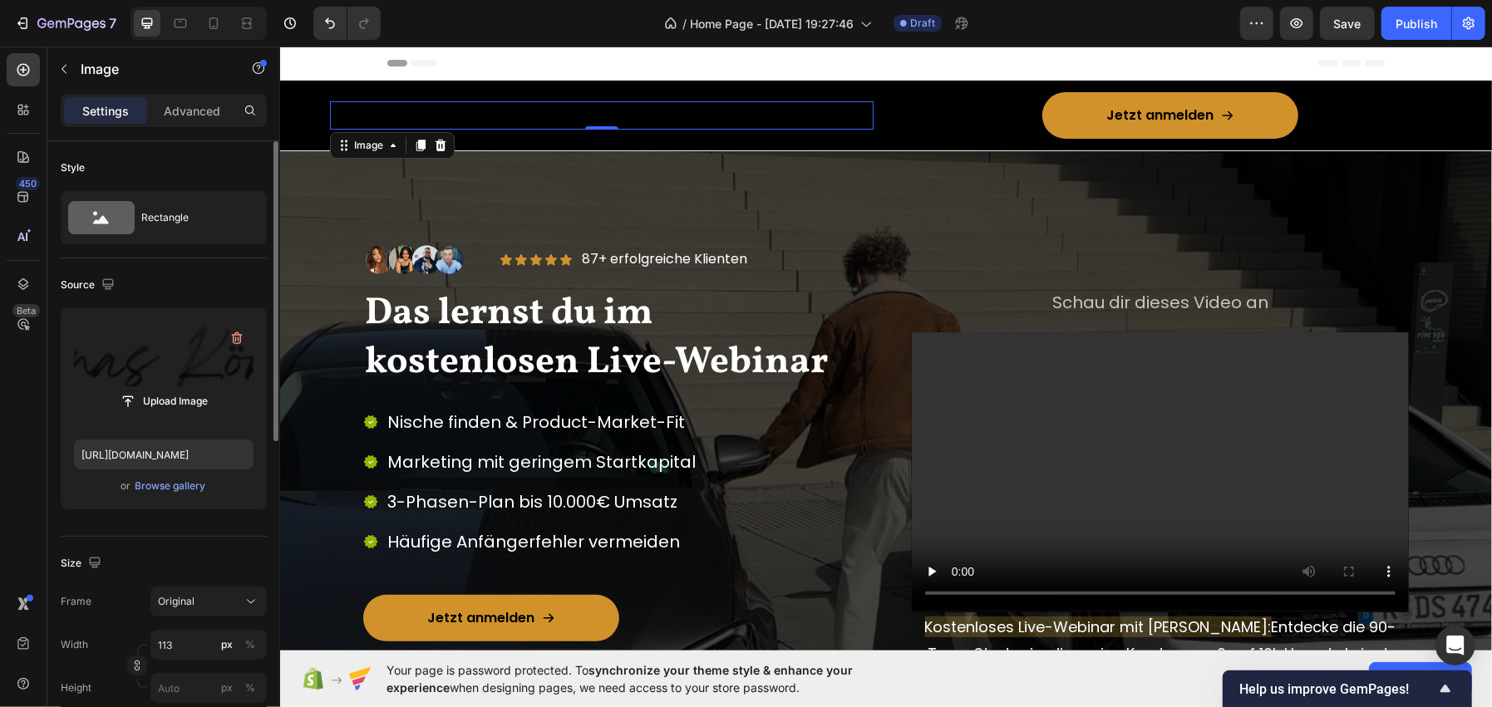
click at [160, 356] on label at bounding box center [164, 374] width 180 height 105
click at [160, 387] on input "file" at bounding box center [163, 401] width 115 height 28
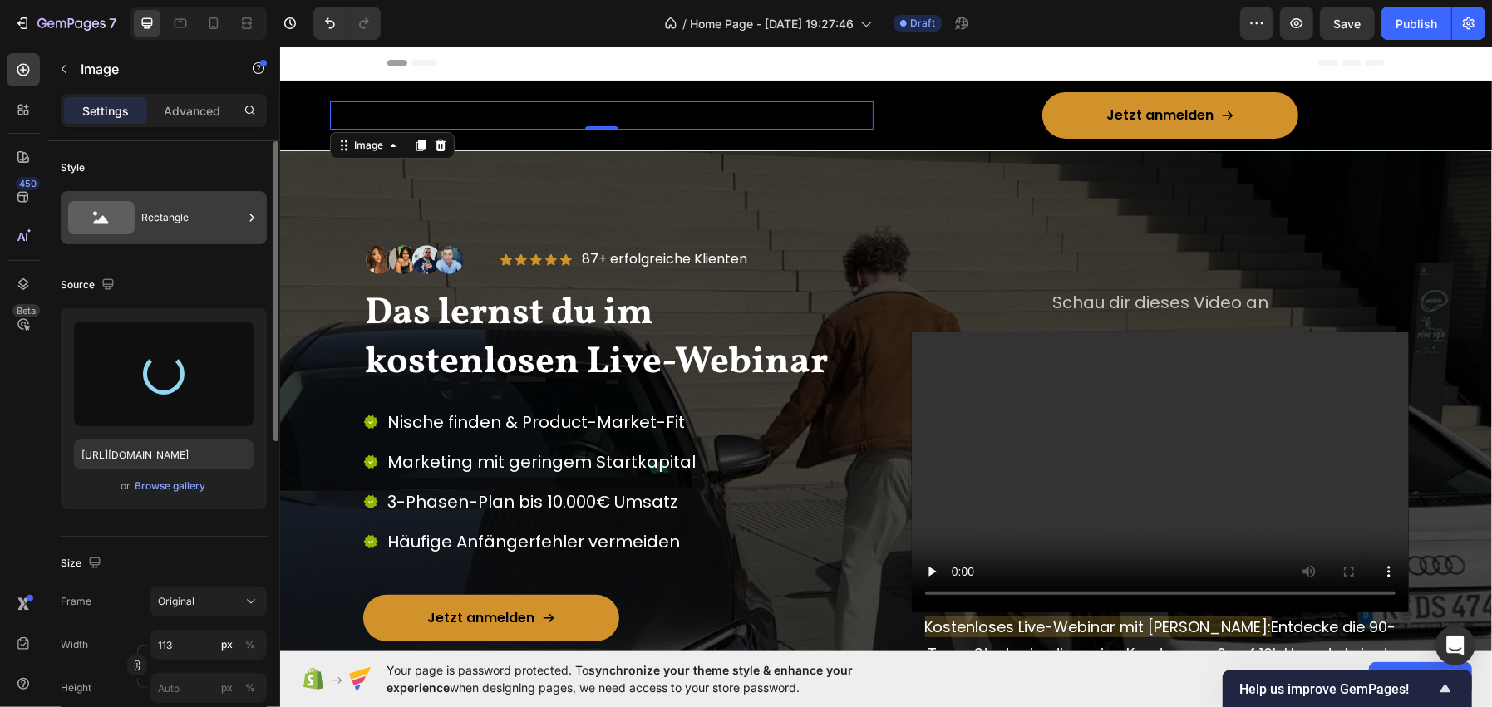
type input "[URL][DOMAIN_NAME]"
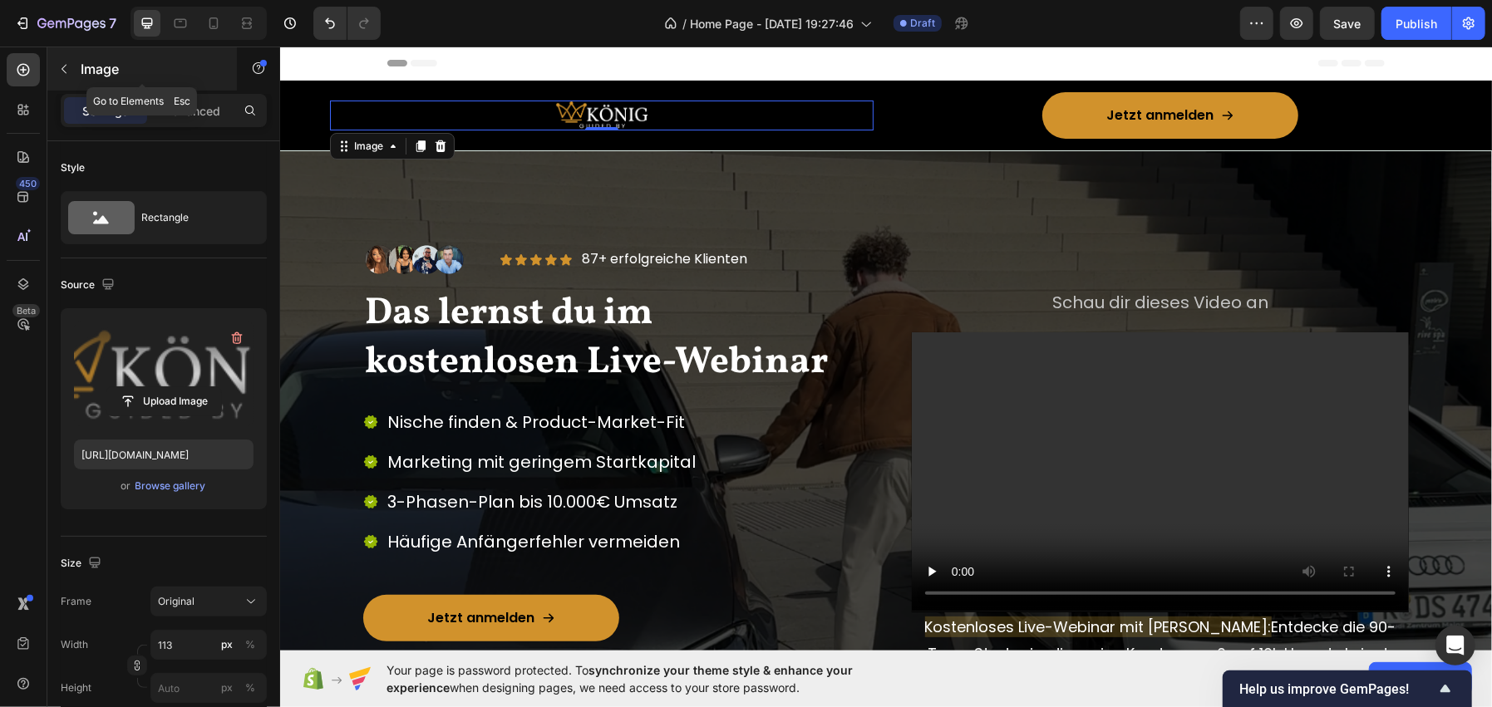
click at [150, 76] on p "Image" at bounding box center [151, 69] width 141 height 20
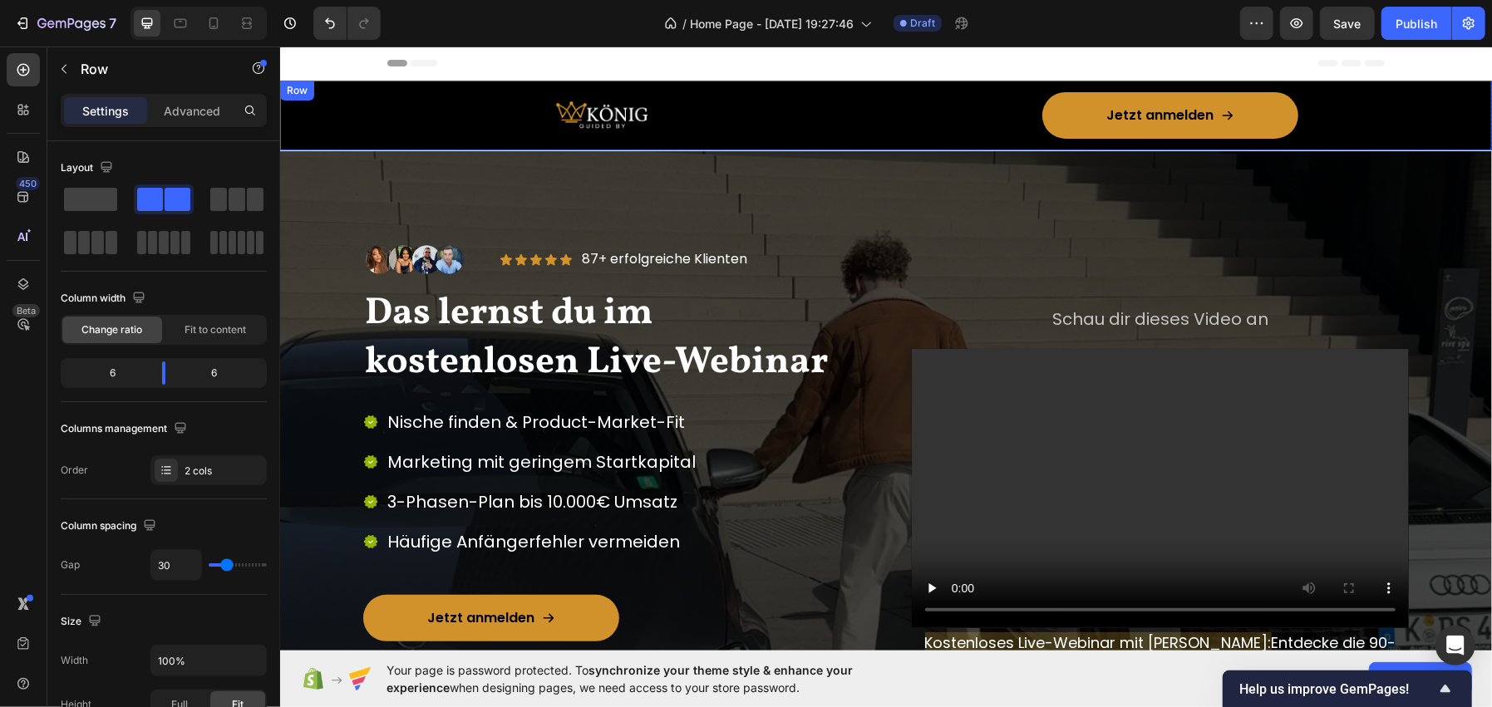
click at [395, 140] on div "Image Jetzt anmelden Button Row Row" at bounding box center [885, 115] width 1212 height 70
click at [206, 104] on p "Advanced" at bounding box center [192, 110] width 57 height 17
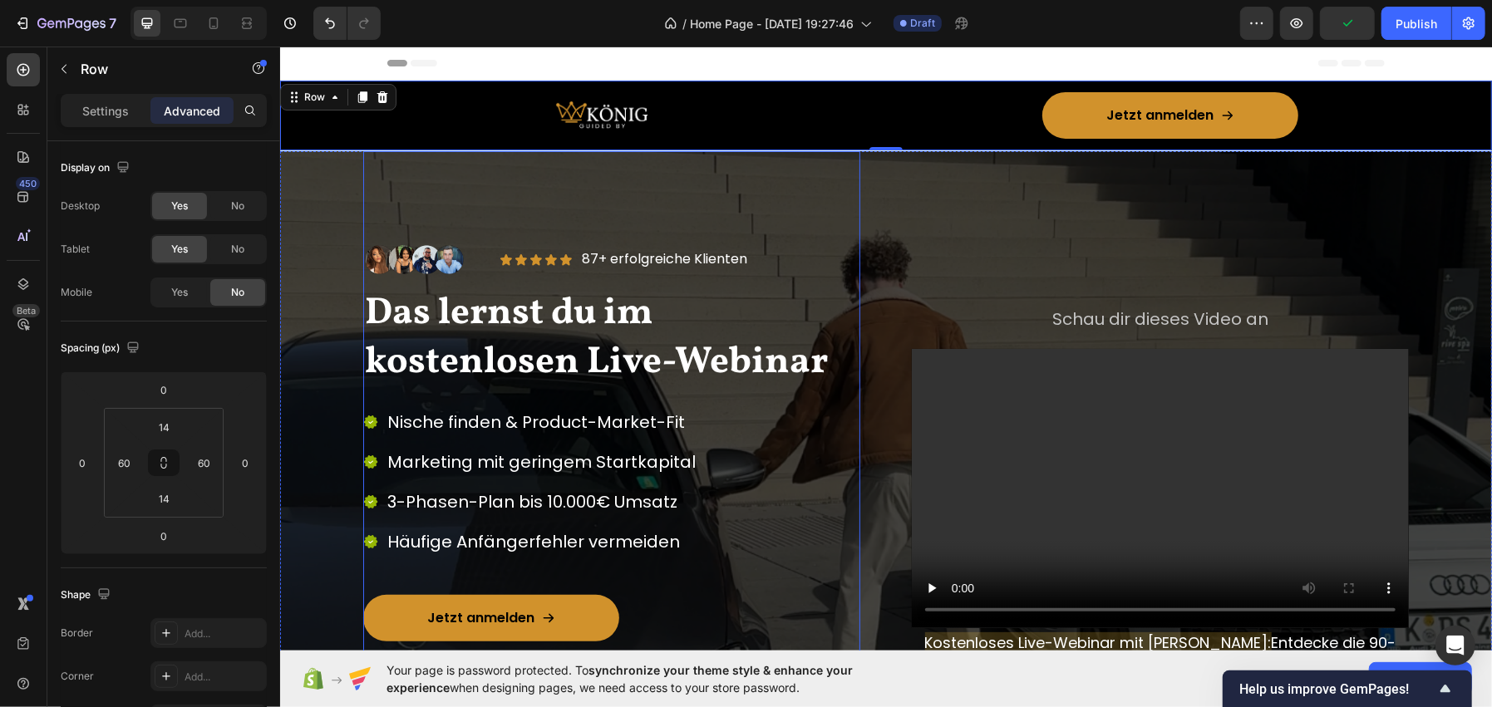
click at [487, 180] on div "Image Icon Icon Icon Icon Icon Icon List 87+ erfolgreiche Klienten Text Block R…" at bounding box center [610, 506] width 497 height 712
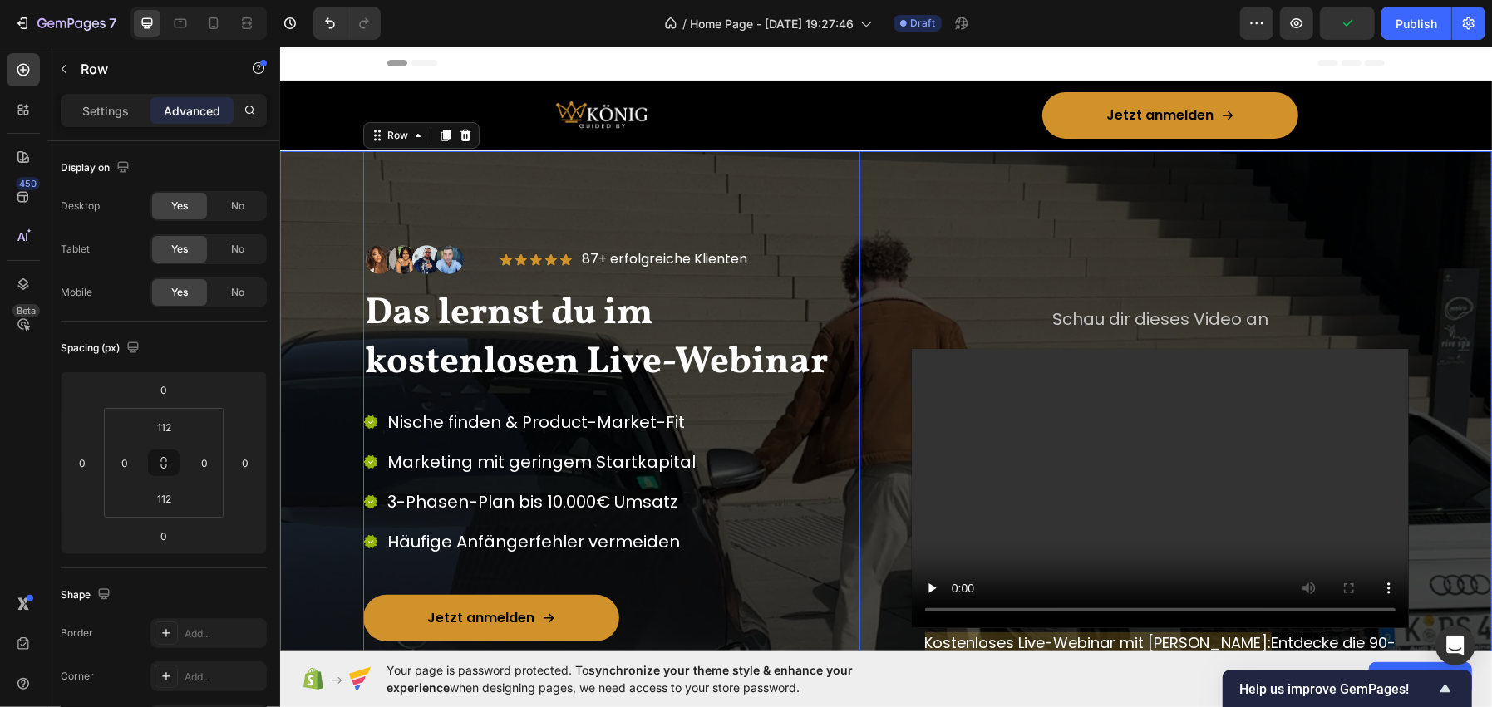
click at [337, 188] on div "Image Kostenloses Live-Webinar mit [PERSON_NAME]: Entdecke die 90-Tage-Strategi…" at bounding box center [885, 506] width 1212 height 712
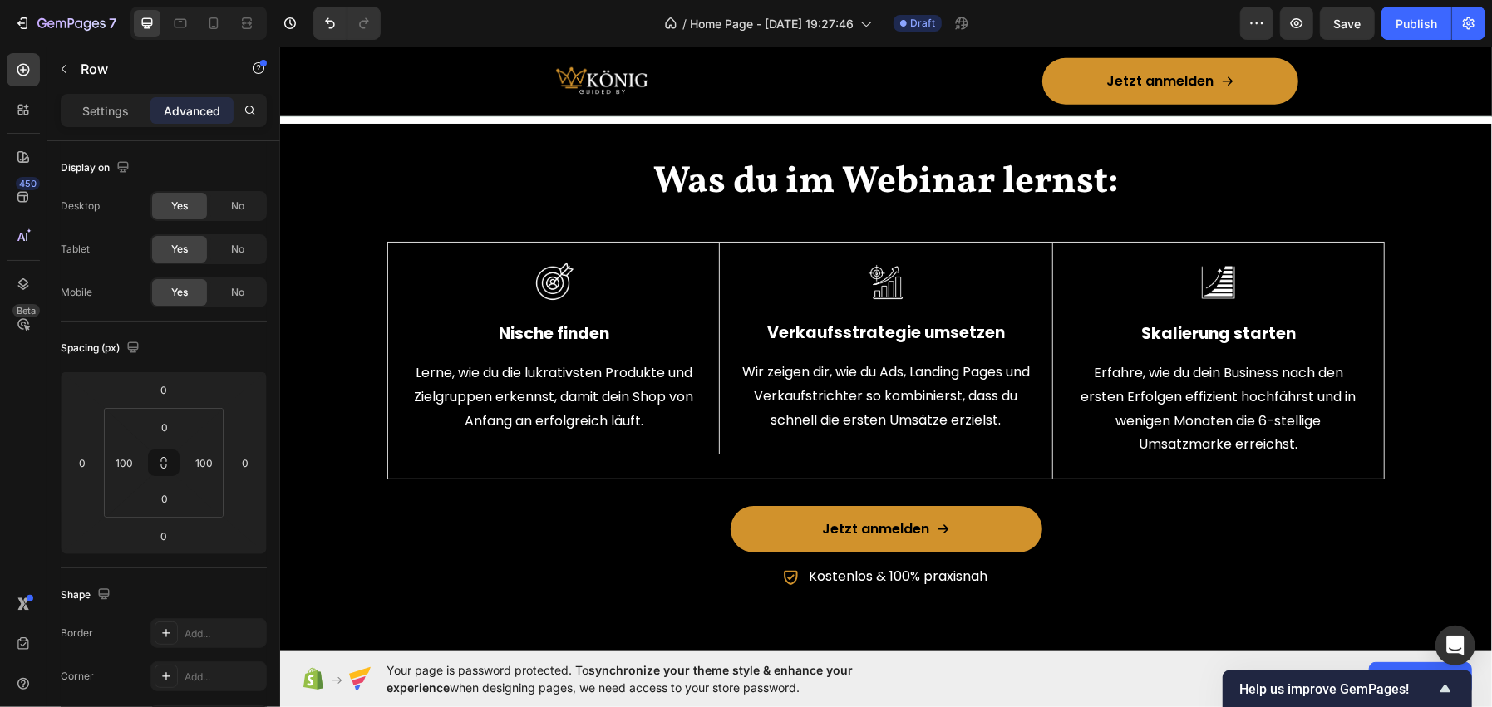
scroll to position [1329, 0]
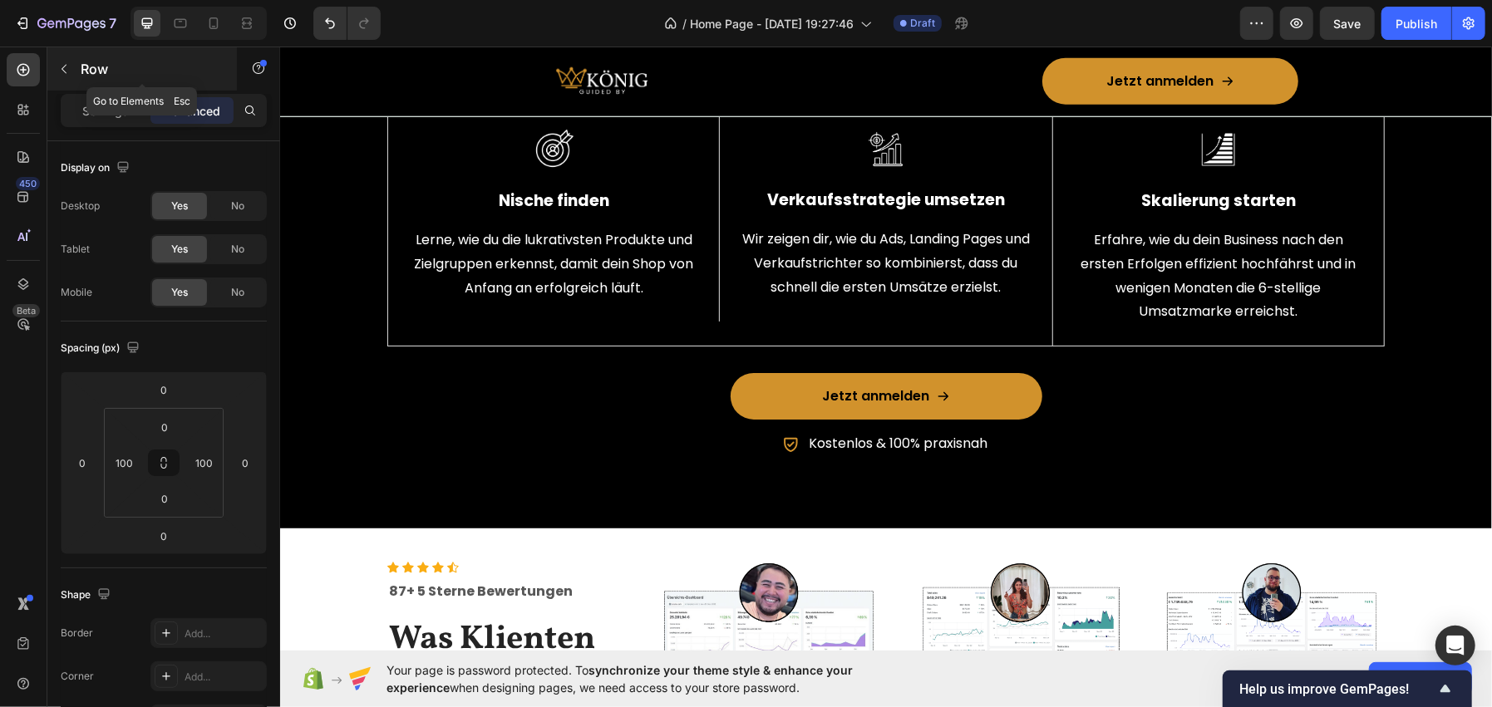
click at [121, 73] on p "Row" at bounding box center [151, 69] width 141 height 20
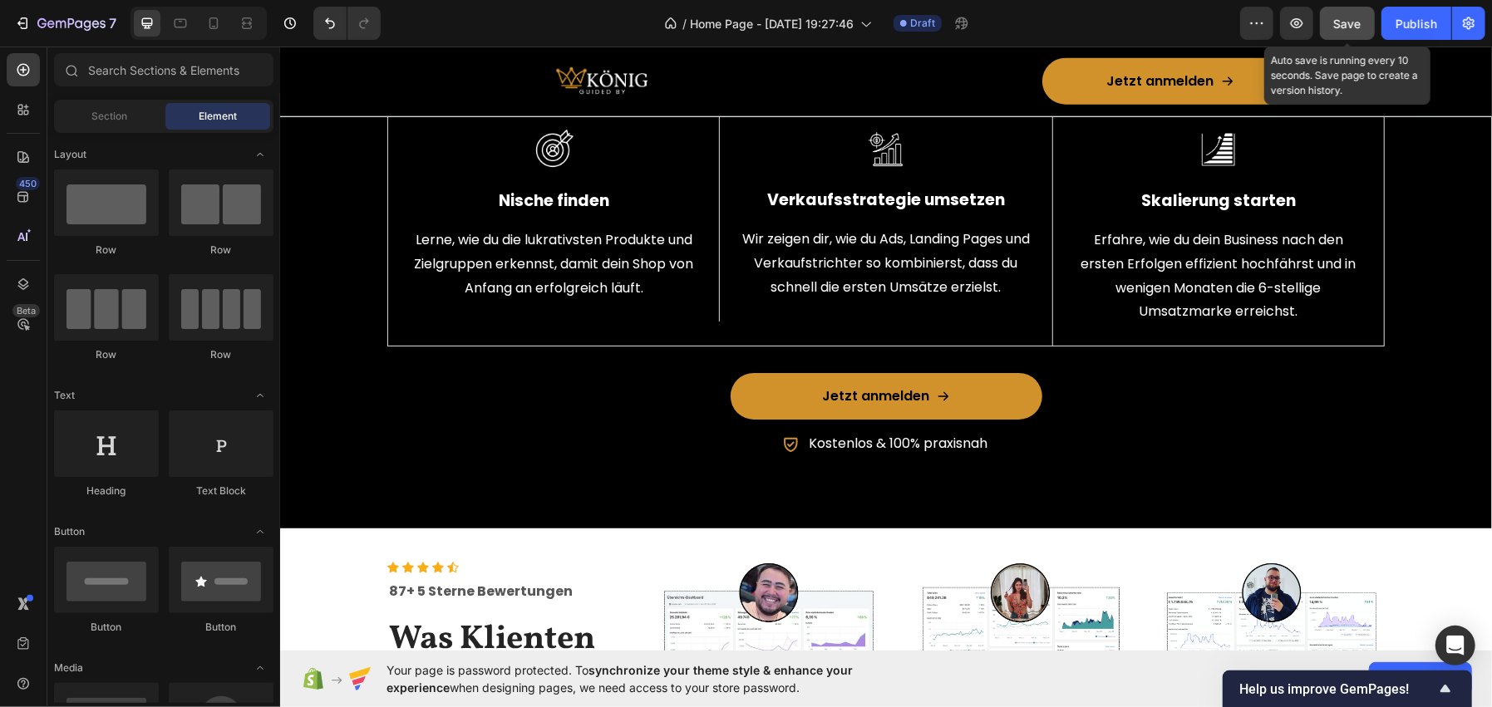
click at [1331, 15] on button "Save" at bounding box center [1347, 23] width 55 height 33
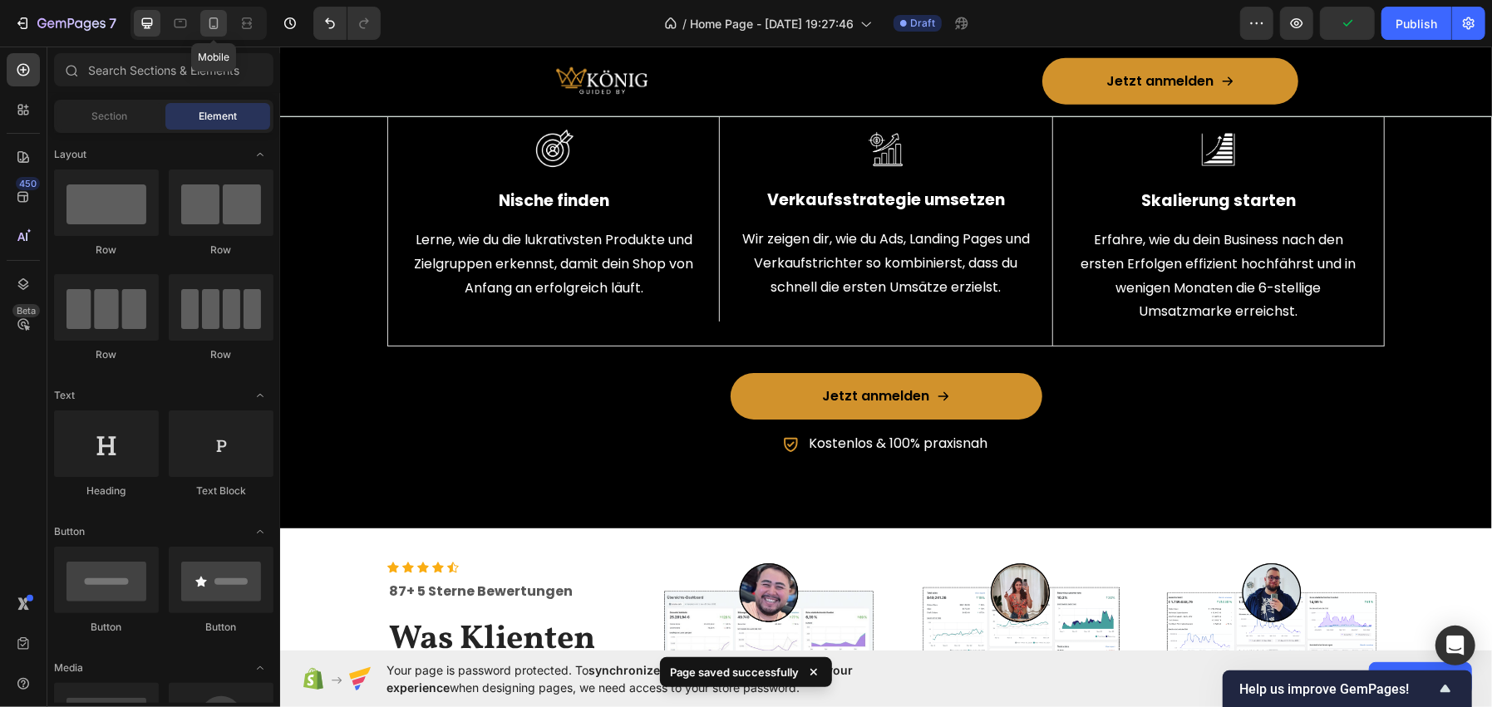
click at [203, 18] on div at bounding box center [213, 23] width 27 height 27
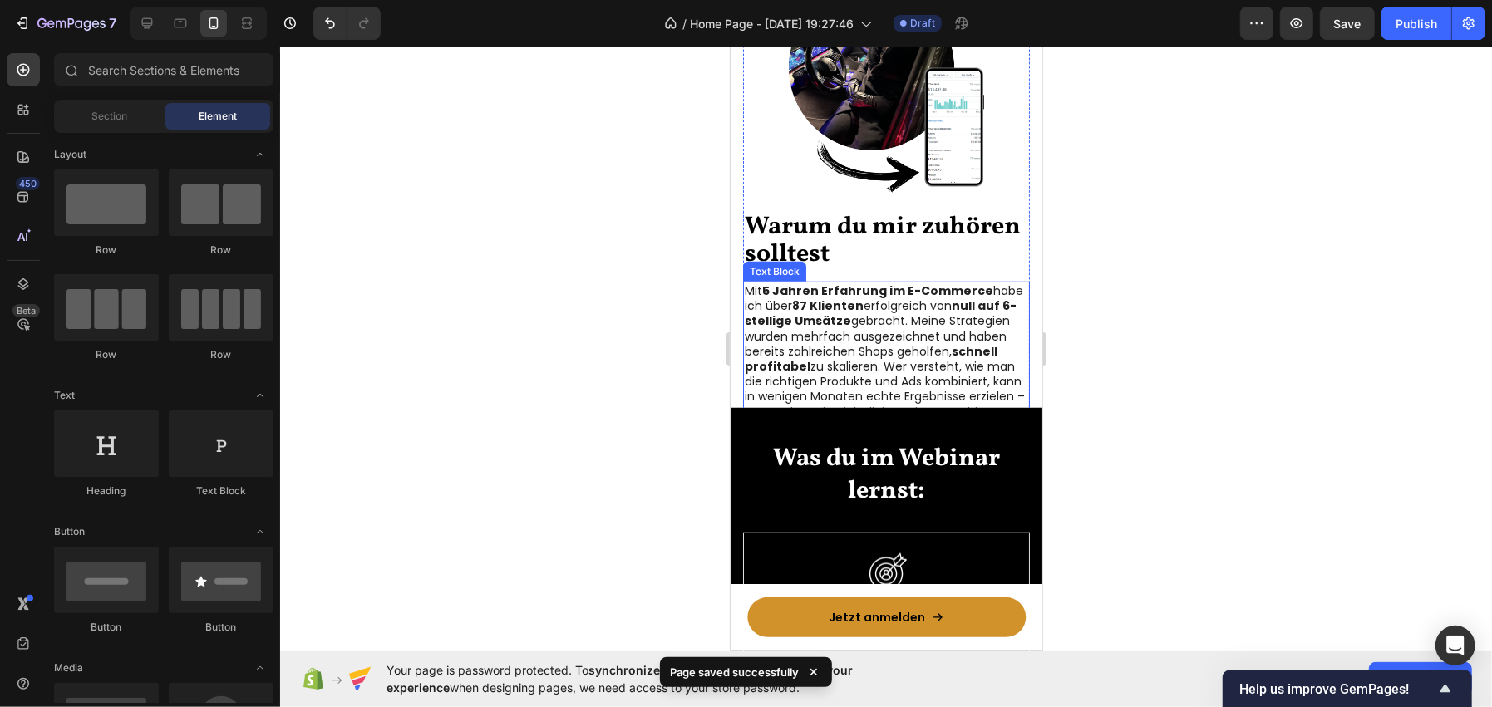
scroll to position [662, 0]
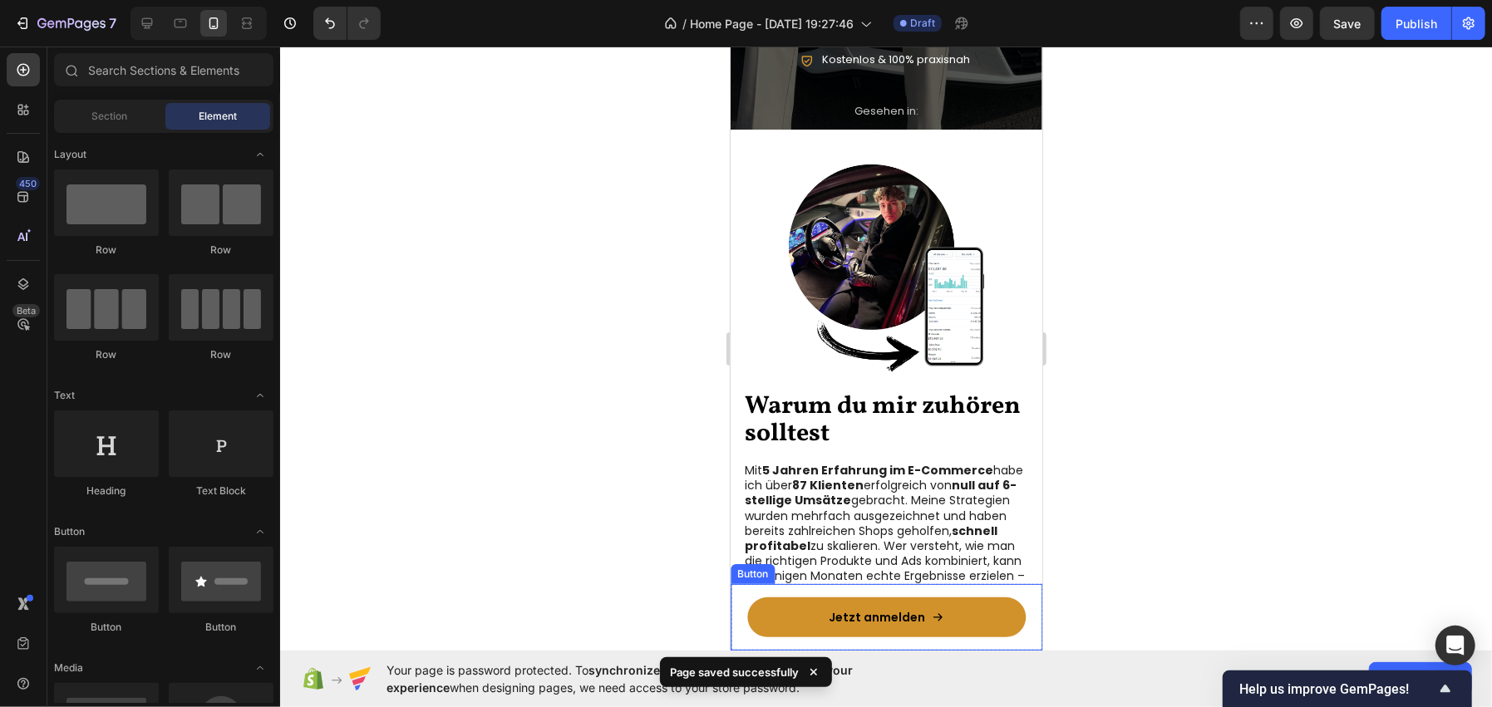
click at [753, 595] on div "Jetzt anmelden Button" at bounding box center [886, 616] width 312 height 66
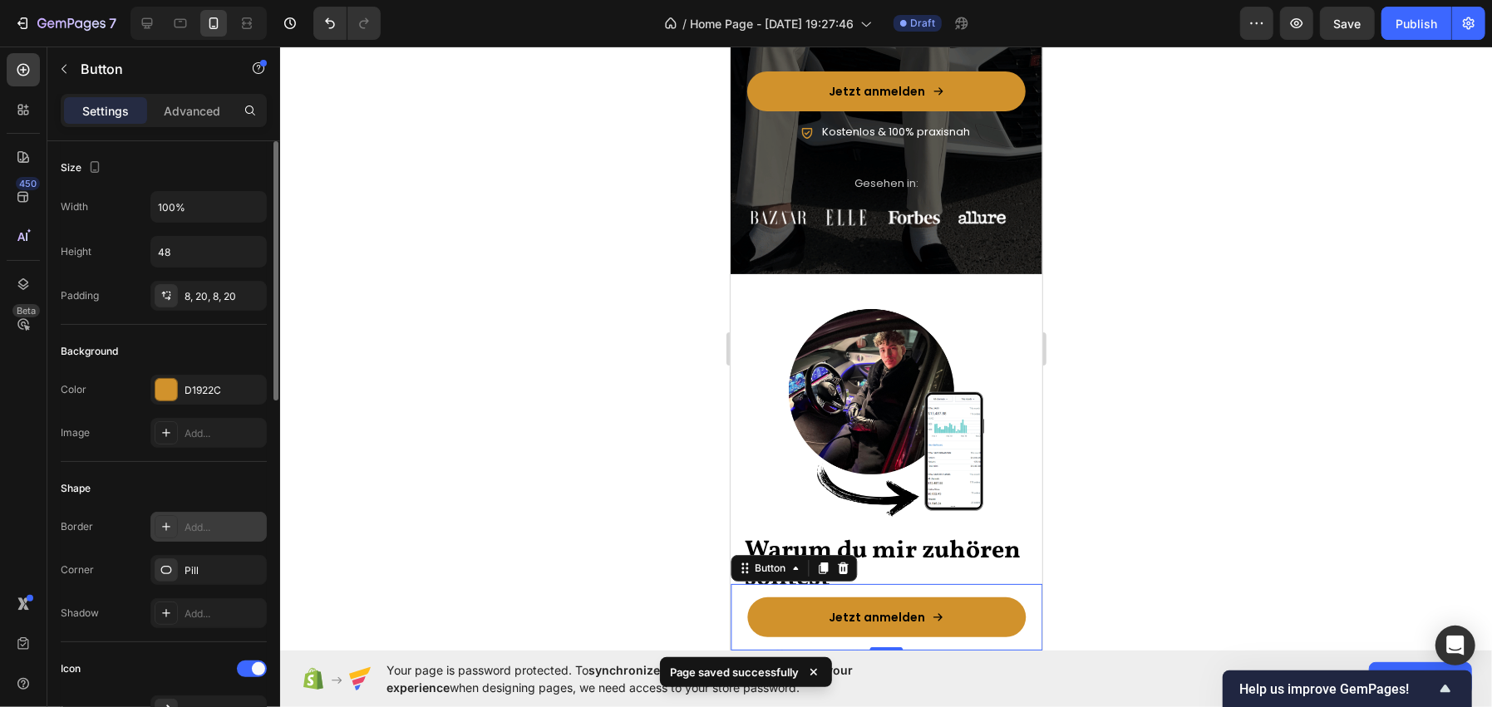
click at [189, 520] on div "Add..." at bounding box center [224, 527] width 78 height 15
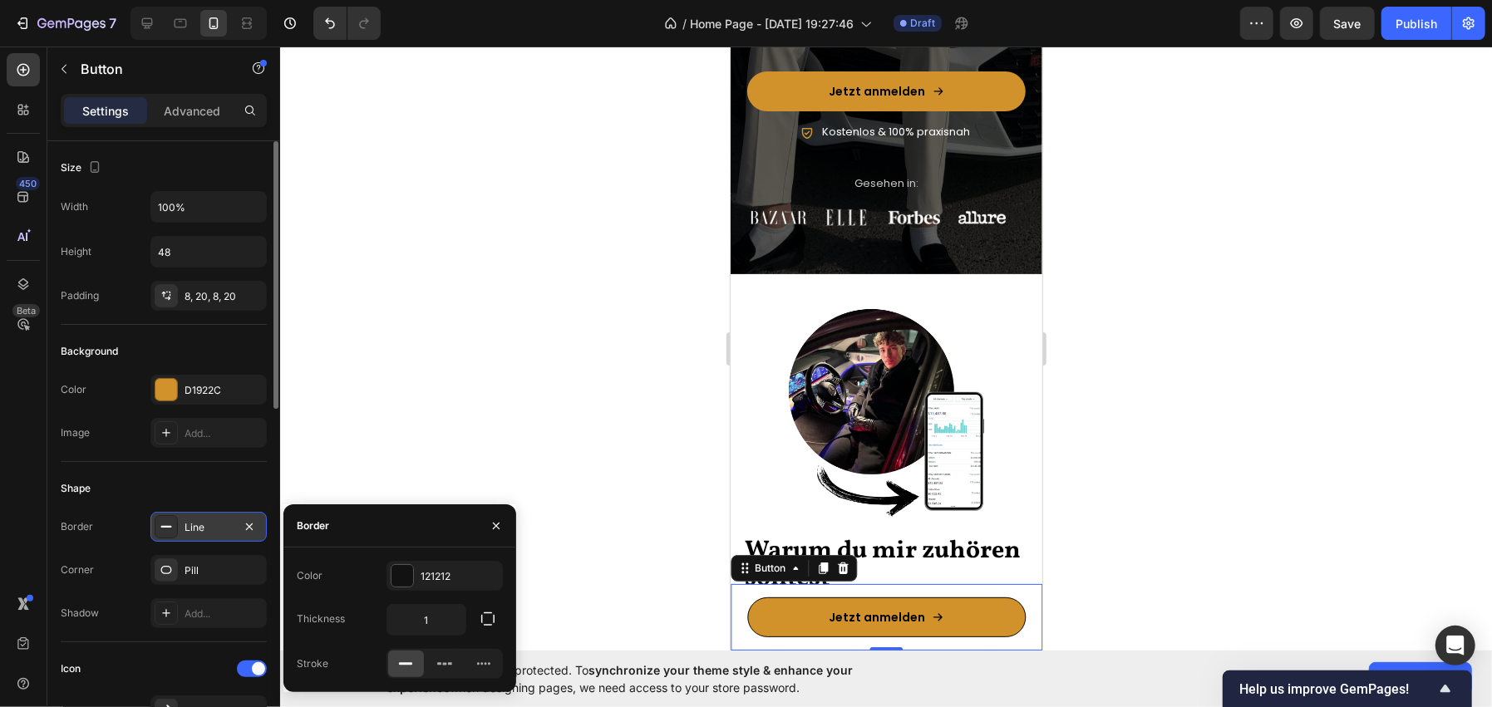
click at [189, 520] on div "Line" at bounding box center [209, 527] width 48 height 15
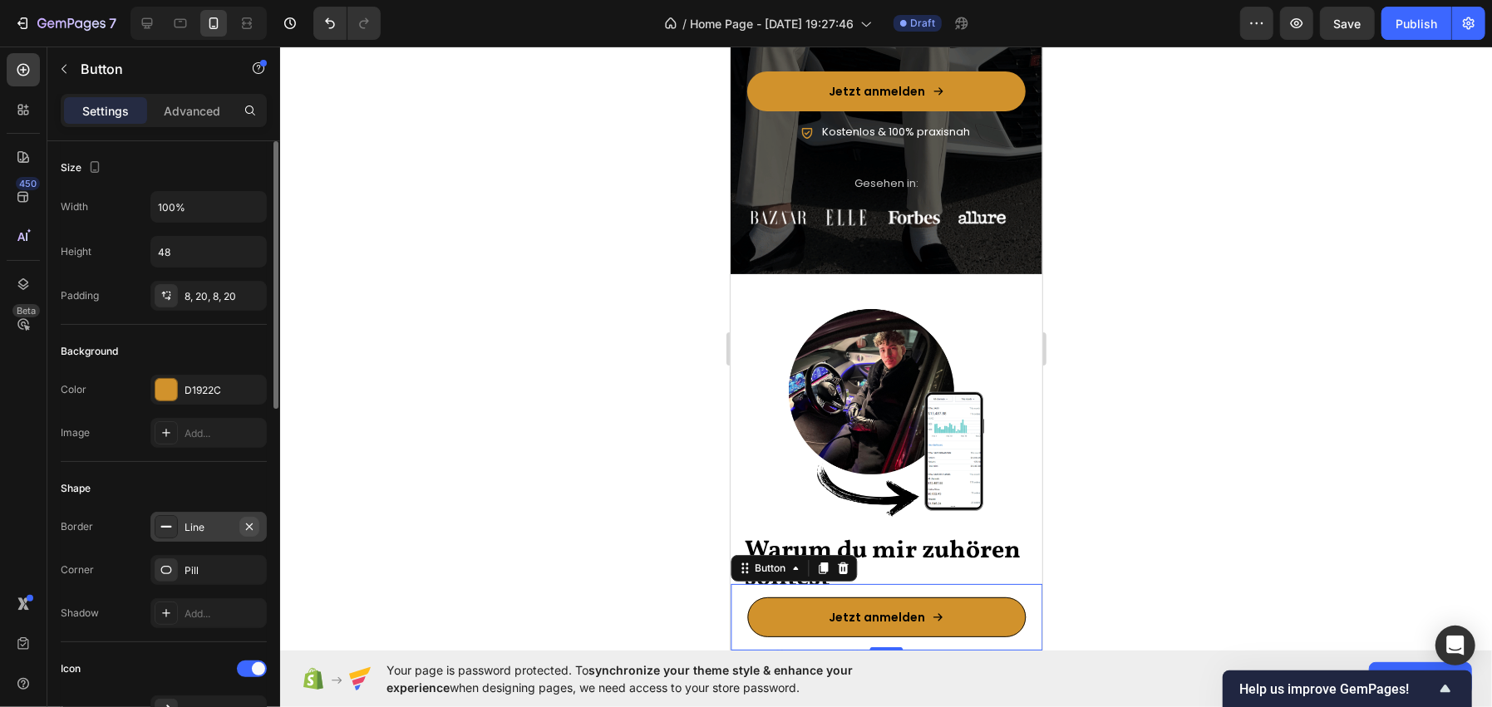
click at [251, 528] on icon "button" at bounding box center [249, 526] width 7 height 7
click at [781, 569] on div "Button" at bounding box center [769, 567] width 37 height 15
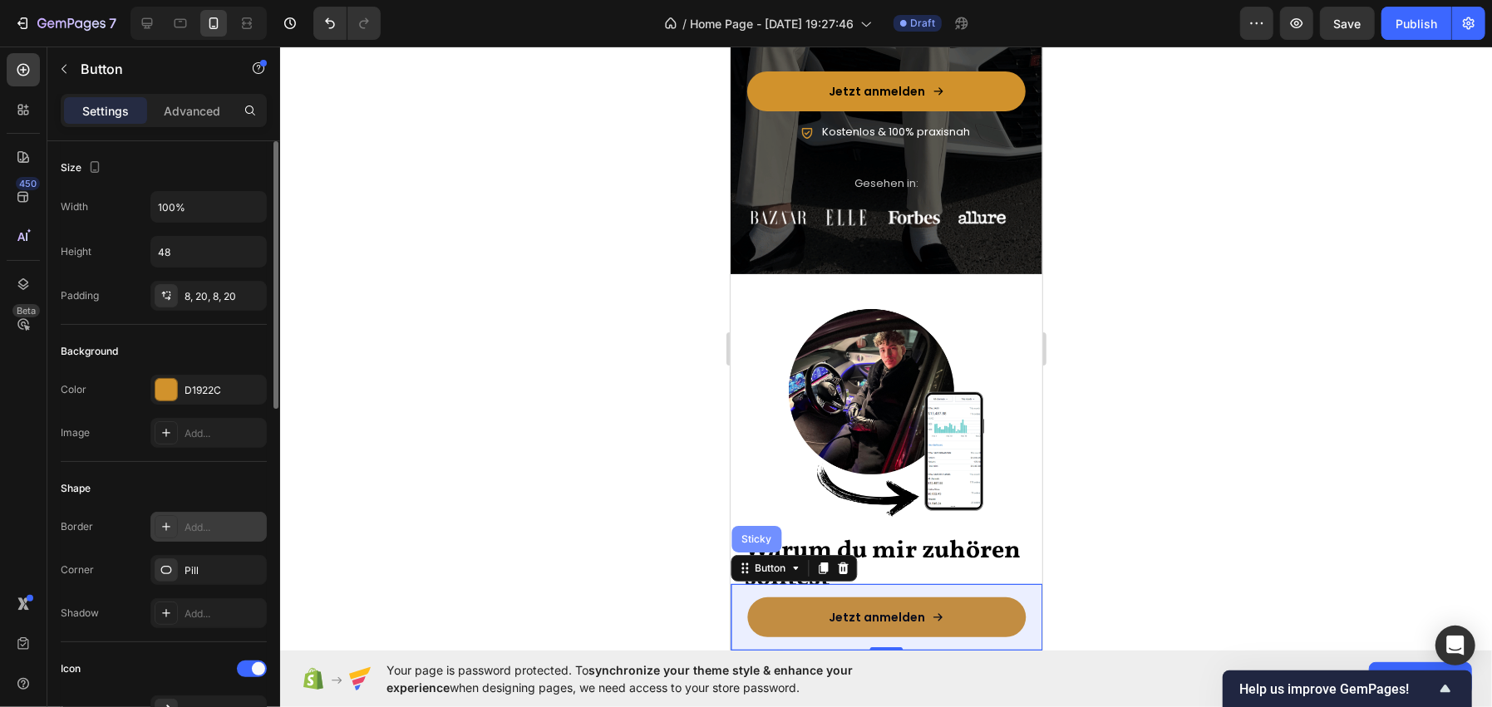
click at [762, 539] on div "Sticky" at bounding box center [755, 539] width 37 height 10
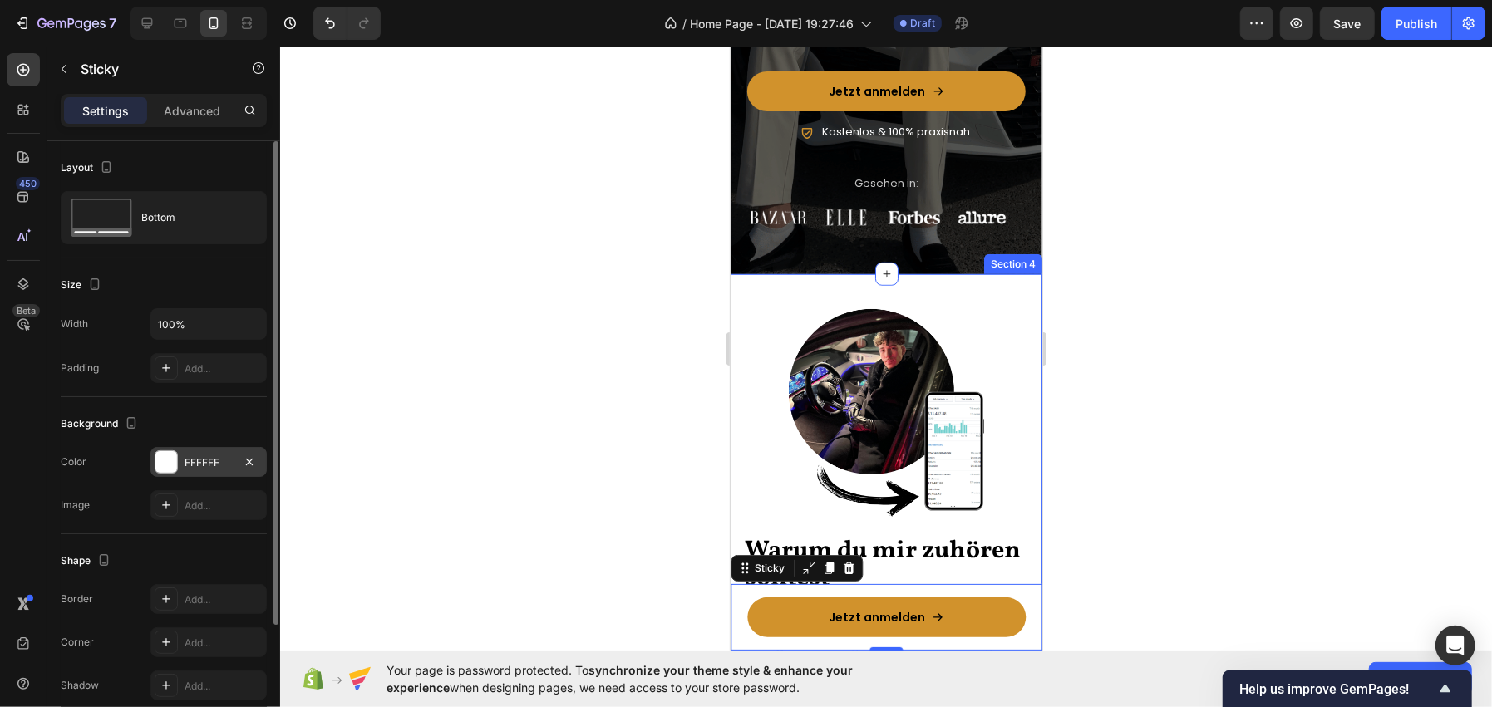
click at [206, 450] on div "FFFFFF" at bounding box center [208, 462] width 116 height 30
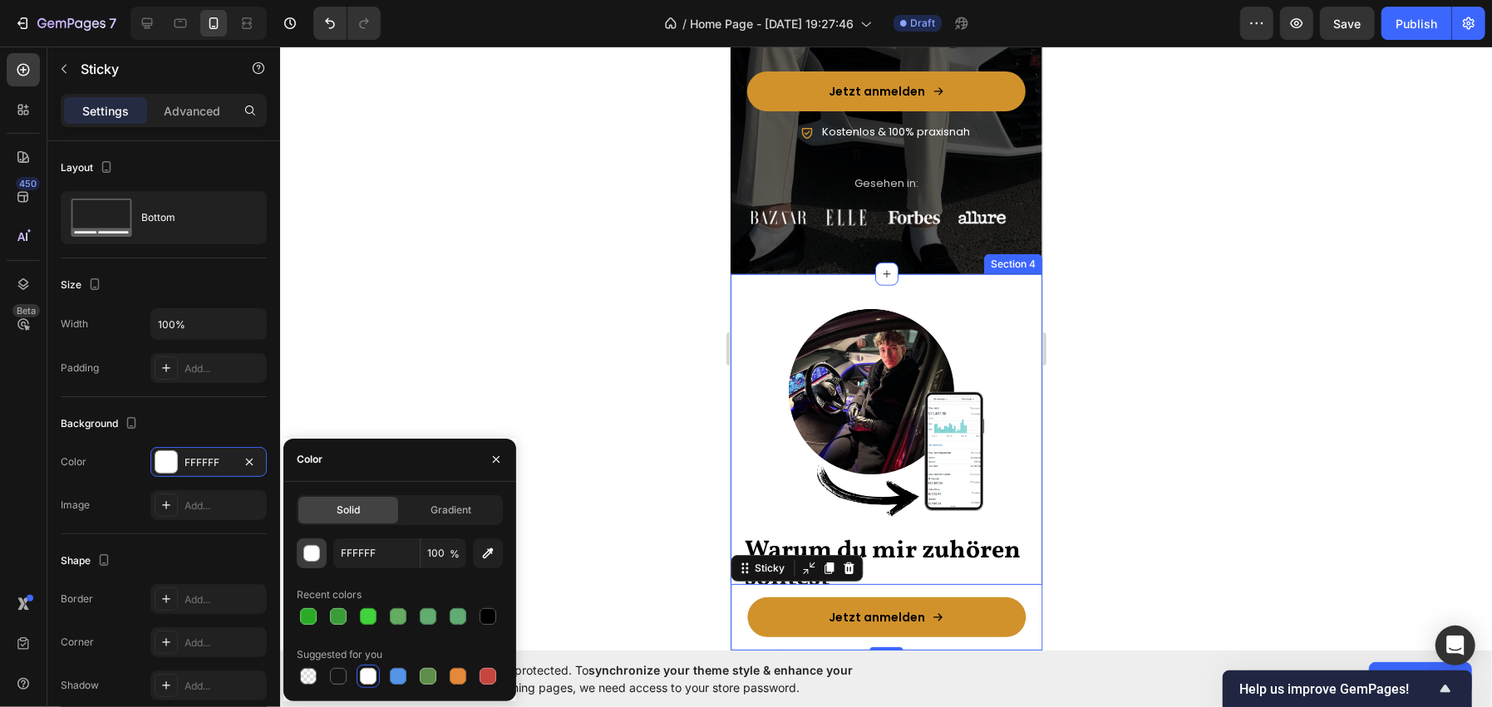
click at [317, 550] on div "button" at bounding box center [312, 554] width 17 height 17
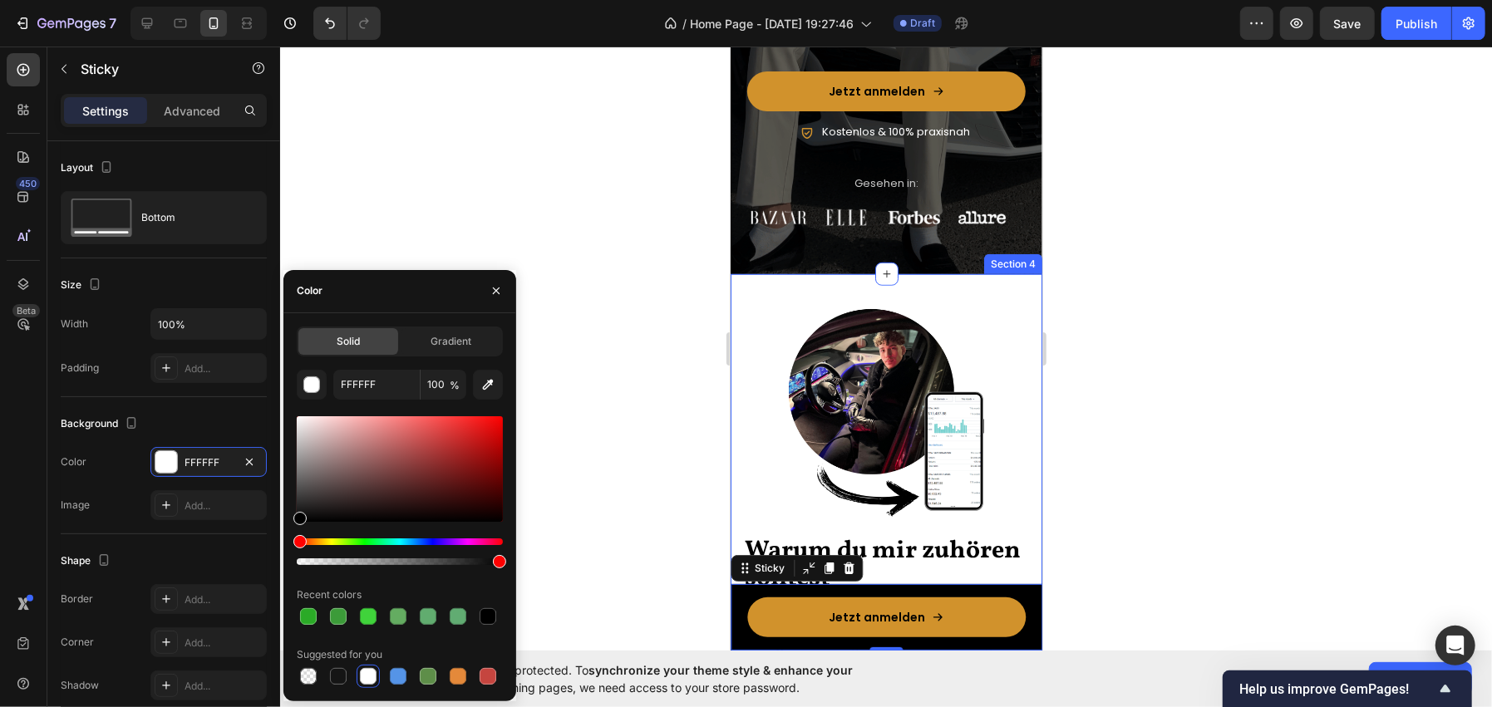
drag, startPoint x: 299, startPoint y: 534, endPoint x: 280, endPoint y: 551, distance: 25.3
click at [280, 0] on div "7 / Home Page - [DATE] 19:27:46 Draft Preview Save Publish 450 Beta Sections(18…" at bounding box center [746, 0] width 1492 height 0
type input "000000"
click at [491, 279] on button "button" at bounding box center [496, 291] width 27 height 27
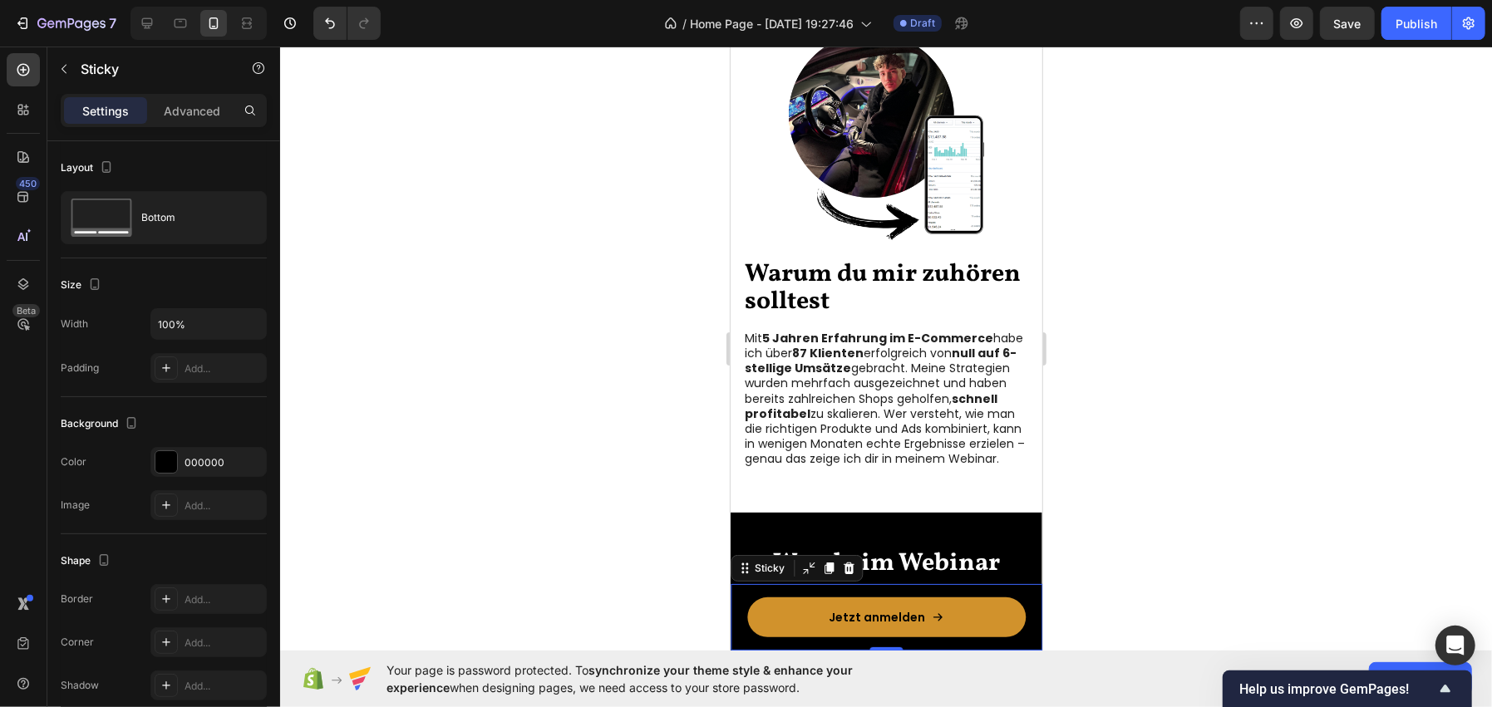
click at [500, 377] on div at bounding box center [886, 377] width 1212 height 661
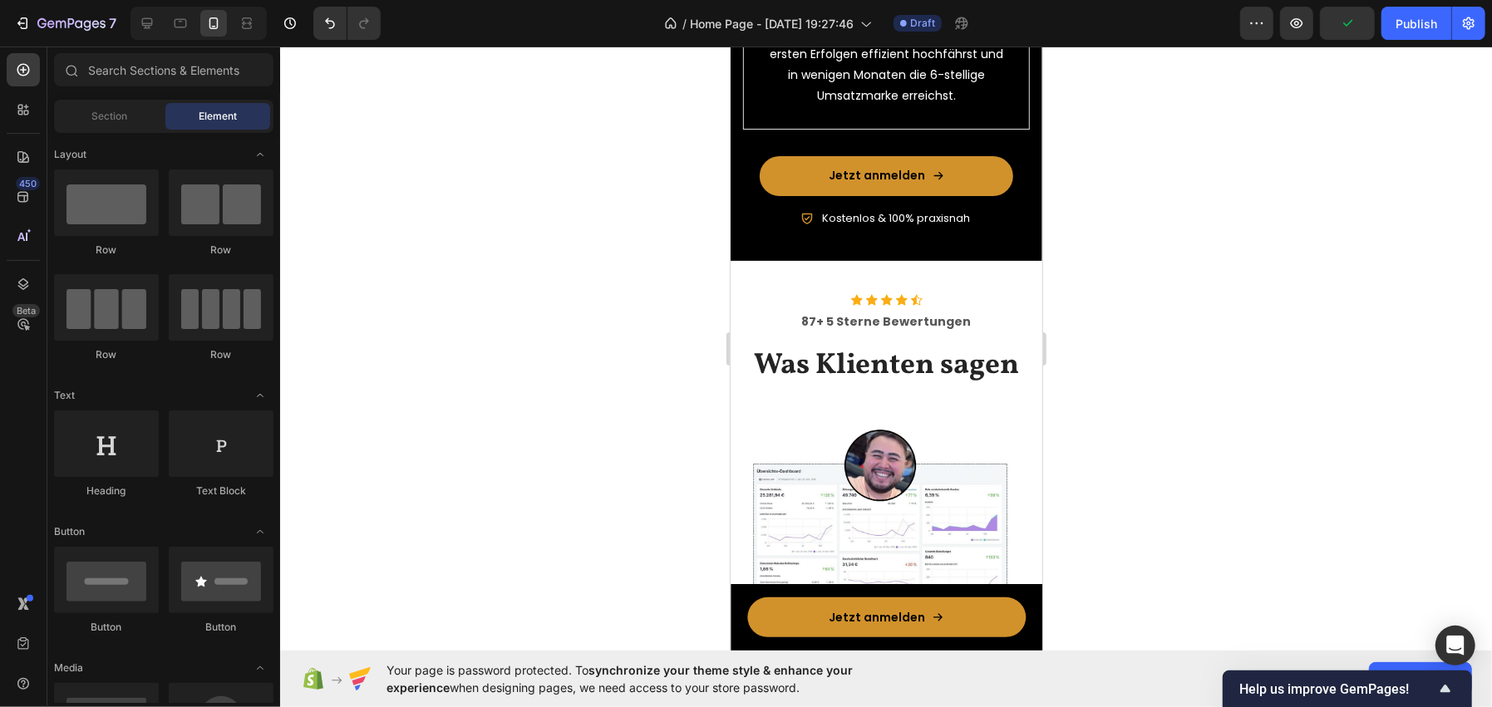
scroll to position [2075, 0]
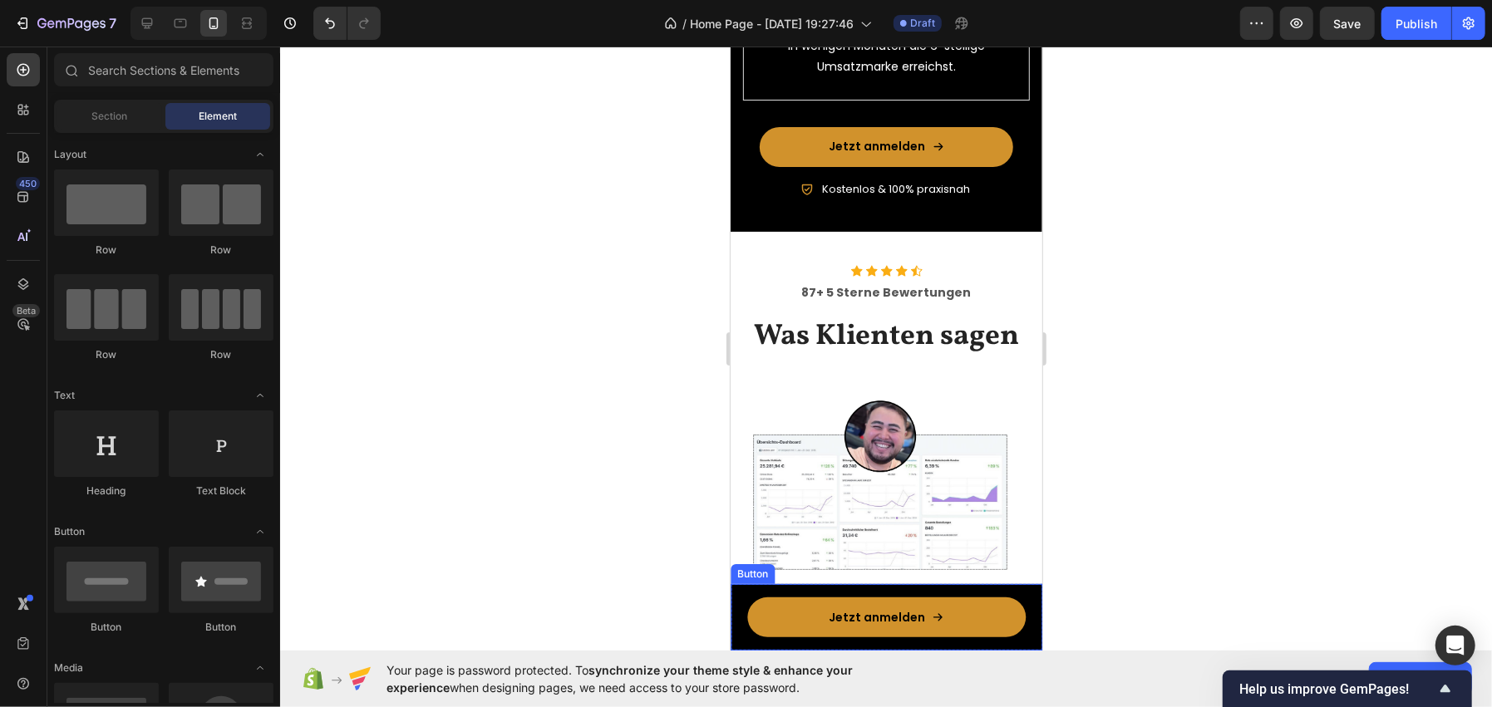
click at [736, 607] on div "Jetzt anmelden Button" at bounding box center [886, 616] width 312 height 66
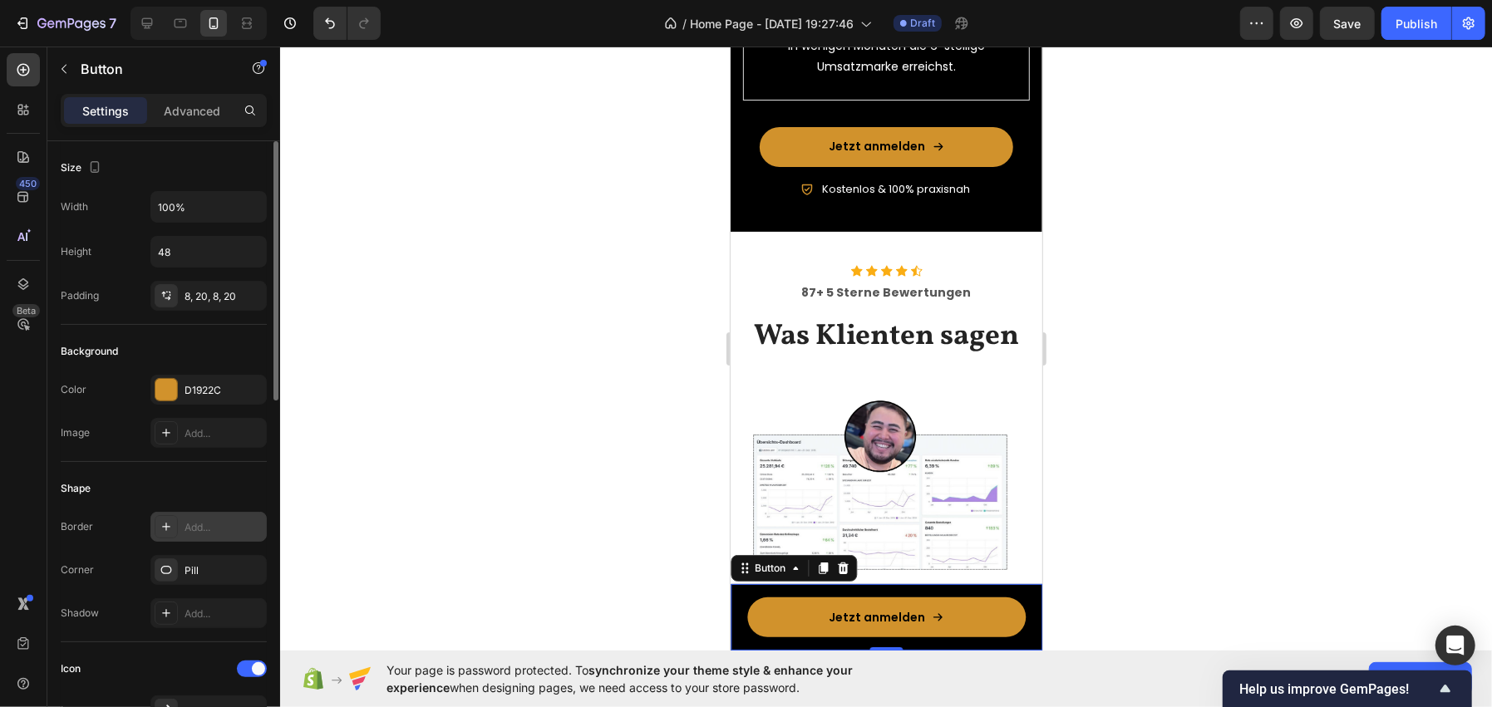
click at [155, 519] on div at bounding box center [166, 526] width 23 height 23
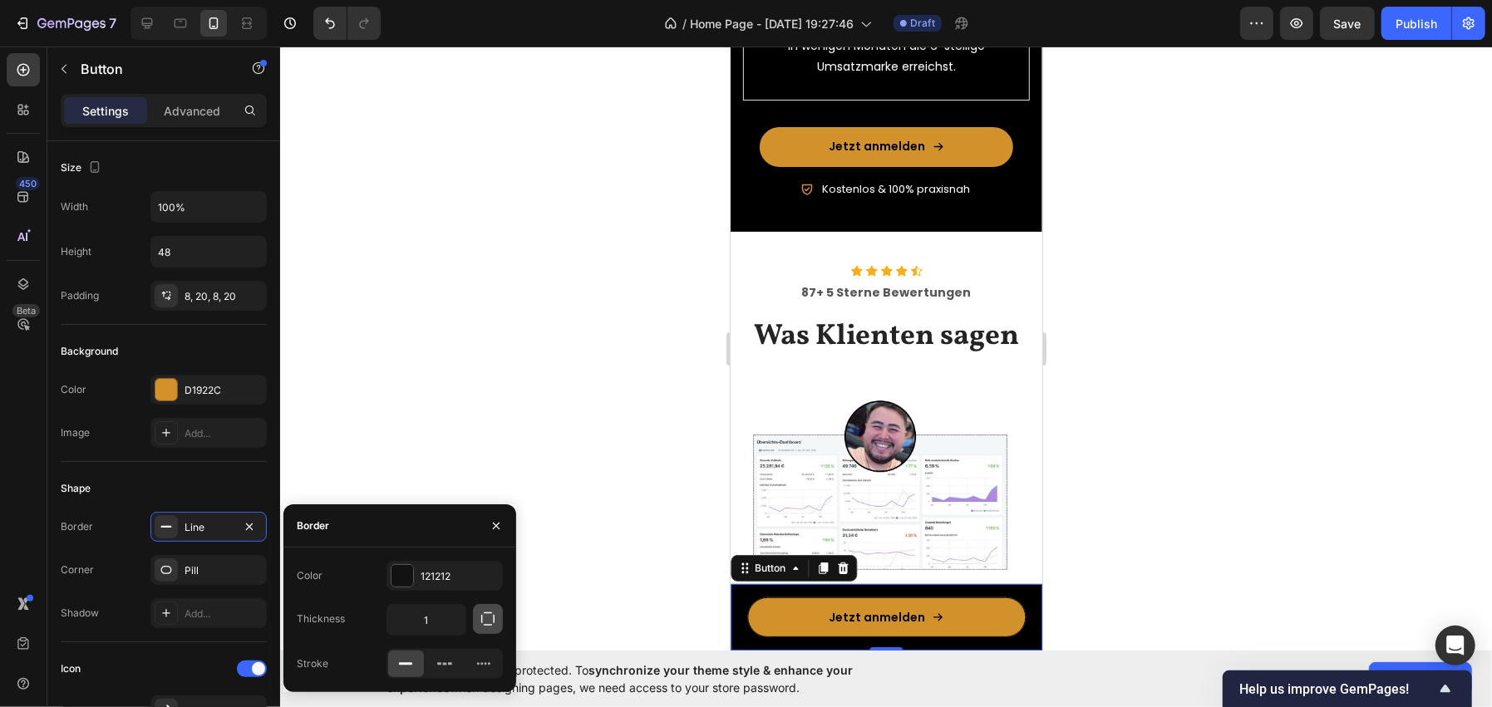
click at [485, 622] on icon "button" at bounding box center [488, 619] width 17 height 17
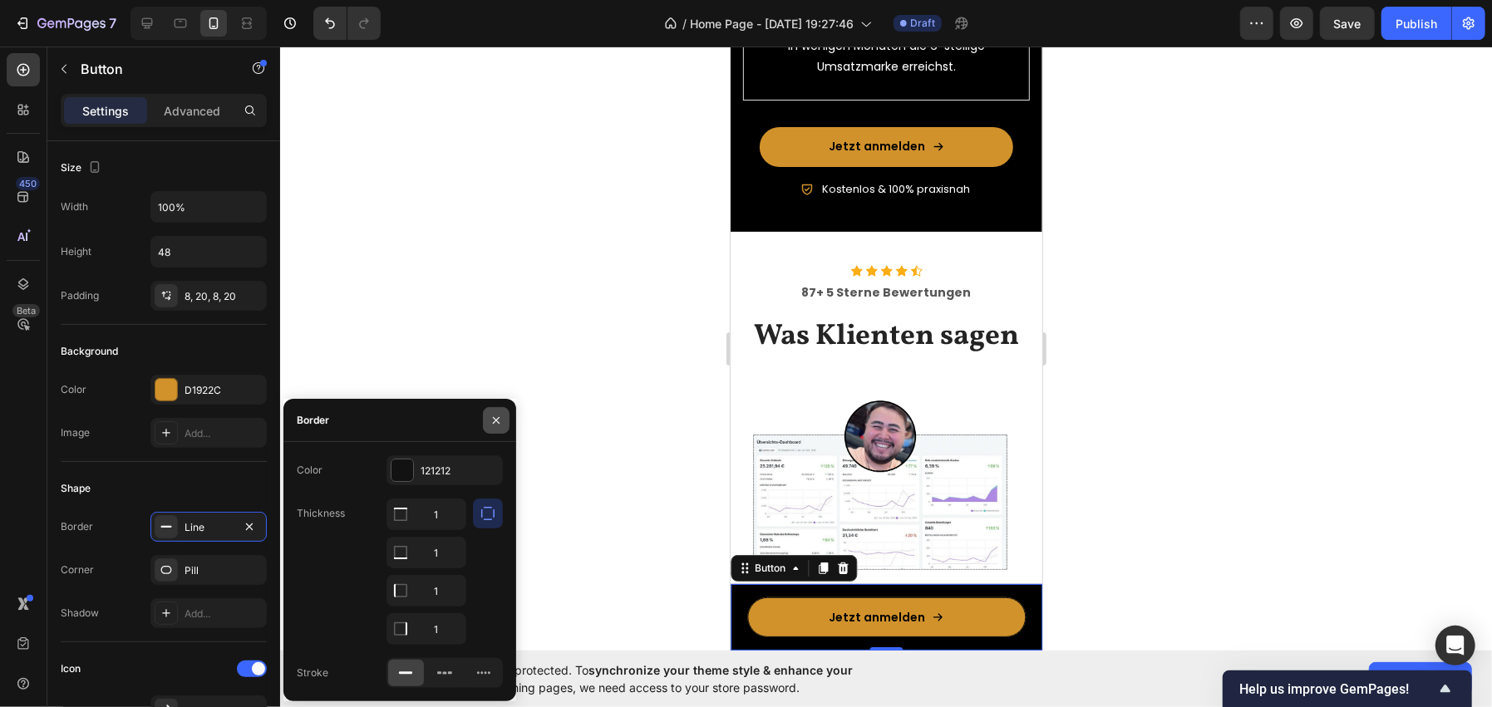
click at [485, 417] on button "button" at bounding box center [496, 420] width 27 height 27
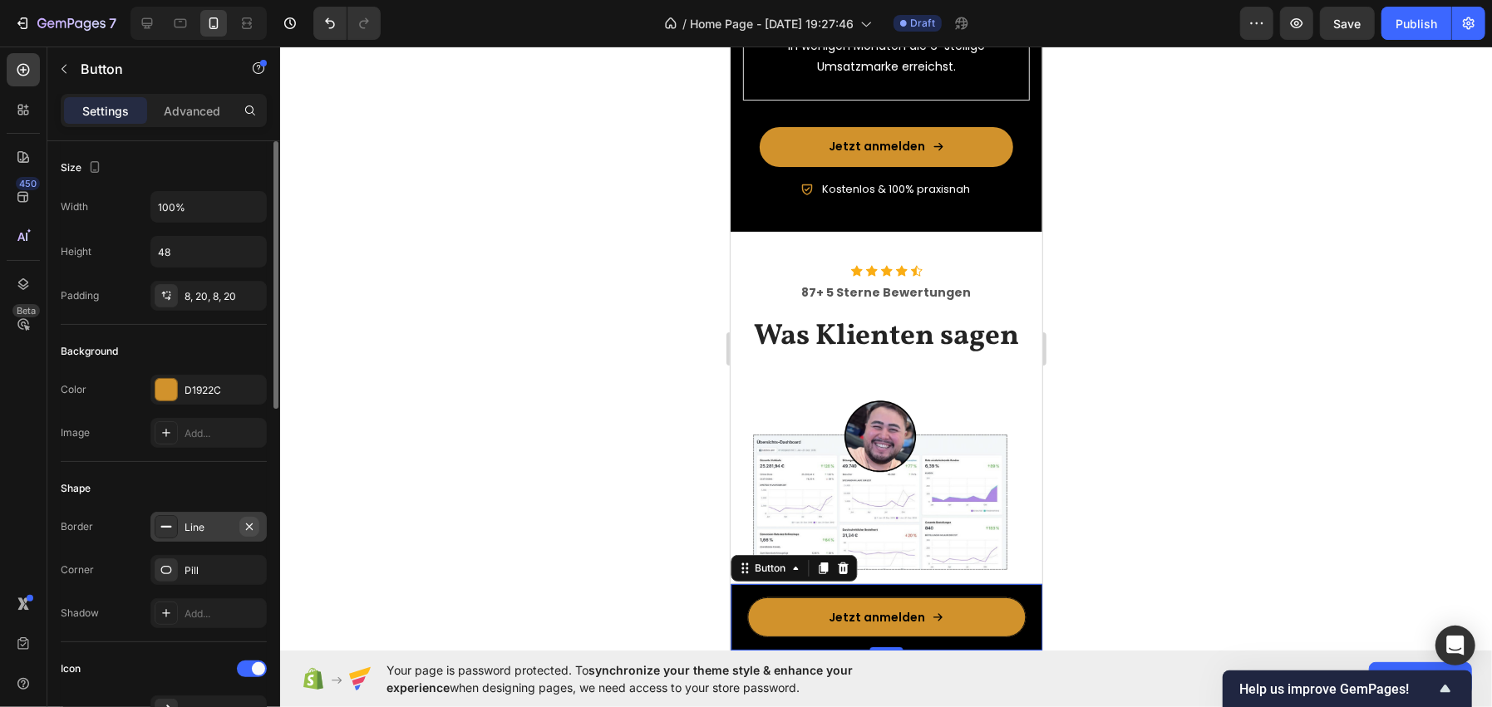
click at [251, 529] on icon "button" at bounding box center [249, 526] width 13 height 13
click at [190, 575] on div "Pill" at bounding box center [209, 570] width 48 height 15
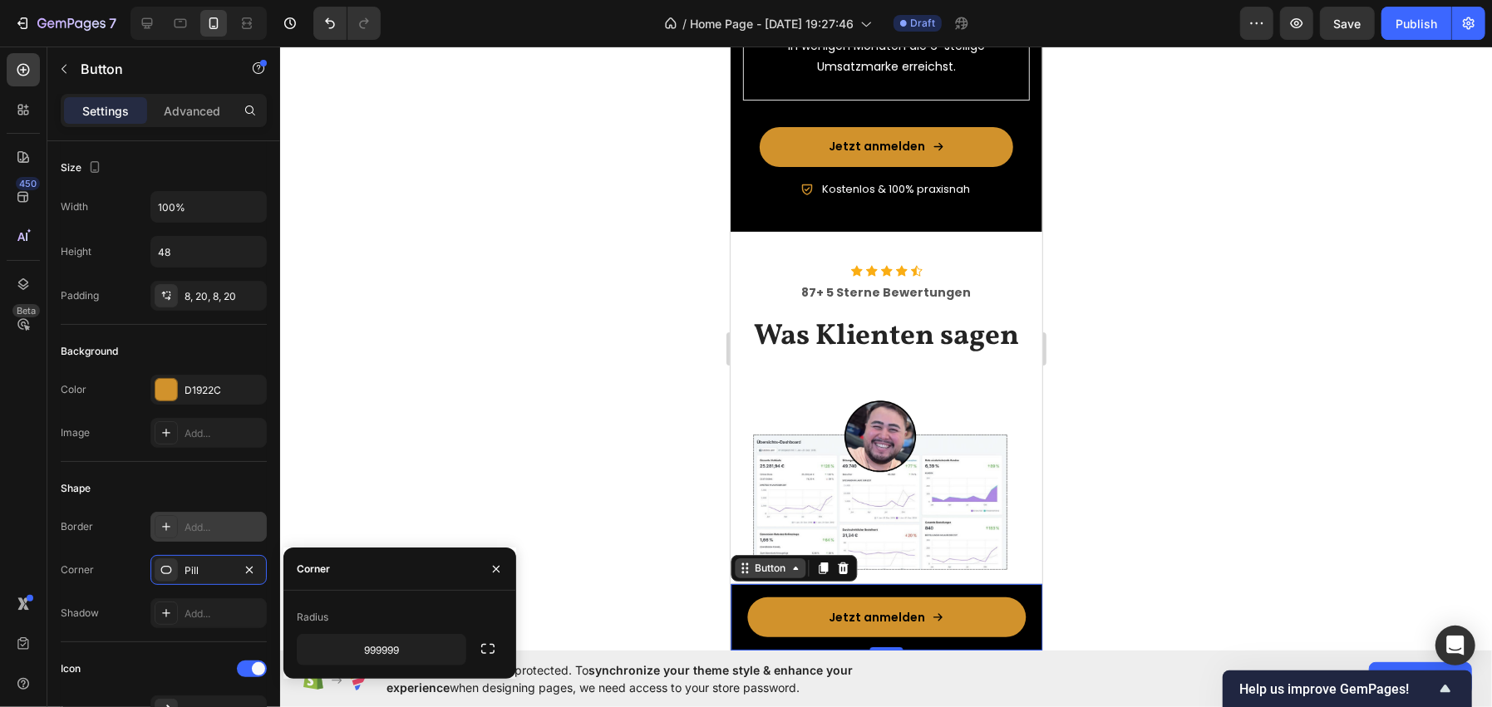
click at [790, 559] on div "Button" at bounding box center [769, 568] width 71 height 20
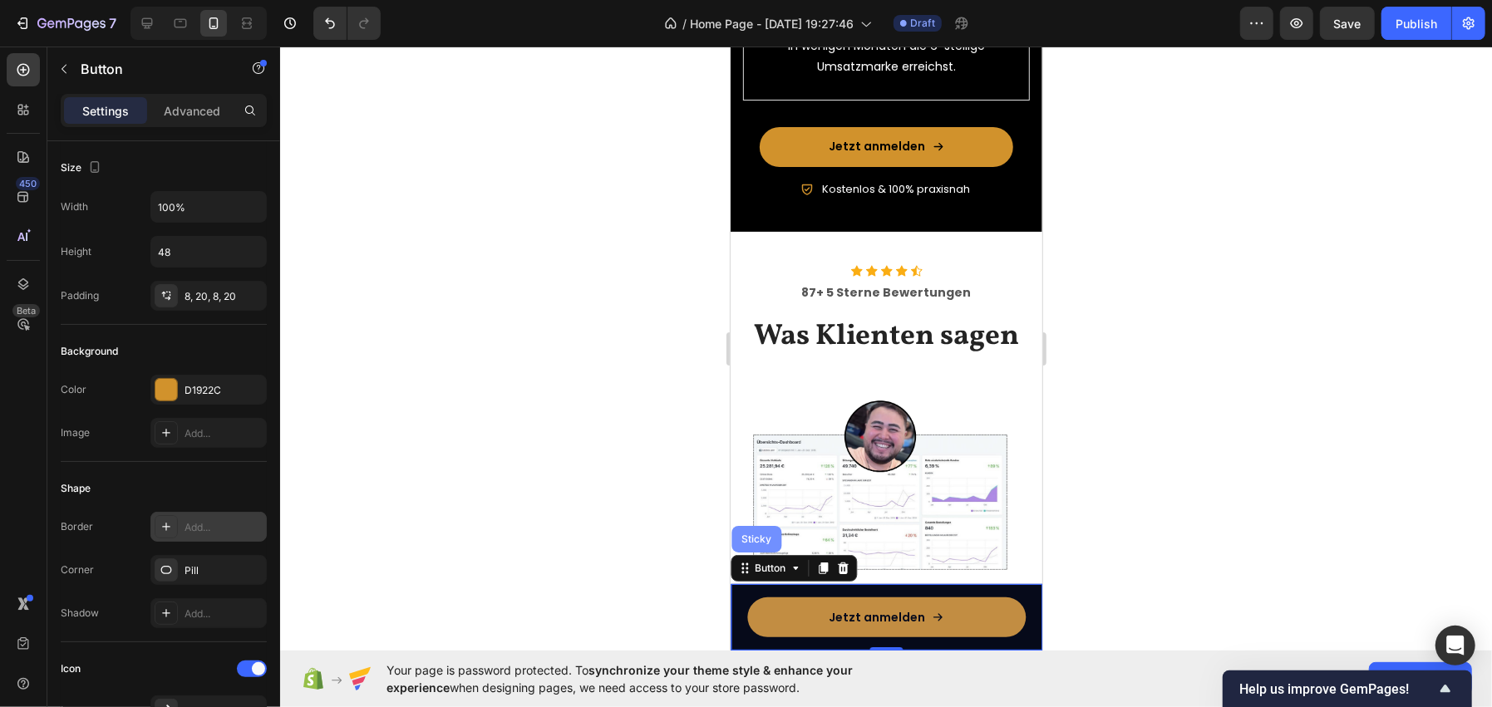
click at [764, 541] on div "Sticky" at bounding box center [755, 539] width 37 height 10
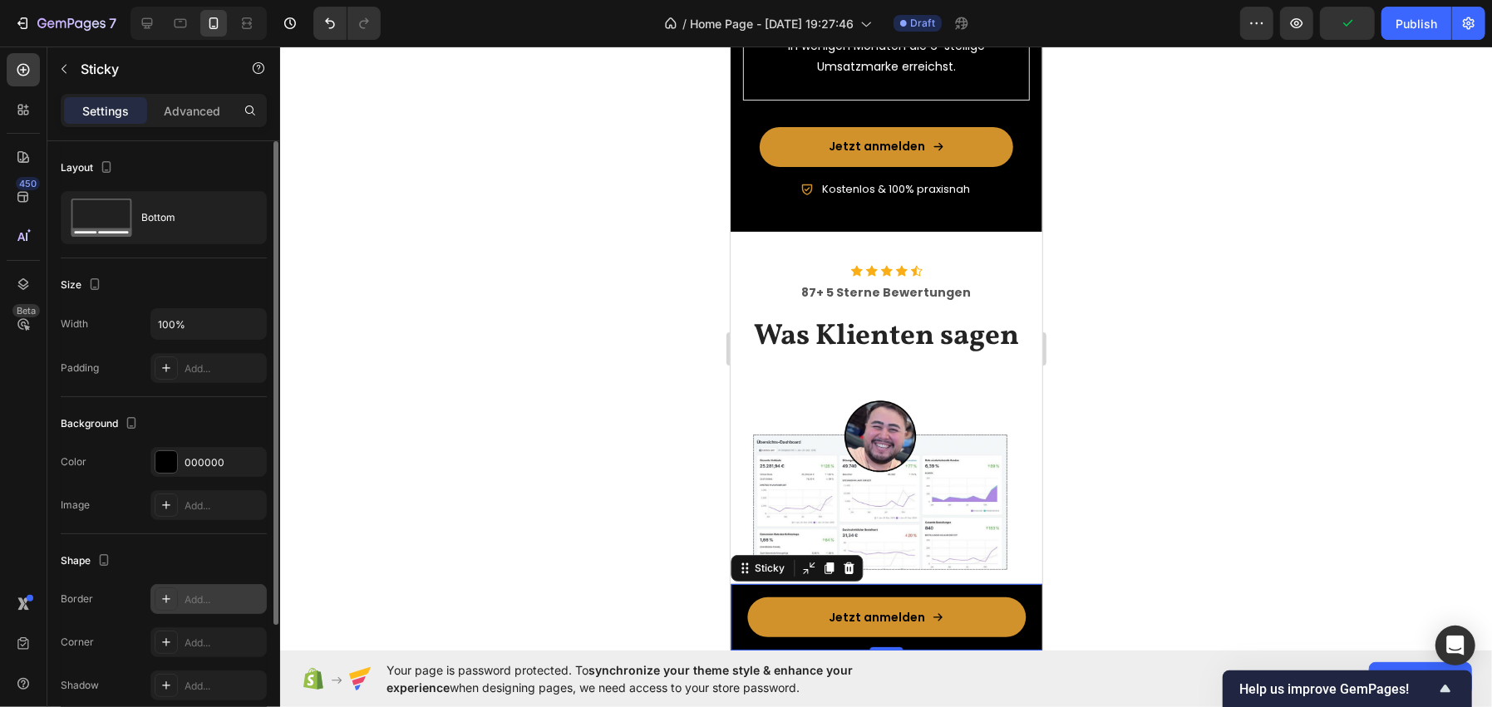
click at [178, 609] on div "Add..." at bounding box center [208, 599] width 116 height 30
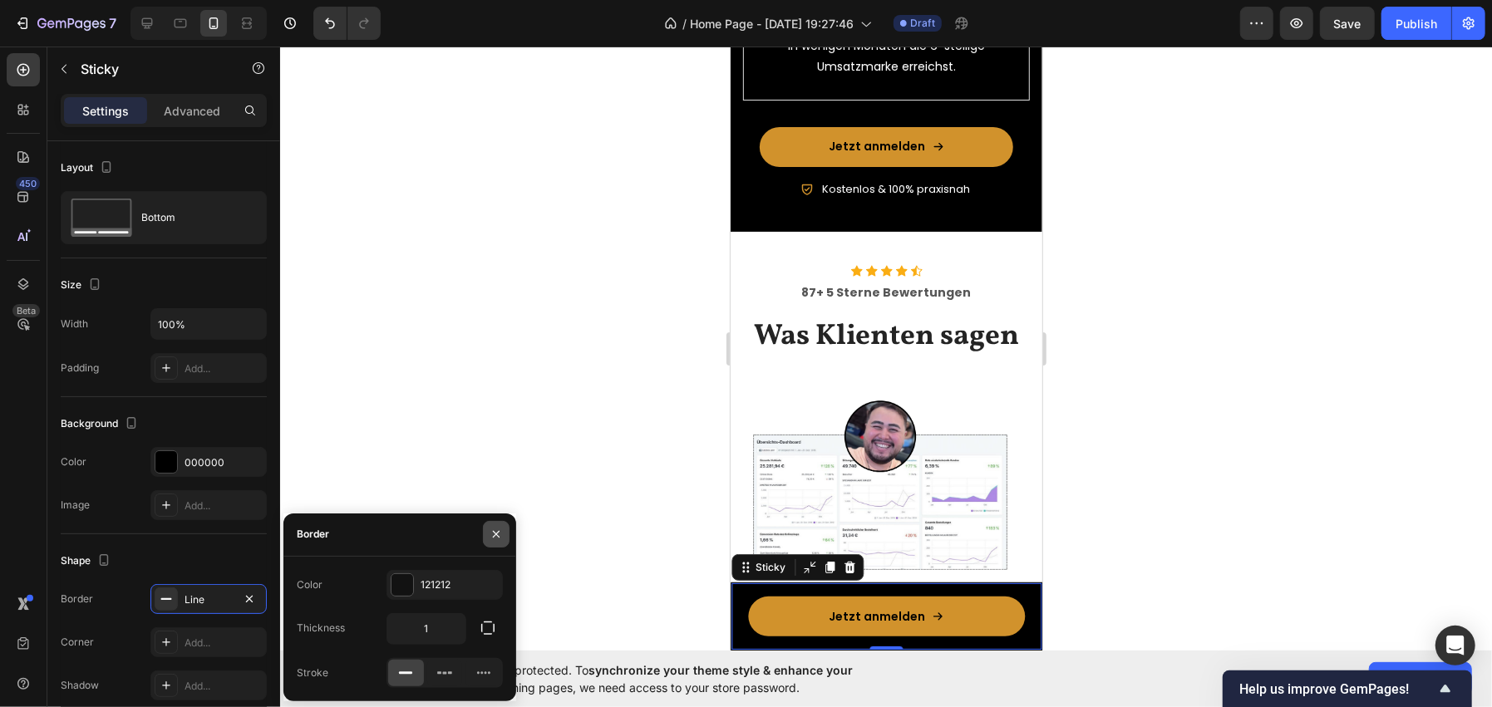
click at [497, 540] on icon "button" at bounding box center [496, 534] width 13 height 13
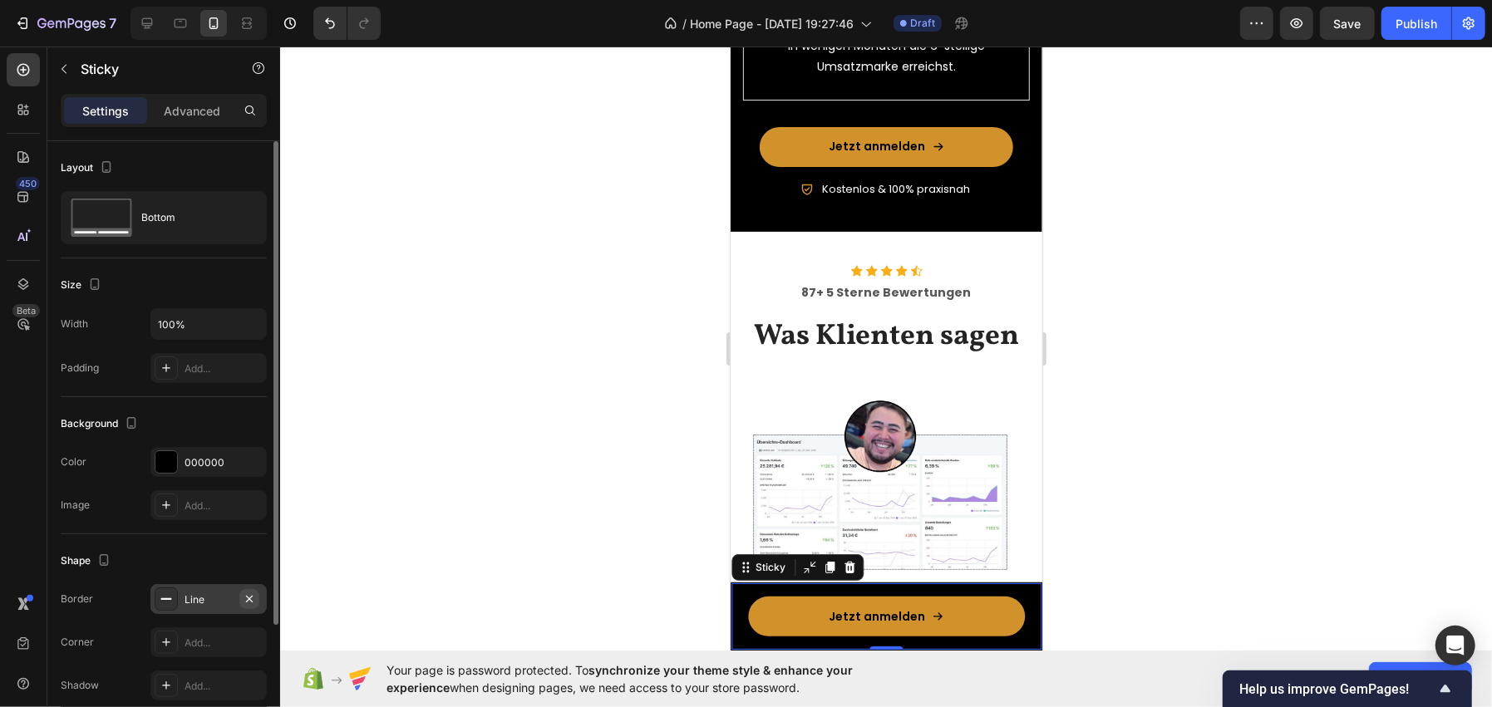
click at [257, 598] on button "button" at bounding box center [249, 599] width 20 height 20
click at [183, 644] on div "Add..." at bounding box center [208, 642] width 116 height 30
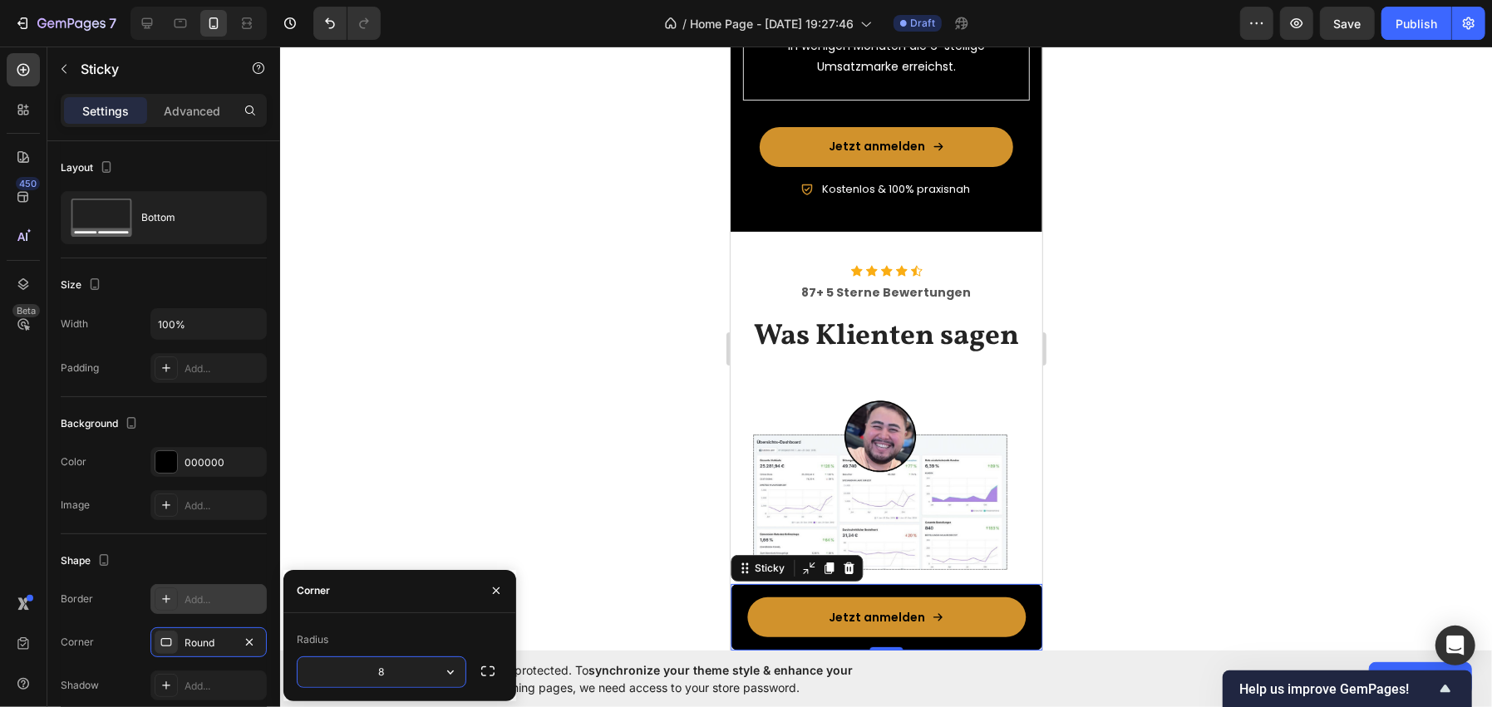
click at [475, 484] on div at bounding box center [886, 377] width 1212 height 661
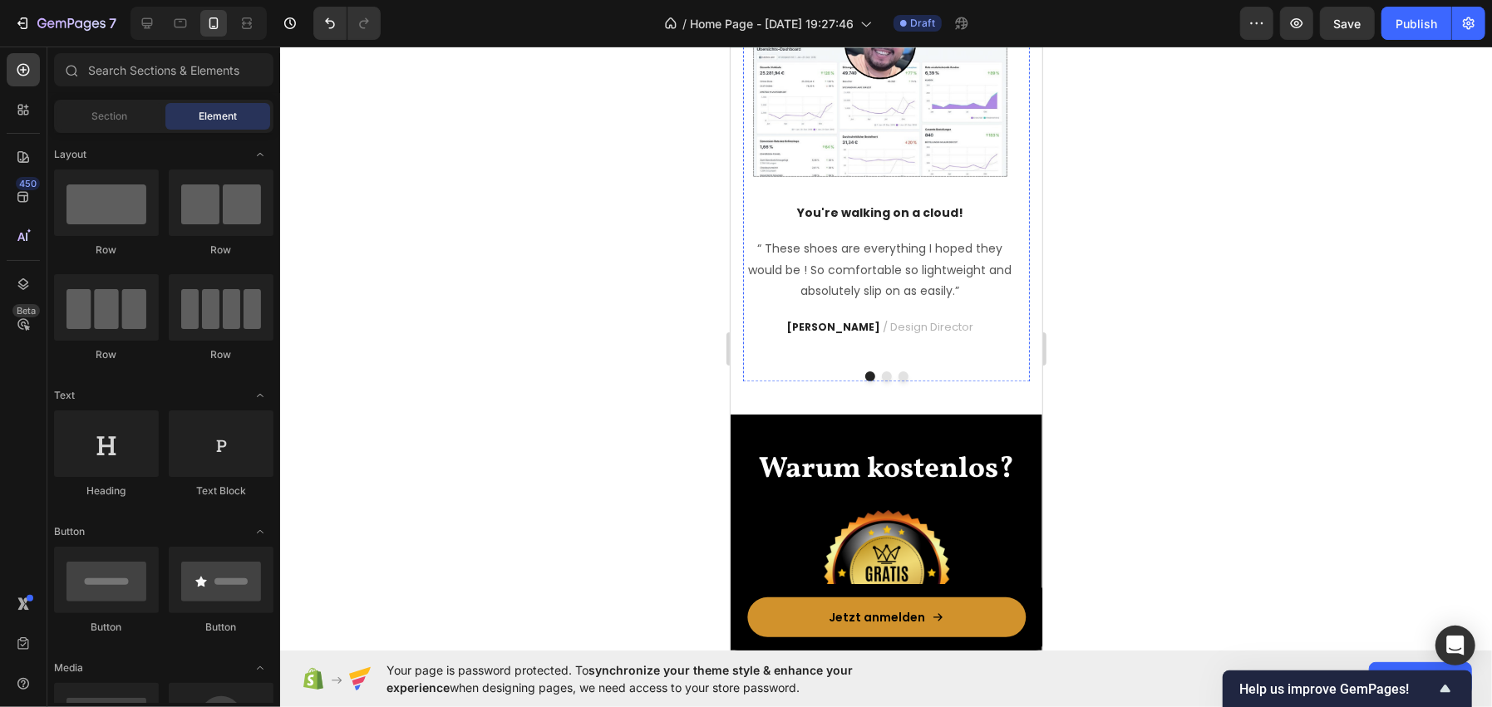
scroll to position [2491, 0]
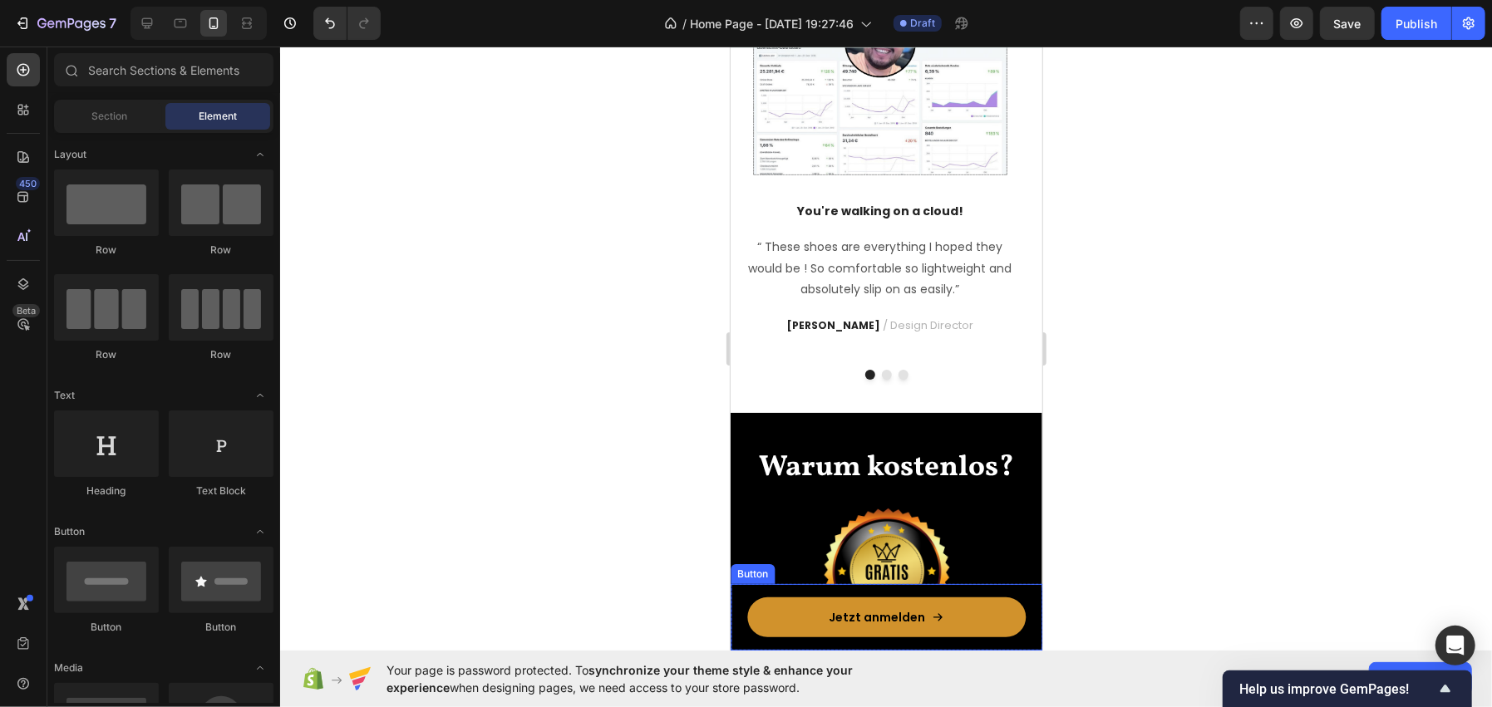
click at [736, 598] on div "Jetzt anmelden Button" at bounding box center [886, 616] width 312 height 66
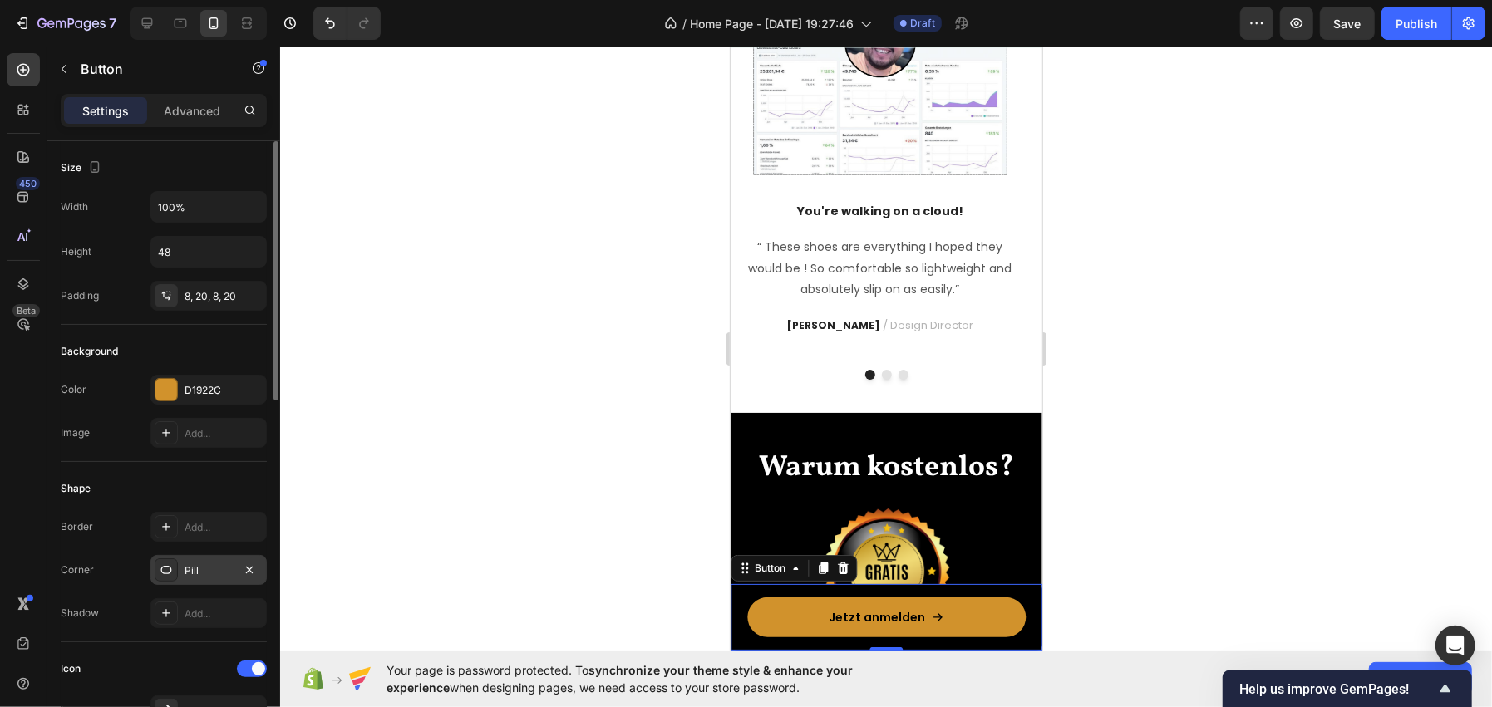
click at [194, 566] on div "Pill" at bounding box center [209, 570] width 48 height 15
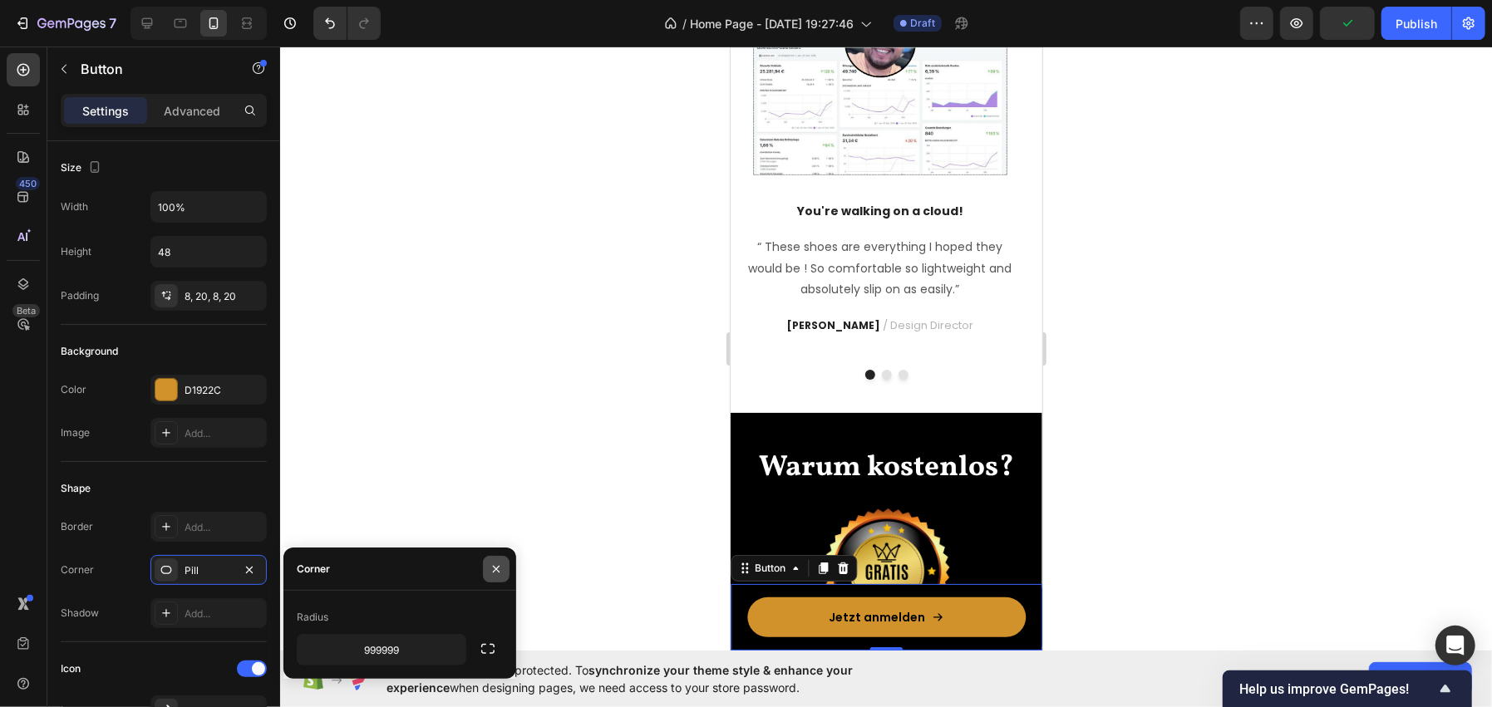
click at [494, 563] on icon "button" at bounding box center [496, 569] width 13 height 13
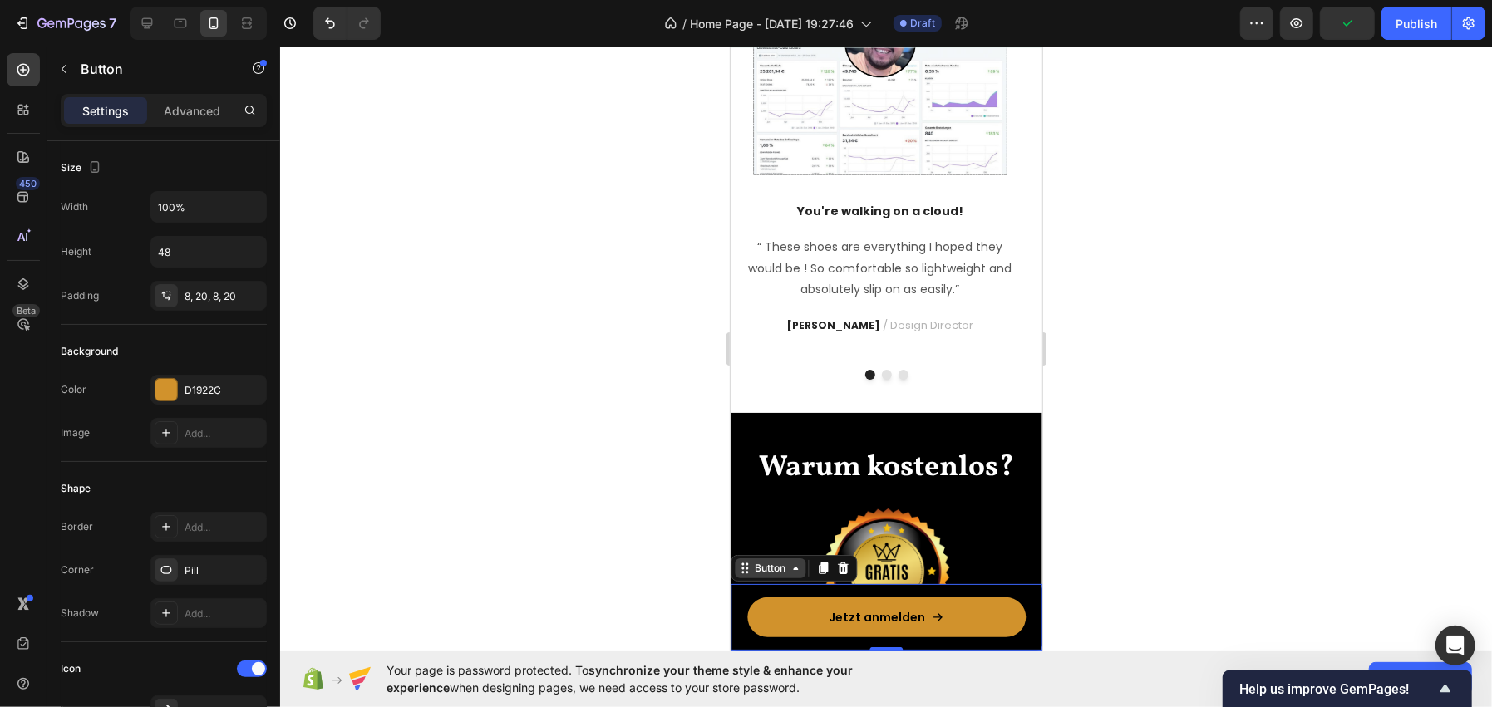
click at [760, 563] on div "Button" at bounding box center [769, 567] width 37 height 15
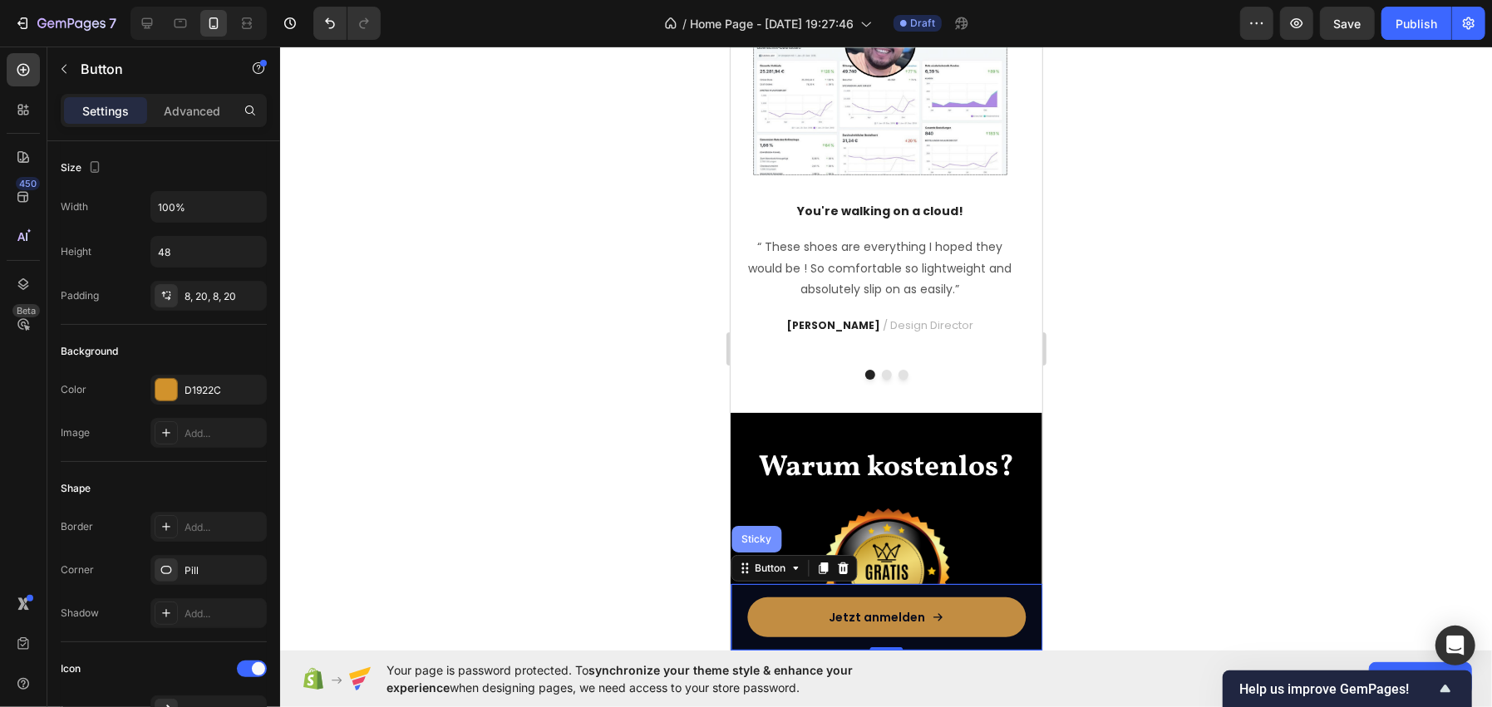
click at [769, 544] on div "Sticky" at bounding box center [756, 538] width 50 height 27
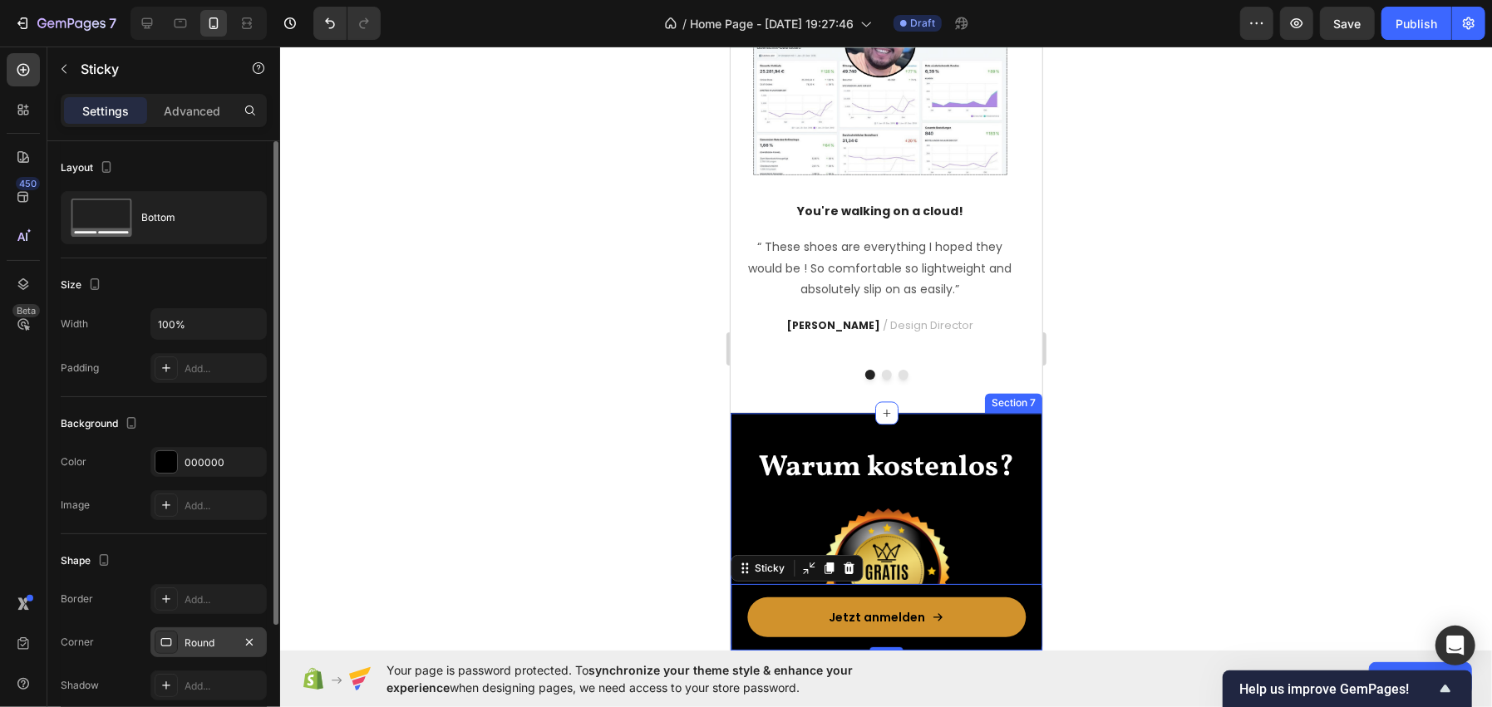
click at [183, 632] on div "Round" at bounding box center [208, 642] width 116 height 30
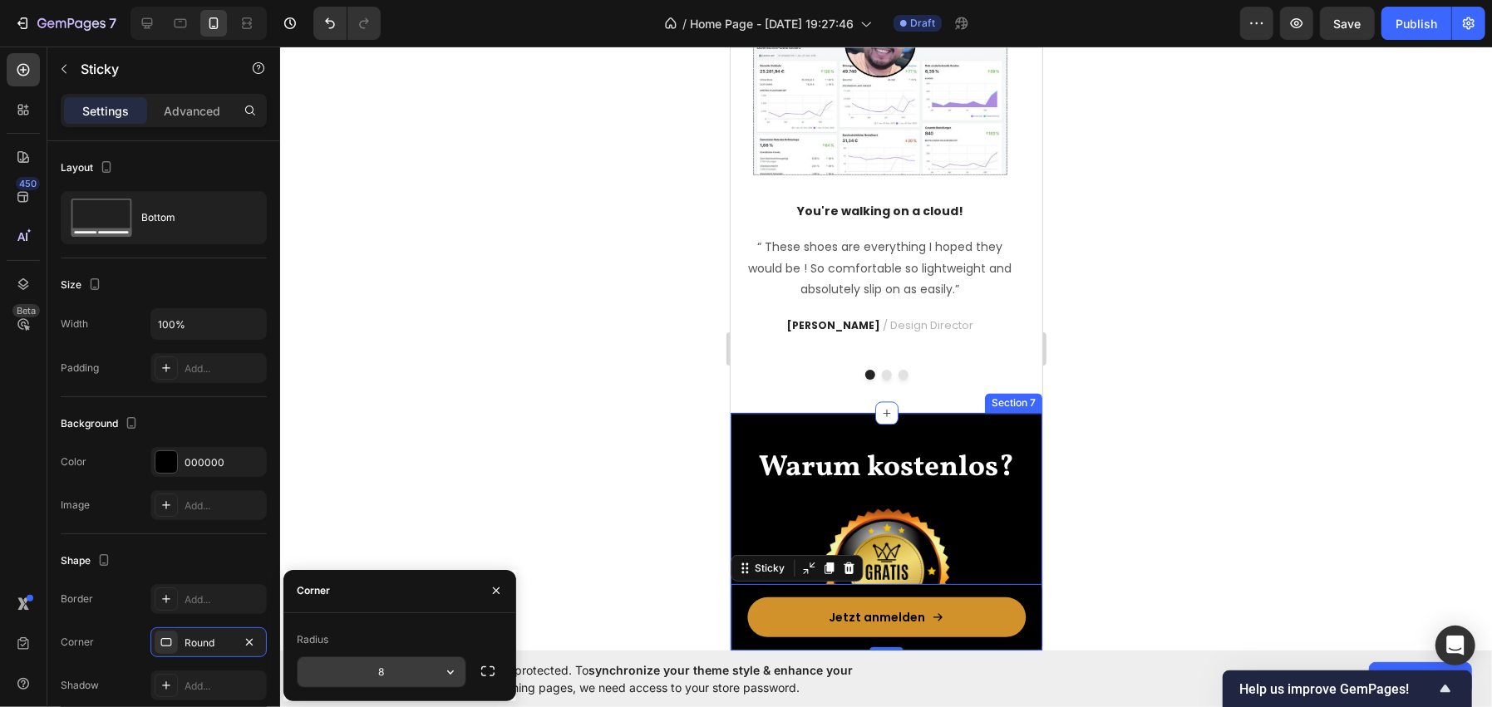
click at [347, 659] on input "8" at bounding box center [382, 672] width 168 height 30
type input "5"
click at [427, 406] on div at bounding box center [886, 377] width 1212 height 661
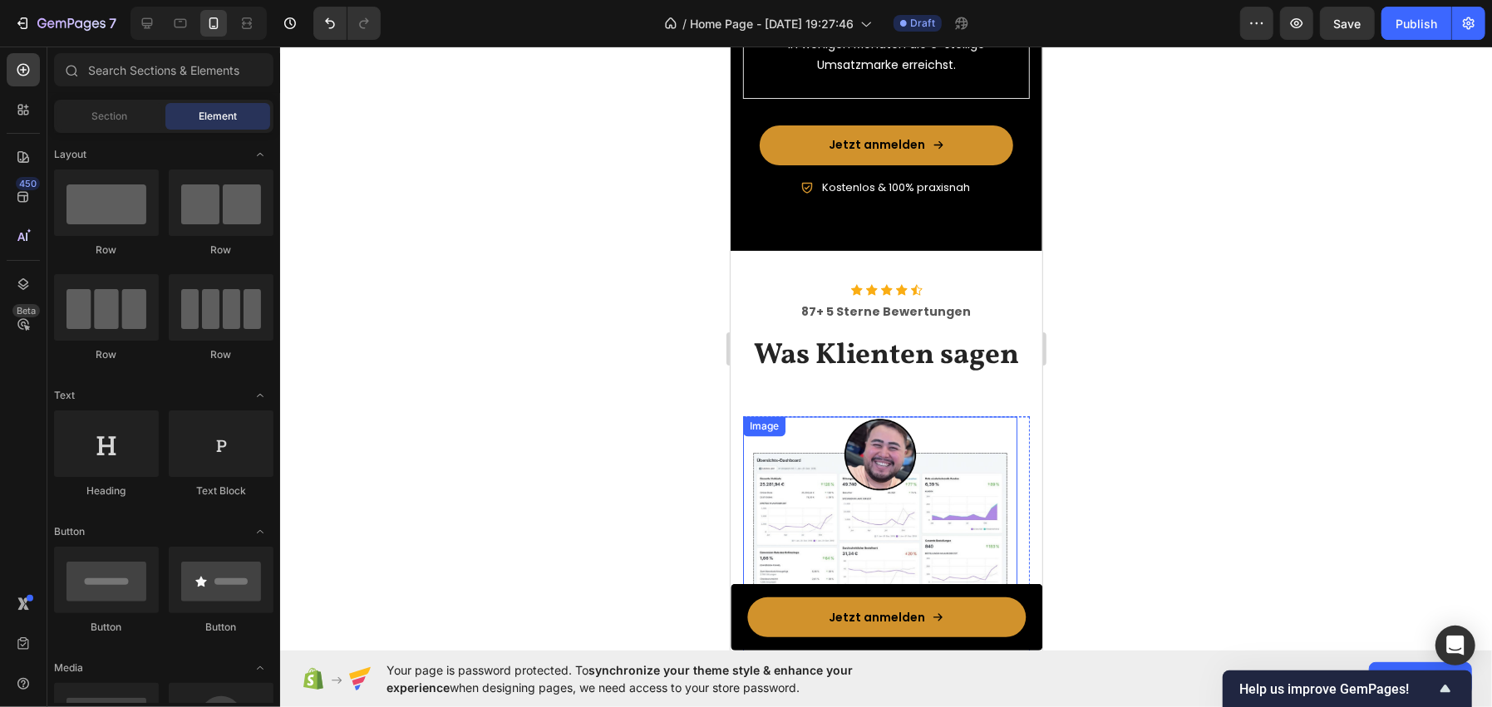
scroll to position [2075, 0]
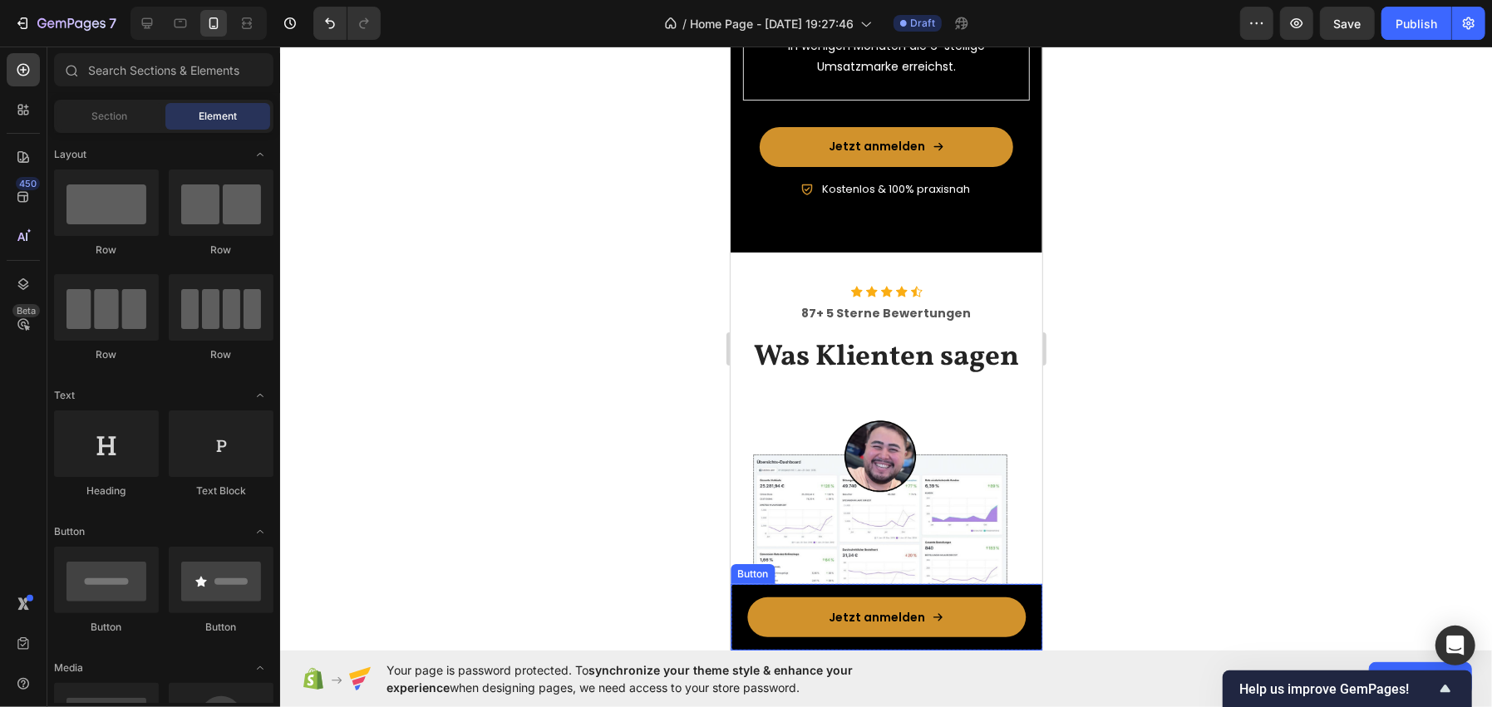
click at [800, 590] on div "Jetzt anmelden Button" at bounding box center [886, 616] width 312 height 66
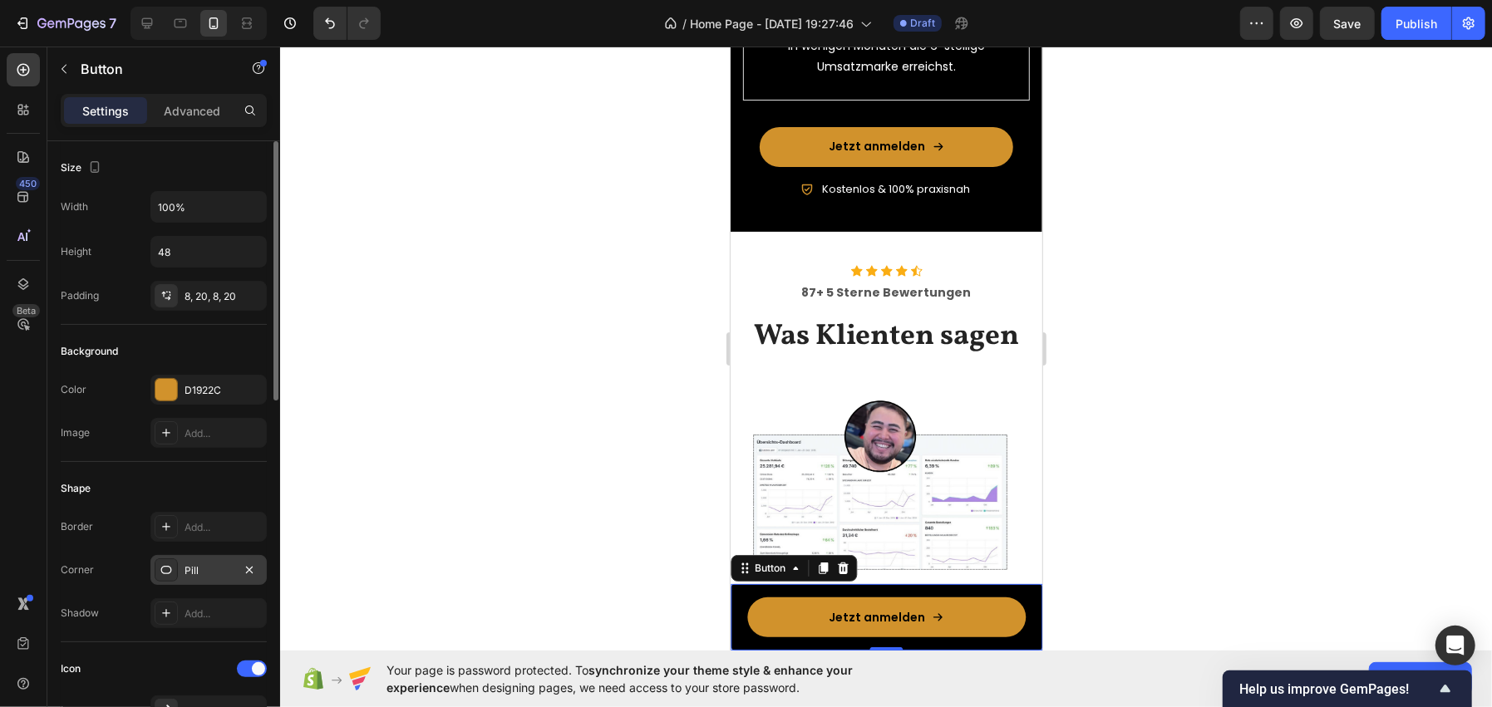
click at [207, 573] on div "Pill" at bounding box center [209, 570] width 48 height 15
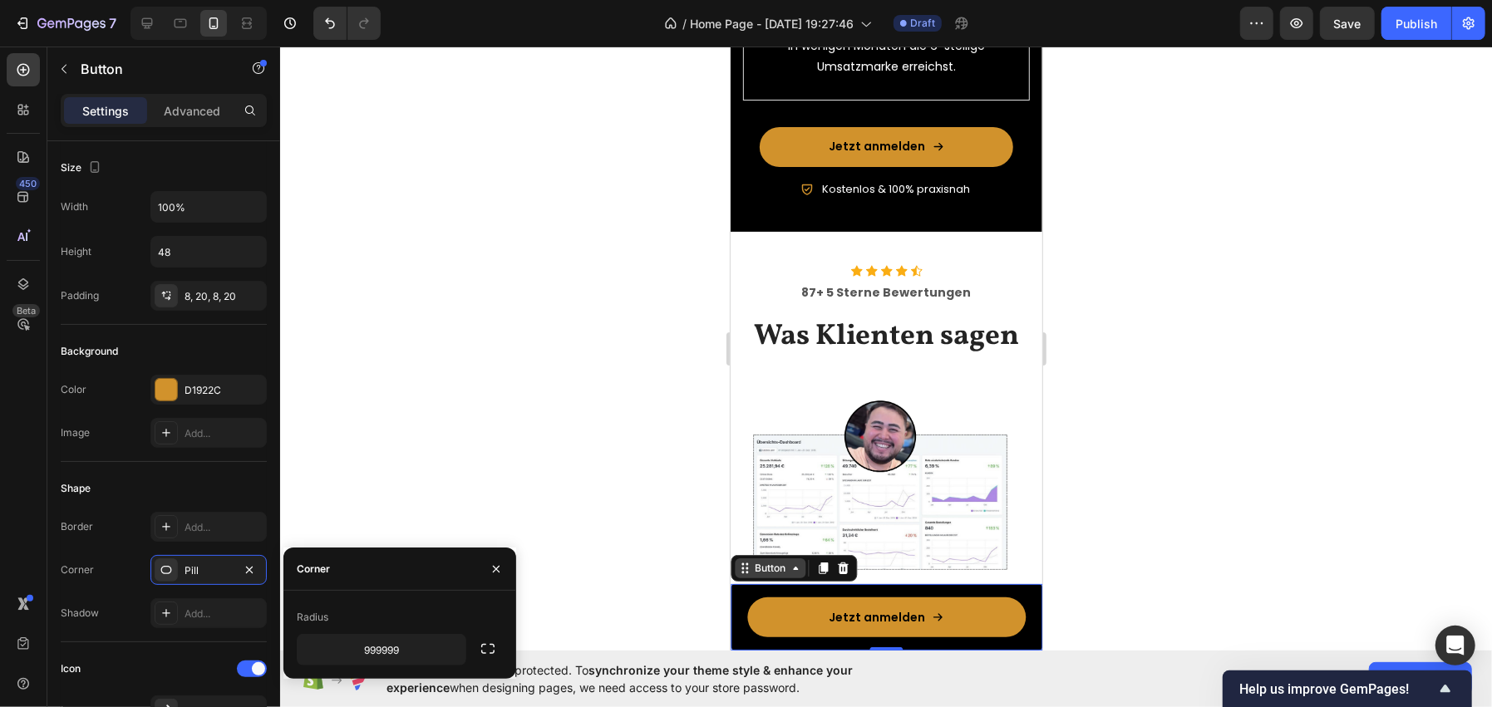
click at [771, 568] on div "Button" at bounding box center [769, 567] width 37 height 15
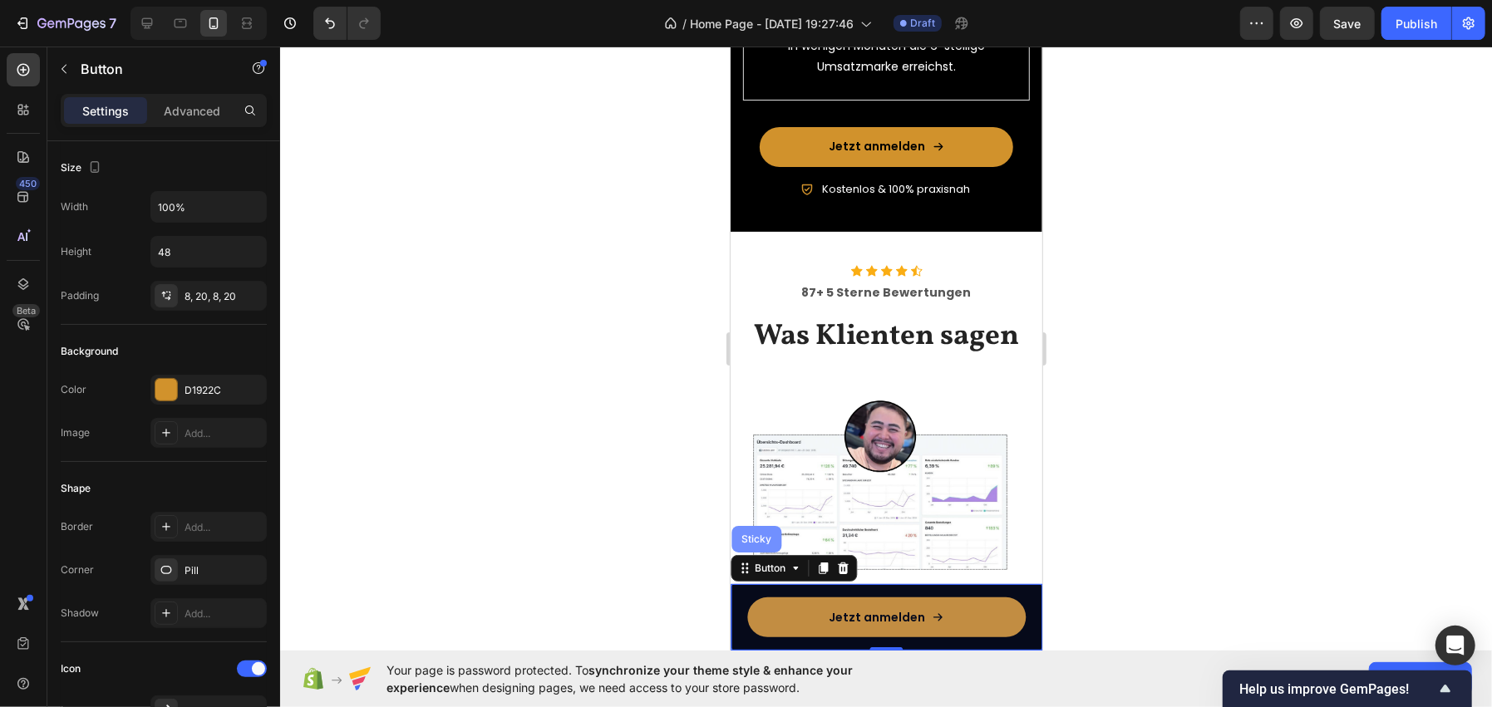
drag, startPoint x: 765, startPoint y: 543, endPoint x: 1455, endPoint y: 592, distance: 692.4
click at [765, 543] on div "Sticky" at bounding box center [755, 539] width 37 height 10
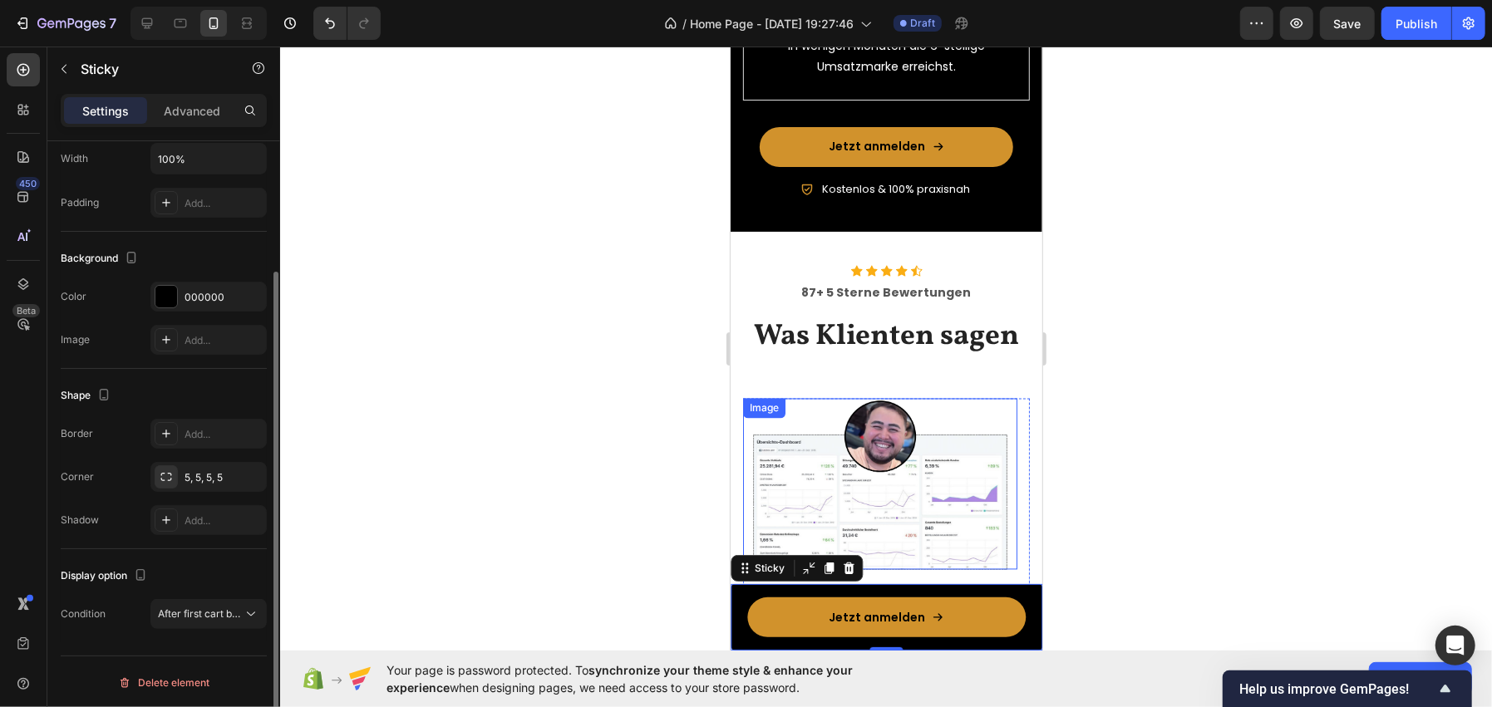
scroll to position [0, 0]
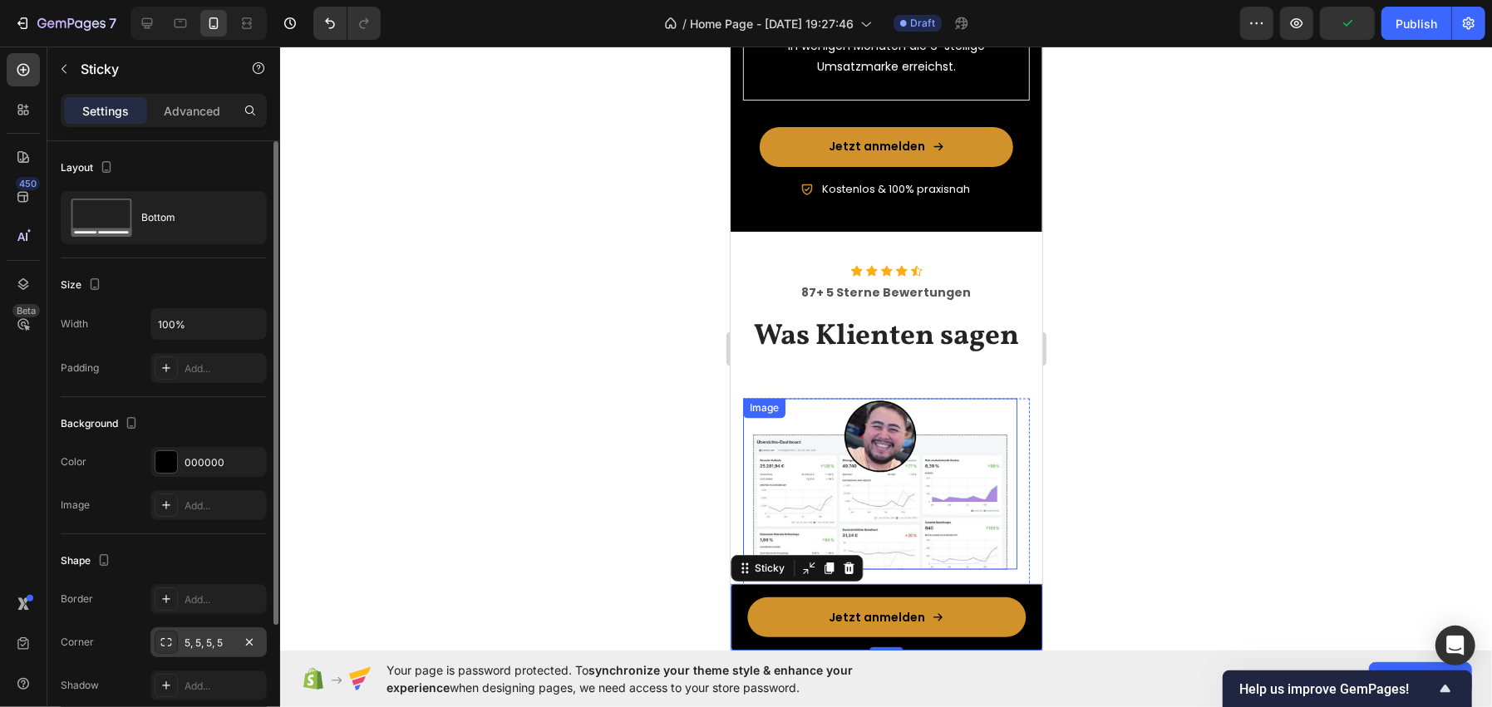
click at [214, 643] on div "5, 5, 5, 5" at bounding box center [209, 643] width 48 height 15
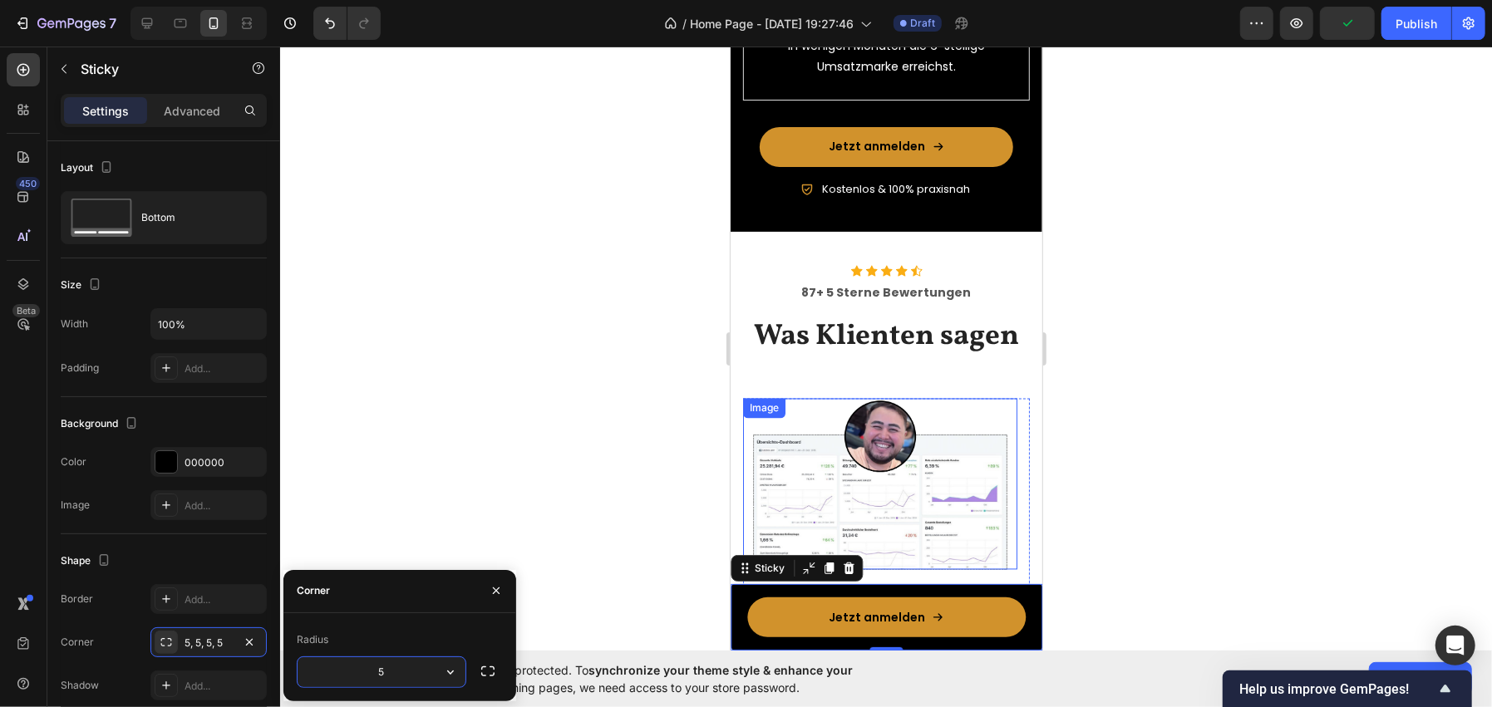
click at [357, 675] on input "5" at bounding box center [382, 672] width 168 height 30
type input "12"
click at [357, 473] on div at bounding box center [886, 377] width 1212 height 661
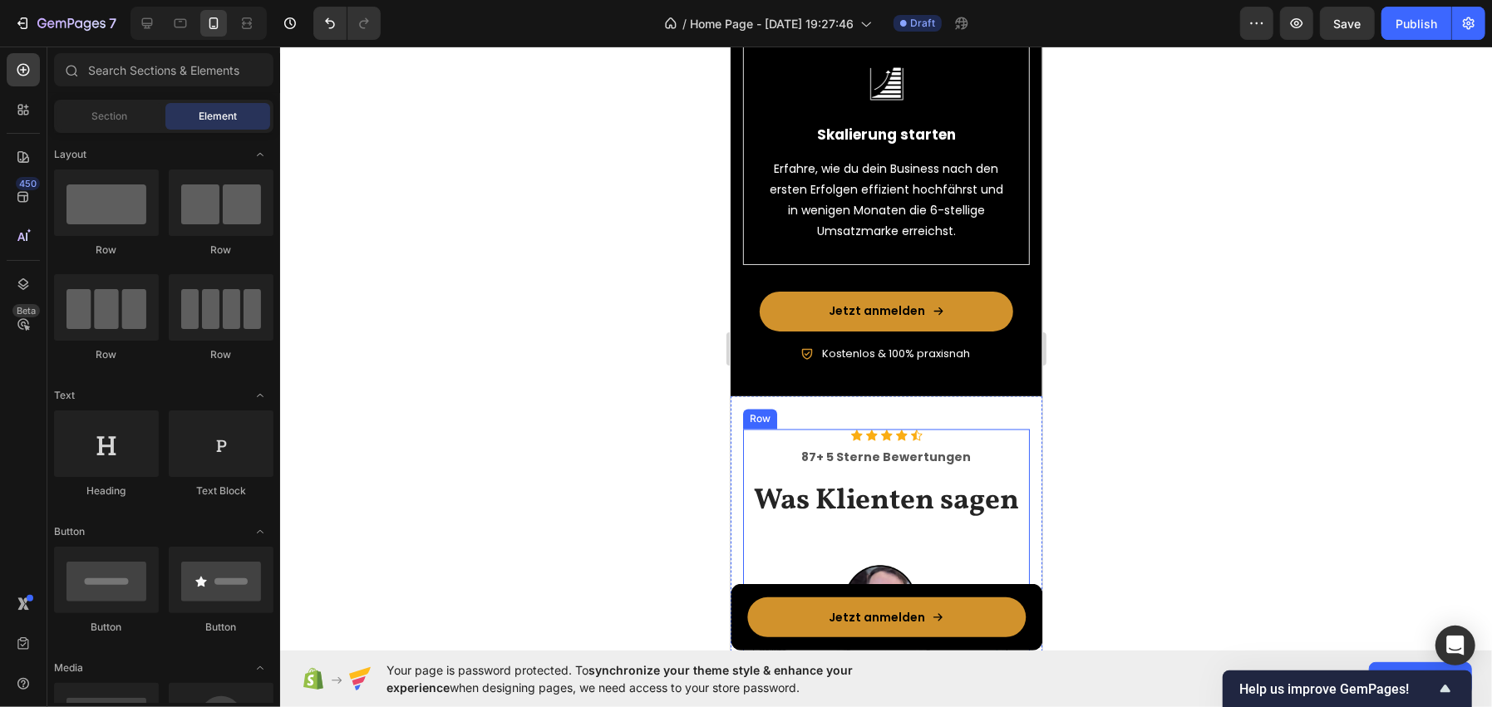
scroll to position [1909, 0]
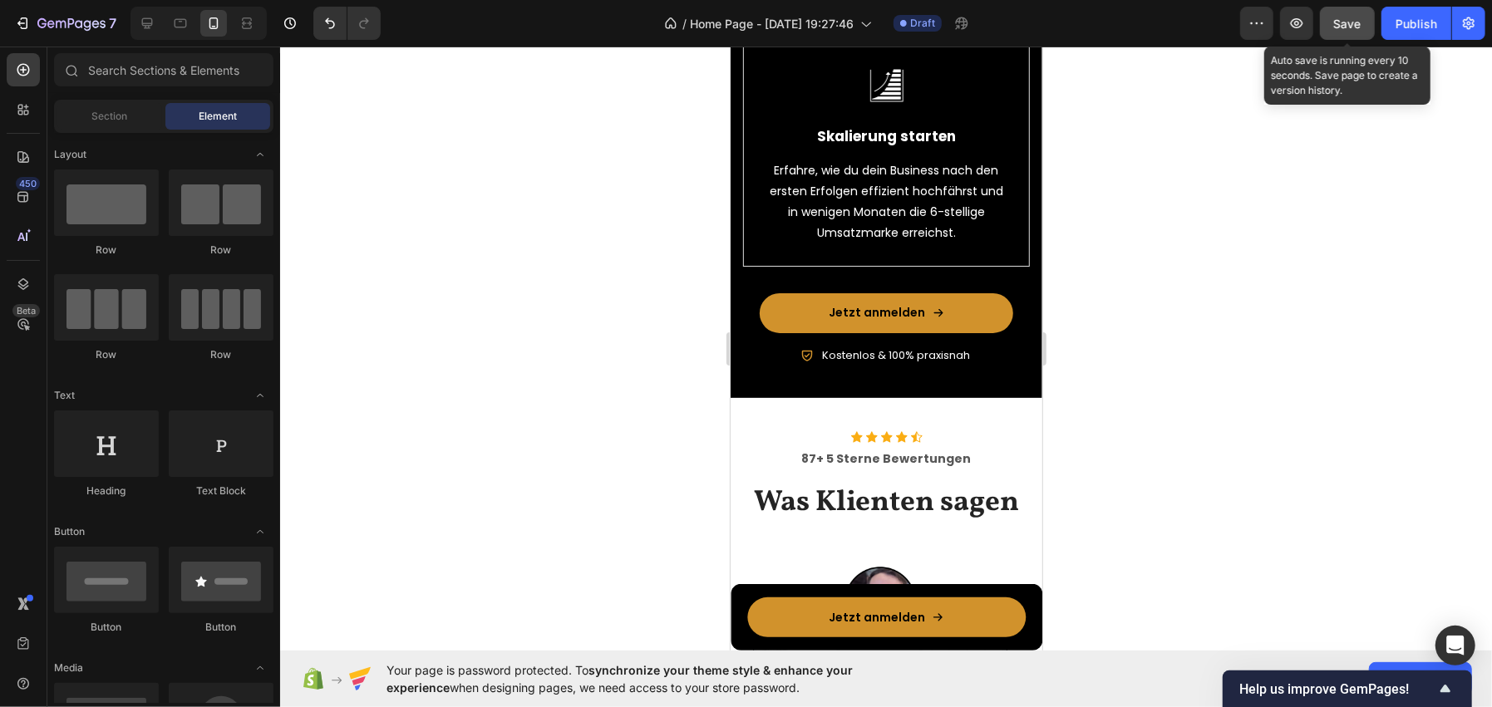
click at [1323, 17] on button "Save" at bounding box center [1347, 23] width 55 height 33
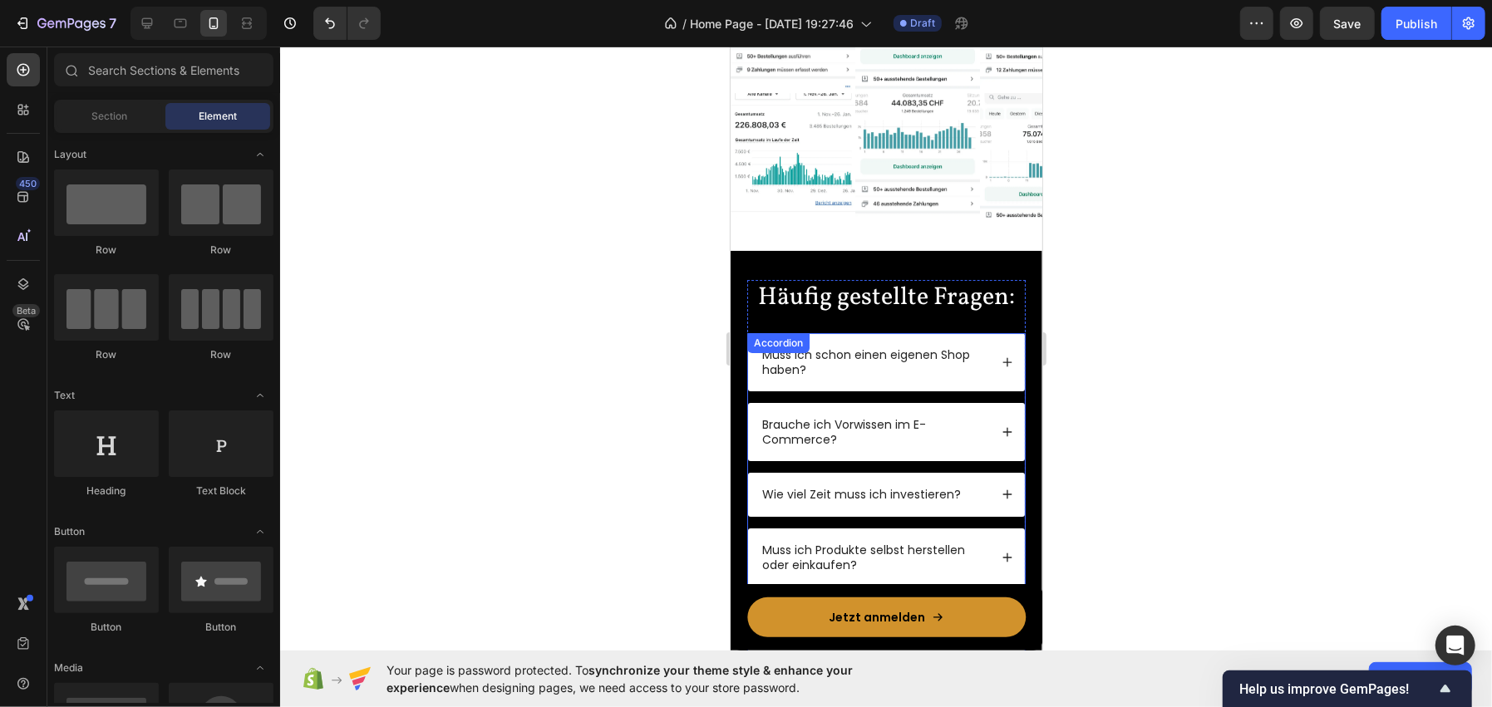
scroll to position [3657, 0]
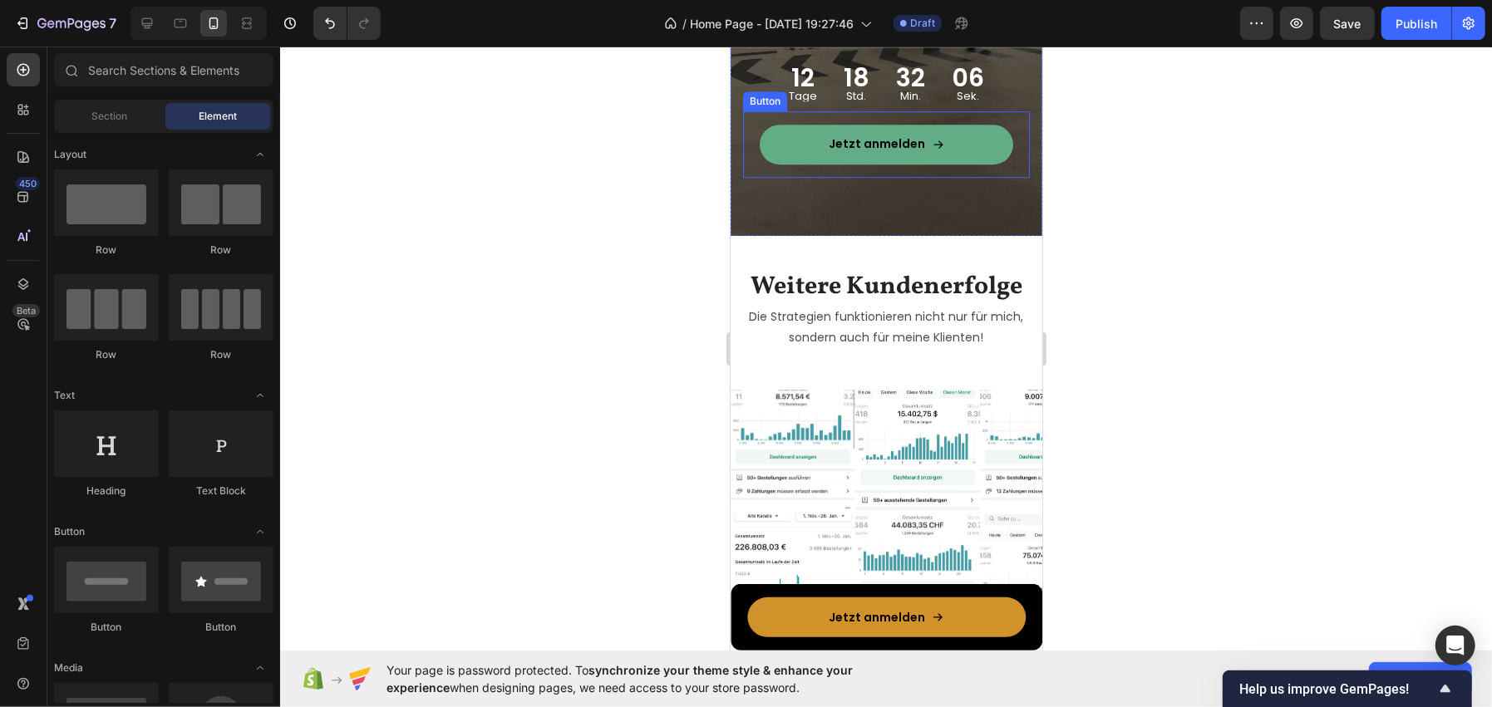
click at [825, 155] on link "Jetzt anmelden" at bounding box center [885, 144] width 253 height 40
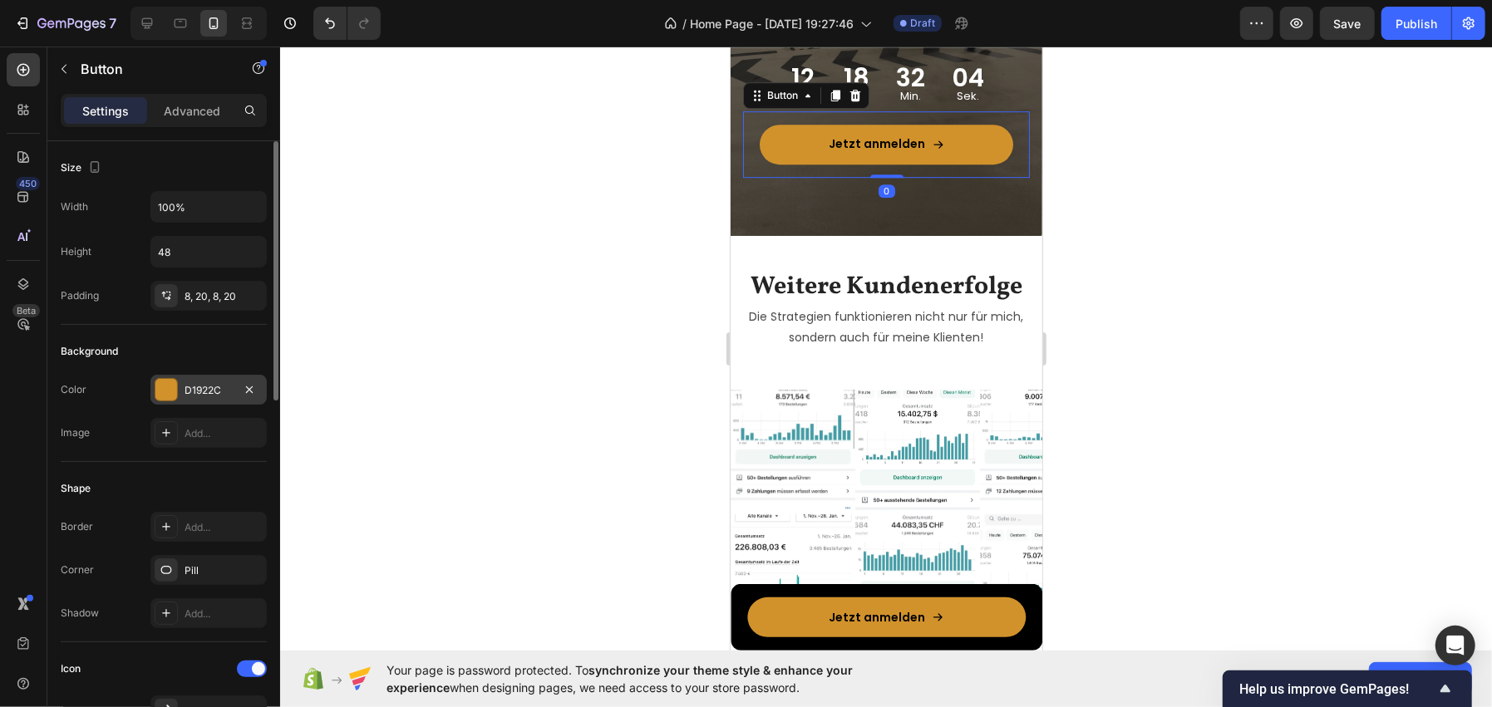
click at [175, 400] on div "D1922C" at bounding box center [208, 390] width 116 height 30
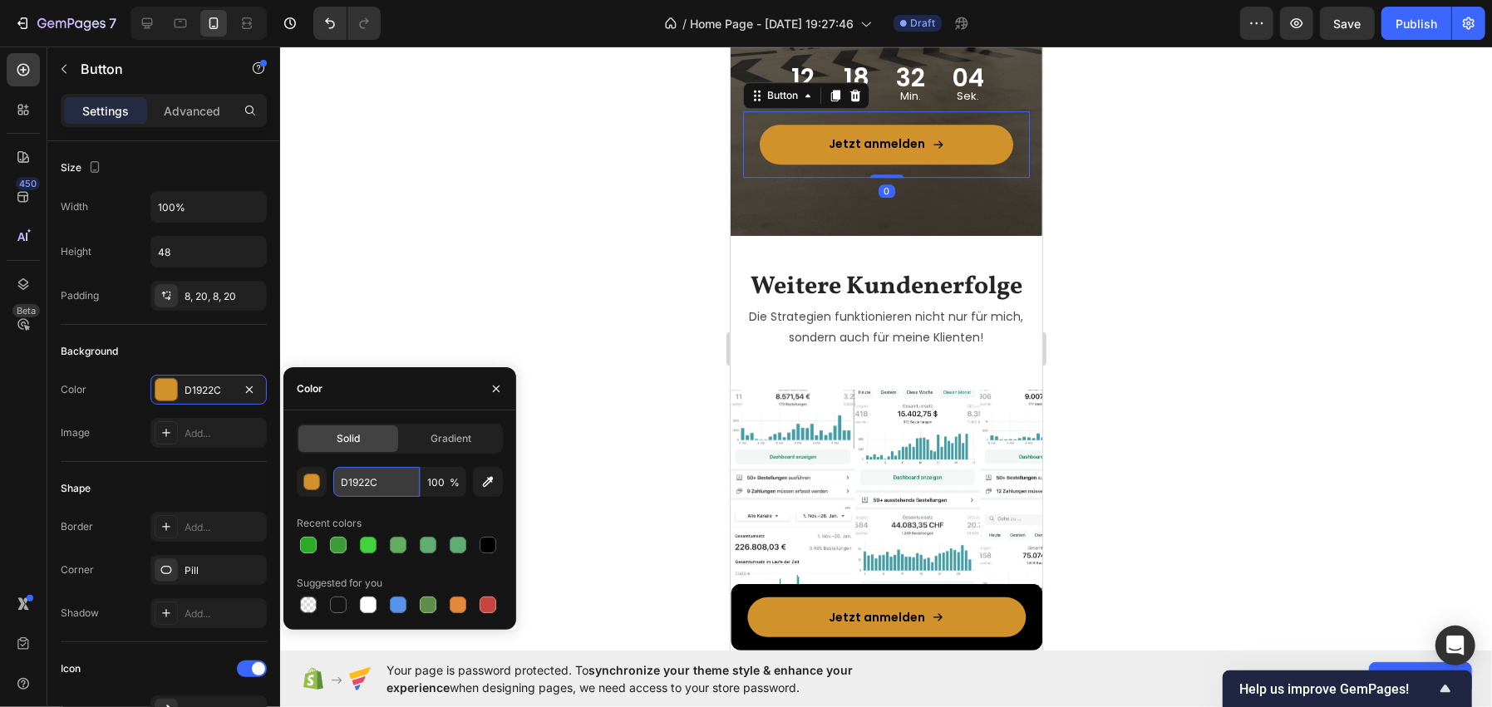
click at [374, 474] on input "D1922C" at bounding box center [376, 482] width 86 height 30
click at [487, 377] on button "button" at bounding box center [496, 389] width 27 height 27
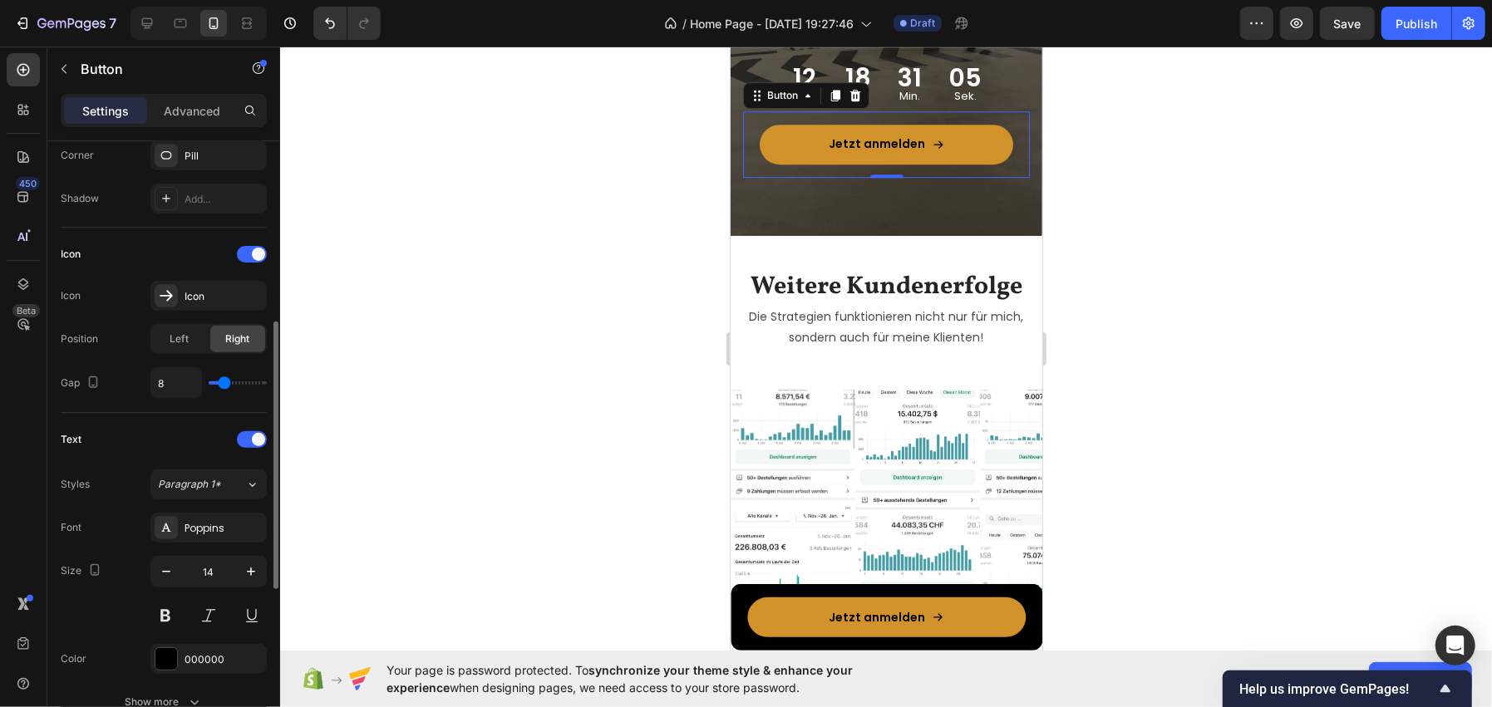
scroll to position [747, 0]
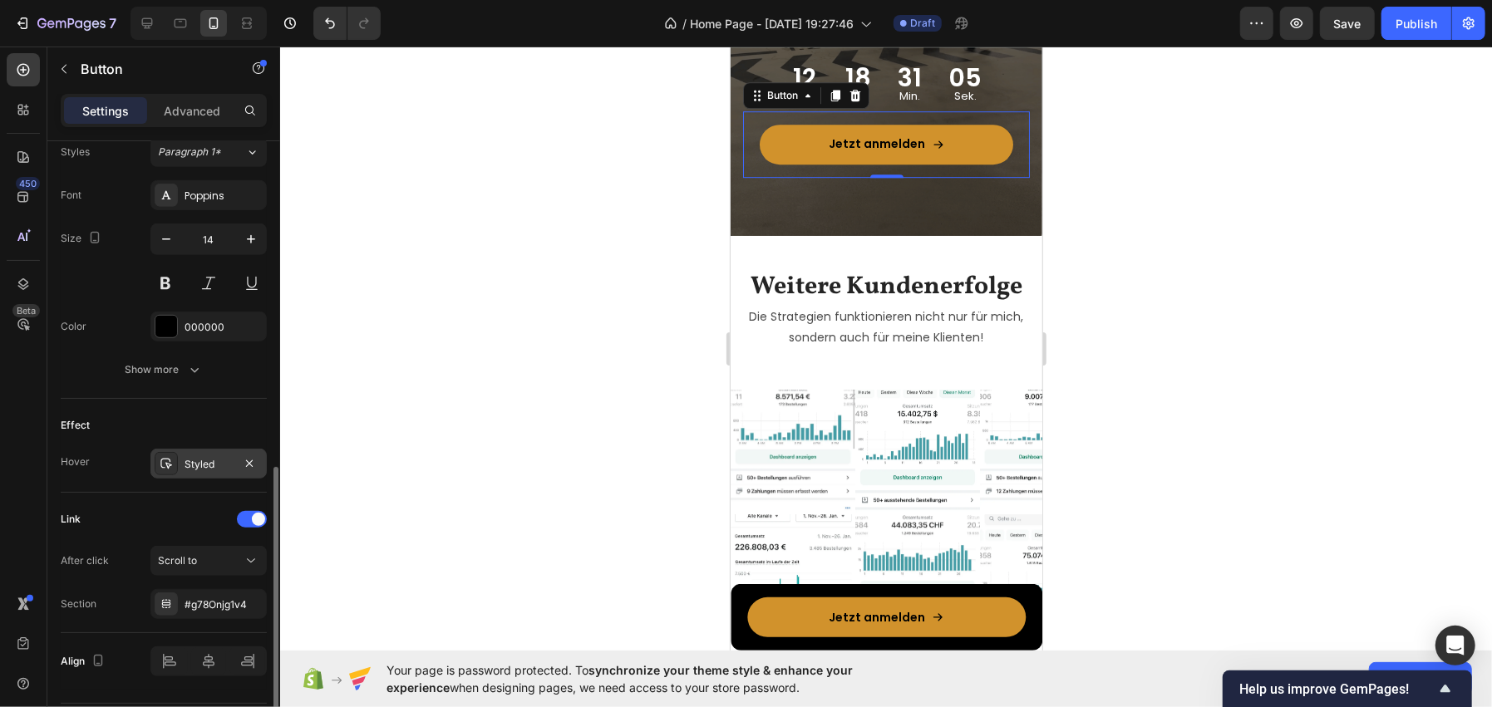
click at [197, 457] on div "Styled" at bounding box center [209, 464] width 48 height 15
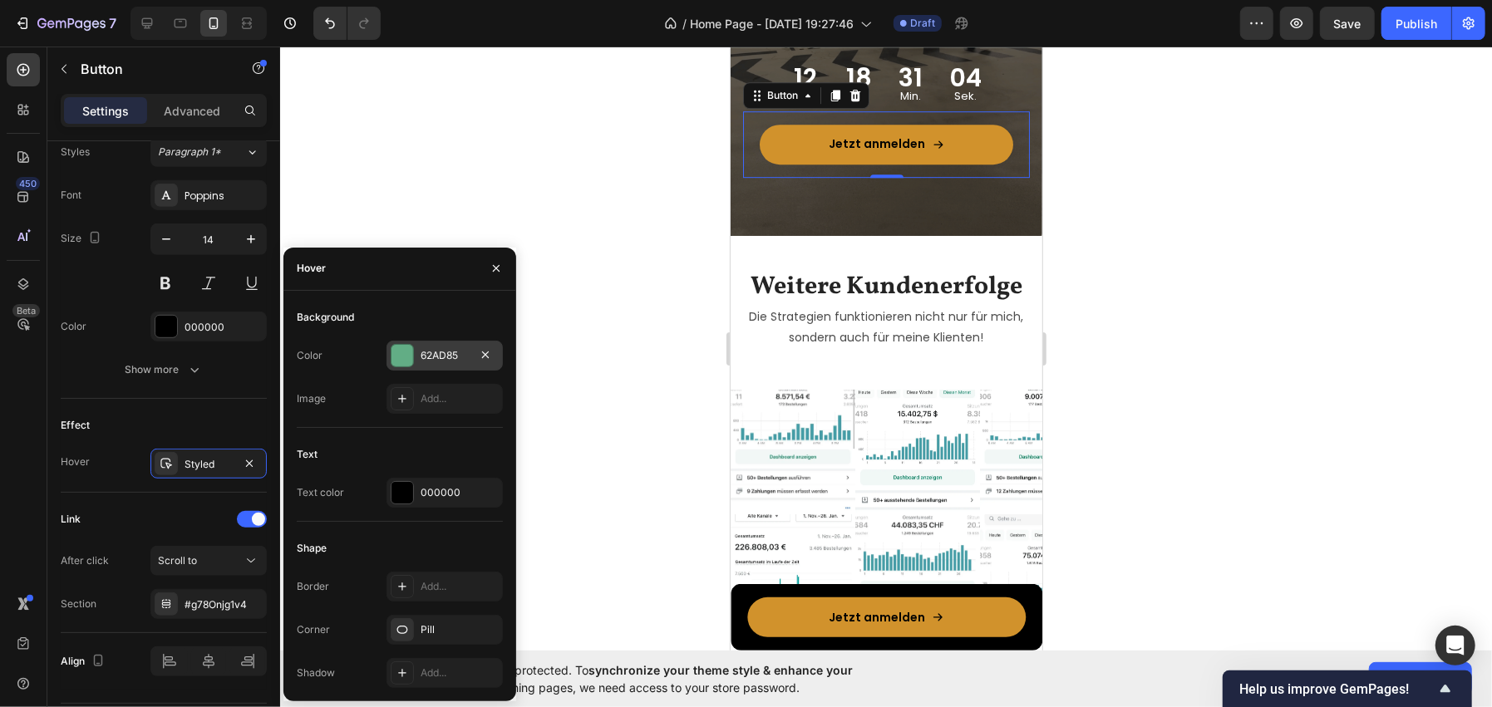
click at [429, 367] on div "62AD85" at bounding box center [444, 356] width 116 height 30
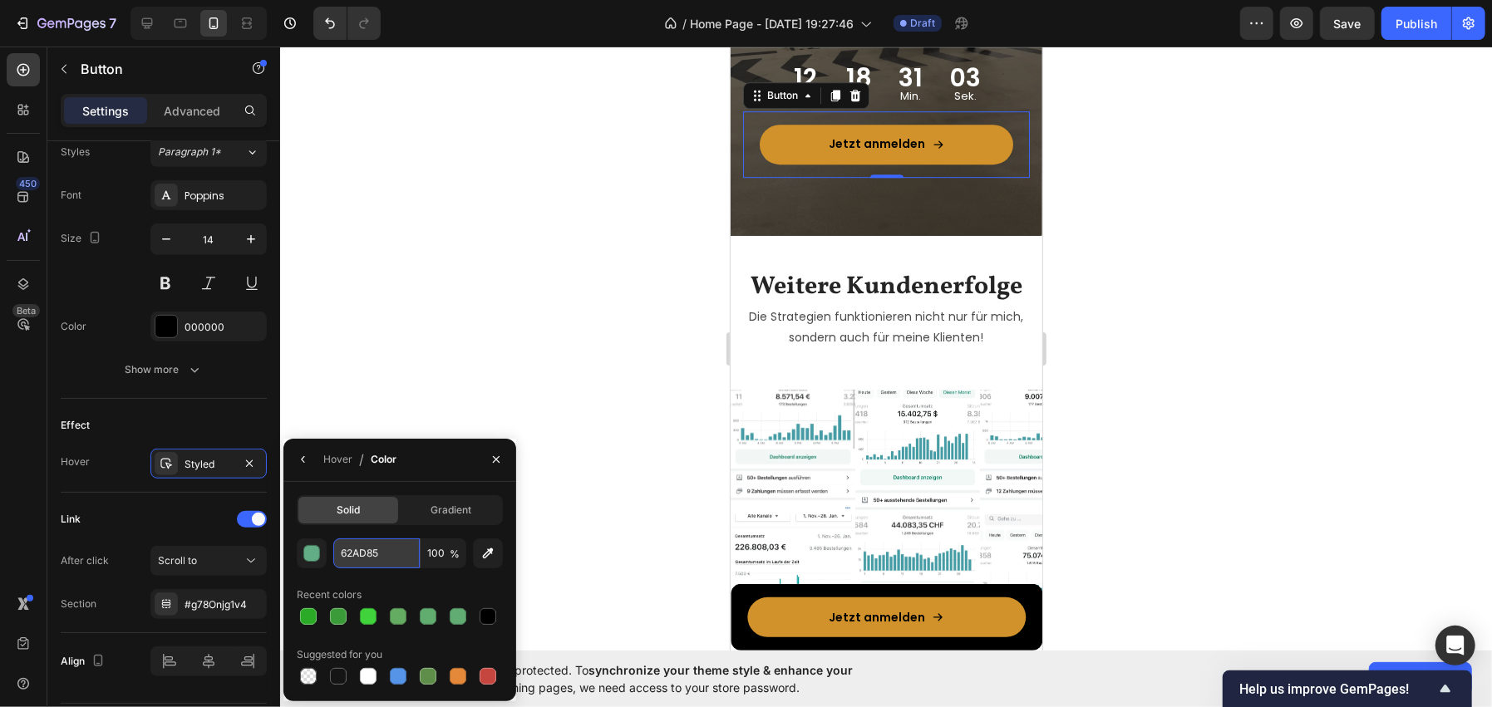
click at [353, 554] on input "62AD85" at bounding box center [376, 554] width 86 height 30
paste input "#B87F24"
paste input "#E3A845"
paste input "#B87F24"
click at [400, 475] on div "Hover / Color" at bounding box center [343, 460] width 120 height 42
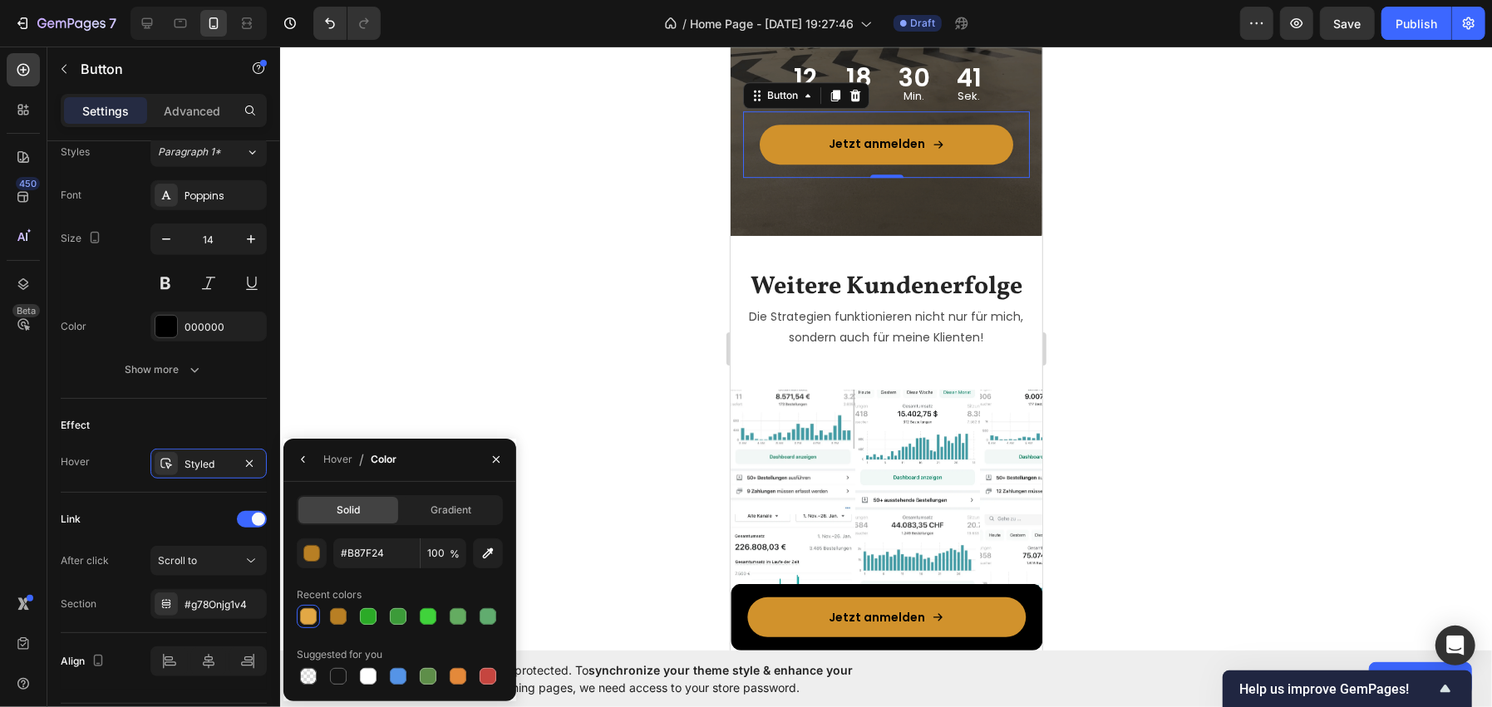
type input "B87F24"
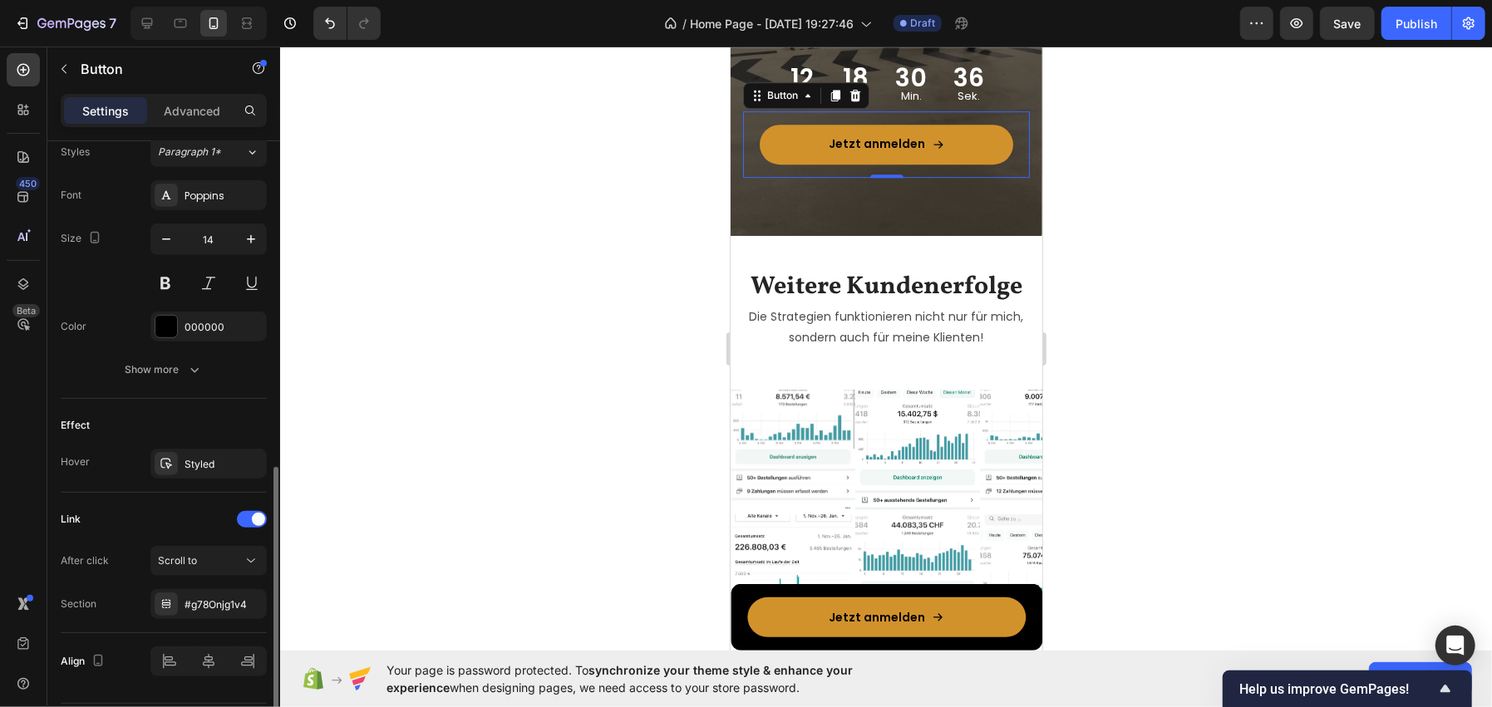
click at [126, 520] on div "Link" at bounding box center [164, 519] width 206 height 27
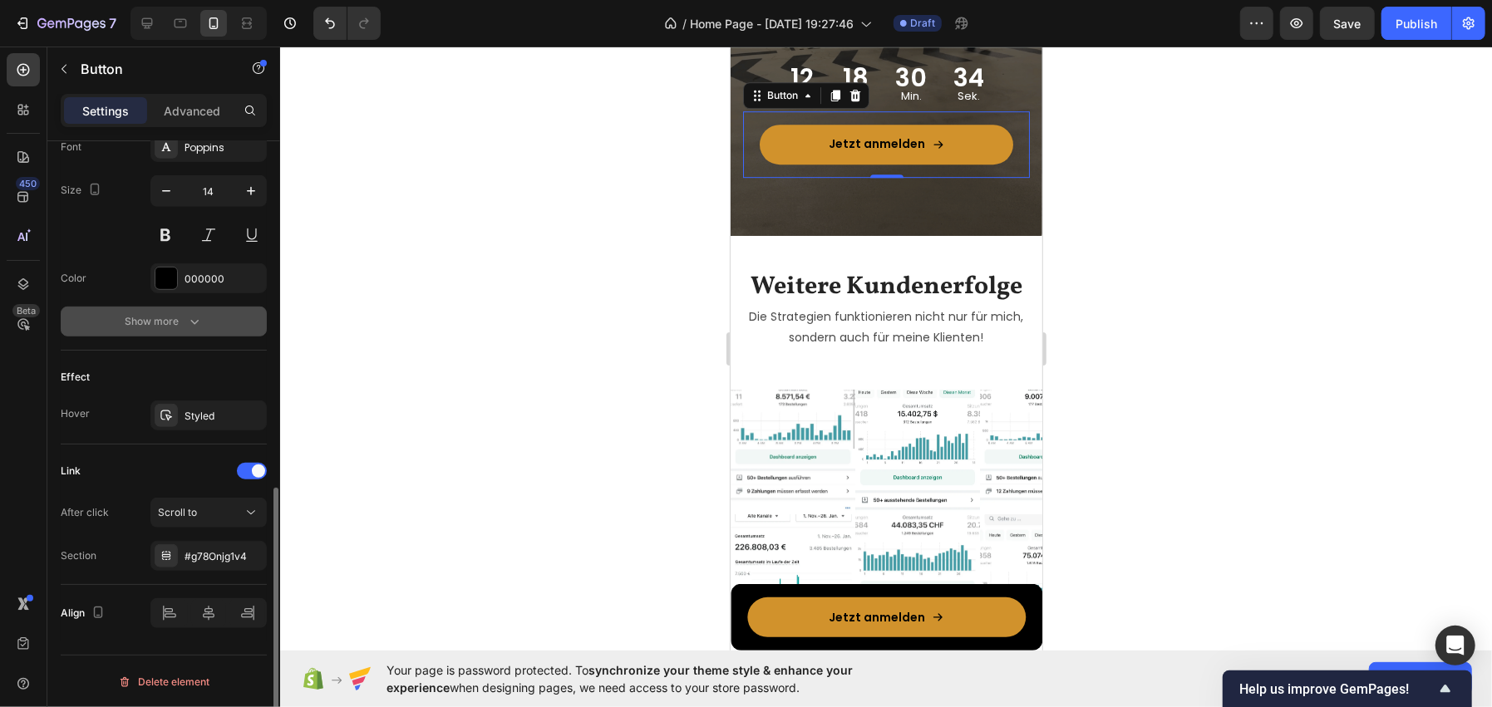
scroll to position [629, 0]
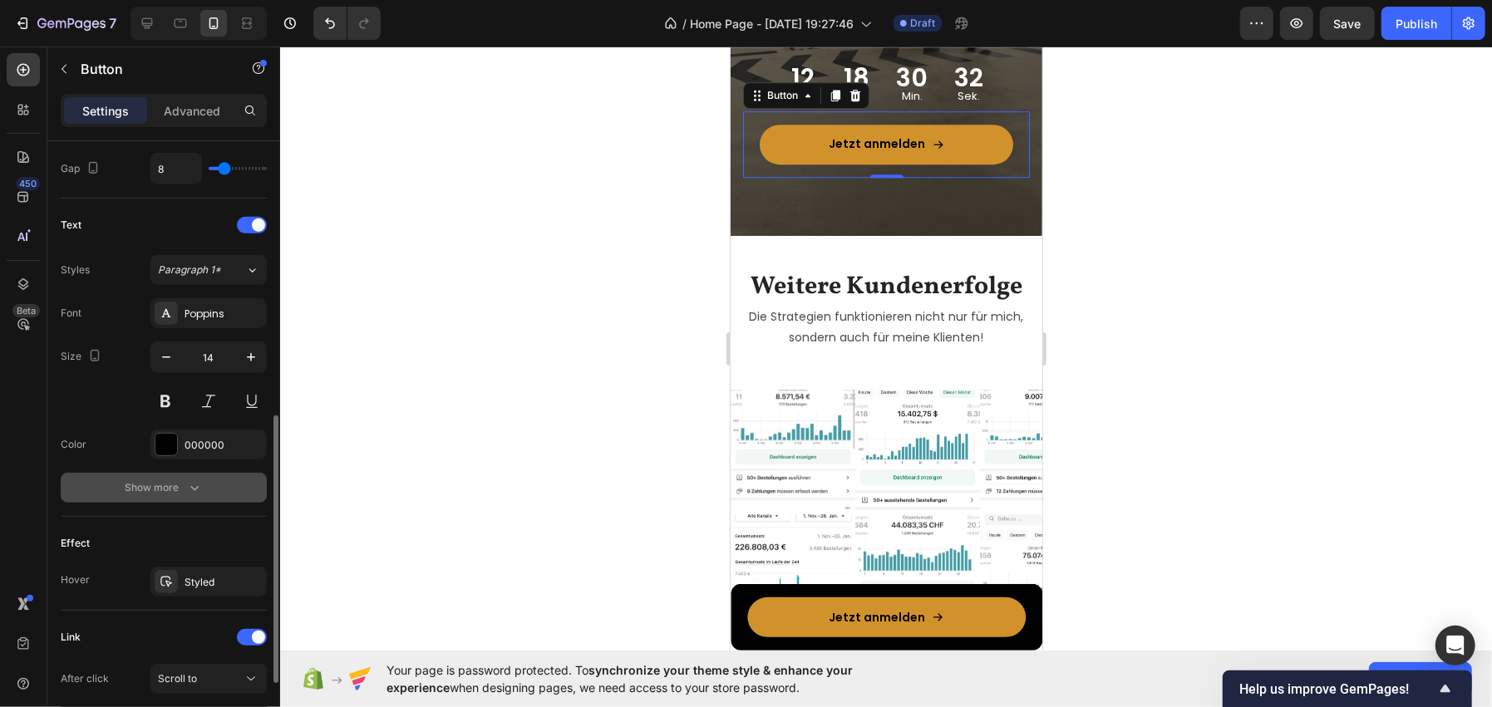
click at [189, 477] on button "Show more" at bounding box center [164, 488] width 206 height 30
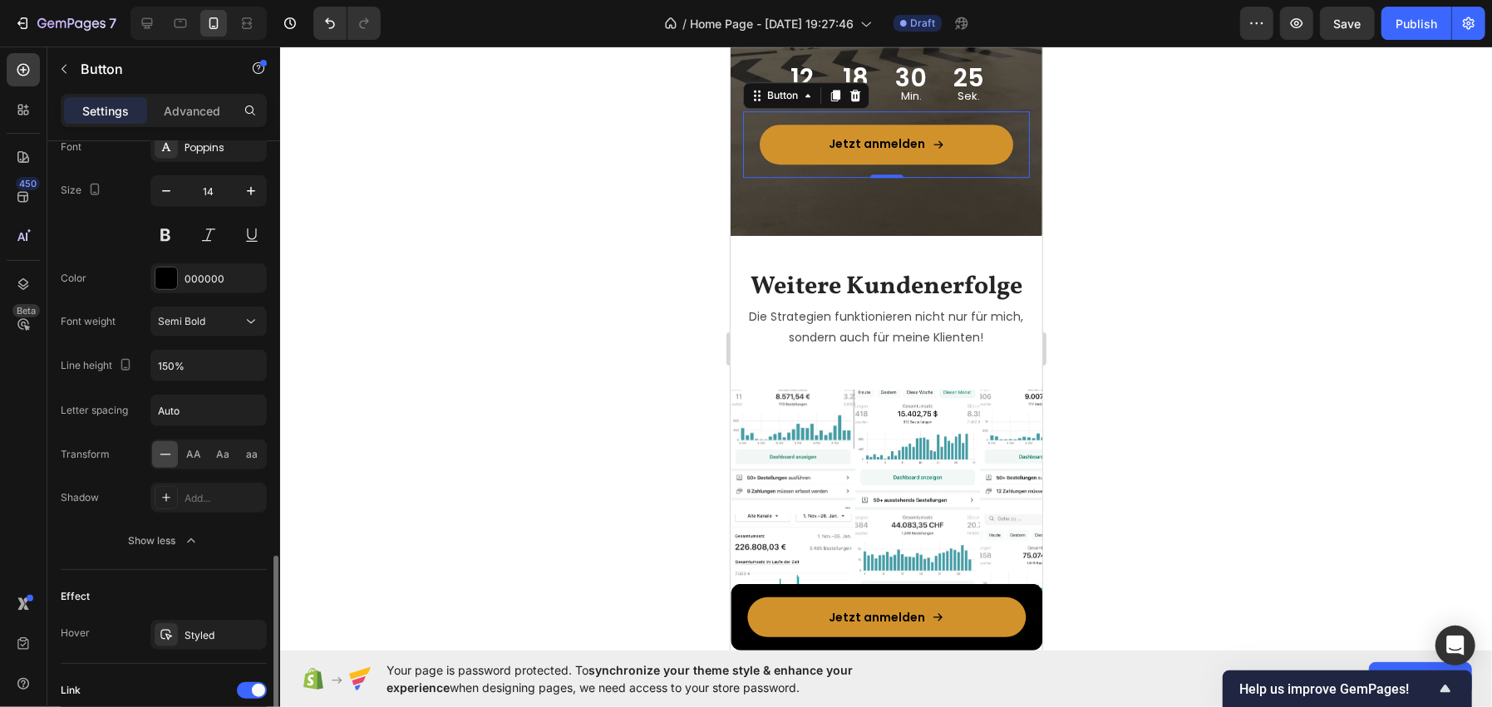
scroll to position [962, 0]
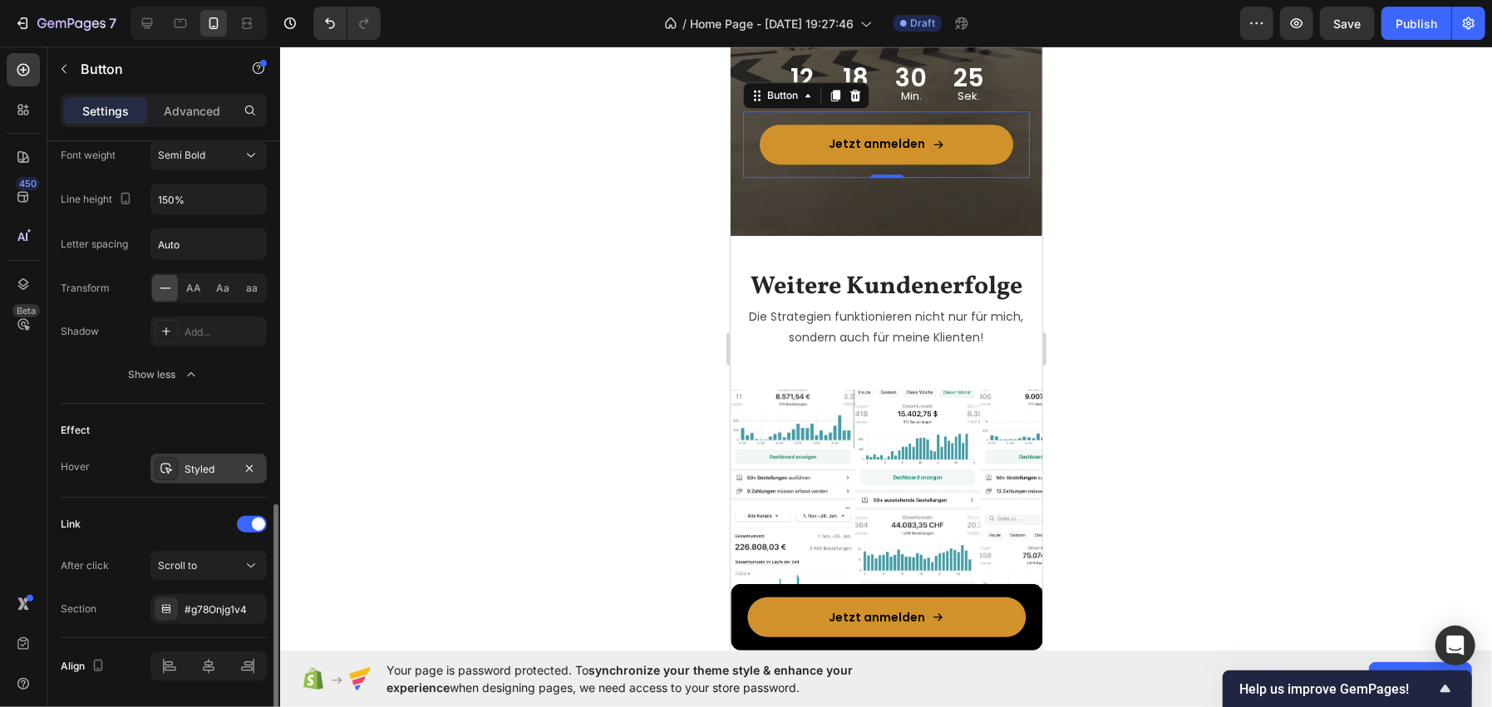
click at [198, 474] on div "Styled" at bounding box center [209, 469] width 48 height 15
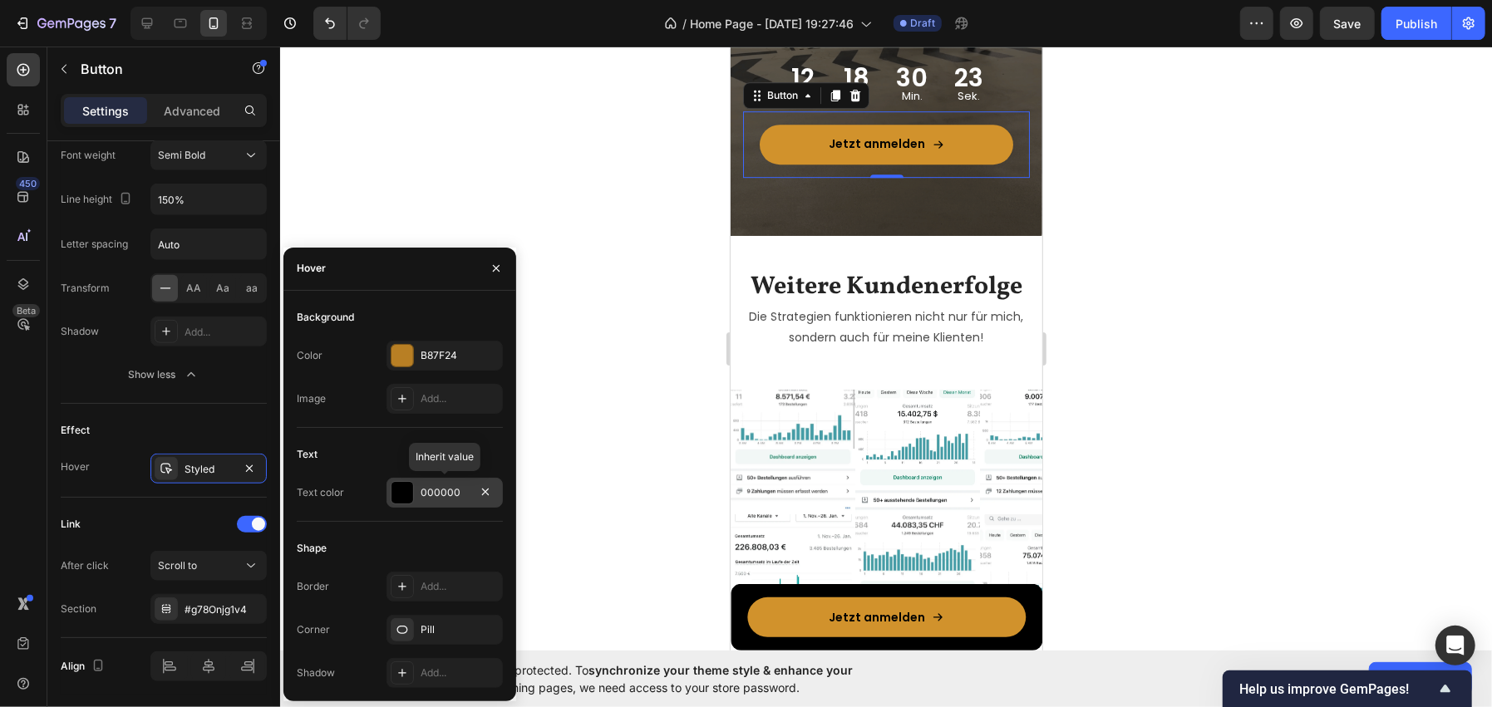
click at [396, 495] on div at bounding box center [402, 493] width 22 height 22
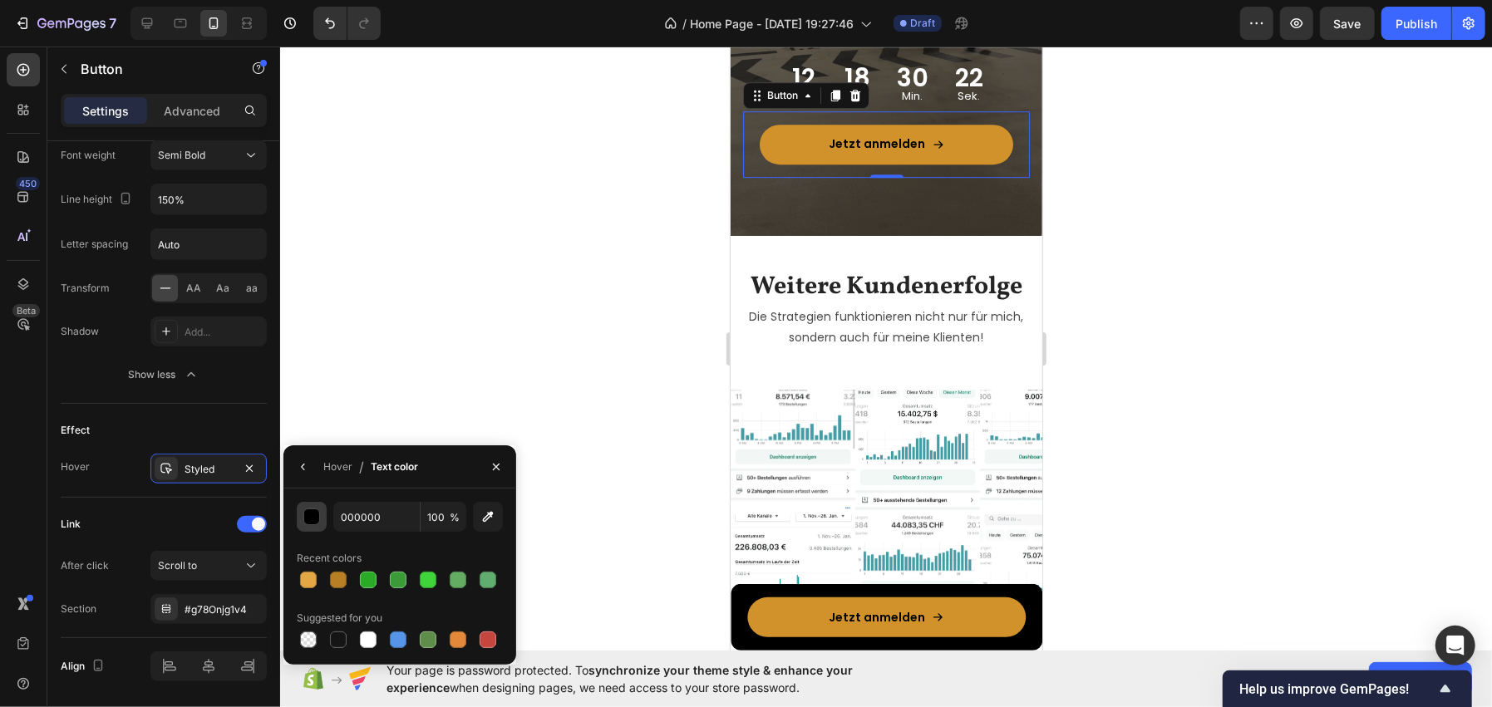
click at [307, 516] on div "button" at bounding box center [312, 517] width 17 height 17
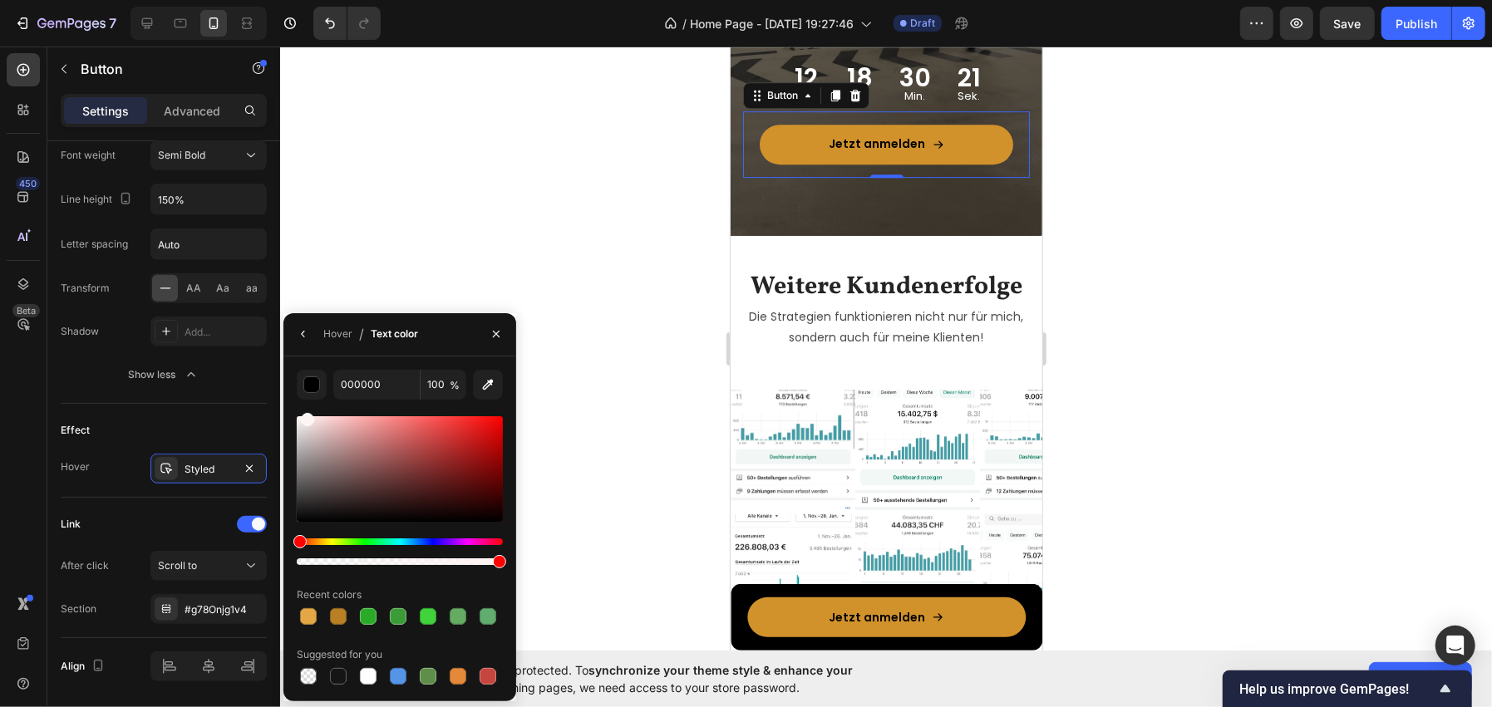
drag, startPoint x: 322, startPoint y: 474, endPoint x: 296, endPoint y: 368, distance: 108.7
click at [296, 368] on div "000000 100 % Recent colors Suggested for you" at bounding box center [399, 529] width 233 height 345
type input "FFFFFF"
click at [556, 225] on div at bounding box center [886, 377] width 1212 height 661
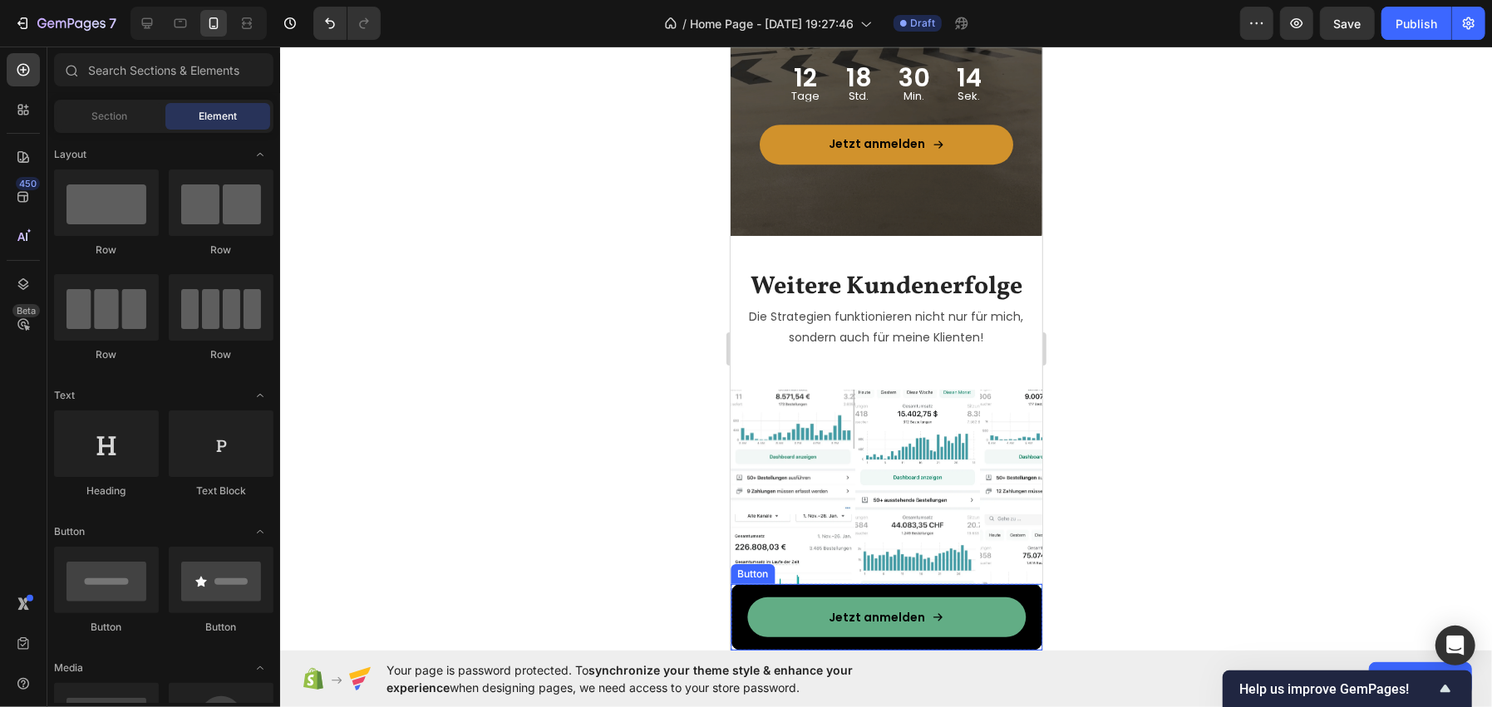
click at [801, 626] on link "Jetzt anmelden" at bounding box center [885, 617] width 278 height 40
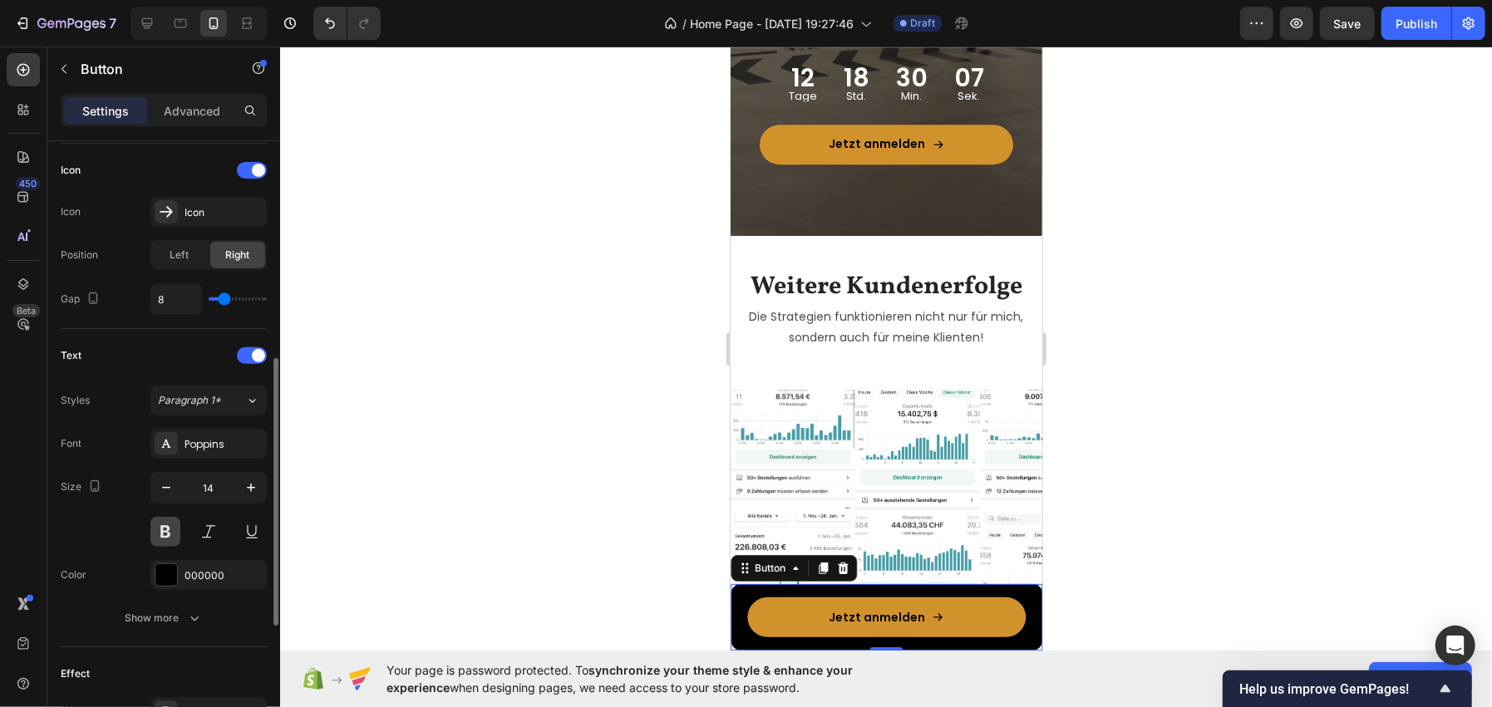
scroll to position [664, 0]
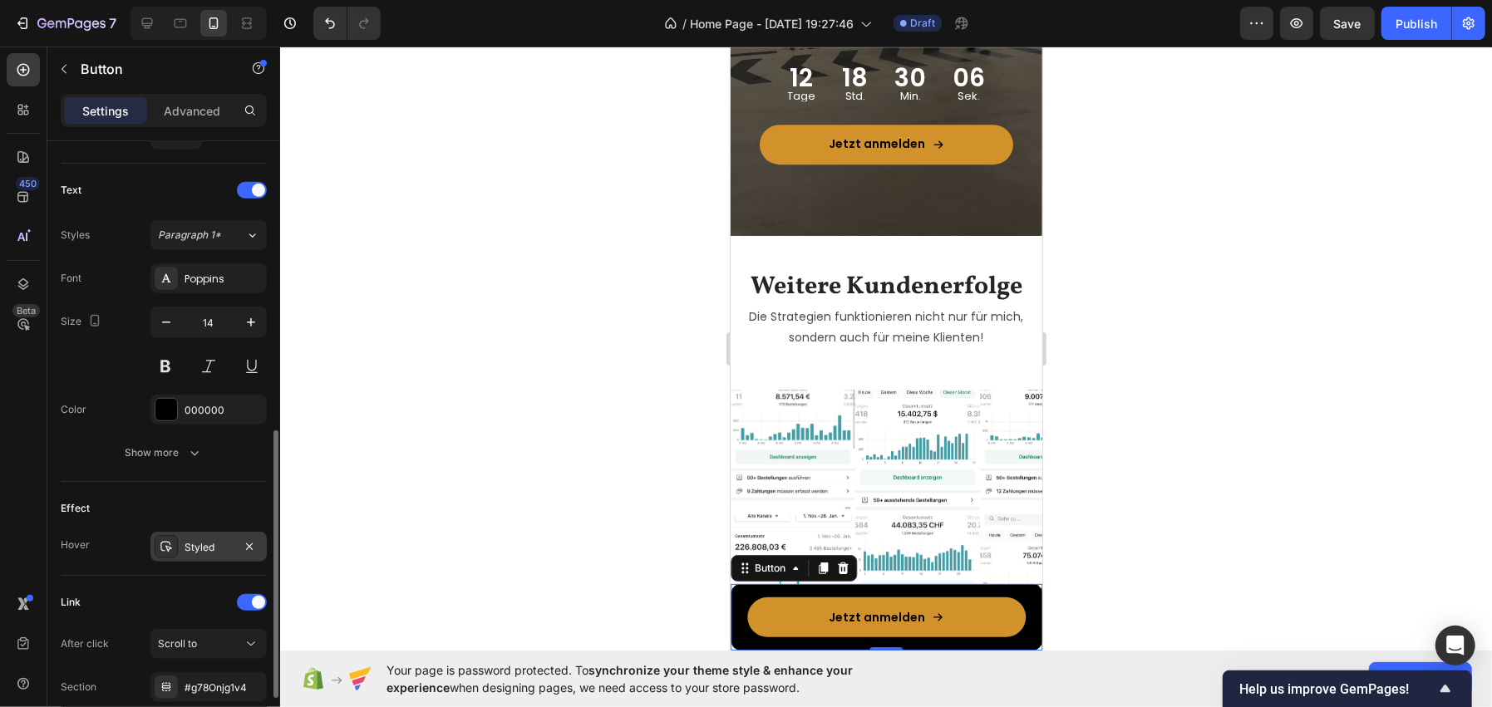
click at [178, 541] on div "Styled" at bounding box center [208, 547] width 116 height 30
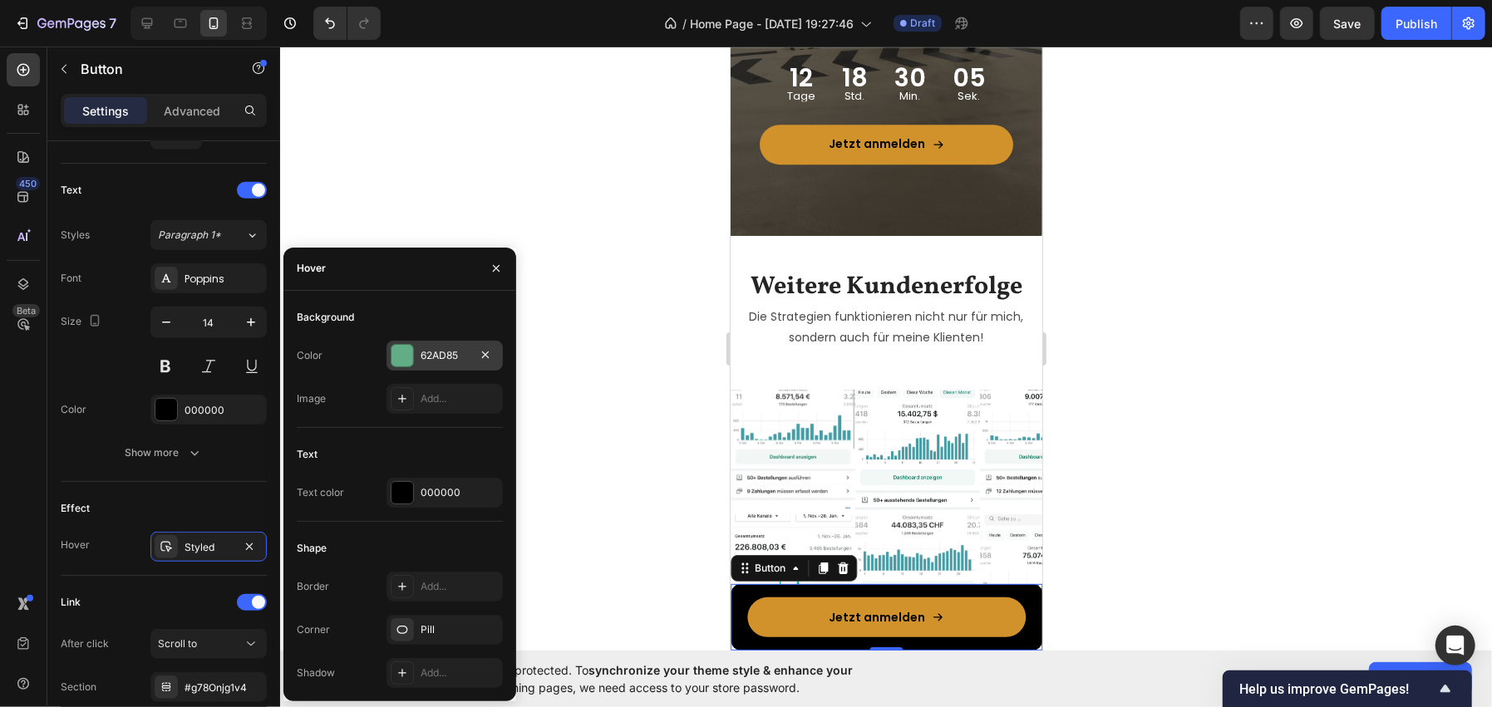
click at [411, 350] on div at bounding box center [402, 356] width 22 height 22
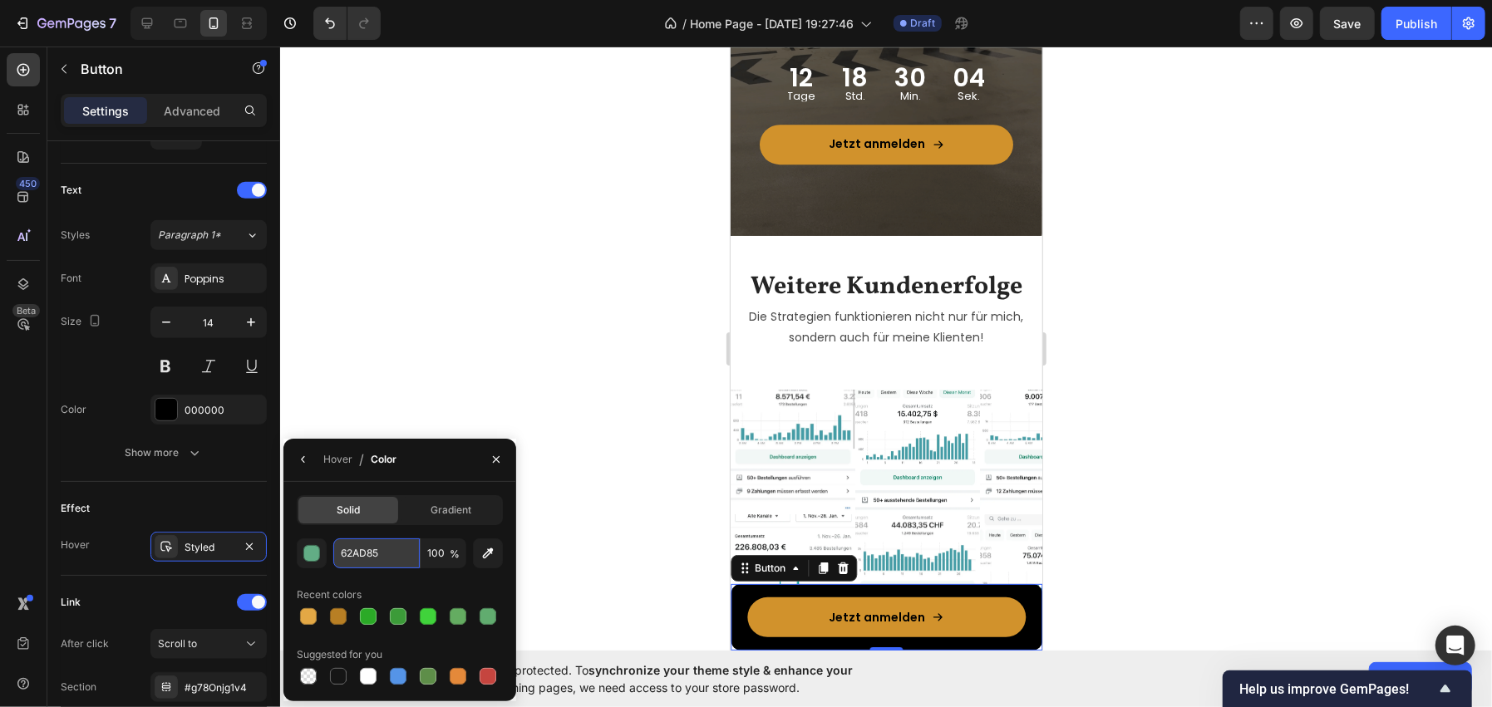
click at [357, 564] on input "62AD85" at bounding box center [376, 554] width 86 height 30
paste input "#B87F24"
type input "#B87F24"
click at [297, 460] on icon "button" at bounding box center [303, 459] width 13 height 13
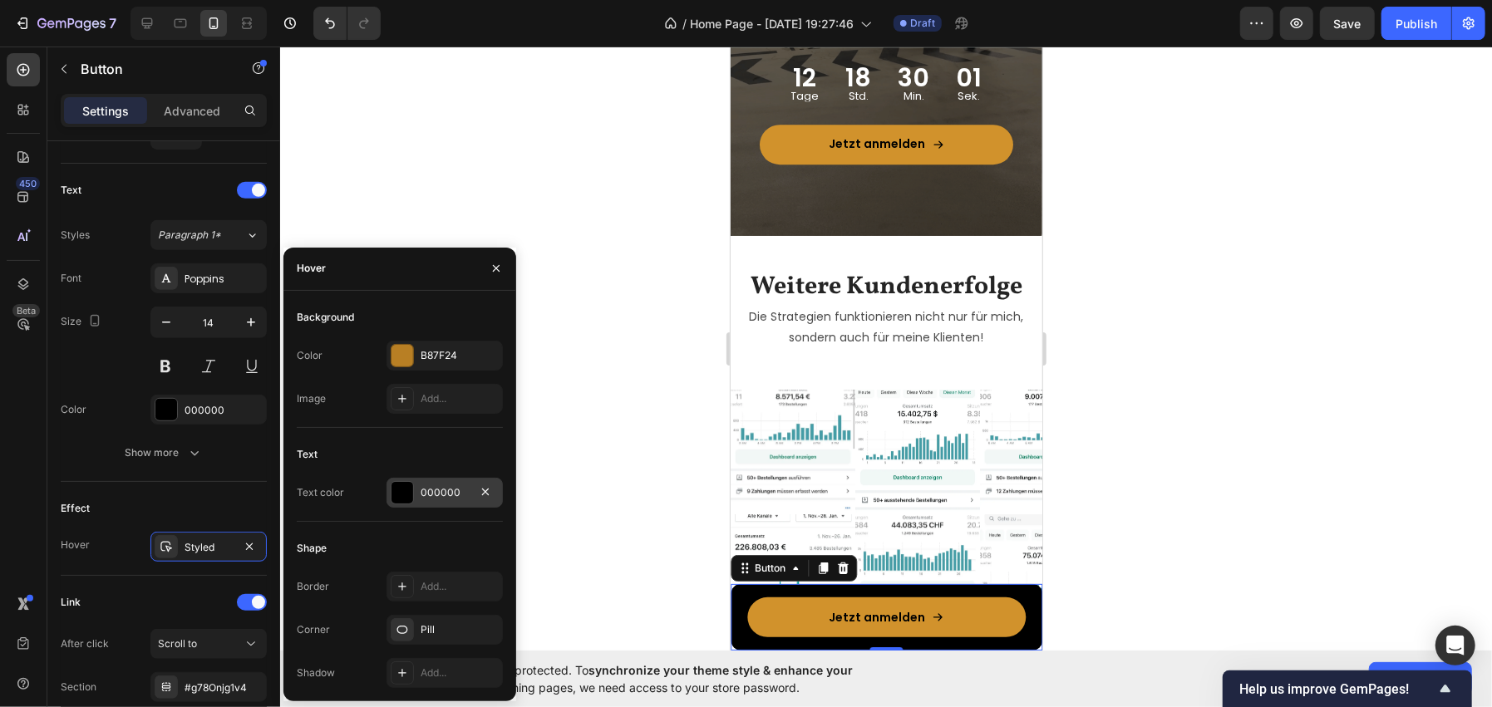
click at [397, 490] on div at bounding box center [402, 493] width 22 height 22
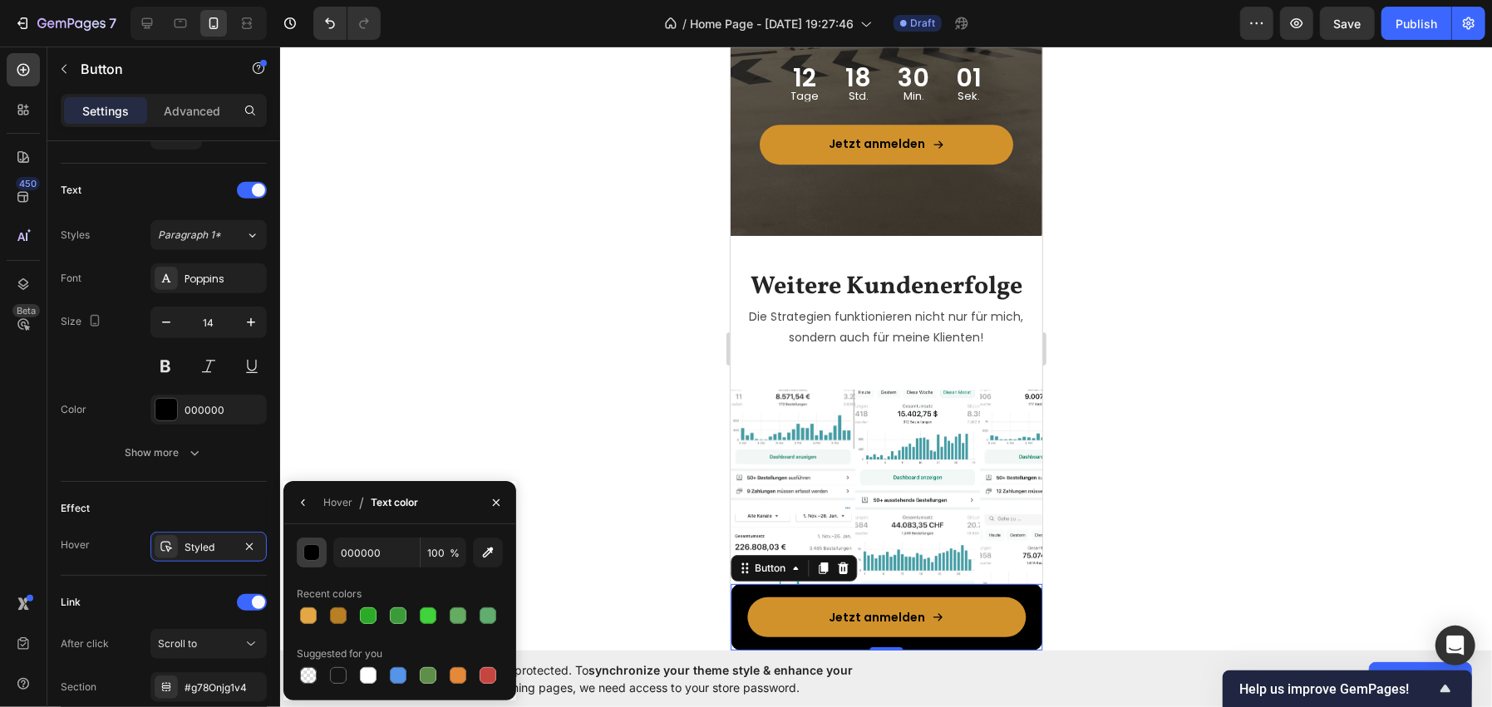
click at [308, 557] on div "button" at bounding box center [312, 553] width 17 height 17
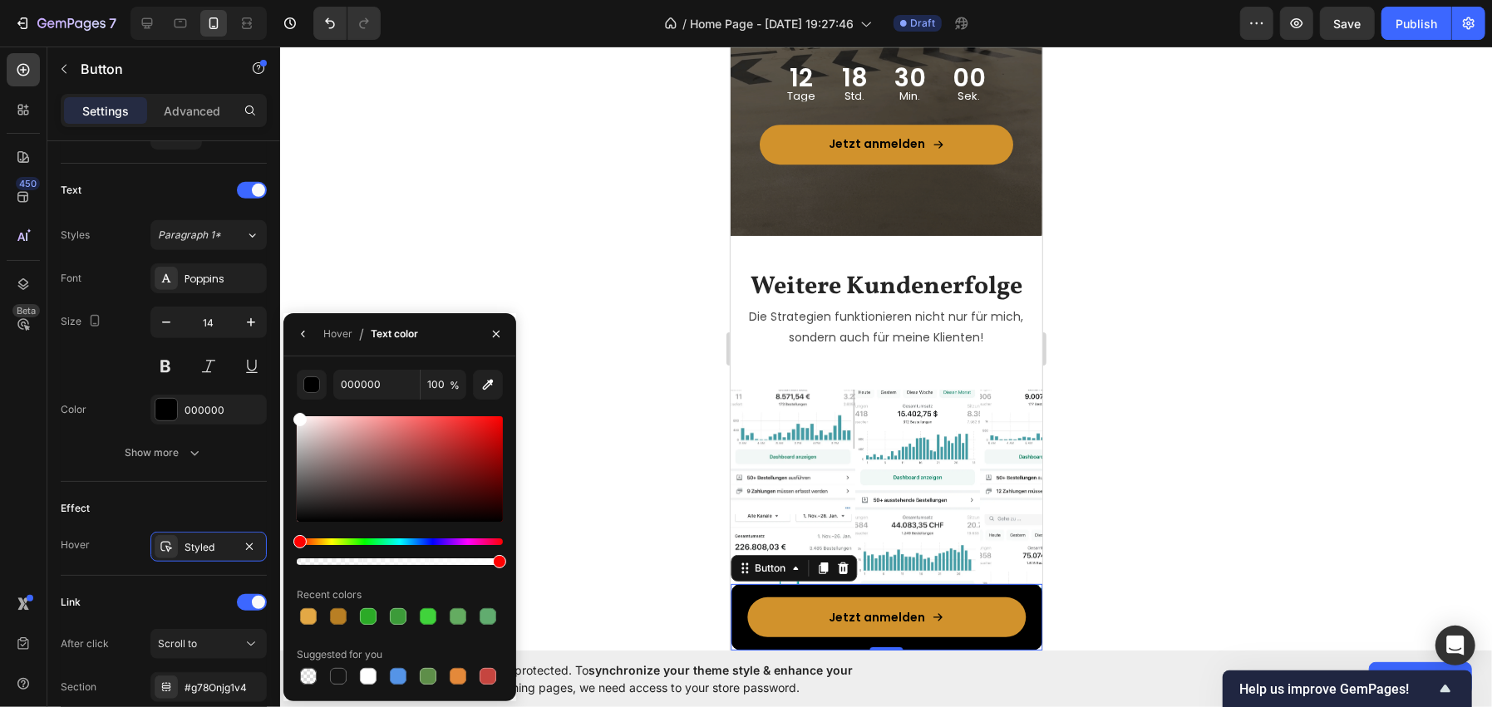
drag, startPoint x: 318, startPoint y: 447, endPoint x: 284, endPoint y: 374, distance: 80.7
click at [284, 374] on div "000000 100 % Recent colors Suggested for you" at bounding box center [399, 529] width 233 height 318
type input "FFFFFF"
click at [695, 459] on div at bounding box center [886, 377] width 1212 height 661
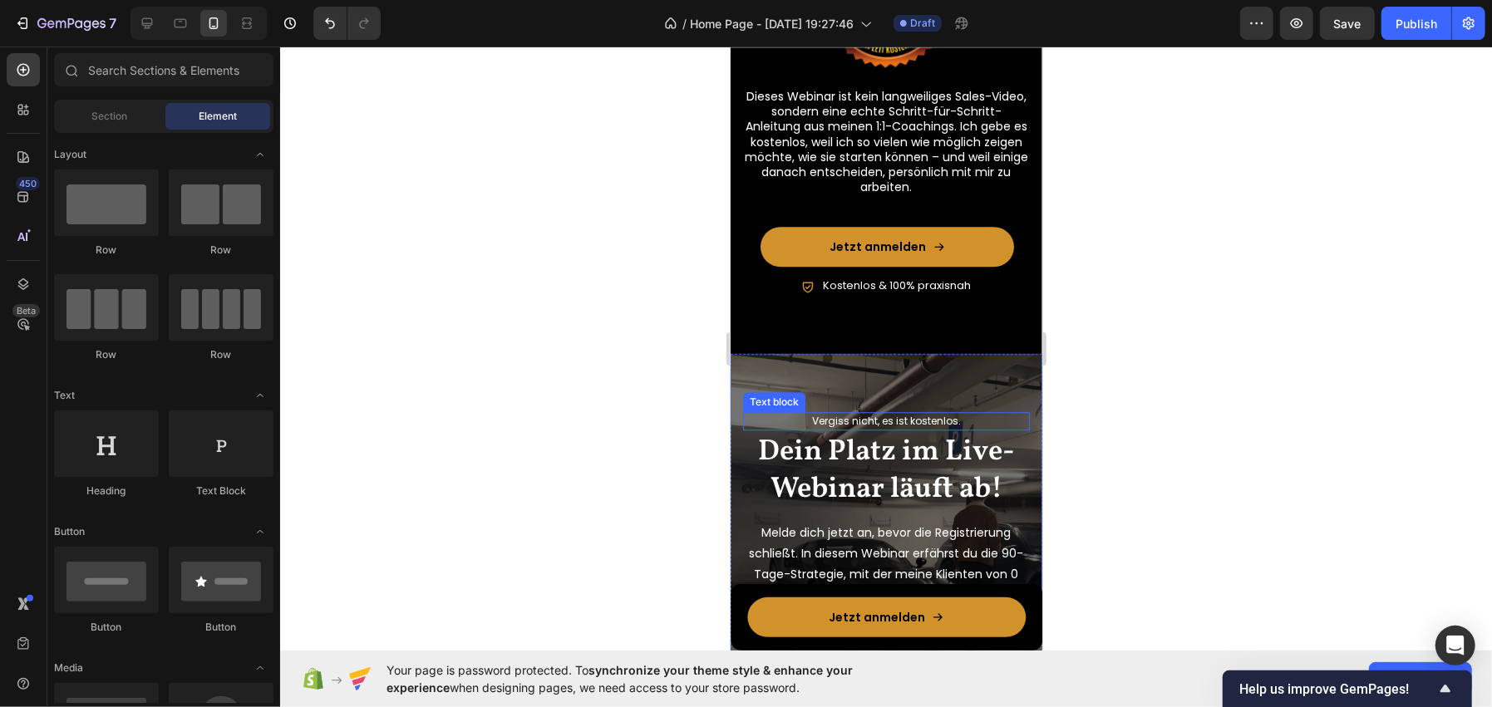
scroll to position [2991, 0]
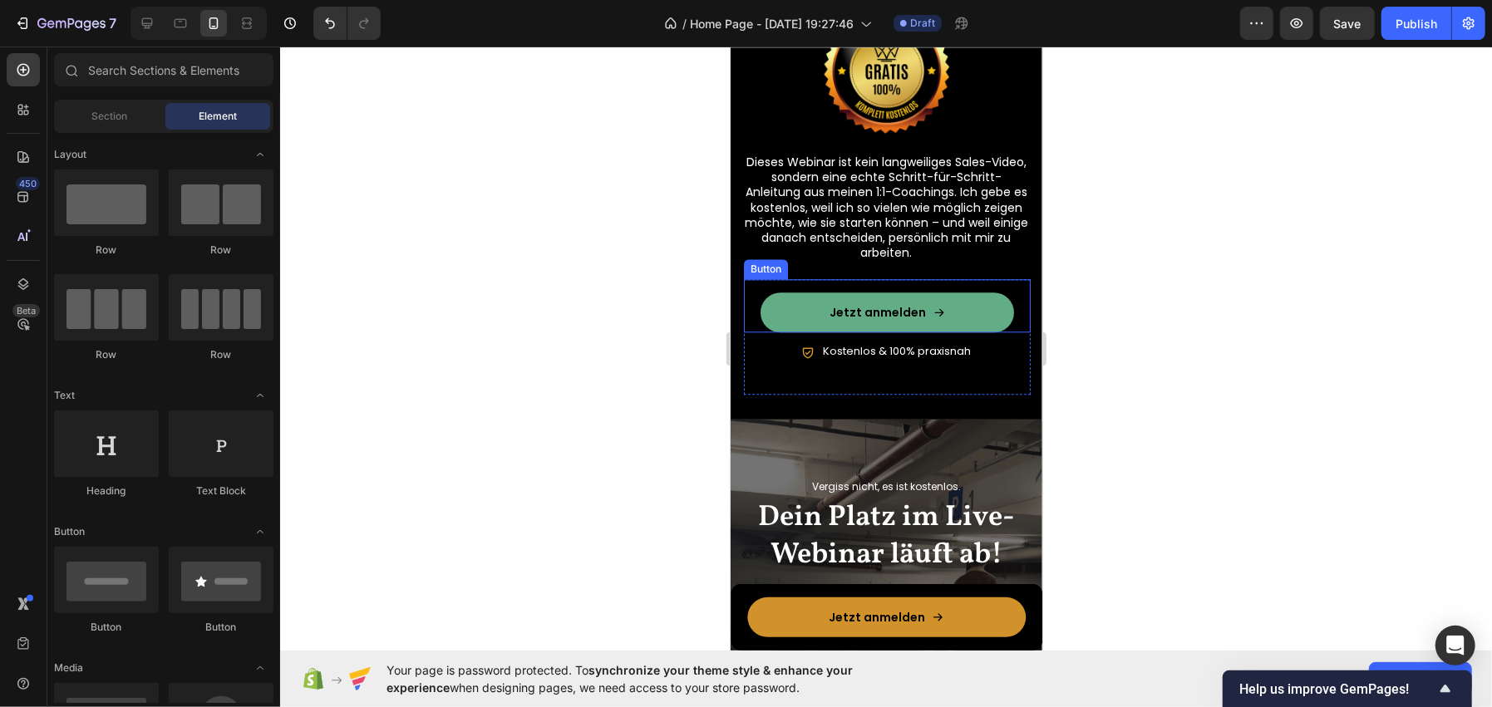
click at [800, 313] on link "Jetzt anmelden" at bounding box center [886, 312] width 253 height 40
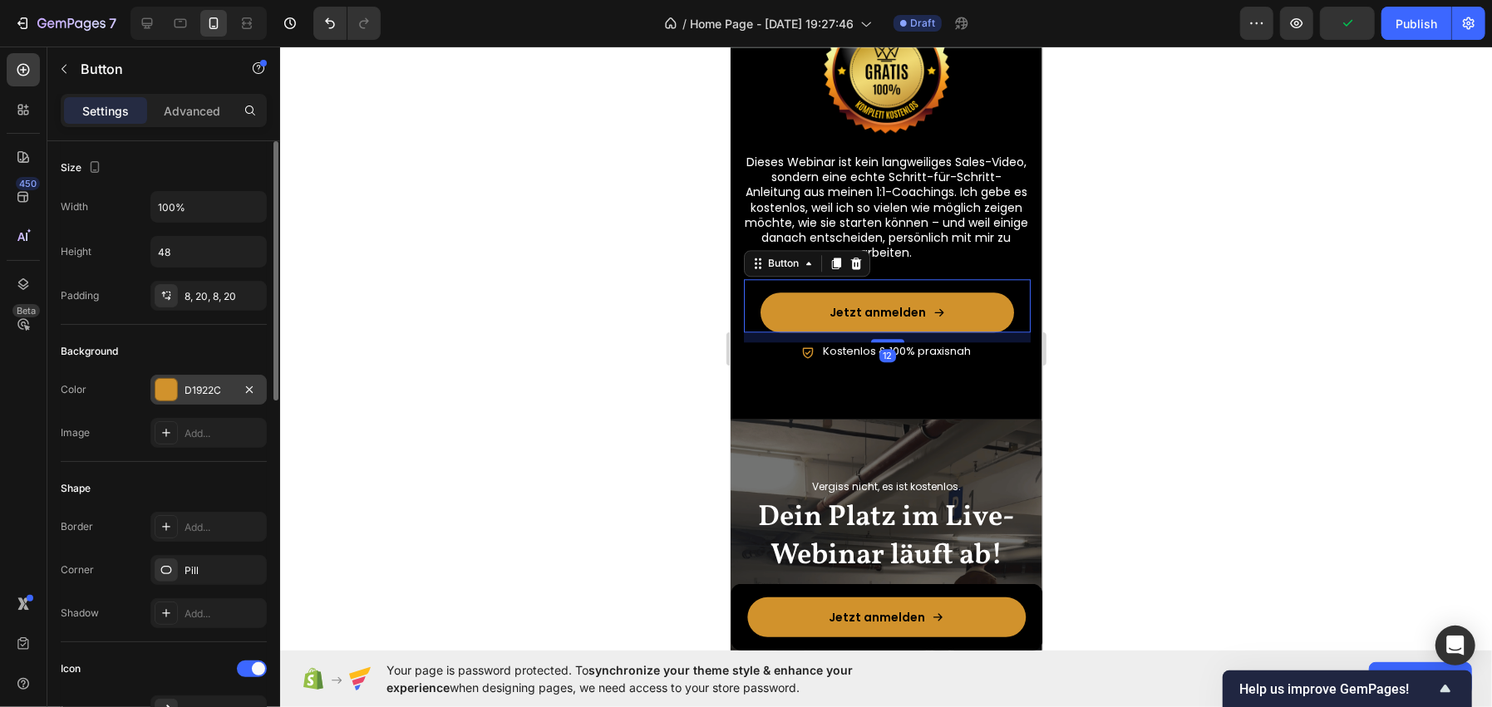
click at [203, 391] on div "D1922C" at bounding box center [209, 390] width 48 height 15
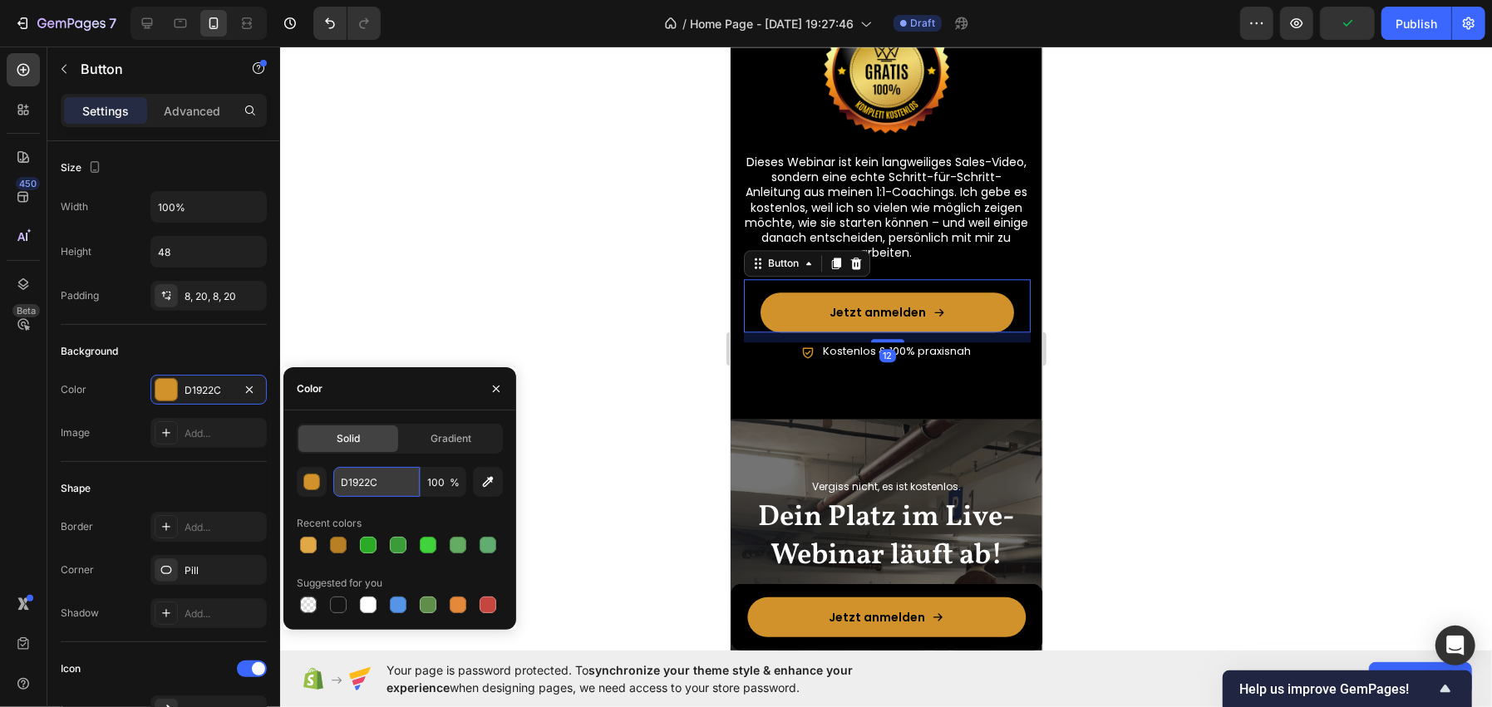
click at [378, 484] on input "D1922C" at bounding box center [376, 482] width 86 height 30
paste input "#B87F24"
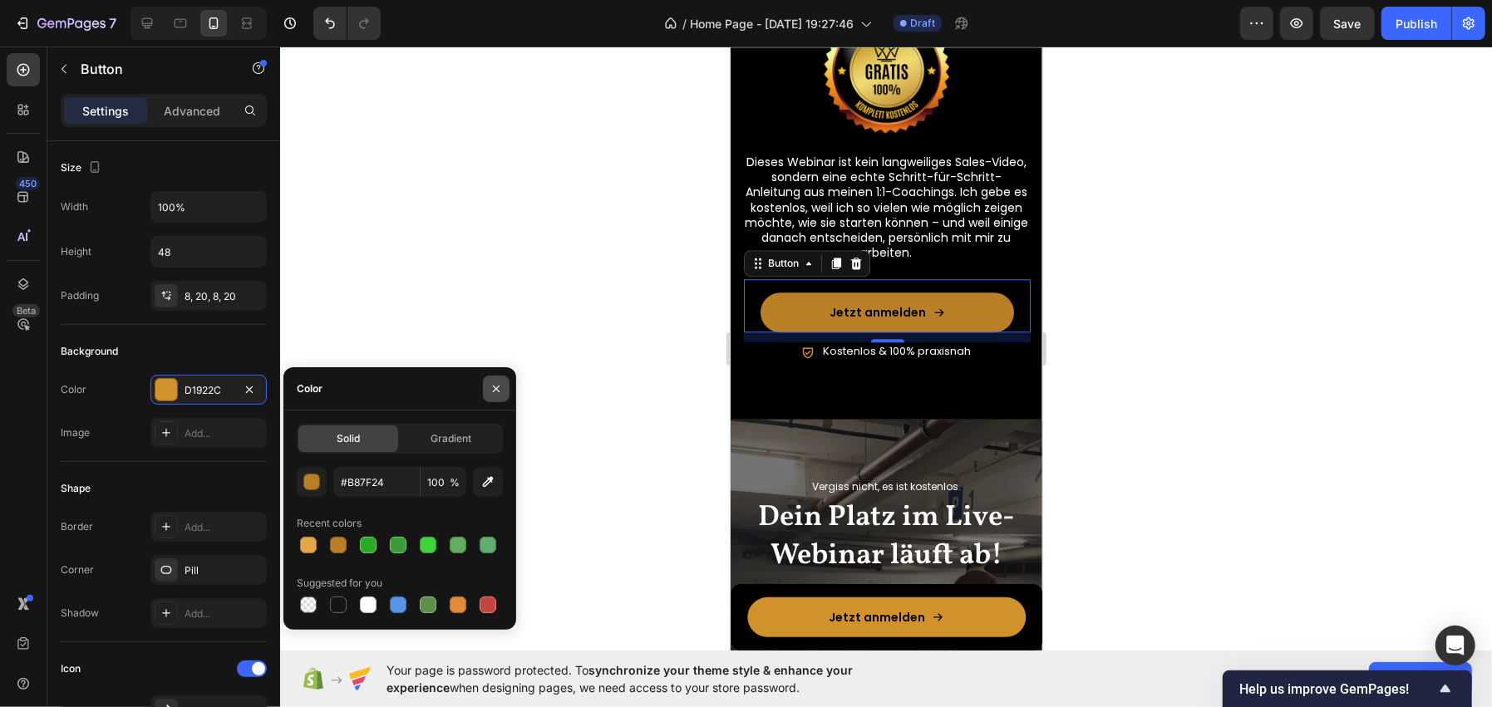
click at [492, 389] on icon "button" at bounding box center [496, 388] width 13 height 13
type input "B87F24"
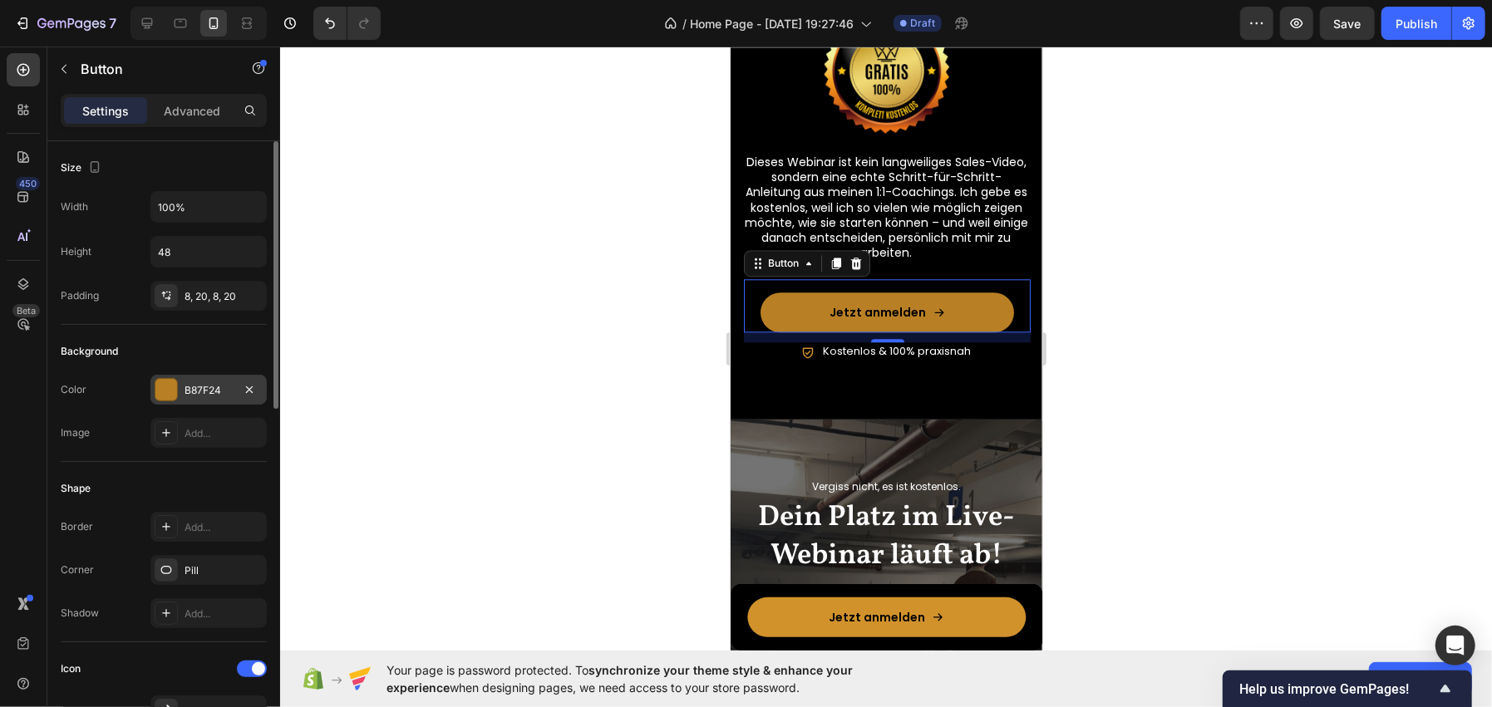
click at [188, 391] on div "B87F24" at bounding box center [209, 390] width 48 height 15
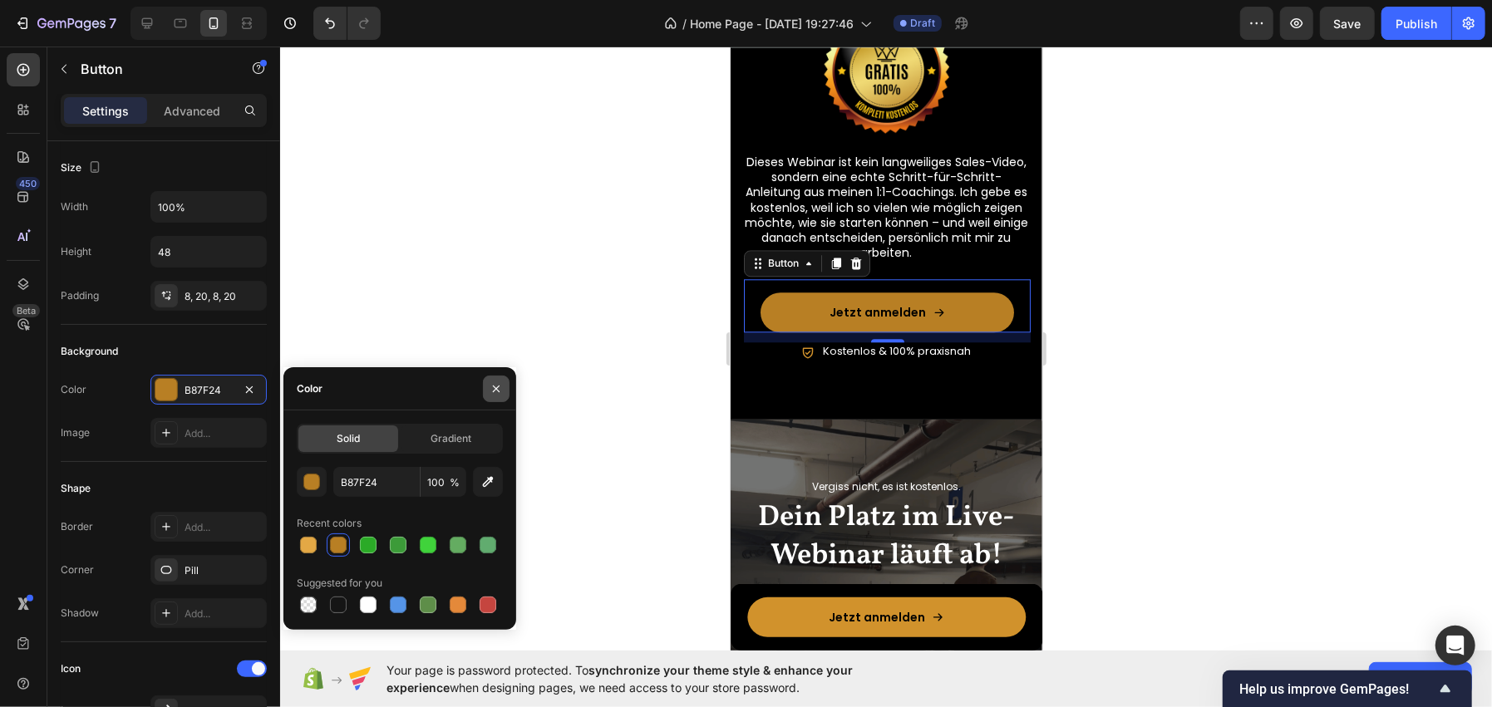
click at [497, 386] on icon "button" at bounding box center [496, 389] width 7 height 7
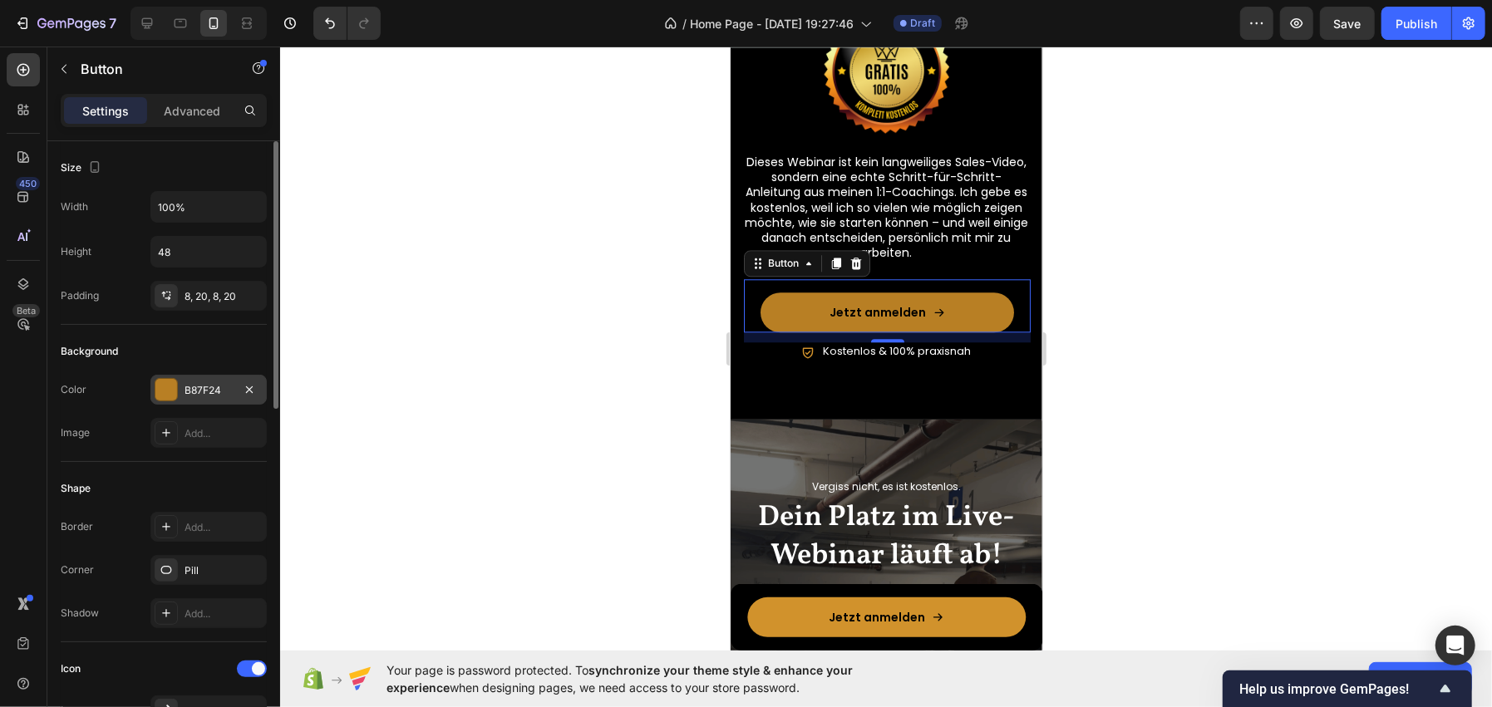
click at [160, 386] on div at bounding box center [166, 390] width 22 height 22
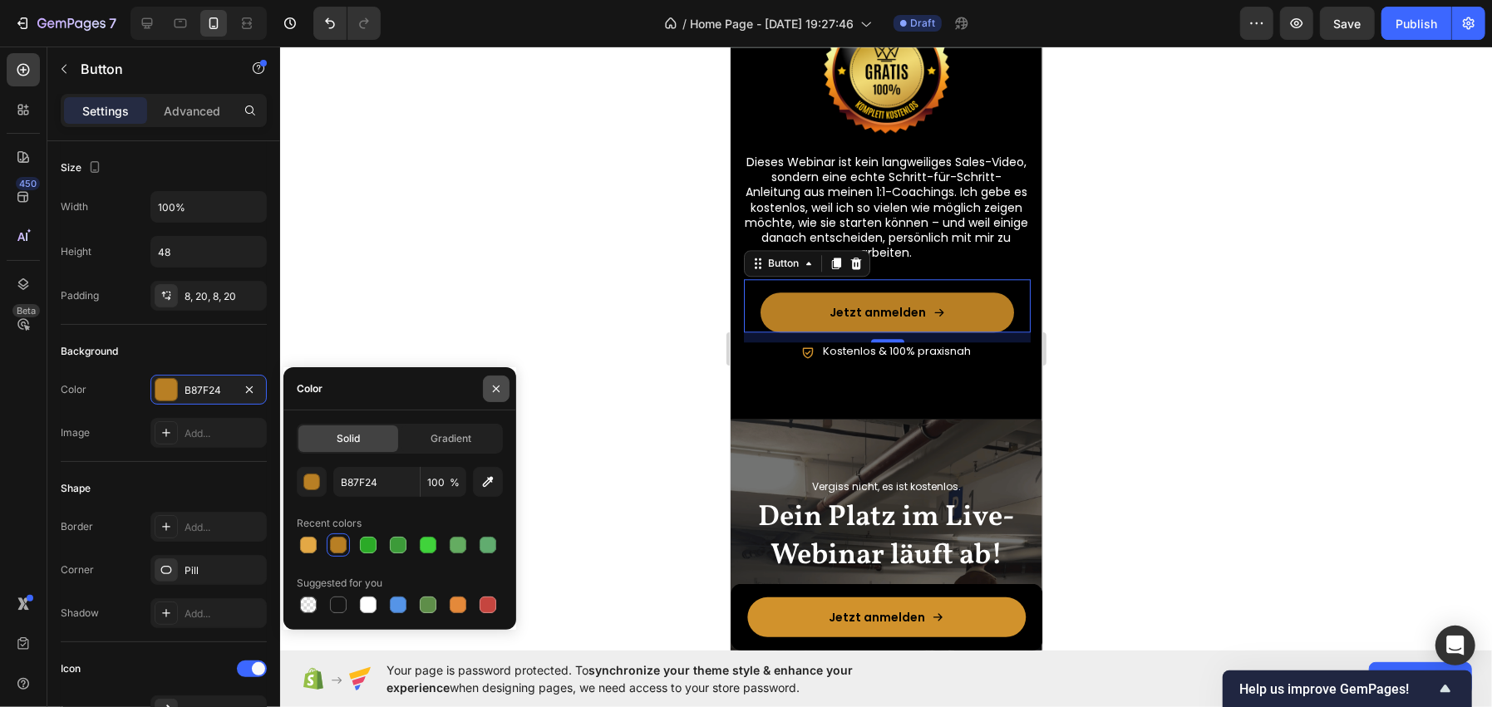
click at [491, 377] on button "button" at bounding box center [496, 389] width 27 height 27
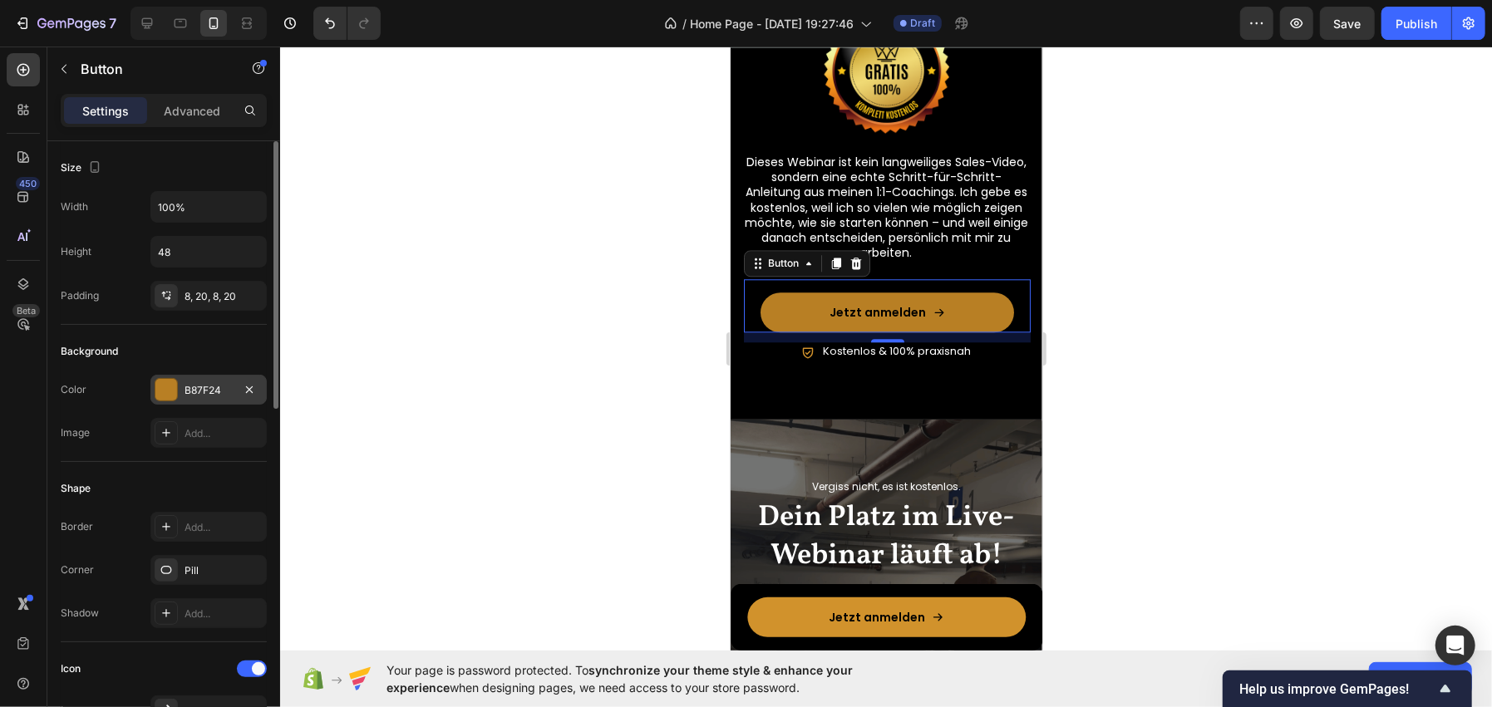
click at [207, 389] on div "B87F24" at bounding box center [209, 390] width 48 height 15
click at [190, 353] on div "Background" at bounding box center [164, 351] width 206 height 27
click at [331, 27] on icon "Undo/Redo" at bounding box center [330, 23] width 17 height 17
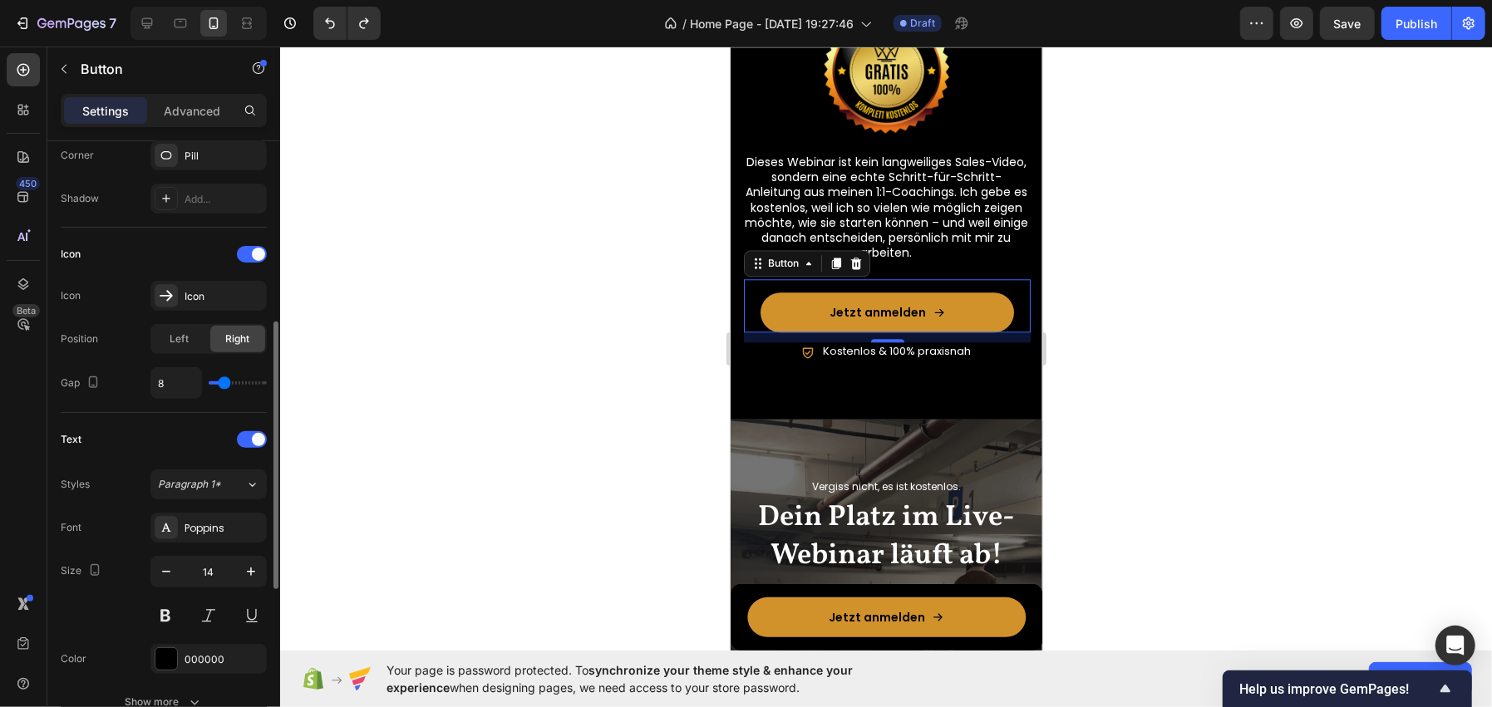
scroll to position [581, 0]
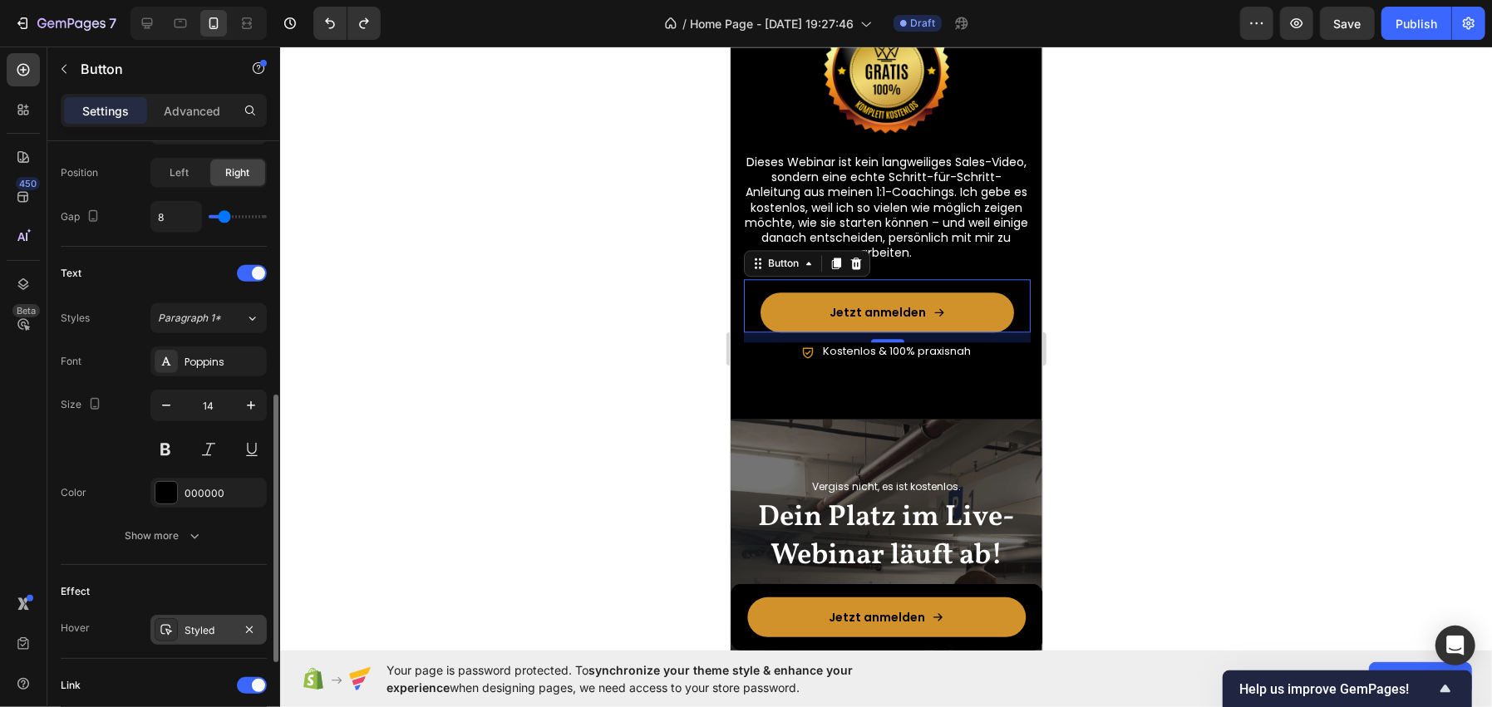
click at [166, 625] on icon at bounding box center [166, 629] width 13 height 13
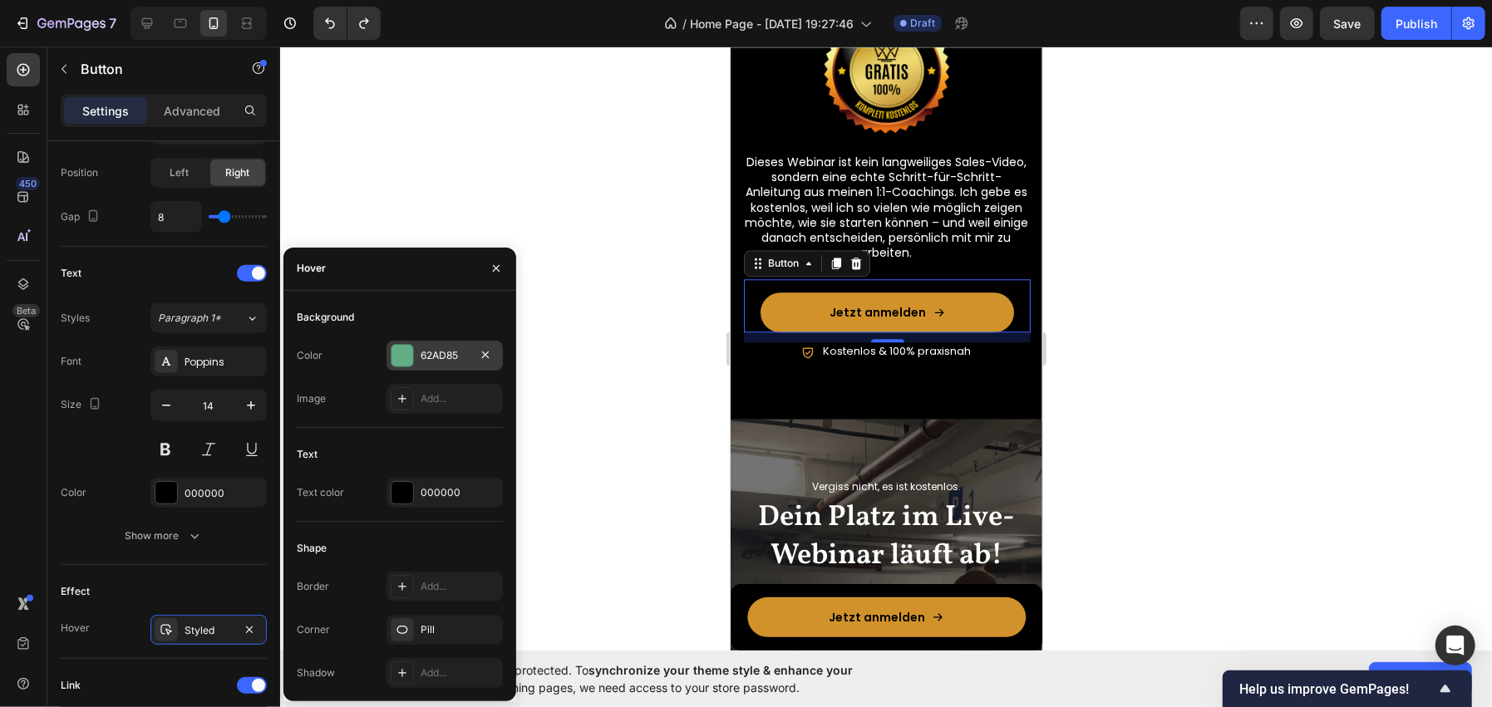
click at [431, 362] on div "62AD85" at bounding box center [445, 355] width 48 height 15
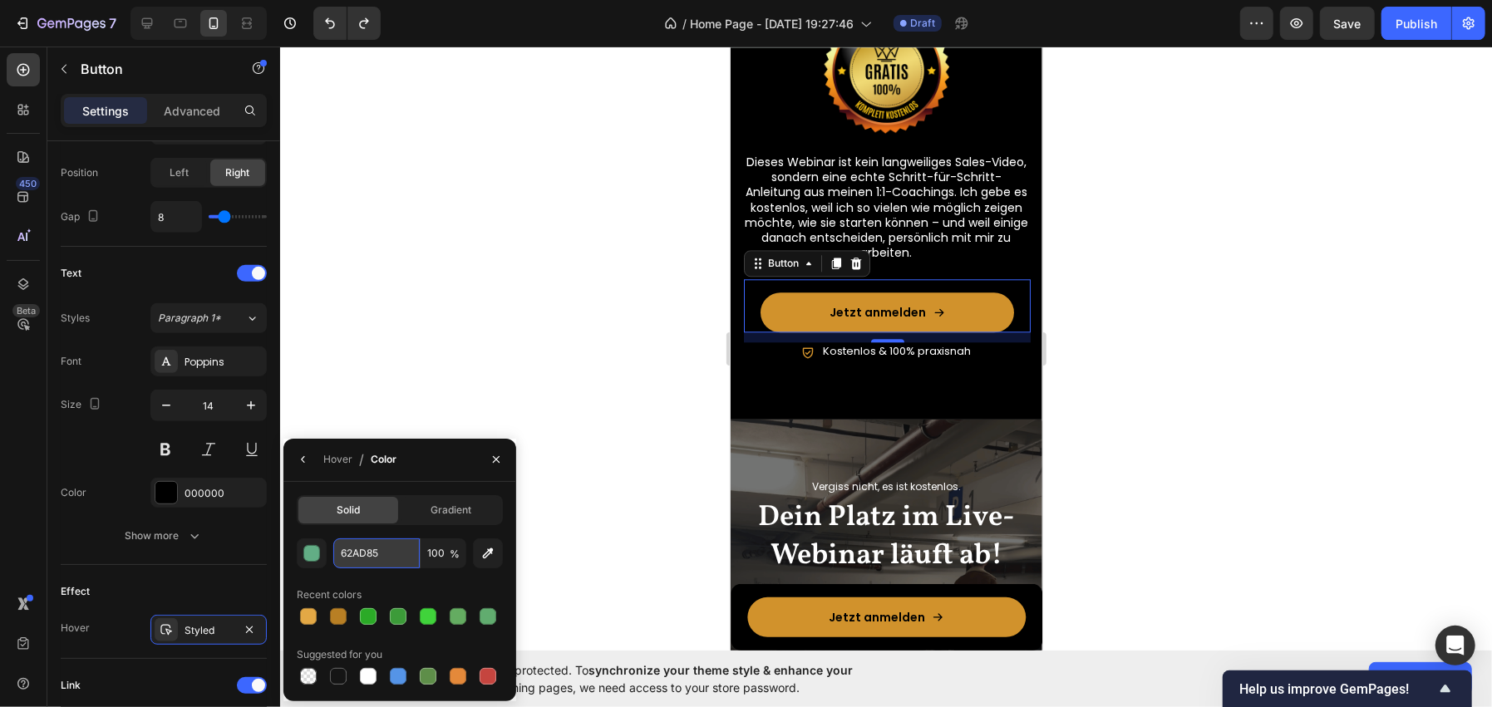
click at [357, 559] on input "62AD85" at bounding box center [376, 554] width 86 height 30
paste input "#B87F24"
type input "B87F24"
click at [305, 447] on button "button" at bounding box center [303, 459] width 27 height 27
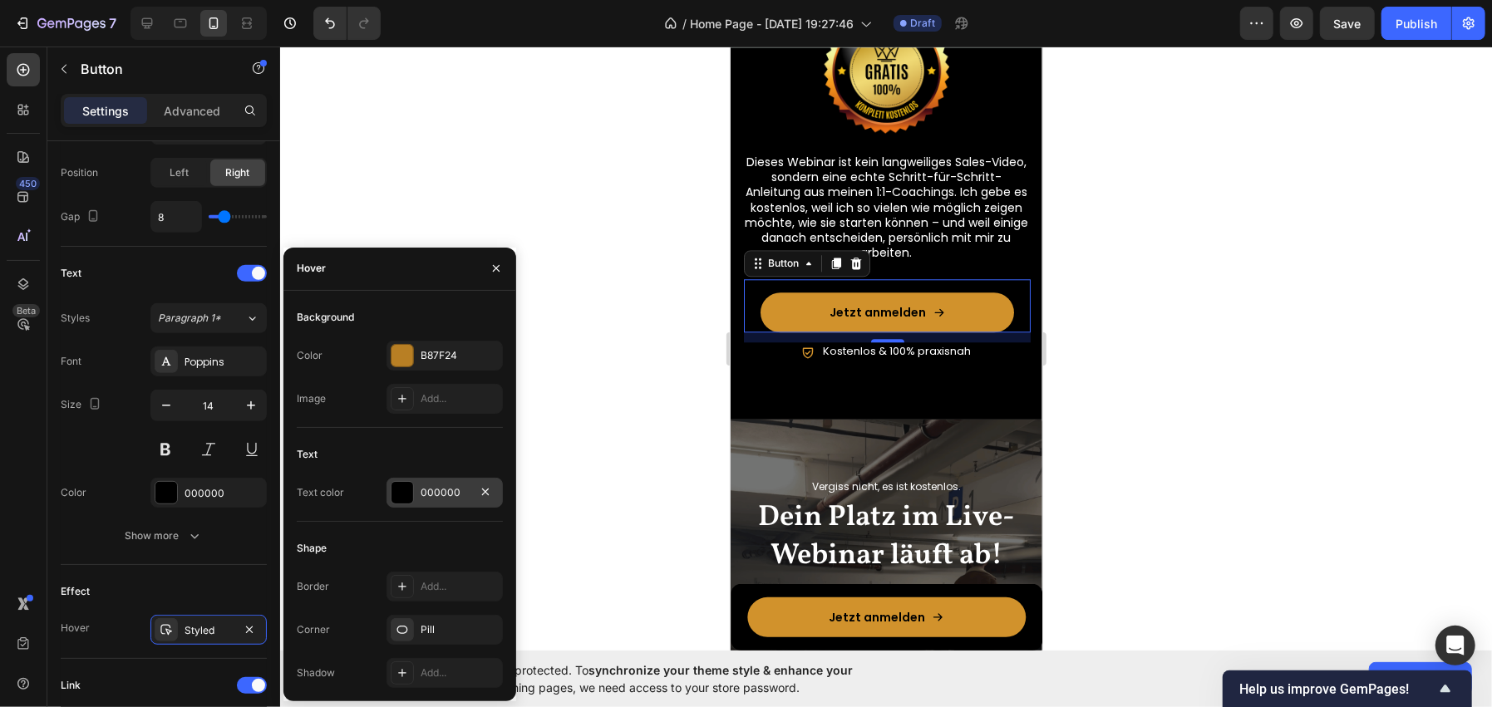
click at [487, 502] on div at bounding box center [485, 492] width 20 height 21
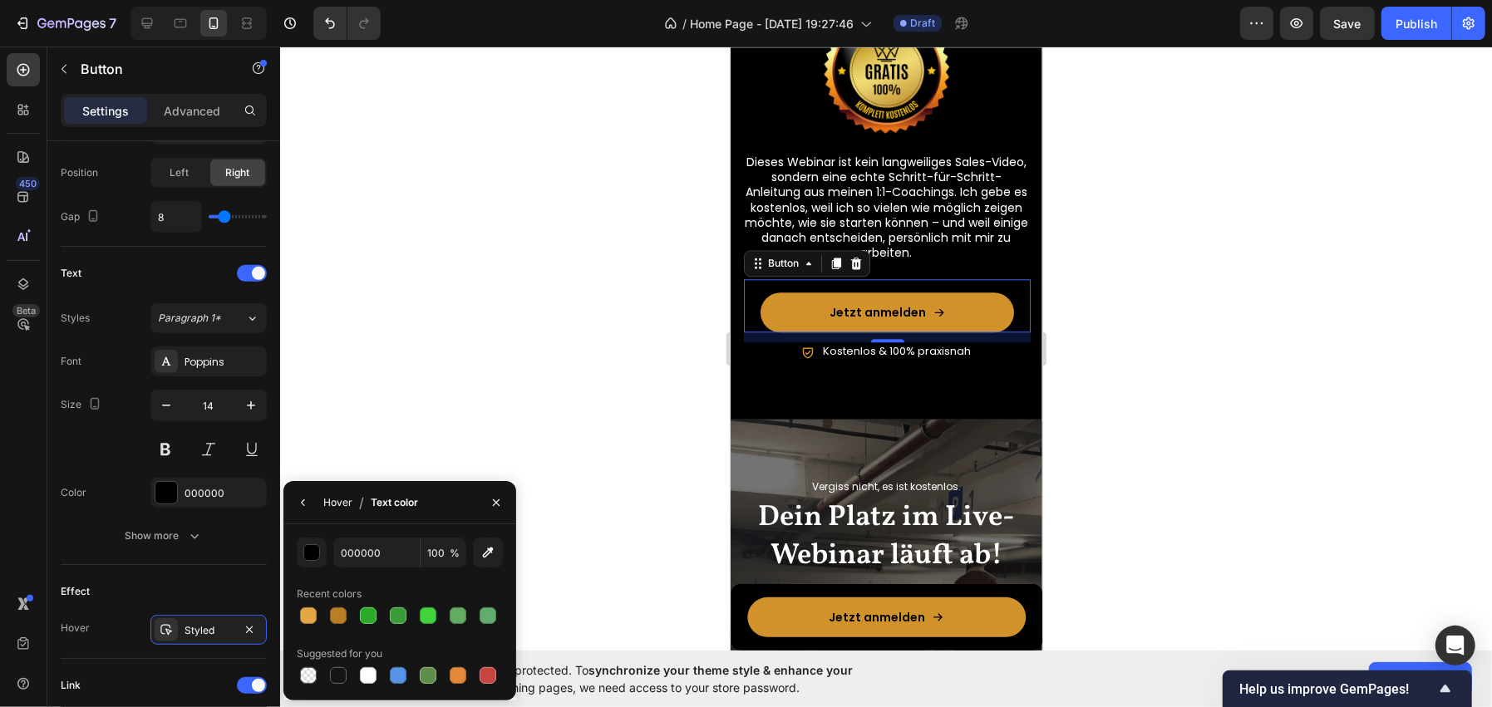
click at [332, 499] on div "Hover" at bounding box center [337, 502] width 29 height 15
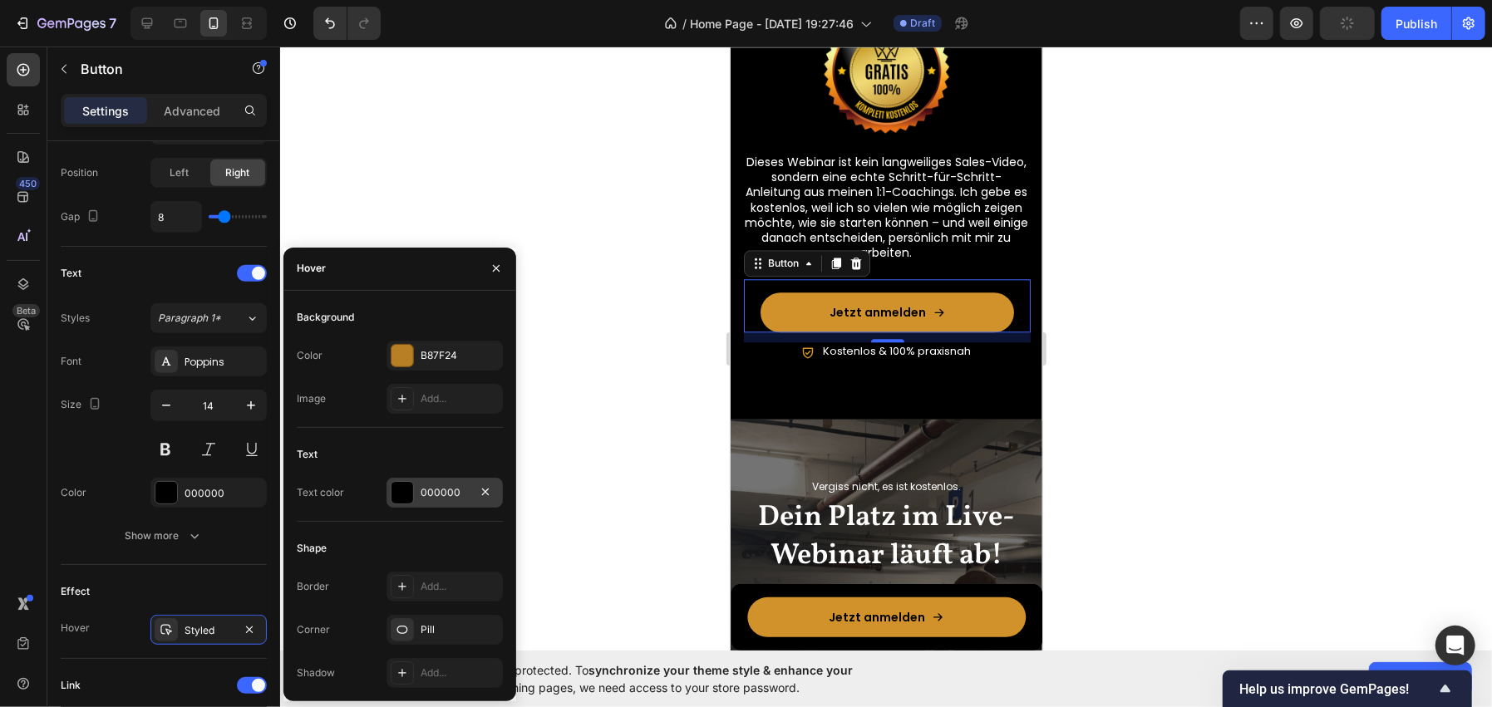
click at [447, 492] on div "000000" at bounding box center [445, 492] width 48 height 15
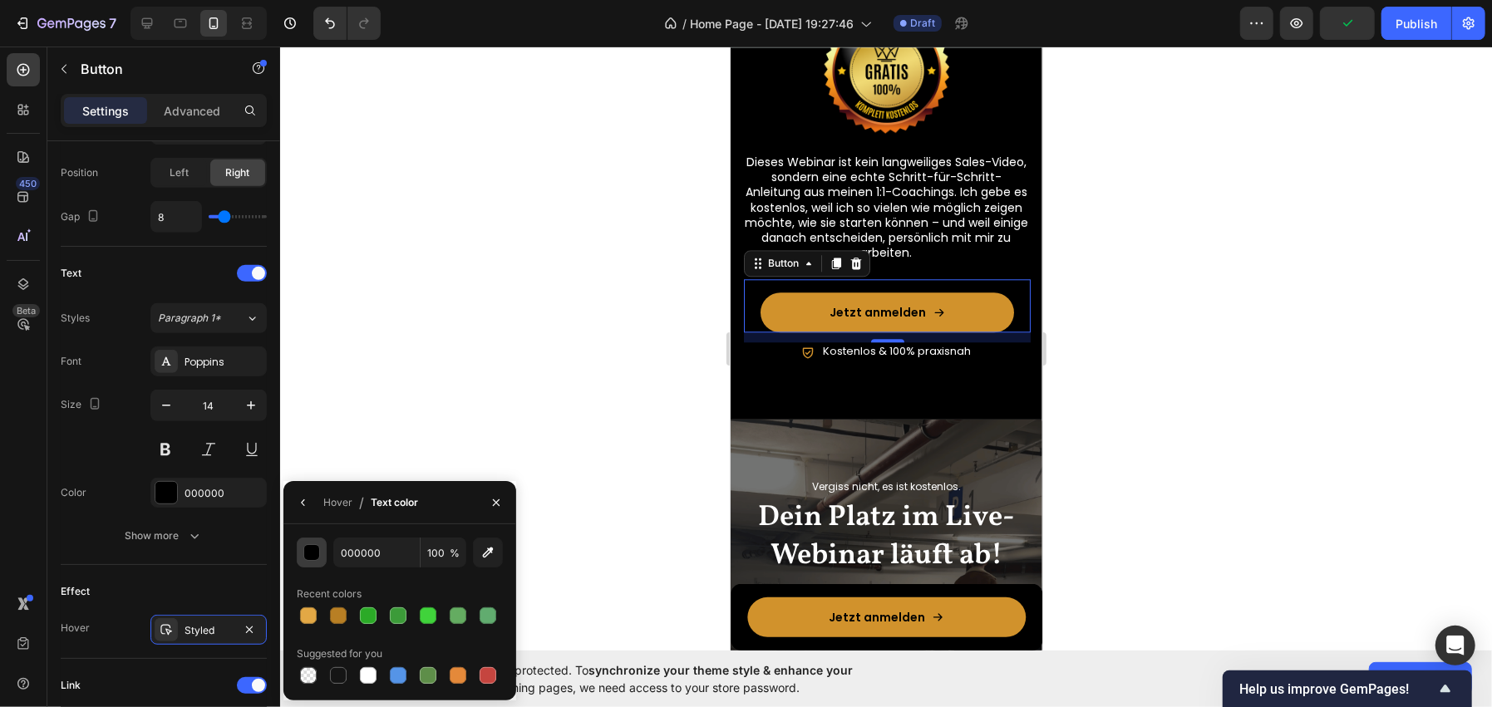
click at [312, 558] on div "button" at bounding box center [312, 553] width 17 height 17
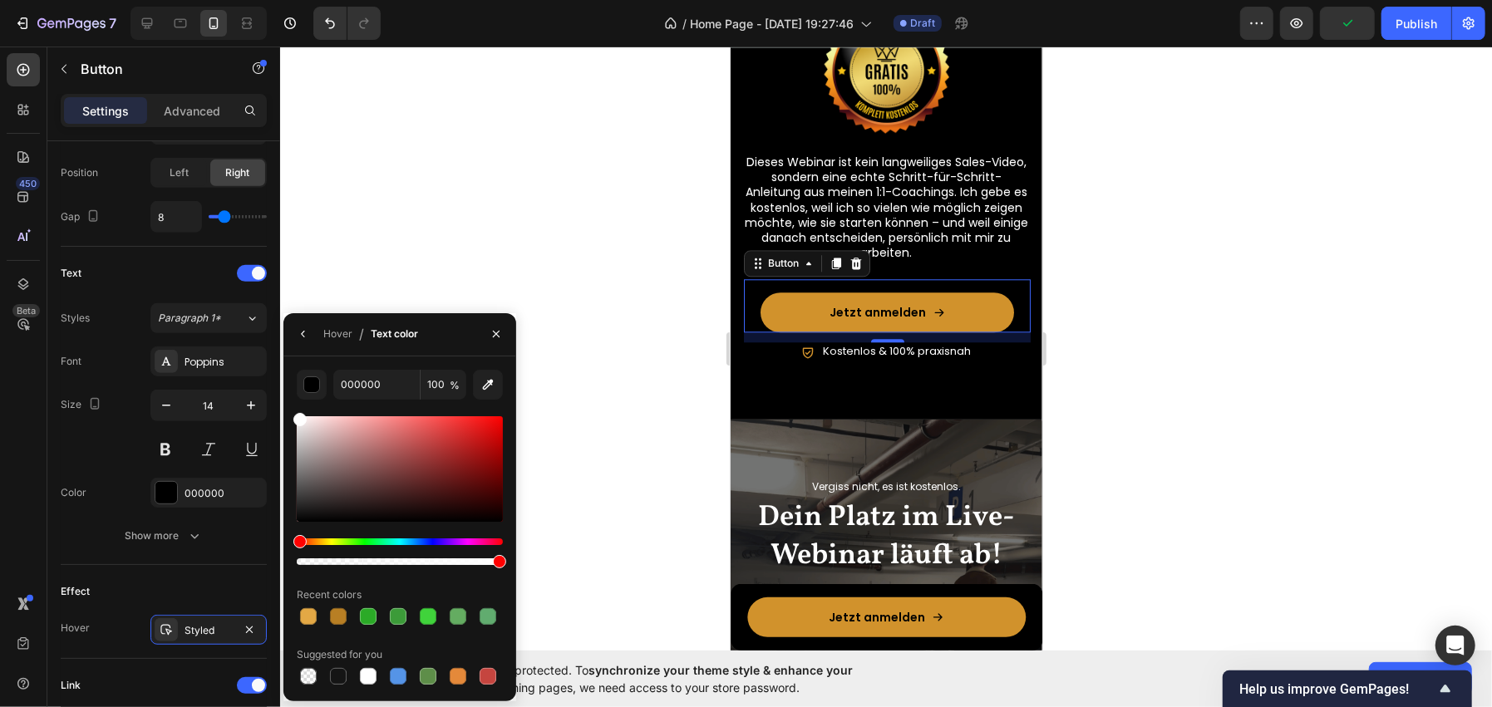
click at [295, 368] on div "000000 100 % Recent colors Suggested for you" at bounding box center [399, 529] width 233 height 345
click at [554, 203] on div at bounding box center [886, 377] width 1212 height 661
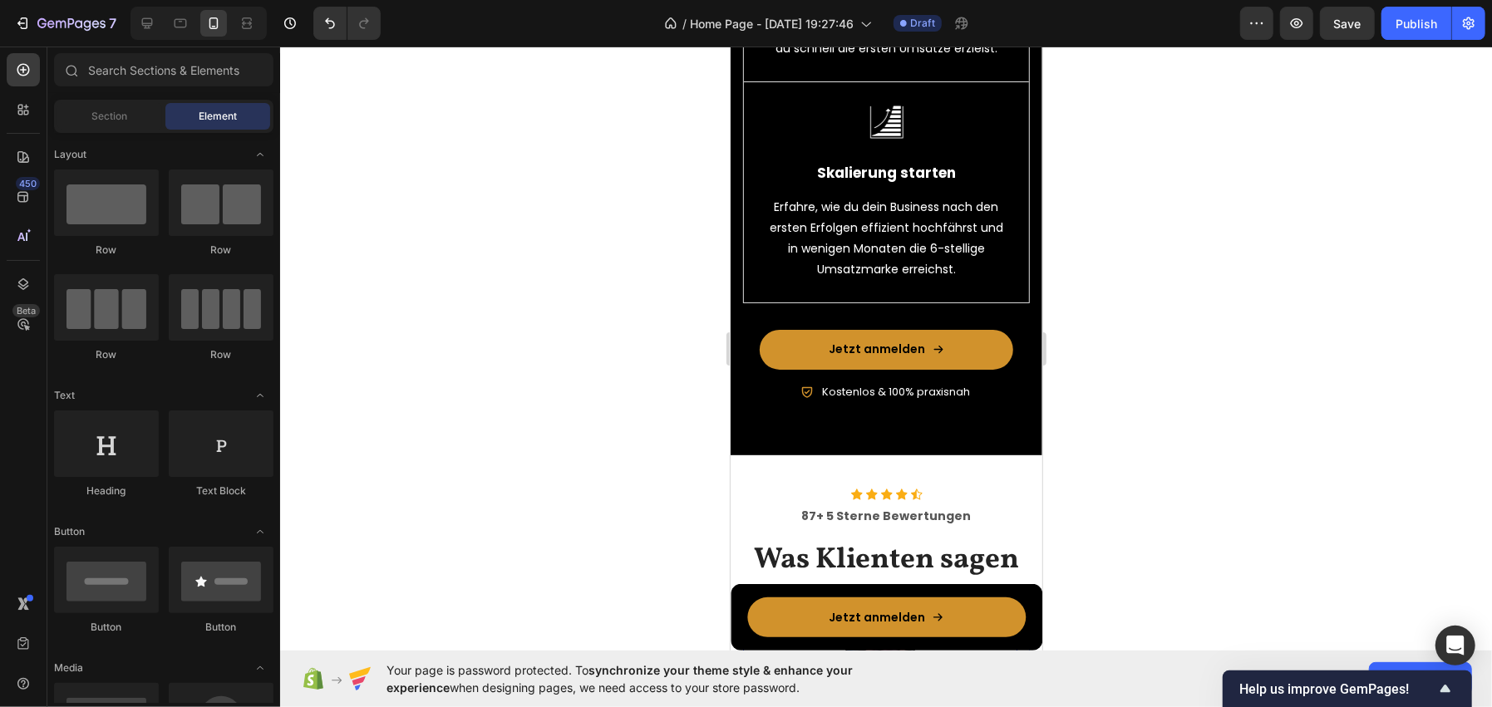
scroll to position [1745, 0]
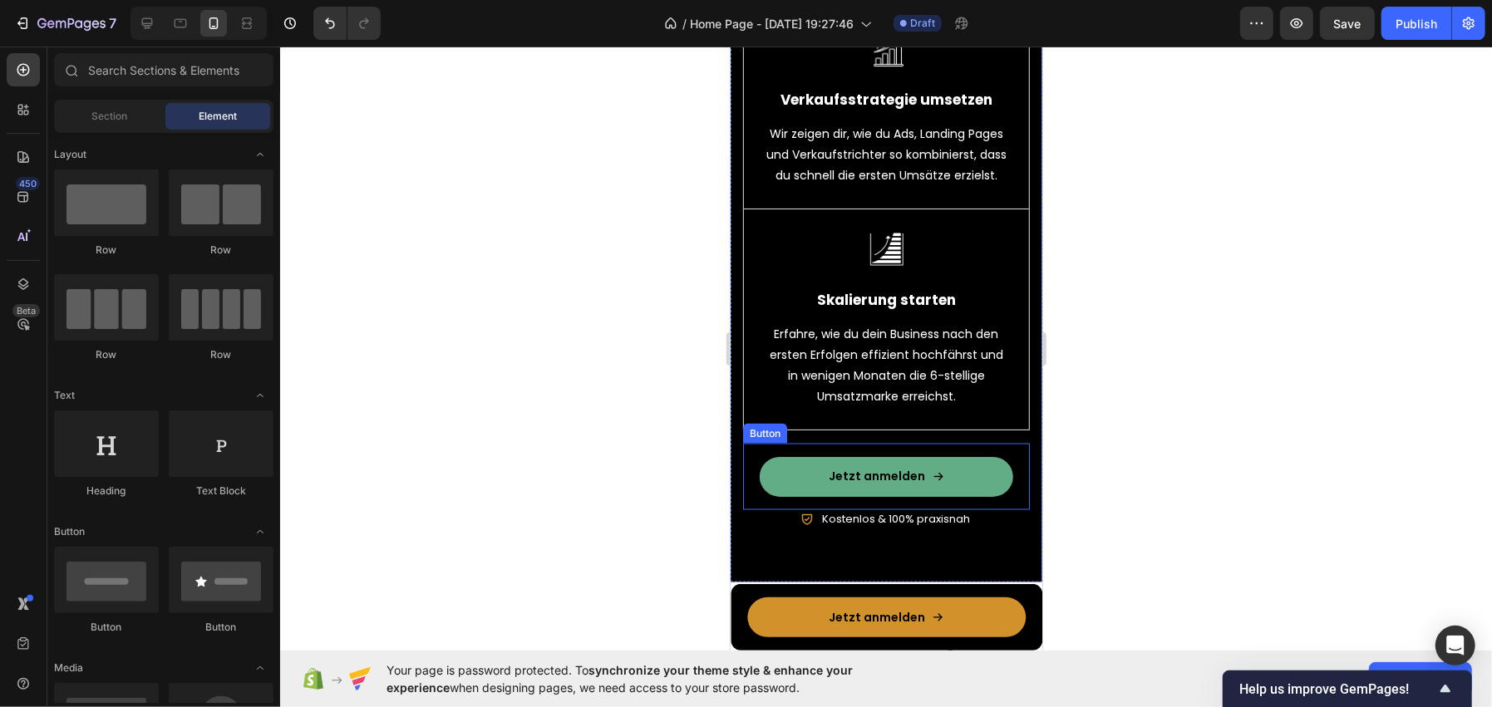
click at [848, 481] on link "Jetzt anmelden" at bounding box center [885, 476] width 253 height 40
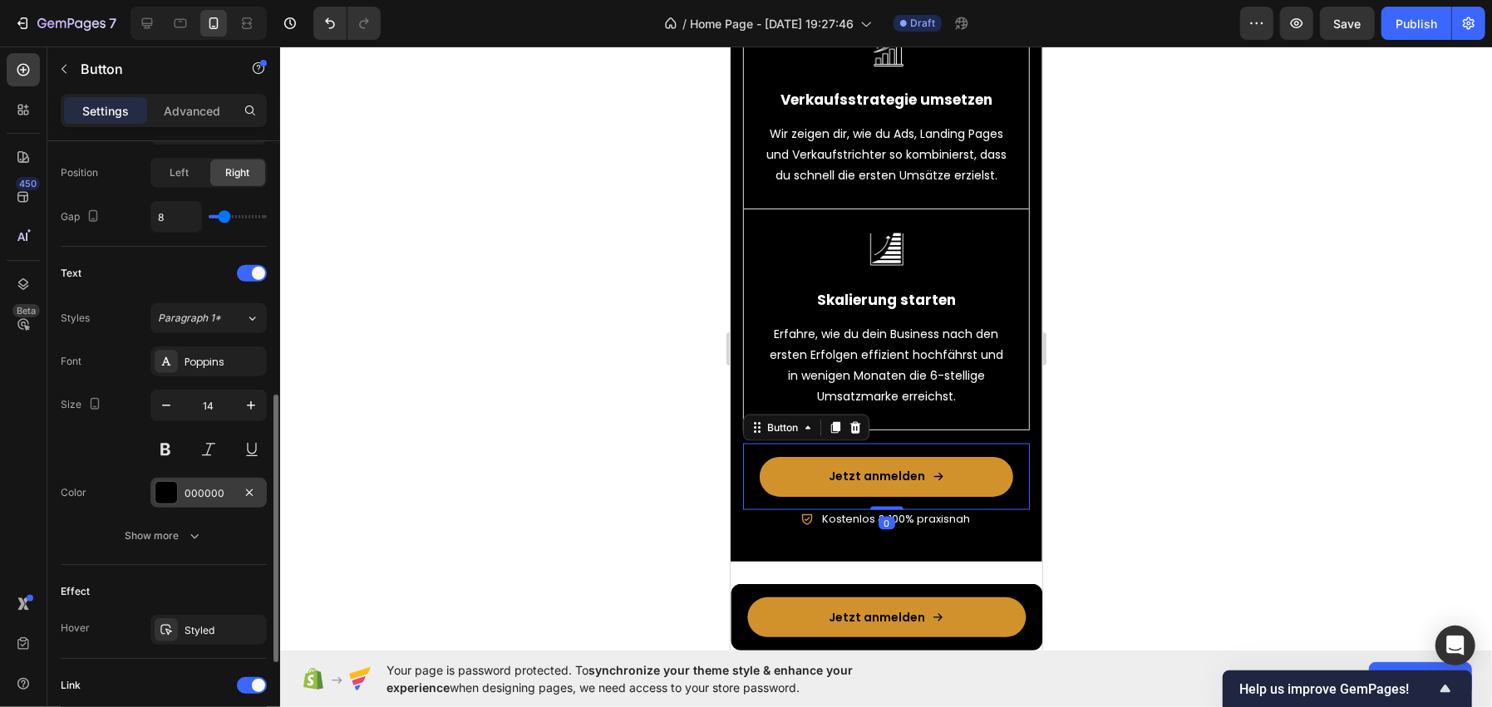
scroll to position [747, 0]
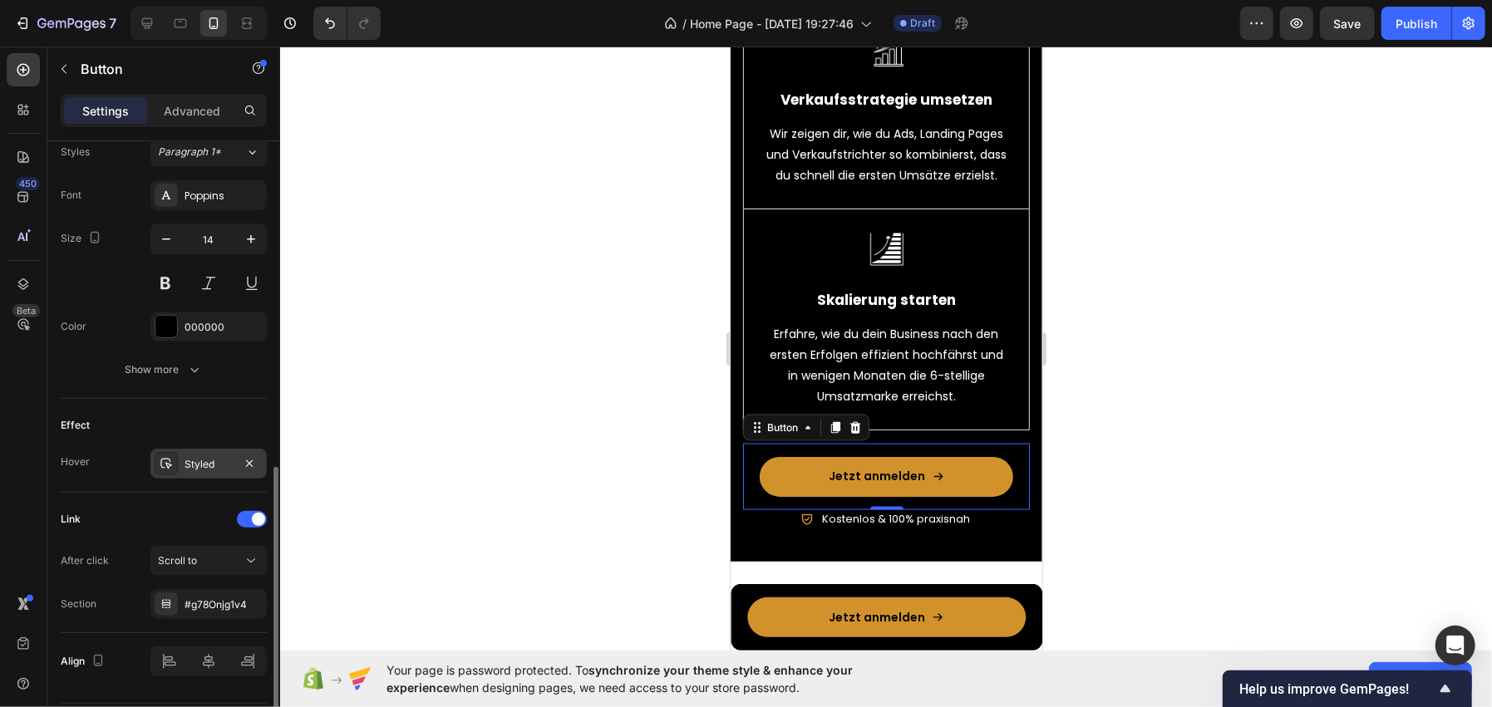
click at [189, 466] on div "Styled" at bounding box center [209, 464] width 48 height 15
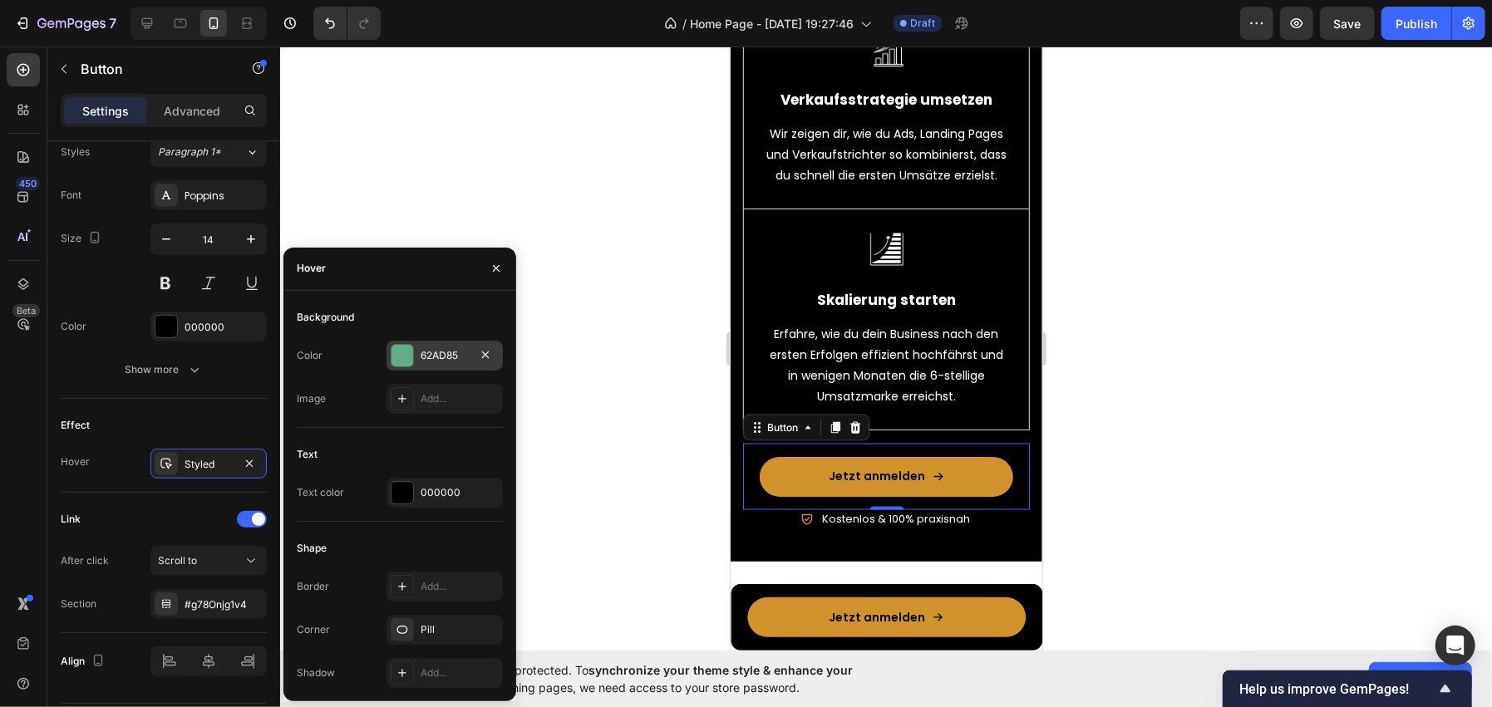
click at [430, 357] on div "62AD85" at bounding box center [445, 355] width 48 height 15
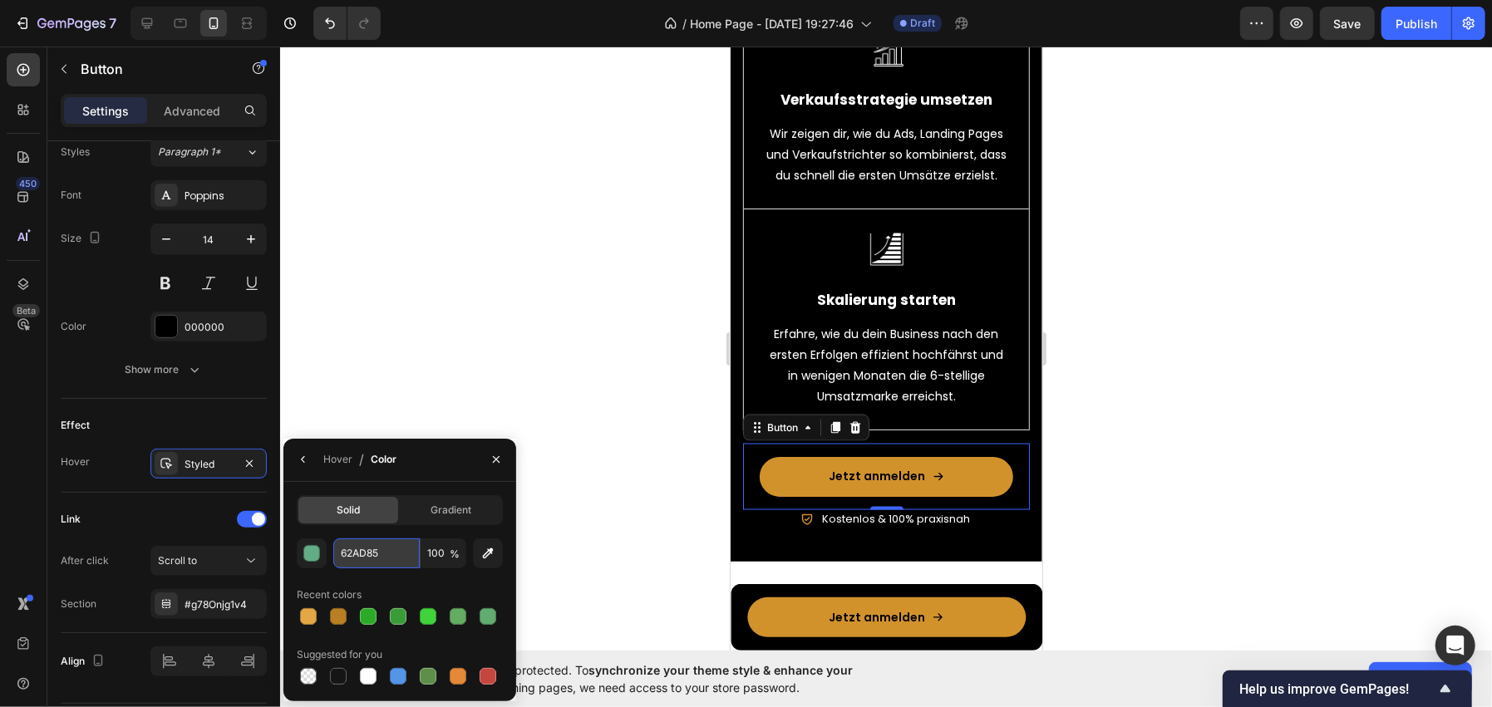
click at [344, 541] on input "62AD85" at bounding box center [376, 554] width 86 height 30
paste input "#B87F24"
type input "B87F24"
click at [310, 453] on button "button" at bounding box center [303, 459] width 27 height 27
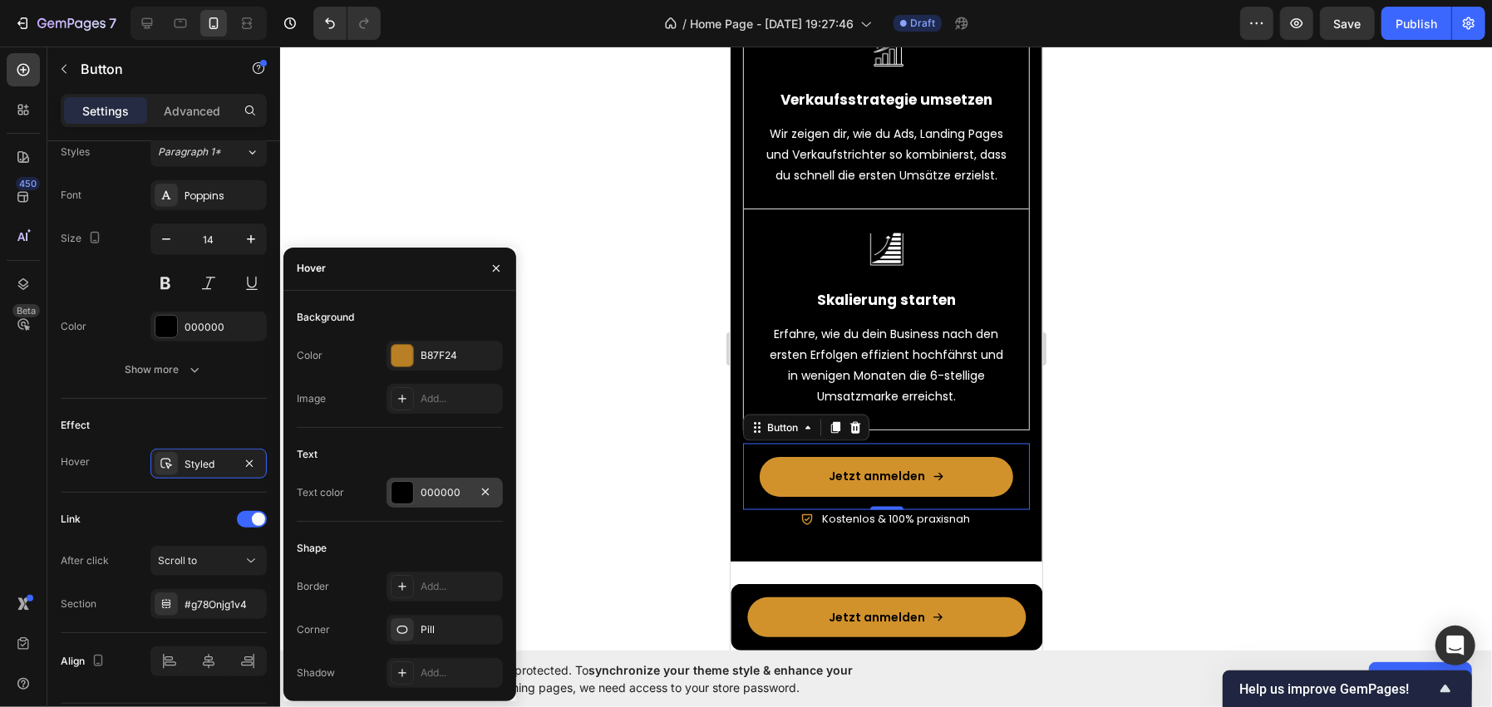
click at [398, 490] on div at bounding box center [402, 493] width 22 height 22
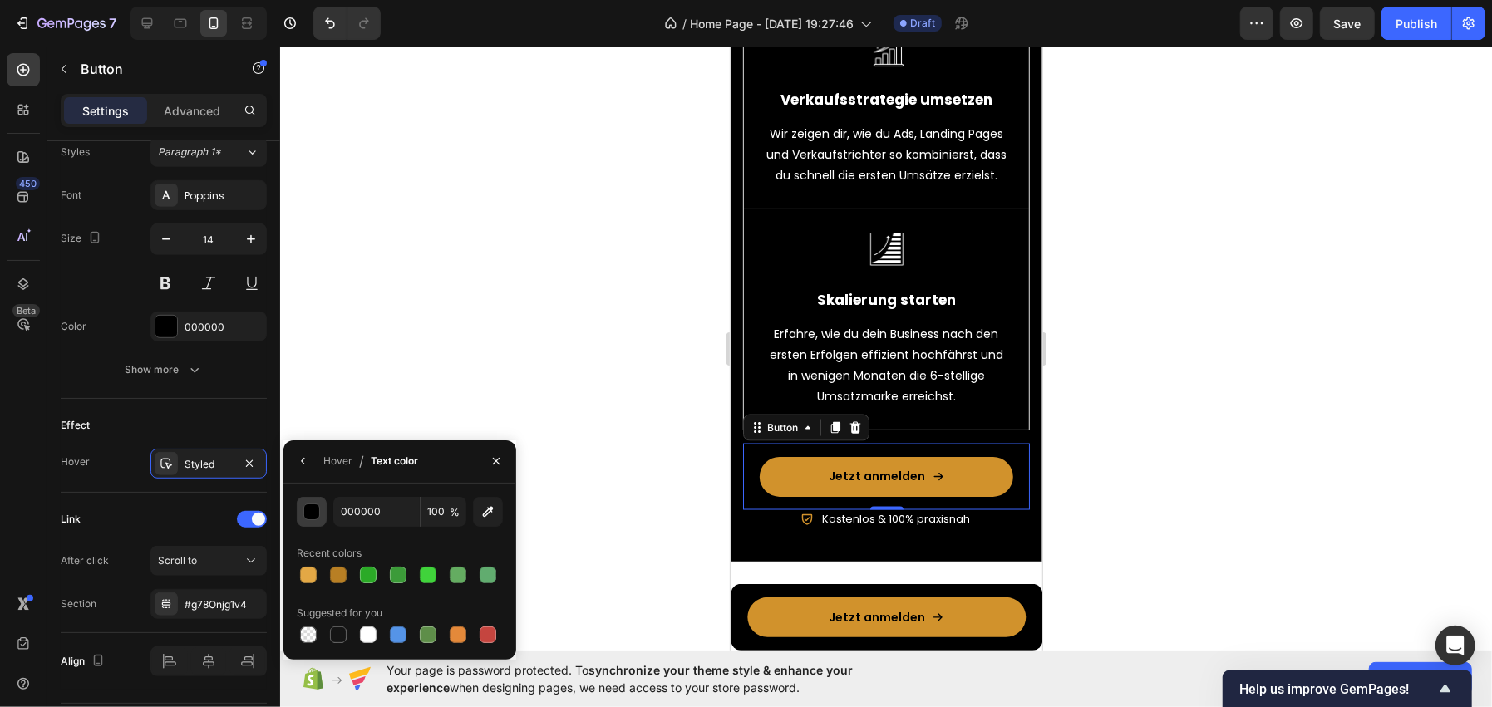
click at [322, 508] on button "button" at bounding box center [312, 512] width 30 height 30
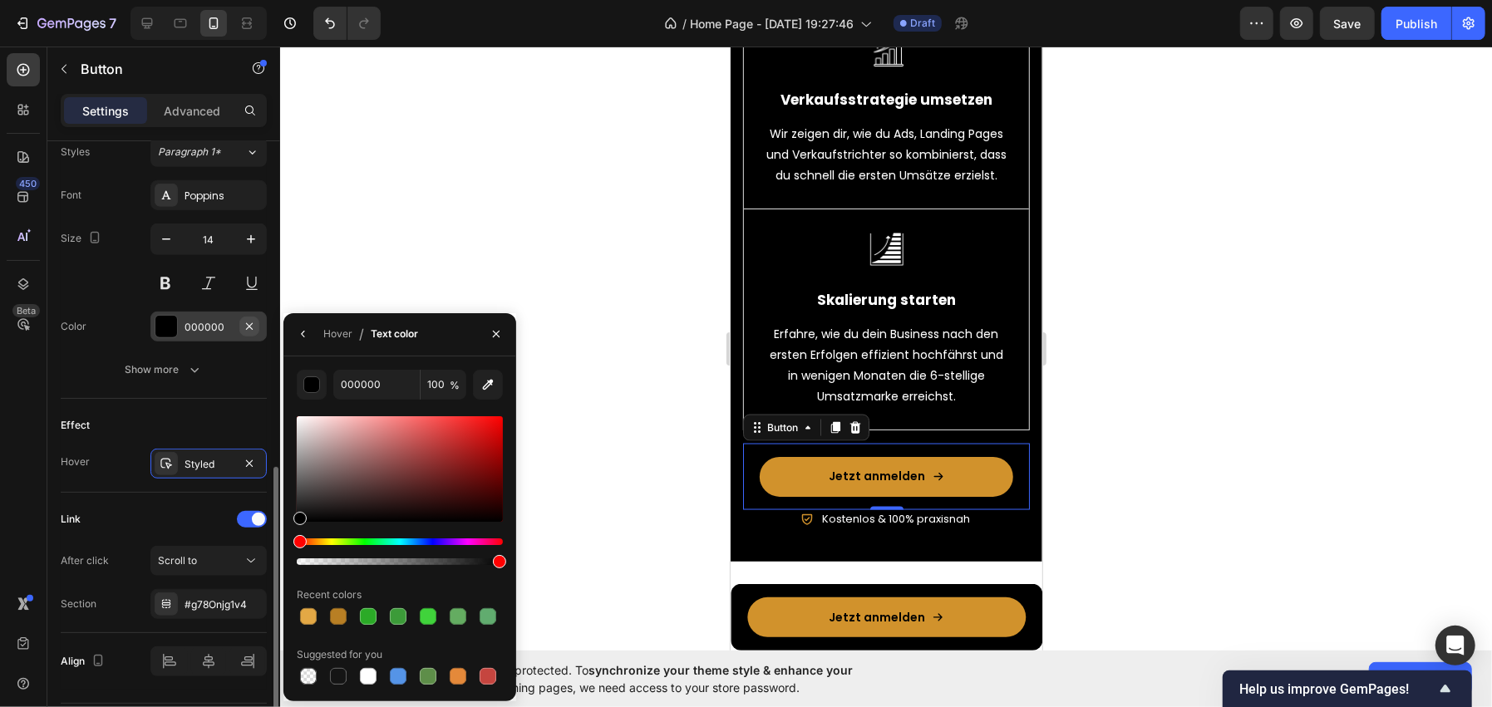
click at [250, 314] on div "450 Beta Sections(18) Elements(83) Section Element Hero Section Product Detail …" at bounding box center [140, 377] width 280 height 661
type input "FFFFFF"
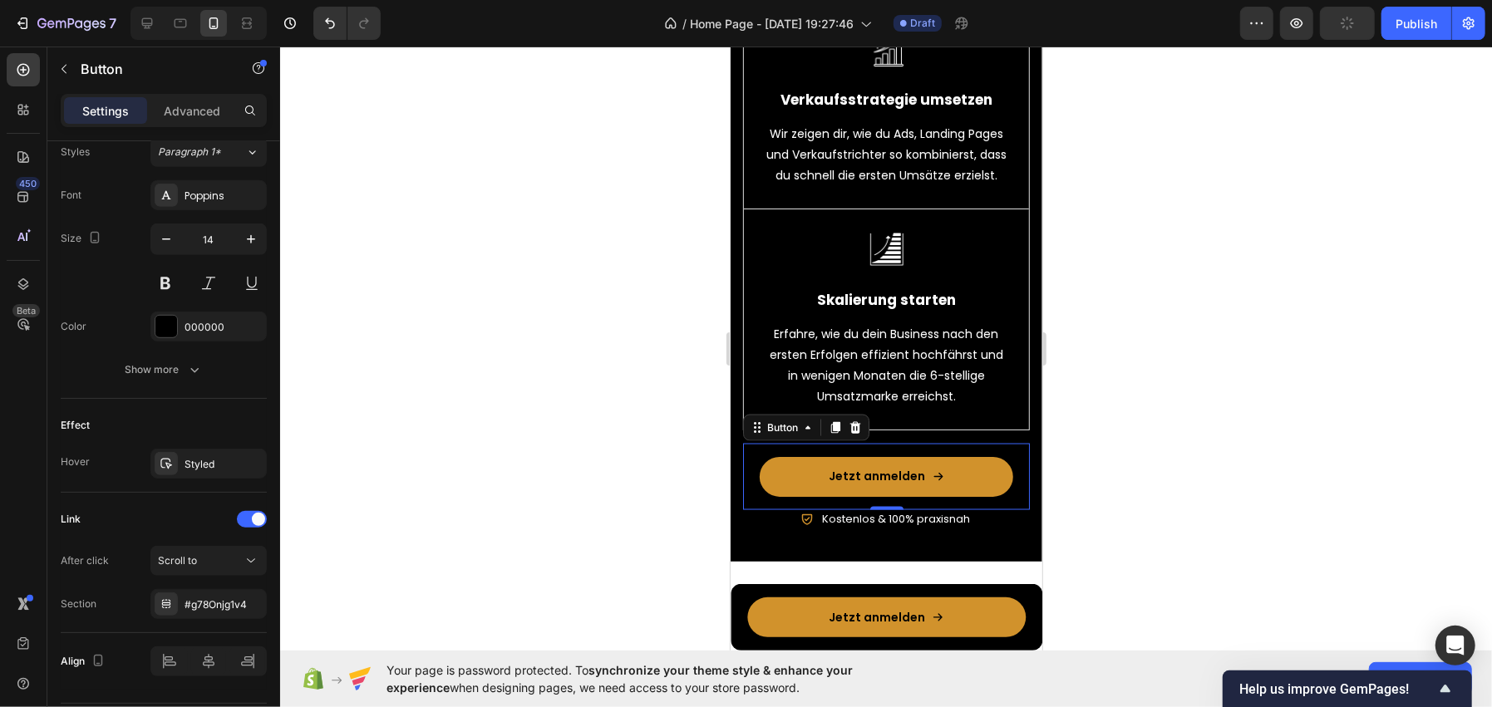
click at [451, 247] on div at bounding box center [886, 377] width 1212 height 661
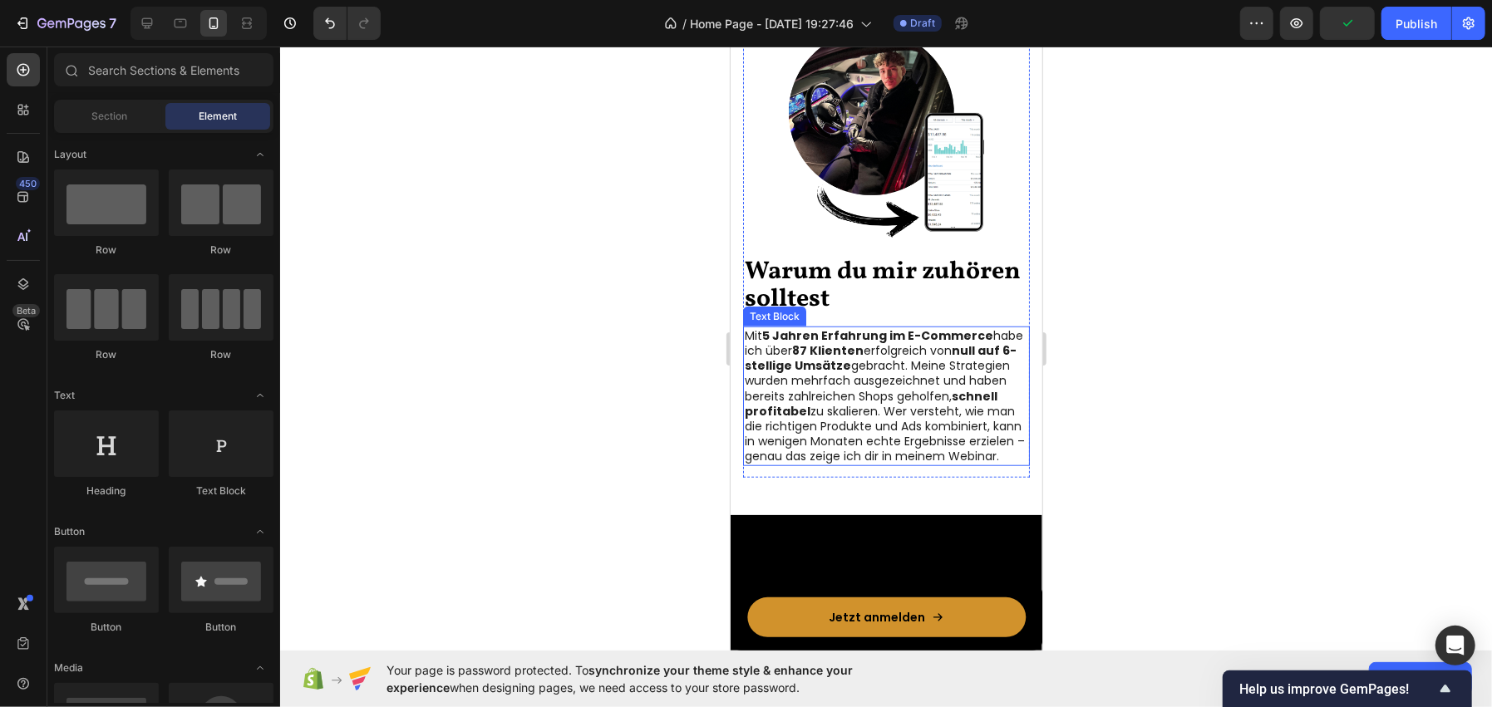
scroll to position [329, 0]
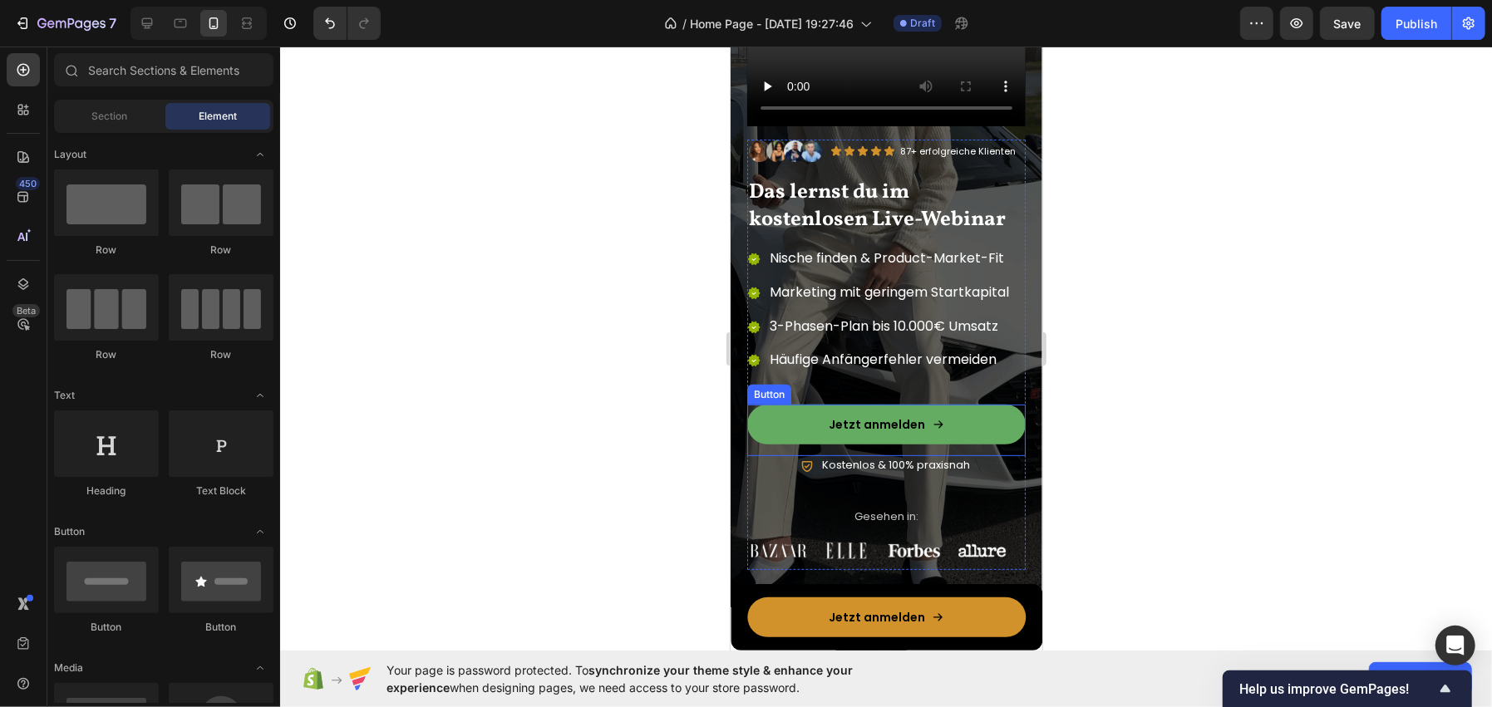
click at [790, 404] on link "Jetzt anmelden" at bounding box center [885, 424] width 278 height 40
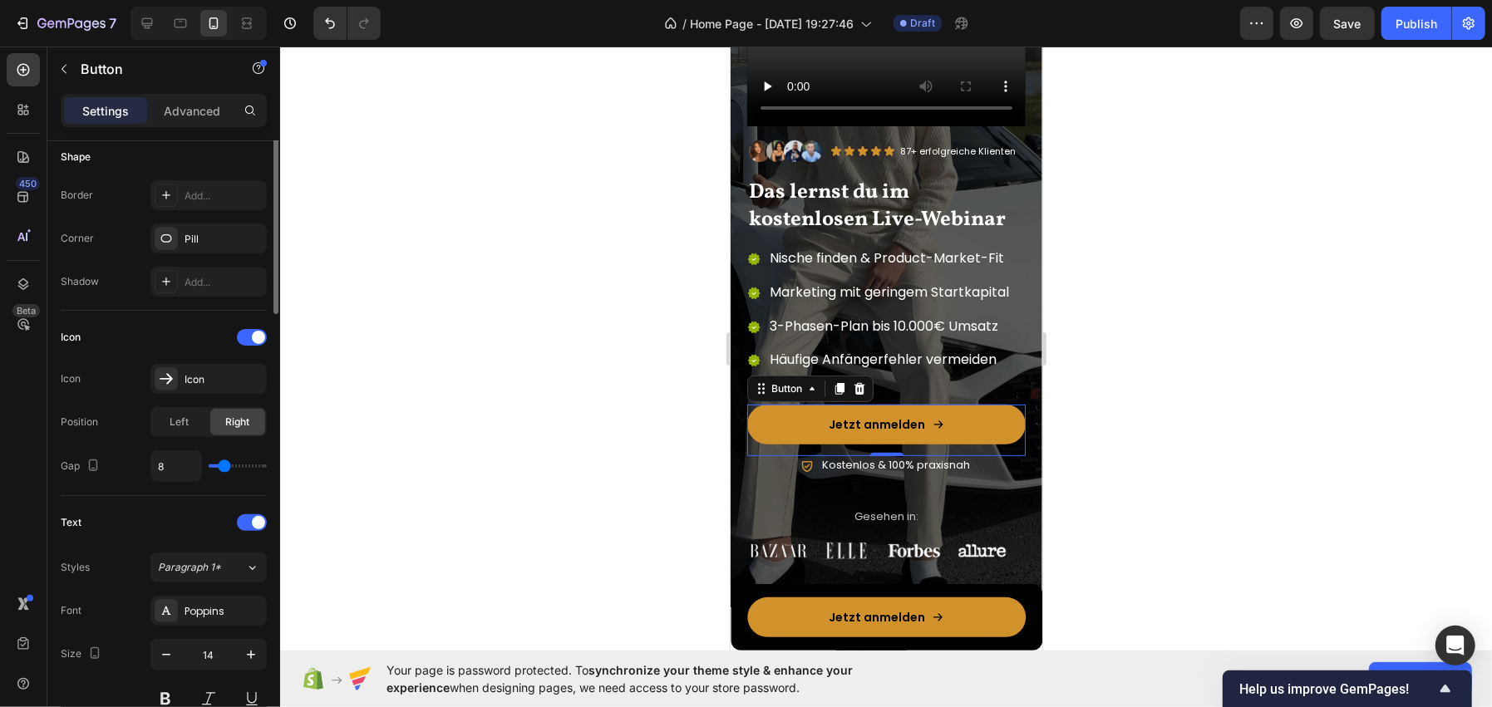
scroll to position [581, 0]
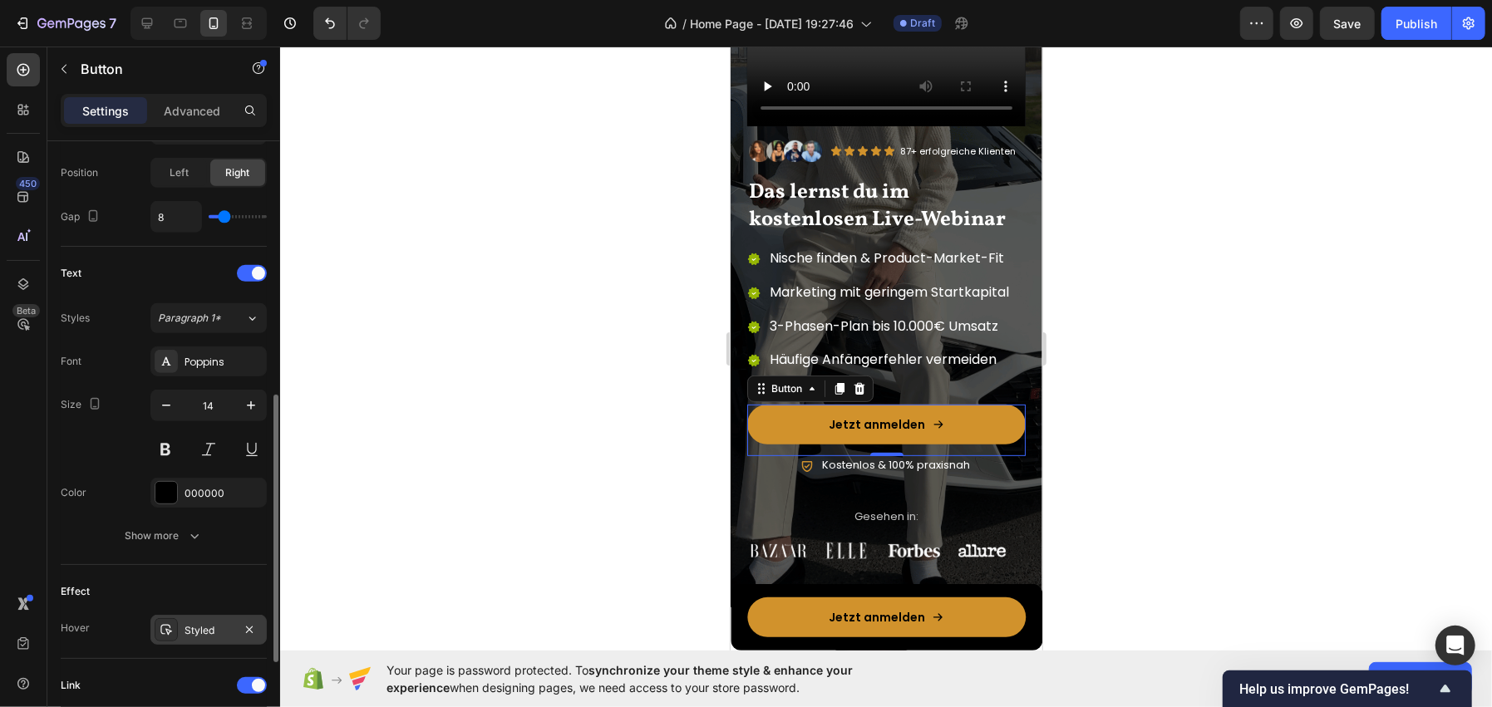
click at [170, 634] on icon at bounding box center [166, 629] width 13 height 13
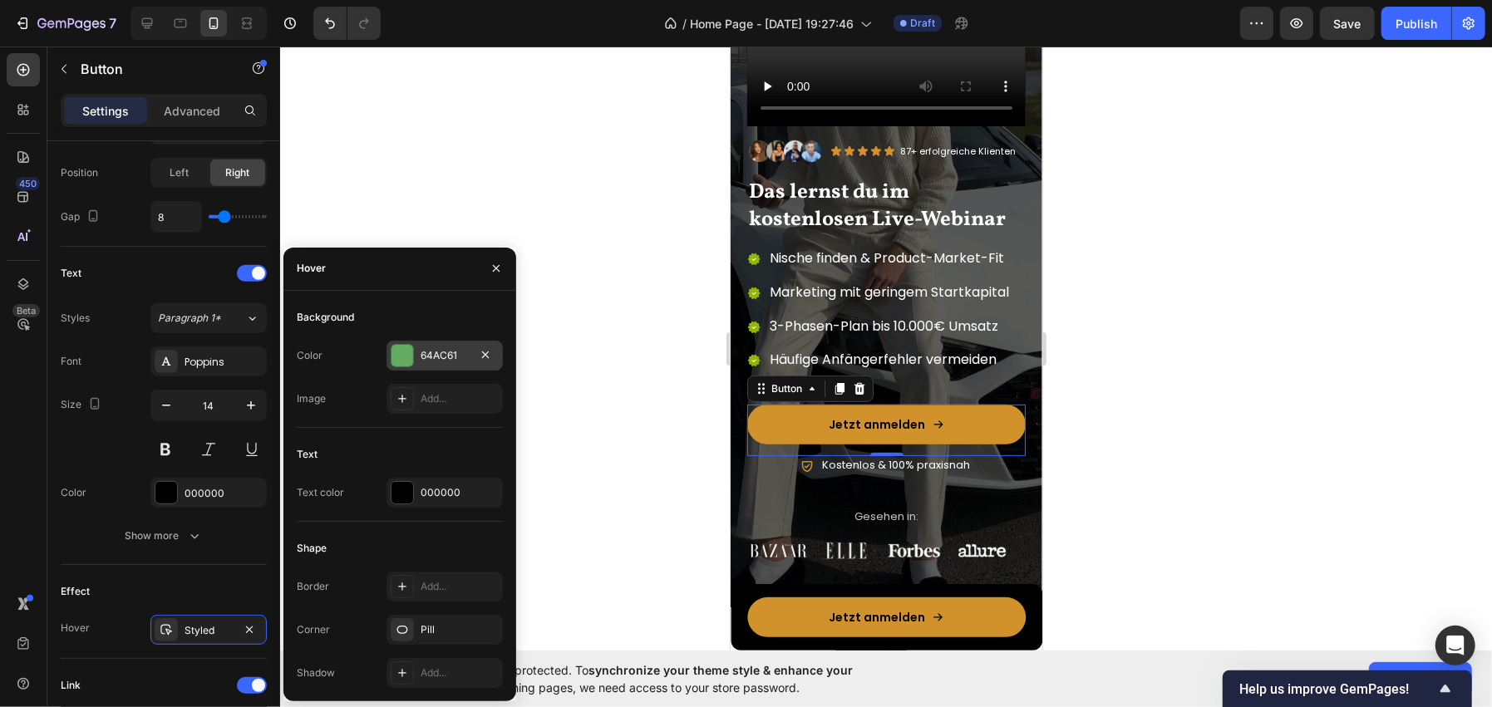
click at [424, 365] on div "64AC61" at bounding box center [444, 356] width 116 height 30
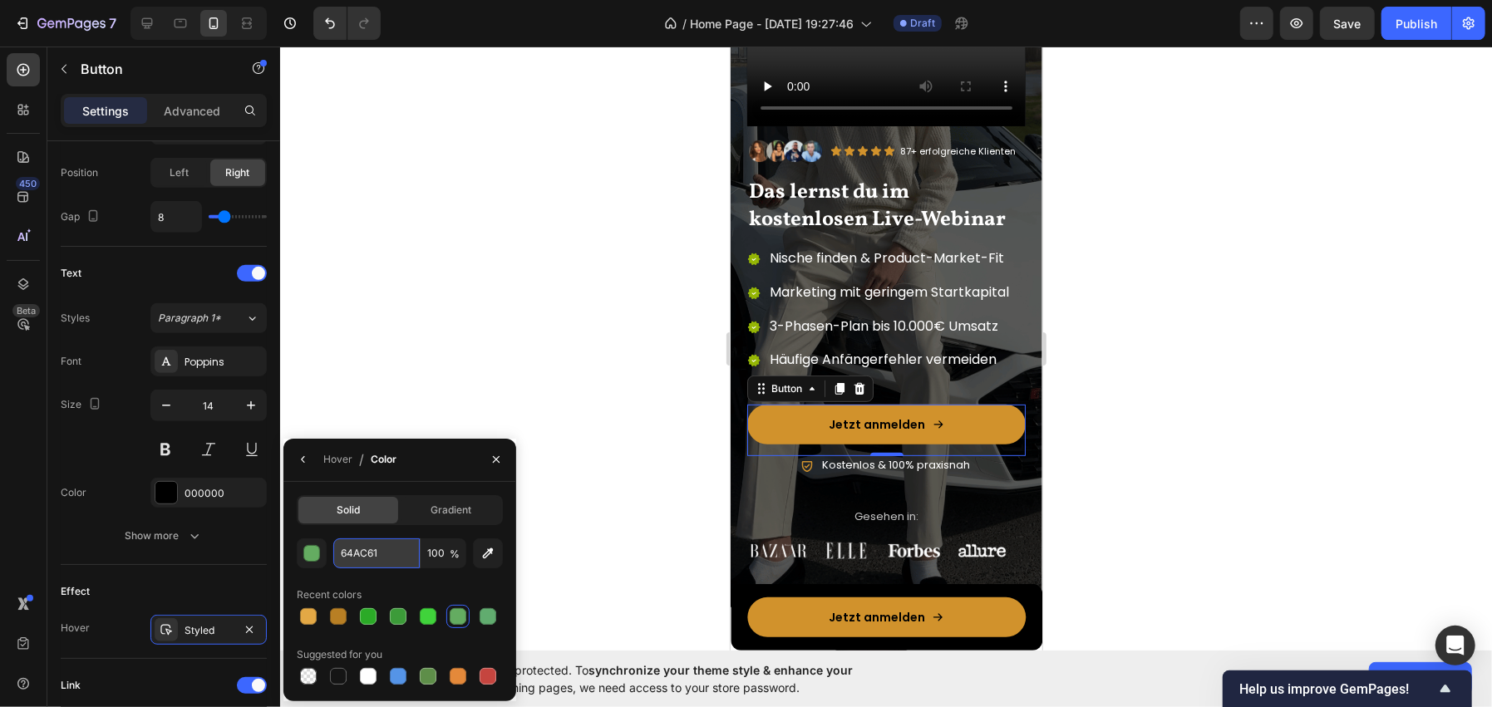
click at [348, 548] on input "64AC61" at bounding box center [376, 554] width 86 height 30
paste input "#B87F24"
type input "#B87F24"
click at [303, 455] on icon "button" at bounding box center [303, 459] width 13 height 13
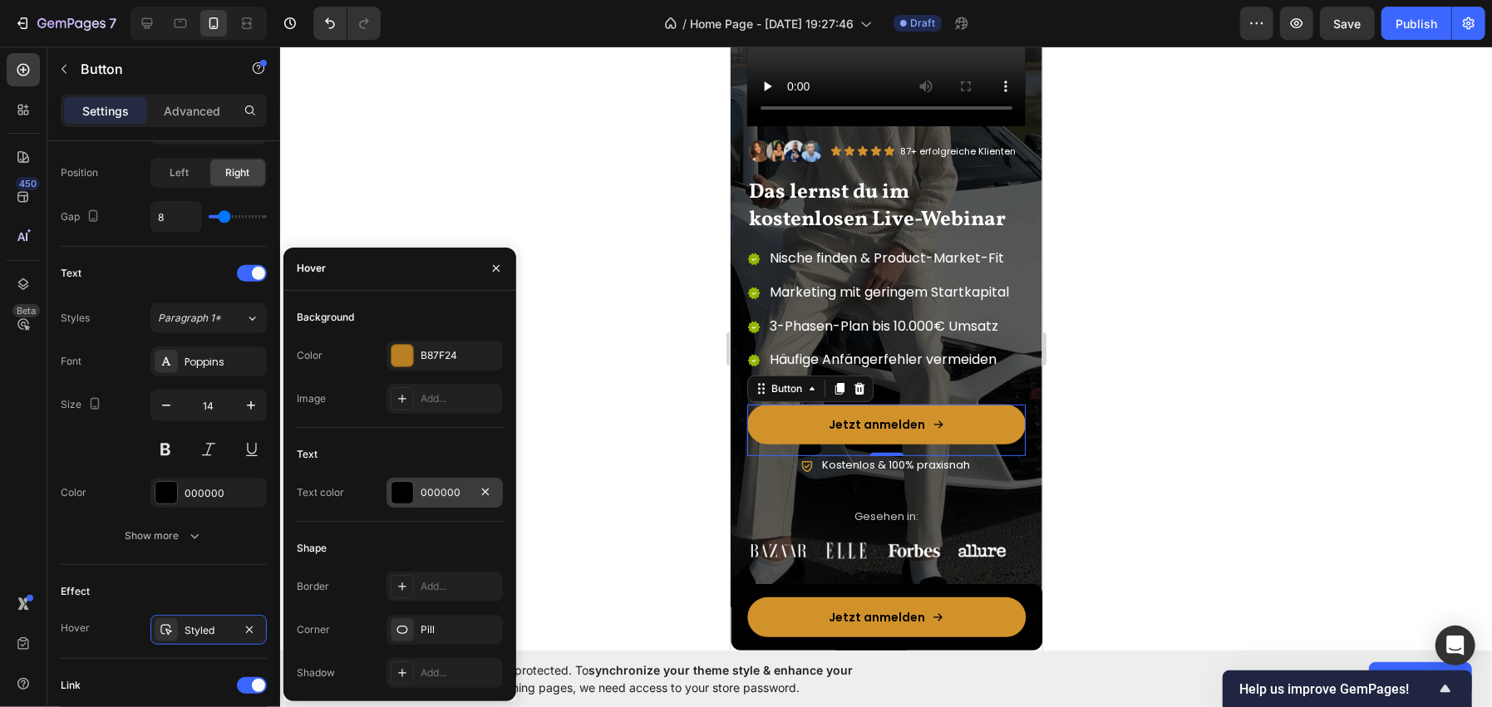
click at [418, 485] on div "000000" at bounding box center [444, 493] width 116 height 30
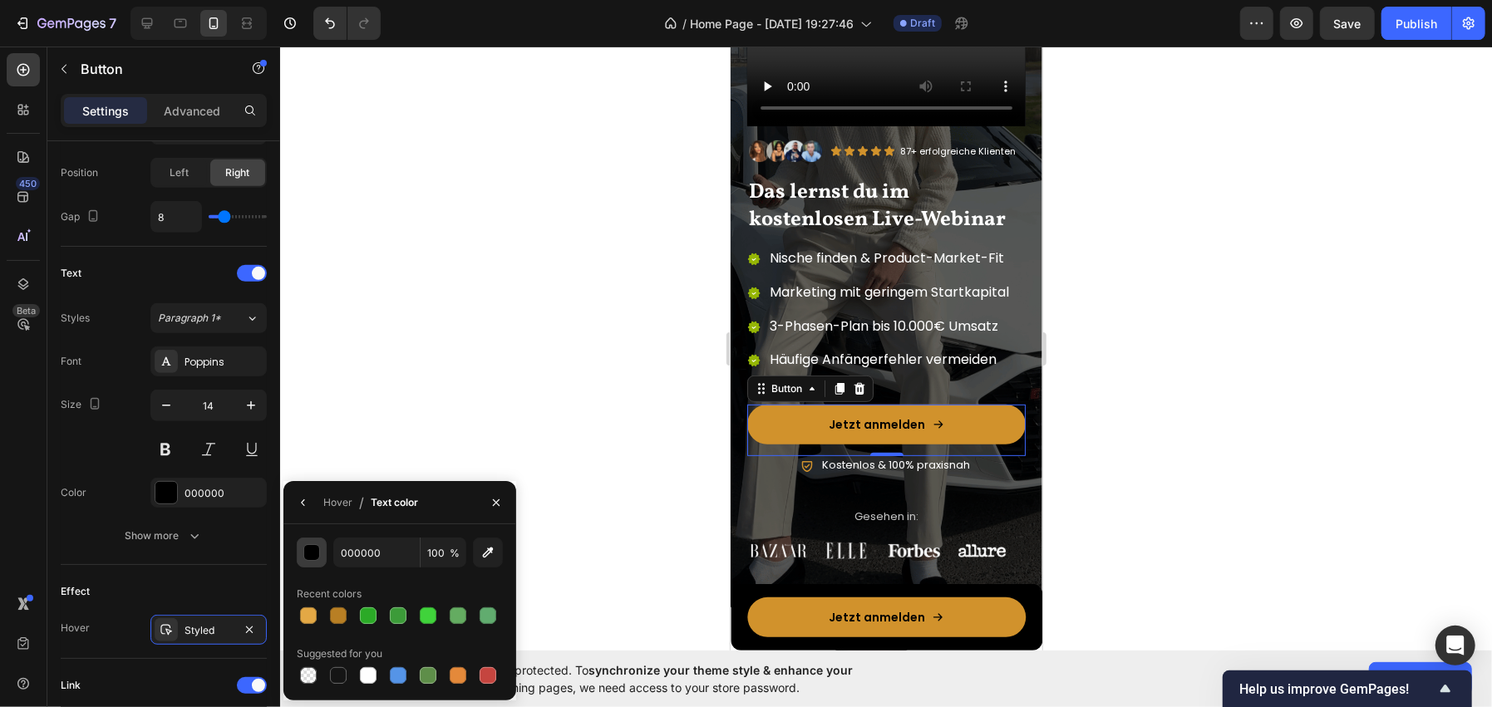
click at [320, 554] on button "button" at bounding box center [312, 553] width 30 height 30
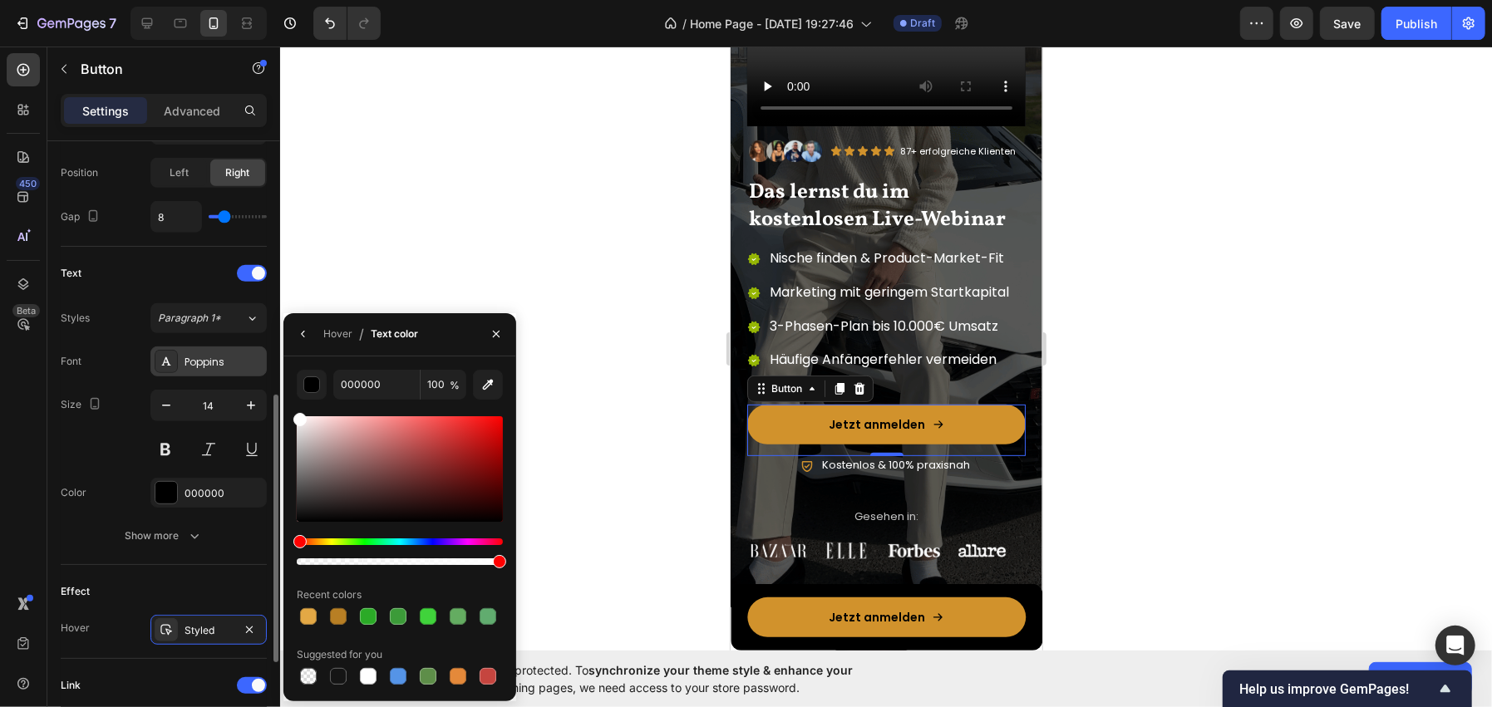
drag, startPoint x: 334, startPoint y: 450, endPoint x: 263, endPoint y: 366, distance: 109.7
click at [263, 366] on div "450 Beta Sections(18) Elements(83) Section Element Hero Section Product Detail …" at bounding box center [140, 377] width 280 height 661
type input "FFFFFF"
click at [499, 319] on div at bounding box center [496, 334] width 40 height 42
click at [495, 337] on icon "button" at bounding box center [496, 333] width 13 height 13
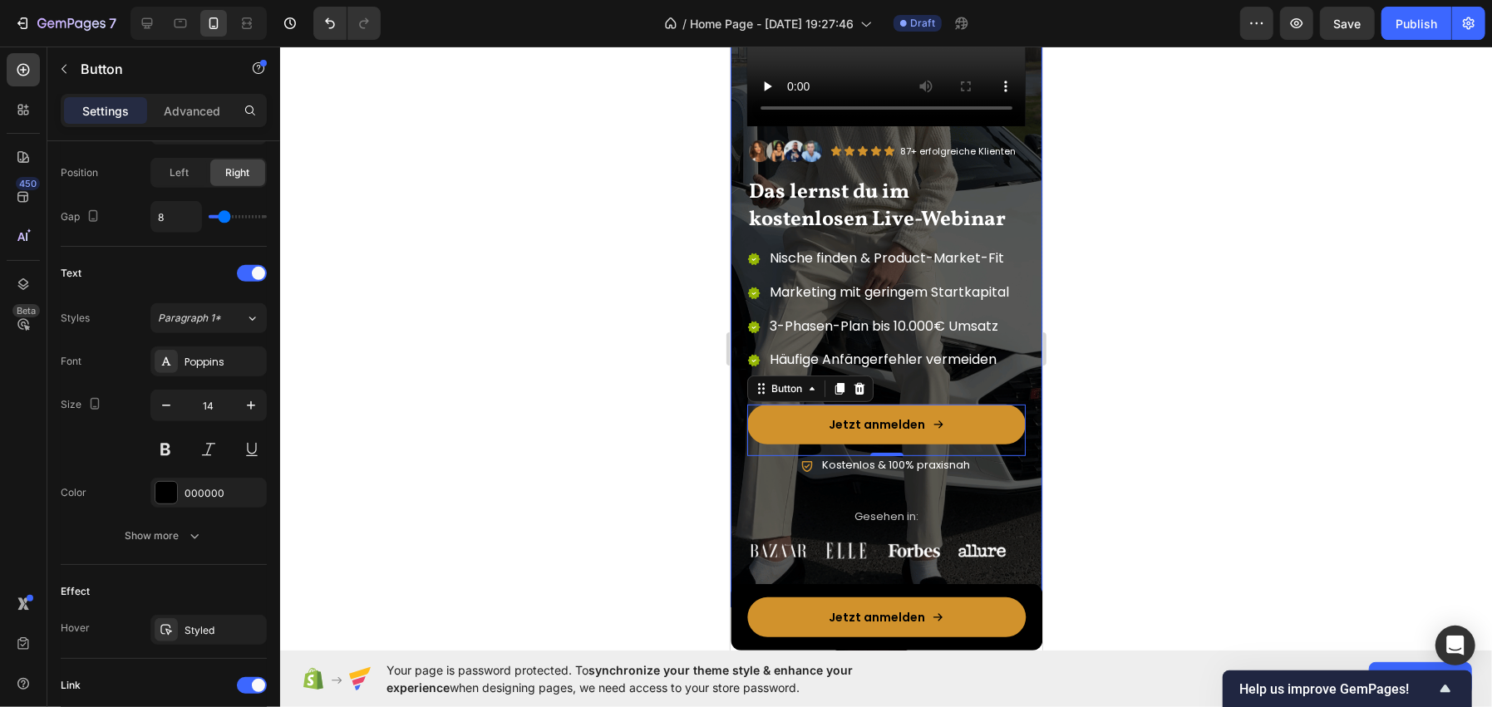
click at [473, 332] on div at bounding box center [886, 377] width 1212 height 661
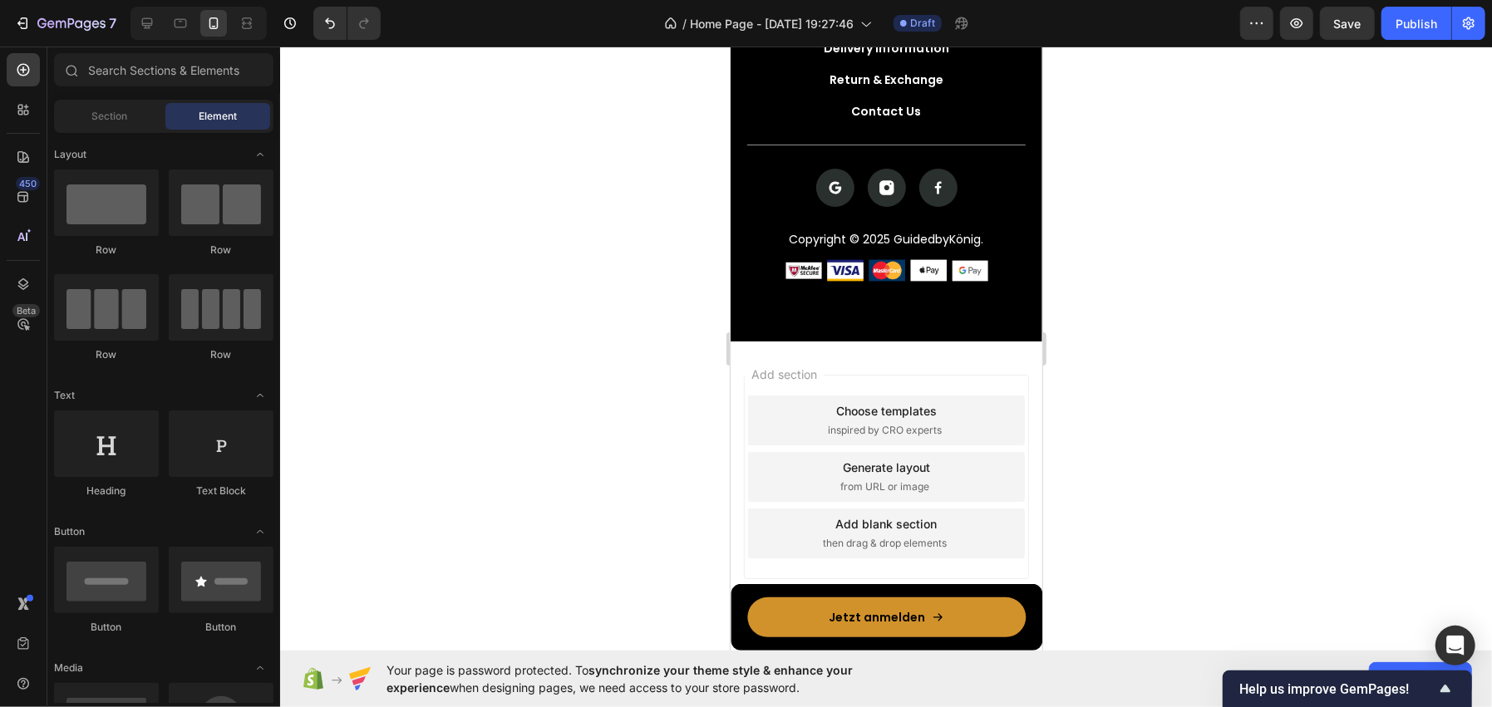
scroll to position [6165, 0]
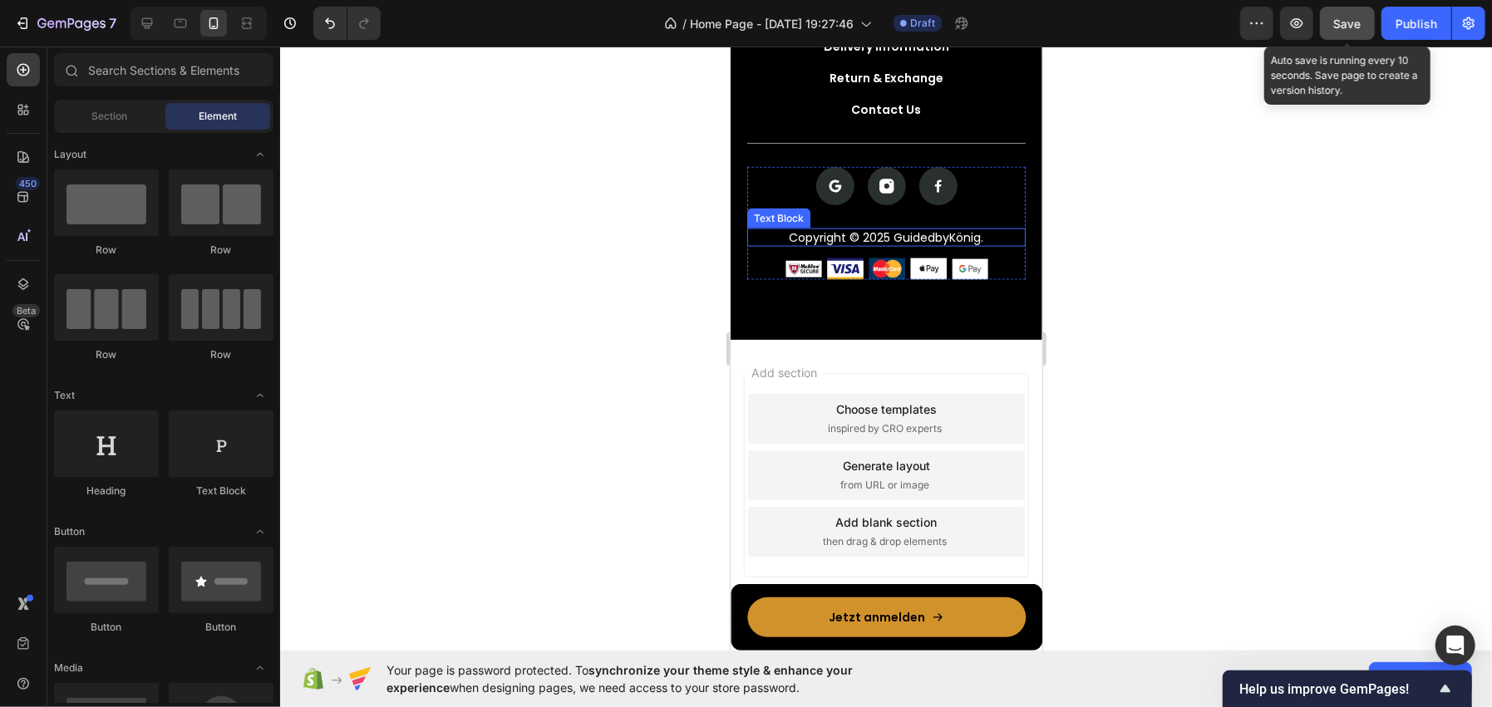
click at [1361, 11] on button "Save" at bounding box center [1347, 23] width 55 height 33
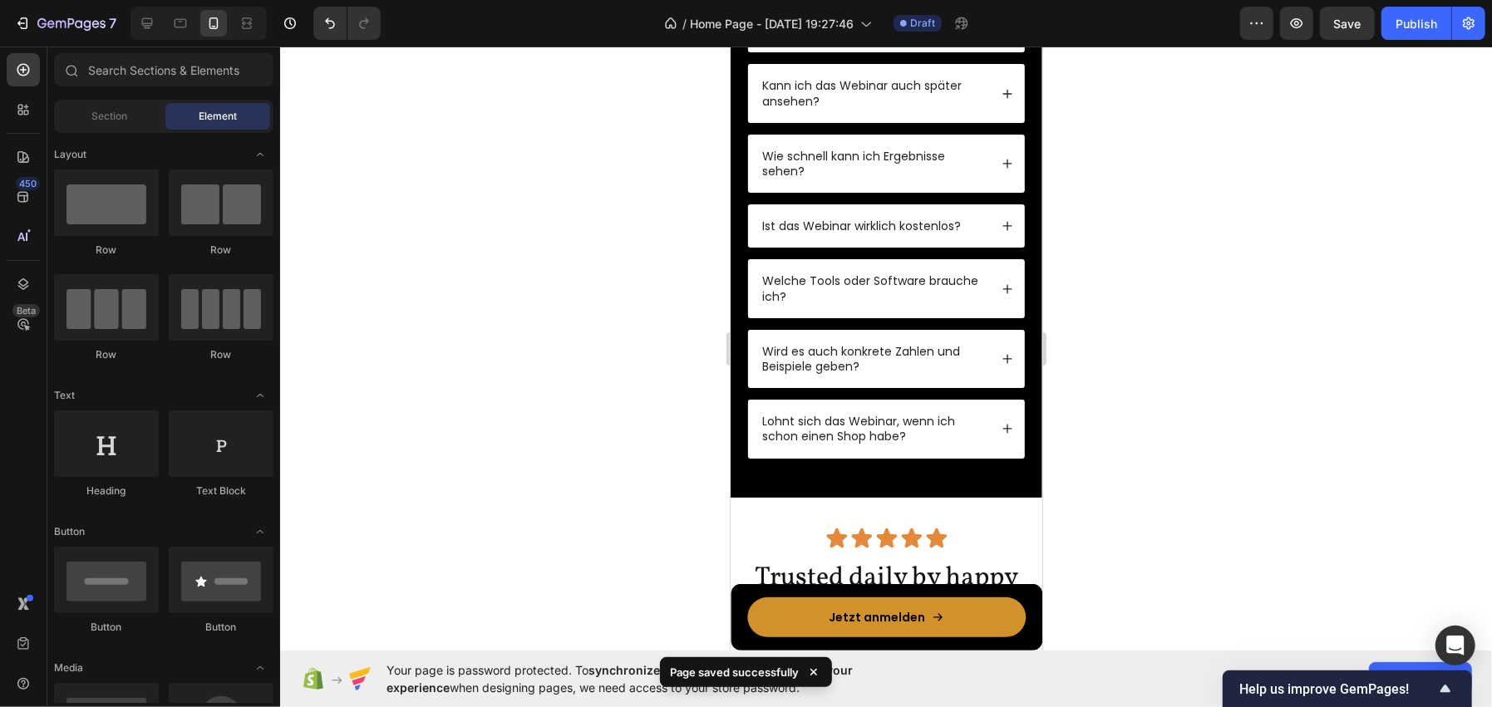
scroll to position [4503, 0]
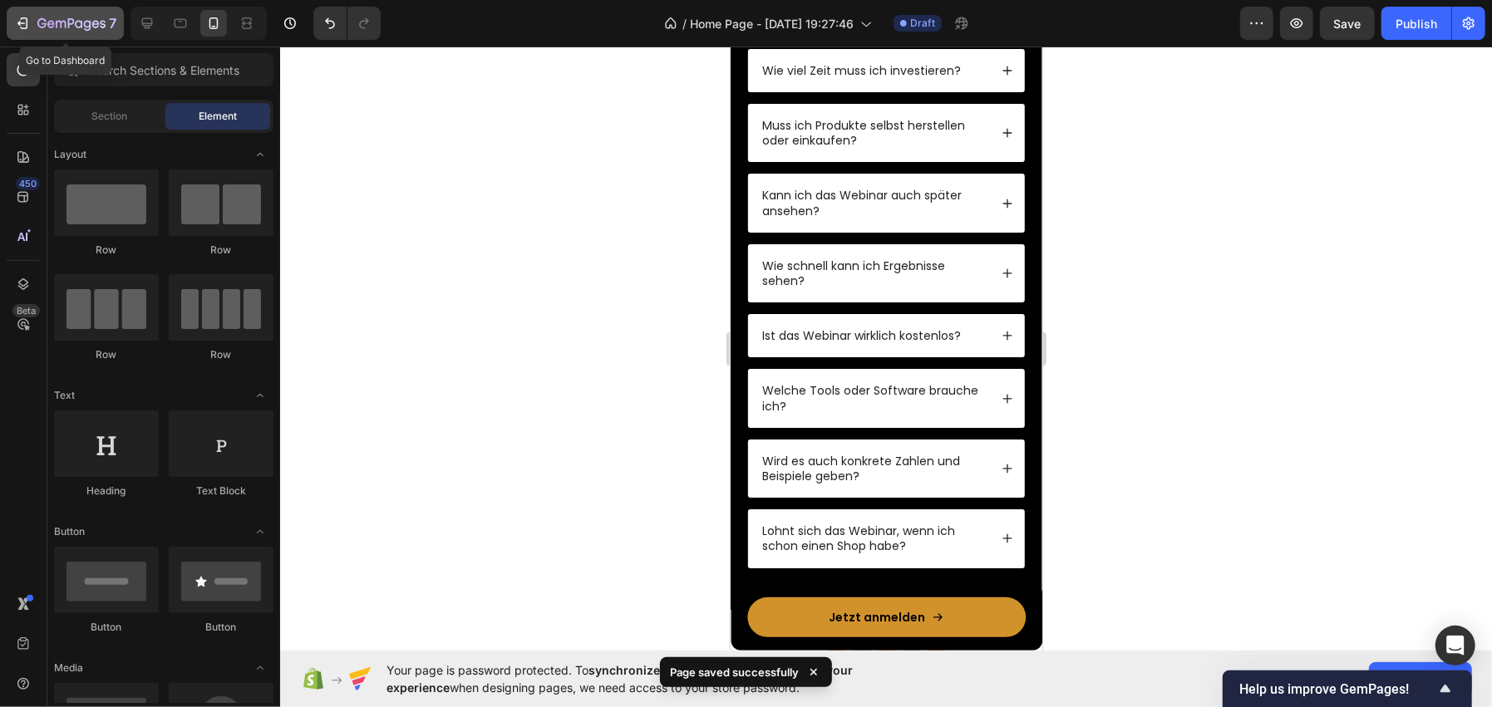
click at [75, 30] on icon "button" at bounding box center [71, 24] width 68 height 14
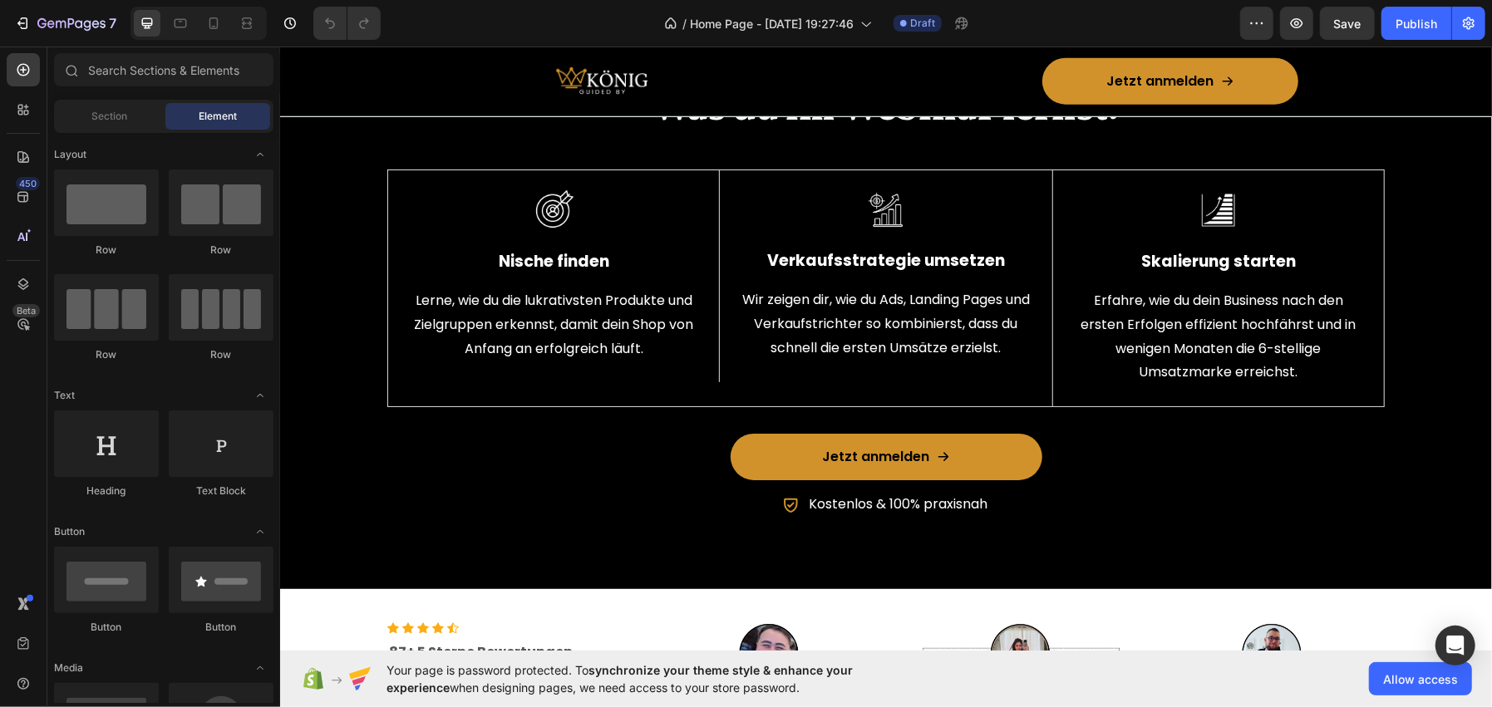
scroll to position [1163, 0]
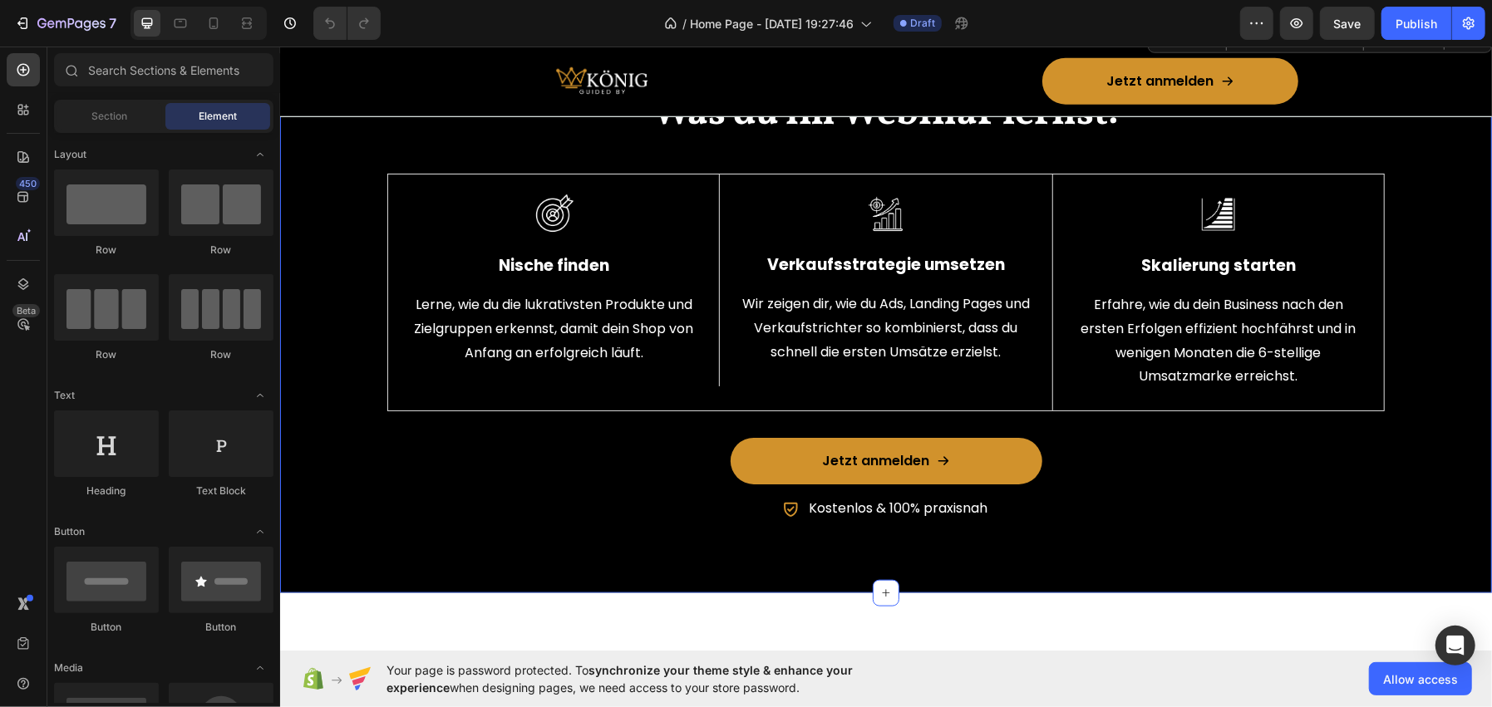
click at [362, 203] on div "Was du im Webinar lernst: Heading Row Image Nische finden Text Block Lerne, wie…" at bounding box center [885, 323] width 1187 height 471
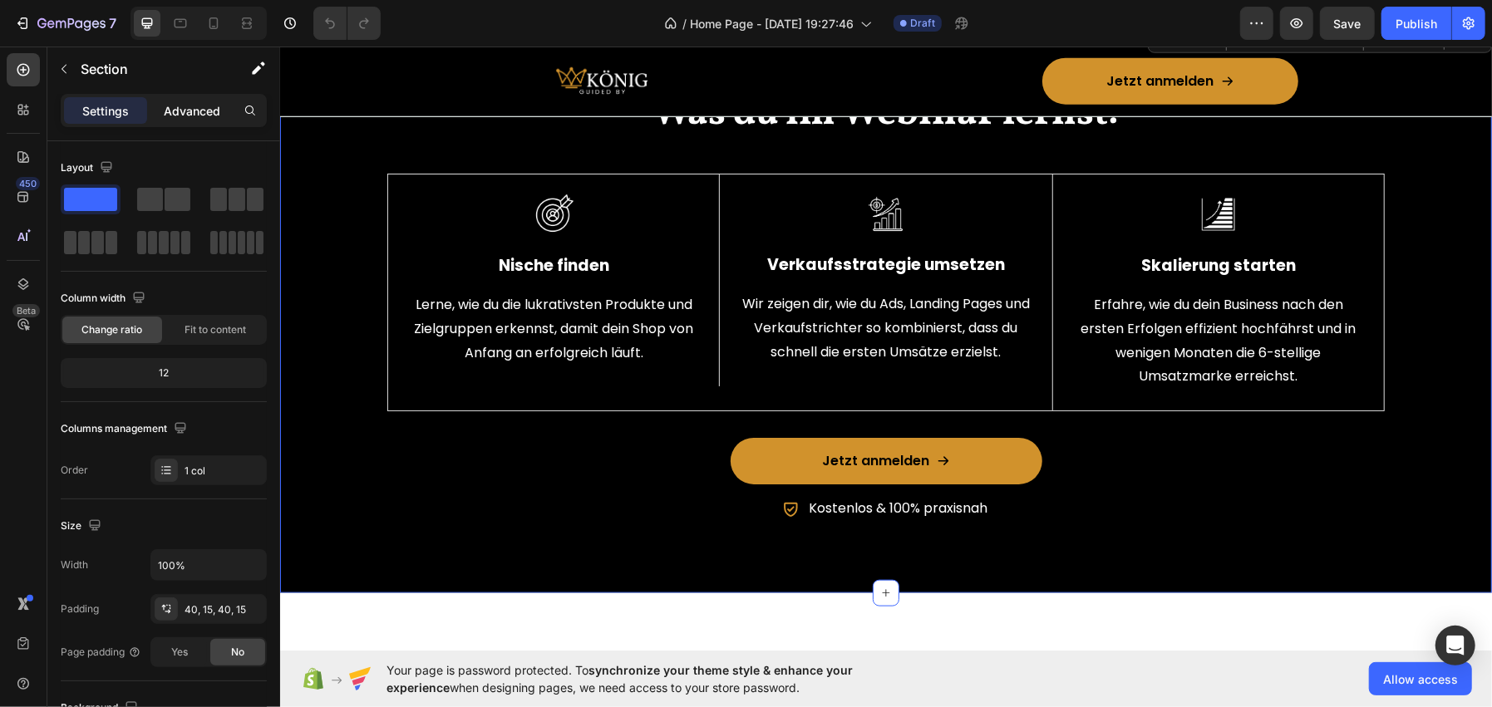
click at [155, 103] on div "Advanced" at bounding box center [191, 110] width 83 height 27
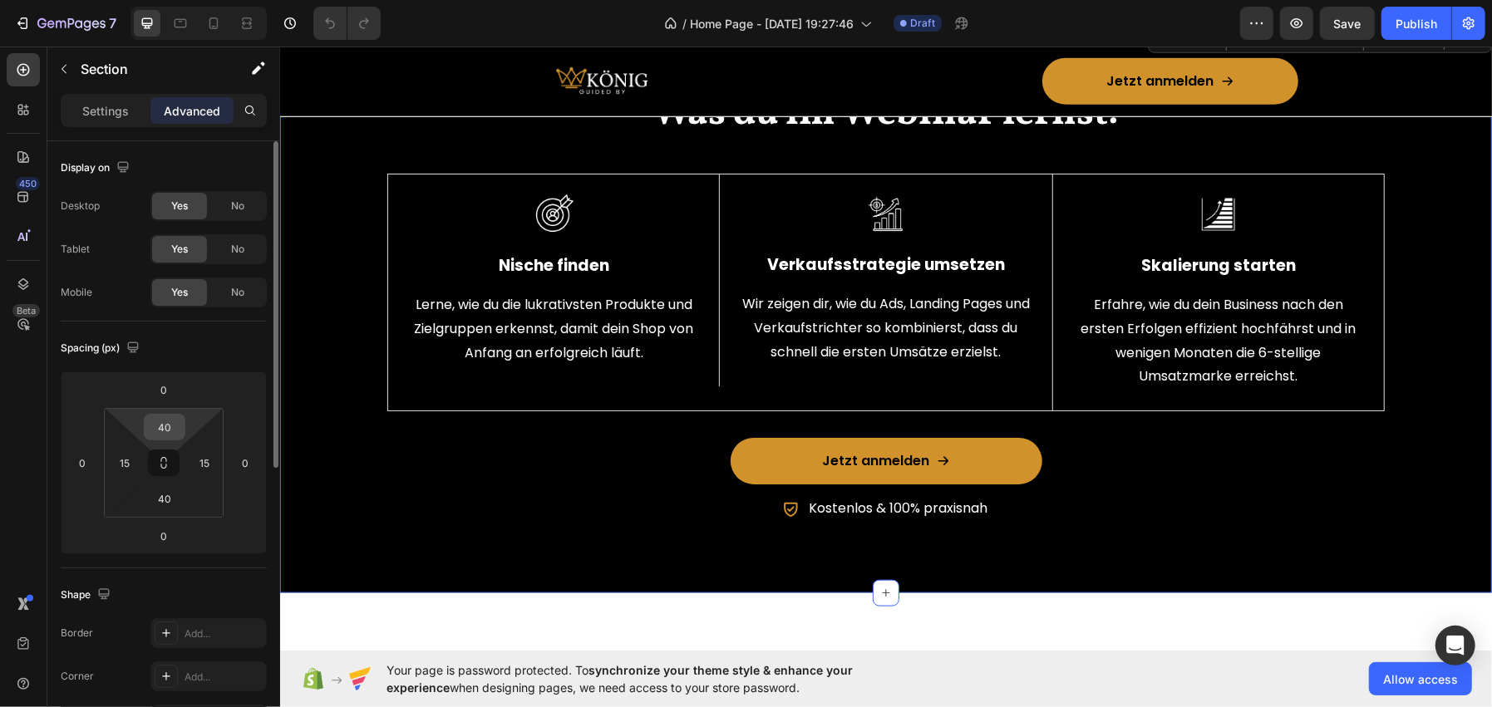
click at [155, 431] on input "40" at bounding box center [164, 427] width 33 height 25
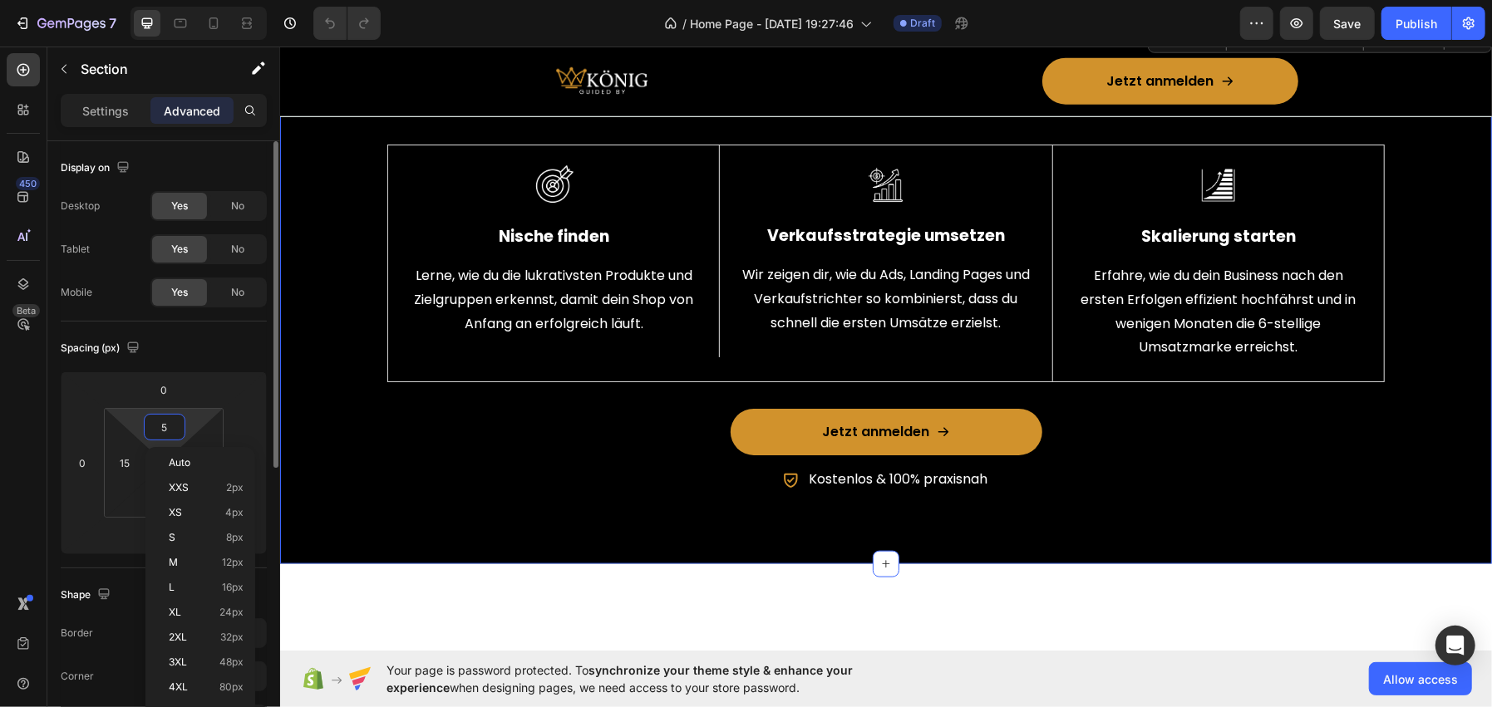
type input "50"
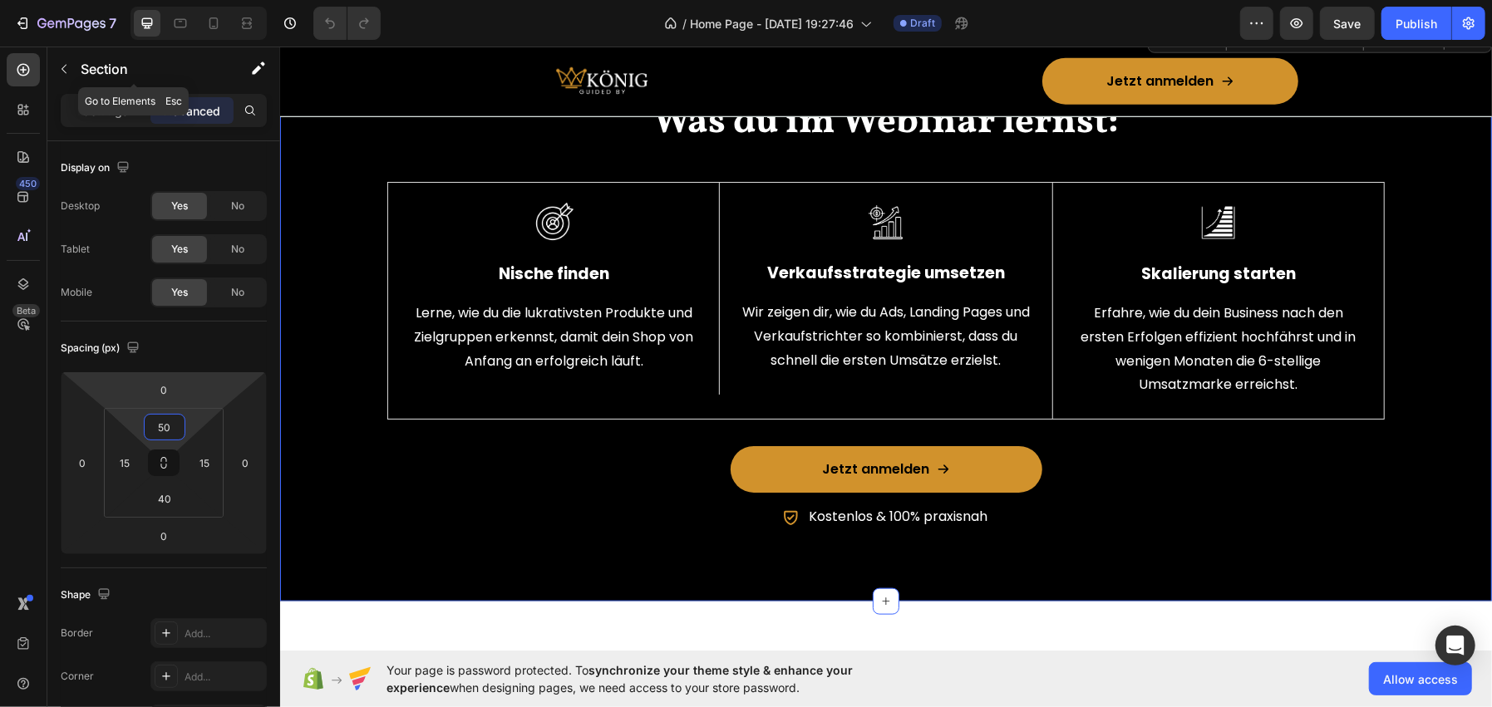
click at [106, 75] on p "Section" at bounding box center [149, 69] width 136 height 20
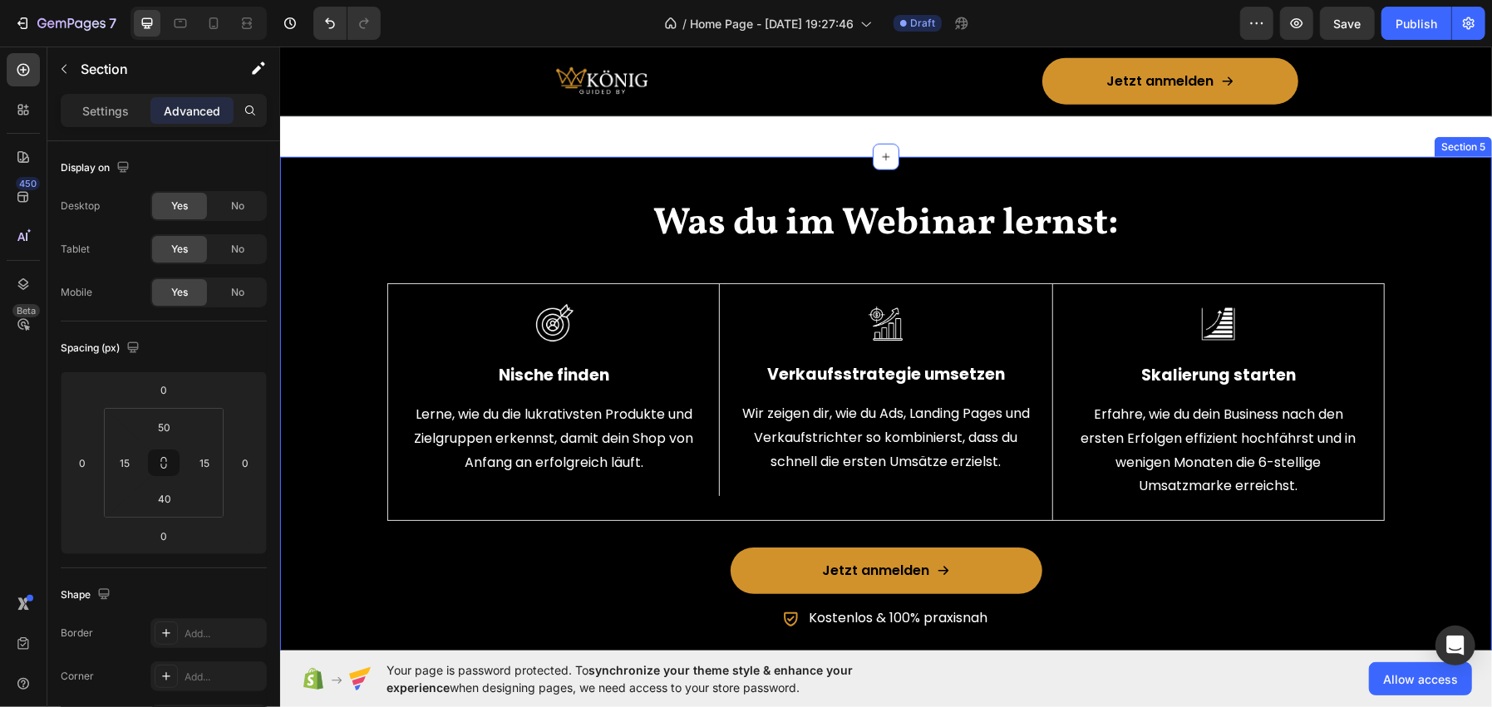
click at [325, 229] on div "Was du im Webinar lernst: Heading Row Image Nische finden Text Block Lerne, wie…" at bounding box center [885, 433] width 1187 height 471
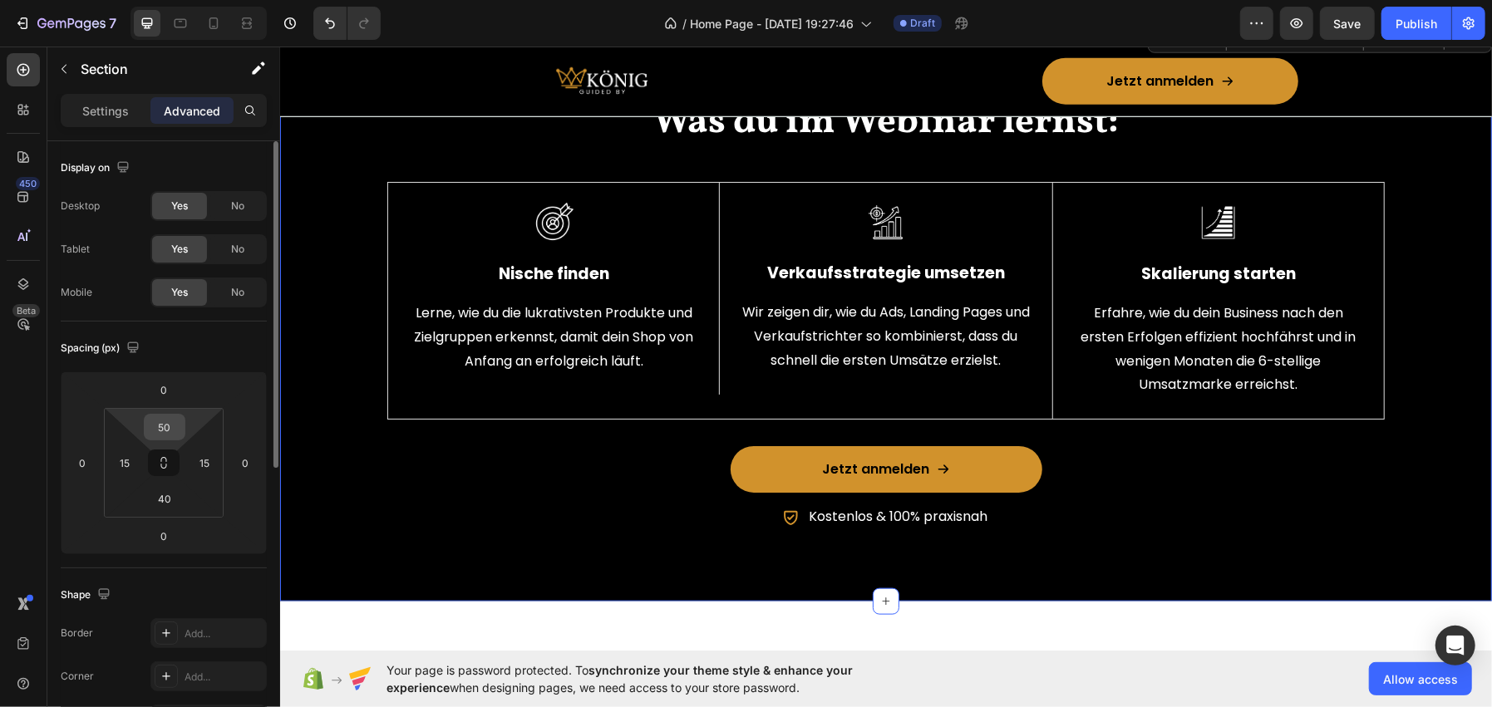
click at [175, 434] on input "50" at bounding box center [164, 427] width 33 height 25
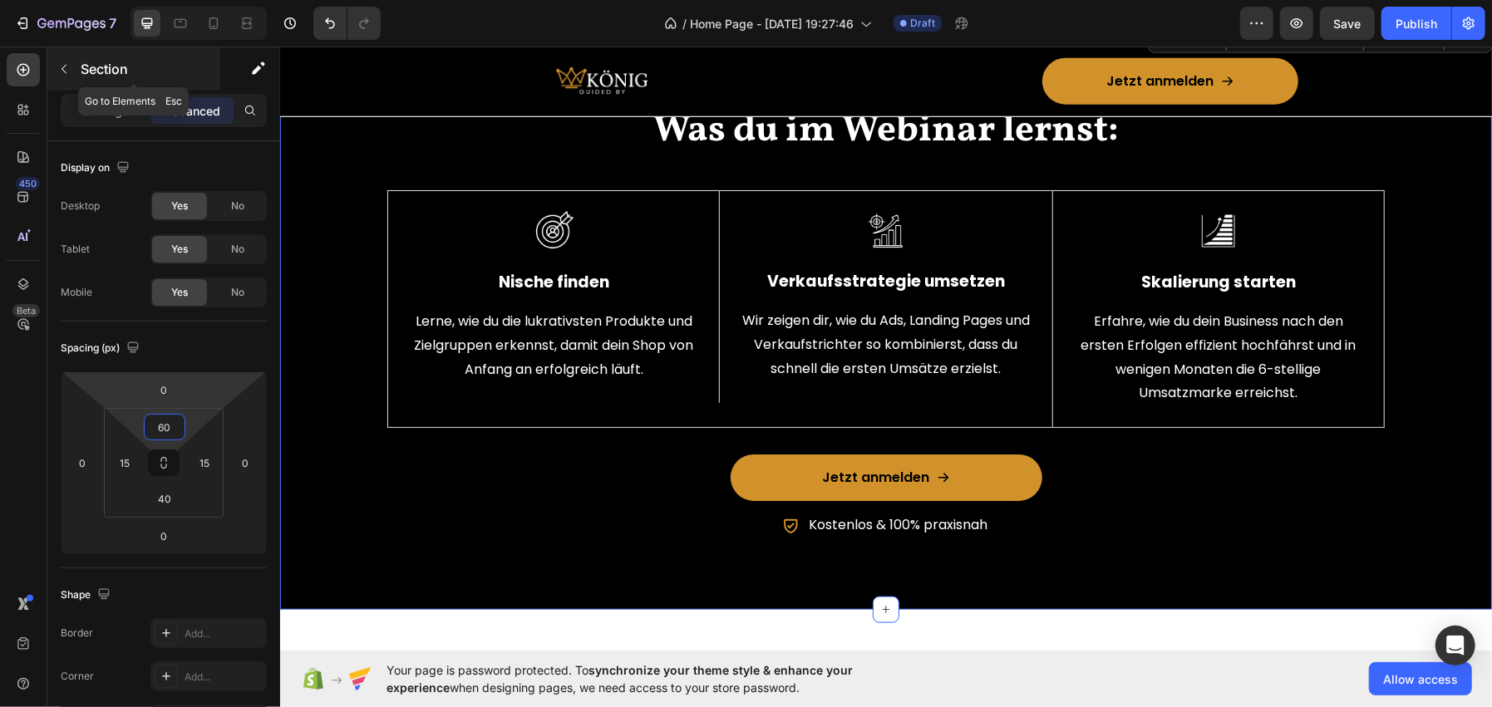
type input "60"
click at [132, 61] on p "Section" at bounding box center [149, 69] width 136 height 20
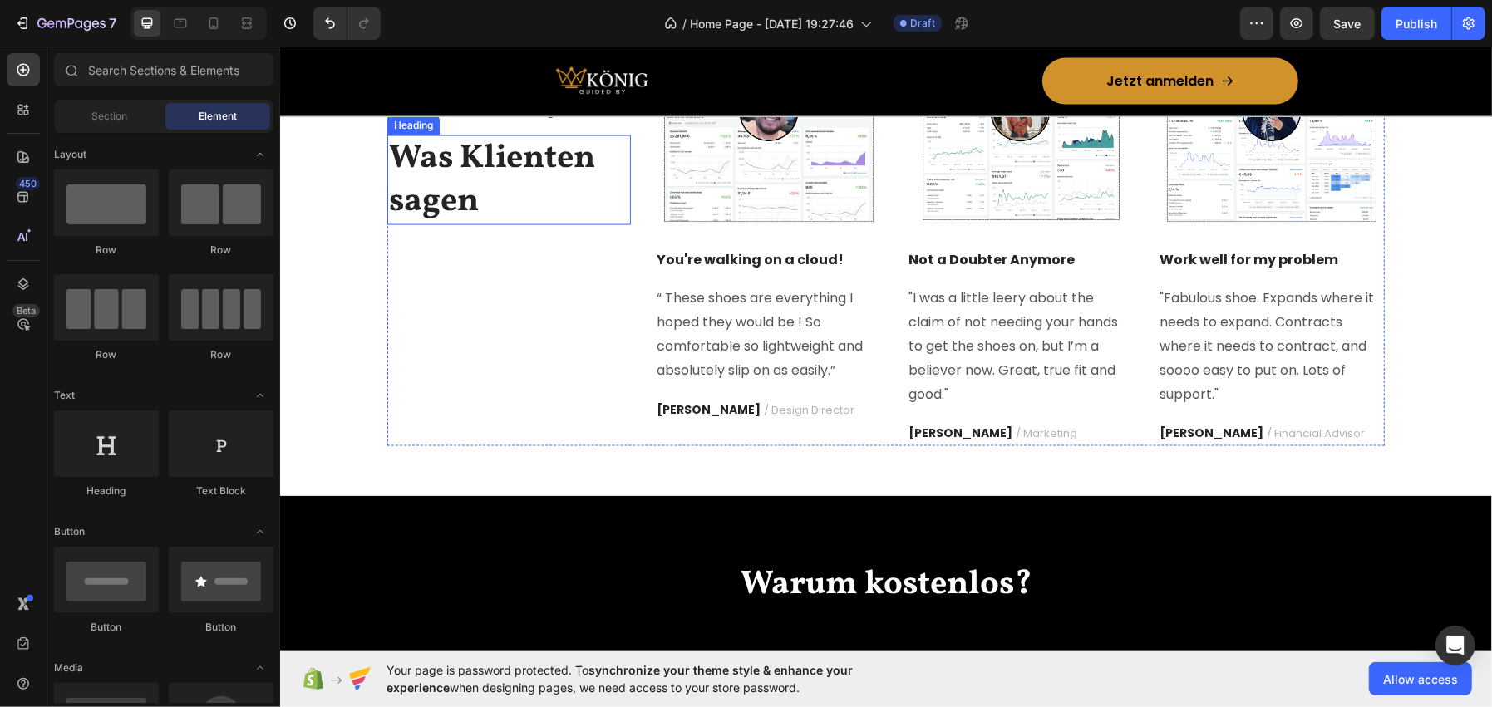
scroll to position [1828, 0]
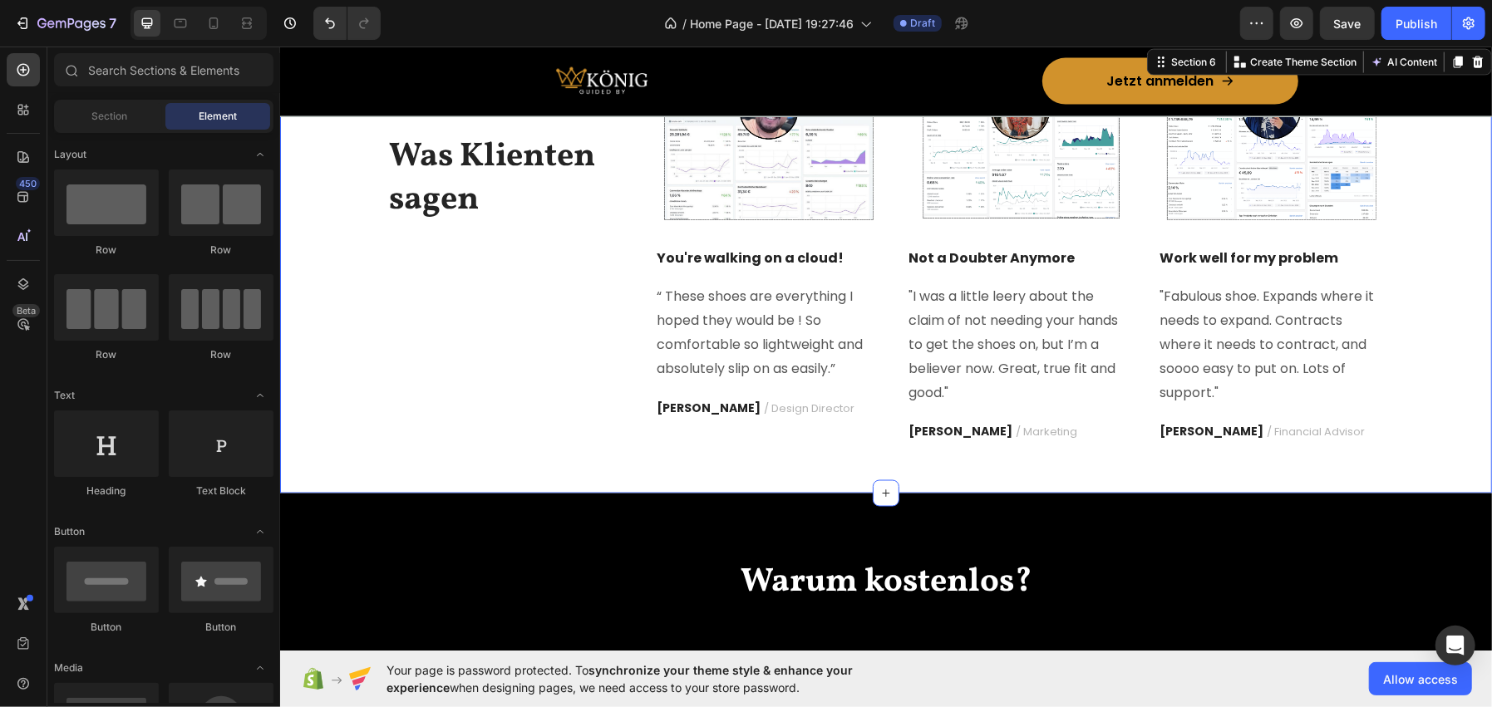
click at [325, 401] on div "Icon Icon Icon Icon Icon Icon List Hoz 87+ 5 Sterne Bewertungen Text block Was …" at bounding box center [885, 261] width 1187 height 366
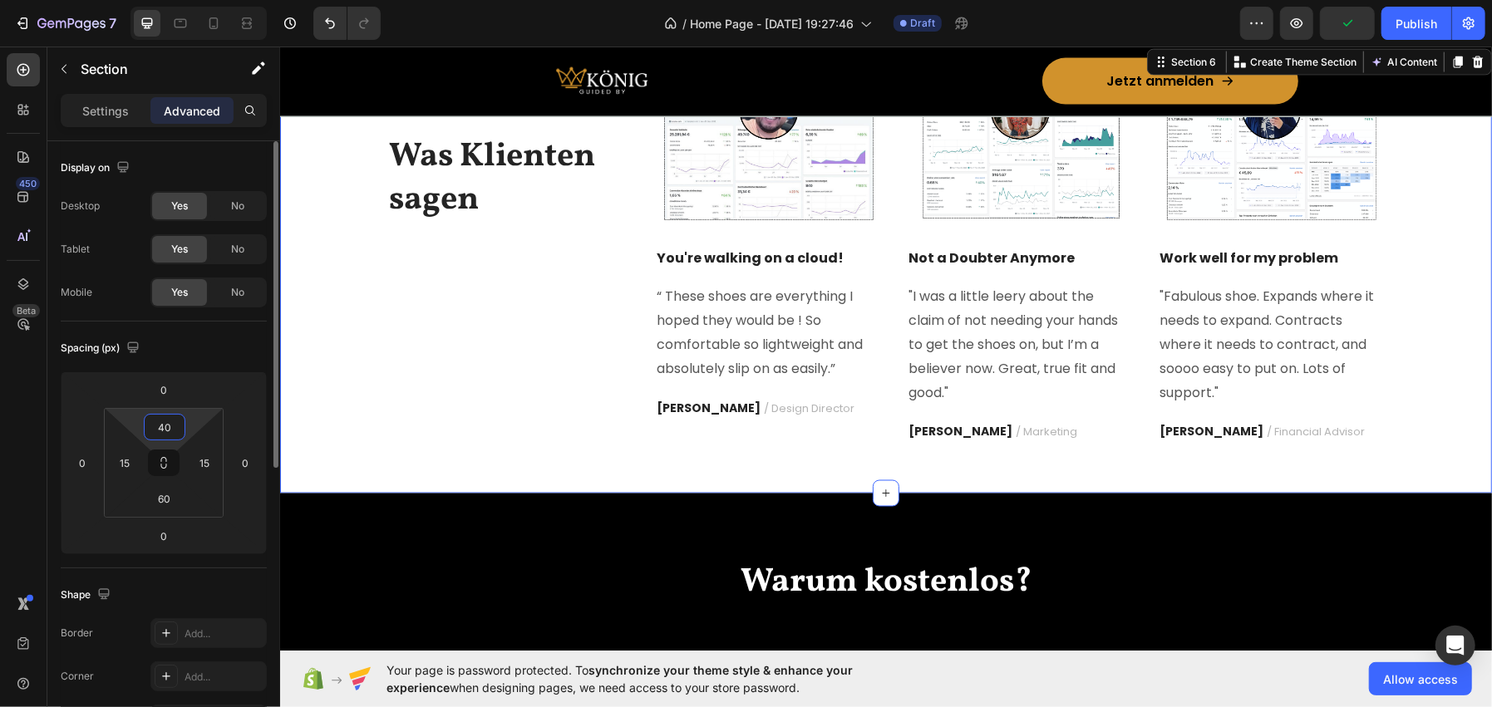
click at [170, 417] on input "40" at bounding box center [164, 427] width 33 height 25
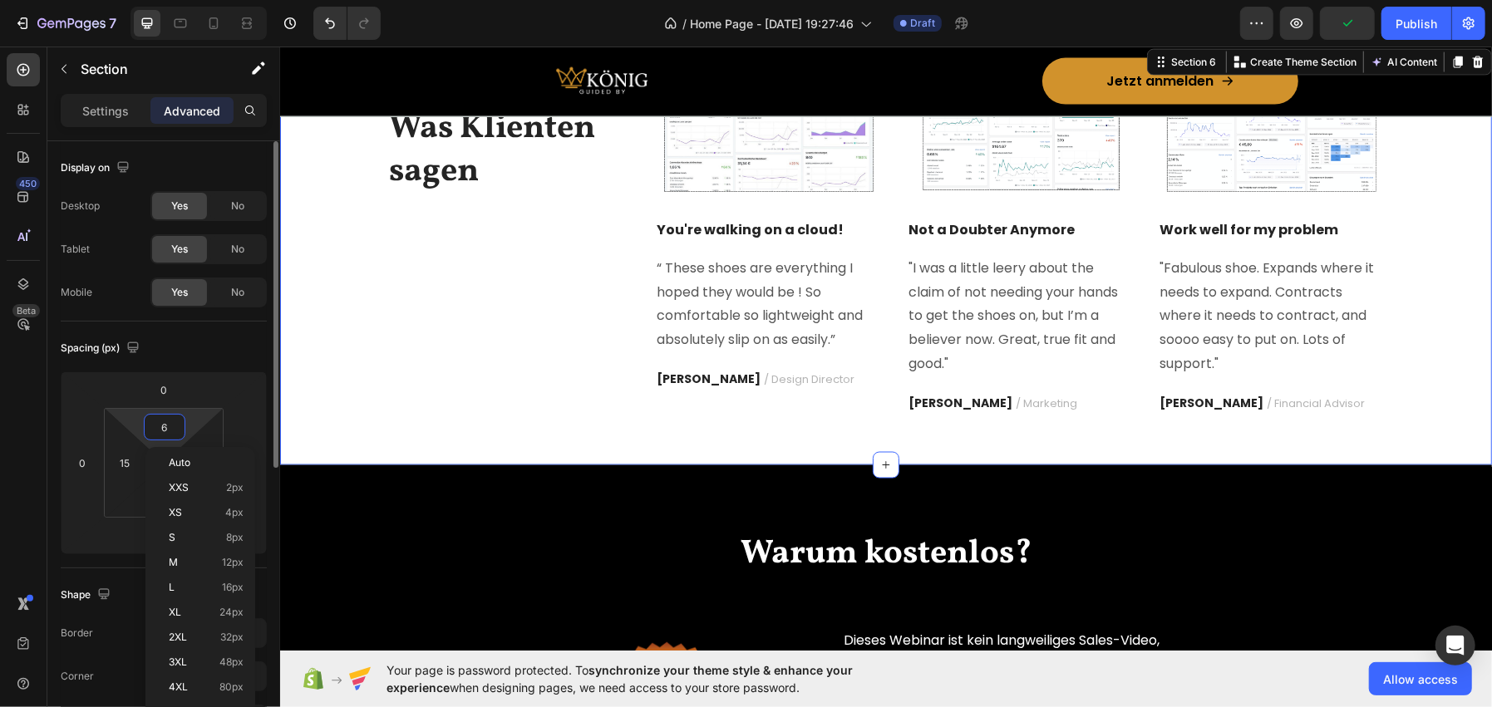
type input "60"
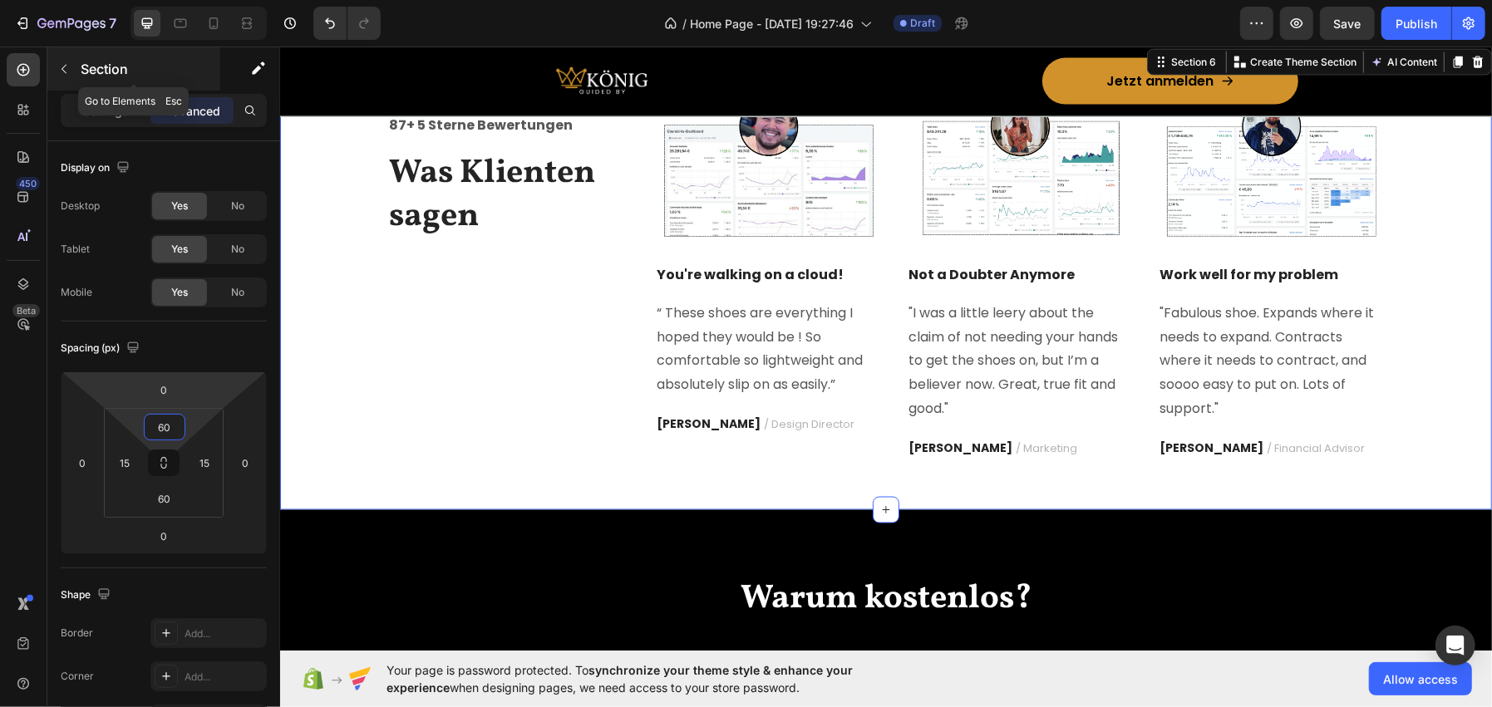
click at [106, 54] on div "Section" at bounding box center [133, 68] width 173 height 43
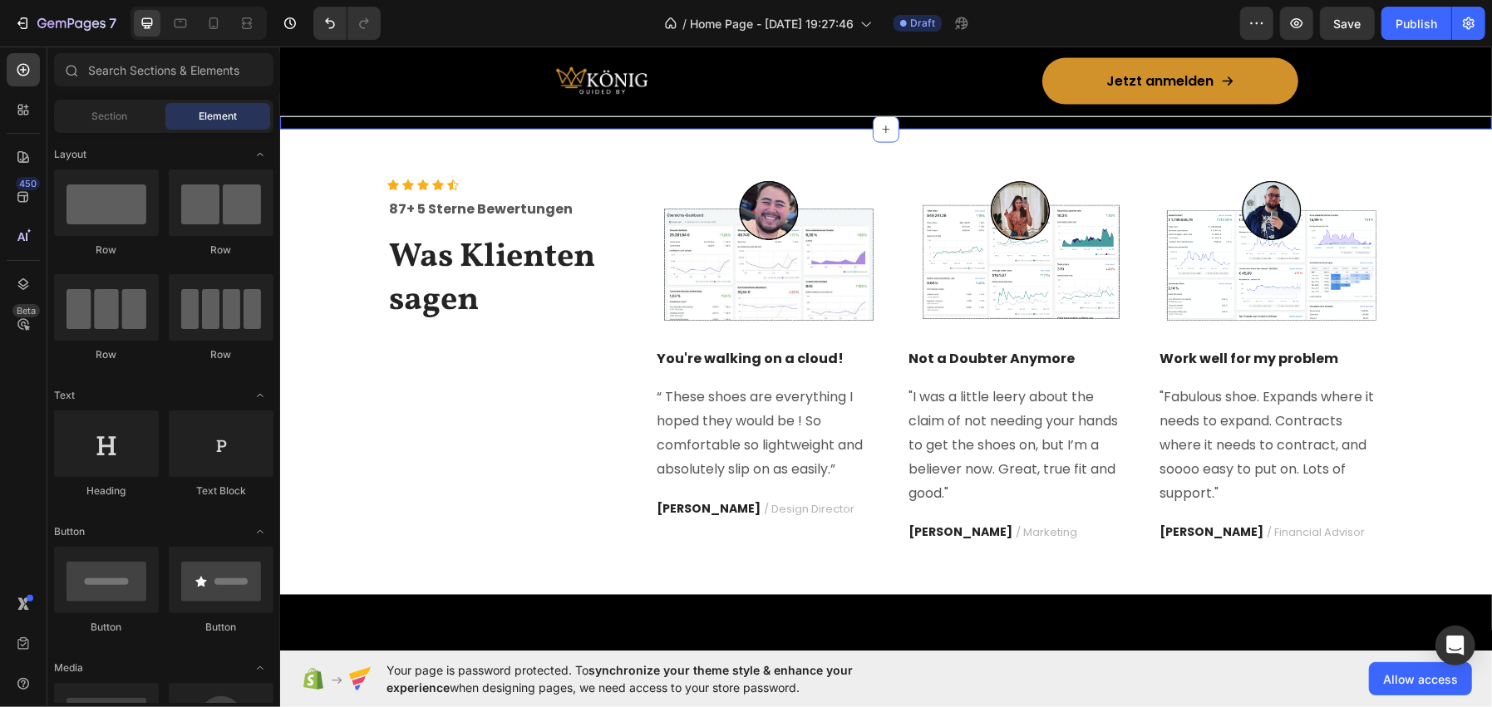
scroll to position [1745, 0]
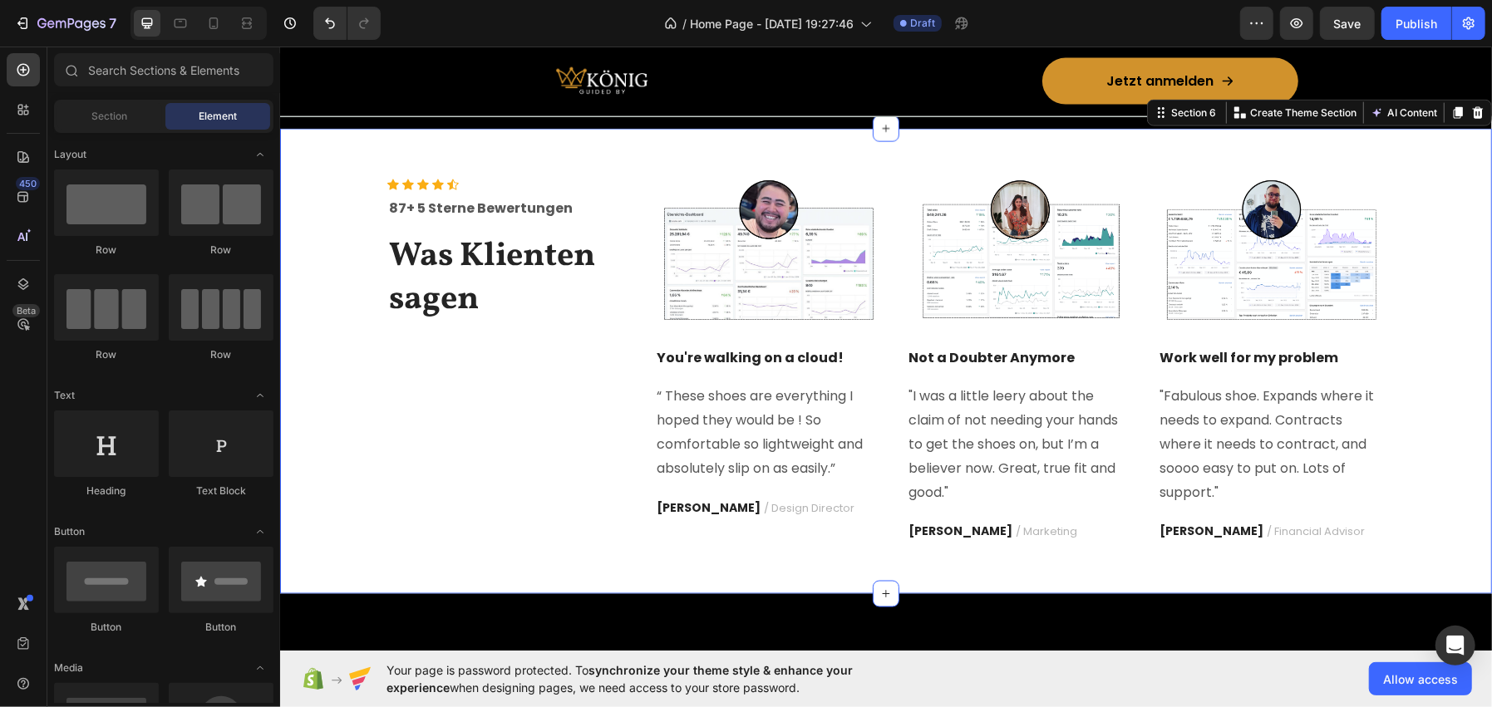
click at [293, 204] on div "Icon Icon Icon Icon Icon Icon List Hoz 87+ 5 Sterne Bewertungen Text block Was …" at bounding box center [885, 361] width 1187 height 366
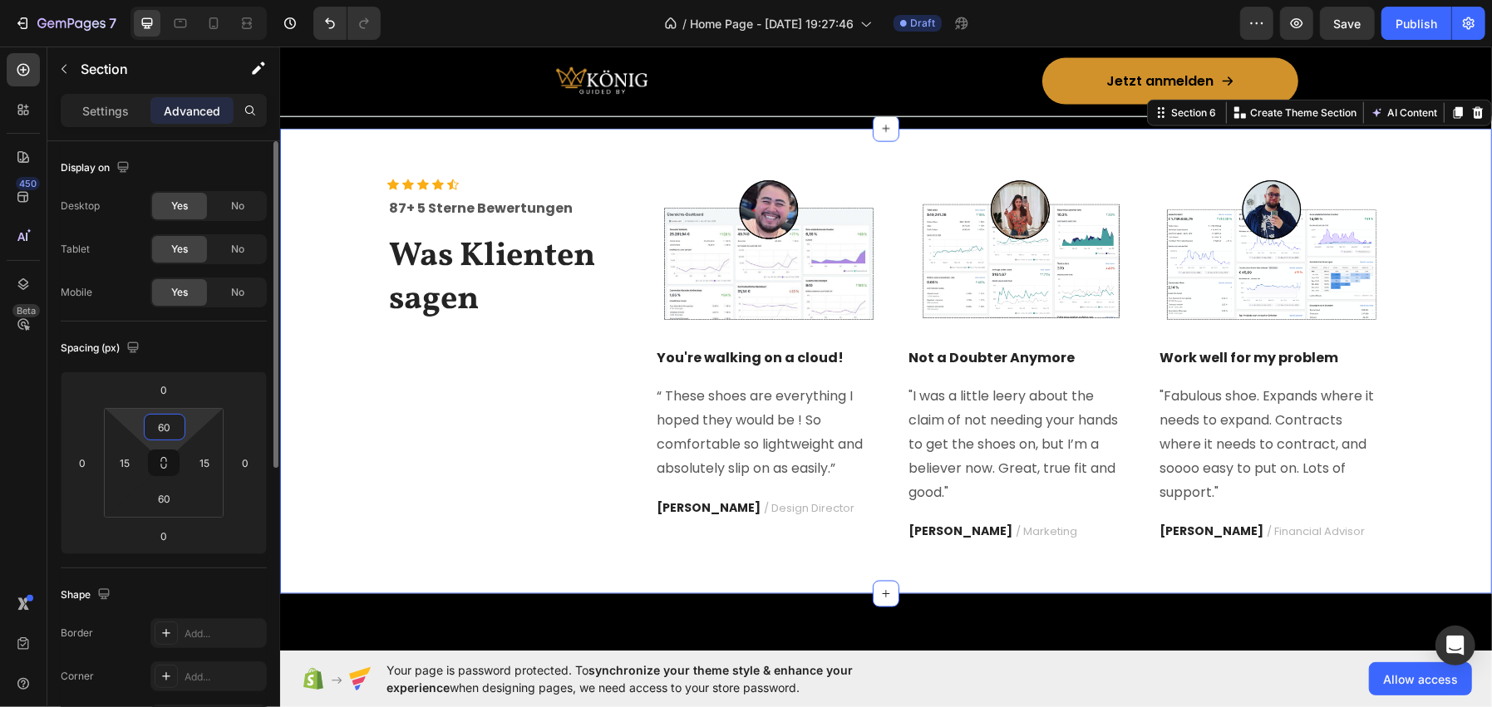
click at [149, 420] on input "60" at bounding box center [164, 427] width 33 height 25
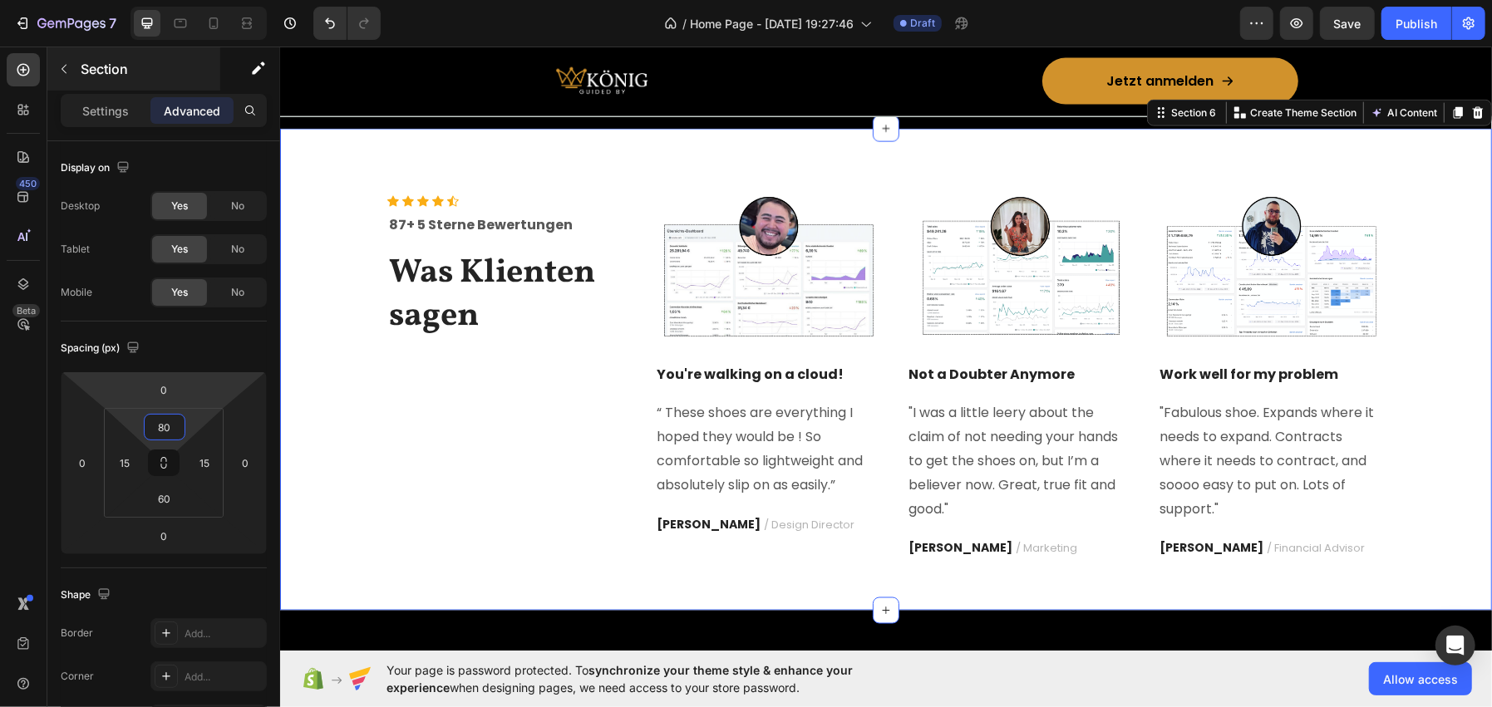
type input "80"
click at [130, 78] on div "Section" at bounding box center [133, 68] width 173 height 43
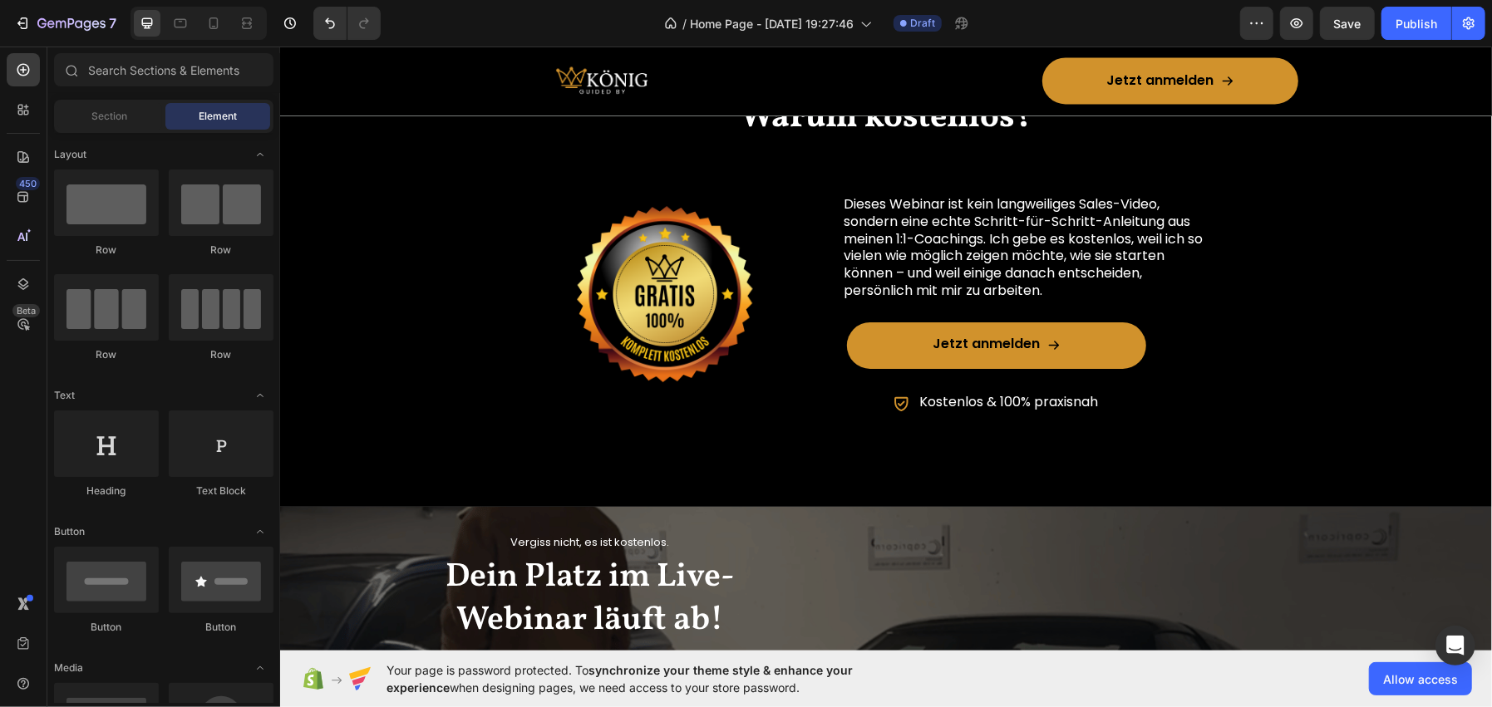
scroll to position [2243, 0]
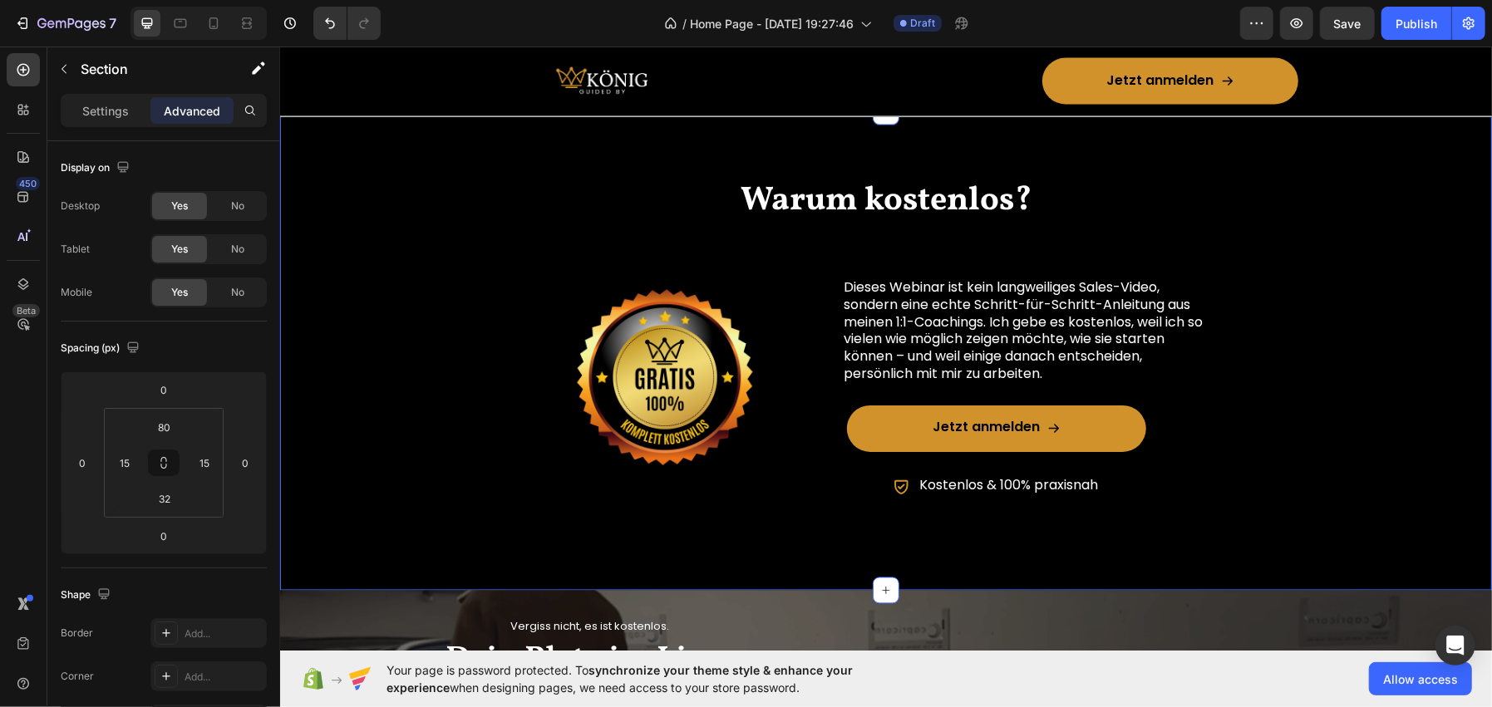
click at [308, 339] on div "Warum kostenlos? Heading Image Dieses Webinar ist kein langweiliges Sales-Video…" at bounding box center [885, 371] width 1187 height 386
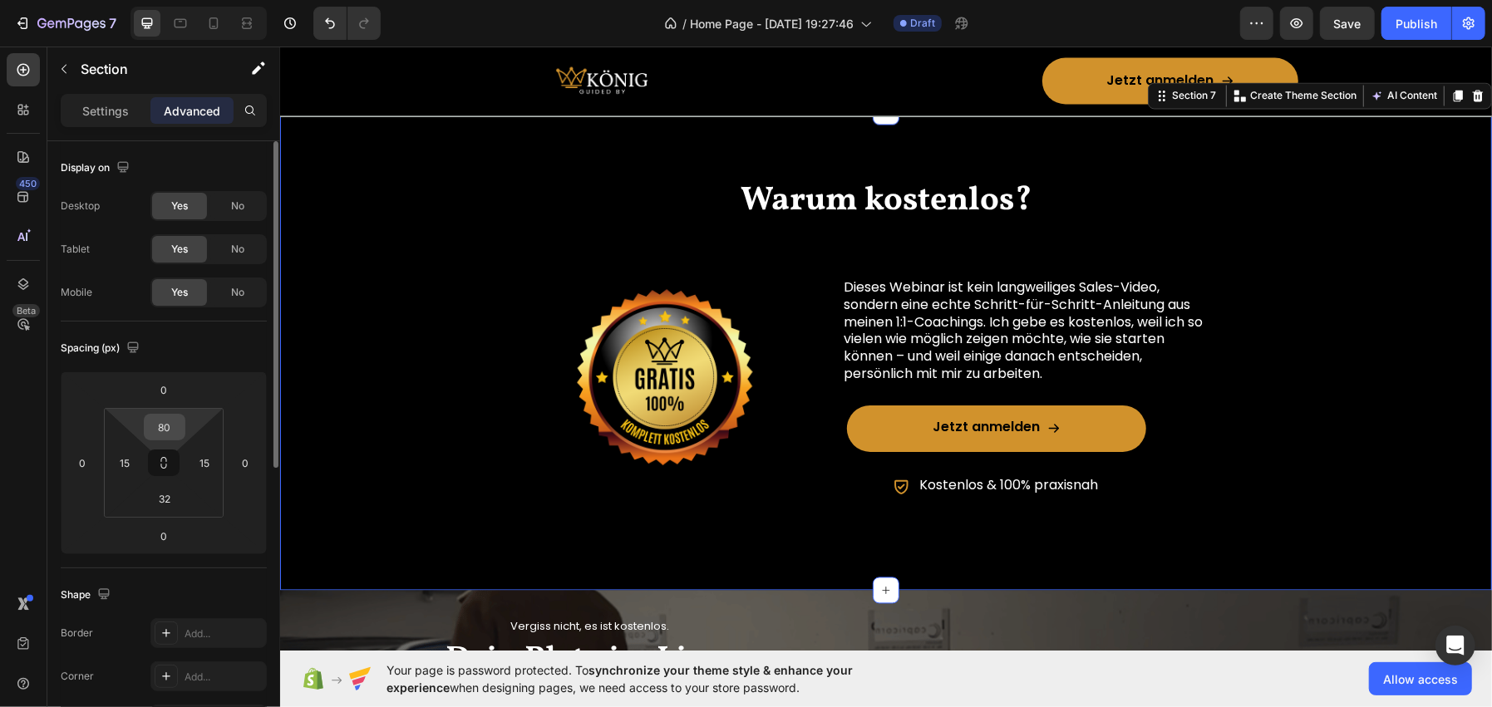
click at [161, 436] on input "80" at bounding box center [164, 427] width 33 height 25
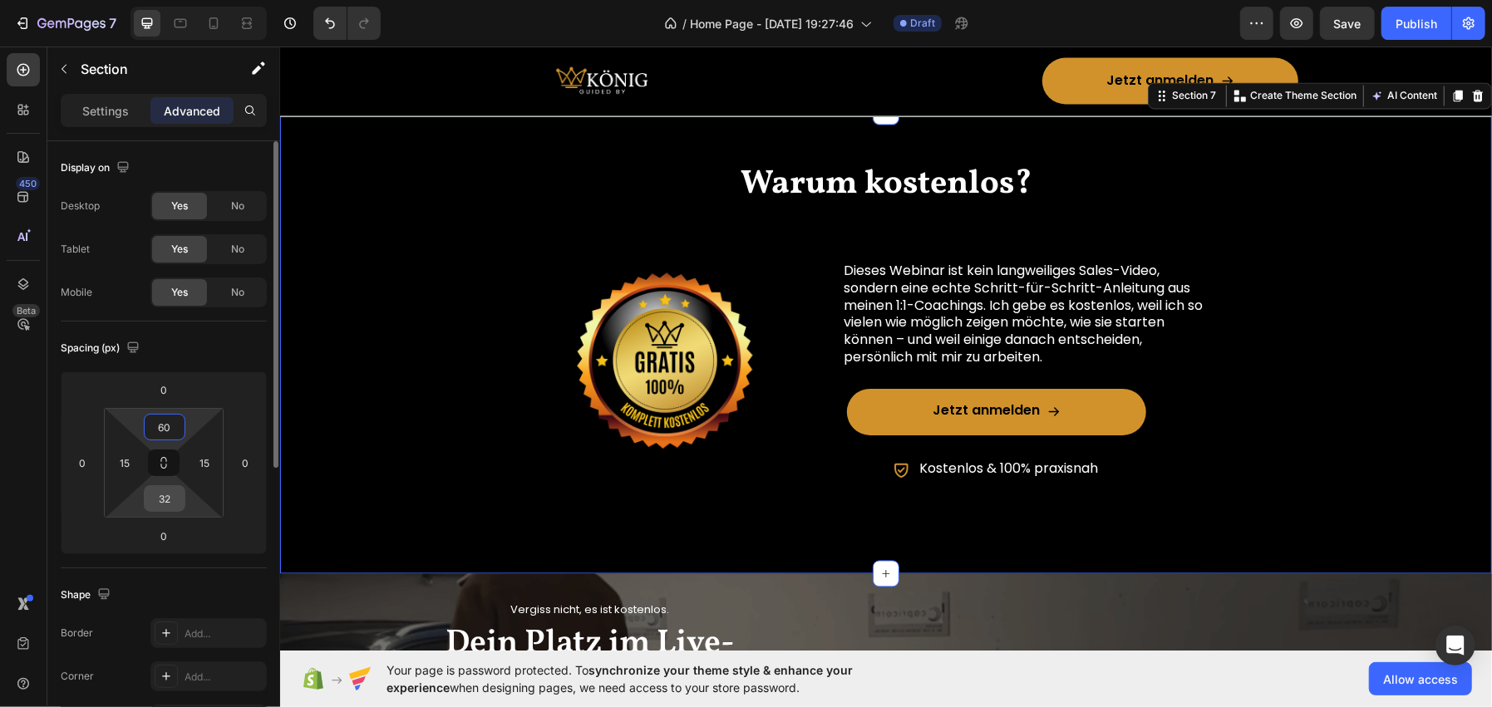
type input "60"
click at [157, 488] on input "32" at bounding box center [164, 498] width 33 height 25
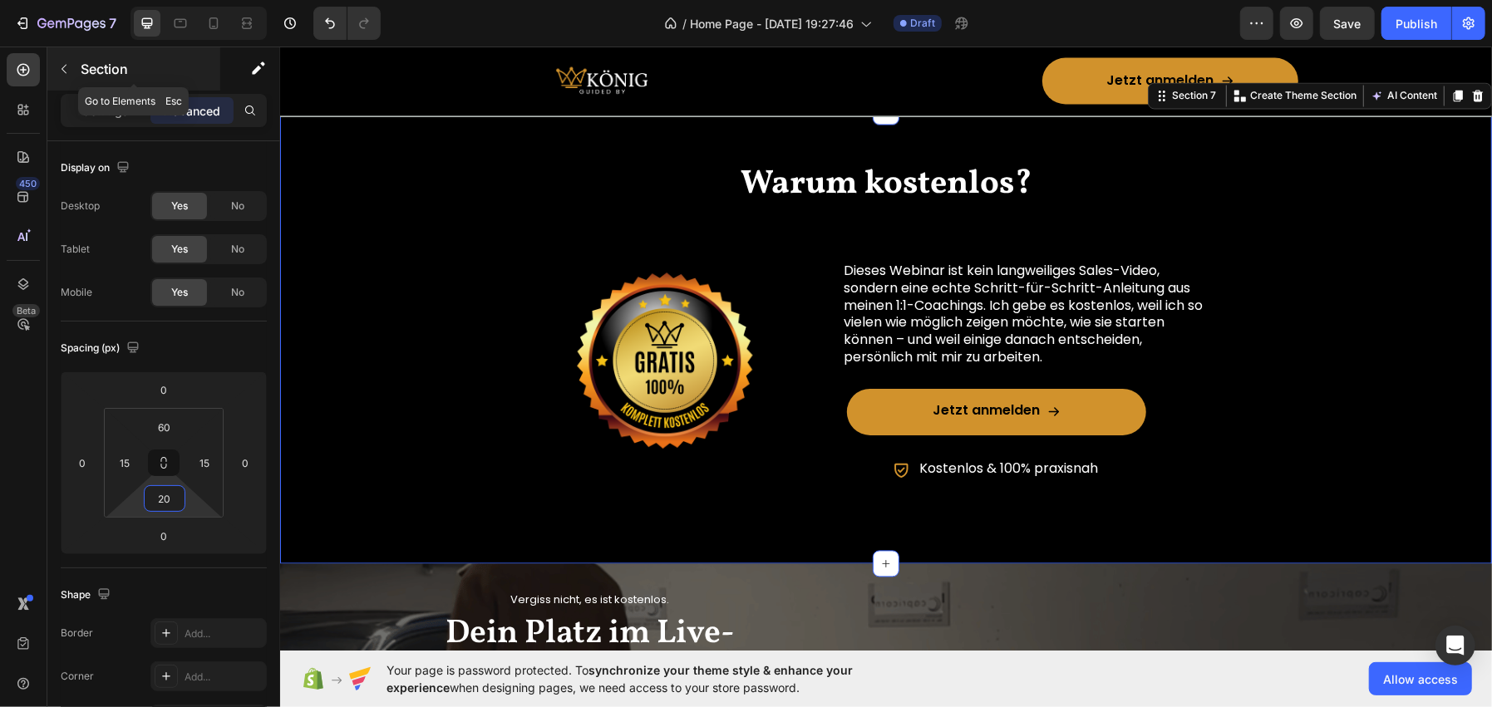
type input "20"
click at [161, 67] on p "Section" at bounding box center [149, 69] width 136 height 20
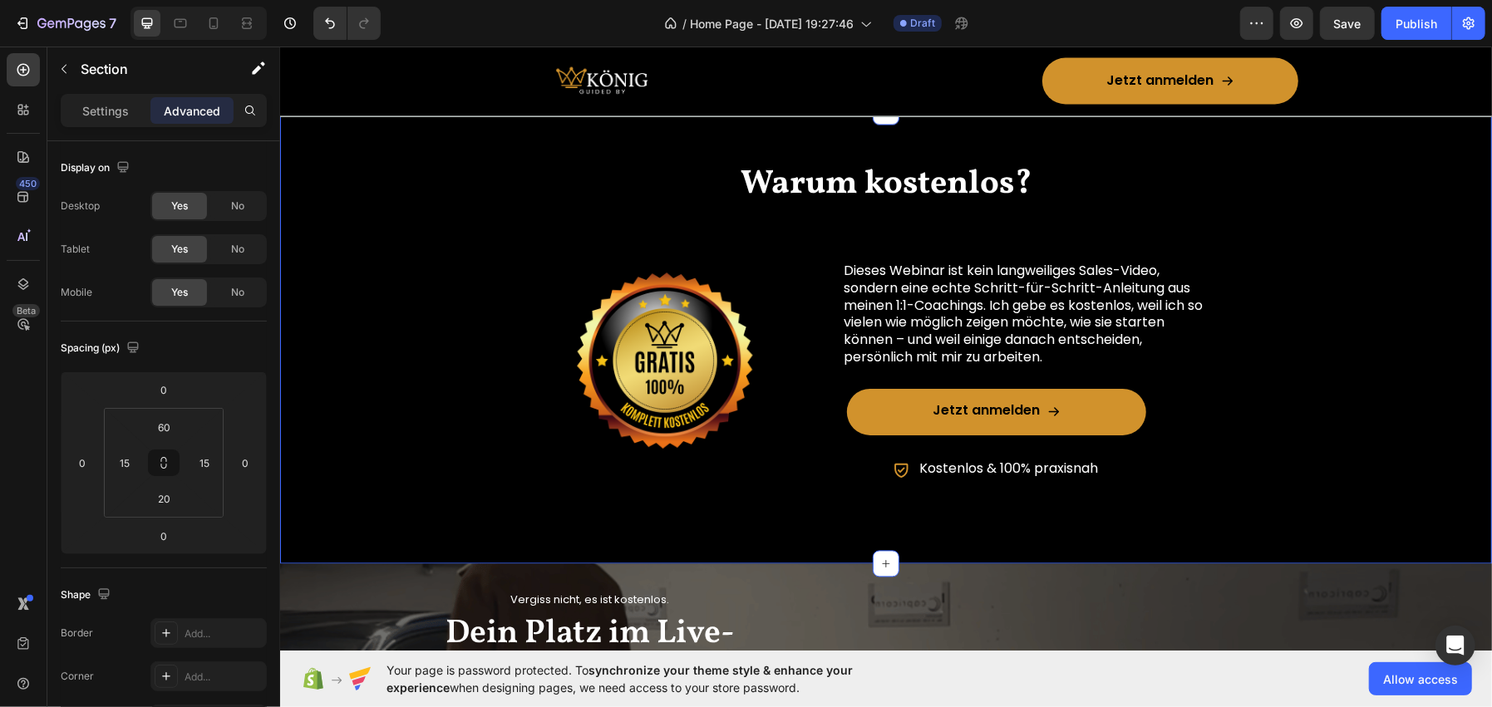
click at [500, 514] on div "Warum kostenlos? Heading Image Dieses Webinar ist kein langweiliges Sales-Video…" at bounding box center [885, 354] width 1187 height 386
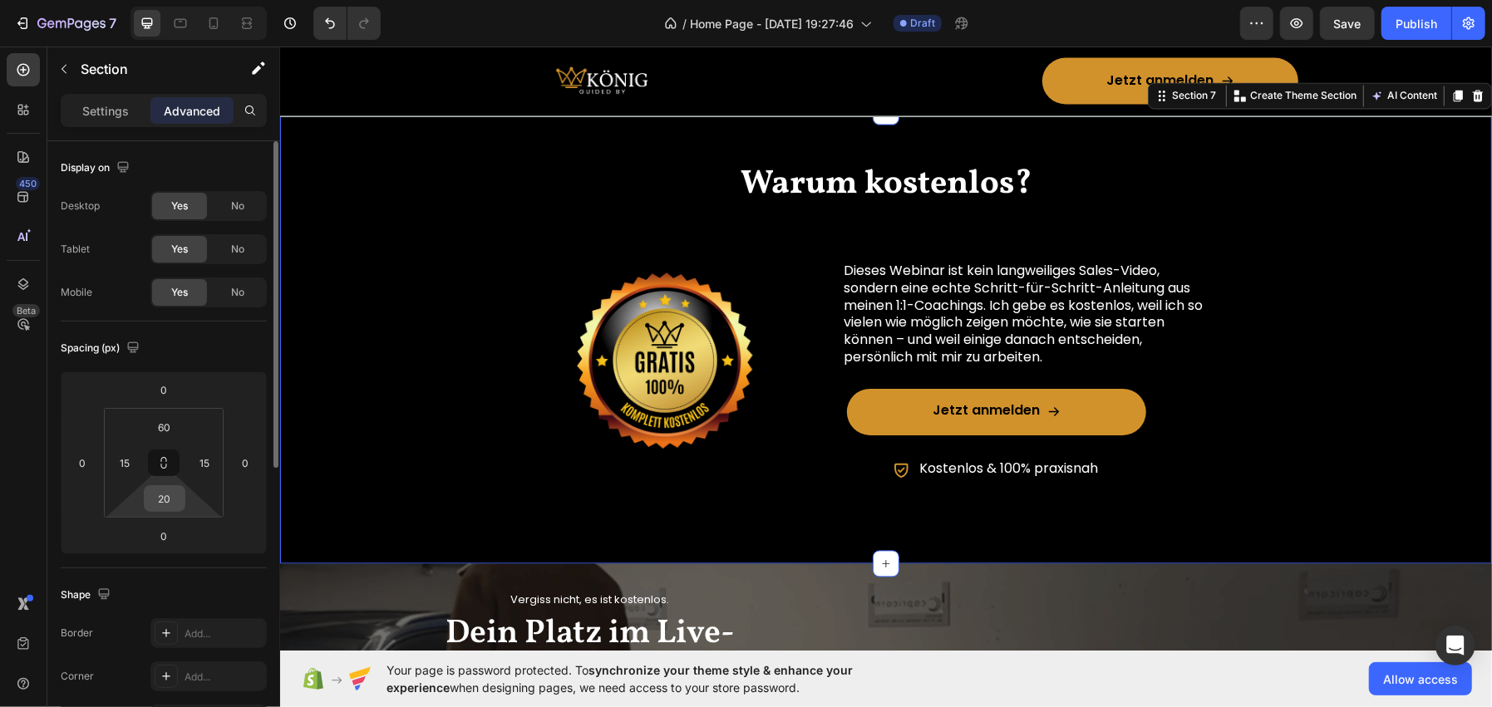
click at [169, 497] on input "20" at bounding box center [164, 498] width 33 height 25
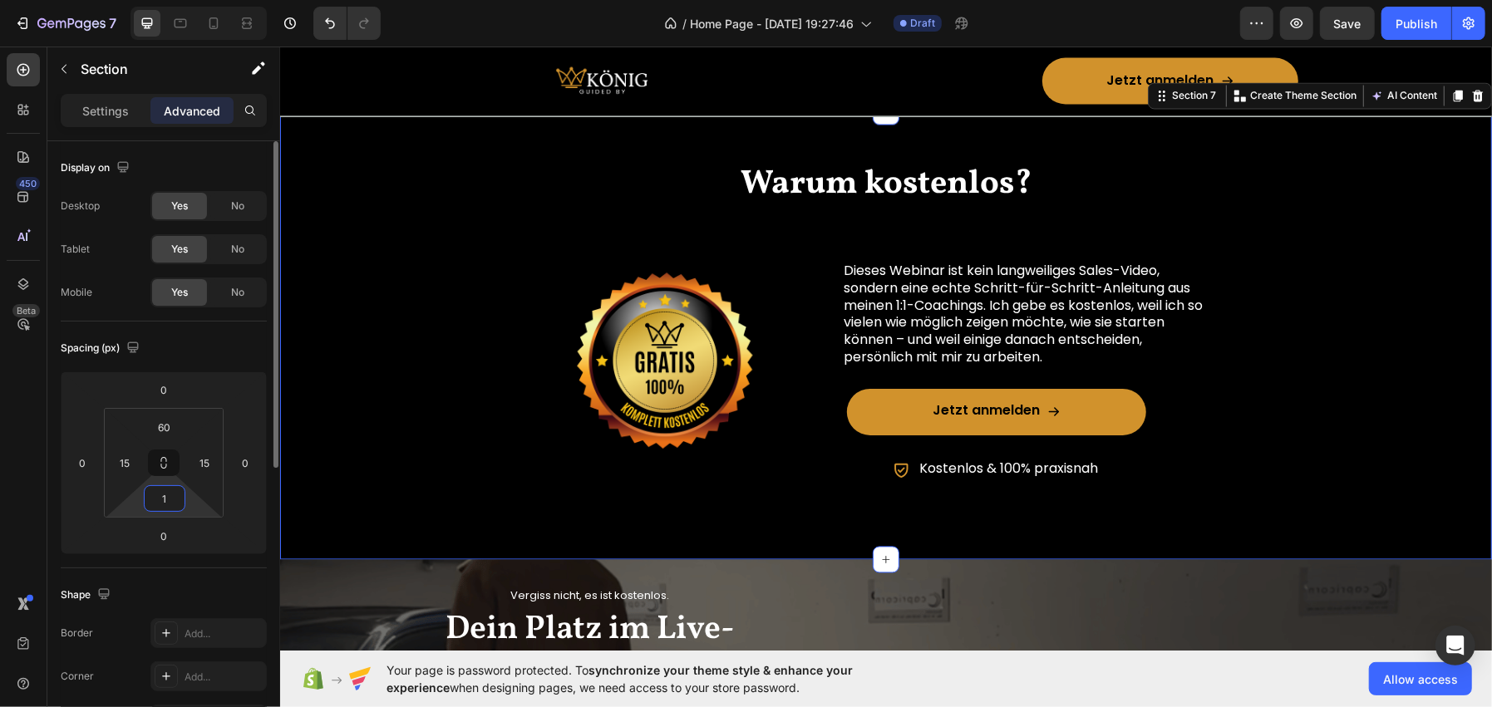
type input "10"
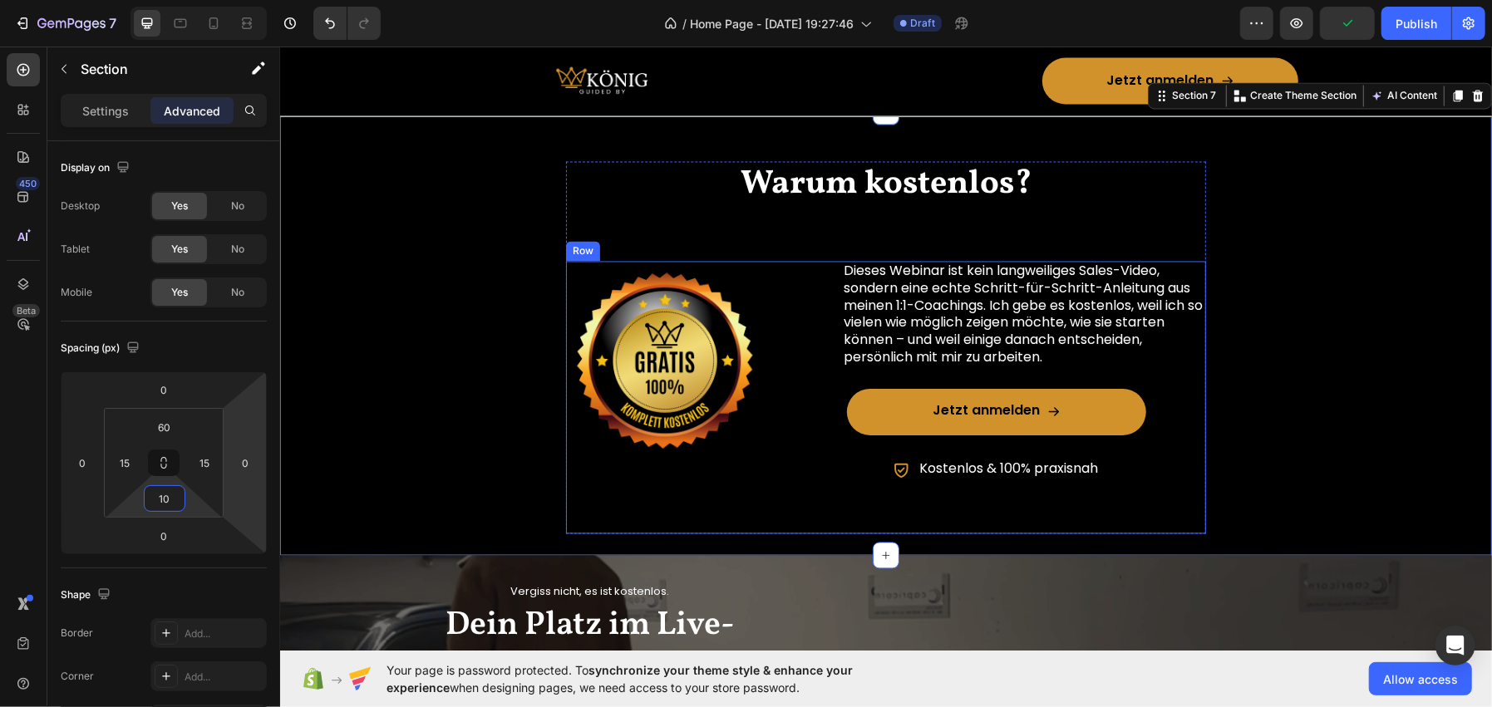
click at [777, 495] on div "Image Dieses Webinar ist kein langweiliges Sales-Video, sondern eine echte Schr…" at bounding box center [885, 397] width 640 height 273
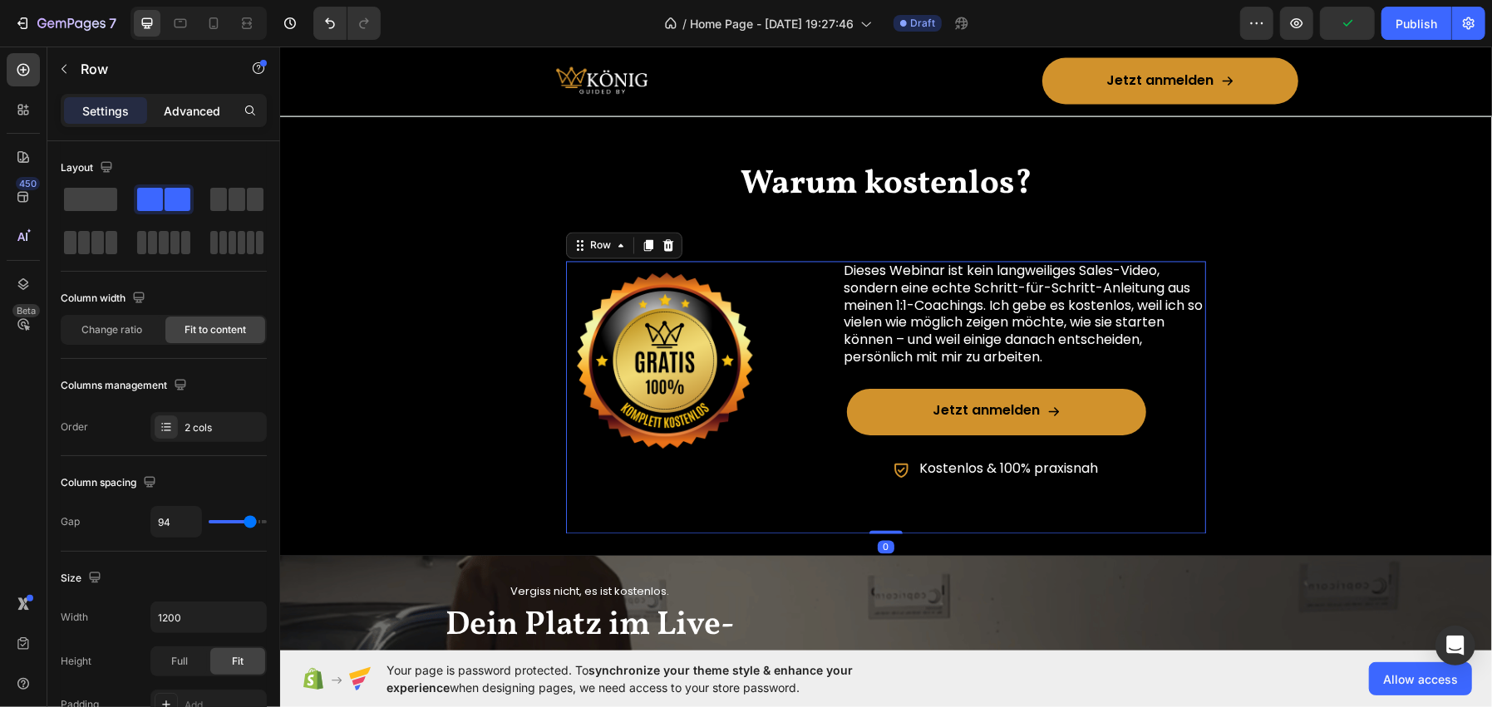
click at [175, 108] on p "Advanced" at bounding box center [192, 110] width 57 height 17
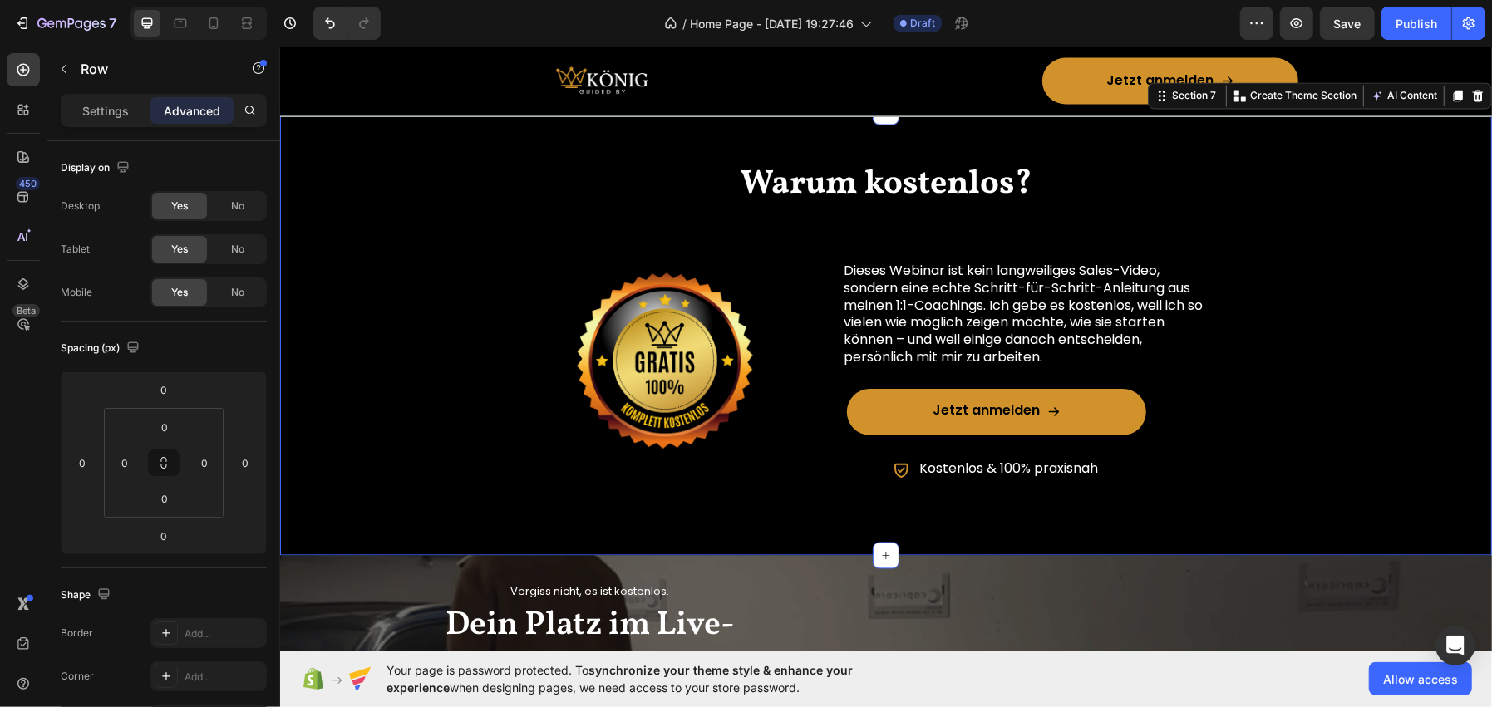
click at [672, 155] on div "Warum kostenlos? Heading Image Dieses Webinar ist kein langweiliges Sales-Video…" at bounding box center [885, 333] width 1212 height 444
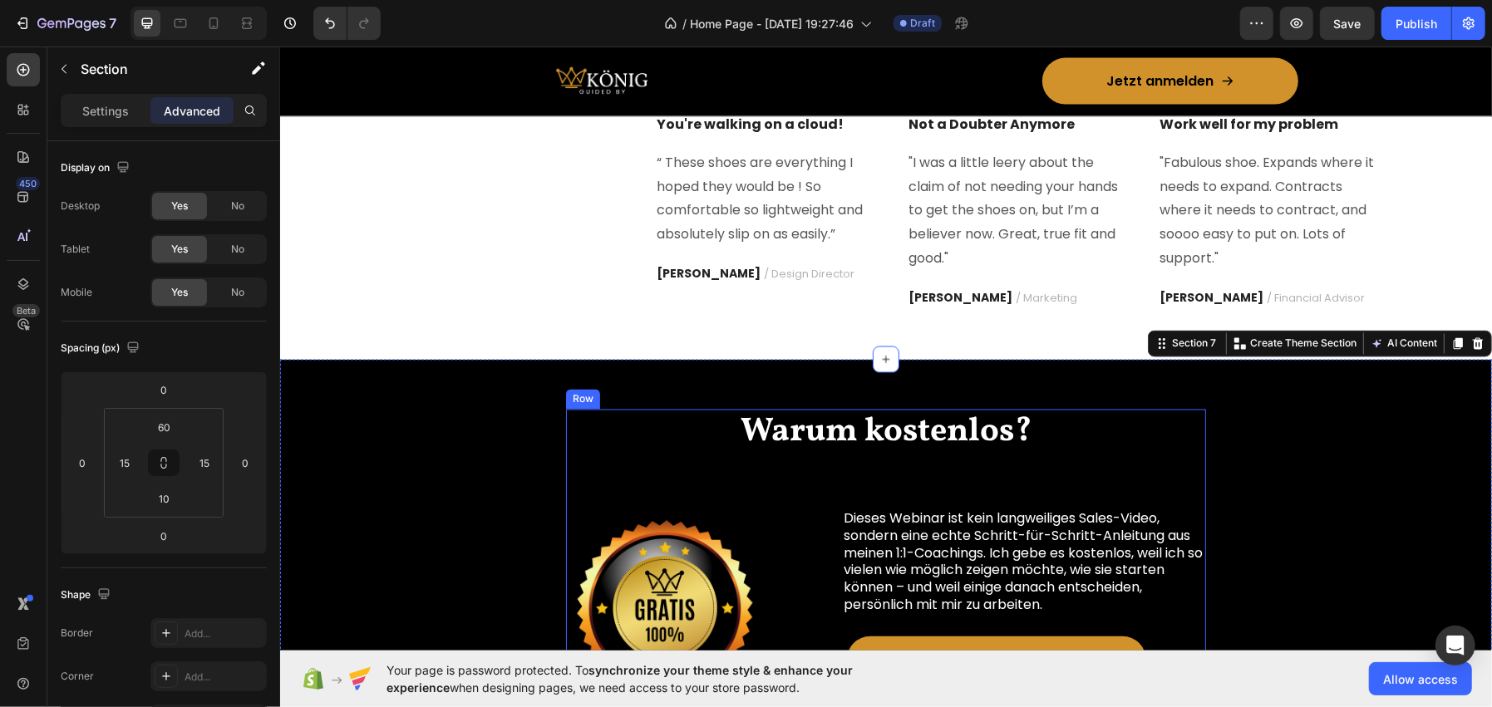
scroll to position [1995, 0]
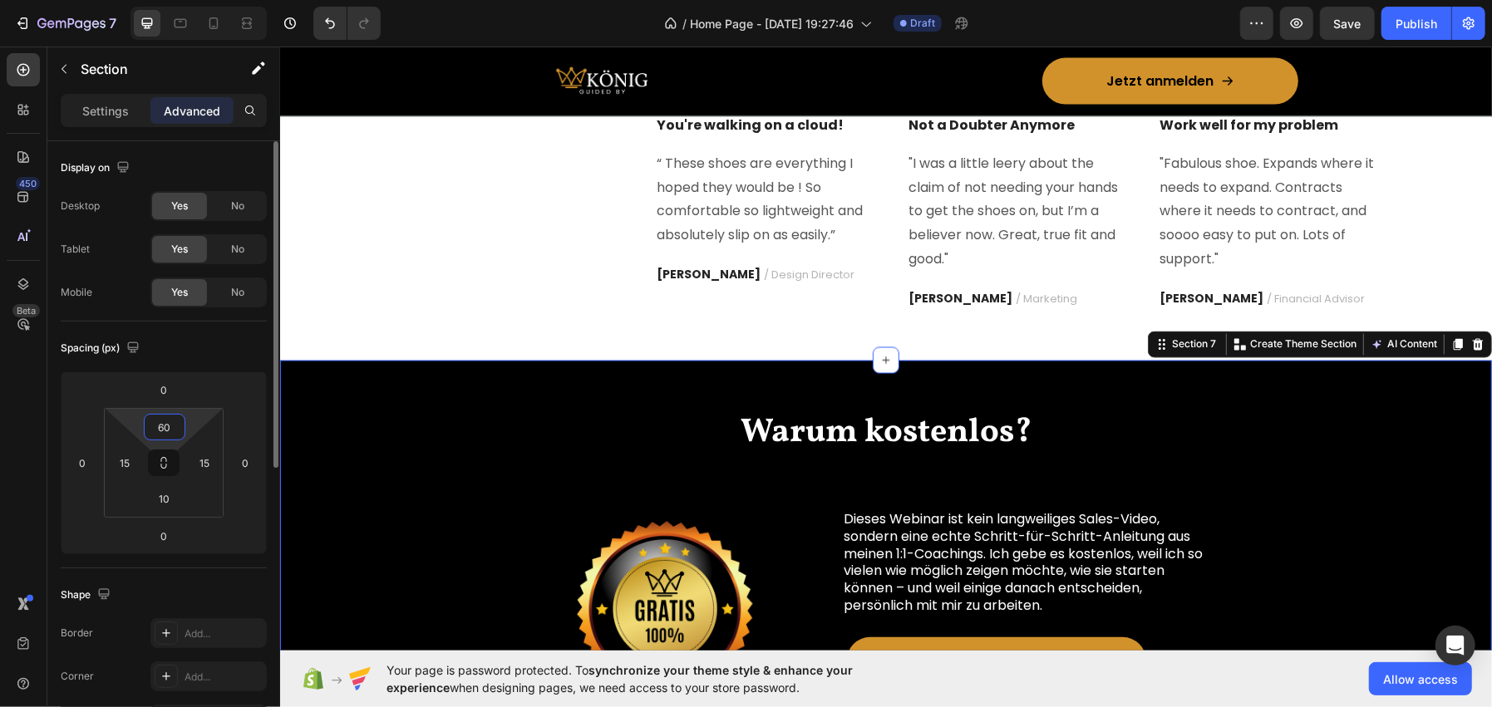
click at [179, 424] on input "60" at bounding box center [164, 427] width 33 height 25
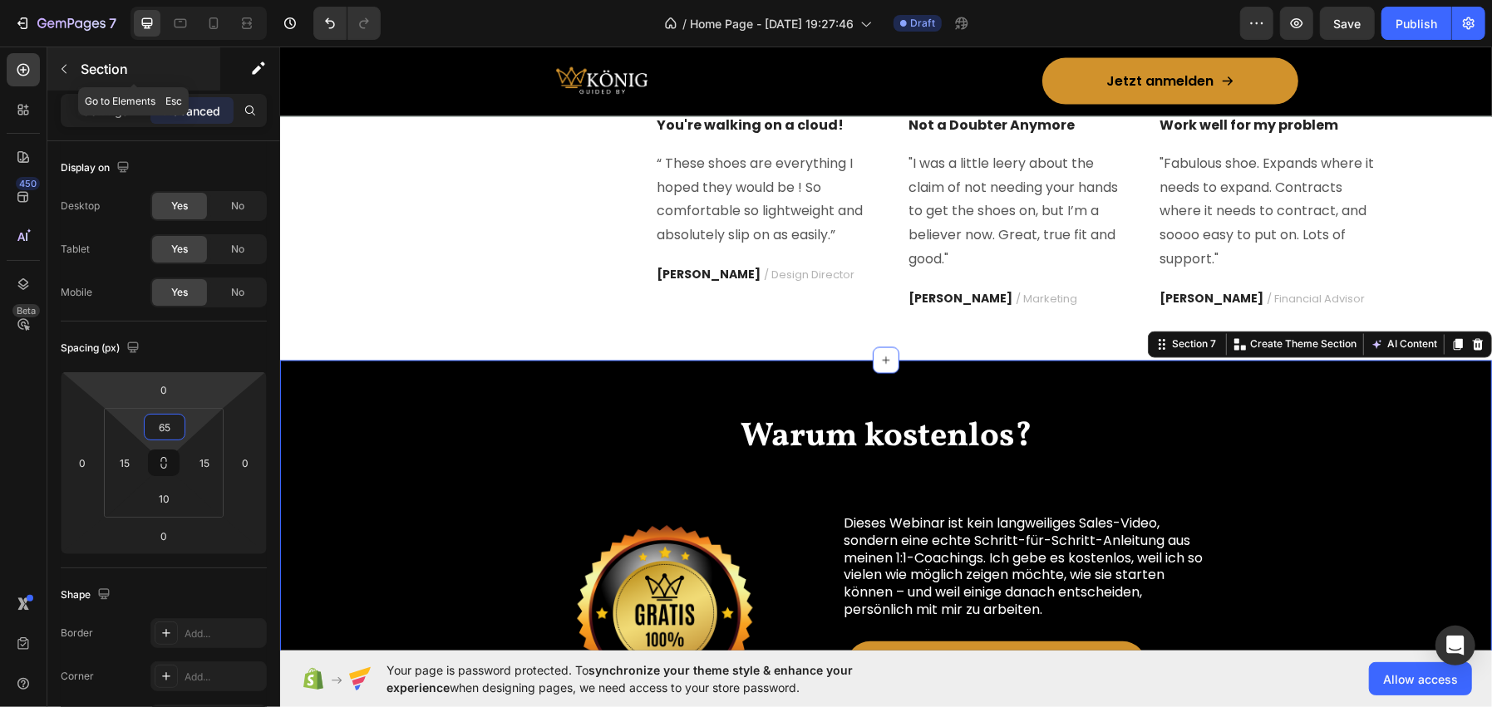
type input "65"
click at [90, 64] on p "Section" at bounding box center [149, 69] width 136 height 20
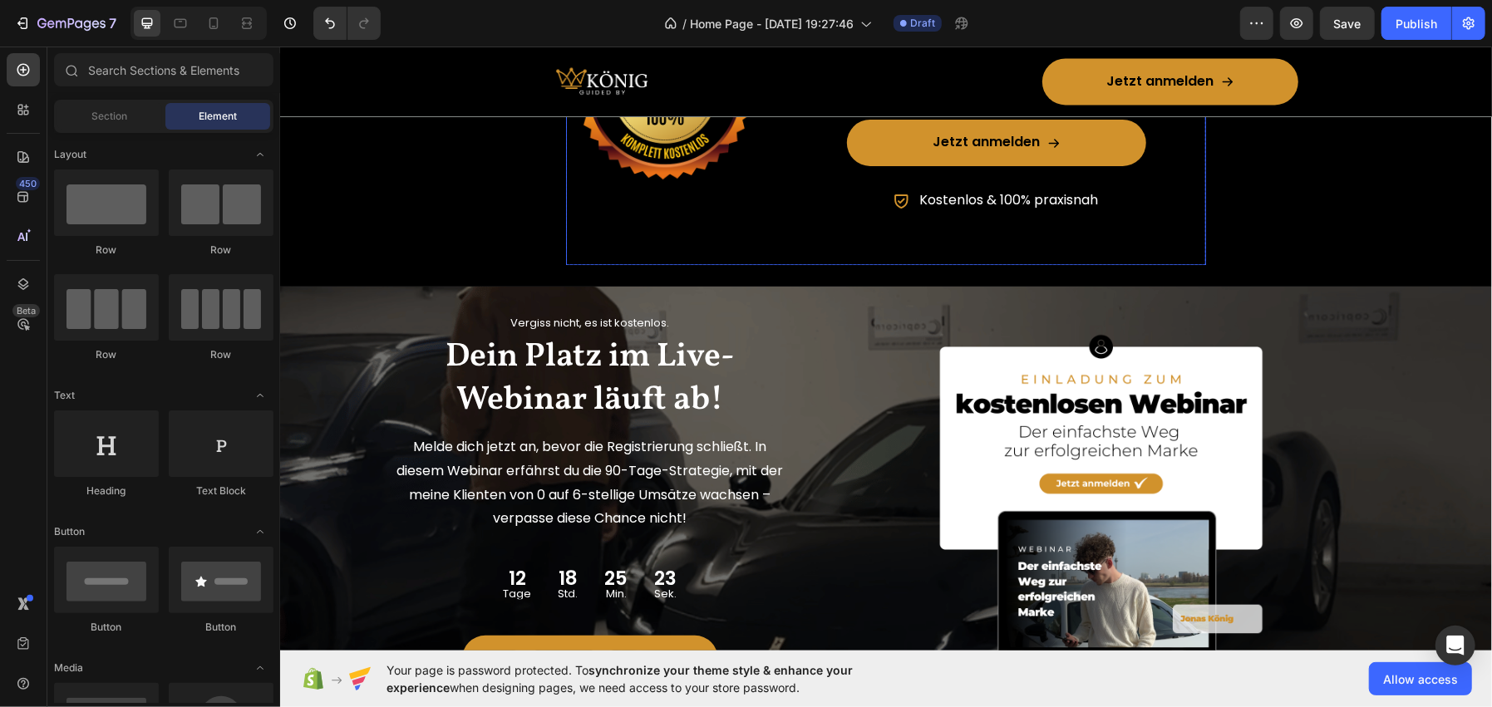
scroll to position [2493, 0]
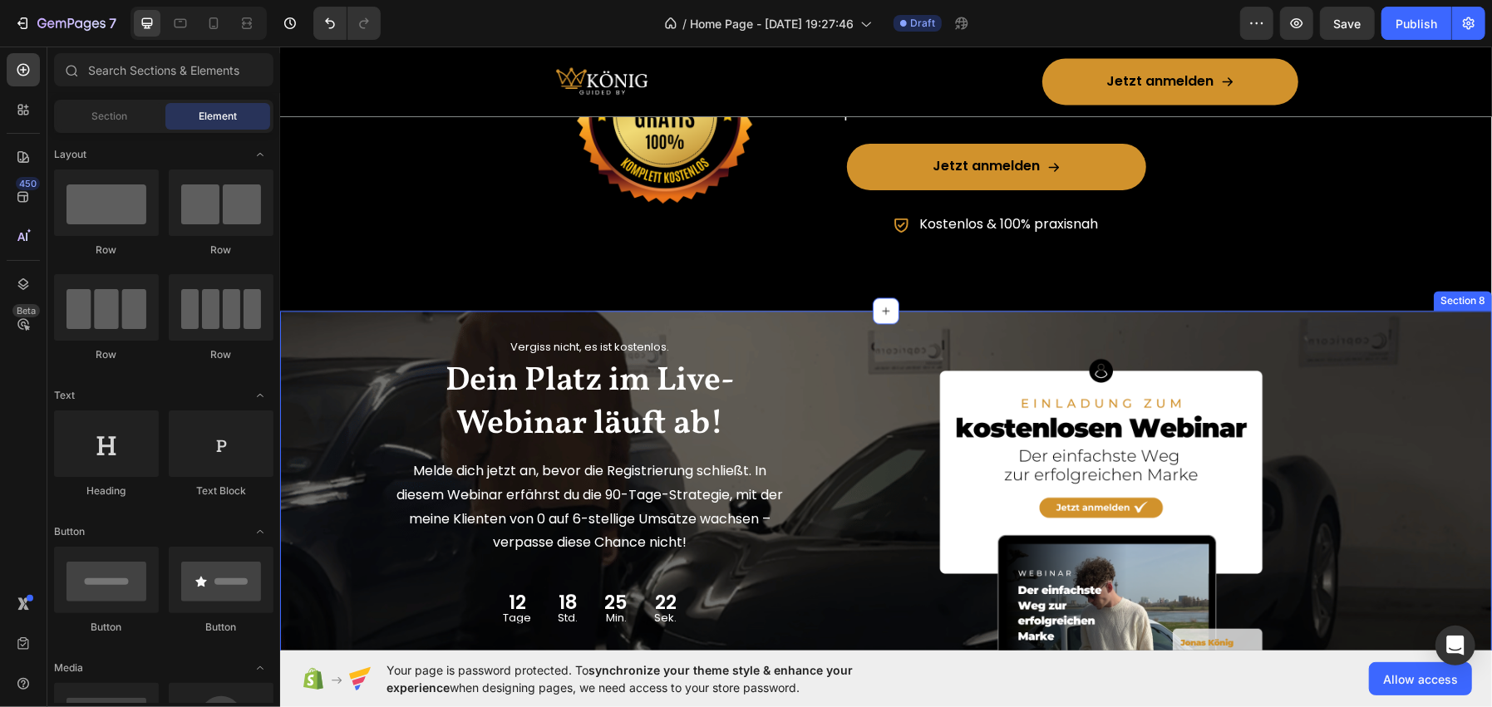
click at [352, 320] on div "Vergiss nicht, es ist kostenlos. Text block Dein Platz im Live-Webinar läuft ab…" at bounding box center [885, 528] width 1212 height 436
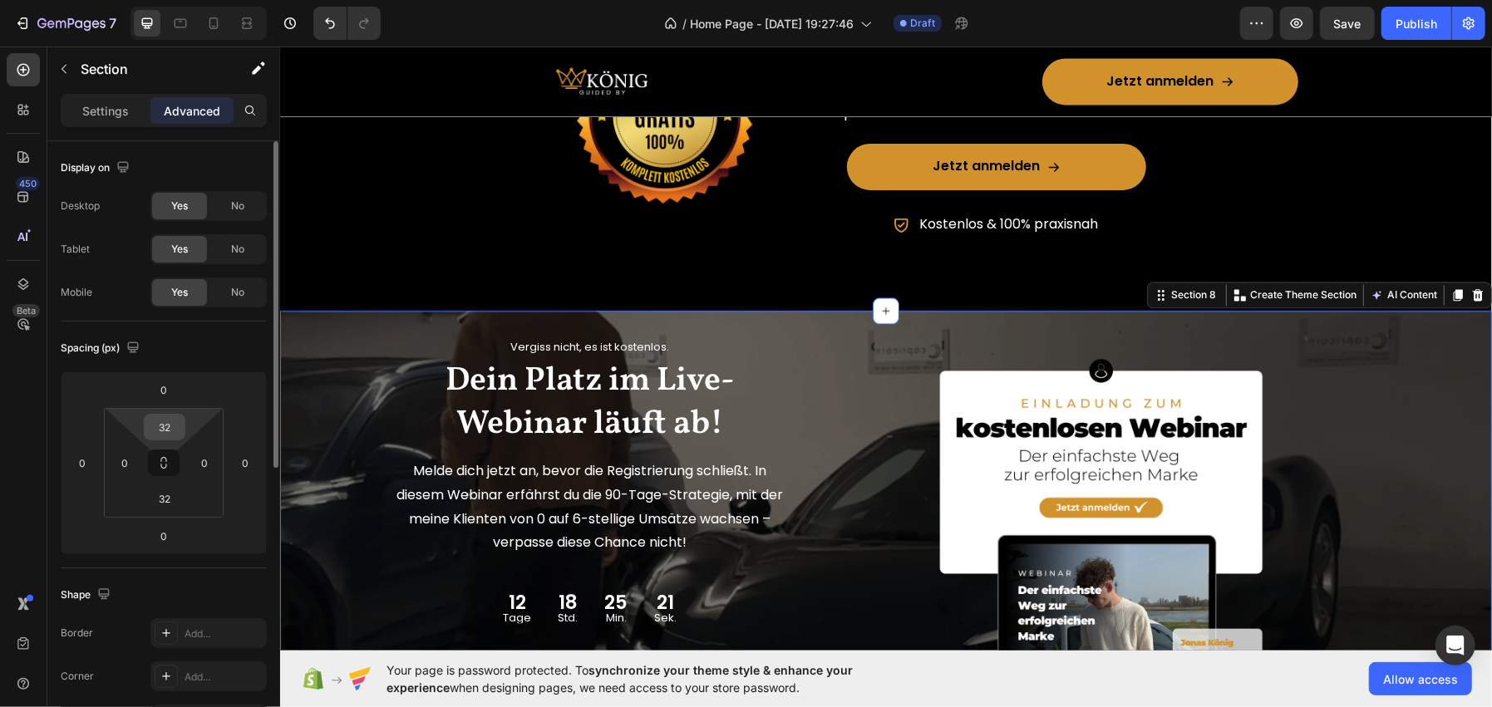
click at [160, 429] on input "32" at bounding box center [164, 427] width 33 height 25
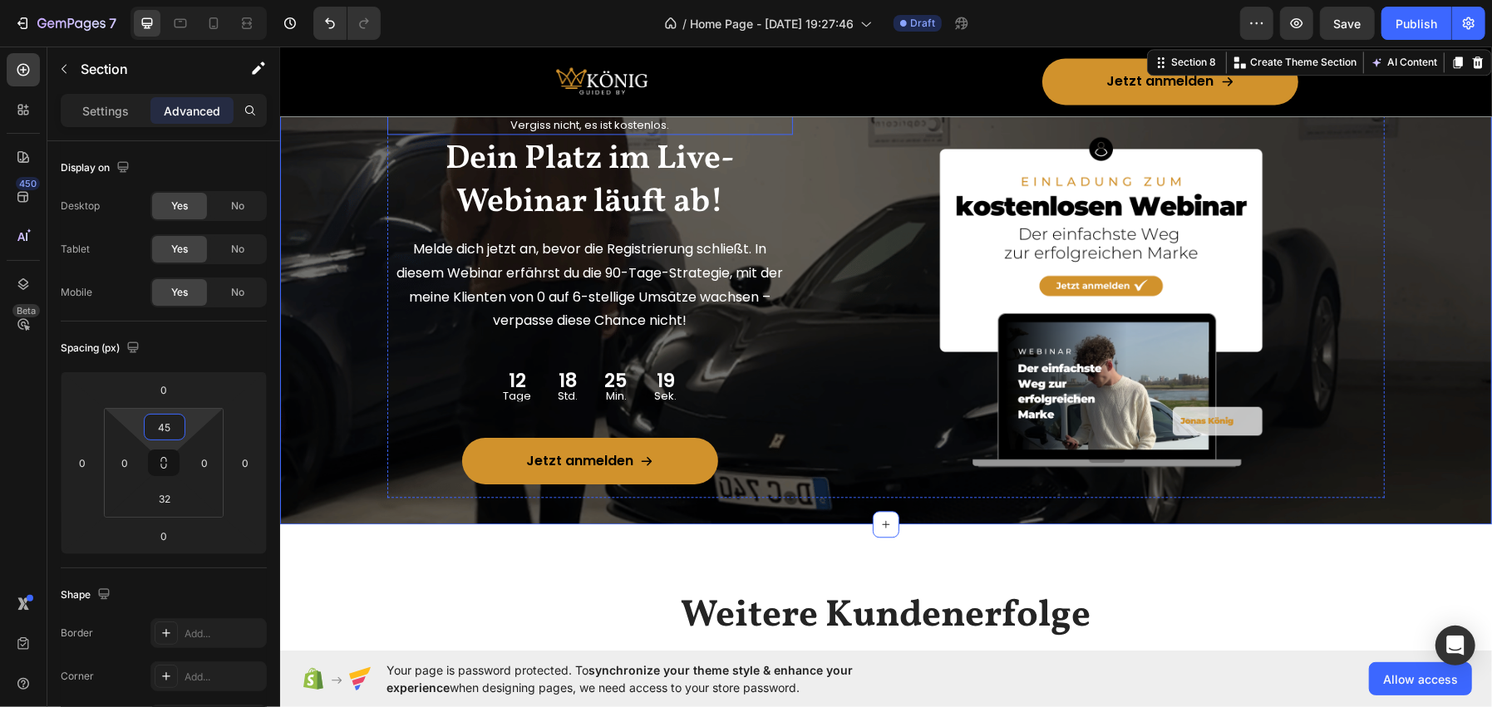
scroll to position [2742, 0]
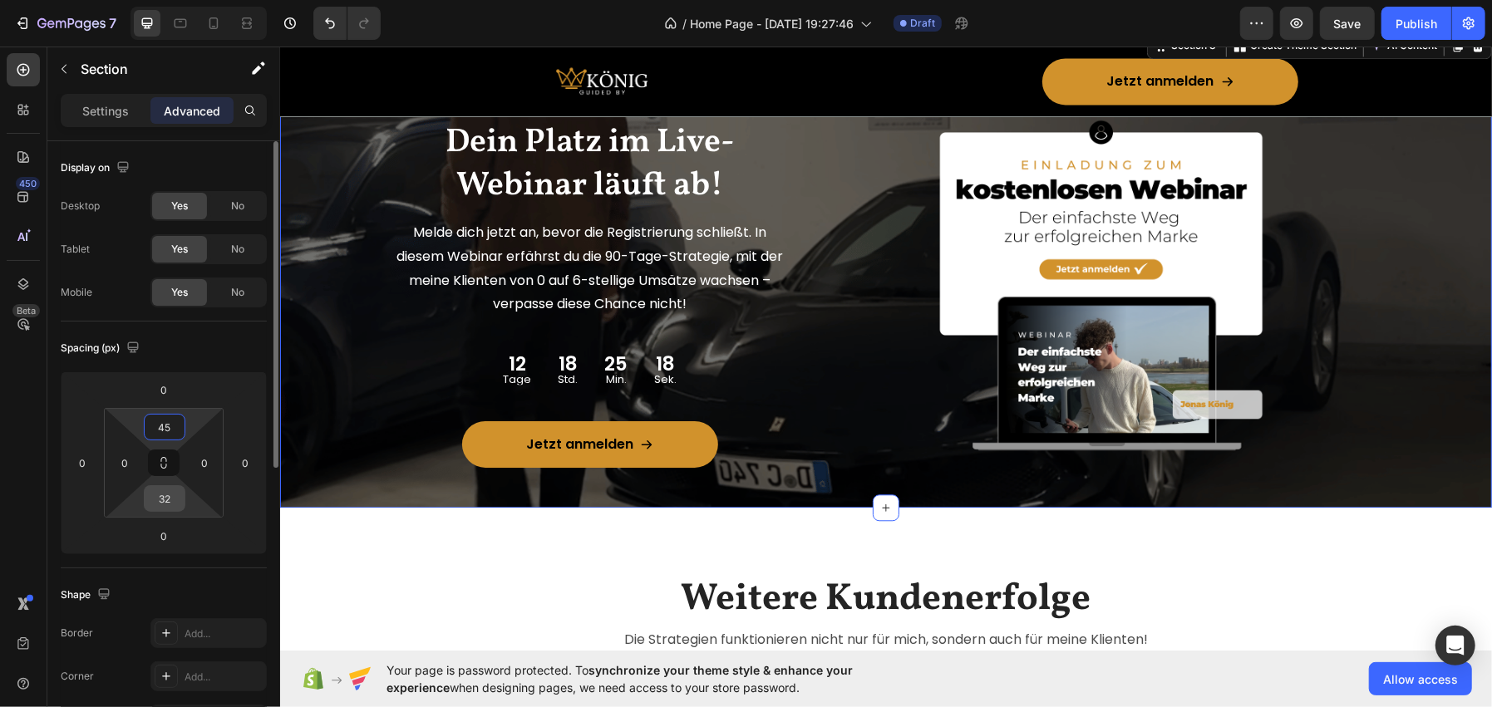
type input "45"
click at [155, 503] on input "32" at bounding box center [164, 498] width 33 height 25
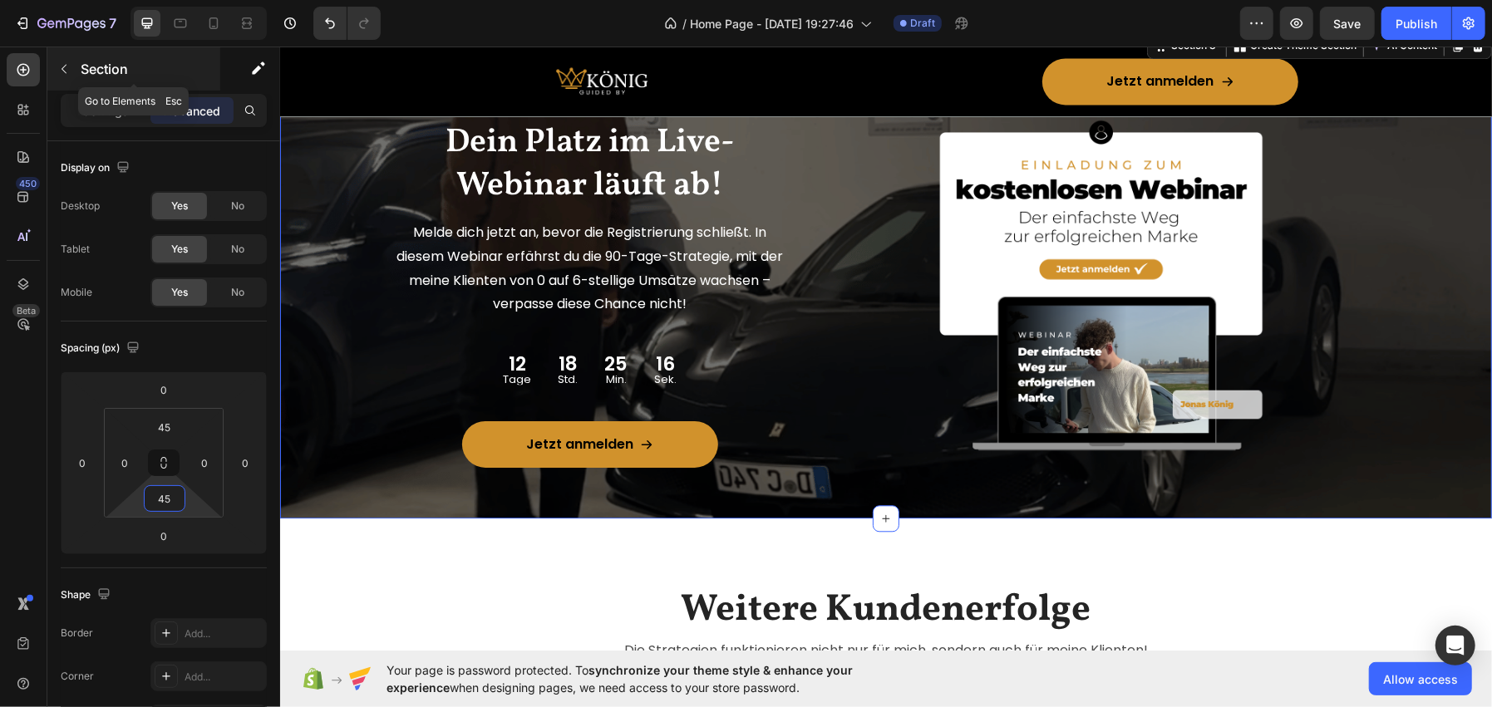
type input "45"
click at [115, 70] on p "Section" at bounding box center [149, 69] width 136 height 20
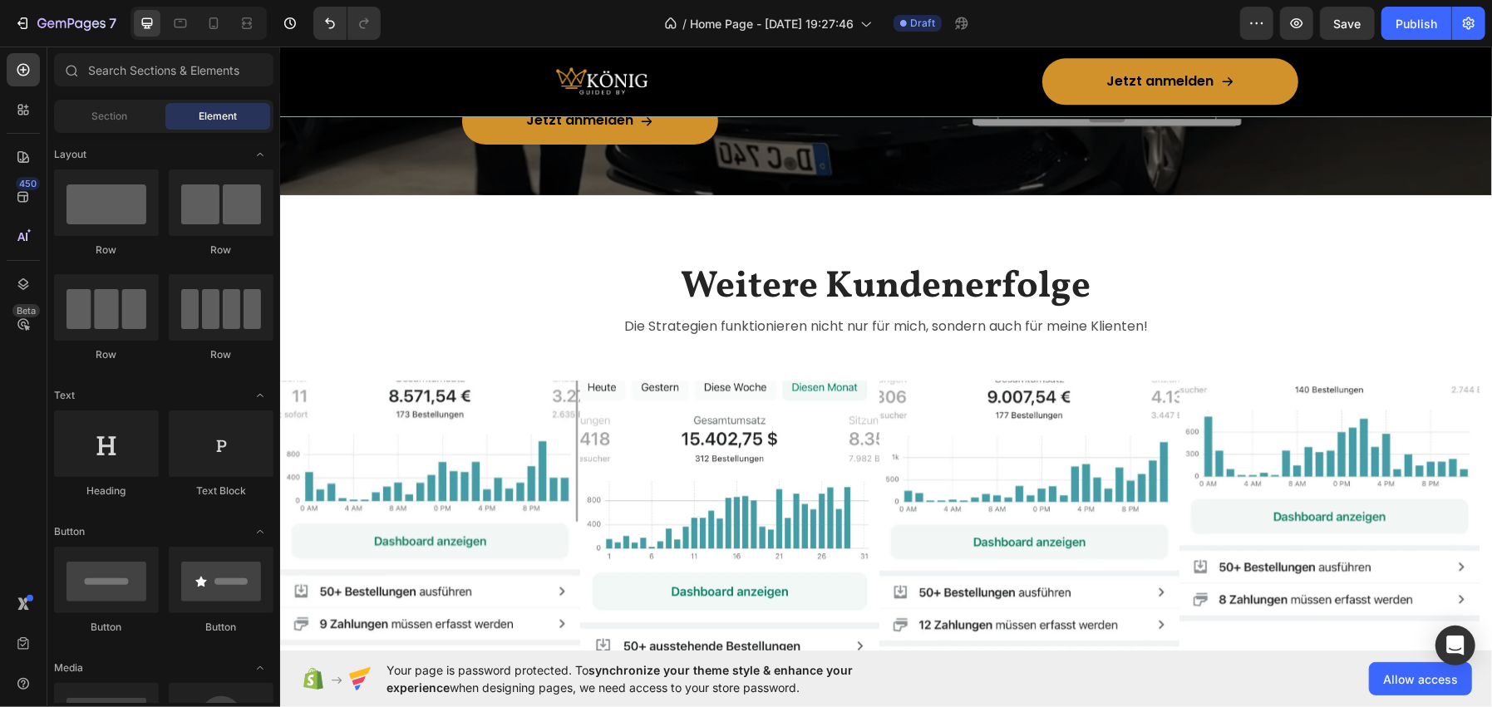
scroll to position [3074, 0]
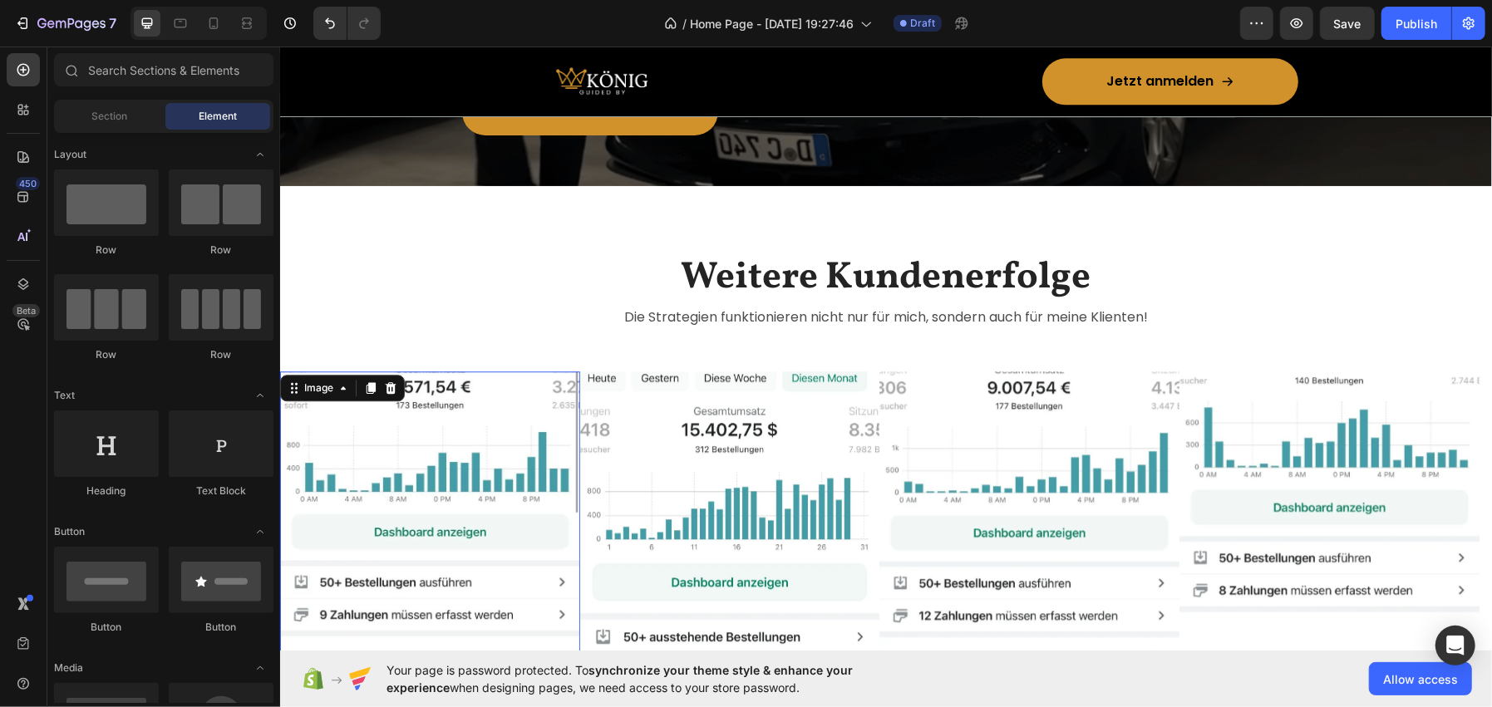
click at [428, 430] on img at bounding box center [429, 521] width 300 height 300
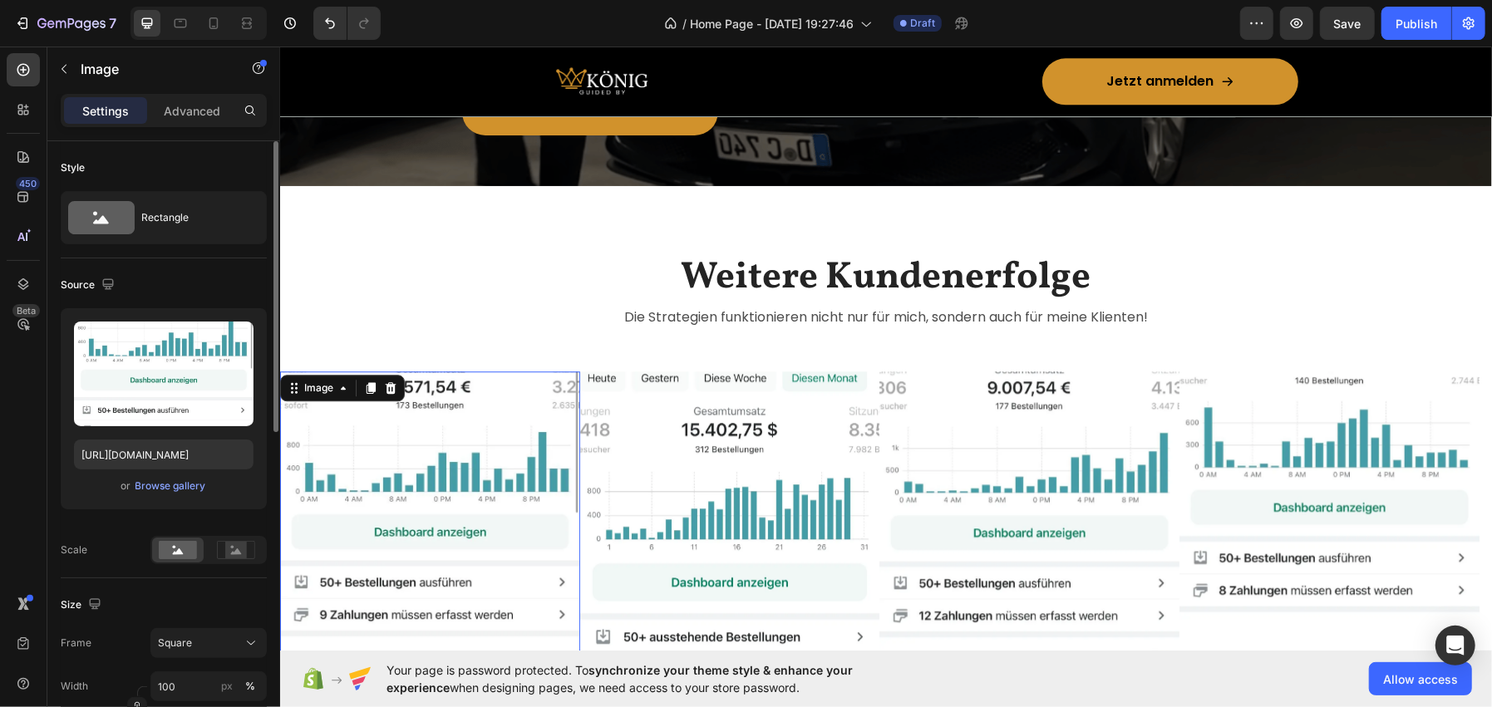
scroll to position [249, 0]
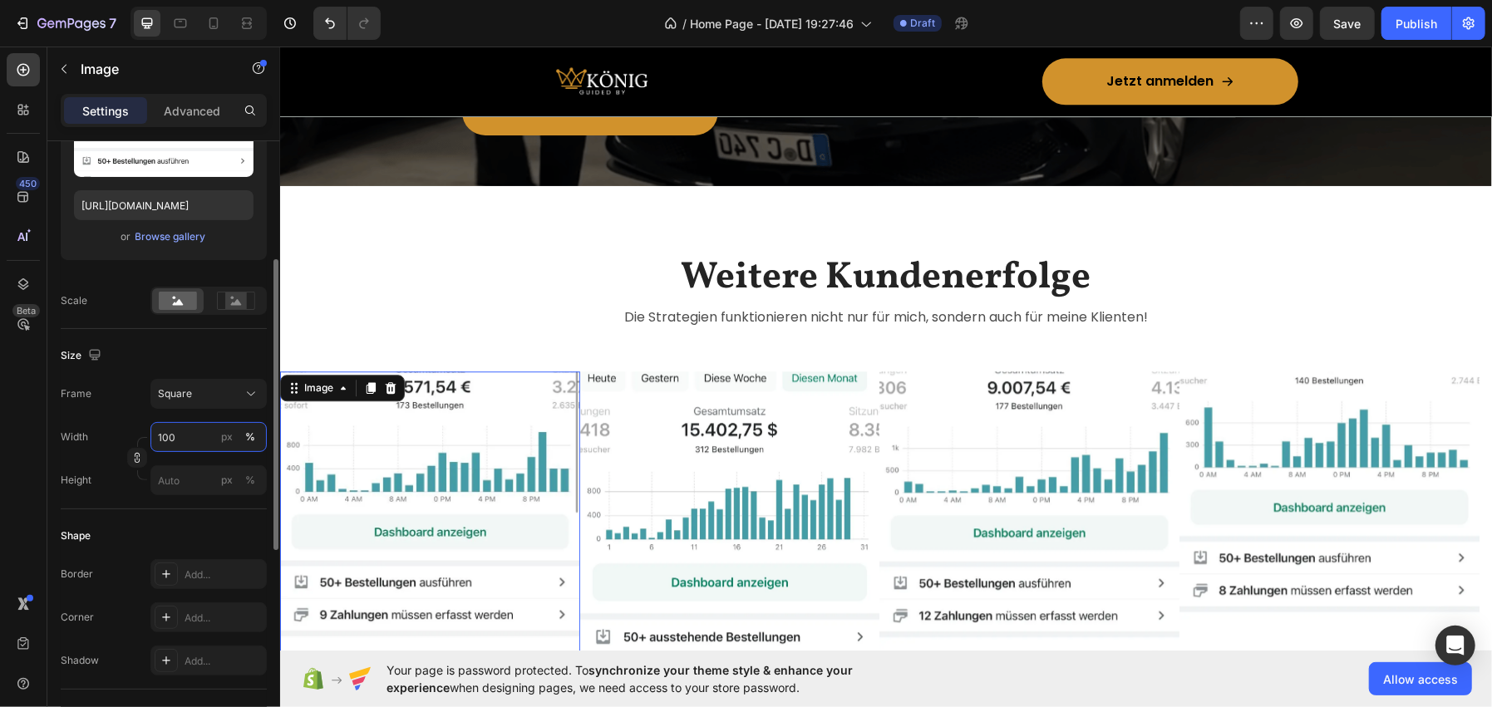
click at [192, 435] on input "100" at bounding box center [208, 437] width 116 height 30
type input "75"
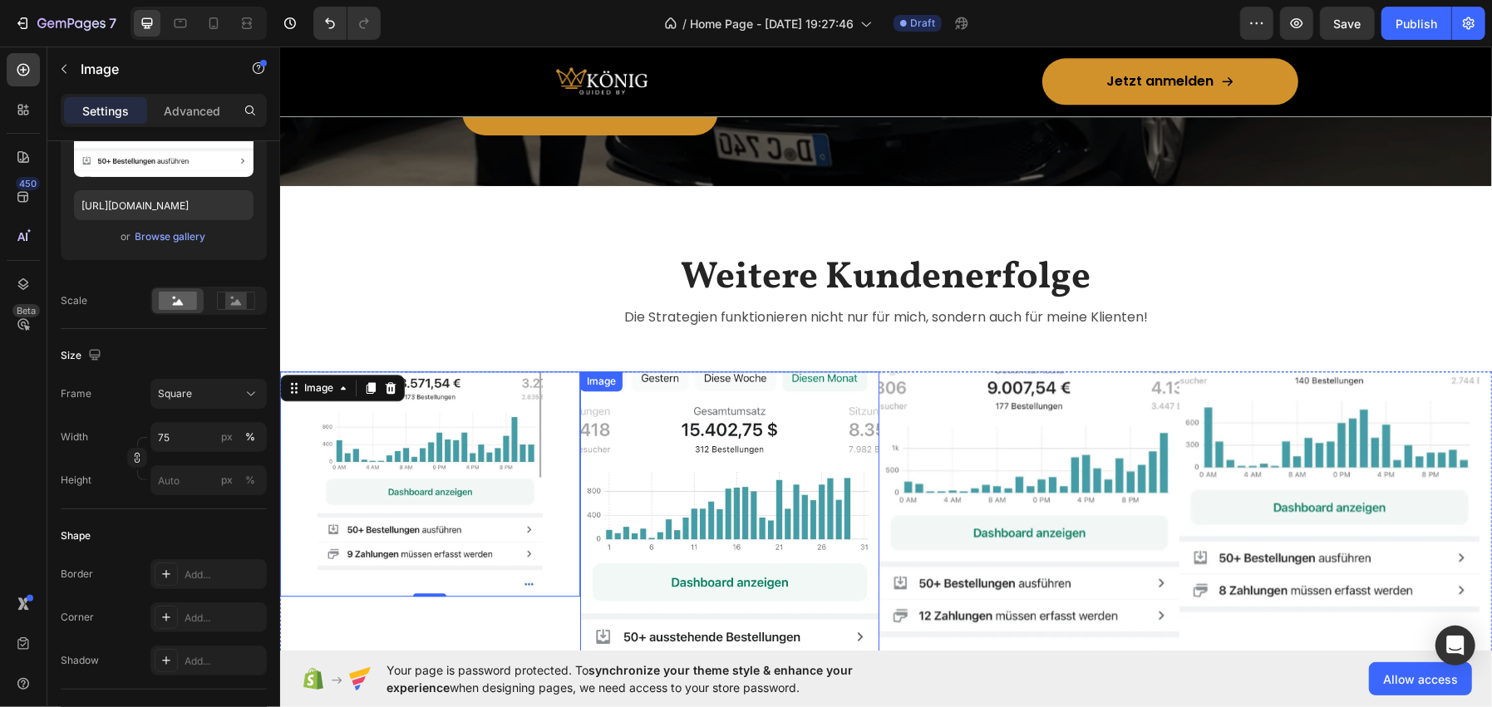
click at [632, 434] on img at bounding box center [729, 521] width 300 height 300
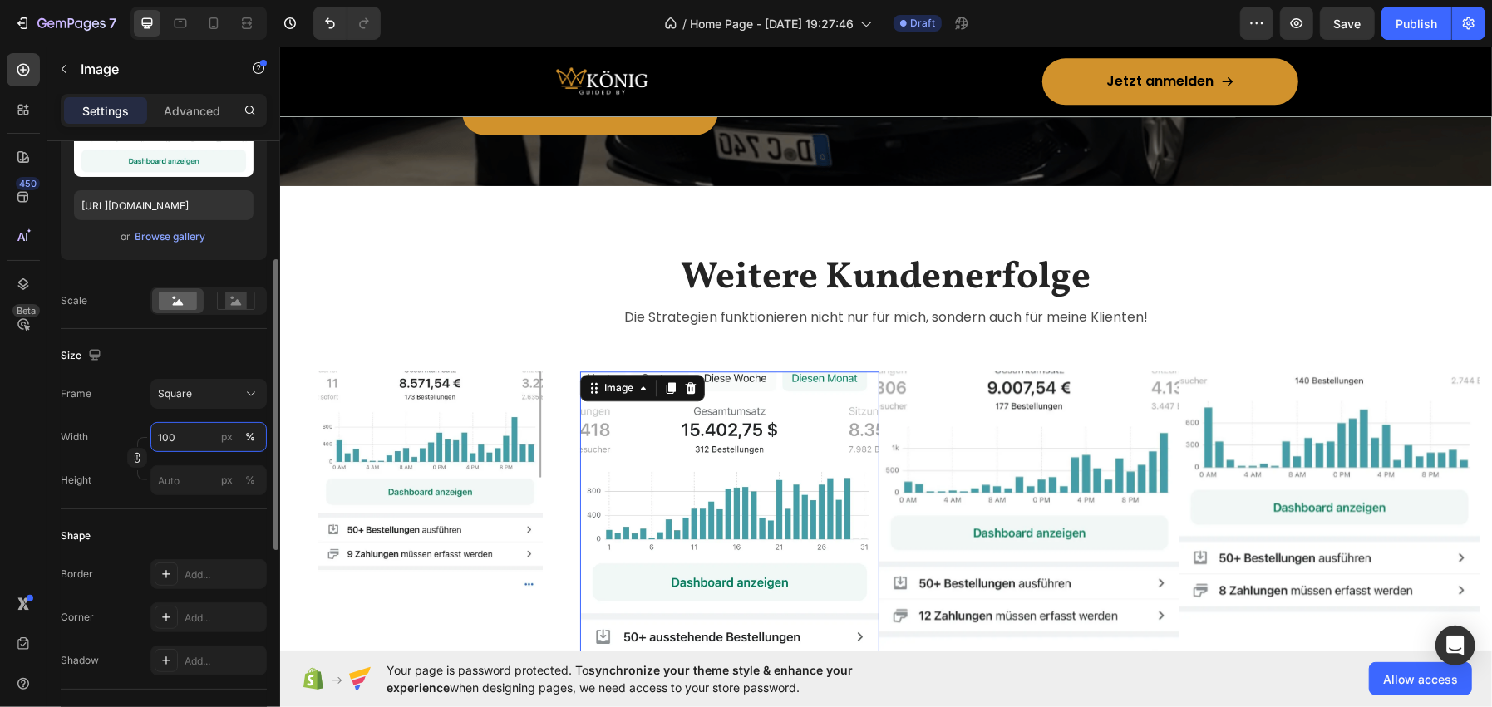
click at [184, 440] on input "100" at bounding box center [208, 437] width 116 height 30
type input "75"
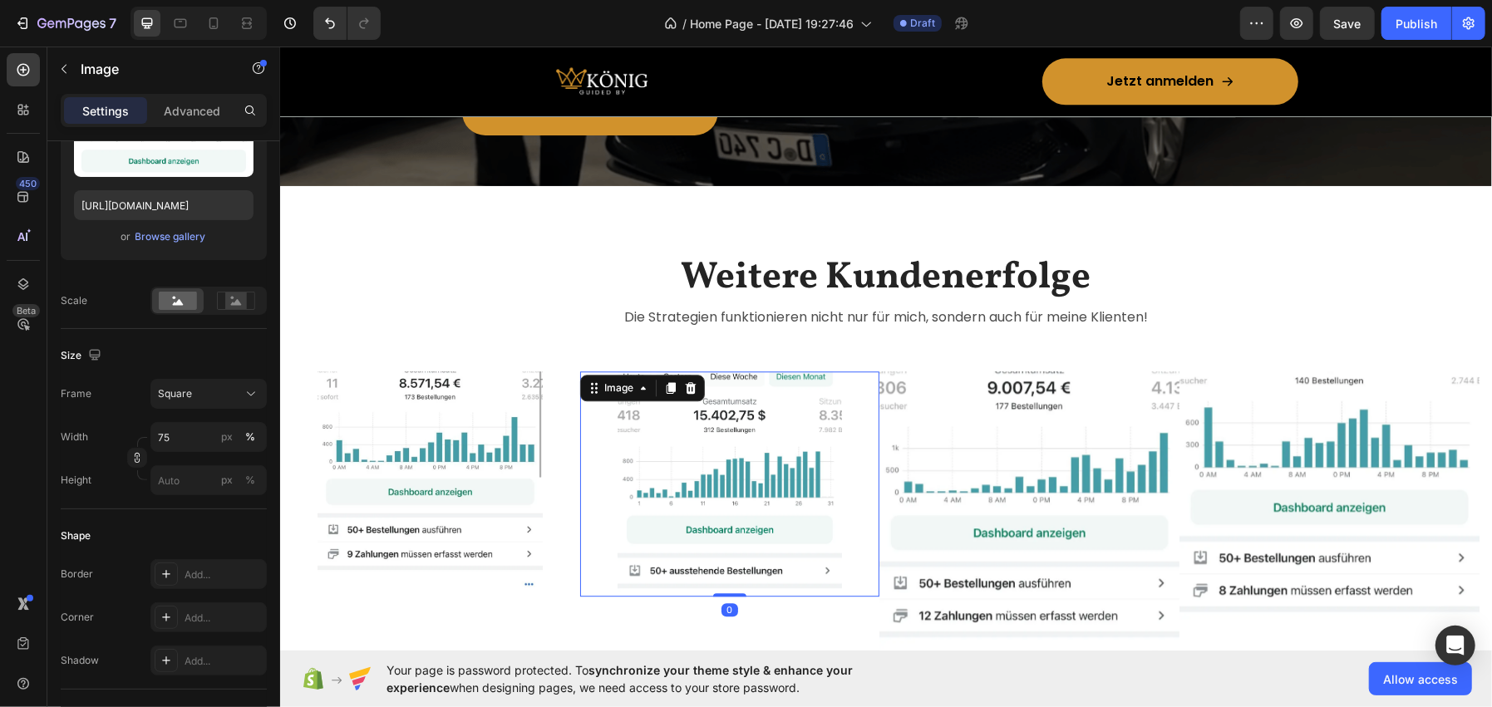
click at [970, 433] on img at bounding box center [1028, 521] width 300 height 300
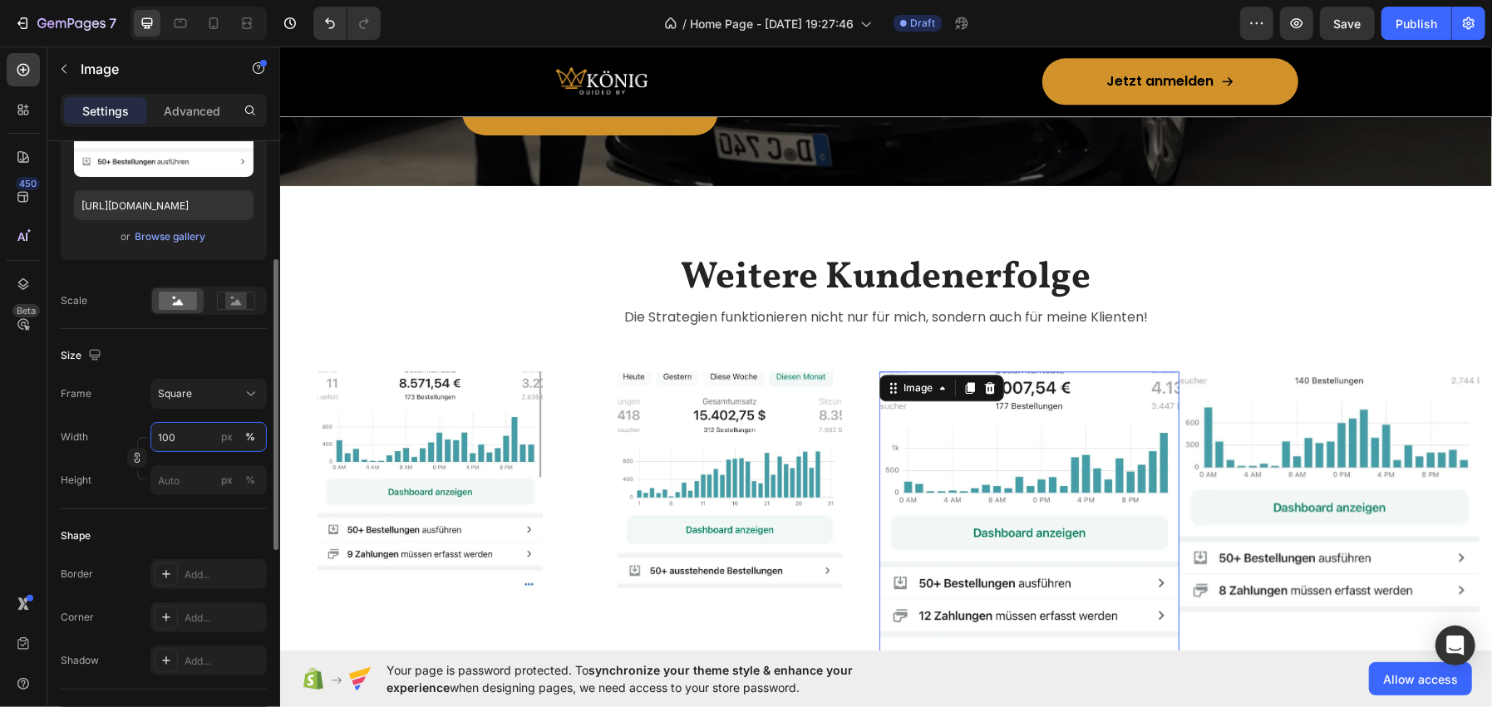
click at [182, 436] on input "100" at bounding box center [208, 437] width 116 height 30
type input "75"
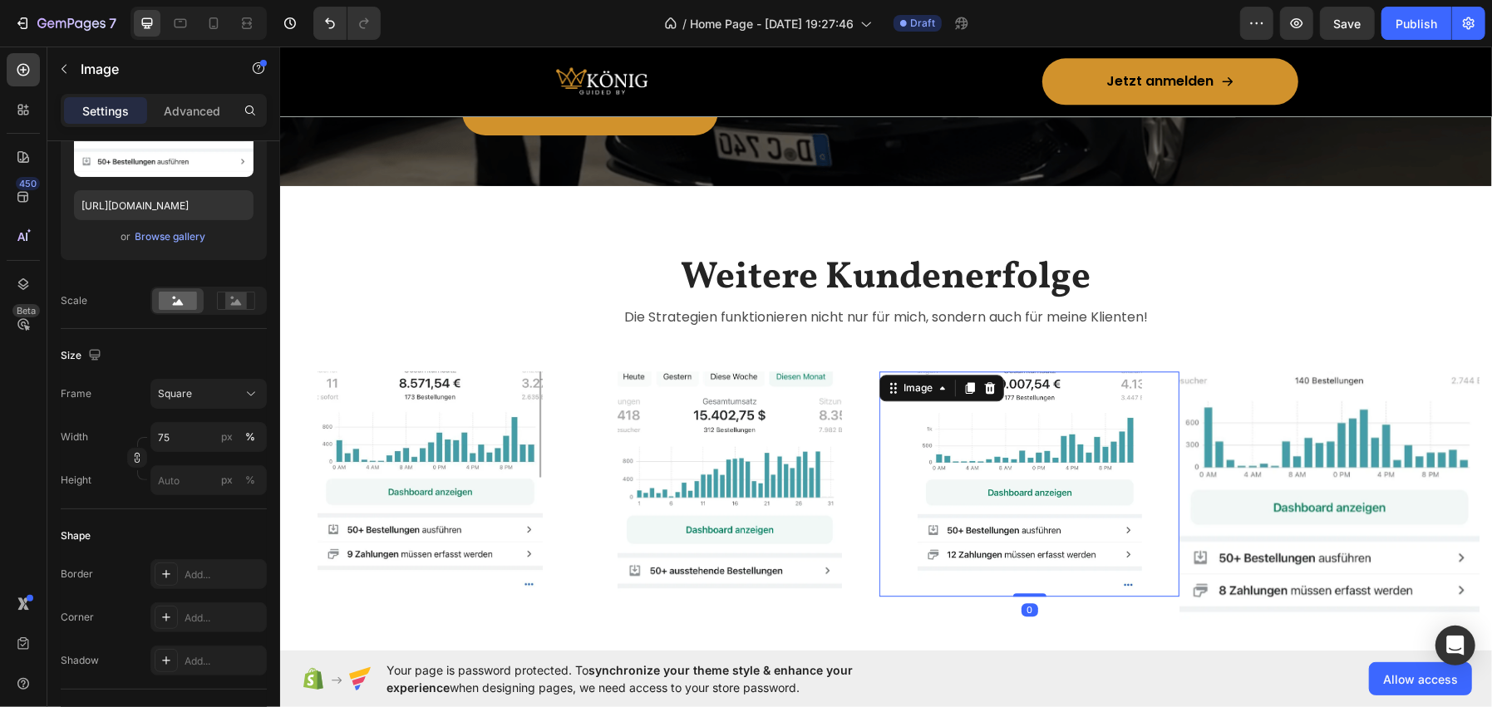
click at [1287, 491] on img at bounding box center [1329, 521] width 300 height 300
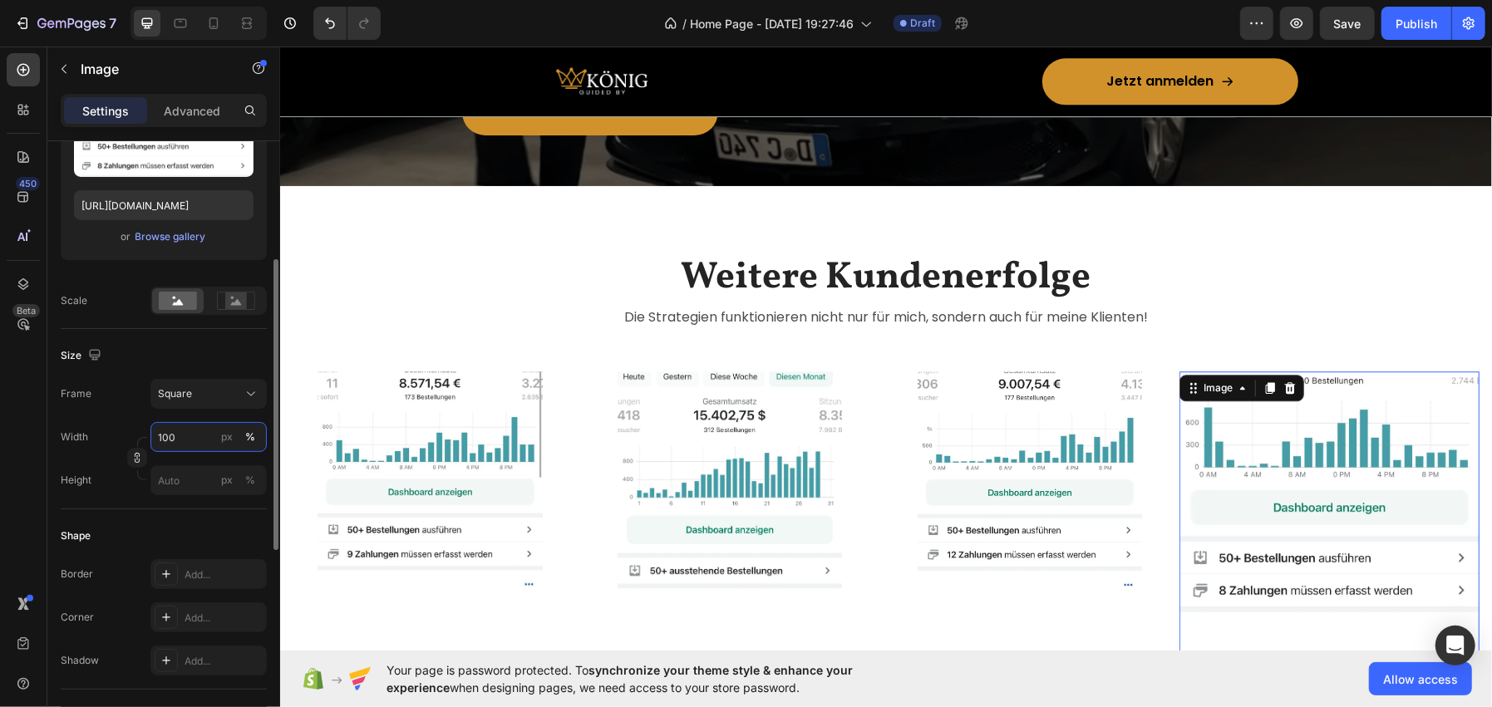
click at [176, 426] on input "100" at bounding box center [208, 437] width 116 height 30
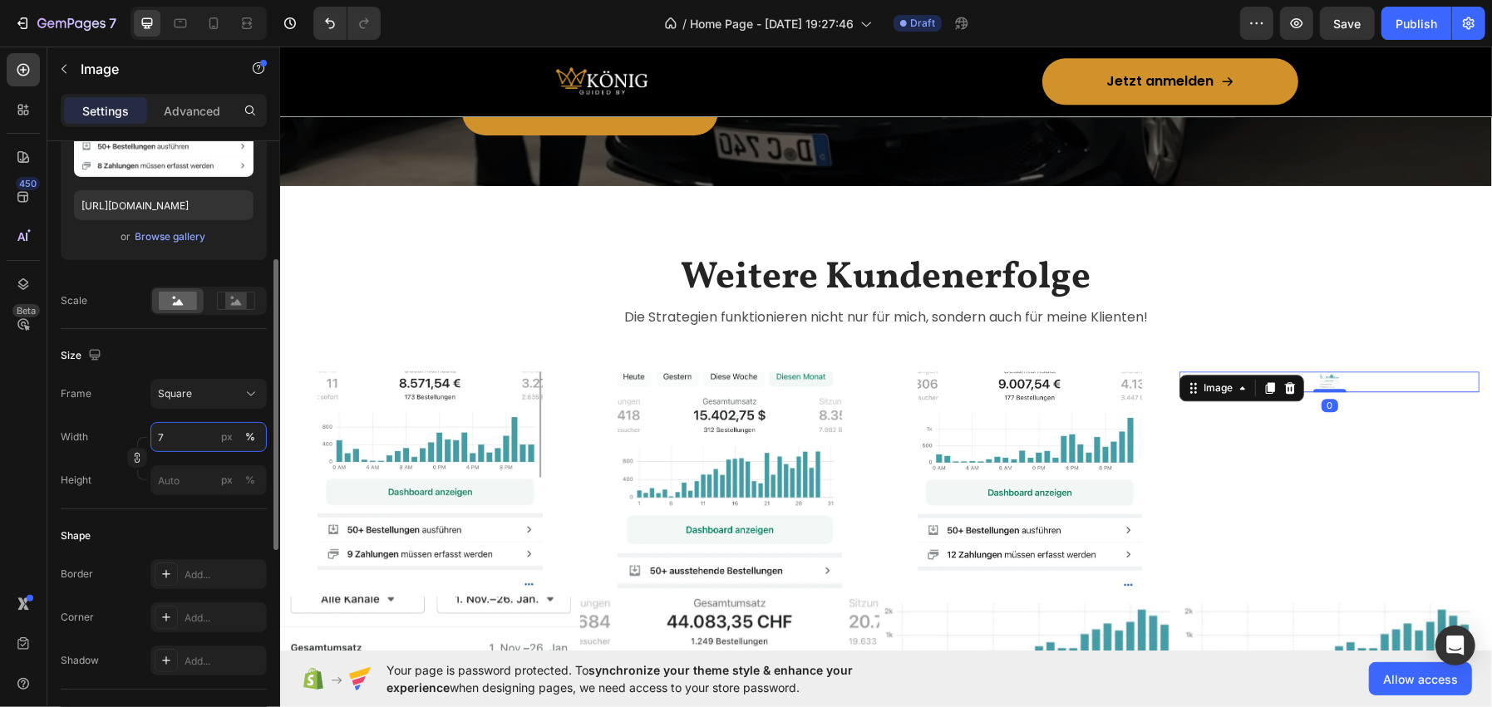
type input "75"
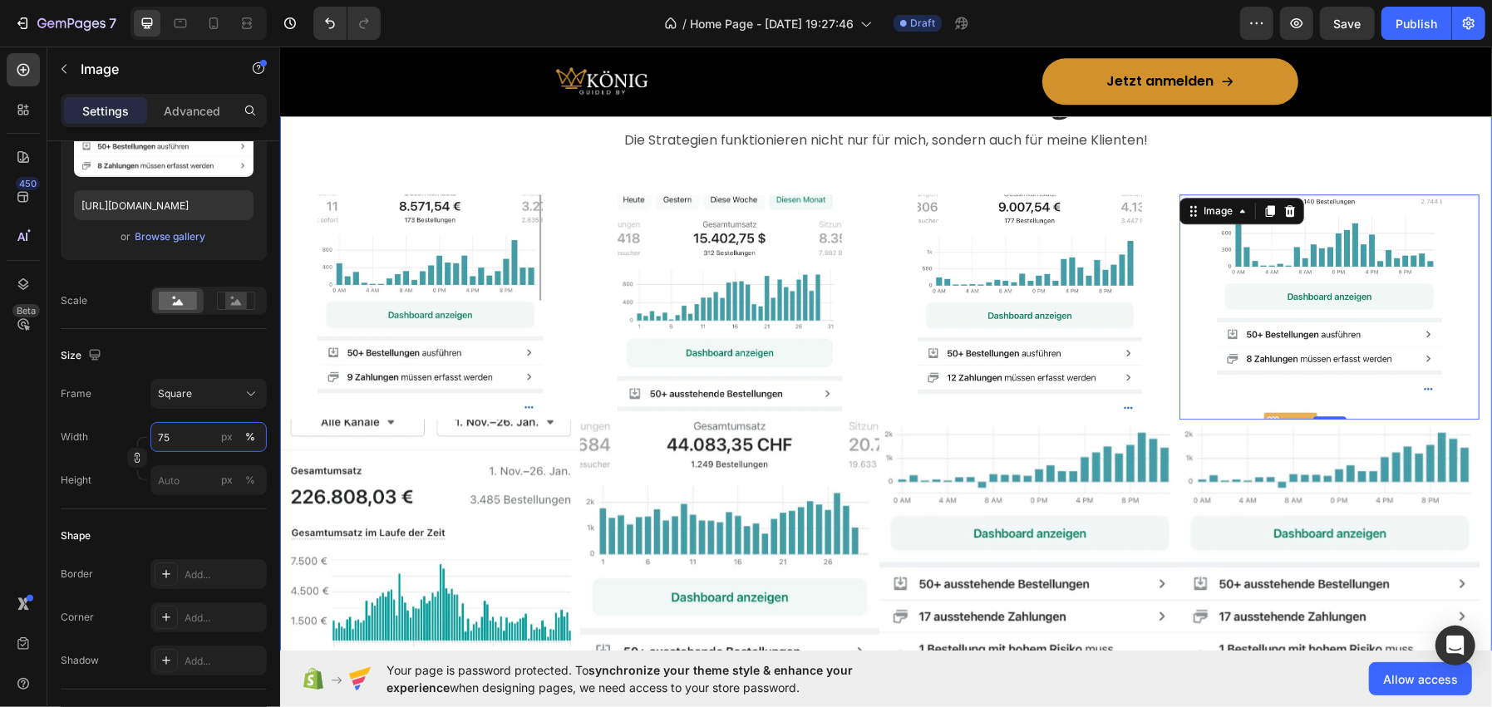
scroll to position [3324, 0]
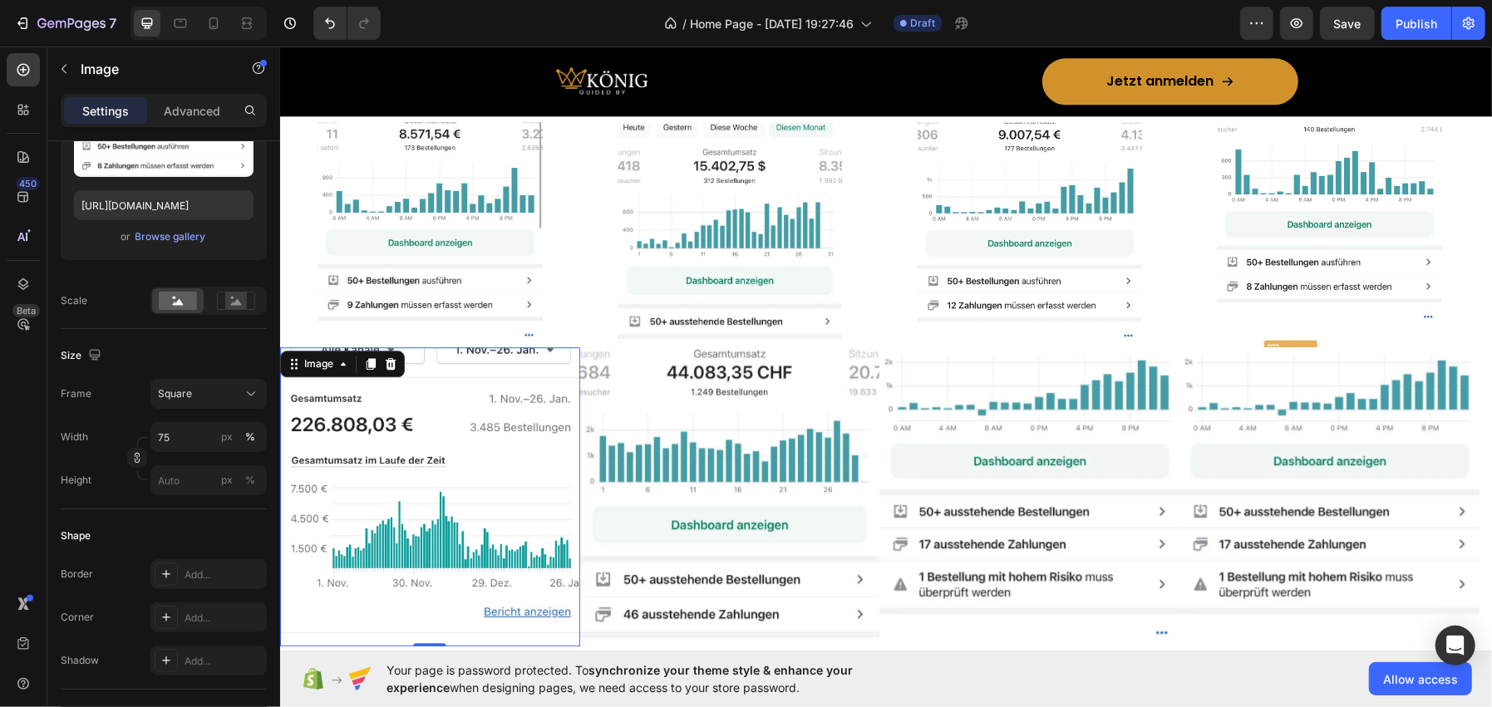
click at [470, 465] on img at bounding box center [429, 497] width 300 height 300
click at [170, 427] on input "100" at bounding box center [208, 437] width 116 height 30
type input "75"
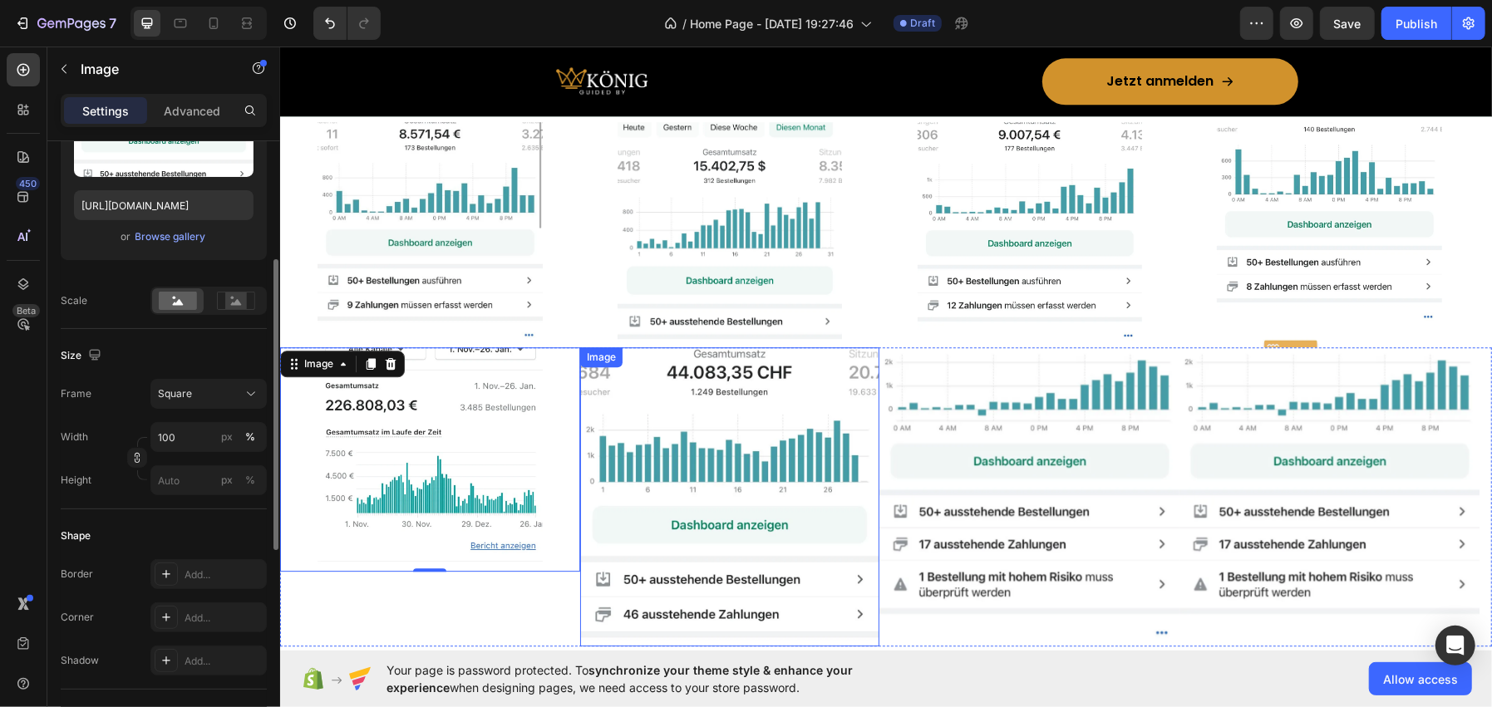
click at [619, 440] on img at bounding box center [729, 497] width 300 height 300
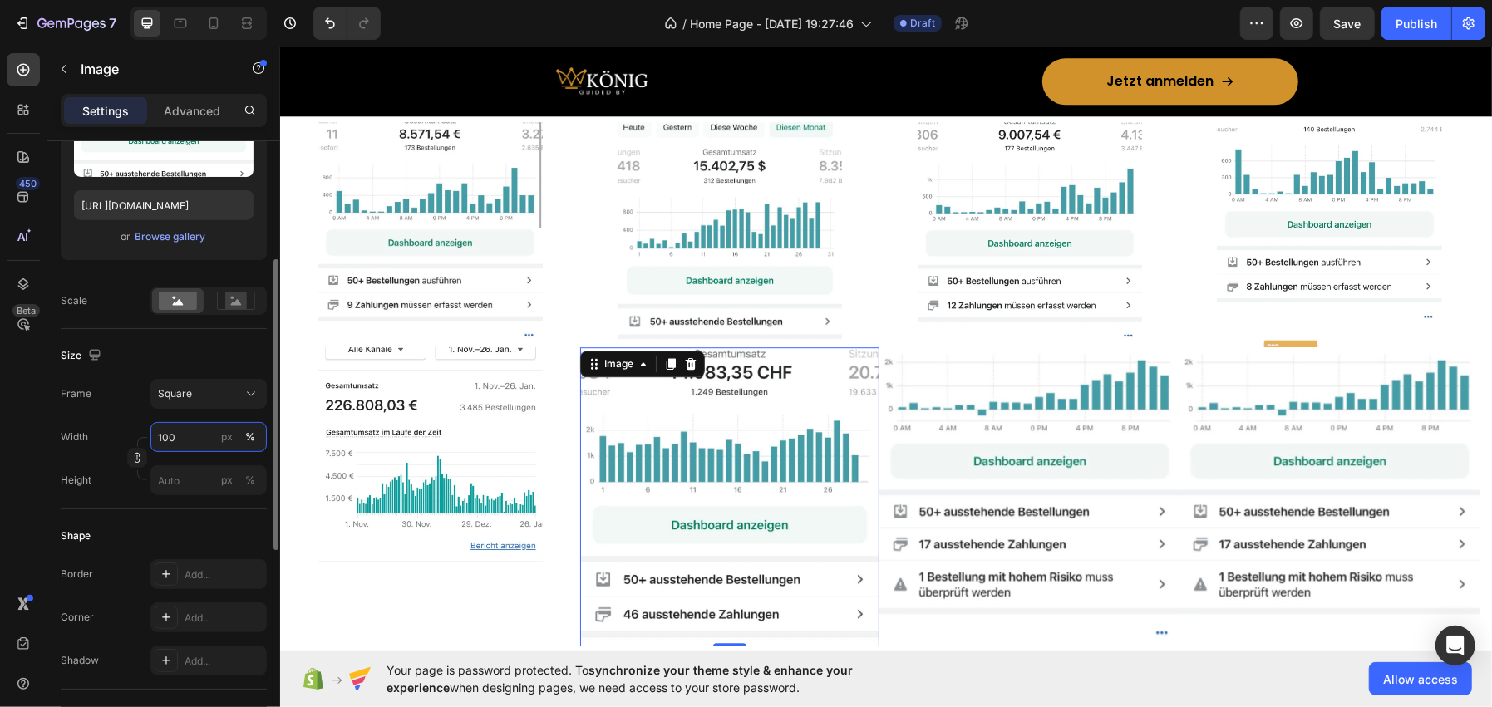
click at [194, 436] on input "100" at bounding box center [208, 437] width 116 height 30
type input "75"
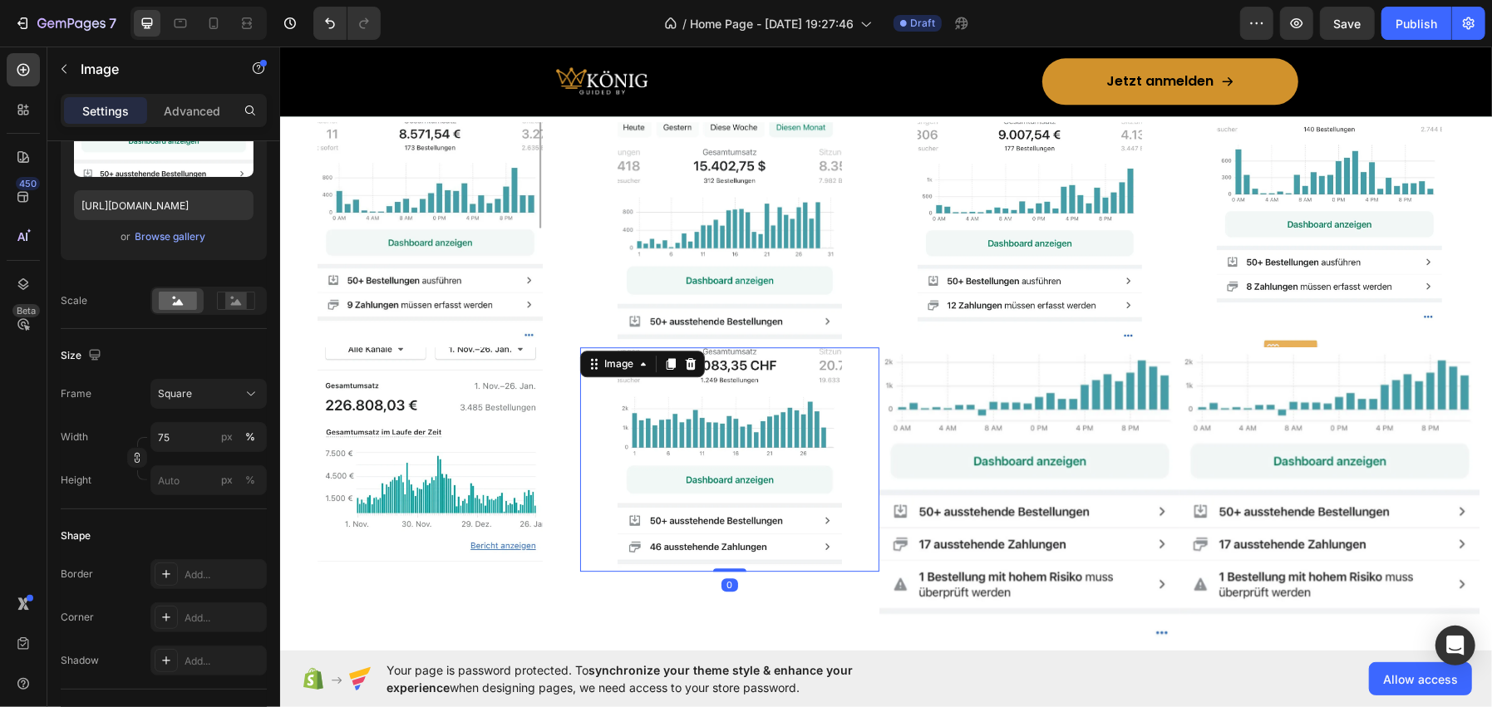
click at [987, 432] on img at bounding box center [1028, 497] width 300 height 300
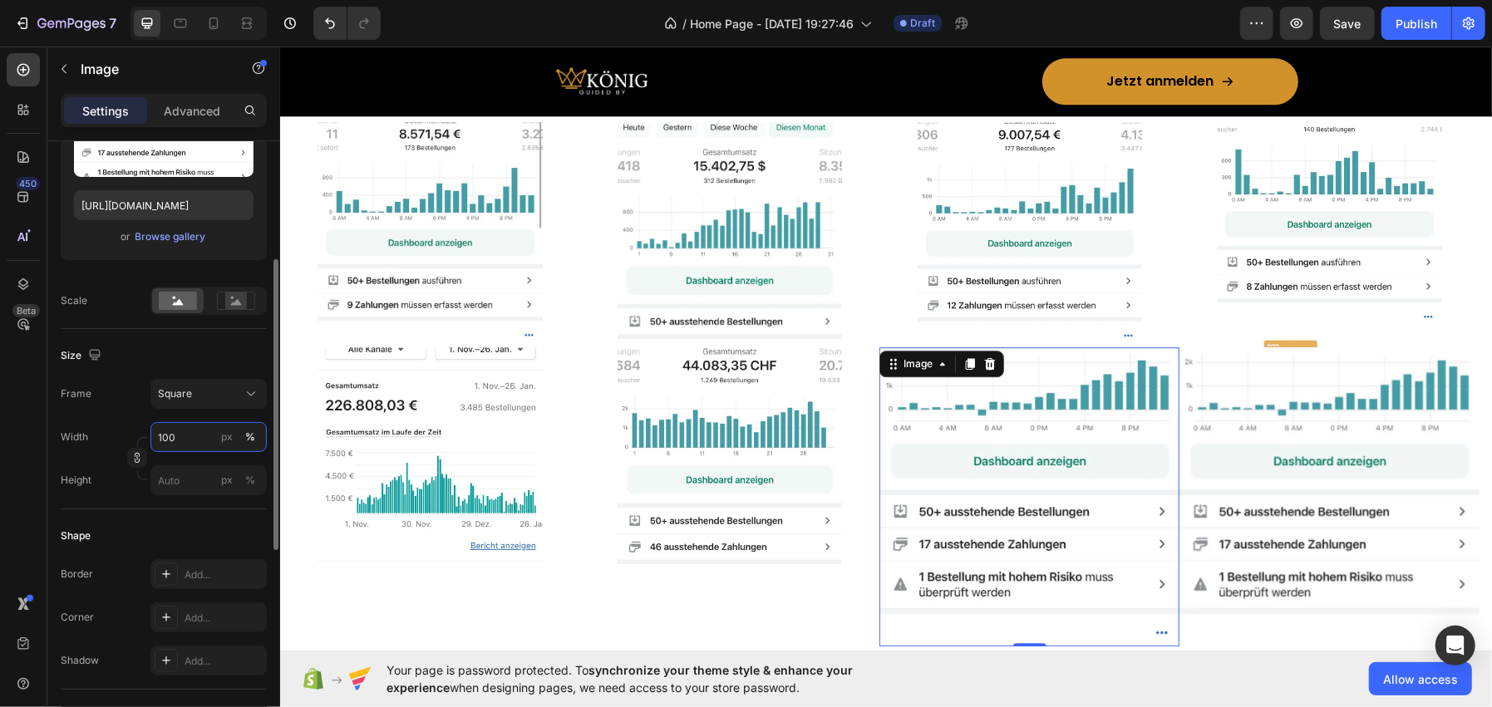
click at [168, 428] on input "100" at bounding box center [208, 437] width 116 height 30
type input "75"
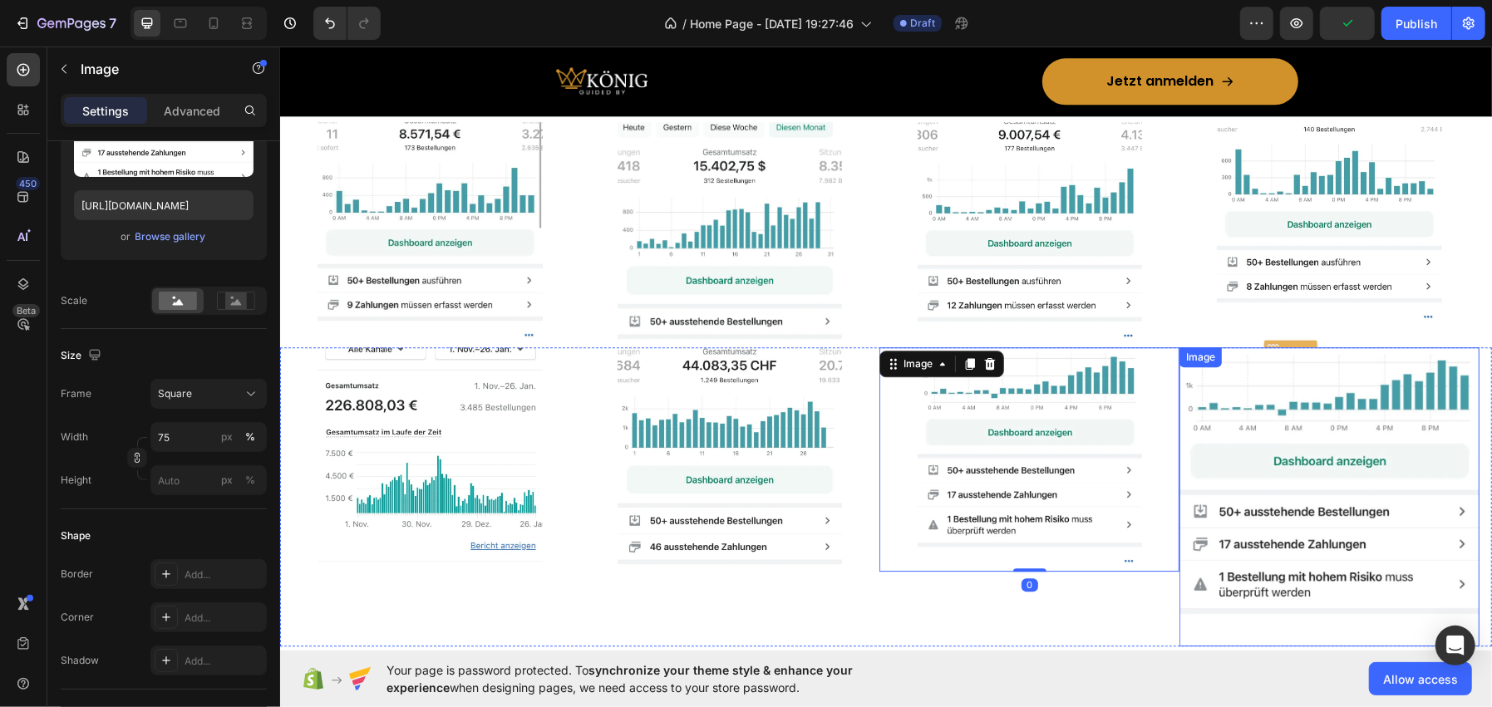
click at [1302, 401] on img at bounding box center [1329, 497] width 300 height 300
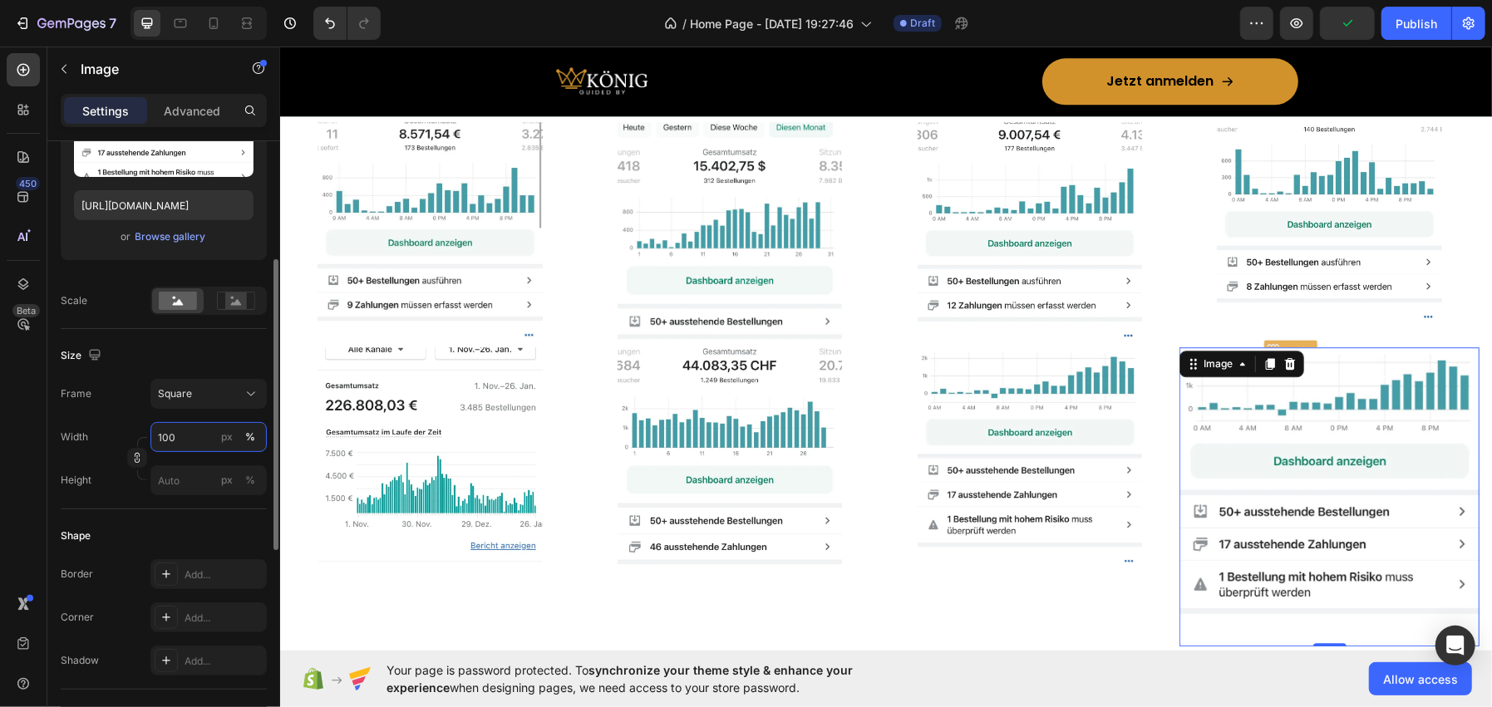
click at [187, 436] on input "100" at bounding box center [208, 437] width 116 height 30
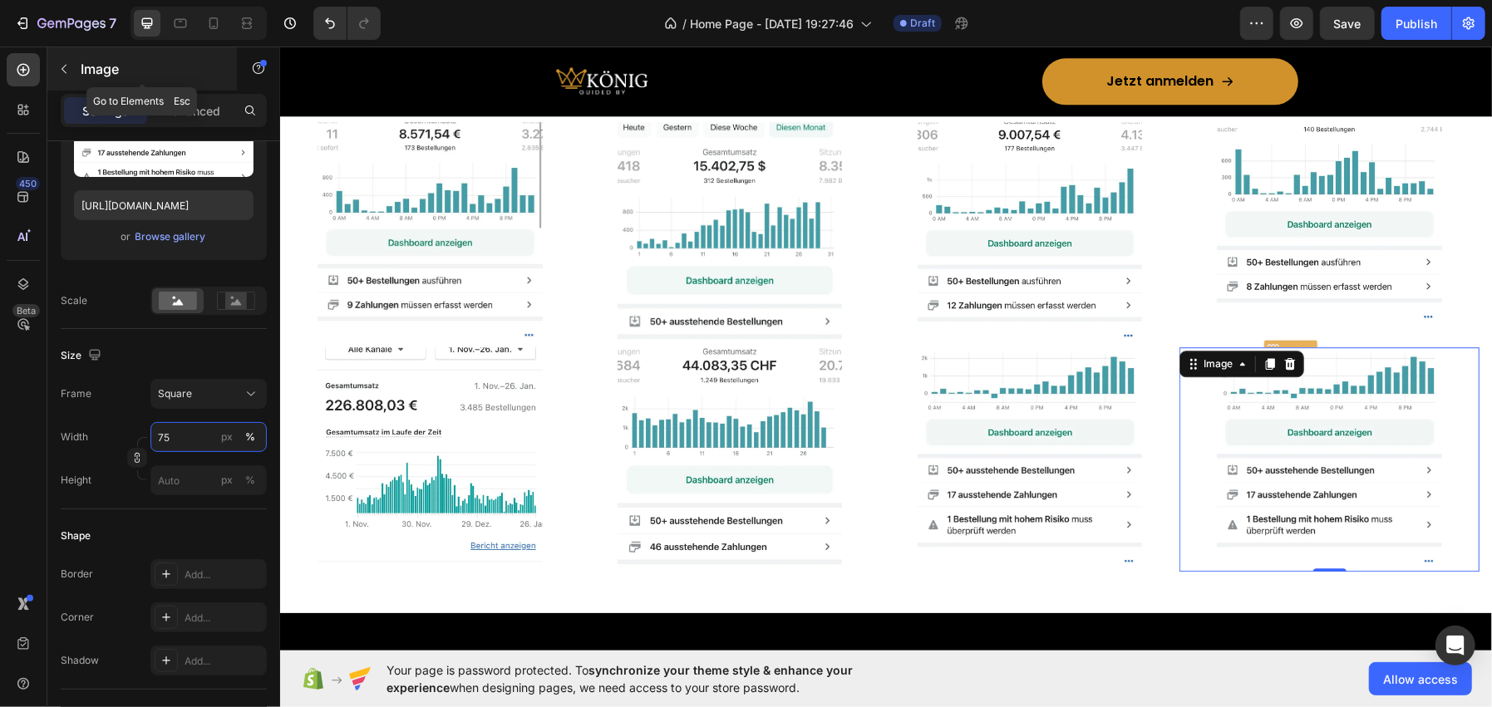
type input "75"
click at [155, 76] on p "Image" at bounding box center [151, 69] width 141 height 20
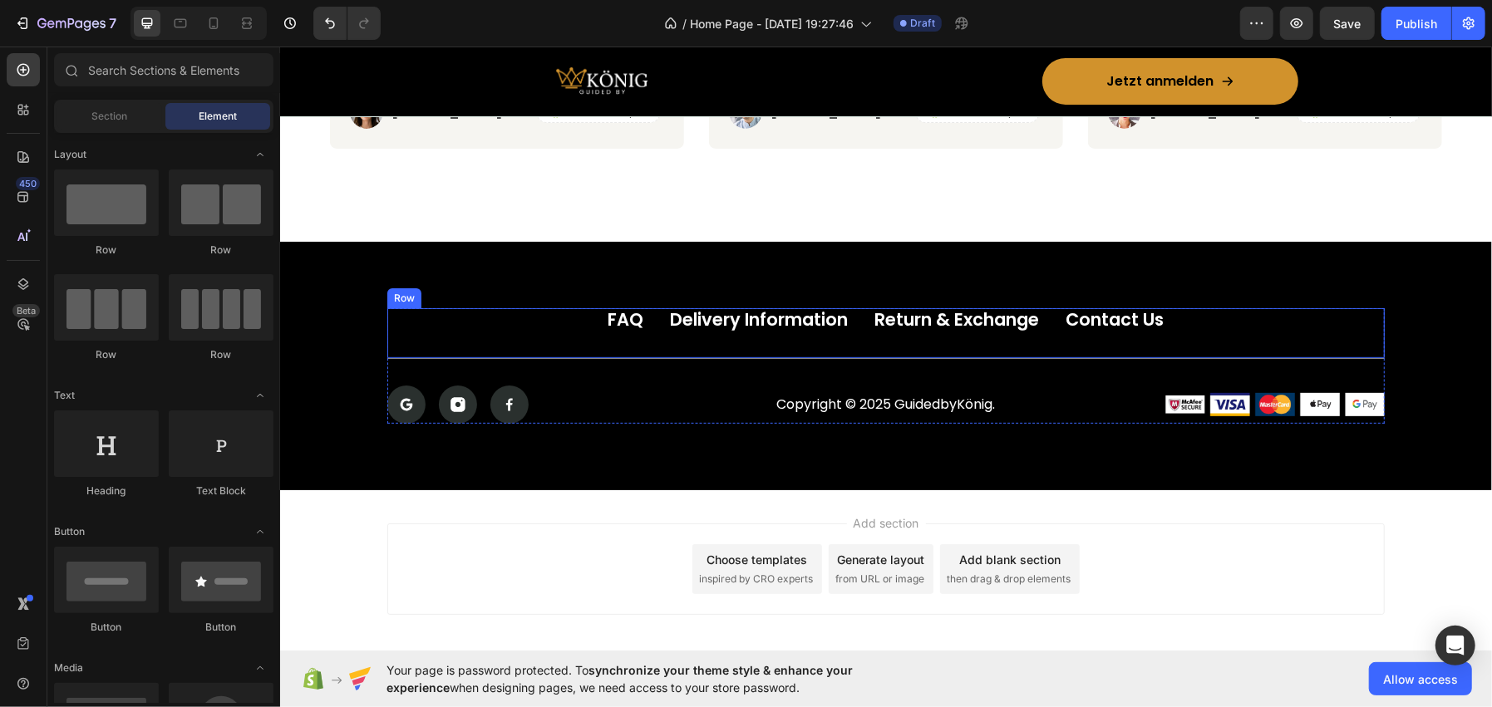
scroll to position [4986, 0]
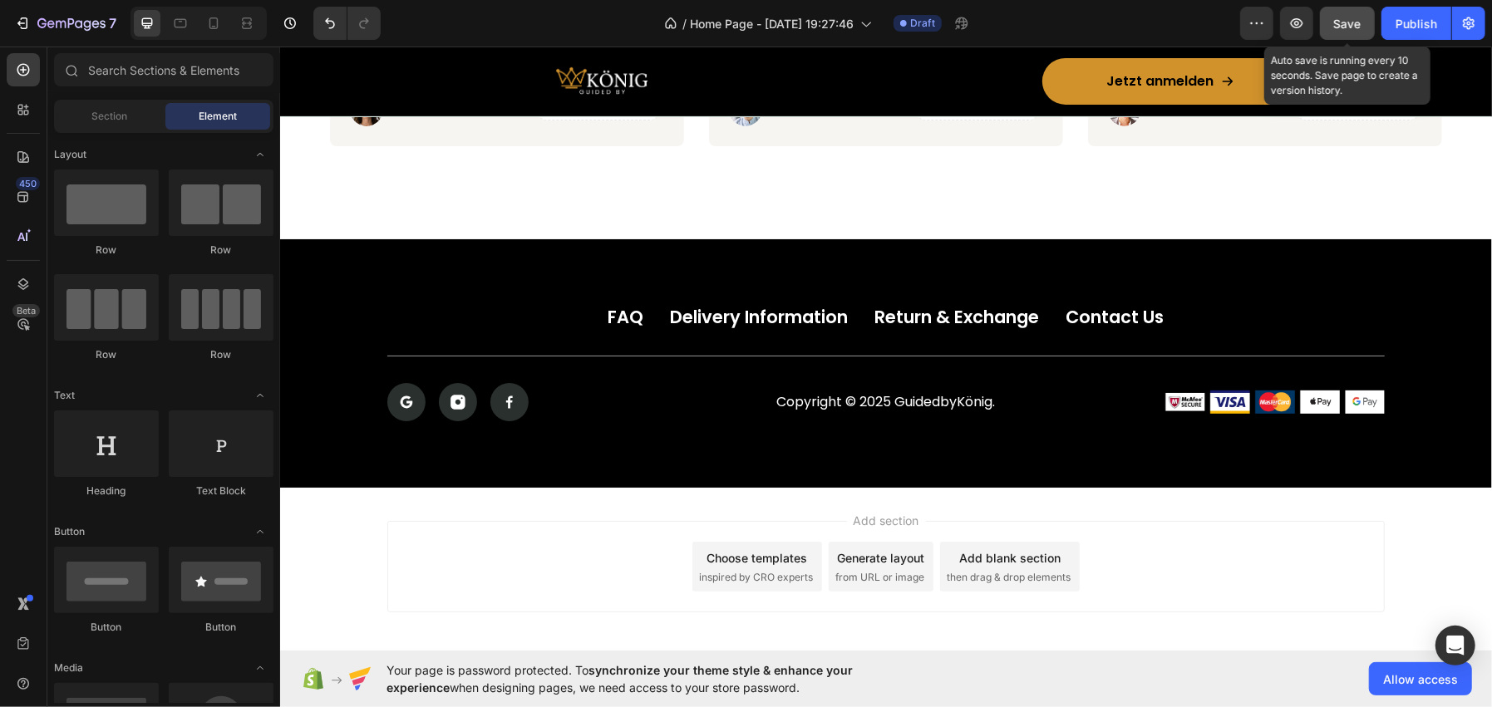
click at [1339, 37] on button "Save" at bounding box center [1347, 23] width 55 height 33
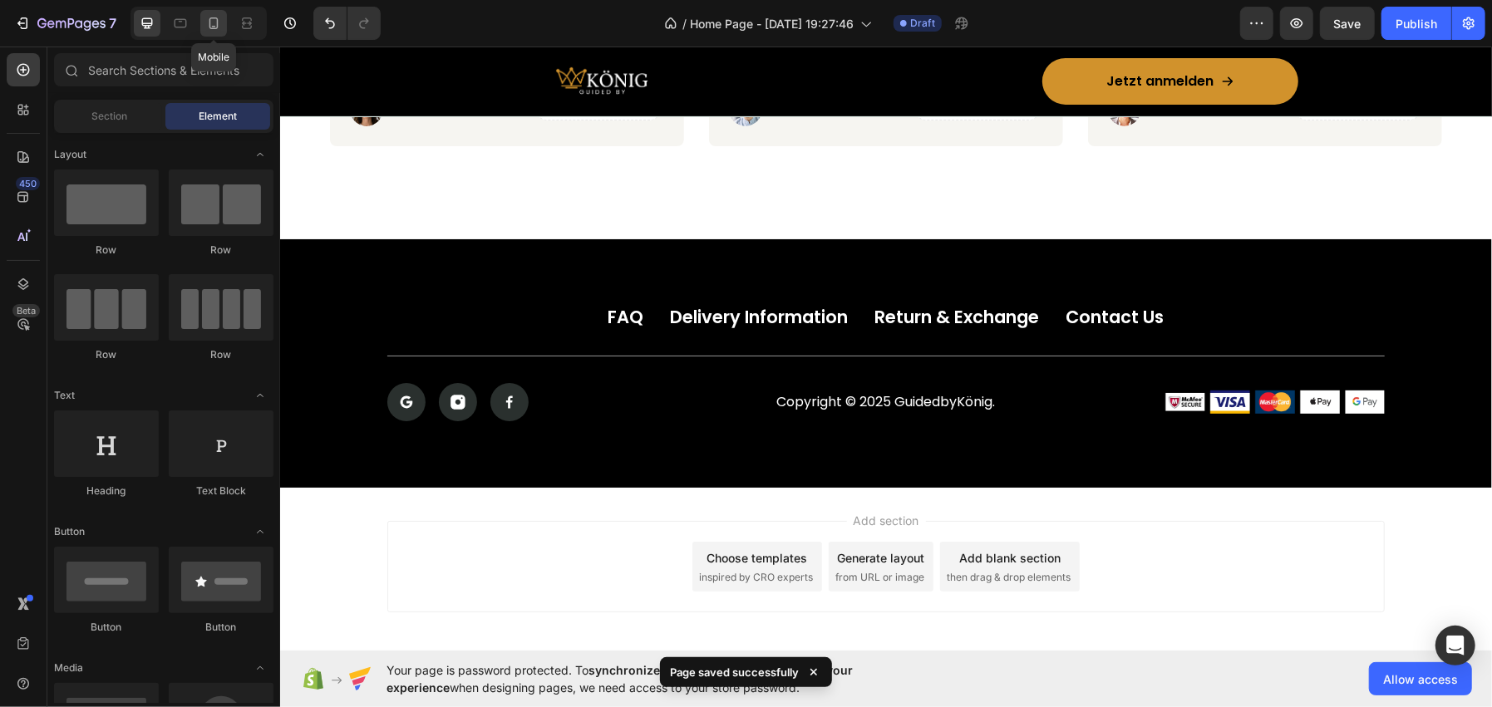
click at [207, 16] on icon at bounding box center [213, 23] width 17 height 17
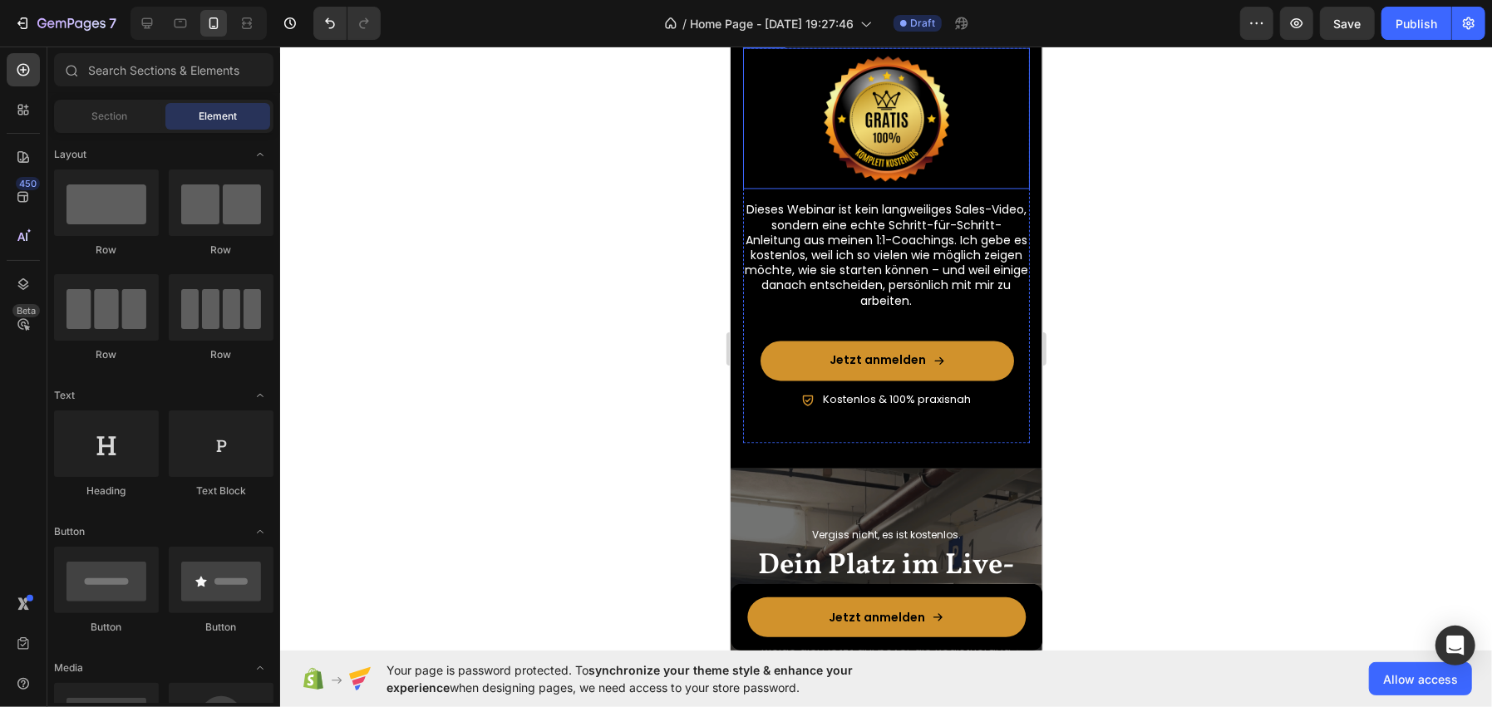
scroll to position [2337, 0]
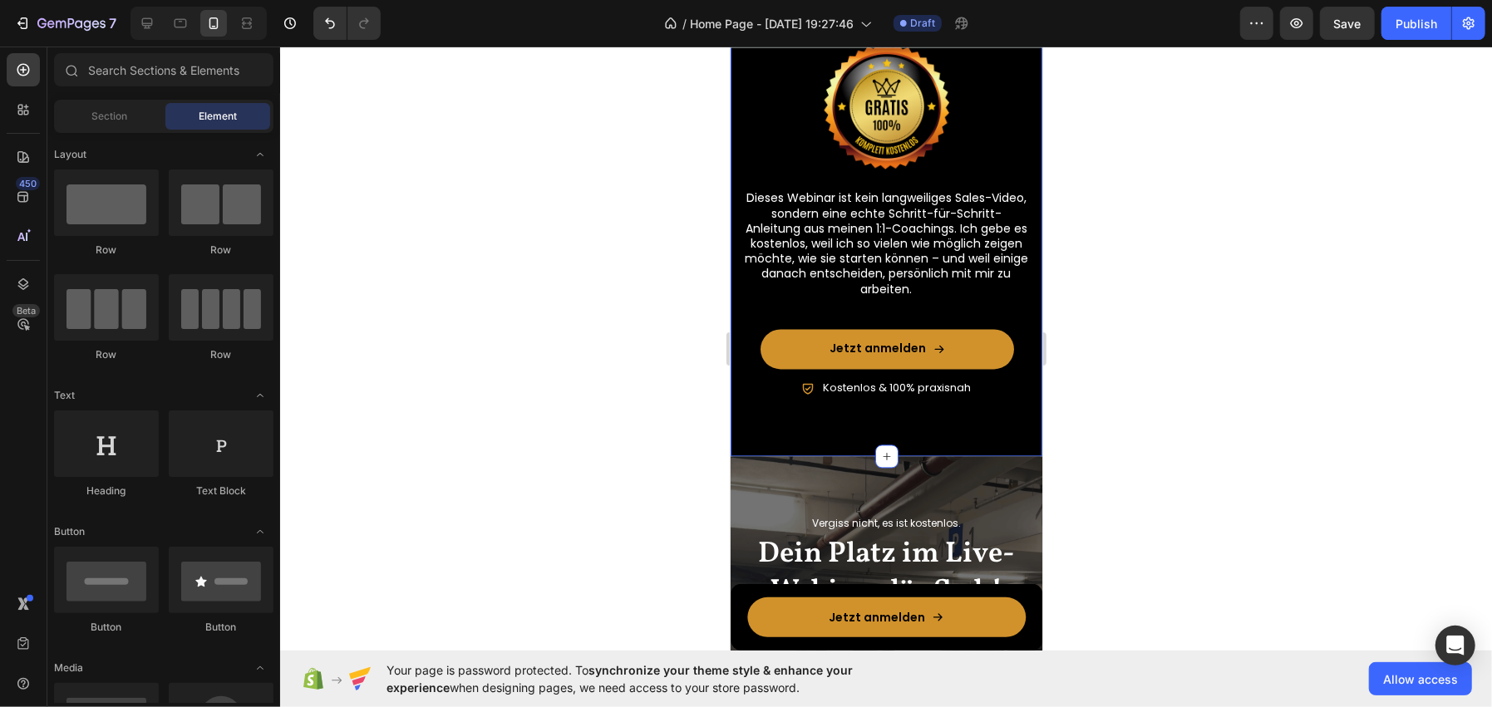
click at [738, 425] on div "Warum kostenlos? Heading Image Dieses Webinar ist kein langweiliges Sales-Video…" at bounding box center [886, 202] width 312 height 508
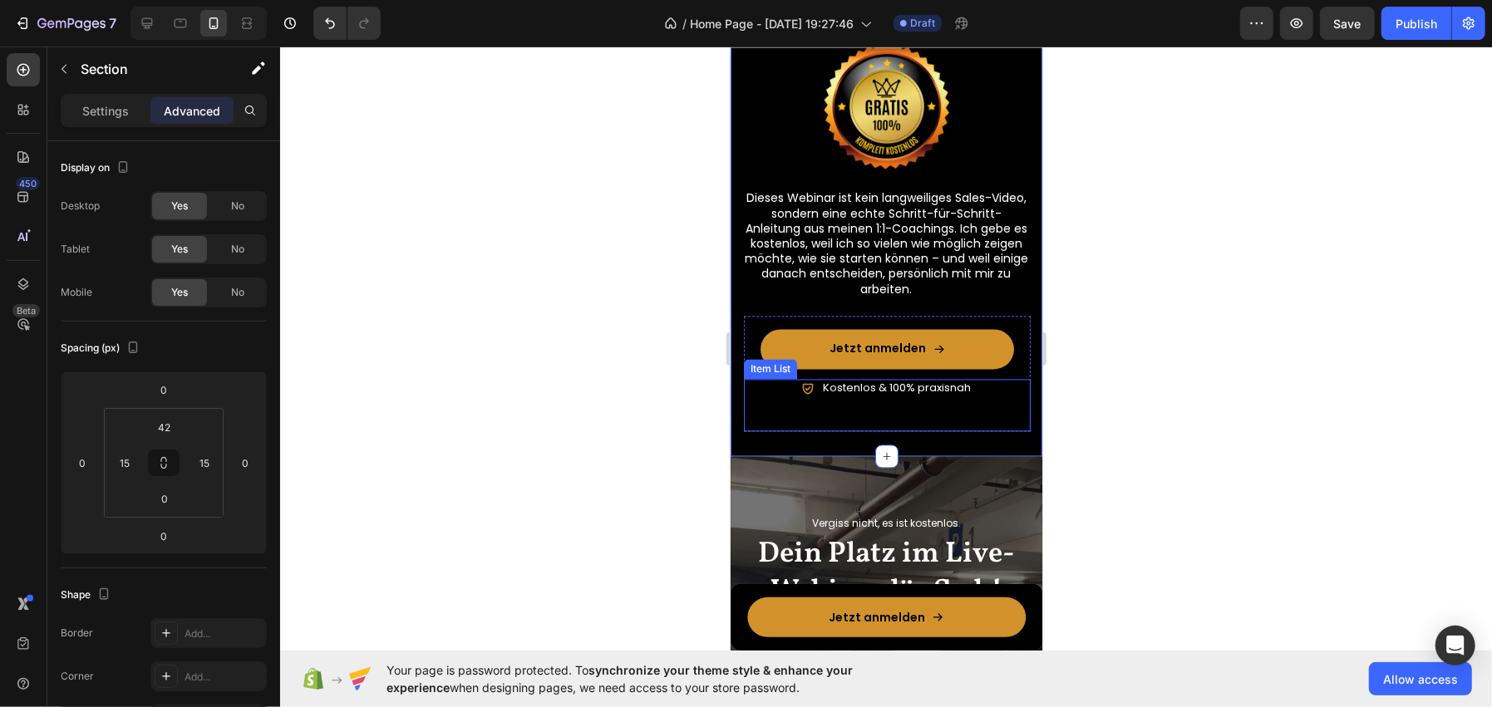
click at [819, 425] on div "Kostenlos & 100% praxisnah" at bounding box center [886, 404] width 287 height 52
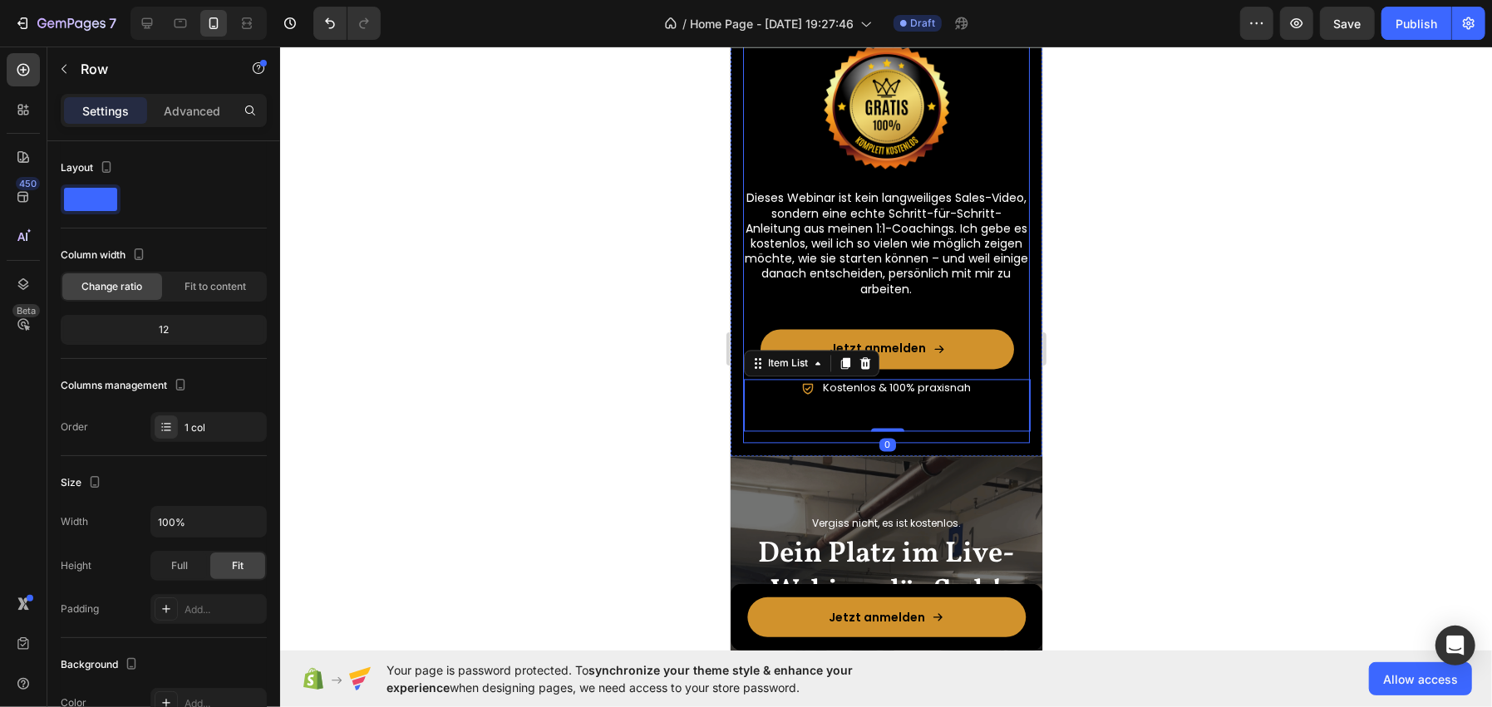
click at [765, 431] on div "Warum kostenlos? Heading Image Dieses Webinar ist kein langweiliges Sales-Video…" at bounding box center [885, 213] width 287 height 460
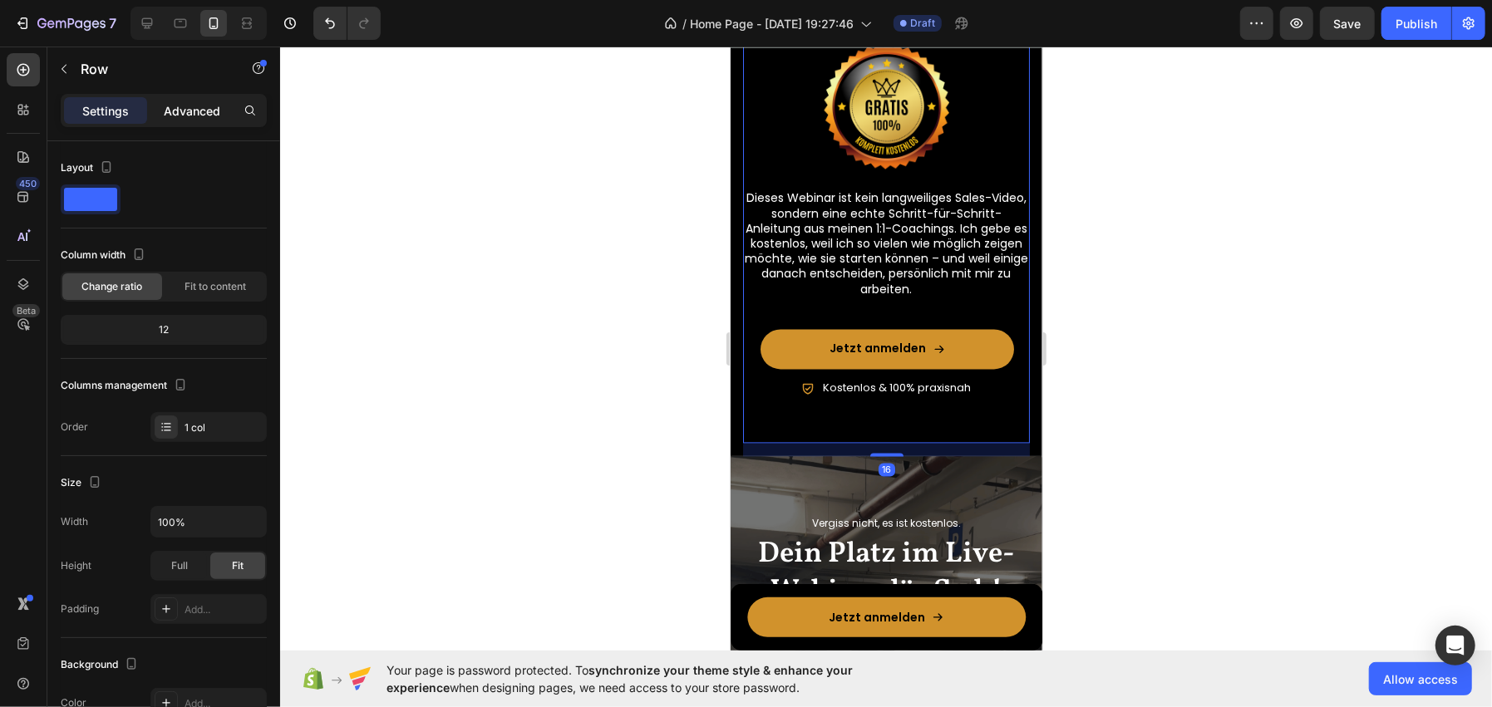
click at [186, 107] on p "Advanced" at bounding box center [192, 110] width 57 height 17
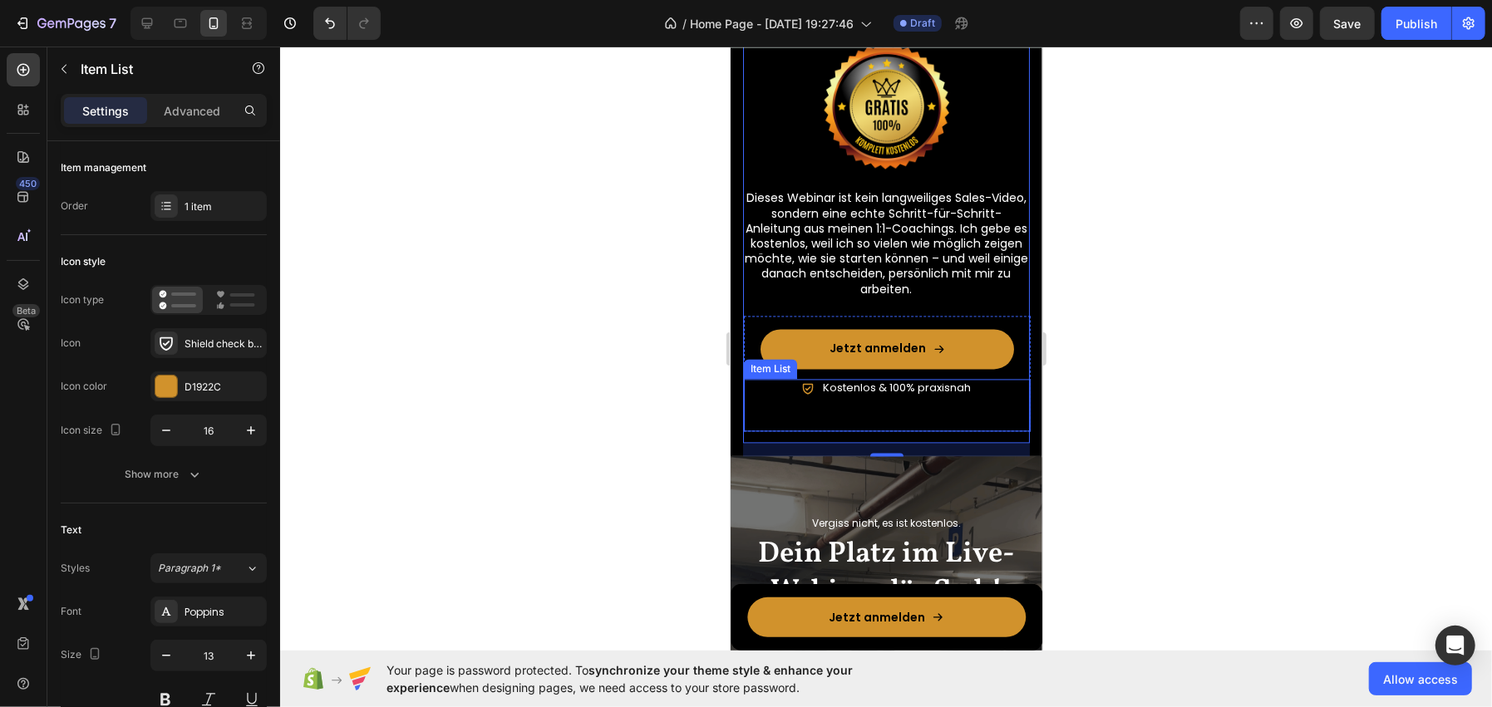
click at [875, 411] on div "Kostenlos & 100% praxisnah" at bounding box center [886, 404] width 287 height 52
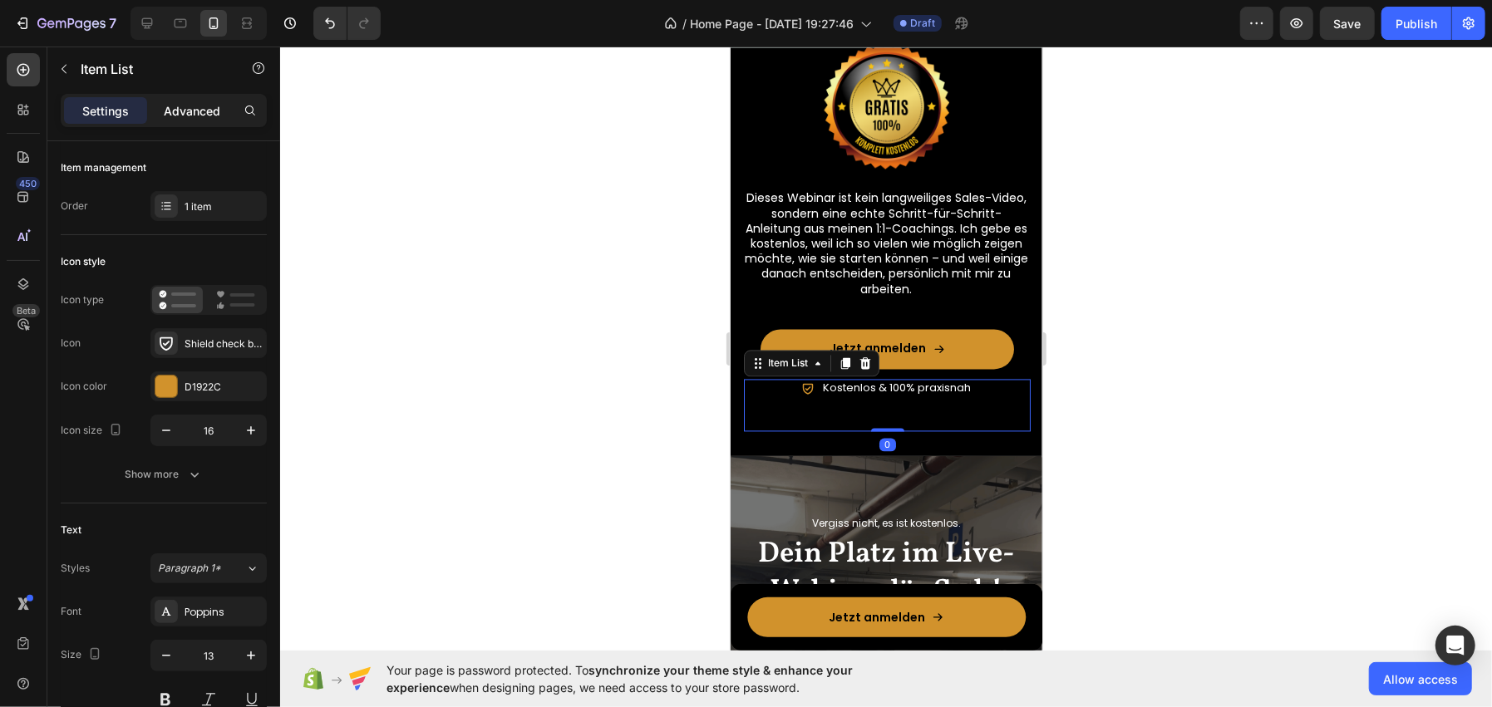
click at [184, 112] on p "Advanced" at bounding box center [192, 110] width 57 height 17
type input "100%"
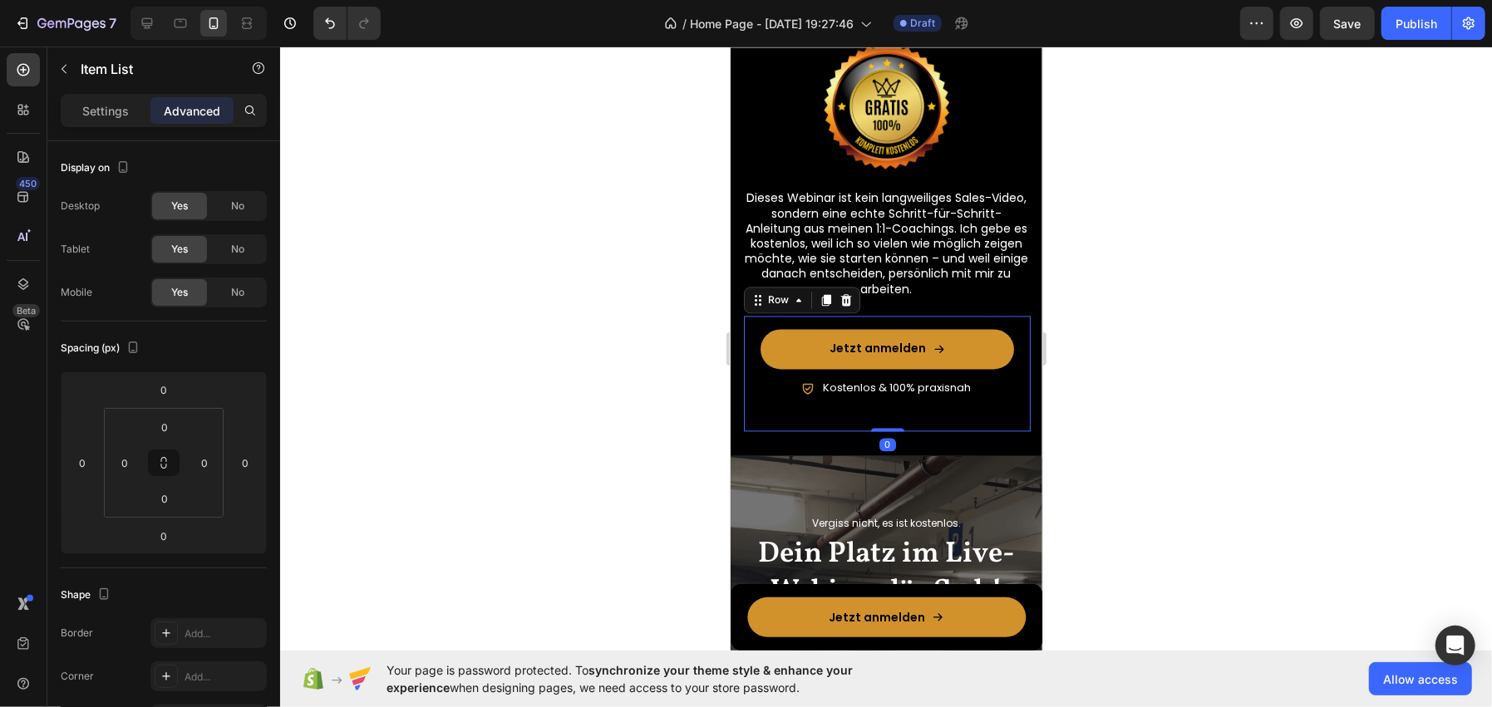
click at [1005, 371] on div "Jetzt anmelden Button" at bounding box center [886, 346] width 287 height 63
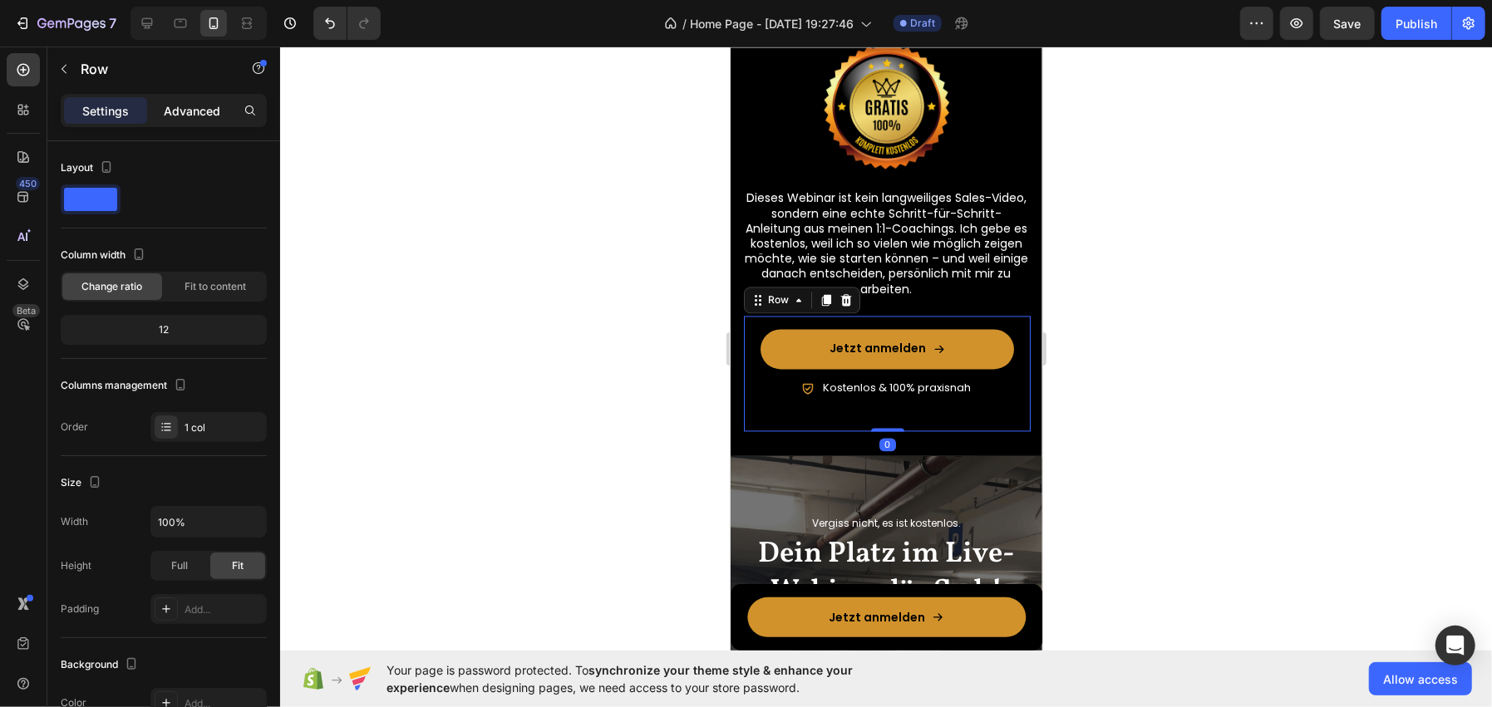
click at [166, 113] on p "Advanced" at bounding box center [192, 110] width 57 height 17
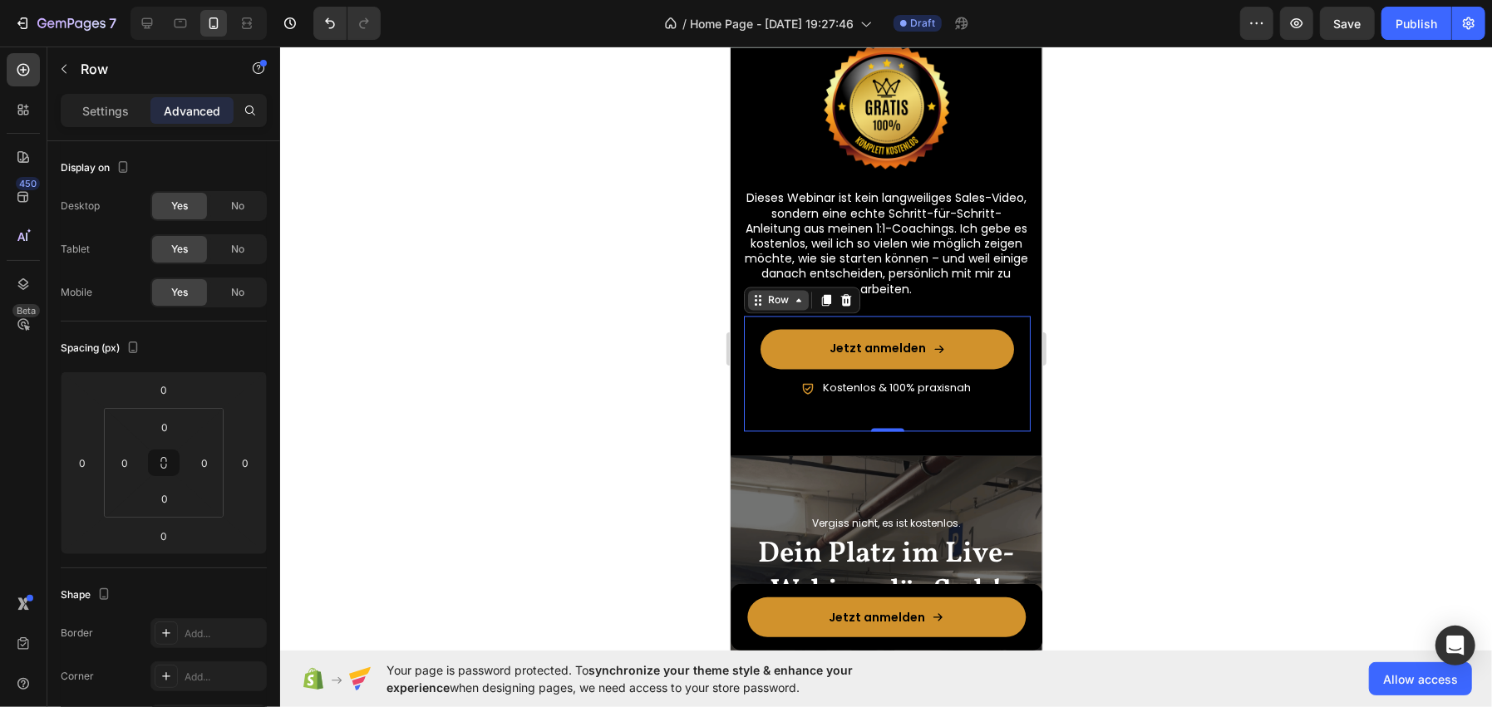
click at [793, 298] on icon at bounding box center [797, 299] width 13 height 13
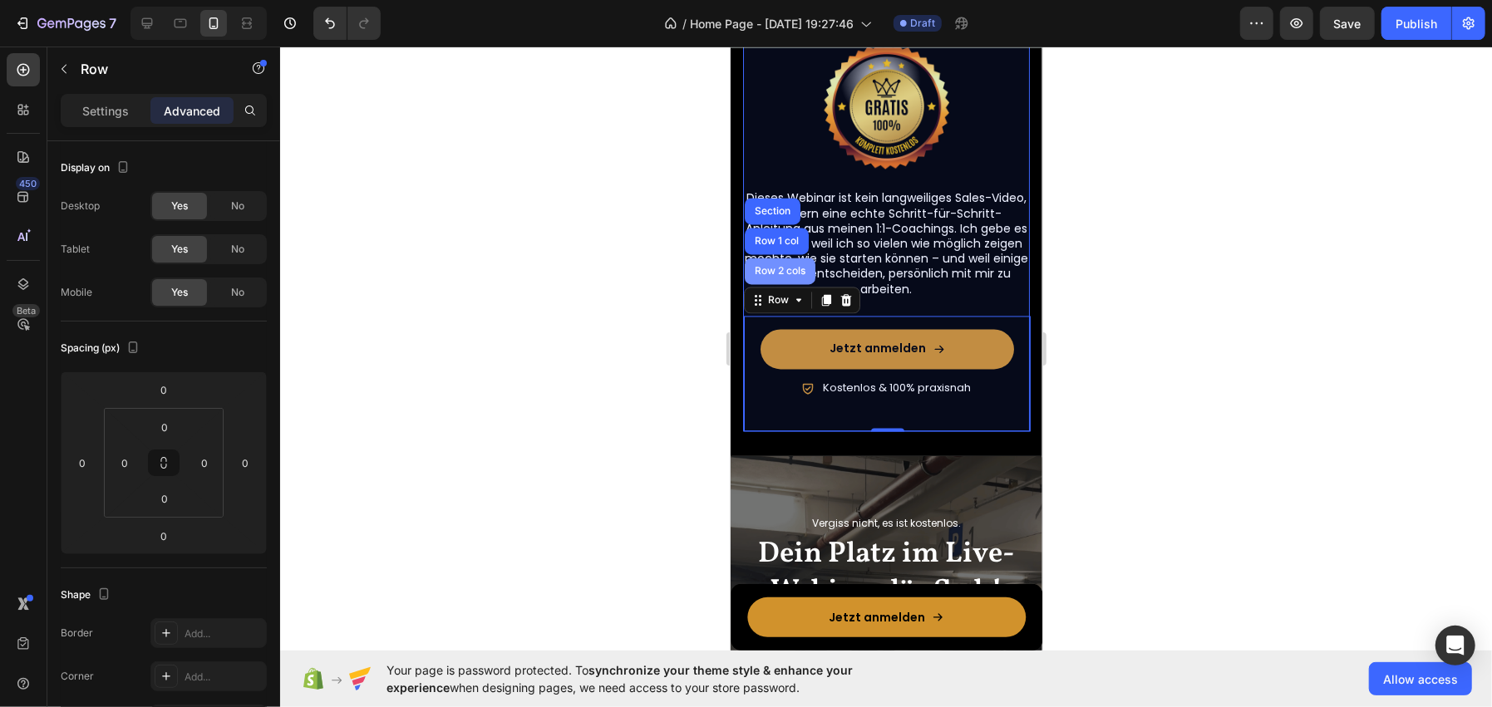
click at [775, 280] on div "Row 2 cols" at bounding box center [779, 270] width 71 height 27
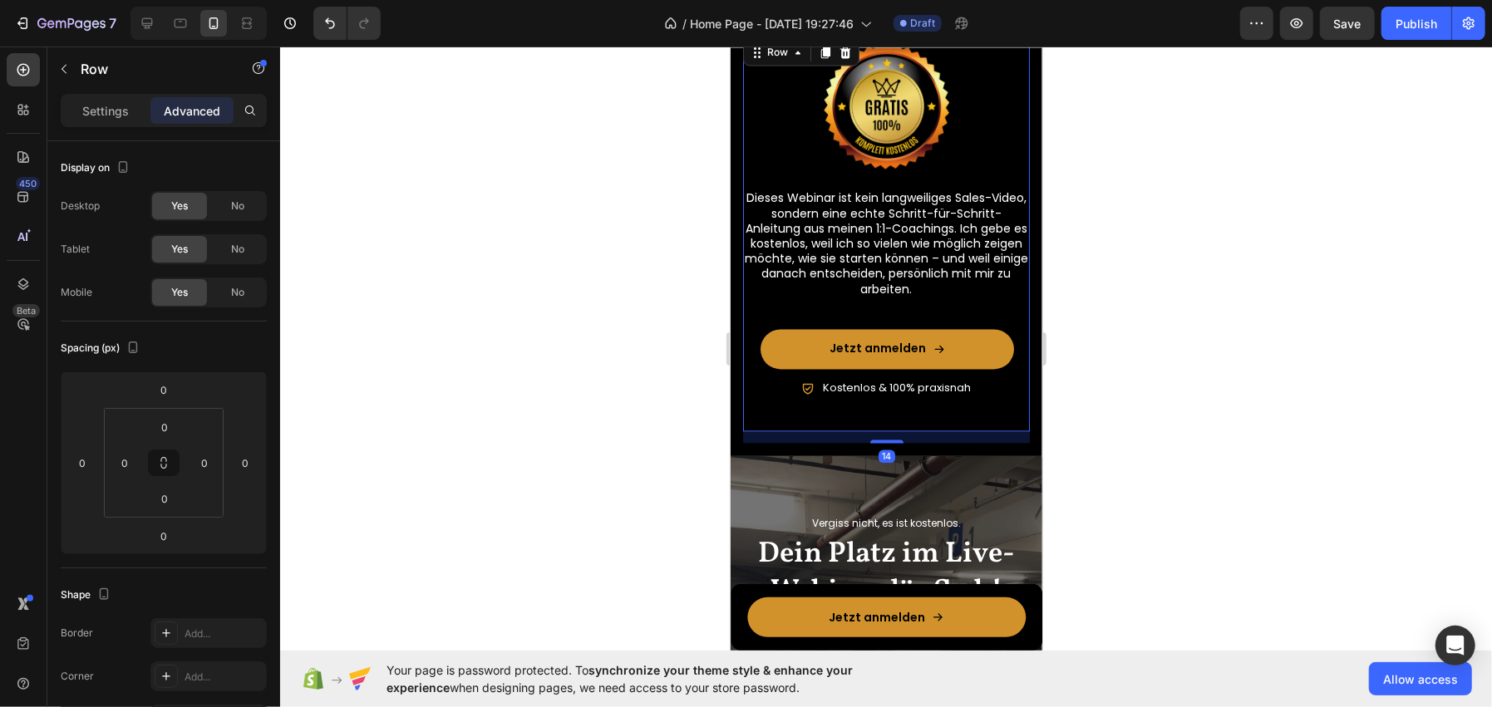
scroll to position [249, 0]
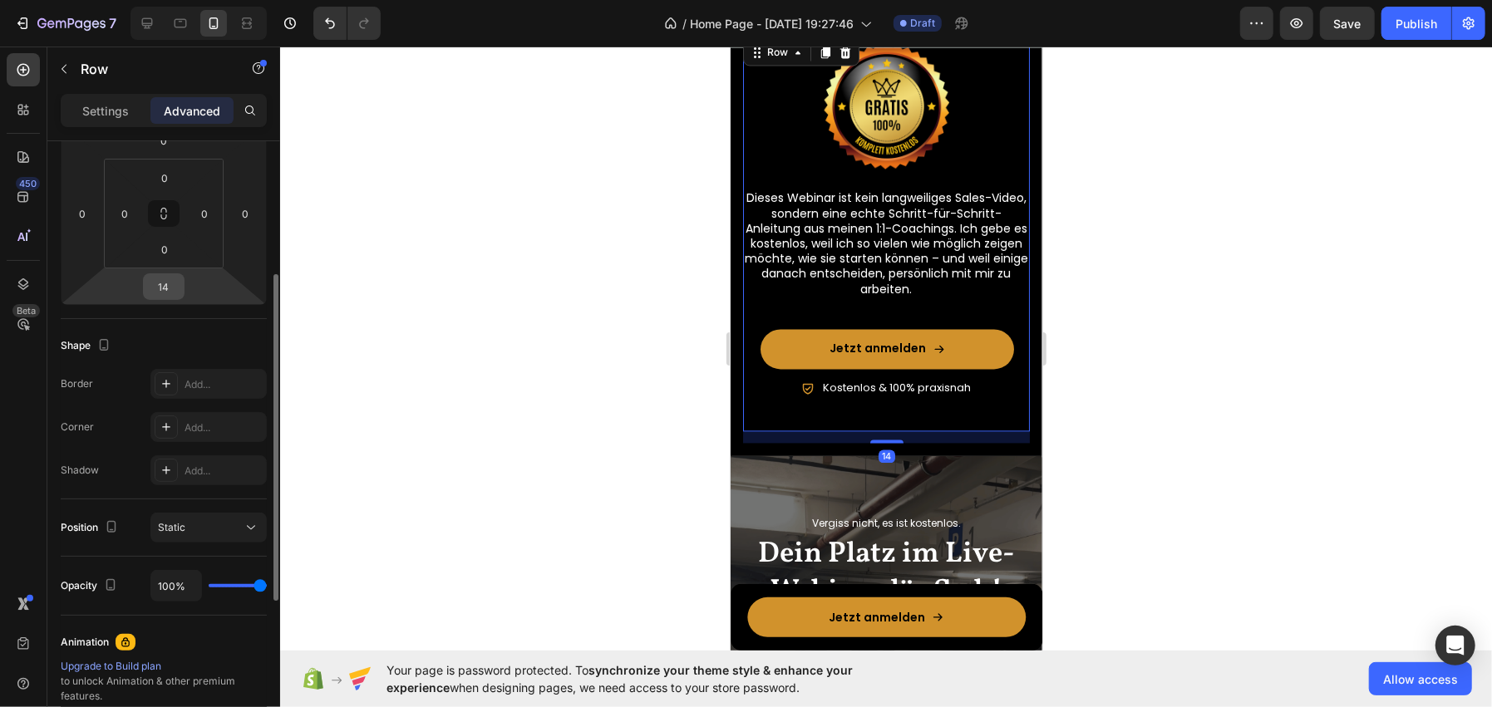
click at [160, 293] on input "14" at bounding box center [163, 286] width 33 height 25
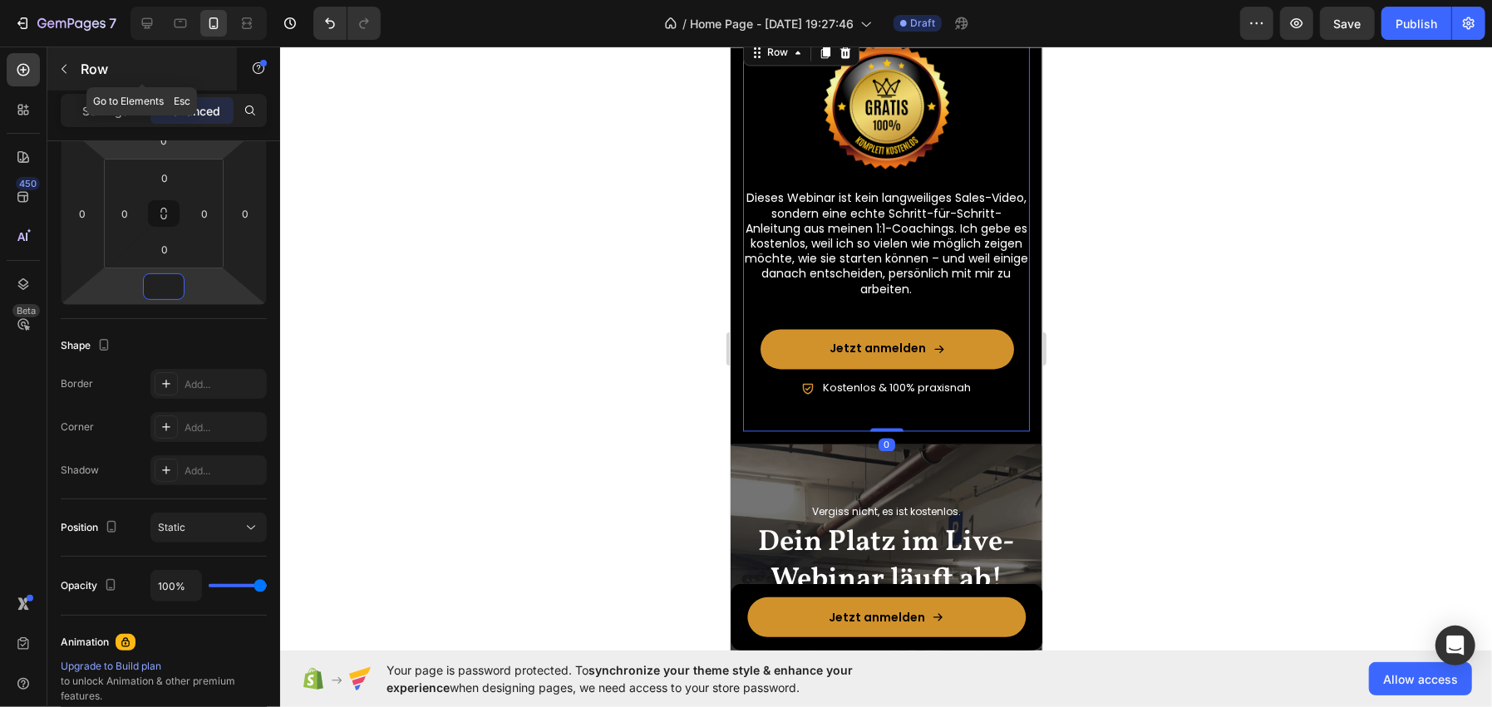
type input "0"
click at [121, 74] on p "Row" at bounding box center [151, 69] width 141 height 20
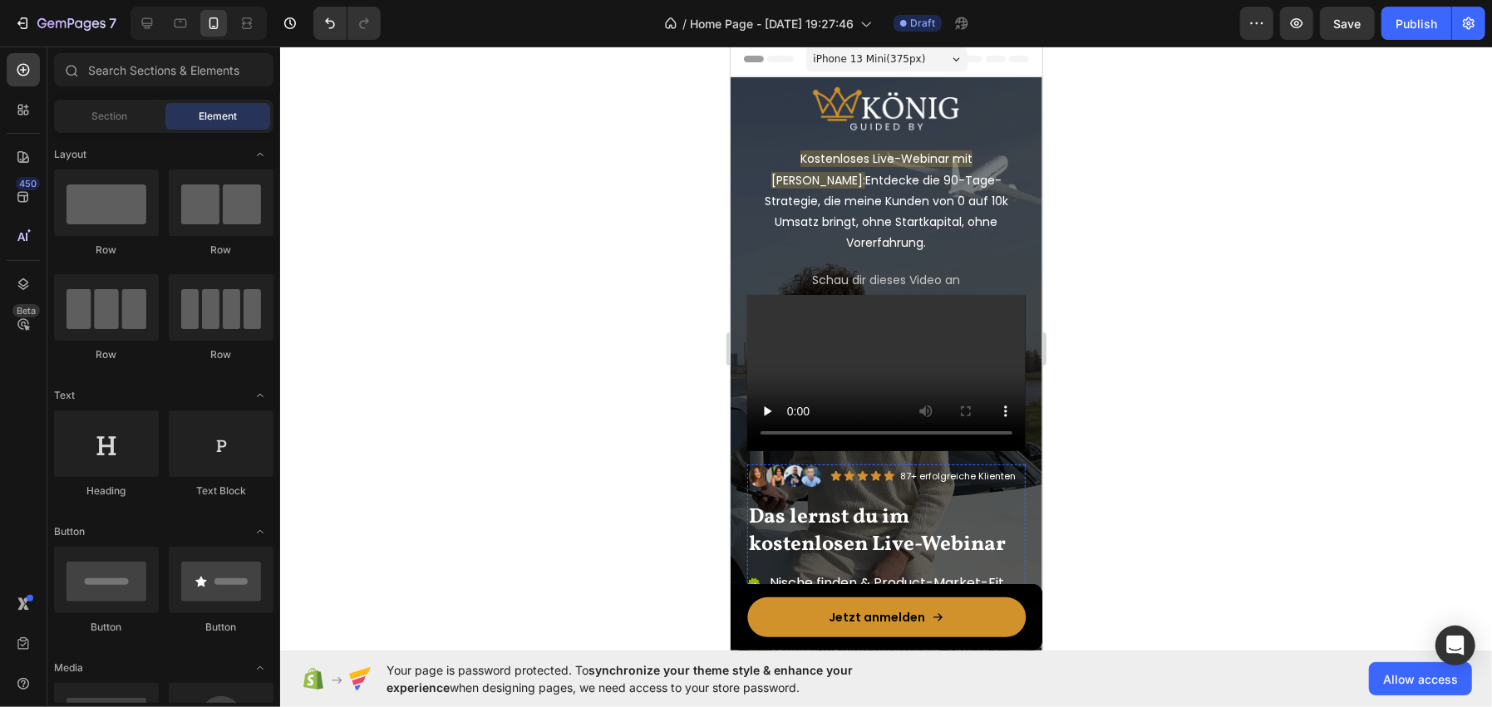
scroll to position [0, 0]
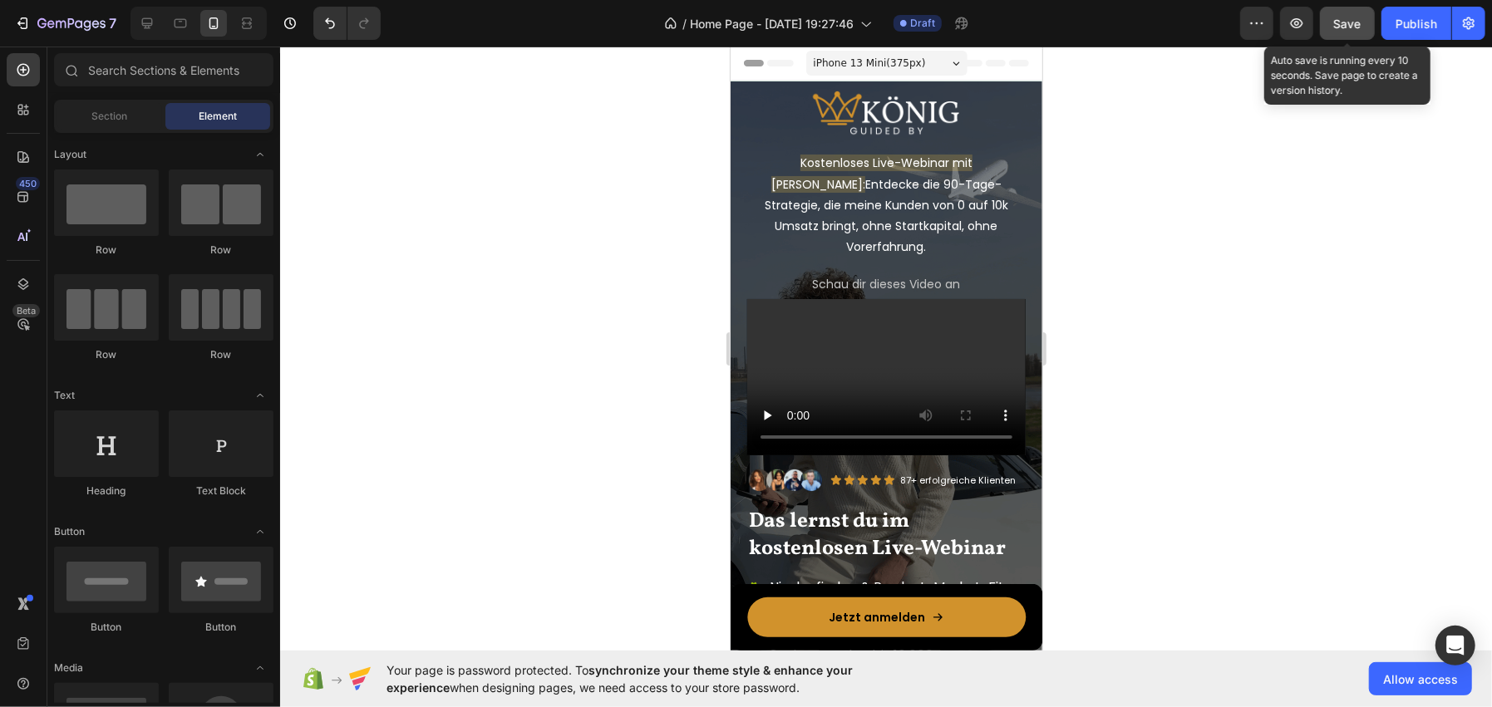
click at [1333, 20] on button "Save" at bounding box center [1347, 23] width 55 height 33
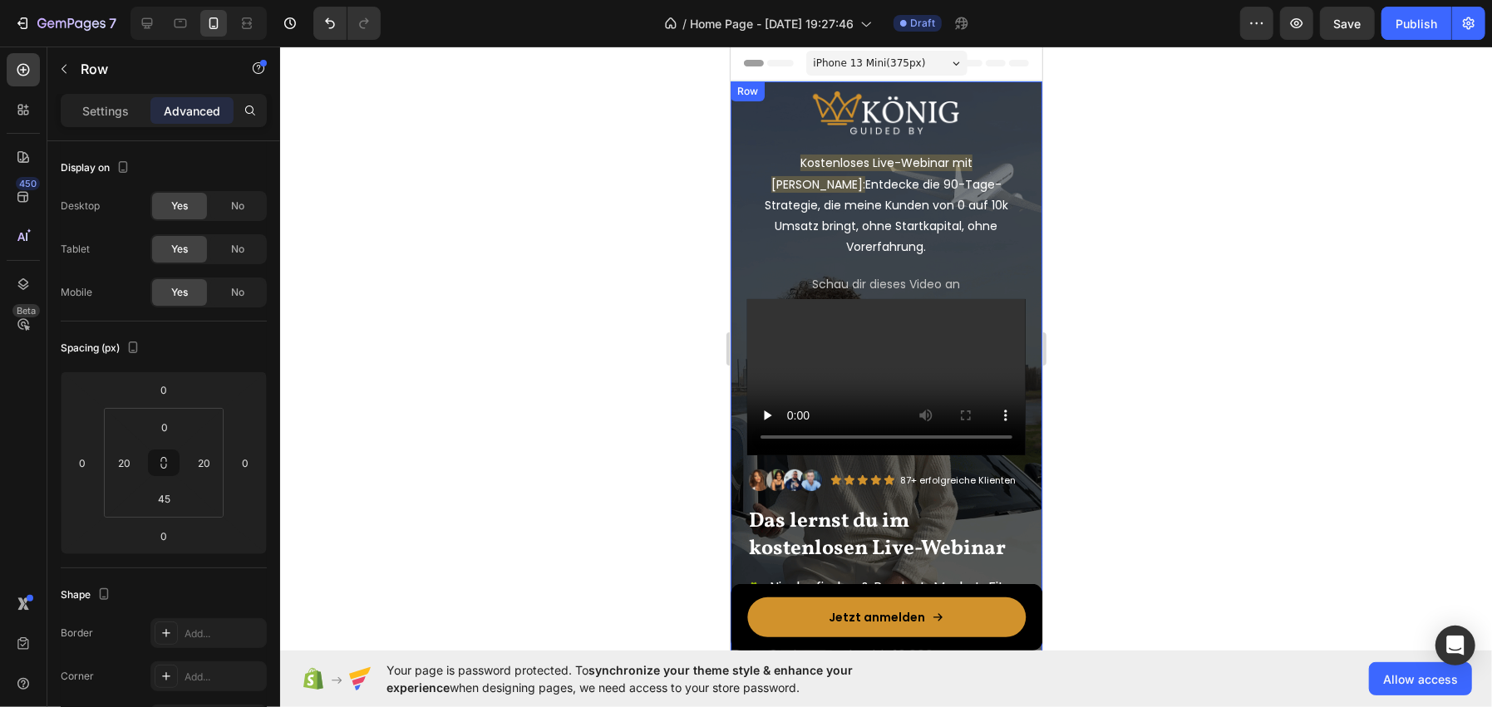
click at [740, 149] on div "Image Kostenloses Live-Webinar mit Jonas König: Entdecke die 90-Tage-Strategie,…" at bounding box center [886, 508] width 312 height 855
click at [102, 111] on p "Settings" at bounding box center [105, 110] width 47 height 17
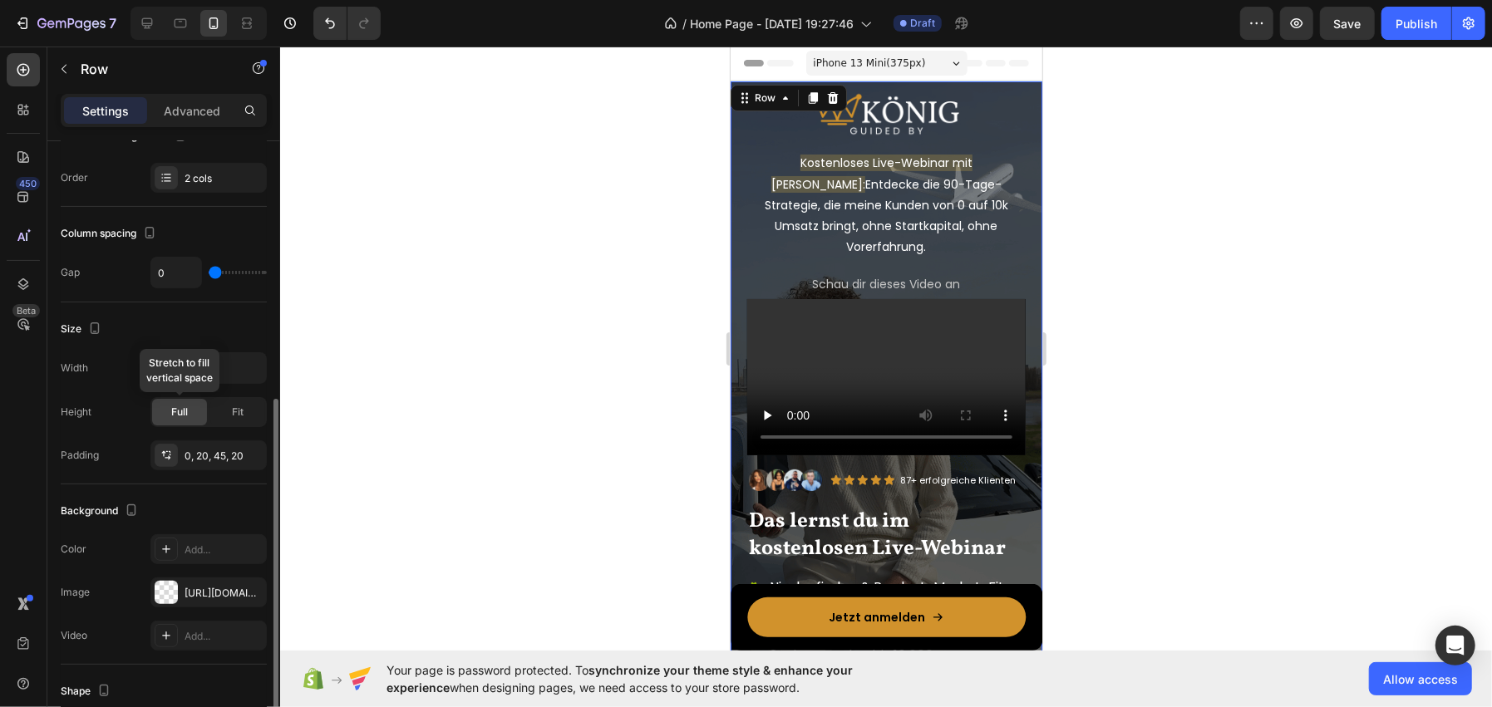
scroll to position [415, 0]
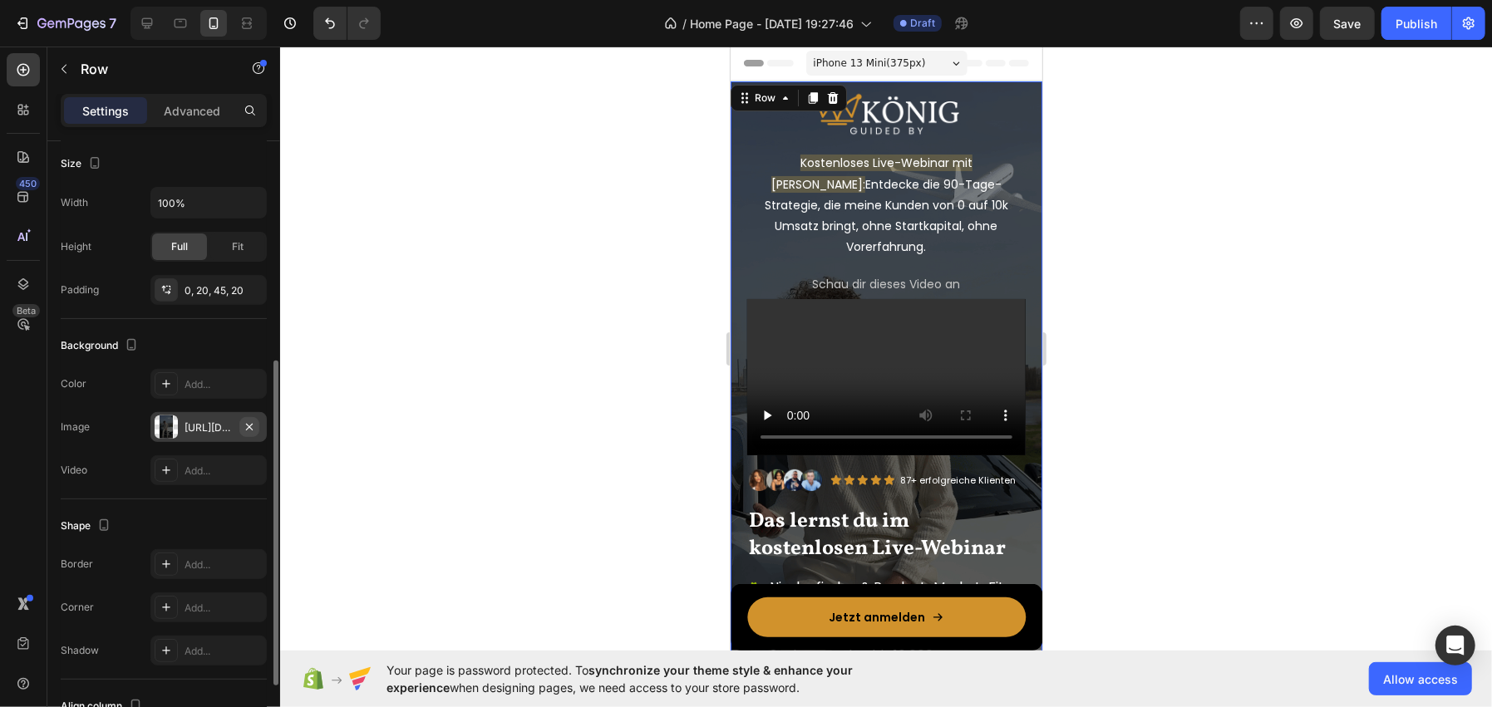
click at [249, 430] on icon "button" at bounding box center [249, 427] width 13 height 13
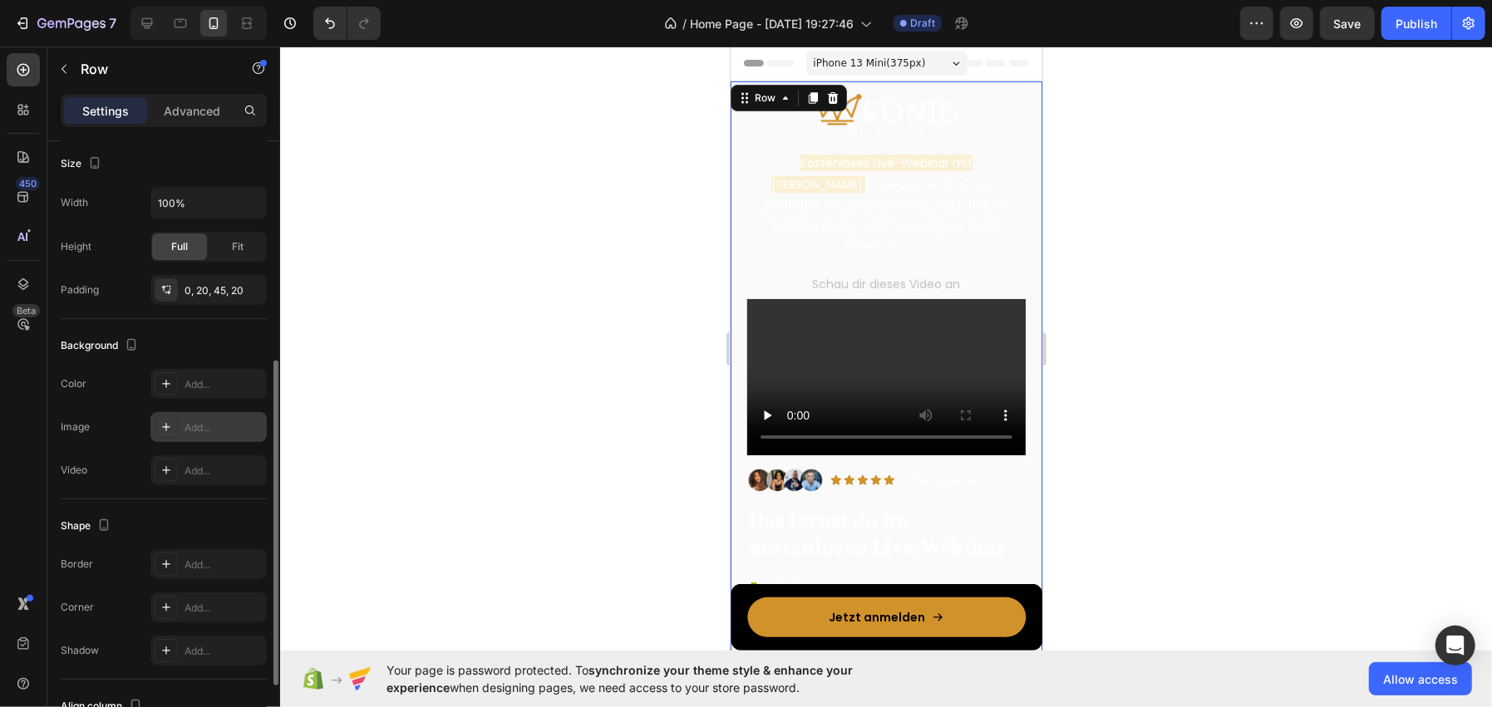
click at [170, 431] on icon at bounding box center [166, 427] width 13 height 13
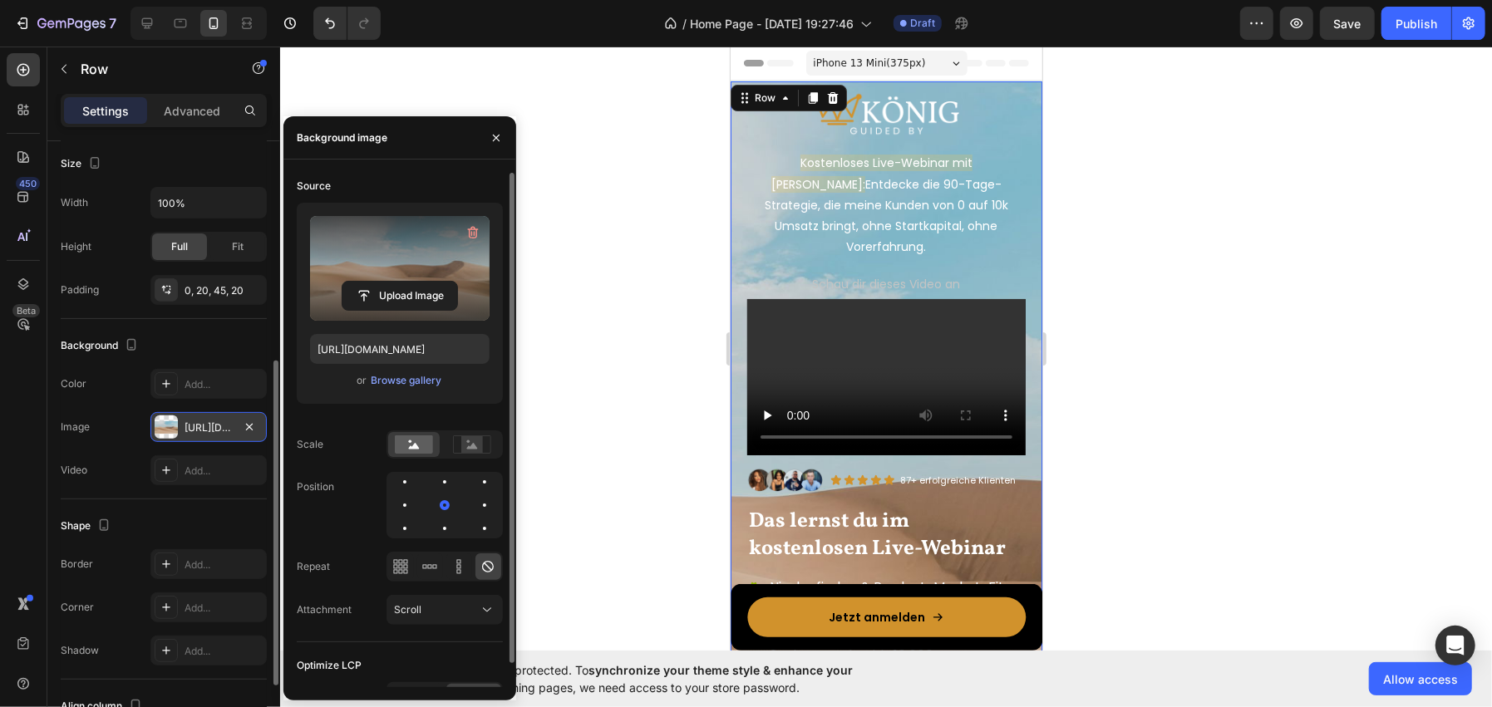
click at [375, 313] on label at bounding box center [400, 268] width 180 height 105
click at [375, 310] on input "file" at bounding box center [399, 296] width 115 height 28
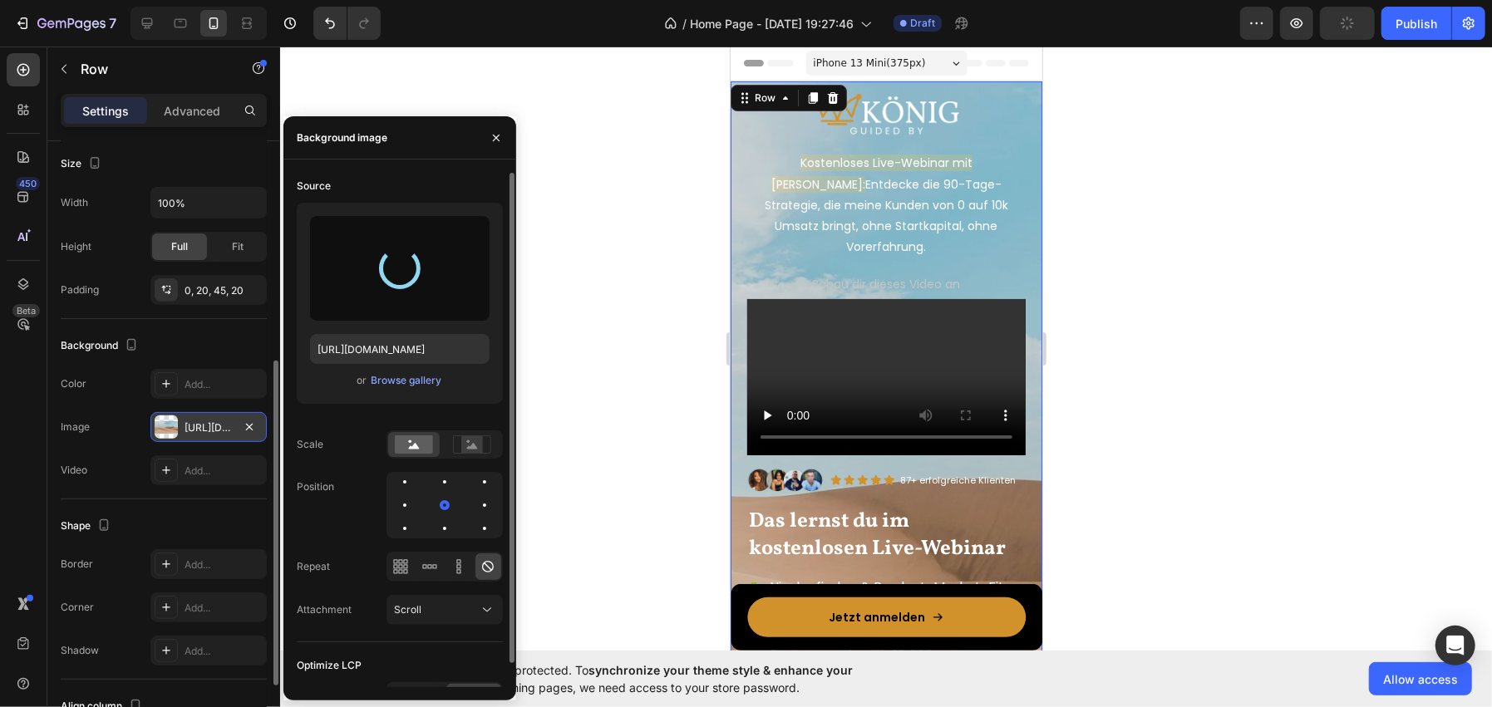
type input "https://cdn.shopify.com/s/files/1/0962/6039/1259/files/gempages_586445511985201…"
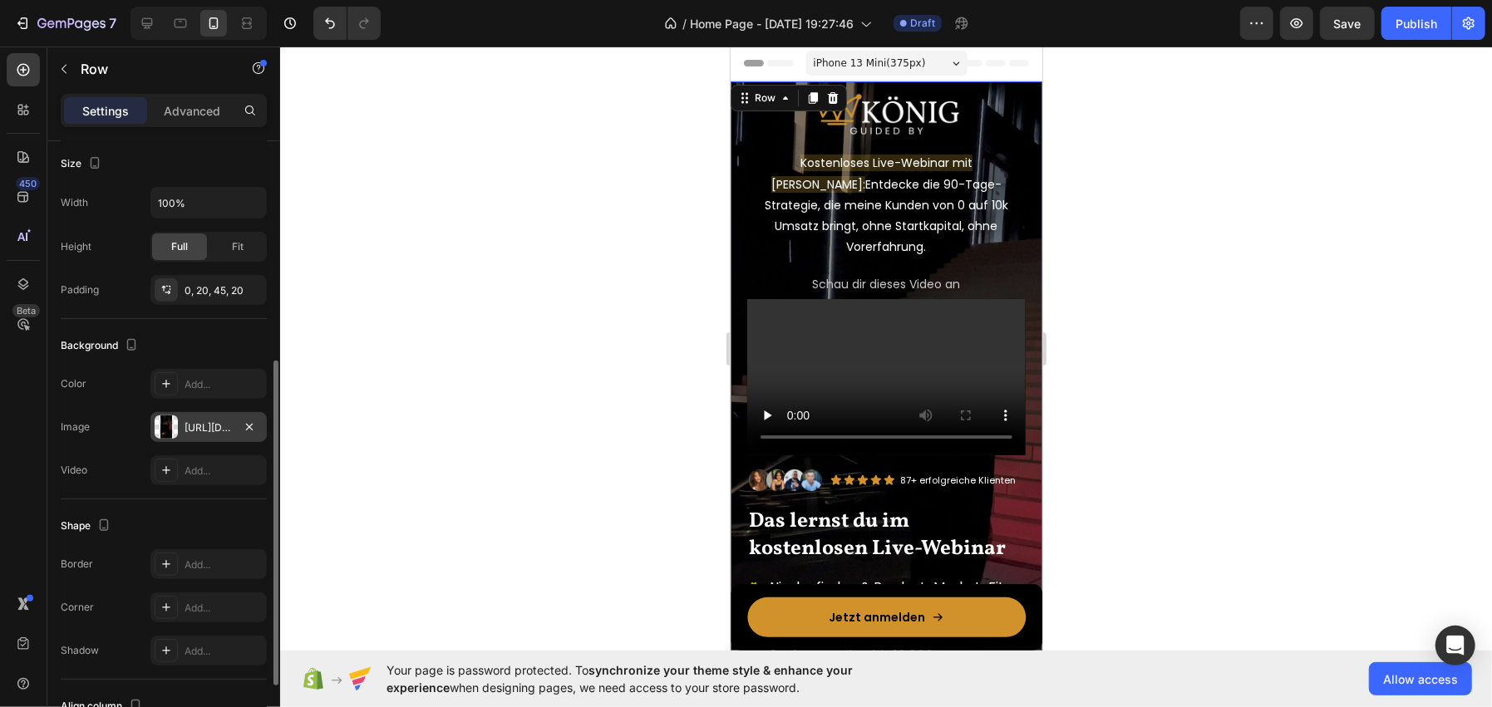
click at [569, 214] on div at bounding box center [886, 377] width 1212 height 661
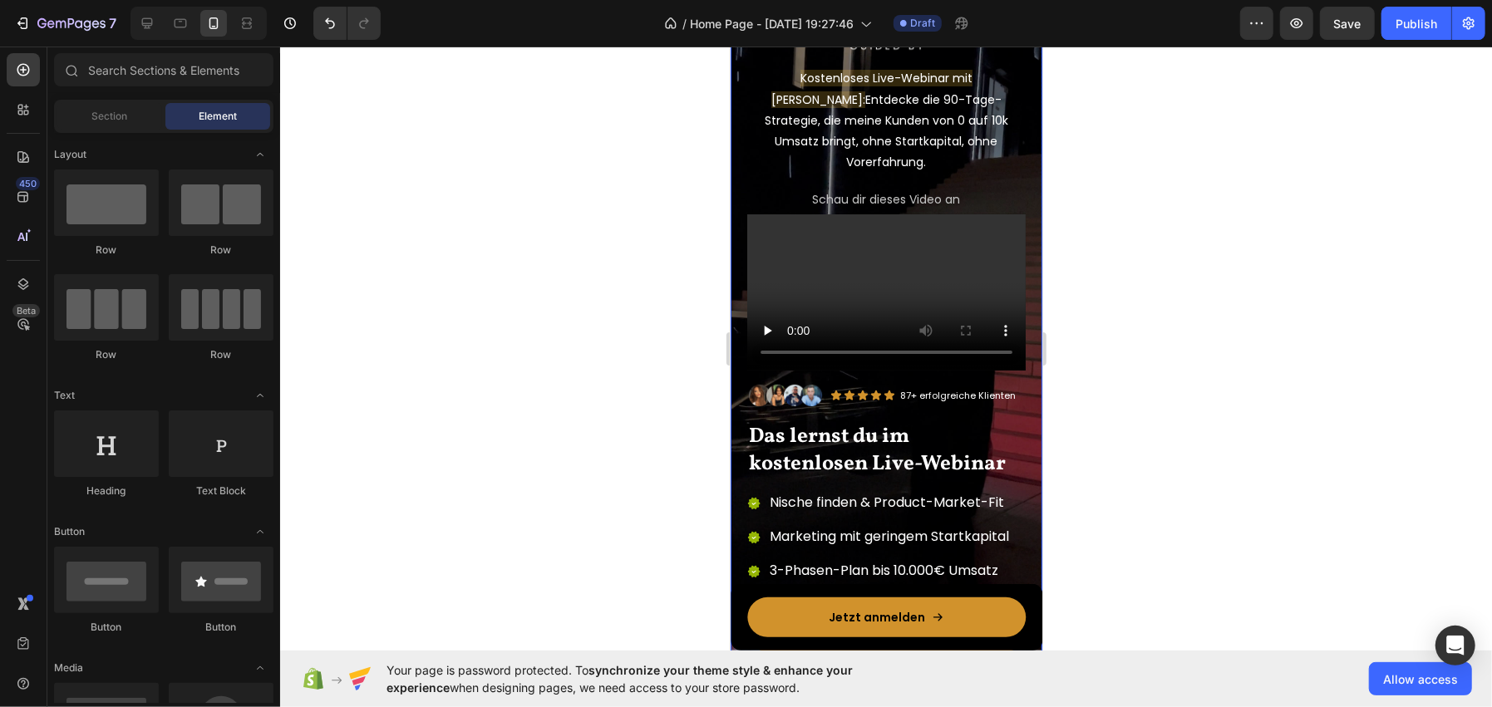
scroll to position [82, 0]
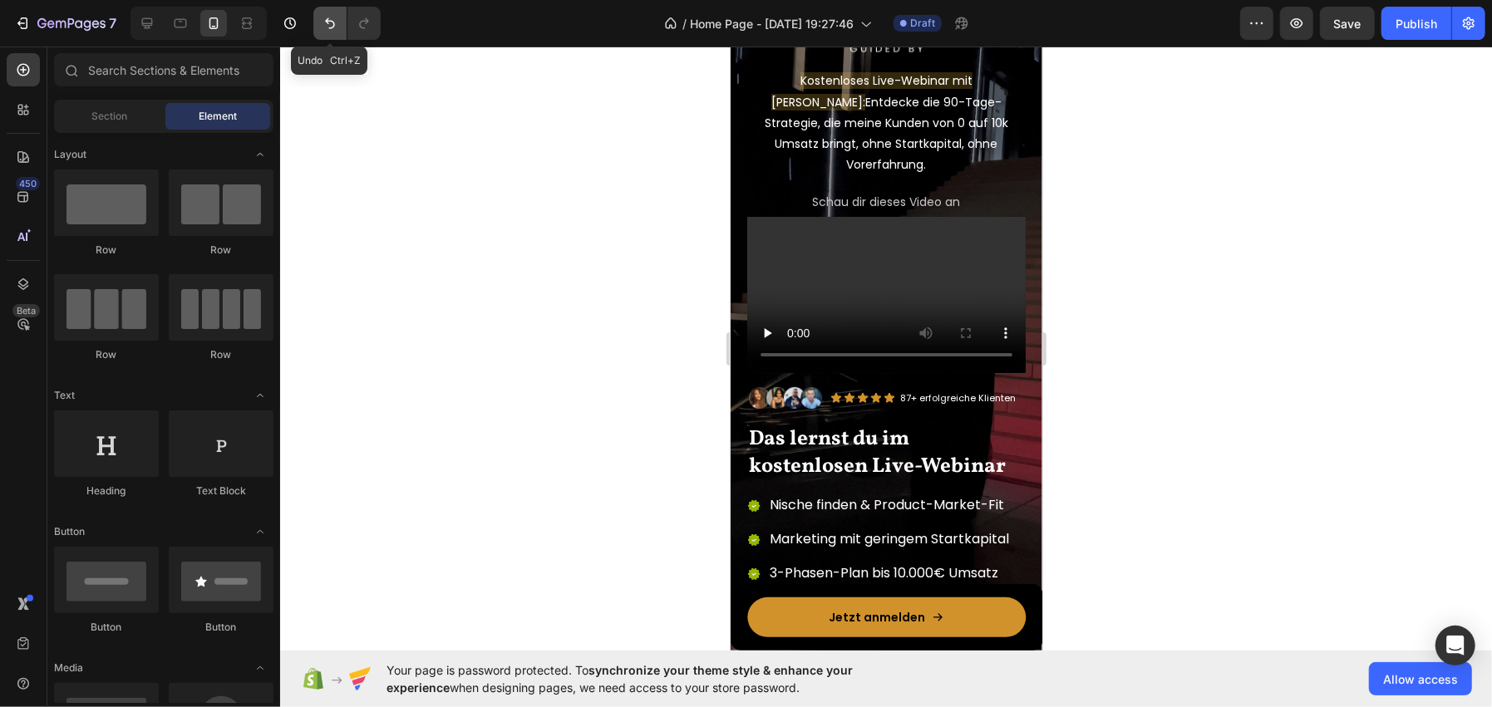
click at [322, 26] on icon "Undo/Redo" at bounding box center [330, 23] width 17 height 17
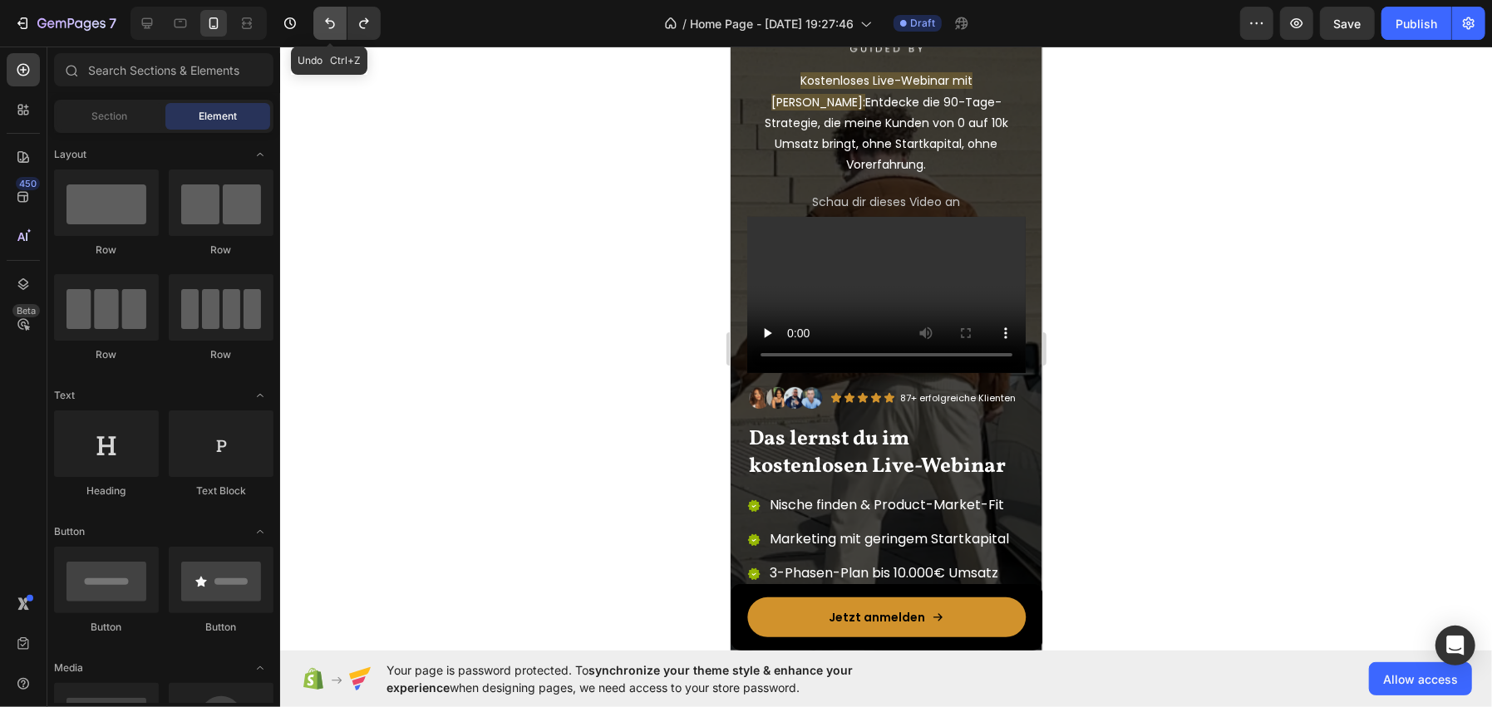
click at [322, 26] on icon "Undo/Redo" at bounding box center [330, 23] width 17 height 17
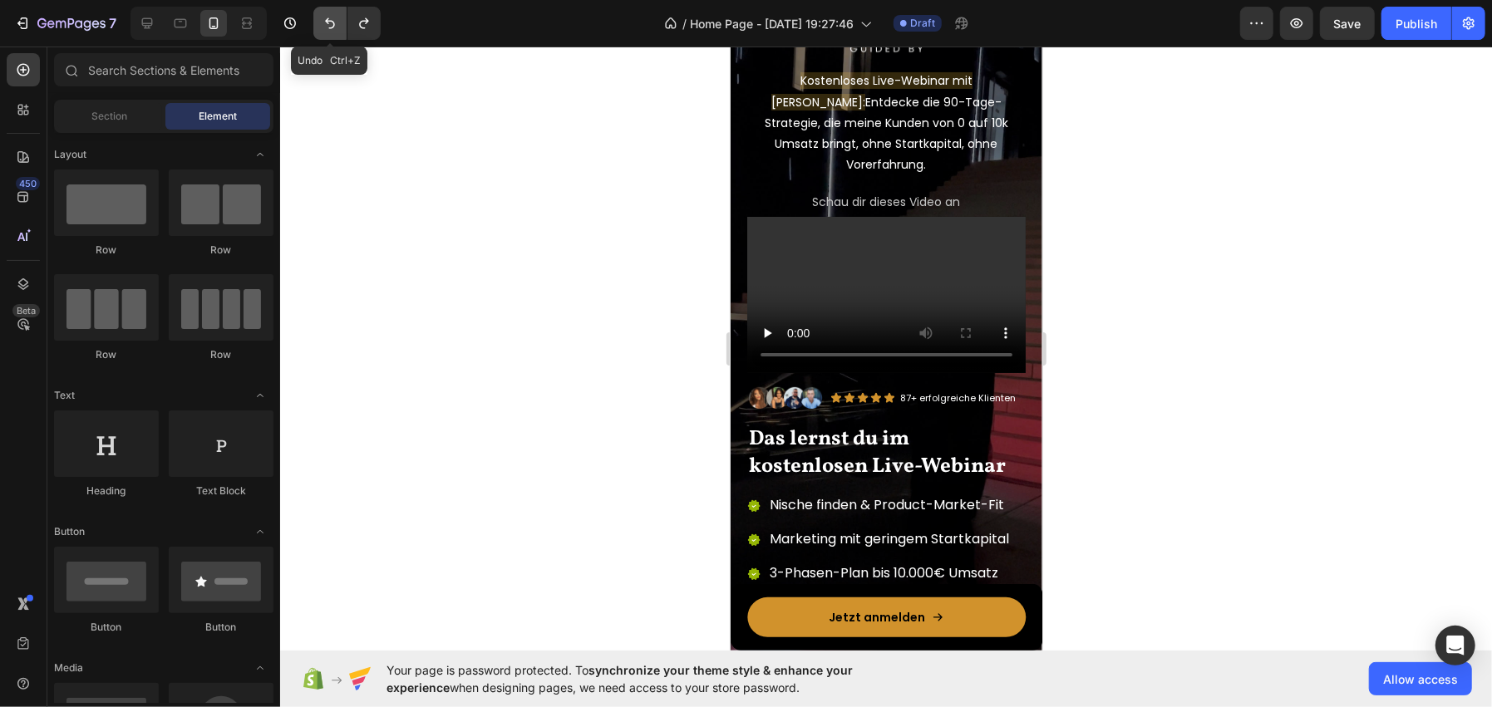
click at [322, 26] on icon "Undo/Redo" at bounding box center [330, 23] width 17 height 17
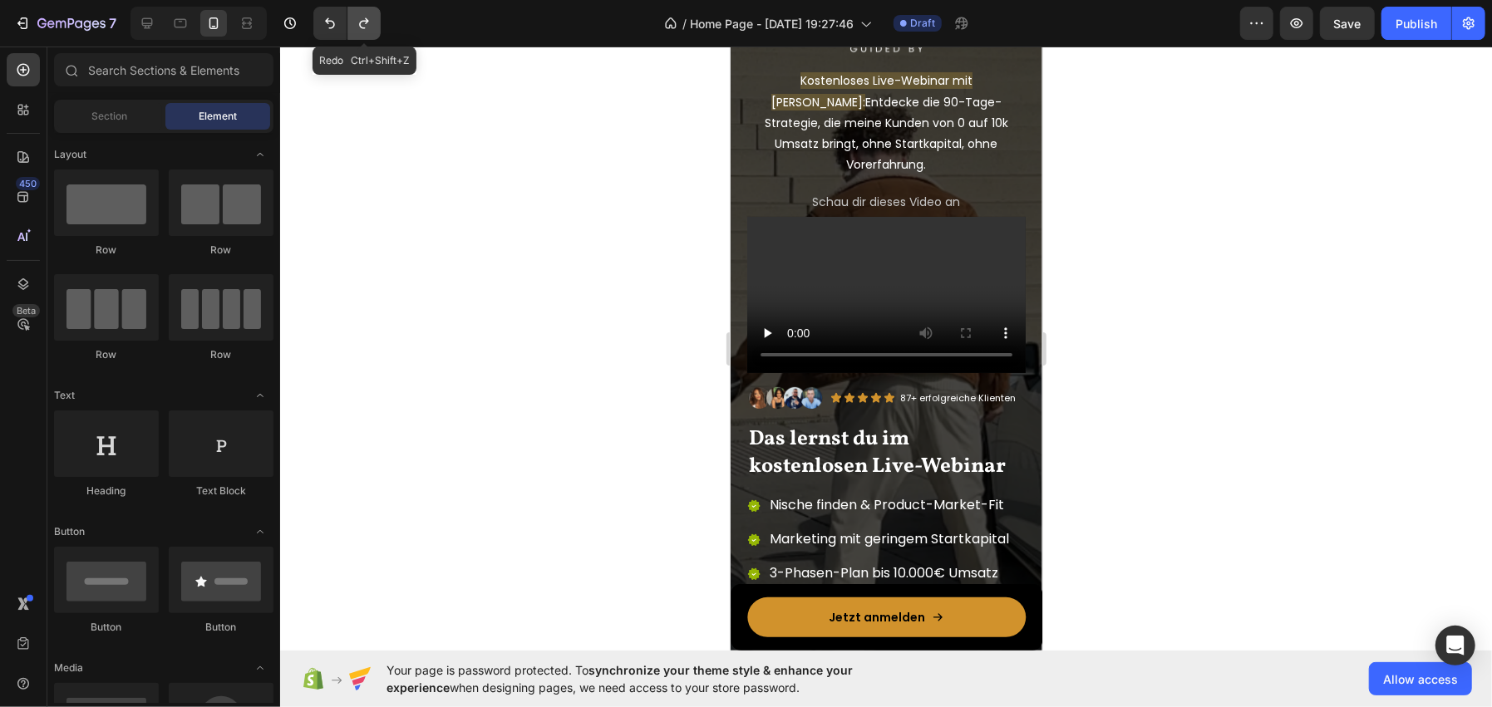
click at [356, 22] on icon "Undo/Redo" at bounding box center [364, 23] width 17 height 17
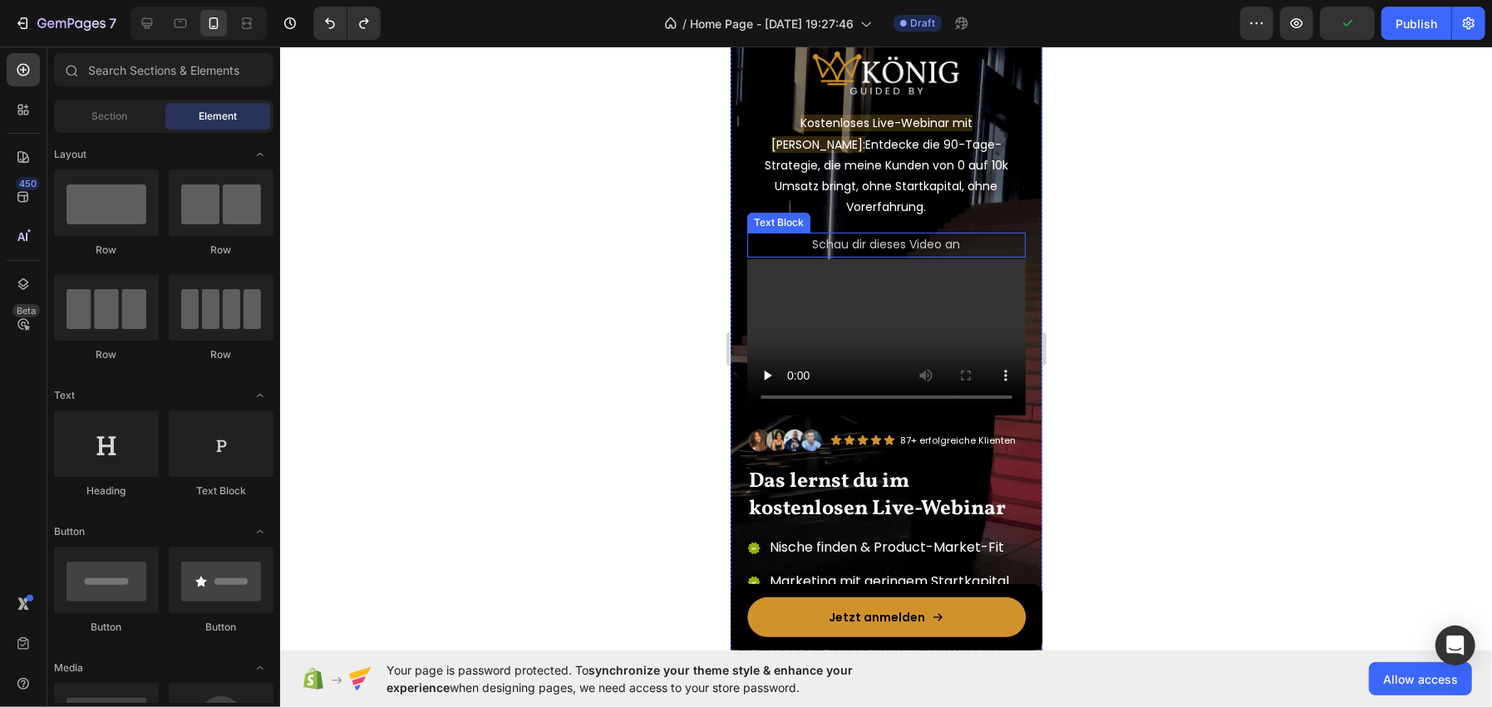
scroll to position [165, 0]
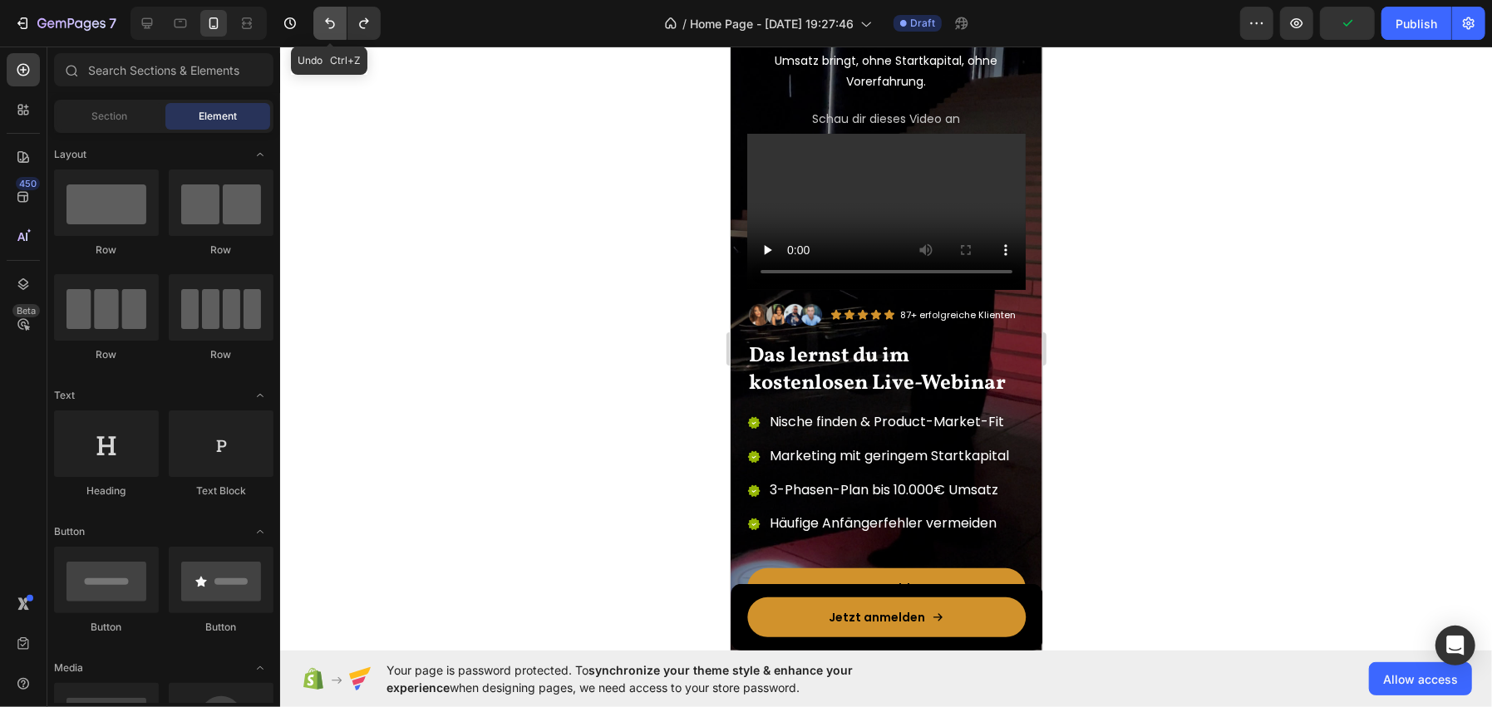
click at [326, 13] on button "Undo/Redo" at bounding box center [329, 23] width 33 height 33
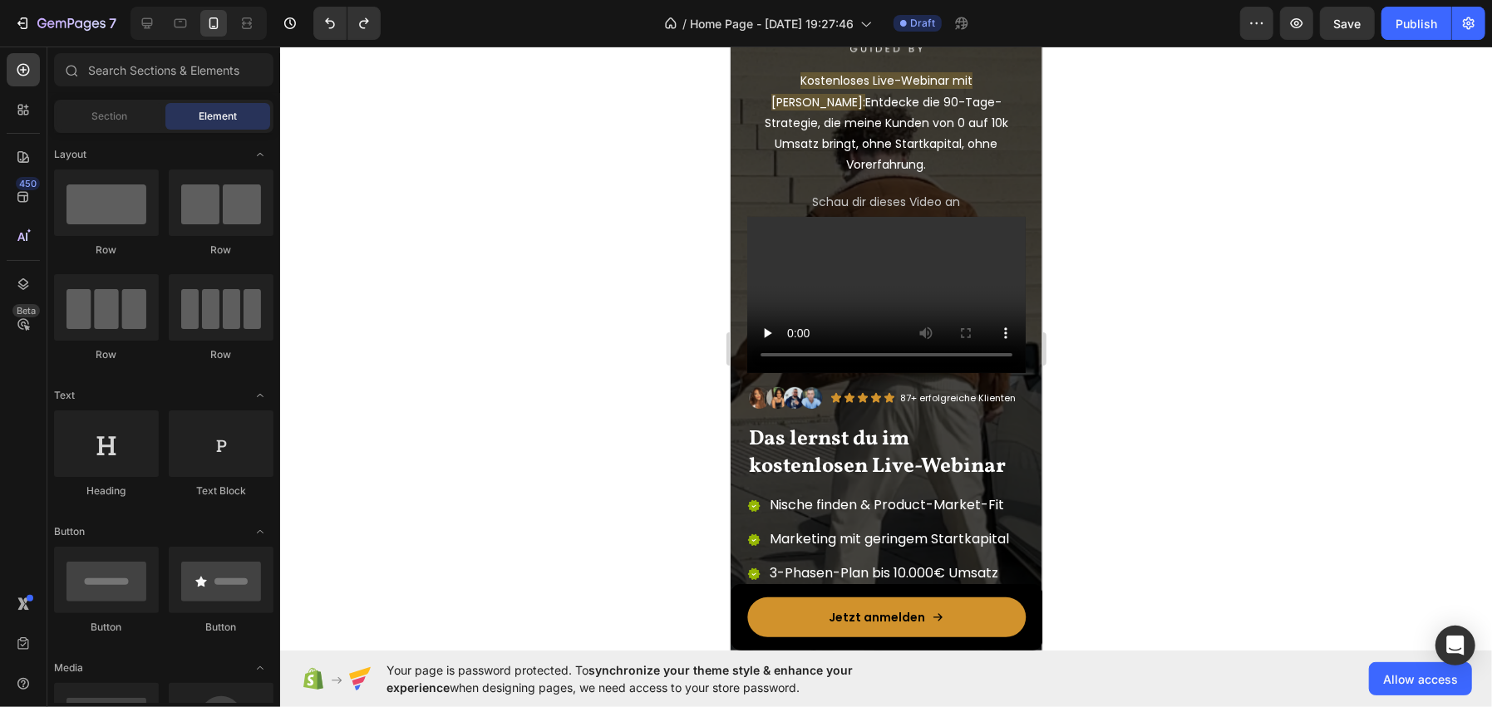
scroll to position [0, 0]
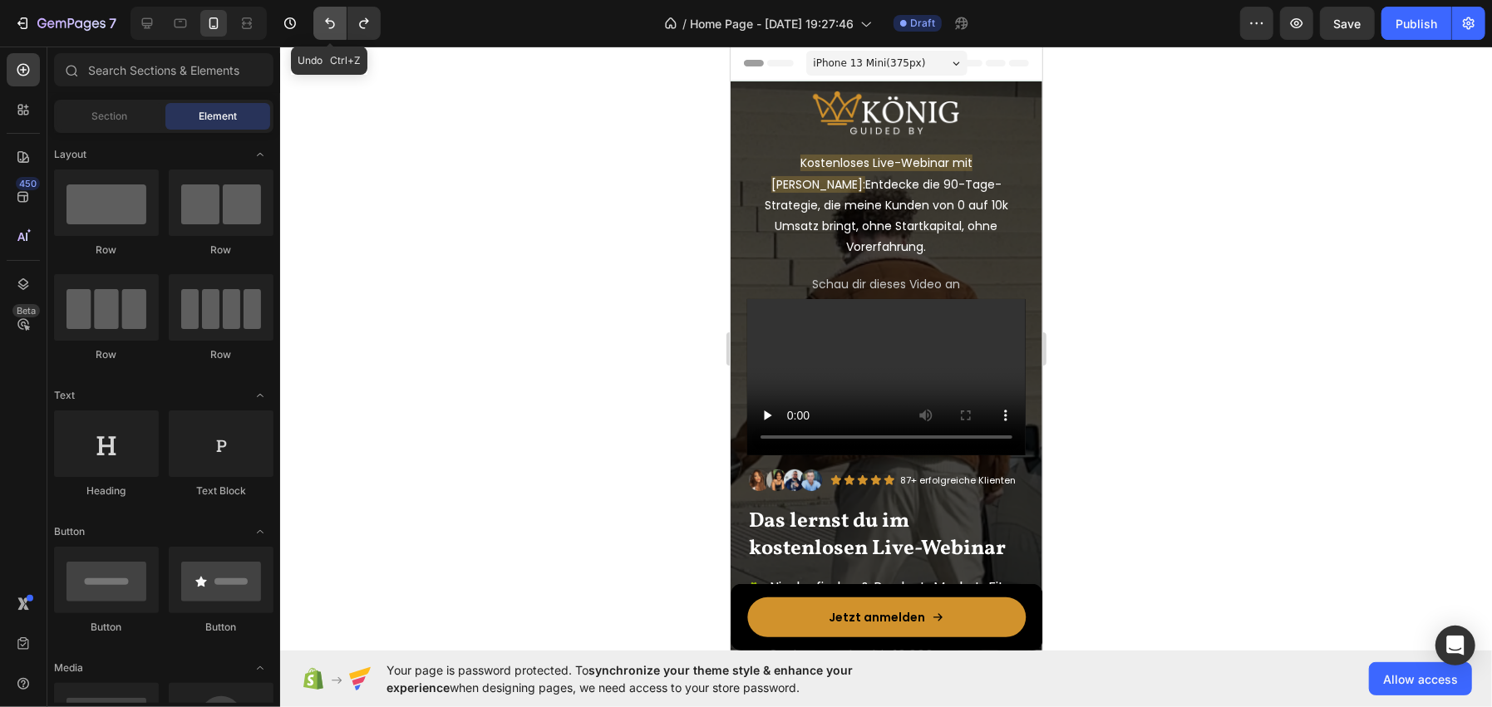
click at [337, 18] on icon "Undo/Redo" at bounding box center [330, 23] width 17 height 17
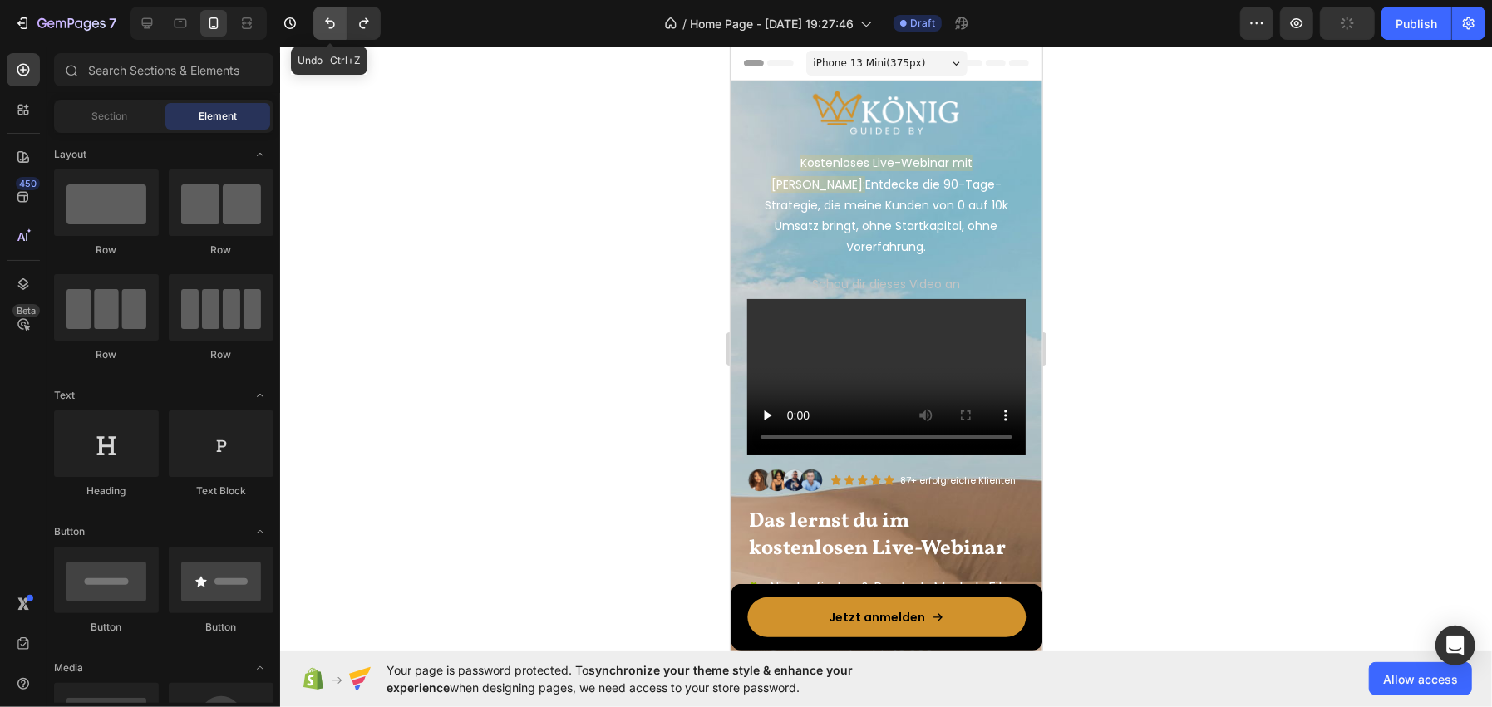
click at [337, 18] on icon "Undo/Redo" at bounding box center [330, 23] width 17 height 17
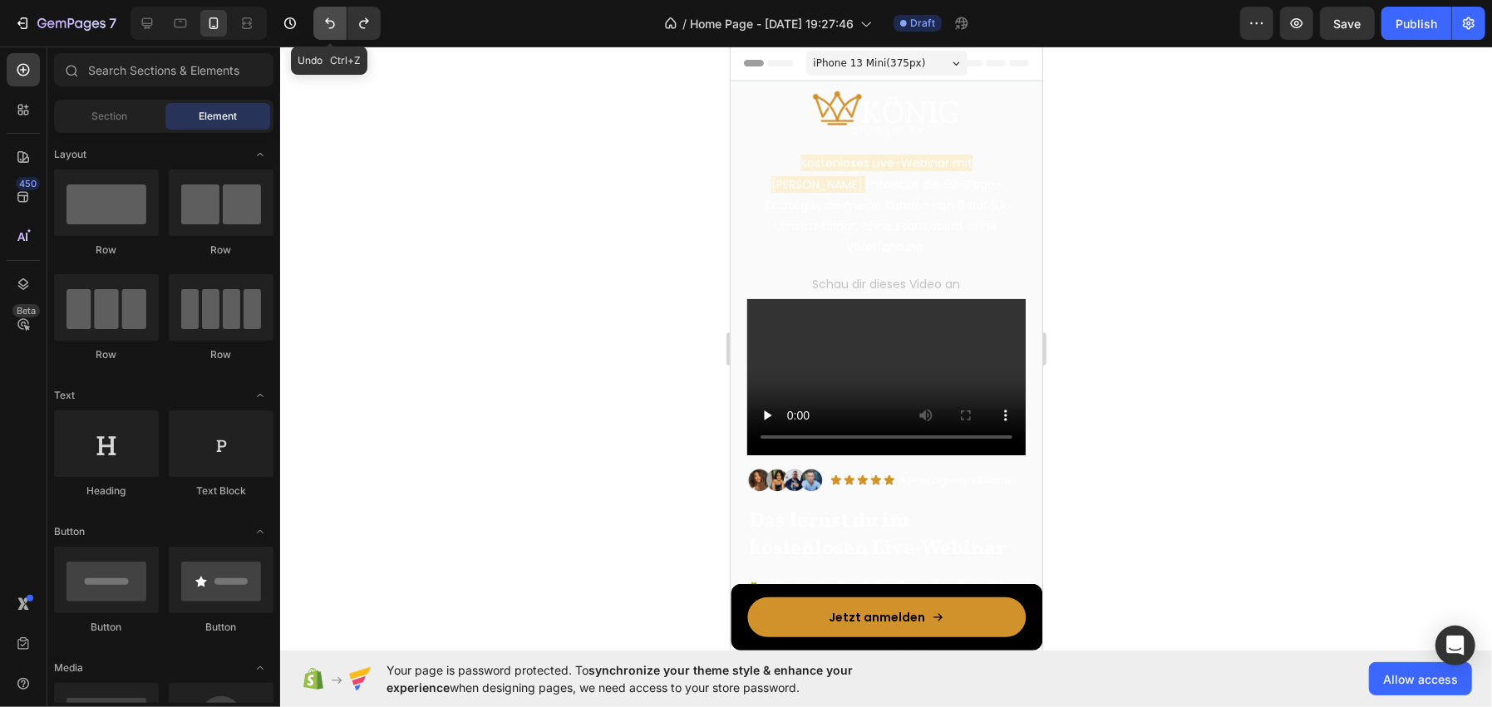
click at [337, 18] on icon "Undo/Redo" at bounding box center [330, 23] width 17 height 17
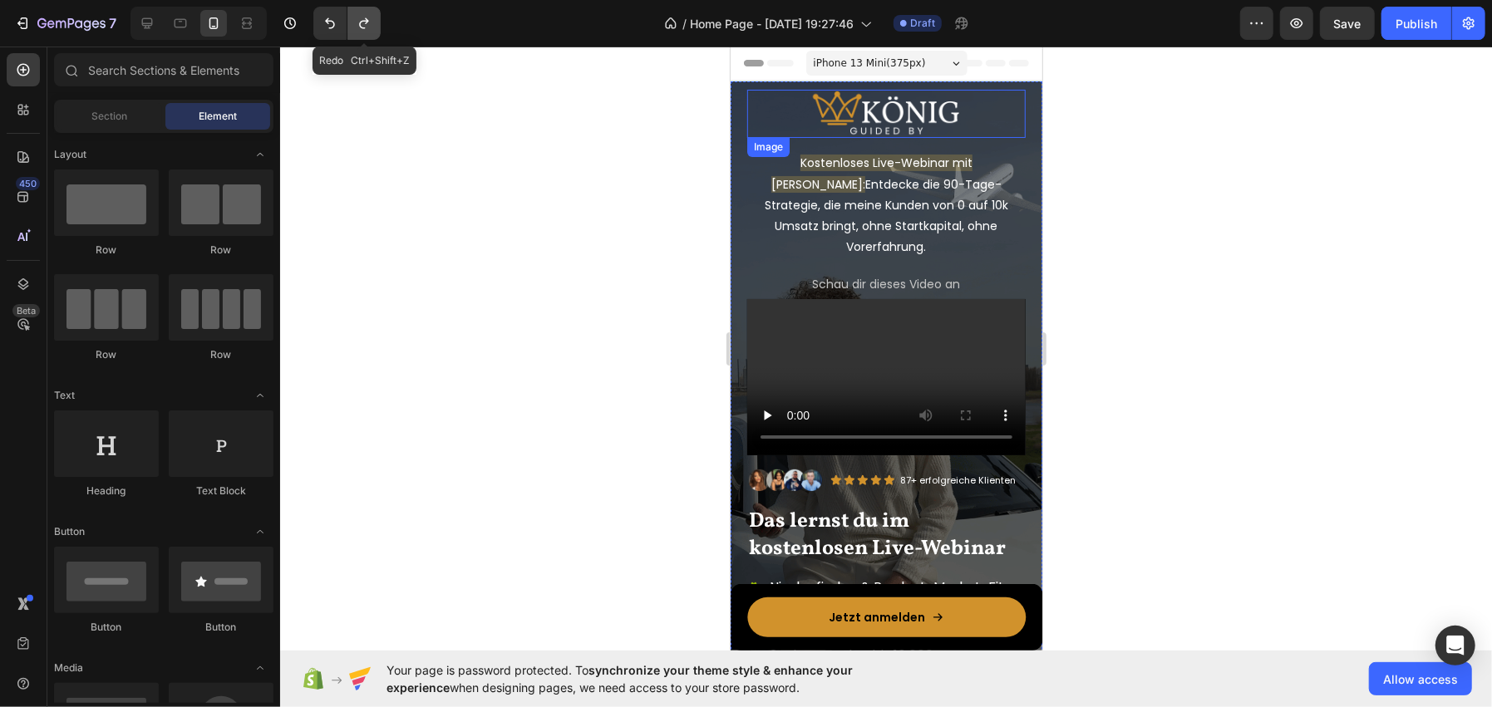
click at [377, 25] on button "Undo/Redo" at bounding box center [363, 23] width 33 height 33
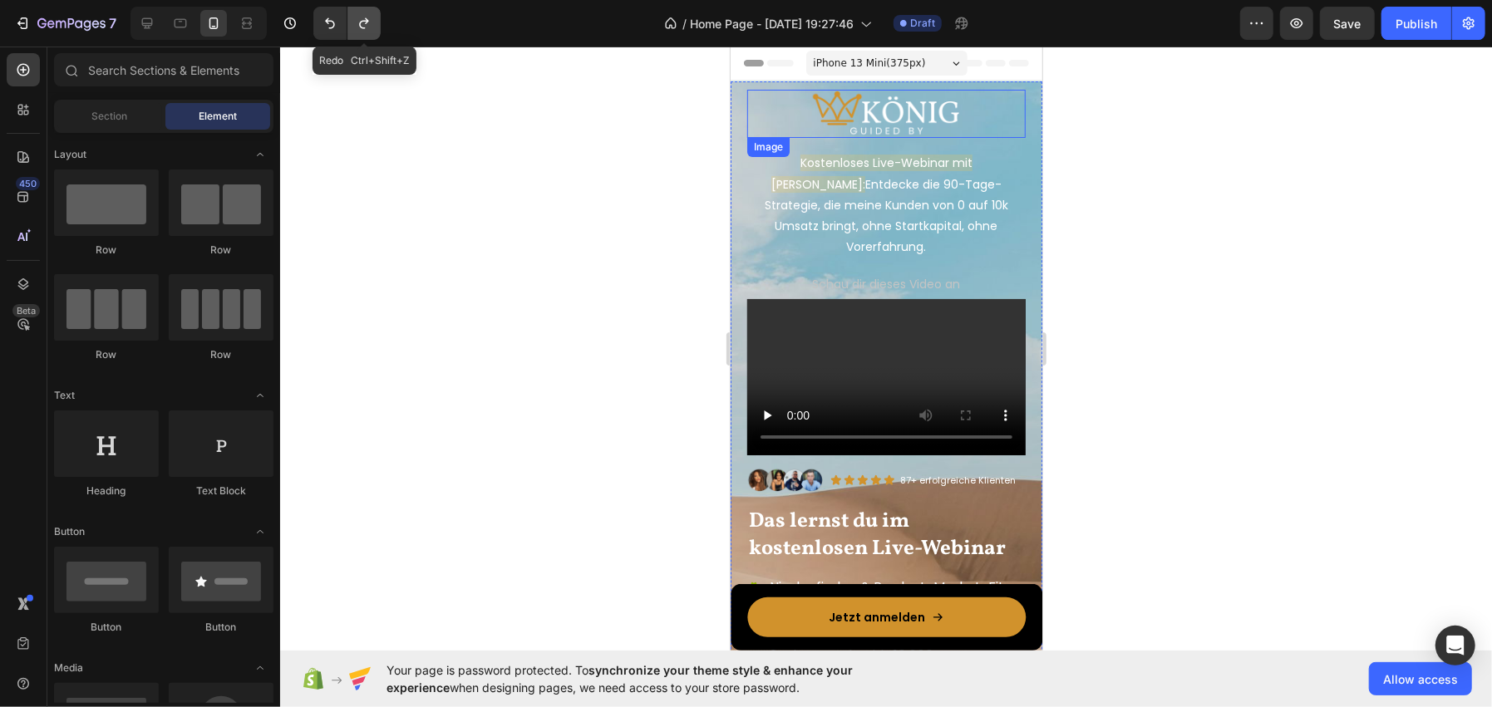
click at [377, 25] on button "Undo/Redo" at bounding box center [363, 23] width 33 height 33
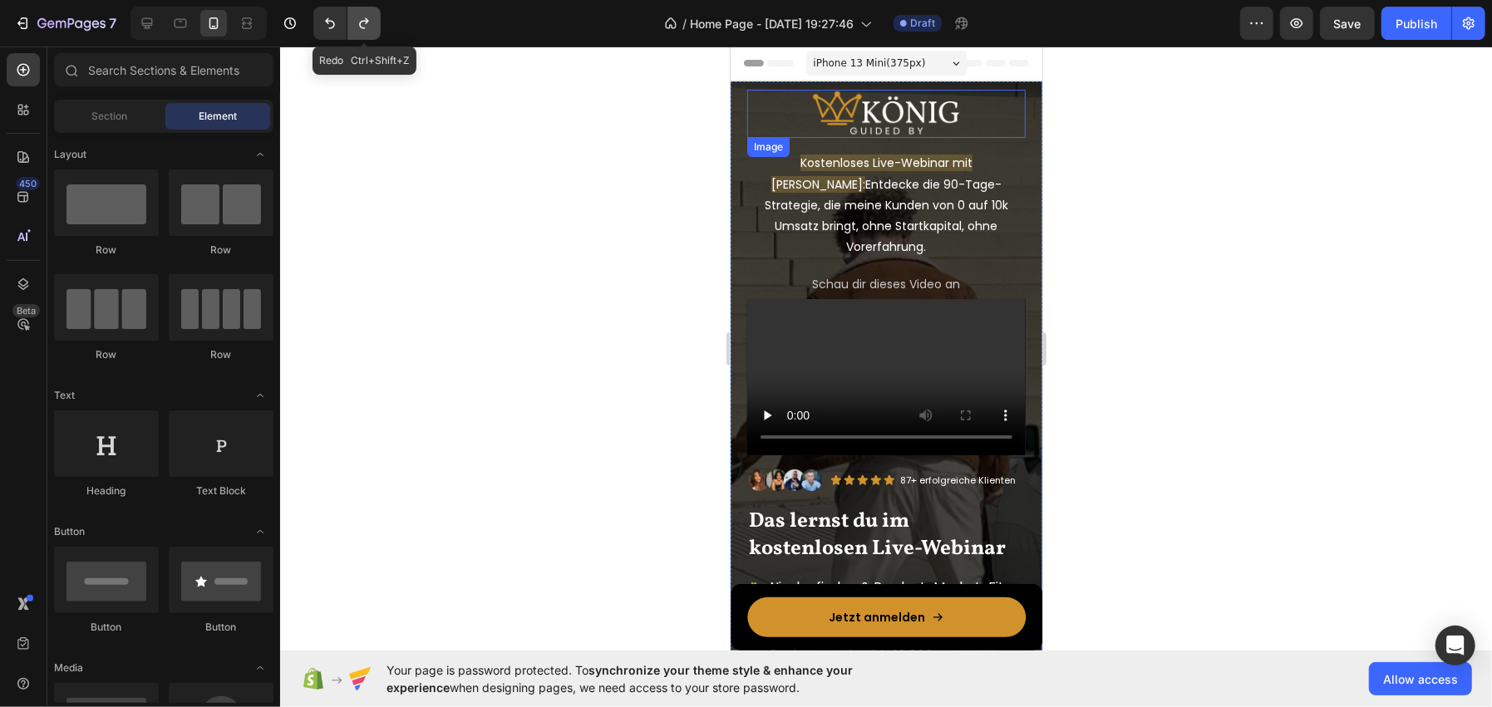
click at [377, 25] on button "Undo/Redo" at bounding box center [363, 23] width 33 height 33
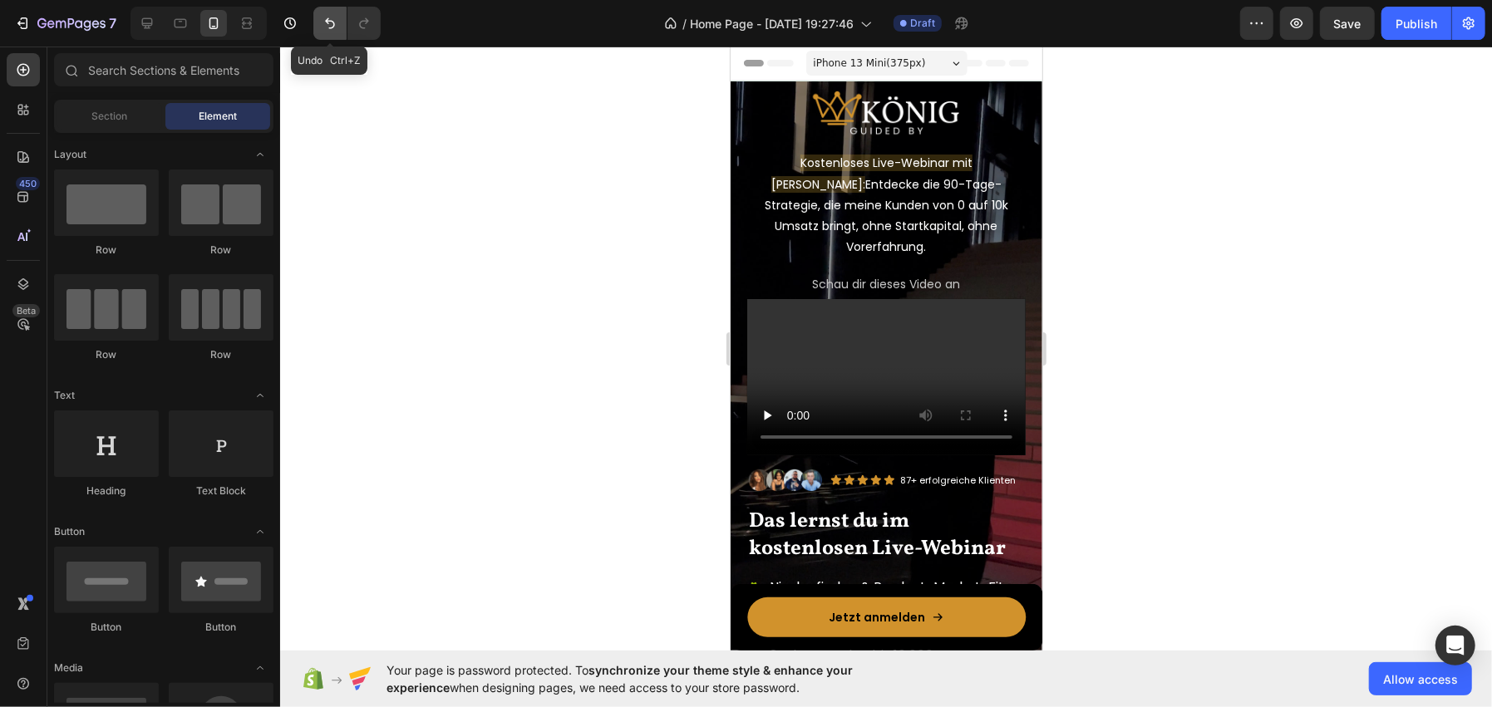
click at [319, 22] on button "Undo/Redo" at bounding box center [329, 23] width 33 height 33
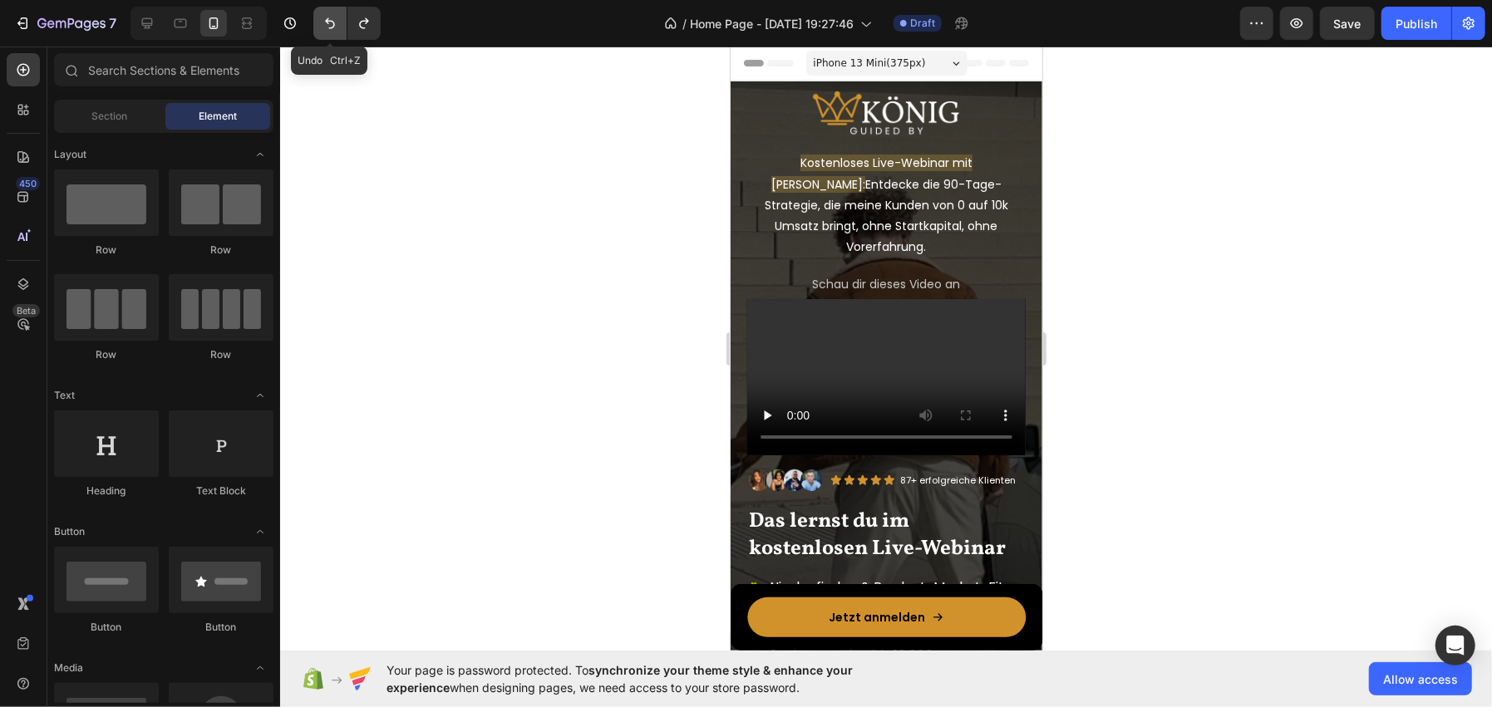
click at [319, 22] on button "Undo/Redo" at bounding box center [329, 23] width 33 height 33
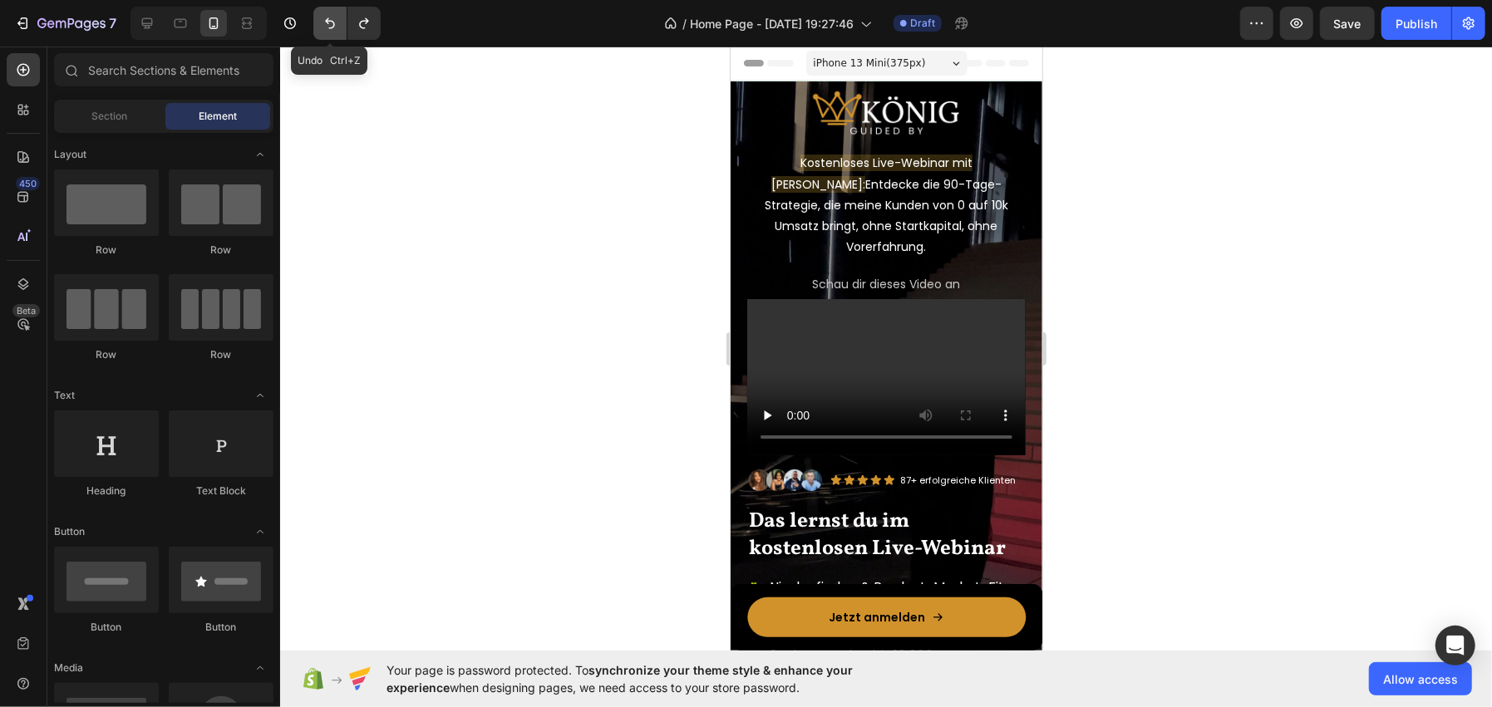
click at [319, 22] on button "Undo/Redo" at bounding box center [329, 23] width 33 height 33
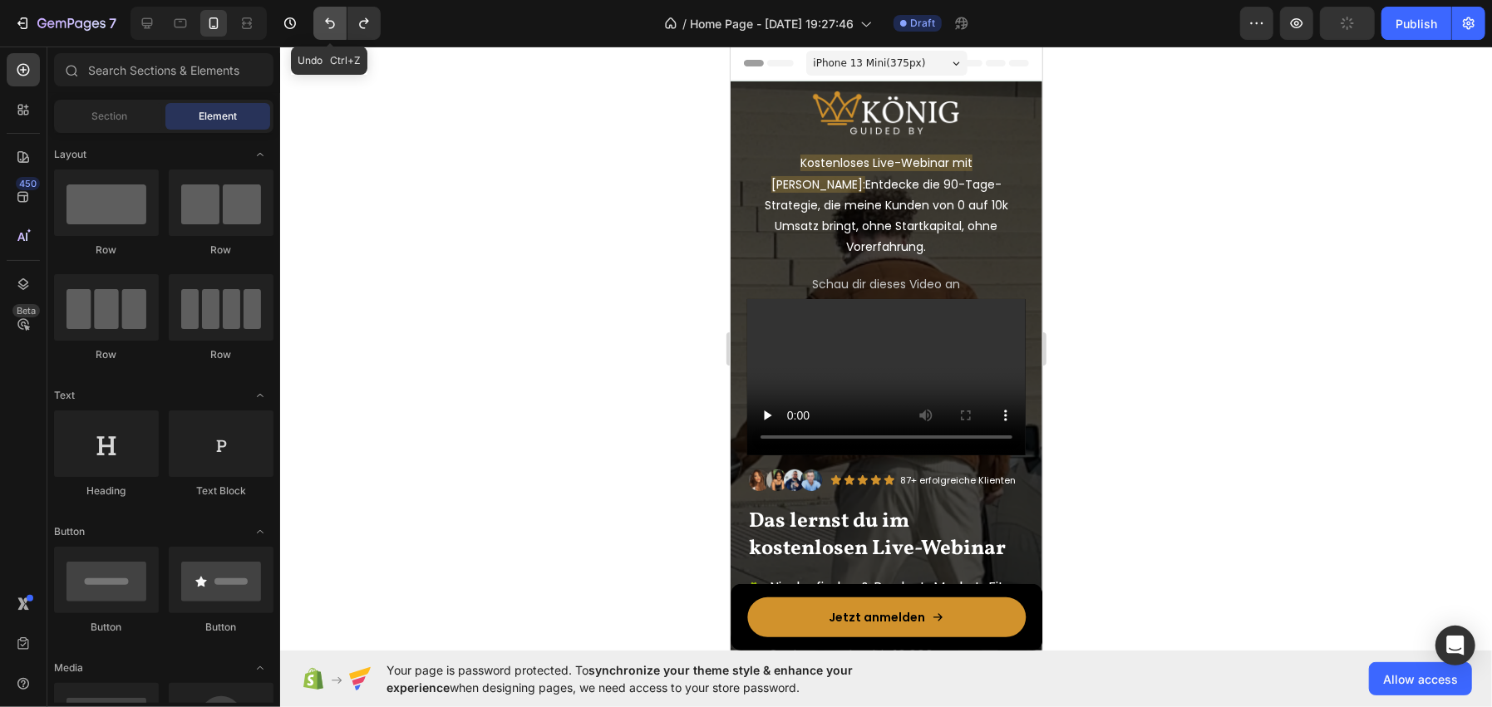
click at [319, 22] on button "Undo/Redo" at bounding box center [329, 23] width 33 height 33
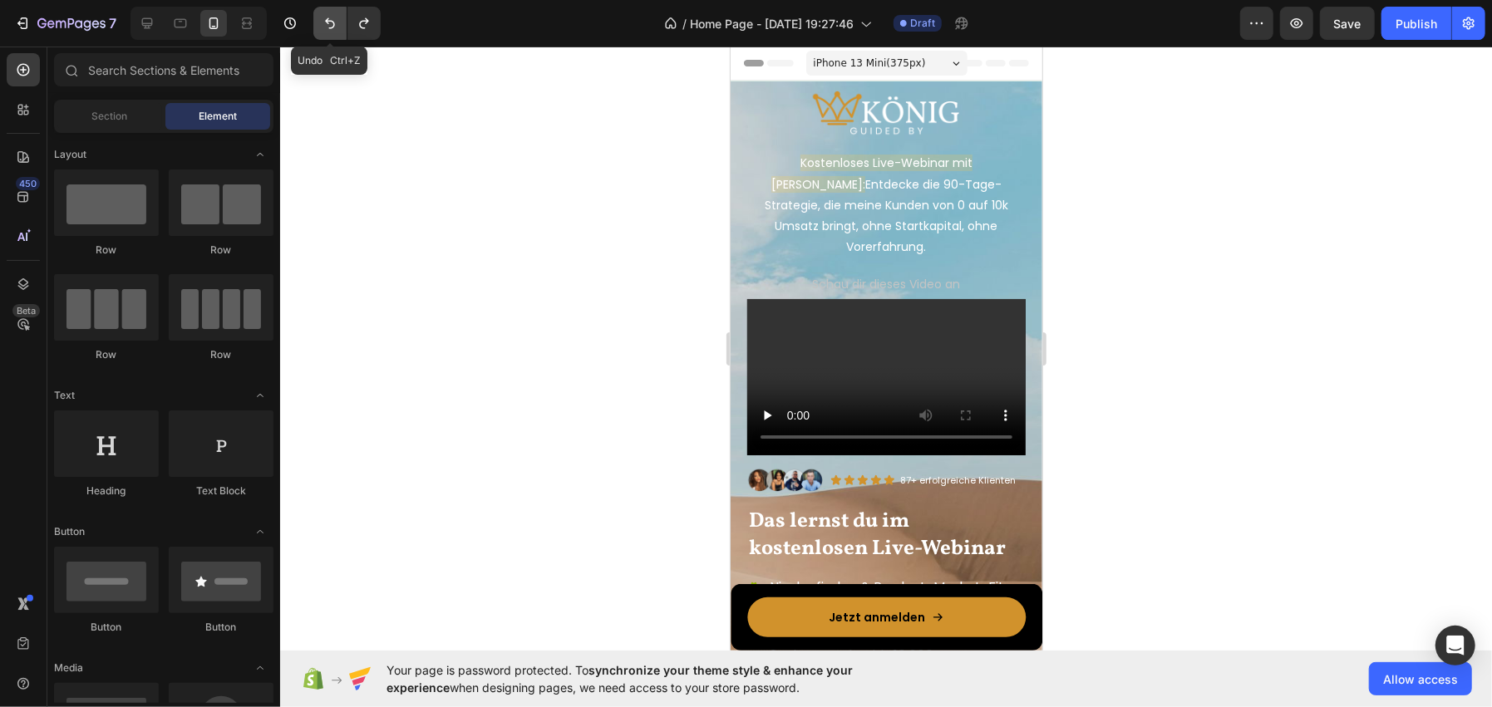
click at [319, 22] on button "Undo/Redo" at bounding box center [329, 23] width 33 height 33
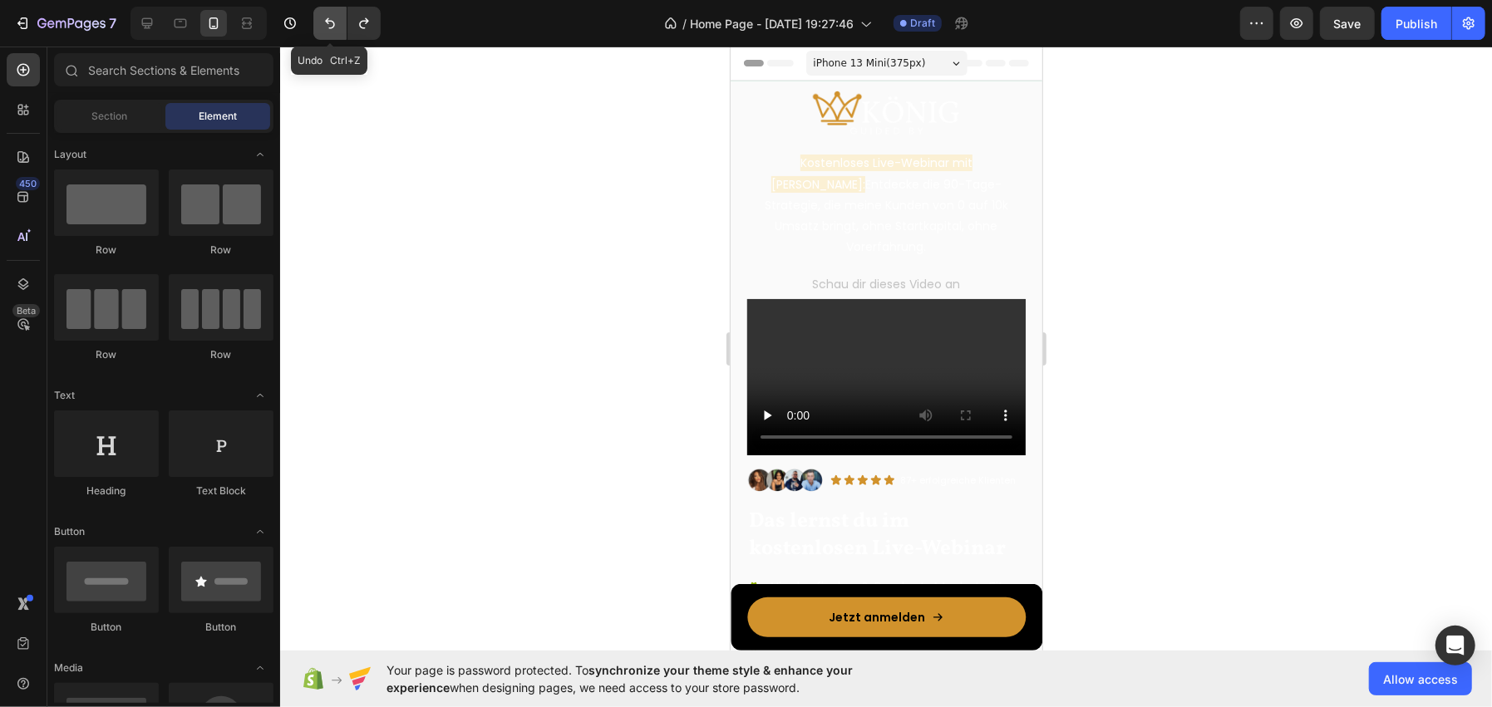
click at [319, 22] on button "Undo/Redo" at bounding box center [329, 23] width 33 height 33
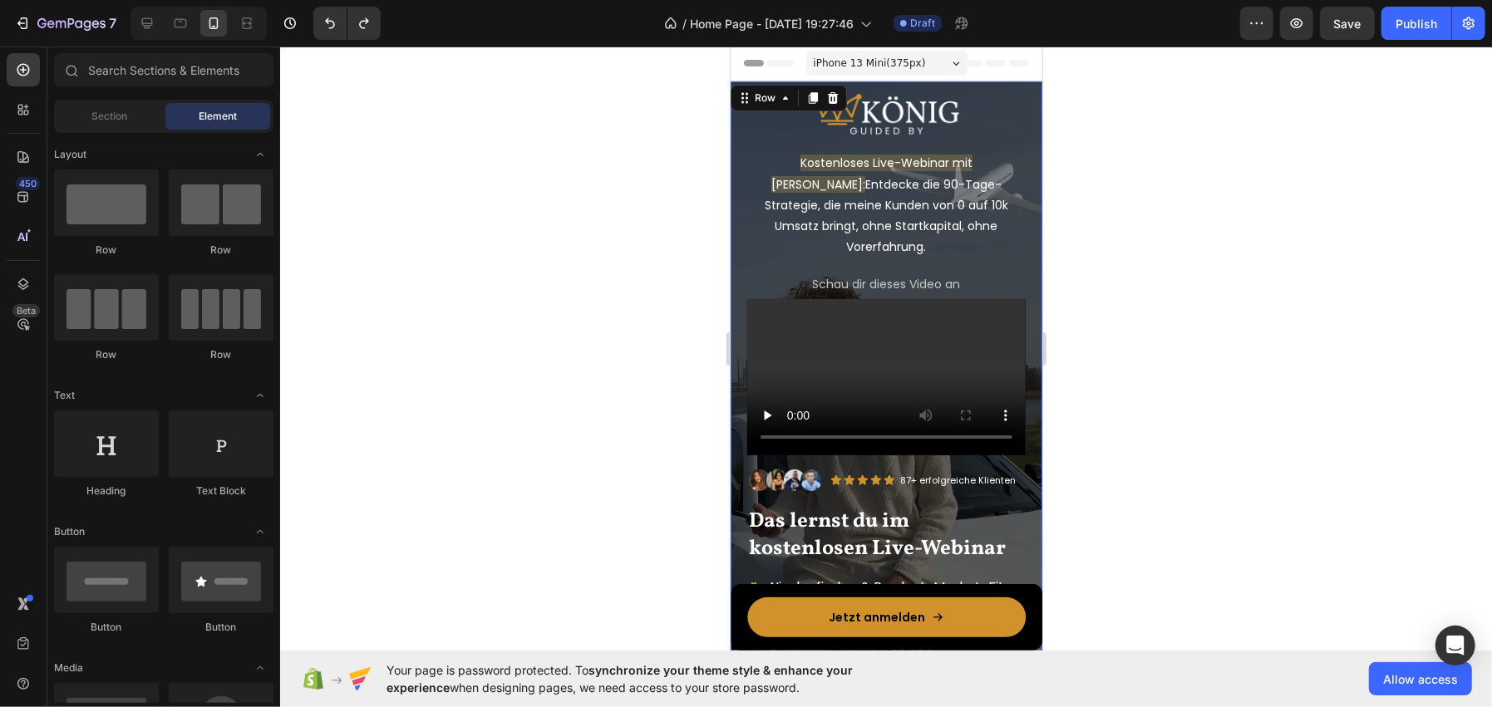
click at [737, 128] on div "Image Kostenloses Live-Webinar mit Jonas König: Entdecke die 90-Tage-Strategie,…" at bounding box center [886, 508] width 312 height 855
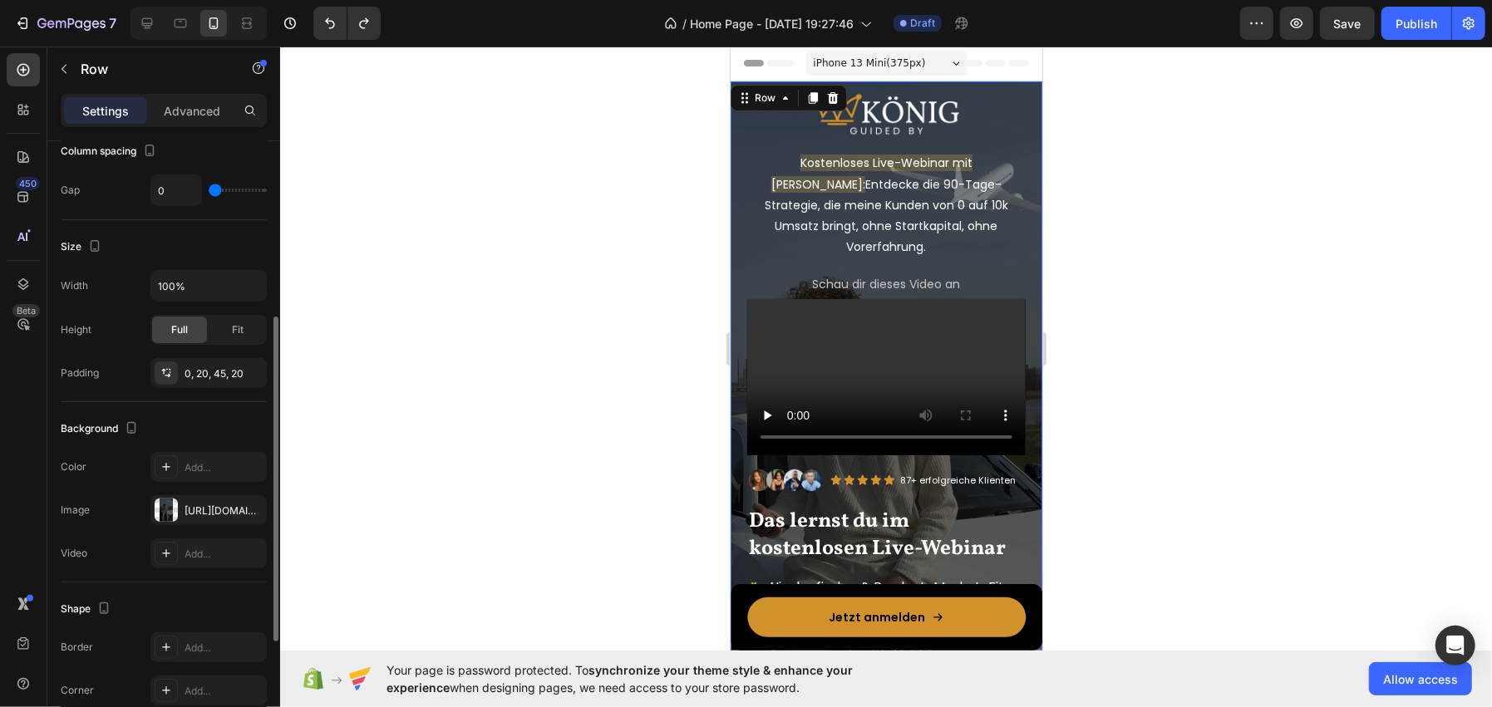
scroll to position [415, 0]
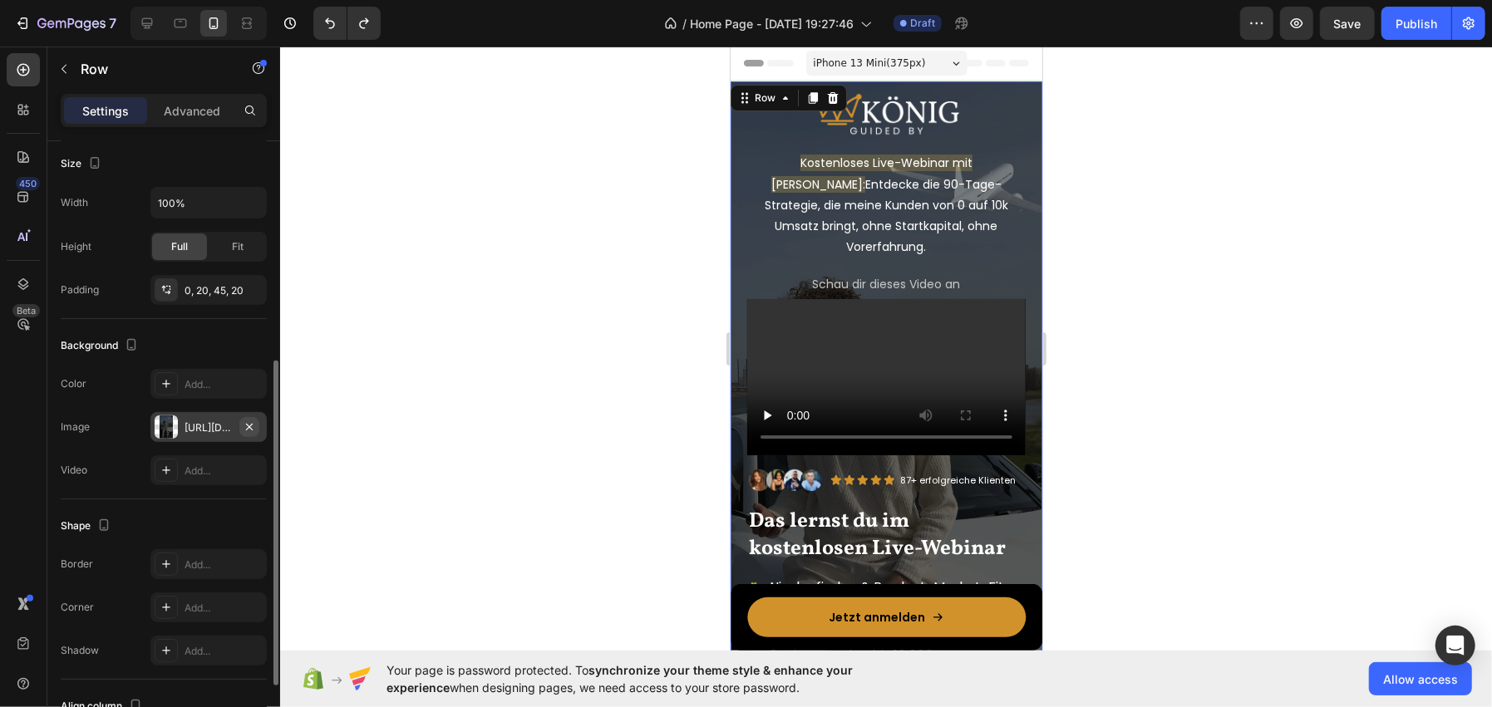
click at [250, 431] on icon "button" at bounding box center [249, 427] width 13 height 13
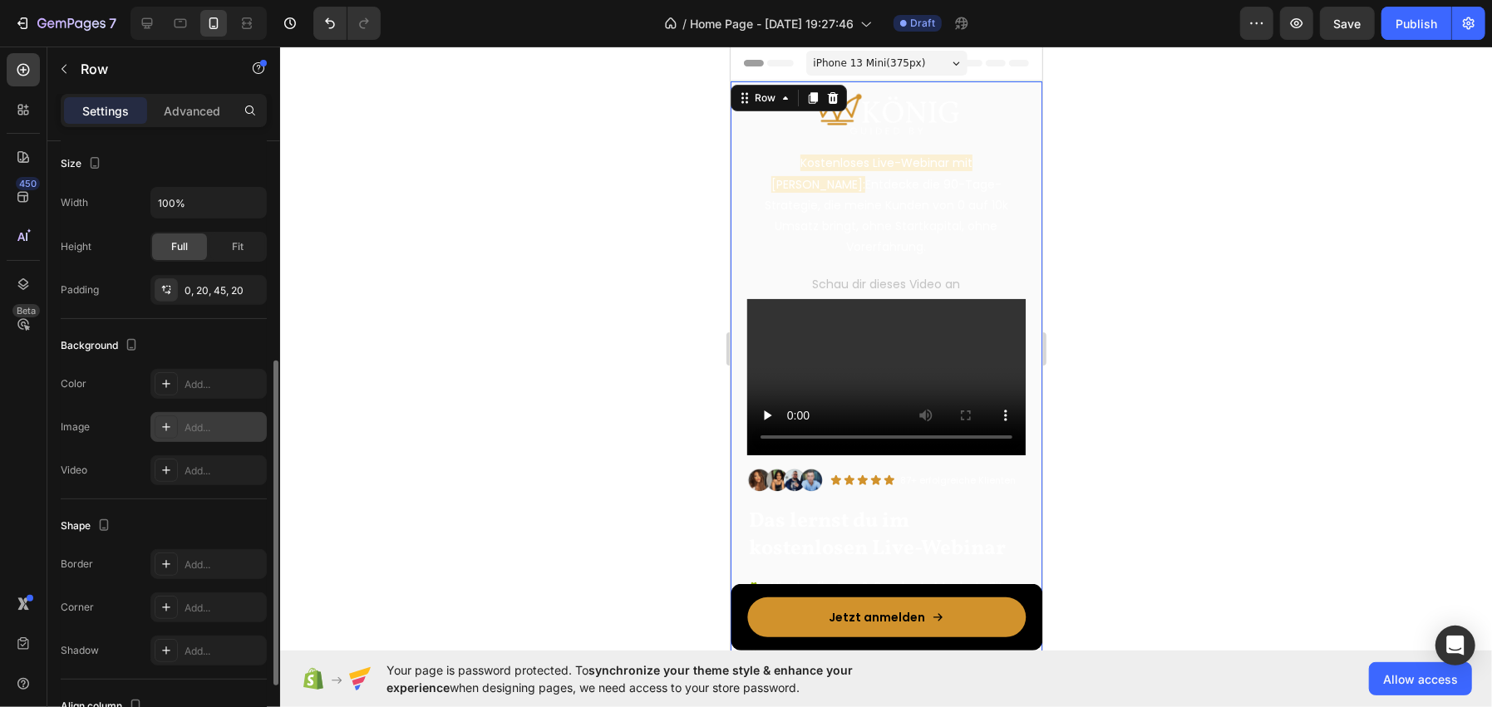
click at [203, 425] on div "Add..." at bounding box center [224, 428] width 78 height 15
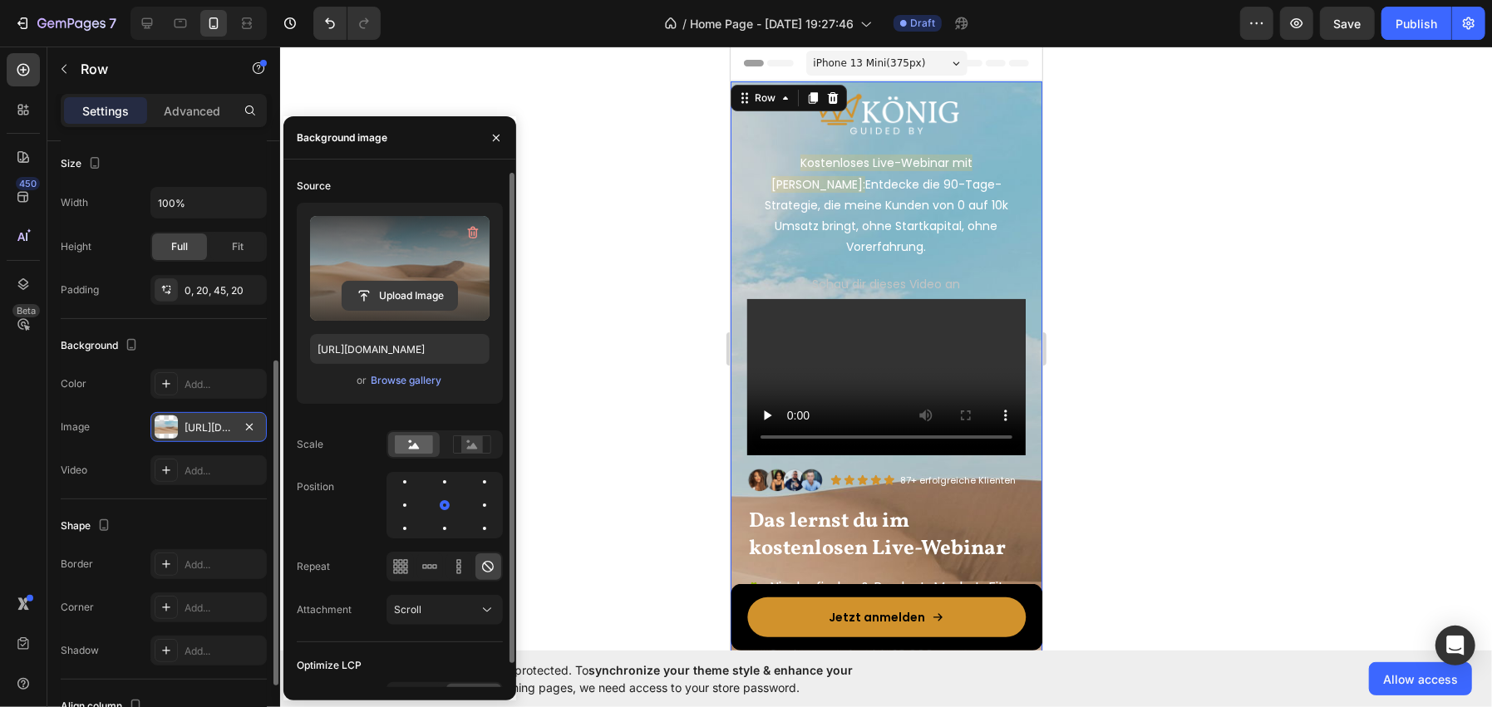
click at [348, 297] on input "file" at bounding box center [399, 296] width 115 height 28
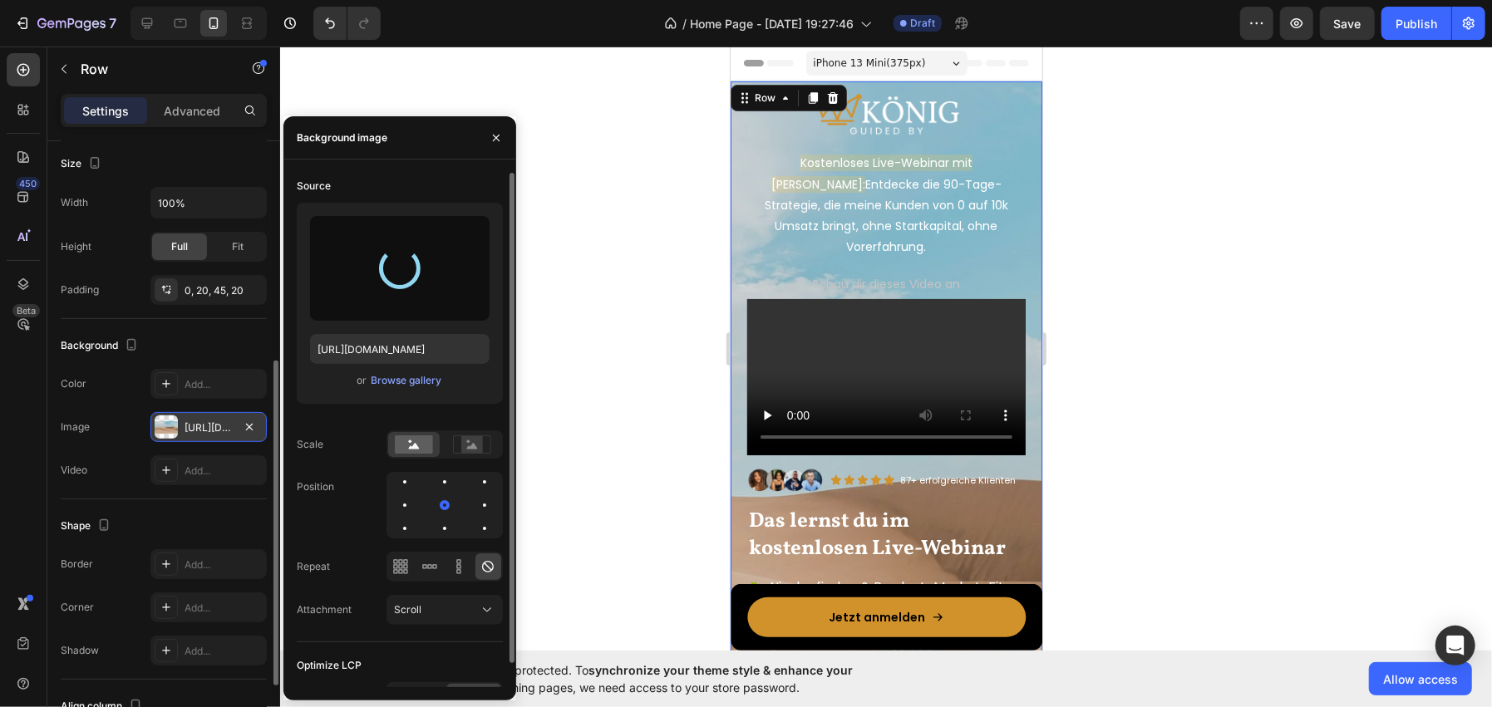
type input "https://cdn.shopify.com/s/files/1/0962/6039/1259/files/gempages_586445511985201…"
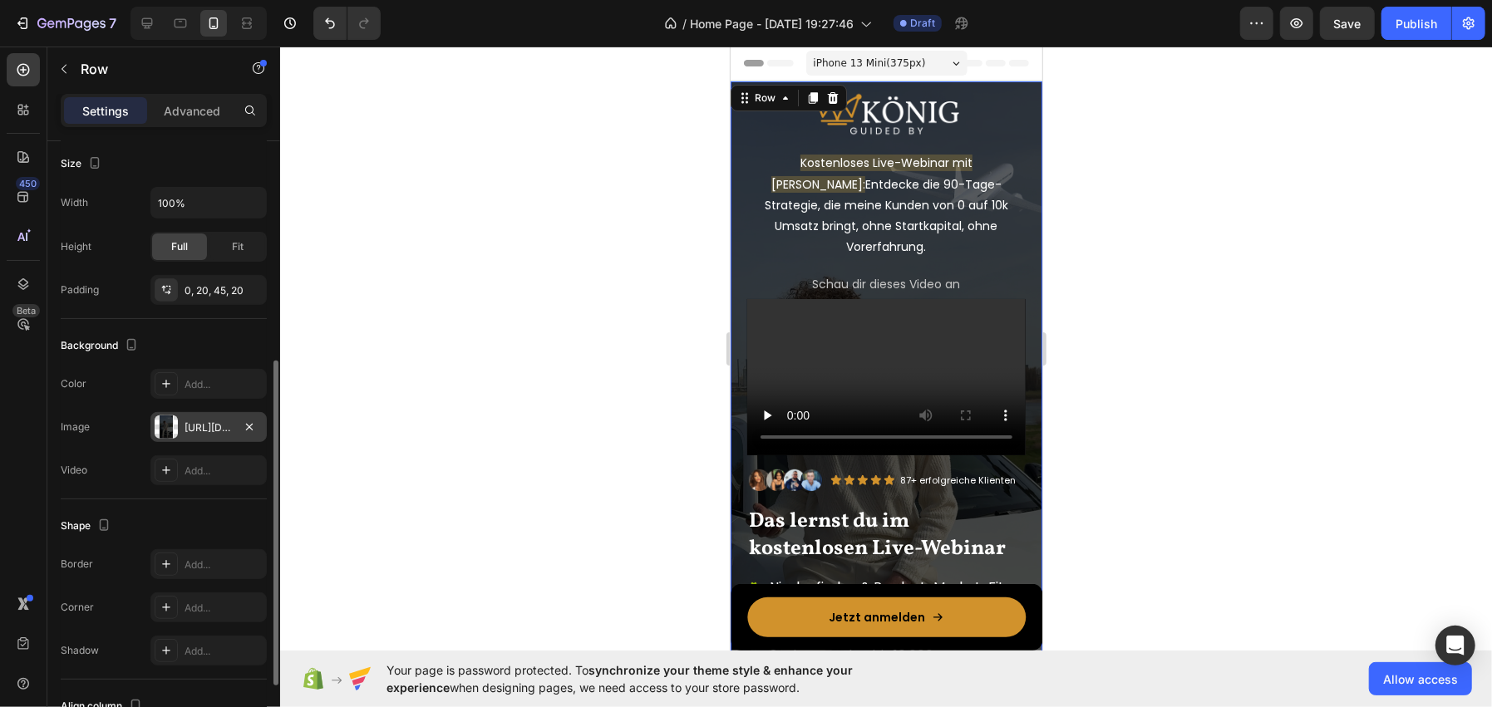
click at [575, 208] on div at bounding box center [886, 377] width 1212 height 661
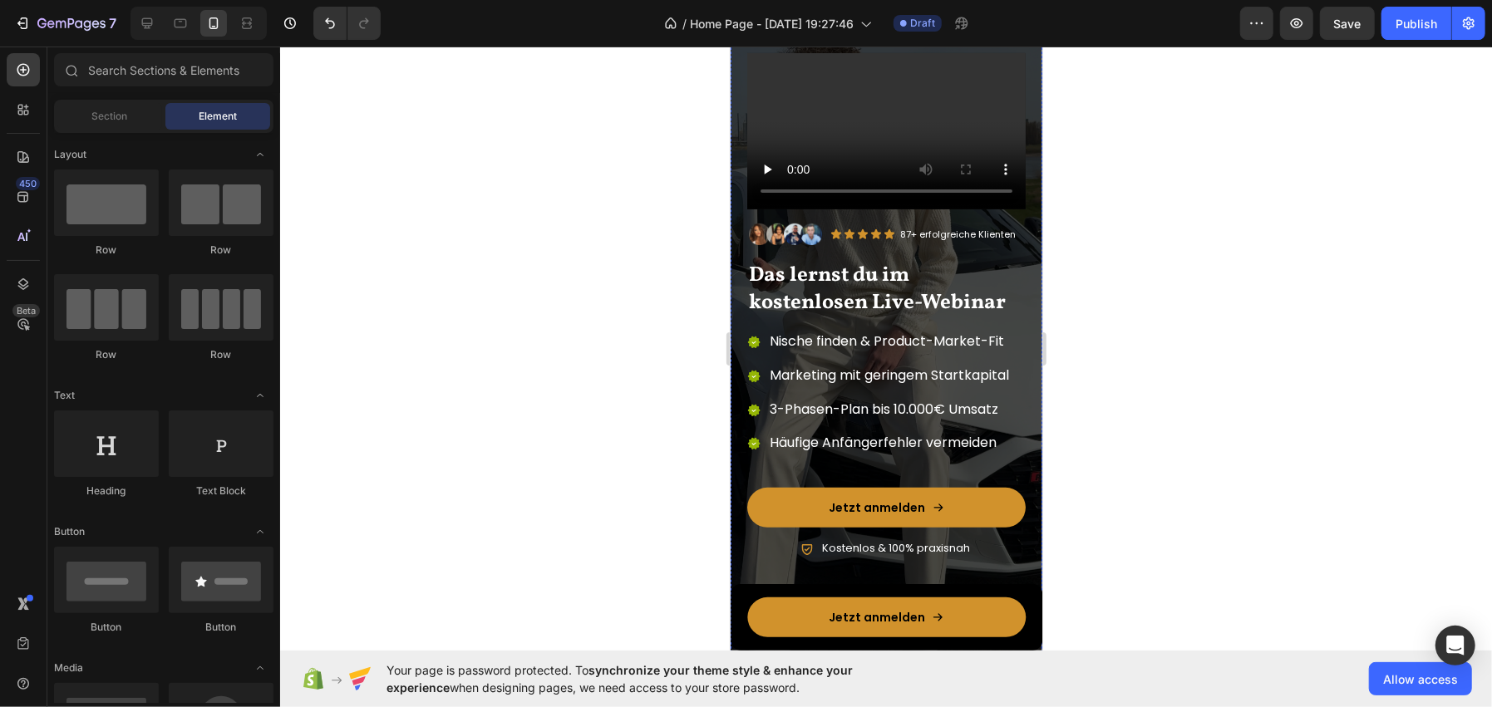
scroll to position [249, 0]
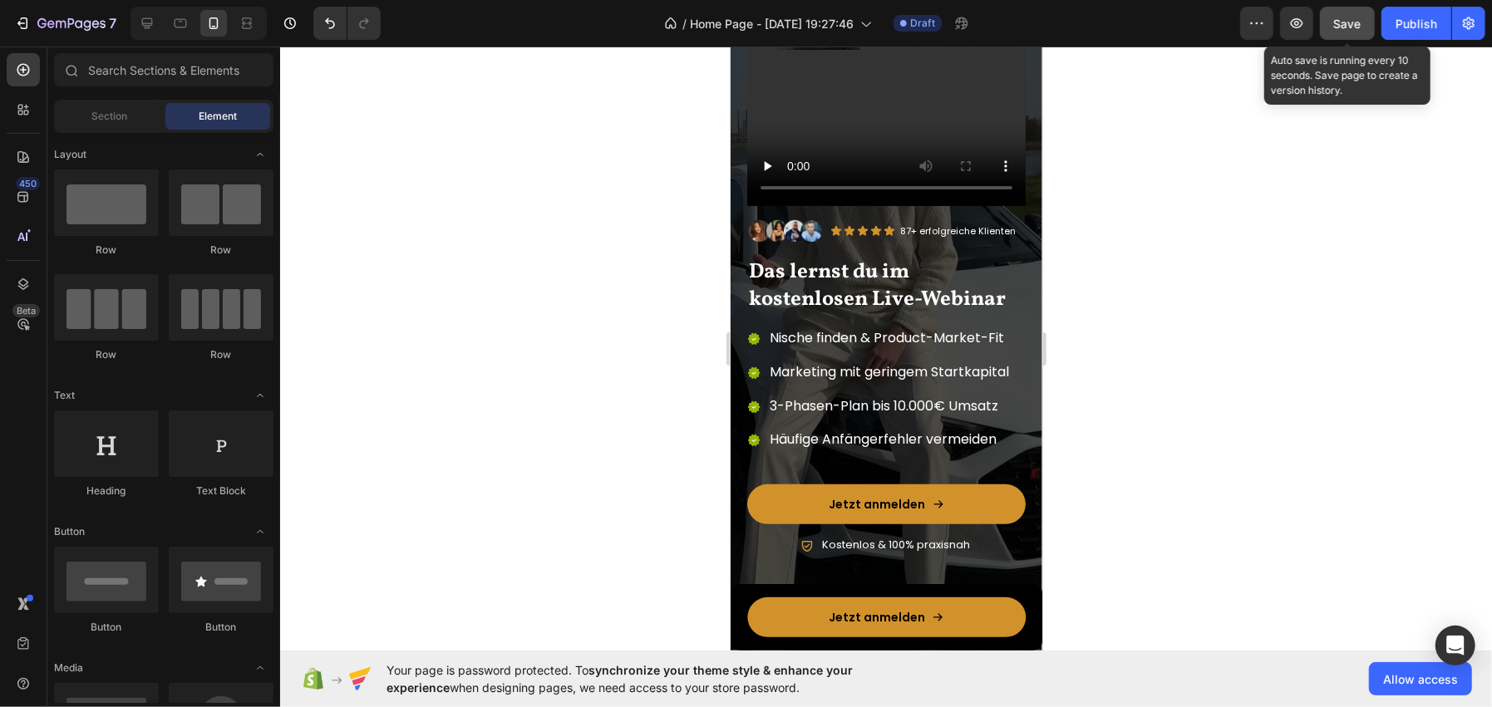
click at [1365, 17] on button "Save" at bounding box center [1347, 23] width 55 height 33
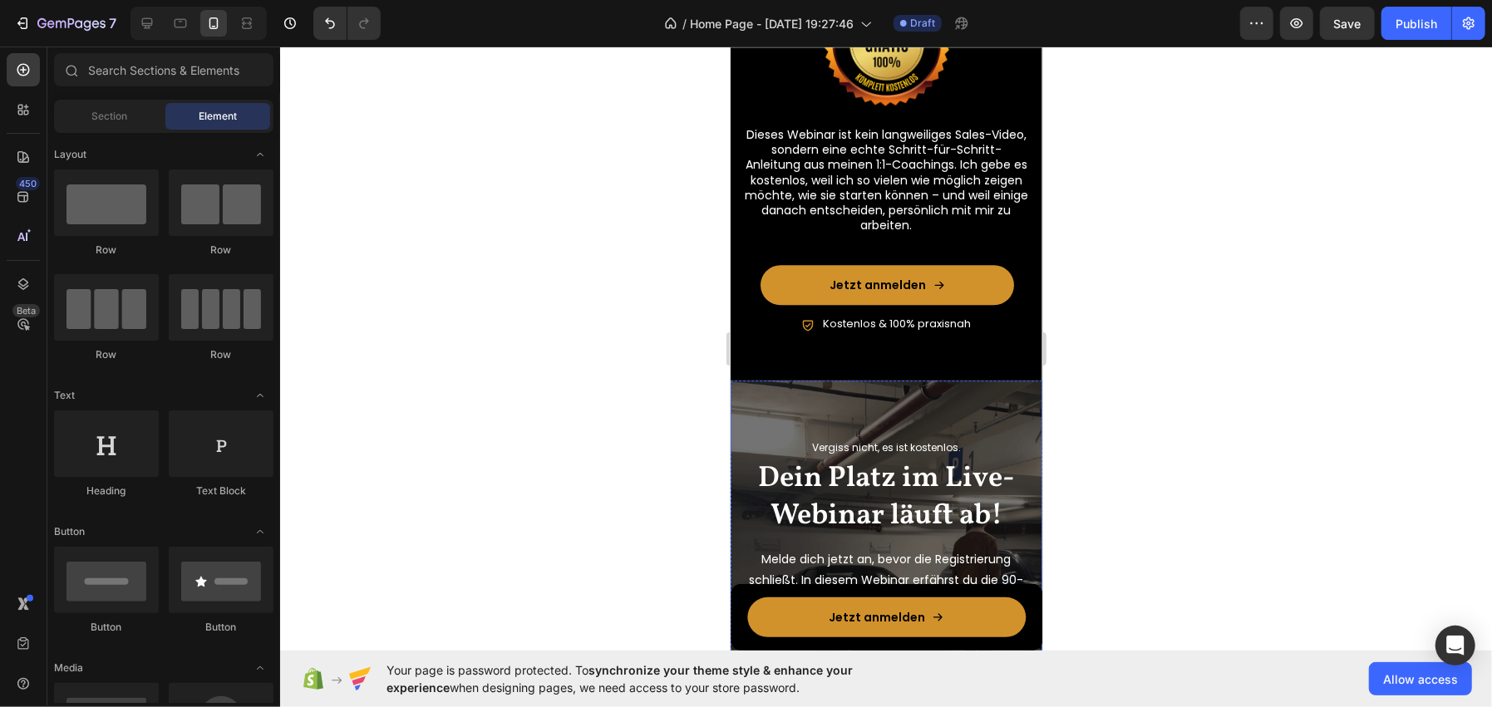
scroll to position [2801, 0]
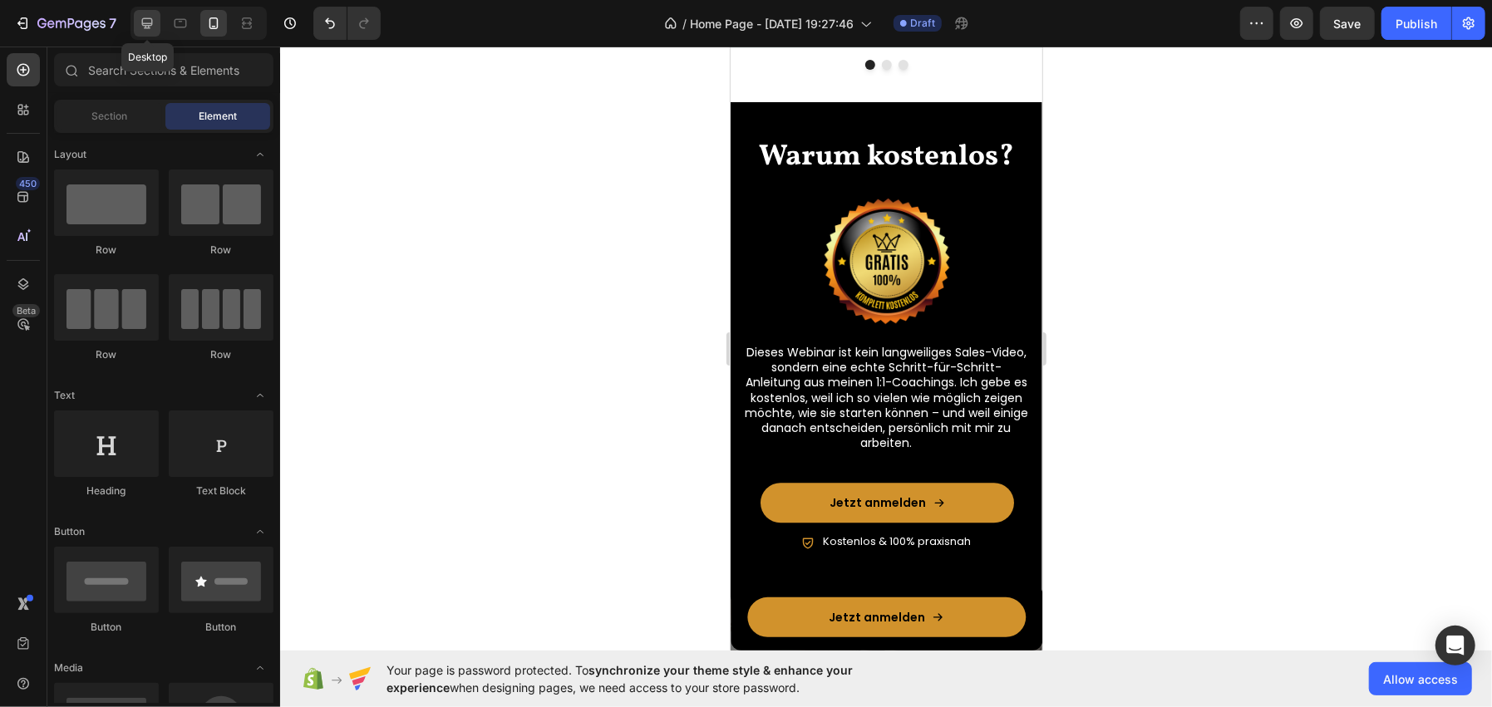
click at [142, 22] on icon at bounding box center [147, 23] width 11 height 11
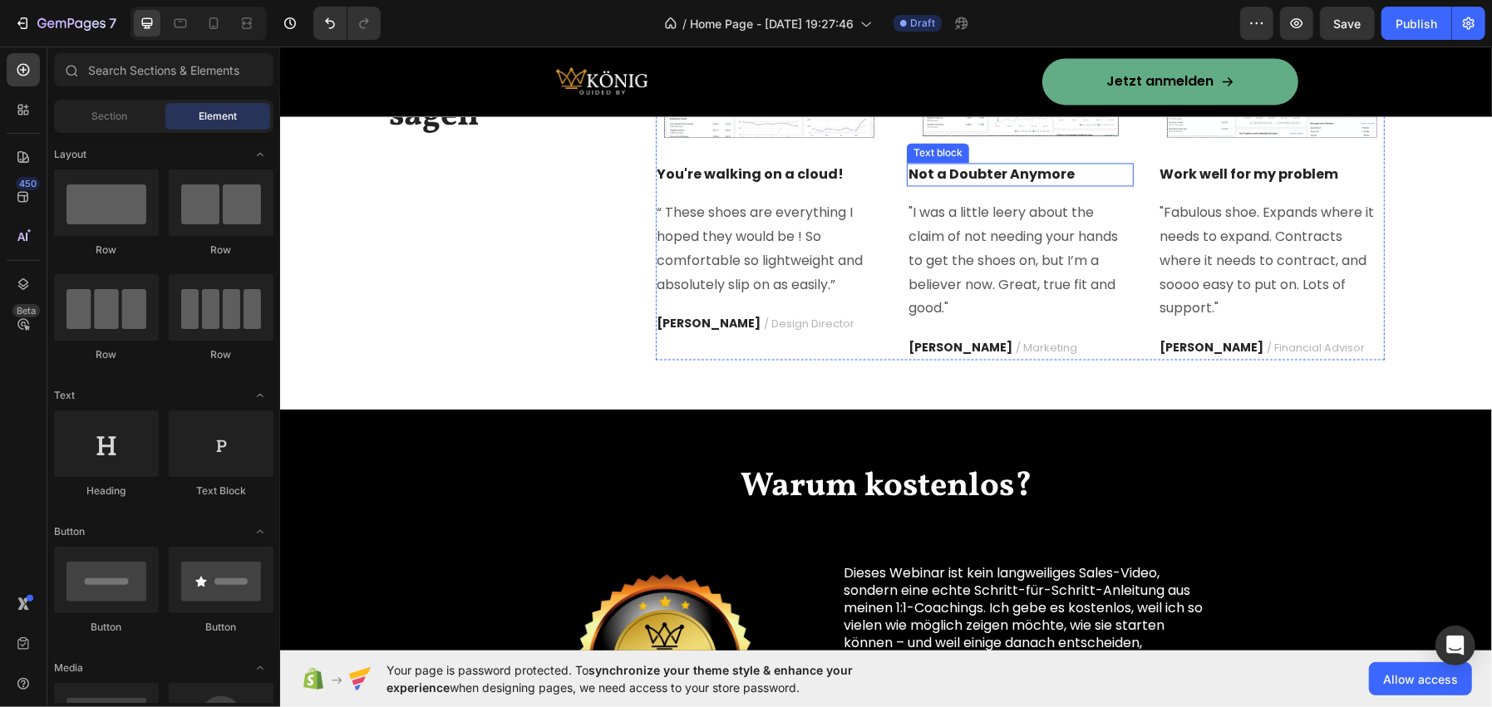
scroll to position [2468, 0]
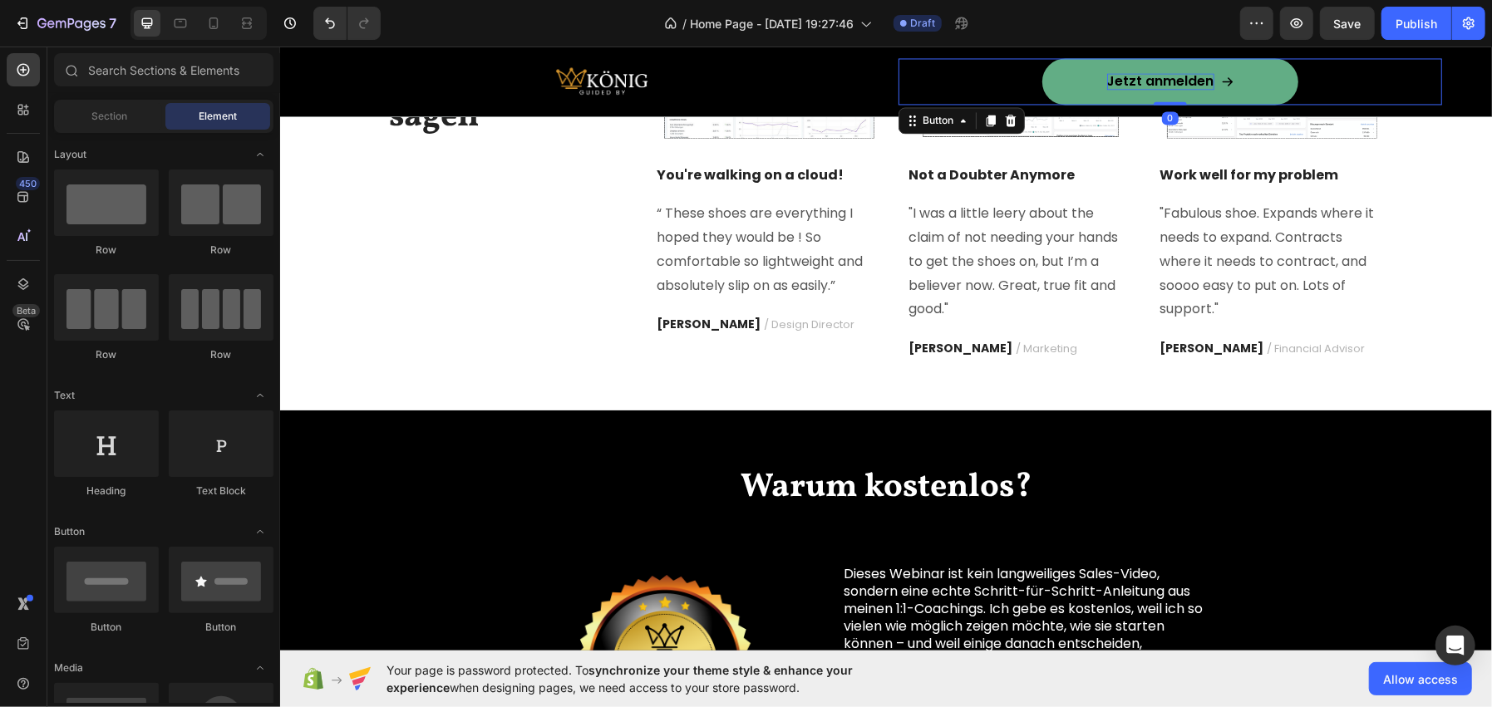
click at [1106, 73] on p "Jetzt anmelden" at bounding box center [1159, 80] width 107 height 17
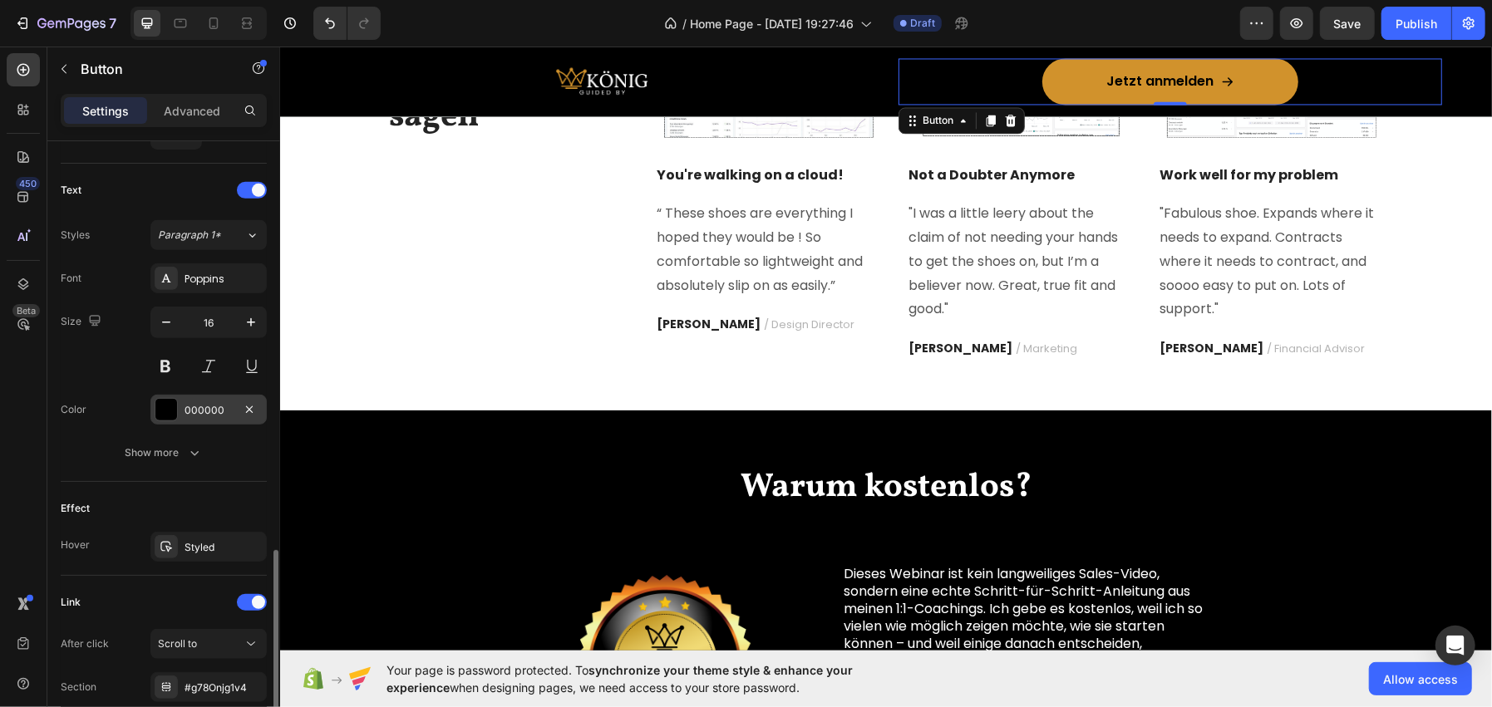
scroll to position [747, 0]
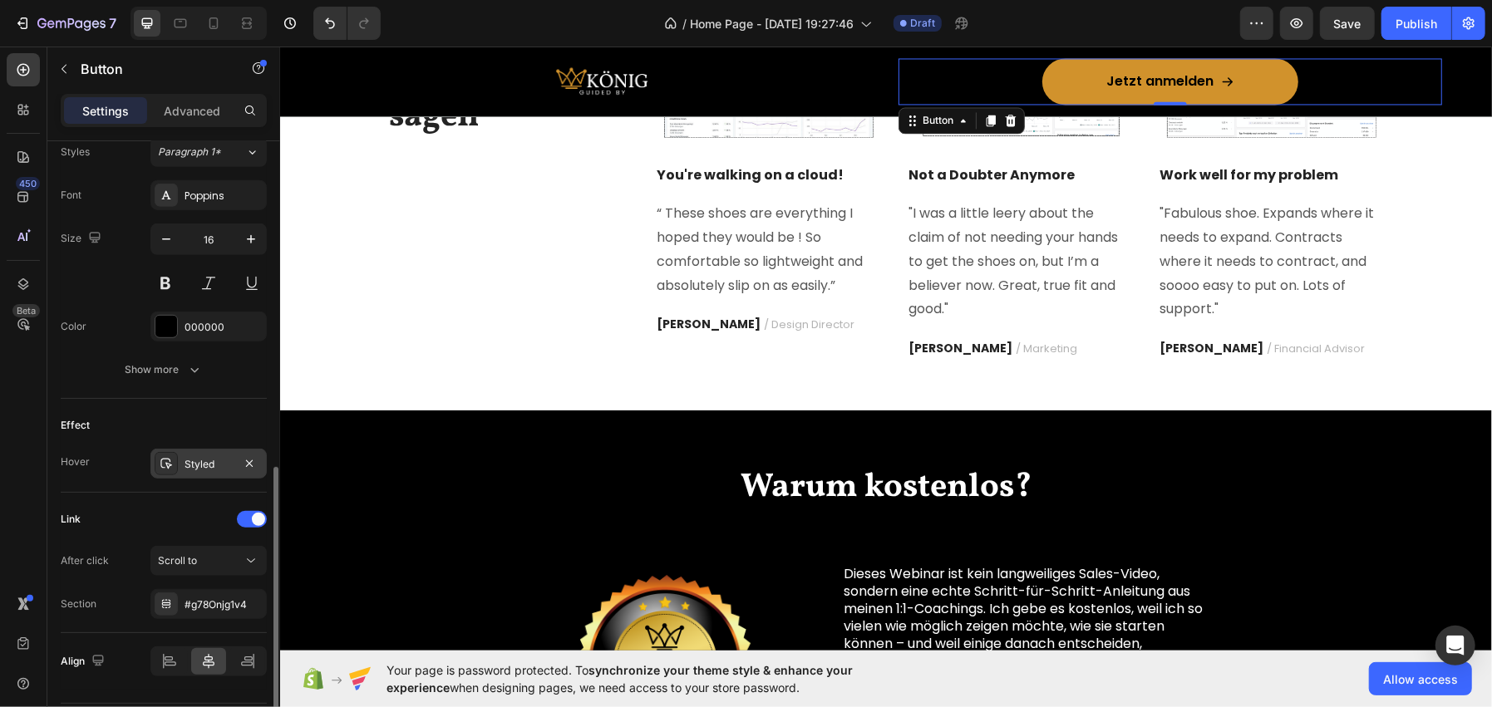
click at [175, 469] on div at bounding box center [166, 463] width 23 height 23
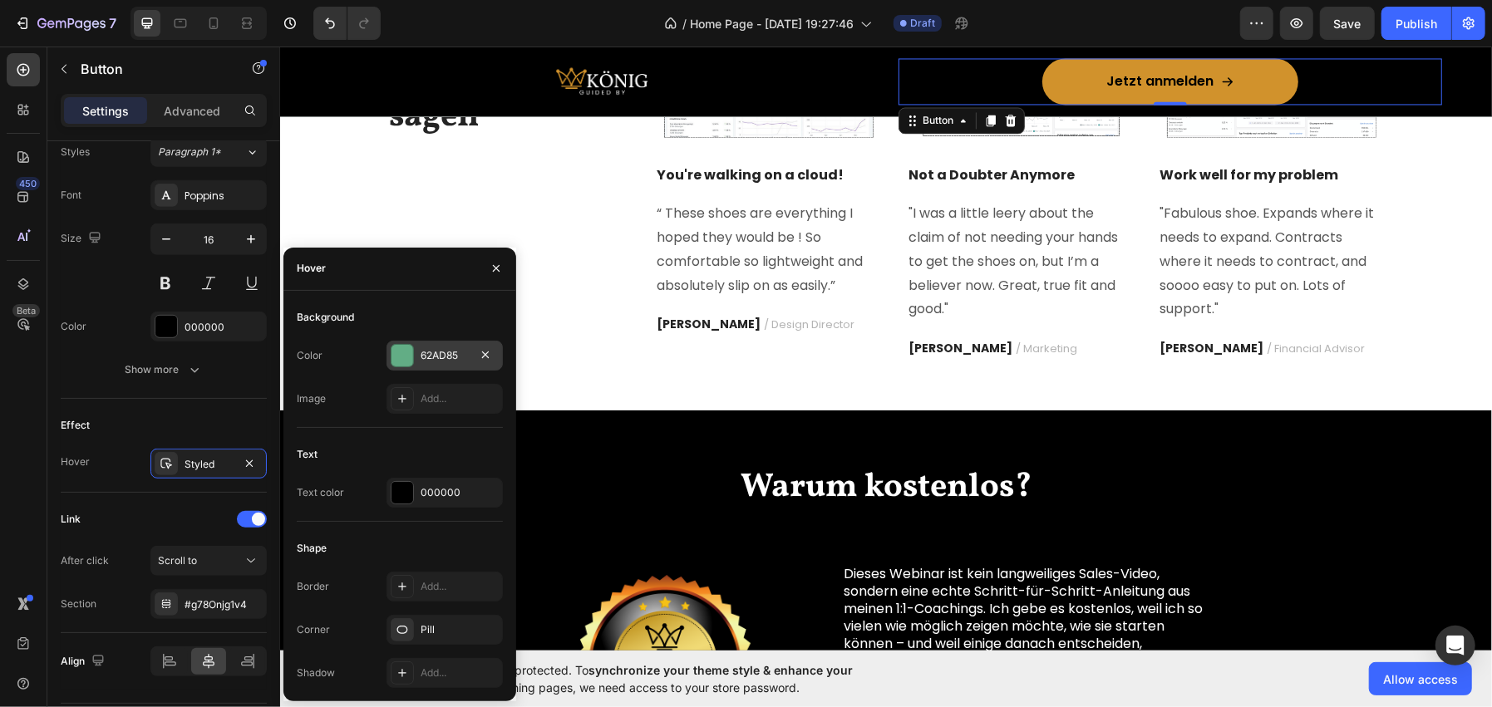
click at [417, 354] on div "62AD85" at bounding box center [444, 356] width 116 height 30
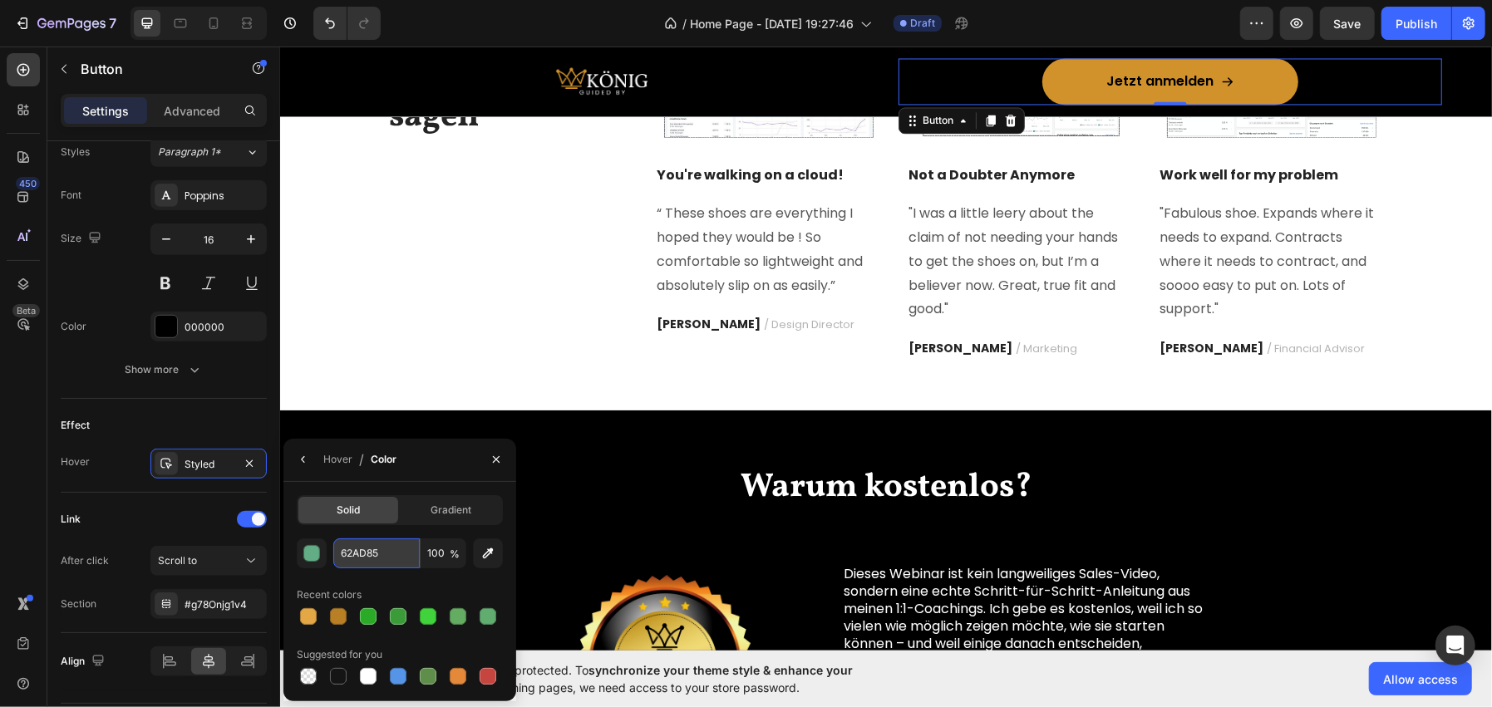
click at [376, 549] on input "62AD85" at bounding box center [376, 554] width 86 height 30
paste input "#B87F24"
type input "#B87F24"
click at [297, 462] on icon "button" at bounding box center [303, 459] width 13 height 13
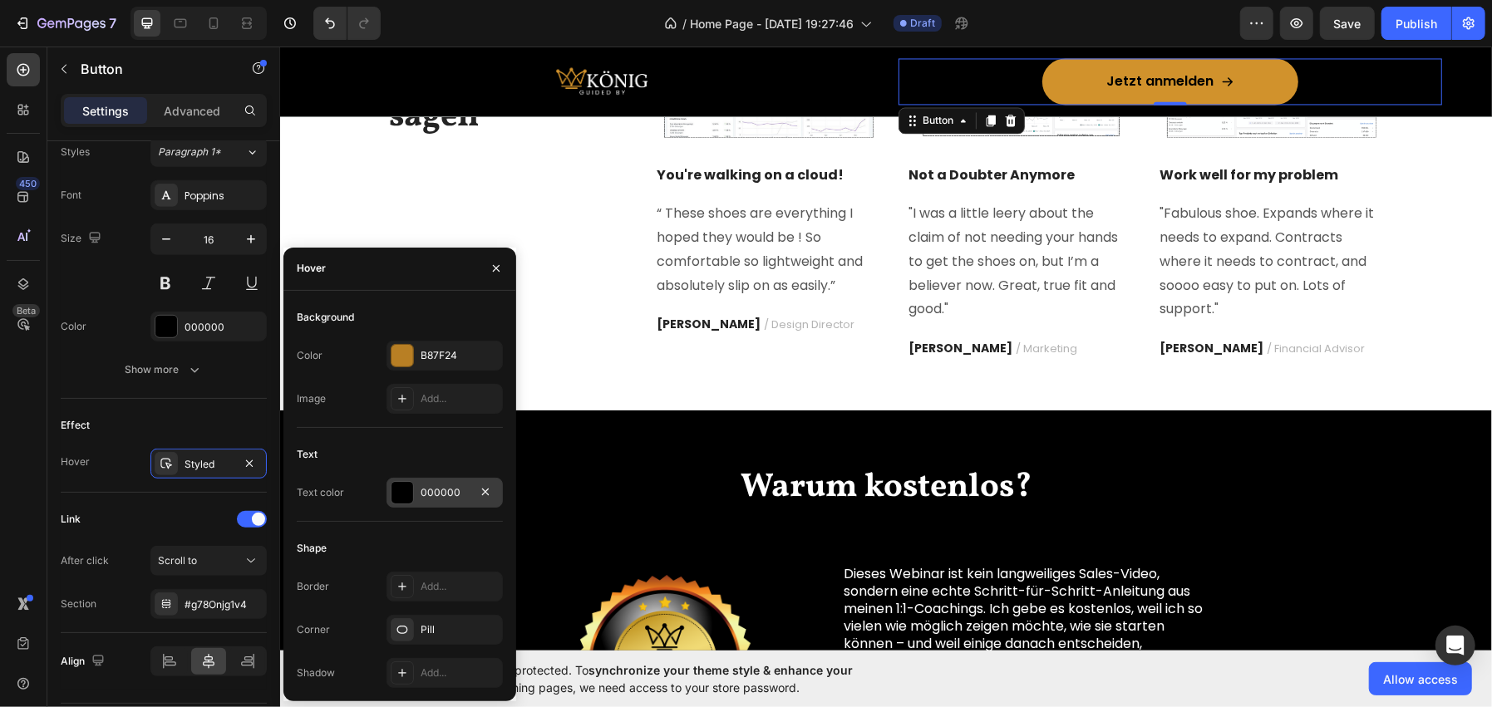
click at [391, 503] on div at bounding box center [402, 492] width 23 height 23
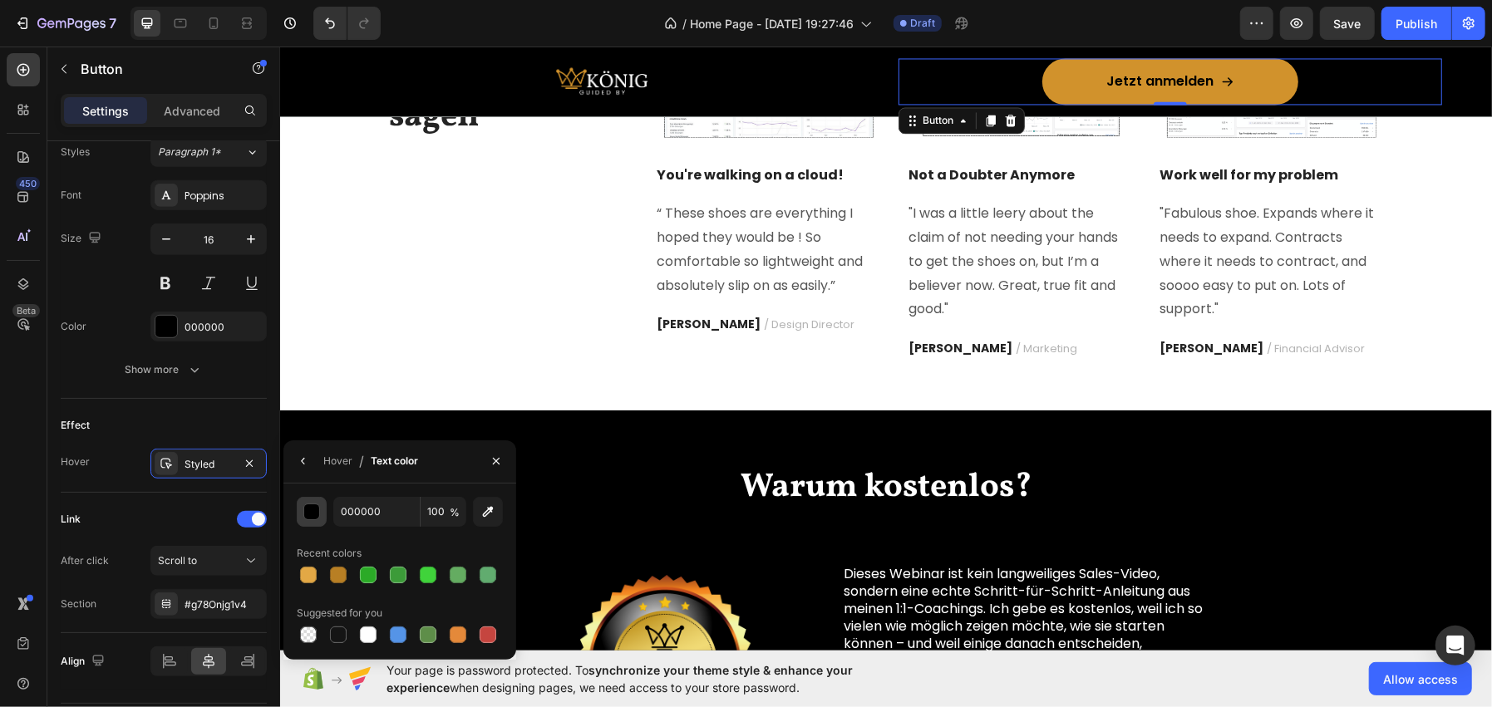
click at [303, 514] on div "button" at bounding box center [311, 512] width 17 height 17
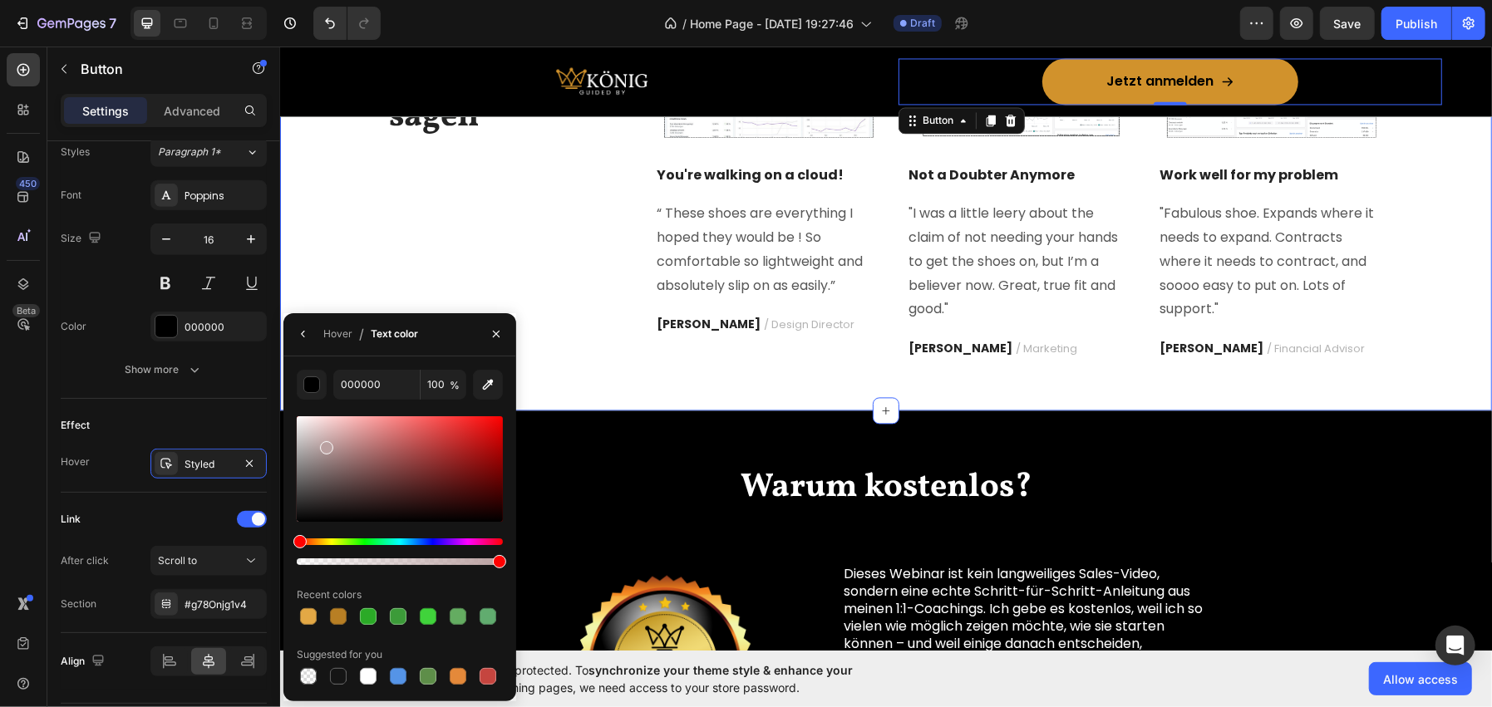
drag, startPoint x: 618, startPoint y: 509, endPoint x: 562, endPoint y: 406, distance: 117.5
type input "FFFFFF"
click at [485, 333] on button "button" at bounding box center [496, 334] width 27 height 27
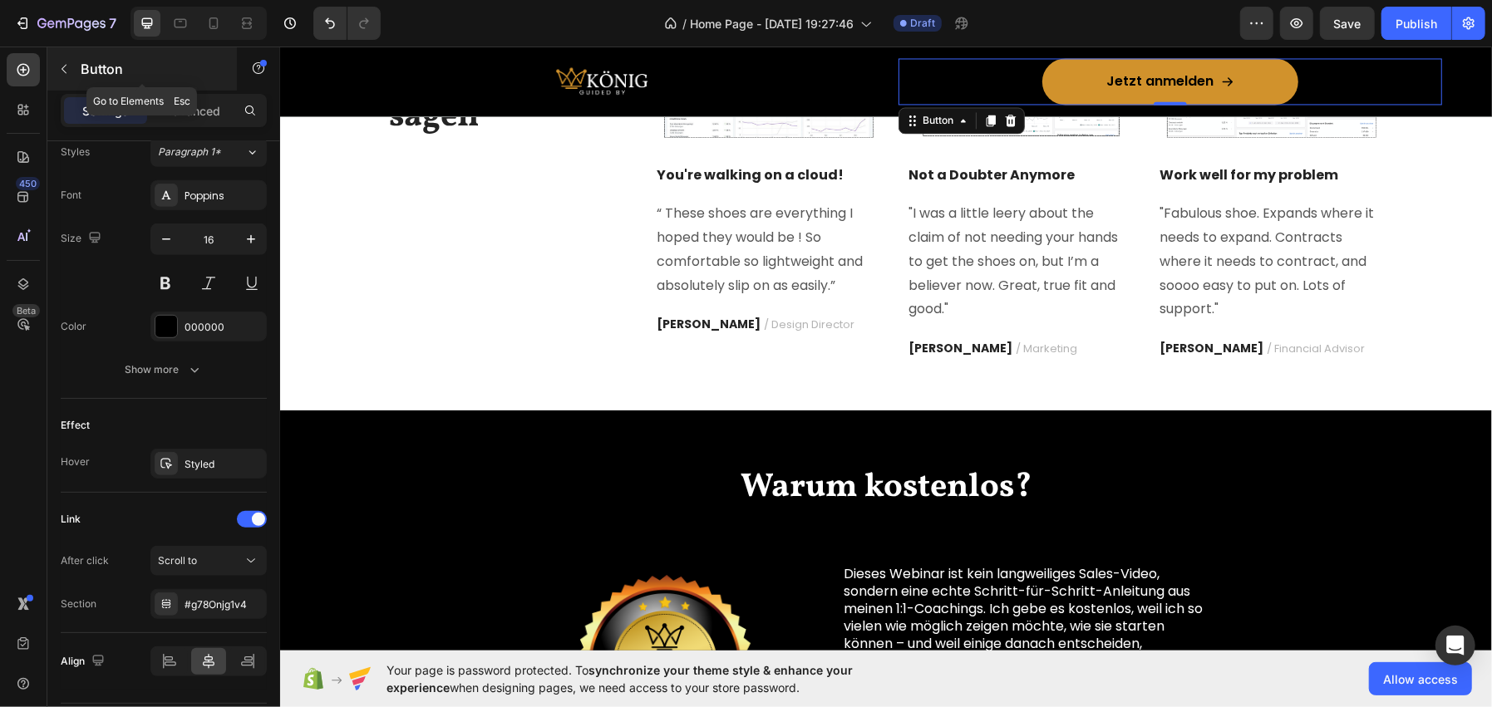
click at [106, 69] on p "Button" at bounding box center [151, 69] width 141 height 20
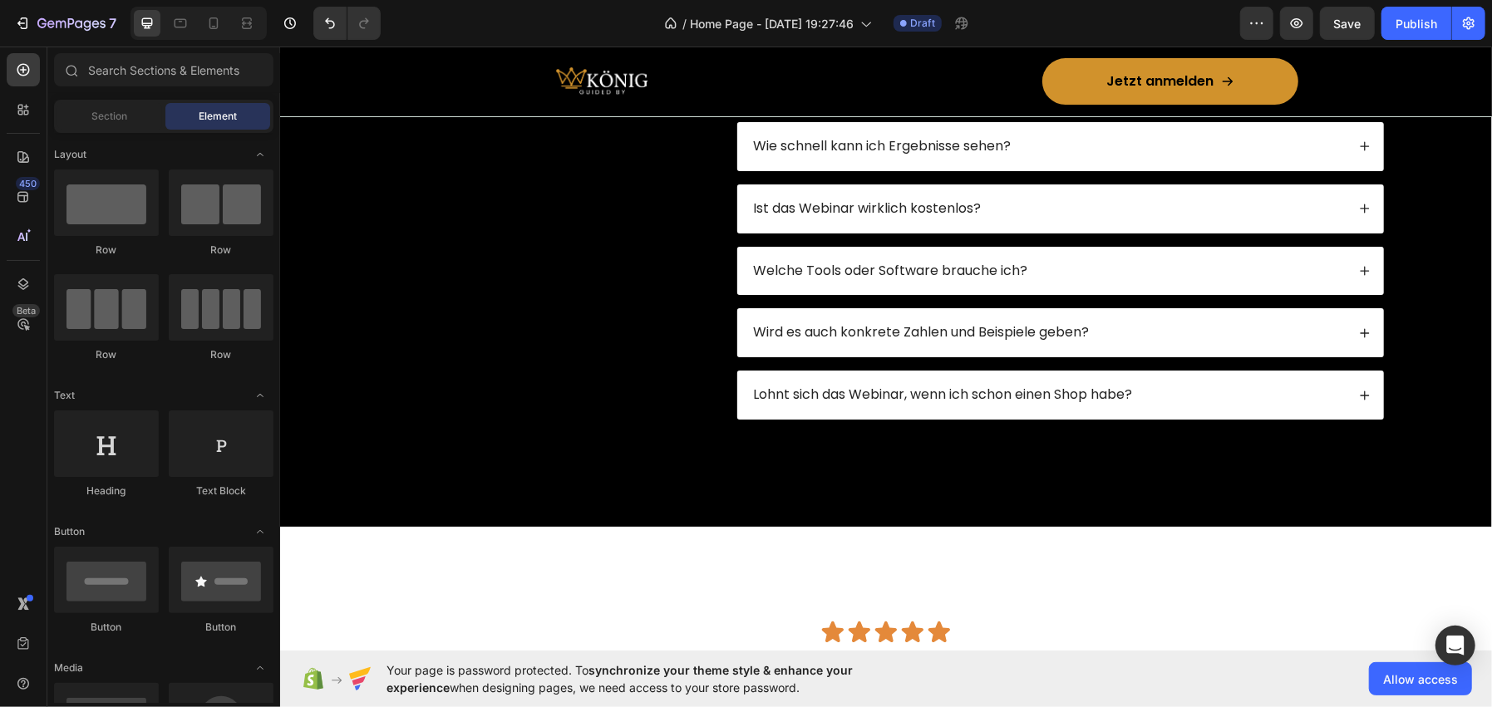
scroll to position [4608, 0]
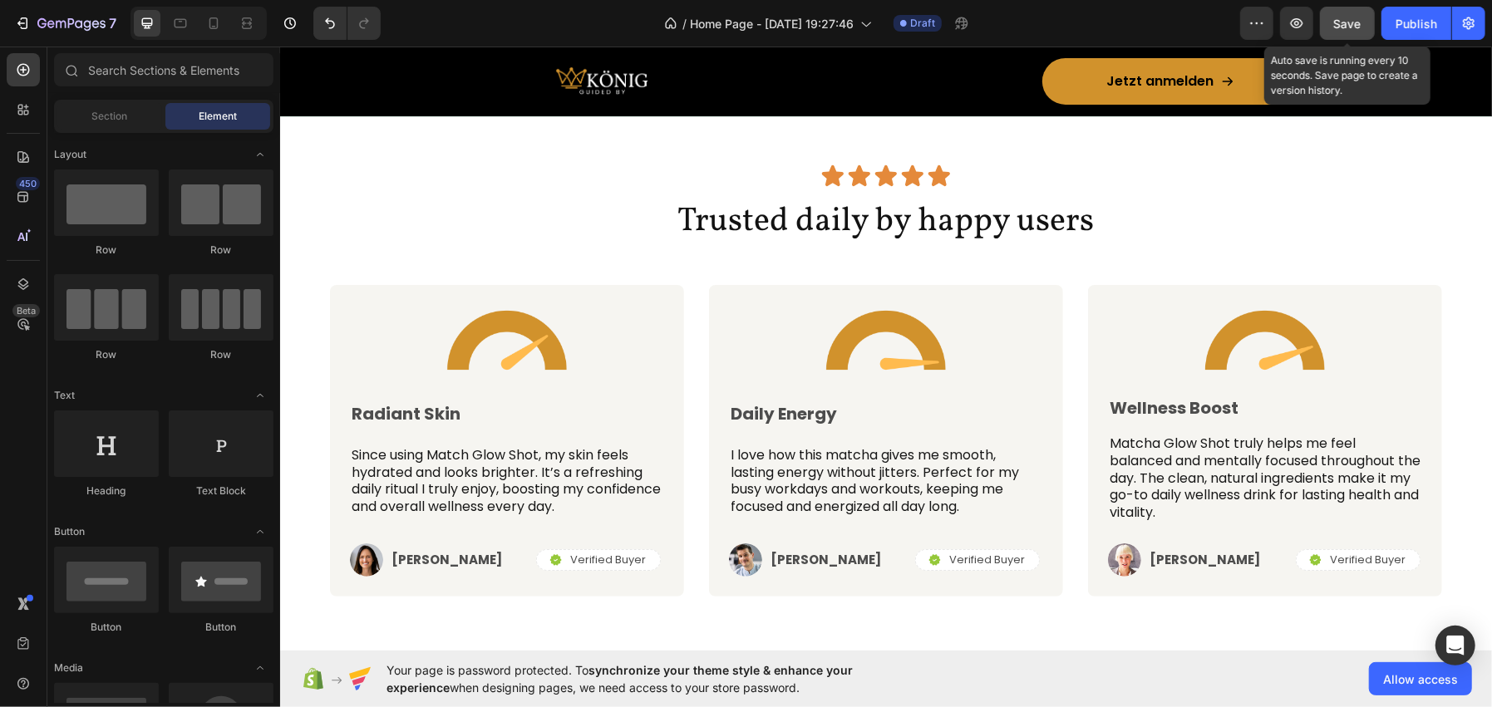
click at [1336, 27] on span "Save" at bounding box center [1347, 24] width 27 height 14
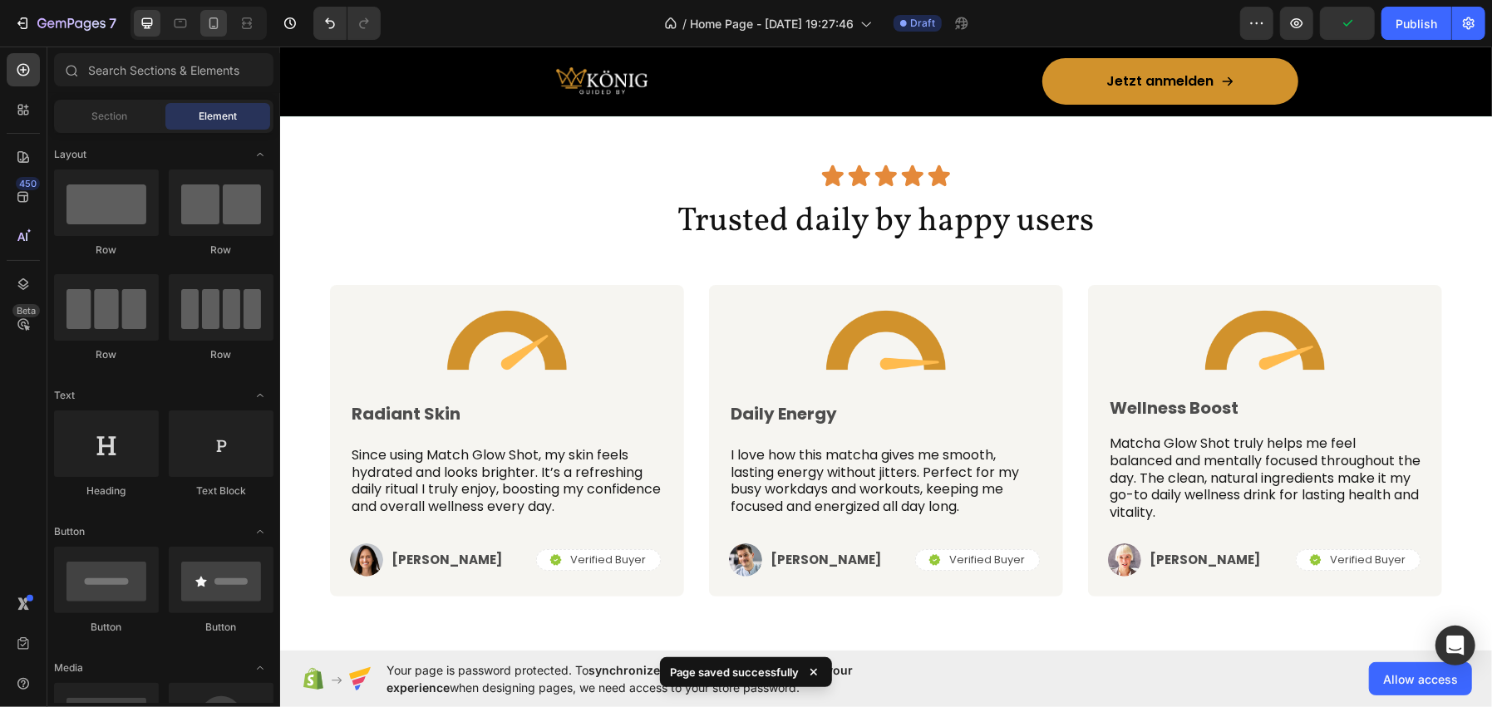
click at [205, 20] on icon at bounding box center [213, 23] width 17 height 17
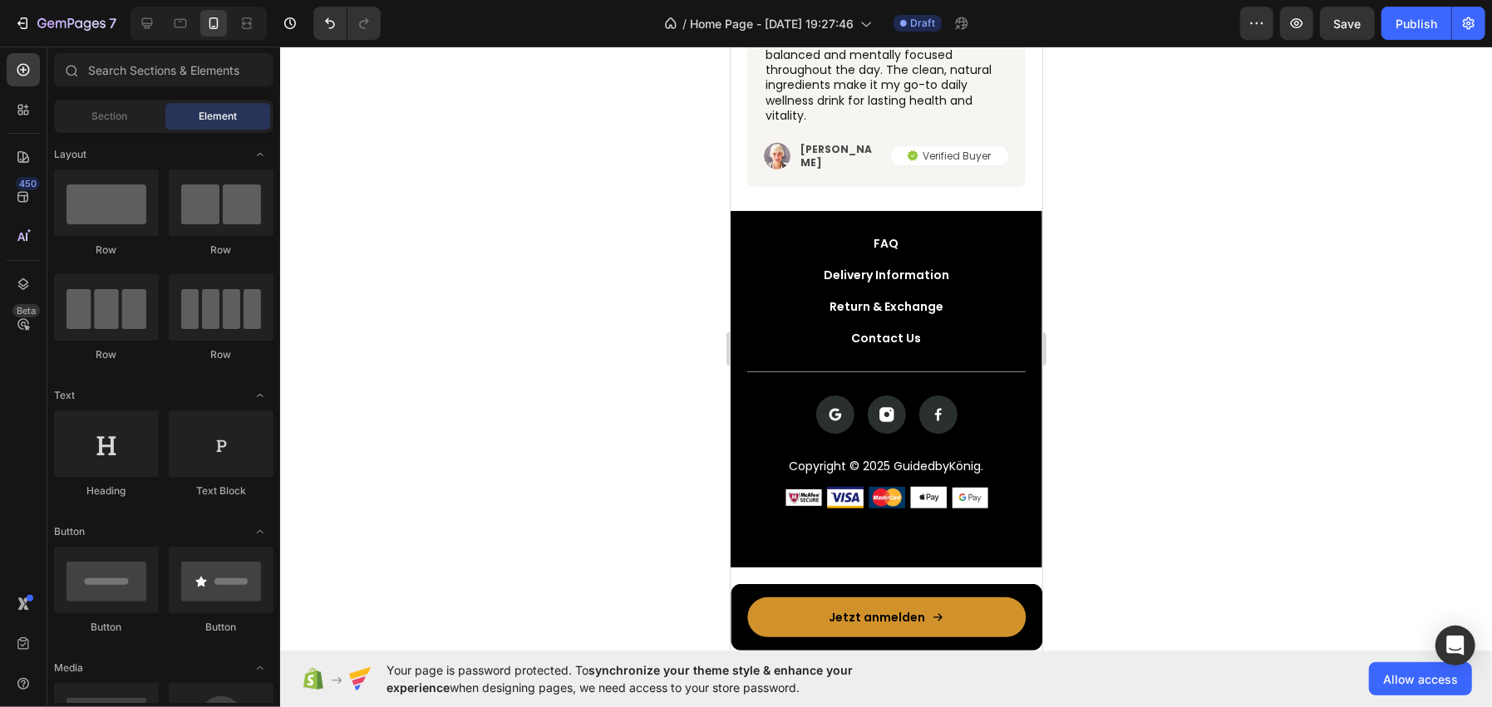
scroll to position [5187, 0]
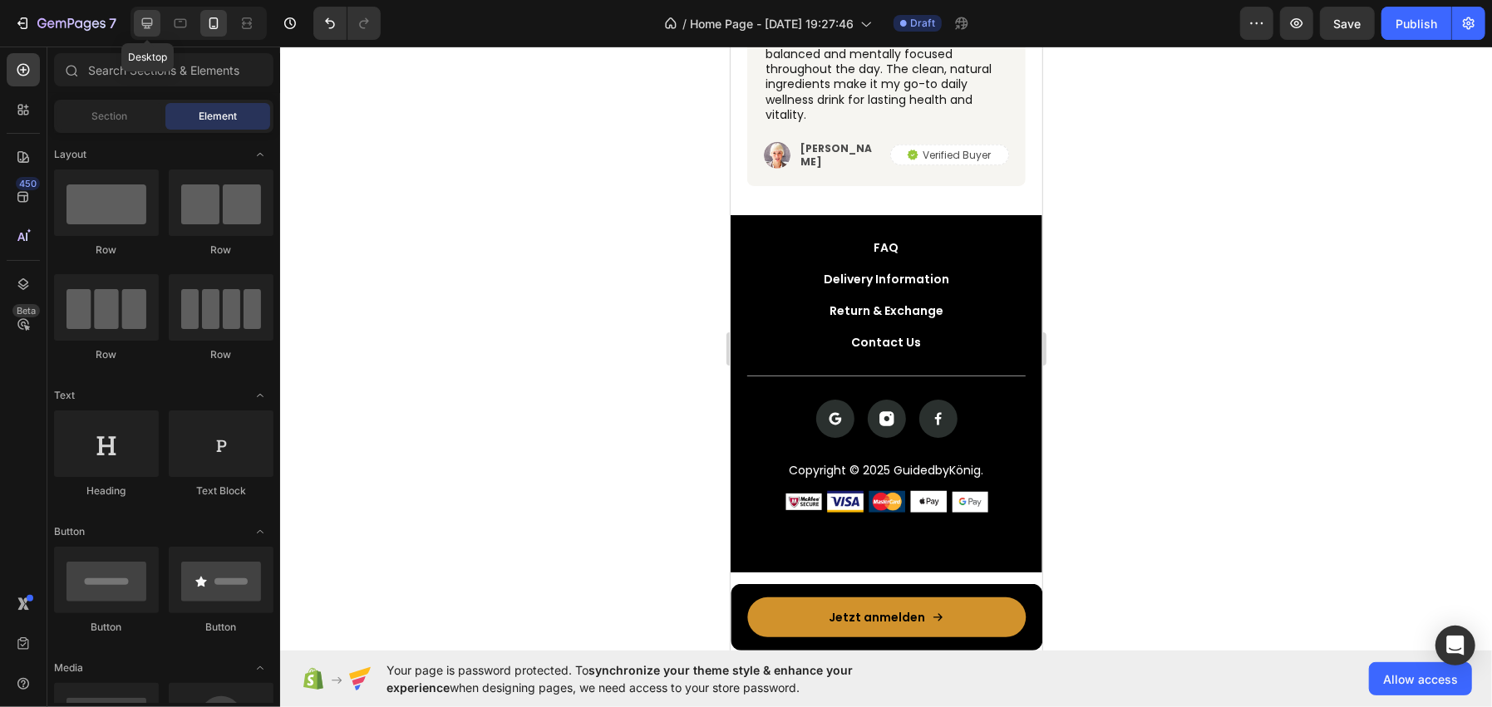
click at [134, 17] on div at bounding box center [147, 23] width 27 height 27
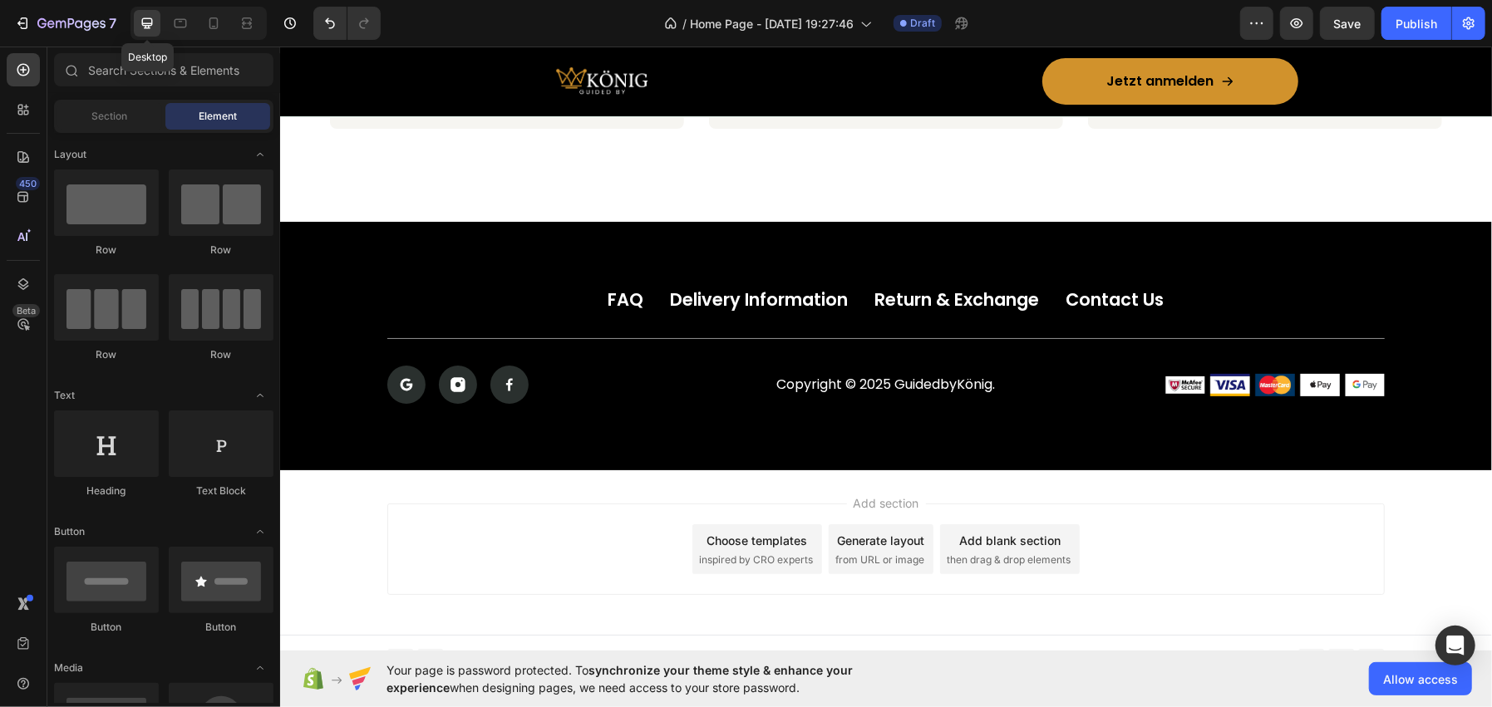
scroll to position [4828, 0]
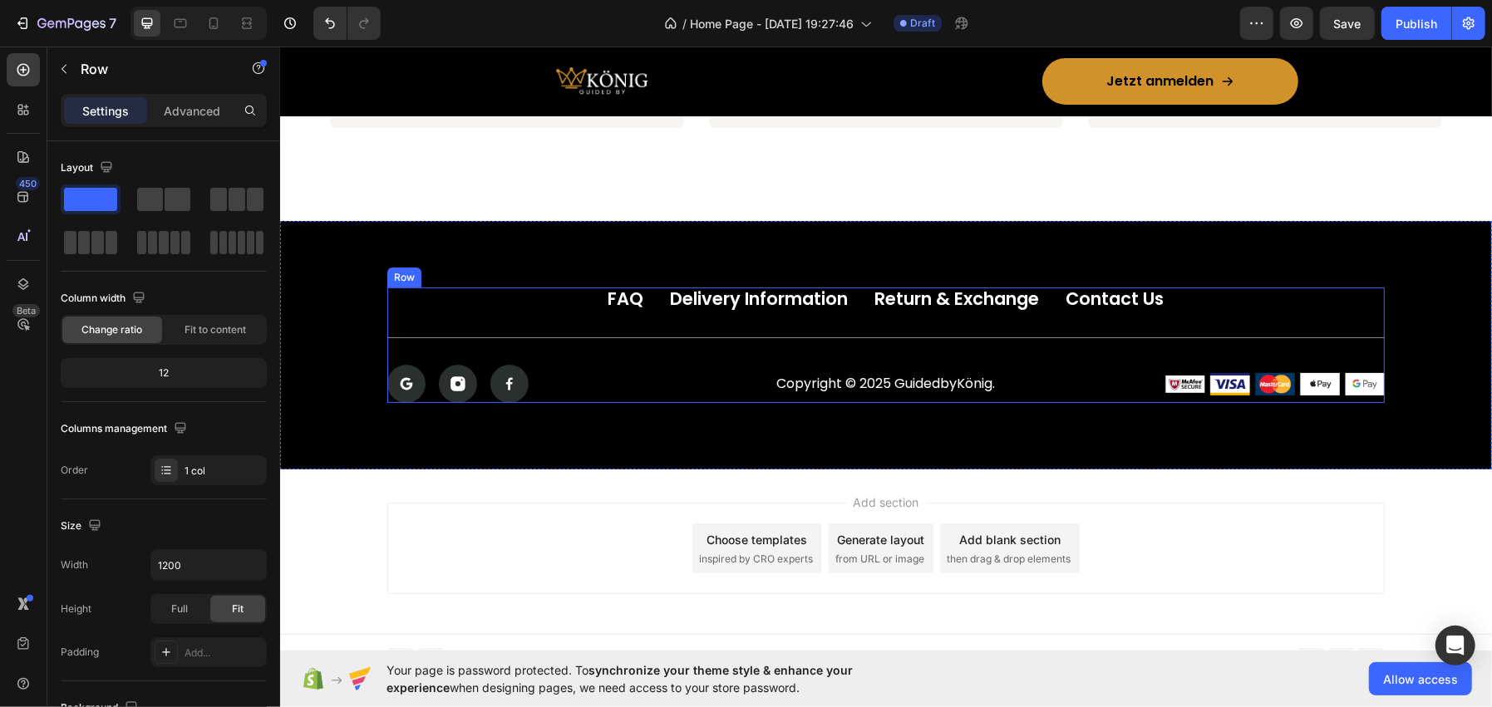
click at [604, 344] on div "FAQ Button Delivery Information Button Return & Exchange Button Contact Us Butt…" at bounding box center [884, 345] width 997 height 116
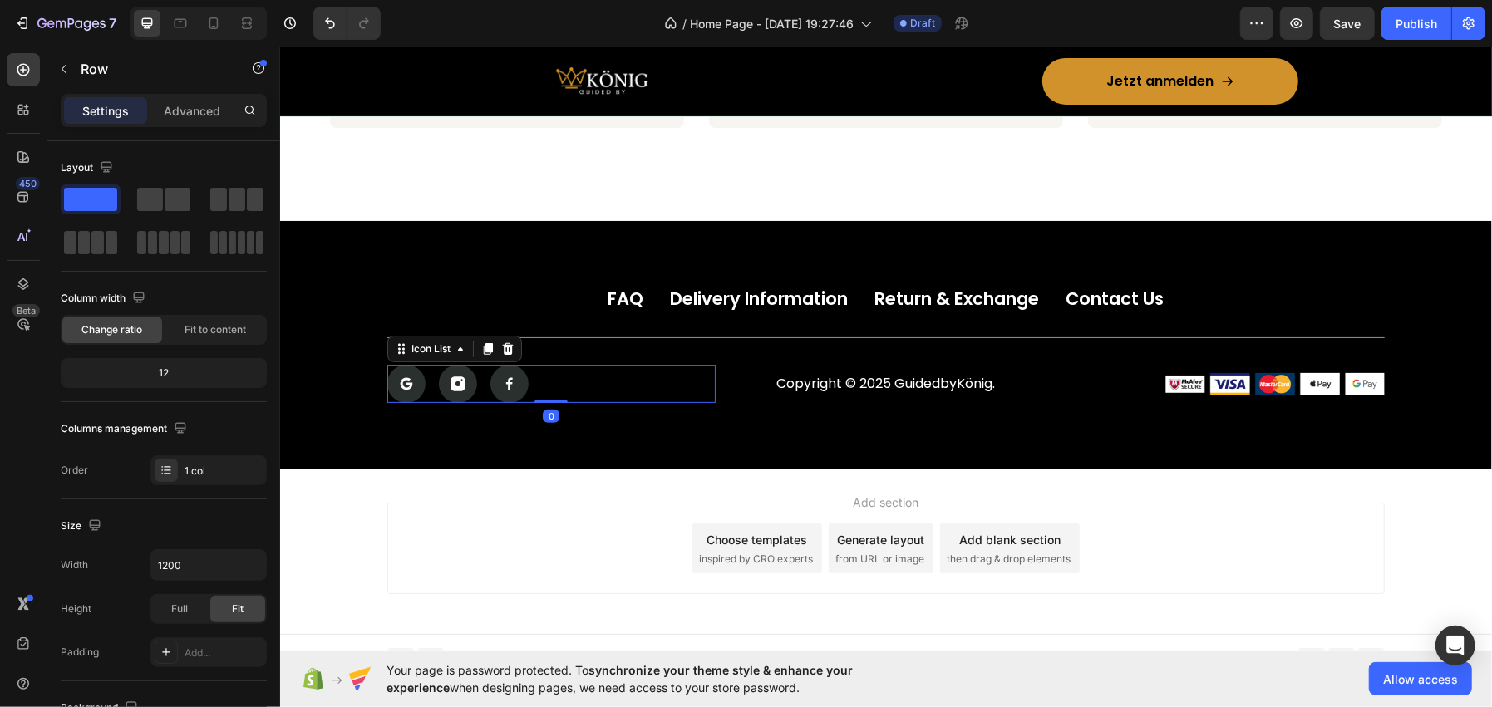
click at [658, 375] on div "Icon Icon Icon" at bounding box center [550, 383] width 328 height 38
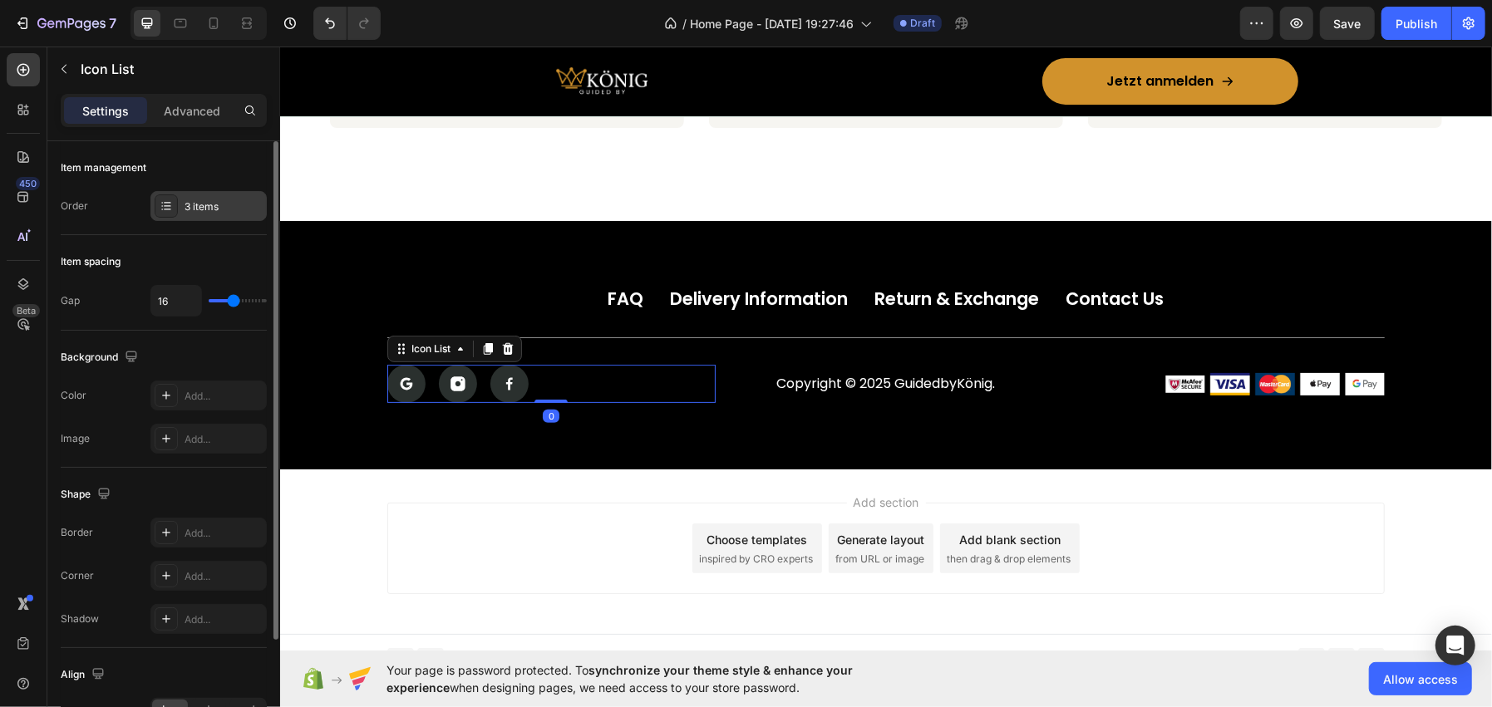
click at [220, 195] on div "3 items" at bounding box center [208, 206] width 116 height 30
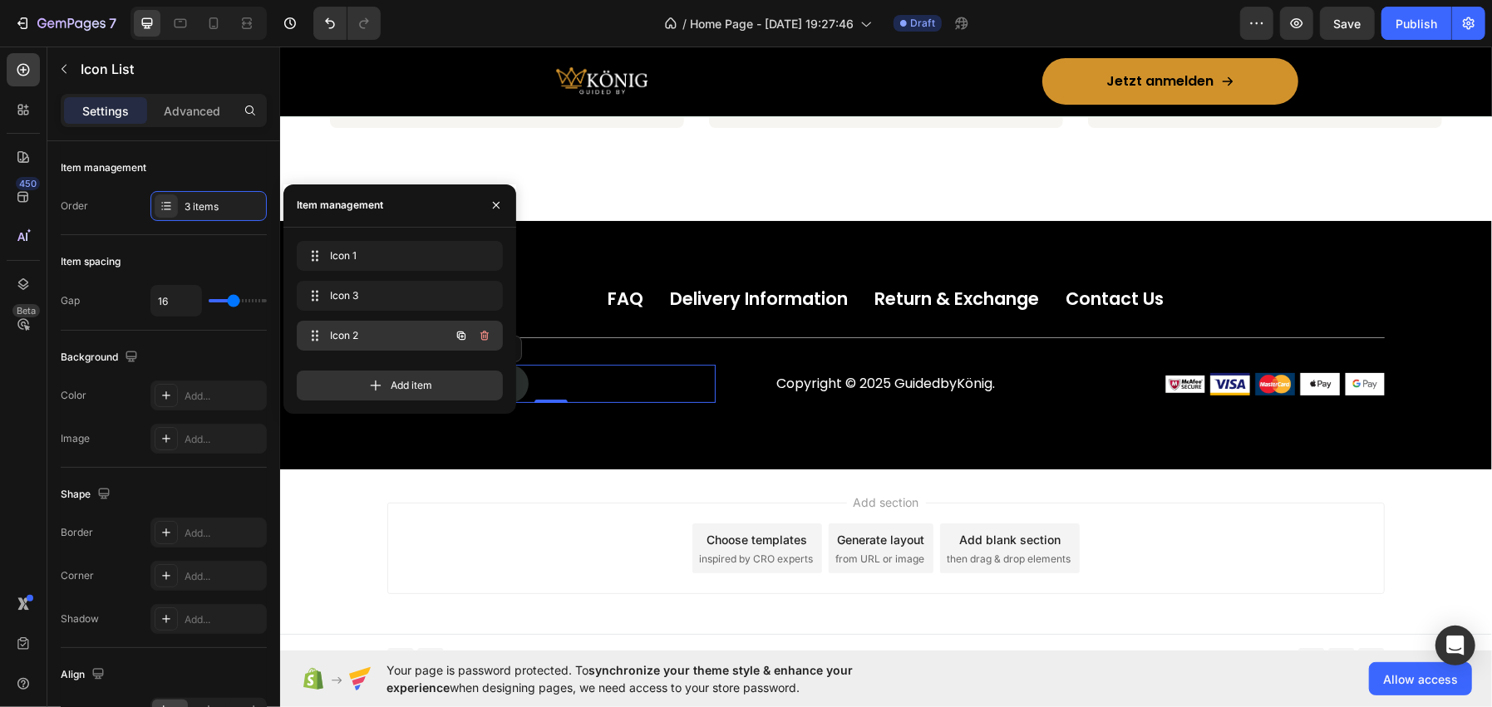
click at [388, 333] on span "Icon 2" at bounding box center [377, 335] width 94 height 15
click at [381, 284] on div "Icon 3 Icon 3" at bounding box center [376, 295] width 146 height 23
click at [379, 255] on span "Icon 1" at bounding box center [377, 256] width 94 height 15
drag, startPoint x: 377, startPoint y: 258, endPoint x: 377, endPoint y: 292, distance: 33.2
click at [496, 208] on icon "button" at bounding box center [496, 205] width 13 height 13
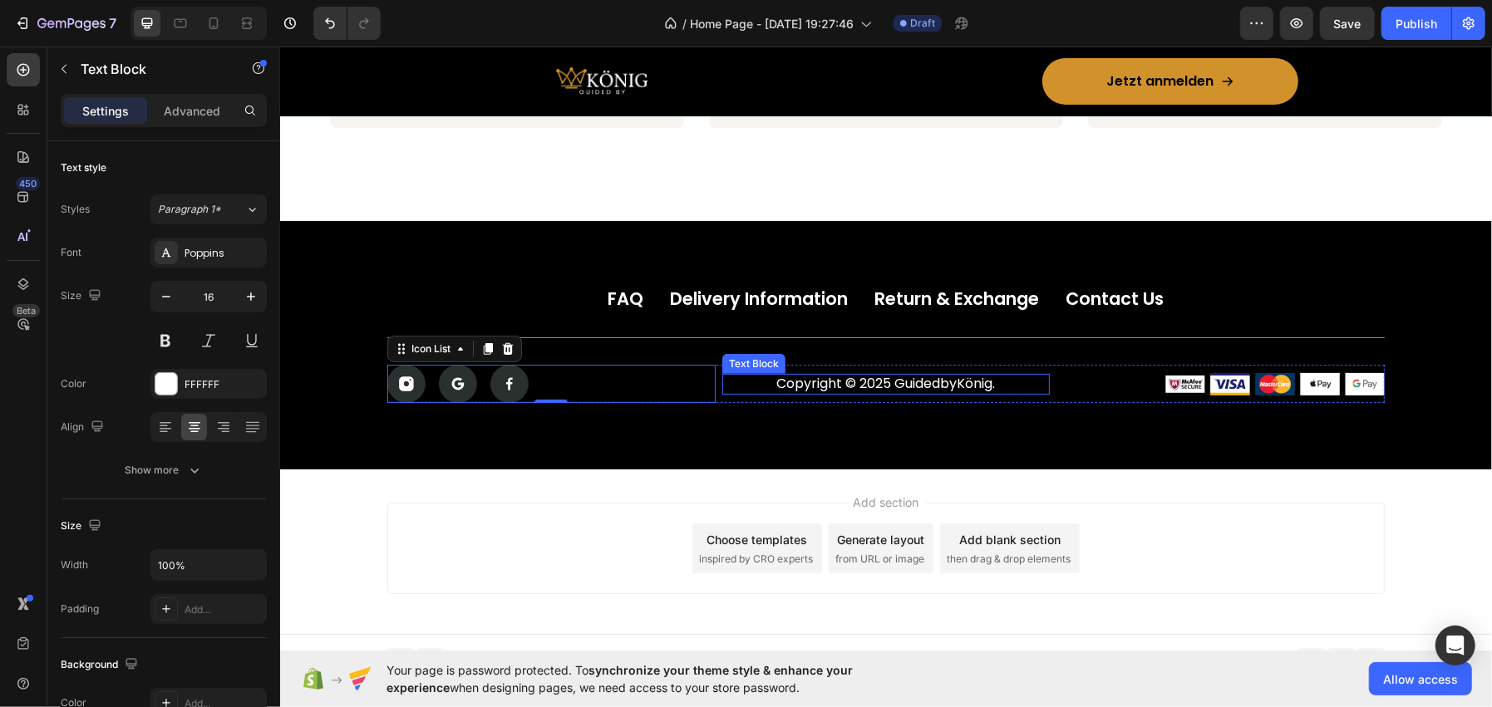
click at [723, 381] on p "Copyright © 2025 GuidedbyKönig." at bounding box center [885, 383] width 325 height 17
click at [708, 385] on div "Icon Icon Icon" at bounding box center [550, 383] width 328 height 38
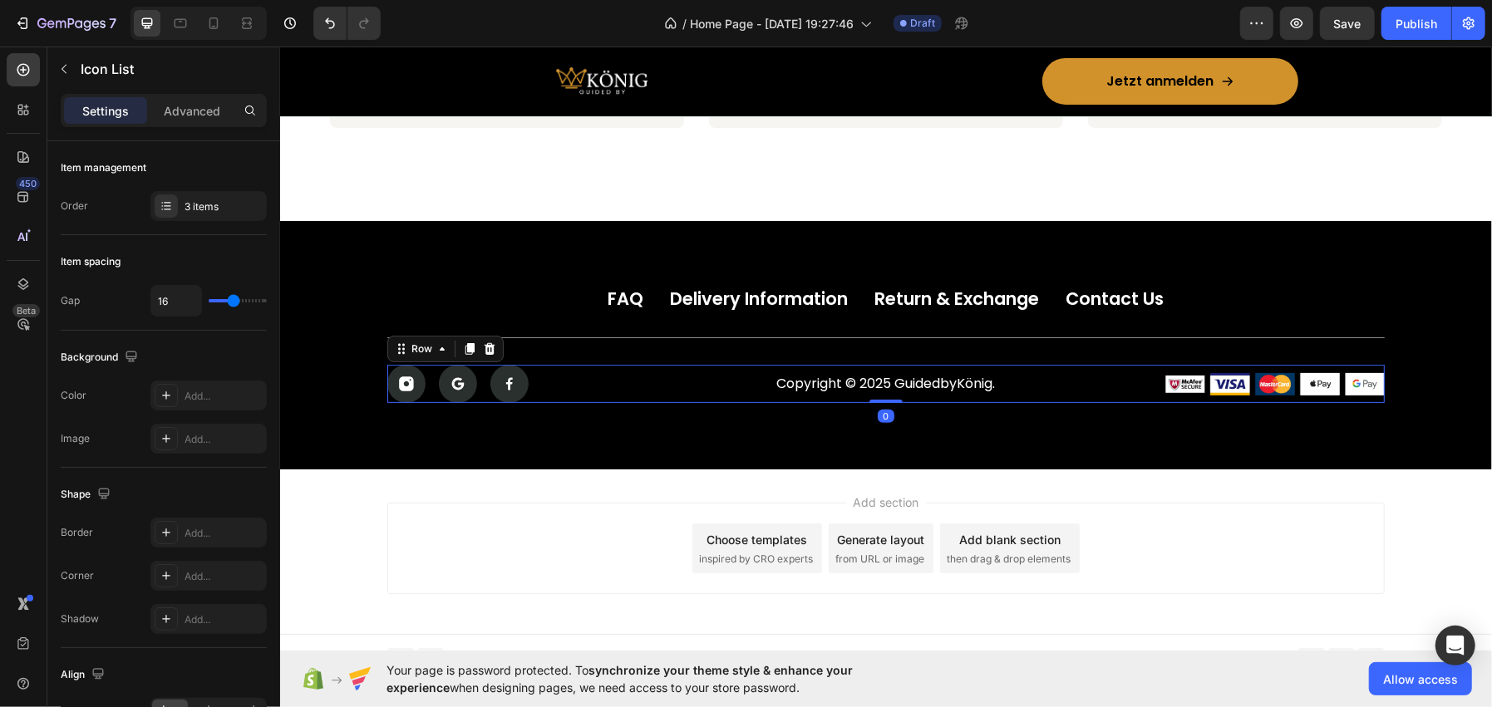
click at [713, 387] on div "Icon Icon Icon Icon List Copyright © 2025 GuidedbyKönig. Text Block Image Image…" at bounding box center [884, 383] width 997 height 38
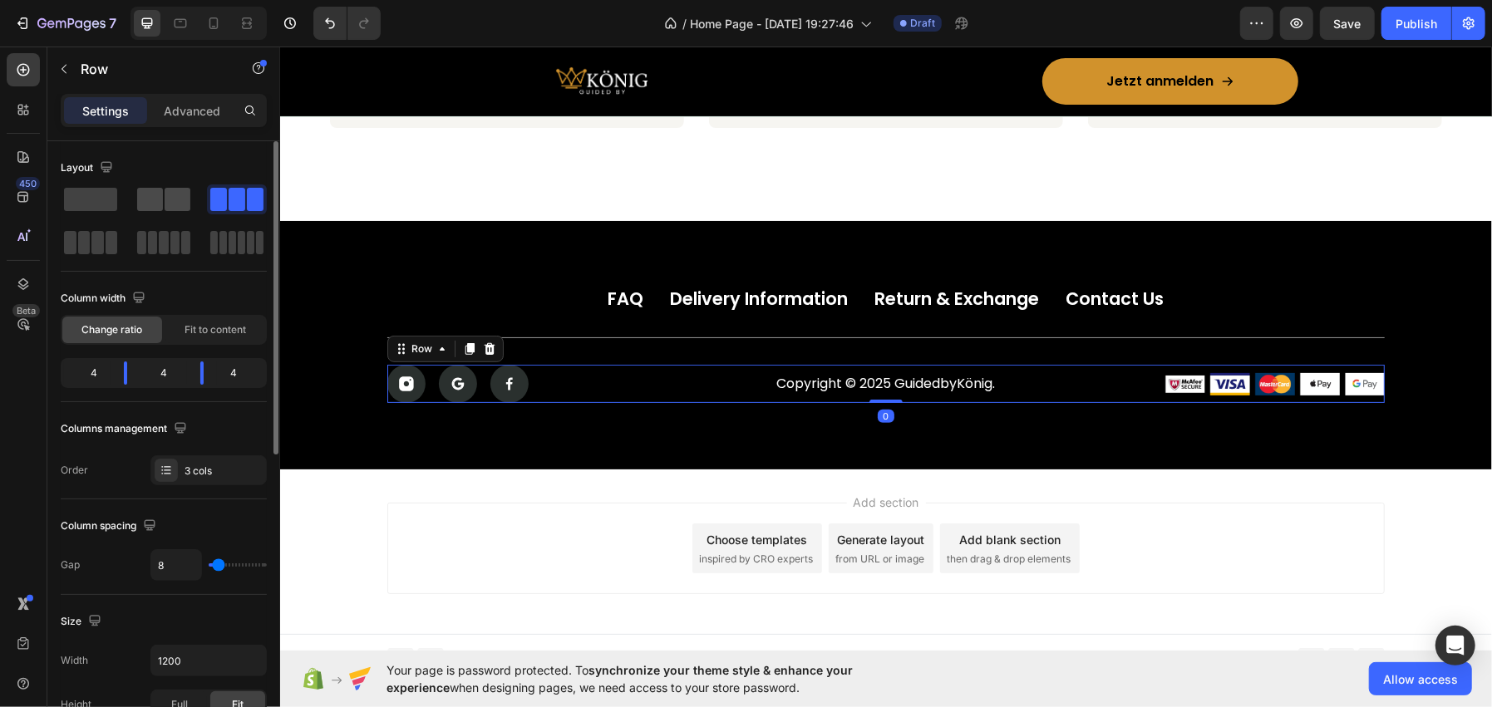
click at [180, 199] on span at bounding box center [178, 199] width 26 height 23
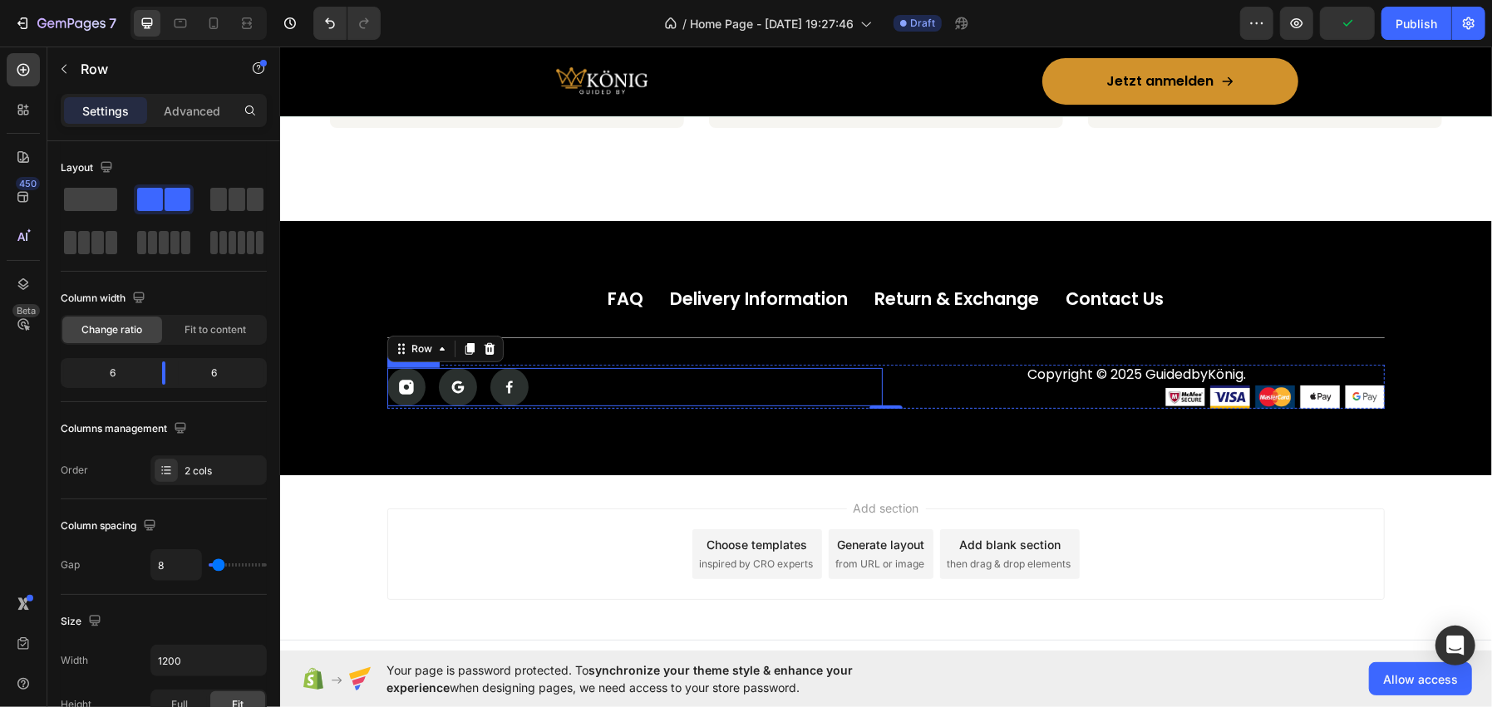
click at [472, 385] on div "Icon Icon Icon" at bounding box center [633, 386] width 495 height 38
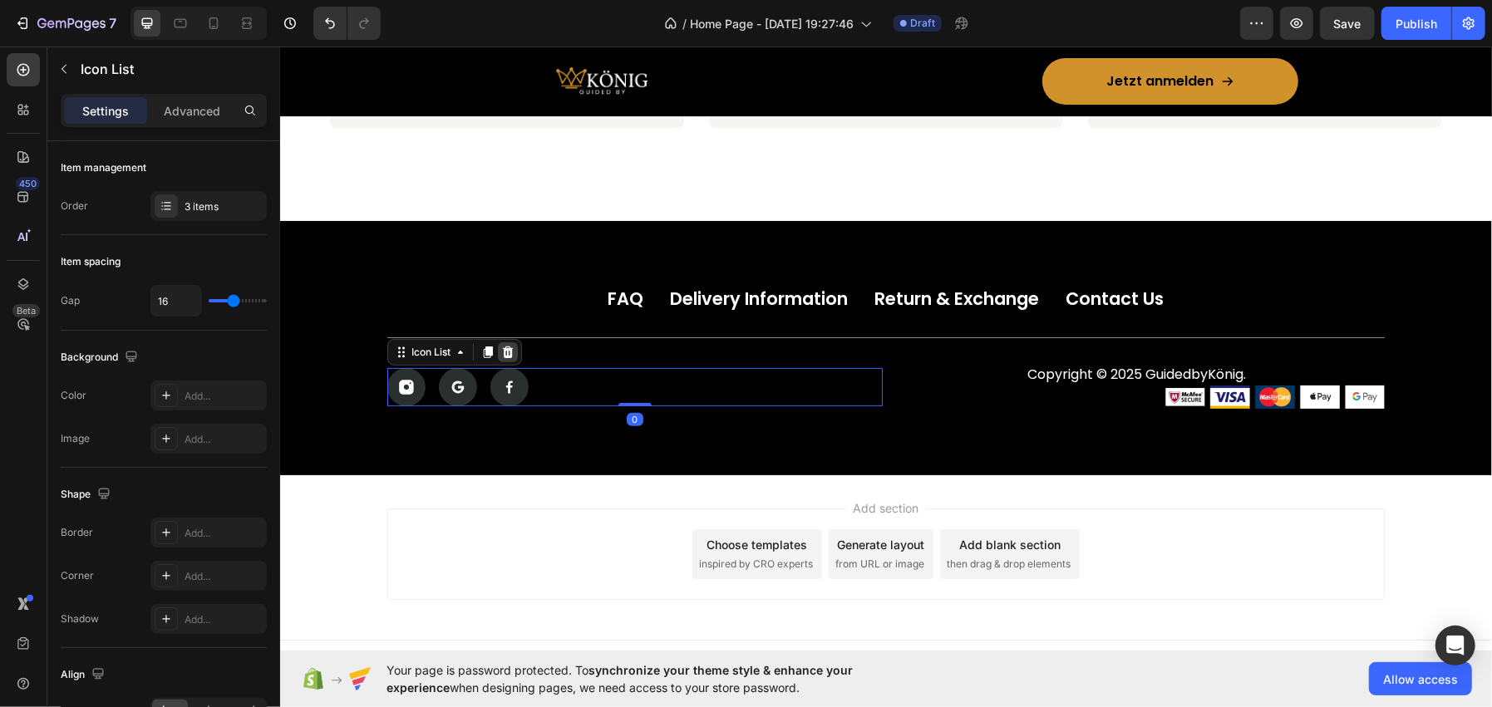
click at [504, 350] on icon at bounding box center [507, 352] width 11 height 12
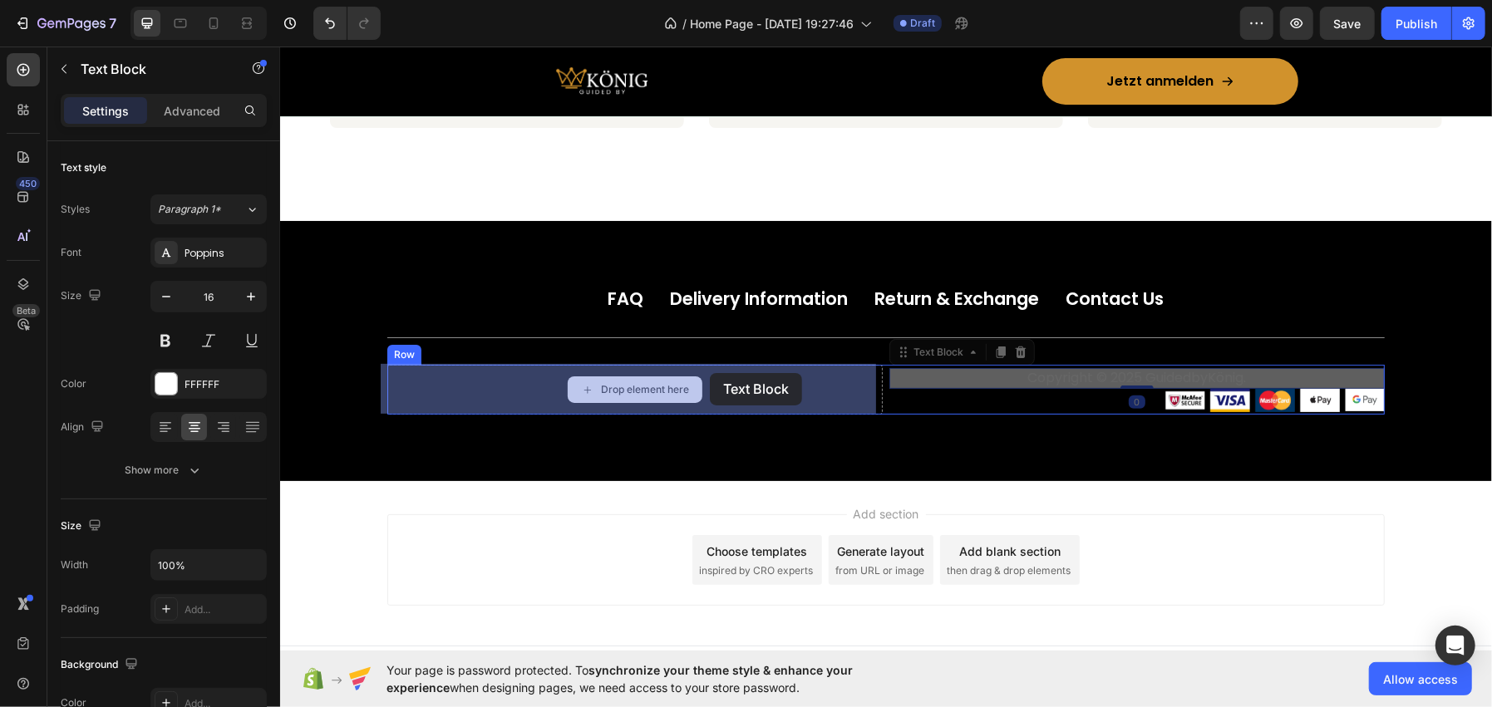
drag, startPoint x: 1069, startPoint y: 377, endPoint x: 709, endPoint y: 372, distance: 359.9
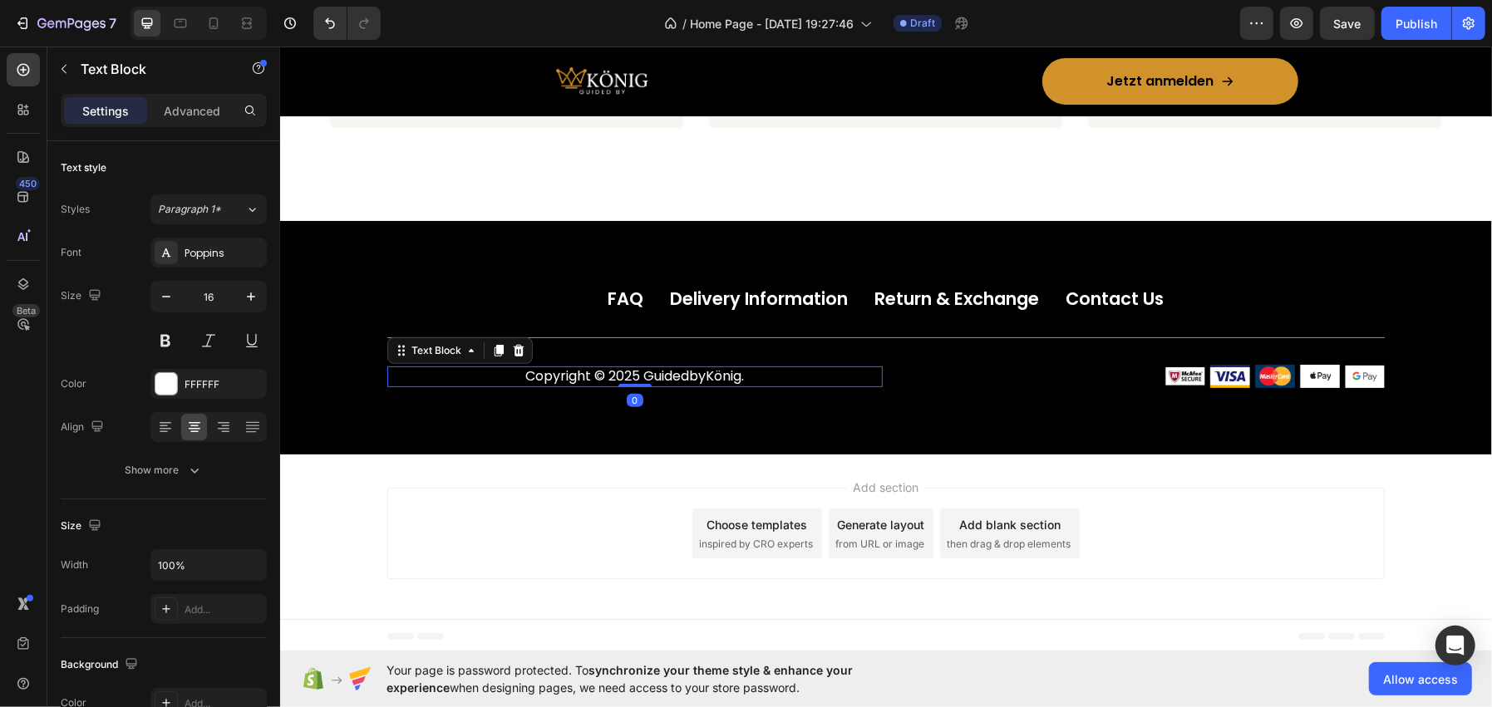
click at [119, 71] on p "Text Block" at bounding box center [151, 69] width 141 height 20
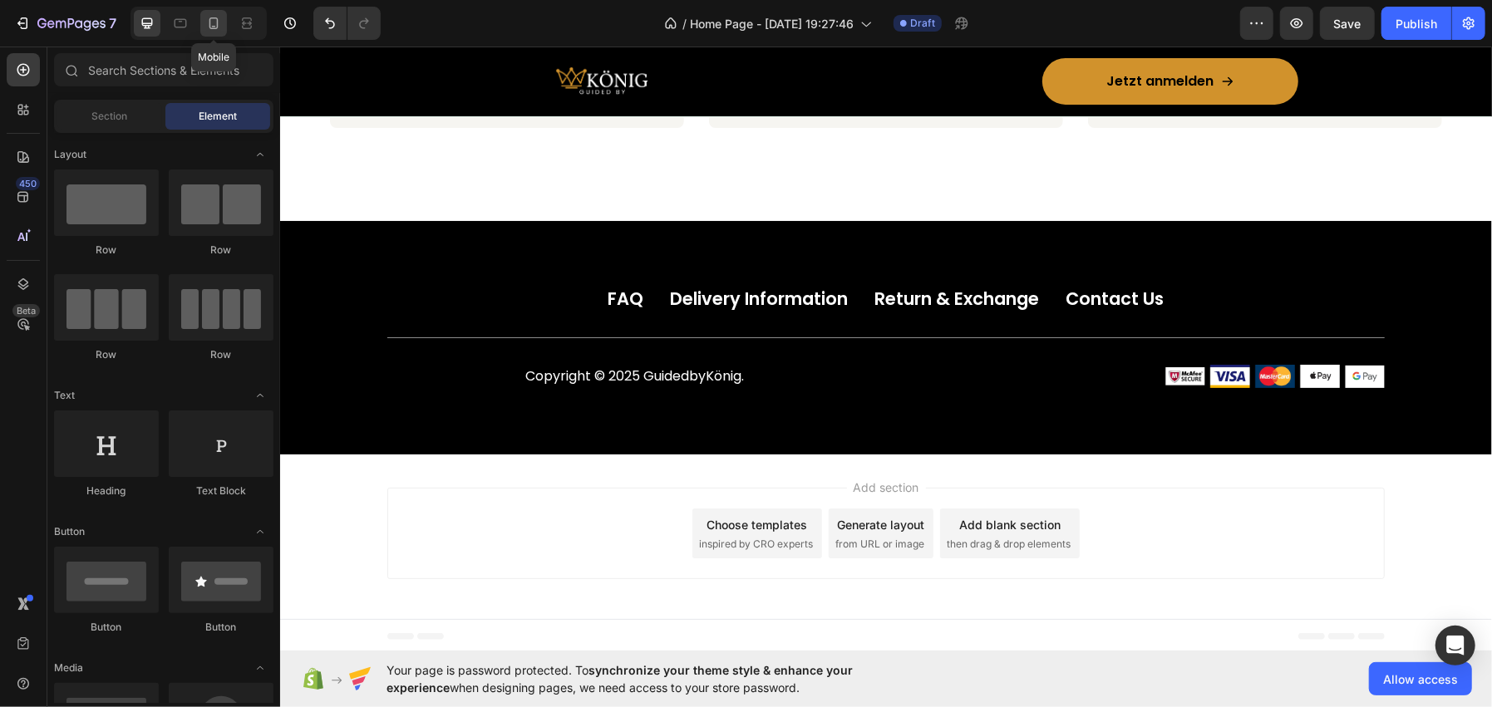
click at [224, 24] on div at bounding box center [213, 23] width 27 height 27
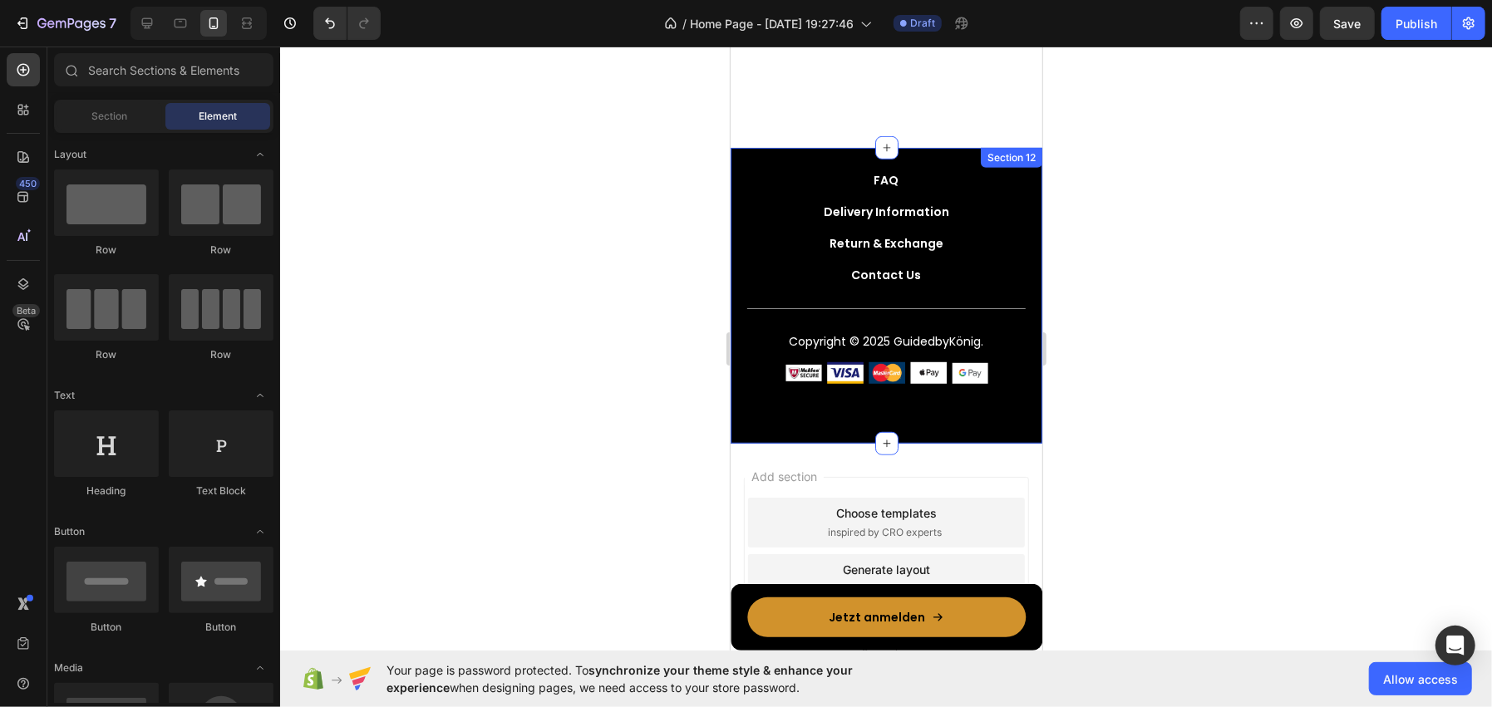
scroll to position [5271, 0]
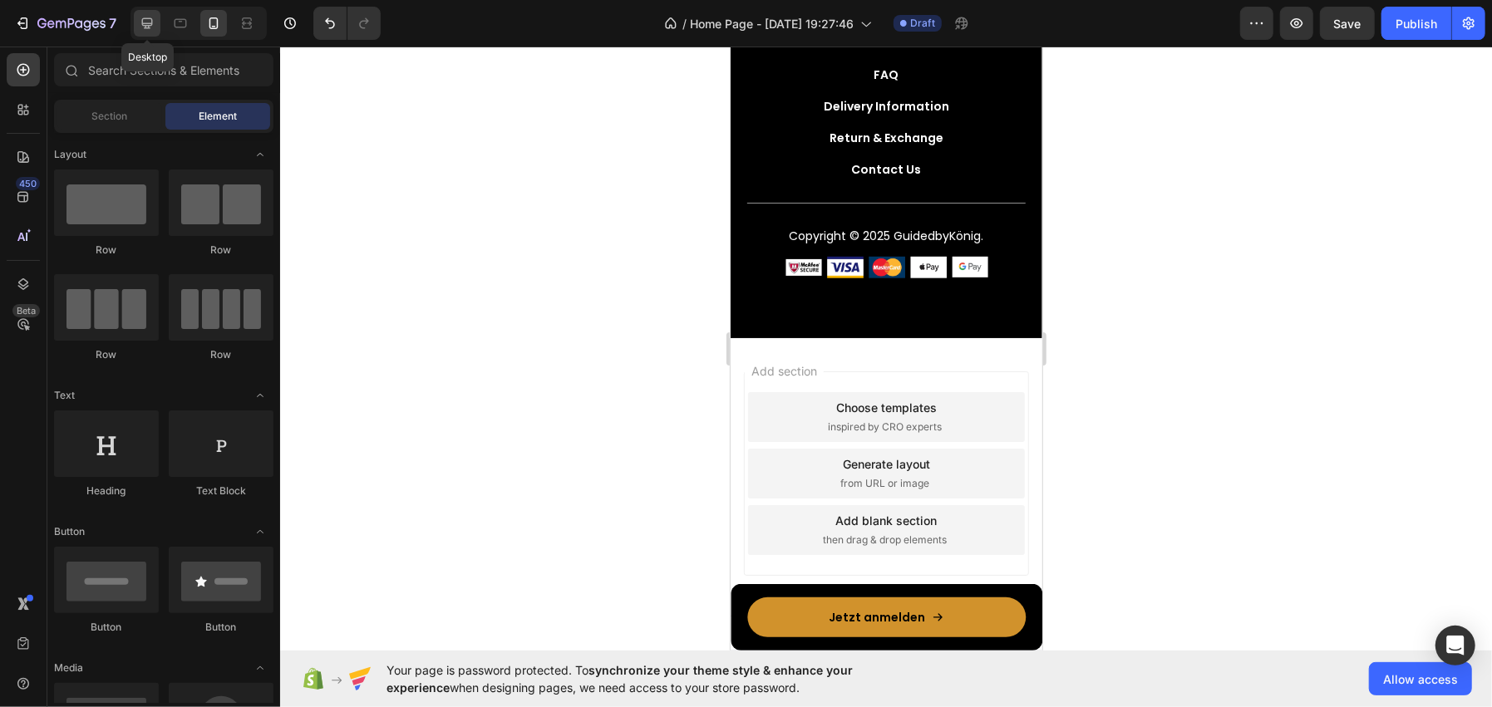
click at [136, 22] on div at bounding box center [147, 23] width 27 height 27
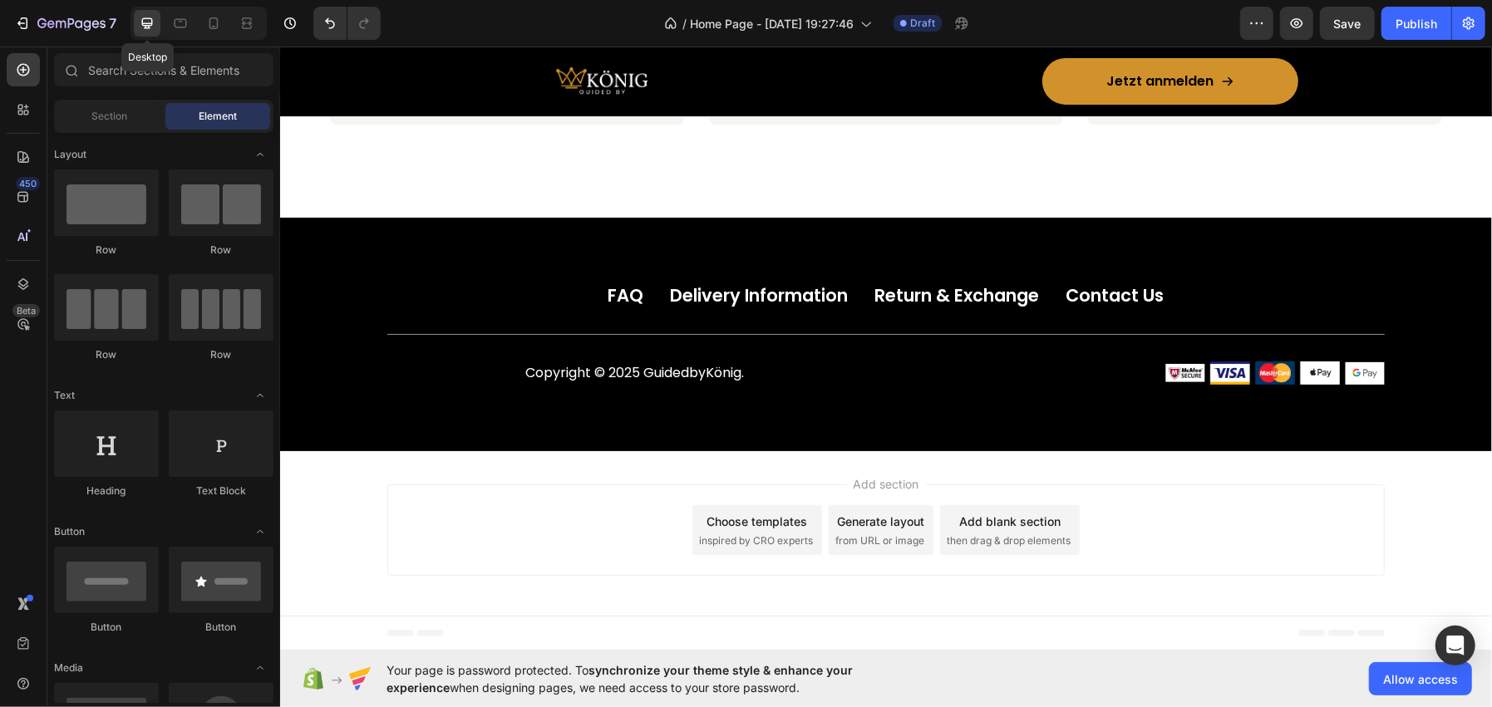
scroll to position [4830, 0]
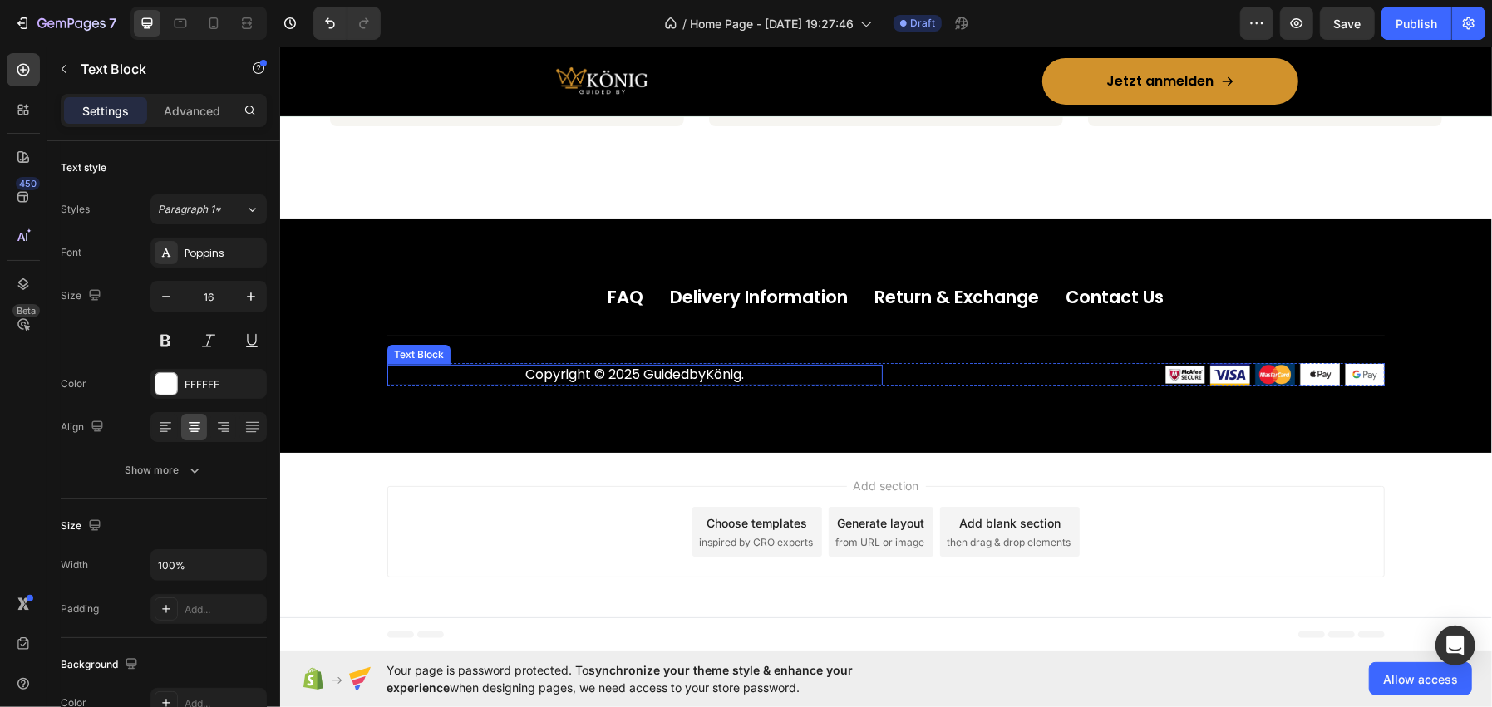
click at [828, 366] on p "Copyright © 2025 GuidedbyKönig." at bounding box center [634, 374] width 492 height 17
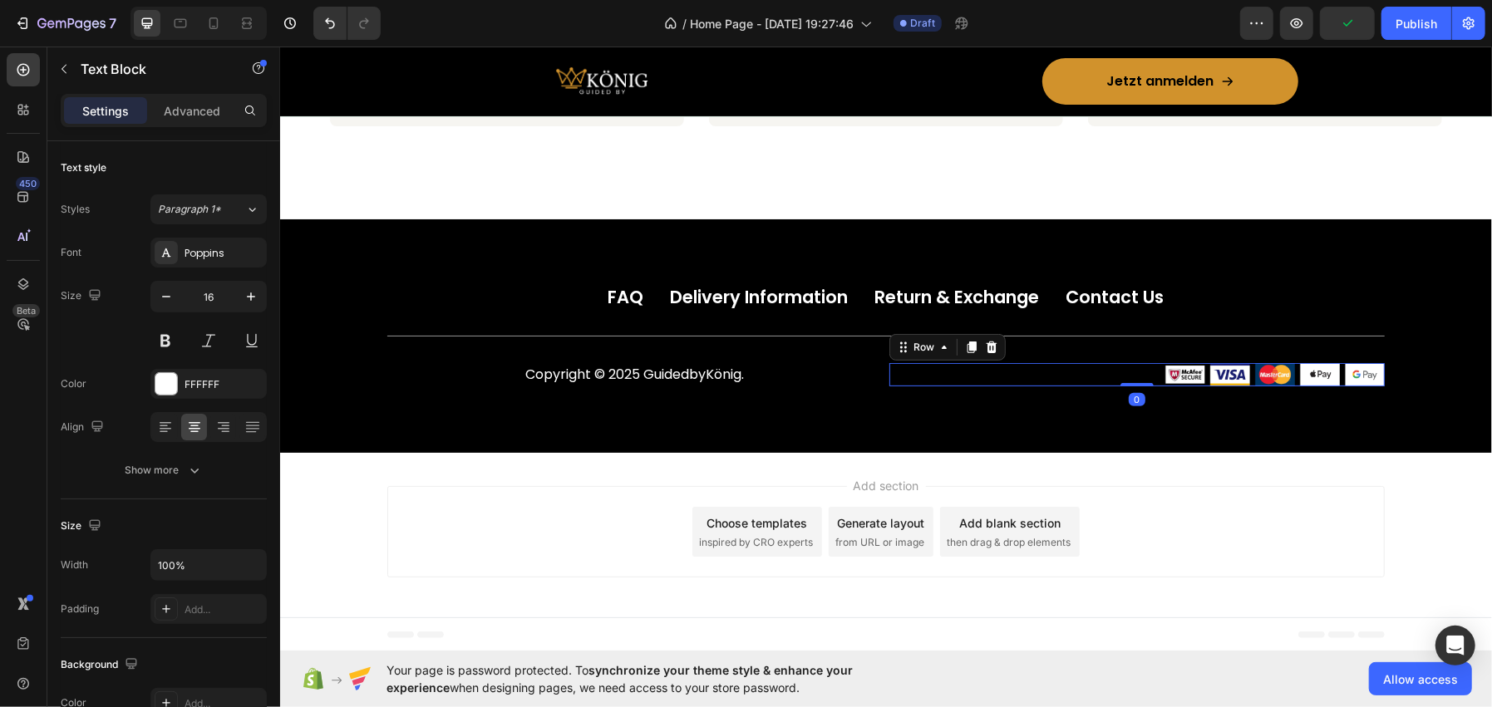
click at [1099, 370] on div "Image Image Image Image Image Row 0" at bounding box center [1135, 373] width 495 height 23
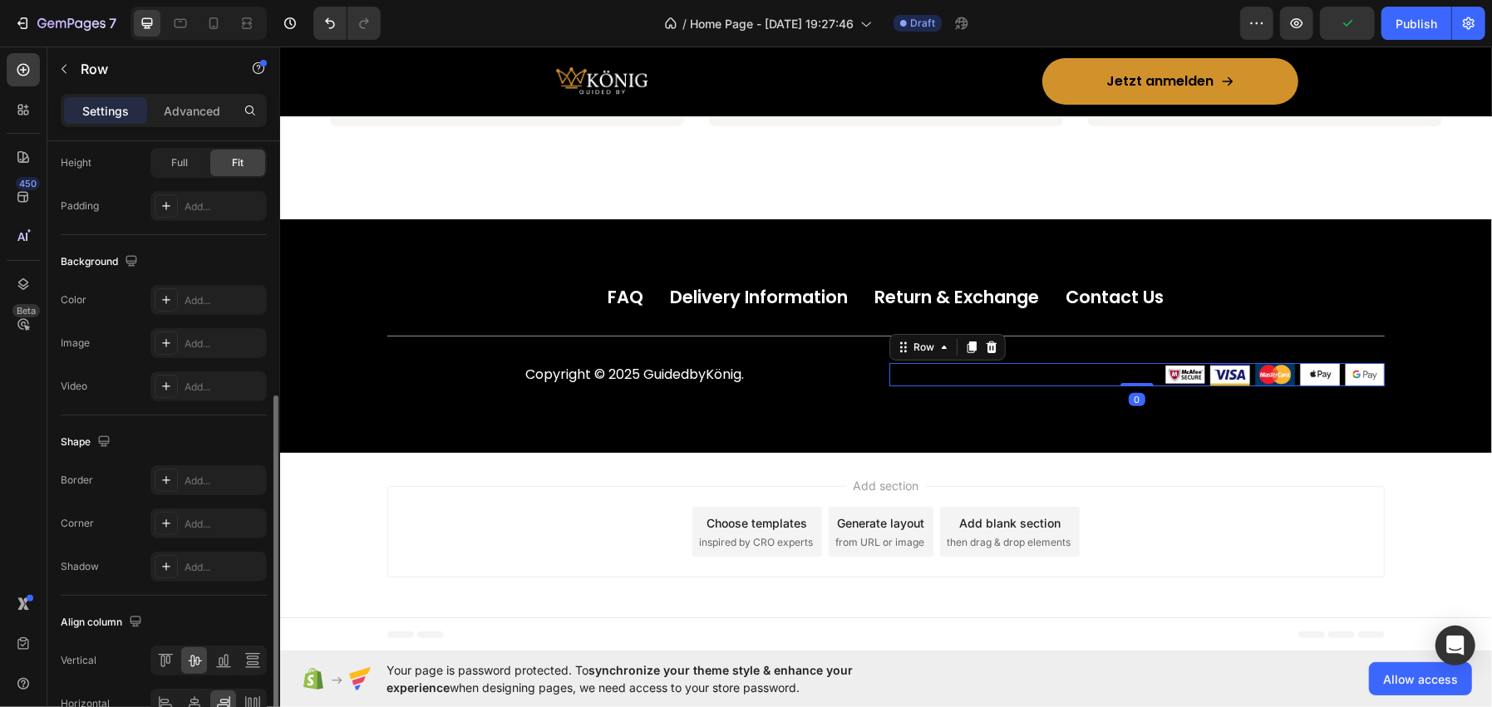
scroll to position [588, 0]
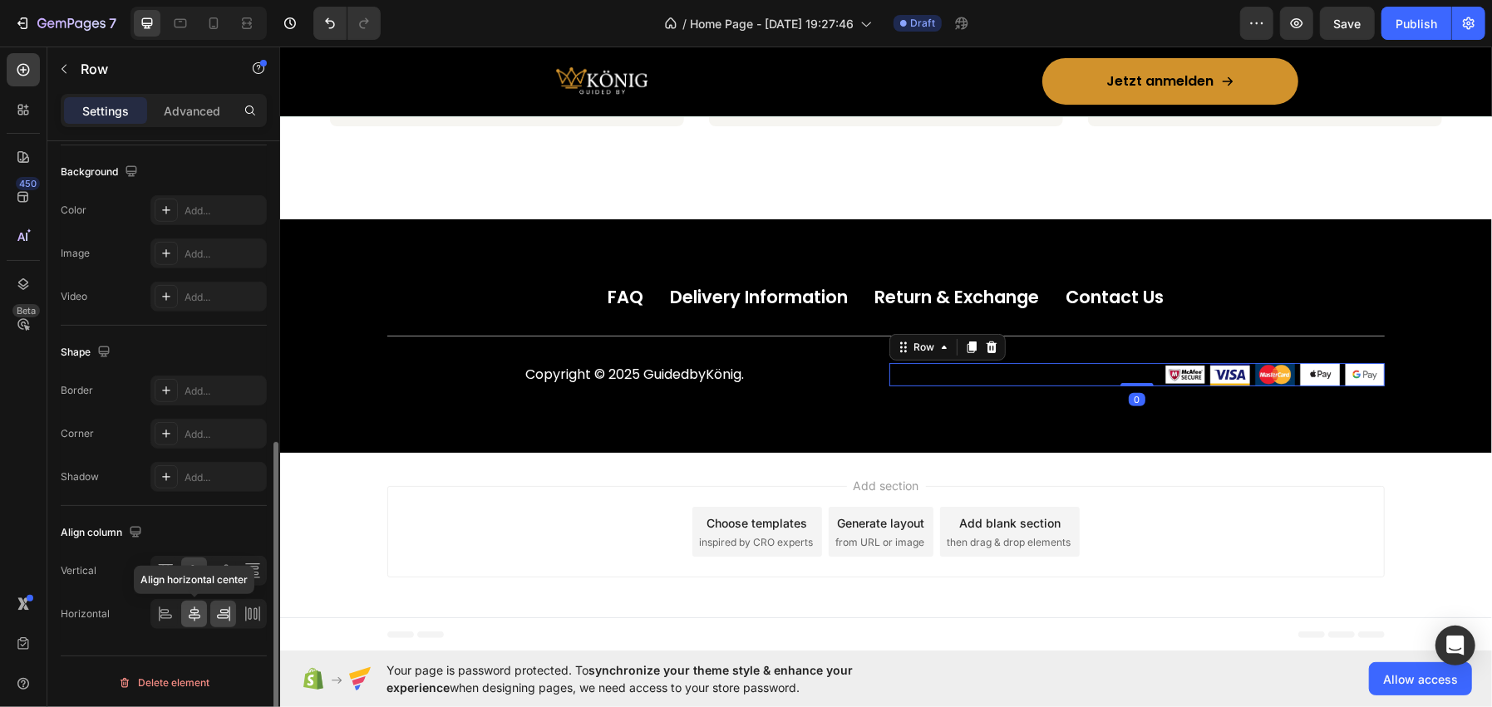
click at [197, 601] on div at bounding box center [194, 614] width 26 height 27
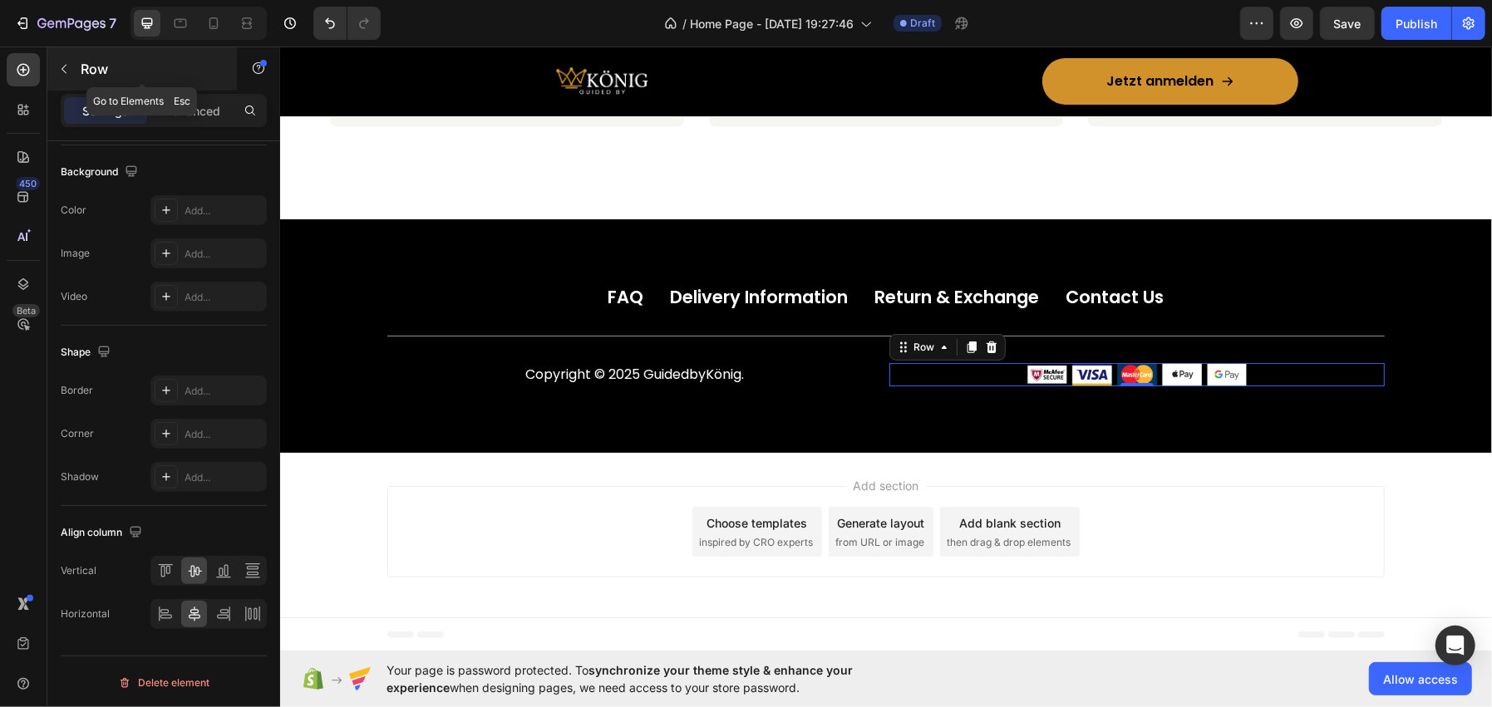
click at [160, 63] on p "Row" at bounding box center [151, 69] width 141 height 20
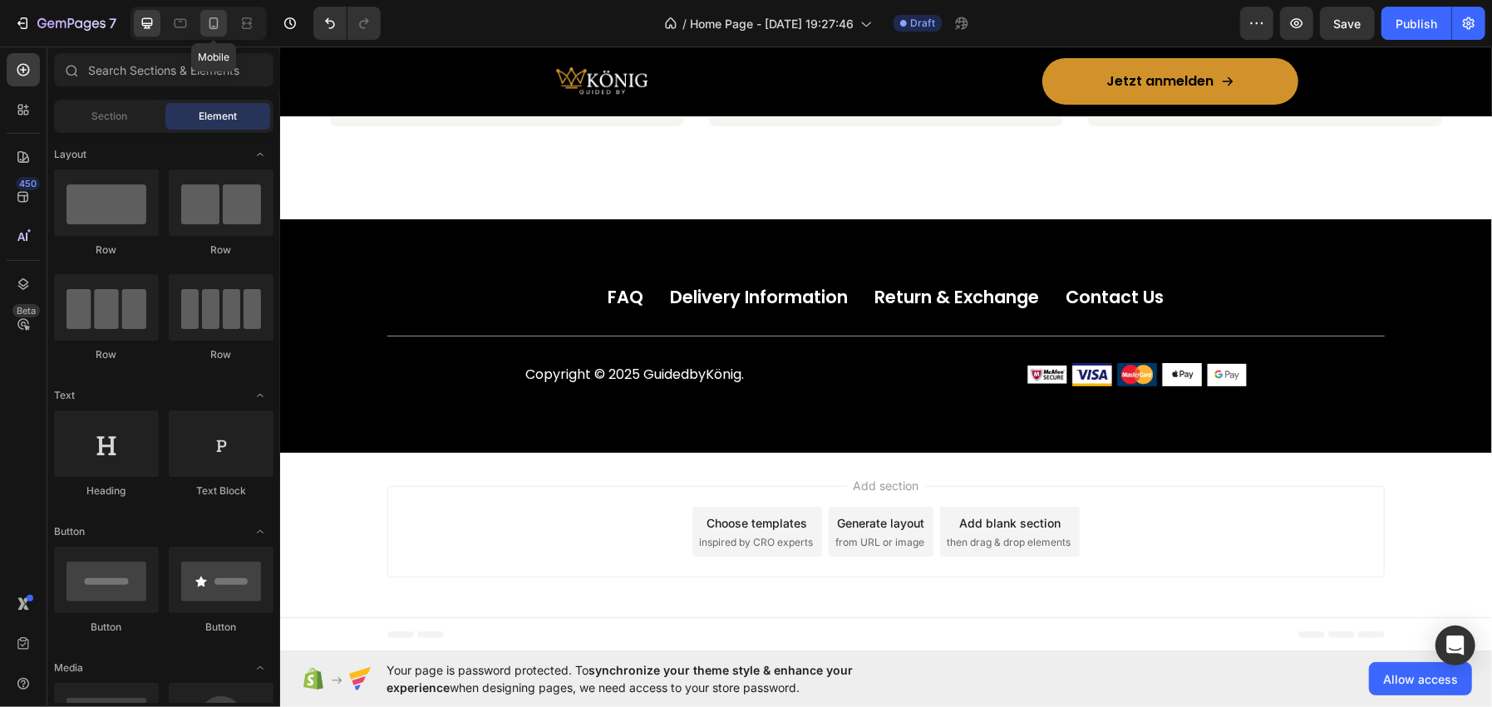
click at [205, 17] on icon at bounding box center [213, 23] width 17 height 17
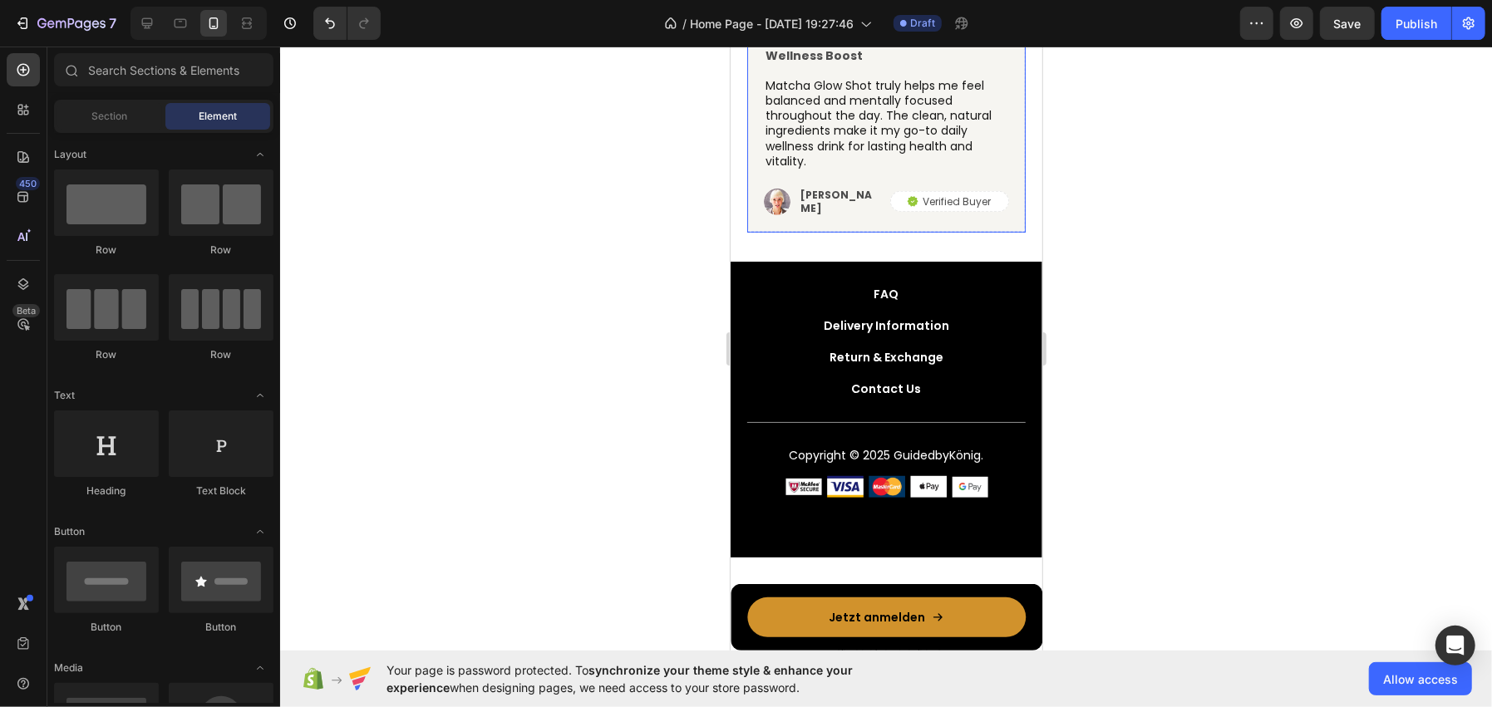
scroll to position [5227, 0]
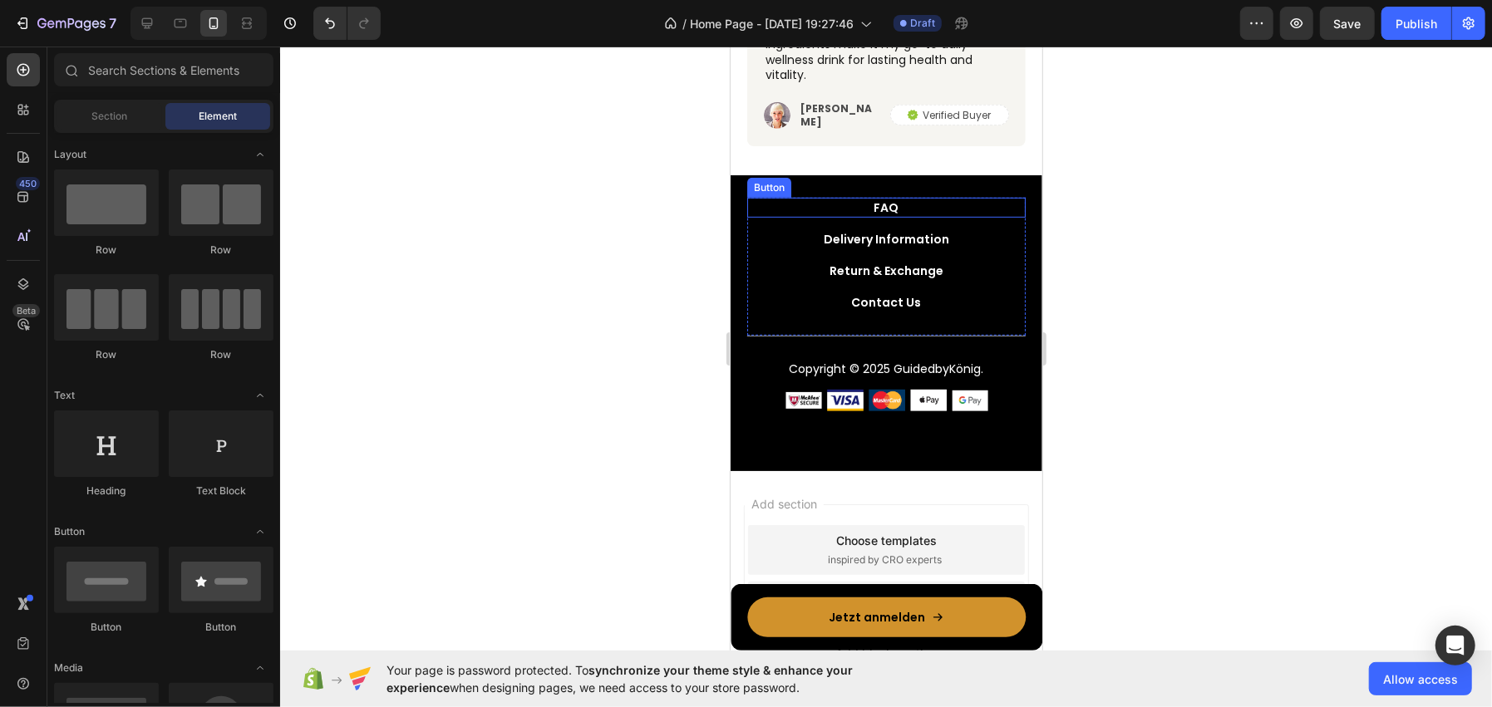
click at [852, 200] on div "FAQ Button" at bounding box center [885, 207] width 278 height 20
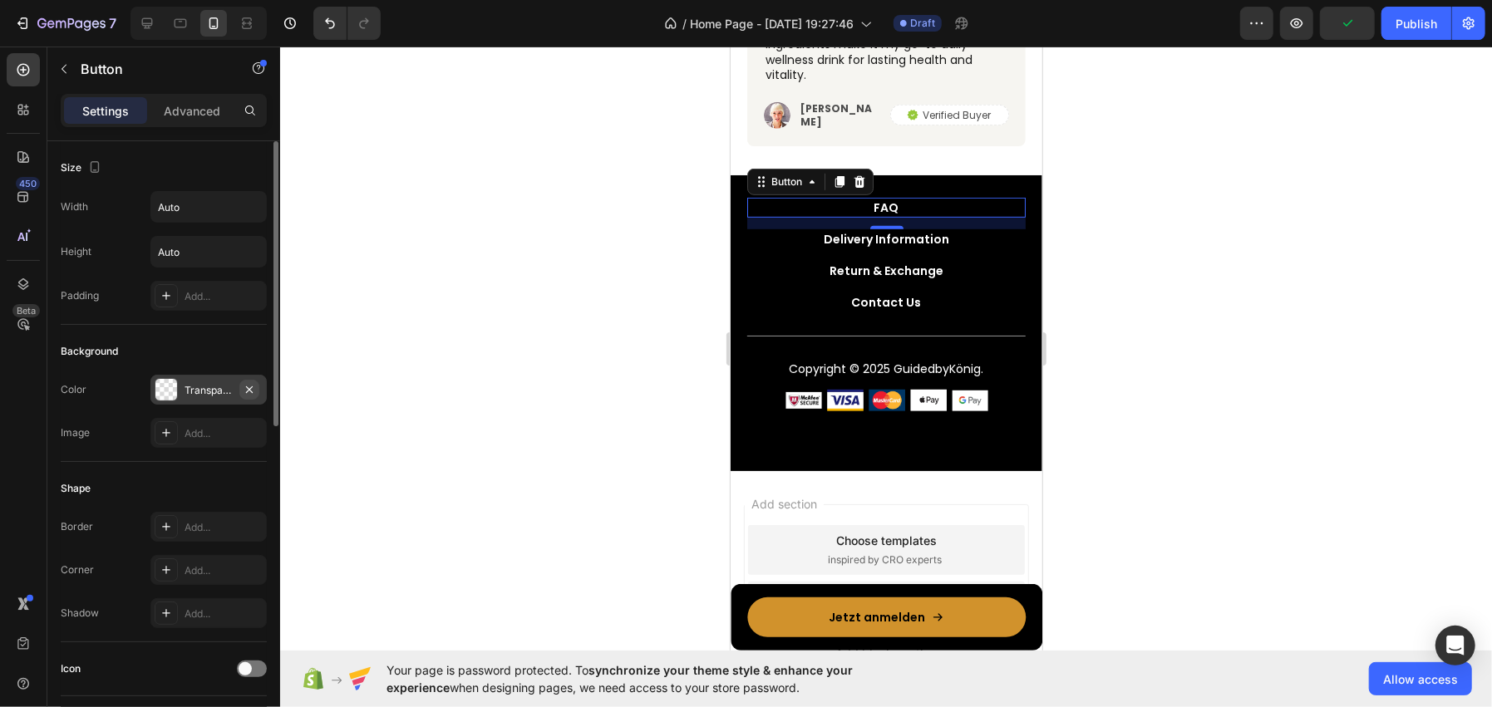
click at [249, 391] on icon "button" at bounding box center [249, 389] width 13 height 13
click at [779, 229] on div "Delivery Information Button" at bounding box center [885, 239] width 278 height 20
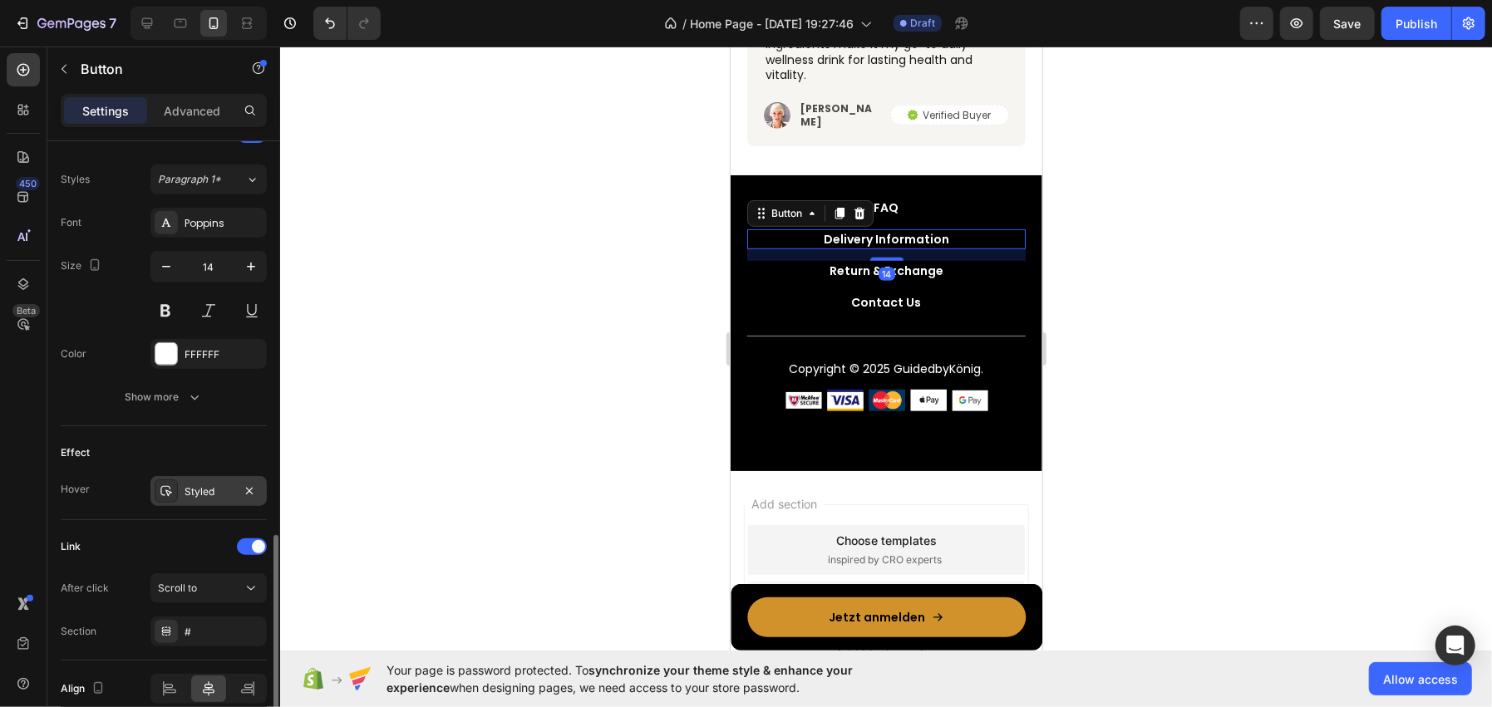
scroll to position [663, 0]
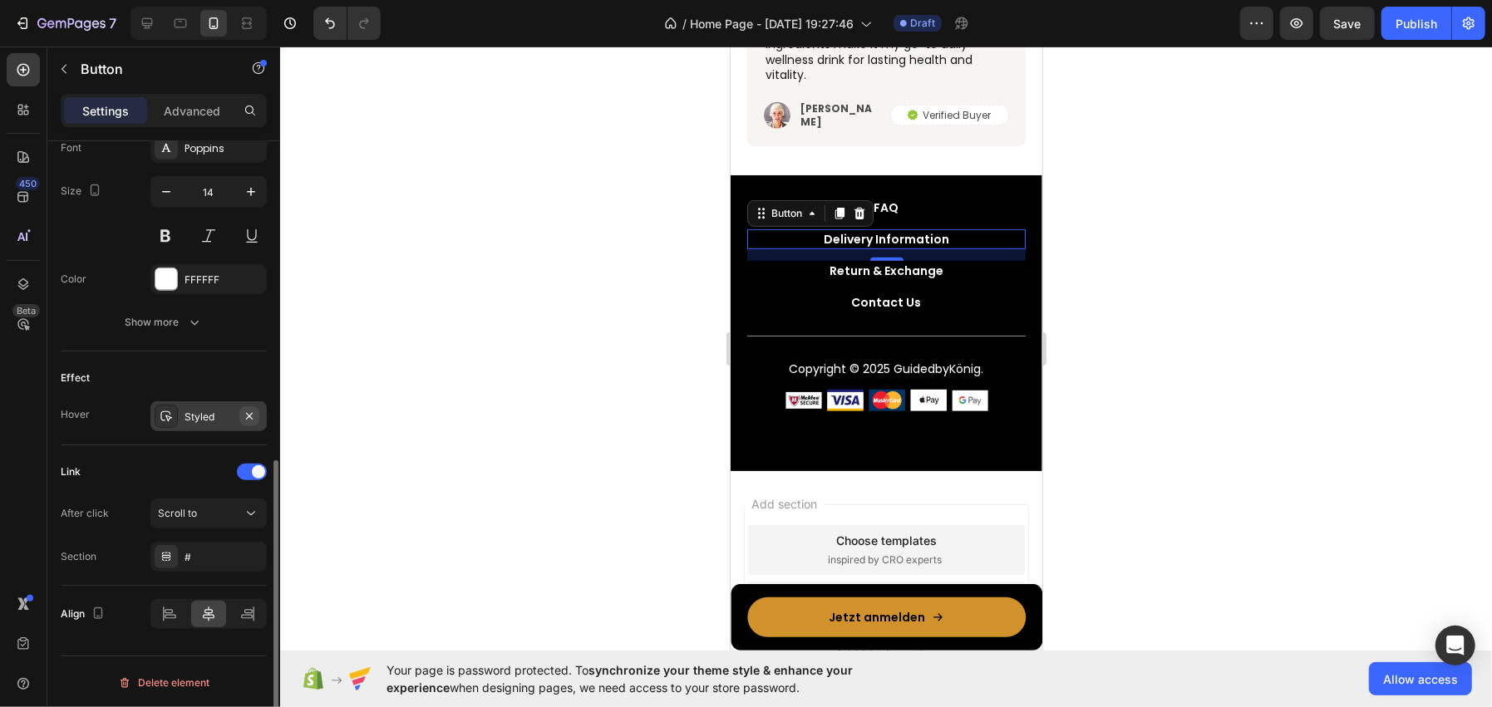
click at [250, 419] on icon "button" at bounding box center [249, 416] width 13 height 13
click at [799, 263] on div "Return & Exchange Button" at bounding box center [885, 270] width 278 height 20
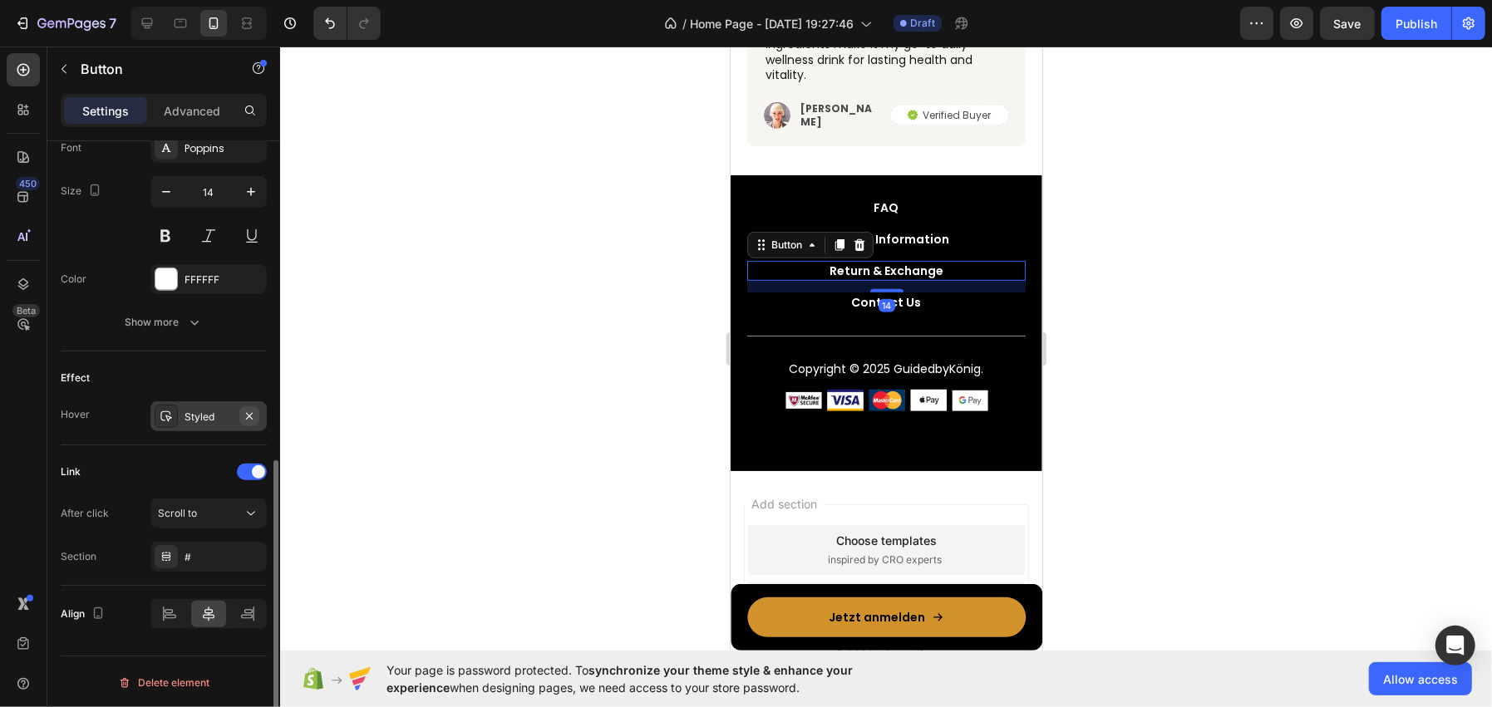
click at [254, 414] on icon "button" at bounding box center [249, 416] width 13 height 13
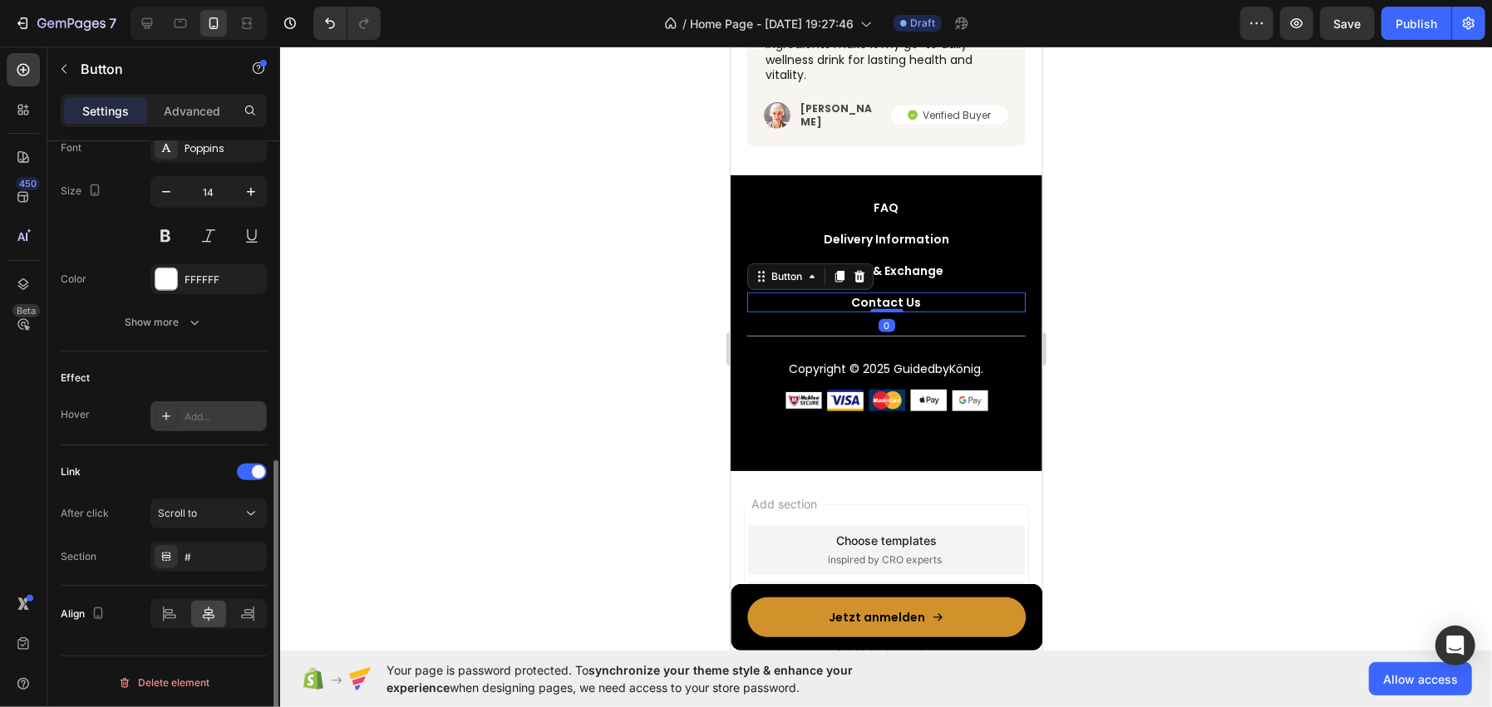
click at [799, 302] on div "Contact Us Button 0" at bounding box center [885, 302] width 278 height 20
click at [245, 410] on icon "button" at bounding box center [249, 416] width 13 height 13
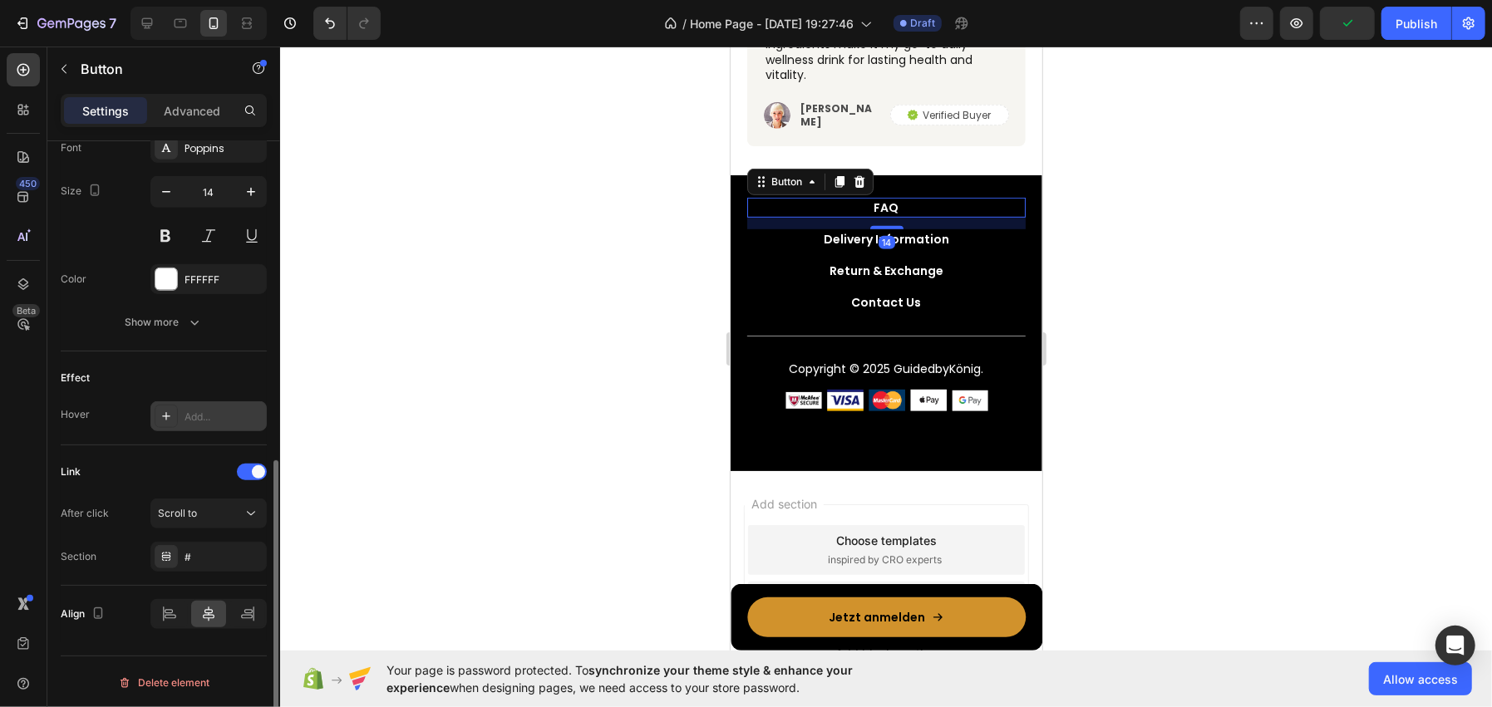
click at [802, 206] on div "FAQ Button 14" at bounding box center [885, 207] width 278 height 20
click at [253, 419] on icon "button" at bounding box center [249, 416] width 13 height 13
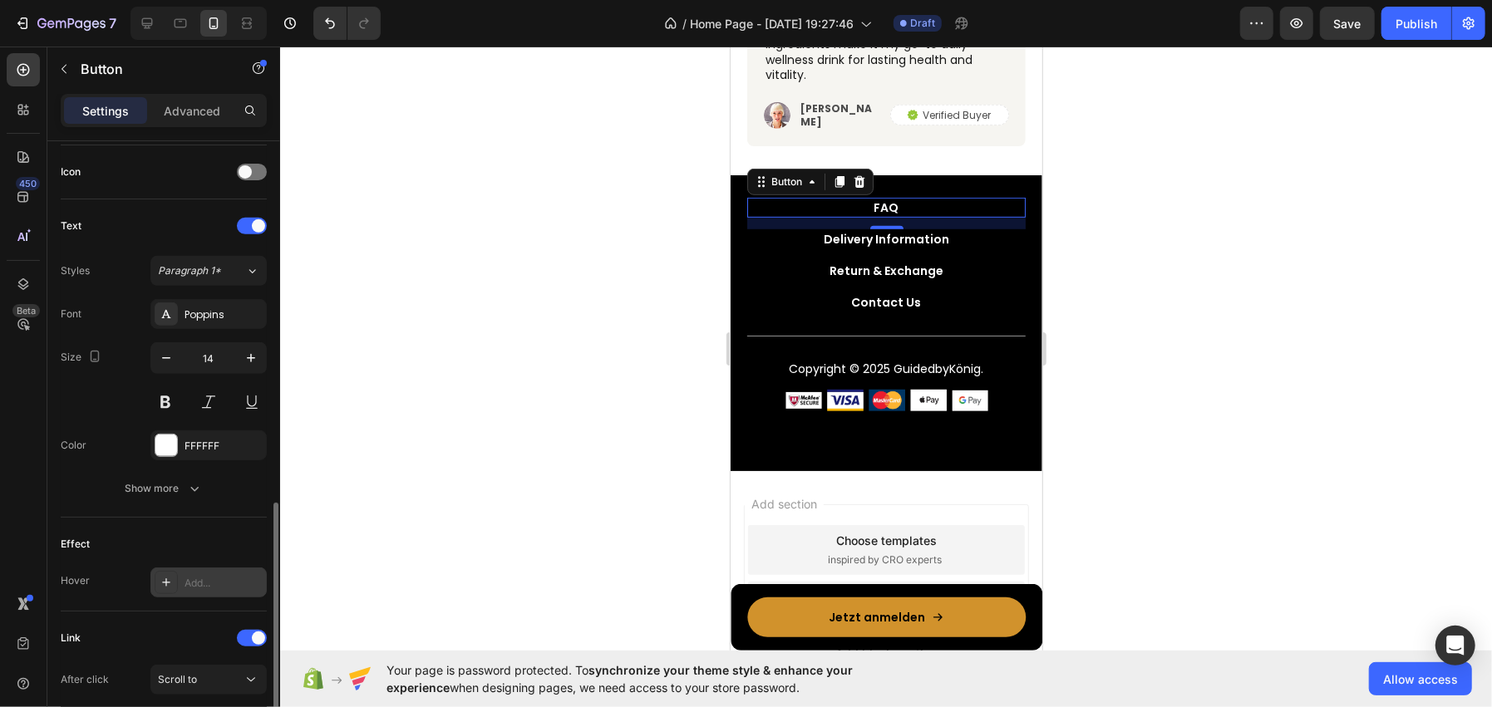
scroll to position [414, 0]
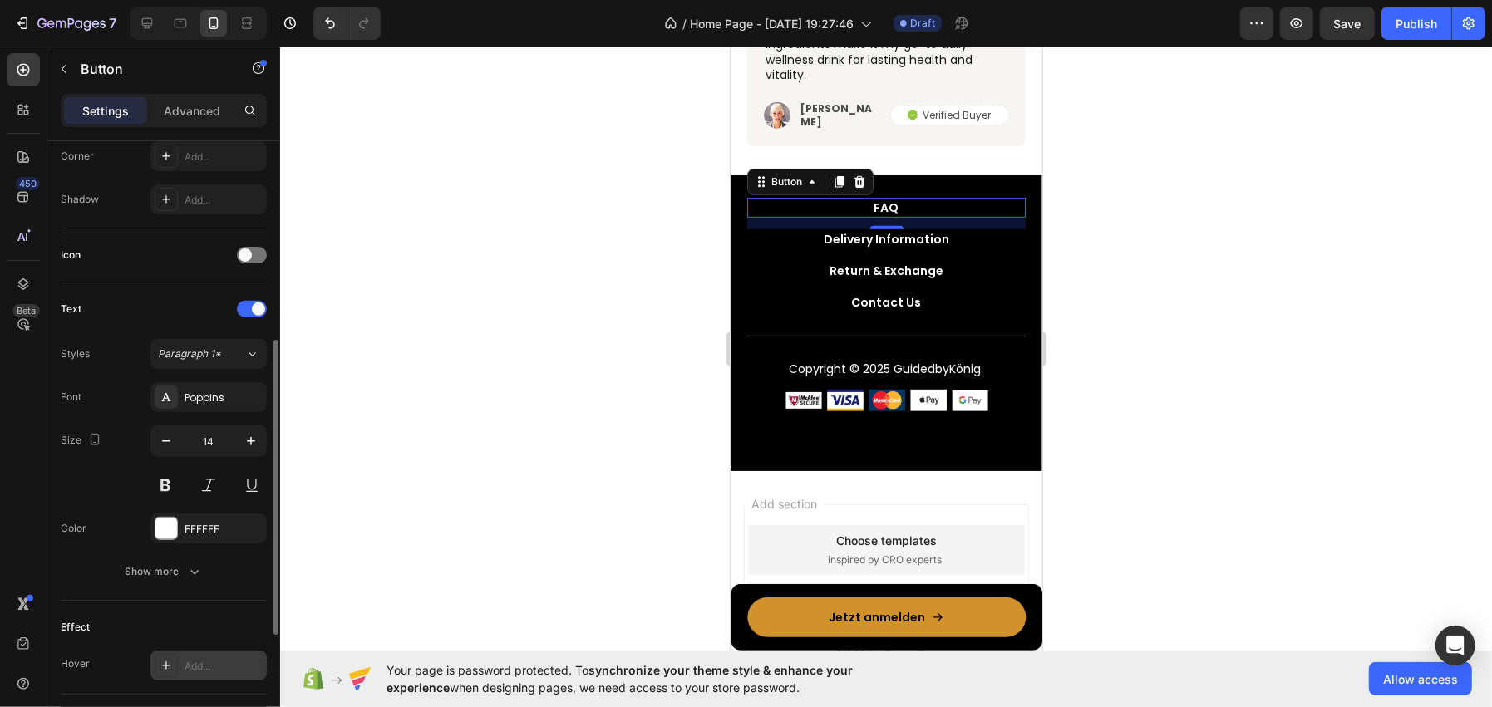
click at [398, 293] on div at bounding box center [886, 377] width 1212 height 661
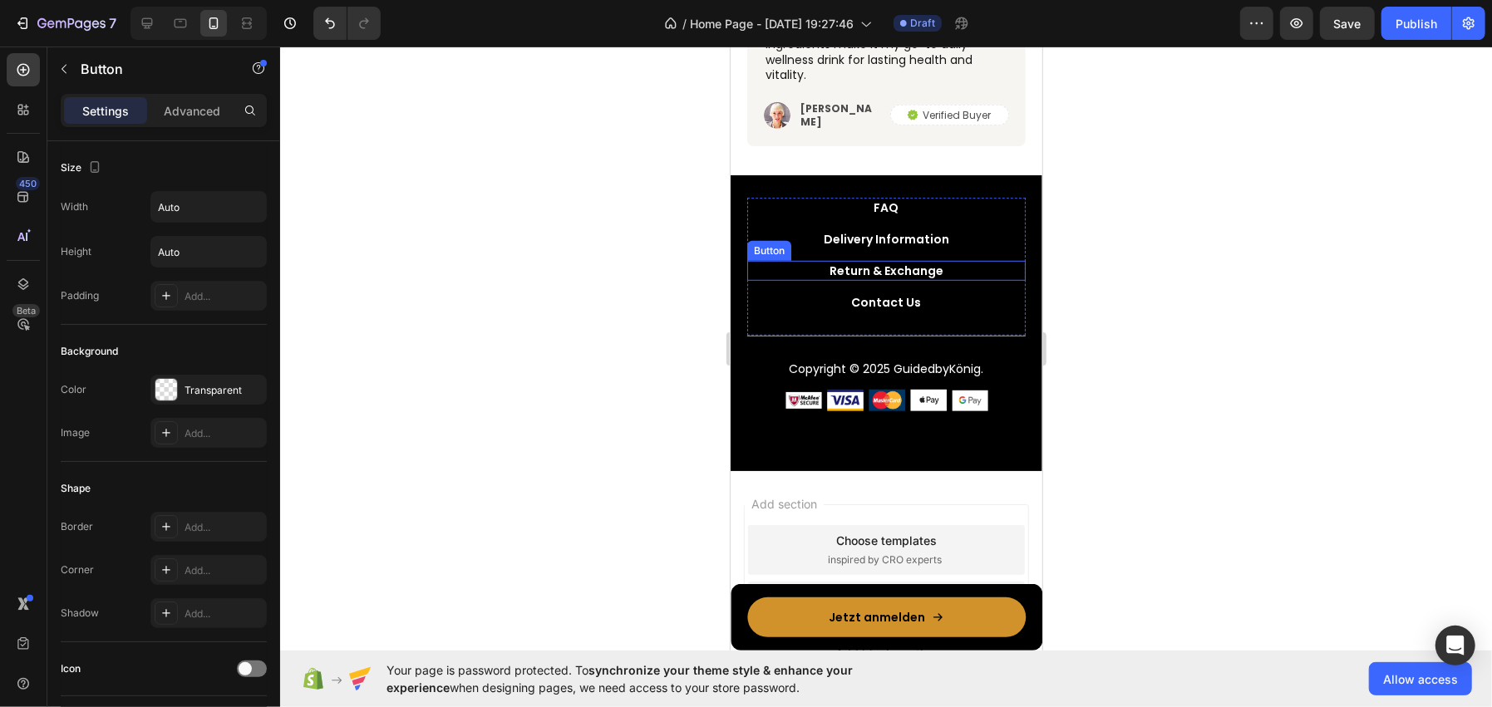
click at [960, 268] on div "Return & Exchange Button" at bounding box center [885, 270] width 278 height 20
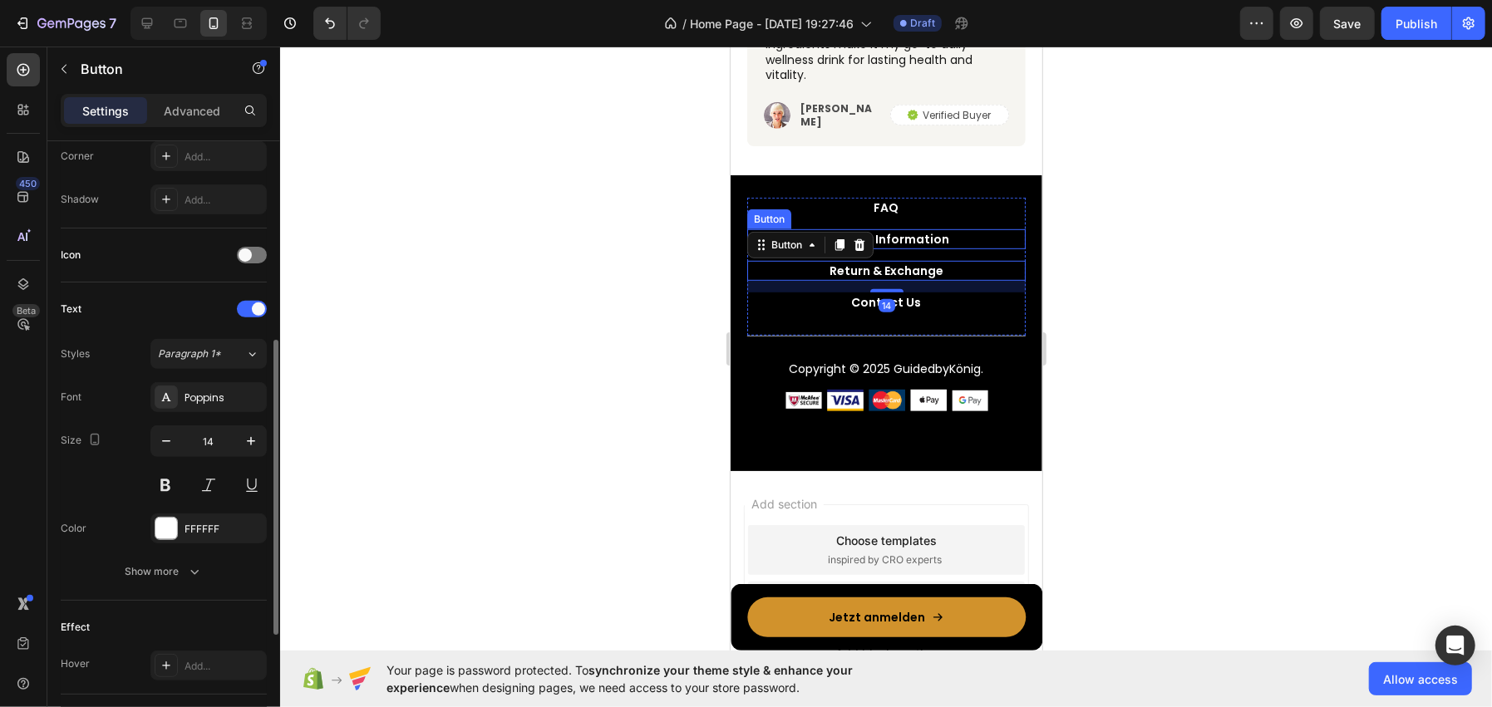
click at [958, 229] on div "Delivery Information Button" at bounding box center [885, 239] width 278 height 20
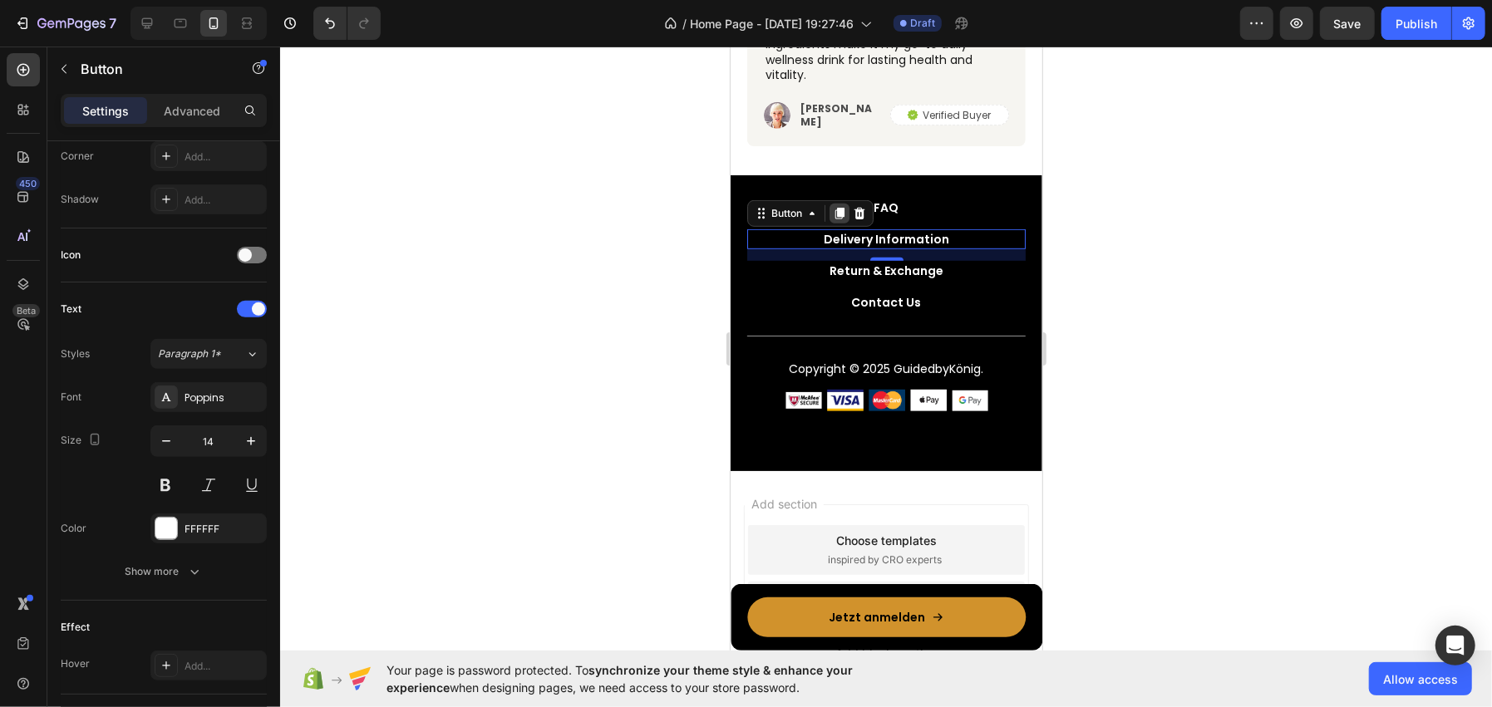
click at [833, 207] on icon at bounding box center [838, 212] width 13 height 13
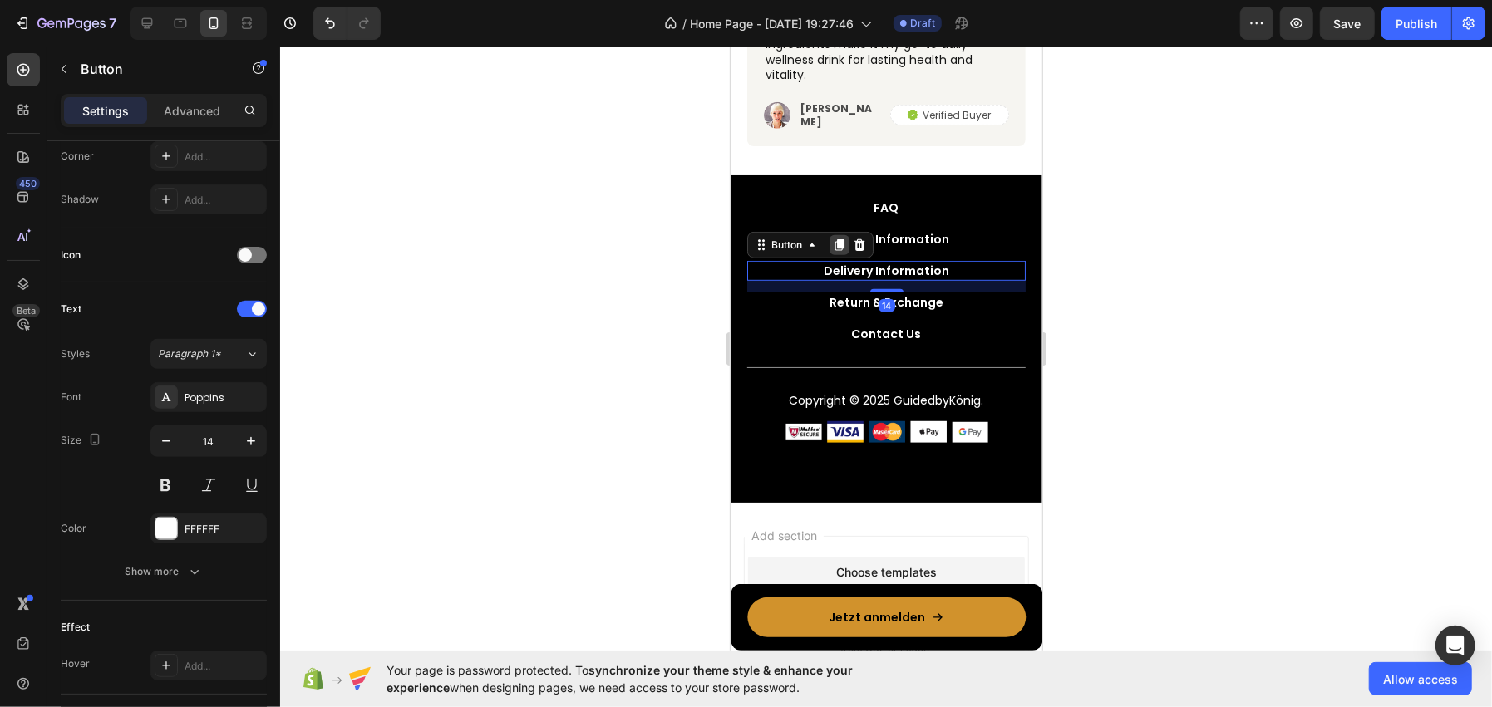
click at [836, 243] on icon at bounding box center [838, 244] width 13 height 13
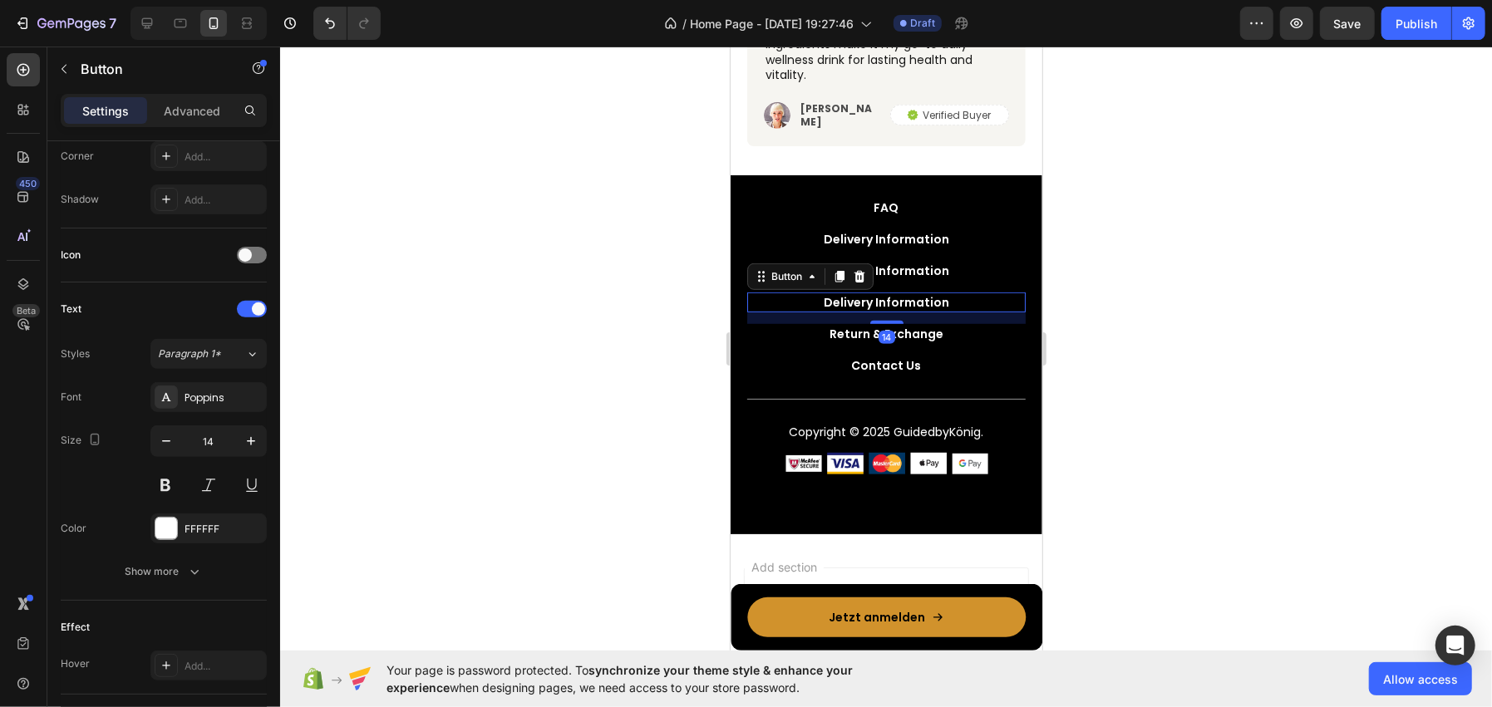
click at [476, 306] on div at bounding box center [886, 377] width 1212 height 661
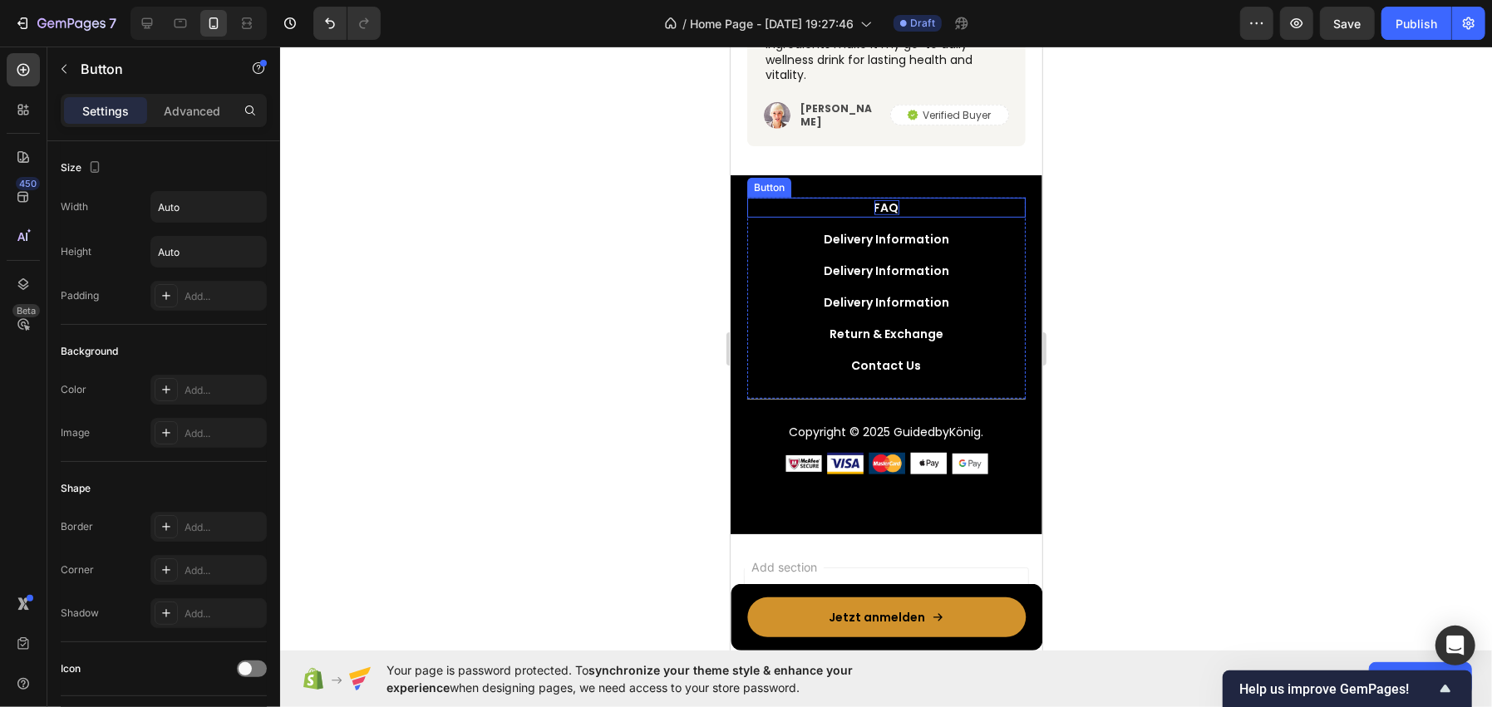
click at [881, 206] on div "FAQ" at bounding box center [886, 206] width 25 height 15
click at [874, 205] on div "FAQ" at bounding box center [886, 206] width 25 height 15
click at [874, 205] on p "FAQ" at bounding box center [886, 206] width 25 height 15
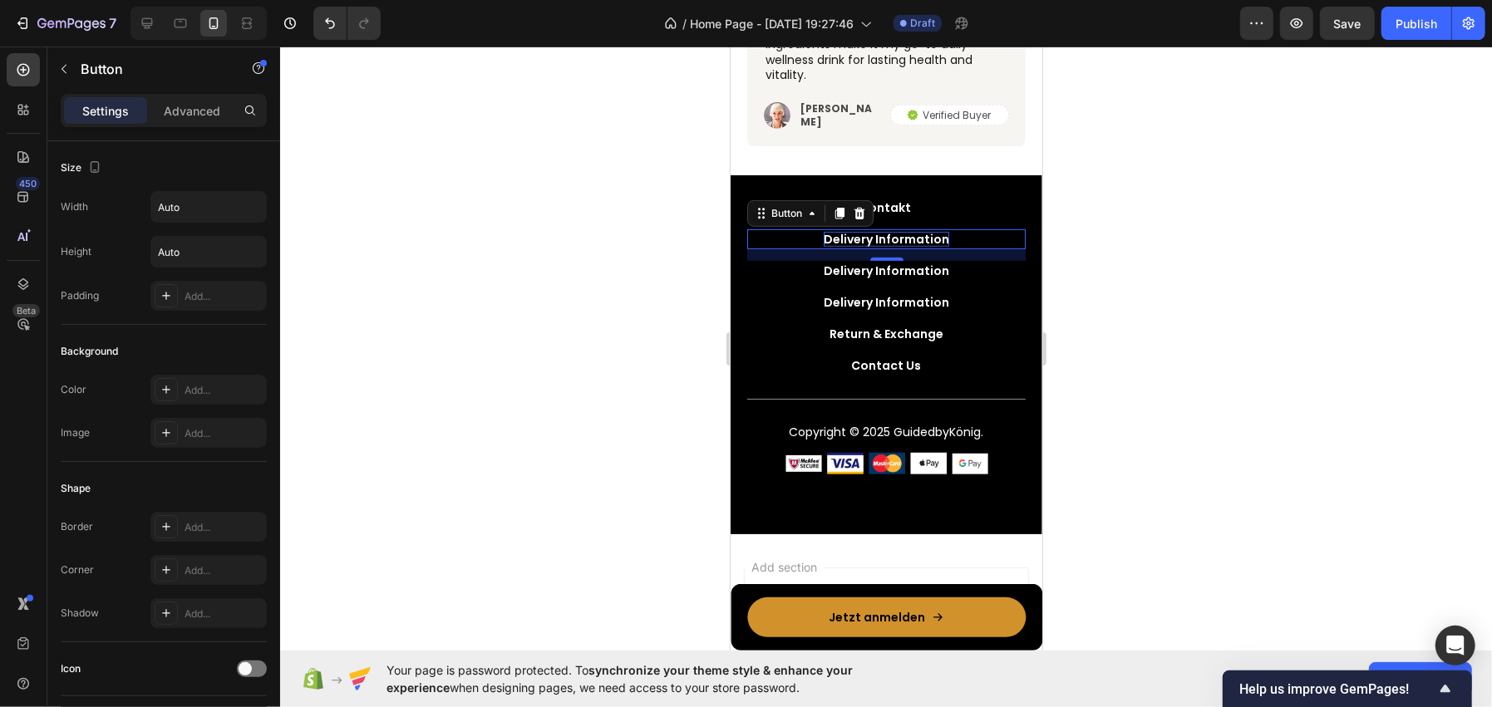
click at [868, 231] on div "Delivery Information" at bounding box center [885, 238] width 125 height 15
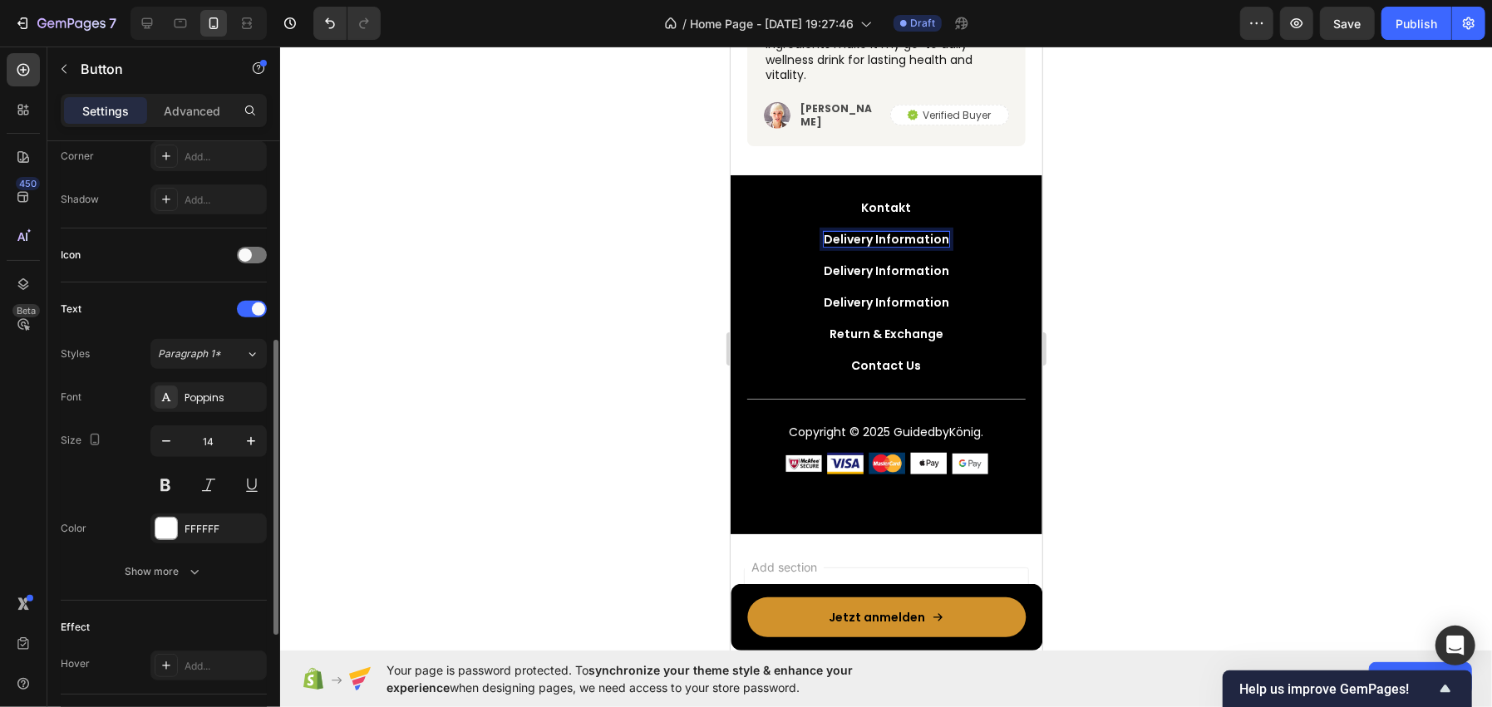
click at [868, 231] on div "Delivery Information" at bounding box center [885, 238] width 125 height 15
click at [868, 231] on p "Delivery Information" at bounding box center [885, 238] width 125 height 15
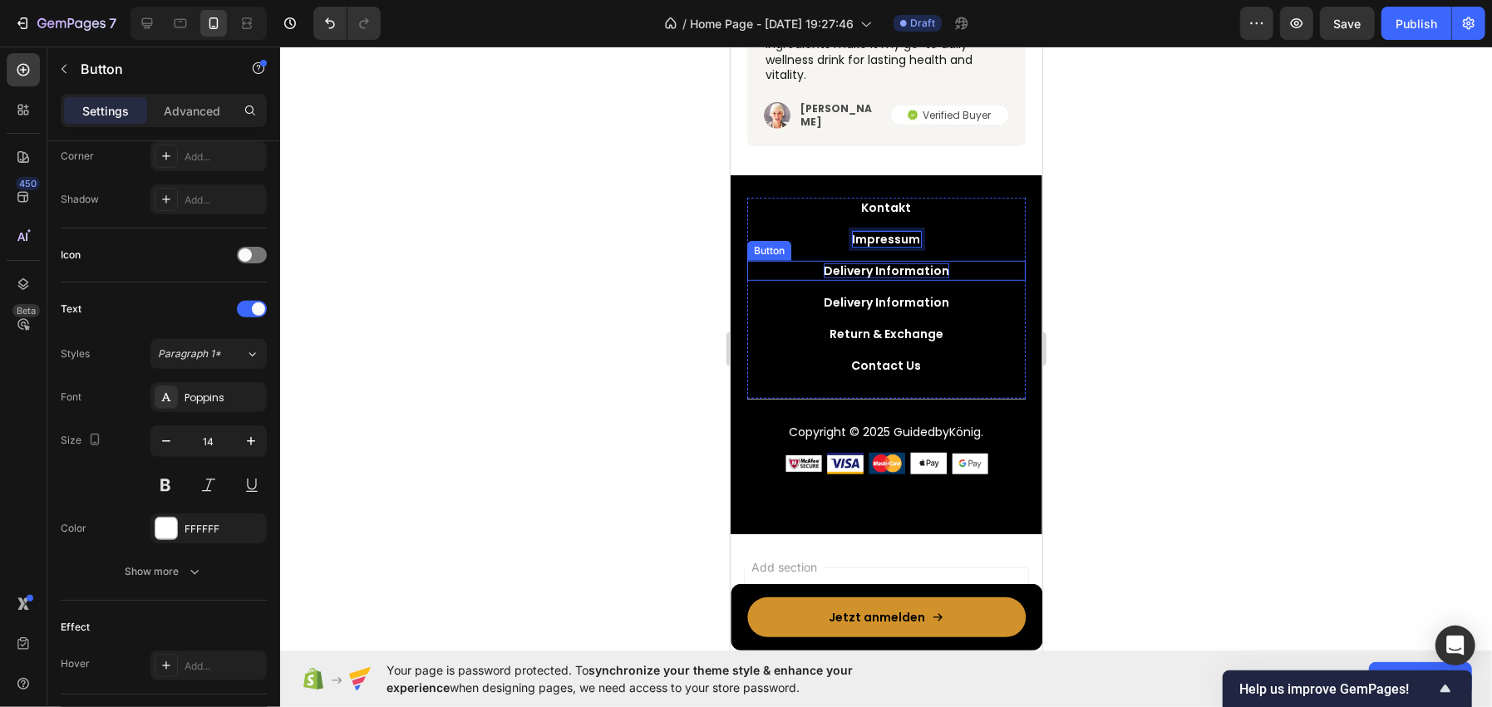
click at [824, 263] on div "Delivery Information" at bounding box center [885, 270] width 125 height 15
click at [824, 263] on p "Delivery Information" at bounding box center [885, 270] width 125 height 15
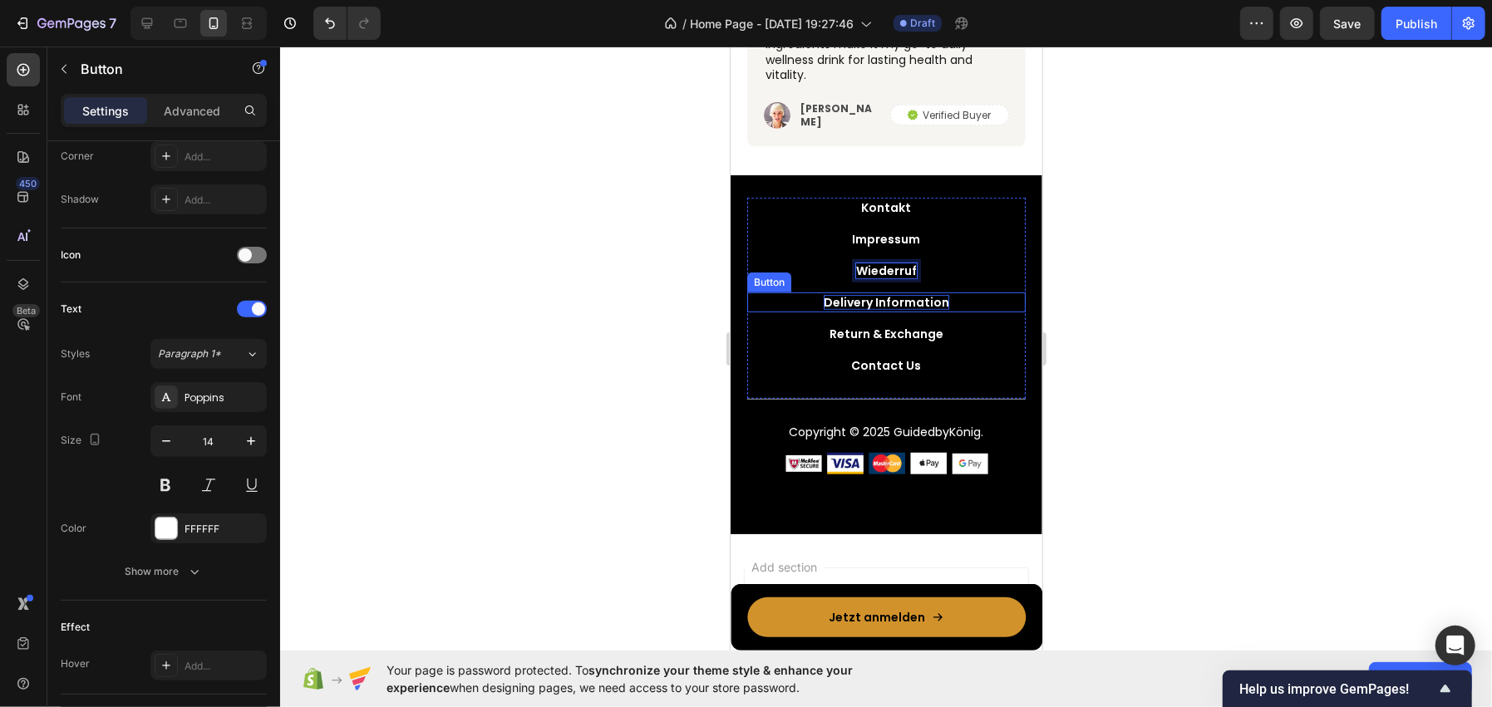
click at [870, 302] on div "Delivery Information" at bounding box center [885, 301] width 125 height 15
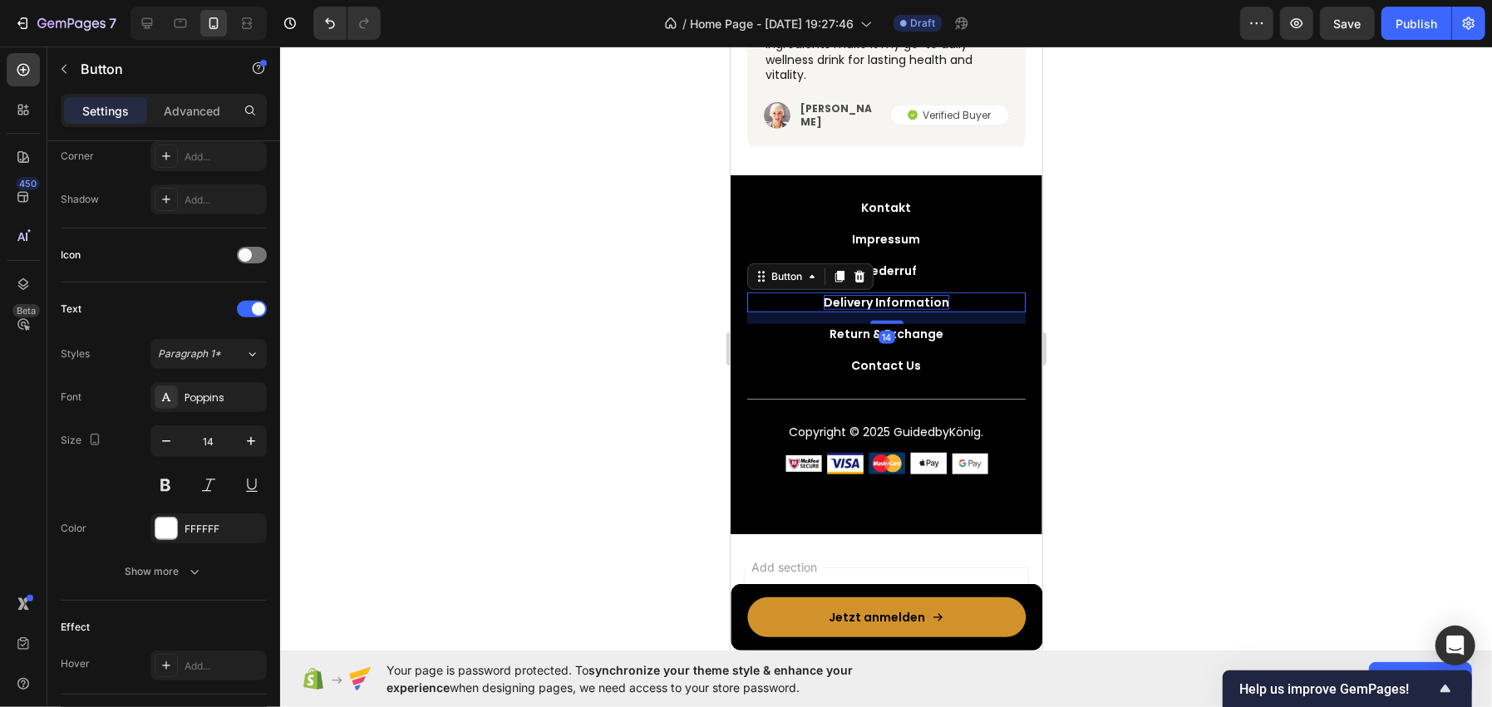
click at [870, 302] on div "Delivery Information" at bounding box center [885, 301] width 125 height 15
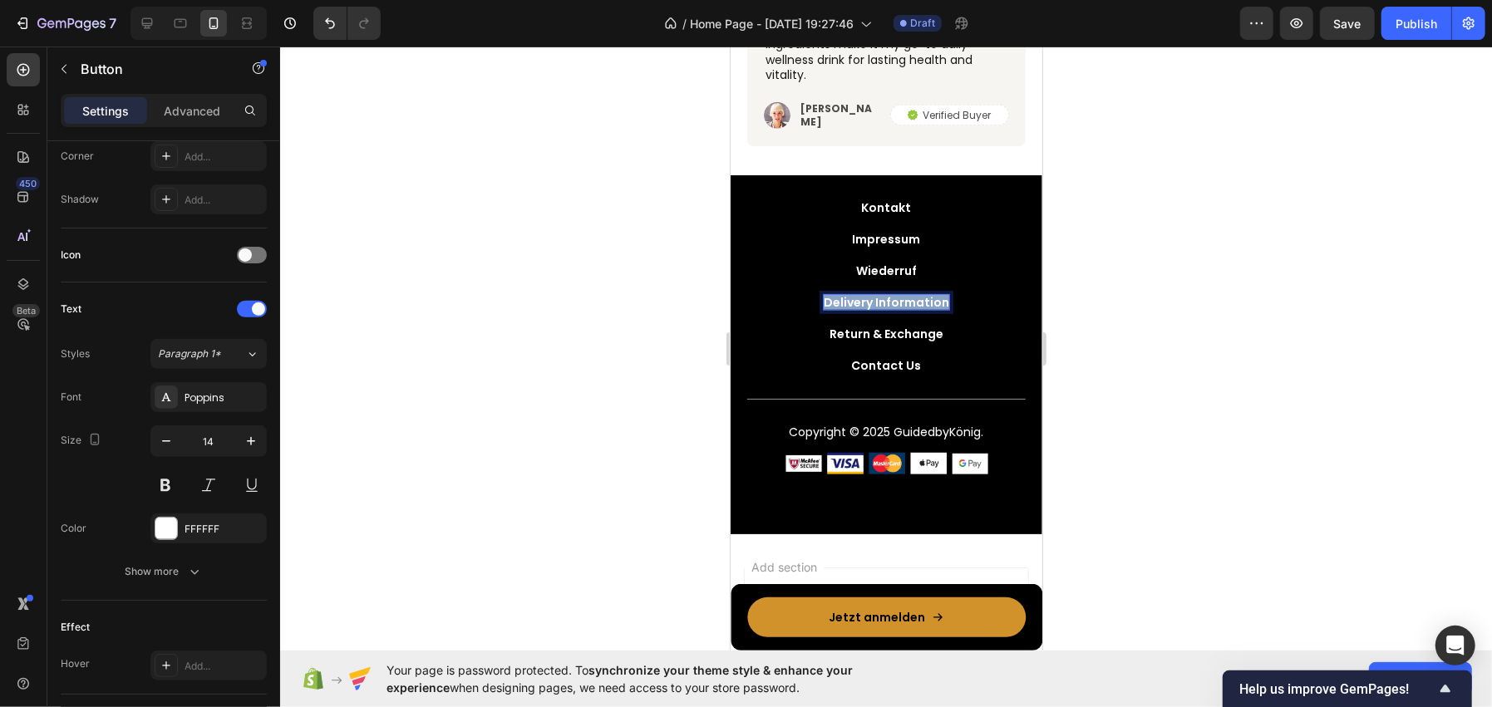
click at [870, 302] on p "Delivery Information" at bounding box center [885, 301] width 125 height 15
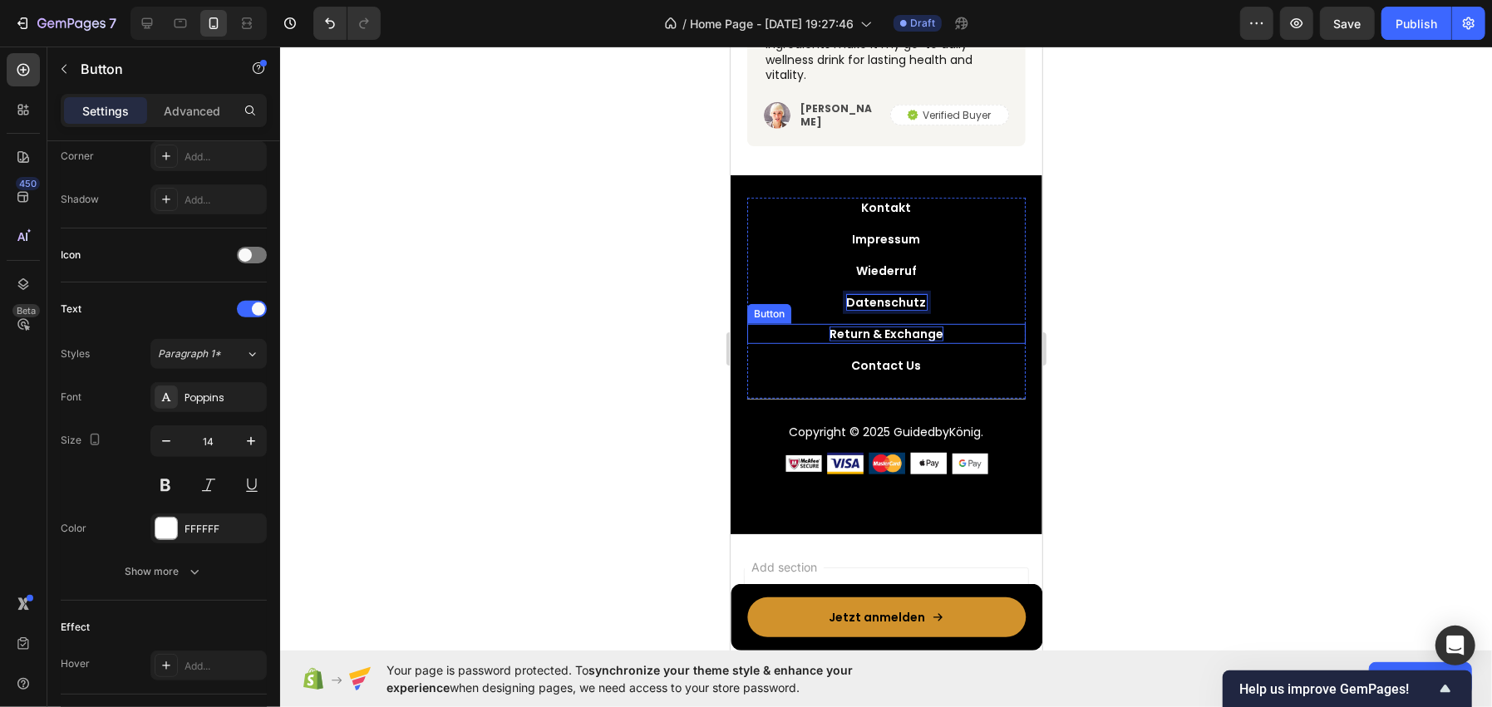
click at [866, 326] on div "Return & Exchange" at bounding box center [886, 333] width 114 height 15
click at [866, 326] on p "Return & Exchange" at bounding box center [886, 333] width 114 height 15
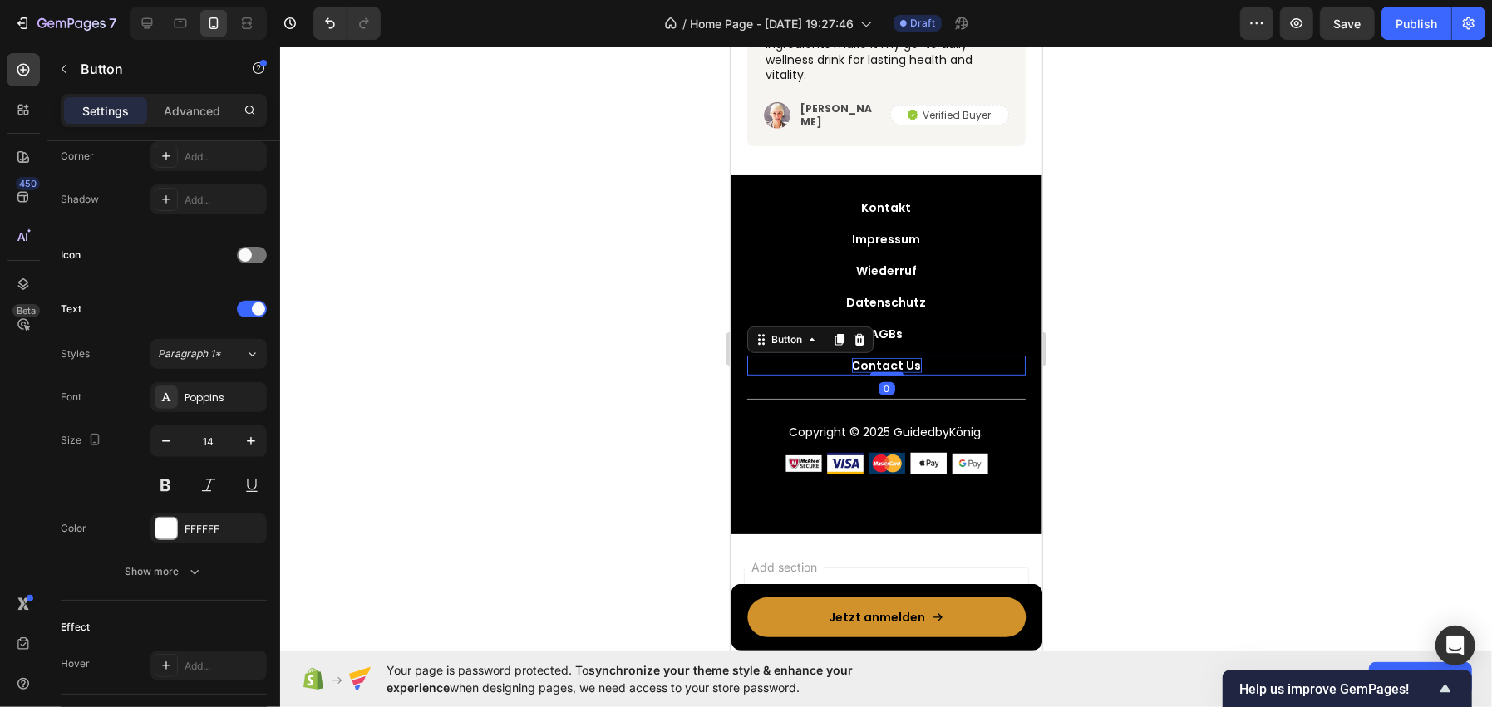
click at [885, 358] on div "Contact Us" at bounding box center [886, 364] width 70 height 15
click at [850, 335] on div at bounding box center [859, 339] width 20 height 20
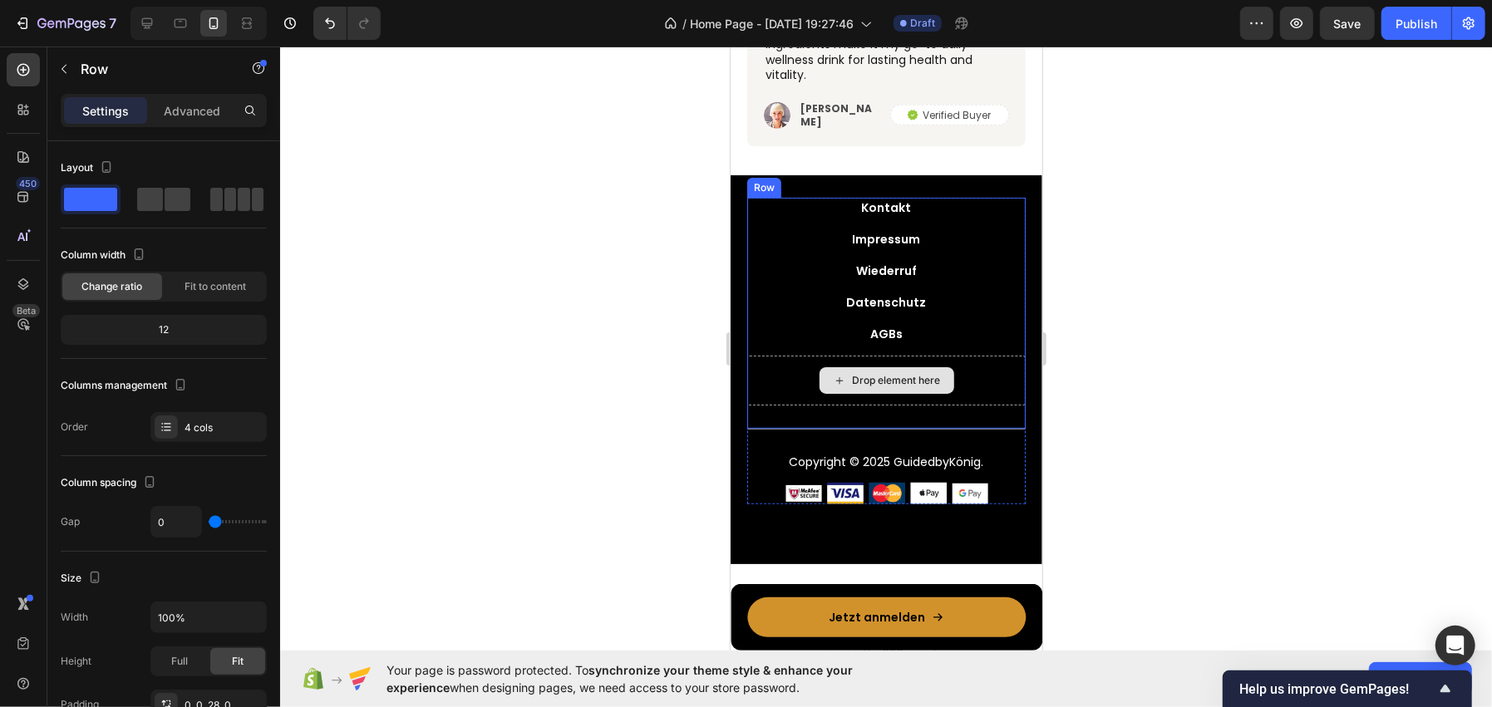
click at [805, 362] on div "Drop element here" at bounding box center [885, 380] width 278 height 50
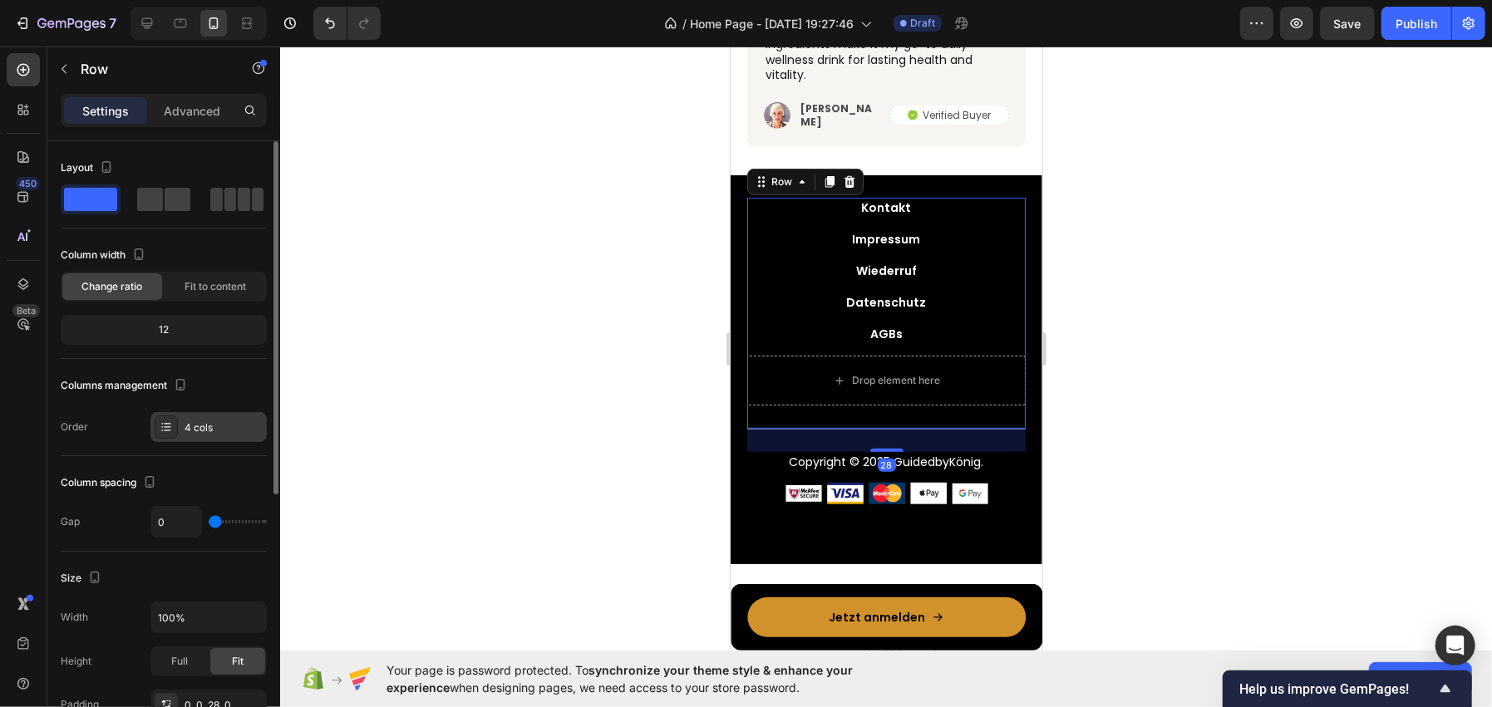
click at [185, 424] on div "4 cols" at bounding box center [224, 428] width 78 height 15
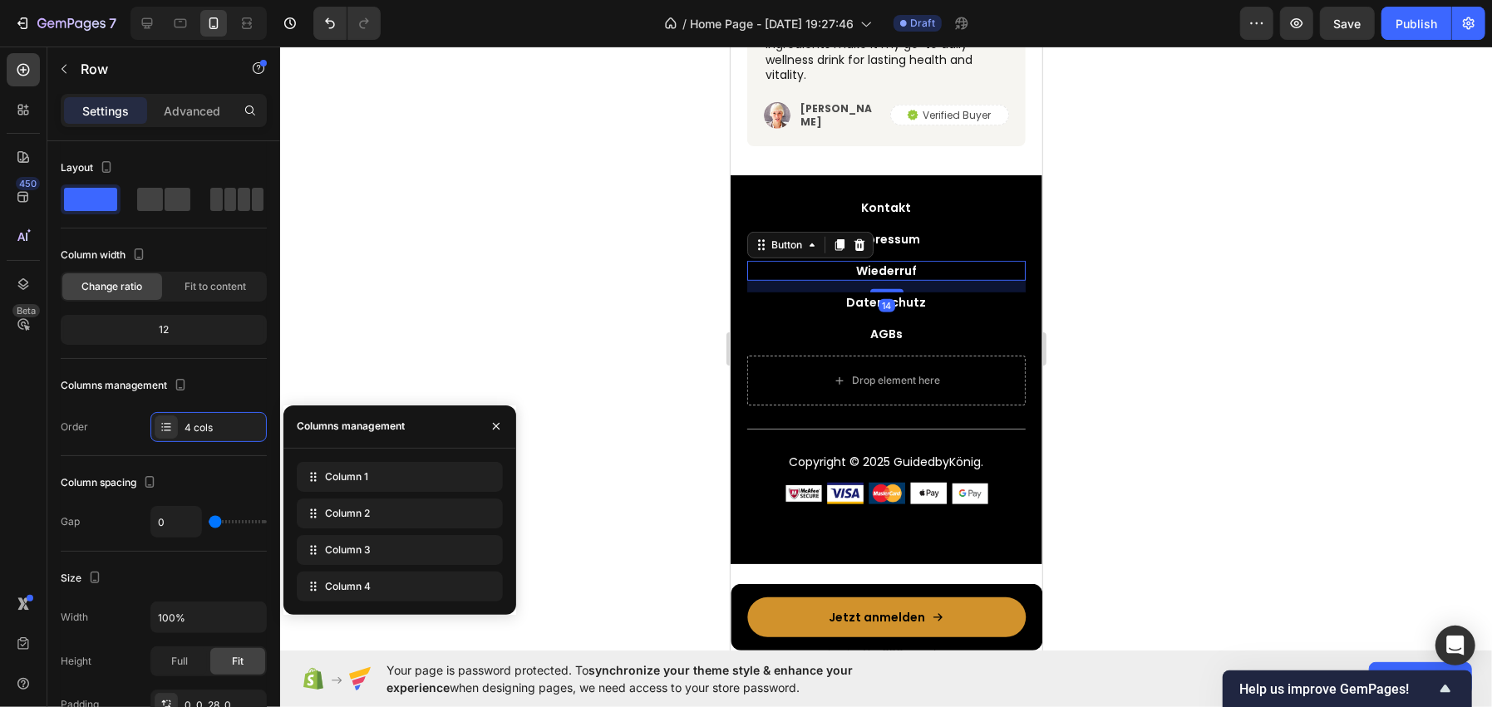
click at [810, 260] on div "Wiederruf Button 14" at bounding box center [885, 270] width 278 height 20
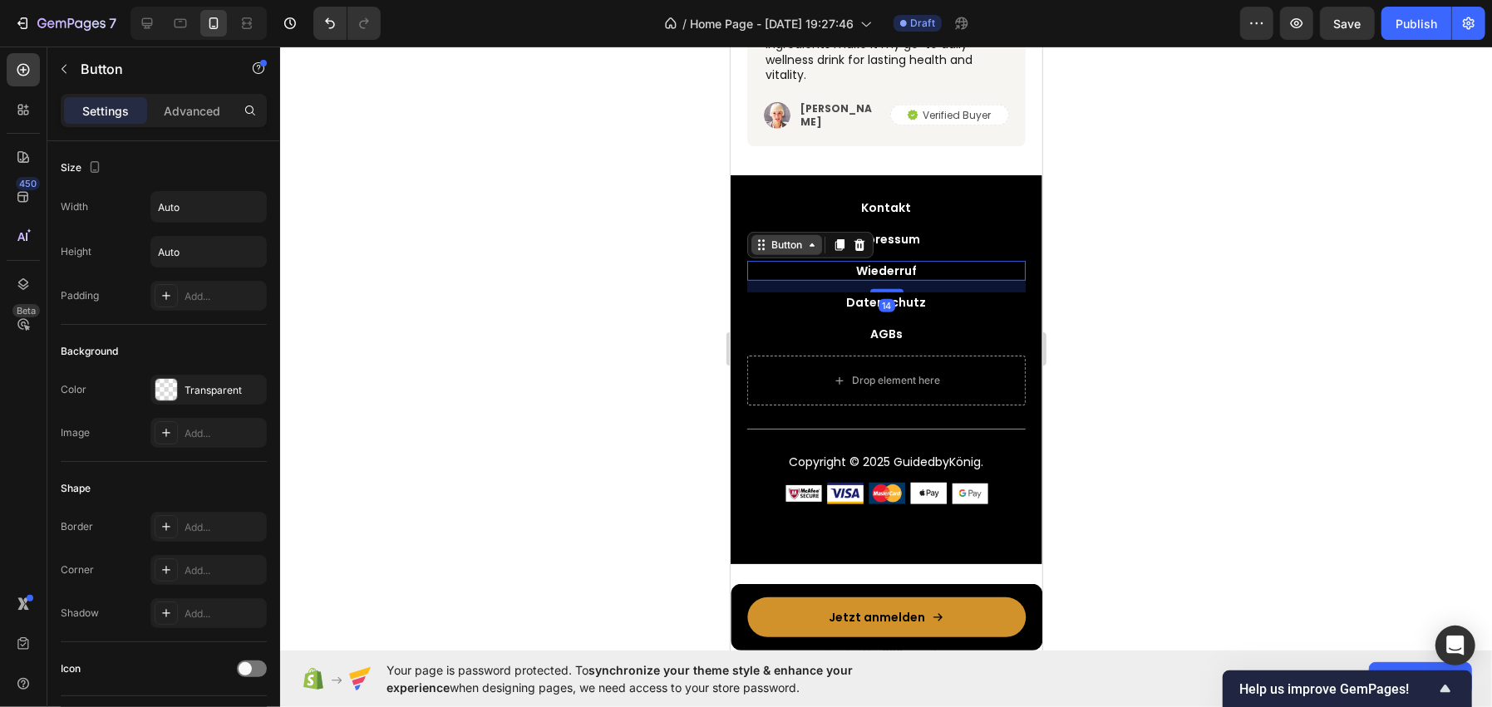
click at [798, 240] on div "Button" at bounding box center [785, 244] width 37 height 15
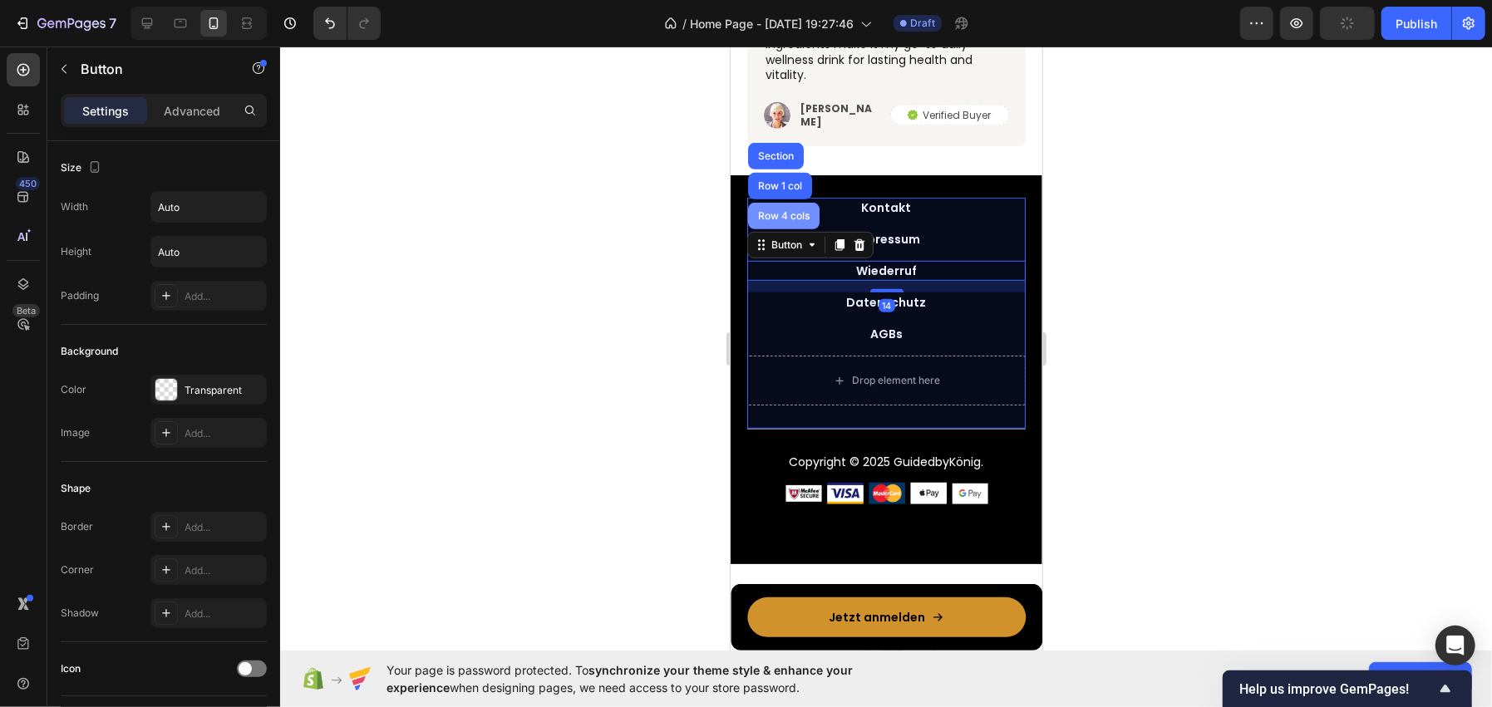
click at [784, 221] on div "Row 4 cols" at bounding box center [782, 215] width 71 height 27
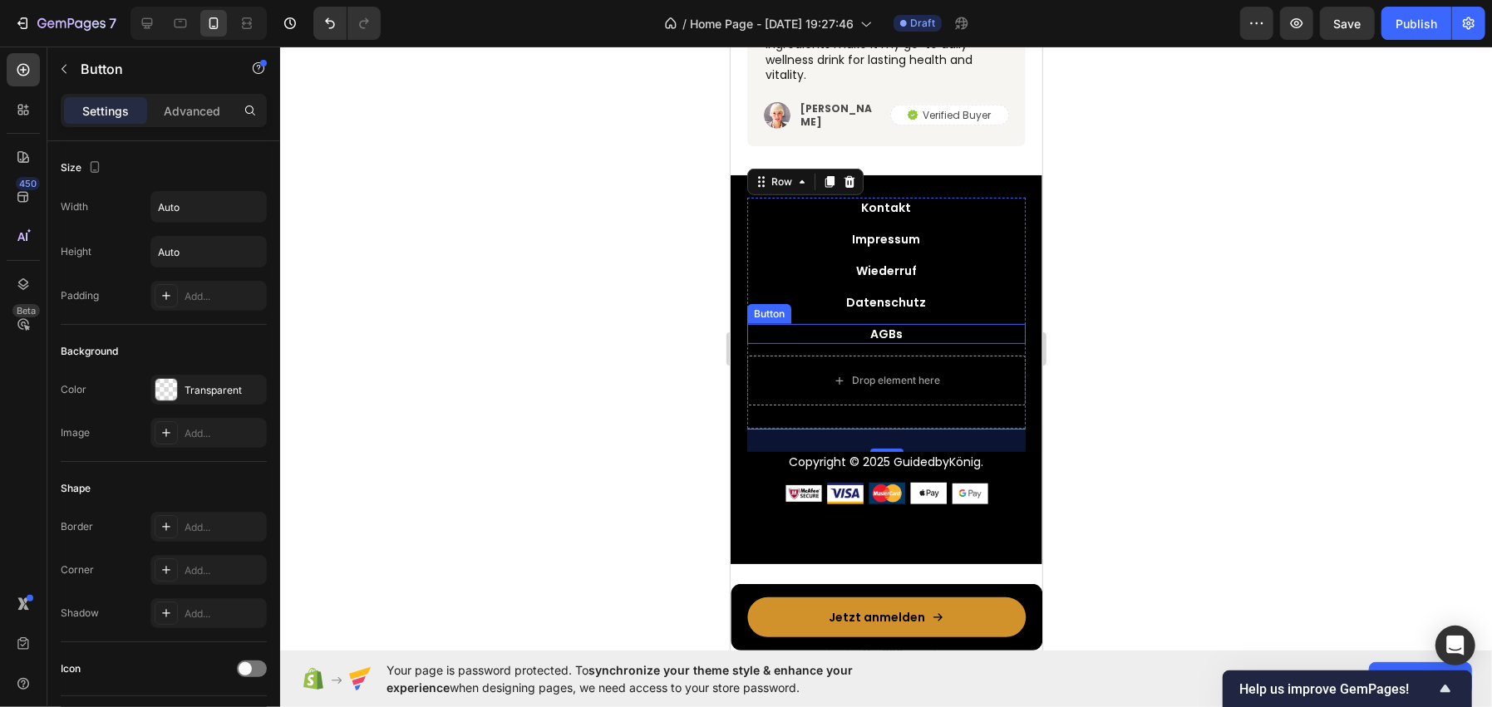
click at [833, 326] on div "AGBs Button" at bounding box center [885, 333] width 278 height 20
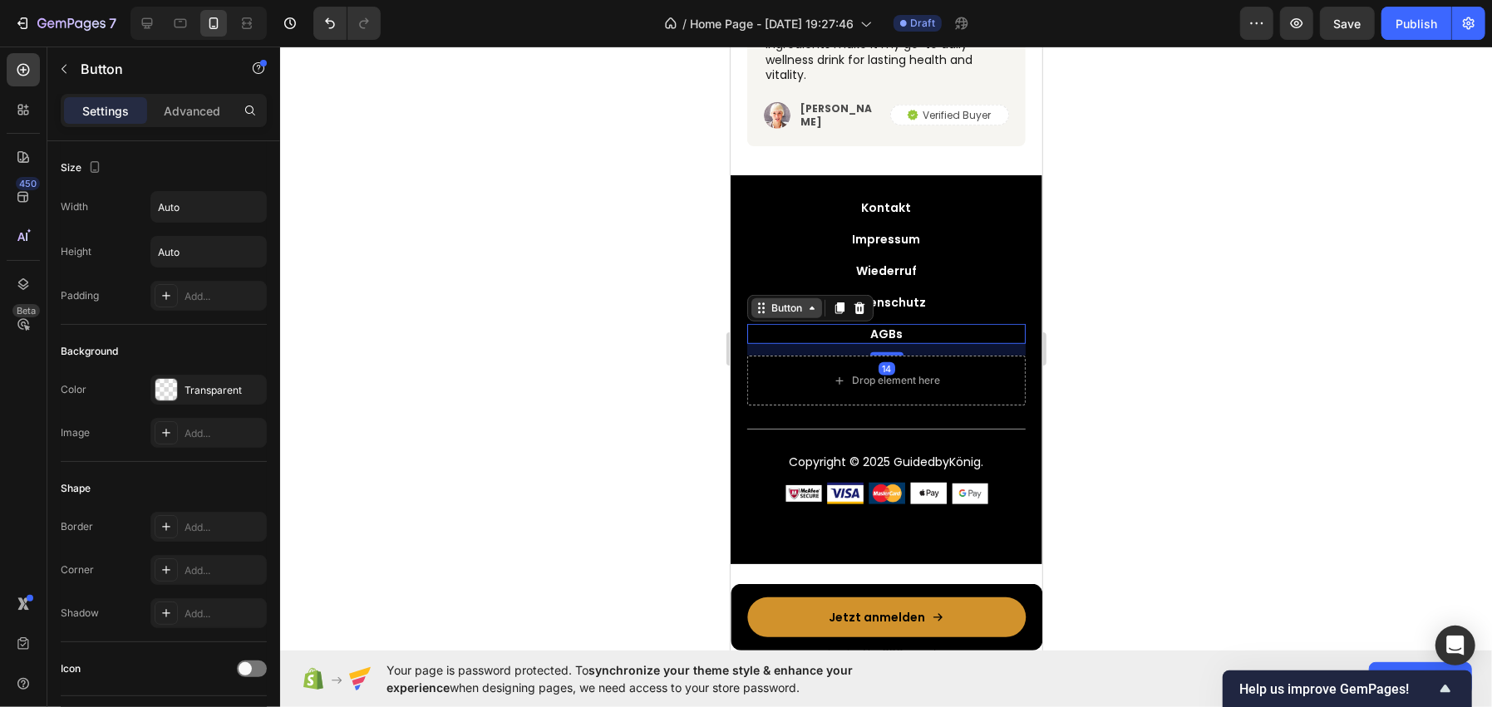
click at [795, 311] on div "Button" at bounding box center [786, 308] width 71 height 20
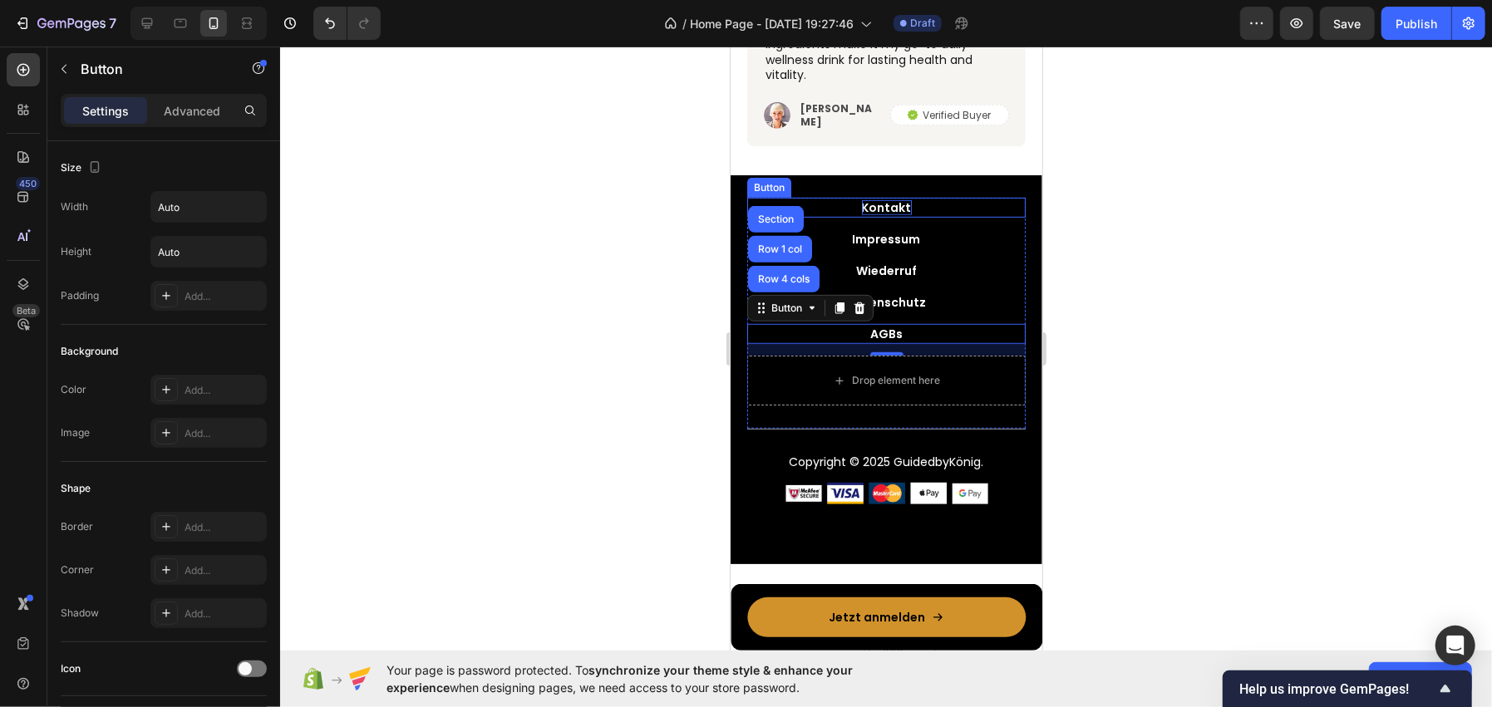
click at [875, 207] on p "Kontakt" at bounding box center [886, 206] width 50 height 15
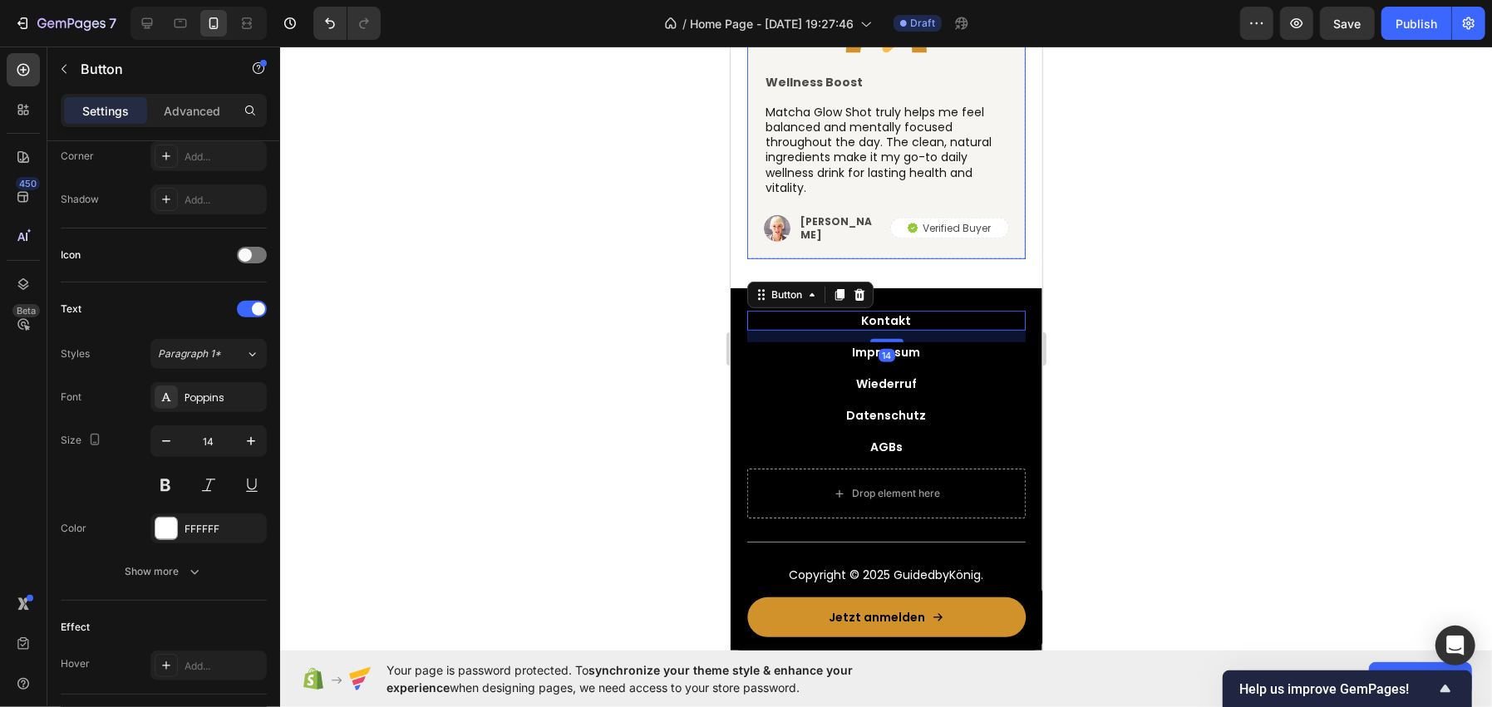
scroll to position [5061, 0]
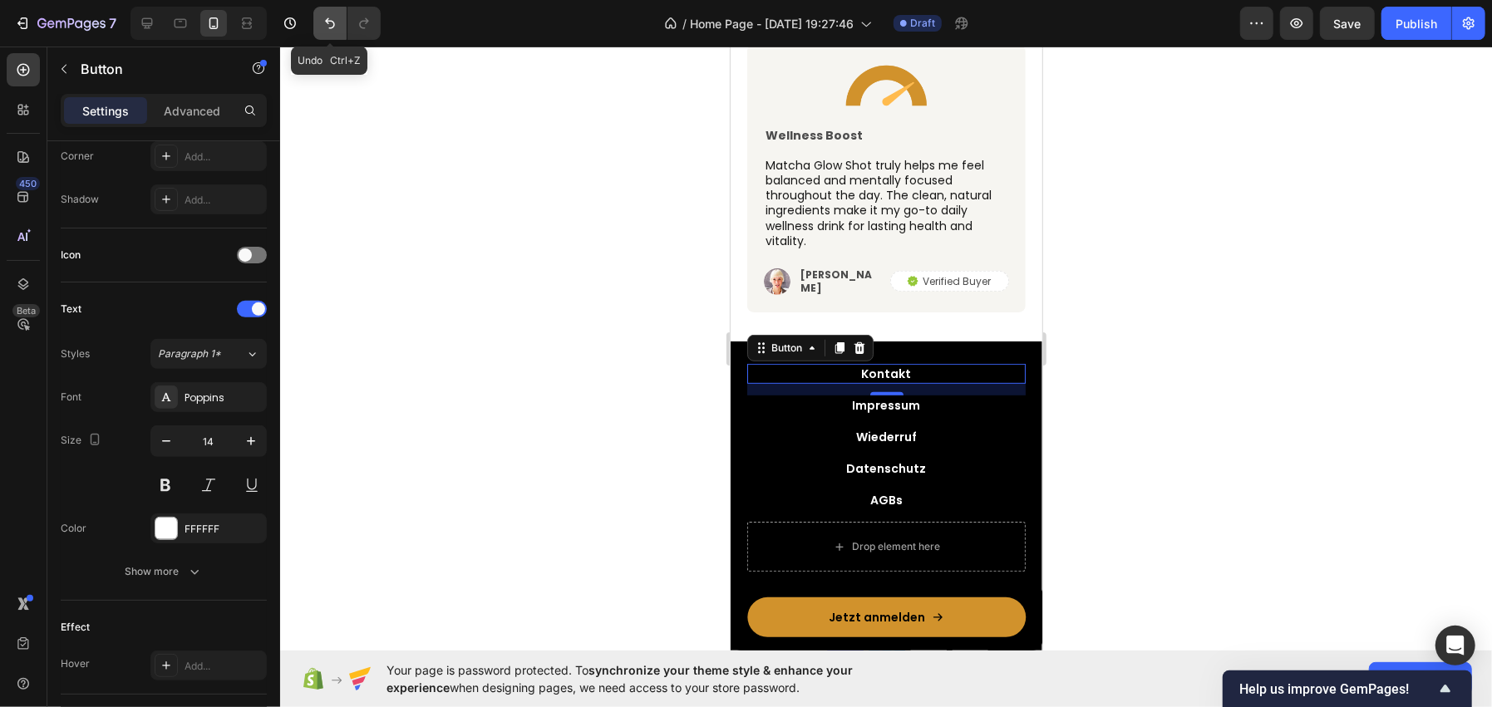
click at [331, 21] on icon "Undo/Redo" at bounding box center [330, 23] width 10 height 11
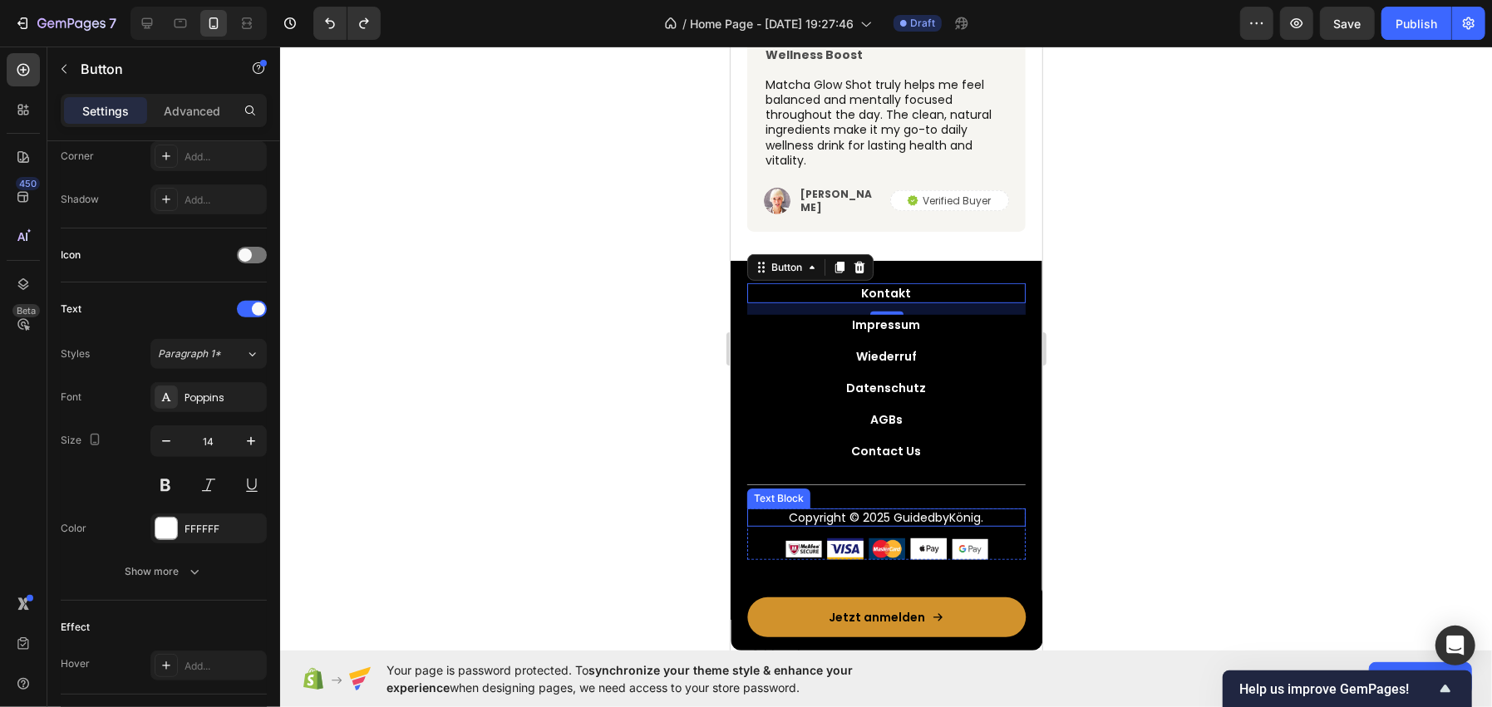
scroll to position [5144, 0]
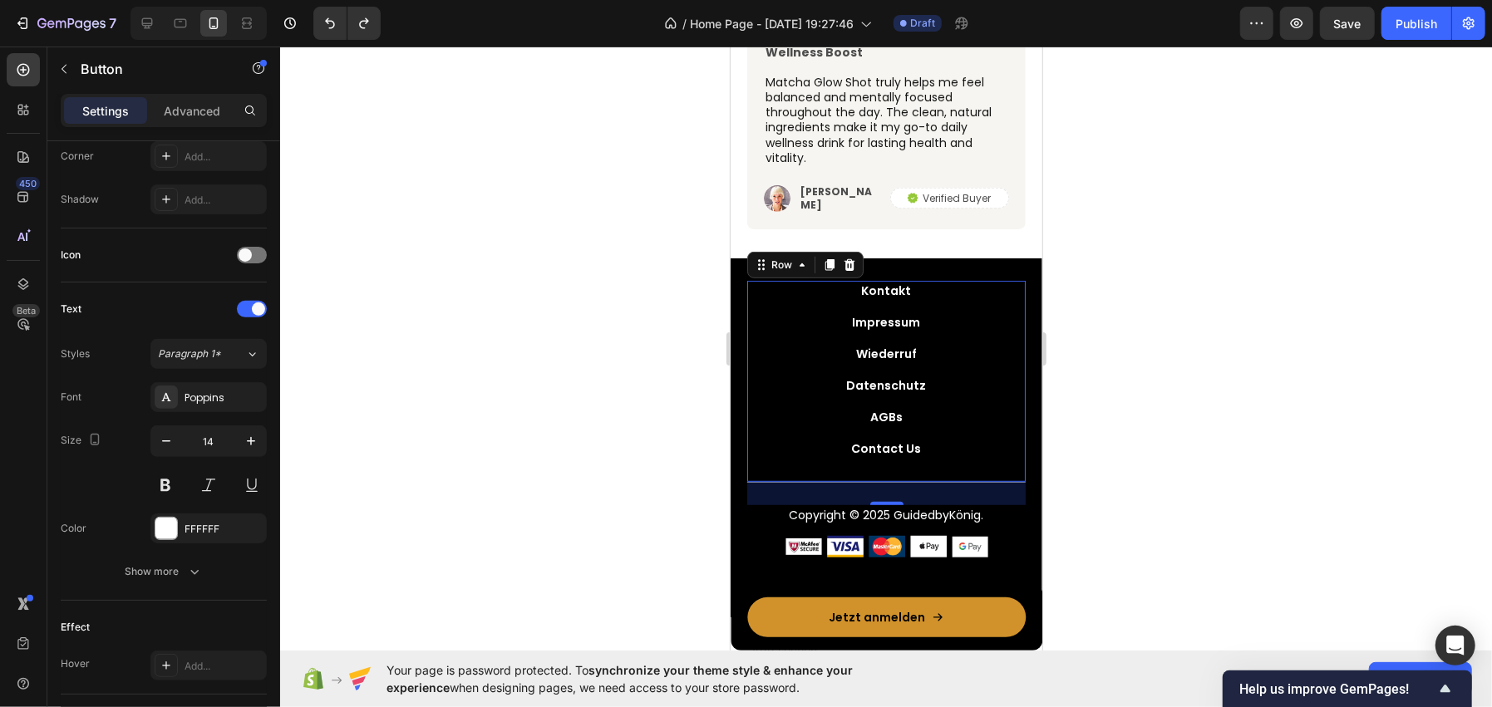
click at [772, 469] on div "Kontakt Button Impressum Button Wiederruf Button Datenschutz Button AGBs Button…" at bounding box center [885, 381] width 278 height 202
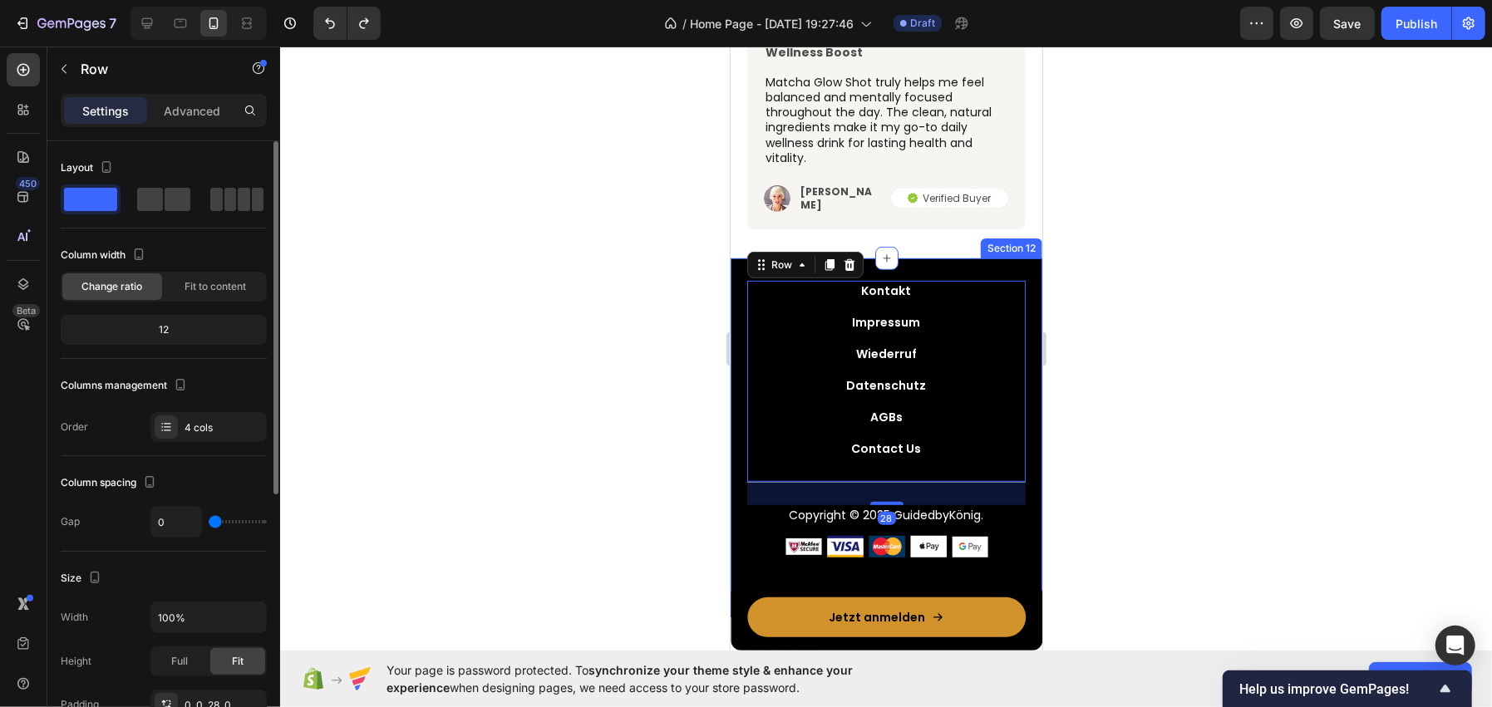
scroll to position [165, 0]
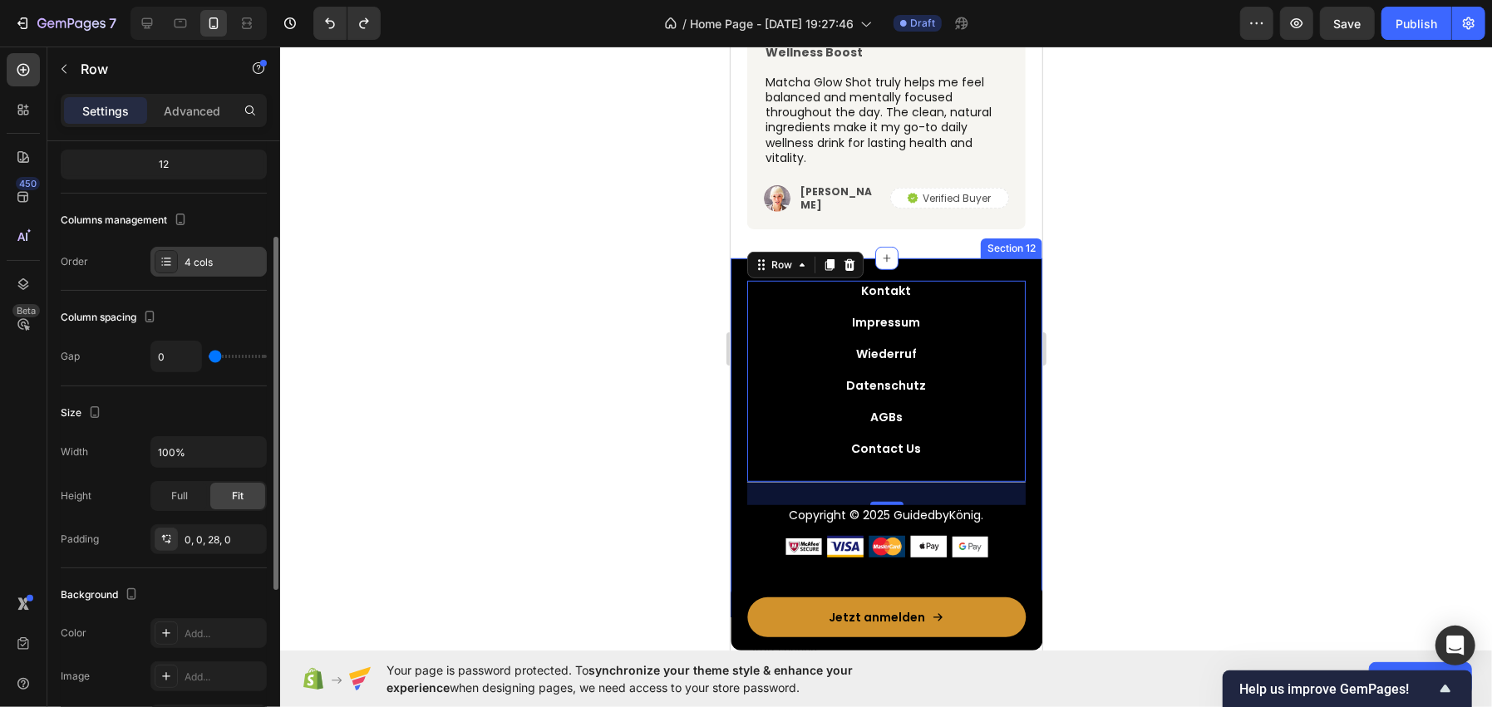
click at [224, 255] on div "4 cols" at bounding box center [224, 262] width 78 height 15
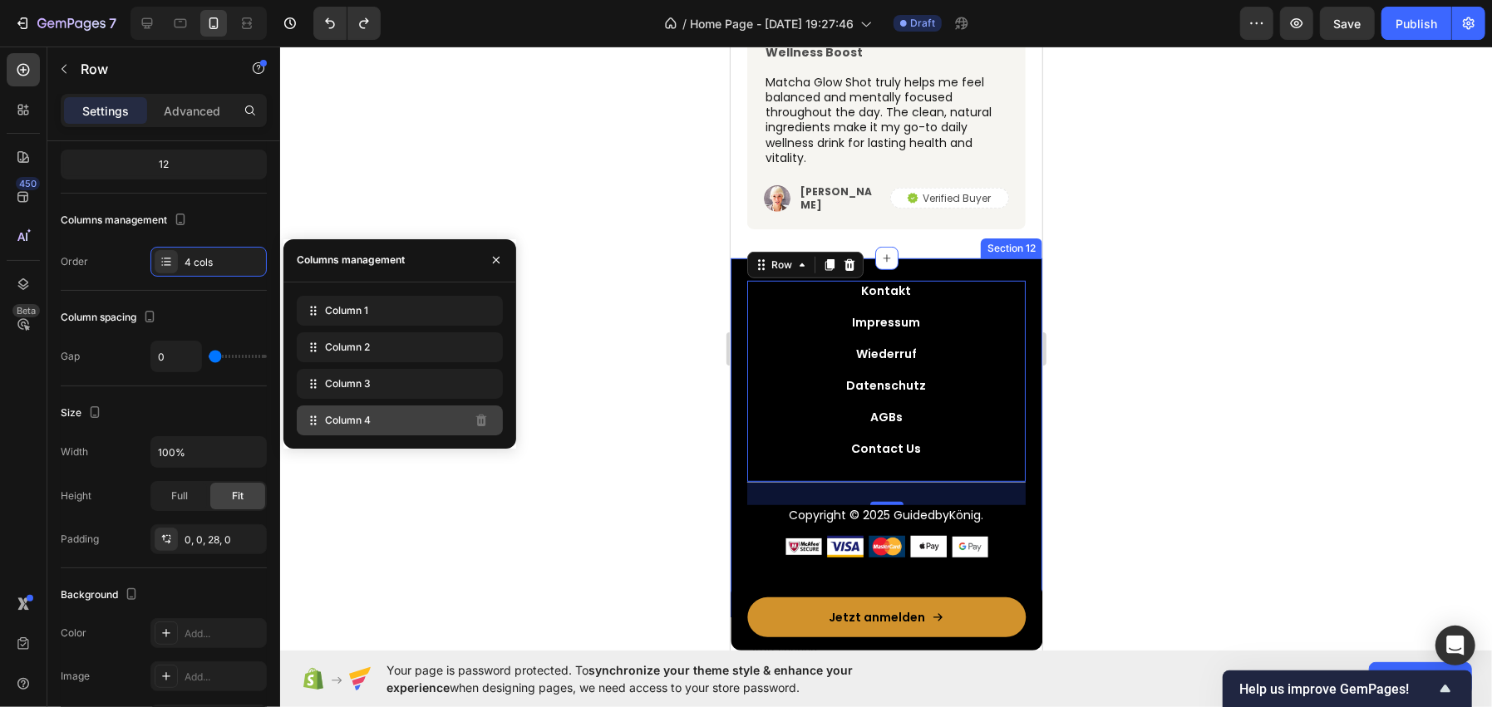
click at [411, 426] on div "Column 4" at bounding box center [400, 421] width 206 height 30
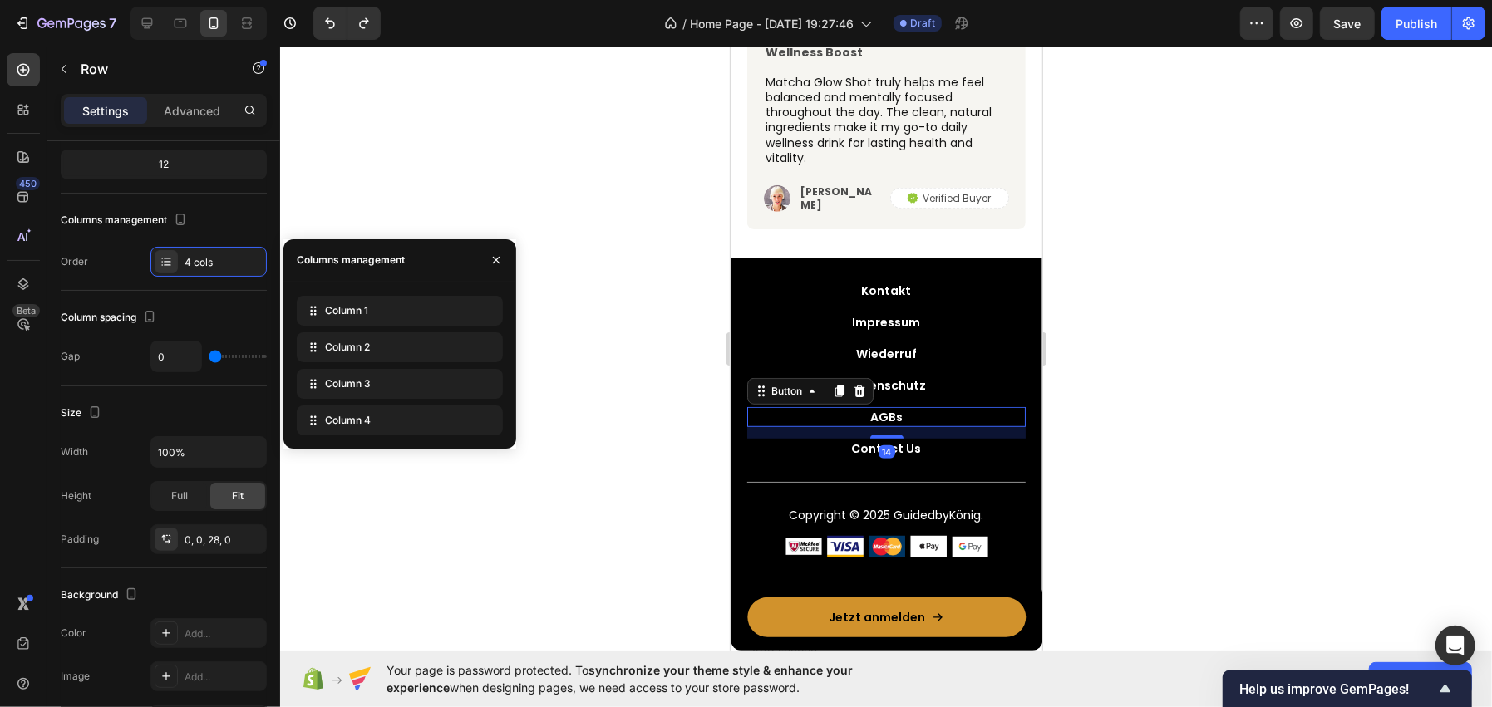
click at [819, 406] on div "AGBs Button 14" at bounding box center [885, 416] width 278 height 20
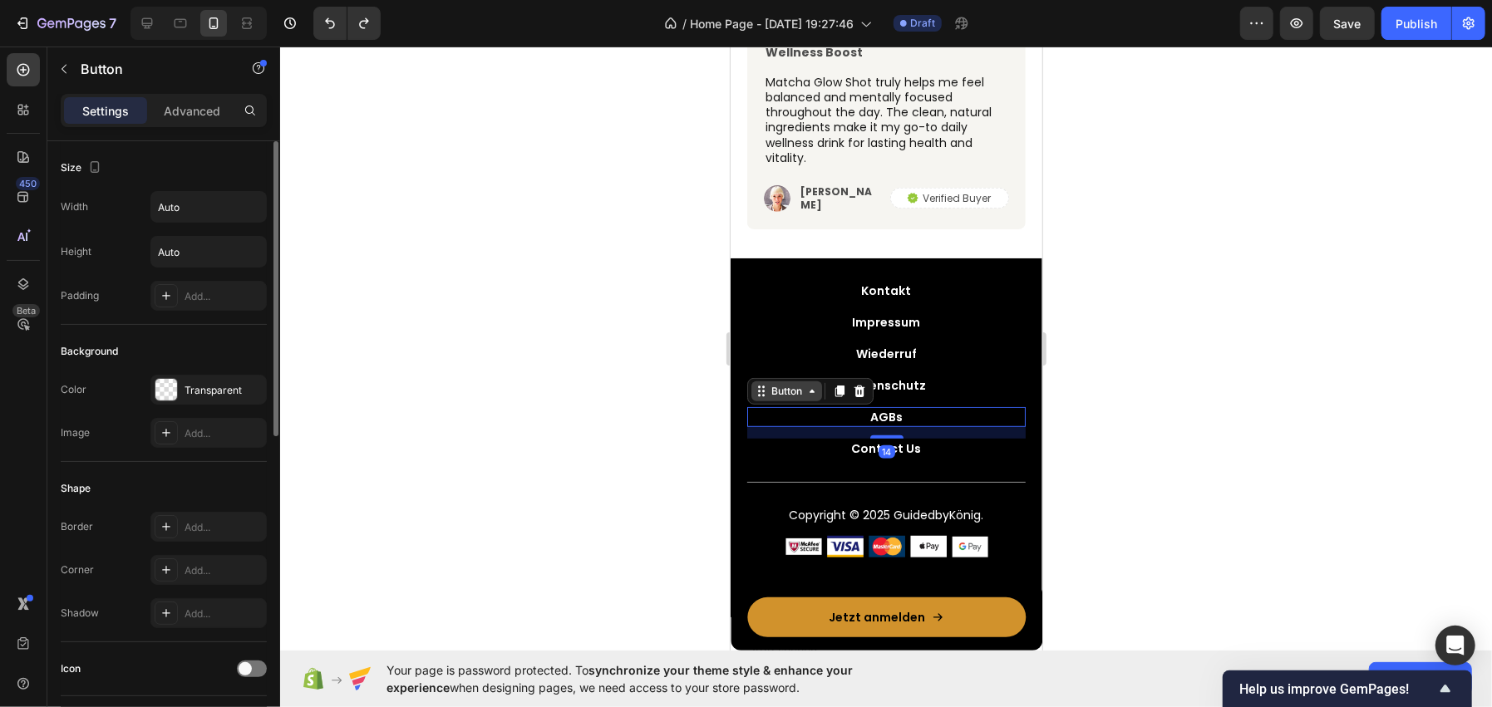
click at [784, 384] on div "Button" at bounding box center [785, 390] width 37 height 15
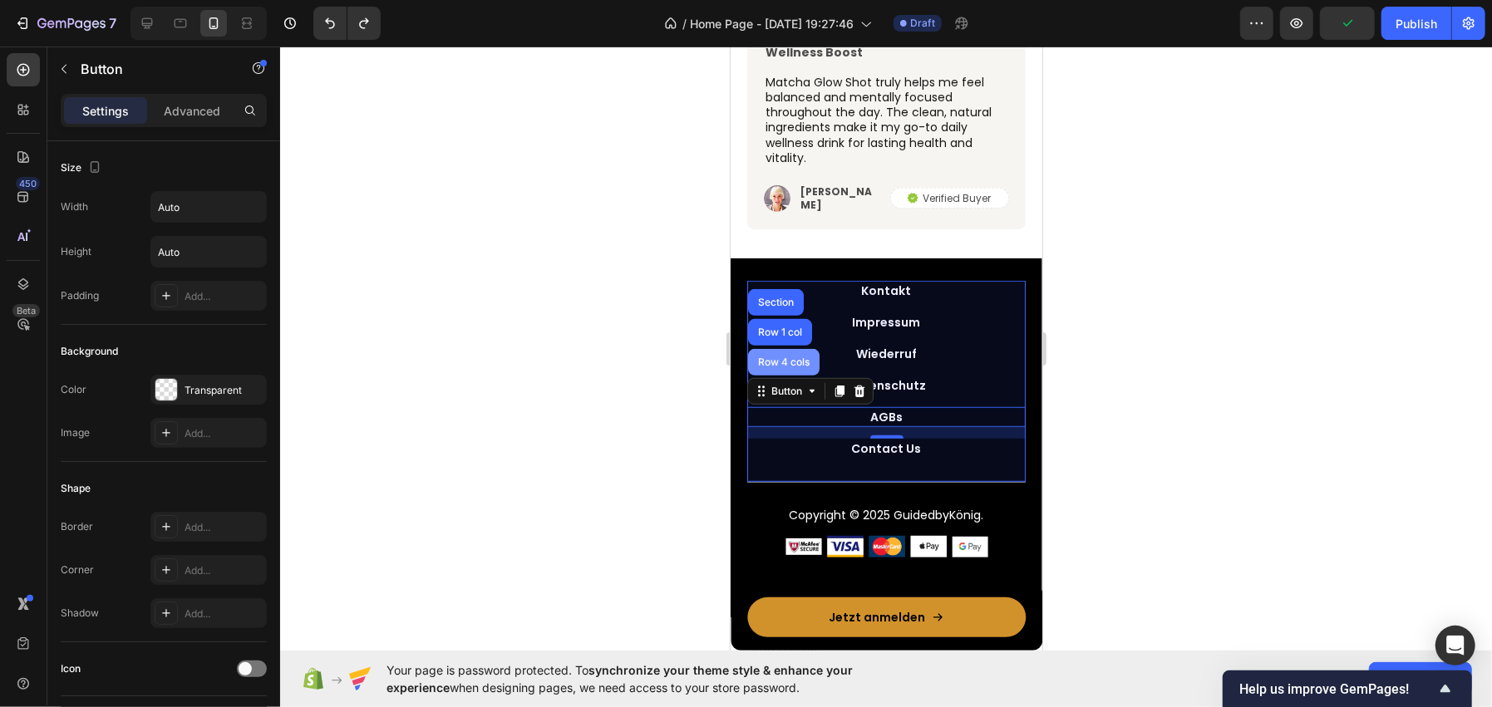
click at [793, 367] on div "Row 4 cols" at bounding box center [782, 361] width 71 height 27
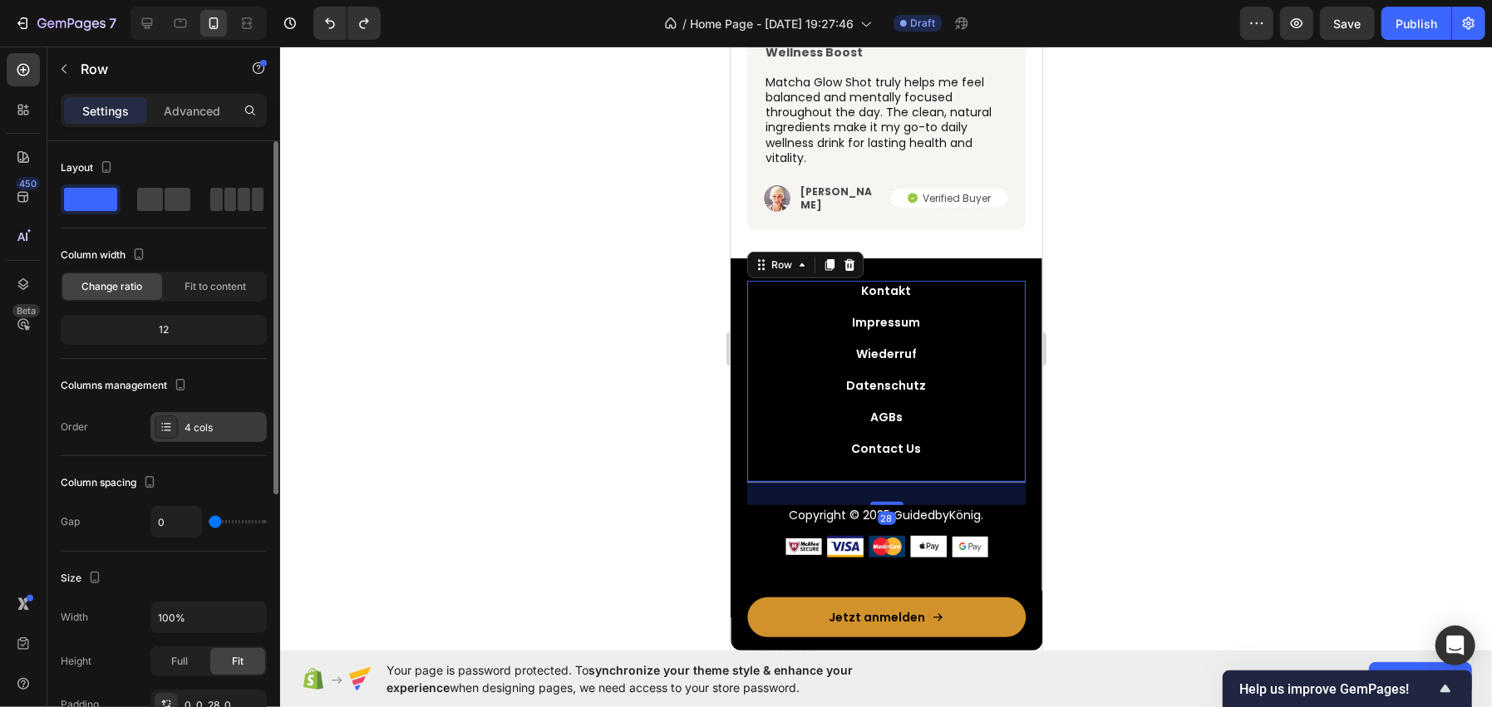
click at [177, 420] on div at bounding box center [166, 427] width 23 height 23
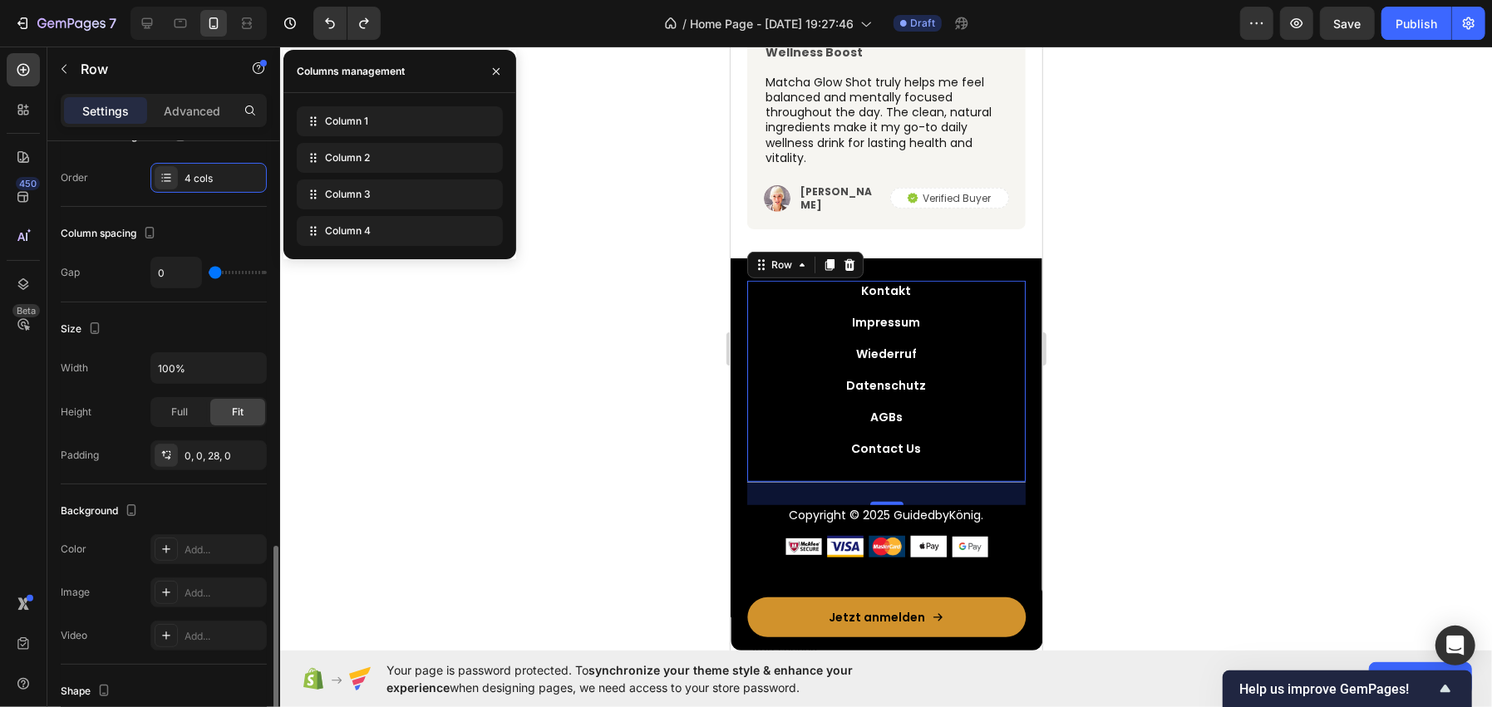
scroll to position [451, 0]
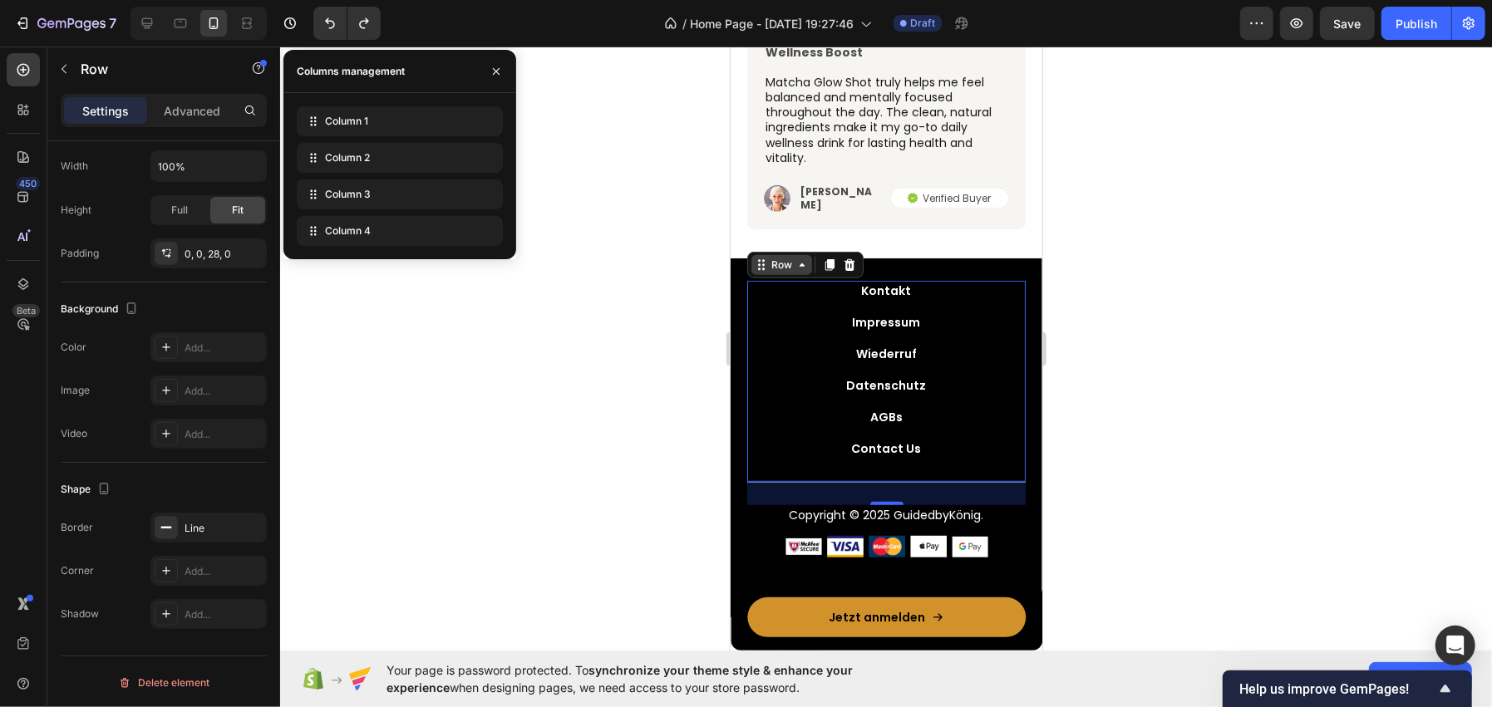
click at [797, 265] on icon at bounding box center [801, 264] width 13 height 13
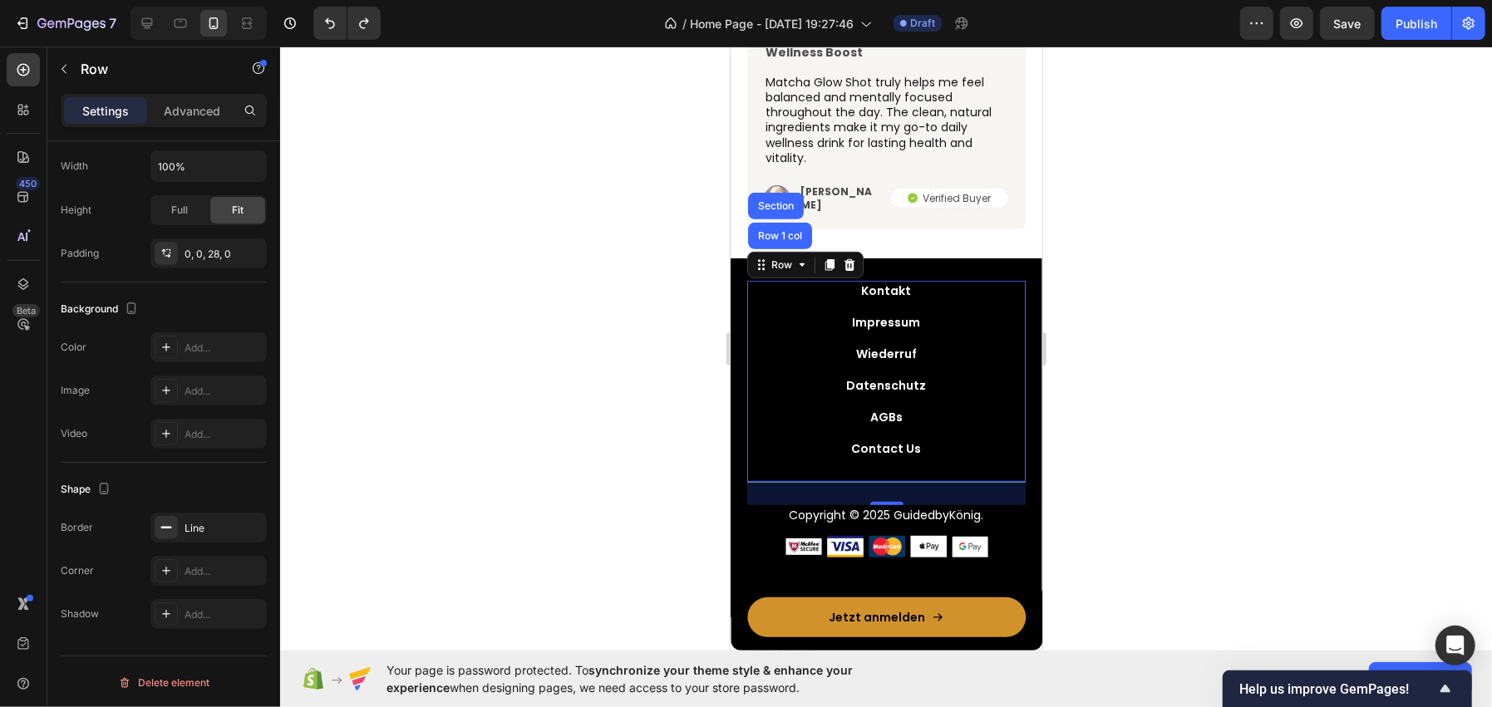
click at [983, 298] on div "Kontakt Button" at bounding box center [885, 296] width 278 height 32
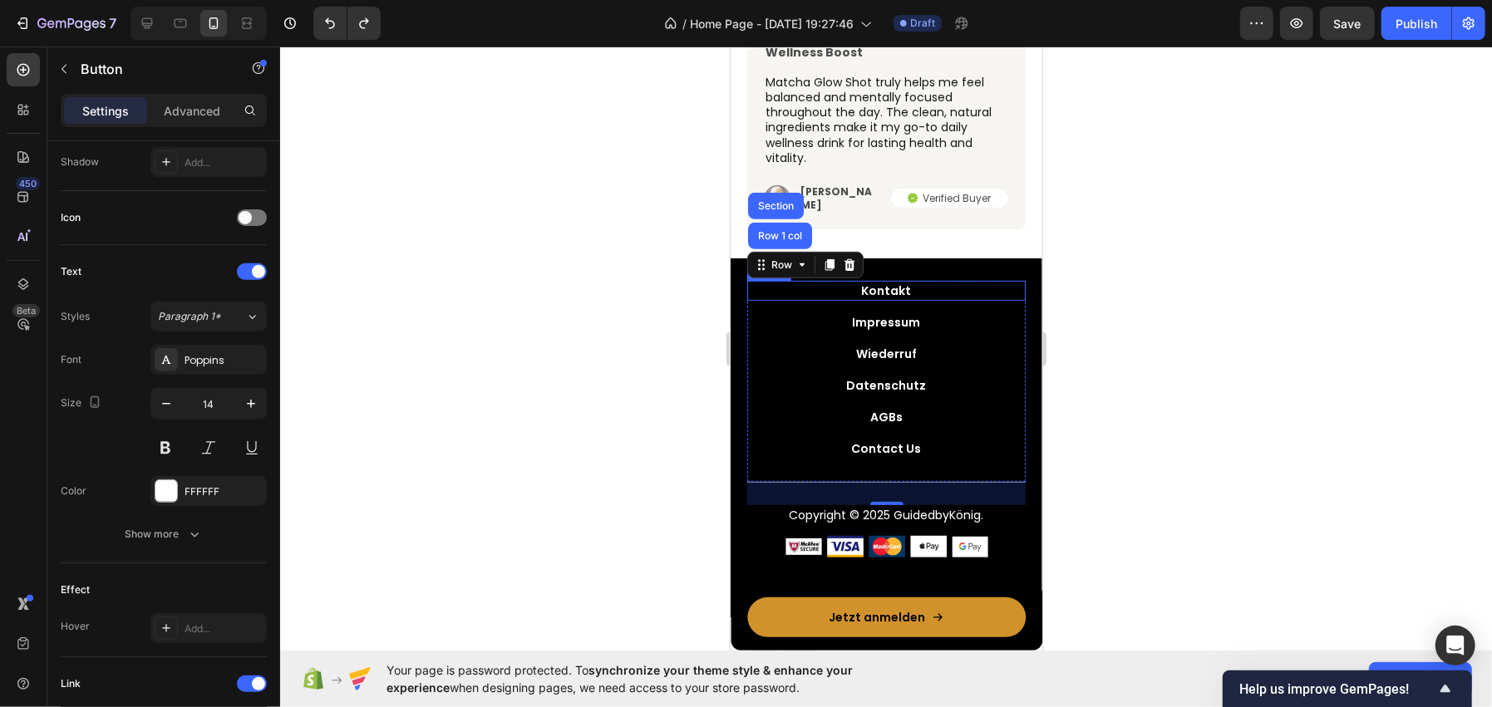
click at [975, 283] on div "Kontakt Button" at bounding box center [885, 290] width 278 height 20
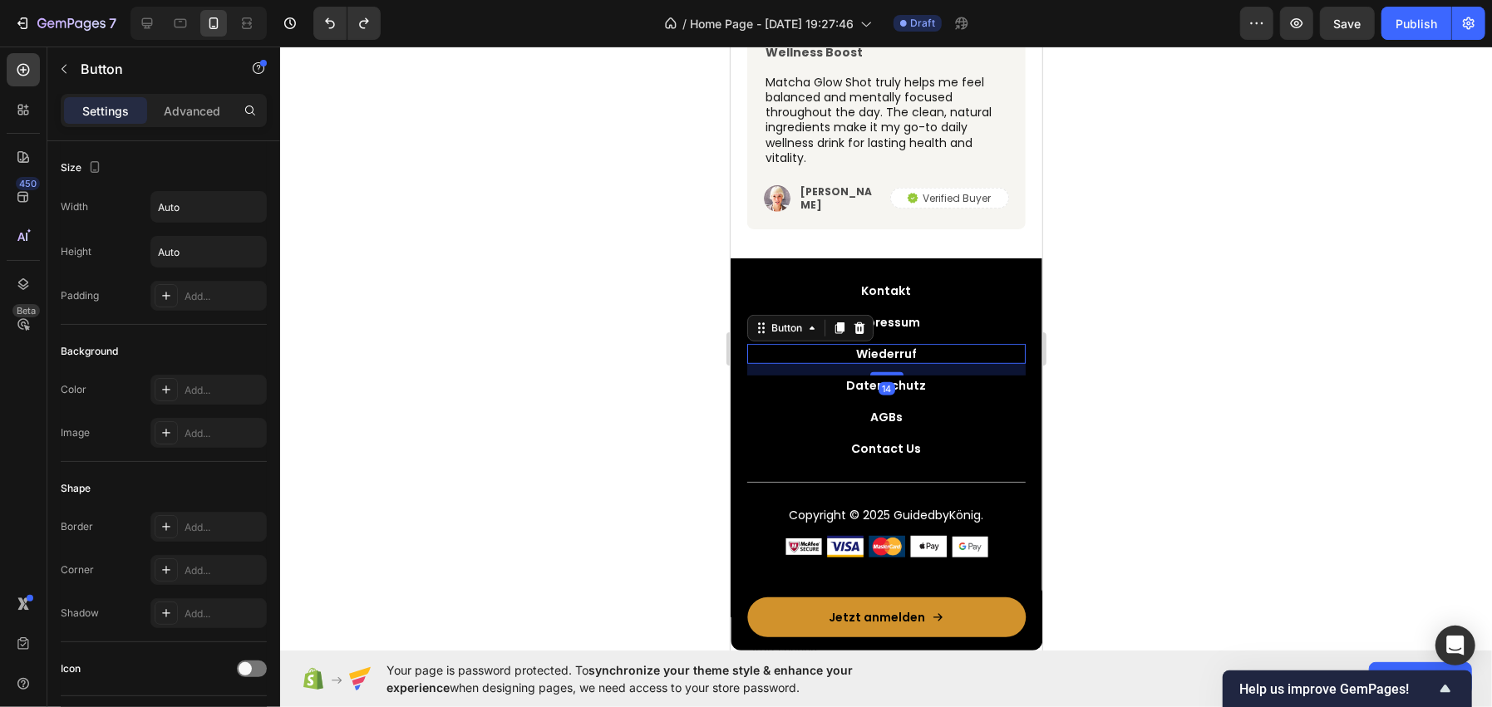
click at [948, 343] on div "Wiederruf Button 14" at bounding box center [885, 353] width 278 height 20
click at [923, 442] on div "Contact Us Button" at bounding box center [885, 448] width 278 height 20
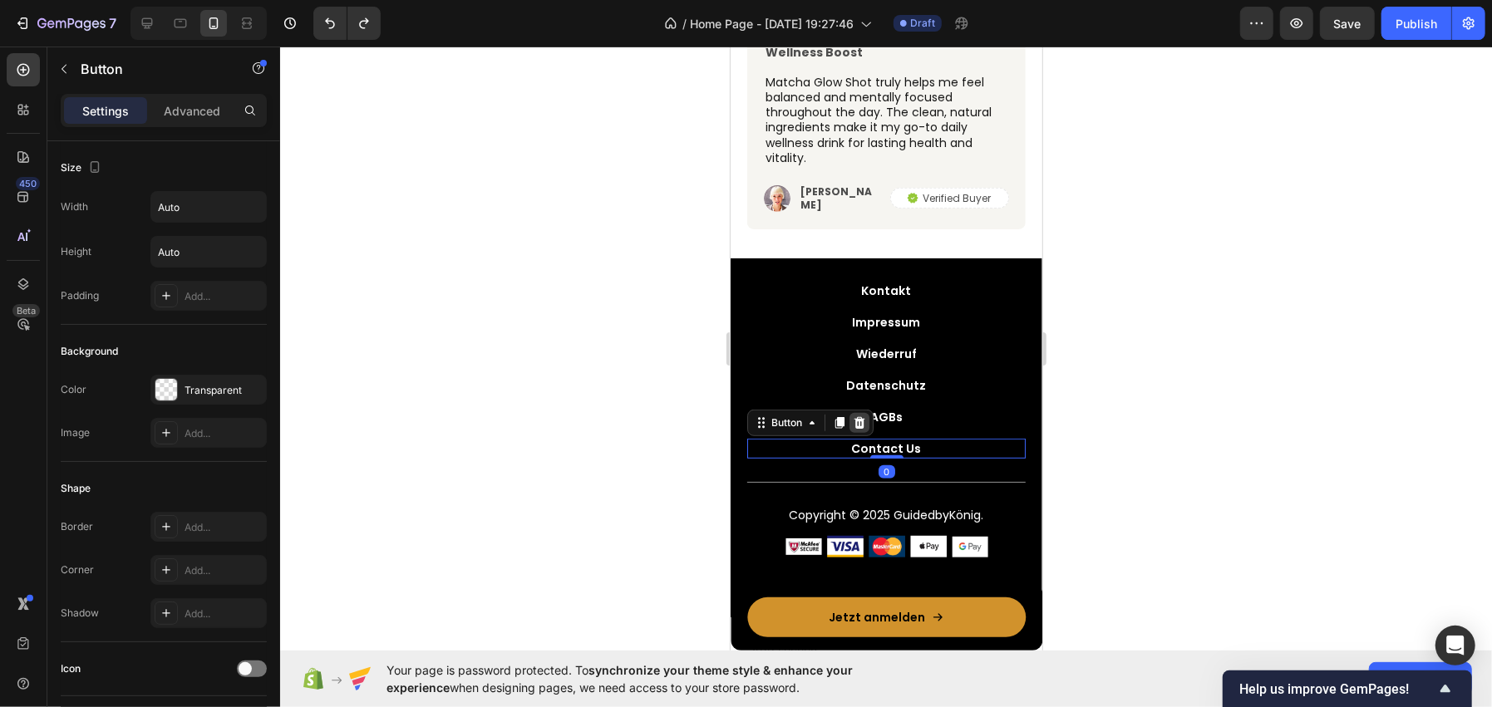
click at [858, 416] on icon at bounding box center [859, 422] width 11 height 12
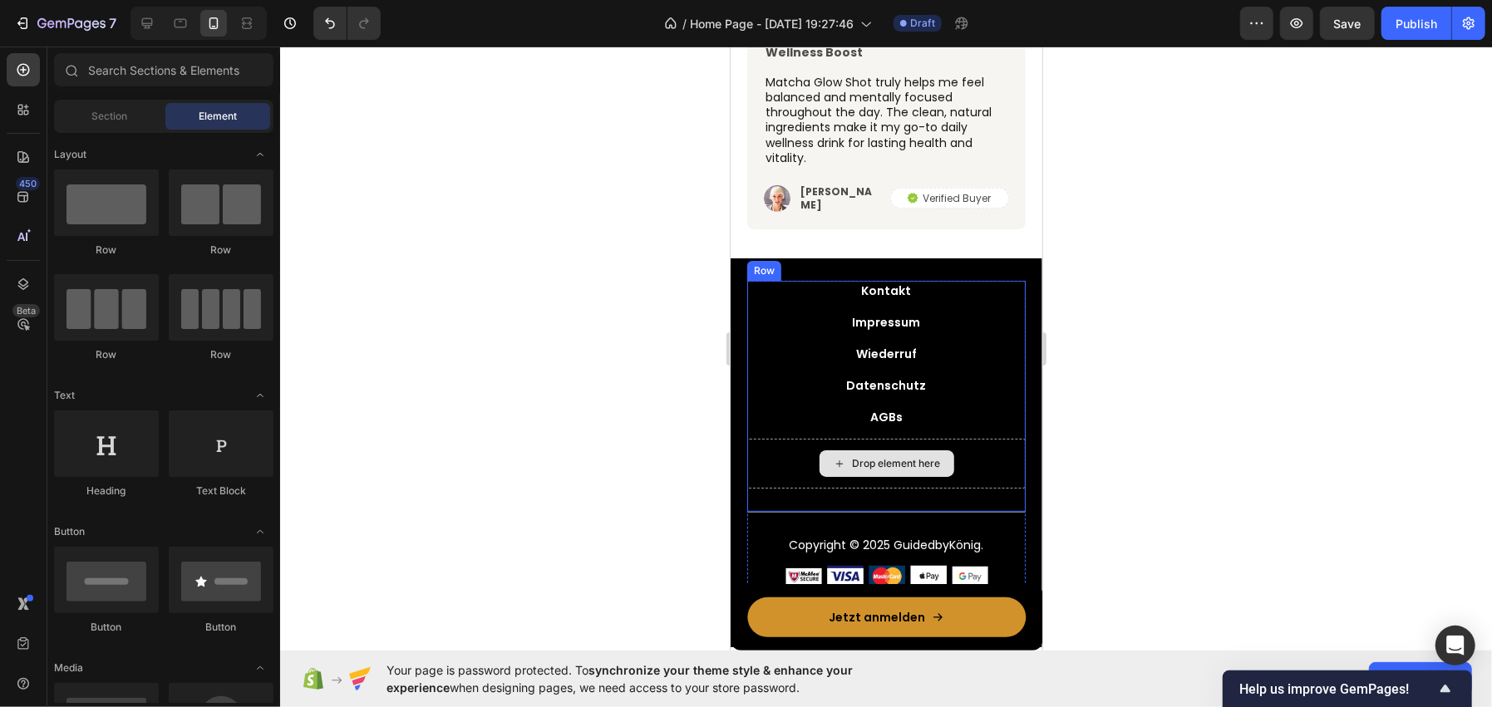
click at [832, 456] on icon at bounding box center [838, 463] width 13 height 14
click at [765, 448] on div "Drop element here" at bounding box center [885, 463] width 278 height 50
click at [935, 456] on div "Drop element here" at bounding box center [886, 463] width 135 height 27
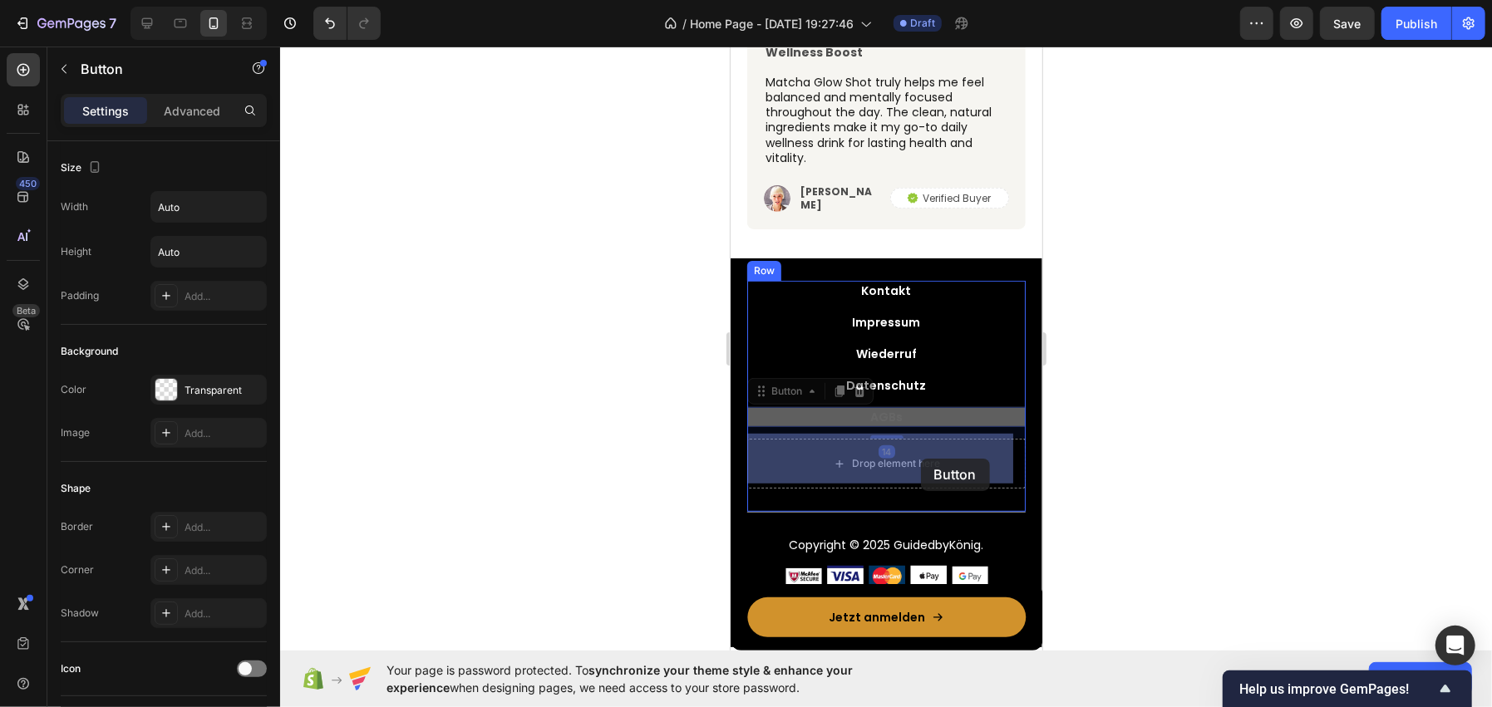
drag, startPoint x: 925, startPoint y: 413, endPoint x: 920, endPoint y: 458, distance: 45.2
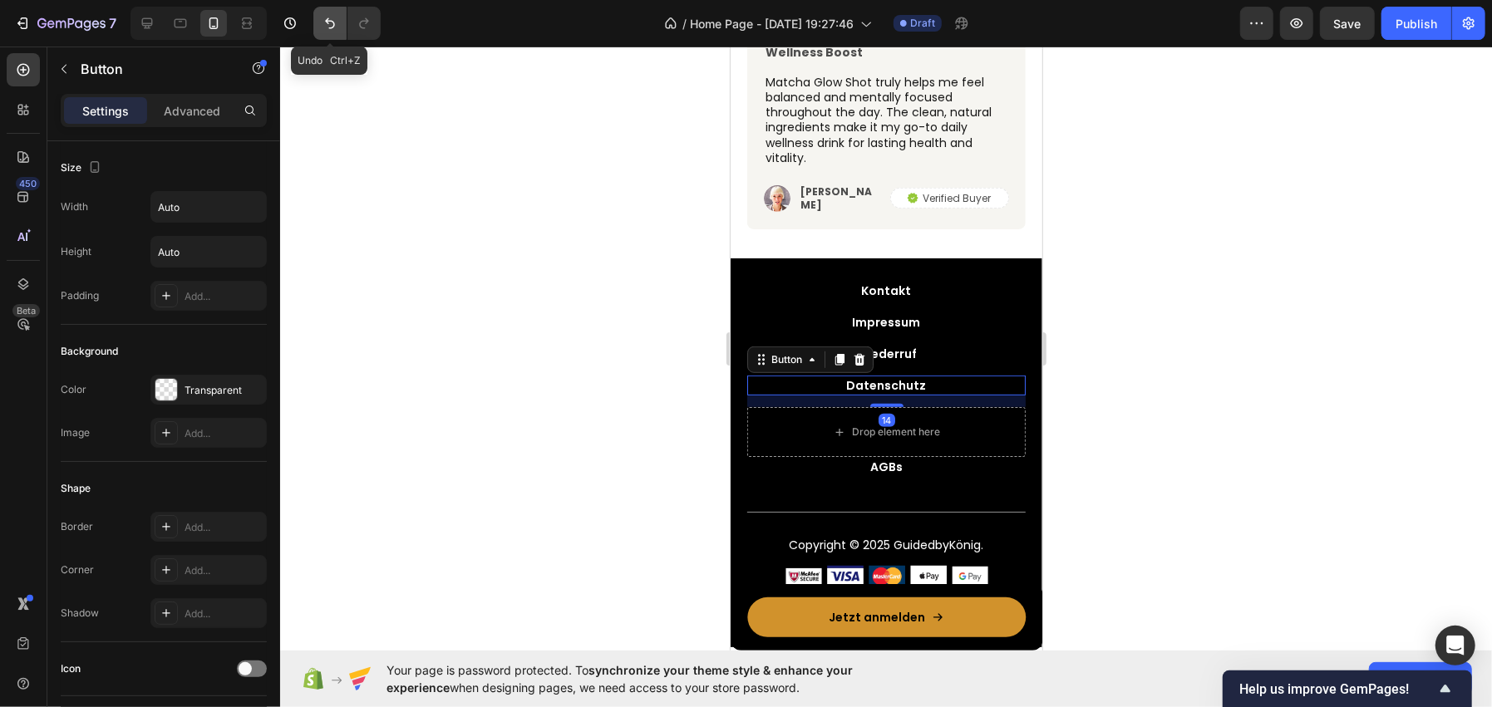
click at [326, 27] on icon "Undo/Redo" at bounding box center [330, 23] width 17 height 17
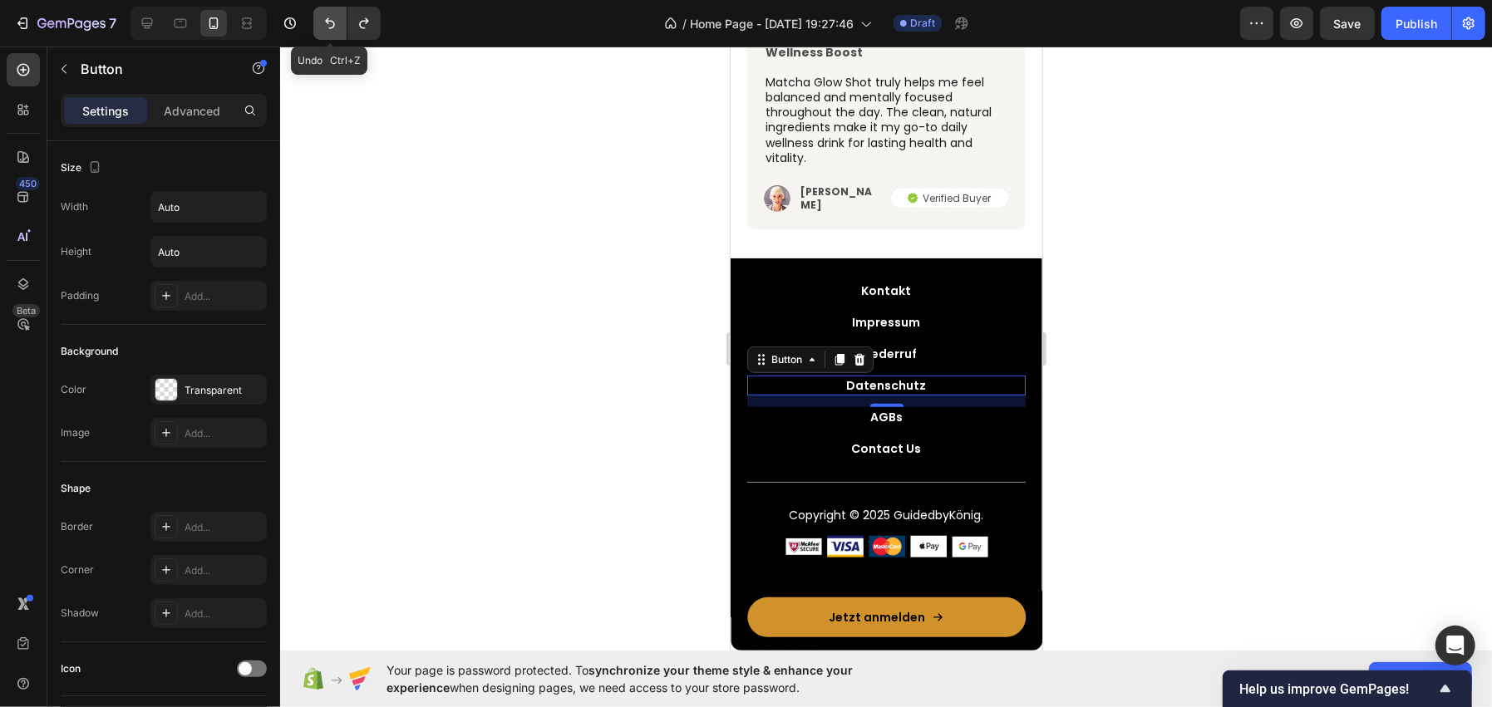
click at [326, 27] on icon "Undo/Redo" at bounding box center [330, 23] width 17 height 17
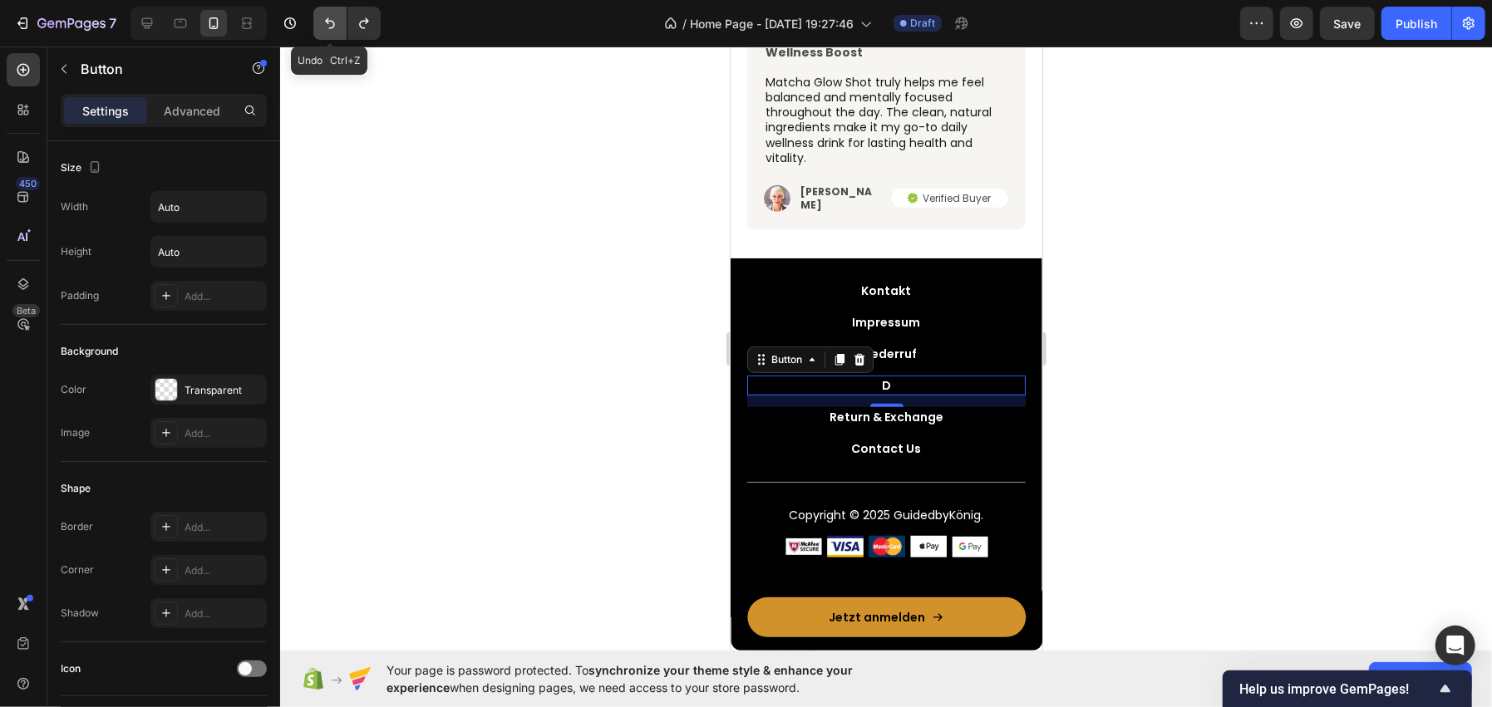
click at [326, 27] on icon "Undo/Redo" at bounding box center [330, 23] width 17 height 17
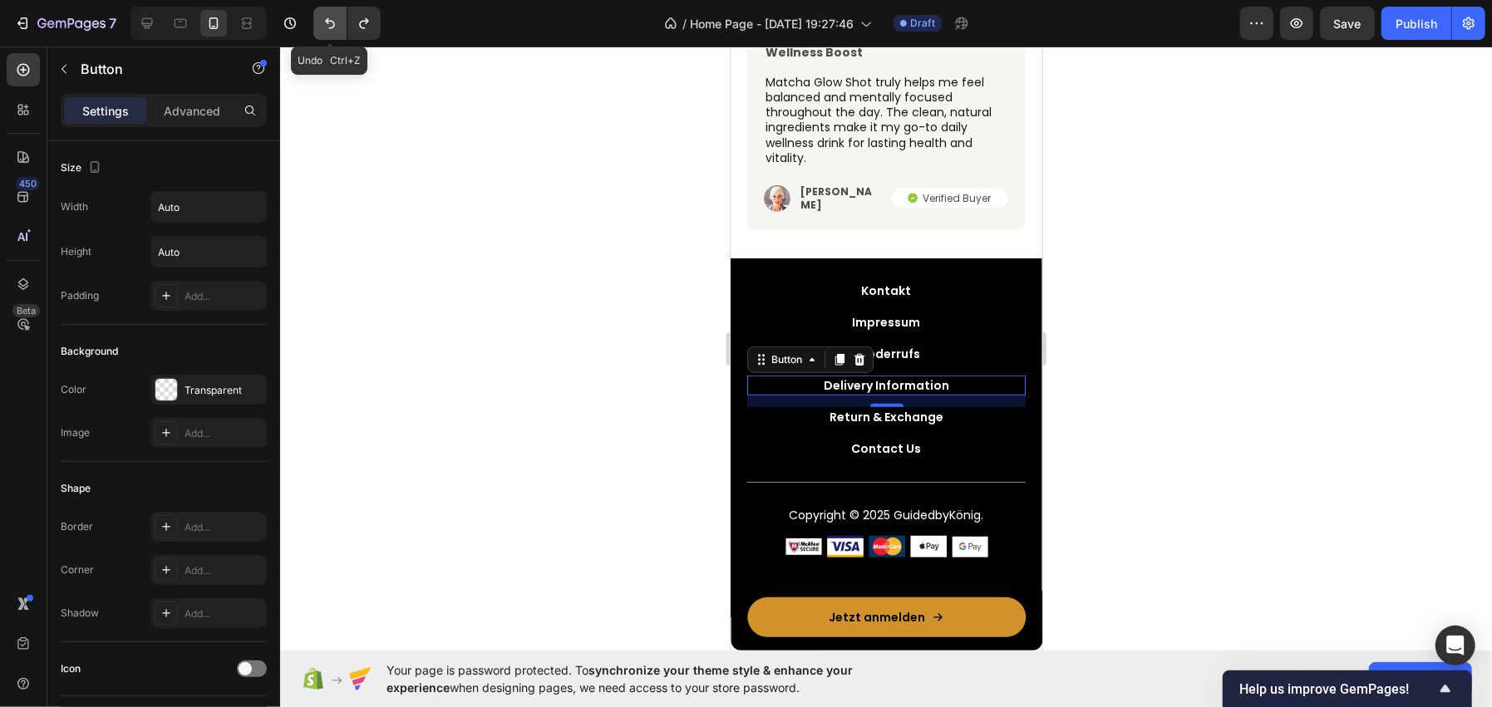
click at [326, 27] on icon "Undo/Redo" at bounding box center [330, 23] width 17 height 17
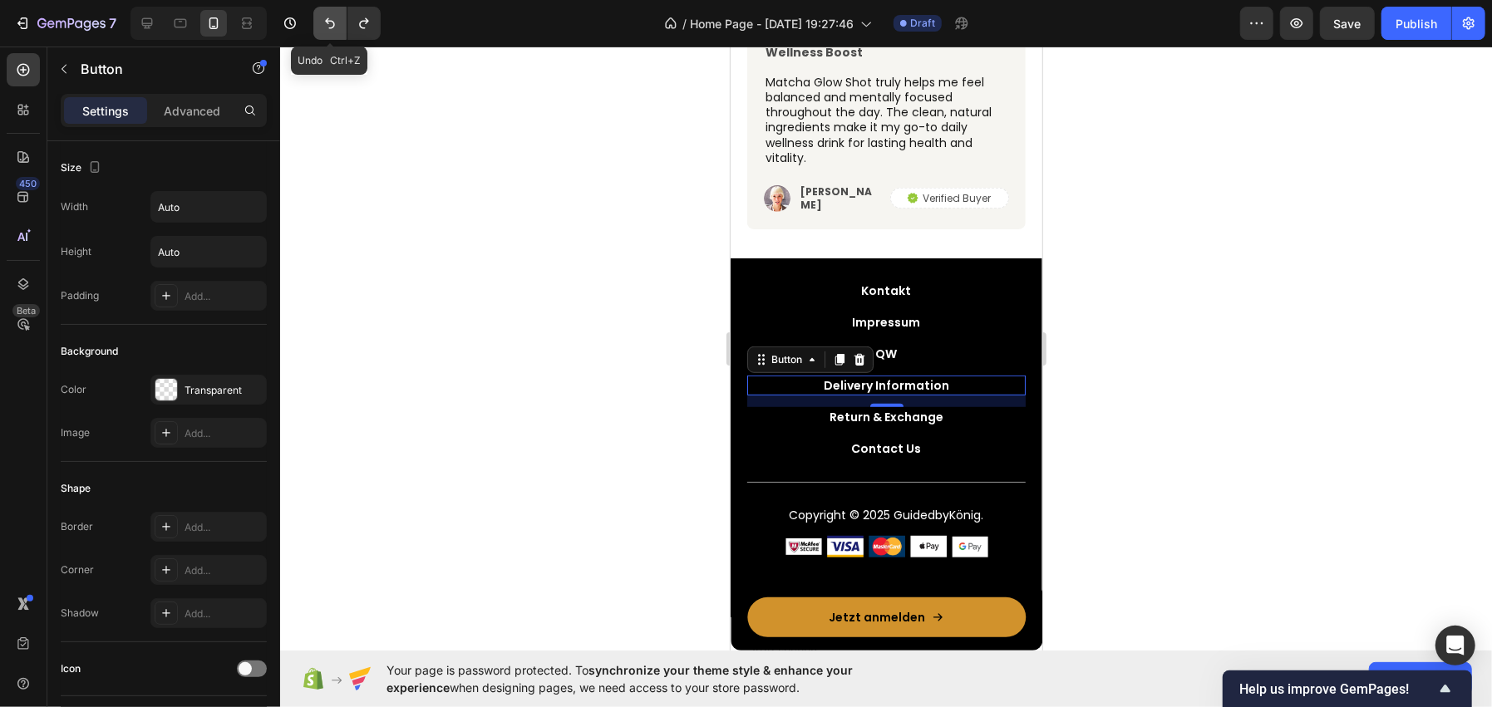
click at [326, 27] on icon "Undo/Redo" at bounding box center [330, 23] width 17 height 17
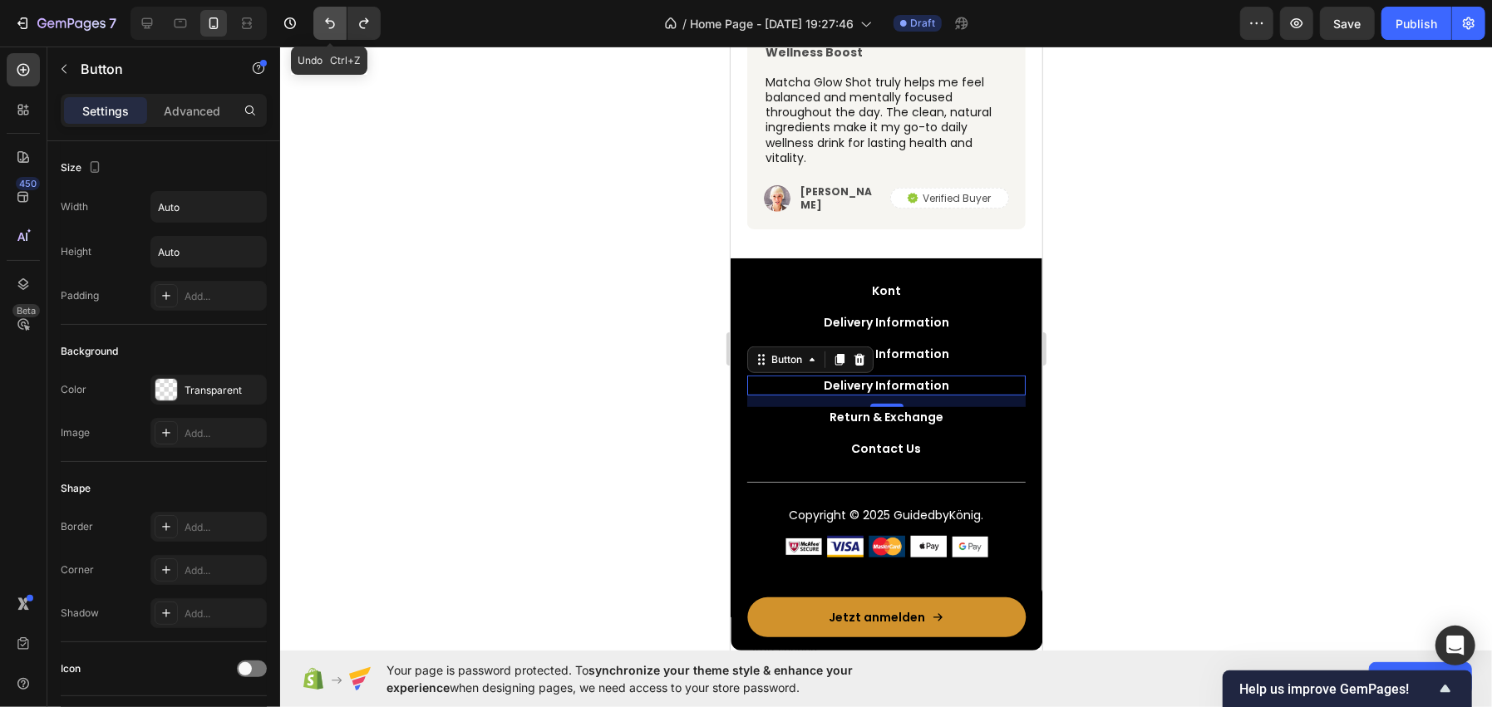
click at [326, 27] on icon "Undo/Redo" at bounding box center [330, 23] width 17 height 17
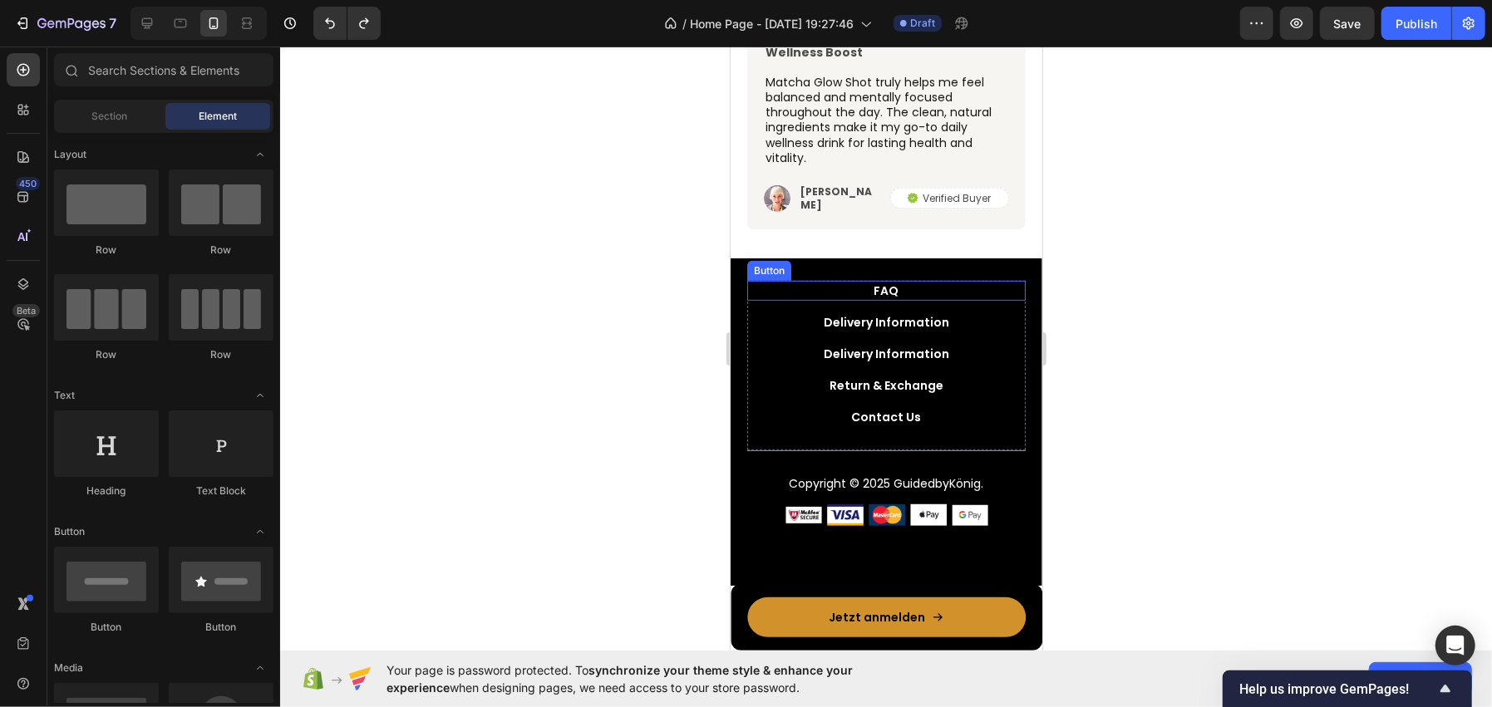
click at [852, 286] on div "FAQ Button" at bounding box center [885, 290] width 278 height 20
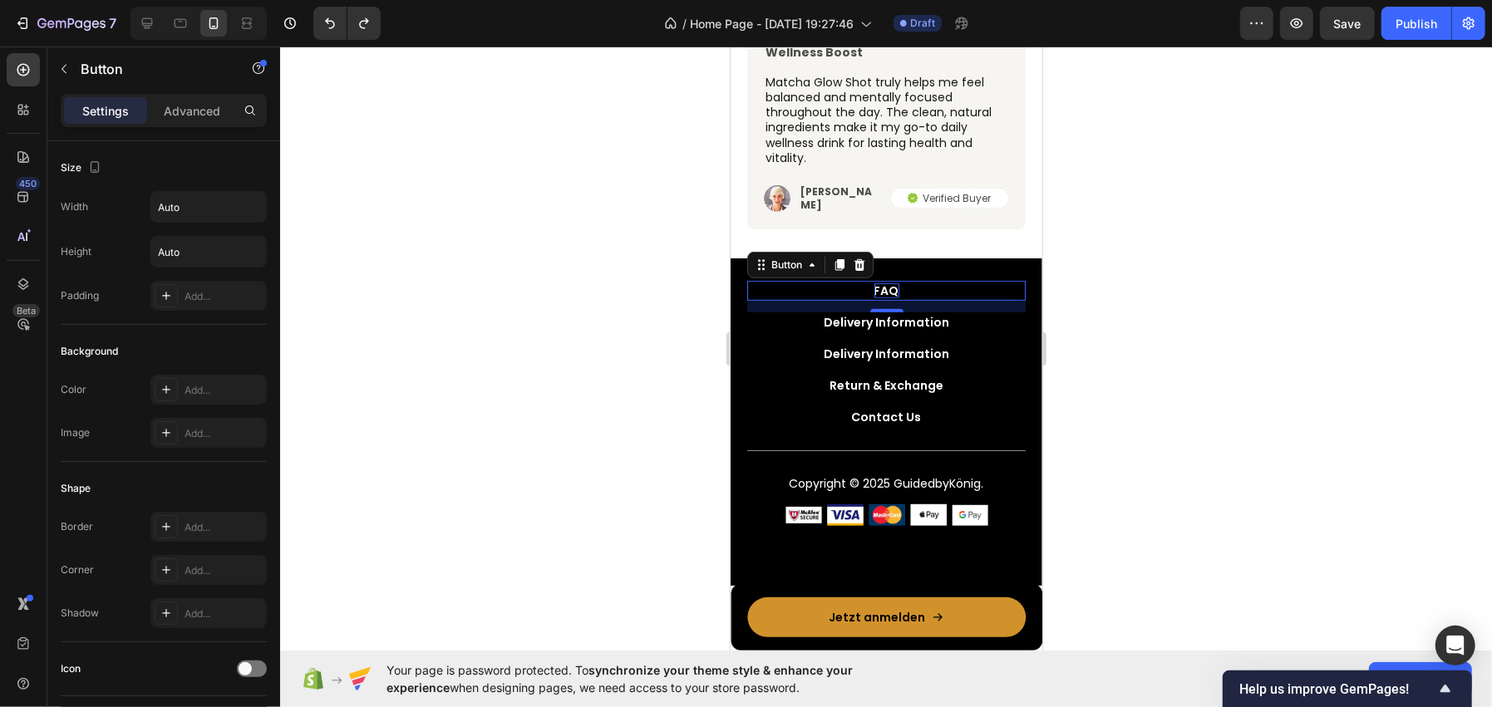
click at [881, 285] on div "FAQ" at bounding box center [886, 290] width 25 height 15
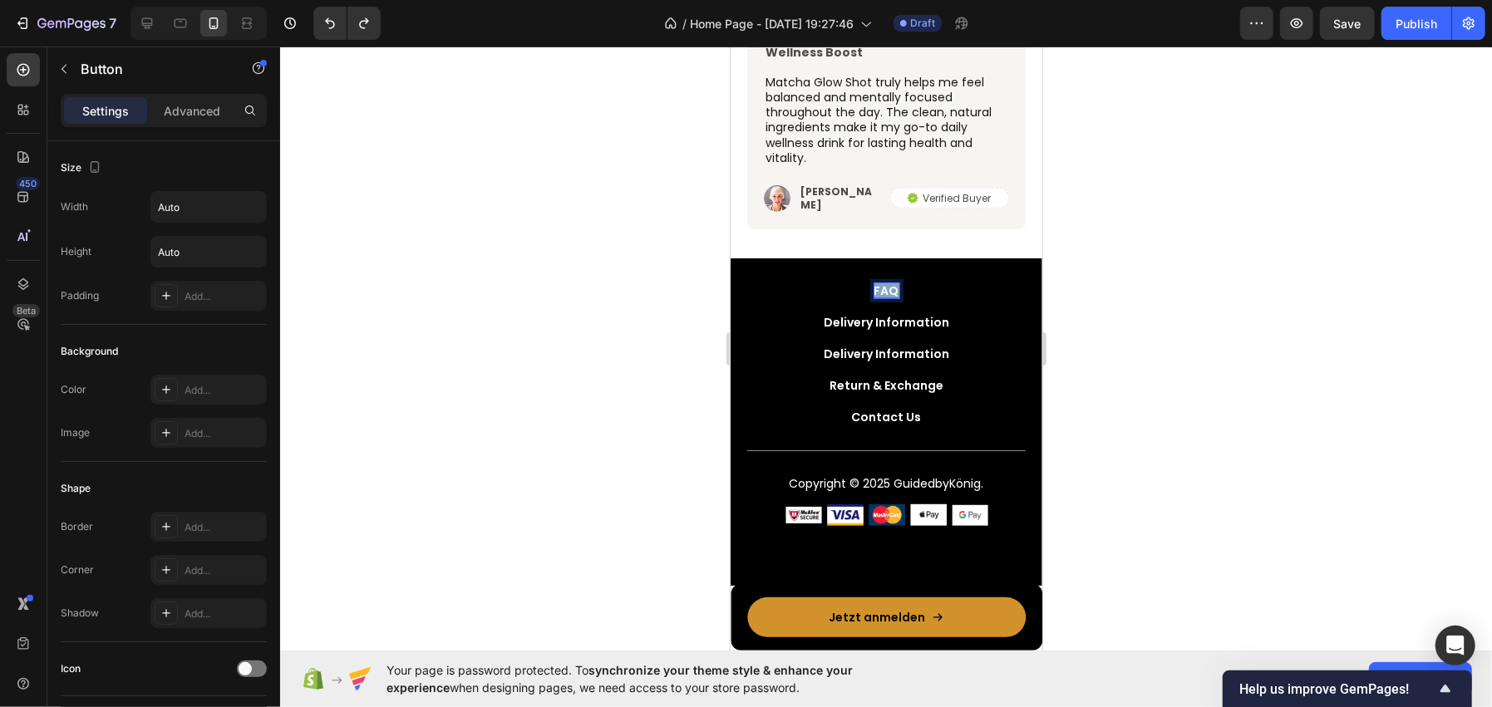
click at [881, 285] on p "FAQ" at bounding box center [886, 290] width 25 height 15
click at [887, 316] on div "Delivery Information" at bounding box center [885, 321] width 125 height 15
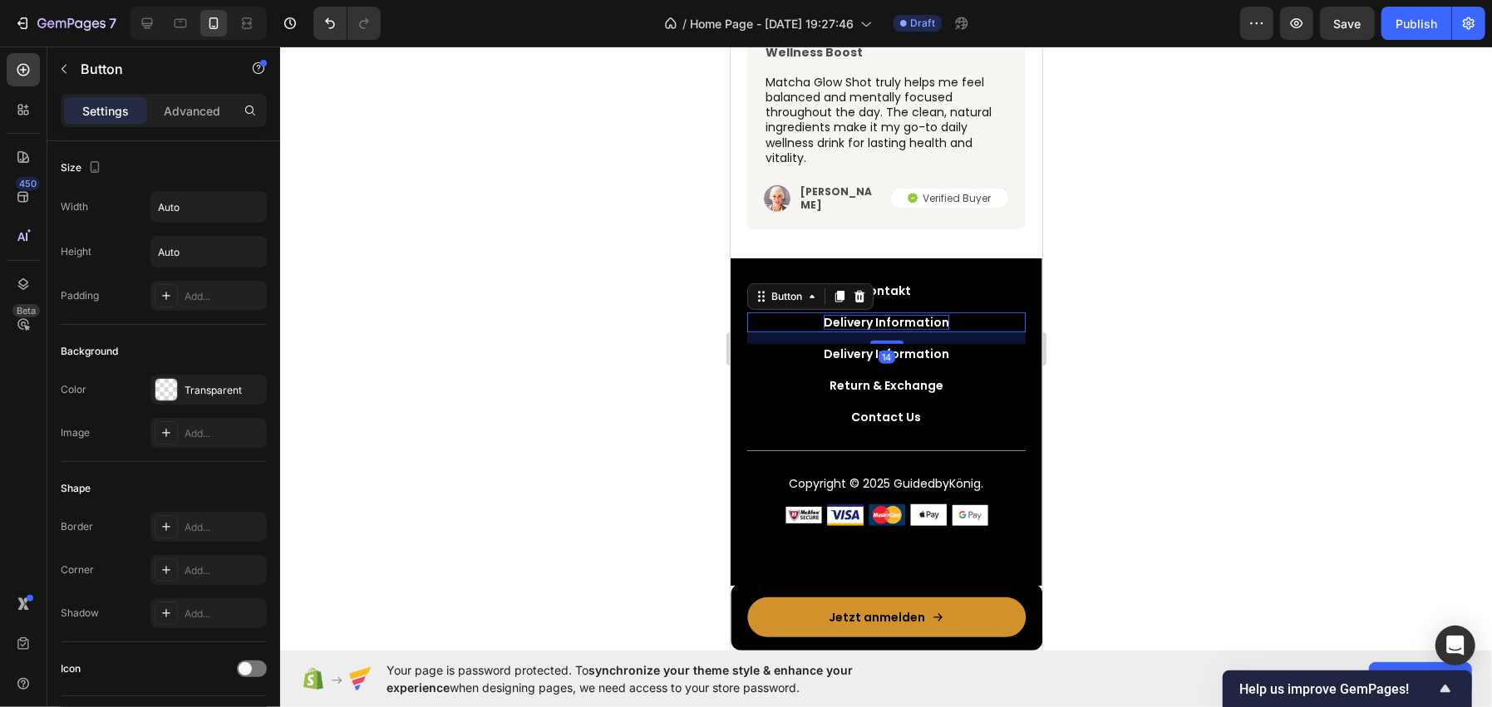
click at [887, 316] on div "Delivery Information" at bounding box center [885, 321] width 125 height 15
click at [887, 316] on p "Delivery Information" at bounding box center [885, 321] width 125 height 15
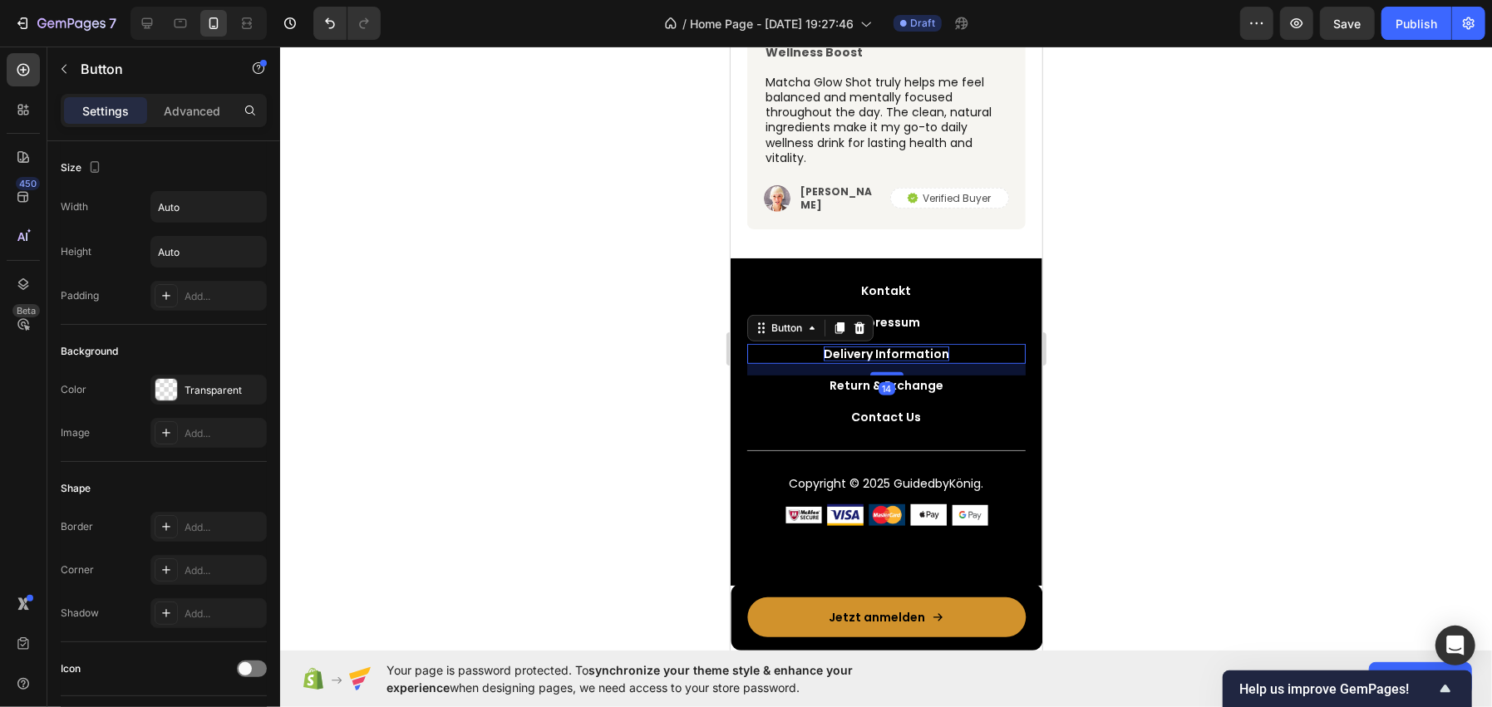
click at [875, 346] on div "Delivery Information" at bounding box center [885, 353] width 125 height 15
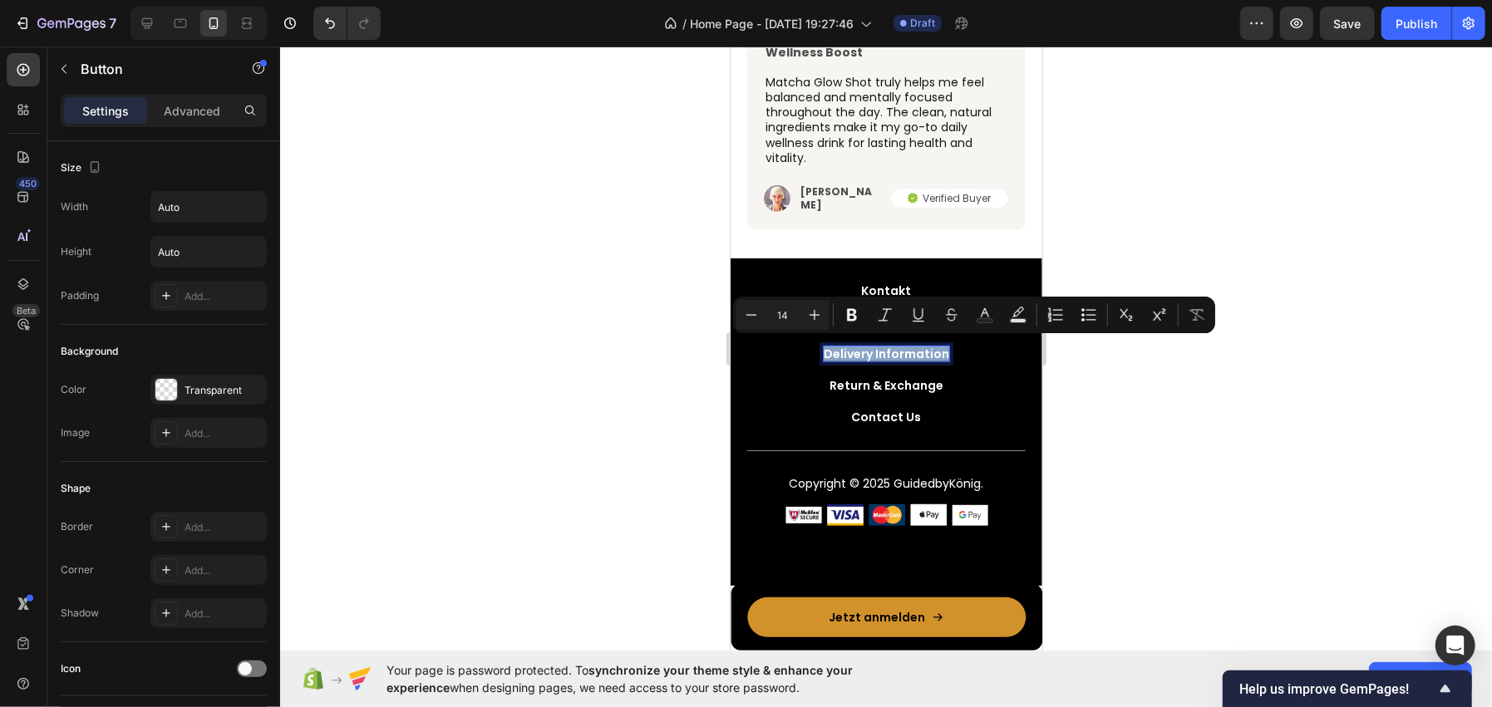
click at [875, 346] on p "Delivery Information" at bounding box center [885, 353] width 125 height 15
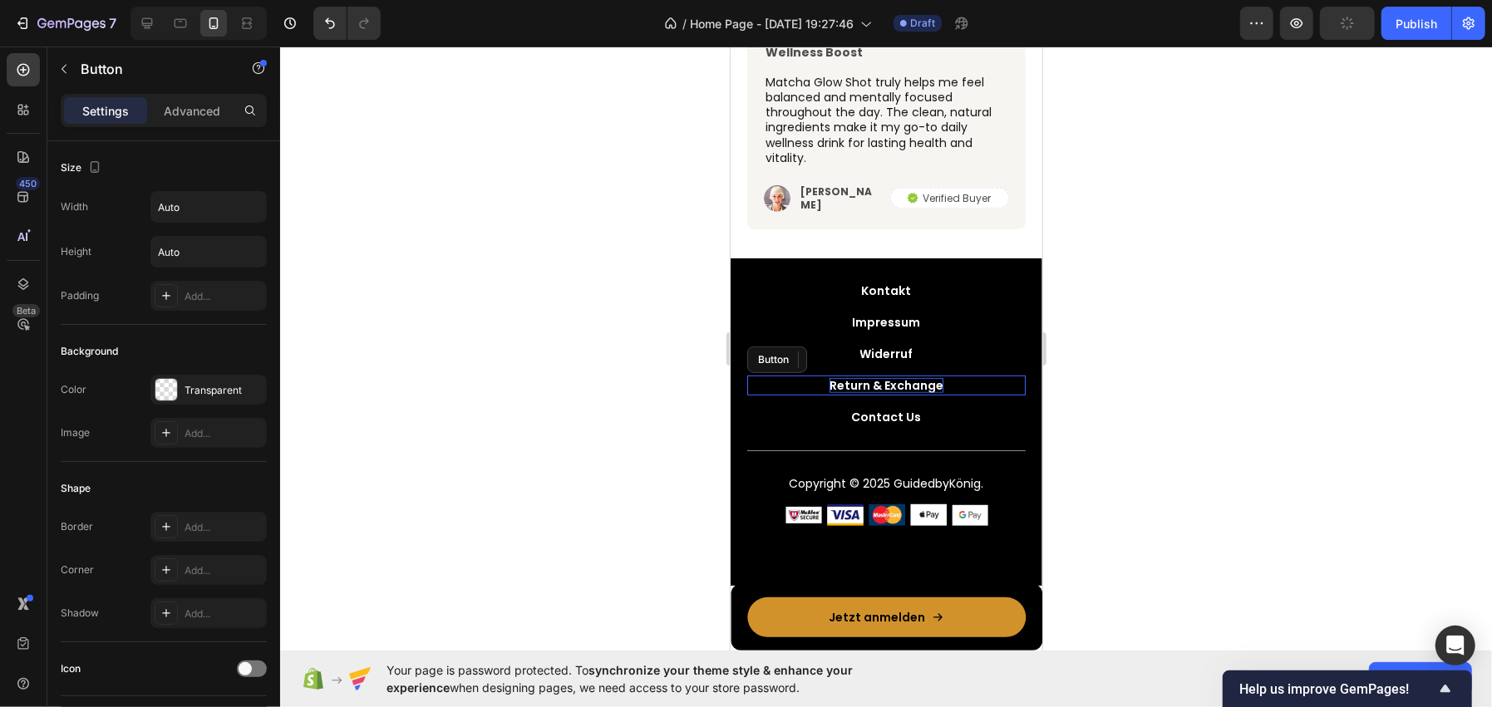
click at [880, 382] on div "Return & Exchange" at bounding box center [886, 384] width 114 height 15
click at [880, 382] on p "Return & Exchange" at bounding box center [886, 384] width 114 height 15
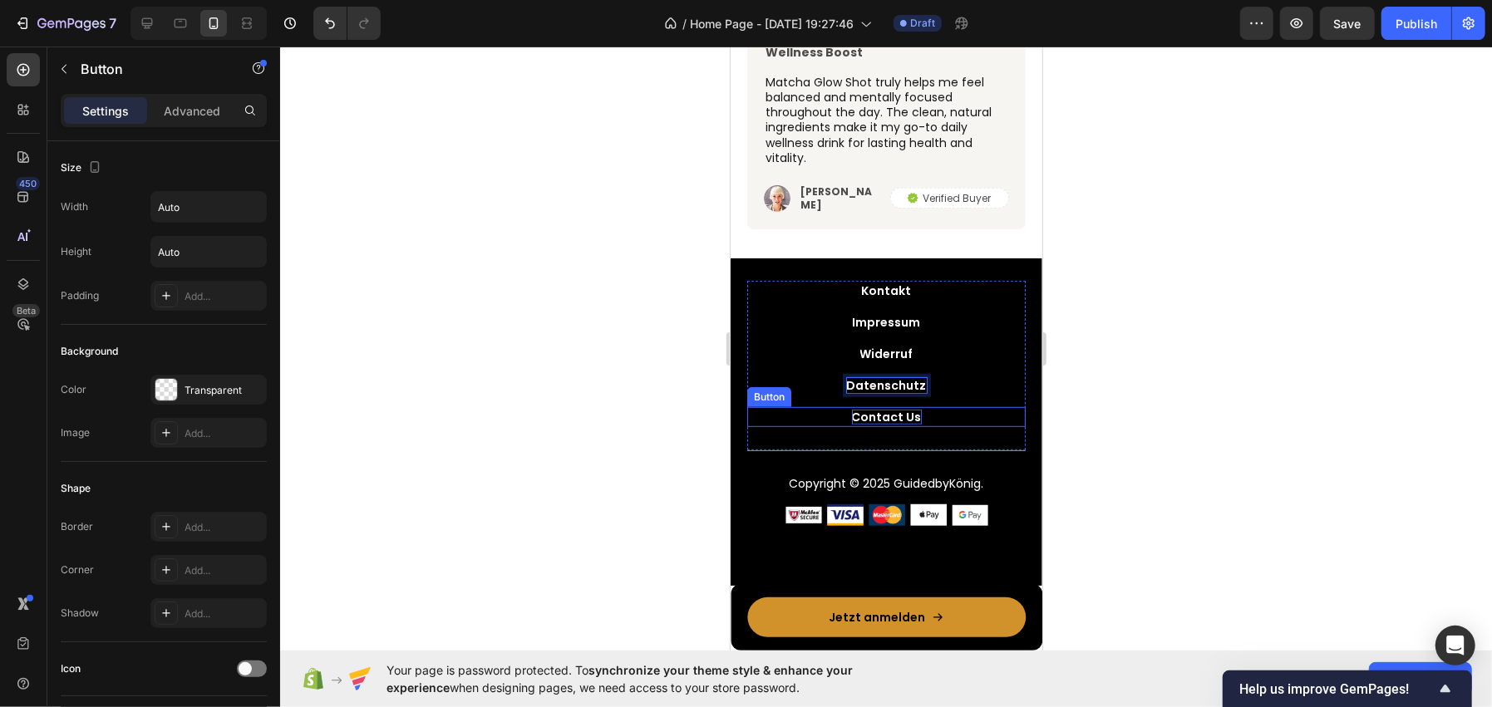
click at [885, 414] on div "Contact Us" at bounding box center [886, 416] width 70 height 15
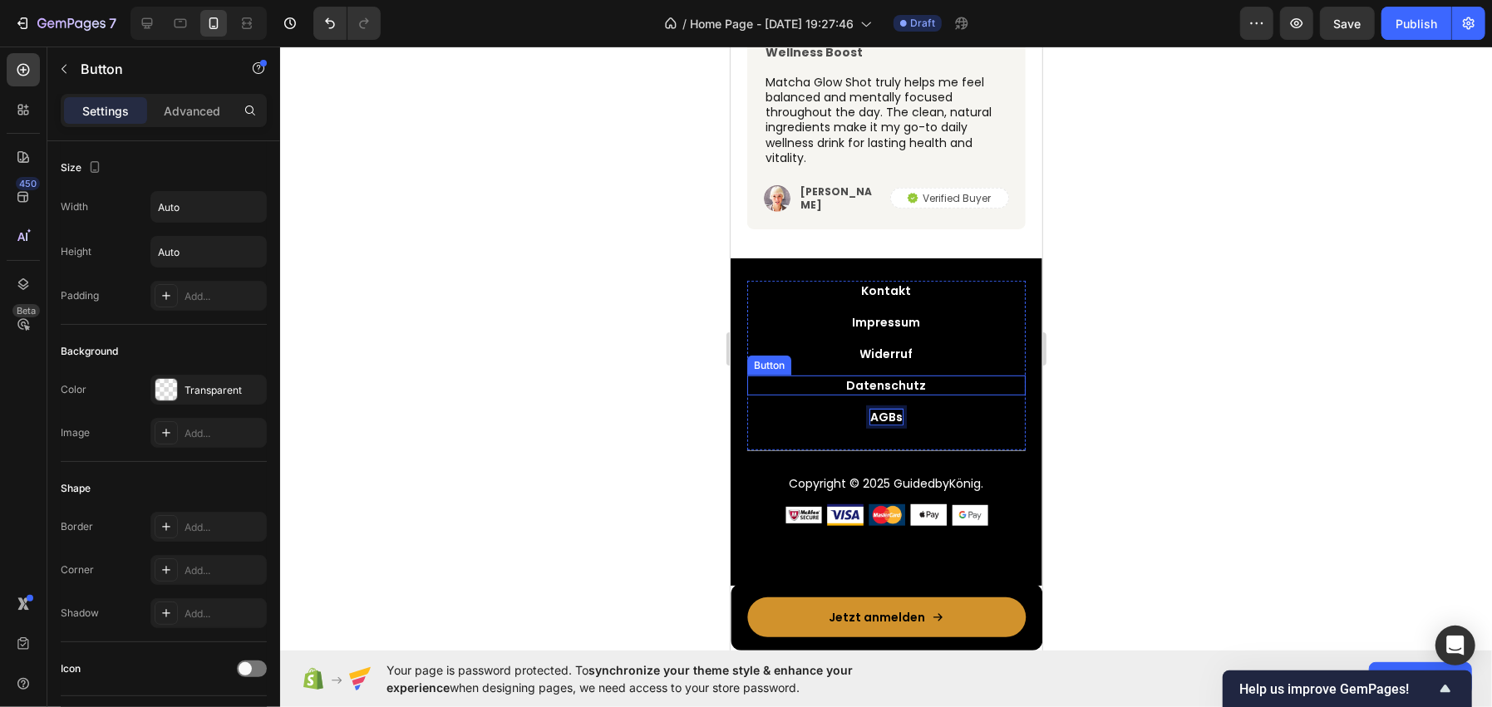
click at [622, 344] on div at bounding box center [886, 377] width 1212 height 661
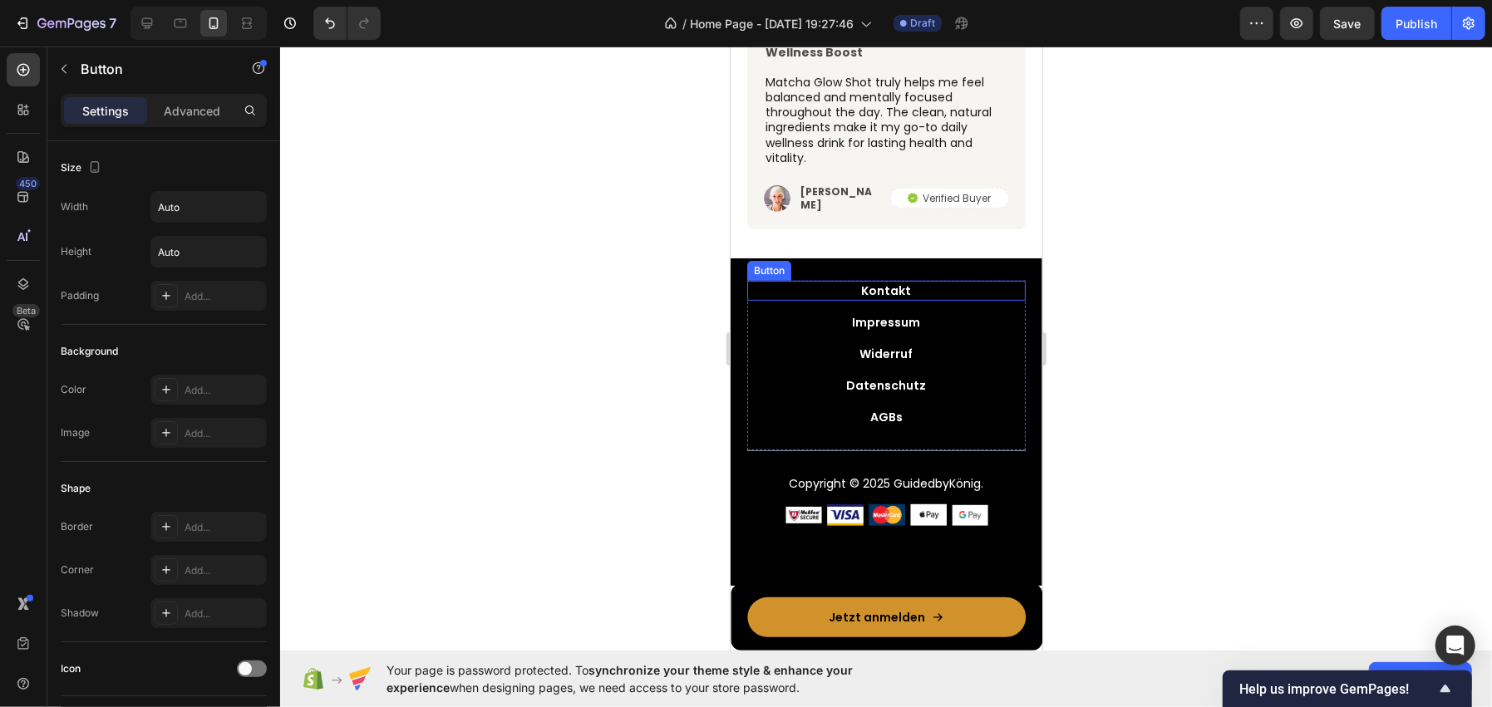
click at [918, 286] on div "Kontakt Button" at bounding box center [885, 290] width 278 height 20
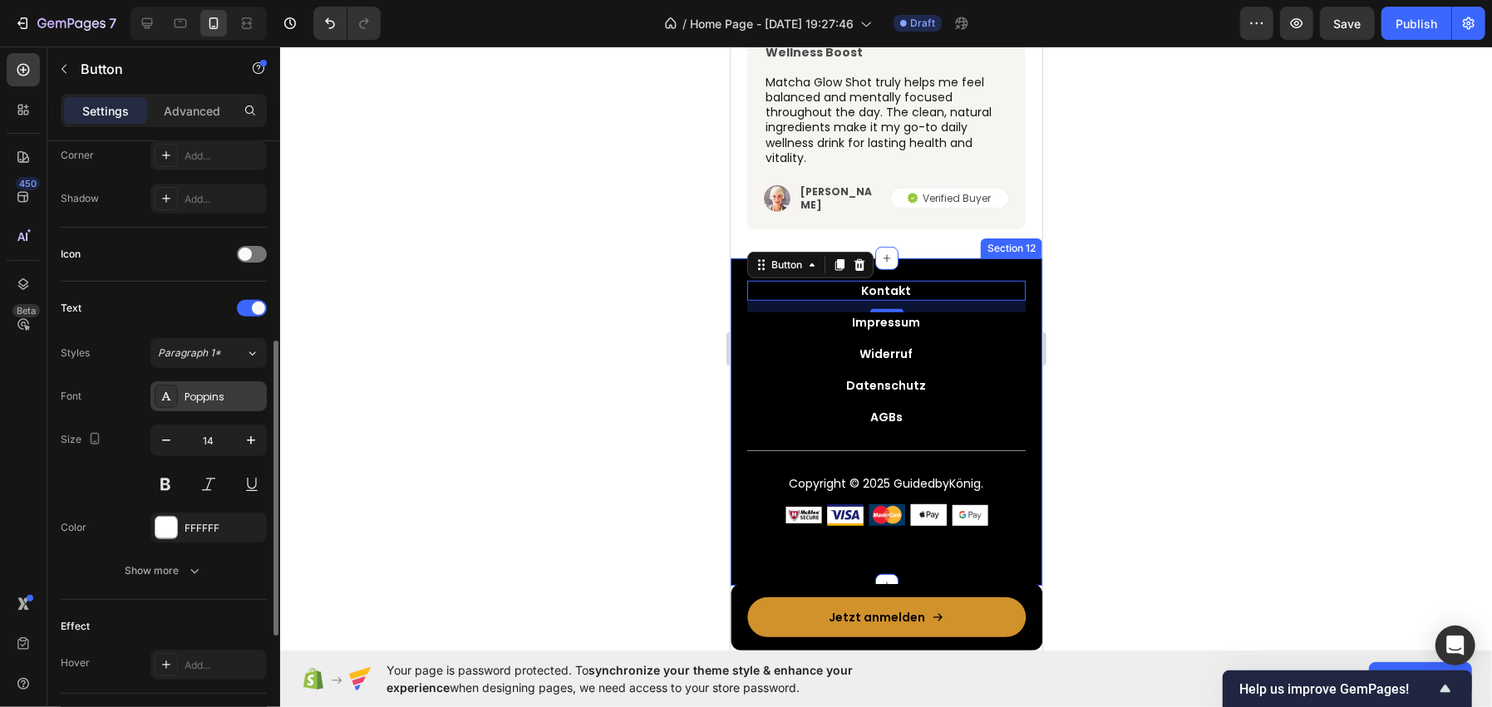
scroll to position [663, 0]
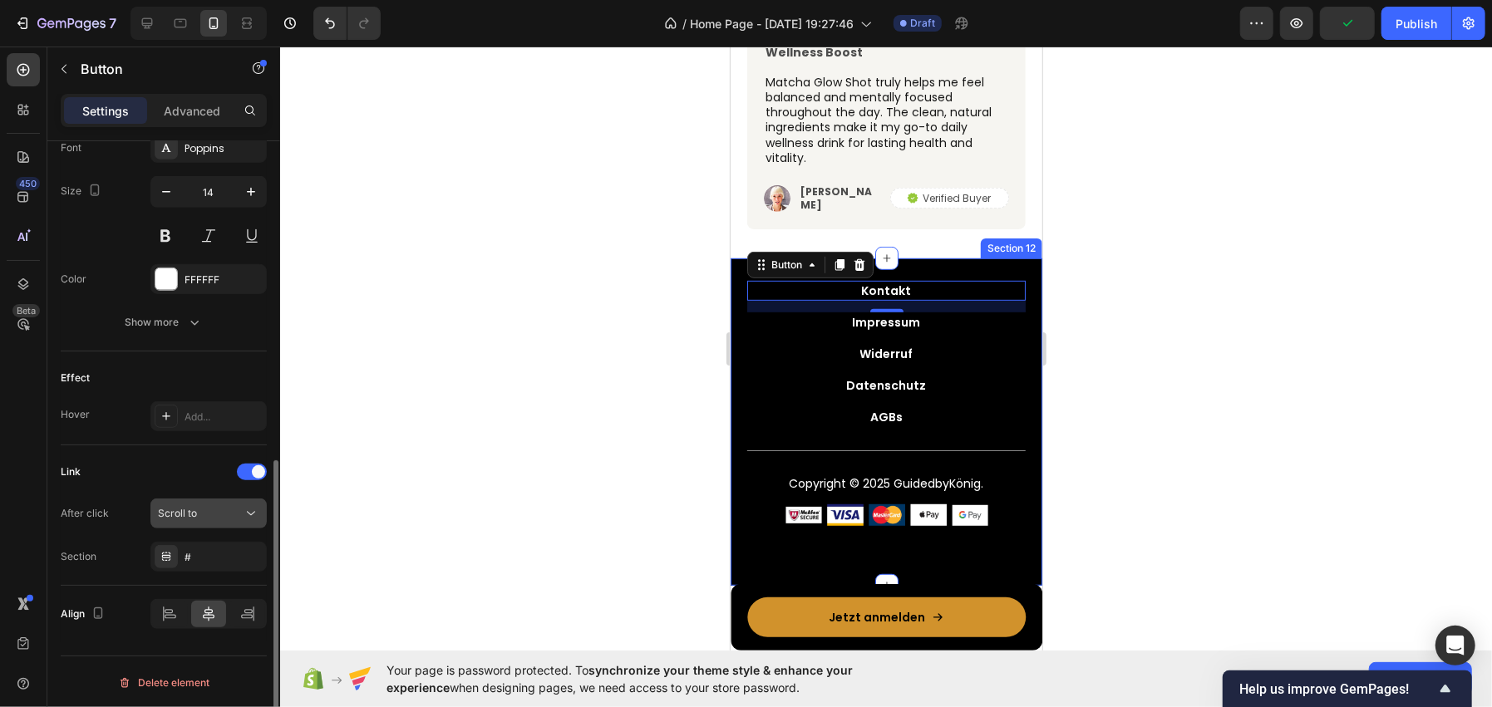
click at [189, 524] on button "Scroll to" at bounding box center [208, 514] width 116 height 30
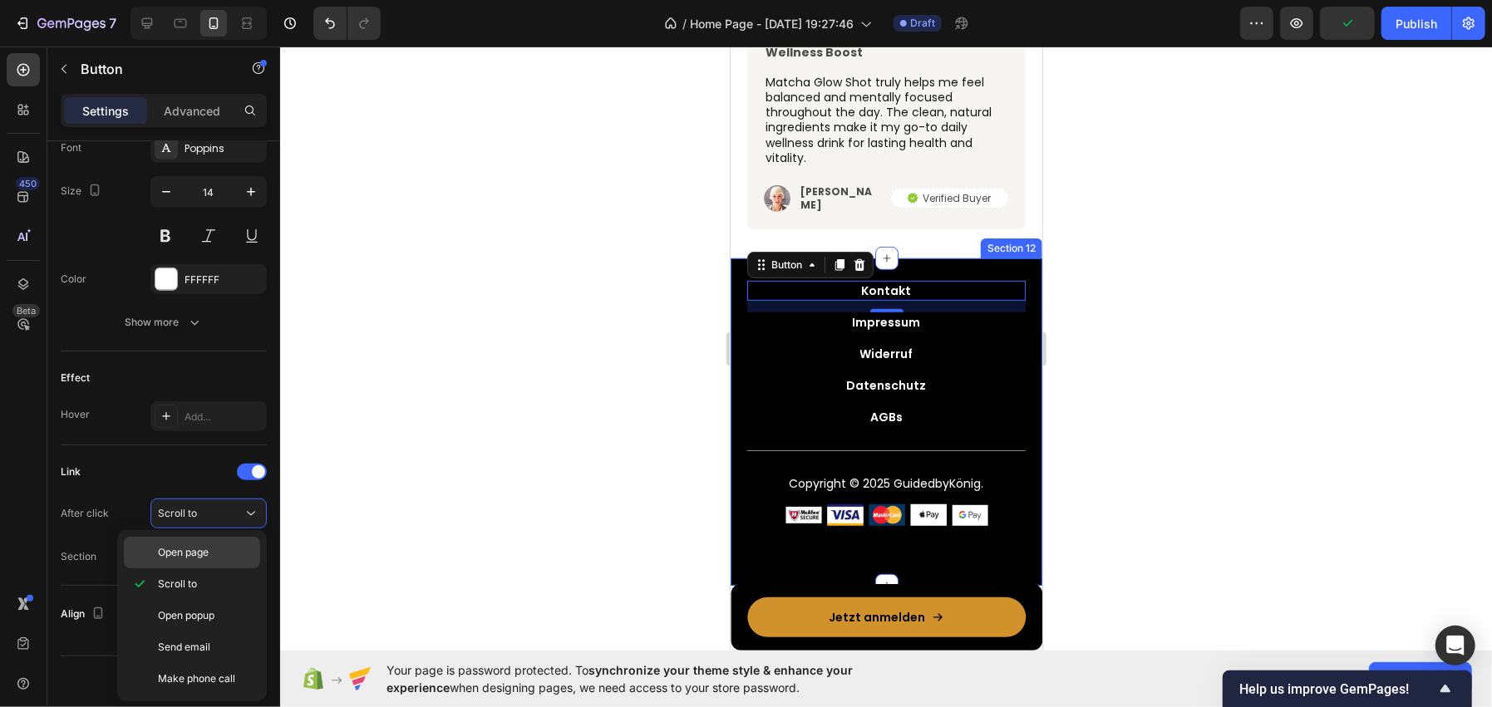
click at [180, 551] on span "Open page" at bounding box center [183, 552] width 51 height 15
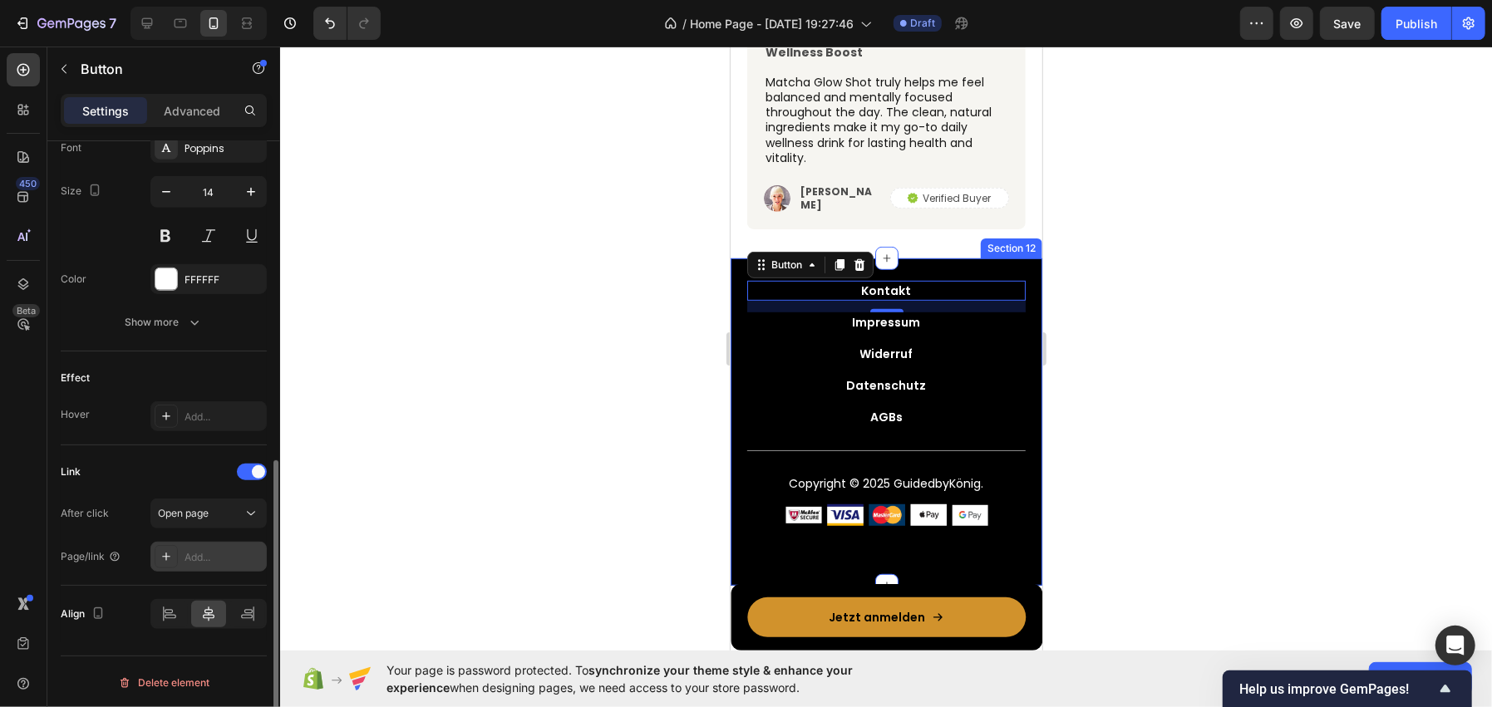
click at [210, 550] on div "Add..." at bounding box center [224, 557] width 78 height 15
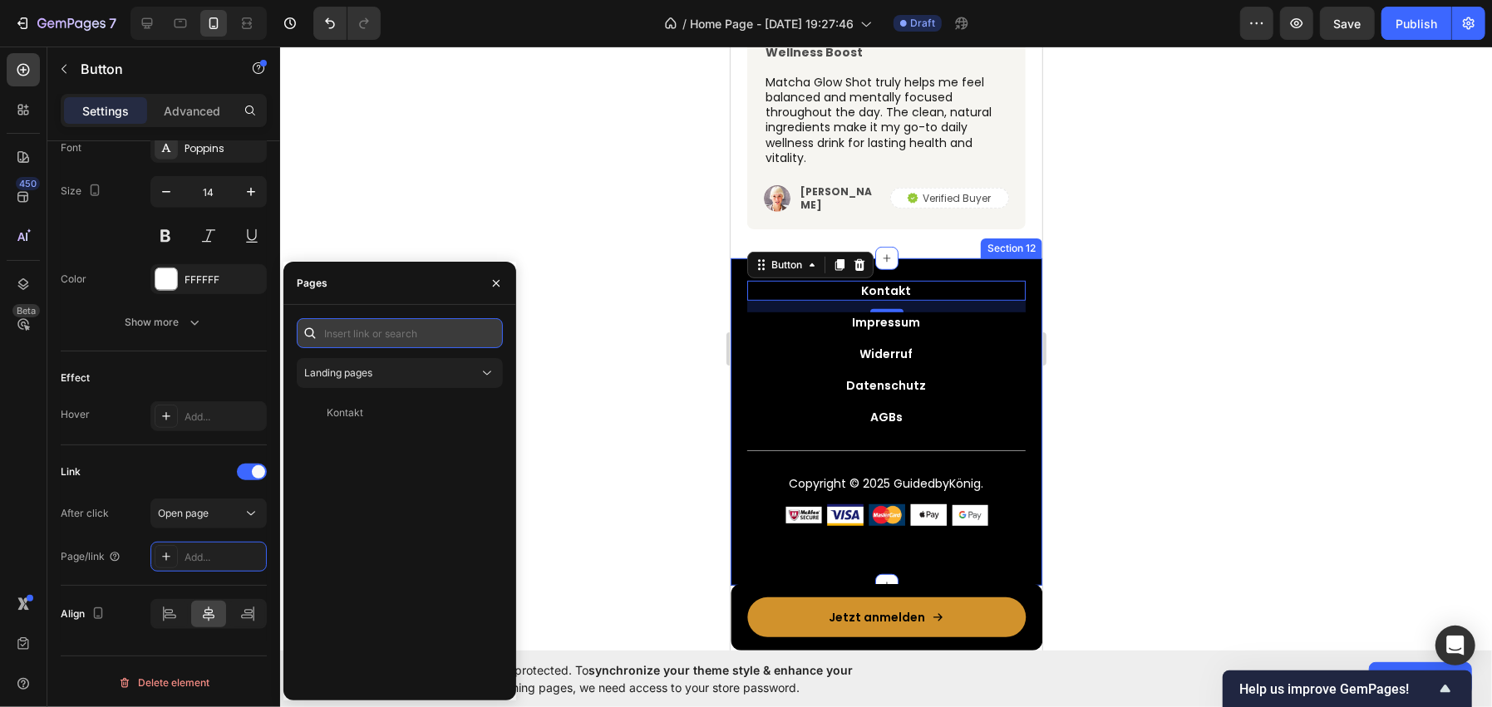
click at [379, 337] on input "text" at bounding box center [400, 333] width 206 height 30
paste input "https://guidedbykoenig.de/policies/contact-information?ose=false"
type input "https://guidedbykoenig.de/policies/contact-information?ose=false"
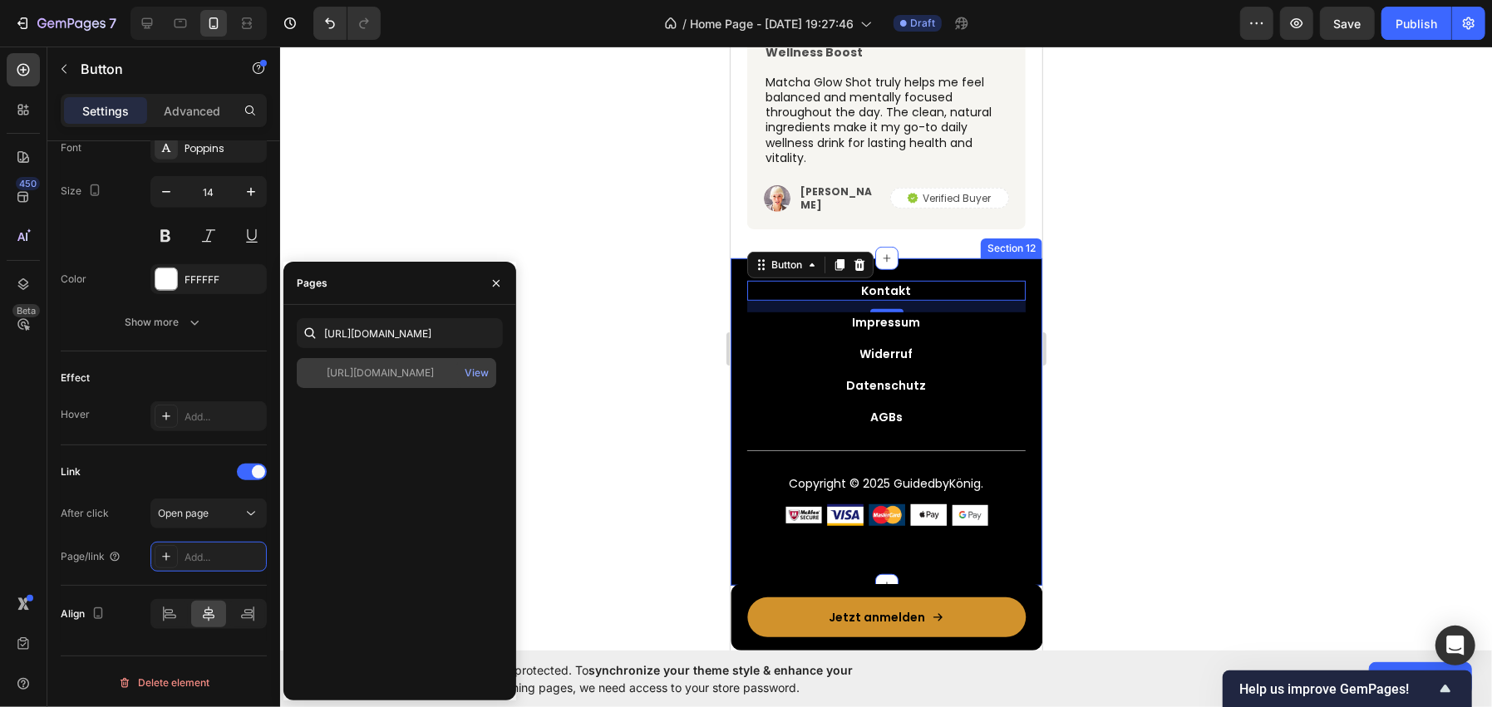
click at [391, 369] on div "https://guidedbykoenig.de/policies/contact-information?ose=false" at bounding box center [380, 373] width 107 height 15
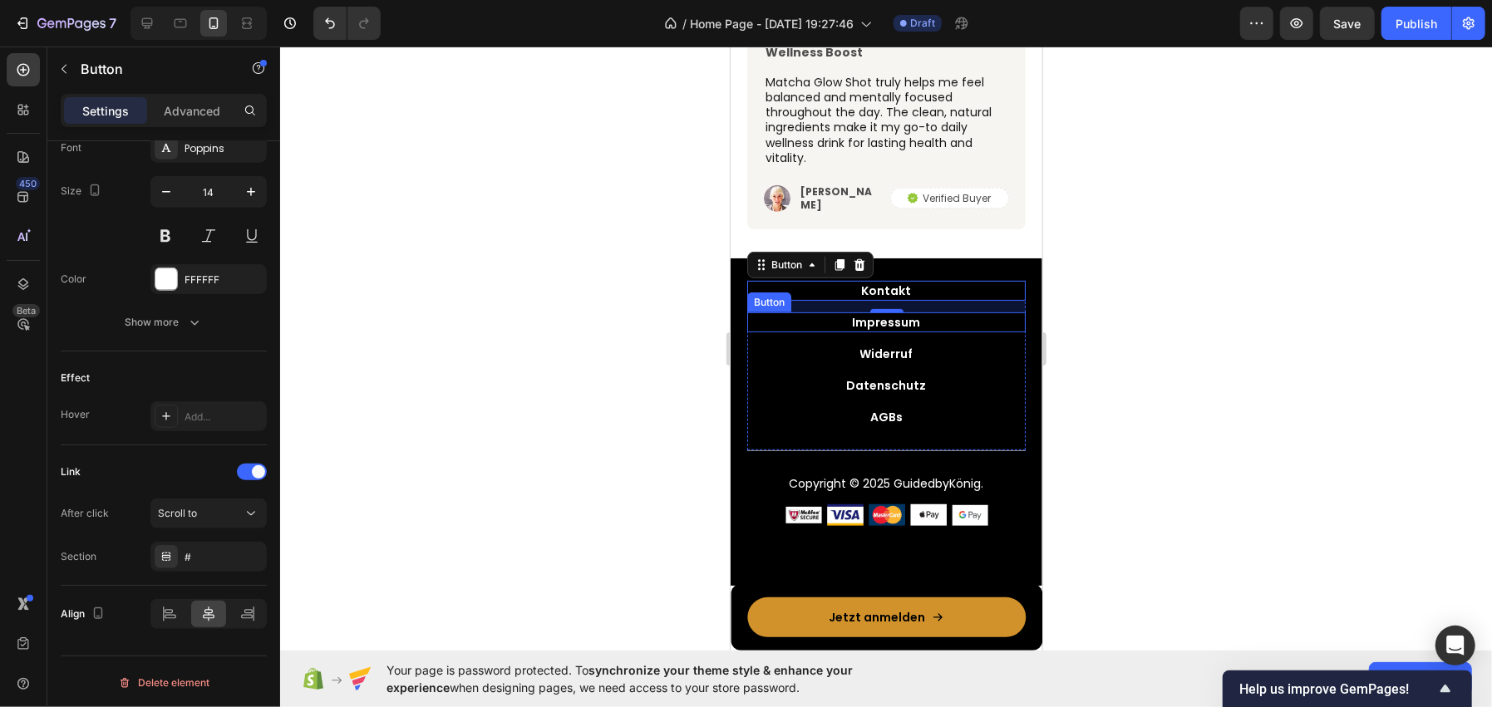
click at [802, 315] on div "Impressum Button" at bounding box center [885, 322] width 278 height 20
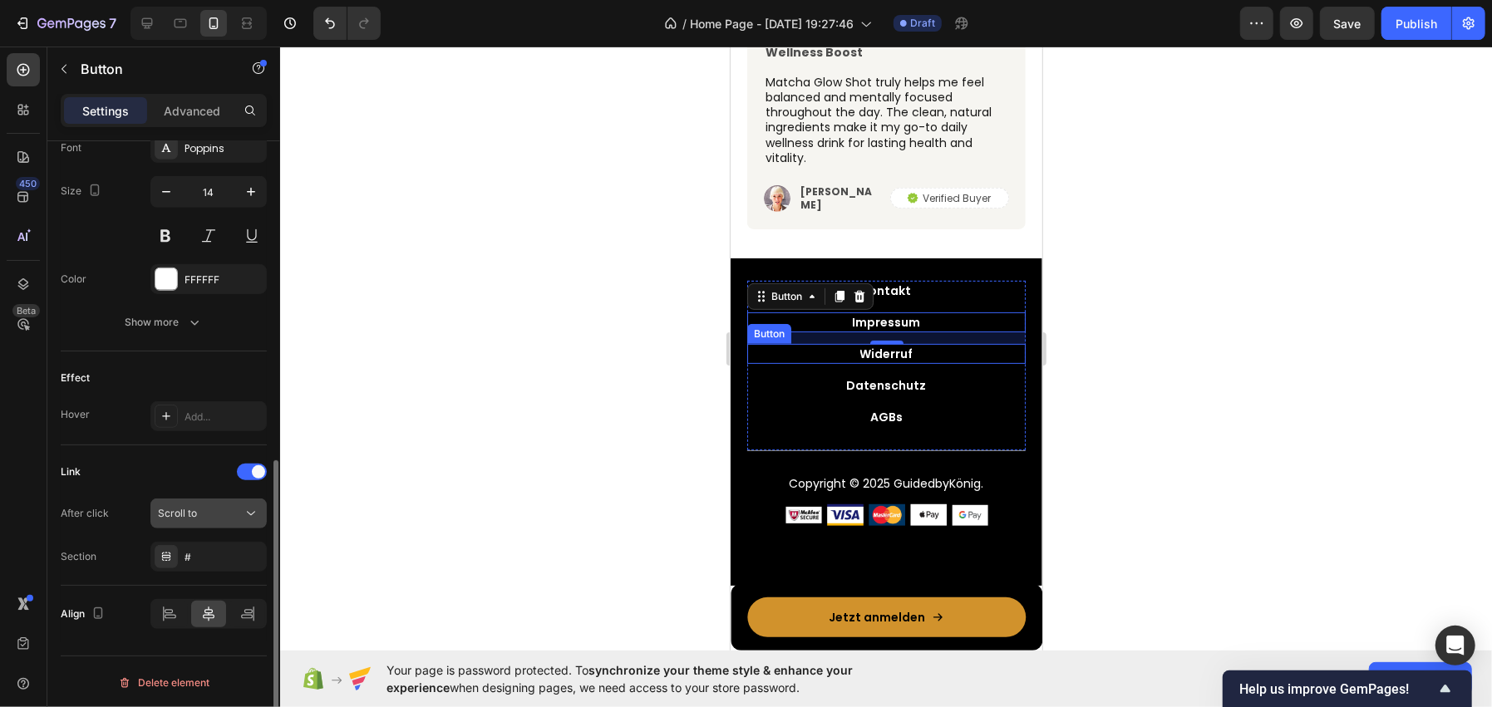
click at [199, 516] on div "Scroll to" at bounding box center [200, 513] width 85 height 15
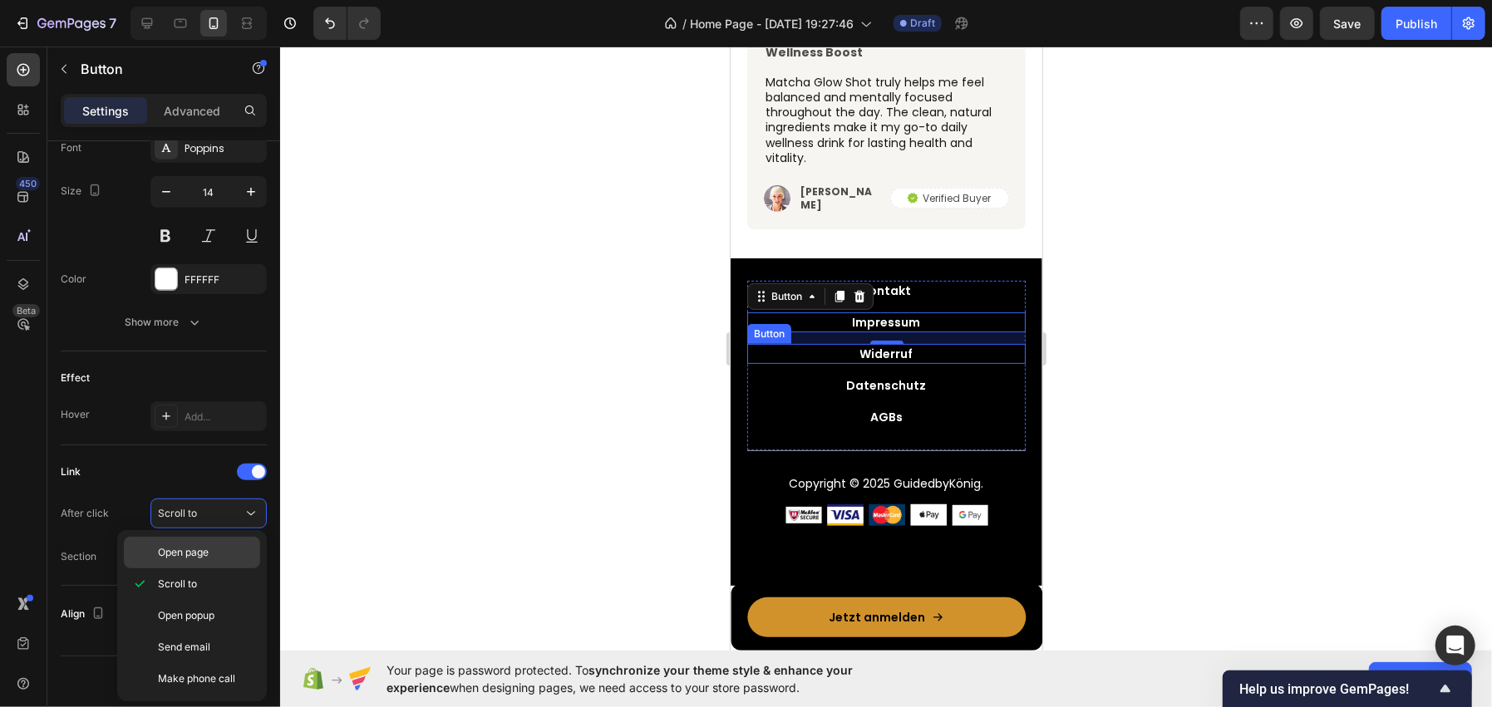
click at [202, 537] on div "Open page" at bounding box center [192, 553] width 136 height 32
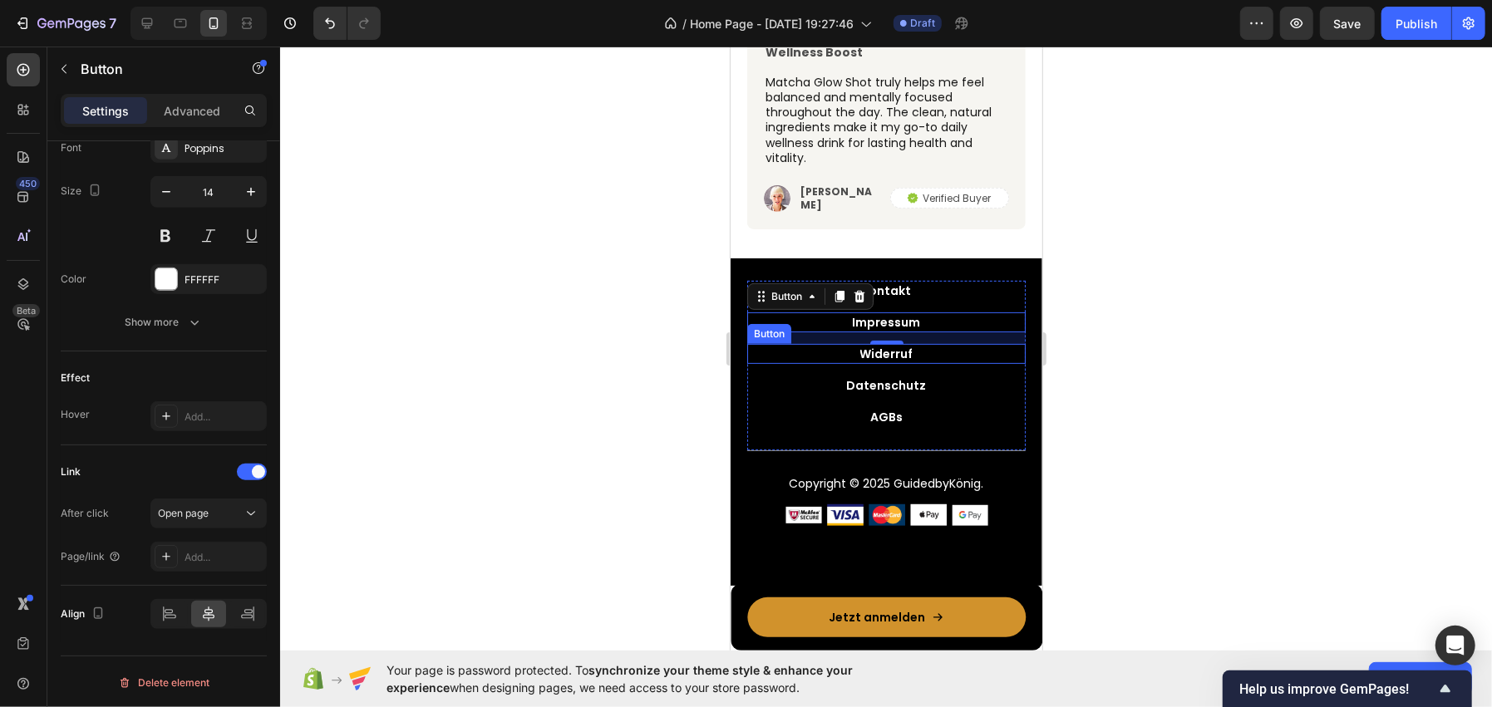
click at [201, 556] on div "Add..." at bounding box center [224, 557] width 78 height 15
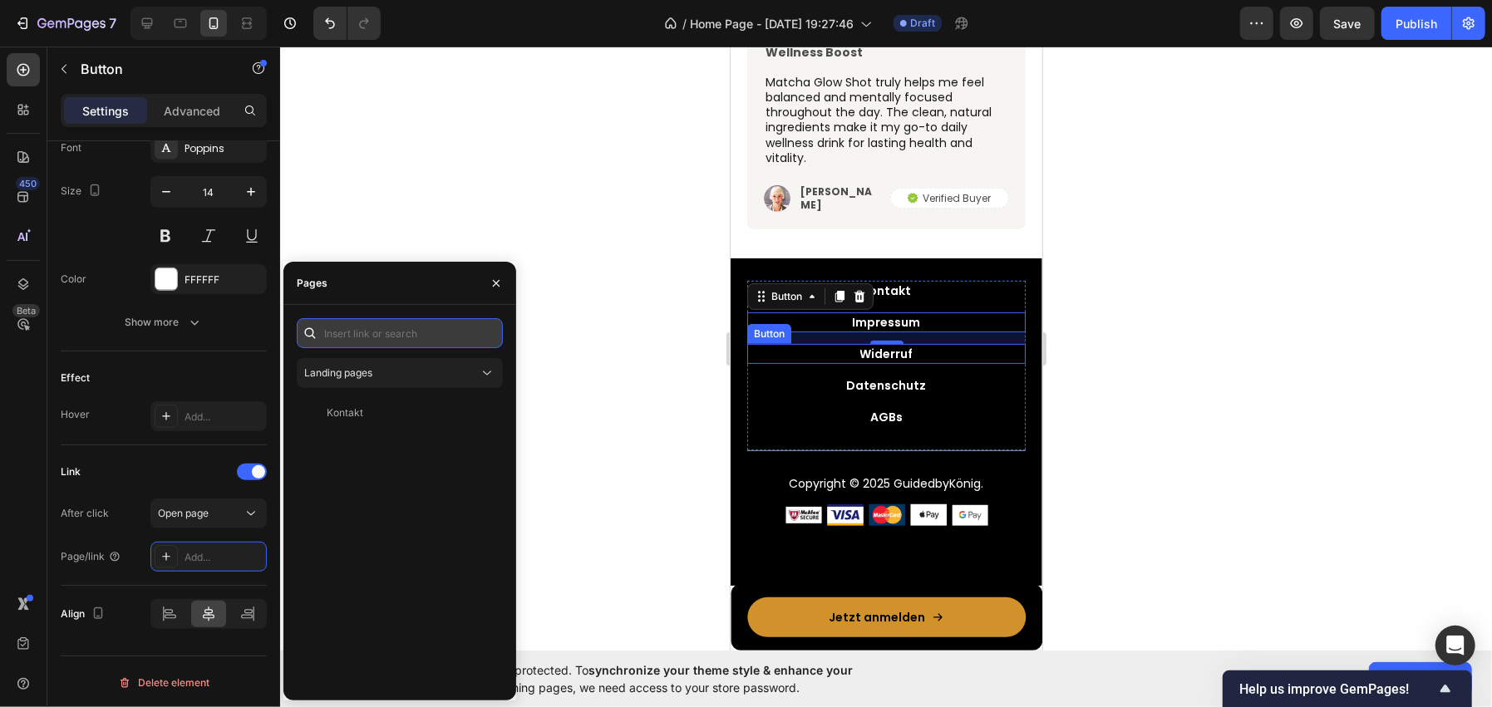
click at [396, 342] on input "text" at bounding box center [400, 333] width 206 height 30
paste input "https://guidedbykoenig.de/policies/legal-notice?ose=false"
type input "https://guidedbykoenig.de/policies/legal-notice?ose=false"
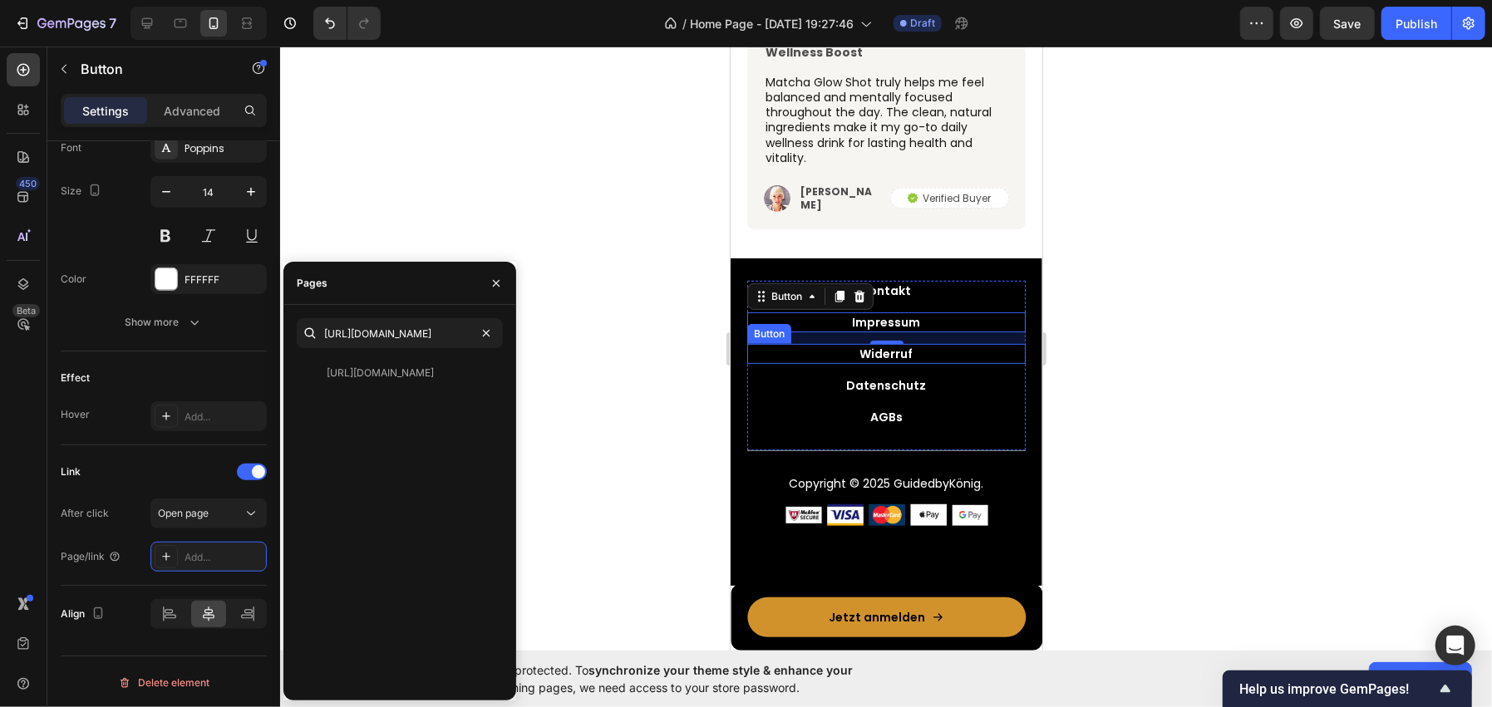
click at [391, 386] on div "https://guidedbykoenig.de/policies/legal-notice?ose=false View" at bounding box center [396, 373] width 199 height 30
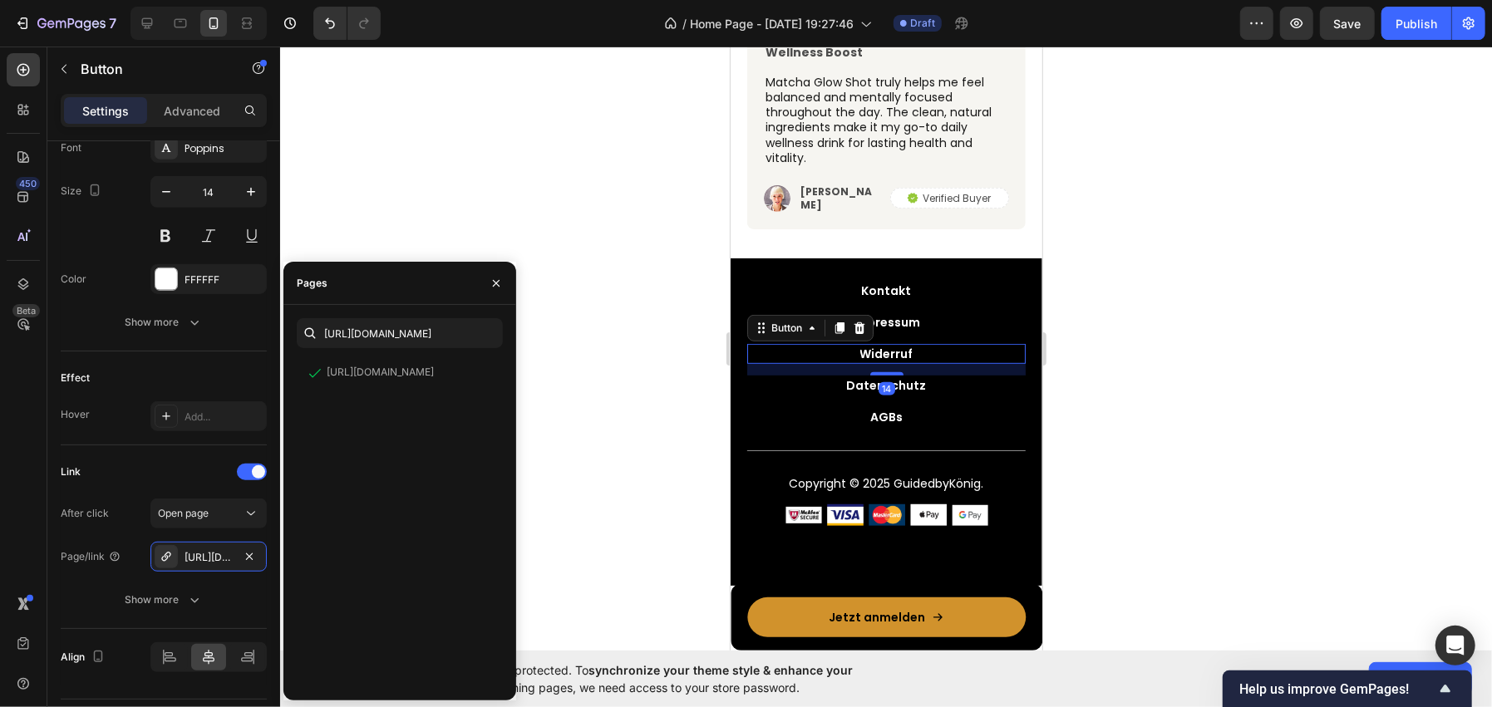
click at [814, 350] on div "Widerruf Button 14" at bounding box center [885, 353] width 278 height 20
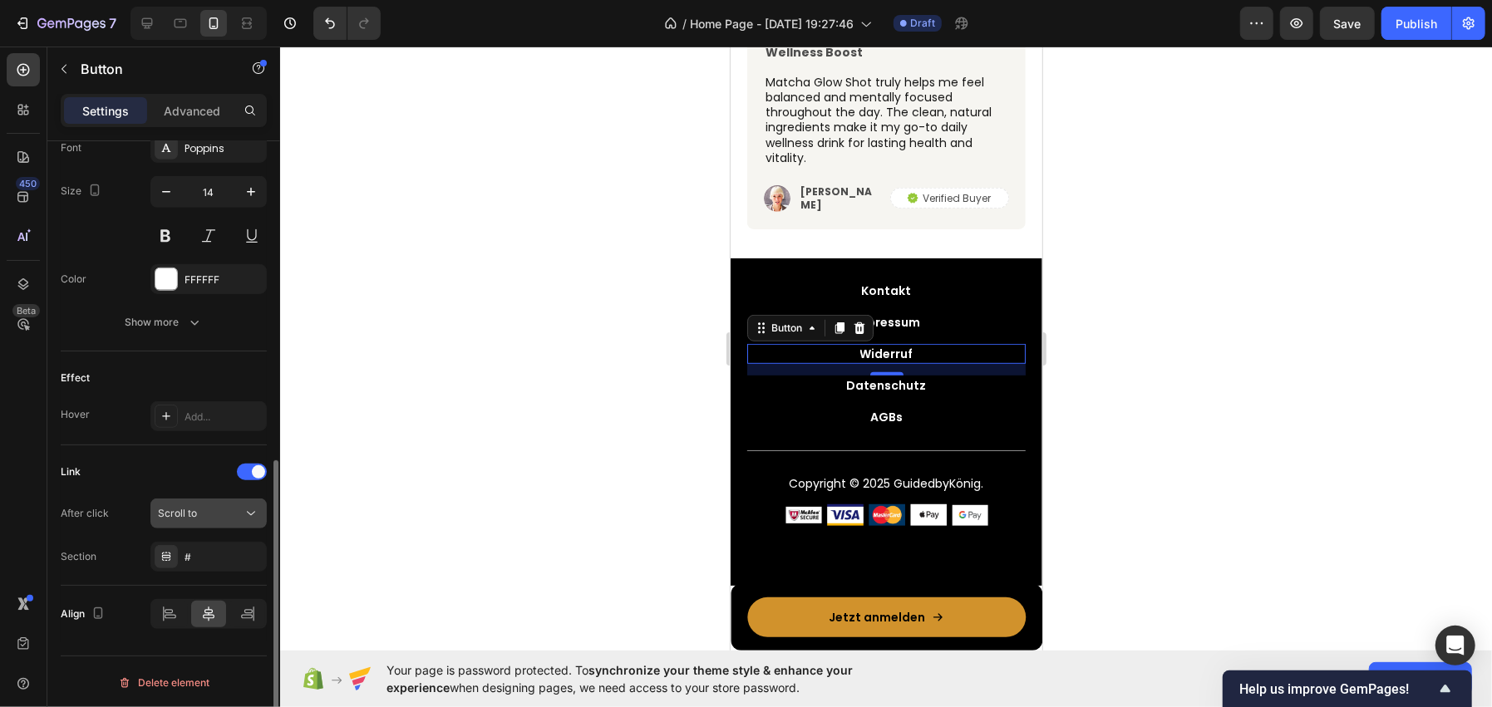
click at [190, 508] on span "Scroll to" at bounding box center [177, 513] width 39 height 12
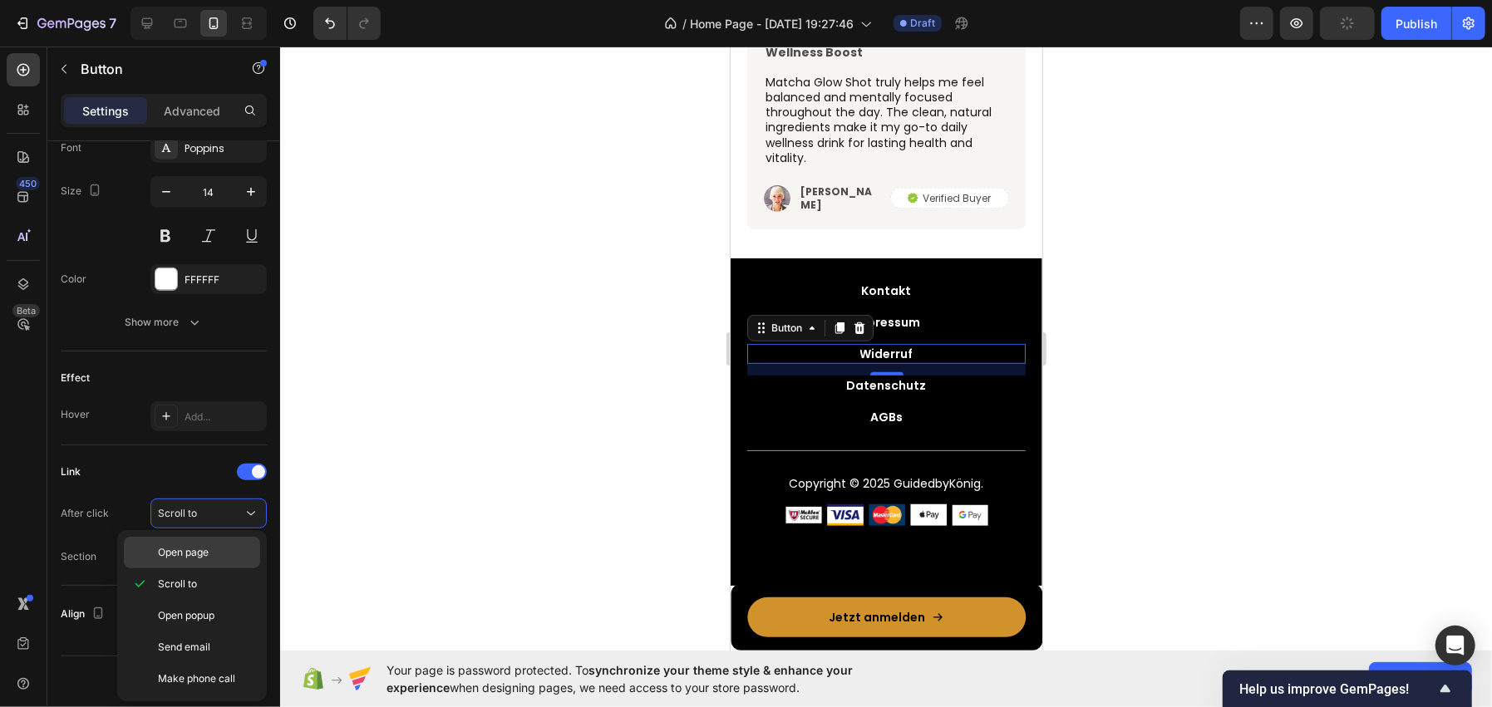
click at [198, 549] on span "Open page" at bounding box center [183, 552] width 51 height 15
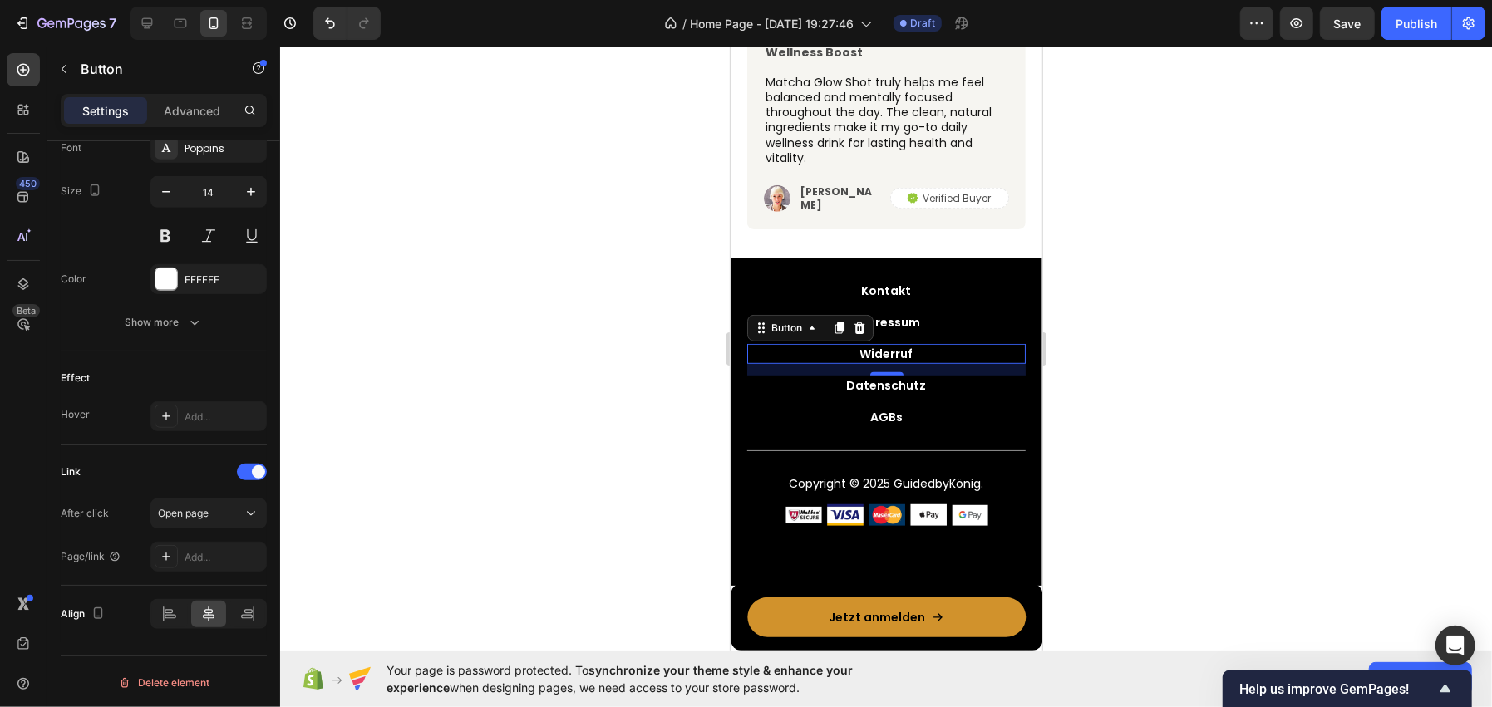
click at [195, 562] on div "Add..." at bounding box center [224, 557] width 78 height 15
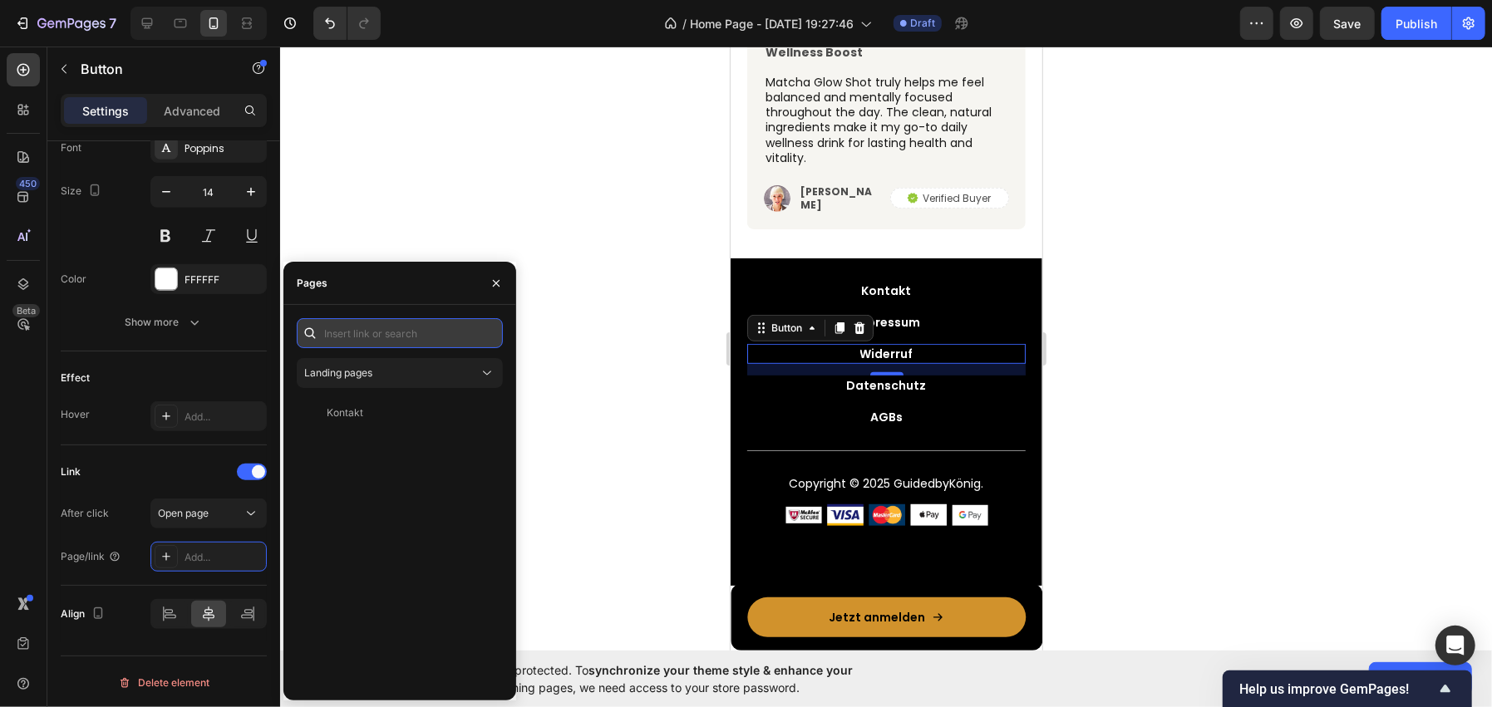
click at [373, 340] on input "text" at bounding box center [400, 333] width 206 height 30
paste input "https://guidedbykoenig.de/policies/refund-policy?ose=false"
type input "https://guidedbykoenig.de/policies/refund-policy?ose=false"
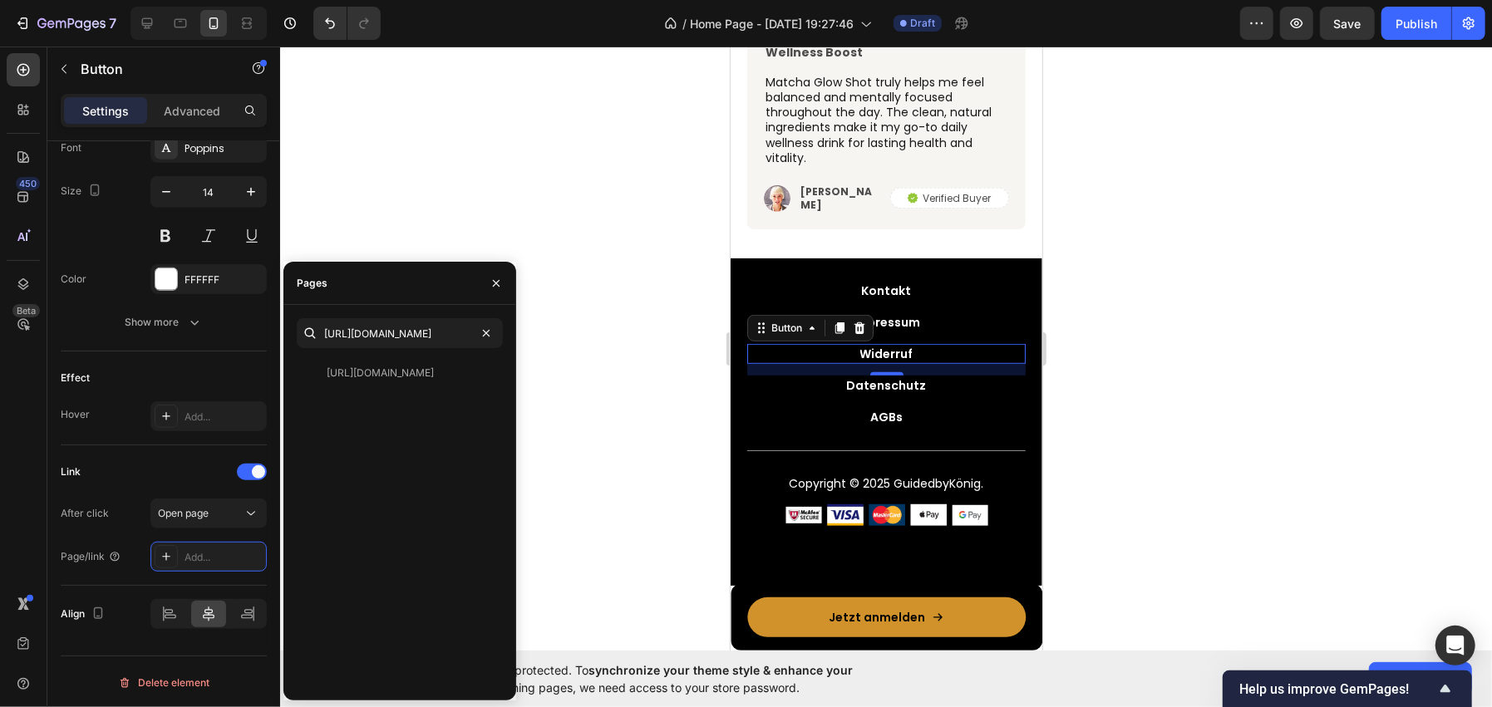
click at [378, 386] on div "https://guidedbykoenig.de/policies/refund-policy?ose=false View" at bounding box center [396, 373] width 199 height 30
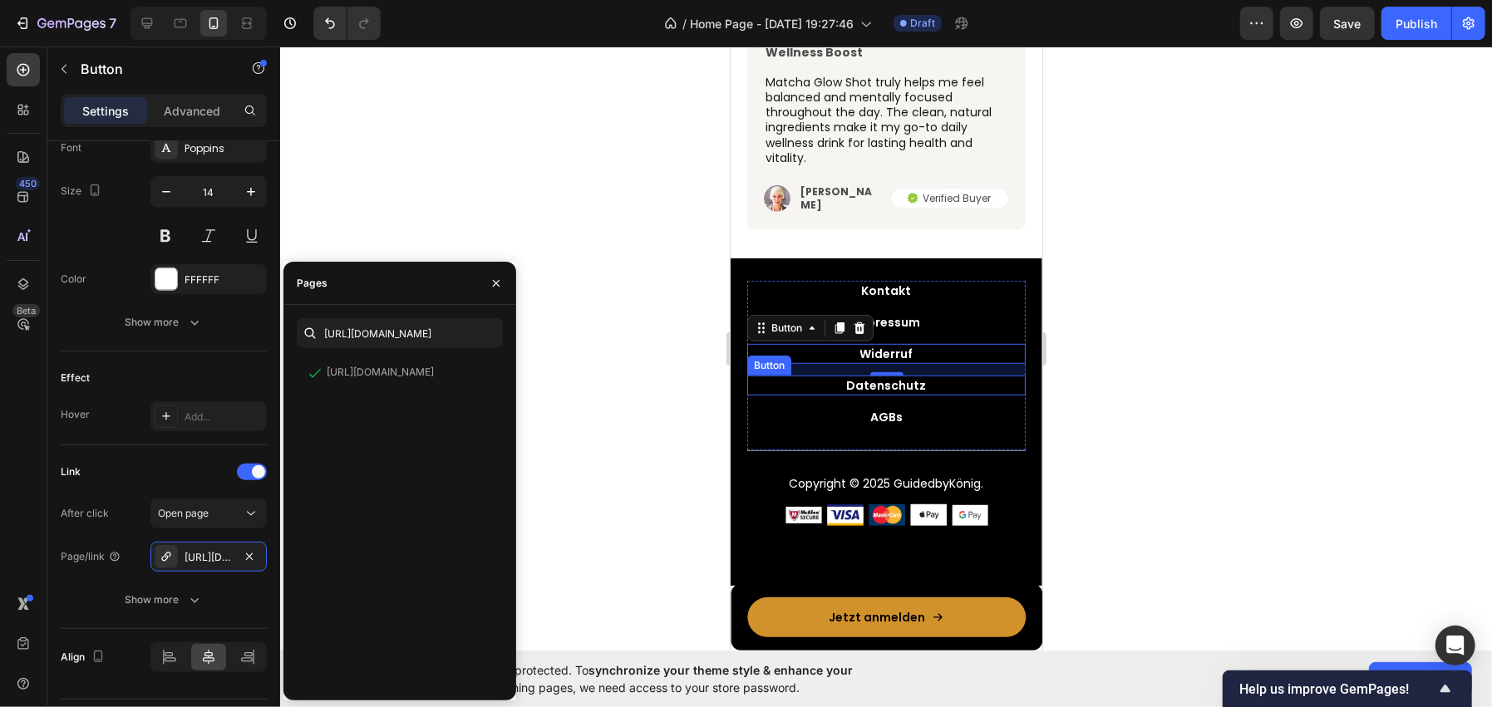
click at [799, 381] on div "Datenschutz Button" at bounding box center [885, 385] width 278 height 20
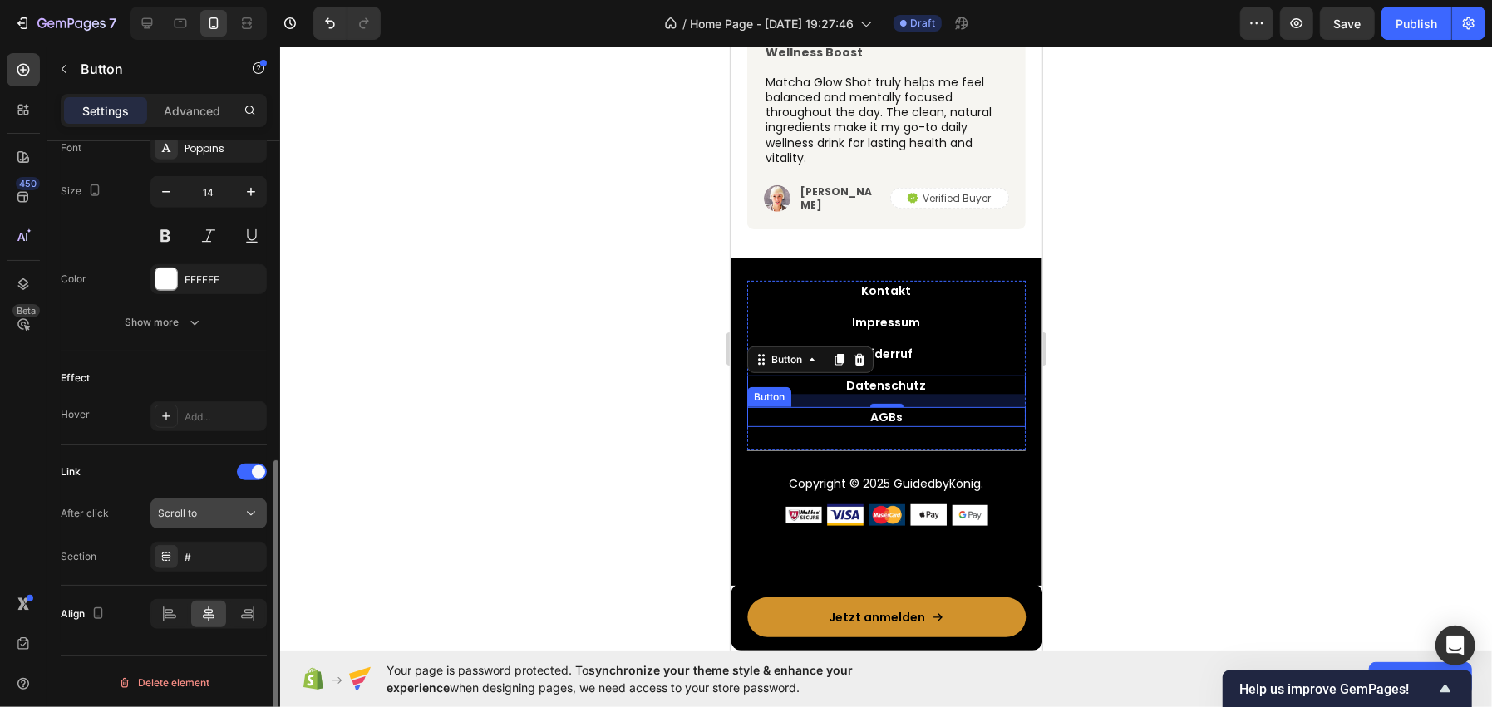
click at [216, 506] on div "Scroll to" at bounding box center [200, 513] width 85 height 15
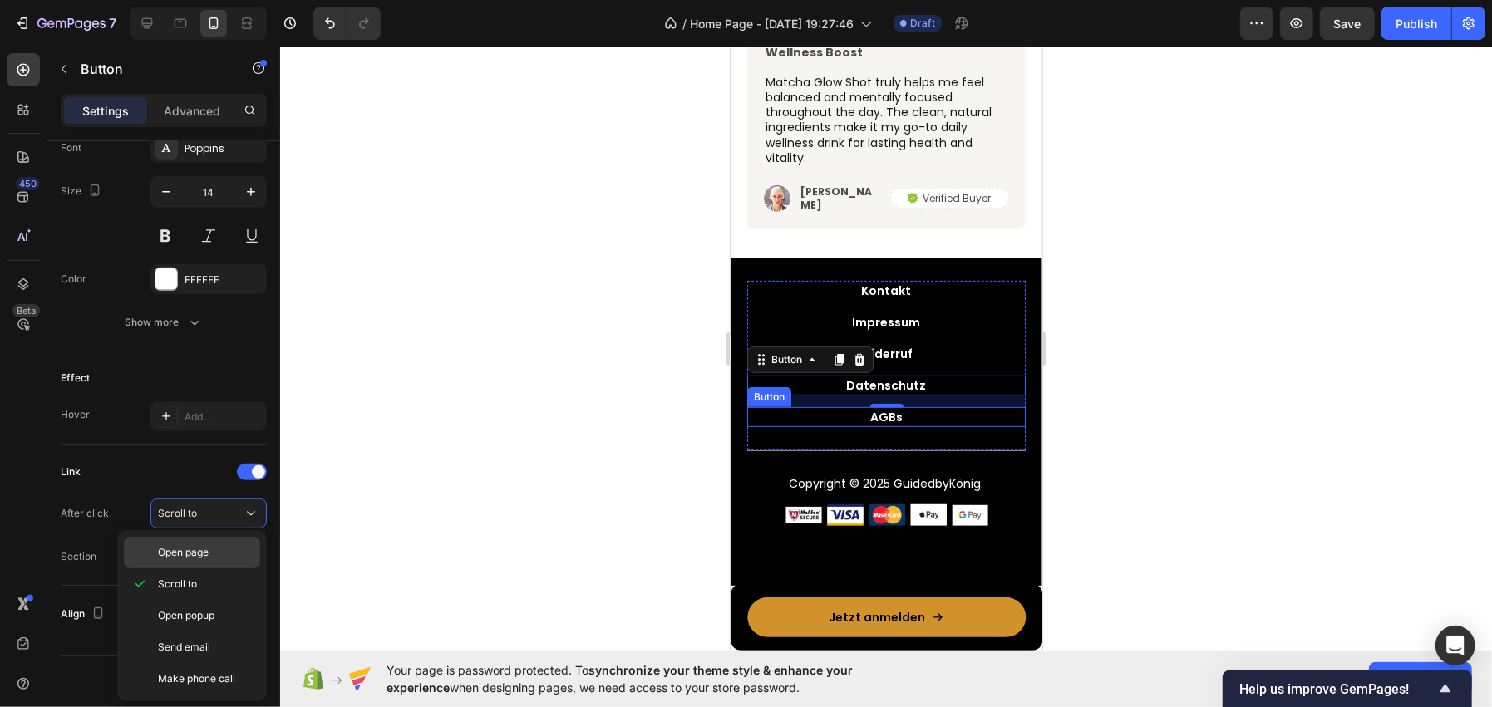
click at [188, 559] on span "Open page" at bounding box center [183, 552] width 51 height 15
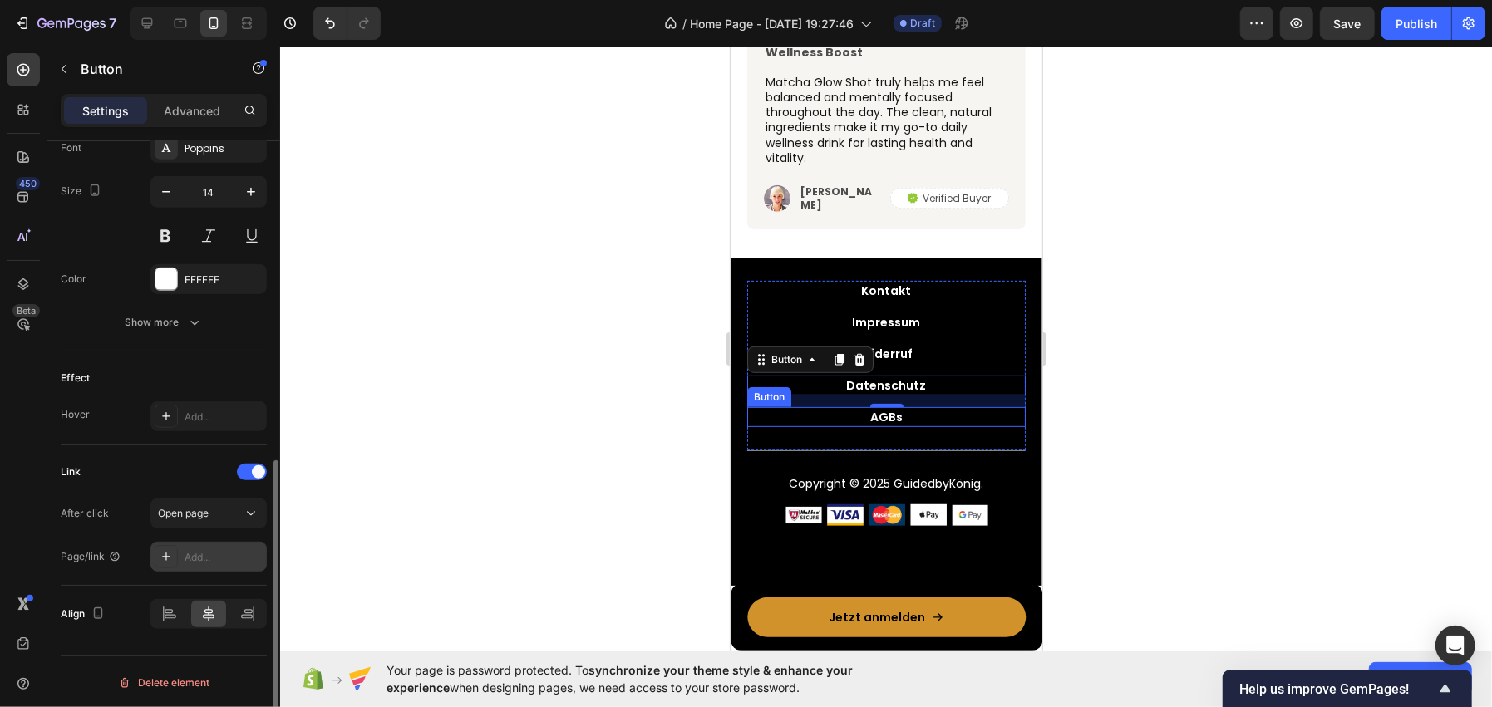
click at [193, 558] on div "Add..." at bounding box center [224, 557] width 78 height 15
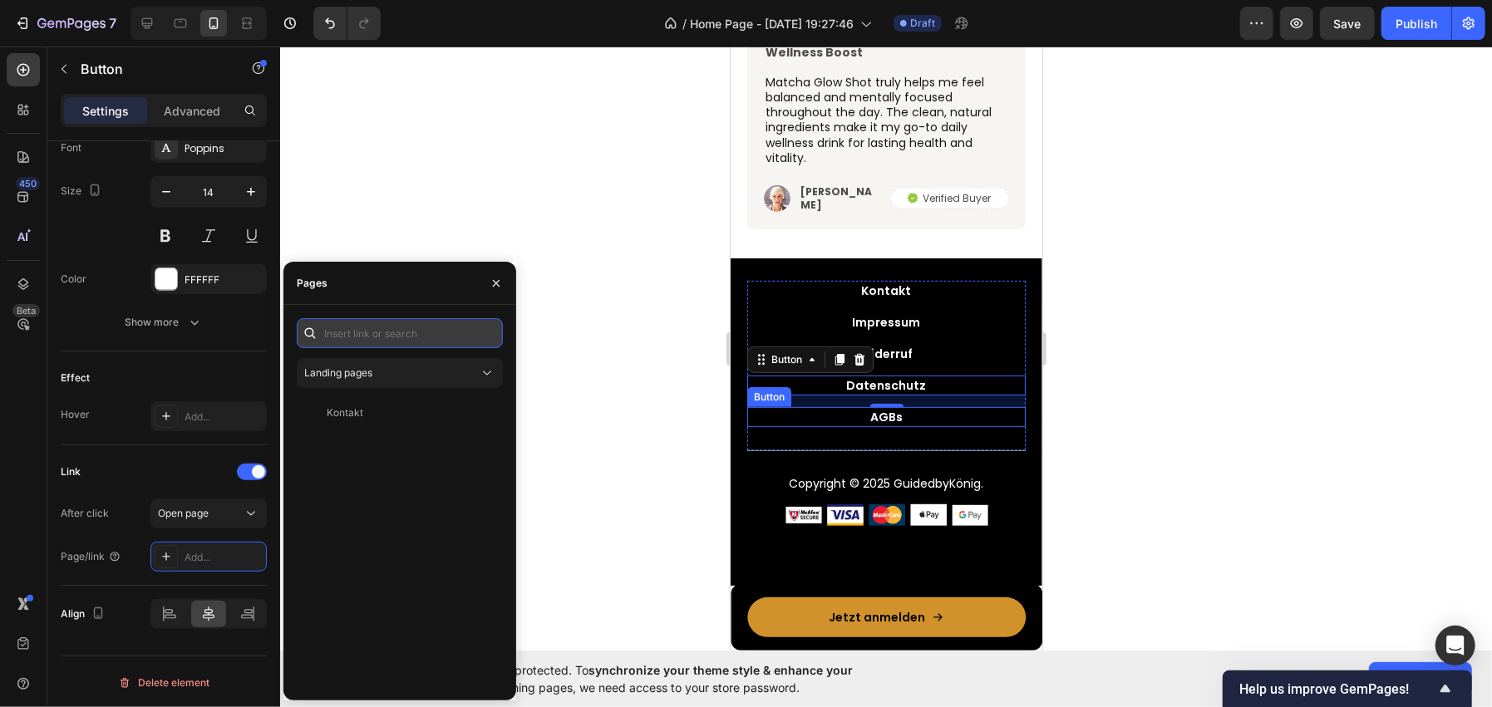
click at [400, 318] on input "text" at bounding box center [400, 333] width 206 height 30
paste input "https://guidedbykoenig.de/policies/privacy-policy?ose=false"
type input "https://guidedbykoenig.de/policies/privacy-policy?ose=false"
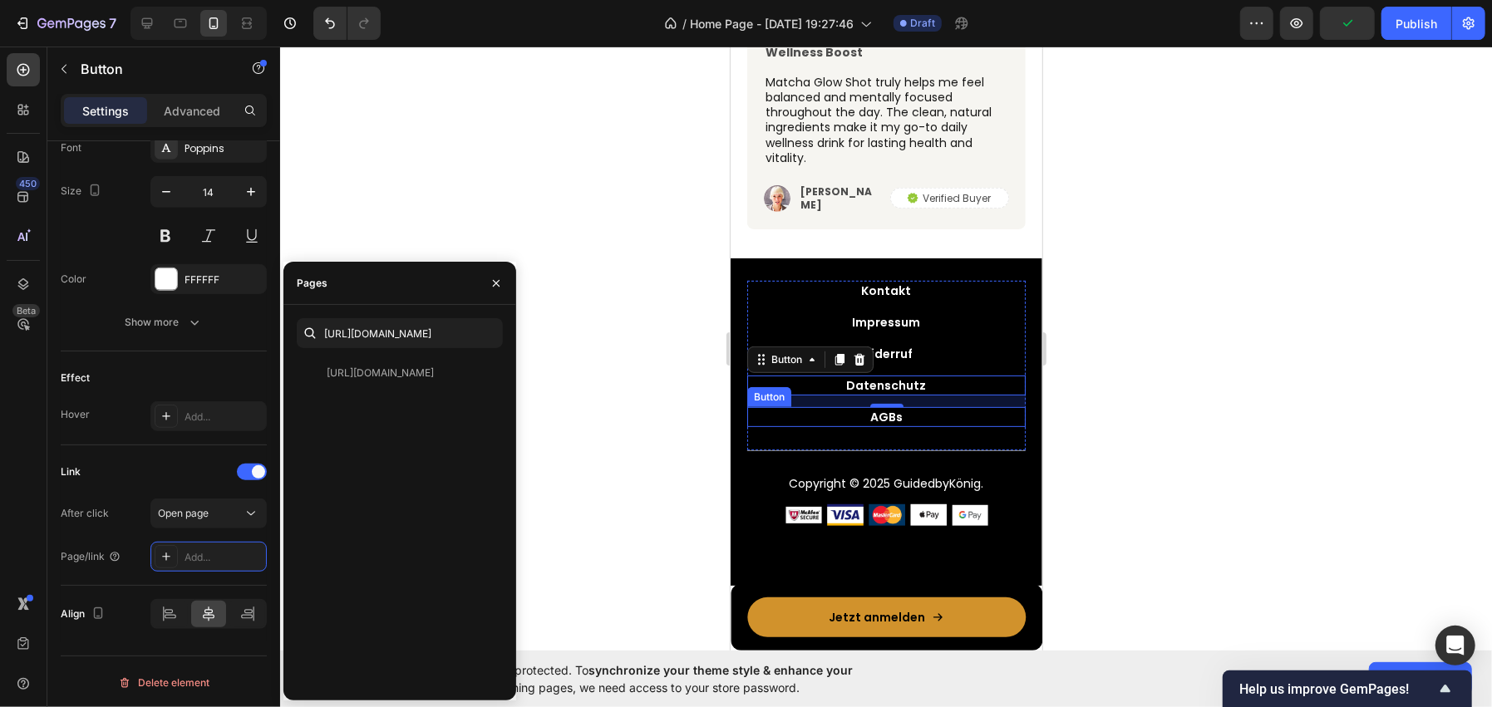
click at [391, 383] on div "https://guidedbykoenig.de/policies/privacy-policy?ose=false View" at bounding box center [396, 373] width 199 height 30
click at [818, 409] on div "AGBs Button" at bounding box center [885, 416] width 278 height 20
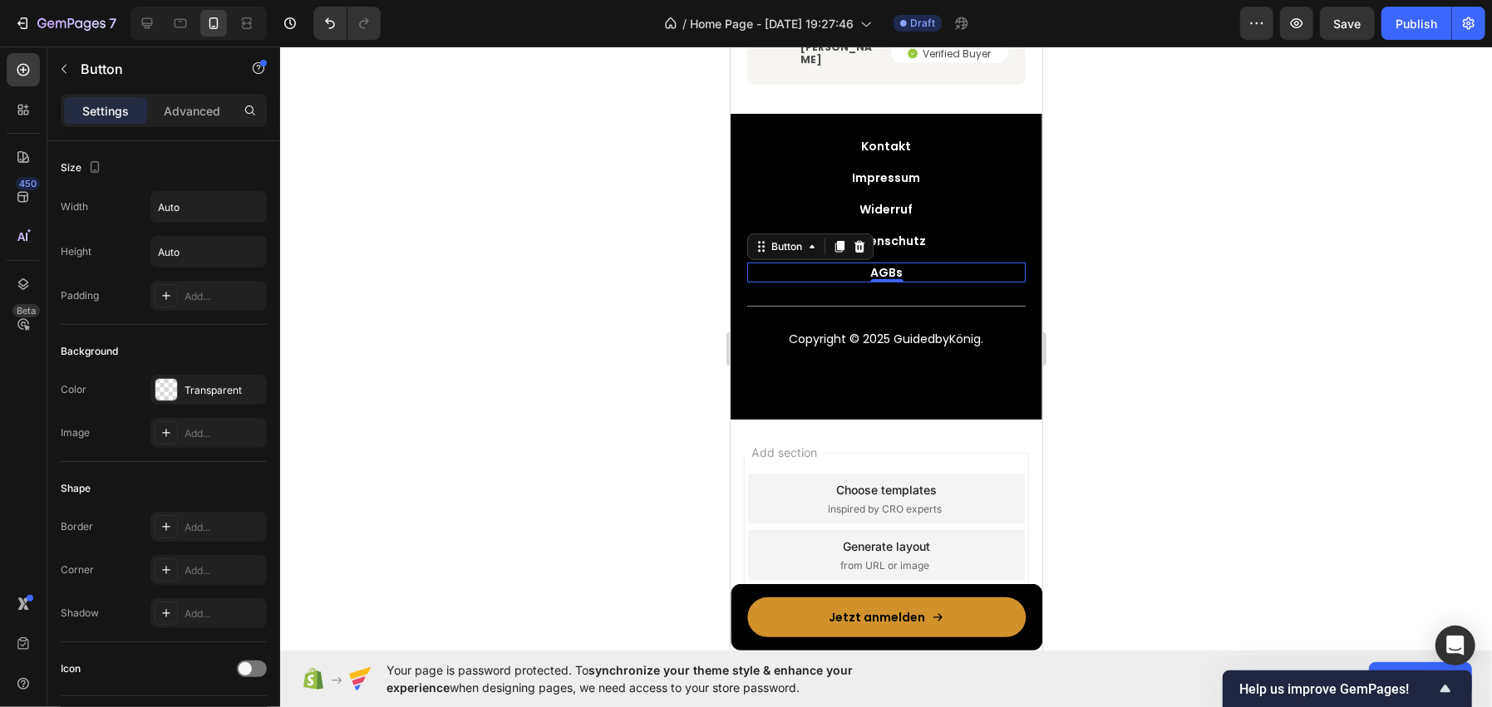
scroll to position [663, 0]
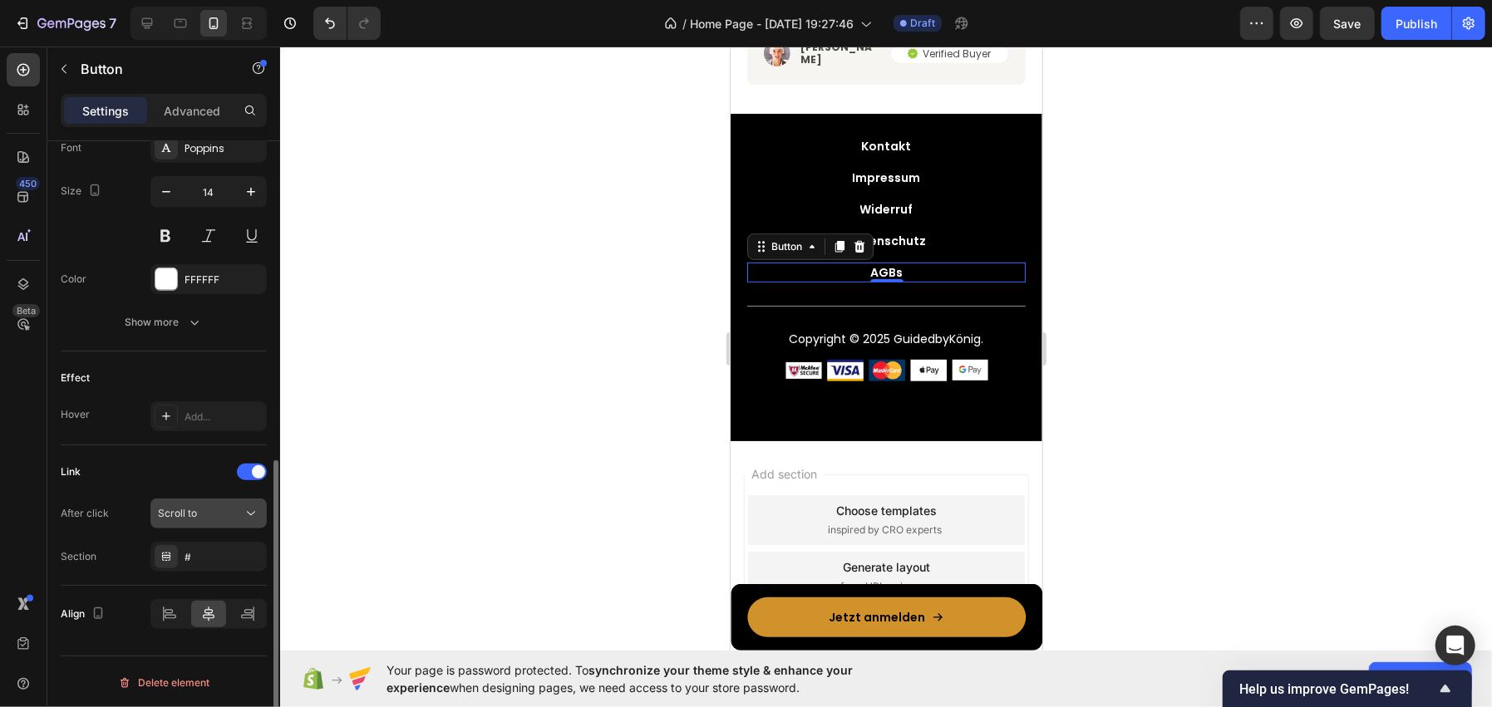
click at [188, 525] on button "Scroll to" at bounding box center [208, 514] width 116 height 30
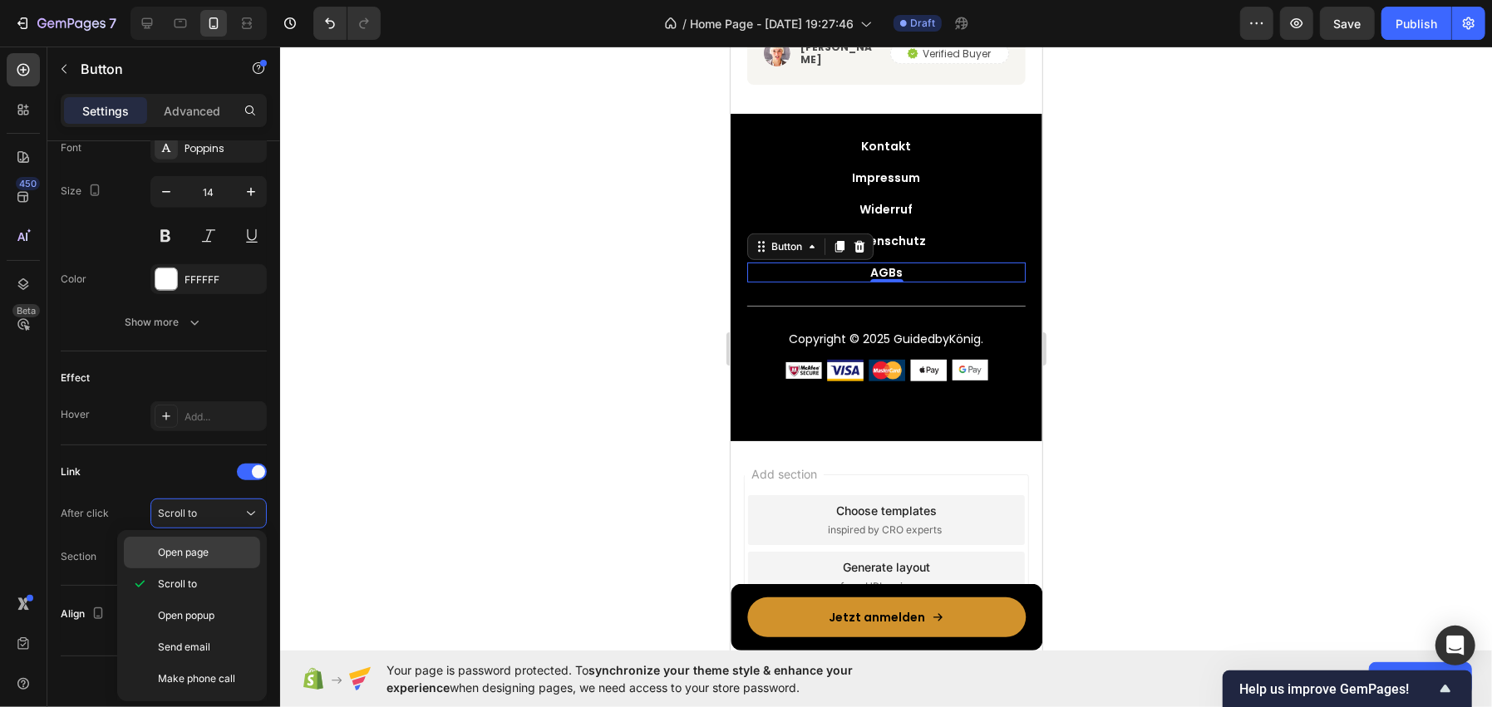
click at [173, 553] on span "Open page" at bounding box center [183, 552] width 51 height 15
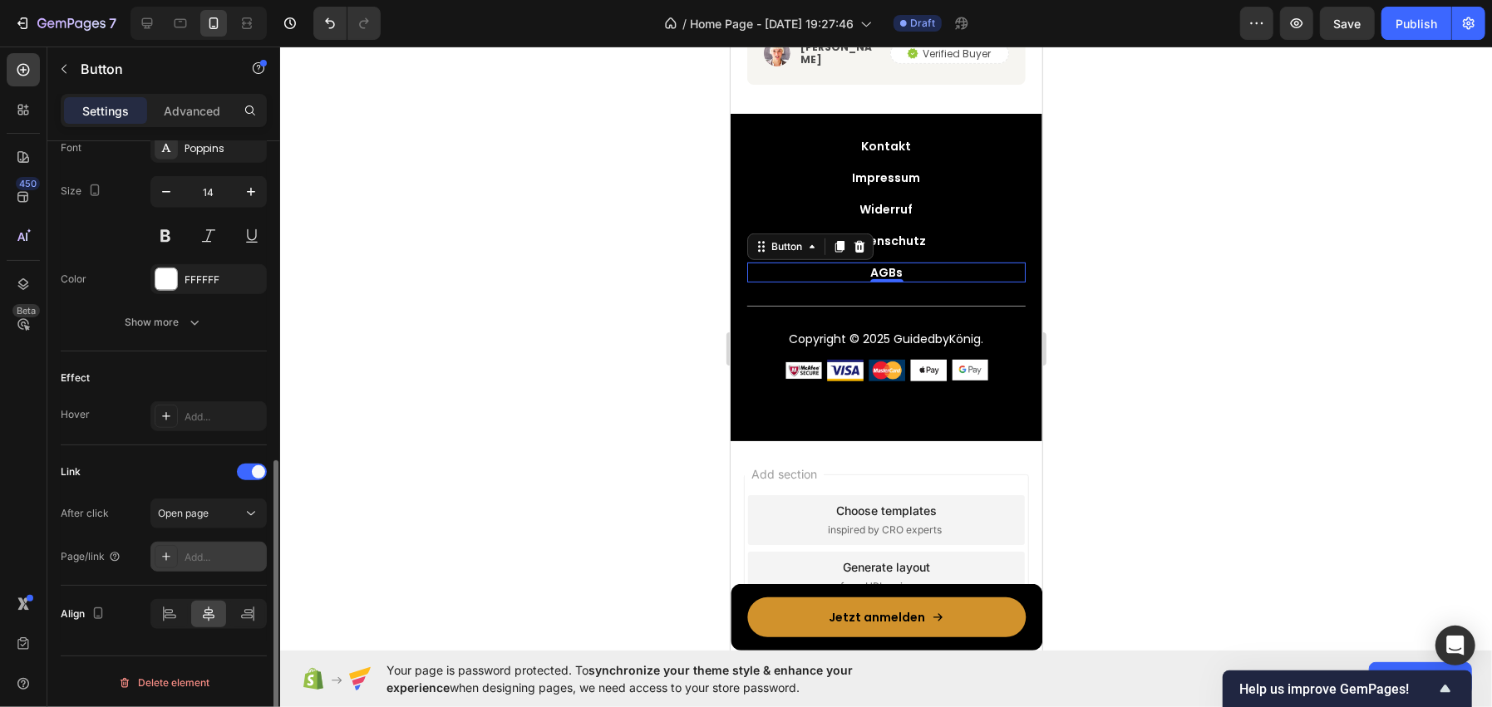
click at [183, 548] on div "Add..." at bounding box center [208, 557] width 116 height 30
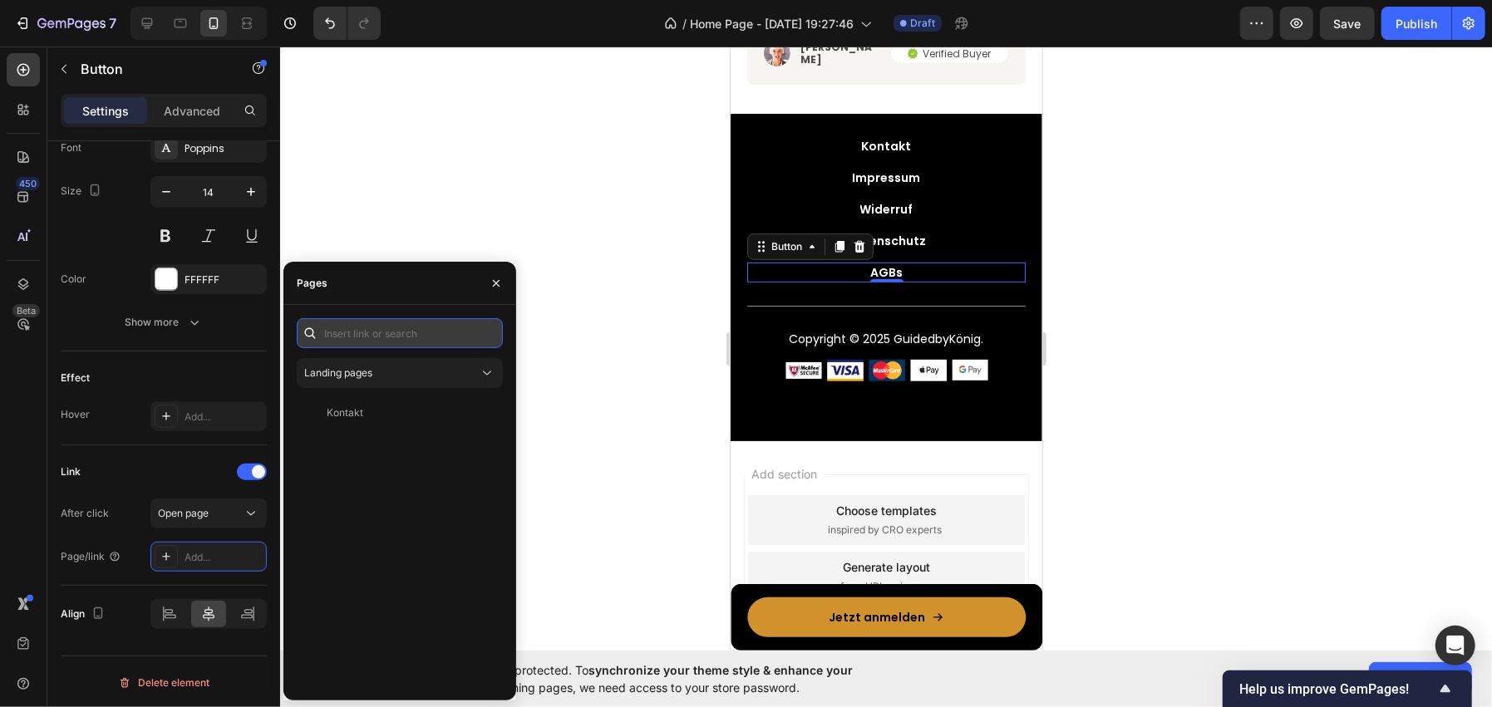
click at [355, 339] on input "text" at bounding box center [400, 333] width 206 height 30
paste input "https://guidedbykoenig.de/policies/terms-of-service?ose=false"
type input "https://guidedbykoenig.de/policies/terms-of-service?ose=false"
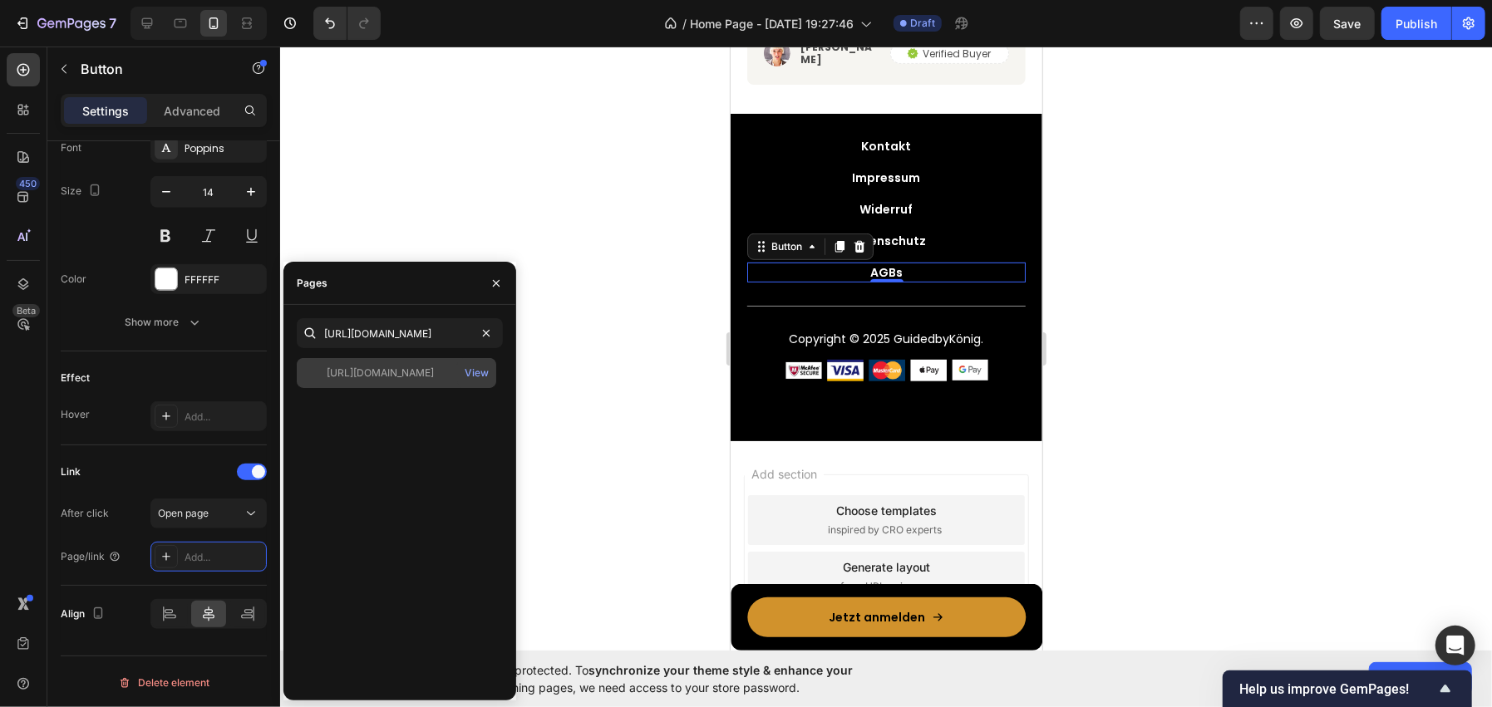
click at [362, 364] on div "https://guidedbykoenig.de/policies/terms-of-service?ose=false View" at bounding box center [396, 373] width 199 height 30
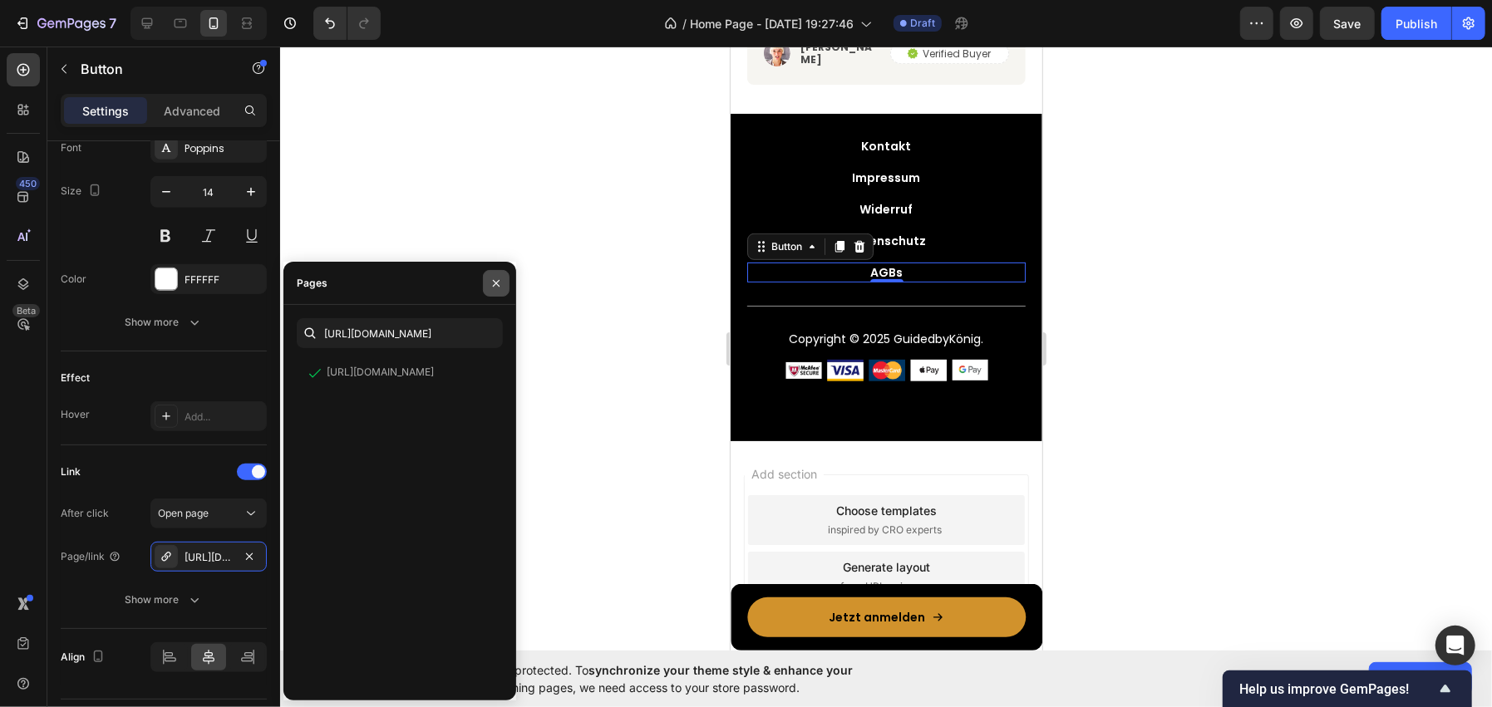
click at [490, 282] on icon "button" at bounding box center [496, 283] width 13 height 13
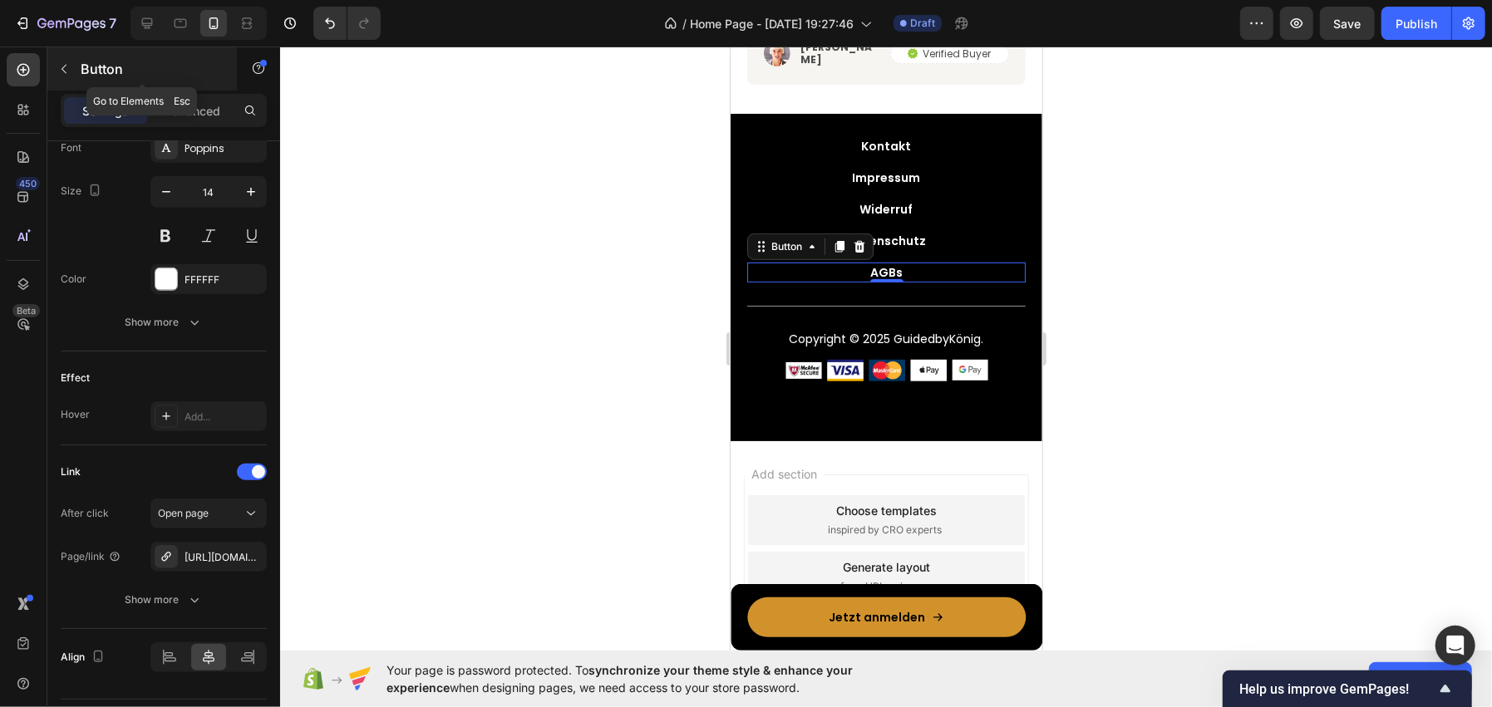
click at [130, 65] on p "Button" at bounding box center [151, 69] width 141 height 20
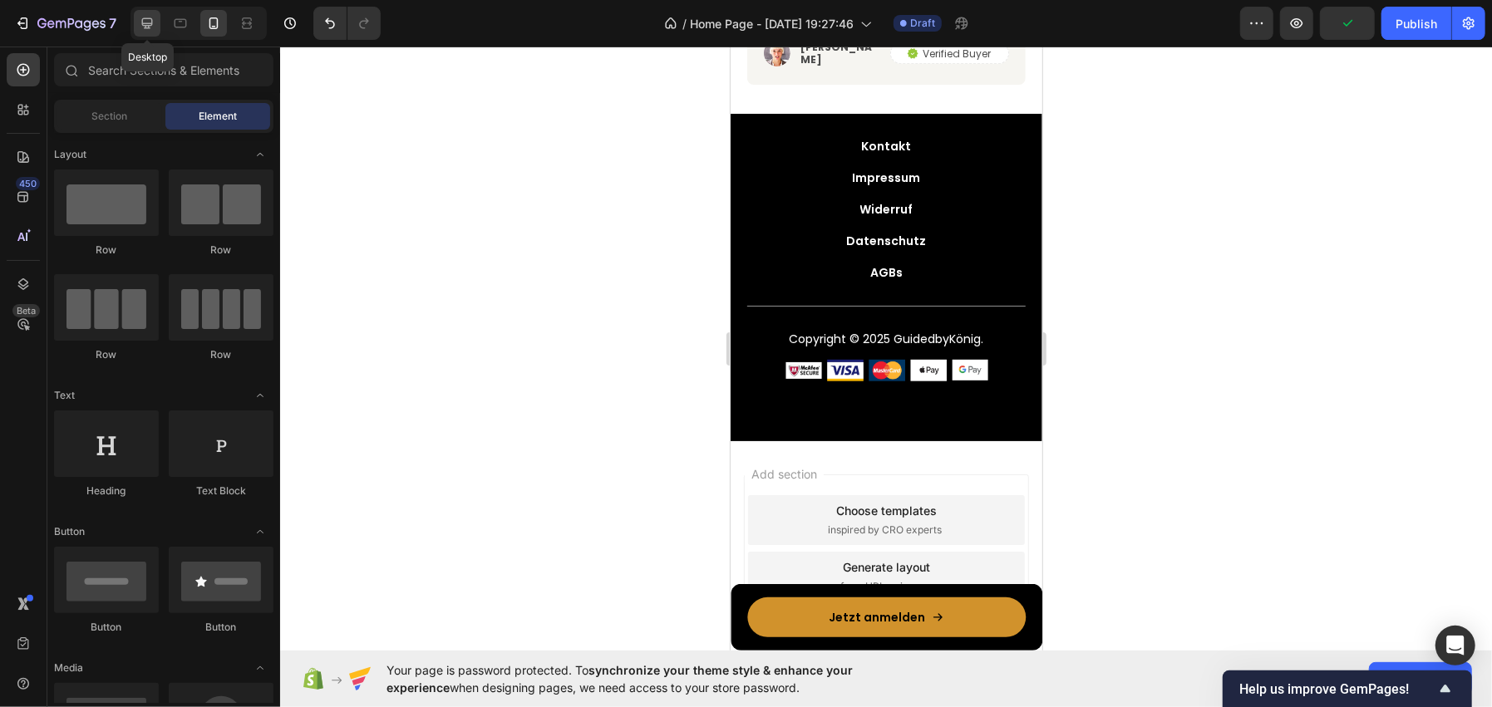
click at [152, 17] on icon at bounding box center [147, 23] width 17 height 17
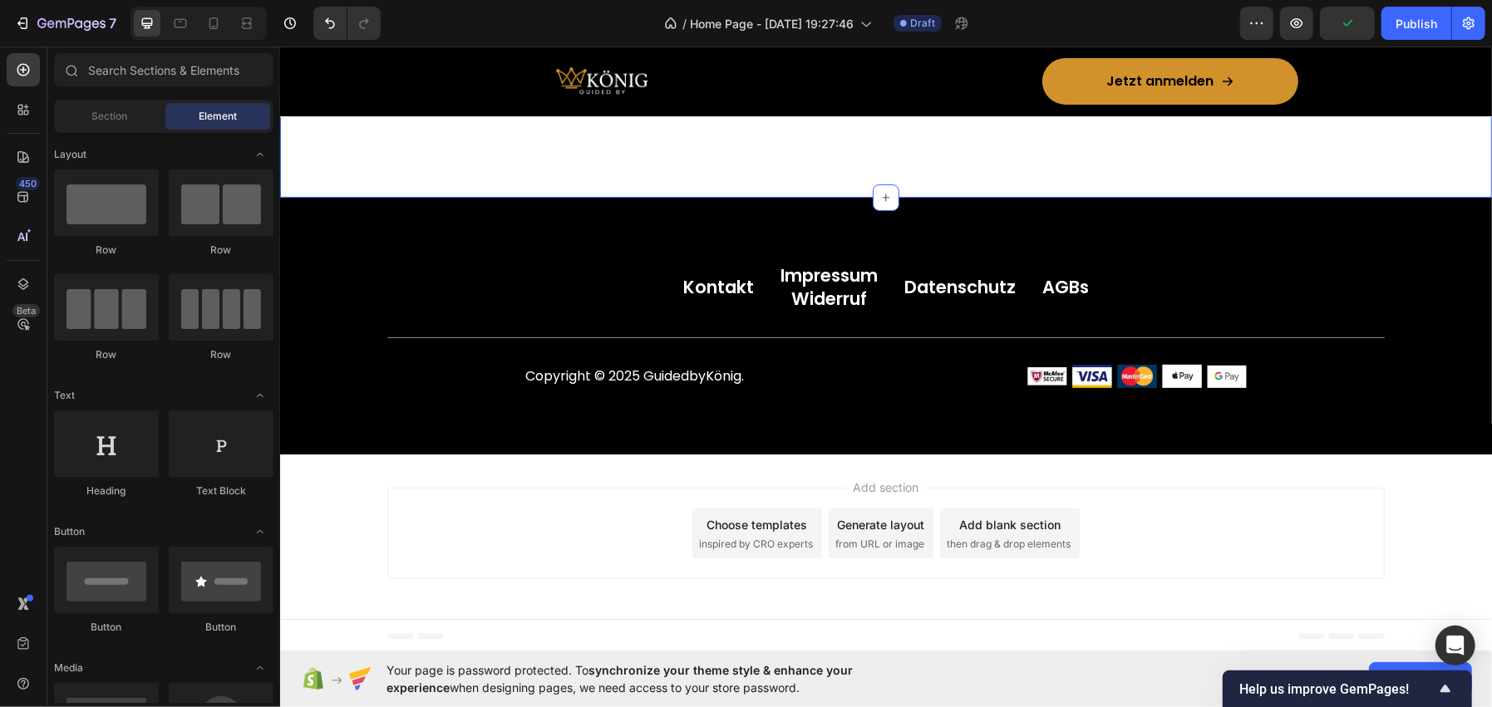
scroll to position [4852, 0]
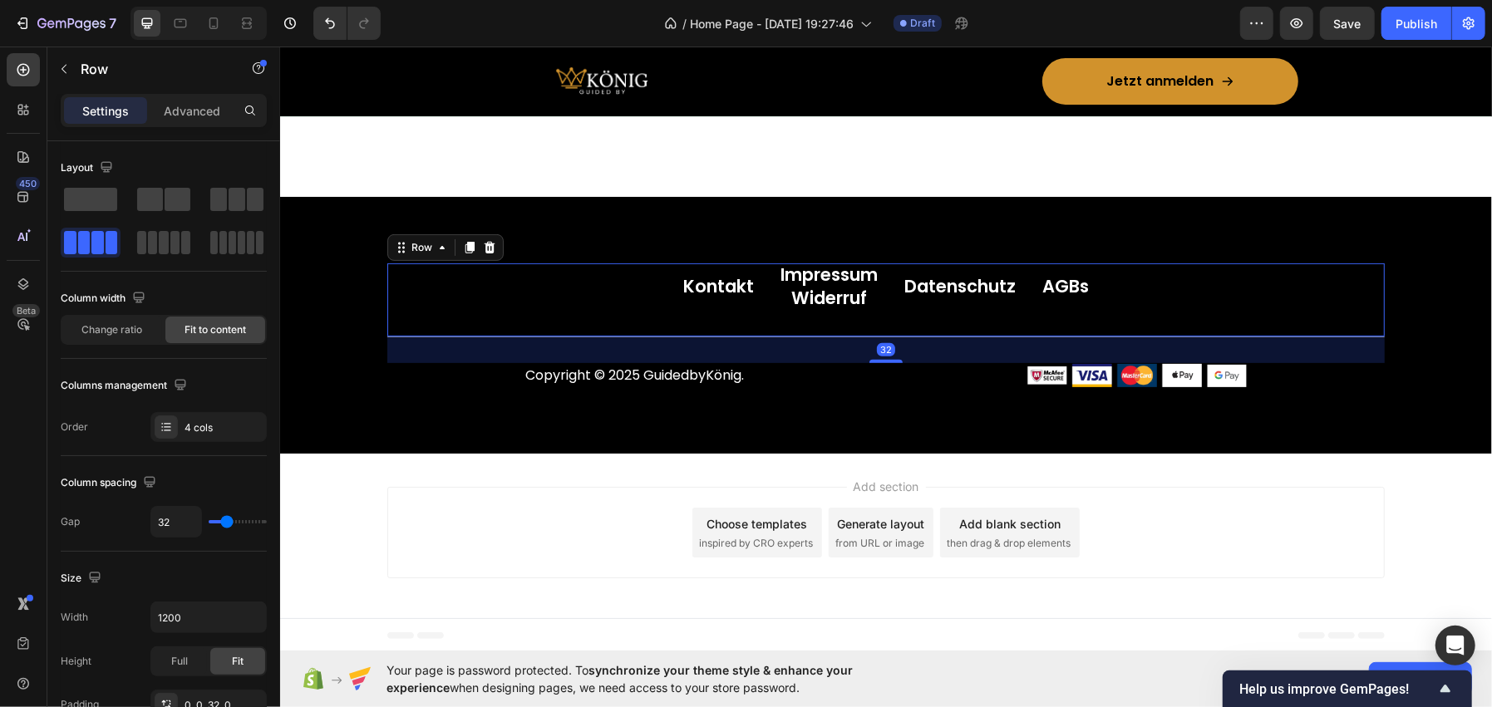
click at [593, 284] on div "Kontakt Button Impressum Button Widerruf Button Datenschutz Button AGBs Button …" at bounding box center [884, 300] width 997 height 74
click at [165, 240] on span at bounding box center [163, 242] width 9 height 23
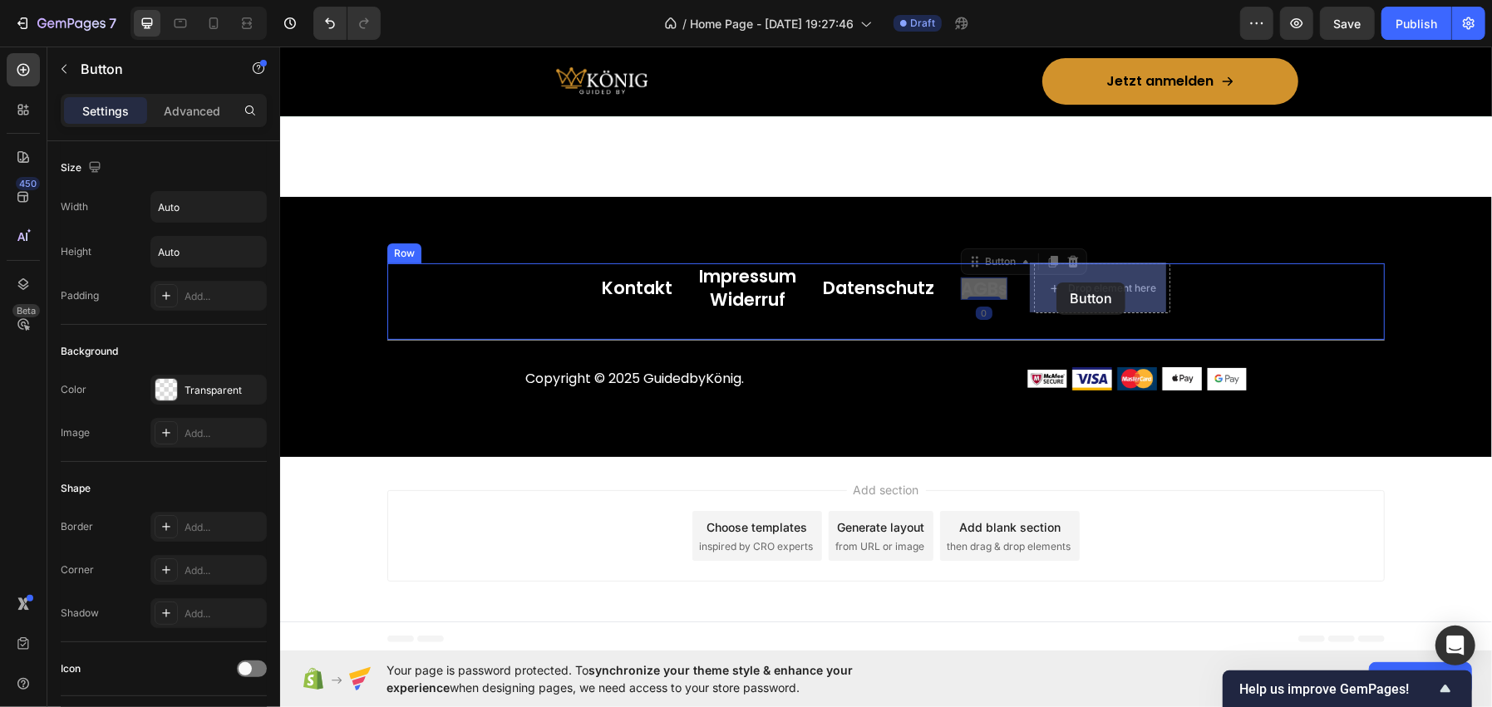
drag, startPoint x: 965, startPoint y: 283, endPoint x: 1041, endPoint y: 282, distance: 76.5
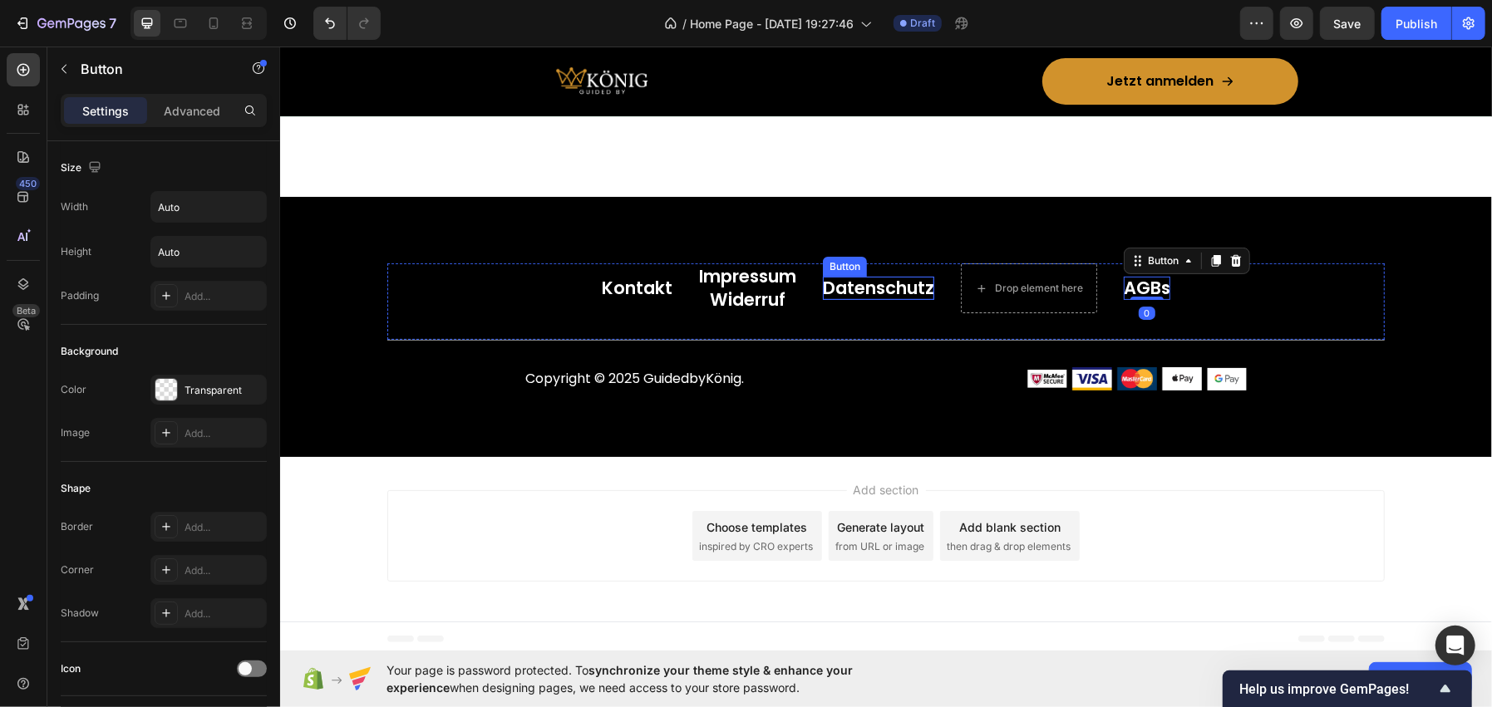
scroll to position [663, 0]
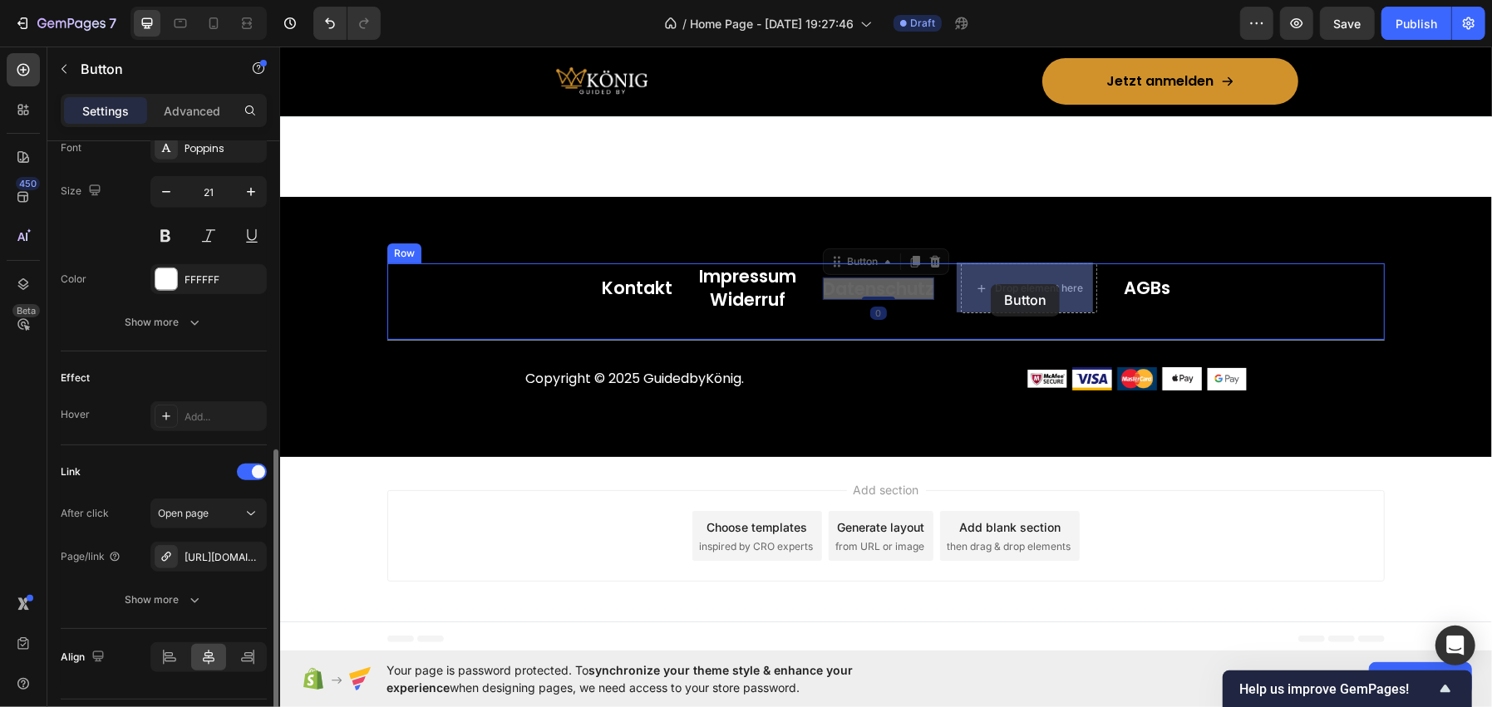
drag, startPoint x: 894, startPoint y: 282, endPoint x: 989, endPoint y: 283, distance: 94.8
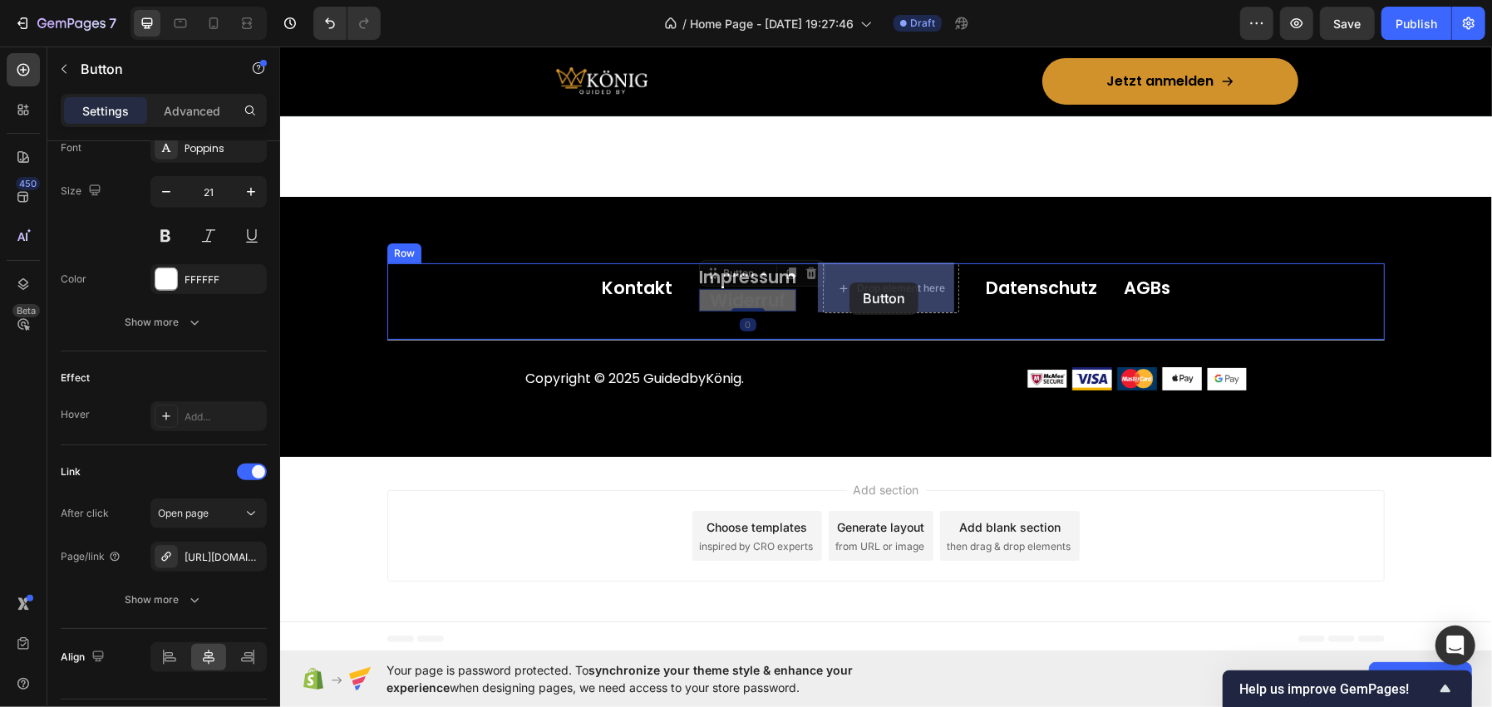
drag, startPoint x: 734, startPoint y: 290, endPoint x: 849, endPoint y: 282, distance: 115.8
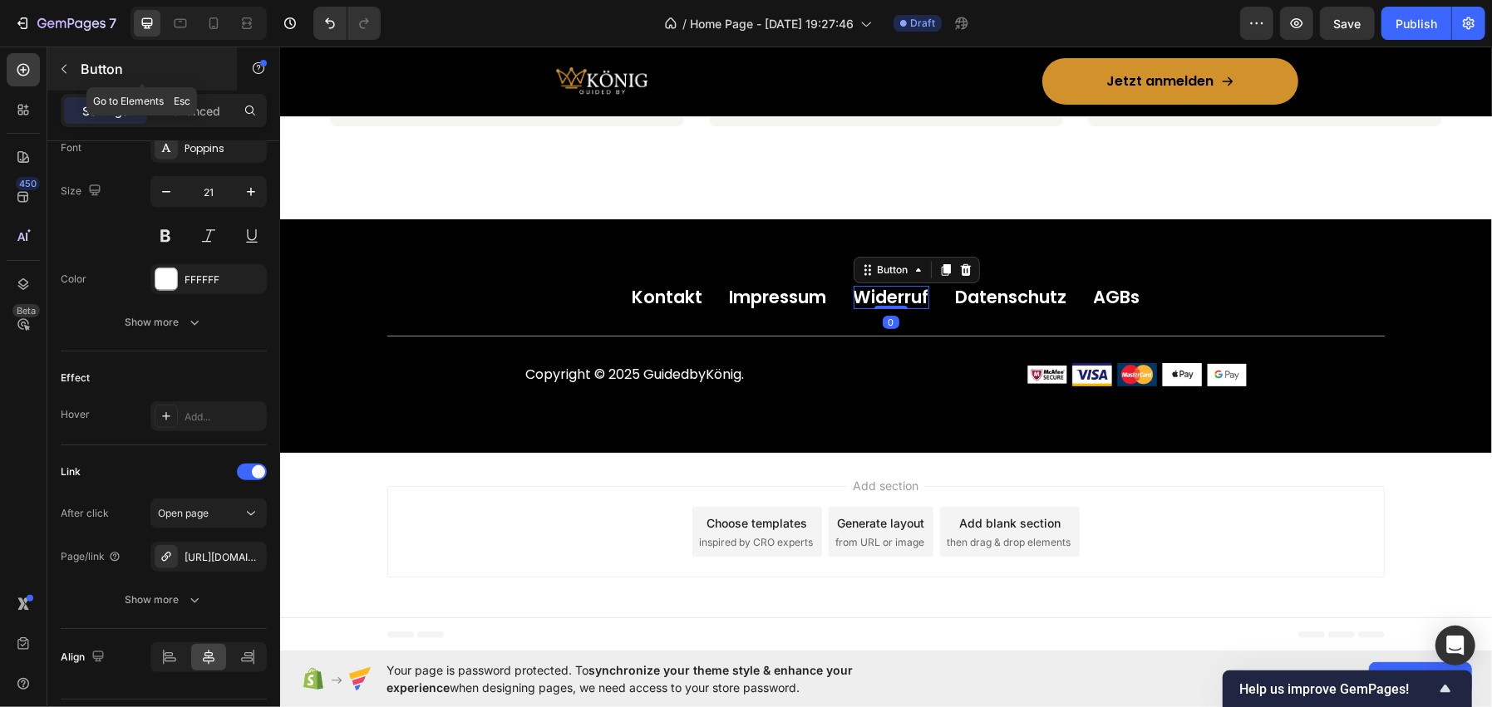
click at [157, 69] on p "Button" at bounding box center [151, 69] width 141 height 20
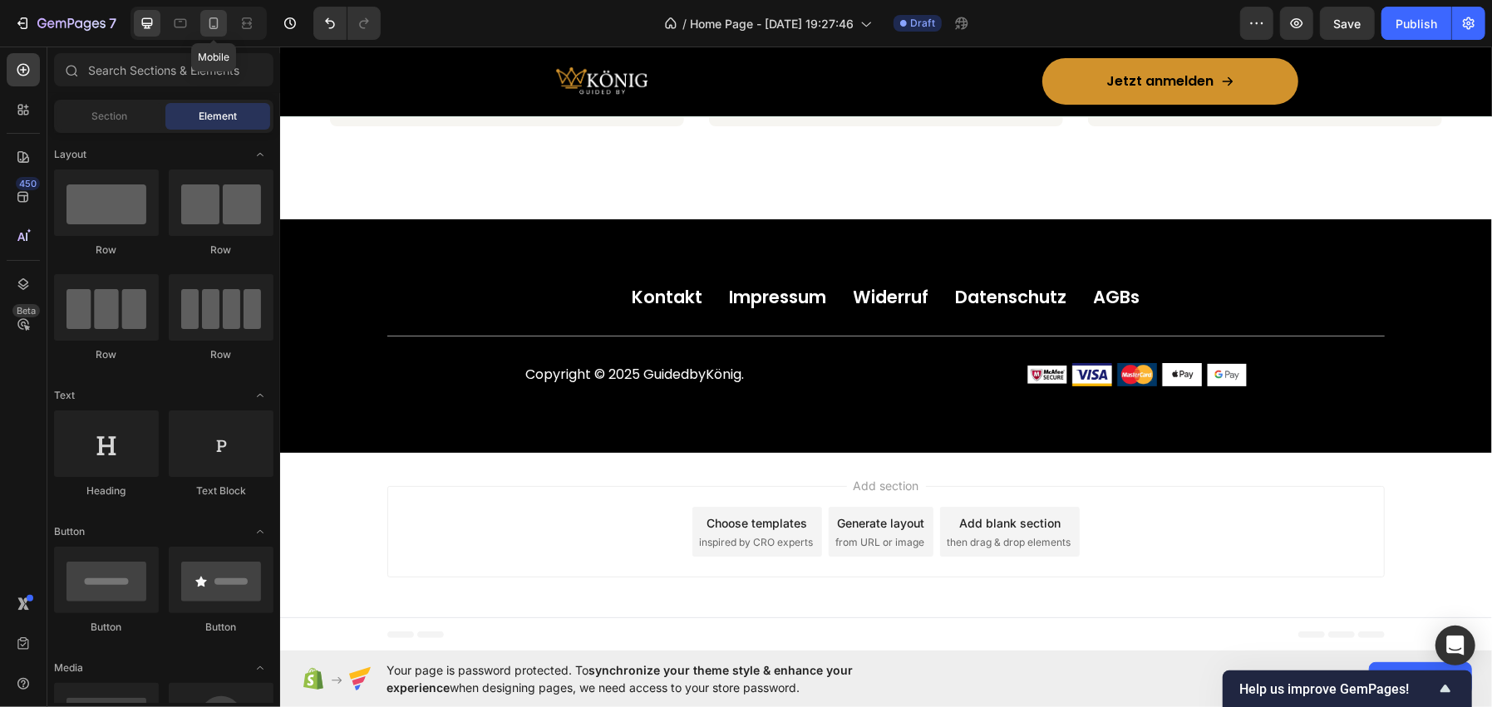
click at [219, 32] on div at bounding box center [213, 23] width 27 height 27
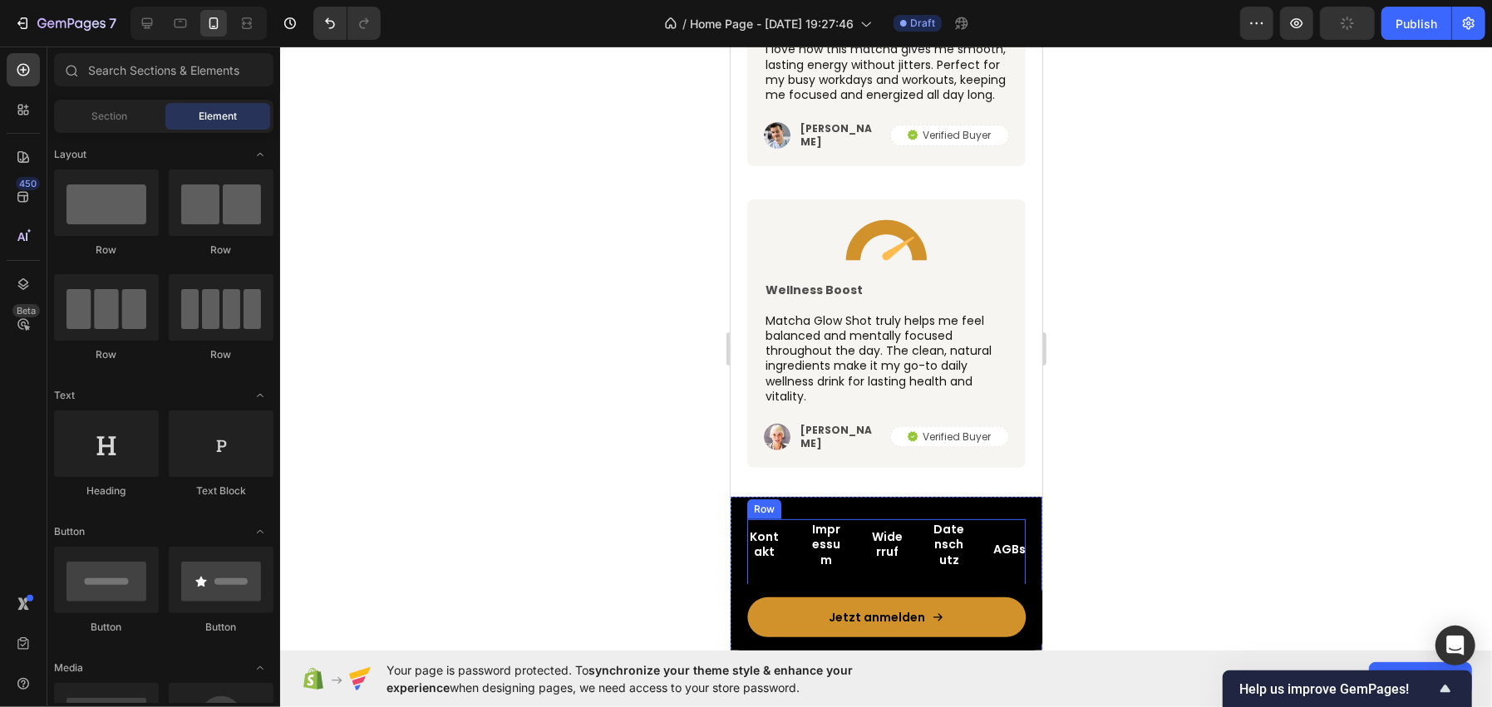
scroll to position [5298, 0]
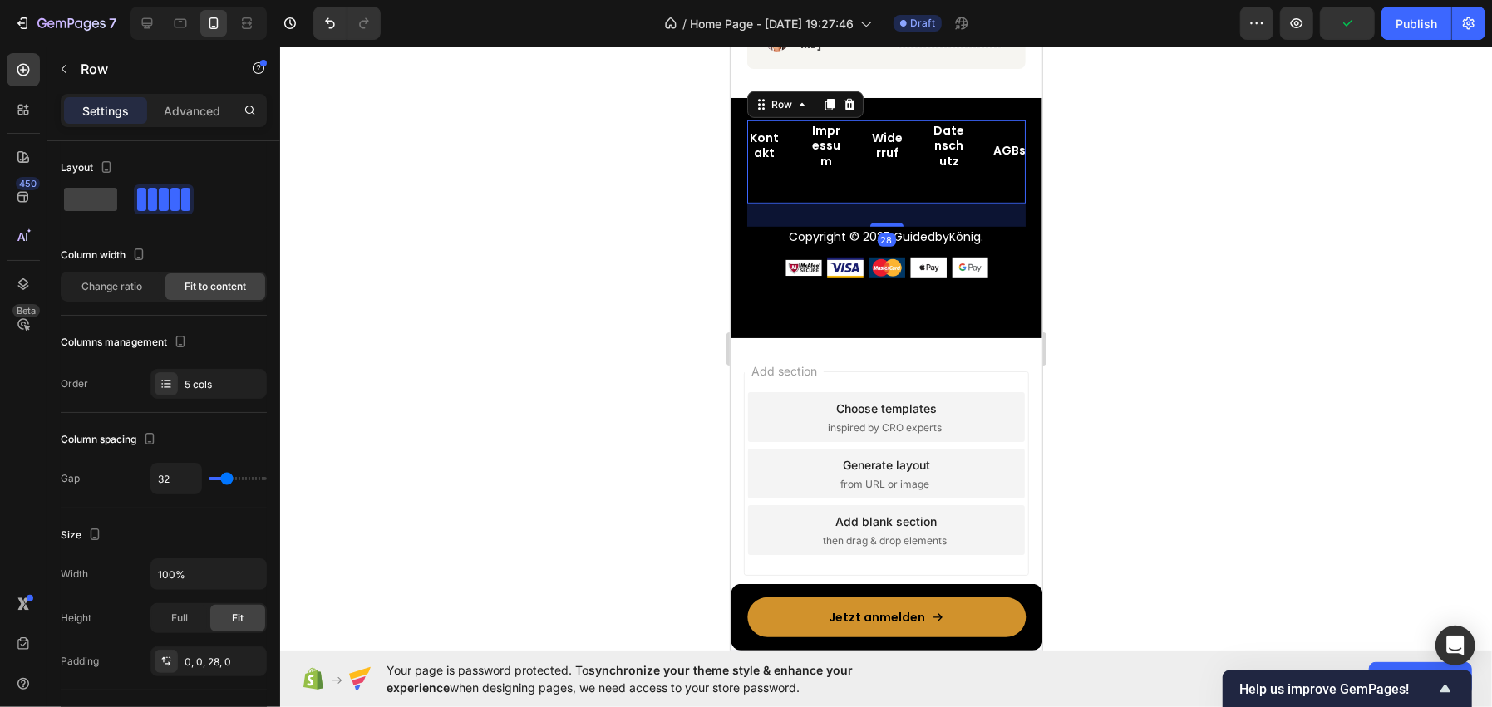
click at [796, 175] on div "Kontakt Button Impressum Button Widerruf Button Datenschutz Button AGBs Button …" at bounding box center [885, 162] width 278 height 84
click at [96, 197] on span at bounding box center [90, 199] width 53 height 23
type input "0"
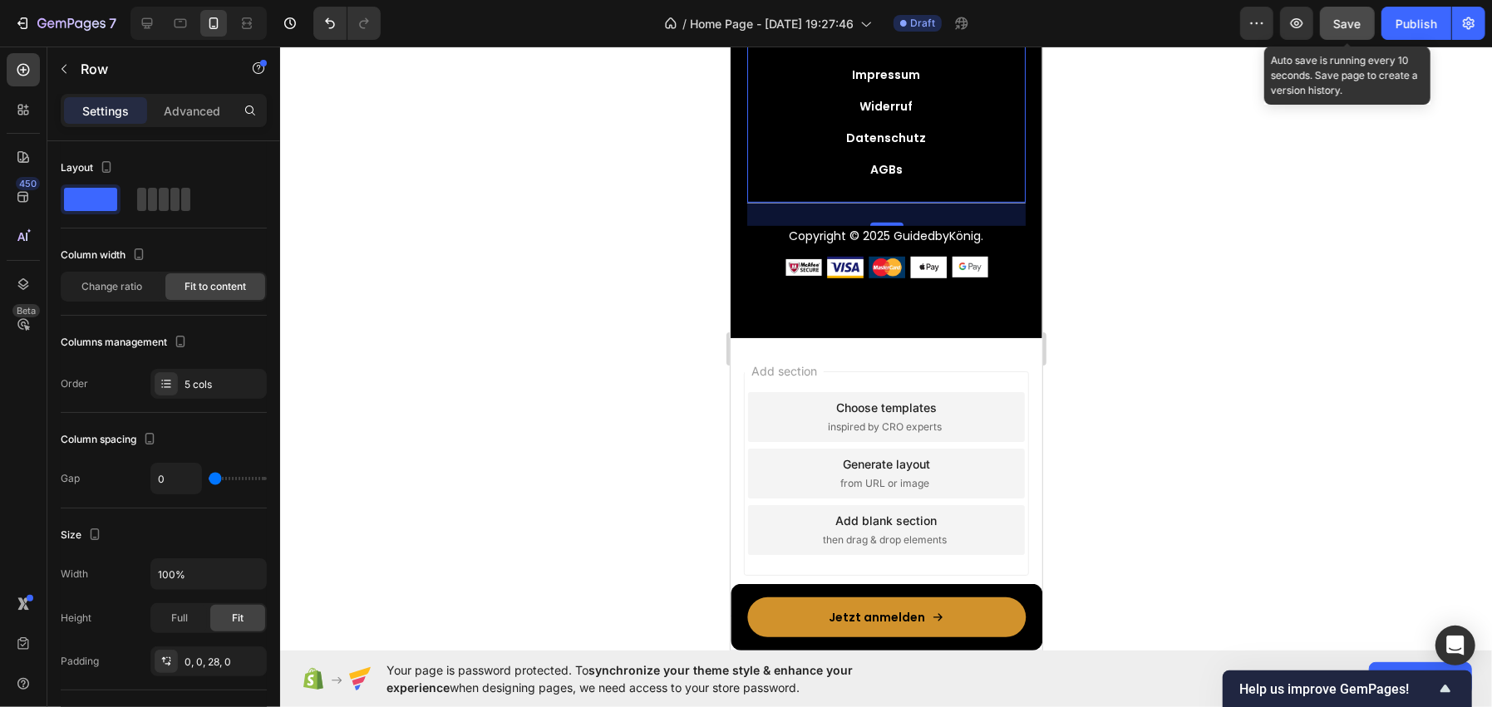
click at [1336, 17] on span "Save" at bounding box center [1347, 24] width 27 height 14
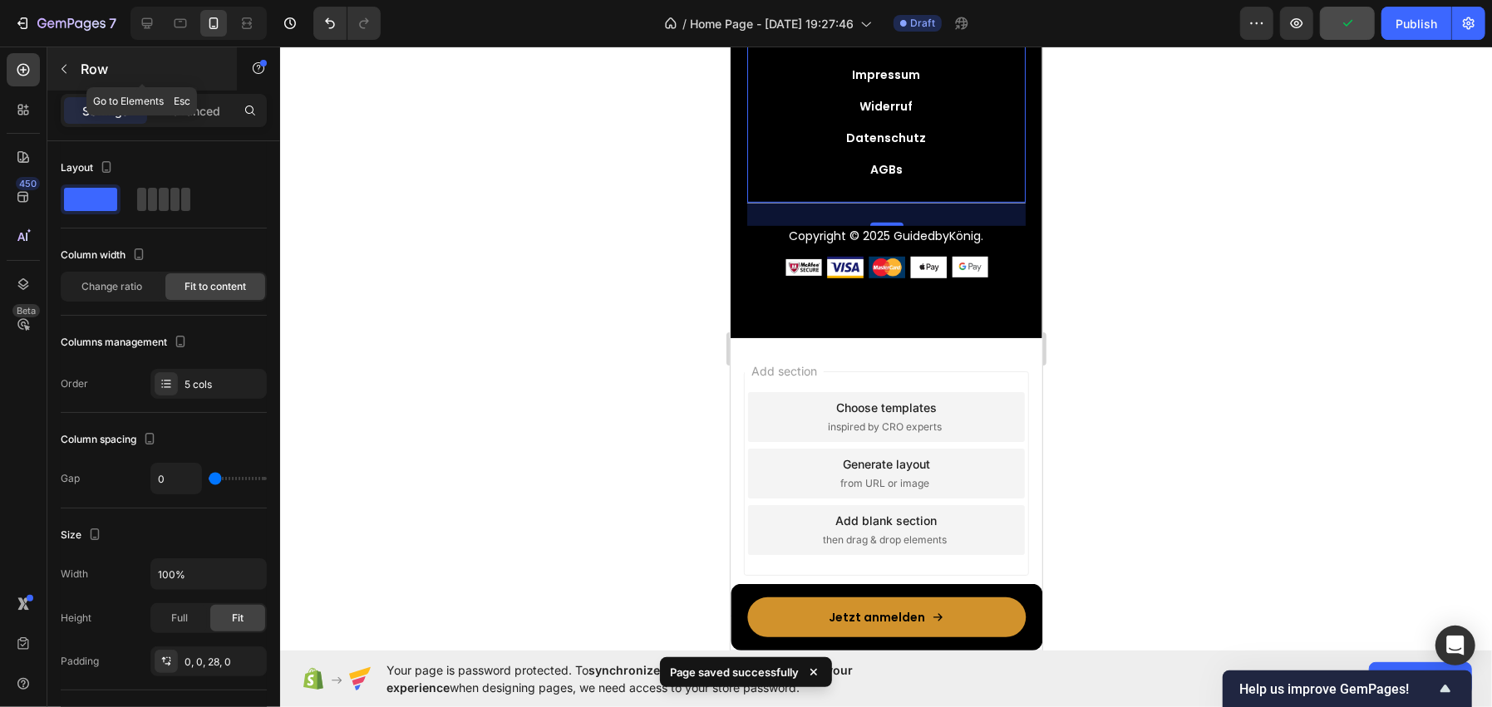
click at [157, 77] on p "Row" at bounding box center [151, 69] width 141 height 20
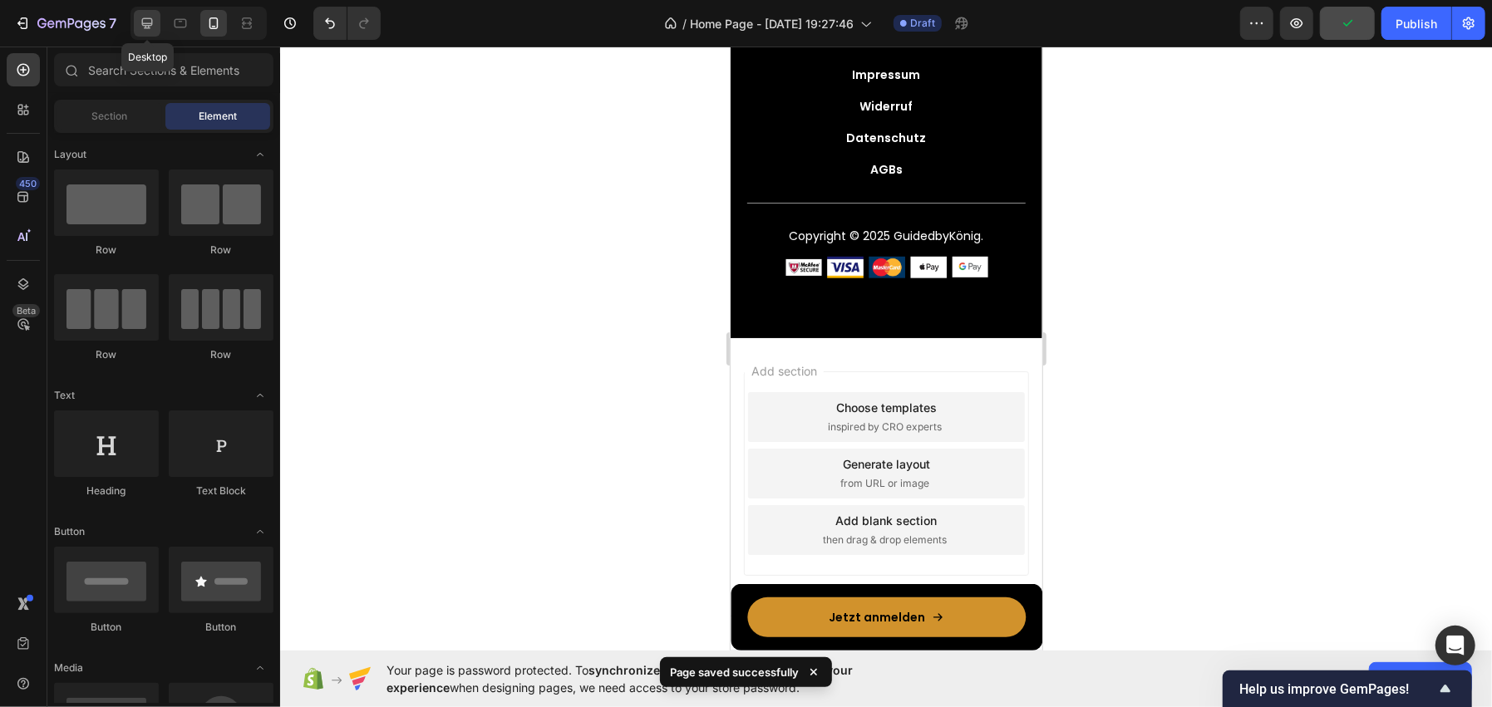
click at [154, 26] on icon at bounding box center [147, 23] width 17 height 17
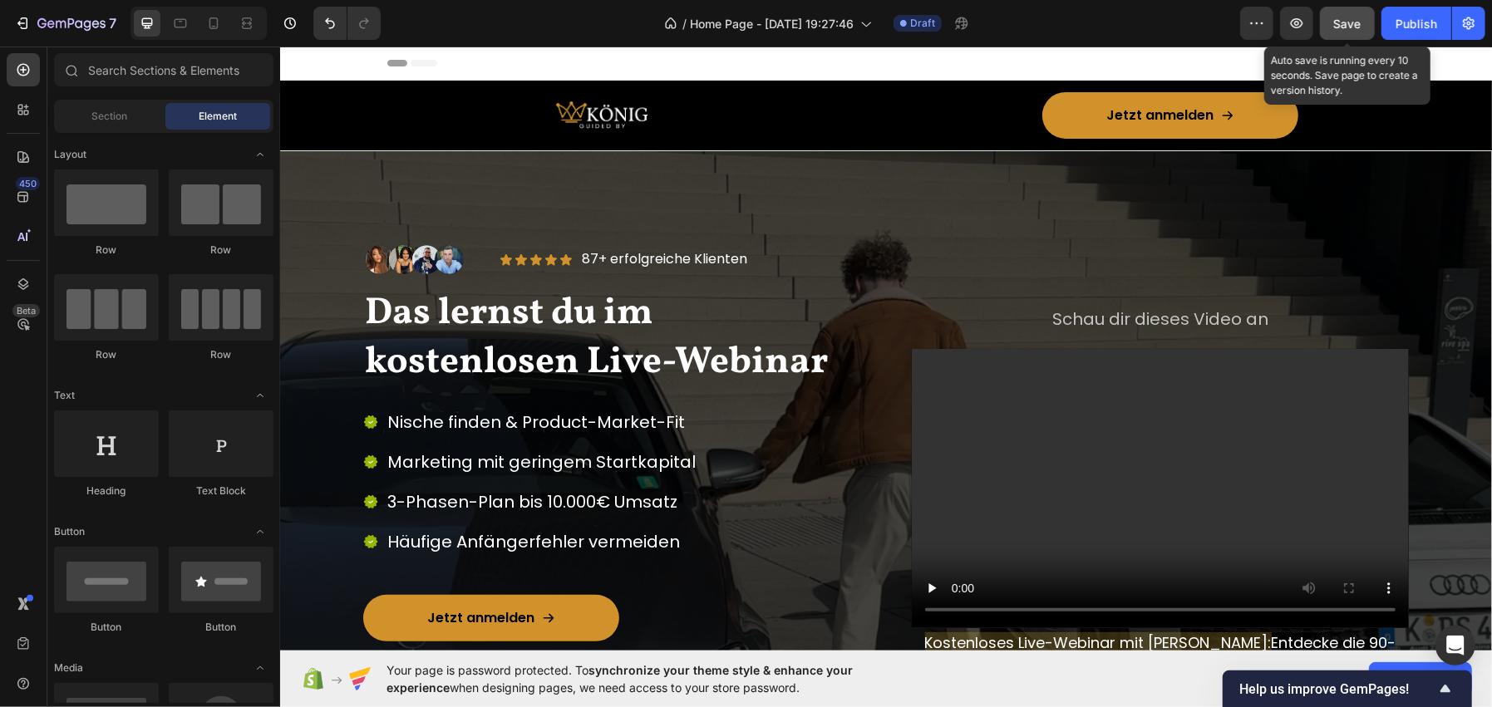
click at [1353, 23] on span "Save" at bounding box center [1347, 24] width 27 height 14
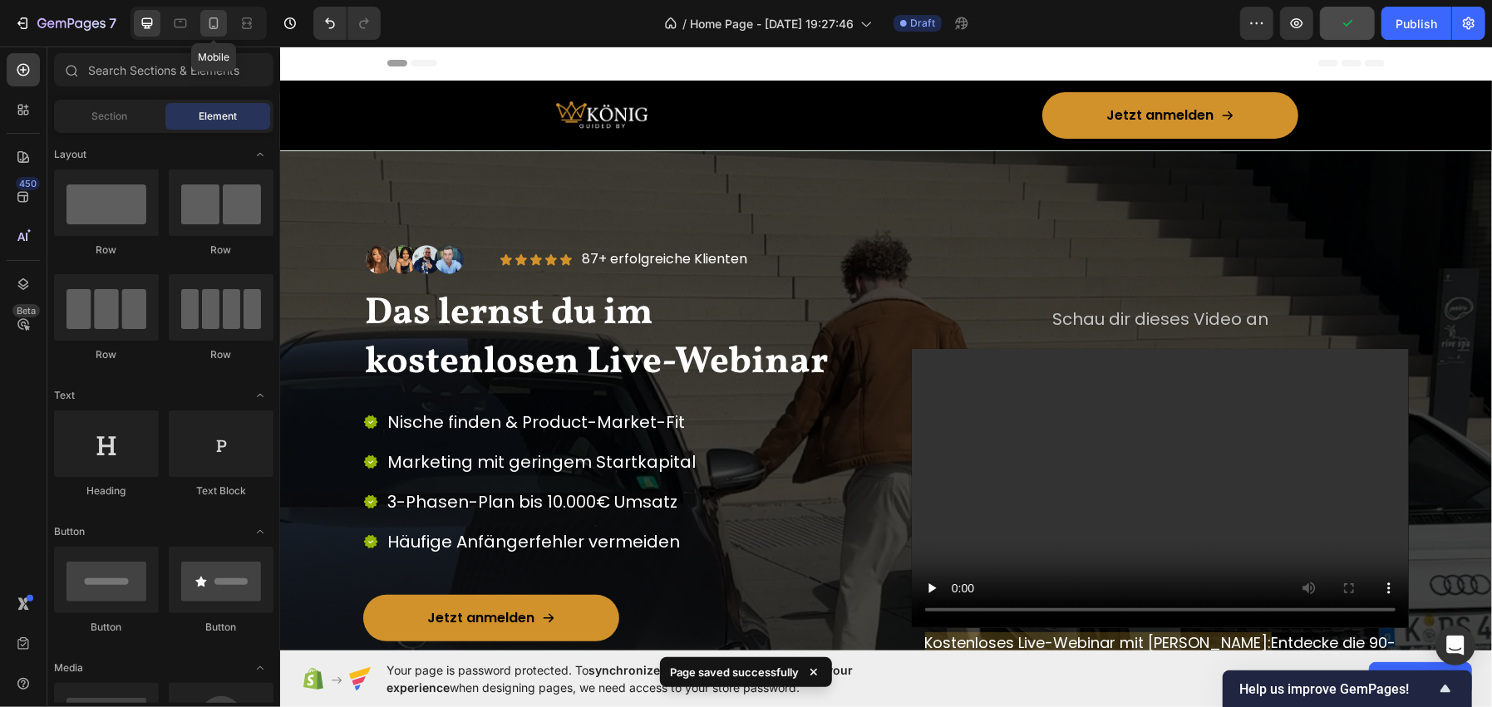
click at [216, 20] on icon at bounding box center [213, 23] width 9 height 12
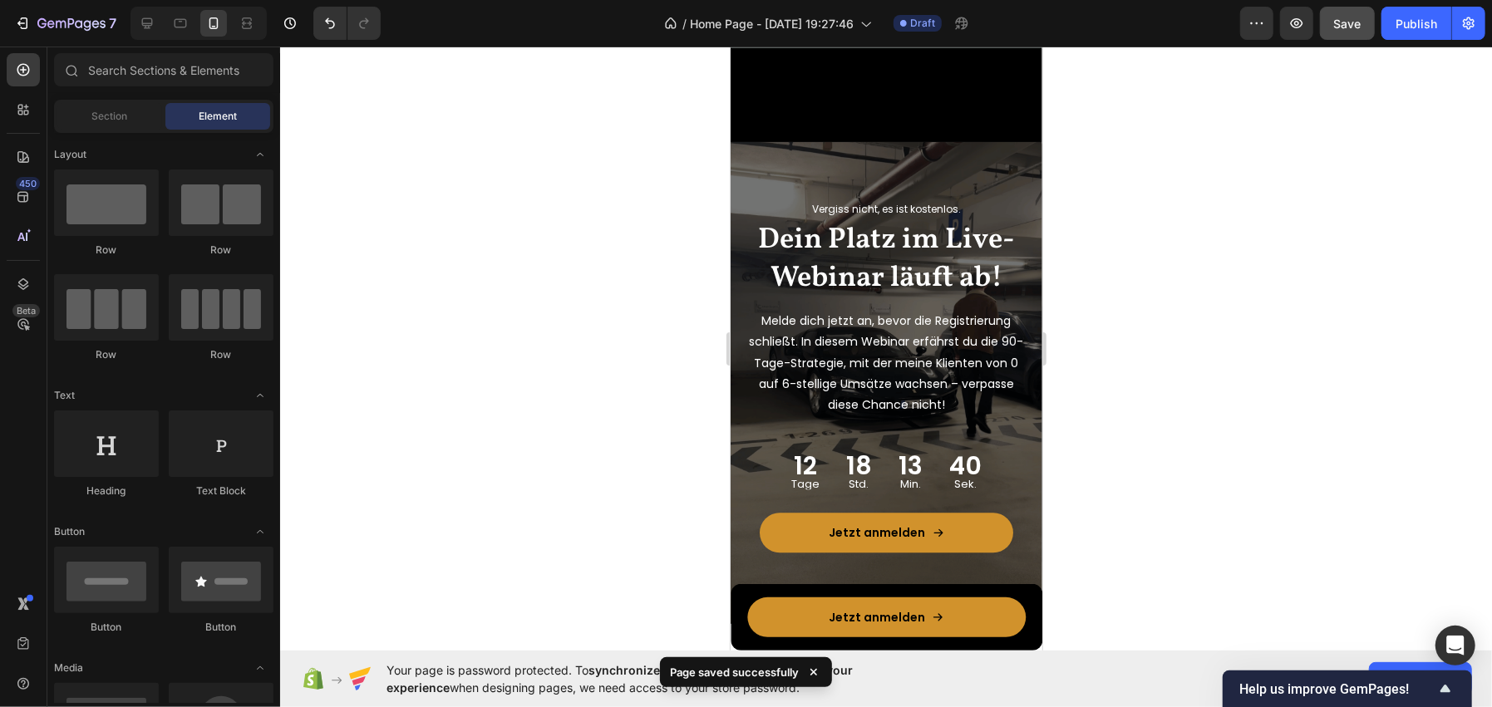
scroll to position [2825, 0]
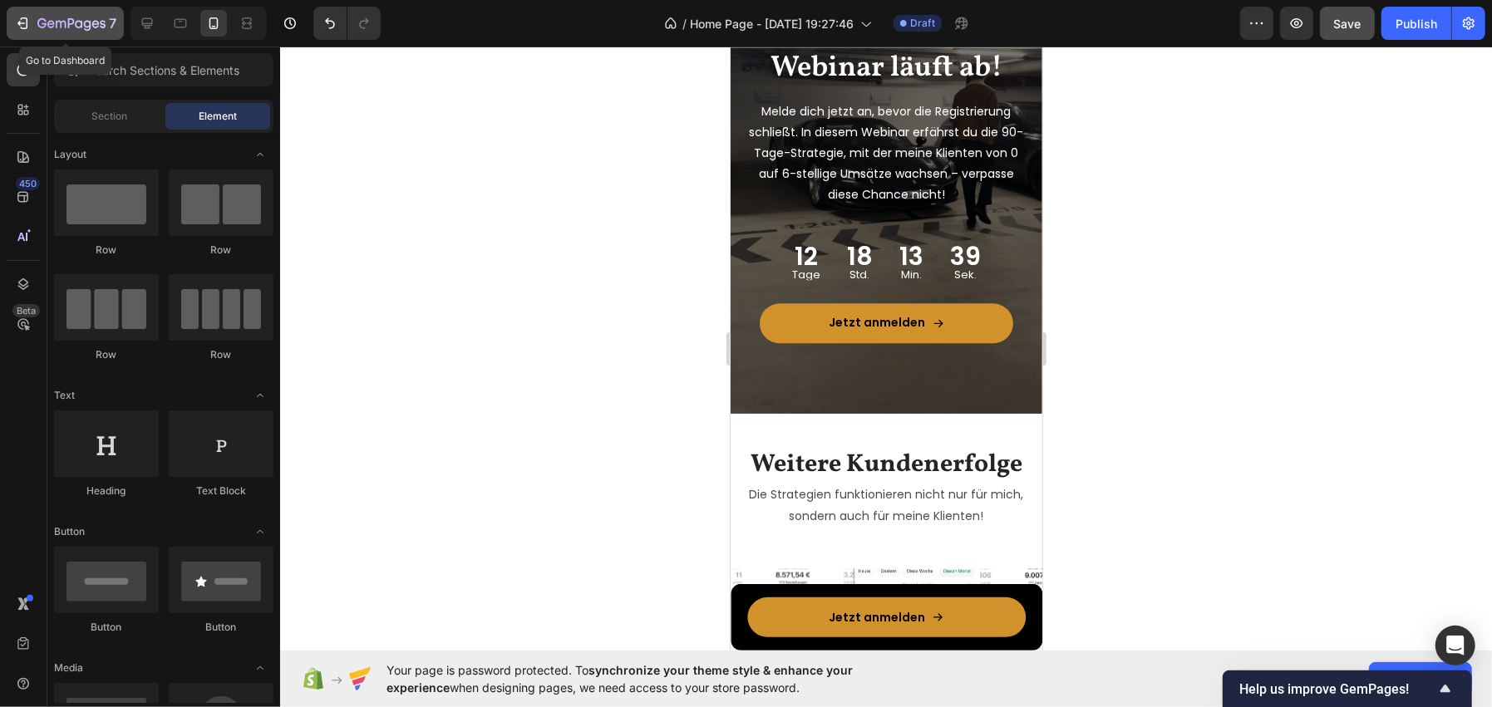
click at [60, 27] on icon "button" at bounding box center [61, 24] width 10 height 7
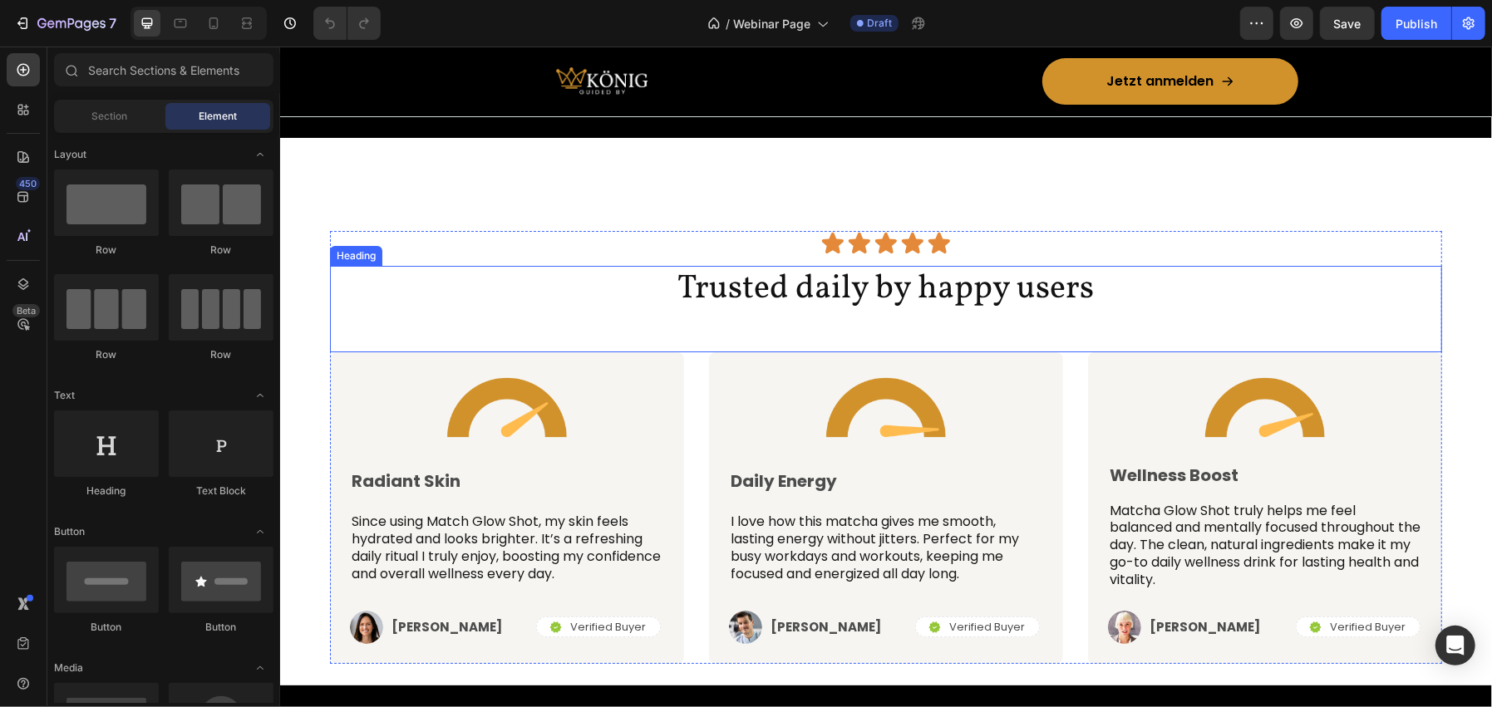
scroll to position [4238, 0]
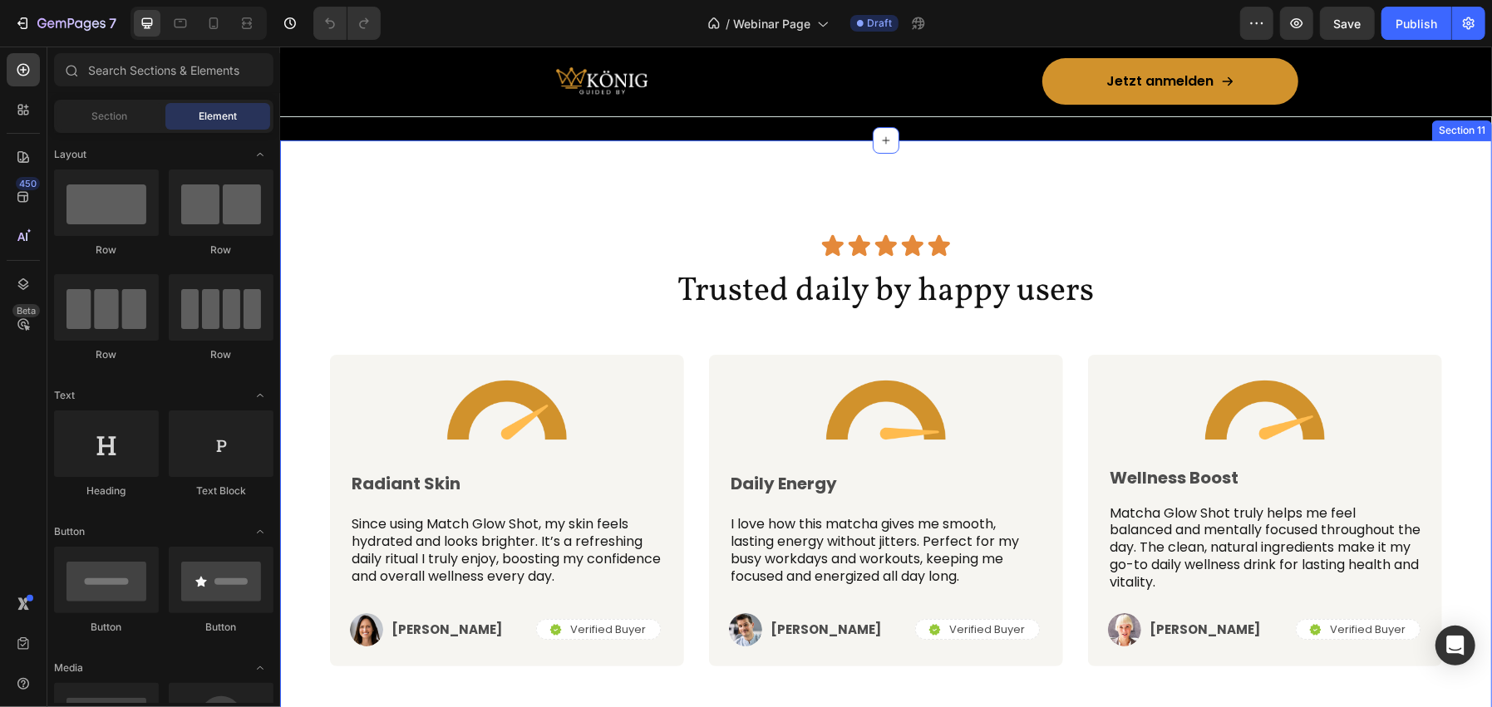
click at [429, 193] on div "Icon Icon Icon Icon Icon Icon List Row Trusted daily by happy users Heading Ima…" at bounding box center [885, 449] width 1212 height 619
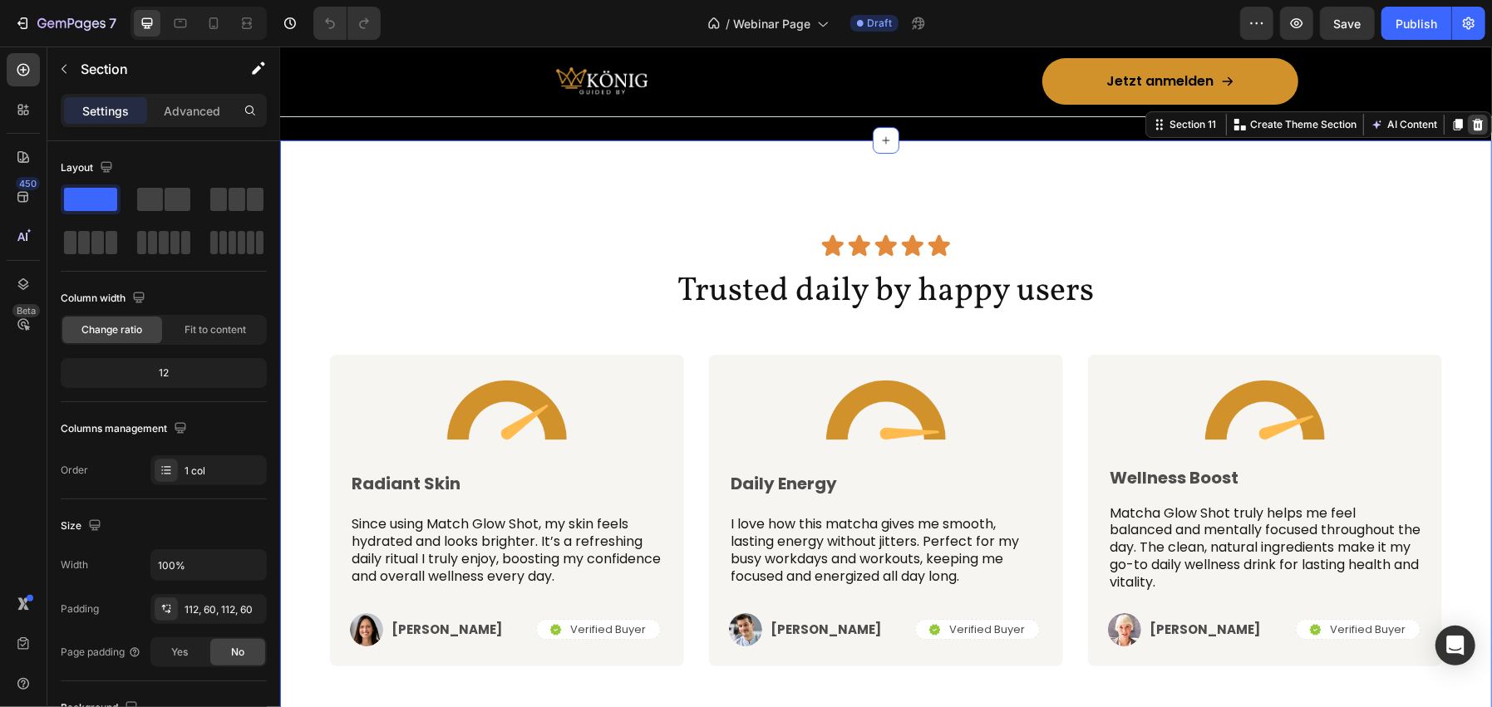
click at [1467, 122] on div at bounding box center [1477, 124] width 20 height 20
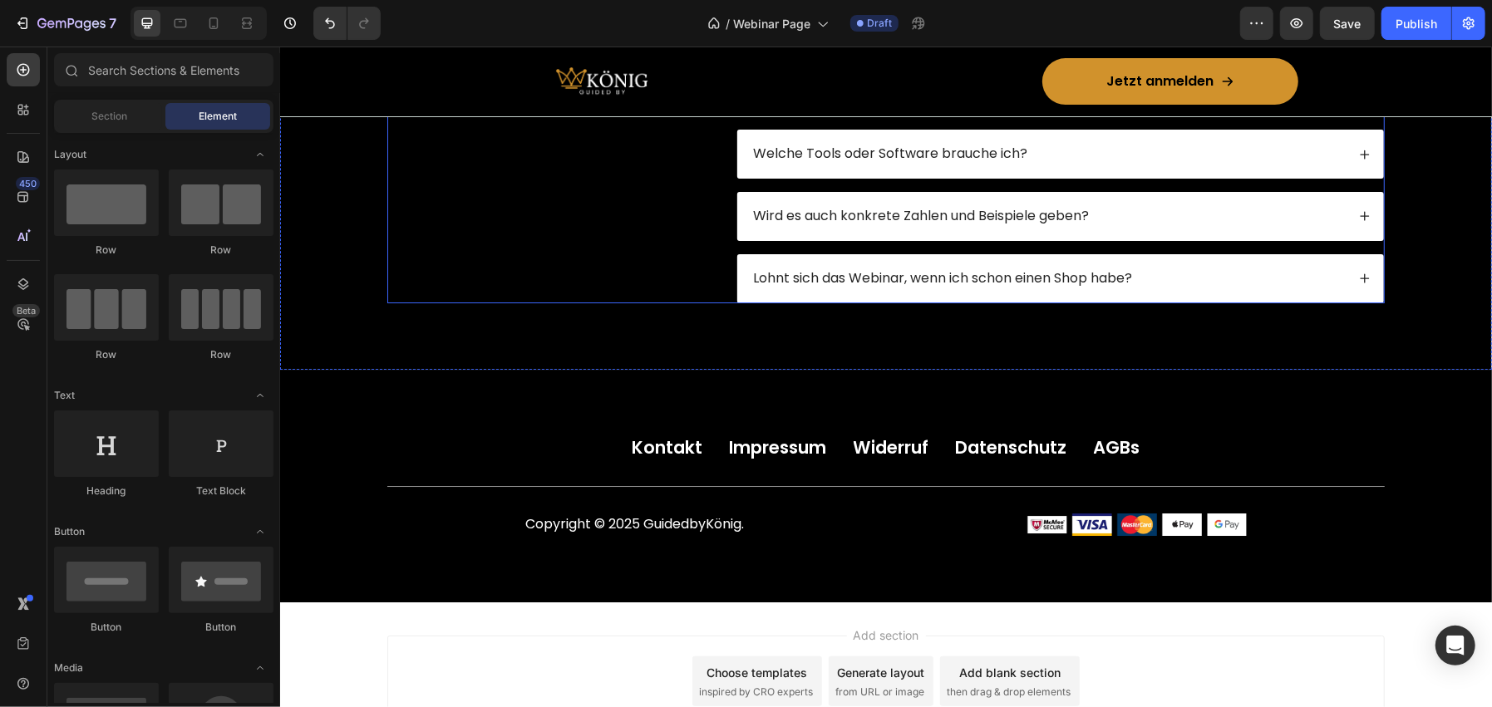
scroll to position [4018, 0]
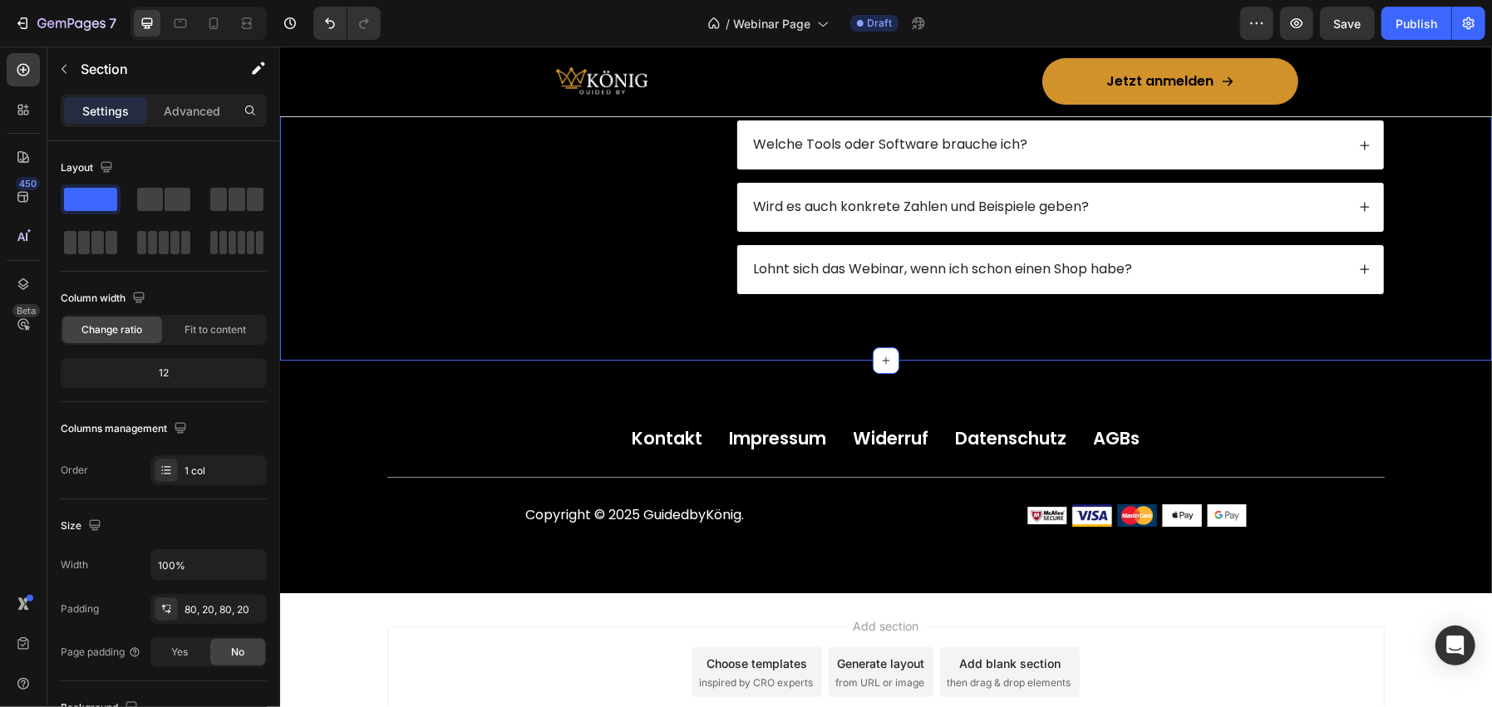
click at [189, 108] on p "Advanced" at bounding box center [192, 110] width 57 height 17
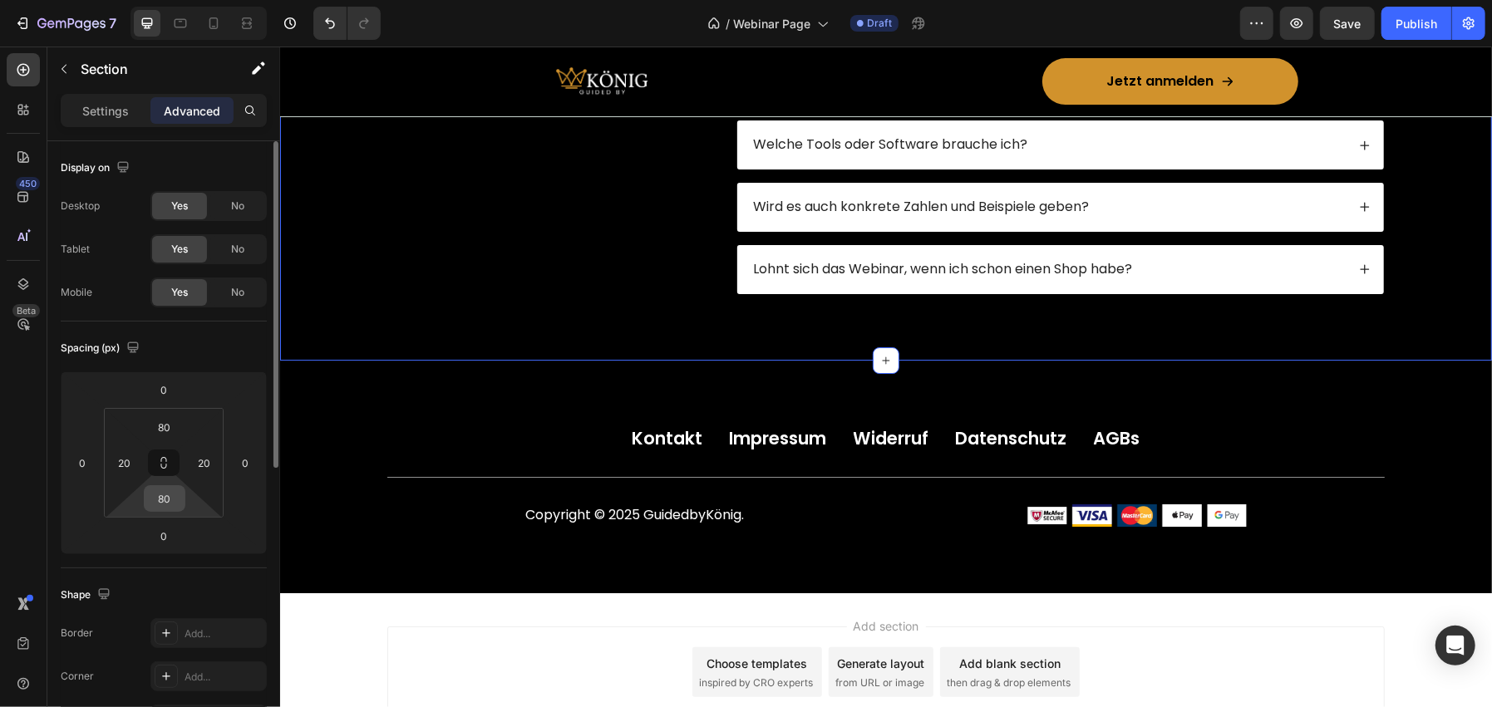
click at [158, 486] on input "80" at bounding box center [164, 498] width 33 height 25
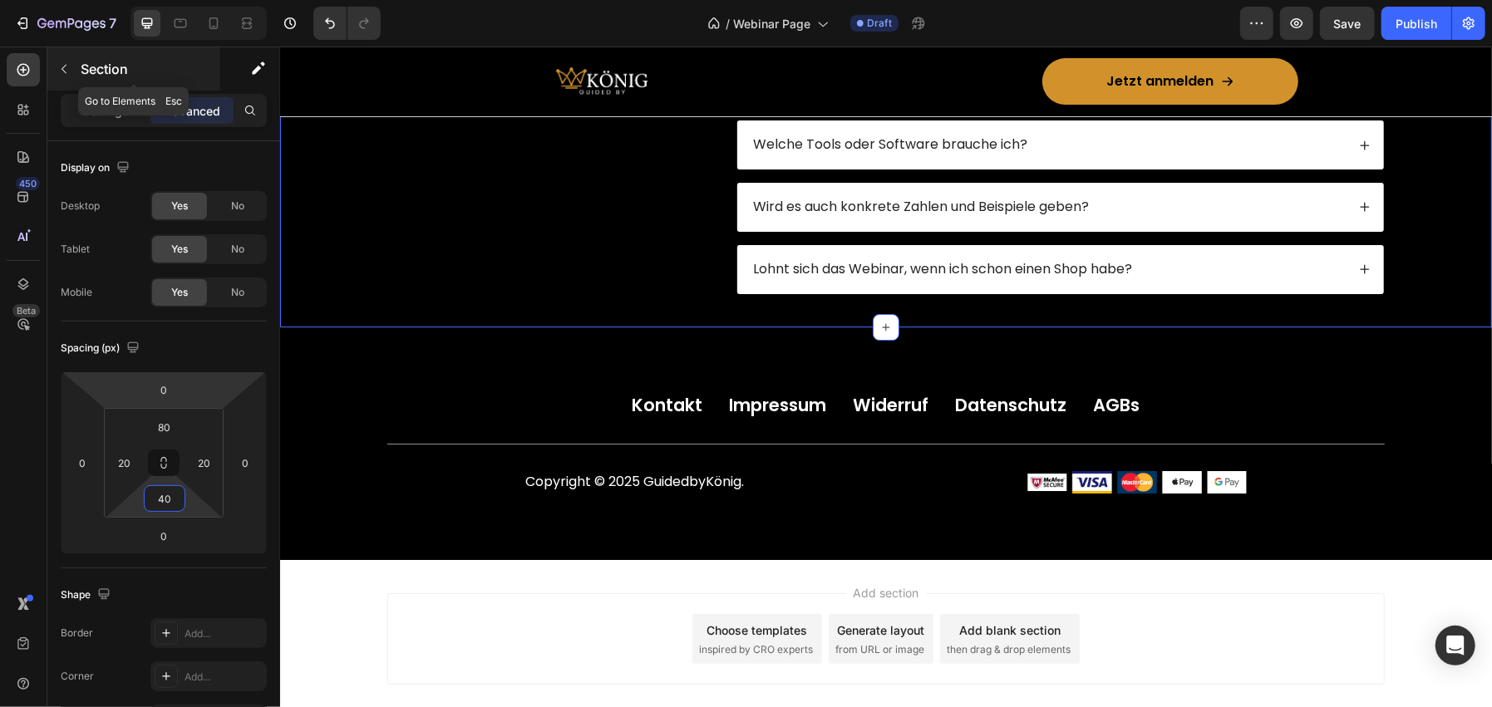
type input "40"
click at [116, 53] on div "Section" at bounding box center [133, 68] width 173 height 43
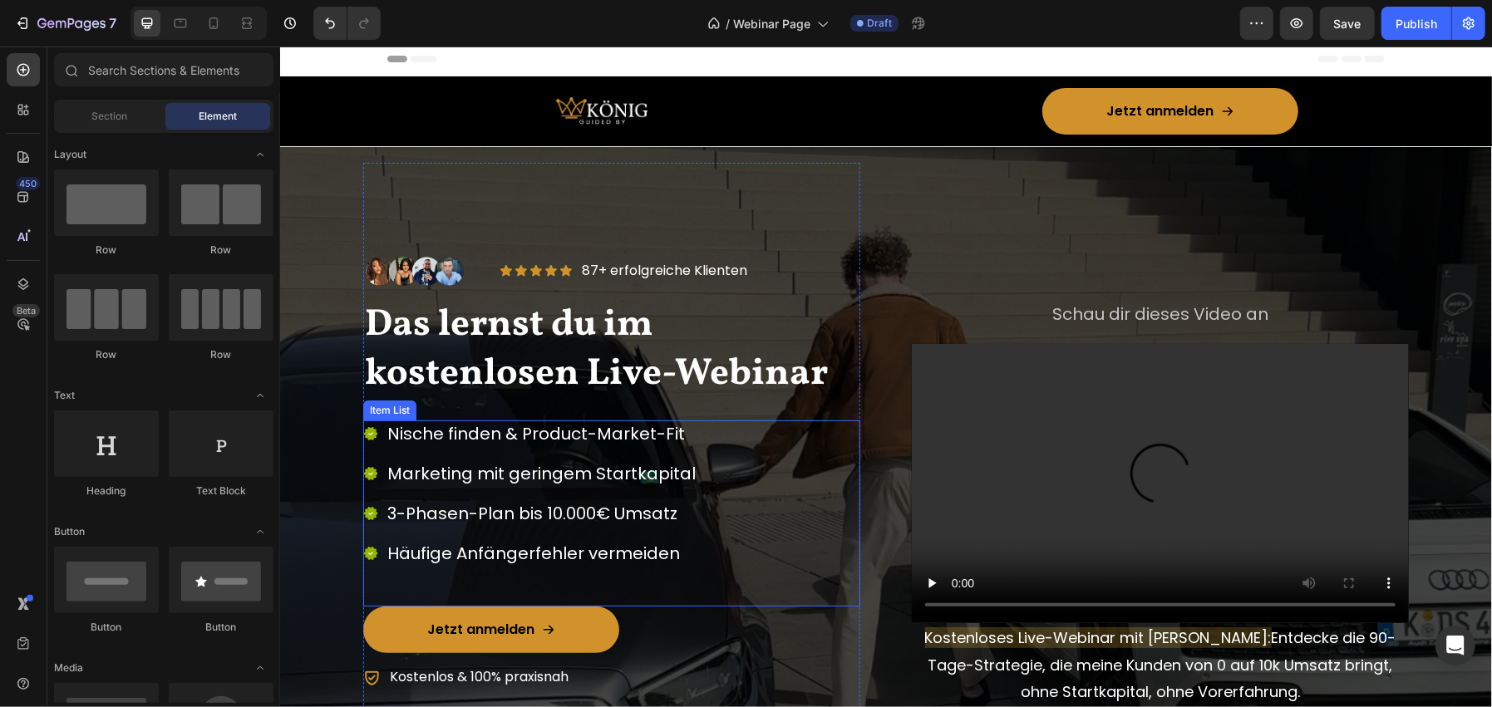
scroll to position [0, 0]
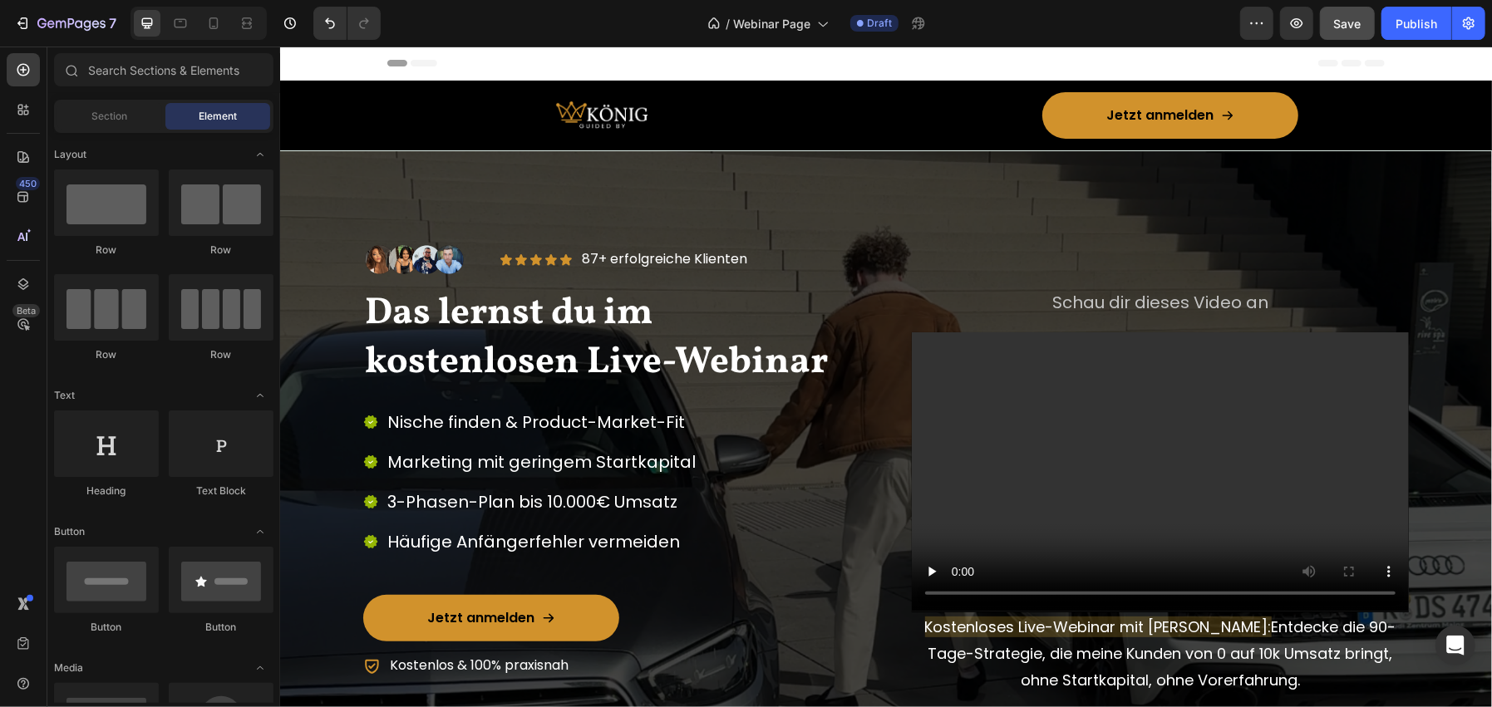
click at [1353, 17] on span "Save" at bounding box center [1347, 24] width 27 height 14
click at [203, 21] on div at bounding box center [213, 23] width 27 height 27
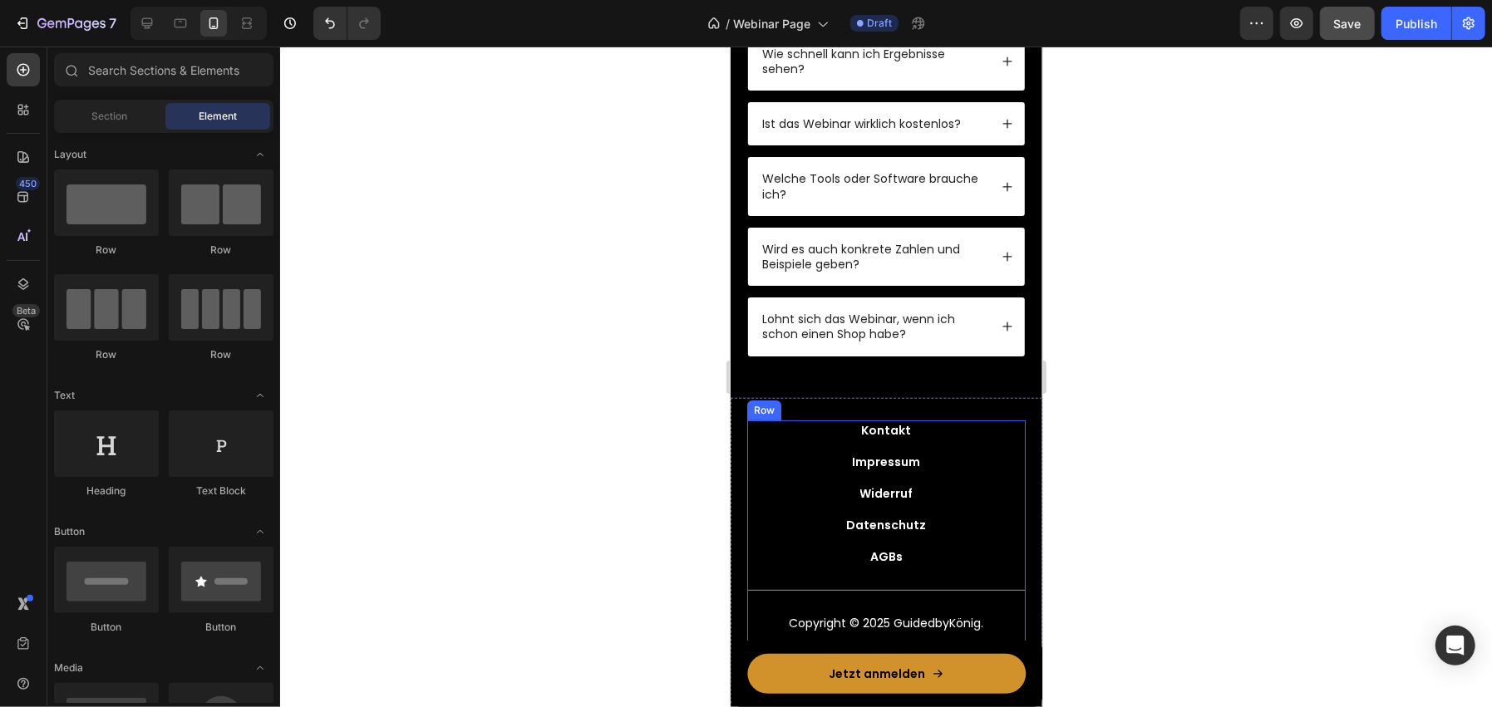
scroll to position [4688, 0]
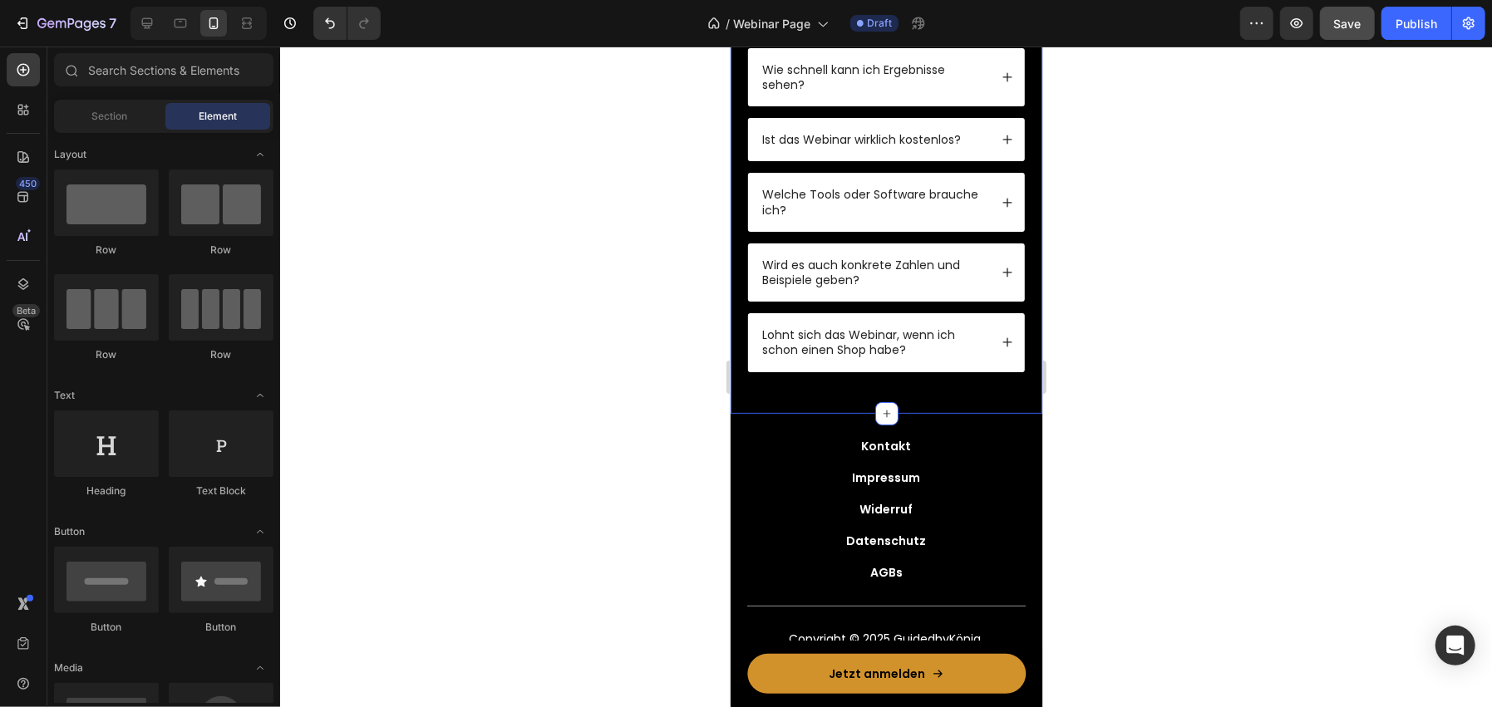
click at [821, 373] on div "Häufig gestellte Fragen: Heading Muss ich schon einen eigenen Shop haben? Brauc…" at bounding box center [886, 21] width 312 height 784
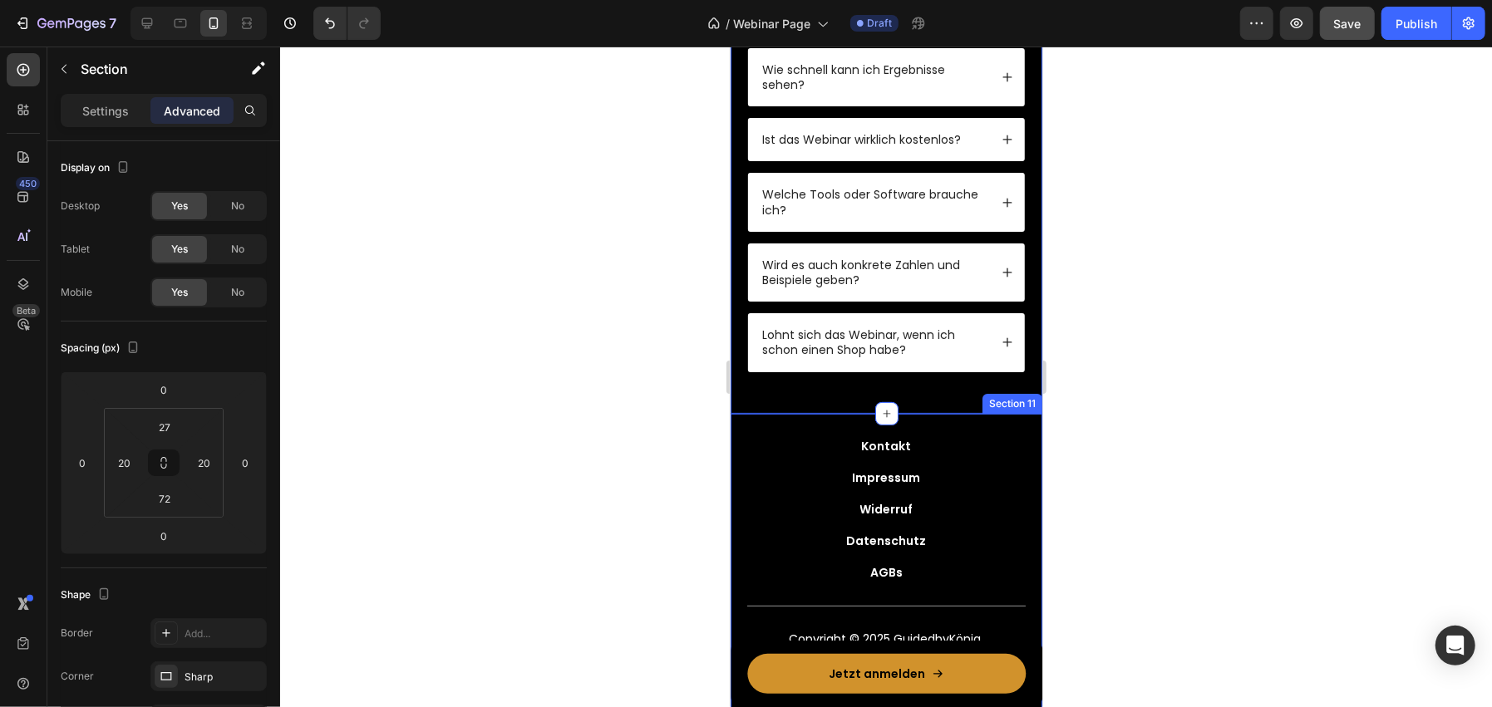
click at [750, 427] on div "Kontakt Button Impressum Button Widerruf Button Datenschutz Button AGBs Button …" at bounding box center [886, 576] width 312 height 327
click at [494, 425] on div at bounding box center [886, 377] width 1212 height 661
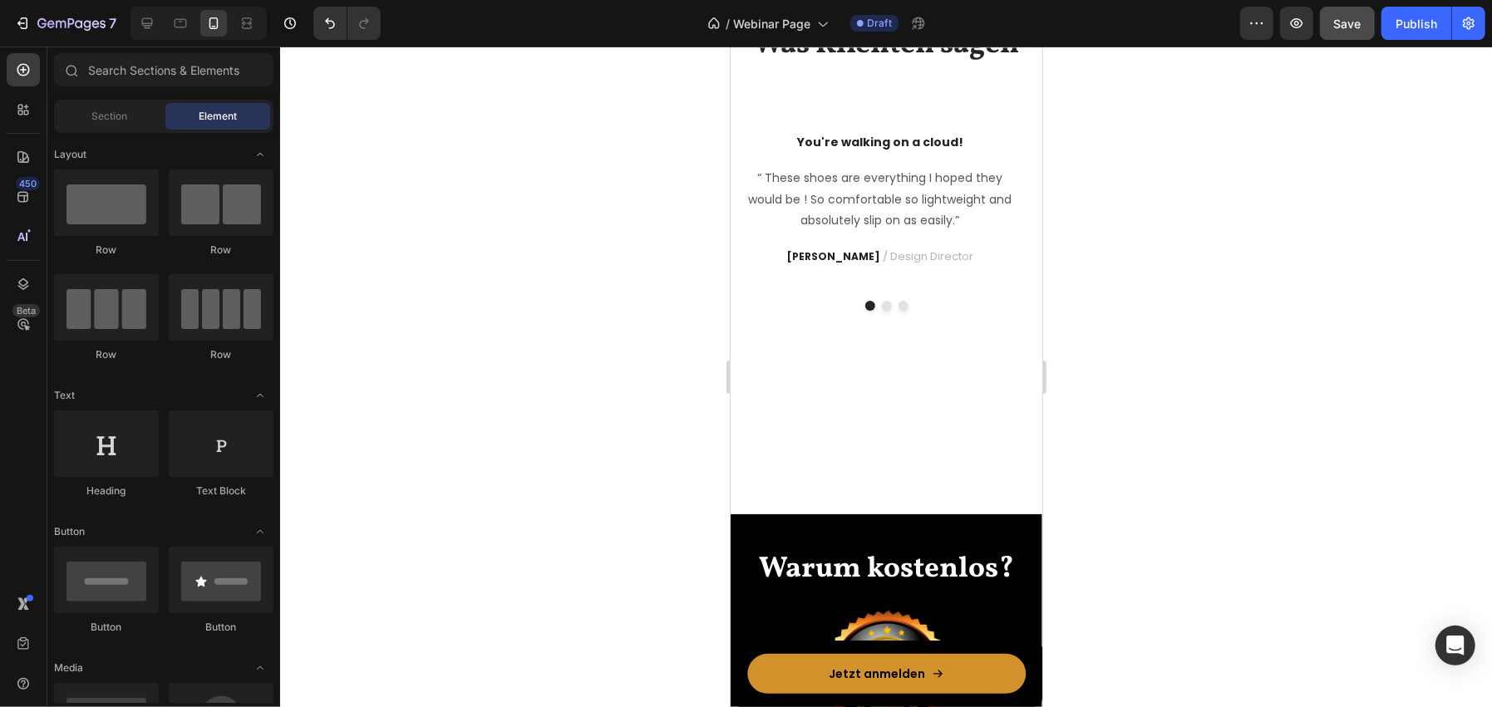
scroll to position [2360, 0]
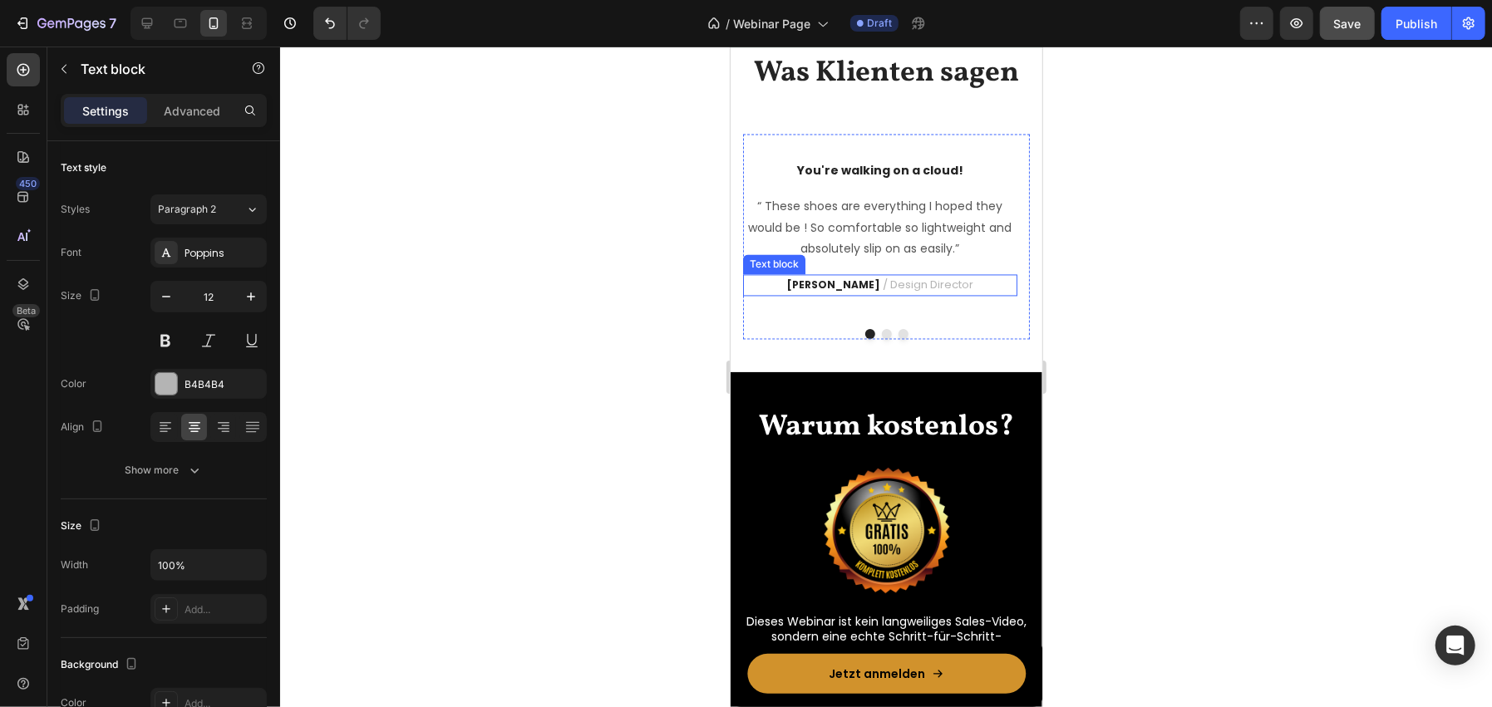
click at [824, 291] on strong "[PERSON_NAME]" at bounding box center [832, 284] width 93 height 14
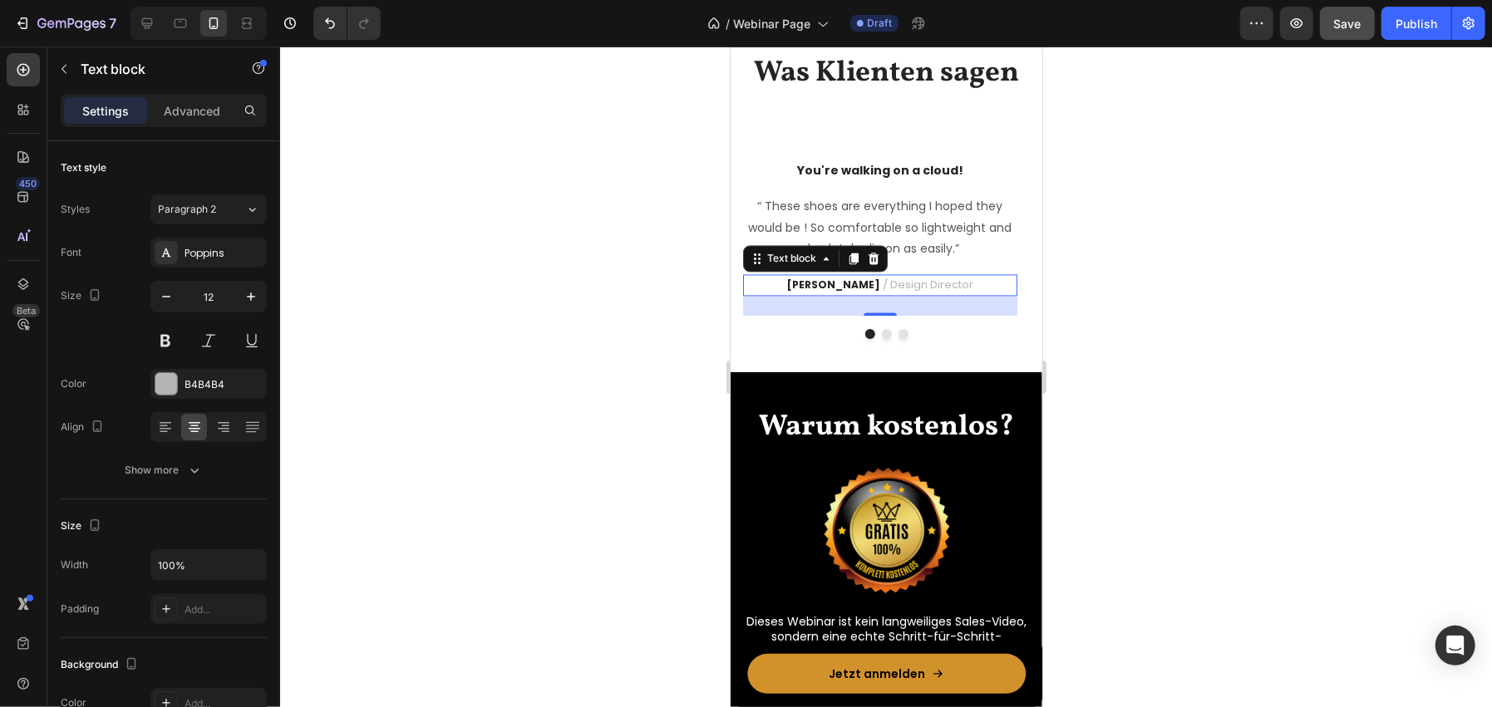
click at [900, 292] on span "/ Design Director" at bounding box center [927, 284] width 91 height 16
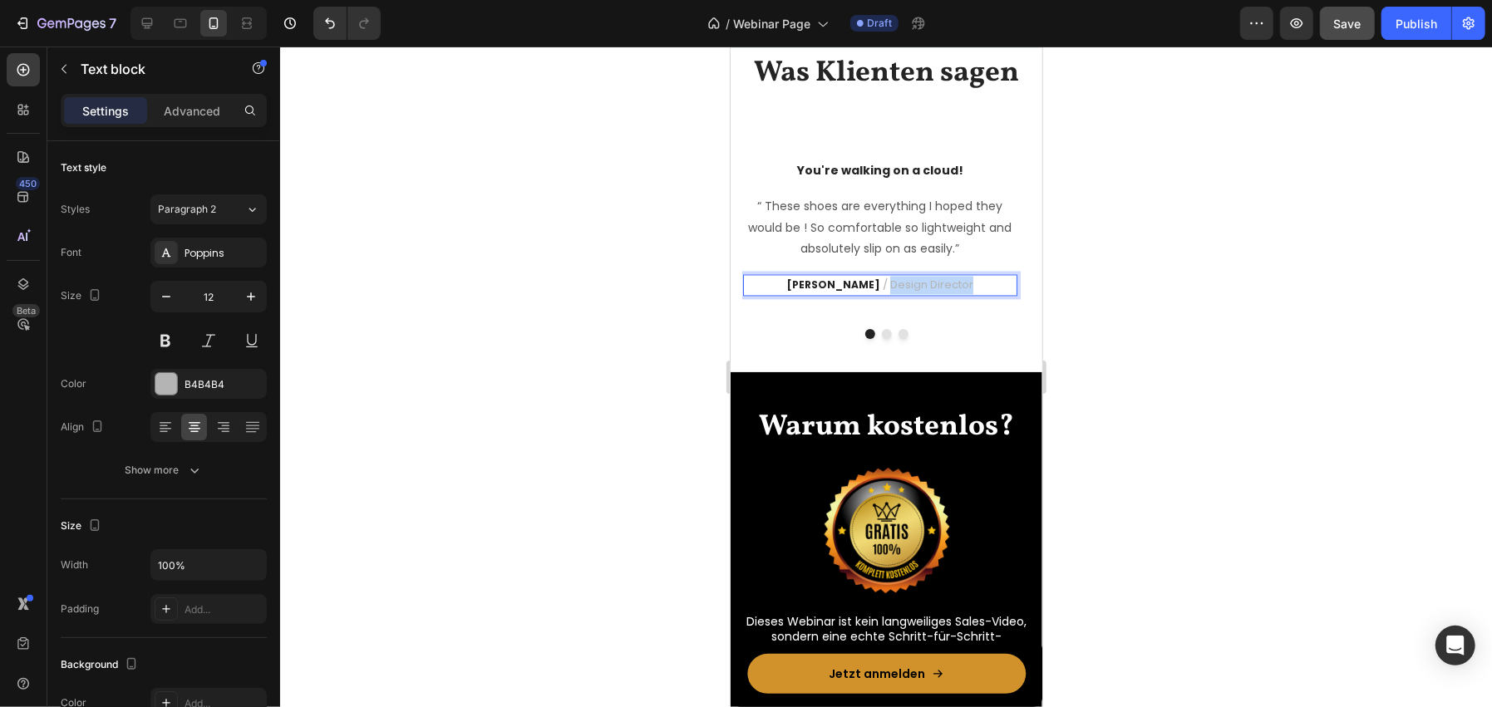
drag, startPoint x: 948, startPoint y: 456, endPoint x: 863, endPoint y: 458, distance: 85.6
click at [863, 293] on p "[PERSON_NAME] / Design Director" at bounding box center [879, 284] width 271 height 18
click at [870, 291] on strong "[PERSON_NAME]" at bounding box center [859, 284] width 93 height 14
drag, startPoint x: 866, startPoint y: 454, endPoint x: 840, endPoint y: 451, distance: 25.9
click at [840, 291] on strong "[PERSON_NAME]" at bounding box center [859, 284] width 93 height 14
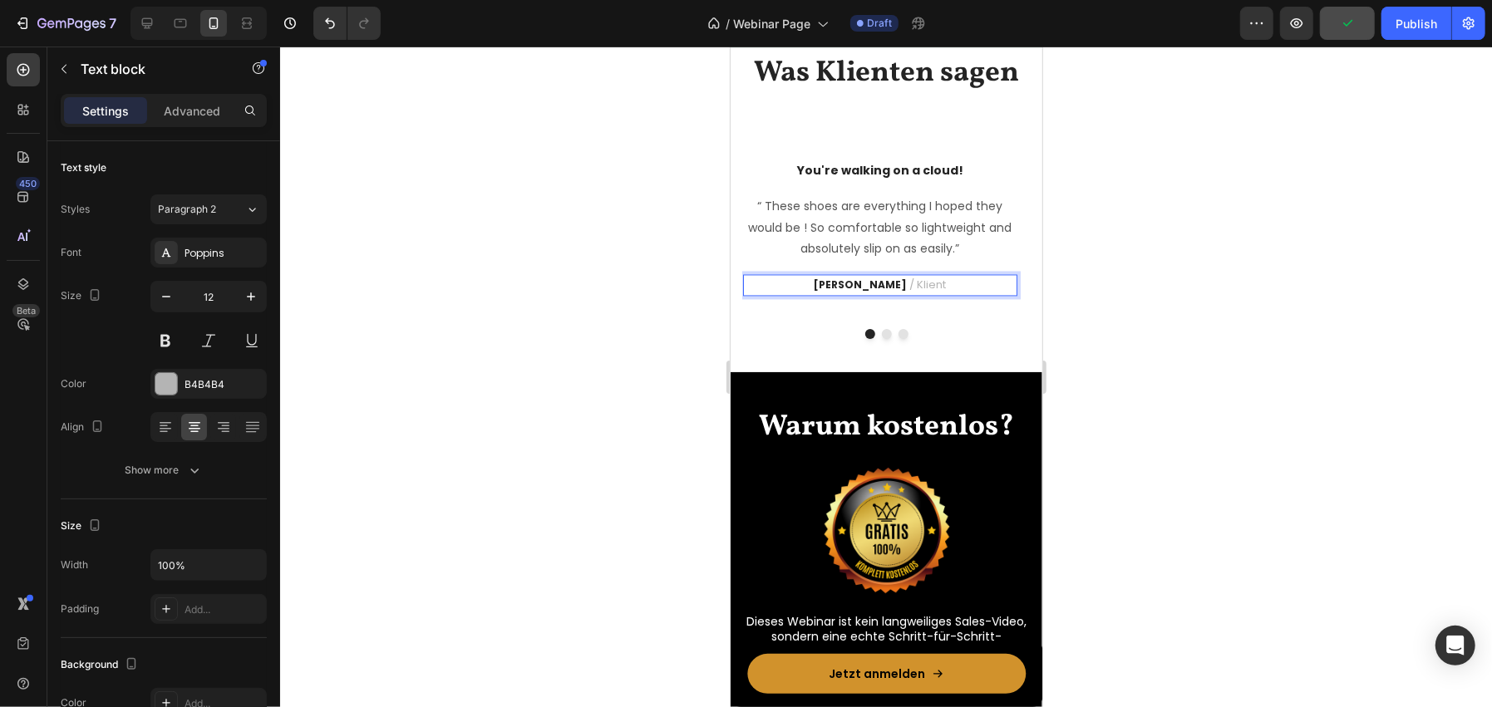
click at [622, 505] on div at bounding box center [886, 377] width 1212 height 661
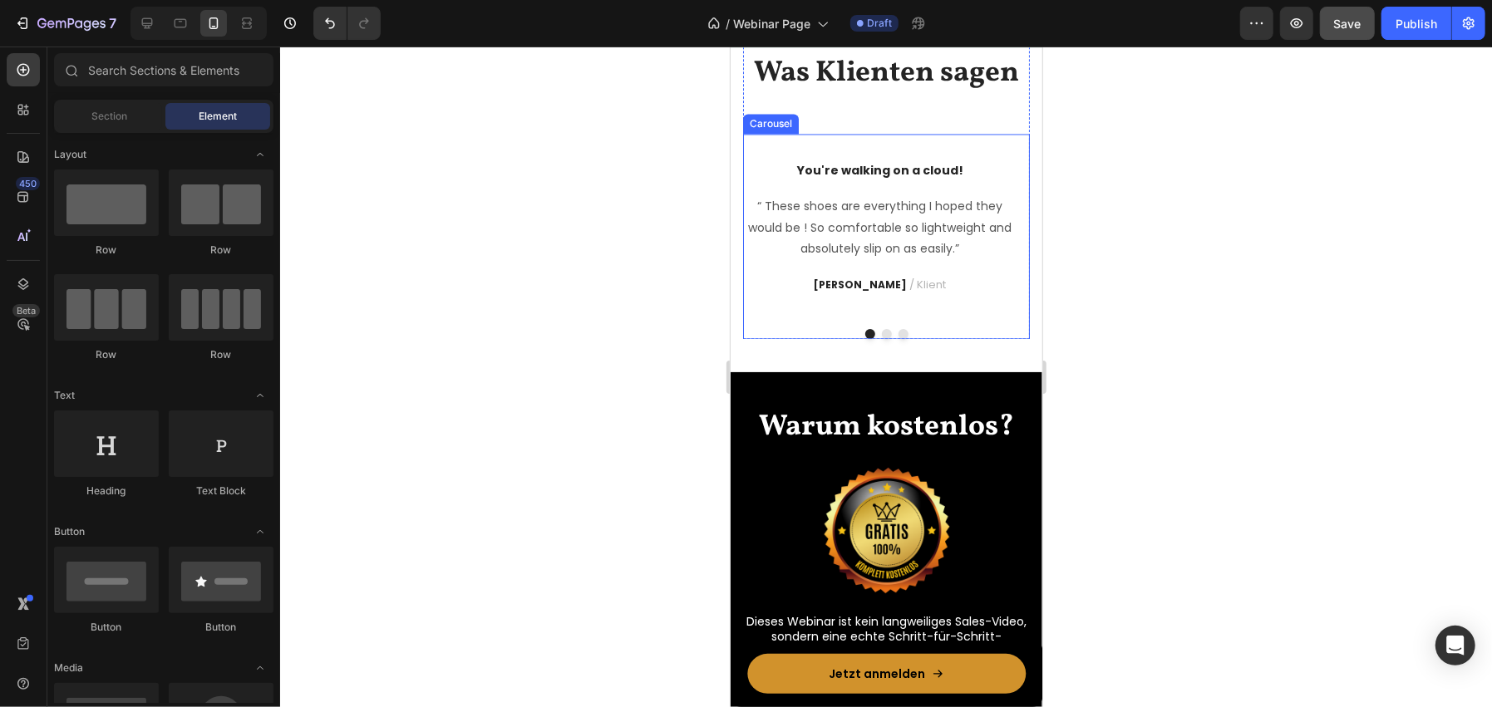
click at [881, 338] on button "Dot" at bounding box center [886, 333] width 10 height 10
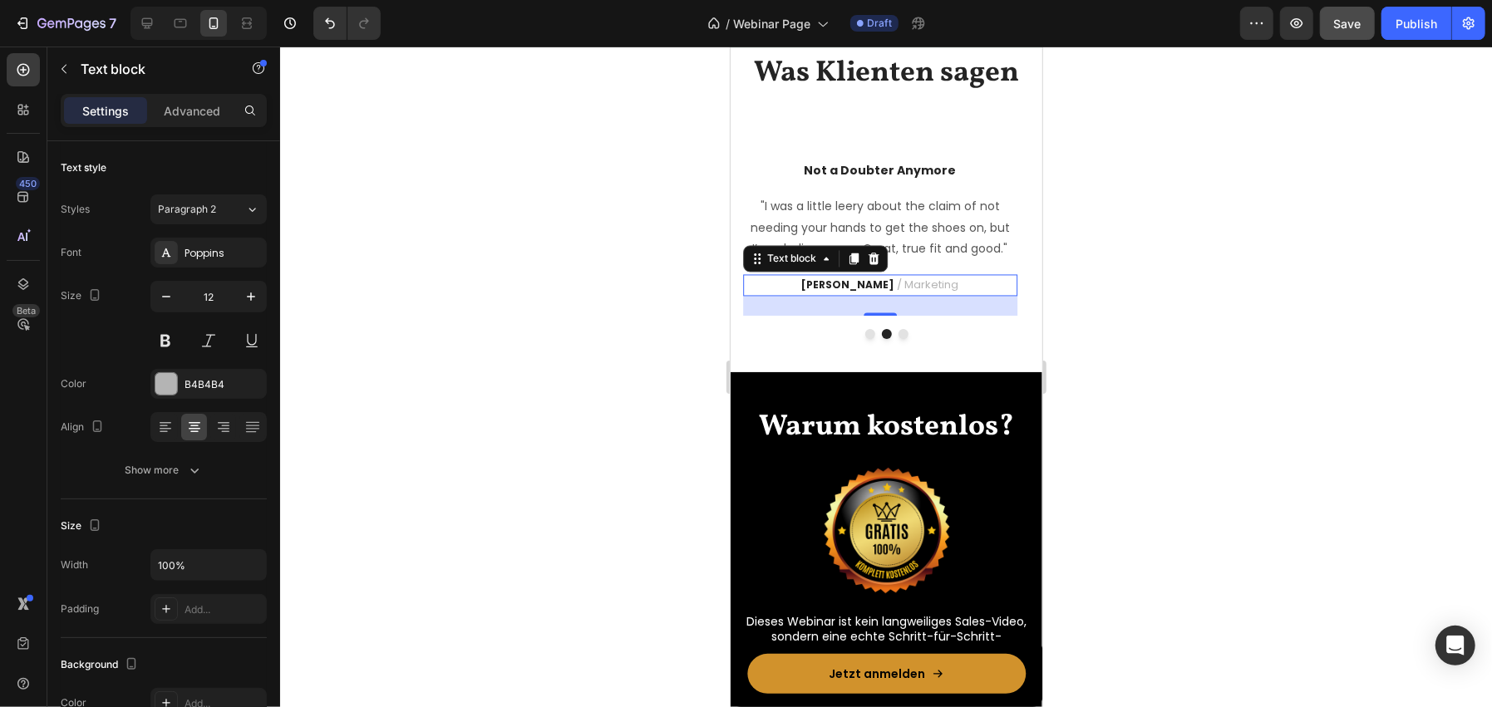
click at [908, 292] on span "/ Marketing" at bounding box center [927, 284] width 62 height 16
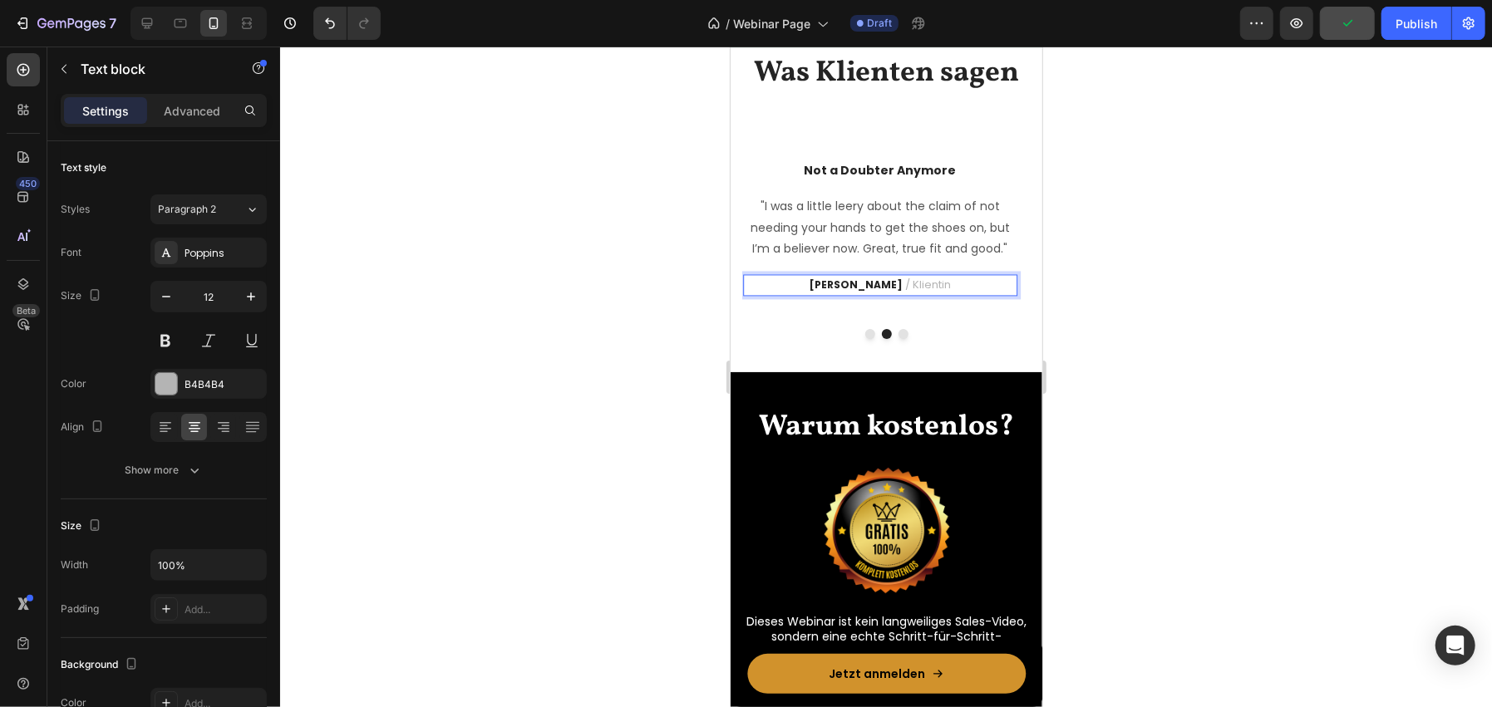
click at [839, 291] on strong "[PERSON_NAME]" at bounding box center [855, 284] width 93 height 14
click at [242, 457] on button "Show more" at bounding box center [164, 470] width 206 height 30
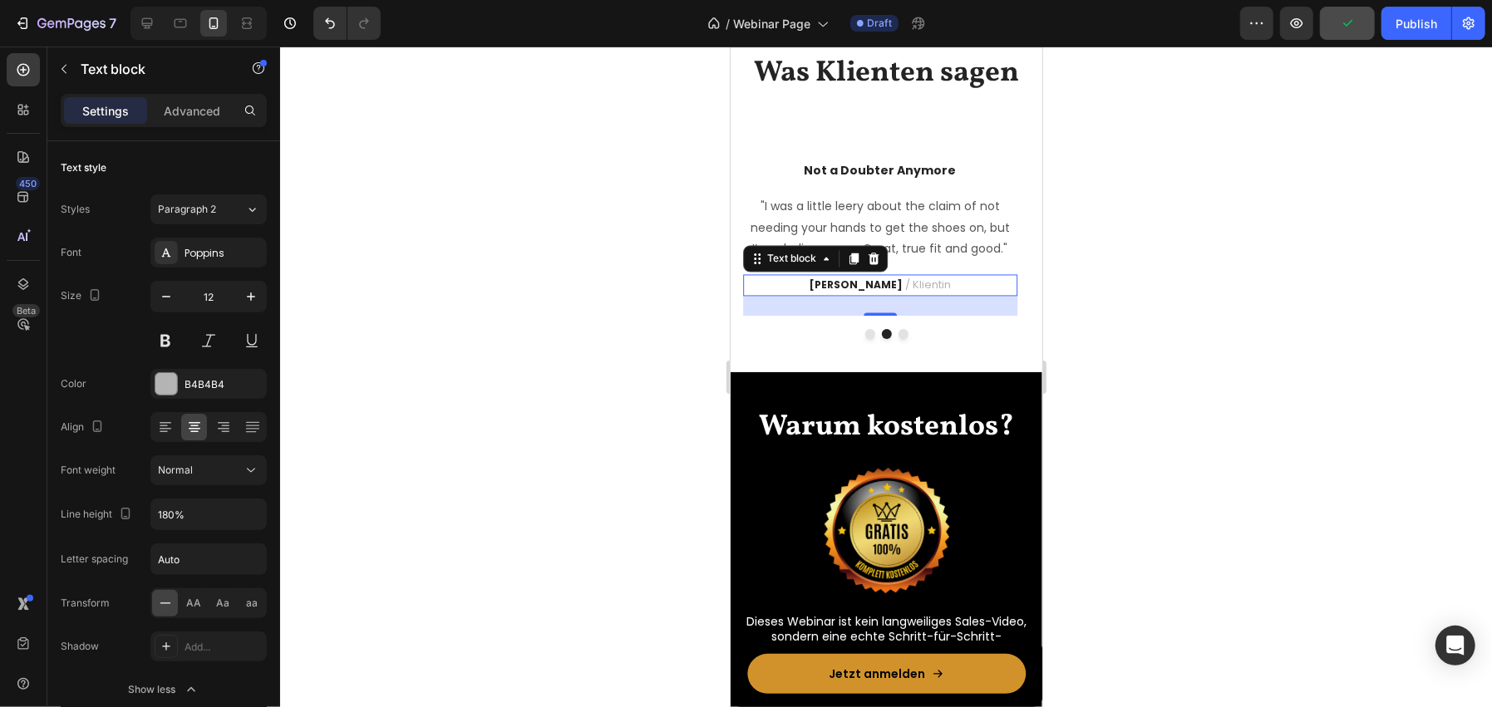
click at [620, 460] on div at bounding box center [886, 377] width 1212 height 661
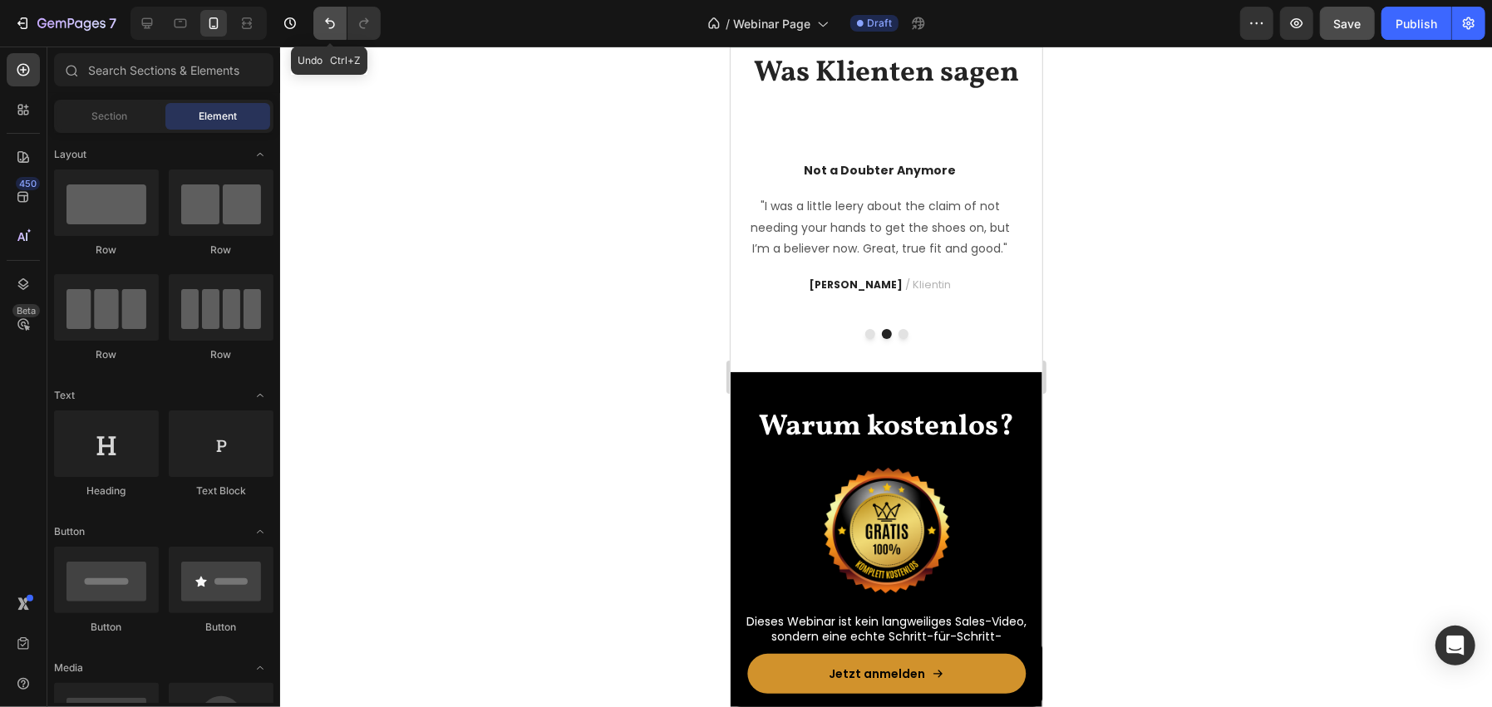
click at [317, 16] on button "Undo/Redo" at bounding box center [329, 23] width 33 height 33
click at [356, 18] on icon "Undo/Redo" at bounding box center [364, 23] width 17 height 17
click at [898, 338] on button "Dot" at bounding box center [903, 333] width 10 height 10
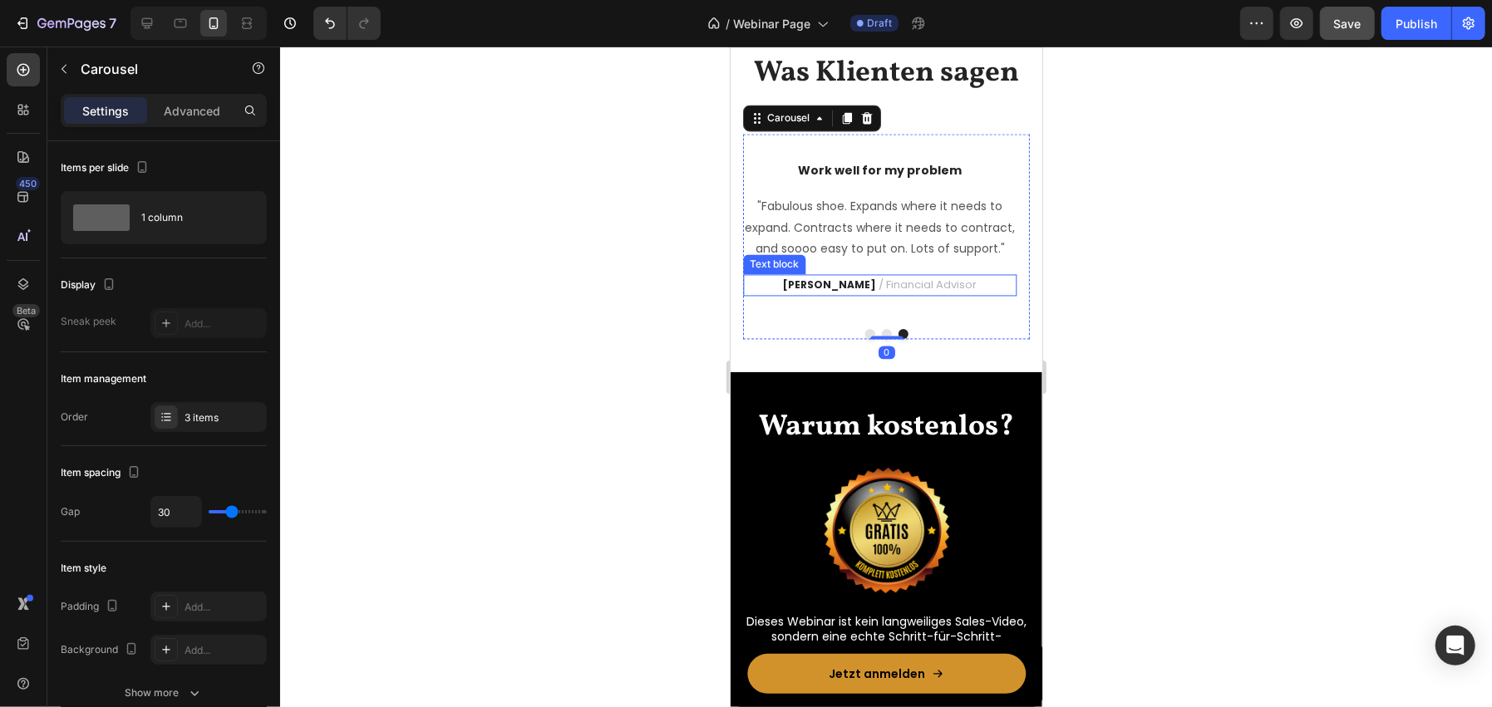
click at [912, 292] on span "/ Financial Advisor" at bounding box center [927, 284] width 98 height 16
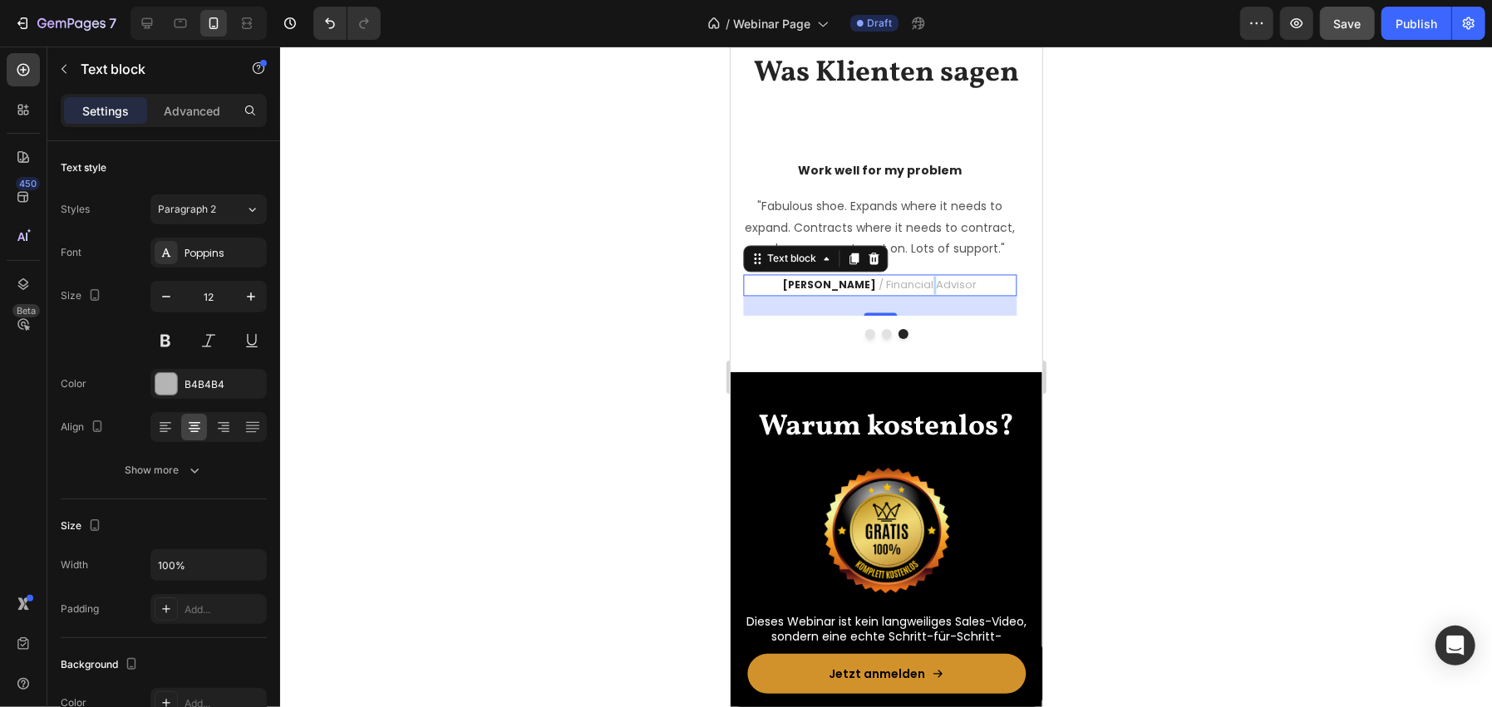
click at [912, 292] on span "/ Financial Advisor" at bounding box center [927, 284] width 98 height 16
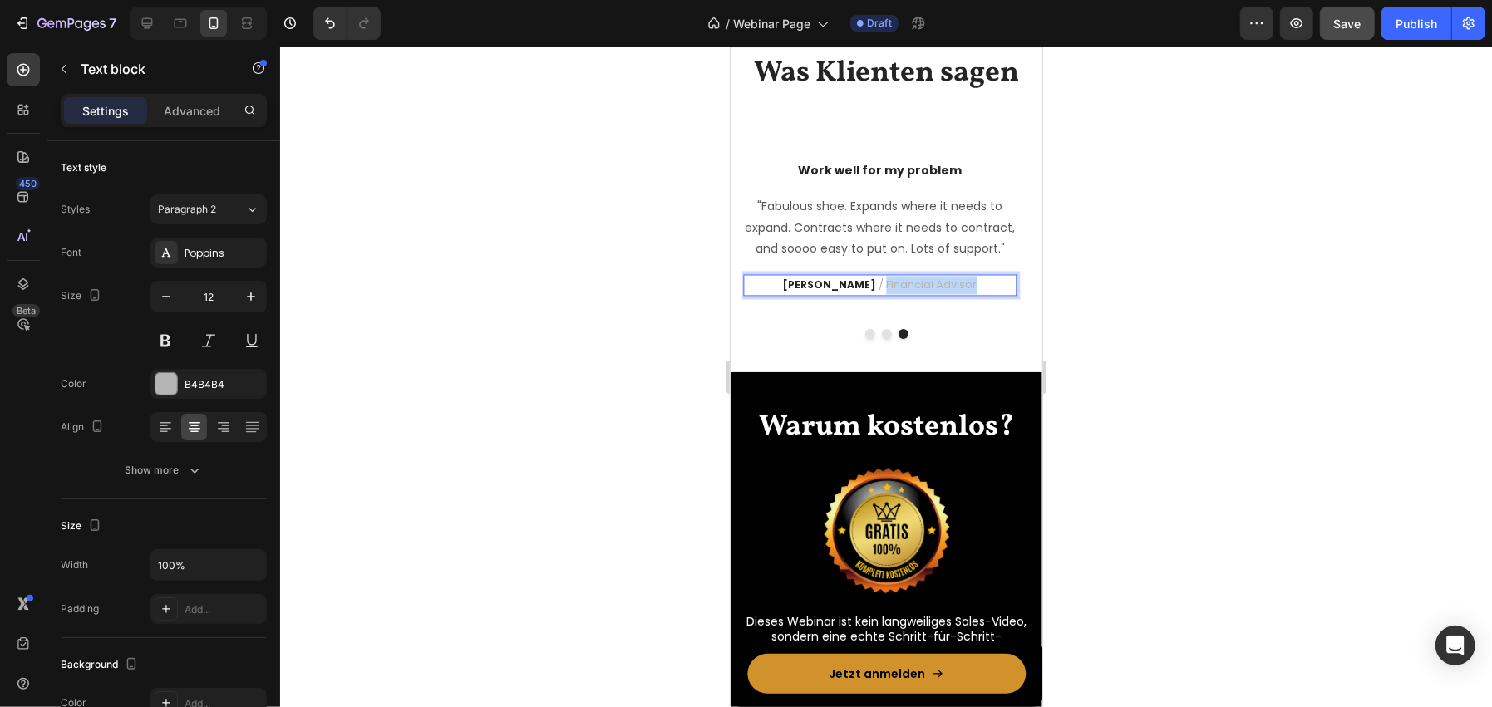
drag, startPoint x: 961, startPoint y: 455, endPoint x: 864, endPoint y: 453, distance: 96.4
click at [864, 293] on p "[PERSON_NAME] / Financial Advisor" at bounding box center [879, 284] width 271 height 18
click at [846, 291] on strong "[PERSON_NAME]" at bounding box center [859, 284] width 93 height 14
click at [549, 440] on div at bounding box center [886, 377] width 1212 height 661
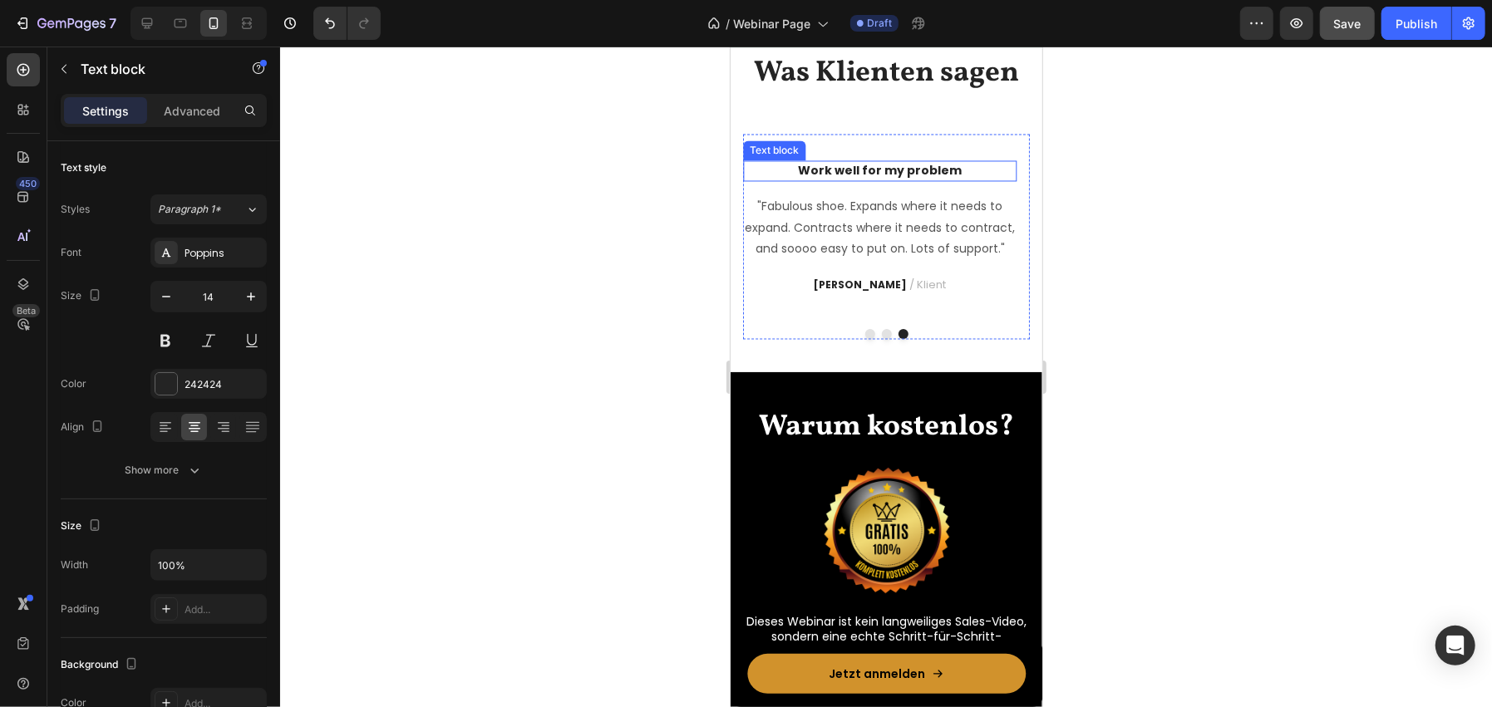
click at [873, 179] on p "Work well for my problem" at bounding box center [879, 169] width 271 height 17
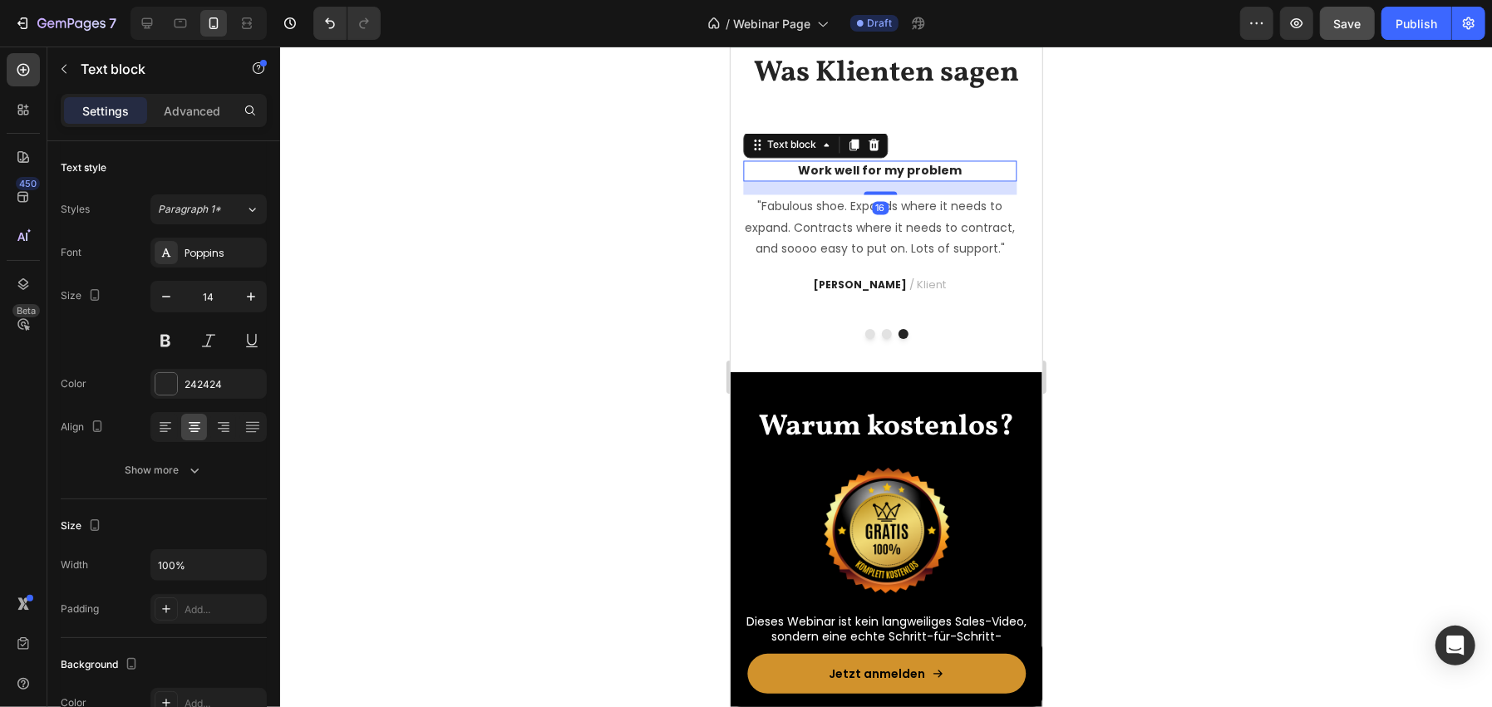
click at [873, 179] on p "Work well for my problem" at bounding box center [879, 169] width 271 height 17
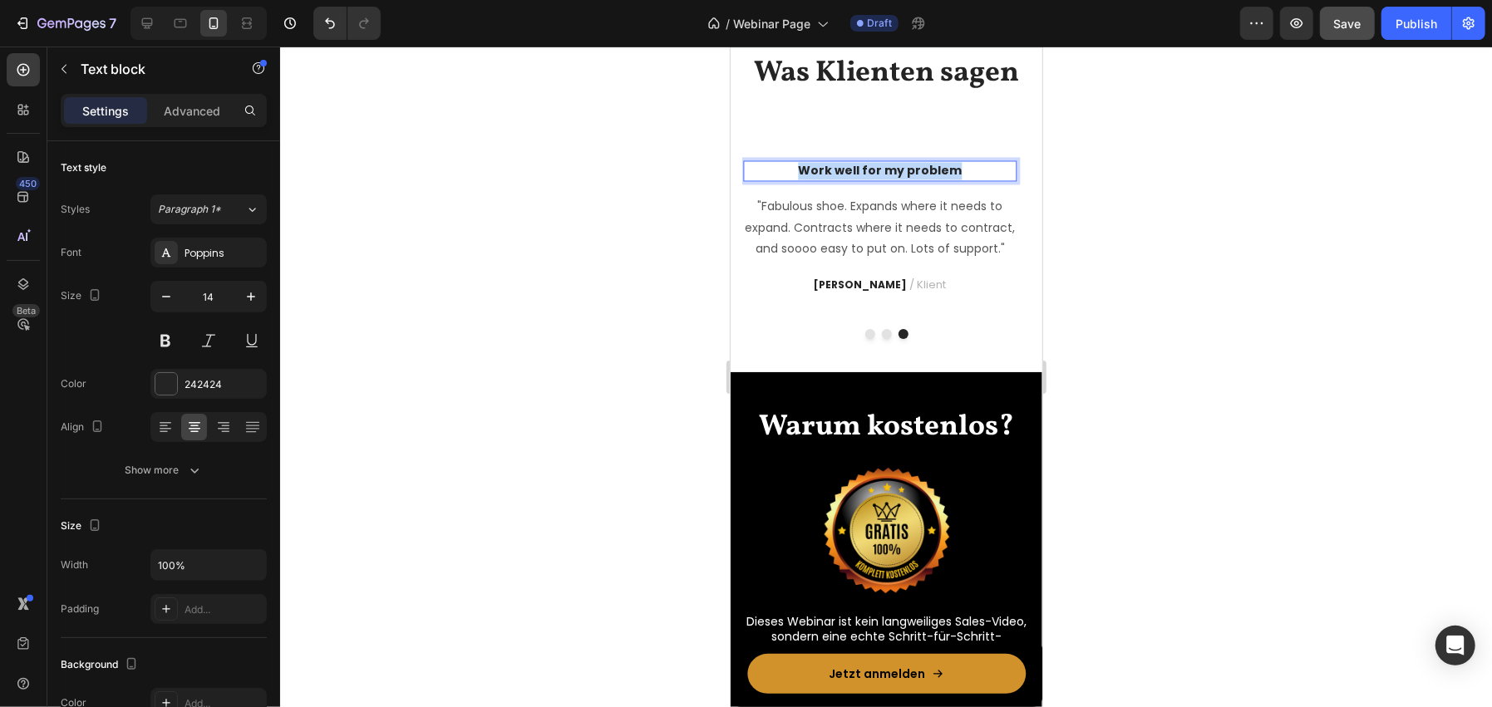
click at [873, 179] on p "Work well for my problem" at bounding box center [879, 169] width 271 height 17
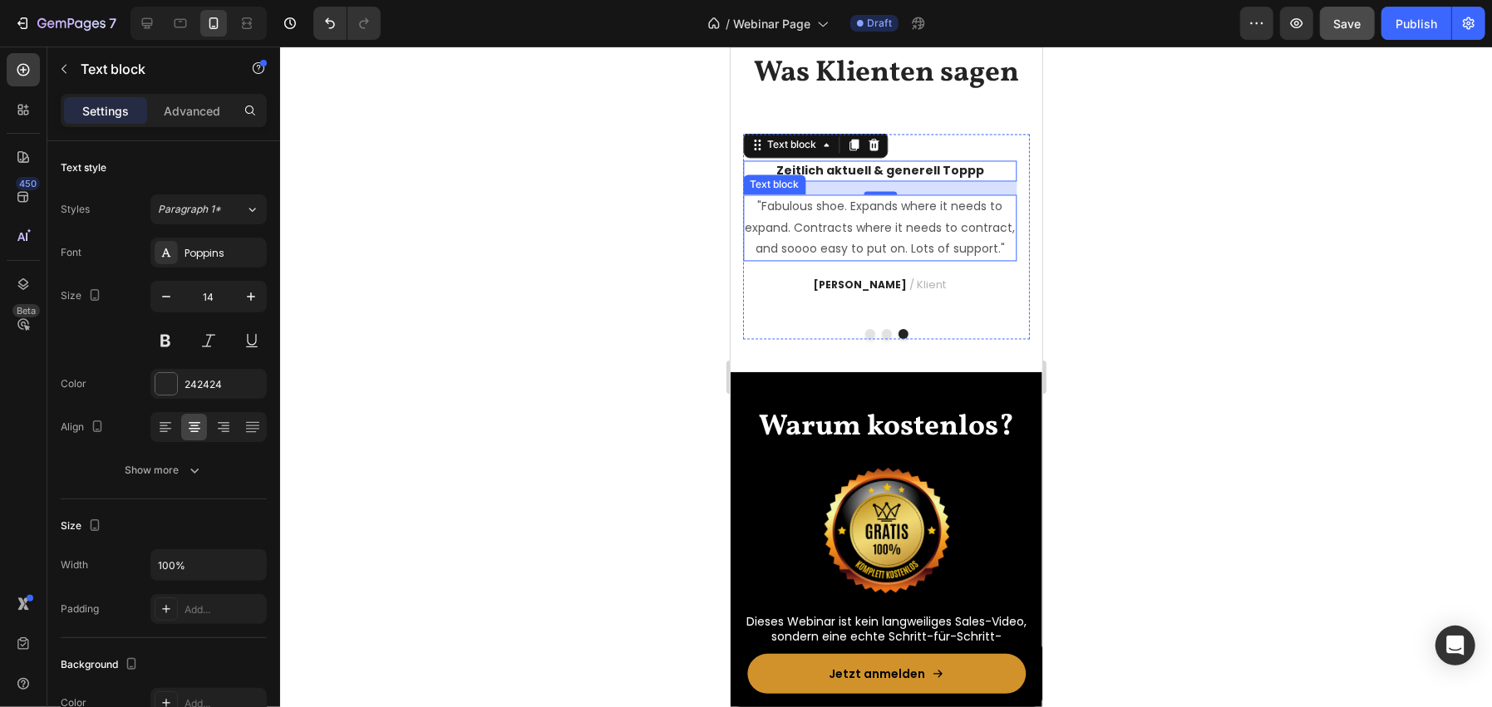
click at [671, 393] on div at bounding box center [886, 377] width 1212 height 661
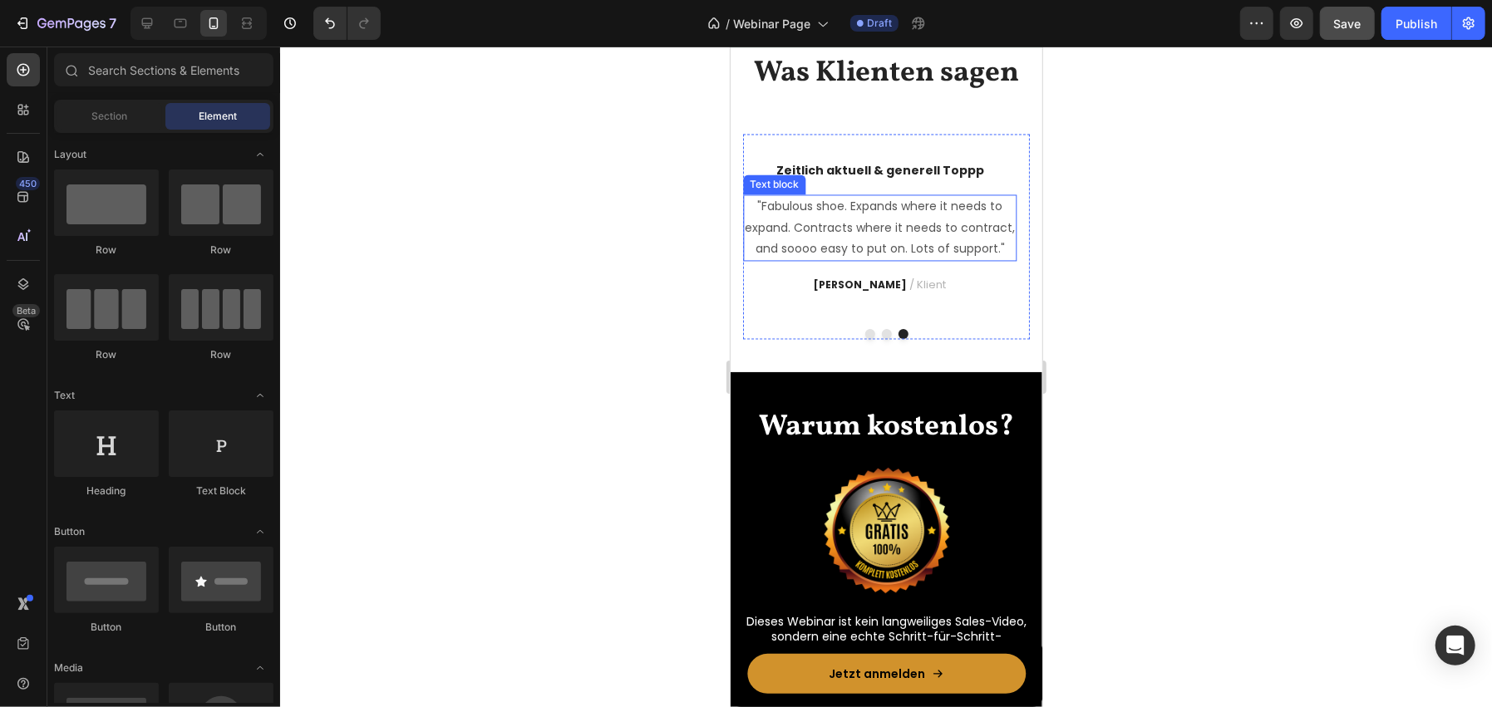
click at [751, 258] on p ""Fabulous shoe. Expands where it needs to expand. Contracts where it needs to c…" at bounding box center [879, 226] width 271 height 63
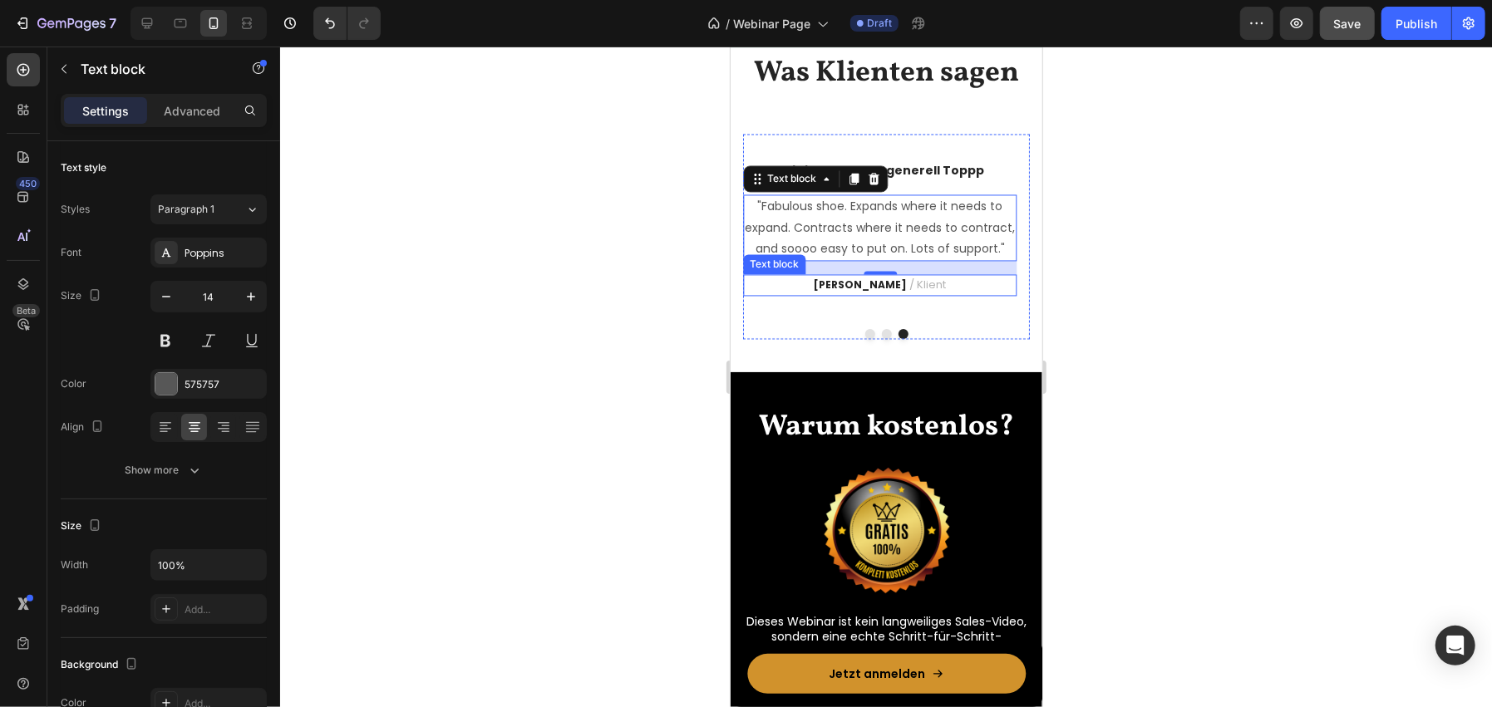
click at [553, 442] on div at bounding box center [886, 377] width 1212 height 661
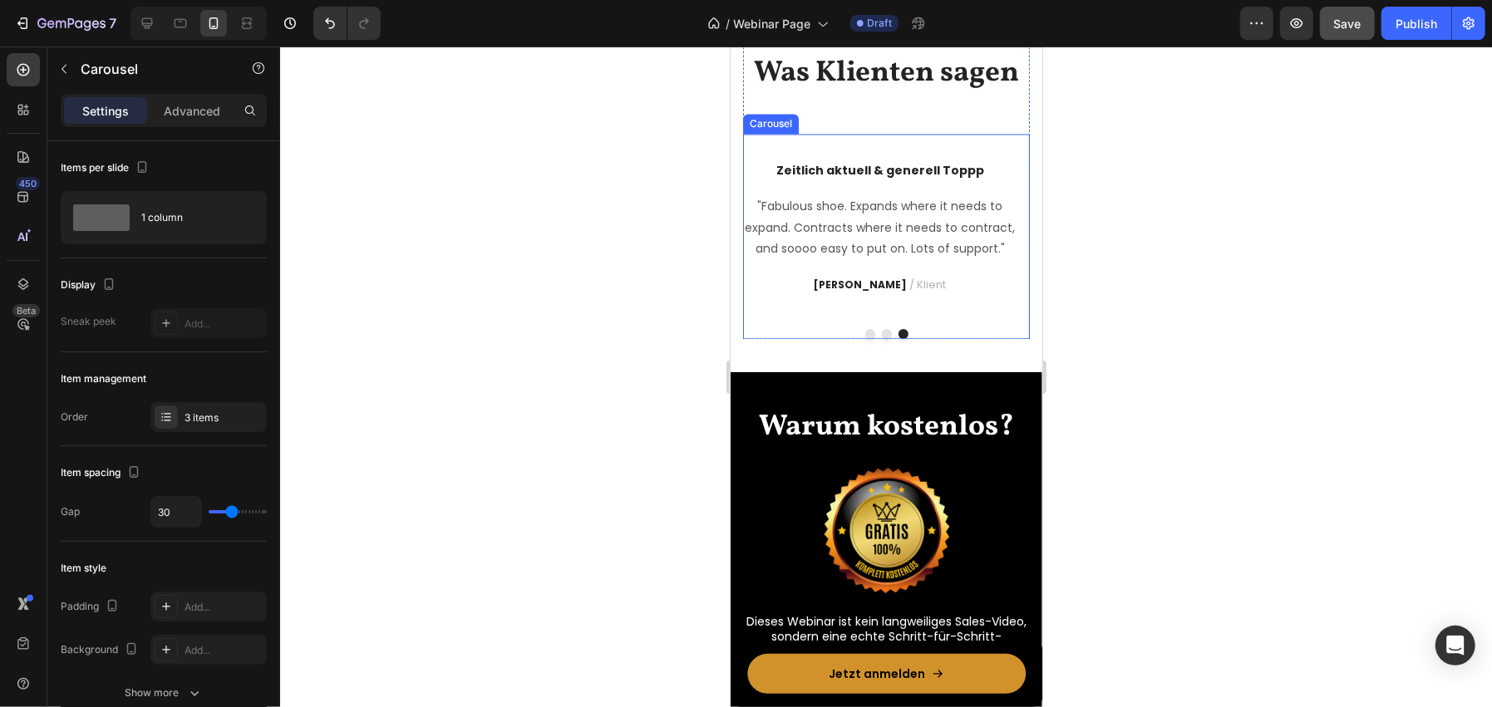
click at [882, 338] on button "Dot" at bounding box center [886, 333] width 10 height 10
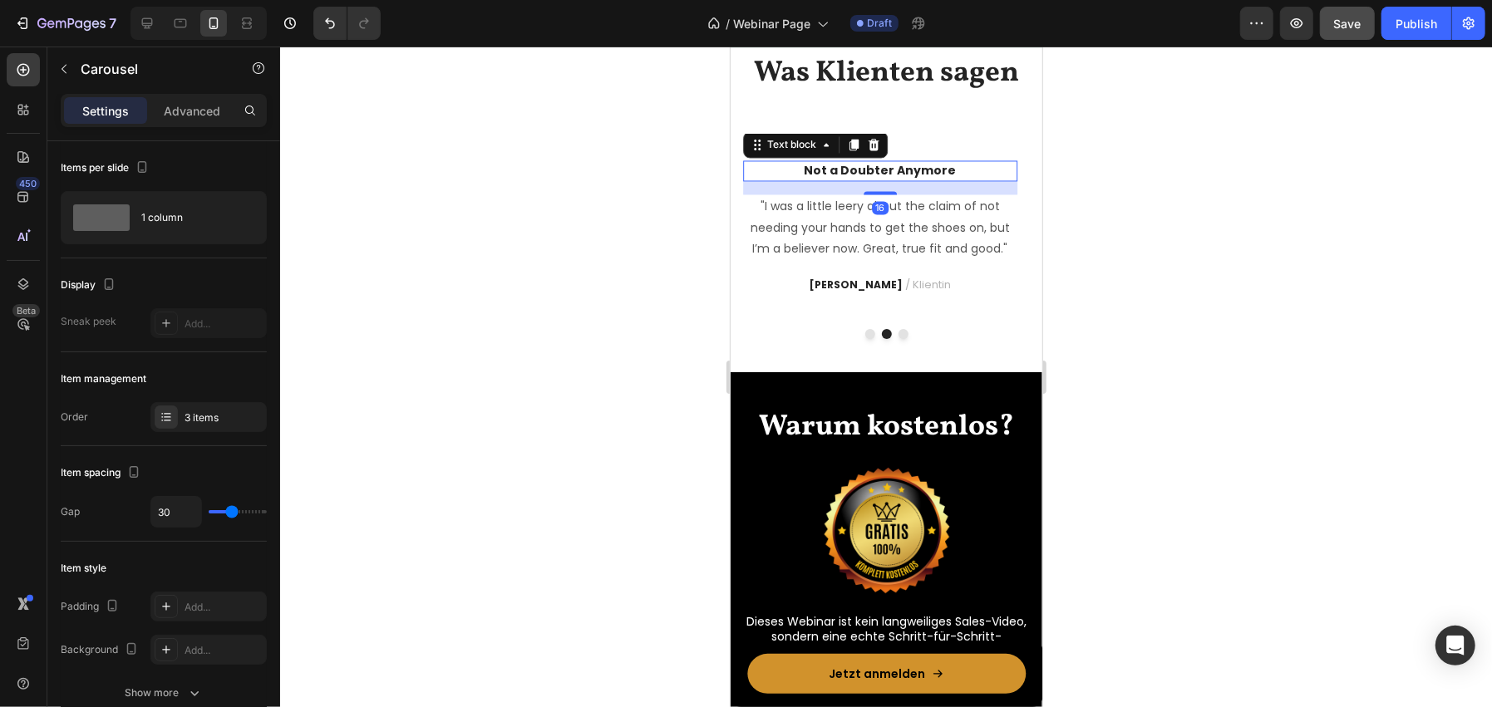
click at [878, 179] on p "Not a Doubter Anymore" at bounding box center [879, 169] width 271 height 17
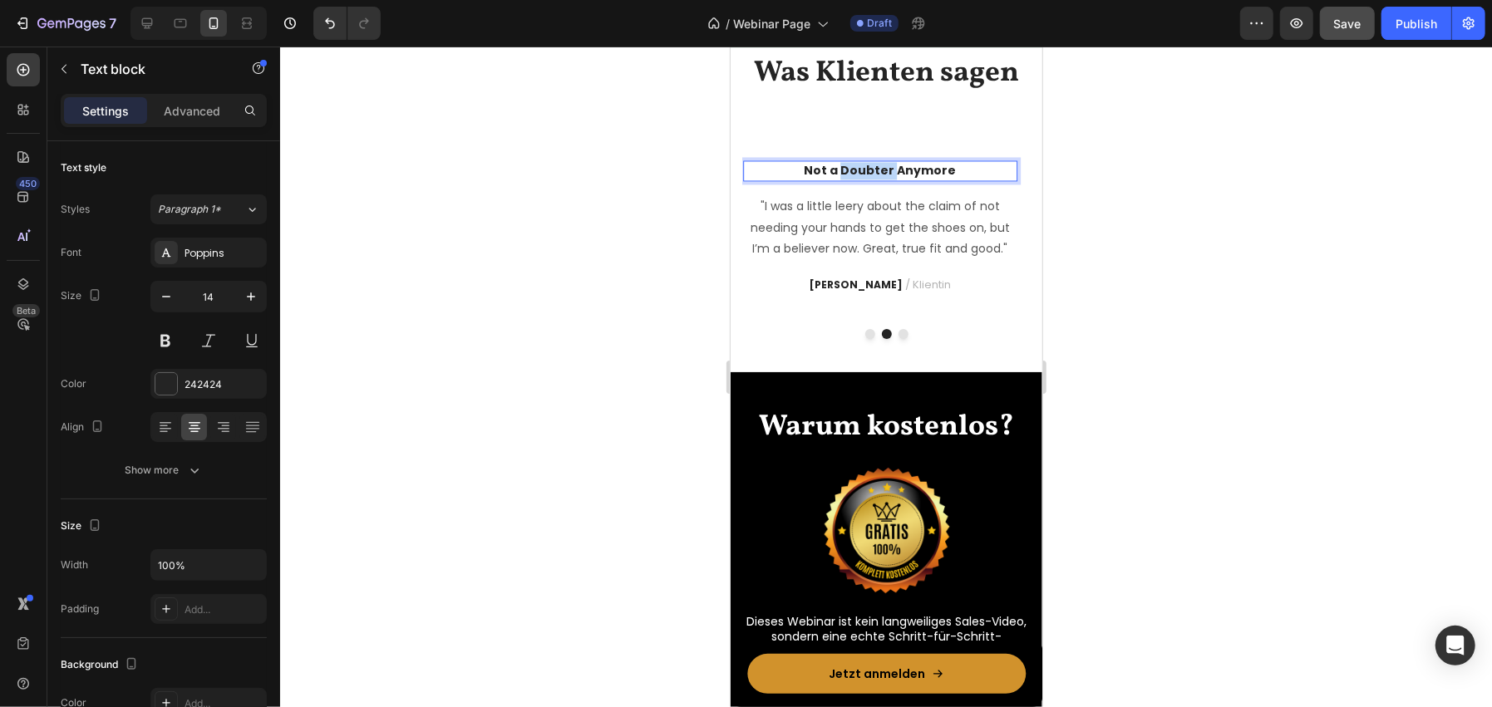
click at [878, 179] on p "Not a Doubter Anymore" at bounding box center [879, 169] width 271 height 17
click at [638, 396] on div at bounding box center [886, 377] width 1212 height 661
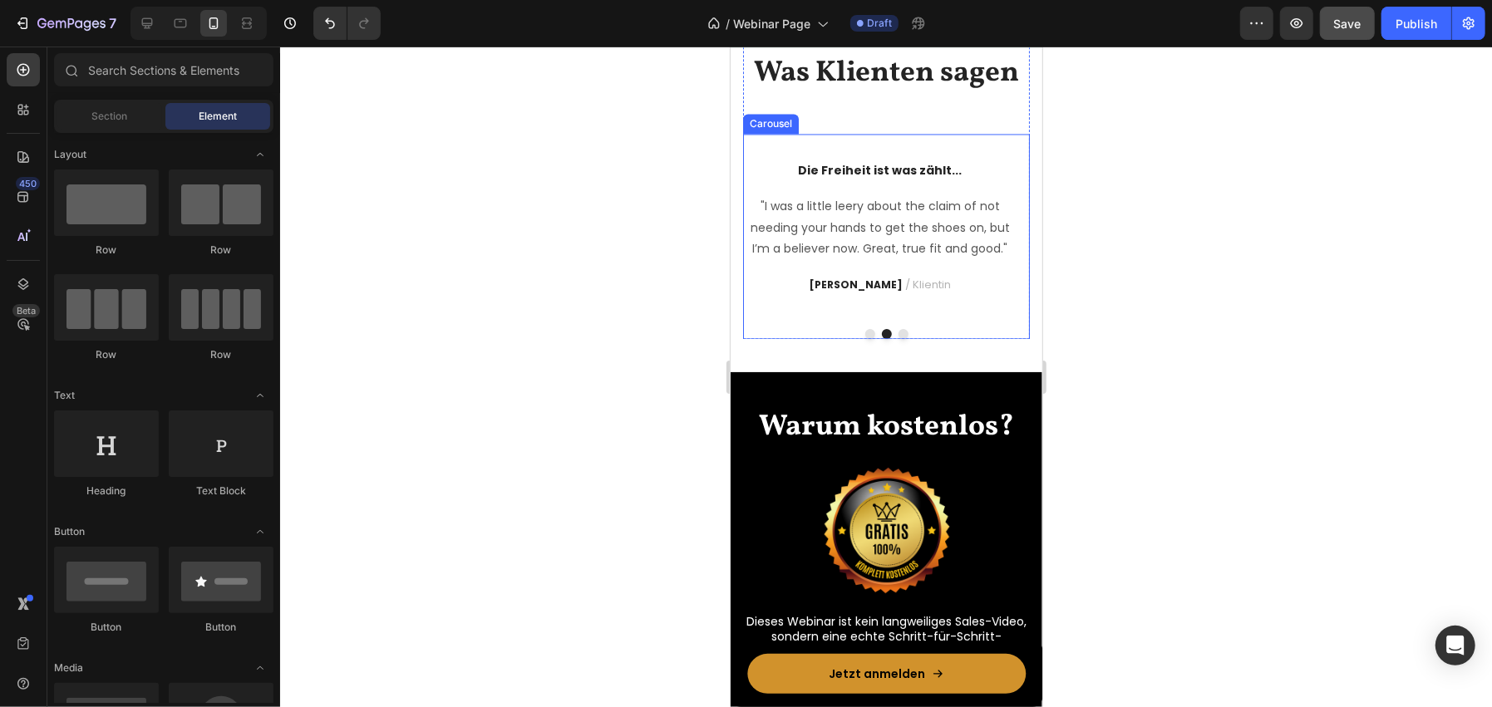
click at [864, 338] on button "Dot" at bounding box center [869, 333] width 10 height 10
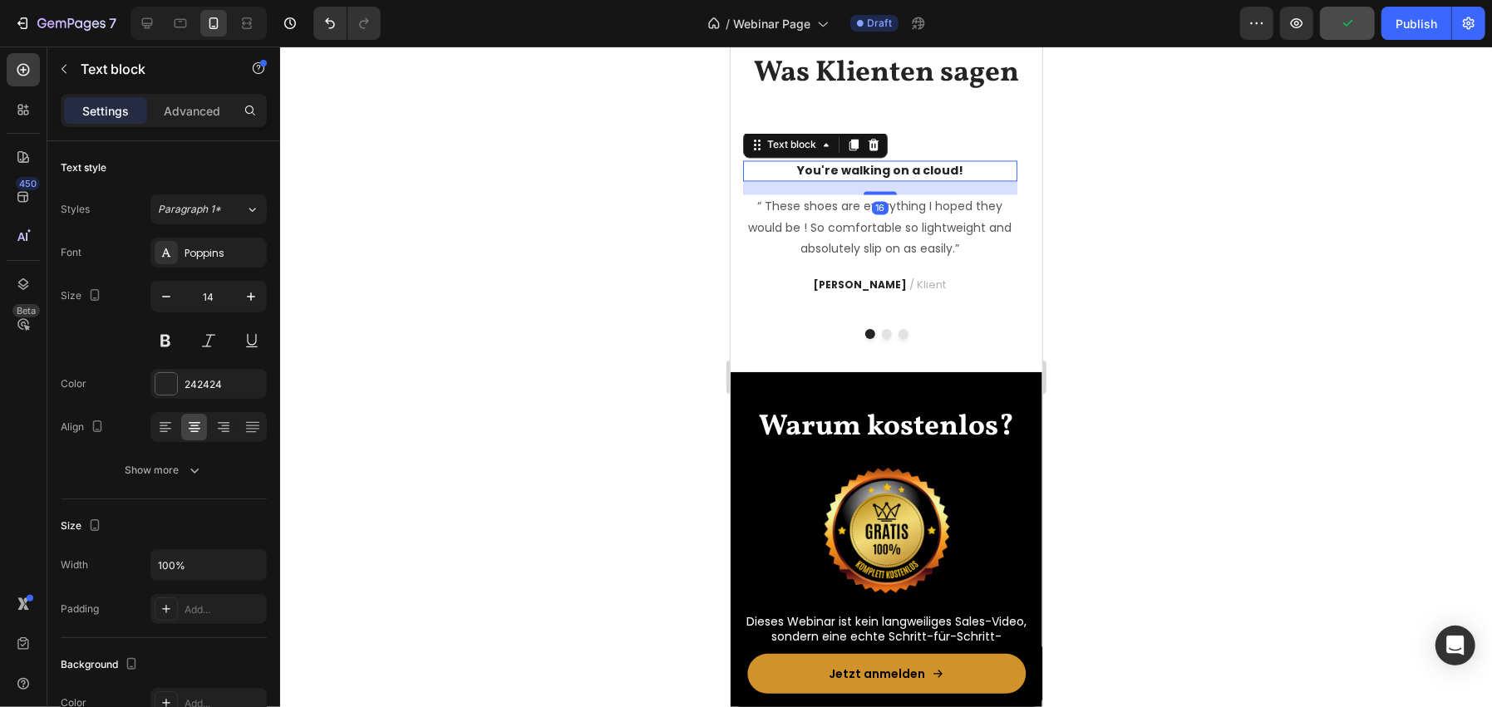
click at [878, 179] on p "You're walking on a cloud!" at bounding box center [879, 169] width 271 height 17
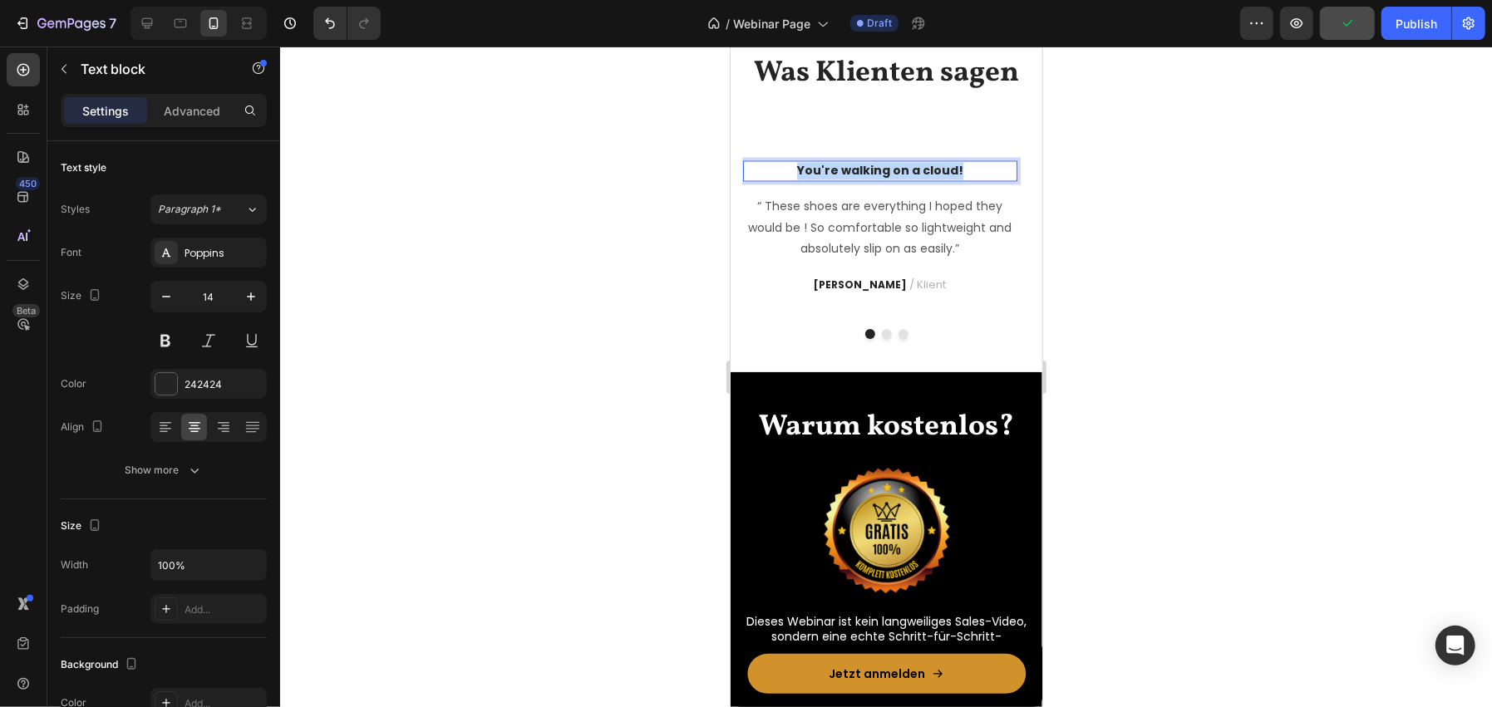
click at [878, 179] on p "You're walking on a cloud!" at bounding box center [879, 169] width 271 height 17
click at [519, 313] on div at bounding box center [886, 377] width 1212 height 661
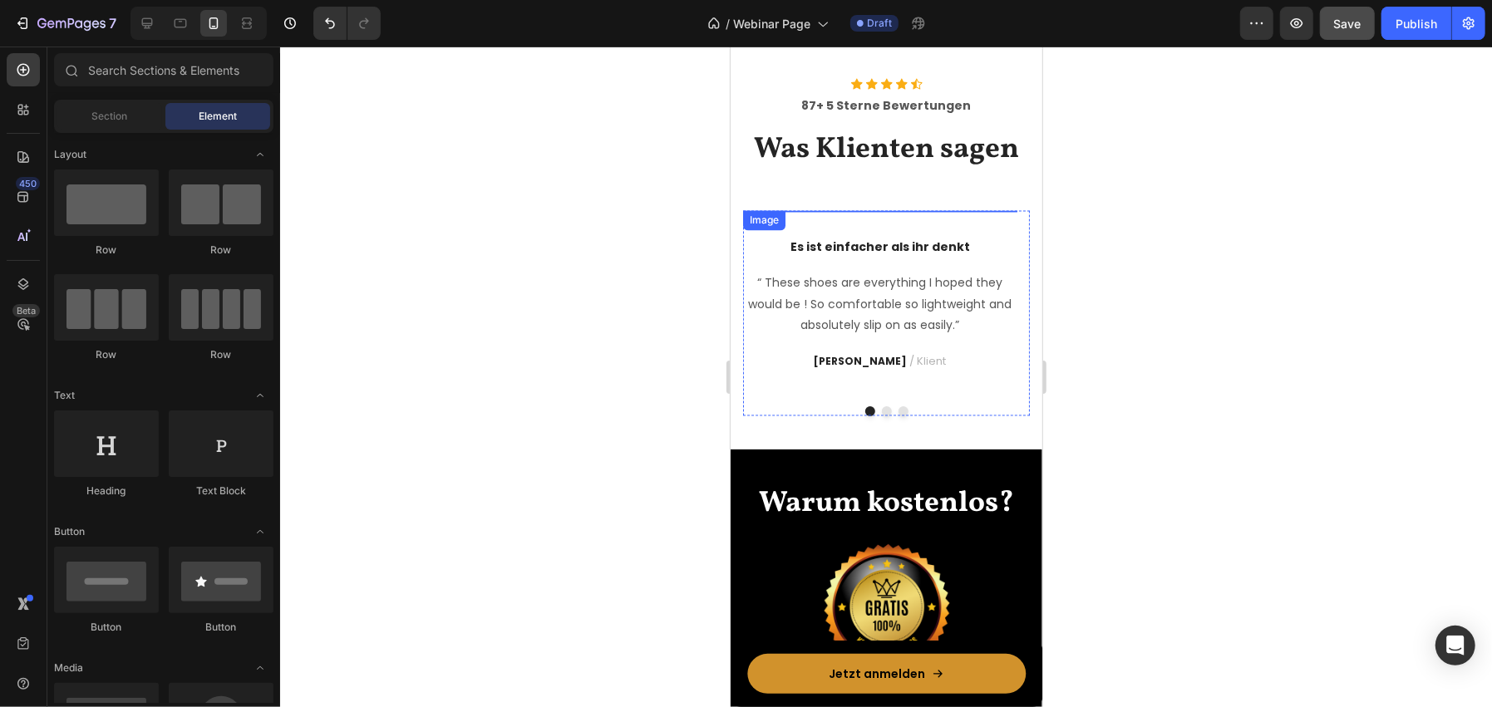
scroll to position [2277, 0]
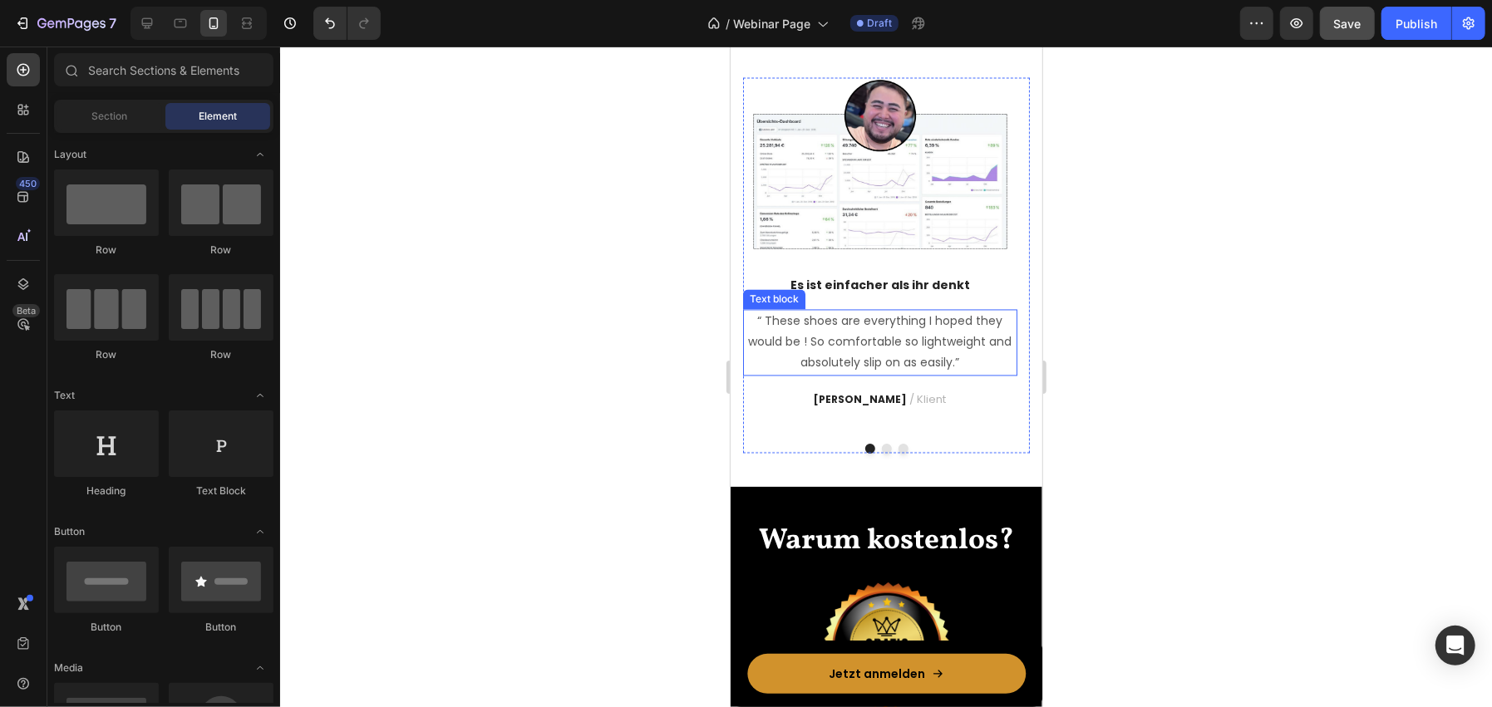
click at [905, 430] on div "Image Es ist einfacher als ihr denkt Text block “ These shoes are everything I …" at bounding box center [879, 253] width 274 height 352
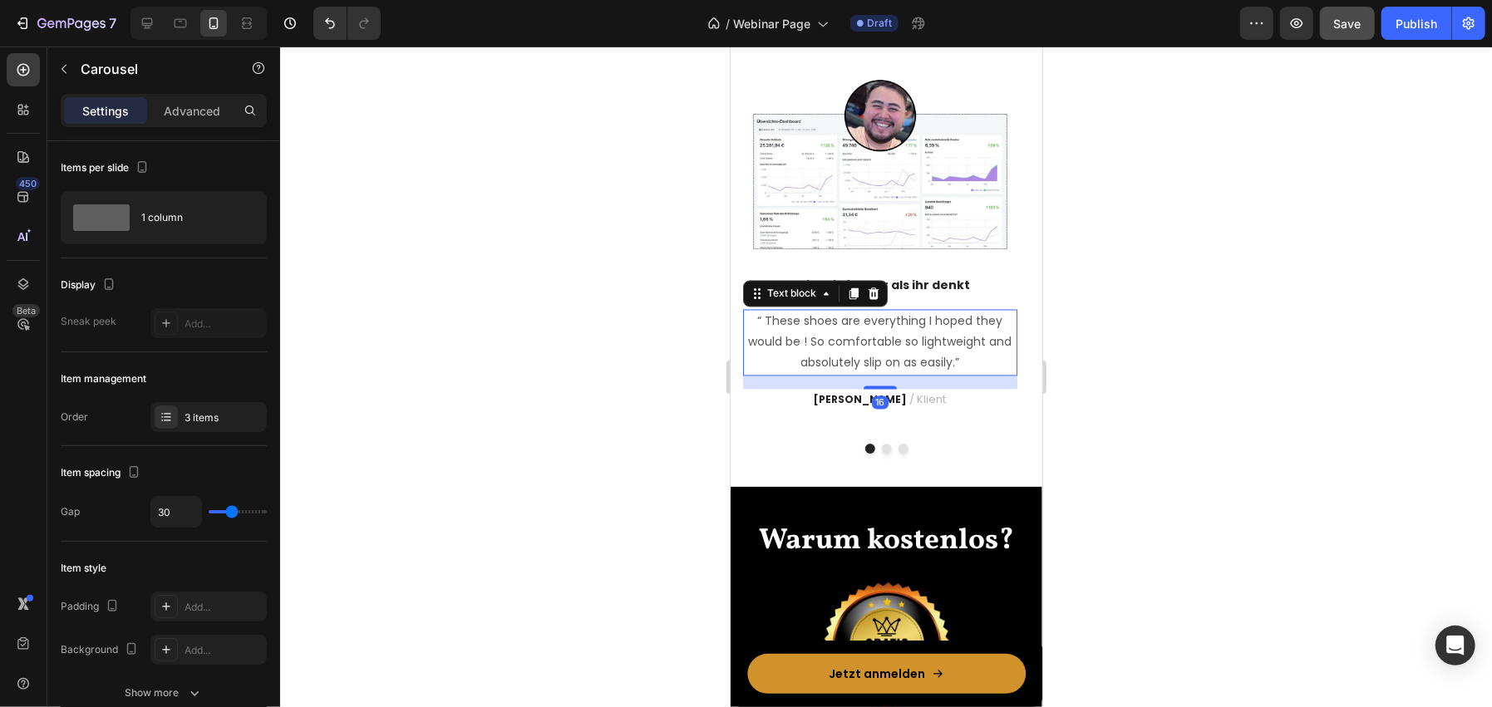
click at [871, 374] on p "“ These shoes are everything I hoped they would be ! So comfortable so lightwei…" at bounding box center [879, 342] width 271 height 63
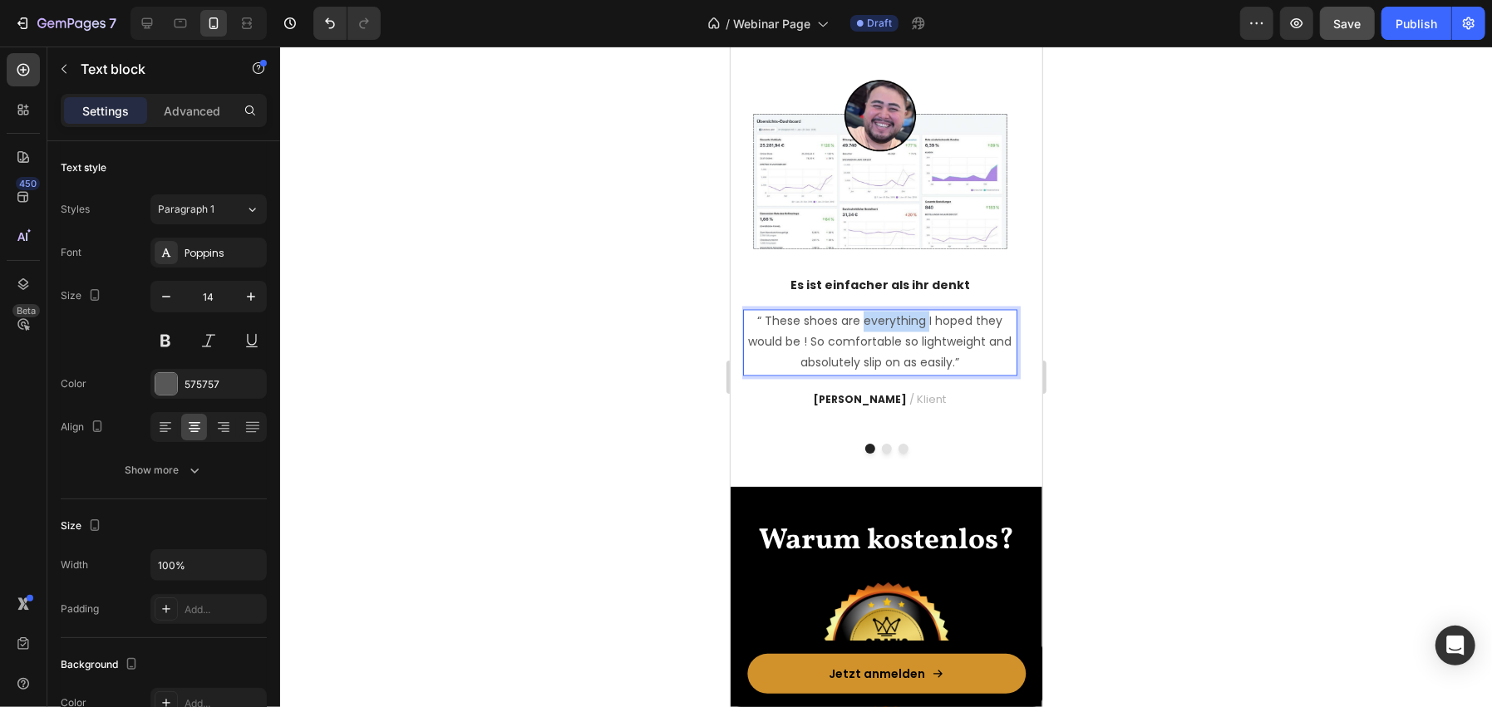
click at [871, 374] on p "“ These shoes are everything I hoped they would be ! So comfortable so lightwei…" at bounding box center [879, 342] width 271 height 63
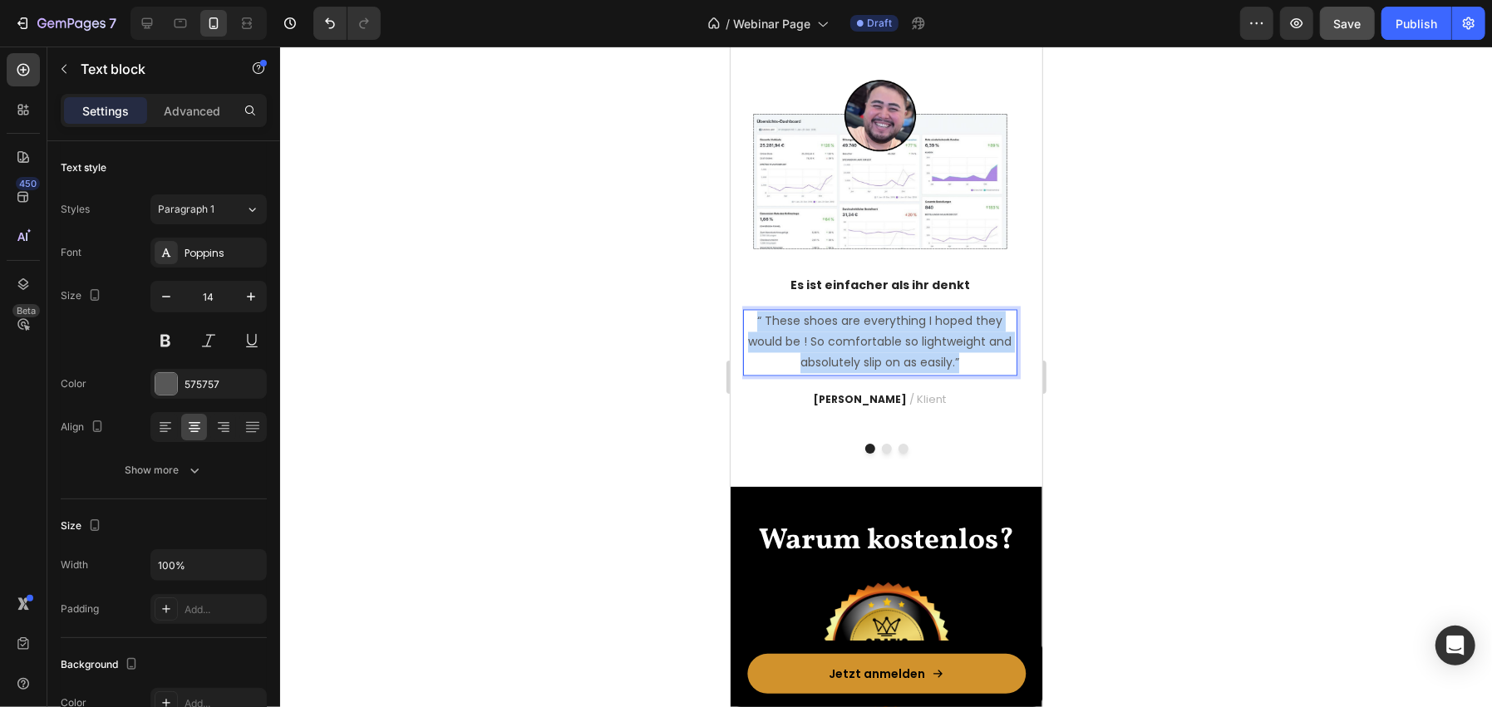
click at [871, 374] on p "“ These shoes are everything I hoped they would be ! So comfortable so lightwei…" at bounding box center [879, 342] width 271 height 63
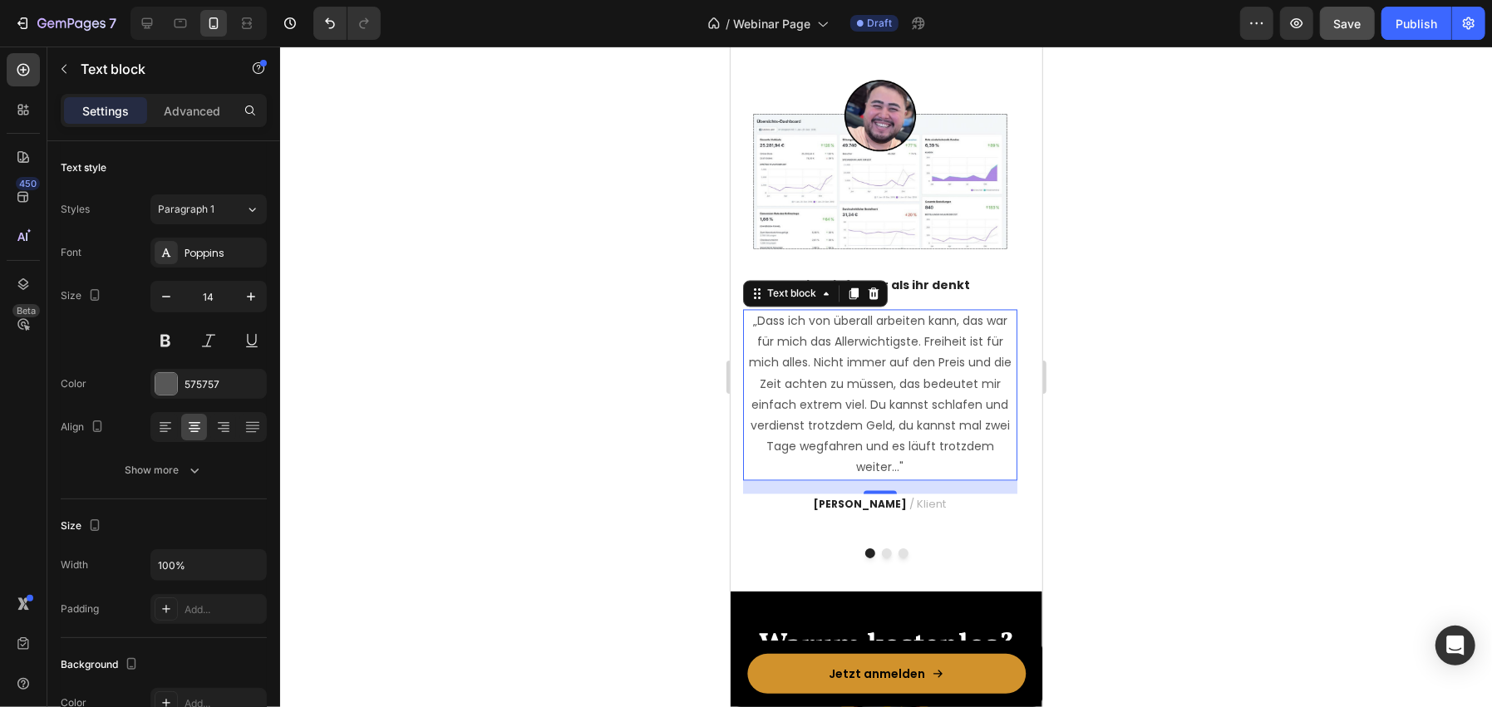
click at [657, 487] on div at bounding box center [886, 377] width 1212 height 661
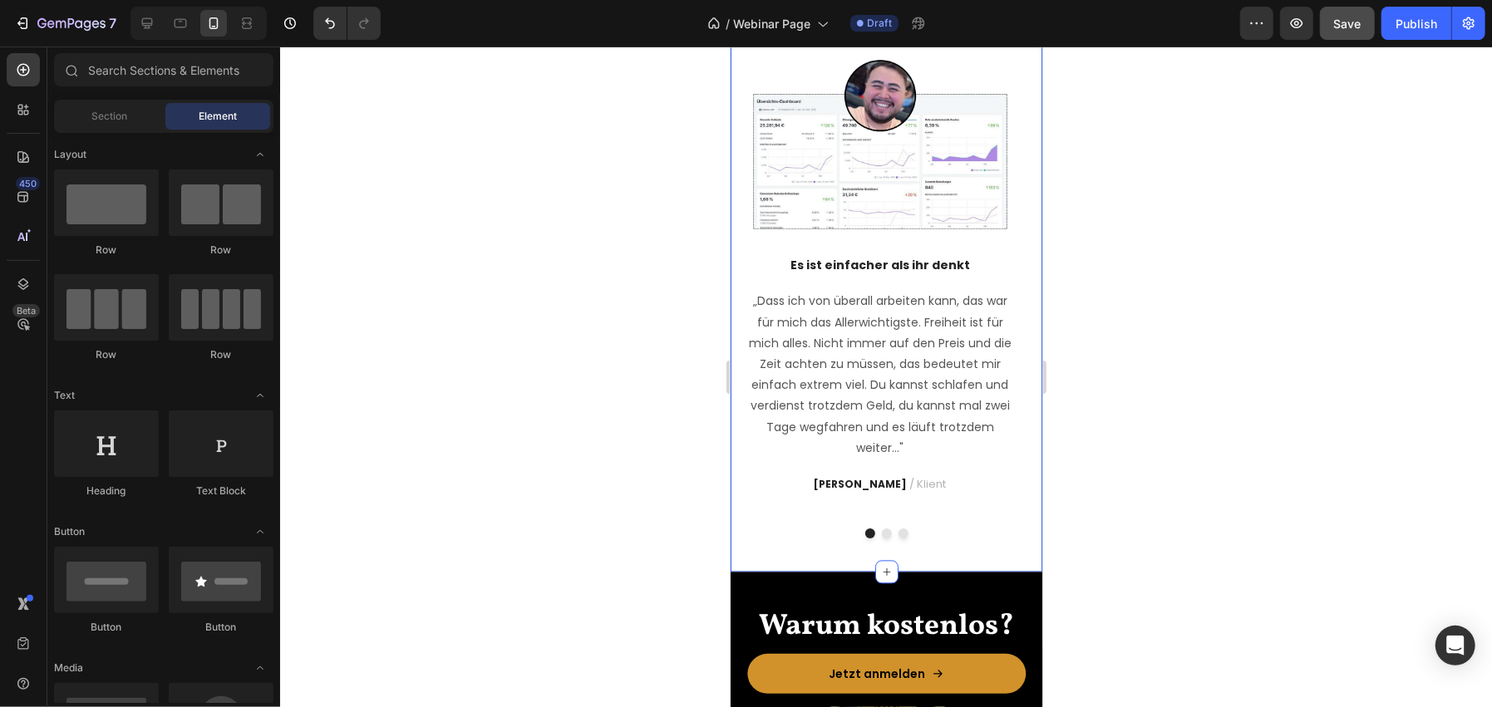
scroll to position [2610, 0]
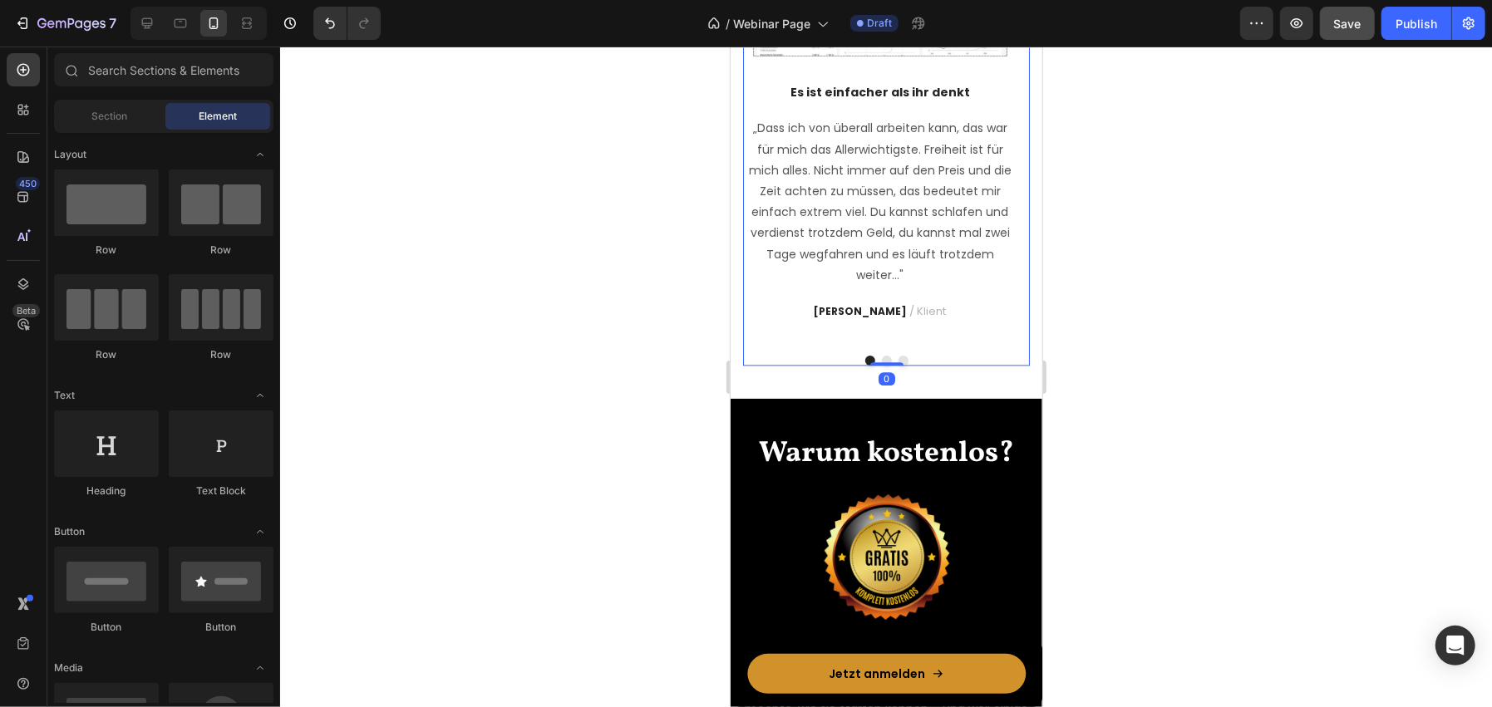
click at [881, 355] on button "Dot" at bounding box center [886, 360] width 10 height 10
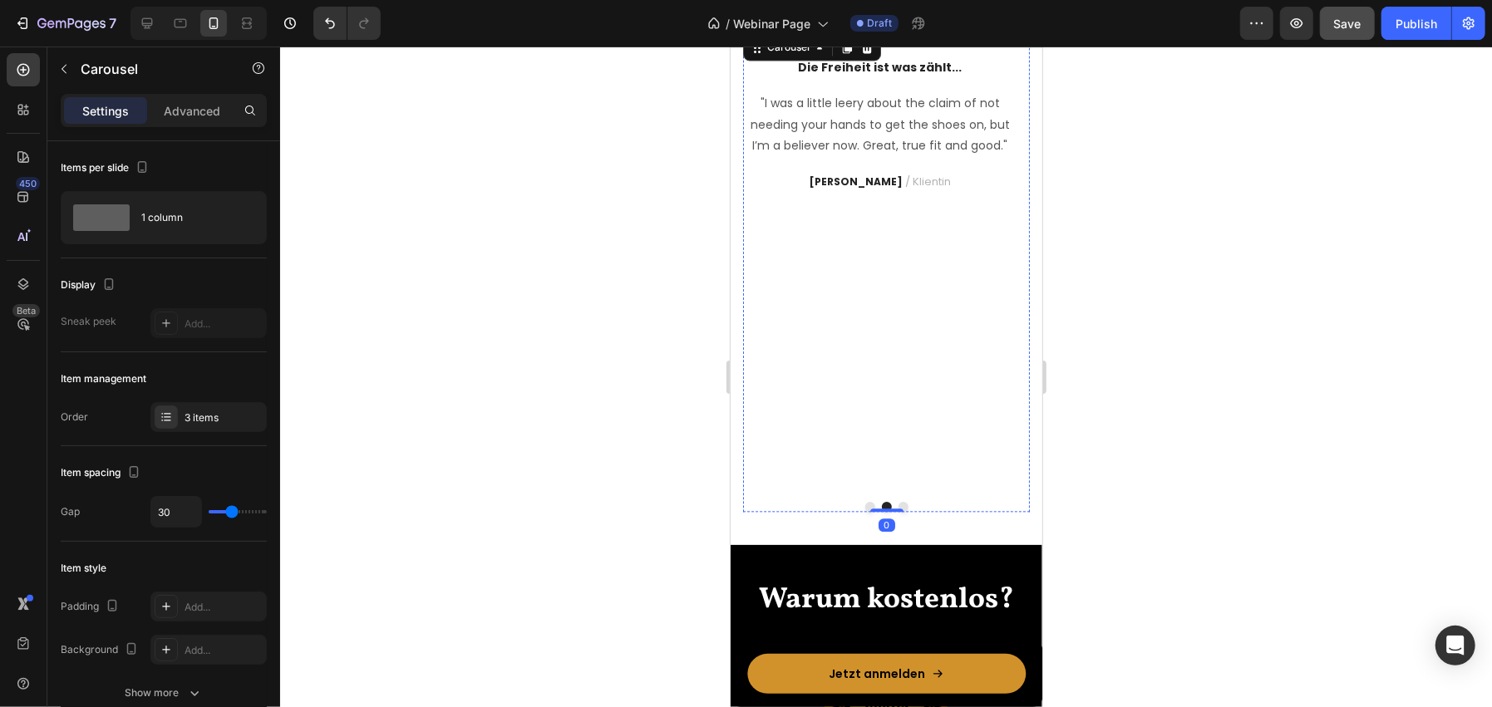
scroll to position [2443, 0]
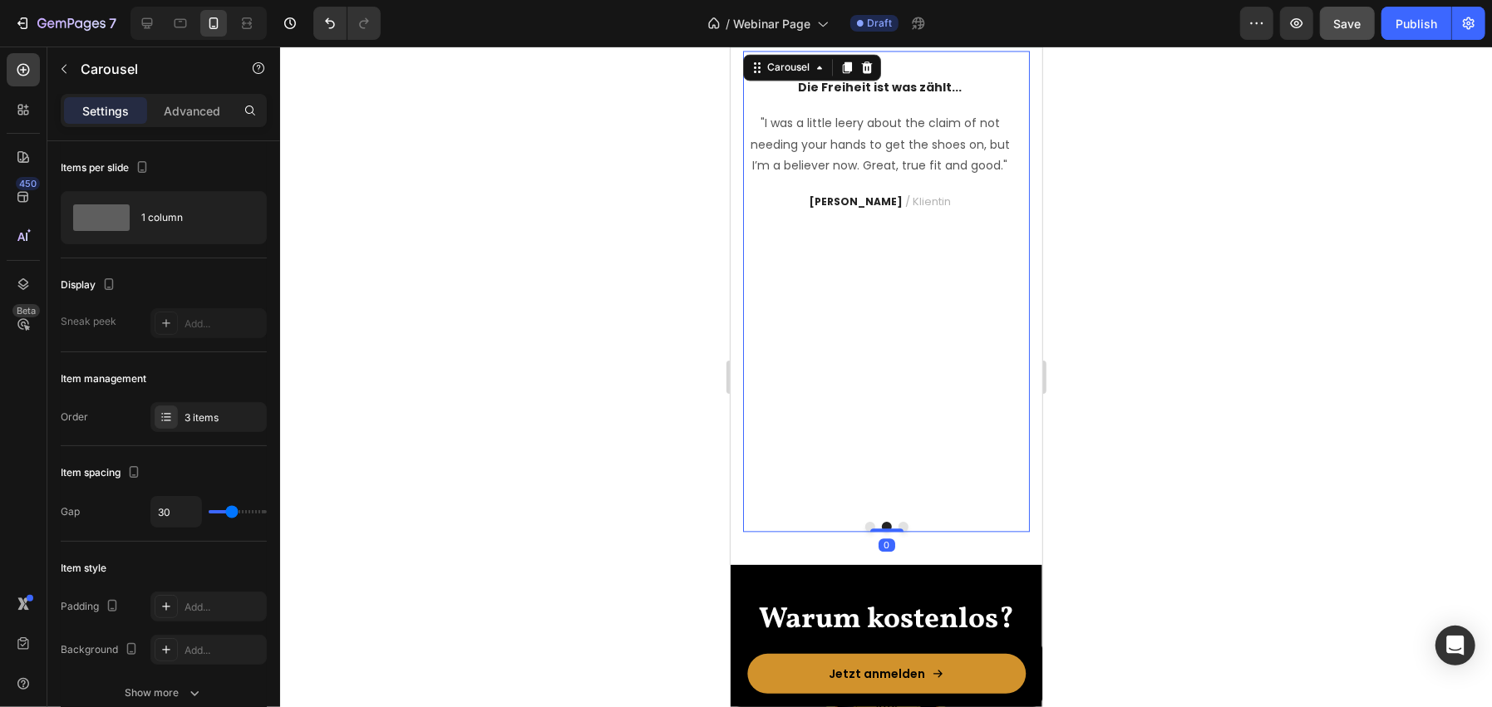
click at [546, 328] on div at bounding box center [886, 377] width 1212 height 661
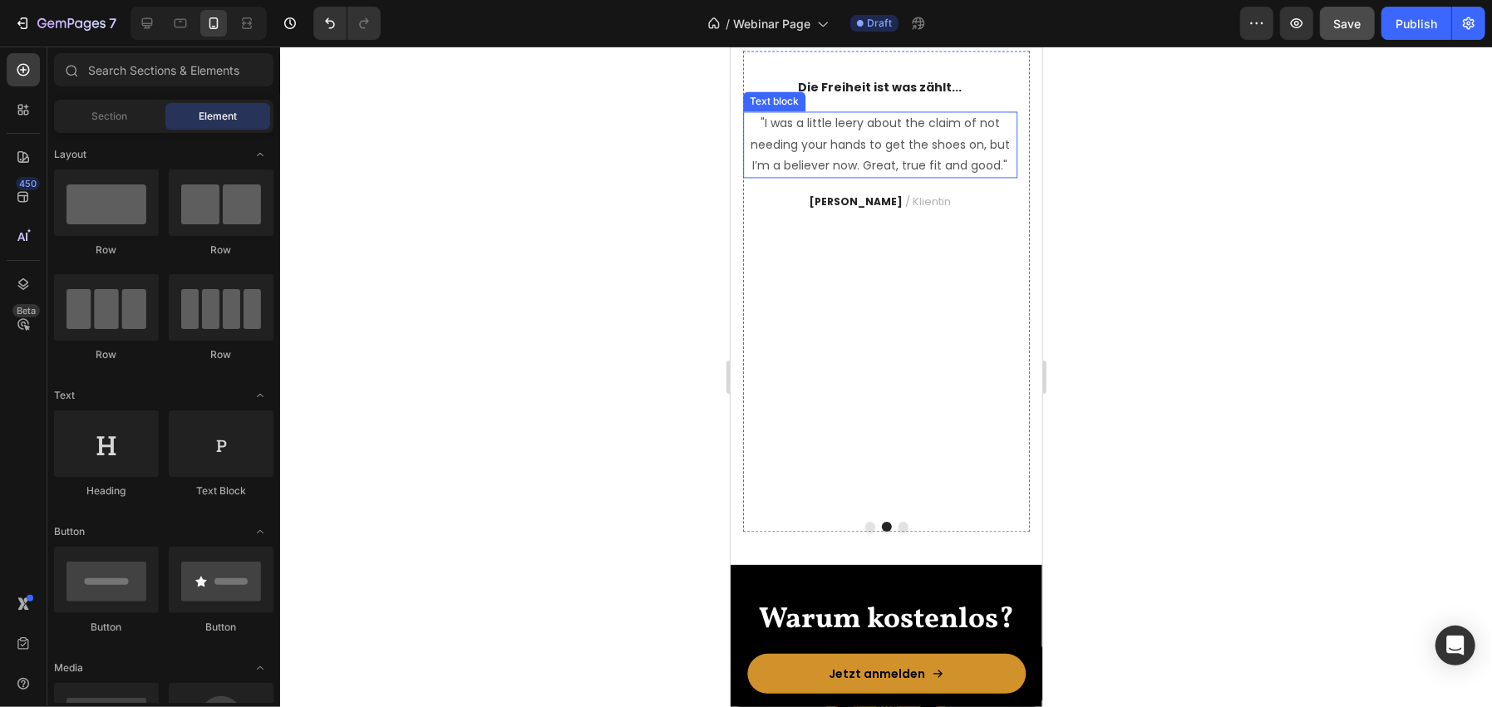
click at [903, 175] on p ""I was a little leery about the claim of not needing your hands to get the shoe…" at bounding box center [879, 143] width 271 height 63
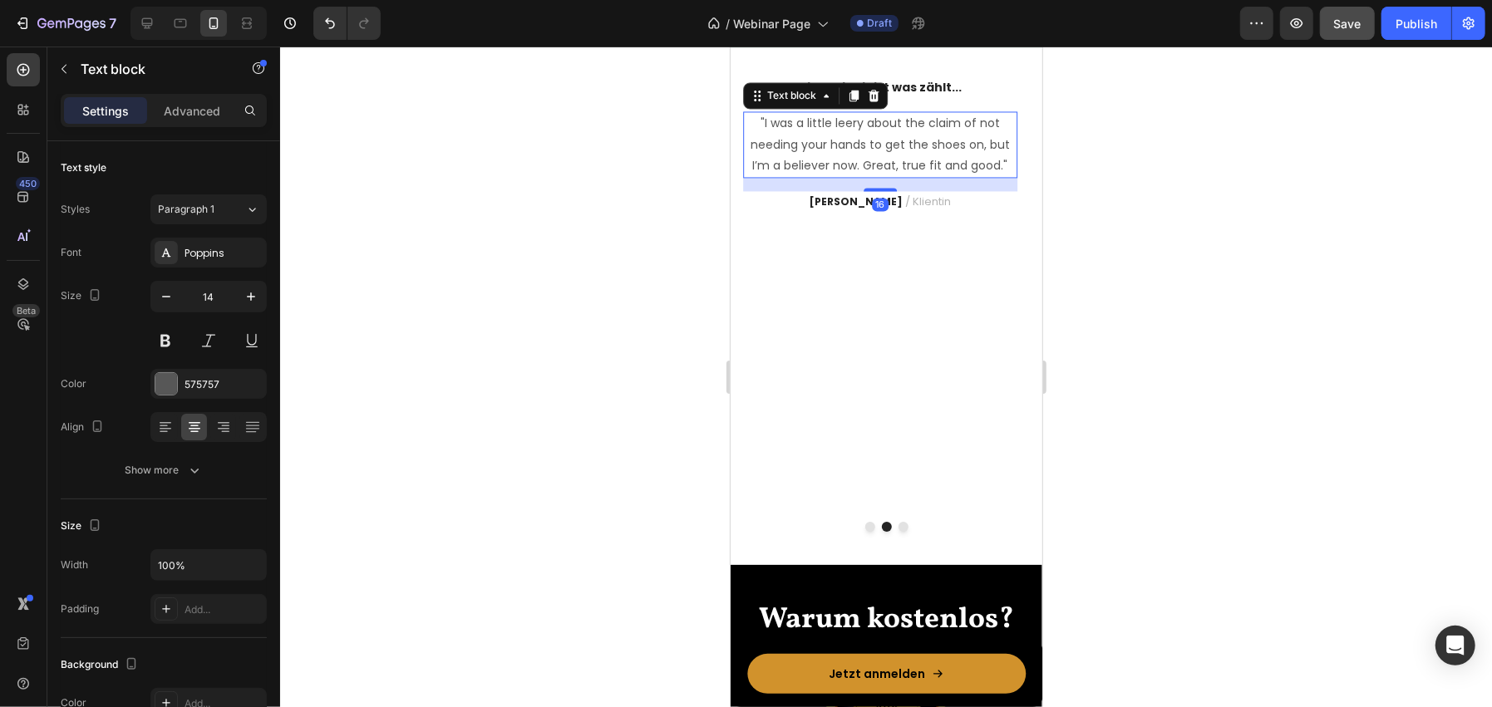
click at [903, 175] on p ""I was a little leery about the claim of not needing your hands to get the shoe…" at bounding box center [879, 143] width 271 height 63
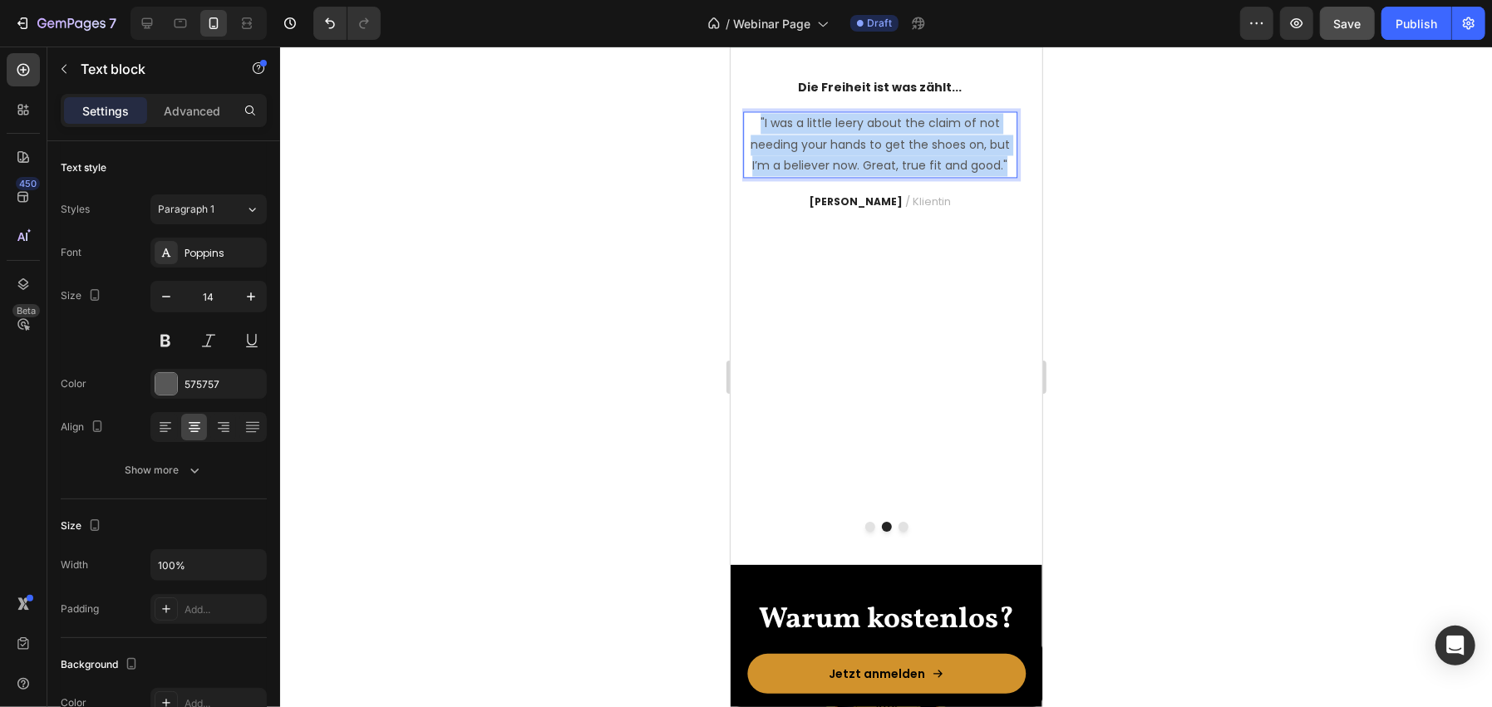
click at [903, 175] on p ""I was a little leery about the claim of not needing your hands to get the shoe…" at bounding box center [879, 143] width 271 height 63
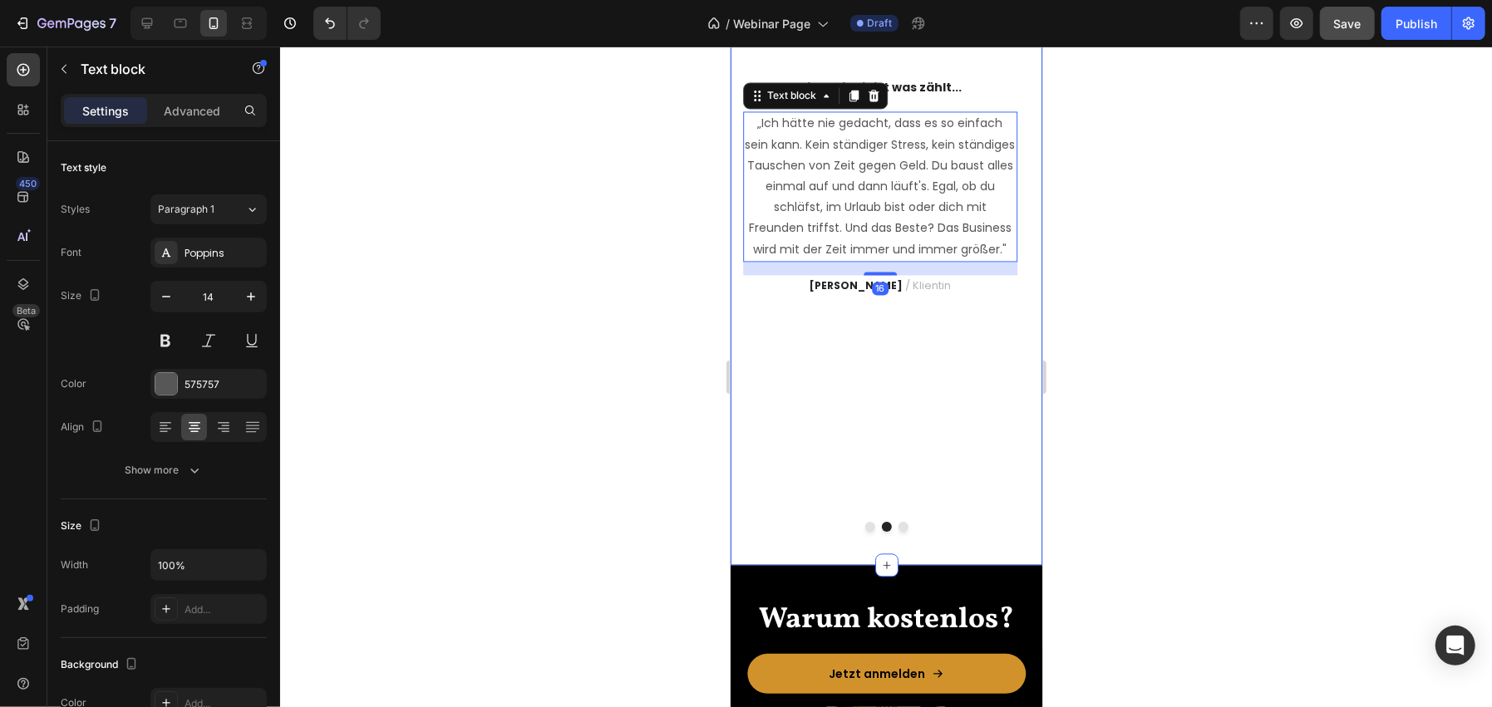
click at [568, 392] on div at bounding box center [886, 377] width 1212 height 661
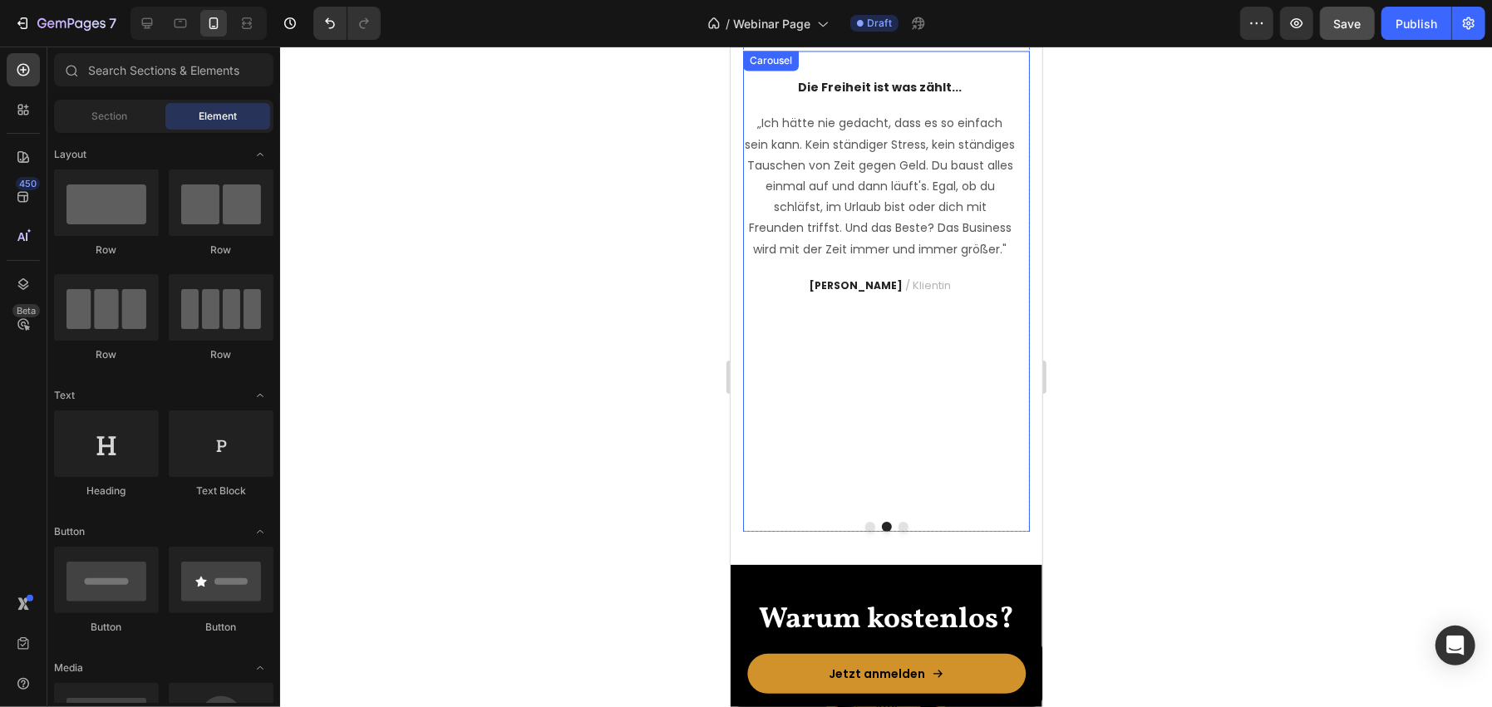
click at [898, 526] on button "Dot" at bounding box center [903, 526] width 10 height 10
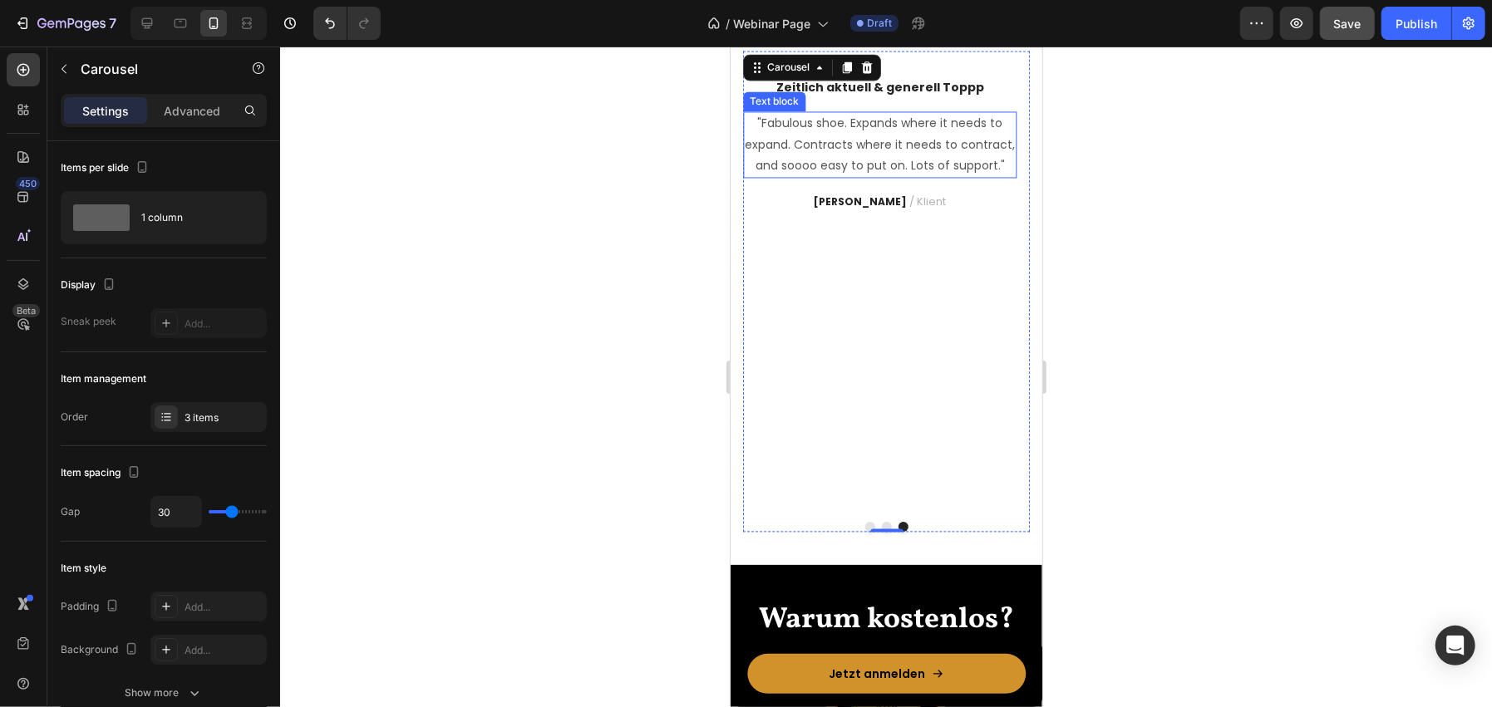
click at [814, 175] on p ""Fabulous shoe. Expands where it needs to expand. Contracts where it needs to c…" at bounding box center [879, 143] width 271 height 63
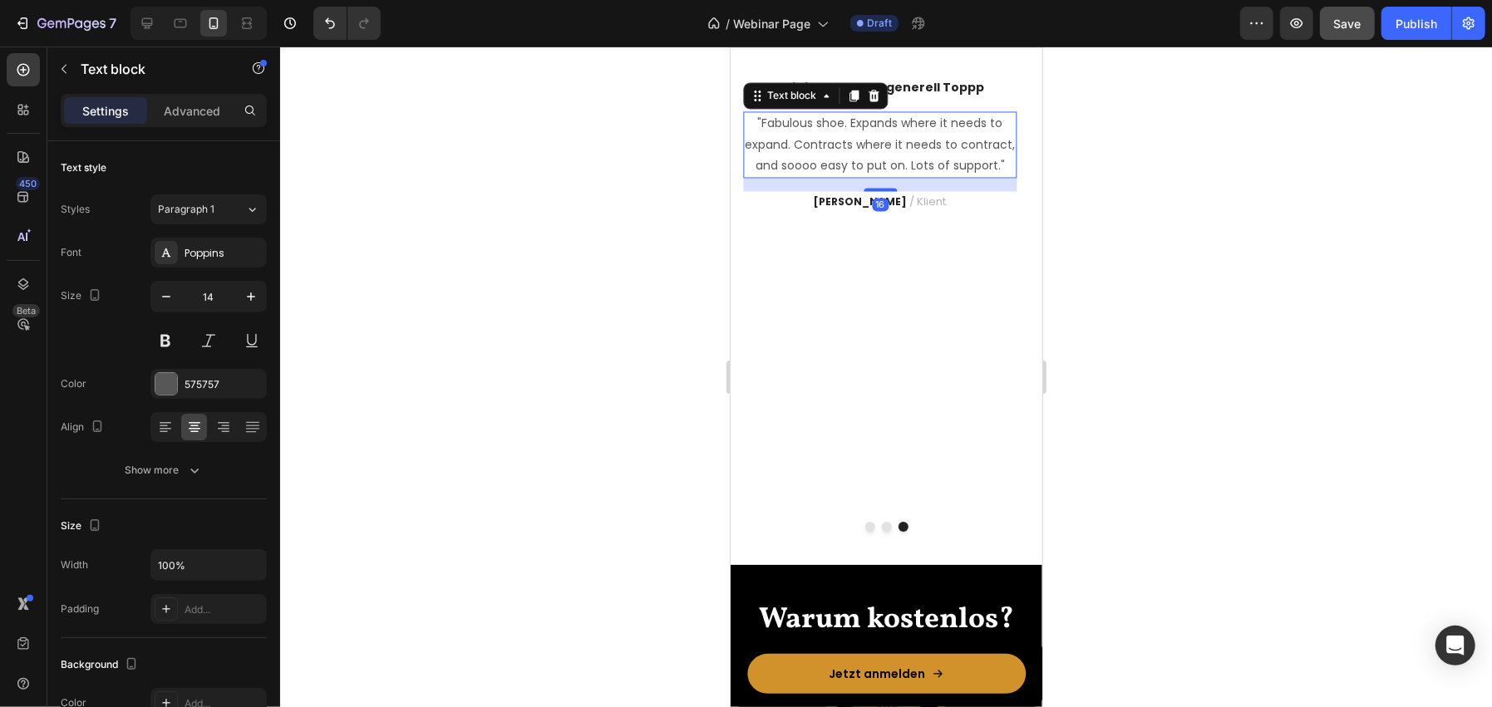
click at [814, 175] on p ""Fabulous shoe. Expands where it needs to expand. Contracts where it needs to c…" at bounding box center [879, 143] width 271 height 63
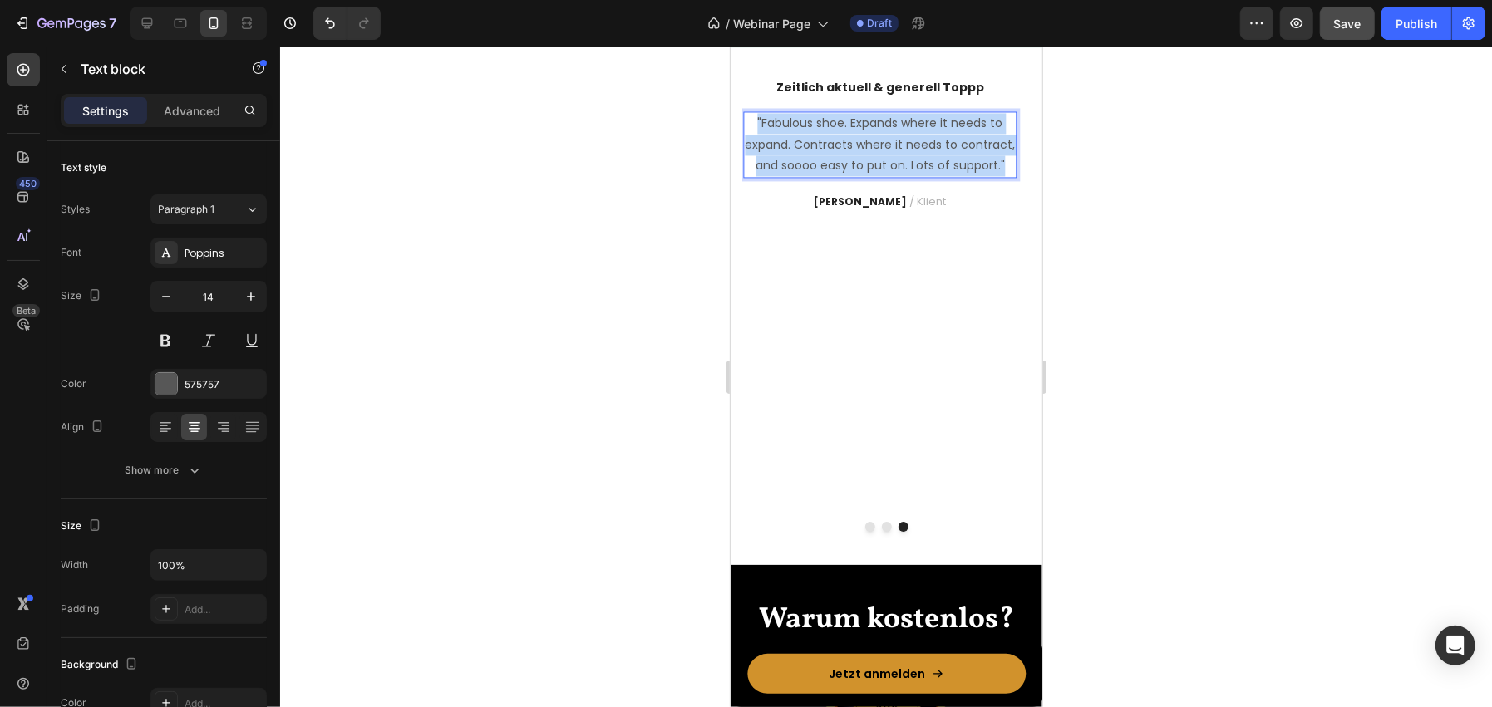
click at [814, 175] on p ""Fabulous shoe. Expands where it needs to expand. Contracts where it needs to c…" at bounding box center [879, 143] width 271 height 63
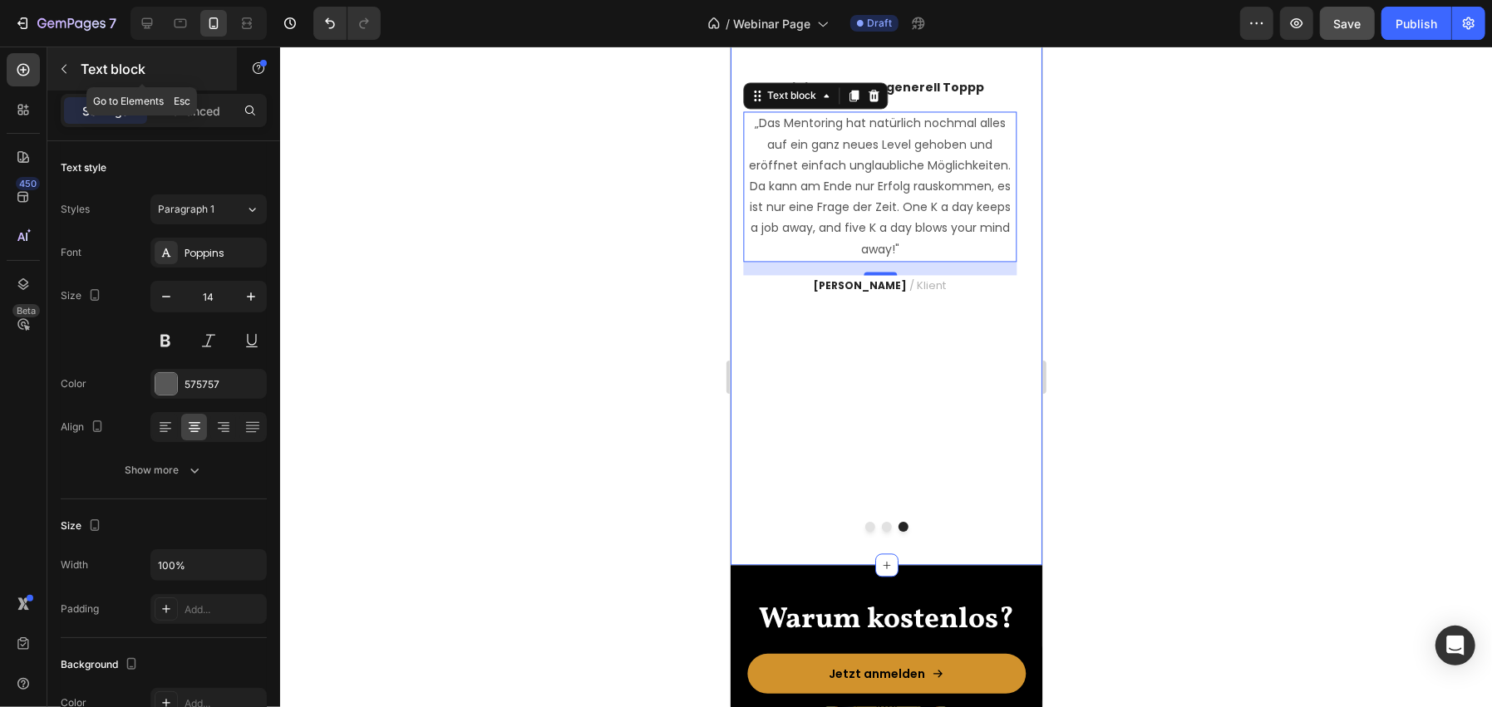
click at [100, 76] on p "Text block" at bounding box center [151, 69] width 141 height 20
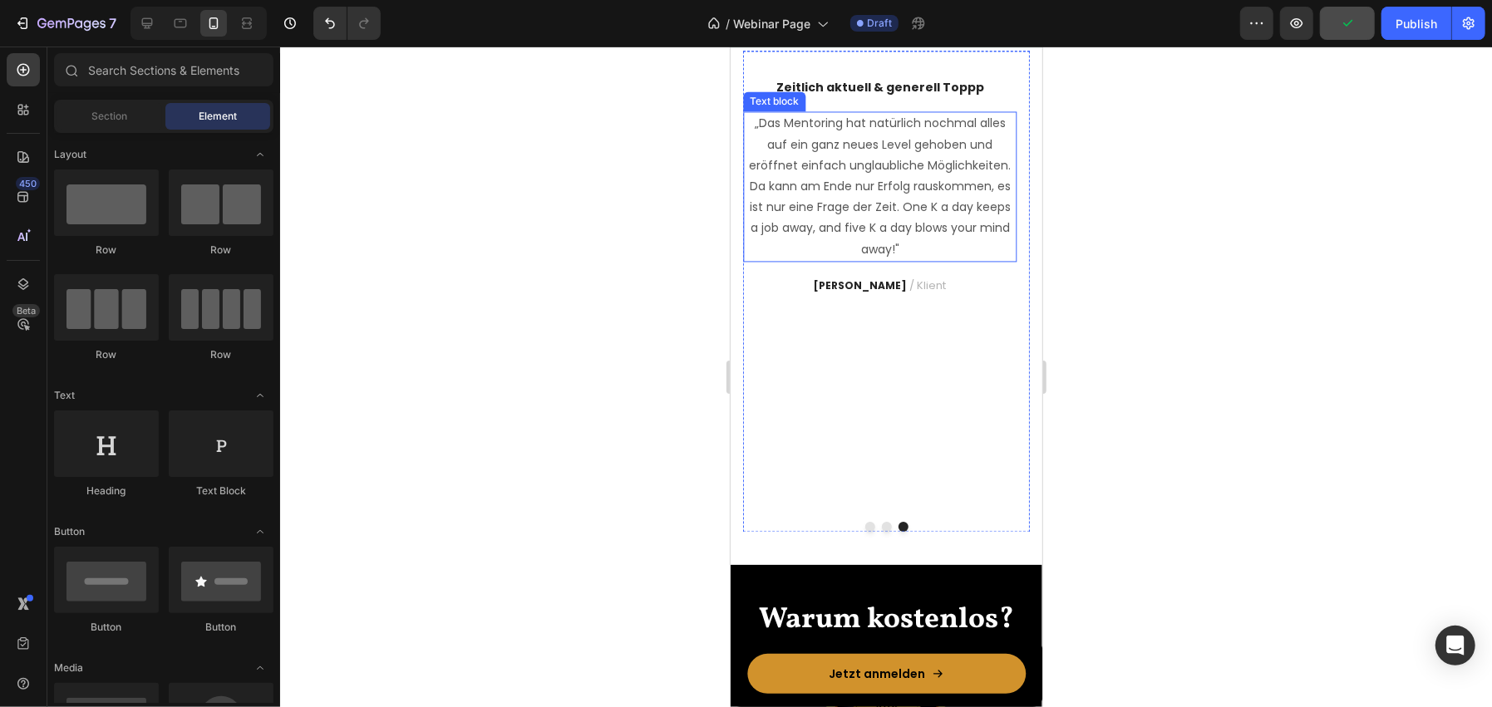
click at [1211, 241] on div at bounding box center [886, 377] width 1212 height 661
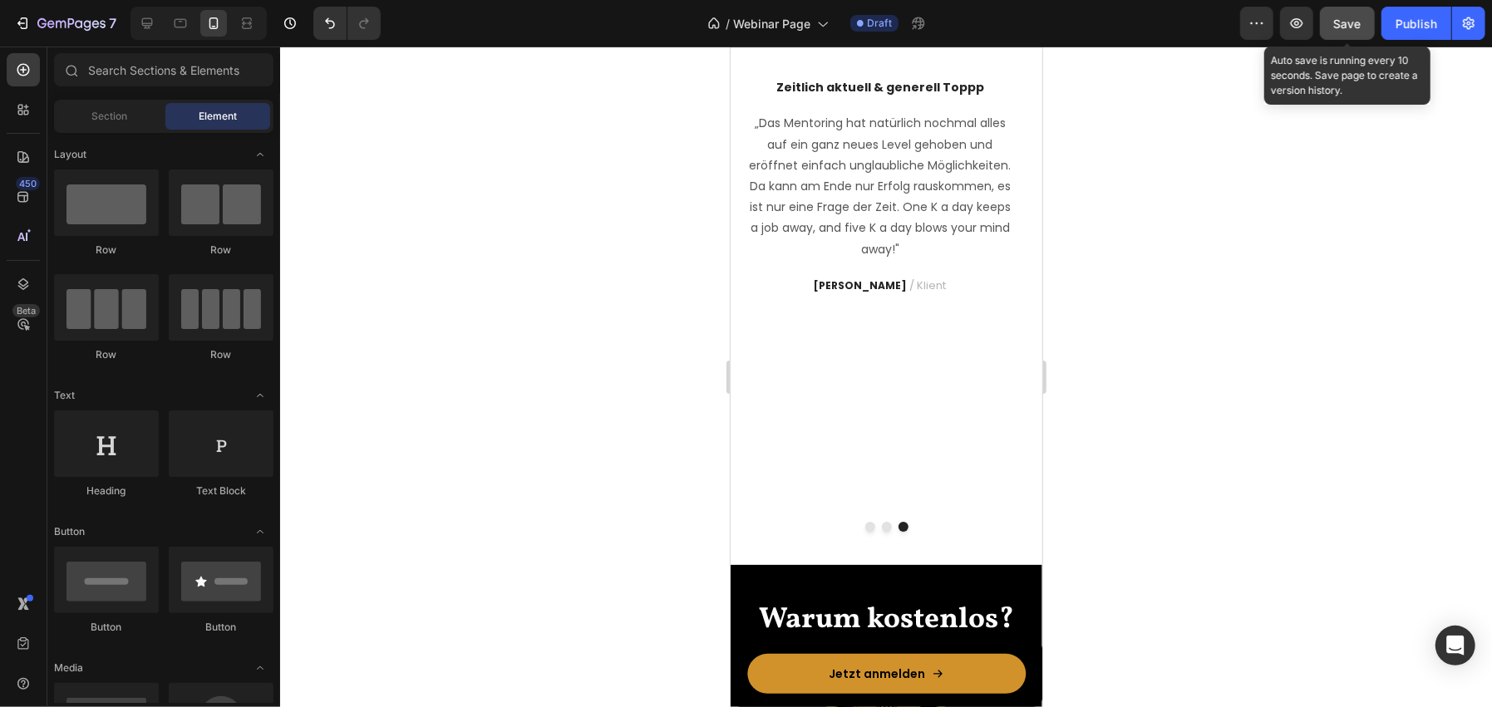
click at [1329, 33] on button "Save" at bounding box center [1347, 23] width 55 height 33
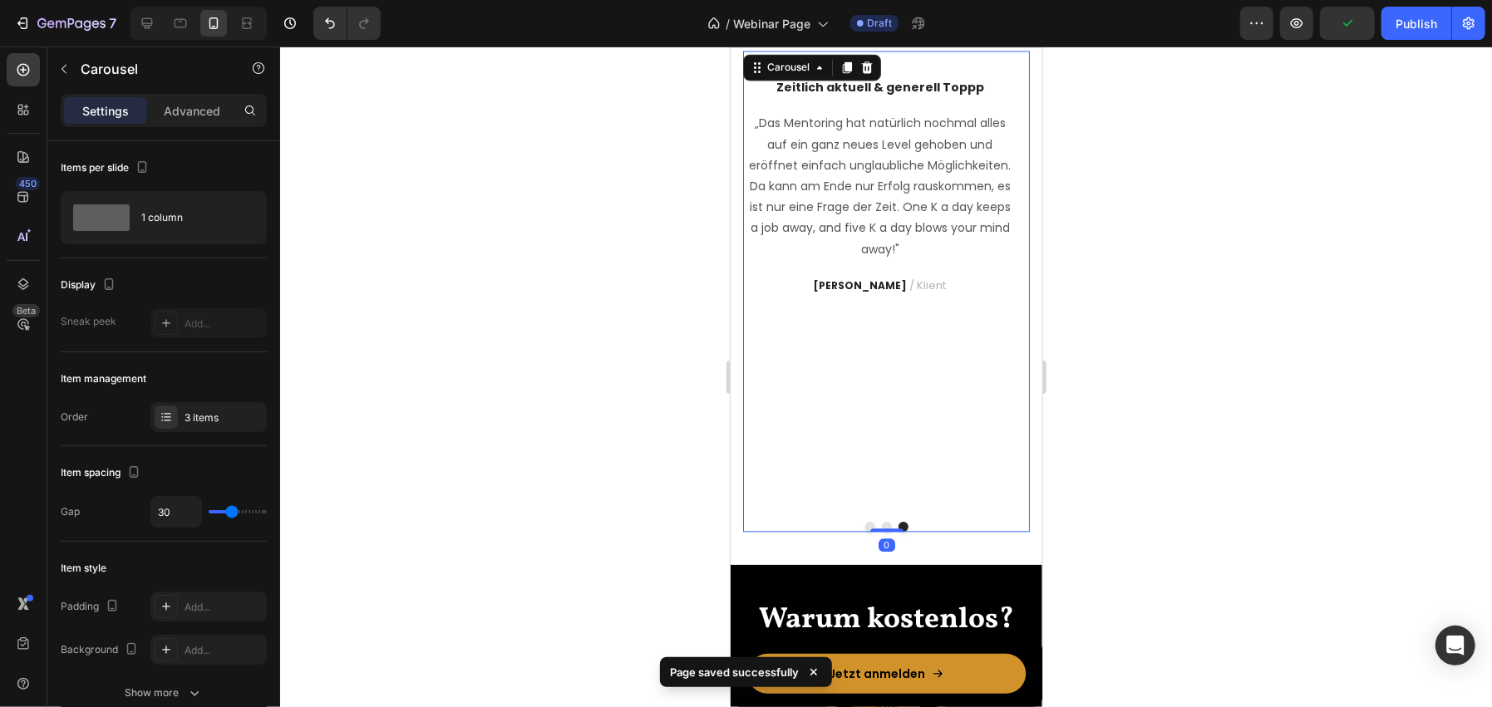
click at [881, 525] on button "Dot" at bounding box center [886, 526] width 10 height 10
click at [864, 522] on button "Dot" at bounding box center [869, 526] width 10 height 10
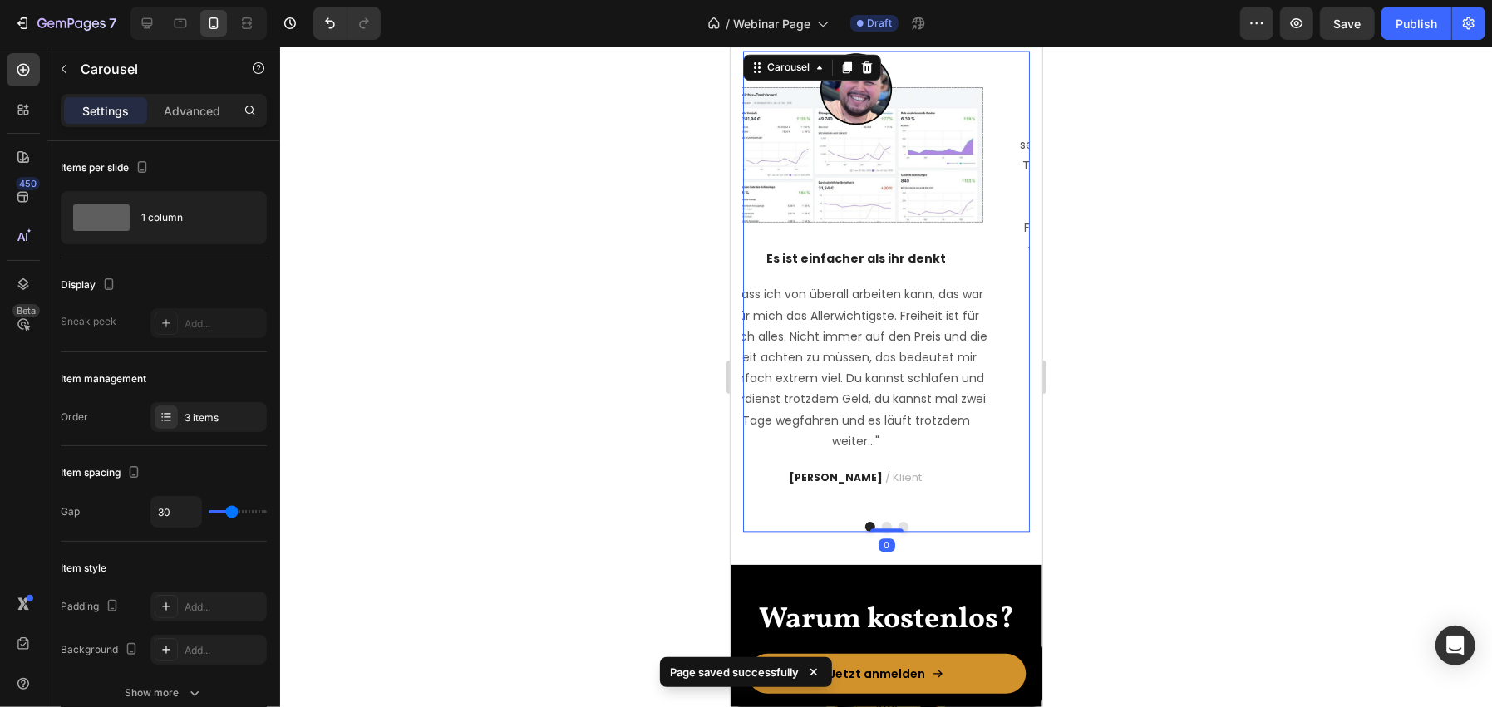
click at [559, 412] on div at bounding box center [886, 377] width 1212 height 661
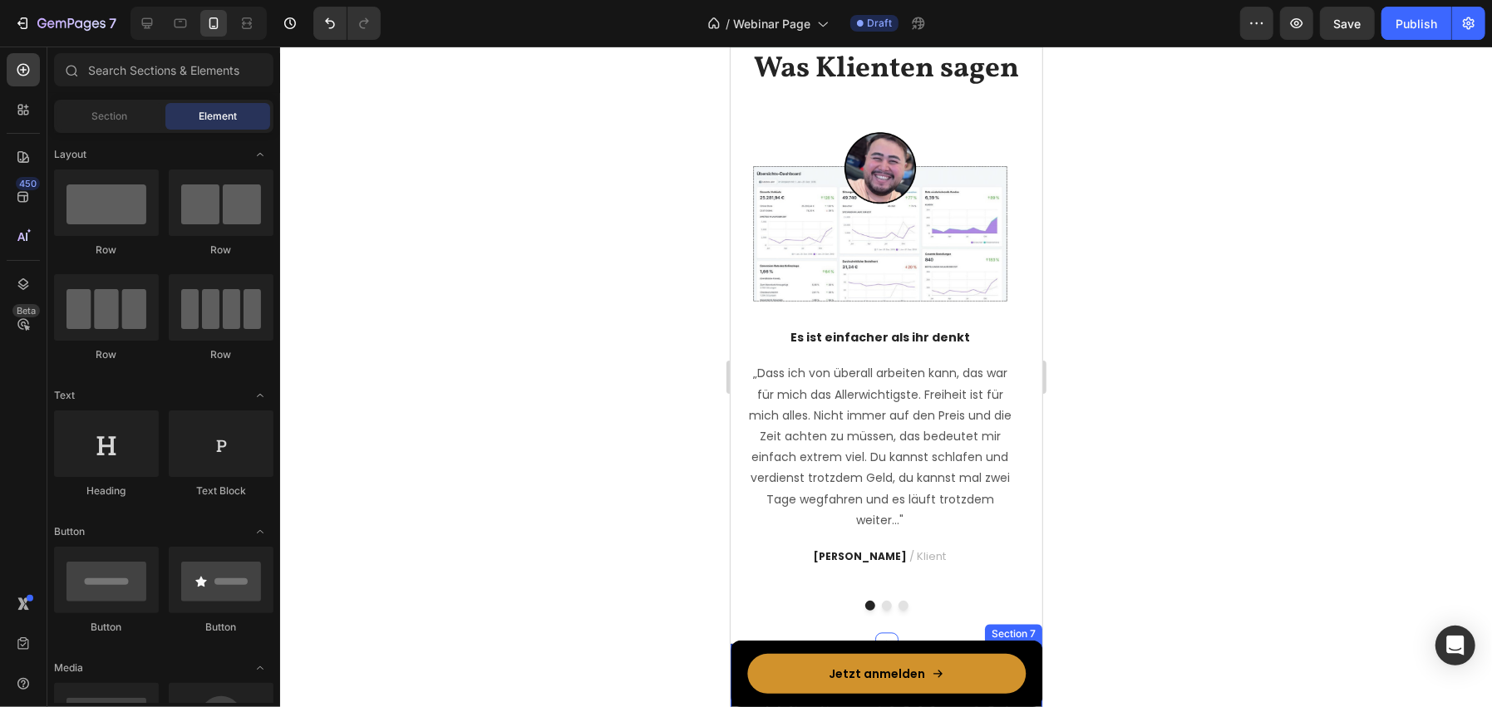
scroll to position [2360, 0]
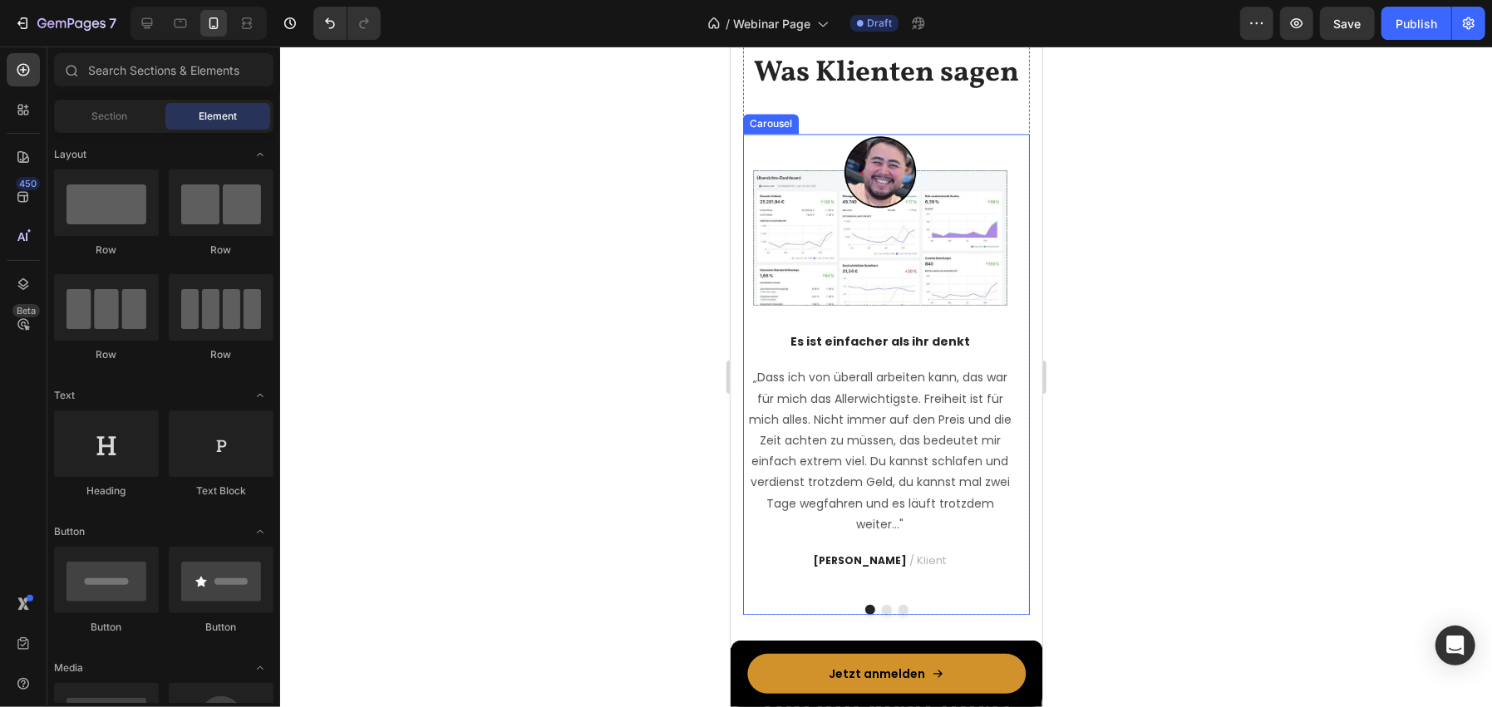
click at [882, 609] on button "Dot" at bounding box center [886, 609] width 10 height 10
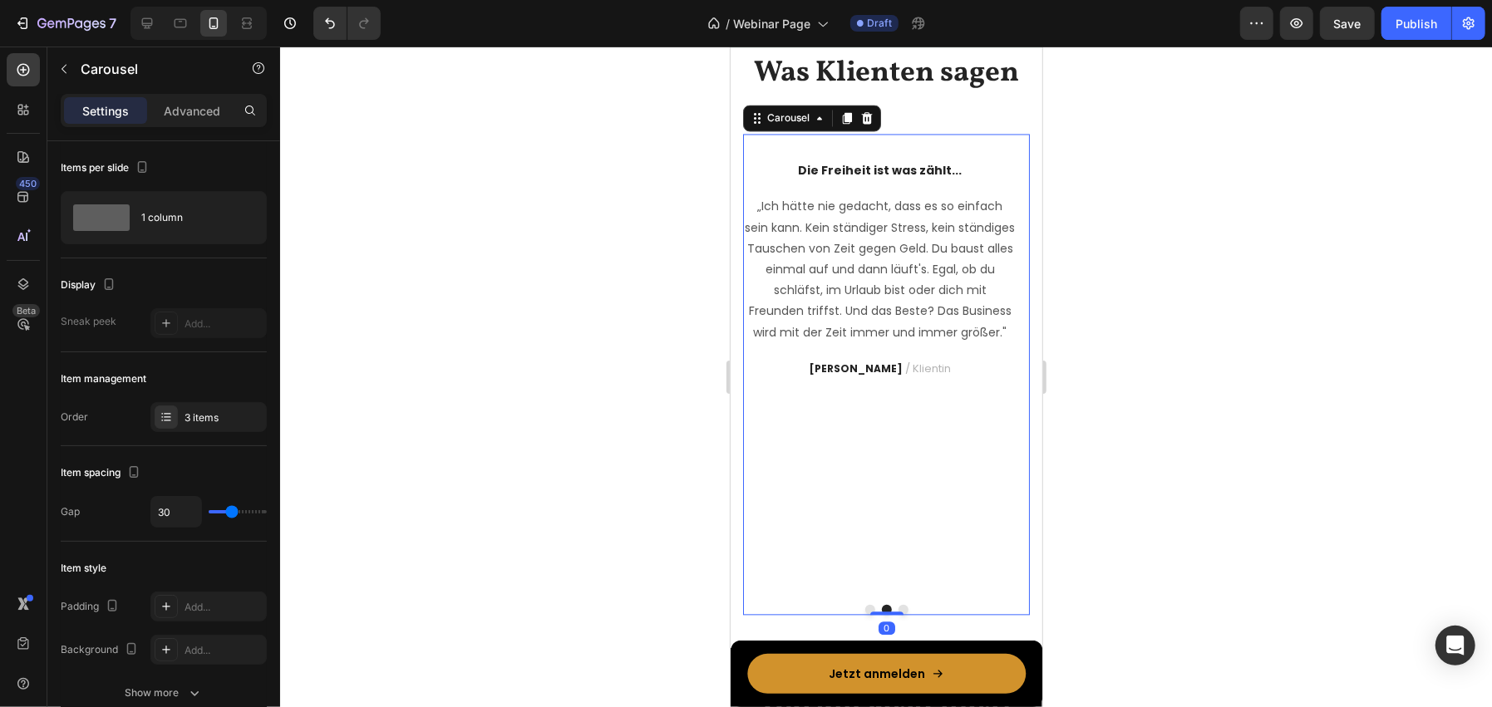
click at [898, 607] on button "Dot" at bounding box center [903, 609] width 10 height 10
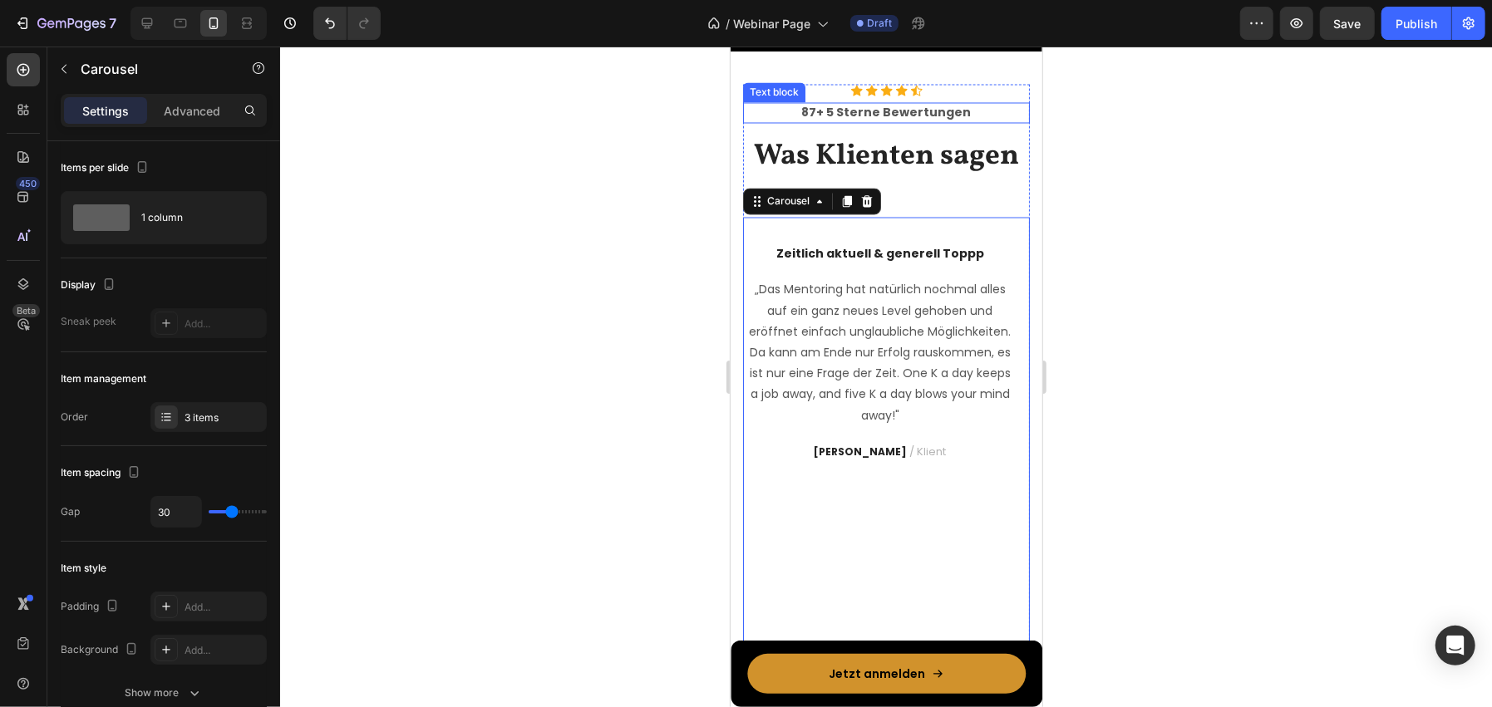
scroll to position [2277, 0]
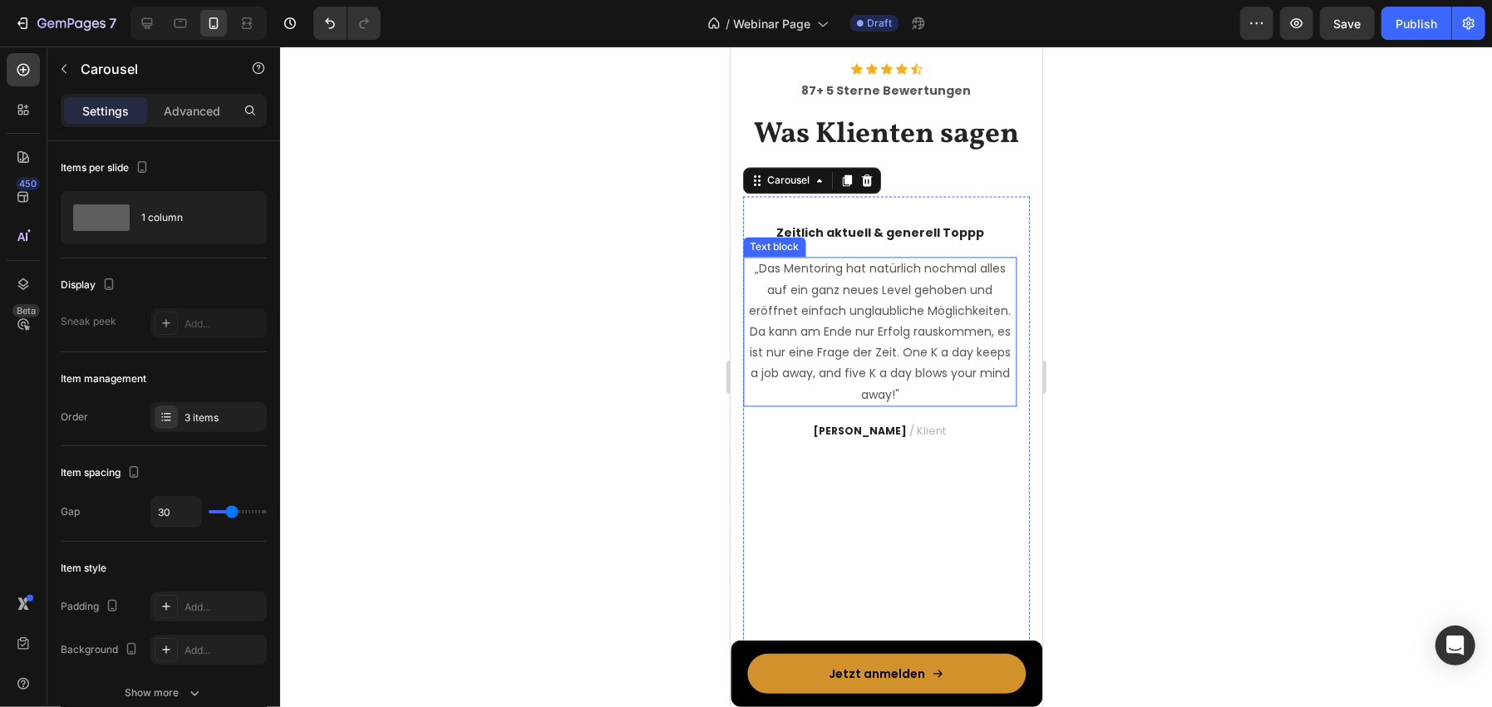
click at [844, 508] on p "„Das Mentoring hat natürlich nochmal alles auf ein ganz neues Level gehoben und…" at bounding box center [879, 503] width 271 height 146
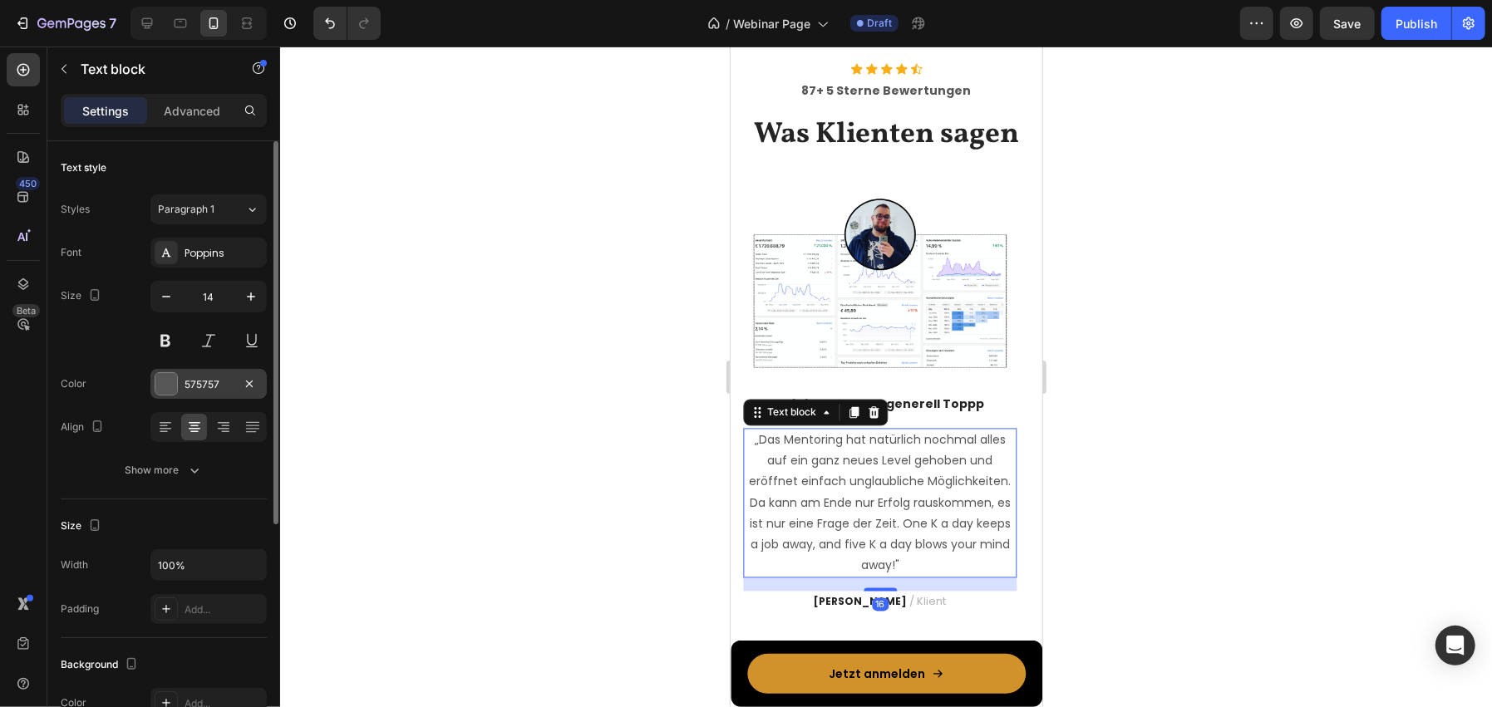
click at [160, 394] on div at bounding box center [166, 384] width 22 height 22
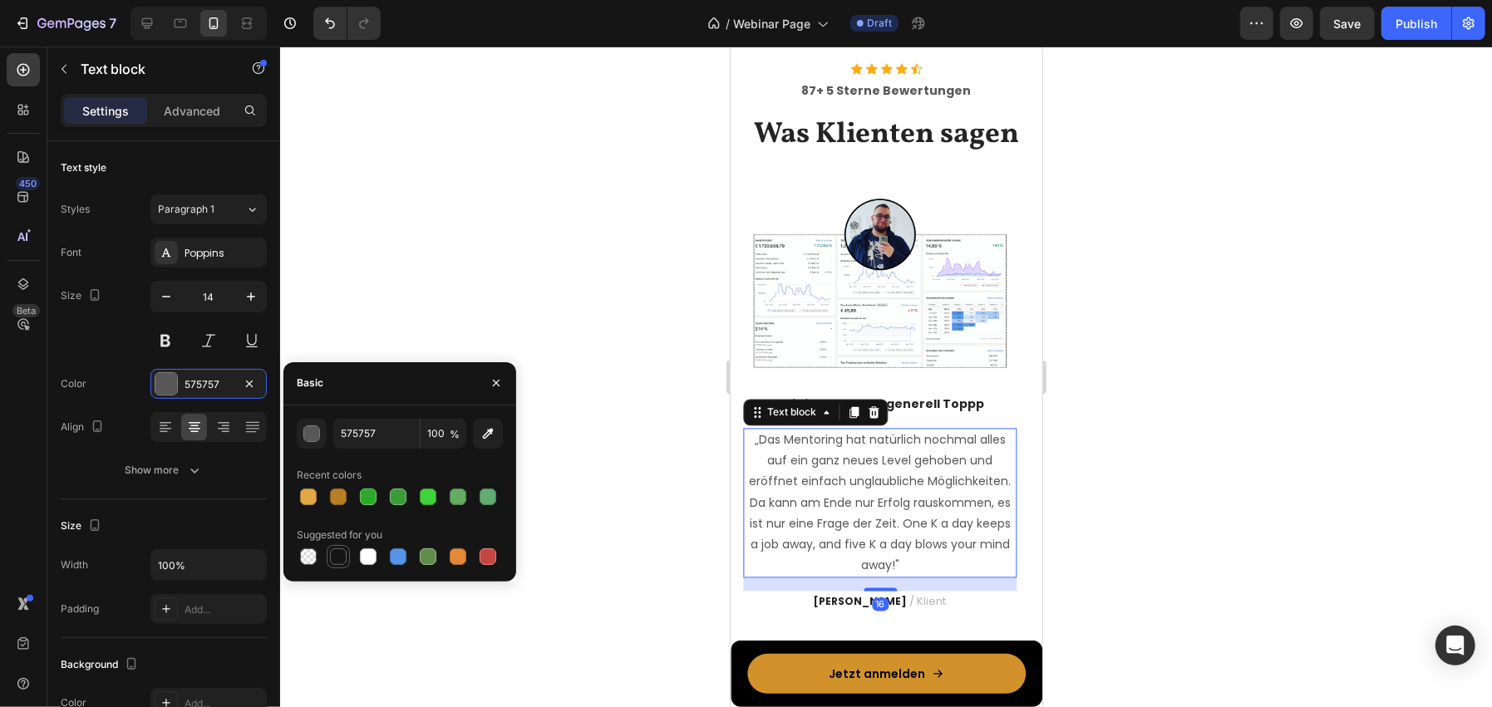
click at [336, 554] on div at bounding box center [338, 557] width 17 height 17
type input "151515"
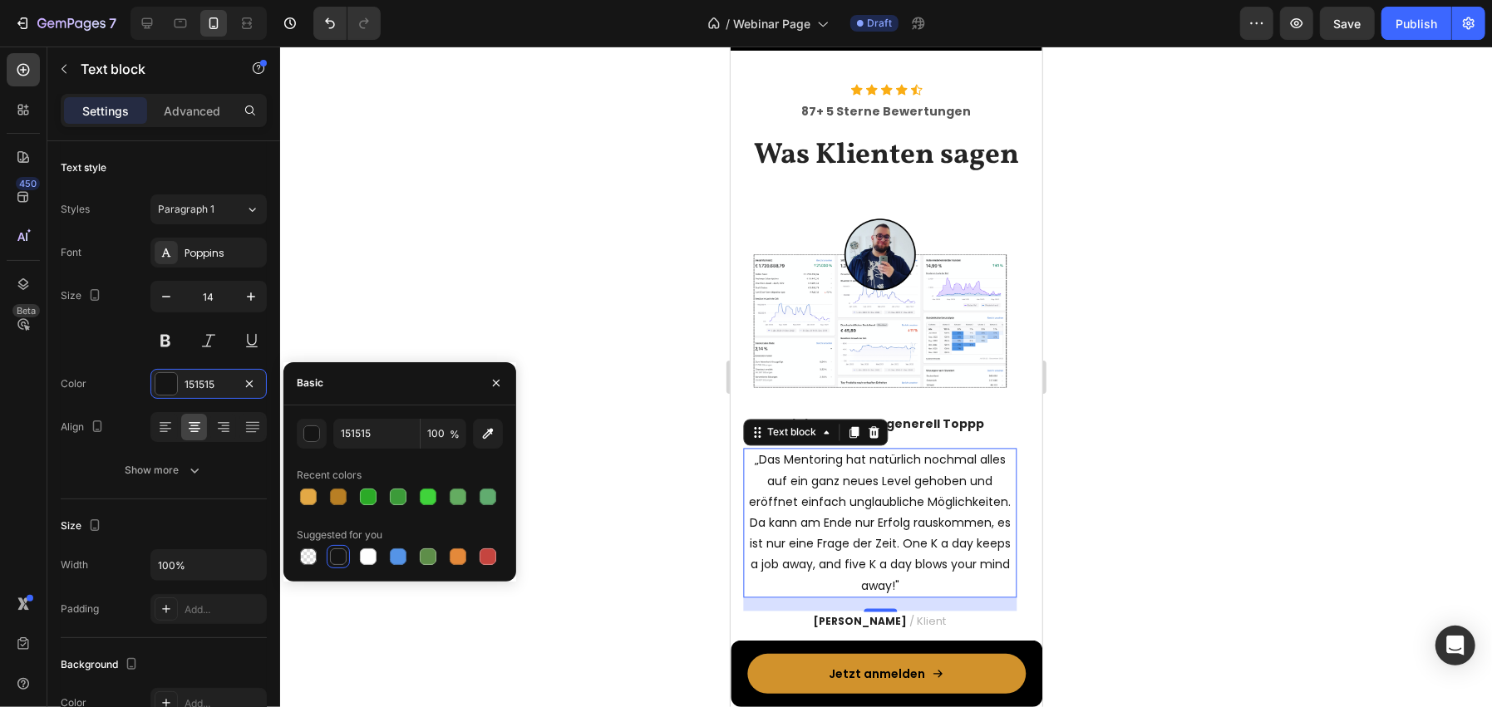
scroll to position [2443, 0]
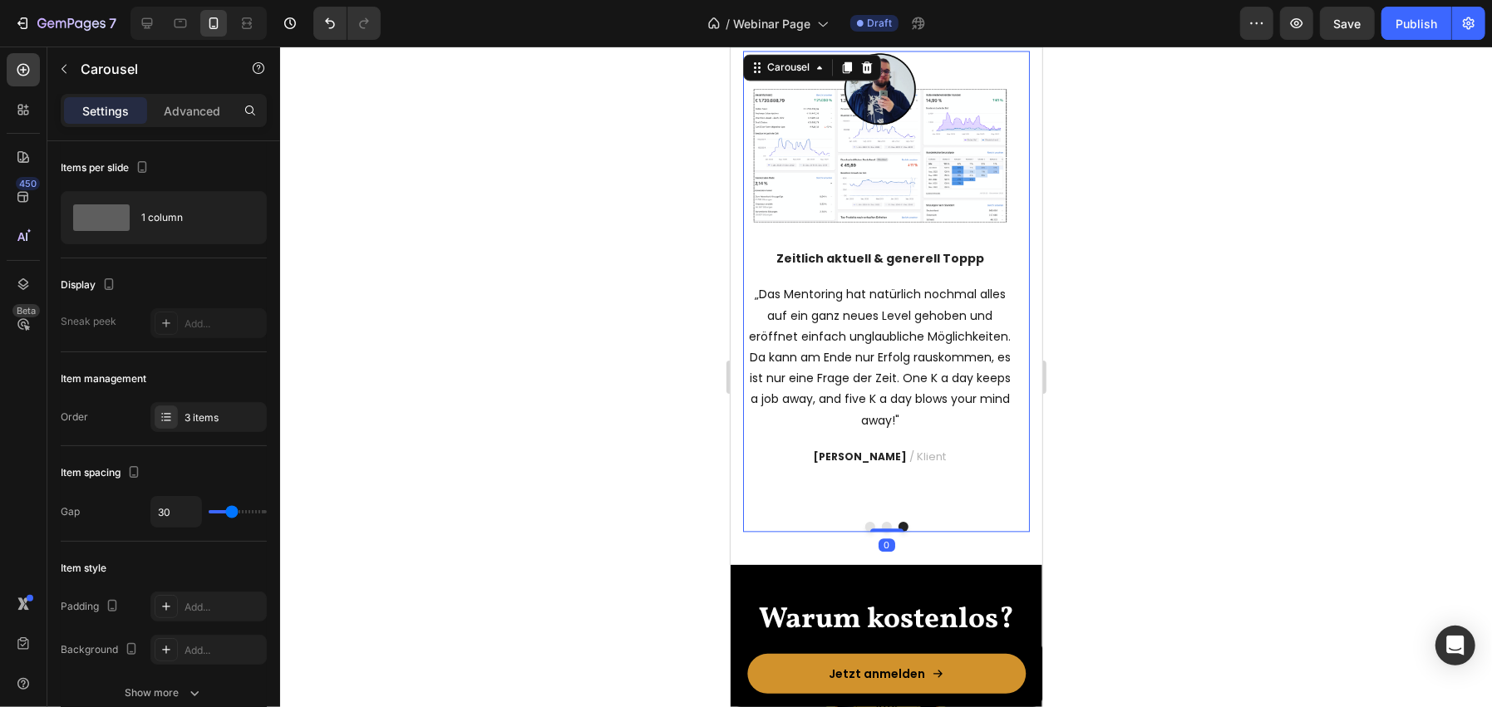
click at [881, 525] on button "Dot" at bounding box center [886, 526] width 10 height 10
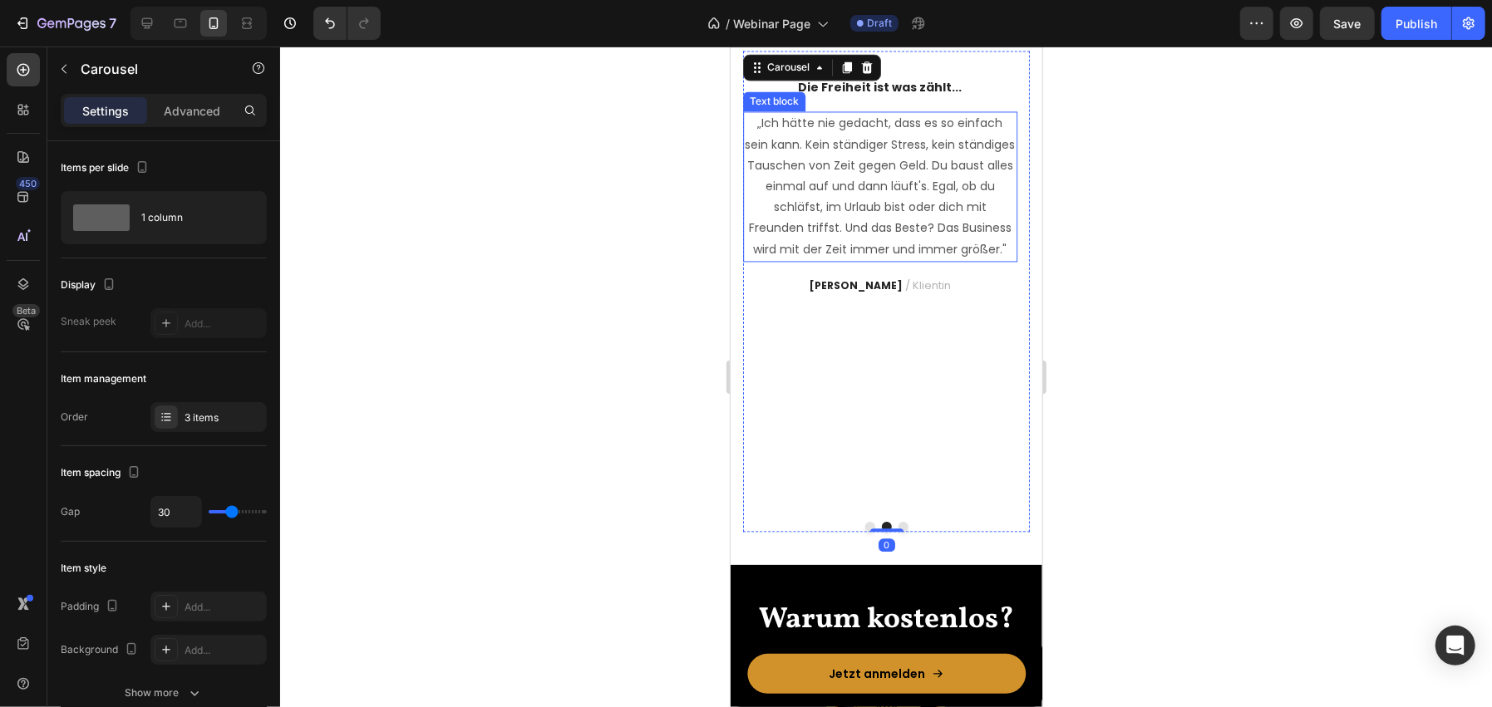
click at [869, 258] on p "„Ich hätte nie gedacht, dass es so einfach sein kann. Kein ständiger Stress, ke…" at bounding box center [879, 185] width 271 height 146
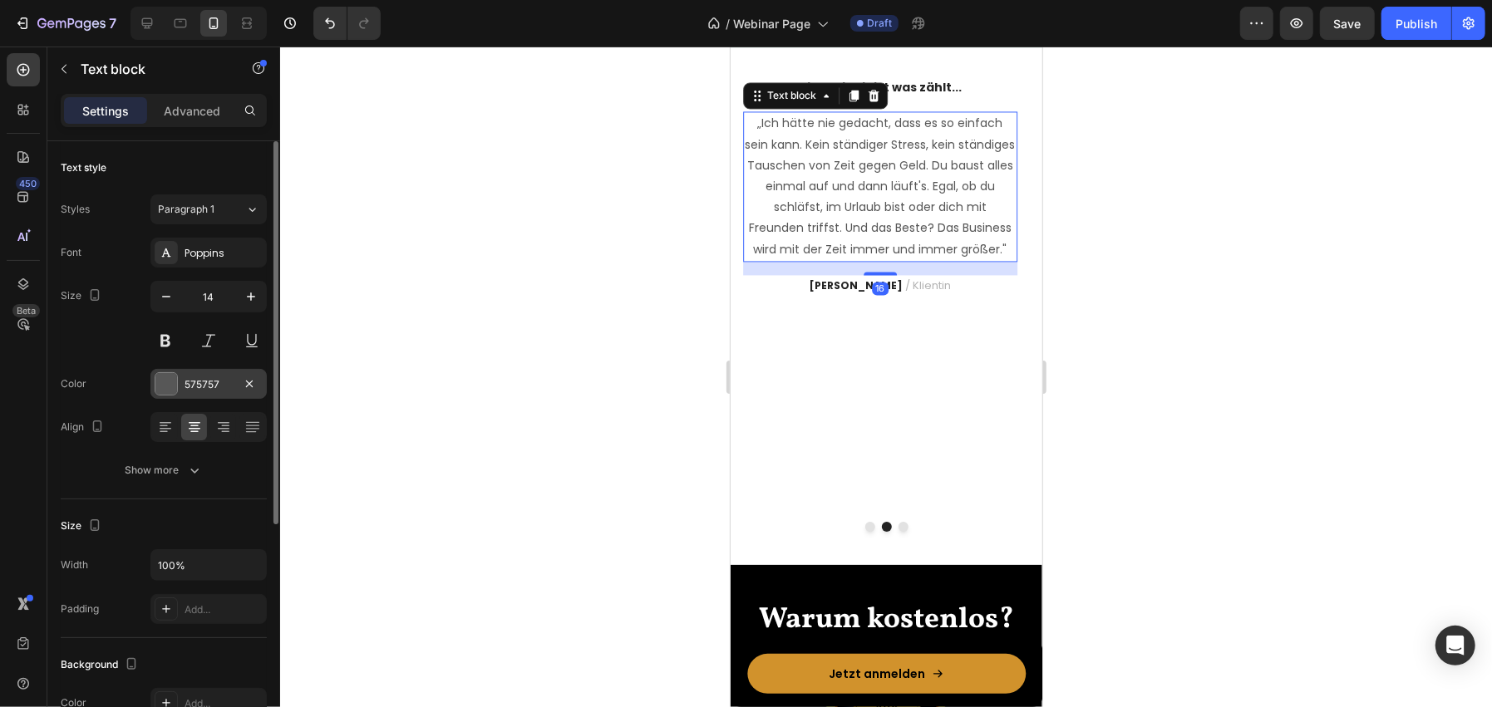
click at [160, 375] on div at bounding box center [166, 384] width 22 height 22
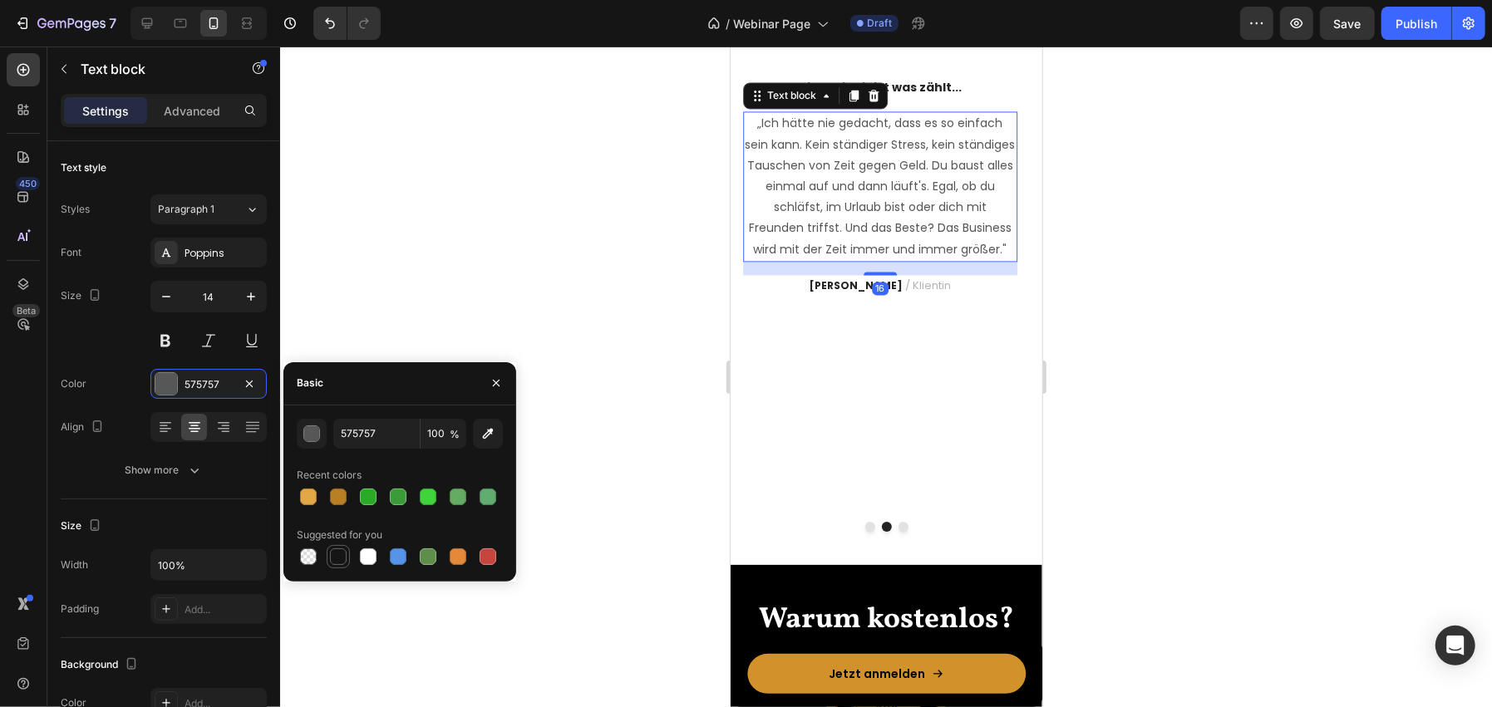
click at [336, 545] on div at bounding box center [338, 556] width 23 height 23
type input "151515"
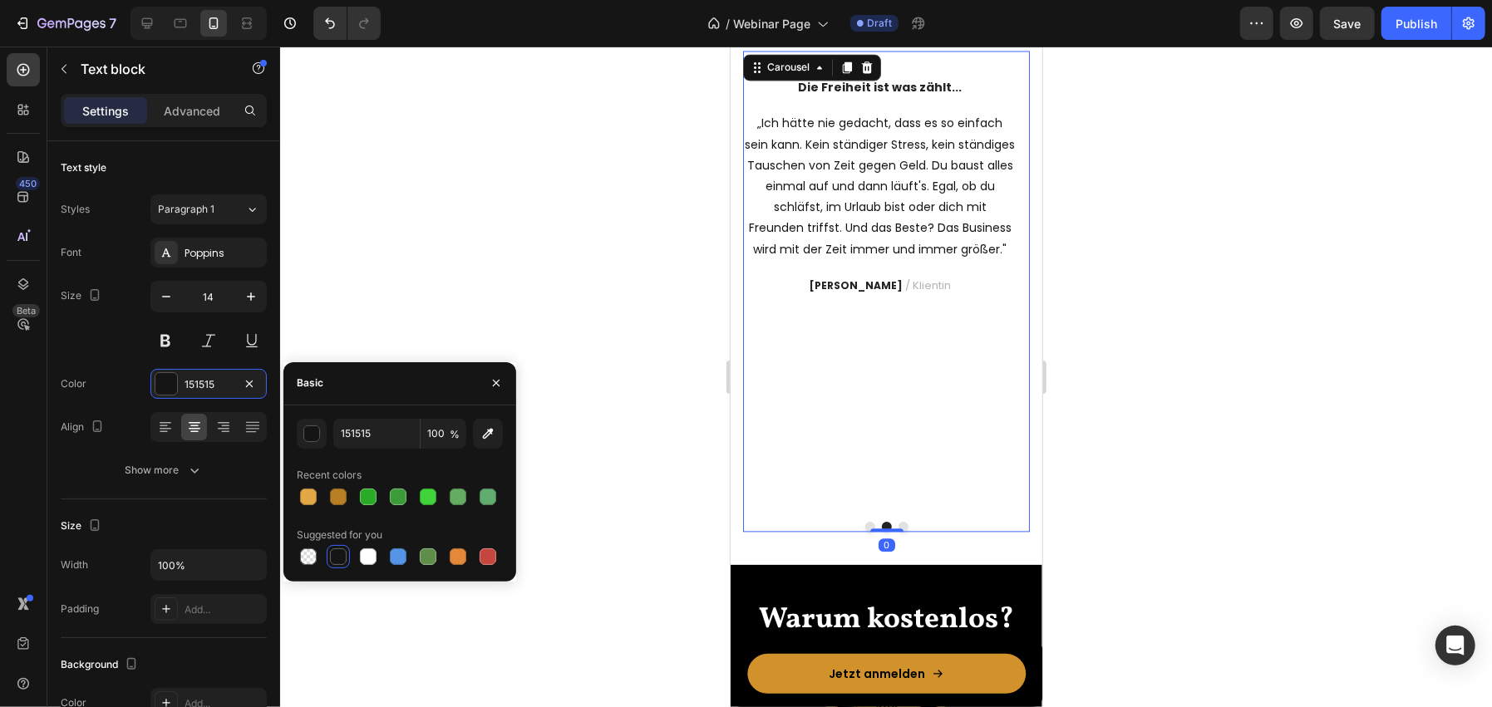
click at [864, 522] on button "Dot" at bounding box center [869, 526] width 10 height 10
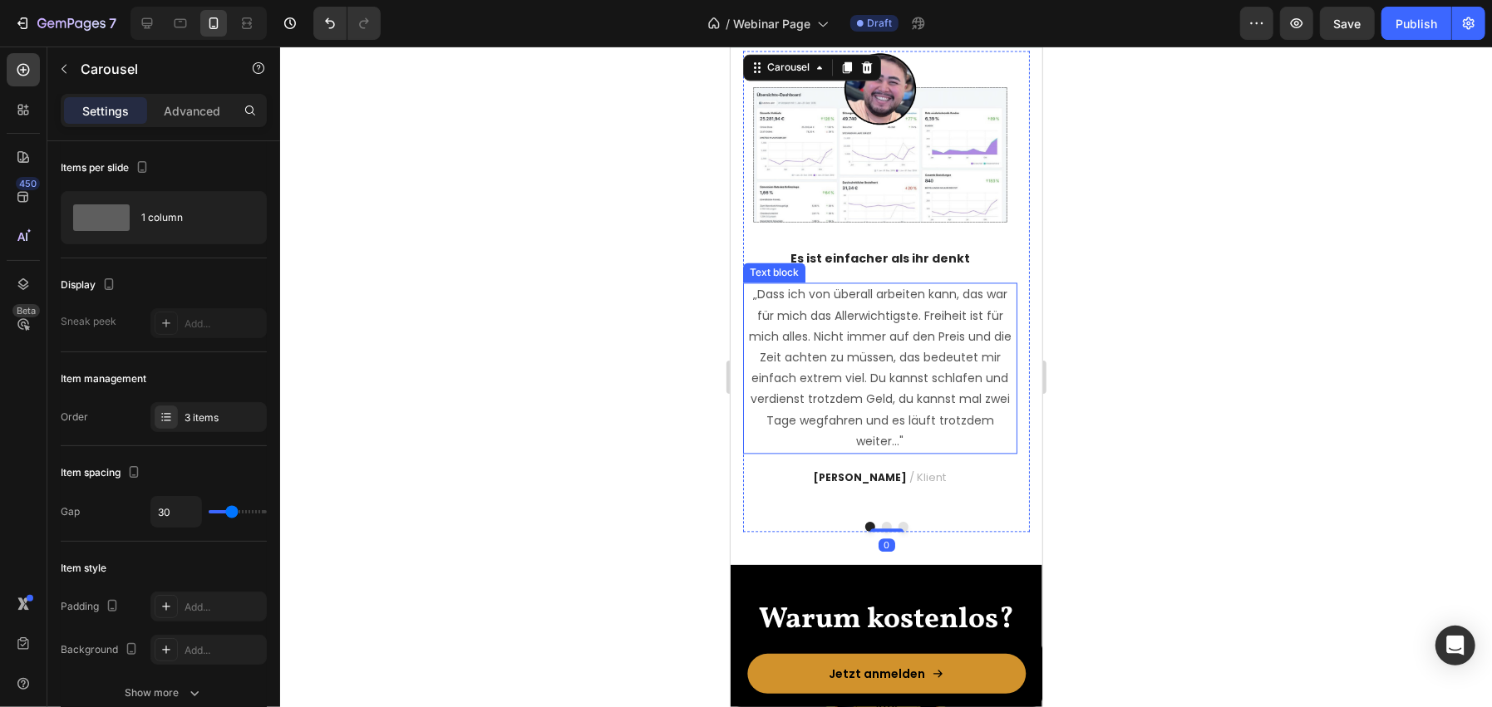
click at [828, 365] on p "„Dass ich von überall arbeiten kann, das war für mich das Allerwichtigste. Frei…" at bounding box center [879, 367] width 271 height 168
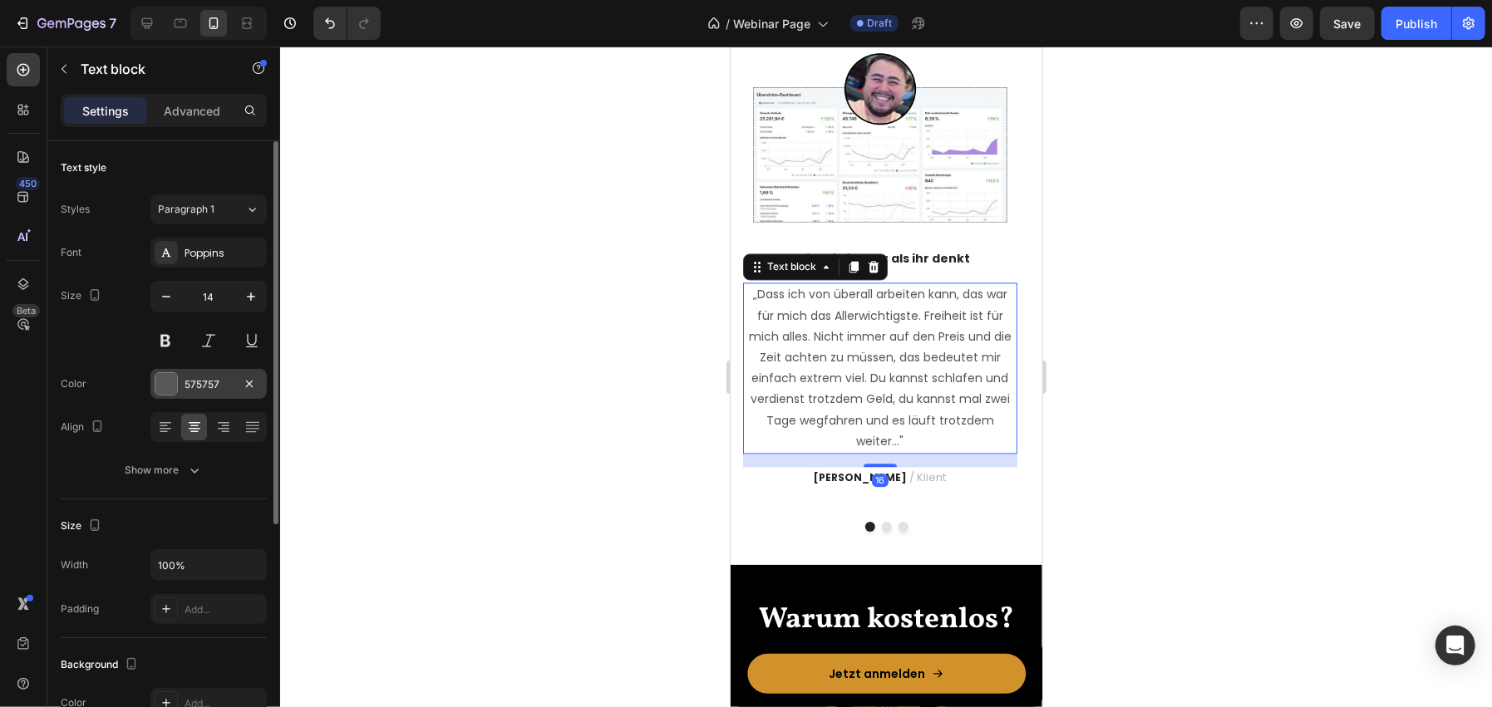
click at [170, 390] on div at bounding box center [166, 384] width 22 height 22
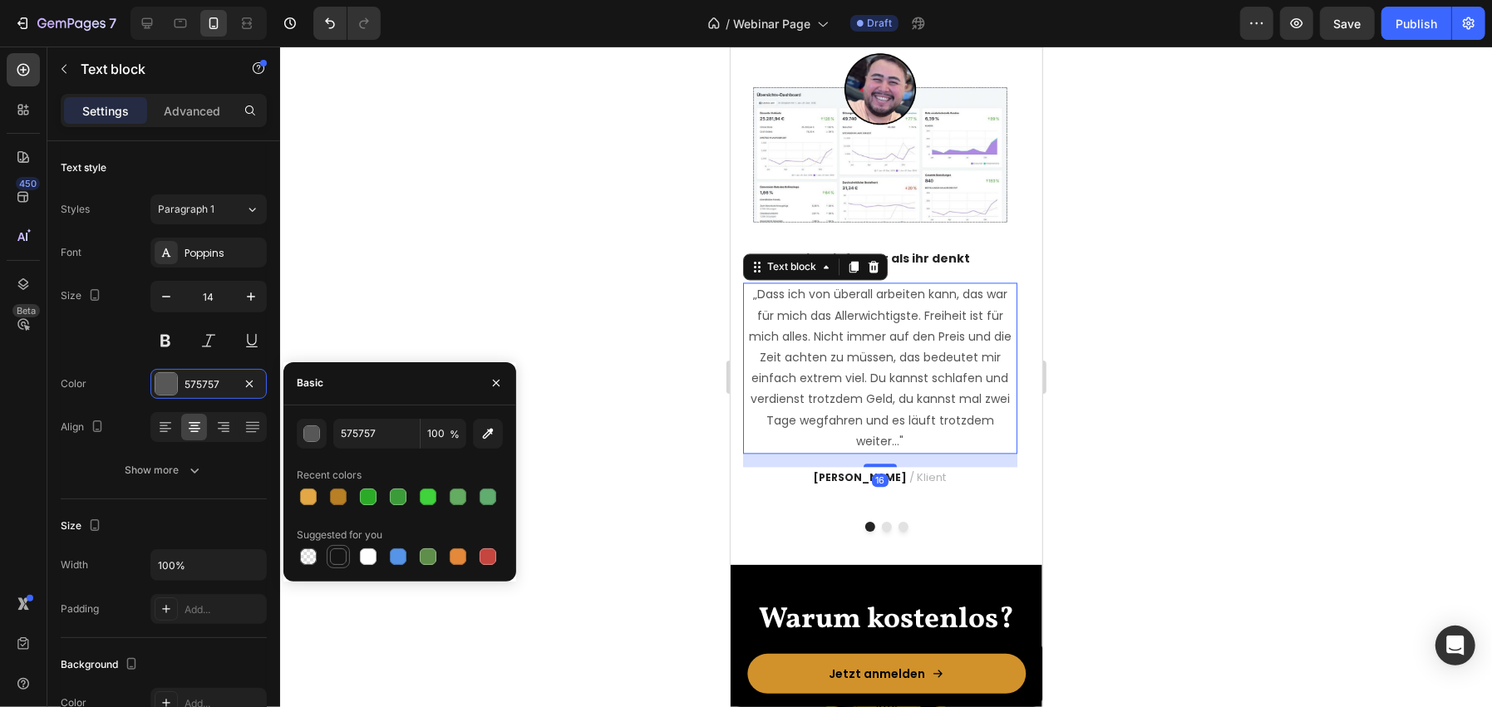
click at [333, 551] on div at bounding box center [338, 557] width 17 height 17
type input "151515"
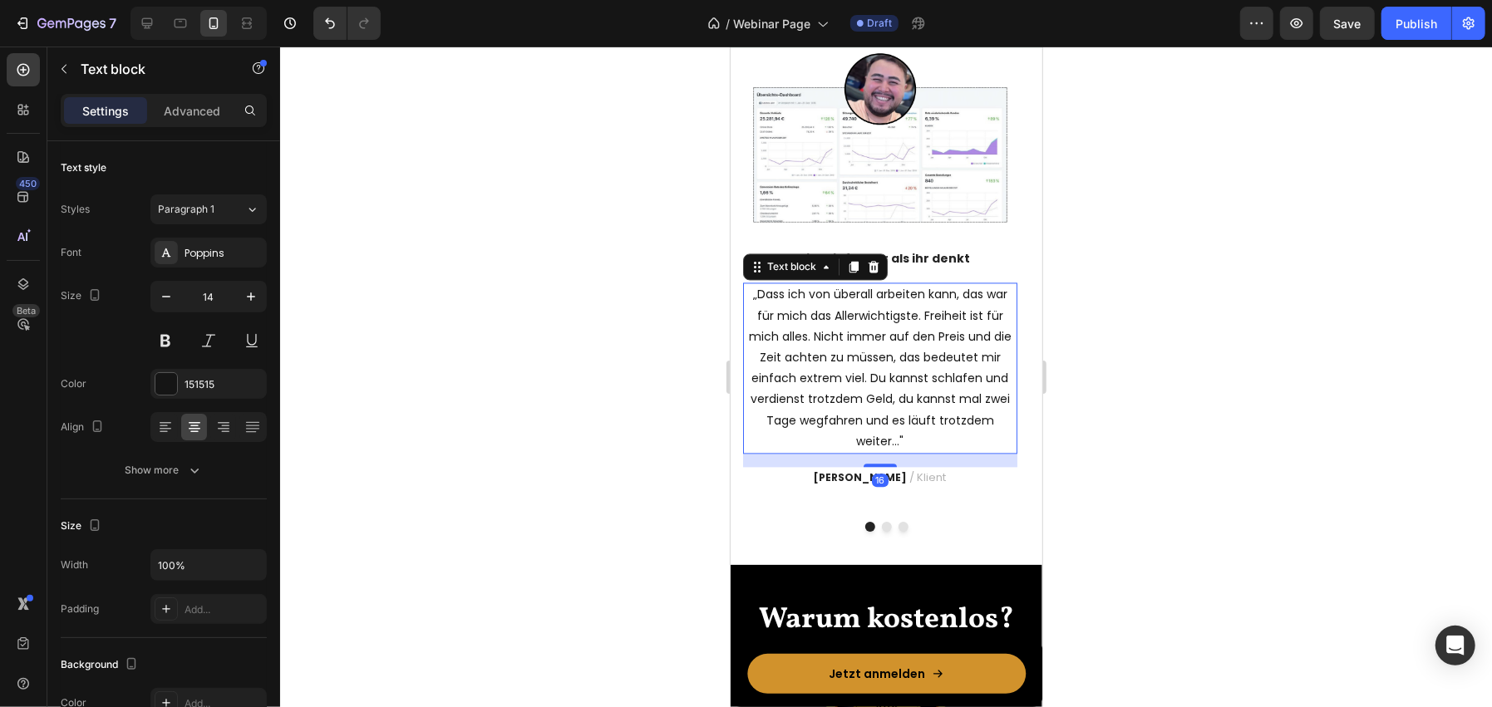
click at [404, 278] on div at bounding box center [886, 377] width 1212 height 661
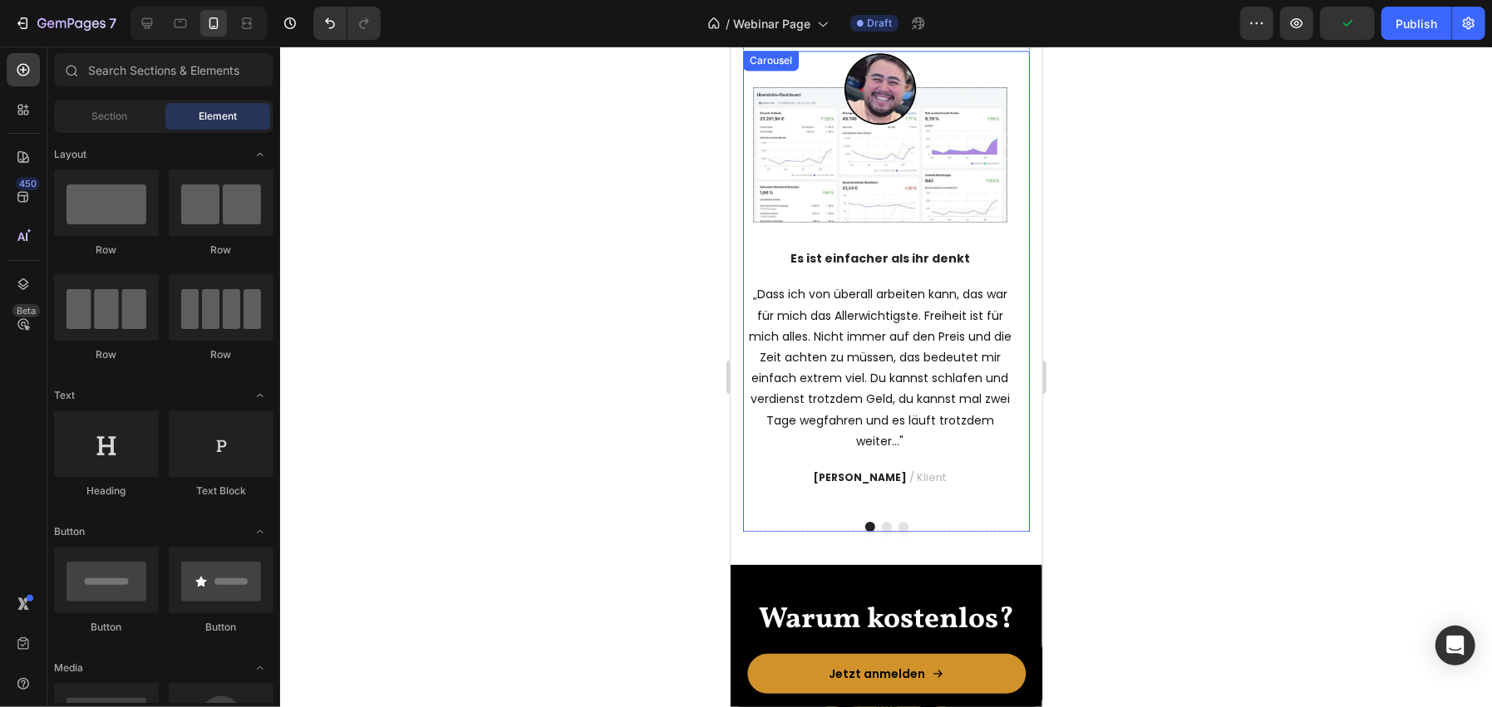
click at [881, 521] on button "Dot" at bounding box center [886, 526] width 10 height 10
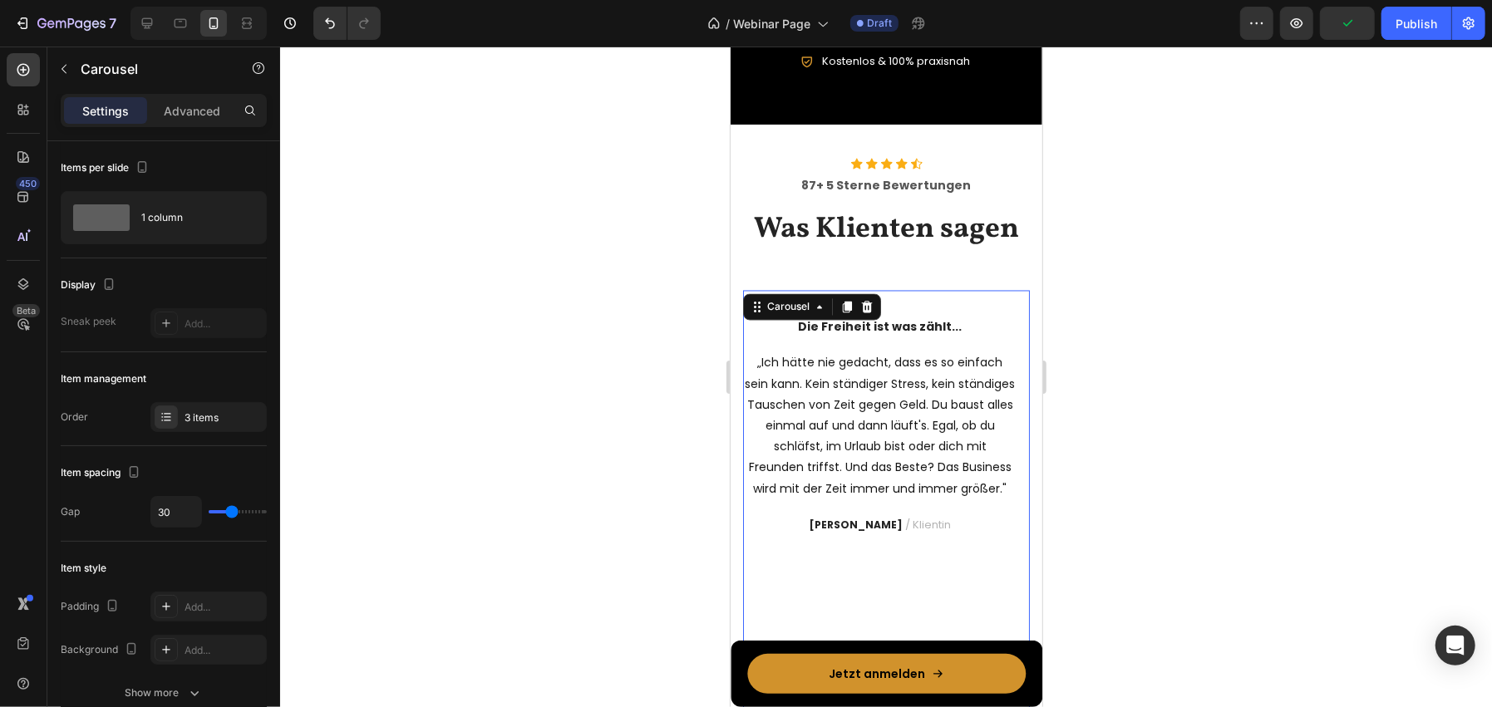
scroll to position [2194, 0]
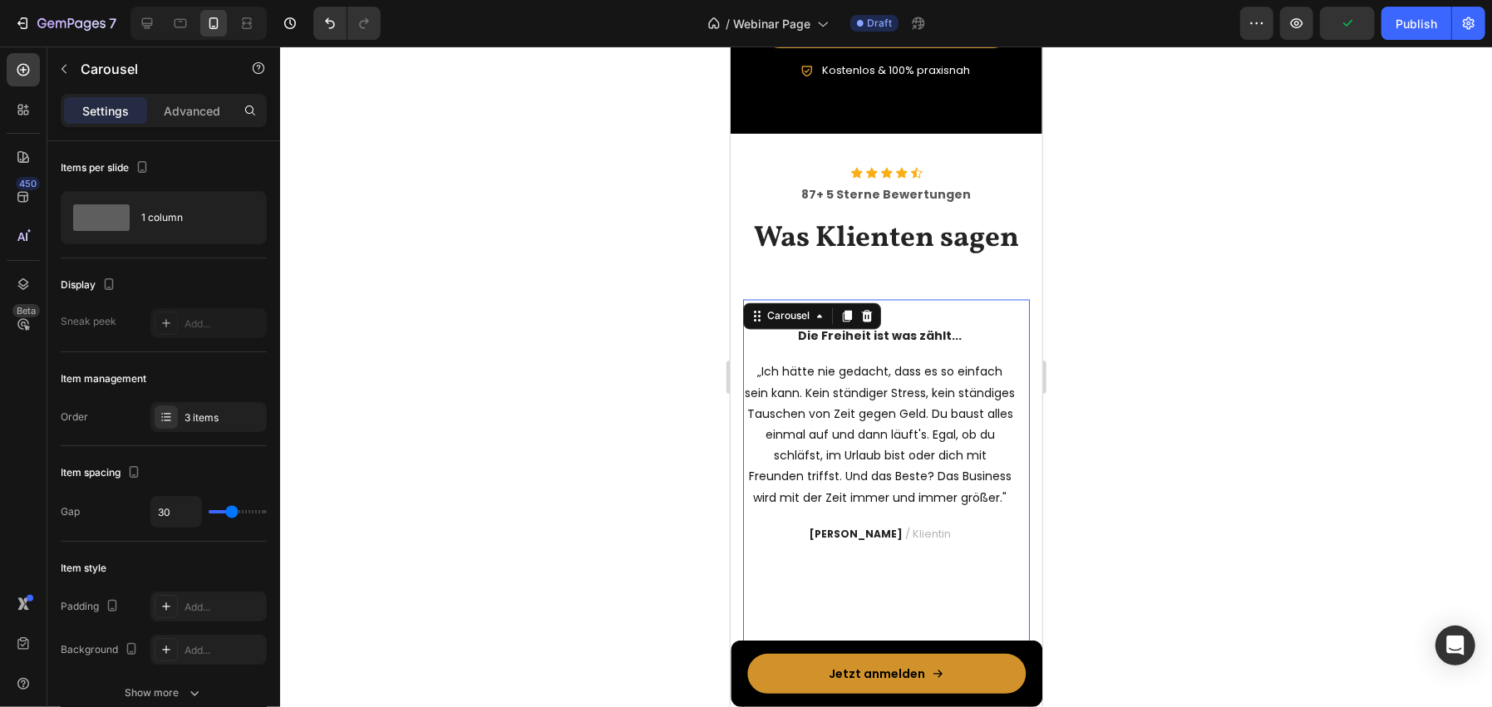
click at [502, 337] on div at bounding box center [886, 377] width 1212 height 661
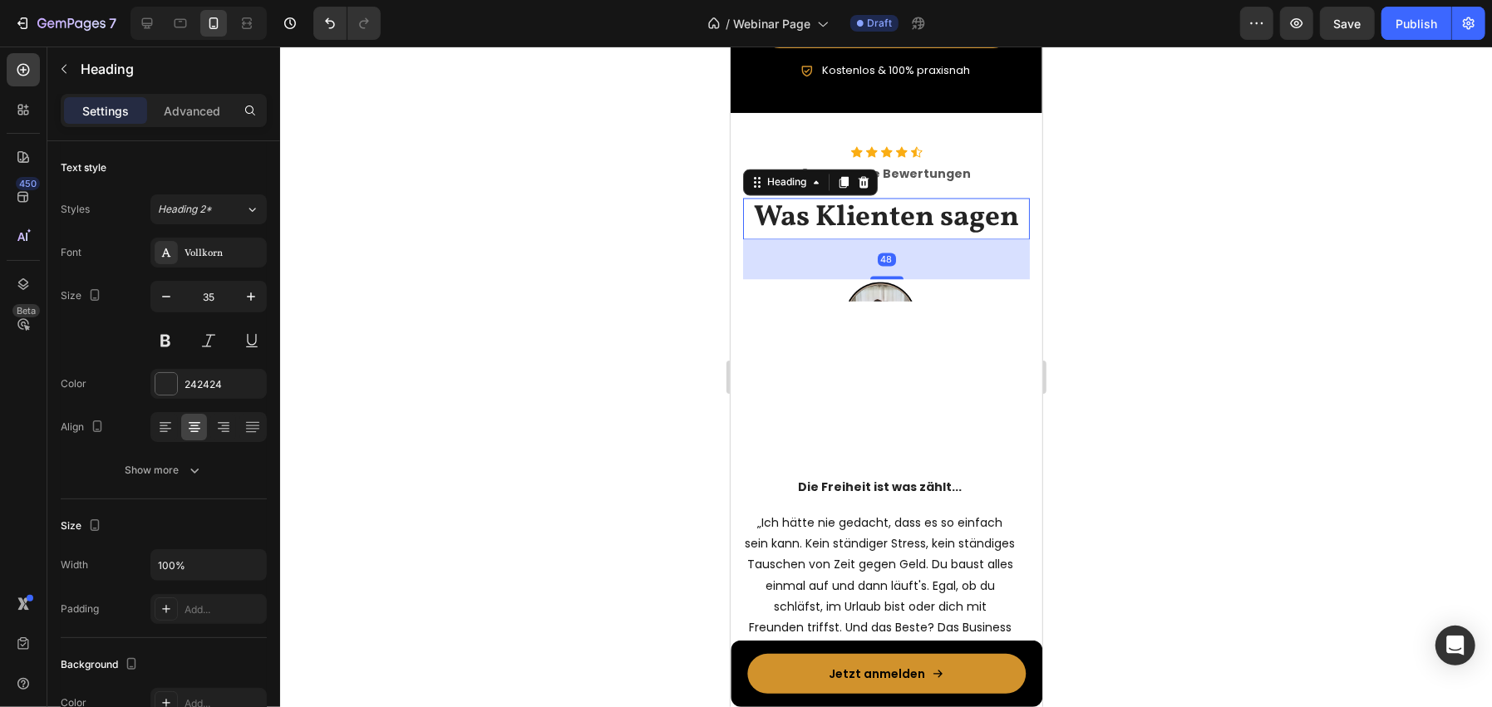
click at [805, 230] on h2 "Was Klienten sagen" at bounding box center [885, 219] width 287 height 42
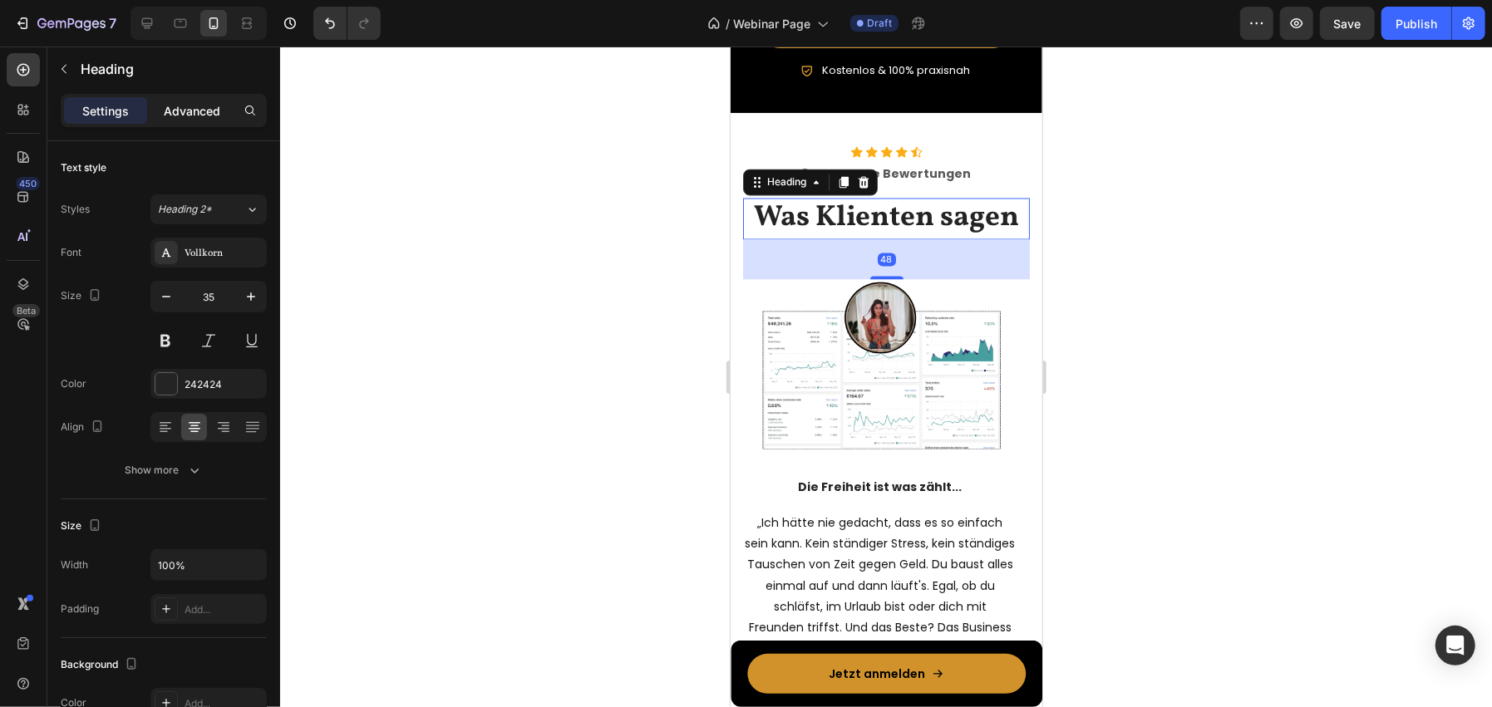
click at [204, 99] on div "Advanced" at bounding box center [191, 110] width 83 height 27
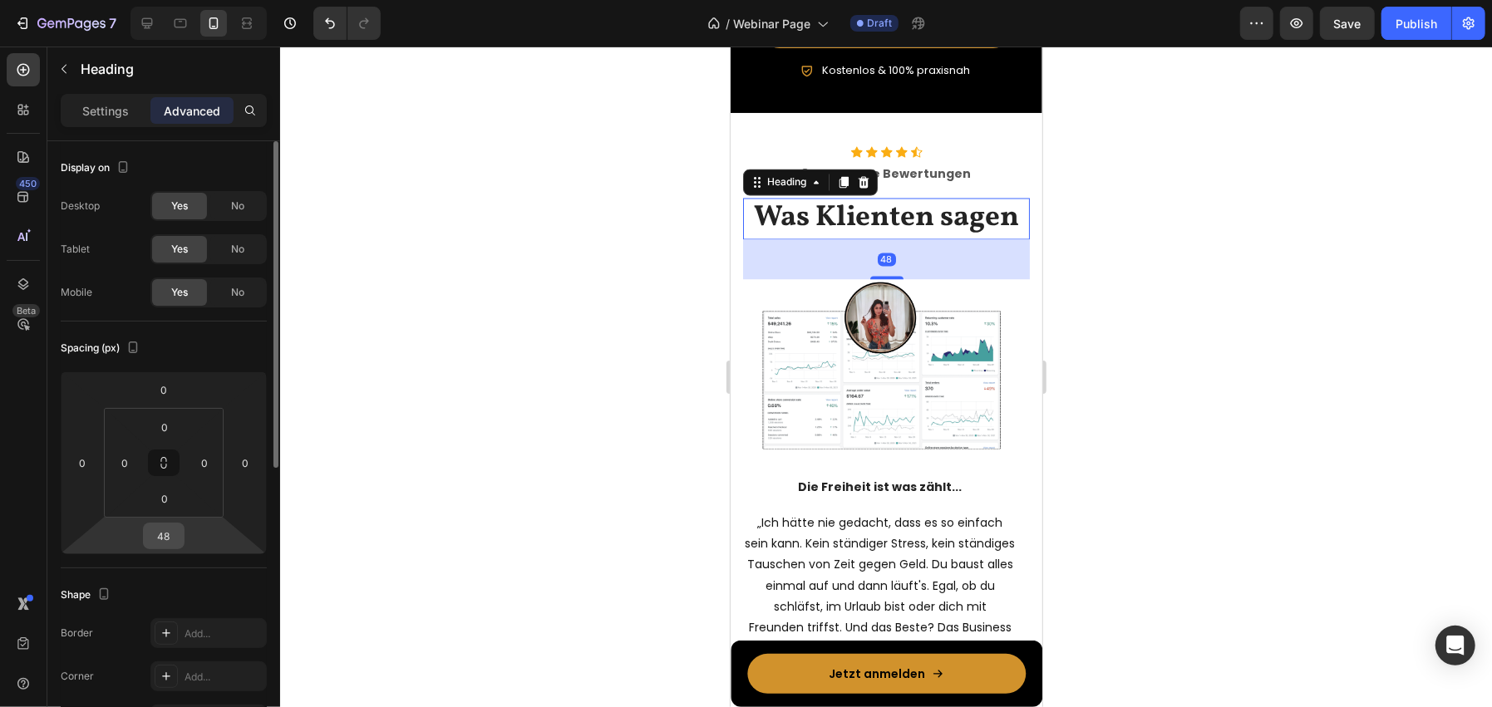
click at [159, 529] on input "48" at bounding box center [163, 536] width 33 height 25
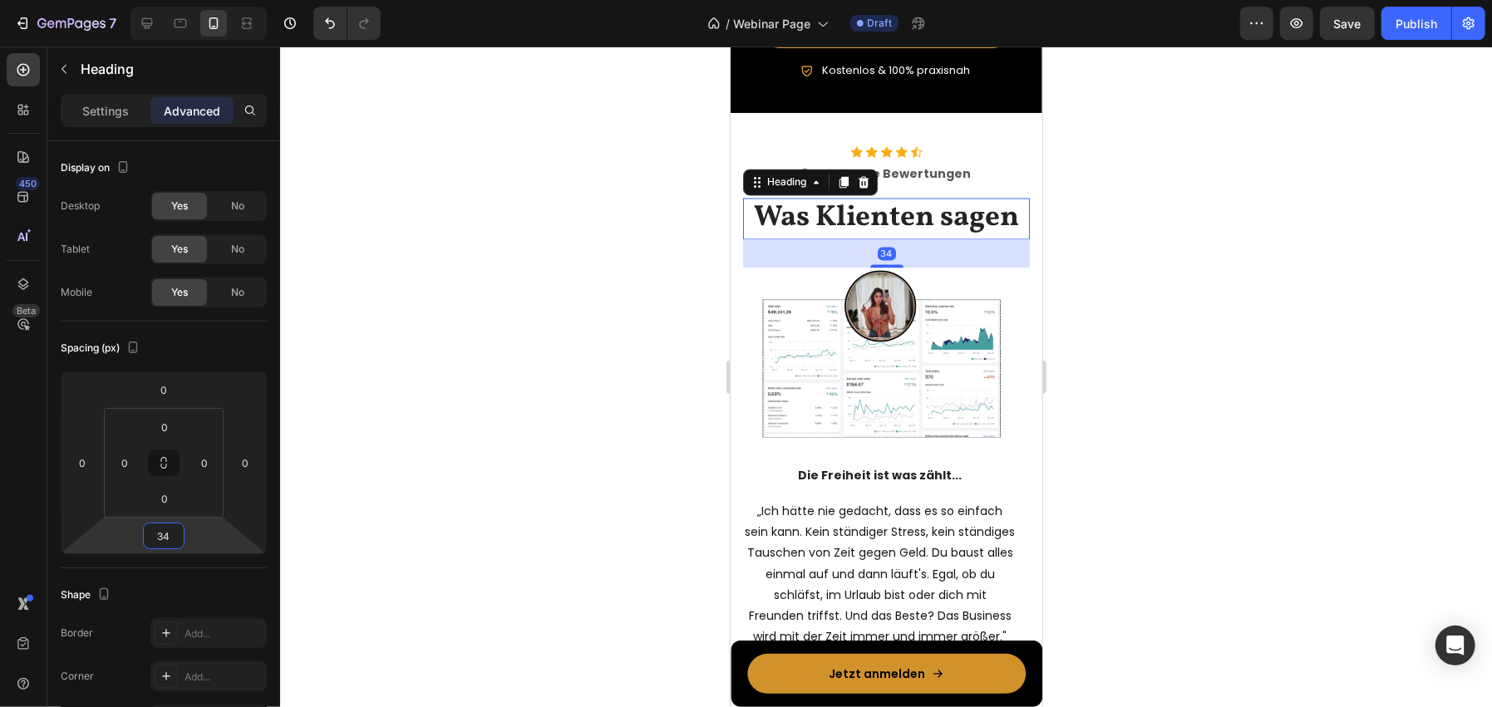
type input "34"
click at [513, 202] on div at bounding box center [886, 377] width 1212 height 661
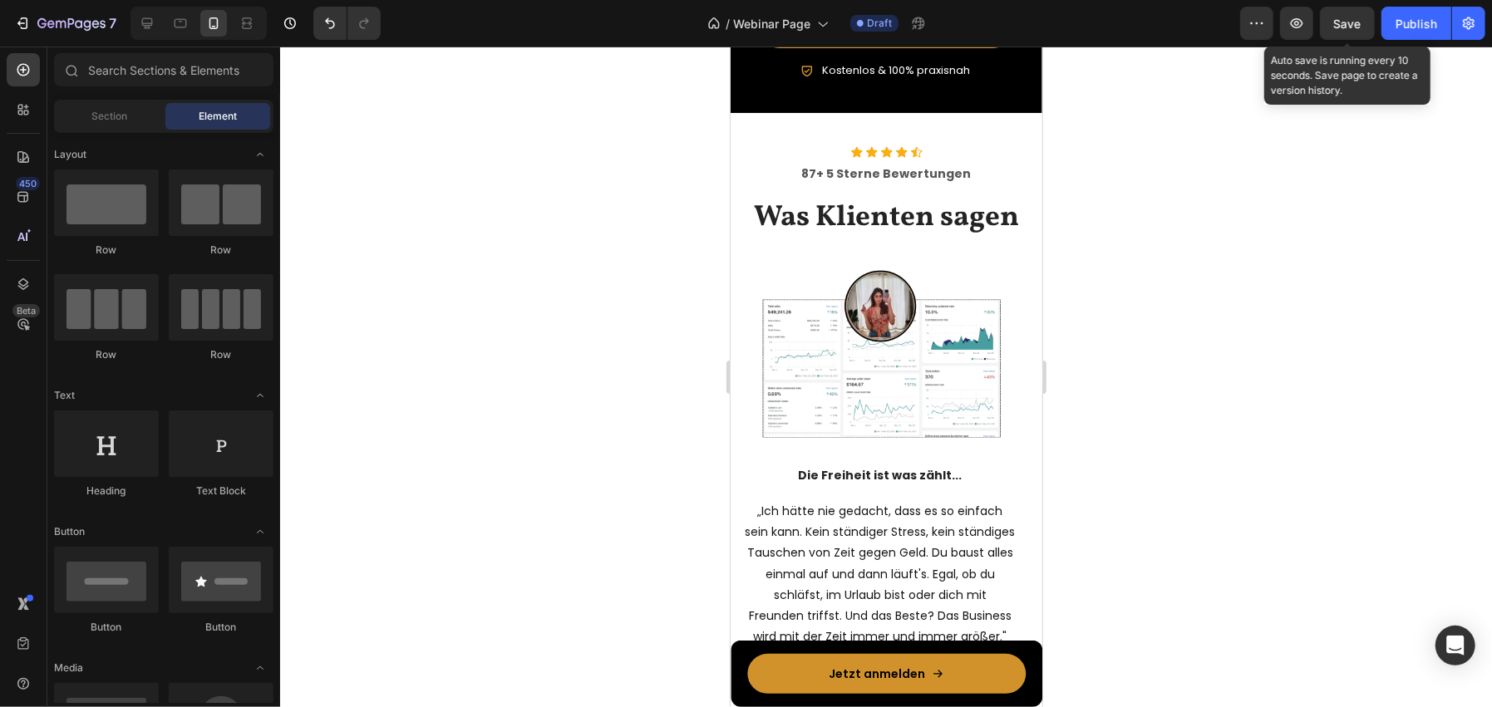
click at [1341, 18] on span "Save" at bounding box center [1347, 24] width 27 height 14
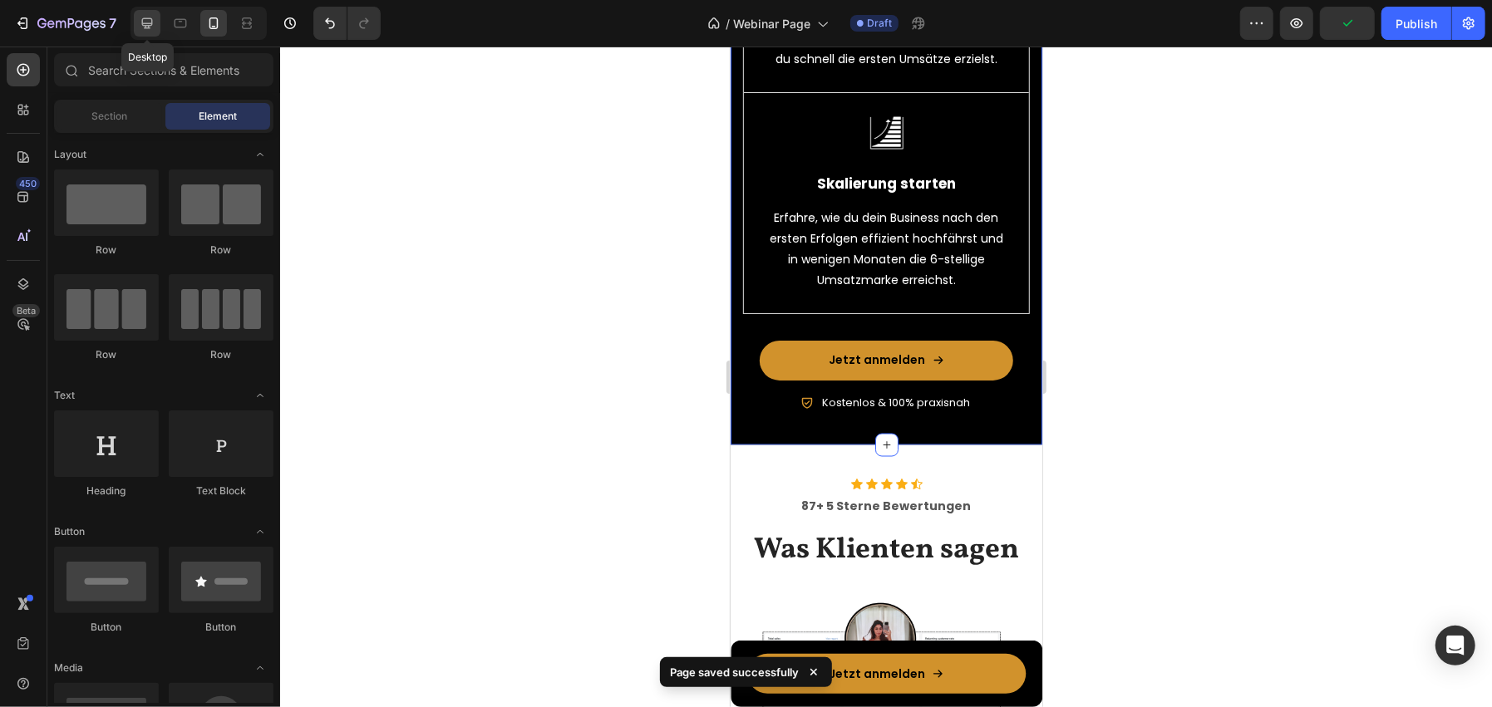
click at [150, 15] on icon at bounding box center [147, 23] width 17 height 17
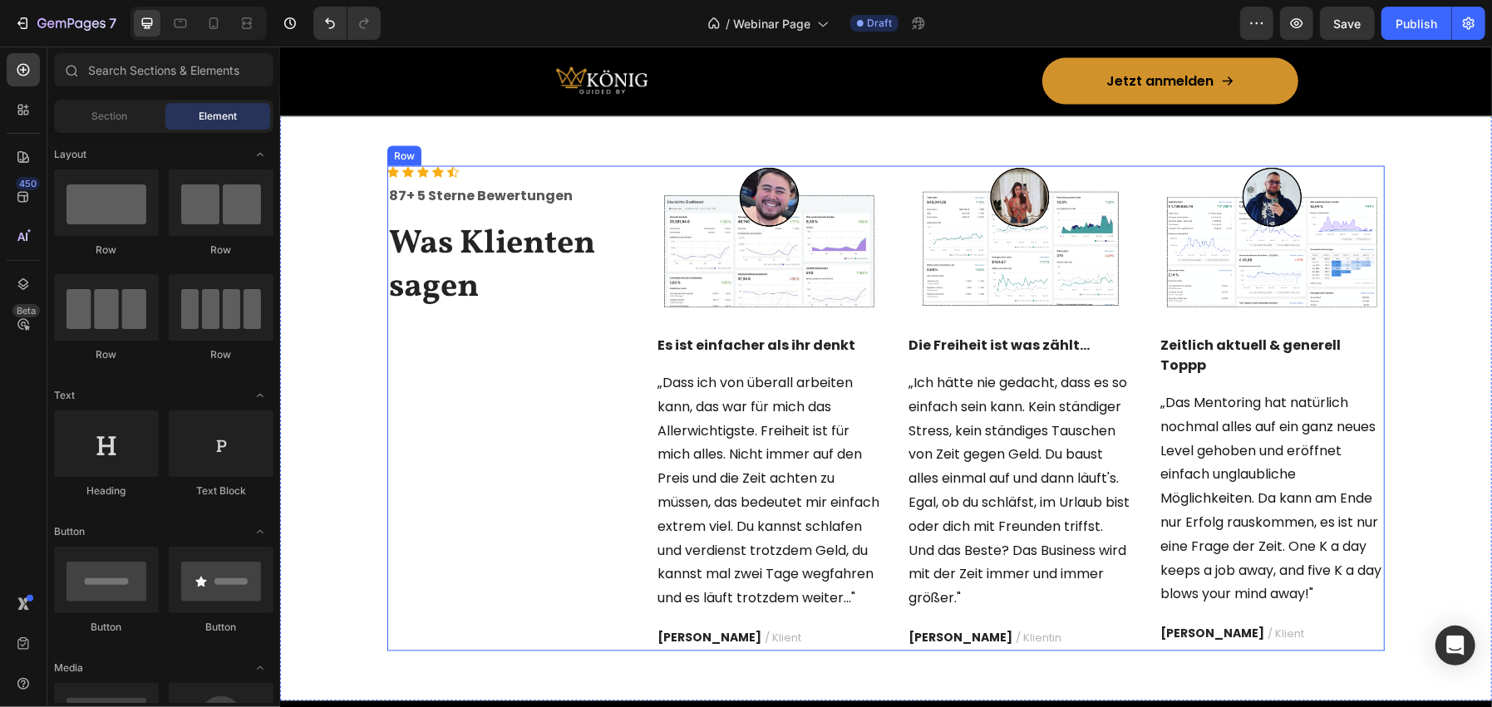
scroll to position [1901, 0]
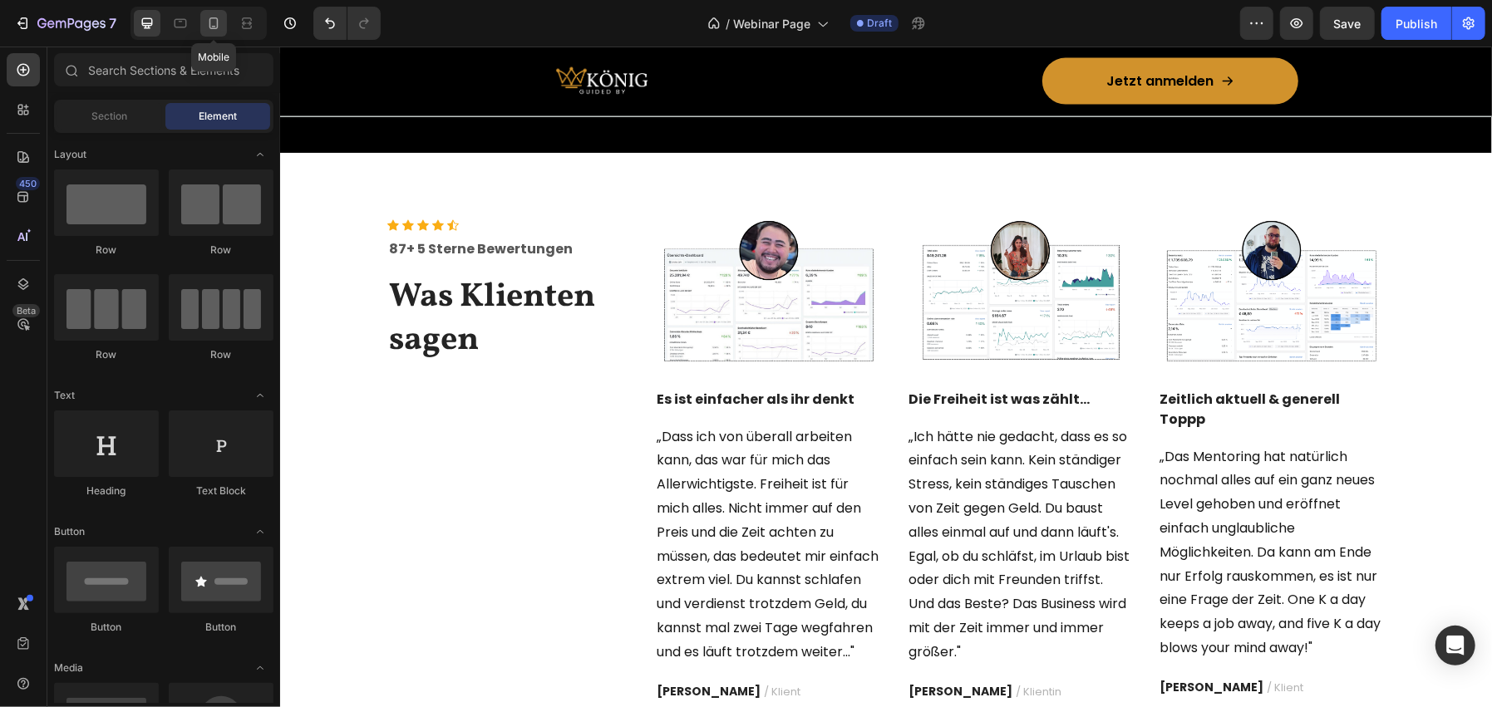
click at [208, 29] on icon at bounding box center [213, 23] width 17 height 17
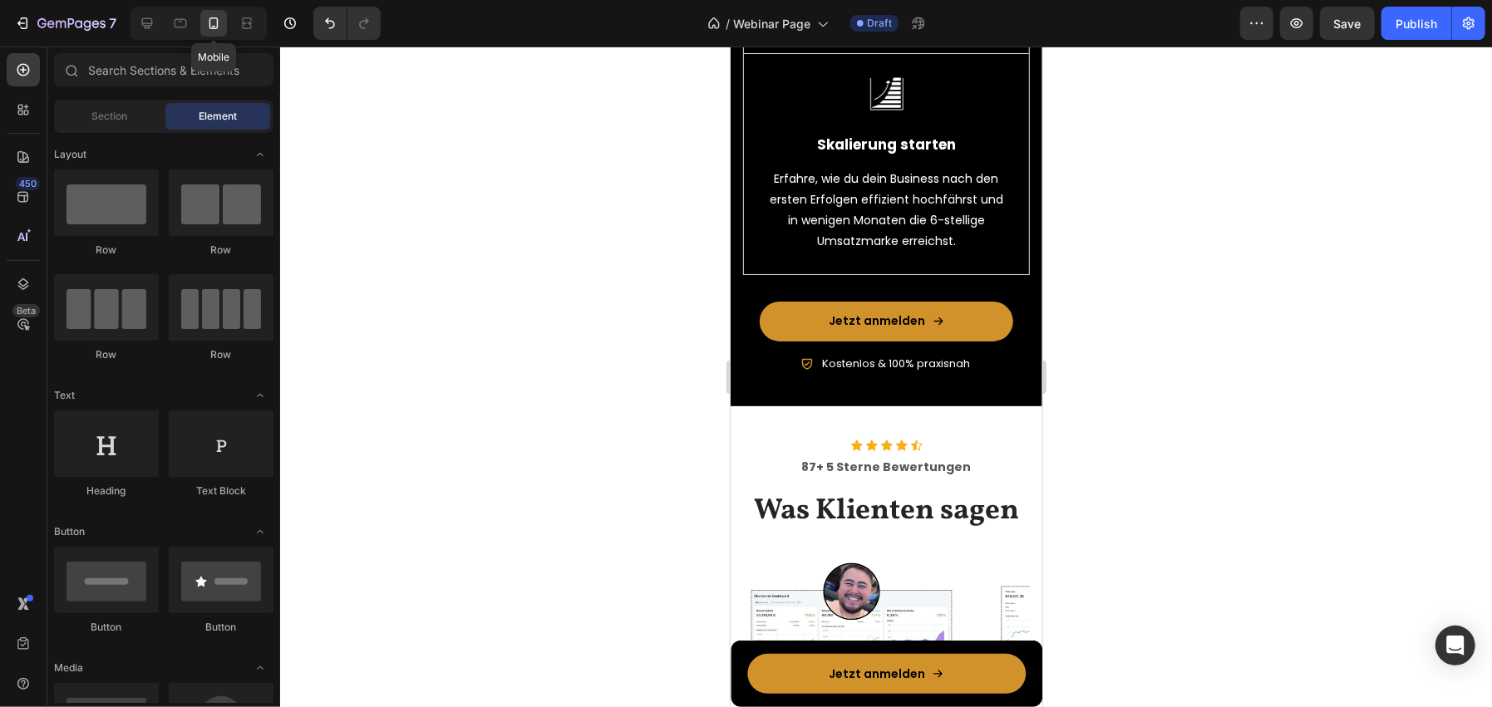
scroll to position [2021, 0]
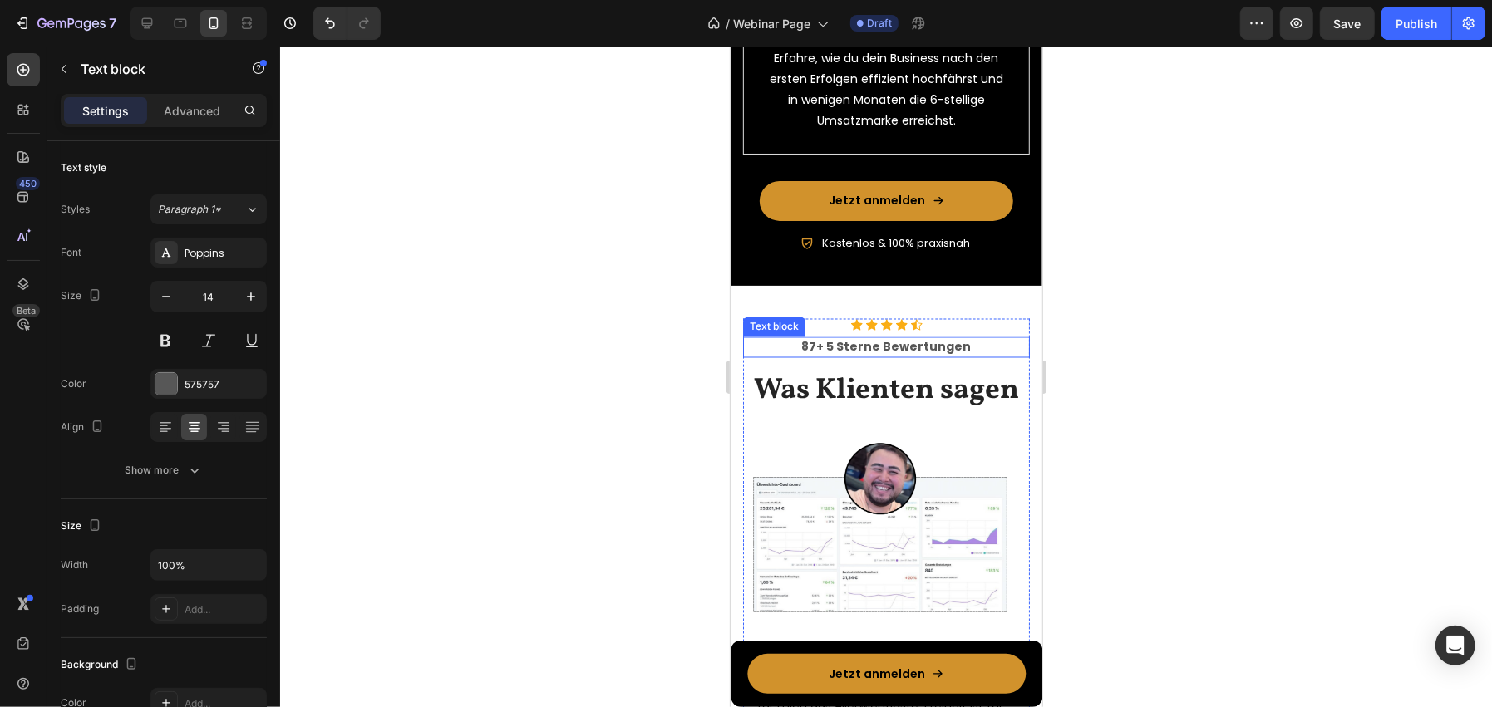
click at [839, 356] on p "87+ 5 Sterne Bewertungen" at bounding box center [885, 346] width 283 height 17
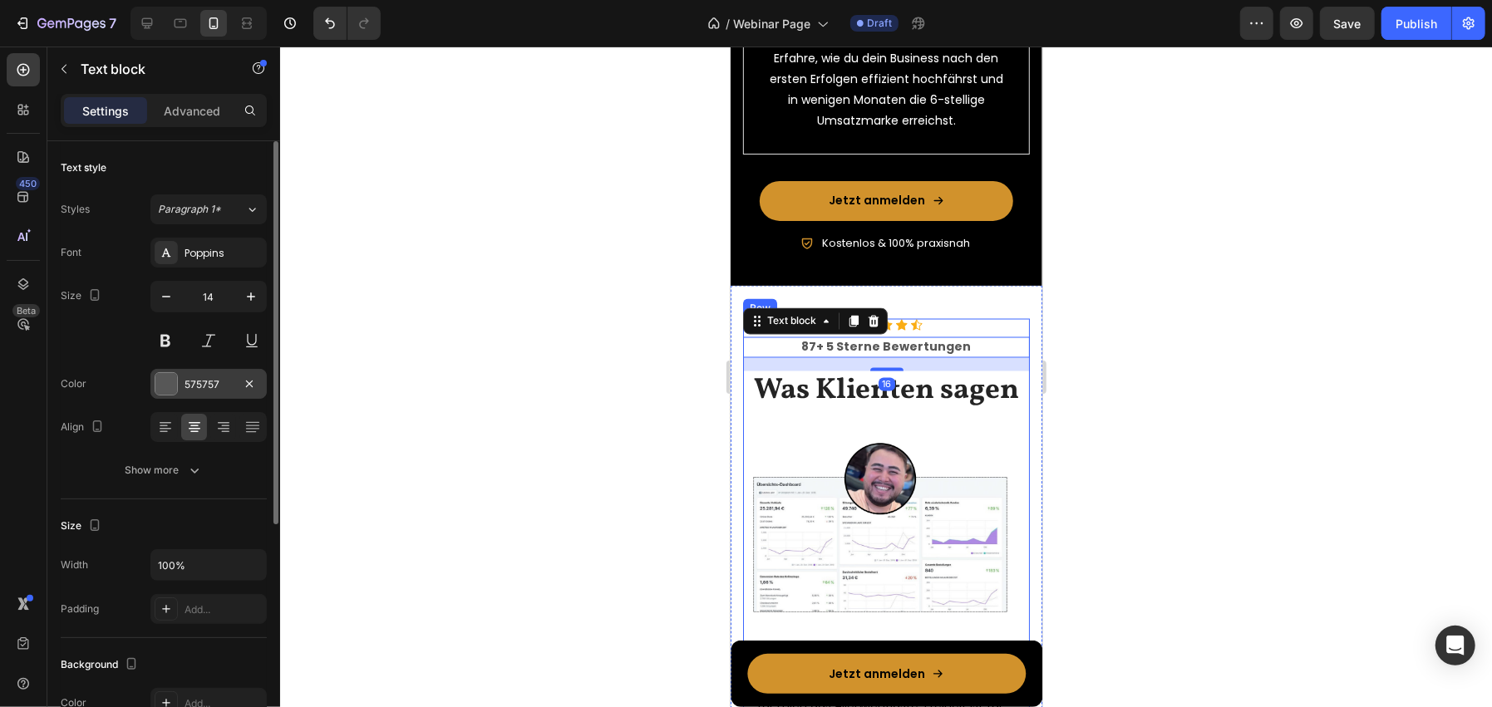
click at [166, 382] on div at bounding box center [166, 384] width 22 height 22
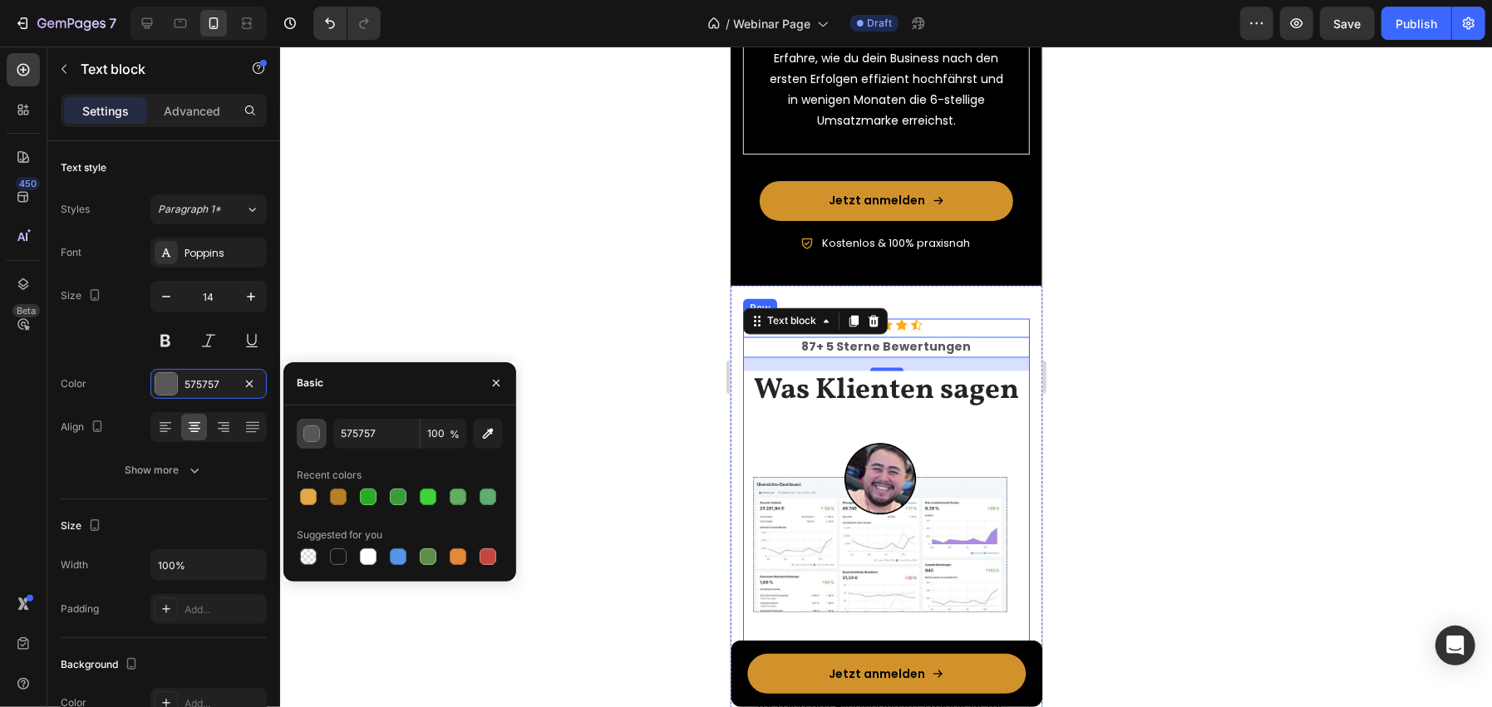
click at [320, 427] on button "button" at bounding box center [312, 434] width 30 height 30
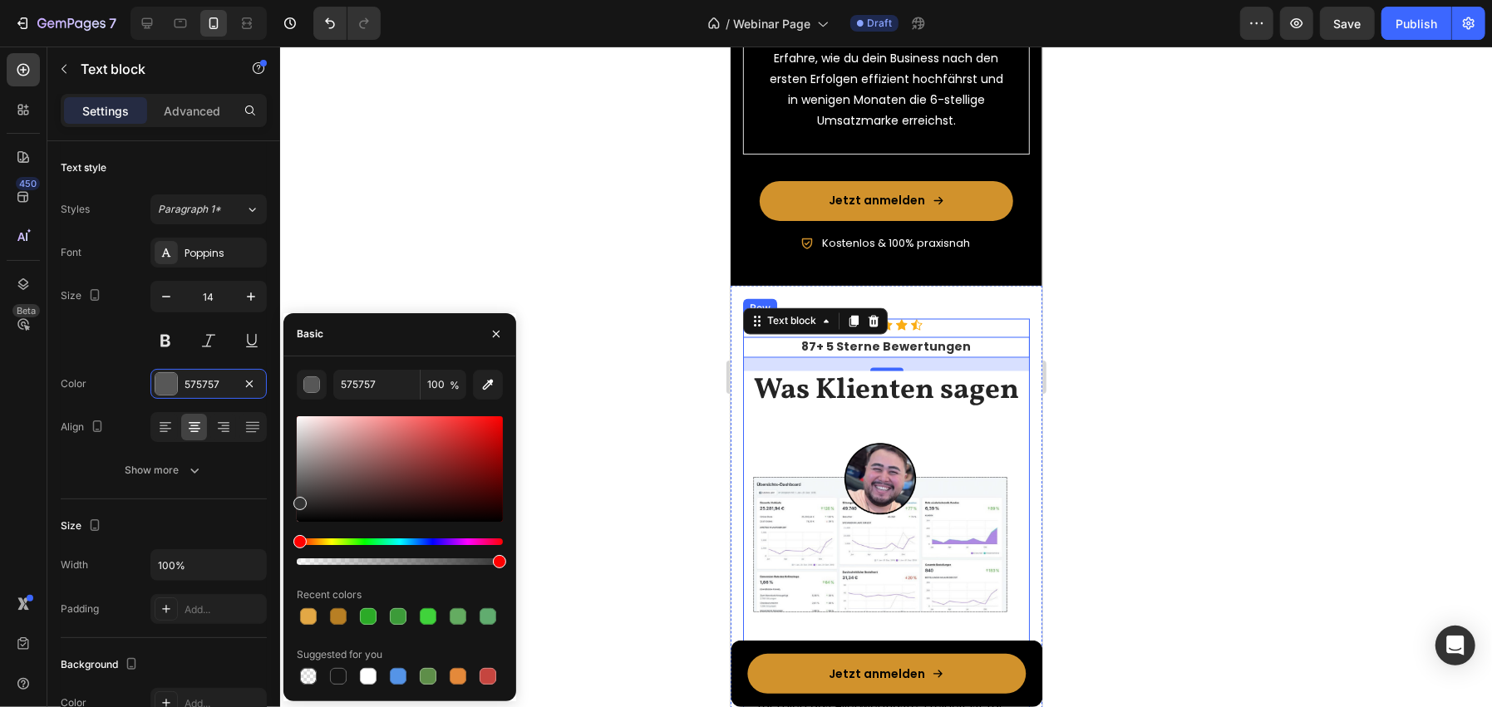
drag, startPoint x: 298, startPoint y: 492, endPoint x: 294, endPoint y: 500, distance: 9.0
click at [294, 500] on div at bounding box center [299, 503] width 13 height 13
type input "333333"
click at [445, 235] on div at bounding box center [886, 377] width 1212 height 661
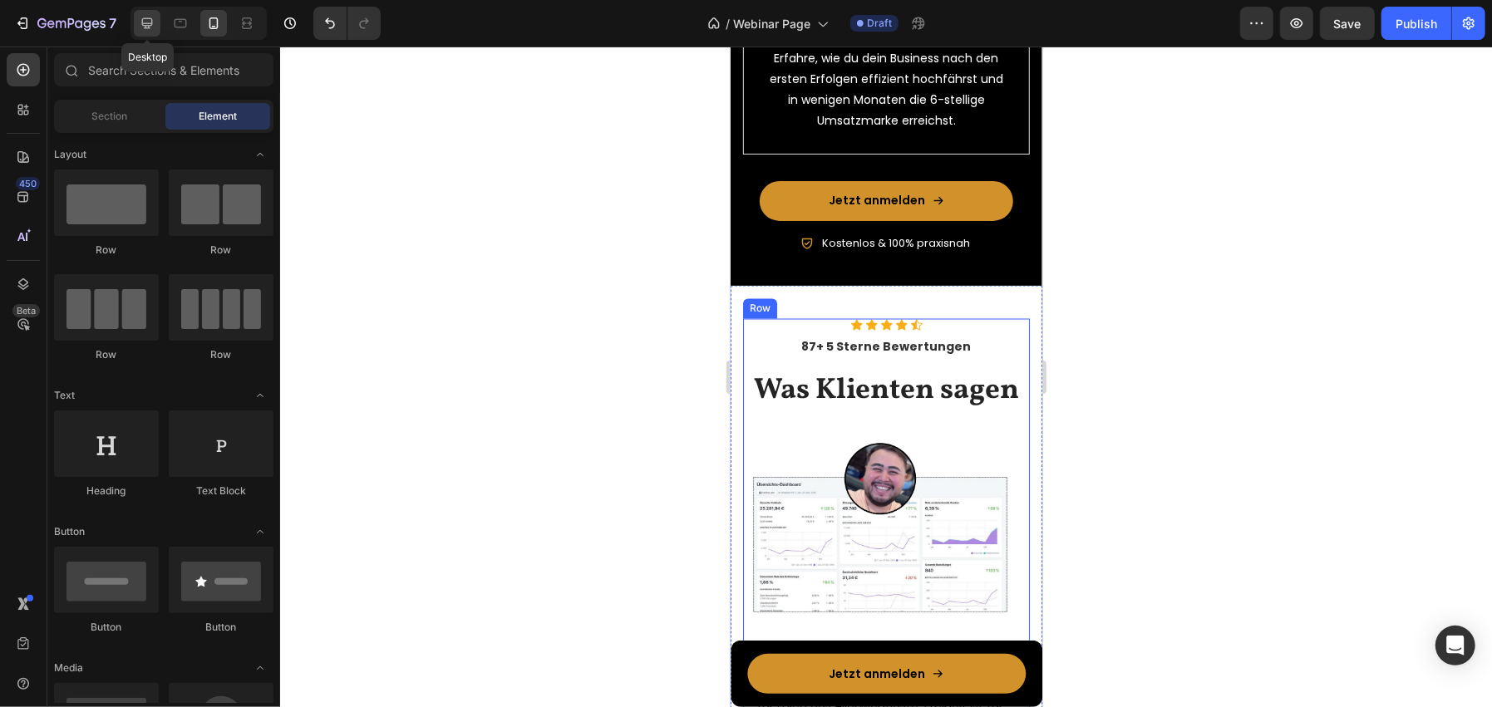
click at [156, 25] on div at bounding box center [147, 23] width 27 height 27
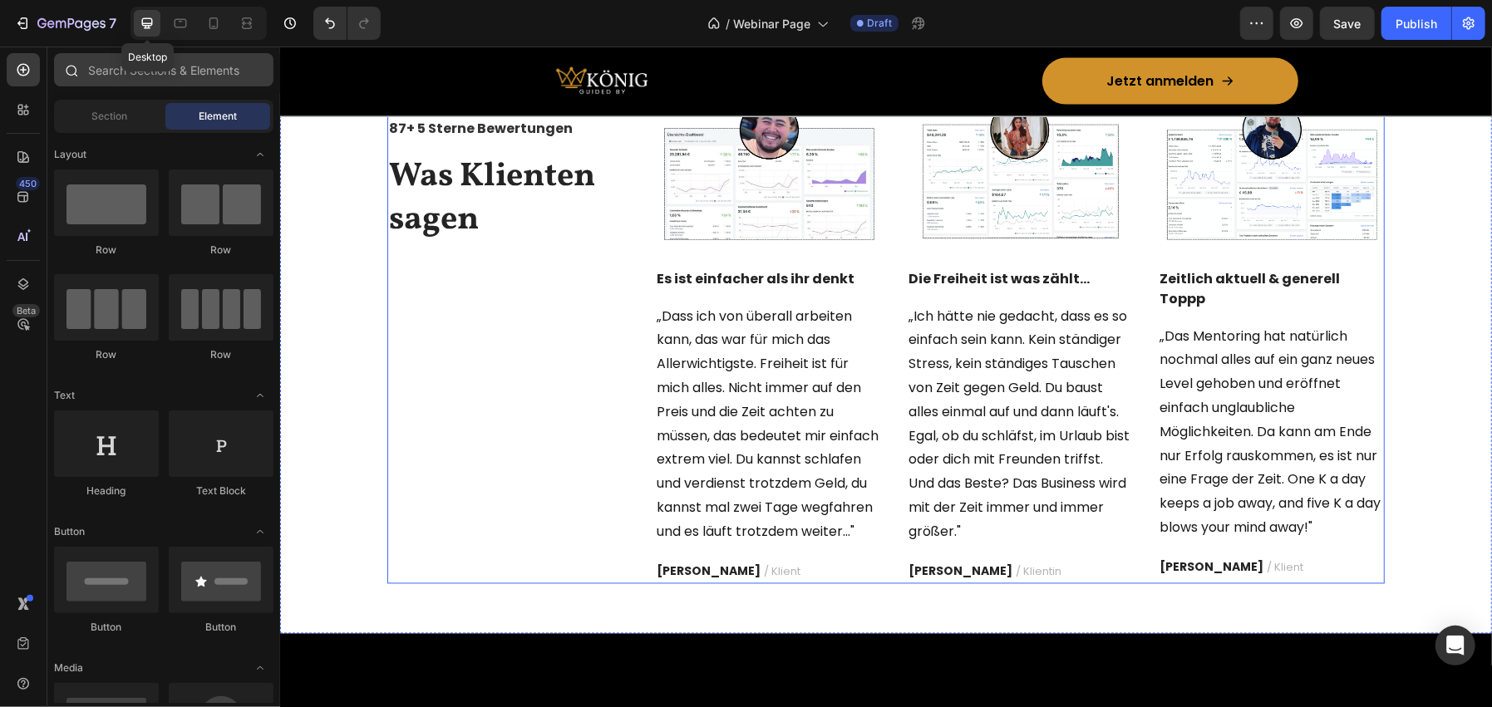
scroll to position [1926, 0]
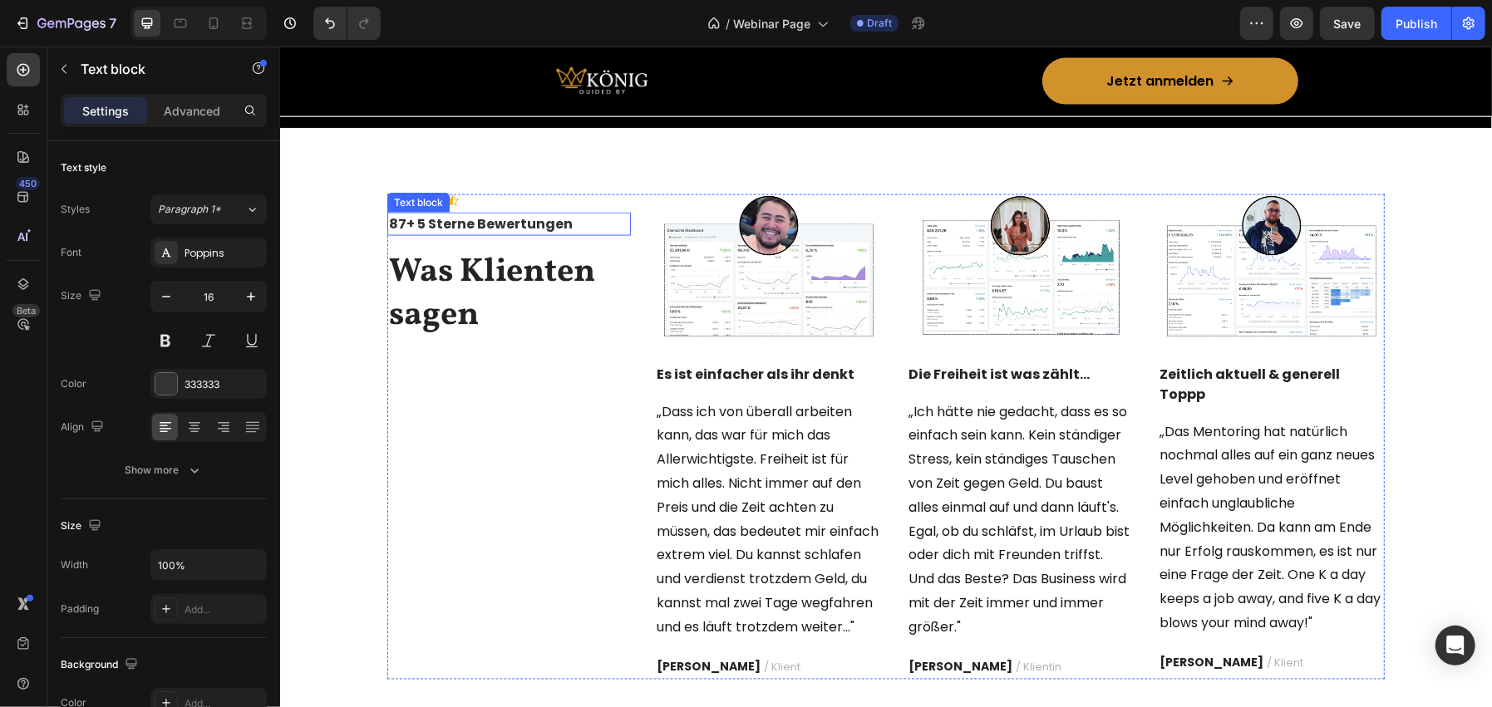
click at [469, 220] on p "87+ 5 Sterne Bewertungen" at bounding box center [508, 224] width 240 height 20
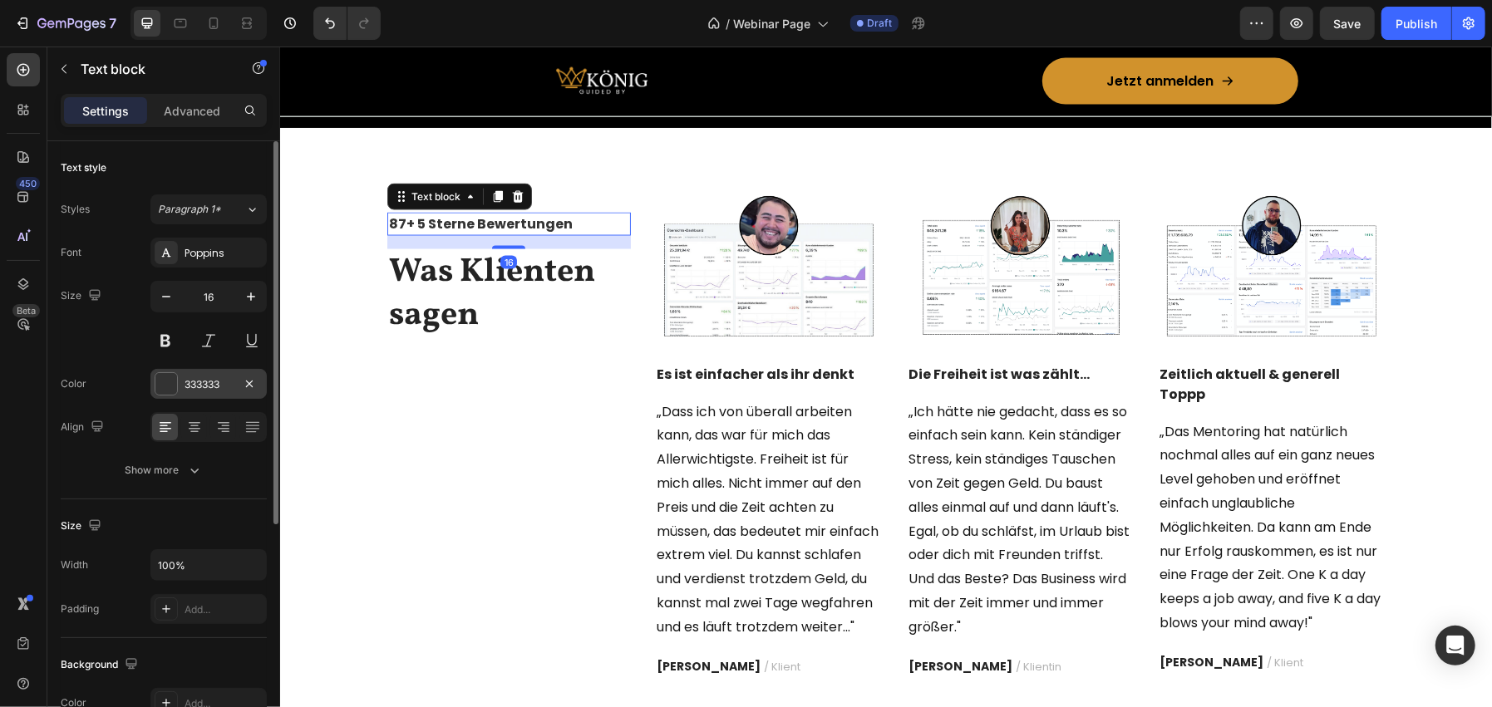
click at [160, 390] on div at bounding box center [166, 384] width 22 height 22
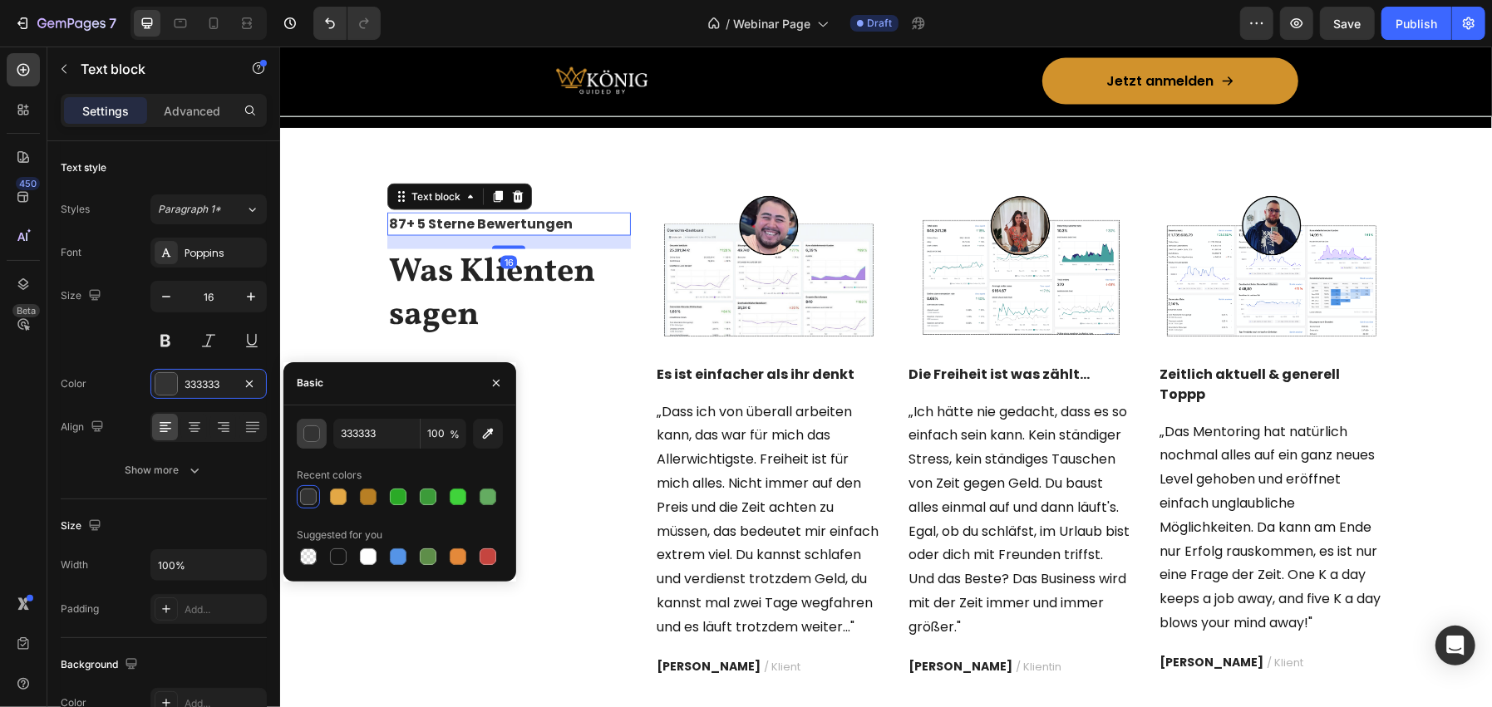
click at [314, 433] on div "button" at bounding box center [312, 434] width 17 height 17
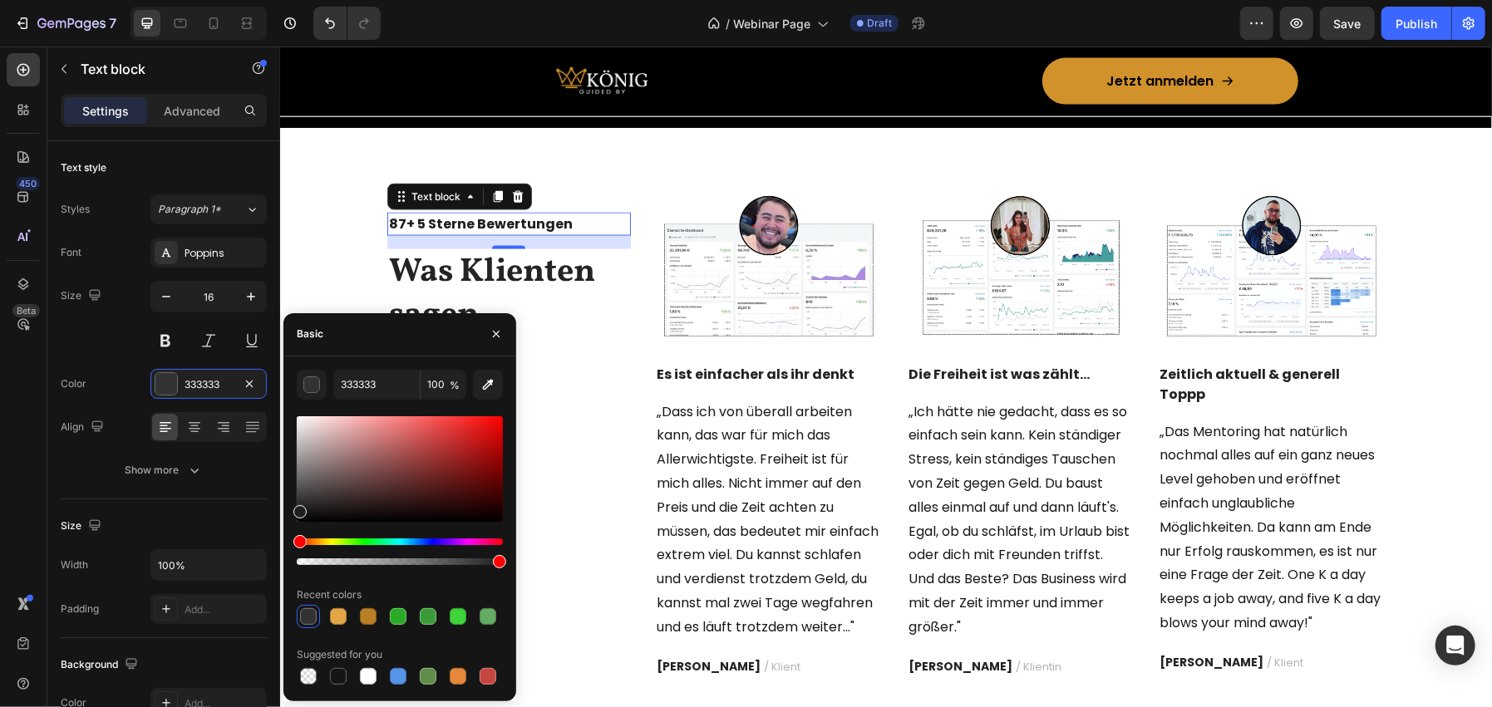
click at [296, 509] on div at bounding box center [299, 511] width 13 height 13
type input "1E1E1E"
click at [141, 57] on div "Text block" at bounding box center [141, 68] width 189 height 43
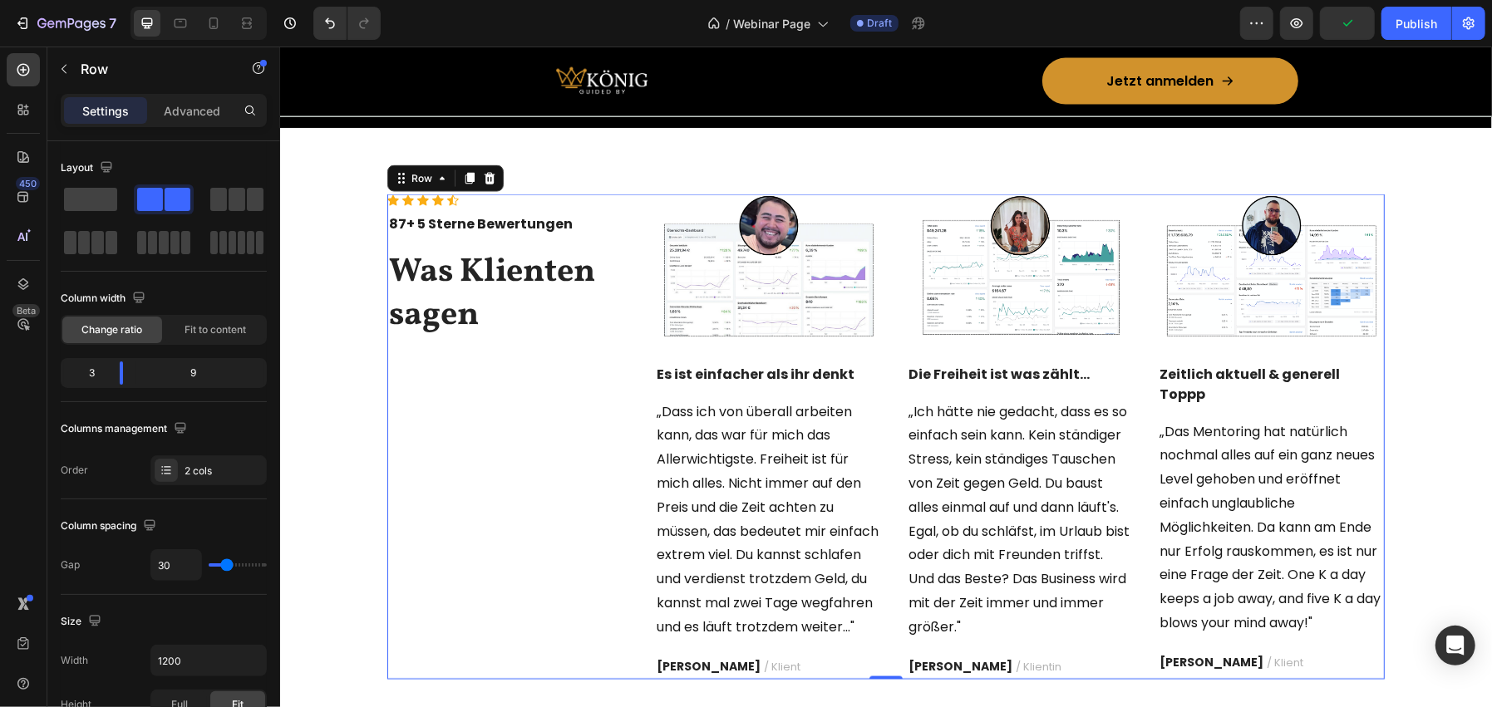
click at [609, 490] on div "Icon Icon Icon Icon Icon Icon List Hoz 87+ 5 Sterne Bewertungen Text block Was …" at bounding box center [508, 436] width 244 height 485
click at [179, 59] on p "Row" at bounding box center [151, 69] width 141 height 20
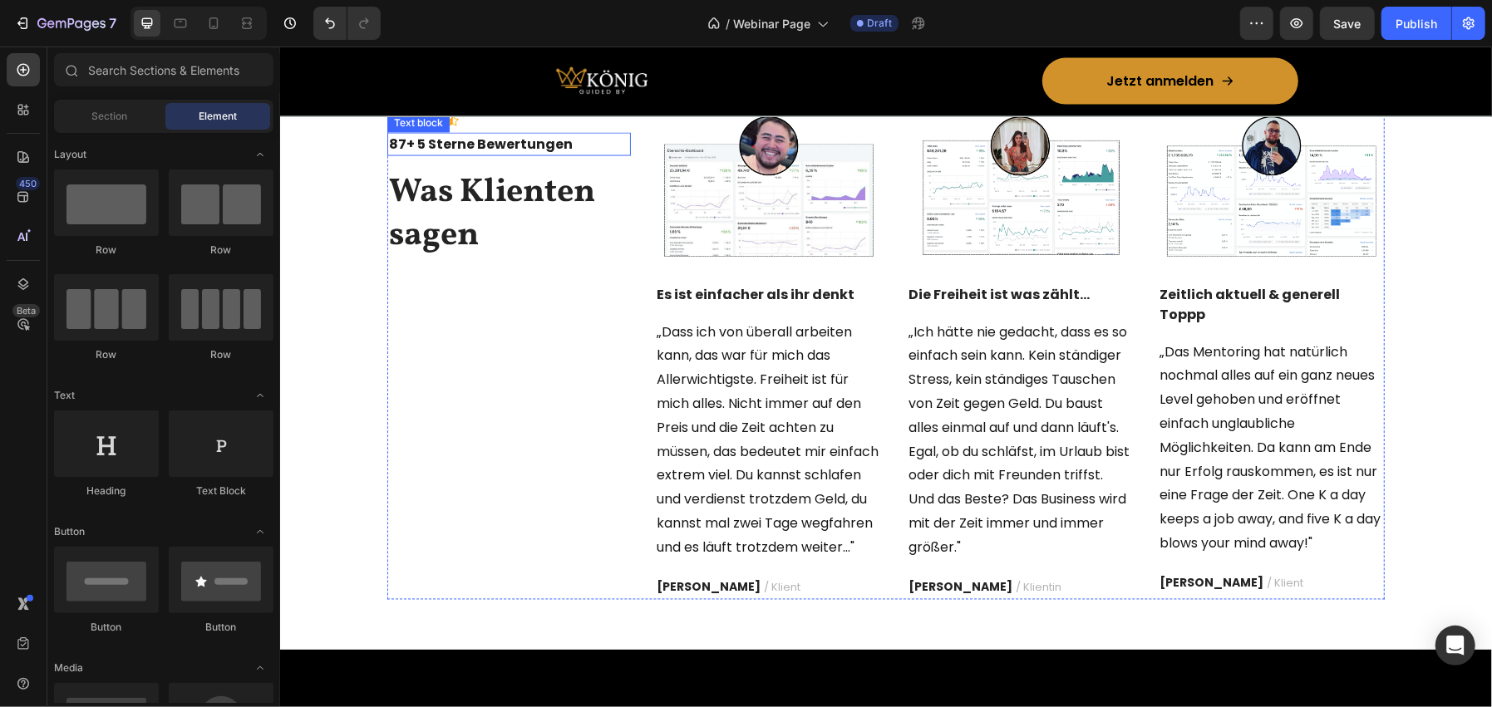
scroll to position [2009, 0]
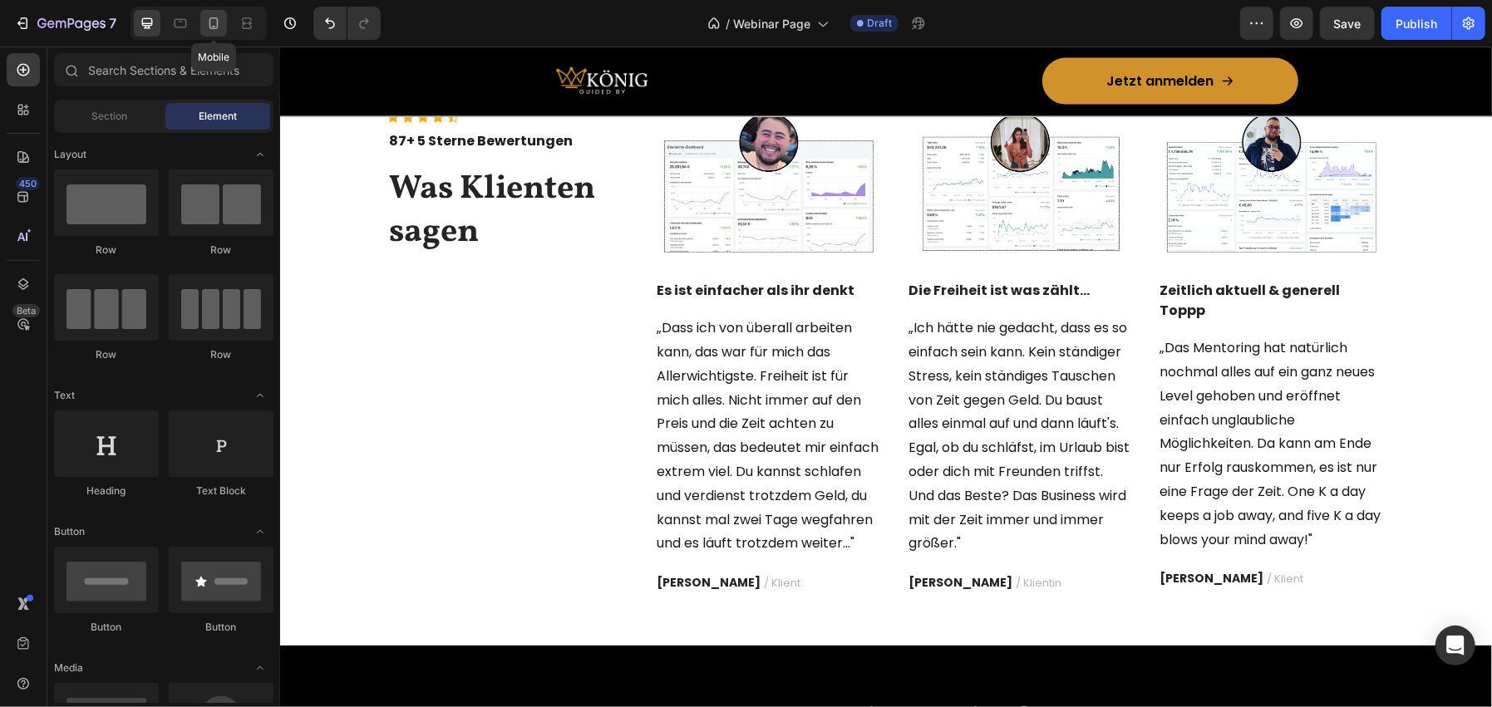
click at [200, 15] on div at bounding box center [213, 23] width 27 height 27
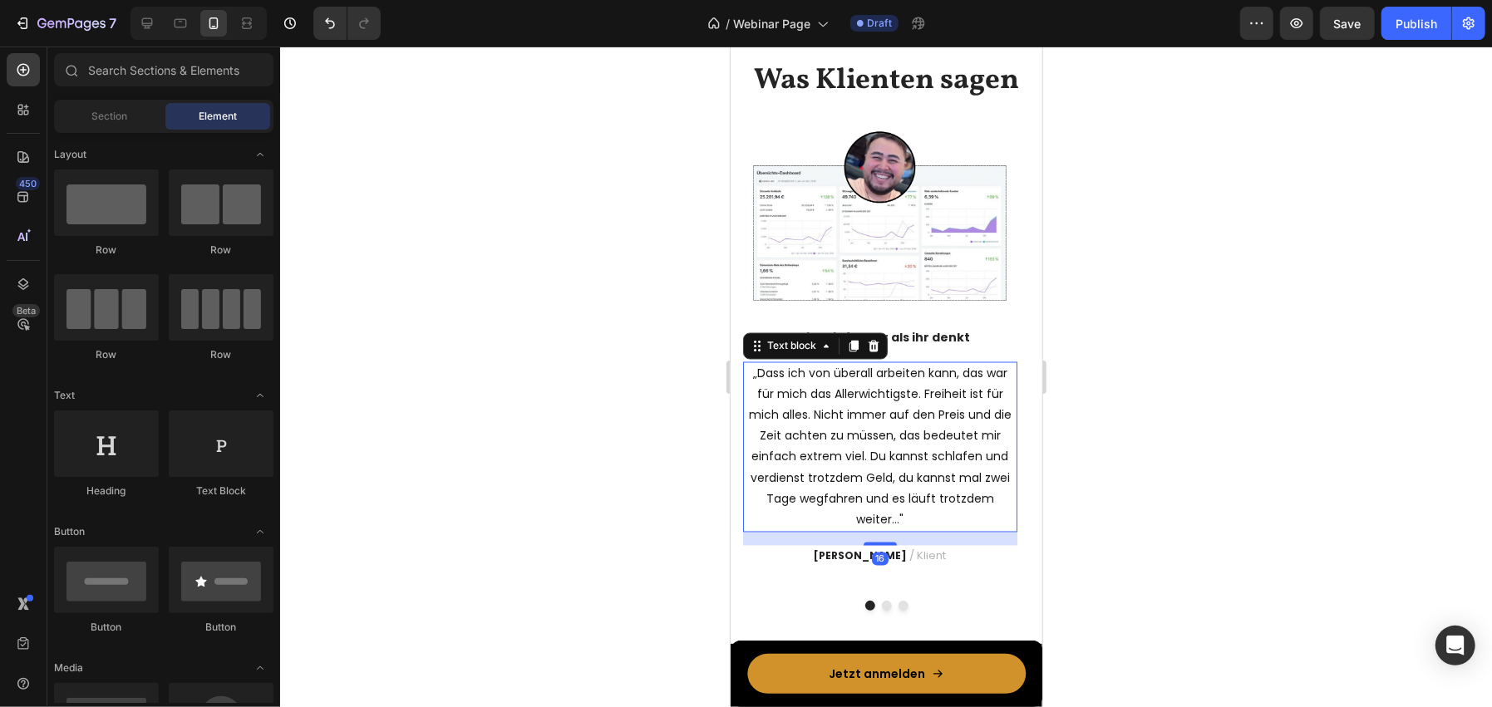
click at [823, 391] on p "„Dass ich von überall arbeiten kann, das war für mich das Allerwichtigste. Frei…" at bounding box center [879, 447] width 271 height 168
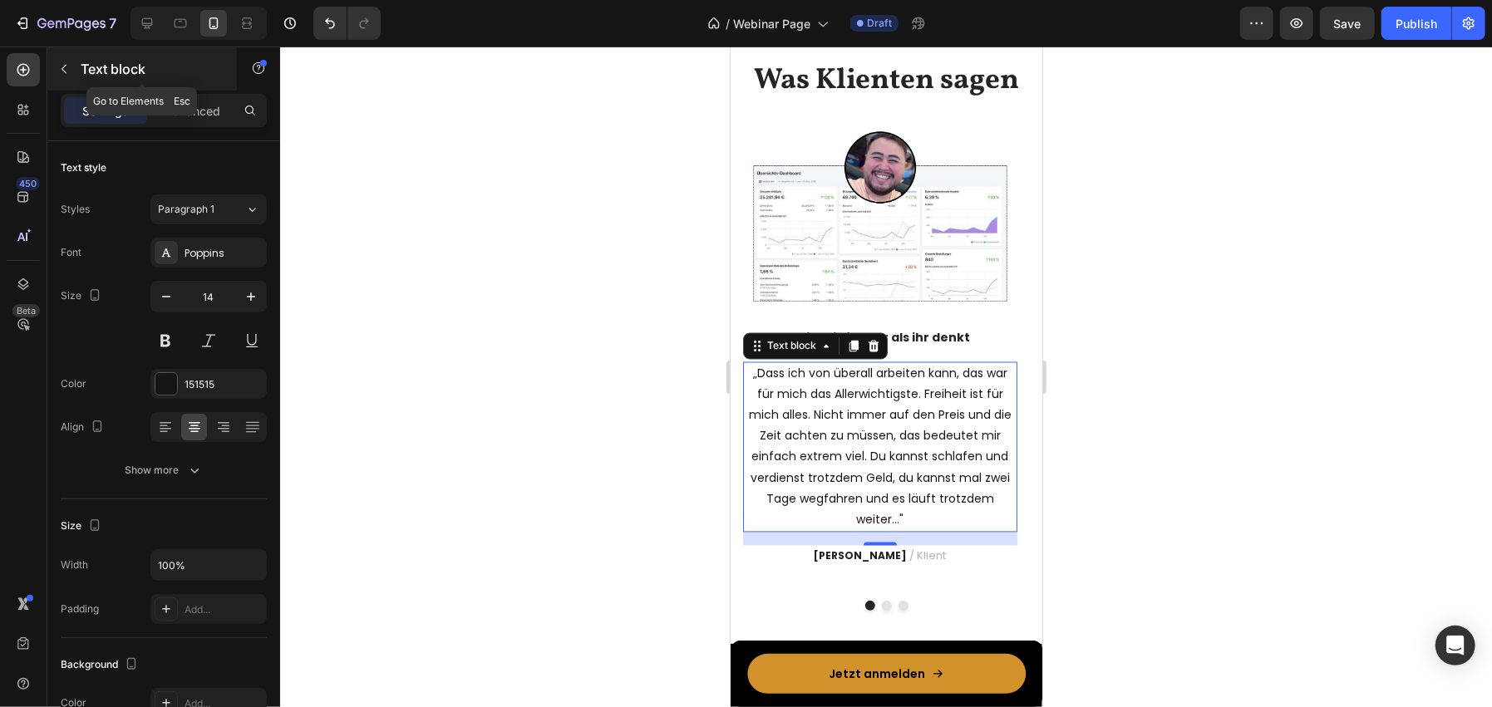
click at [177, 65] on p "Text block" at bounding box center [151, 69] width 141 height 20
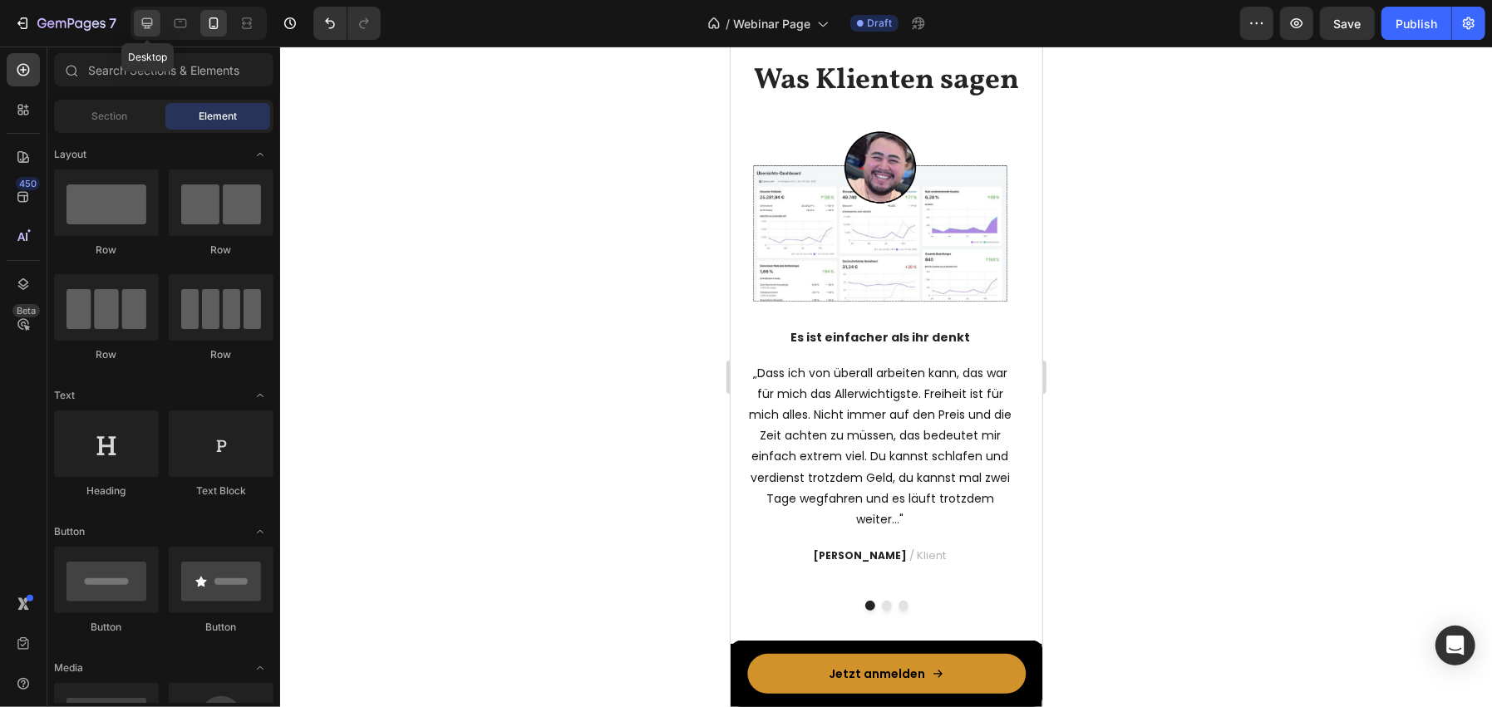
click at [135, 21] on div at bounding box center [147, 23] width 27 height 27
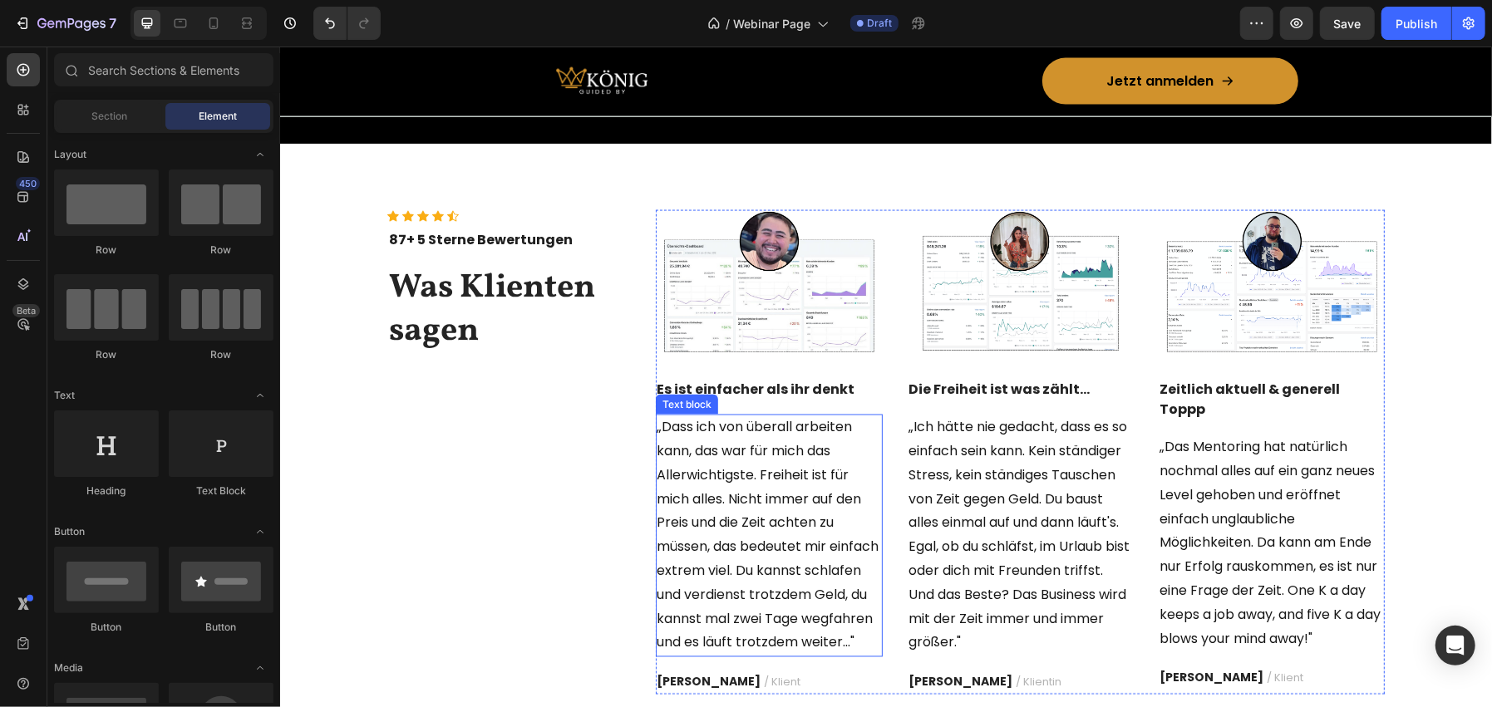
scroll to position [1843, 0]
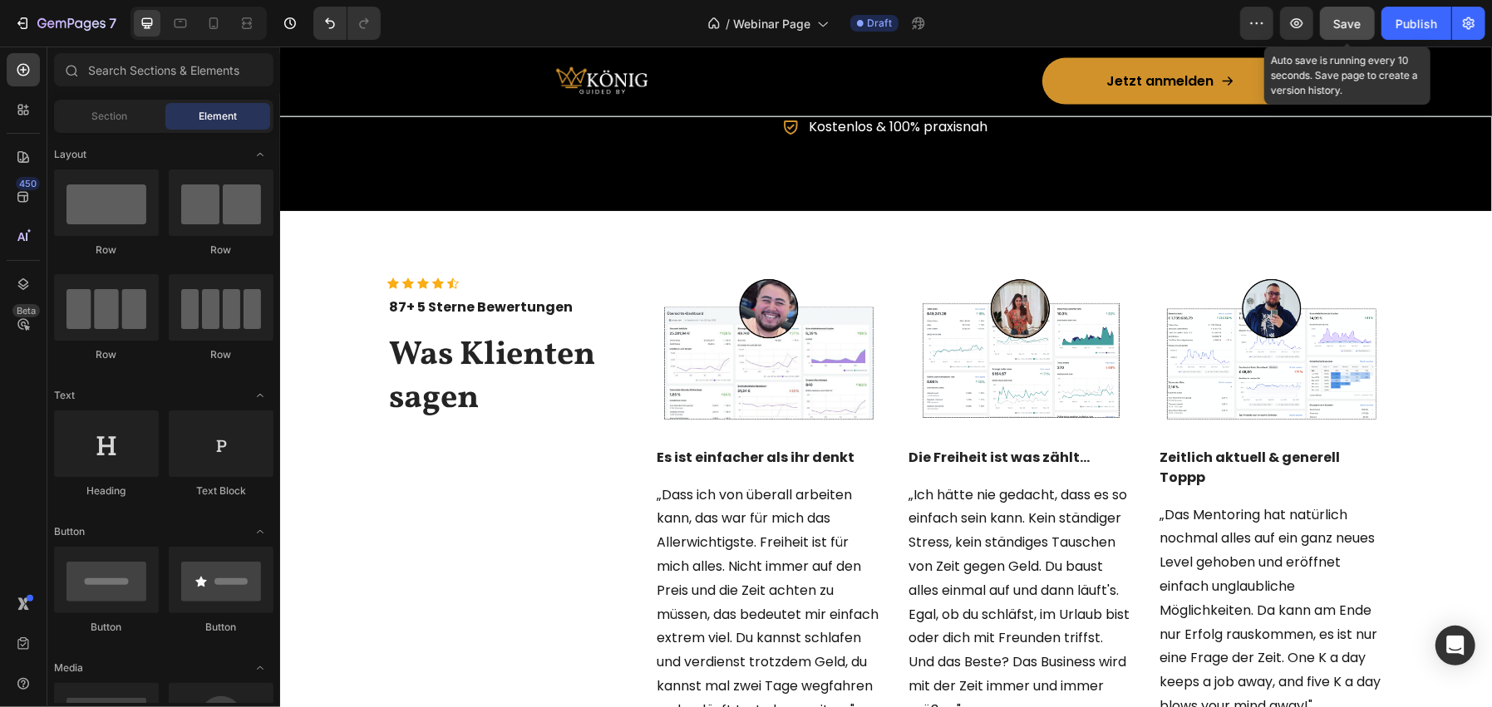
click at [1333, 23] on button "Save" at bounding box center [1347, 23] width 55 height 33
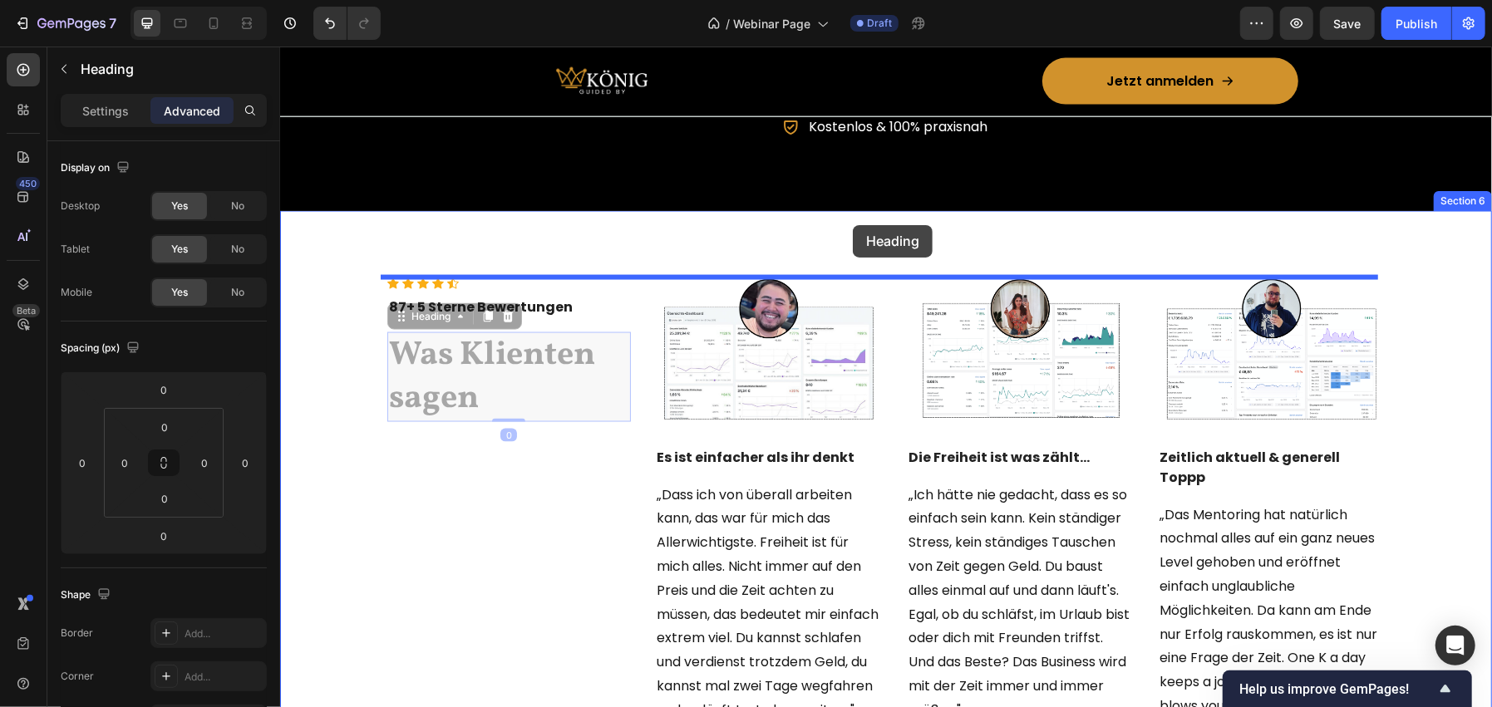
drag, startPoint x: 485, startPoint y: 374, endPoint x: 852, endPoint y: 224, distance: 395.9
type input "16"
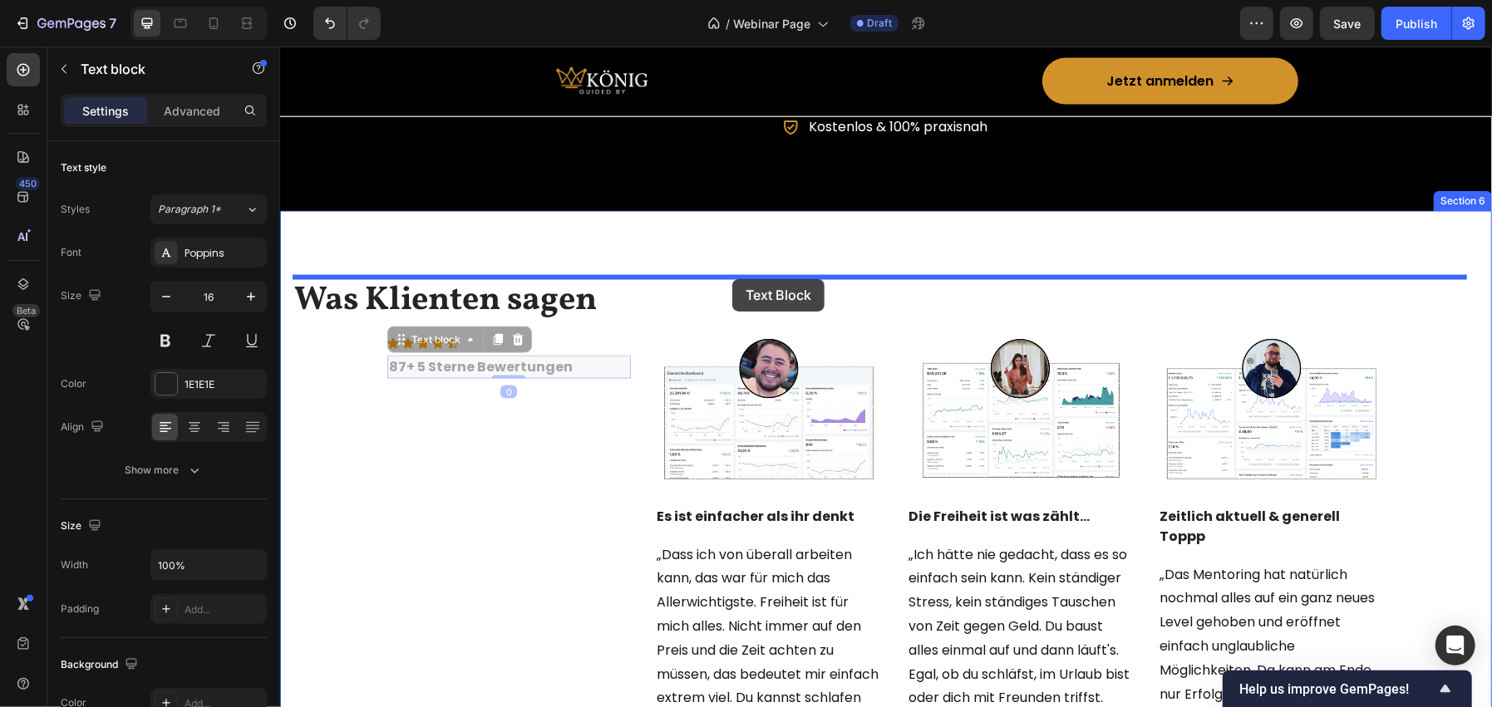
drag, startPoint x: 568, startPoint y: 367, endPoint x: 731, endPoint y: 278, distance: 185.6
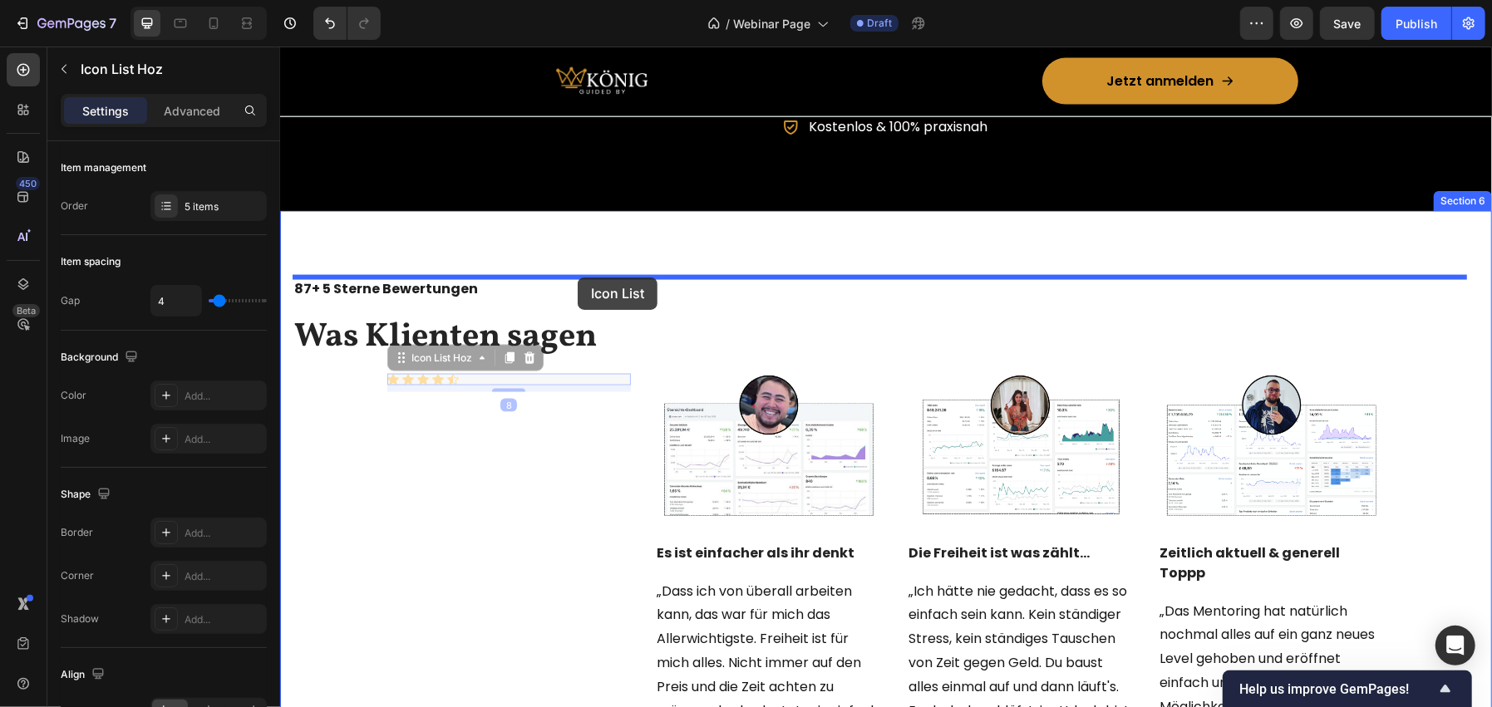
drag, startPoint x: 504, startPoint y: 375, endPoint x: 577, endPoint y: 277, distance: 122.3
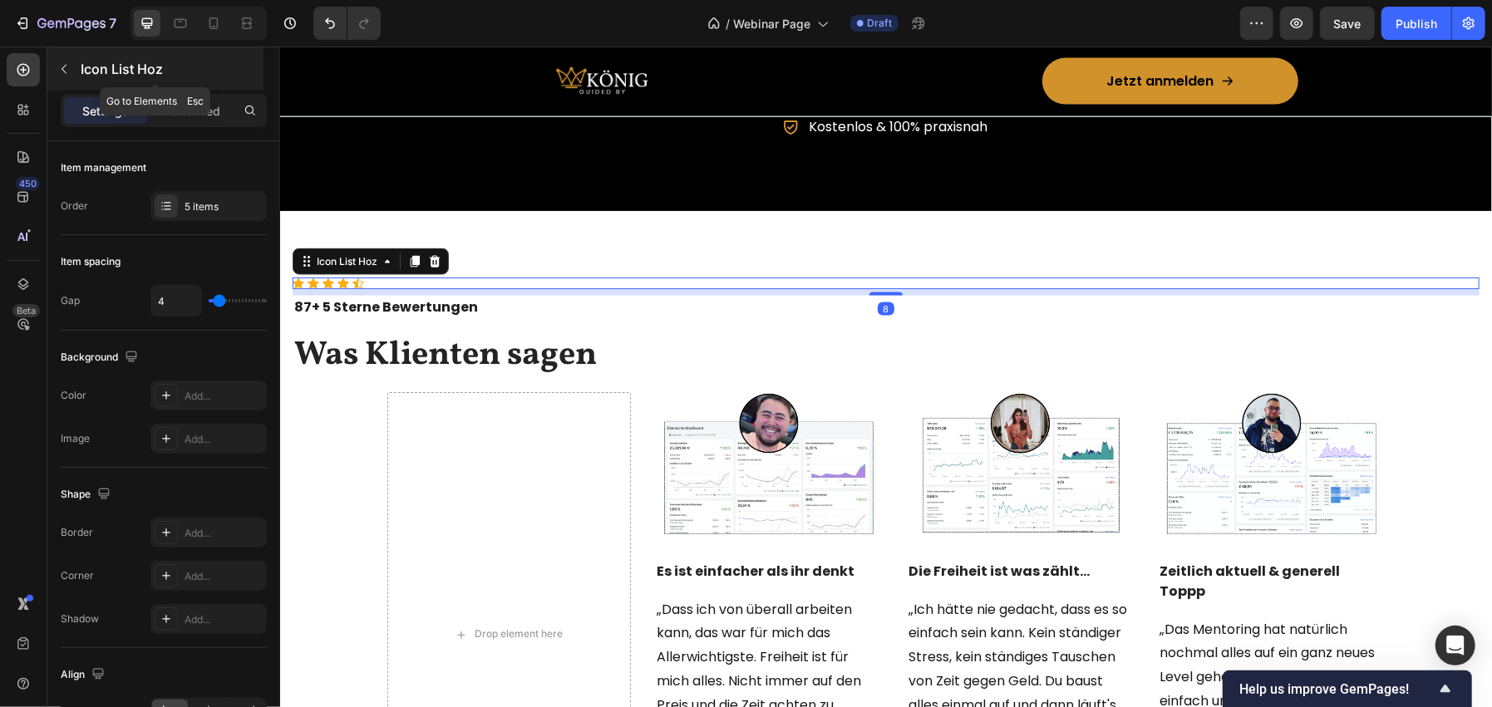
click at [95, 62] on p "Icon List Hoz" at bounding box center [171, 69] width 180 height 20
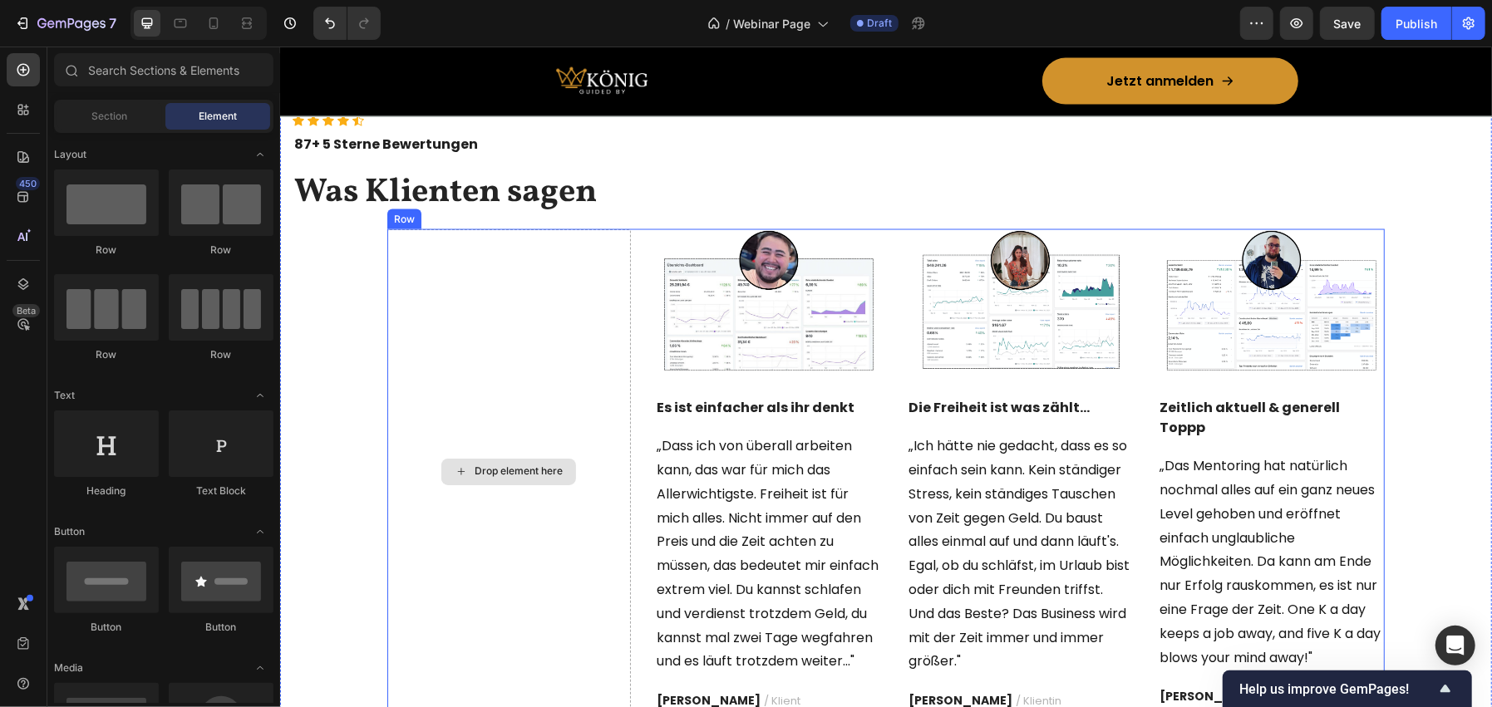
scroll to position [2009, 0]
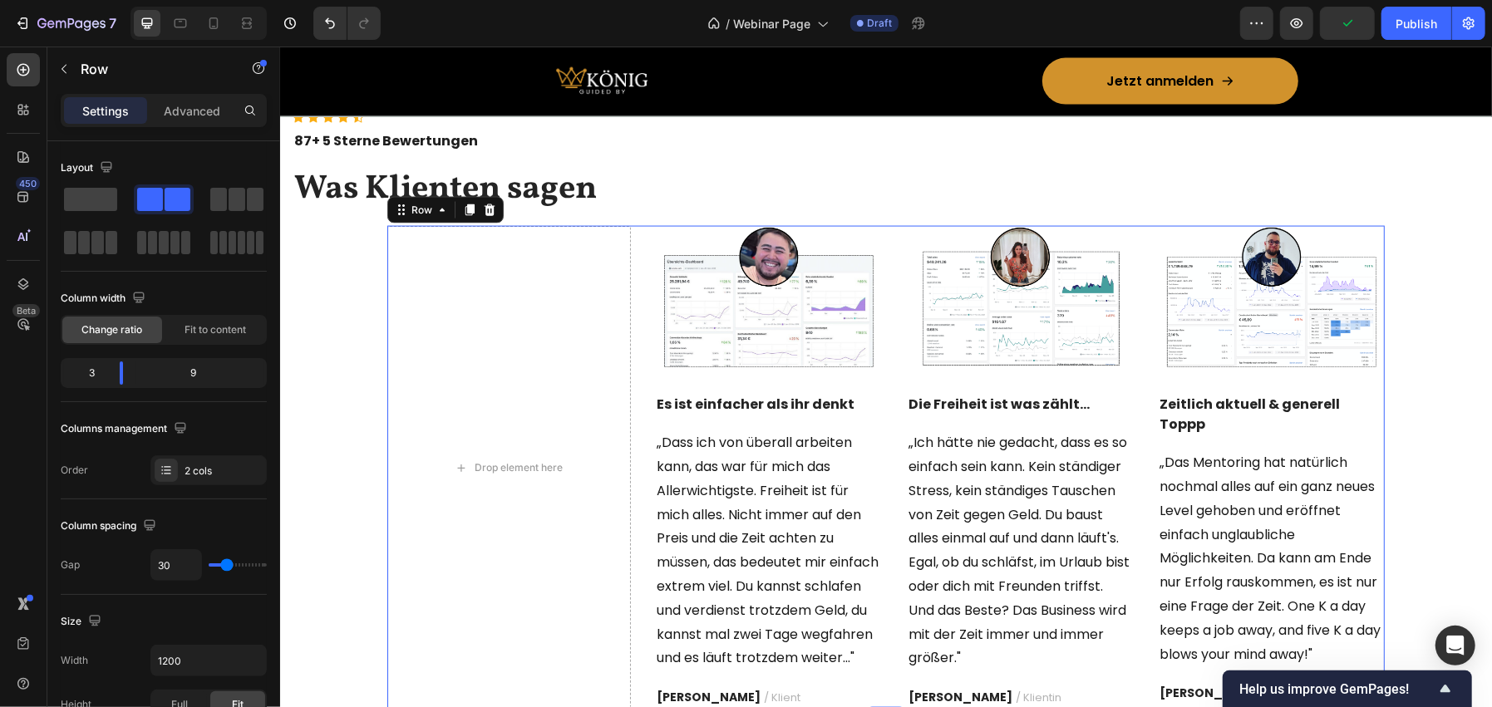
click at [635, 336] on div "Drop element here Image Es ist einfacher als ihr denkt Text block „Dass ich von…" at bounding box center [884, 467] width 997 height 485
click at [99, 203] on span at bounding box center [90, 199] width 53 height 23
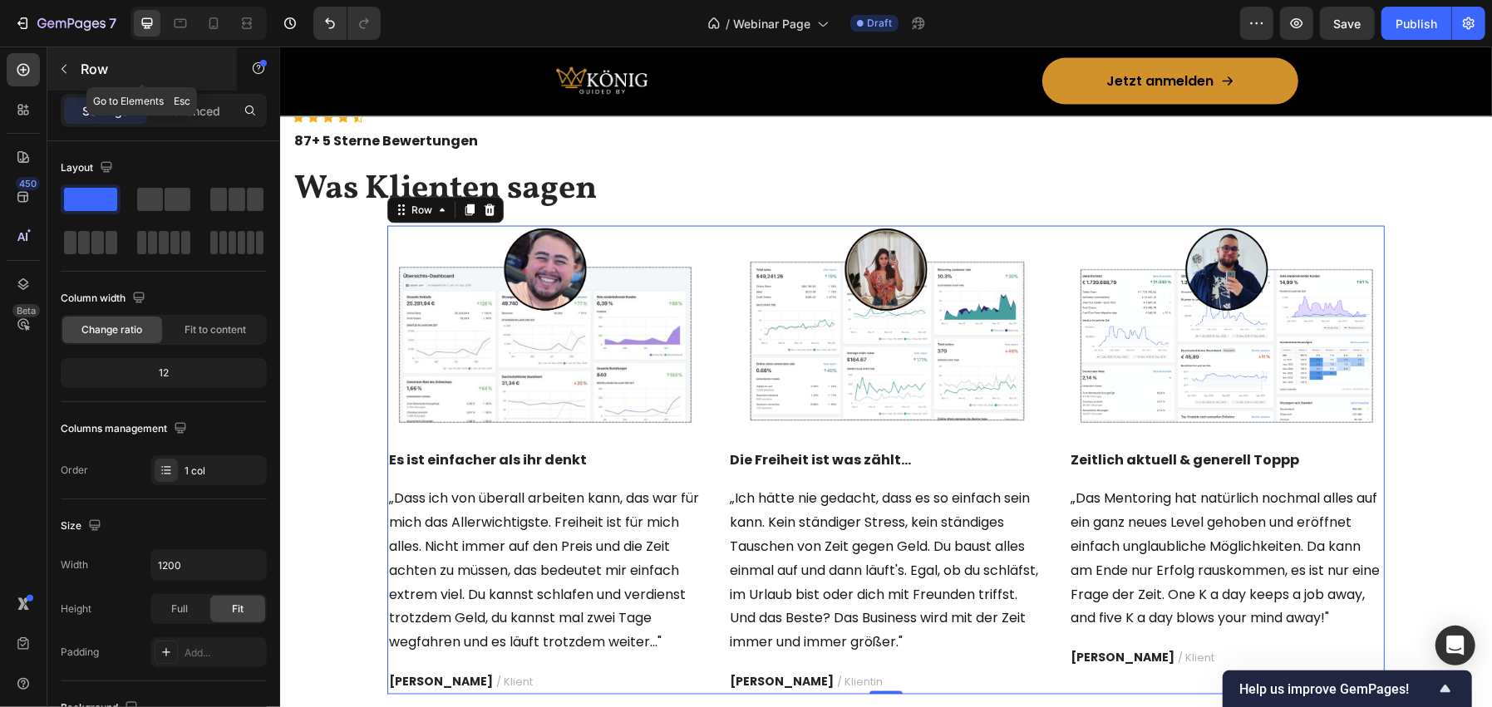
click at [117, 64] on p "Row" at bounding box center [151, 69] width 141 height 20
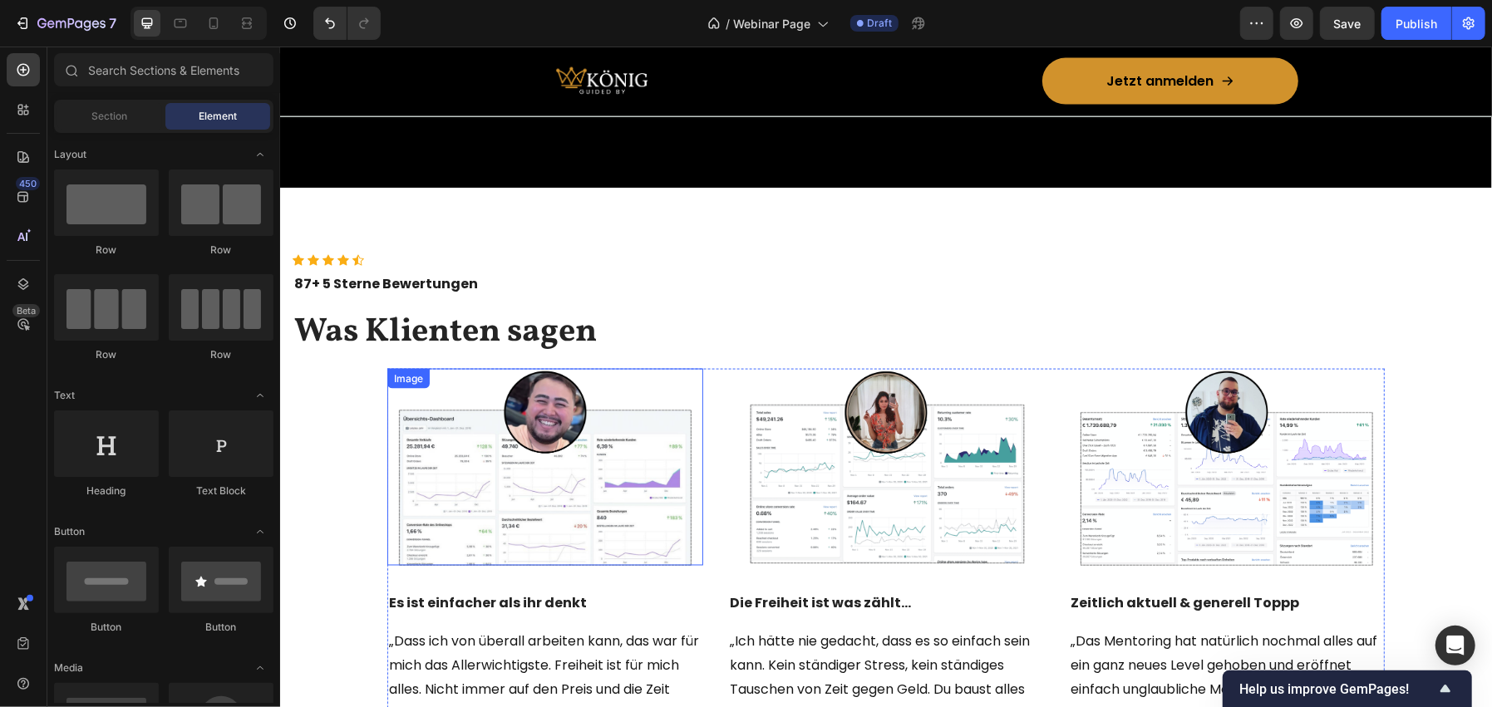
scroll to position [1843, 0]
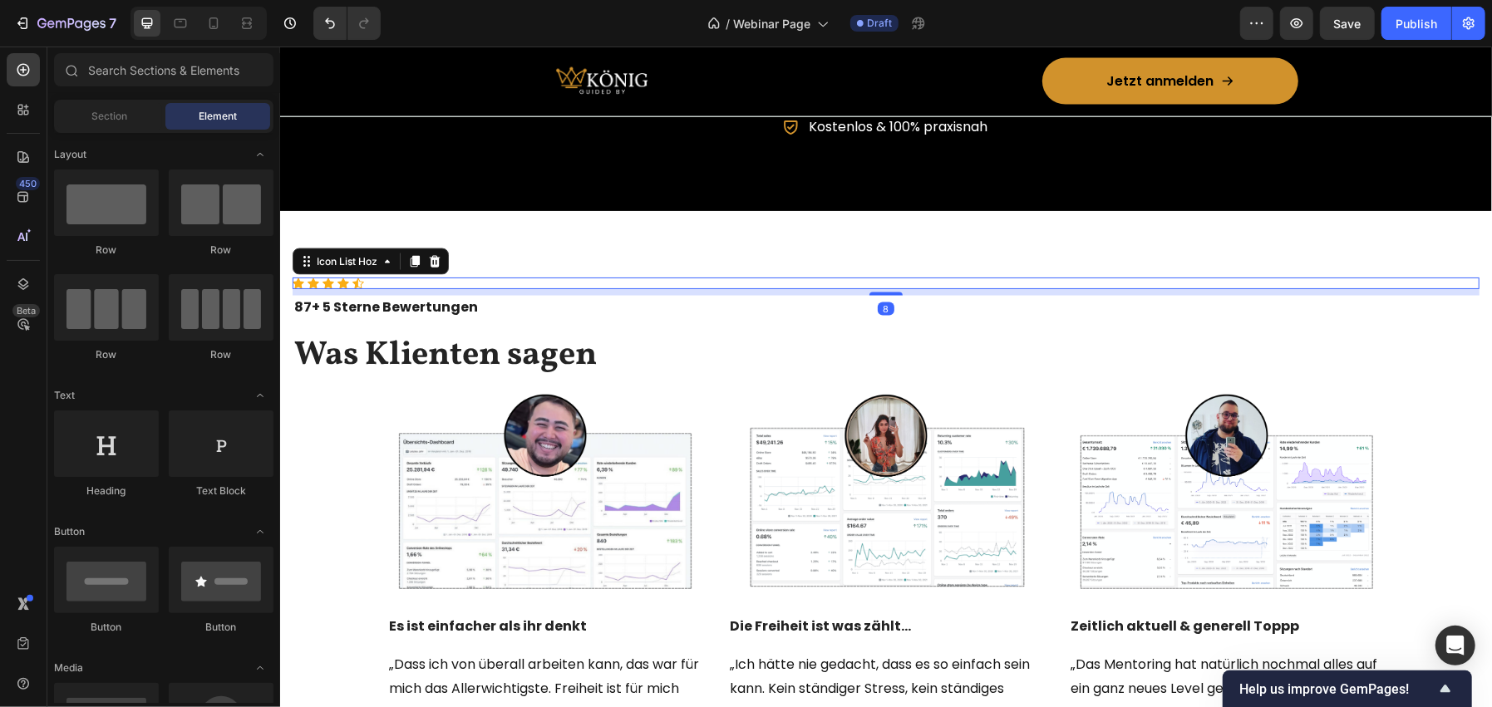
click at [567, 278] on div "Icon Icon Icon Icon Icon" at bounding box center [885, 283] width 1187 height 12
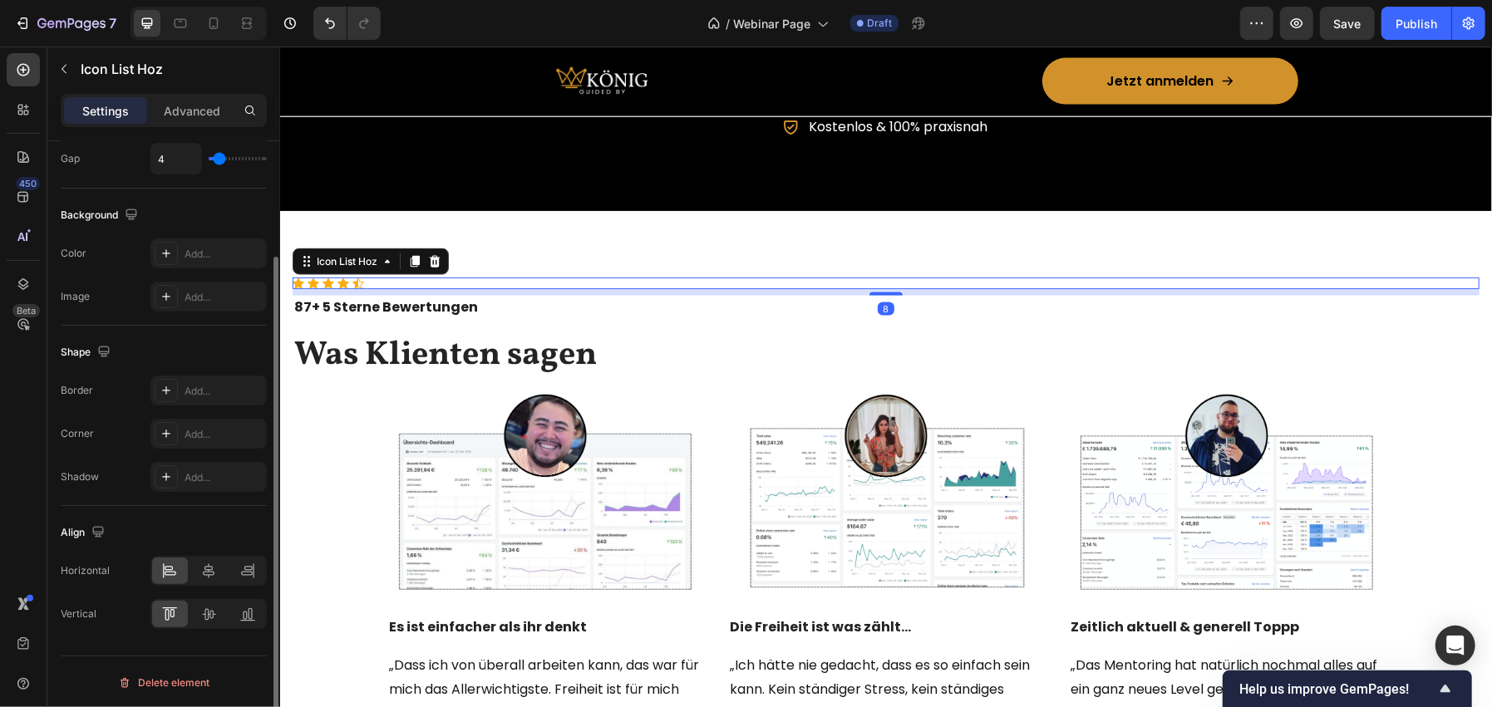
scroll to position [0, 0]
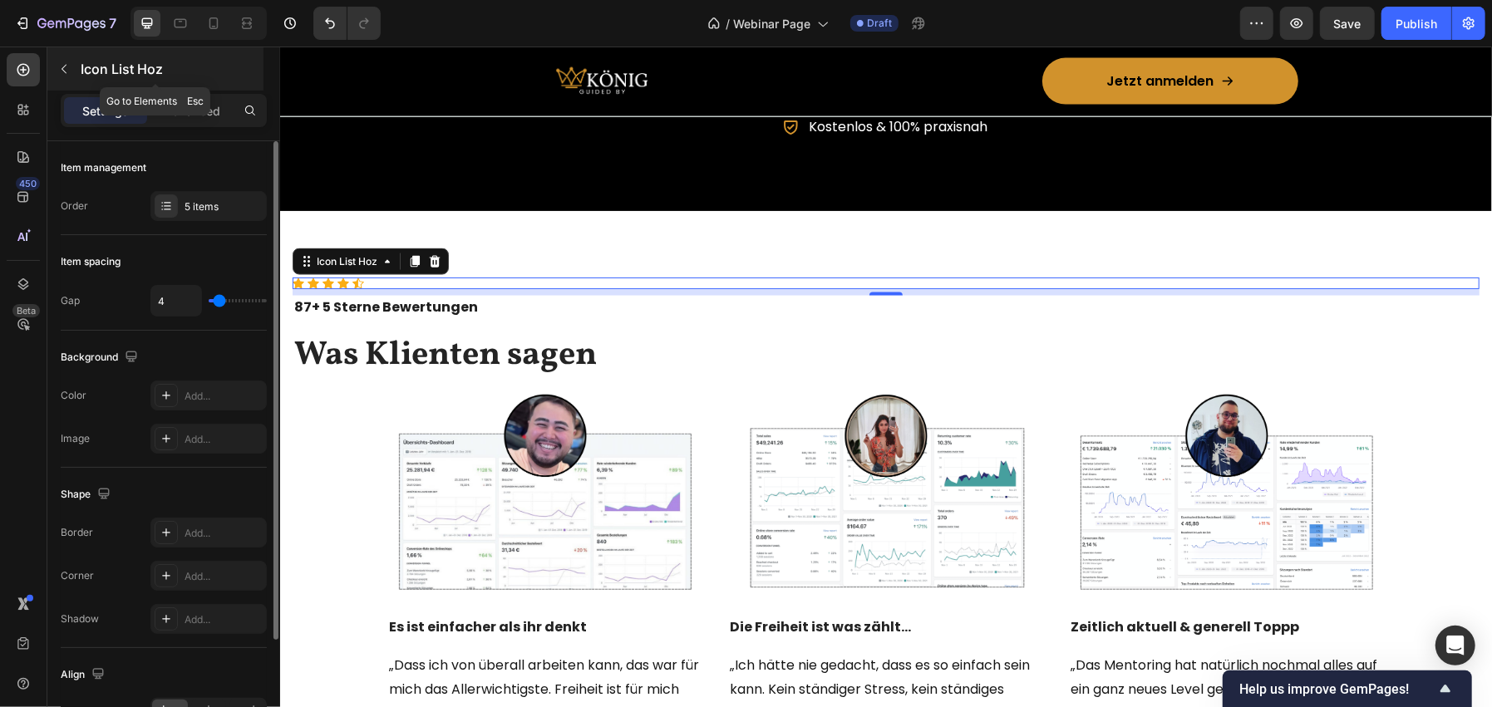
click at [129, 57] on div "Icon List Hoz" at bounding box center [155, 68] width 216 height 43
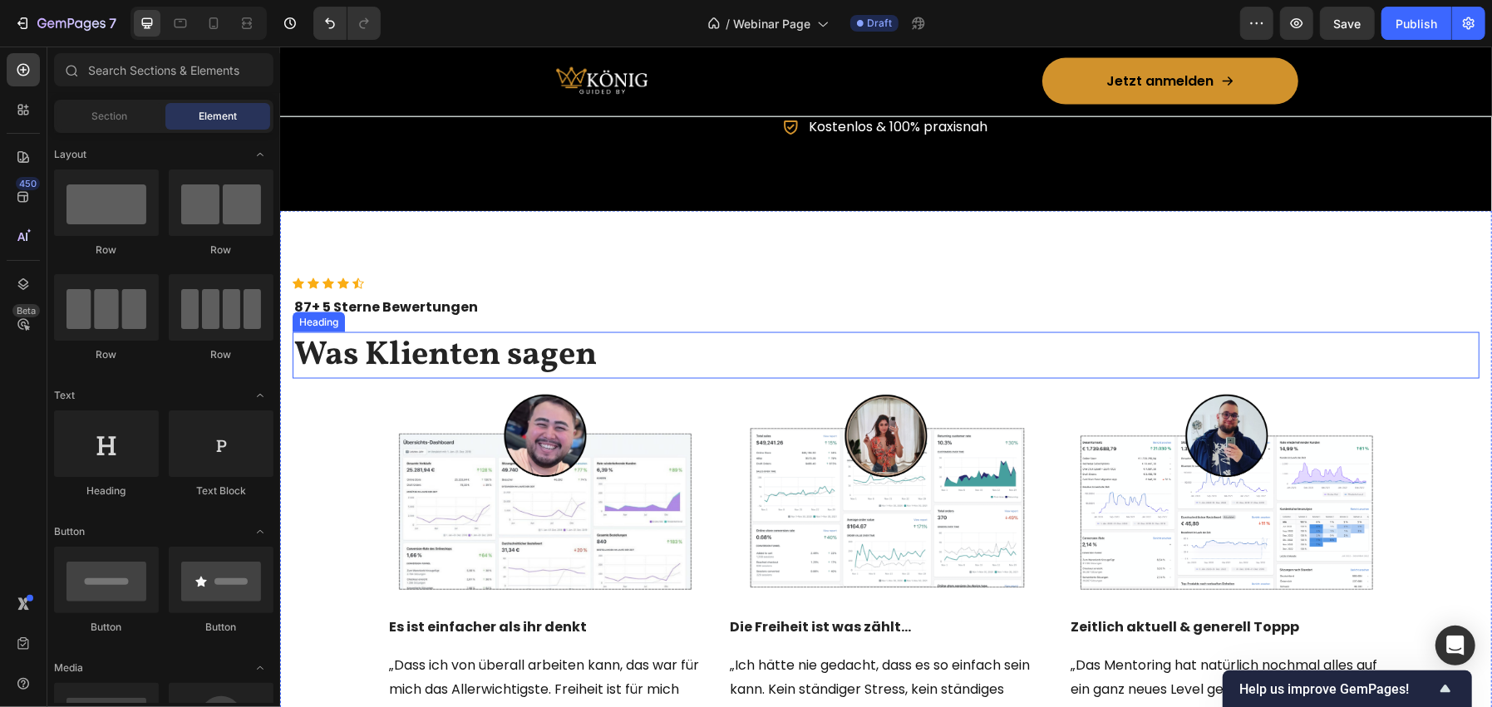
click at [543, 355] on h2 "Was Klienten sagen" at bounding box center [885, 355] width 1187 height 47
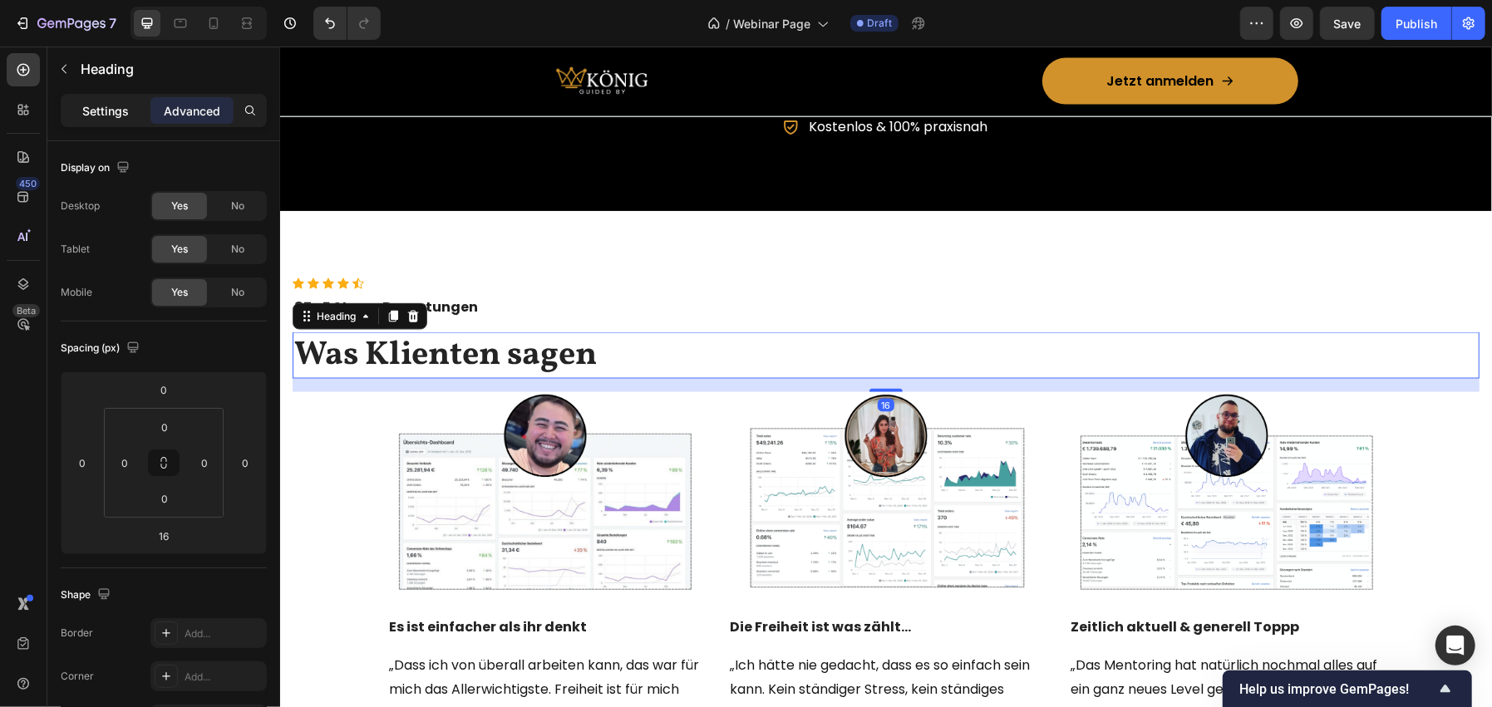
click at [87, 97] on div "Settings" at bounding box center [105, 110] width 83 height 27
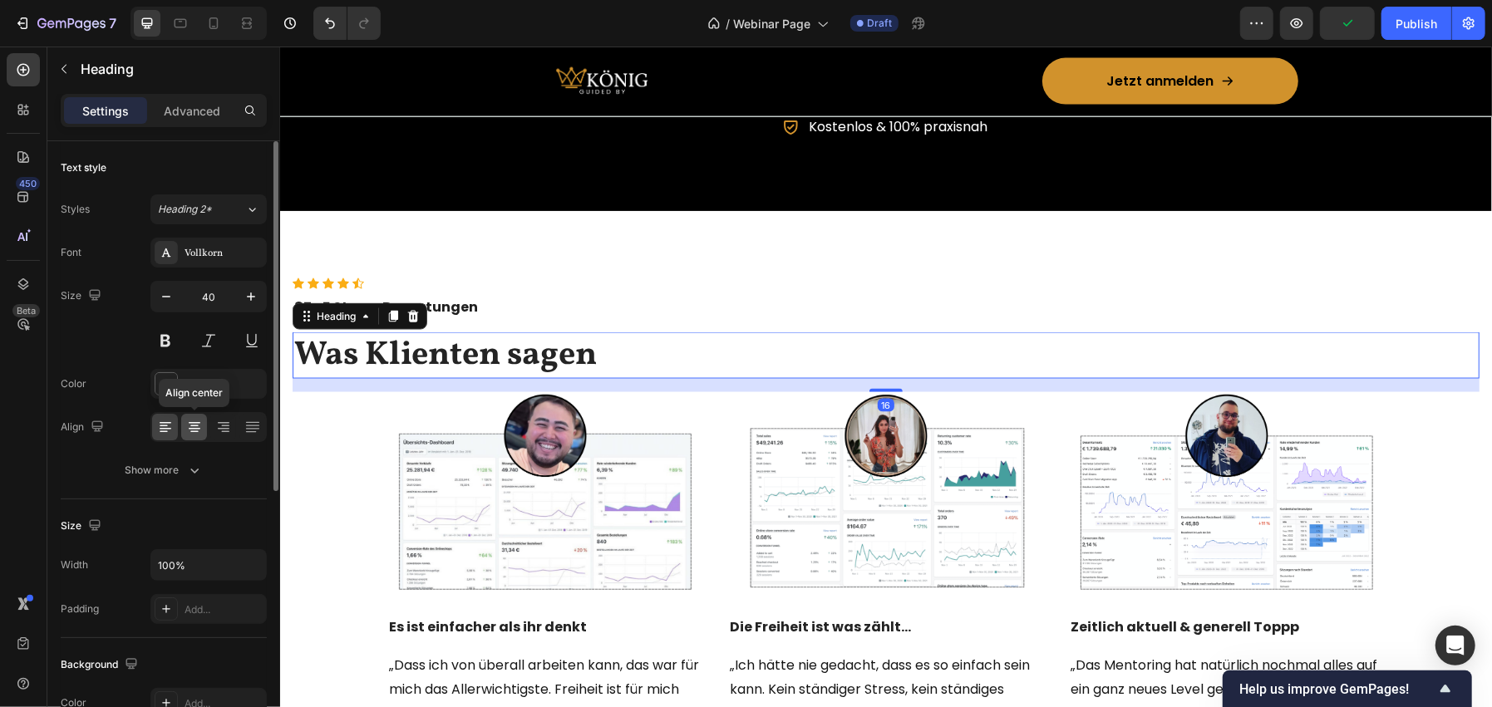
click at [199, 434] on icon at bounding box center [194, 427] width 17 height 17
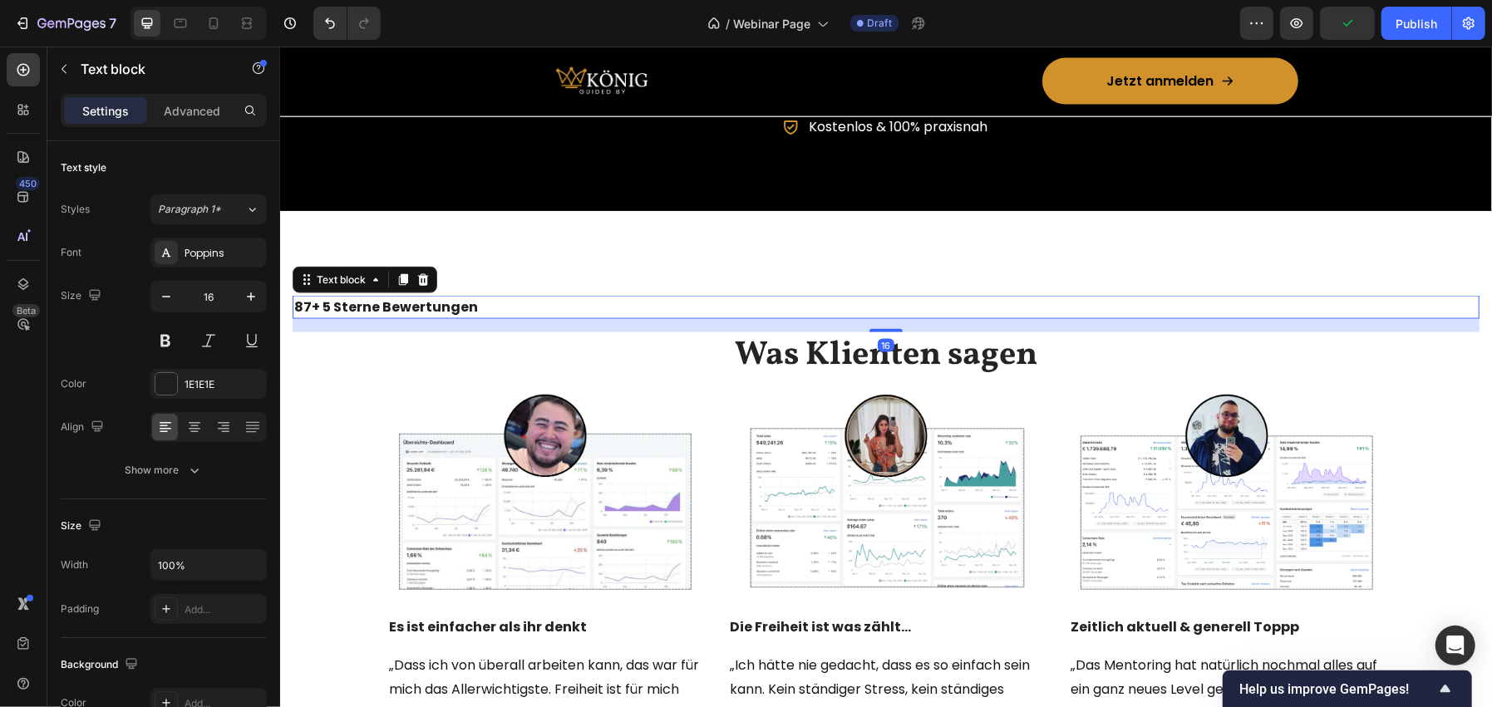
click at [698, 311] on p "87+ 5 Sterne Bewertungen" at bounding box center [885, 307] width 1184 height 20
click at [181, 433] on div at bounding box center [194, 427] width 26 height 27
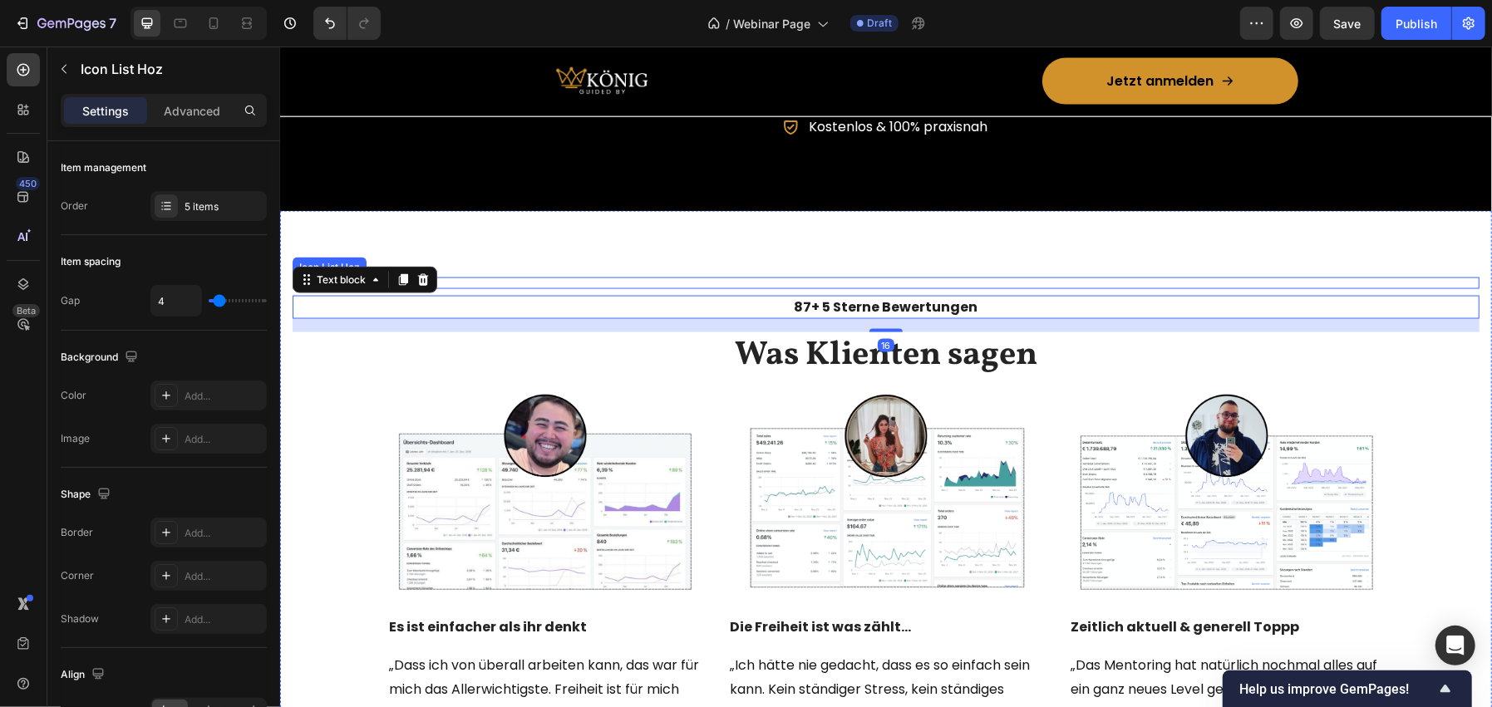
click at [601, 278] on div "Icon Icon Icon Icon Icon" at bounding box center [885, 283] width 1187 height 12
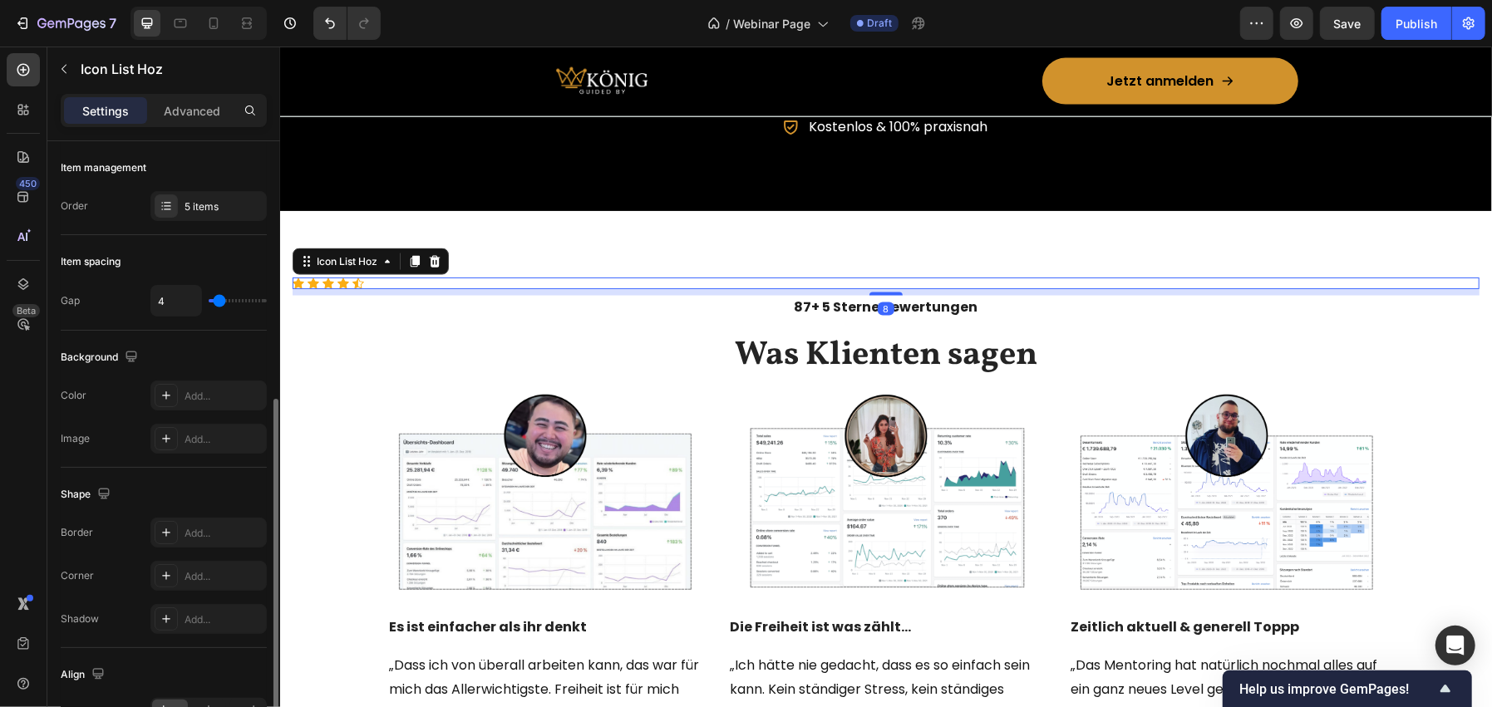
scroll to position [142, 0]
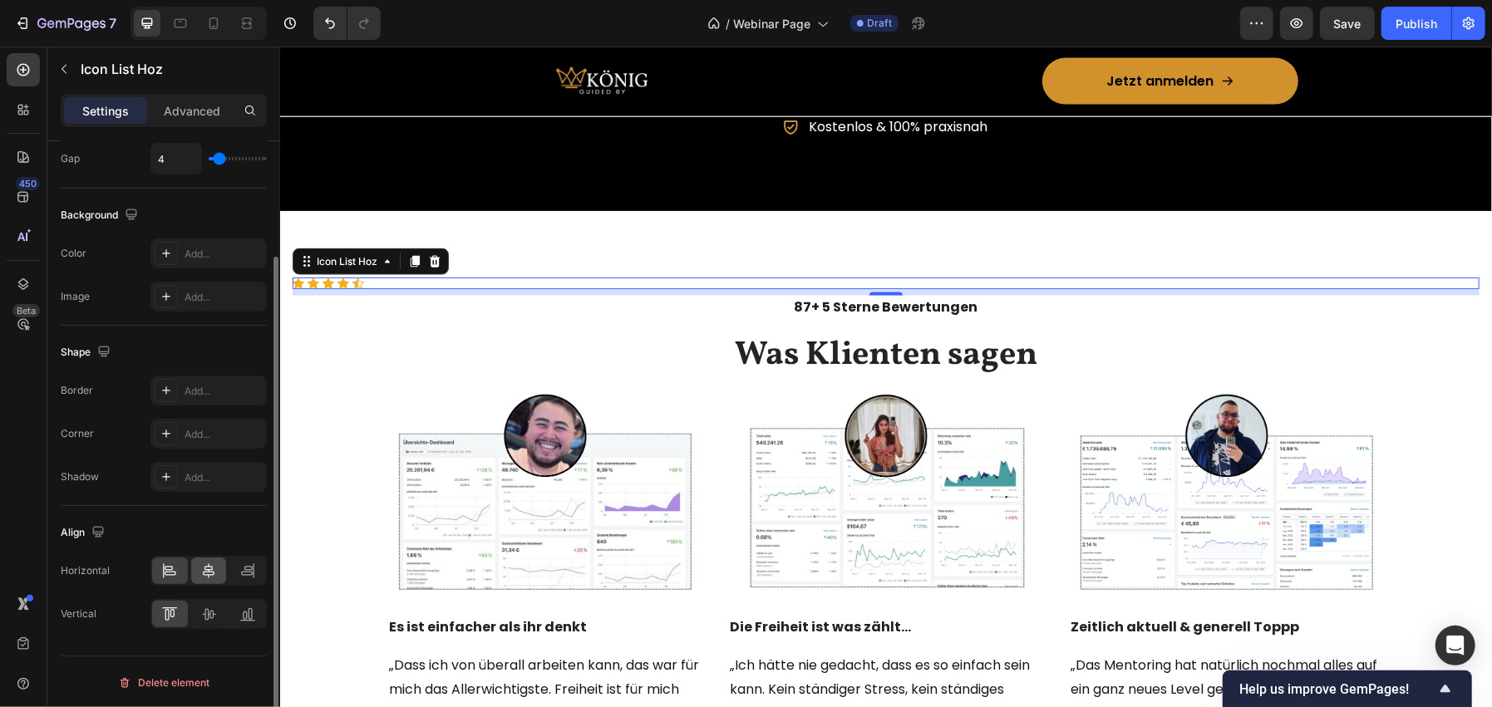
click at [205, 573] on icon at bounding box center [209, 570] width 12 height 15
click at [205, 601] on div at bounding box center [209, 614] width 36 height 27
click at [173, 608] on icon at bounding box center [170, 608] width 15 height 1
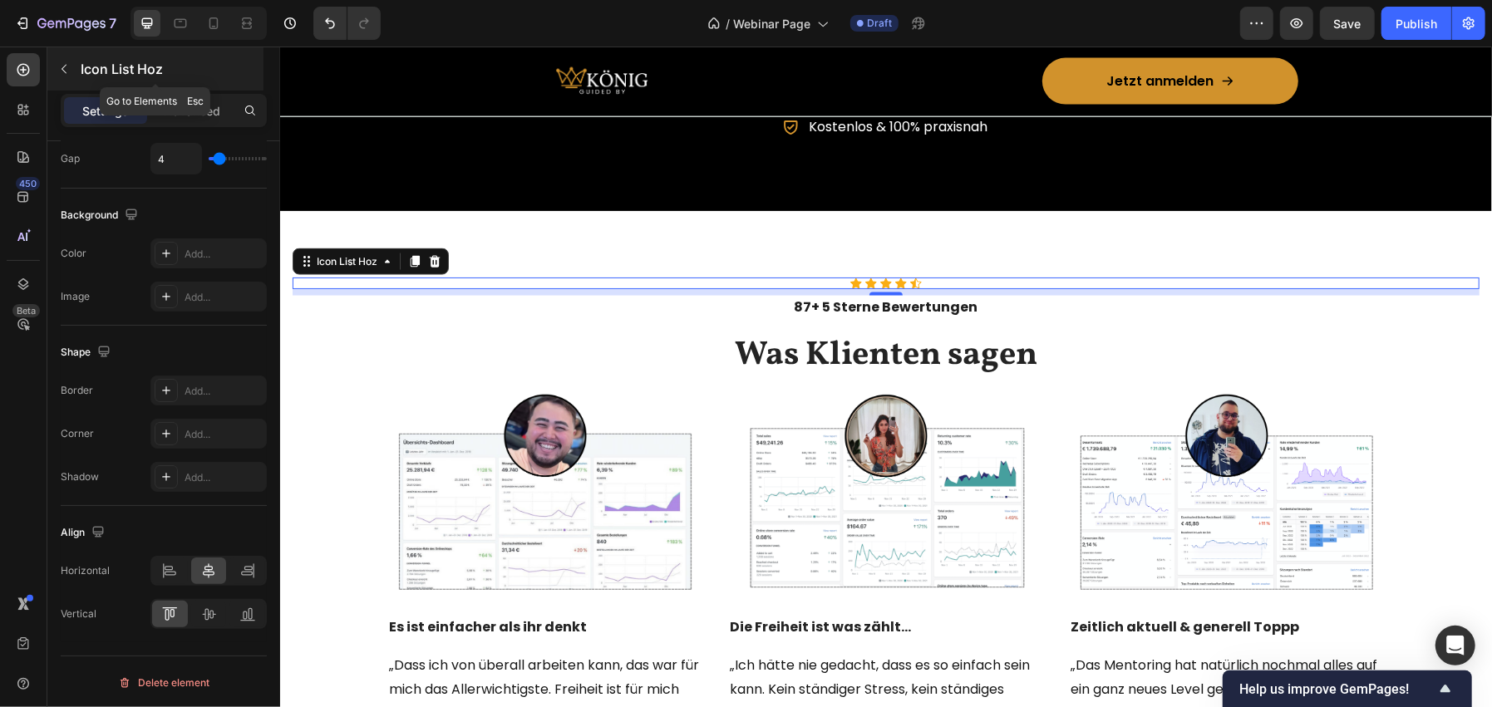
click at [129, 67] on p "Icon List Hoz" at bounding box center [171, 69] width 180 height 20
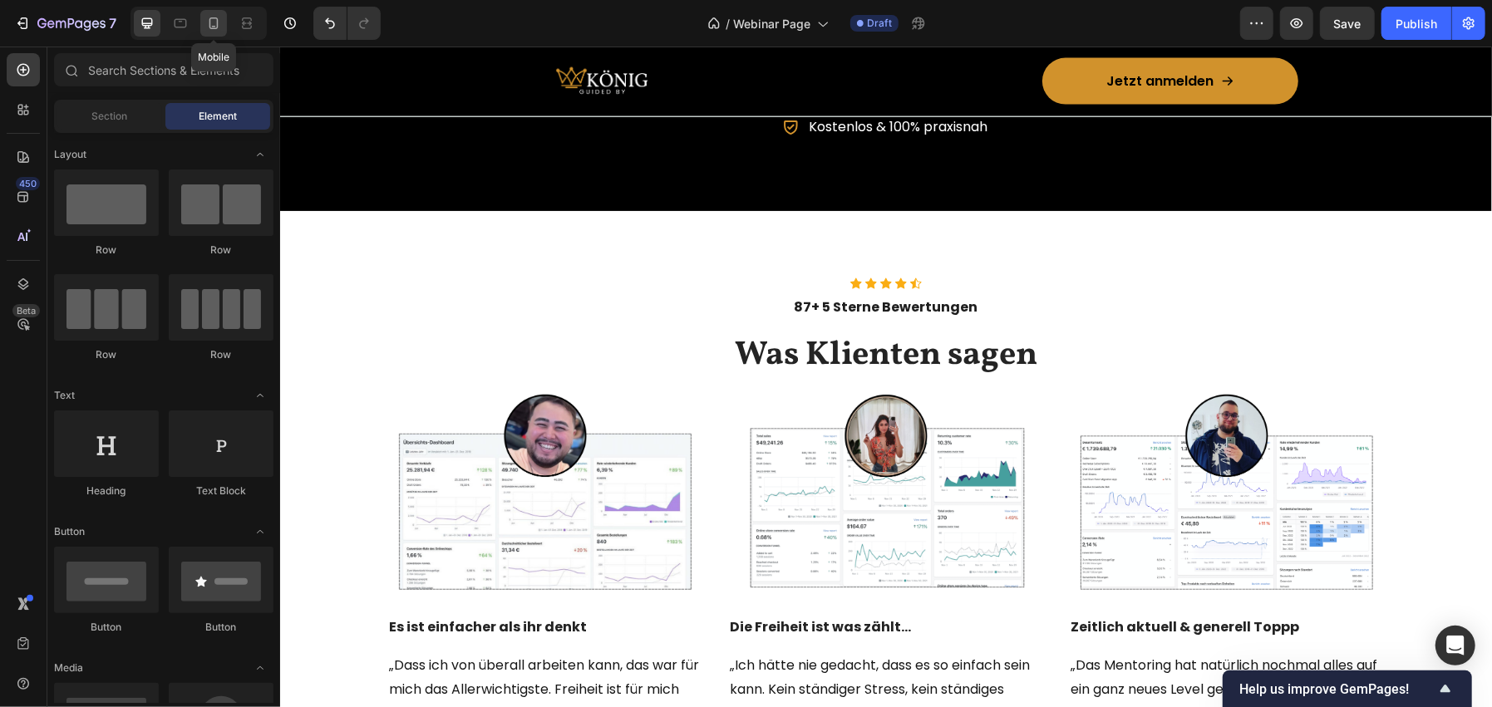
click at [206, 27] on icon at bounding box center [213, 23] width 17 height 17
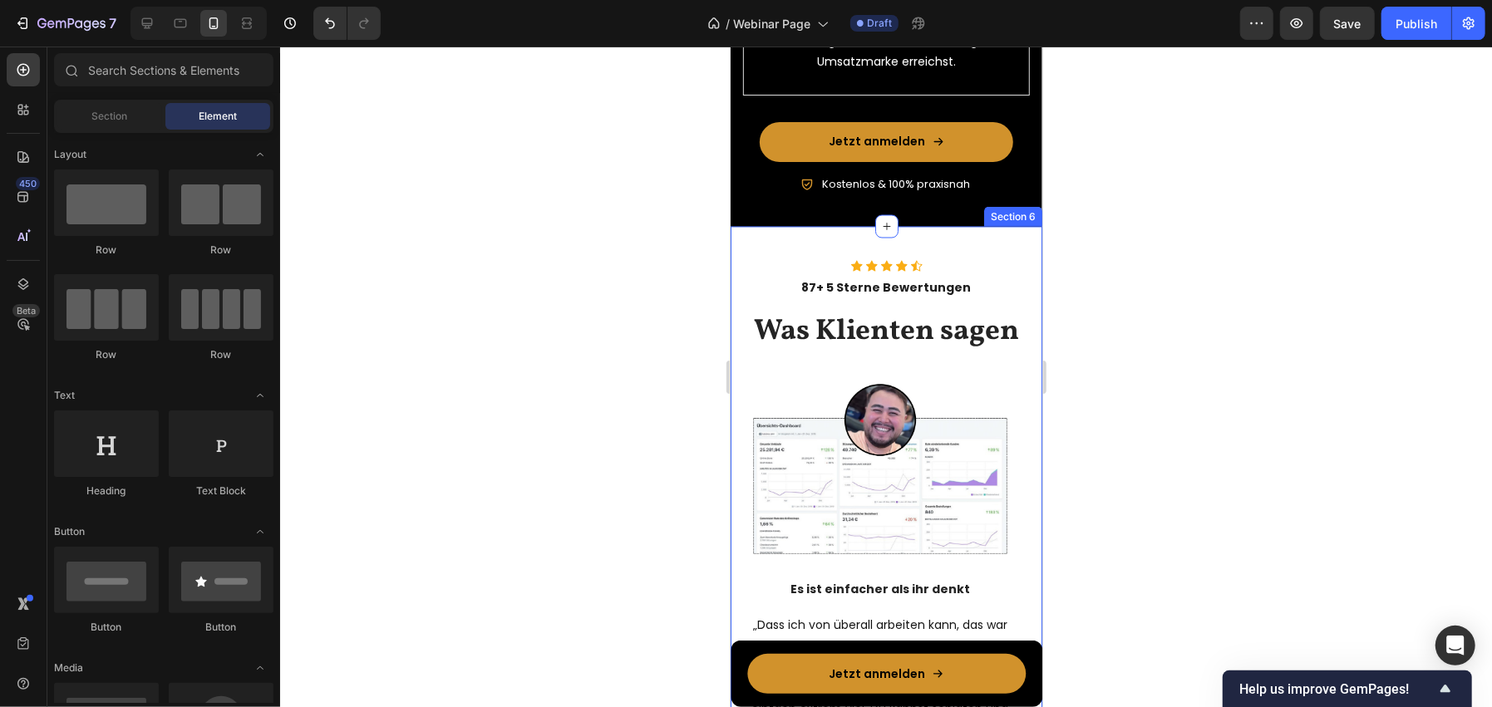
scroll to position [2163, 0]
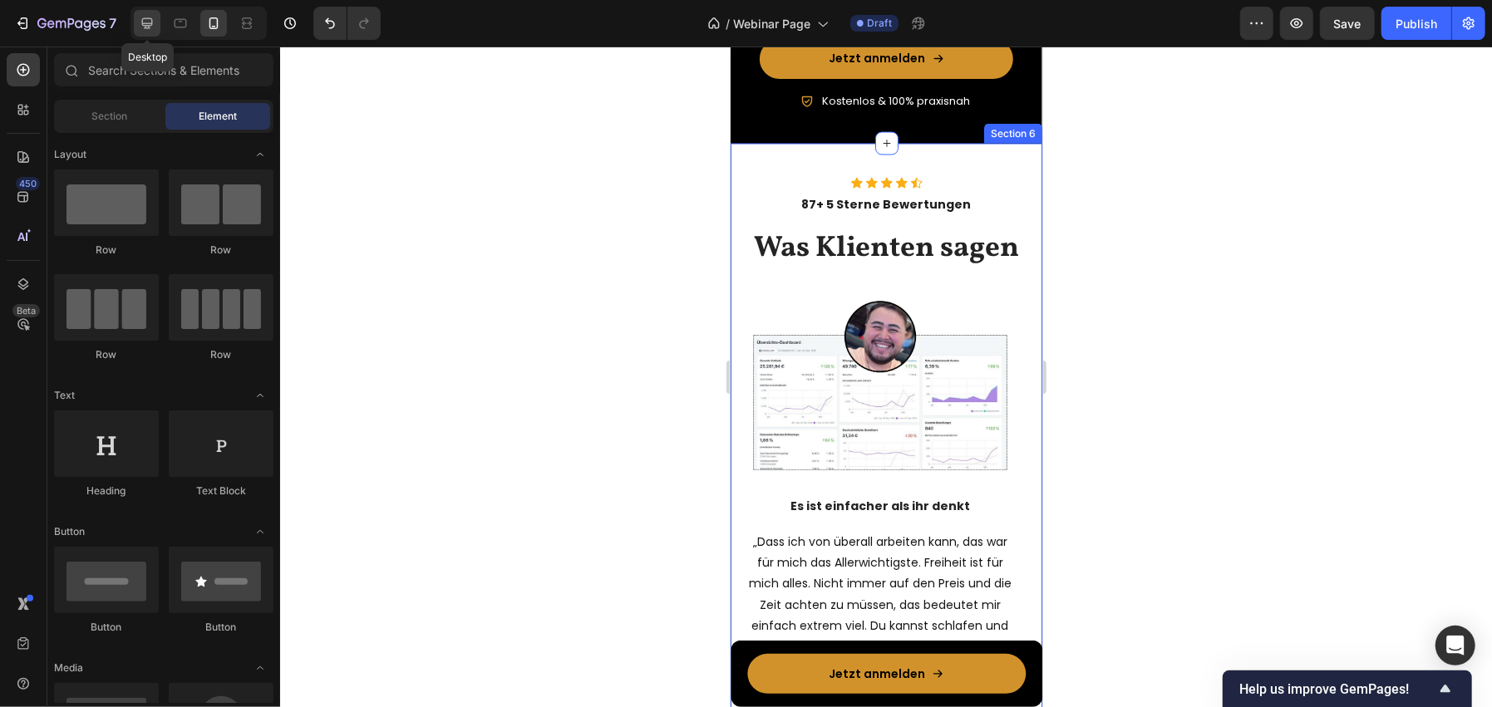
click at [150, 25] on icon at bounding box center [147, 23] width 11 height 11
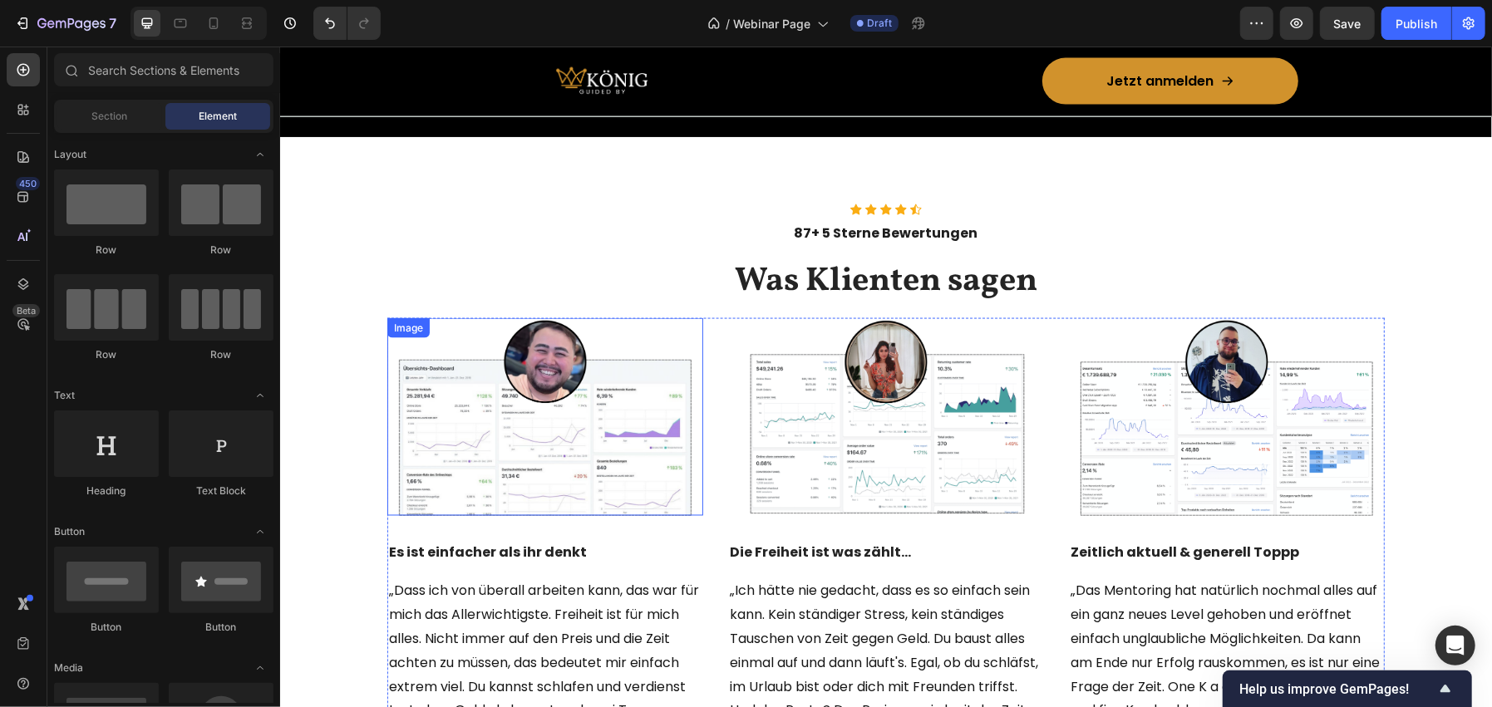
scroll to position [1861, 0]
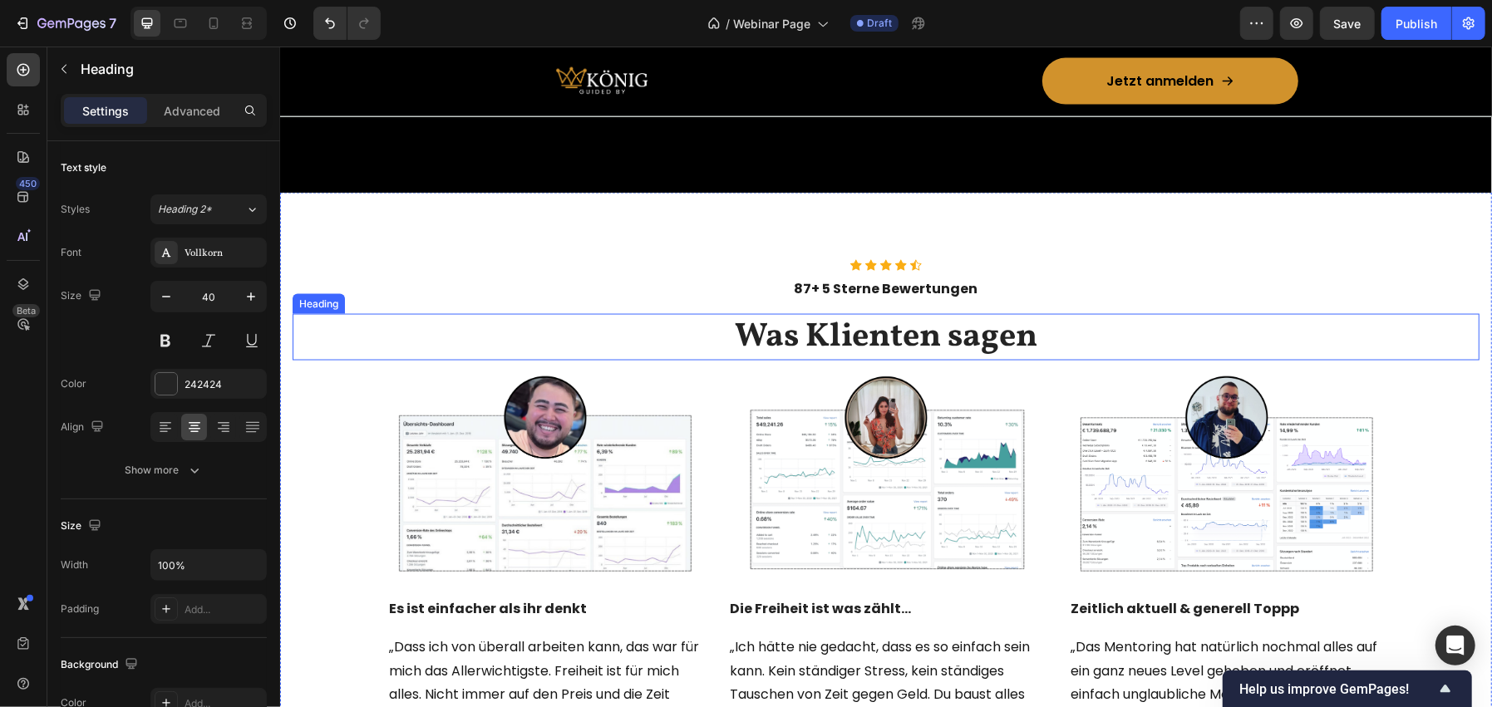
click at [739, 318] on h2 "Was Klienten sagen" at bounding box center [885, 336] width 1187 height 47
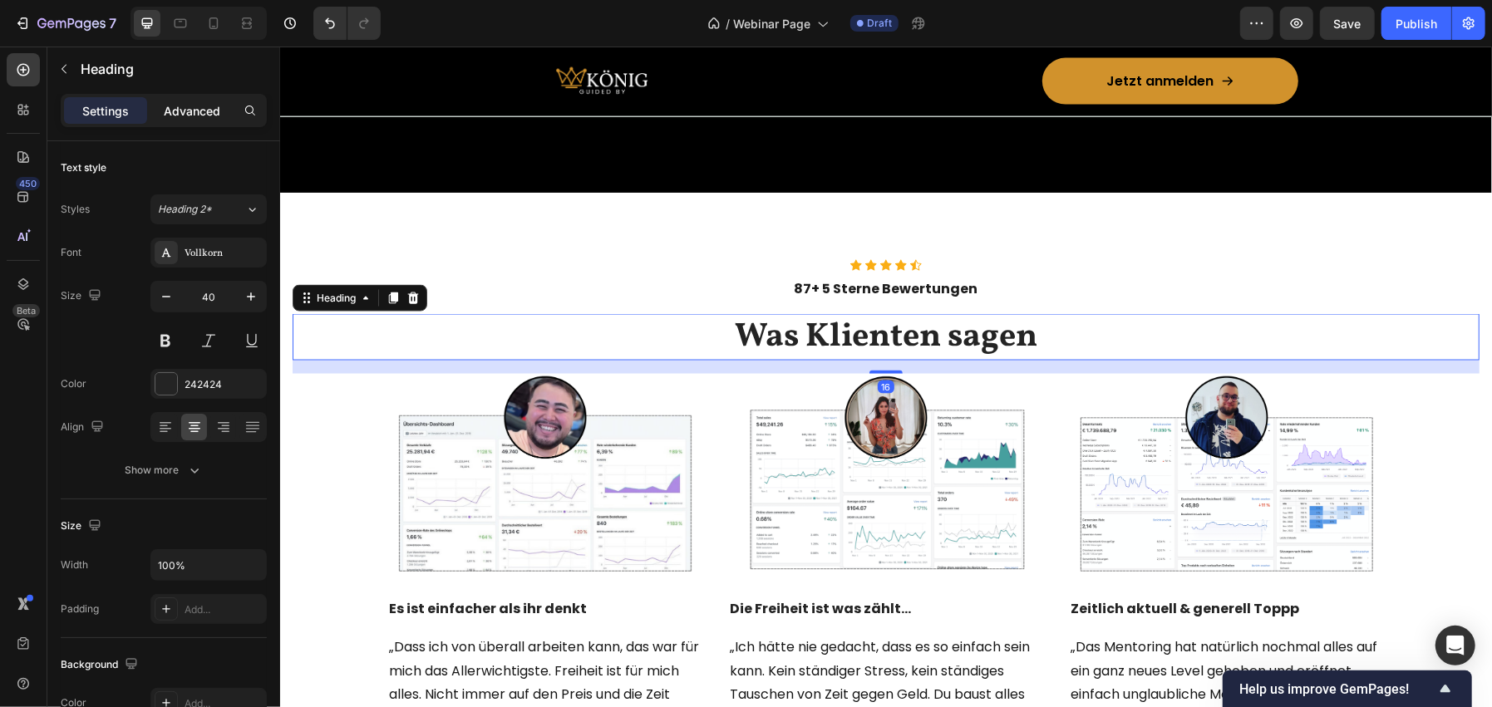
click at [199, 107] on p "Advanced" at bounding box center [192, 110] width 57 height 17
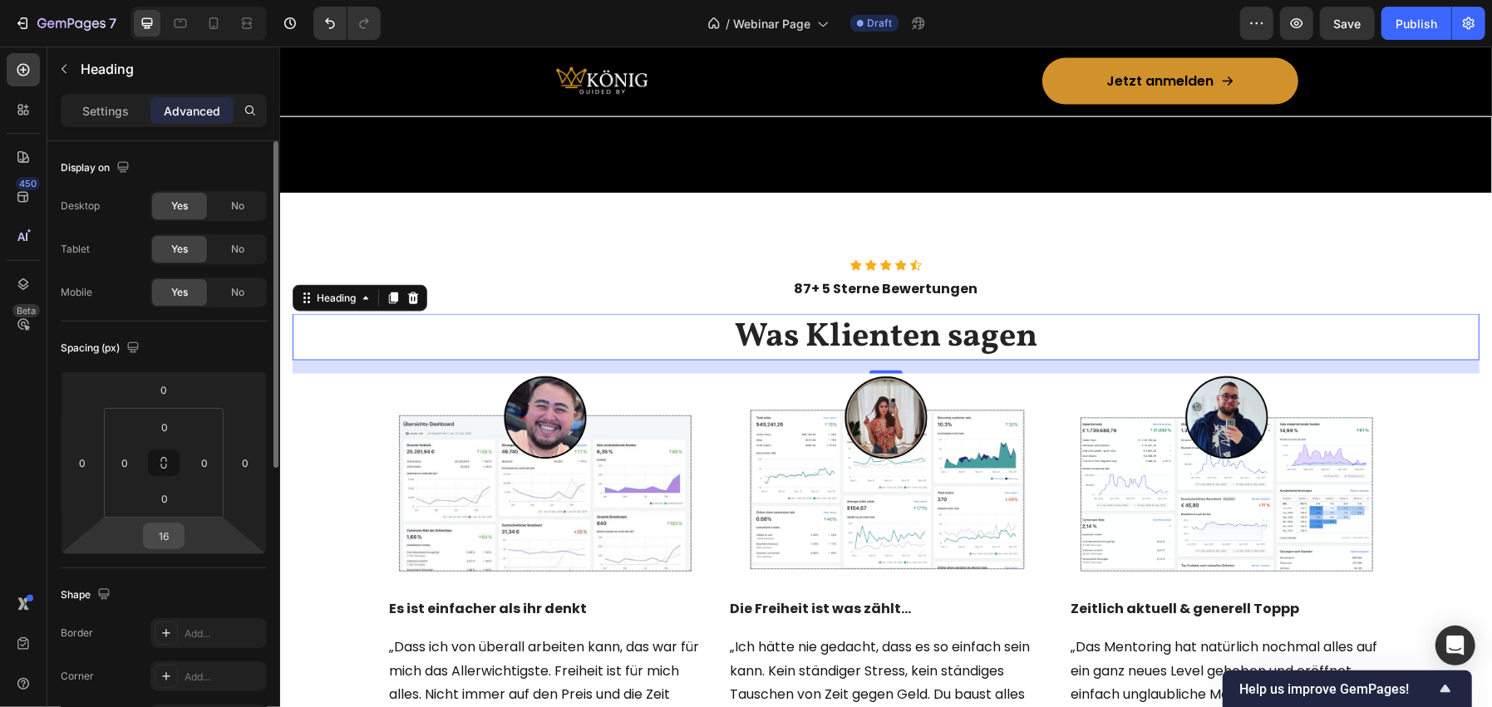
click at [148, 523] on div "16" at bounding box center [164, 536] width 42 height 27
click at [163, 542] on input "16" at bounding box center [163, 536] width 33 height 25
type input "34"
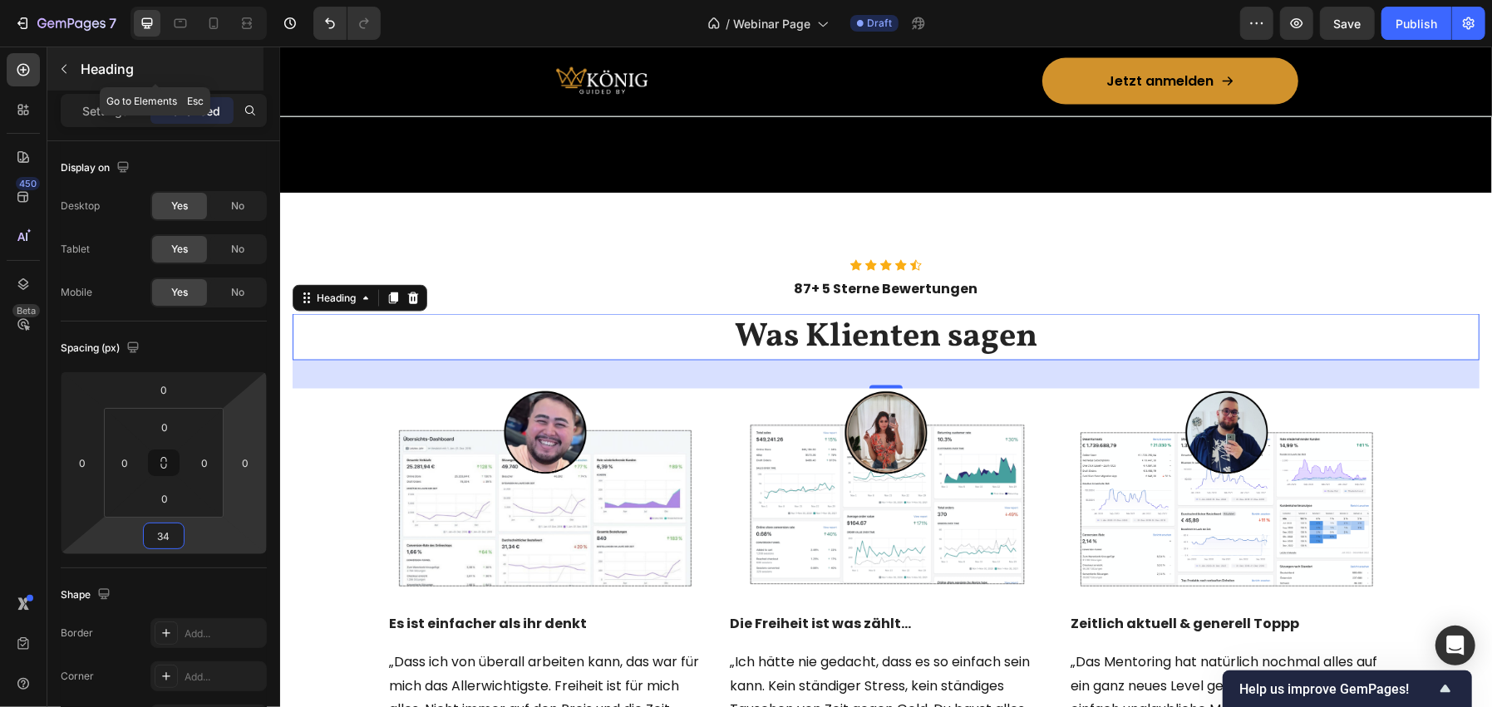
click at [128, 77] on p "Heading" at bounding box center [171, 69] width 180 height 20
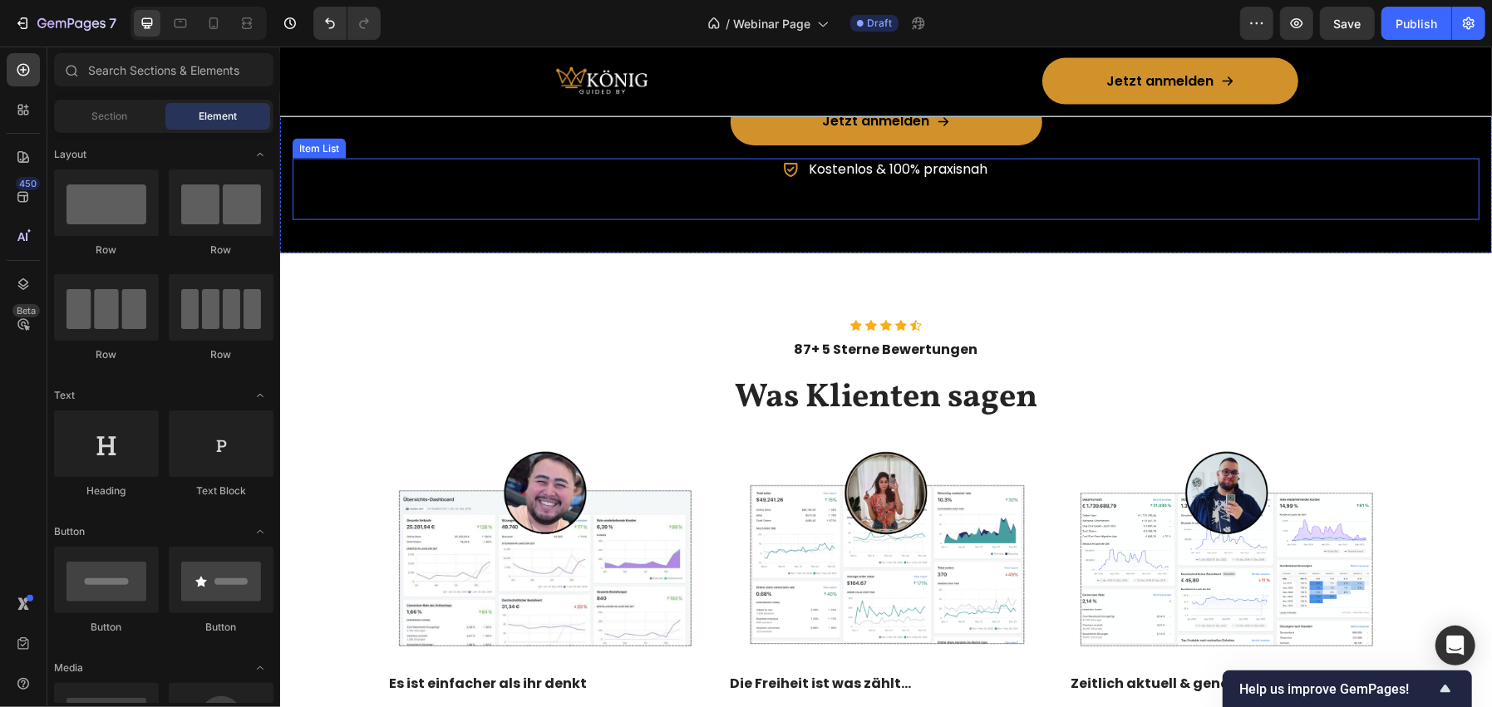
scroll to position [1778, 0]
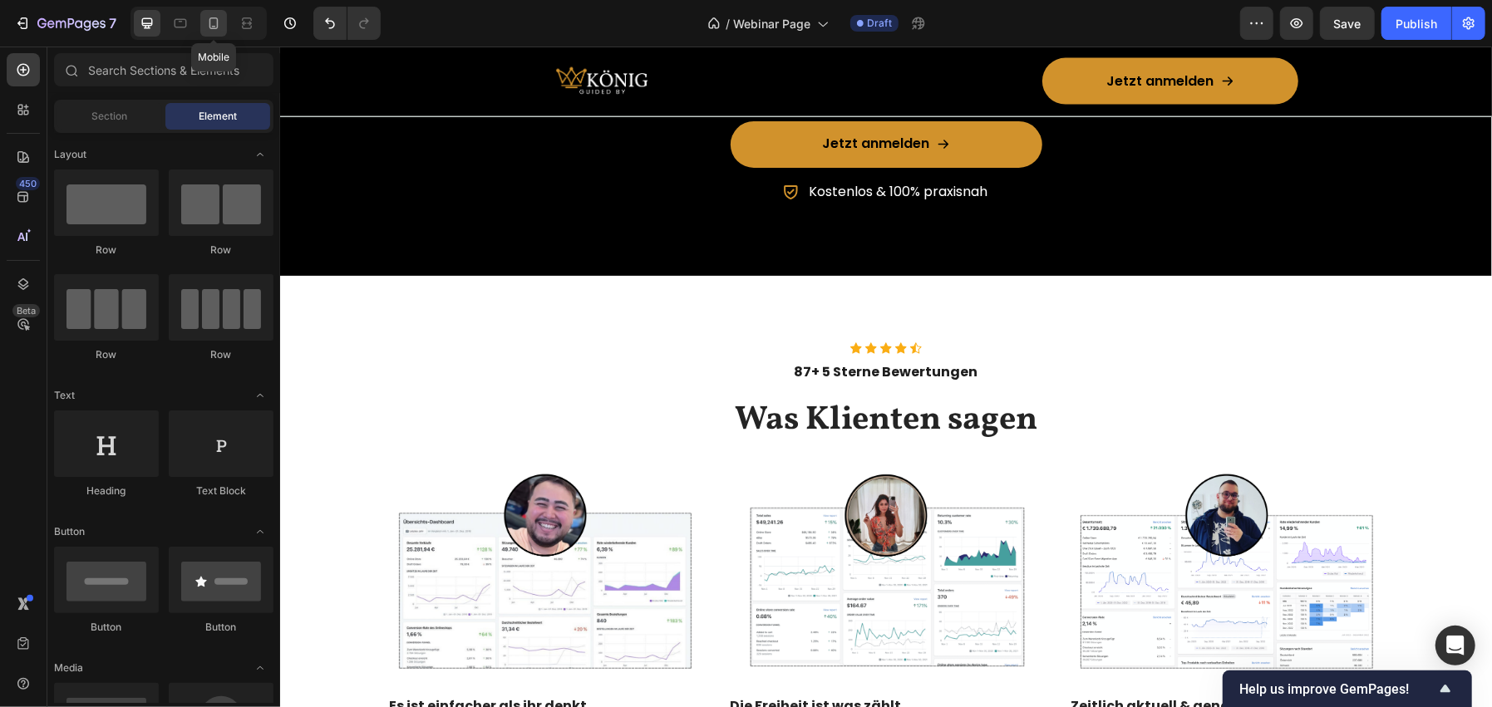
click at [201, 18] on div at bounding box center [213, 23] width 27 height 27
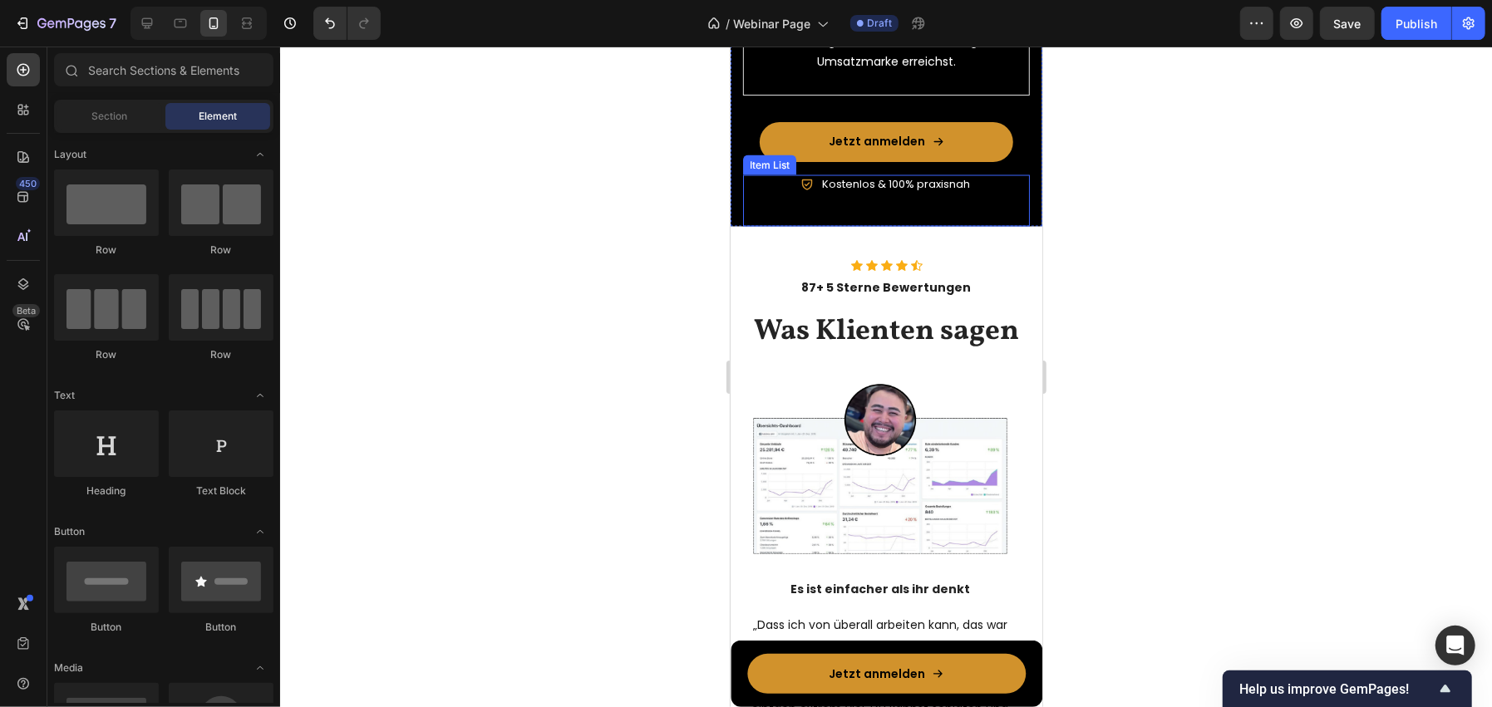
scroll to position [2413, 0]
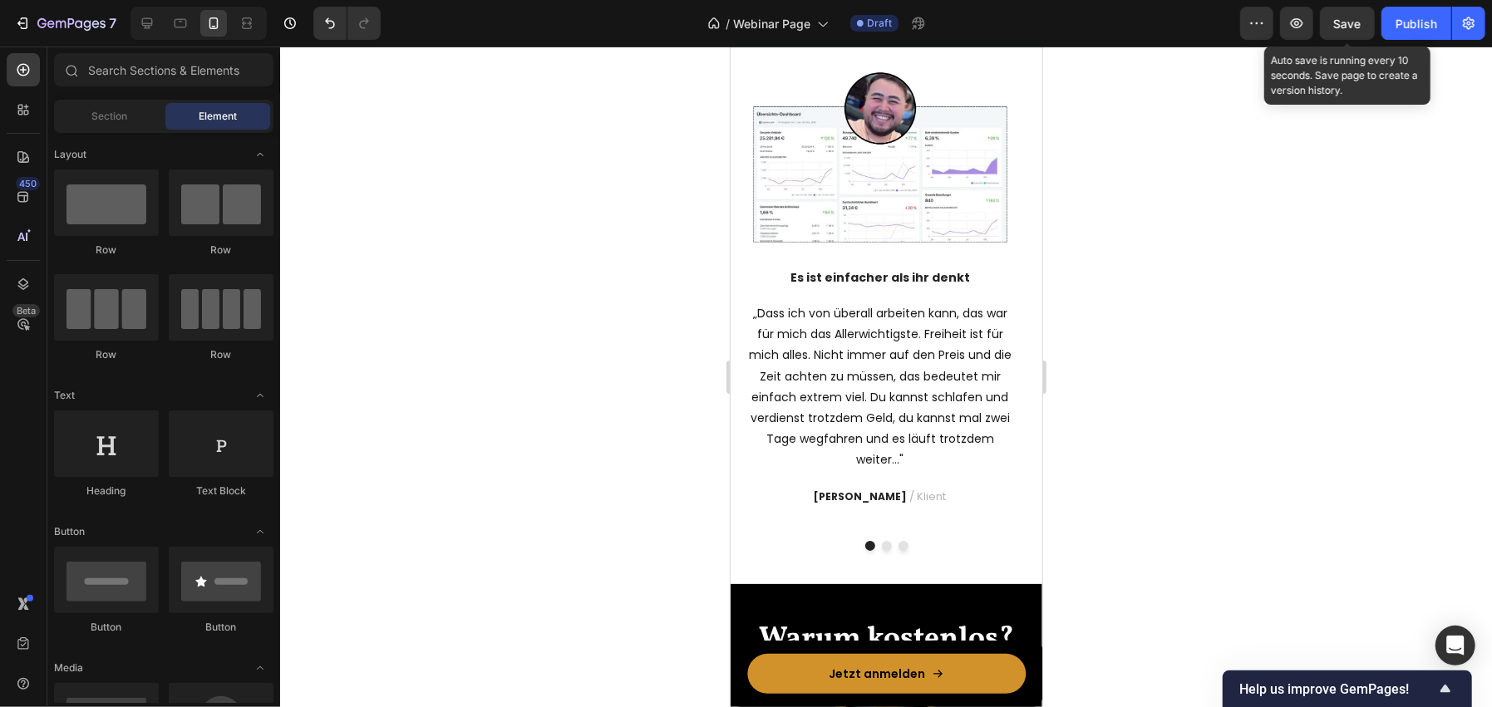
click at [1339, 27] on span "Save" at bounding box center [1347, 24] width 27 height 14
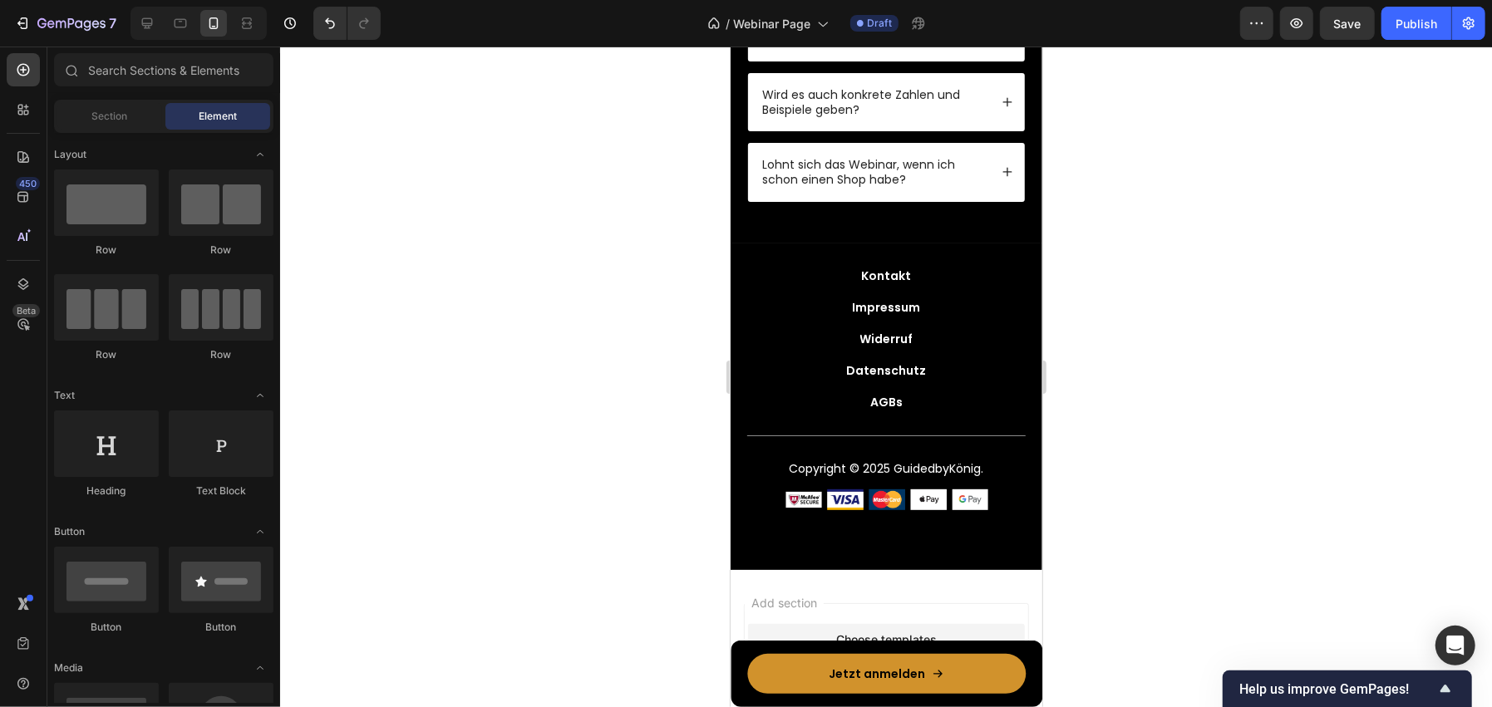
scroll to position [5069, 0]
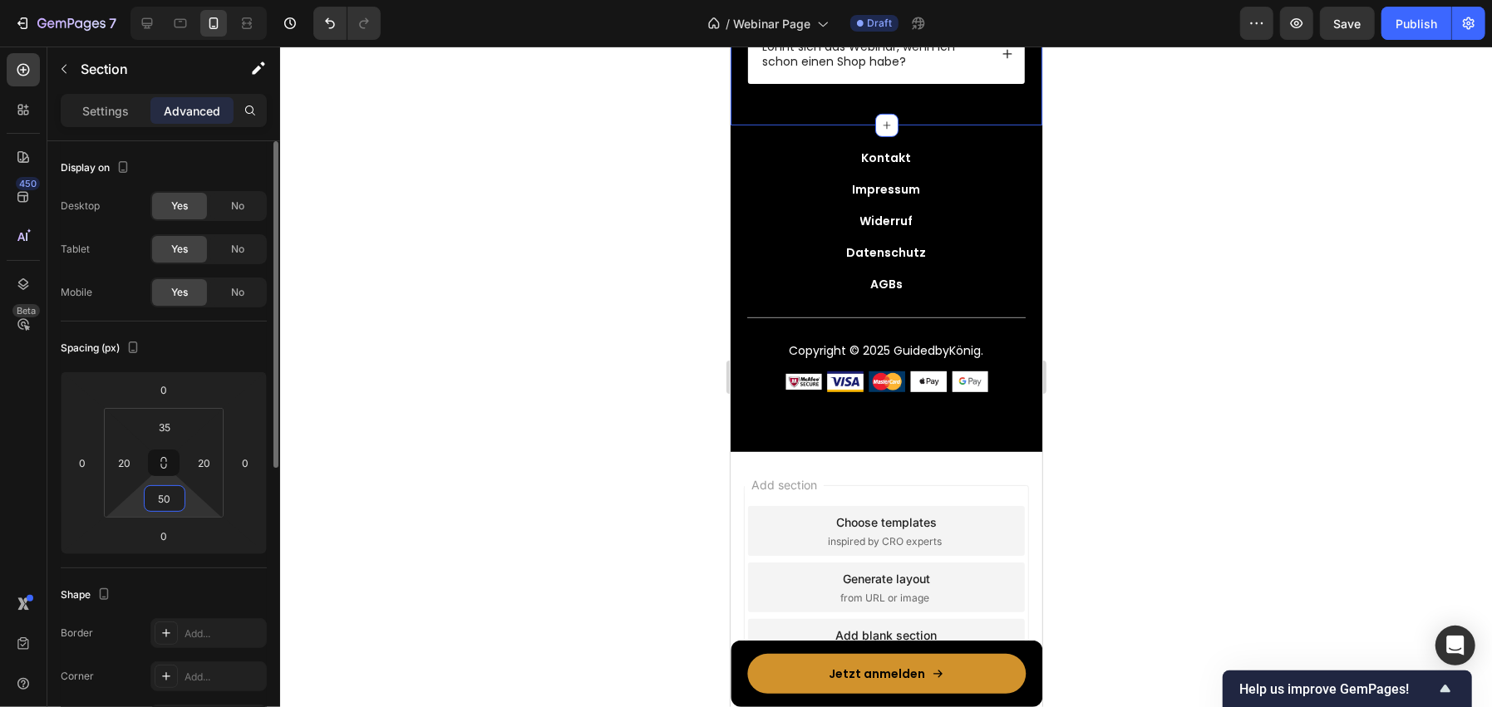
click at [165, 503] on input "50" at bounding box center [164, 498] width 33 height 25
type input "25"
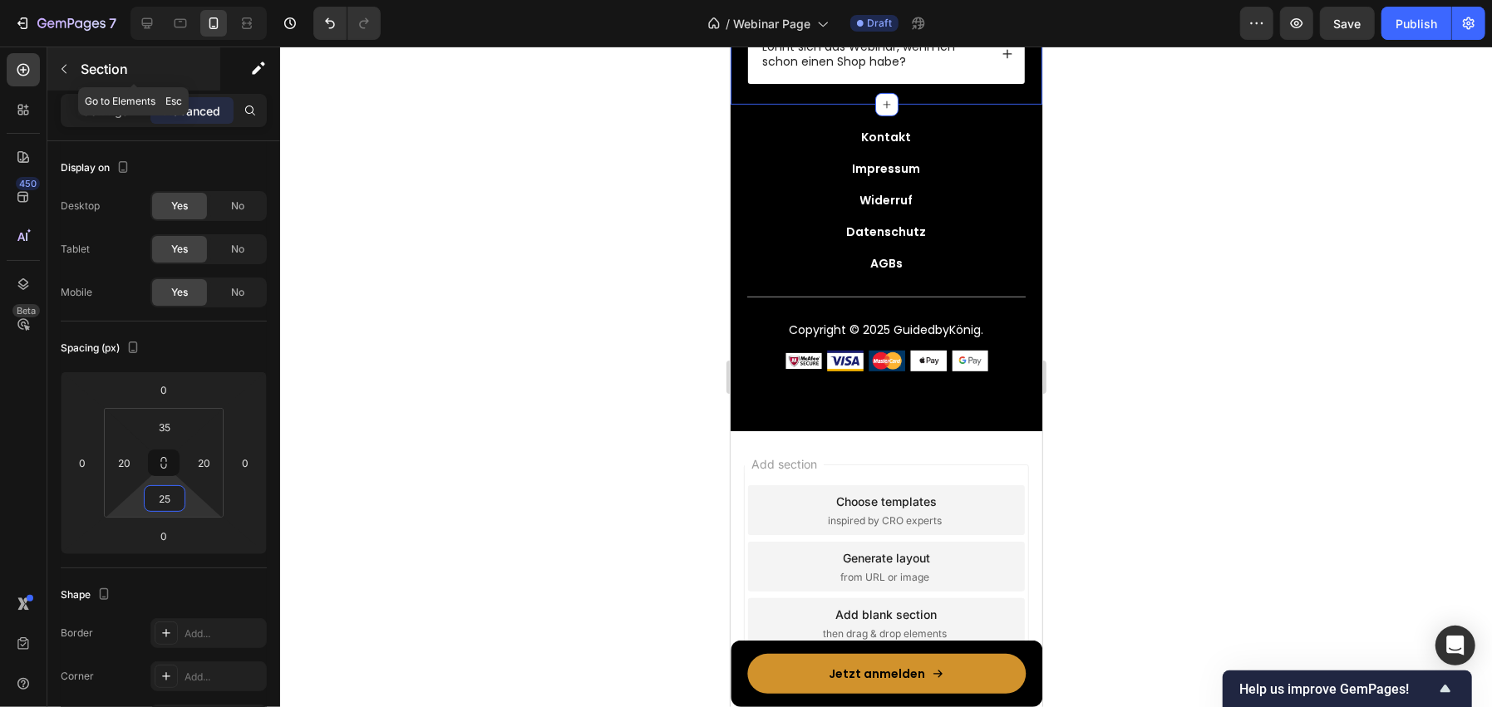
click at [145, 68] on p "Section" at bounding box center [149, 69] width 136 height 20
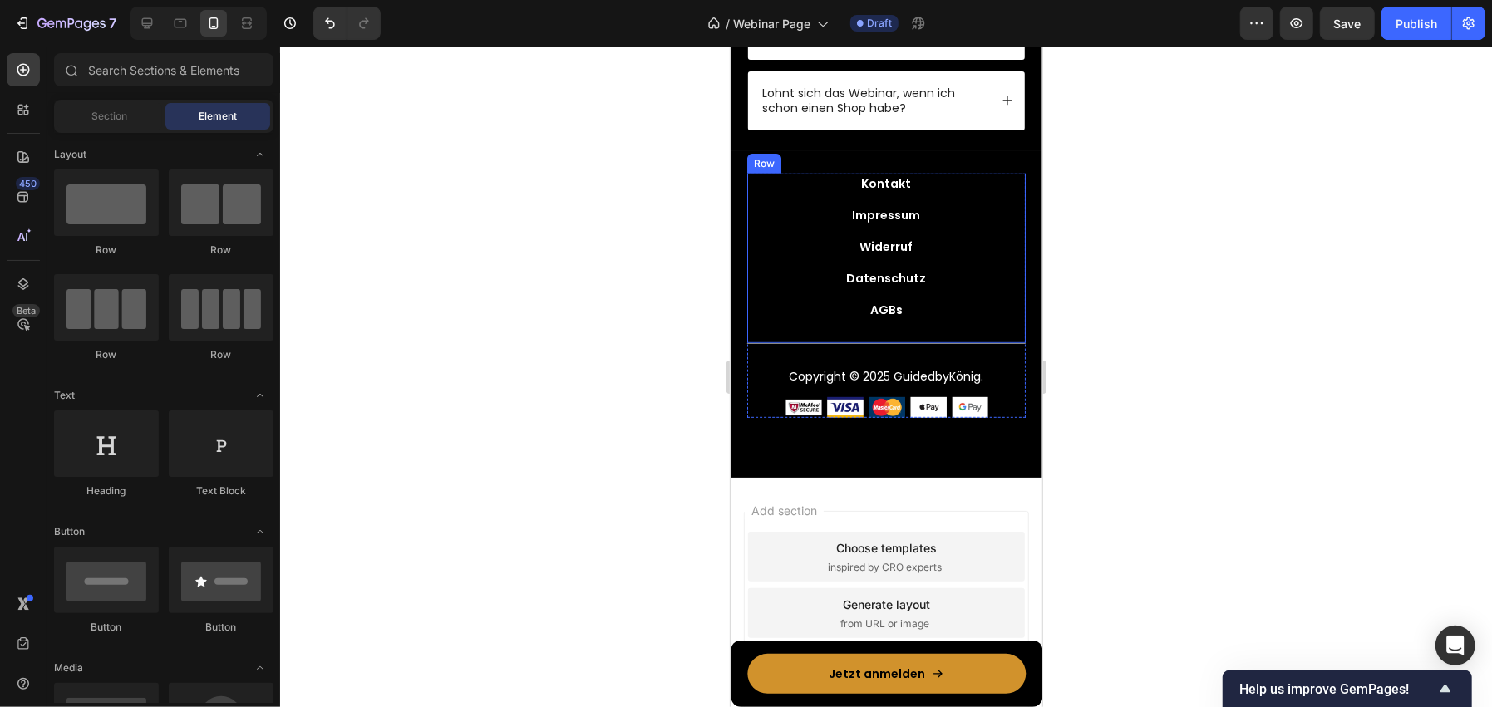
scroll to position [4903, 0]
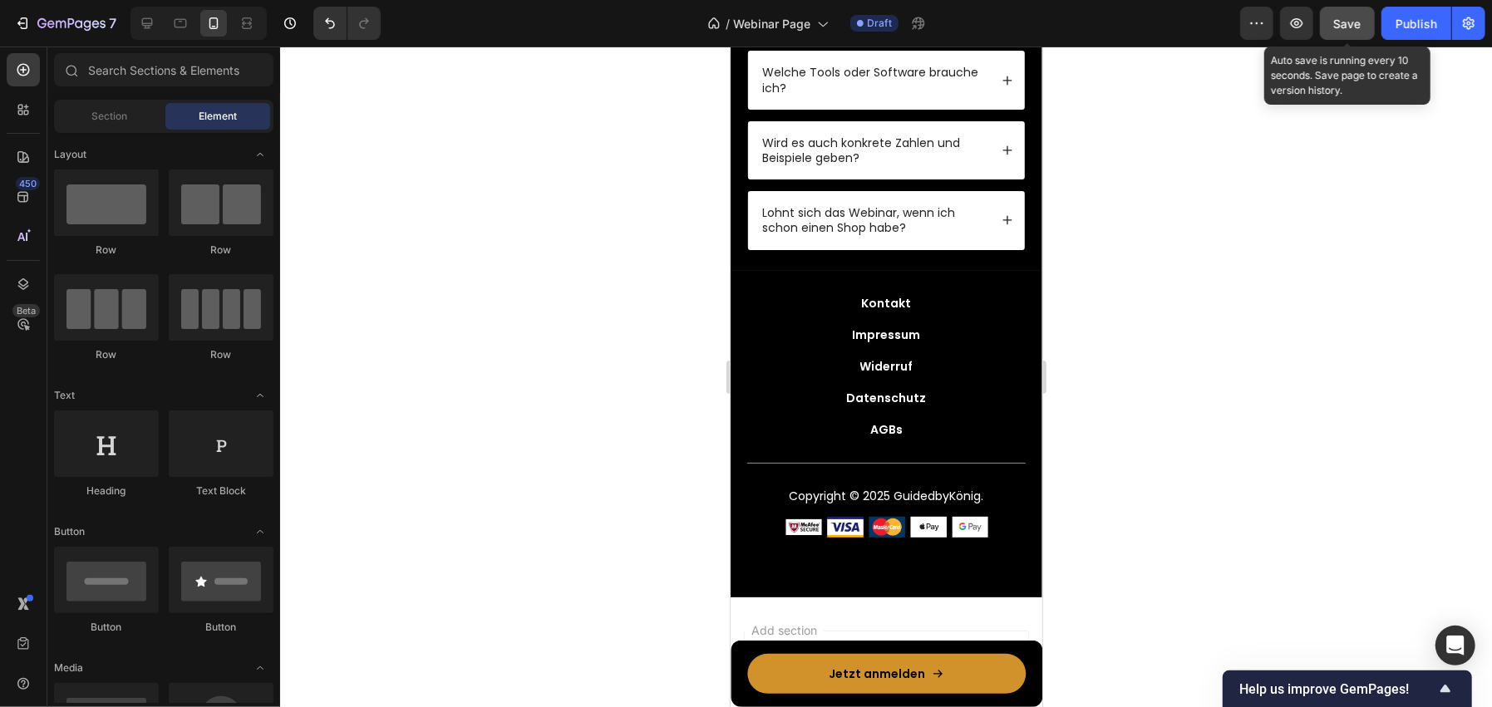
click at [1329, 35] on button "Save" at bounding box center [1347, 23] width 55 height 33
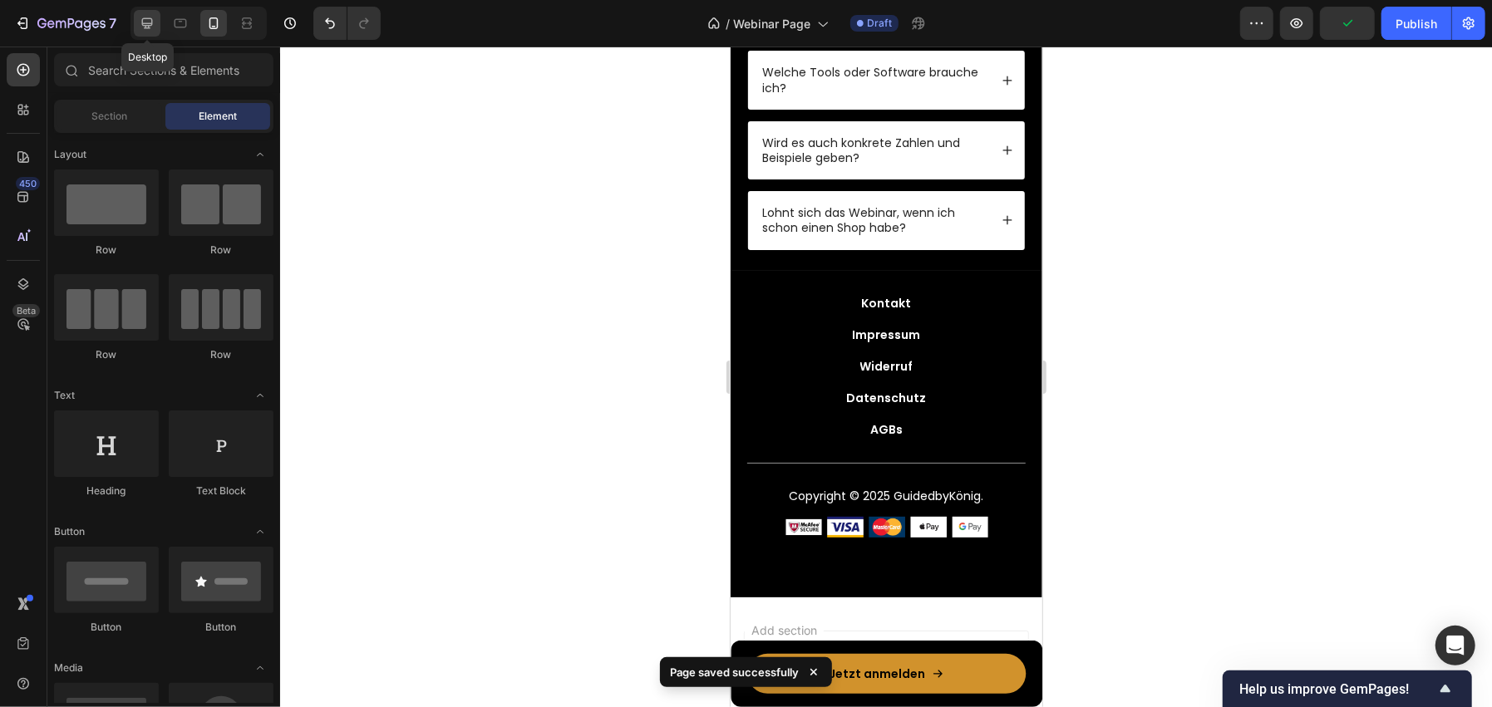
click at [139, 16] on icon at bounding box center [147, 23] width 17 height 17
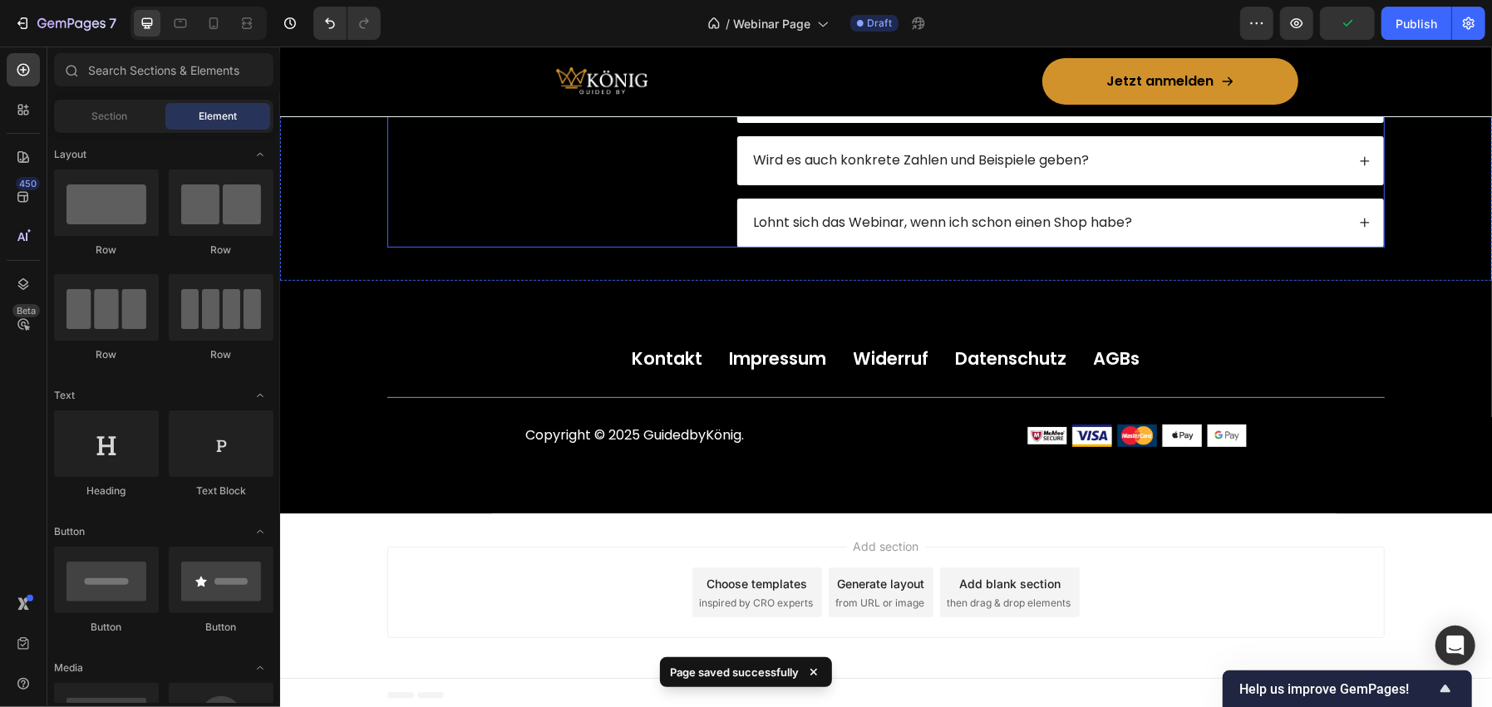
scroll to position [4911, 0]
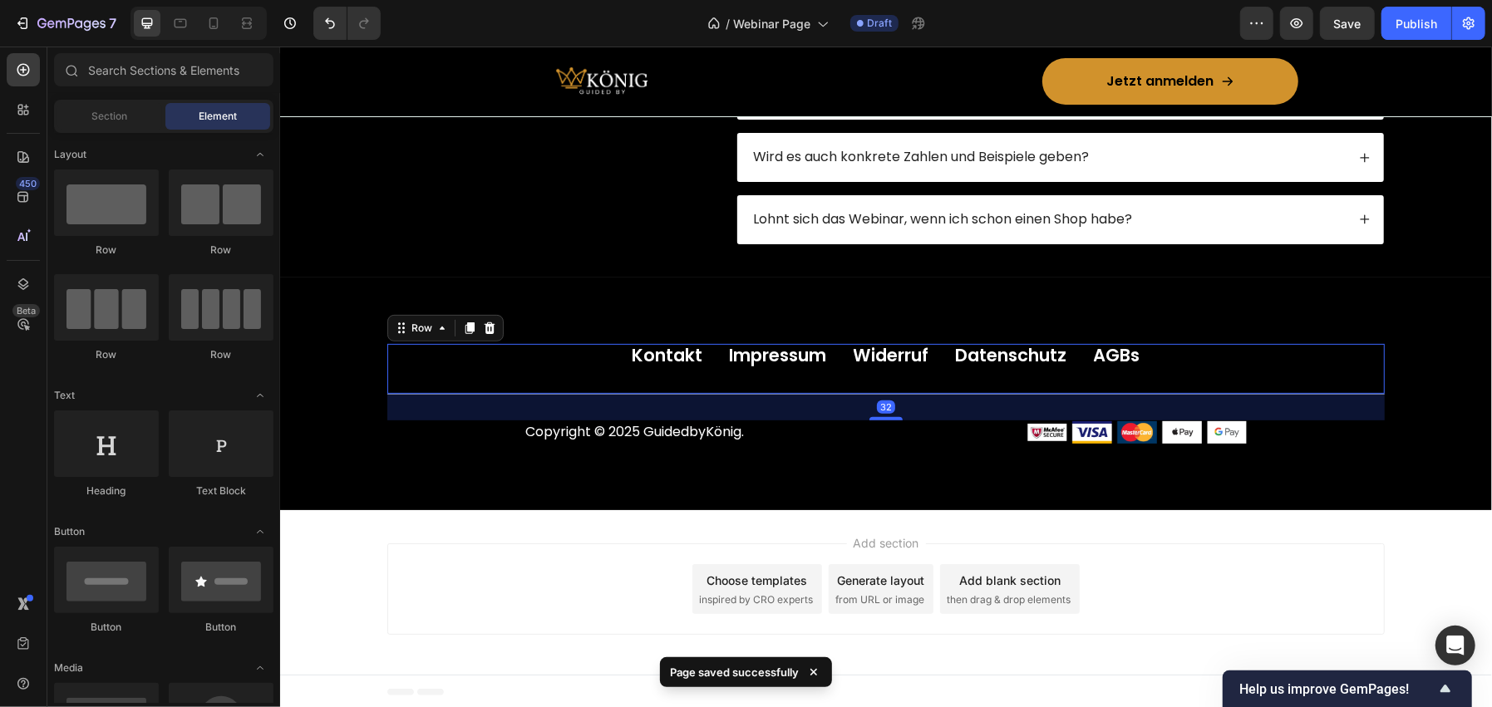
click at [440, 383] on div "Kontakt Button Impressum Button Widerruf Button Datenschutz Button AGBs Button …" at bounding box center [884, 368] width 997 height 51
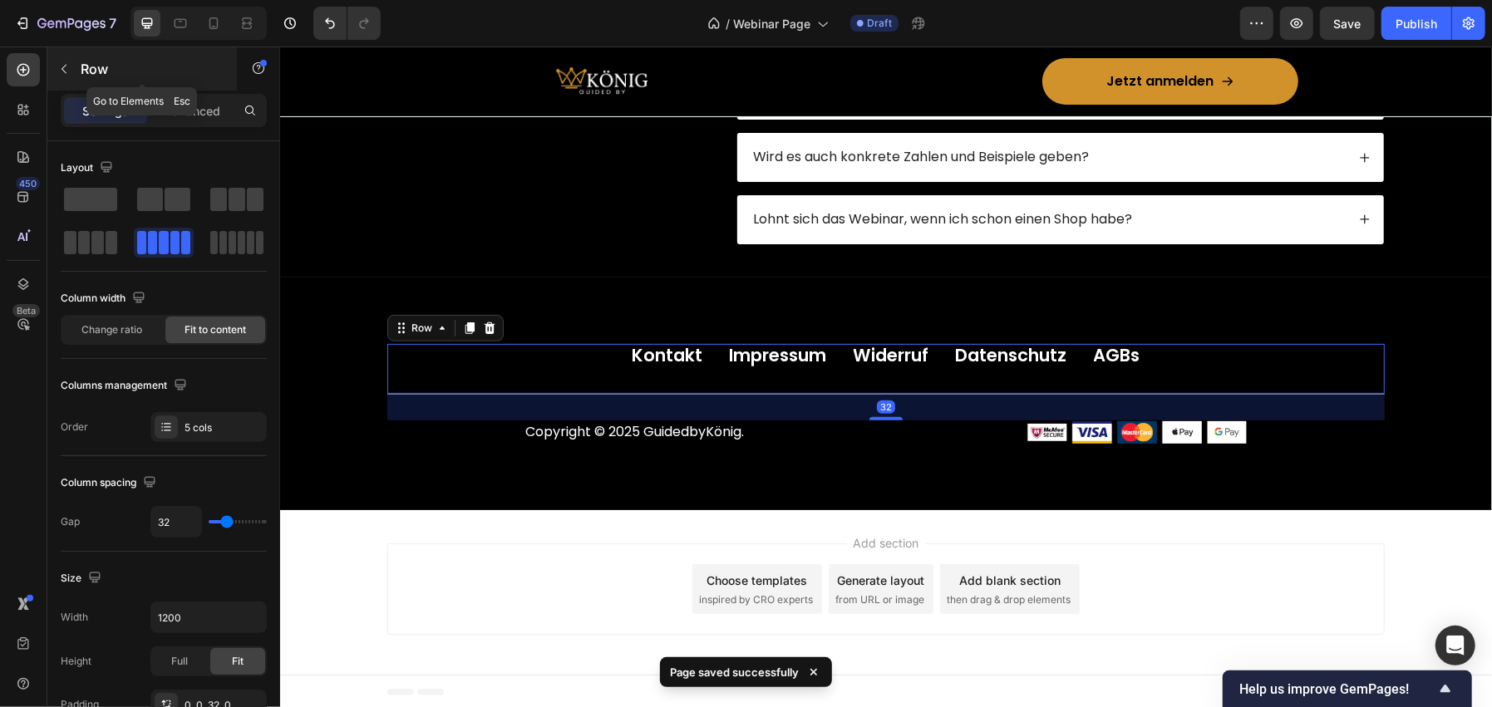
click at [165, 64] on p "Row" at bounding box center [151, 69] width 141 height 20
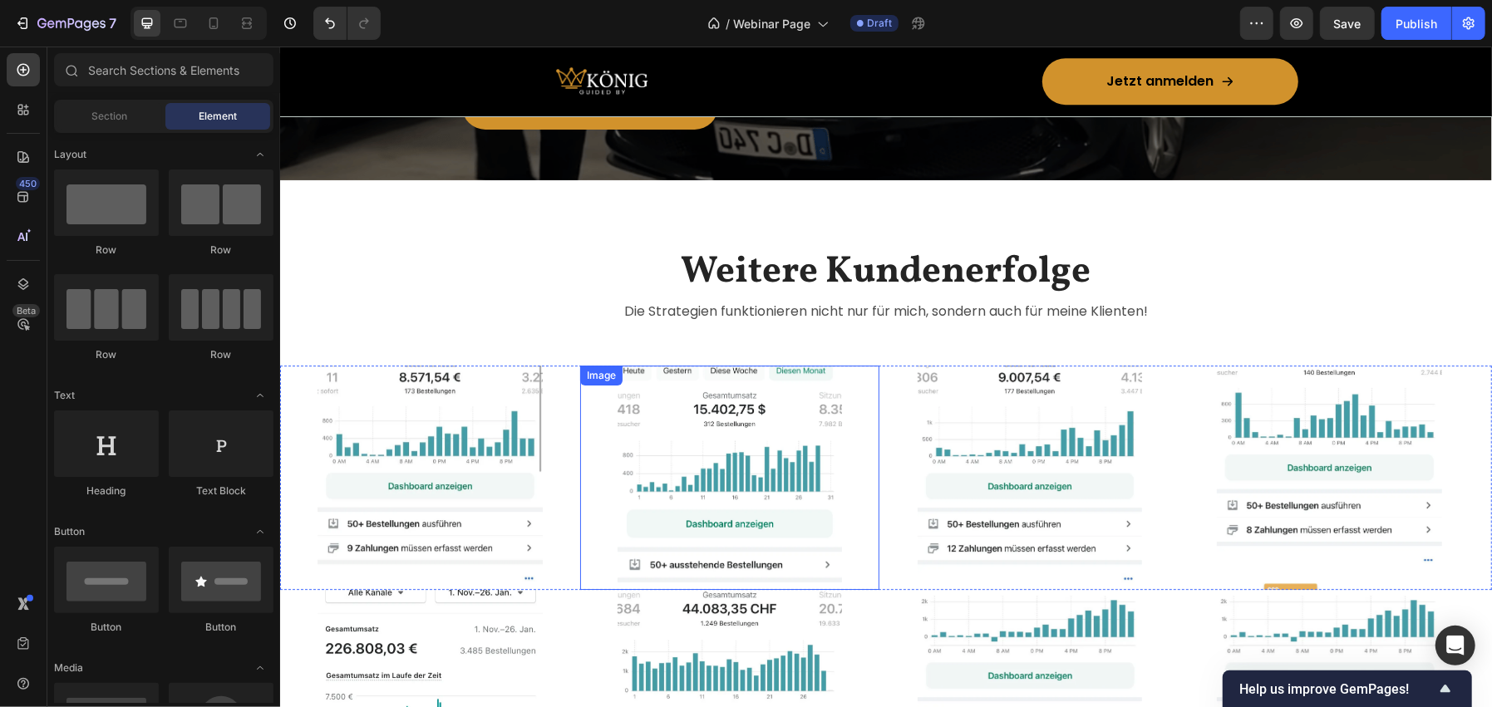
scroll to position [3831, 0]
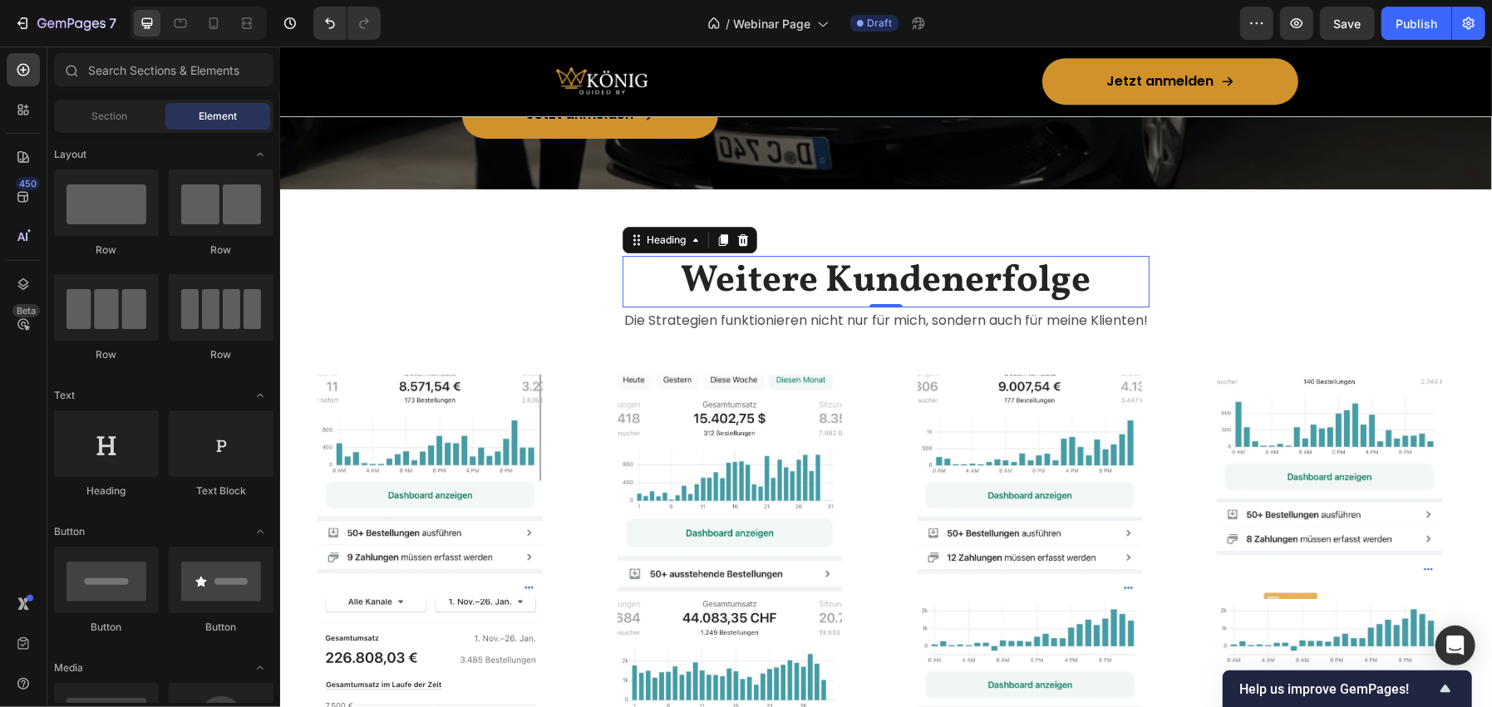
click at [709, 261] on h2 "Weitere Kundenerfolge" at bounding box center [885, 281] width 527 height 52
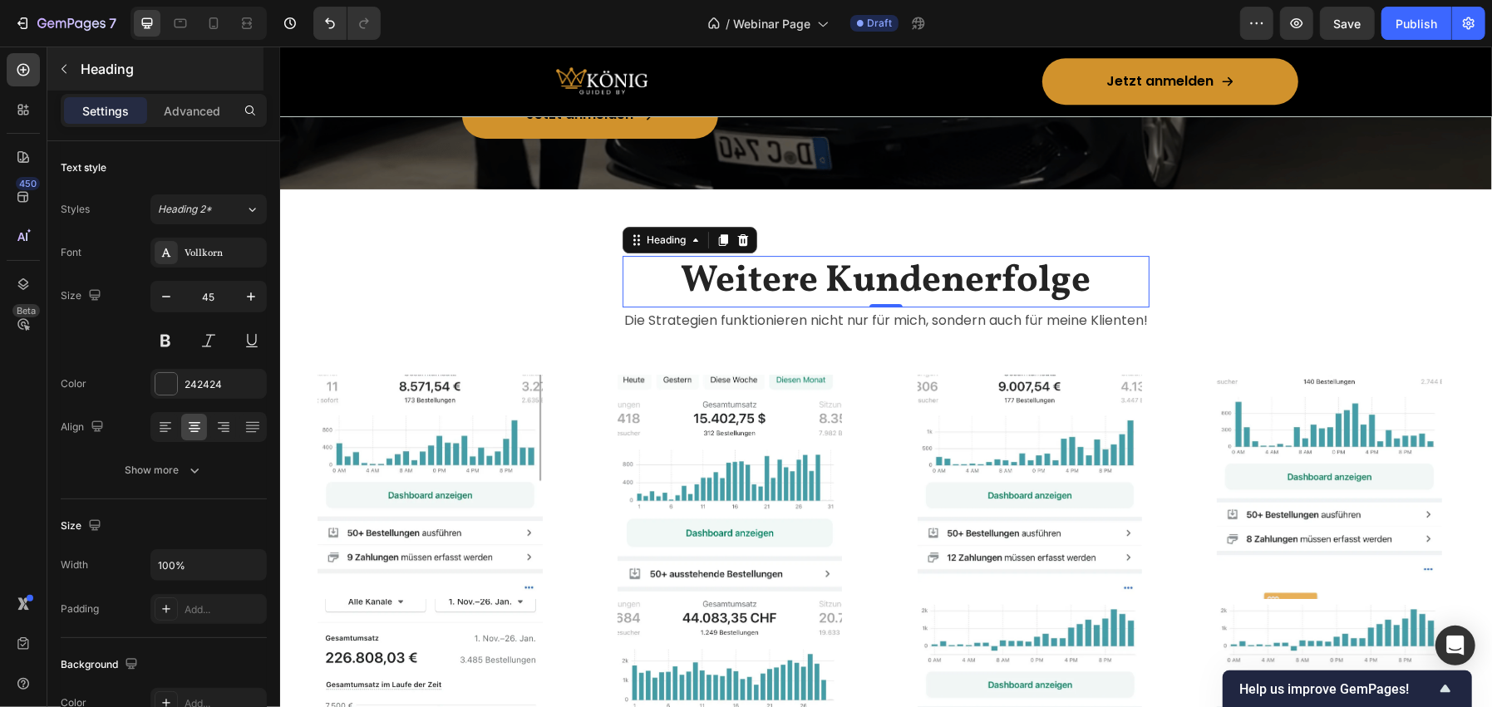
click at [155, 74] on p "Heading" at bounding box center [171, 69] width 180 height 20
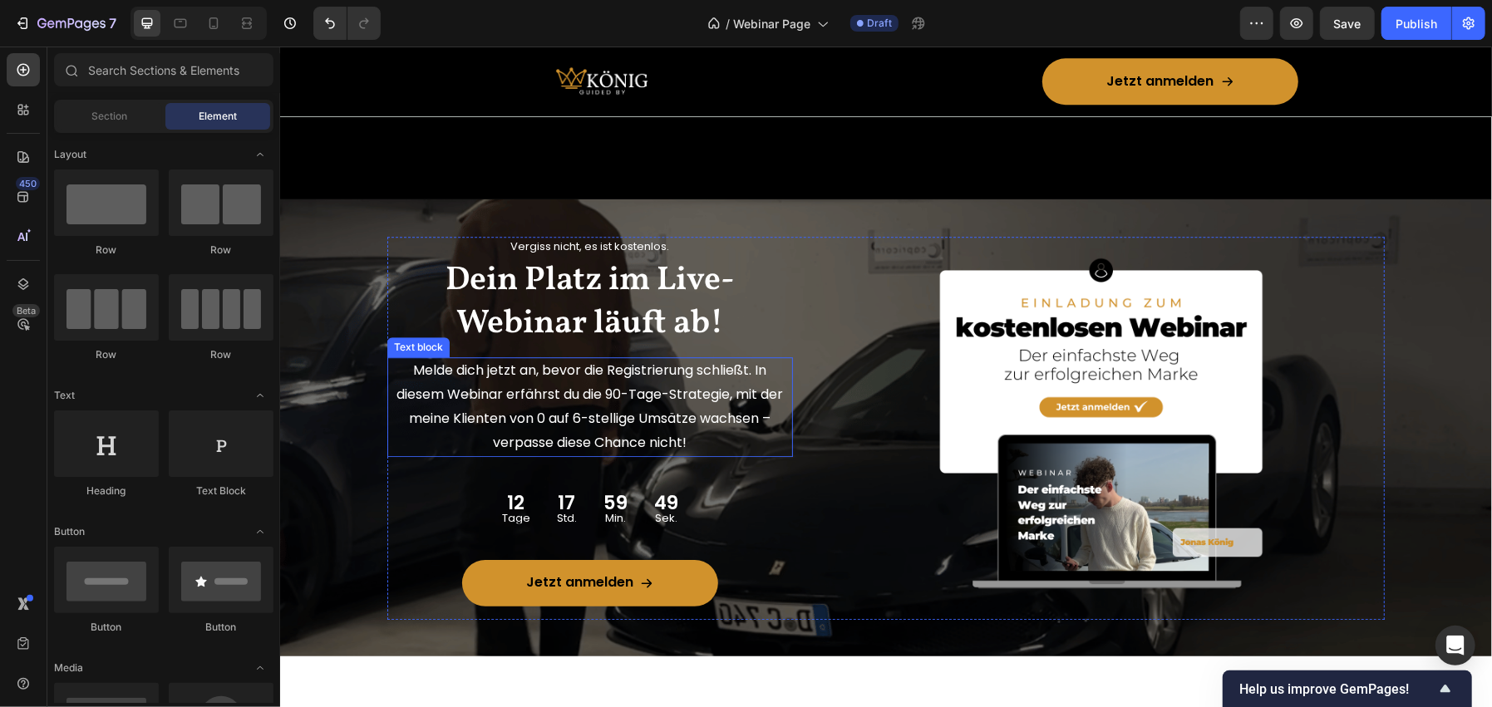
scroll to position [3332, 0]
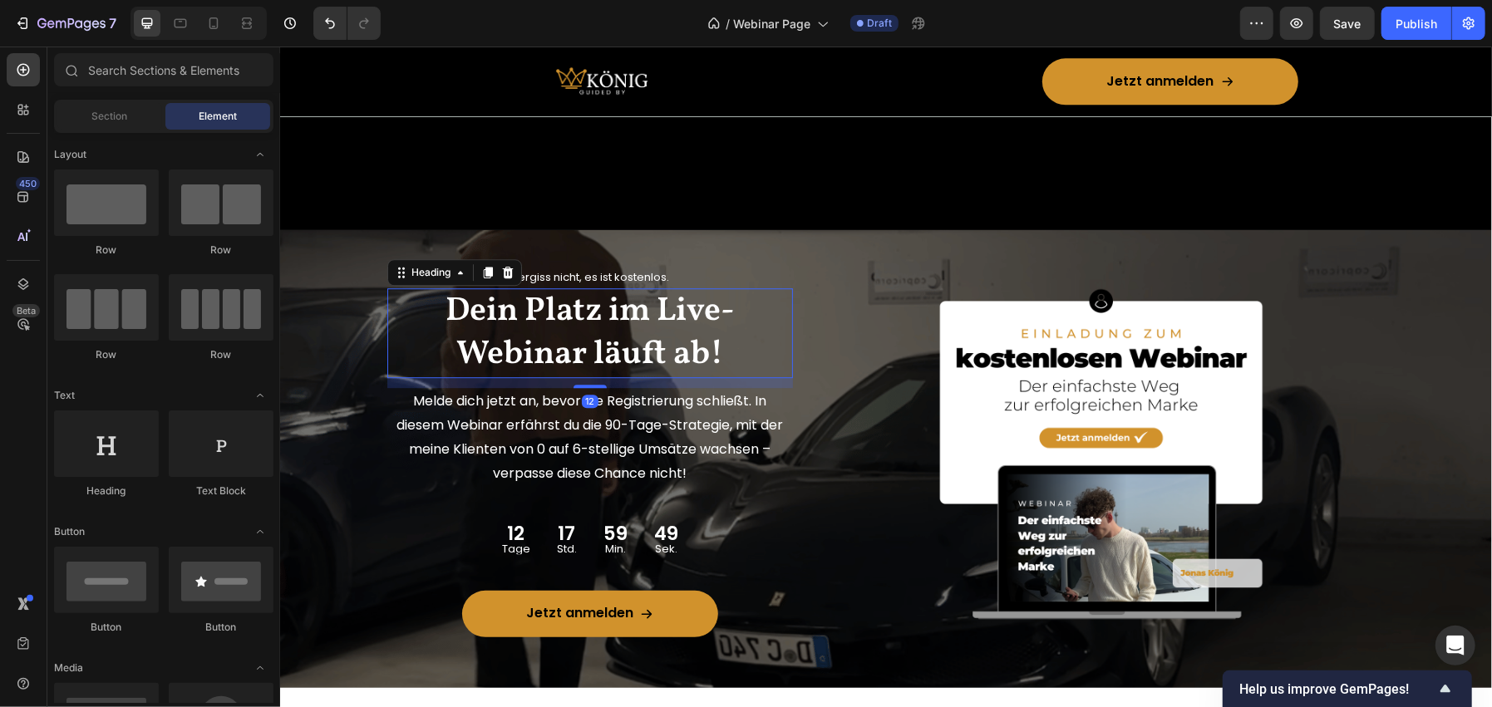
click at [545, 320] on h2 "Dein Platz im Live-Webinar läuft ab!" at bounding box center [589, 333] width 406 height 90
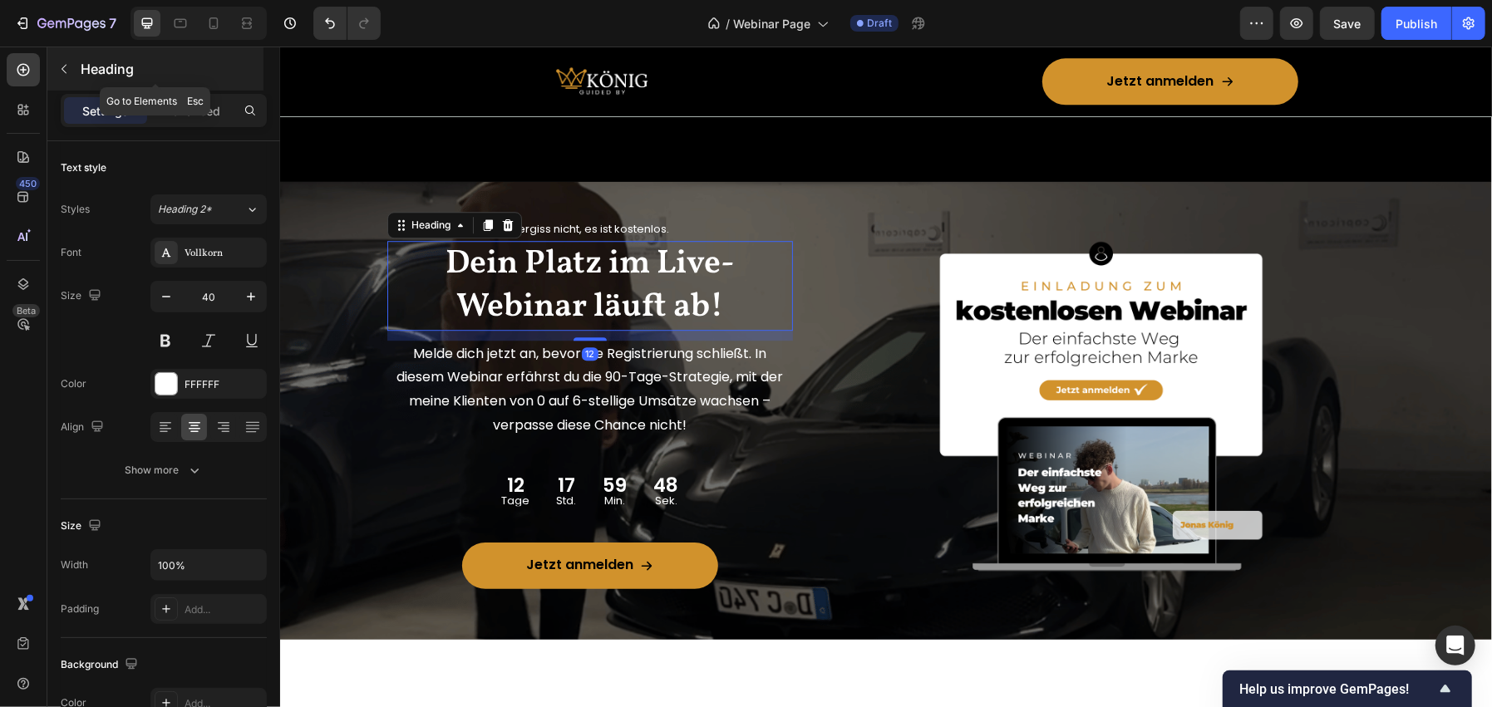
click at [155, 69] on p "Heading" at bounding box center [171, 69] width 180 height 20
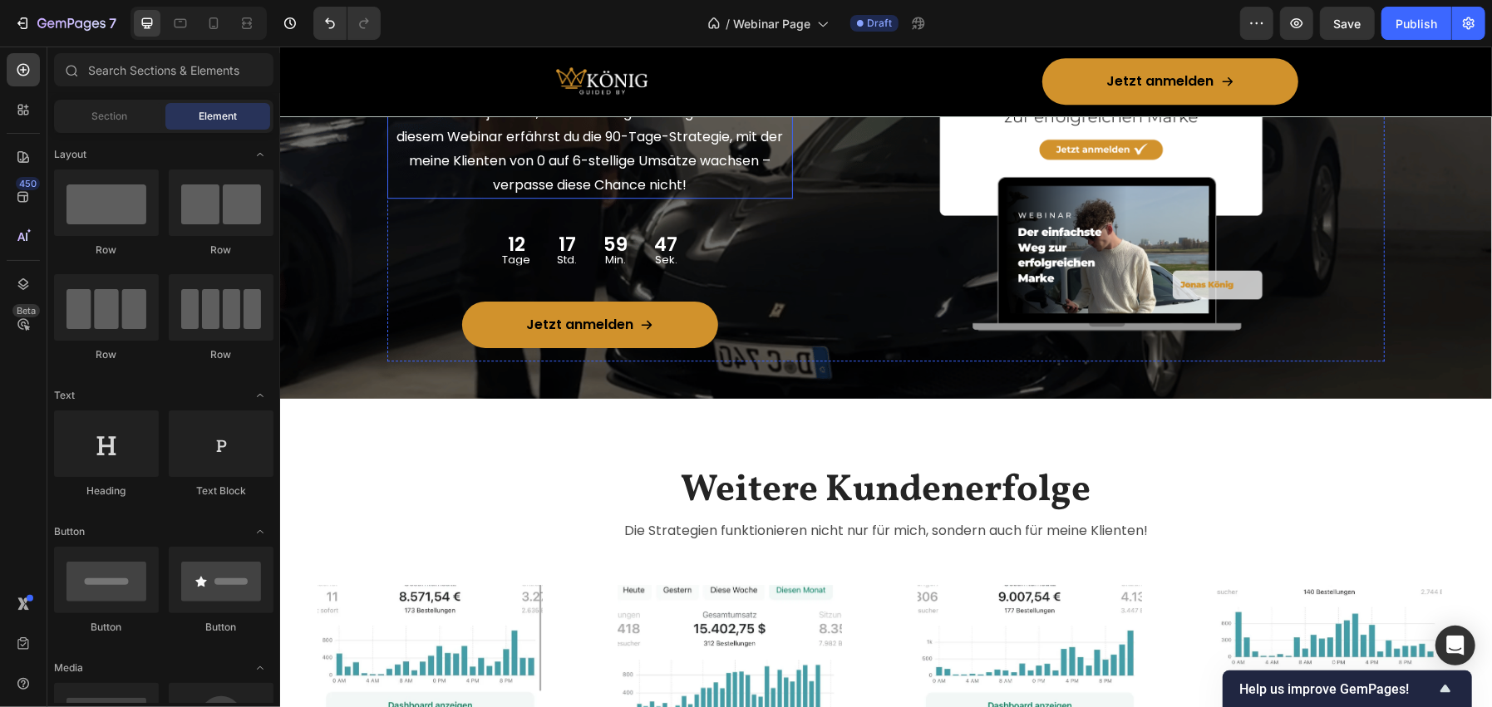
scroll to position [3581, 0]
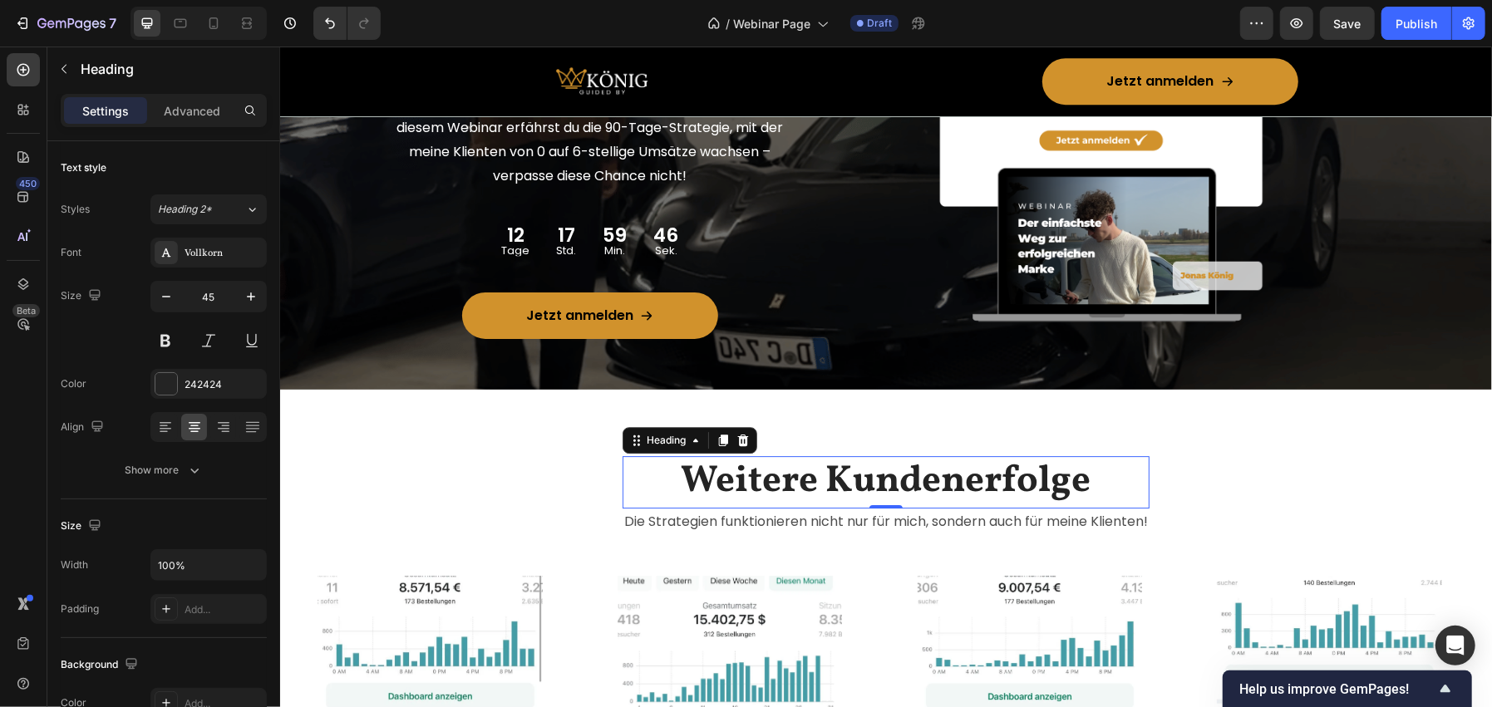
click at [759, 487] on h2 "Weitere Kundenerfolge" at bounding box center [885, 481] width 527 height 52
click at [212, 292] on input "45" at bounding box center [208, 297] width 55 height 30
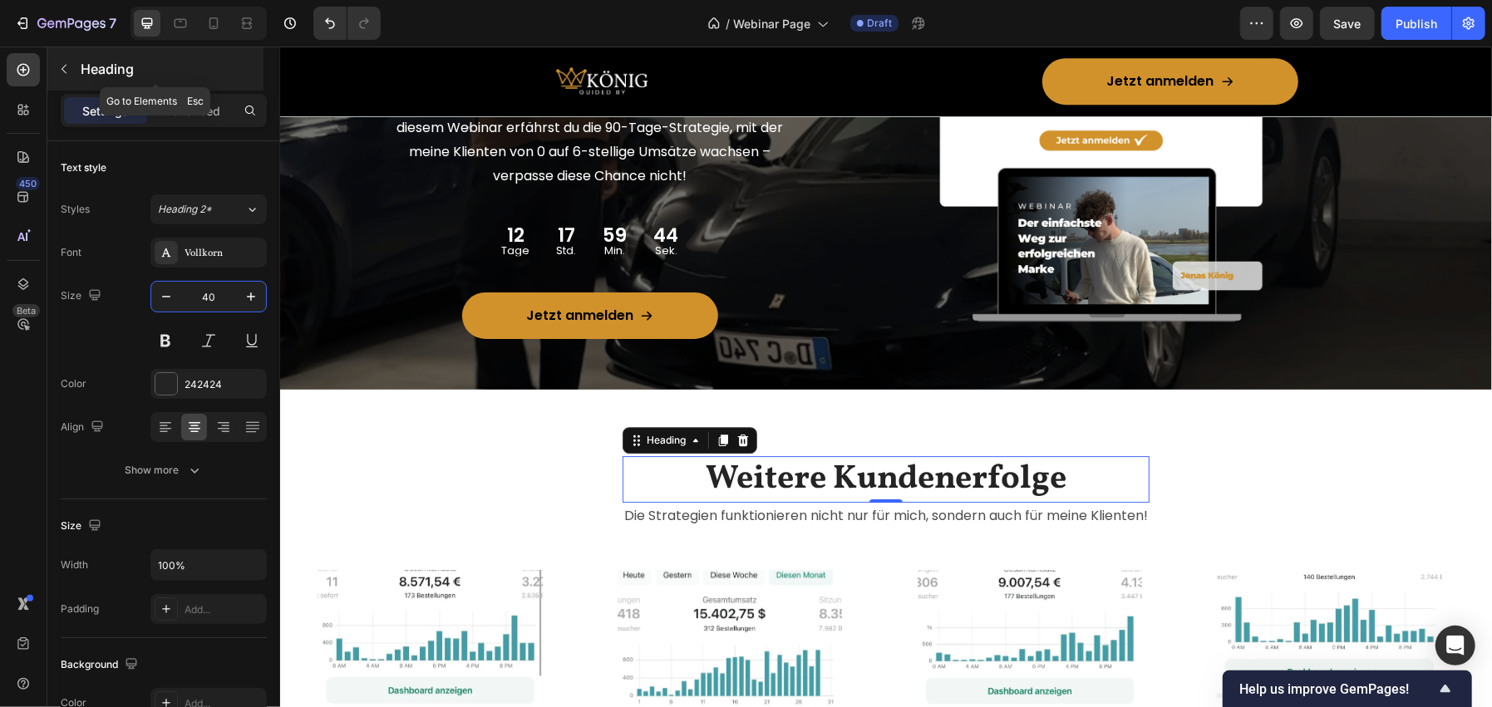
type input "40"
click at [110, 74] on p "Heading" at bounding box center [171, 69] width 180 height 20
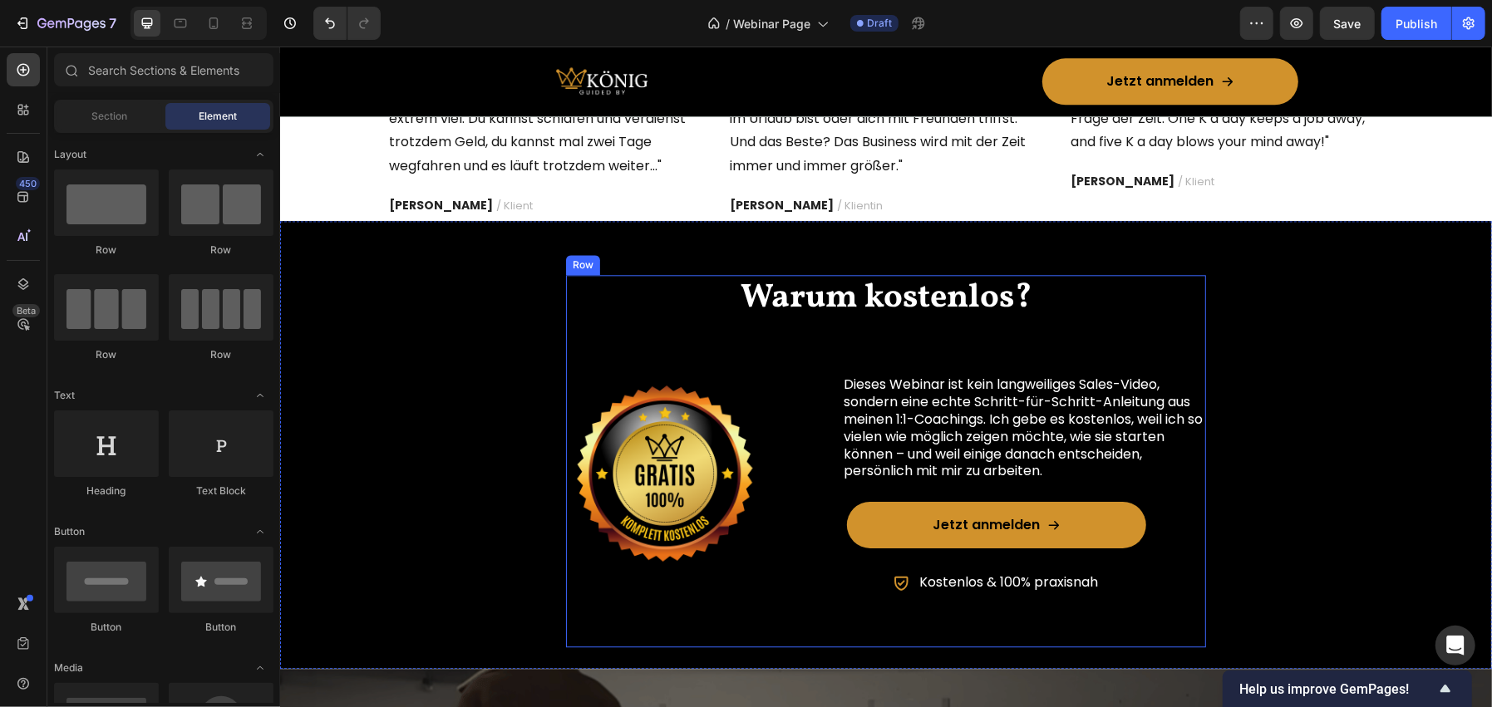
scroll to position [2833, 0]
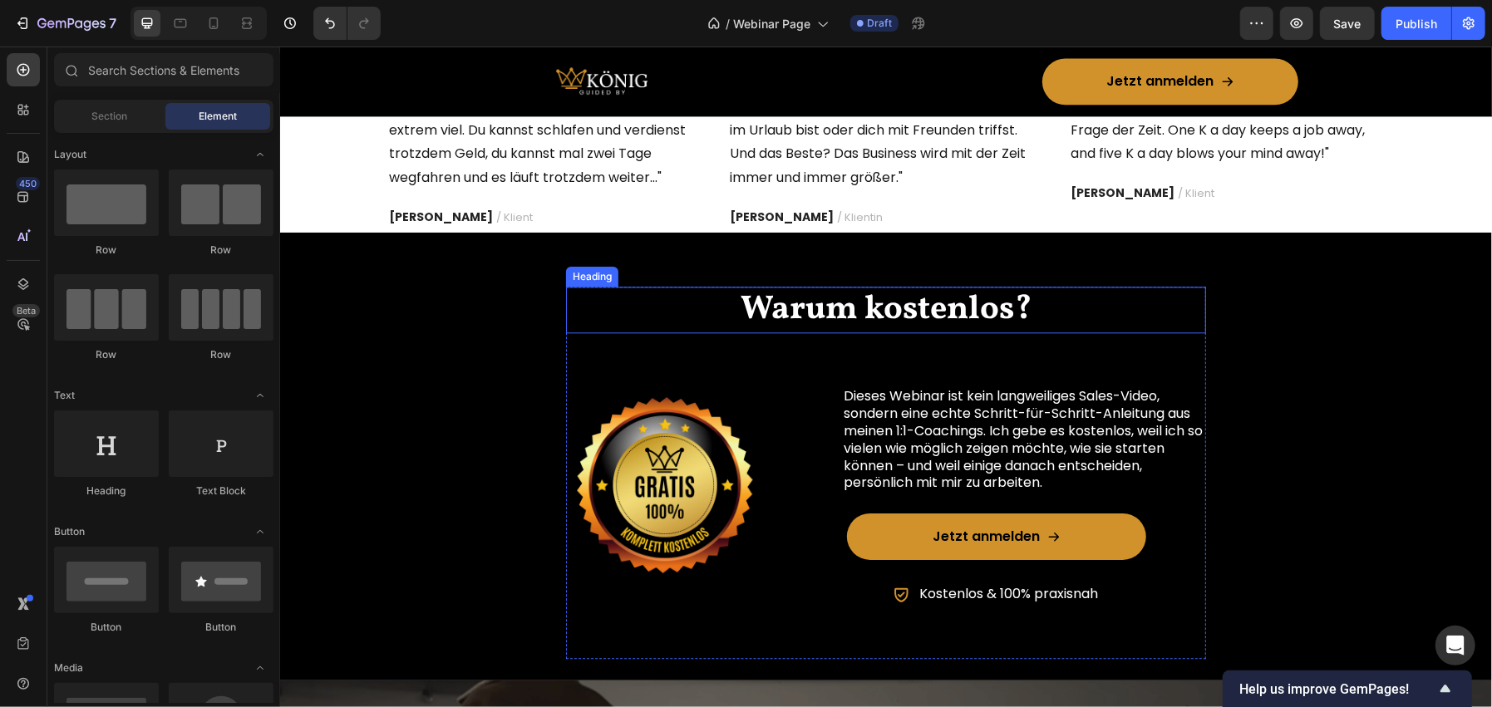
click at [946, 321] on h2 "Warum kostenlos?" at bounding box center [885, 309] width 640 height 47
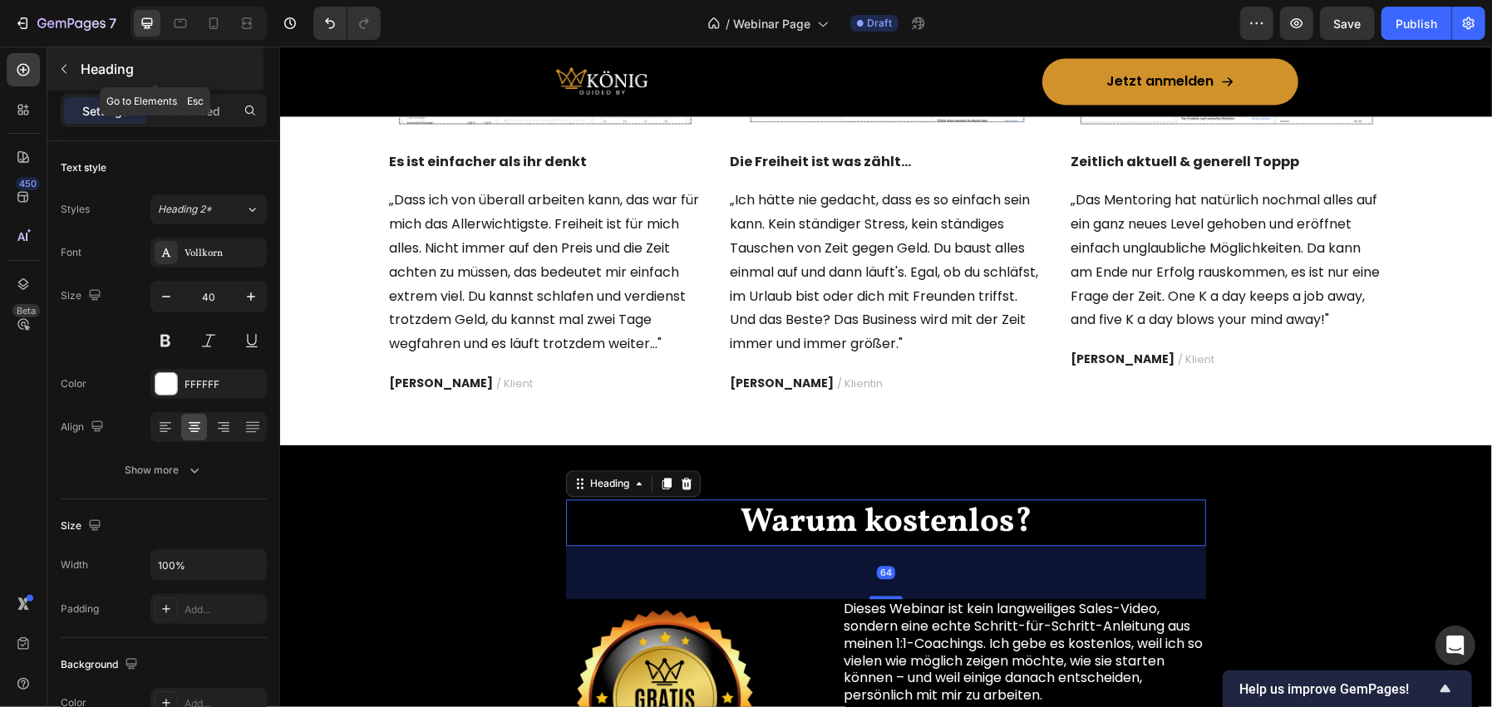
click at [71, 65] on button "button" at bounding box center [64, 69] width 27 height 27
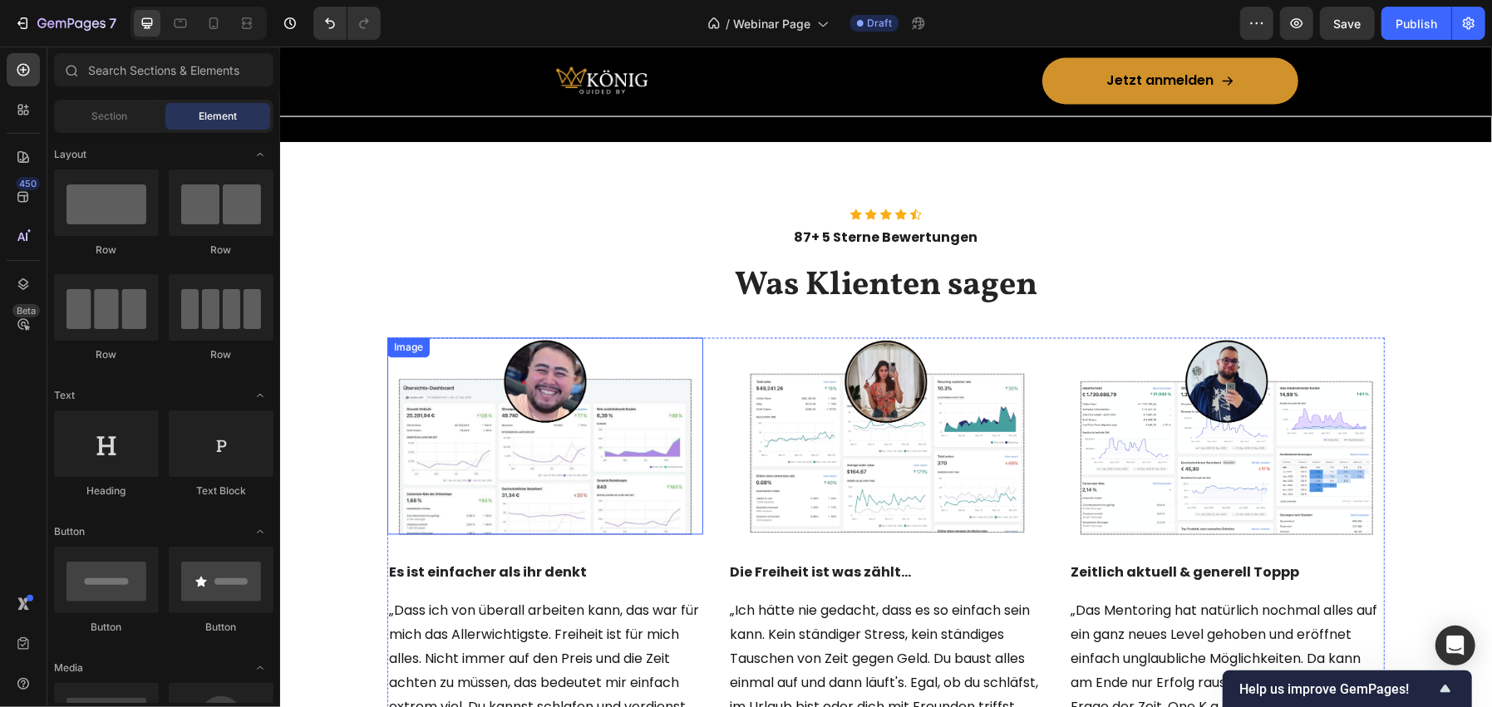
scroll to position [2252, 0]
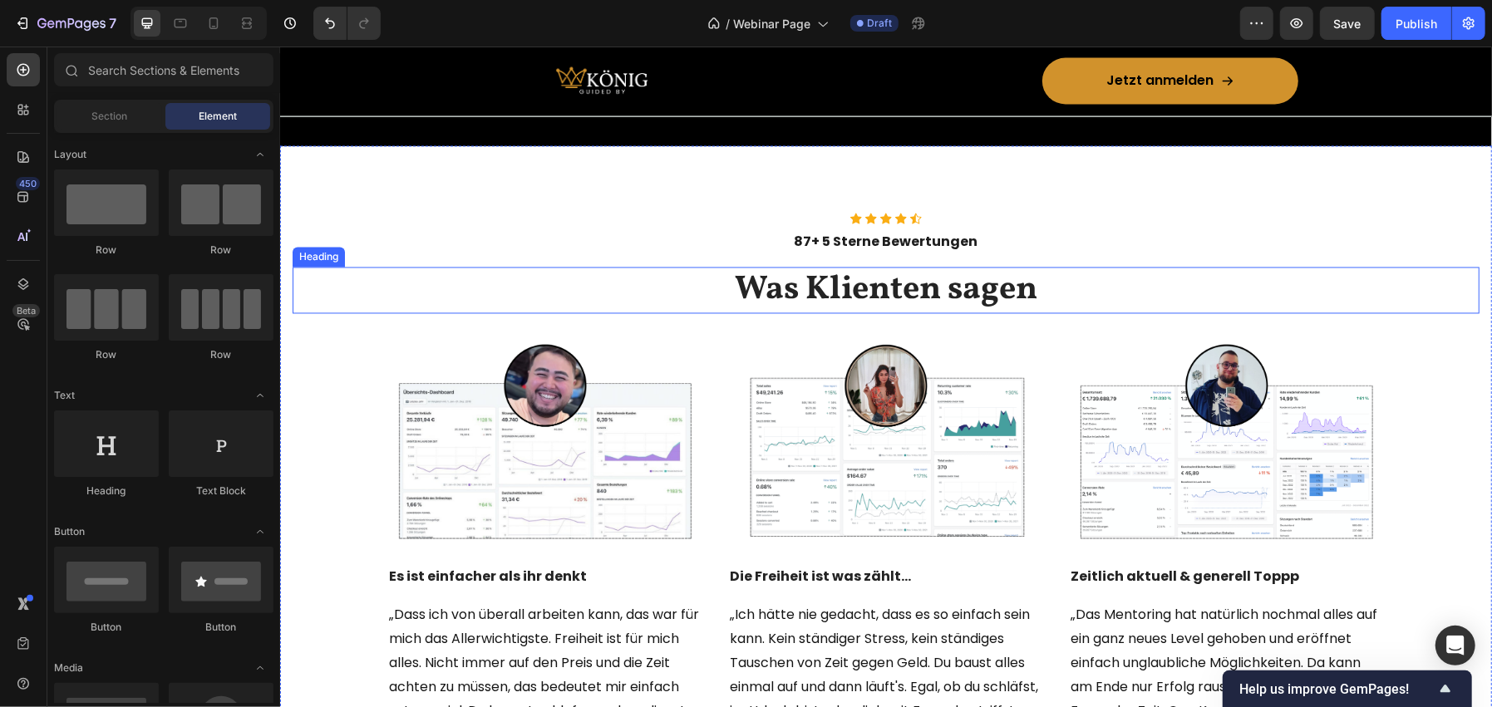
click at [808, 293] on h2 "Was Klienten sagen" at bounding box center [885, 290] width 1187 height 47
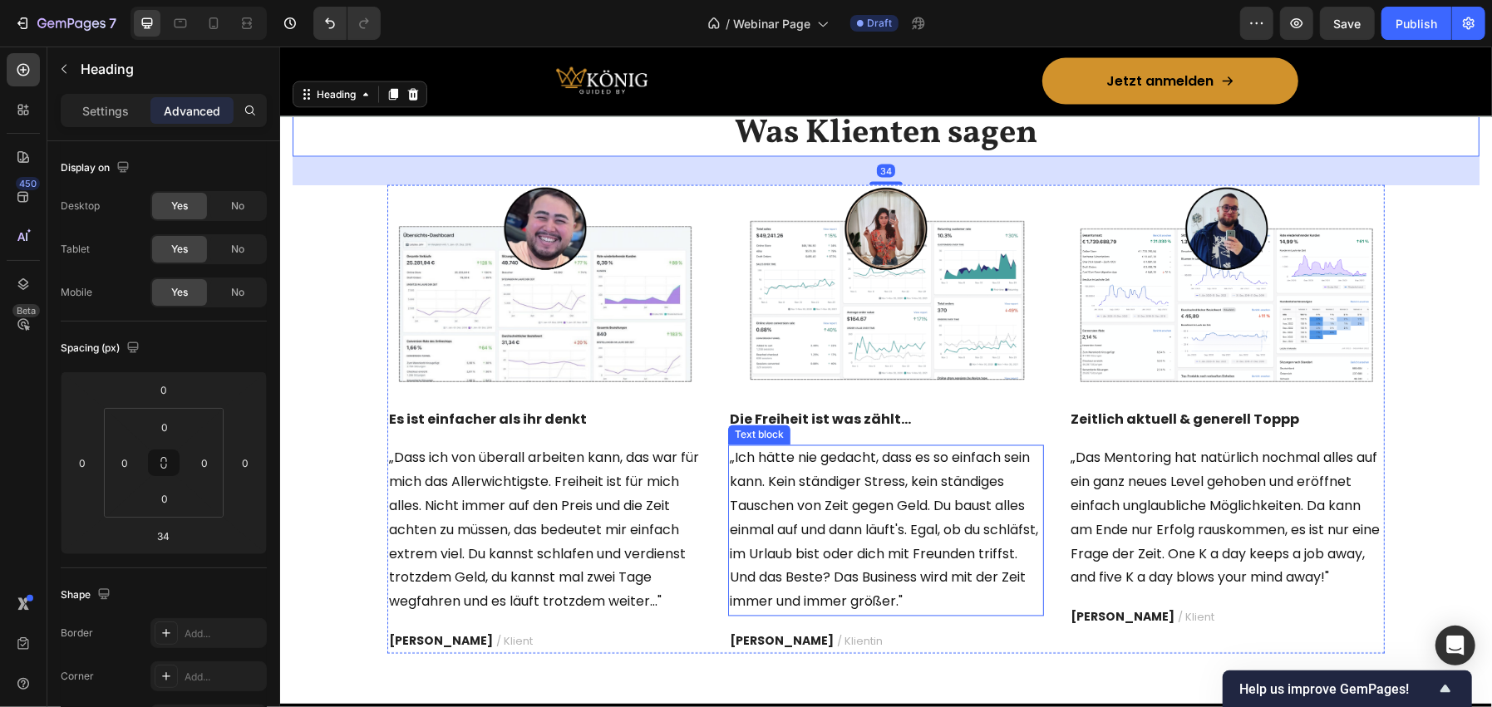
scroll to position [1836, 0]
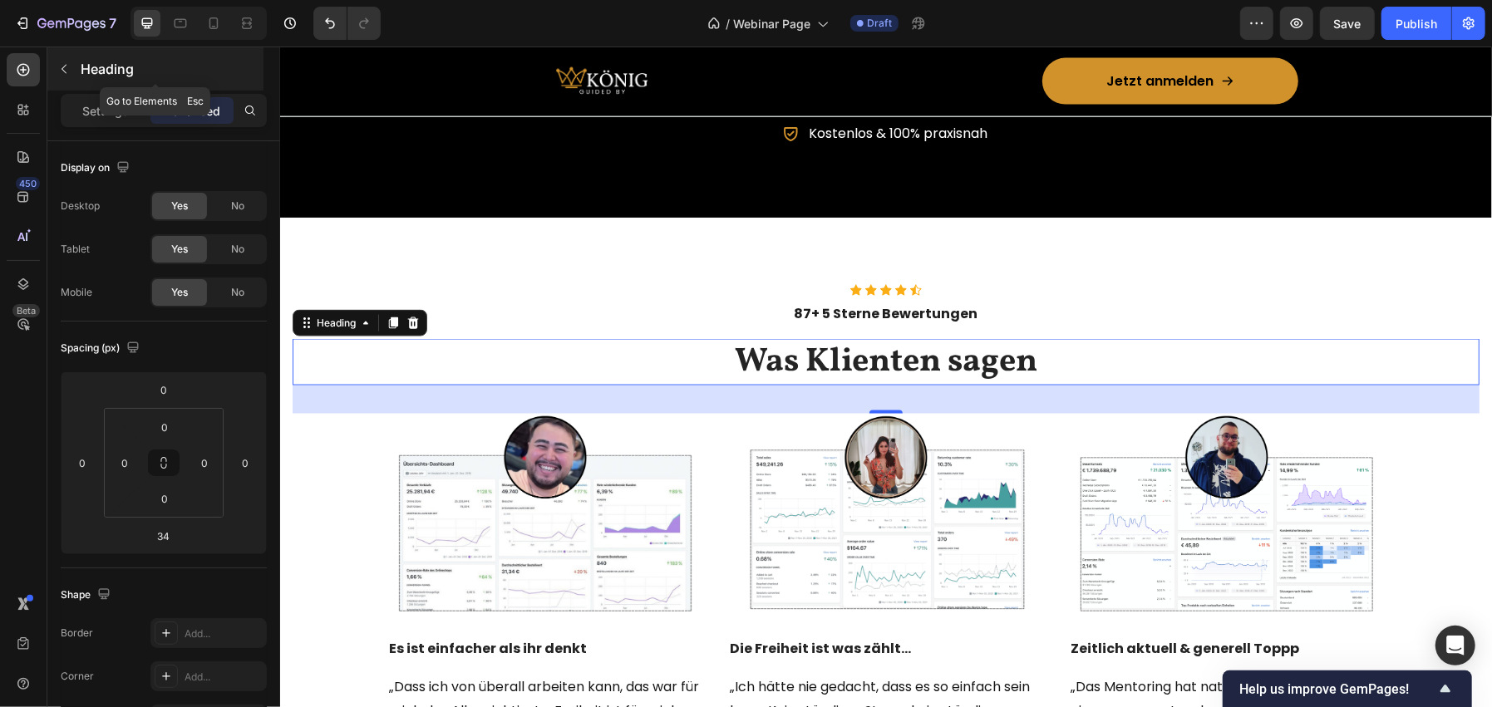
click at [105, 59] on p "Heading" at bounding box center [171, 69] width 180 height 20
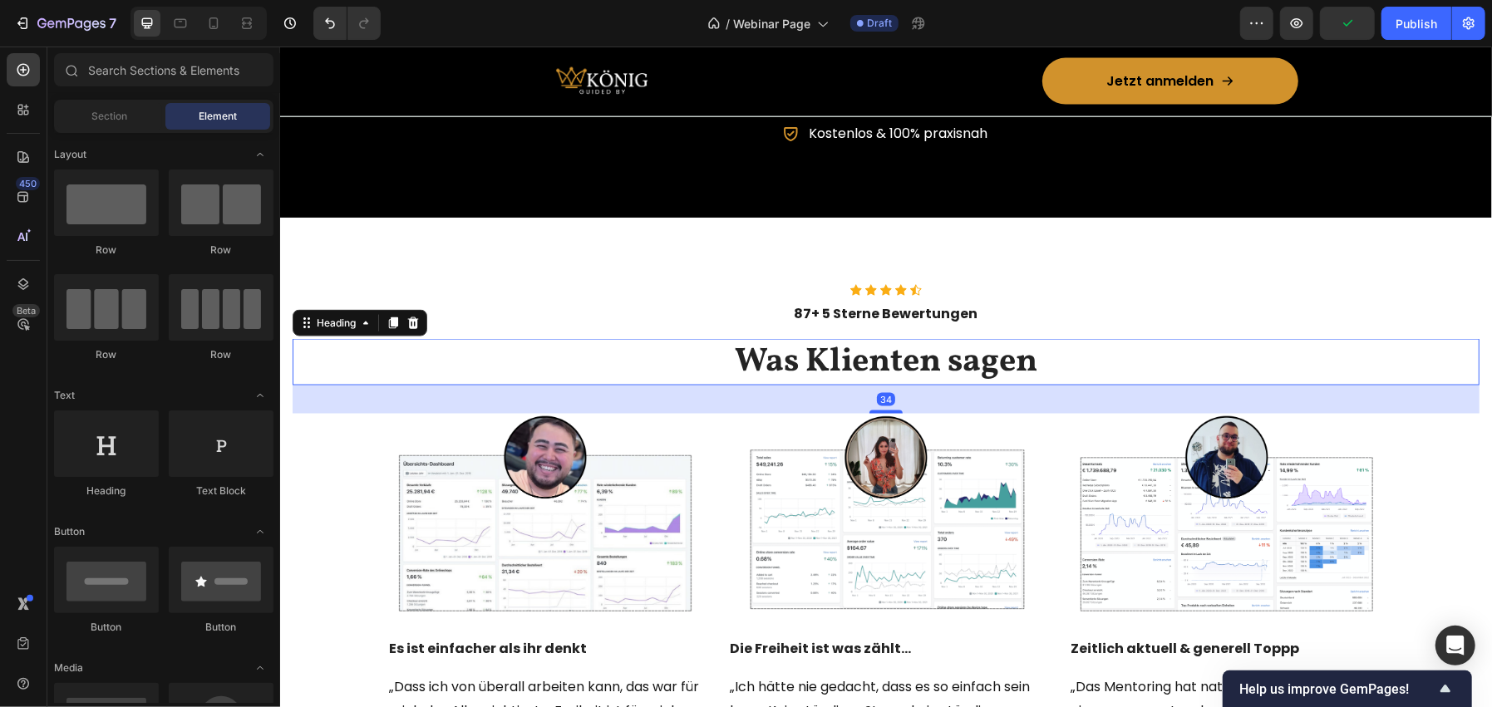
click at [756, 346] on h2 "Was Klienten sagen" at bounding box center [885, 361] width 1187 height 47
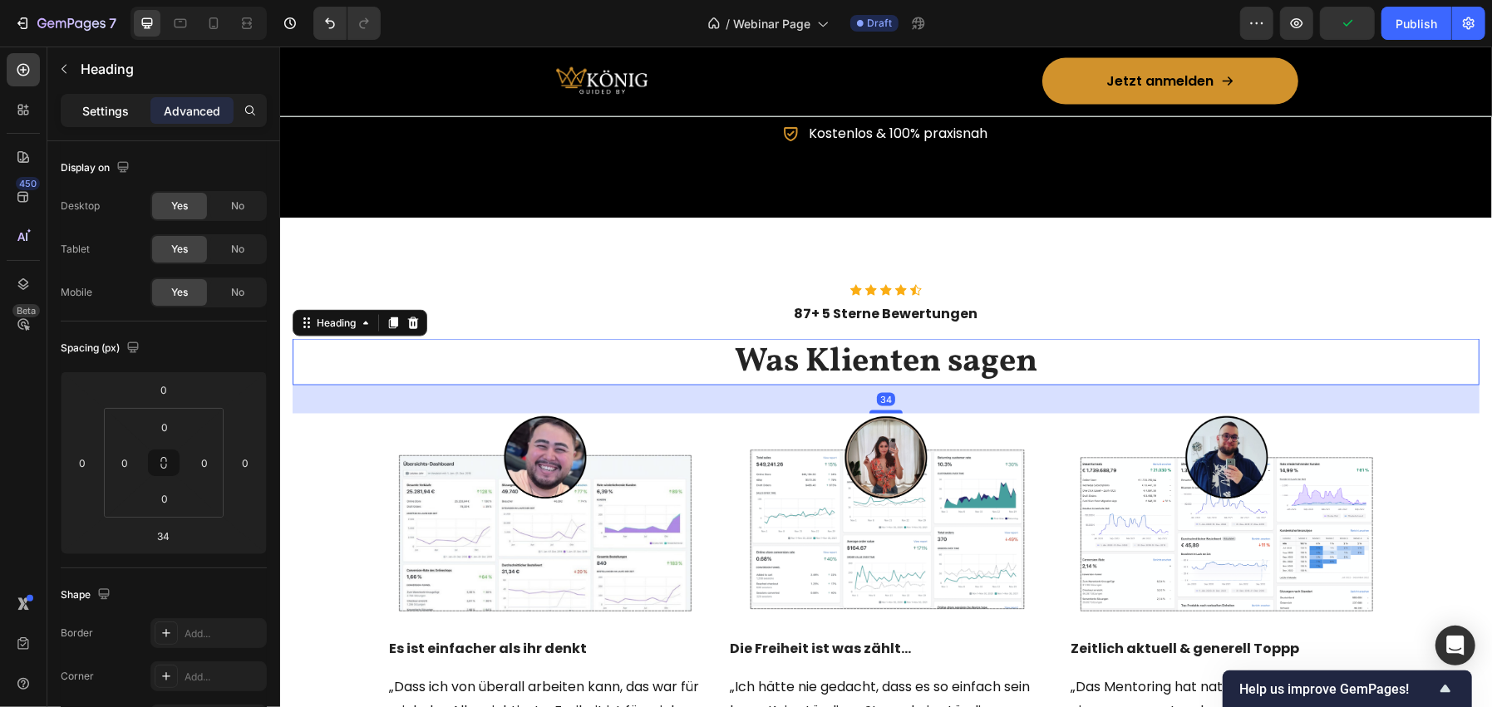
click at [108, 123] on div "Settings" at bounding box center [105, 110] width 83 height 27
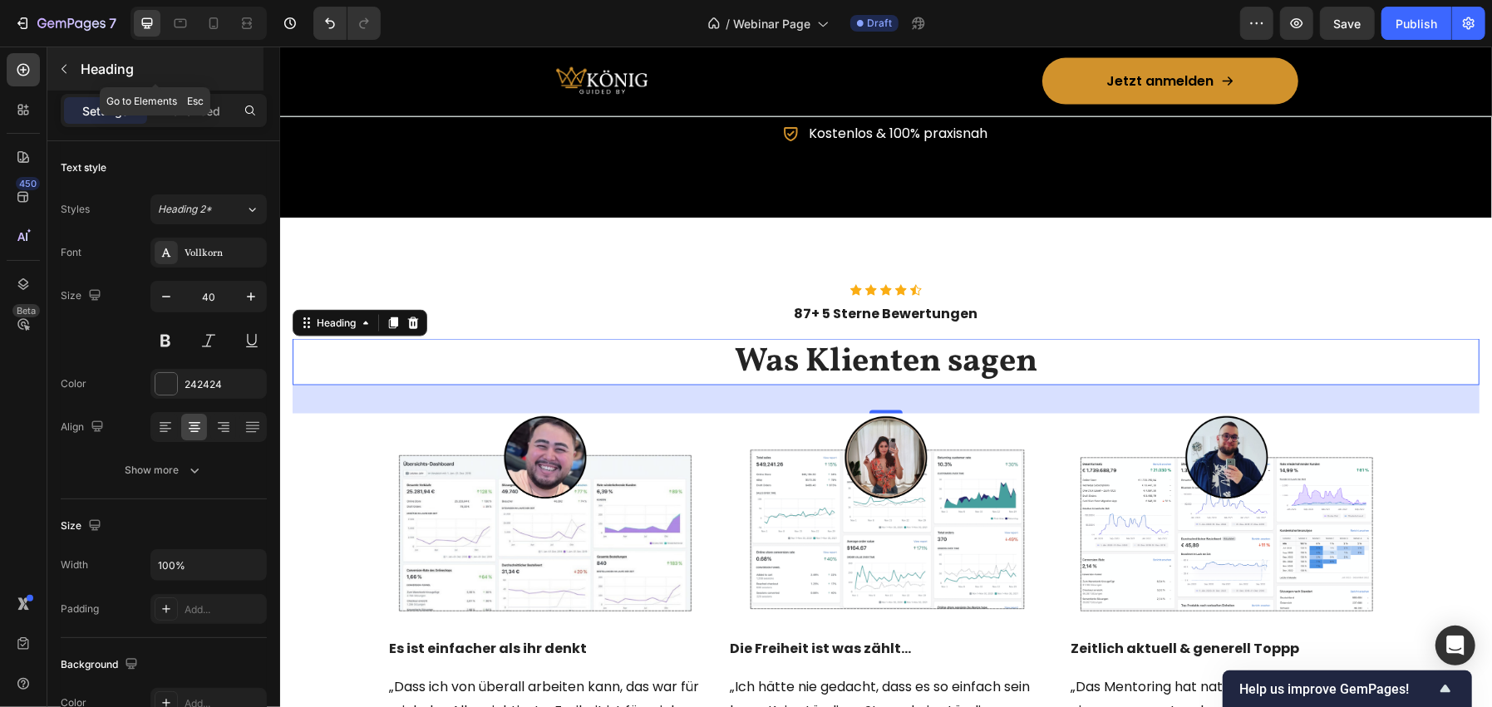
click at [125, 71] on p "Heading" at bounding box center [171, 69] width 180 height 20
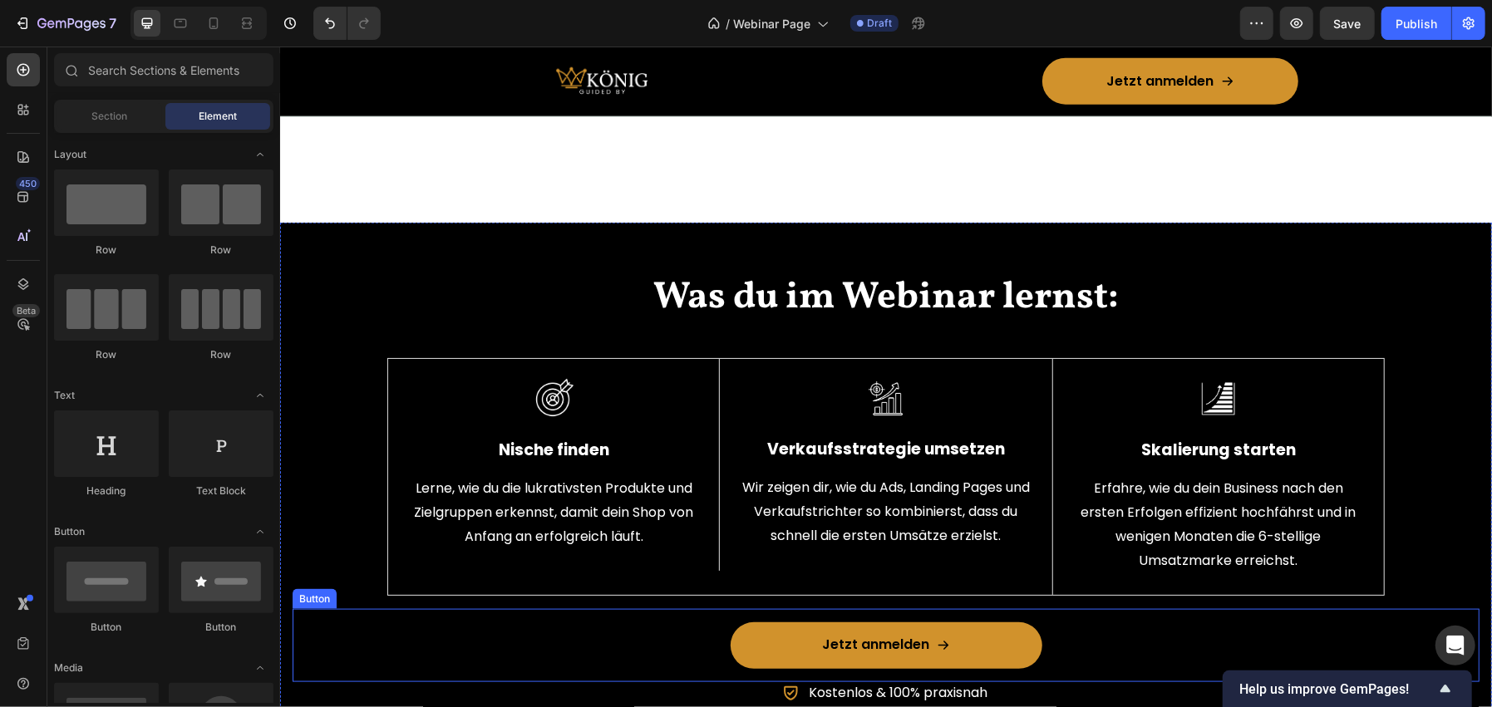
scroll to position [1254, 0]
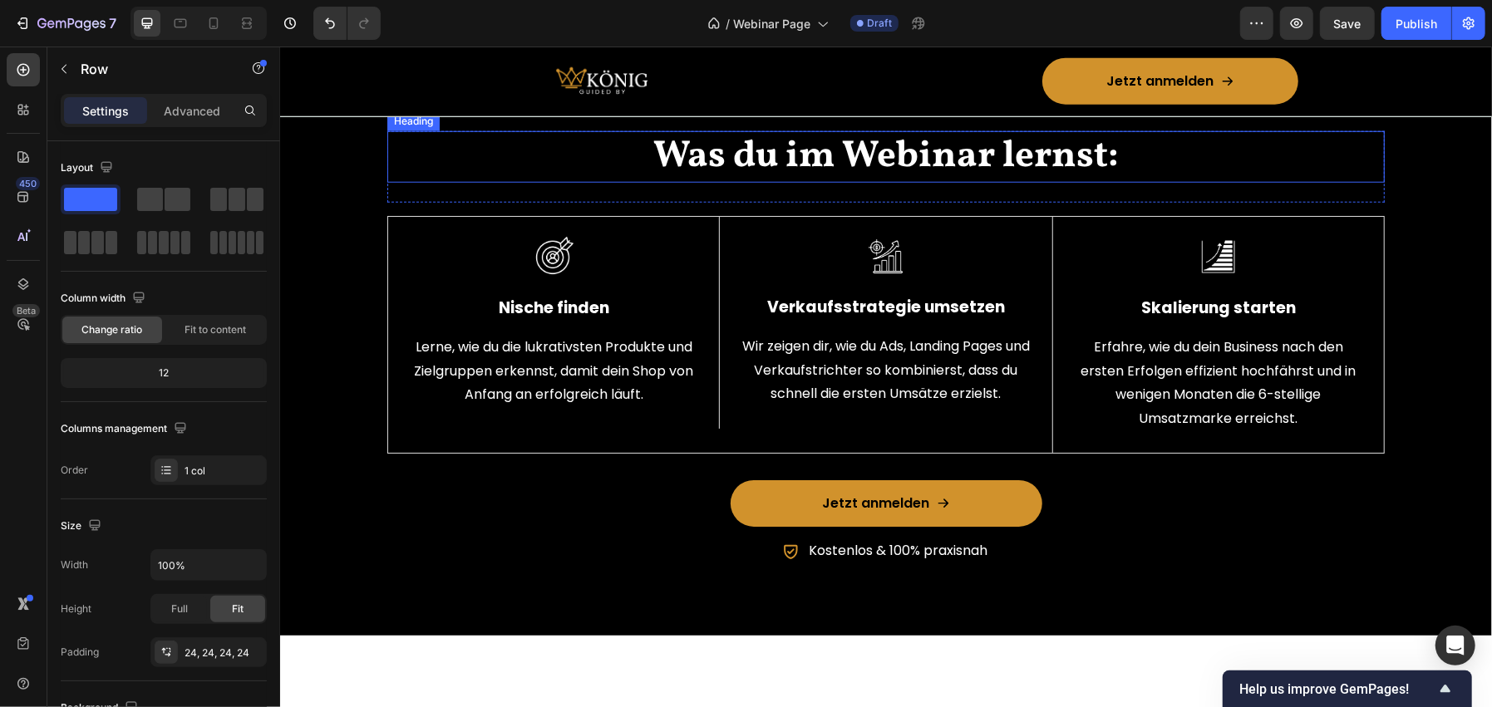
click at [733, 326] on div "Image Verkaufsstrategie umsetzen Text Block Wir zeigen dir, wie du Ads, Landing…" at bounding box center [885, 321] width 332 height 211
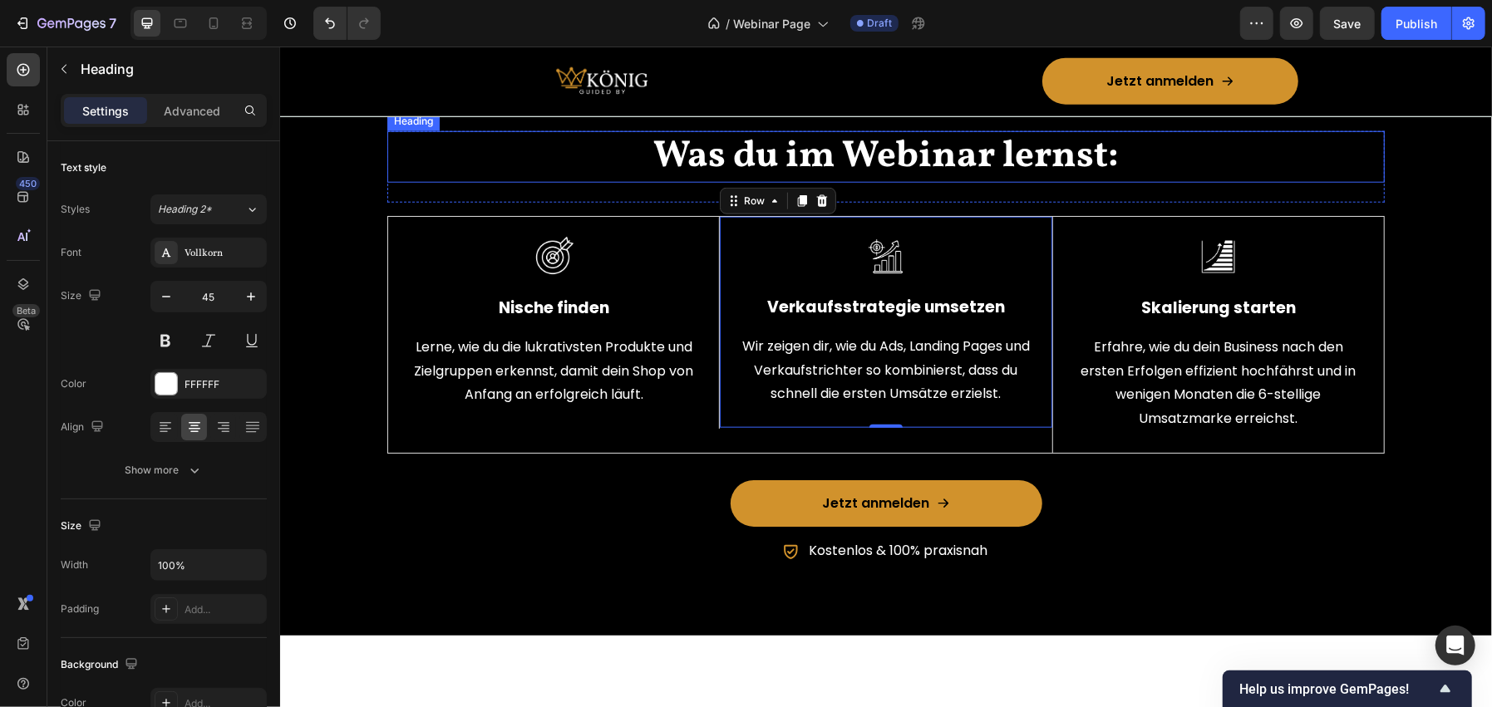
click at [710, 183] on h2 "Was du im Webinar lernst:" at bounding box center [884, 156] width 997 height 52
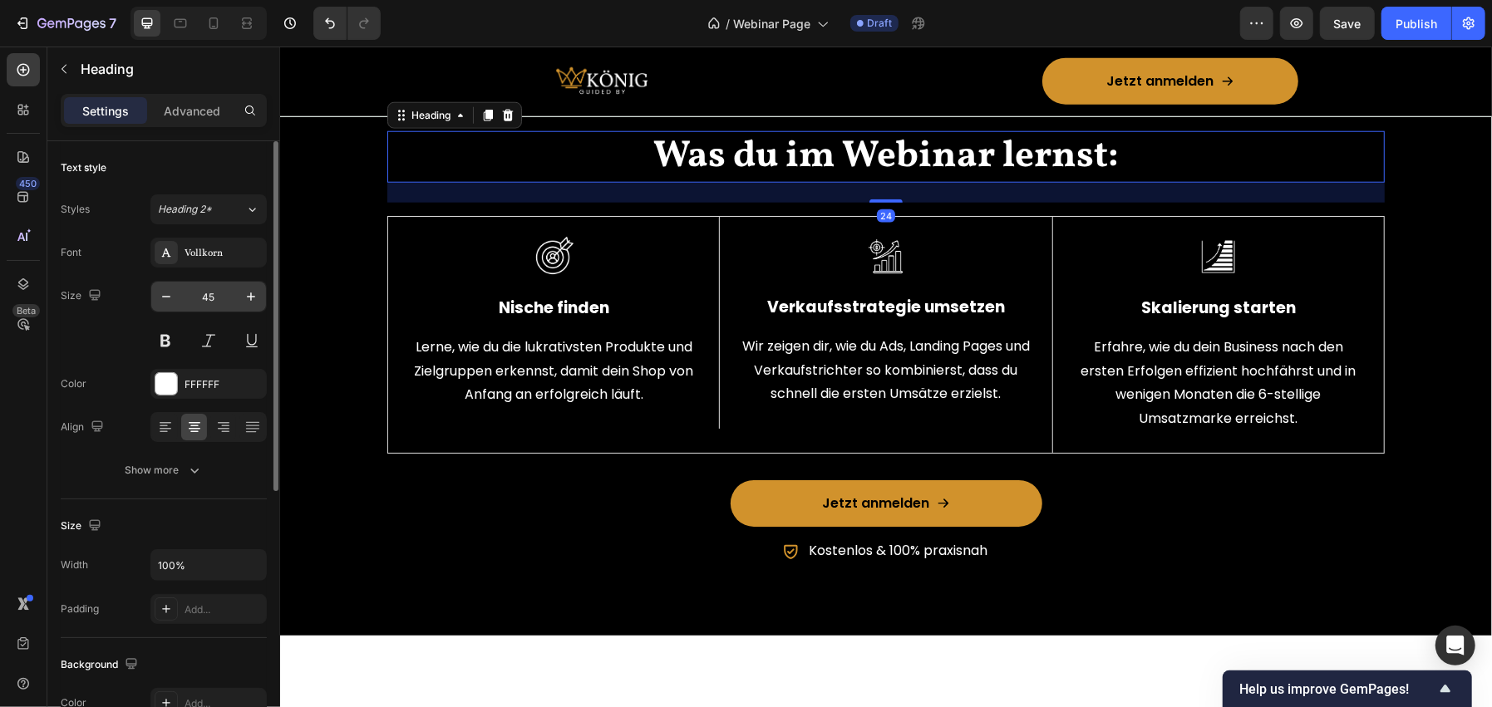
click at [211, 288] on input "45" at bounding box center [208, 297] width 55 height 30
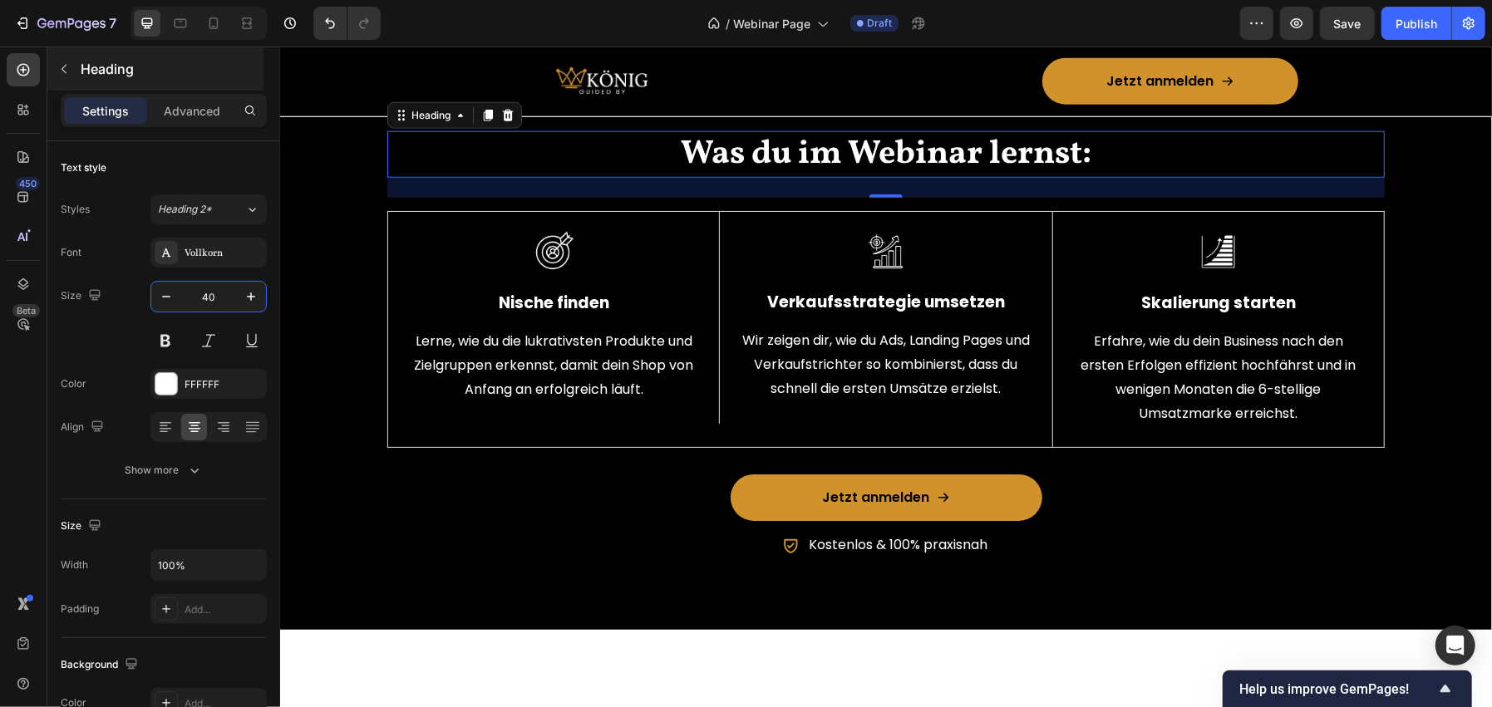
type input "40"
click at [101, 65] on p "Heading" at bounding box center [171, 69] width 180 height 20
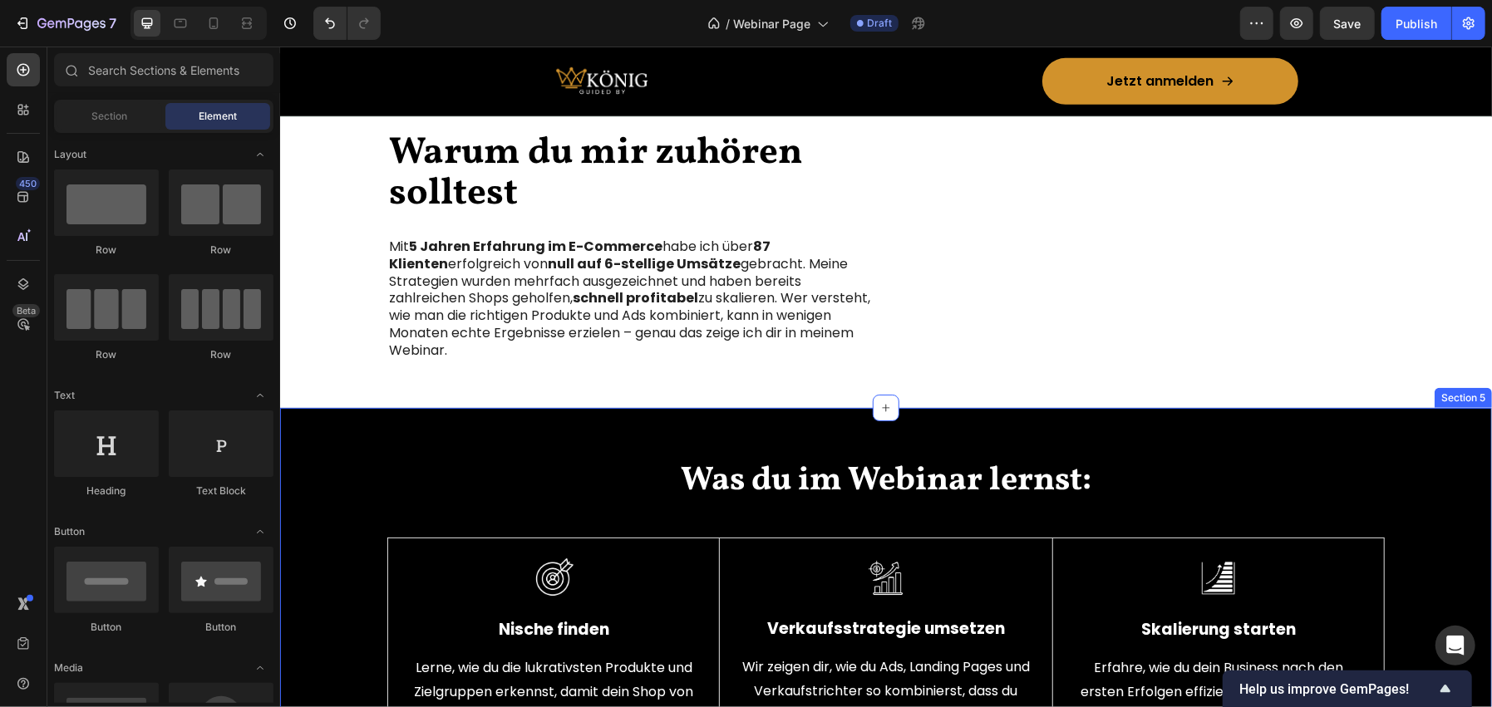
scroll to position [922, 0]
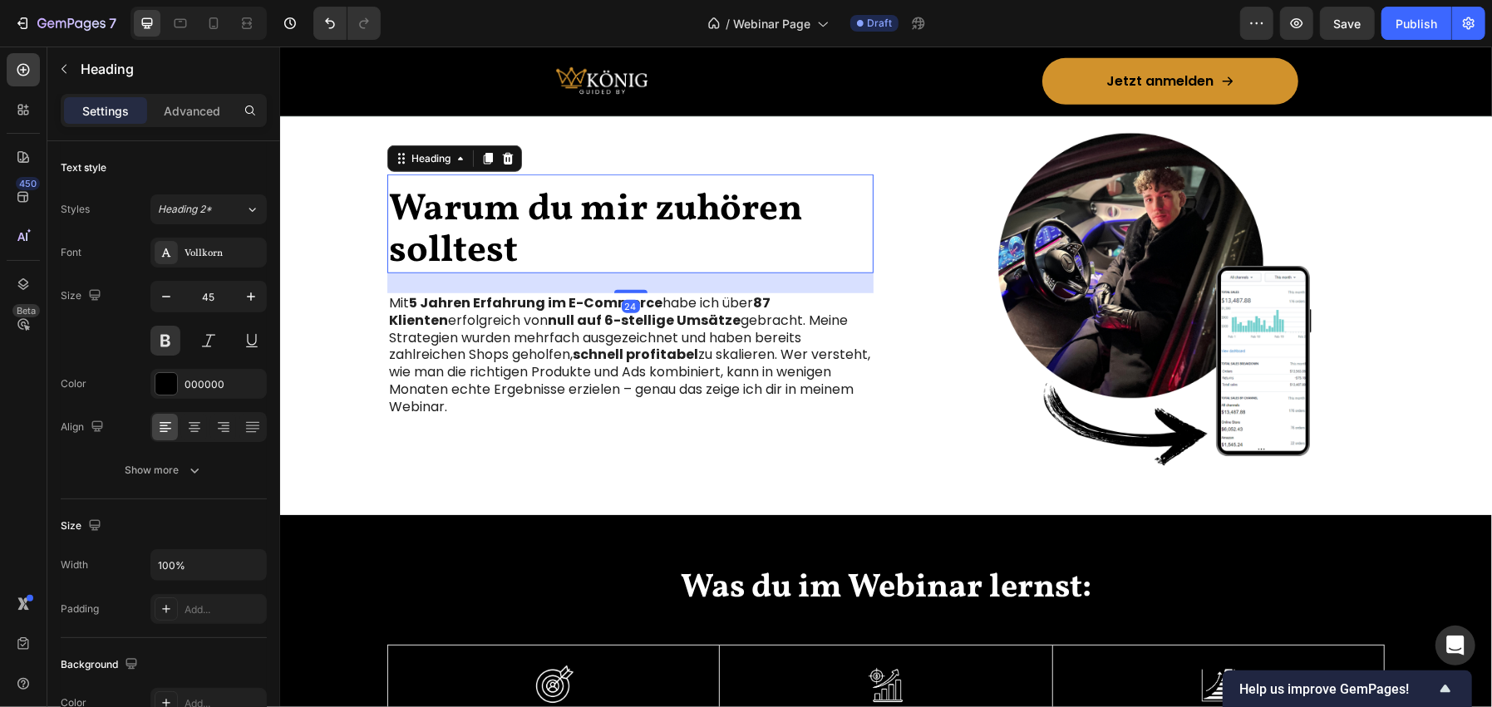
click at [578, 264] on h2 "Warum du mir zuhören solltest" at bounding box center [629, 230] width 486 height 86
click at [220, 293] on input "45" at bounding box center [208, 297] width 55 height 30
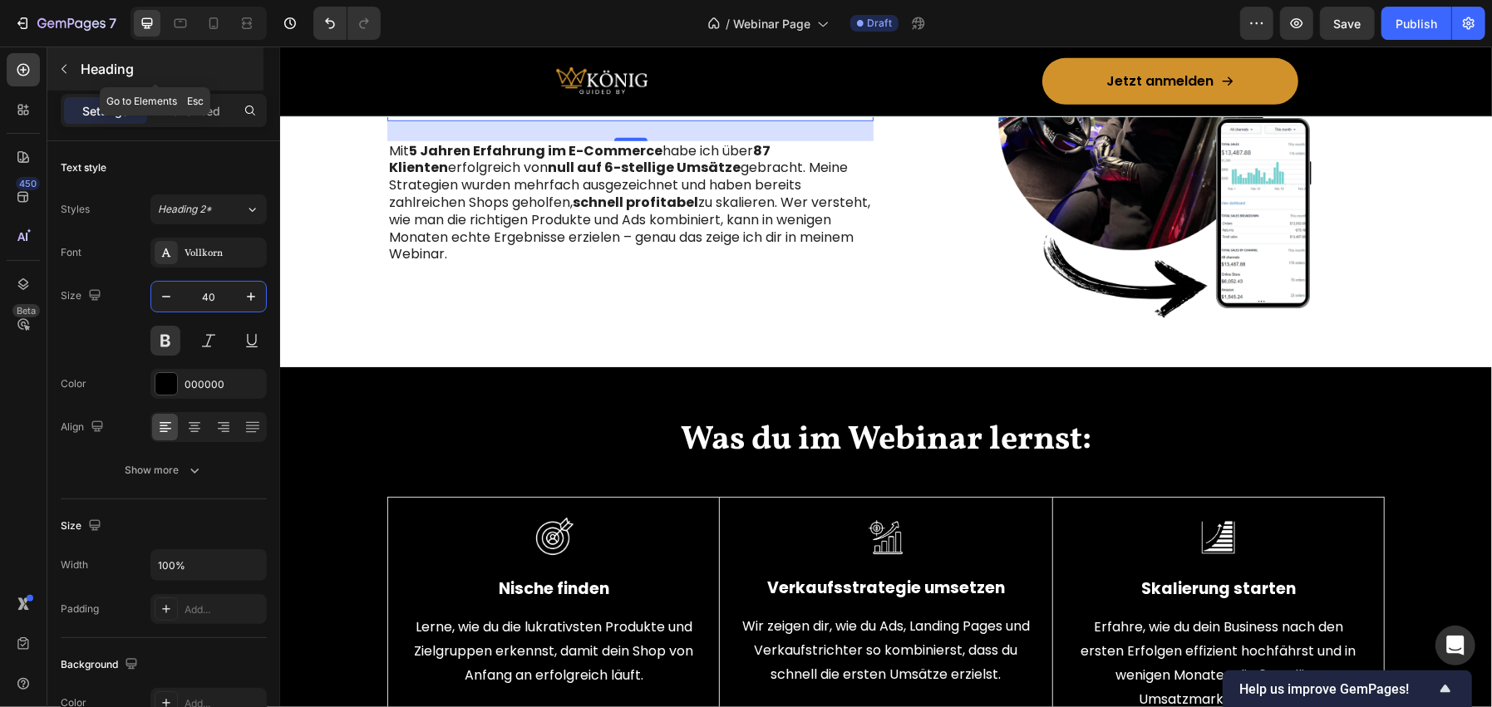
type input "40"
click at [148, 76] on p "Heading" at bounding box center [171, 69] width 180 height 20
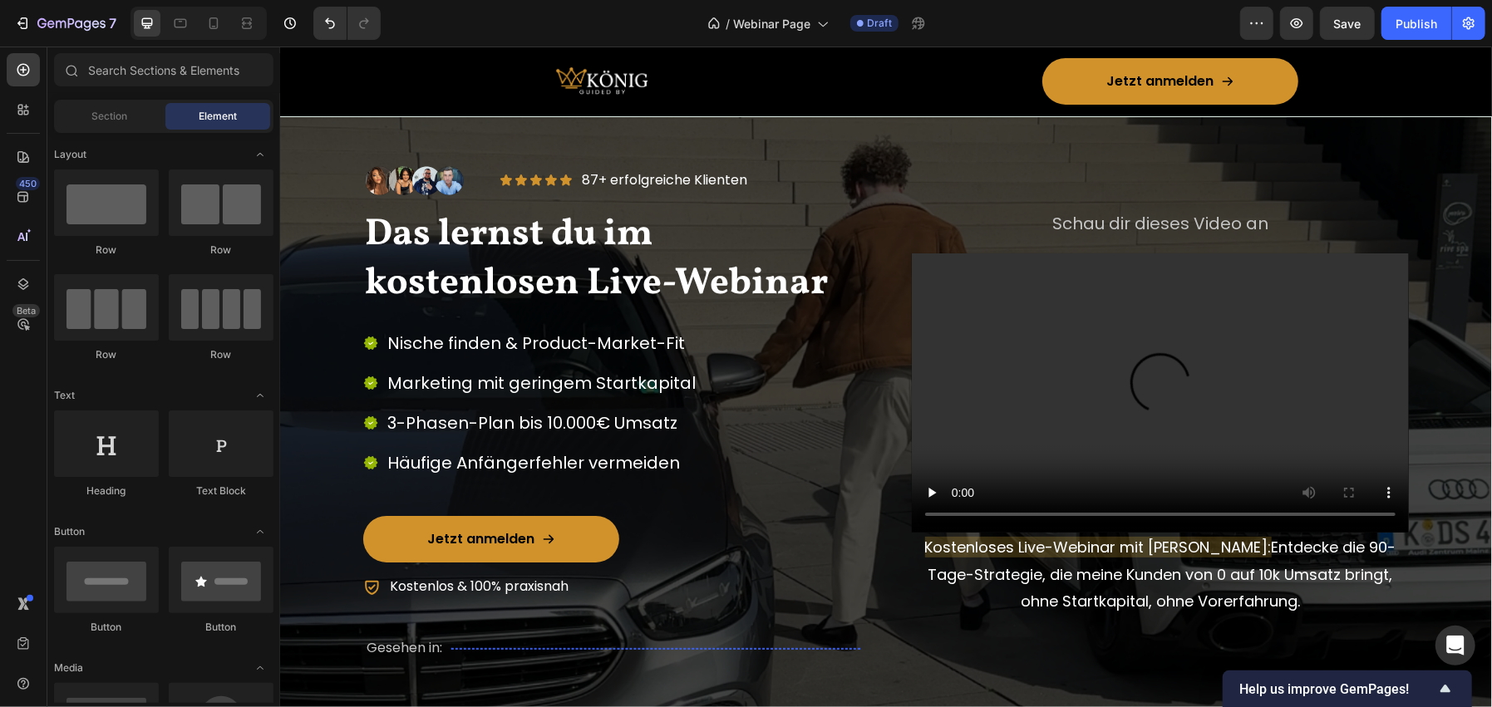
scroll to position [91, 0]
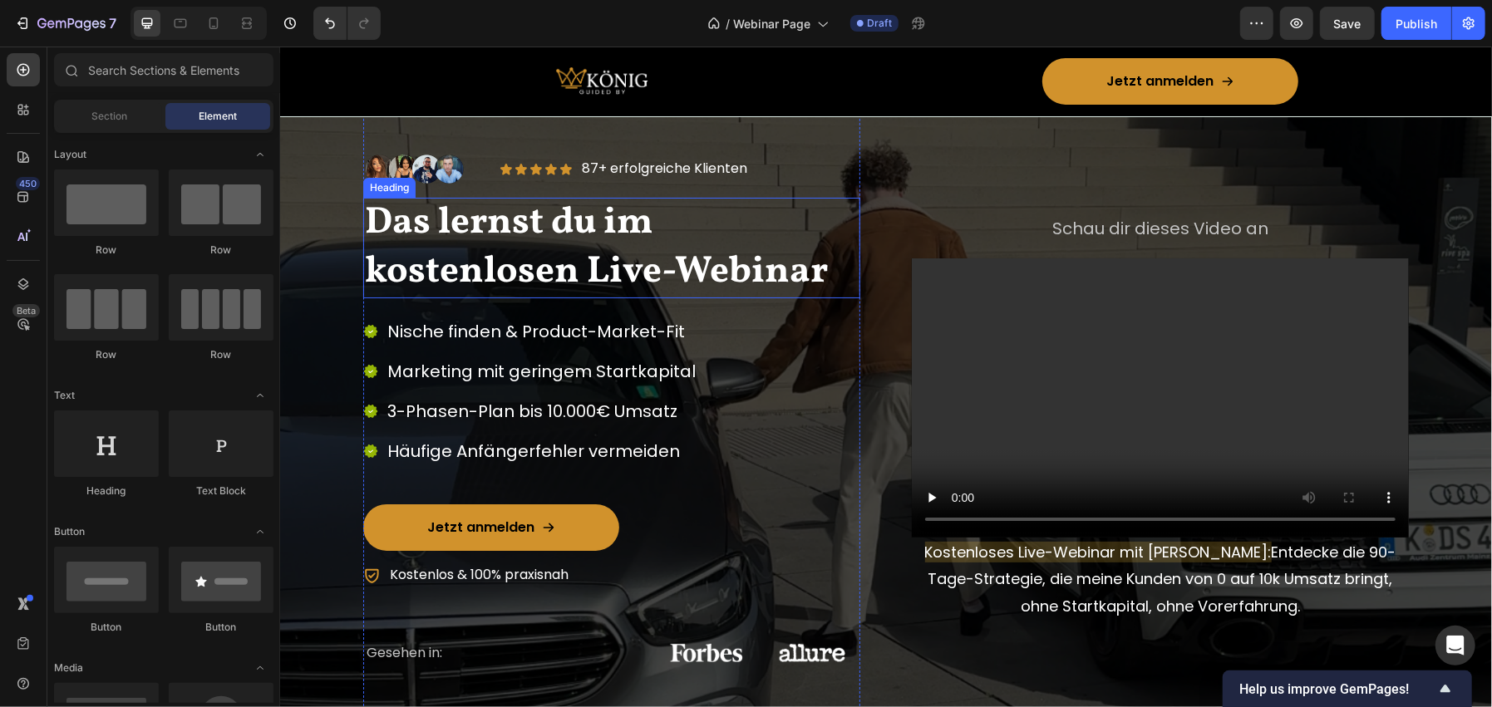
click at [544, 255] on span "Das lernst du im kostenlosen Live-Webinar" at bounding box center [595, 246] width 463 height 101
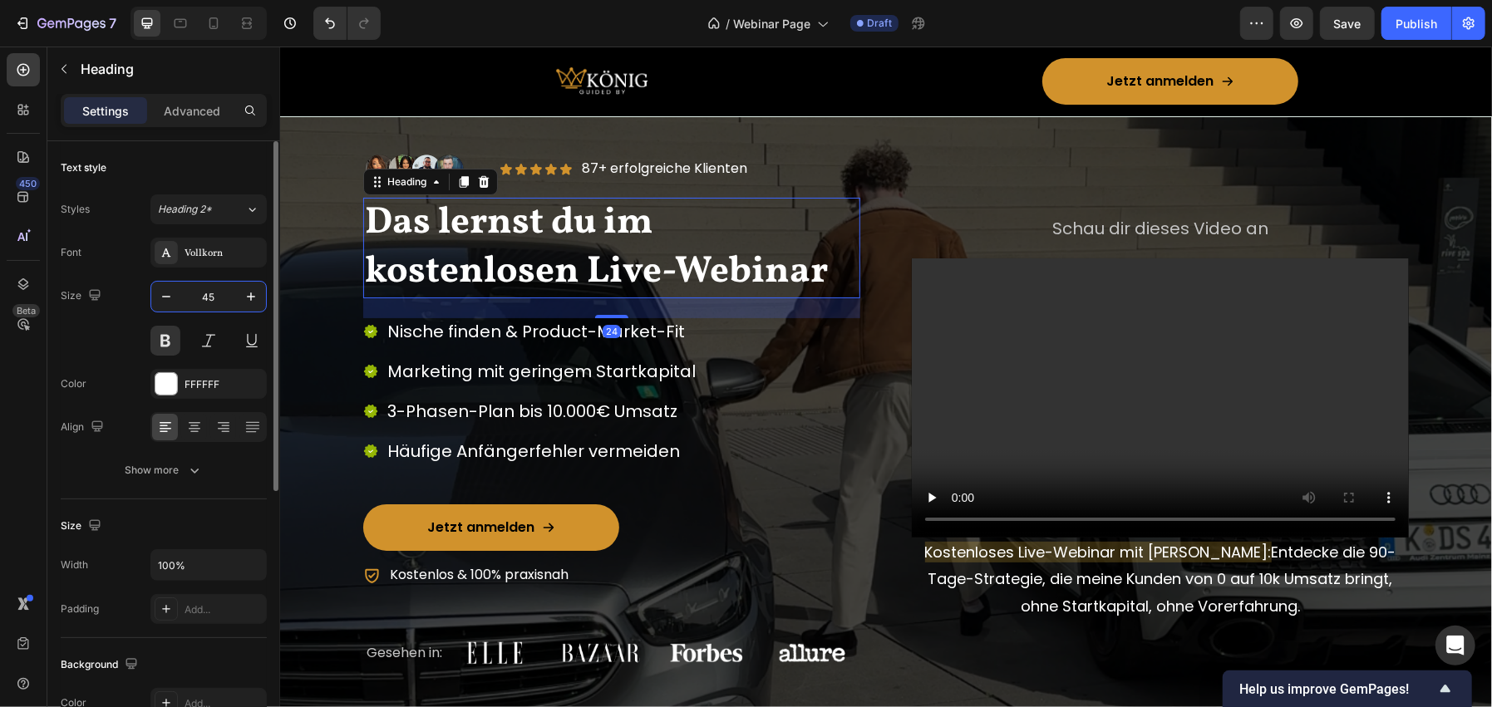
click at [212, 294] on input "45" at bounding box center [208, 297] width 55 height 30
type input "40"
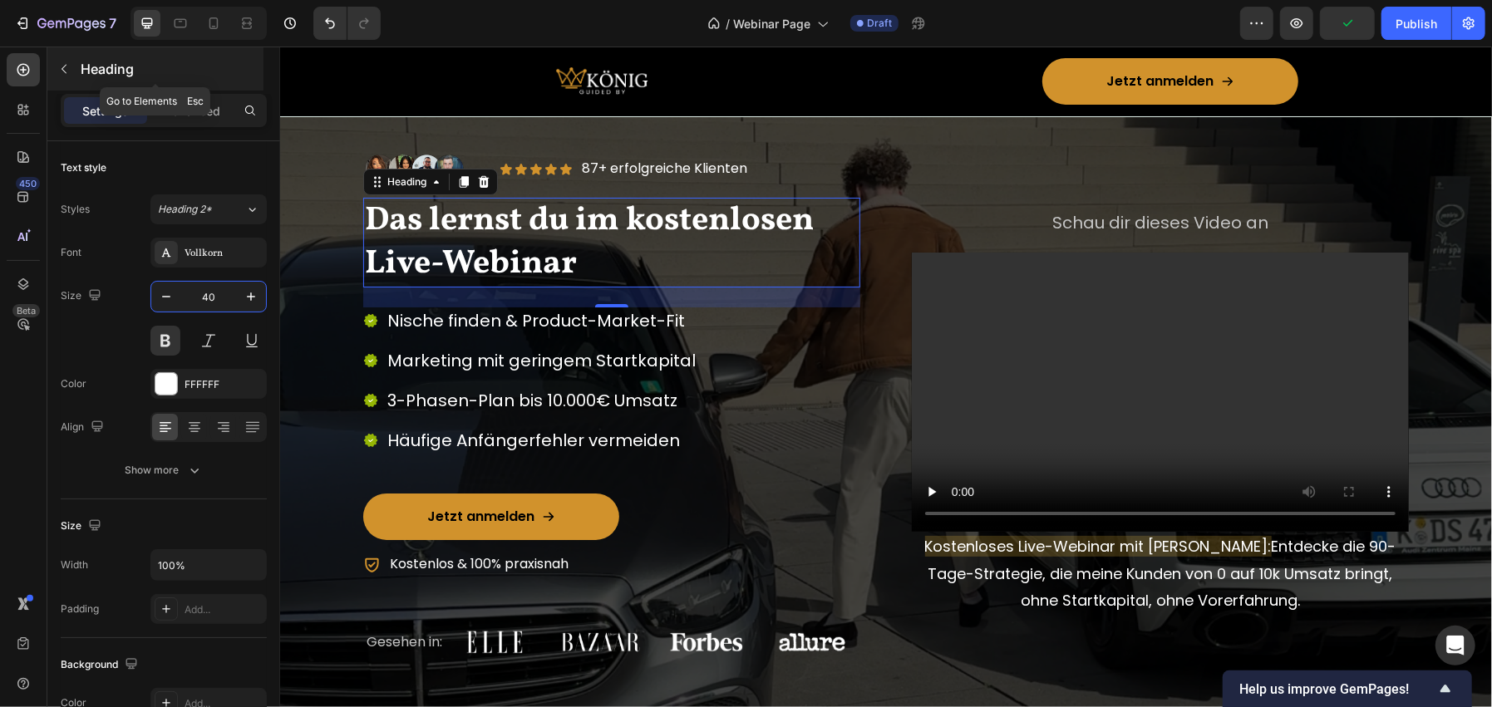
click at [142, 85] on div "Heading" at bounding box center [155, 68] width 216 height 43
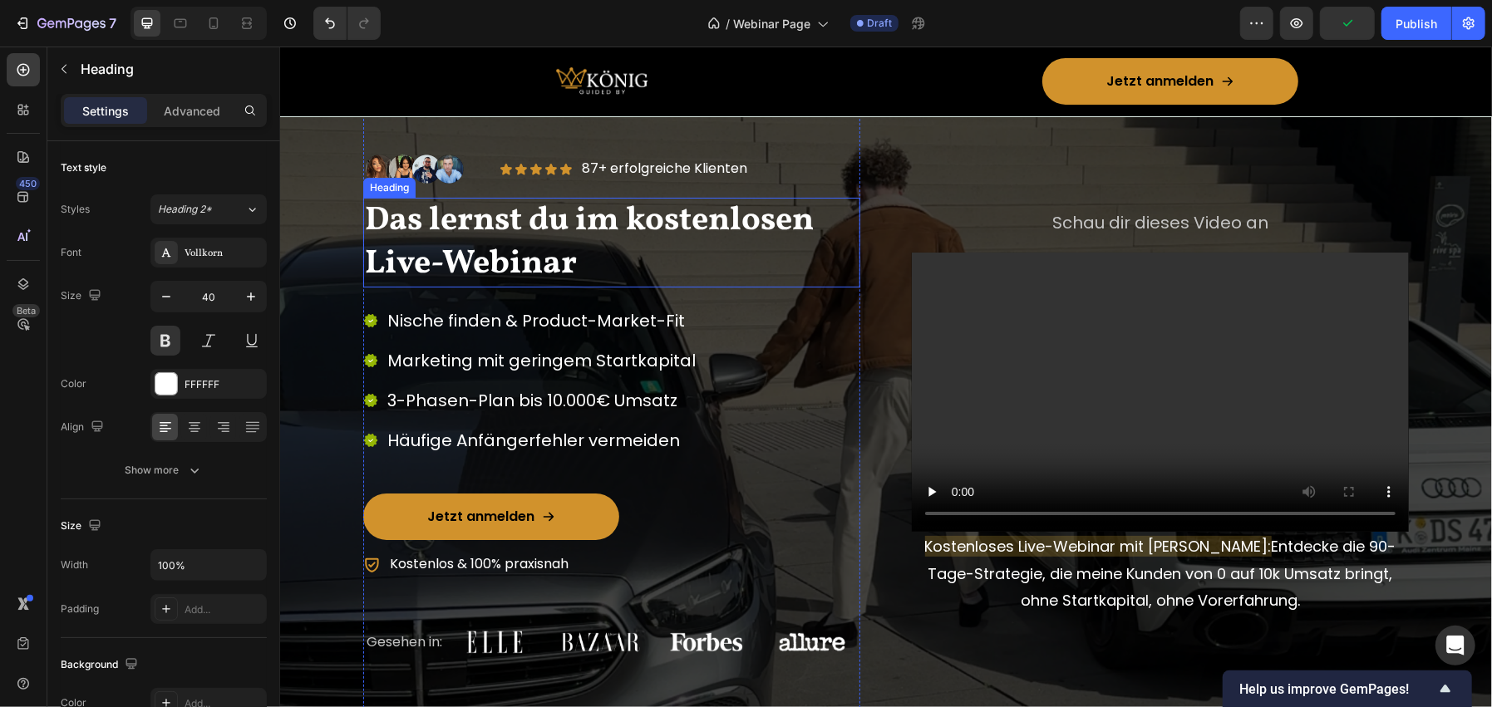
click at [406, 249] on span "Das lernst du im kostenlosen Live-Webinar" at bounding box center [588, 242] width 449 height 90
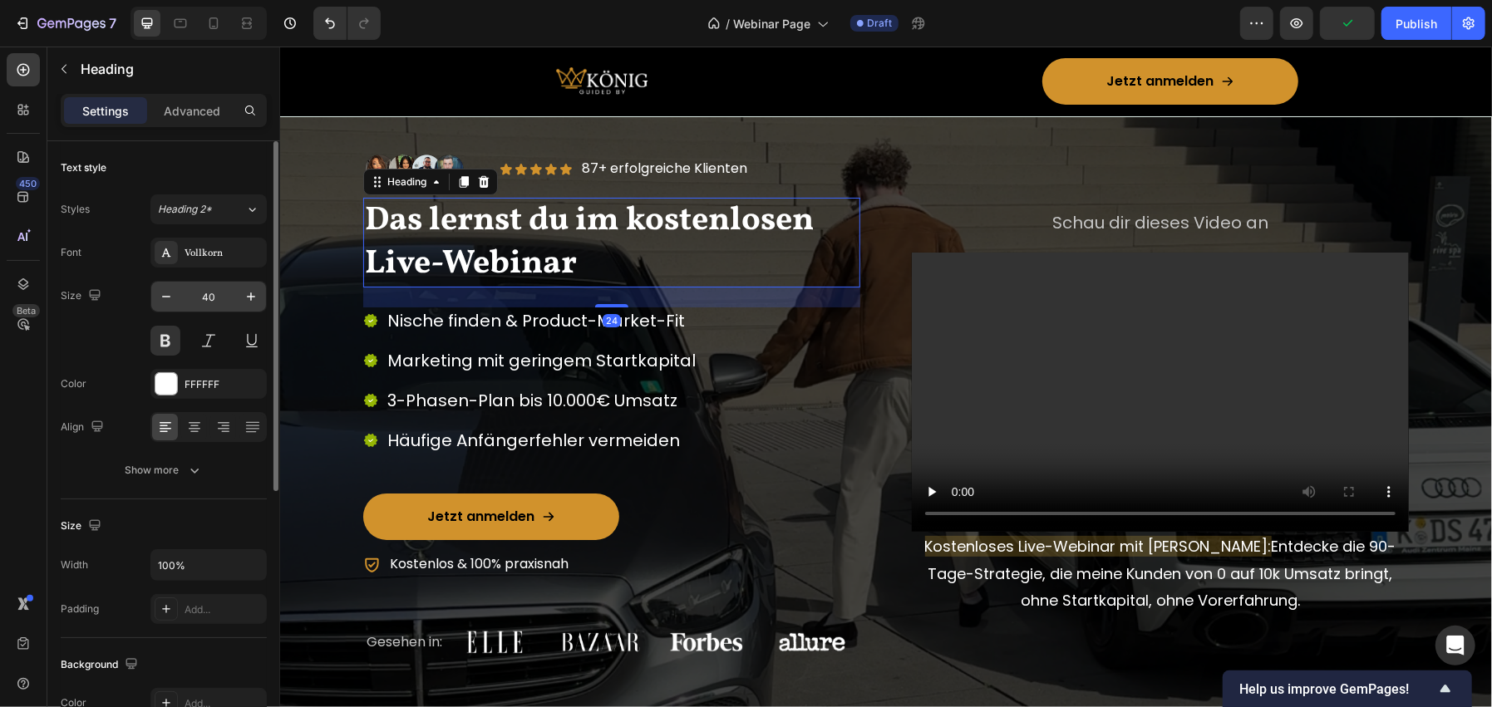
click at [193, 296] on input "40" at bounding box center [208, 297] width 55 height 30
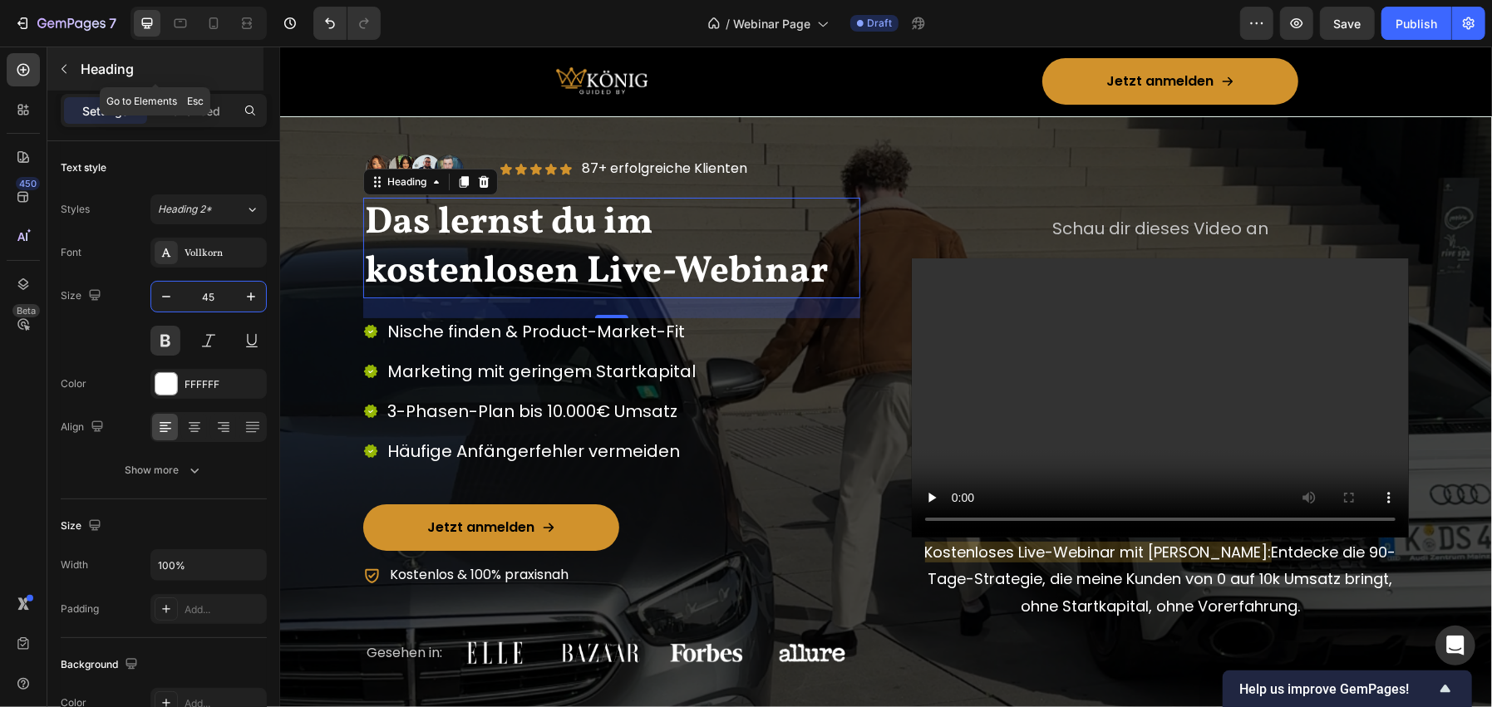
type input "45"
click at [149, 76] on p "Heading" at bounding box center [171, 69] width 180 height 20
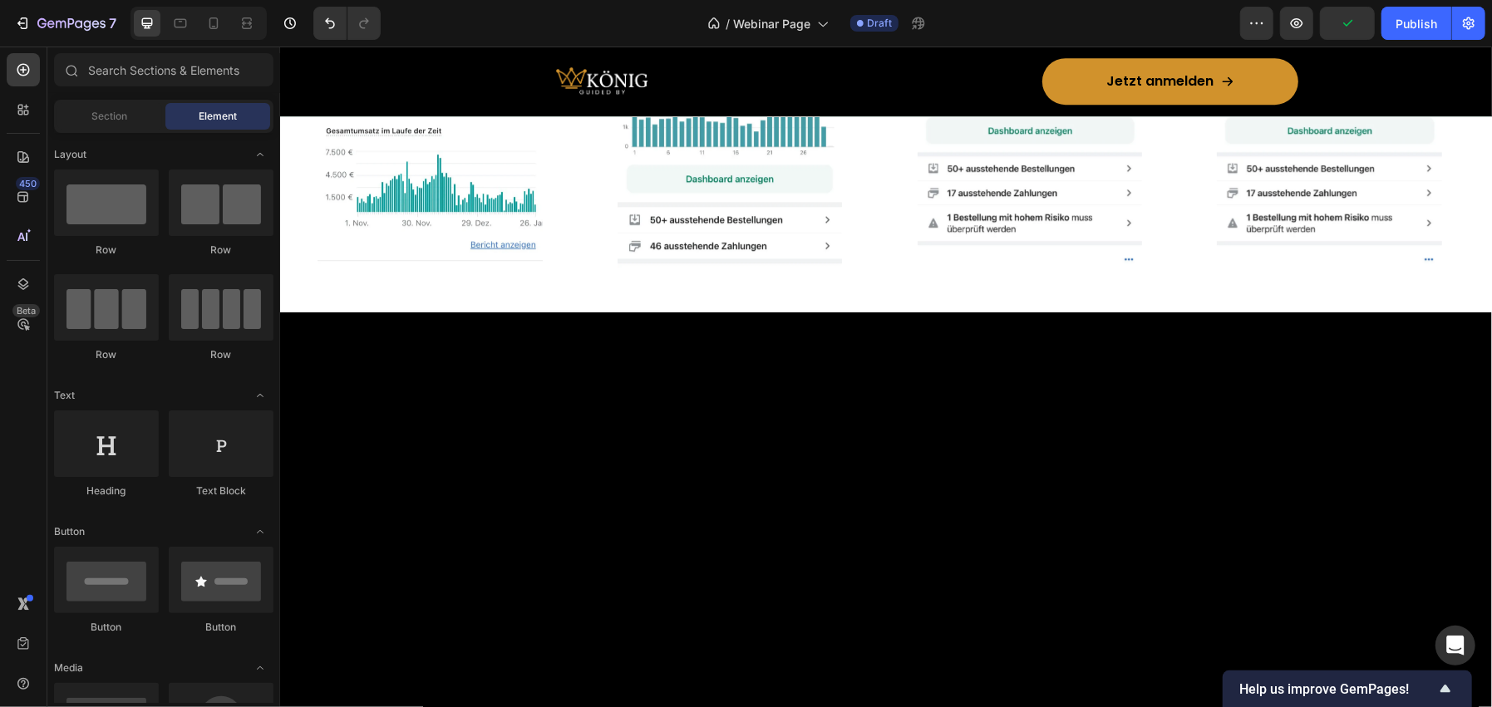
scroll to position [3906, 0]
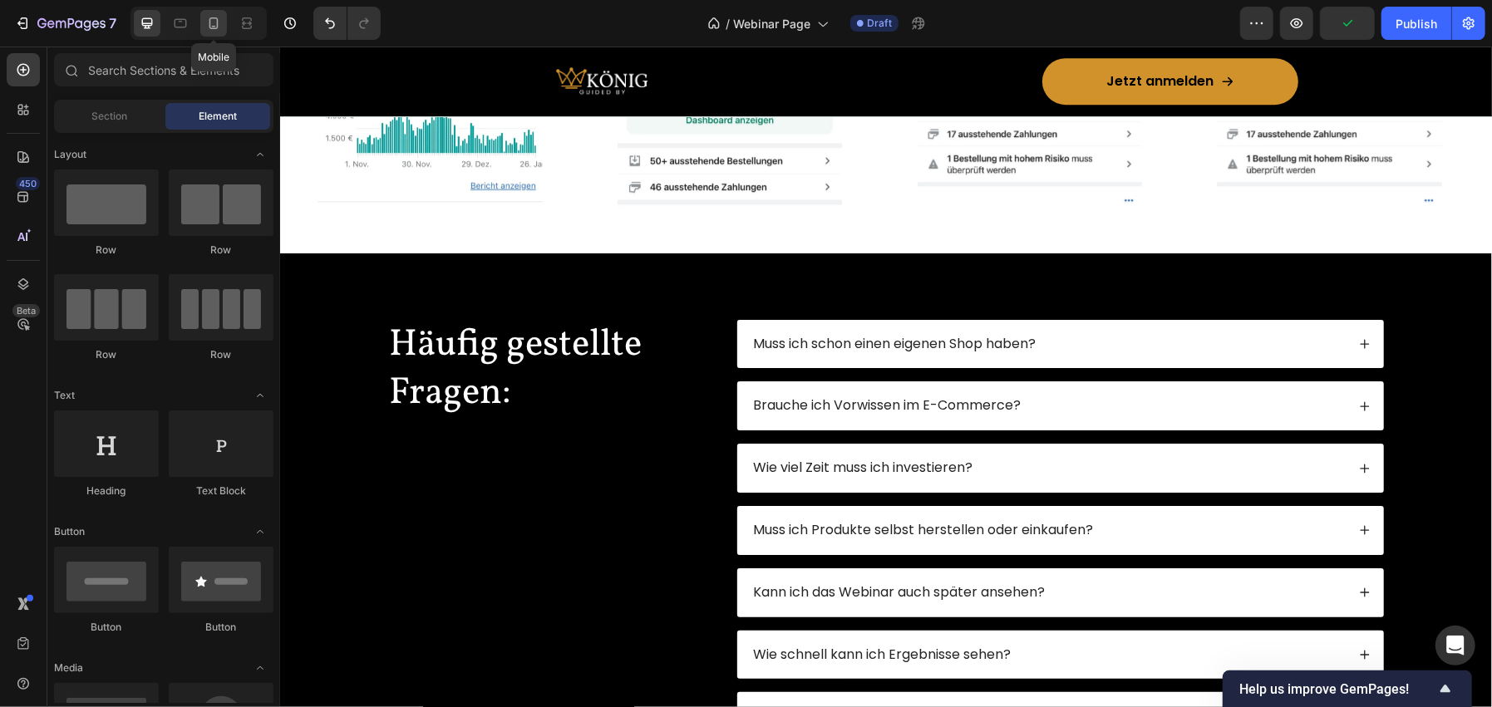
click at [216, 18] on icon at bounding box center [213, 23] width 9 height 12
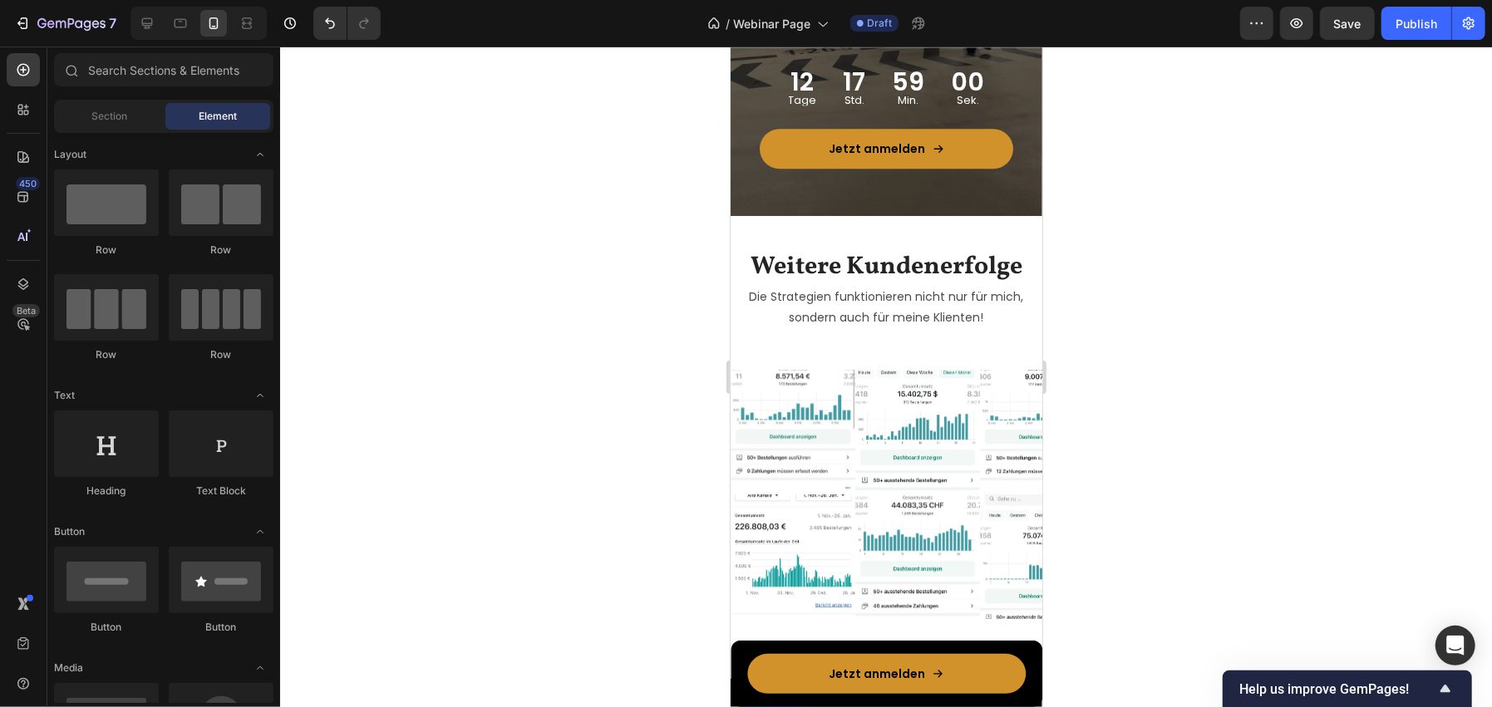
scroll to position [3182, 0]
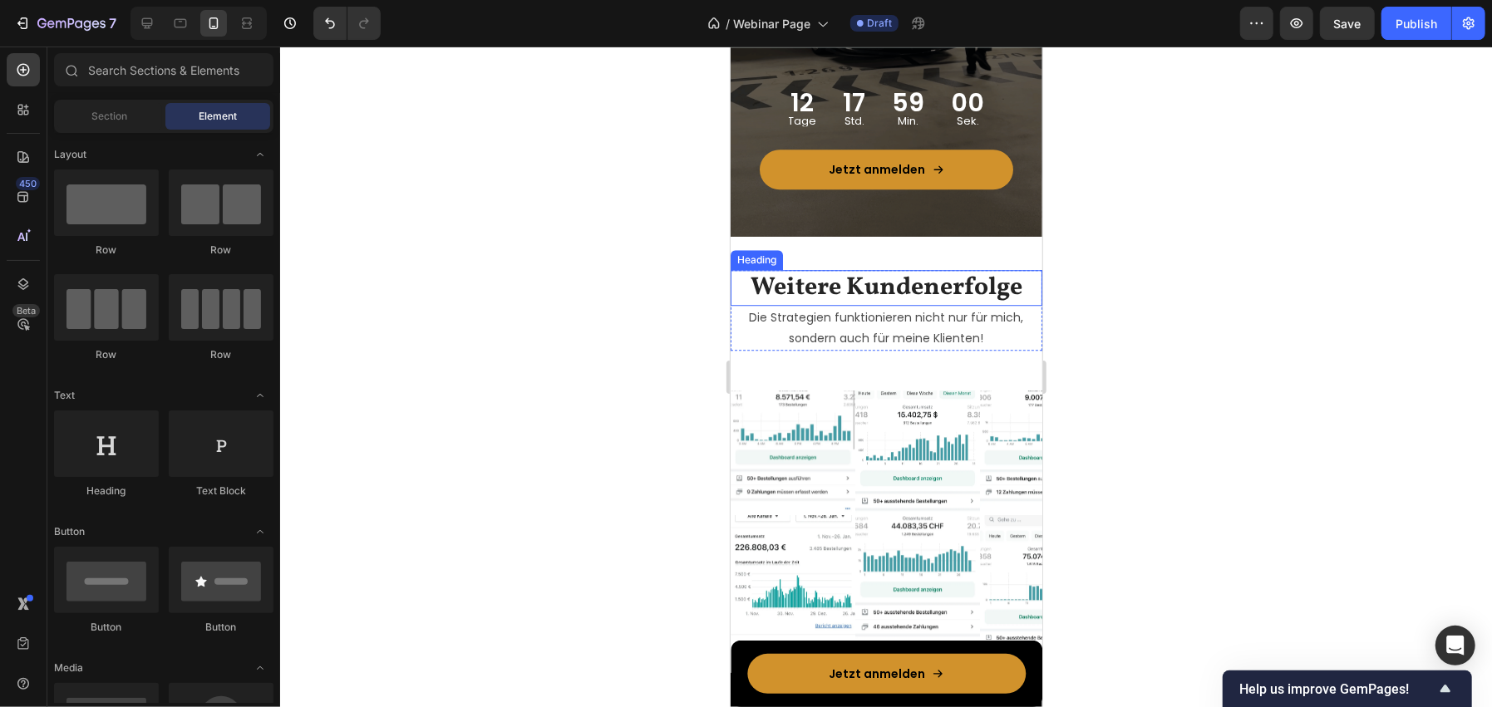
click at [819, 278] on h2 "Weitere Kundenerfolge" at bounding box center [886, 287] width 312 height 36
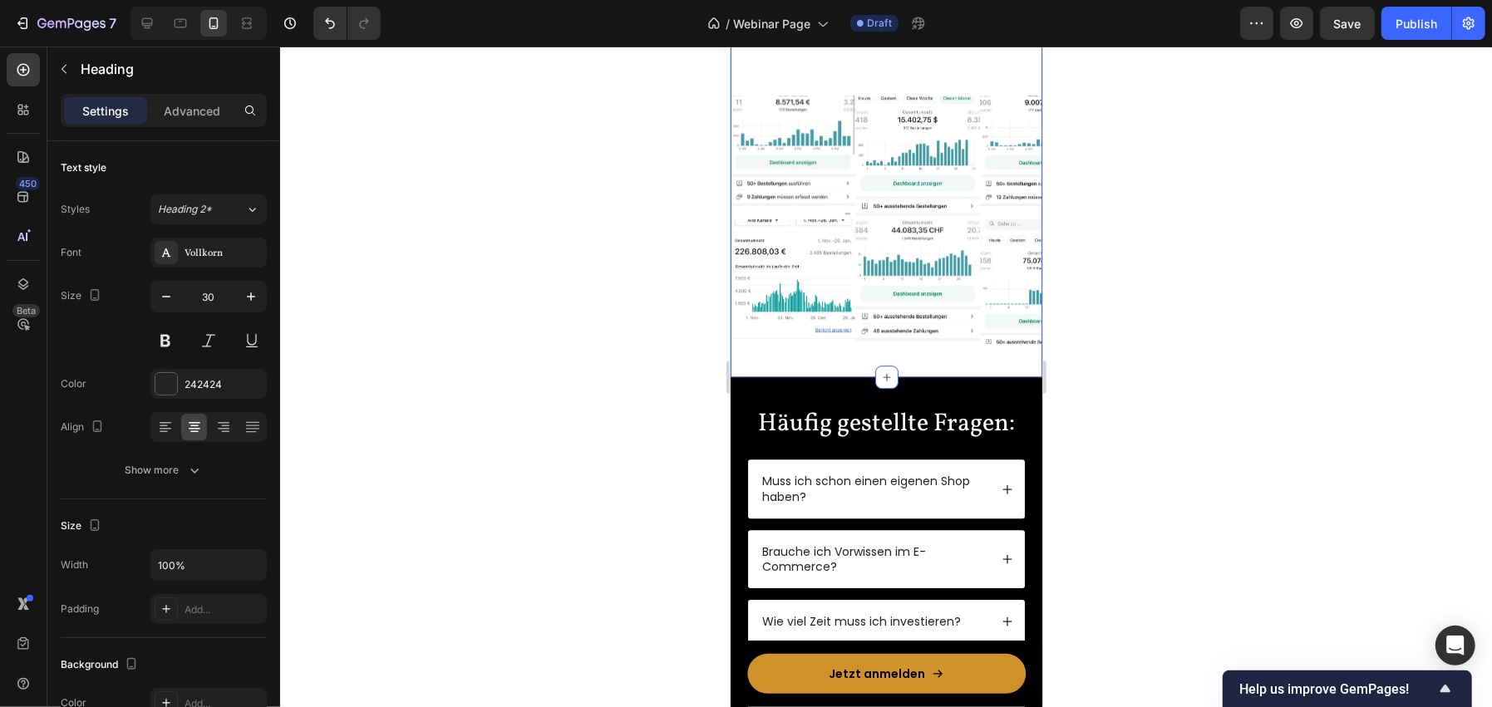
scroll to position [3514, 0]
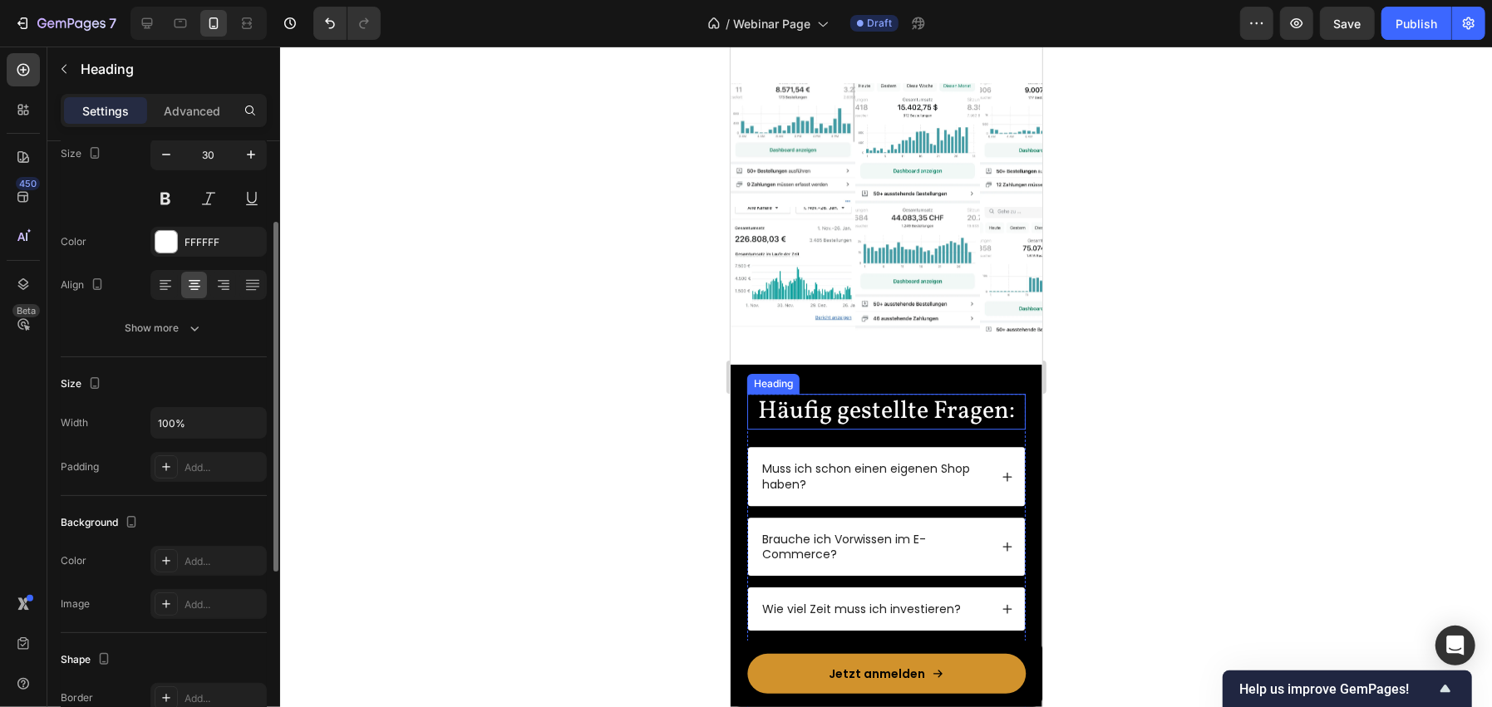
click at [806, 405] on h2 "Häufig gestellte Fragen:" at bounding box center [885, 411] width 278 height 36
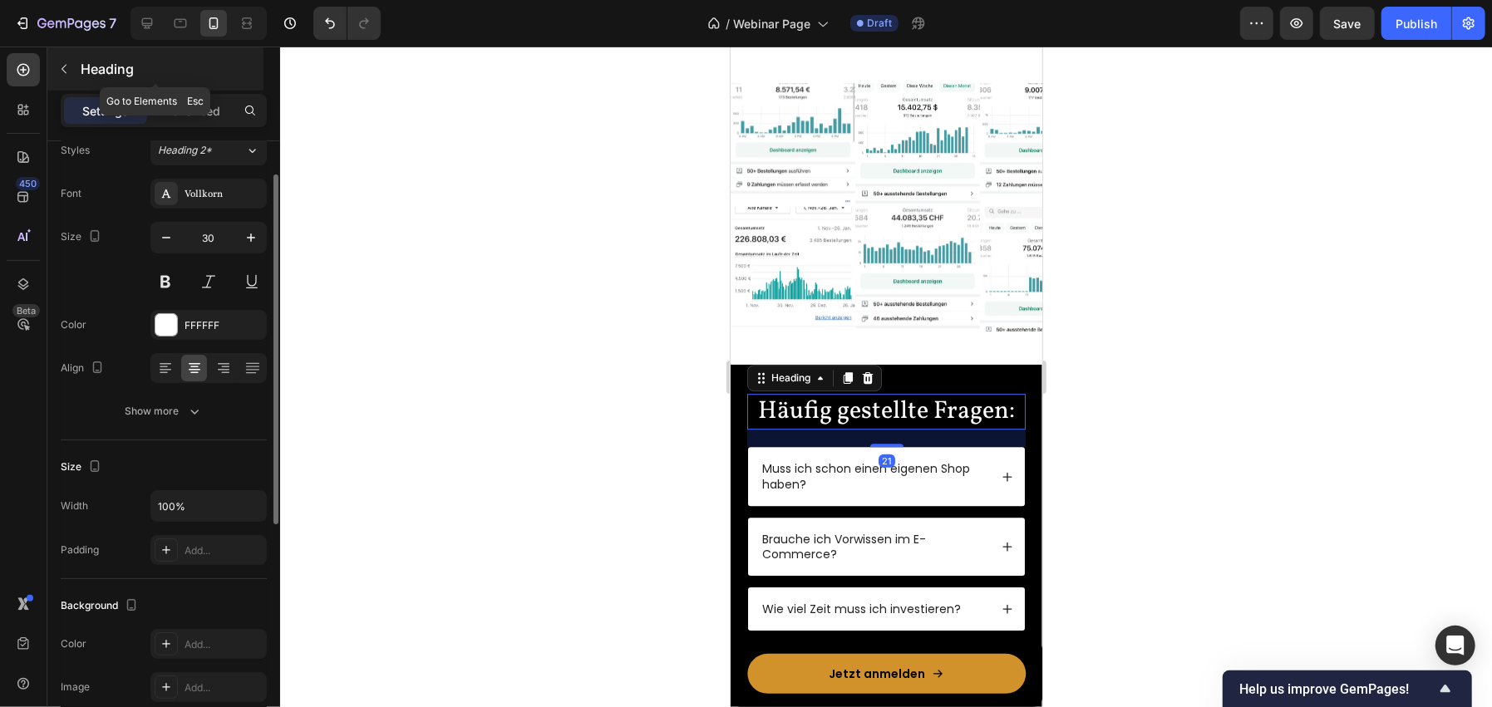
click at [140, 60] on p "Heading" at bounding box center [171, 69] width 180 height 20
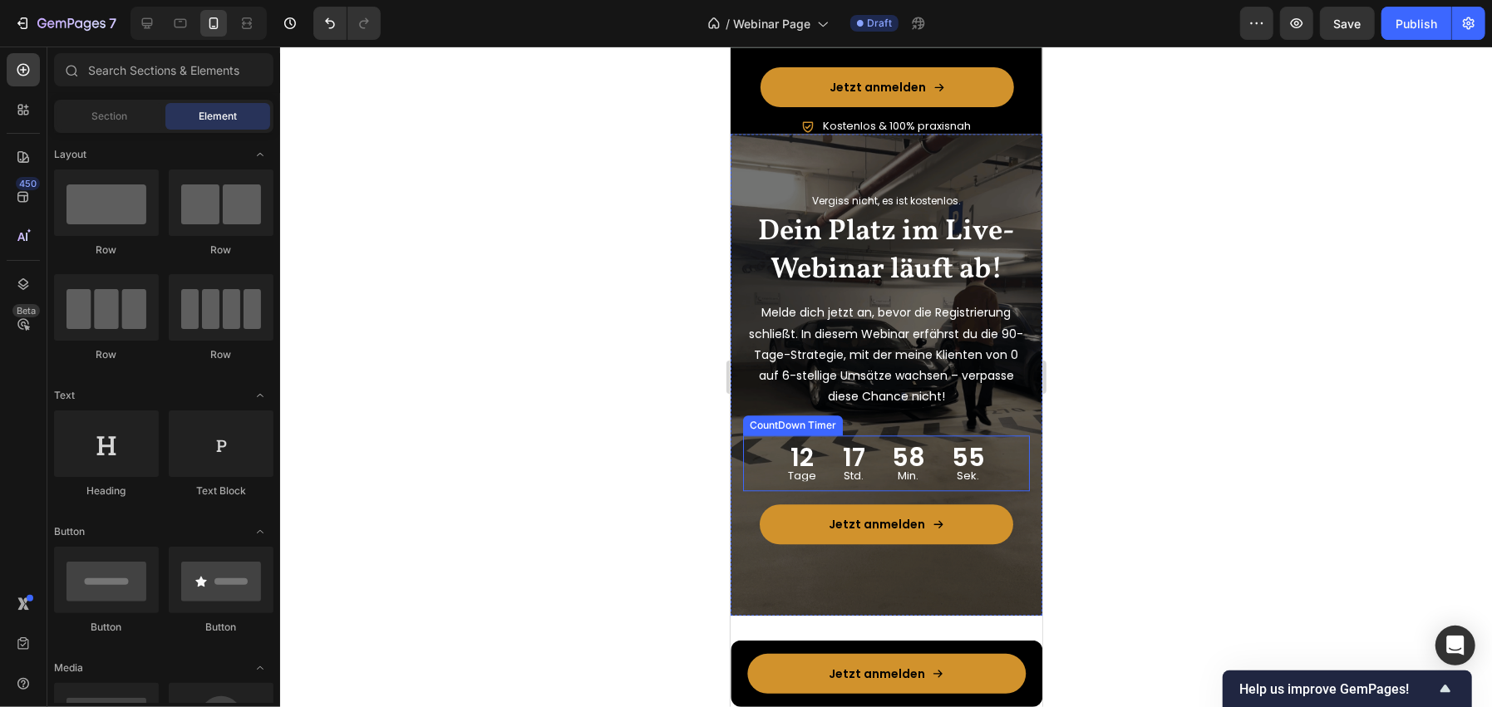
scroll to position [2824, 0]
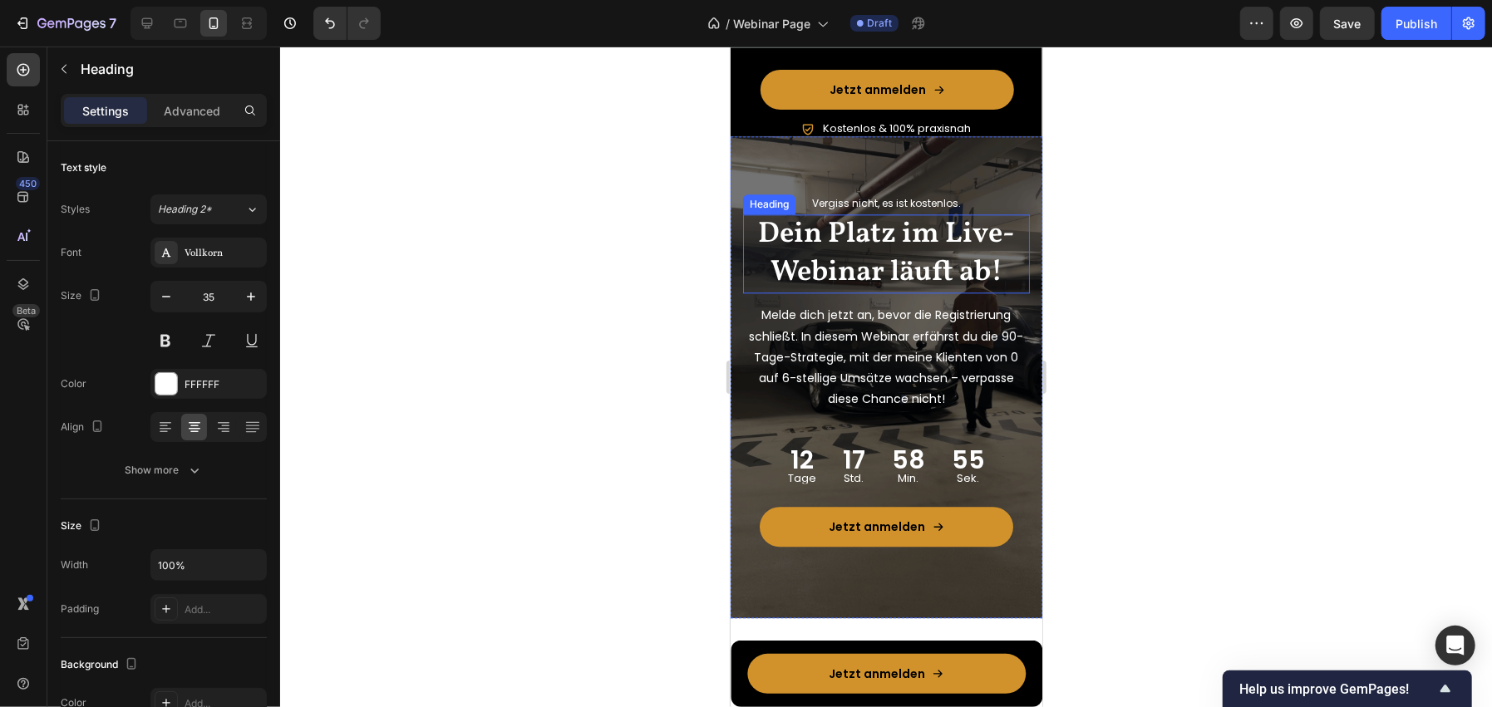
click at [871, 237] on h2 "Dein Platz im Live-Webinar läuft ab!" at bounding box center [885, 253] width 287 height 79
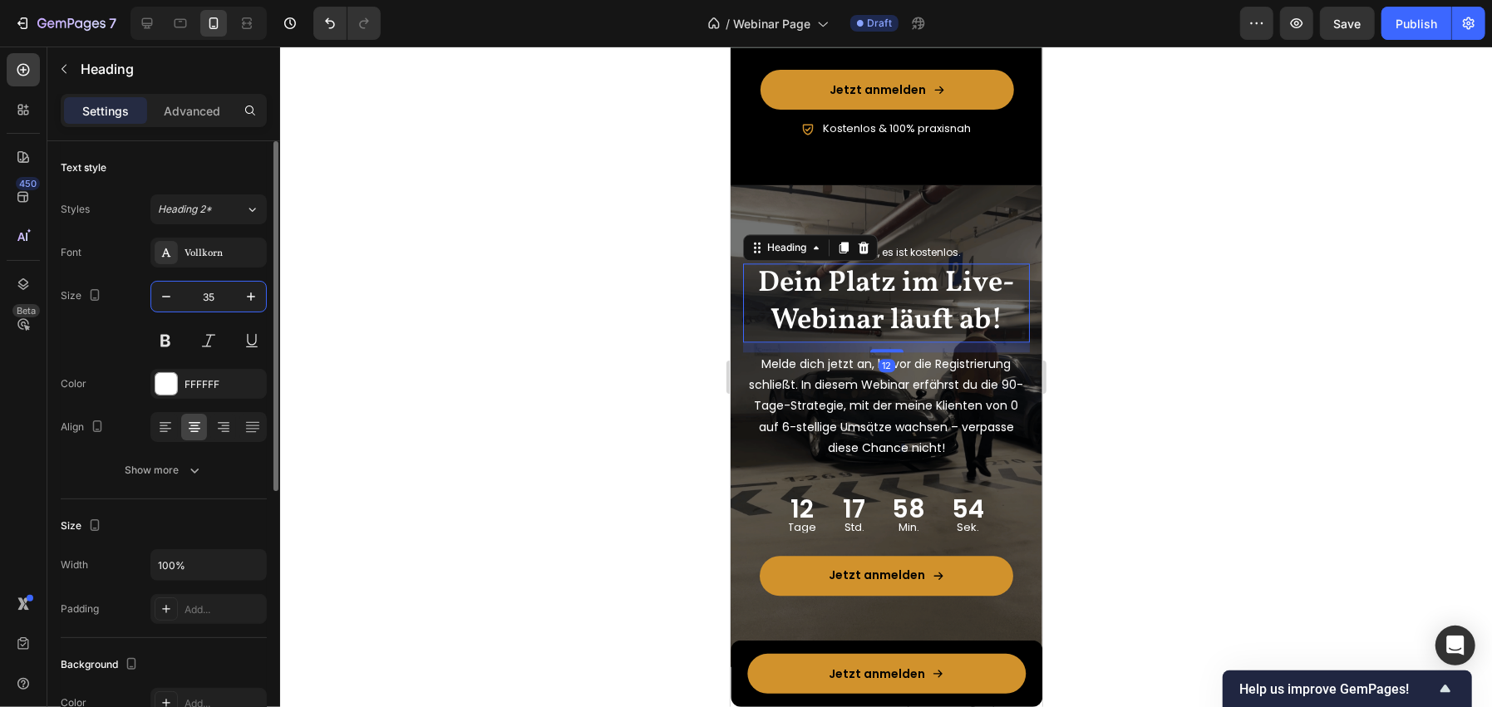
click at [211, 286] on input "35" at bounding box center [208, 297] width 55 height 30
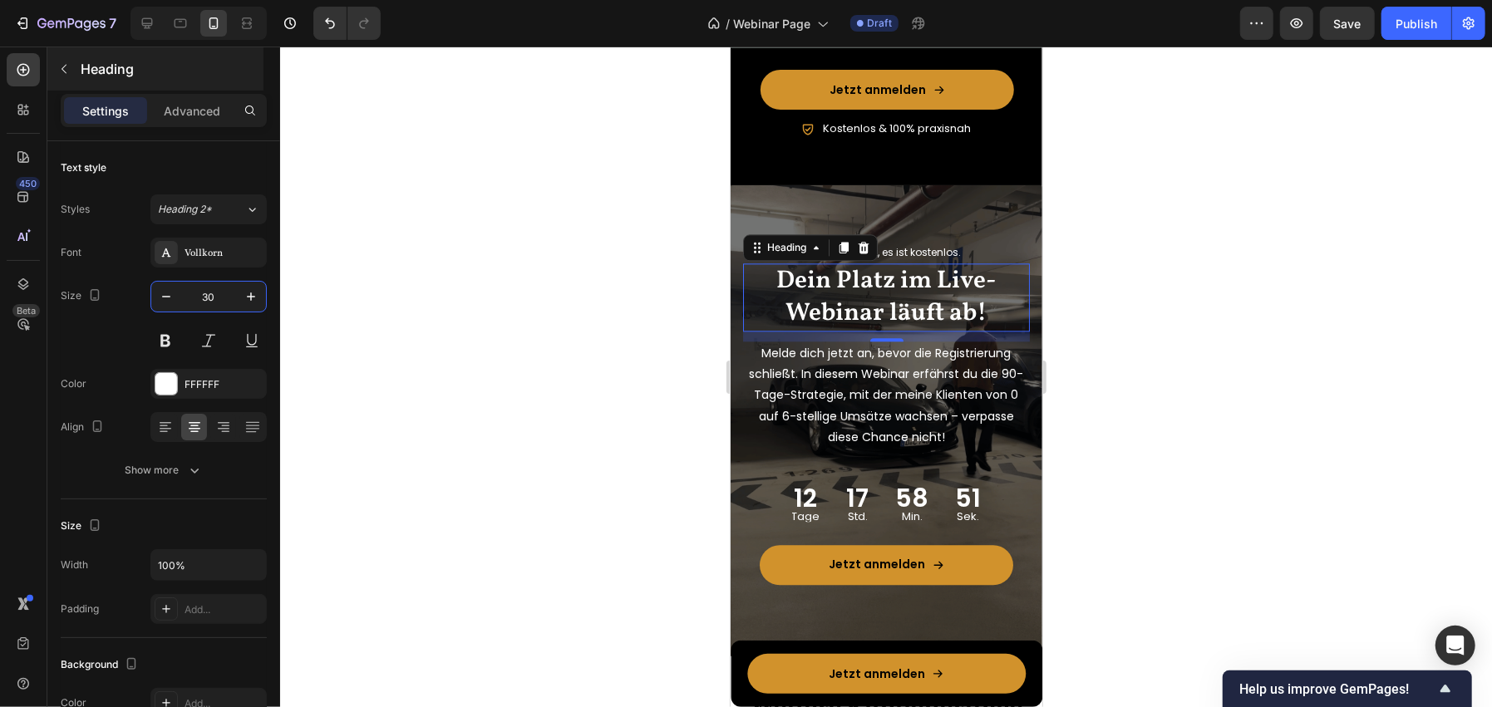
type input "30"
click at [178, 64] on p "Heading" at bounding box center [171, 69] width 180 height 20
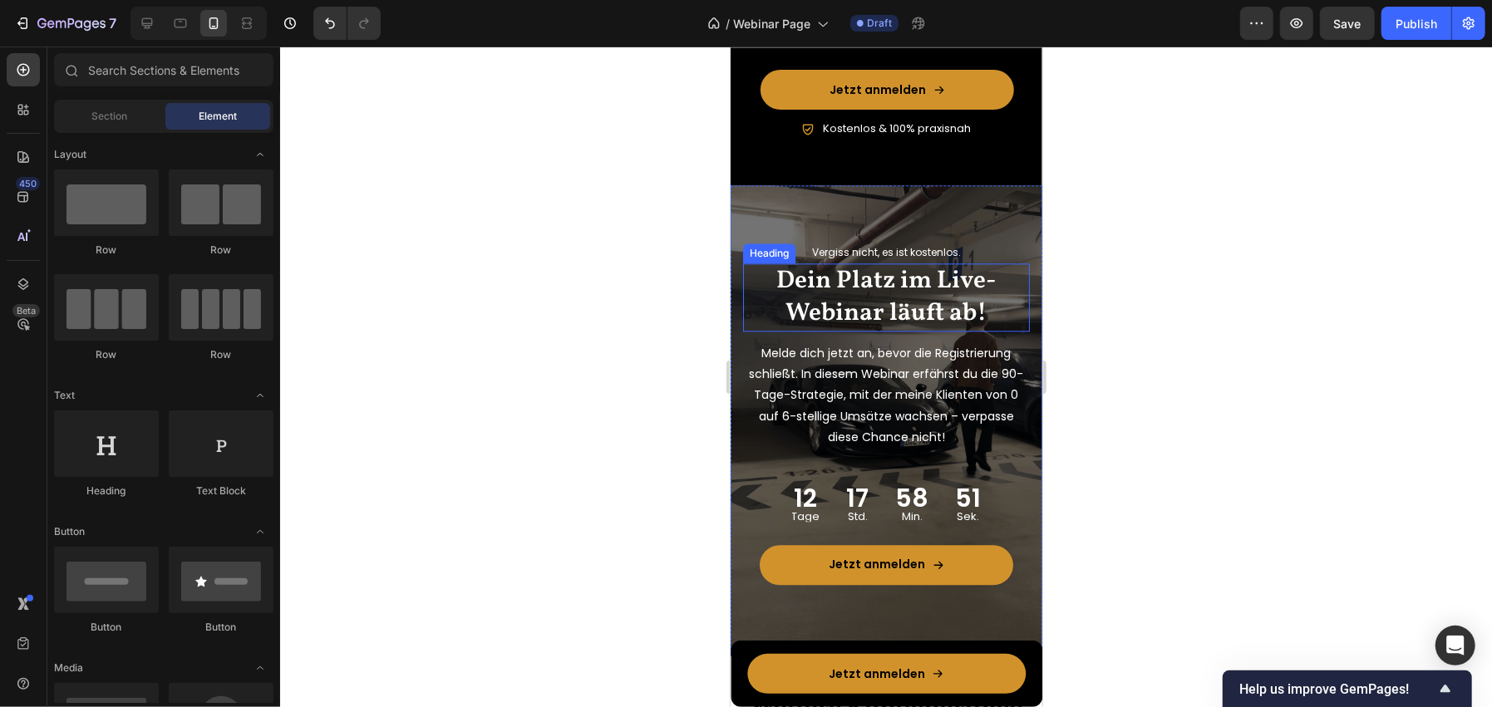
scroll to position [2741, 0]
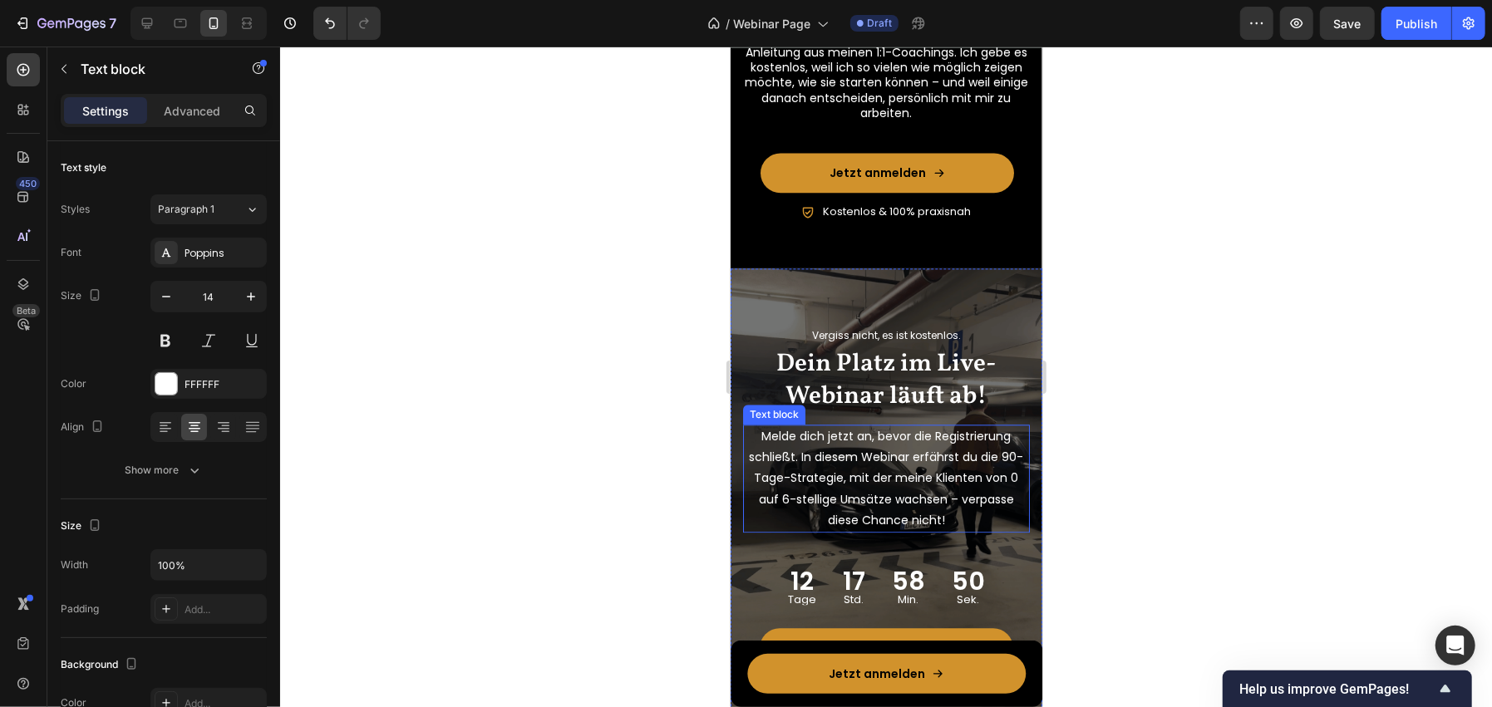
click at [930, 492] on p "Melde dich jetzt an, bevor die Registrierung schließt. In diesem Webinar erfähr…" at bounding box center [885, 478] width 283 height 105
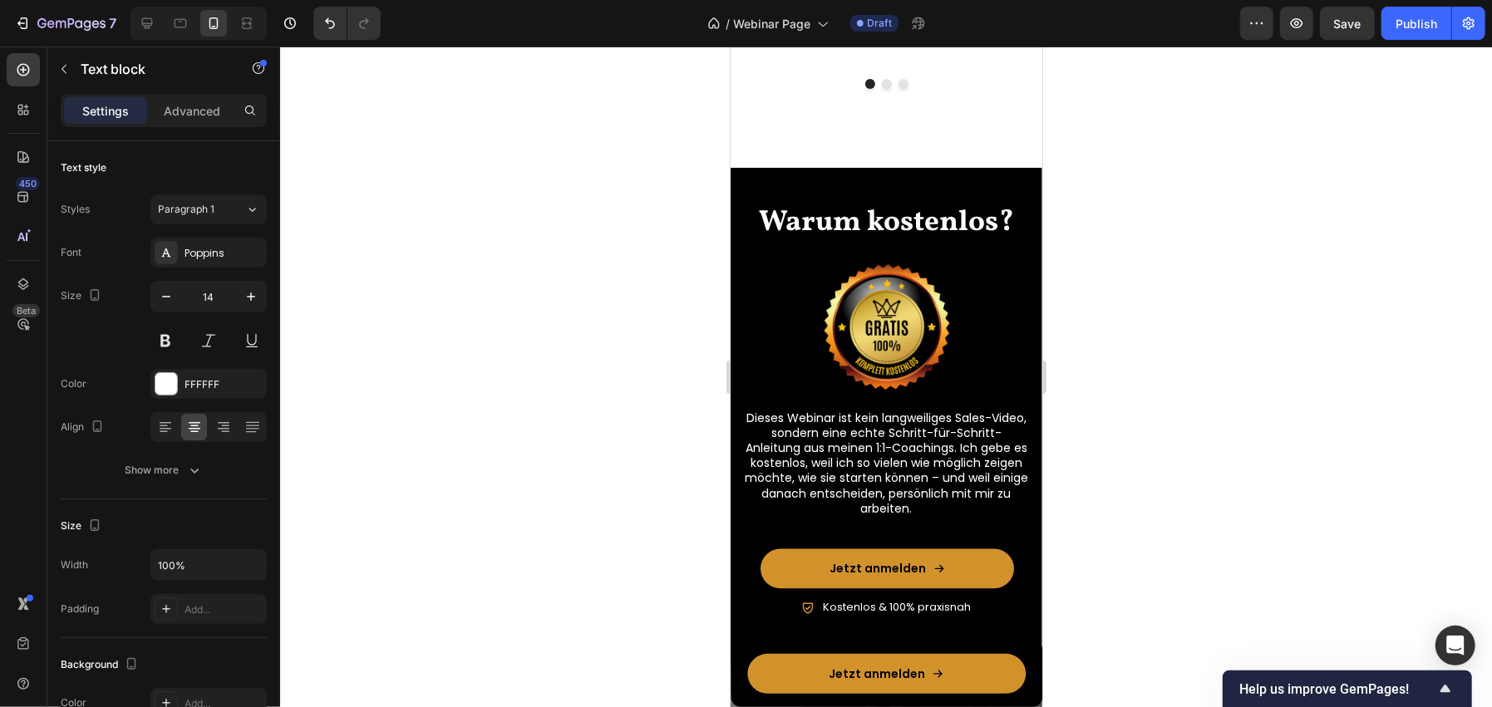
scroll to position [2325, 0]
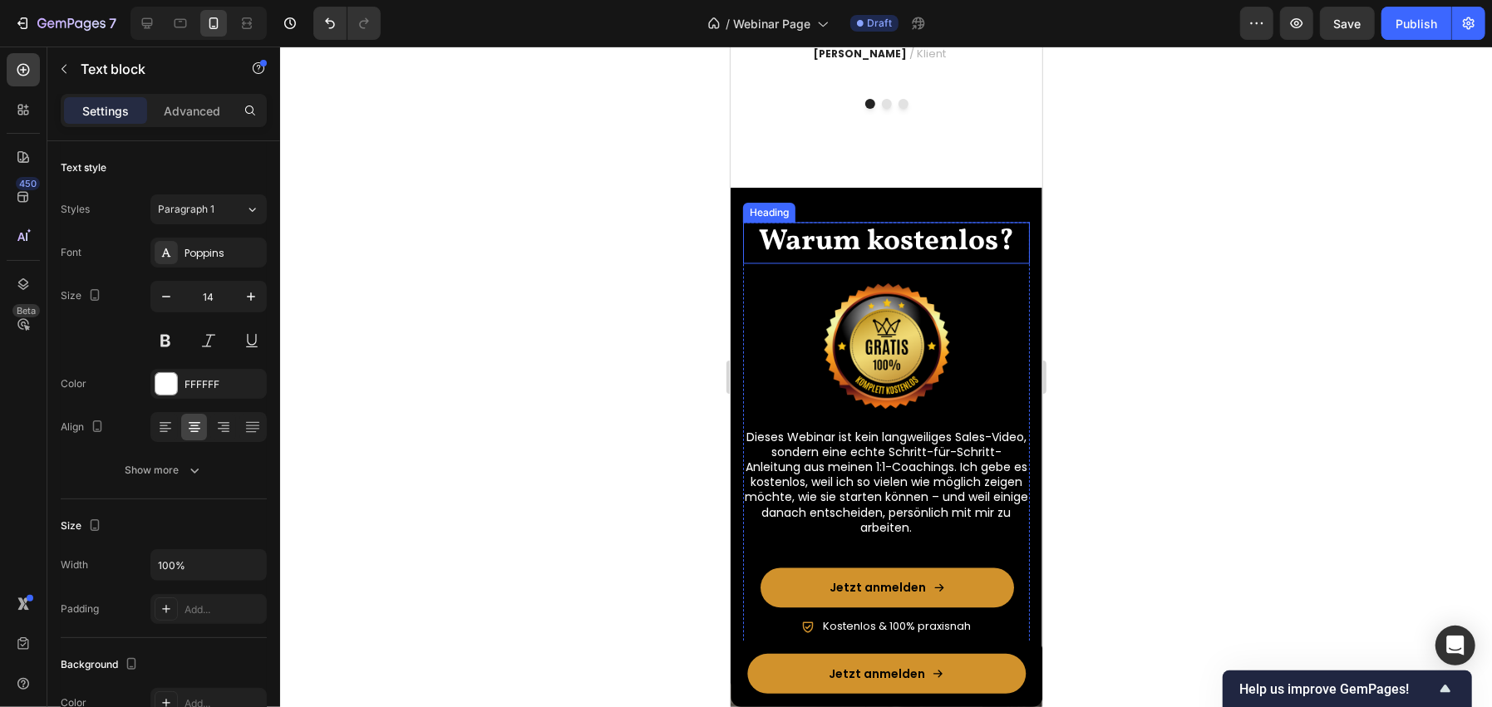
click at [891, 249] on h2 "Warum kostenlos?" at bounding box center [885, 243] width 287 height 42
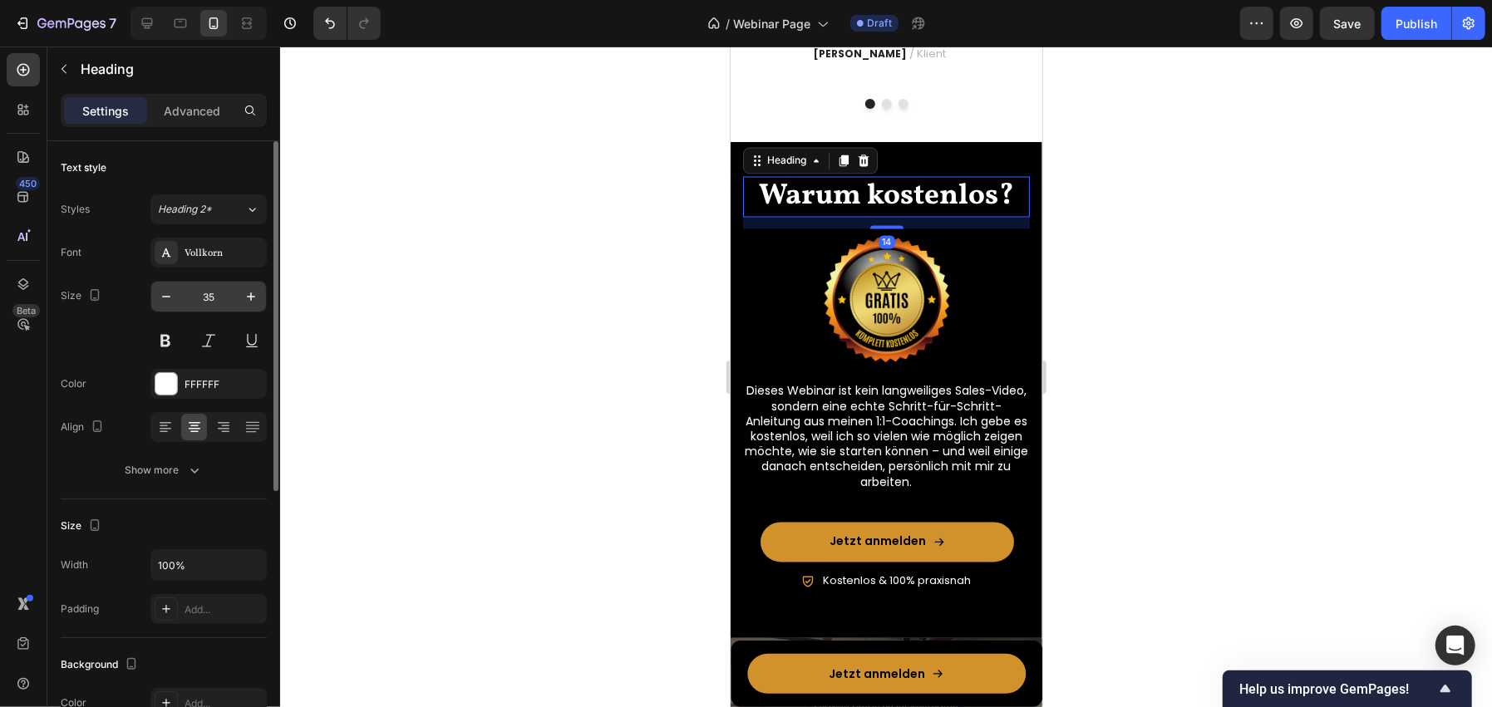
click at [207, 302] on input "35" at bounding box center [208, 297] width 55 height 30
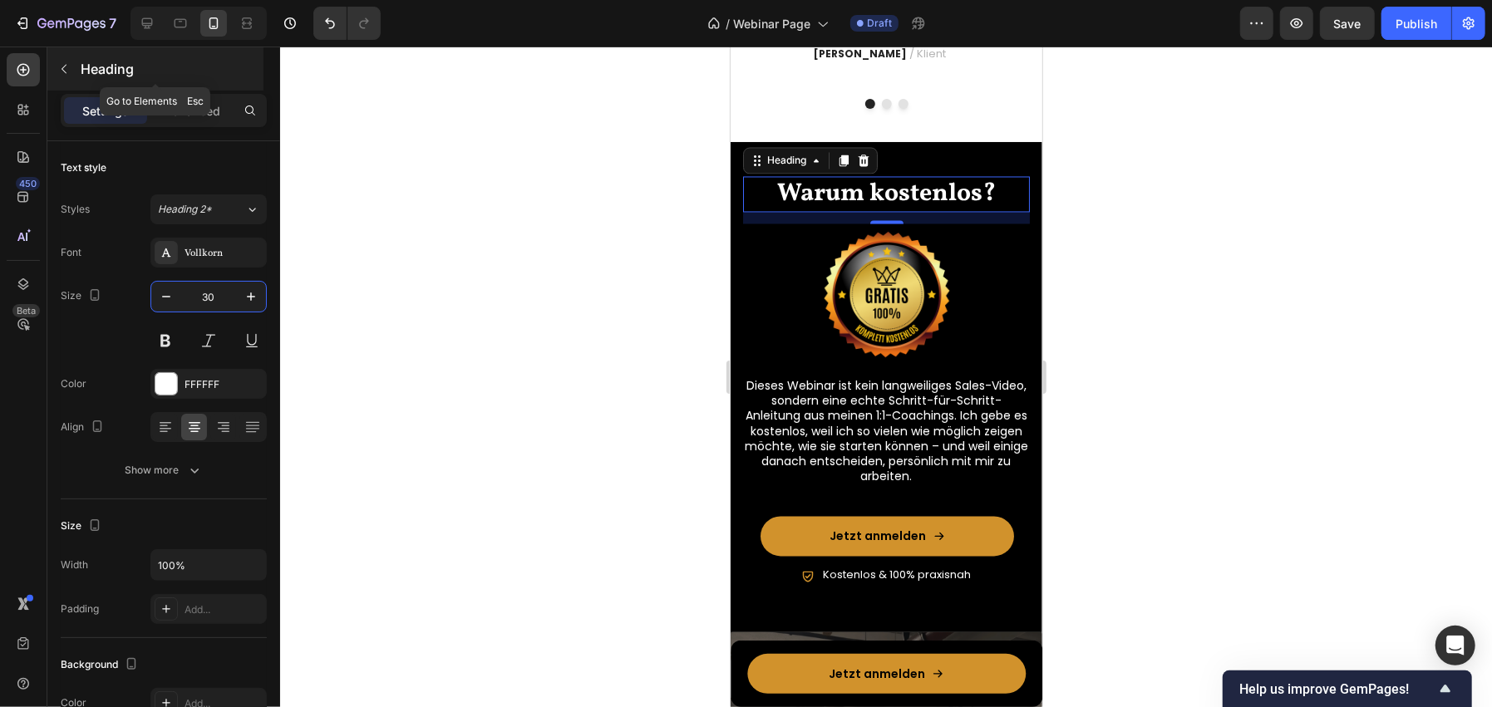
type input "30"
click at [125, 52] on div "Heading" at bounding box center [155, 68] width 216 height 43
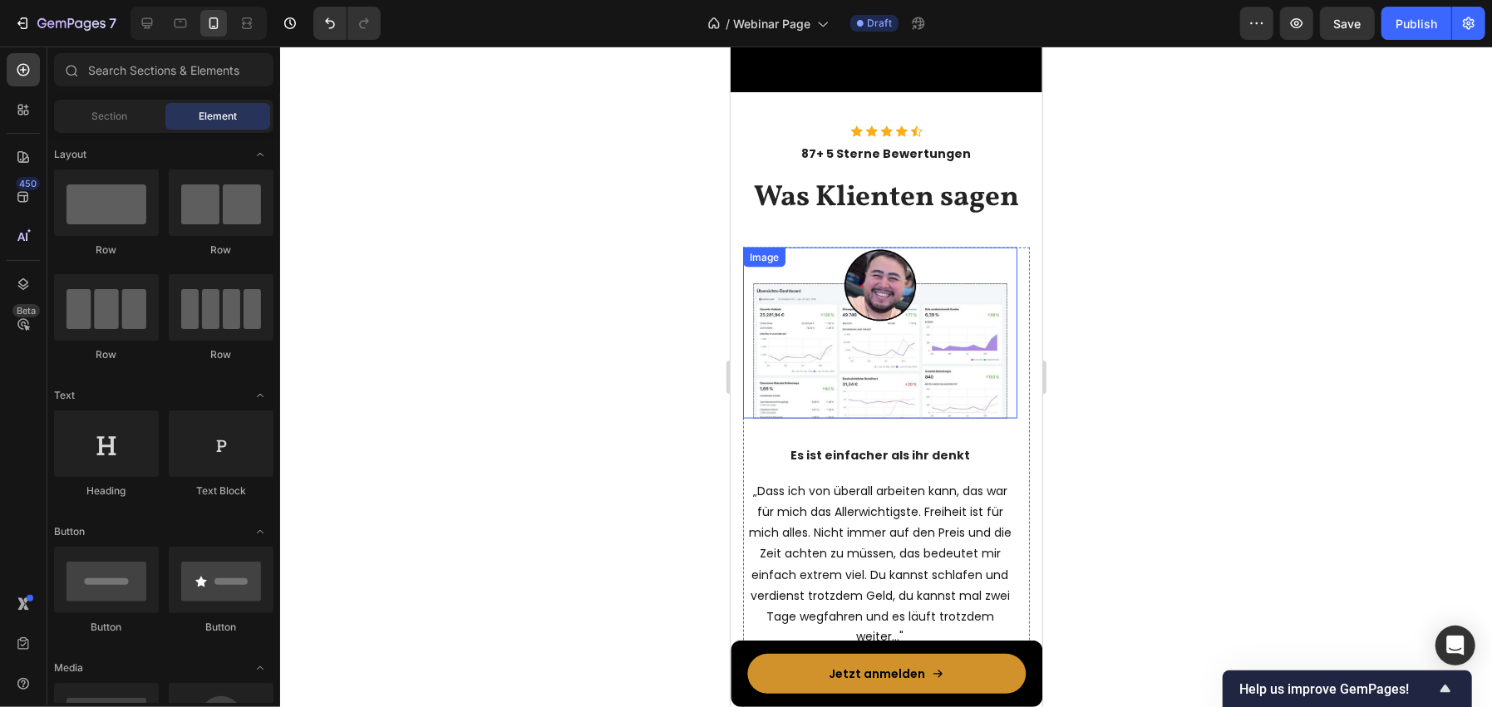
scroll to position [1696, 0]
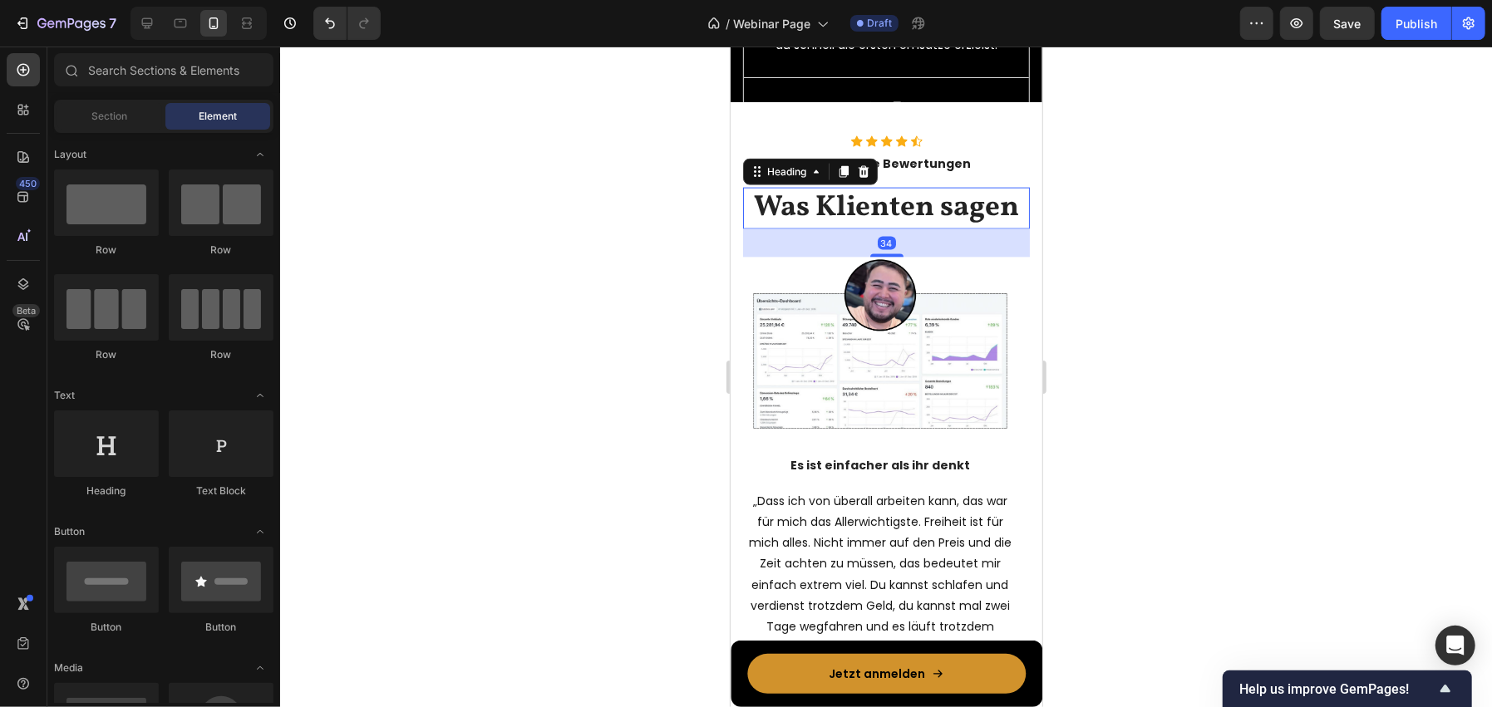
click at [834, 194] on h2 "Was Klienten sagen" at bounding box center [885, 208] width 287 height 42
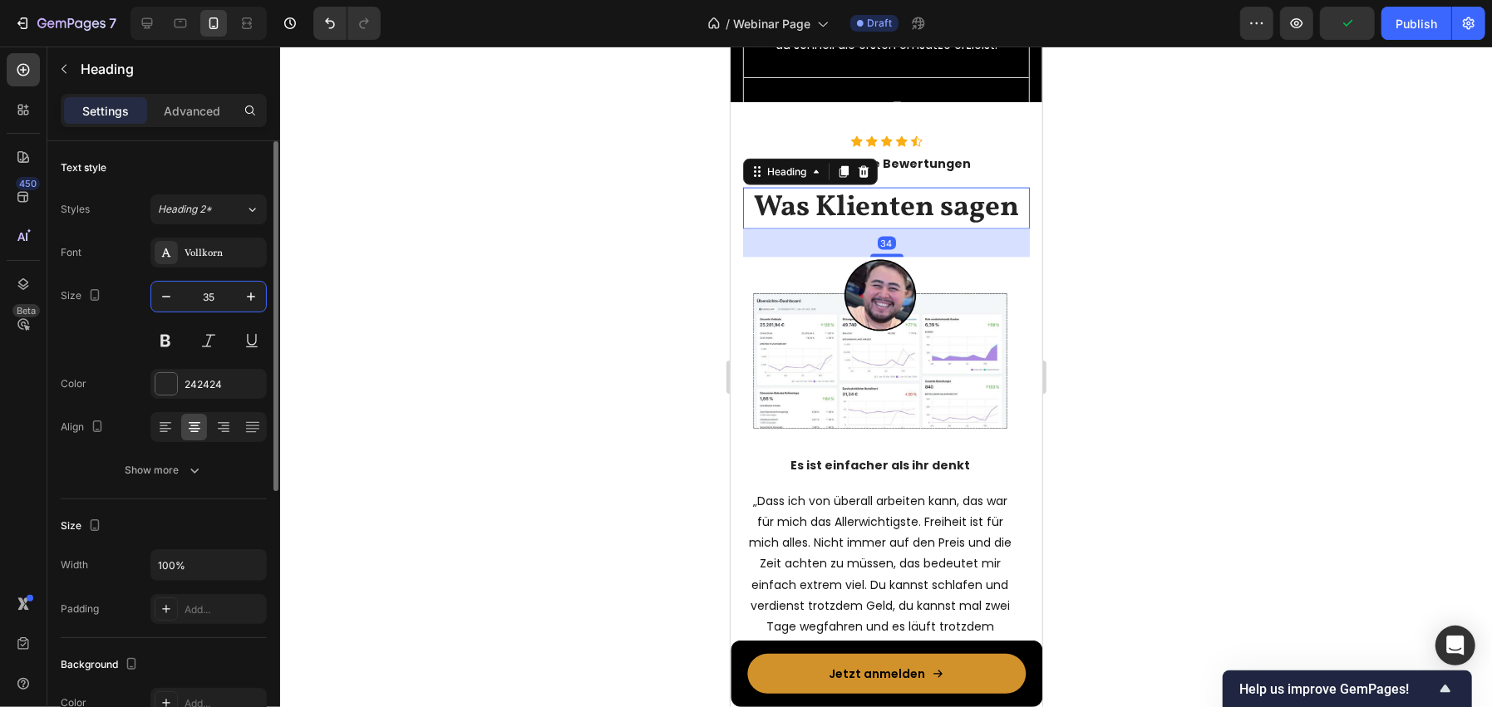
click at [214, 288] on input "35" at bounding box center [208, 297] width 55 height 30
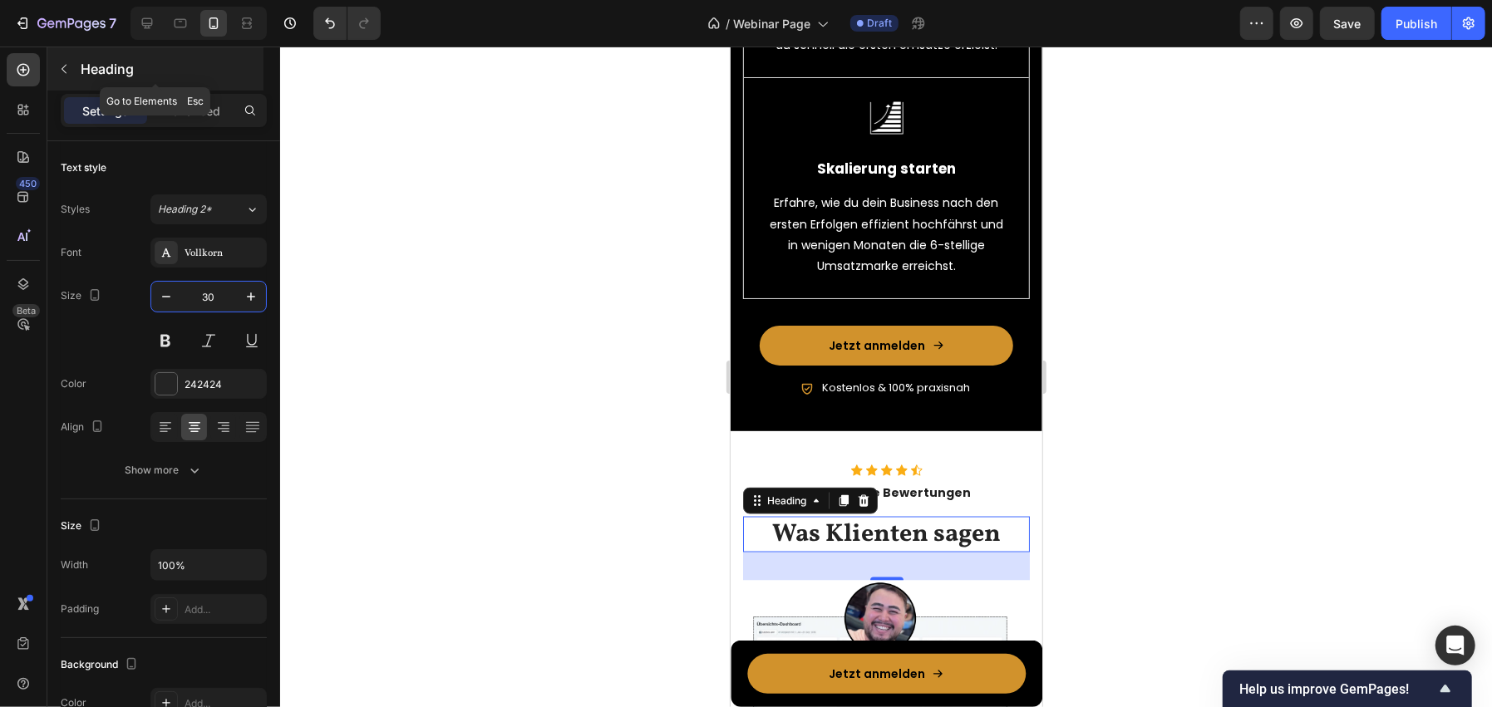
type input "30"
click at [138, 76] on p "Heading" at bounding box center [171, 69] width 180 height 20
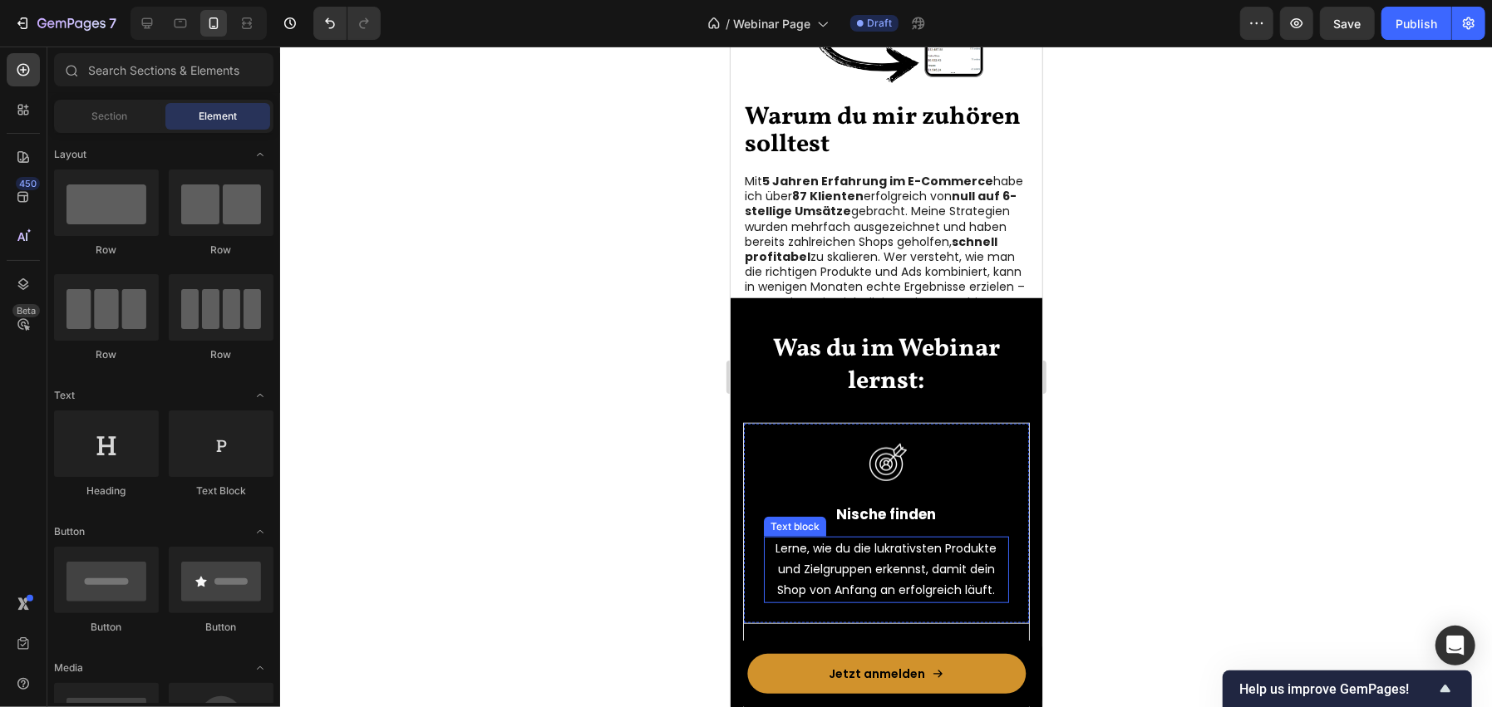
scroll to position [948, 0]
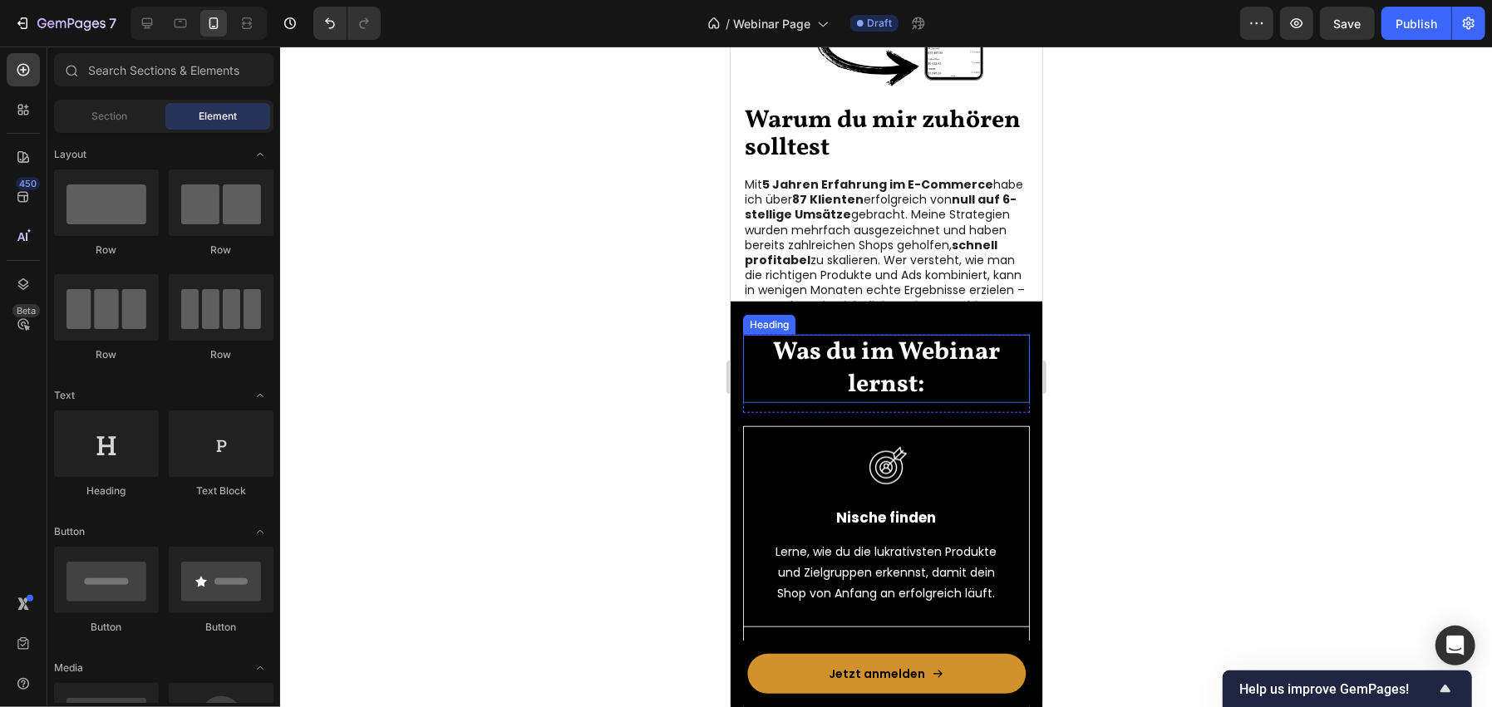
click at [857, 354] on h2 "Was du im Webinar lernst:" at bounding box center [885, 368] width 287 height 68
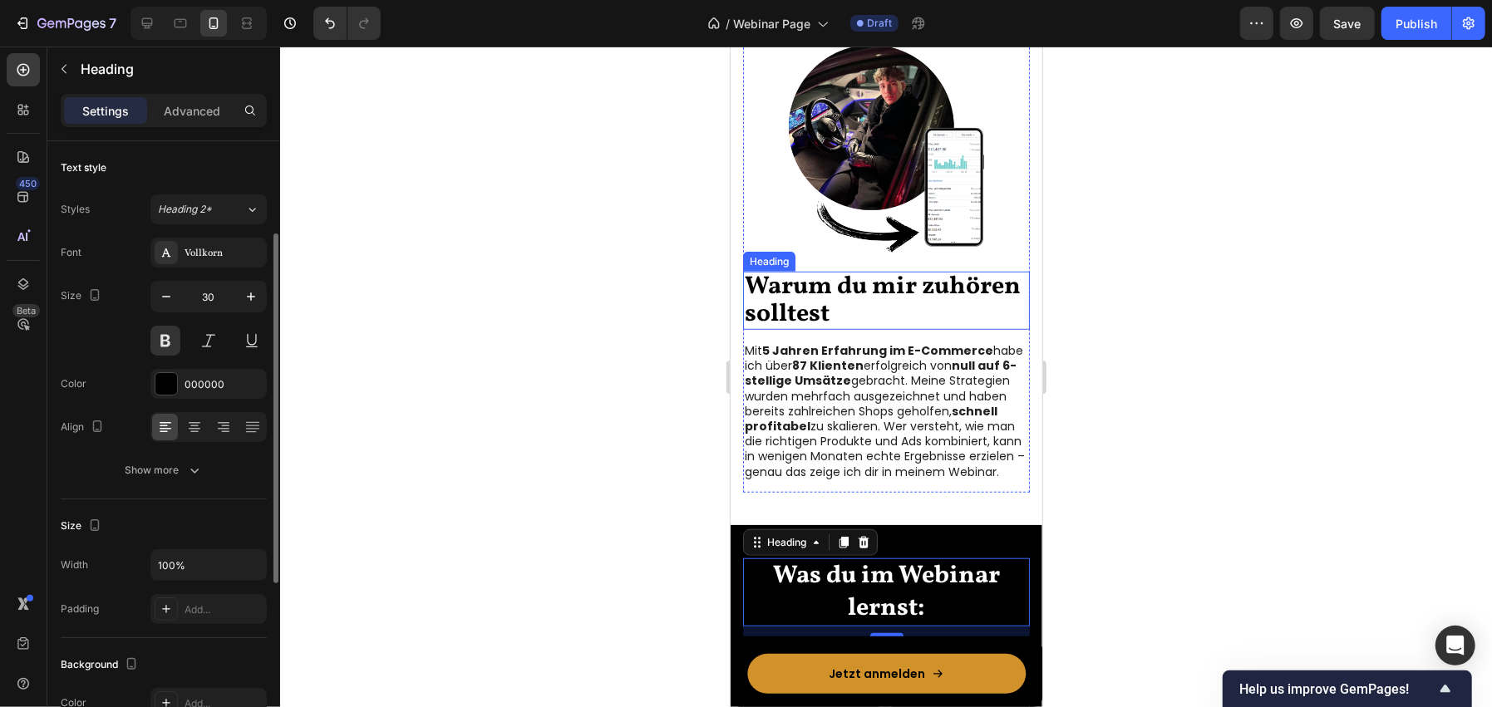
scroll to position [59, 0]
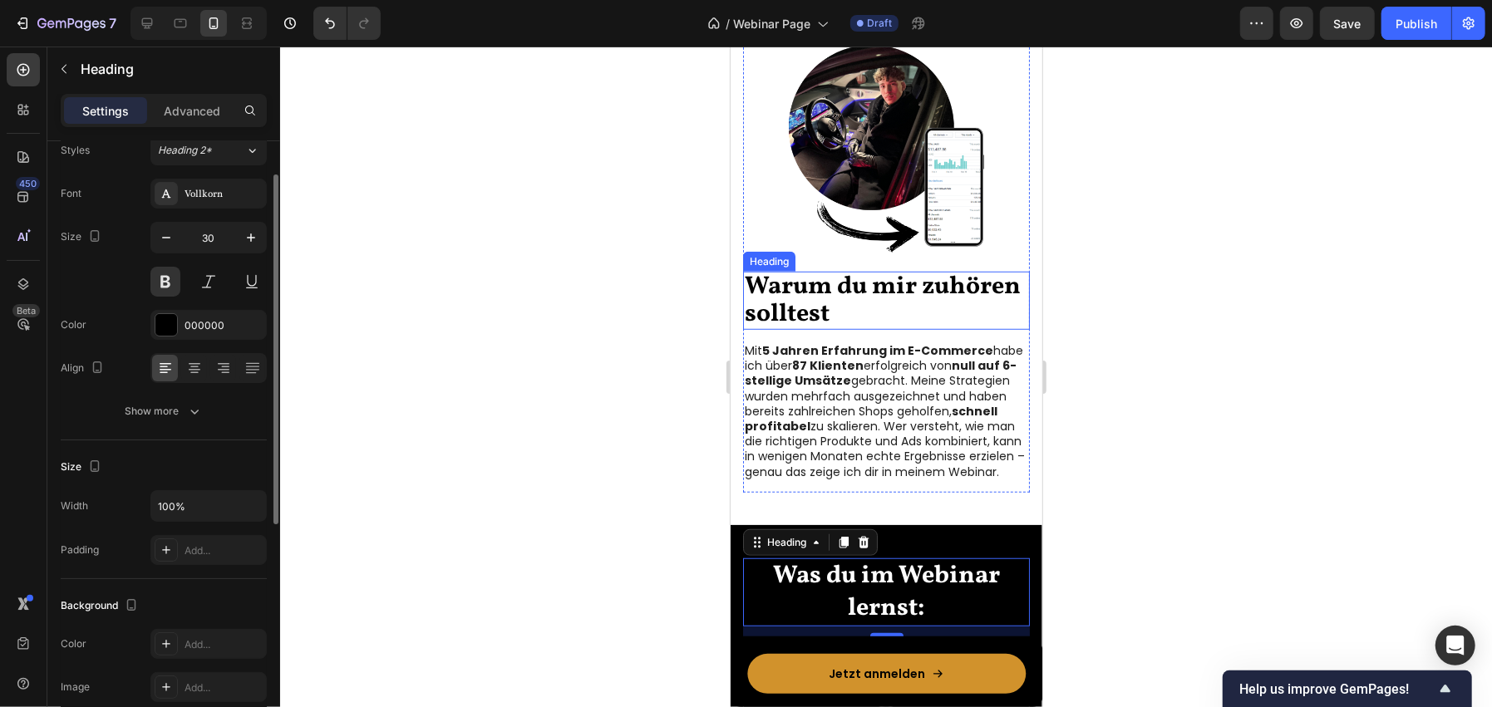
click at [827, 283] on h2 "Warum du mir zuhören solltest" at bounding box center [885, 300] width 287 height 58
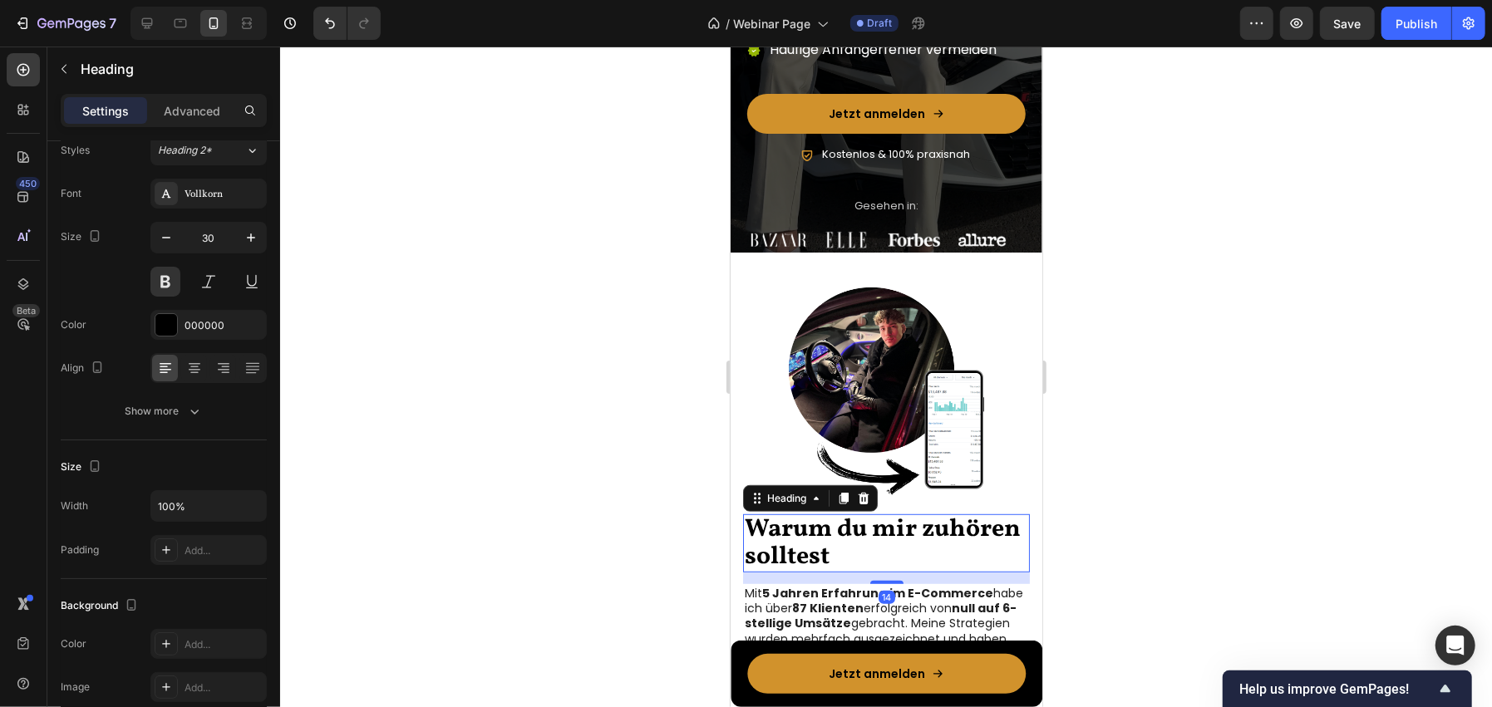
scroll to position [537, 0]
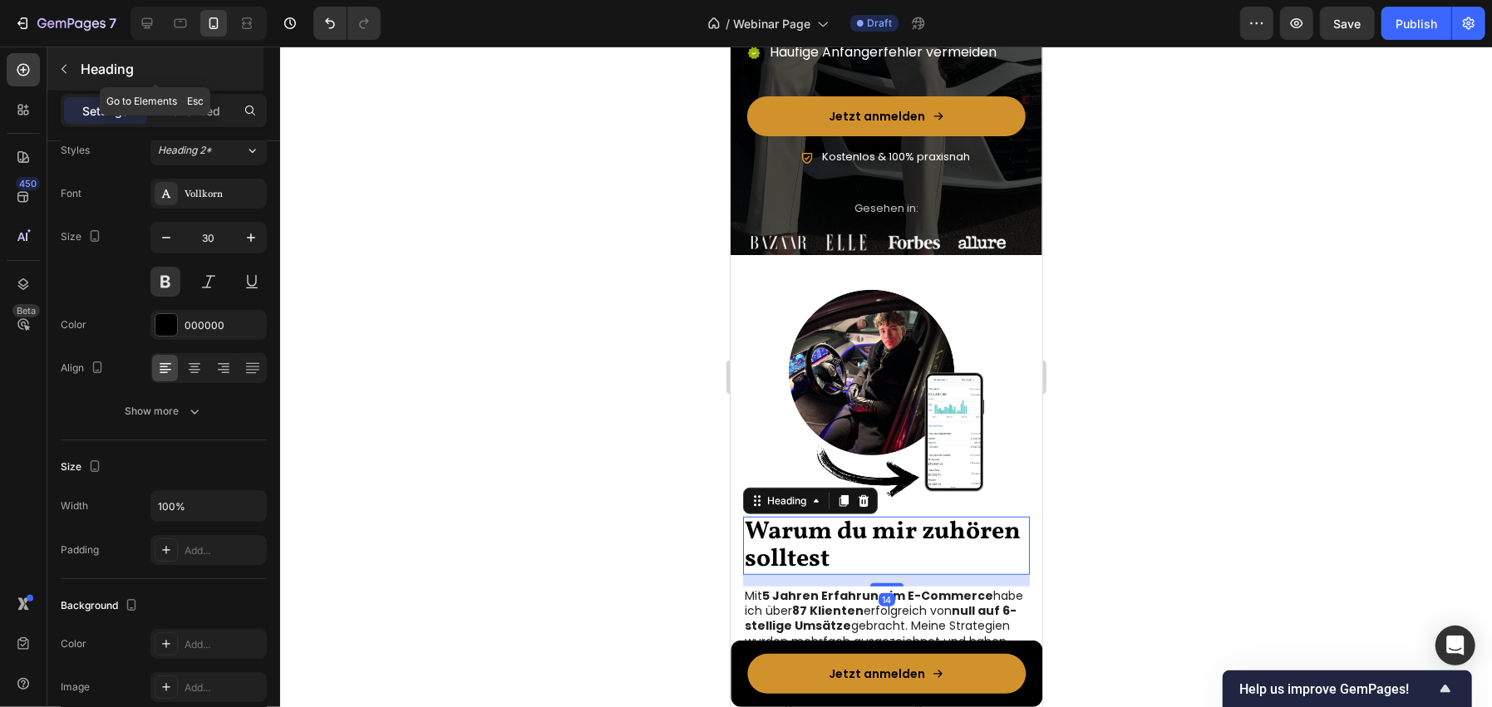
click at [184, 66] on p "Heading" at bounding box center [171, 69] width 180 height 20
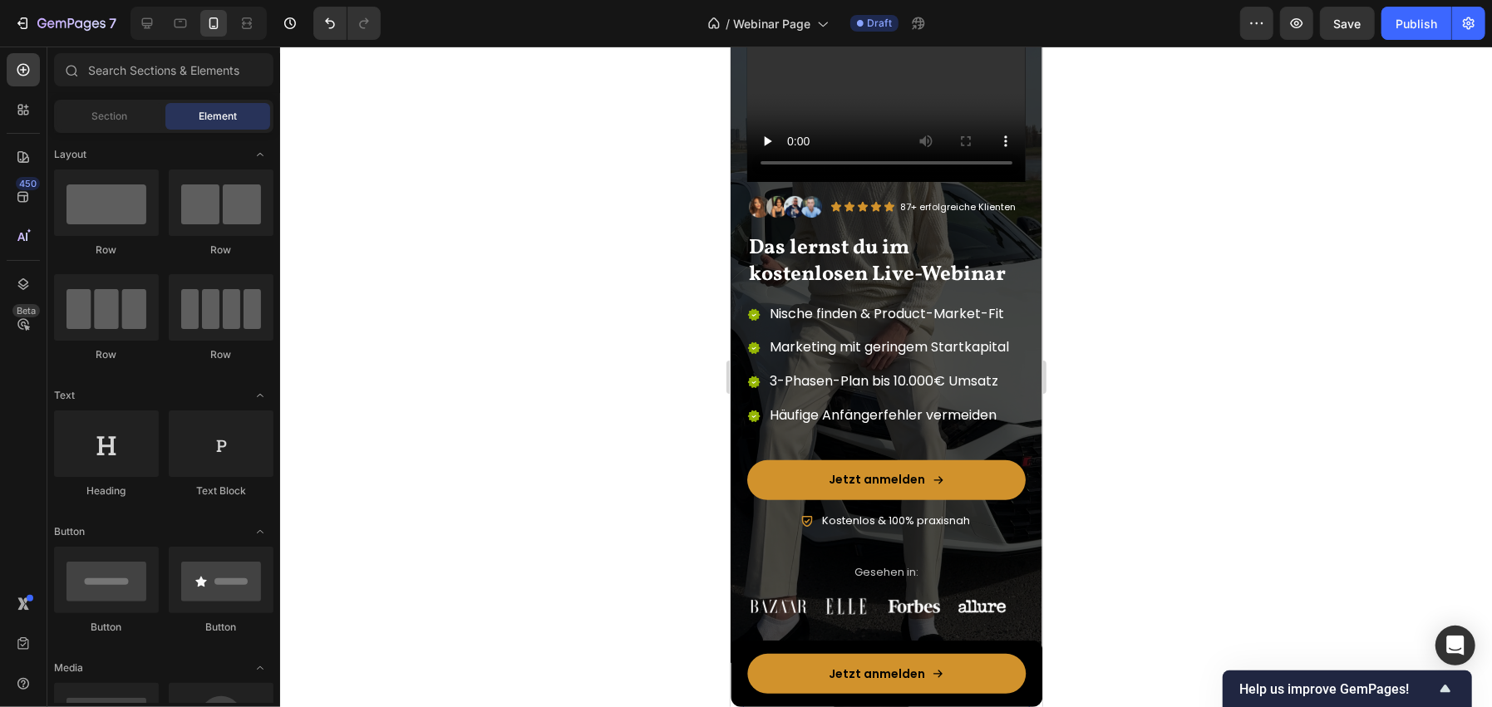
scroll to position [204, 0]
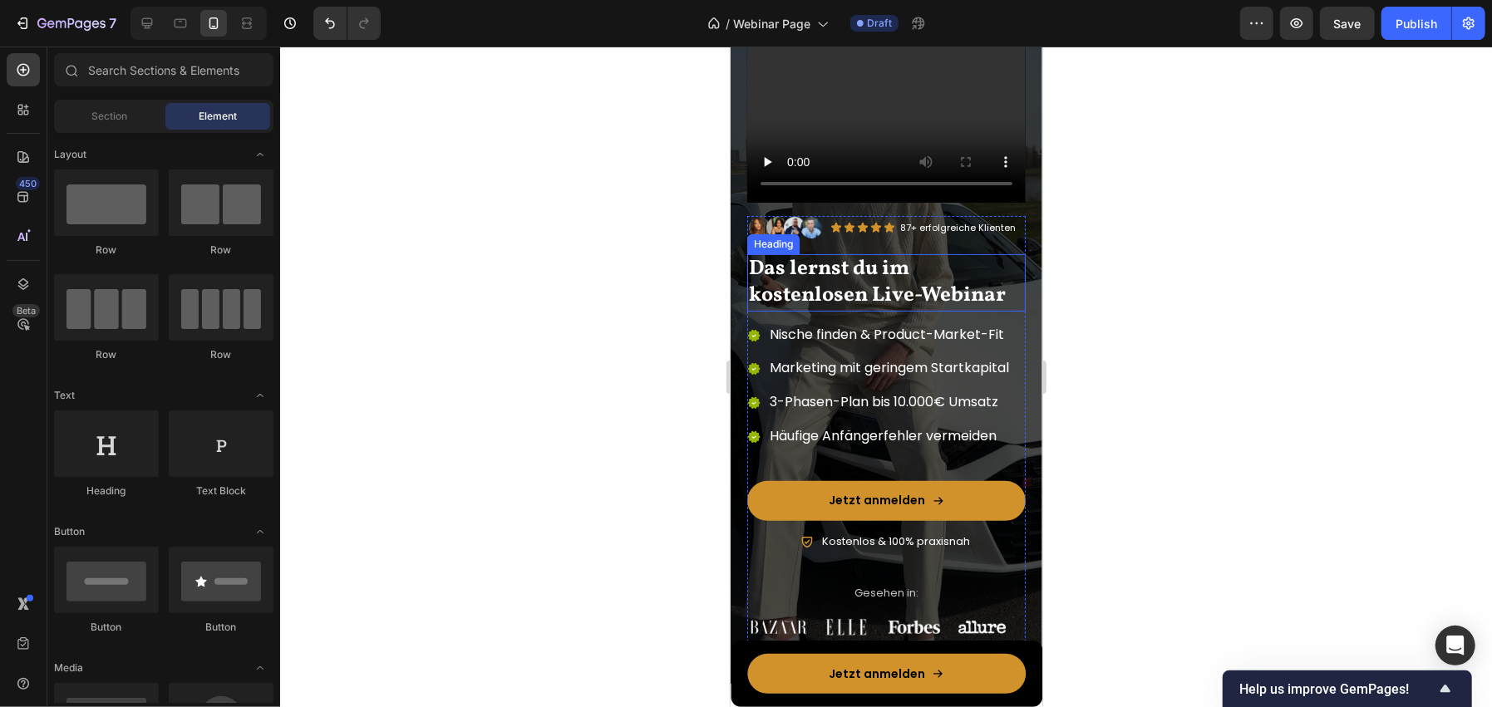
click at [873, 296] on span "Das lernst du im kostenlosen Live-Webinar" at bounding box center [876, 281] width 257 height 57
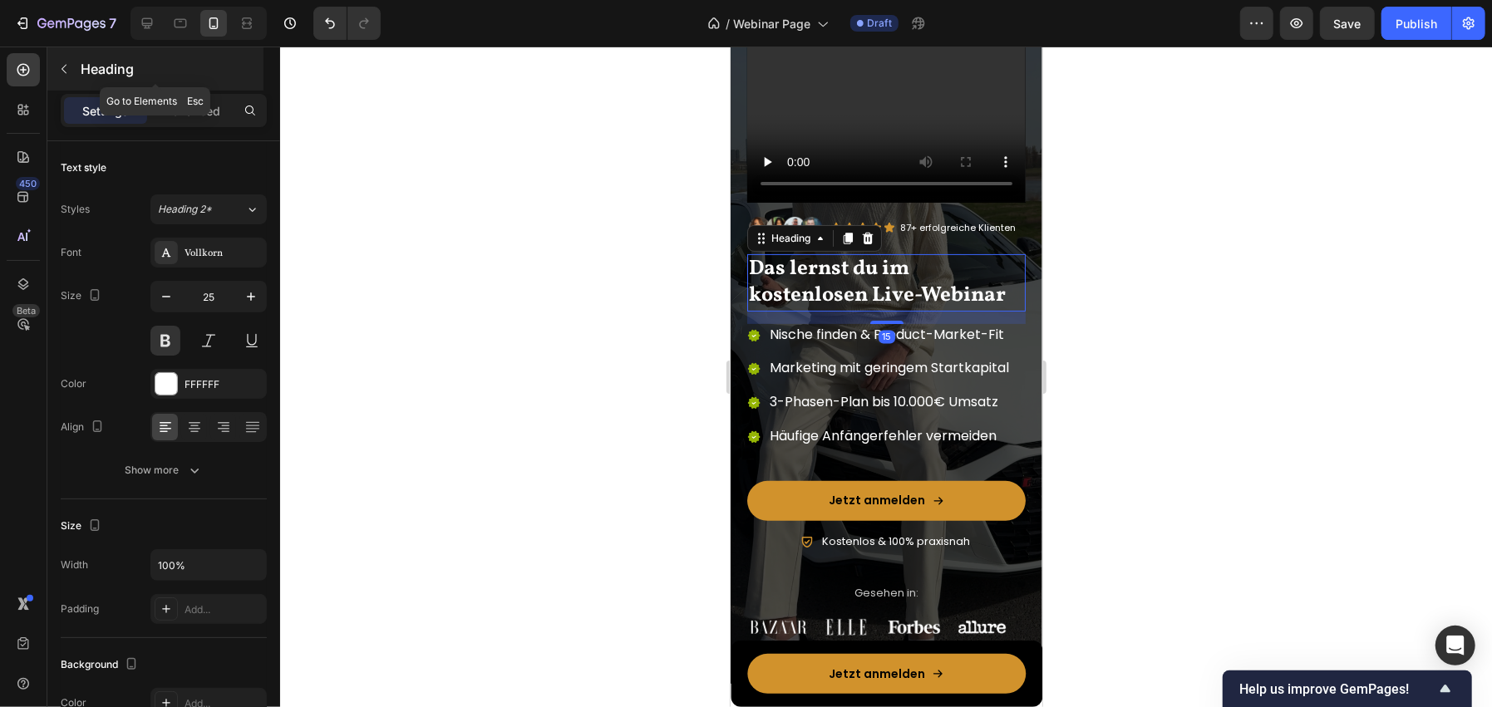
click at [110, 66] on p "Heading" at bounding box center [171, 69] width 180 height 20
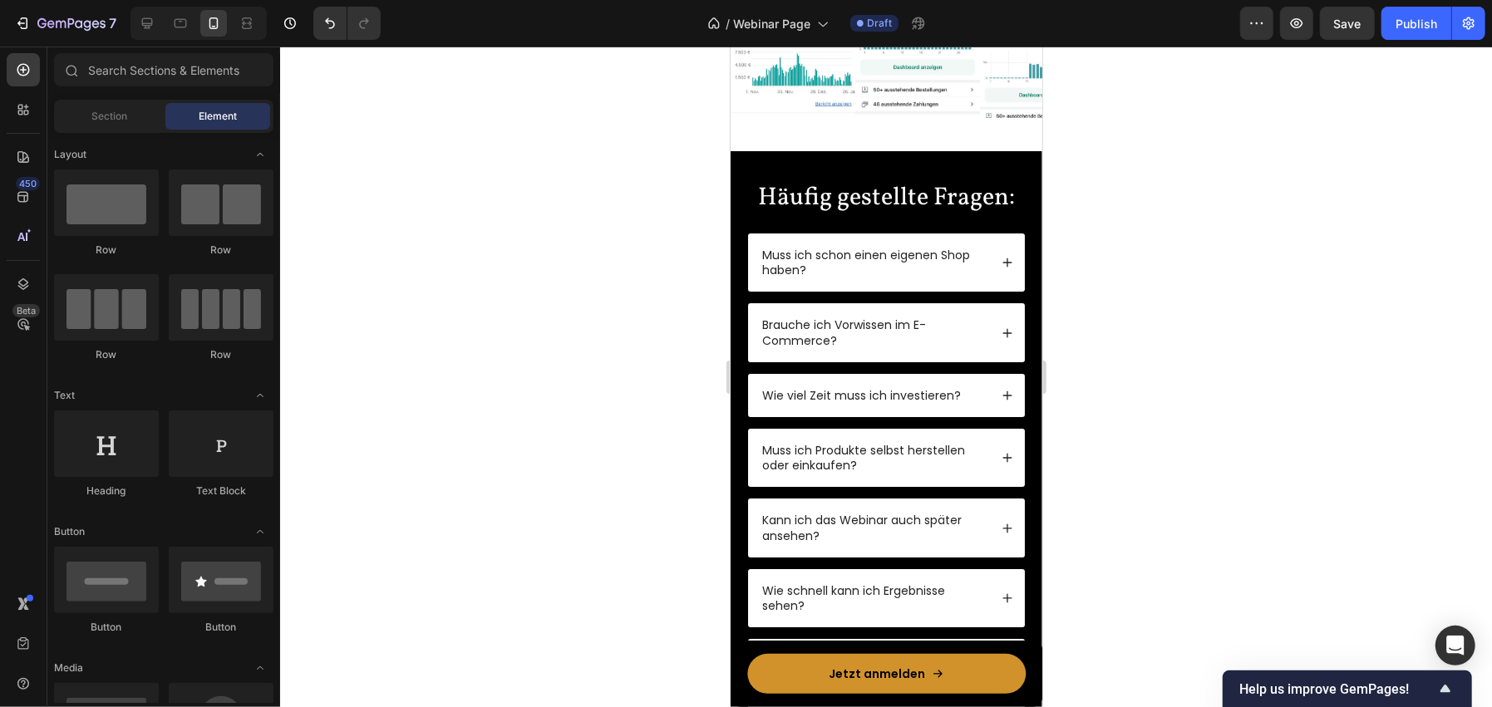
scroll to position [4903, 0]
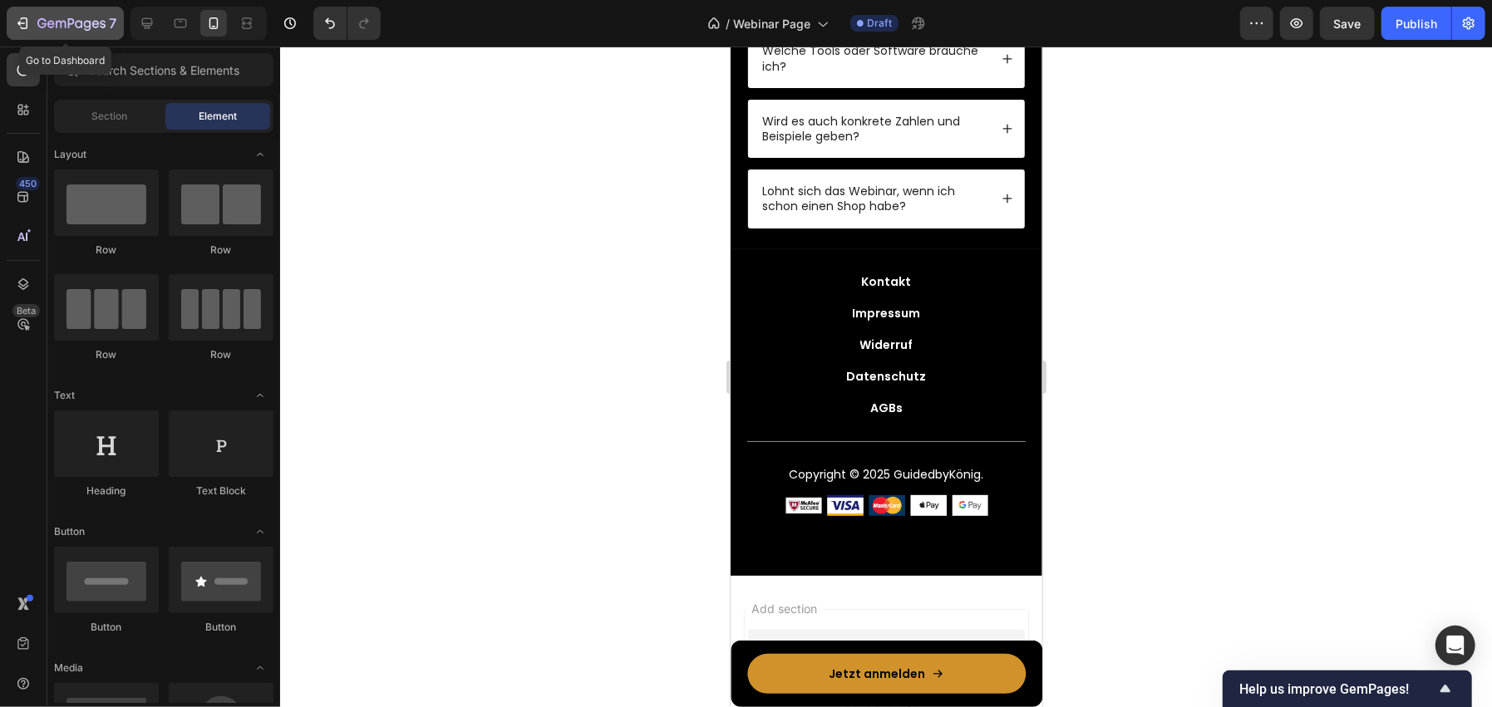
click at [106, 27] on div "7" at bounding box center [76, 23] width 79 height 20
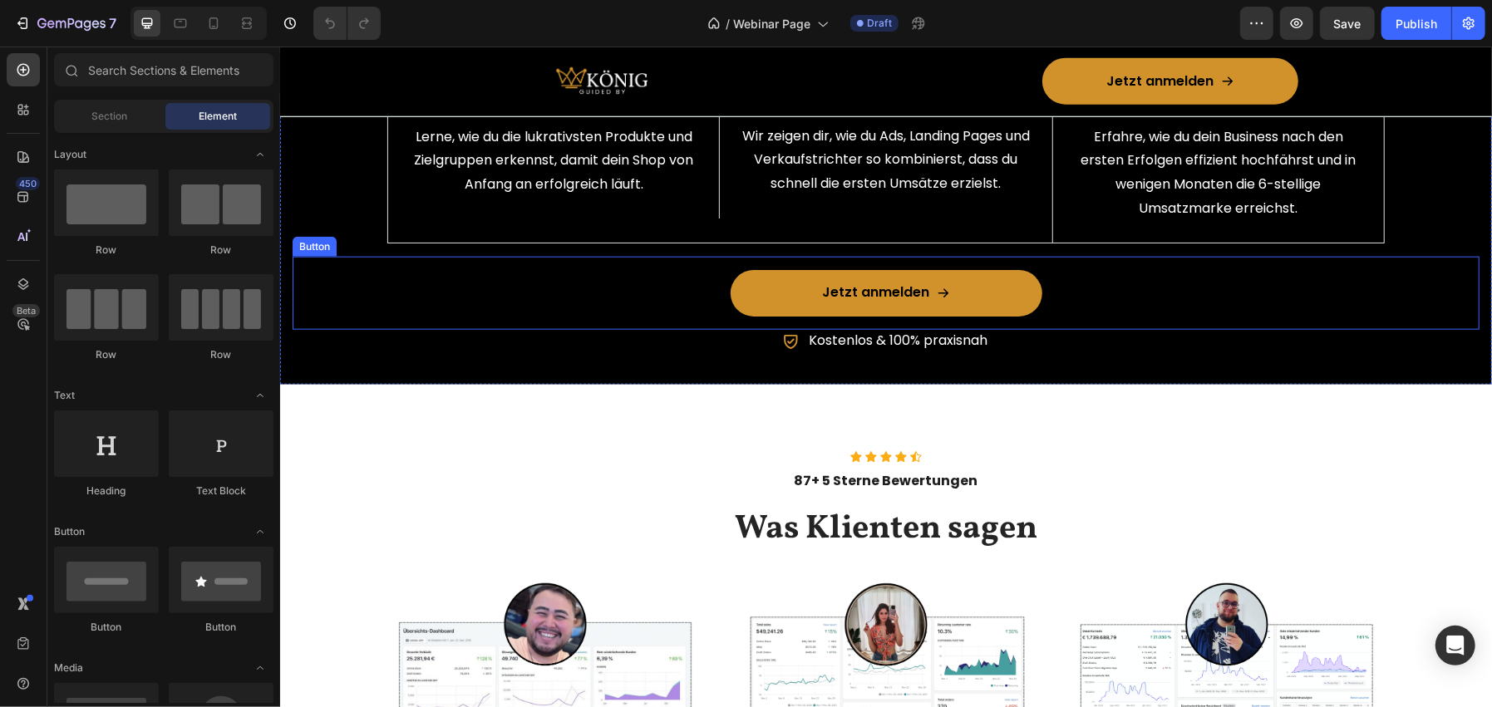
scroll to position [1302, 0]
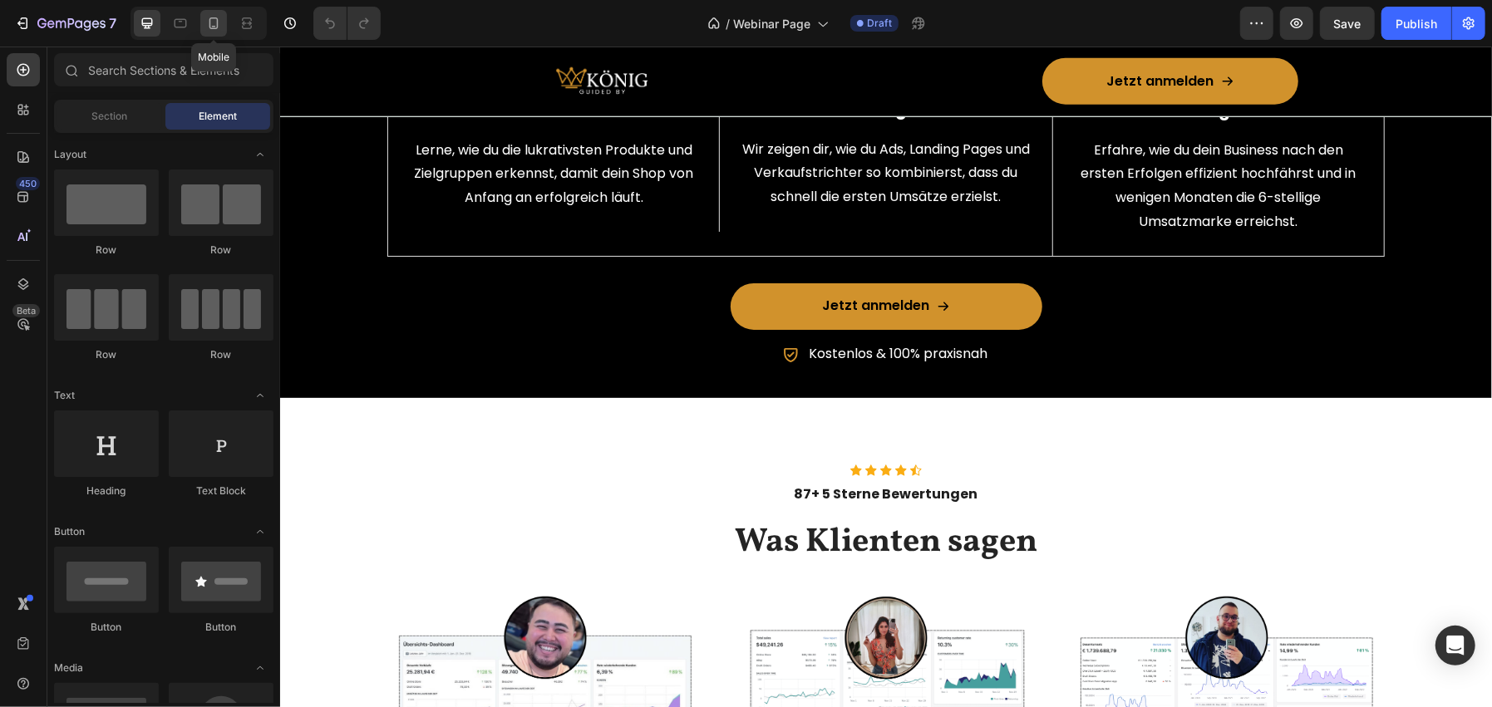
click at [211, 22] on icon at bounding box center [213, 23] width 17 height 17
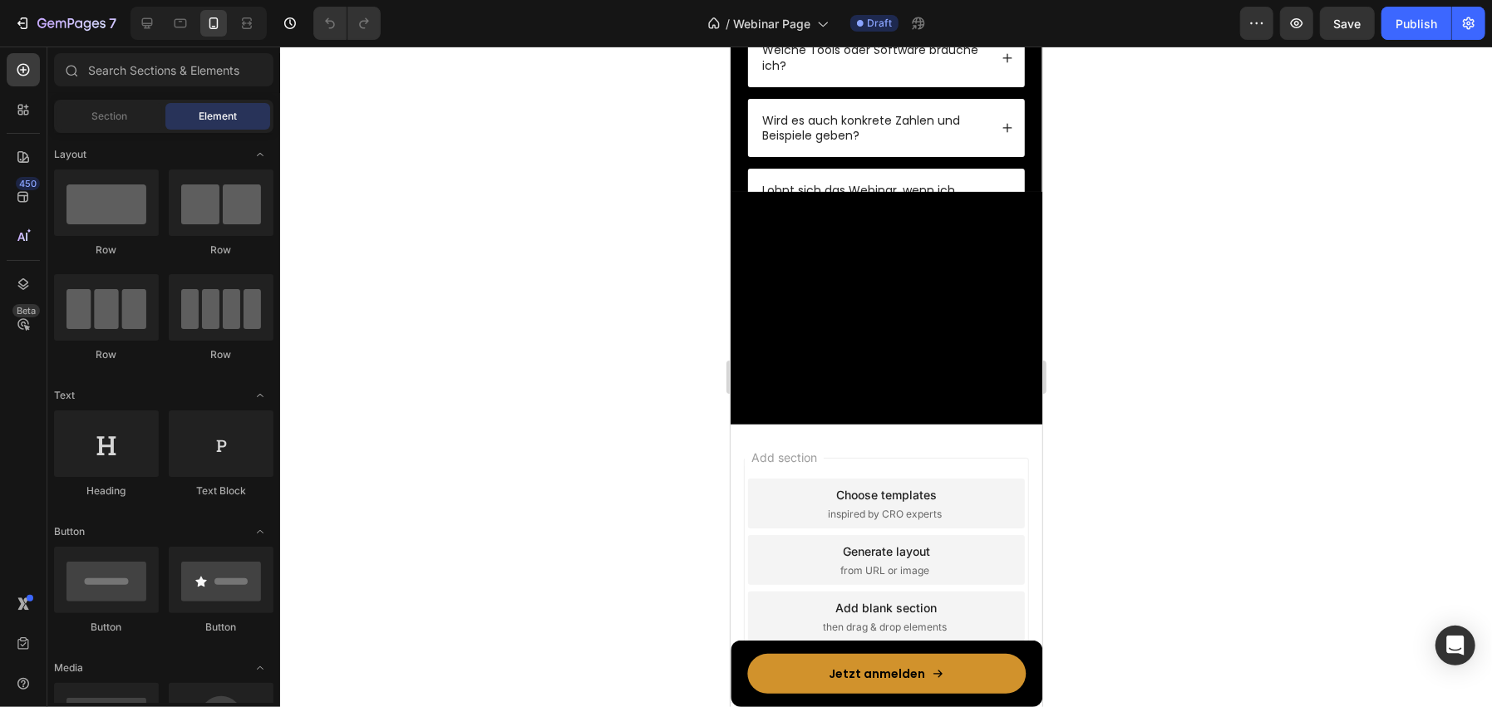
scroll to position [4920, 0]
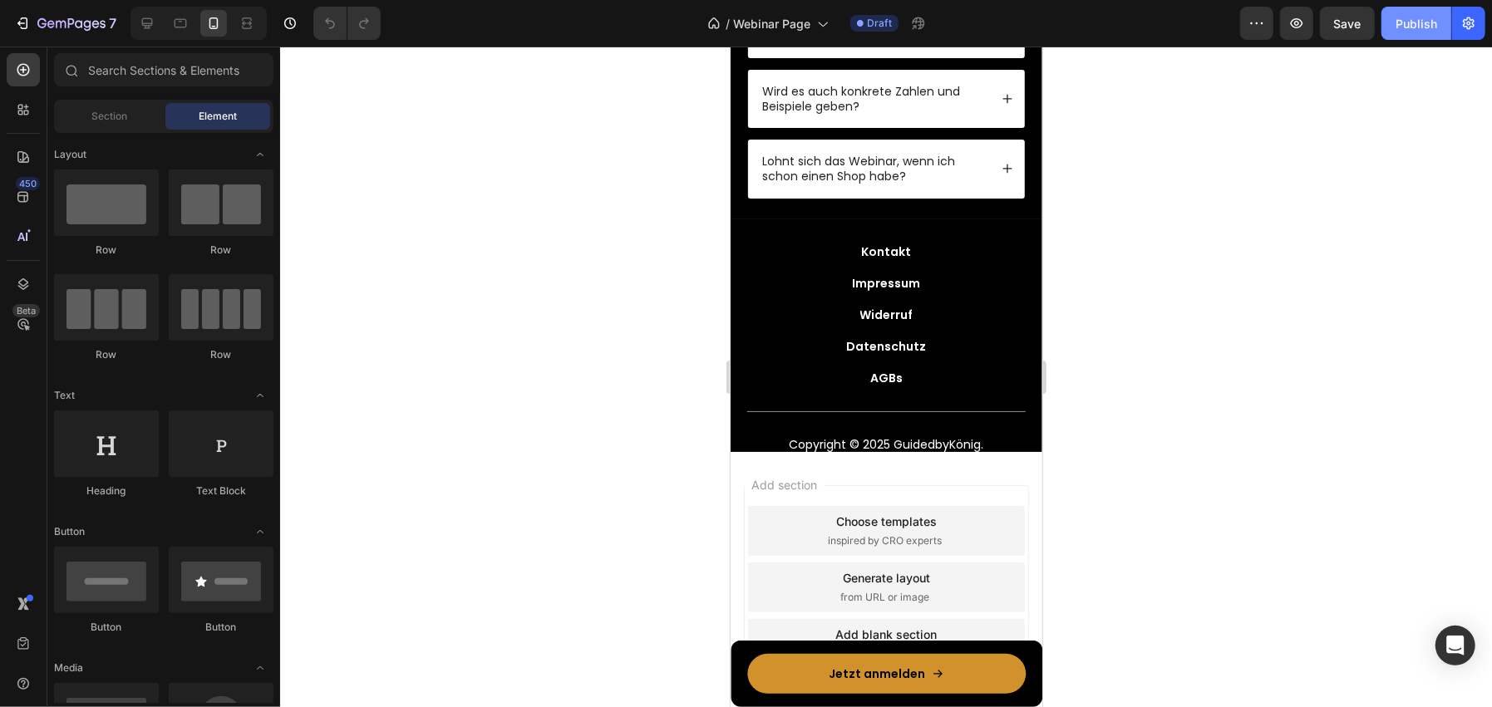
click at [1390, 18] on button "Publish" at bounding box center [1416, 23] width 70 height 33
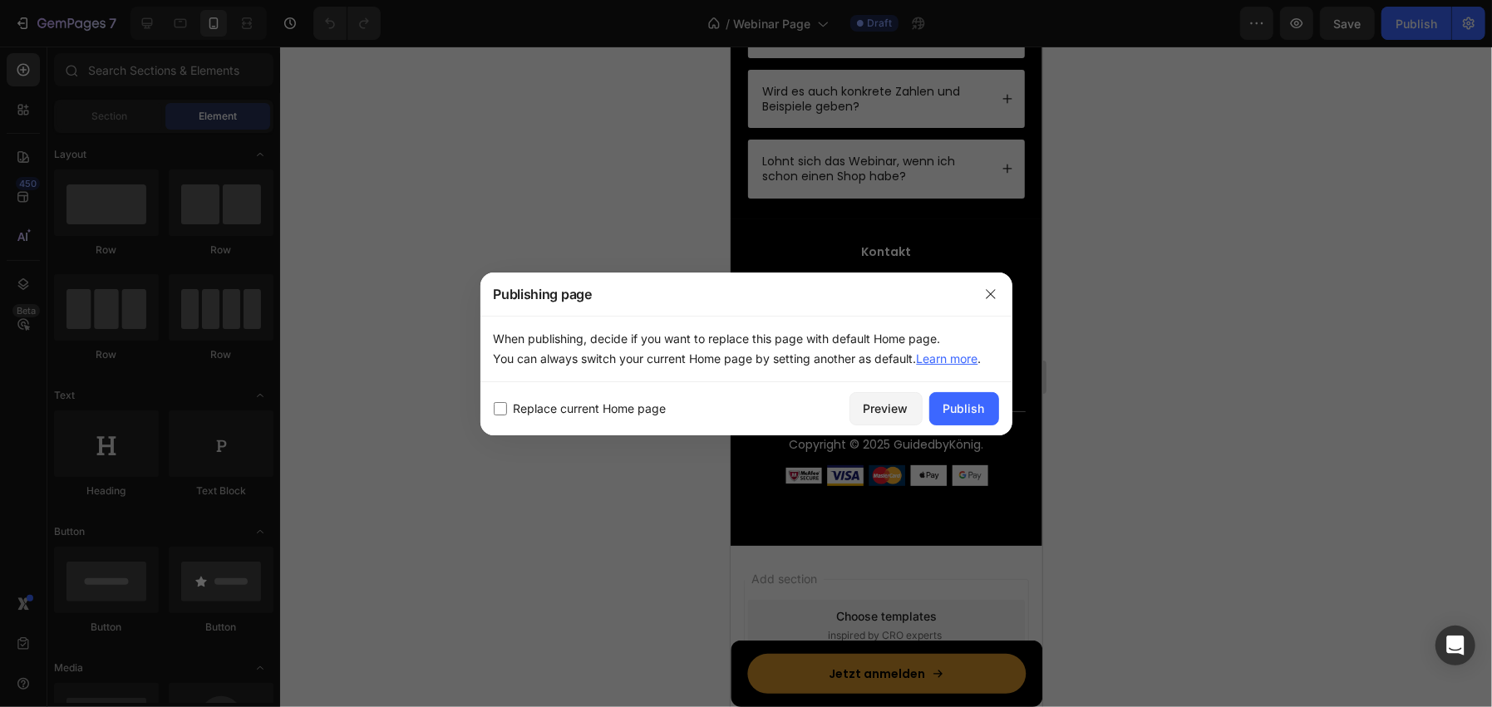
click at [526, 411] on span "Replace current Home page" at bounding box center [590, 409] width 153 height 20
checkbox input "true"
click at [976, 403] on div "Publish" at bounding box center [964, 408] width 42 height 17
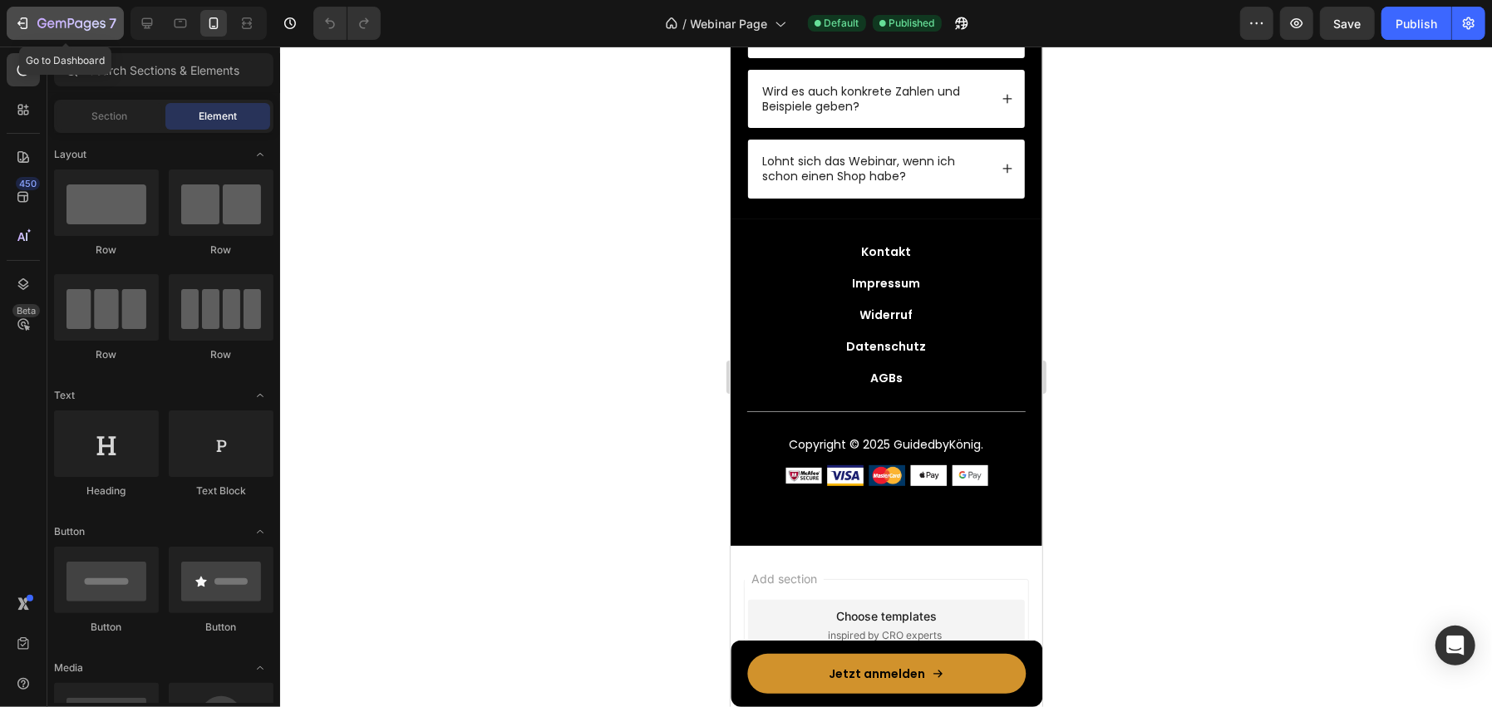
click at [97, 31] on icon "button" at bounding box center [71, 24] width 68 height 14
